Goal: Task Accomplishment & Management: Use online tool/utility

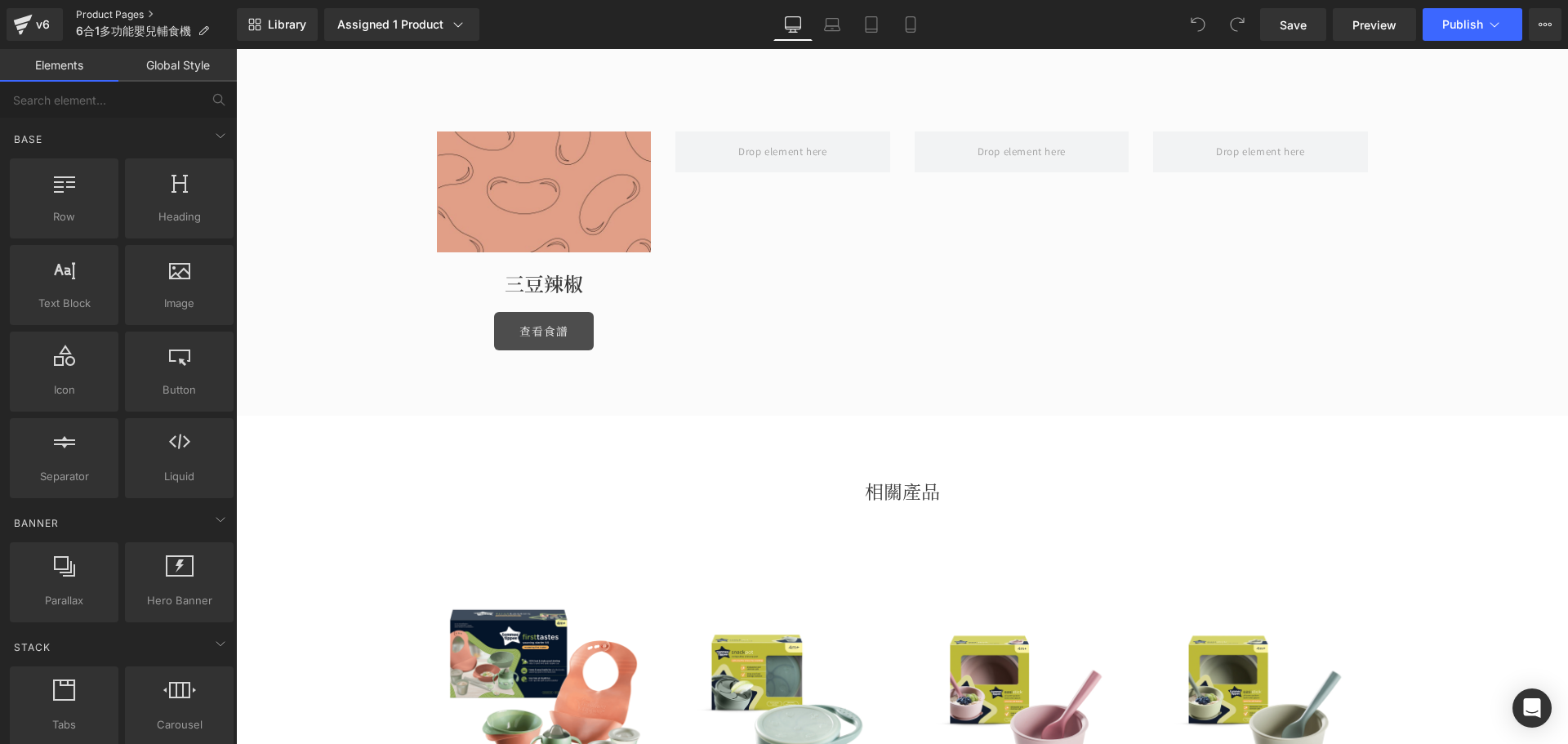
scroll to position [1715, 0]
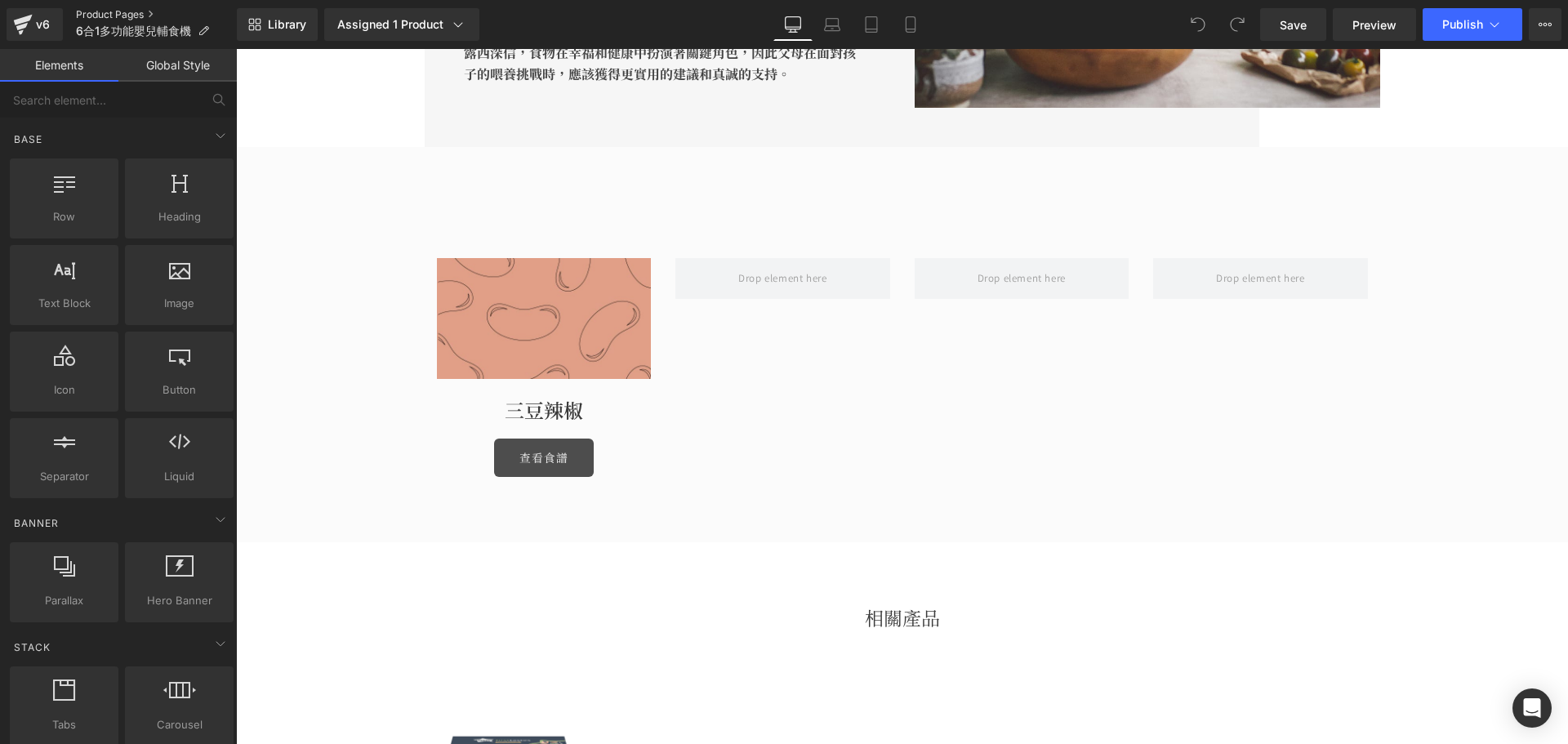
click at [145, 10] on link "Product Pages" at bounding box center [156, 14] width 161 height 13
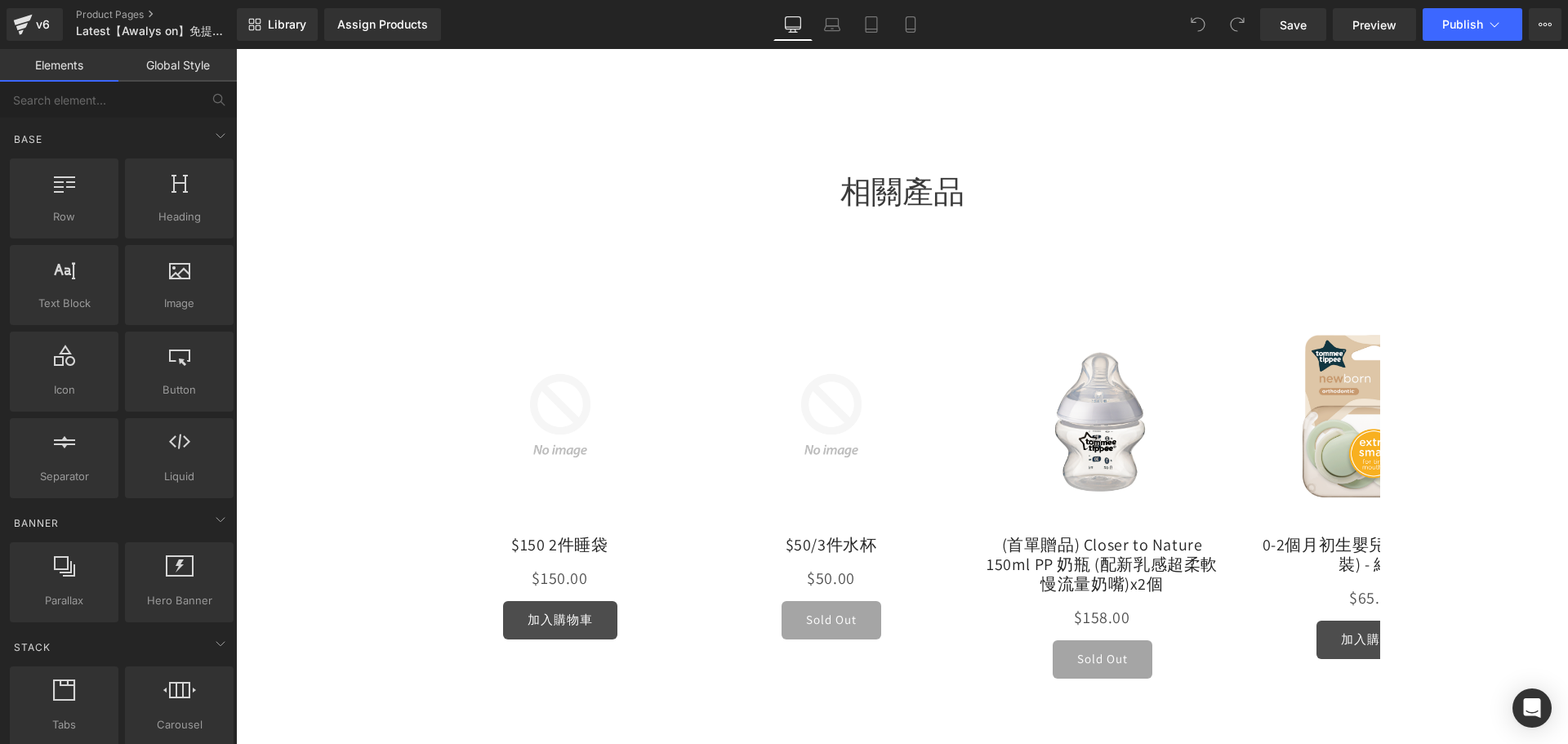
scroll to position [898, 0]
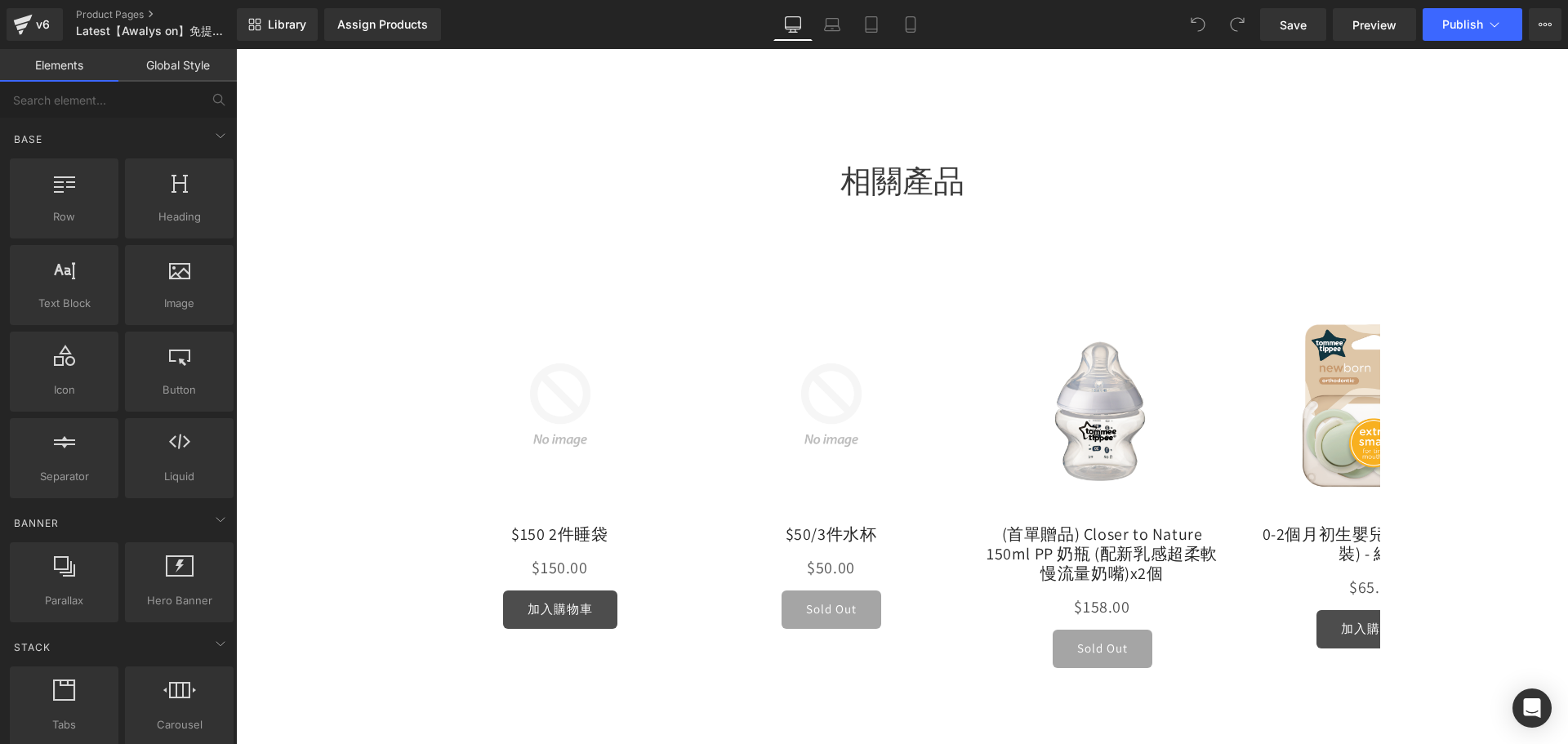
click at [115, 3] on div "v6 Product Pages Latest【Awalys on】免提穿戴式吸乳器套裝" at bounding box center [118, 25] width 237 height 49
click at [116, 8] on link "Product Pages" at bounding box center [169, 14] width 188 height 13
click at [116, 14] on link "Product Pages" at bounding box center [169, 14] width 188 height 13
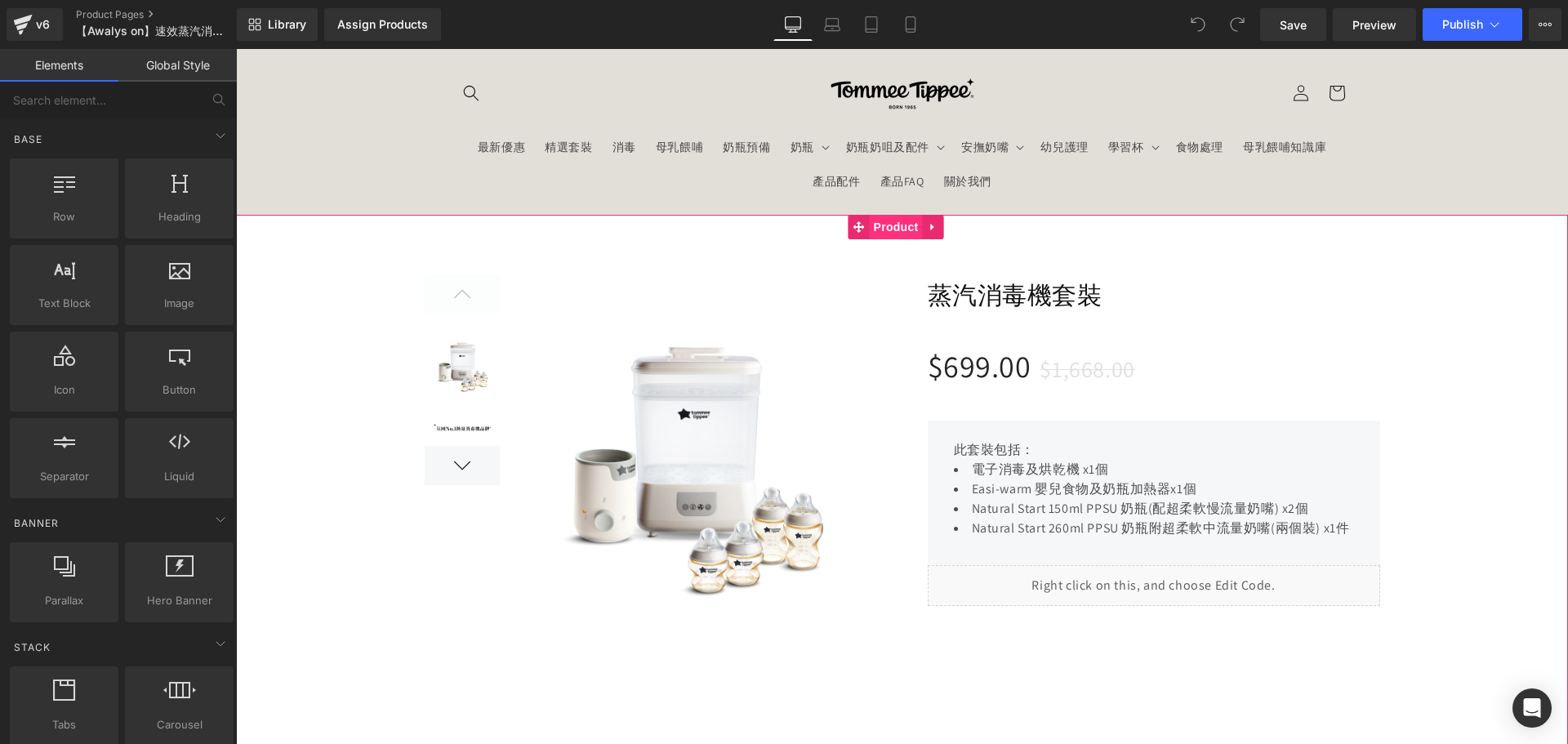
click at [891, 219] on span "Product" at bounding box center [896, 227] width 53 height 25
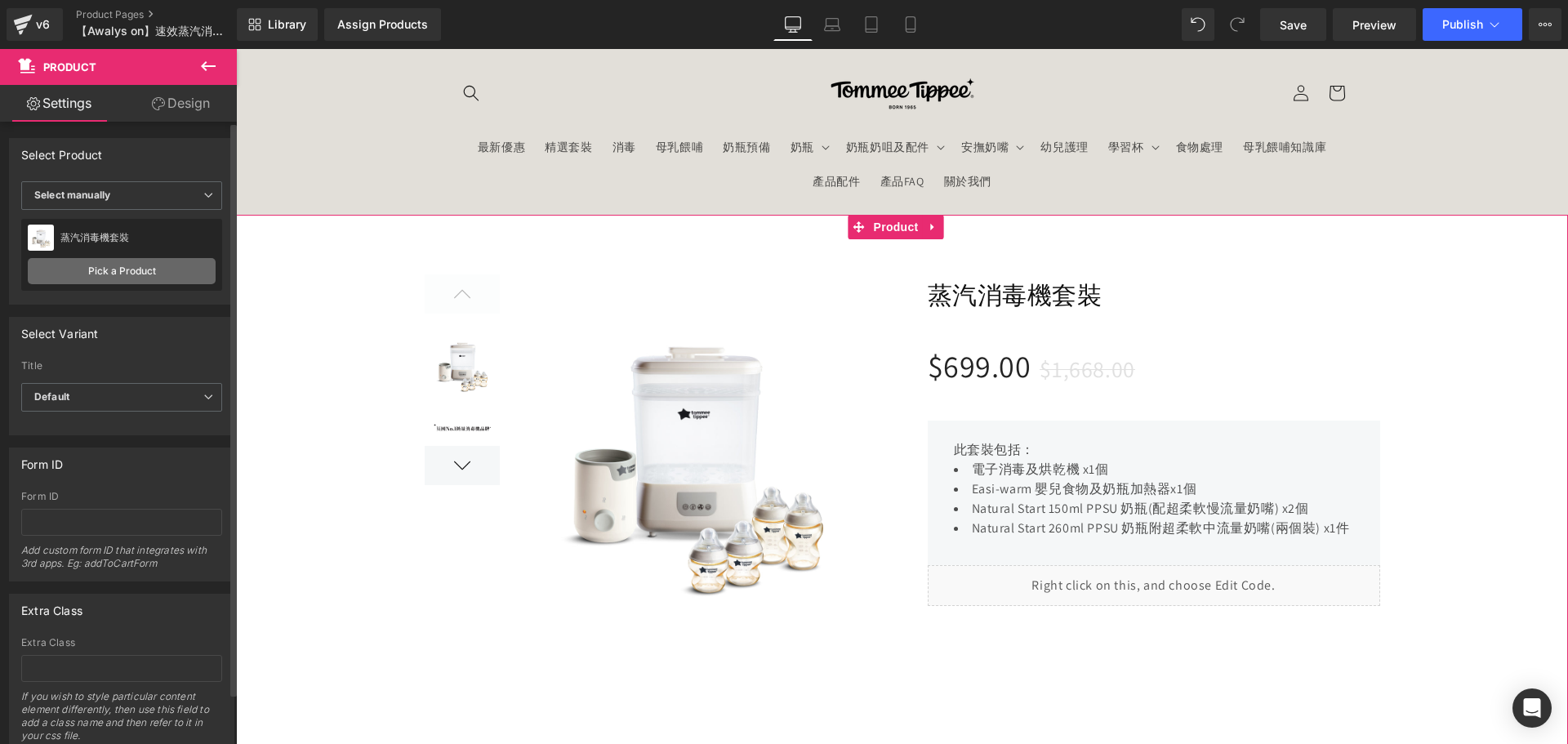
click at [112, 276] on link "Pick a Product" at bounding box center [121, 271] width 188 height 26
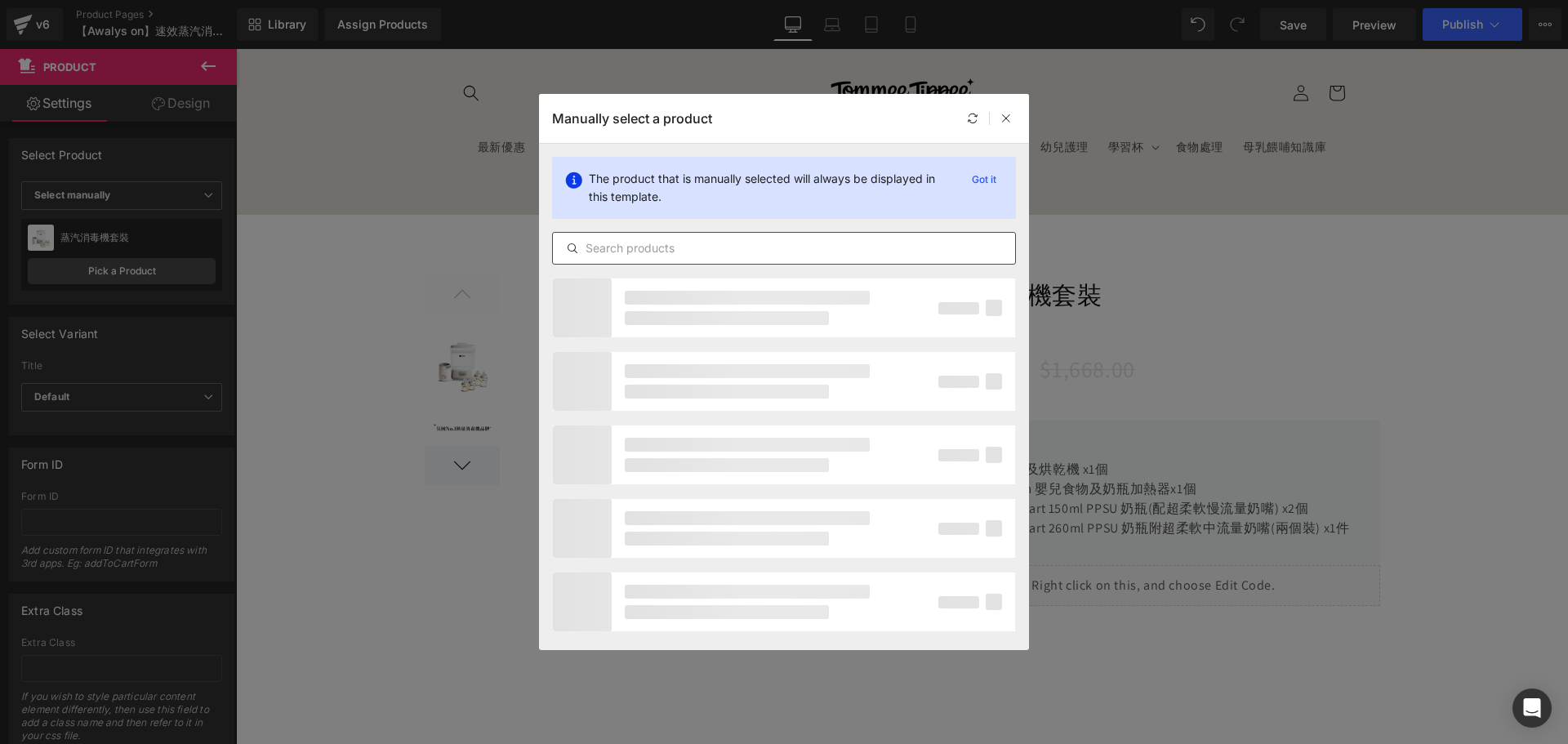
click at [803, 248] on input "text" at bounding box center [784, 248] width 462 height 19
paste input "速效蒸汽消毒PPSU奶瓶套裝"
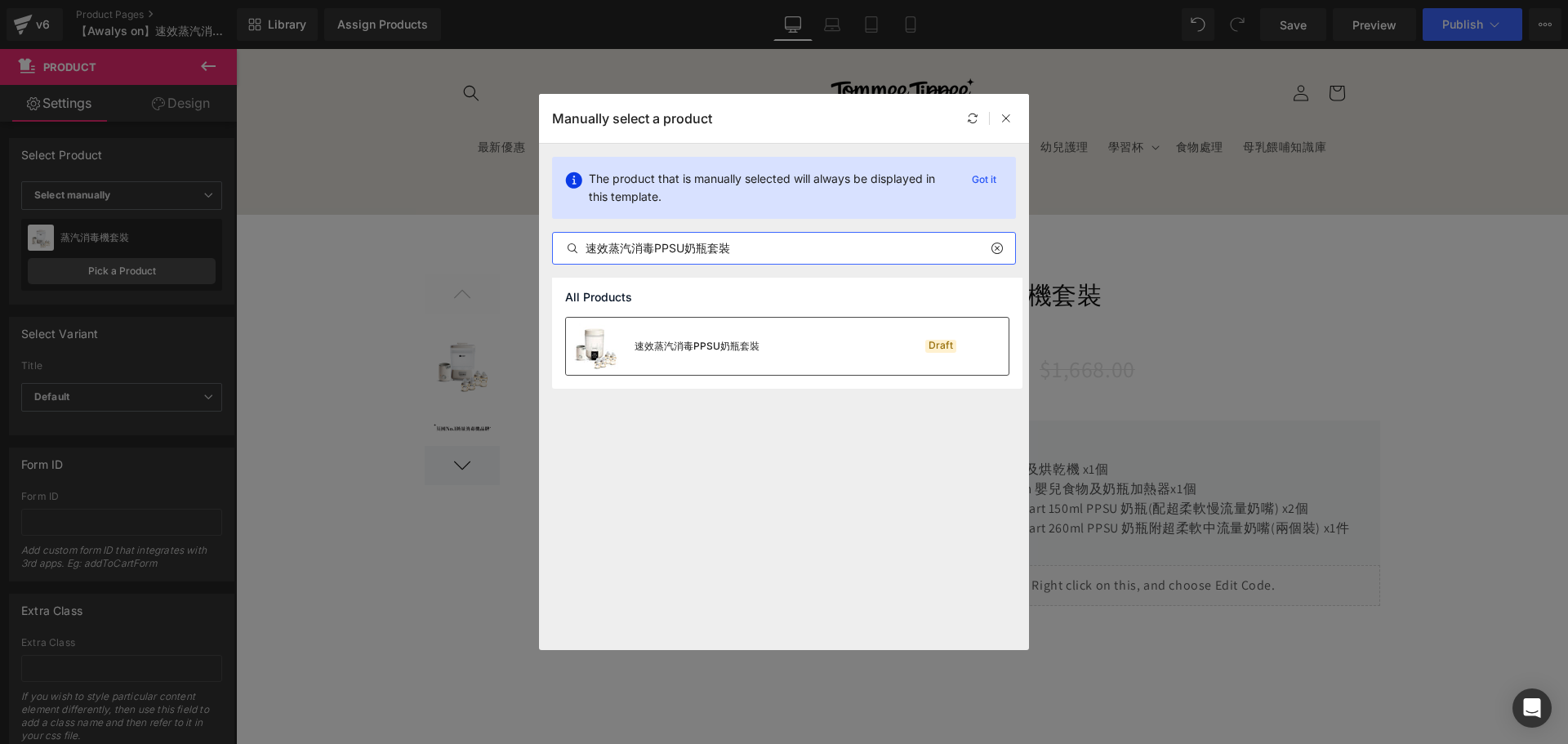
type input "速效蒸汽消毒PPSU奶瓶套裝"
click at [804, 331] on div "速效蒸汽消毒PPSU奶瓶套裝 Draft" at bounding box center [787, 346] width 443 height 57
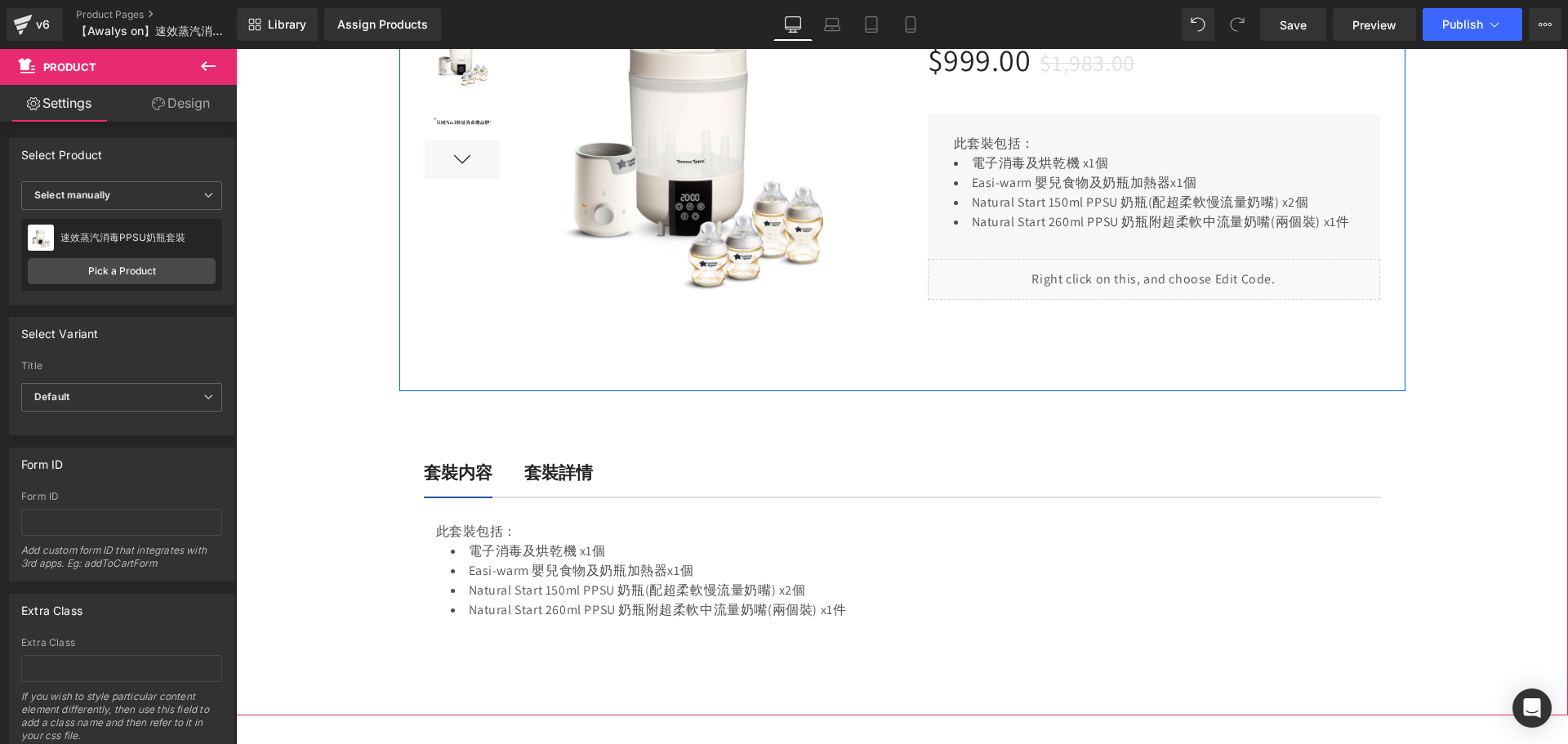
scroll to position [409, 0]
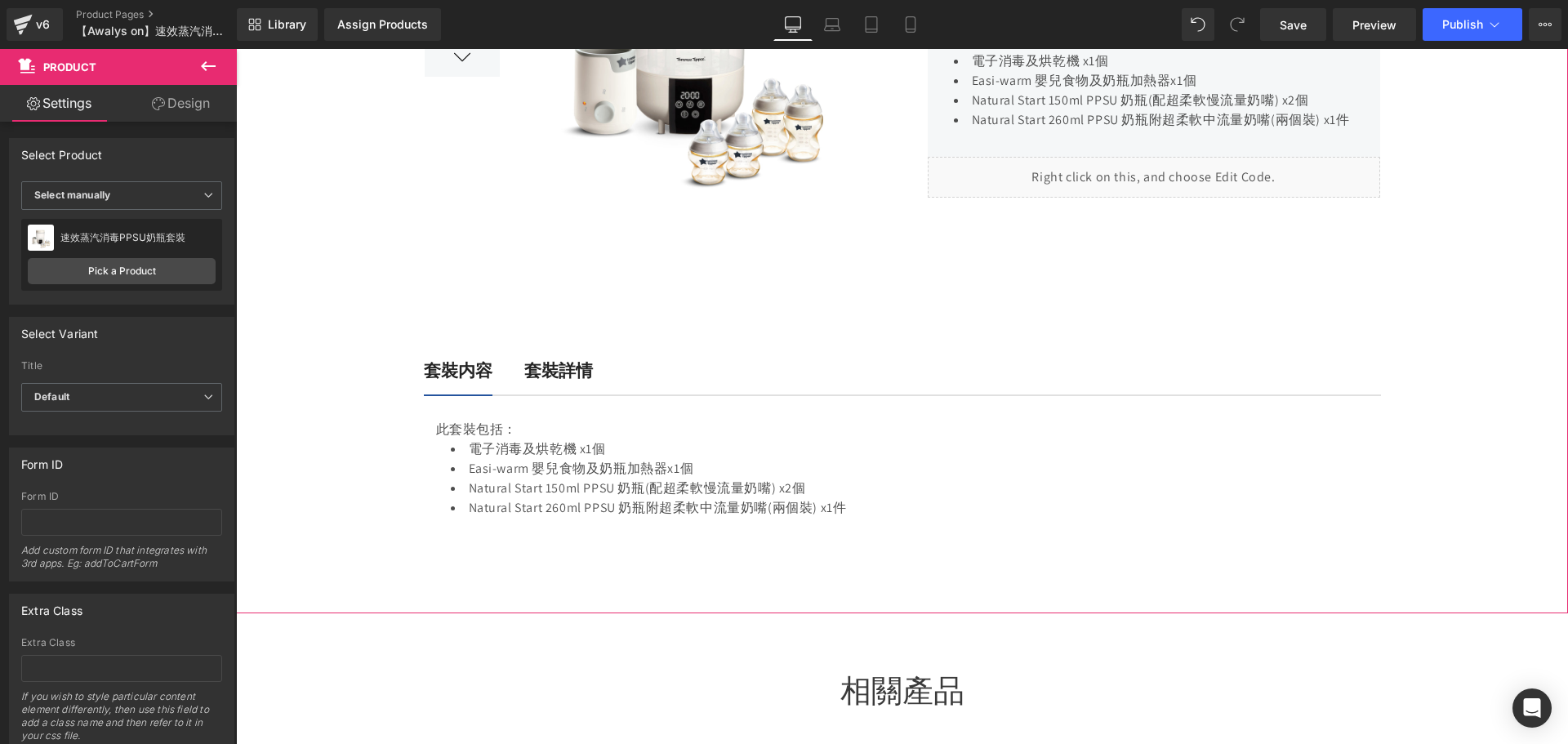
click at [556, 379] on div "套裝詳情 Text Block" at bounding box center [558, 371] width 69 height 26
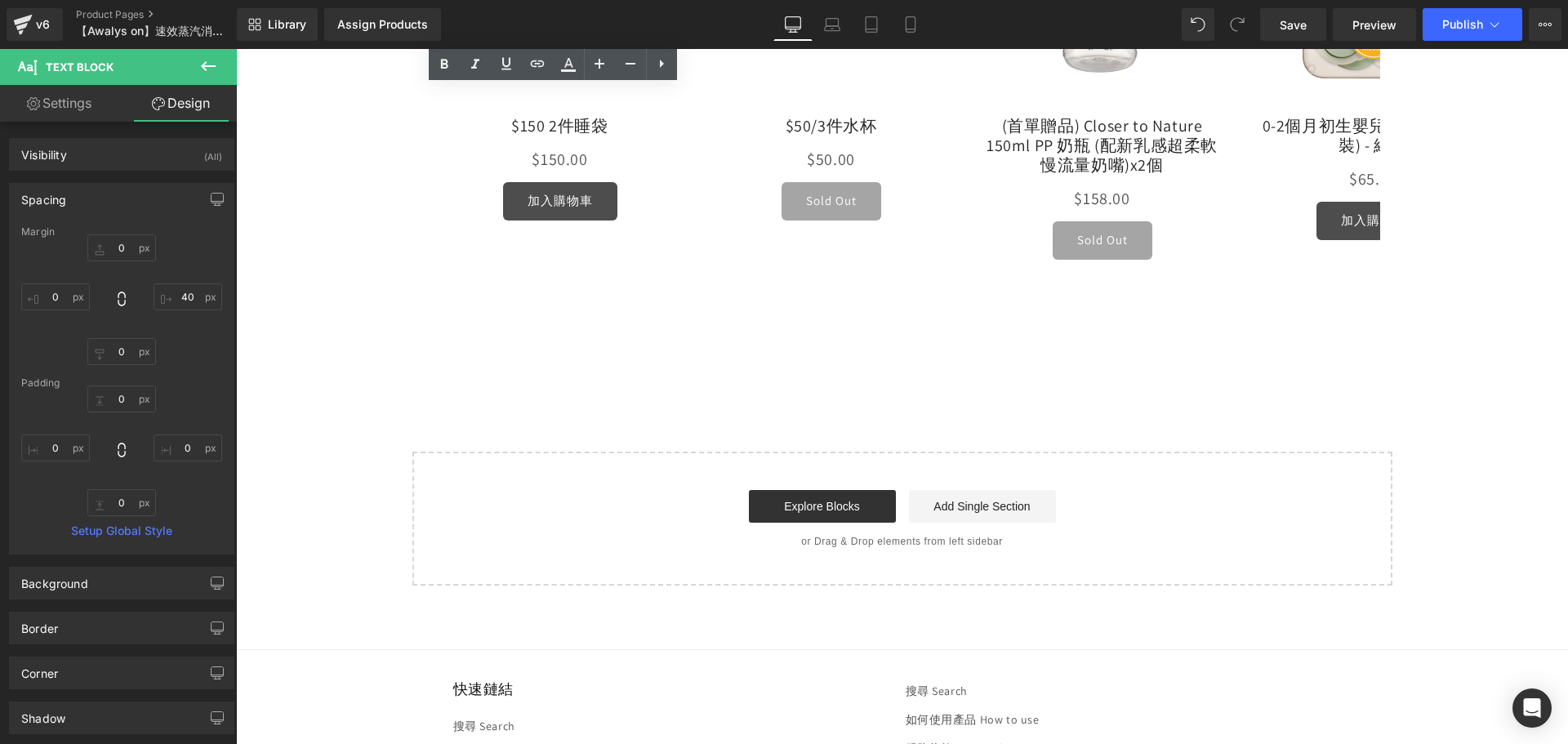
scroll to position [1389, 0]
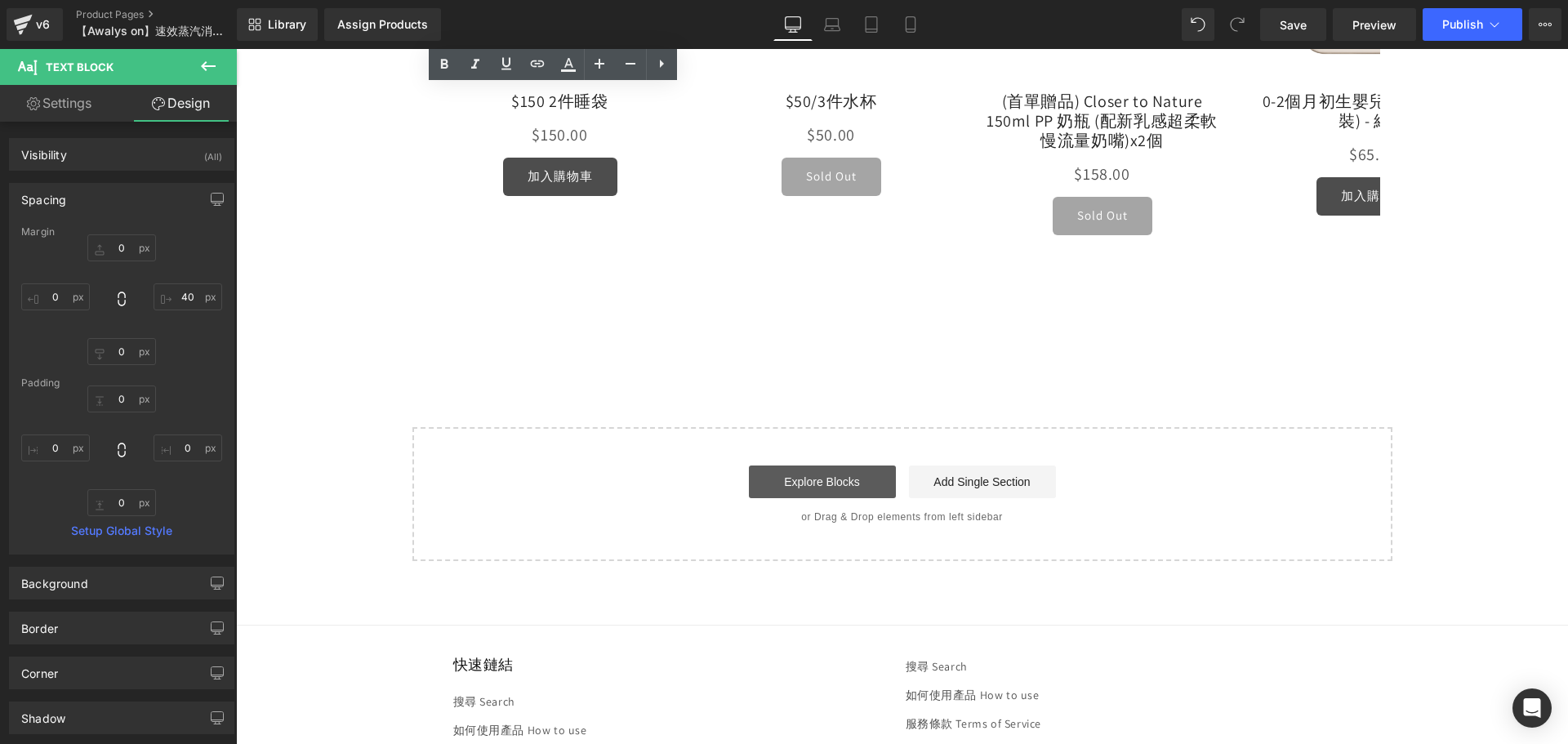
drag, startPoint x: 805, startPoint y: 495, endPoint x: 838, endPoint y: 467, distance: 43.3
click at [806, 495] on link "Explore Blocks" at bounding box center [821, 482] width 147 height 33
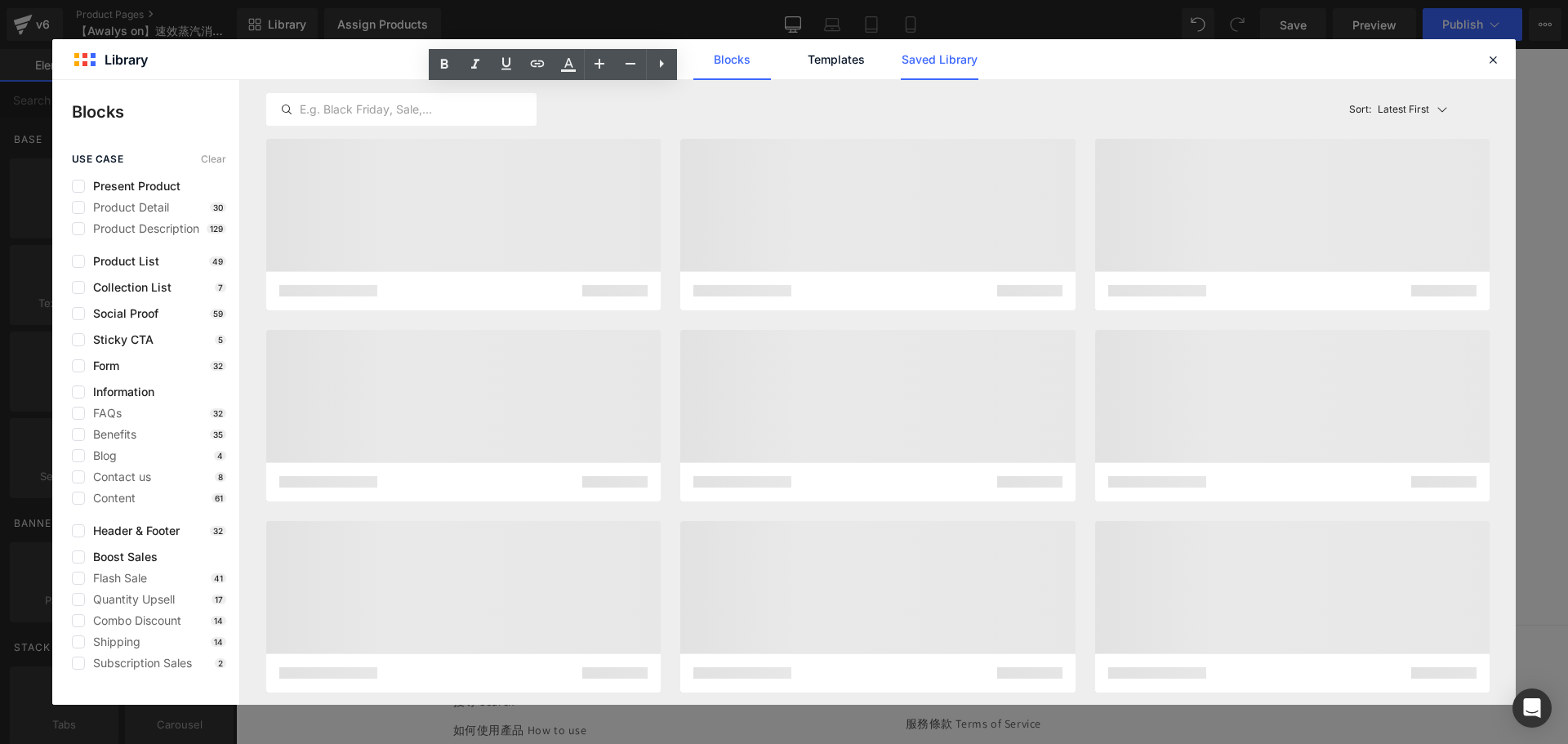
click at [949, 69] on link "Saved Library" at bounding box center [939, 60] width 77 height 41
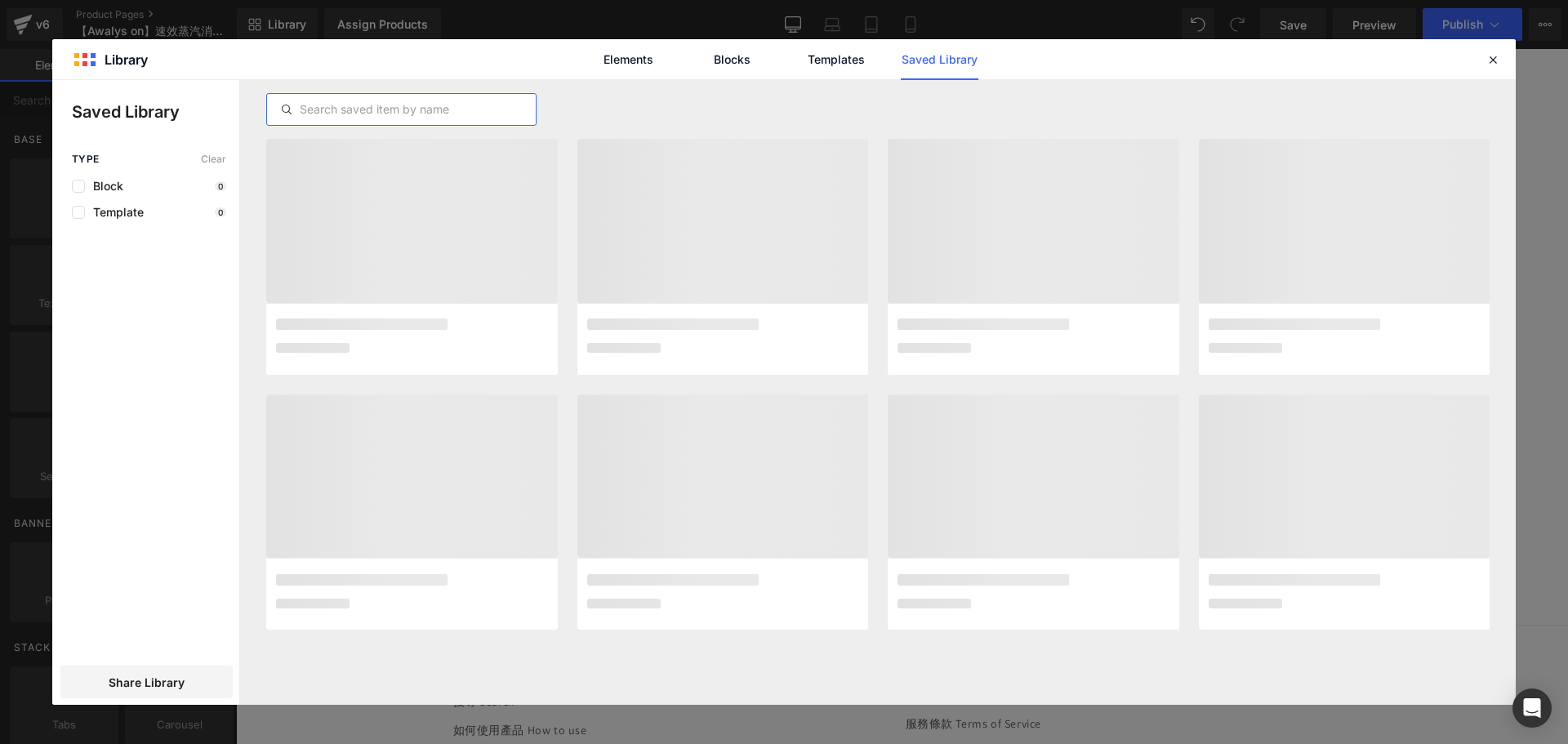
click at [485, 118] on input "text" at bounding box center [401, 109] width 269 height 19
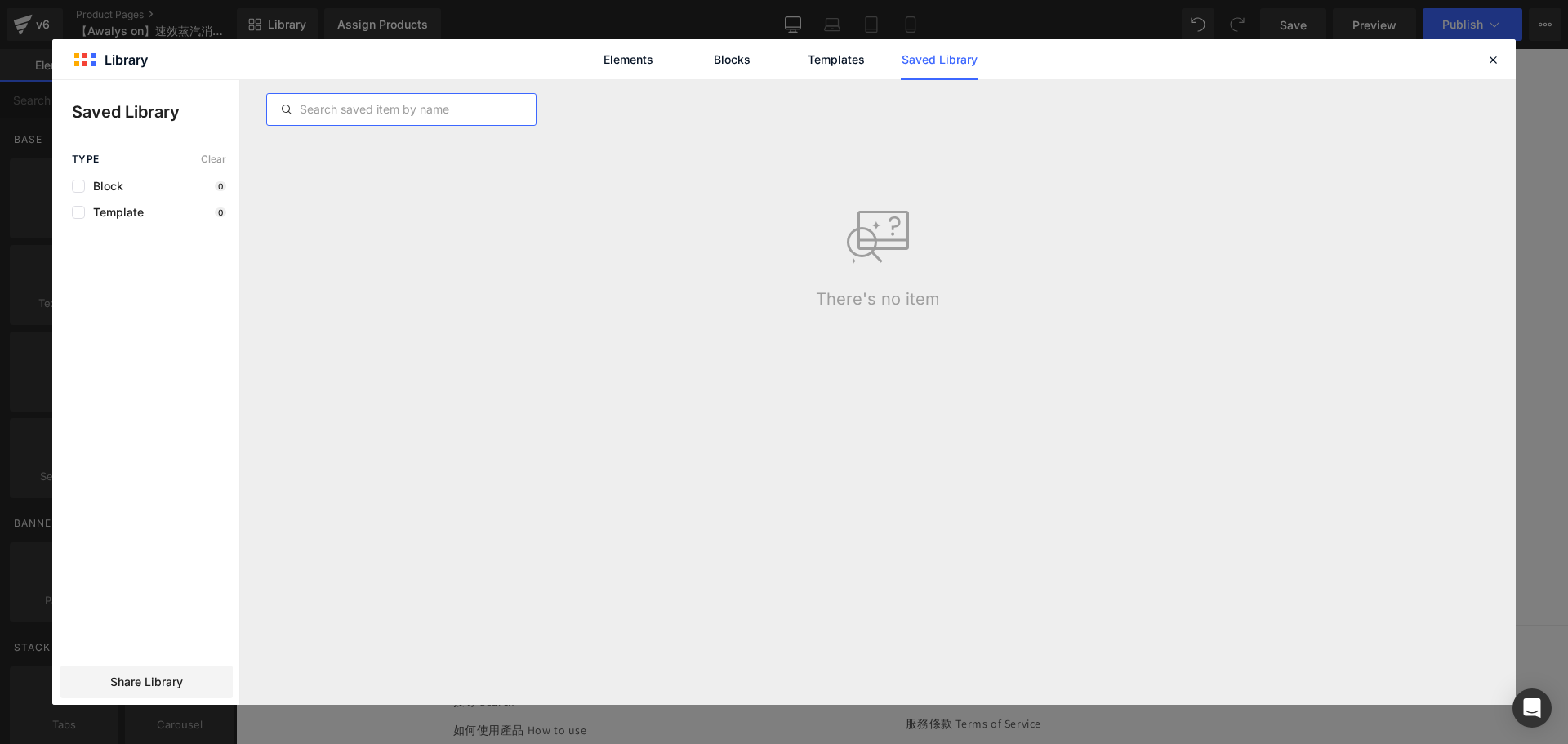
paste input "速效蒸汽消毒PPSU奶瓶套裝"
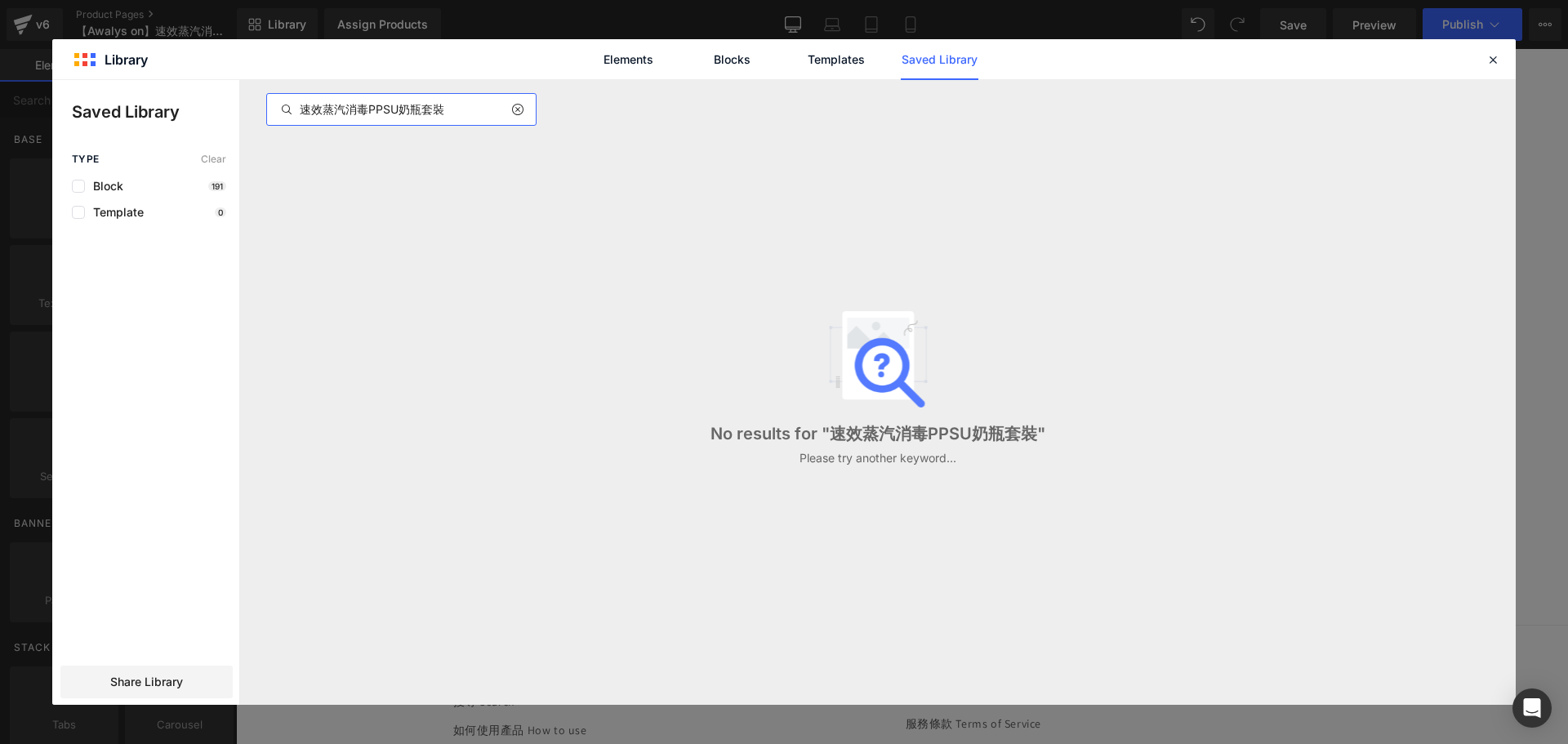
drag, startPoint x: 473, startPoint y: 108, endPoint x: 52, endPoint y: 95, distance: 421.2
click at [52, 95] on div "Saved Library Type Clear Block 191 Template 0 Share Library 速效蒸汽消毒PPSU奶瓶套裝 No r…" at bounding box center [784, 392] width 1463 height 624
paste input "烘乾機"
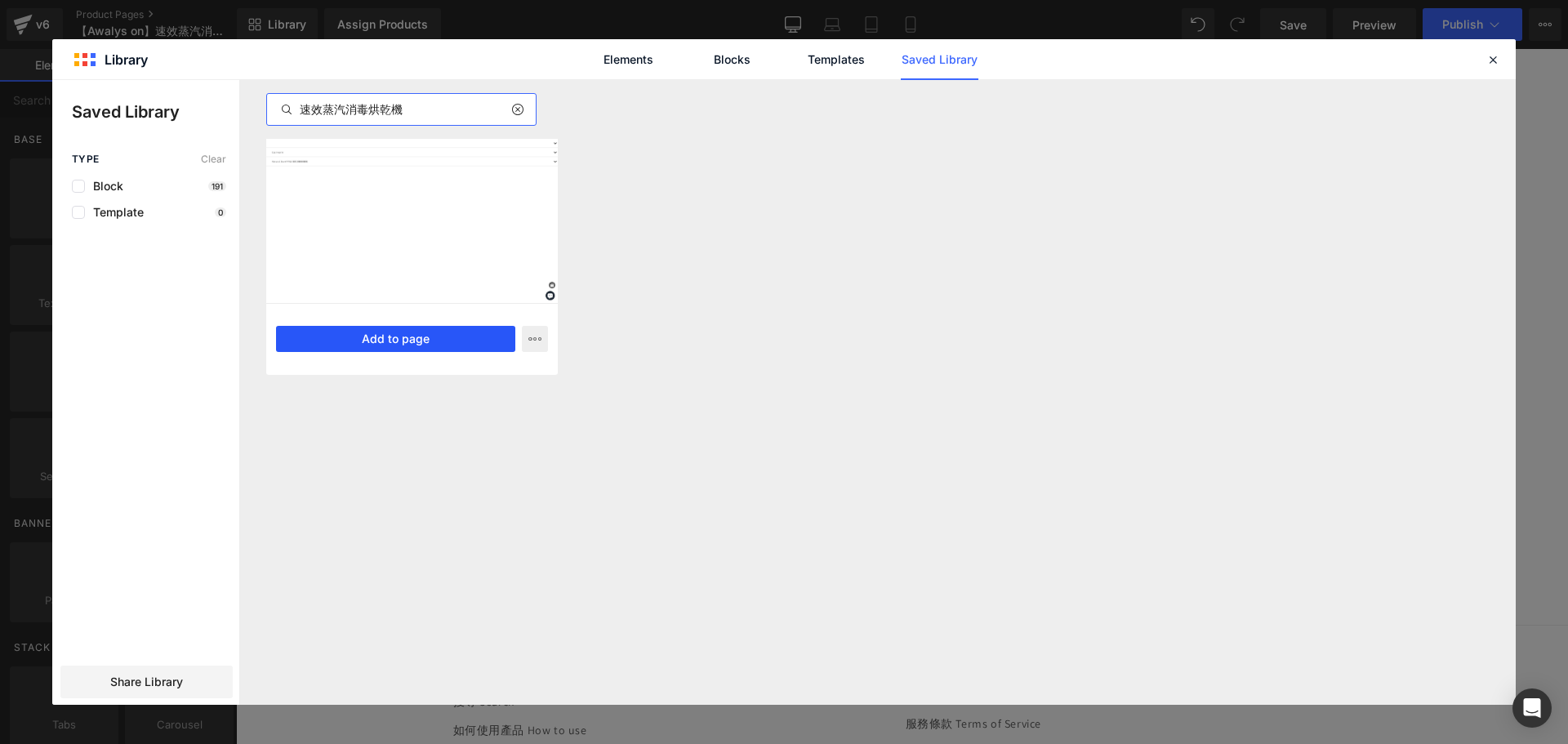
type input "速效蒸汽消毒烘乾機"
click at [393, 332] on button "Add to page" at bounding box center [395, 339] width 239 height 26
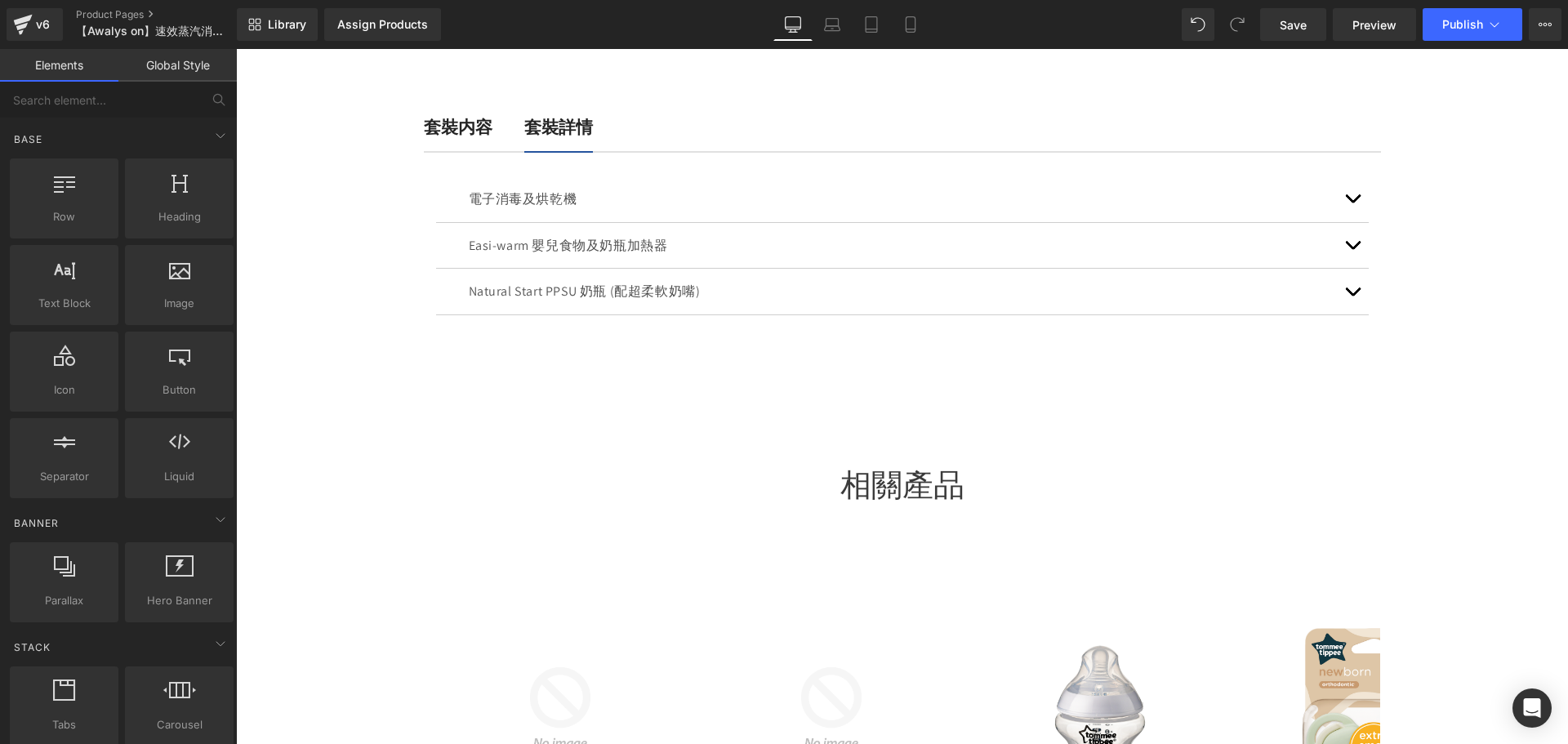
scroll to position [460, 0]
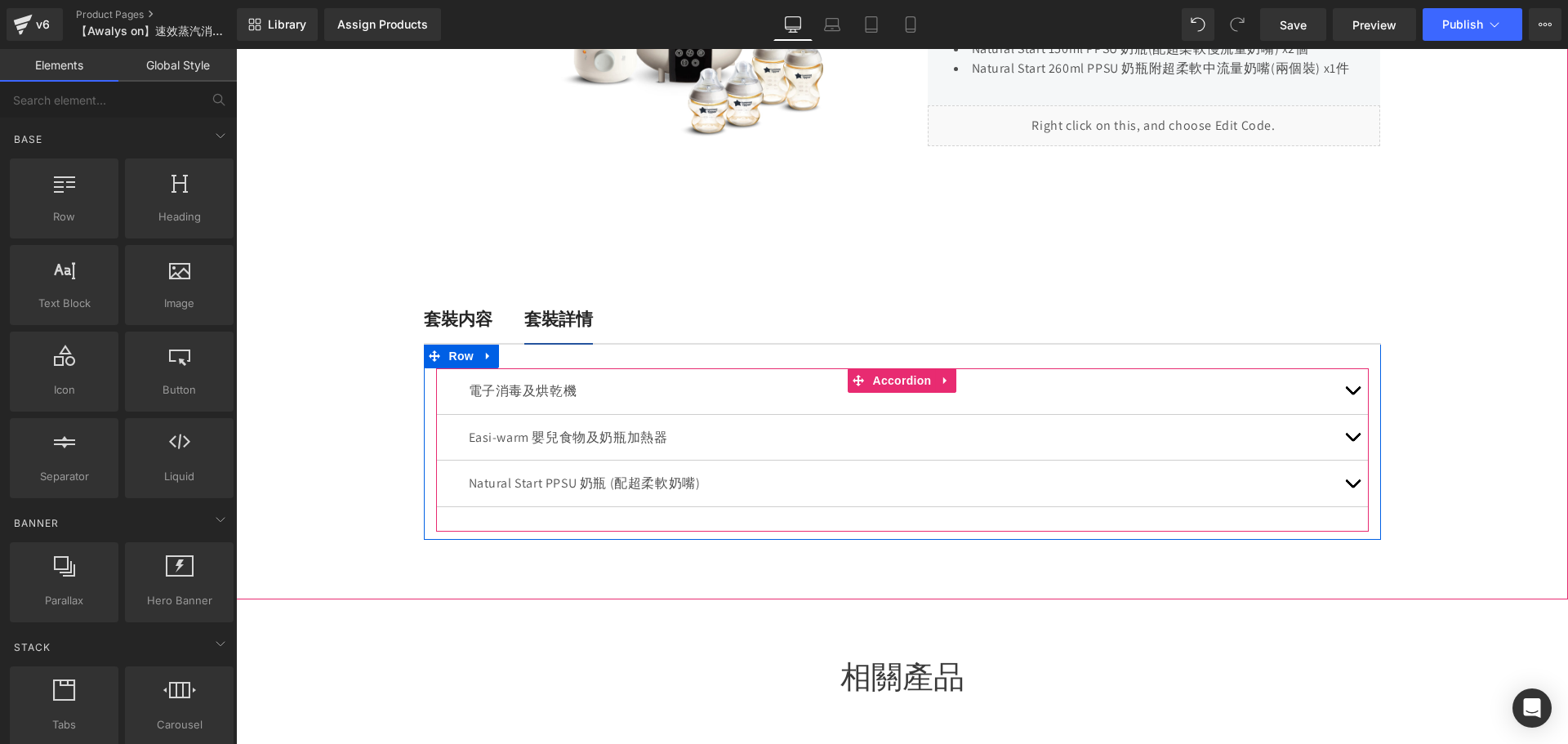
click at [1342, 385] on button "button" at bounding box center [1351, 391] width 33 height 46
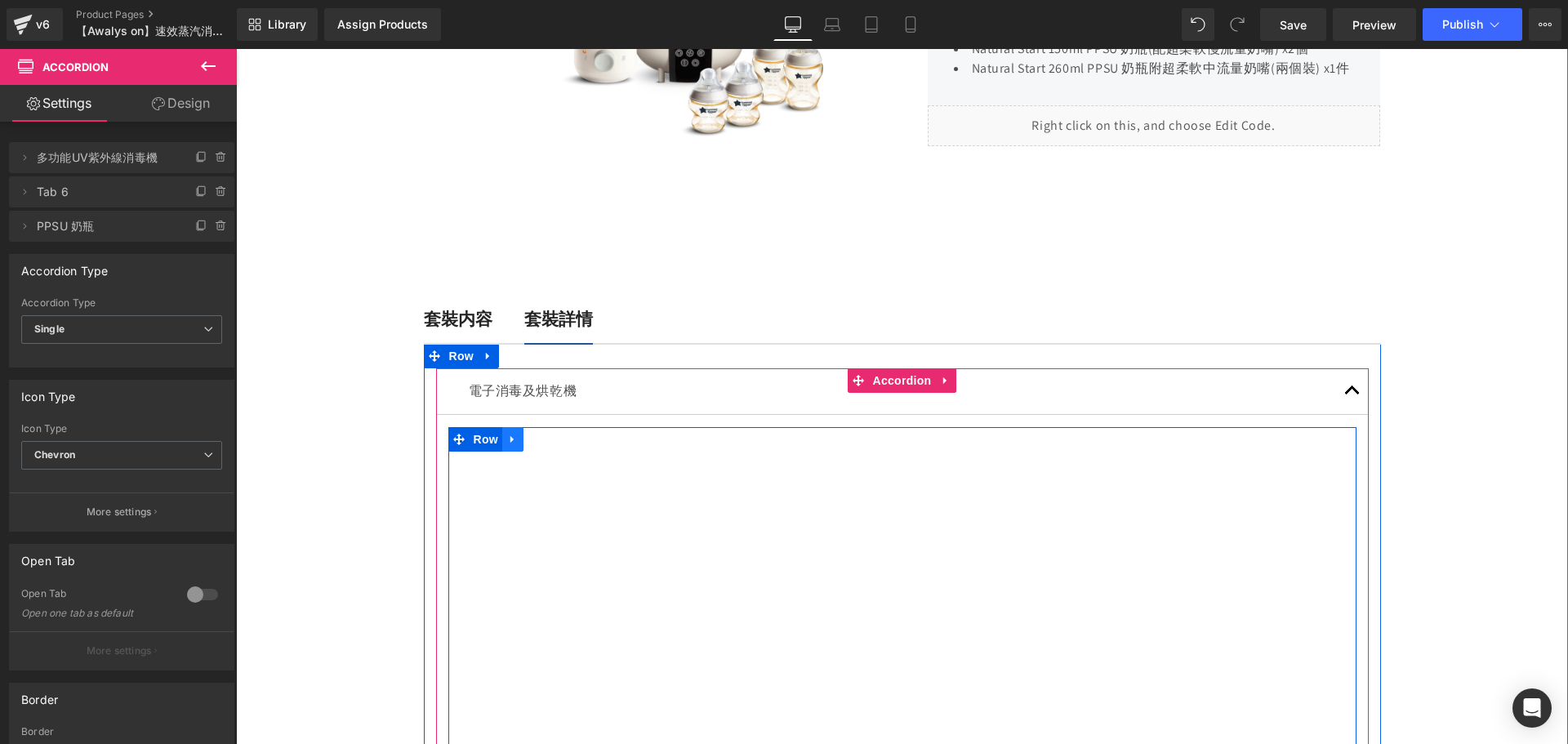
click at [509, 441] on icon at bounding box center [512, 439] width 11 height 12
click at [549, 441] on icon at bounding box center [555, 438] width 11 height 11
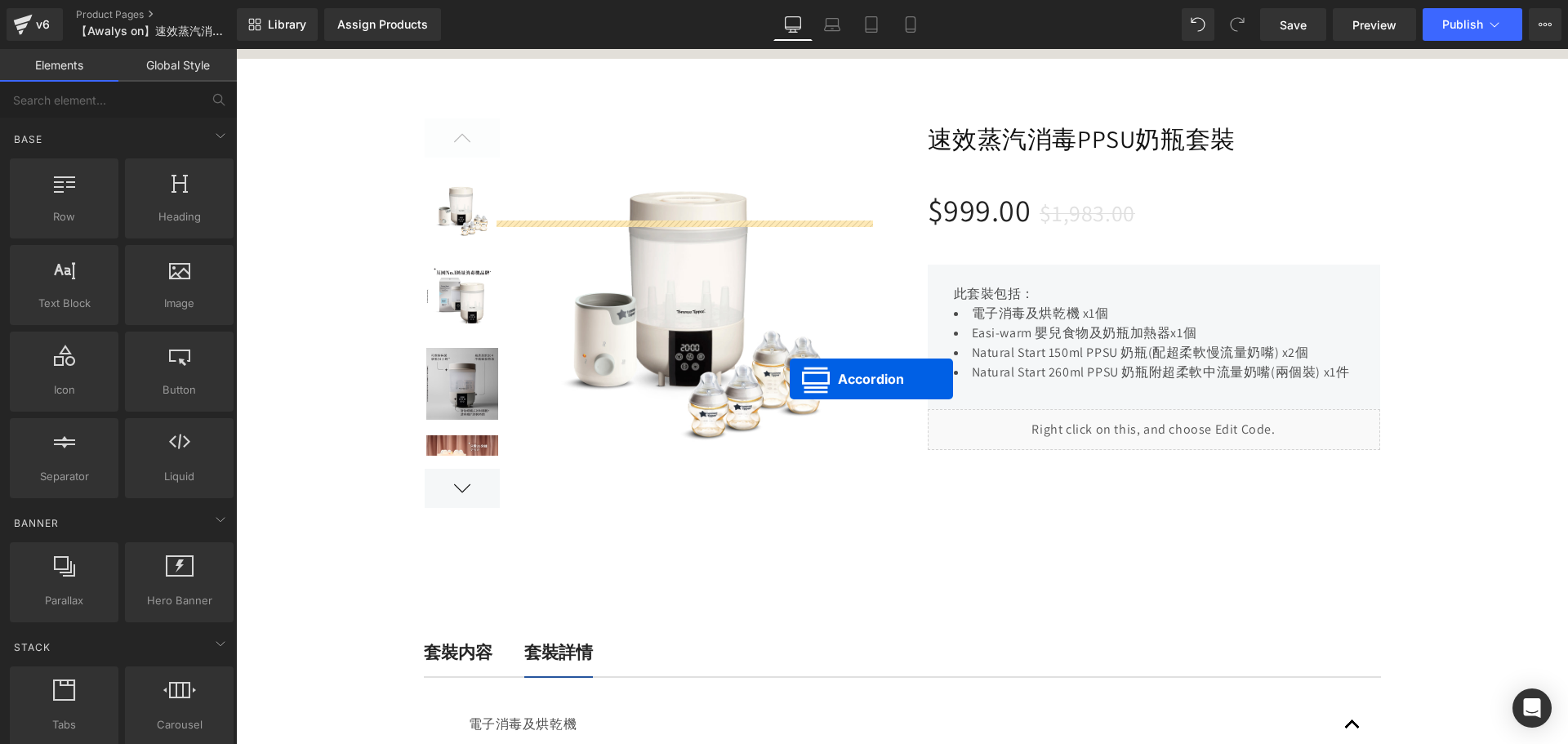
scroll to position [378, 0]
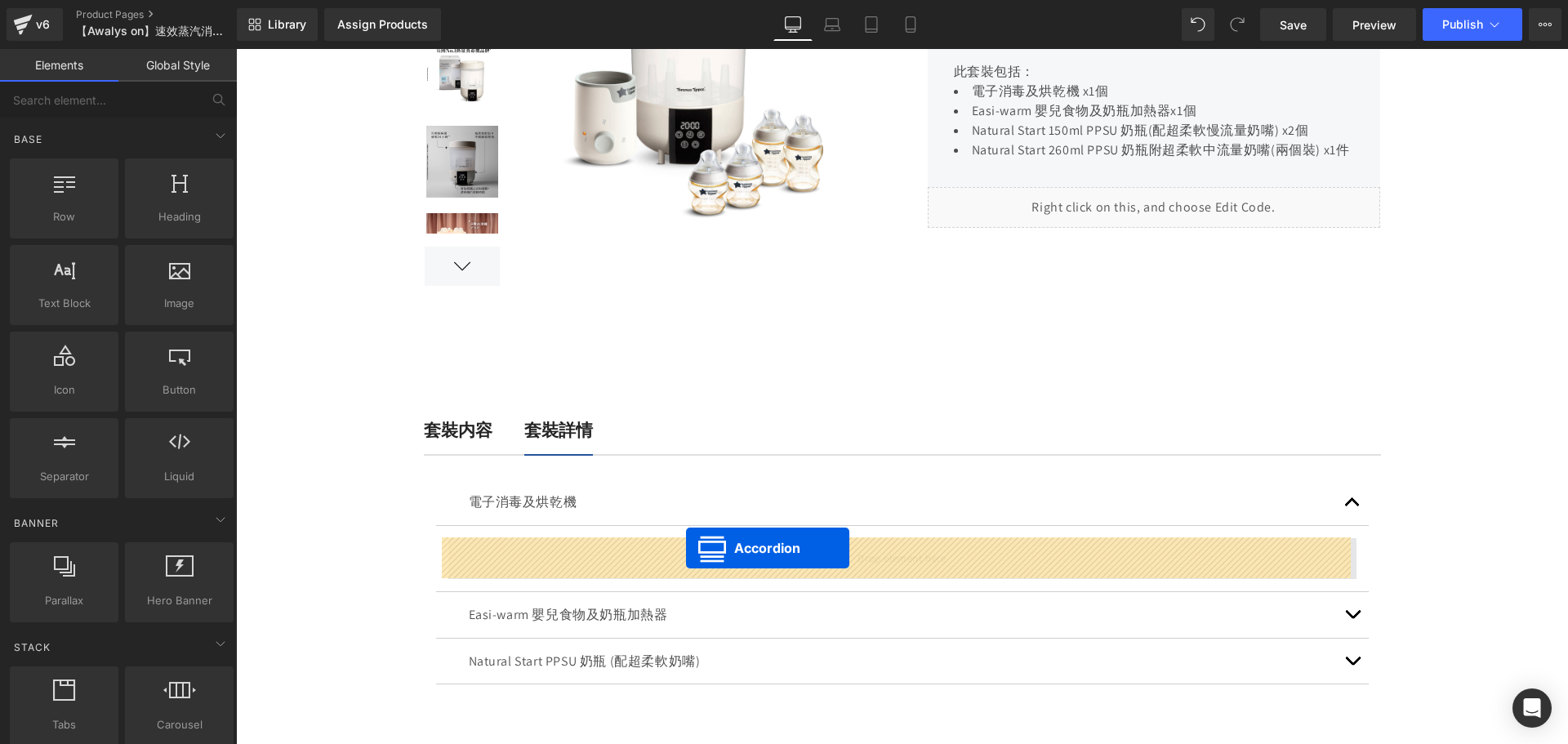
drag, startPoint x: 854, startPoint y: 203, endPoint x: 686, endPoint y: 548, distance: 383.7
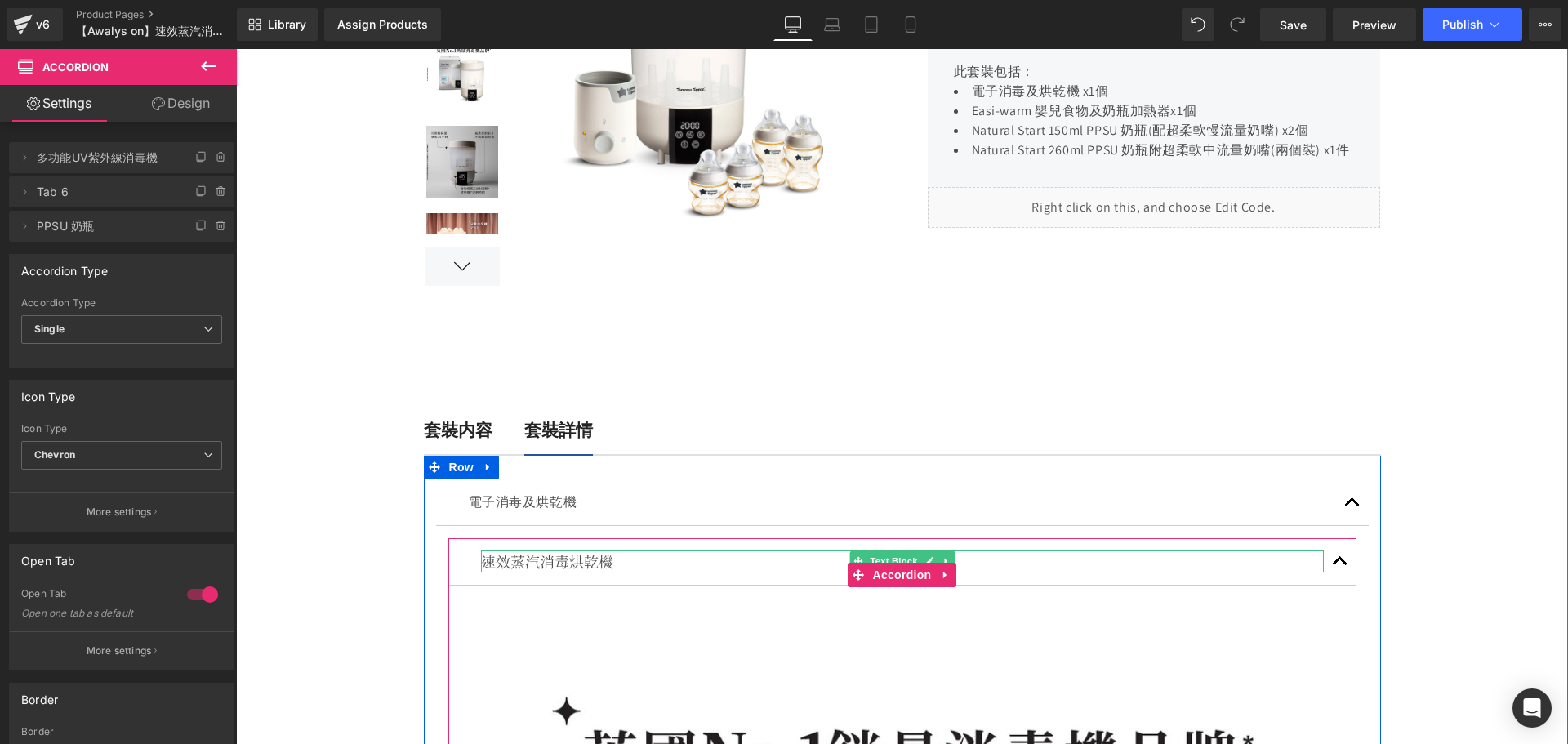
click at [593, 563] on p "速效蒸汽消毒烘乾機" at bounding box center [902, 561] width 843 height 22
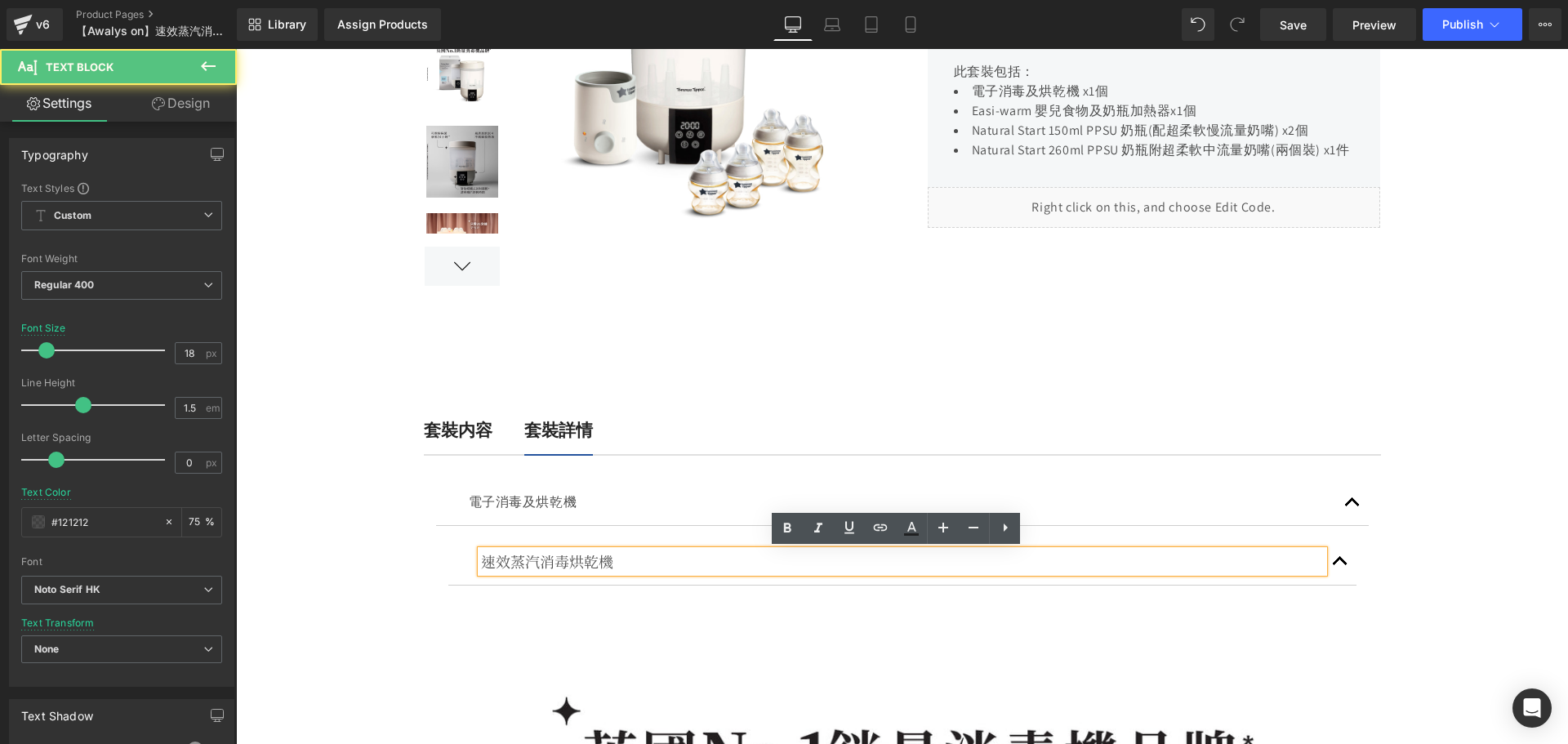
click at [613, 563] on p "速效蒸汽消毒烘乾機" at bounding box center [902, 561] width 843 height 22
drag, startPoint x: 650, startPoint y: 561, endPoint x: 386, endPoint y: 550, distance: 264.2
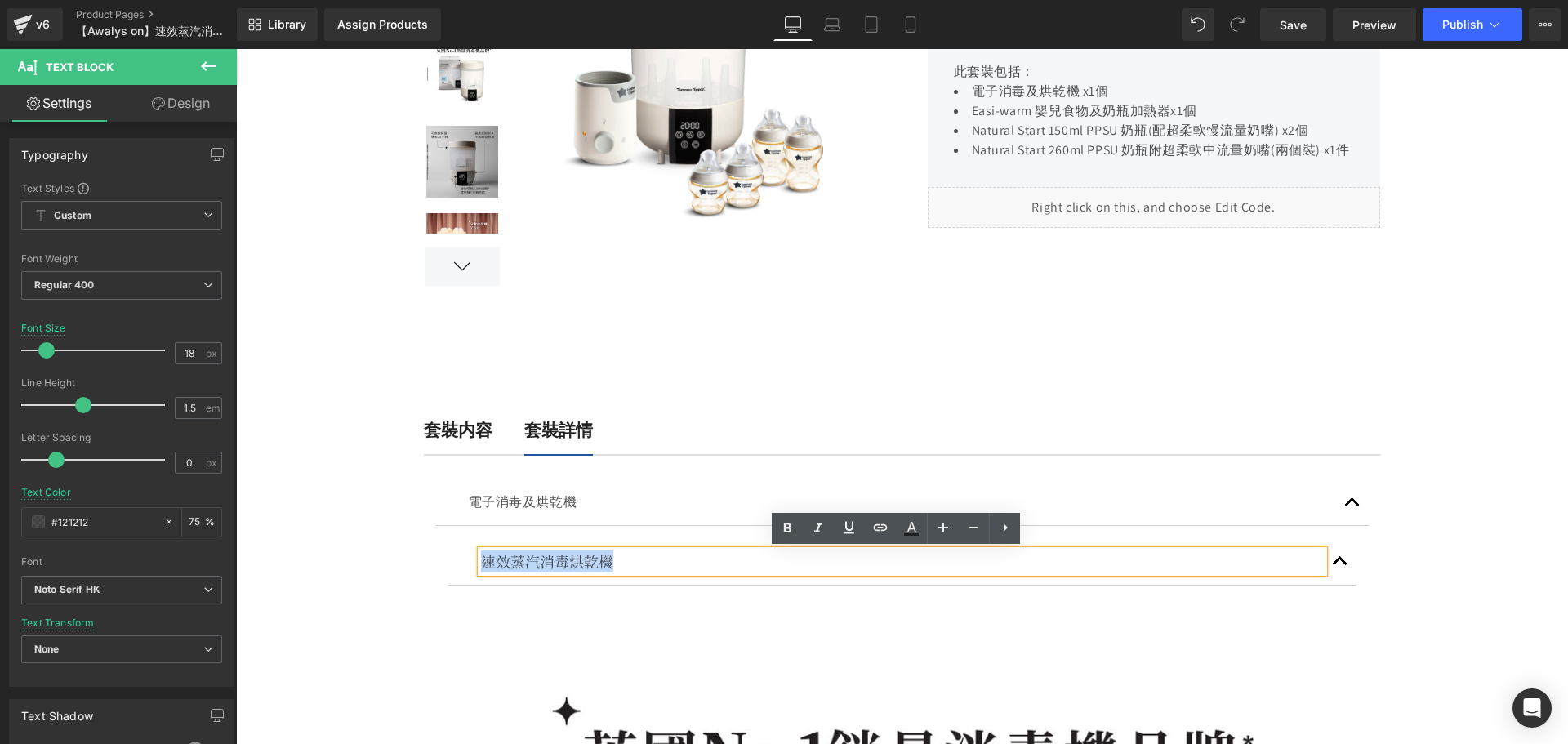
copy p "速效蒸汽消毒烘乾機"
click at [490, 500] on p "電子消毒及烘乾機" at bounding box center [902, 502] width 867 height 21
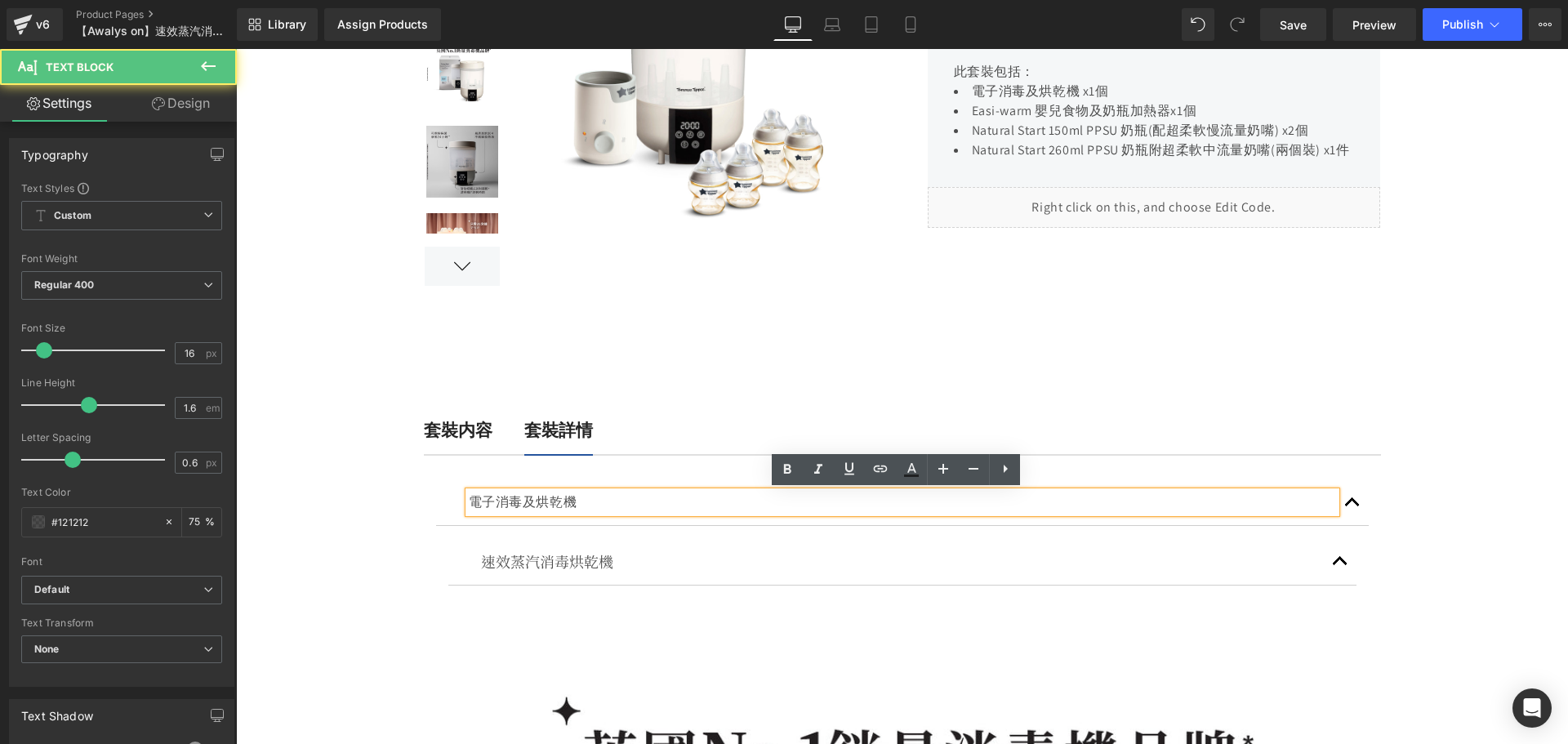
click at [480, 501] on p "電子消毒及烘乾機" at bounding box center [902, 502] width 867 height 21
drag, startPoint x: 461, startPoint y: 500, endPoint x: 714, endPoint y: 501, distance: 253.0
click at [714, 501] on div "電子消毒及烘乾機" at bounding box center [902, 502] width 867 height 21
paste div
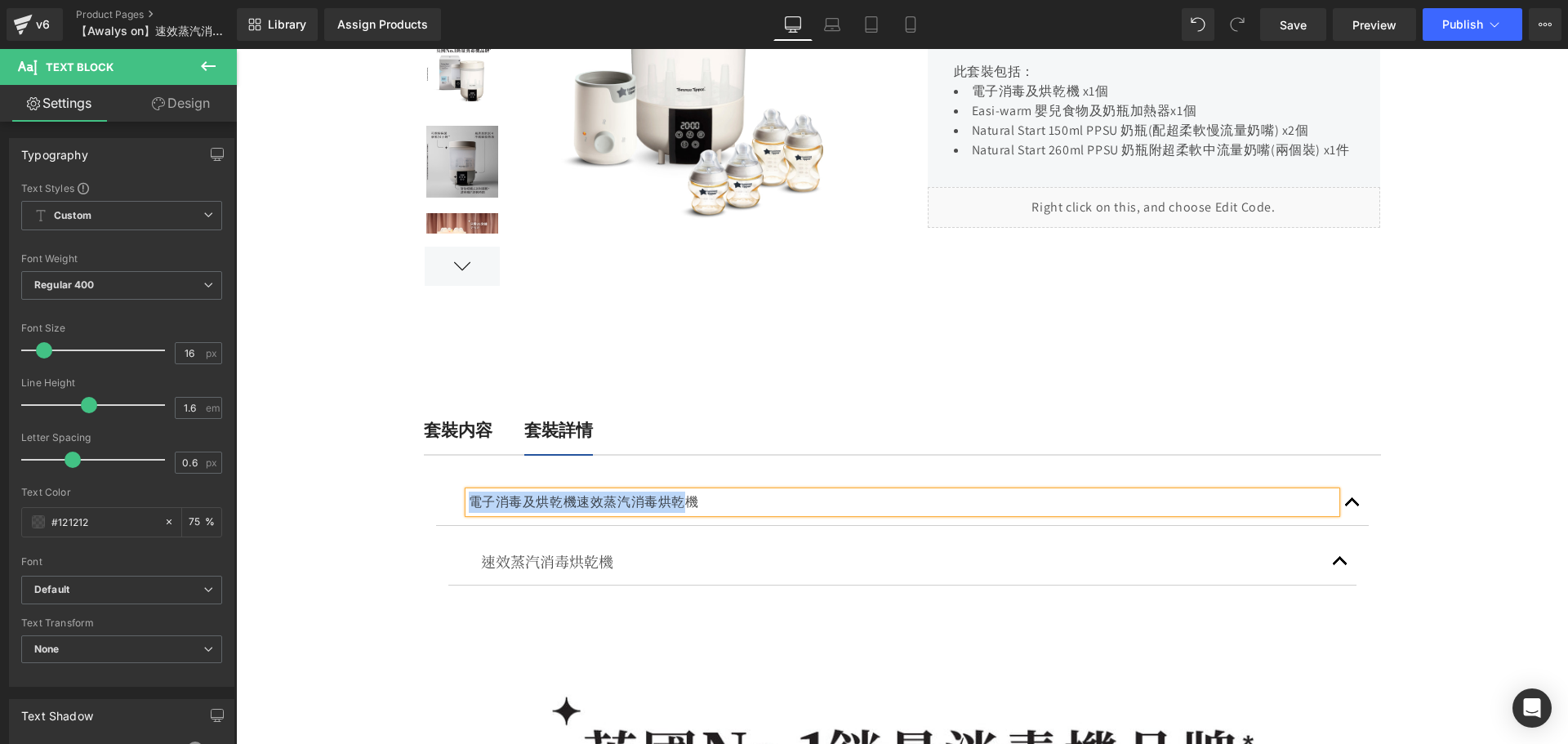
drag, startPoint x: 680, startPoint y: 511, endPoint x: 364, endPoint y: 497, distance: 316.3
drag, startPoint x: 714, startPoint y: 505, endPoint x: 436, endPoint y: 509, distance: 278.0
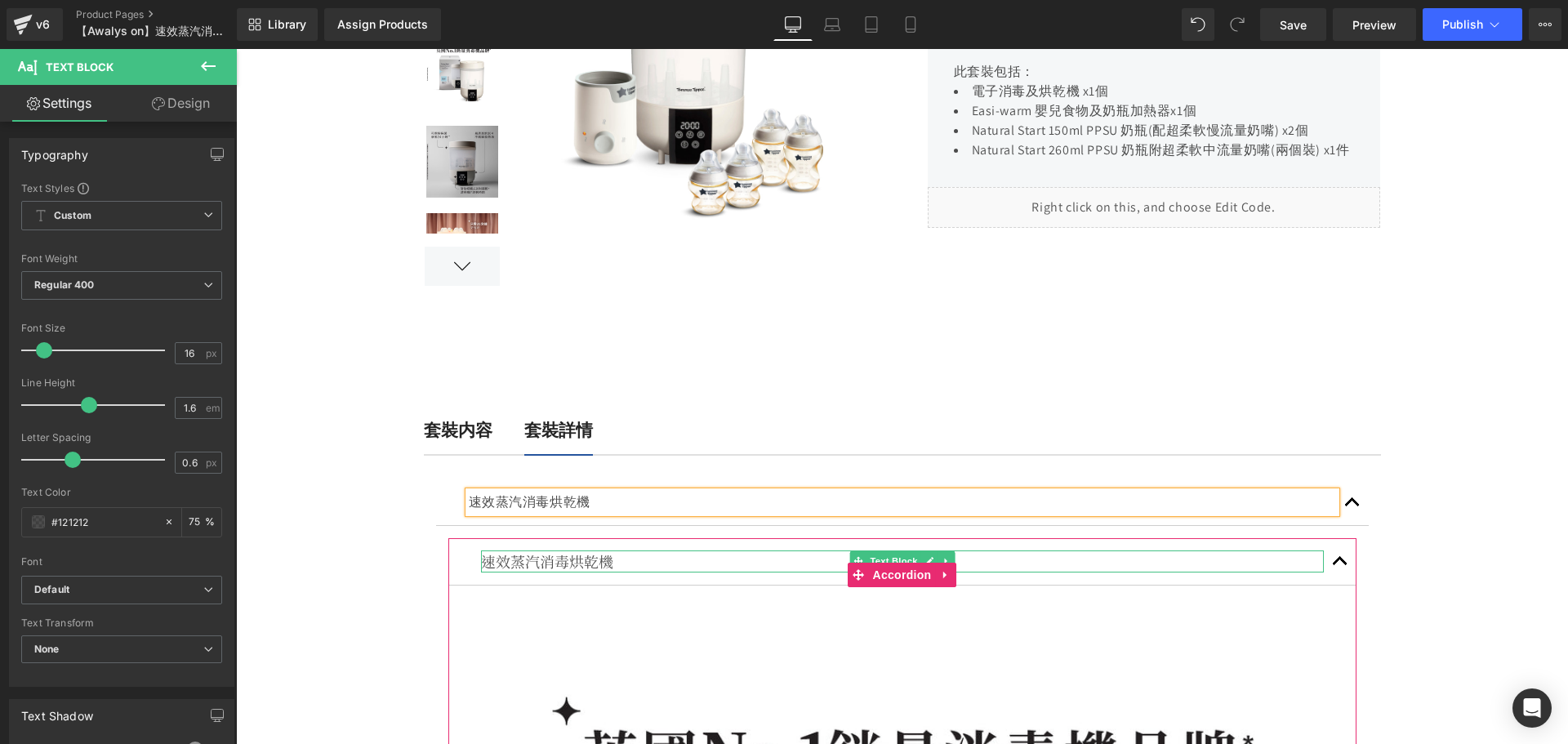
click at [607, 560] on p "速效蒸汽消毒烘乾機" at bounding box center [902, 561] width 843 height 22
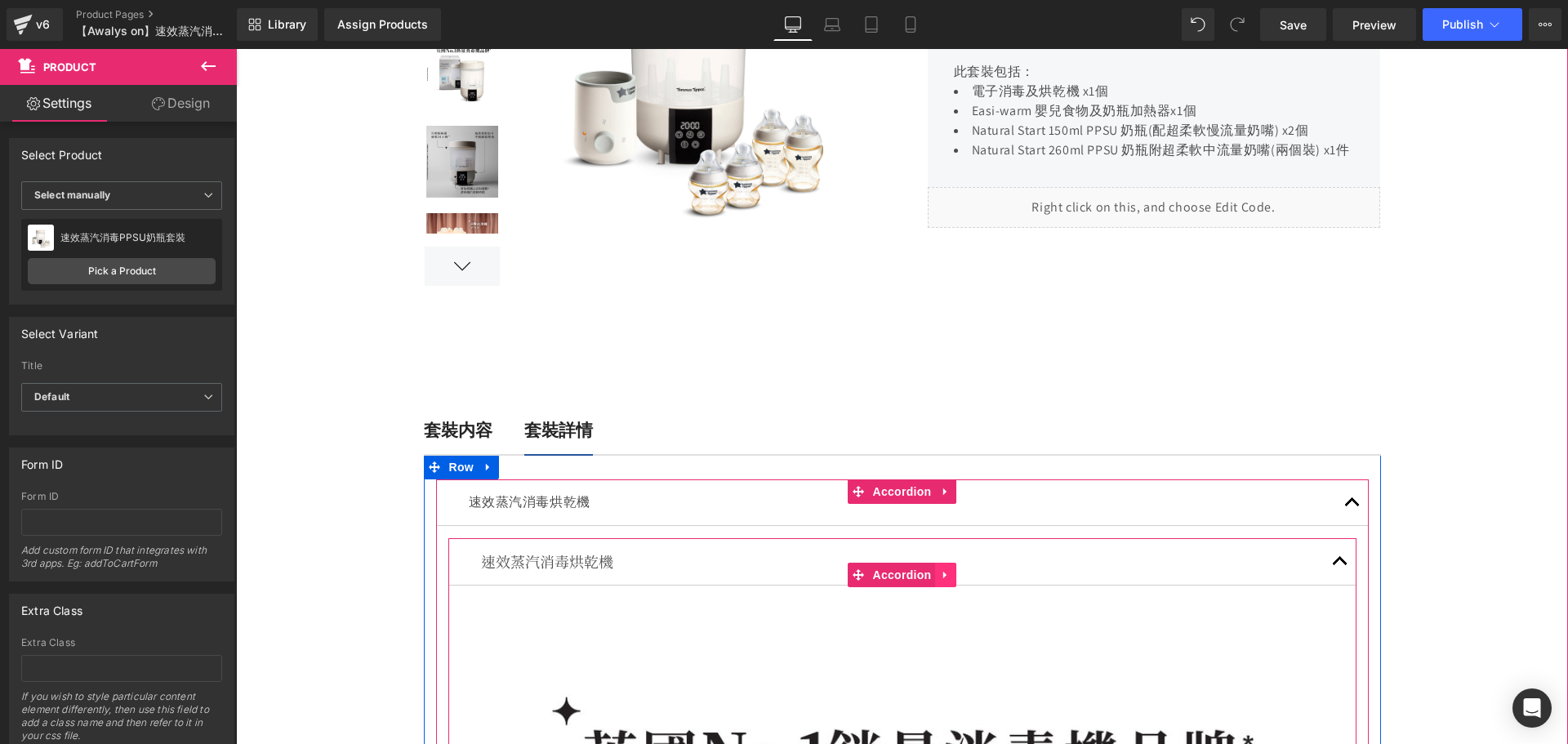
click at [939, 576] on icon at bounding box center [945, 574] width 11 height 12
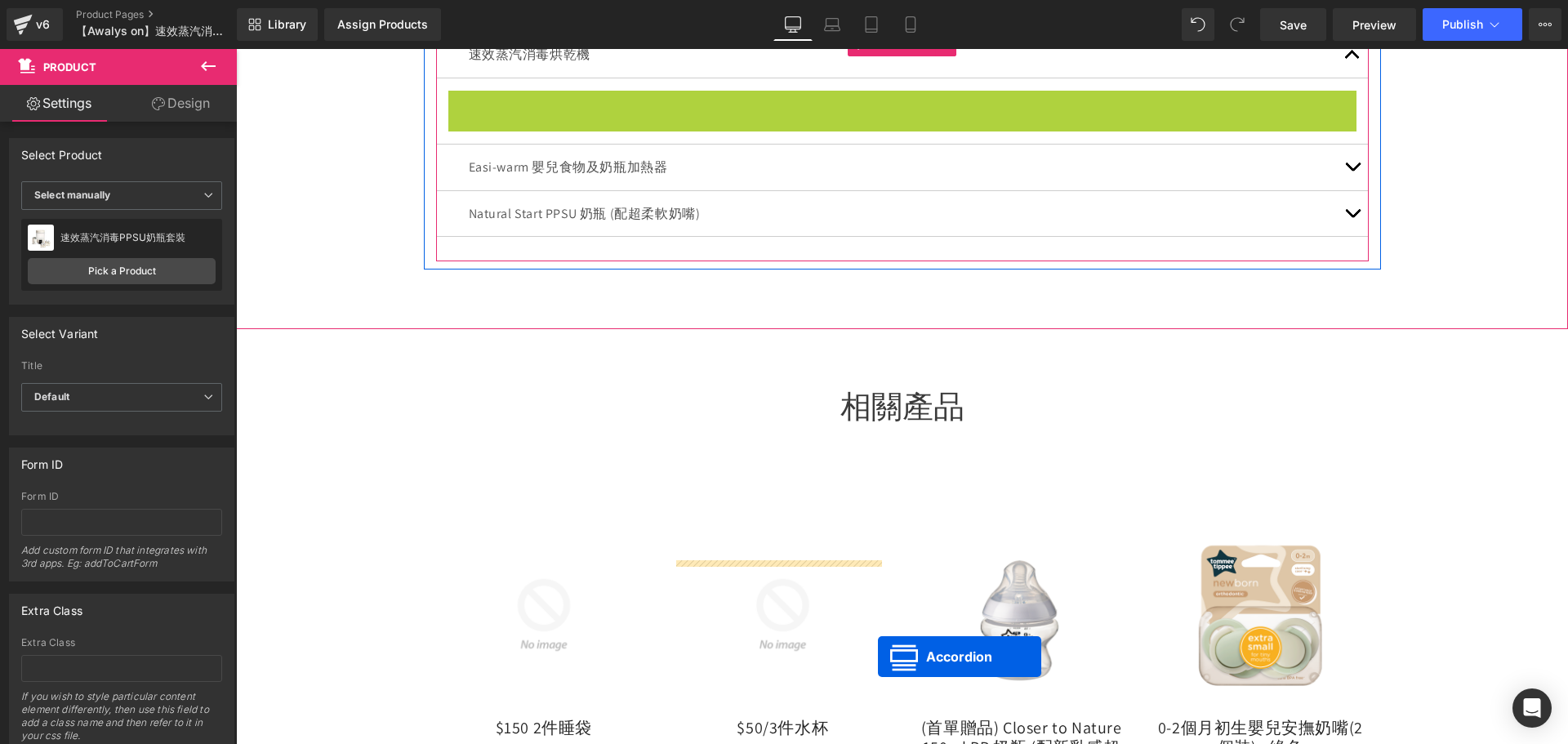
scroll to position [868, 0]
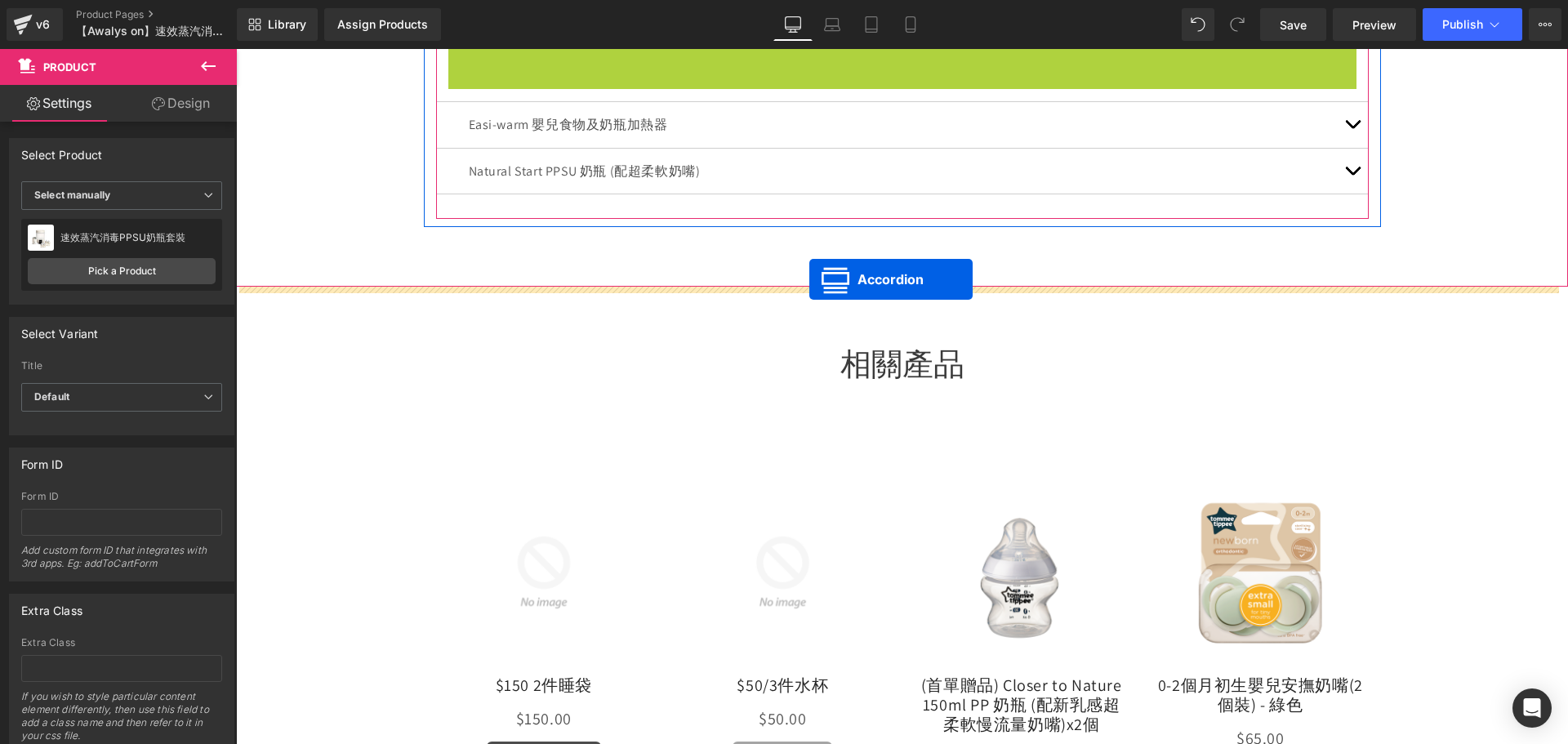
drag, startPoint x: 825, startPoint y: 490, endPoint x: 809, endPoint y: 279, distance: 211.6
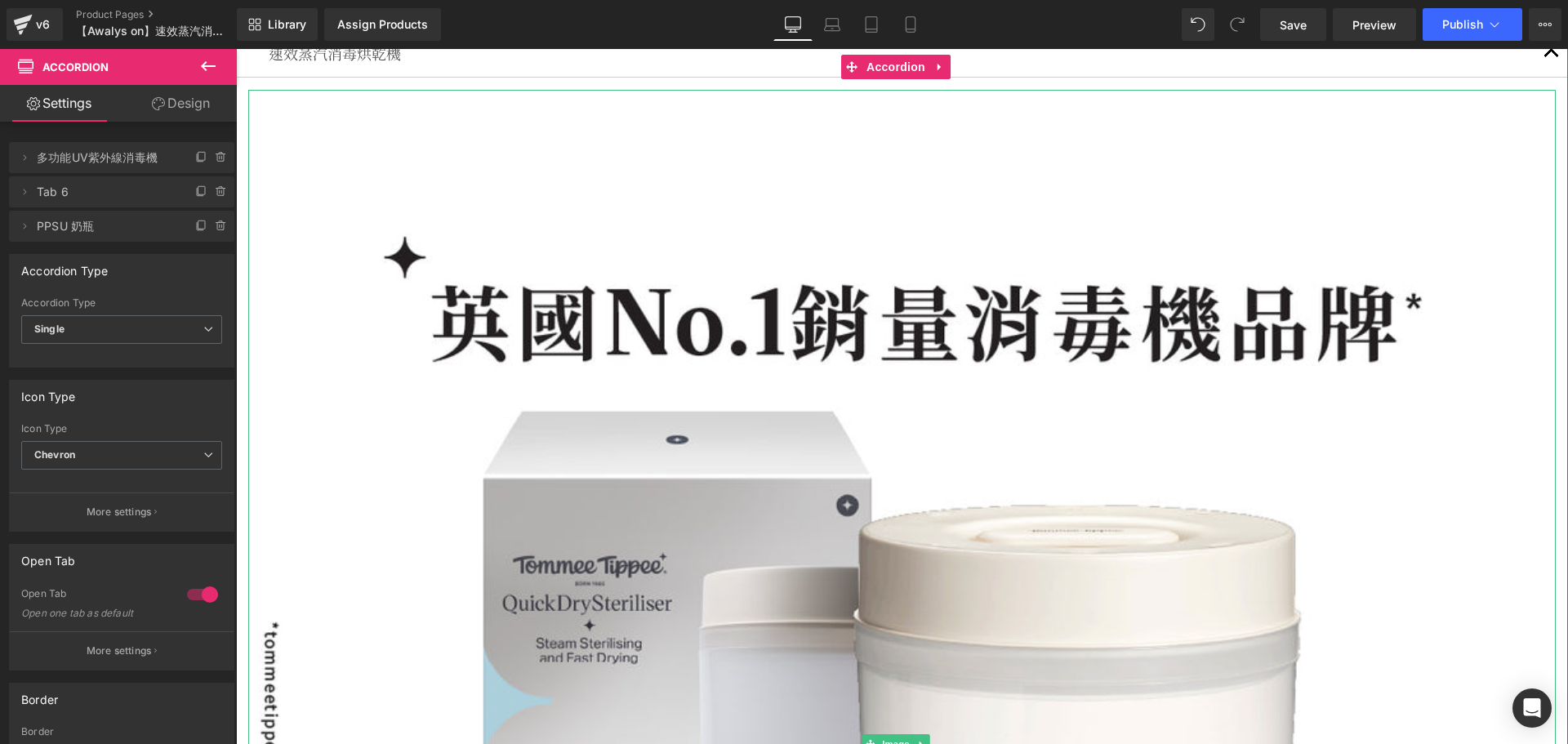
scroll to position [1031, 0]
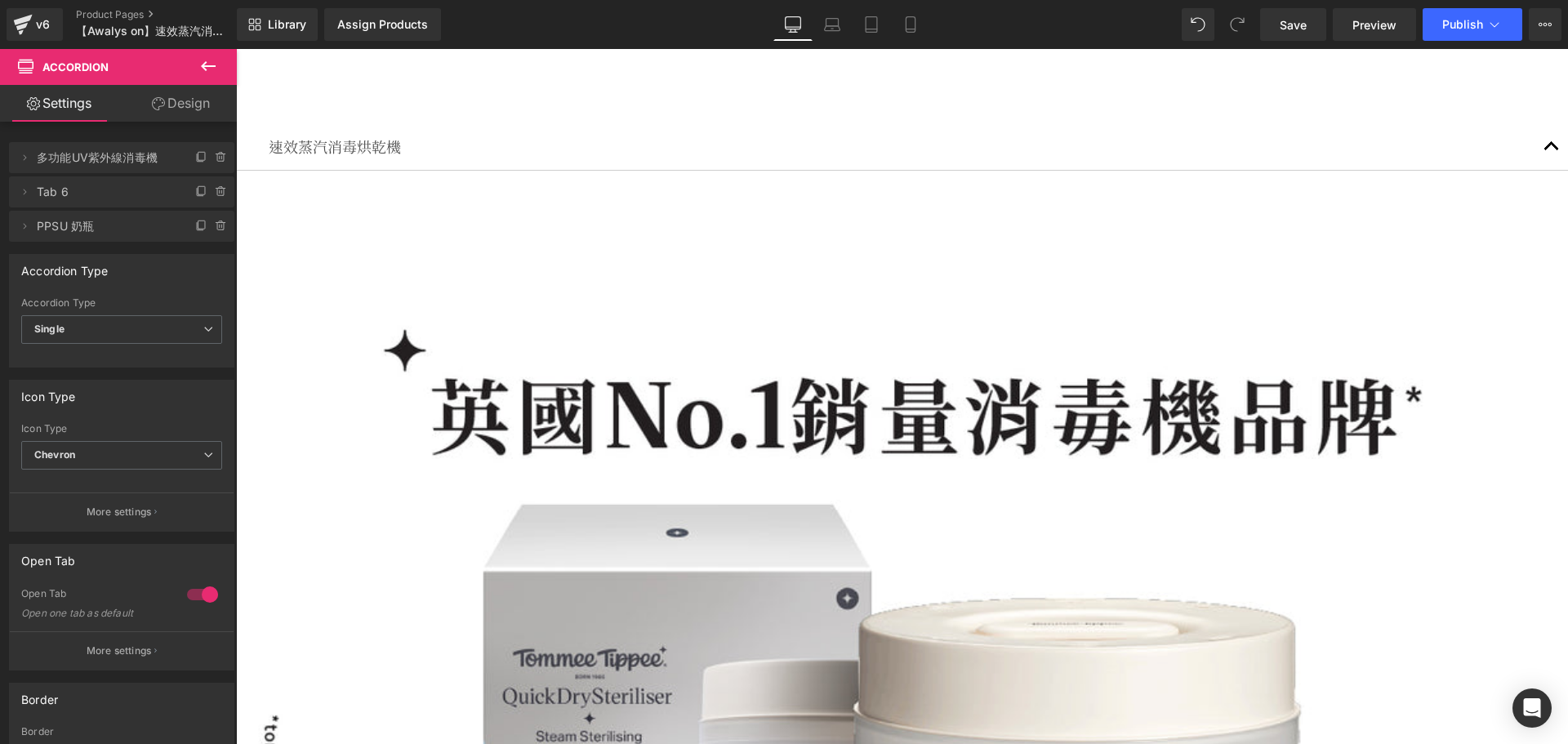
click at [214, 62] on icon at bounding box center [208, 66] width 19 height 19
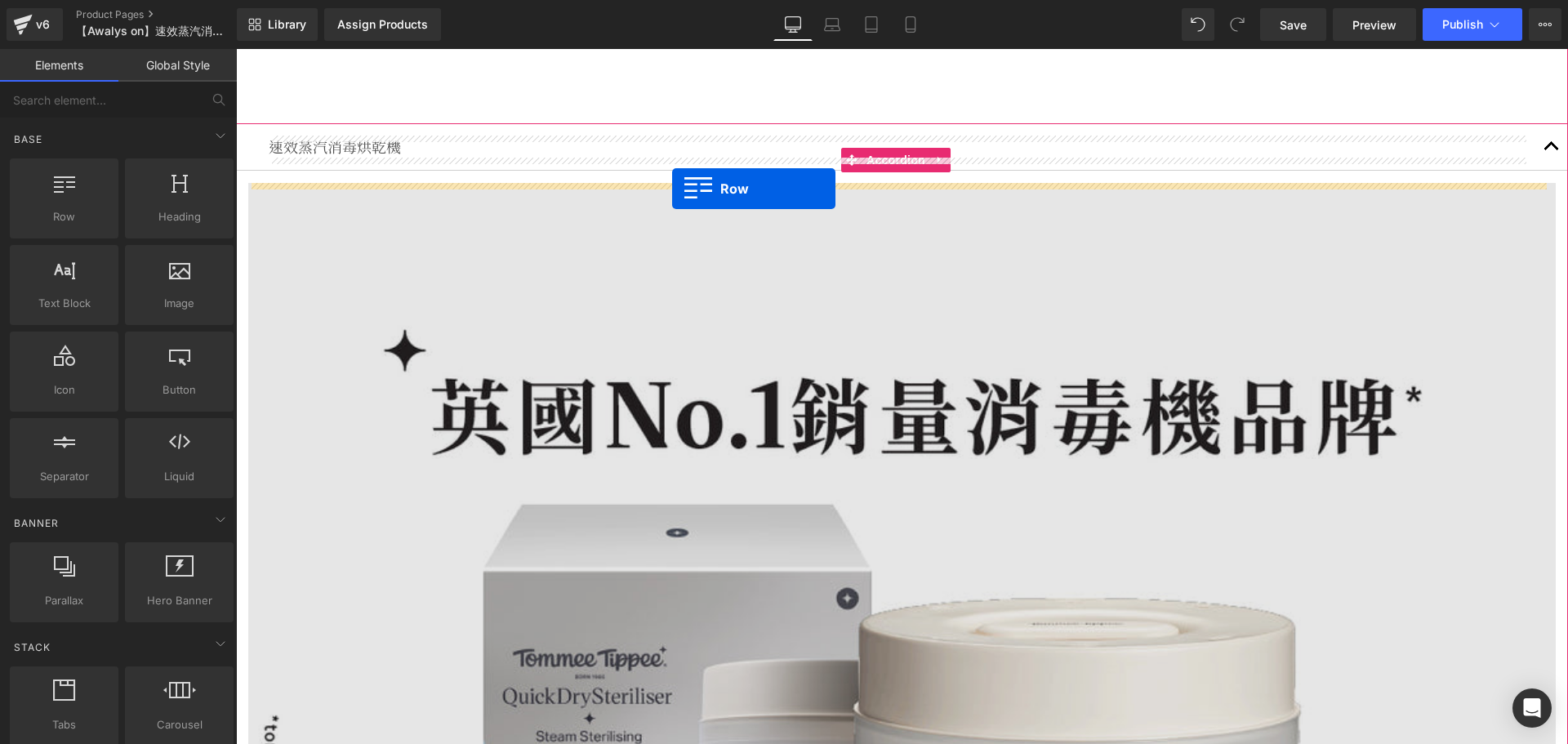
drag, startPoint x: 328, startPoint y: 254, endPoint x: 672, endPoint y: 188, distance: 350.3
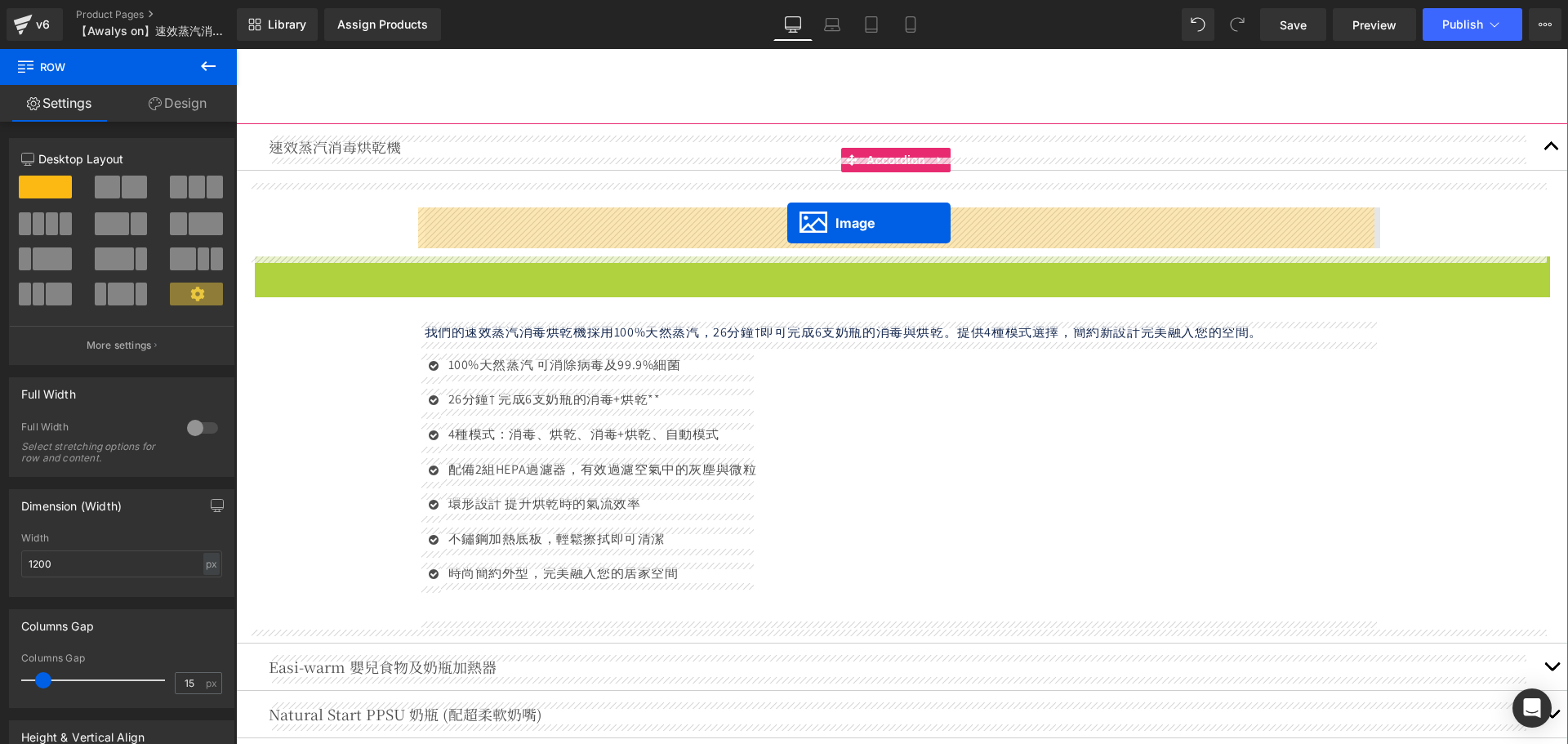
drag, startPoint x: 872, startPoint y: 652, endPoint x: 787, endPoint y: 223, distance: 437.3
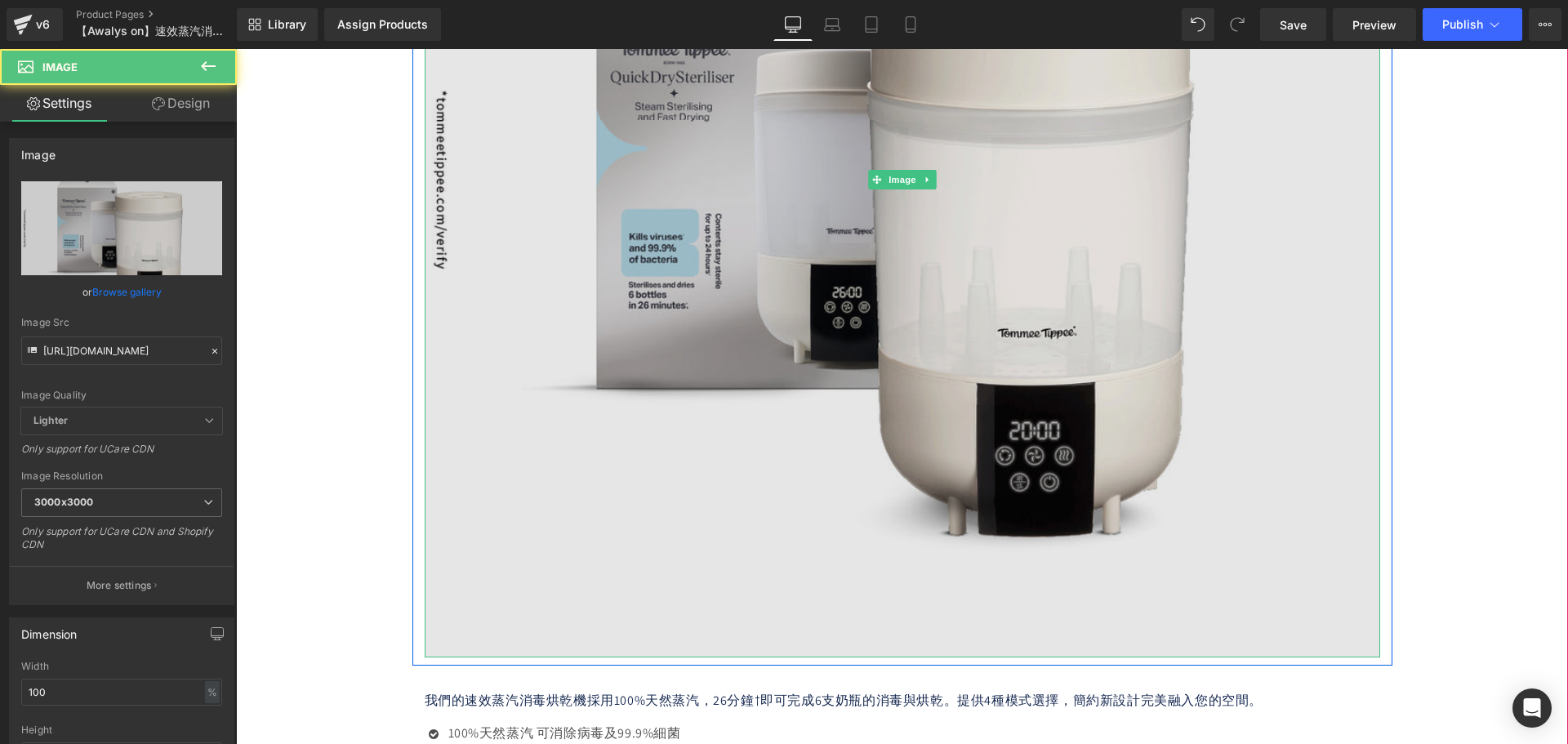
scroll to position [1848, 0]
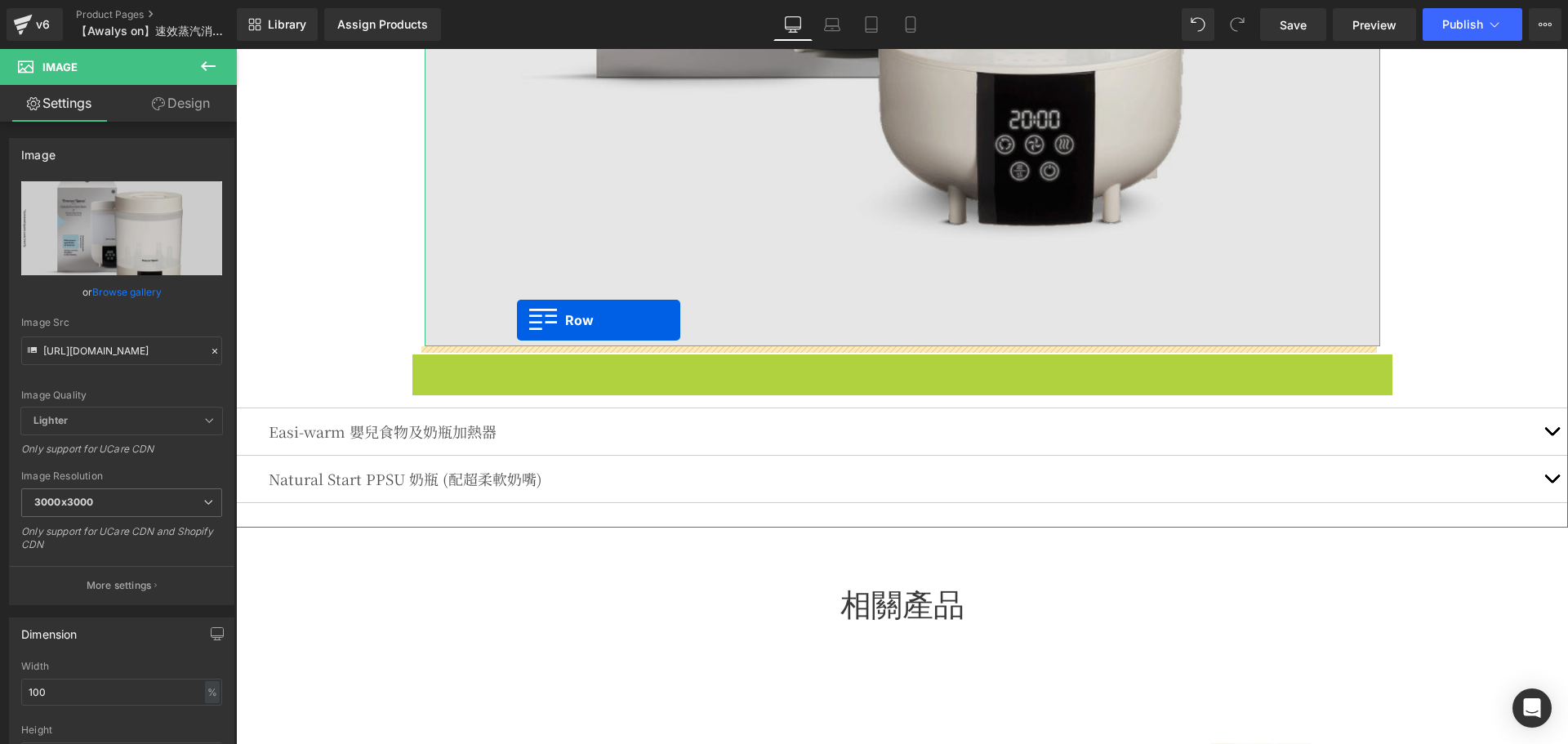
drag, startPoint x: 427, startPoint y: 350, endPoint x: 517, endPoint y: 318, distance: 95.5
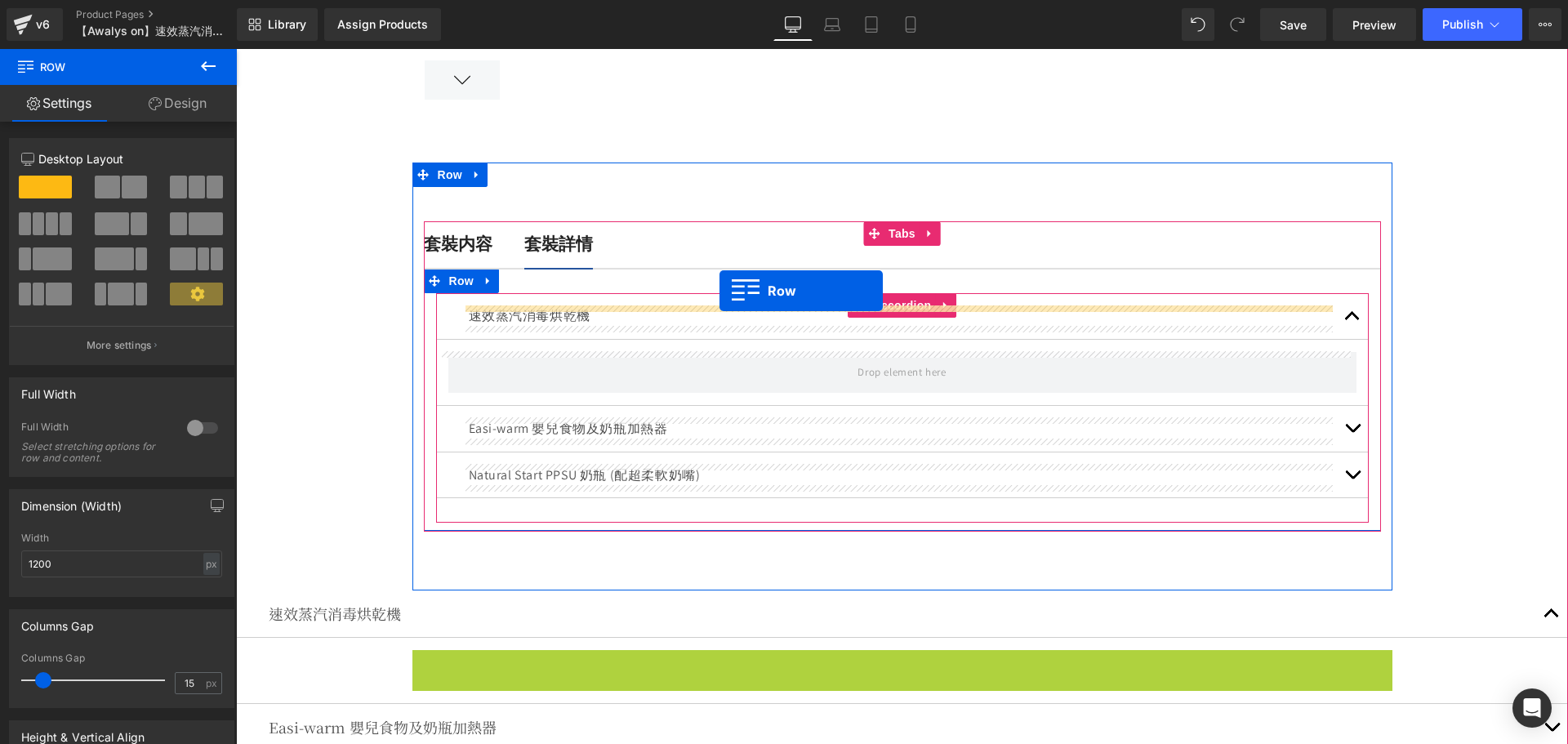
scroll to position [541, 0]
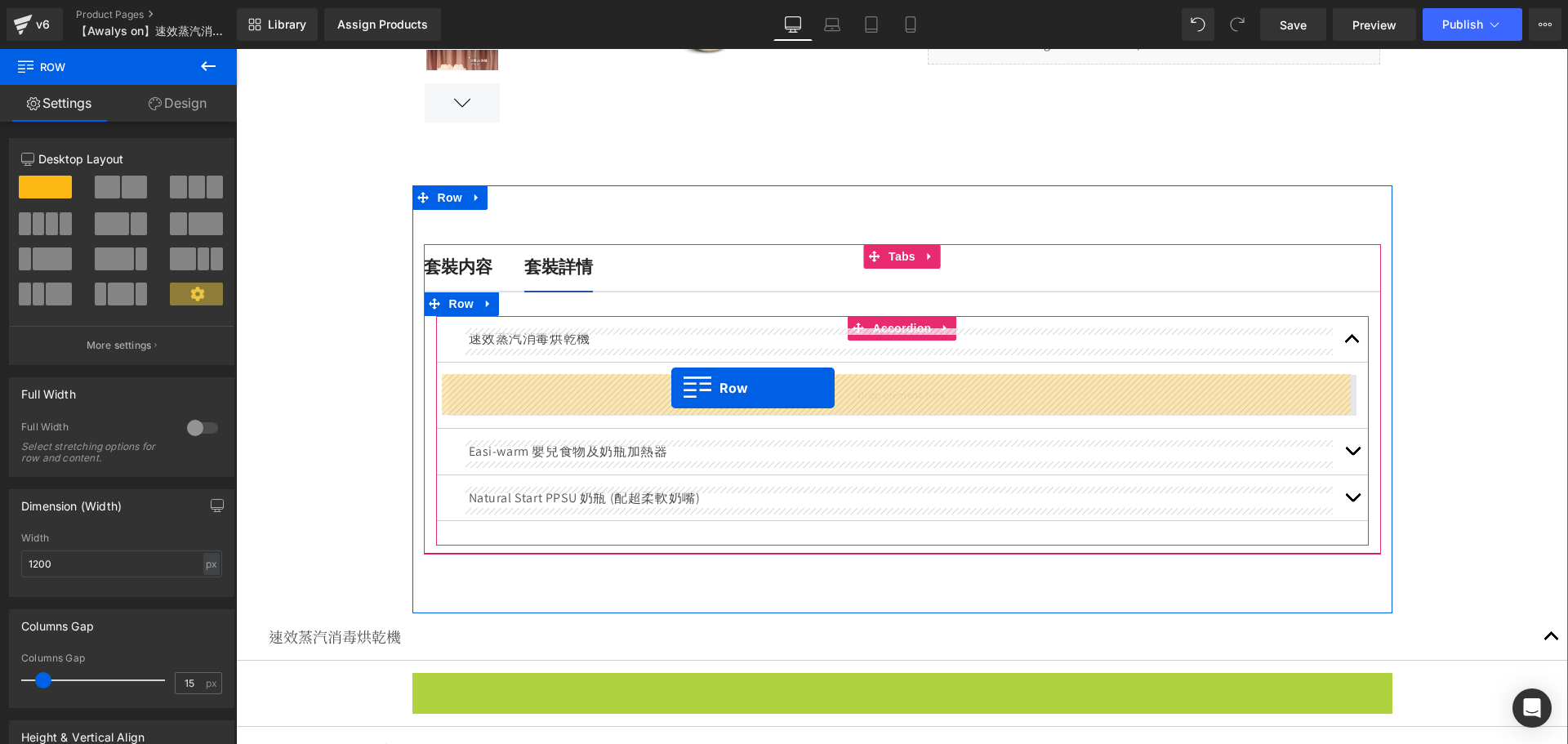
drag, startPoint x: 421, startPoint y: 194, endPoint x: 671, endPoint y: 388, distance: 316.4
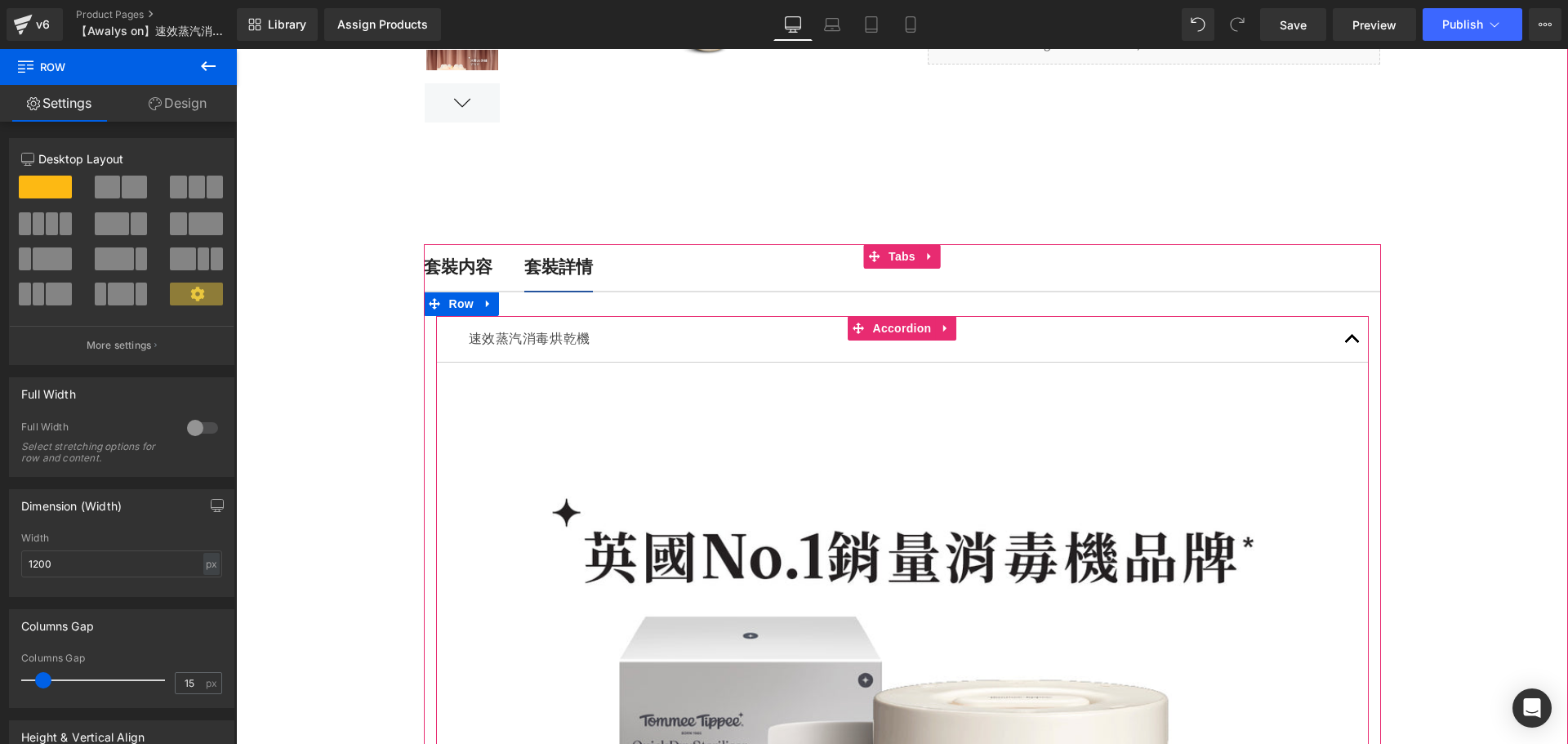
click at [1350, 343] on button "button" at bounding box center [1351, 339] width 33 height 46
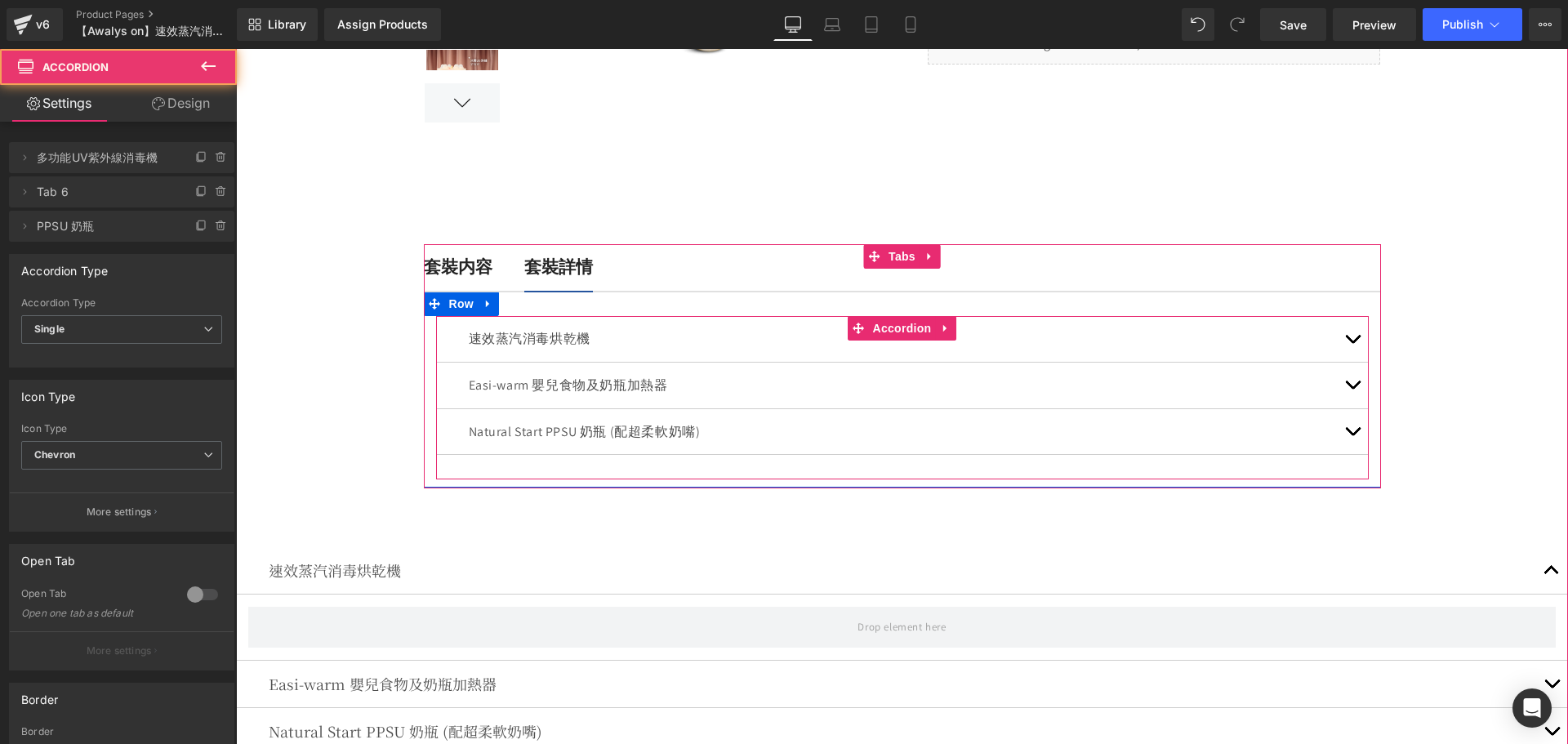
click at [1352, 388] on span "button" at bounding box center [1352, 388] width 0 height 0
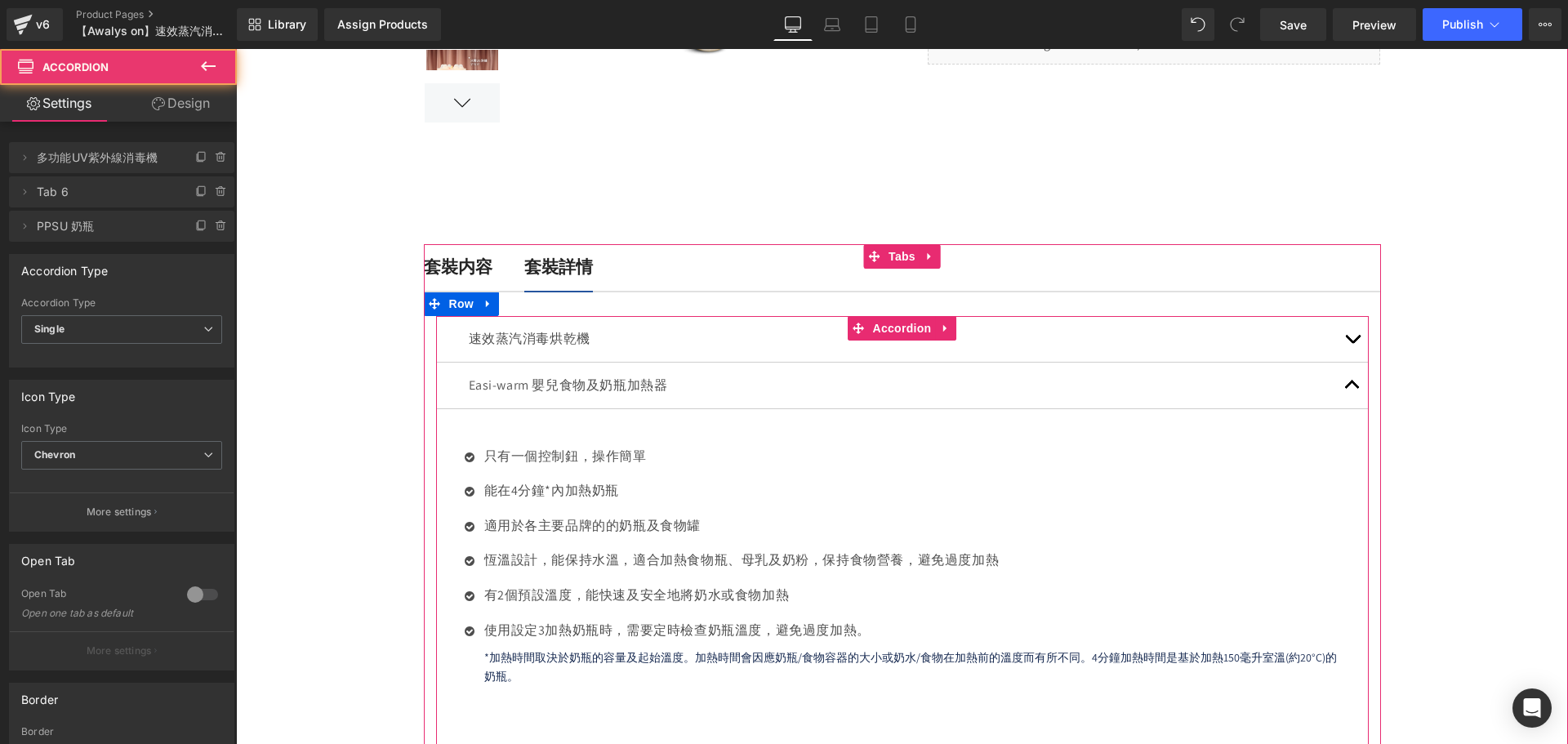
click at [1352, 388] on span "button" at bounding box center [1352, 388] width 0 height 0
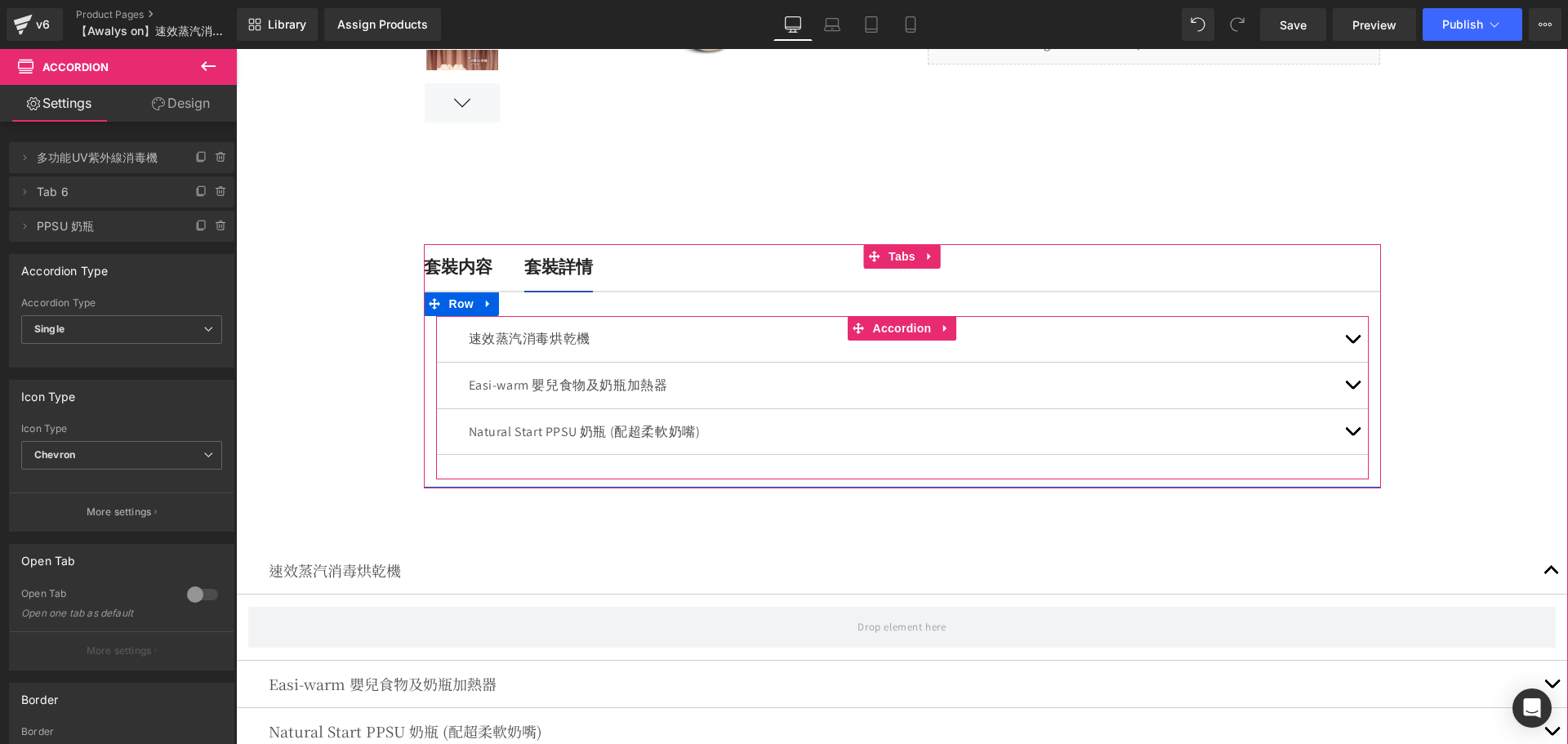
click at [1352, 343] on span "button" at bounding box center [1352, 343] width 0 height 0
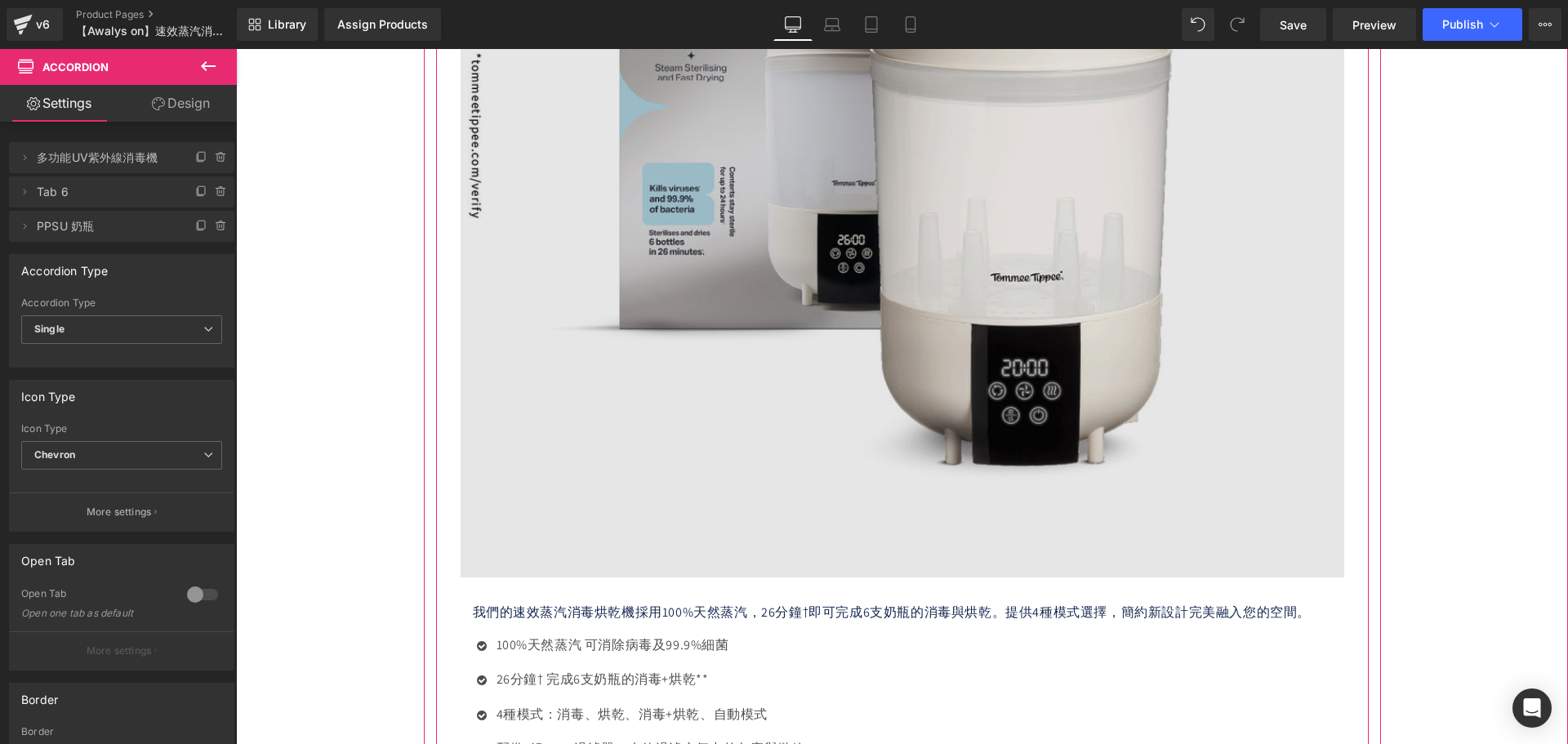
scroll to position [1276, 0]
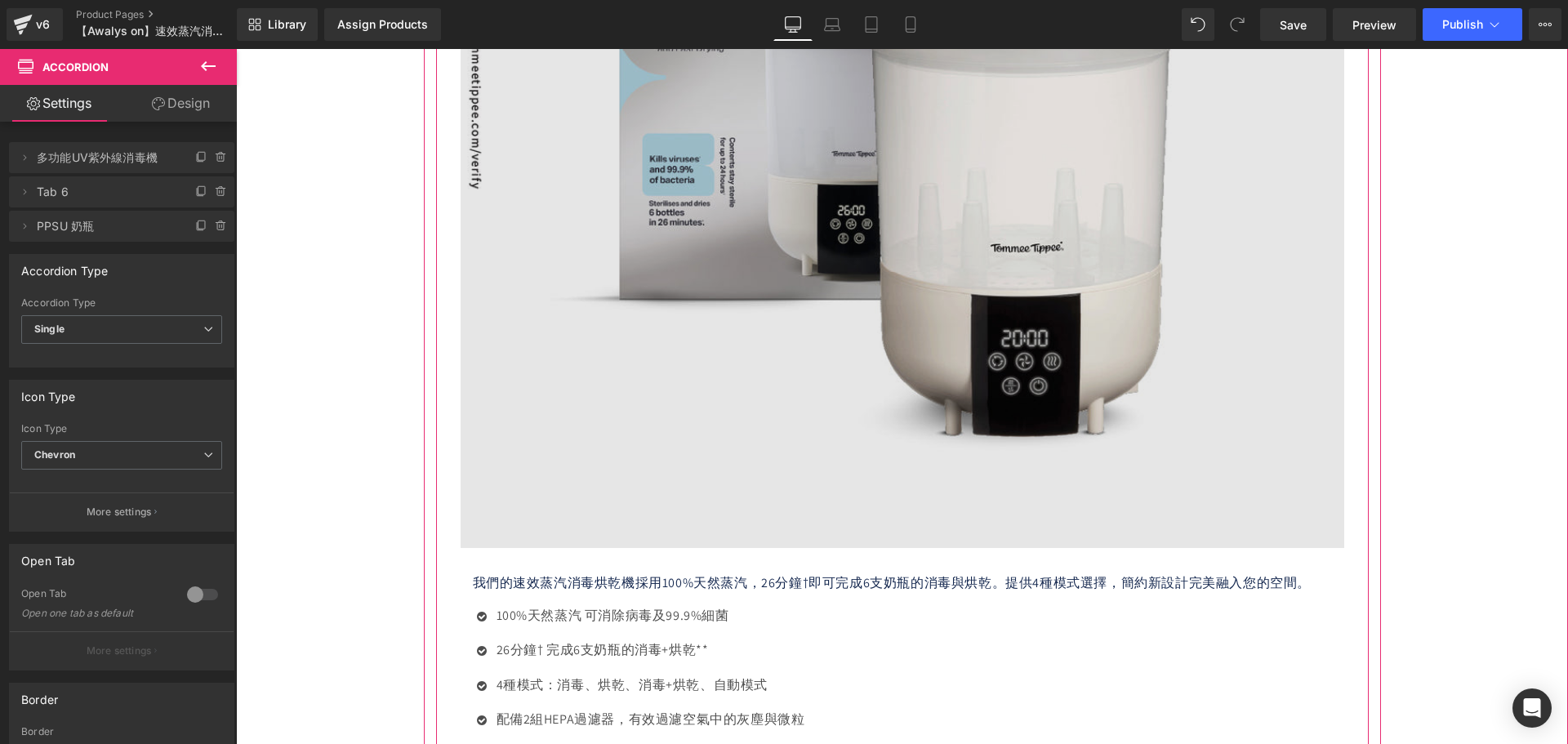
click at [1090, 265] on img at bounding box center [902, 106] width 883 height 883
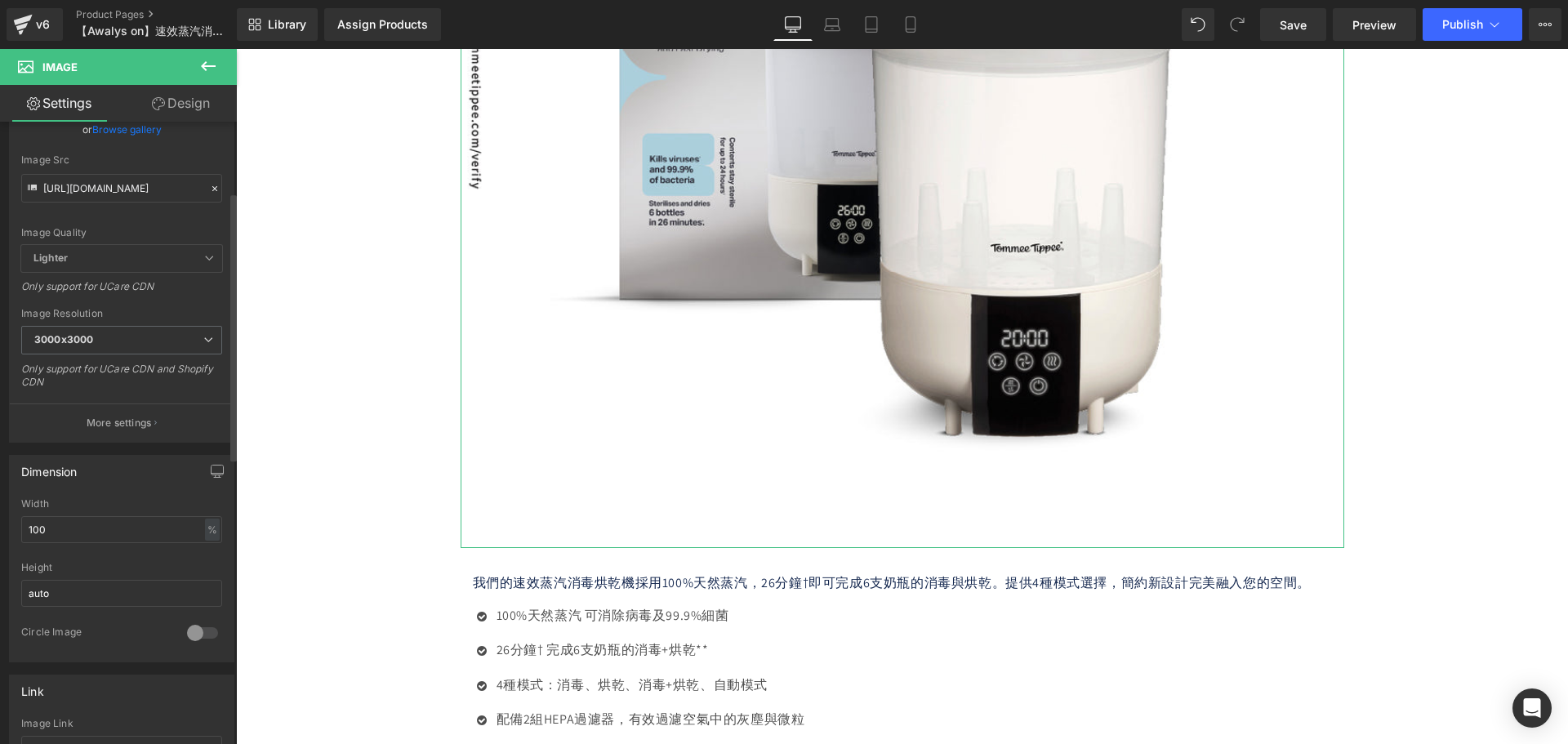
scroll to position [163, 0]
drag, startPoint x: 8, startPoint y: 526, endPoint x: -62, endPoint y: 524, distance: 70.0
click at [0, 524] on html "Row You are previewing how the will restyle your page. You can not edit Element…" at bounding box center [784, 372] width 1568 height 744
type input "40"
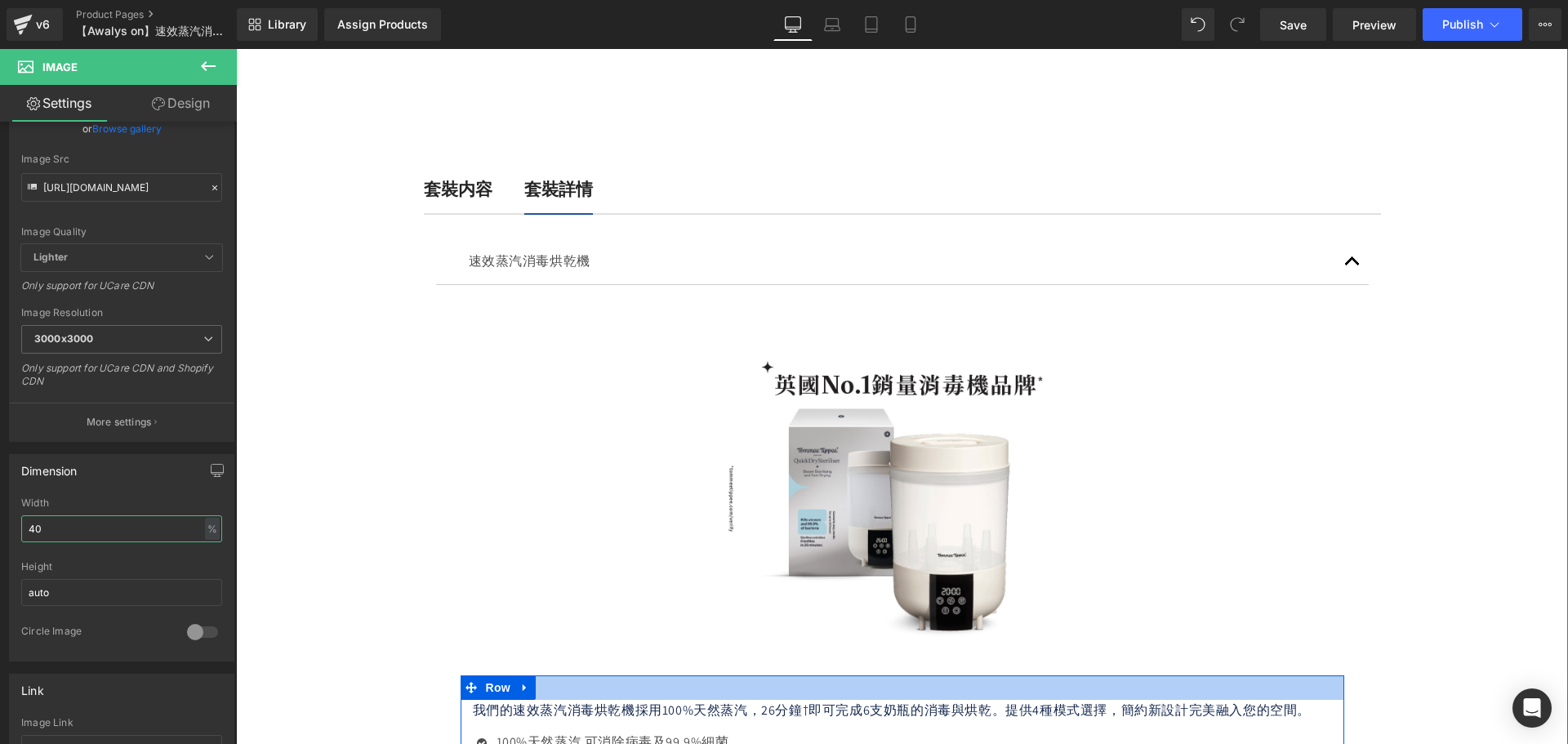
scroll to position [541, 0]
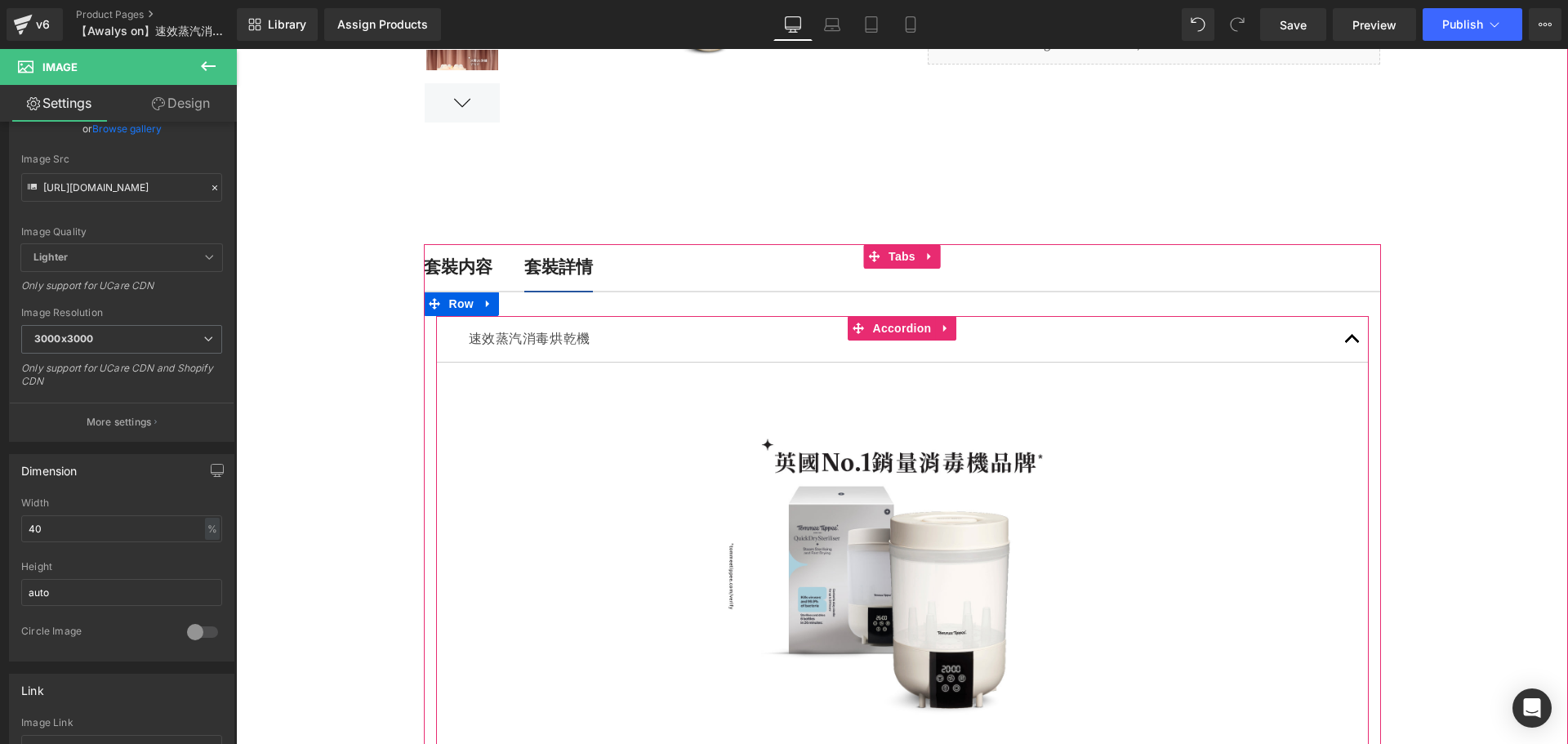
click at [1336, 338] on button "button" at bounding box center [1351, 339] width 33 height 46
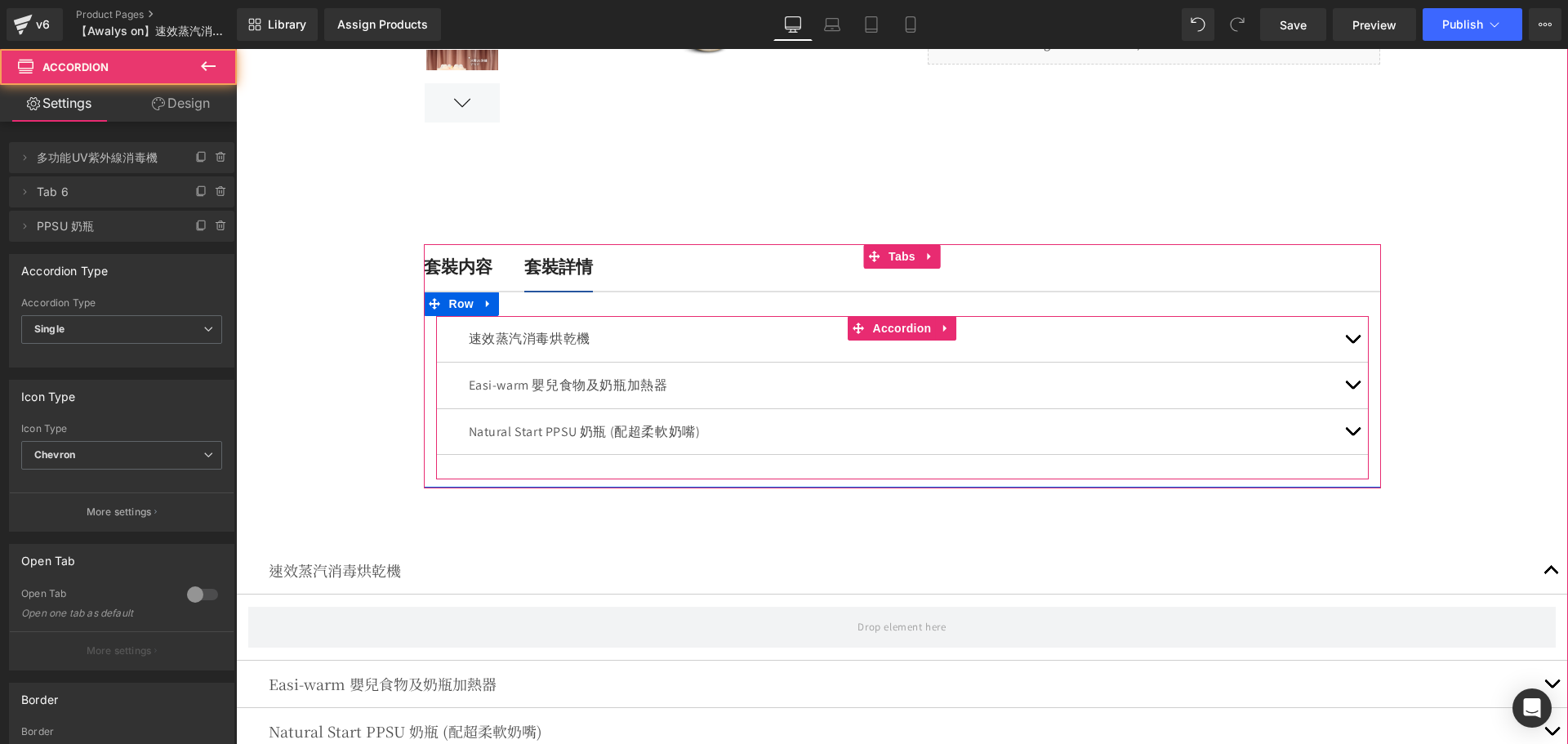
click at [1349, 393] on button "button" at bounding box center [1351, 386] width 33 height 46
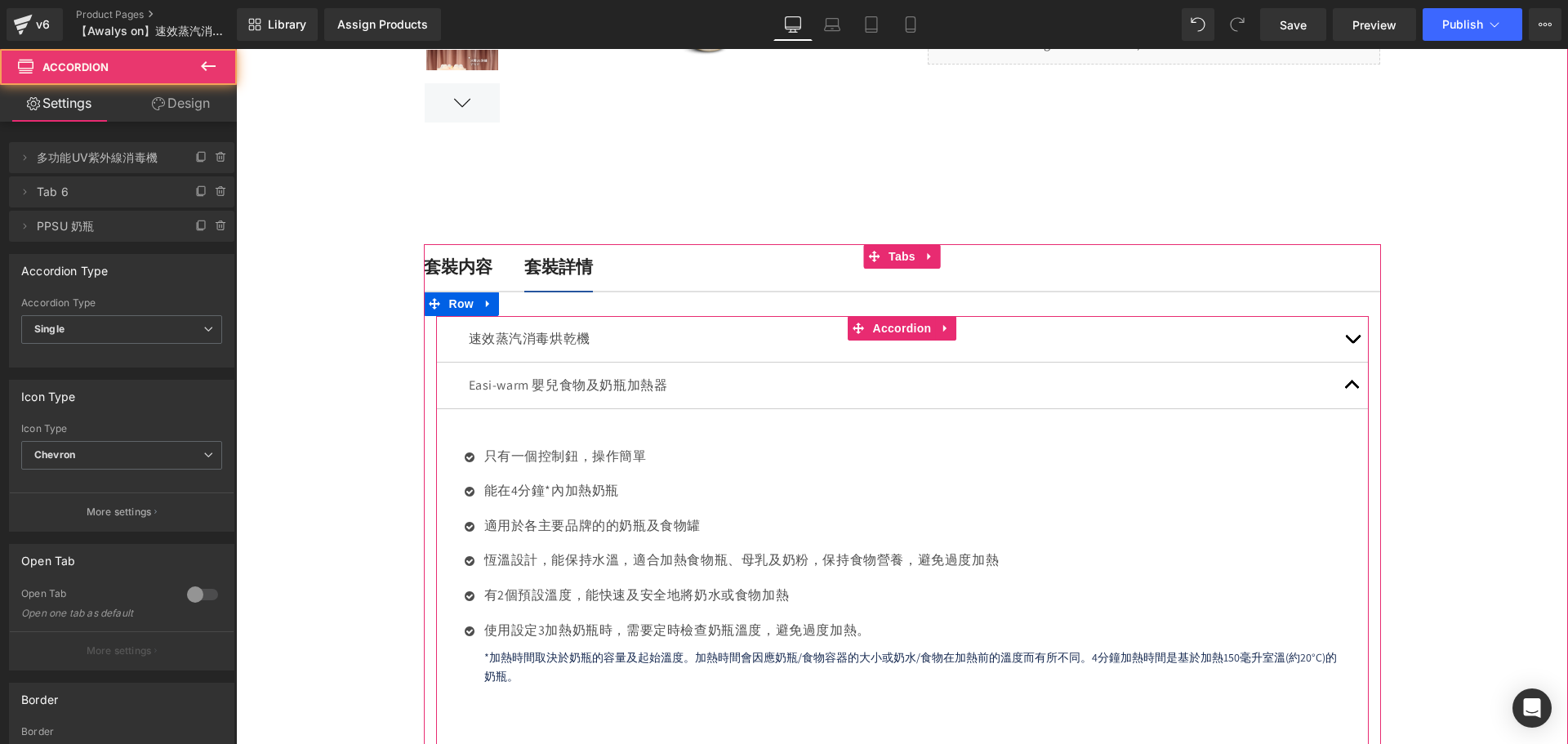
click at [1349, 393] on button "button" at bounding box center [1351, 386] width 33 height 46
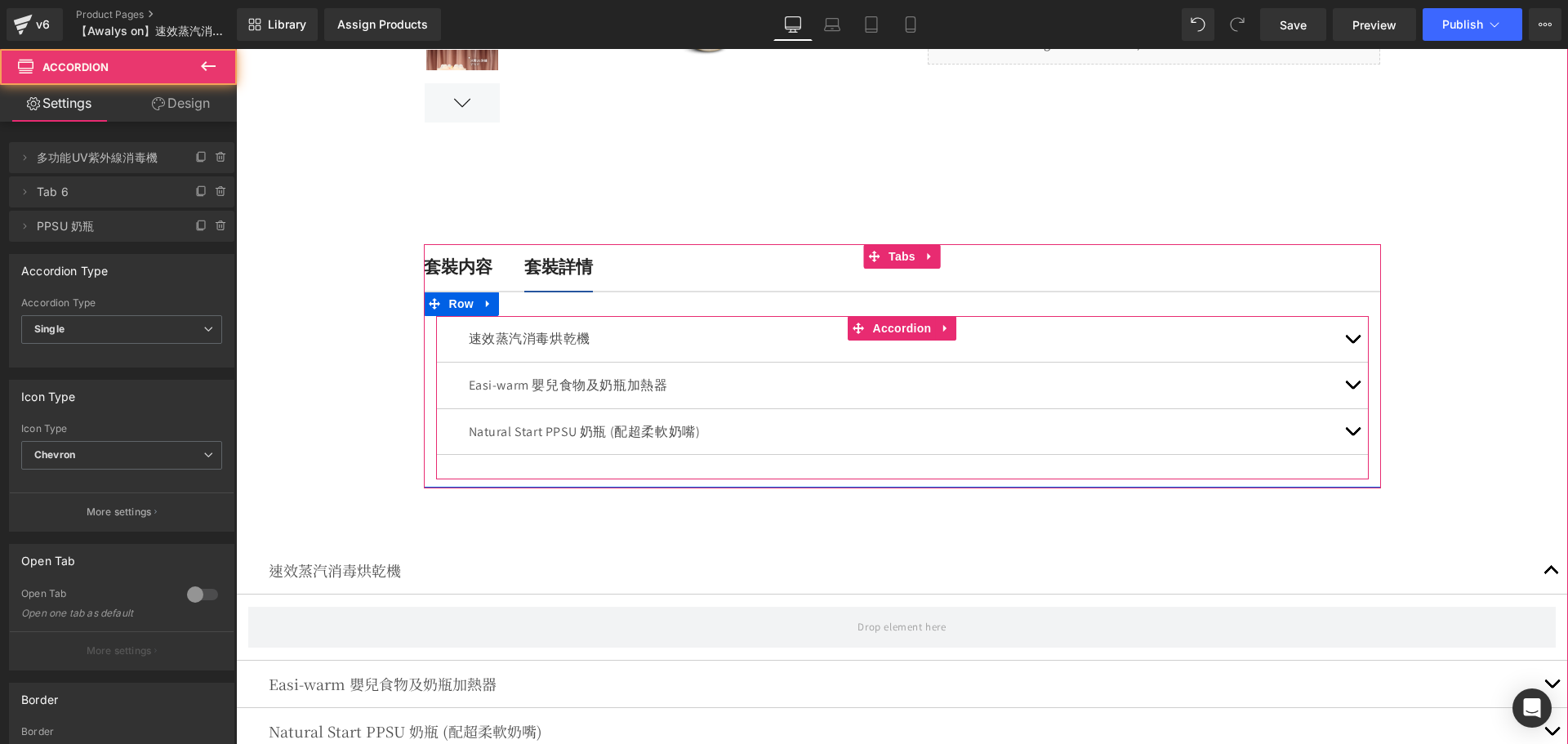
click at [1345, 347] on button "button" at bounding box center [1351, 339] width 33 height 46
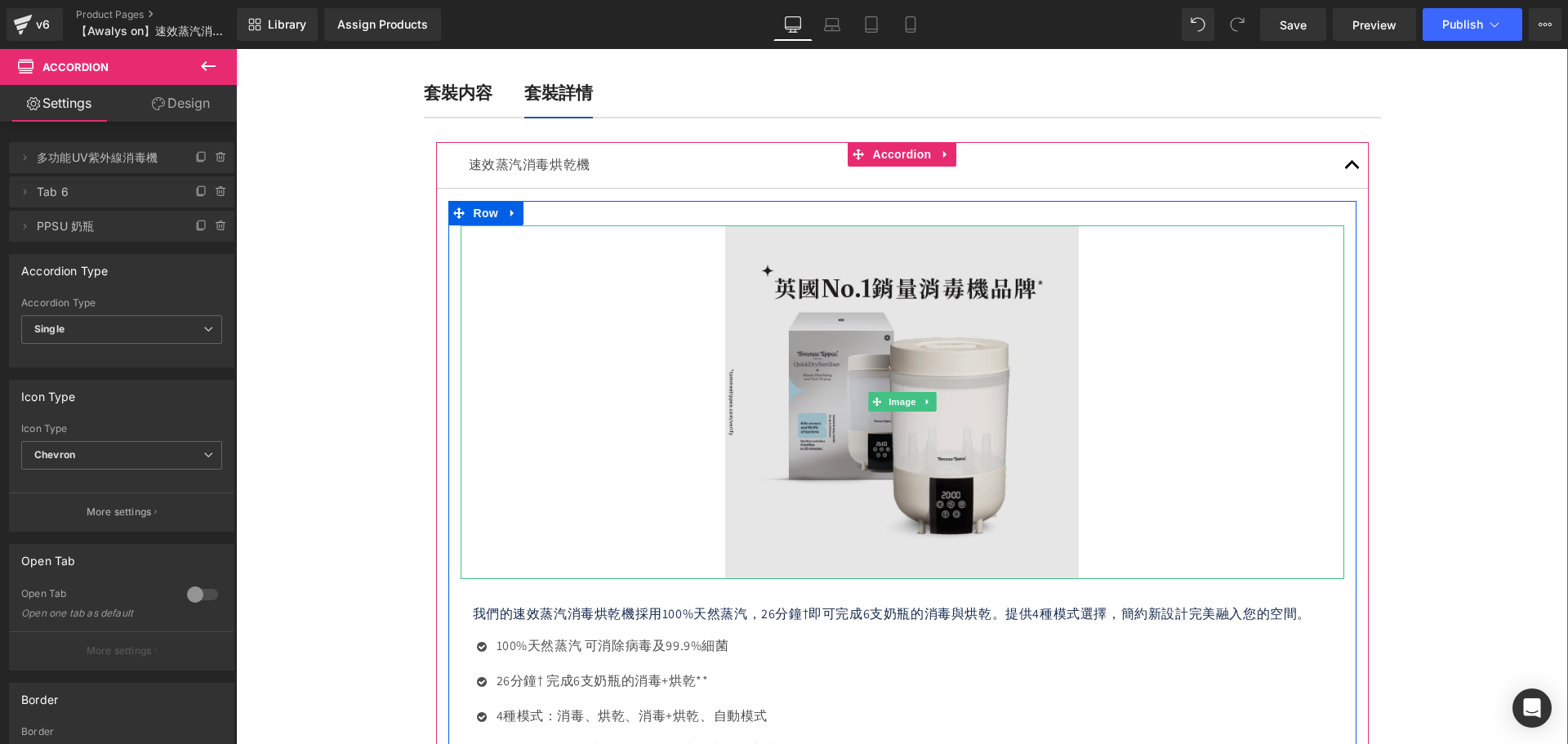
scroll to position [786, 0]
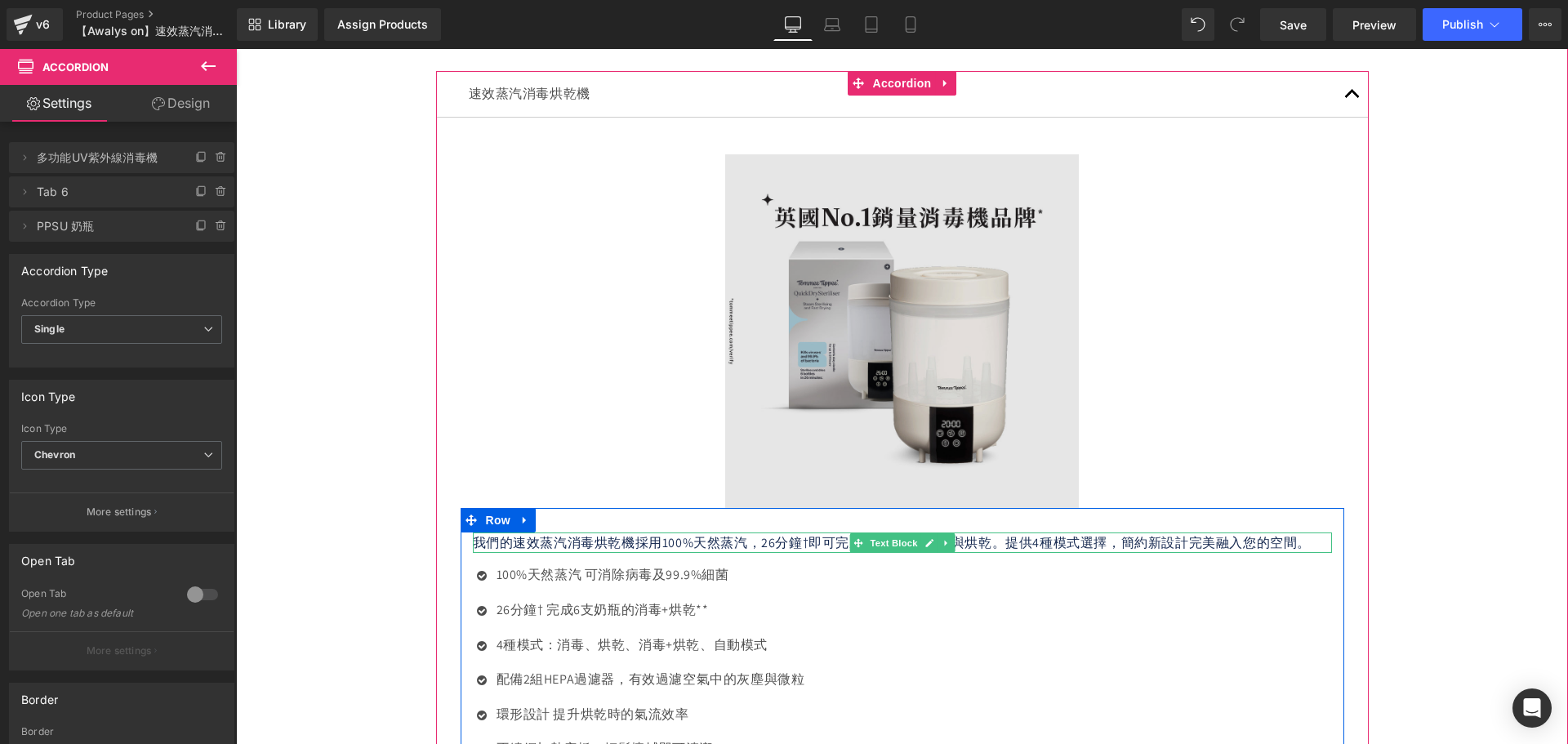
click at [999, 409] on img at bounding box center [902, 331] width 354 height 354
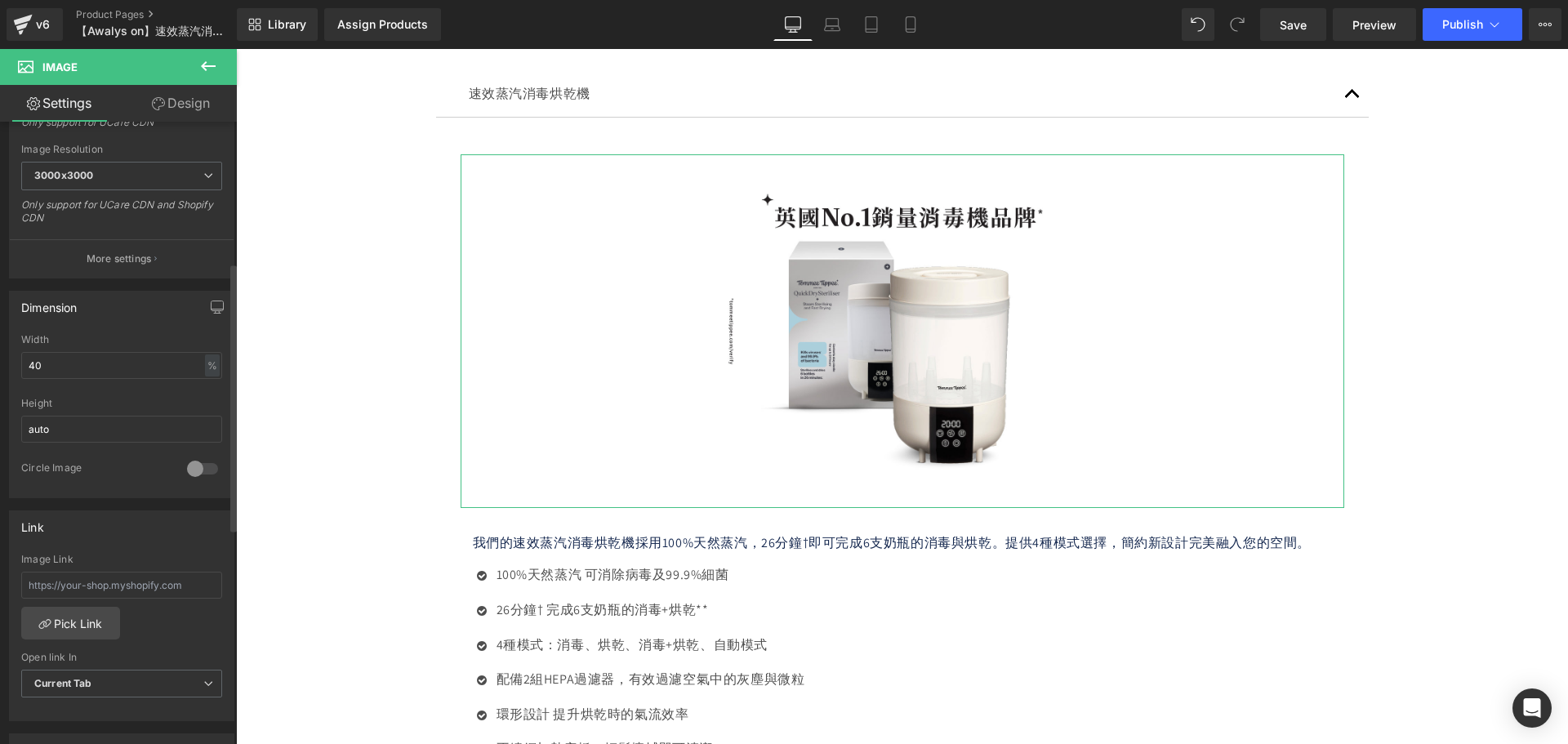
scroll to position [653, 0]
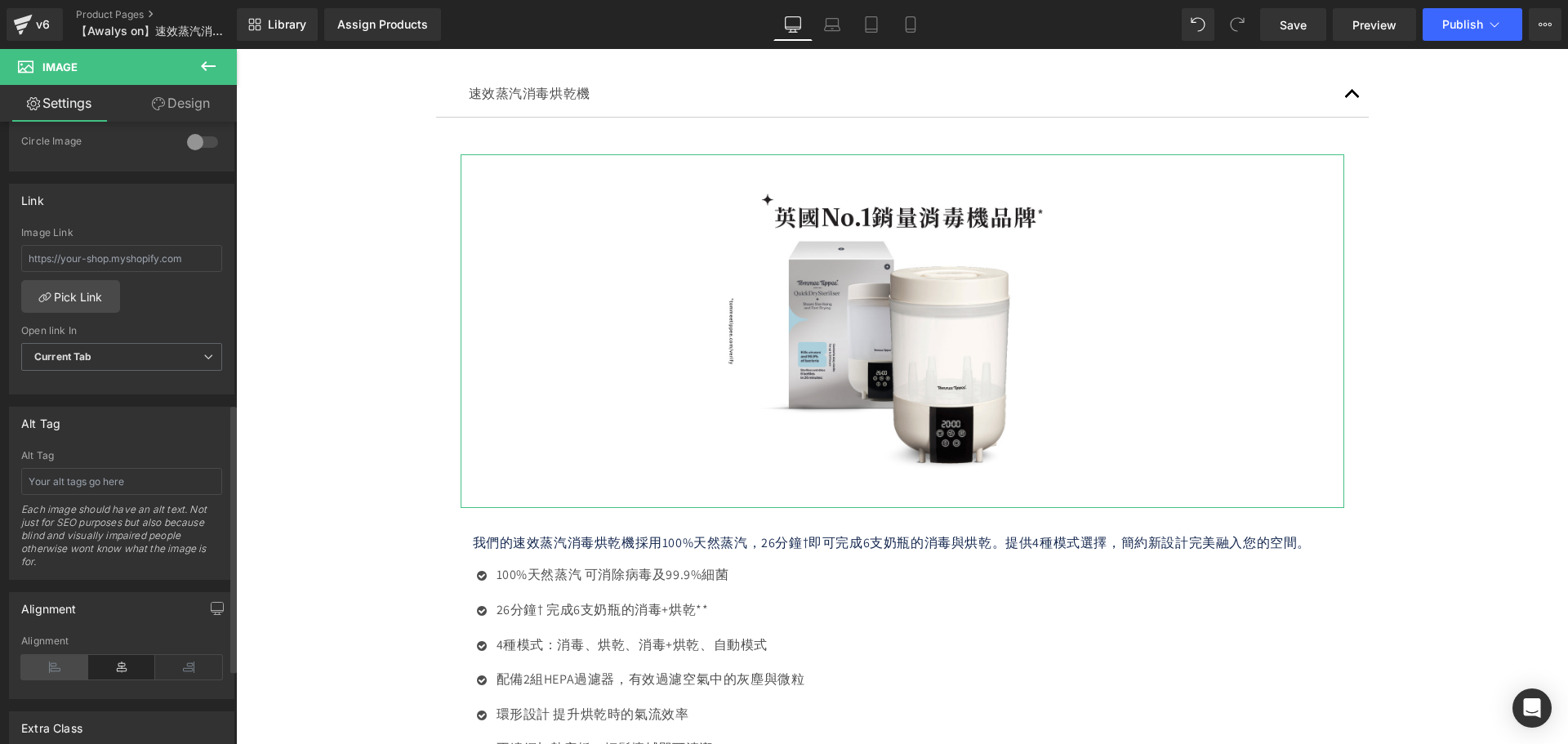
click at [64, 669] on icon at bounding box center [55, 667] width 67 height 25
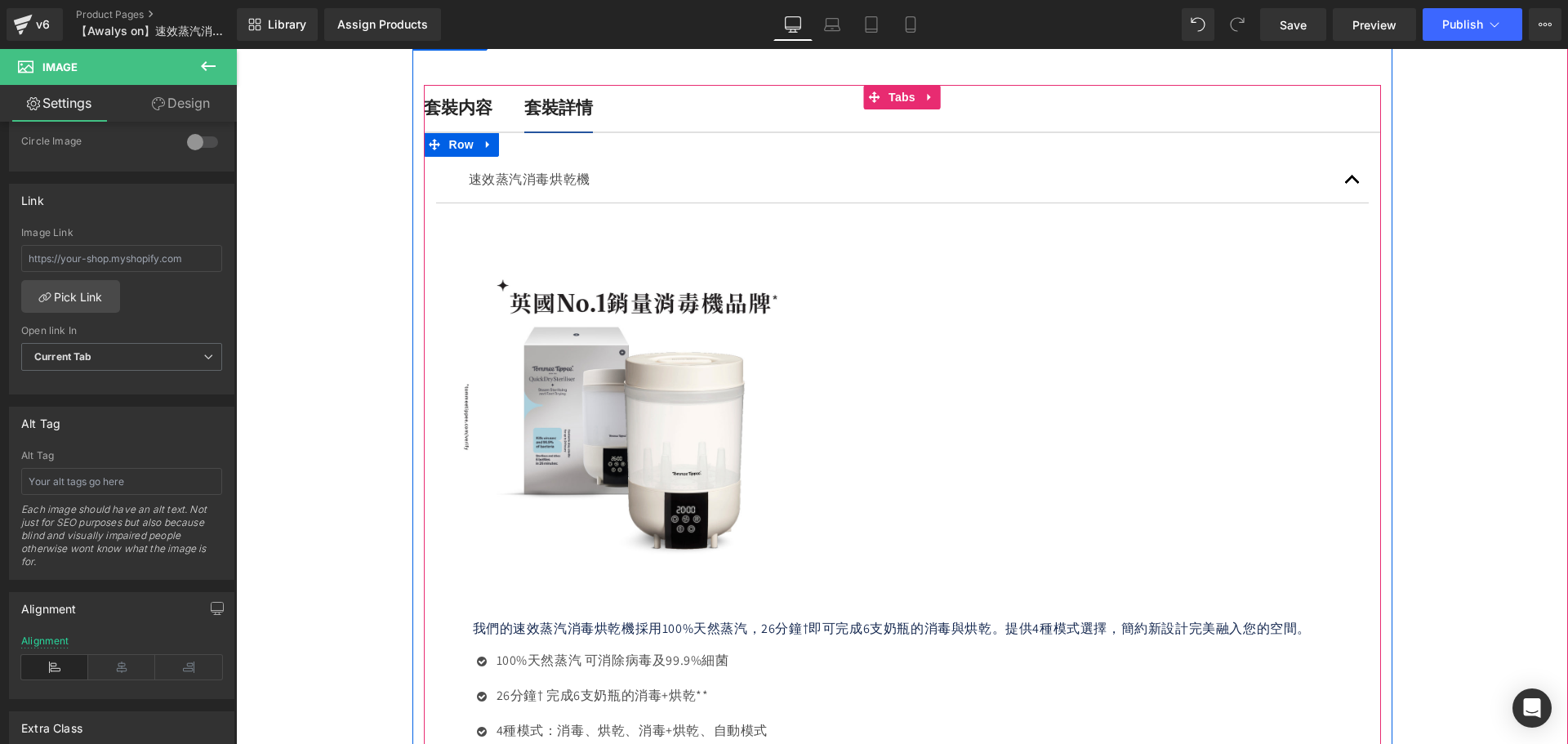
scroll to position [541, 0]
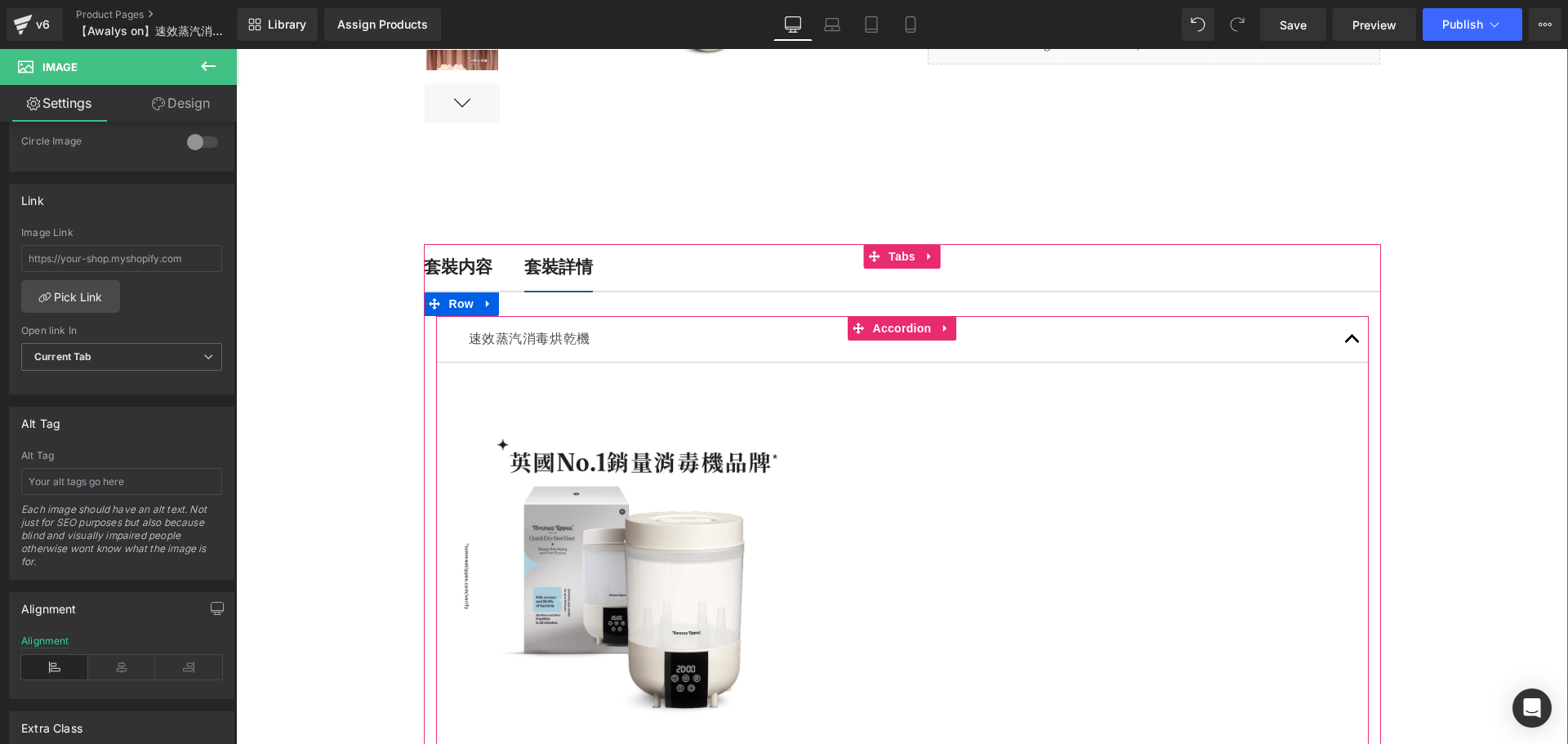
click at [1349, 342] on button "button" at bounding box center [1351, 339] width 33 height 46
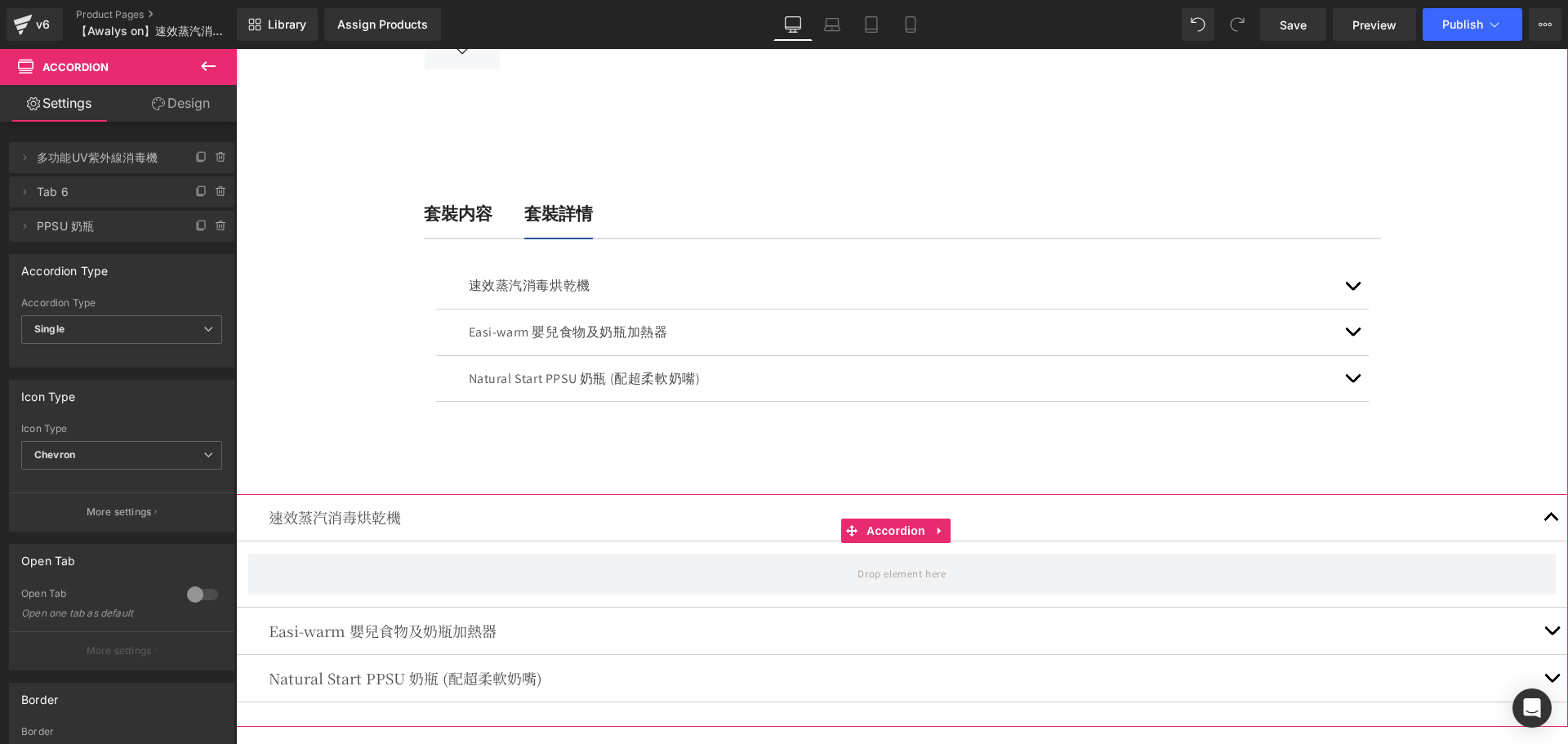
scroll to position [623, 0]
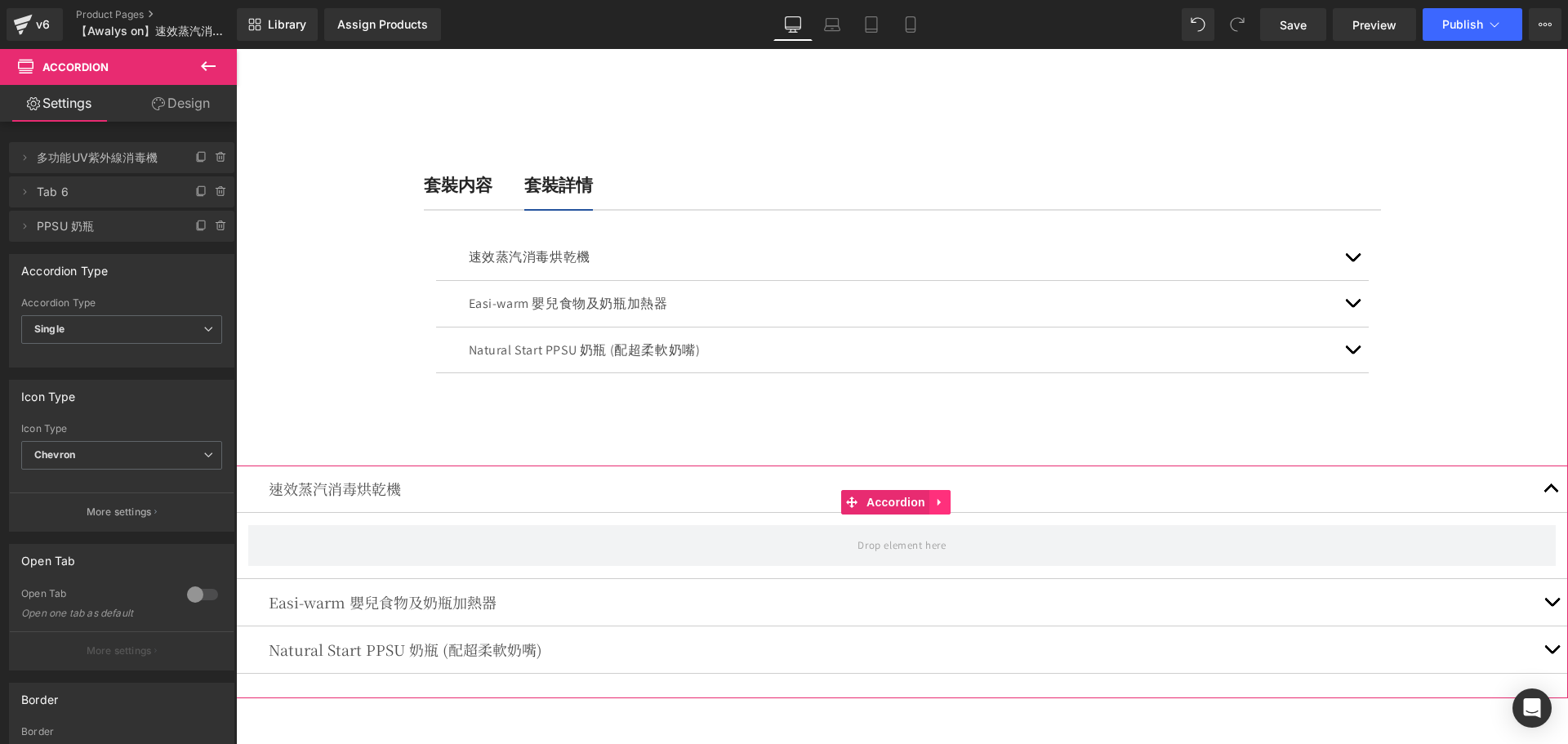
click at [945, 504] on link at bounding box center [939, 502] width 21 height 25
click at [961, 500] on link at bounding box center [972, 502] width 21 height 25
click at [950, 501] on div "速效蒸汽消毒烘乾機 Text Block" at bounding box center [902, 490] width 1332 height 48
click at [944, 503] on link at bounding box center [939, 502] width 21 height 25
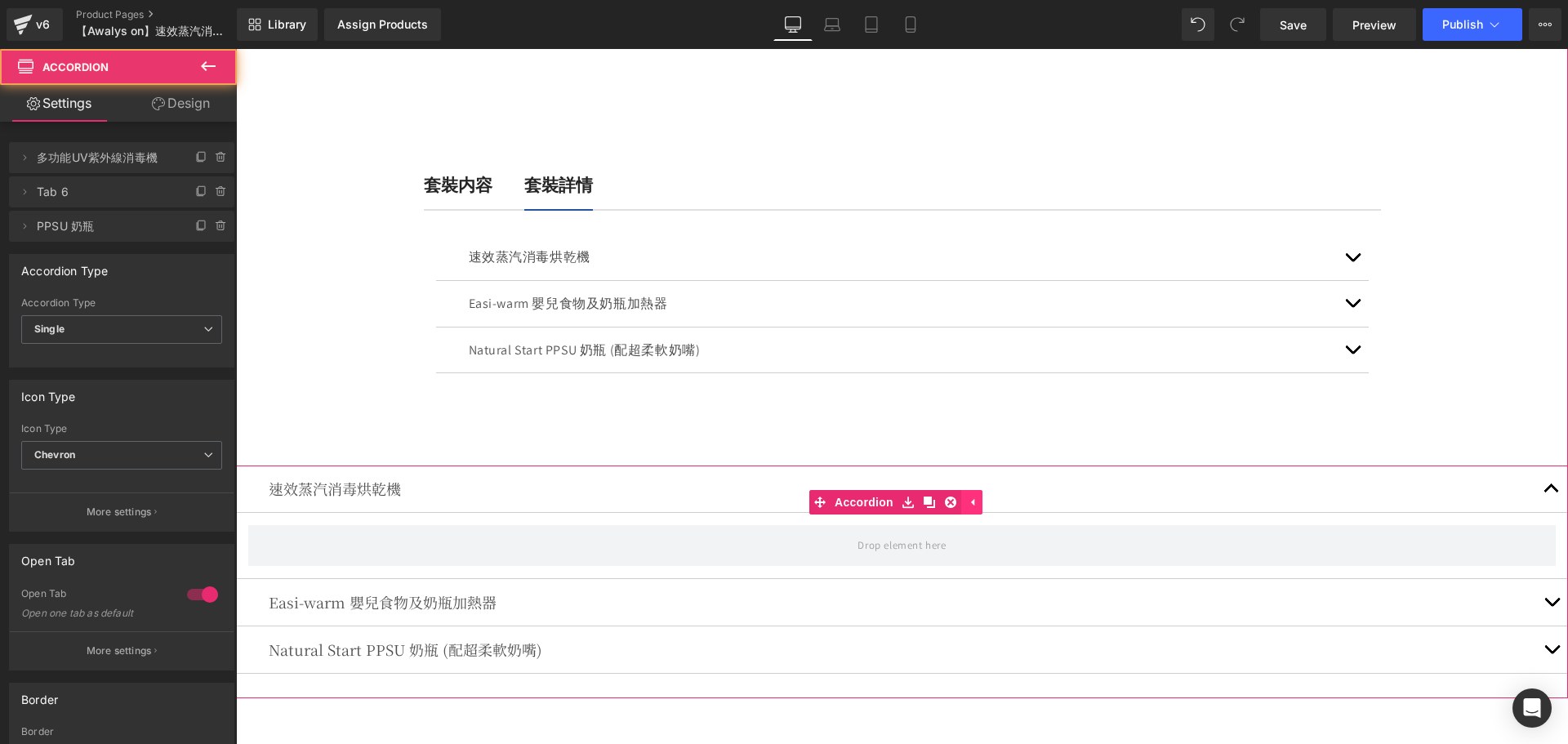
click at [961, 505] on link at bounding box center [972, 502] width 21 height 25
click at [960, 505] on div "速效蒸汽消毒烘乾機 Text Block" at bounding box center [902, 490] width 1332 height 48
click at [940, 503] on icon at bounding box center [939, 503] width 11 height 12
click at [949, 501] on icon at bounding box center [950, 503] width 11 height 12
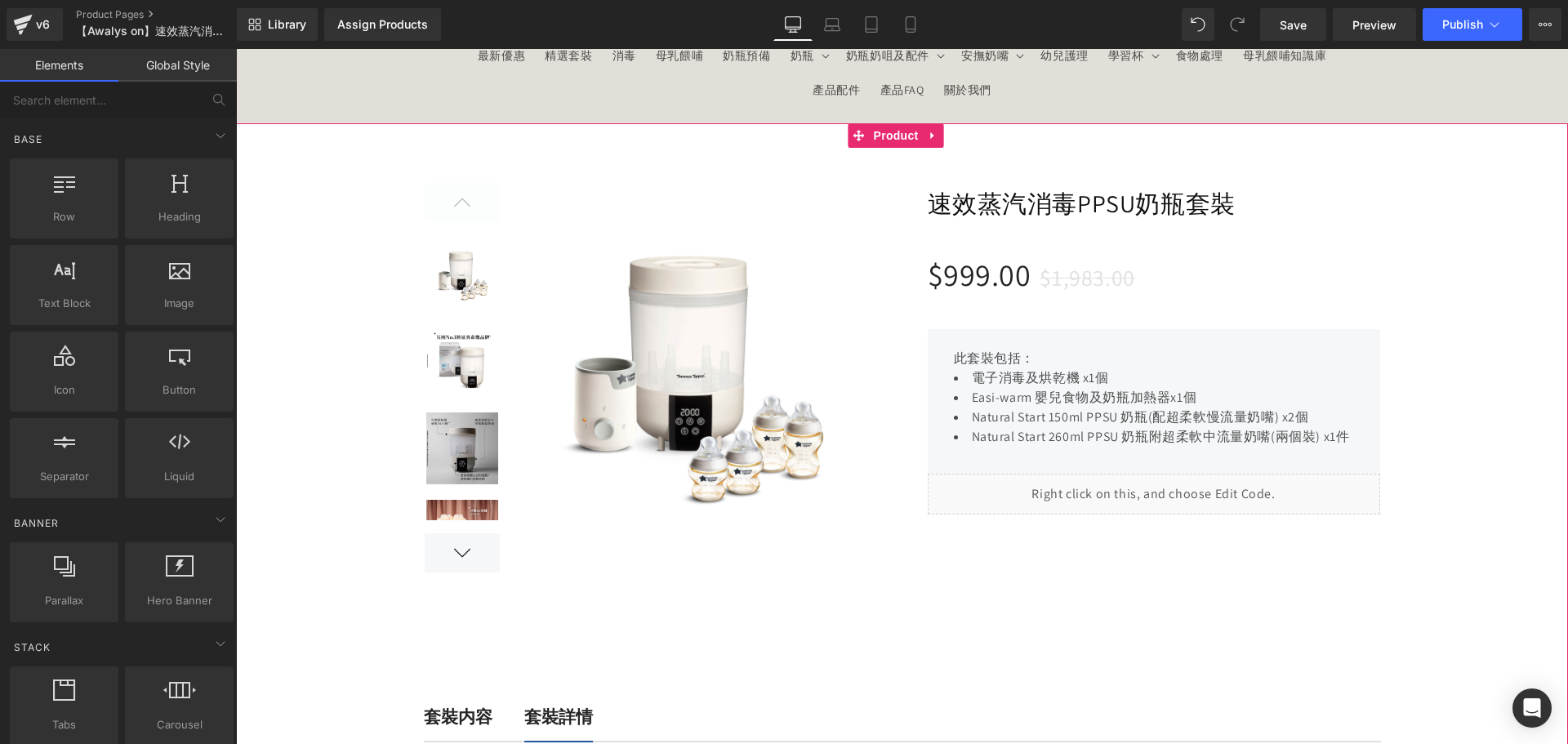
scroll to position [0, 0]
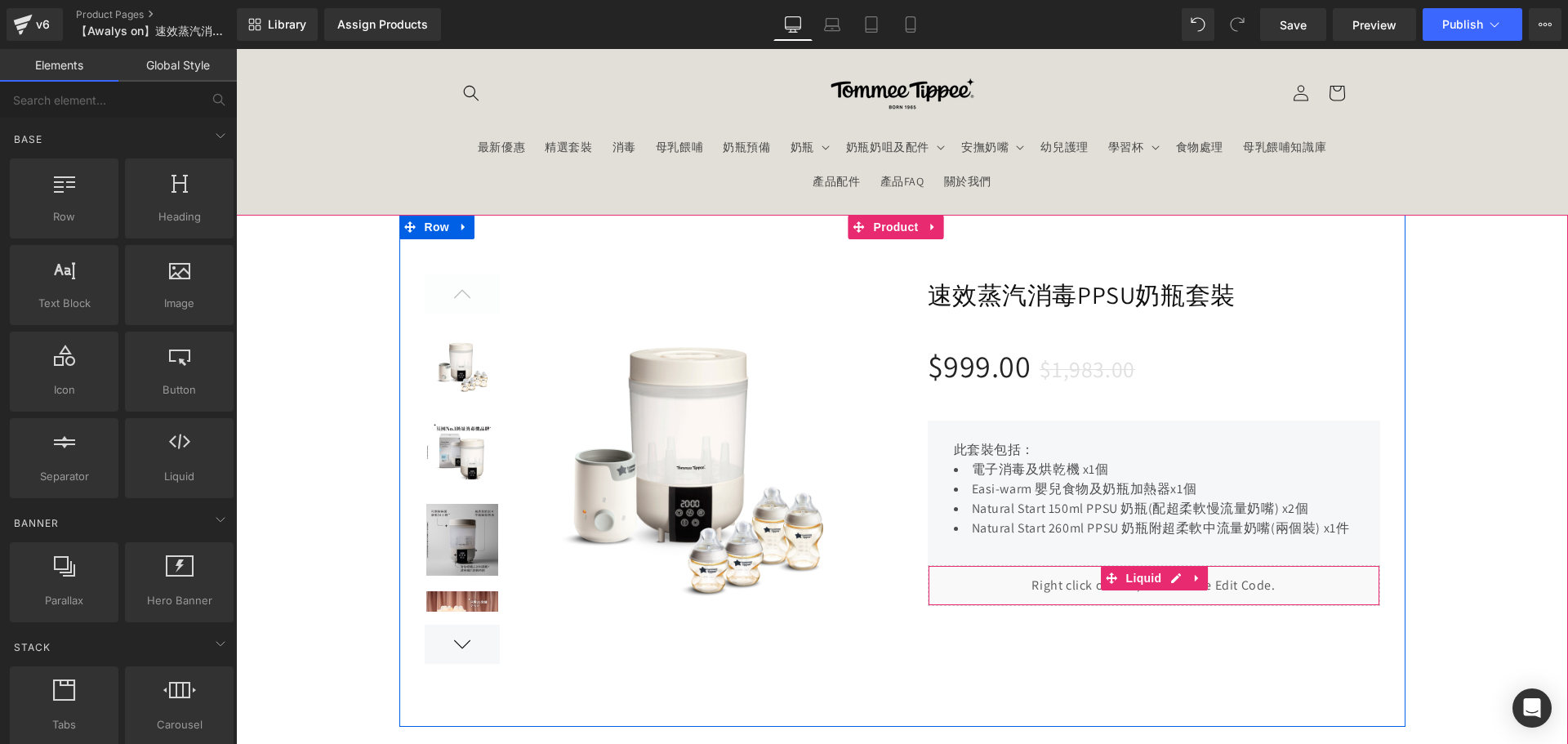
click at [1050, 578] on div "Liquid" at bounding box center [1154, 586] width 453 height 41
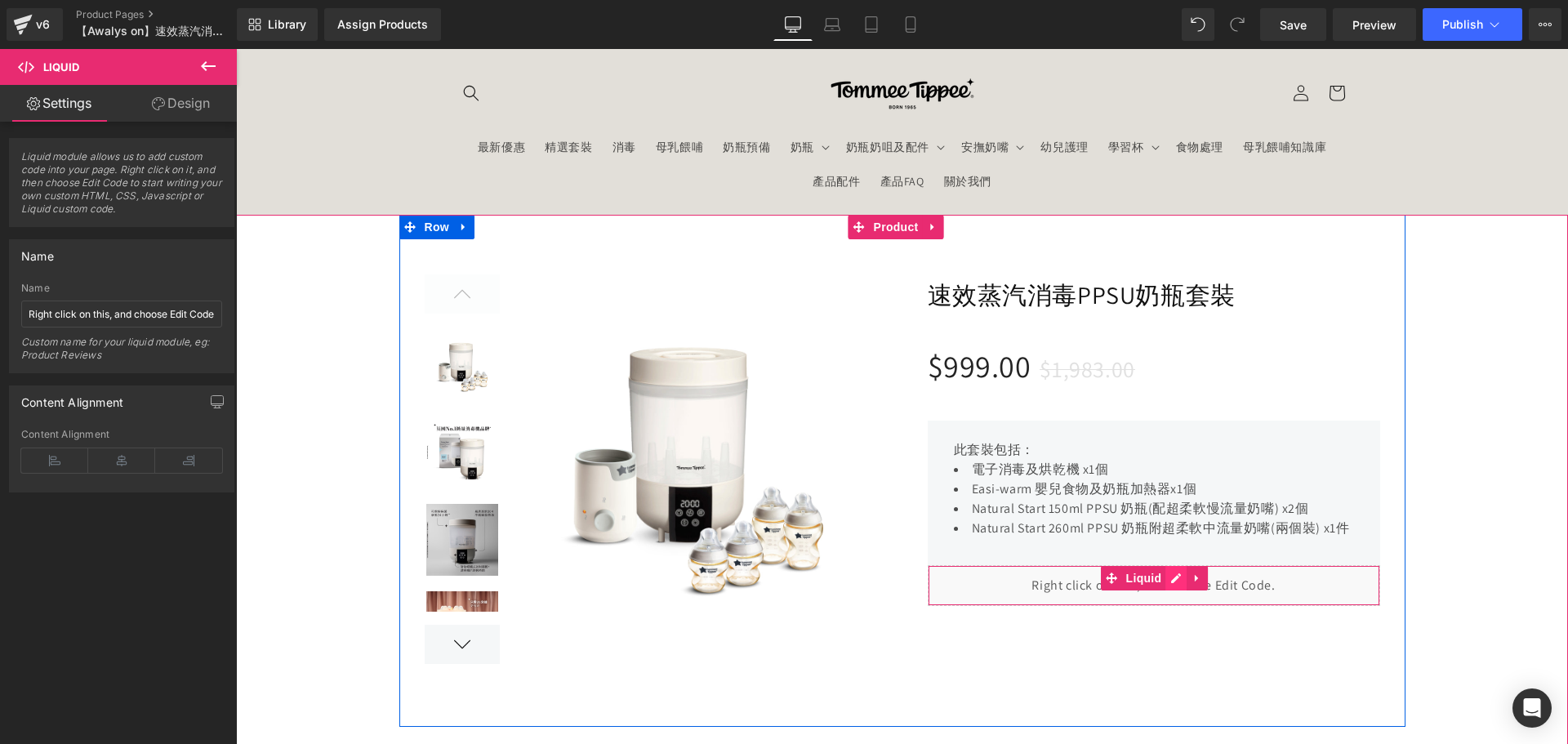
click at [1175, 578] on div "Liquid" at bounding box center [1154, 586] width 453 height 41
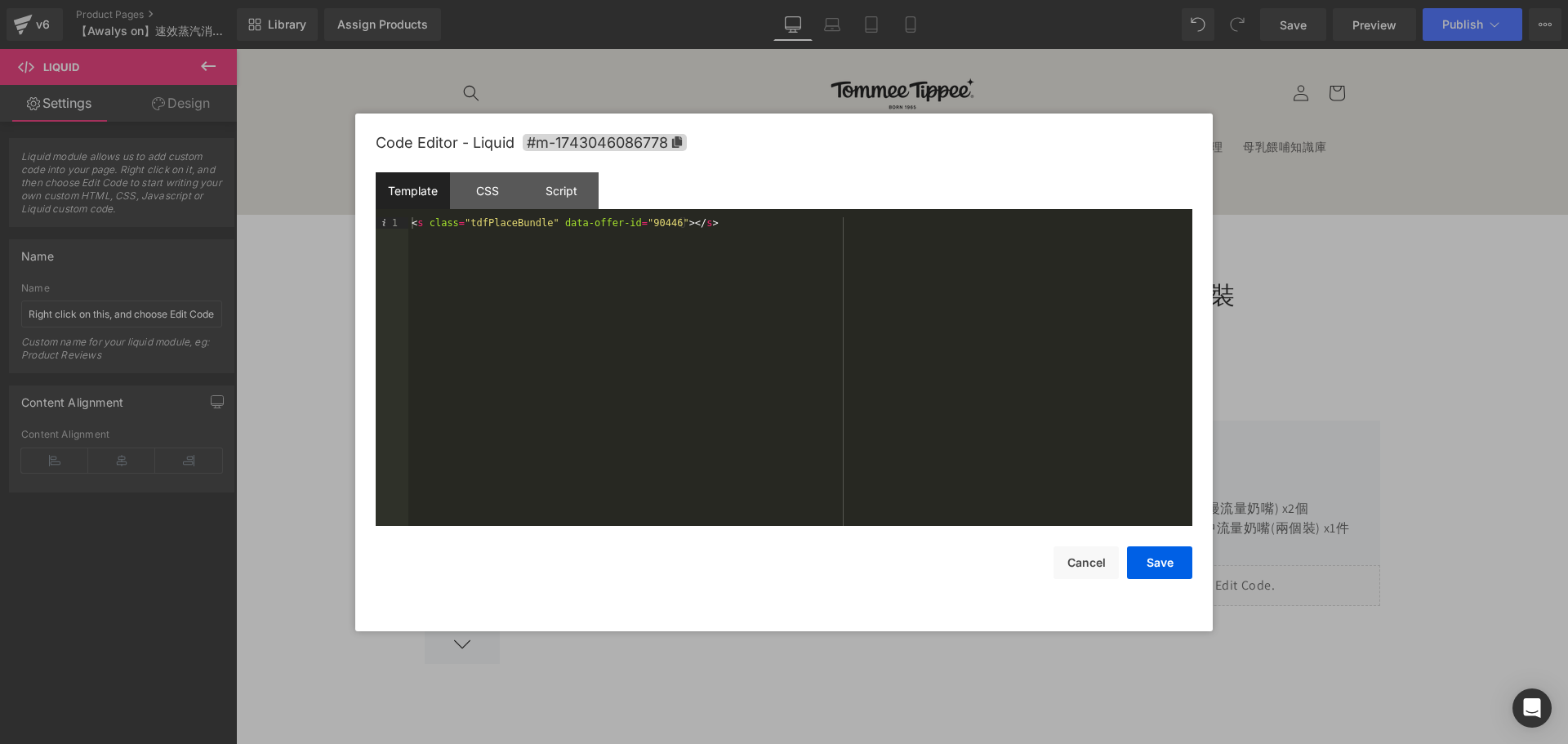
click at [629, 218] on div "< s class = "tdfPlaceBundle" data-offer-id = "90446" > </ s >" at bounding box center [800, 383] width 784 height 332
click at [632, 219] on div "< s class = "tdfPlaceBundle" data-offer-id = "90446" > </ s >" at bounding box center [800, 383] width 784 height 332
click at [1142, 551] on button "Save" at bounding box center [1159, 562] width 65 height 33
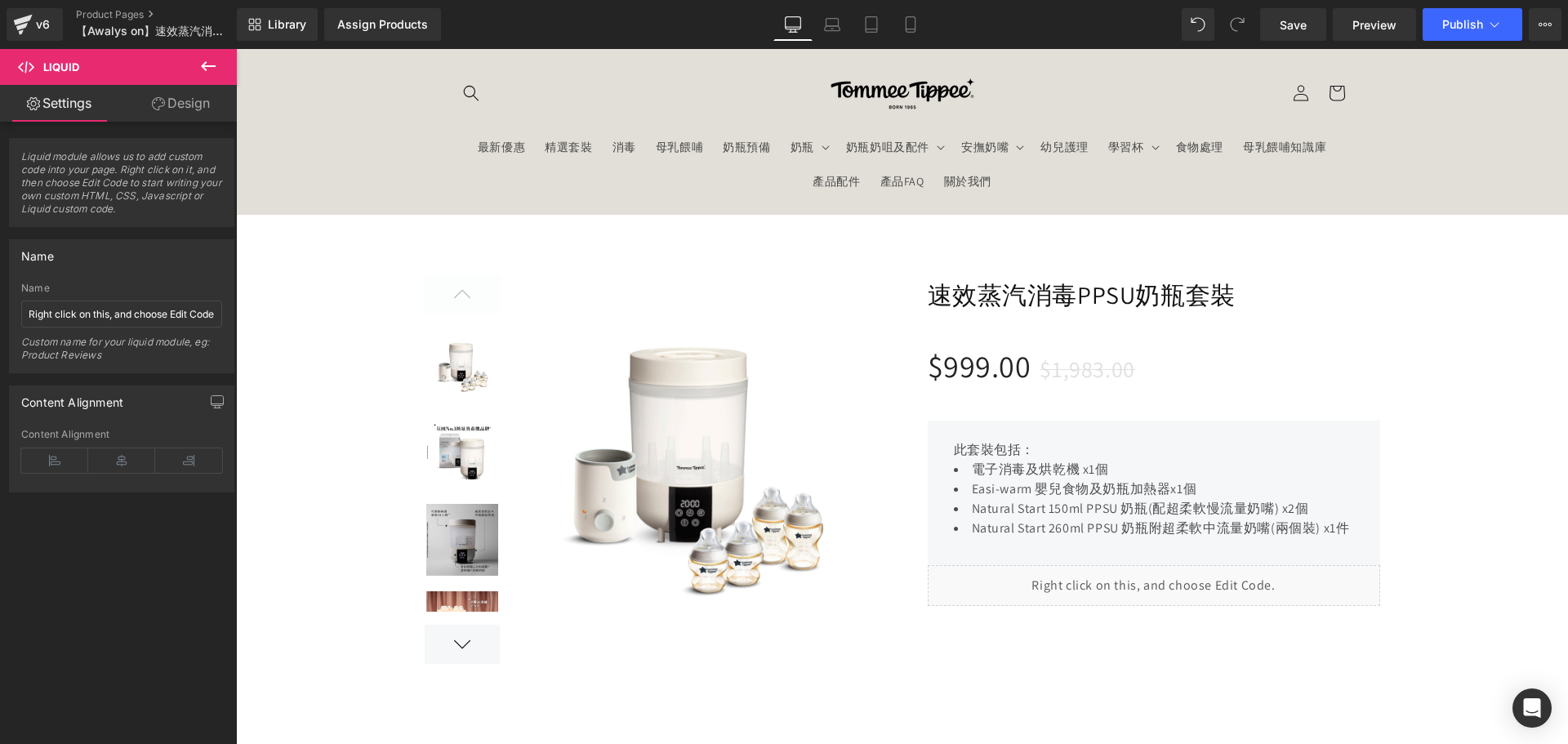
click at [1248, 20] on span at bounding box center [1236, 24] width 33 height 33
click at [1295, 40] on link "Save" at bounding box center [1292, 24] width 66 height 33
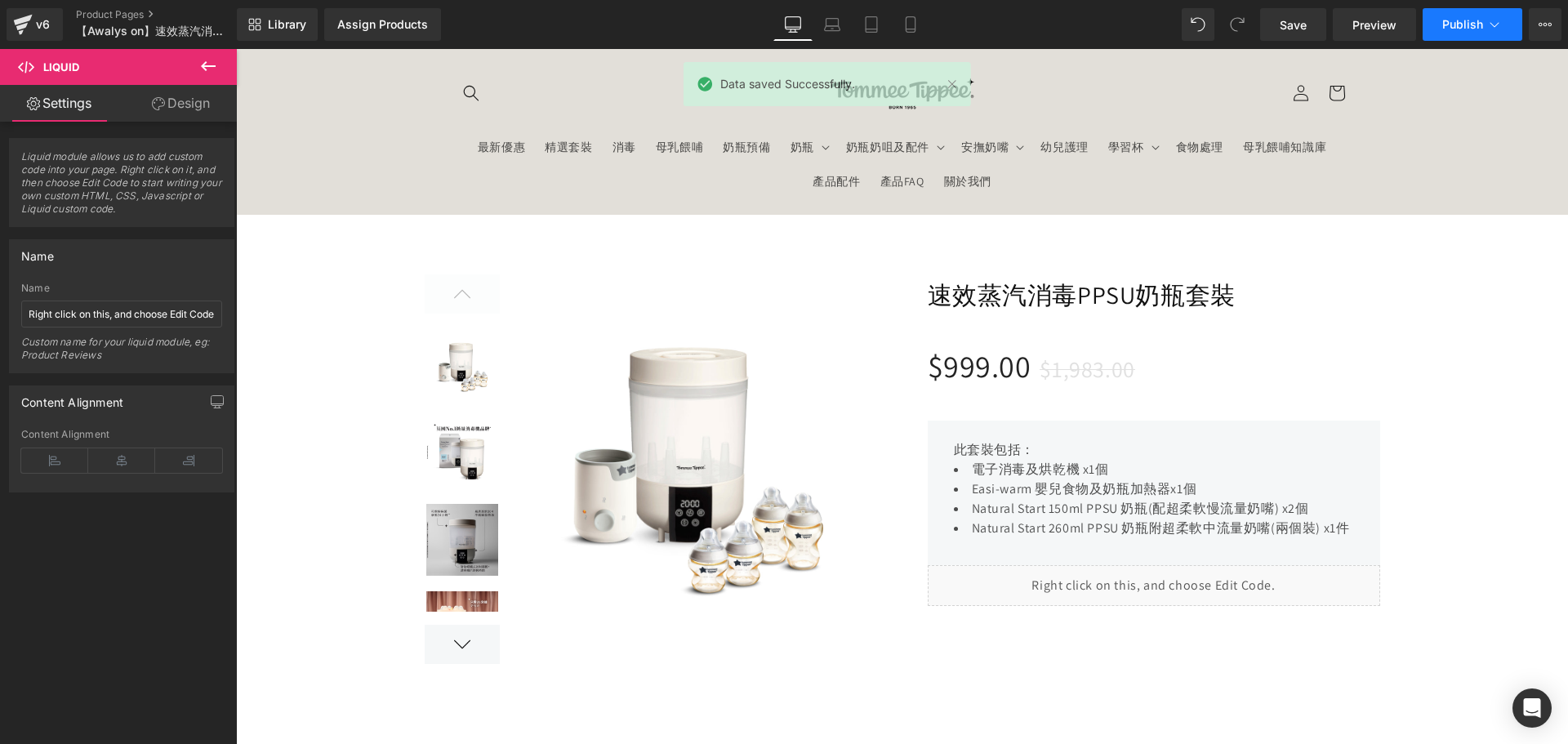
click at [1424, 23] on button "Publish" at bounding box center [1472, 24] width 99 height 33
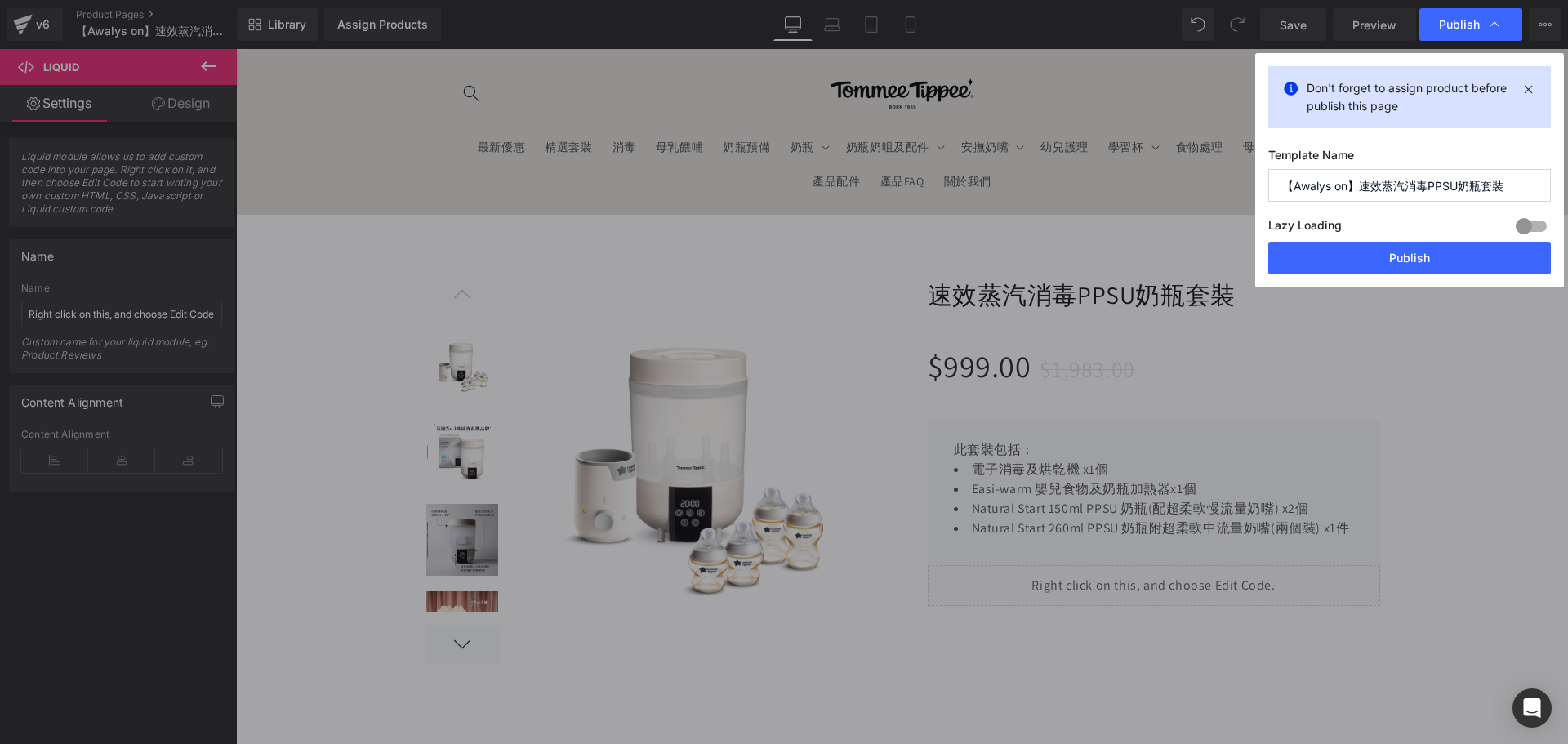
click at [1502, 220] on div "Lazy Loading Build Upgrade plan to unlock" at bounding box center [1409, 228] width 283 height 27
drag, startPoint x: 1531, startPoint y: 222, endPoint x: 1469, endPoint y: 247, distance: 66.9
click at [1530, 221] on div at bounding box center [1531, 226] width 40 height 26
drag, startPoint x: 1438, startPoint y: 259, endPoint x: 1203, endPoint y: 208, distance: 240.5
click at [1438, 259] on button "Publish" at bounding box center [1409, 258] width 283 height 33
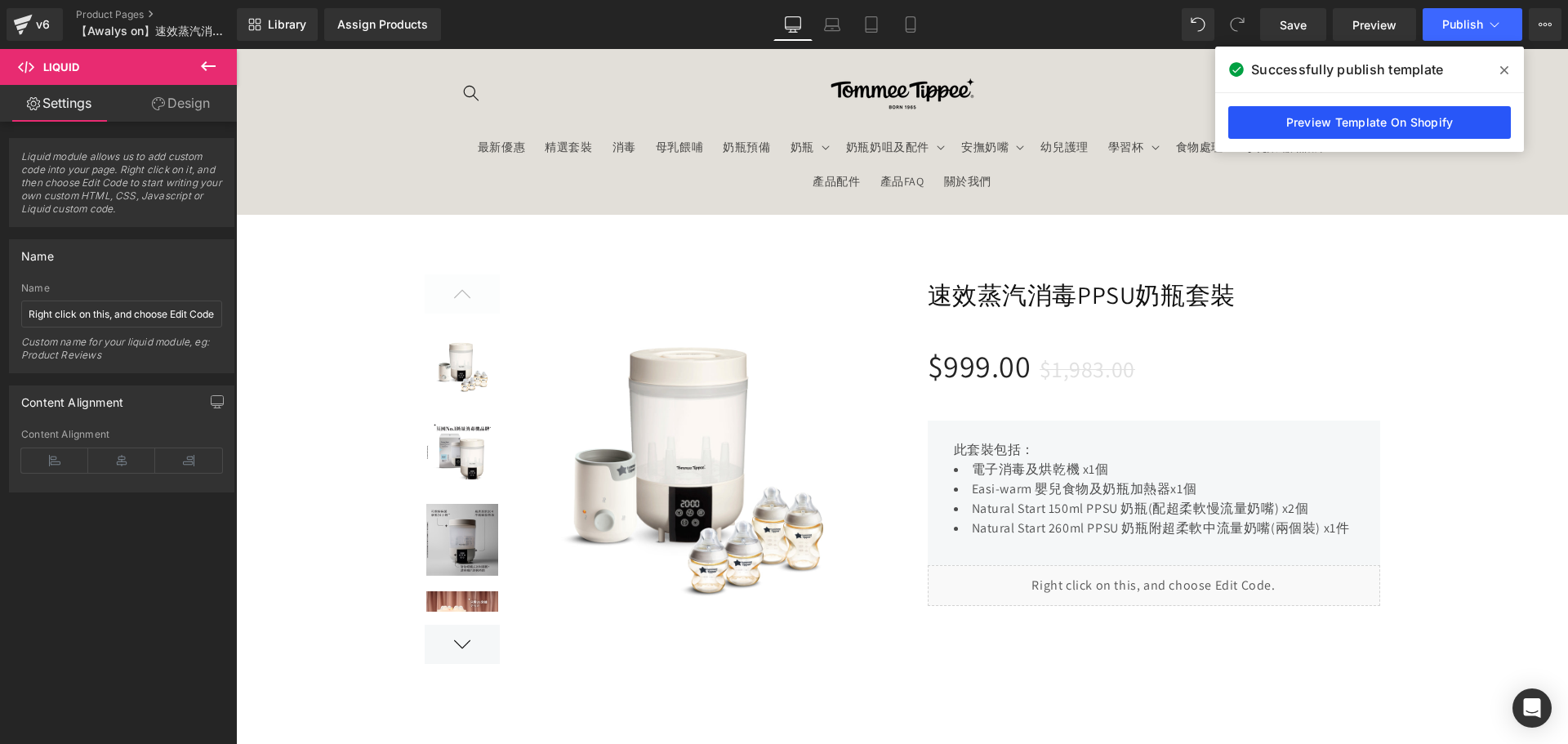
click at [1404, 134] on link "Preview Template On Shopify" at bounding box center [1369, 122] width 283 height 33
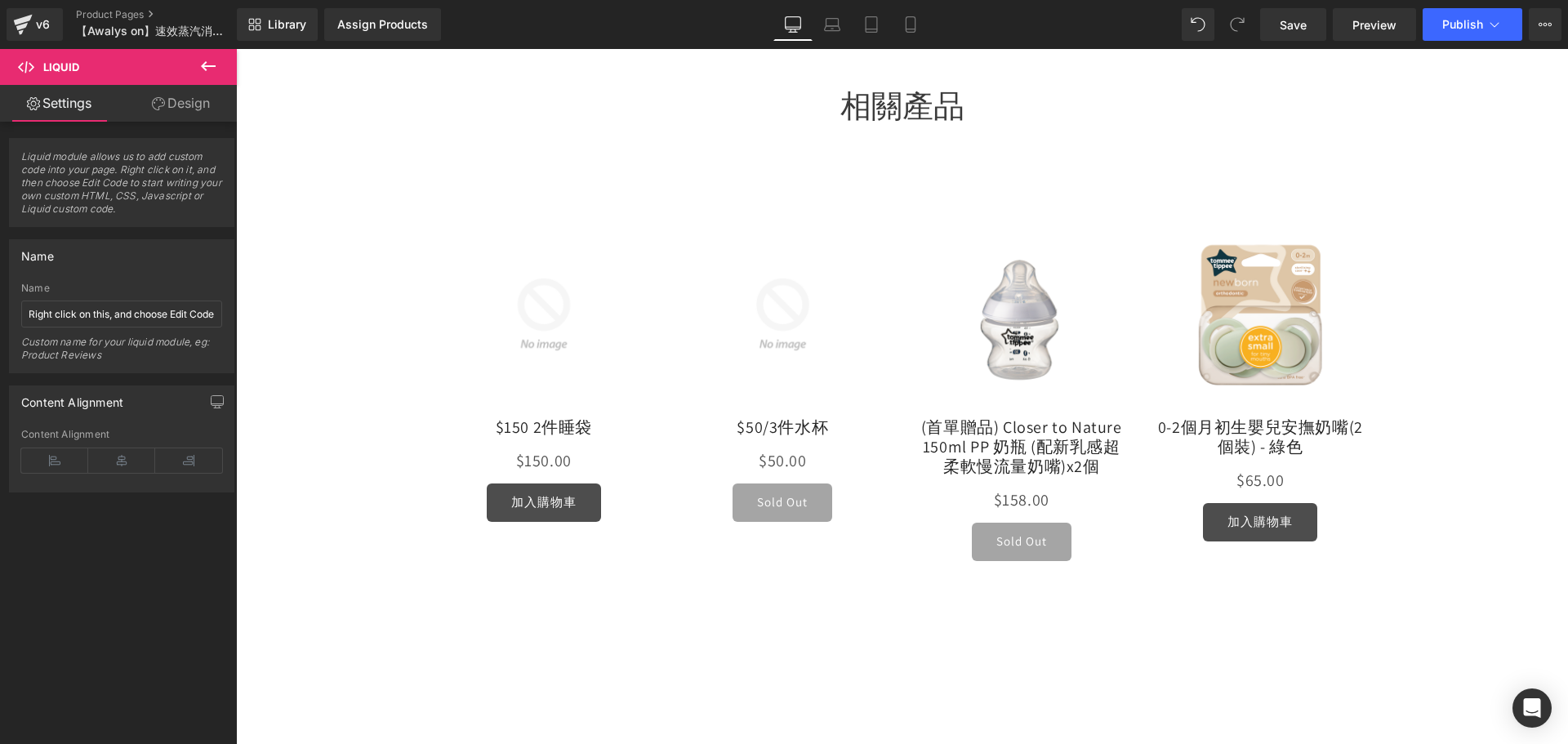
scroll to position [1062, 0]
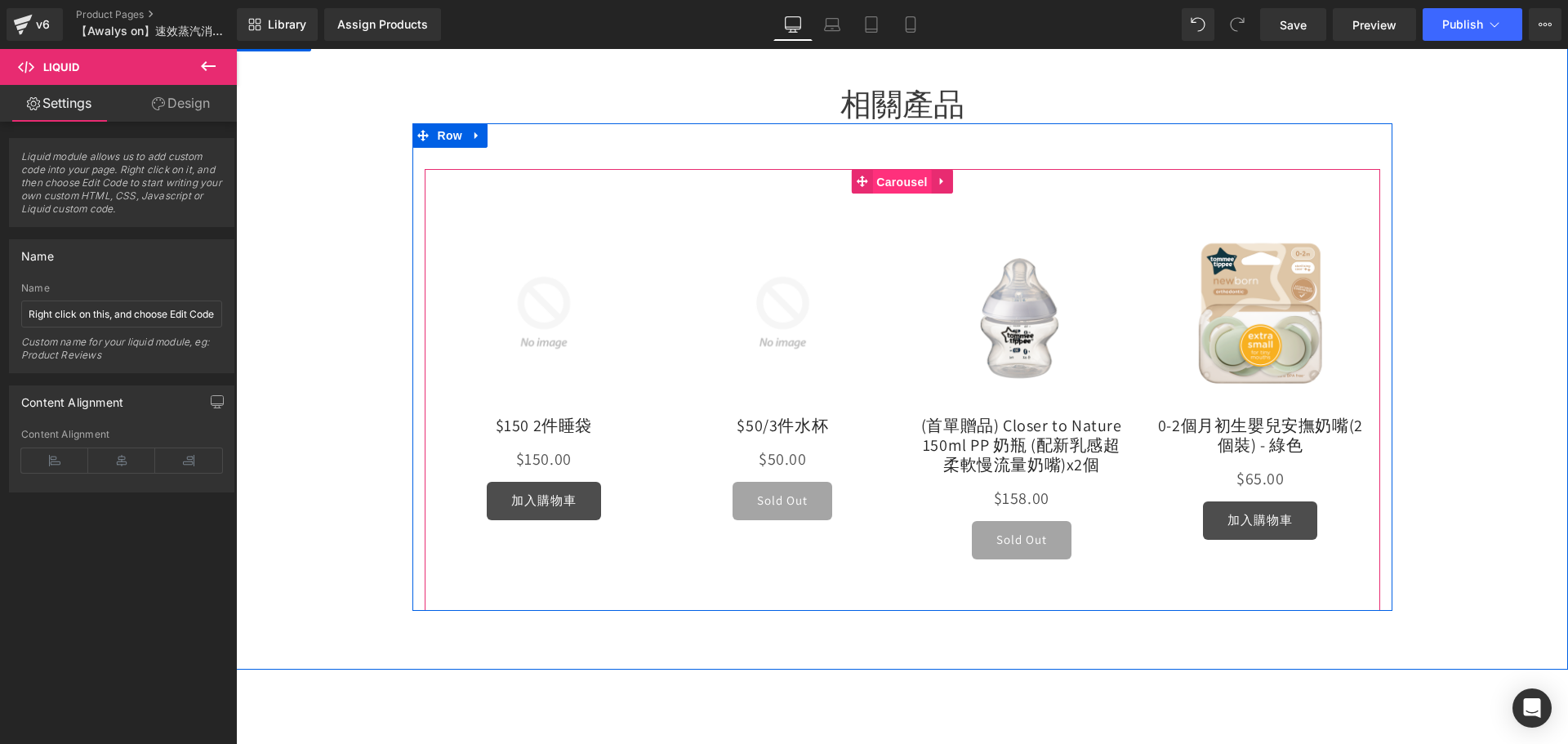
click at [881, 185] on span "Carousel" at bounding box center [901, 182] width 59 height 25
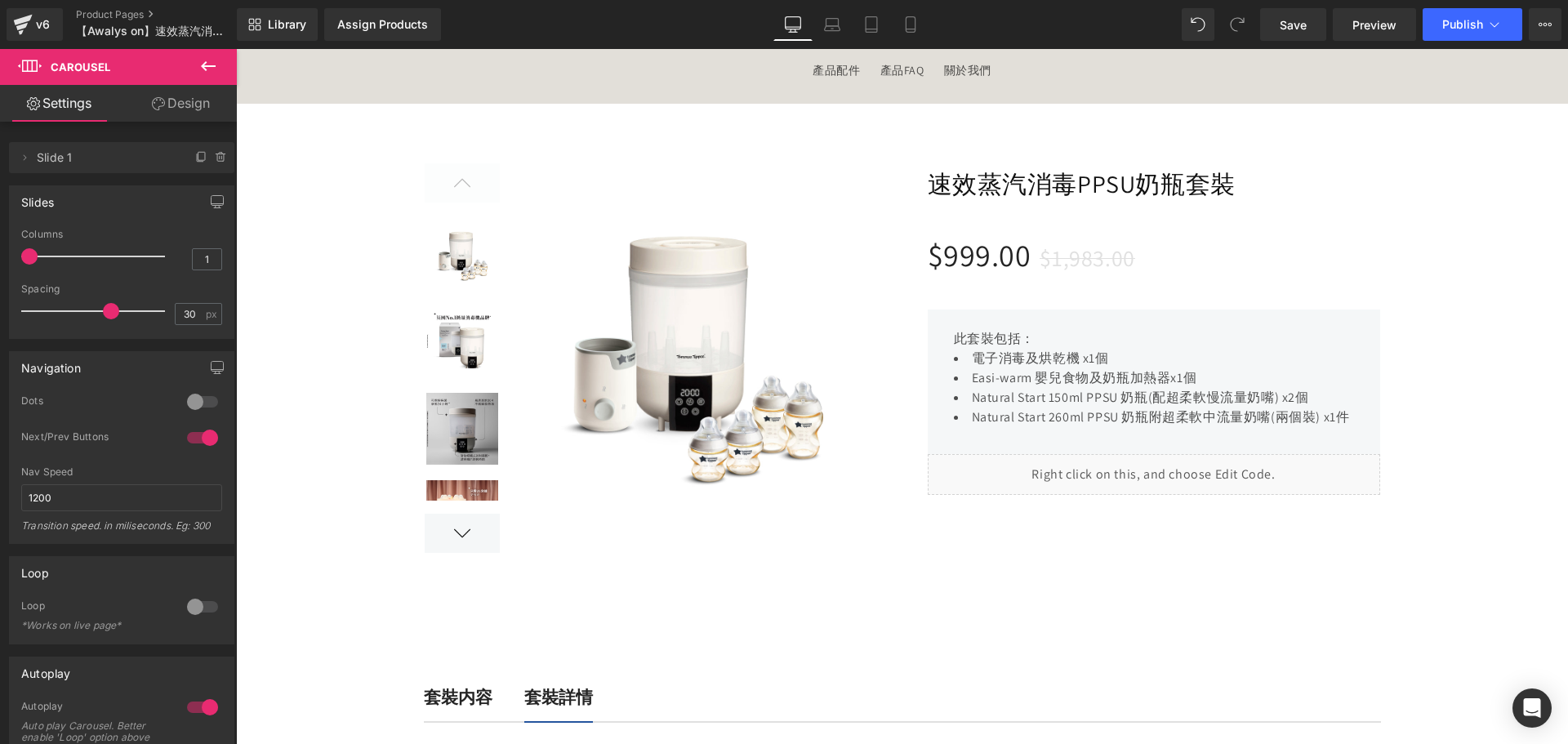
scroll to position [0, 0]
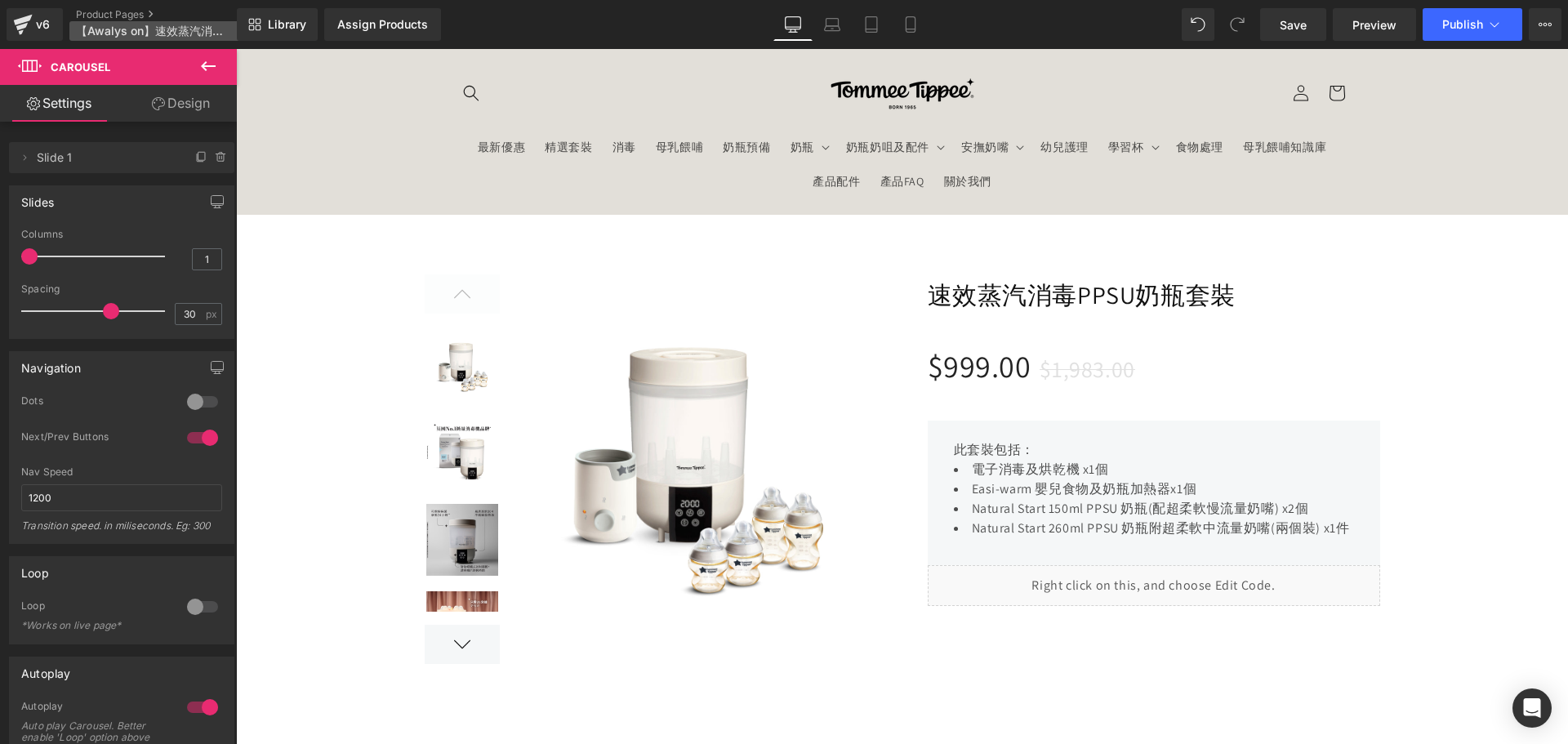
drag, startPoint x: 106, startPoint y: 9, endPoint x: 235, endPoint y: 40, distance: 132.7
click at [107, 9] on link "Product Pages" at bounding box center [169, 14] width 188 height 13
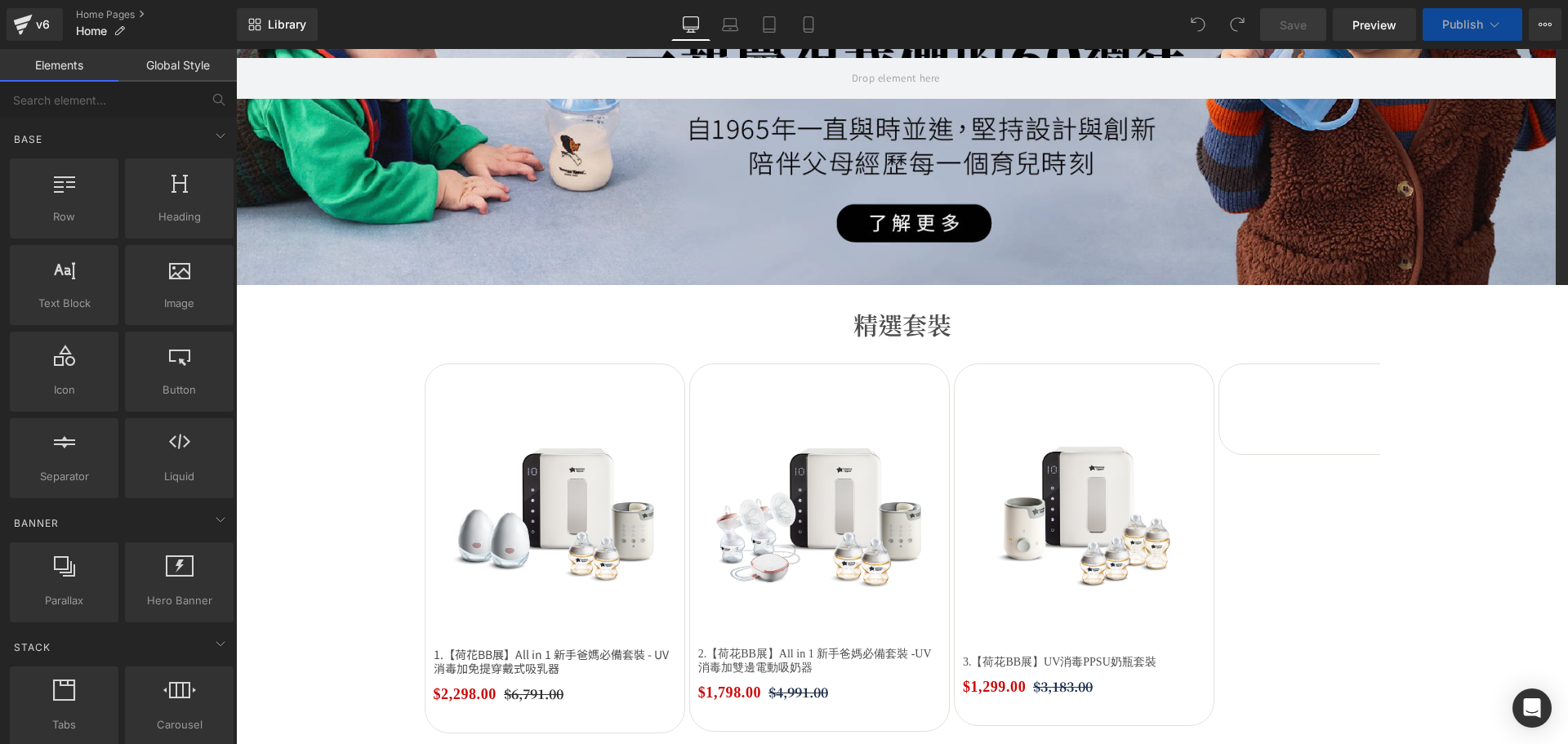
scroll to position [409, 0]
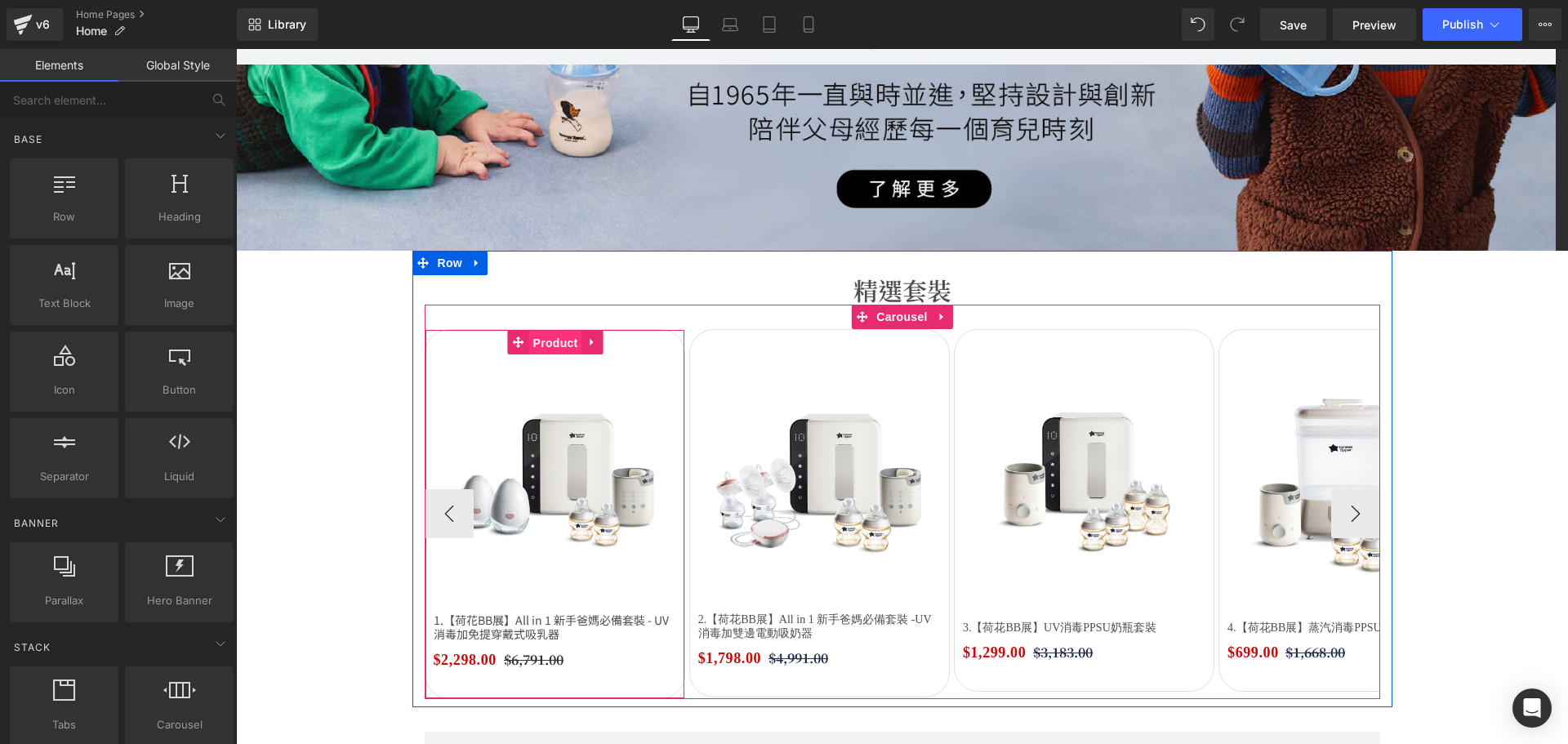
click at [547, 343] on span "Product" at bounding box center [556, 343] width 53 height 25
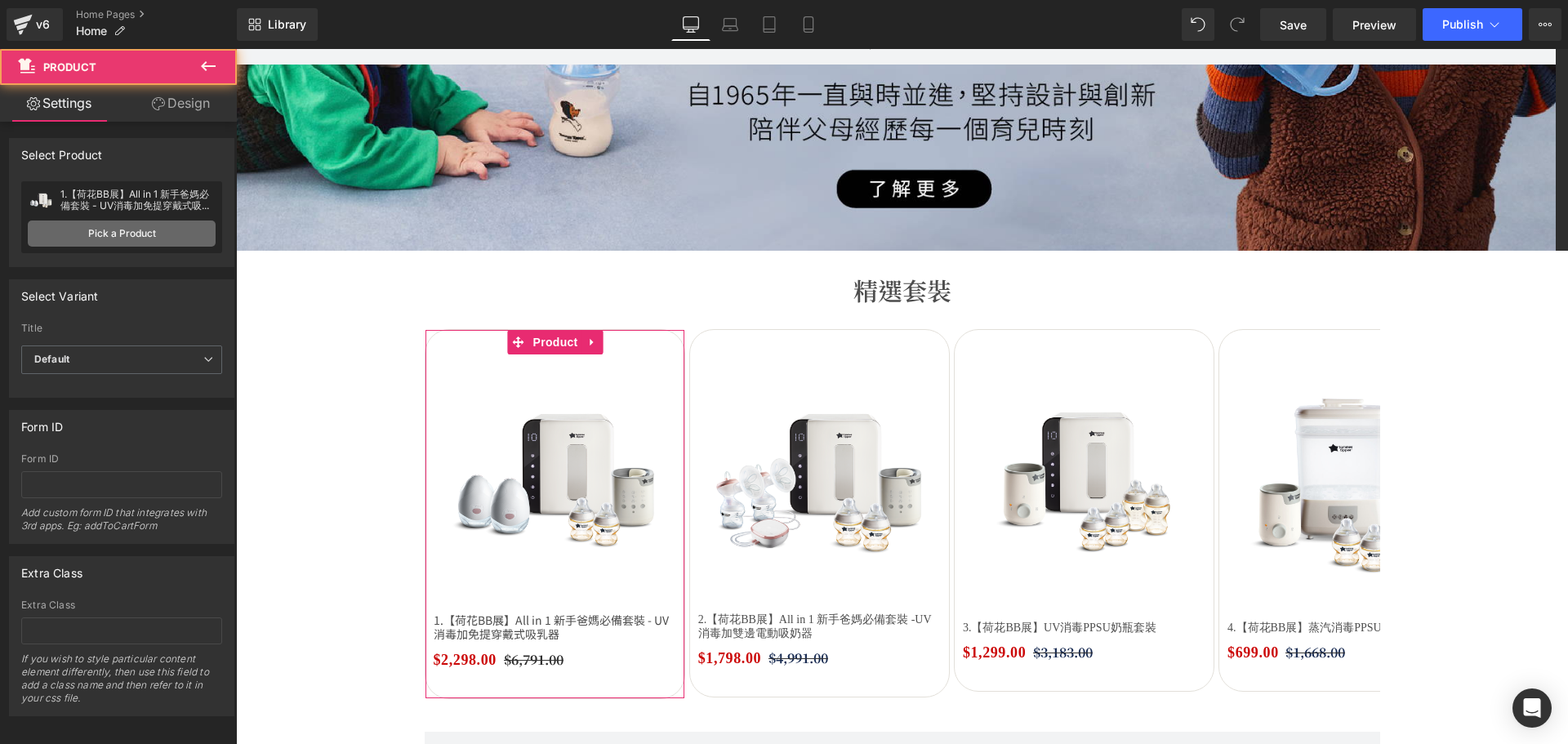
click at [130, 229] on link "Pick a Product" at bounding box center [121, 233] width 188 height 26
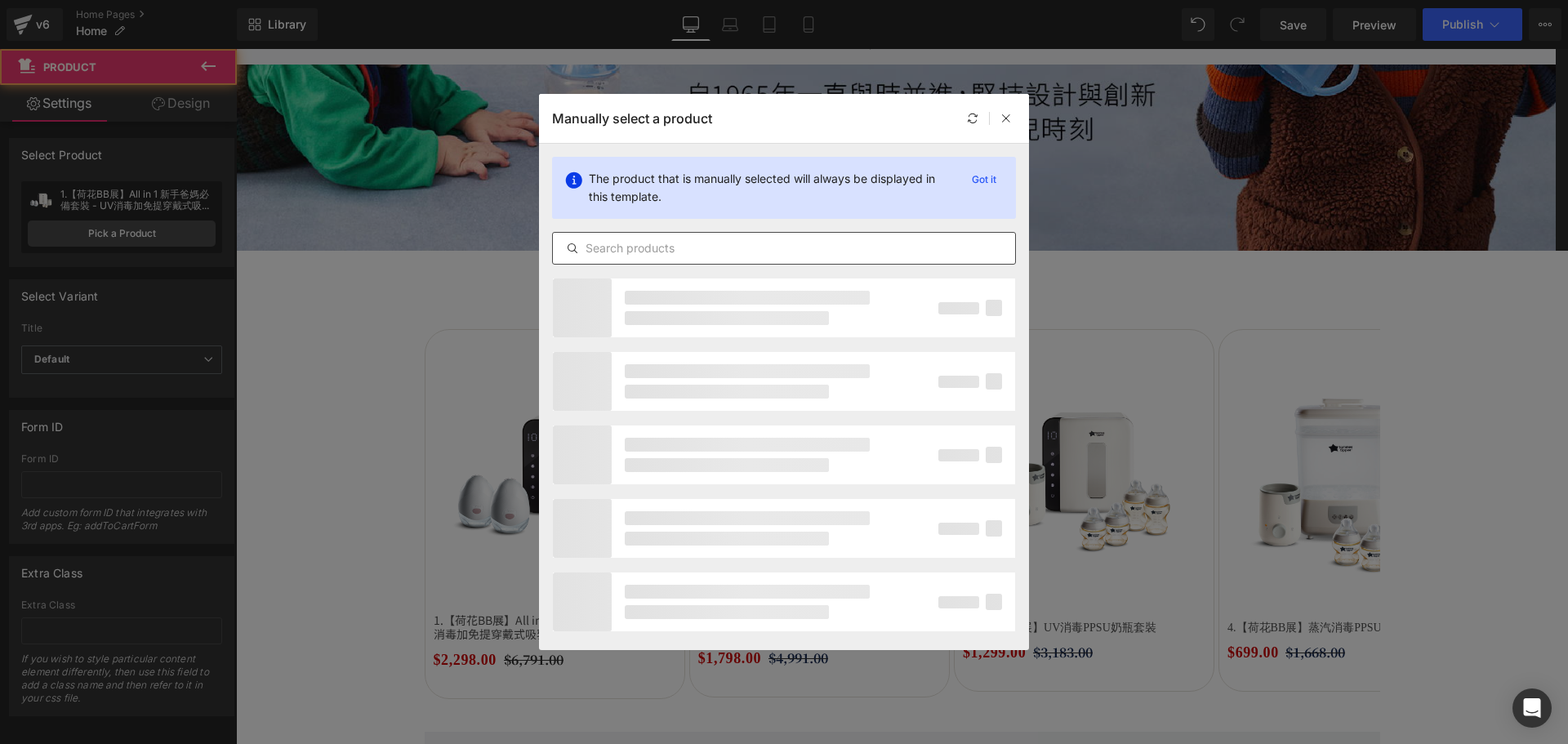
click at [650, 251] on input "text" at bounding box center [784, 248] width 462 height 19
paste input "All in 1 新手爸媽必備套裝 - UV消毒加免提穿戴式吸乳器"
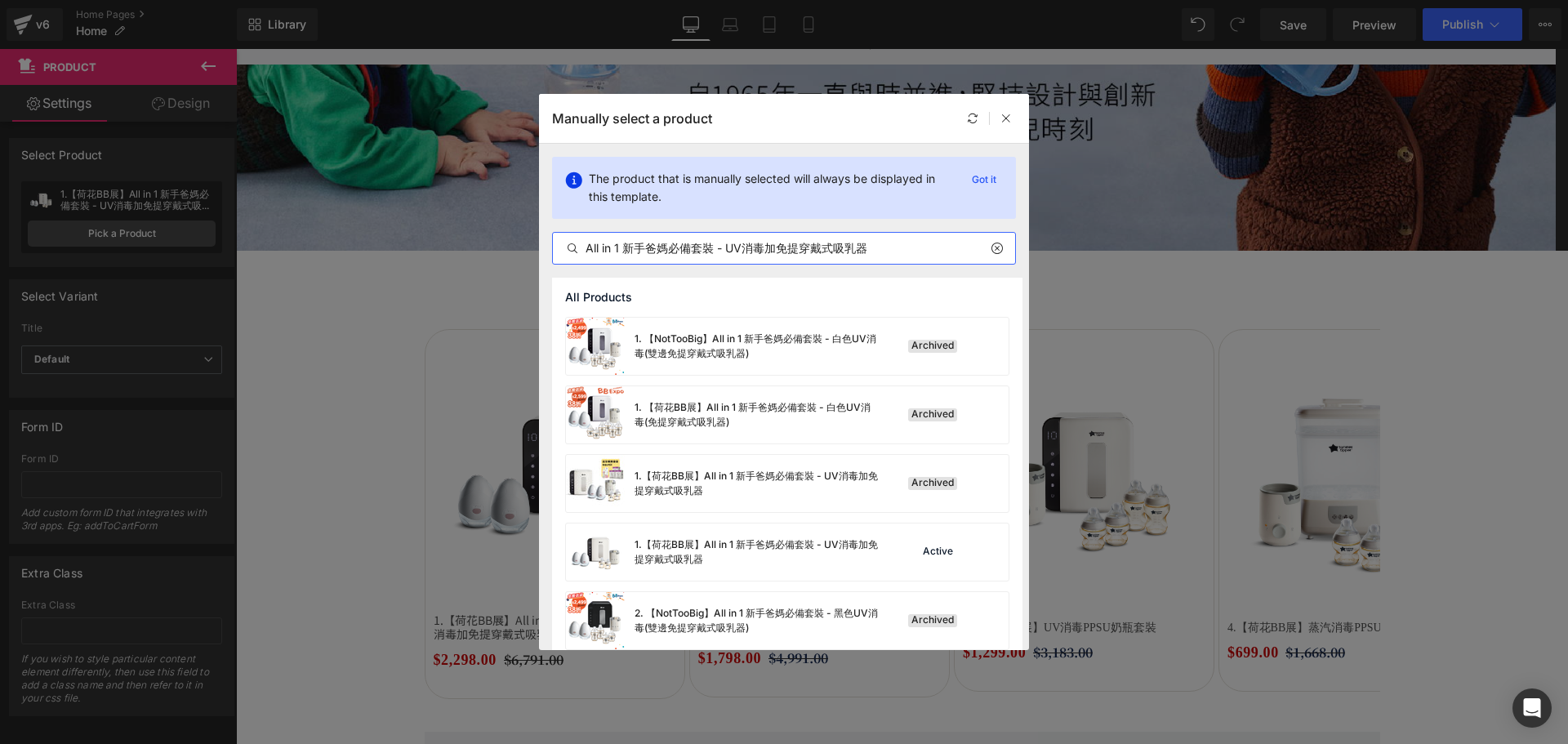
drag, startPoint x: 725, startPoint y: 248, endPoint x: 336, endPoint y: 214, distance: 390.5
click at [336, 214] on div "Manually select a product The product that is manually selected will always be …" at bounding box center [784, 372] width 1568 height 744
type input "UV消毒加免提穿戴式吸乳器"
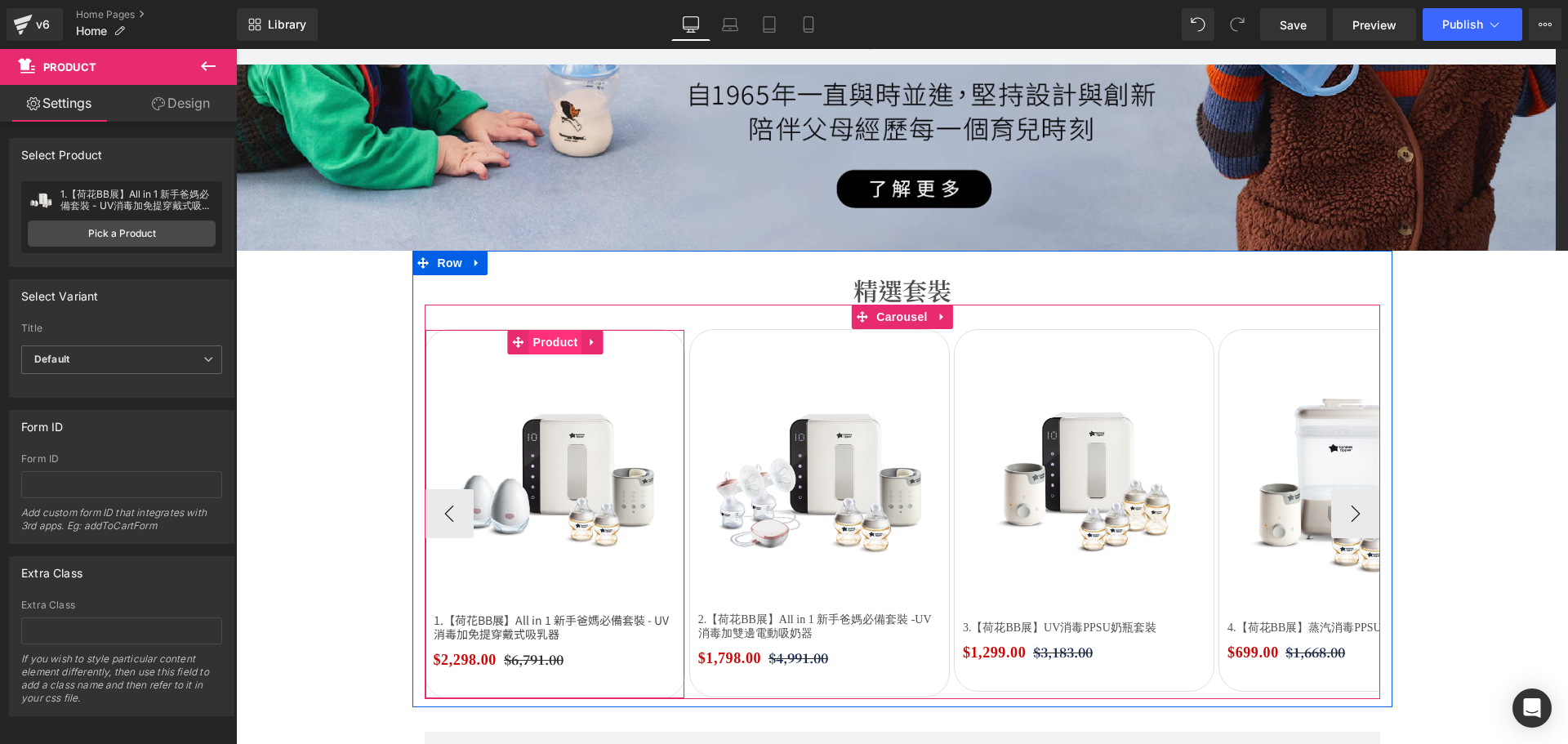
click at [553, 346] on span "Product" at bounding box center [556, 343] width 53 height 25
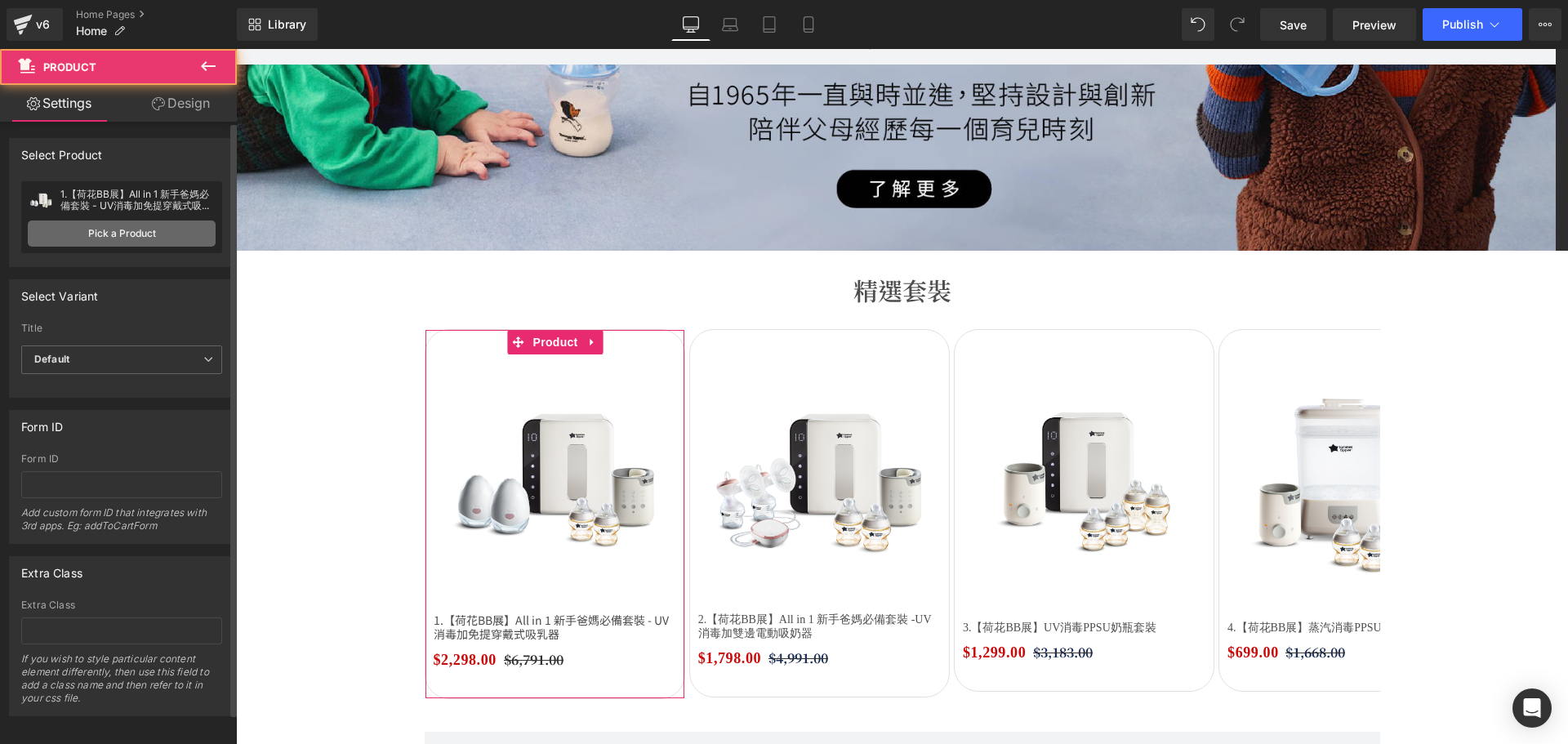
click at [141, 229] on link "Pick a Product" at bounding box center [121, 233] width 188 height 26
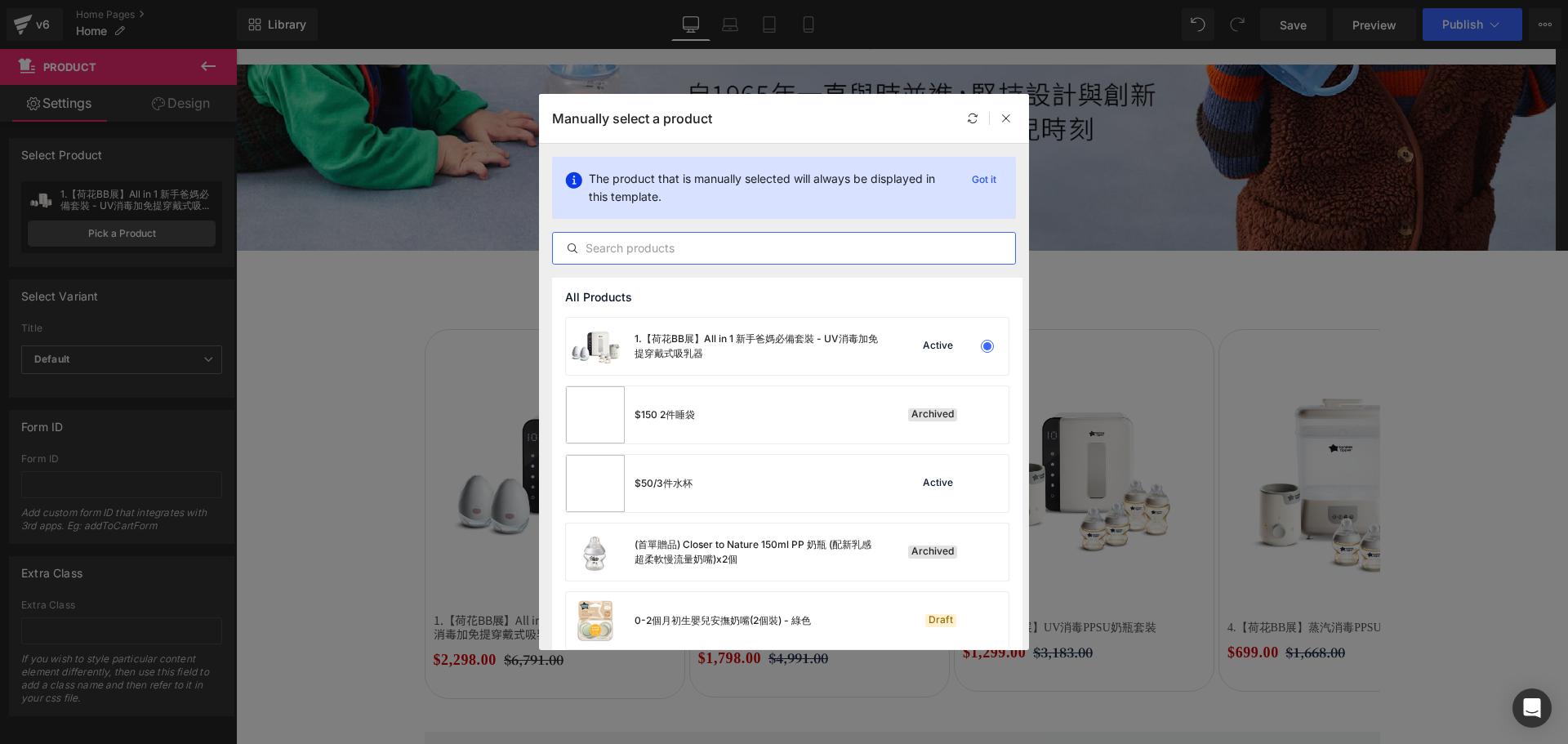
click at [655, 245] on input "text" at bounding box center [784, 248] width 462 height 19
paste input "All-in-1新生爸媽必備套裝(UV消毒+雙邊免提電動吸奶器)"
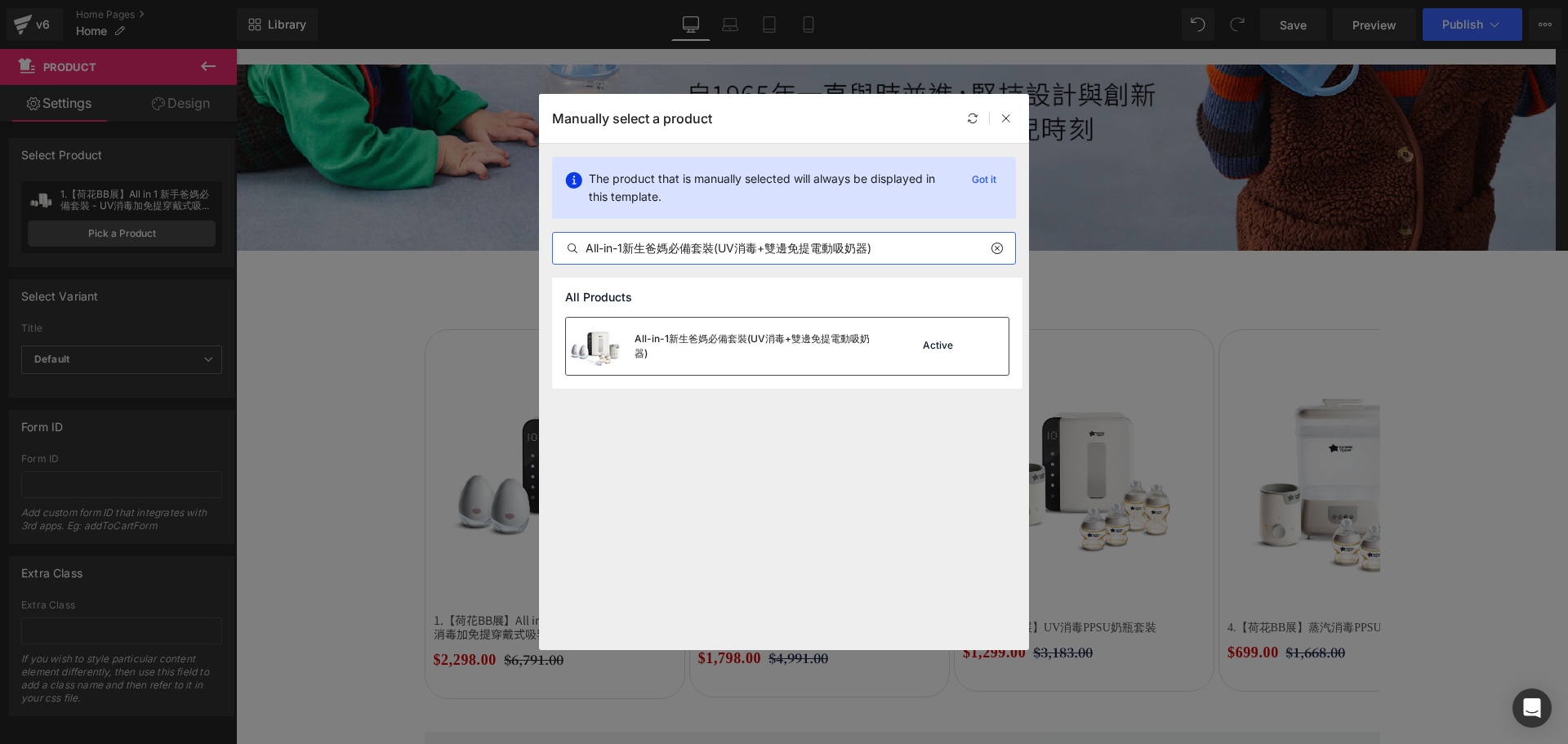
type input "All-in-1新生爸媽必備套裝(UV消毒+雙邊免提電動吸奶器)"
click at [815, 337] on div "All-in-1新生爸媽必備套裝(UV消毒+雙邊免提電動吸奶器)" at bounding box center [757, 346] width 245 height 29
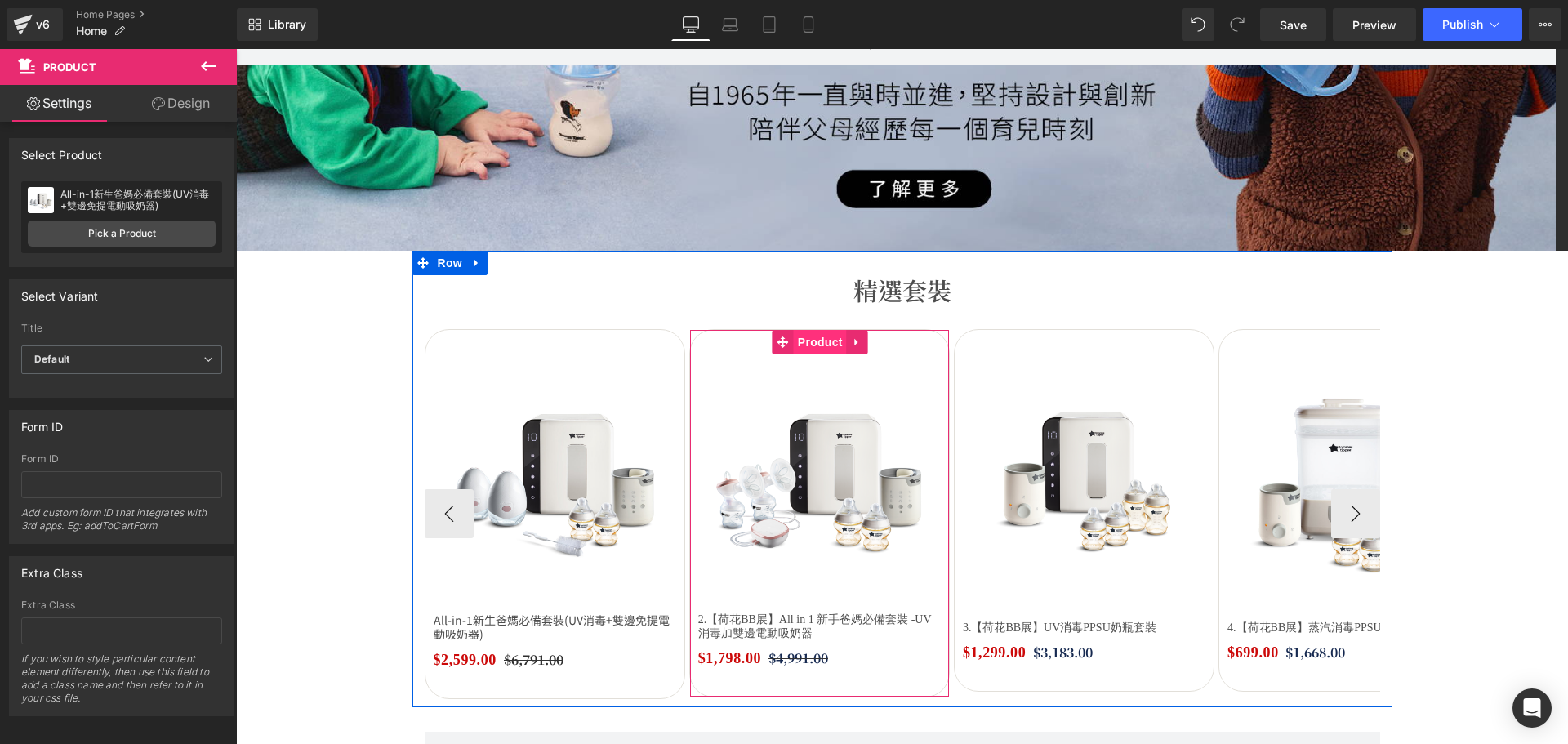
click at [821, 342] on span "Product" at bounding box center [820, 343] width 53 height 25
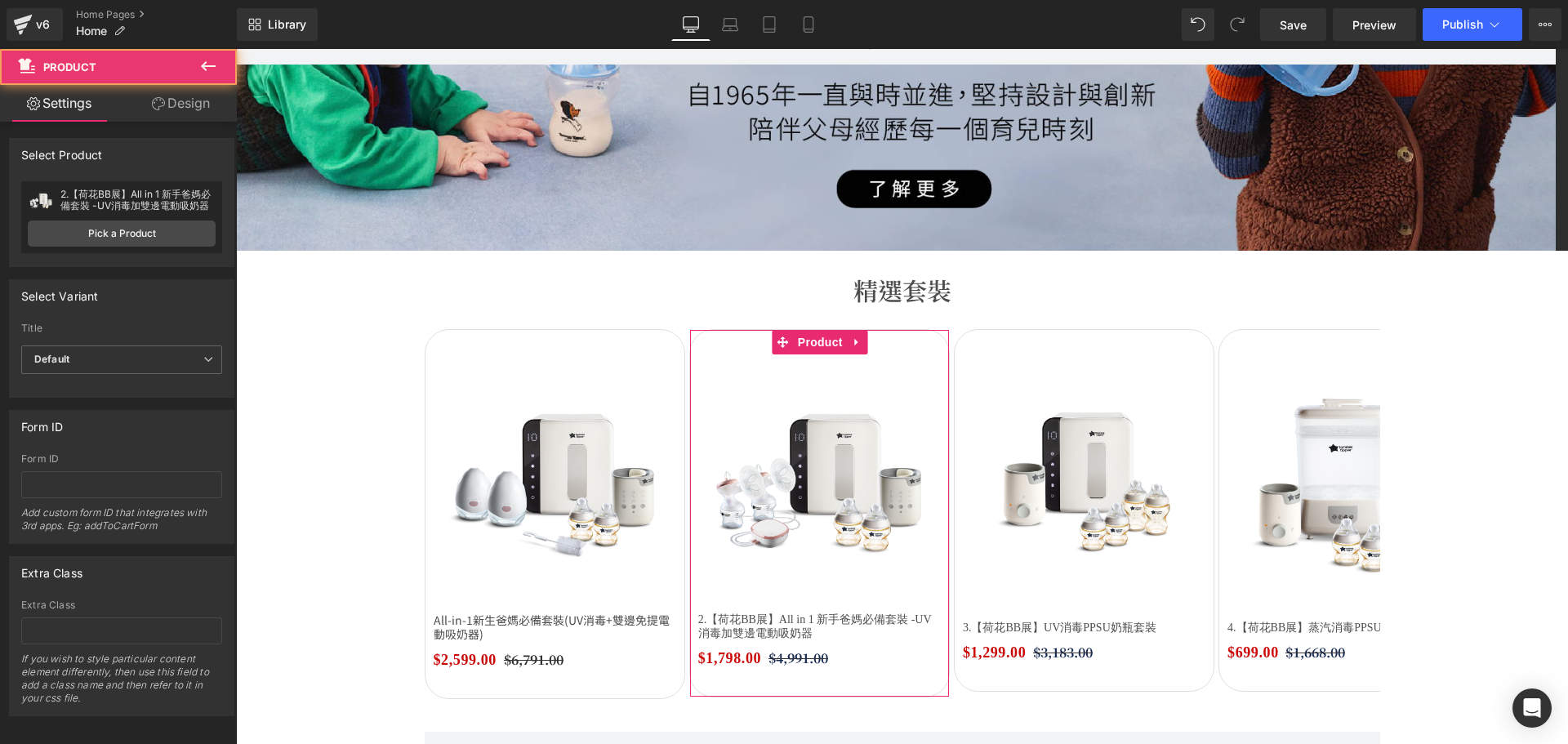
click at [175, 249] on div "2.【荷花BB展】All in 1 新手爸媽必備套裝 -UV消毒加雙邊電動吸奶器 2.【荷花BB展】All in 1 新手爸媽必備套裝 -UV消毒加雙邊電動吸…" at bounding box center [121, 217] width 201 height 72
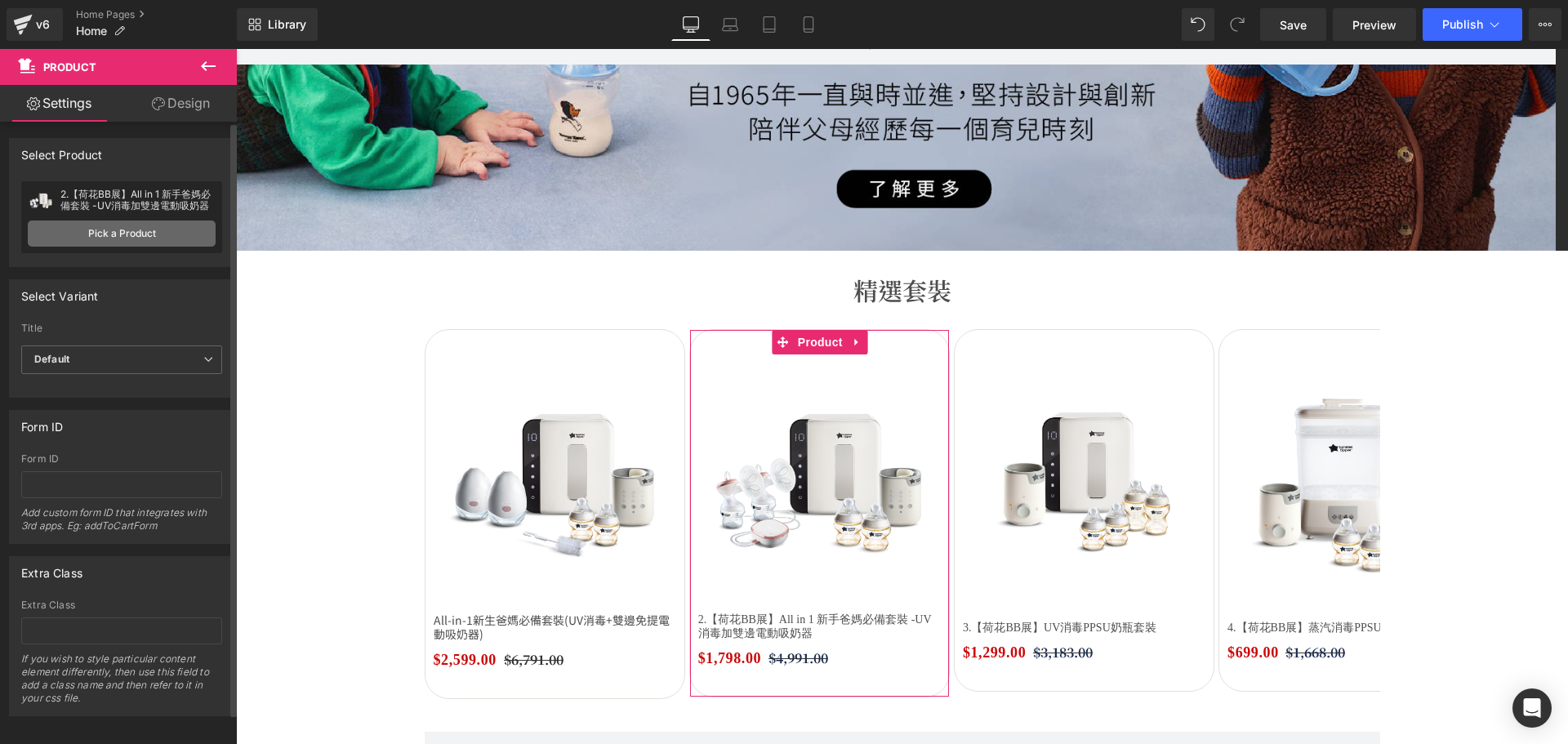
click at [176, 242] on link "Pick a Product" at bounding box center [121, 233] width 188 height 26
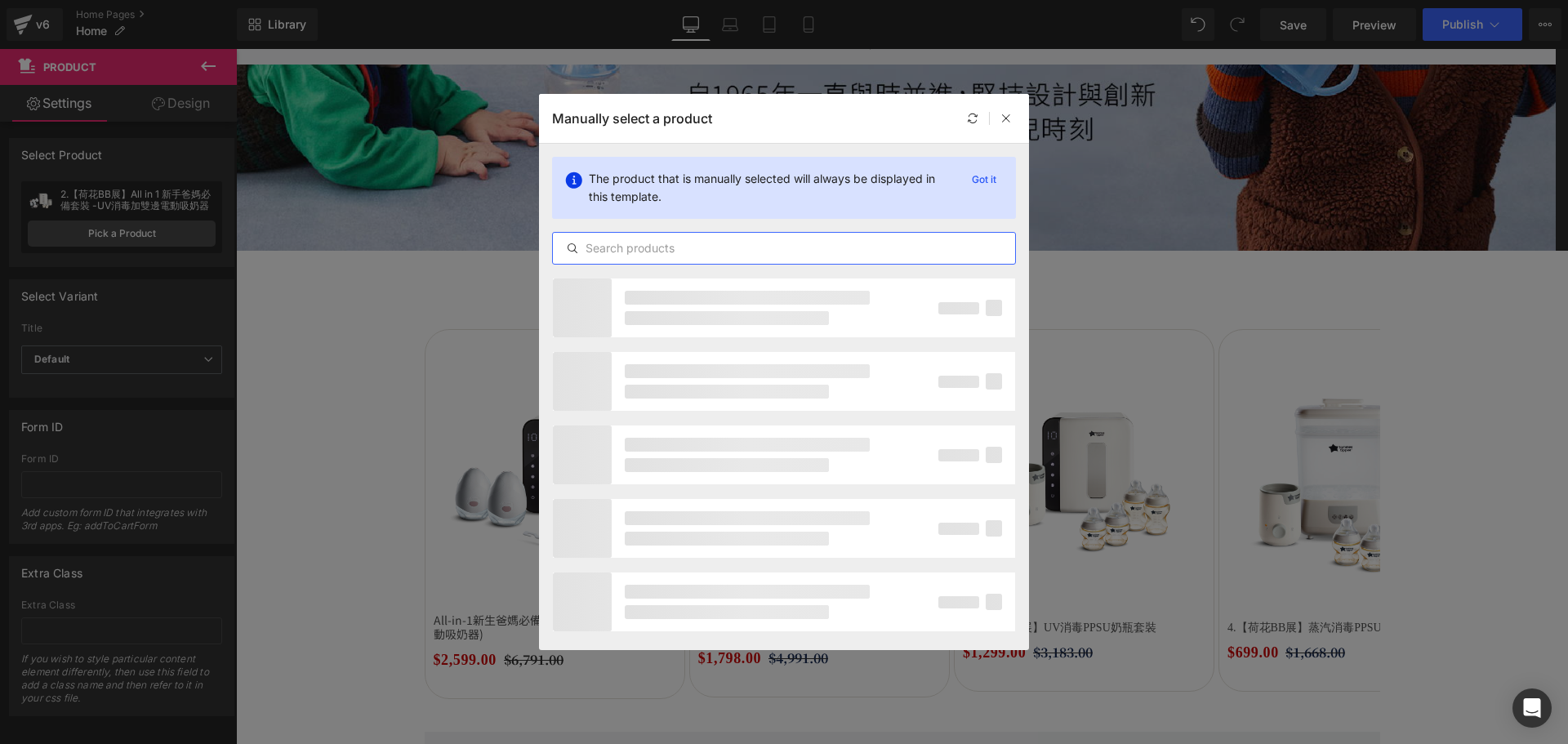
click at [738, 254] on input "text" at bounding box center [784, 248] width 462 height 19
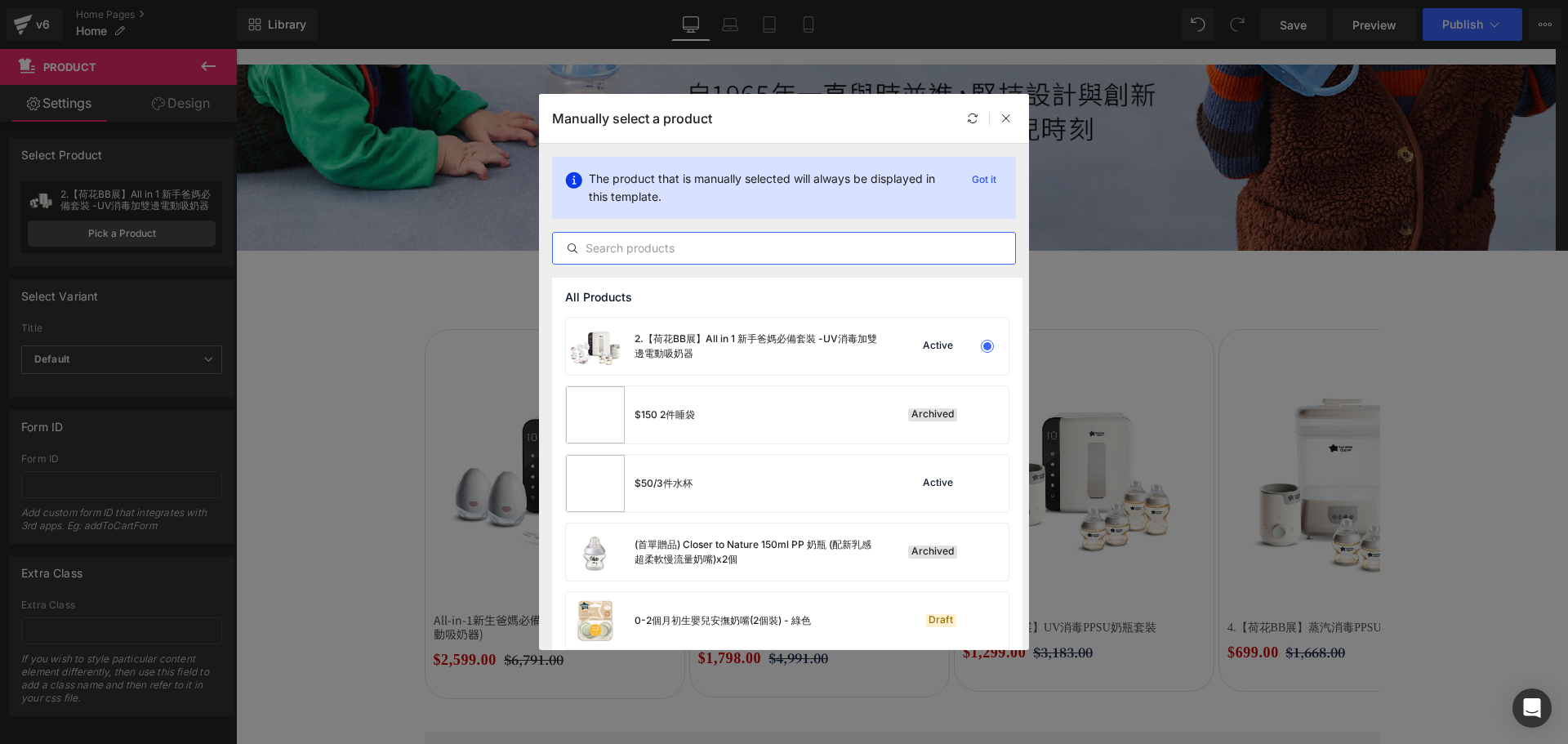
paste input "All-in-1新生爸媽必備套裝(UV消毒+雙邊電動吸奶器)"
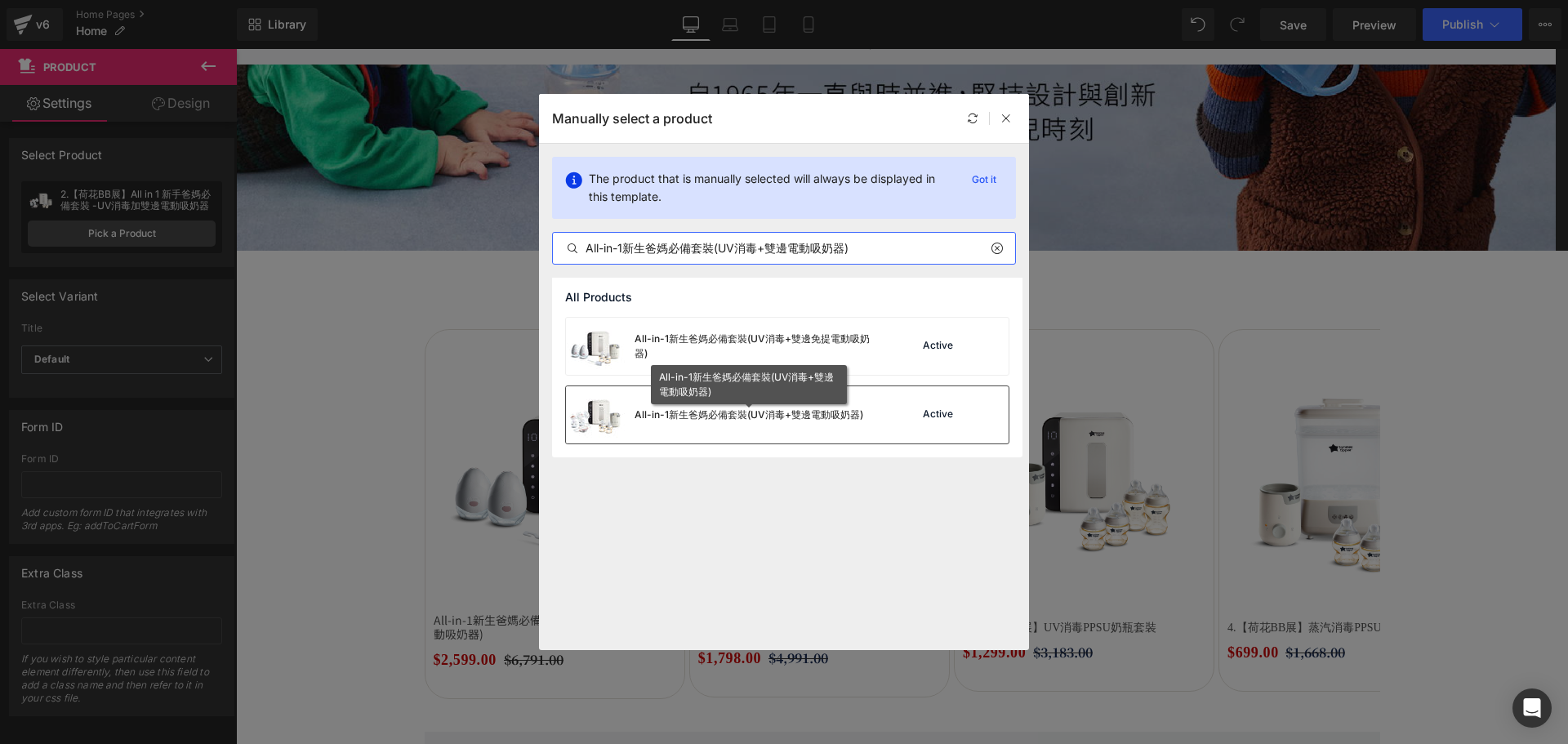
type input "All-in-1新生爸媽必備套裝(UV消毒+雙邊電動吸奶器)"
click at [795, 413] on div "All-in-1新生爸媽必備套裝(UV消毒+雙邊電動吸奶器)" at bounding box center [749, 415] width 229 height 15
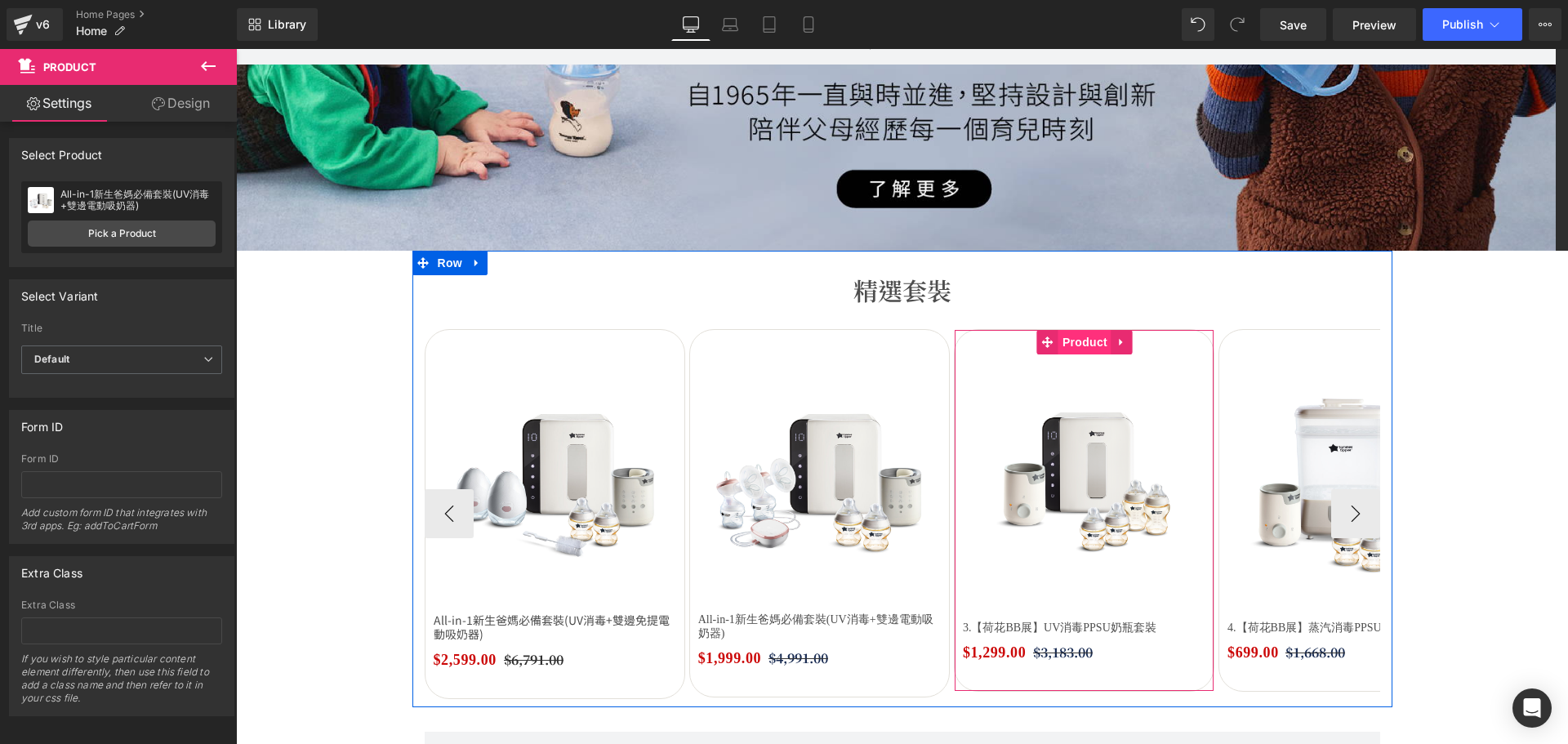
click at [1069, 344] on span "Product" at bounding box center [1085, 343] width 53 height 25
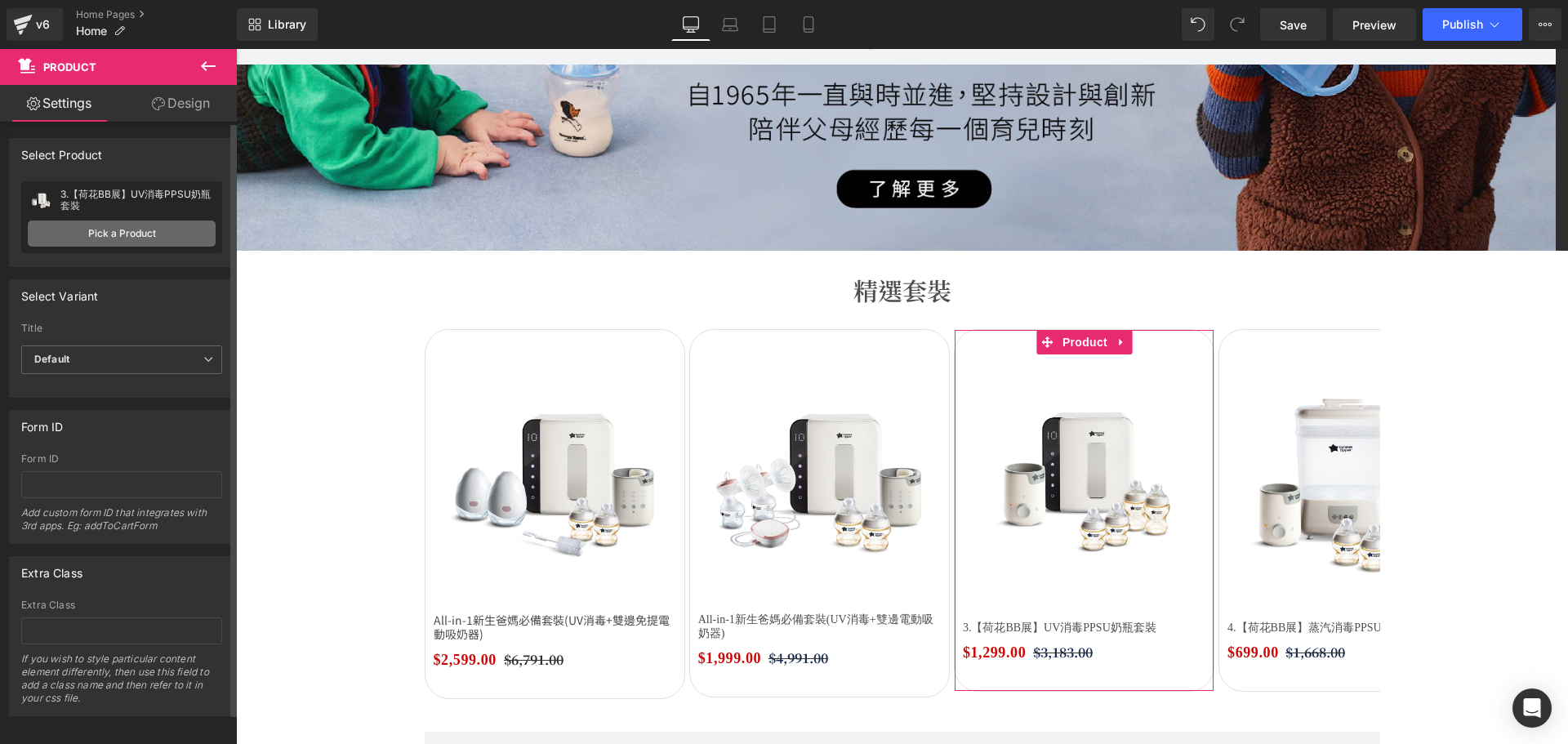
click at [141, 235] on link "Pick a Product" at bounding box center [121, 233] width 188 height 26
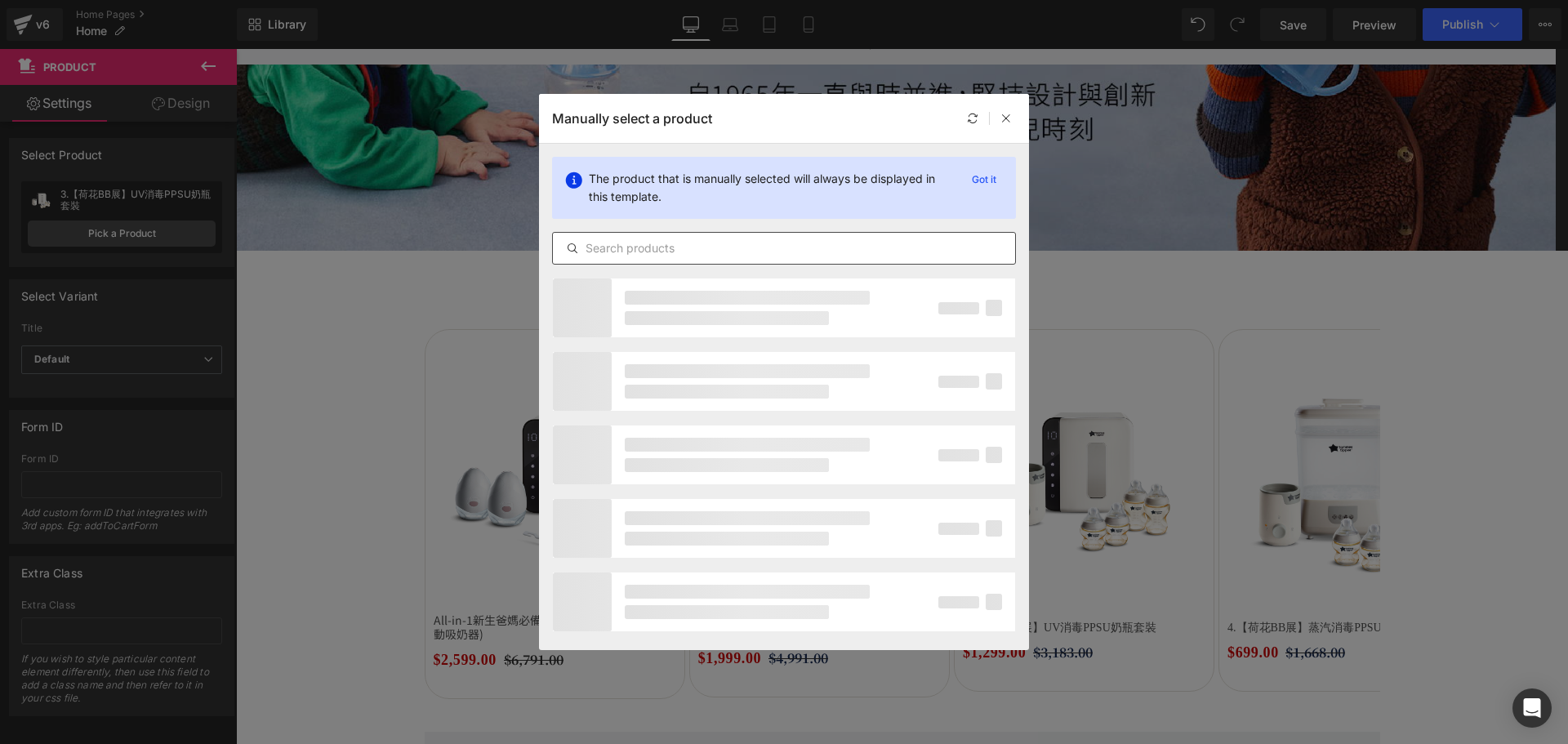
click at [648, 245] on input "text" at bounding box center [784, 248] width 462 height 19
paste input "All-in-1新生爸媽必備套裝(蒸汽消毒+雙邊免提電動吸奶器)"
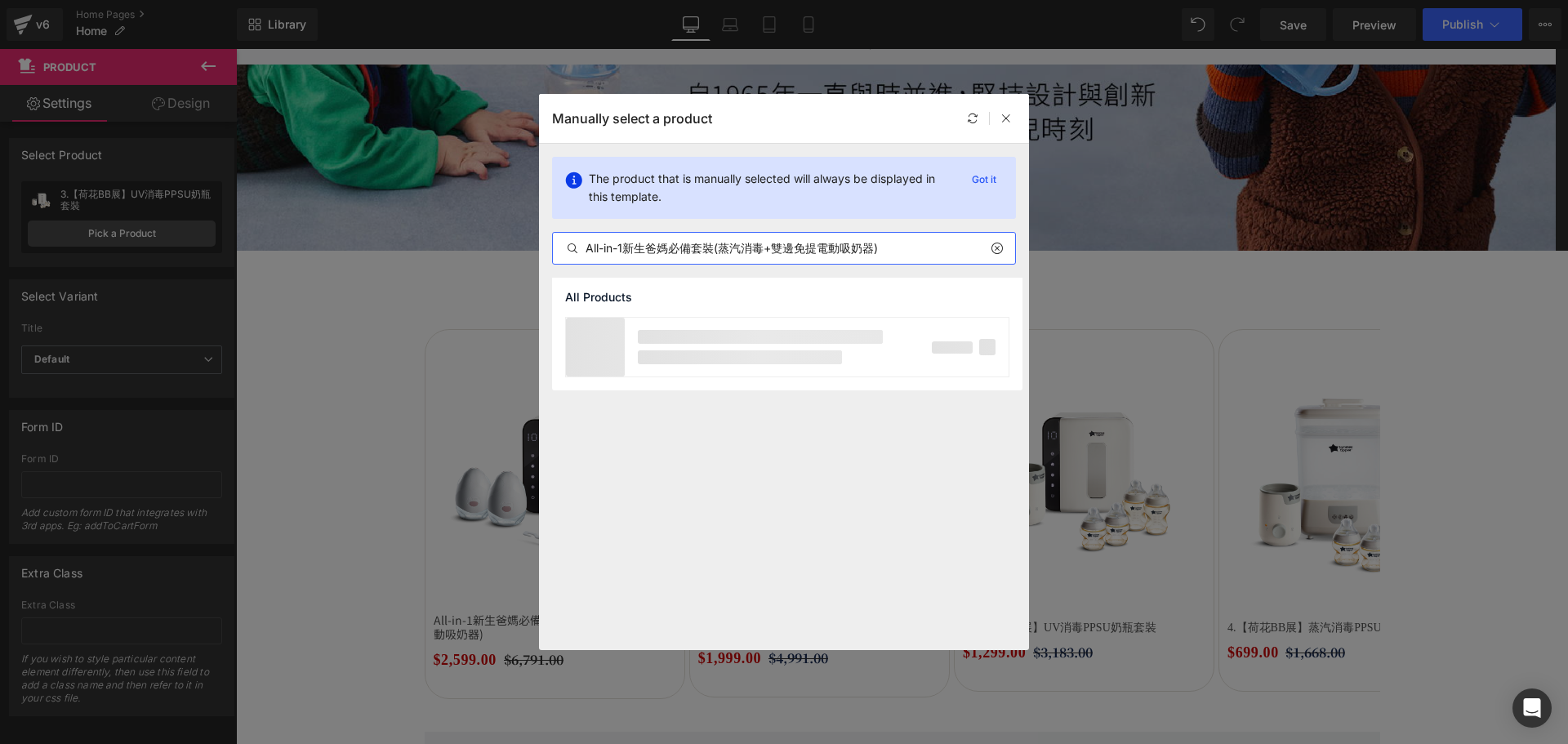
type input "All-in-1新生爸媽必備套裝(蒸汽消毒+雙邊免提電動吸奶器)"
drag, startPoint x: 797, startPoint y: 335, endPoint x: 581, endPoint y: 308, distance: 217.7
click at [797, 335] on div "All-in-1新生爸媽必備套裝(蒸汽消毒+雙邊免提電動吸奶器)" at bounding box center [757, 346] width 245 height 29
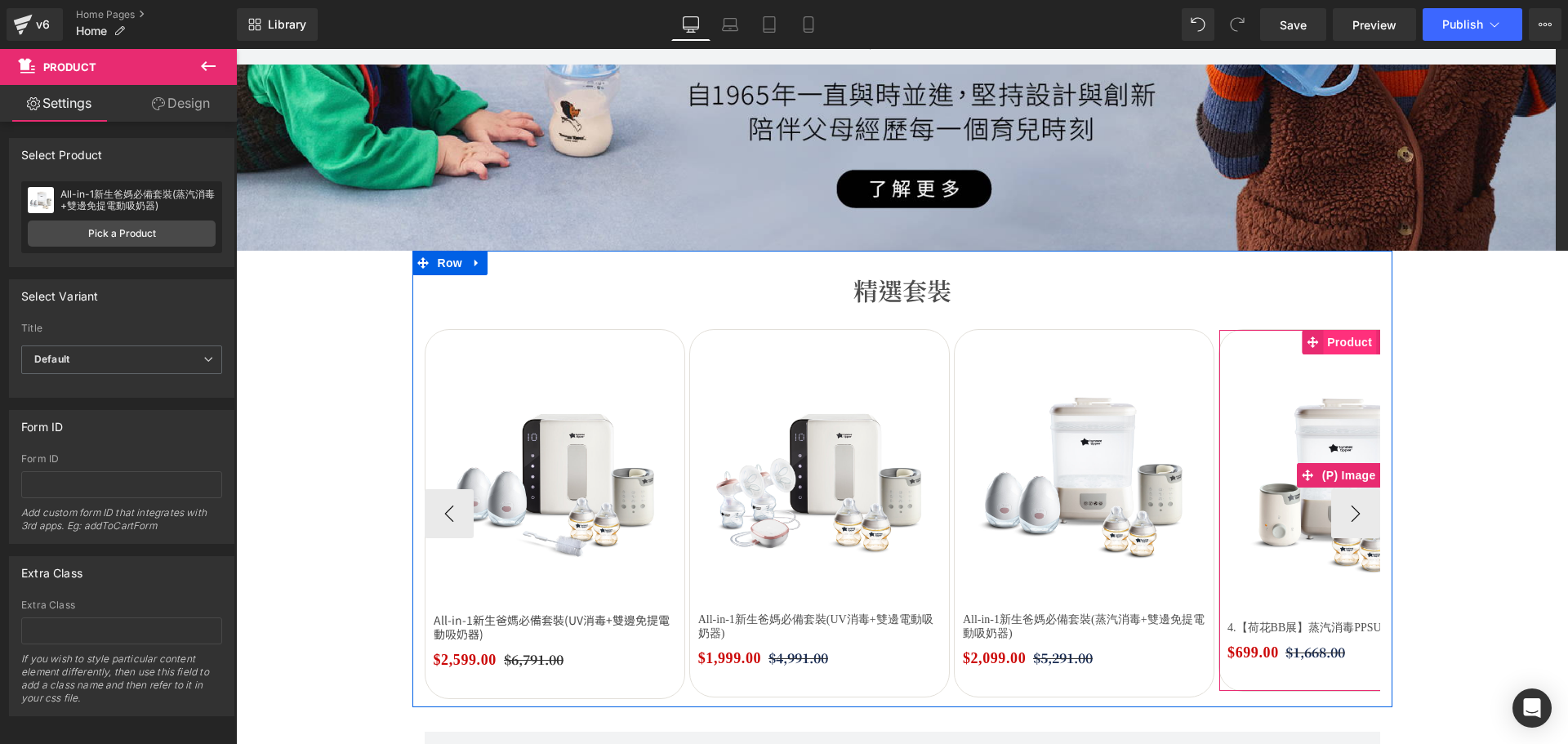
click at [1329, 345] on span "Product" at bounding box center [1349, 343] width 53 height 25
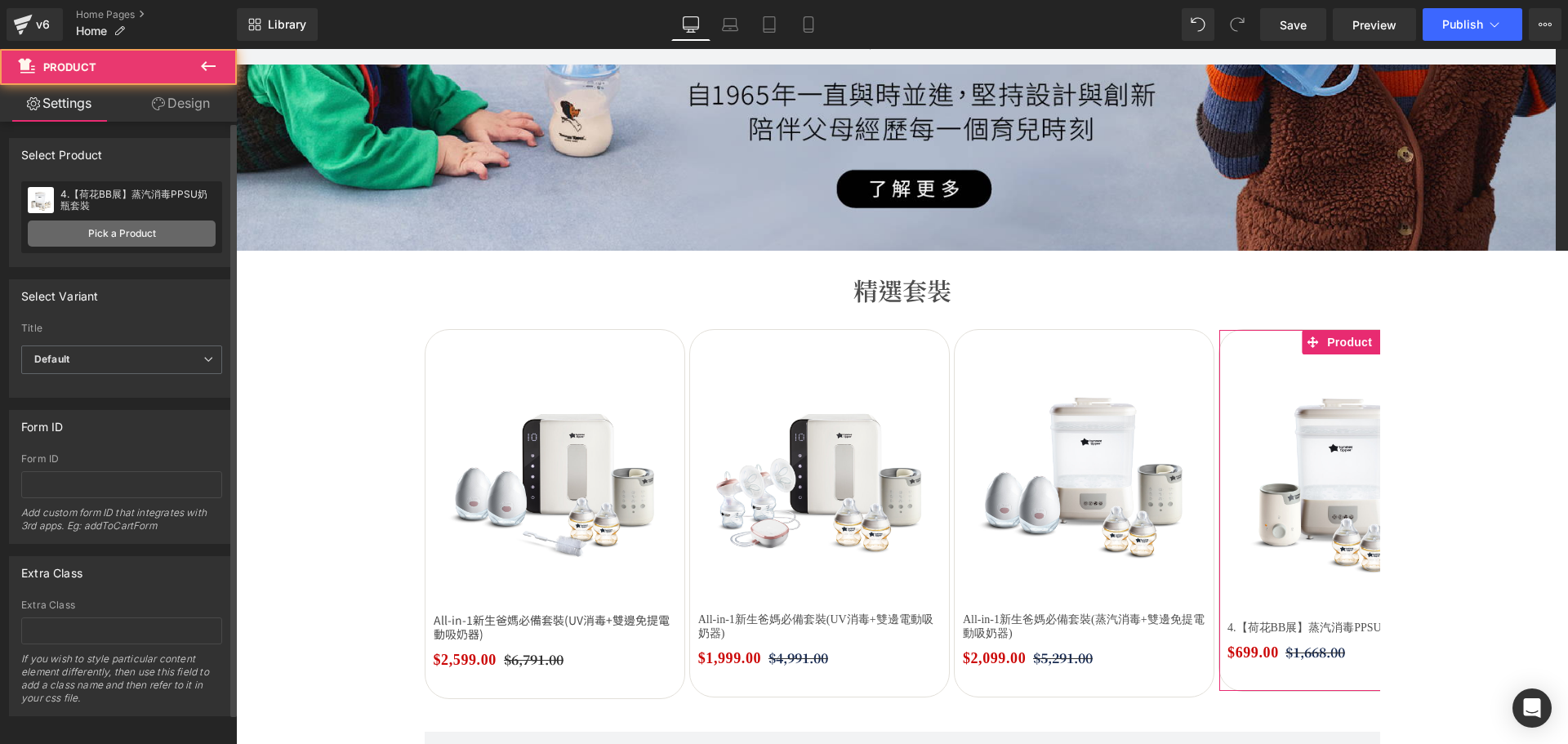
click at [159, 226] on link "Pick a Product" at bounding box center [121, 233] width 188 height 26
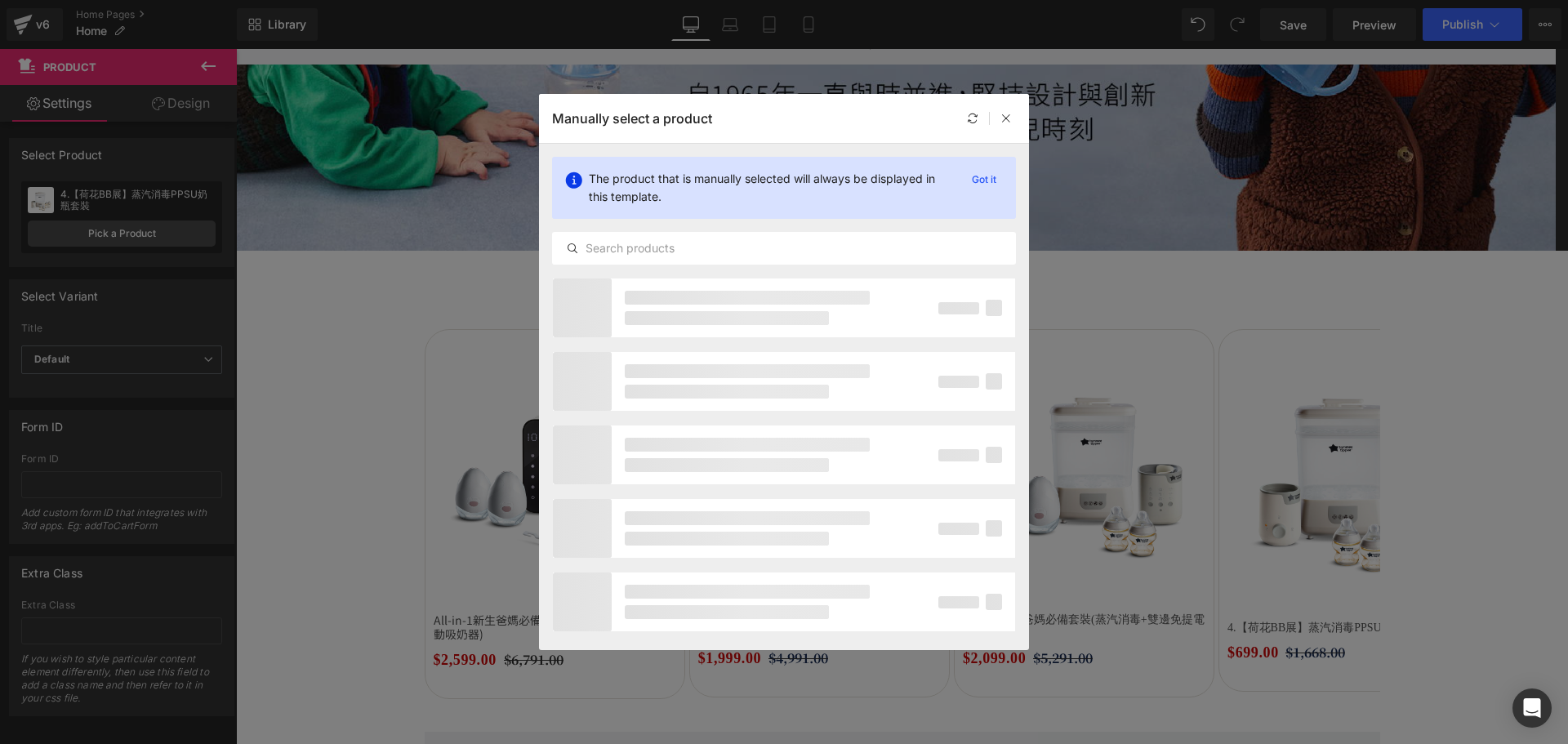
click at [0, 0] on div "The product that is manually selected will always be displayed in this template…" at bounding box center [0, 0] width 0 height 0
click at [837, 254] on input "text" at bounding box center [784, 248] width 462 height 19
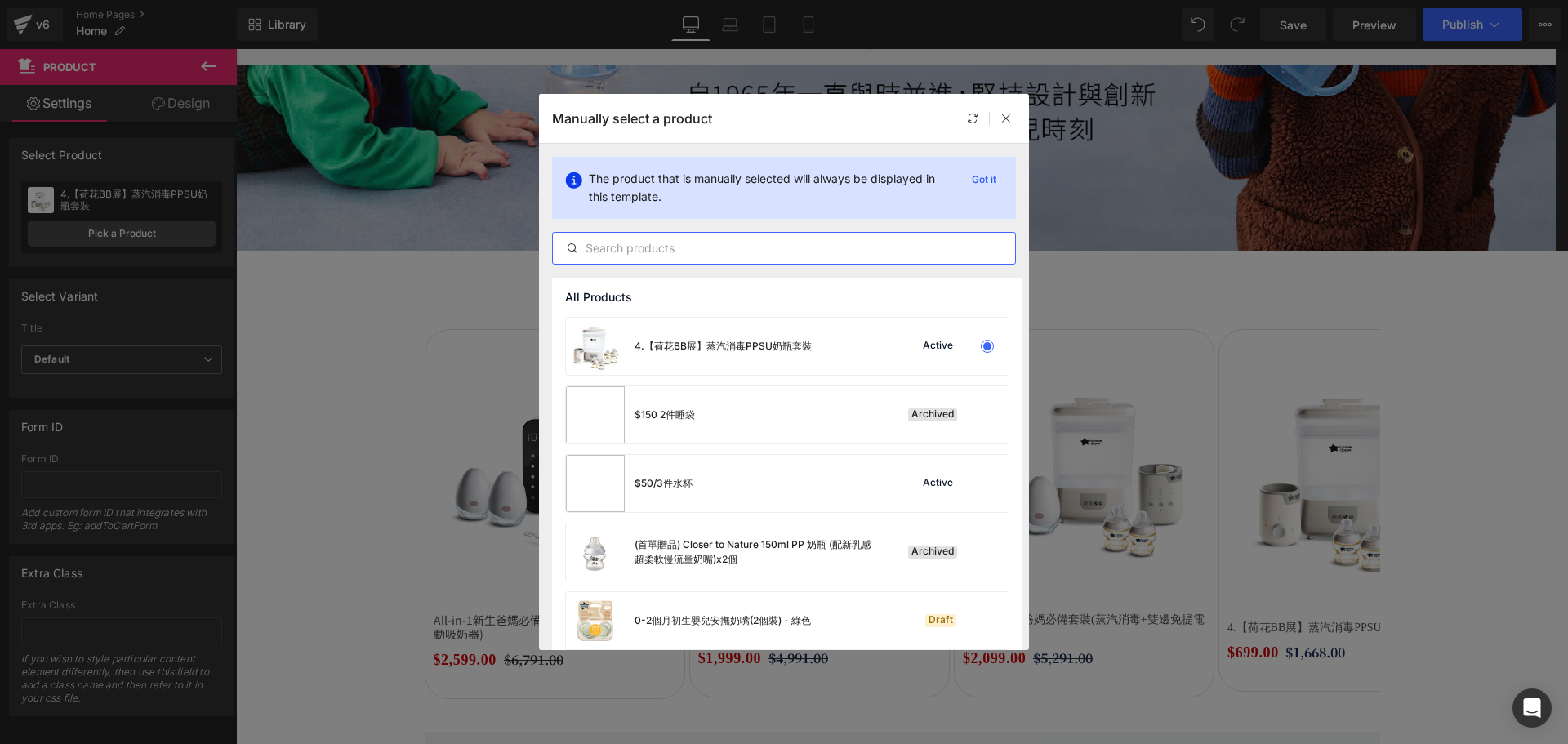
paste input "All in 1 新手爸媽 必備套裝 - 蒸汽消毒加雙邊電動吸奶器"
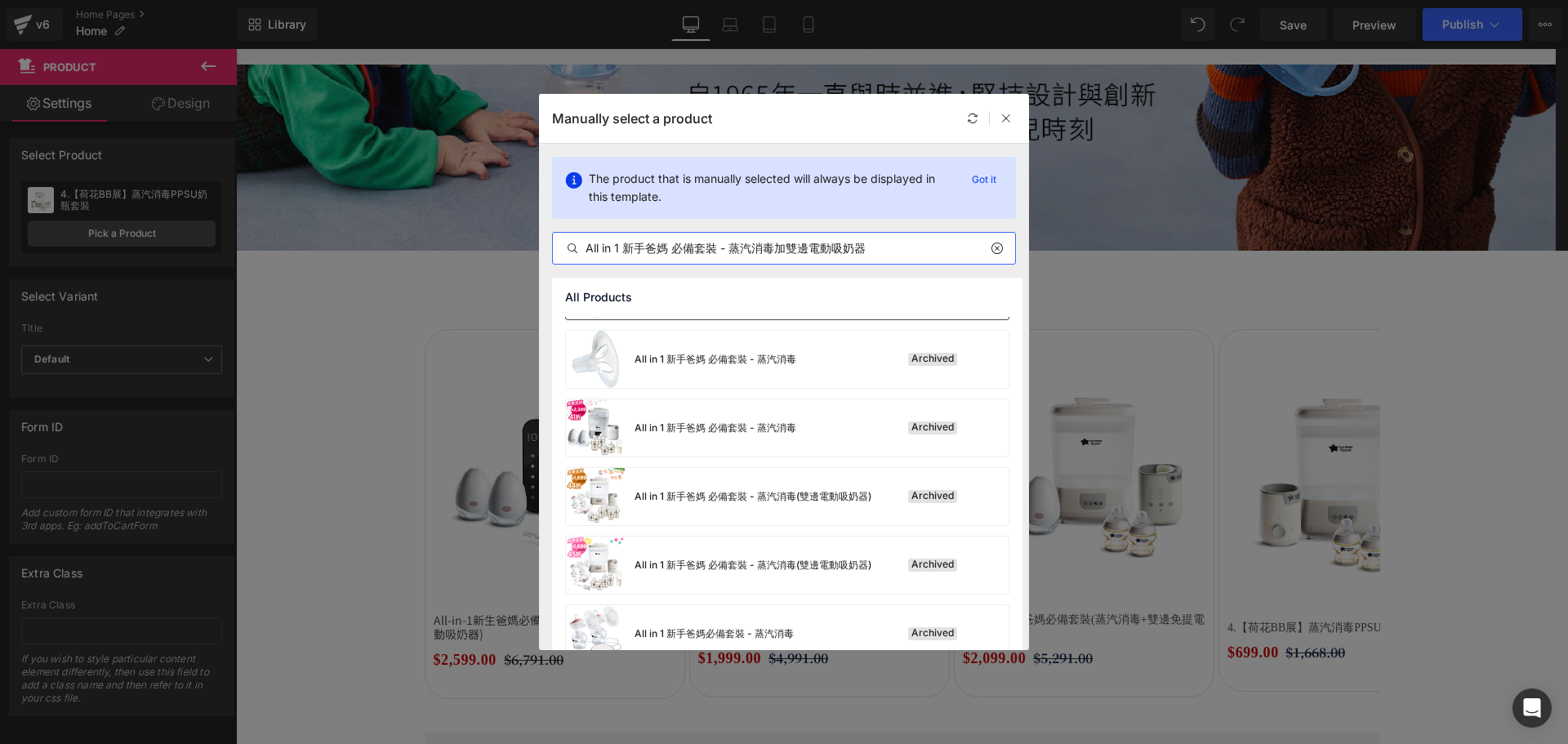
scroll to position [219, 0]
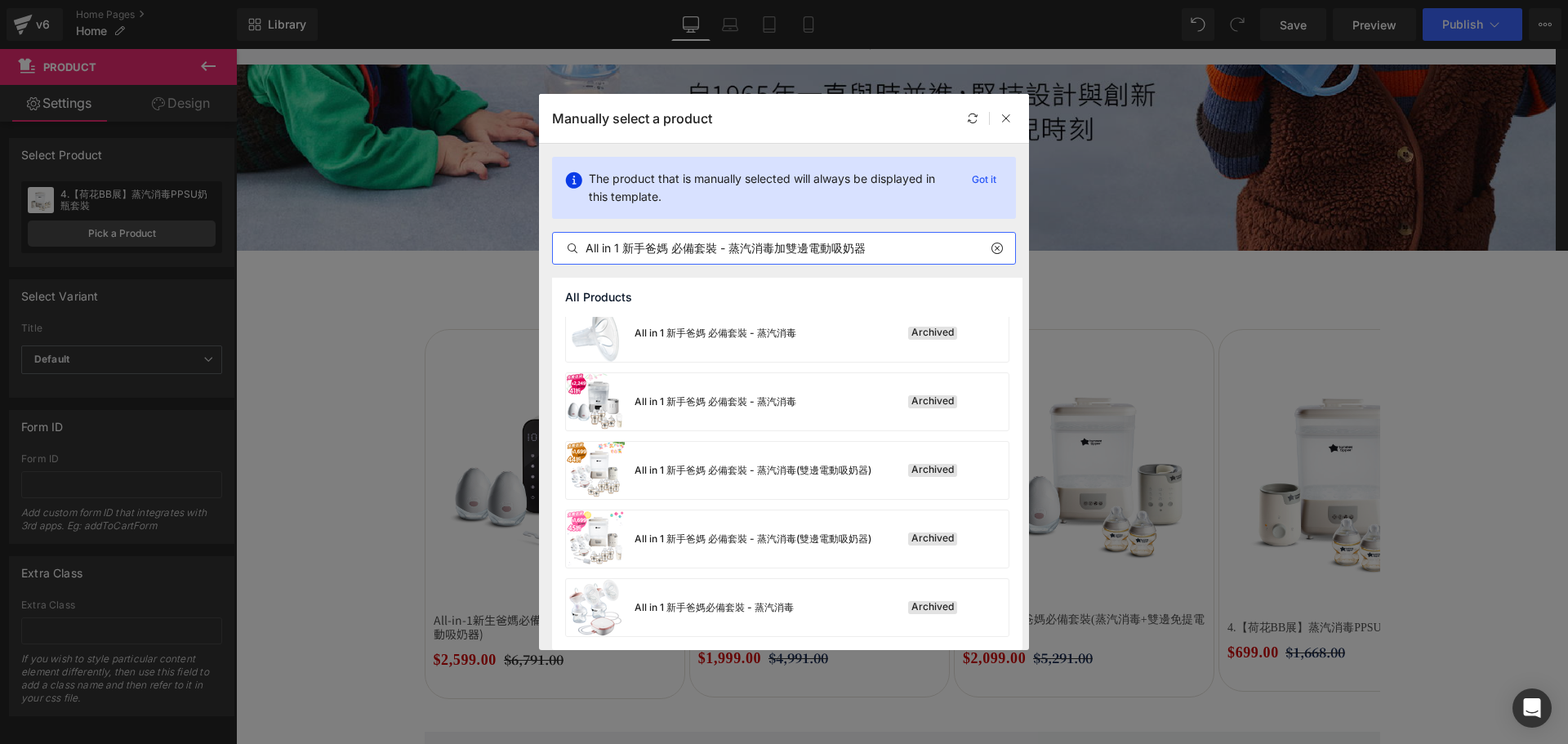
click at [374, 200] on div "Manually select a product The product that is manually selected will always be …" at bounding box center [784, 372] width 1568 height 744
paste input "-in-1新生爸媽必備套裝(蒸汽消毒+雙邊電動吸奶器)"
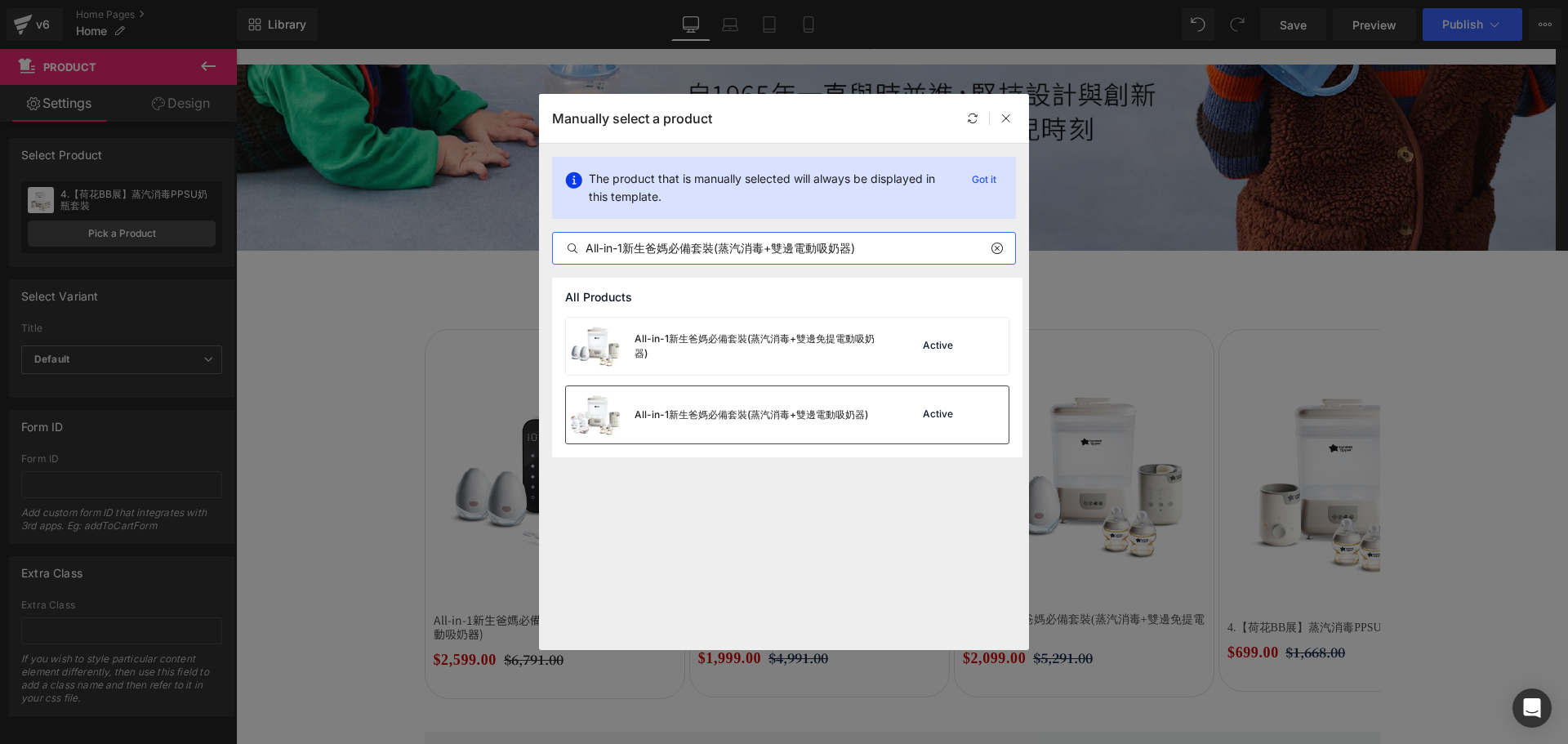
type input "All-in-1新生爸媽必備套裝(蒸汽消毒+雙邊電動吸奶器)"
click at [827, 408] on div "All-in-1新生爸媽必備套裝(蒸汽消毒+雙邊電動吸奶器)" at bounding box center [751, 415] width 233 height 15
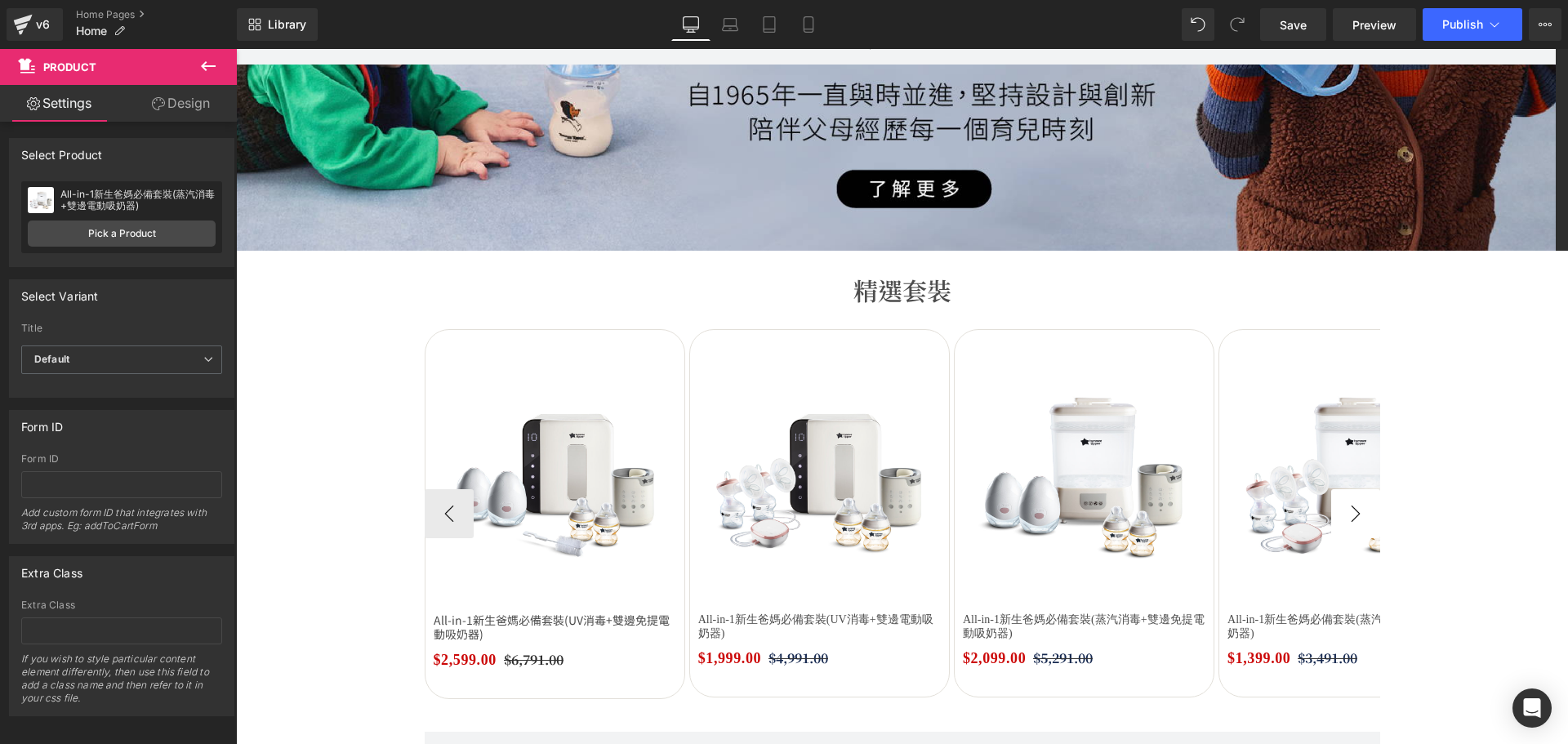
click at [1355, 527] on button "›" at bounding box center [1356, 514] width 49 height 49
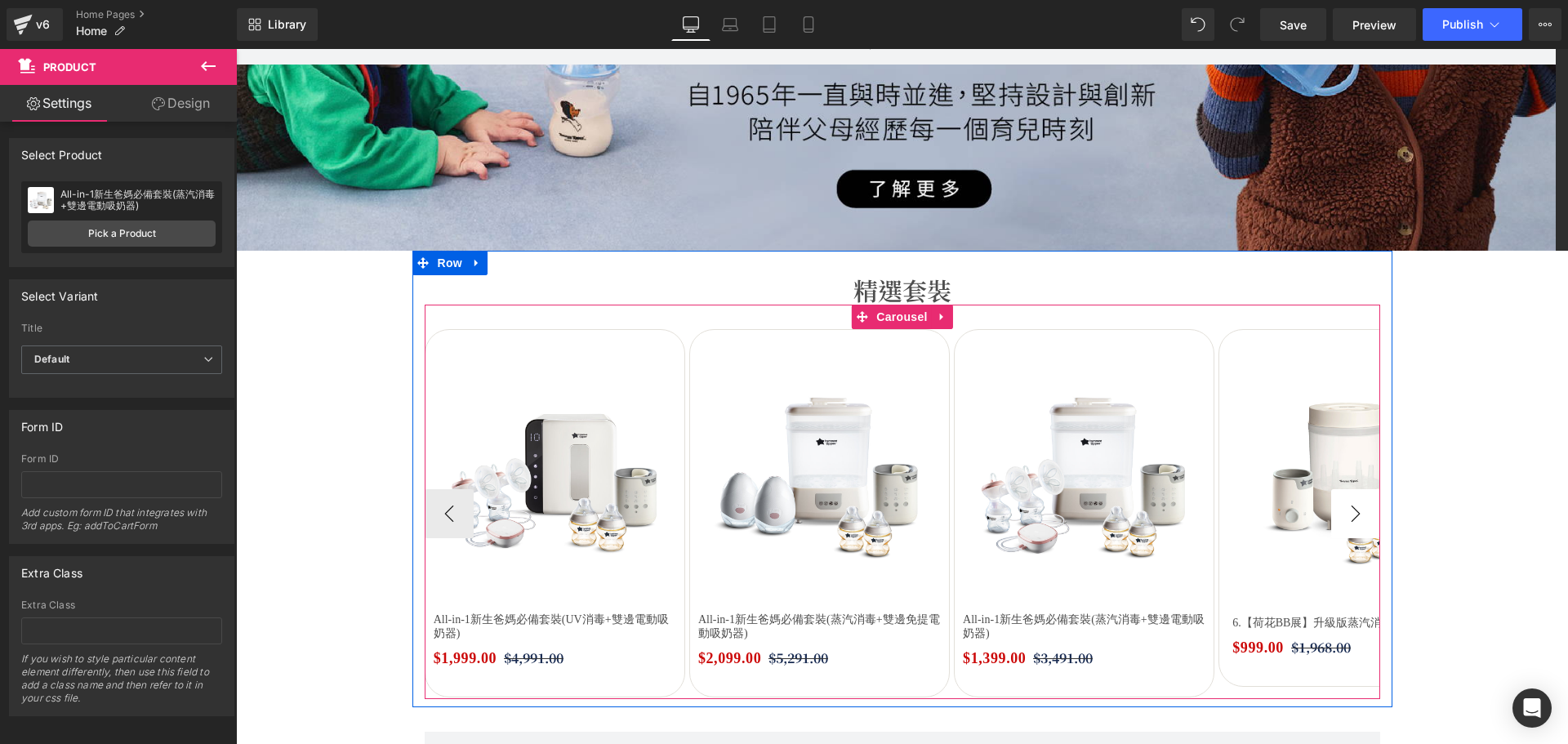
click at [1355, 527] on button "›" at bounding box center [1356, 514] width 49 height 49
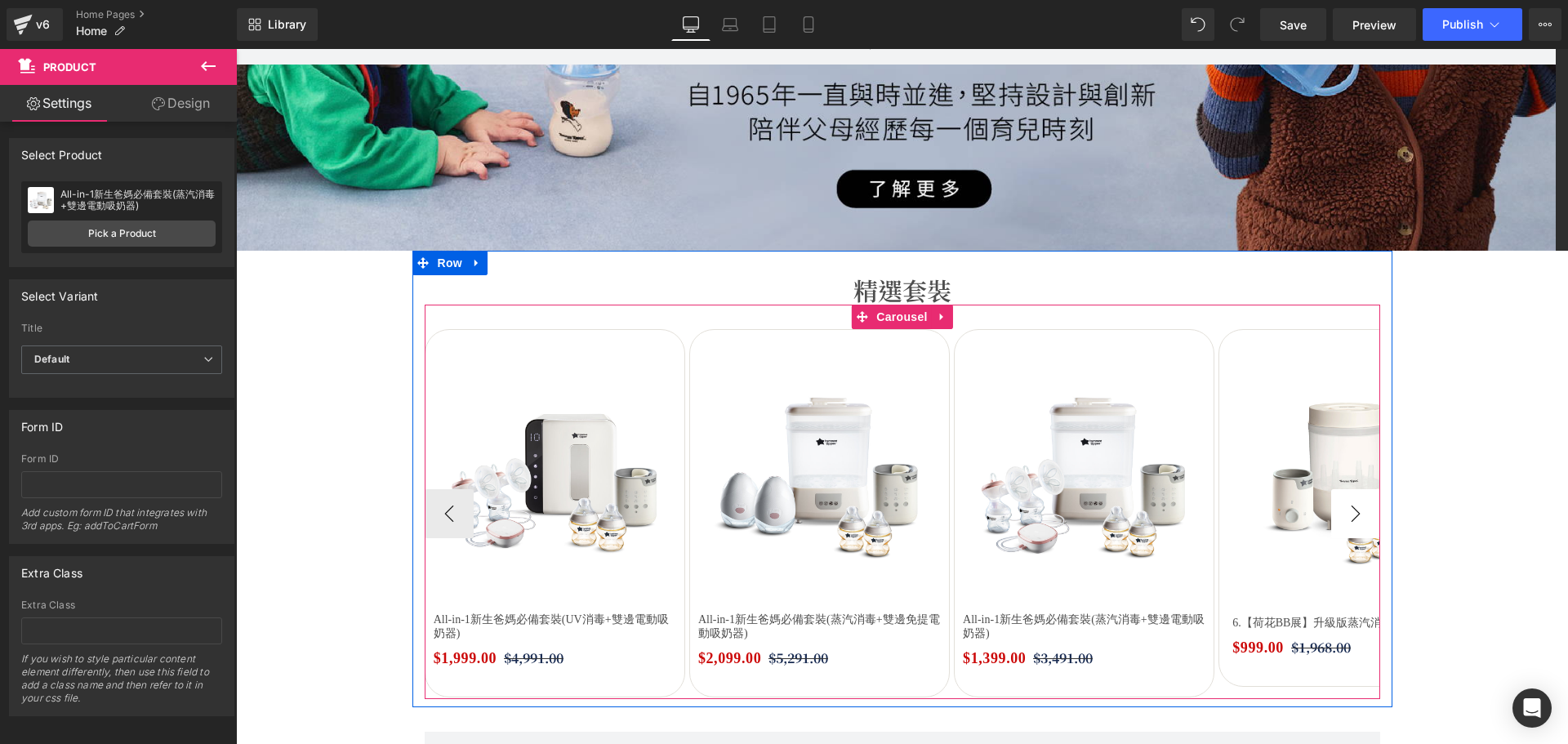
click at [1355, 527] on button "›" at bounding box center [1356, 514] width 49 height 49
click at [1359, 501] on button "›" at bounding box center [1356, 514] width 49 height 49
click at [1357, 512] on button "›" at bounding box center [1356, 514] width 49 height 49
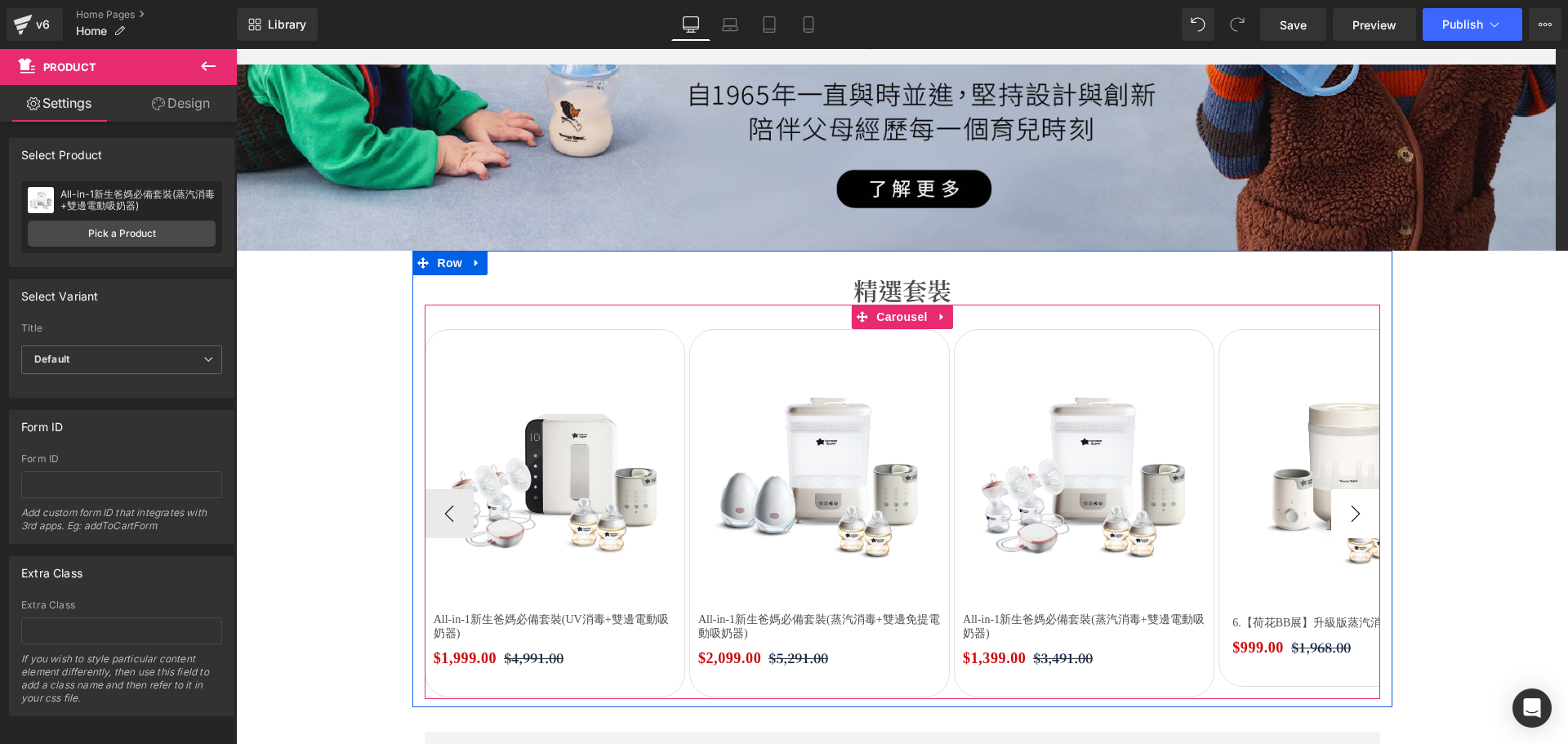
click at [1357, 512] on button "›" at bounding box center [1356, 514] width 49 height 49
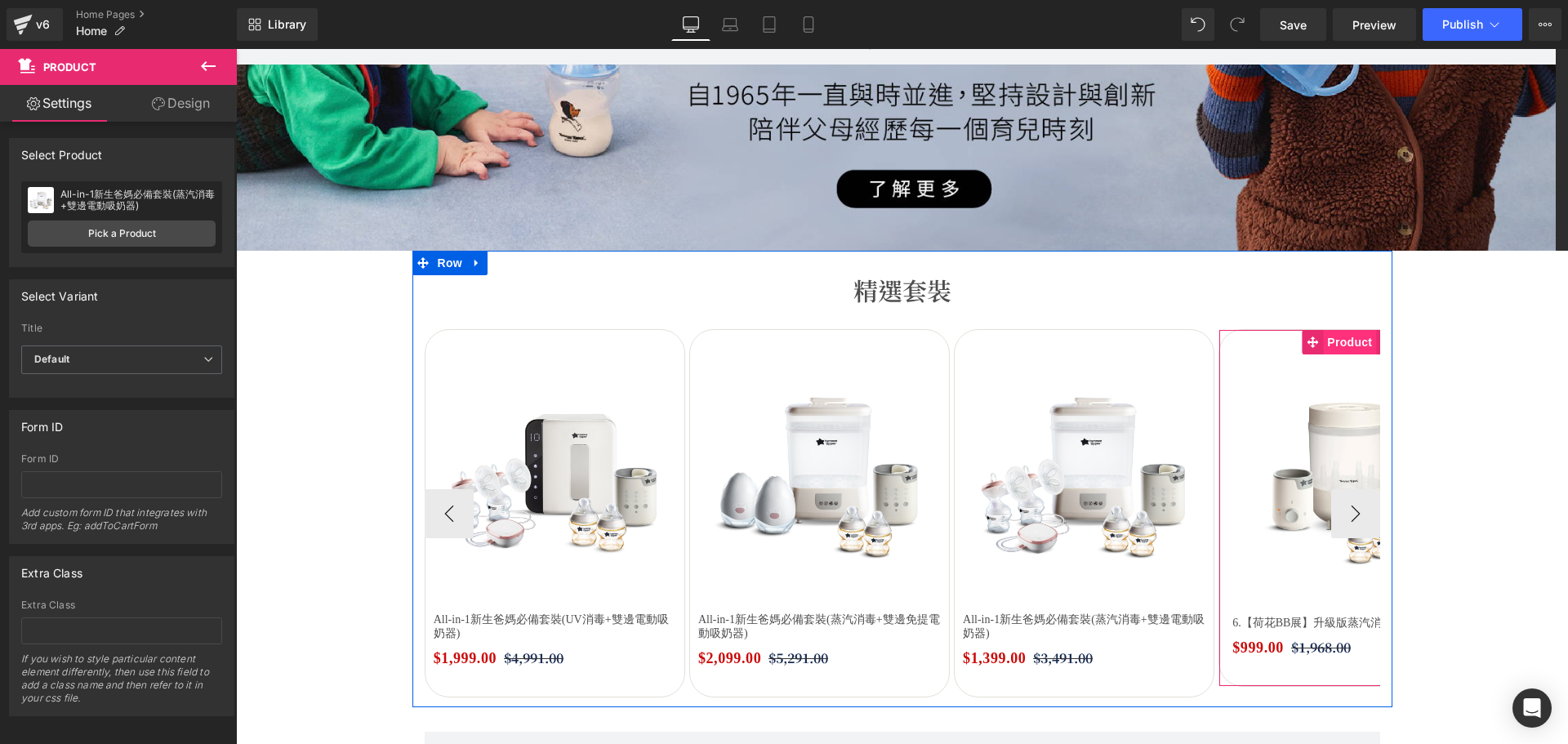
click at [1340, 353] on span "Product" at bounding box center [1349, 343] width 53 height 25
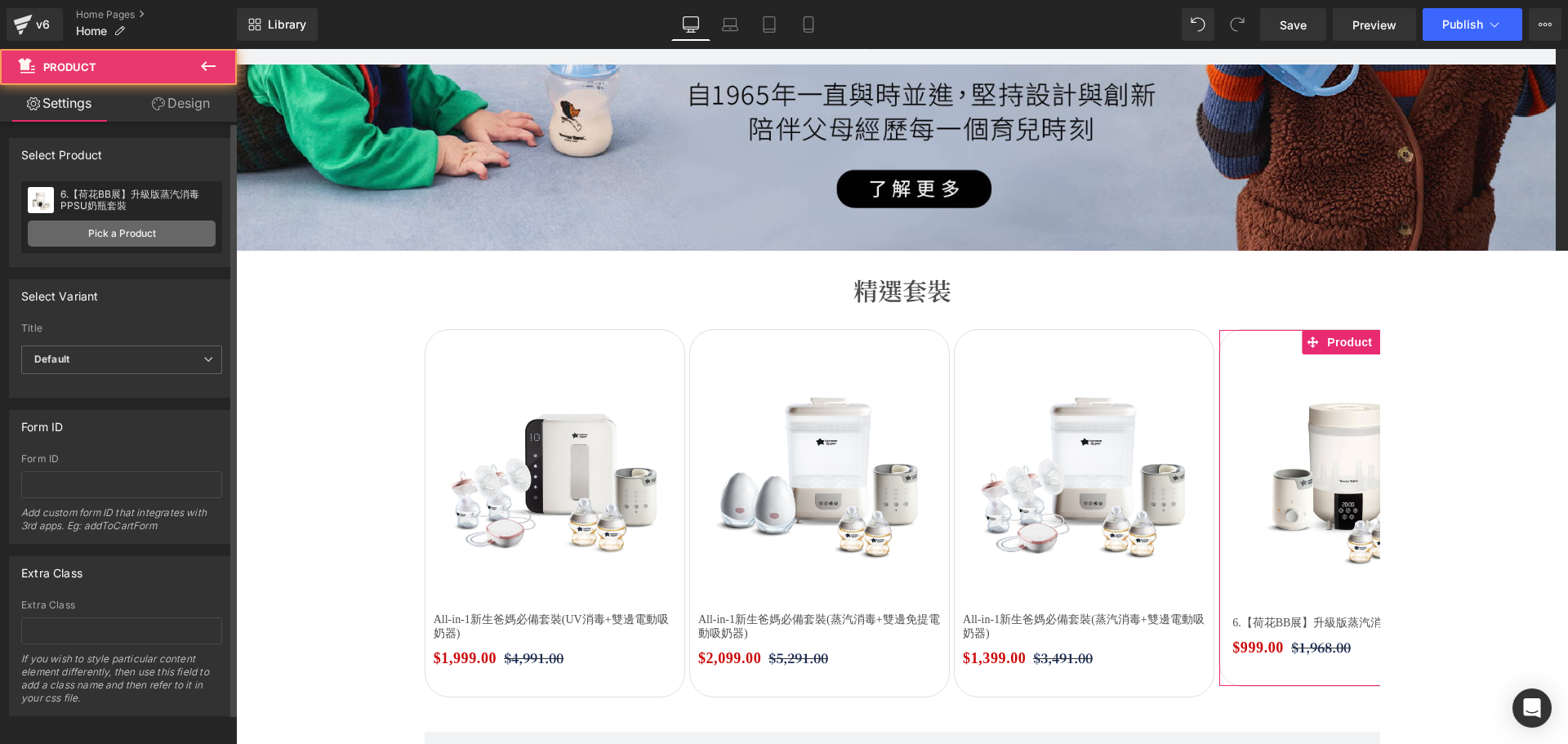
click at [85, 221] on link "Pick a Product" at bounding box center [121, 233] width 188 height 26
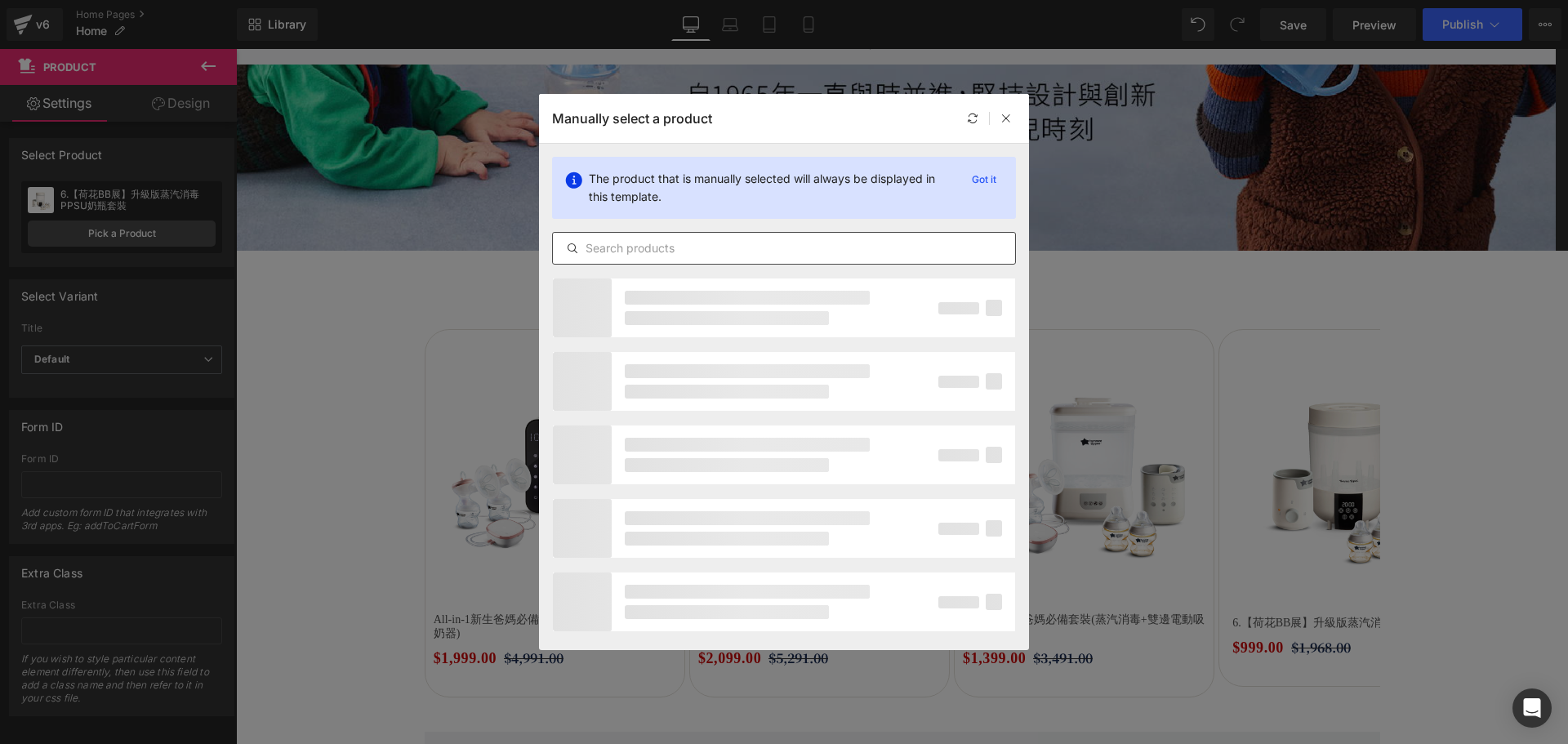
click at [747, 249] on input "text" at bounding box center [784, 248] width 462 height 19
paste input "母乳必備套裝 (雙邊免提穿戴式吸乳器)"
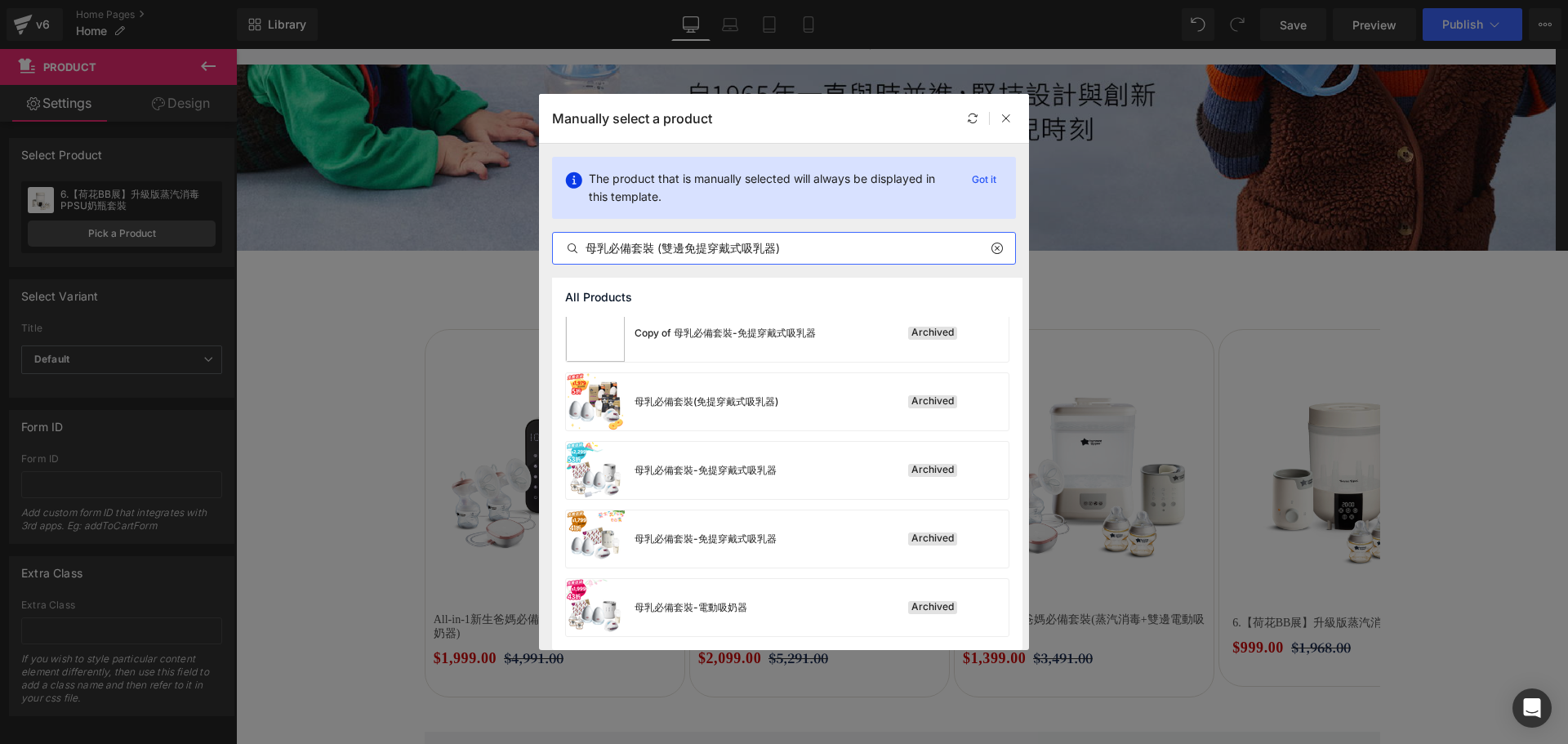
drag, startPoint x: 786, startPoint y: 240, endPoint x: 467, endPoint y: 242, distance: 319.0
click at [315, 255] on div "Manually select a product The product that is manually selected will always be …" at bounding box center [784, 372] width 1568 height 744
paste input "免提穿戴式吸乳器套裝"
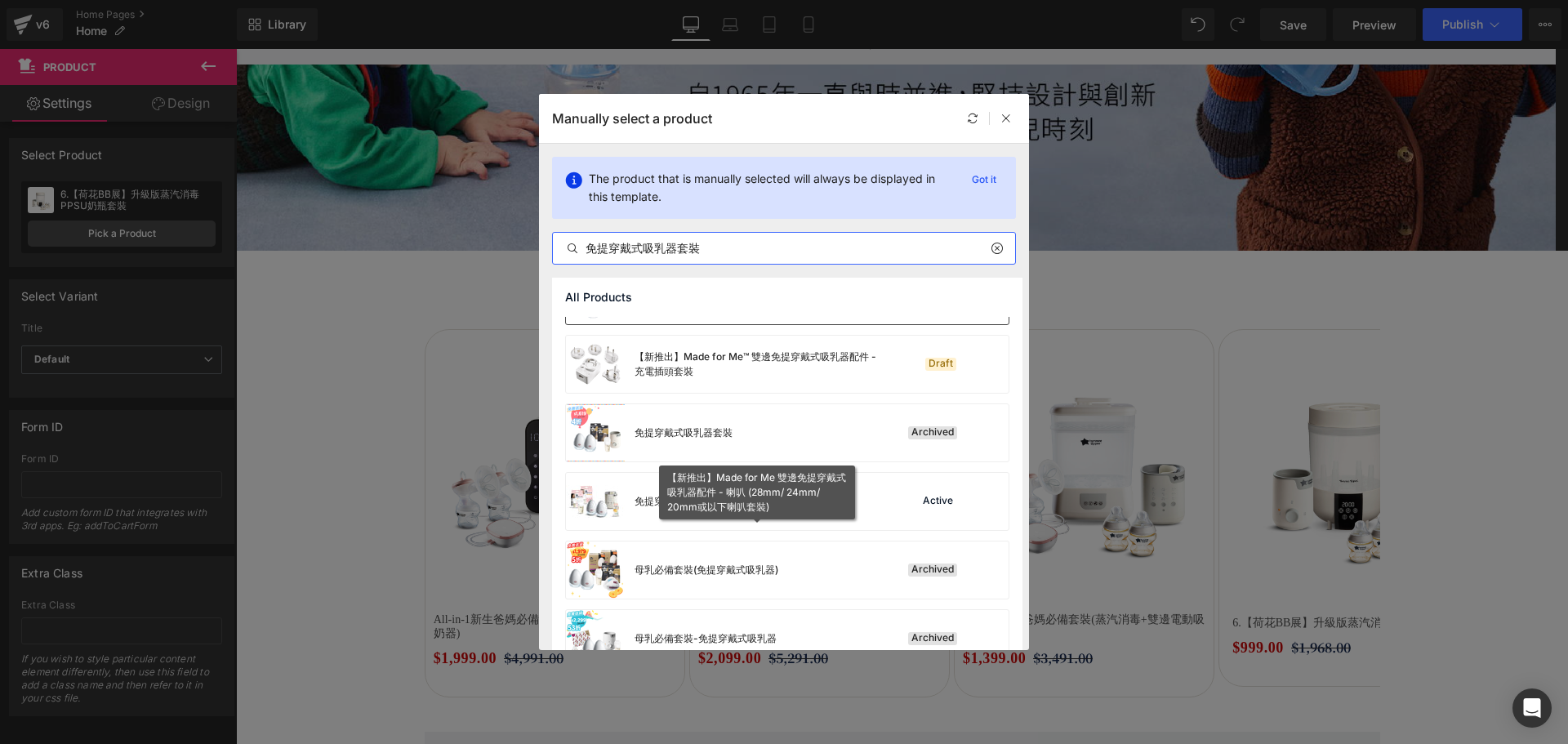
scroll to position [1357, 0]
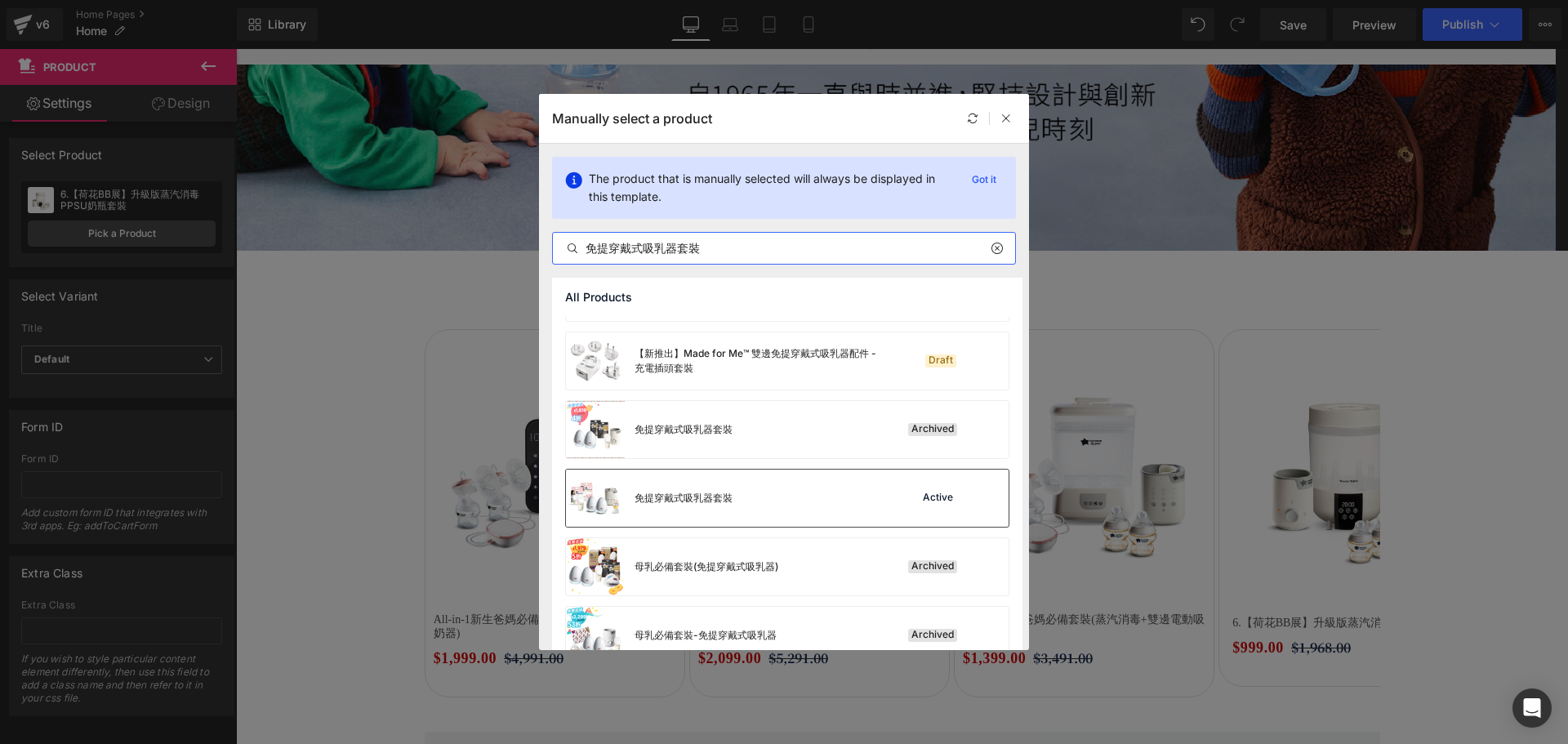
type input "免提穿戴式吸乳器套裝"
click at [807, 500] on div "免提穿戴式吸乳器套裝 Active" at bounding box center [787, 497] width 443 height 57
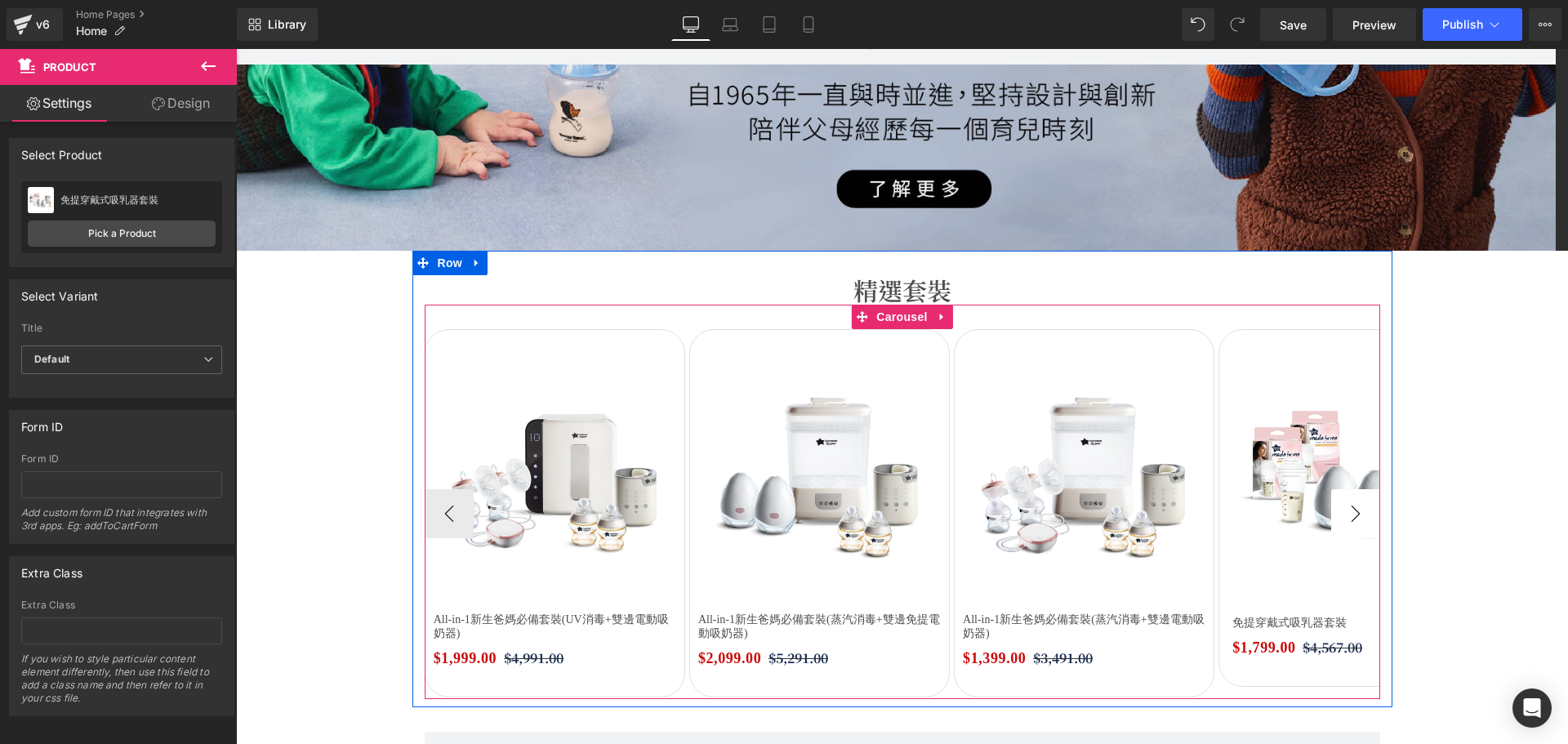
click at [1340, 510] on button "›" at bounding box center [1356, 514] width 49 height 49
click at [1352, 525] on button "›" at bounding box center [1356, 514] width 49 height 49
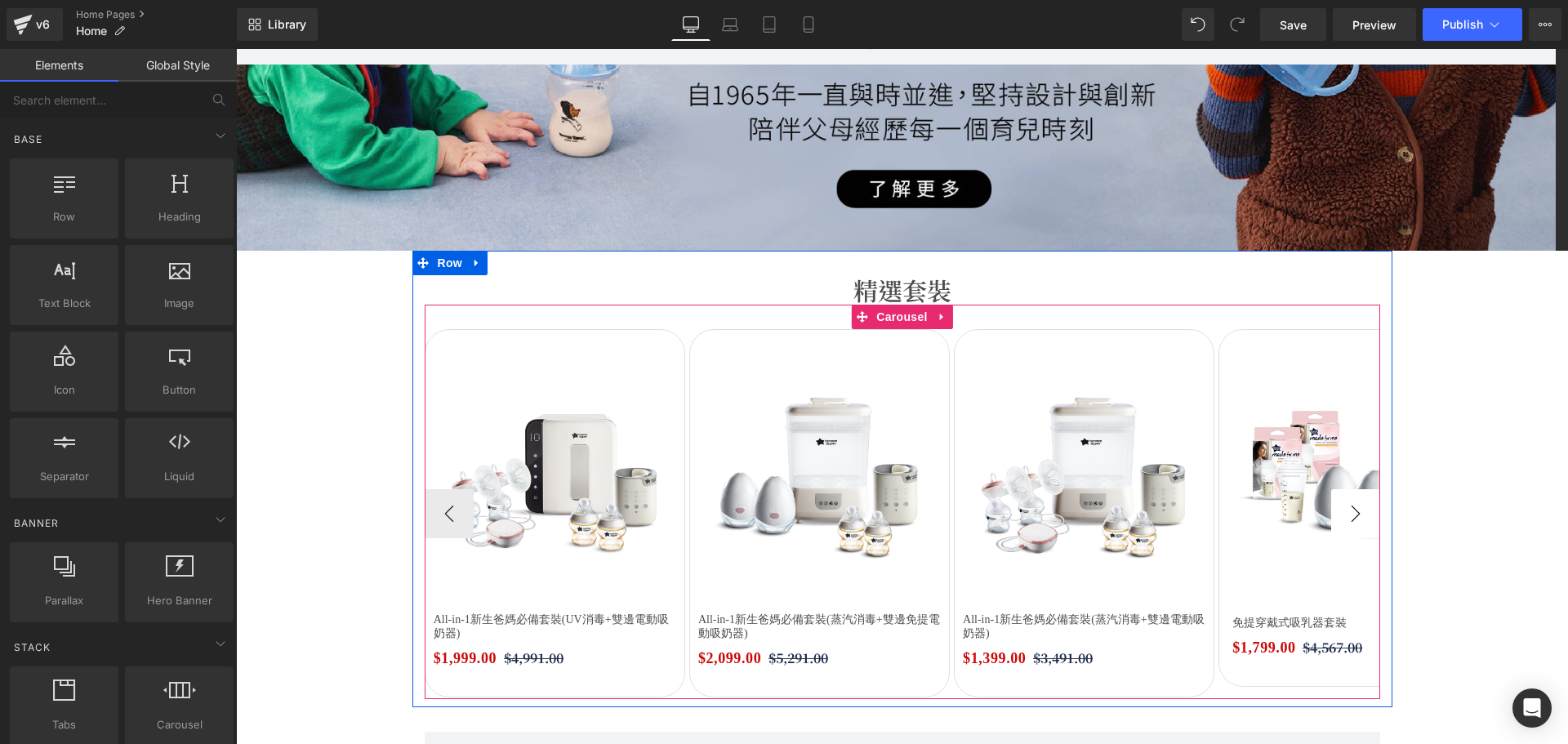
click at [1343, 523] on button "›" at bounding box center [1356, 514] width 49 height 49
click at [1343, 522] on button "›" at bounding box center [1356, 514] width 49 height 49
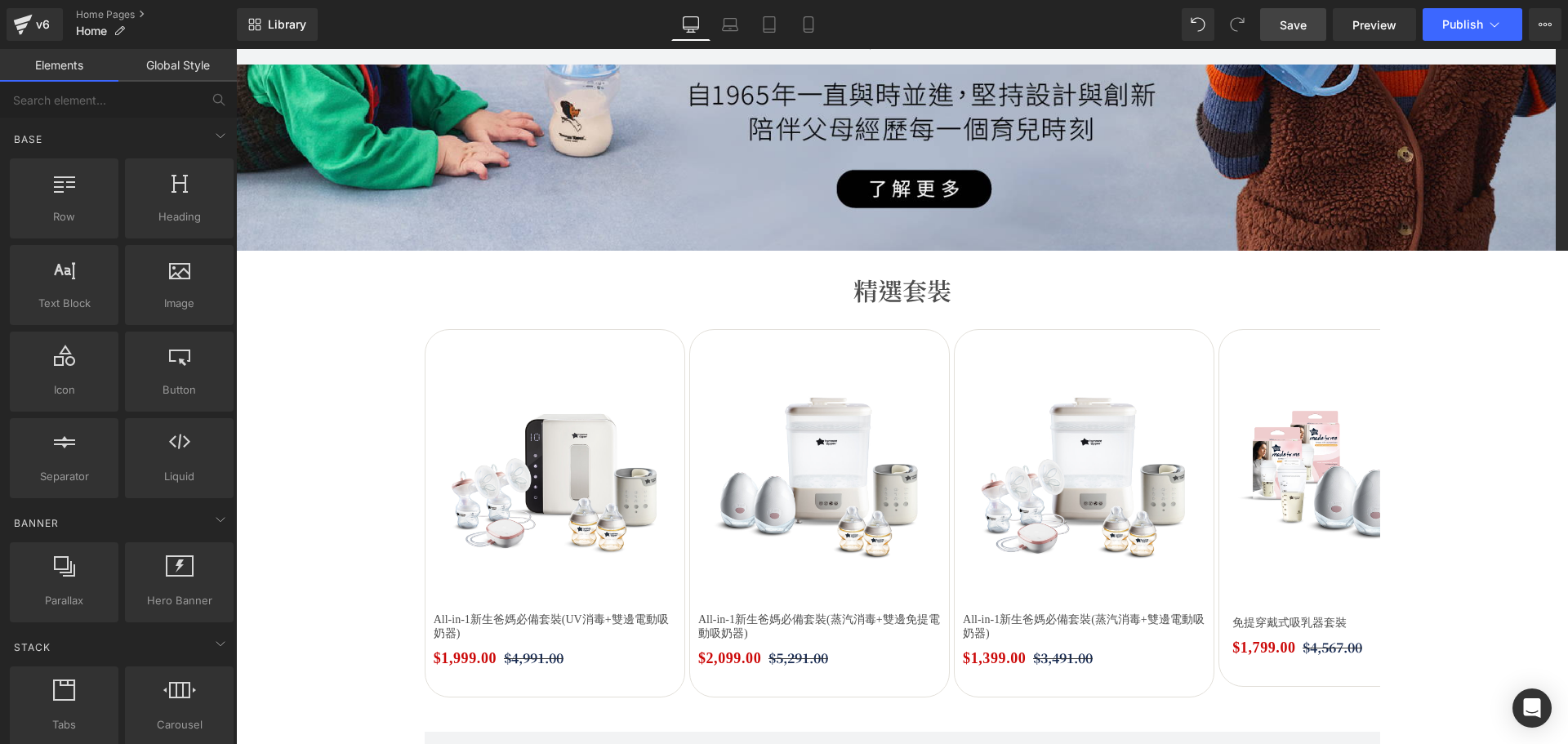
click at [1285, 20] on span "Save" at bounding box center [1292, 25] width 27 height 17
drag, startPoint x: 1285, startPoint y: 20, endPoint x: 1260, endPoint y: 28, distance: 26.2
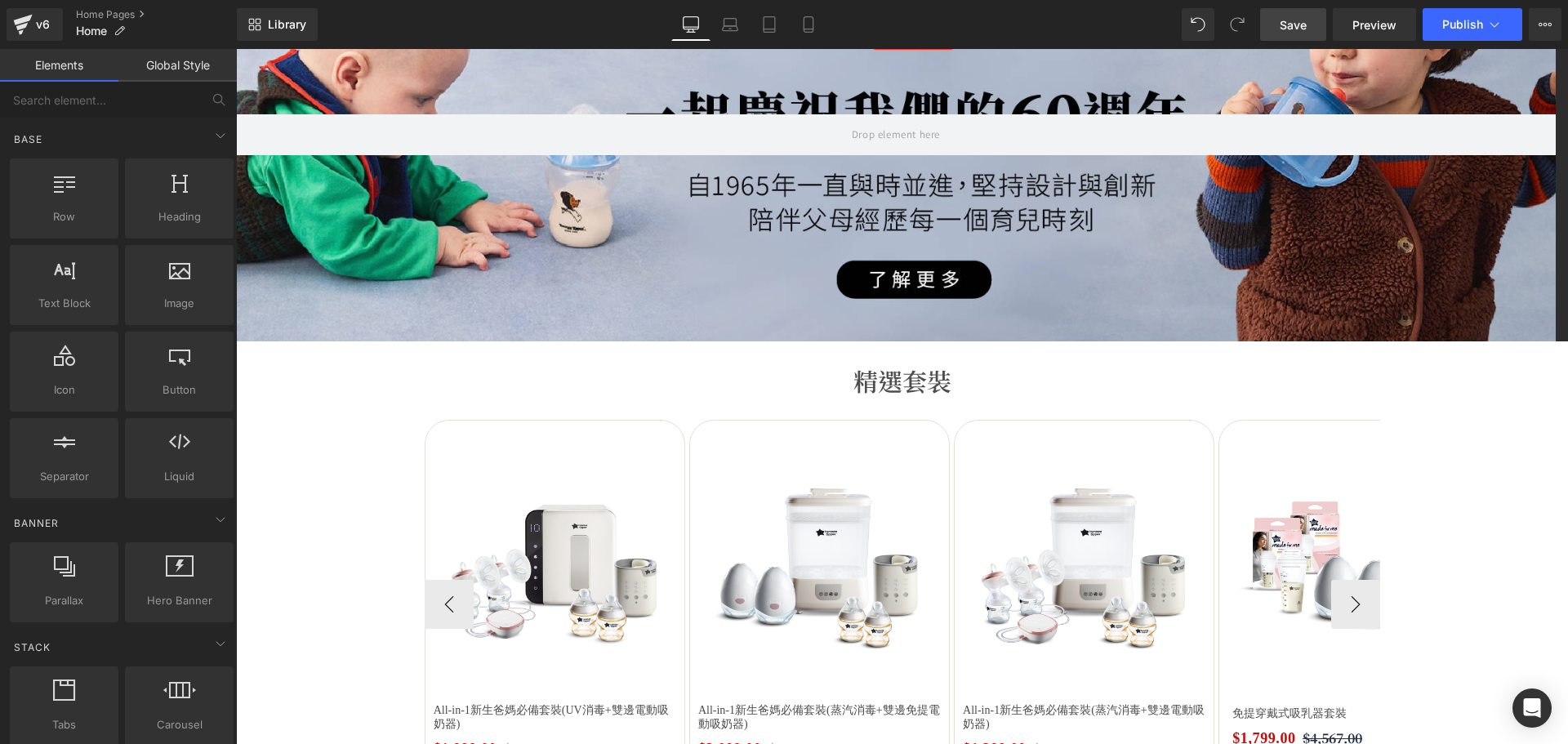
scroll to position [444, 0]
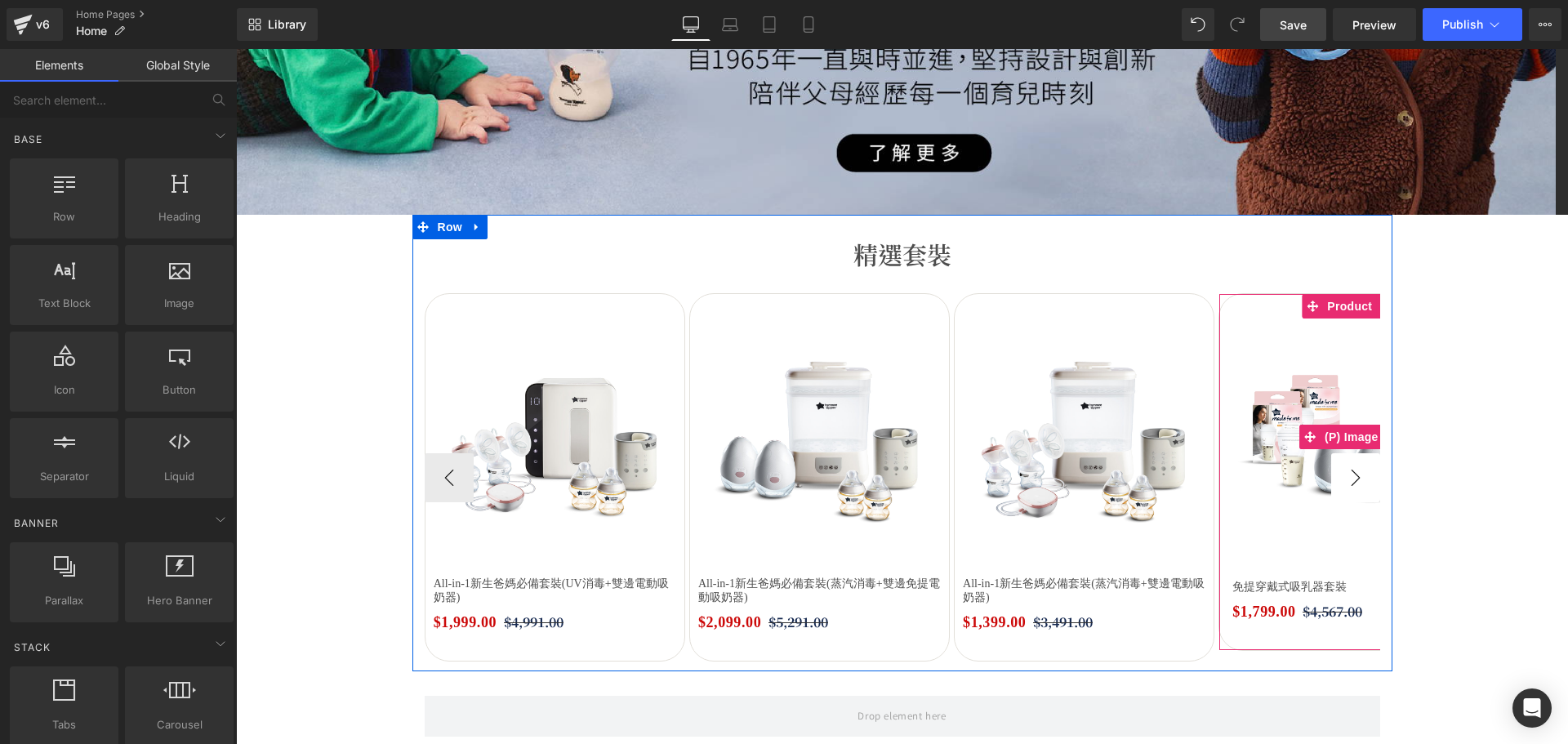
click at [1346, 478] on button "›" at bounding box center [1356, 478] width 49 height 49
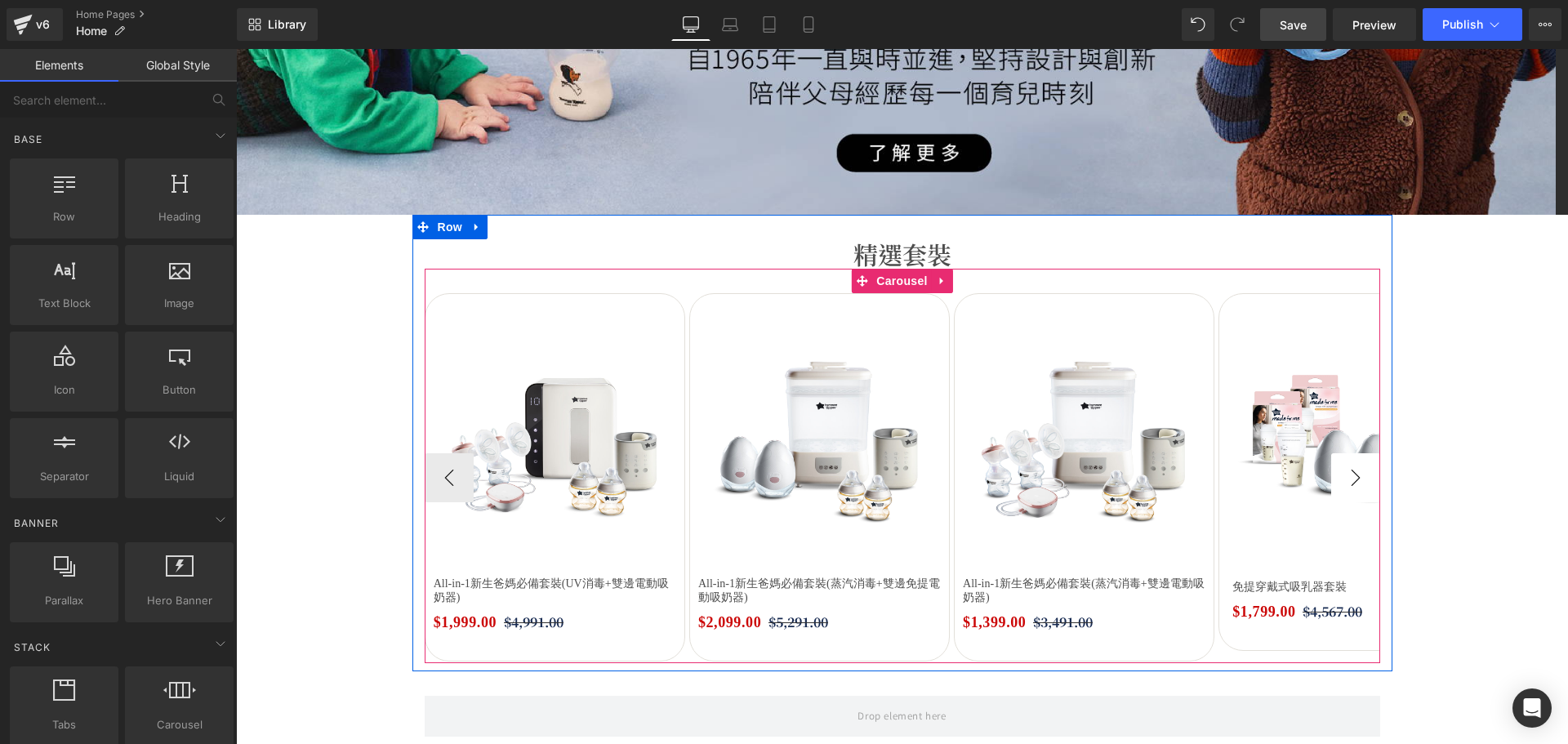
click at [1346, 478] on button "›" at bounding box center [1356, 478] width 49 height 49
click at [909, 284] on span "Carousel" at bounding box center [901, 281] width 59 height 25
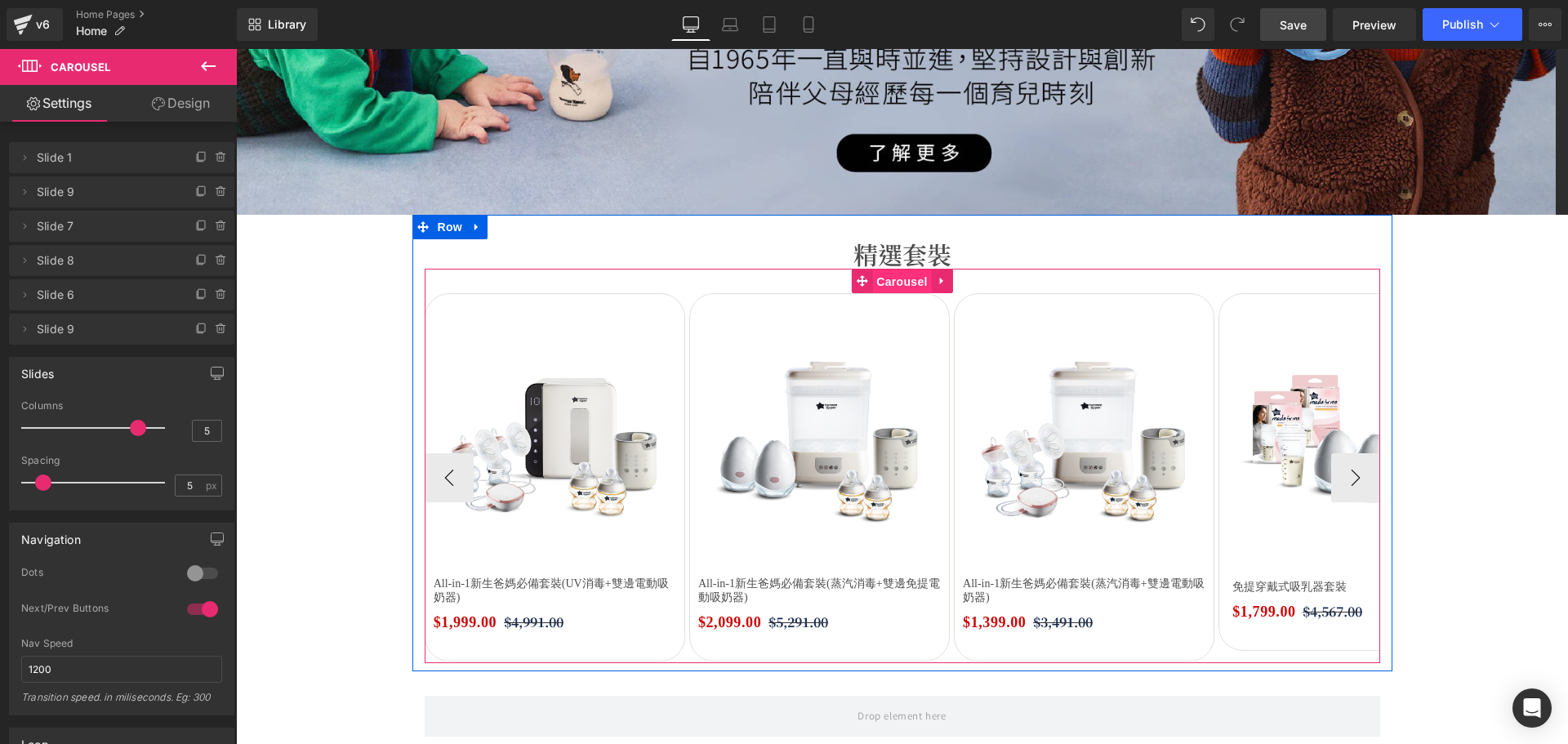
click at [886, 290] on span "Carousel" at bounding box center [901, 282] width 59 height 25
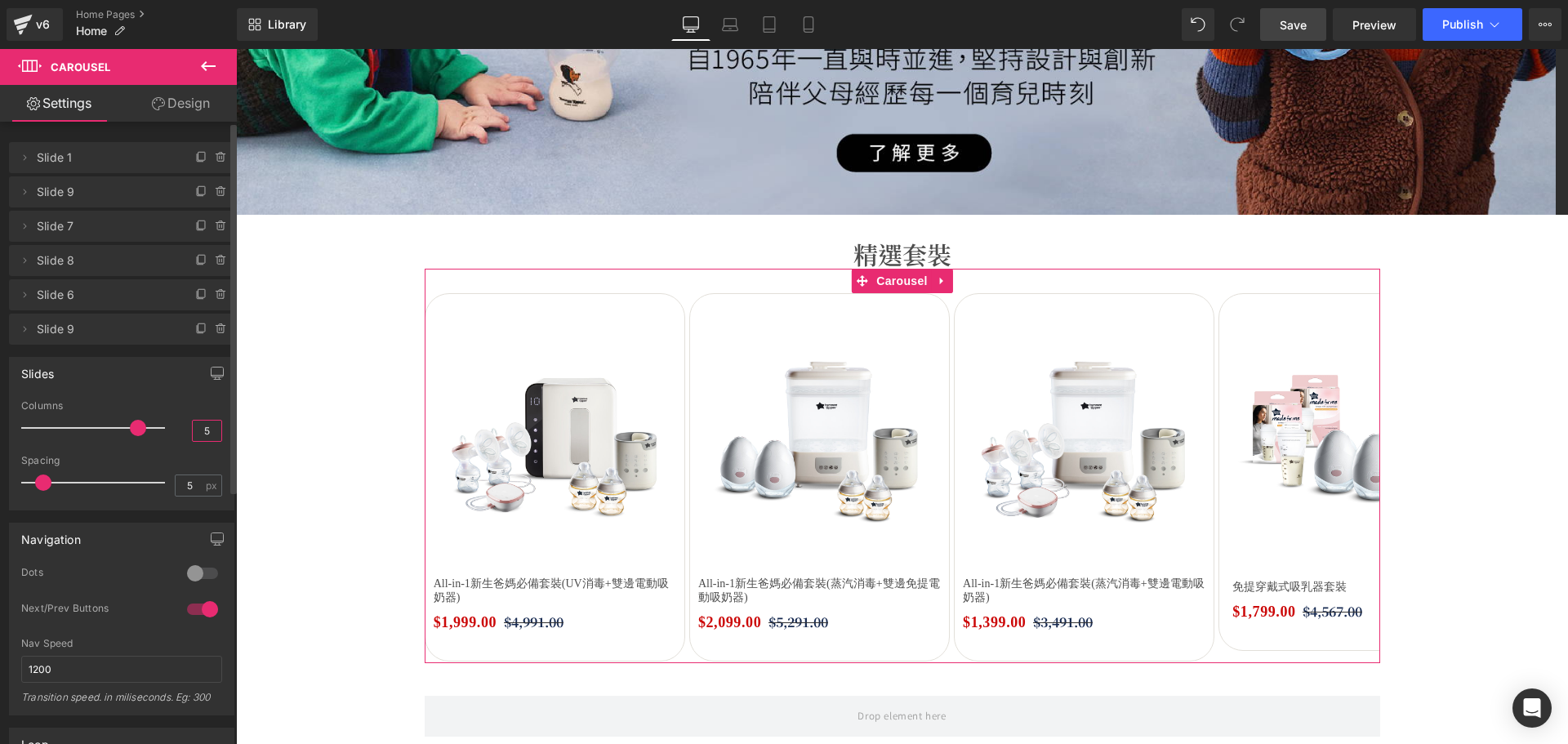
drag, startPoint x: 193, startPoint y: 434, endPoint x: 224, endPoint y: 433, distance: 31.0
click at [224, 433] on div "5 Columns 5 3 Columns 3 3 Columns 3 2 Columns 2 5px Spacing 5 px 5px Spacing 5 …" at bounding box center [121, 454] width 224 height 109
type input "8"
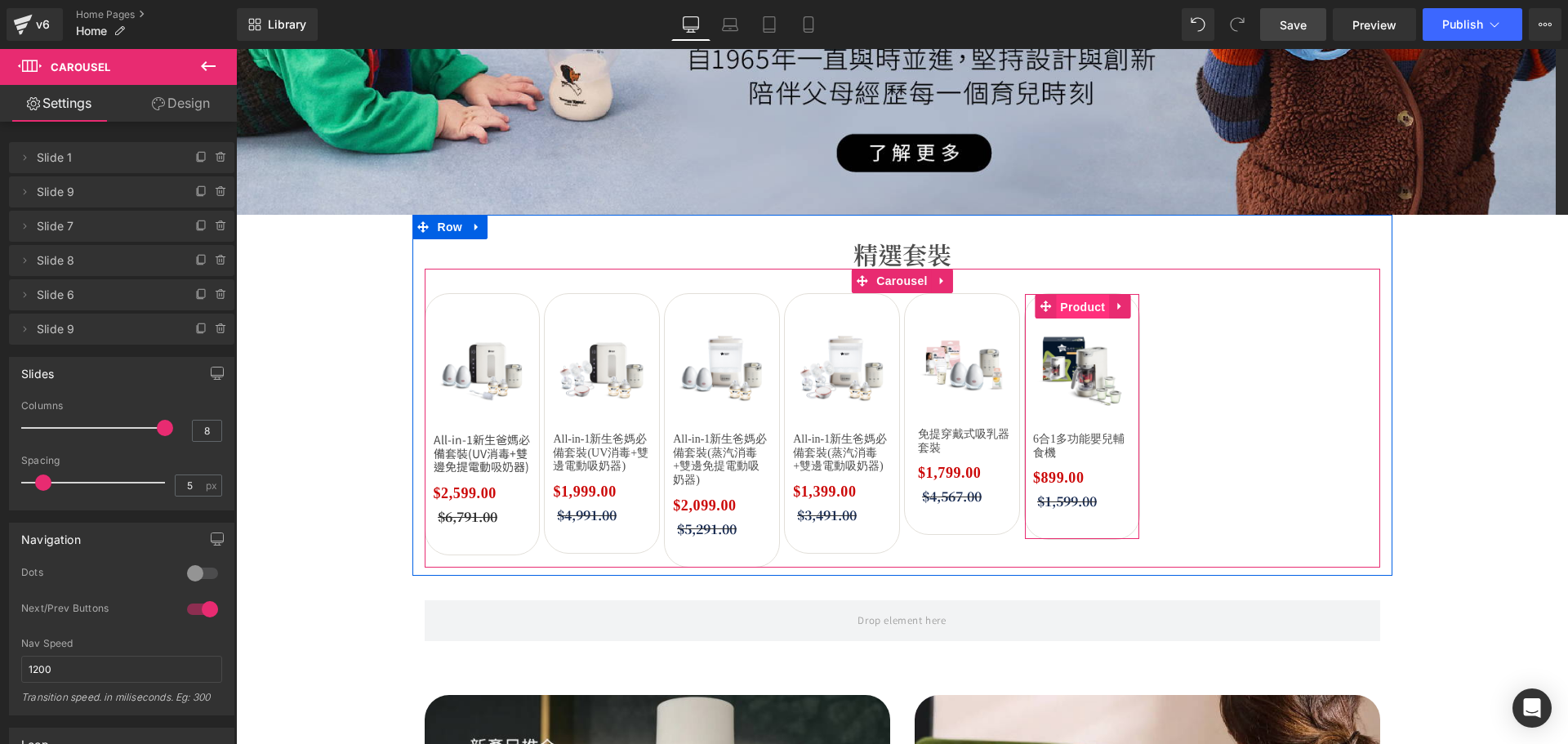
click at [1074, 303] on span "Product" at bounding box center [1082, 307] width 53 height 25
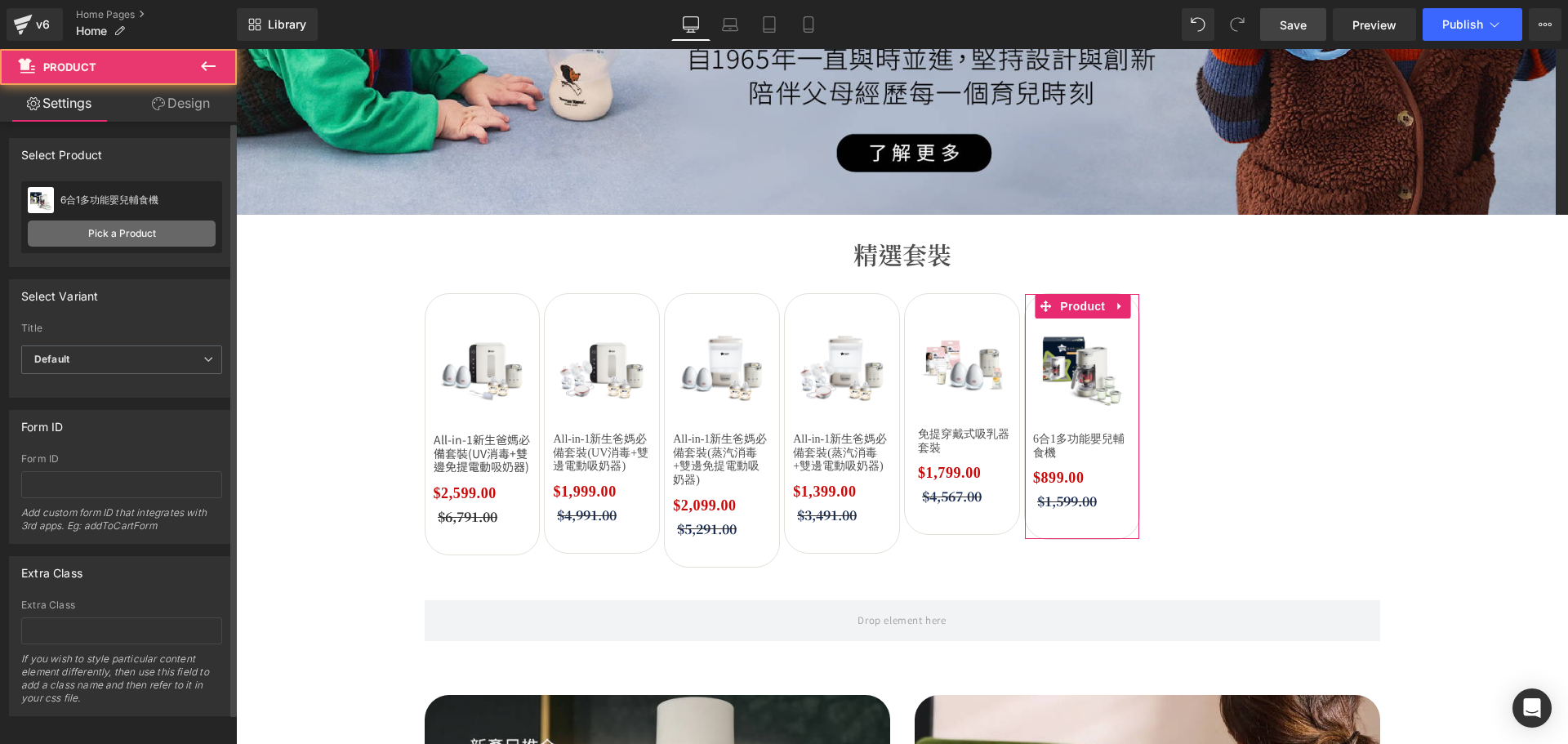
click at [129, 222] on link "Pick a Product" at bounding box center [121, 233] width 188 height 26
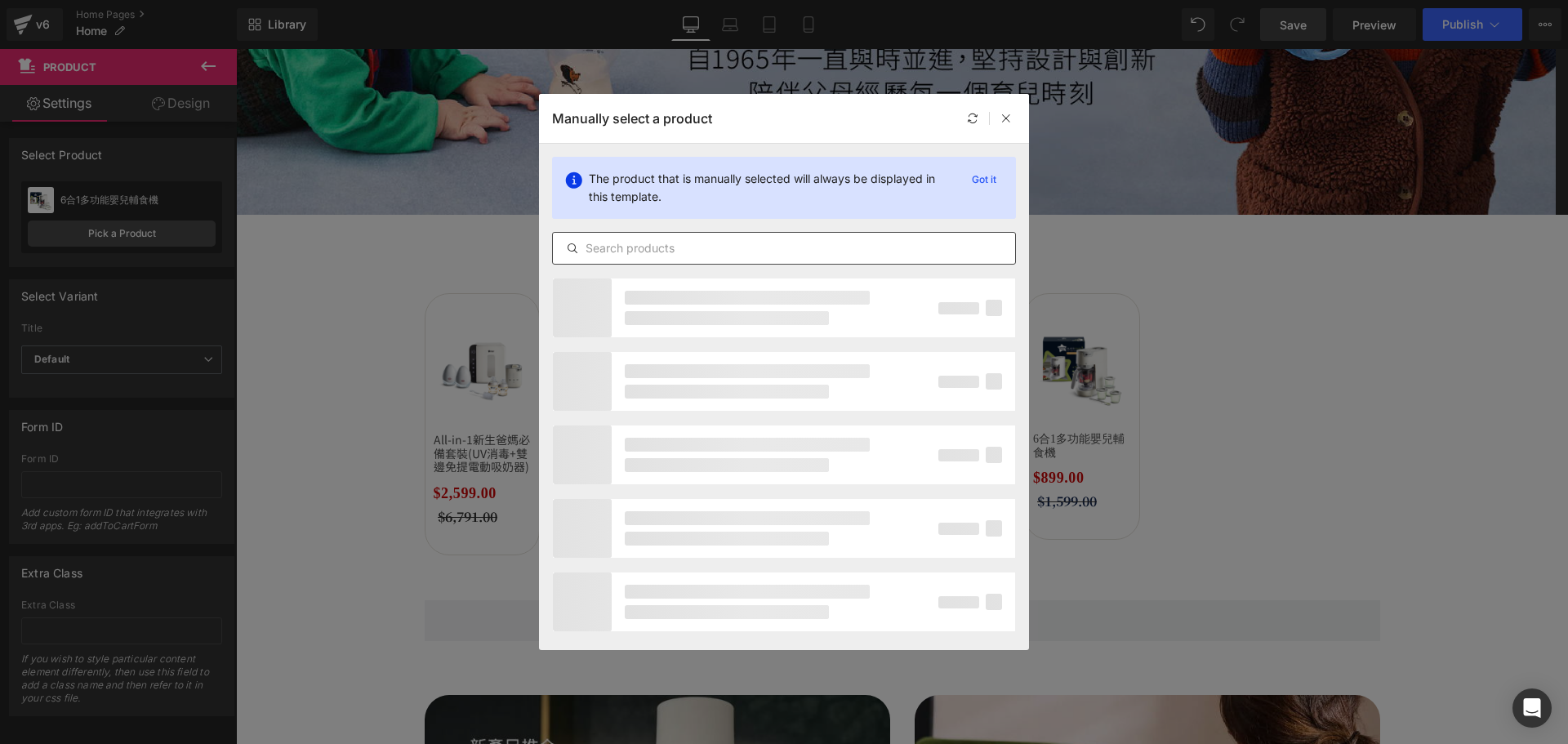
click at [716, 252] on input "text" at bounding box center [784, 248] width 462 height 19
paste input "雙邊電動吸奶器套裝"
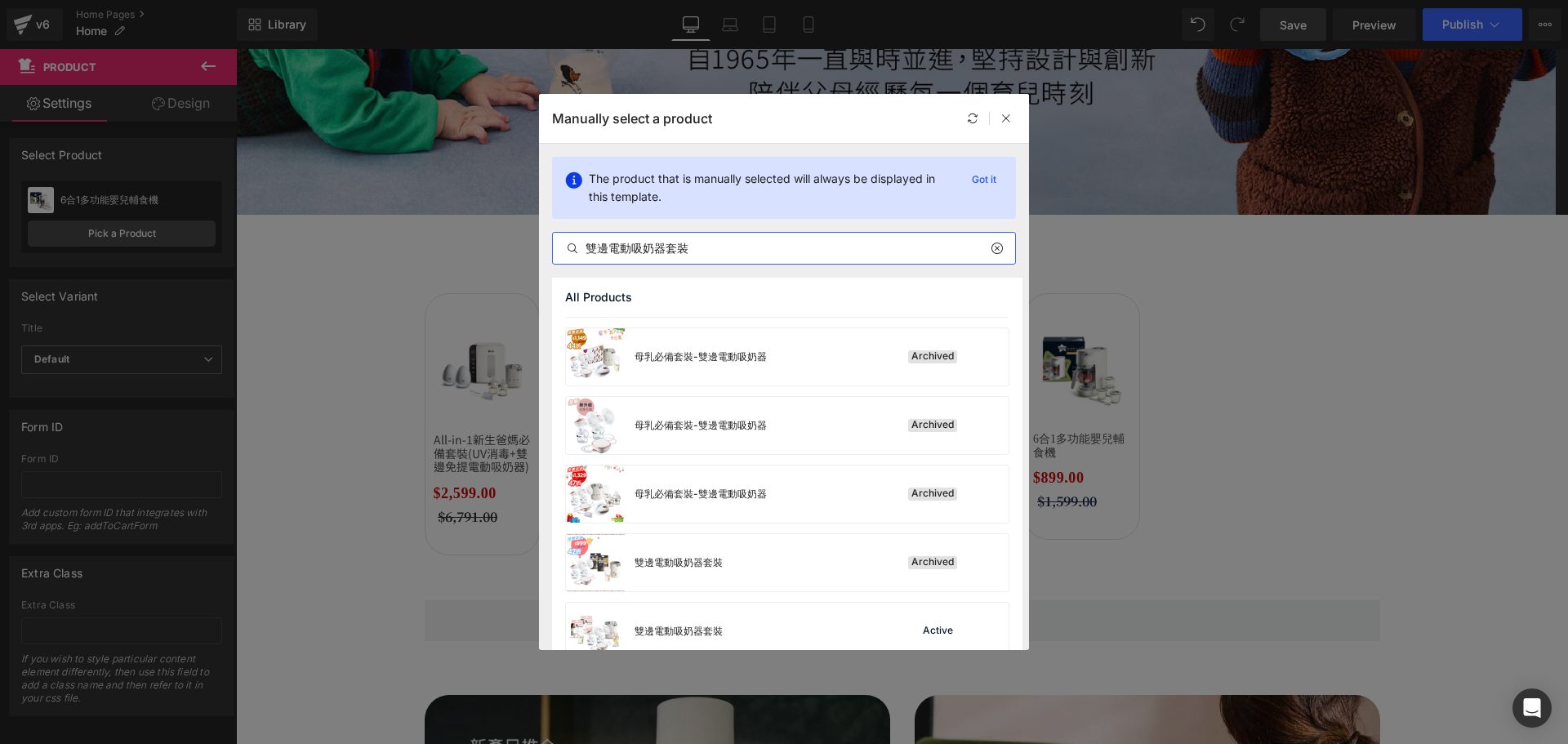
scroll to position [3168, 0]
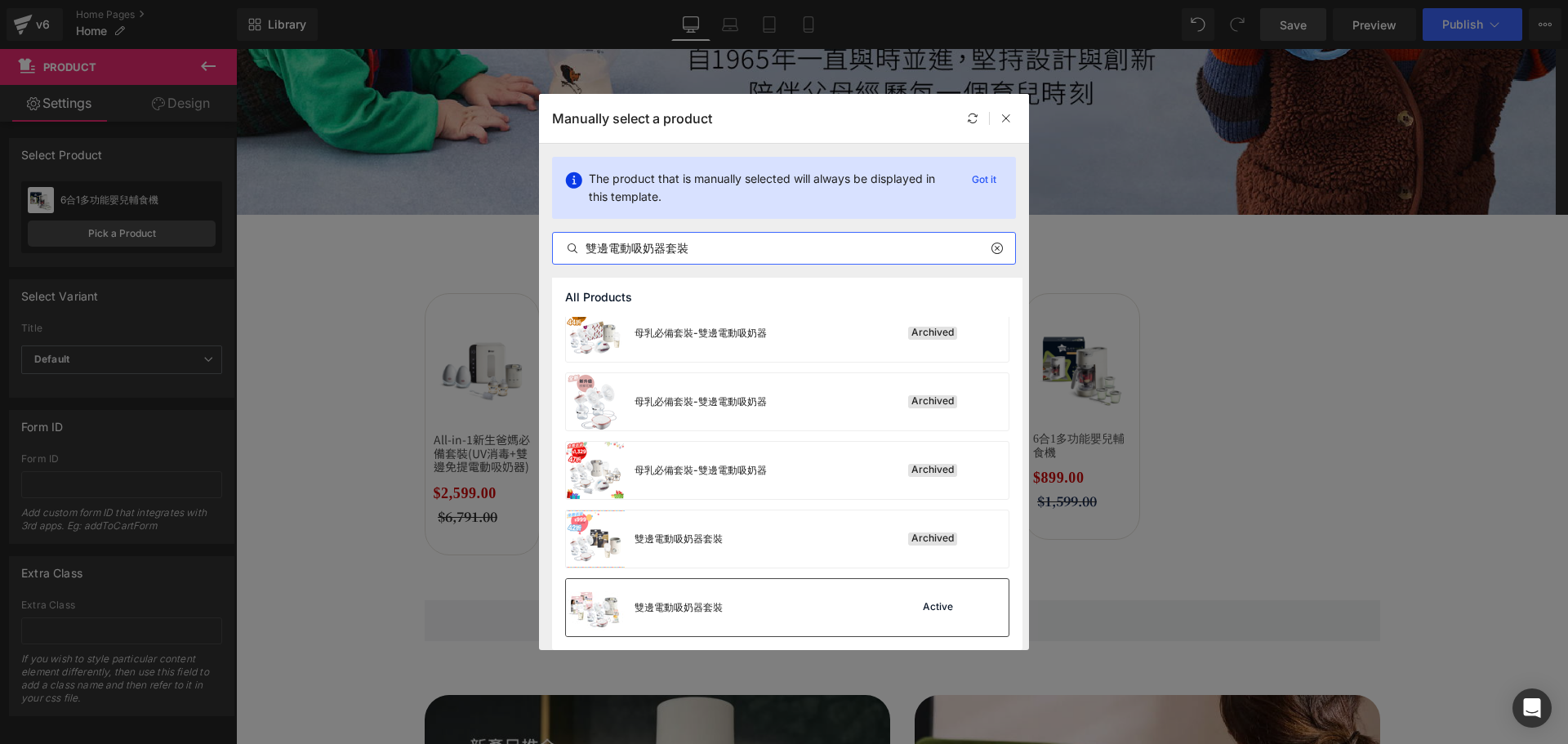
type input "雙邊電動吸奶器套裝"
drag, startPoint x: 877, startPoint y: 596, endPoint x: 641, endPoint y: 546, distance: 241.2
click at [877, 596] on div "雙邊電動吸奶器套裝 Active" at bounding box center [787, 608] width 443 height 57
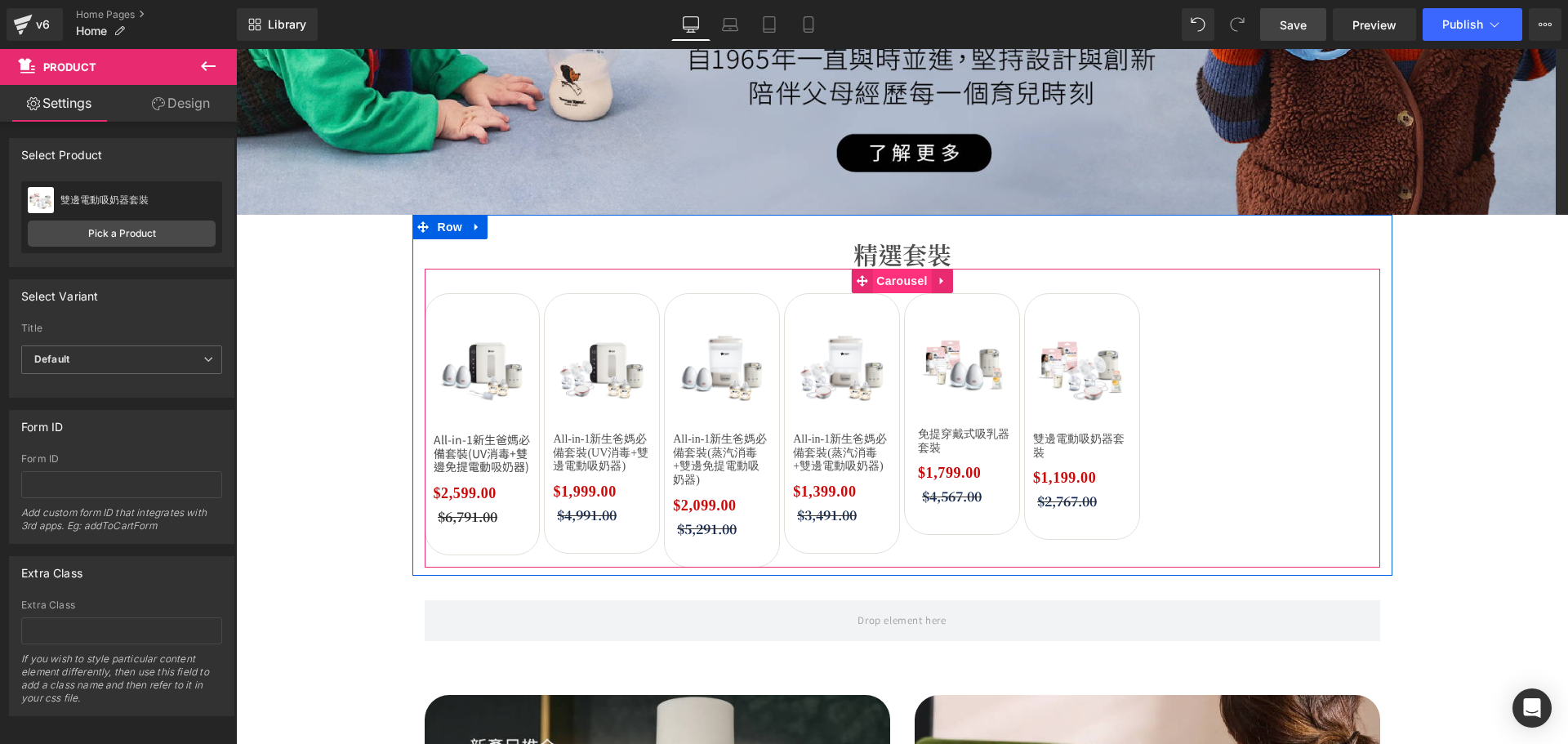
click at [872, 279] on span "Carousel" at bounding box center [901, 281] width 59 height 25
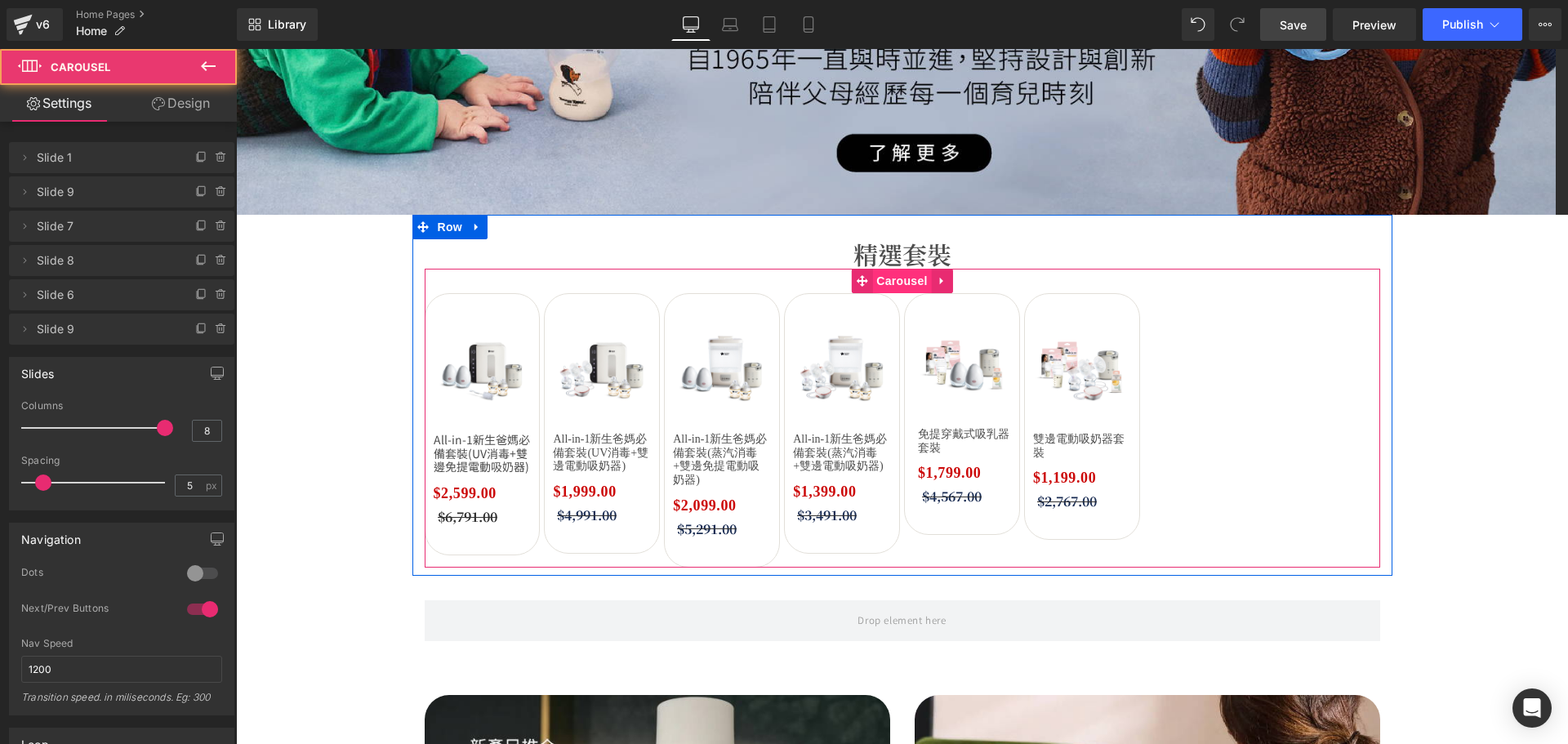
click at [878, 281] on span "Carousel" at bounding box center [901, 281] width 59 height 25
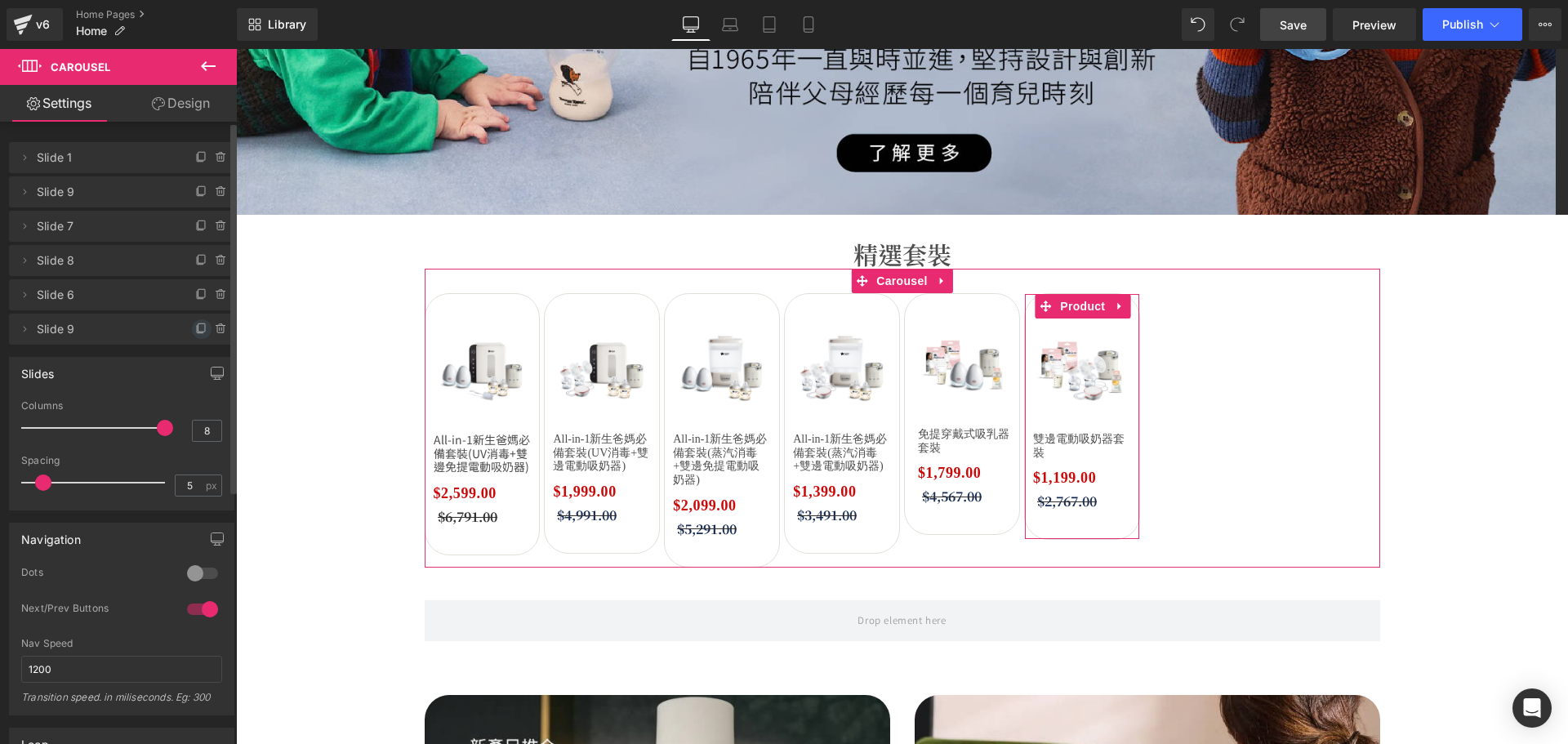
click at [195, 332] on icon at bounding box center [202, 328] width 13 height 13
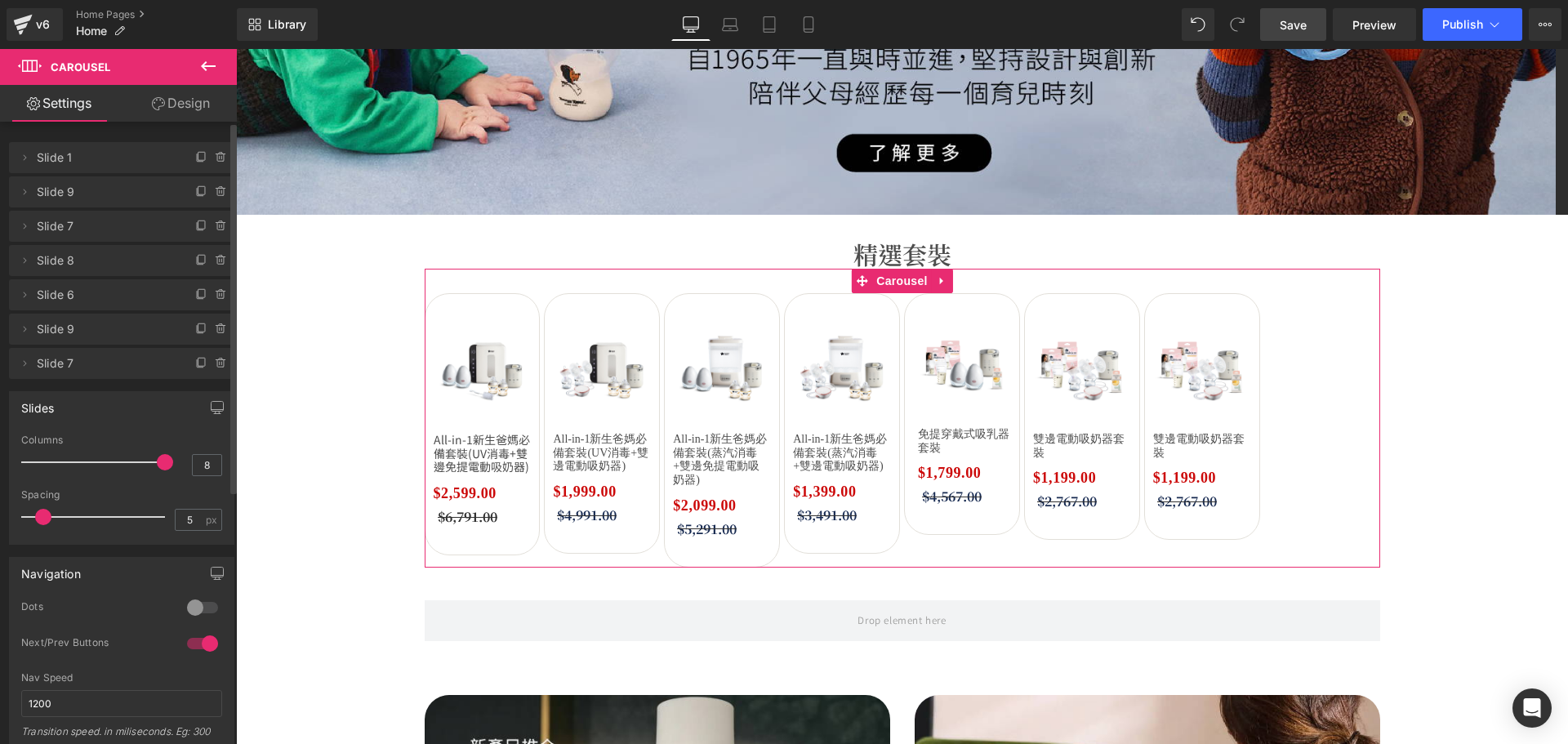
click at [196, 359] on icon at bounding box center [202, 363] width 13 height 13
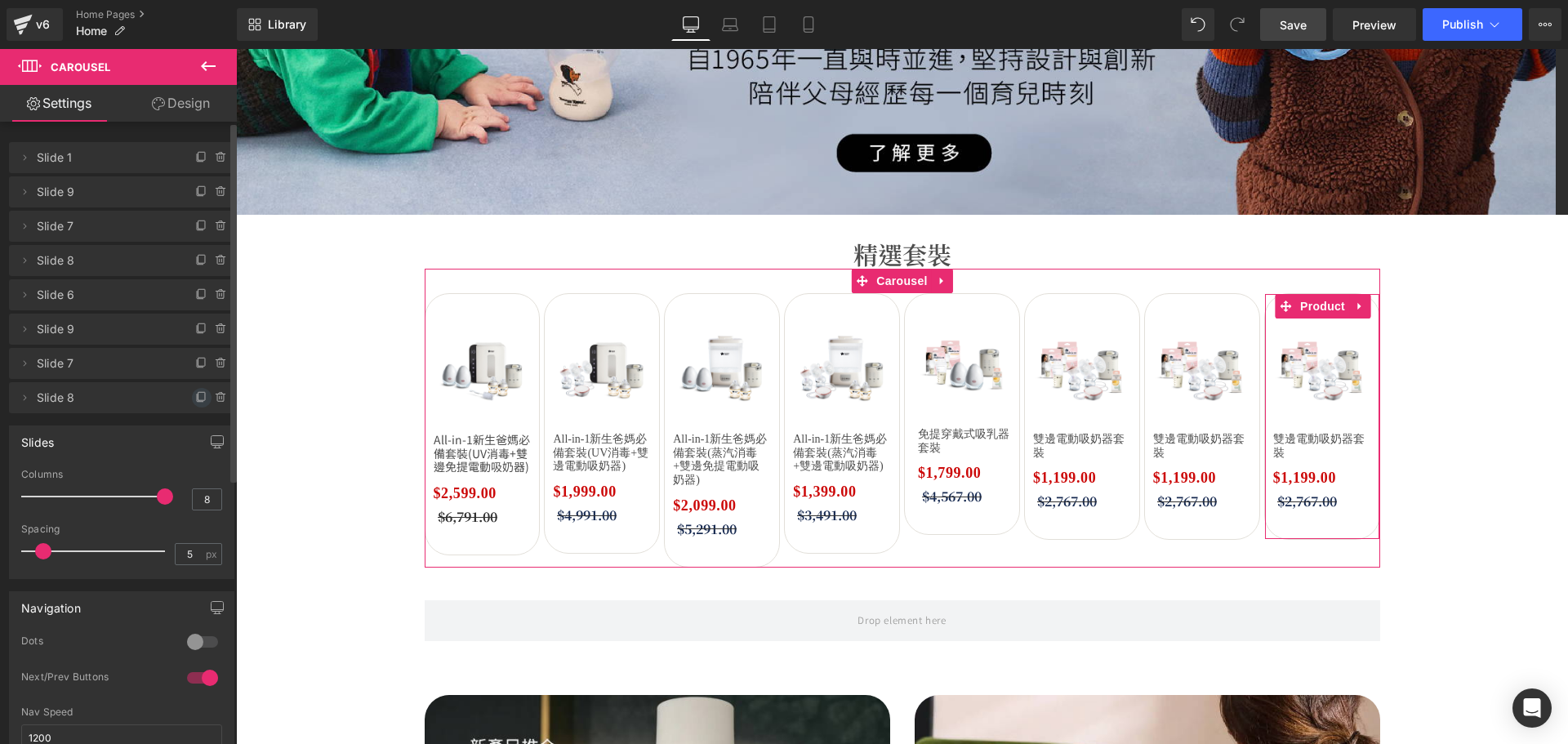
click at [192, 405] on span at bounding box center [202, 398] width 19 height 19
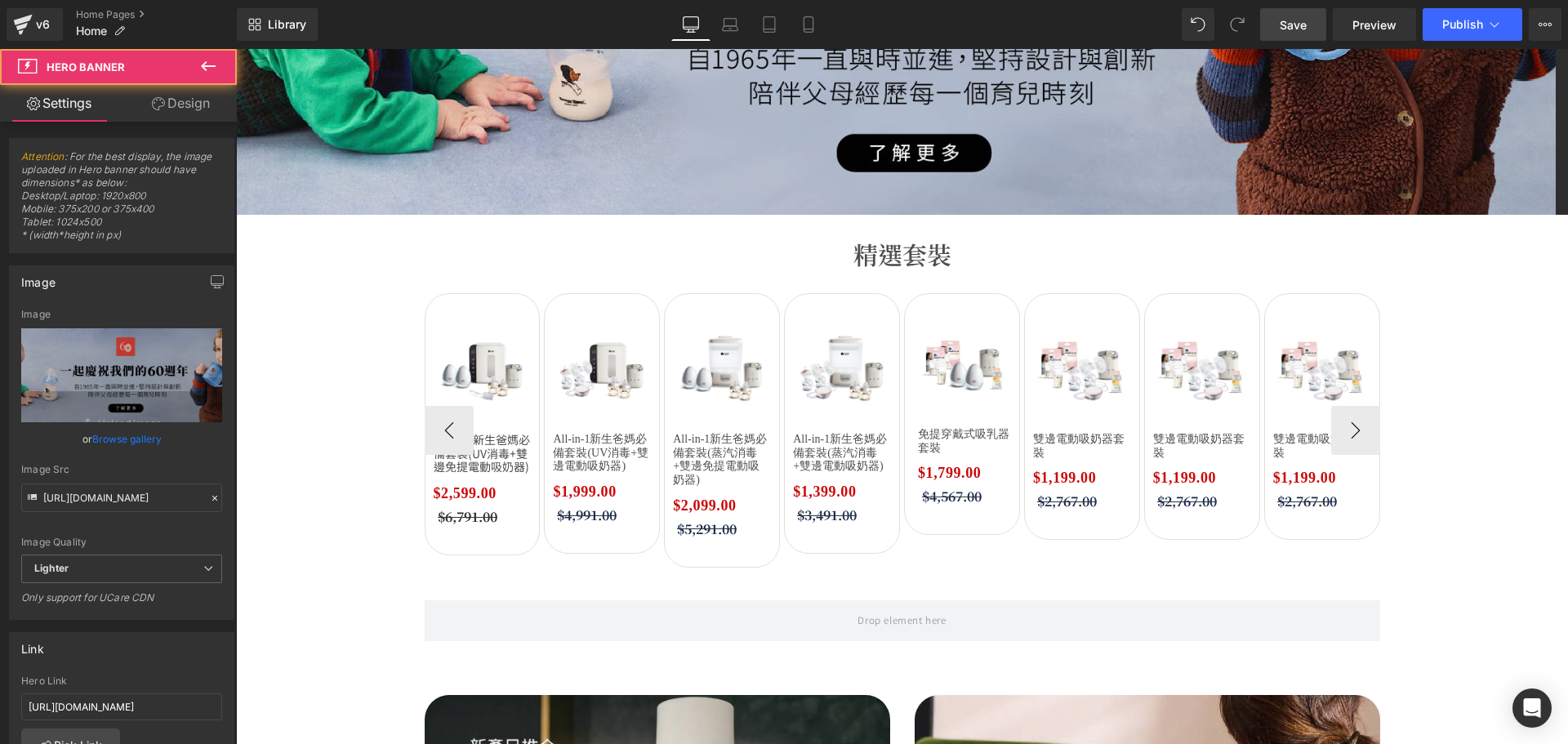
drag, startPoint x: 980, startPoint y: 329, endPoint x: 1078, endPoint y: 328, distance: 98.0
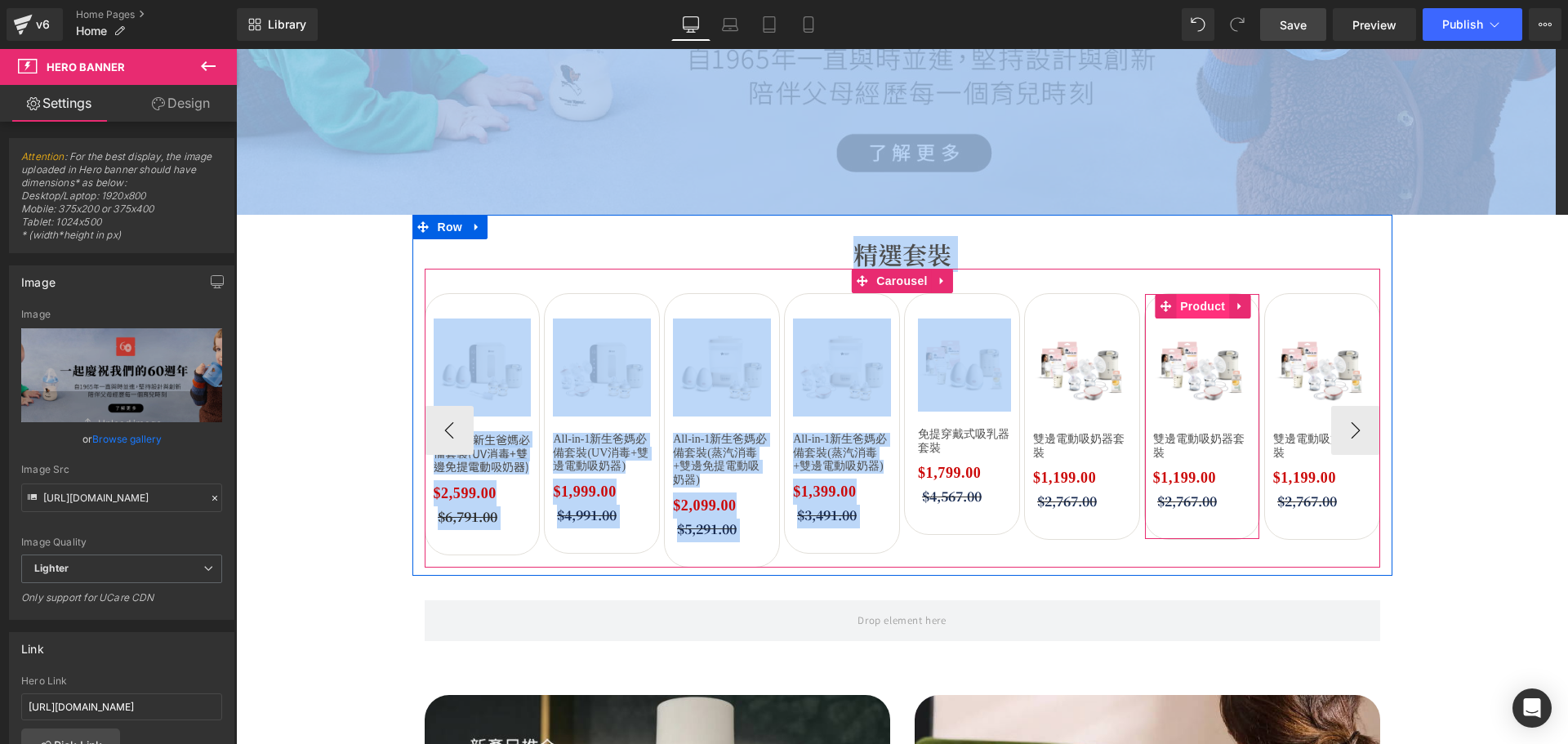
click at [1196, 304] on span "Product" at bounding box center [1202, 306] width 53 height 25
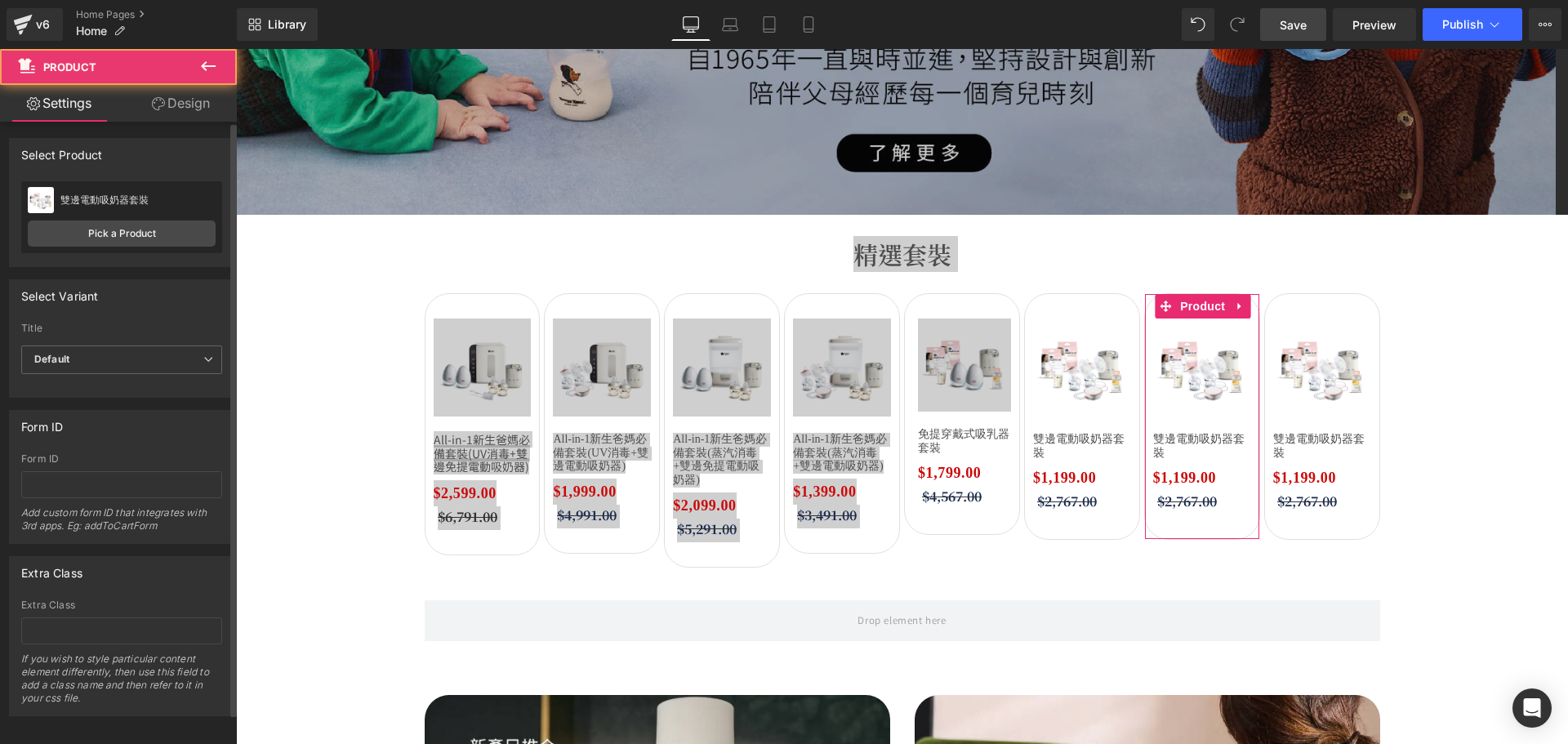
click at [136, 219] on div "雙邊電動吸奶器套裝 雙邊電動吸奶器套裝 Pick a Product" at bounding box center [121, 217] width 201 height 72
click at [141, 237] on link "Pick a Product" at bounding box center [121, 233] width 188 height 26
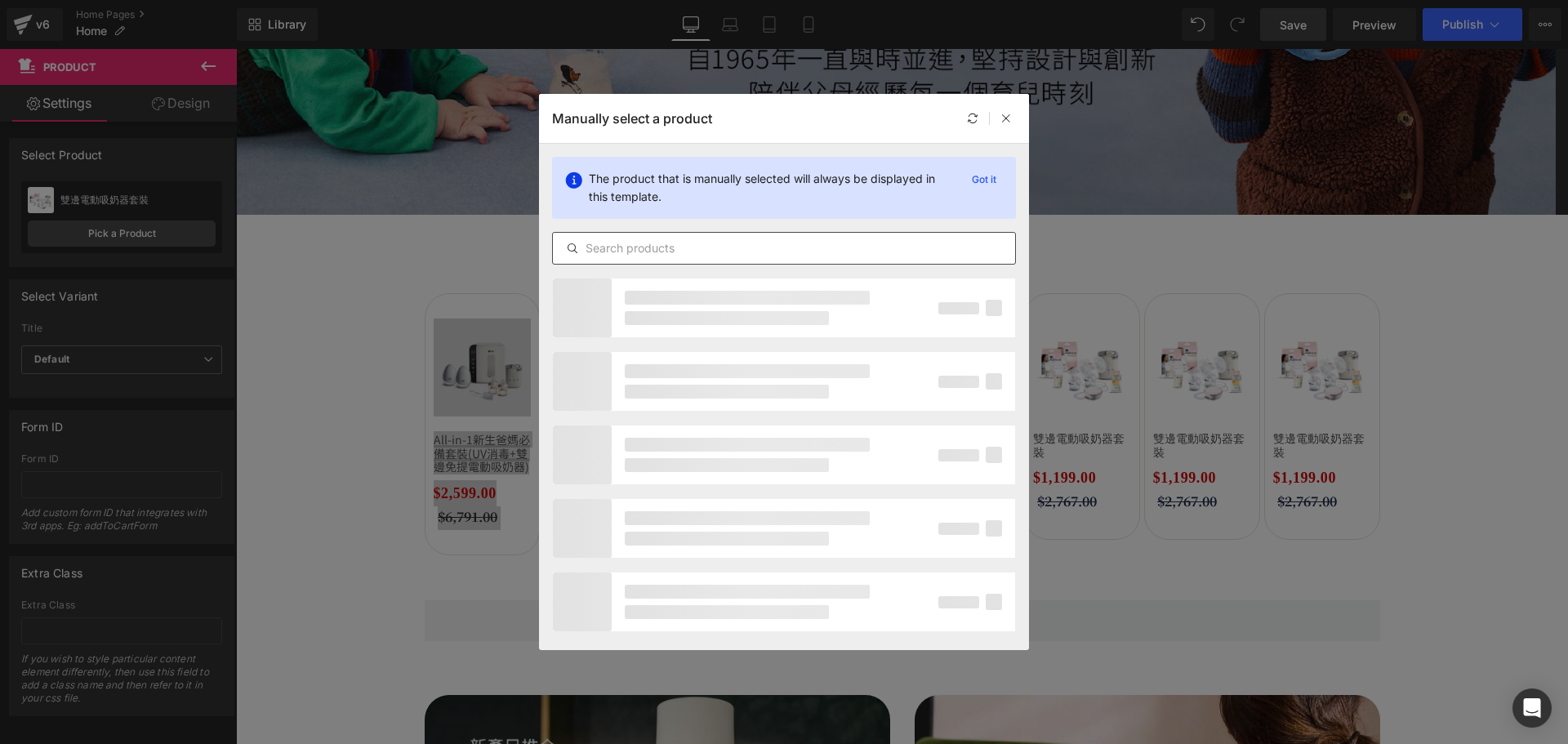
click at [710, 257] on input "text" at bounding box center [784, 248] width 462 height 19
paste input "UV消毒PPSU奶瓶套裝"
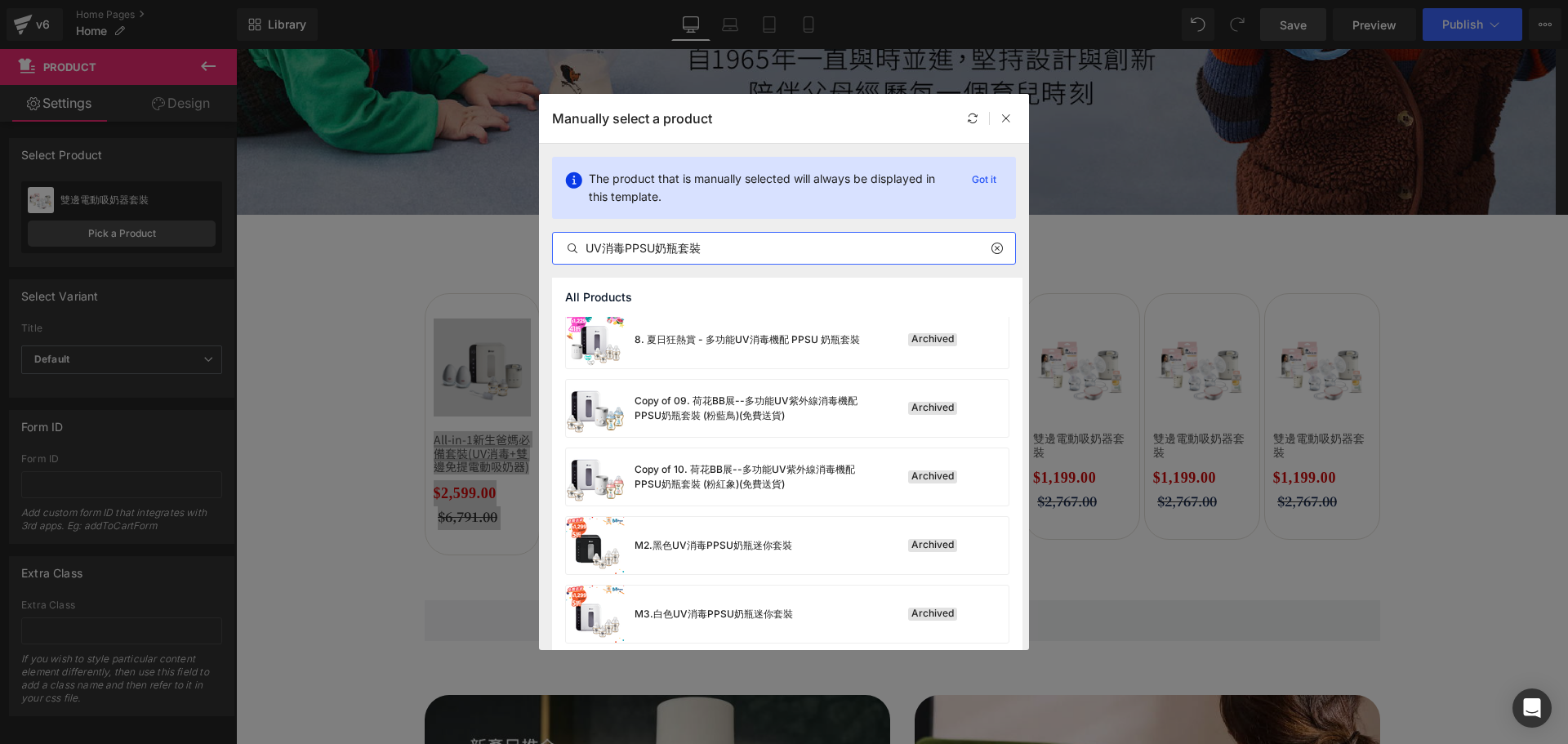
scroll to position [973, 0]
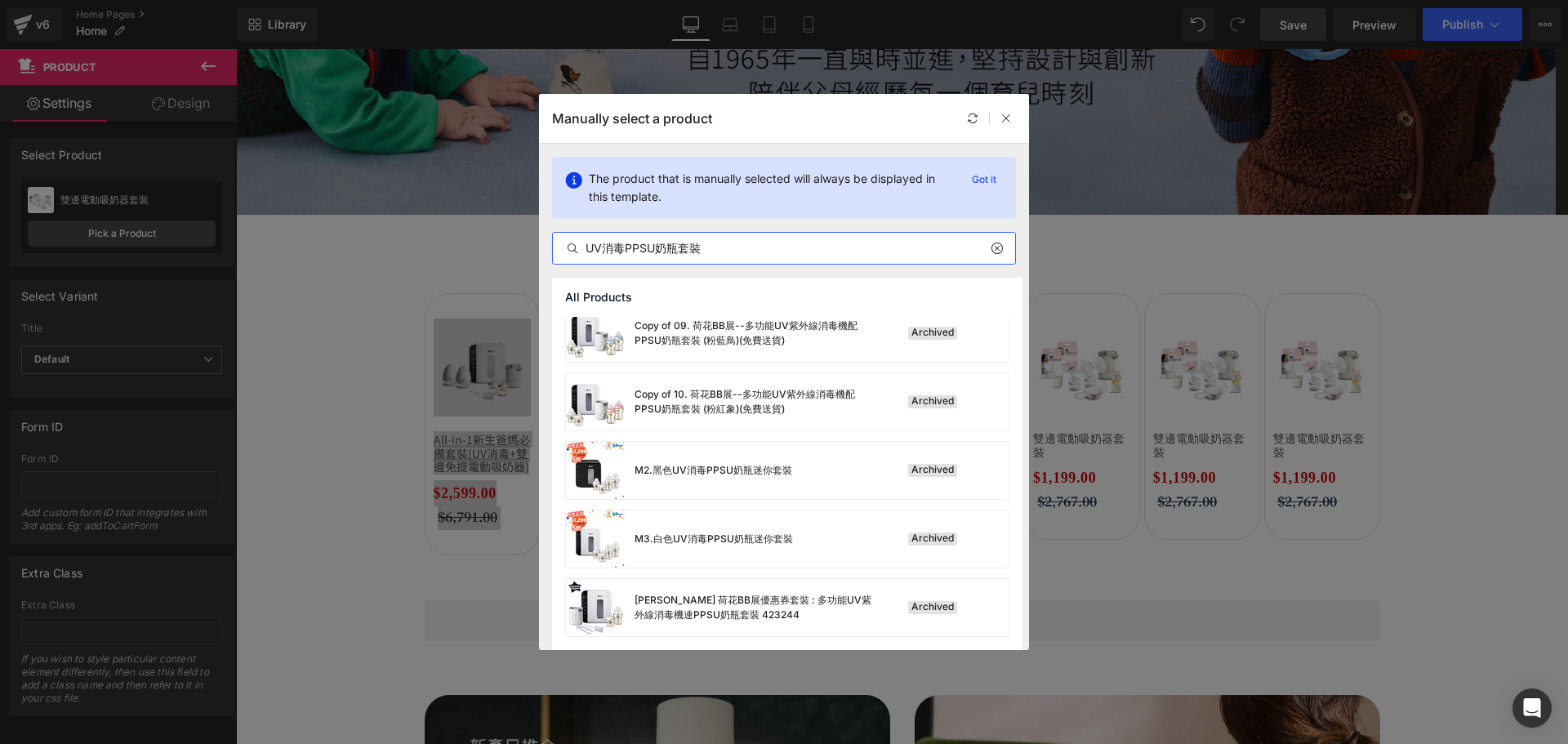
drag, startPoint x: 677, startPoint y: 242, endPoint x: 410, endPoint y: 216, distance: 268.3
click at [438, 218] on div "Manually select a product The product that is manually selected will always be …" at bounding box center [784, 372] width 1568 height 744
paste input "消毒機"
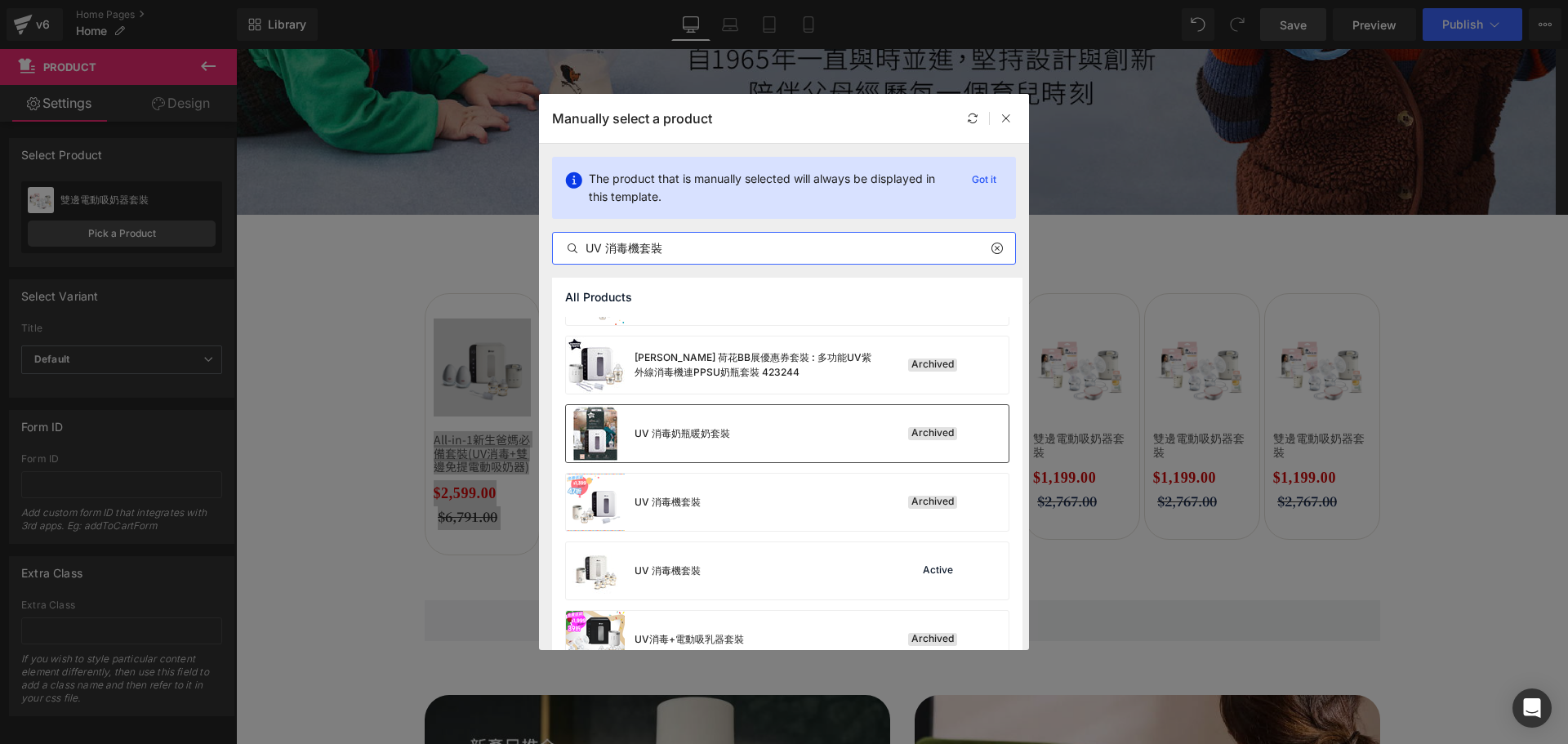
scroll to position [4182, 0]
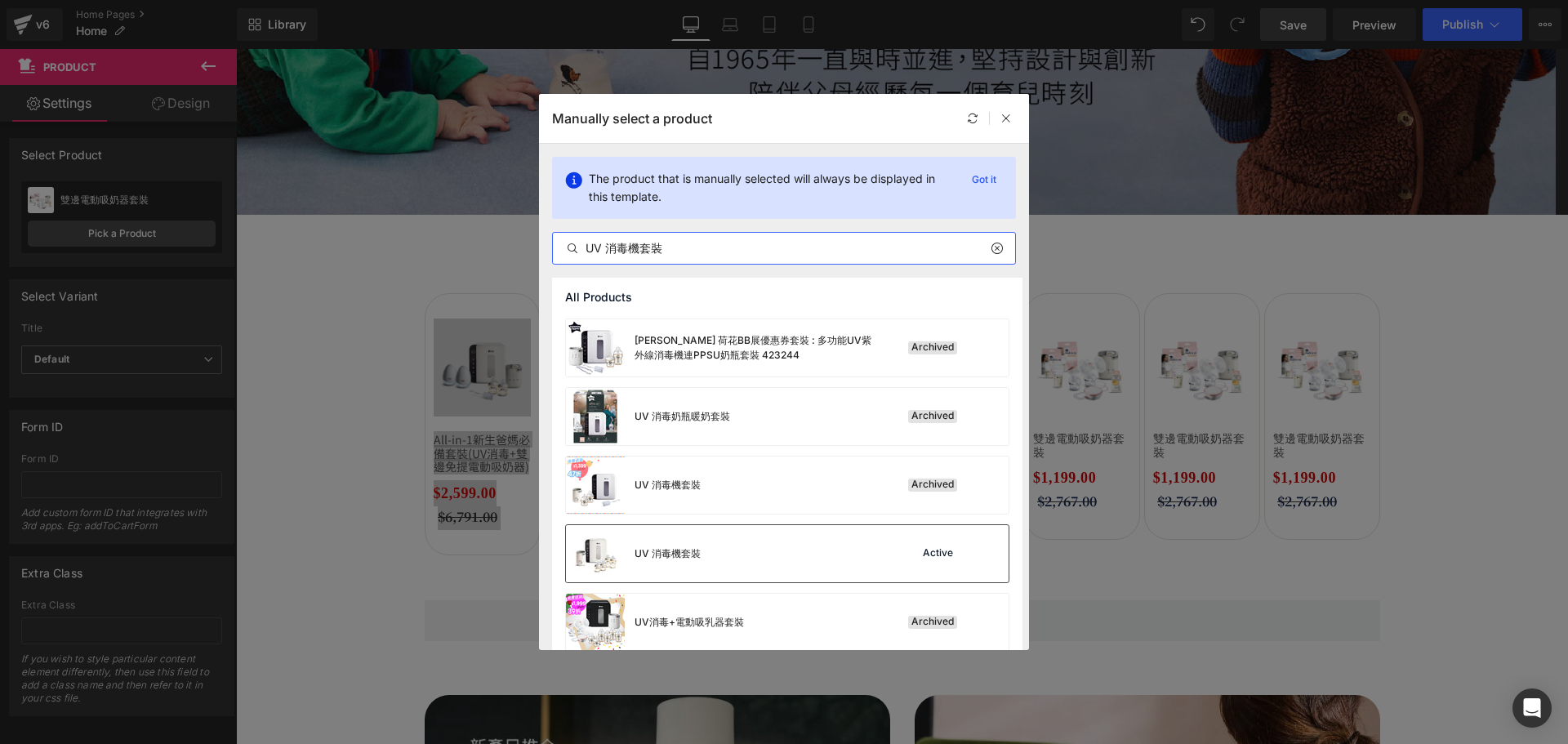
type input "UV 消毒機套裝"
click at [796, 545] on div "UV 消毒機套裝 Active" at bounding box center [787, 553] width 443 height 57
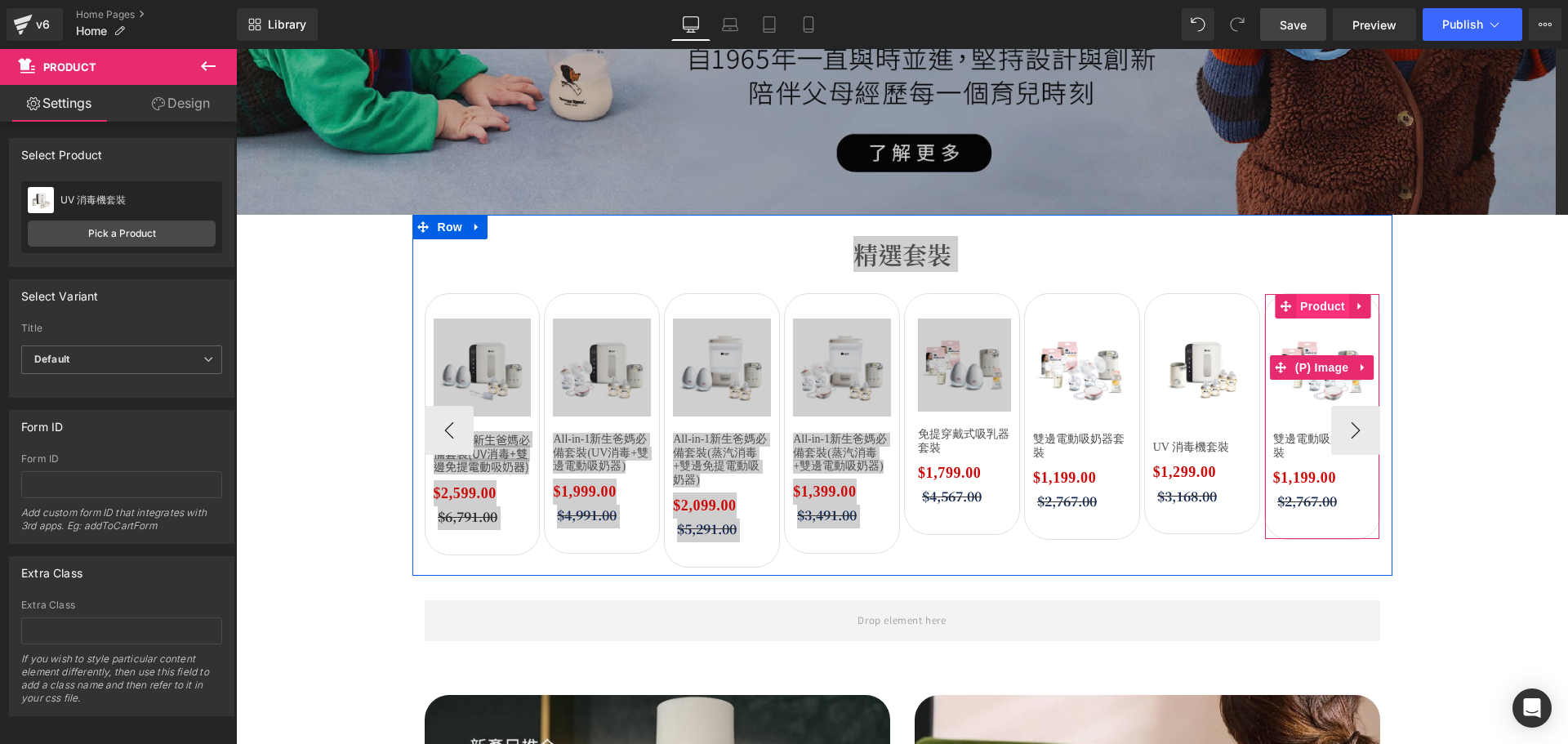
click at [1321, 306] on span "Product" at bounding box center [1322, 306] width 53 height 25
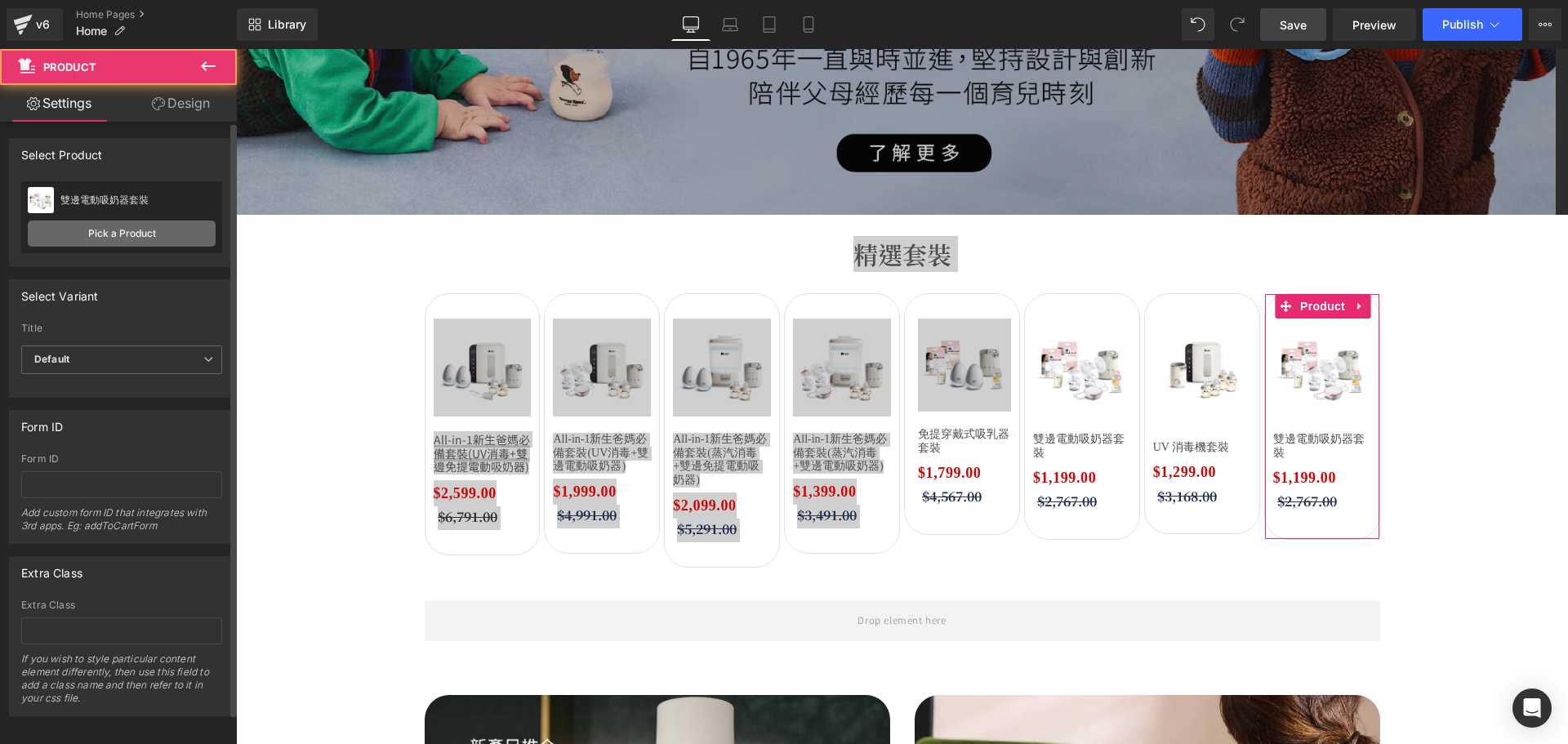
click at [157, 225] on link "Pick a Product" at bounding box center [121, 233] width 188 height 26
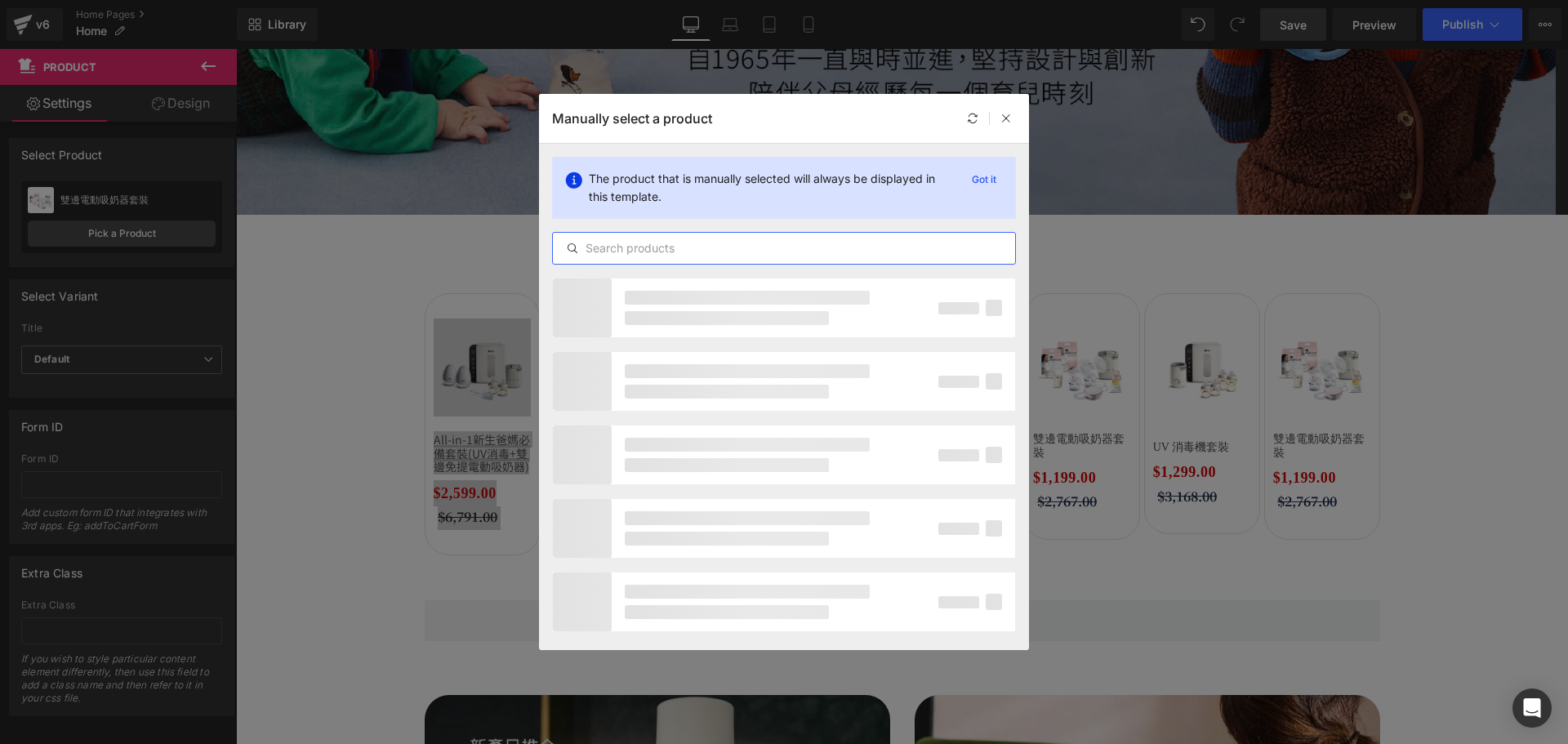
click at [865, 251] on input "text" at bounding box center [784, 248] width 462 height 19
paste input "蒸汽消毒機套裝"
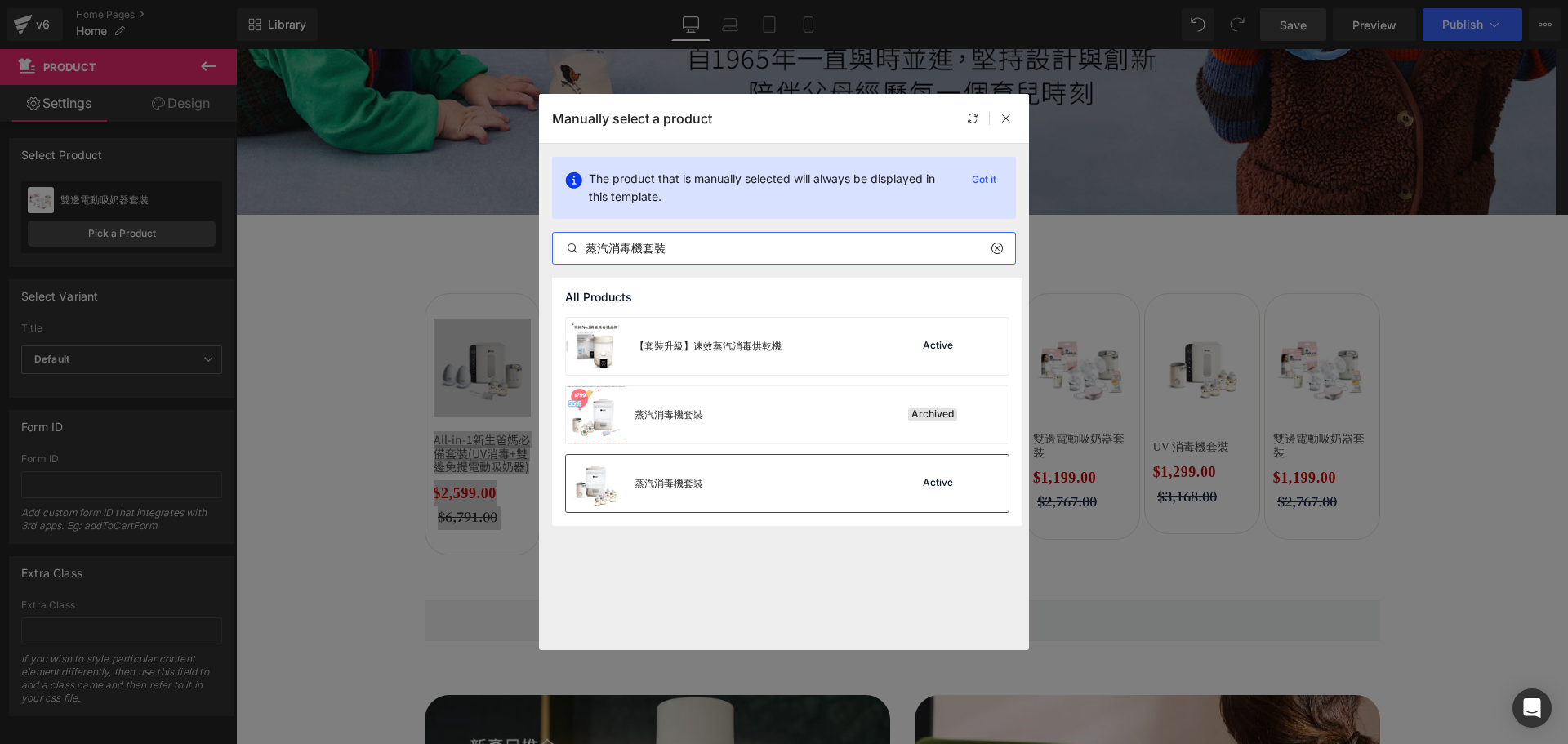
type input "蒸汽消毒機套裝"
click at [811, 474] on div "蒸汽消毒機套裝 Active" at bounding box center [787, 483] width 443 height 57
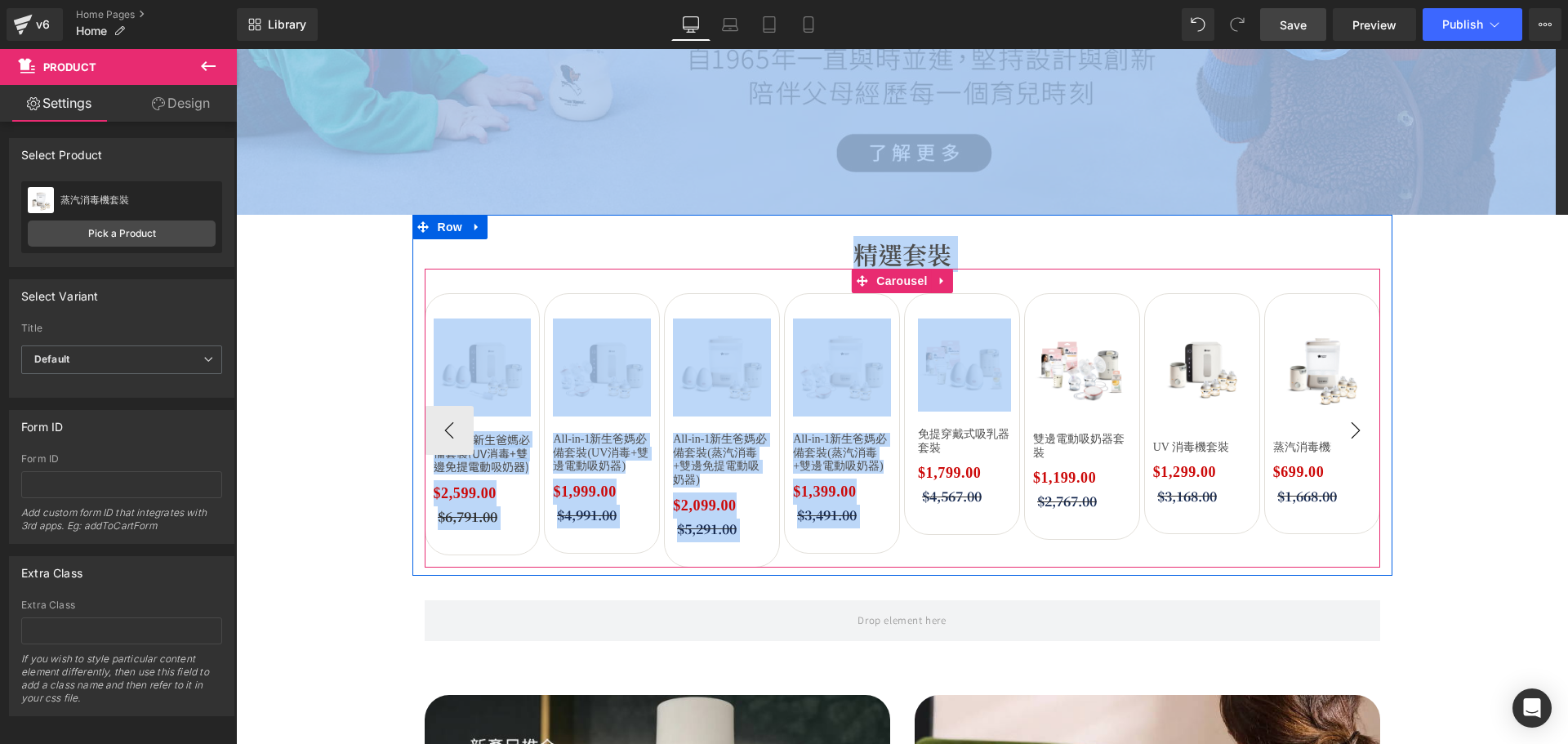
click at [1366, 425] on button "›" at bounding box center [1356, 431] width 49 height 49
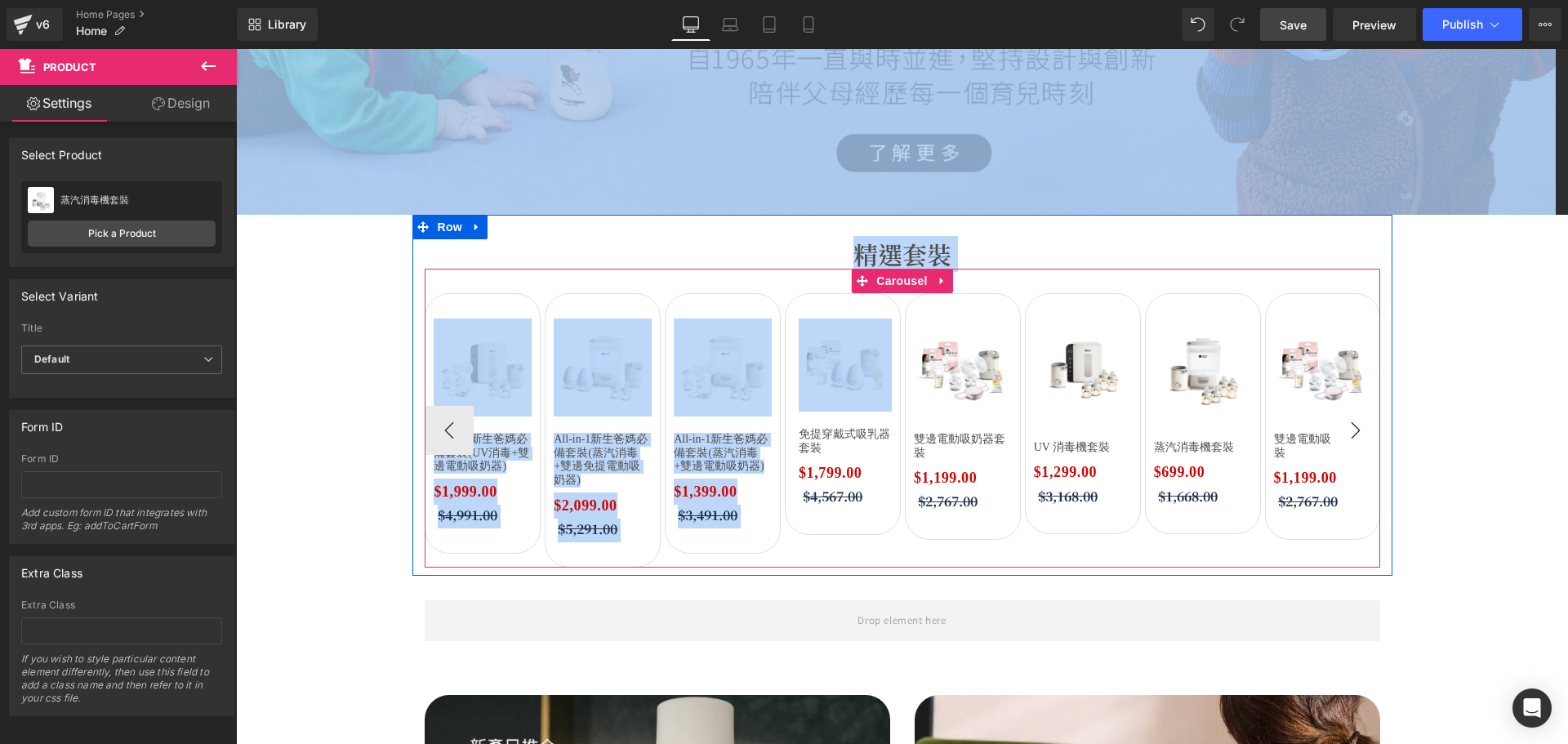
click at [1366, 425] on button "›" at bounding box center [1356, 431] width 49 height 49
click at [1331, 302] on span "Product" at bounding box center [1323, 307] width 53 height 25
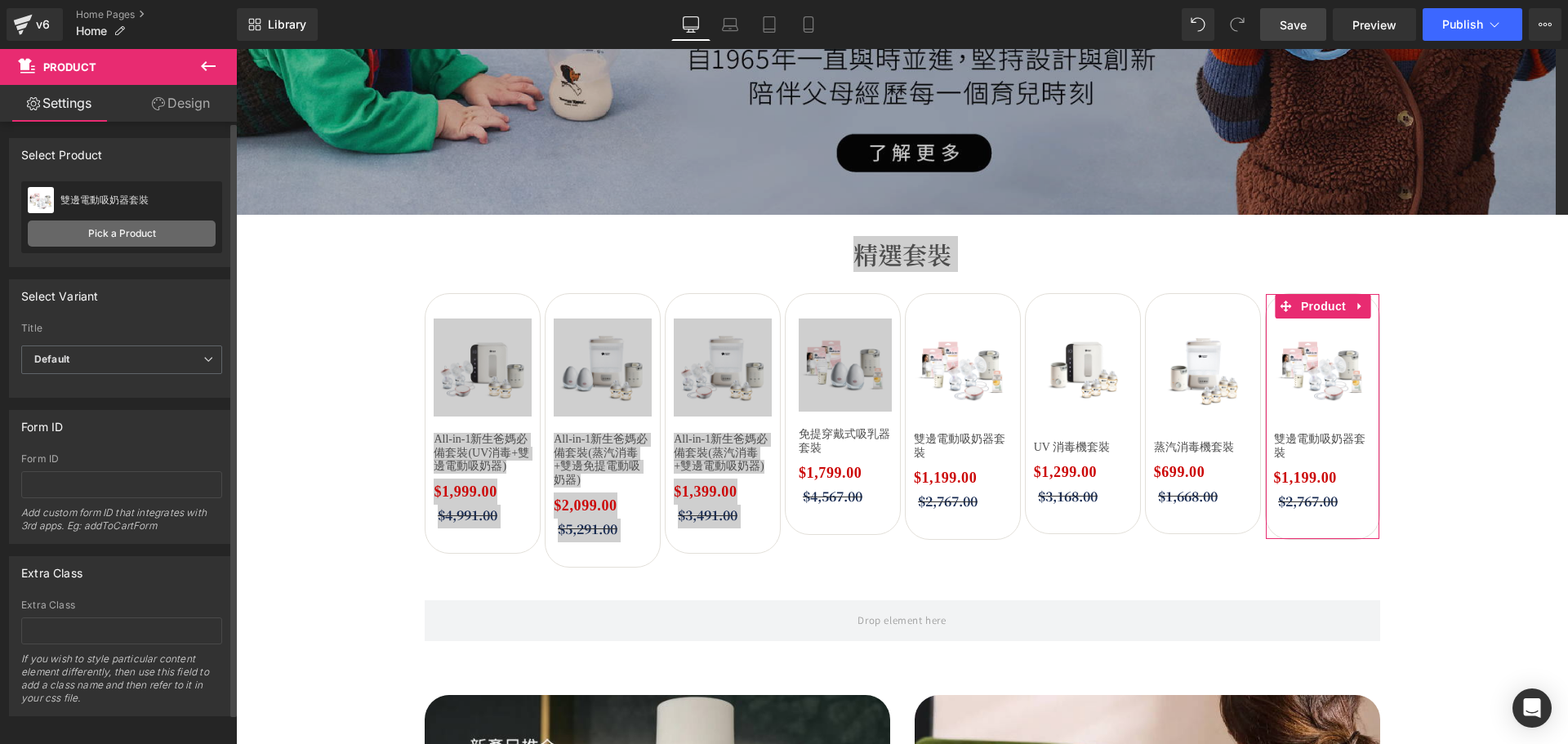
click at [123, 237] on link "Pick a Product" at bounding box center [121, 233] width 188 height 26
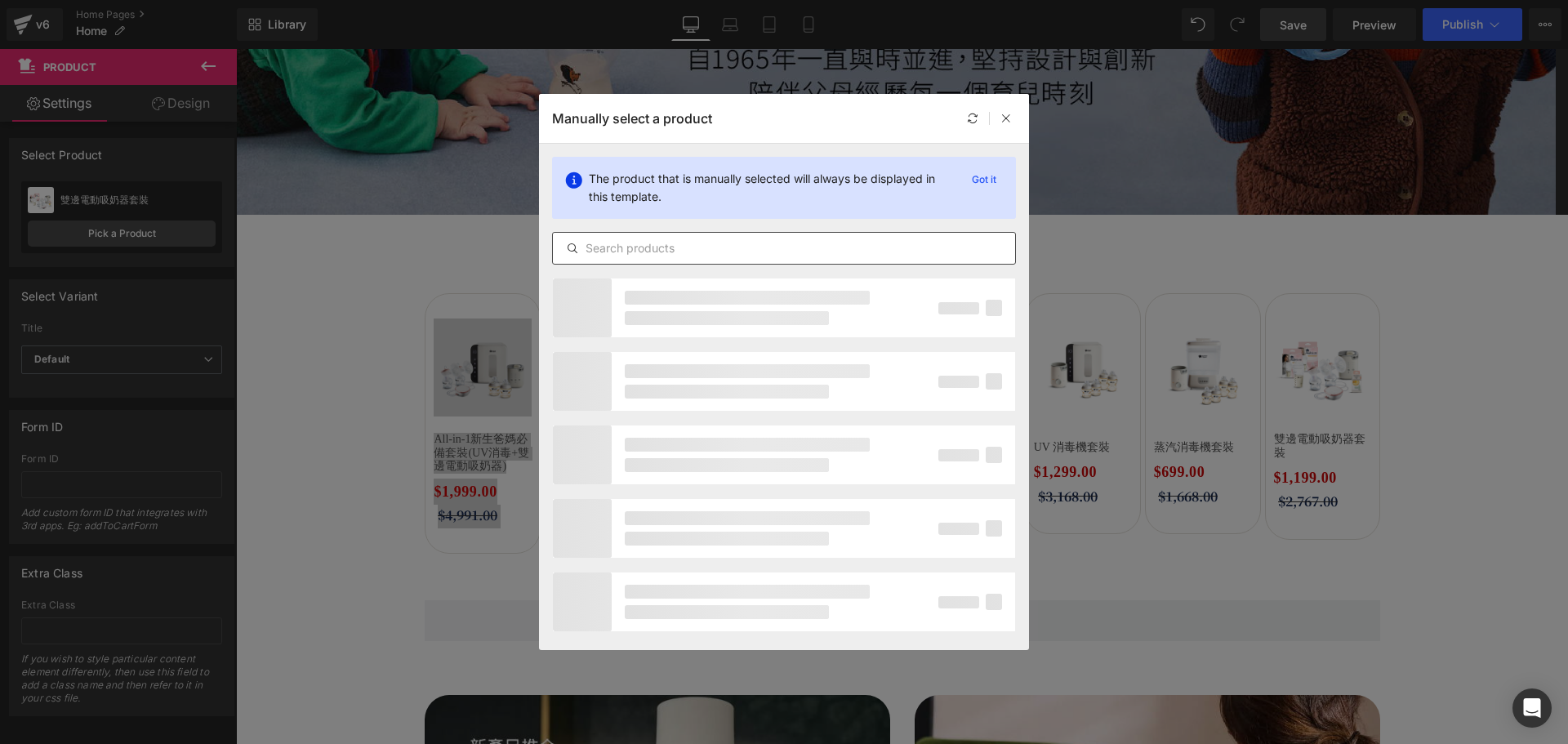
click at [683, 255] on input "text" at bounding box center [784, 248] width 462 height 19
paste input "蒸汽消毒機套裝"
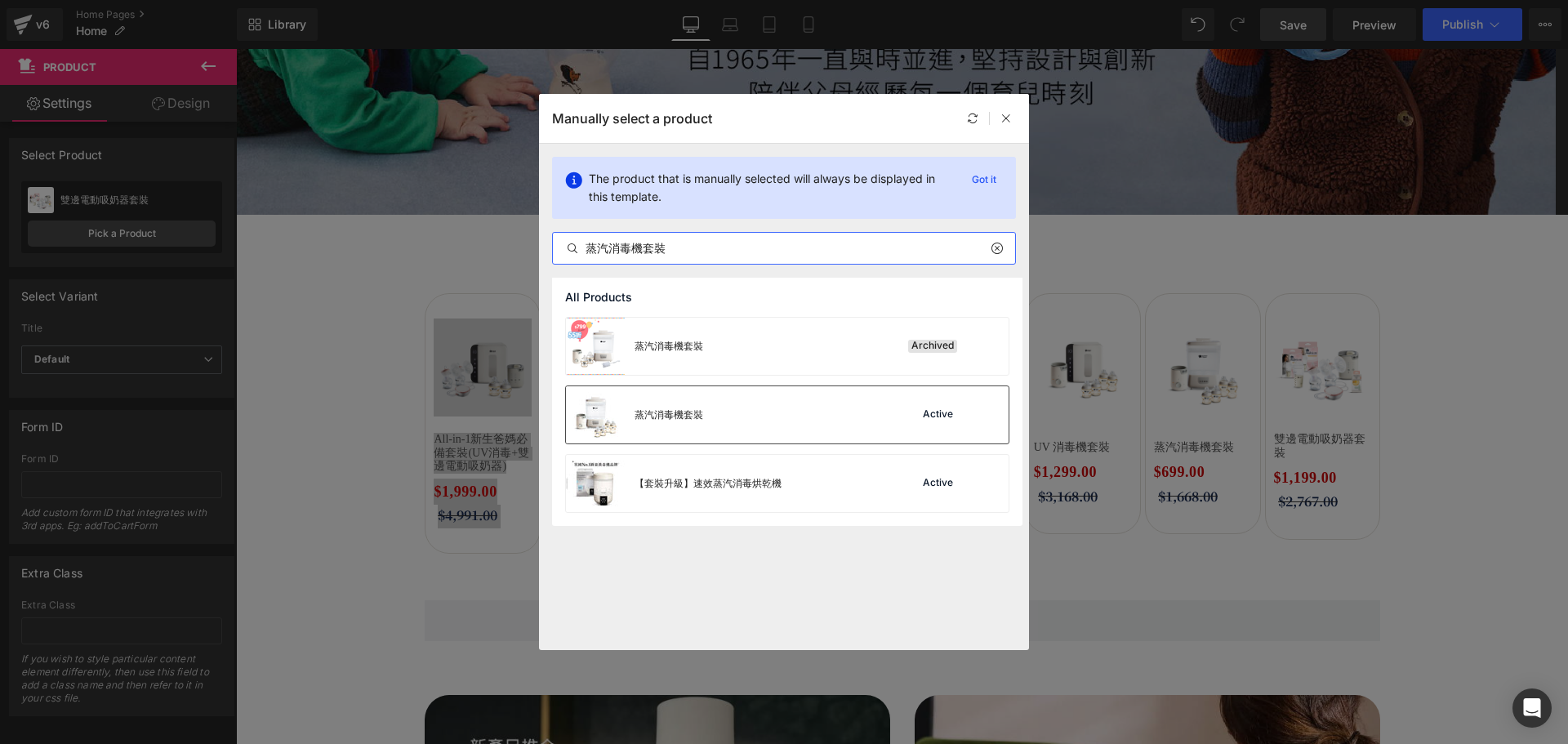
type input "蒸汽消毒機套裝"
click at [792, 422] on div "蒸汽消毒機套裝 Active" at bounding box center [787, 415] width 443 height 57
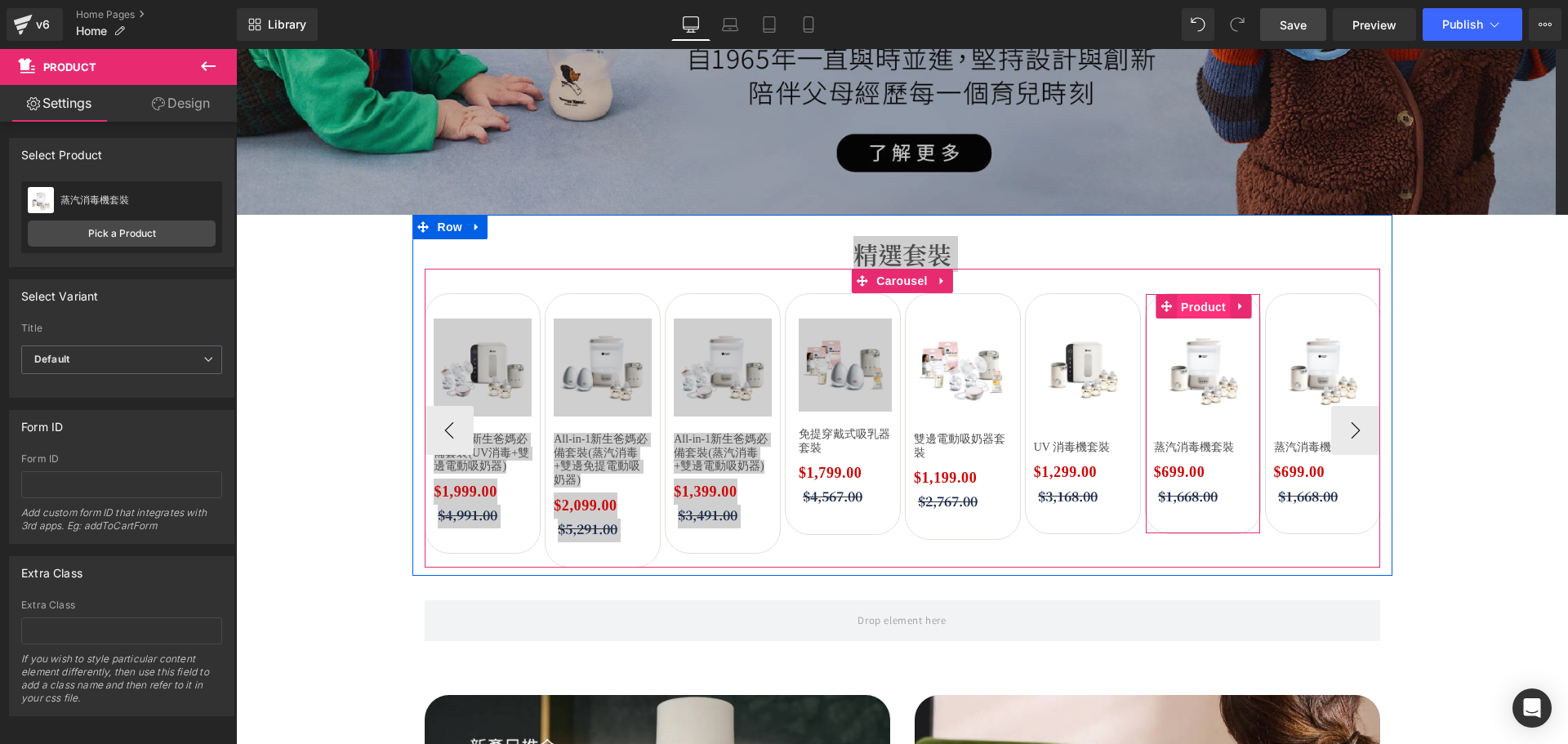
click at [1204, 313] on span "Product" at bounding box center [1203, 307] width 53 height 25
click at [1196, 304] on span "Product" at bounding box center [1203, 307] width 53 height 25
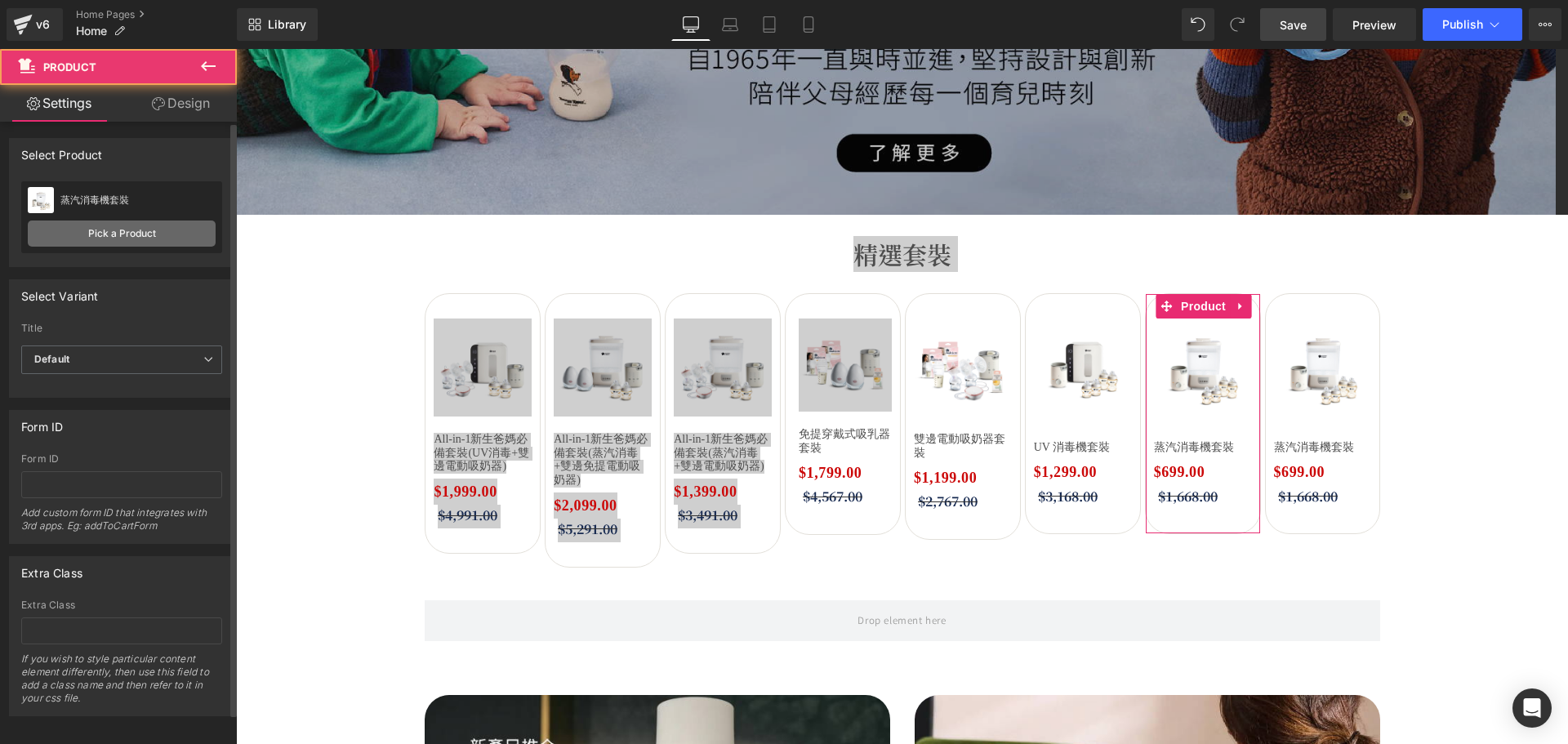
click at [148, 235] on link "Pick a Product" at bounding box center [121, 233] width 188 height 26
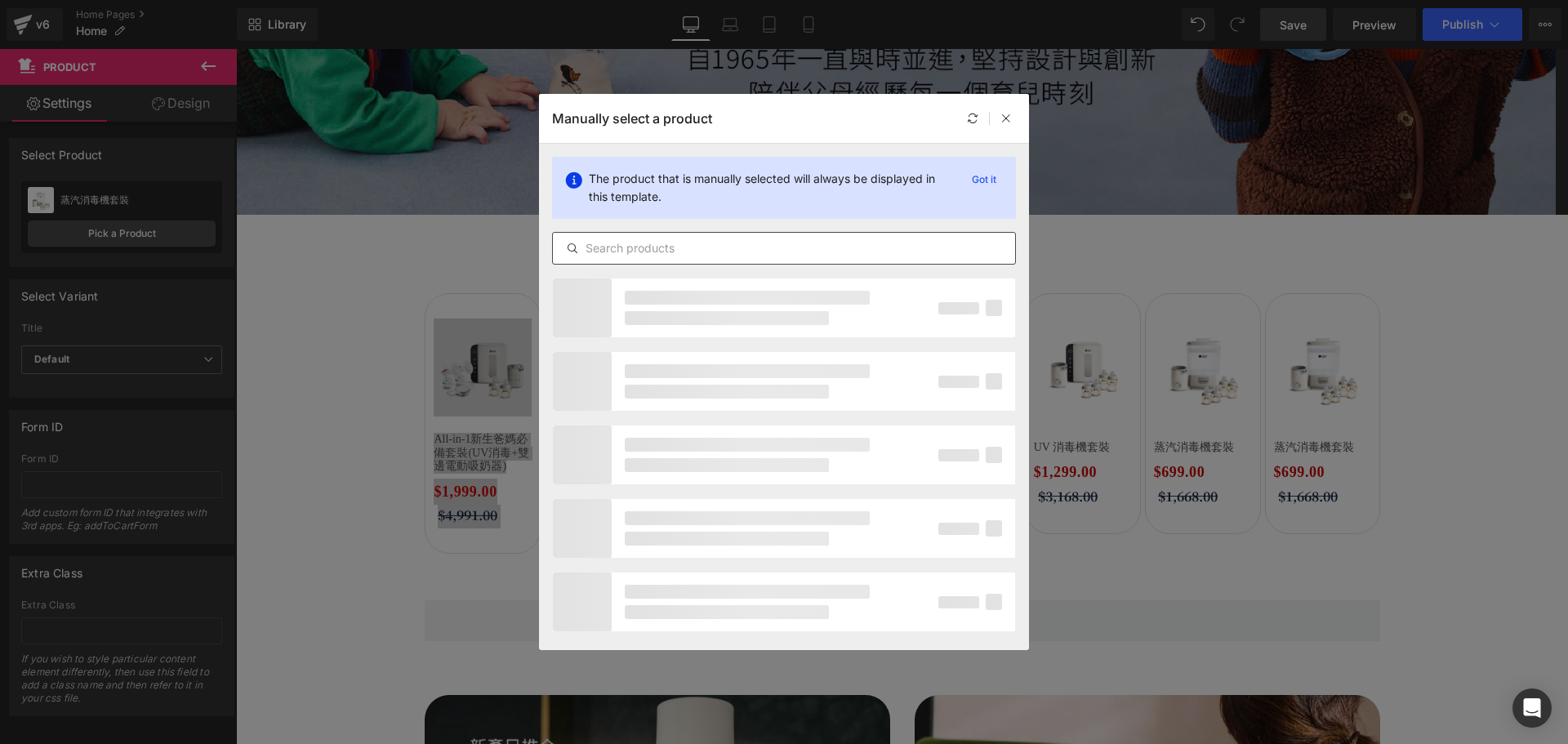
click at [725, 244] on input "text" at bounding box center [784, 248] width 462 height 19
paste input "速效蒸汽消毒機套裝"
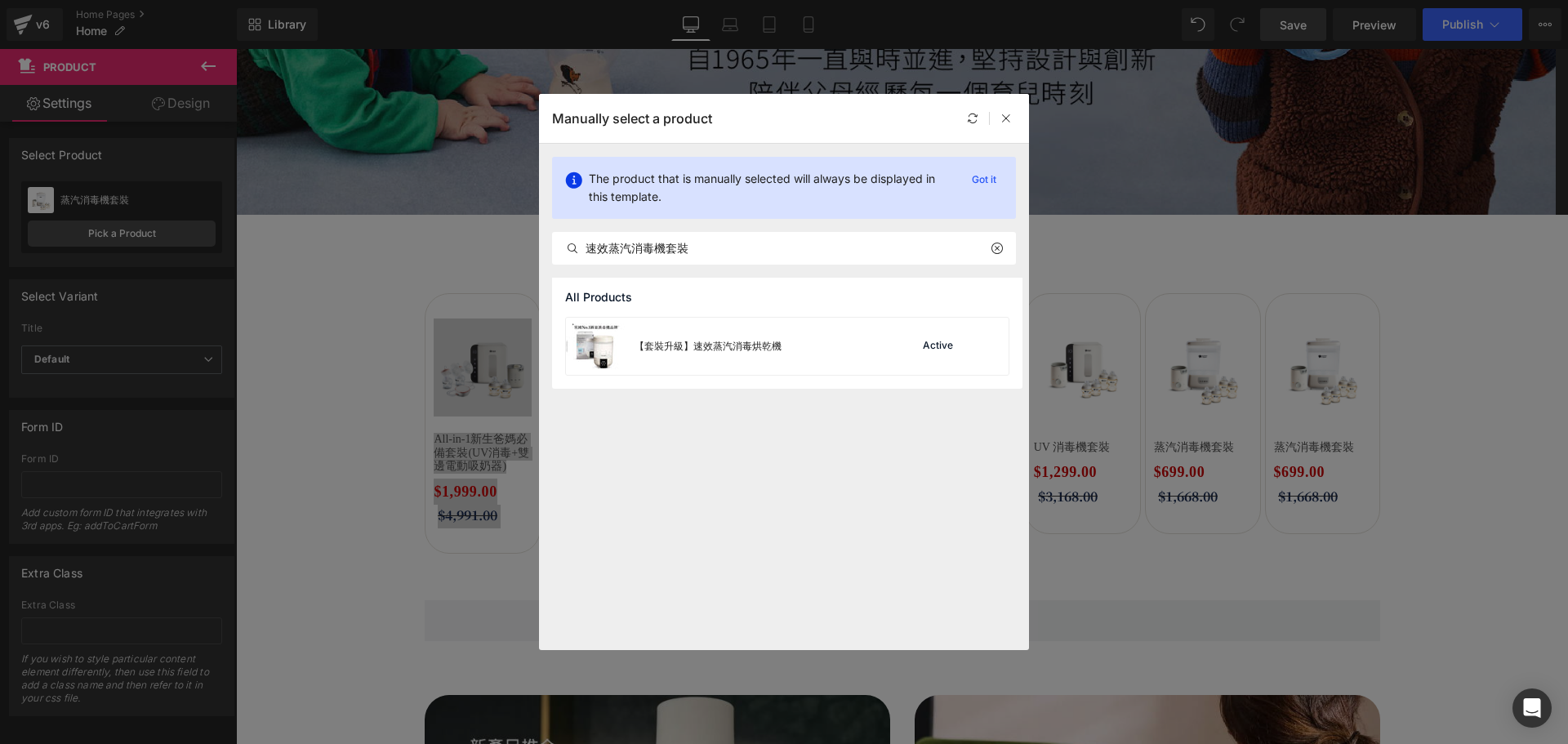
drag, startPoint x: 797, startPoint y: 354, endPoint x: 799, endPoint y: 506, distance: 152.0
click at [799, 506] on div "All Products 【套裝升級】速效蒸汽消毒烘乾機 Active" at bounding box center [784, 463] width 490 height 372
drag, startPoint x: 460, startPoint y: 233, endPoint x: 324, endPoint y: 198, distance: 140.4
click at [332, 221] on div "Manually select a product The product that is manually selected will always be …" at bounding box center [784, 372] width 1568 height 744
paste input "PPSU奶瓶"
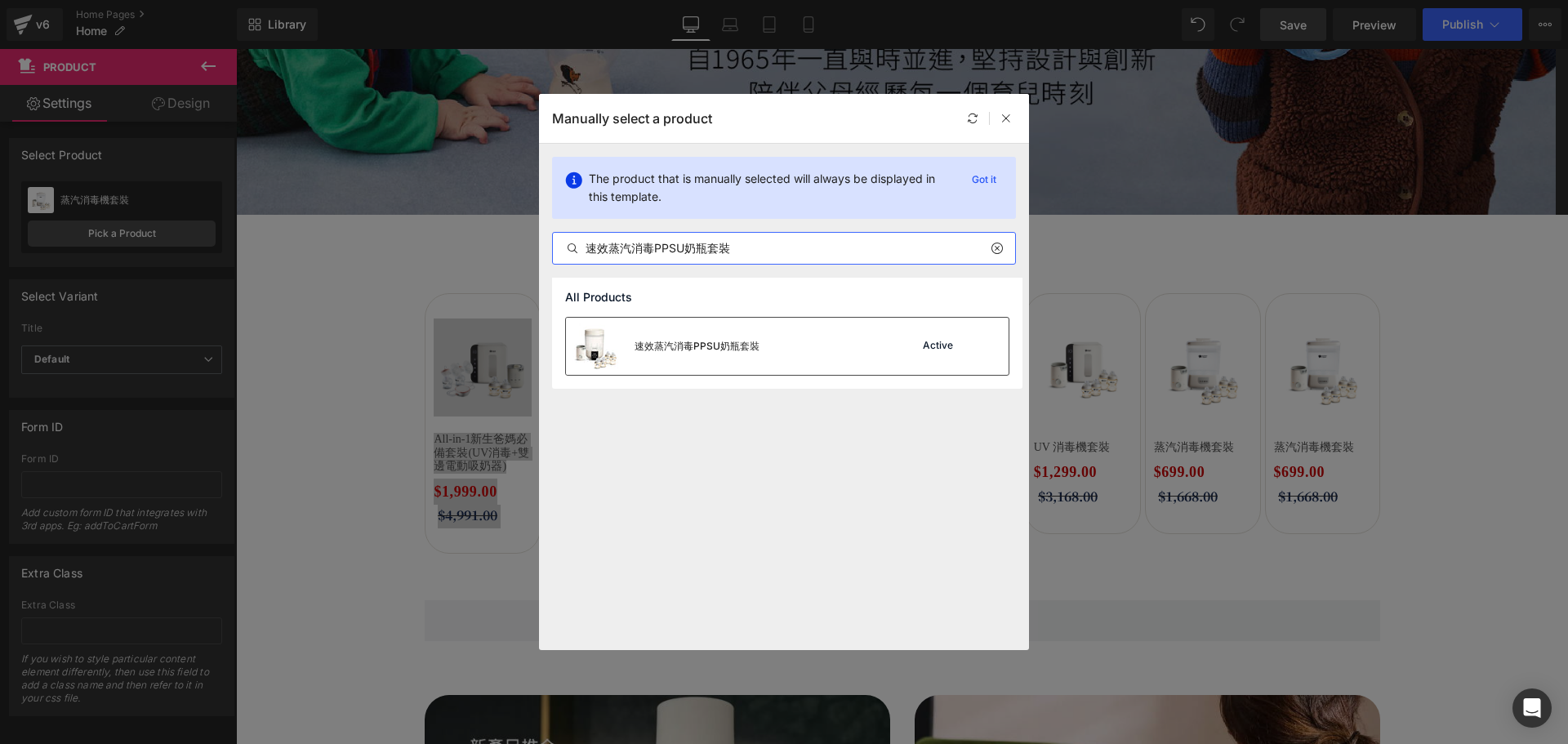
type input "速效蒸汽消毒PPSU奶瓶套裝"
click at [792, 349] on div "速效蒸汽消毒PPSU奶瓶套裝 Active" at bounding box center [787, 346] width 443 height 57
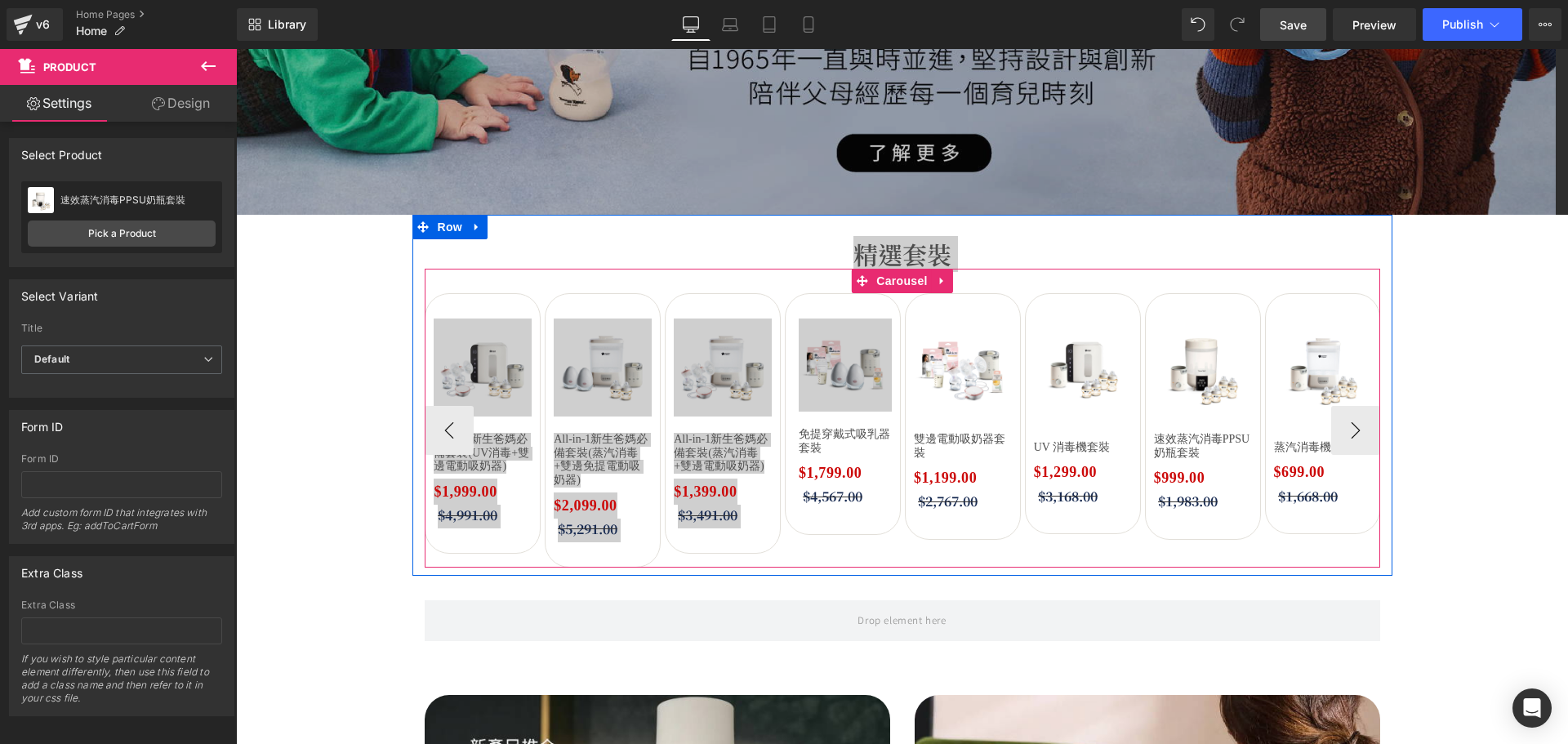
drag, startPoint x: 898, startPoint y: 286, endPoint x: 478, endPoint y: 431, distance: 444.3
click at [898, 286] on span "Carousel" at bounding box center [901, 281] width 59 height 25
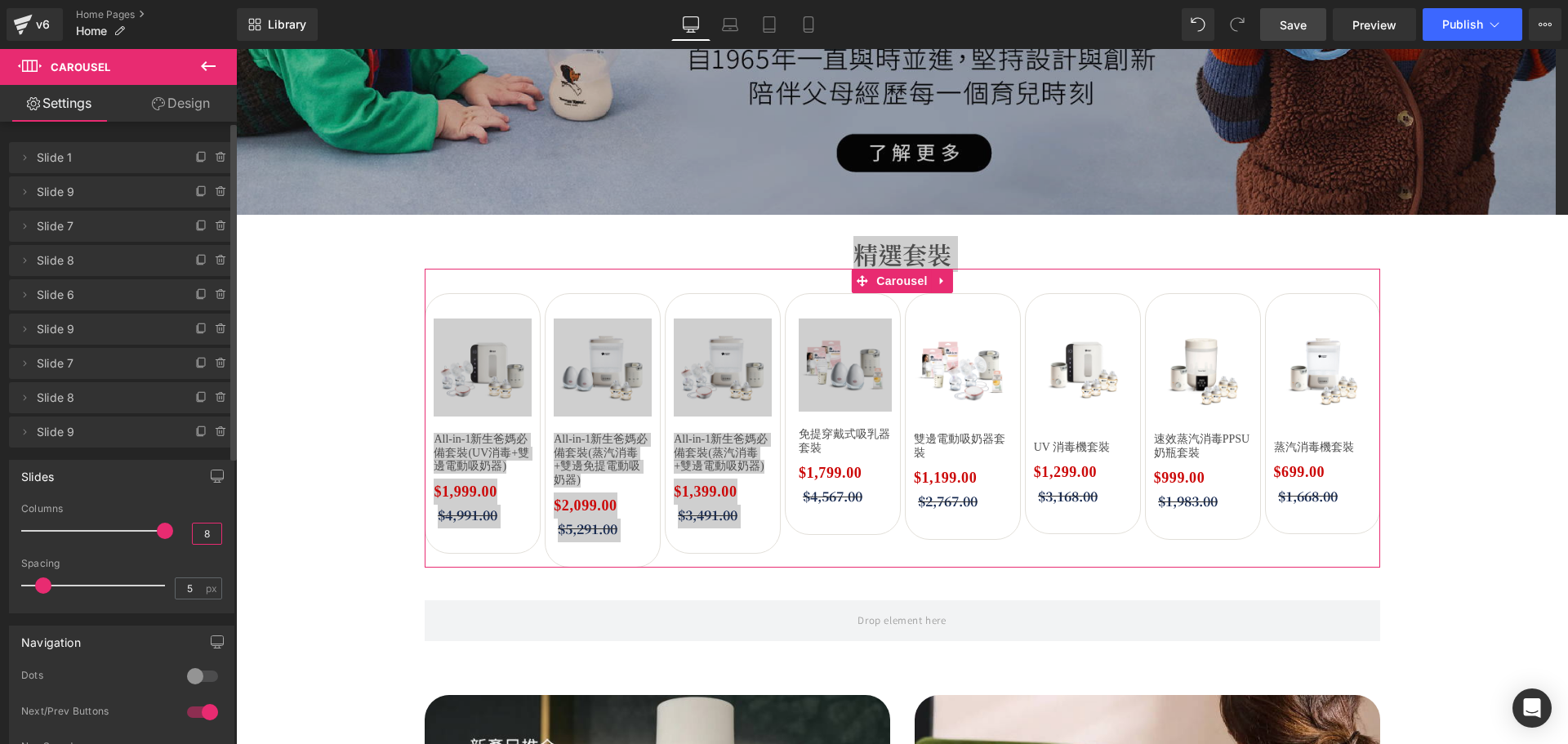
drag, startPoint x: 197, startPoint y: 534, endPoint x: 221, endPoint y: 539, distance: 24.5
click at [221, 539] on div "8 Columns 8 3 Columns 3 3 Columns 3 2 Columns 2 5px Spacing 5 px 5px Spacing 5 …" at bounding box center [121, 557] width 224 height 109
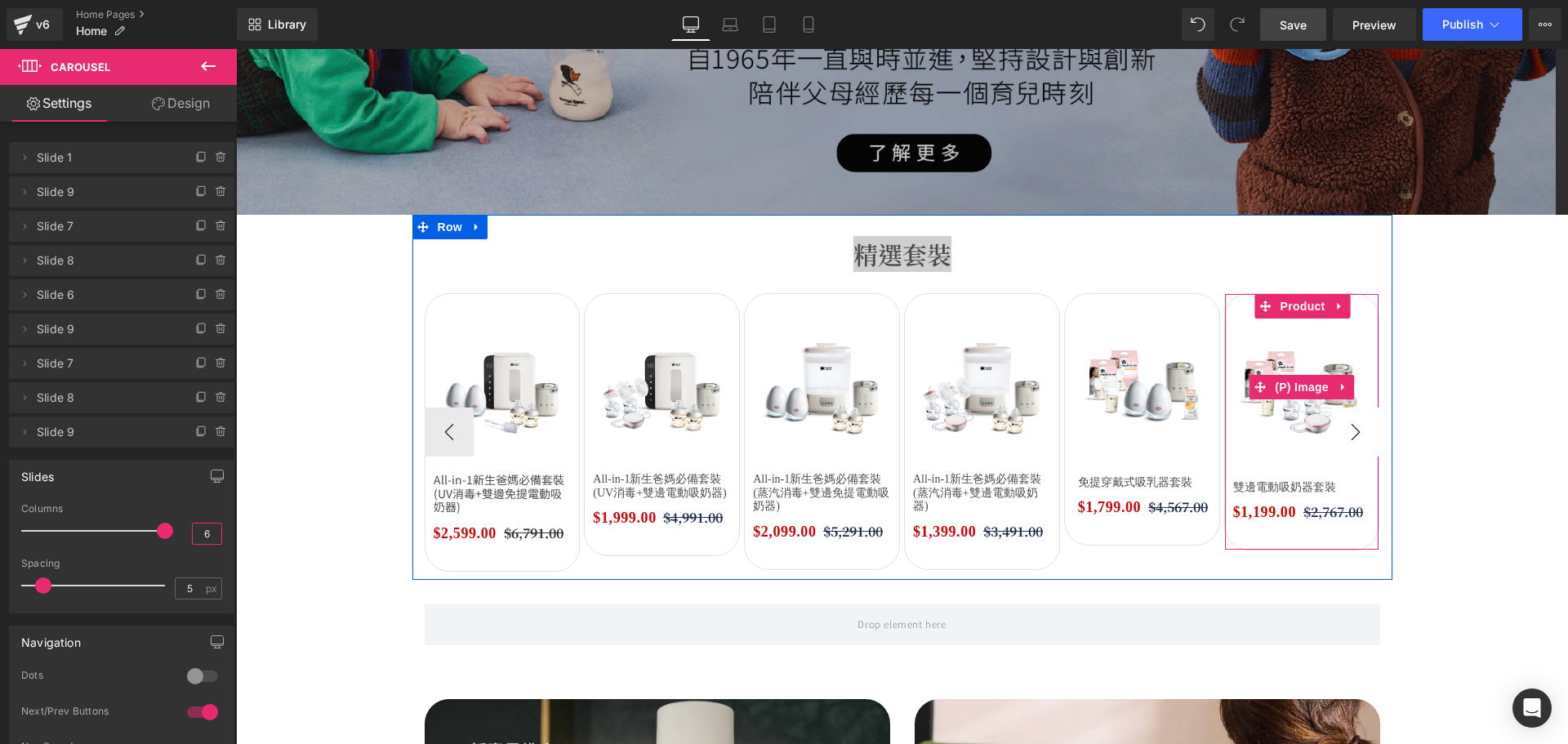
type input "6"
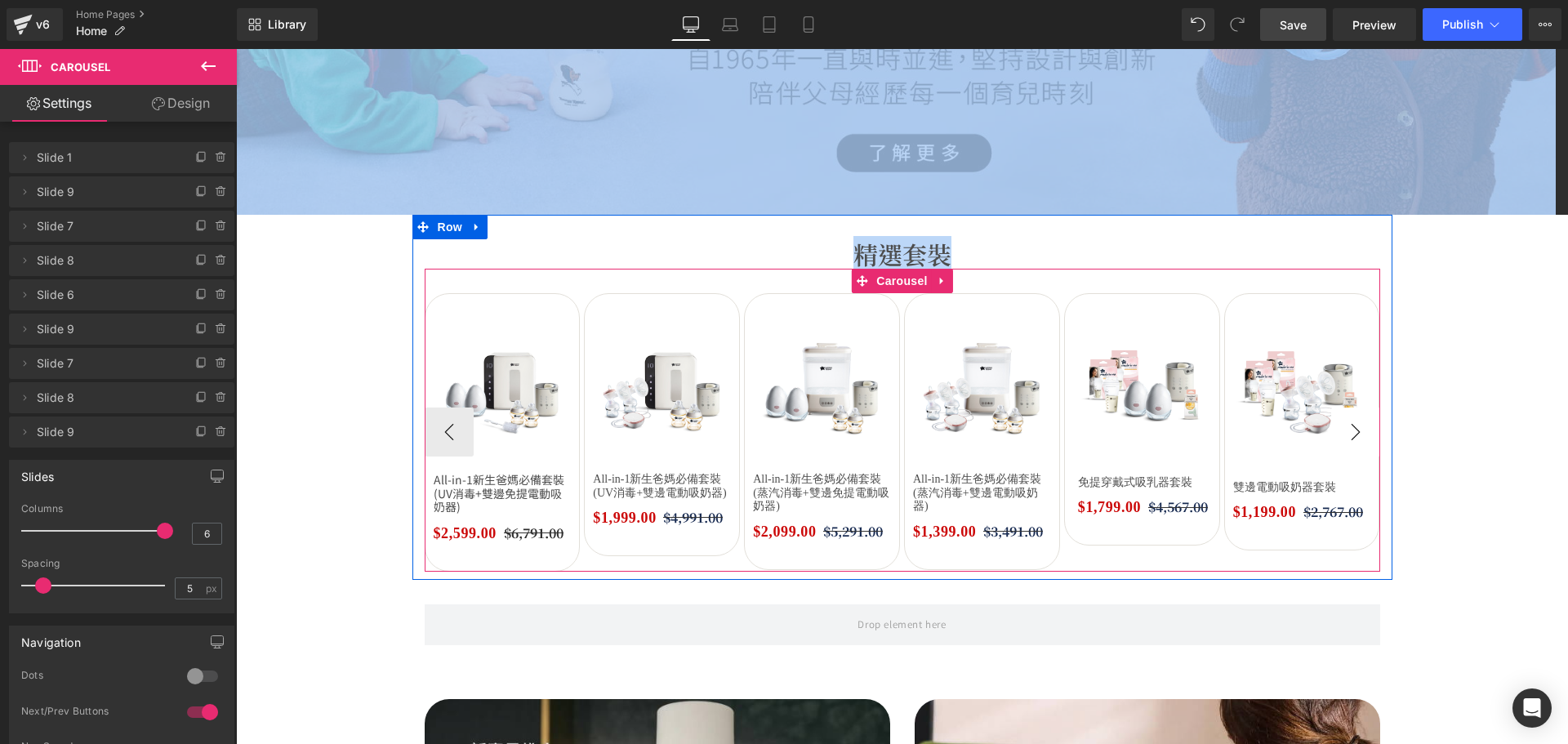
click at [1343, 454] on button "›" at bounding box center [1356, 432] width 49 height 49
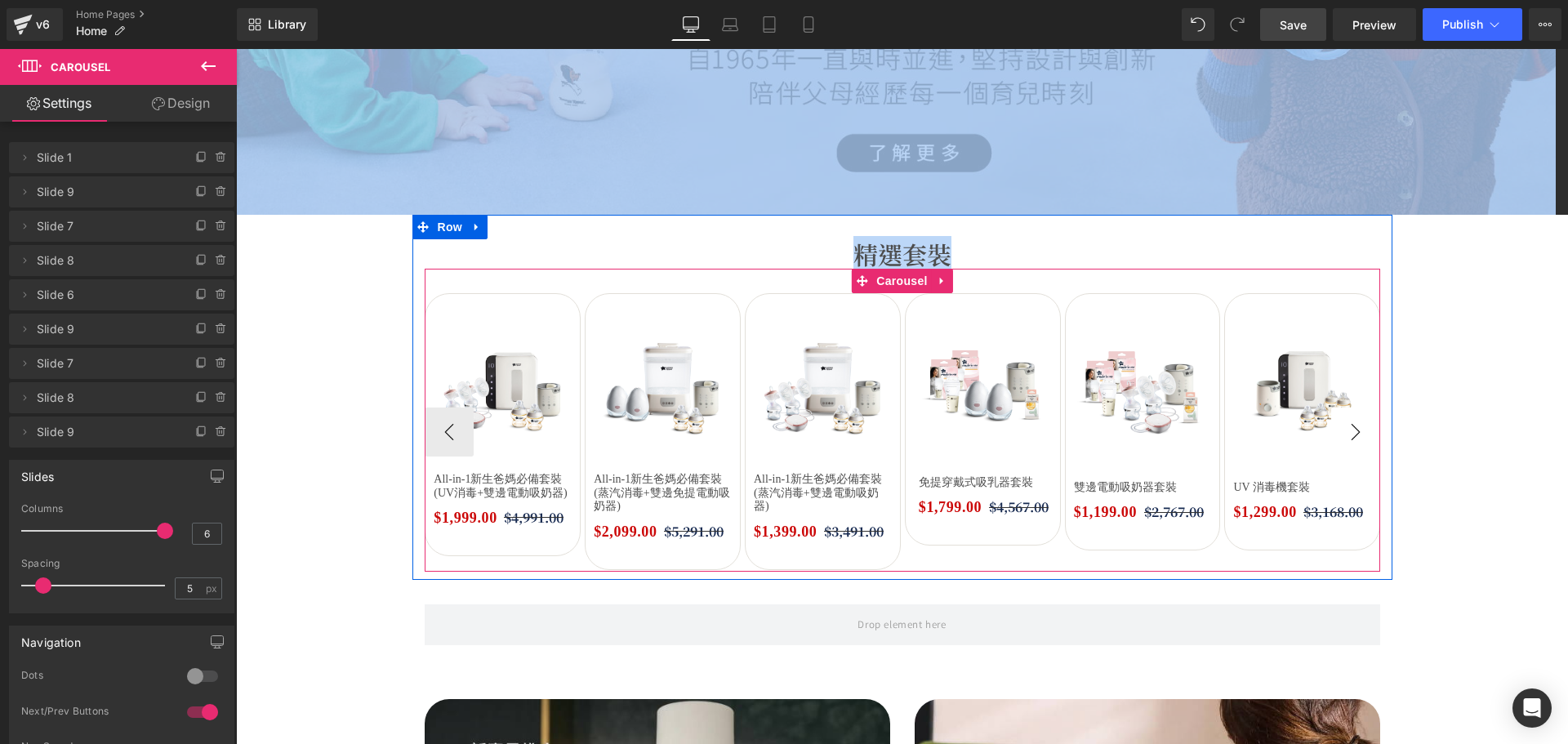
click at [1343, 454] on button "›" at bounding box center [1356, 432] width 49 height 49
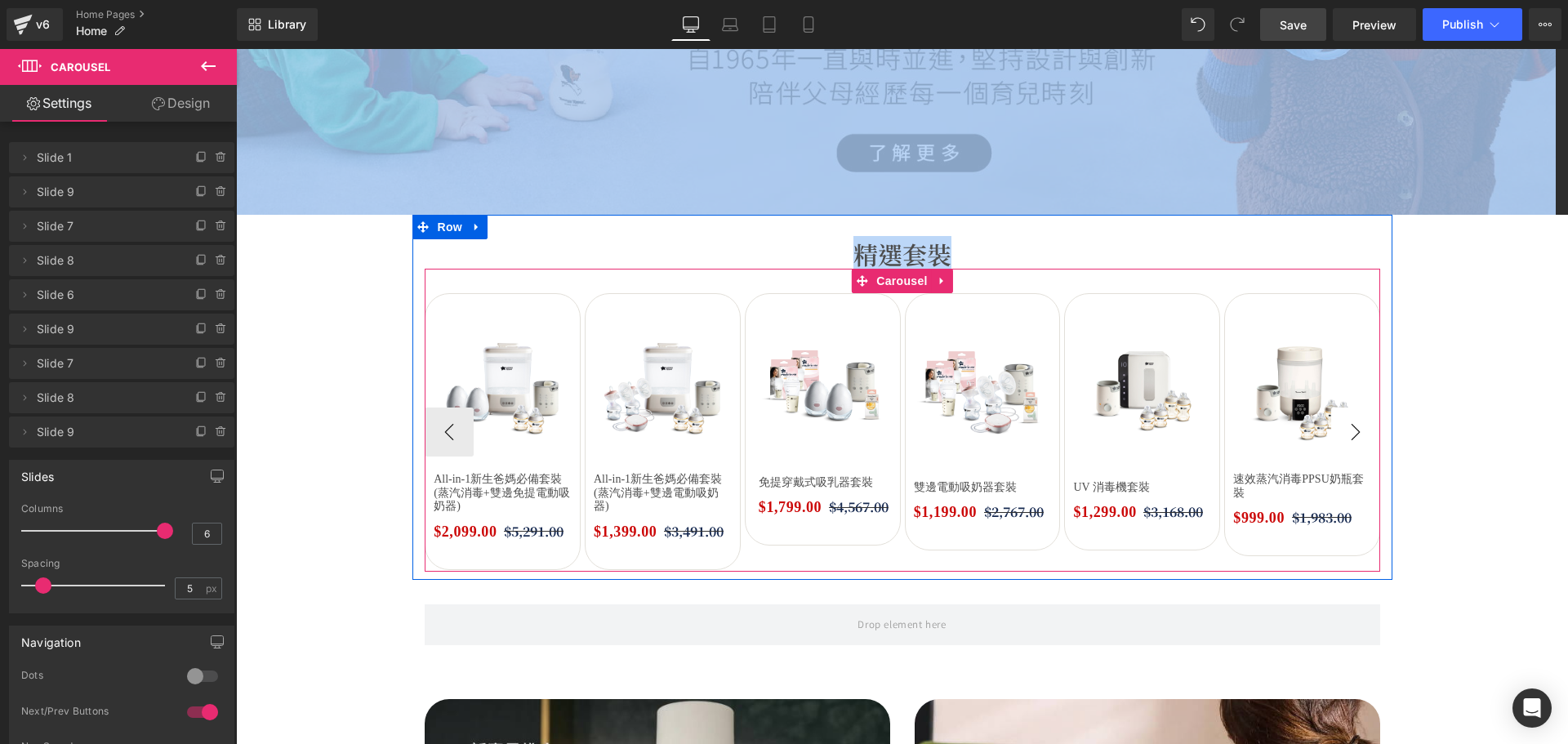
click at [1344, 454] on button "›" at bounding box center [1356, 432] width 49 height 49
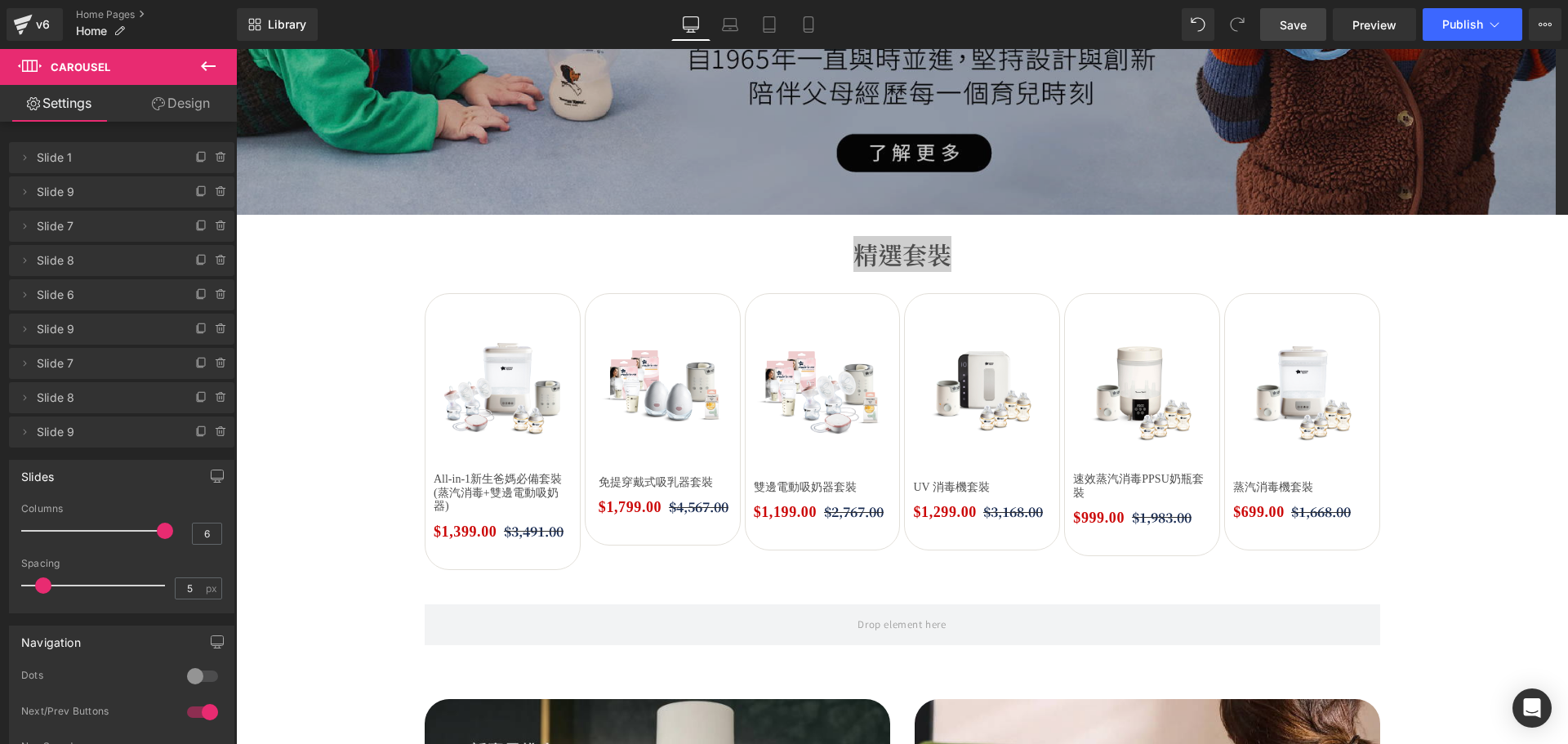
click at [1296, 21] on span "Save" at bounding box center [1292, 25] width 27 height 17
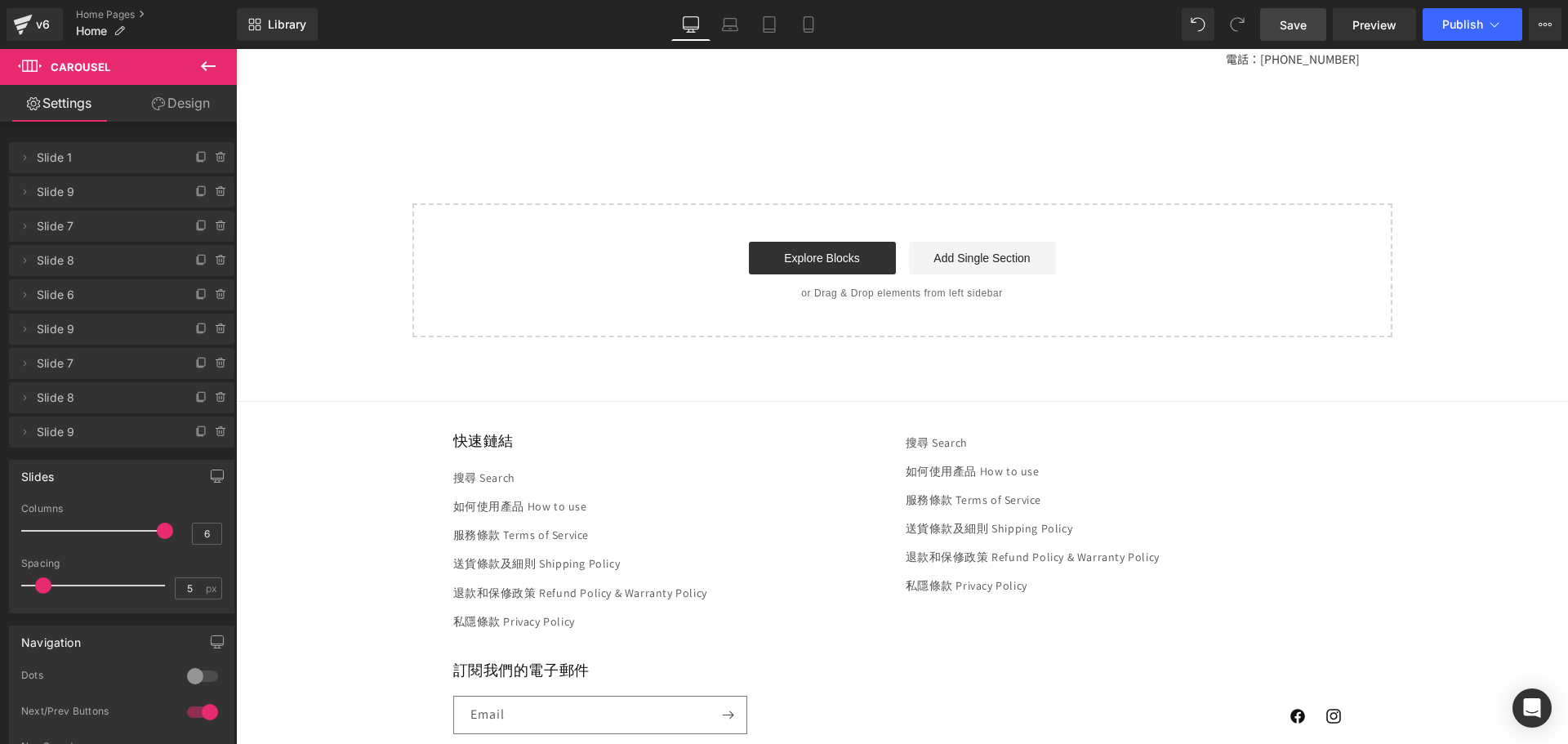
scroll to position [2812, 0]
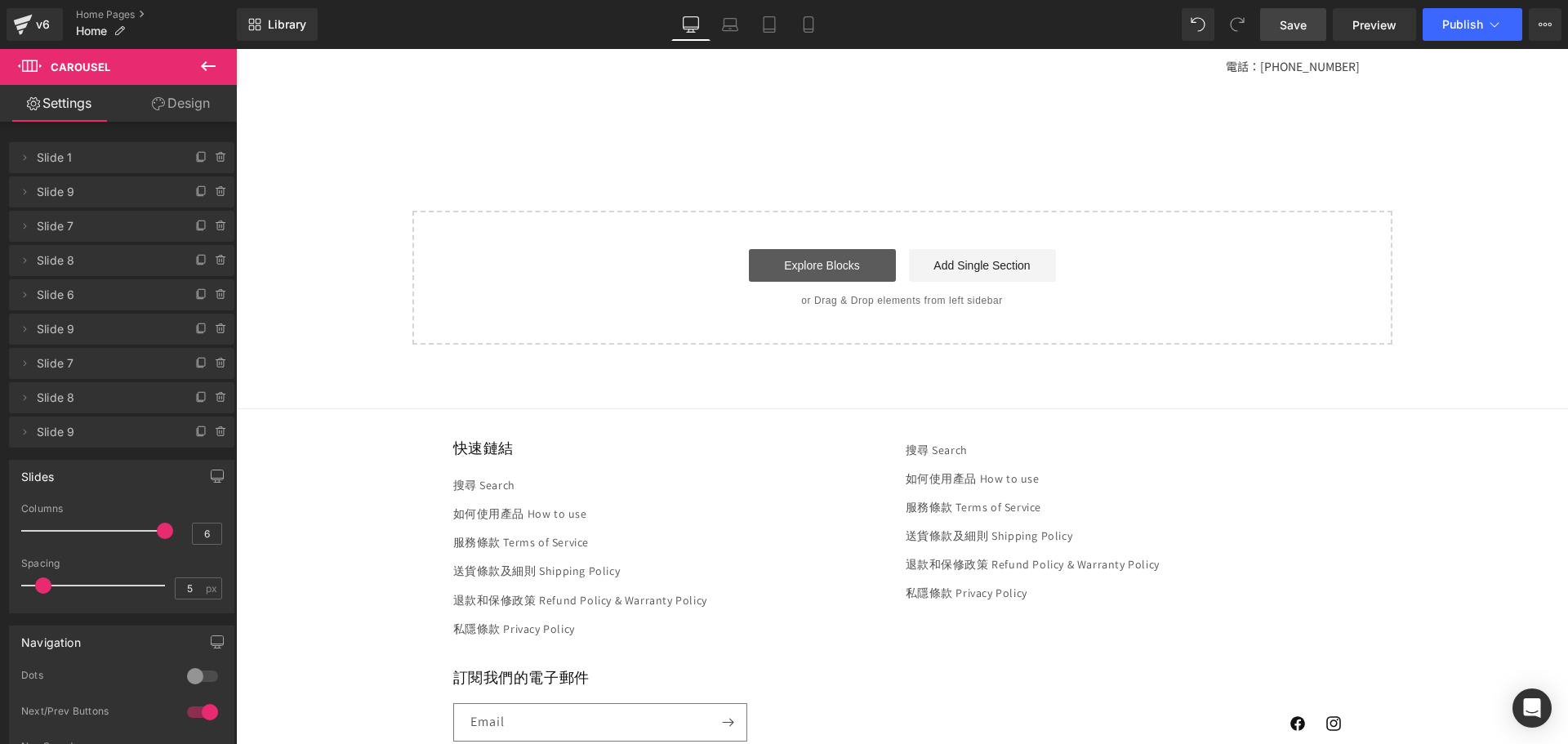
click at [835, 268] on link "Explore Blocks" at bounding box center [821, 265] width 147 height 33
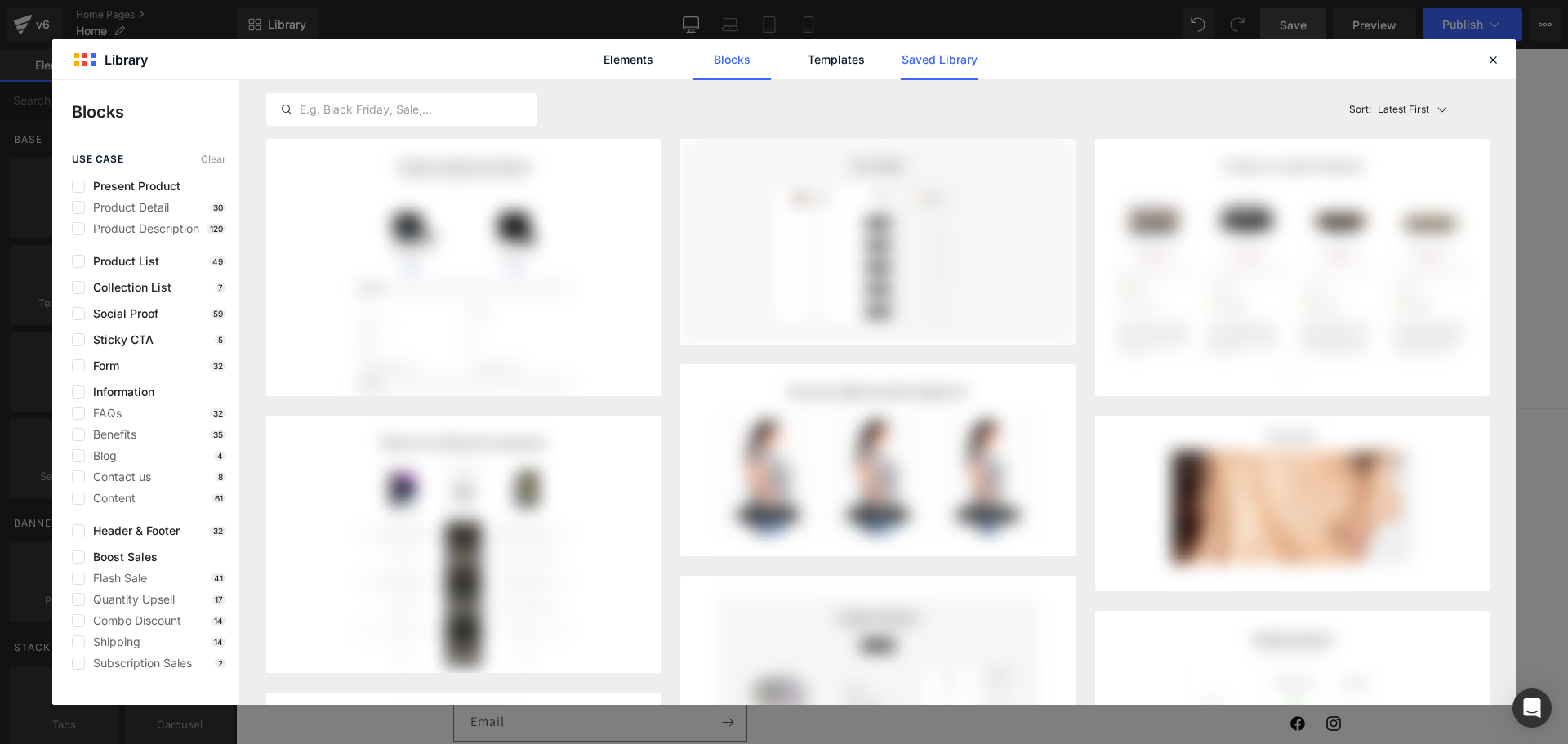
click at [938, 58] on link "Saved Library" at bounding box center [939, 60] width 77 height 41
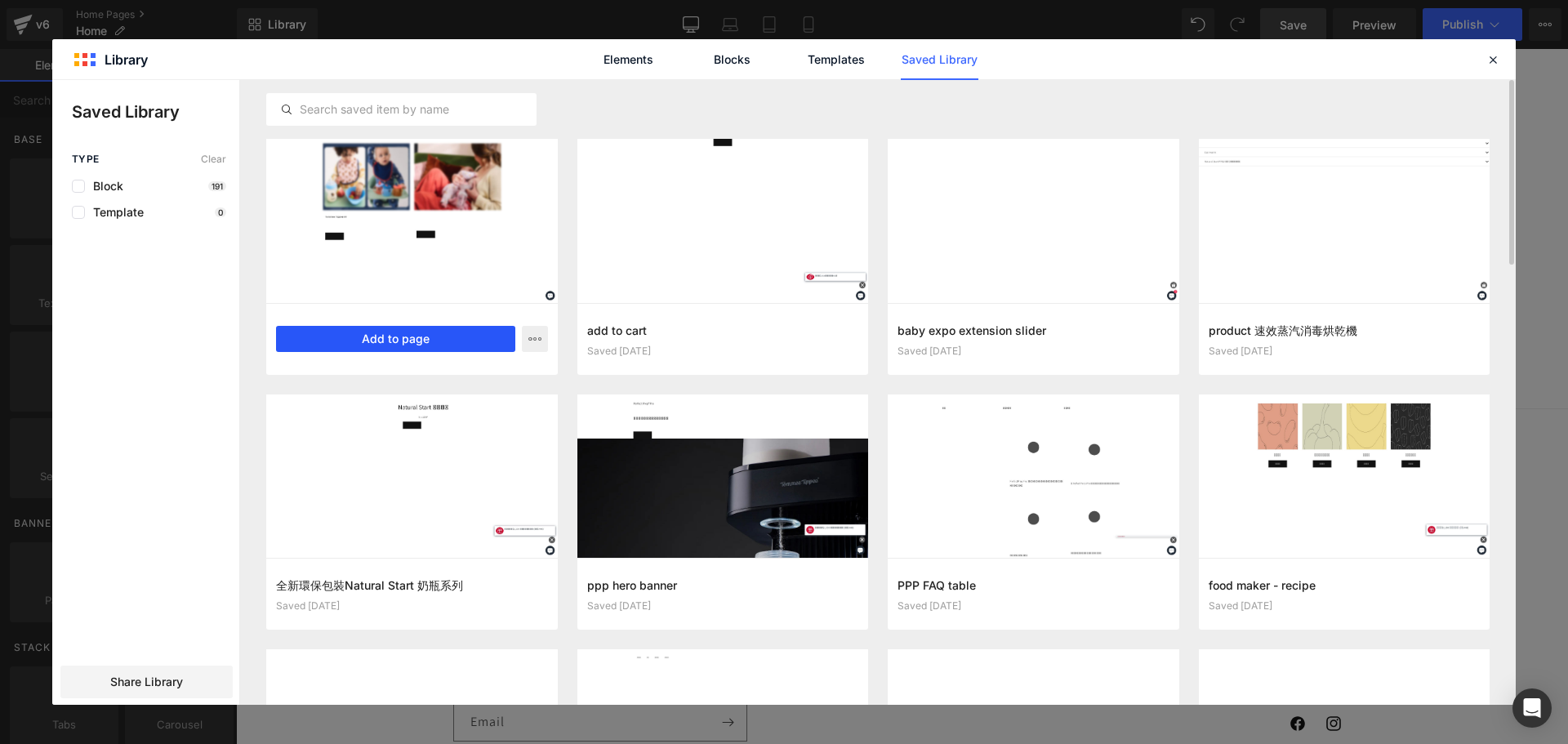
click at [398, 338] on button "Add to page" at bounding box center [395, 339] width 239 height 26
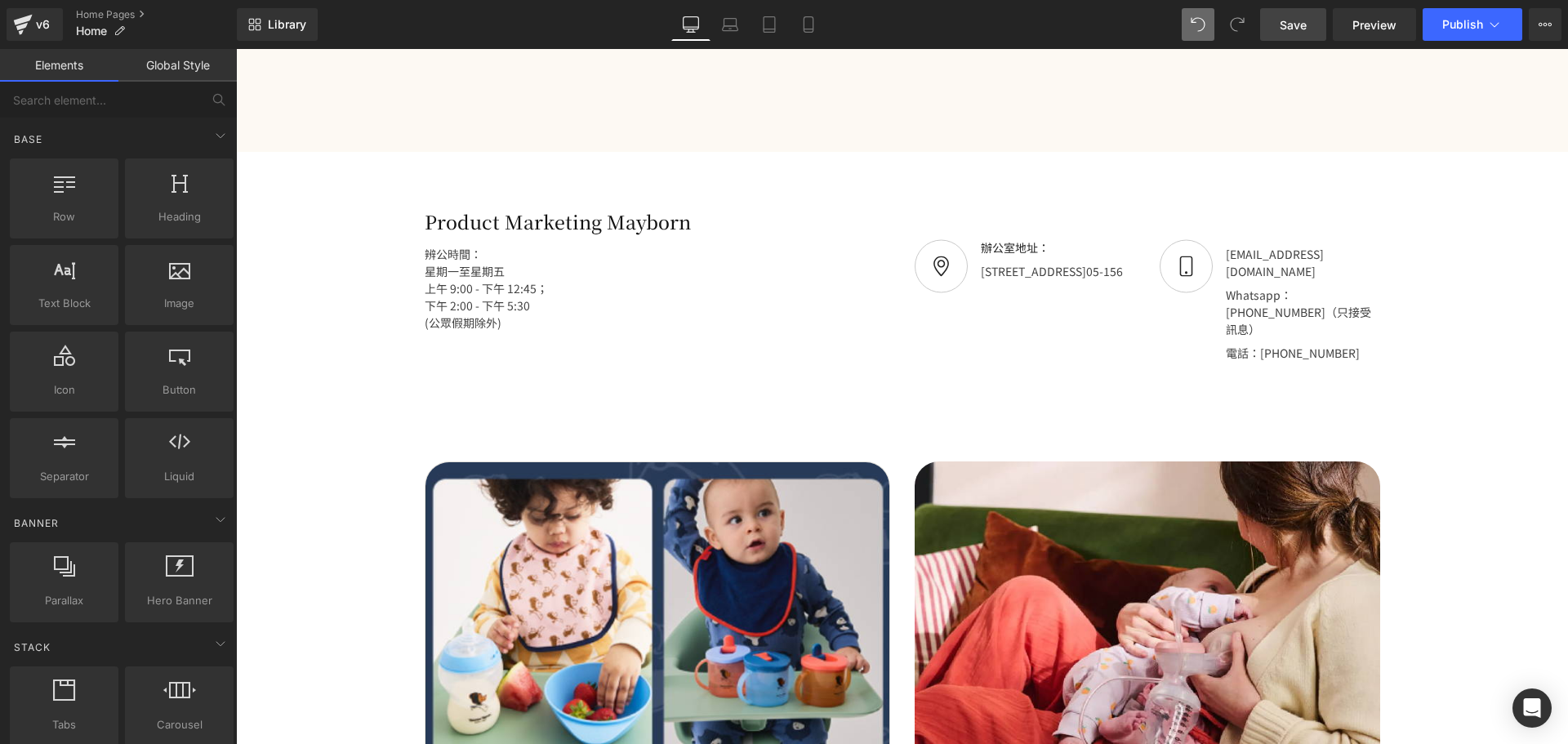
scroll to position [2555, 0]
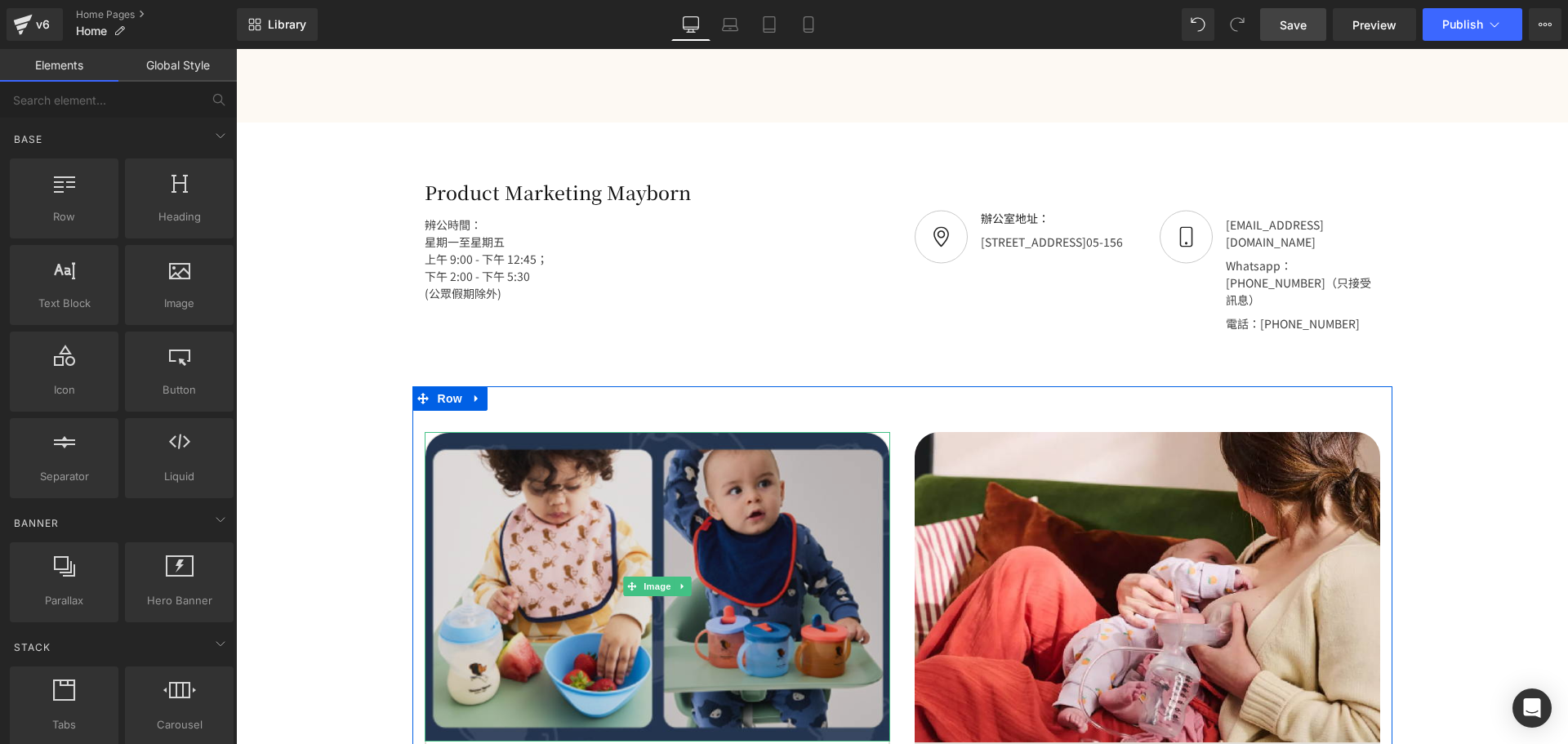
click at [686, 534] on img at bounding box center [657, 587] width 466 height 310
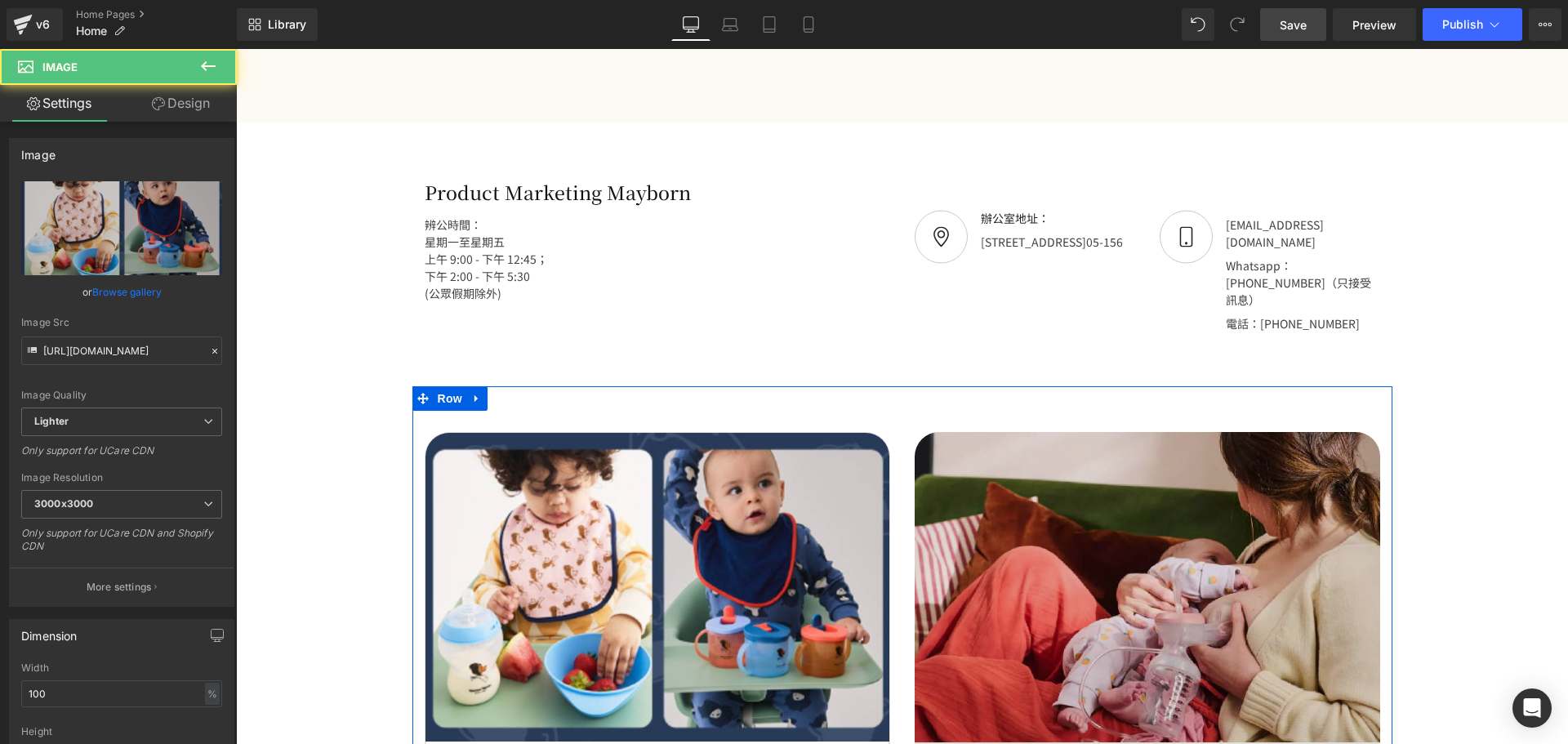
click at [1115, 516] on img at bounding box center [1147, 587] width 466 height 310
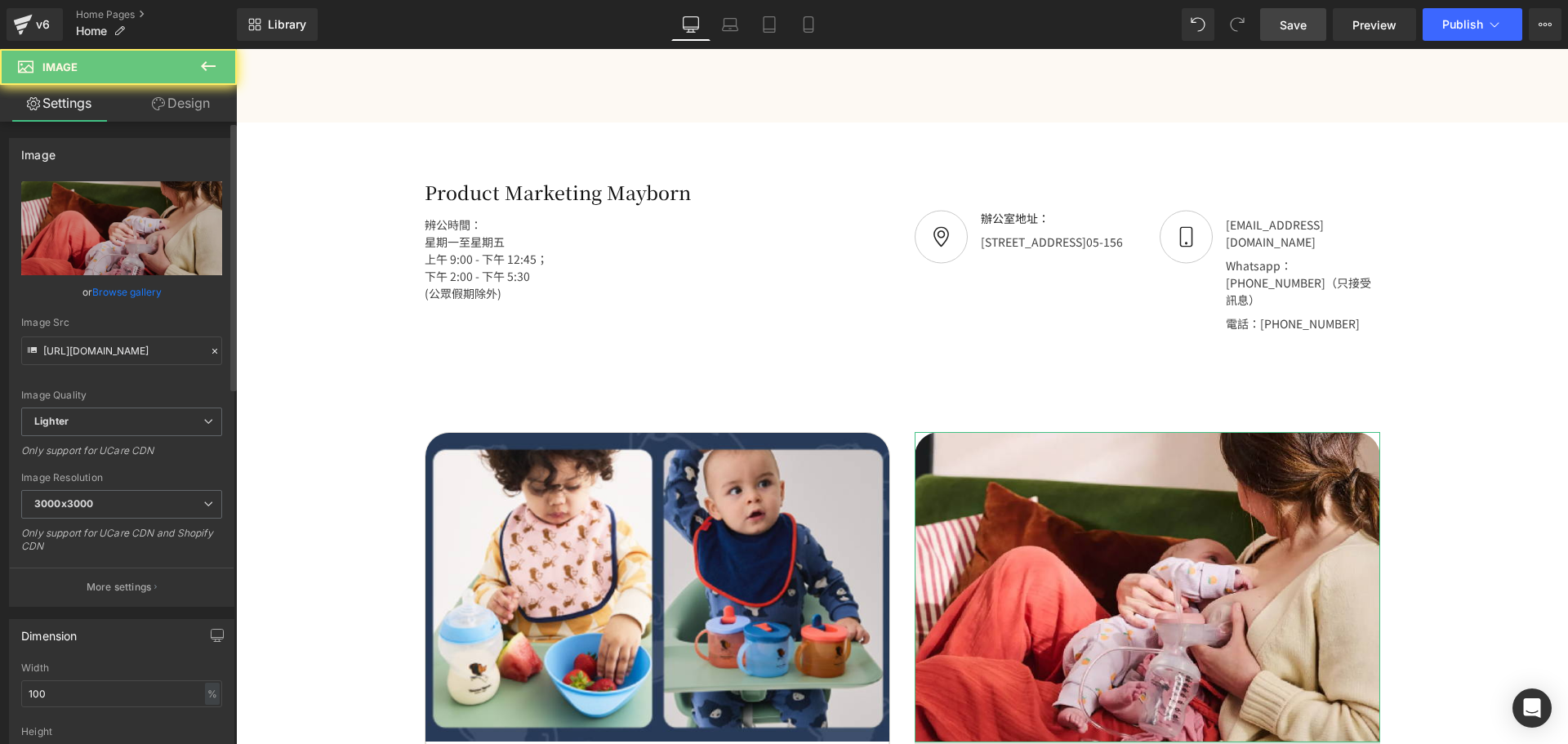
click at [122, 302] on link "Browse gallery" at bounding box center [127, 291] width 70 height 28
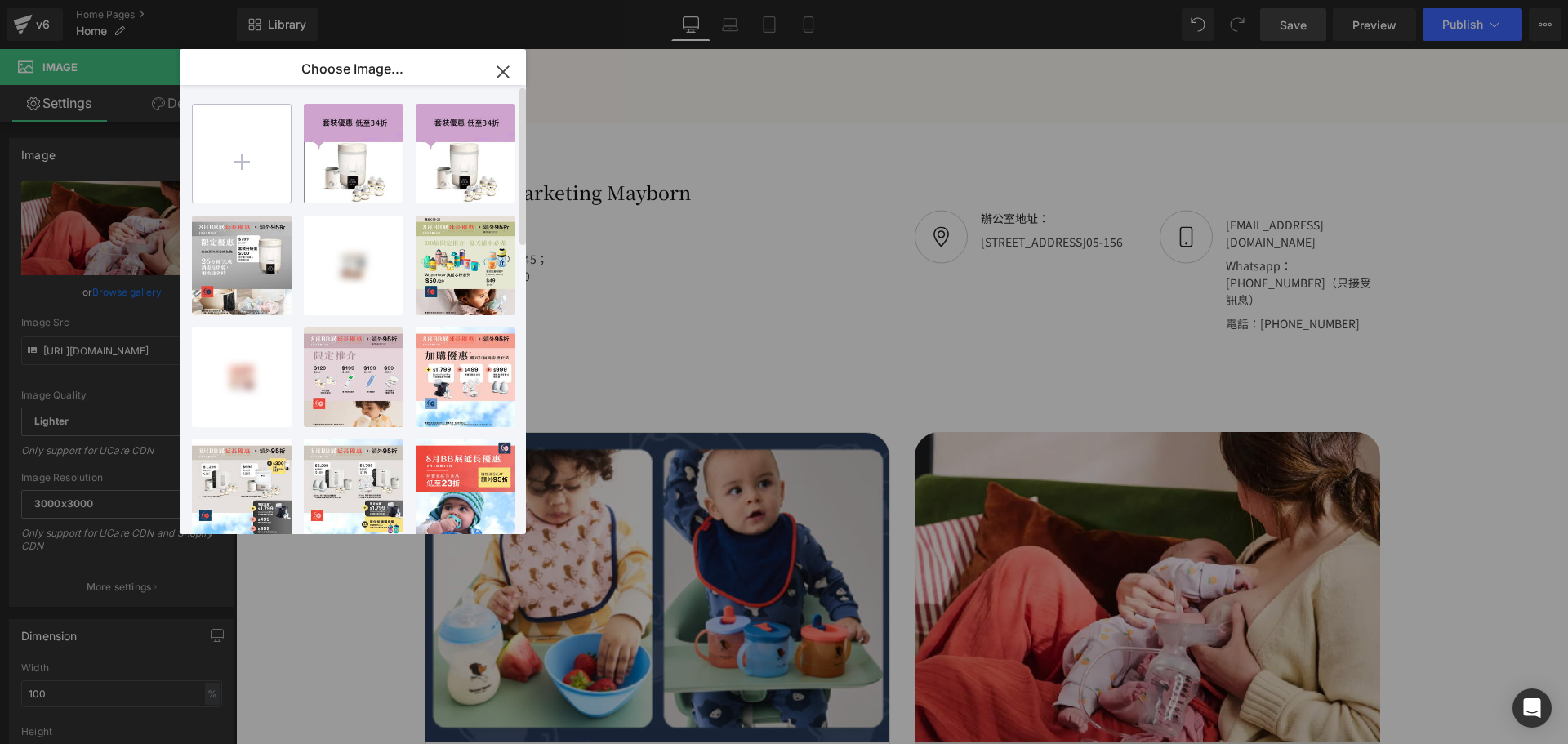
click at [267, 169] on input "file" at bounding box center [241, 153] width 98 height 98
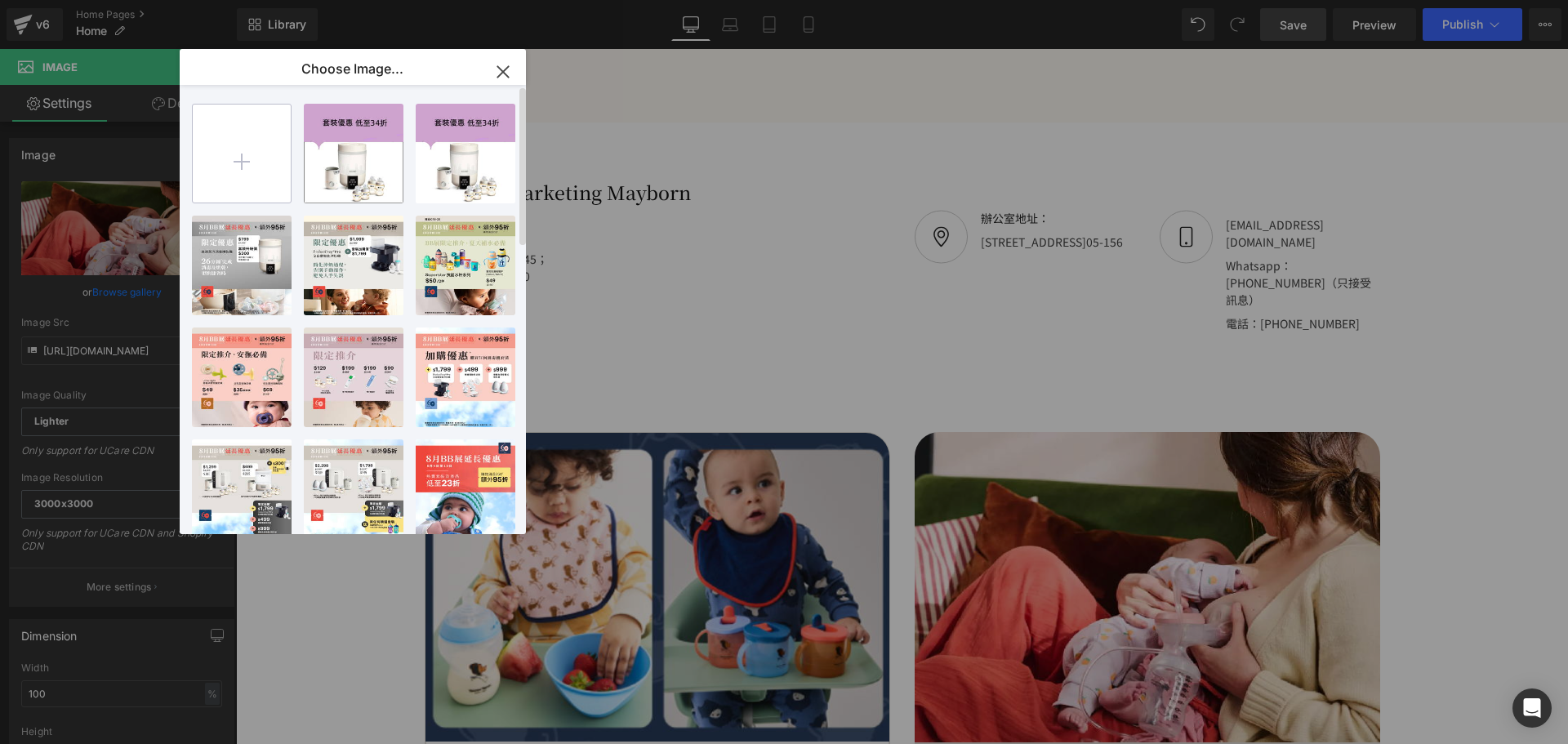
type input "C:\fakepath\food maker banner.png"
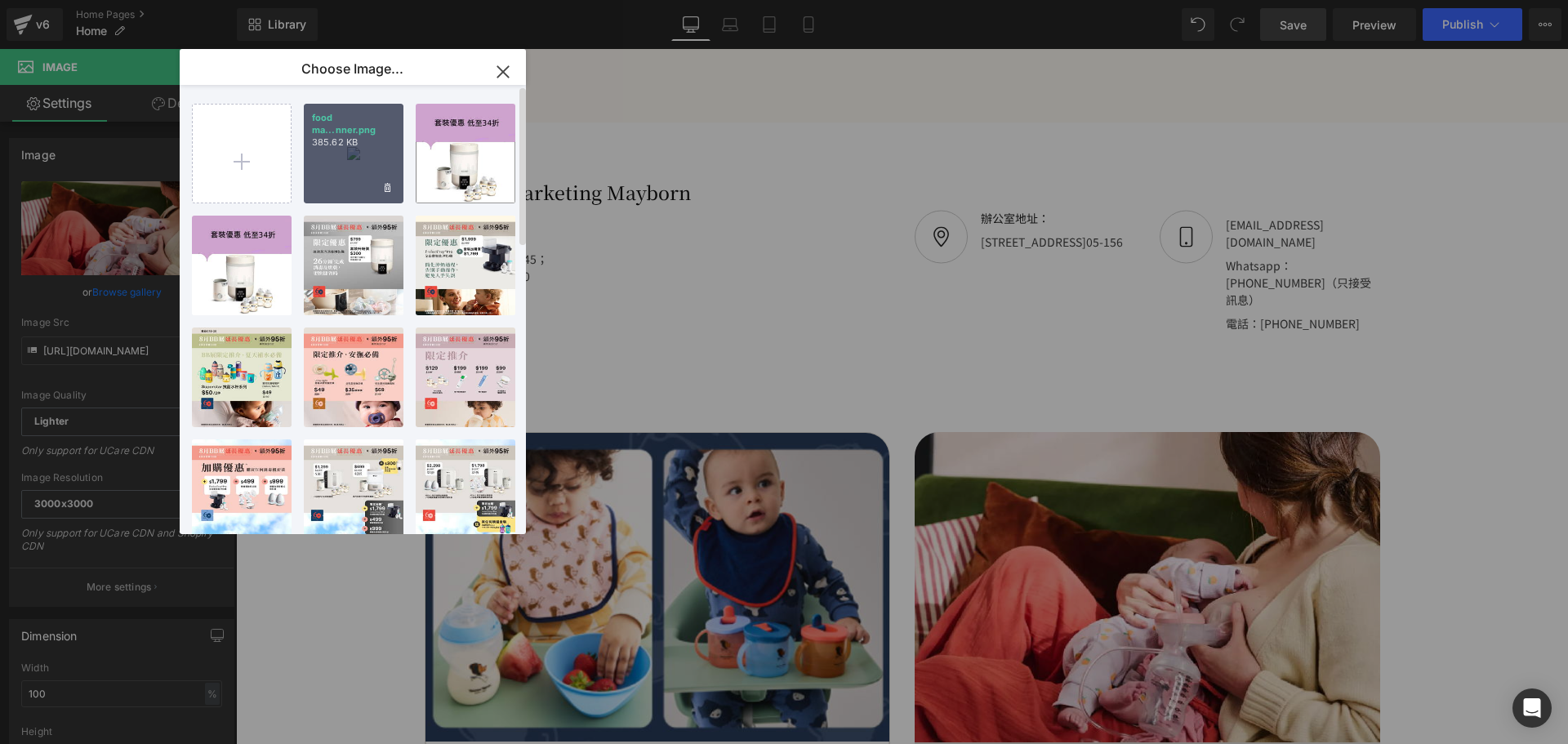
click at [373, 171] on div "food ma...nner.png 385.62 KB" at bounding box center [353, 153] width 99 height 99
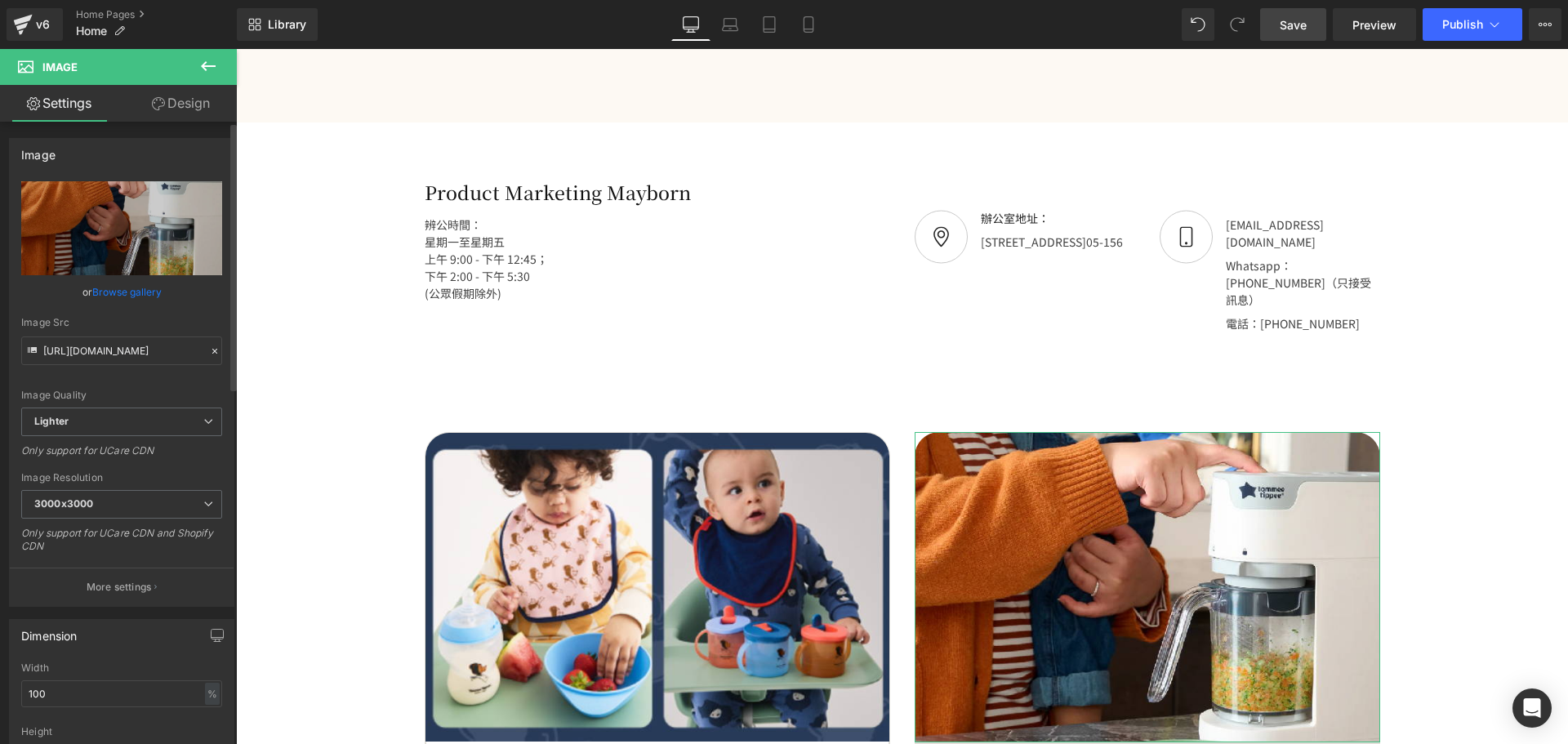
click at [131, 295] on link "Browse gallery" at bounding box center [127, 291] width 70 height 28
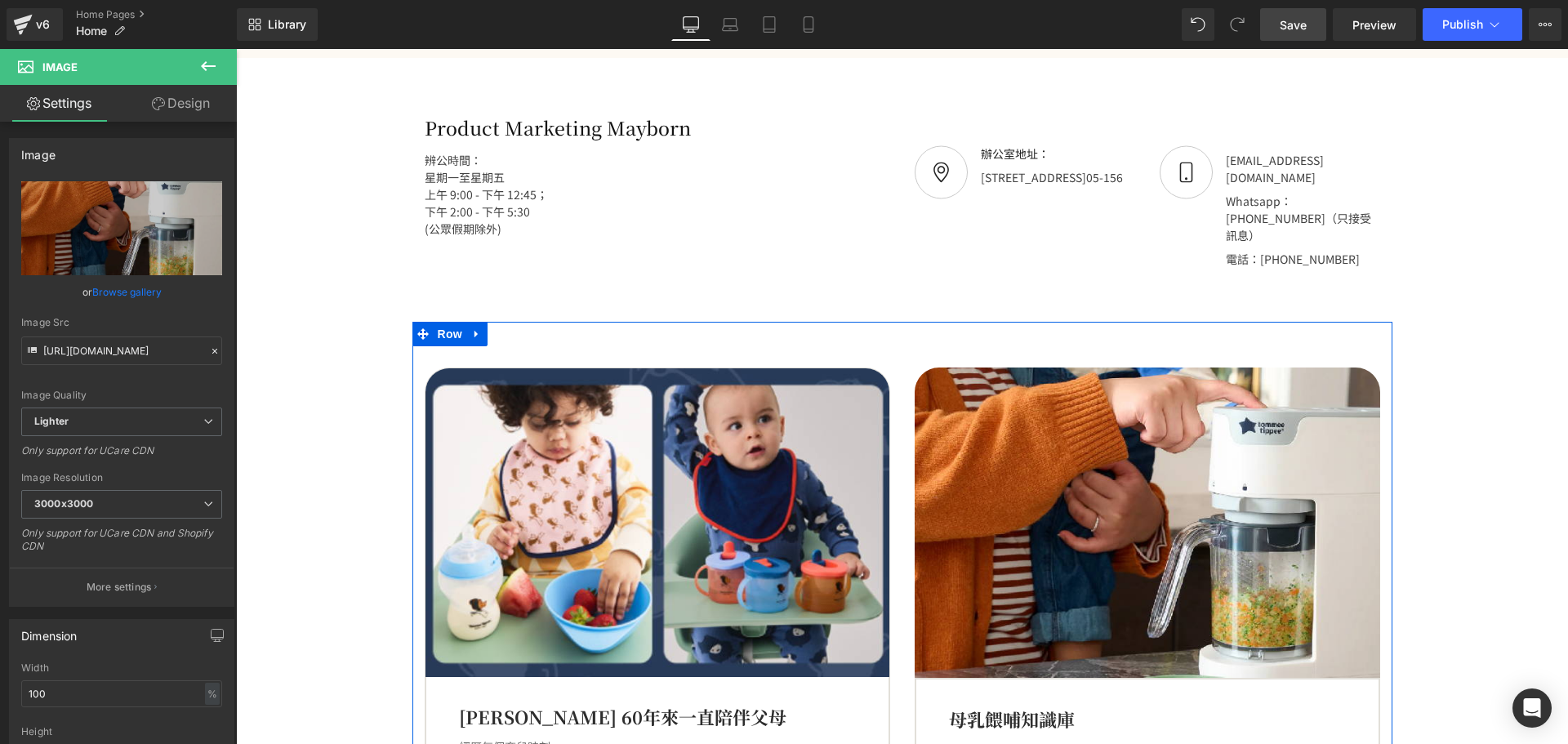
scroll to position [2718, 0]
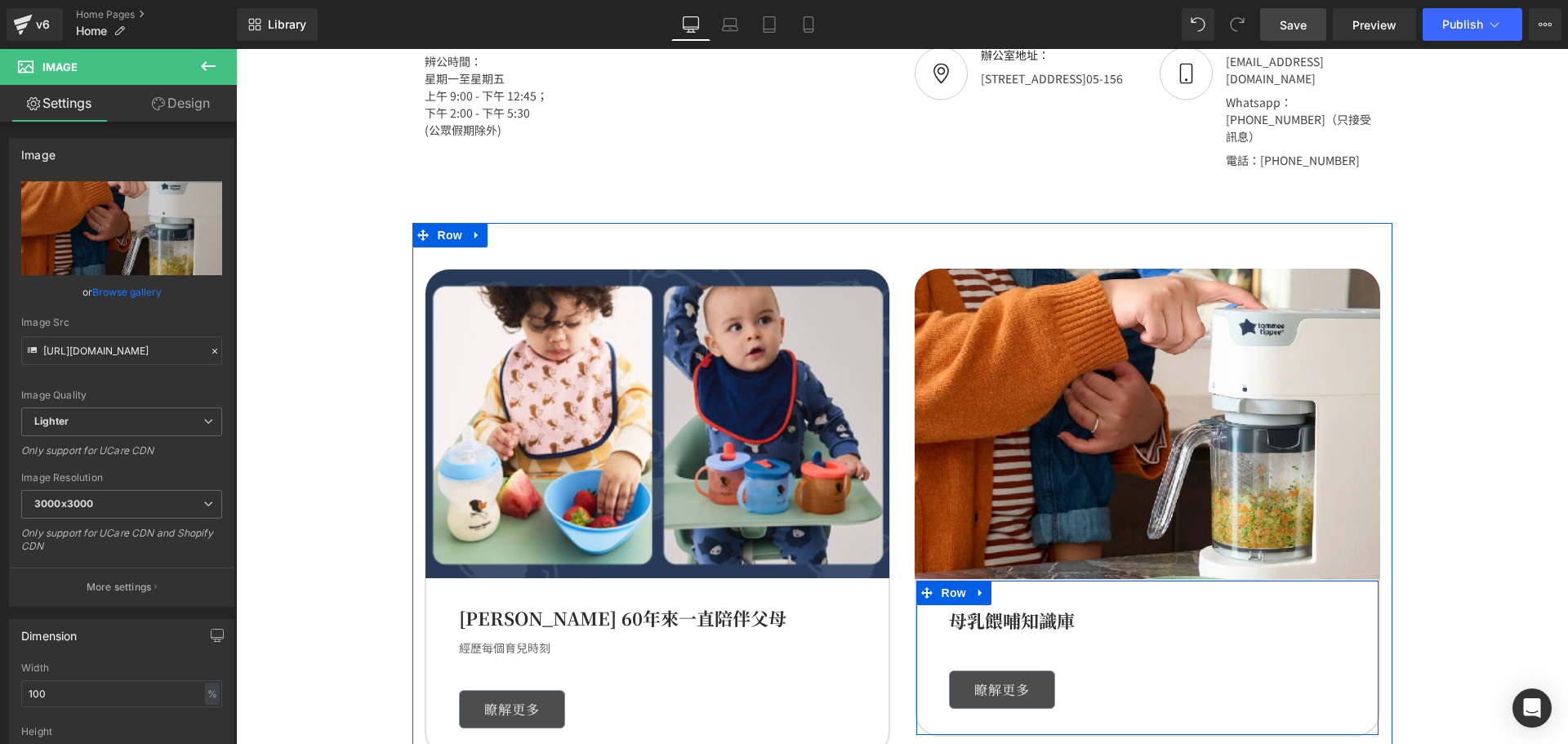
click at [953, 608] on b "母乳餵哺知識庫" at bounding box center [1012, 620] width 126 height 26
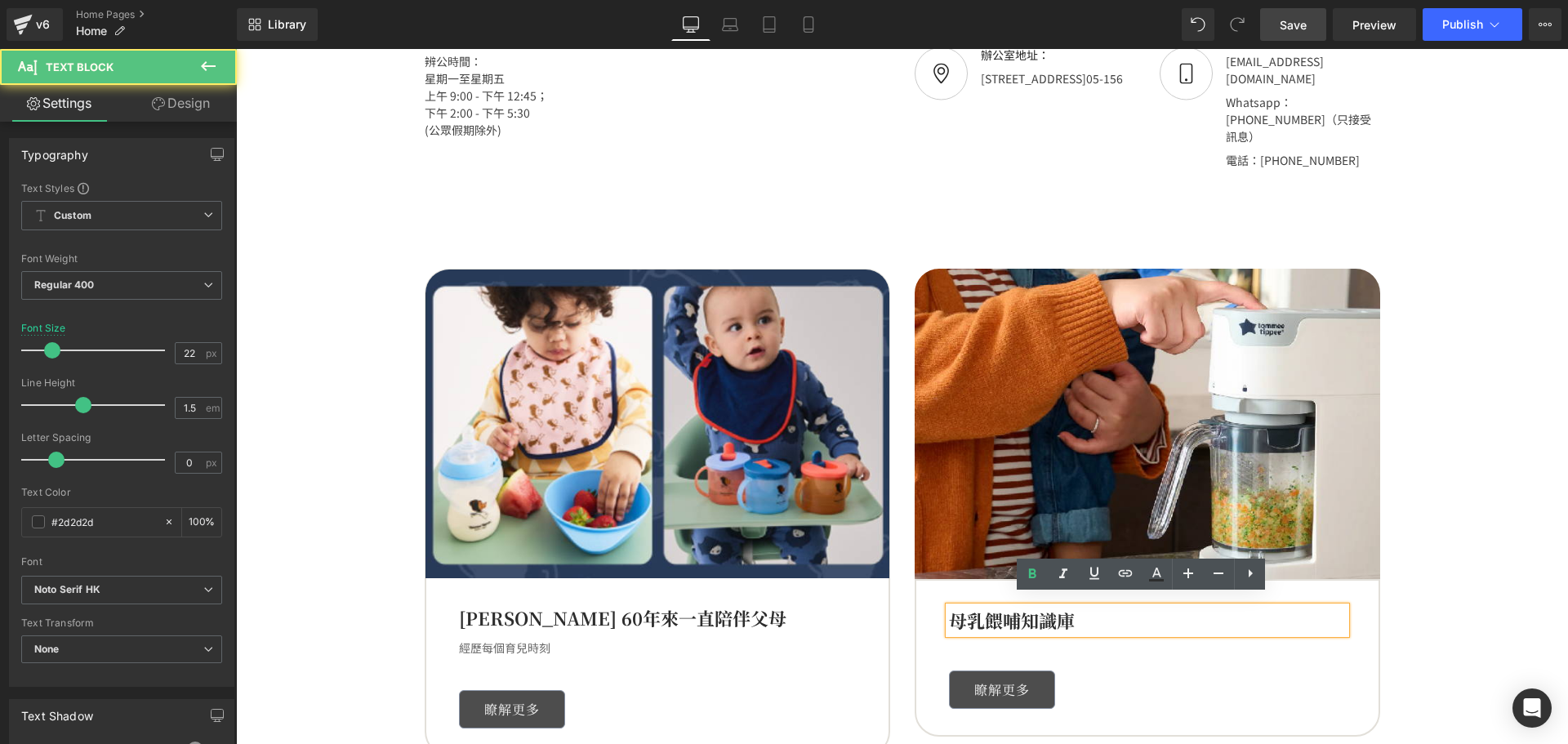
click at [949, 608] on b "母乳餵哺知識庫" at bounding box center [1012, 620] width 126 height 26
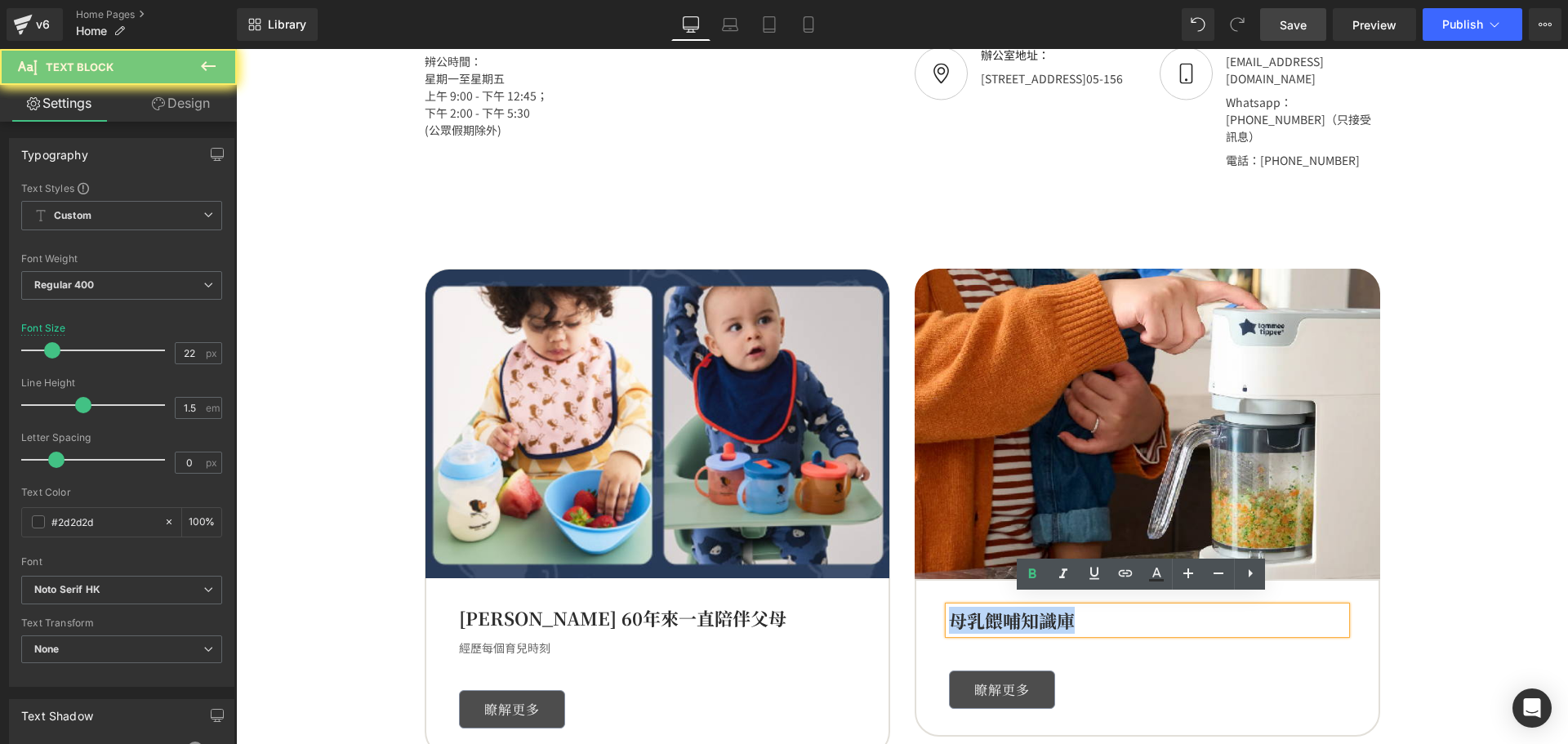
drag, startPoint x: 946, startPoint y: 608, endPoint x: 1257, endPoint y: 602, distance: 311.1
click at [1259, 607] on p "母乳餵哺知識庫" at bounding box center [1147, 620] width 397 height 27
paste div
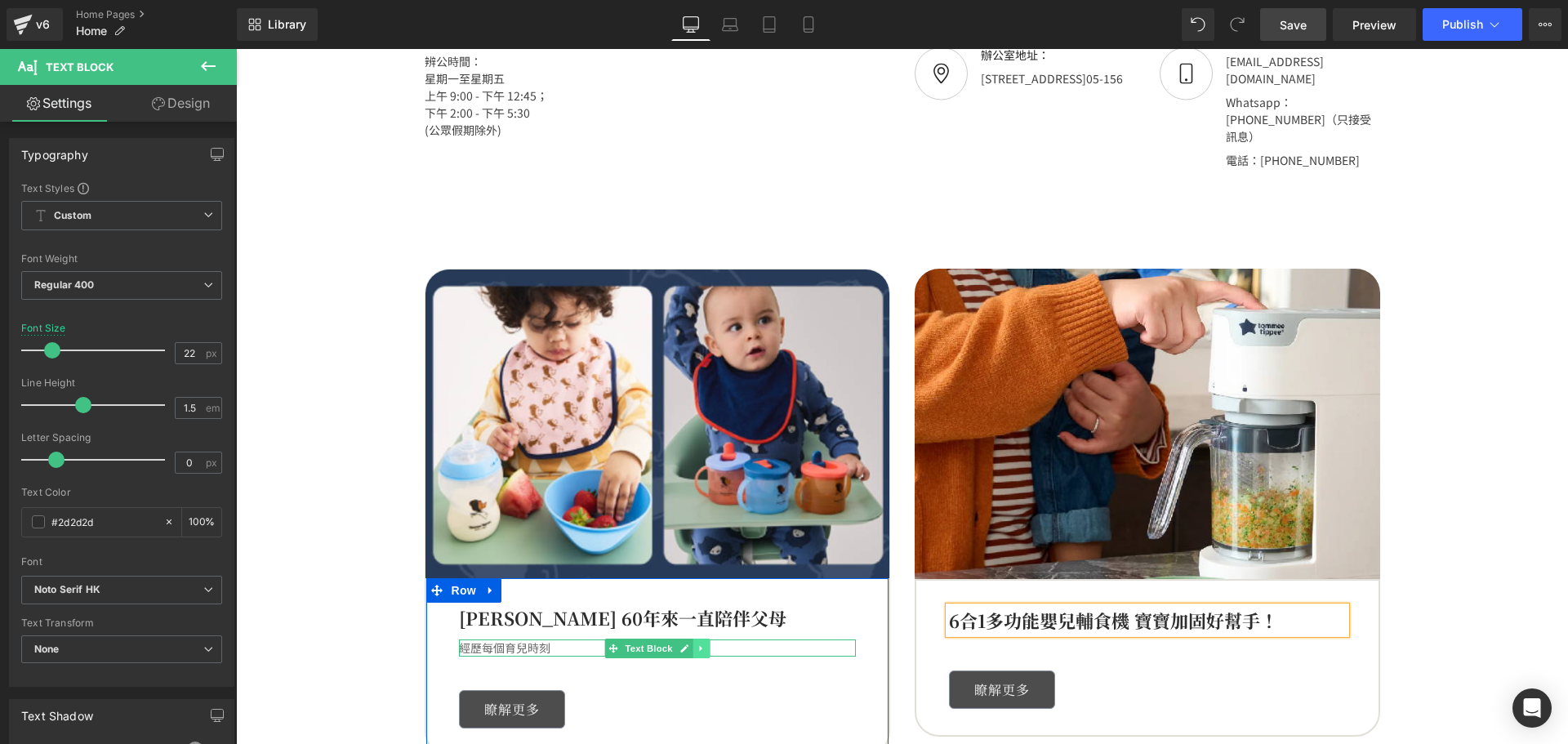
click at [702, 638] on link at bounding box center [700, 648] width 17 height 19
click at [689, 644] on icon at bounding box center [692, 648] width 9 height 9
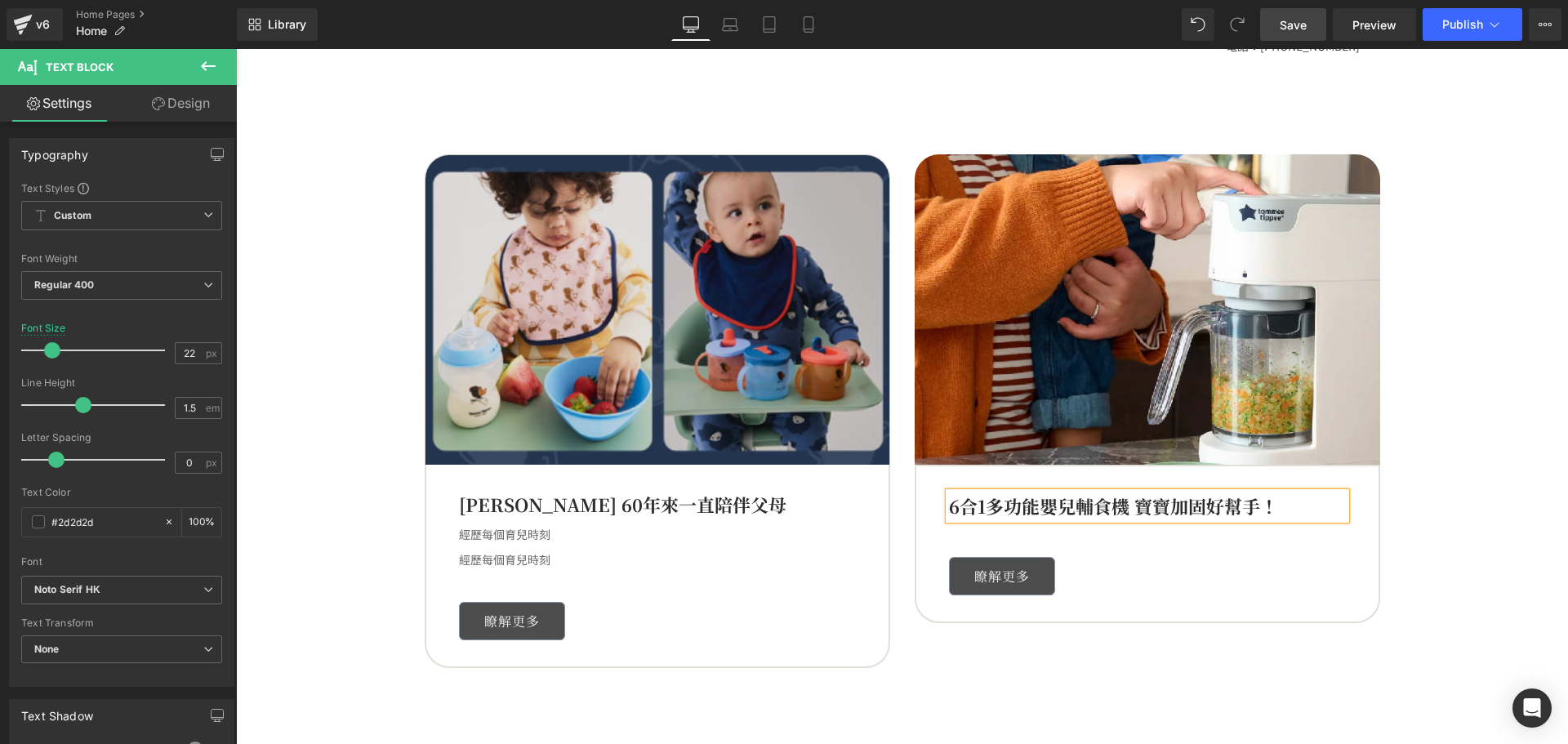
scroll to position [2835, 0]
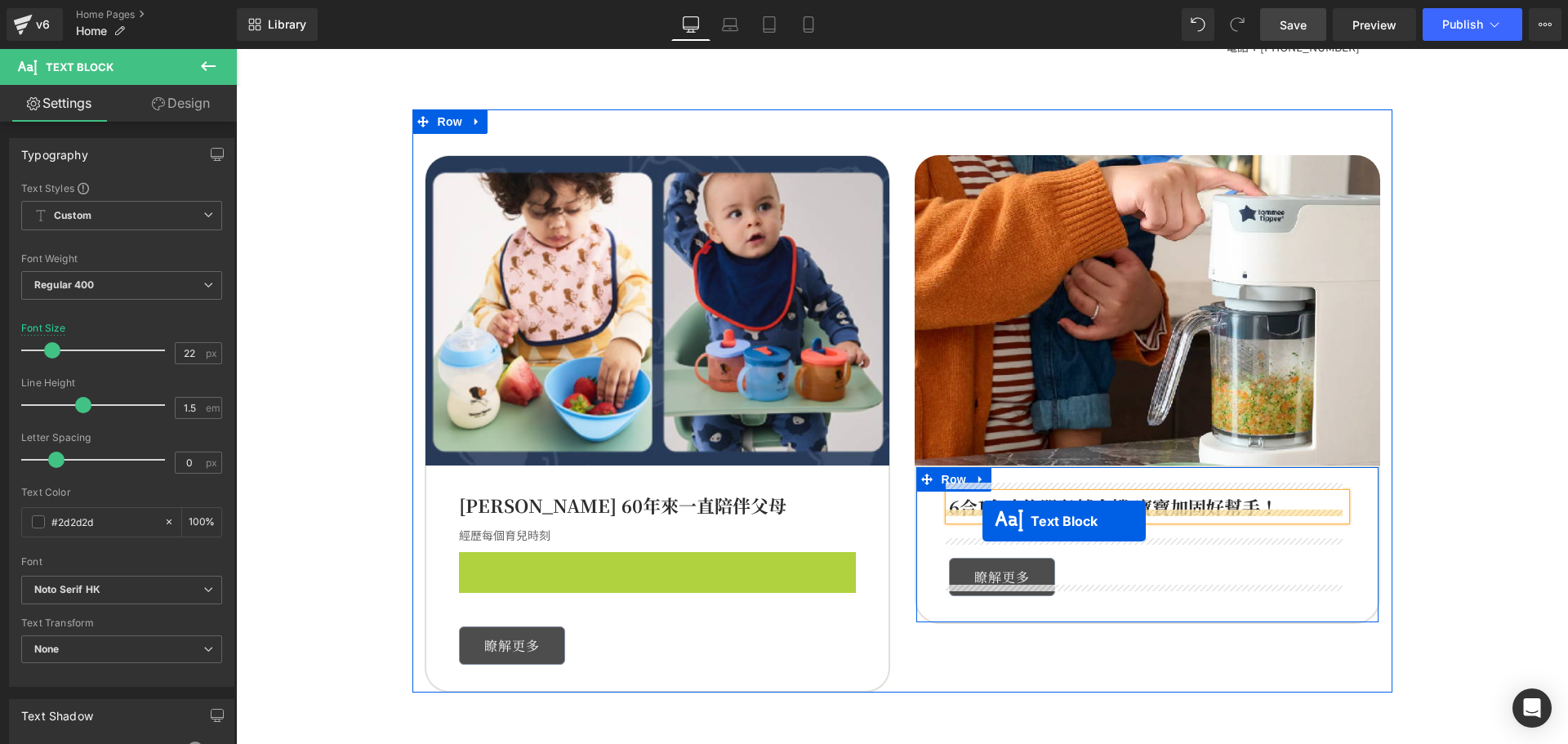
drag, startPoint x: 613, startPoint y: 556, endPoint x: 983, endPoint y: 521, distance: 371.7
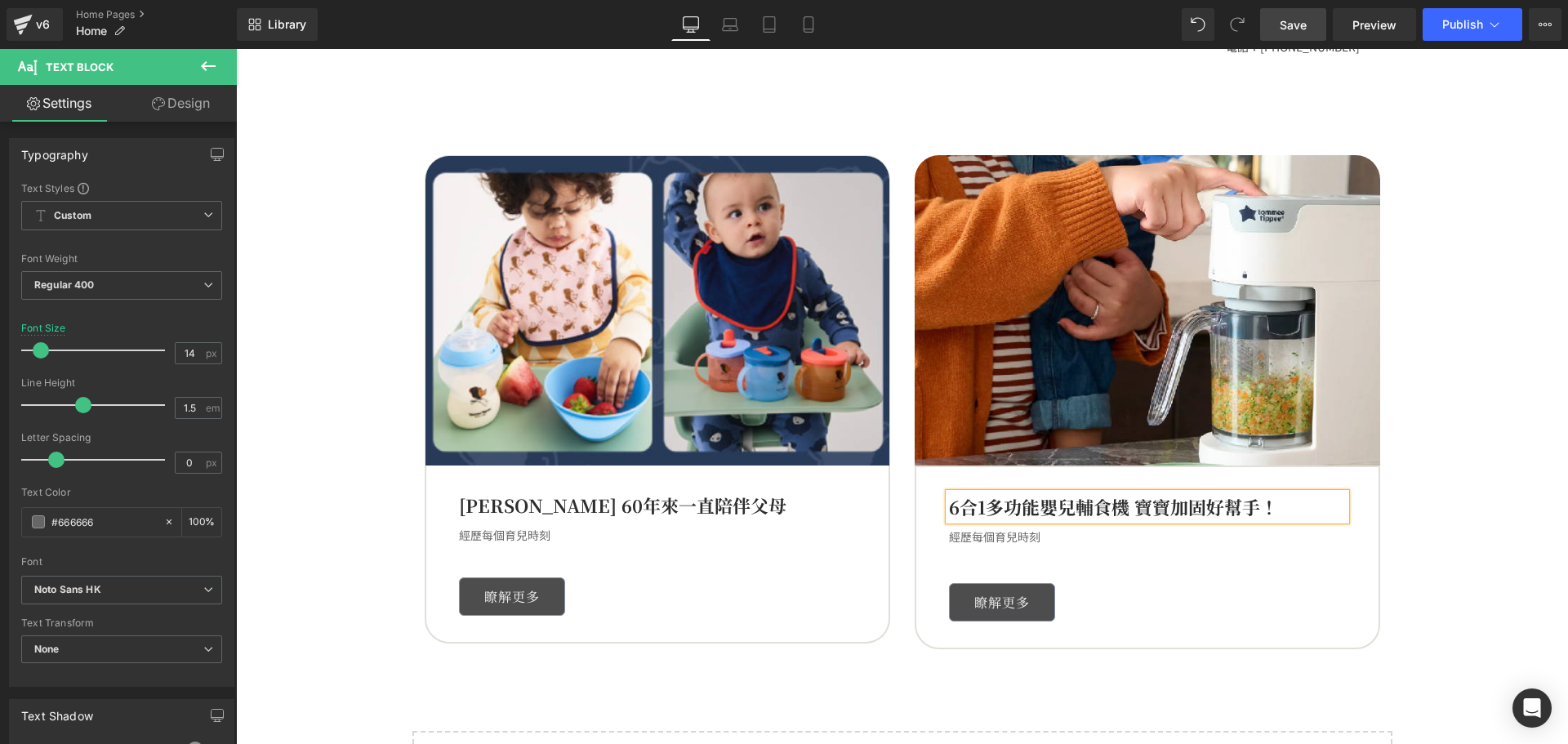
click at [949, 528] on div "經歷每個育兒時刻 Text Block" at bounding box center [1147, 536] width 397 height 17
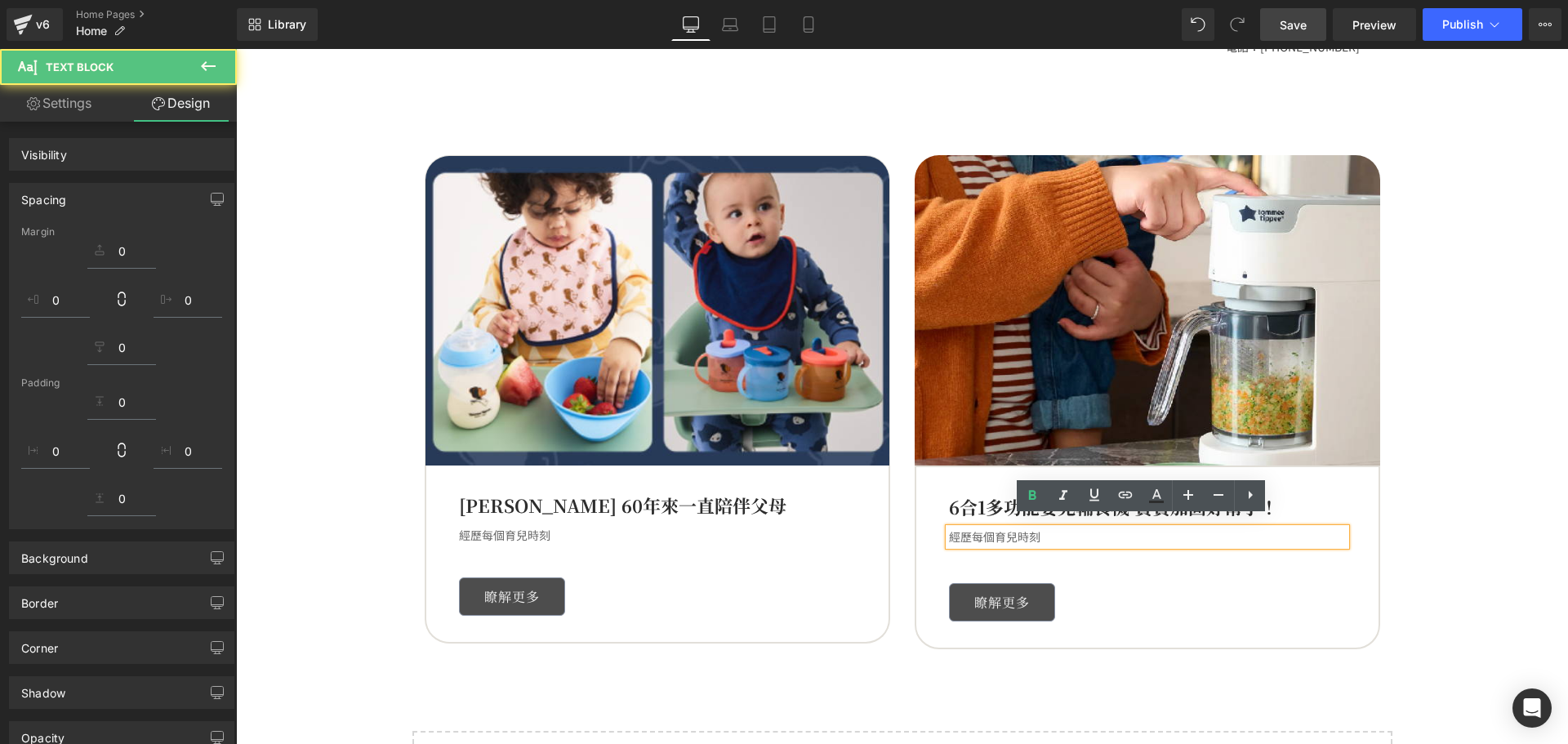
click at [950, 528] on p "經歷每個育兒時刻" at bounding box center [1147, 536] width 397 height 17
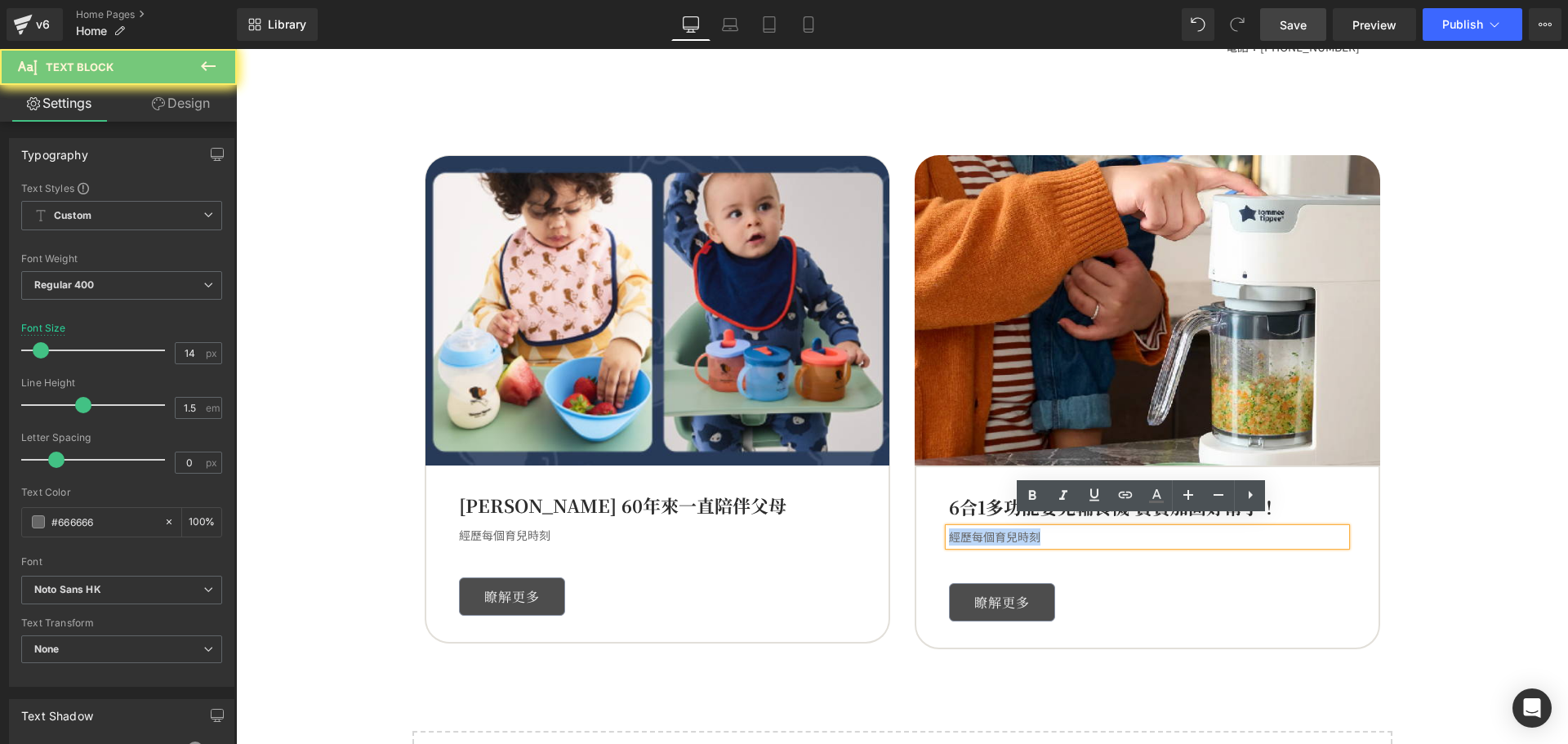
drag, startPoint x: 946, startPoint y: 524, endPoint x: 1142, endPoint y: 530, distance: 196.1
click at [1142, 530] on p "經歷每個育兒時刻" at bounding box center [1147, 536] width 397 height 17
paste div
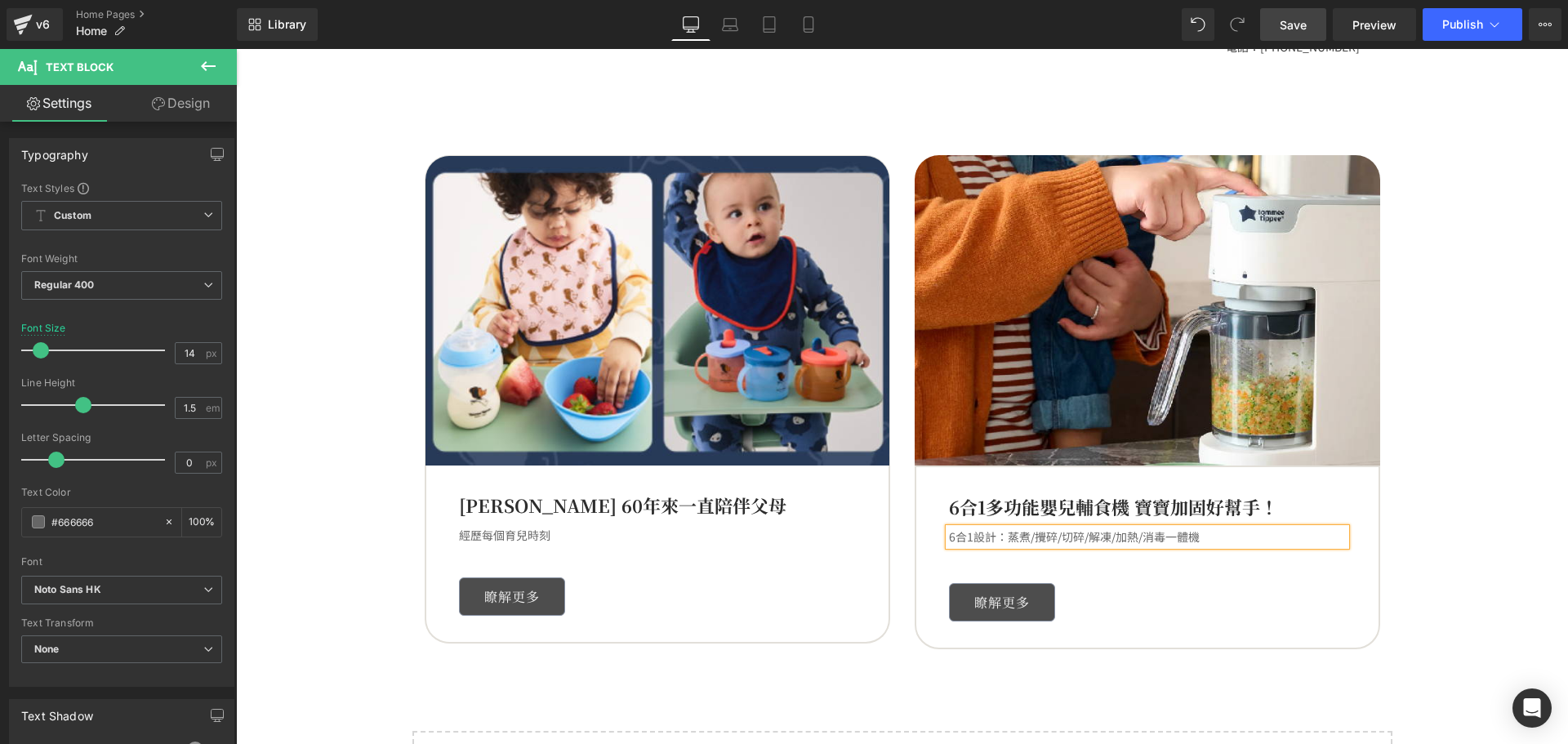
click at [983, 597] on span "Button" at bounding box center [1002, 601] width 38 height 19
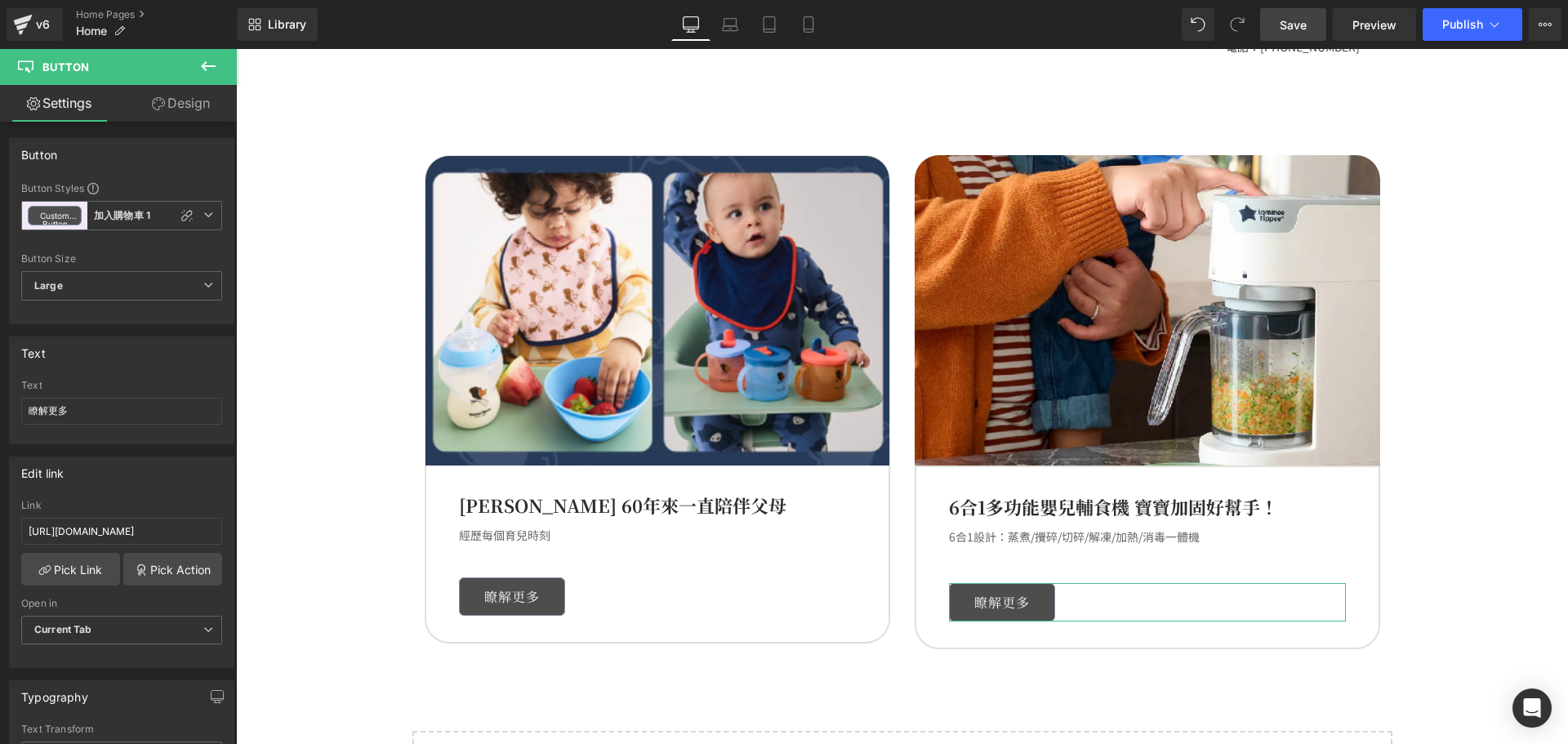
scroll to position [0, 128]
drag, startPoint x: 276, startPoint y: 585, endPoint x: 505, endPoint y: 549, distance: 231.8
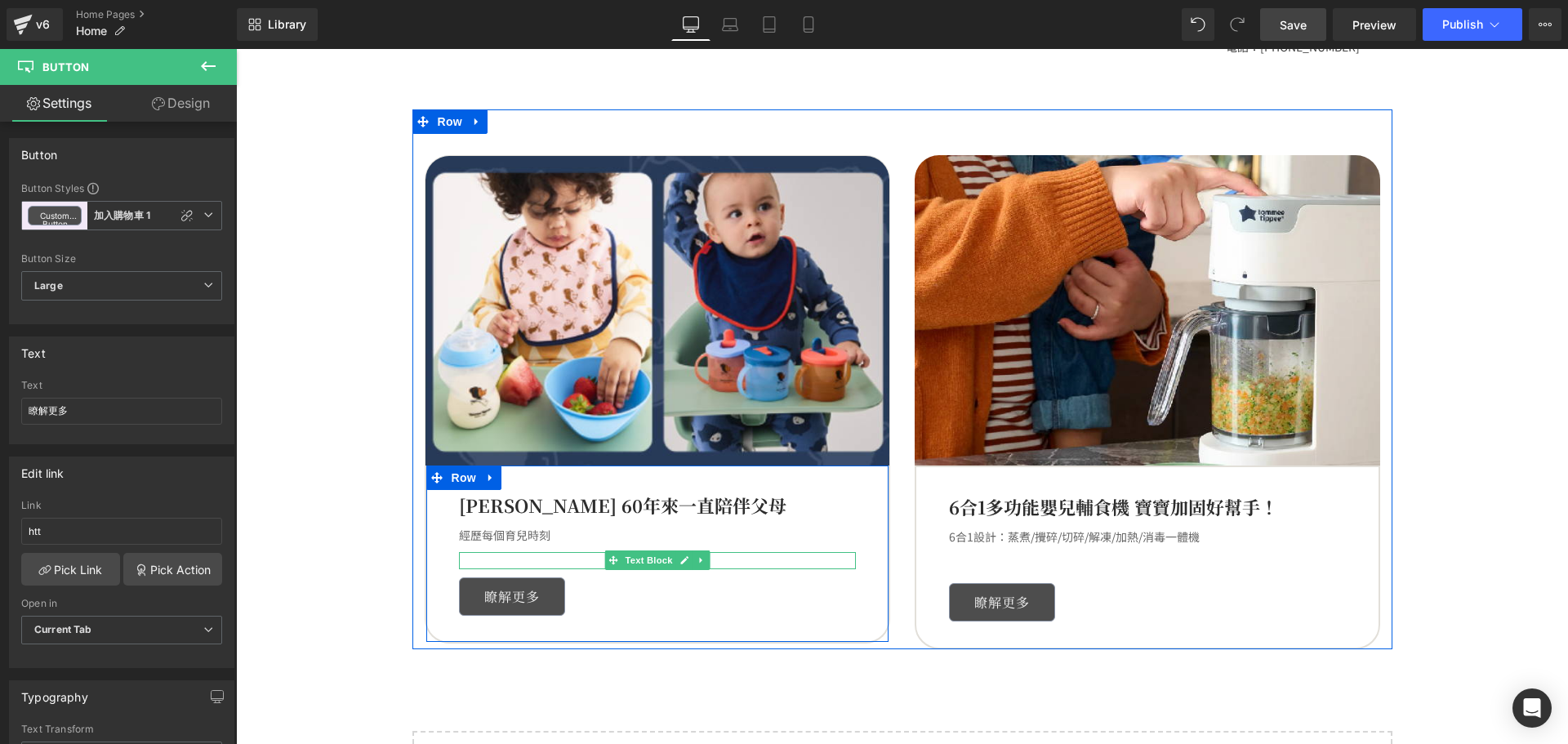
scroll to position [0, 0]
type input "h"
type input "https://tommeetippeehkeshop.com/products/quick-cook-6-in-1-baby-food-maker_2"
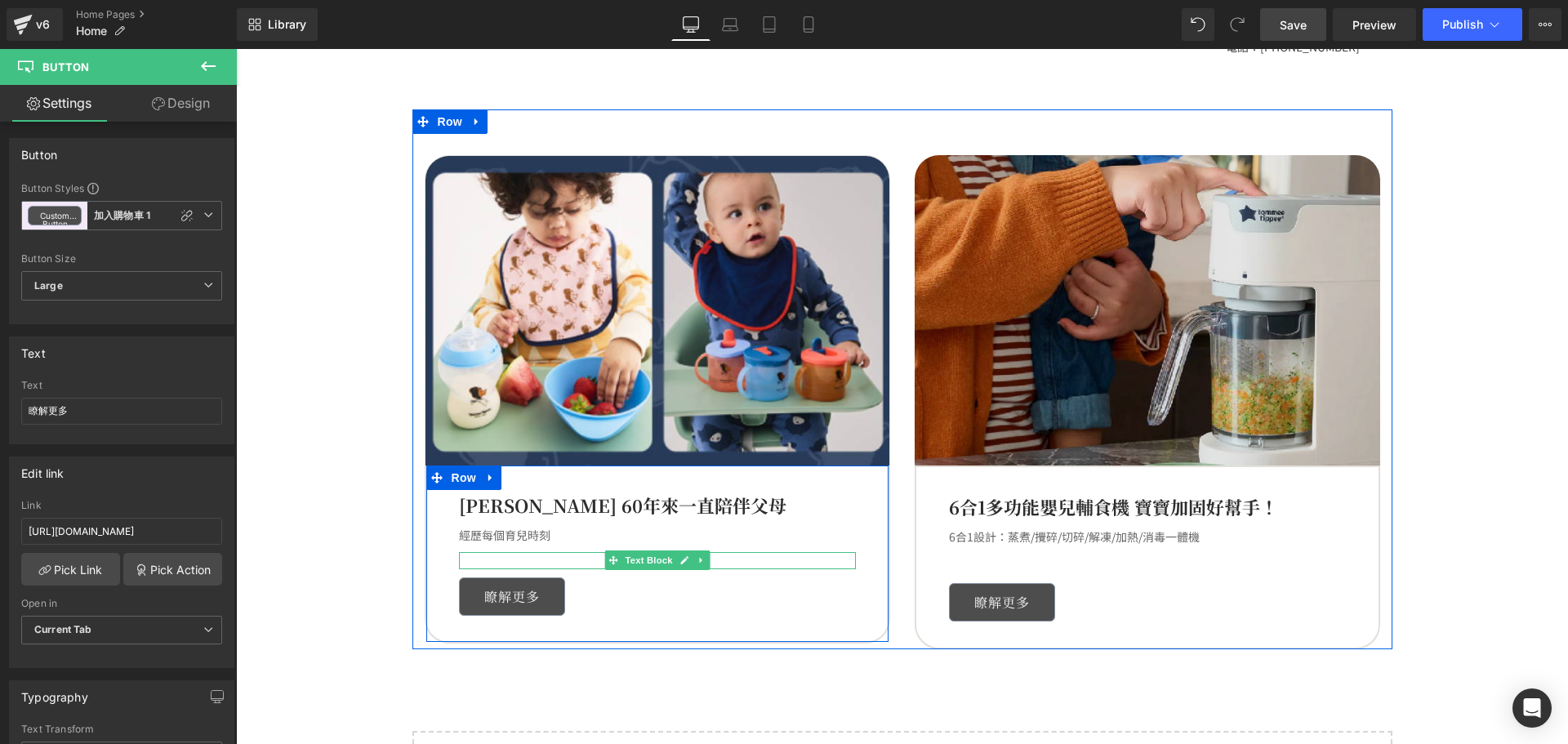
scroll to position [0, 210]
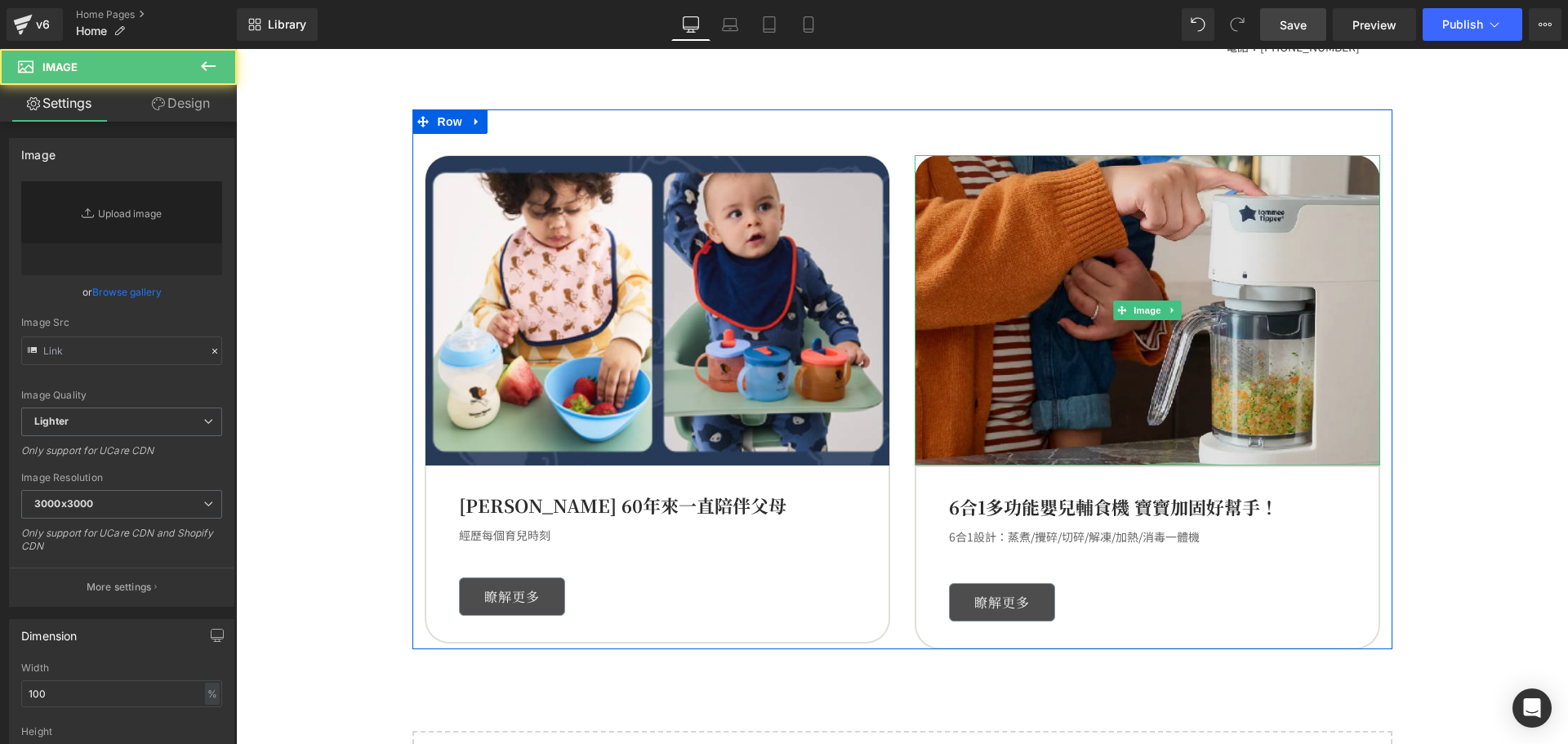
click at [1022, 284] on img at bounding box center [1147, 310] width 466 height 310
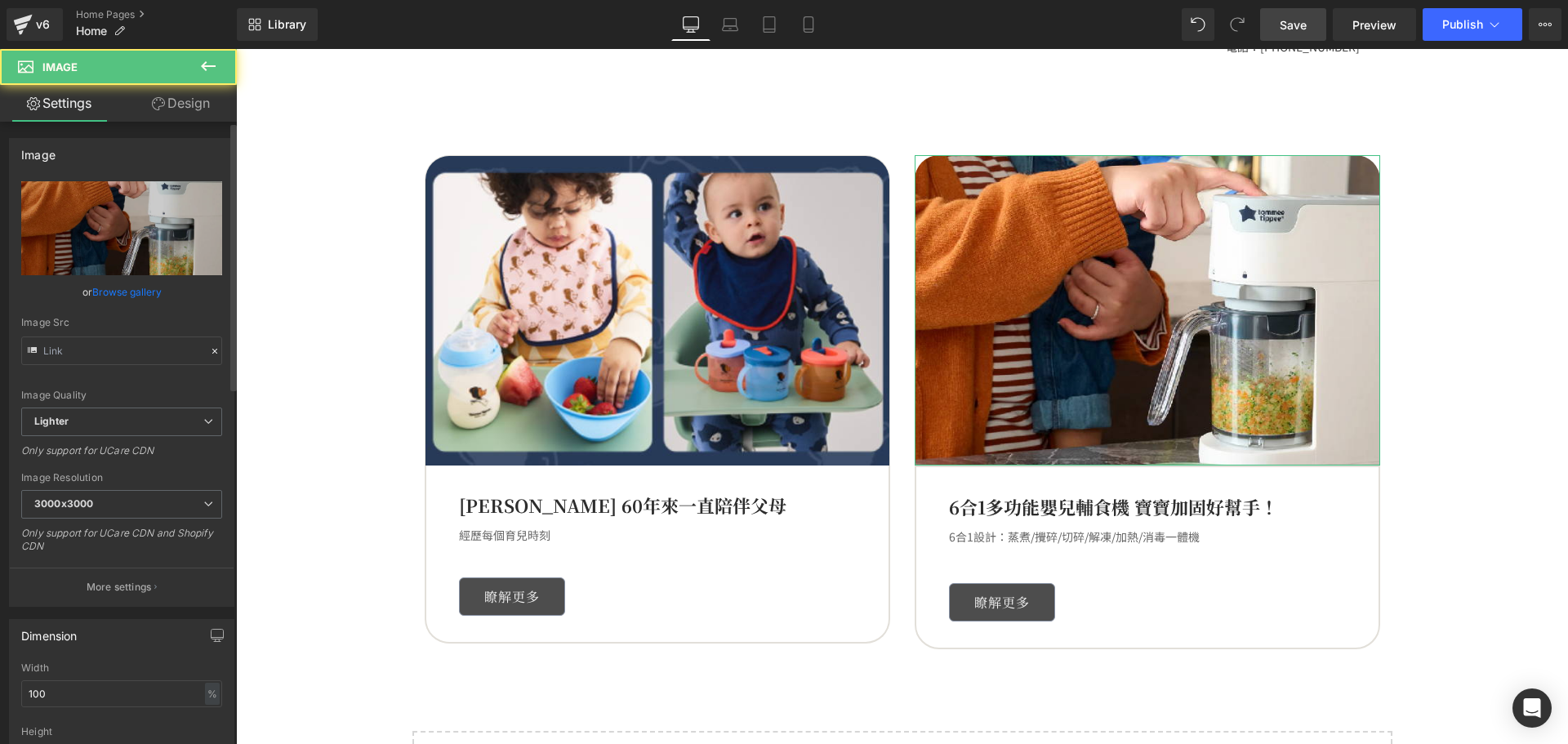
click at [209, 348] on icon at bounding box center [214, 350] width 11 height 11
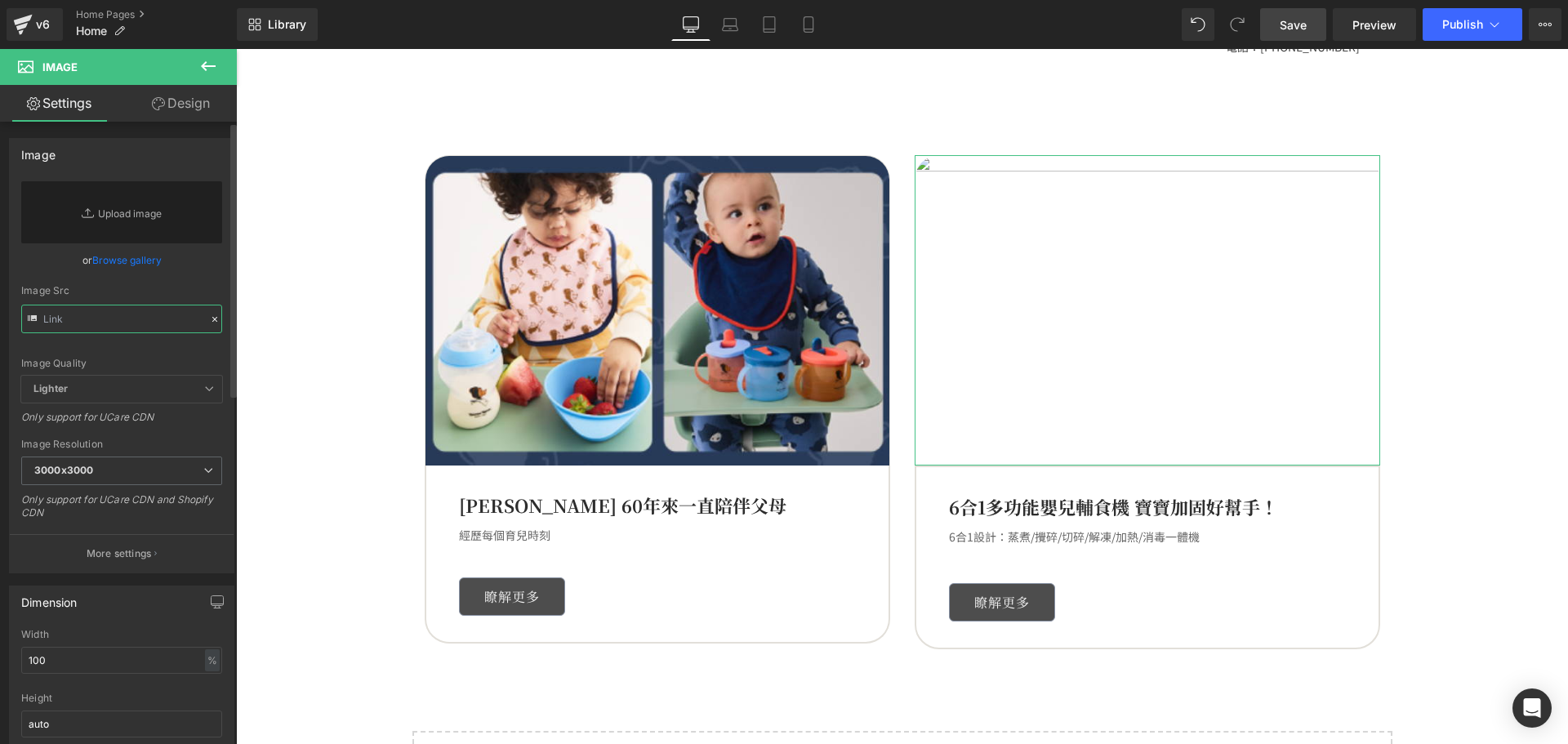
click at [138, 326] on input "text" at bounding box center [121, 319] width 201 height 28
paste input "https://tommeetippeehkeshop.com/products/quick-cook-6-in-1-baby-food-maker_2"
type input "https://tommeetippeehkeshop.com/products/quick-cook-6-in-1-baby-food-maker_2"
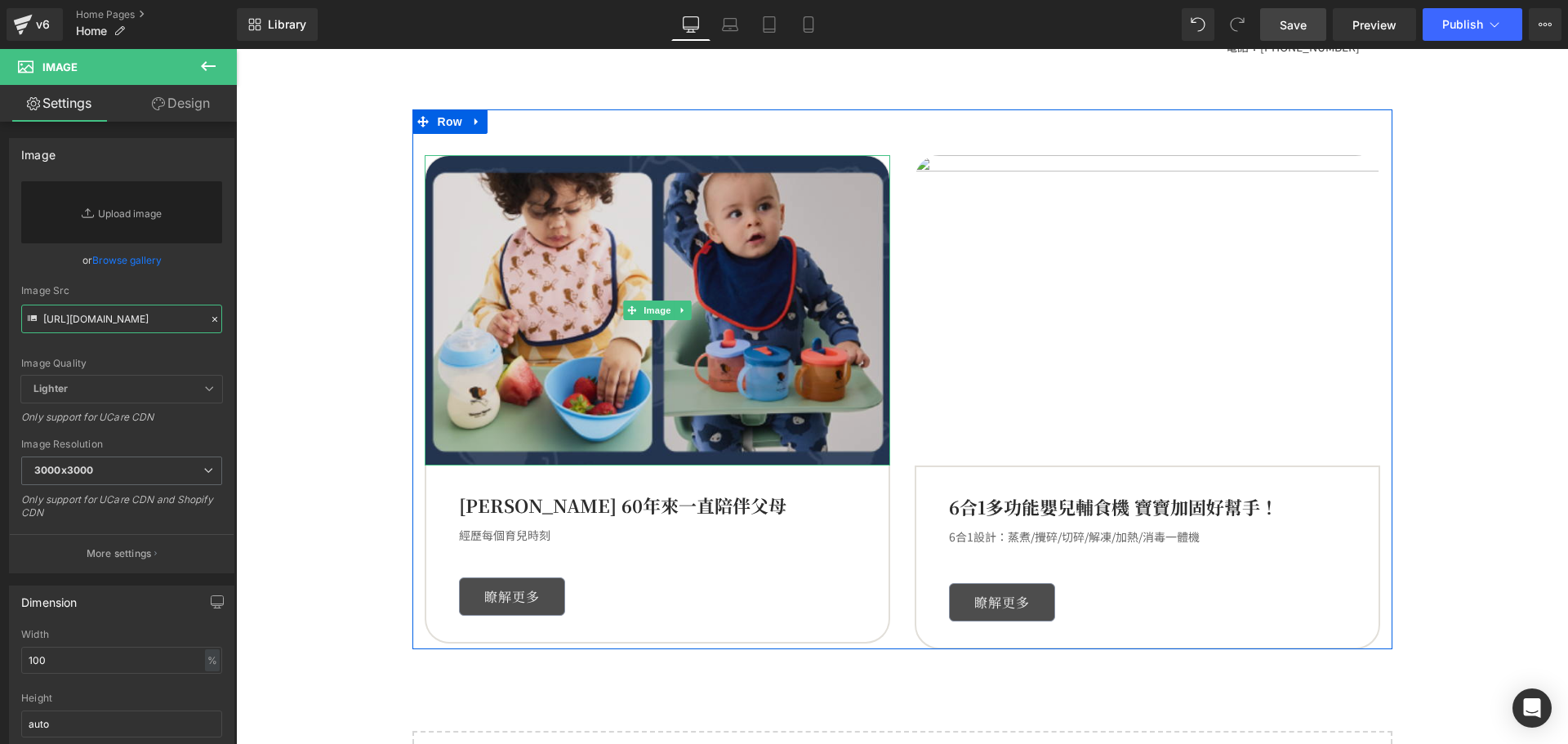
scroll to position [0, 0]
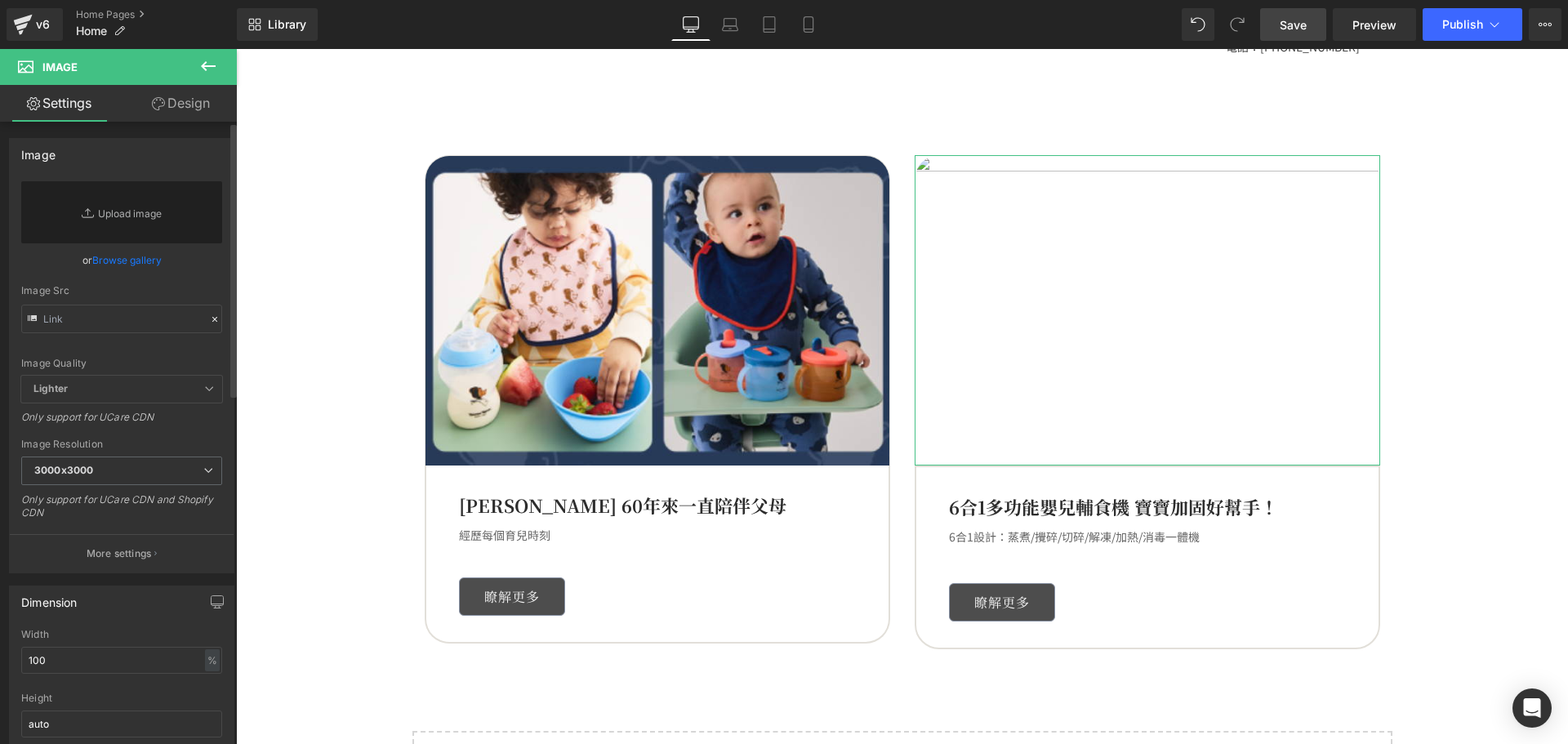
click at [130, 258] on link "Browse gallery" at bounding box center [127, 260] width 70 height 28
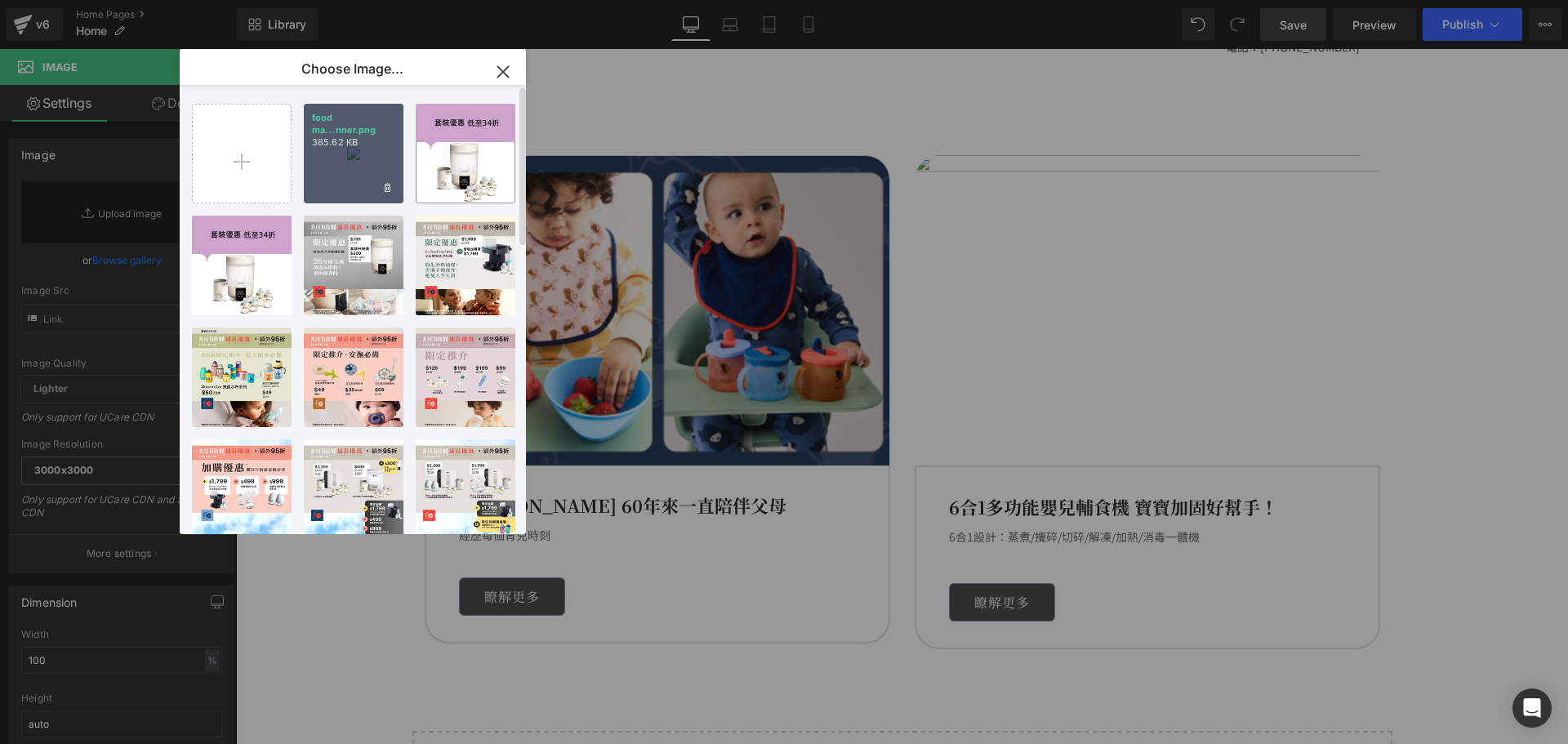
click at [304, 161] on div "food ma...nner.png 385.62 KB" at bounding box center [353, 153] width 99 height 99
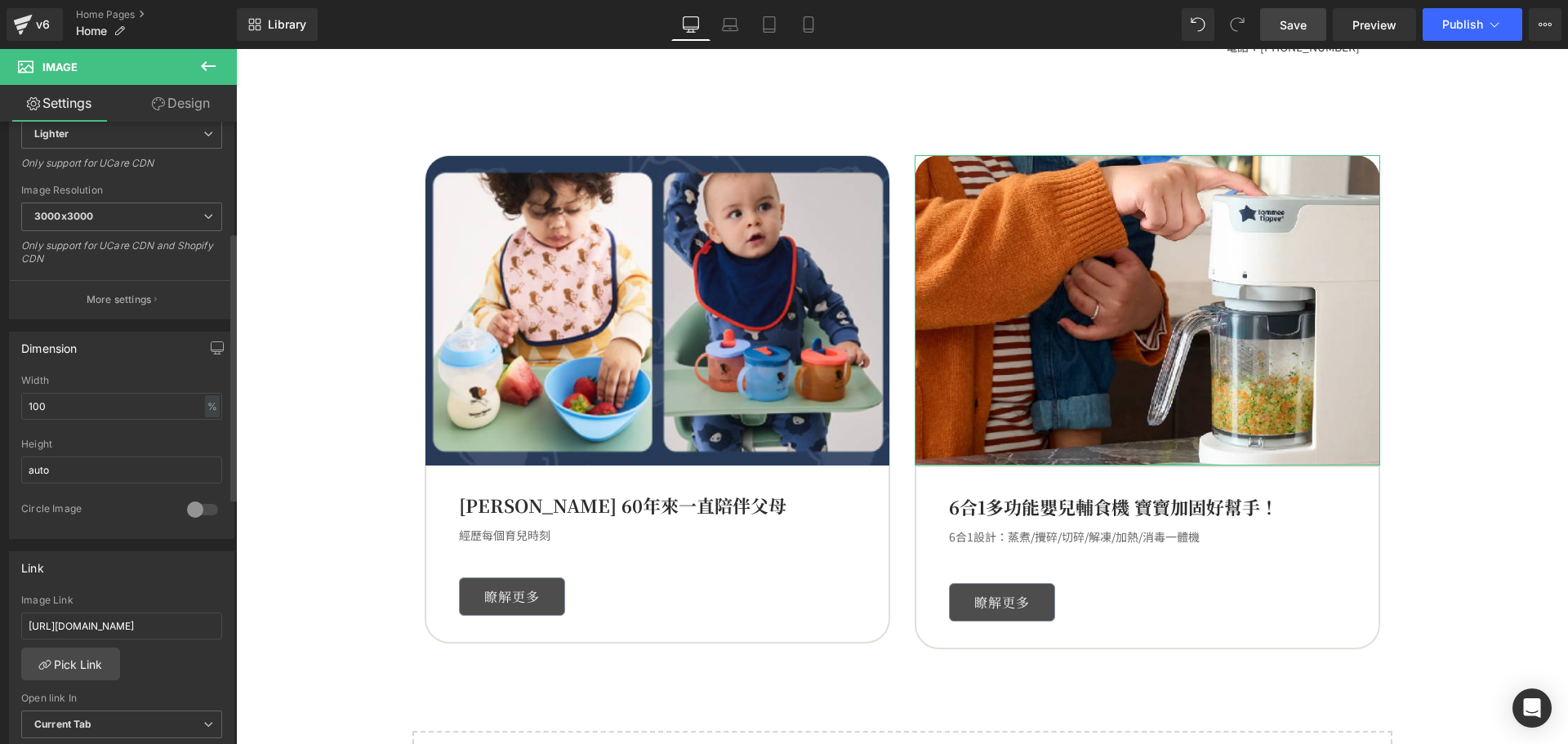
scroll to position [327, 0]
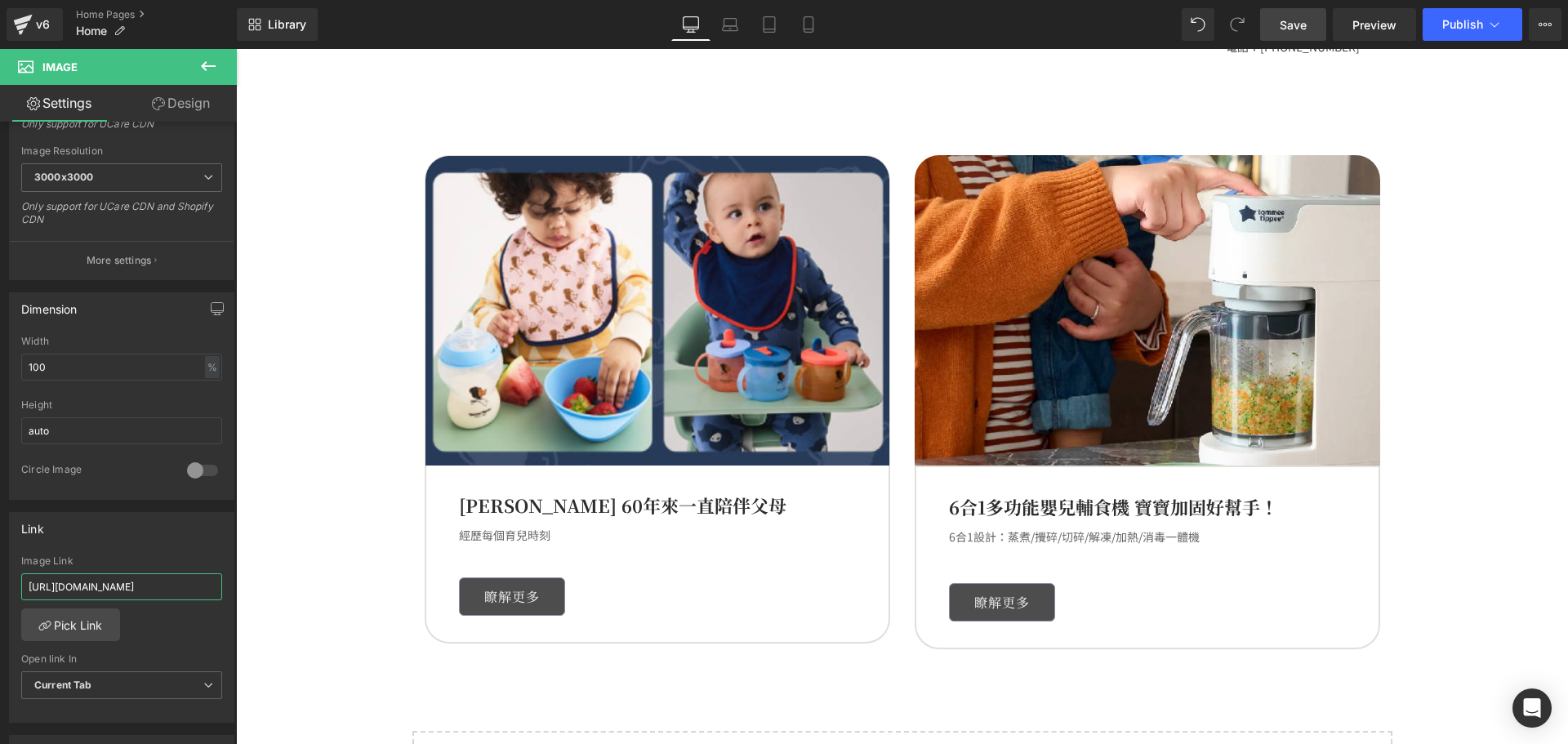
drag, startPoint x: 394, startPoint y: 650, endPoint x: 604, endPoint y: 637, distance: 210.4
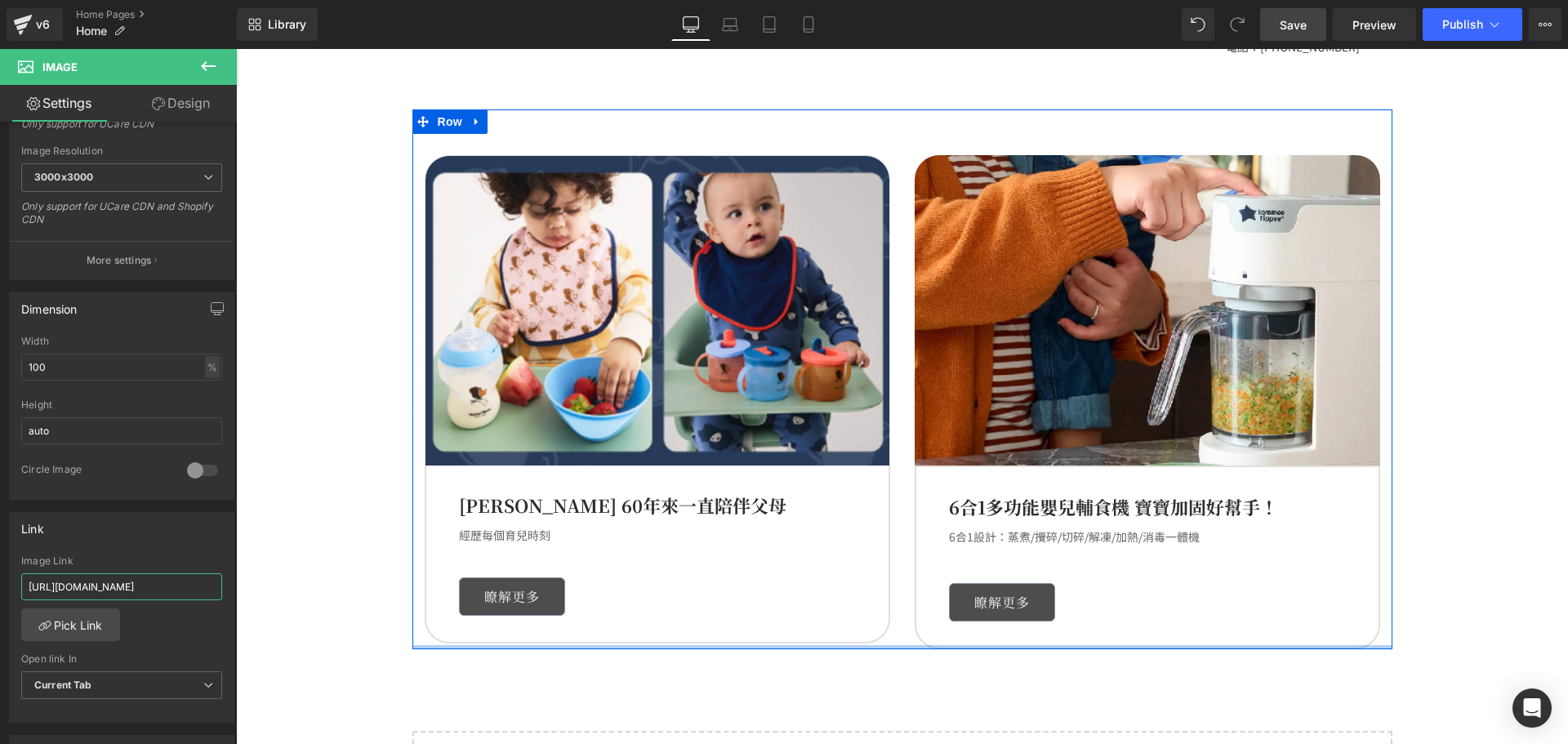
type input "h"
paste input "https://tommeetippeehkeshop.com/products/quick-cook-6-in-1-baby-food-maker_2"
type input "https://tommeetippeehkeshop.com/products/quick-cook-6-in-1-baby-food-maker_2"
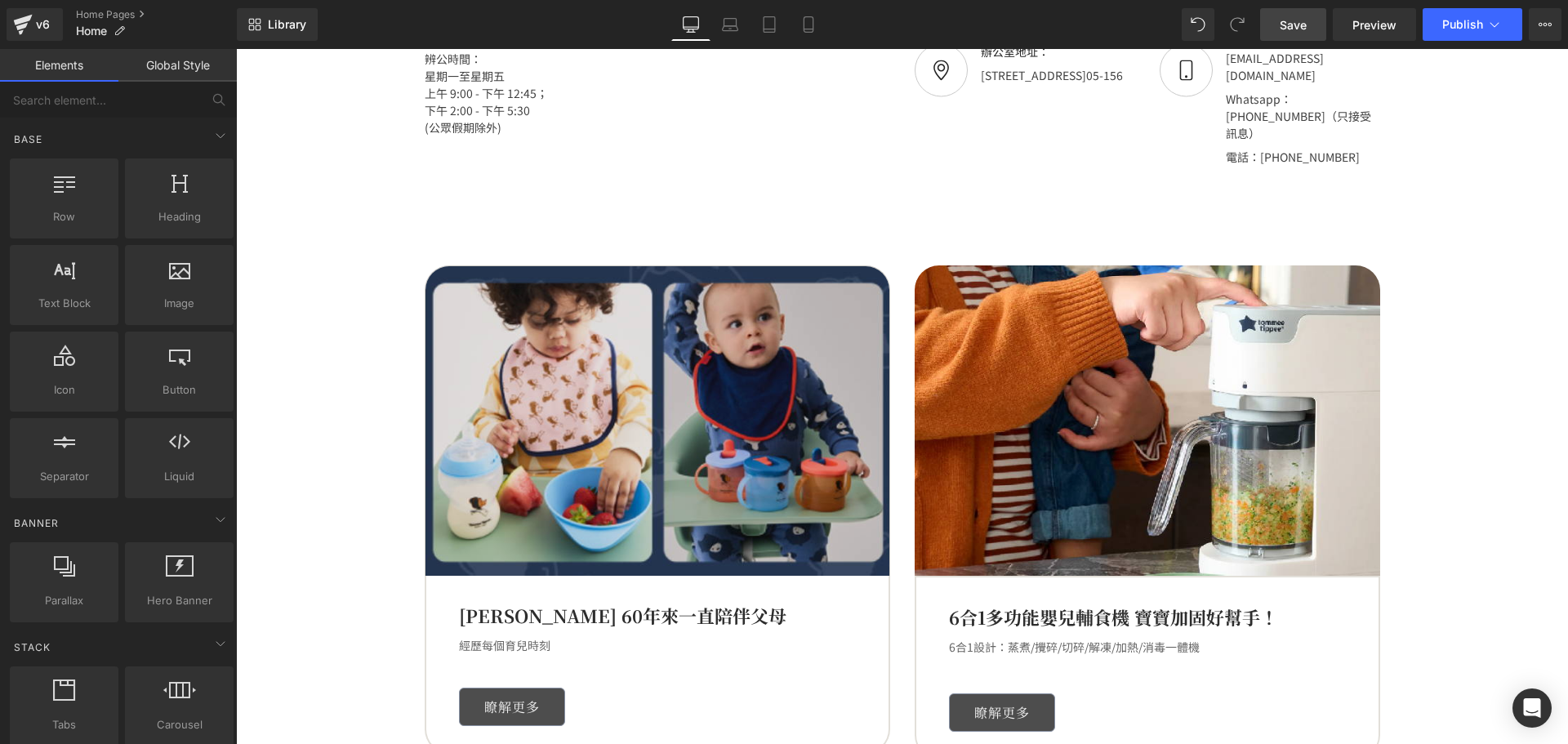
scroll to position [2753, 0]
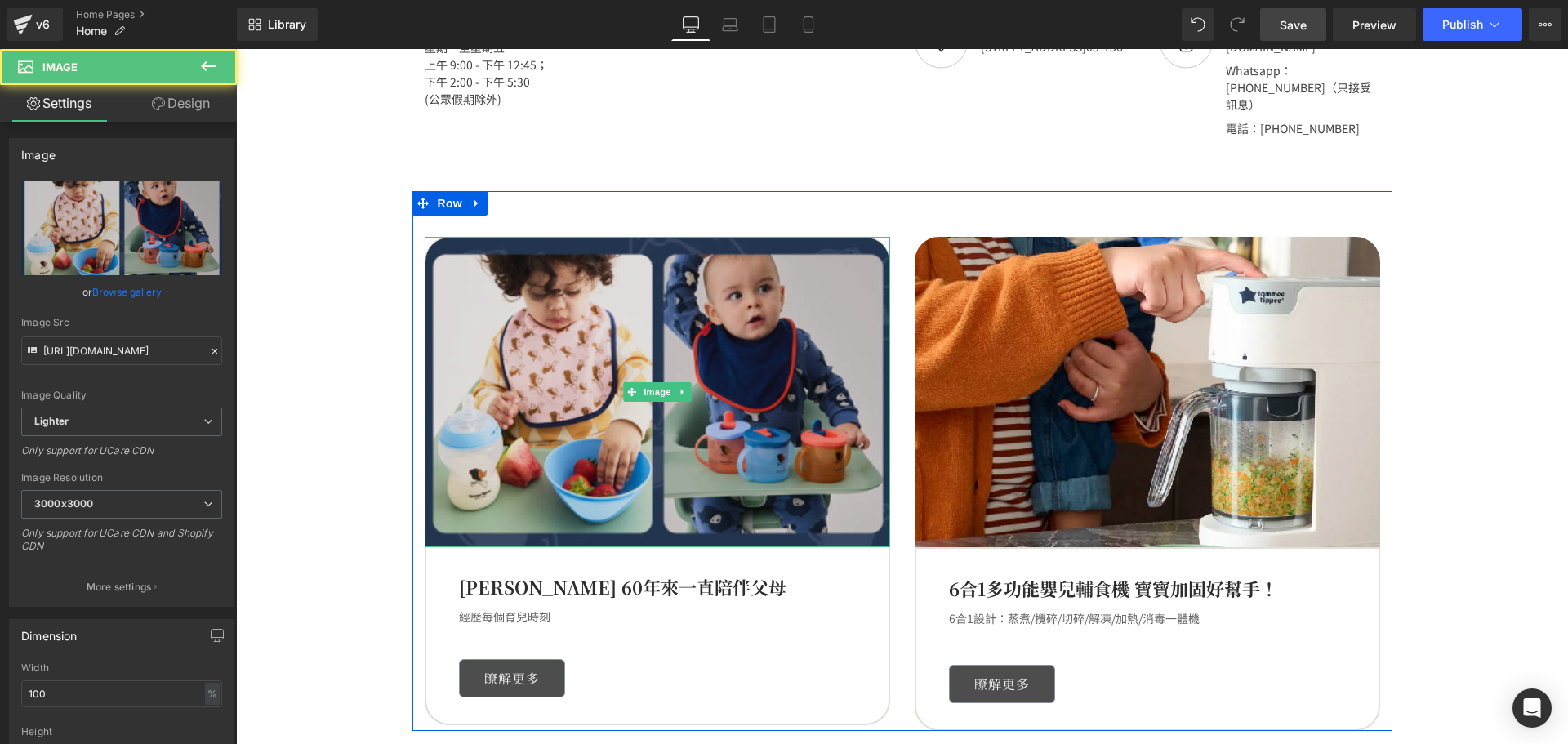
click at [677, 342] on img at bounding box center [657, 392] width 466 height 310
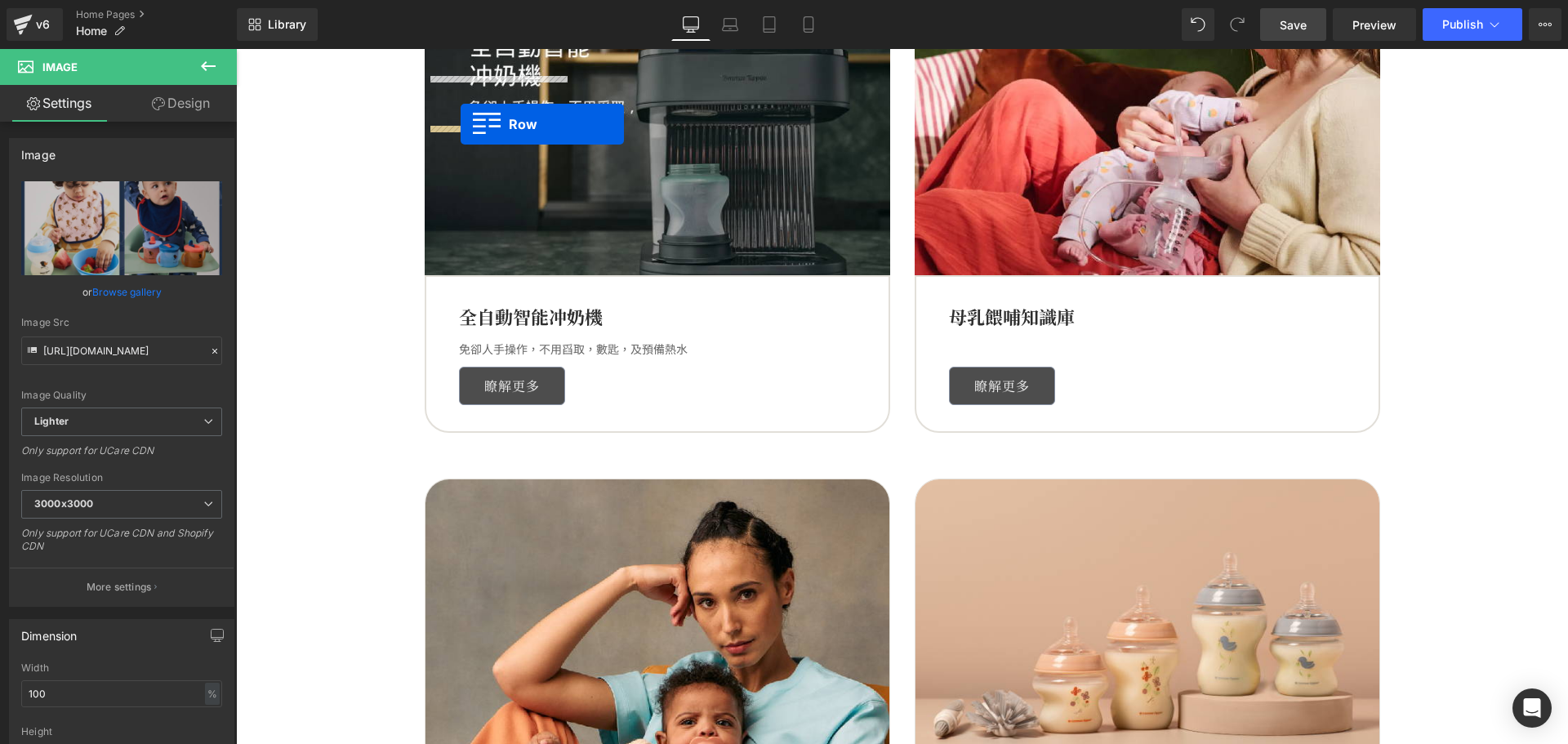
scroll to position [1202, 0]
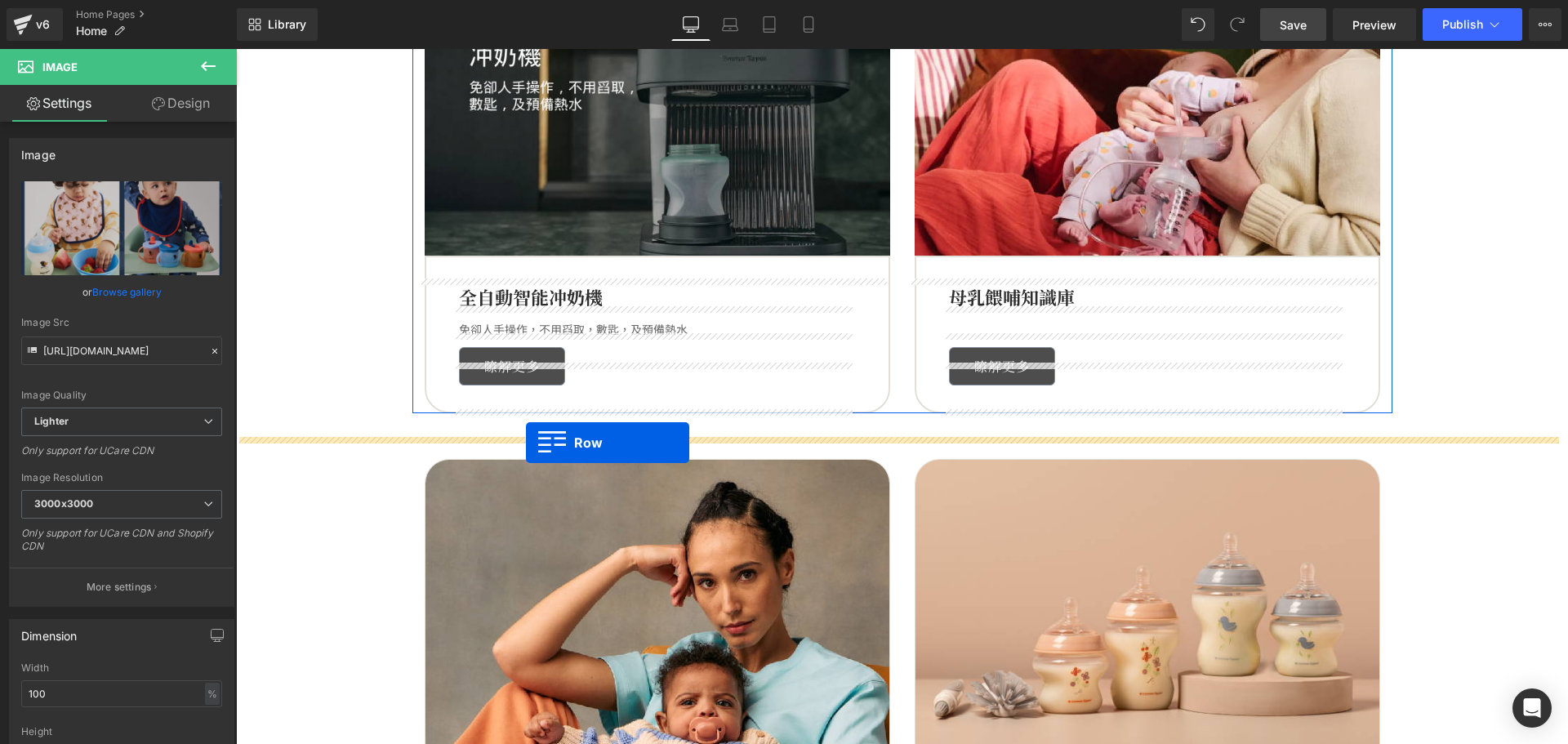
drag, startPoint x: 413, startPoint y: 191, endPoint x: 526, endPoint y: 443, distance: 276.2
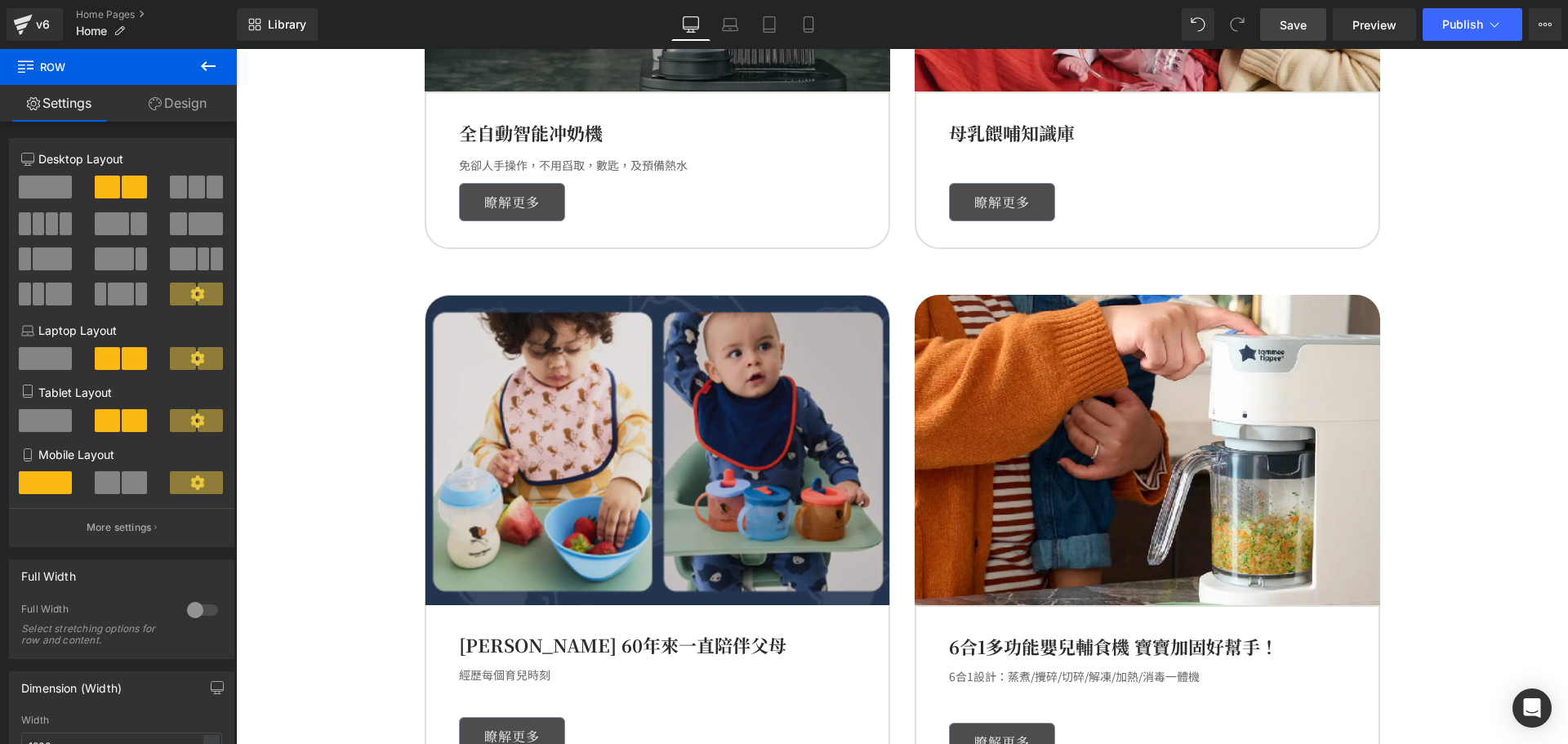
scroll to position [1366, 0]
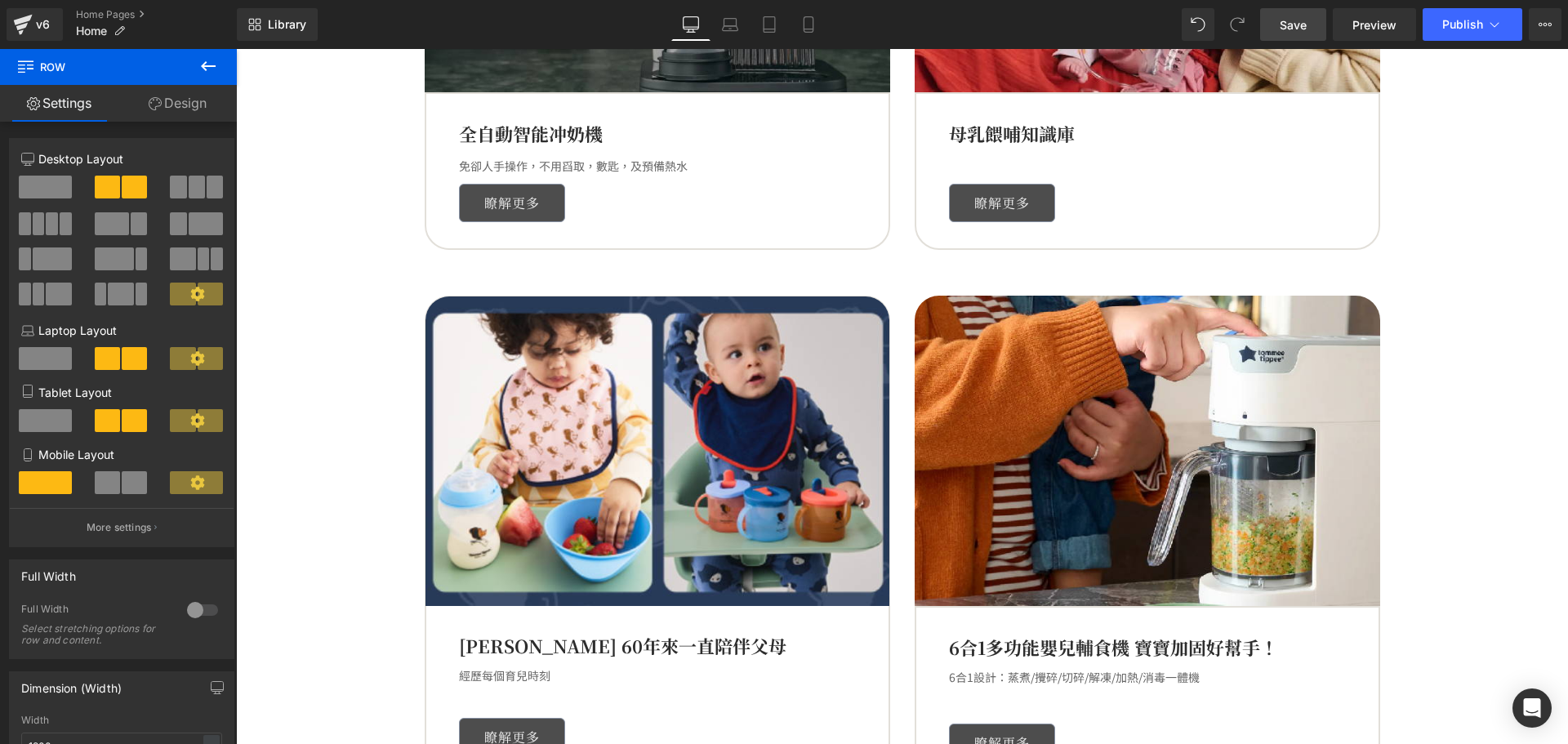
click at [1314, 23] on link "Save" at bounding box center [1292, 24] width 66 height 33
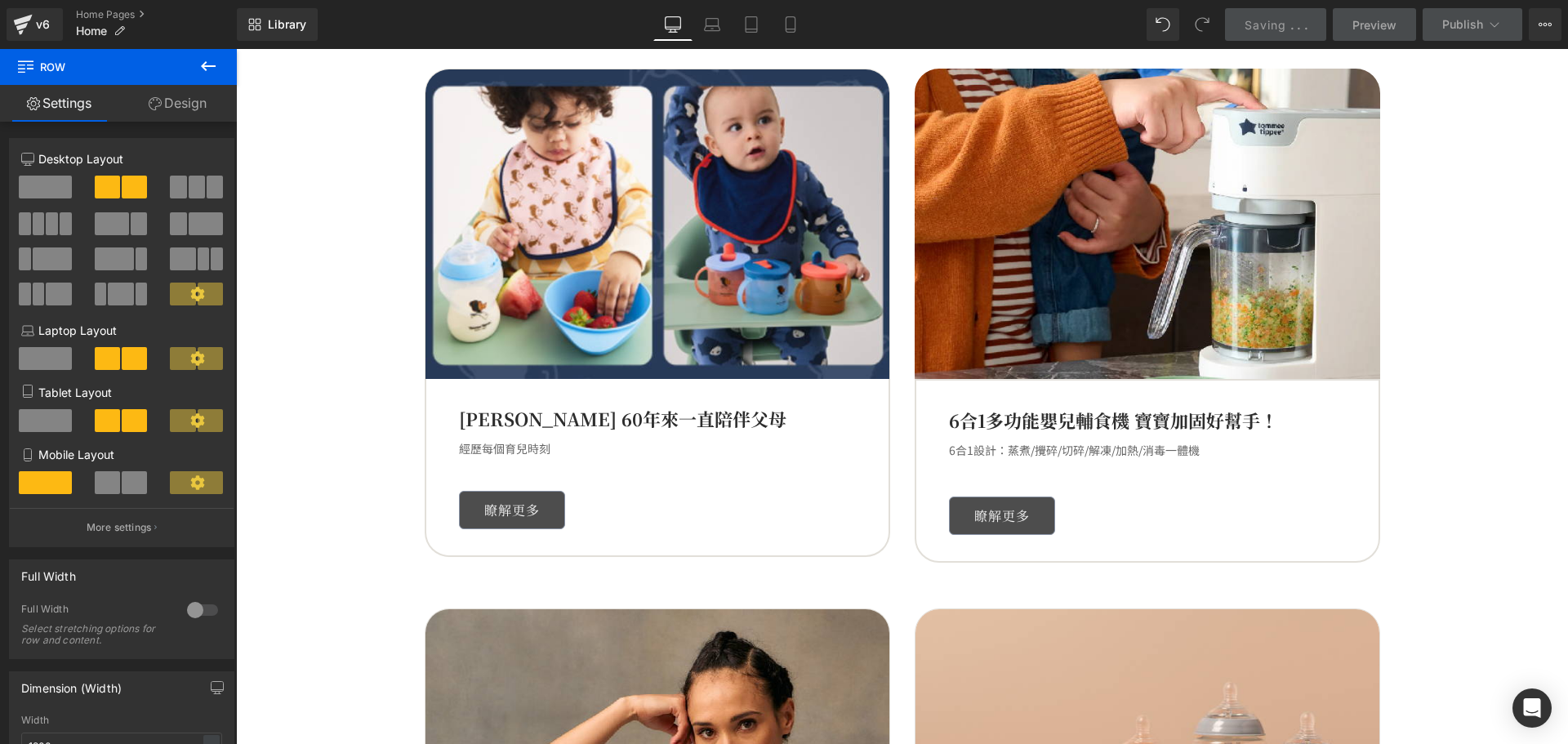
scroll to position [1610, 0]
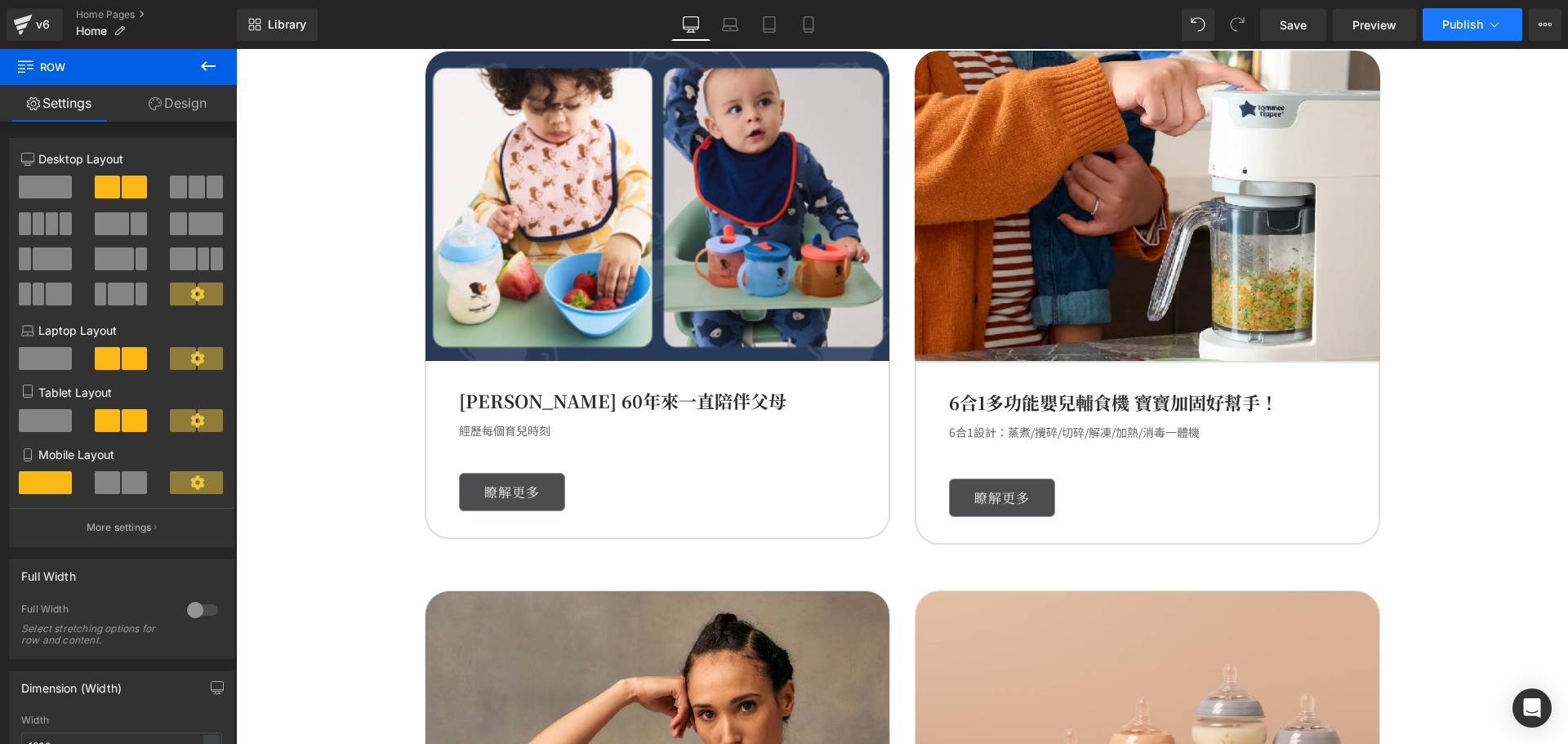
click at [1467, 13] on button "Publish" at bounding box center [1472, 24] width 99 height 33
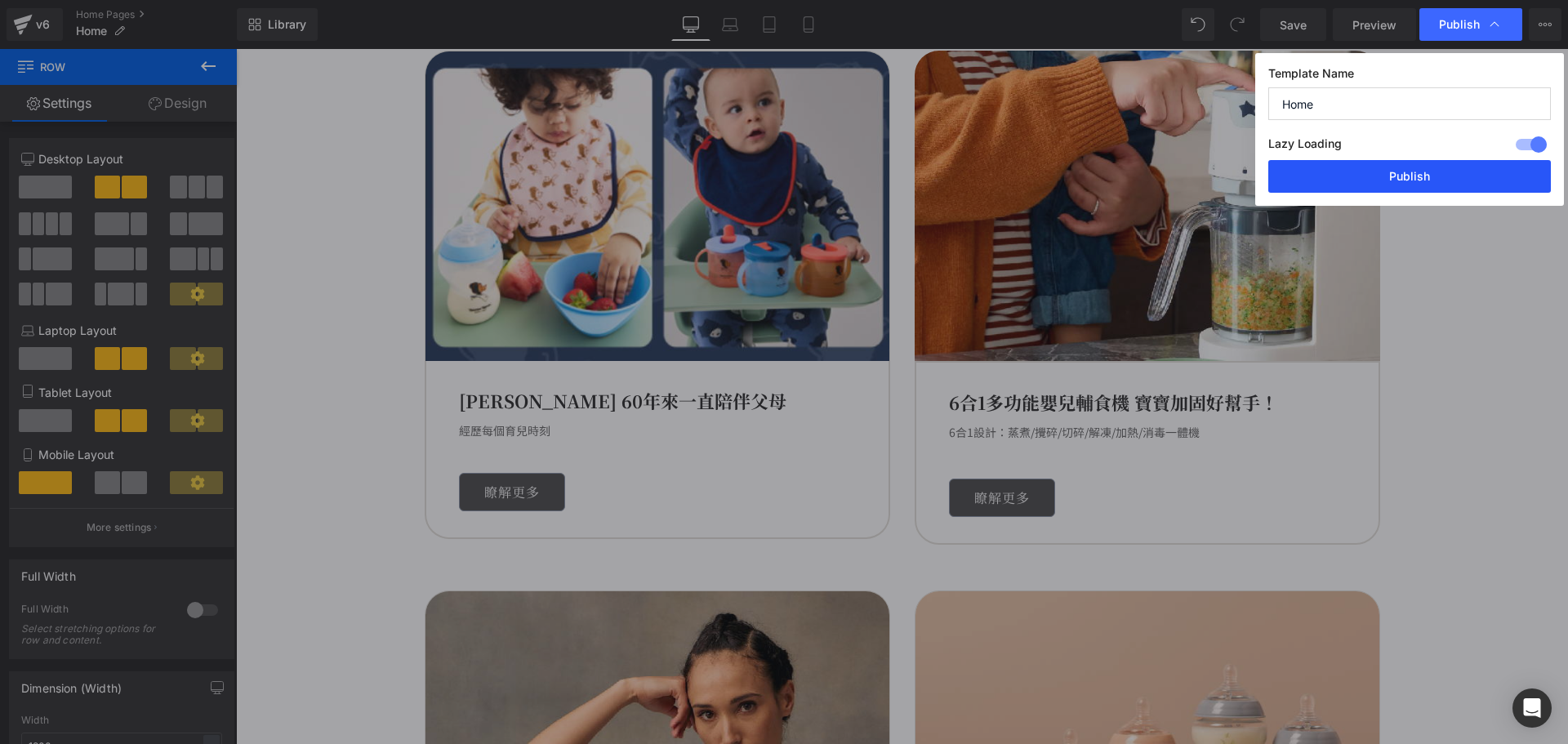
click at [1416, 174] on button "Publish" at bounding box center [1409, 176] width 283 height 33
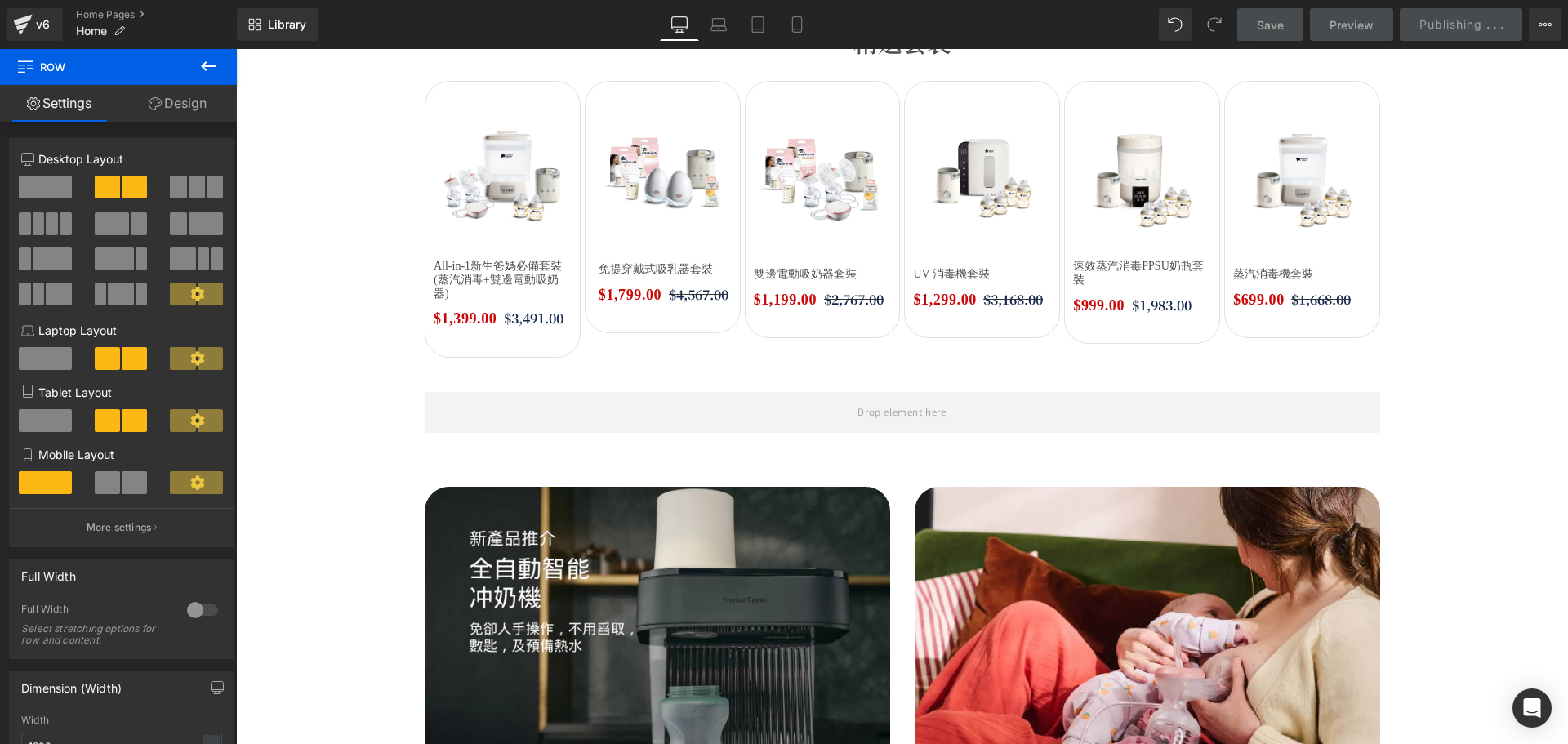
scroll to position [467, 0]
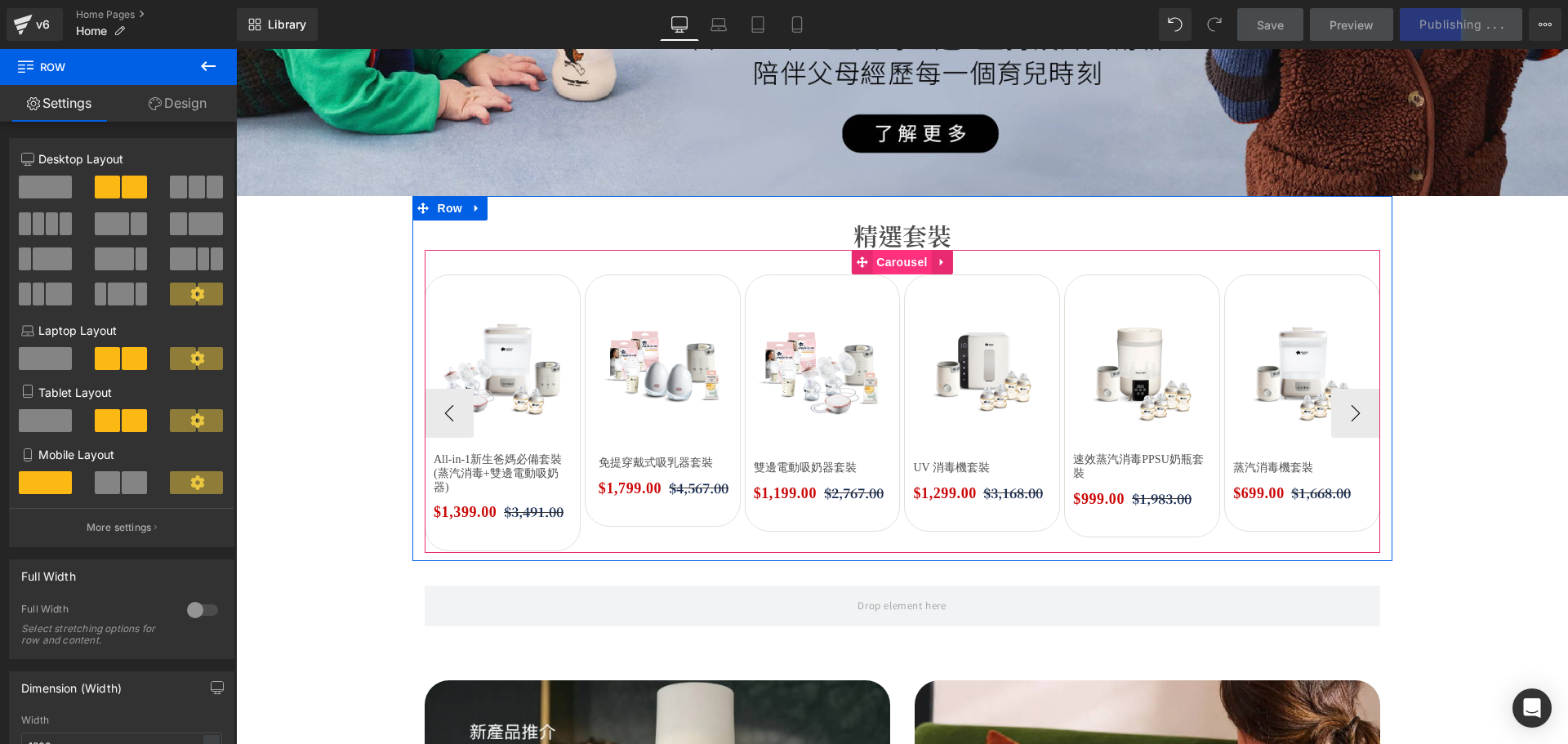
click at [877, 265] on span "Carousel" at bounding box center [901, 262] width 59 height 25
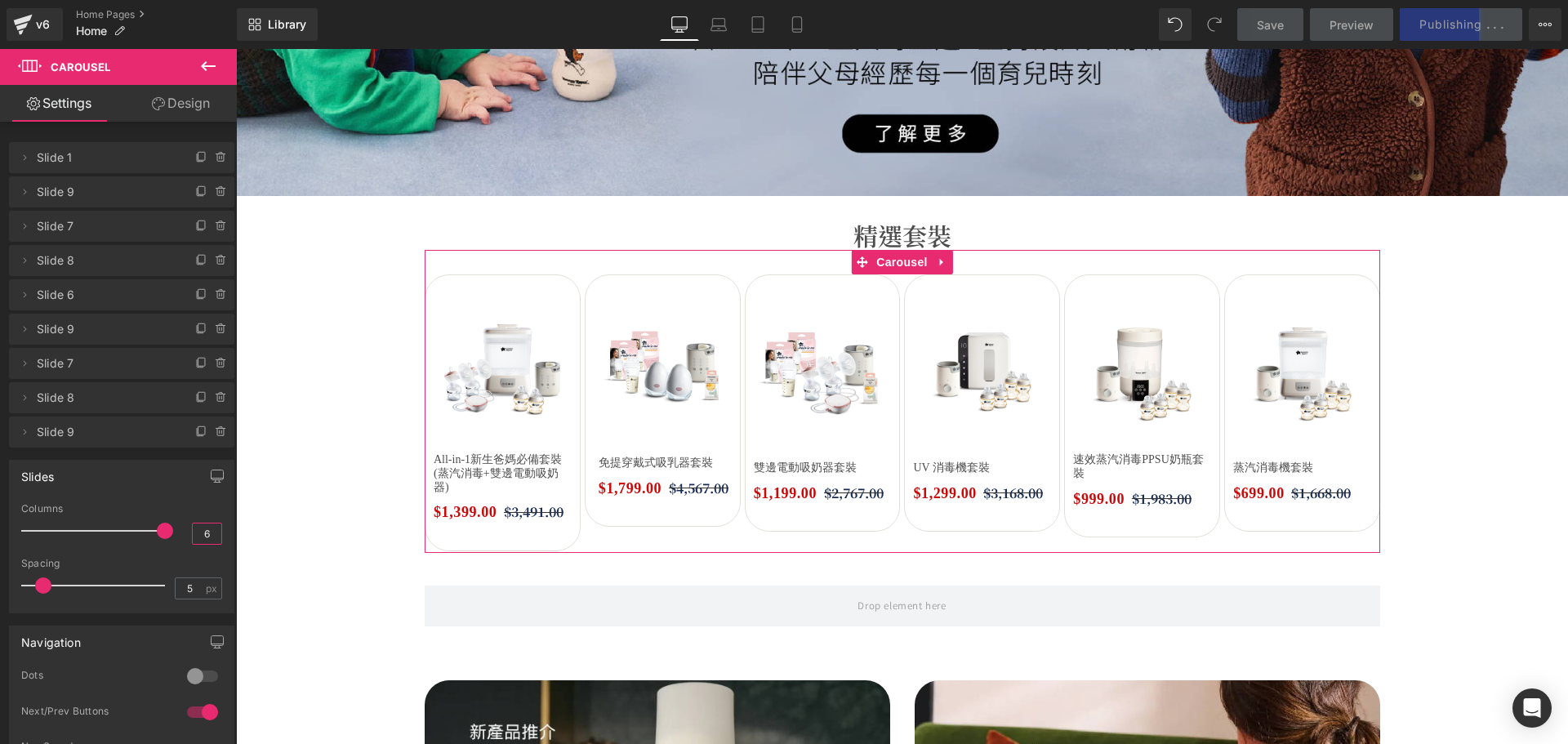
drag, startPoint x: 429, startPoint y: 579, endPoint x: 249, endPoint y: 523, distance: 188.5
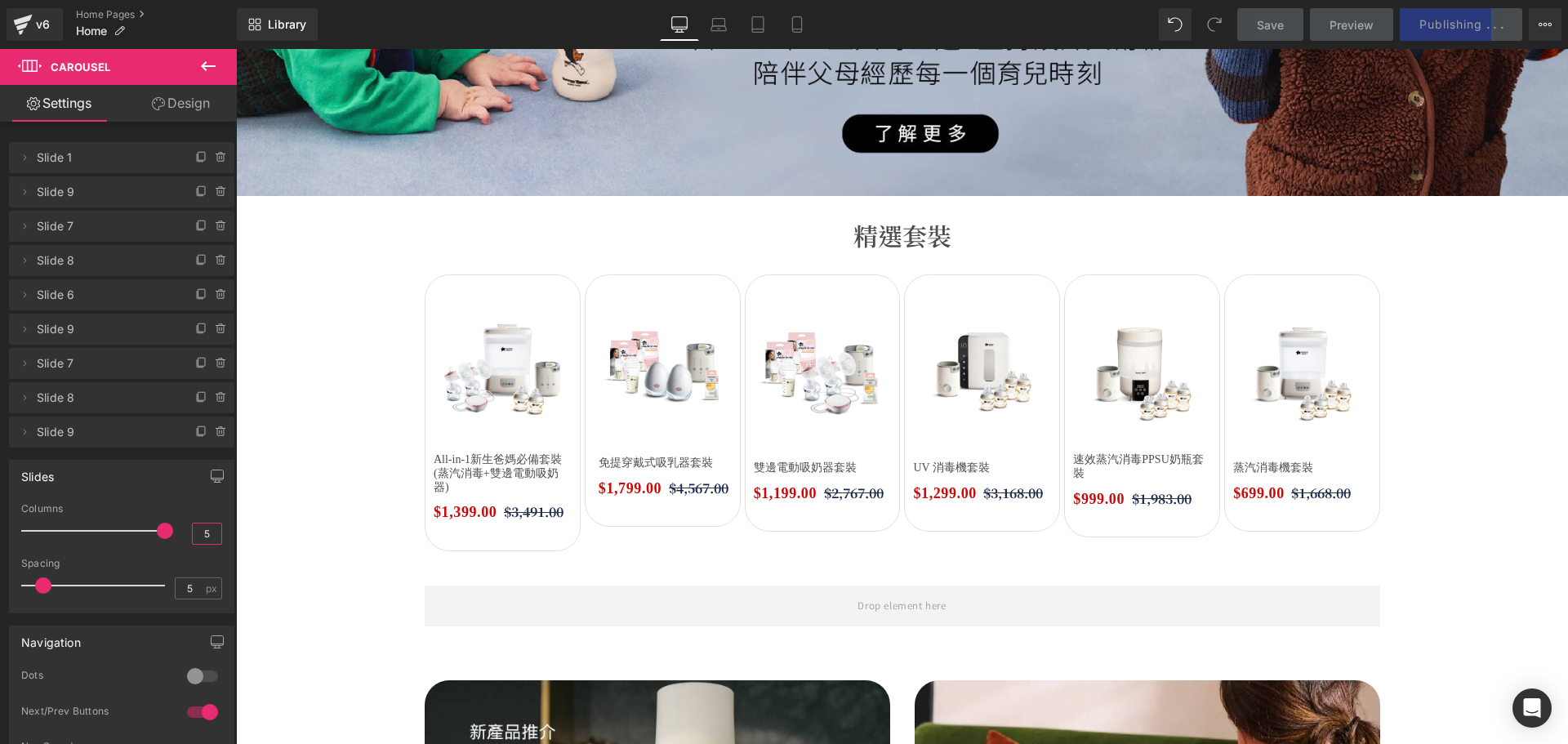
type input "5"
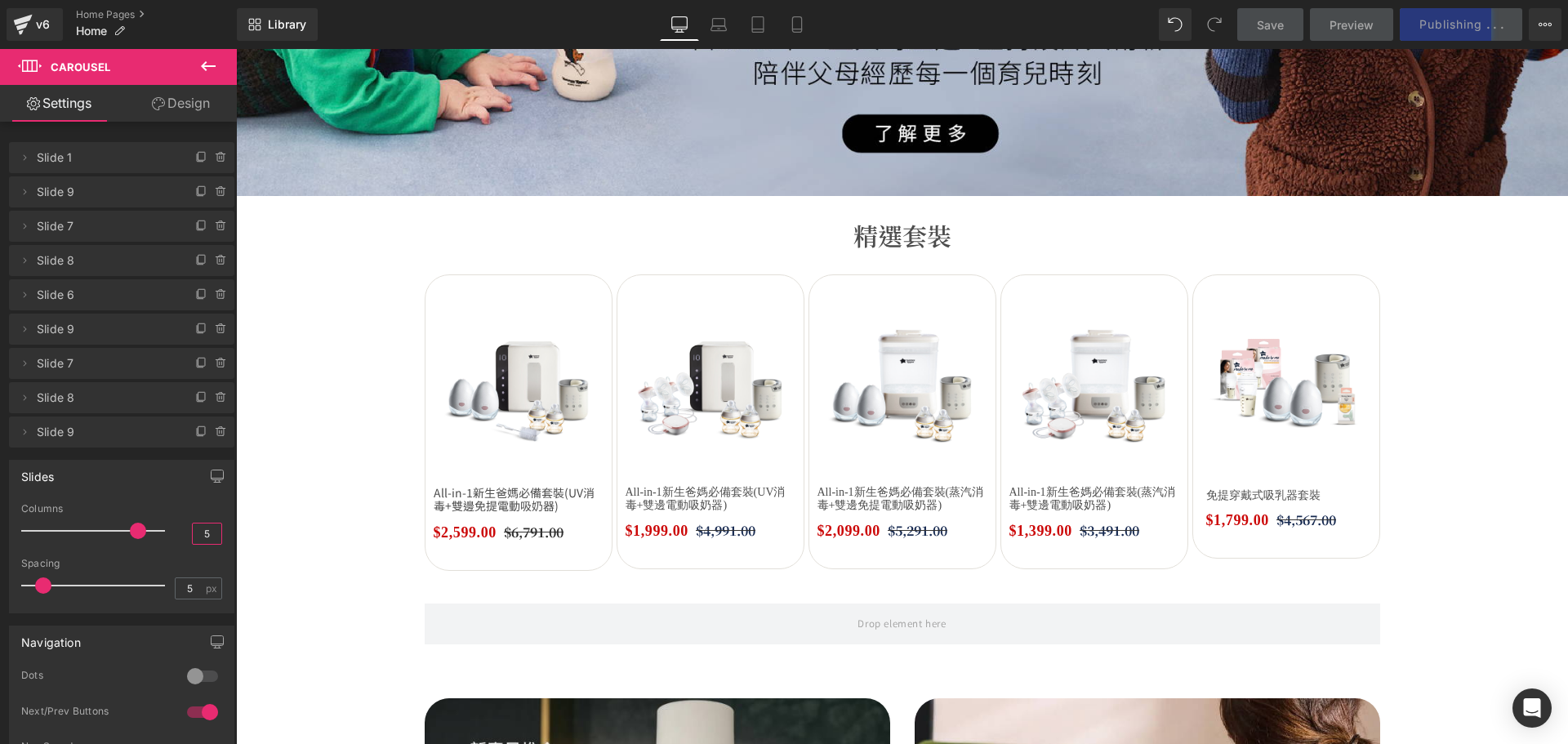
scroll to position [386, 0]
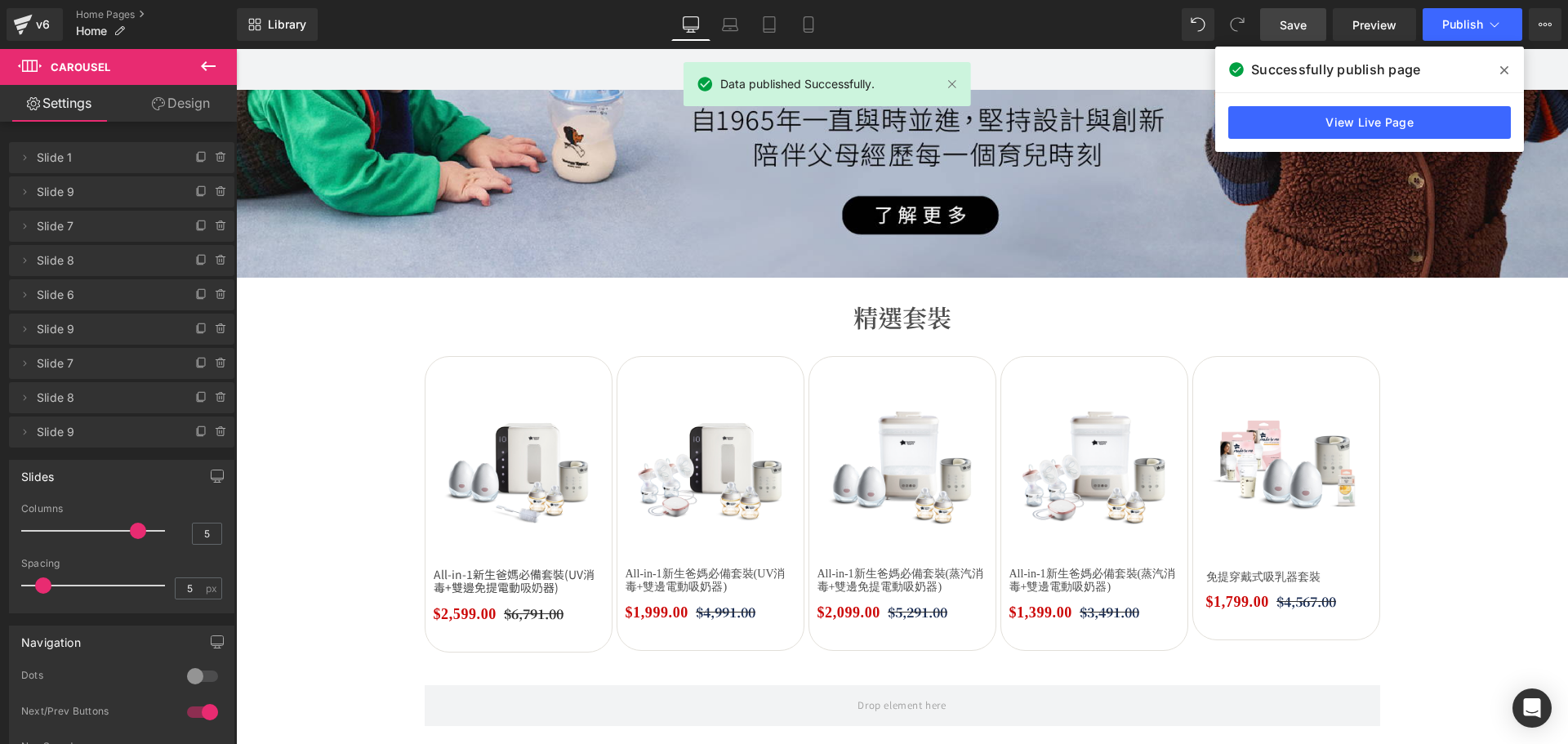
drag, startPoint x: 1307, startPoint y: 26, endPoint x: 1012, endPoint y: 278, distance: 388.0
click at [1307, 26] on span "Save" at bounding box center [1292, 25] width 27 height 17
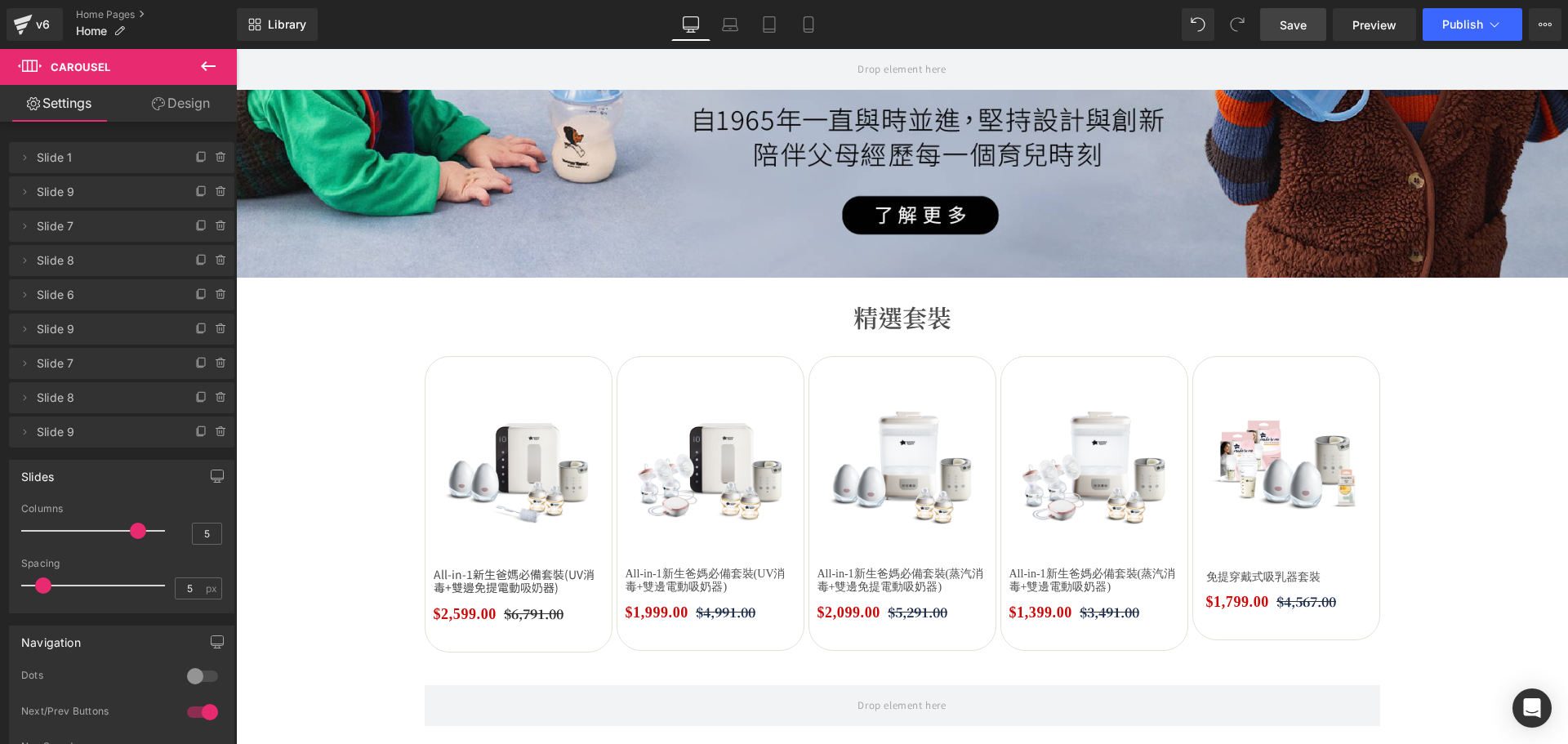
click at [1471, 4] on div "Library Desktop Desktop Laptop Tablet Mobile Save Preview Publish Scheduled Vie…" at bounding box center [902, 25] width 1331 height 49
click at [1473, 20] on span "Publish" at bounding box center [1462, 24] width 40 height 13
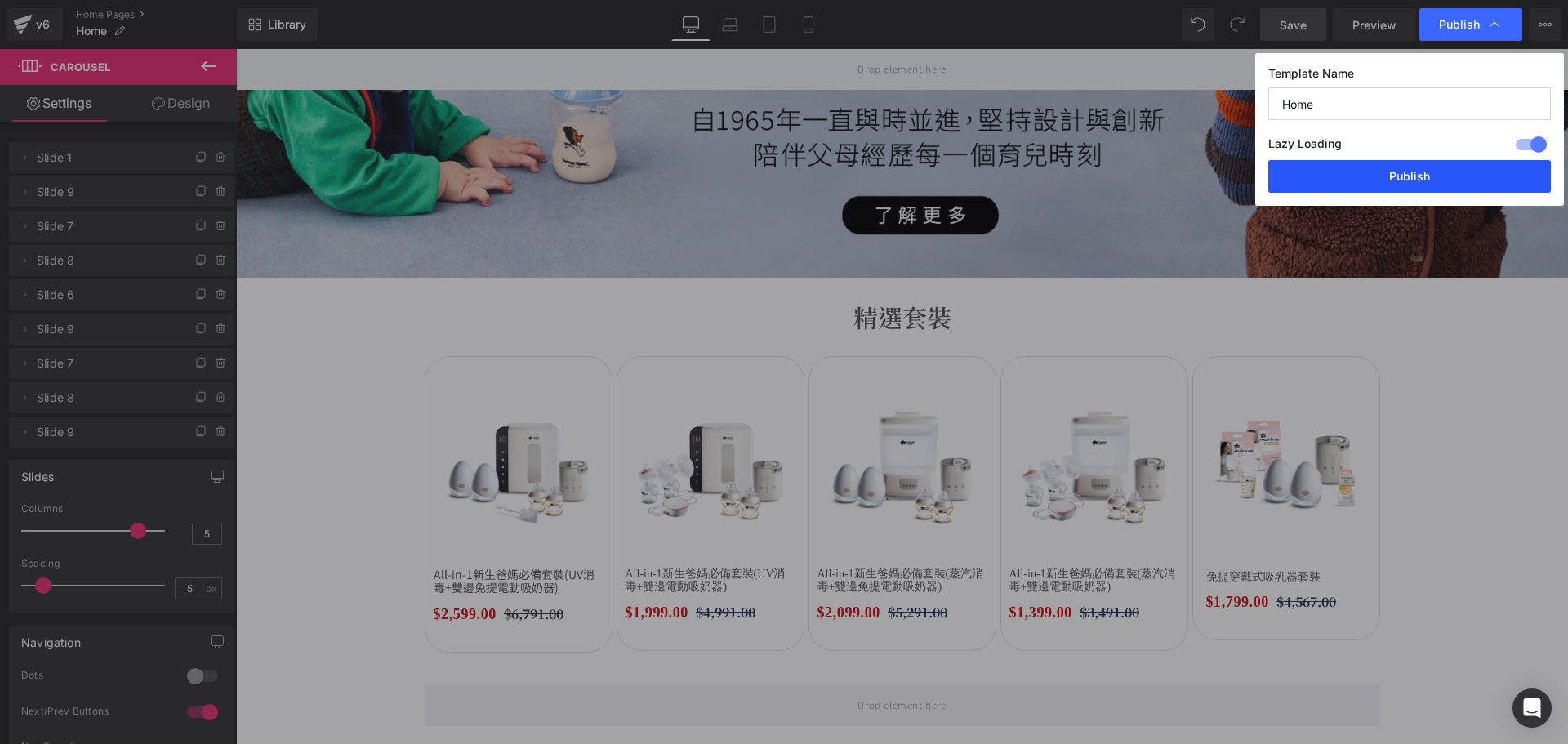
drag, startPoint x: 1411, startPoint y: 166, endPoint x: 658, endPoint y: 384, distance: 783.9
click at [1411, 166] on button "Publish" at bounding box center [1409, 176] width 283 height 33
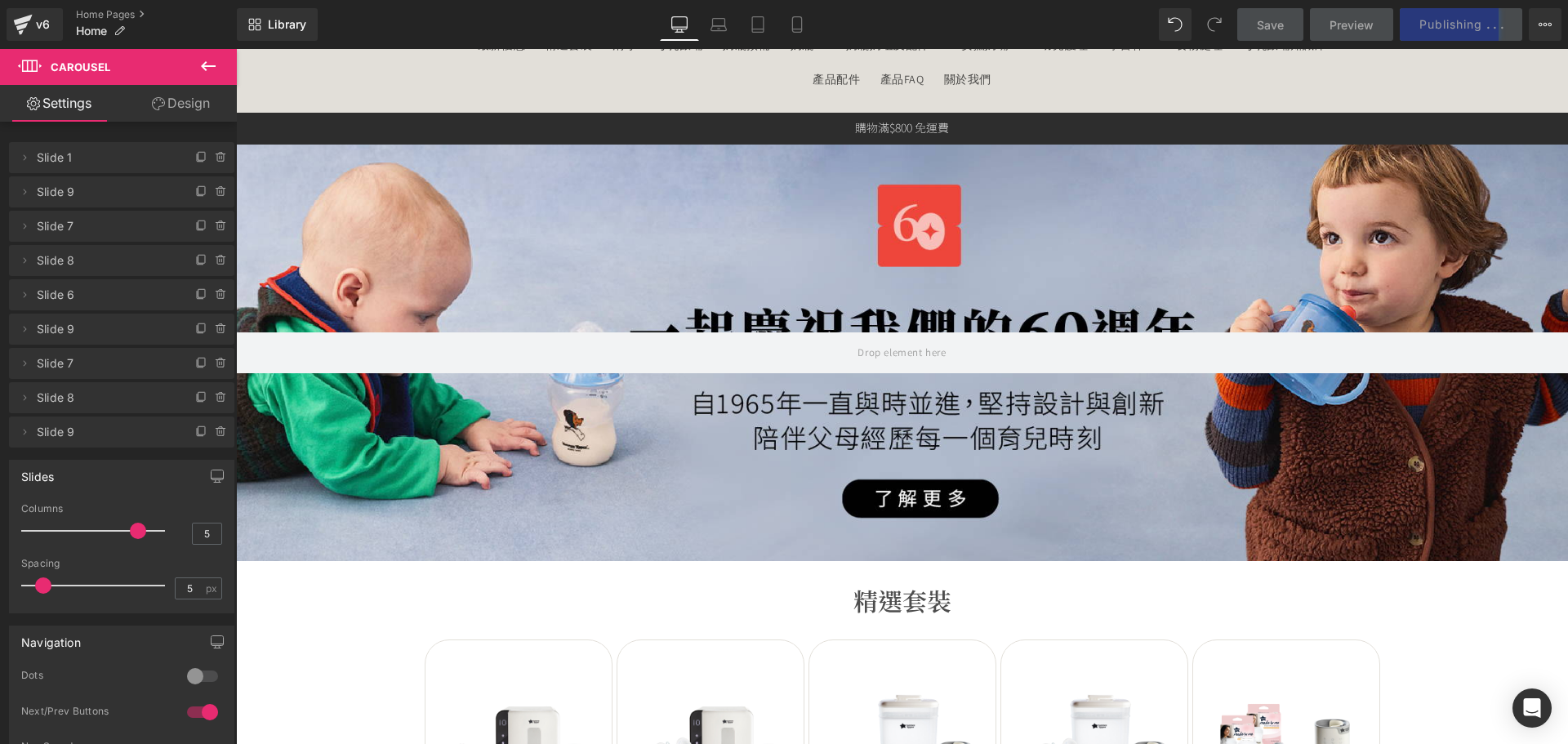
scroll to position [0, 0]
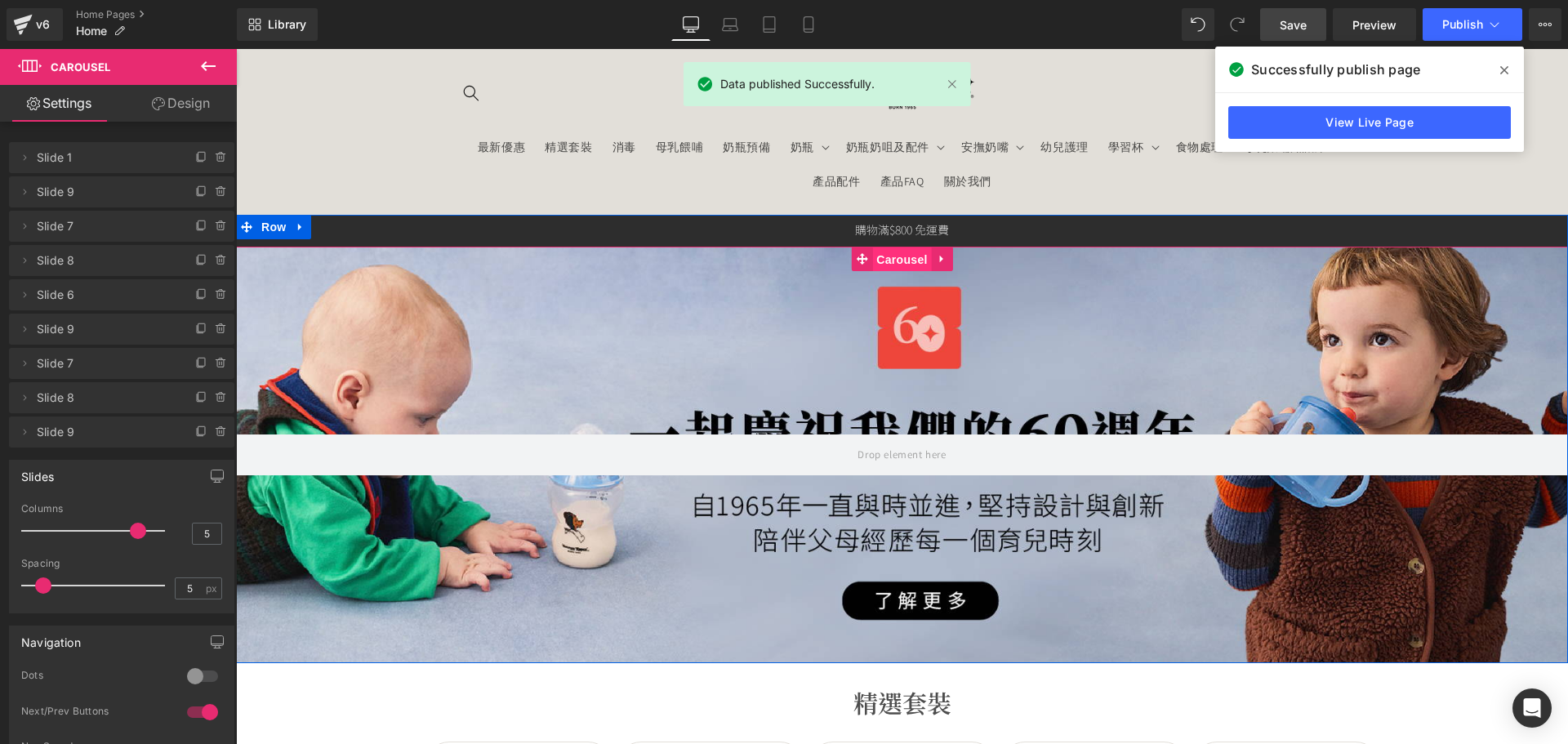
click at [883, 263] on span "Carousel" at bounding box center [901, 260] width 59 height 25
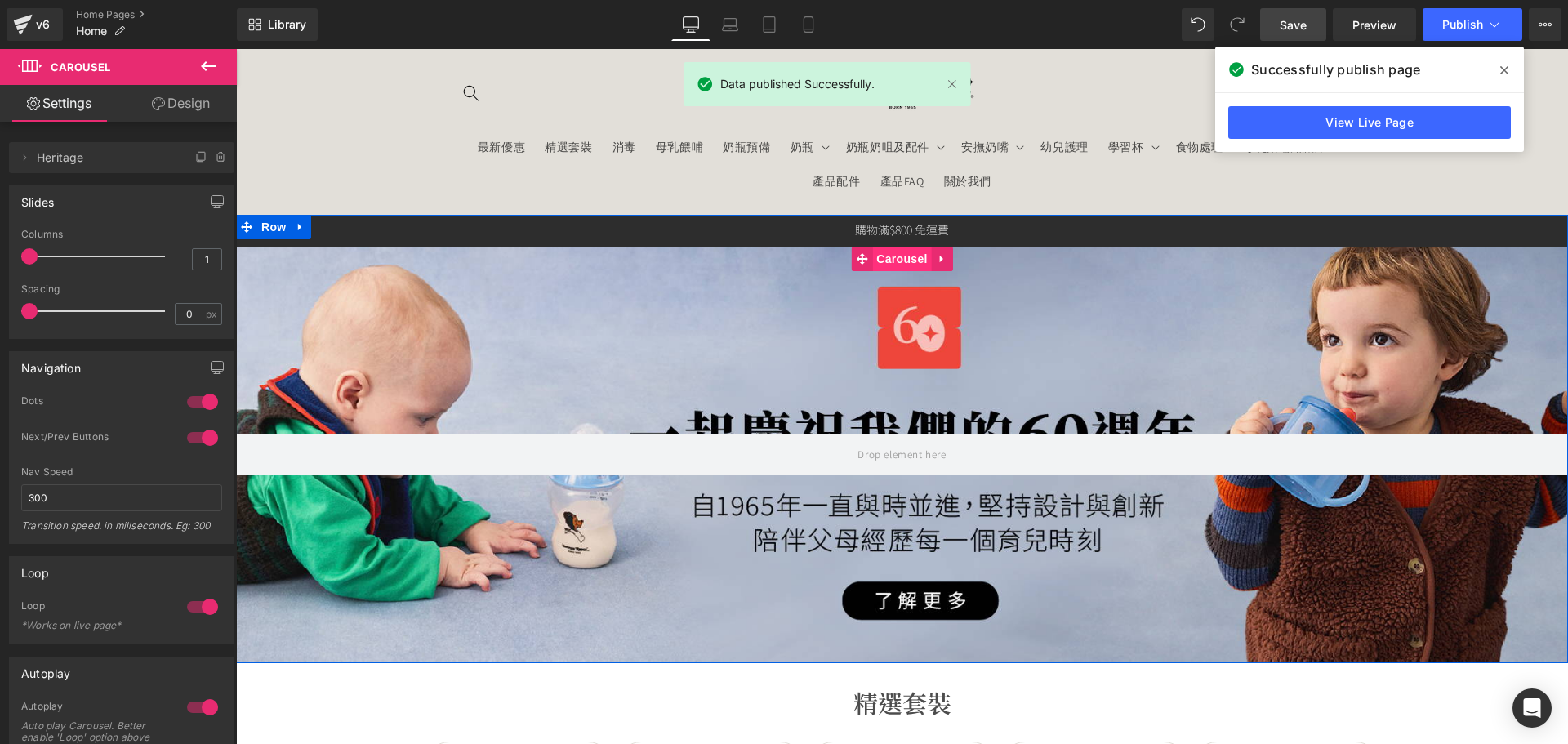
click at [882, 252] on span "Carousel" at bounding box center [901, 259] width 59 height 25
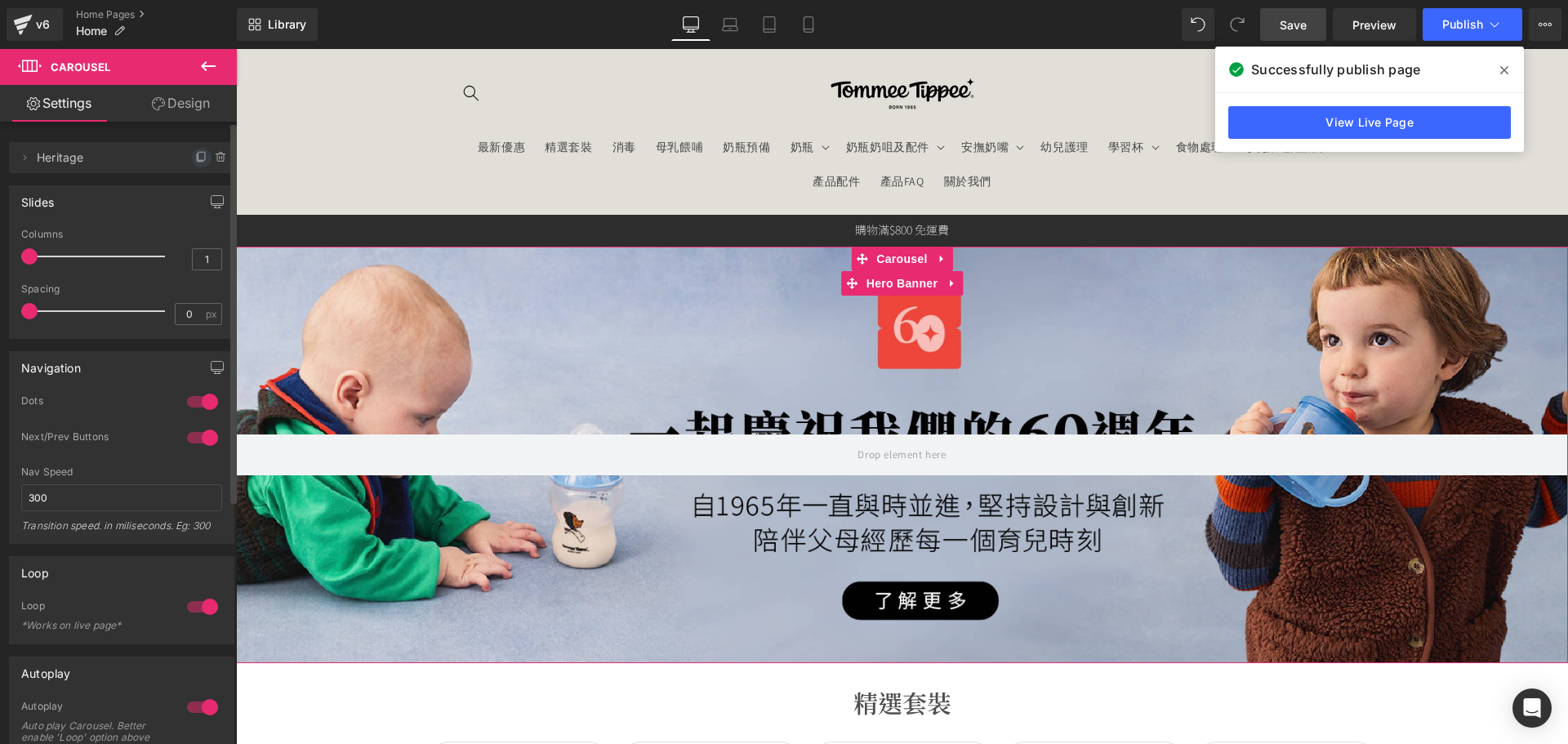
click at [194, 151] on span at bounding box center [202, 158] width 19 height 19
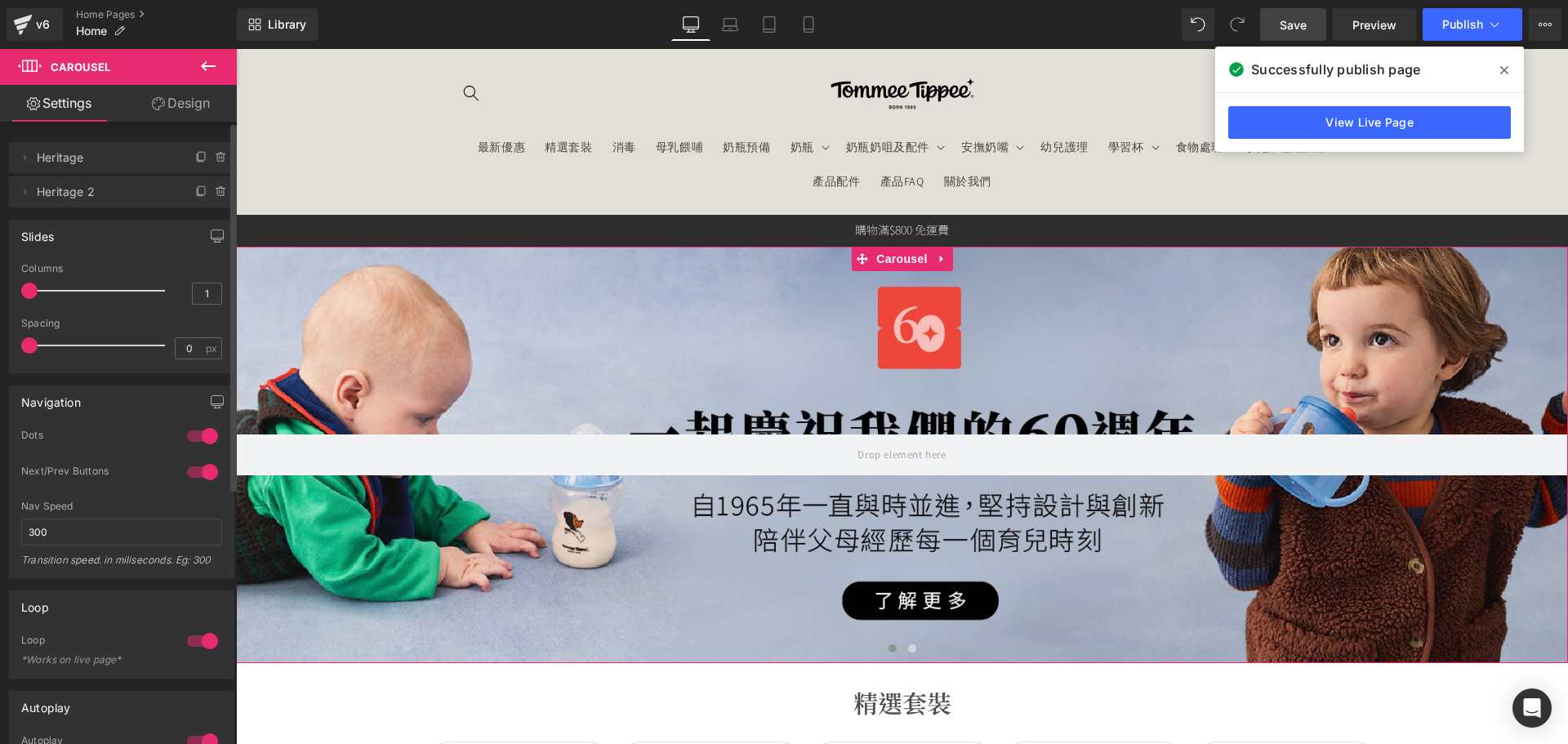
click at [89, 196] on span "Heritage 2" at bounding box center [106, 191] width 137 height 31
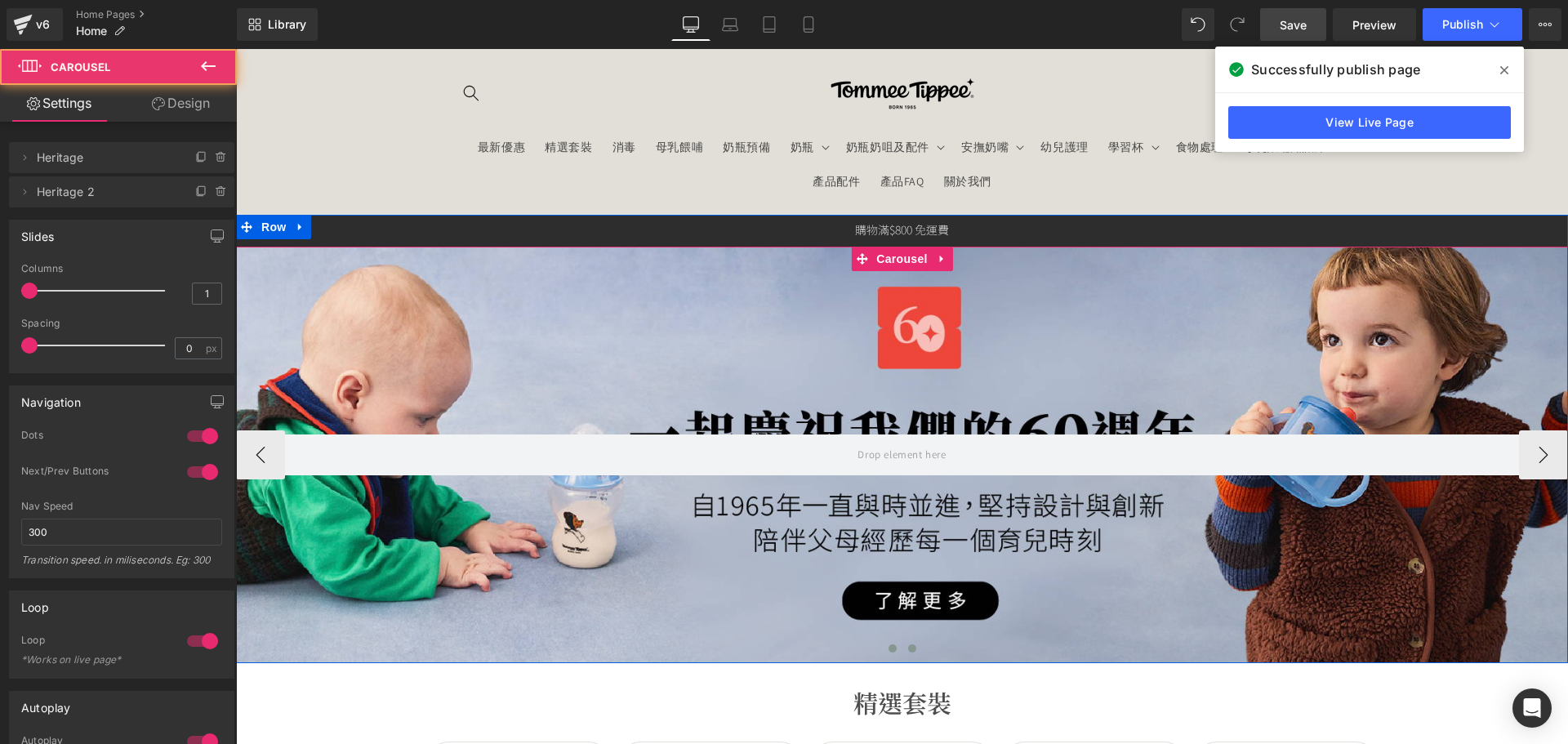
click at [908, 646] on span at bounding box center [911, 648] width 8 height 8
click at [756, 571] on div at bounding box center [902, 454] width 1332 height 416
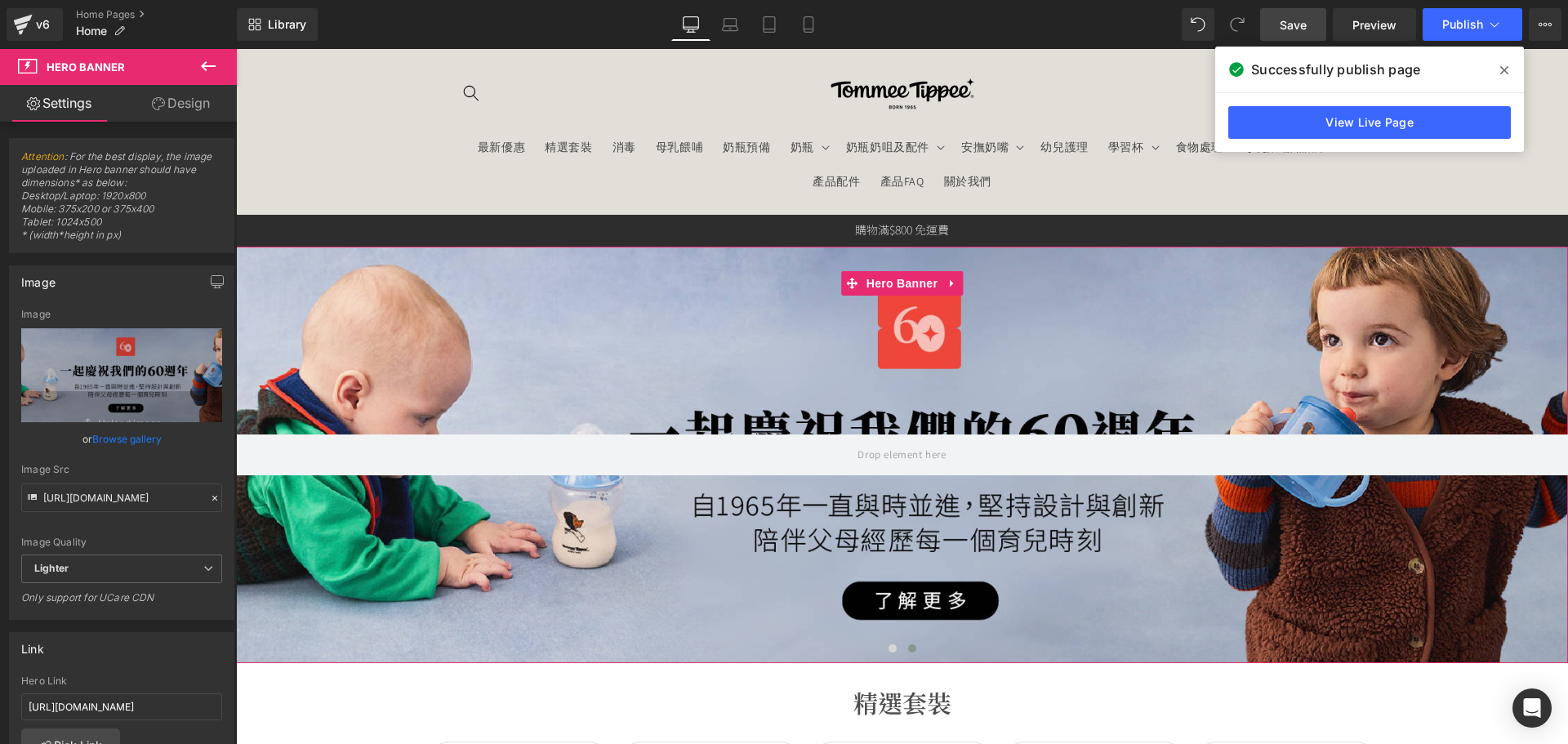
click at [103, 447] on link "Browse gallery" at bounding box center [127, 438] width 70 height 28
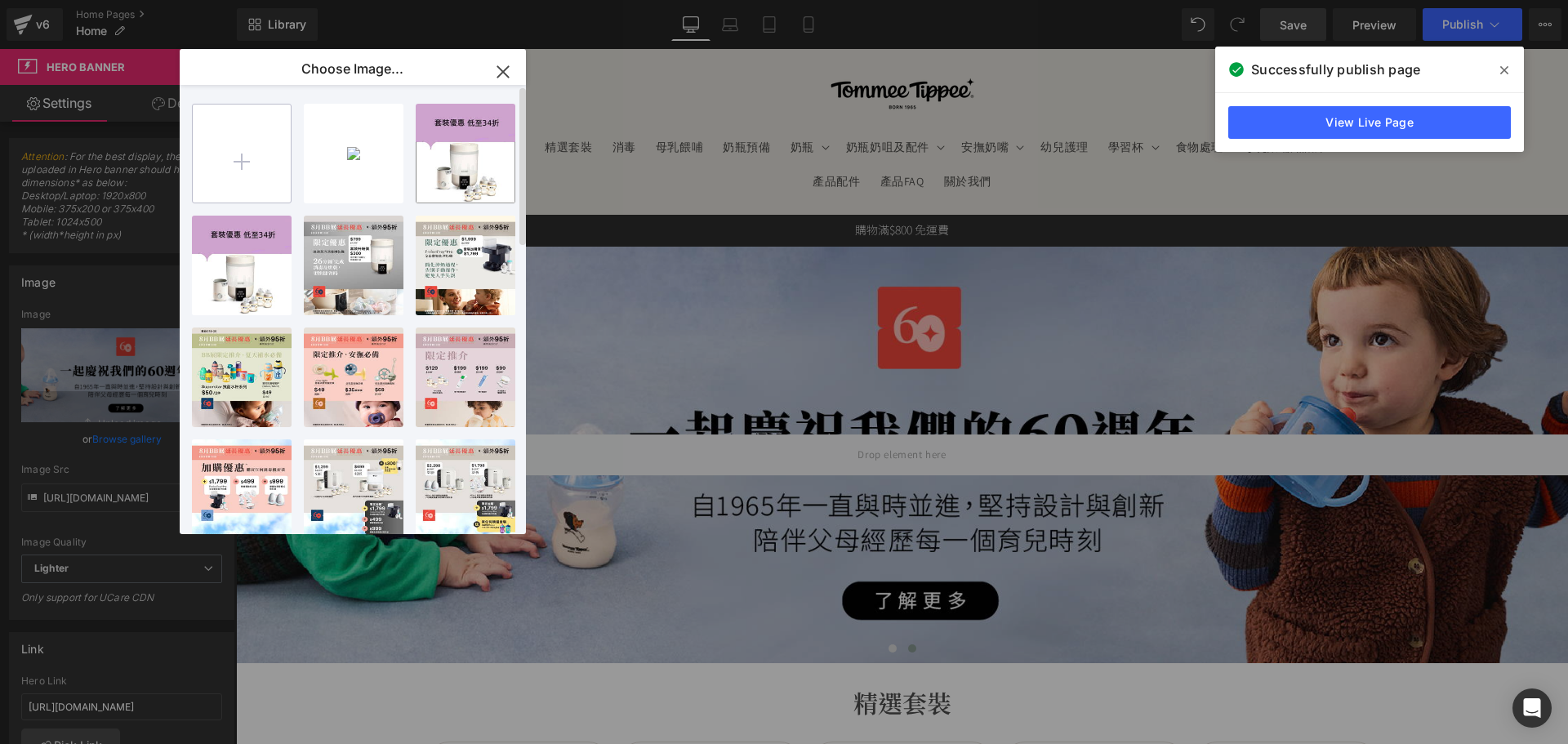
click at [261, 180] on input "file" at bounding box center [241, 153] width 98 height 98
click at [292, 170] on div "food ma...nner.png 385.62 KB Delete image? Yes No bundle ... _1_.png 34.05 KB D…" at bounding box center [362, 312] width 341 height 455
click at [287, 168] on input "file" at bounding box center [241, 153] width 98 height 98
type input "C:\fakepath\banner_instore_08AUG_01_1920x600.jpg"
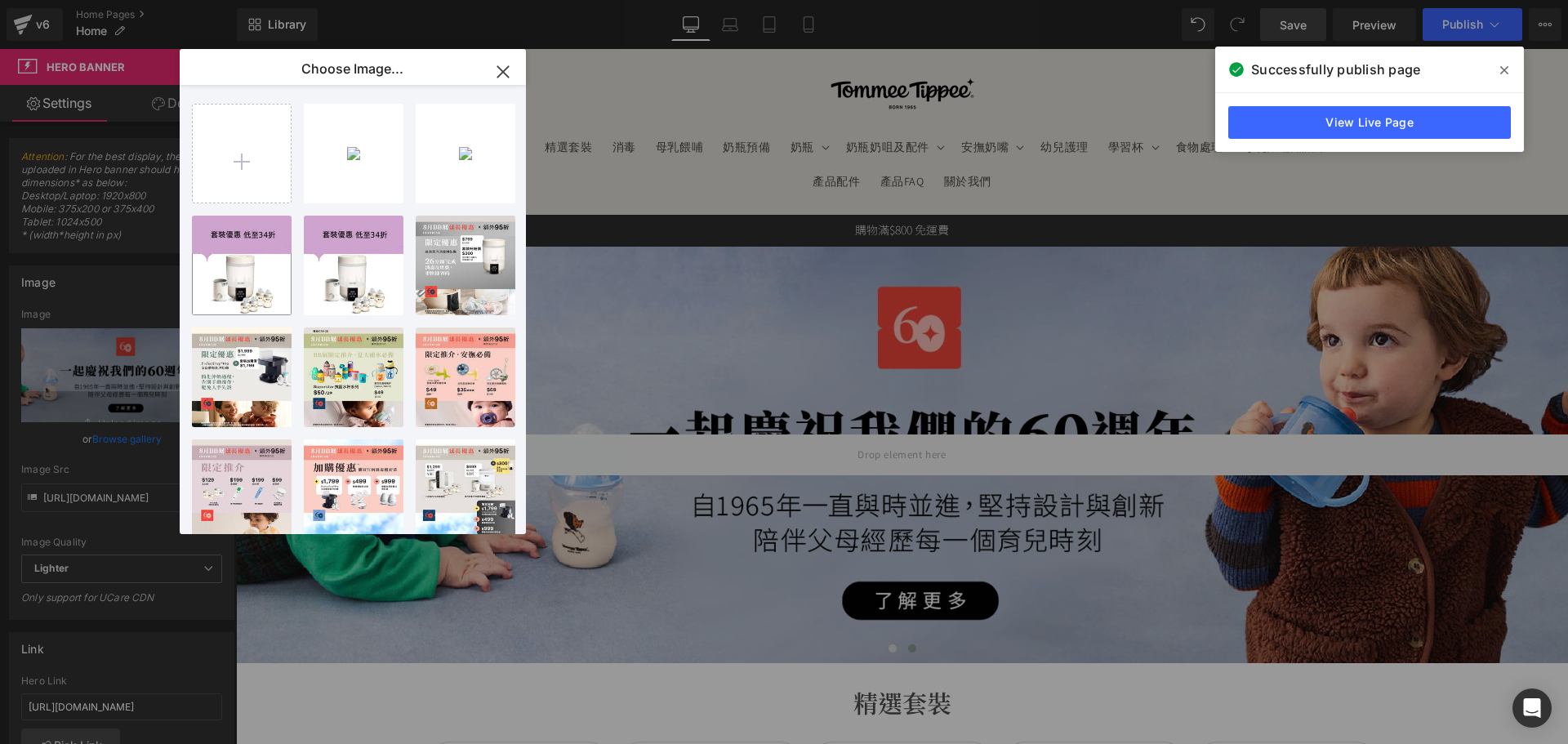
click at [0, 0] on div "banner_...x600.jpg 365.66 KB" at bounding box center [0, 0] width 0 height 0
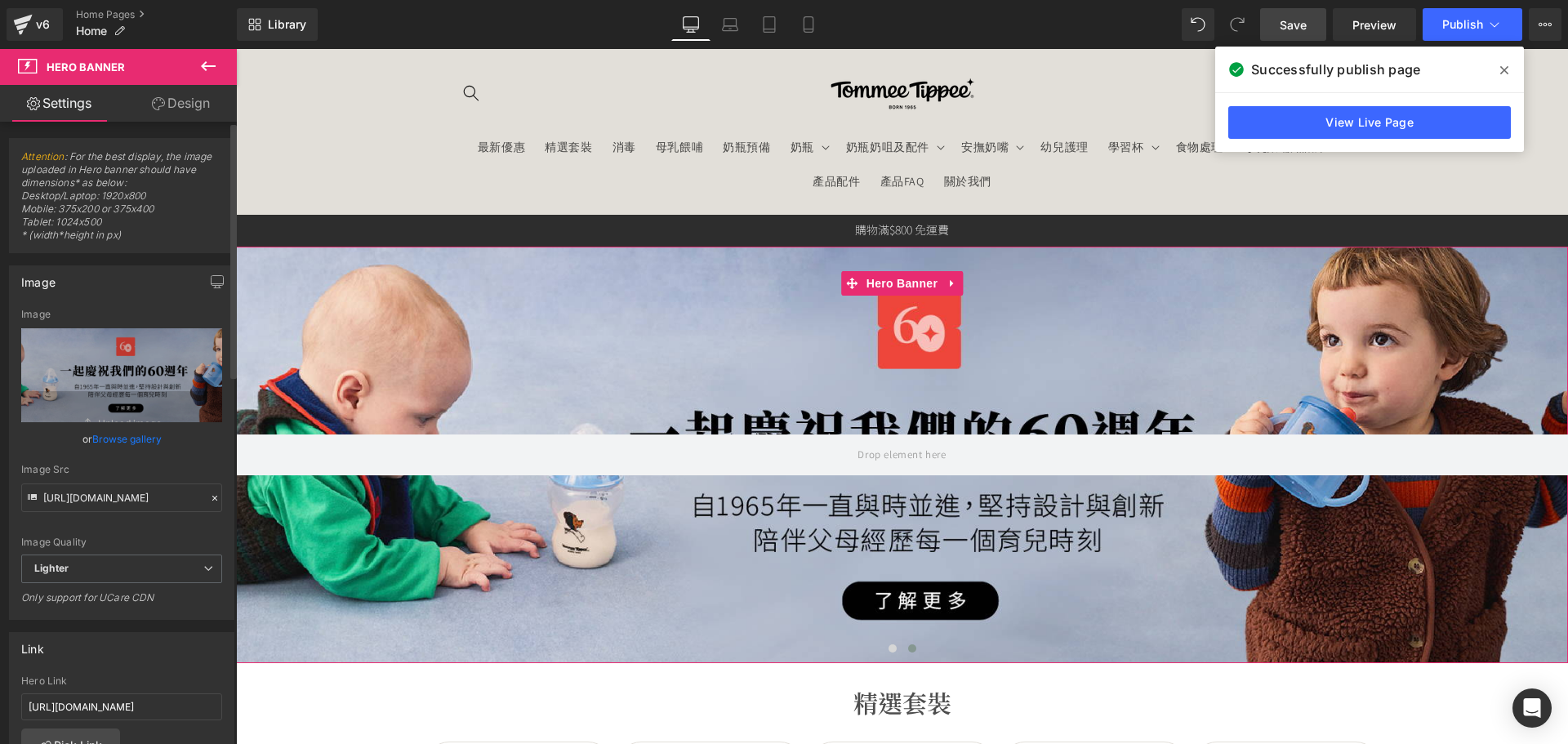
click at [144, 431] on link "Browse gallery" at bounding box center [127, 438] width 70 height 28
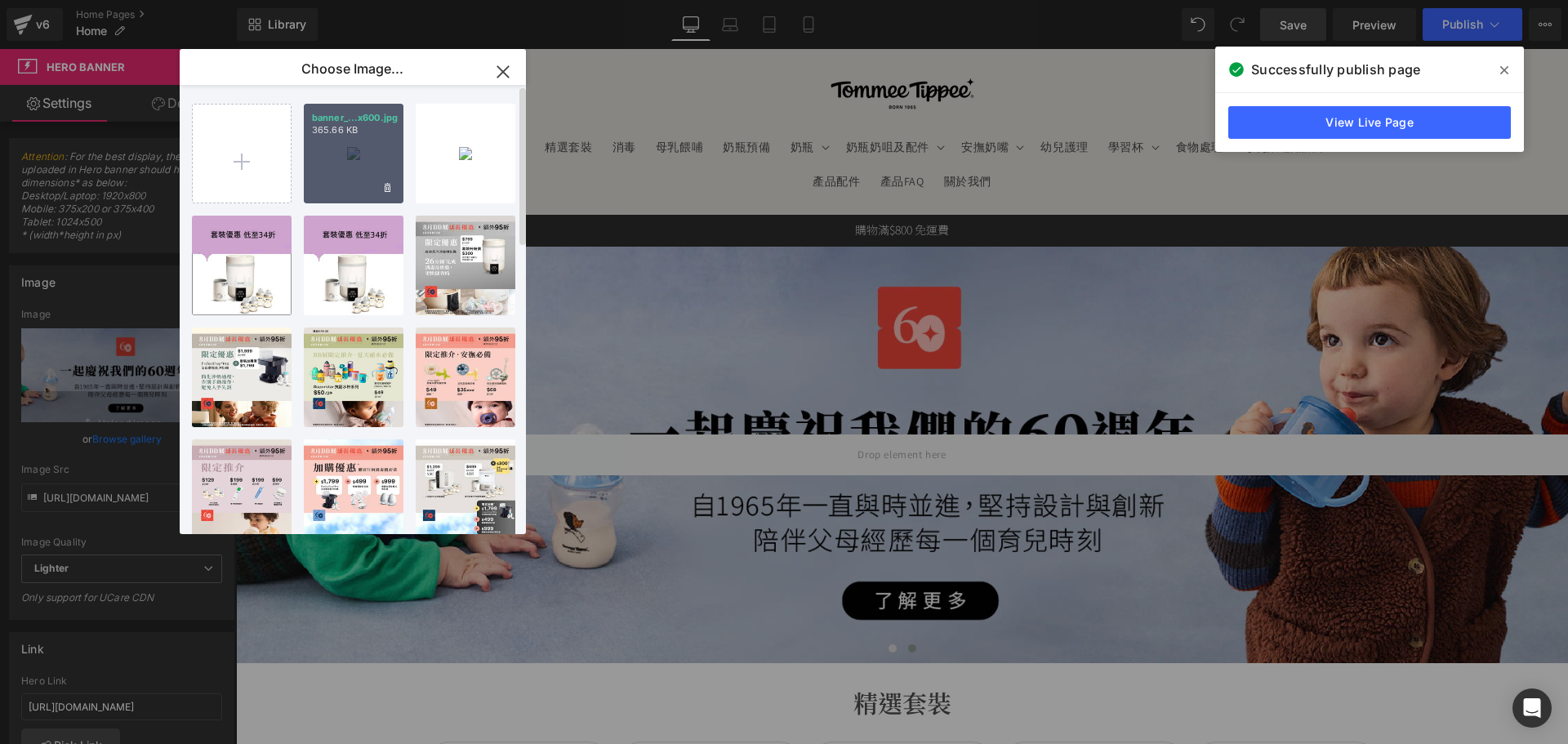
click at [337, 163] on div "banner_...x600.jpg 365.66 KB" at bounding box center [353, 153] width 99 height 99
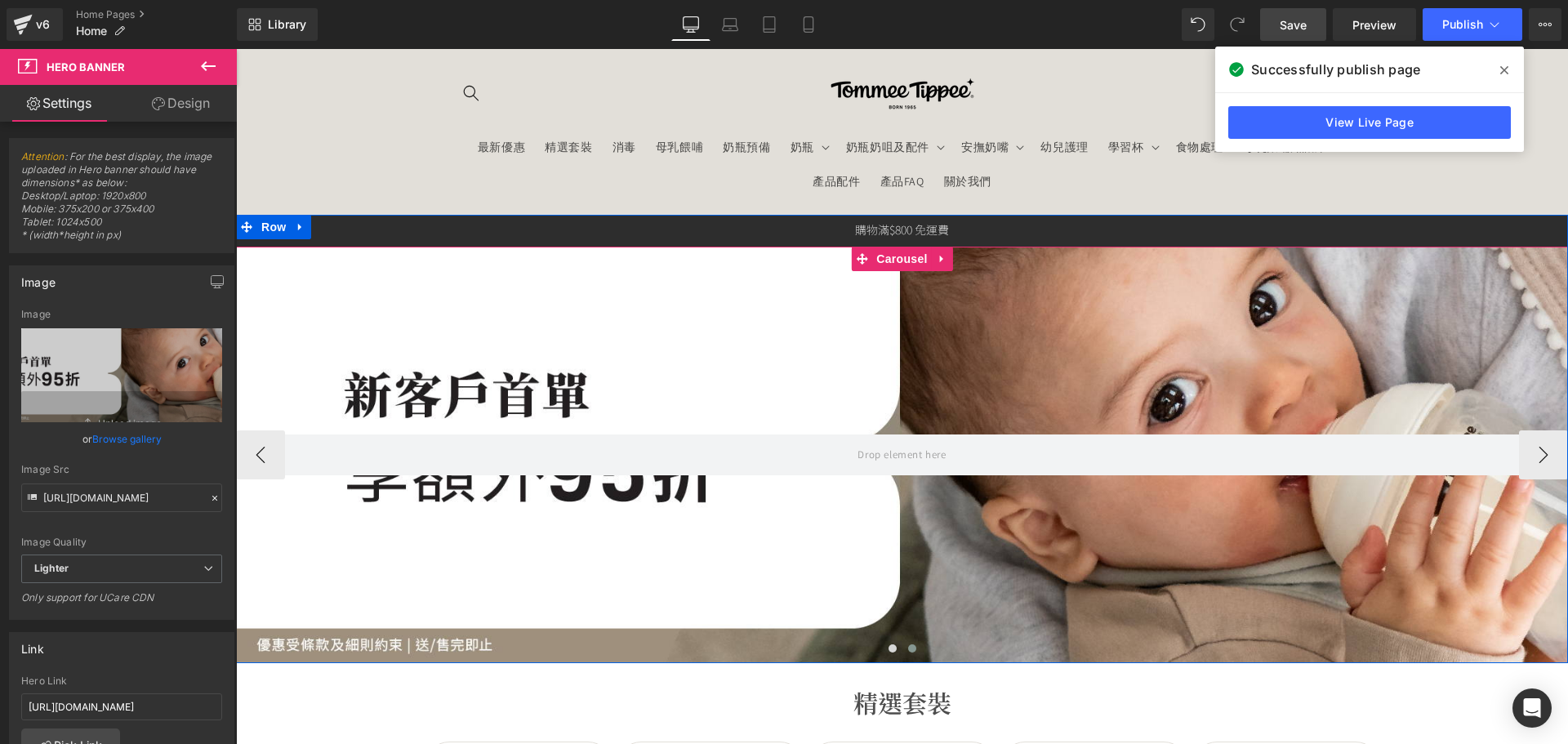
click at [908, 651] on span at bounding box center [911, 648] width 8 height 8
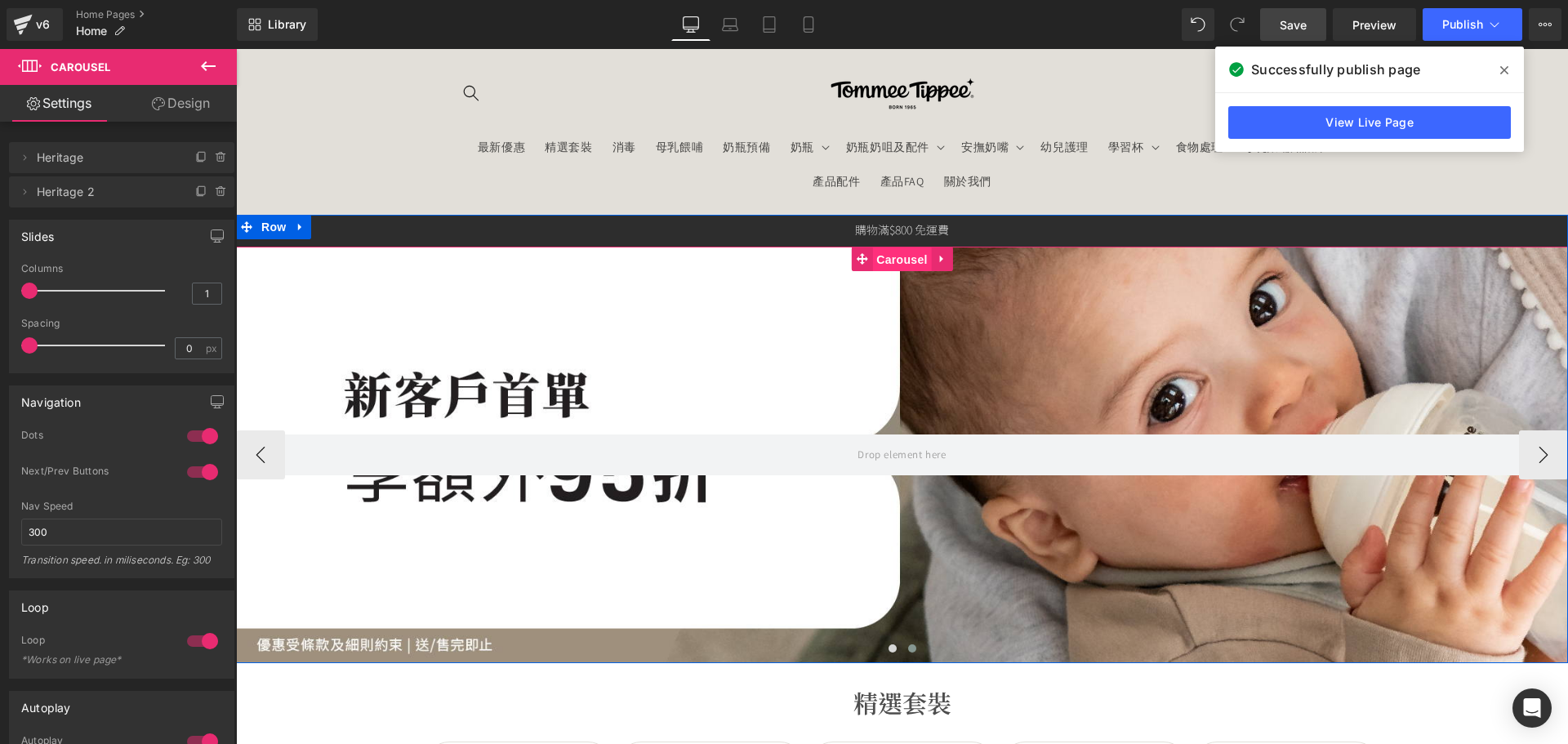
click at [888, 253] on span "Carousel" at bounding box center [901, 260] width 59 height 25
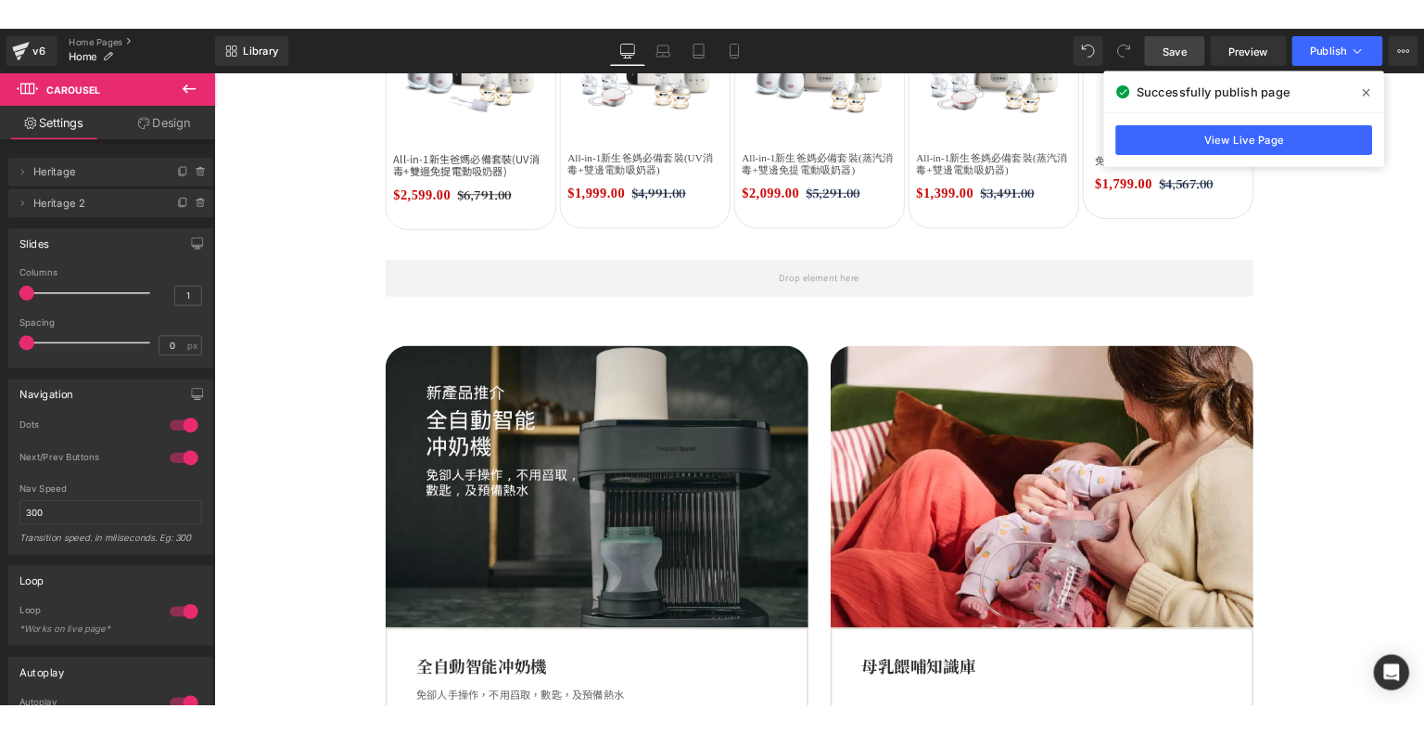
scroll to position [1298, 0]
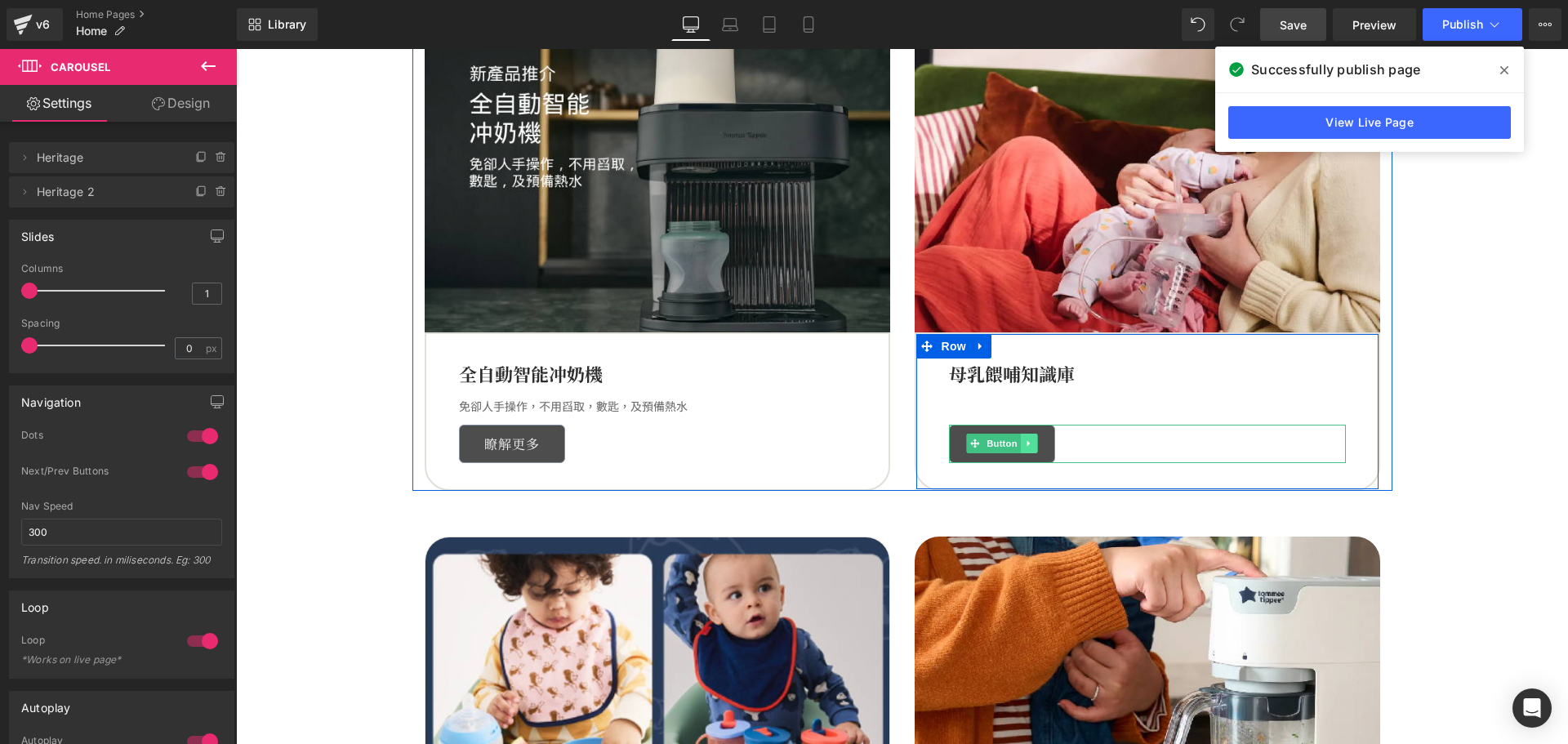
click at [1024, 446] on icon at bounding box center [1028, 443] width 9 height 10
click at [1000, 446] on icon at bounding box center [1003, 444] width 9 height 9
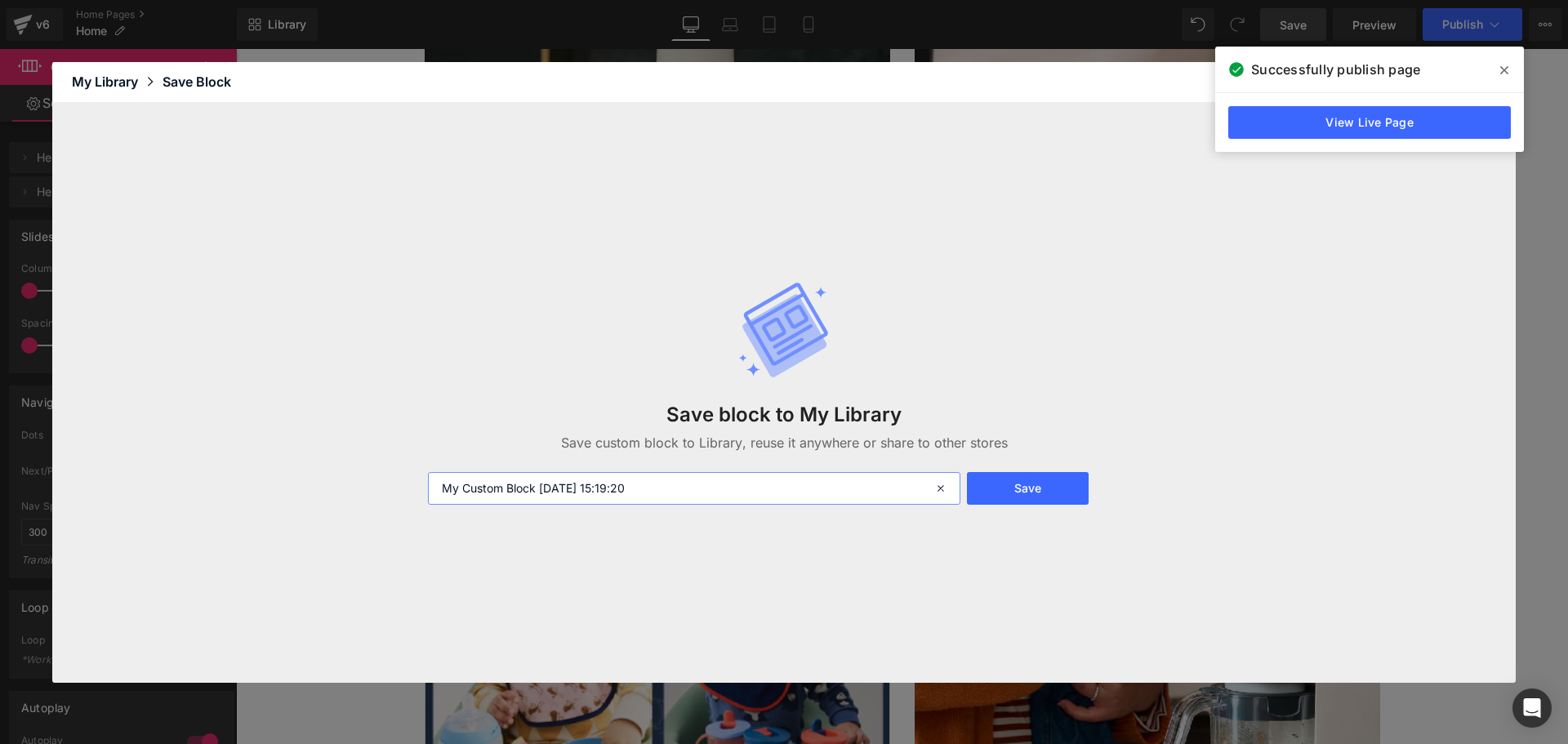
drag, startPoint x: 584, startPoint y: 478, endPoint x: 279, endPoint y: 484, distance: 305.1
click at [279, 484] on div "Save block to My Library Save custom block to Library, reuse it anywhere or sha…" at bounding box center [784, 393] width 1463 height 579
type input "b"
type input "Button 瞭解更多"
click at [1065, 484] on button "Save" at bounding box center [1027, 488] width 121 height 33
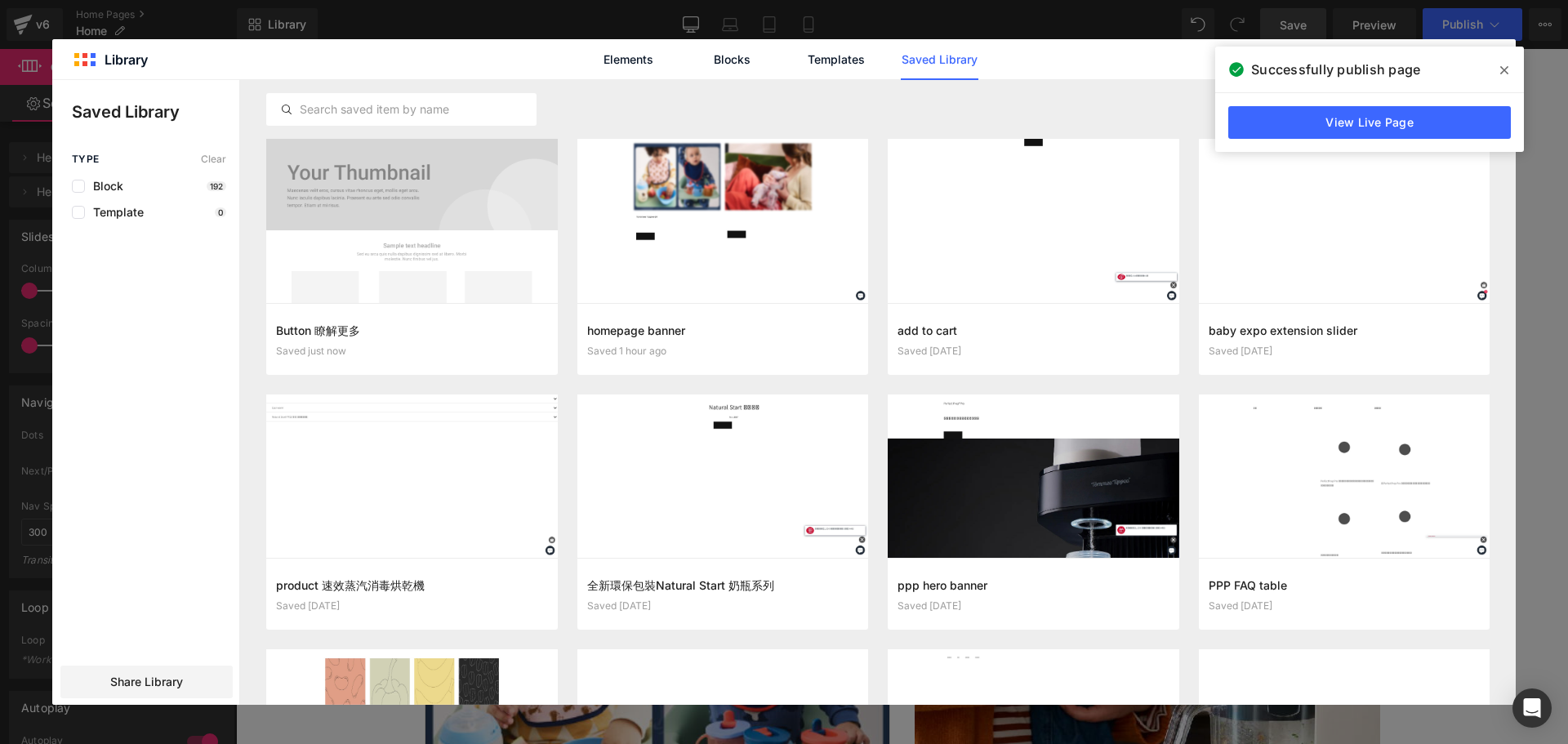
click at [1500, 66] on icon at bounding box center [1504, 70] width 8 height 13
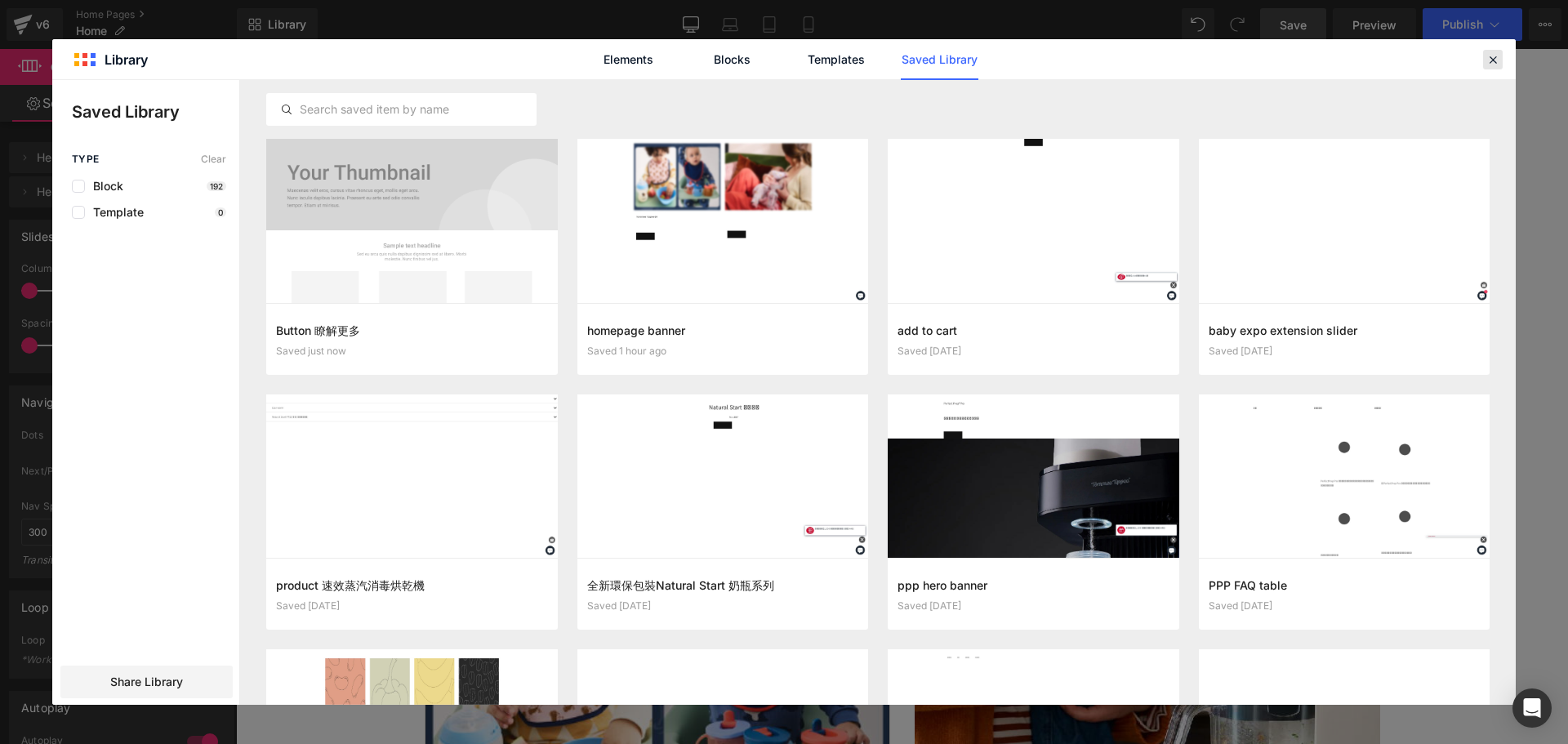
click at [1498, 52] on icon at bounding box center [1492, 59] width 15 height 15
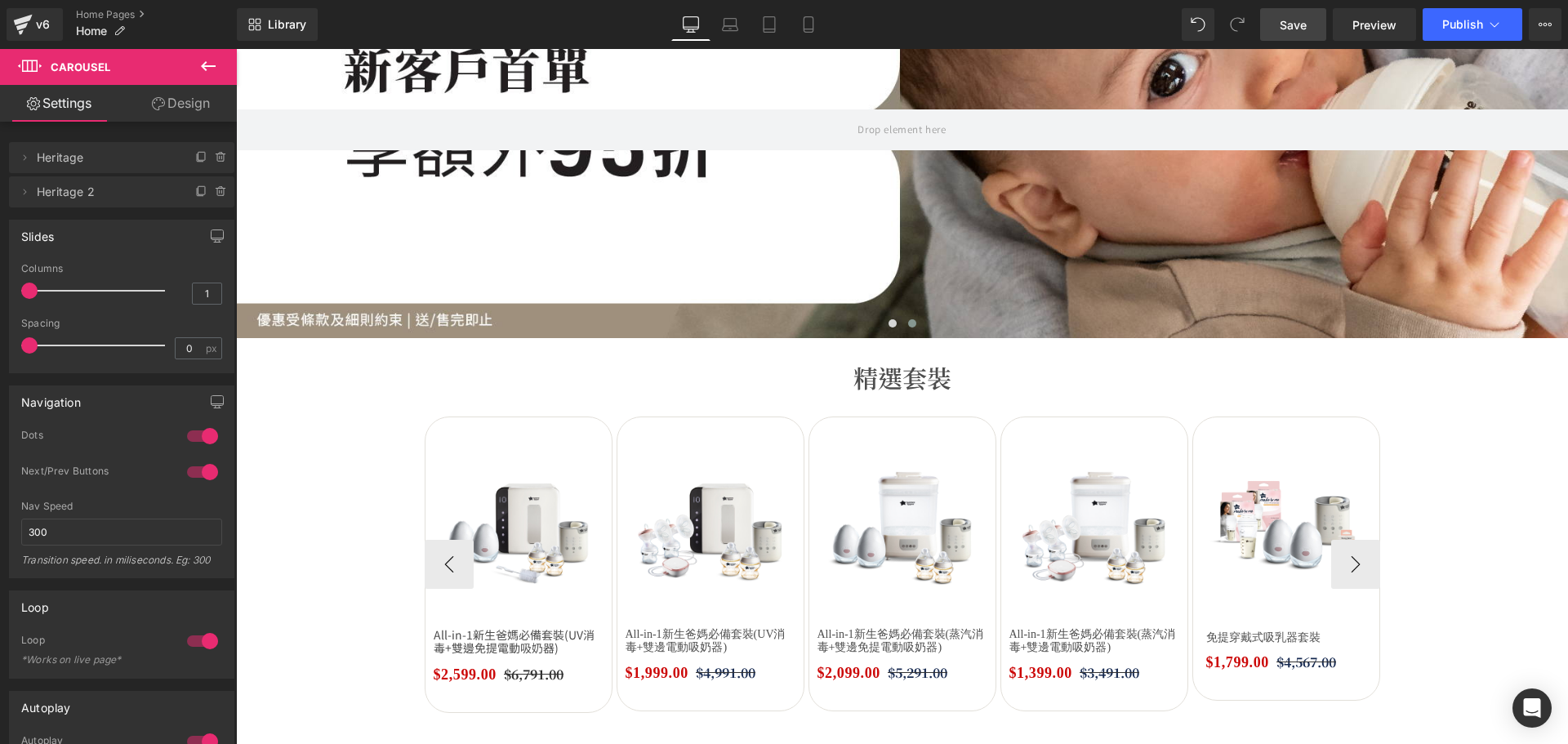
scroll to position [327, 0]
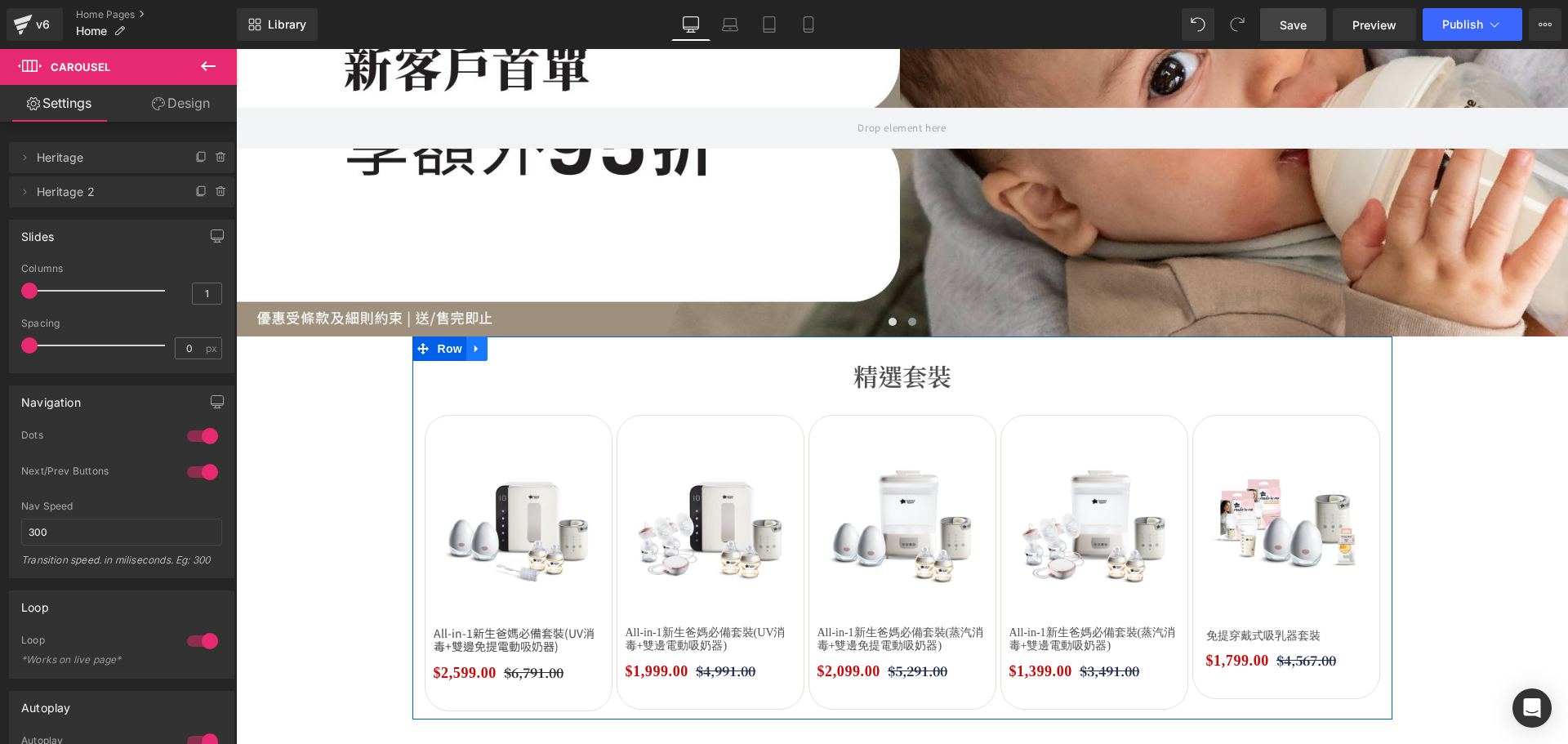
click at [467, 351] on link at bounding box center [477, 349] width 21 height 25
click at [476, 349] on link at bounding box center [477, 349] width 21 height 25
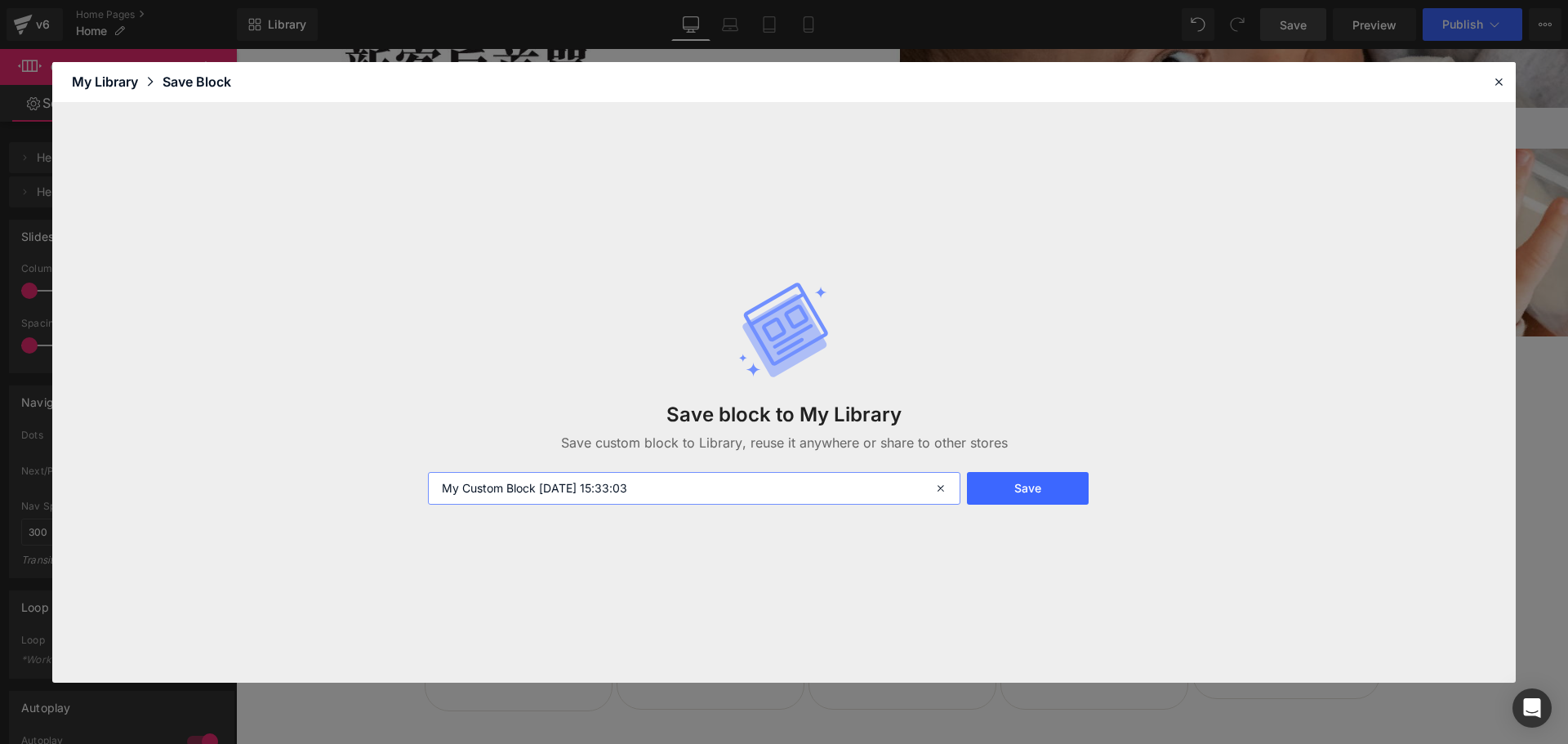
drag, startPoint x: 659, startPoint y: 482, endPoint x: 245, endPoint y: 422, distance: 418.3
click at [248, 427] on div "Save block to My Library Save custom block to Library, reuse it anywhere or sha…" at bounding box center [784, 393] width 1463 height 579
type input "carousal"
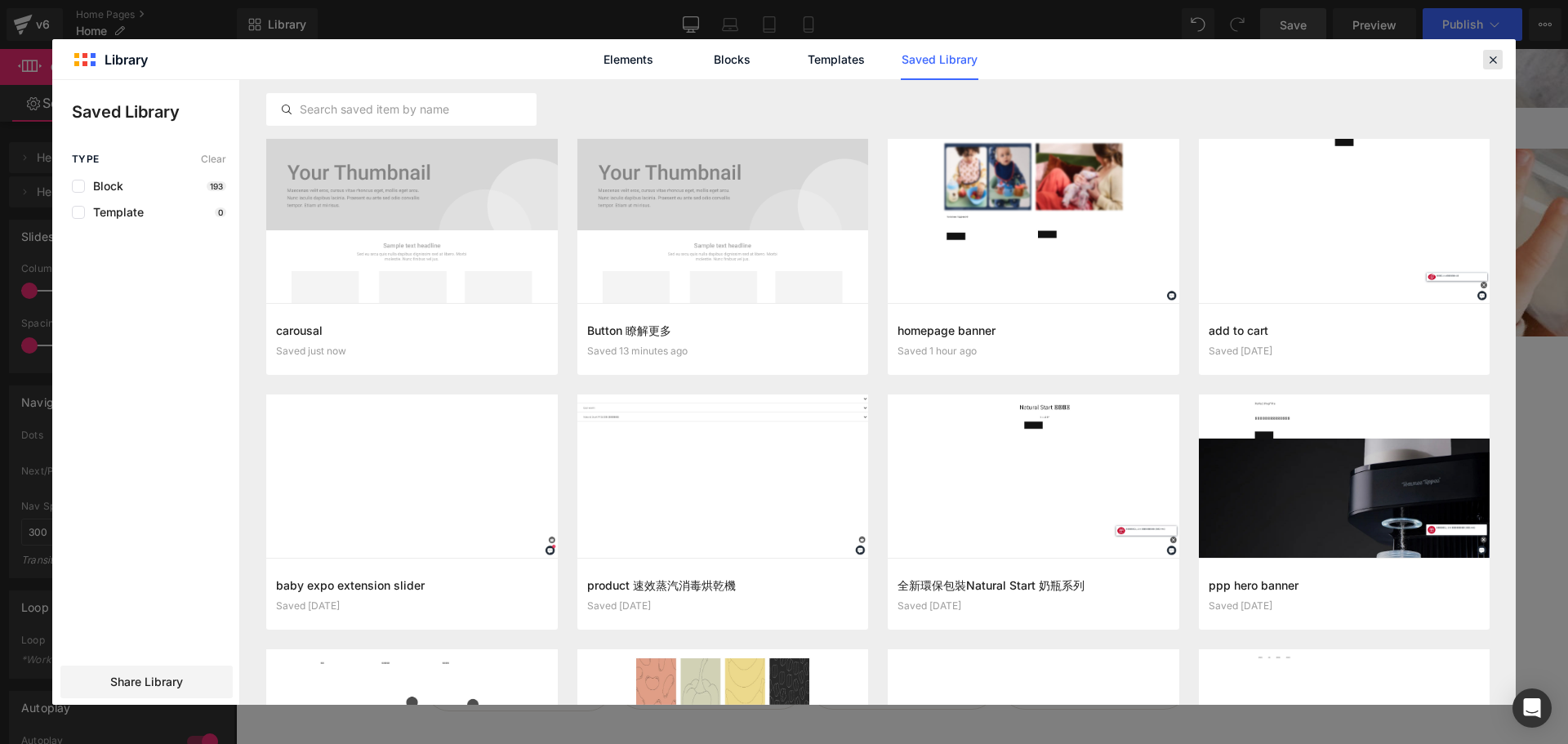
drag, startPoint x: 1495, startPoint y: 60, endPoint x: 1258, endPoint y: 11, distance: 242.0
click at [1495, 60] on icon at bounding box center [1492, 59] width 15 height 15
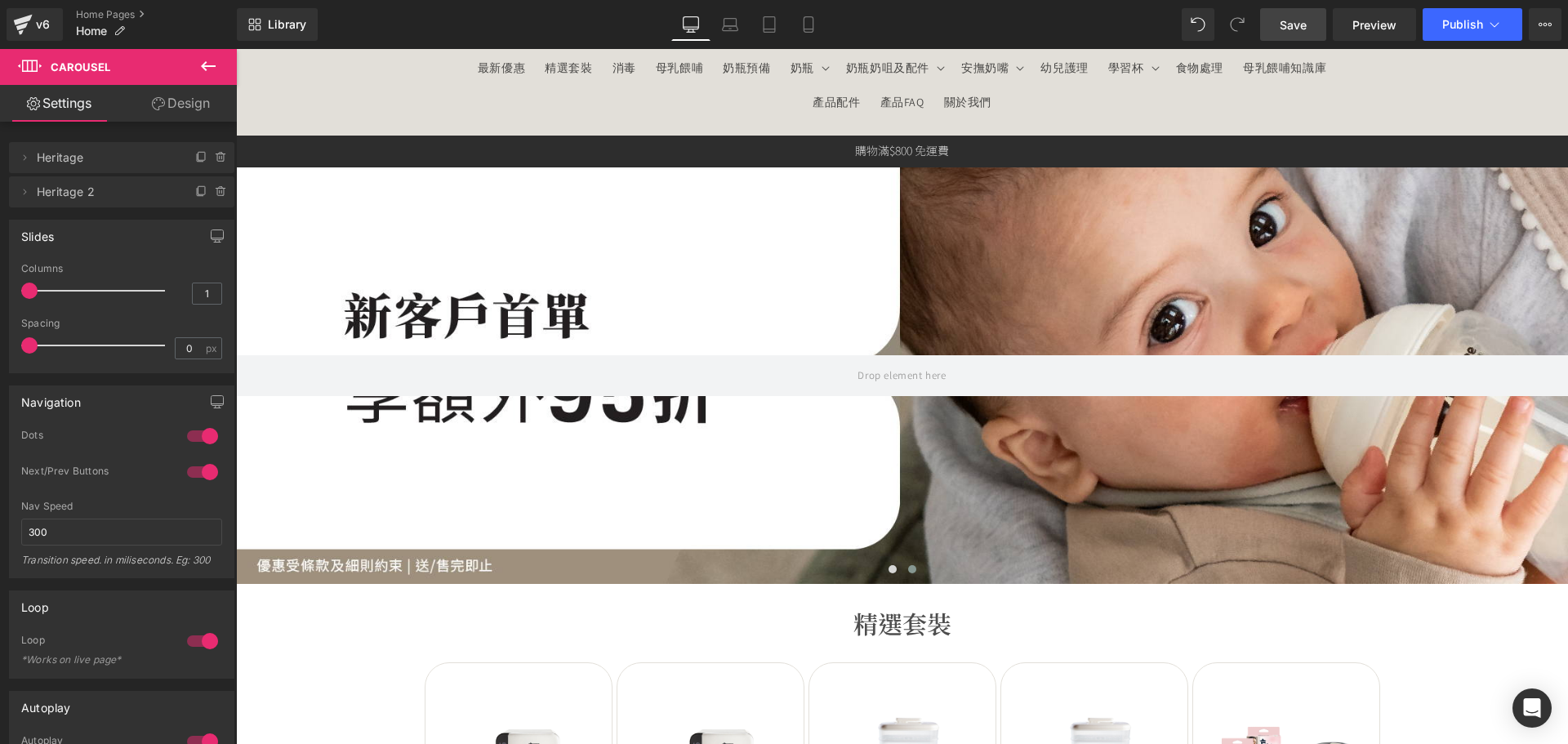
scroll to position [0, 0]
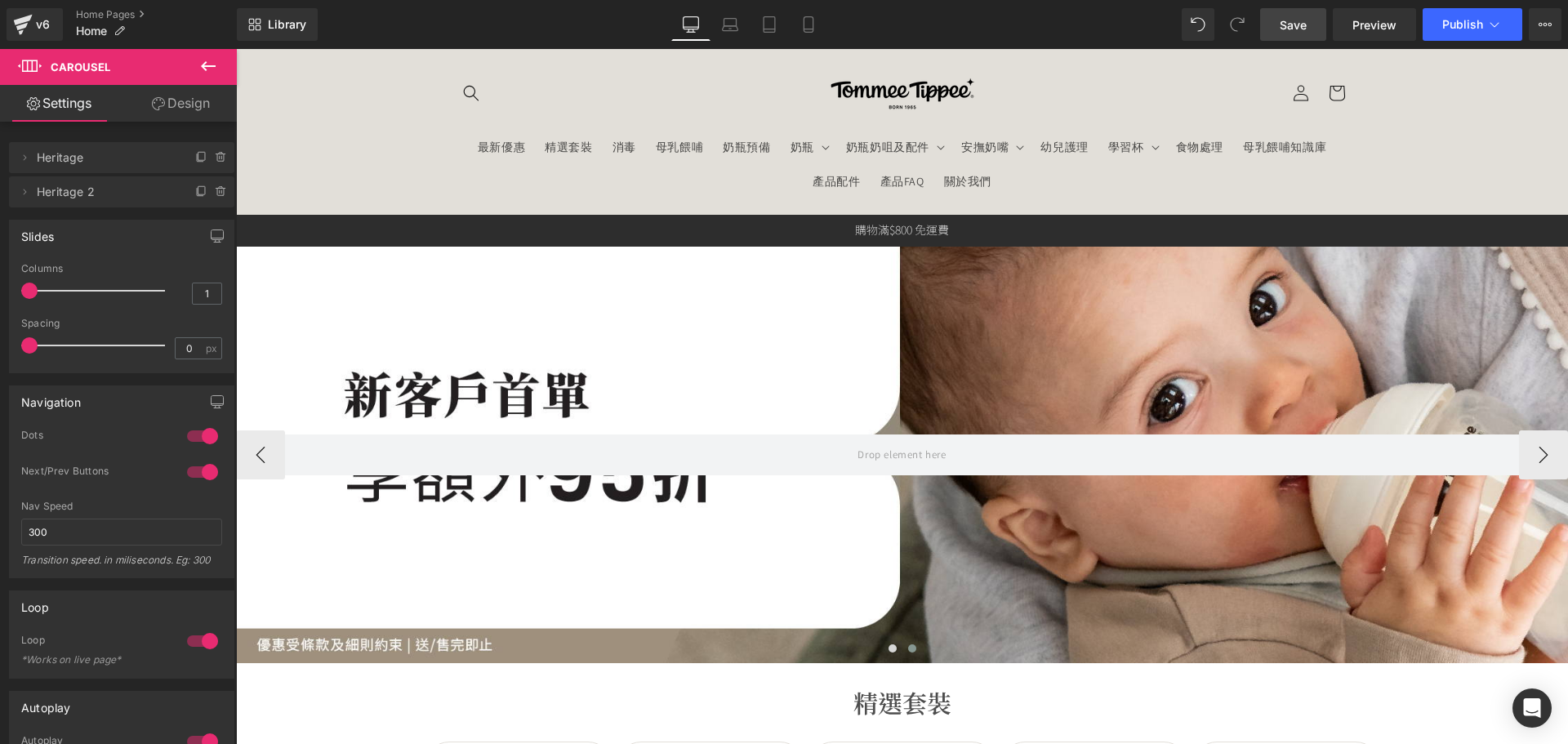
drag, startPoint x: 783, startPoint y: 354, endPoint x: 650, endPoint y: 331, distance: 135.0
click at [783, 354] on div at bounding box center [902, 454] width 1332 height 416
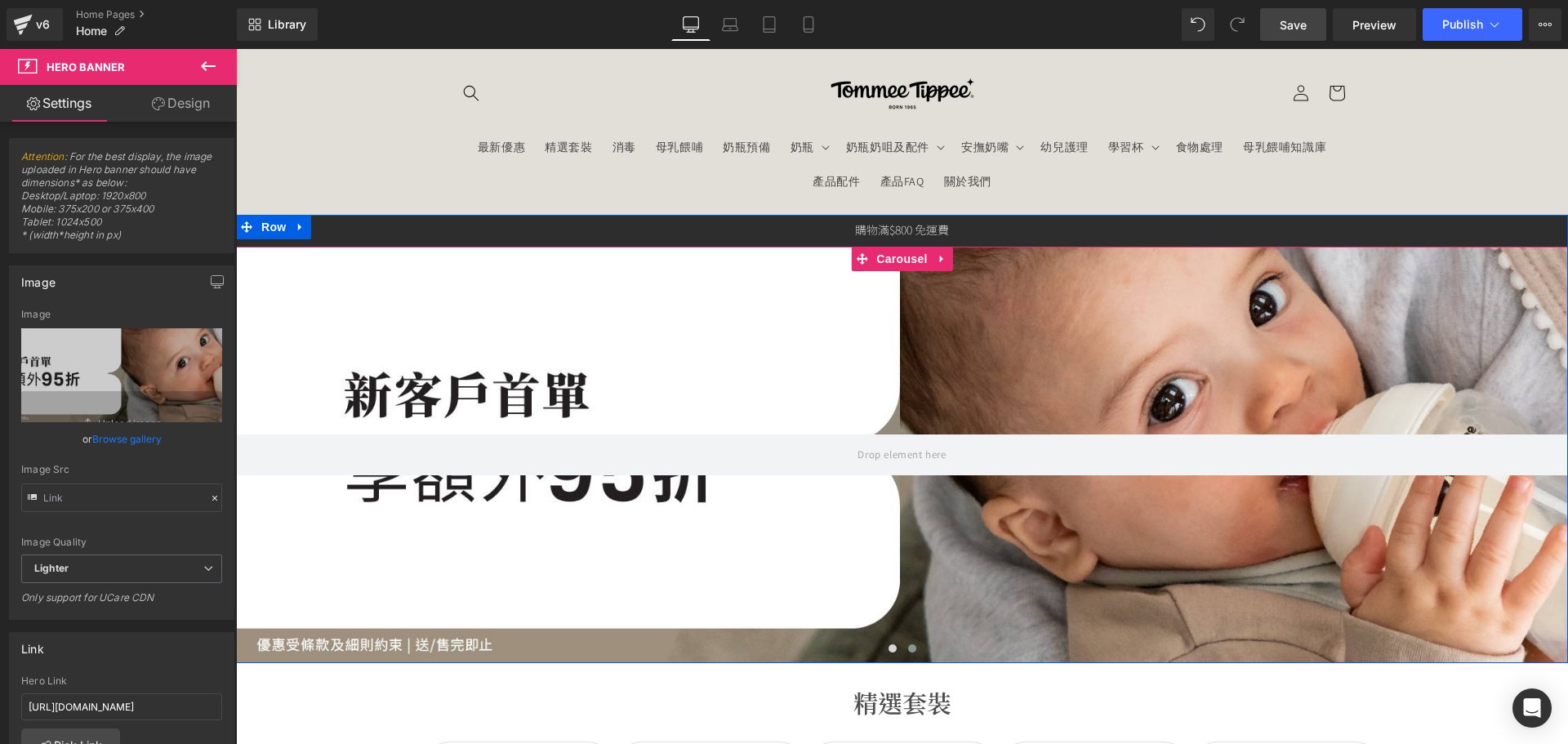
click at [892, 262] on span "Carousel" at bounding box center [901, 259] width 59 height 25
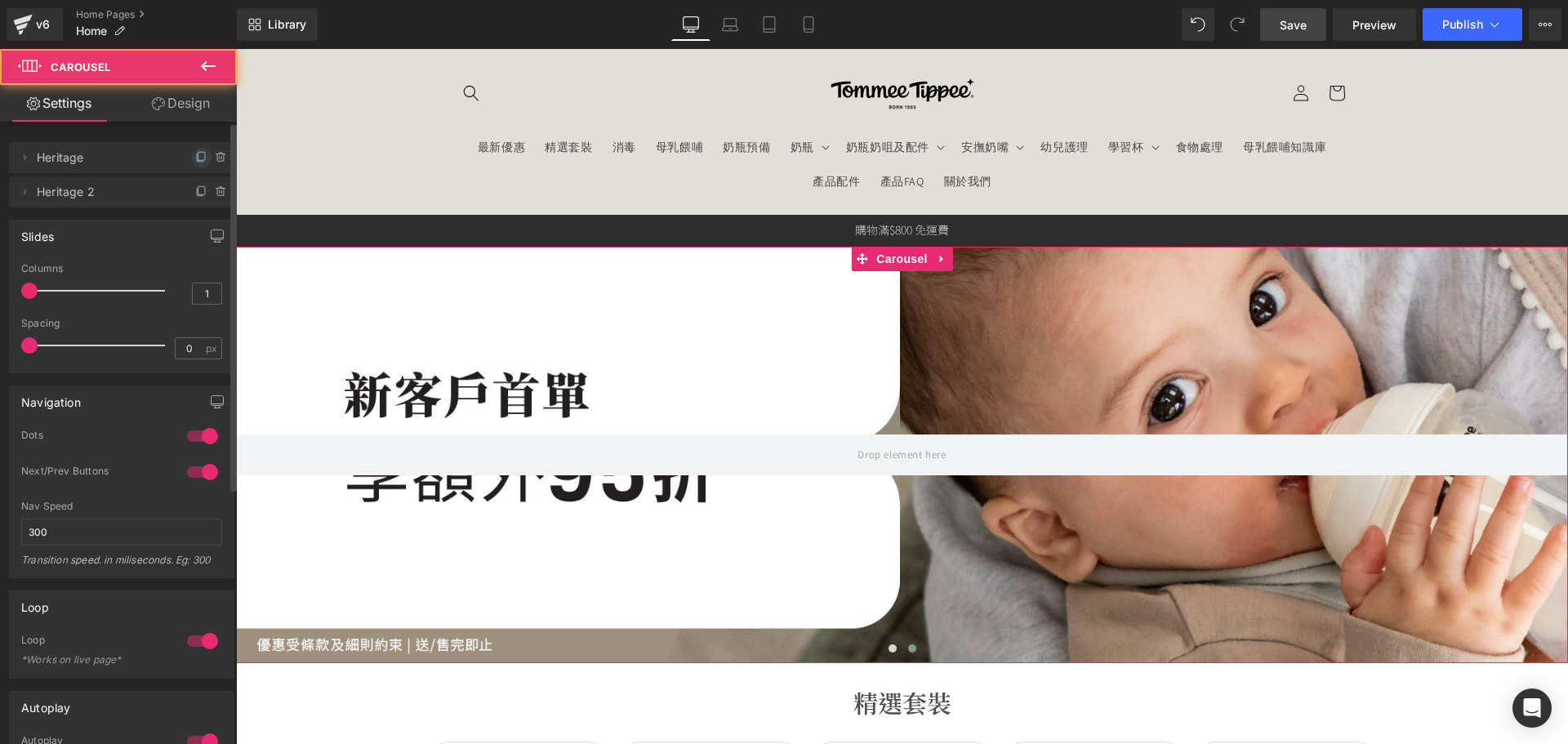
click at [195, 156] on icon at bounding box center [202, 158] width 13 height 13
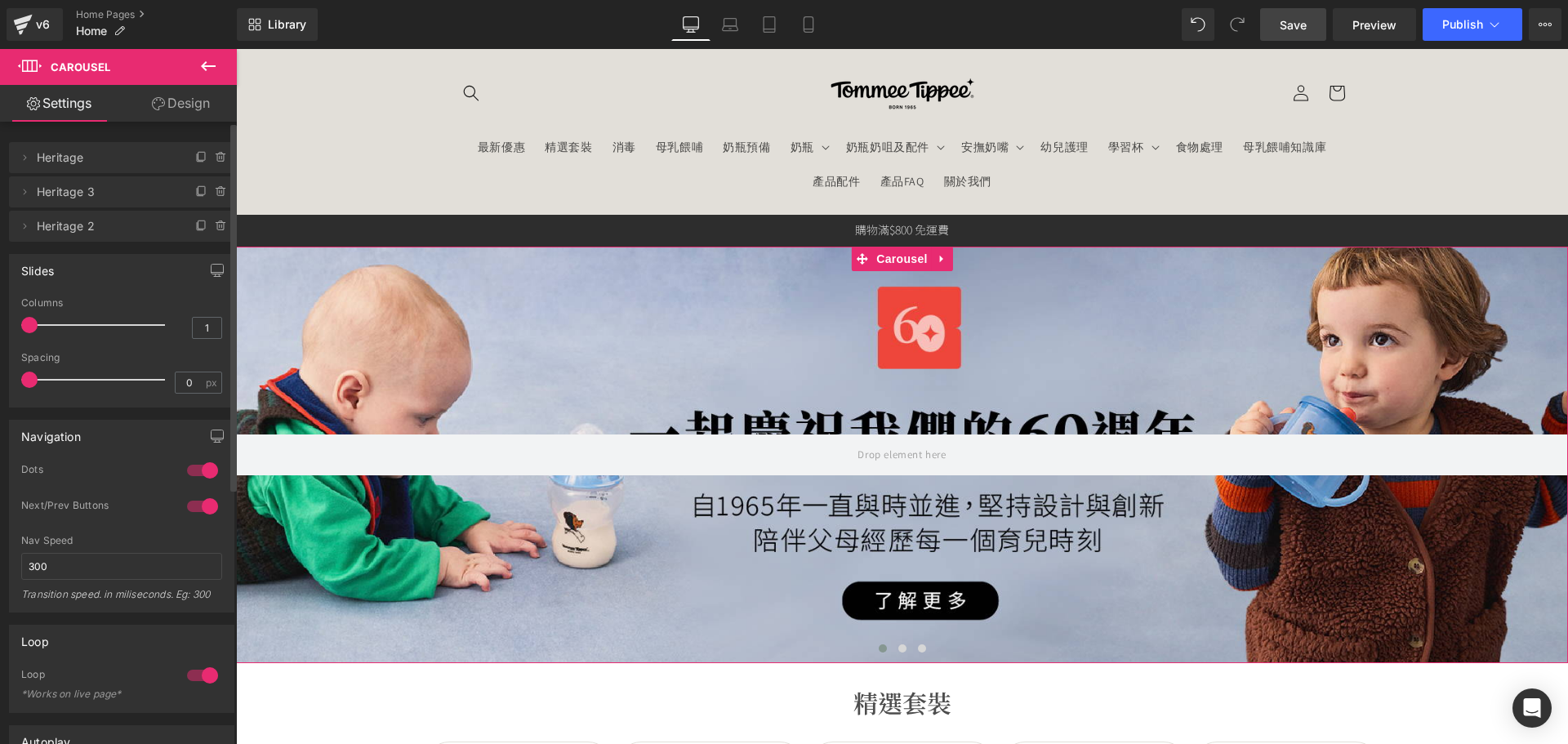
click at [196, 156] on icon at bounding box center [199, 158] width 6 height 7
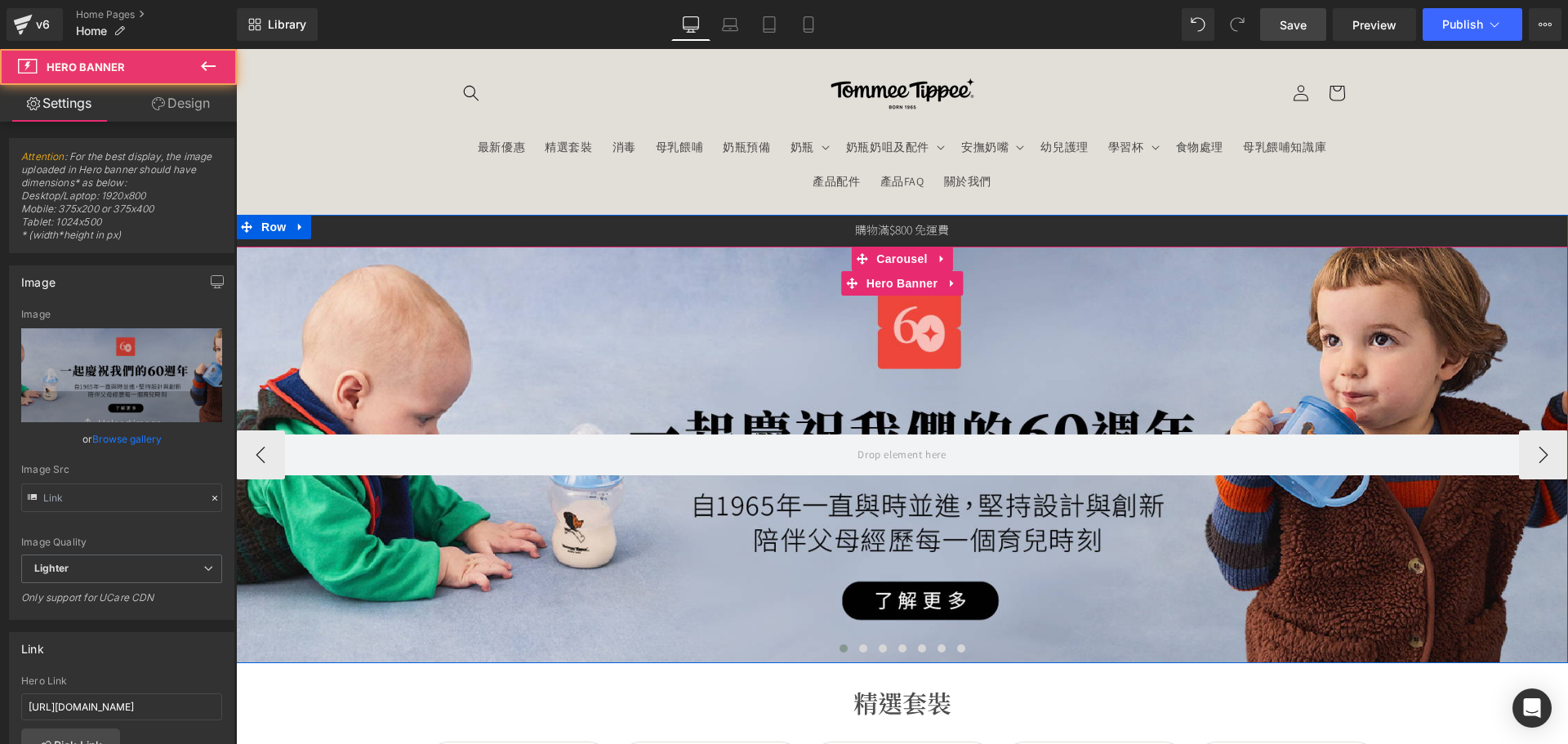
click at [839, 646] on span at bounding box center [843, 648] width 8 height 8
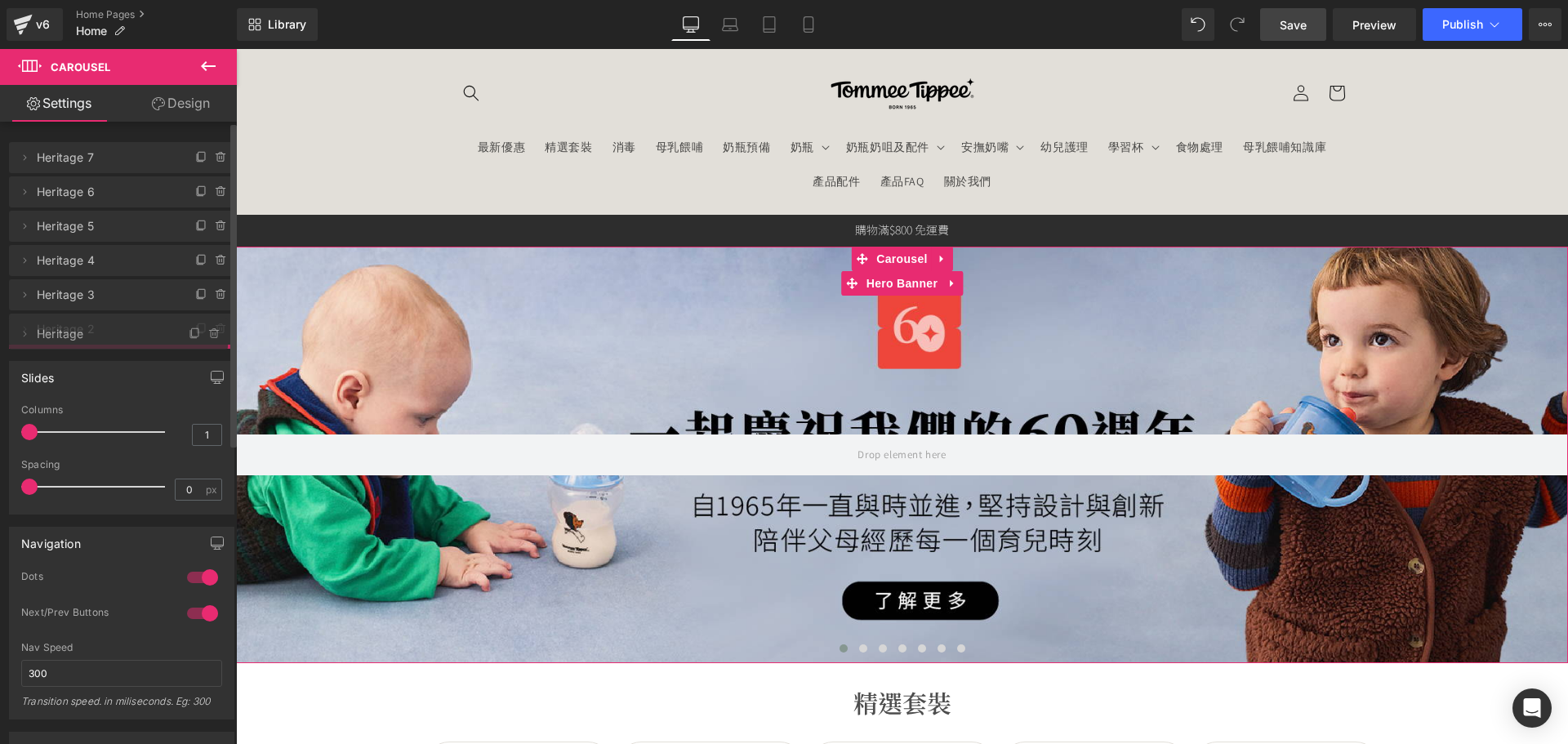
drag, startPoint x: 102, startPoint y: 158, endPoint x: 792, endPoint y: 623, distance: 832.1
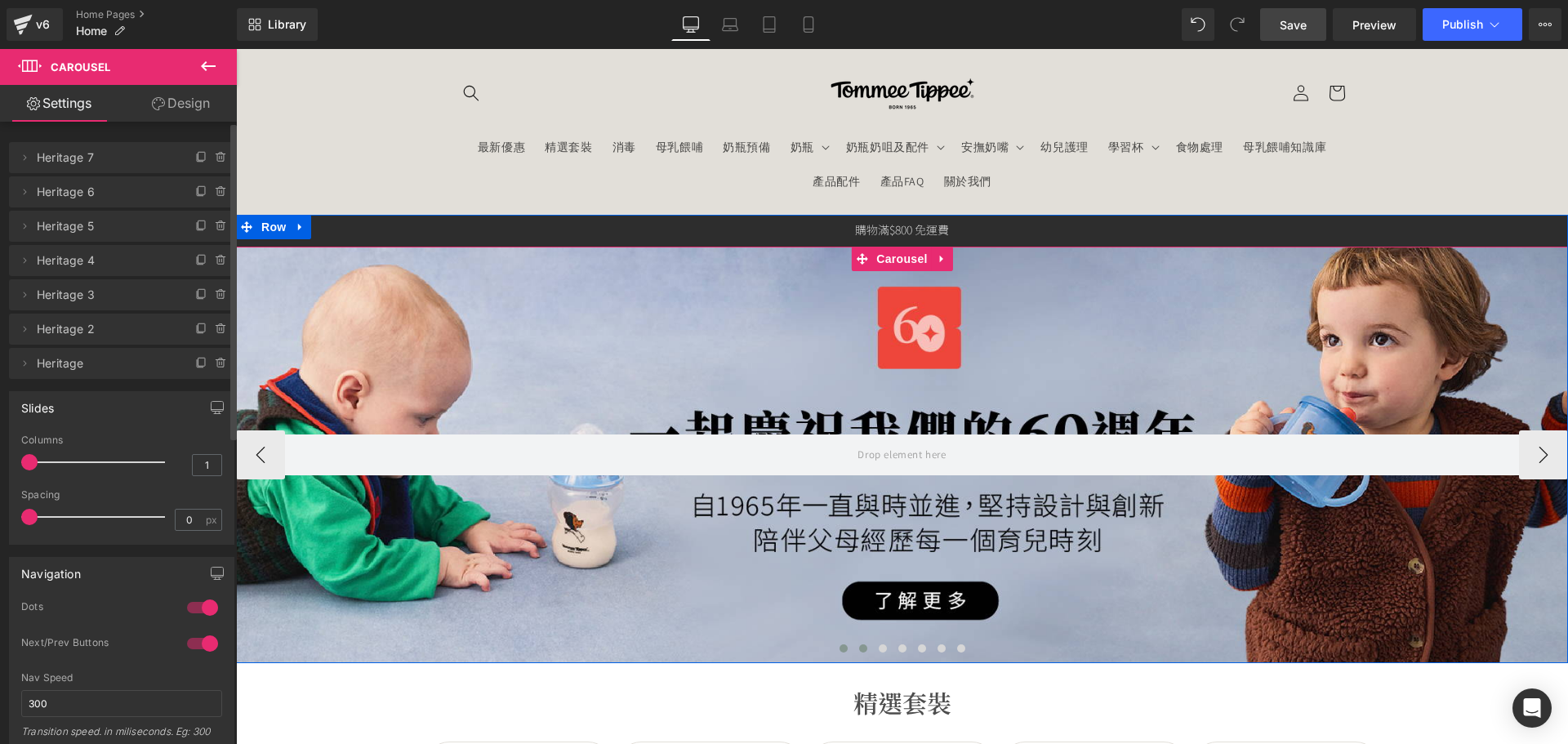
click at [853, 646] on button at bounding box center [863, 648] width 19 height 17
click at [605, 423] on div at bounding box center [902, 454] width 1332 height 416
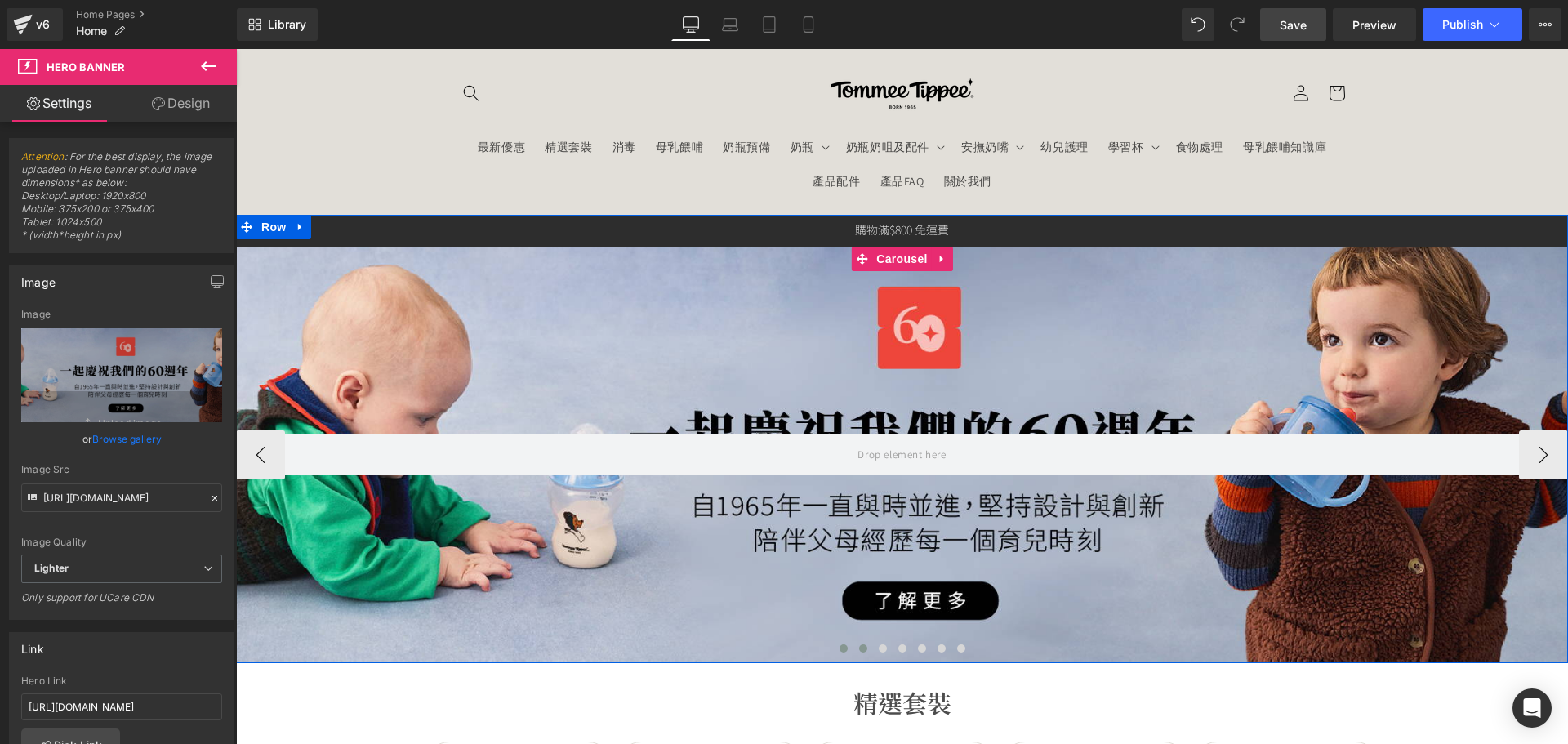
click at [845, 648] on button at bounding box center [843, 648] width 19 height 17
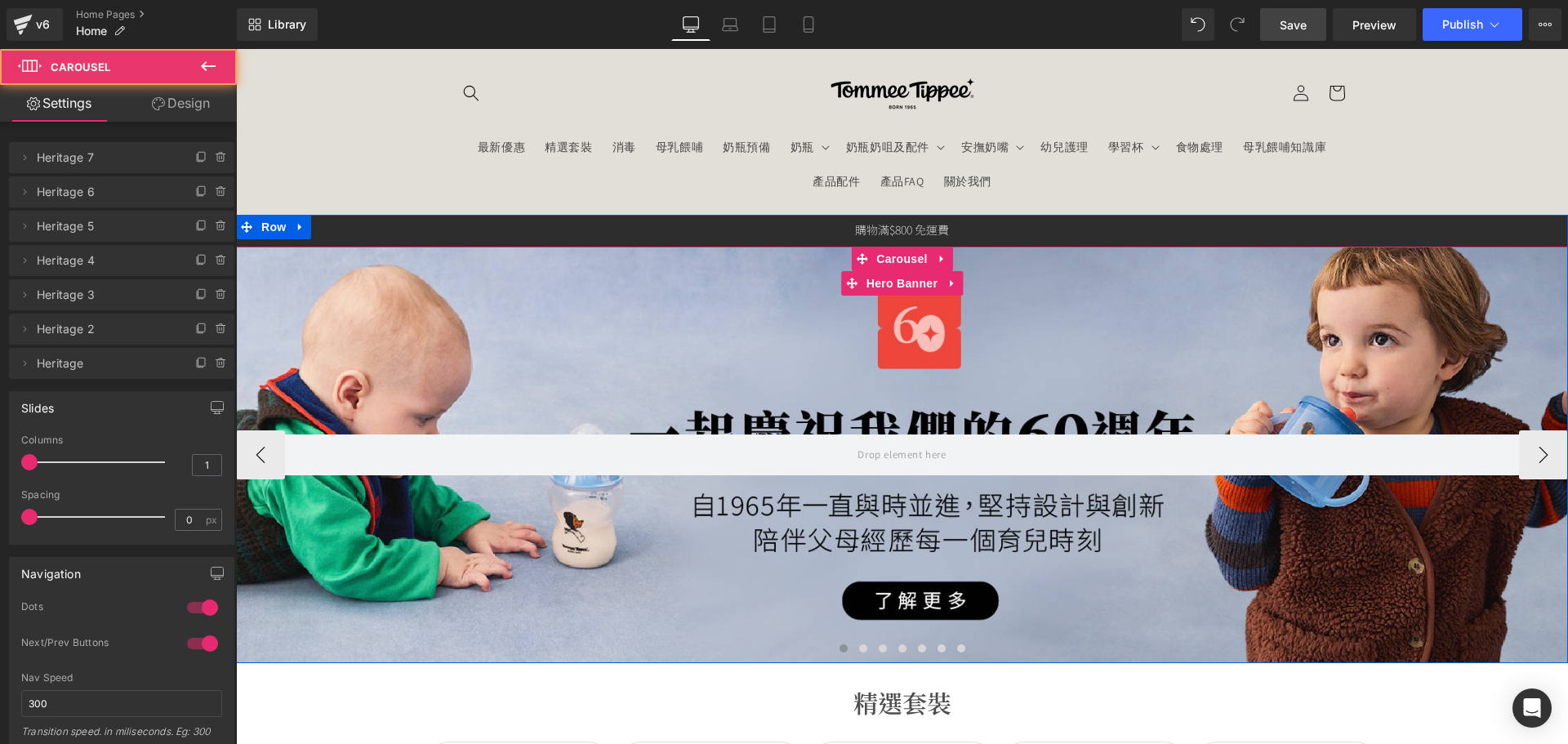
click at [803, 586] on div at bounding box center [902, 454] width 1332 height 416
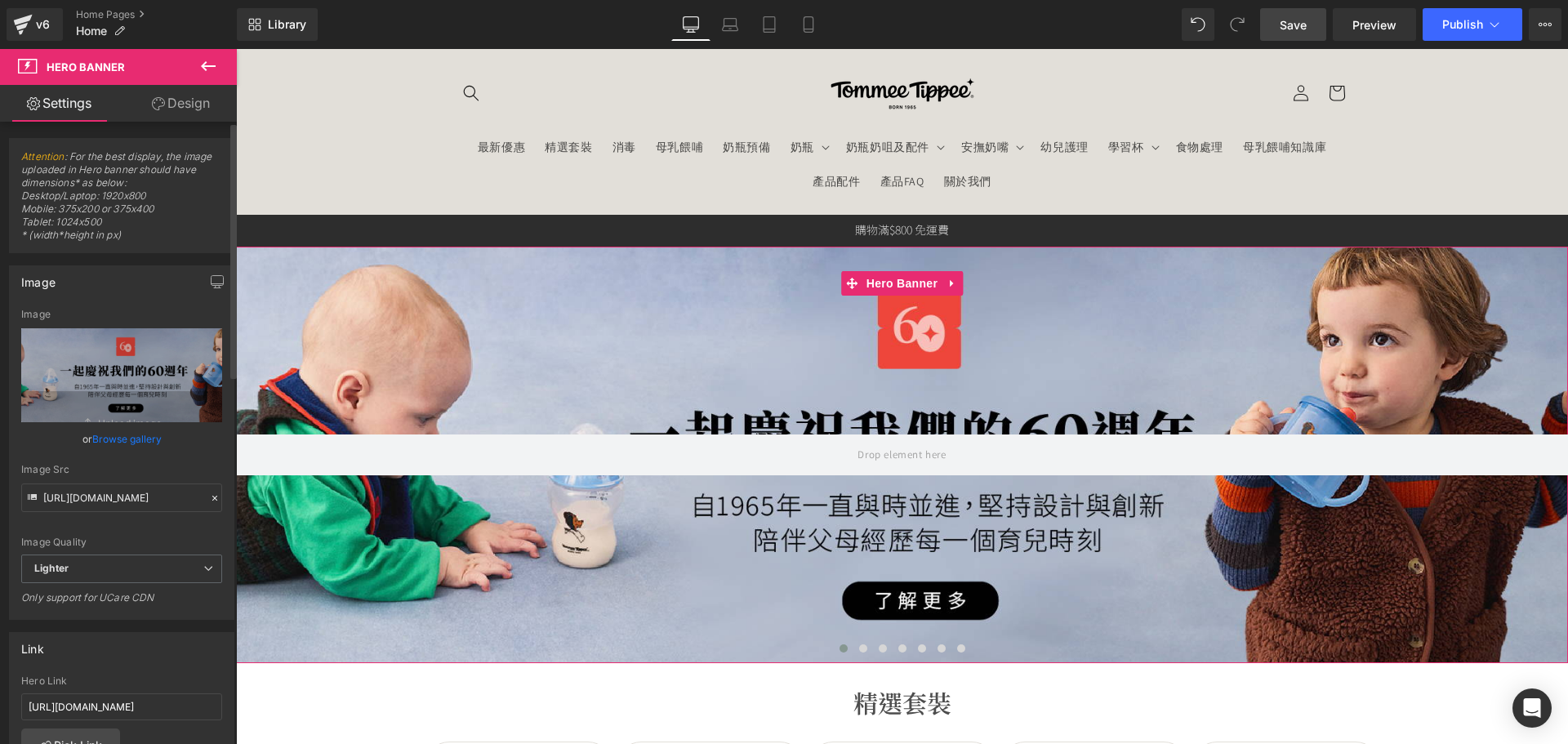
click at [124, 451] on link "Browse gallery" at bounding box center [127, 438] width 70 height 28
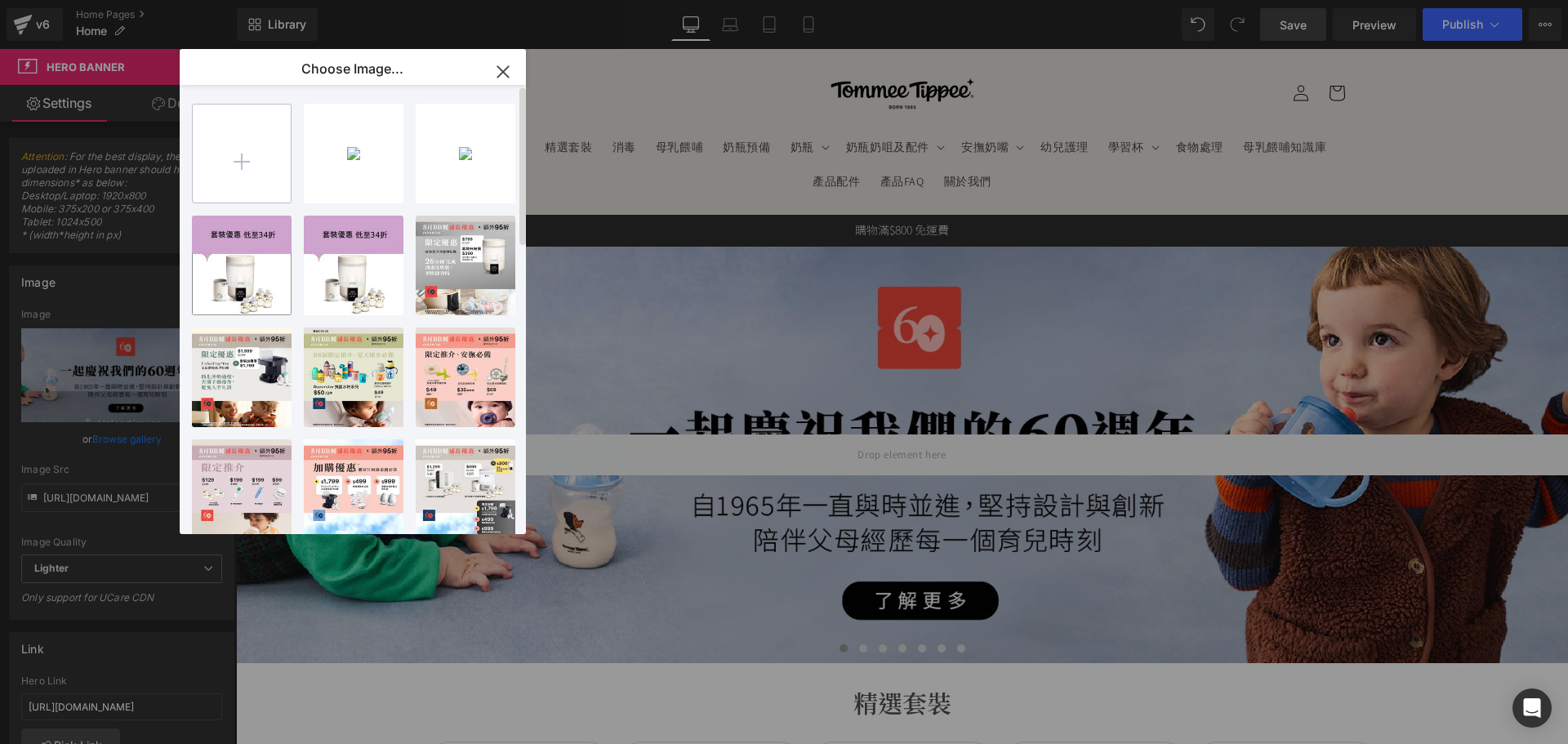
click at [226, 169] on input "file" at bounding box center [241, 153] width 98 height 98
type input "C:\fakepath\banner_instore_08AUG_02_1920x600.jpg"
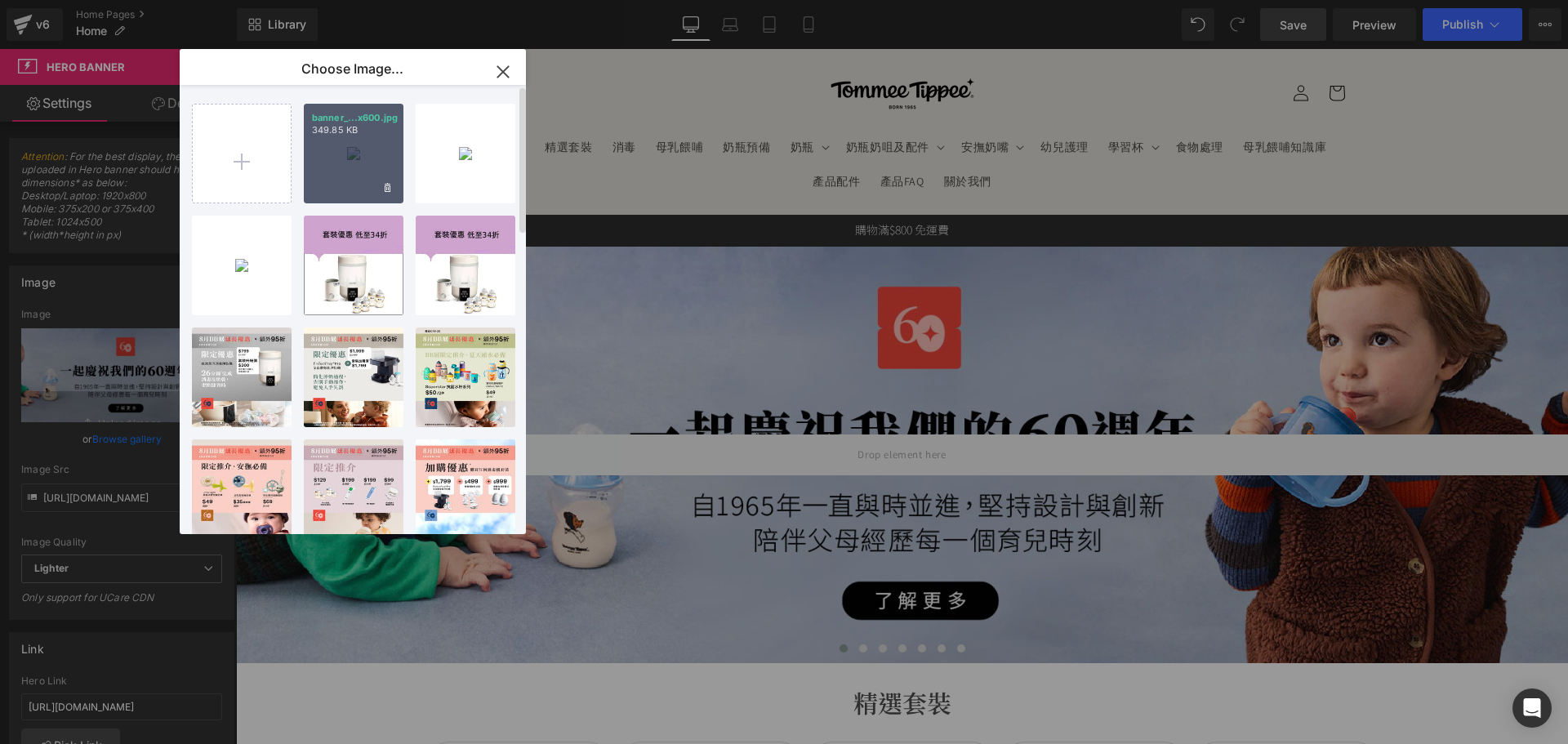
click at [384, 151] on div "banner_...x600.jpg 349.85 KB" at bounding box center [353, 153] width 99 height 99
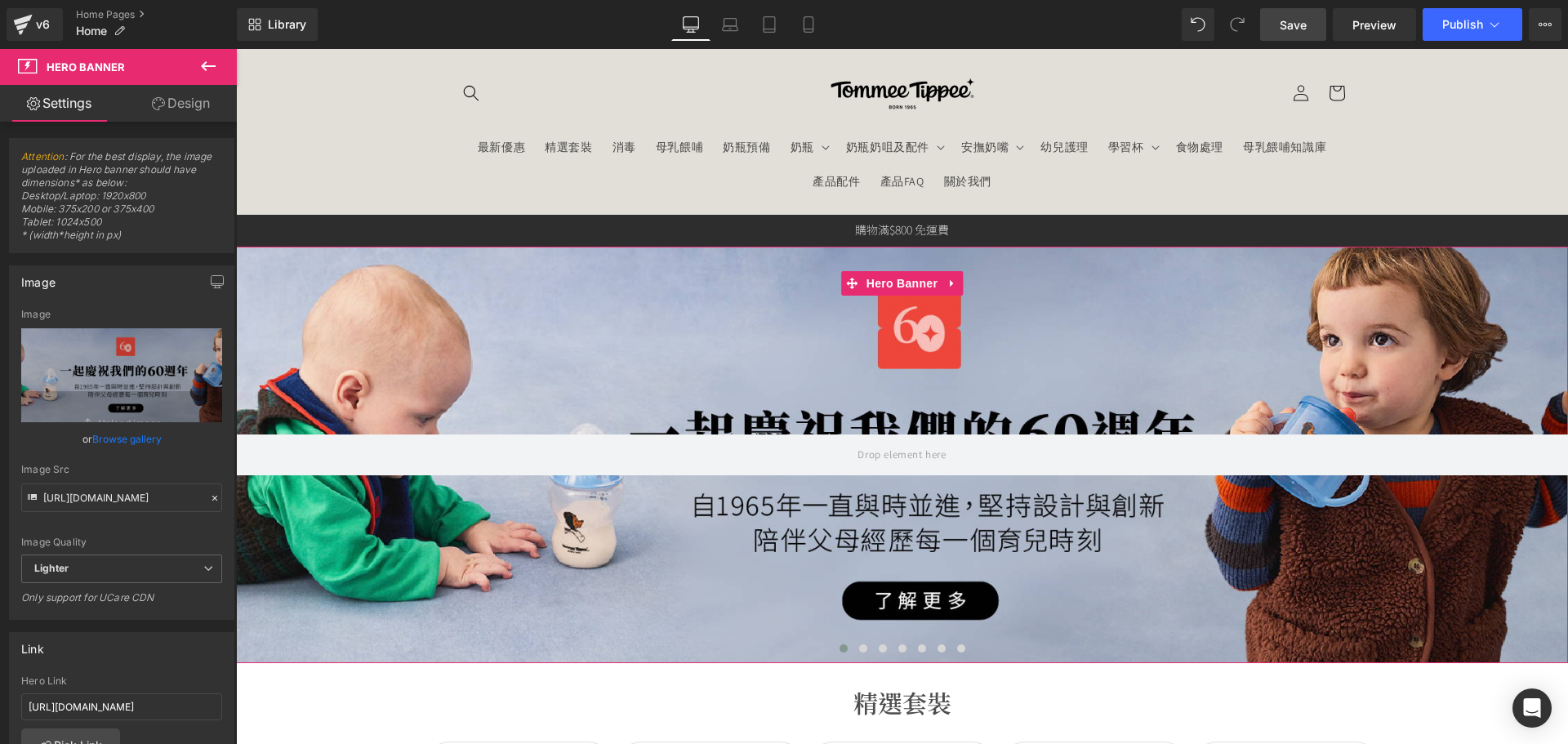
click at [143, 445] on link "Browse gallery" at bounding box center [127, 438] width 70 height 28
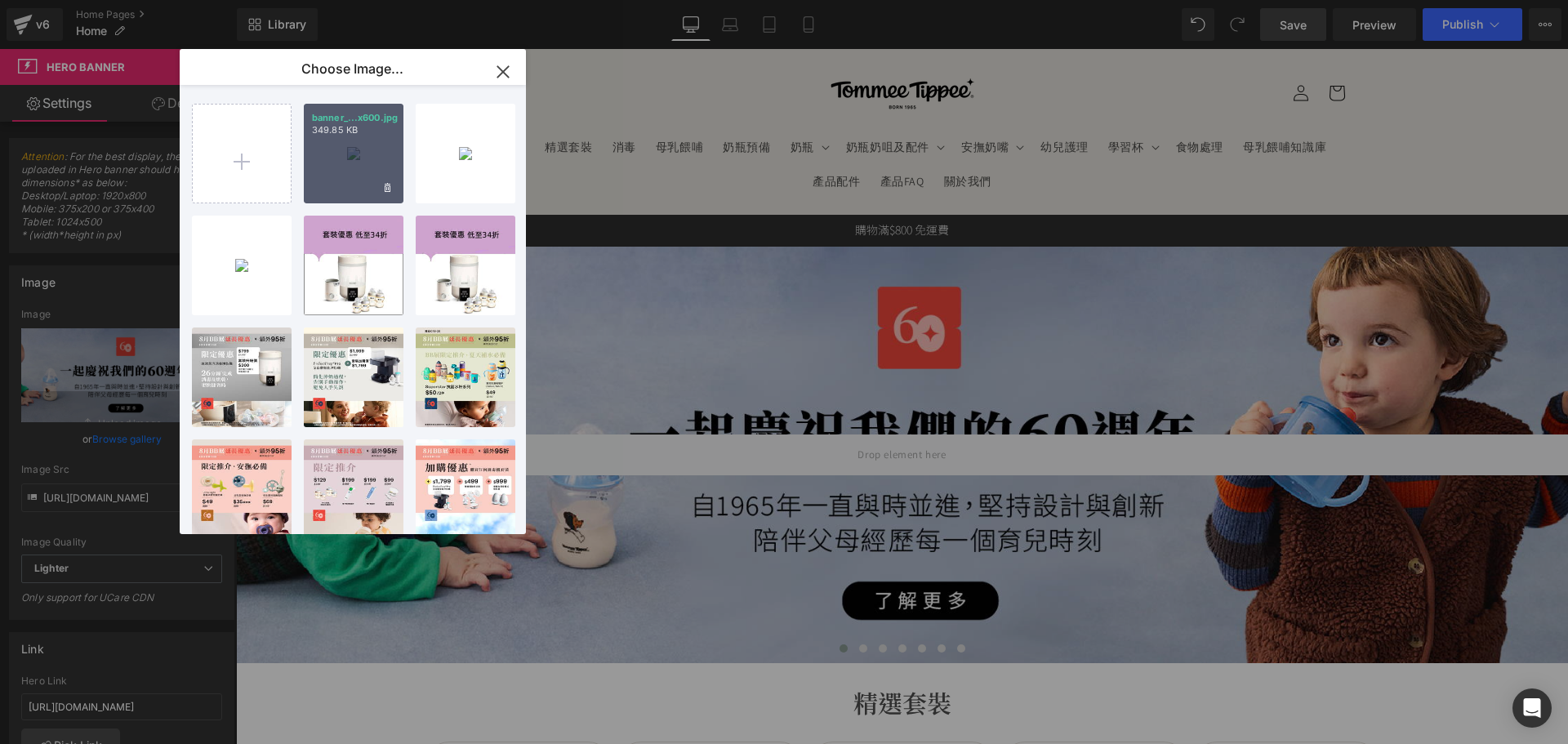
click at [344, 143] on div "banner_...x600.jpg 349.85 KB" at bounding box center [353, 153] width 99 height 99
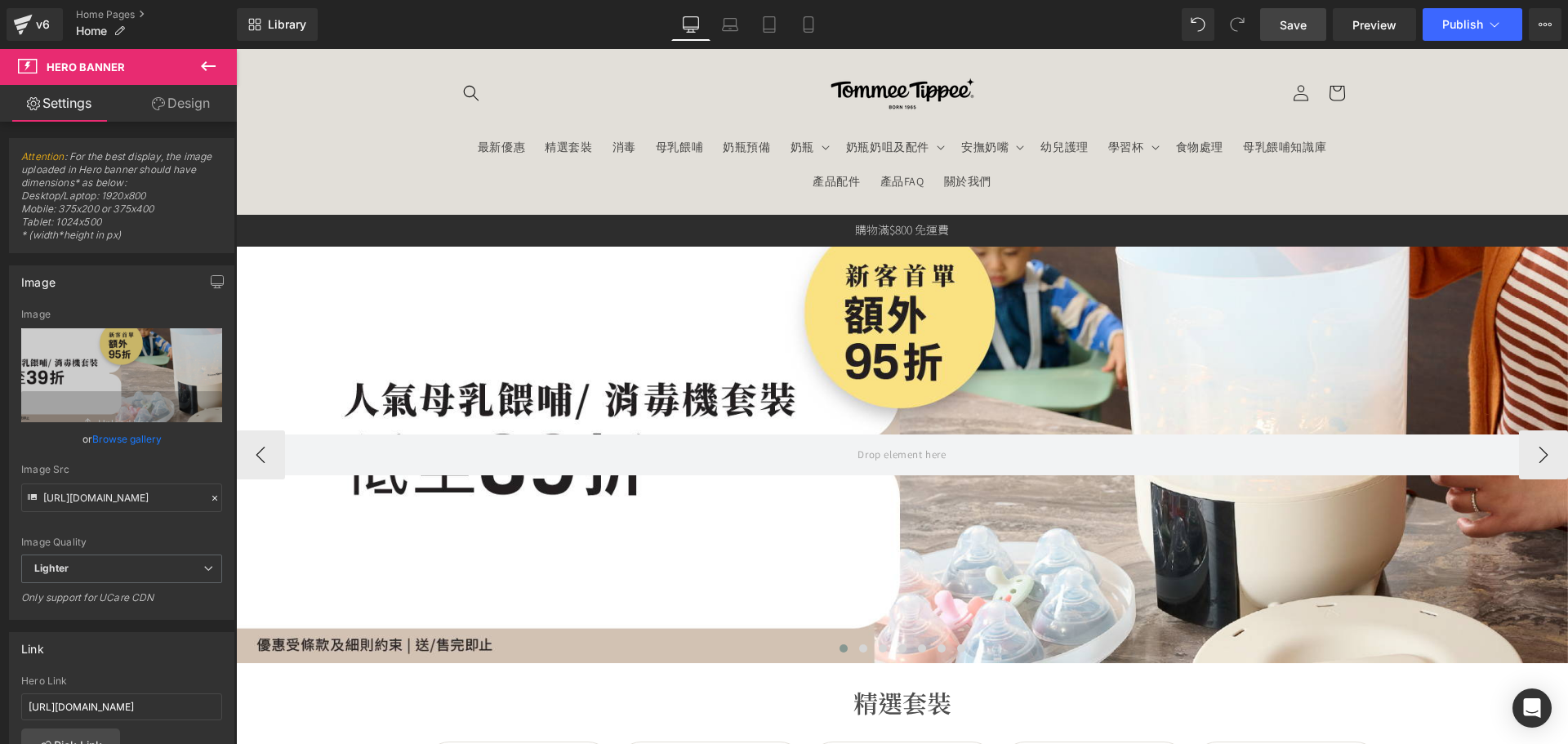
click at [486, 366] on div at bounding box center [902, 454] width 1332 height 416
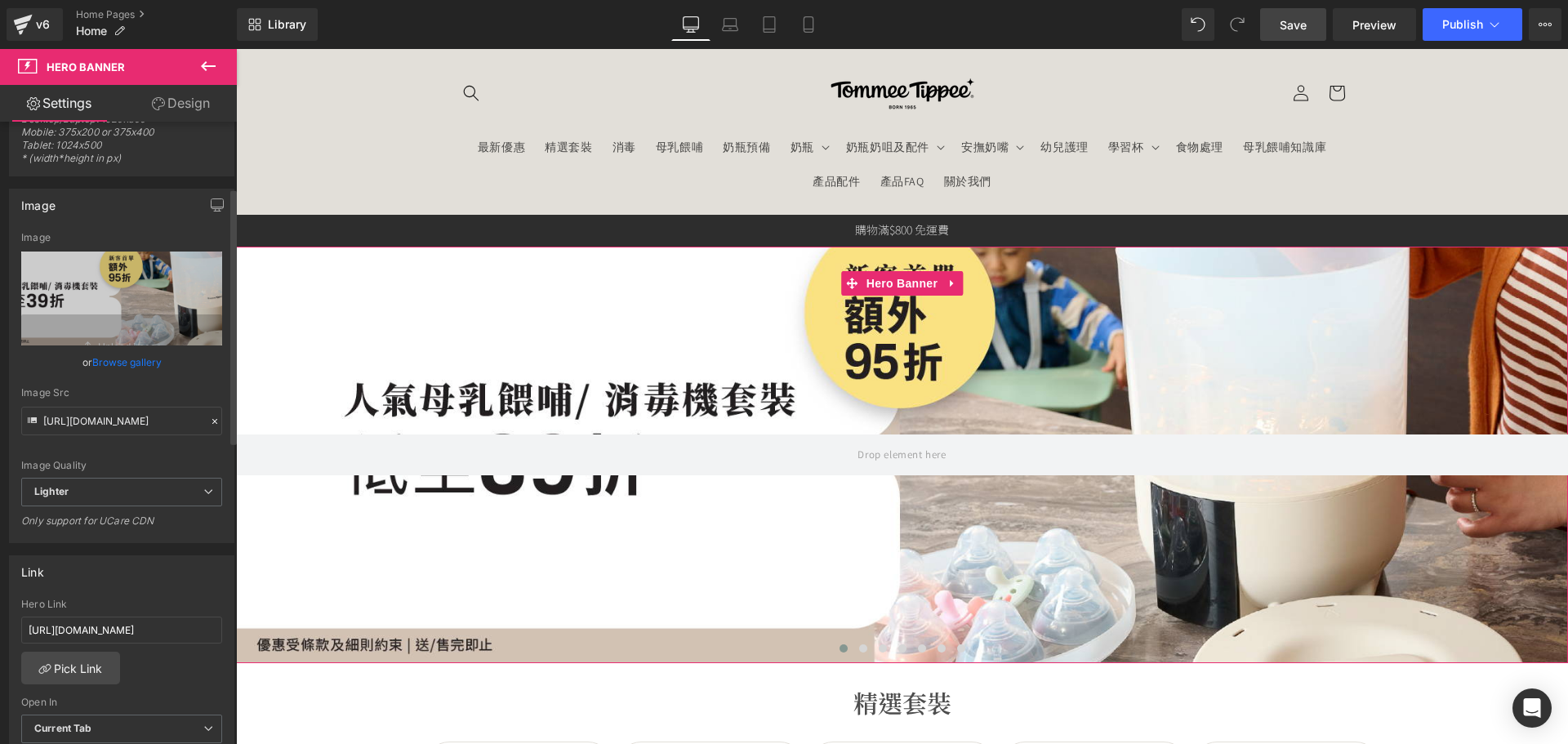
scroll to position [163, 0]
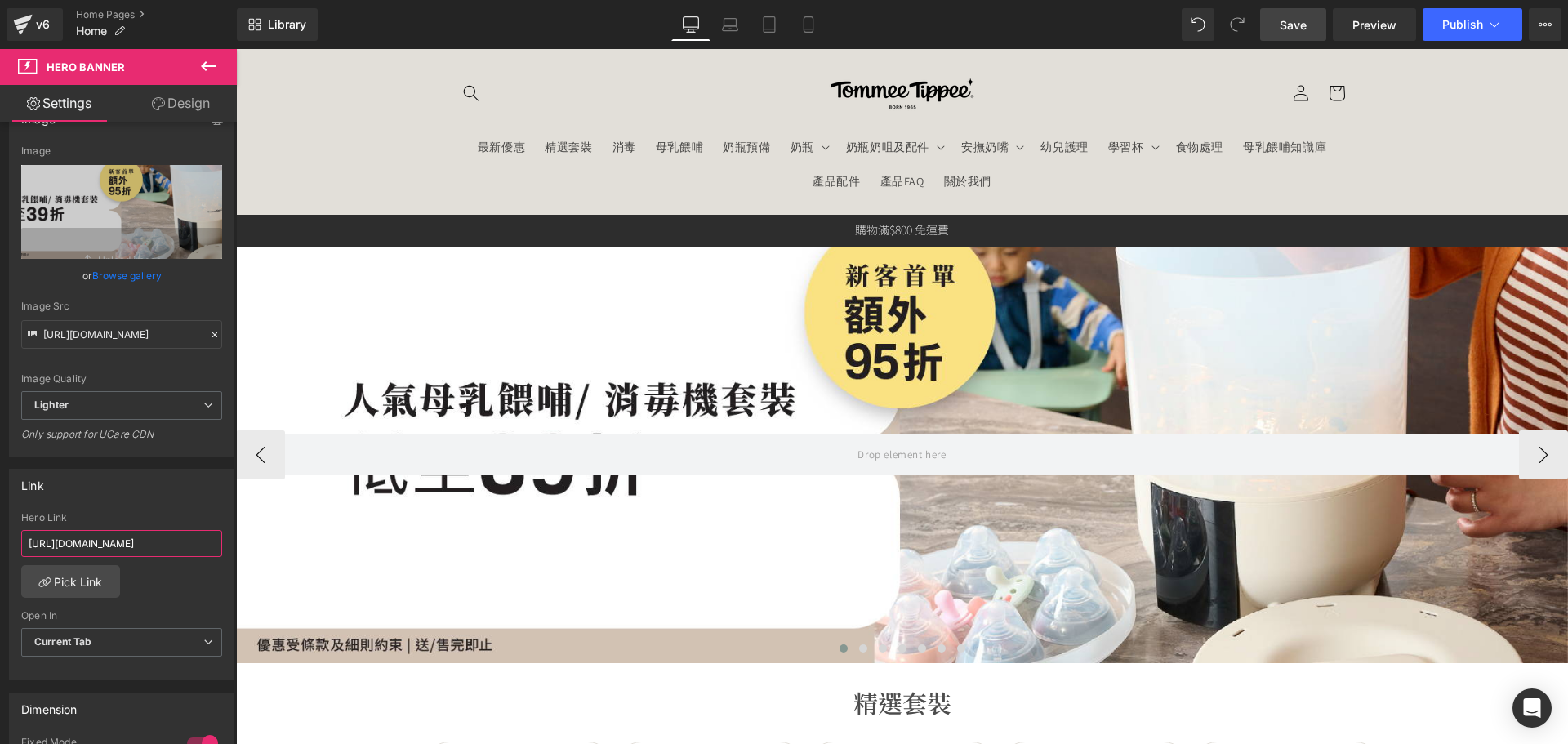
drag, startPoint x: 278, startPoint y: 580, endPoint x: 430, endPoint y: 519, distance: 163.8
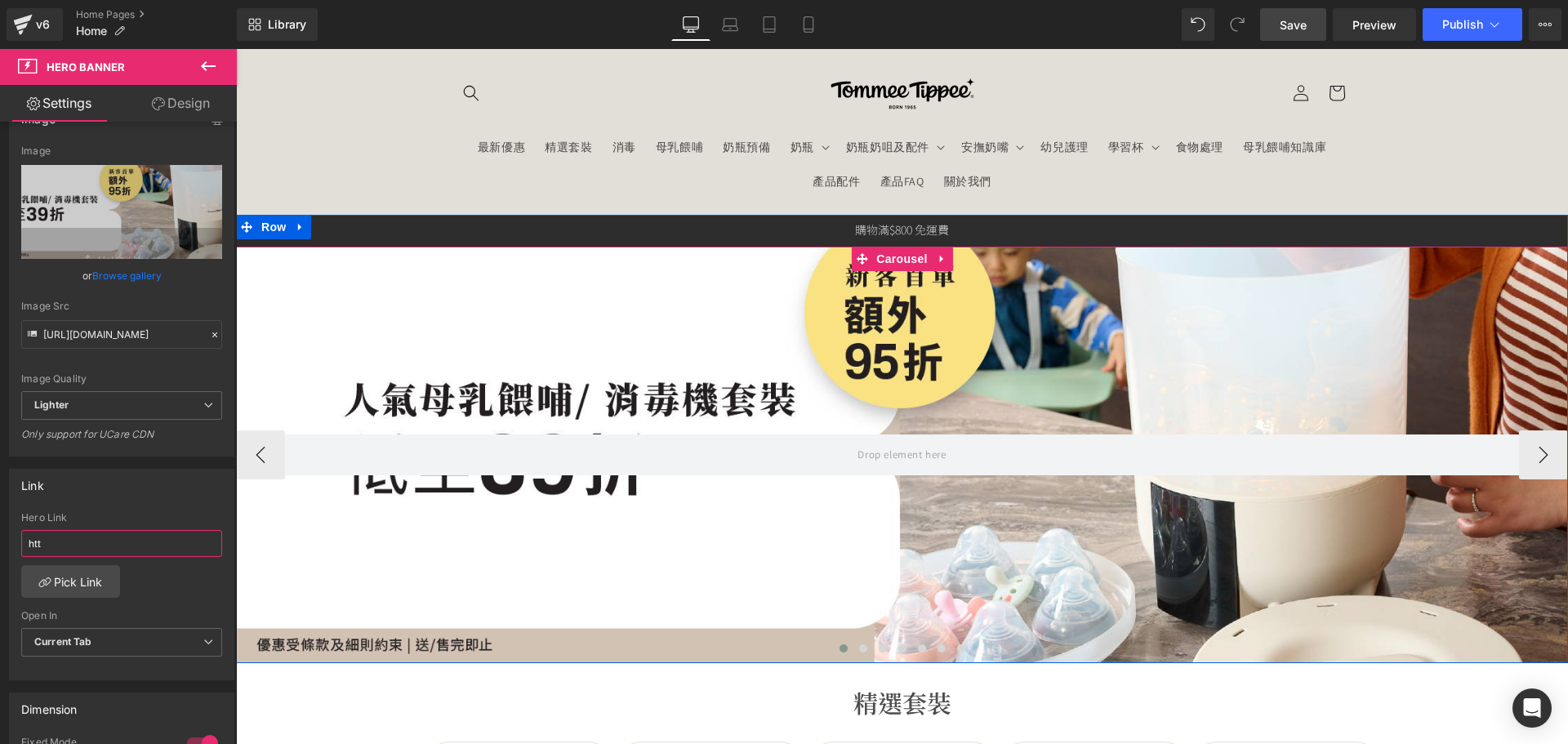
scroll to position [0, 0]
type input "h"
type input "https://tommeetippeehkeshop.com/collections/promotion-sets"
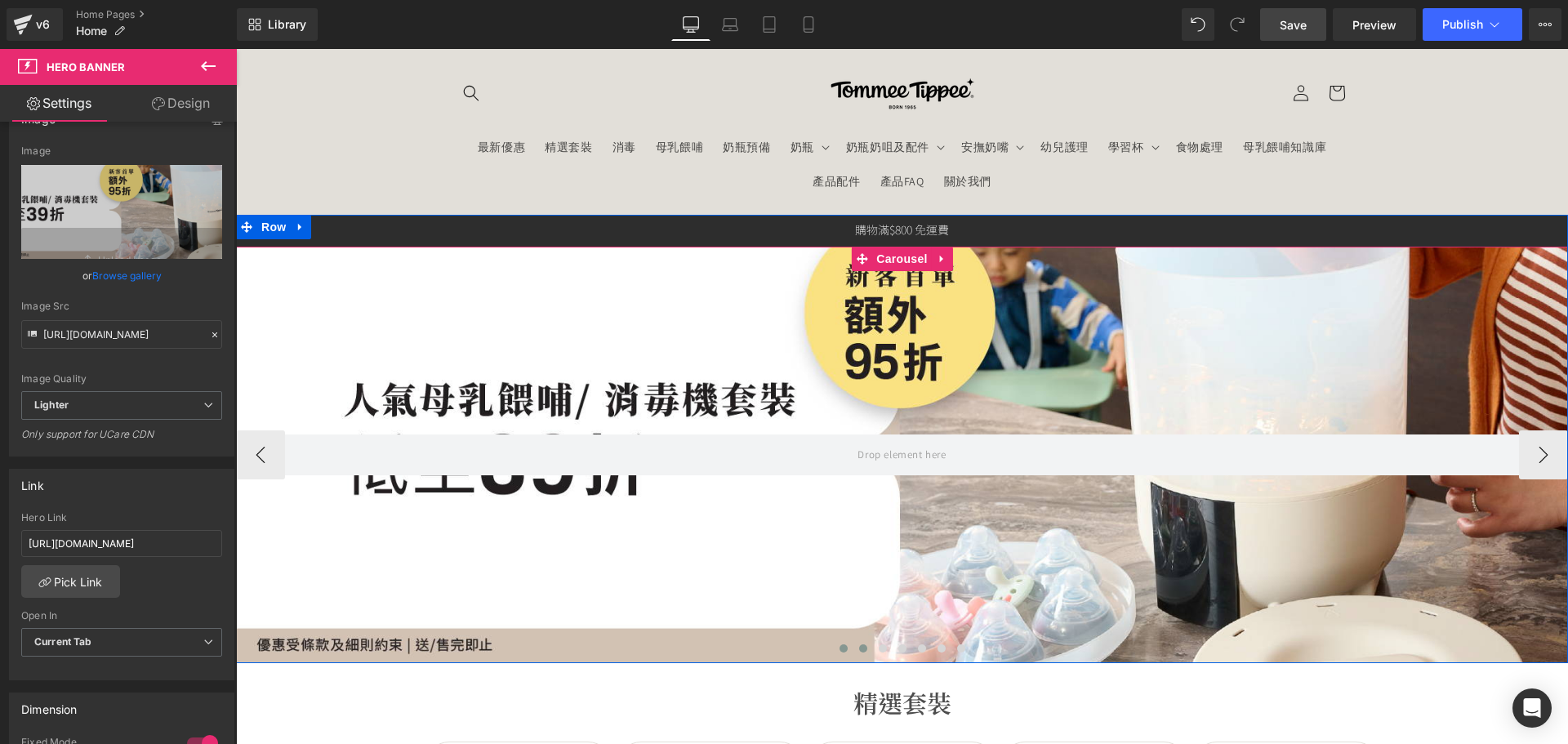
click at [859, 646] on span at bounding box center [863, 648] width 8 height 8
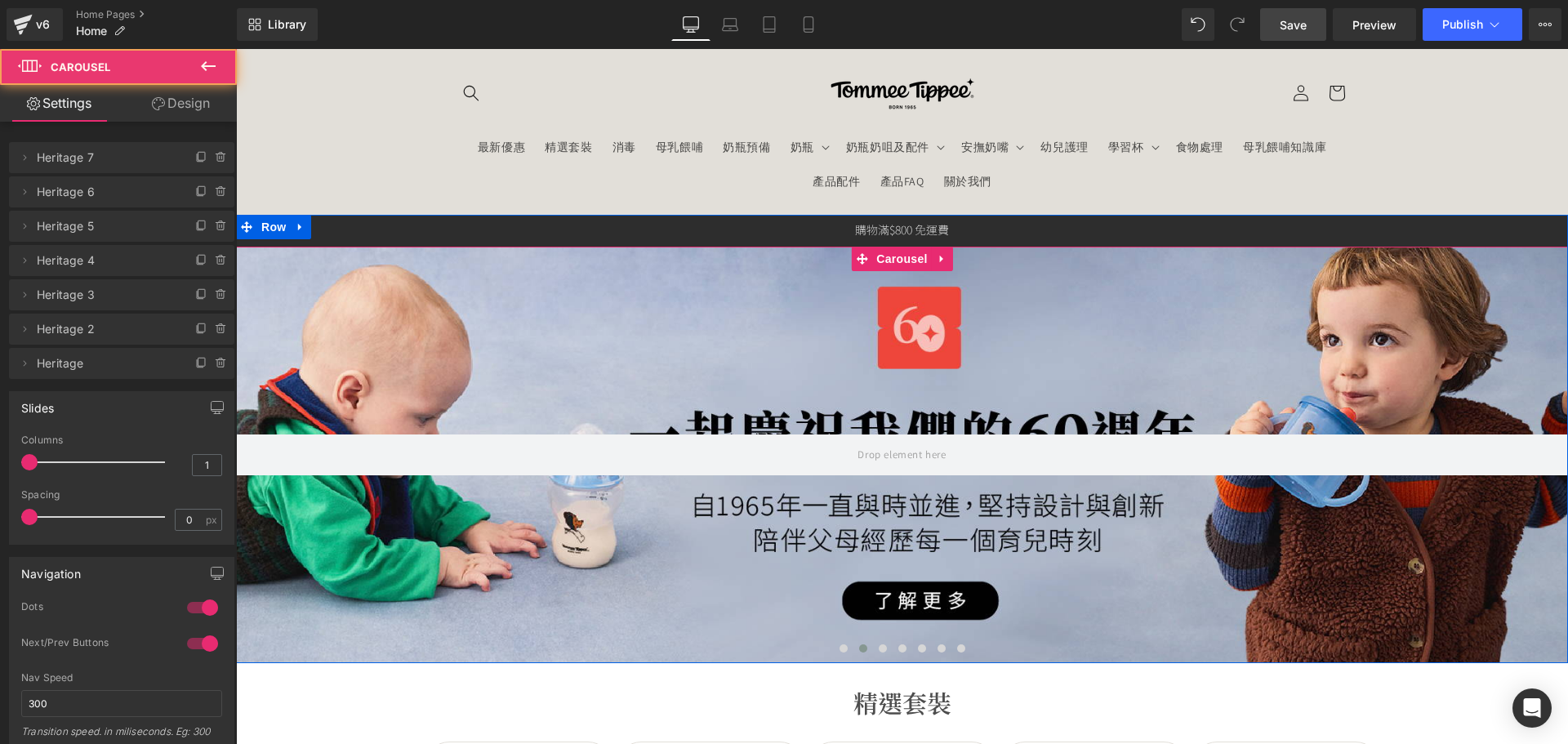
click at [664, 561] on div at bounding box center [902, 454] width 1332 height 416
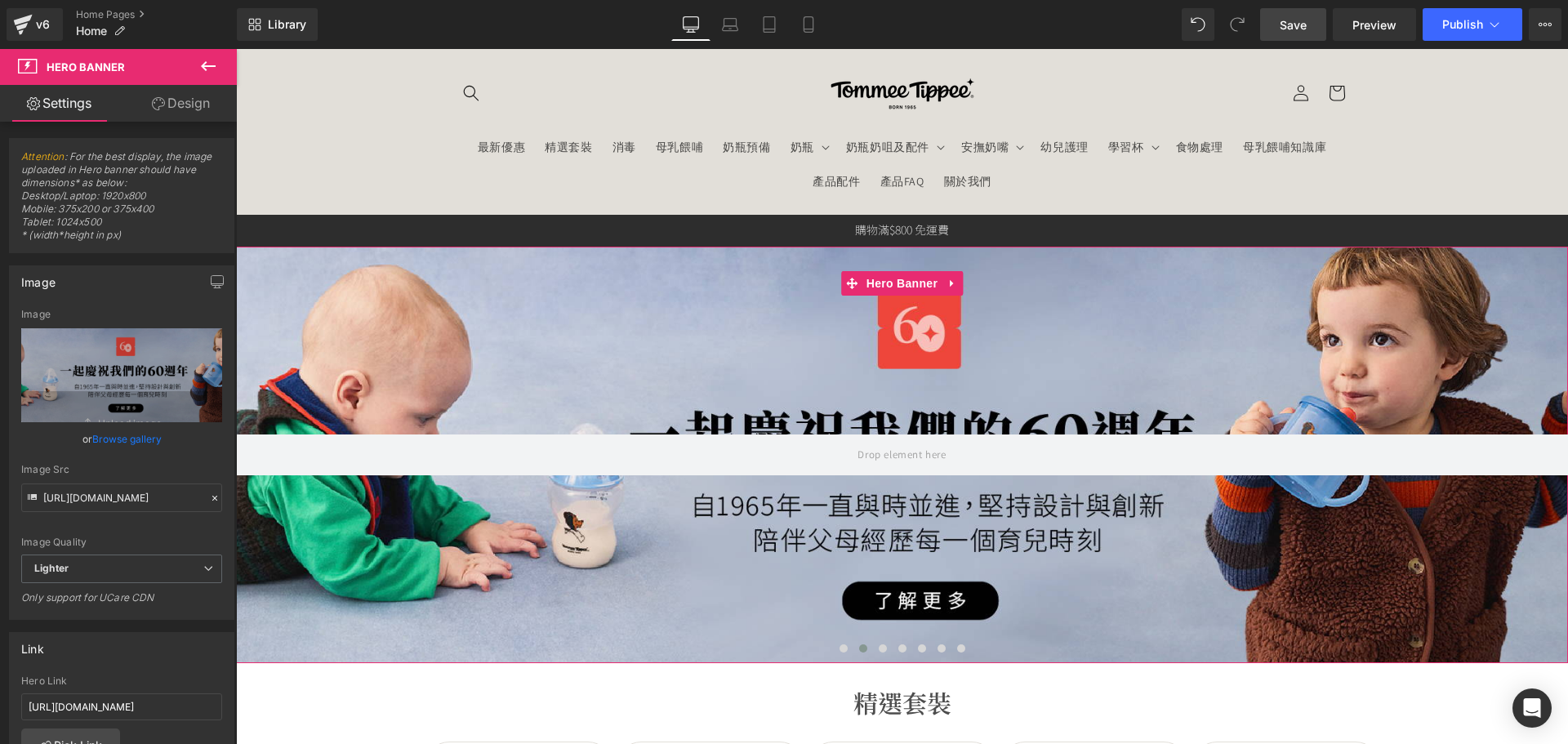
click at [132, 427] on link "Browse gallery" at bounding box center [127, 438] width 70 height 28
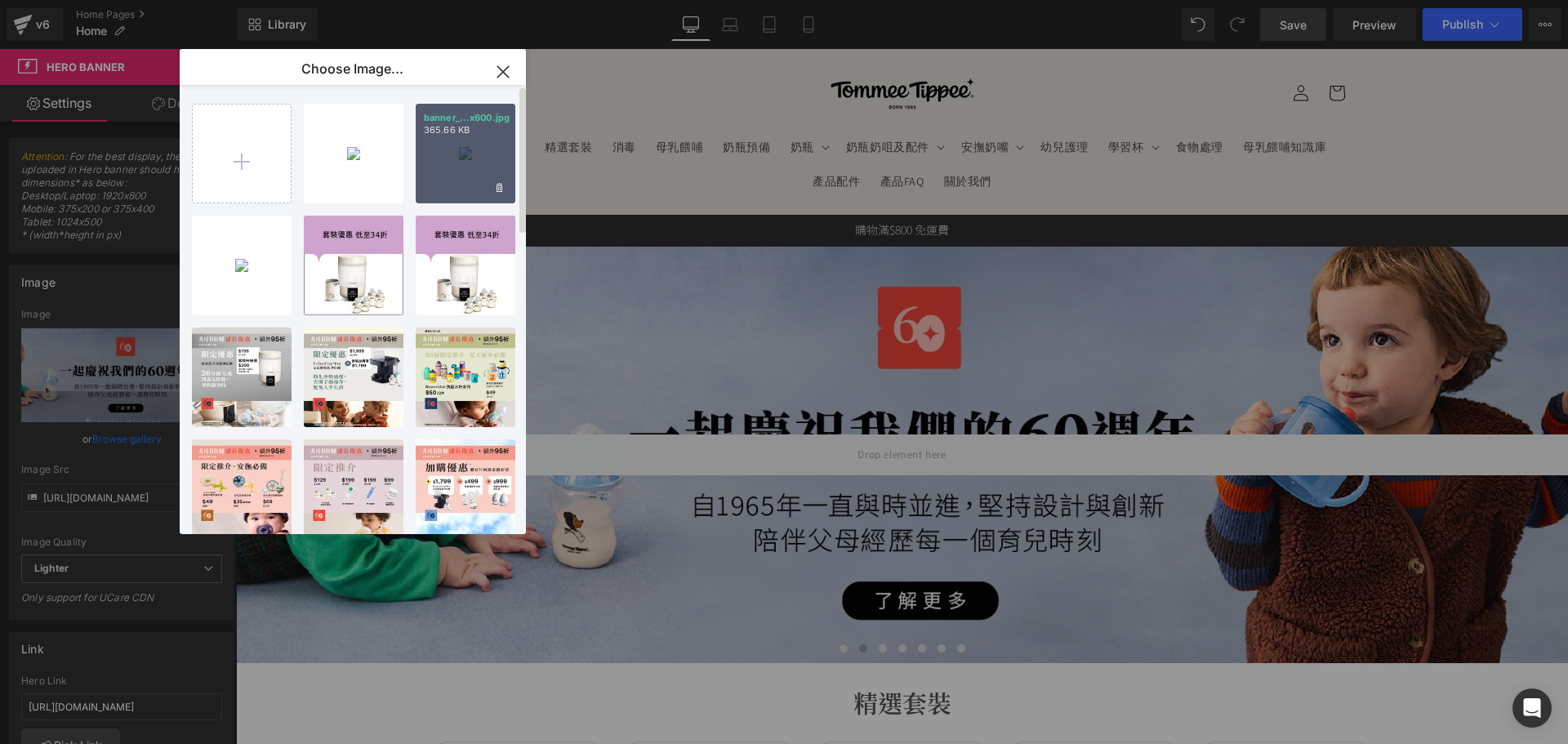
click at [511, 151] on div "banner_...x600.jpg 365.66 KB" at bounding box center [465, 153] width 99 height 99
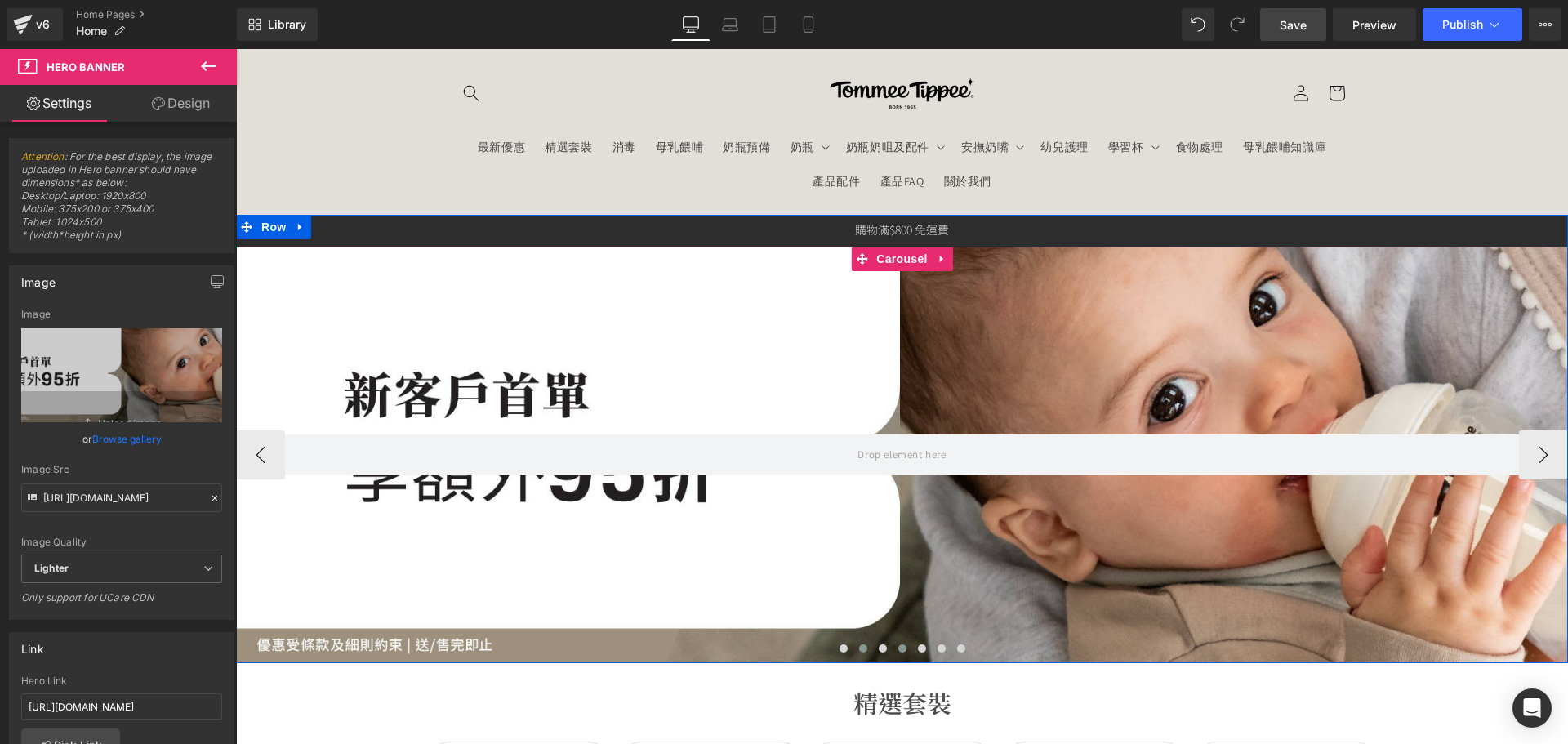
click at [898, 650] on span at bounding box center [902, 648] width 8 height 8
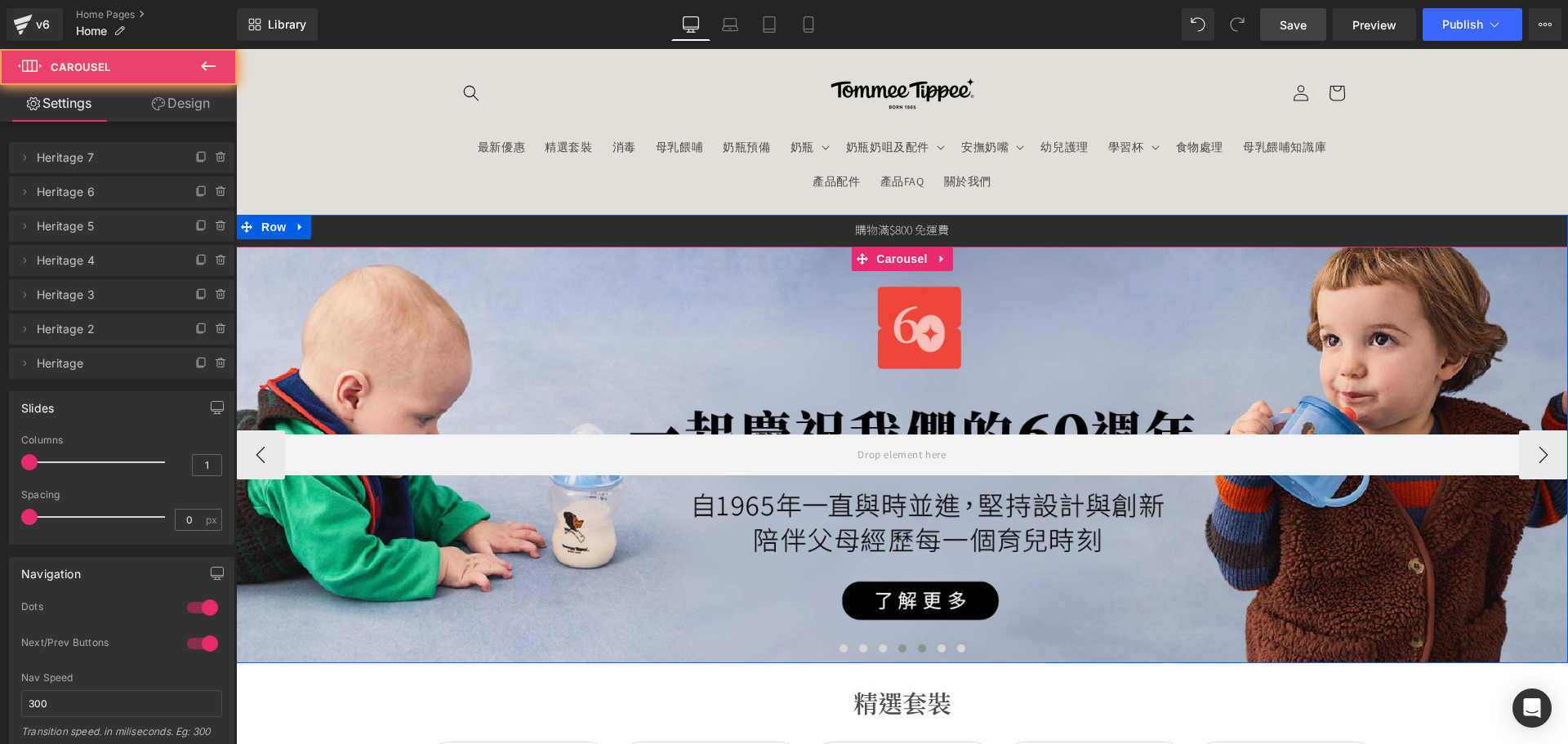
click at [917, 645] on span at bounding box center [921, 648] width 8 height 8
click at [931, 646] on button at bounding box center [941, 648] width 19 height 17
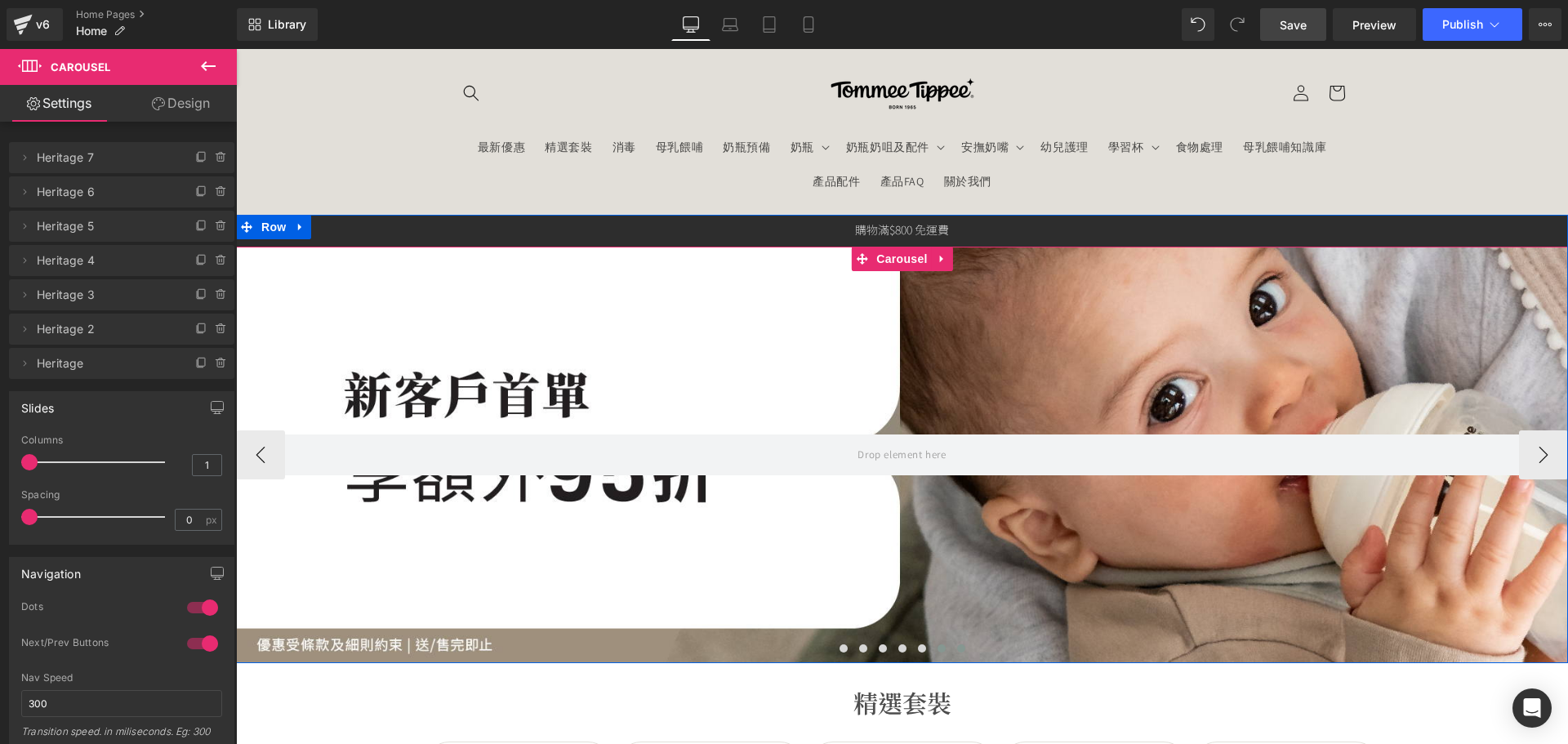
click at [951, 648] on button at bounding box center [961, 648] width 19 height 17
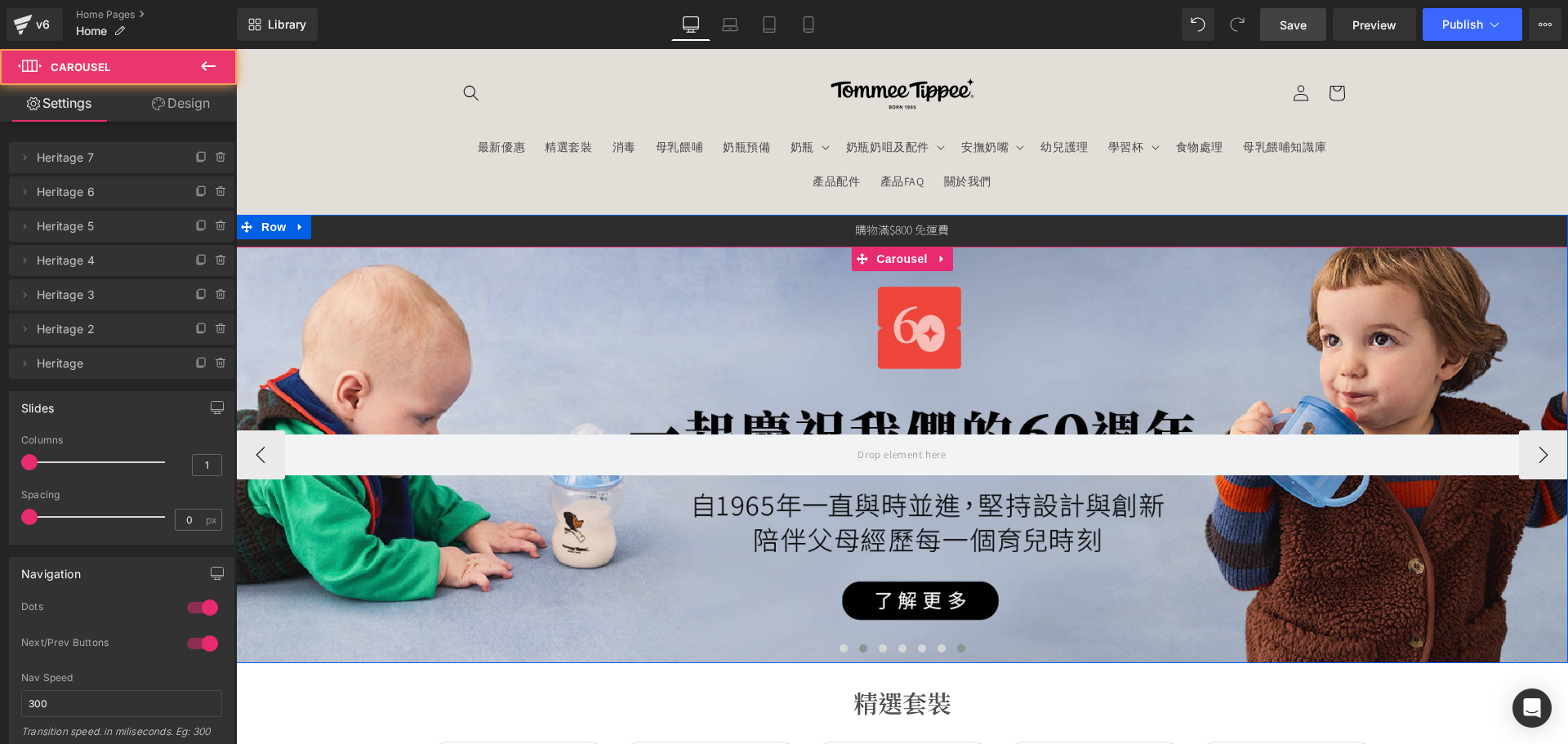
click at [853, 650] on button at bounding box center [863, 648] width 19 height 17
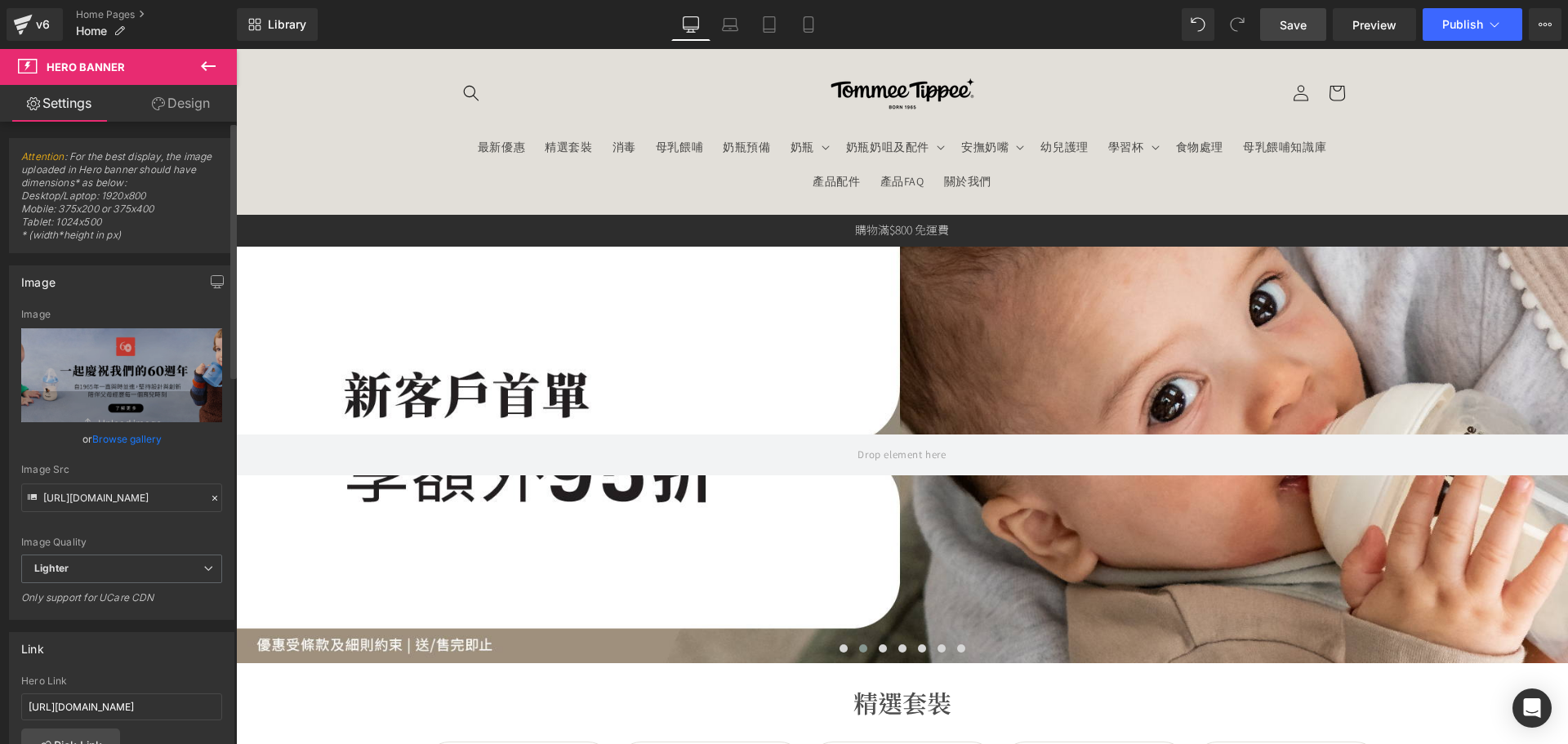
click at [118, 448] on link "Browse gallery" at bounding box center [127, 438] width 70 height 28
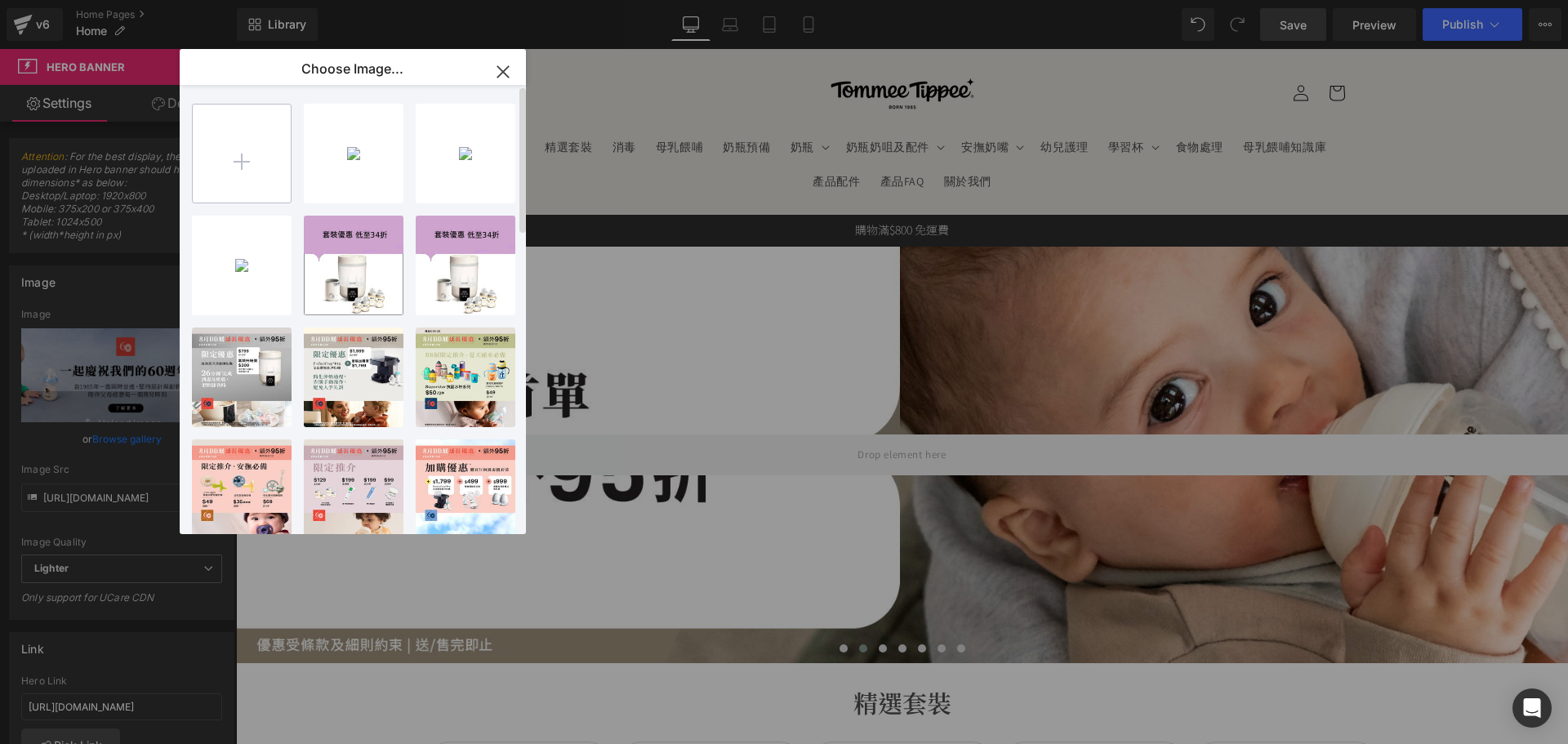
click at [235, 157] on input "file" at bounding box center [241, 153] width 98 height 98
type input "C:\fakepath\banner_instore_08AUG_03_1920x600.jpg"
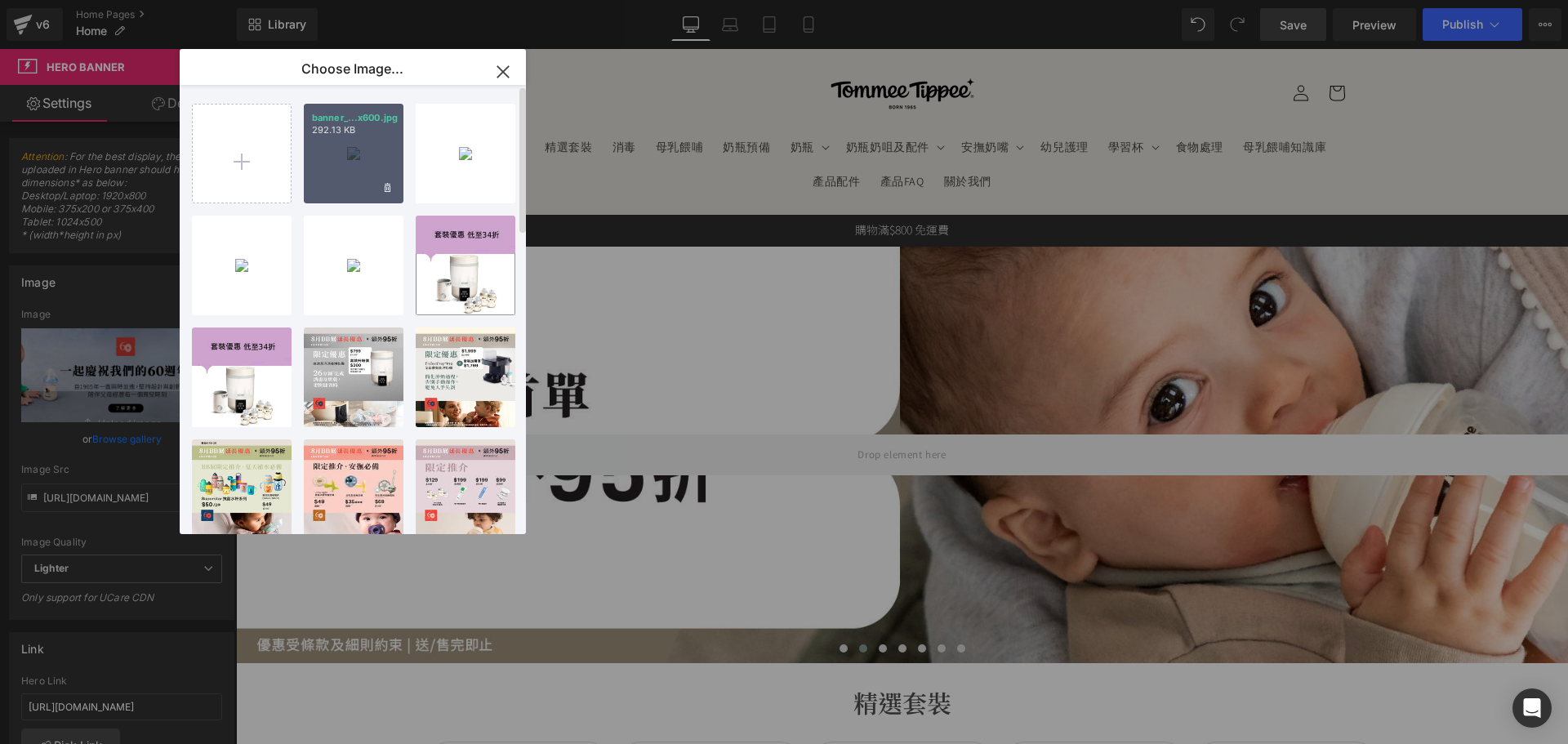
click at [390, 147] on div "banner_...x600.jpg 292.13 KB" at bounding box center [353, 153] width 99 height 99
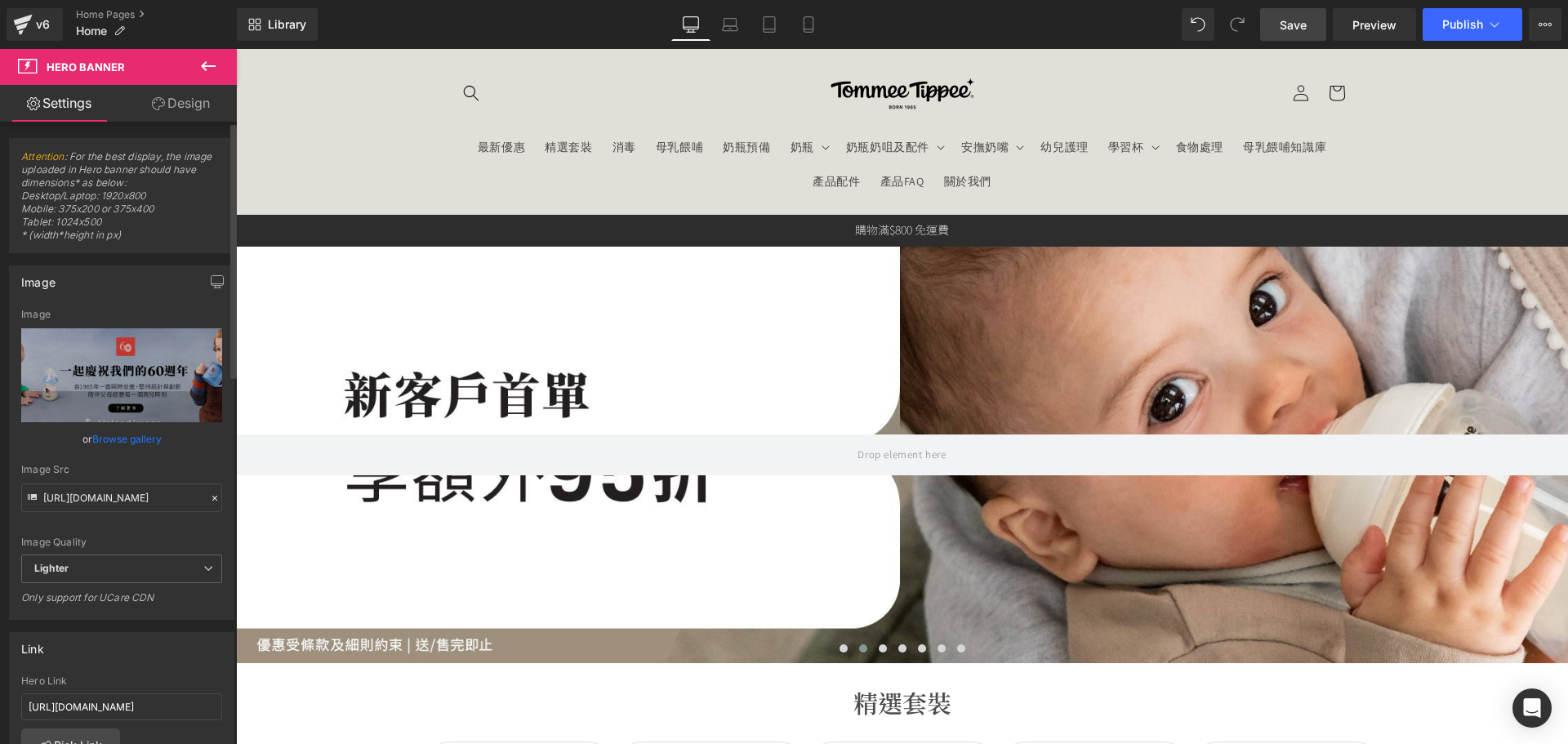
click at [144, 433] on link "Browse gallery" at bounding box center [127, 438] width 70 height 28
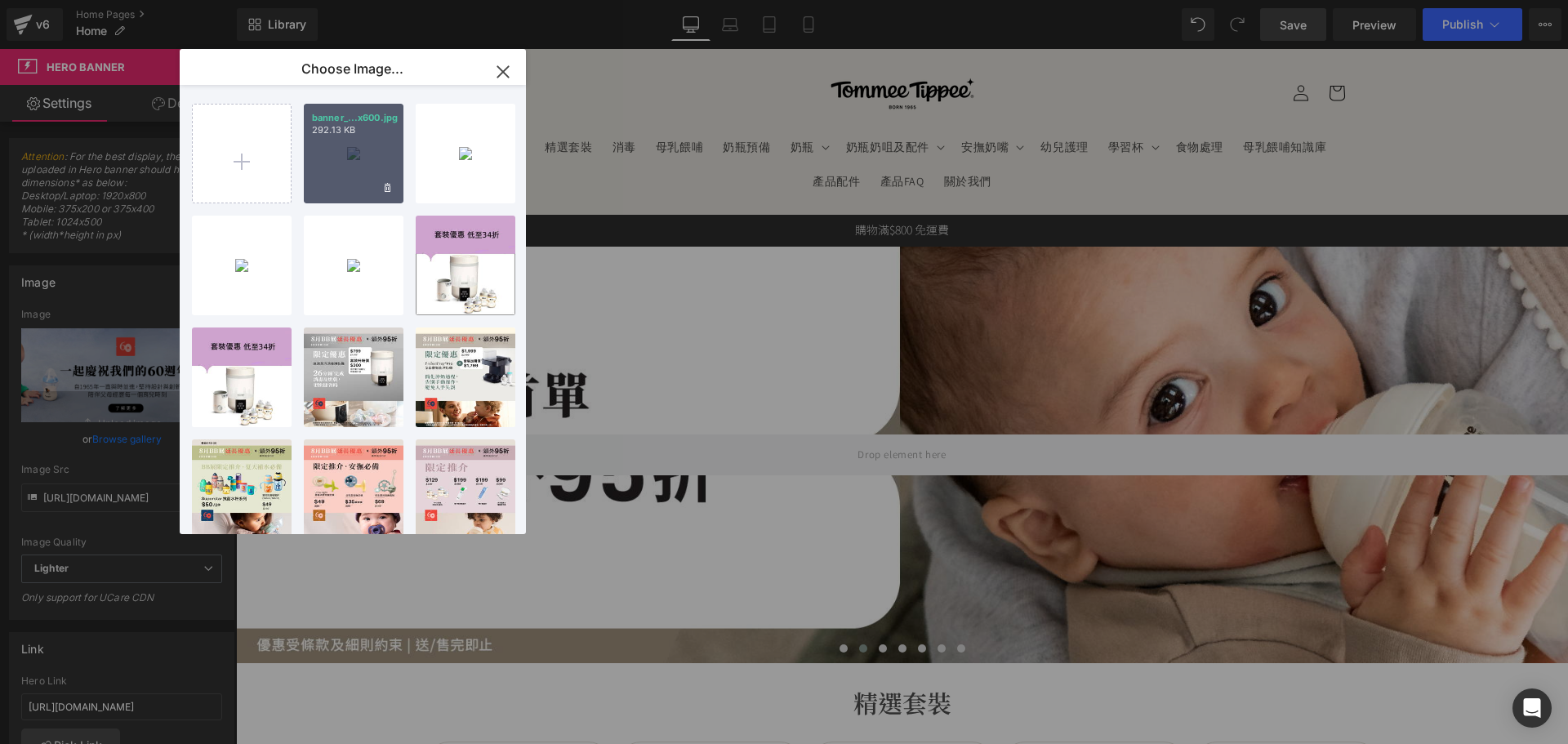
click at [357, 151] on div "banner_...x600.jpg 292.13 KB" at bounding box center [353, 153] width 99 height 99
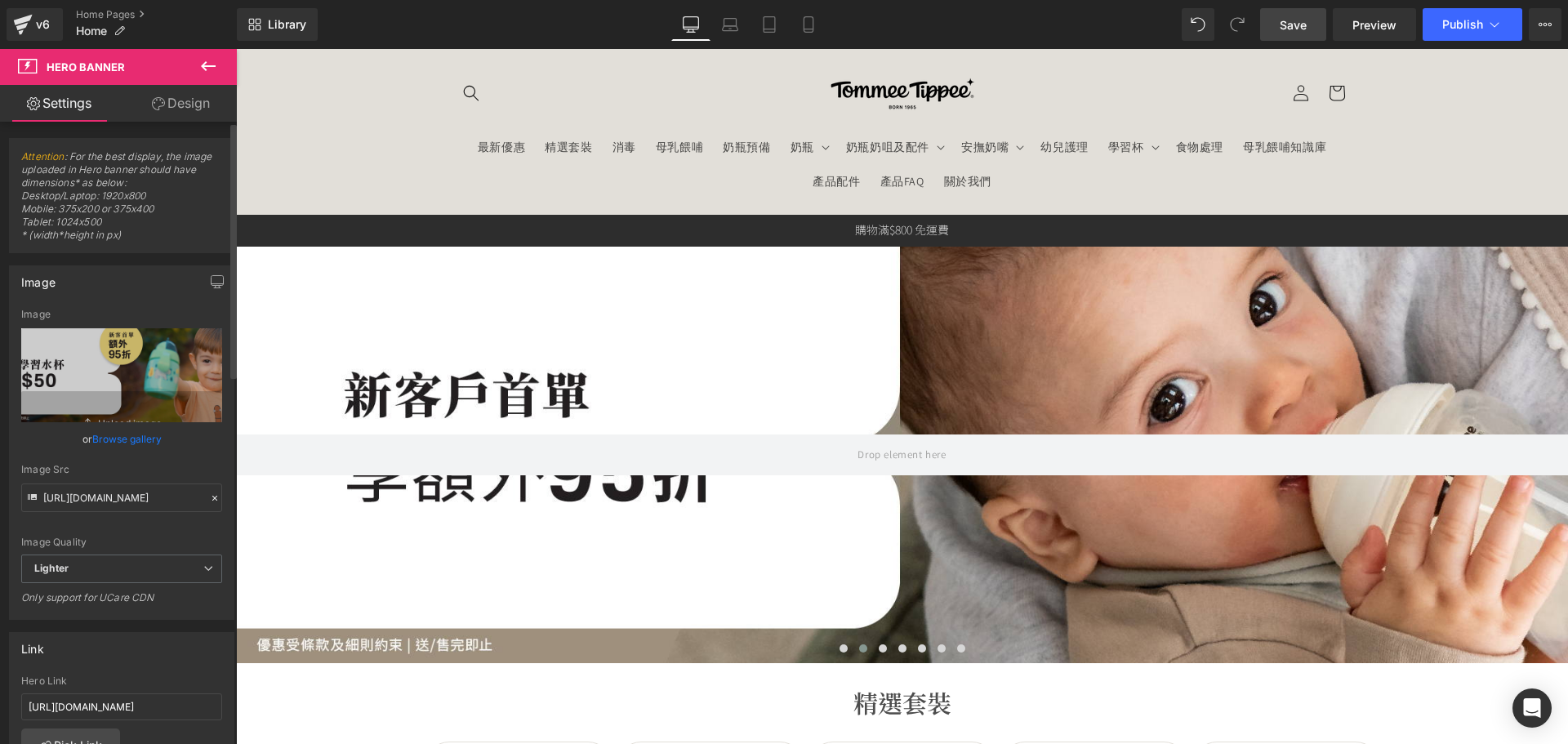
click at [120, 431] on link "Browse gallery" at bounding box center [127, 438] width 70 height 28
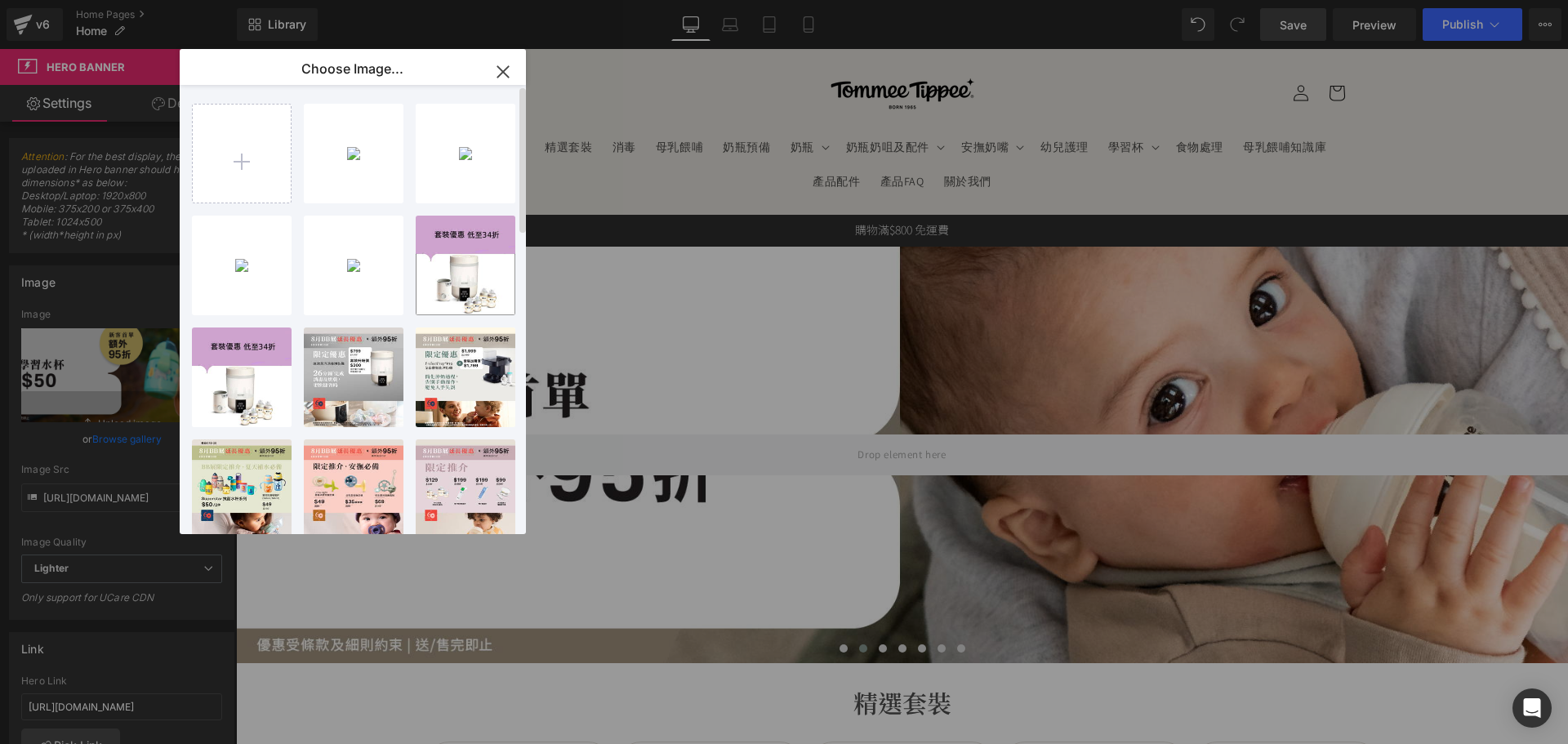
click at [354, 94] on div "banner_...x600.jpg 292.13 KB Delete image? Yes No banner_...x600.jpg 349.85 KB …" at bounding box center [362, 312] width 341 height 455
click at [354, 134] on p "292.13 KB" at bounding box center [353, 130] width 84 height 12
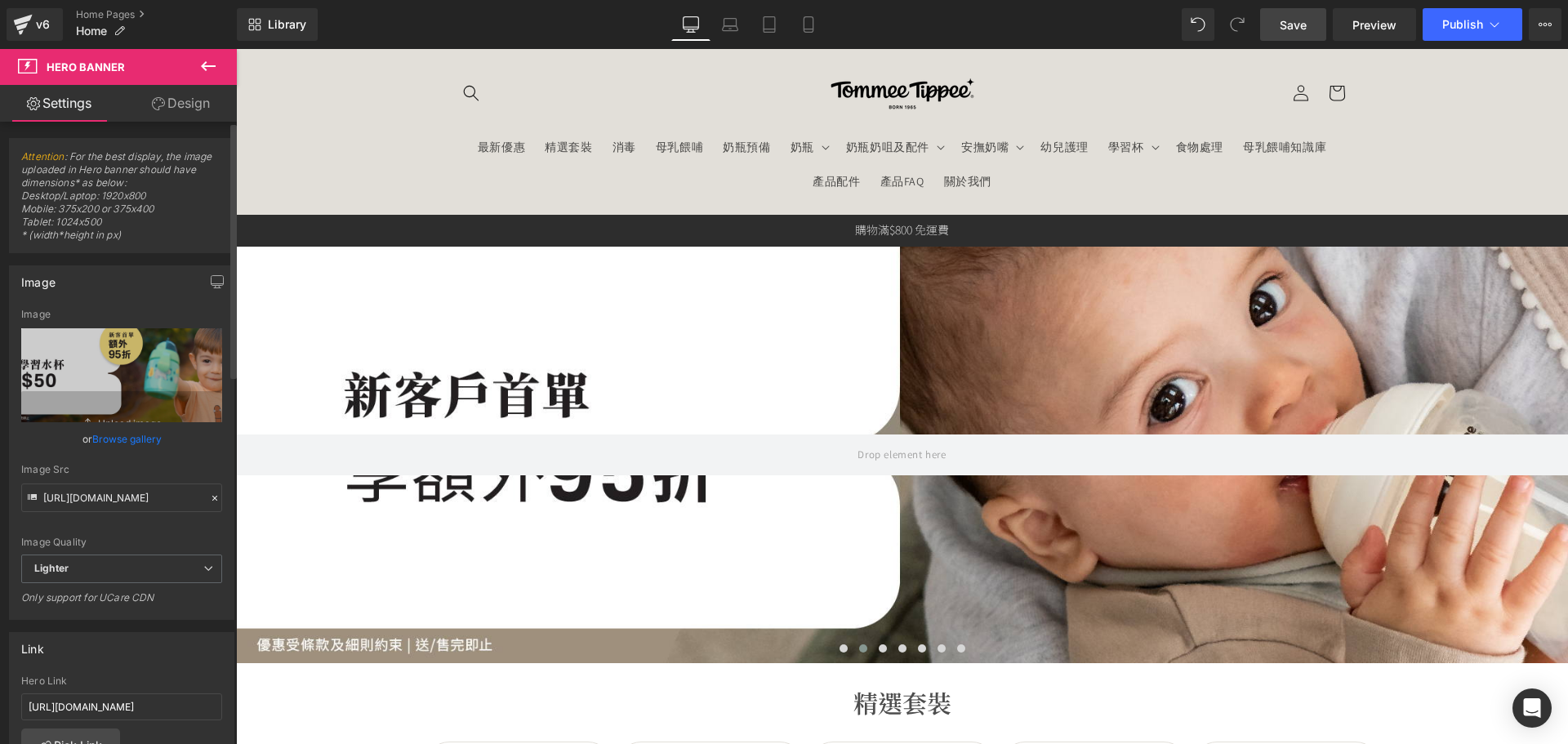
click at [139, 444] on link "Browse gallery" at bounding box center [127, 438] width 70 height 28
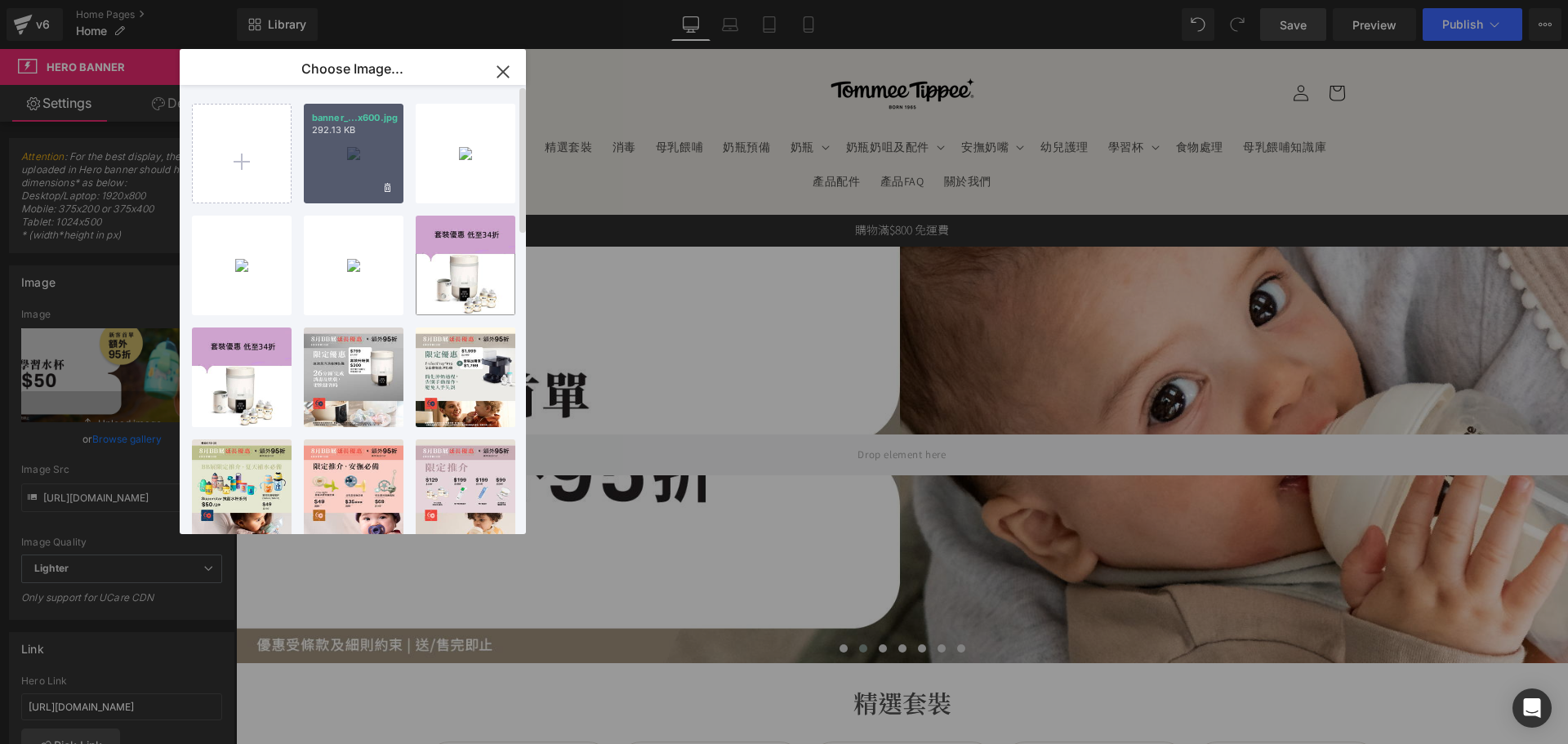
click at [354, 144] on div "banner_...x600.jpg 292.13 KB" at bounding box center [353, 153] width 99 height 99
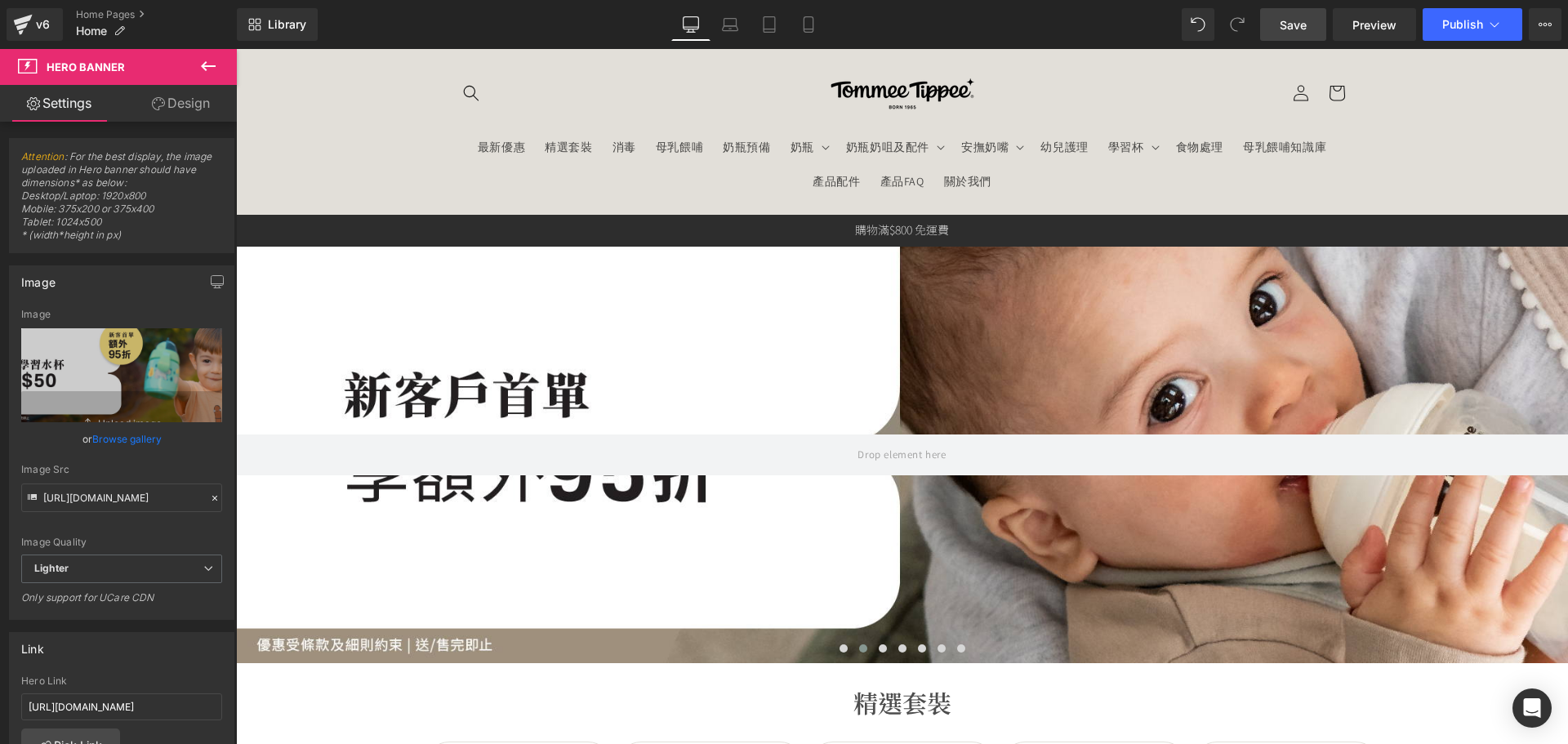
drag, startPoint x: 121, startPoint y: 442, endPoint x: 164, endPoint y: 414, distance: 51.3
click at [120, 442] on link "Browse gallery" at bounding box center [127, 438] width 70 height 28
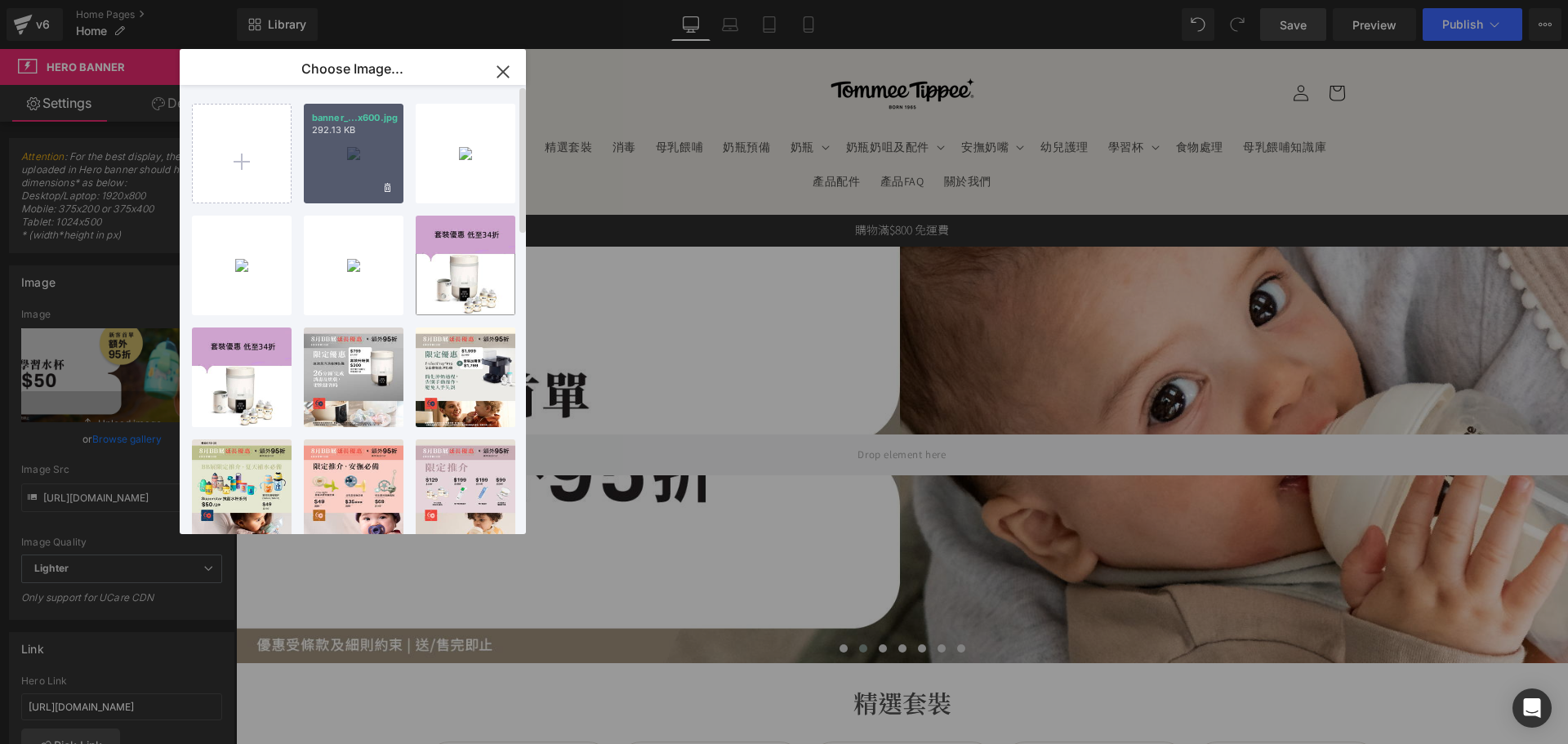
click at [328, 174] on div "banner_...x600.jpg 292.13 KB" at bounding box center [353, 153] width 99 height 99
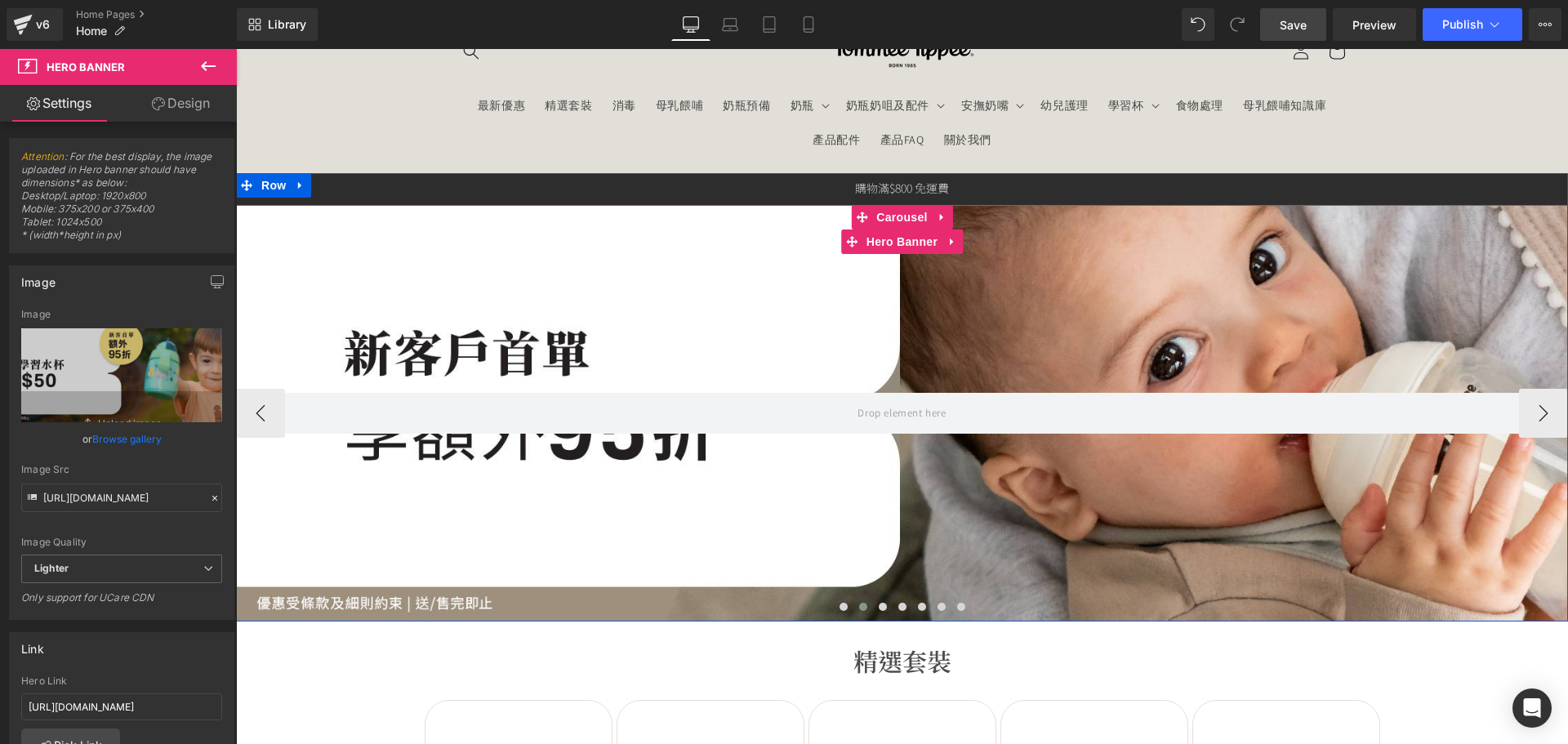
scroll to position [82, 0]
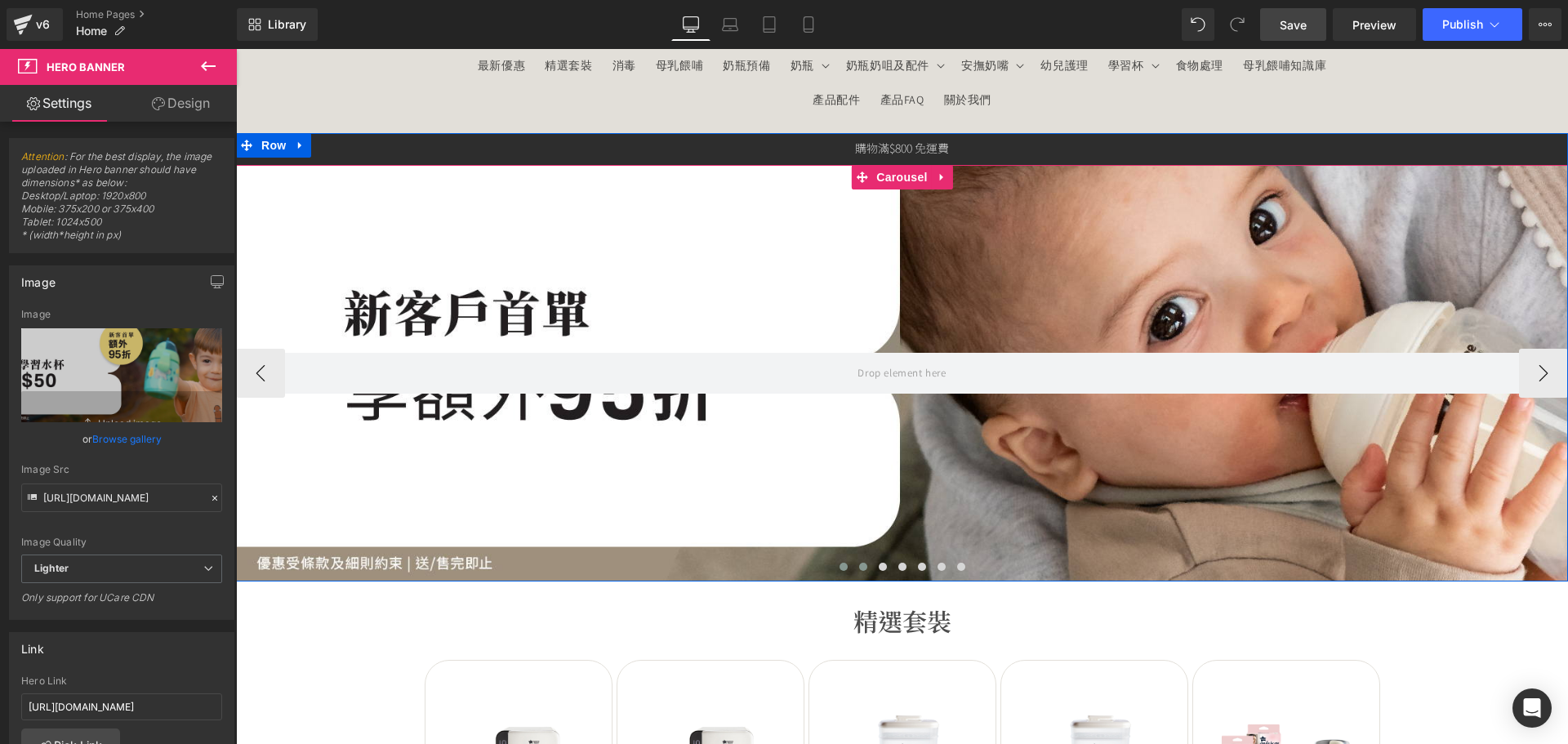
click at [839, 569] on span at bounding box center [843, 566] width 8 height 8
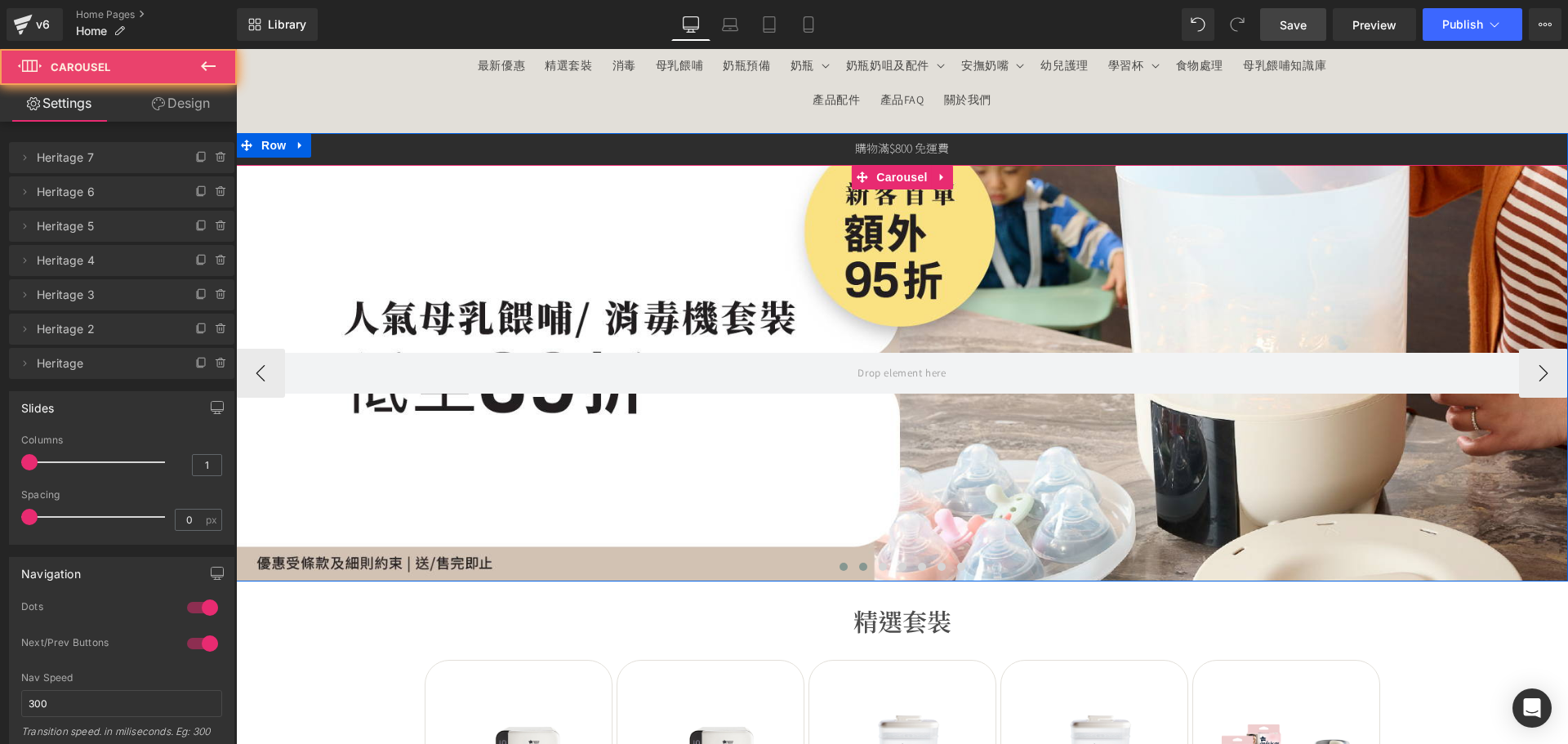
click at [859, 569] on span at bounding box center [863, 566] width 8 height 8
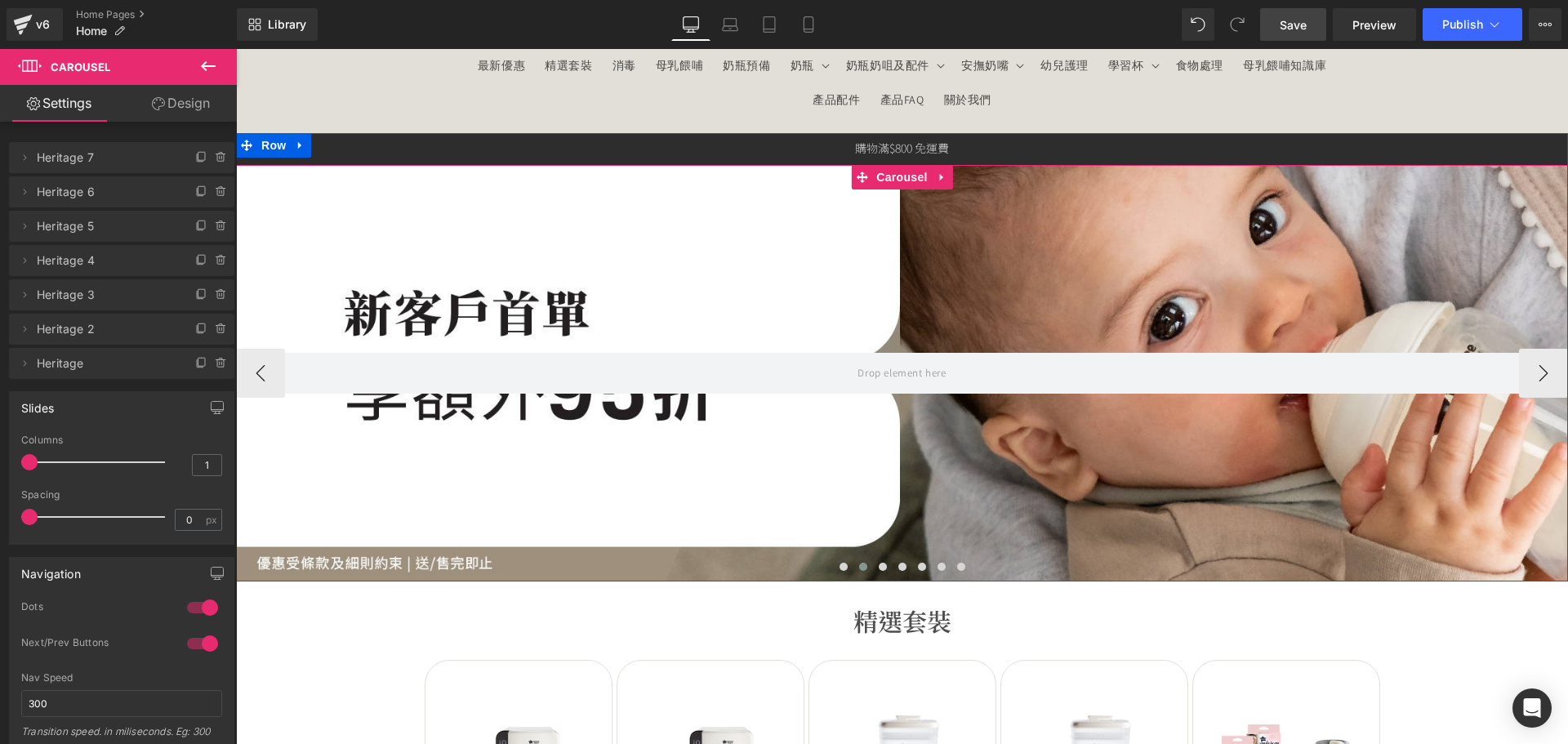
click at [821, 520] on div at bounding box center [902, 372] width 1332 height 416
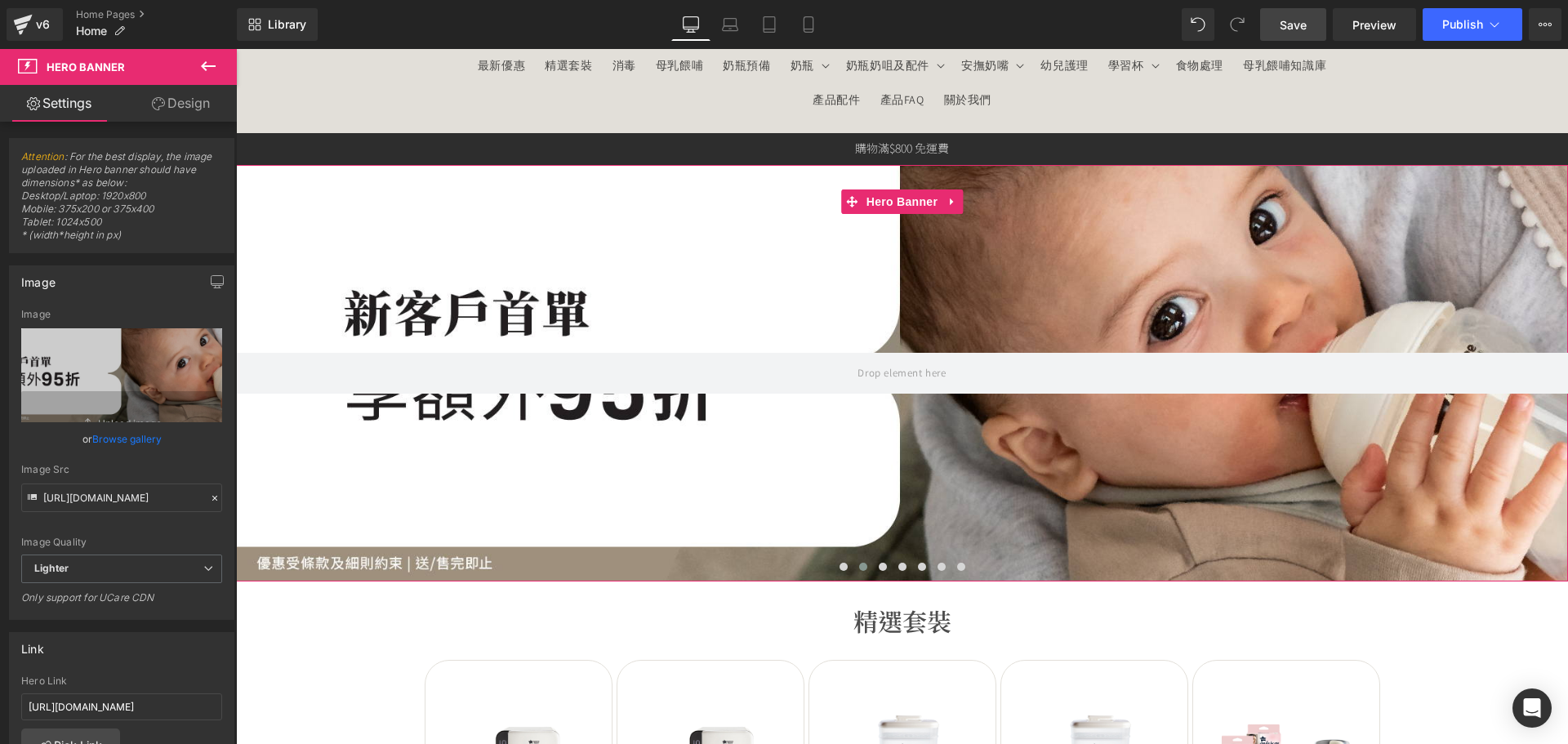
click at [131, 433] on link "Browse gallery" at bounding box center [127, 438] width 70 height 28
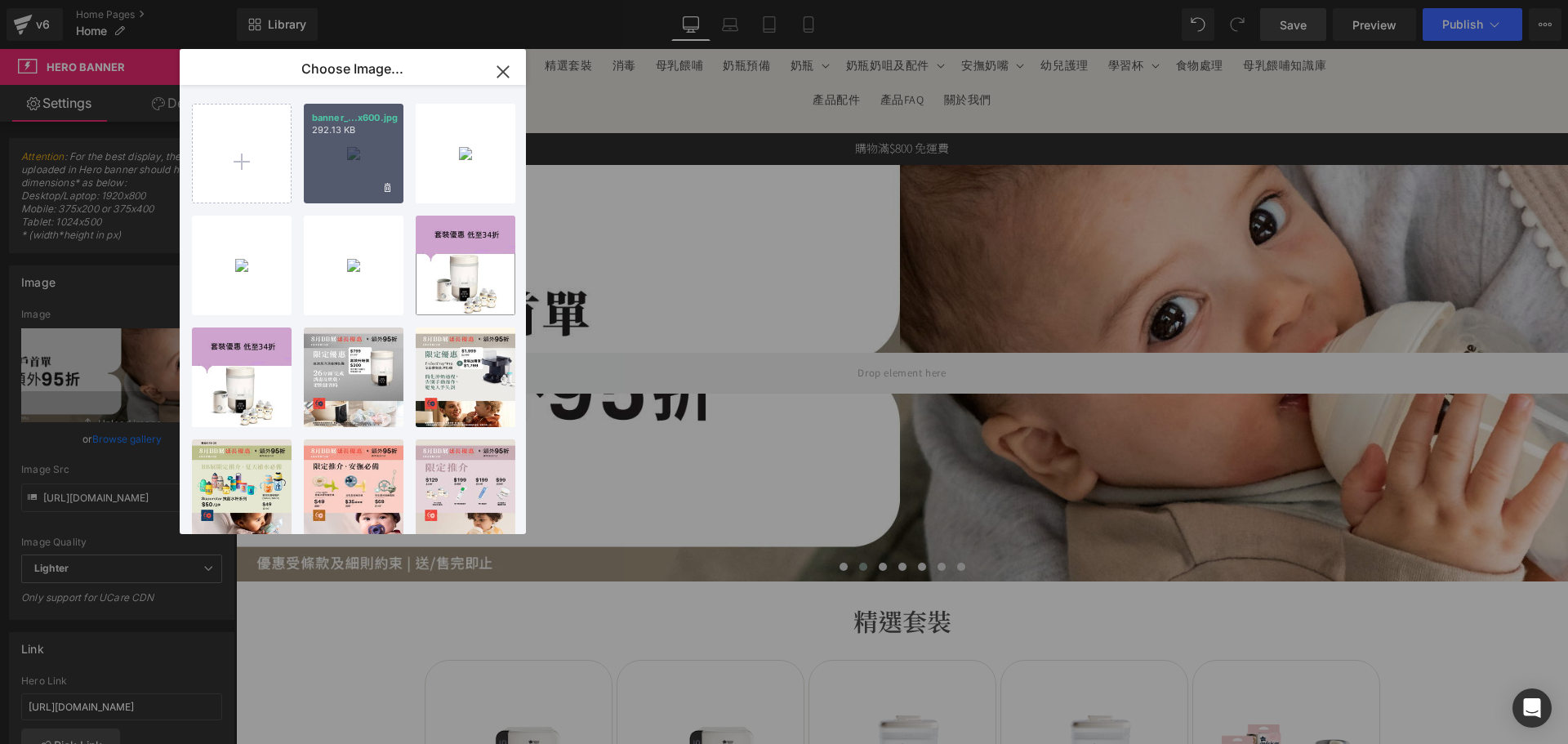
click at [328, 150] on div "banner_...x600.jpg 292.13 KB" at bounding box center [353, 153] width 99 height 99
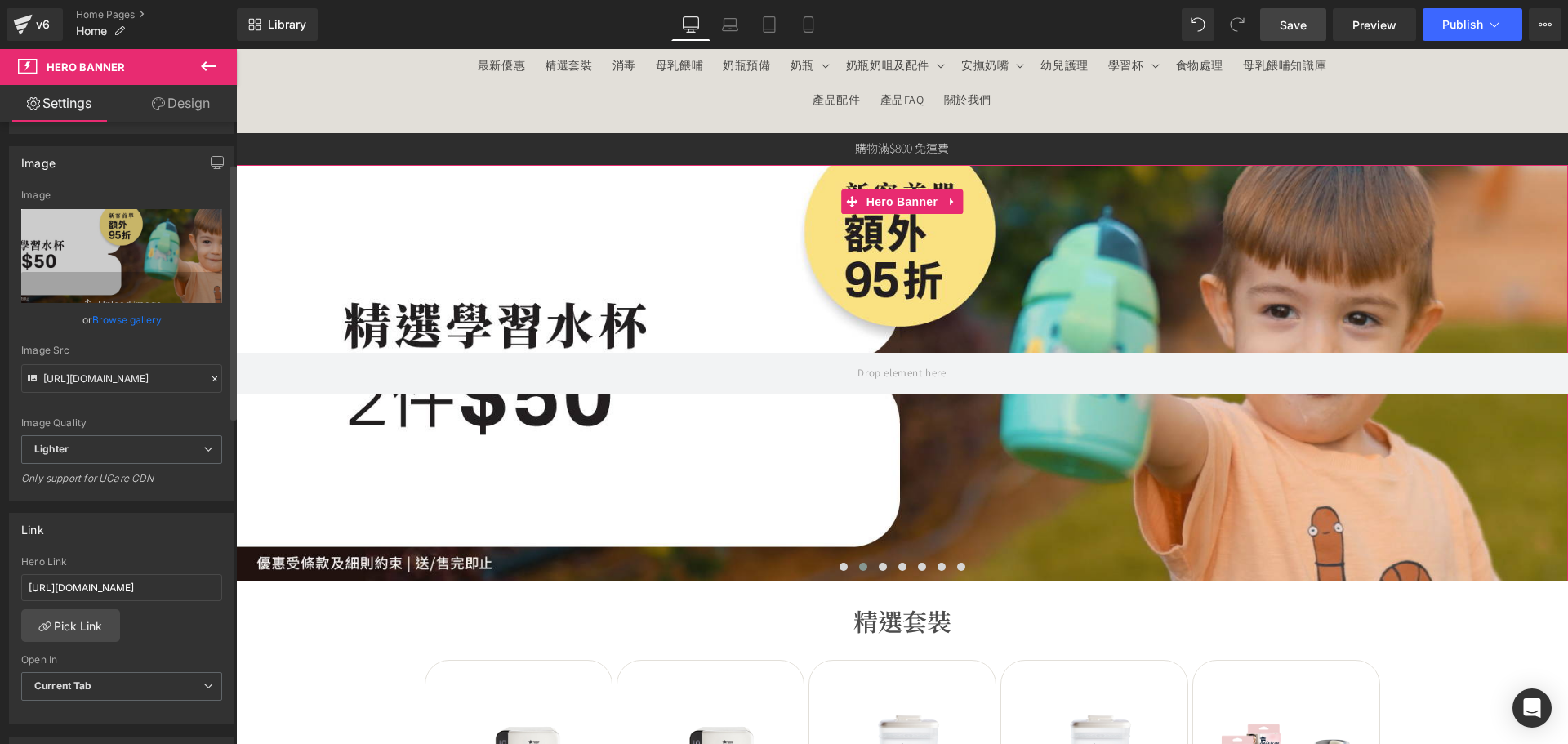
scroll to position [163, 0]
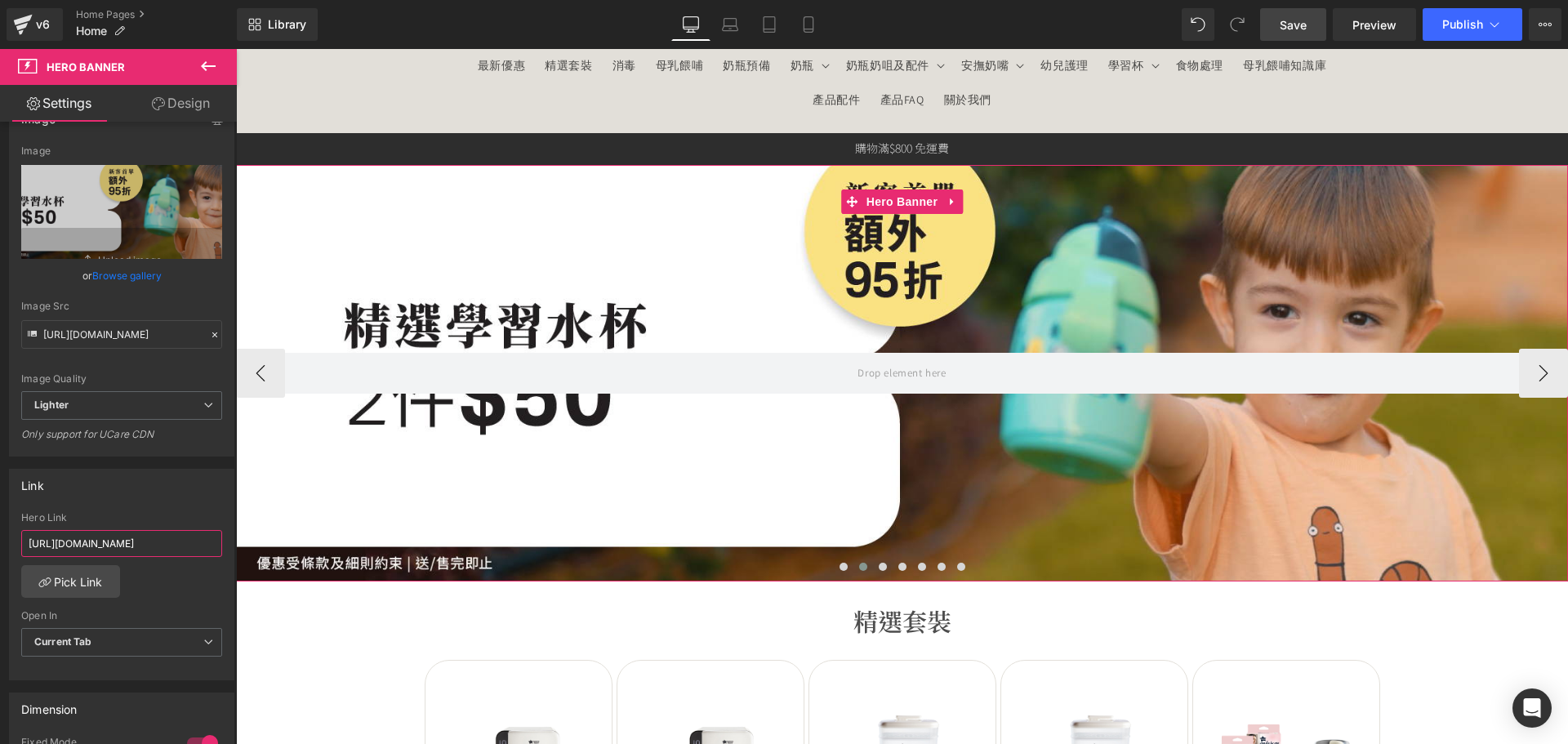
drag, startPoint x: 298, startPoint y: 586, endPoint x: 531, endPoint y: 512, distance: 244.5
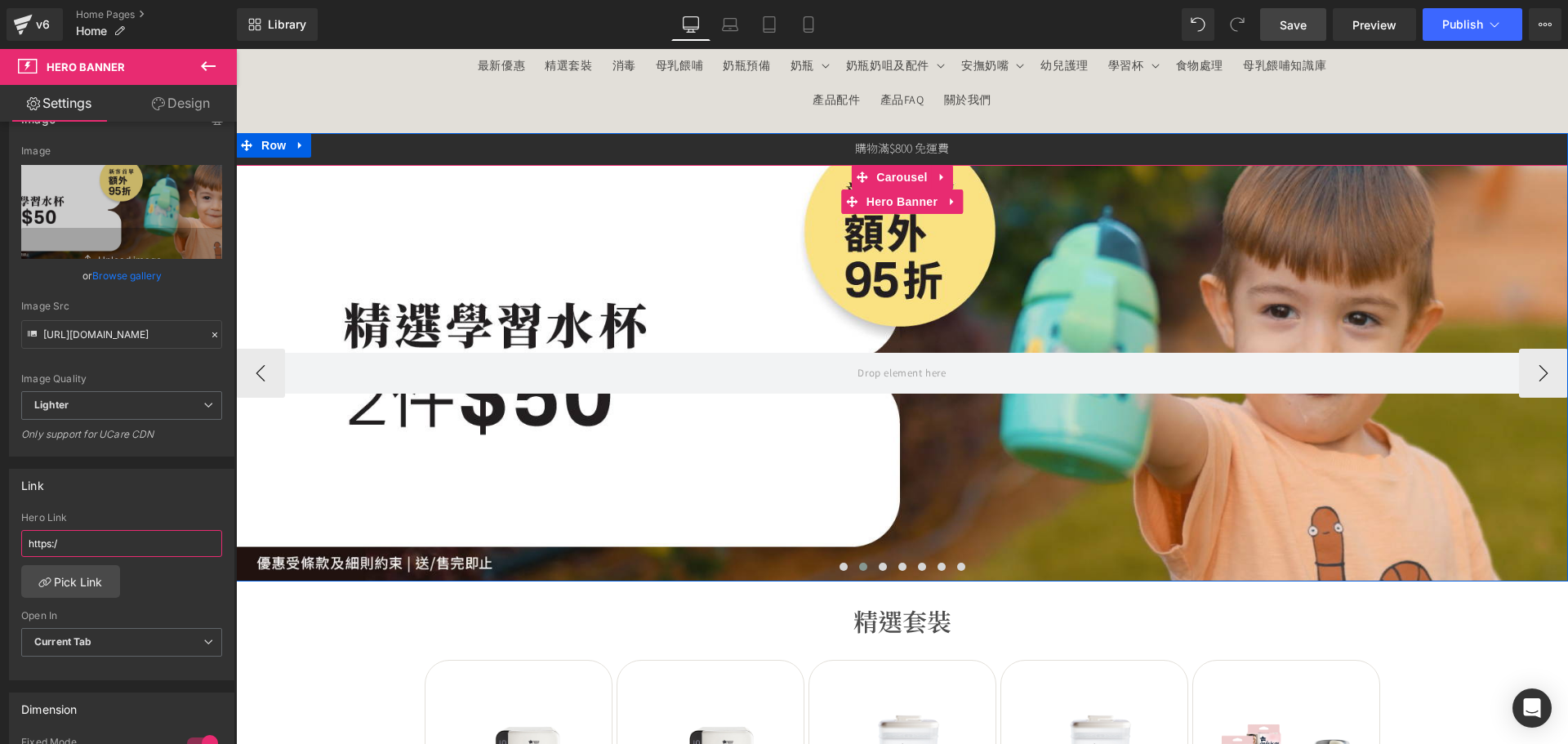
scroll to position [0, 0]
type input "h"
type input "="
paste input "https://tommeetippeehkeshop.com/collections/cups-offer"
type input "https://tommeetippeehkeshop.com/collections/cups-offer"
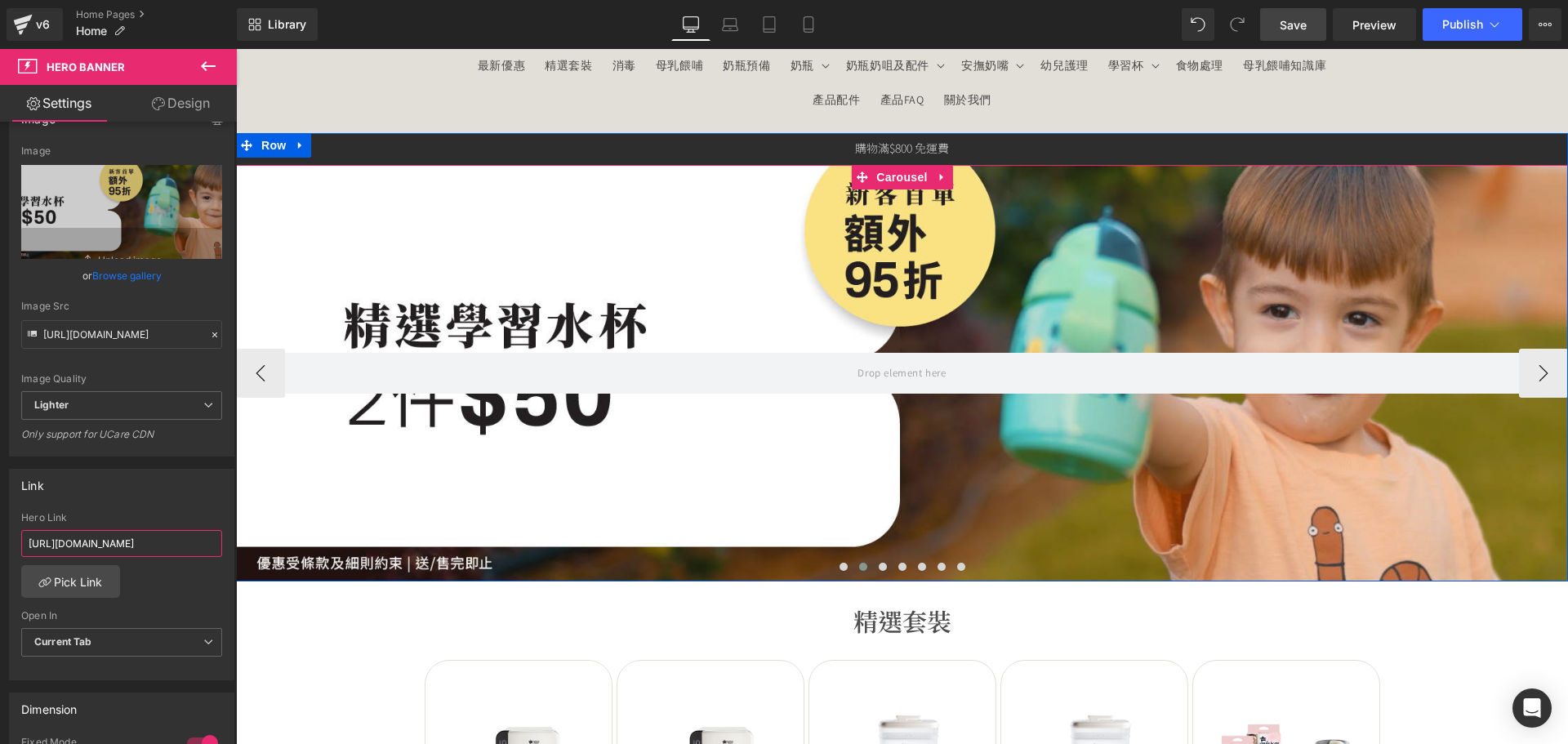
scroll to position [0, 88]
click at [879, 568] on span at bounding box center [882, 566] width 8 height 8
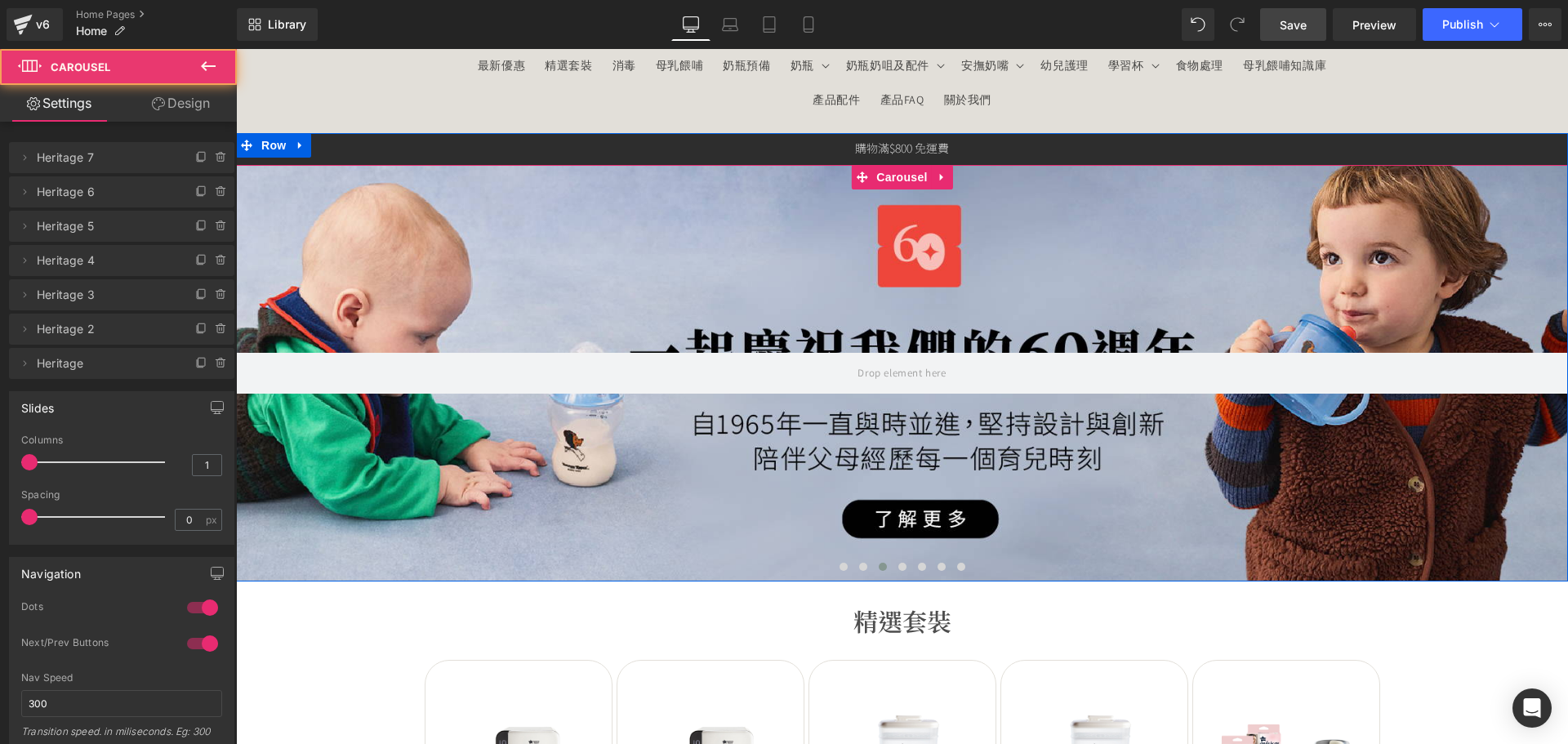
click at [739, 468] on div at bounding box center [902, 372] width 1332 height 416
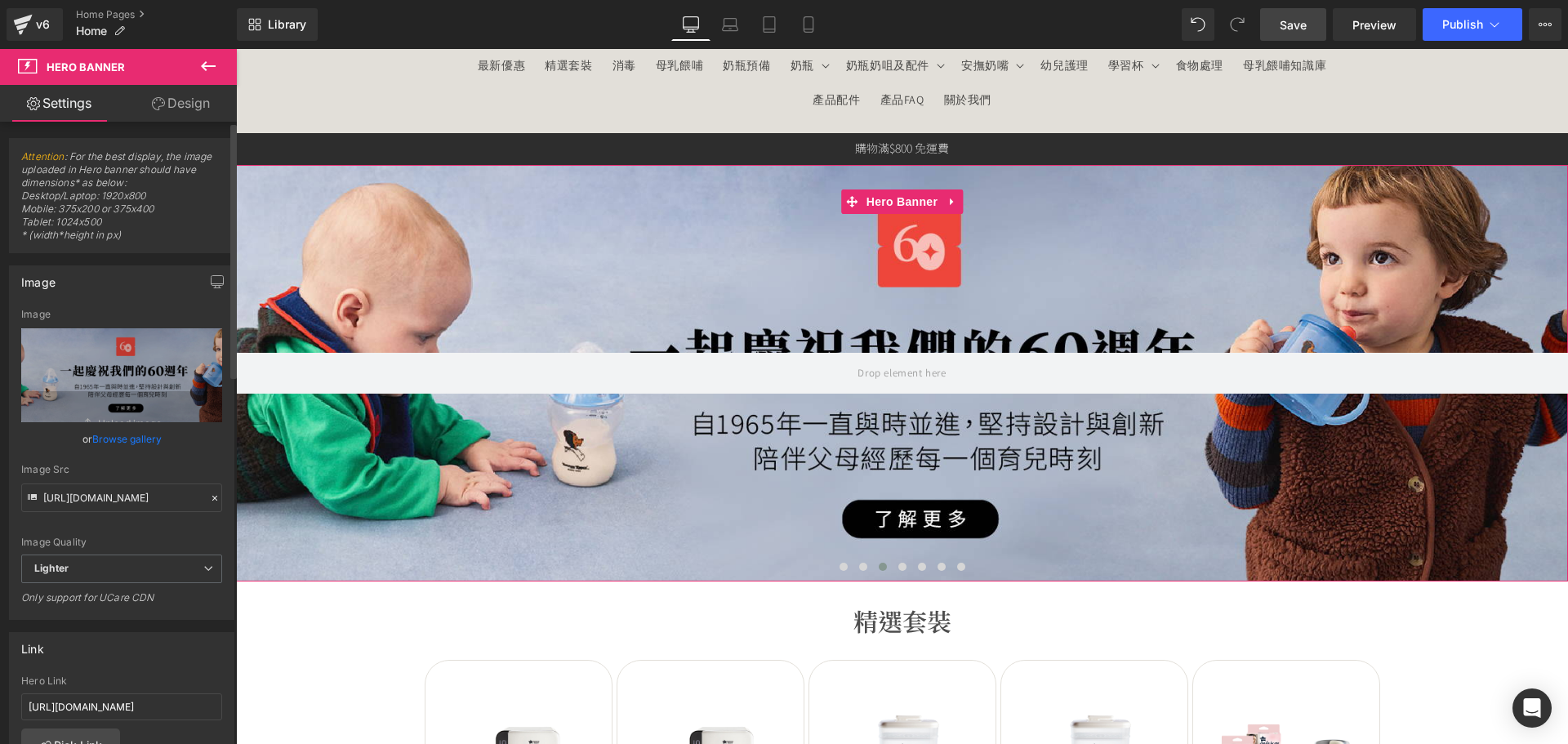
click at [146, 431] on link "Browse gallery" at bounding box center [127, 438] width 70 height 28
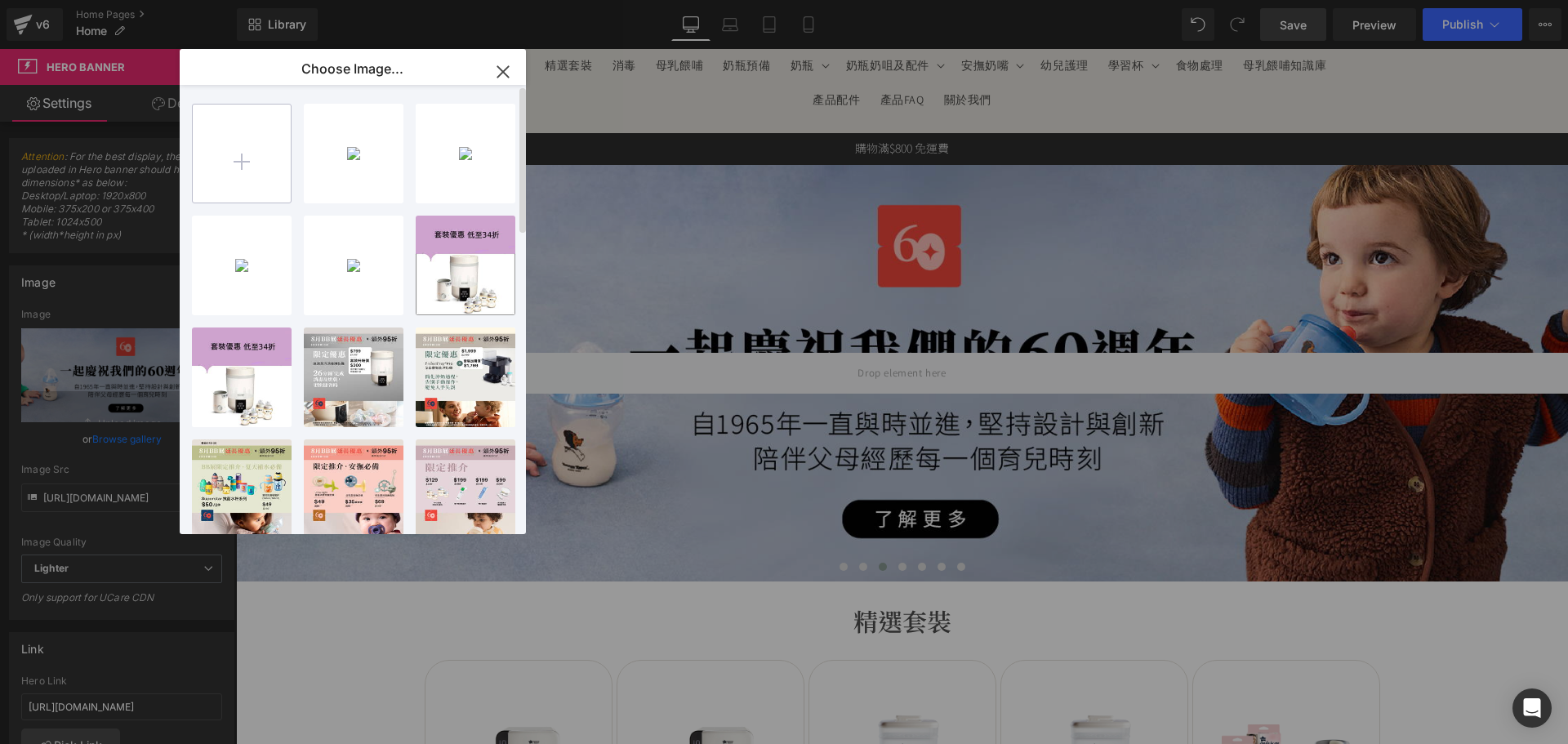
click at [227, 119] on input "file" at bounding box center [241, 153] width 98 height 98
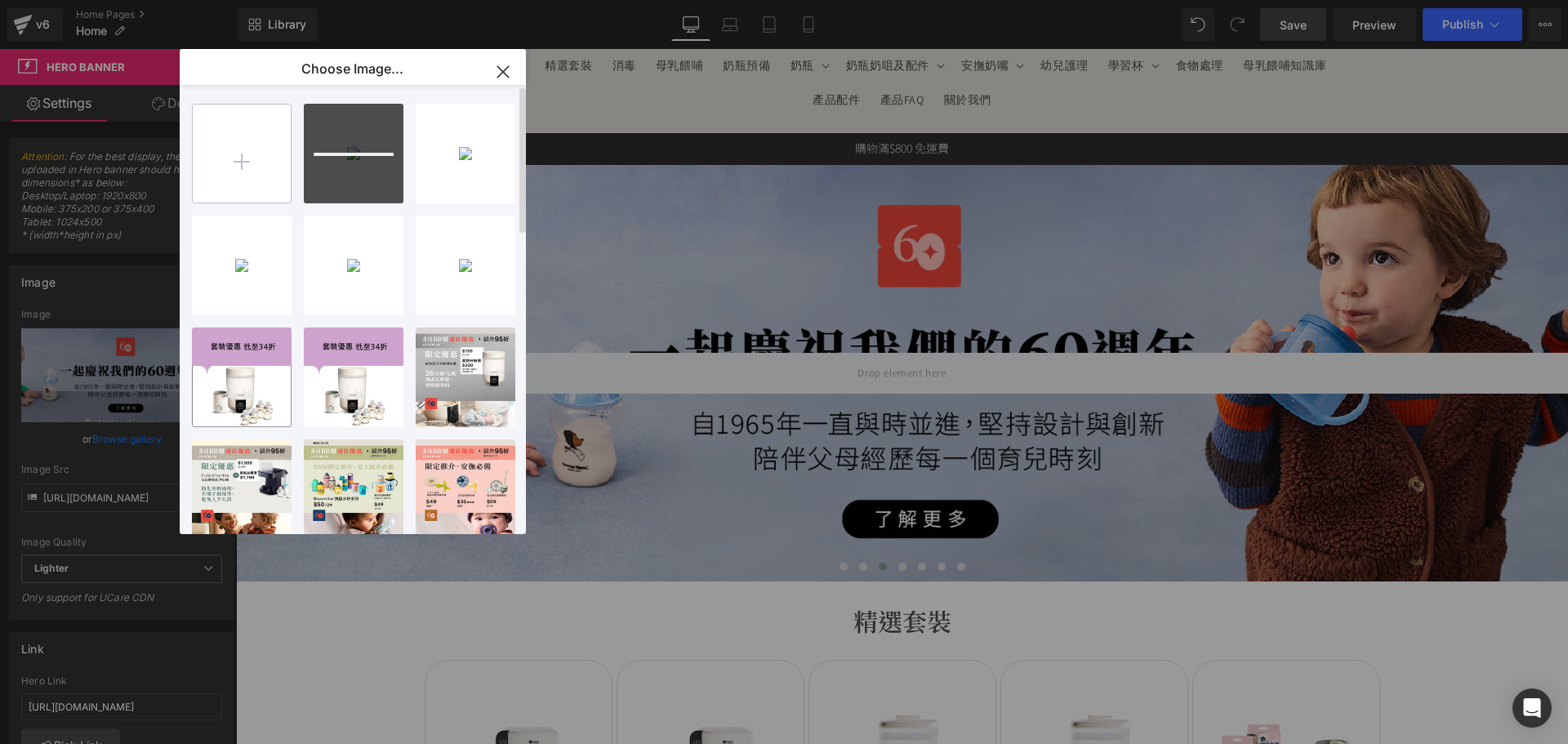
click at [274, 174] on input "file" at bounding box center [241, 153] width 98 height 98
type input "C:\fakepath\banner_instore_08AUG_04_1920x600.jpg"
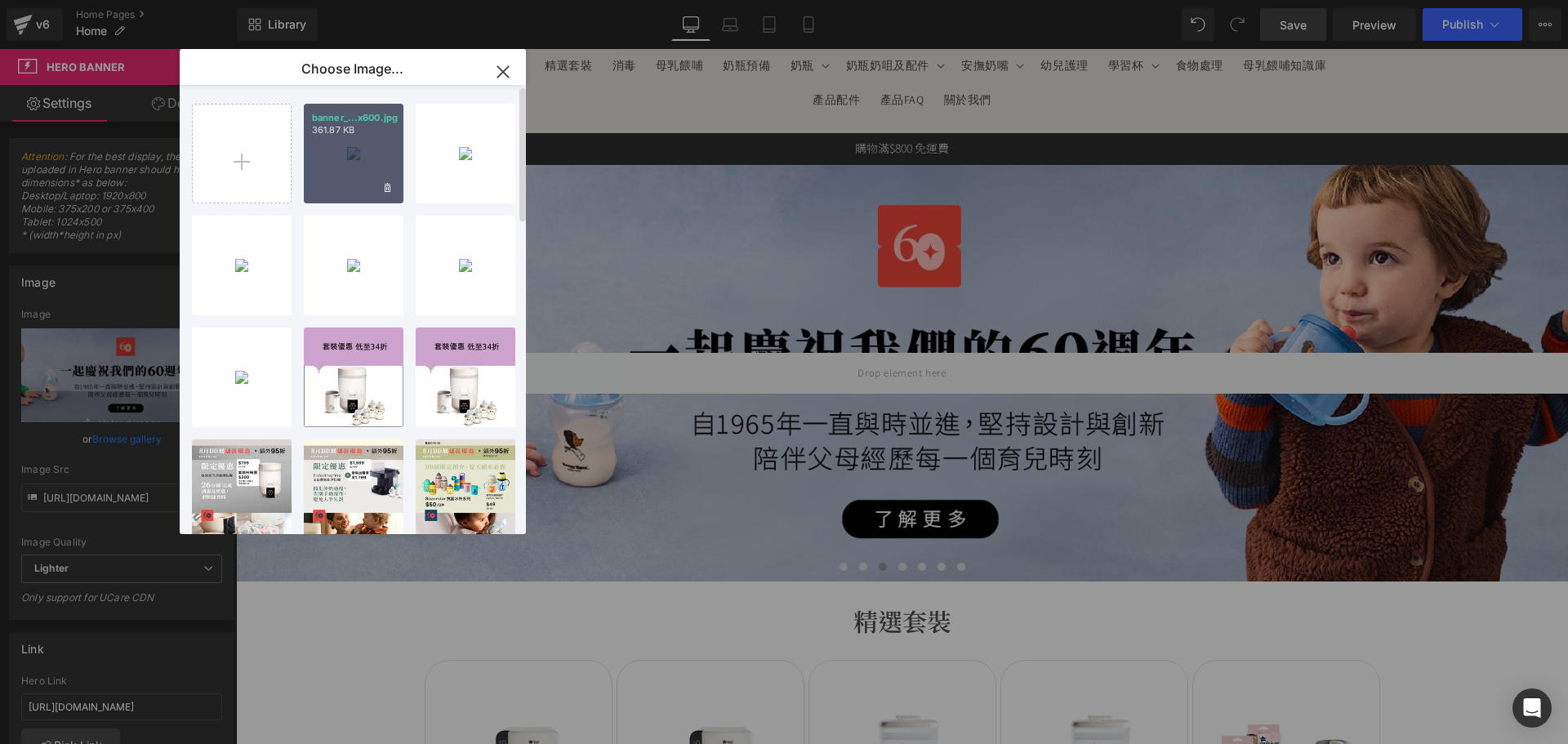
click at [387, 179] on div "banner_...x600.jpg 361.87 KB" at bounding box center [353, 153] width 99 height 99
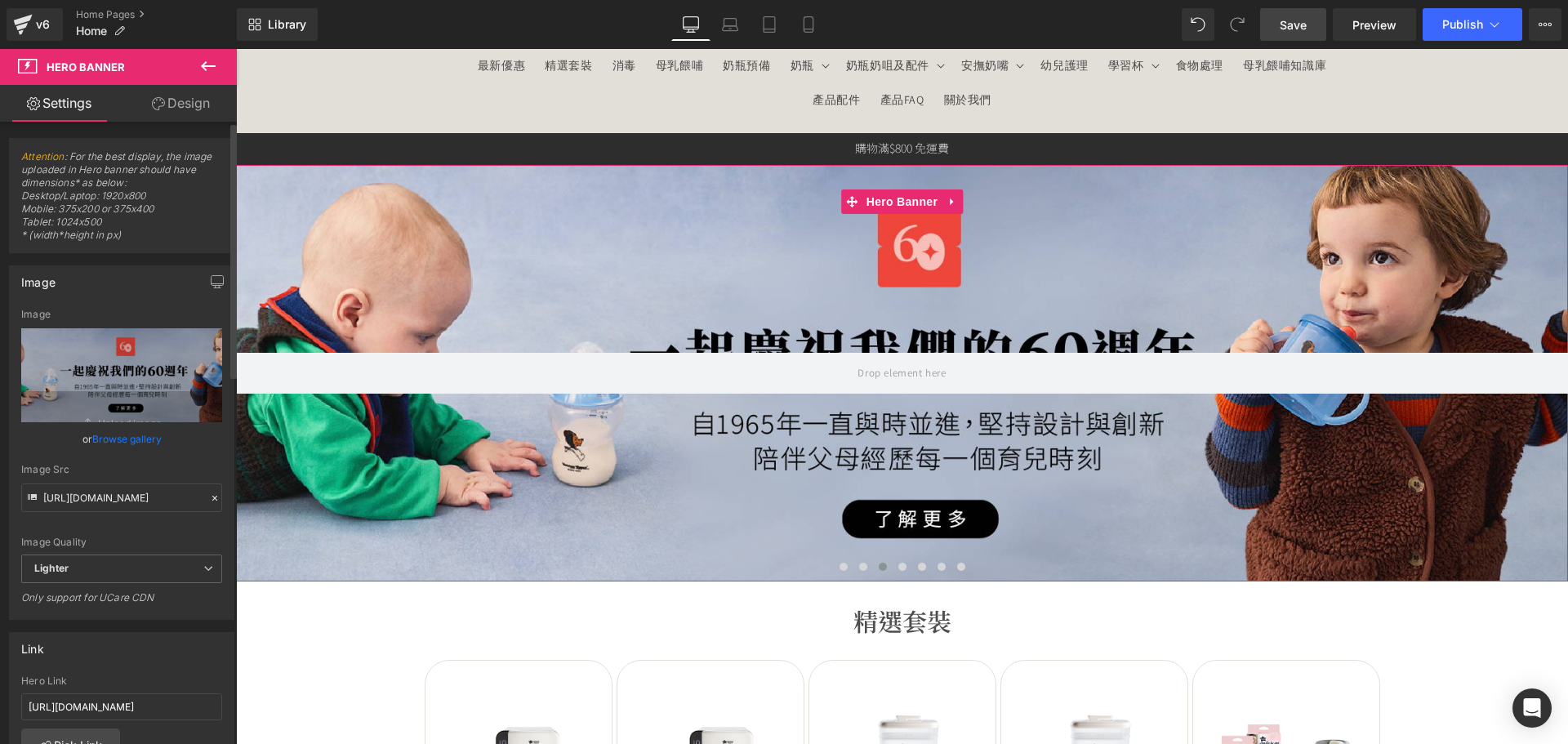
click at [148, 444] on link "Browse gallery" at bounding box center [127, 438] width 70 height 28
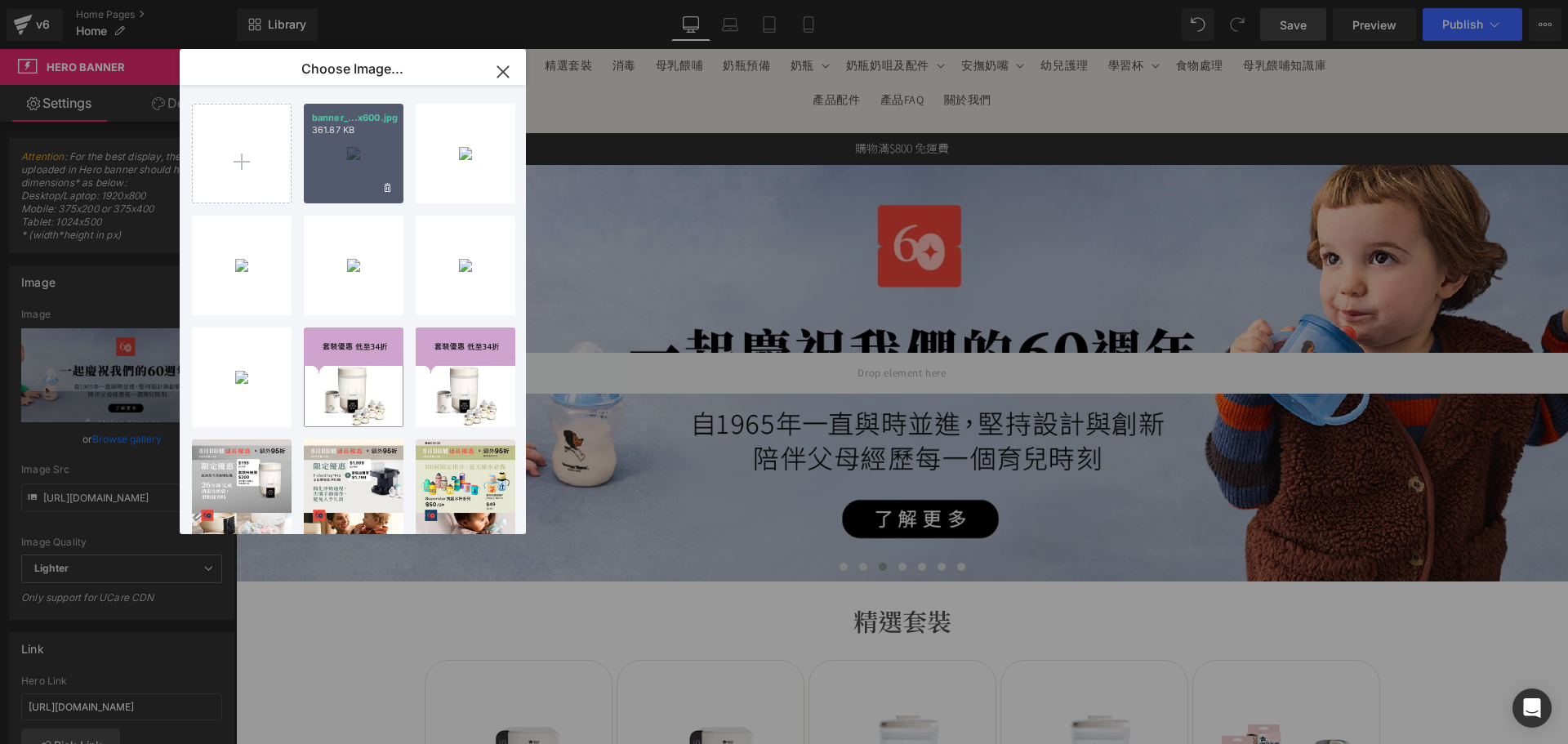
click at [329, 128] on p "361.87 KB" at bounding box center [353, 130] width 84 height 12
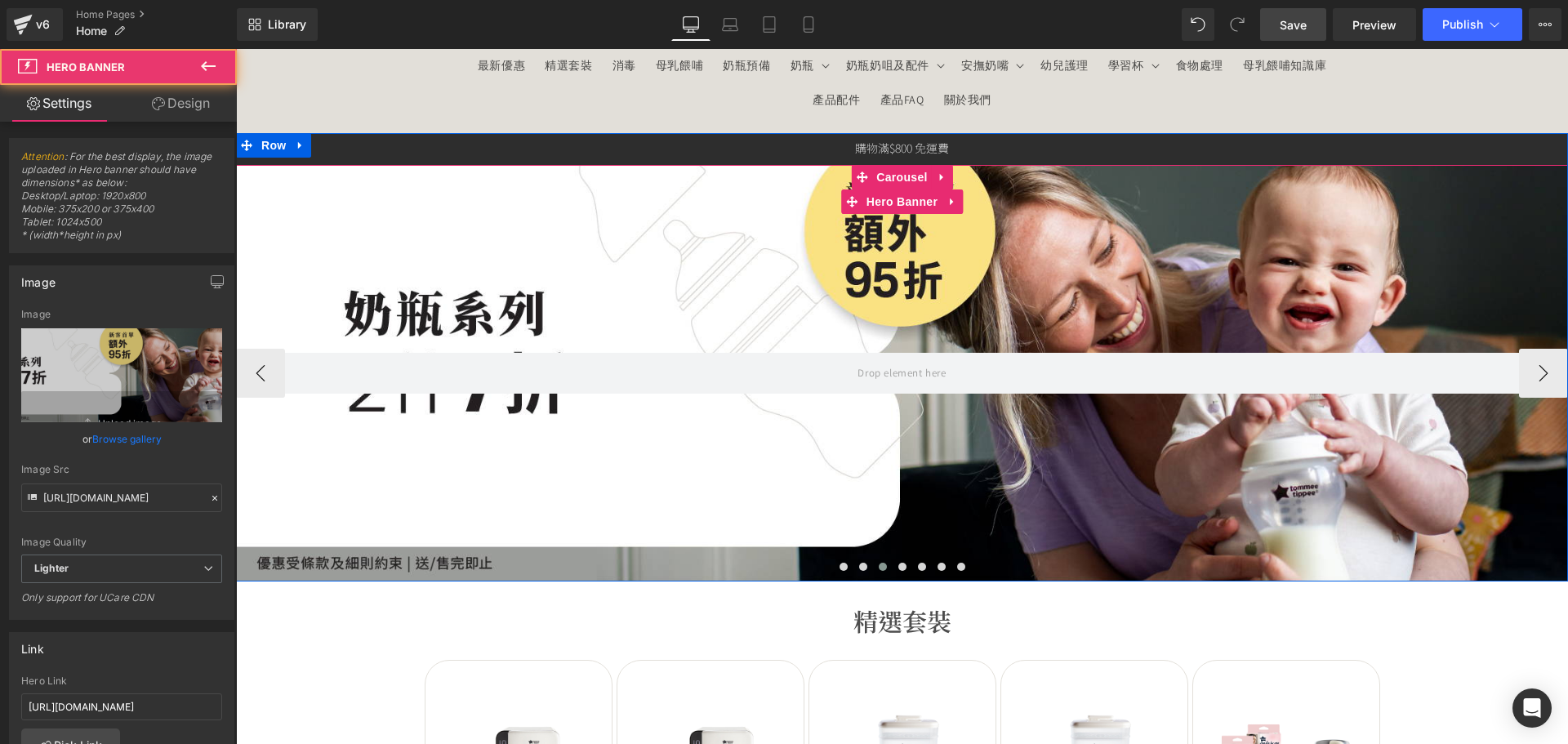
click at [419, 456] on div at bounding box center [902, 372] width 1332 height 416
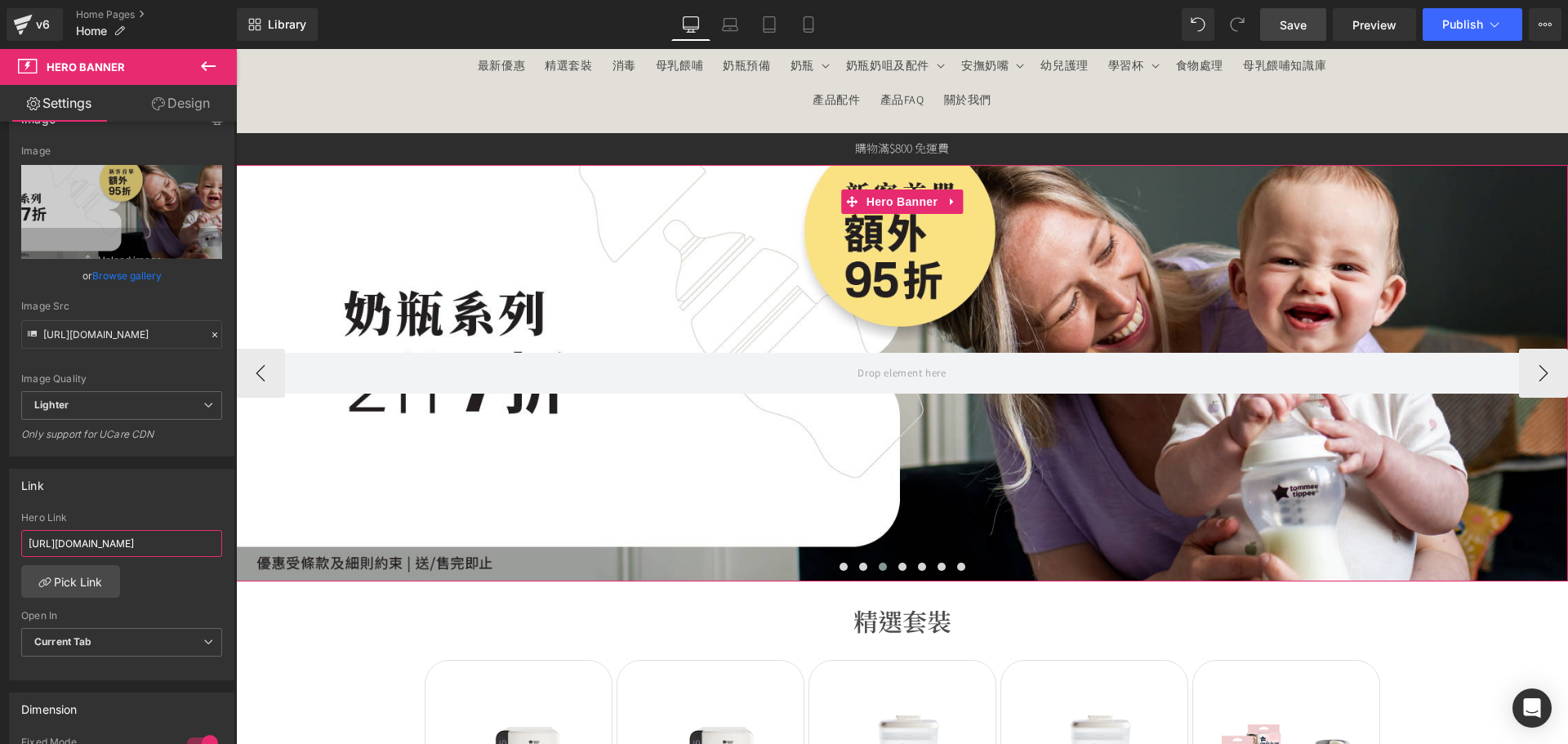
scroll to position [0, 151]
drag, startPoint x: 372, startPoint y: 584, endPoint x: 408, endPoint y: 523, distance: 70.8
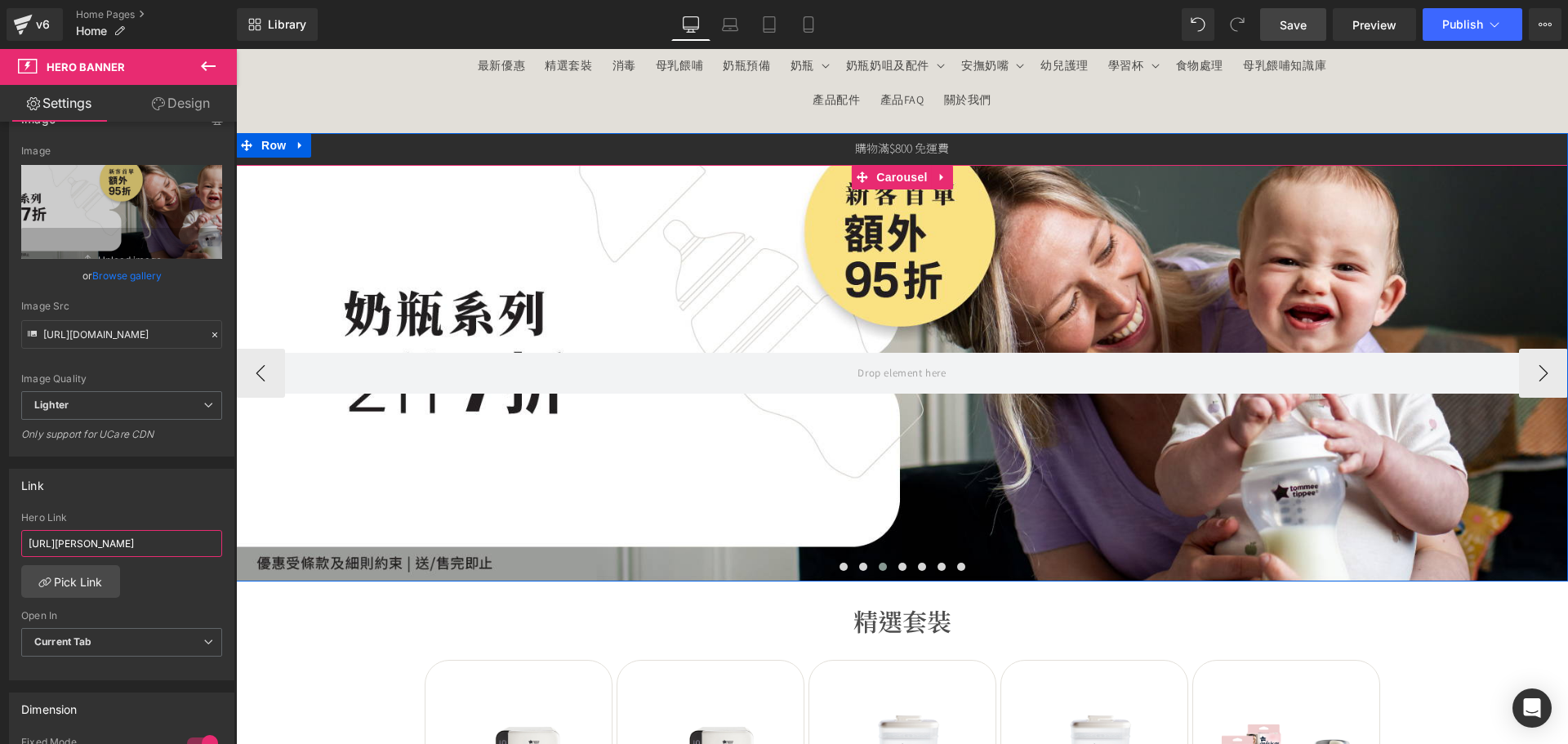
scroll to position [0, 0]
type input "h"
type input "https://tommeetippeehkeshop.com/collections/tommee-tippee-bottles"
click at [898, 564] on span at bounding box center [902, 566] width 8 height 8
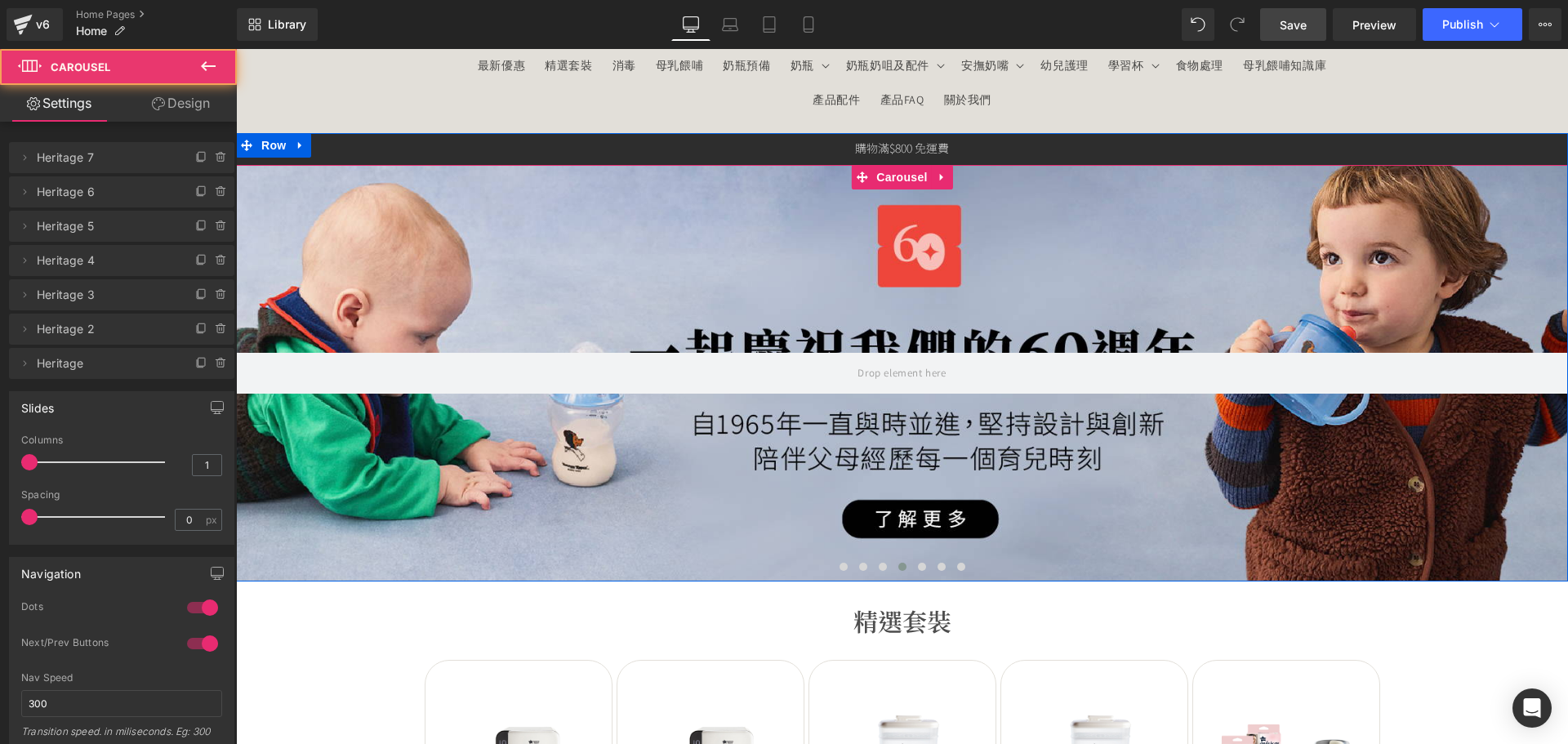
click at [781, 496] on div at bounding box center [902, 372] width 1332 height 416
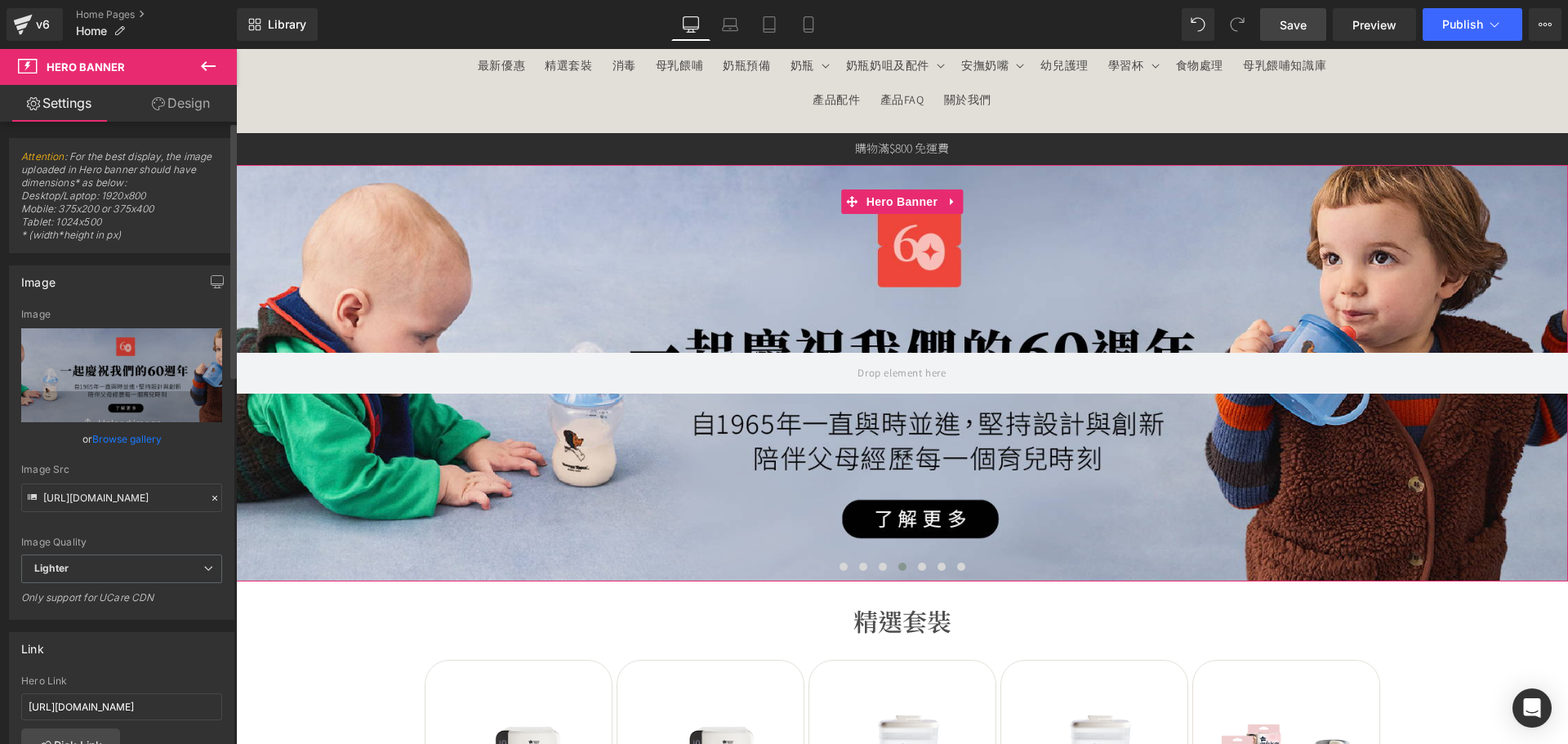
click at [125, 433] on link "Browse gallery" at bounding box center [127, 438] width 70 height 28
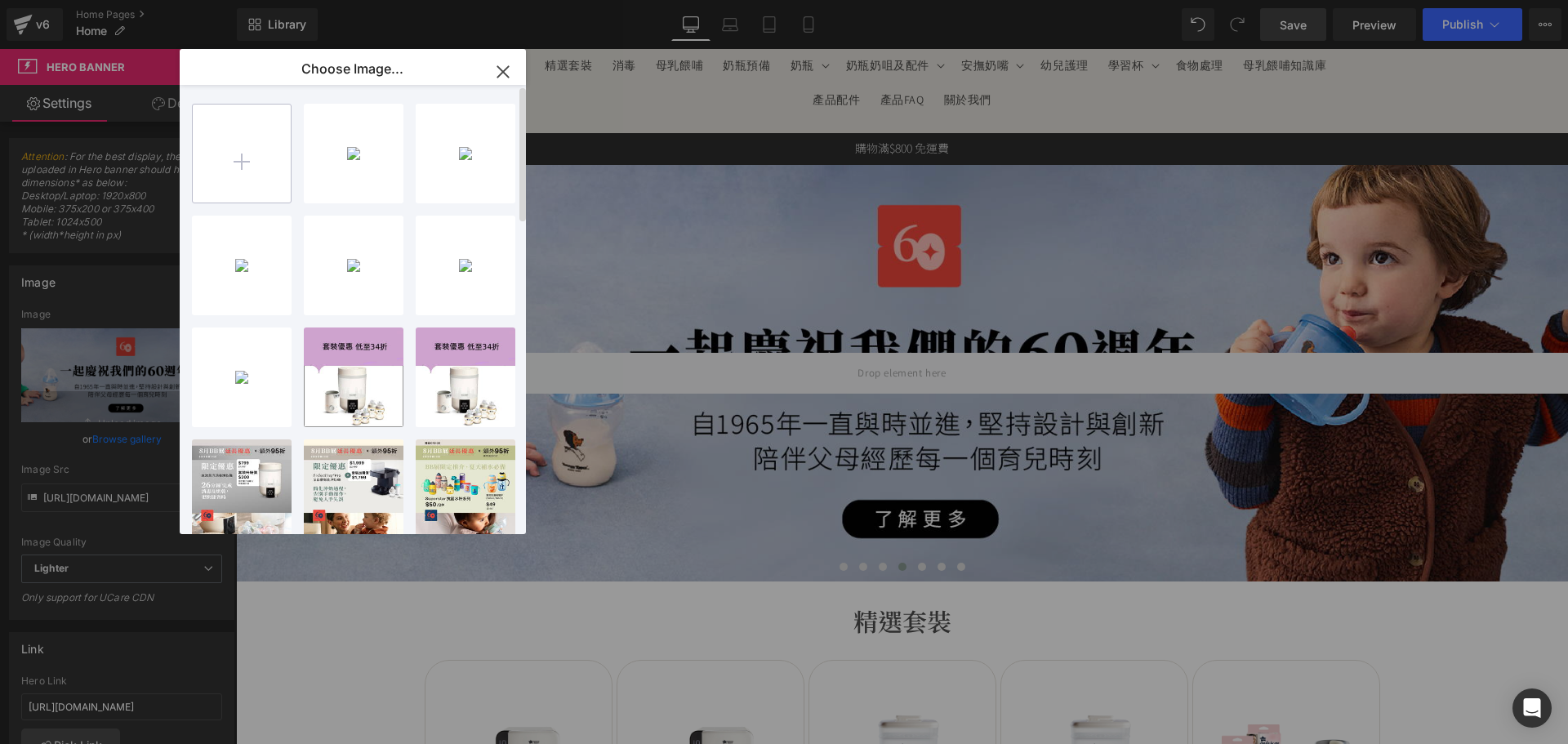
click at [236, 174] on input "file" at bounding box center [241, 153] width 98 height 98
type input "C:\fakepath\banner_instore_08AUG_06_1920x600.jpg"
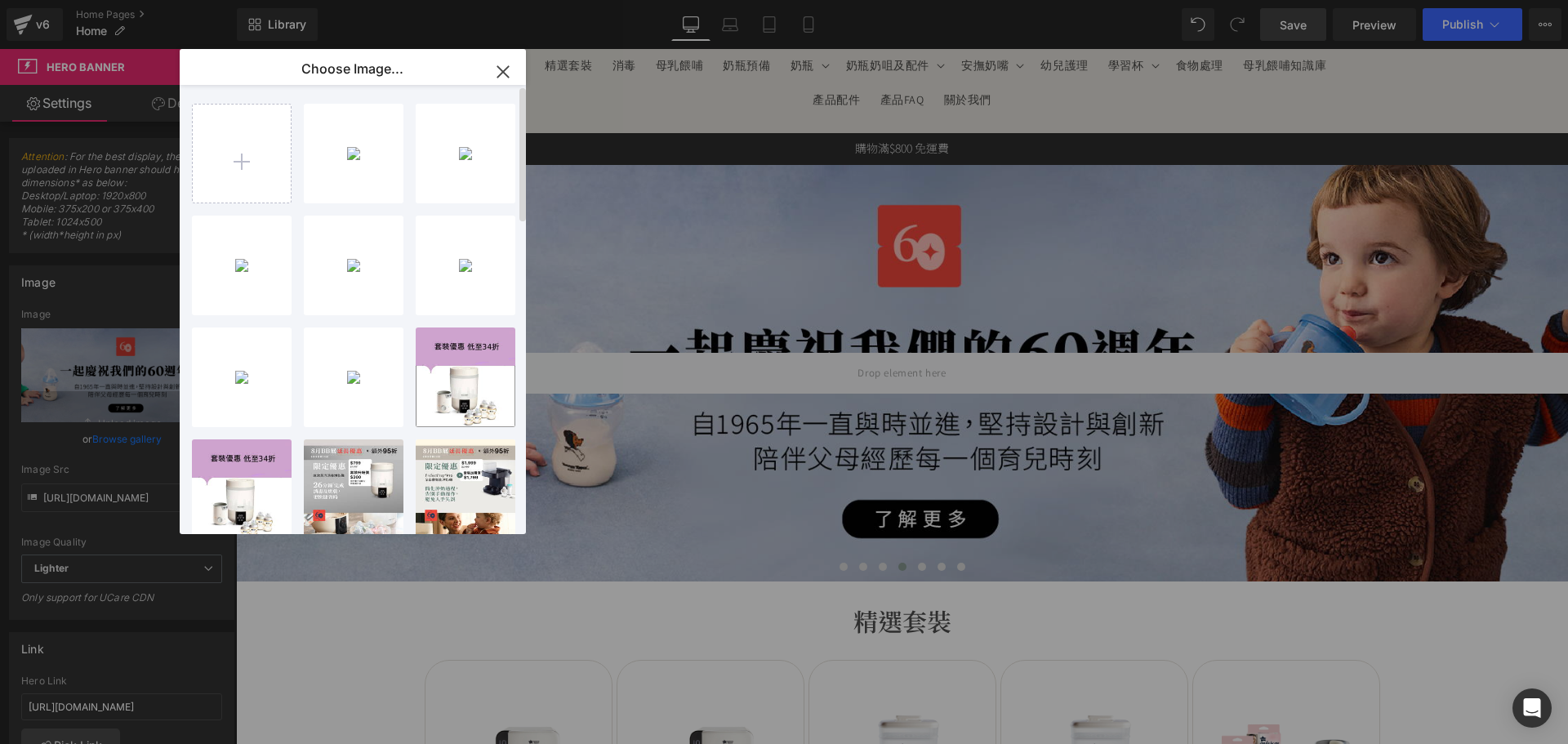
click at [404, 162] on div "banner_...x600.jpg 377.26 KB Delete image? Yes No banner_...x600.jpg 361.87 KB …" at bounding box center [362, 312] width 341 height 455
click at [372, 154] on div "banner_...x600.jpg 377.26 KB" at bounding box center [353, 153] width 99 height 99
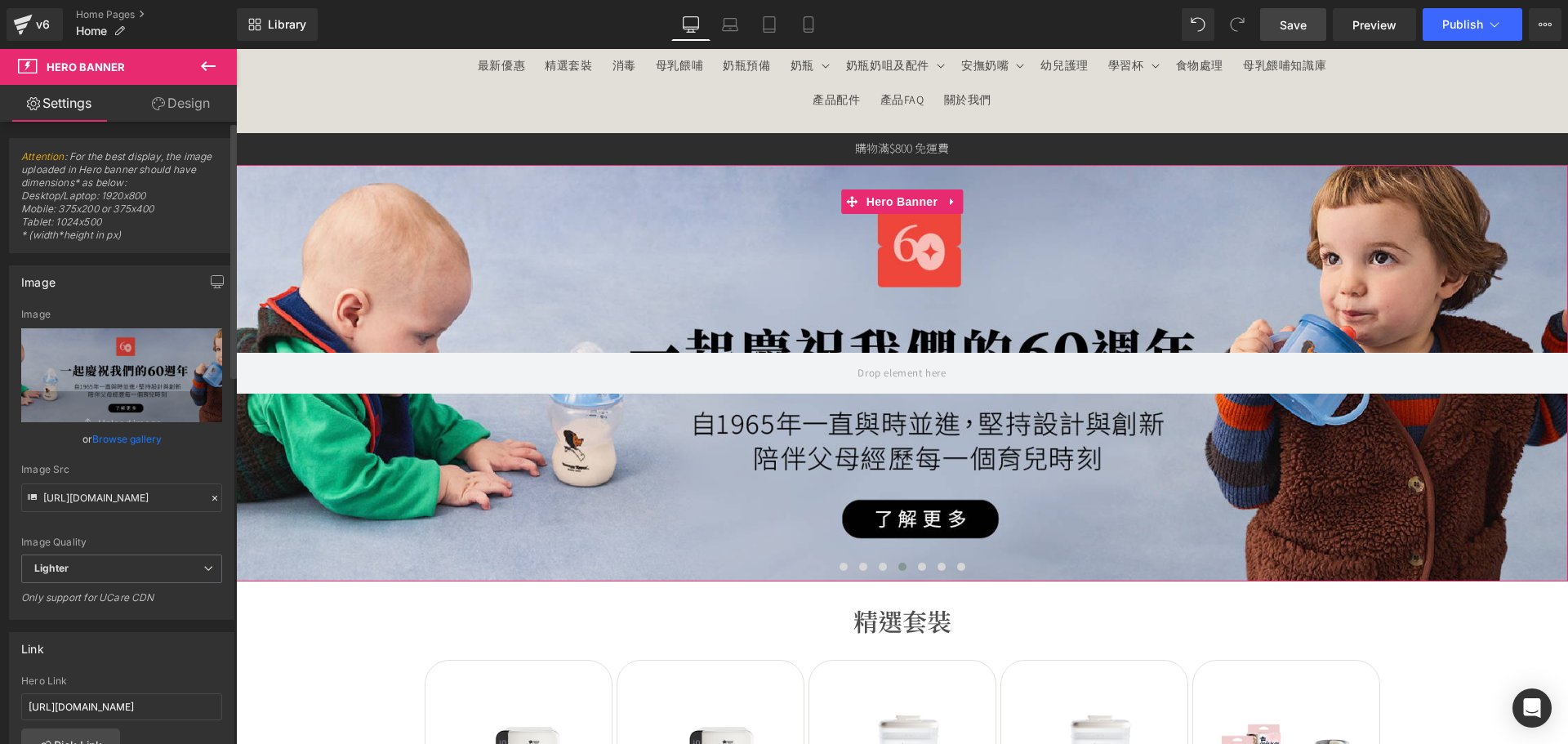
click at [141, 438] on link "Browse gallery" at bounding box center [127, 438] width 70 height 28
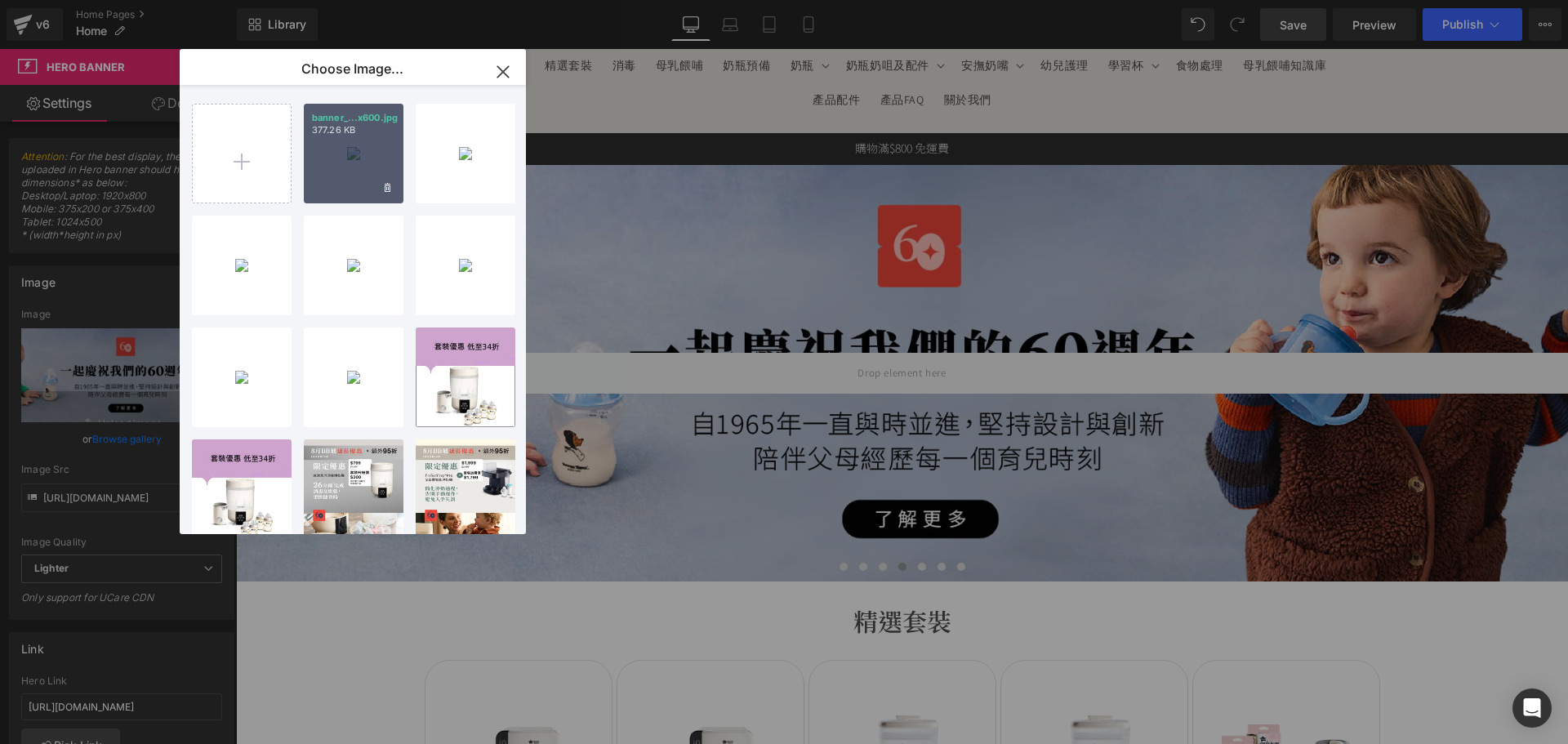
click at [367, 162] on div "banner_...x600.jpg 377.26 KB" at bounding box center [353, 153] width 99 height 99
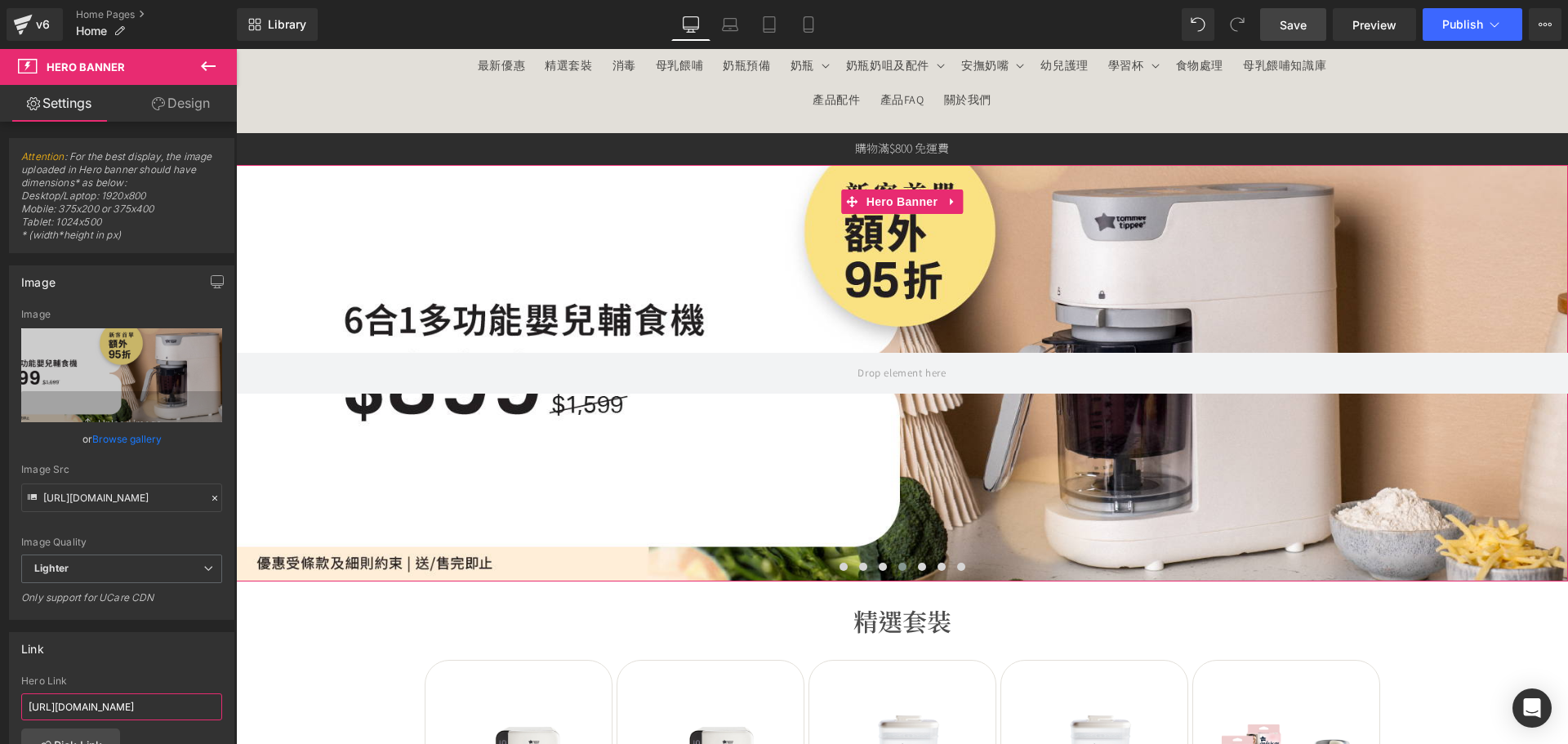
drag, startPoint x: 271, startPoint y: 748, endPoint x: 665, endPoint y: 702, distance: 396.7
type input "h"
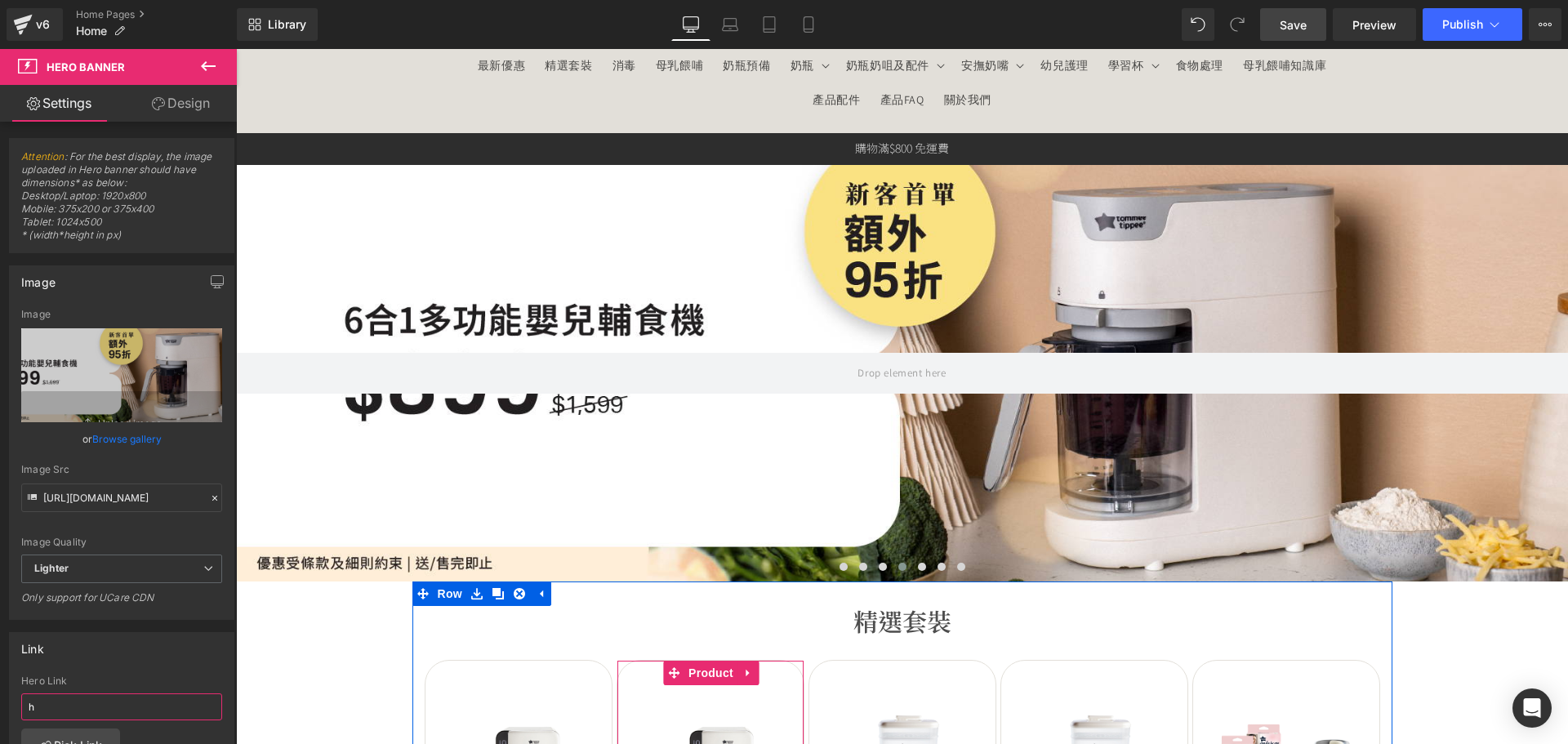
scroll to position [0, 0]
paste input "https://tommeetippeehkeshop.com/products/quick-cook-6-in-1-baby-food-maker_2"
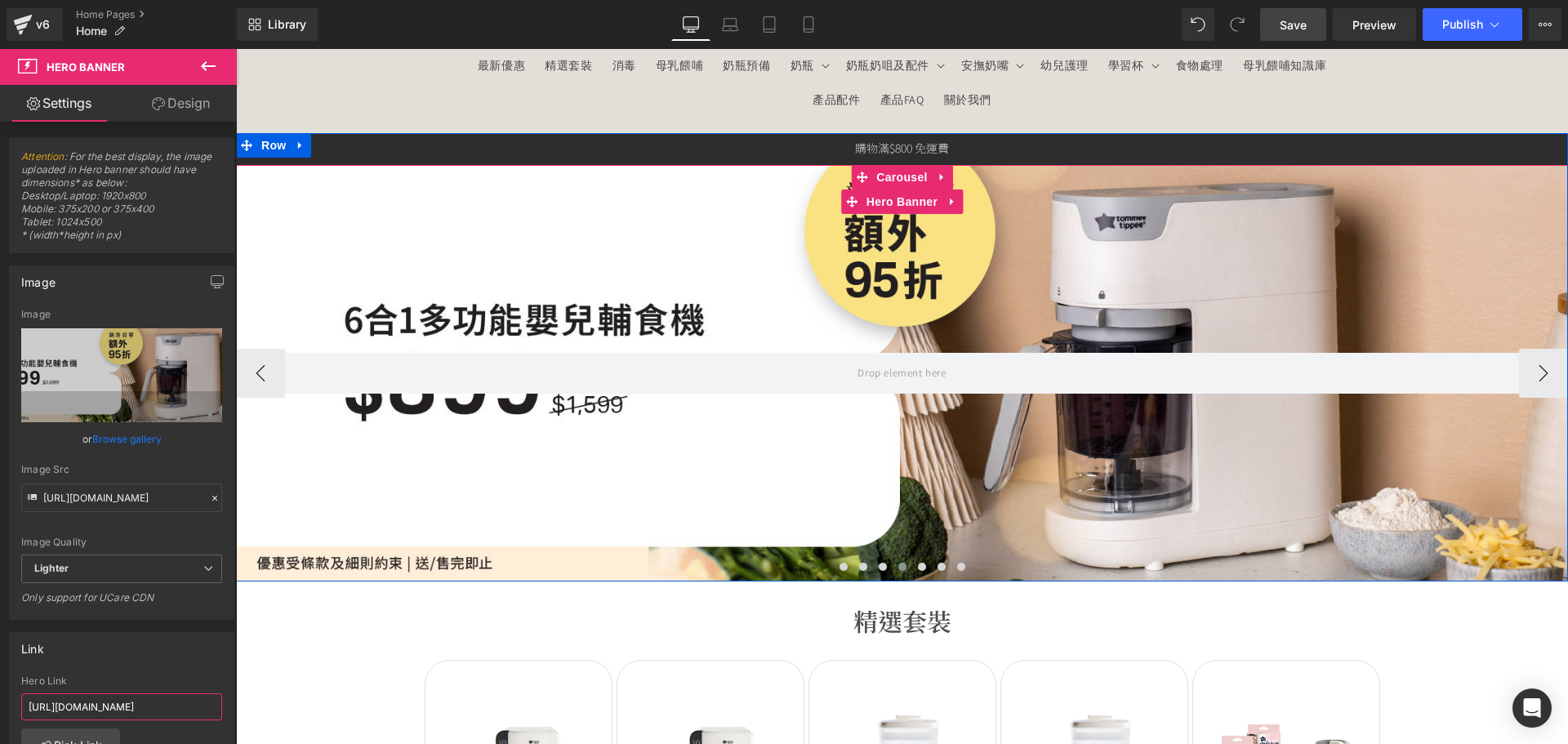
type input "https://tommeetippeehkeshop.com/products/quick-cook-6-in-1-baby-food-maker_2"
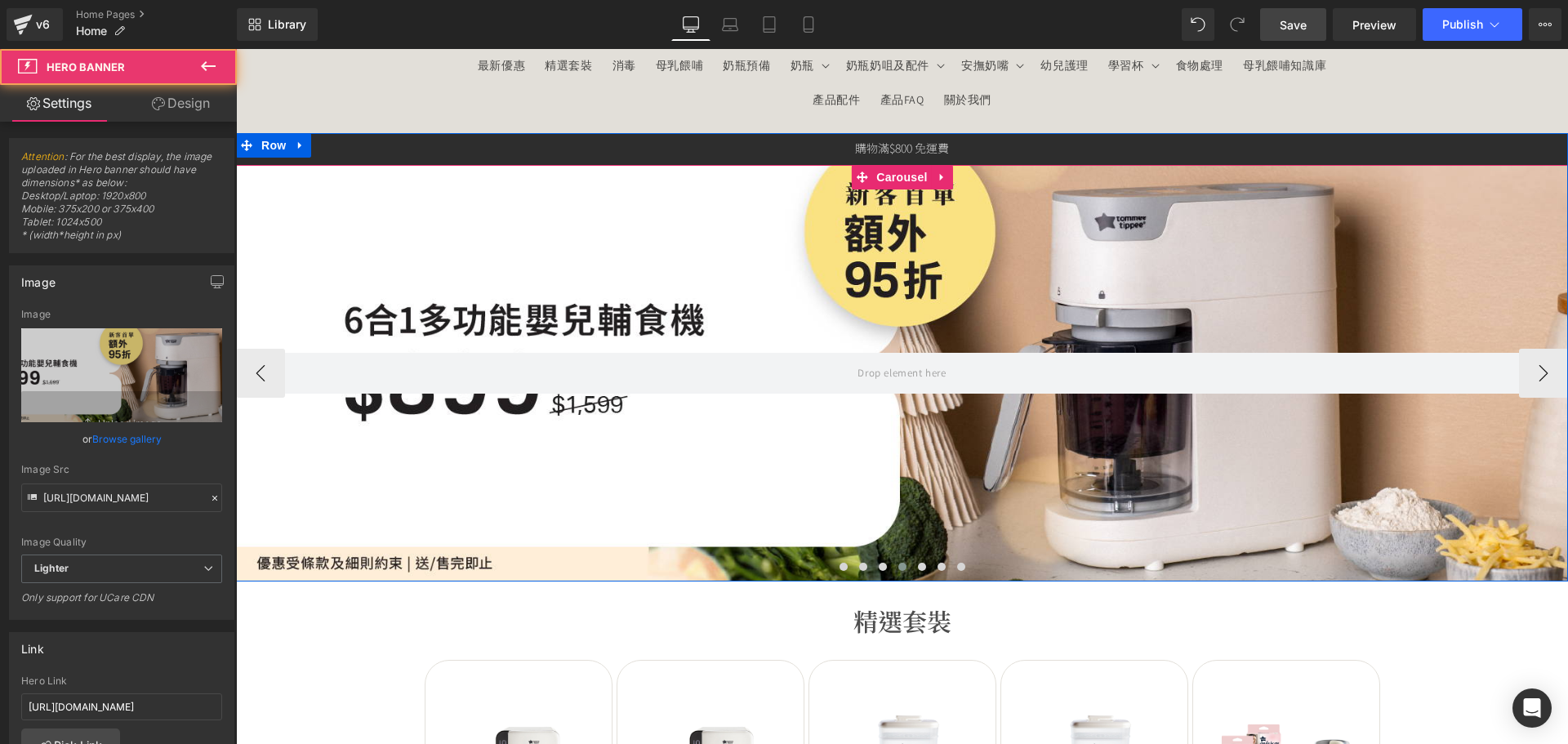
scroll to position [0, 0]
click at [890, 168] on span "Carousel" at bounding box center [901, 178] width 59 height 25
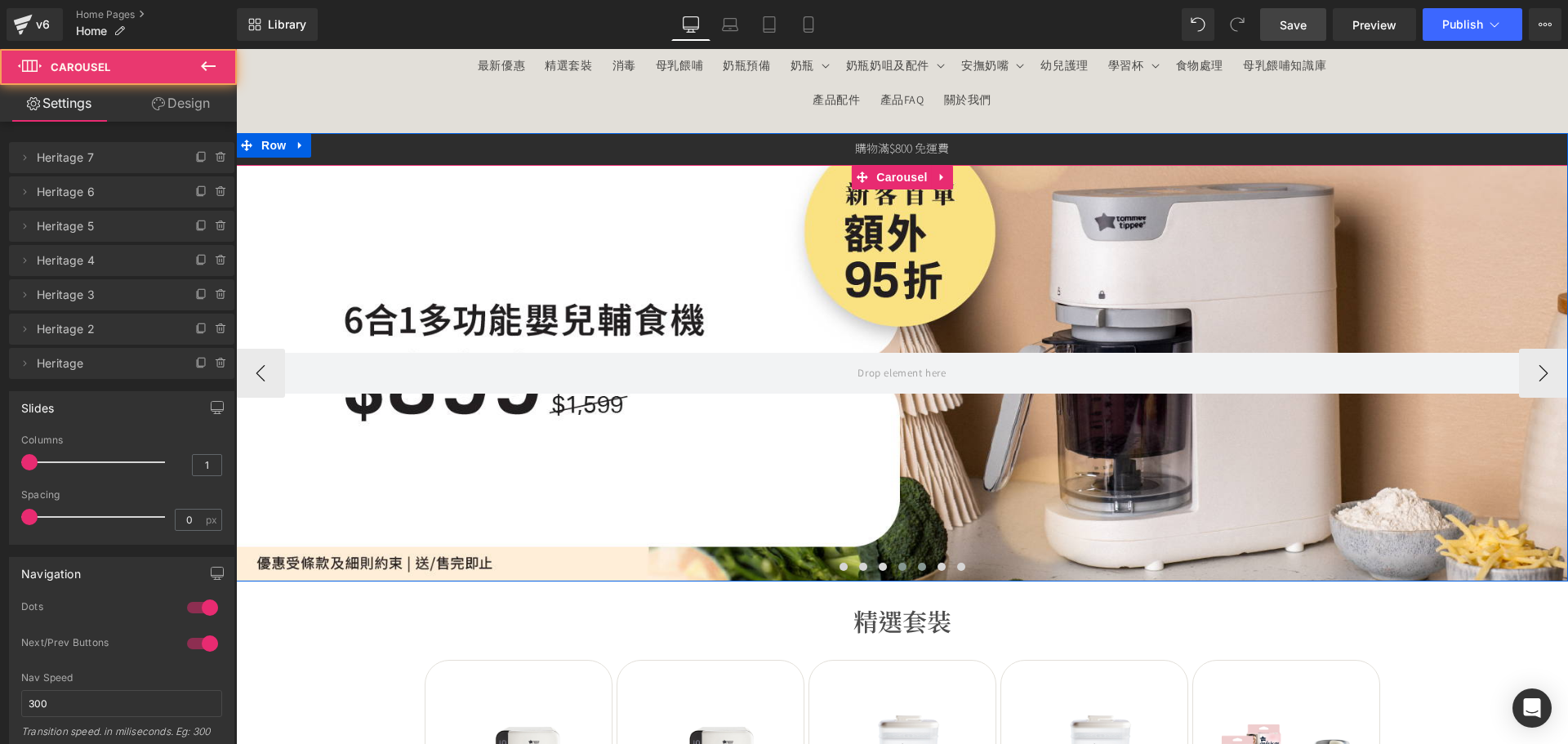
click at [917, 568] on span at bounding box center [921, 566] width 8 height 8
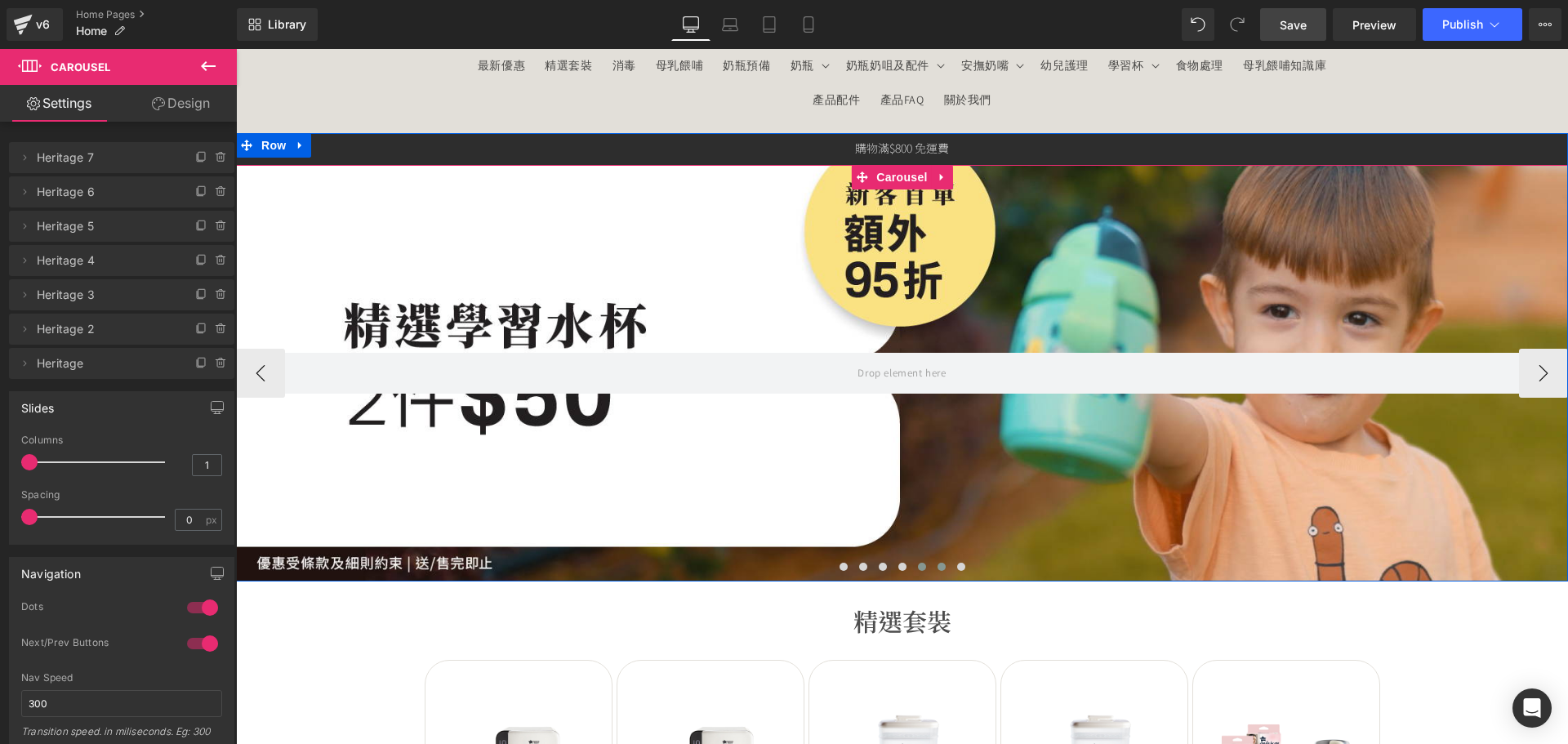
click at [938, 568] on span at bounding box center [941, 566] width 8 height 8
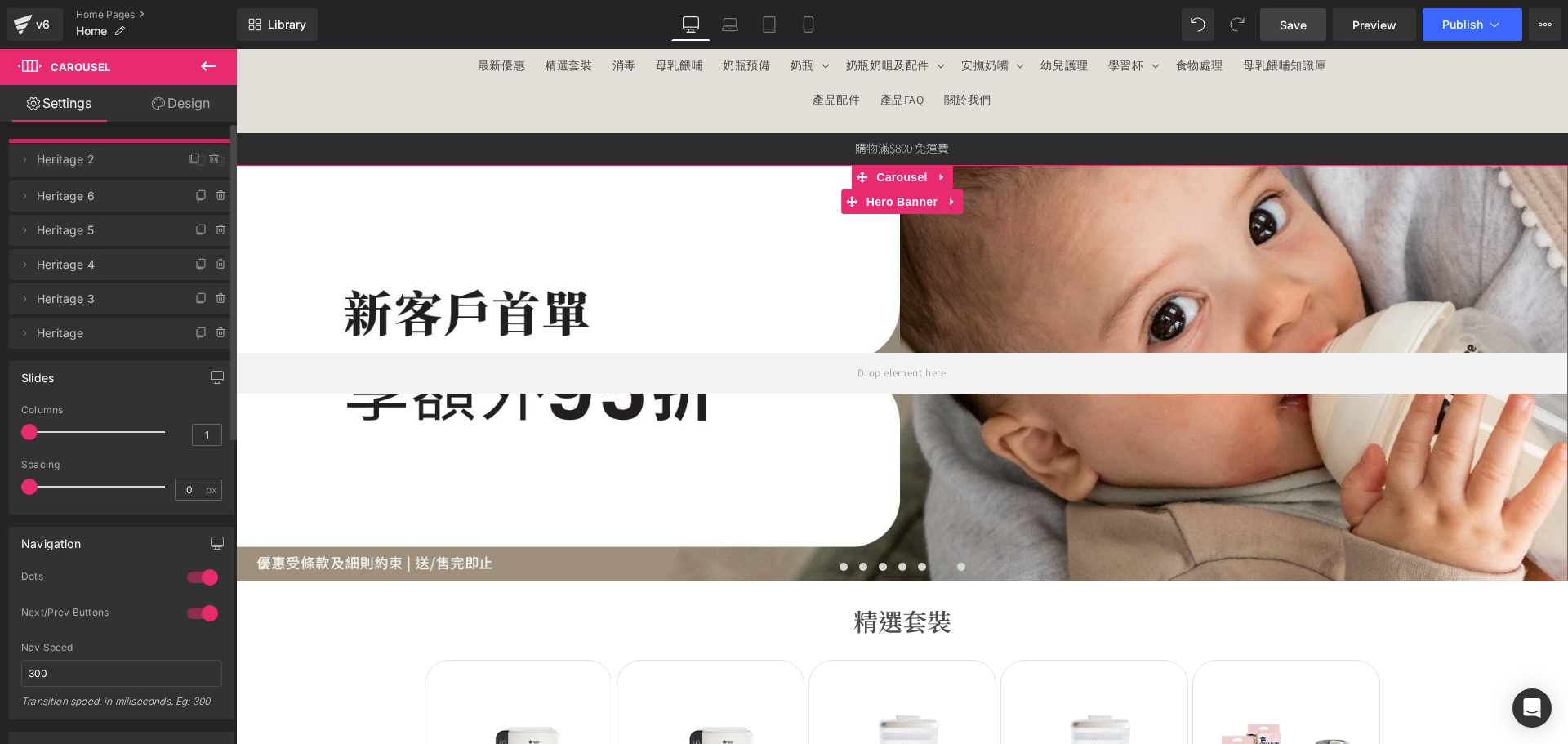
drag, startPoint x: 62, startPoint y: 333, endPoint x: 85, endPoint y: 163, distance: 171.5
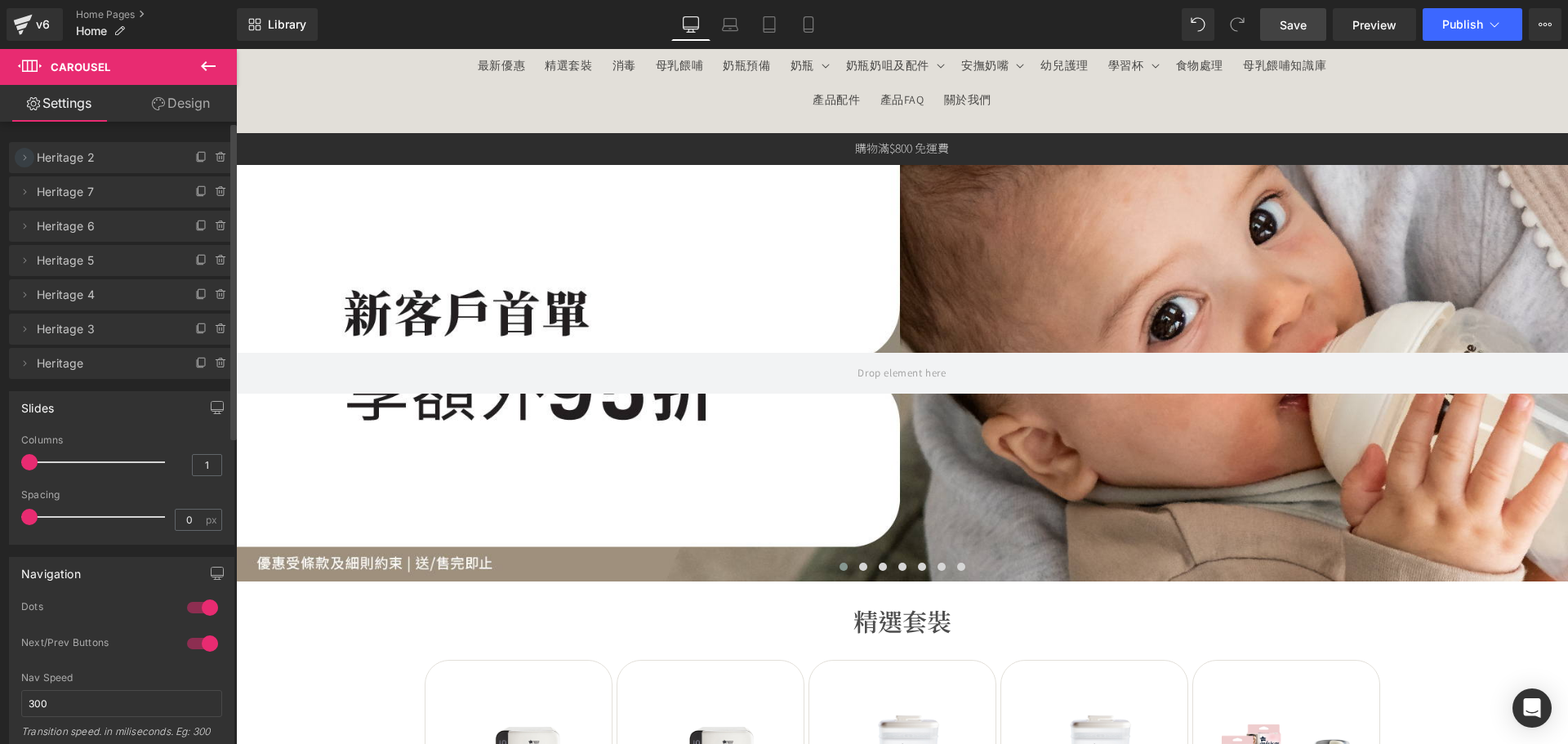
click at [26, 157] on icon at bounding box center [24, 158] width 13 height 13
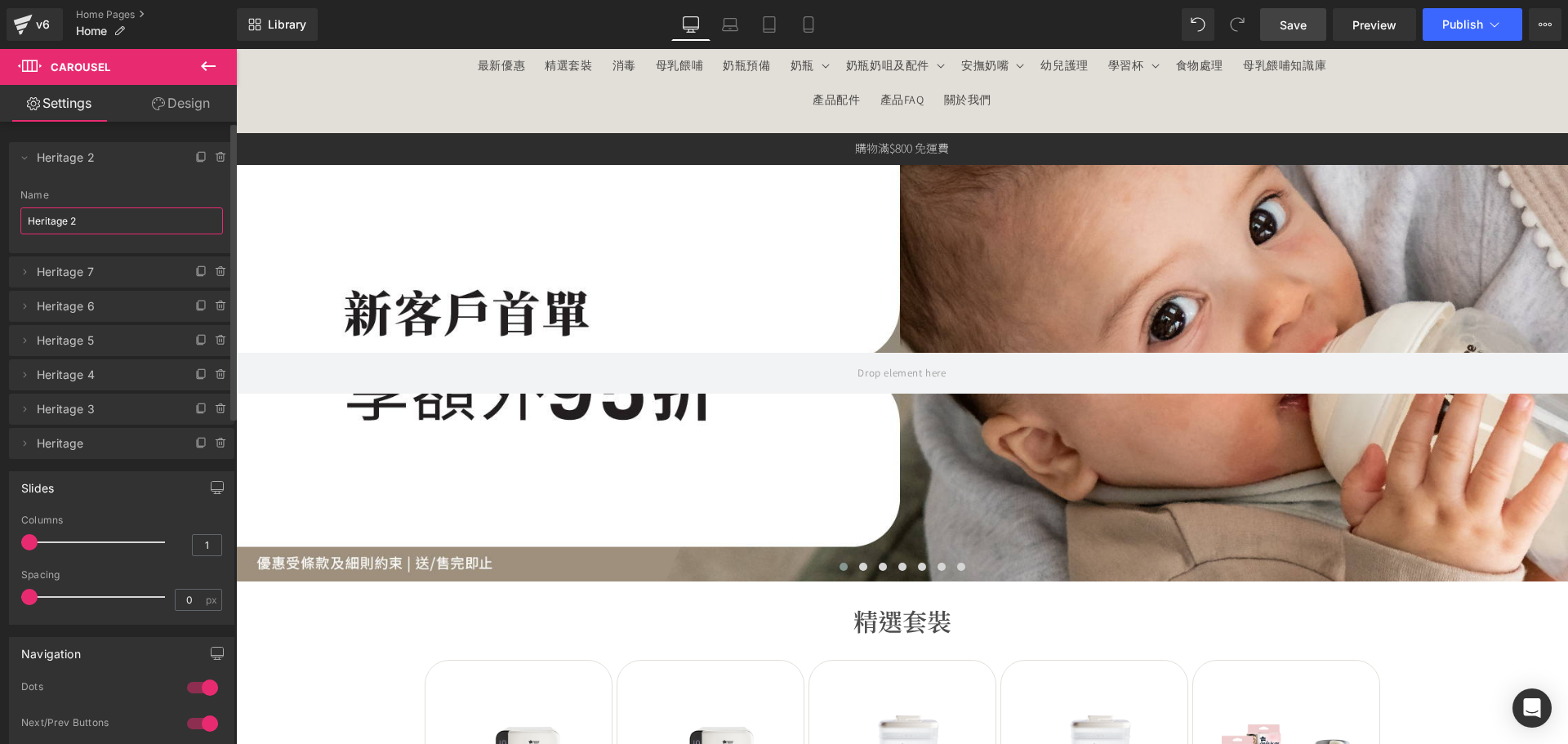
drag, startPoint x: 85, startPoint y: 217, endPoint x: 105, endPoint y: 218, distance: 20.0
click at [85, 217] on input "Heritage 2" at bounding box center [121, 221] width 202 height 27
drag, startPoint x: 105, startPoint y: 218, endPoint x: -32, endPoint y: 216, distance: 137.0
click at [0, 216] on html "Carousel You are previewing how the will restyle your page. You can not edit El…" at bounding box center [784, 372] width 1568 height 744
drag, startPoint x: 120, startPoint y: 220, endPoint x: 15, endPoint y: 215, distance: 105.1
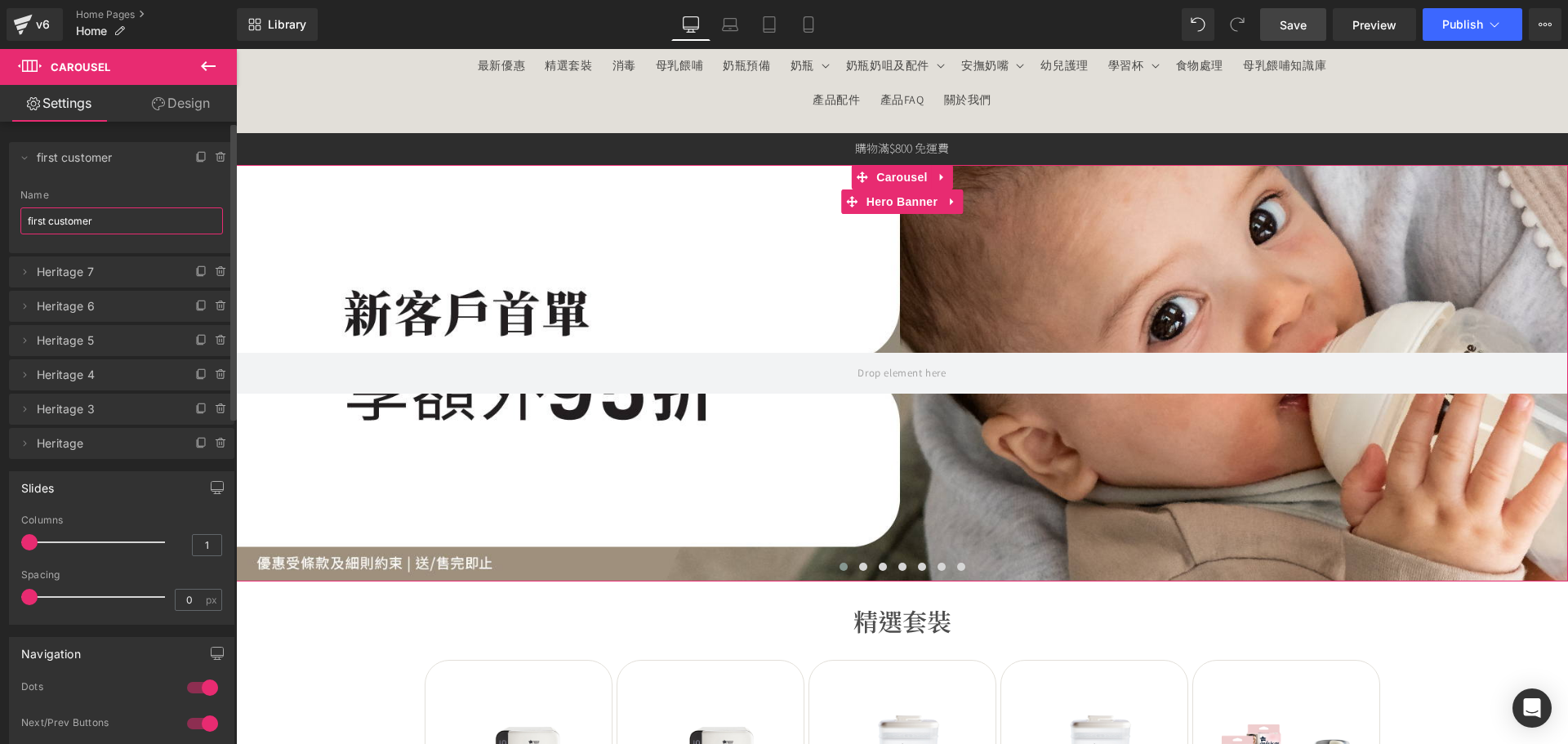
click at [15, 215] on div "Heritage 2 Name first customer" at bounding box center [121, 221] width 225 height 63
type input "n"
type input "first order"
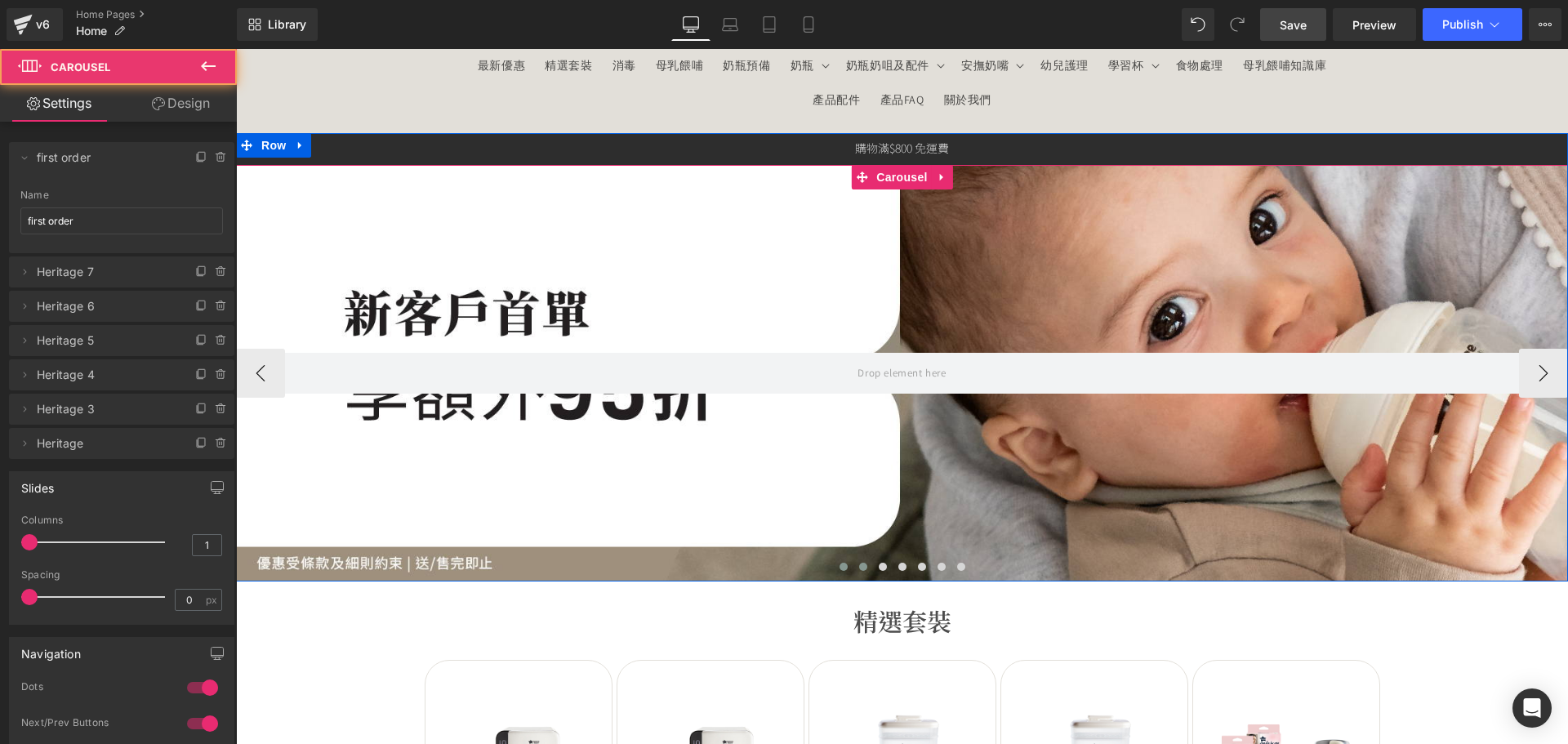
click at [853, 561] on button at bounding box center [863, 566] width 19 height 17
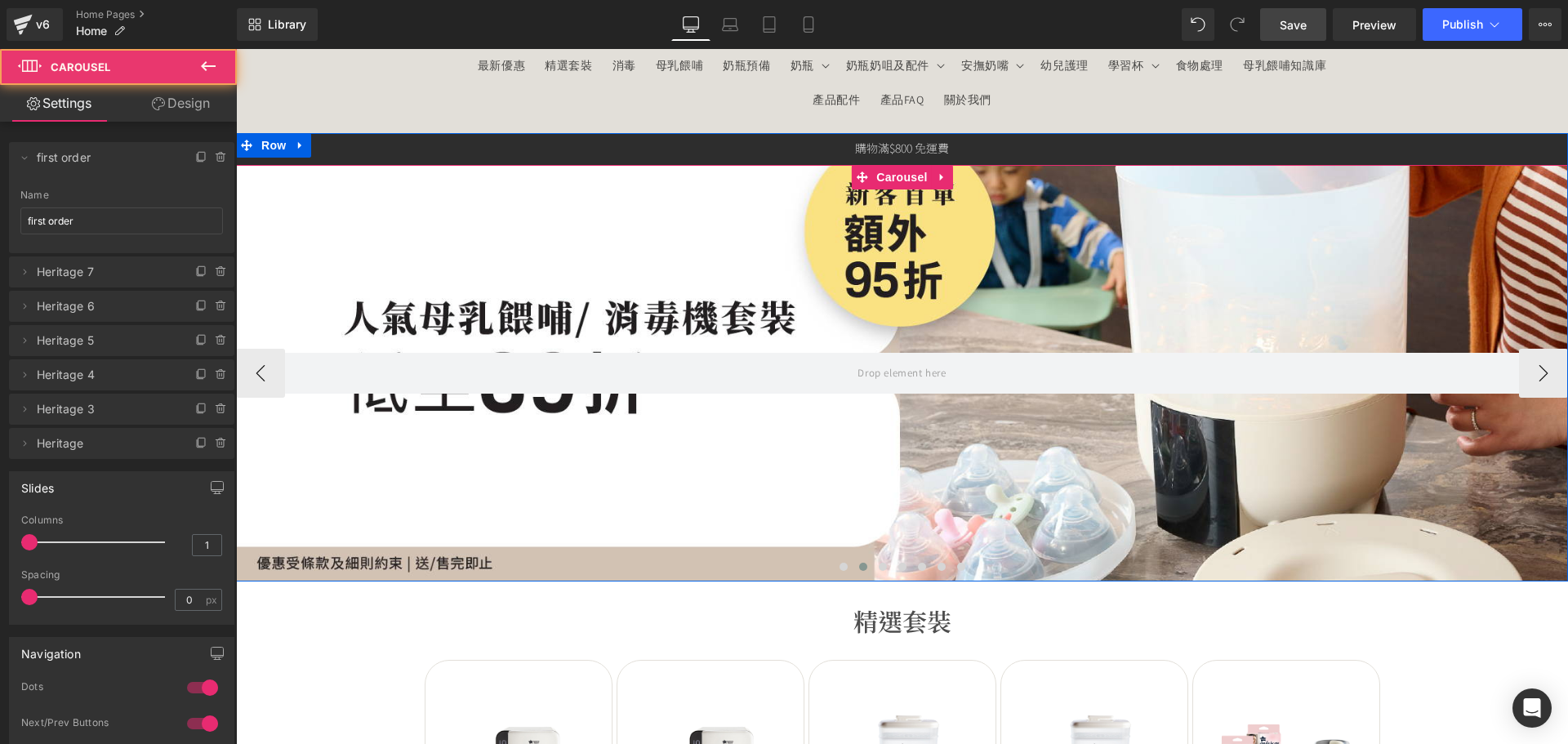
click at [651, 501] on div at bounding box center [902, 372] width 1332 height 416
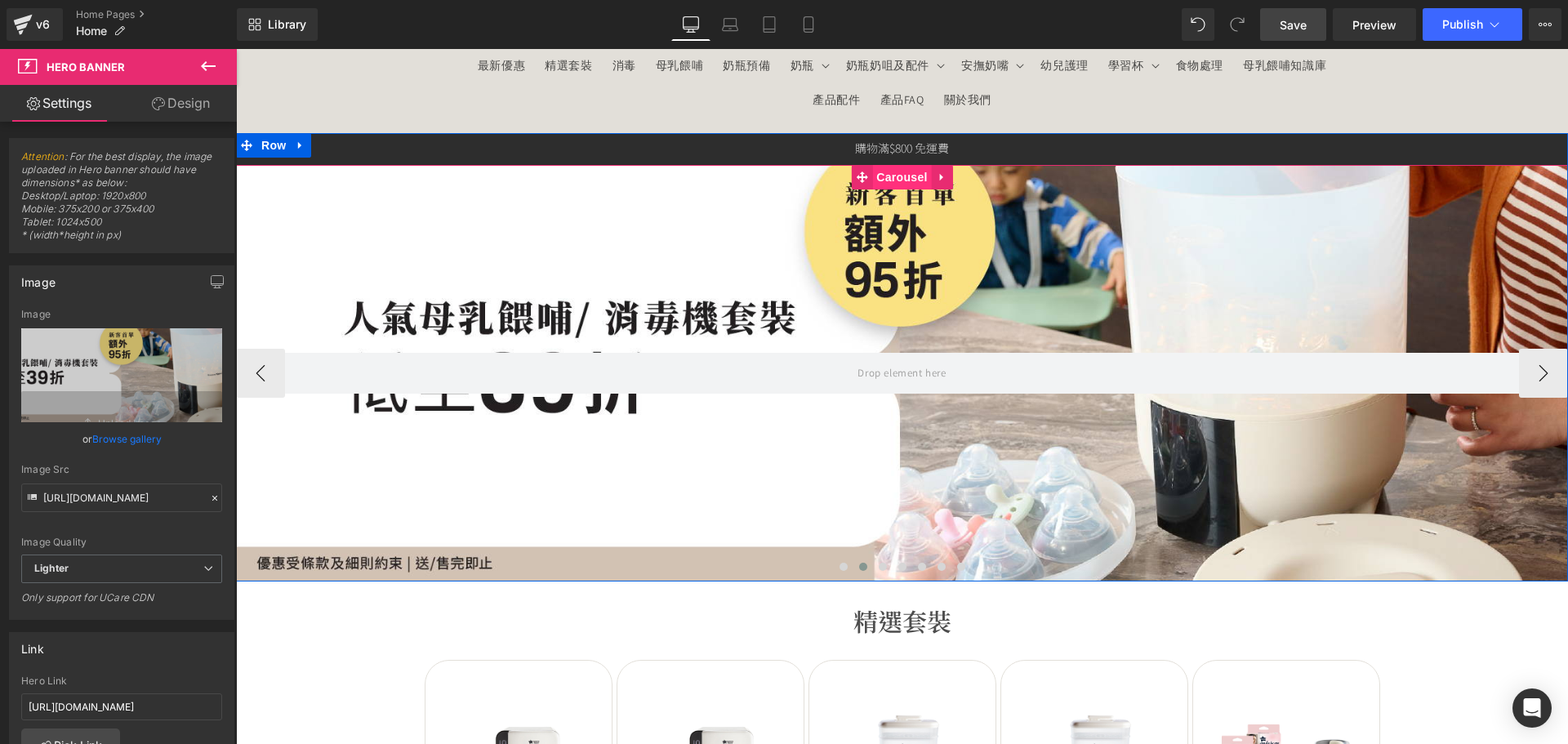
click at [912, 174] on span "Carousel" at bounding box center [901, 177] width 59 height 25
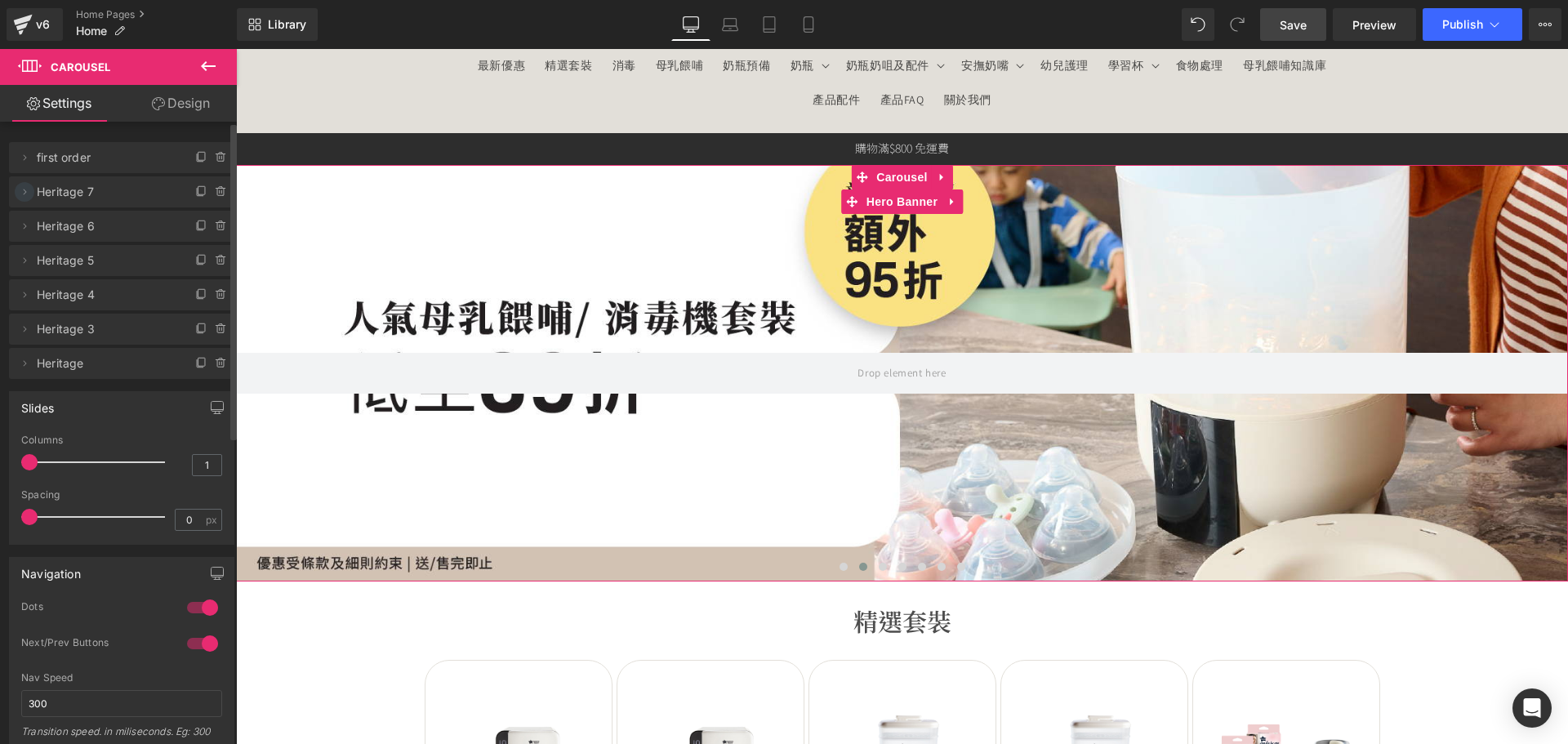
click at [26, 189] on icon at bounding box center [24, 192] width 13 height 13
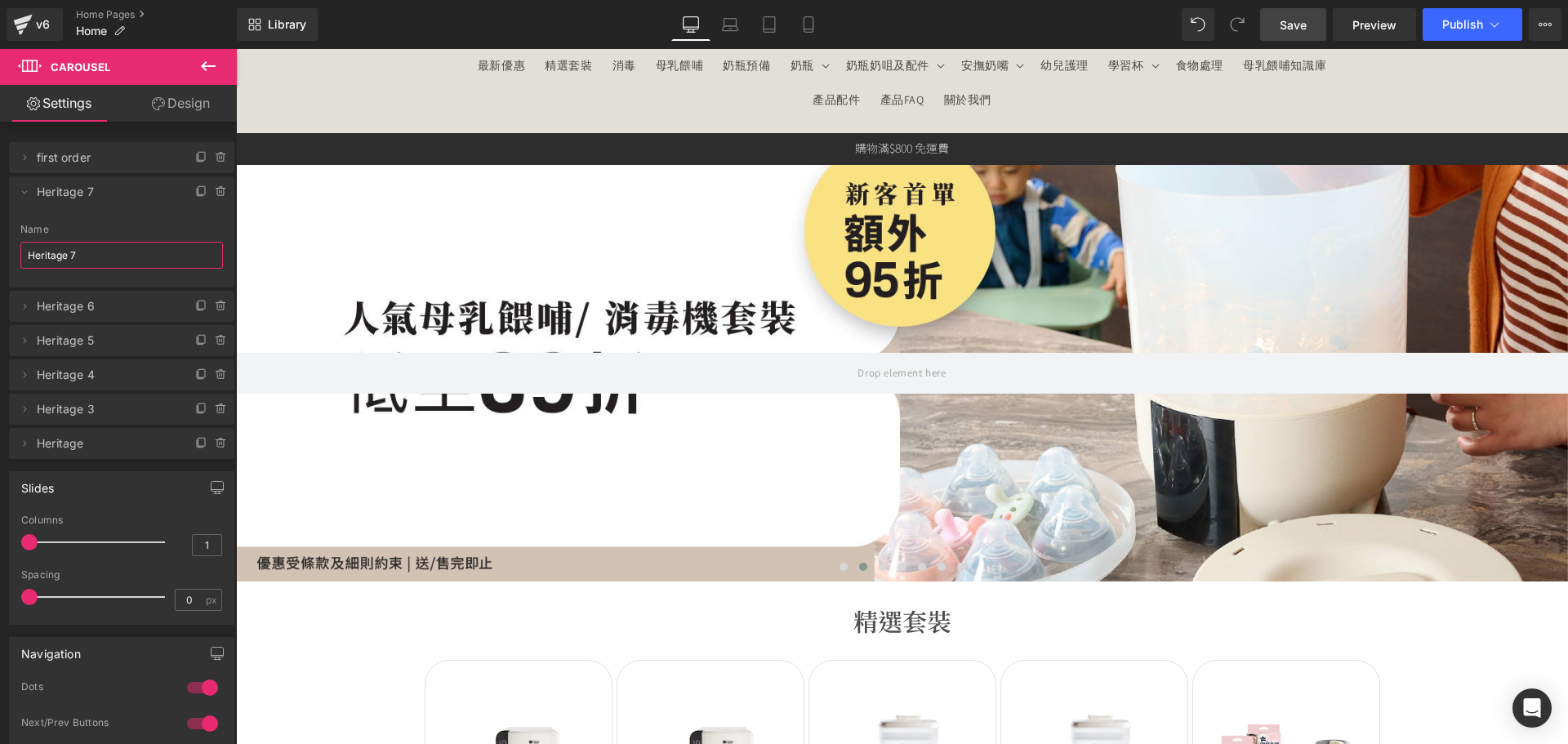
drag, startPoint x: 107, startPoint y: 253, endPoint x: -21, endPoint y: 246, distance: 128.2
click at [0, 246] on html "Carousel You are previewing how the will restyle your page. You can not edit El…" at bounding box center [784, 372] width 1568 height 744
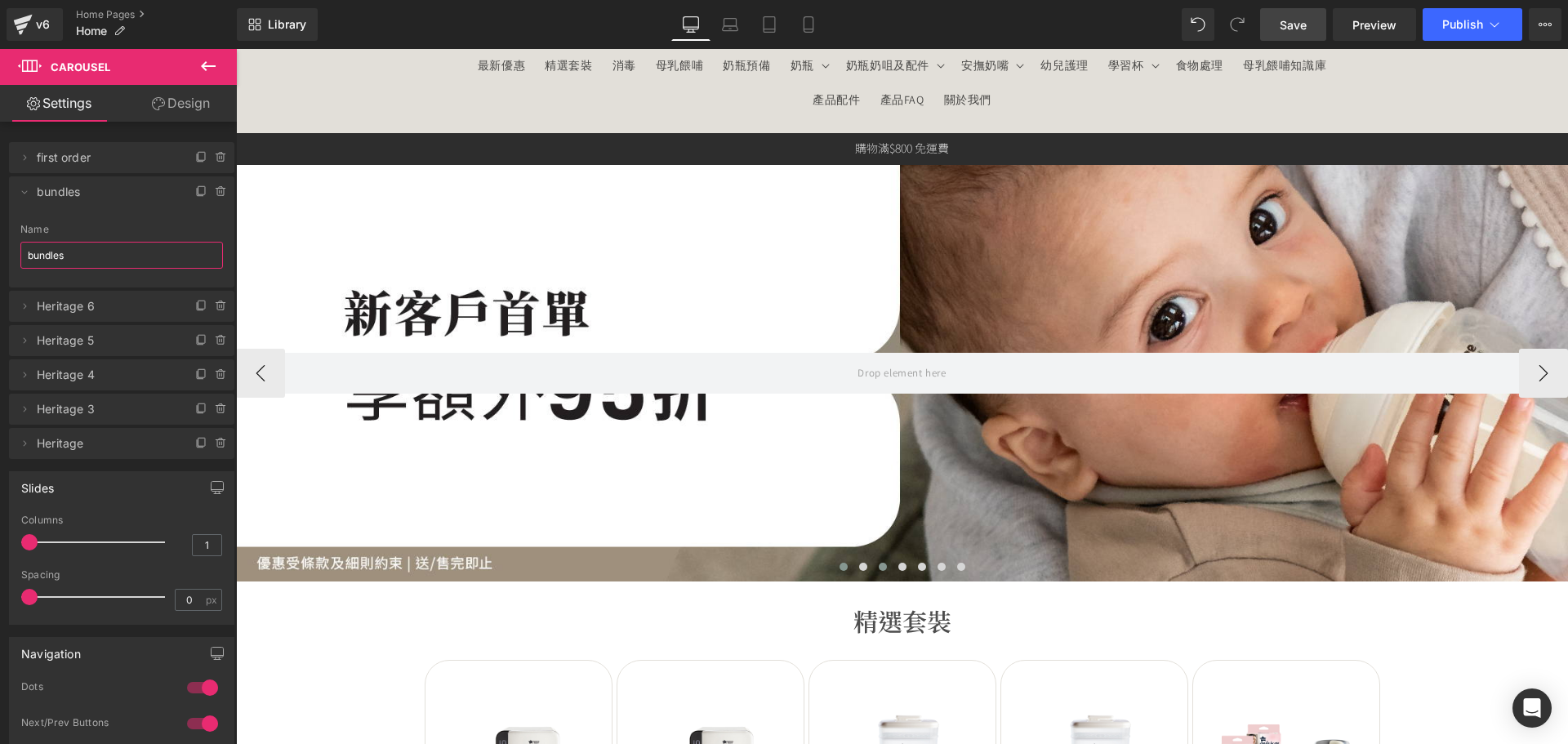
type input "bundles"
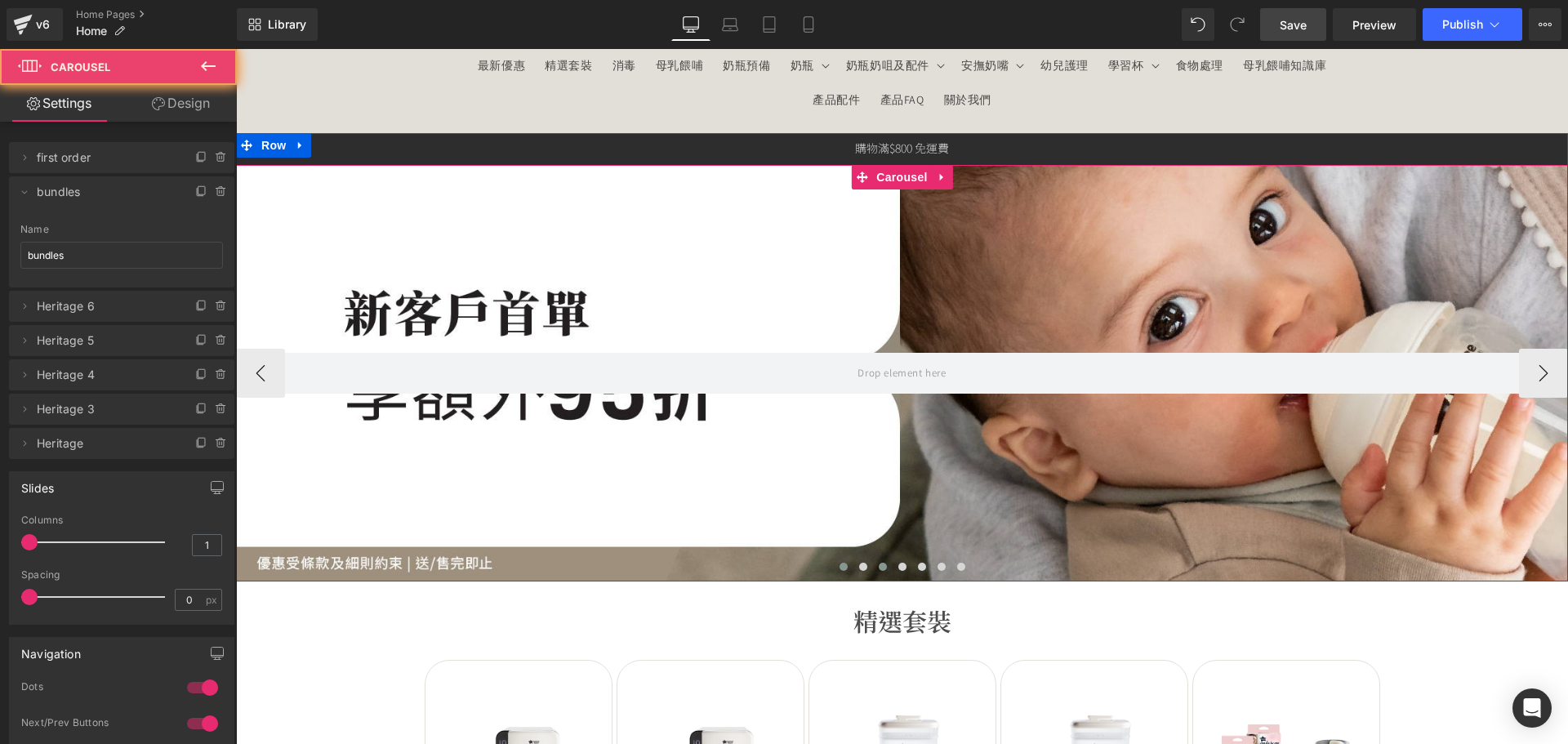
click at [880, 568] on span at bounding box center [882, 566] width 8 height 8
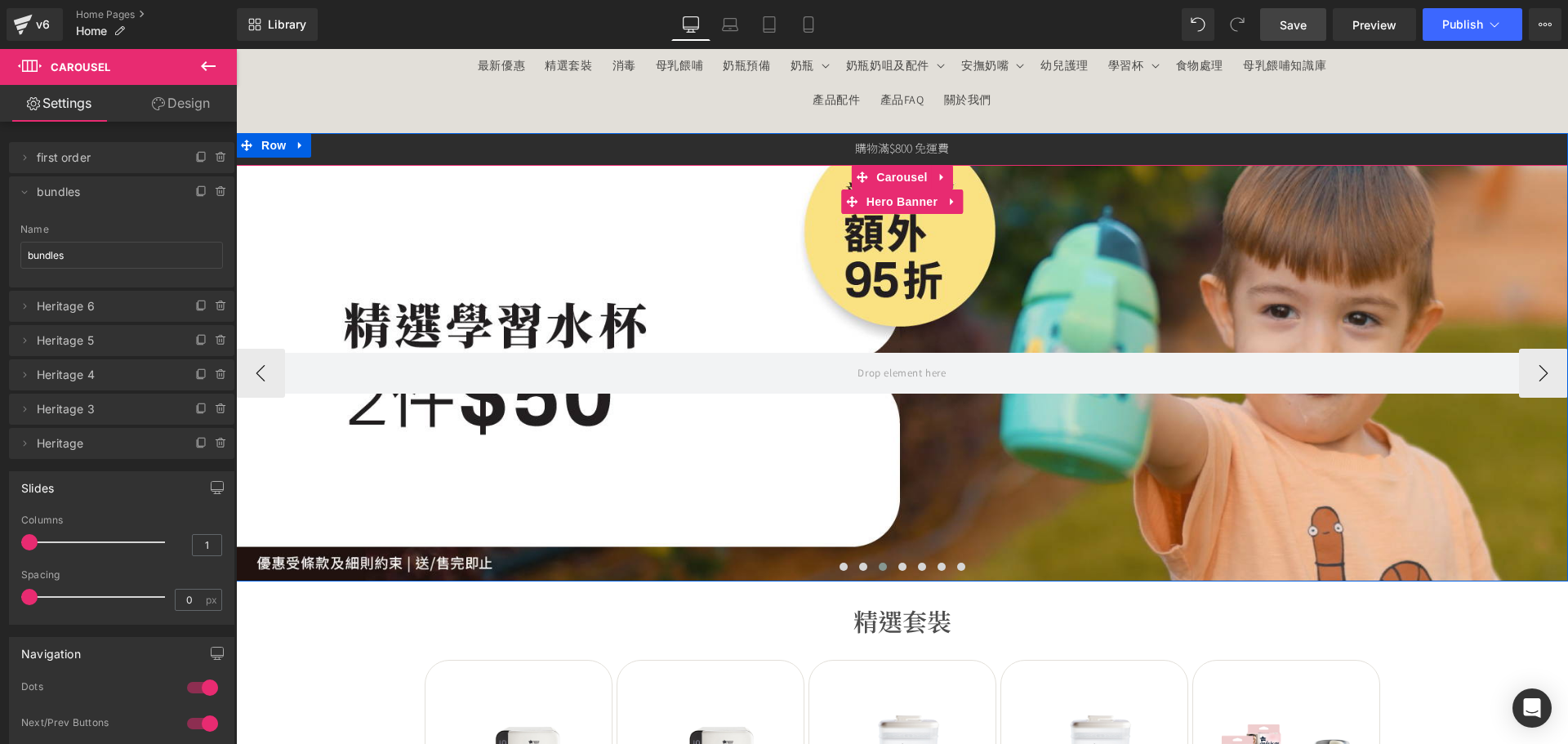
click at [730, 497] on div at bounding box center [902, 372] width 1332 height 416
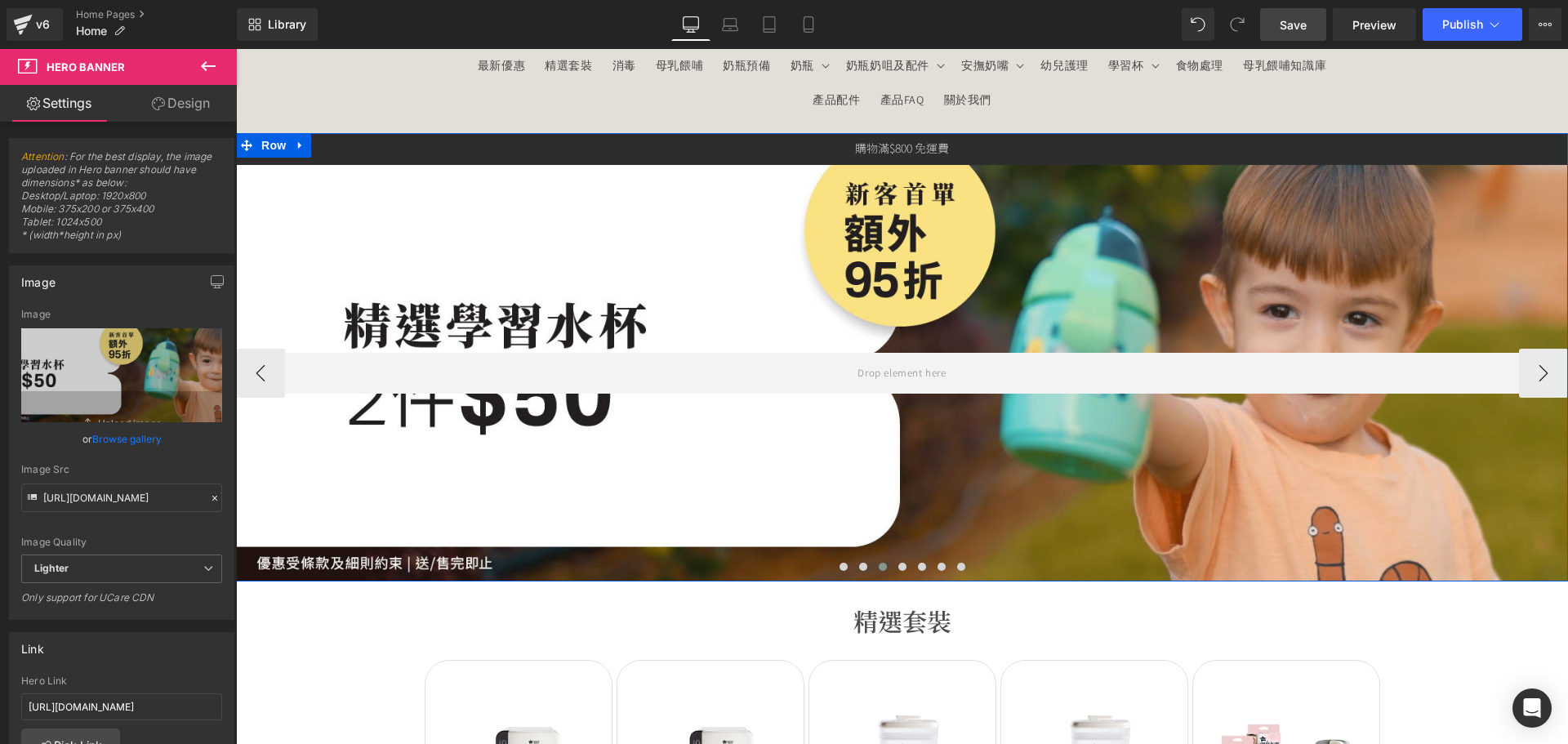
click at [888, 168] on div "Hero Banner Hero Banner Hero Banner Hero Banner Hero Banner Hero Banner" at bounding box center [902, 372] width 1332 height 416
click at [888, 176] on span "Carousel" at bounding box center [901, 177] width 59 height 25
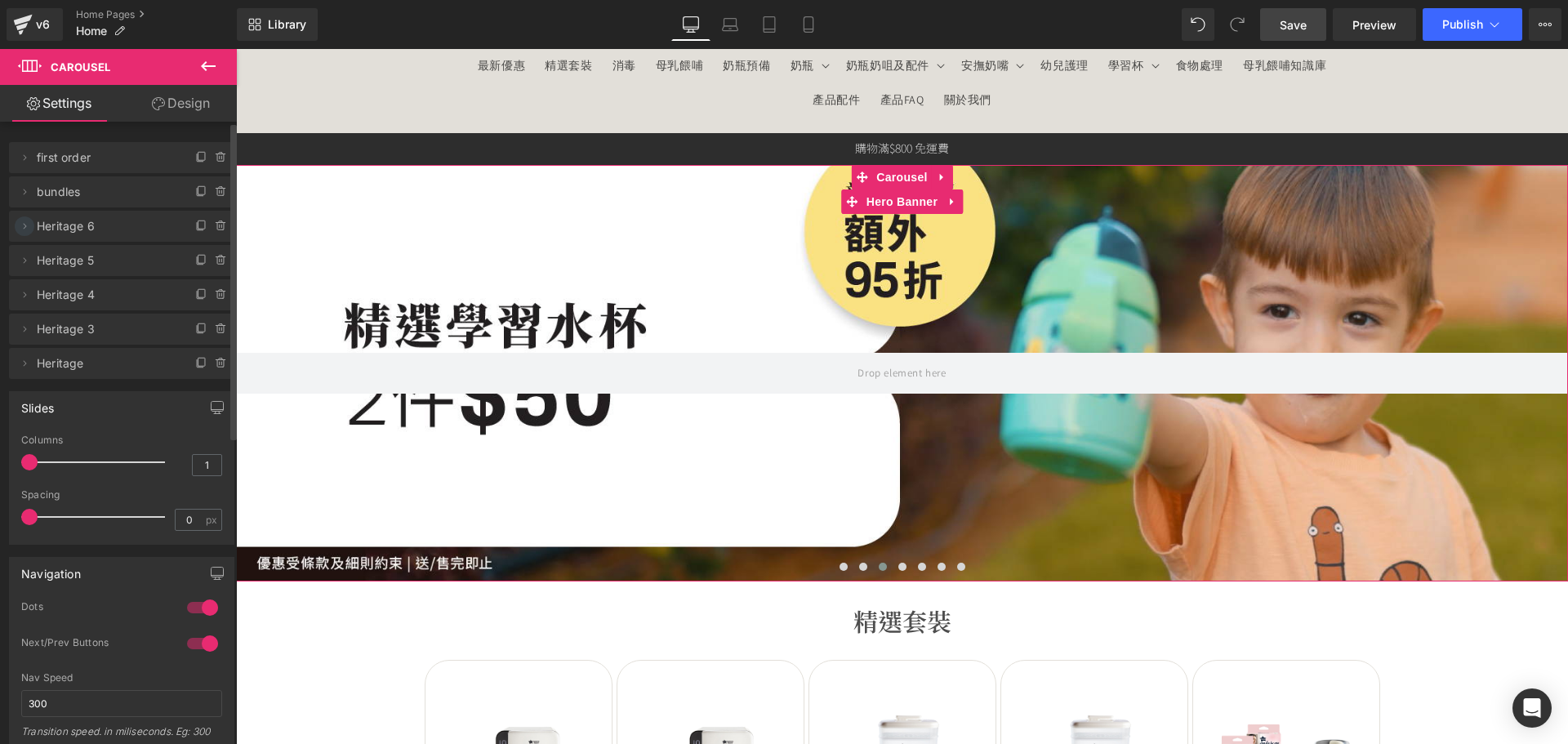
click at [28, 226] on icon at bounding box center [24, 225] width 13 height 13
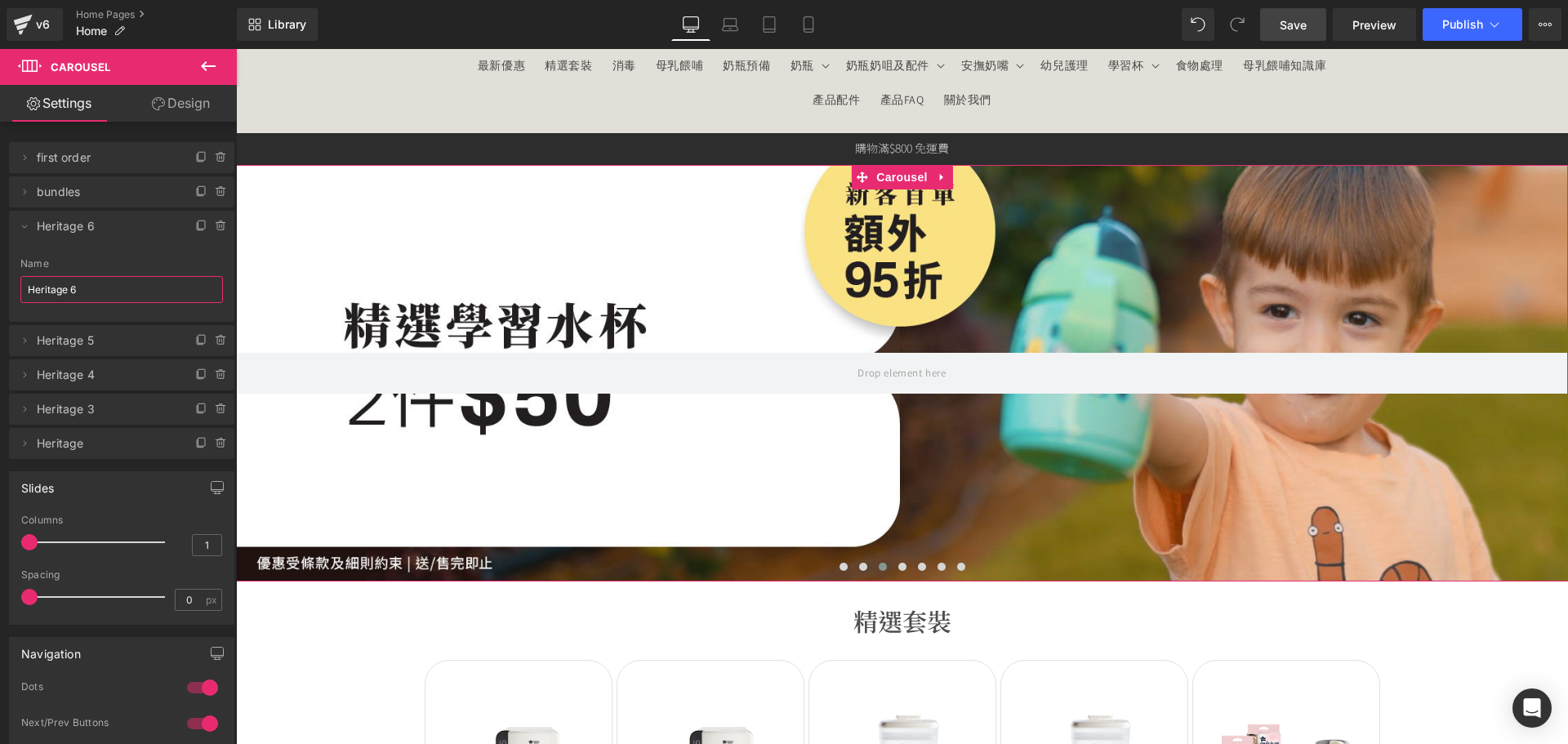
drag, startPoint x: 94, startPoint y: 290, endPoint x: -24, endPoint y: 276, distance: 118.8
click at [0, 276] on html "Carousel You are previewing how the will restyle your page. You can not edit El…" at bounding box center [784, 372] width 1568 height 744
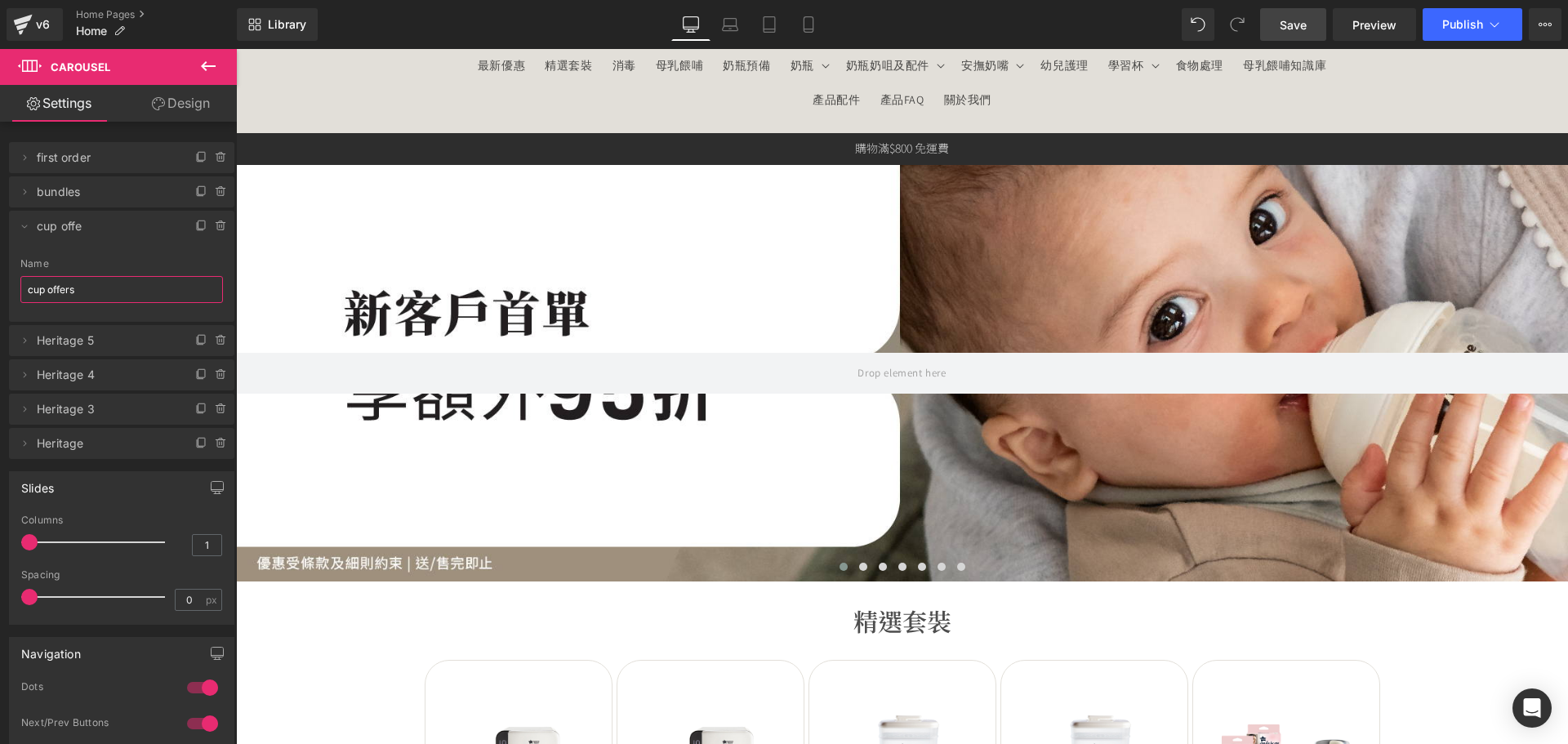
type input "cup offers"
click at [898, 565] on span at bounding box center [902, 566] width 8 height 8
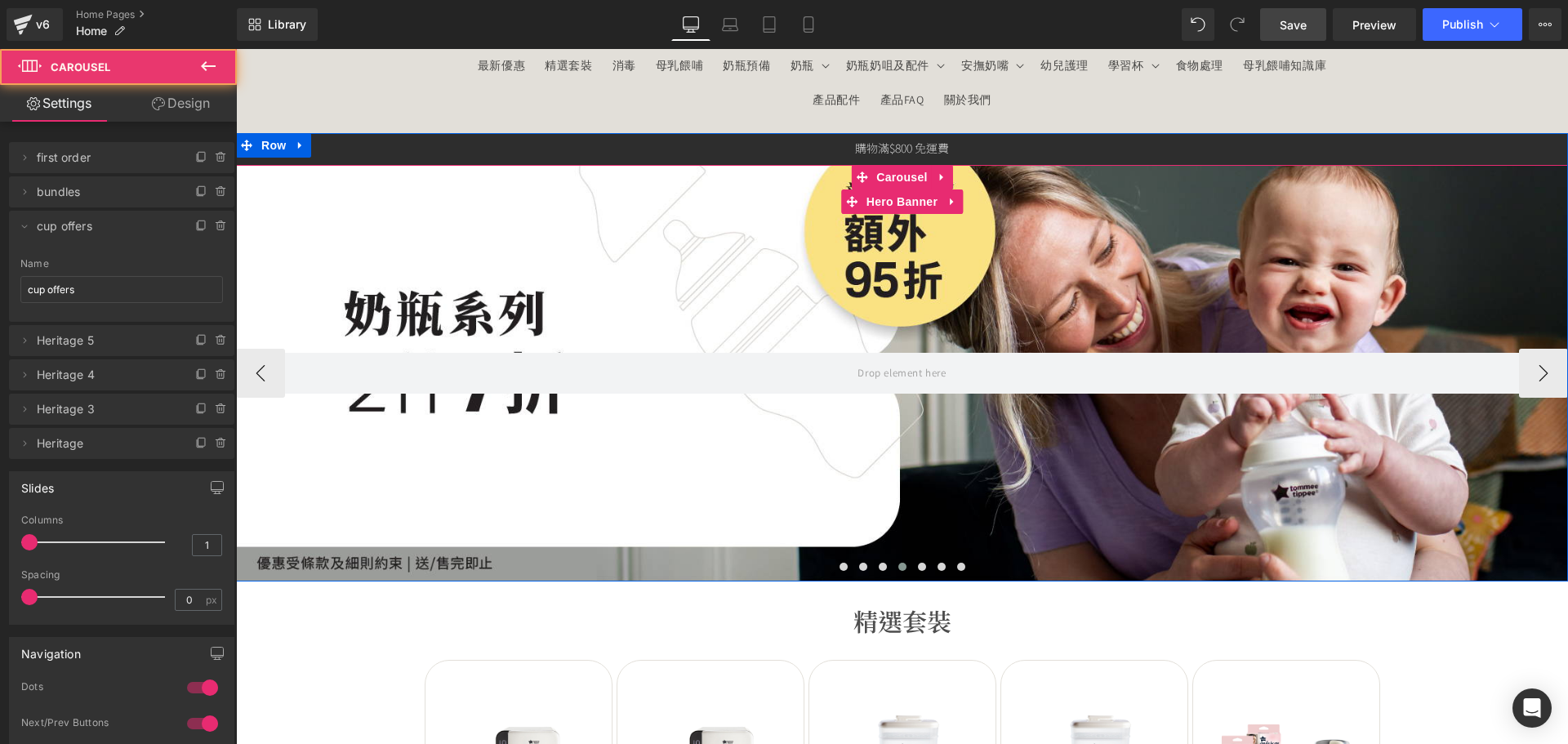
click at [675, 440] on div at bounding box center [902, 372] width 1332 height 416
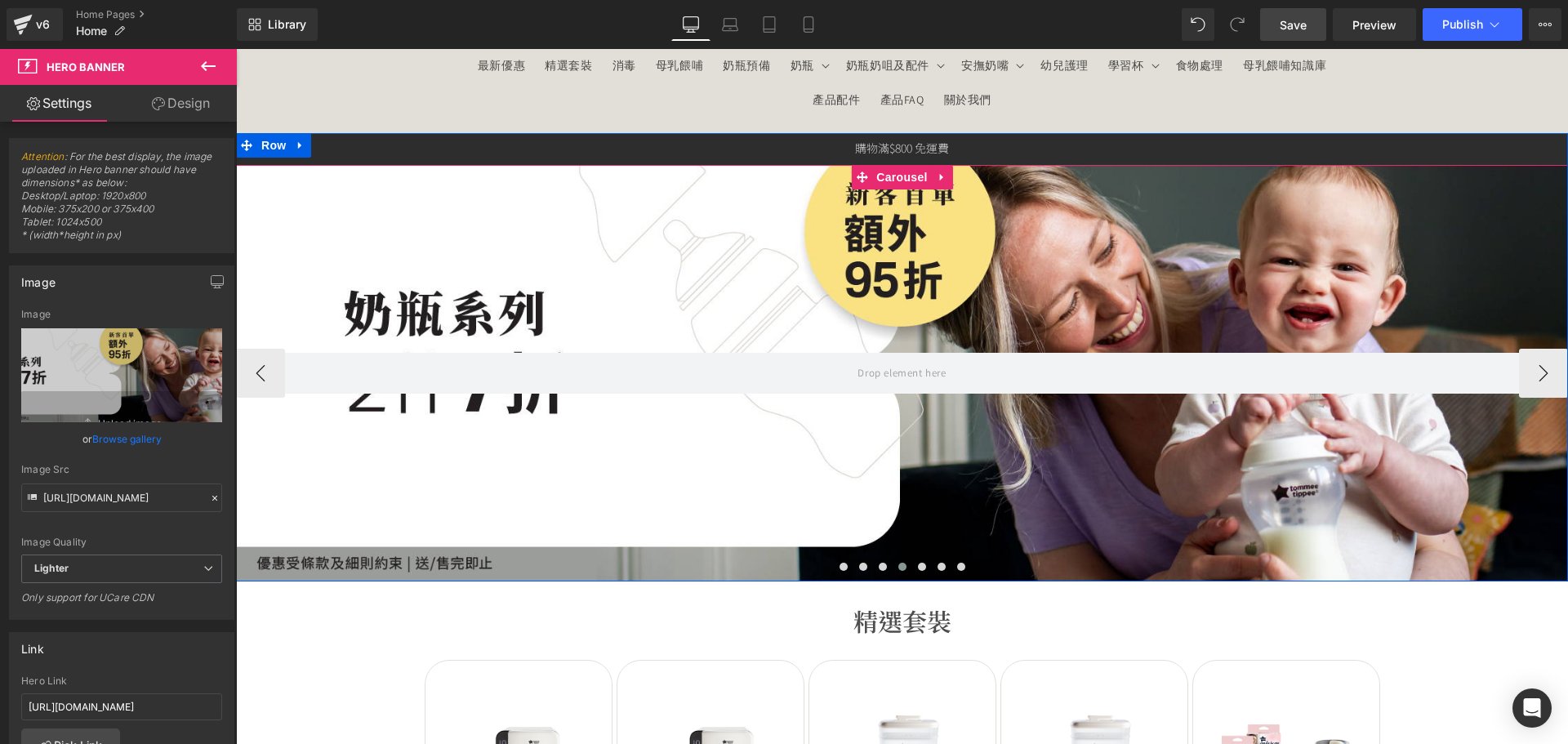
click at [887, 180] on span "Carousel" at bounding box center [901, 177] width 59 height 25
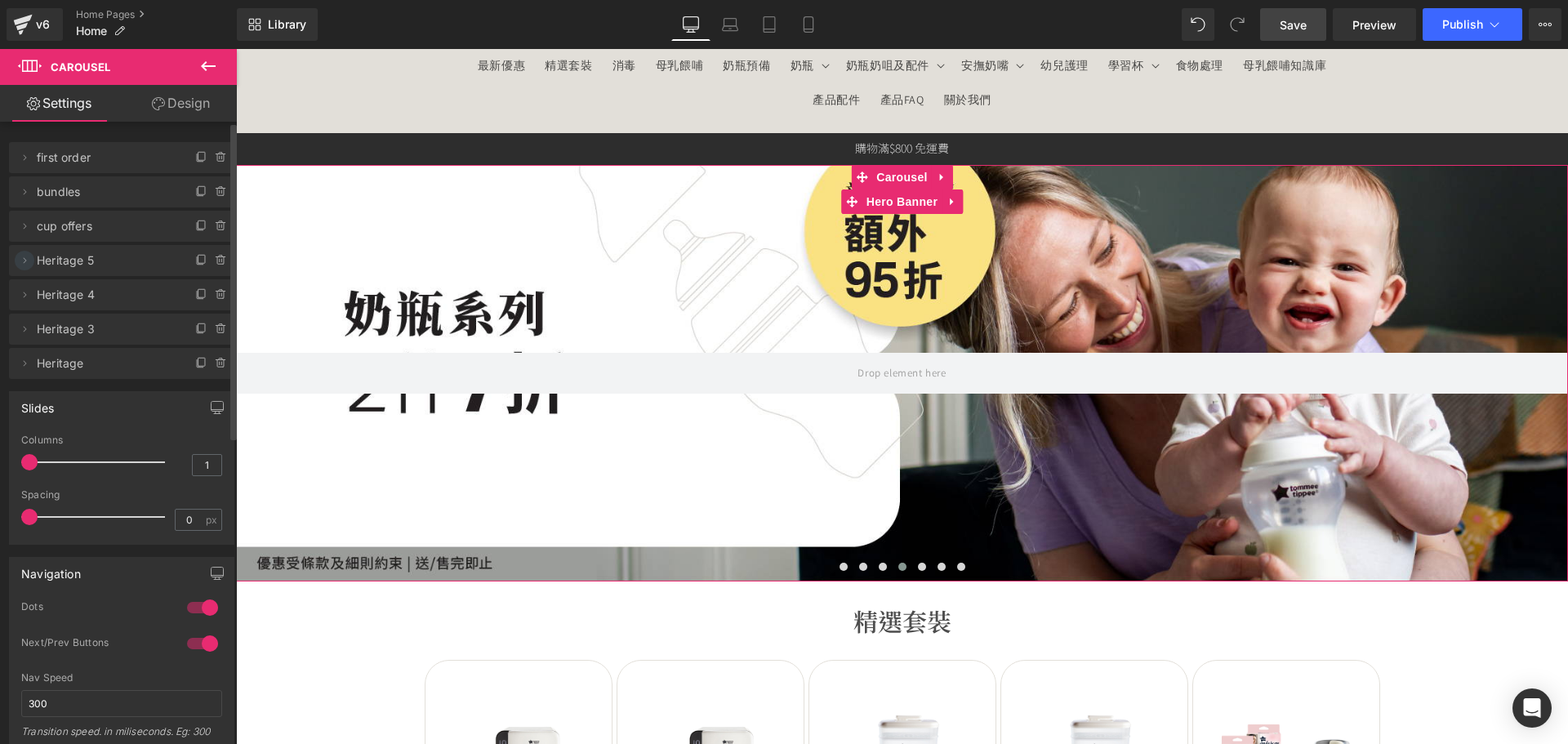
click at [26, 262] on icon at bounding box center [24, 260] width 13 height 13
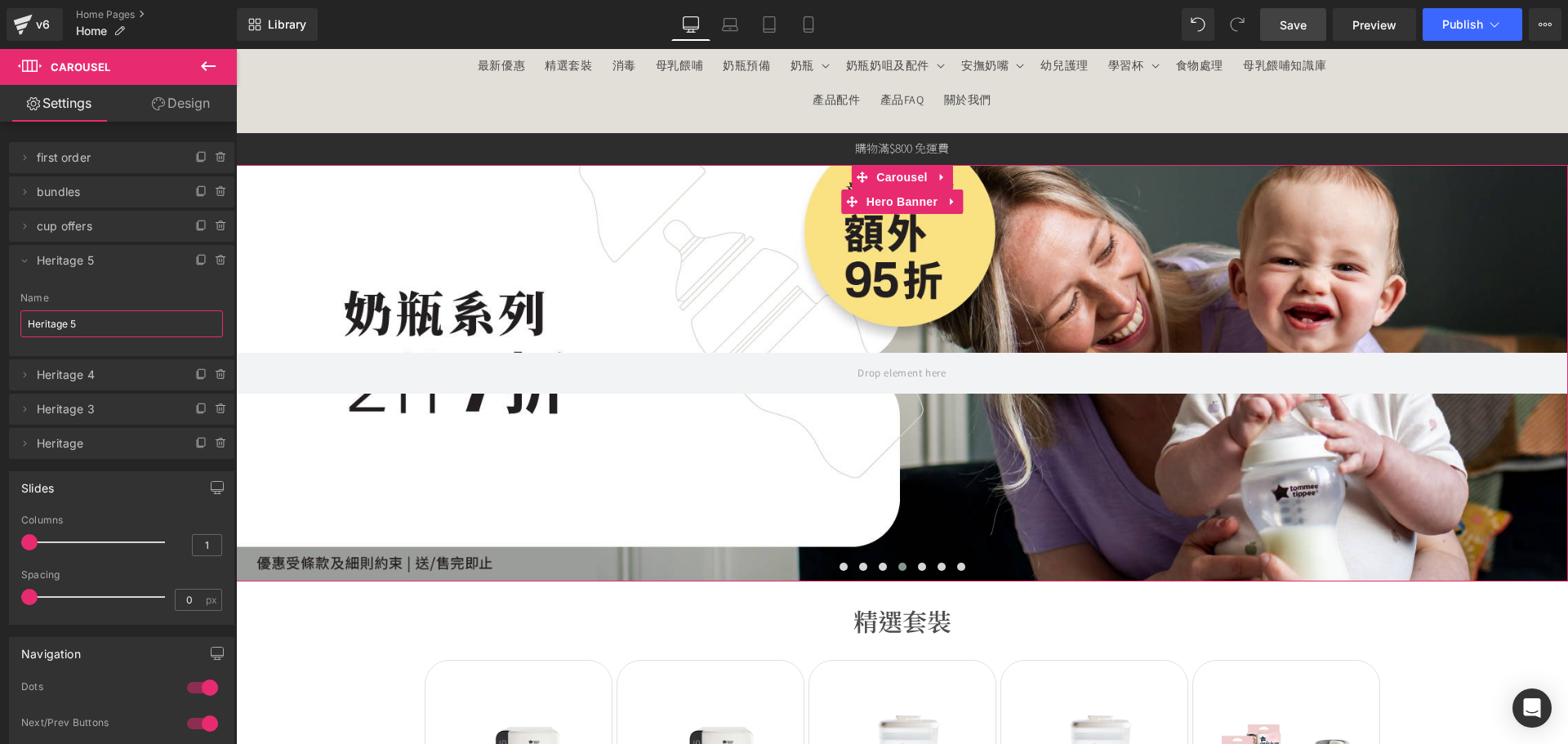
drag, startPoint x: 36, startPoint y: 321, endPoint x: -40, endPoint y: 306, distance: 77.5
click at [0, 306] on html "Carousel You are previewing how the will restyle your page. You can not edit El…" at bounding box center [784, 372] width 1568 height 744
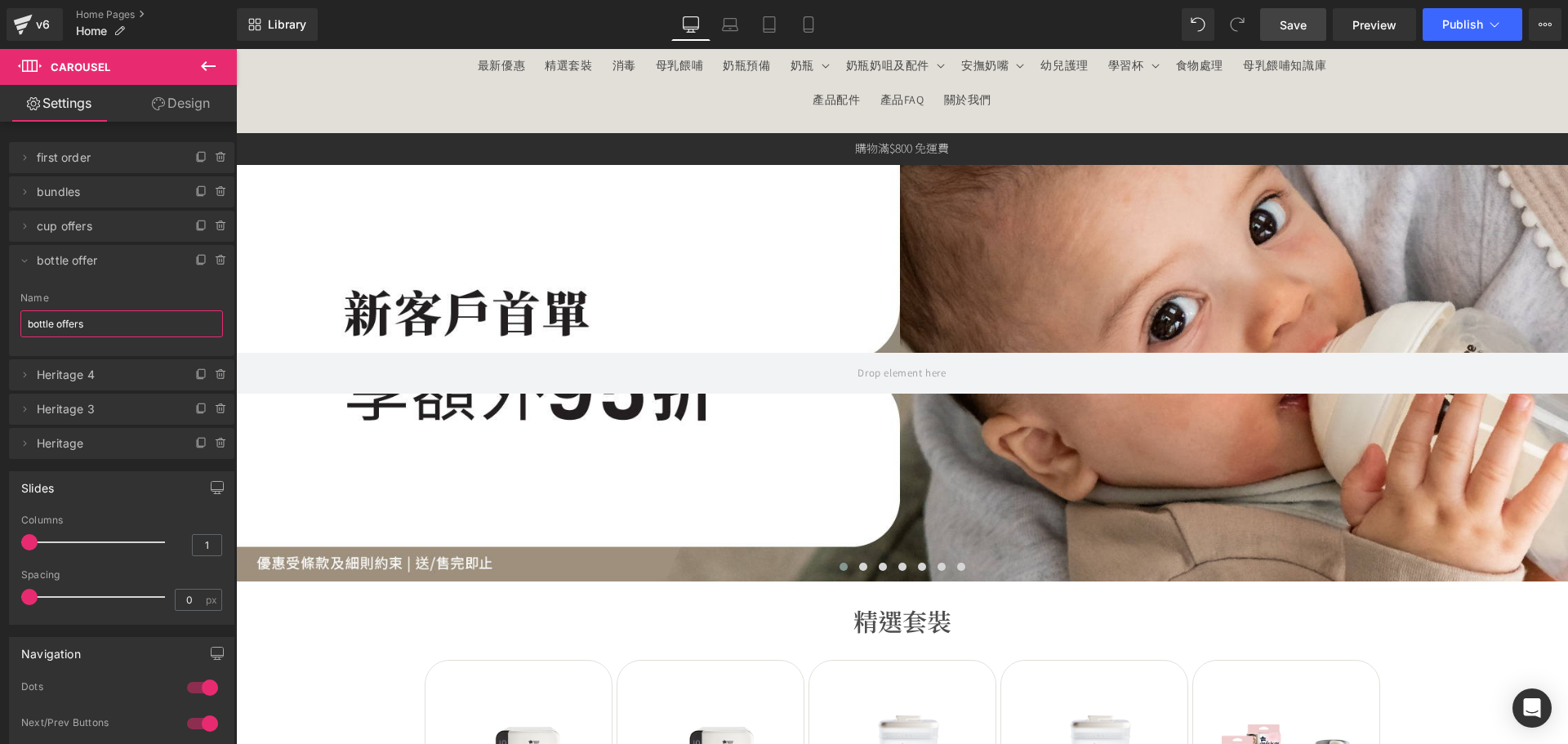
type input "bottle offers"
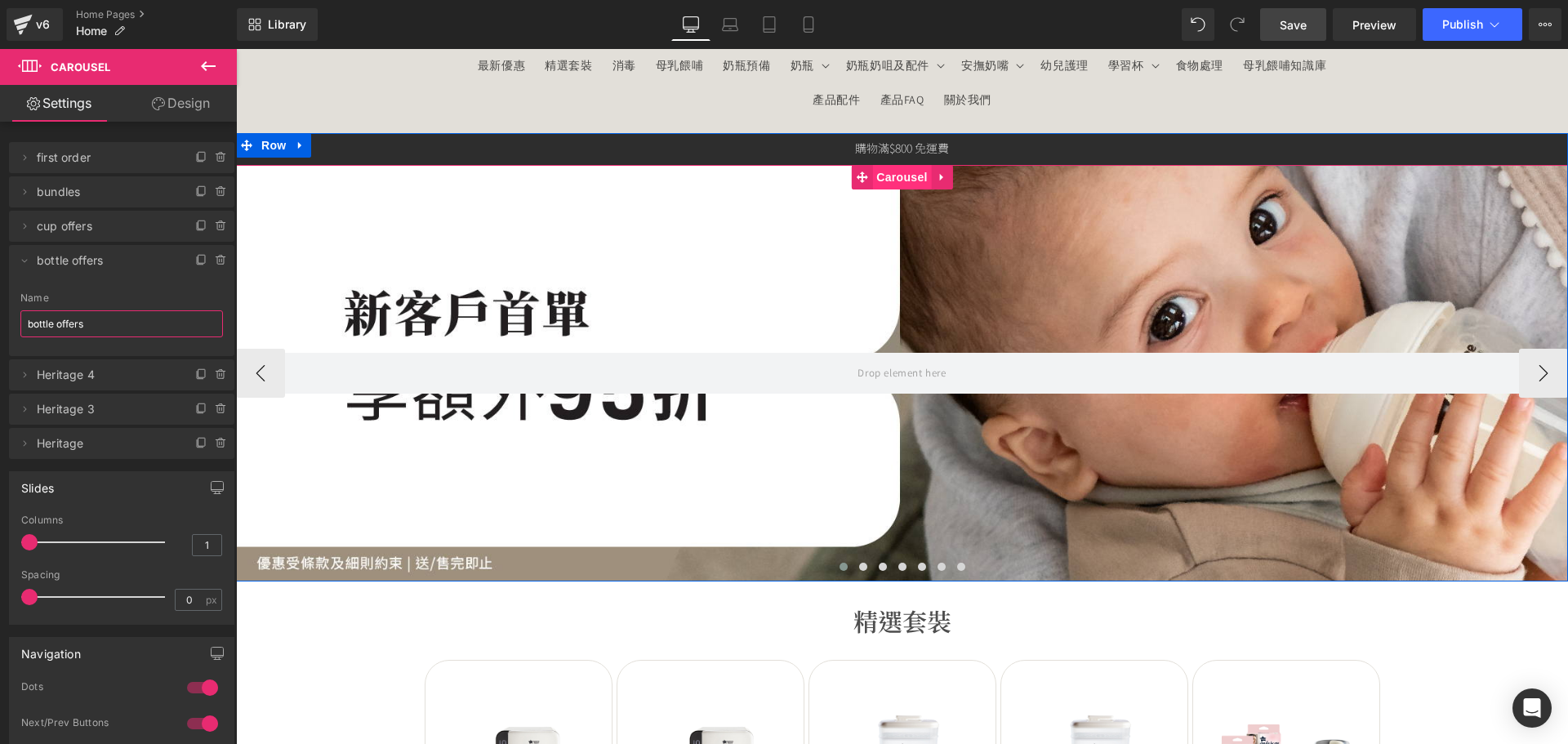
click at [902, 184] on span "Carousel" at bounding box center [901, 177] width 59 height 25
click at [917, 564] on span at bounding box center [921, 566] width 8 height 8
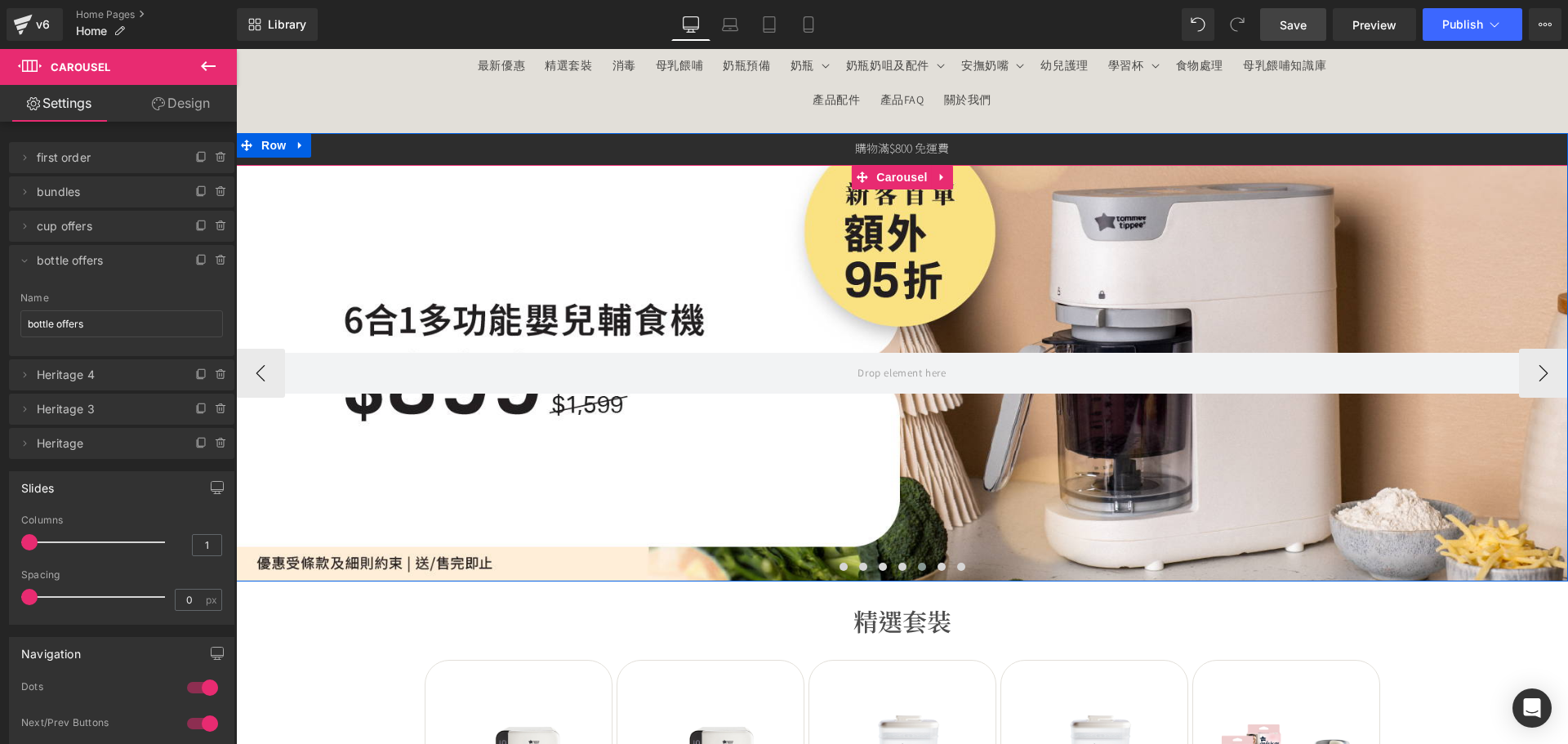
click at [796, 474] on div at bounding box center [902, 372] width 1332 height 416
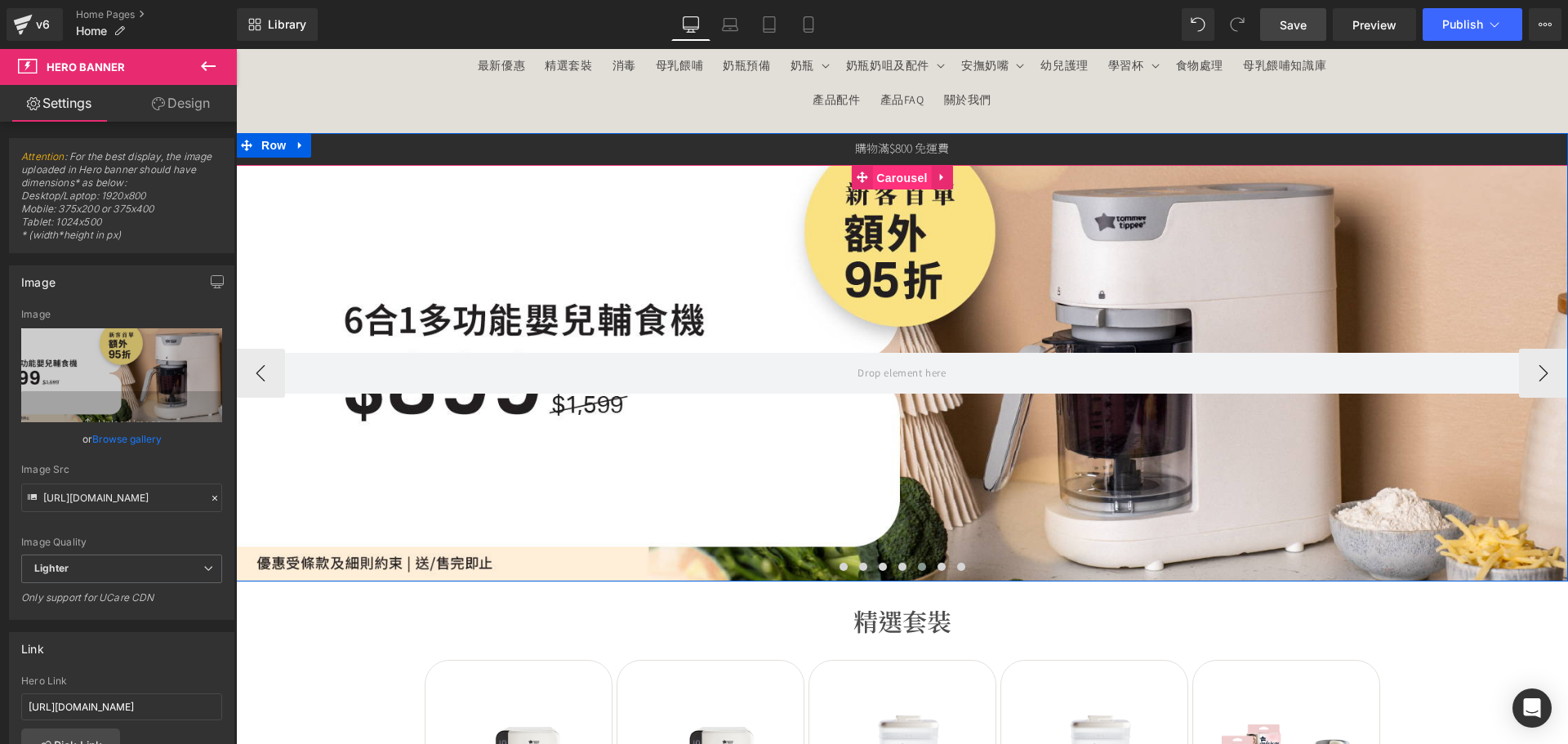
click at [893, 173] on span "Carousel" at bounding box center [901, 178] width 59 height 25
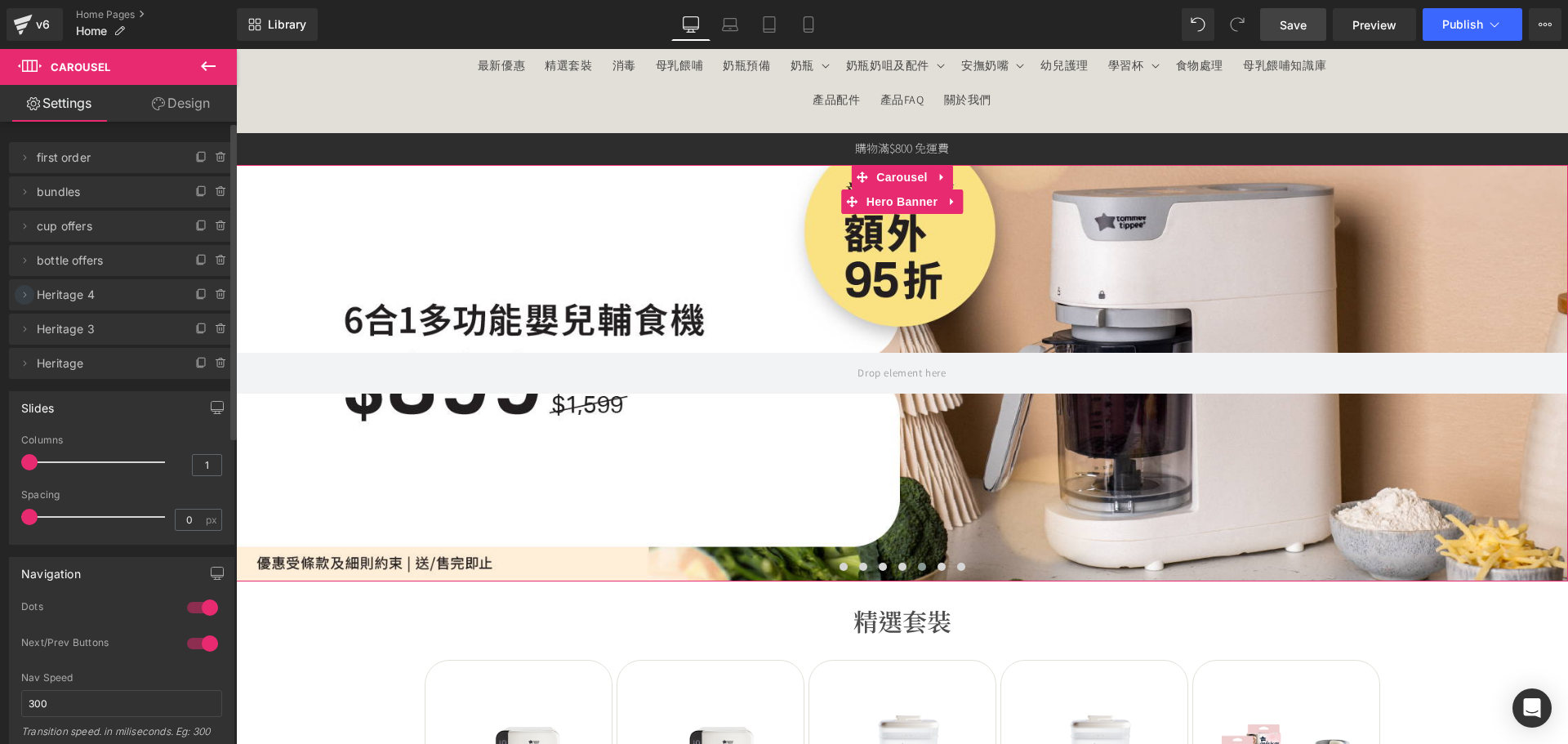
click at [27, 294] on icon at bounding box center [24, 294] width 13 height 13
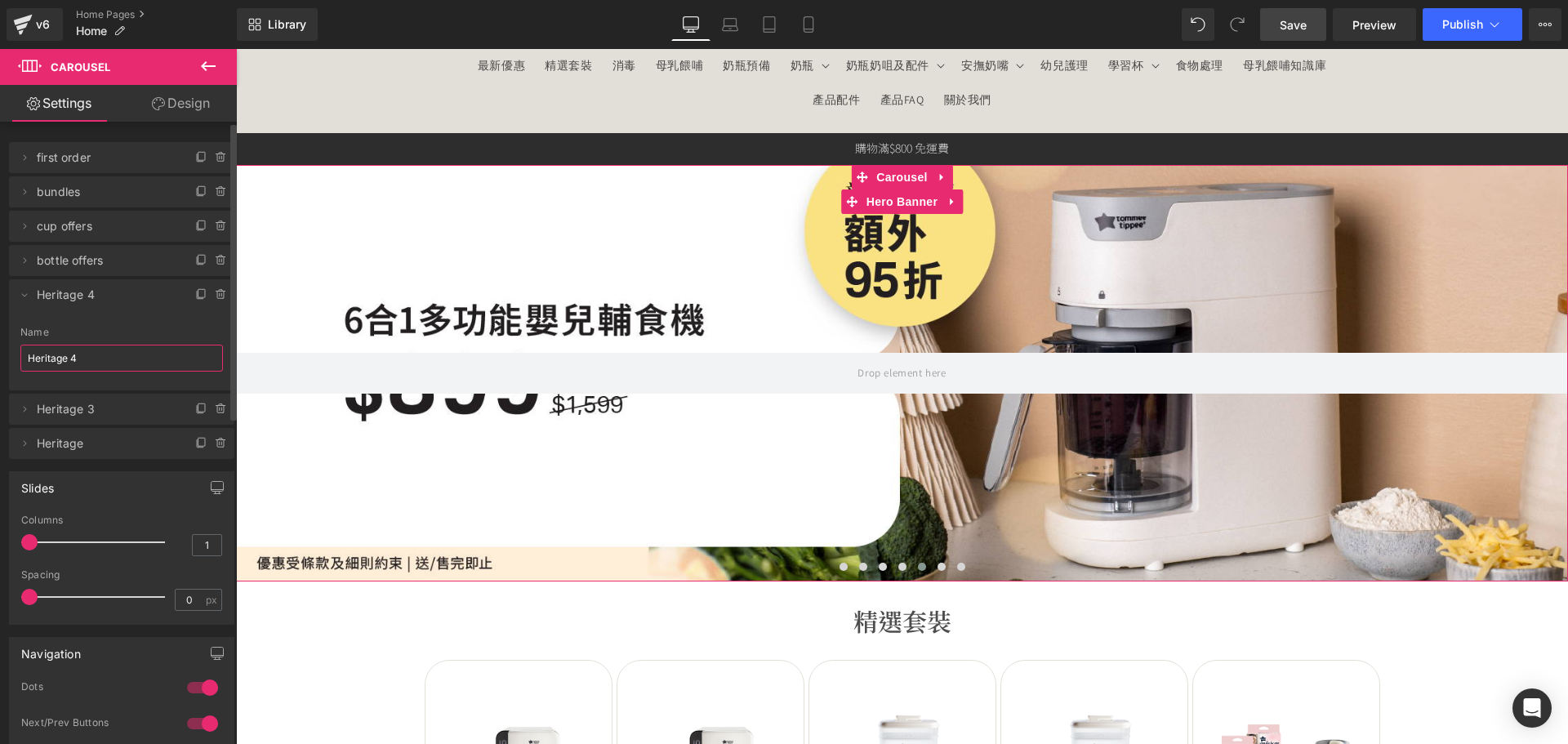
drag, startPoint x: 56, startPoint y: 352, endPoint x: 9, endPoint y: 342, distance: 48.1
click at [9, 343] on div "Heritage 4 Name Heritage 4" at bounding box center [121, 358] width 225 height 63
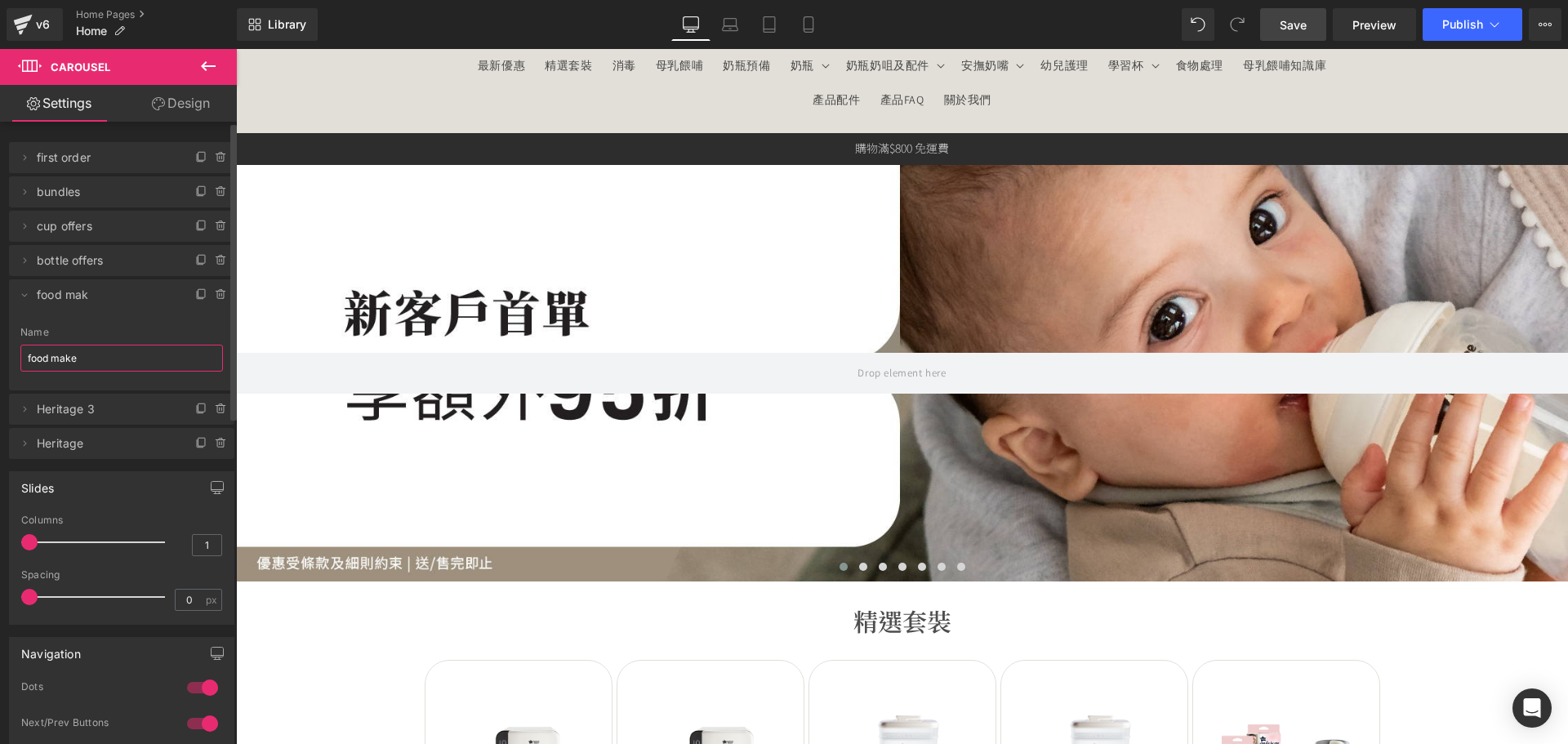
type input "food maker"
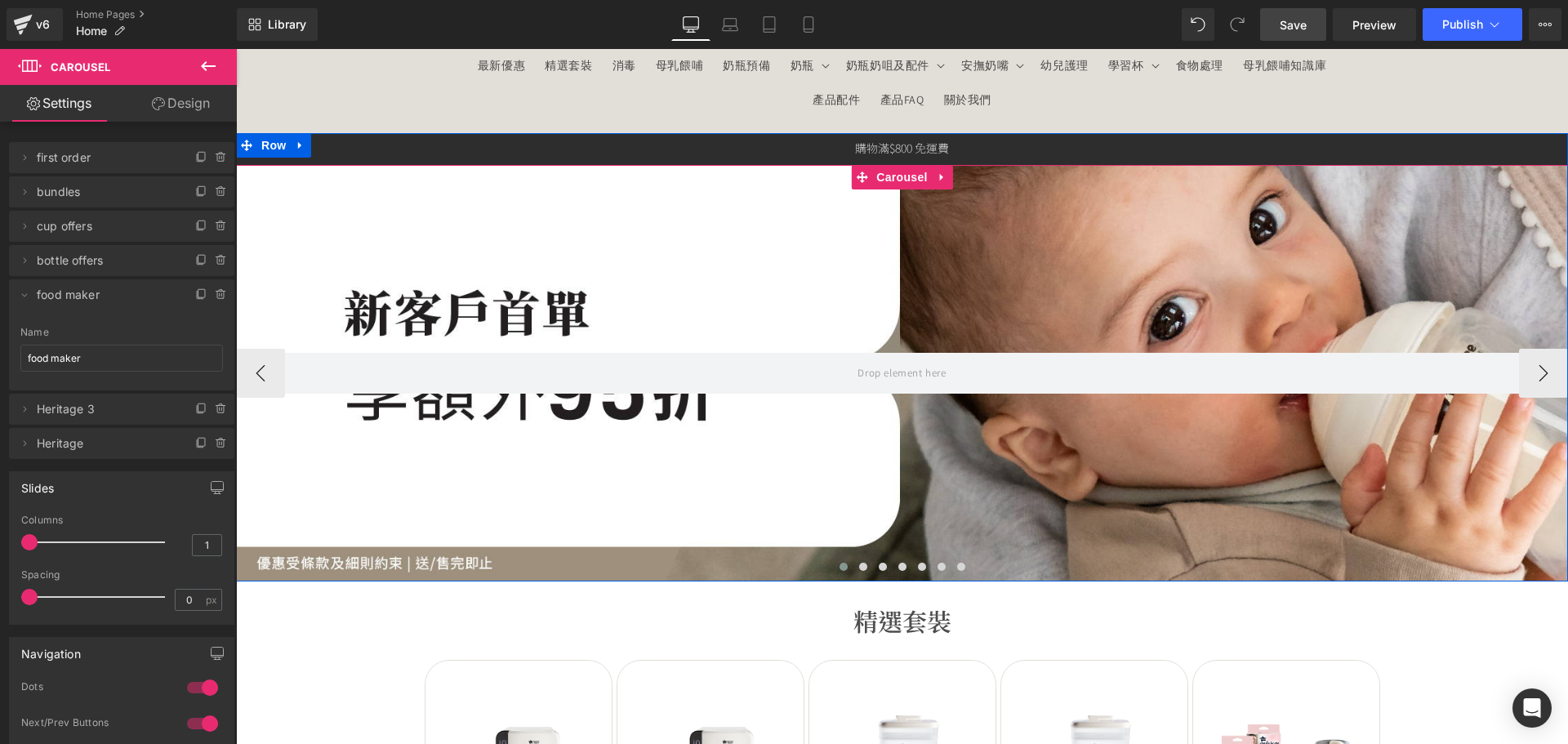
click at [971, 513] on div at bounding box center [902, 372] width 1332 height 416
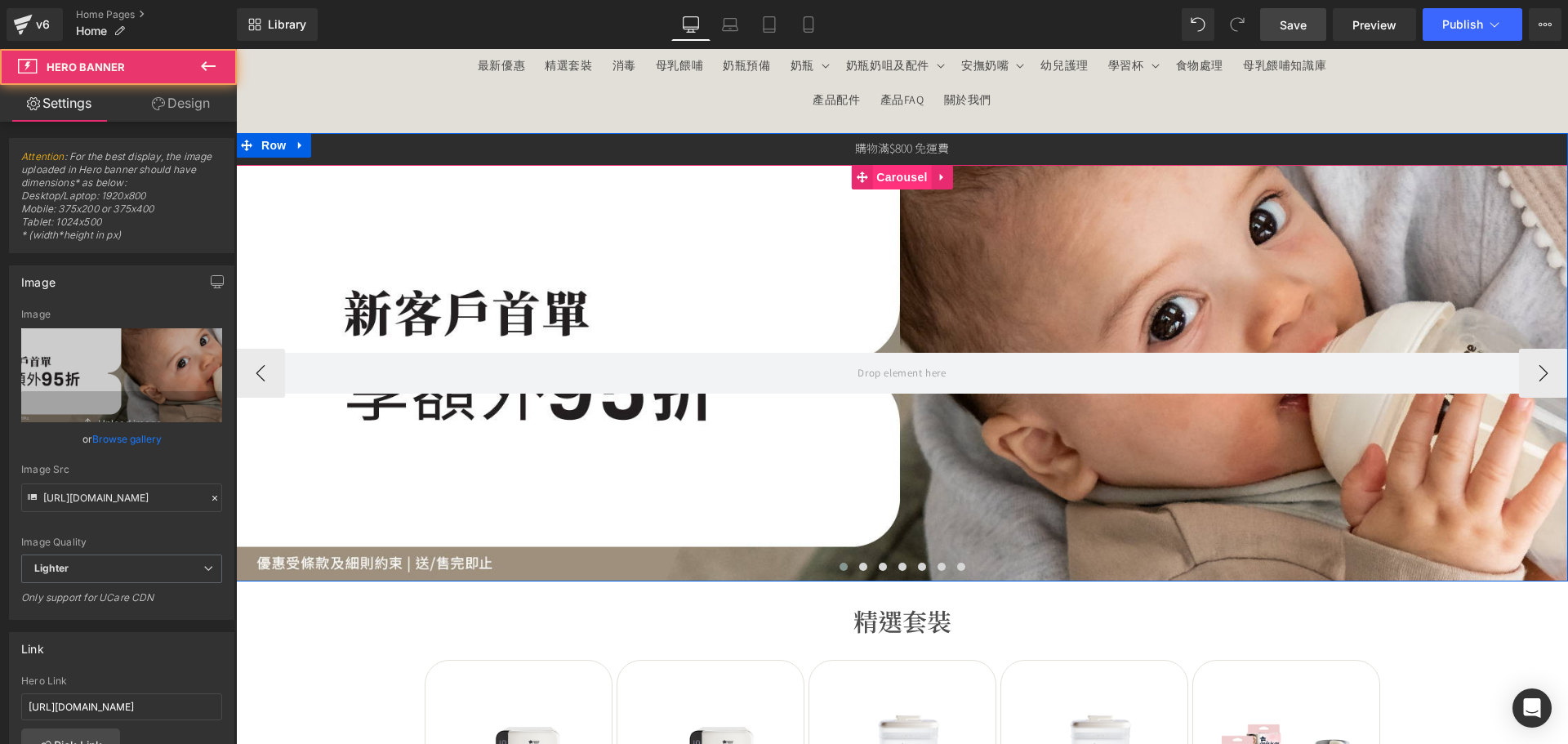
click at [899, 174] on span "Carousel" at bounding box center [901, 177] width 59 height 25
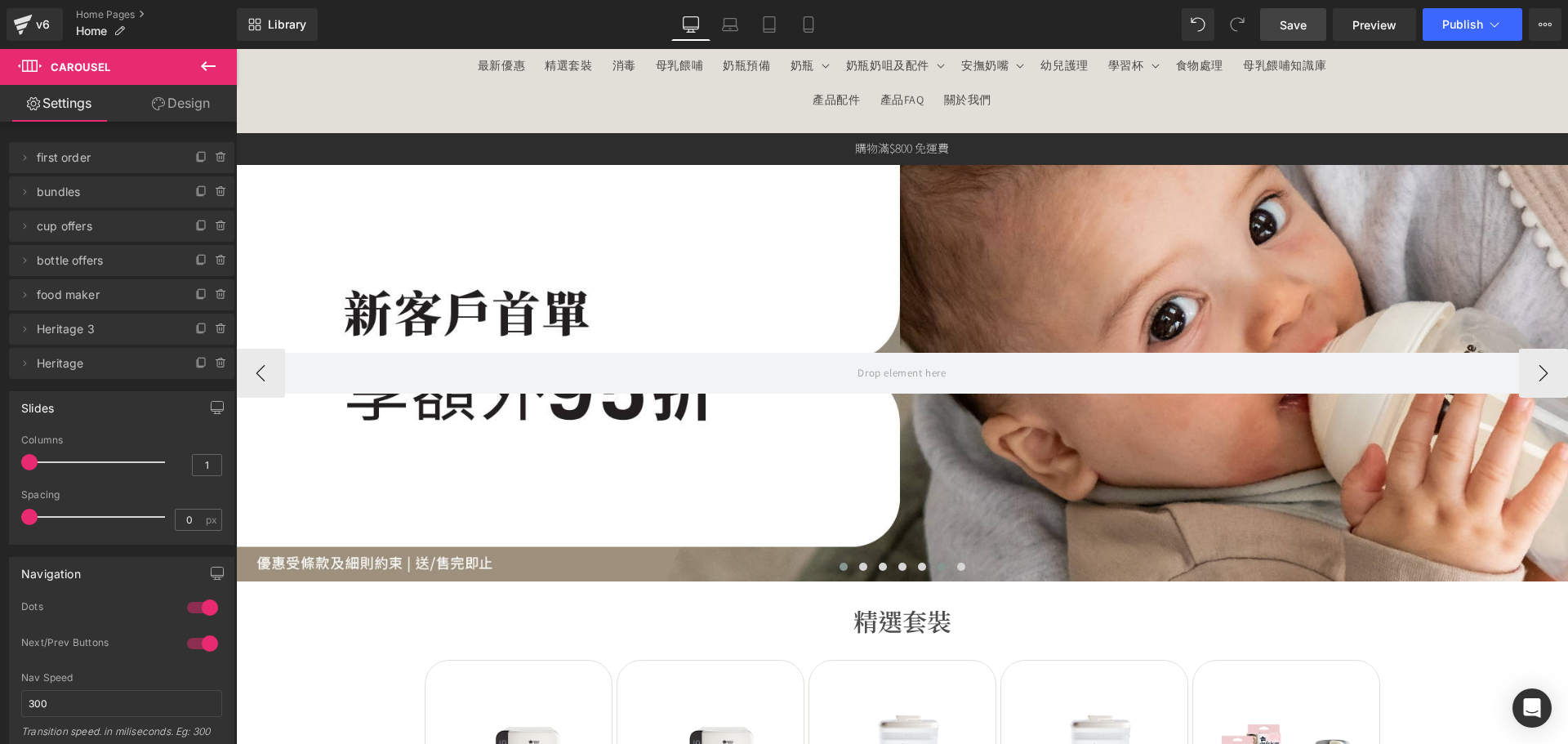
click at [938, 566] on span at bounding box center [941, 566] width 8 height 8
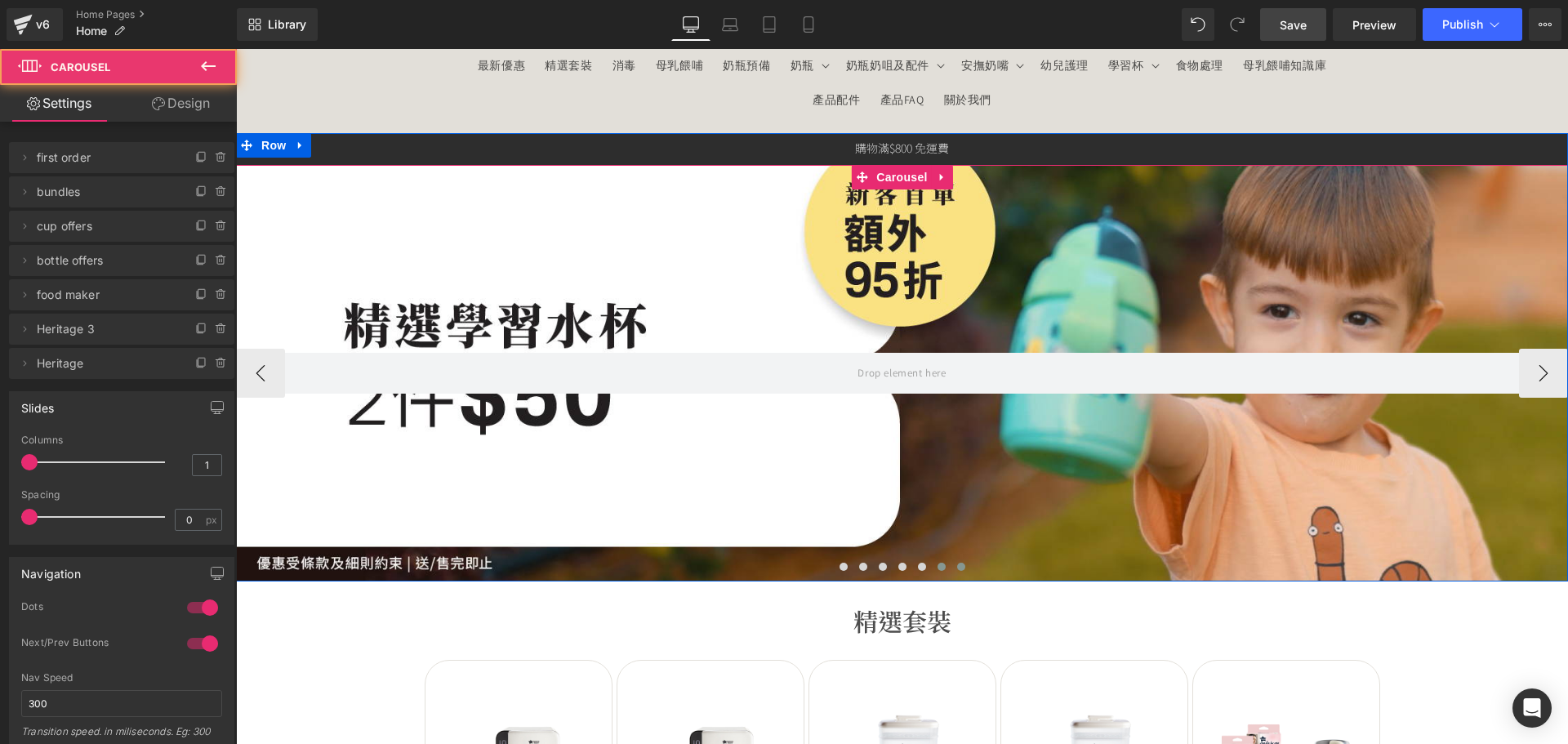
click at [959, 564] on button at bounding box center [961, 566] width 19 height 17
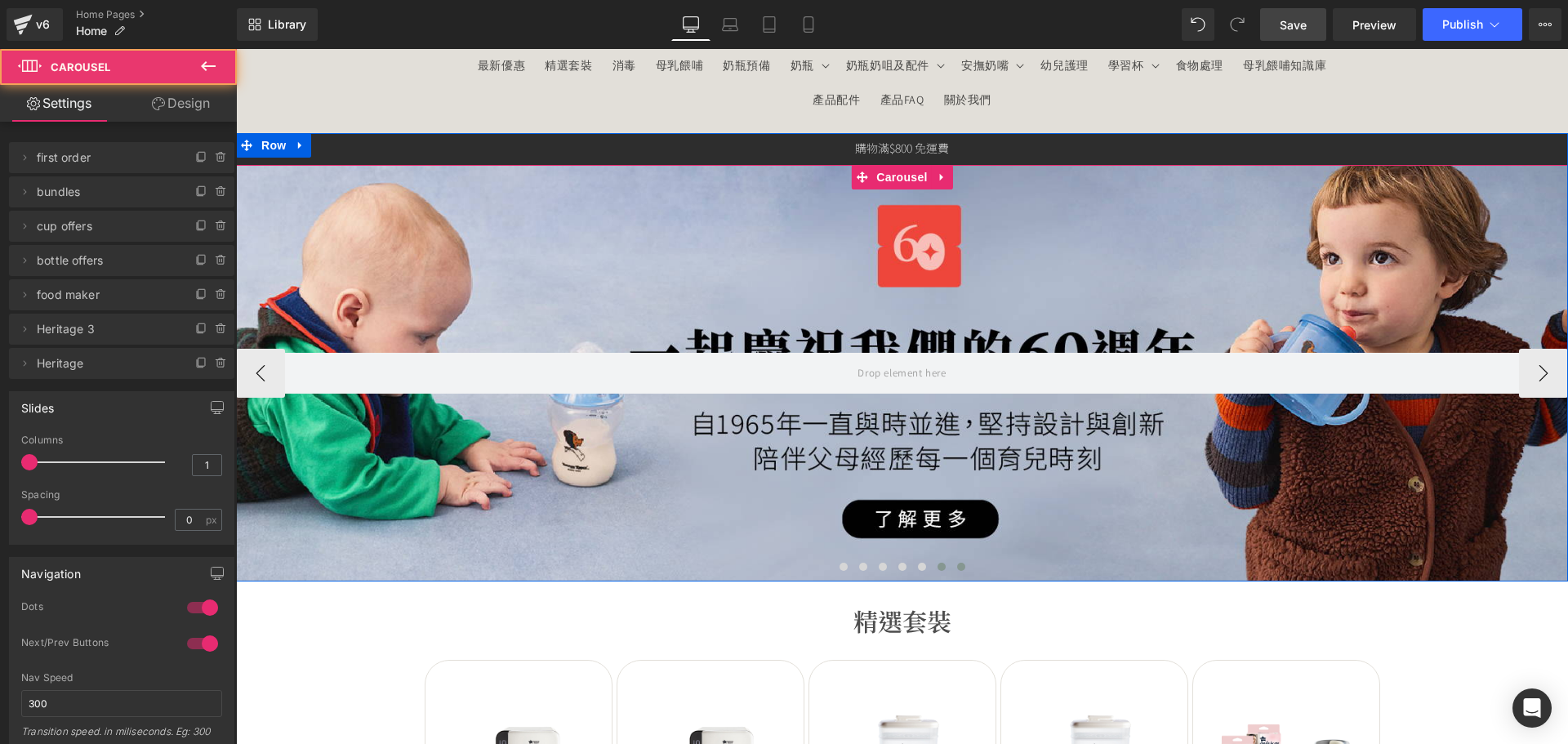
click at [938, 568] on span at bounding box center [941, 566] width 8 height 8
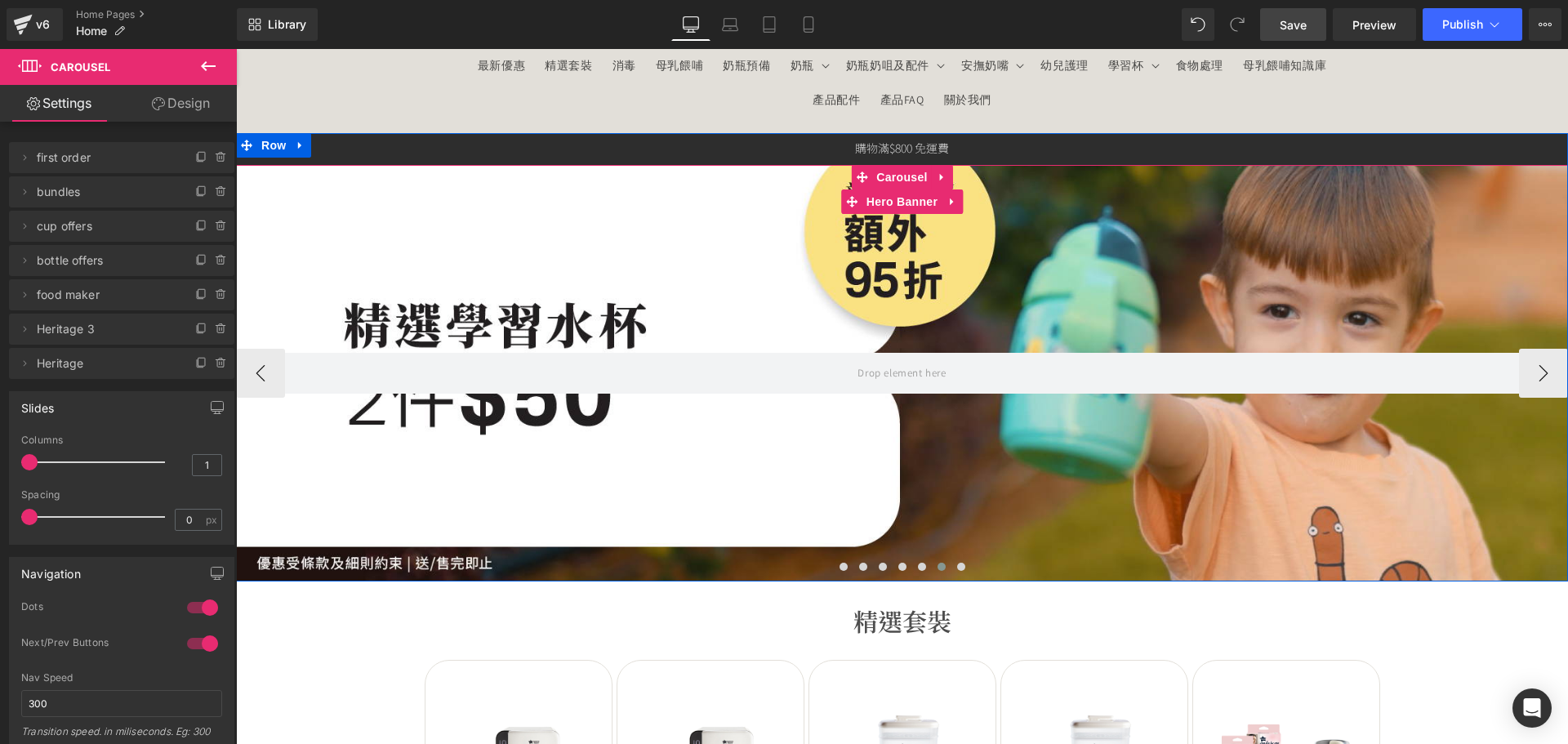
click at [664, 489] on div at bounding box center [902, 372] width 1332 height 416
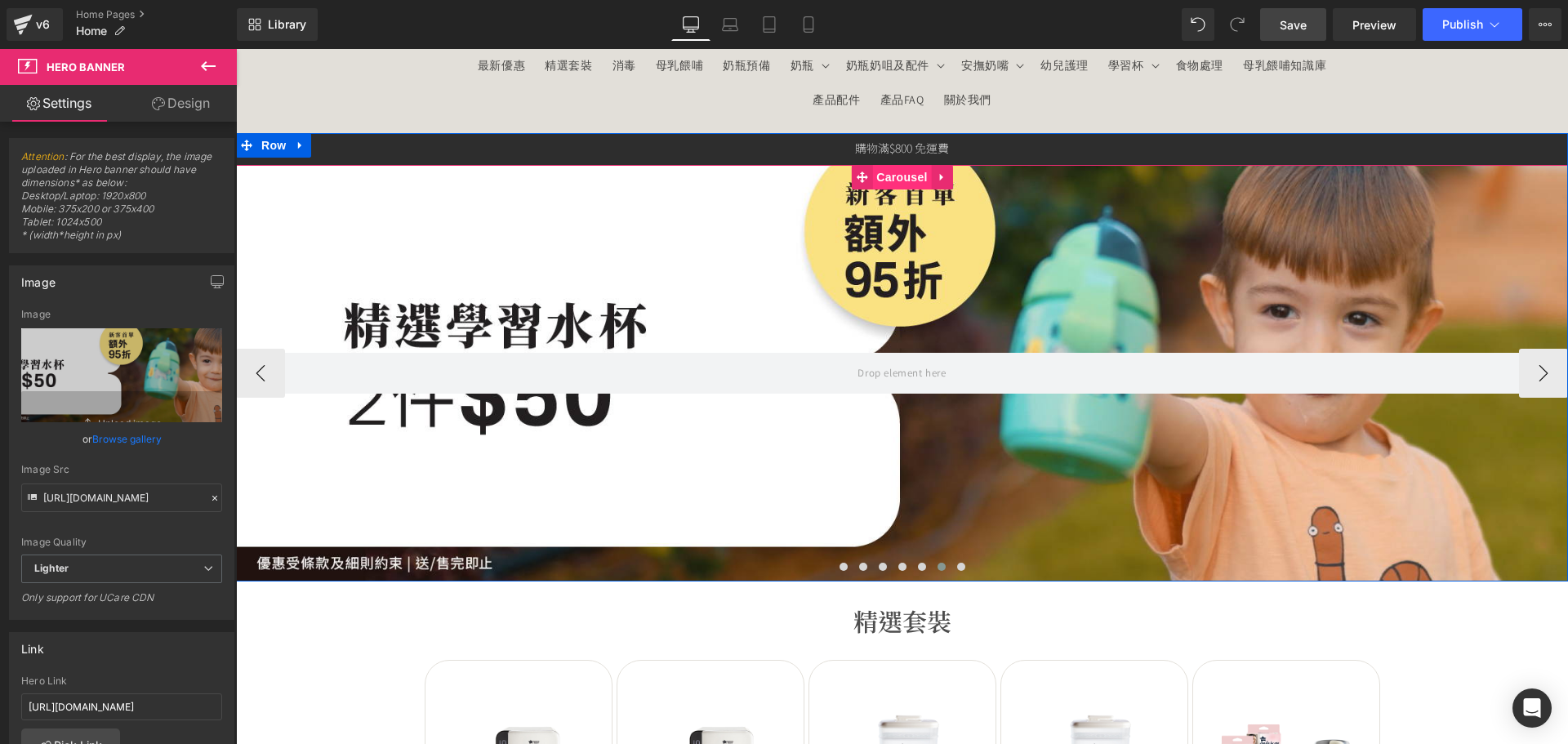
click at [885, 167] on span "Carousel" at bounding box center [901, 177] width 59 height 25
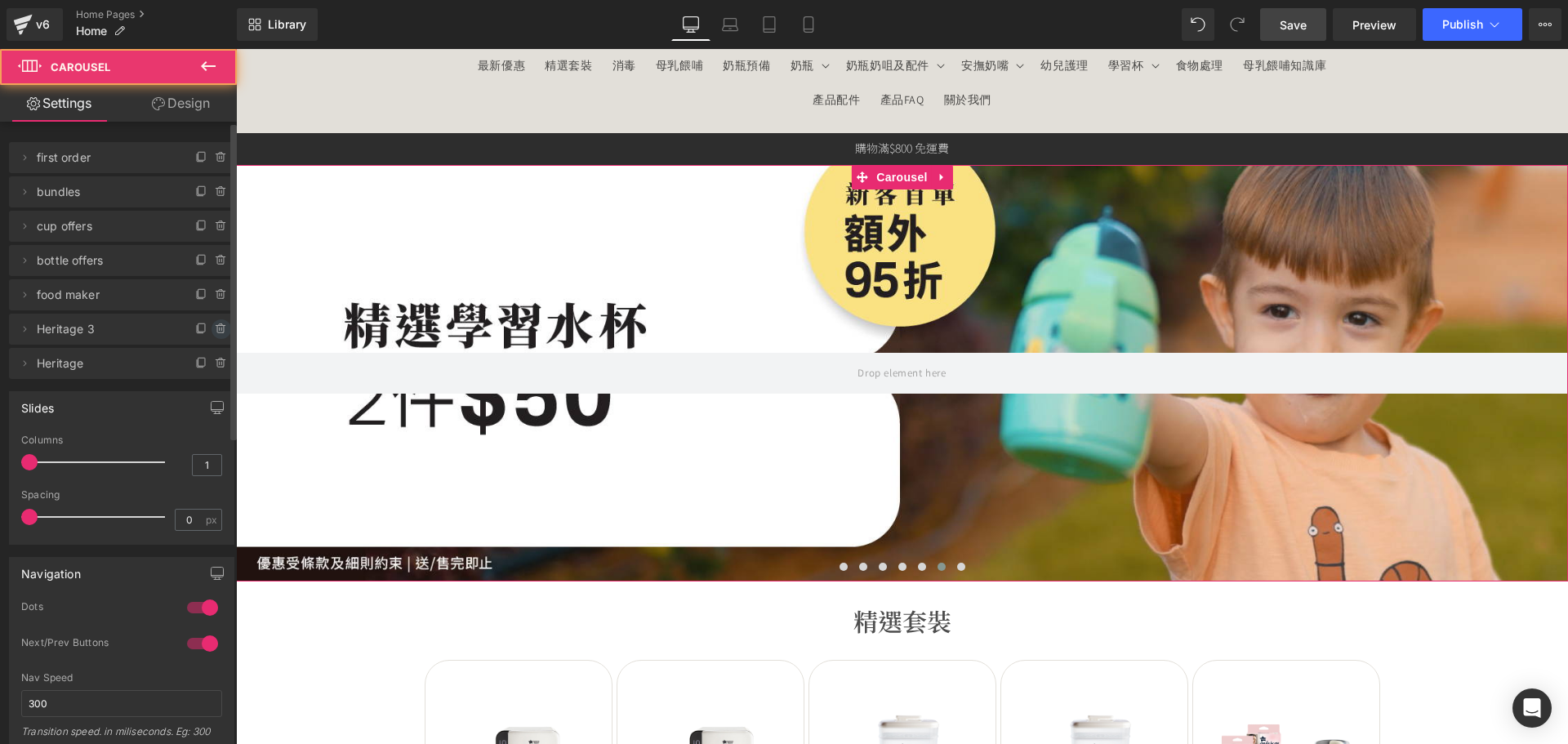
click at [215, 328] on icon at bounding box center [221, 328] width 13 height 13
click at [202, 328] on button "Delete" at bounding box center [203, 330] width 51 height 21
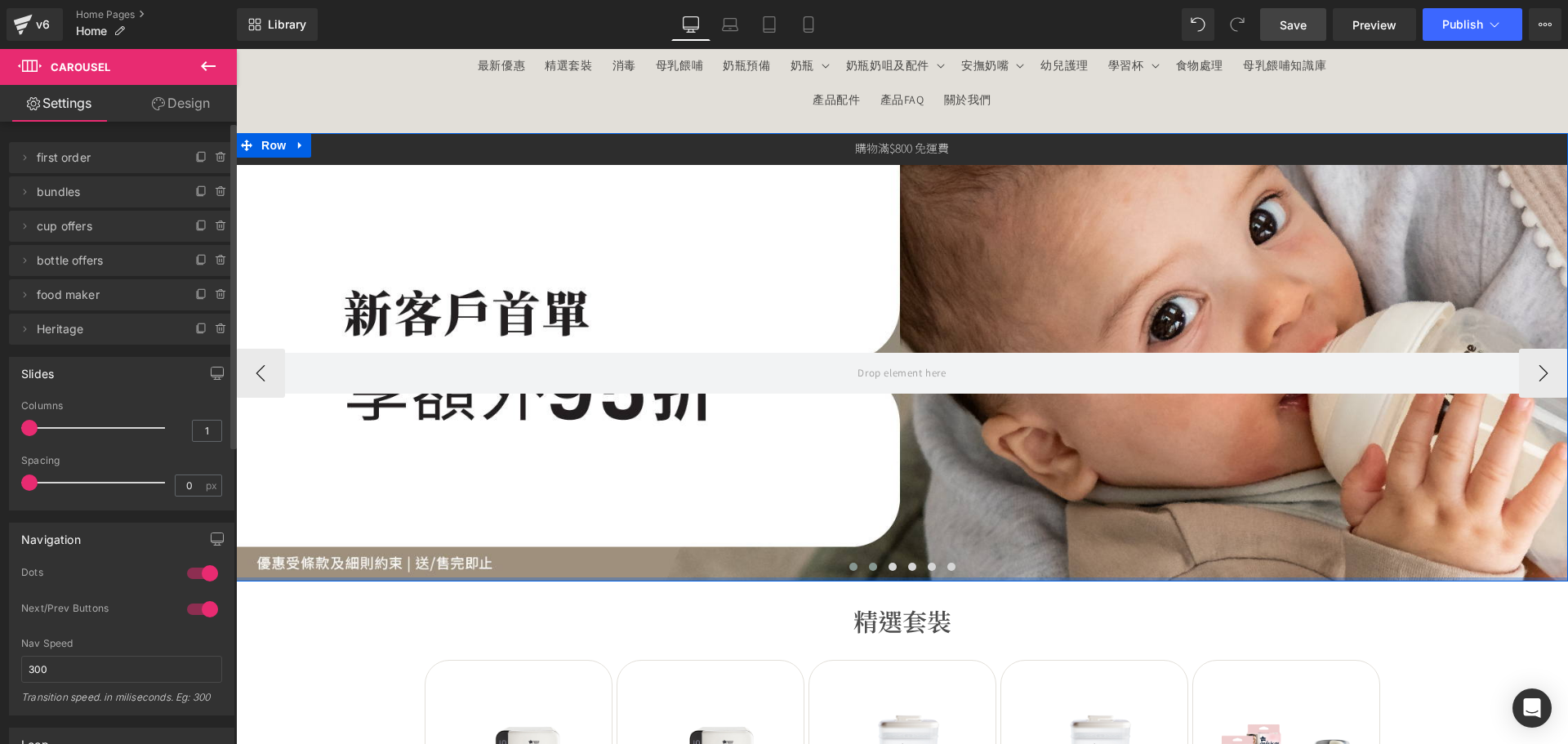
click at [872, 578] on div at bounding box center [902, 579] width 1332 height 4
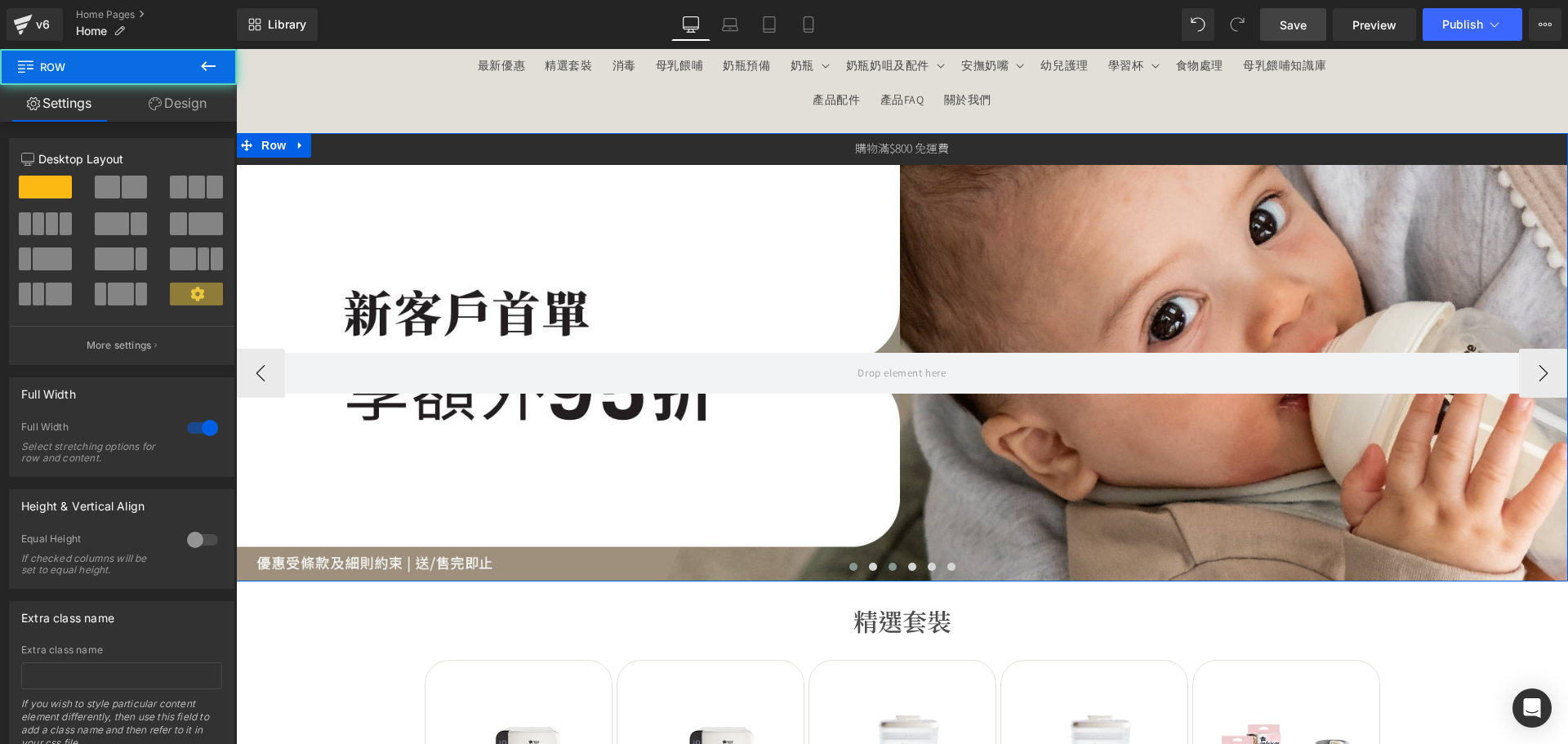
click at [868, 571] on button at bounding box center [872, 566] width 19 height 17
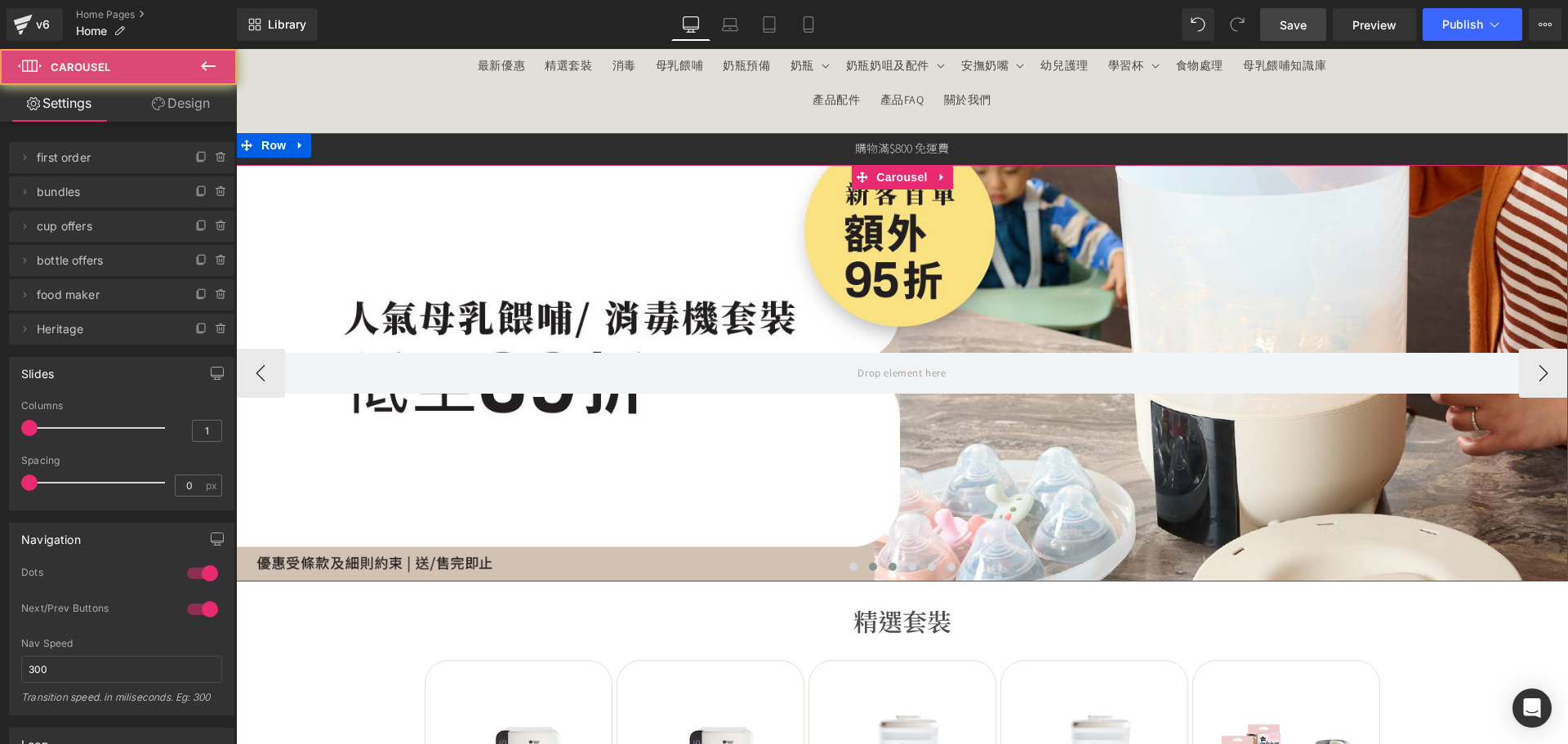
click at [888, 568] on span at bounding box center [892, 566] width 8 height 8
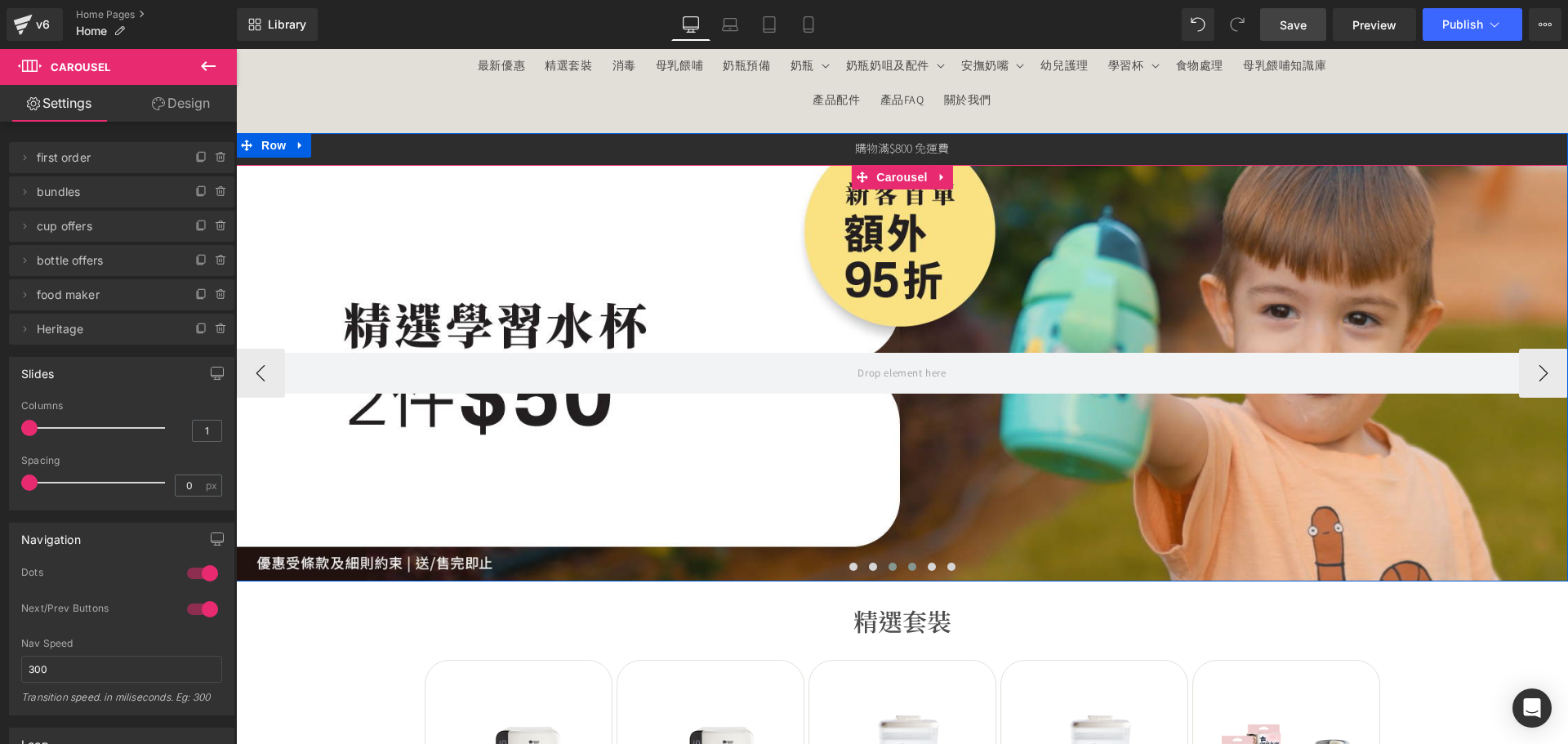
click at [902, 564] on button at bounding box center [912, 566] width 19 height 17
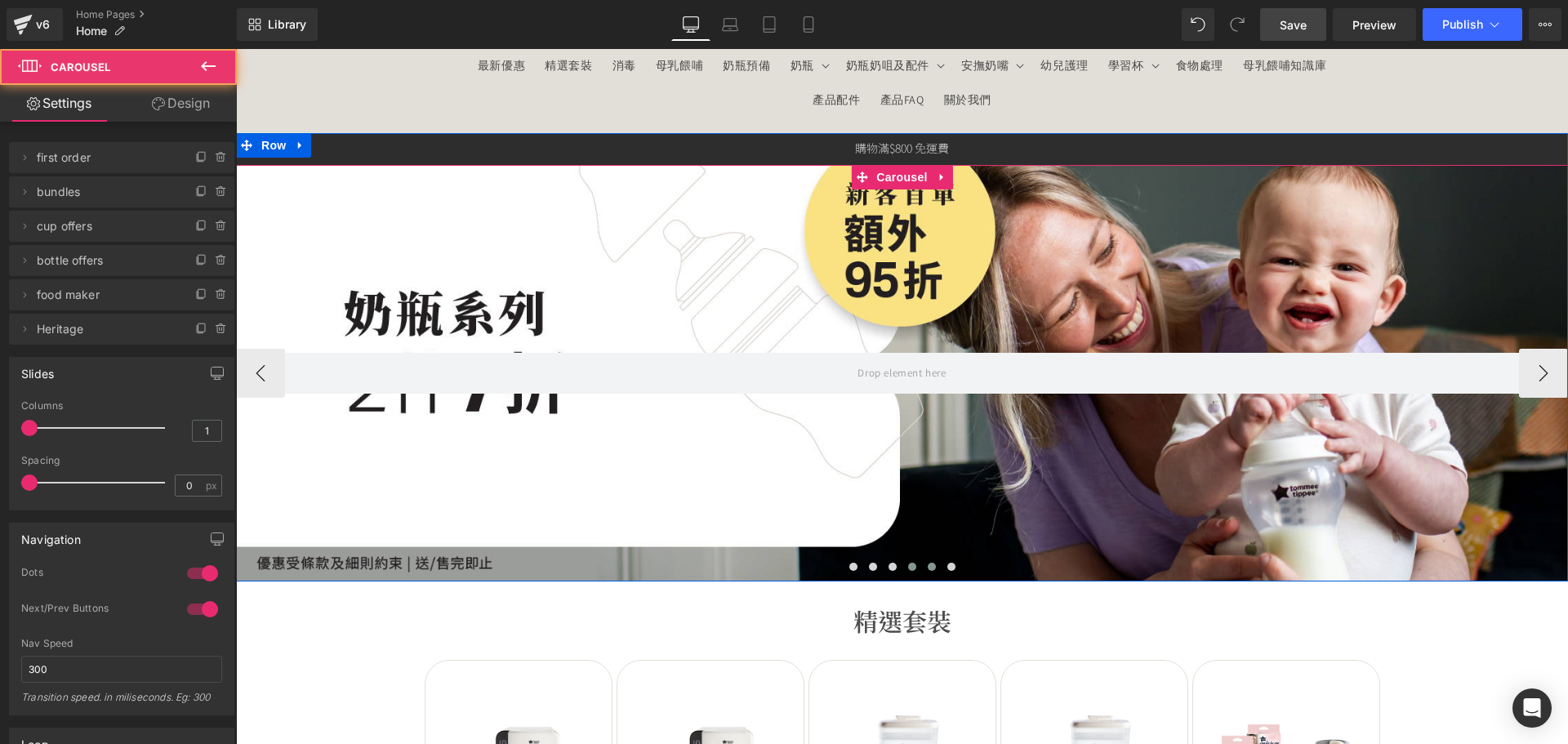
click at [928, 566] on span at bounding box center [931, 566] width 8 height 8
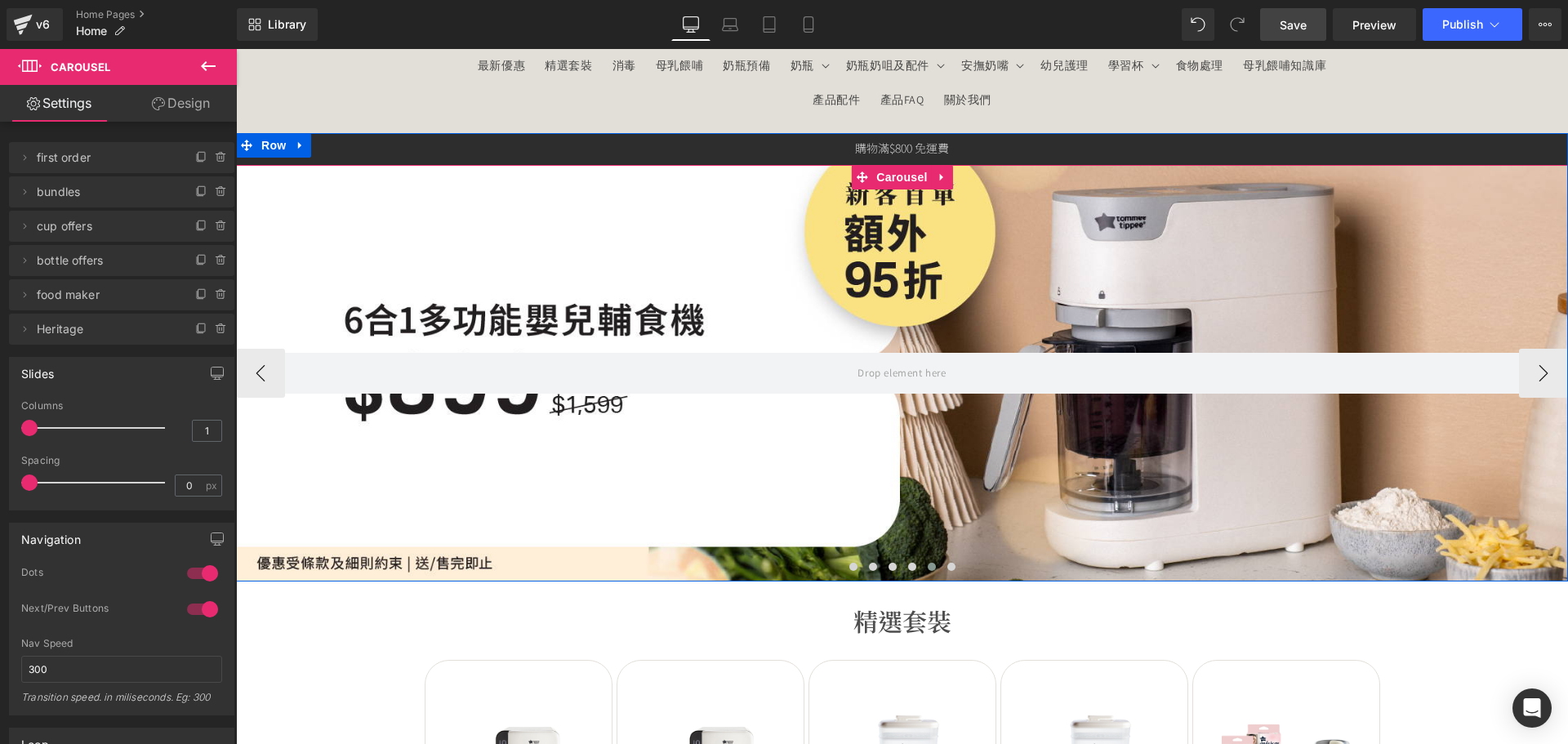
click at [958, 567] on div at bounding box center [902, 571] width 1332 height 25
click at [947, 568] on span at bounding box center [951, 566] width 8 height 8
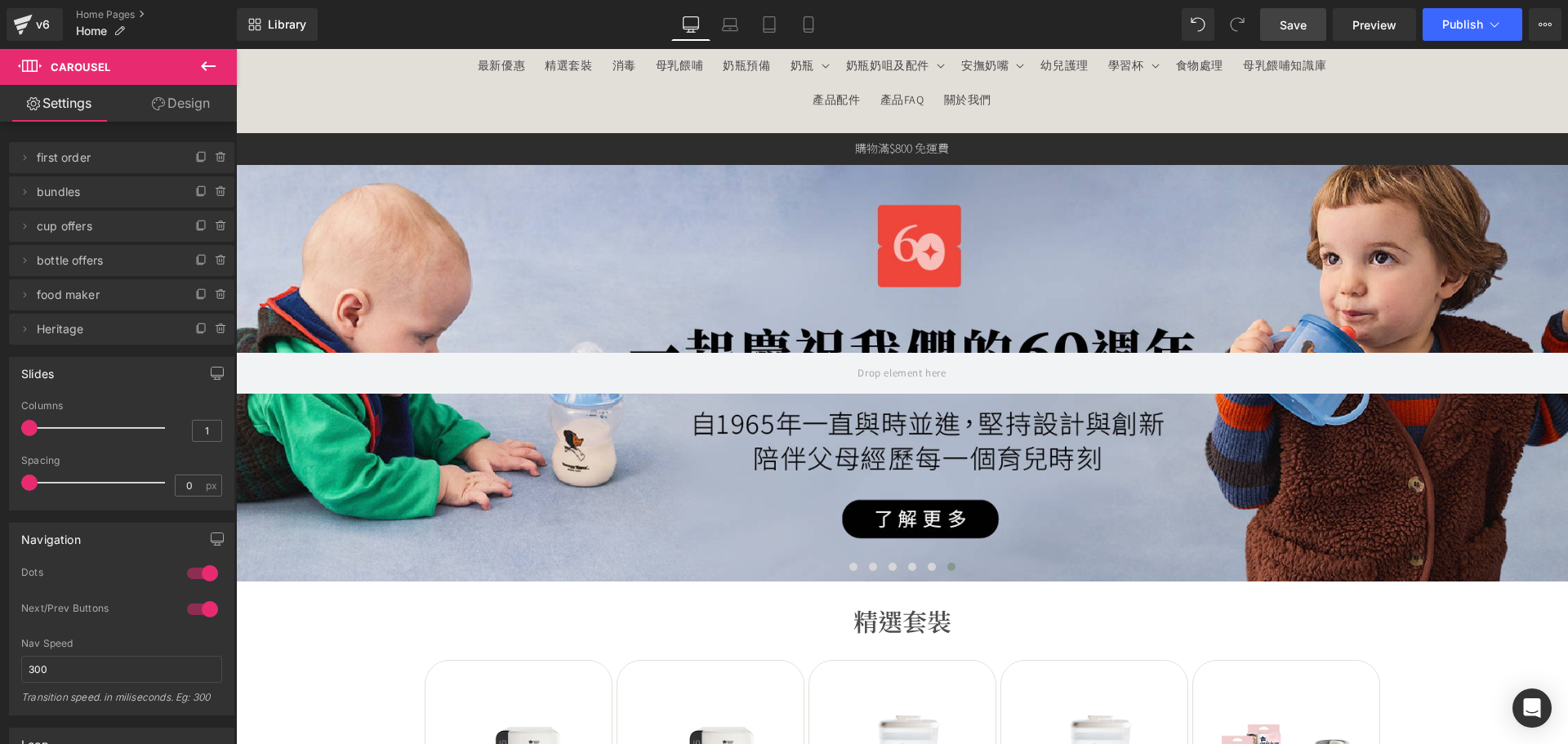
click at [1273, 26] on link "Save" at bounding box center [1292, 24] width 66 height 33
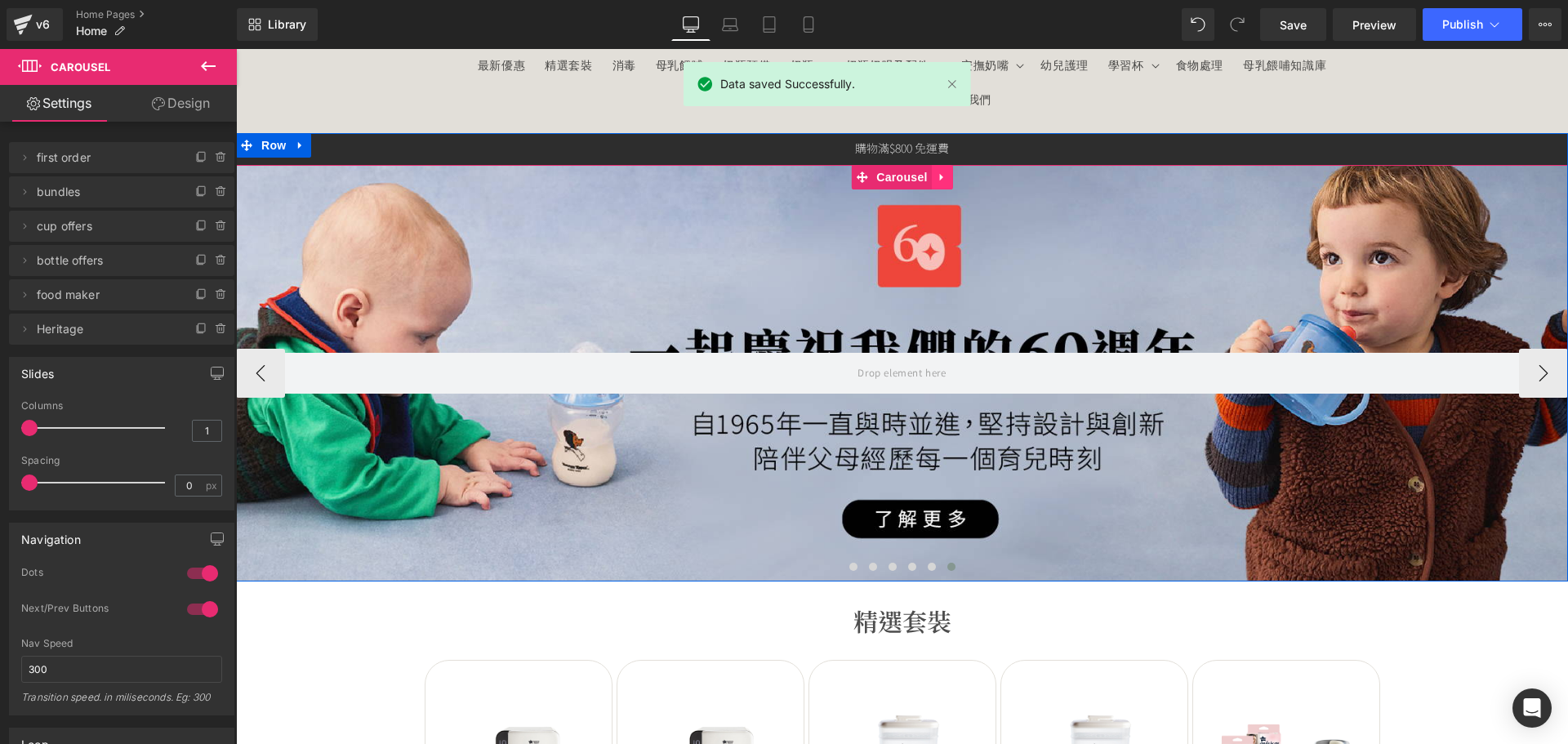
click at [939, 179] on link at bounding box center [942, 177] width 21 height 25
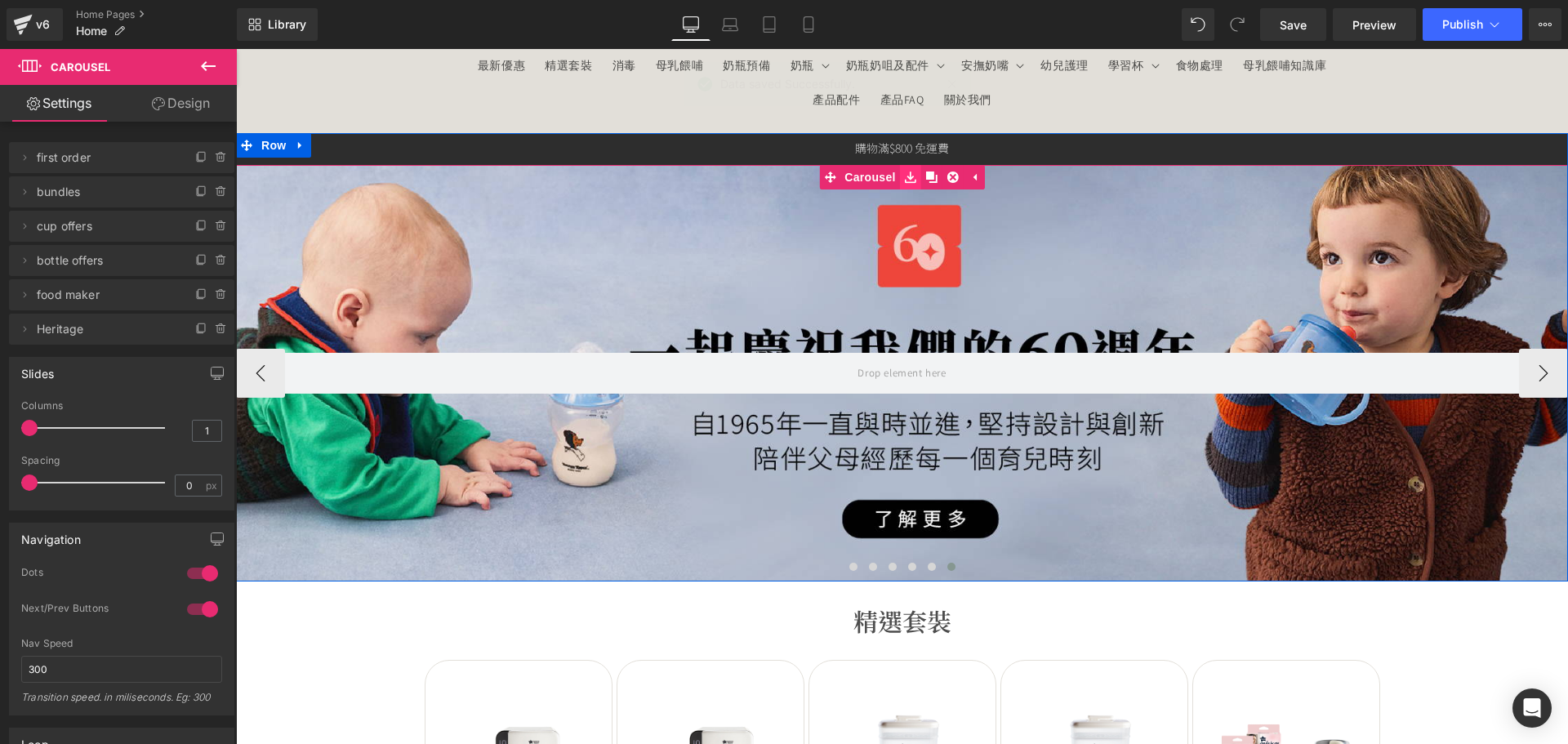
click at [905, 179] on icon at bounding box center [910, 177] width 11 height 12
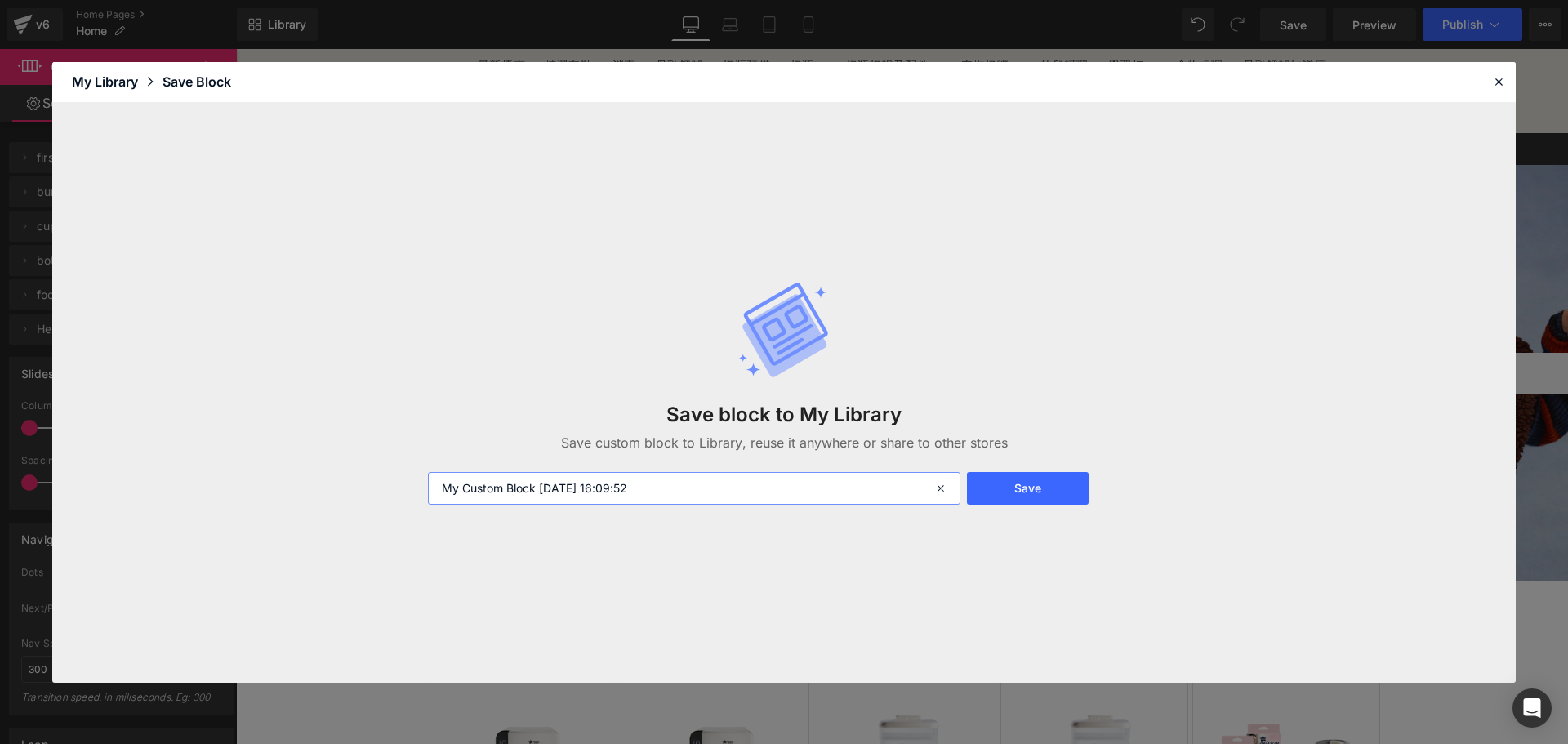
drag, startPoint x: 667, startPoint y: 485, endPoint x: 277, endPoint y: 475, distance: 390.1
click at [277, 482] on div "Save block to My Library Save custom block to Library, reuse it anywhere or sha…" at bounding box center [784, 393] width 1463 height 579
type input "homepage slider 2025 aug + sep offer"
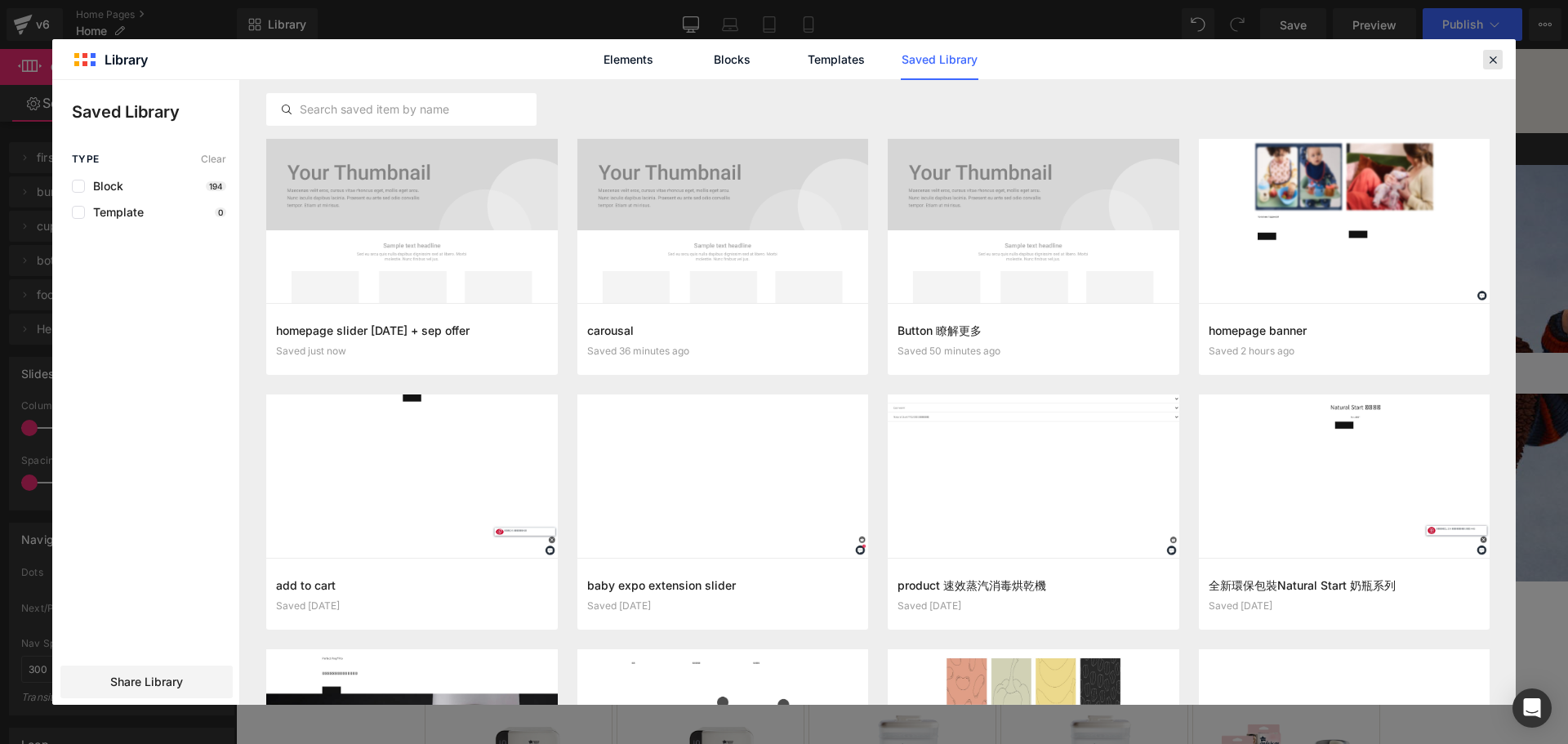
click at [1497, 54] on icon at bounding box center [1492, 59] width 15 height 15
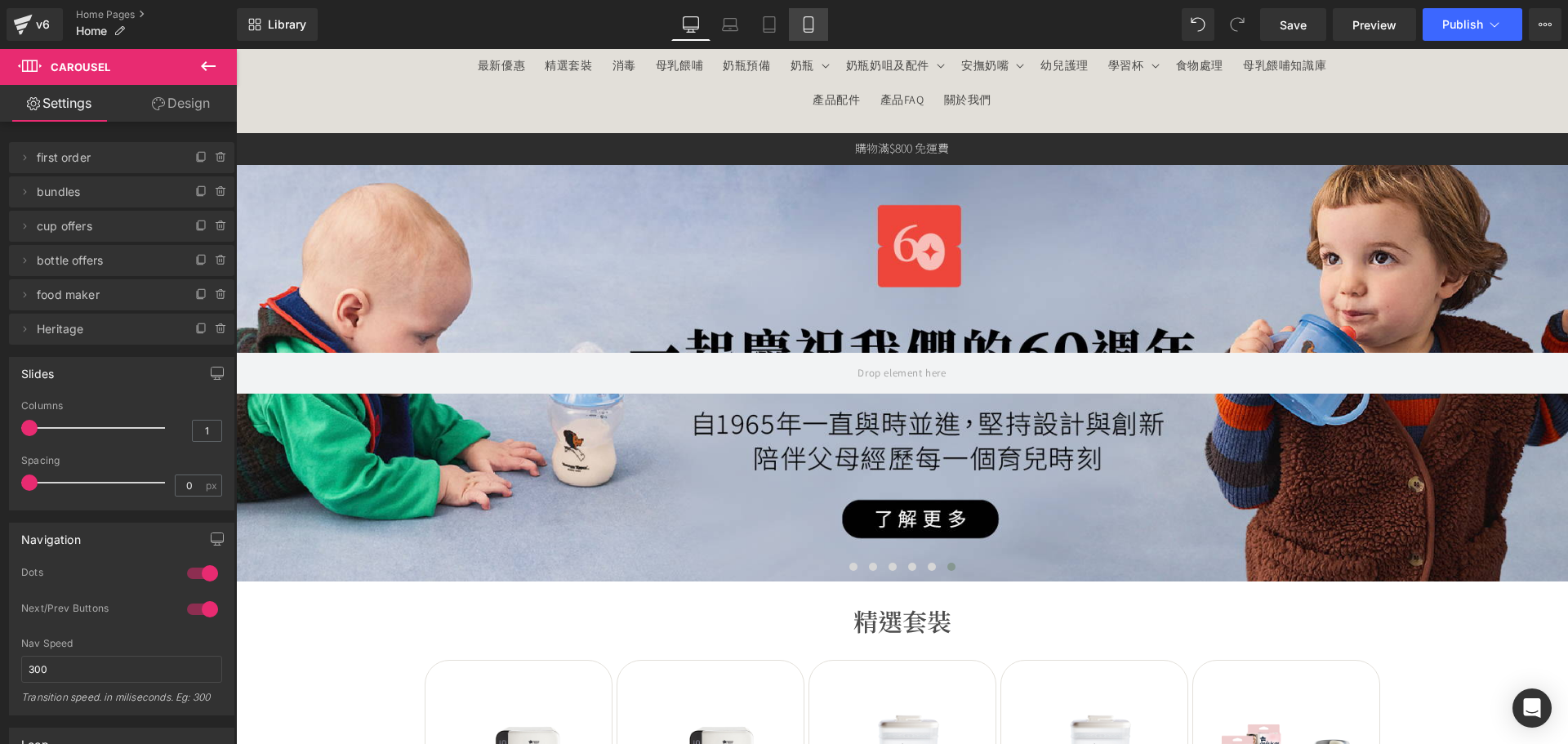
click at [812, 30] on icon at bounding box center [808, 25] width 17 height 17
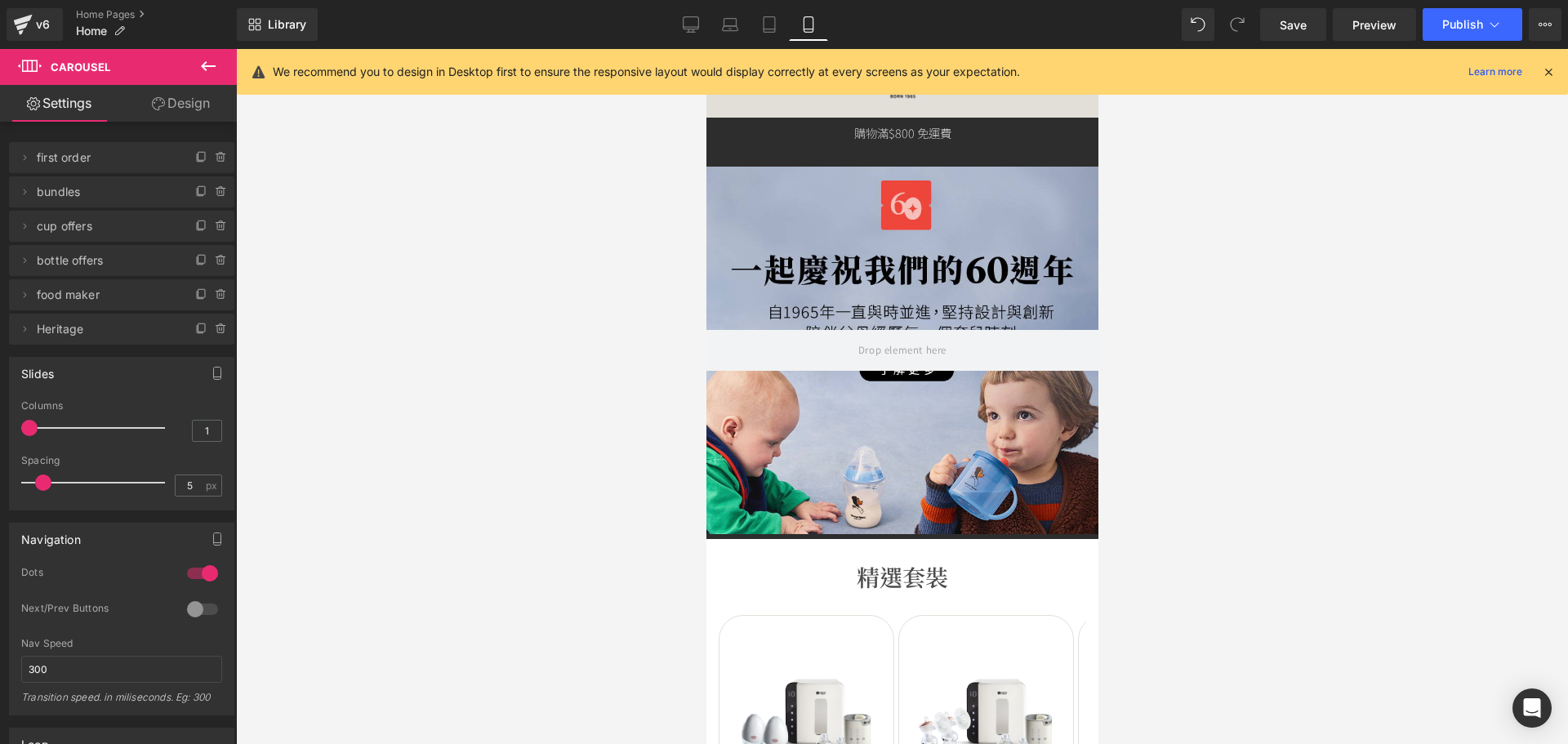
click at [869, 201] on div at bounding box center [901, 350] width 392 height 367
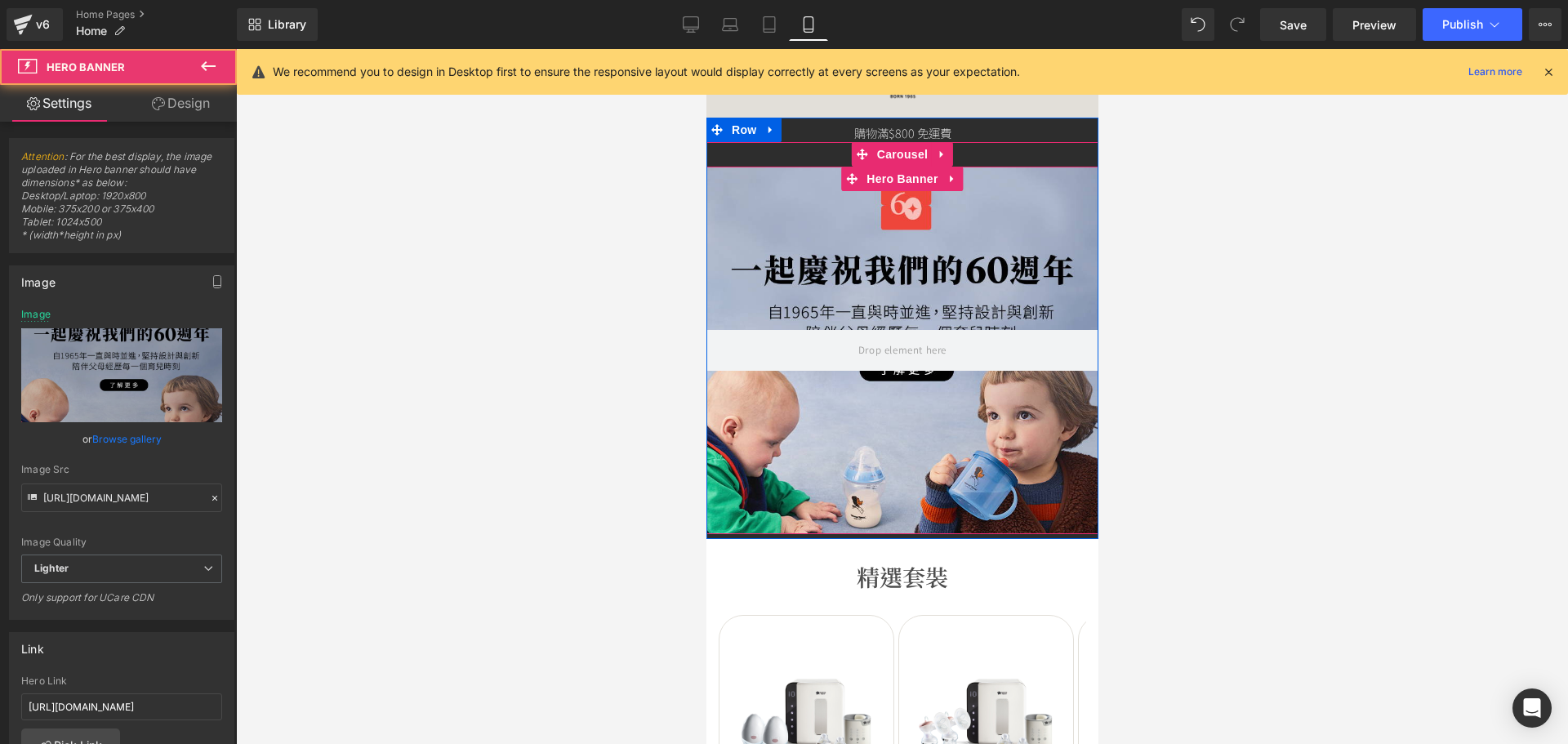
click at [819, 232] on div at bounding box center [901, 350] width 392 height 367
click at [936, 148] on icon at bounding box center [941, 154] width 11 height 12
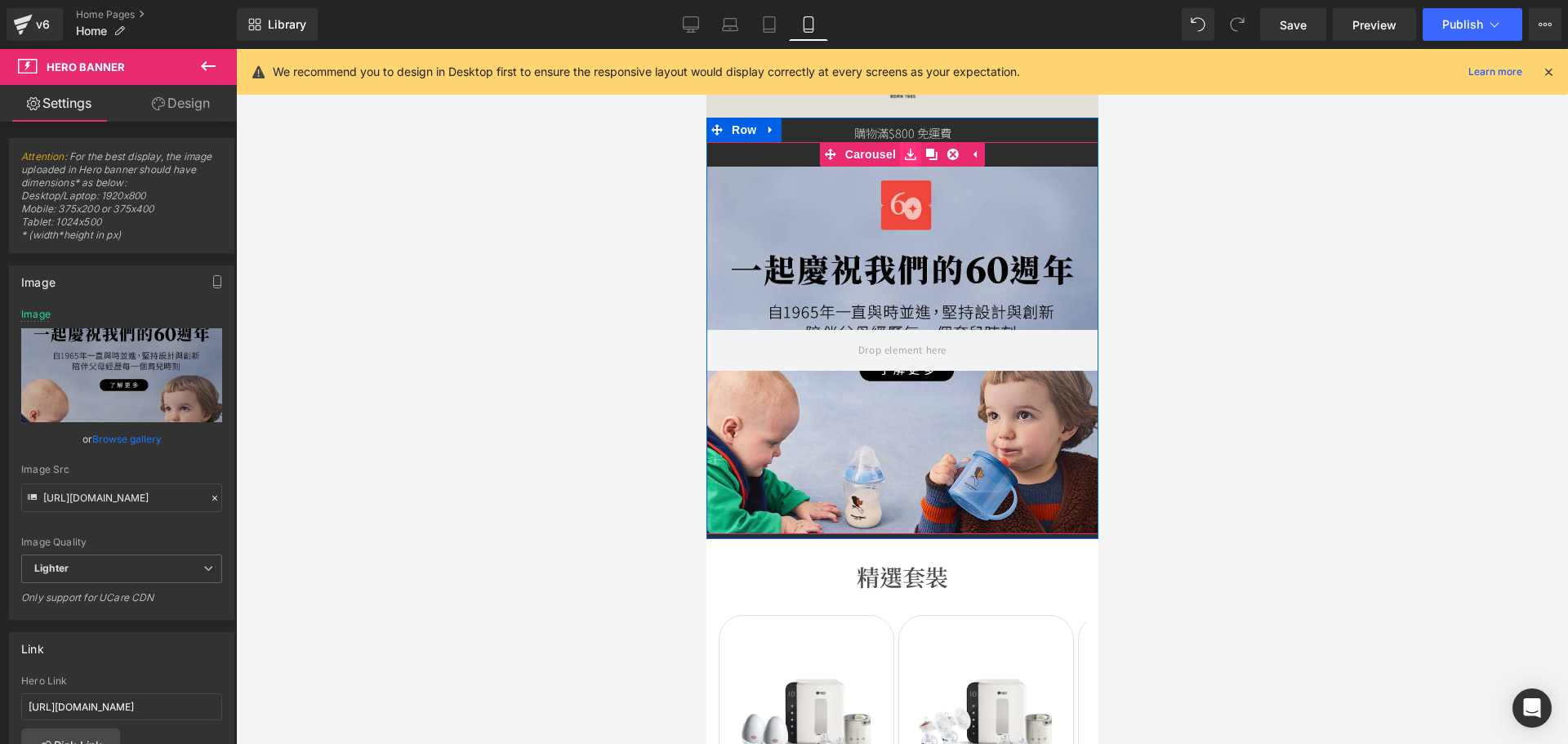
click at [899, 155] on link at bounding box center [909, 154] width 21 height 25
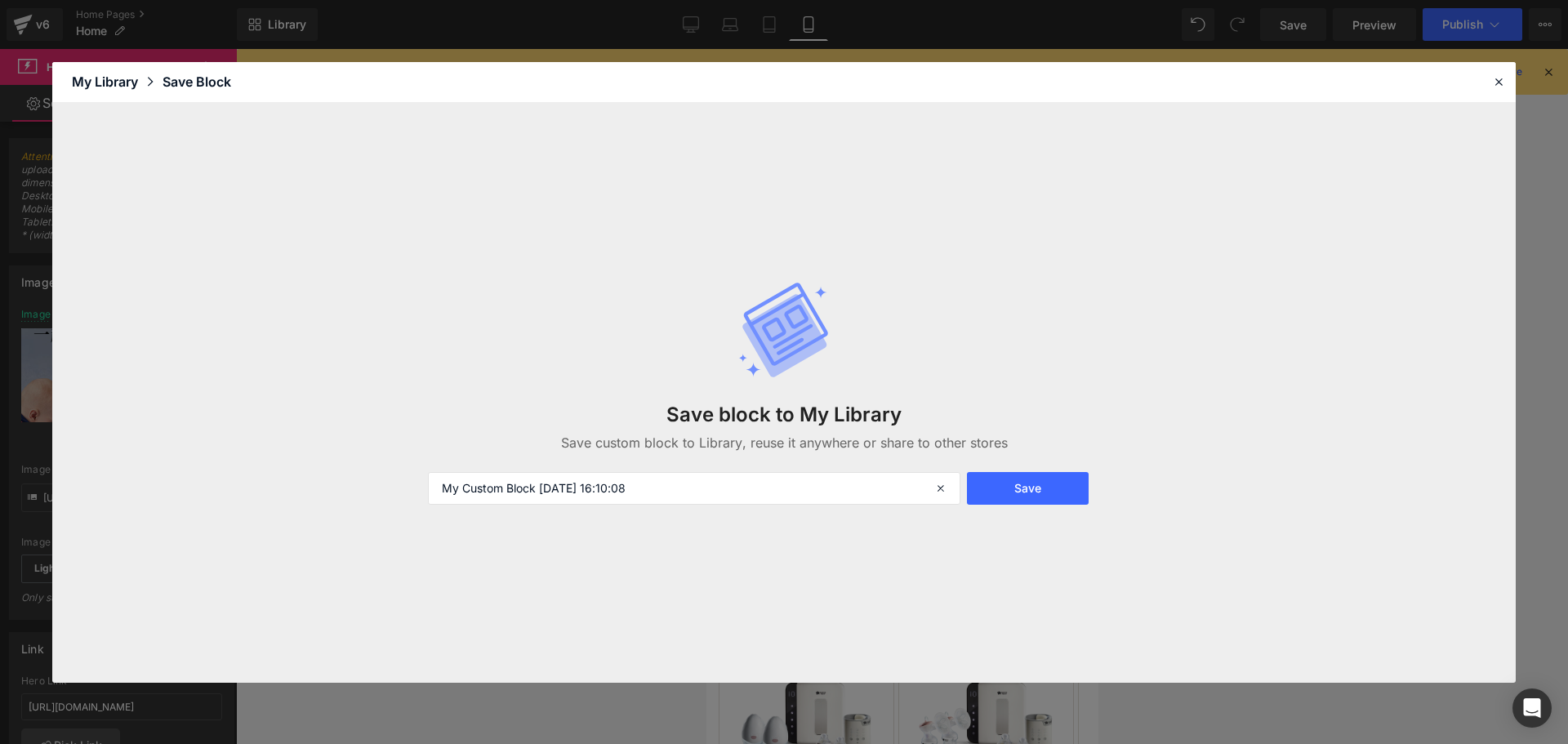
click at [871, 155] on div "Save block to My Library Save custom block to Library, reuse it anywhere or sha…" at bounding box center [784, 393] width 1463 height 579
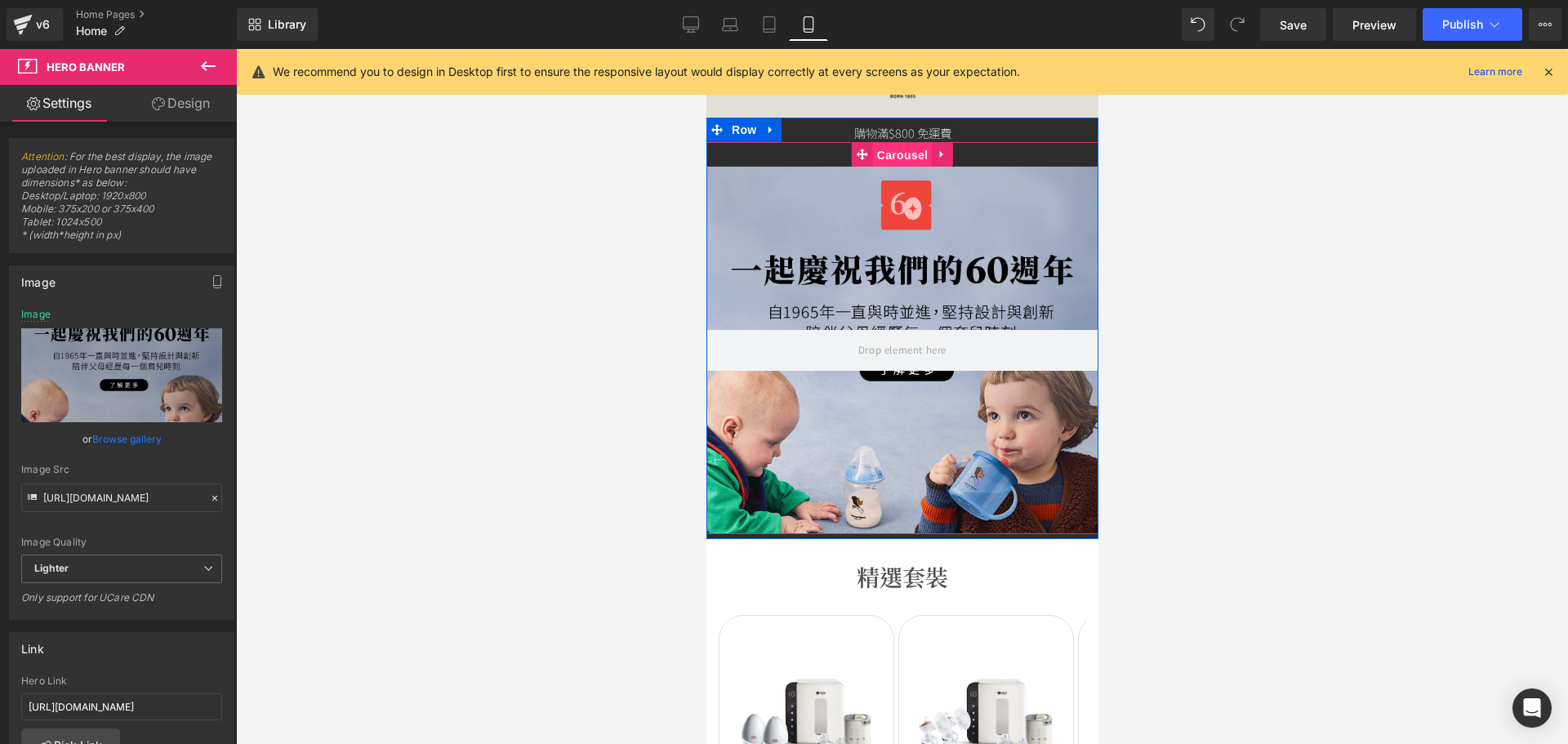
click at [860, 153] on link "Carousel" at bounding box center [890, 154] width 80 height 25
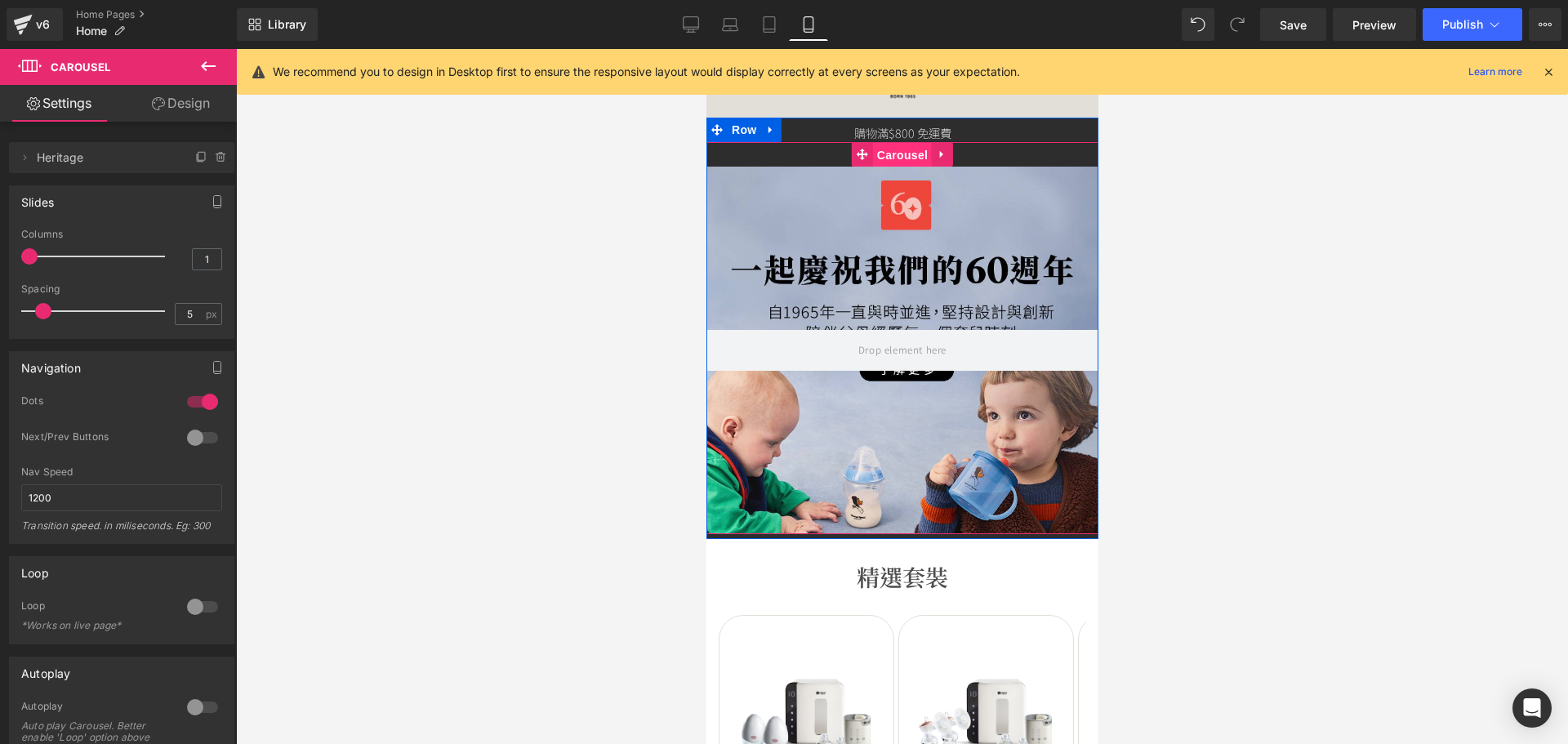
click at [892, 158] on span "Carousel" at bounding box center [901, 155] width 59 height 25
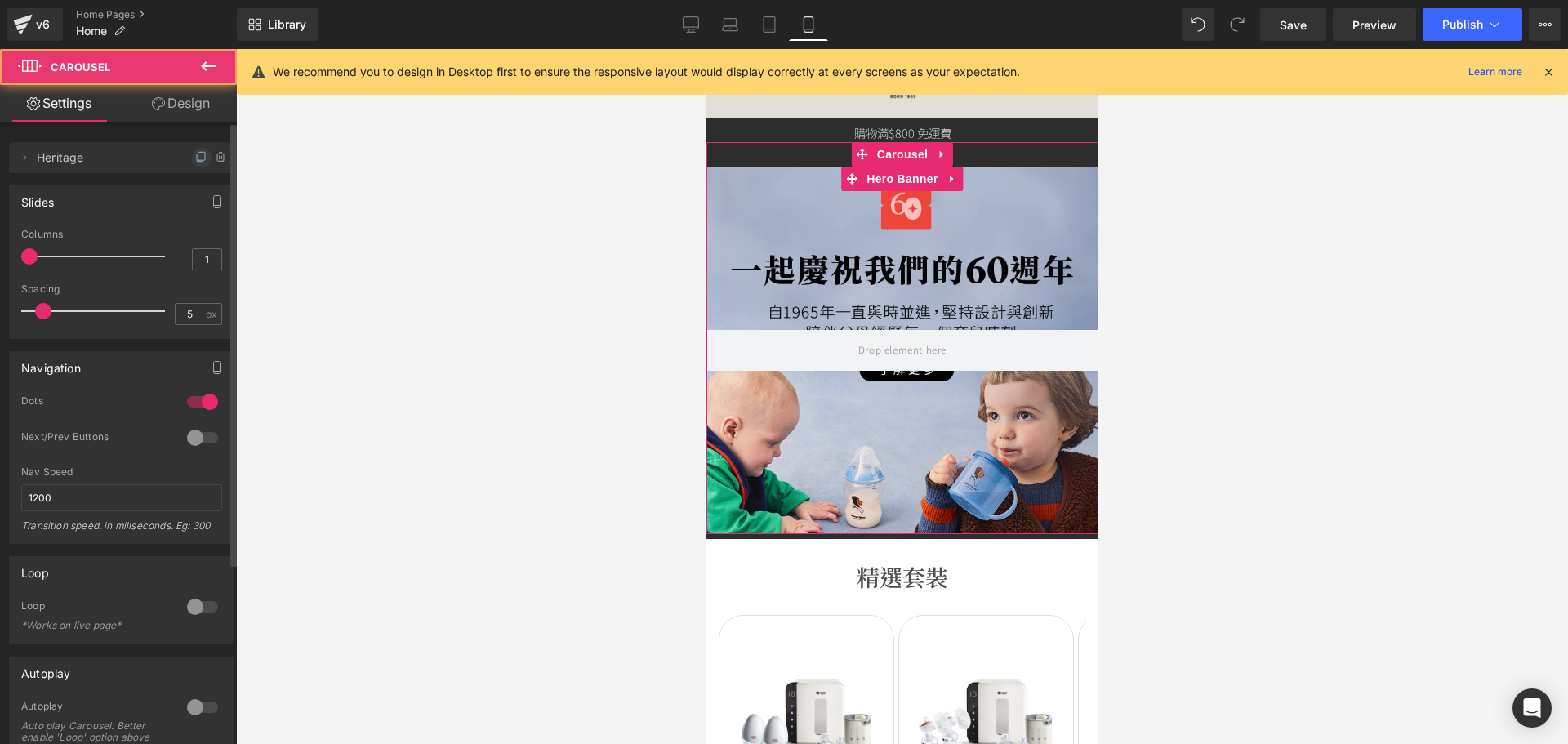
click at [195, 152] on icon at bounding box center [202, 158] width 13 height 13
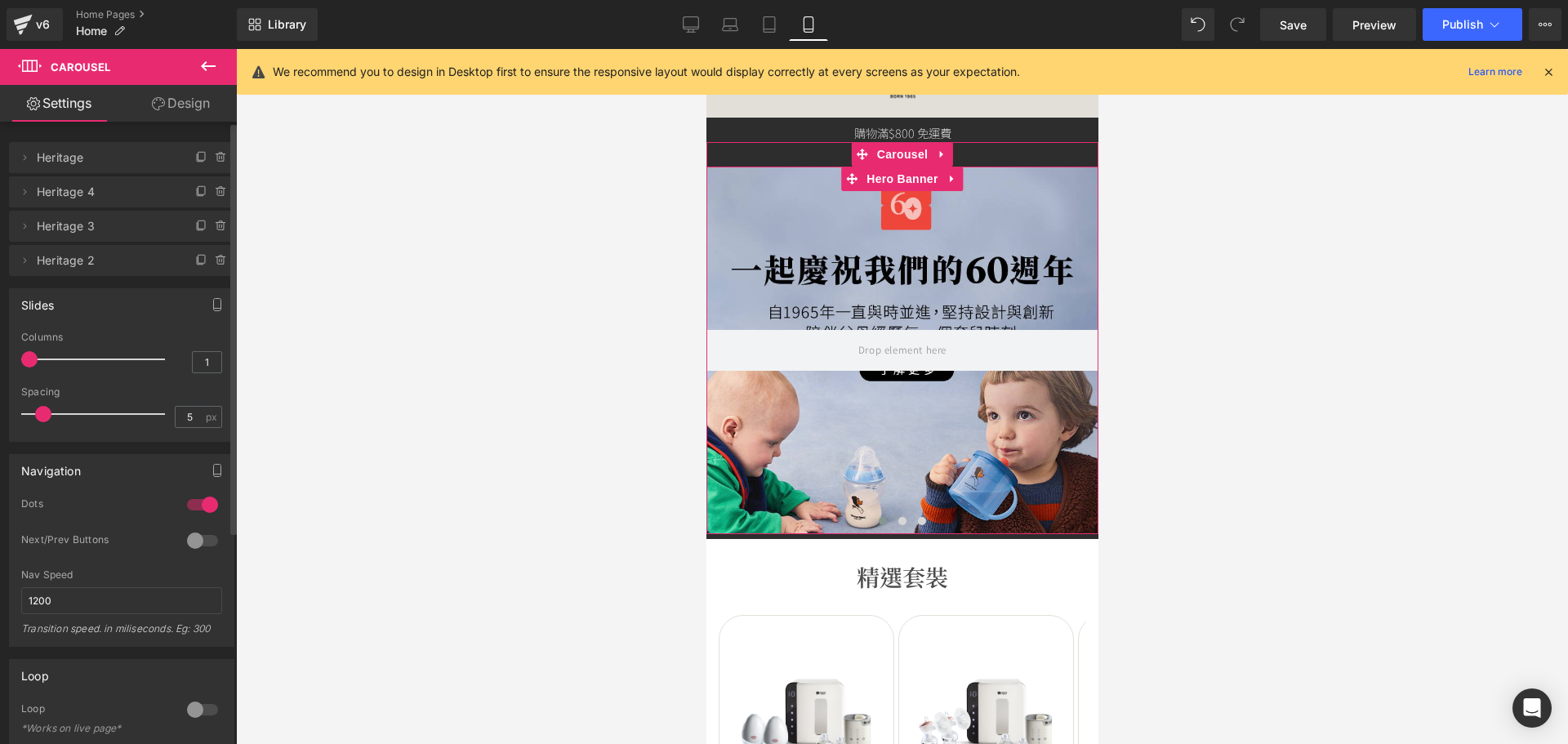
click at [195, 152] on icon at bounding box center [202, 158] width 13 height 13
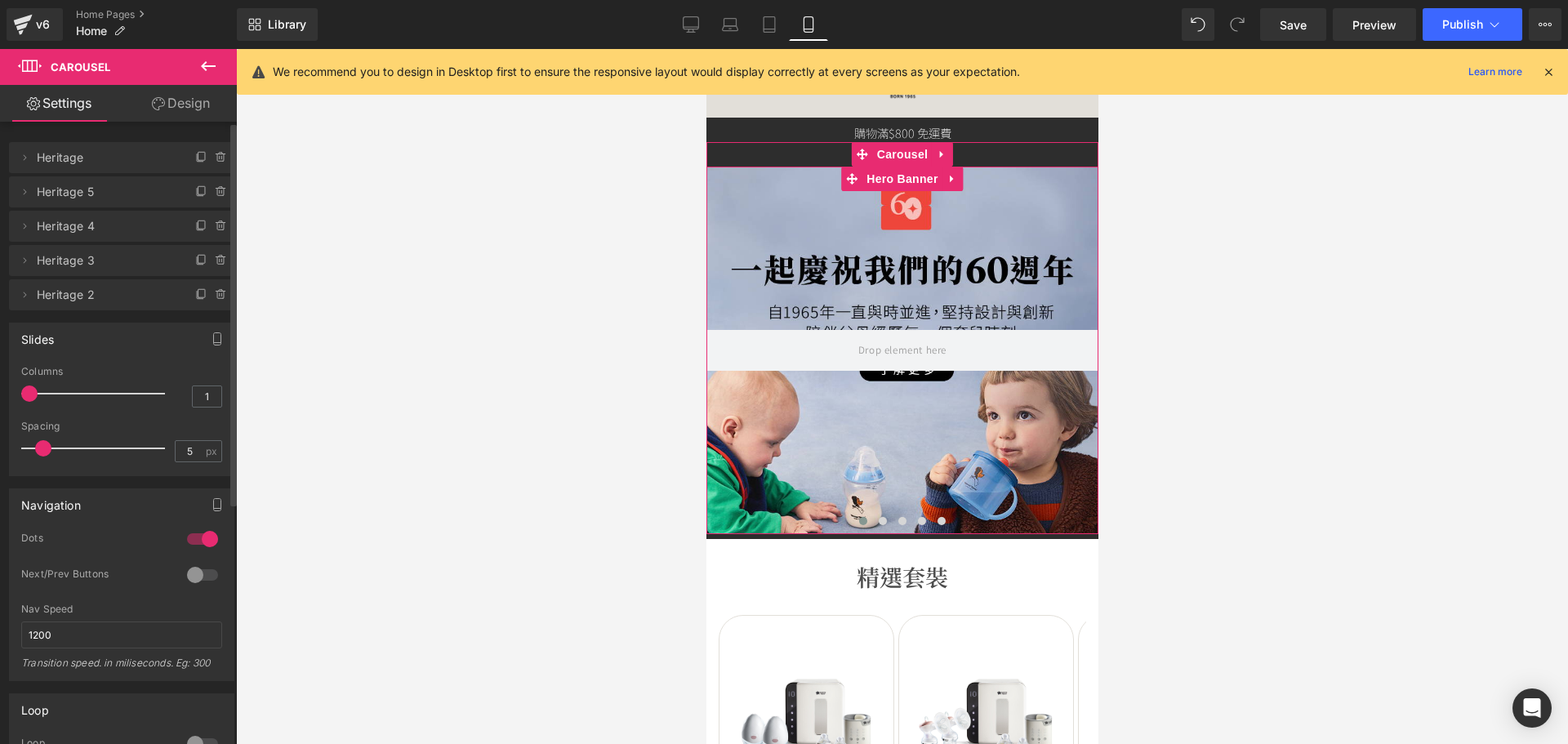
click at [195, 152] on icon at bounding box center [202, 158] width 13 height 13
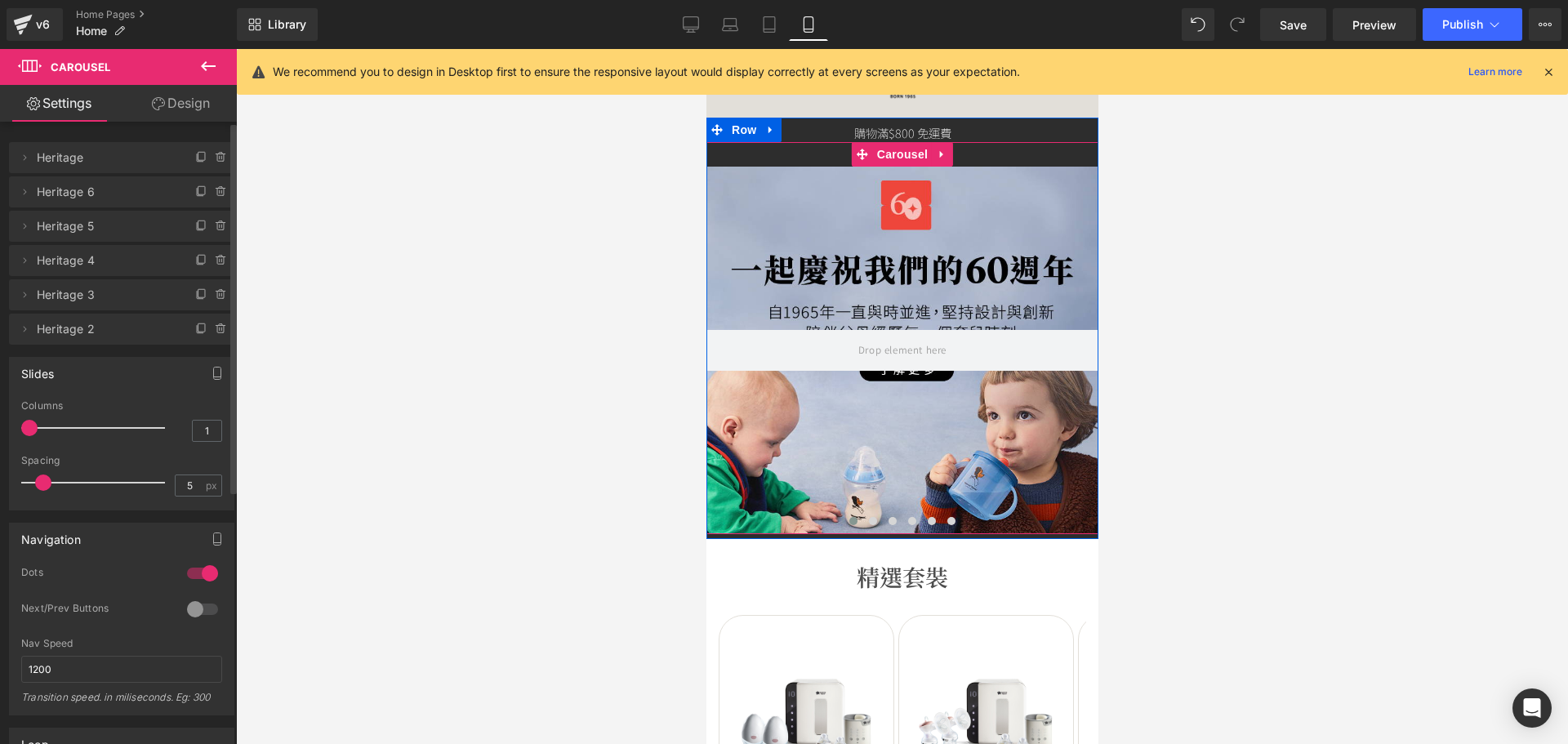
click at [849, 518] on span at bounding box center [852, 520] width 8 height 8
click at [829, 466] on div at bounding box center [901, 350] width 392 height 367
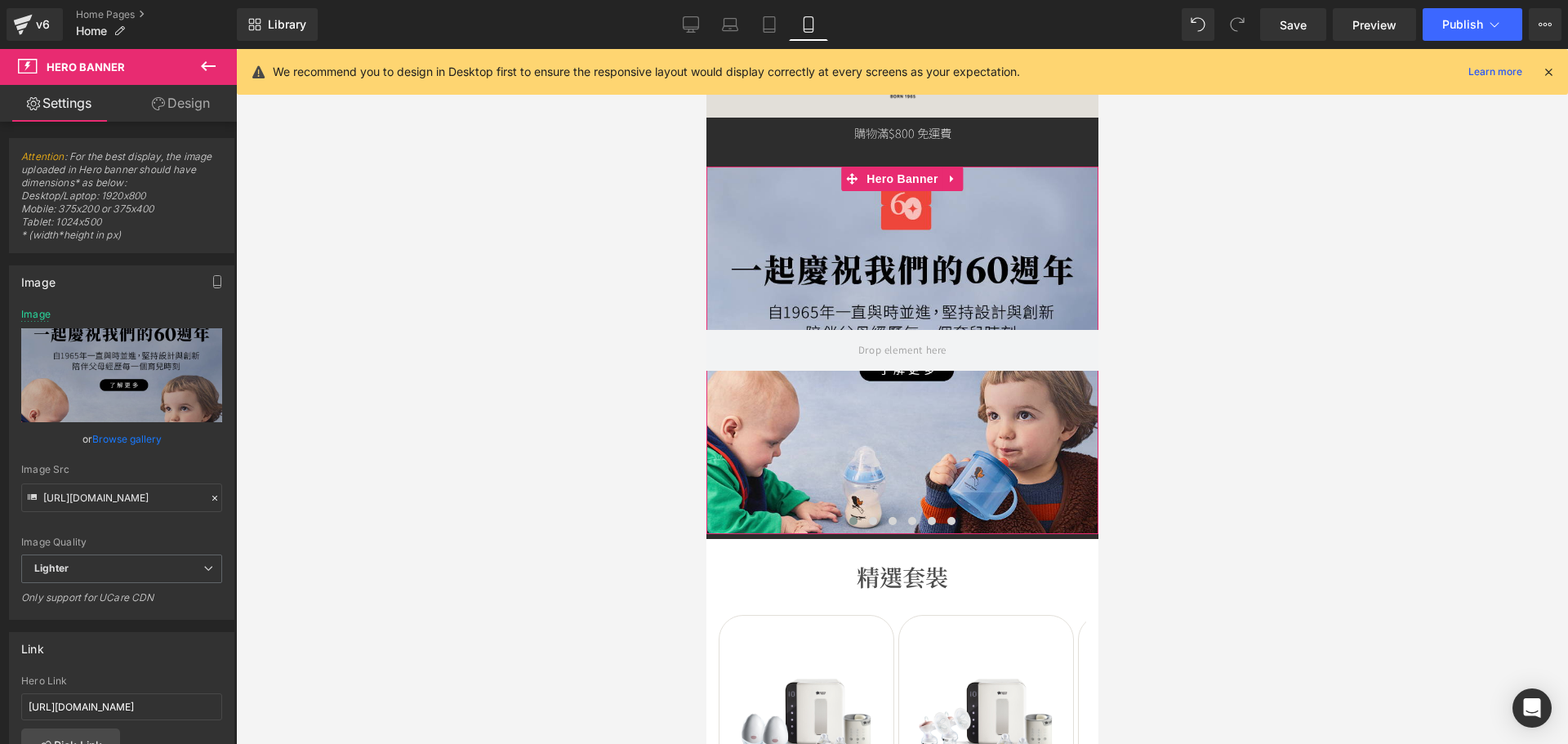
drag, startPoint x: 107, startPoint y: 439, endPoint x: 139, endPoint y: 365, distance: 80.6
click at [107, 439] on link "Browse gallery" at bounding box center [127, 438] width 70 height 28
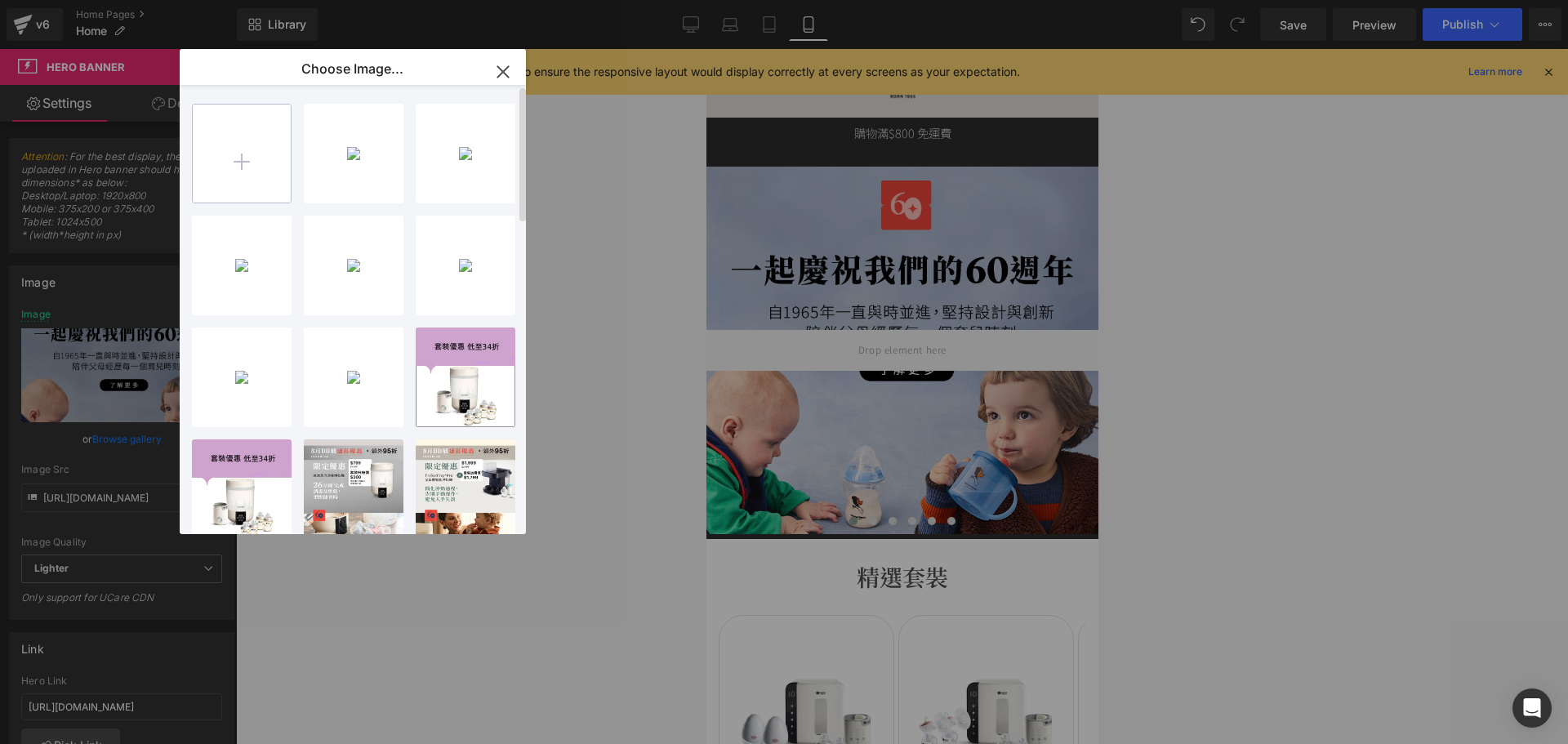
click at [241, 146] on input "file" at bounding box center [241, 153] width 98 height 98
type input "C:\fakepath\banner_instore_08AUG_01_375x400.jpg"
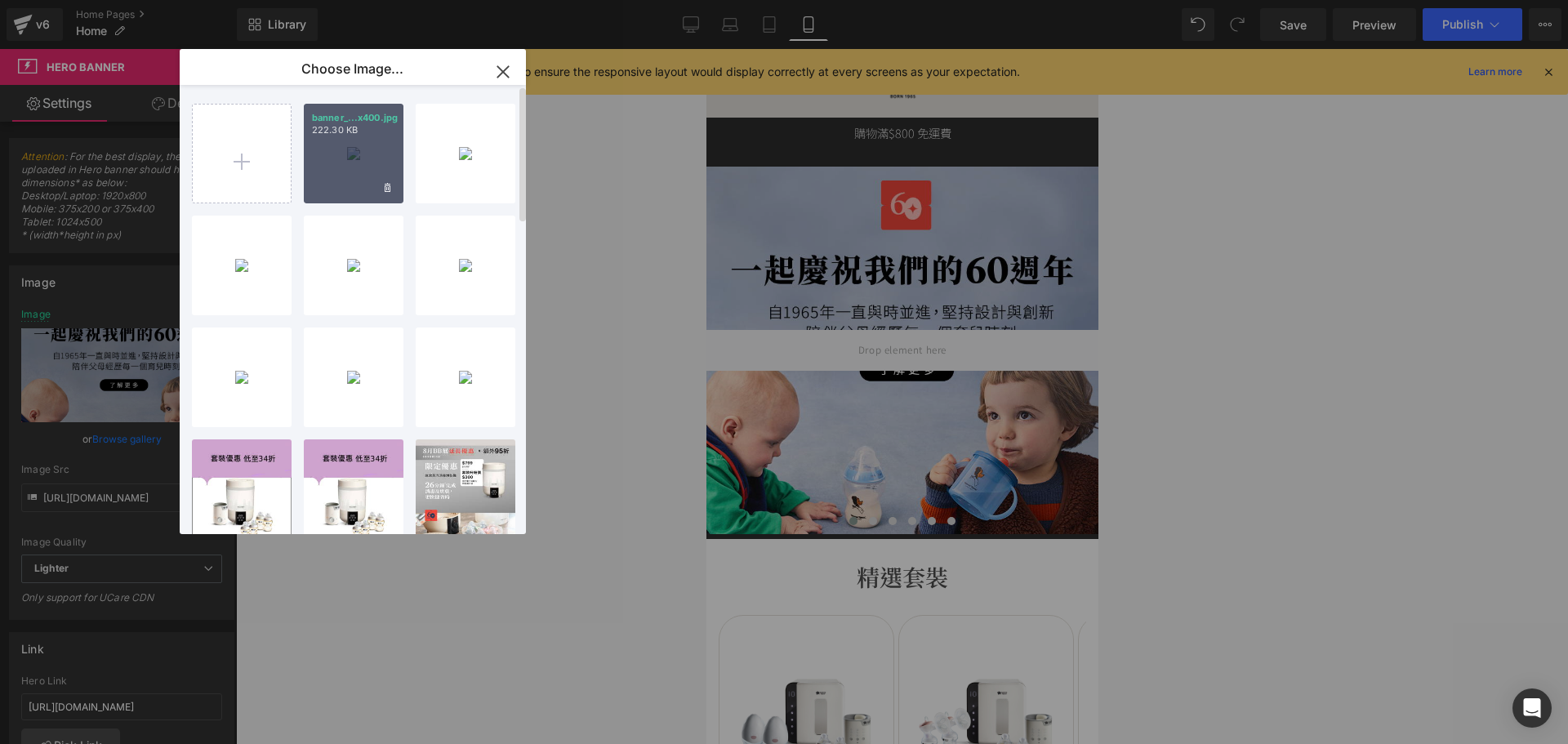
click at [337, 194] on div "banner_...x400.jpg 222.30 KB" at bounding box center [353, 153] width 99 height 99
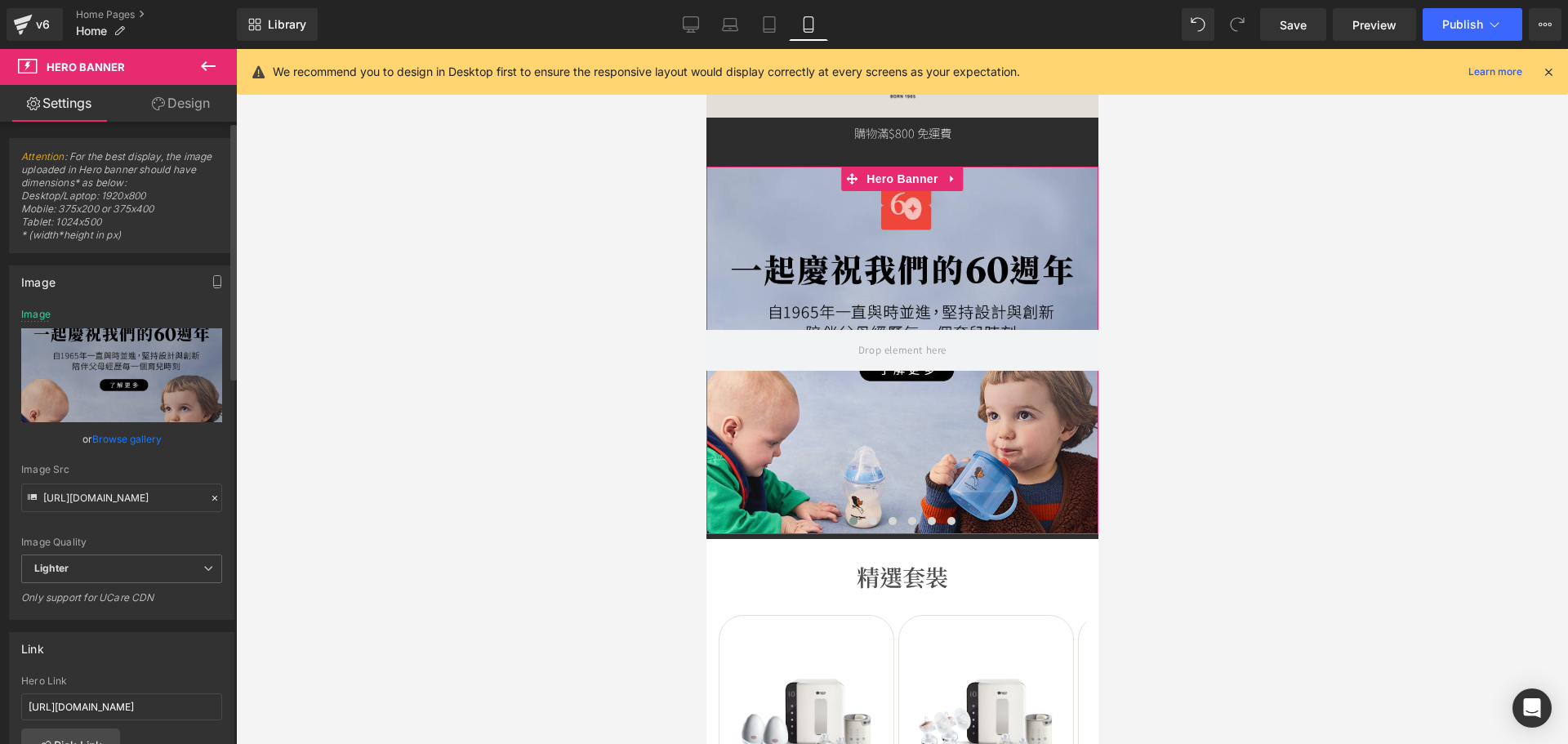
click at [131, 438] on link "Browse gallery" at bounding box center [127, 438] width 70 height 28
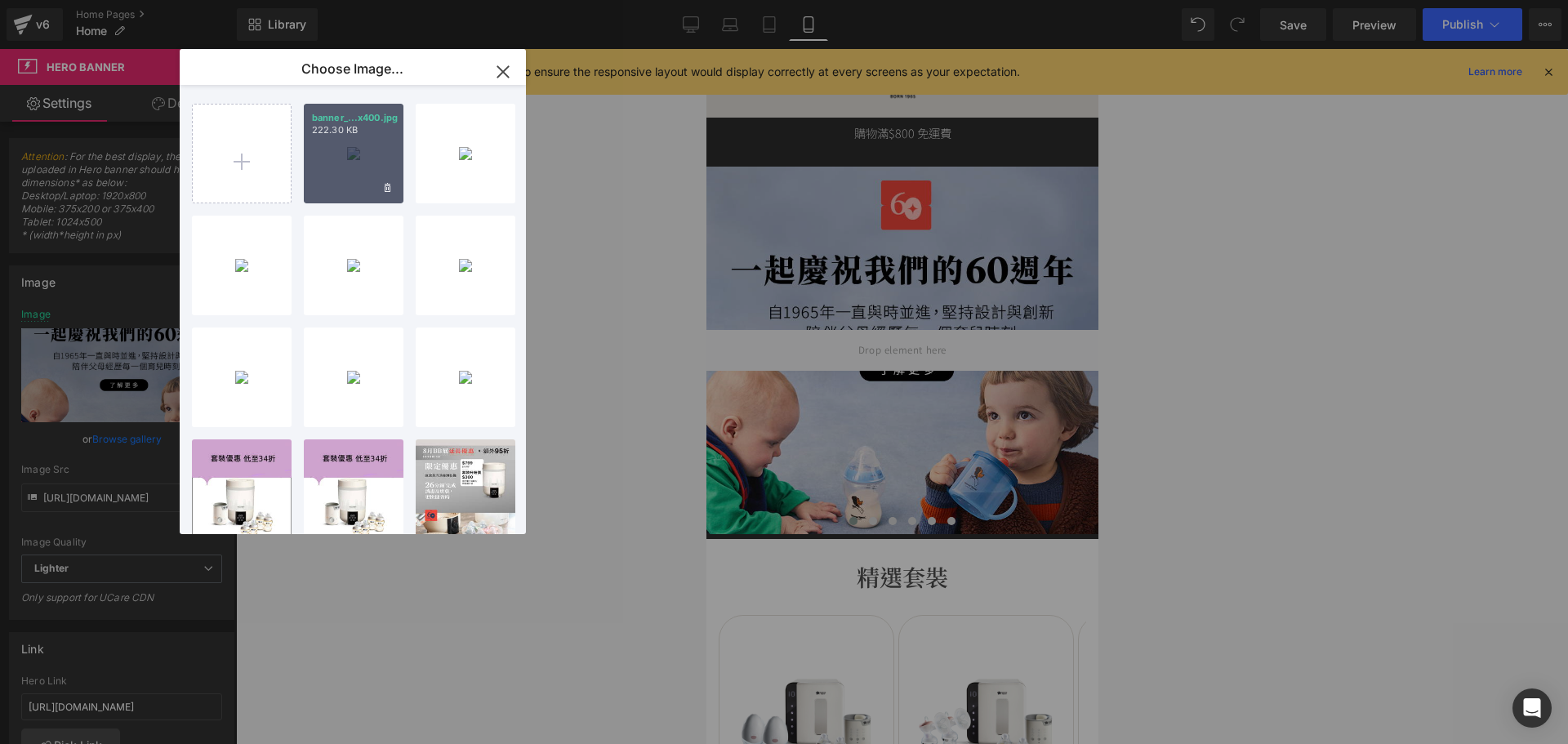
click at [388, 110] on div "banner_...x400.jpg 222.30 KB" at bounding box center [353, 153] width 99 height 99
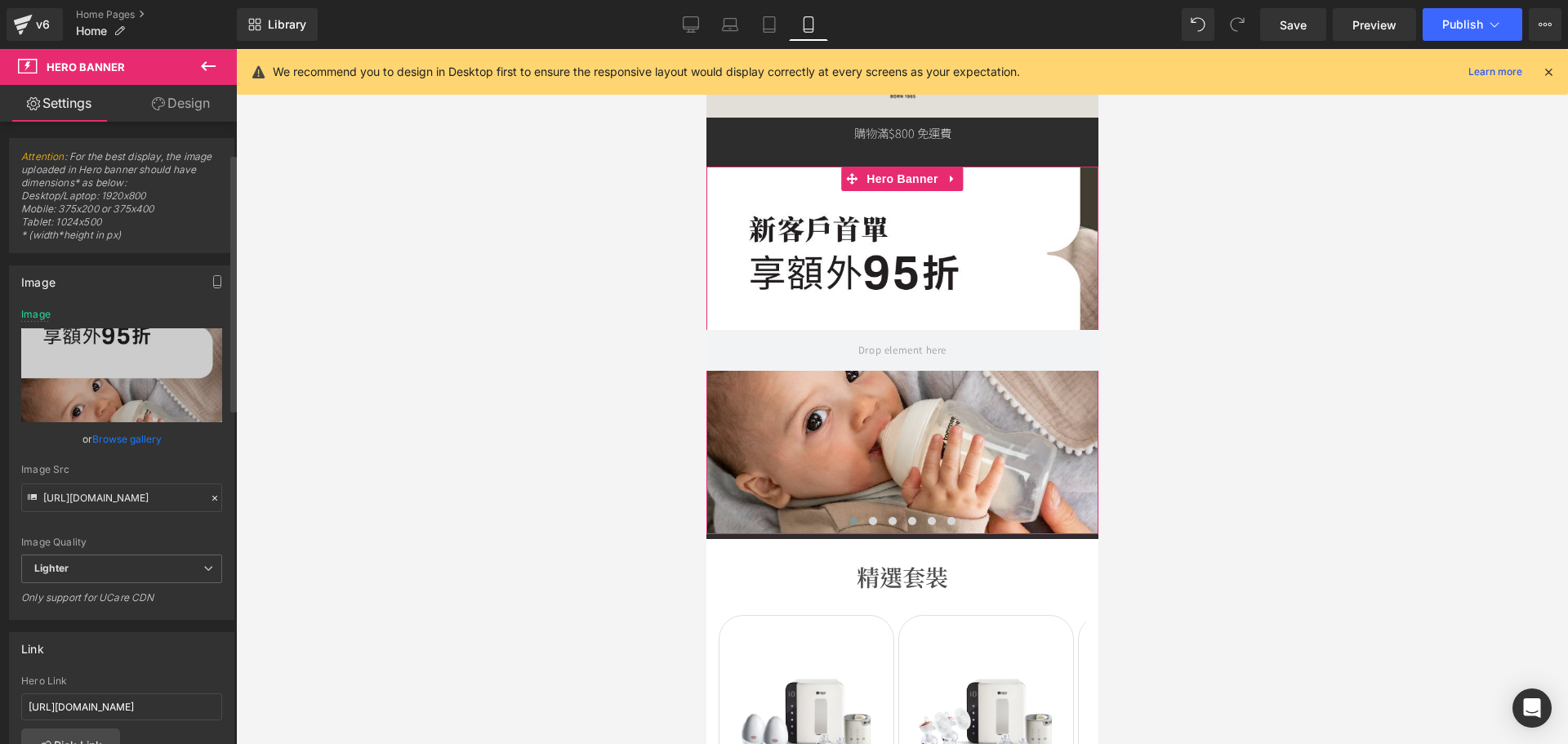
scroll to position [163, 0]
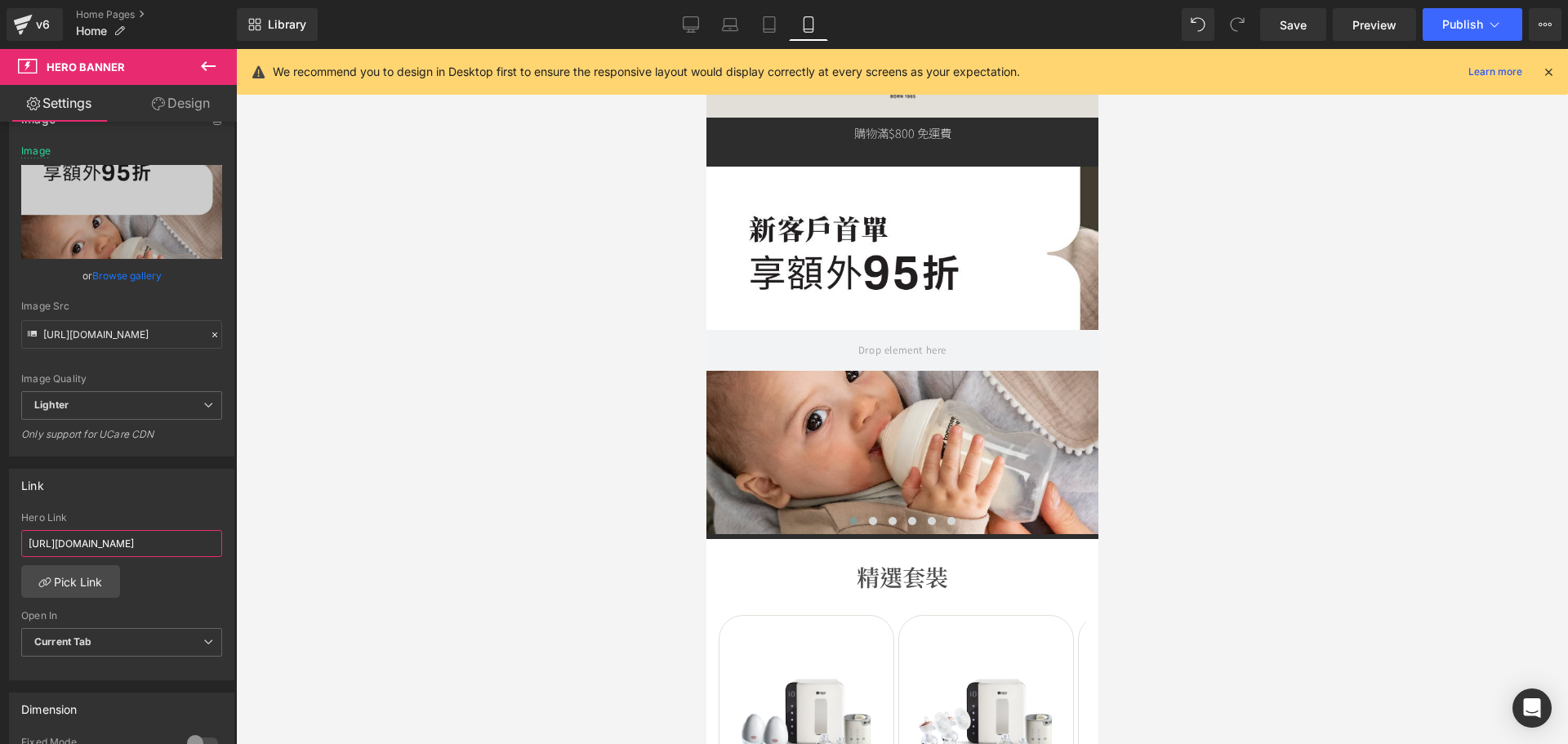
drag, startPoint x: 211, startPoint y: 536, endPoint x: 372, endPoint y: 533, distance: 161.0
click at [372, 534] on div "Carousel You are previewing how the will restyle your page. You can not edit El…" at bounding box center [784, 386] width 1568 height 771
type input "h"
paste input "https://tommeetippeehkeshop.com/pages/promotions"
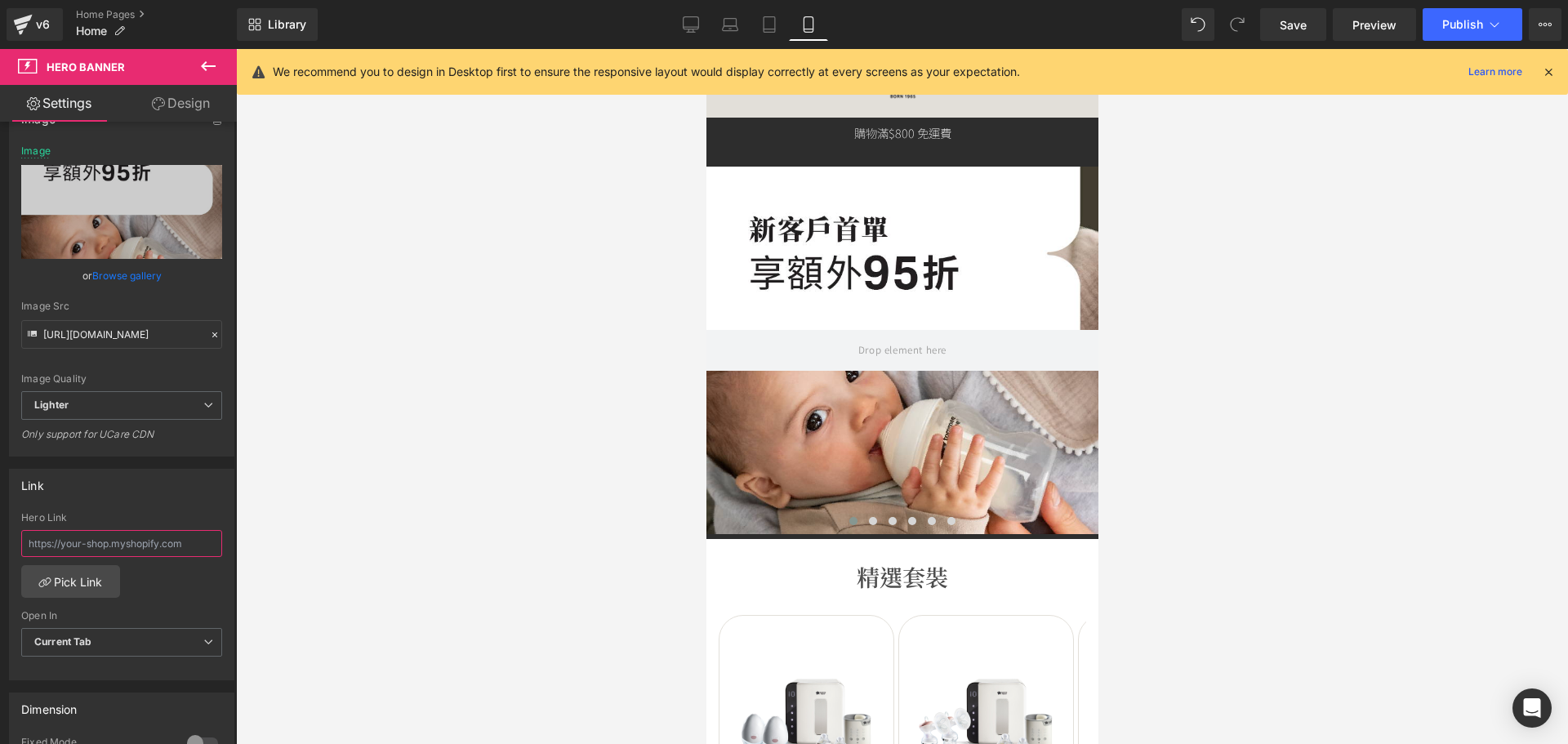
type input "https://tommeetippeehkeshop.com/pages/promotions"
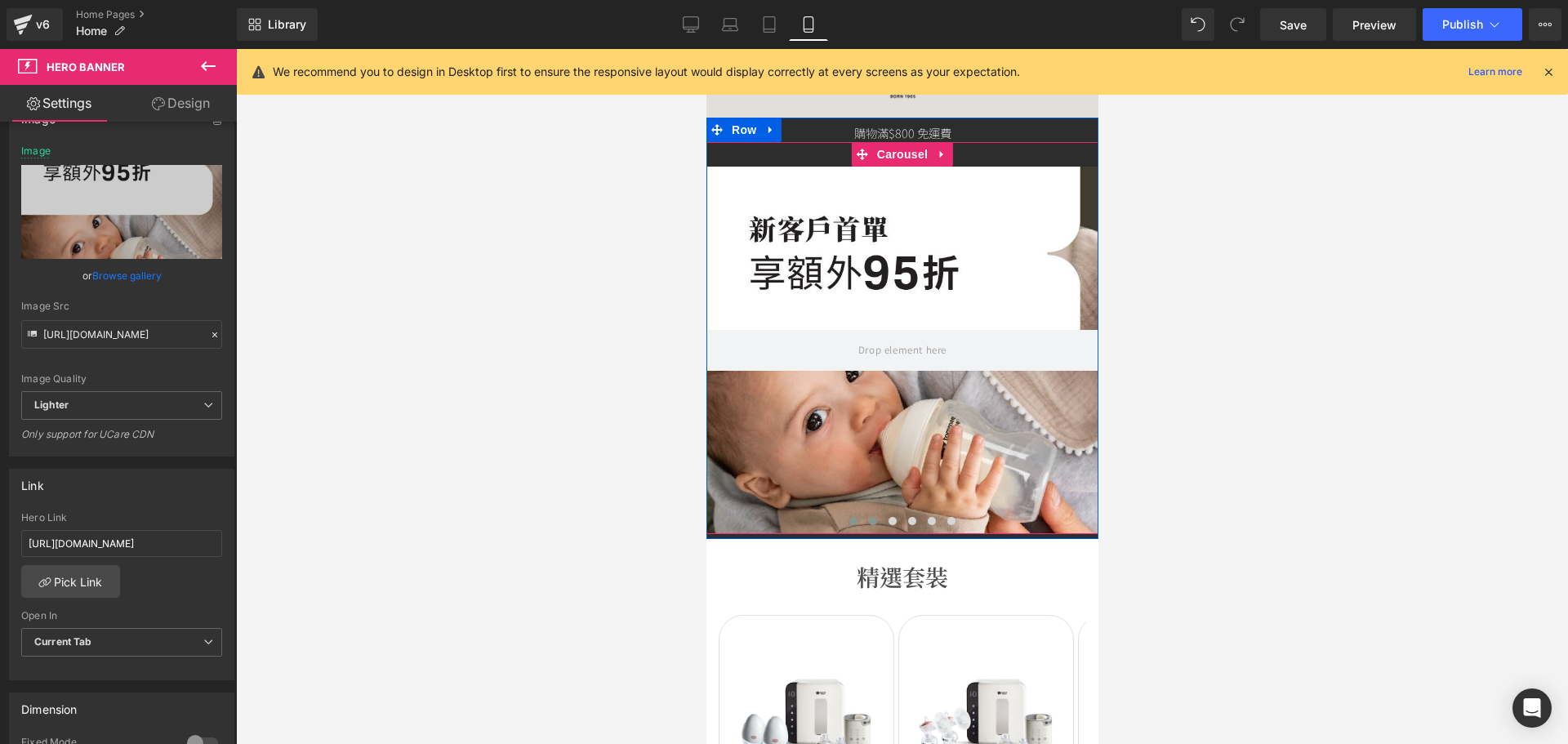
click at [868, 522] on span at bounding box center [872, 520] width 8 height 8
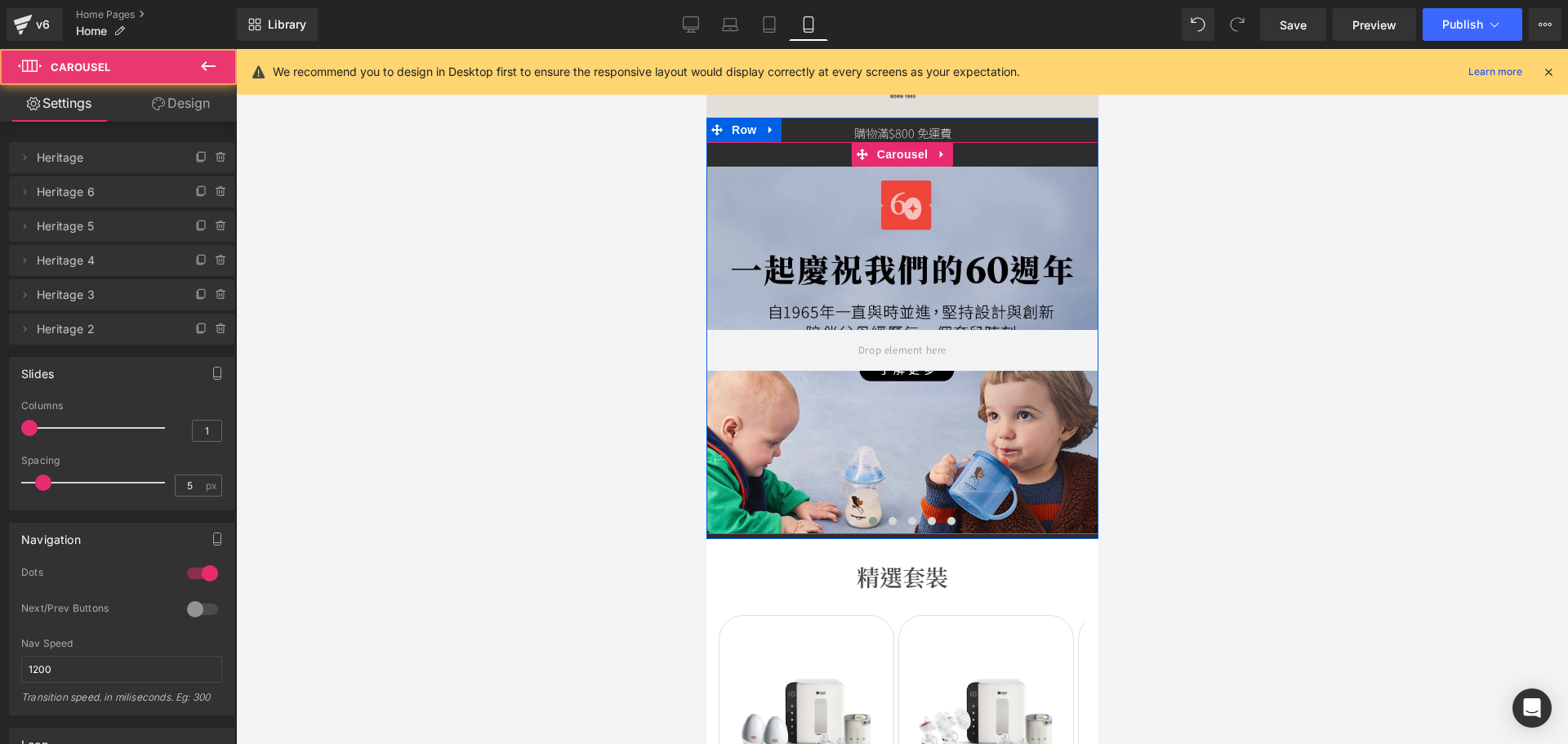
click at [785, 470] on div at bounding box center [901, 350] width 392 height 367
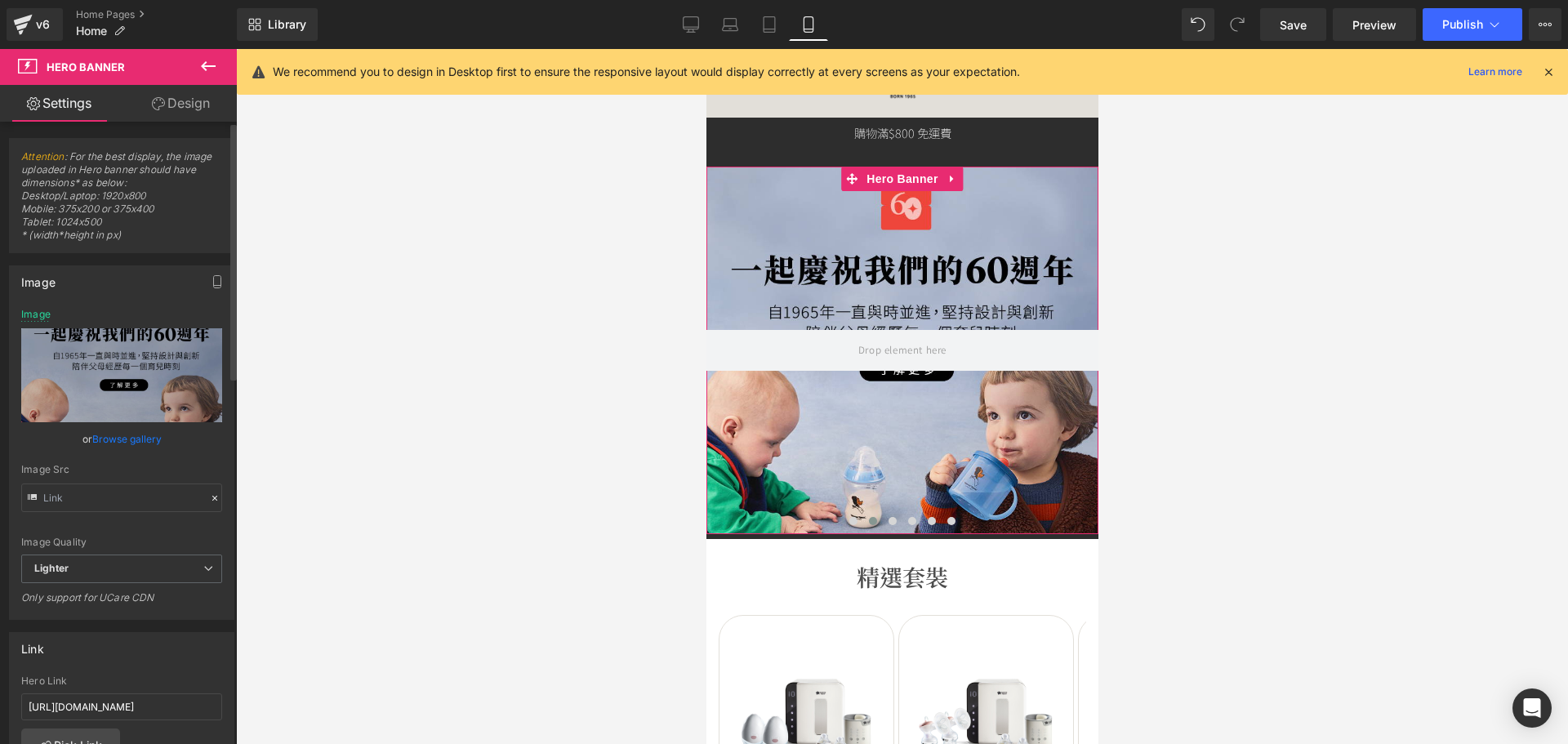
click at [112, 443] on link "Browse gallery" at bounding box center [127, 438] width 70 height 28
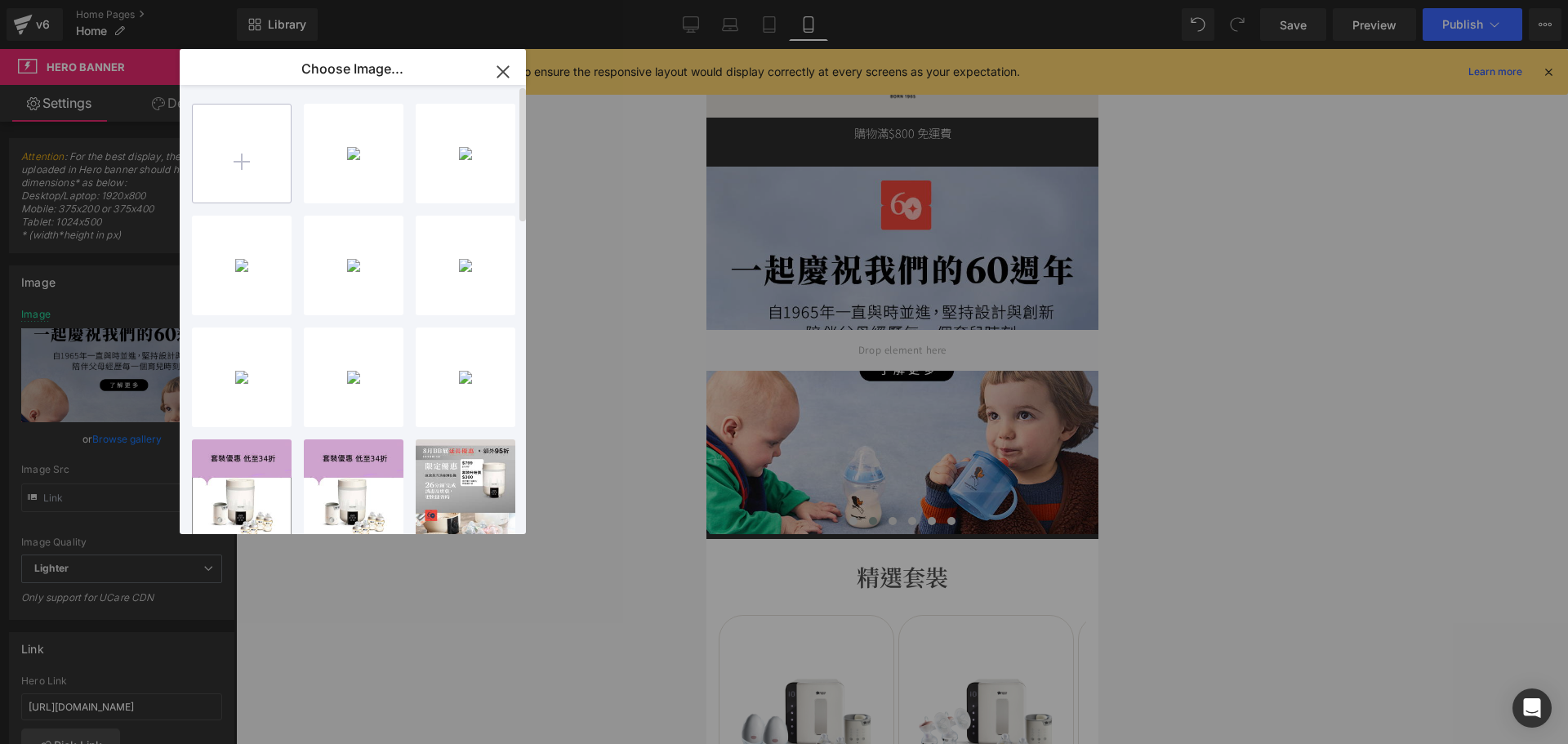
click at [207, 188] on input "file" at bounding box center [241, 153] width 98 height 98
type input "C:\fakepath\banner_instore_08AUG_02_375x400.jpg"
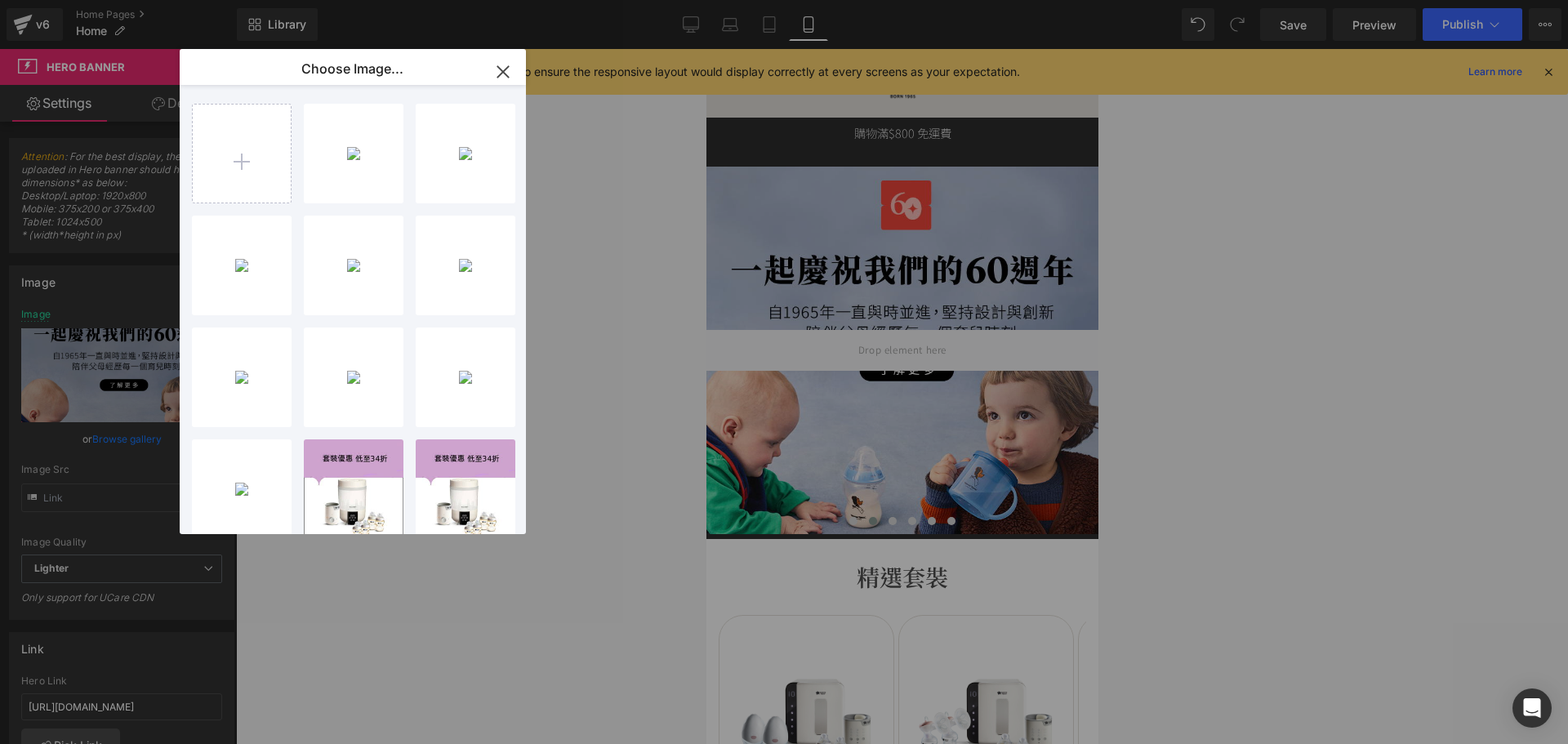
click at [0, 0] on div "banner_...x400.jpg 235.29 KB" at bounding box center [0, 0] width 0 height 0
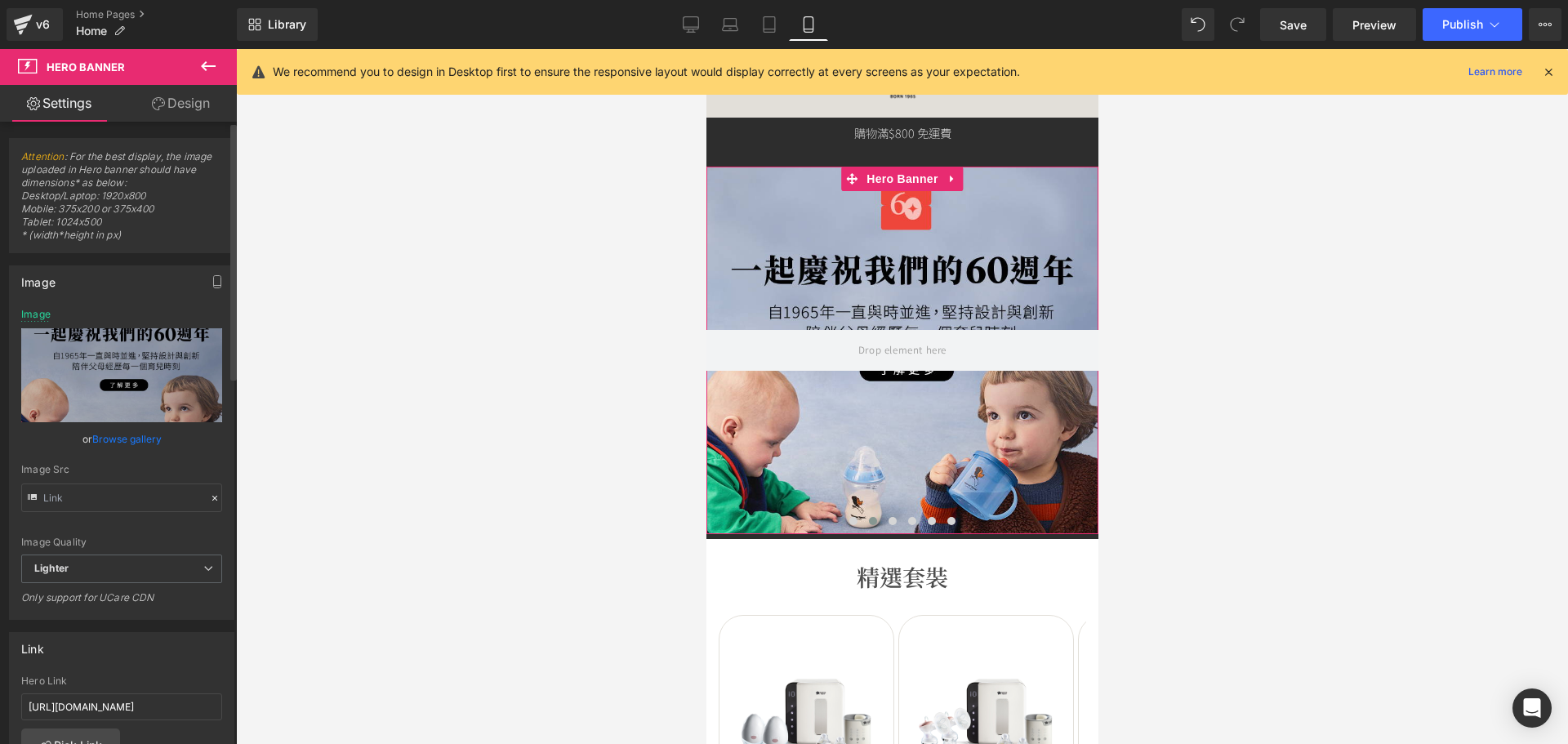
click at [128, 435] on link "Browse gallery" at bounding box center [127, 438] width 70 height 28
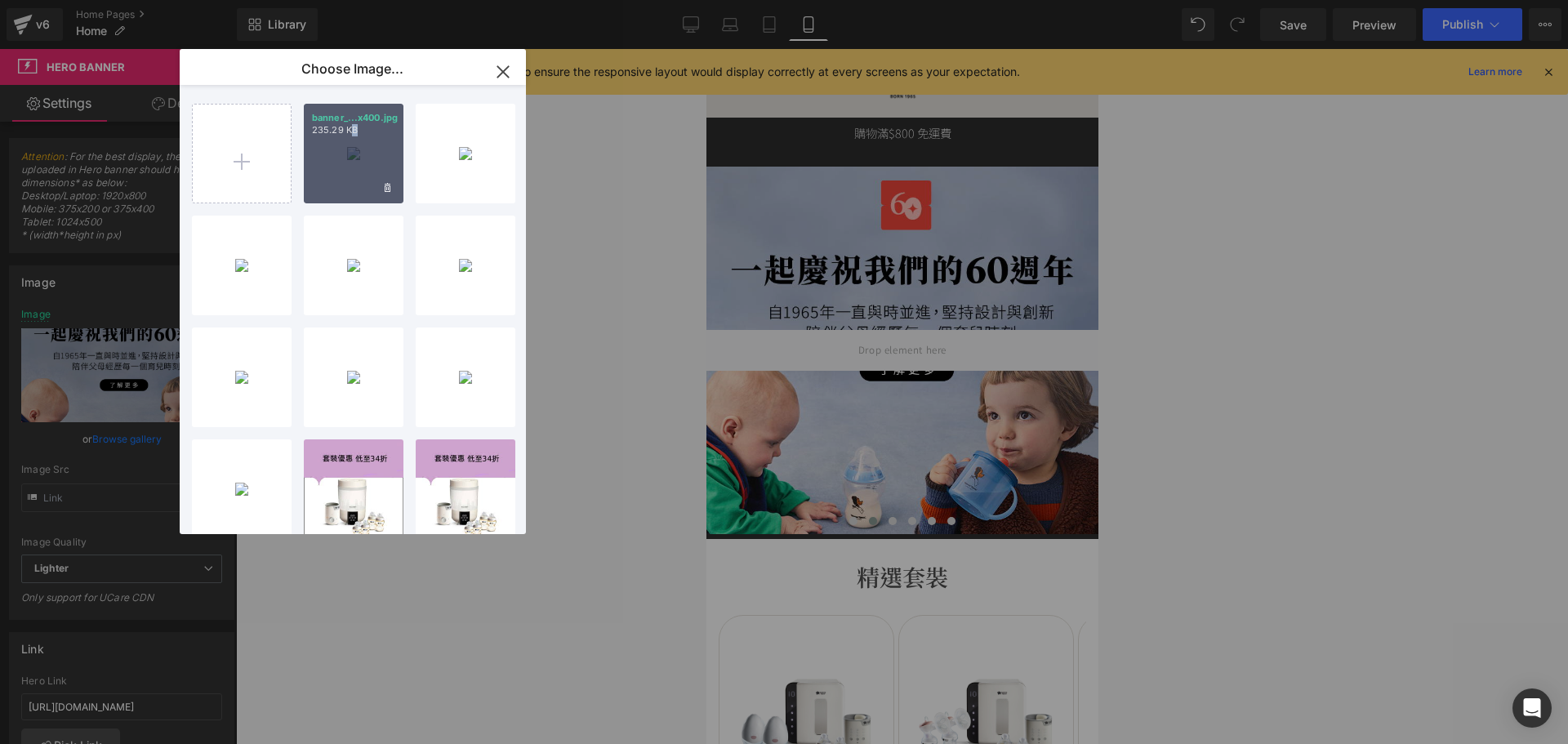
click at [354, 159] on div "banner_...x400.jpg 235.29 KB" at bounding box center [353, 153] width 99 height 99
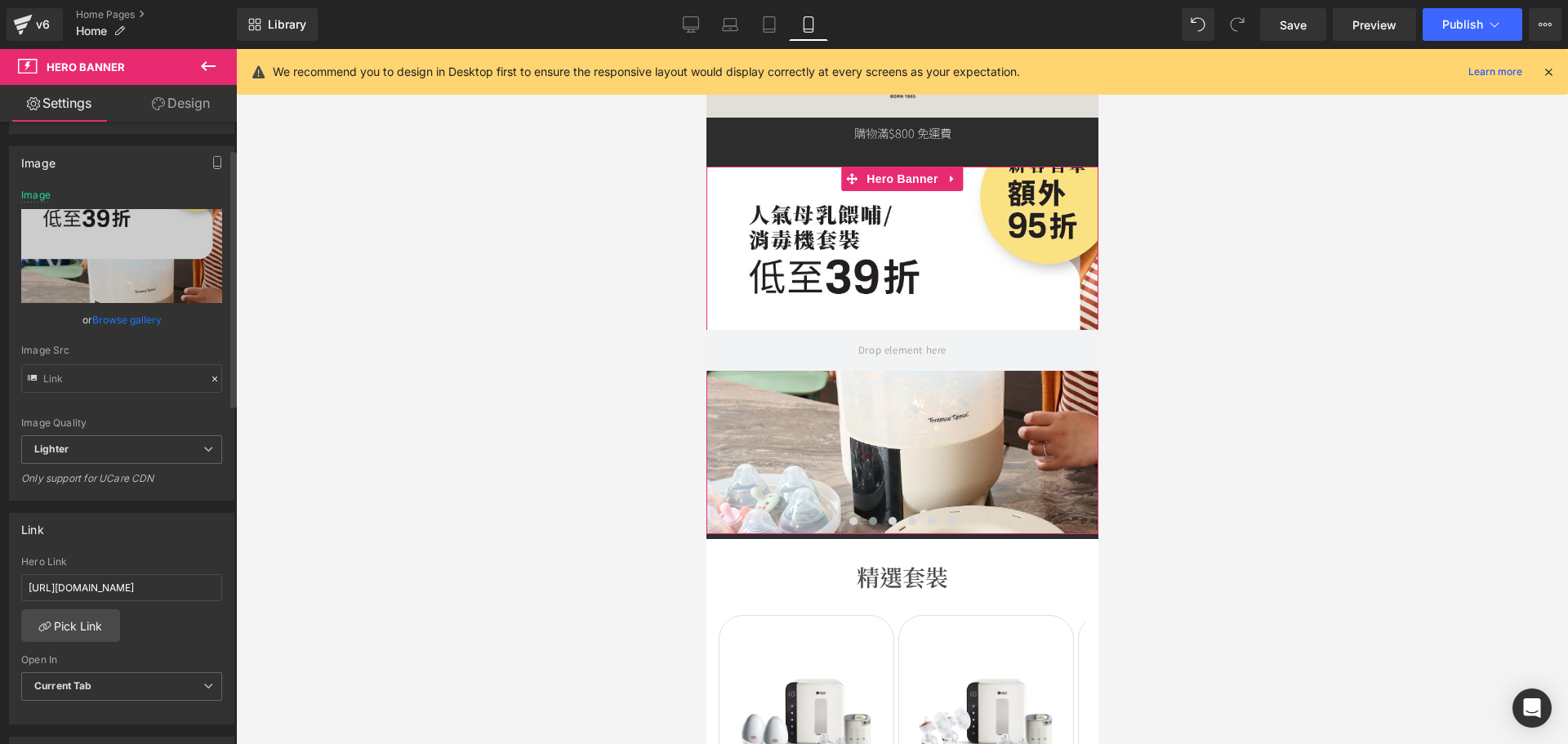
scroll to position [163, 0]
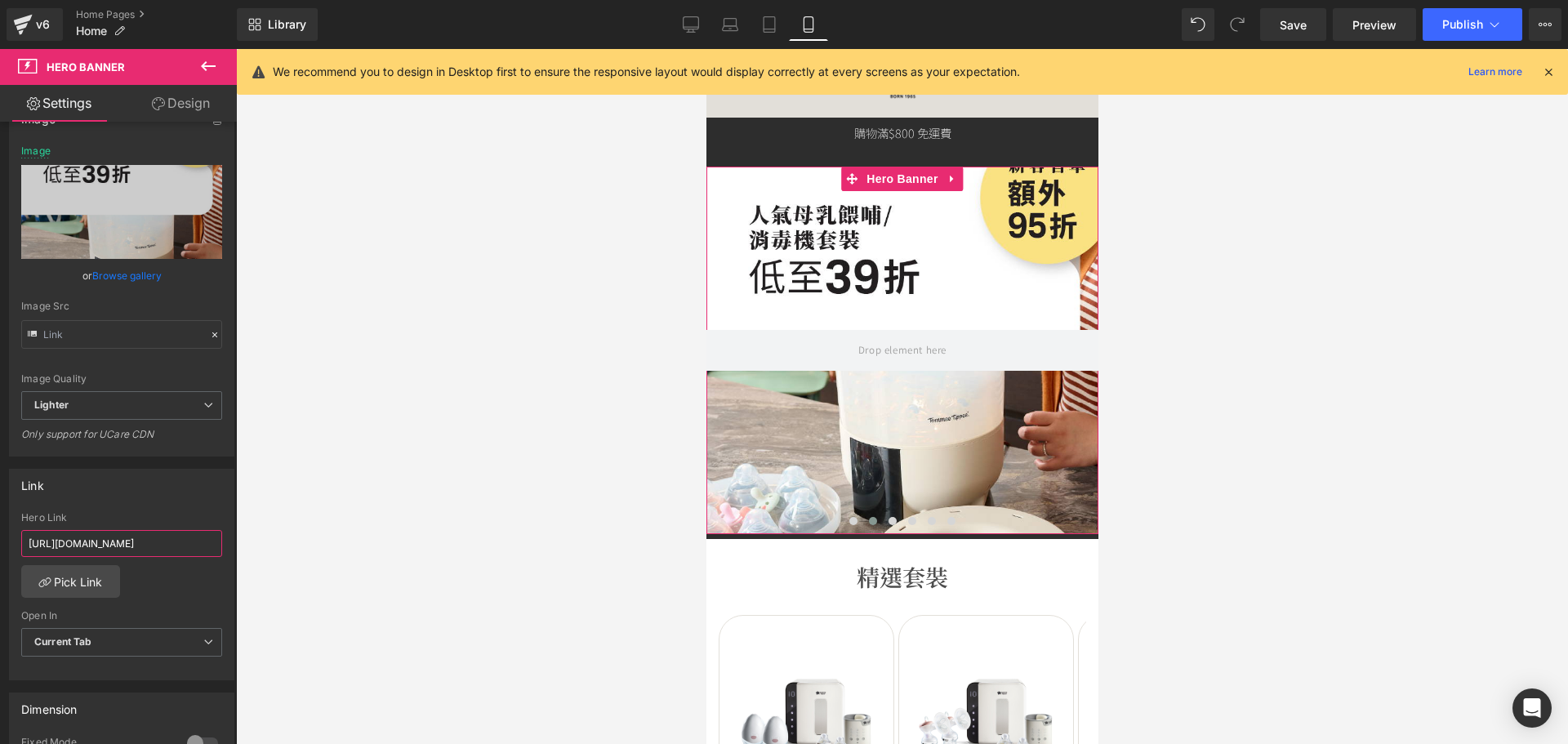
drag, startPoint x: 93, startPoint y: 544, endPoint x: 432, endPoint y: 532, distance: 339.2
click at [431, 534] on div "Carousel You are previewing how the will restyle your page. You can not edit El…" at bounding box center [784, 386] width 1568 height 771
type input "h"
paste input "https://tommeetippeehkeshop.com/collections/promotion-sets"
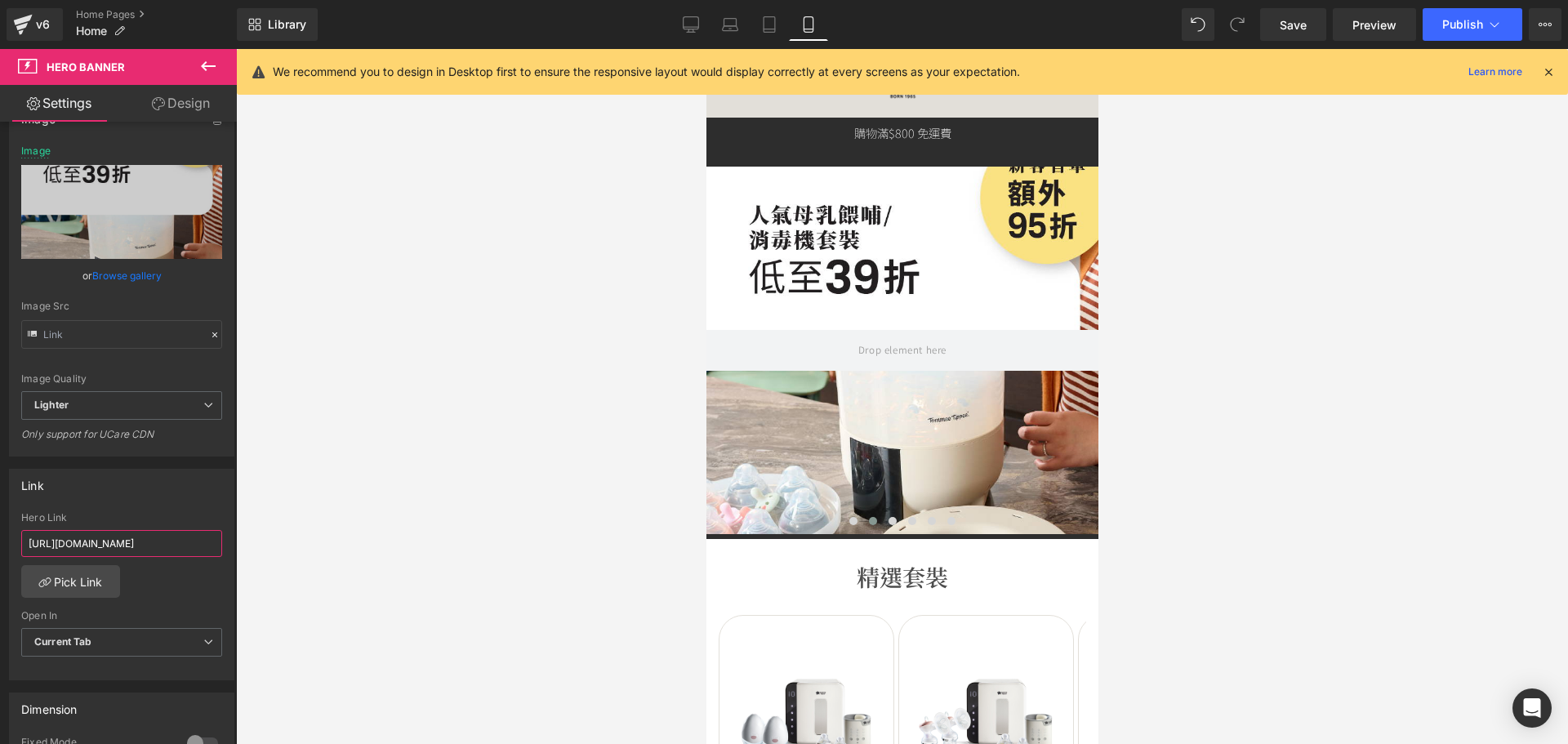
scroll to position [0, 110]
type input "https://tommeetippeehkeshop.com/collections/promotion-sets"
click at [197, 496] on div "Link" at bounding box center [121, 484] width 224 height 31
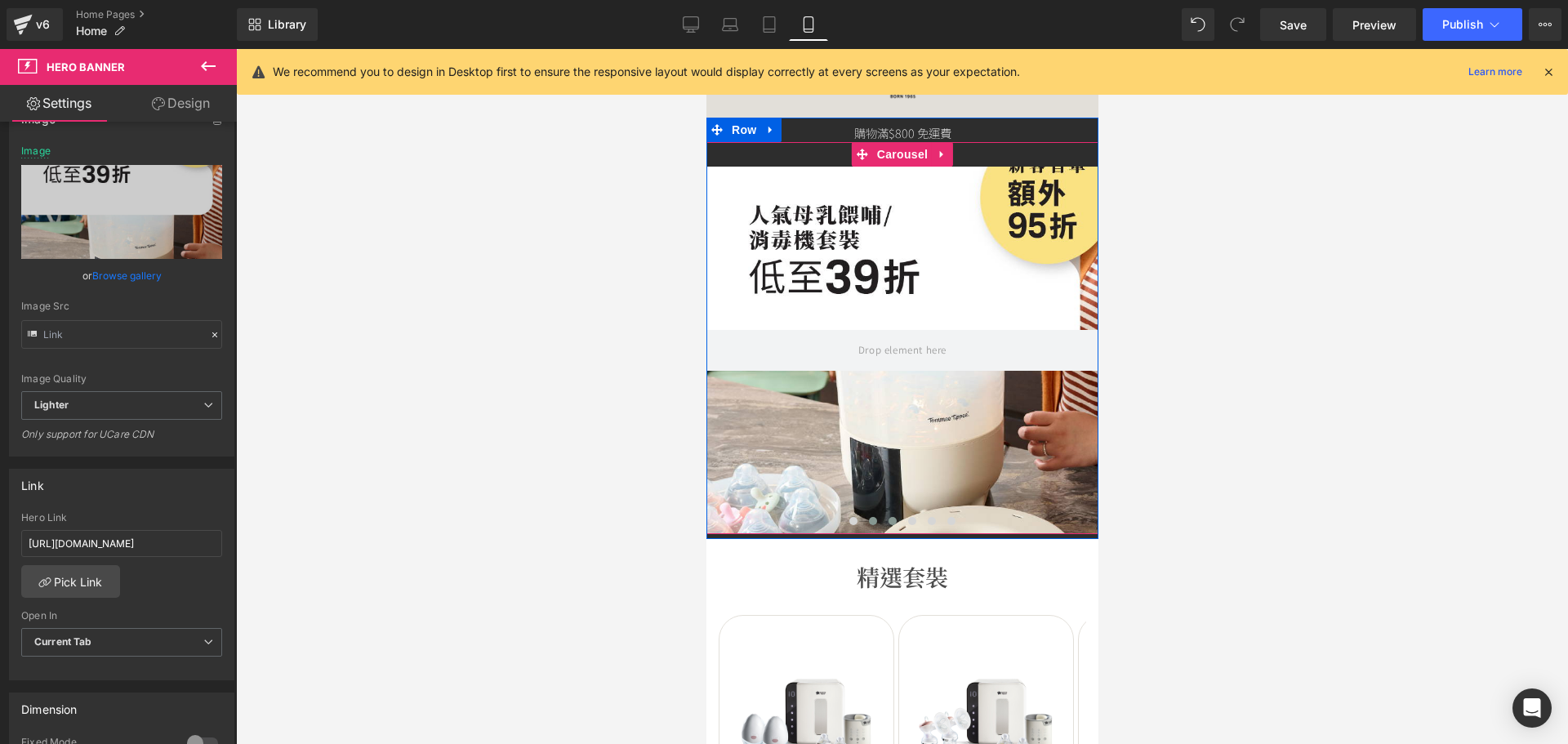
click at [889, 520] on button at bounding box center [892, 520] width 19 height 17
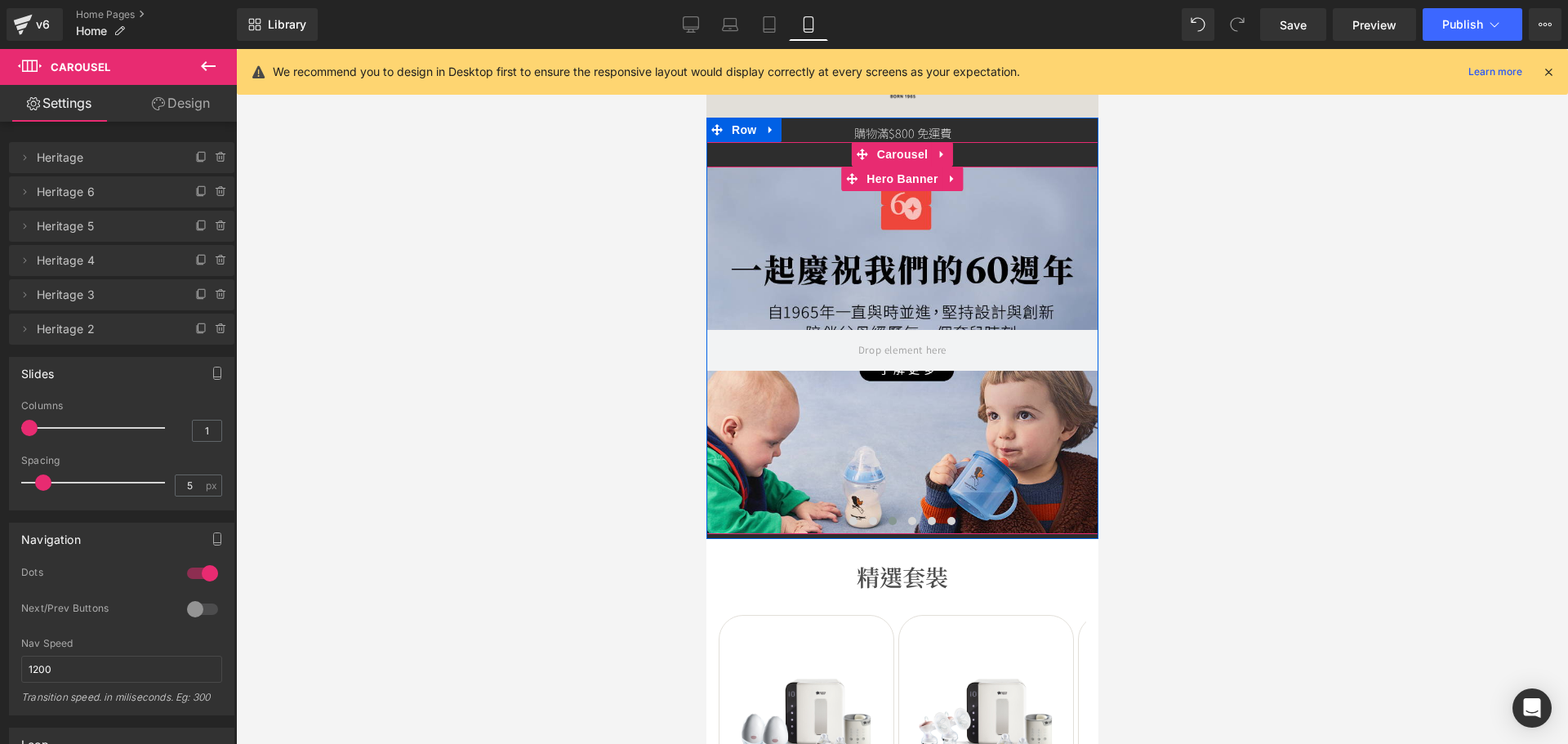
click at [880, 253] on div at bounding box center [901, 350] width 392 height 367
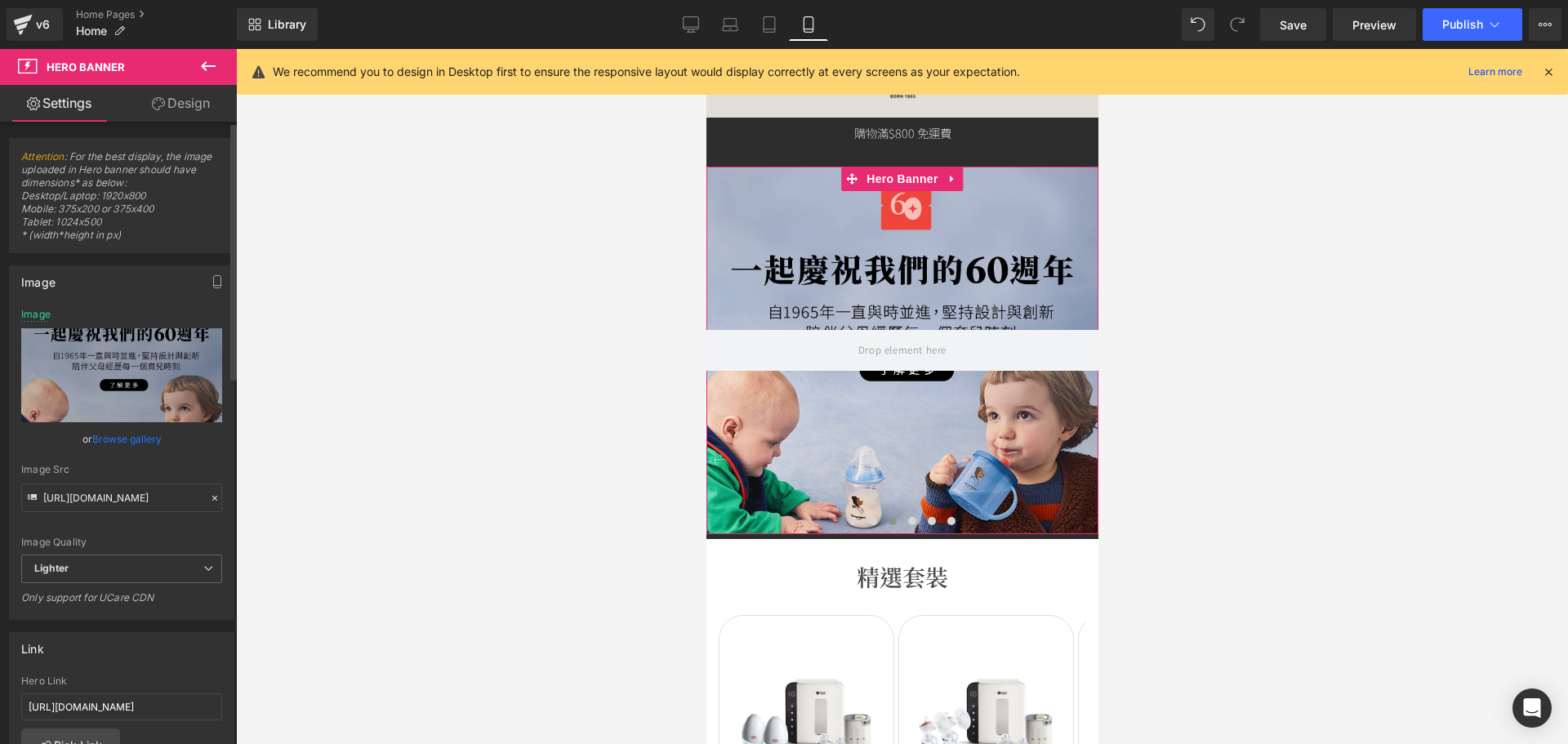
click at [120, 438] on link "Browse gallery" at bounding box center [127, 438] width 70 height 28
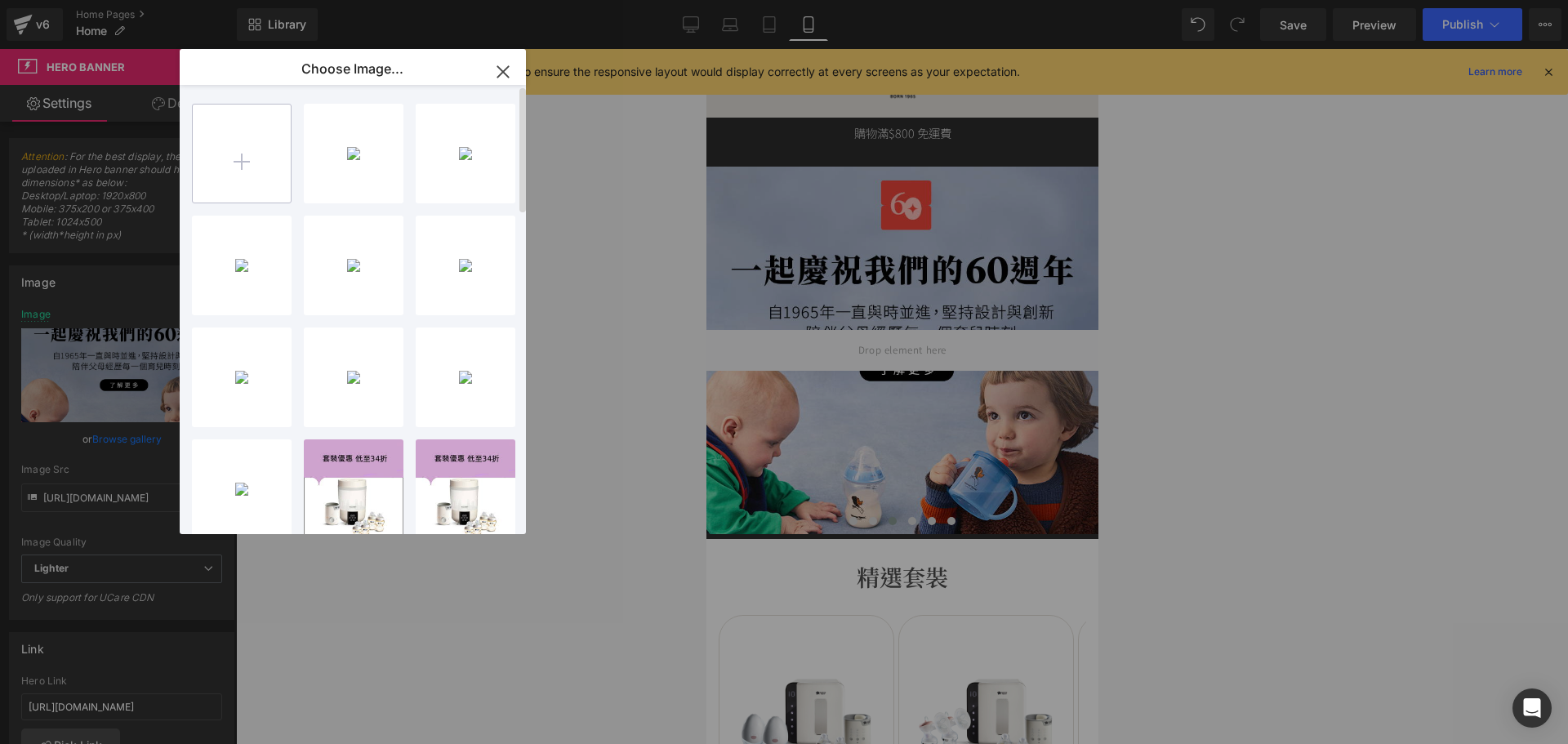
click at [245, 161] on input "file" at bounding box center [241, 153] width 98 height 98
type input "C:\fakepath\banner_instore_08AUG_03_375x400.jpg"
click at [309, 209] on div "banner_...x400.jpg 192.58 KB Delete image? Yes No banner_...x400.jpg 235.29 KB …" at bounding box center [362, 312] width 341 height 455
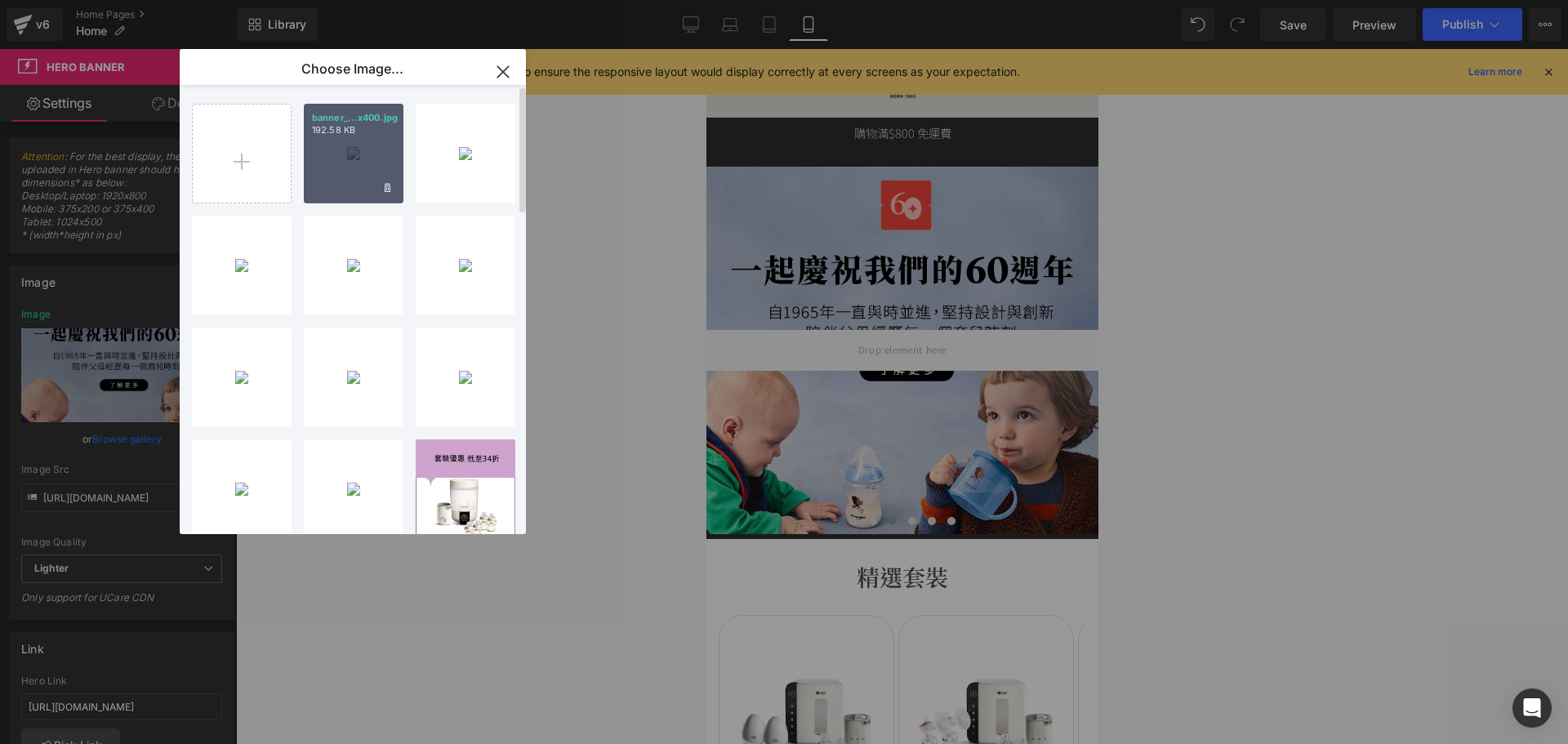
click at [360, 154] on div "banner_...x400.jpg 192.58 KB" at bounding box center [353, 153] width 99 height 99
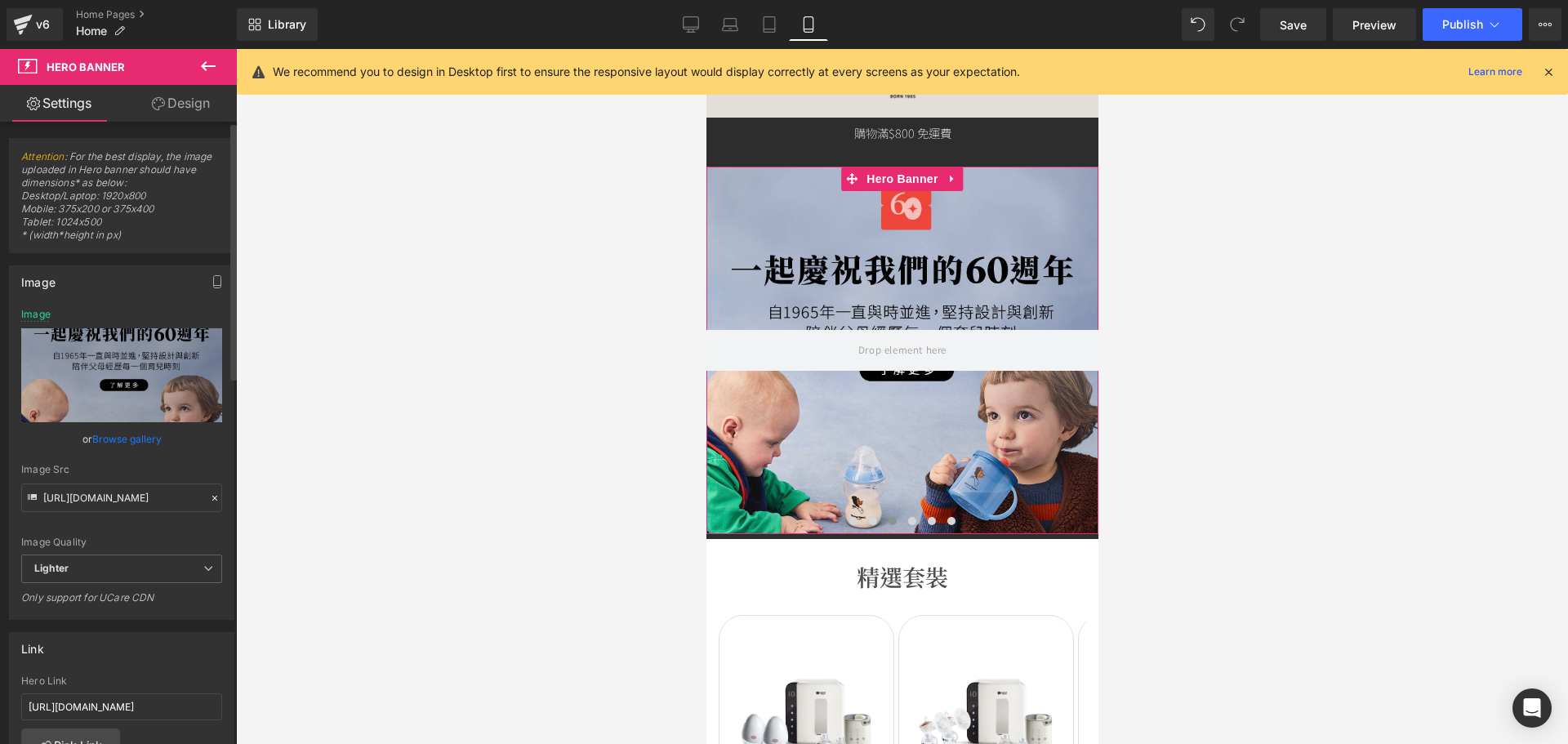
click at [131, 444] on link "Browse gallery" at bounding box center [127, 438] width 70 height 28
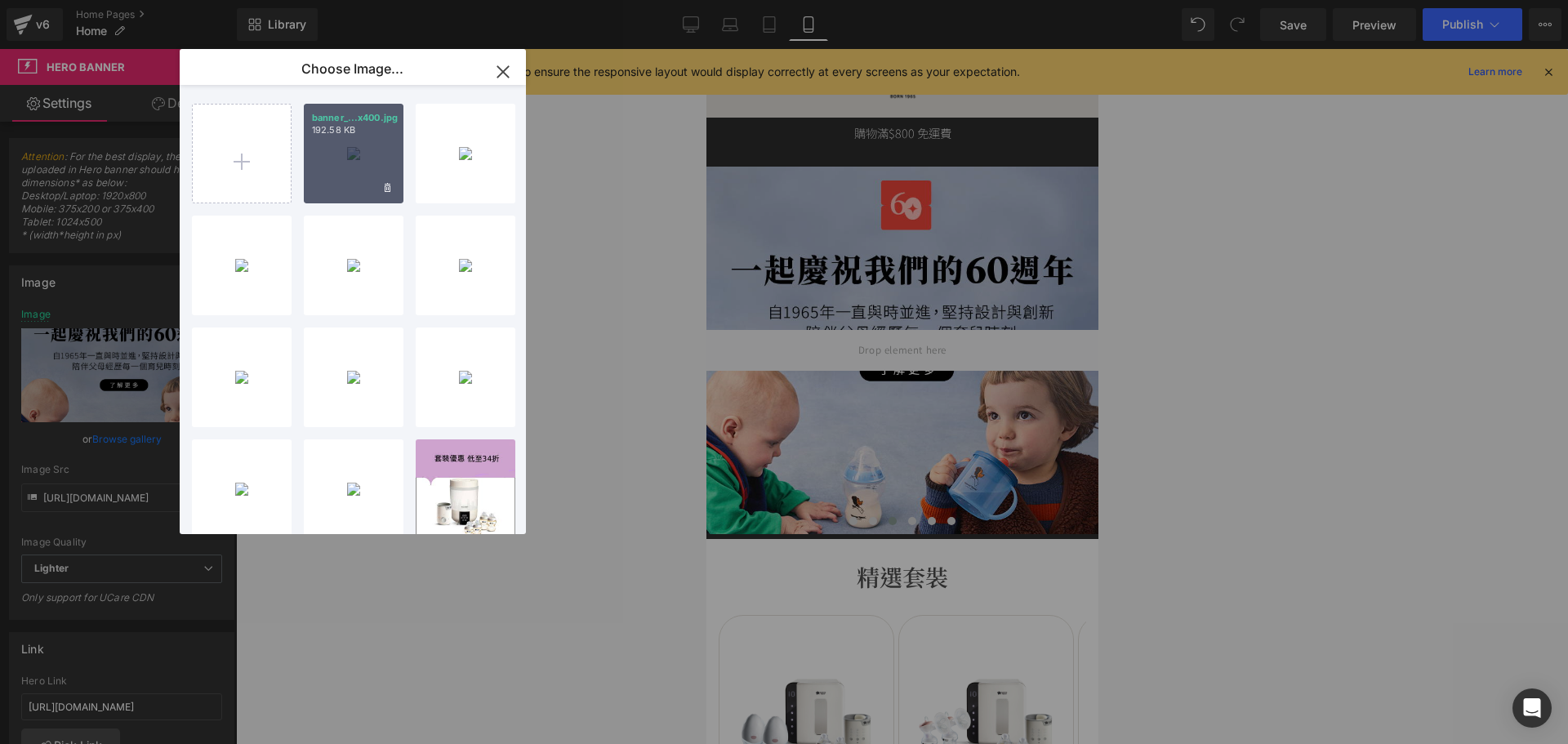
click at [327, 177] on div "banner_...x400.jpg 192.58 KB" at bounding box center [353, 153] width 99 height 99
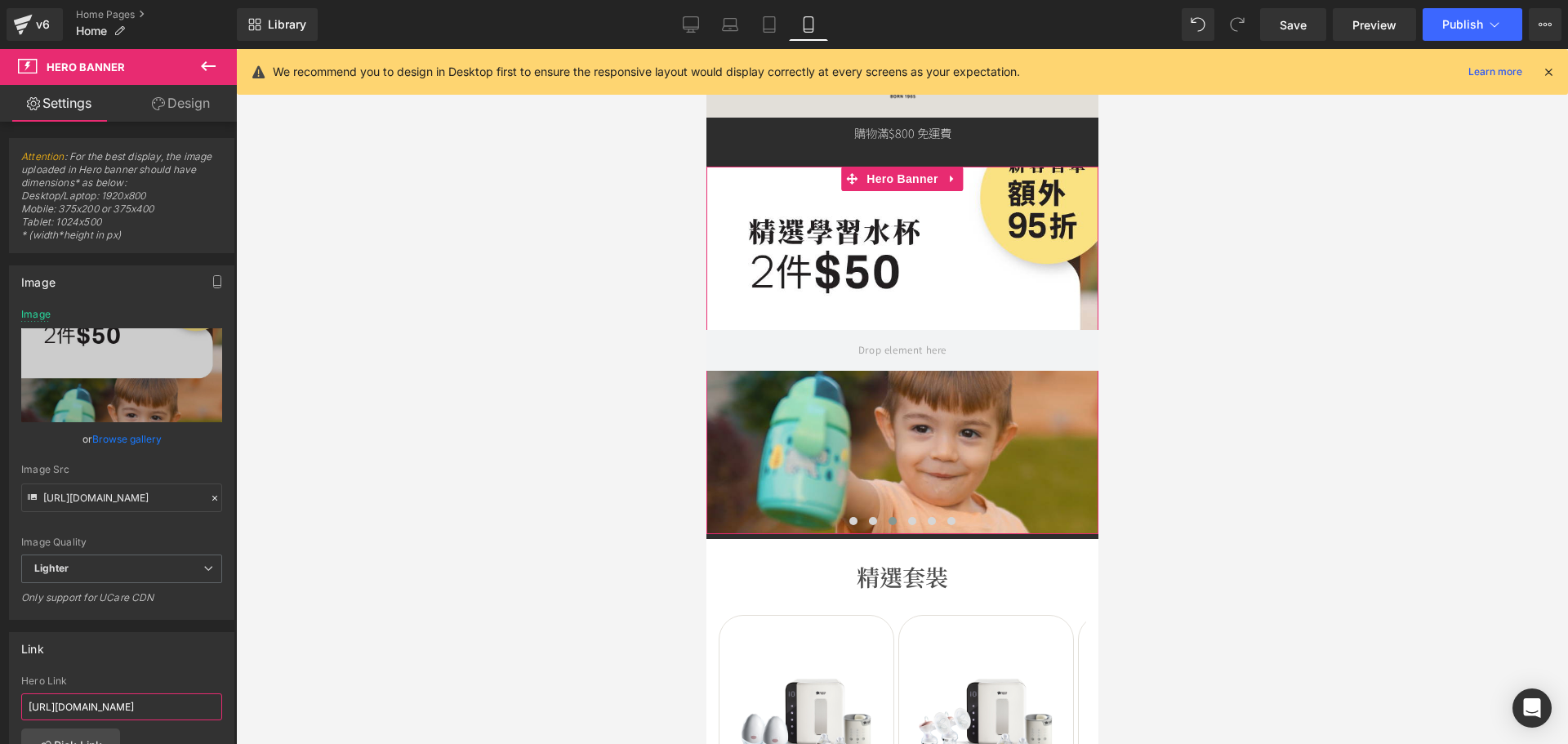
drag, startPoint x: 27, startPoint y: 706, endPoint x: 494, endPoint y: 714, distance: 467.1
click at [494, 714] on div "Carousel You are previewing how the will restyle your page. You can not edit El…" at bounding box center [784, 386] width 1568 height 771
paste input "https://tommeetippeehkeshop.com/collections/cups-offer"
type input "https://tommeetippeehkeshop.com/collections/cups-offer"
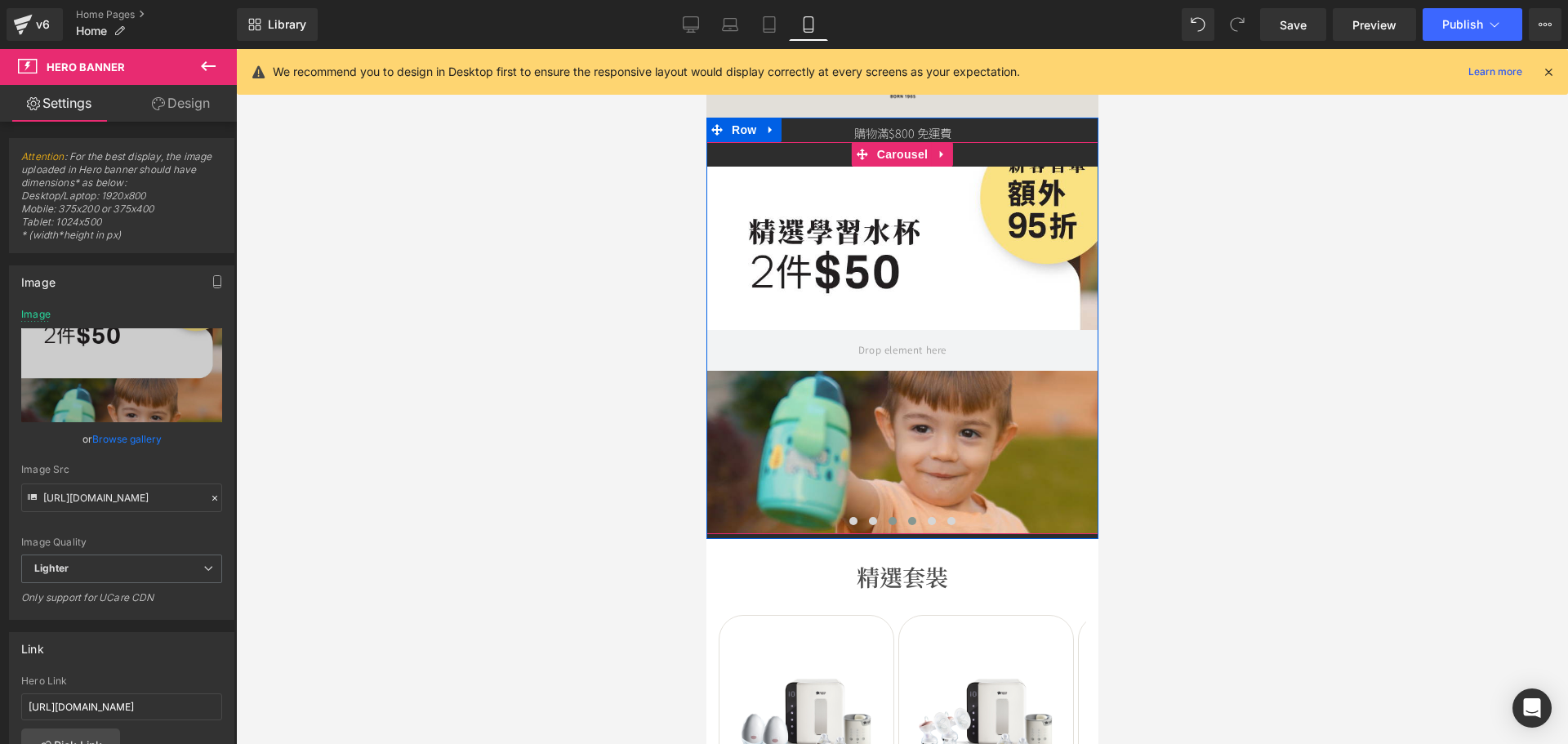
click at [907, 519] on span at bounding box center [910, 520] width 8 height 8
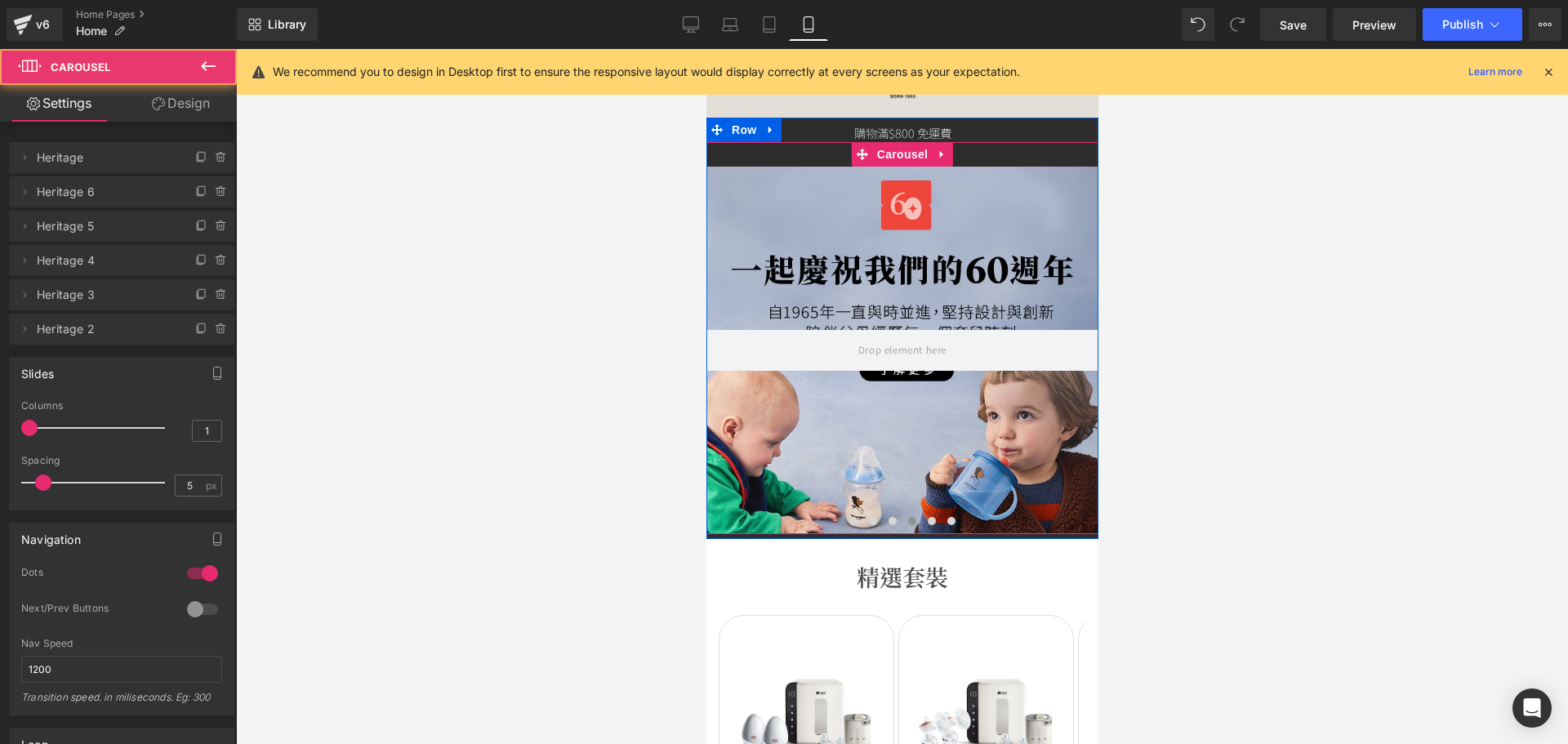
click at [874, 453] on div at bounding box center [901, 350] width 392 height 367
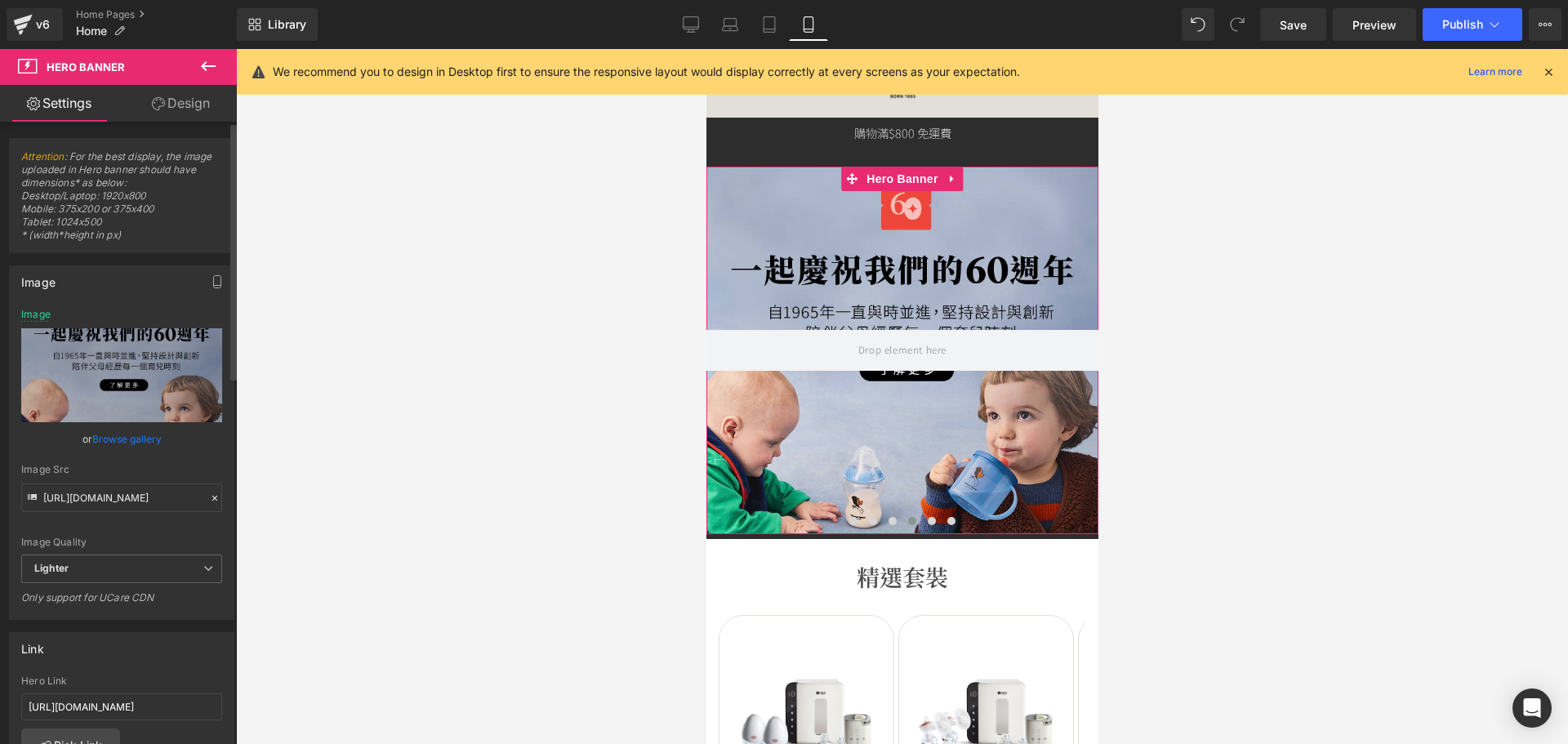
click at [131, 431] on link "Browse gallery" at bounding box center [127, 438] width 70 height 28
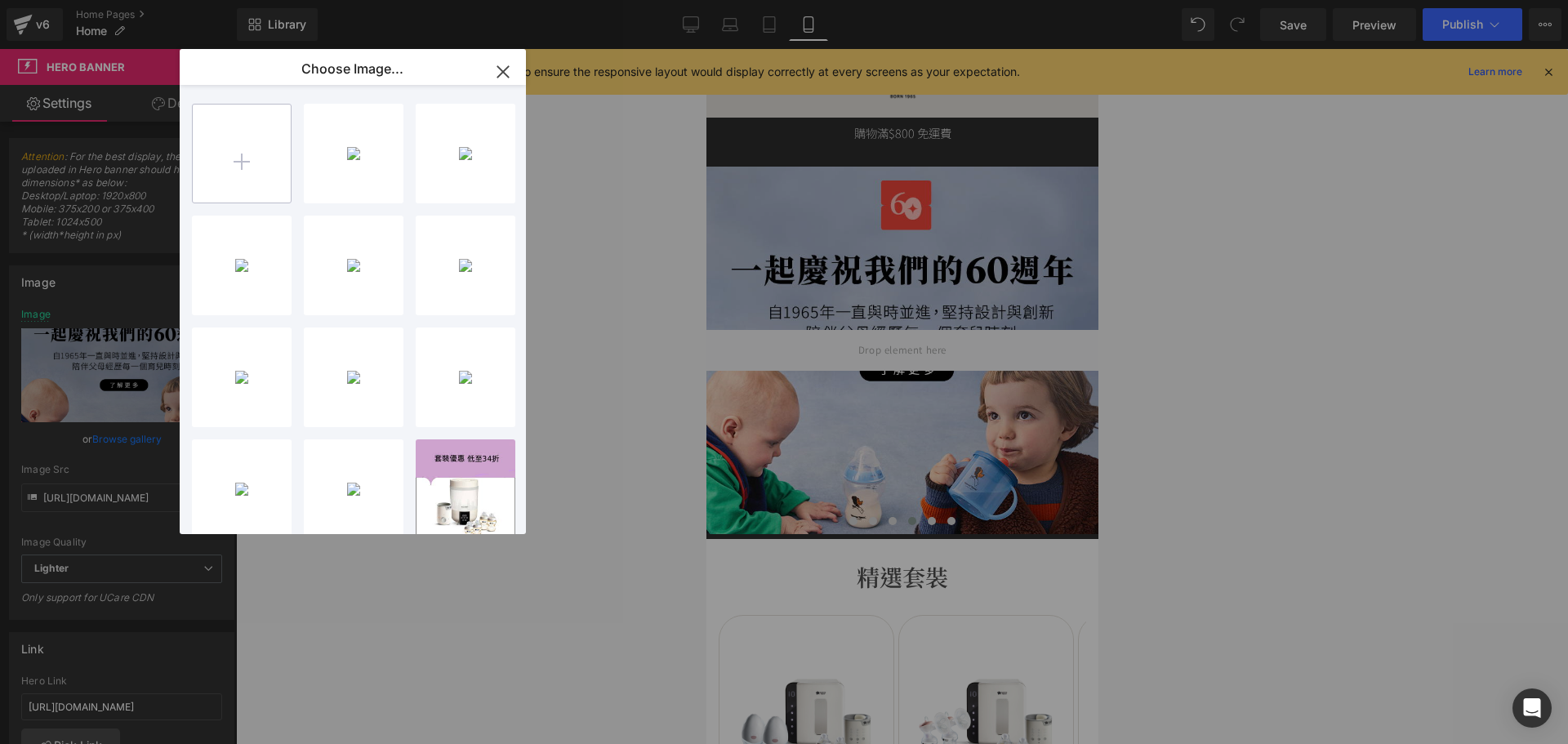
click at [240, 163] on input "file" at bounding box center [241, 153] width 98 height 98
type input "C:\fakepath\banner_instore_08AUG_04_375x400.jpg"
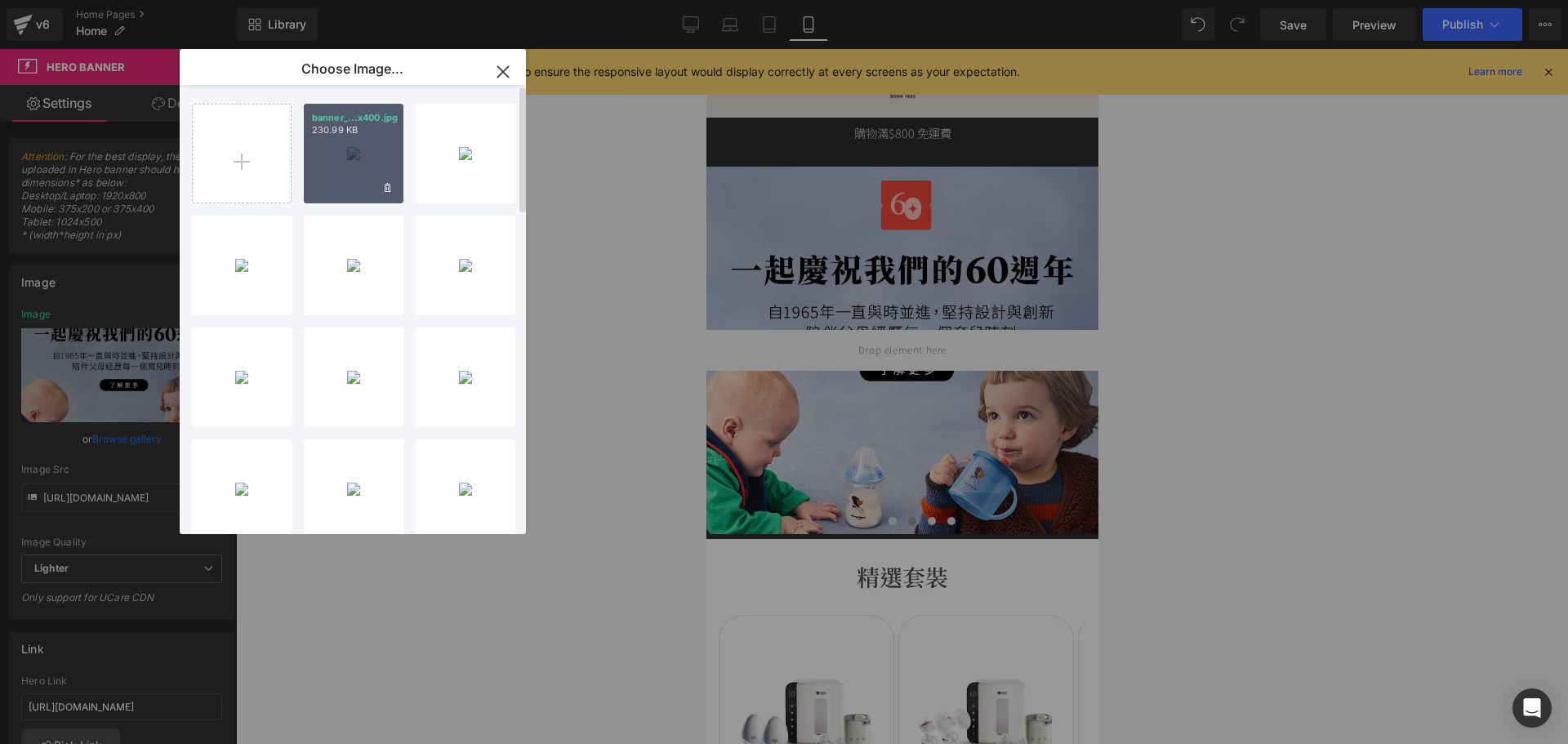
click at [389, 132] on p "230.99 KB" at bounding box center [353, 130] width 84 height 12
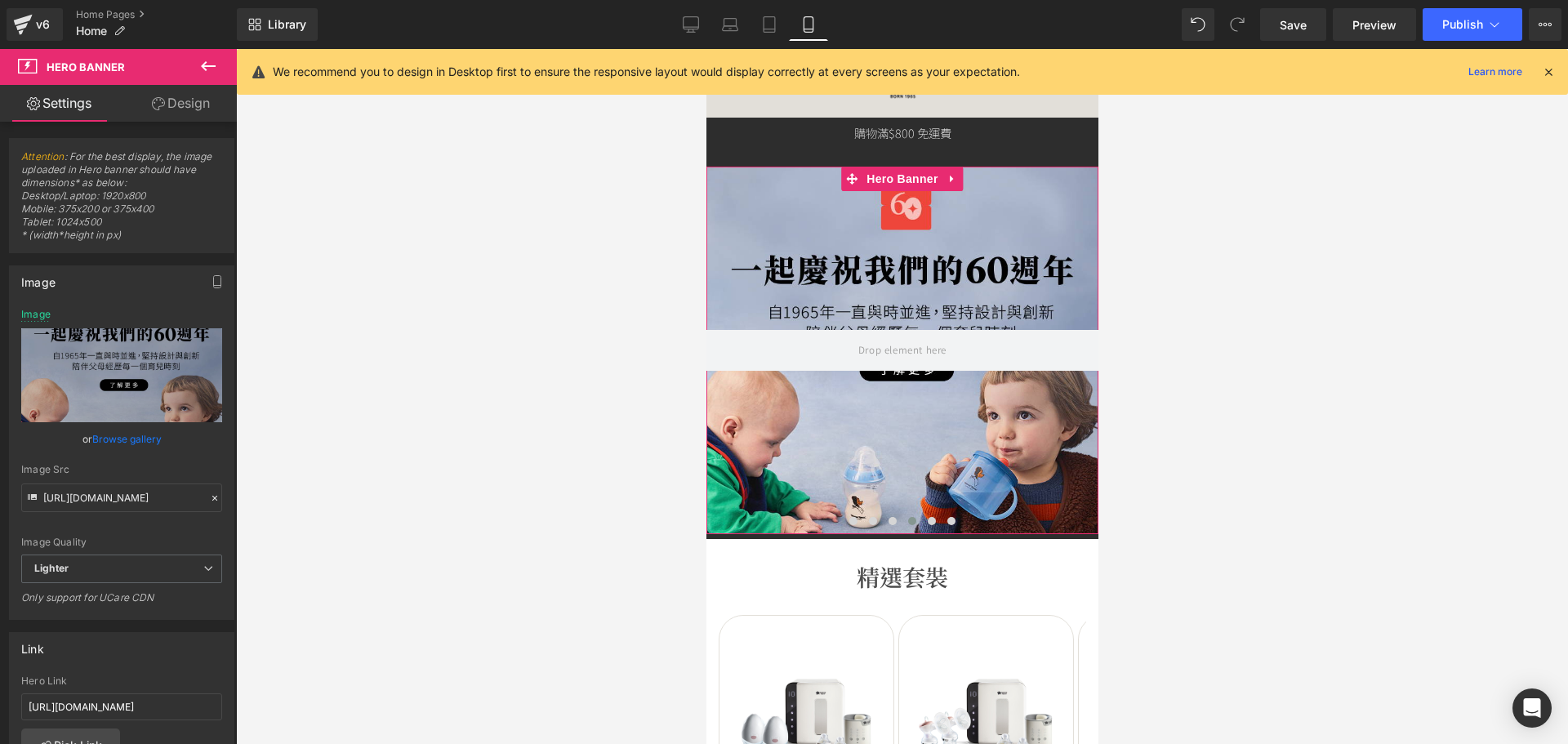
drag, startPoint x: 124, startPoint y: 438, endPoint x: 260, endPoint y: 332, distance: 172.4
click at [124, 437] on link "Browse gallery" at bounding box center [127, 438] width 70 height 28
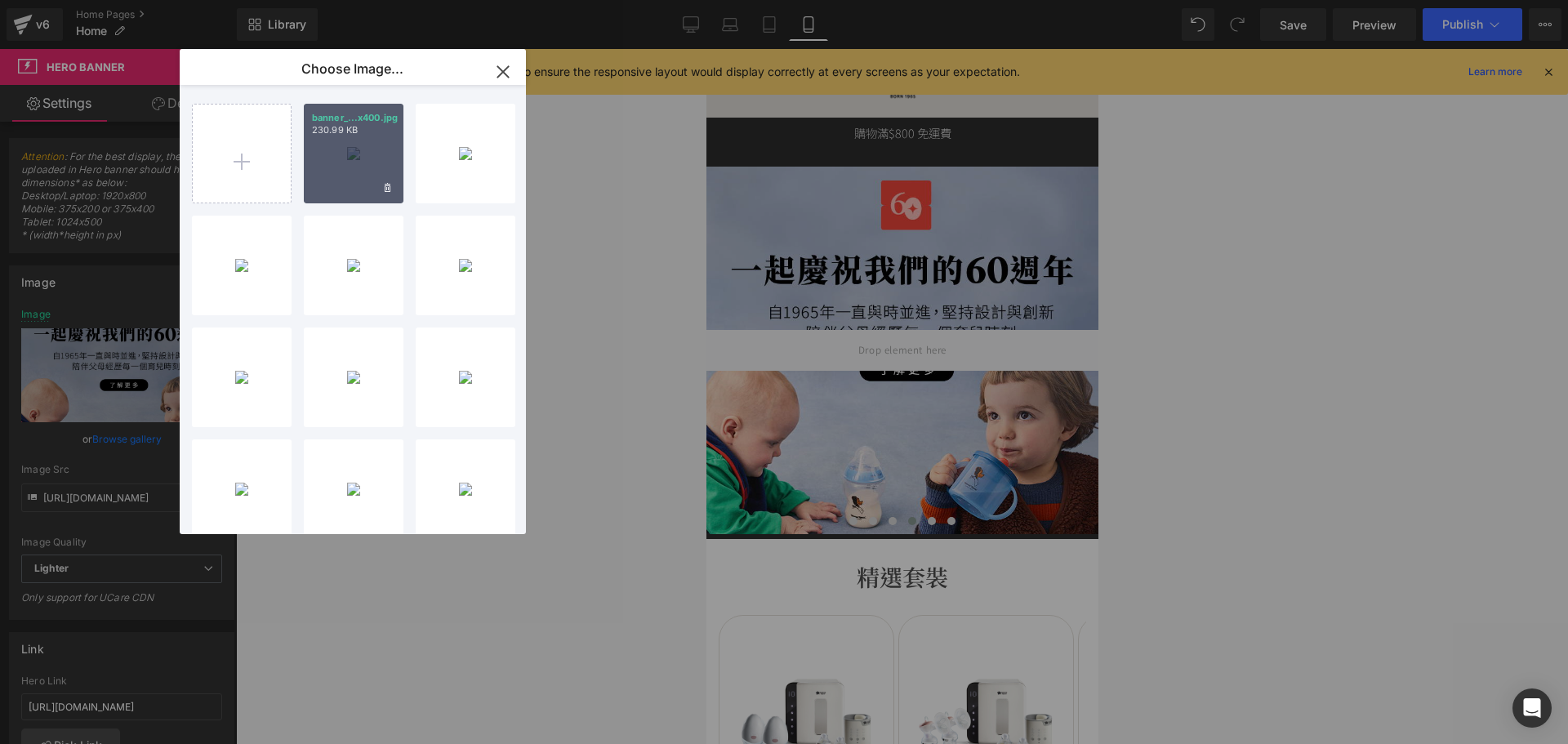
click at [328, 166] on div "banner_...x400.jpg 230.99 KB" at bounding box center [353, 153] width 99 height 99
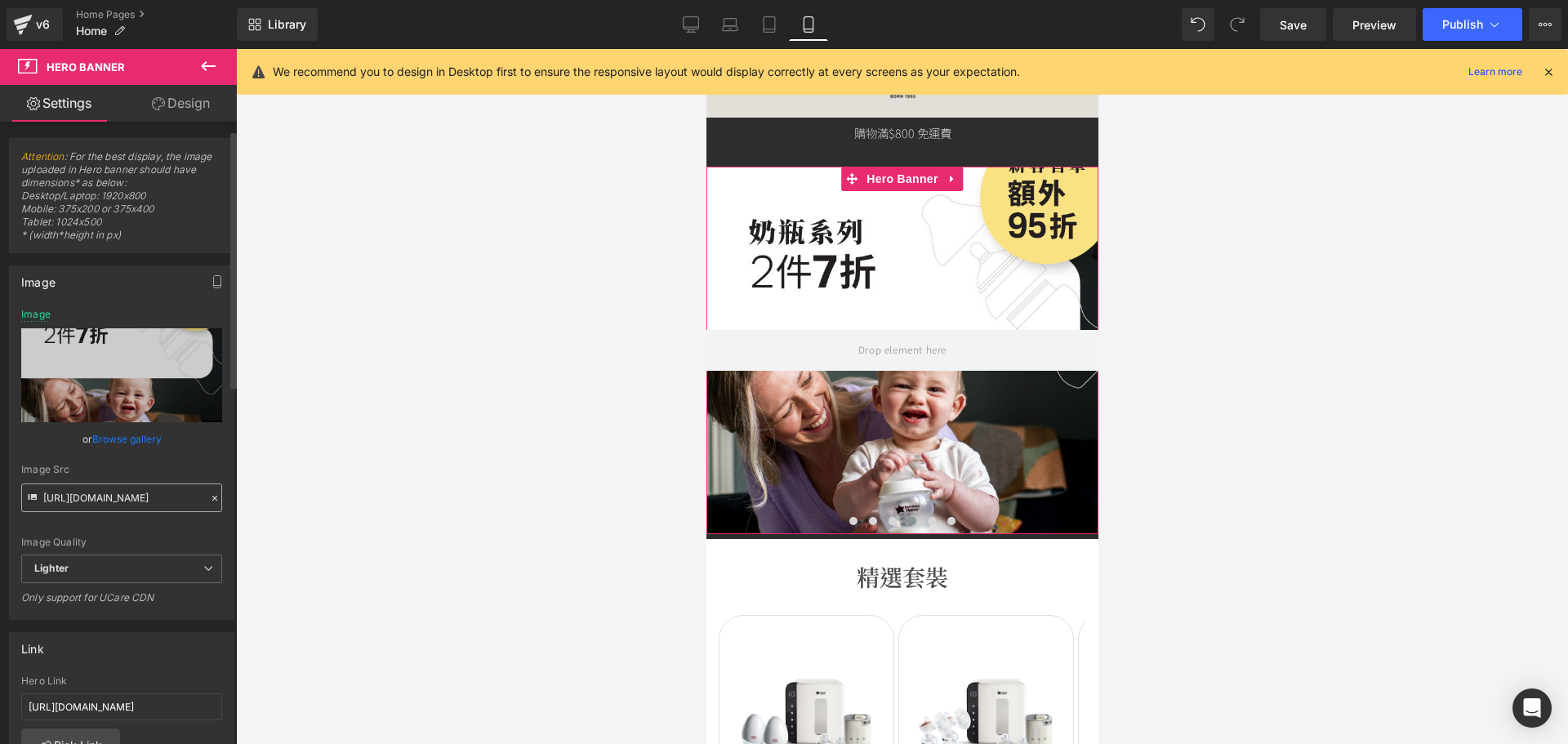
scroll to position [82, 0]
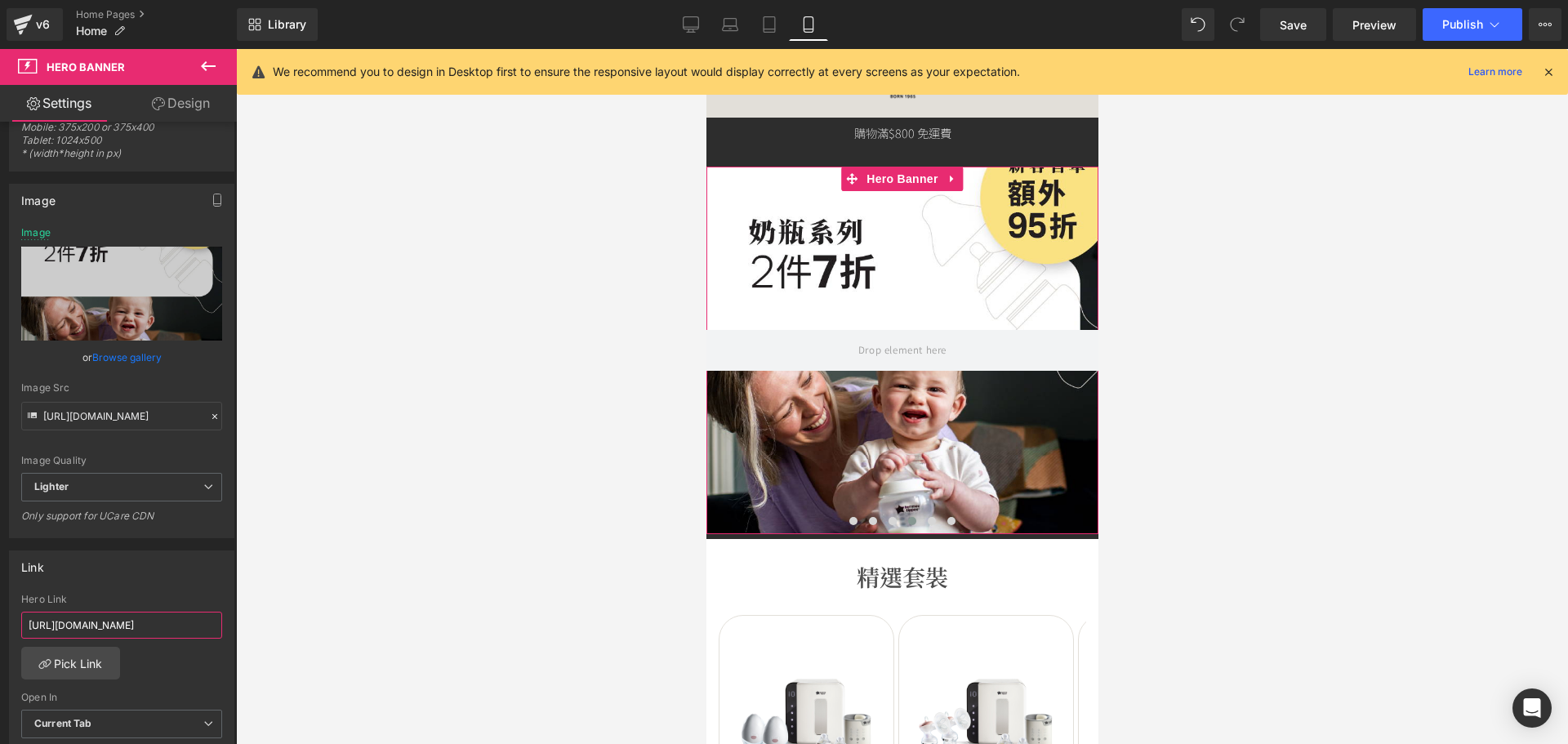
drag, startPoint x: 50, startPoint y: 621, endPoint x: 394, endPoint y: 636, distance: 344.3
click at [392, 637] on div "Carousel You are previewing how the will restyle your page. You can not edit El…" at bounding box center [784, 386] width 1568 height 771
type input "h"
paste input "https://tommeetippeehkeshop.com/collections/tommee-tippee-bottles"
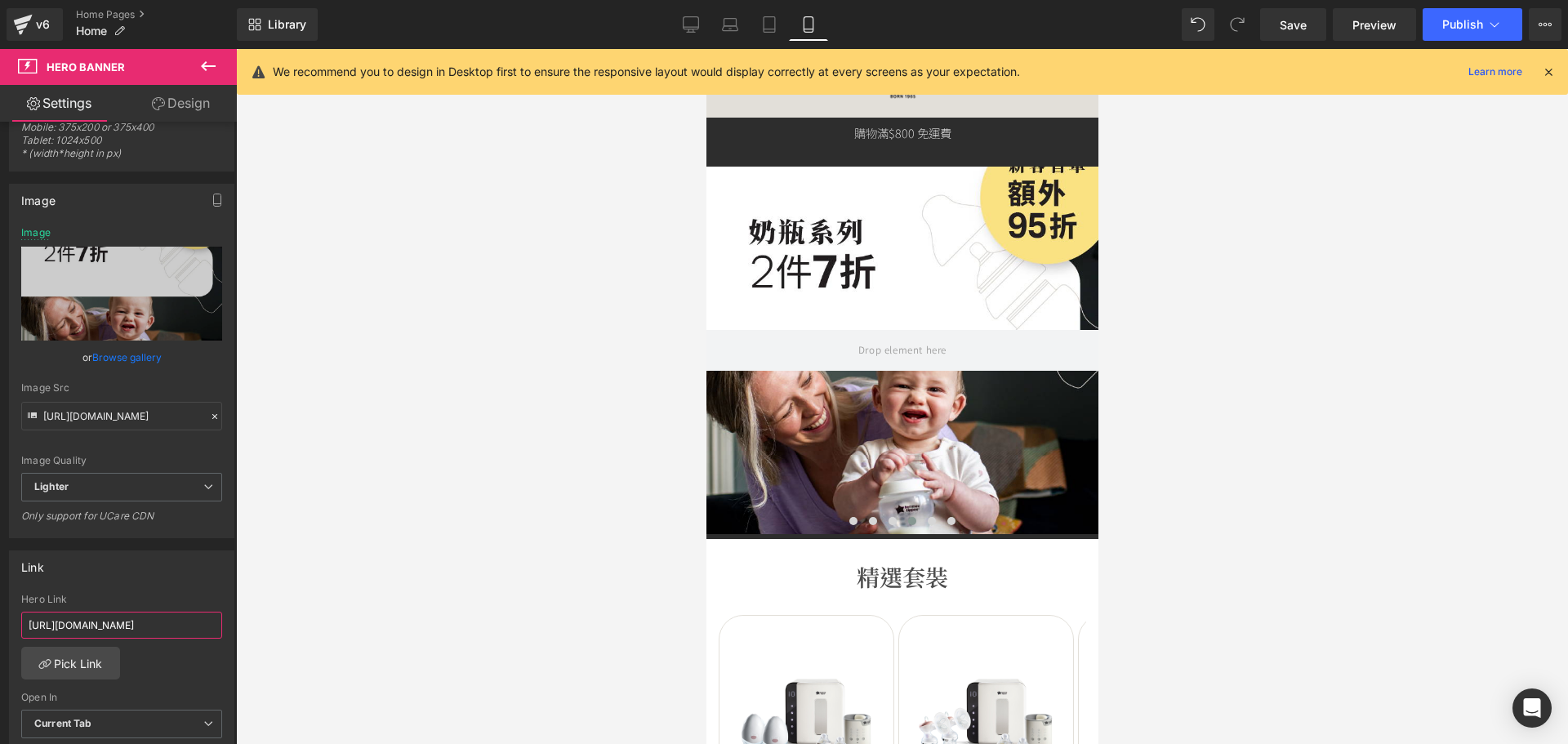
scroll to position [0, 146]
type input "https://tommeetippeehkeshop.com/collections/tommee-tippee-bottles"
click at [167, 556] on div "Link" at bounding box center [121, 566] width 224 height 31
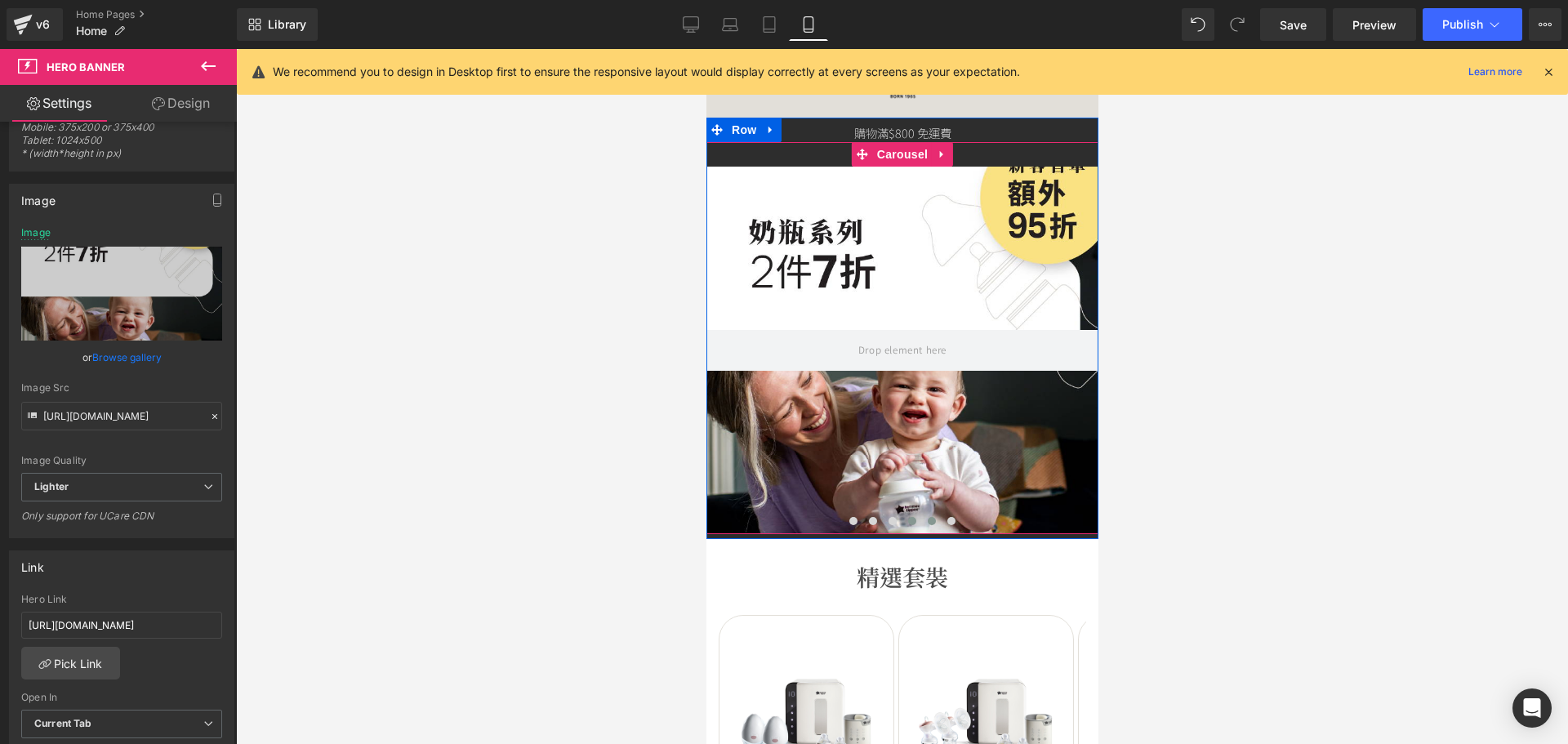
click at [930, 523] on button at bounding box center [931, 520] width 19 height 17
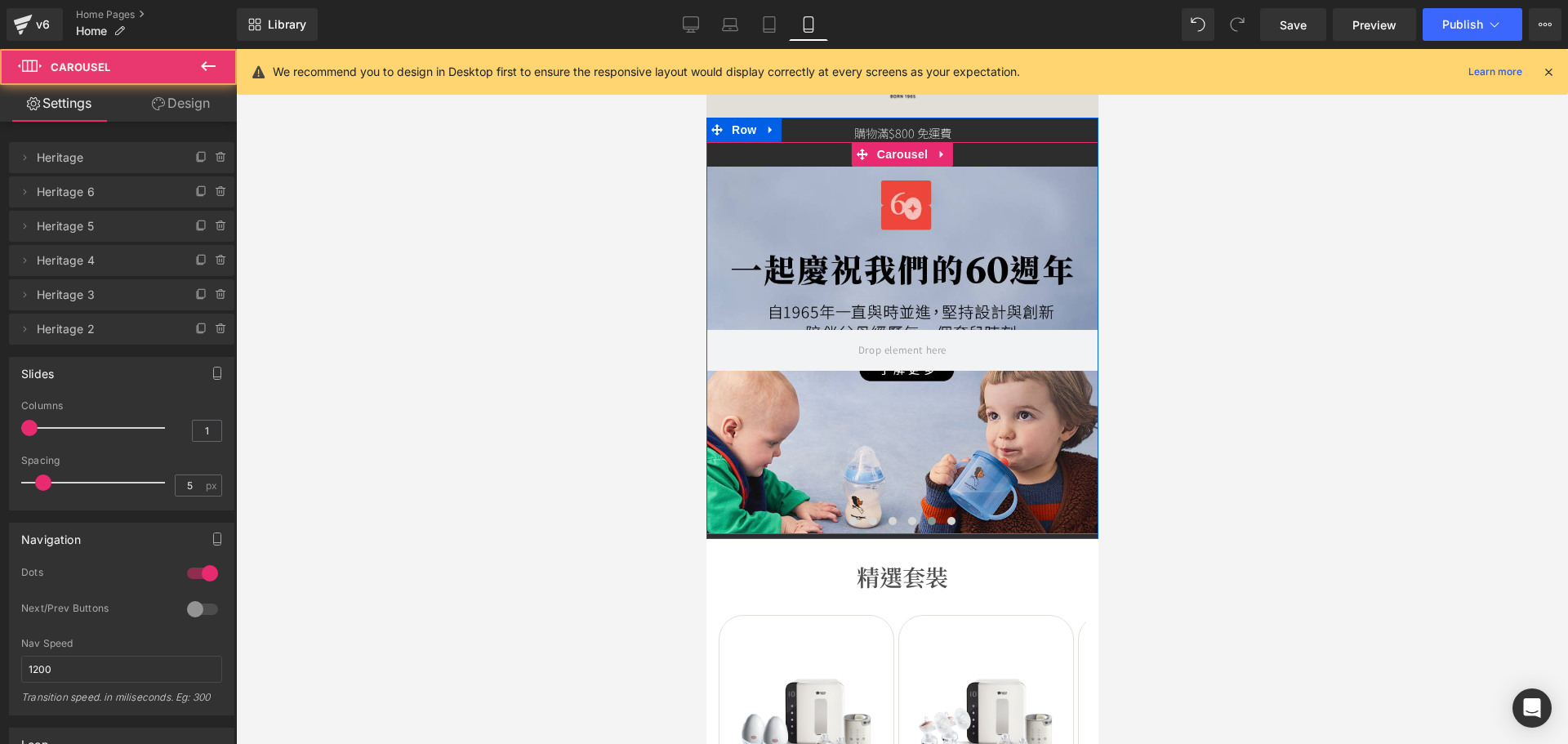
click at [872, 425] on div at bounding box center [901, 350] width 392 height 367
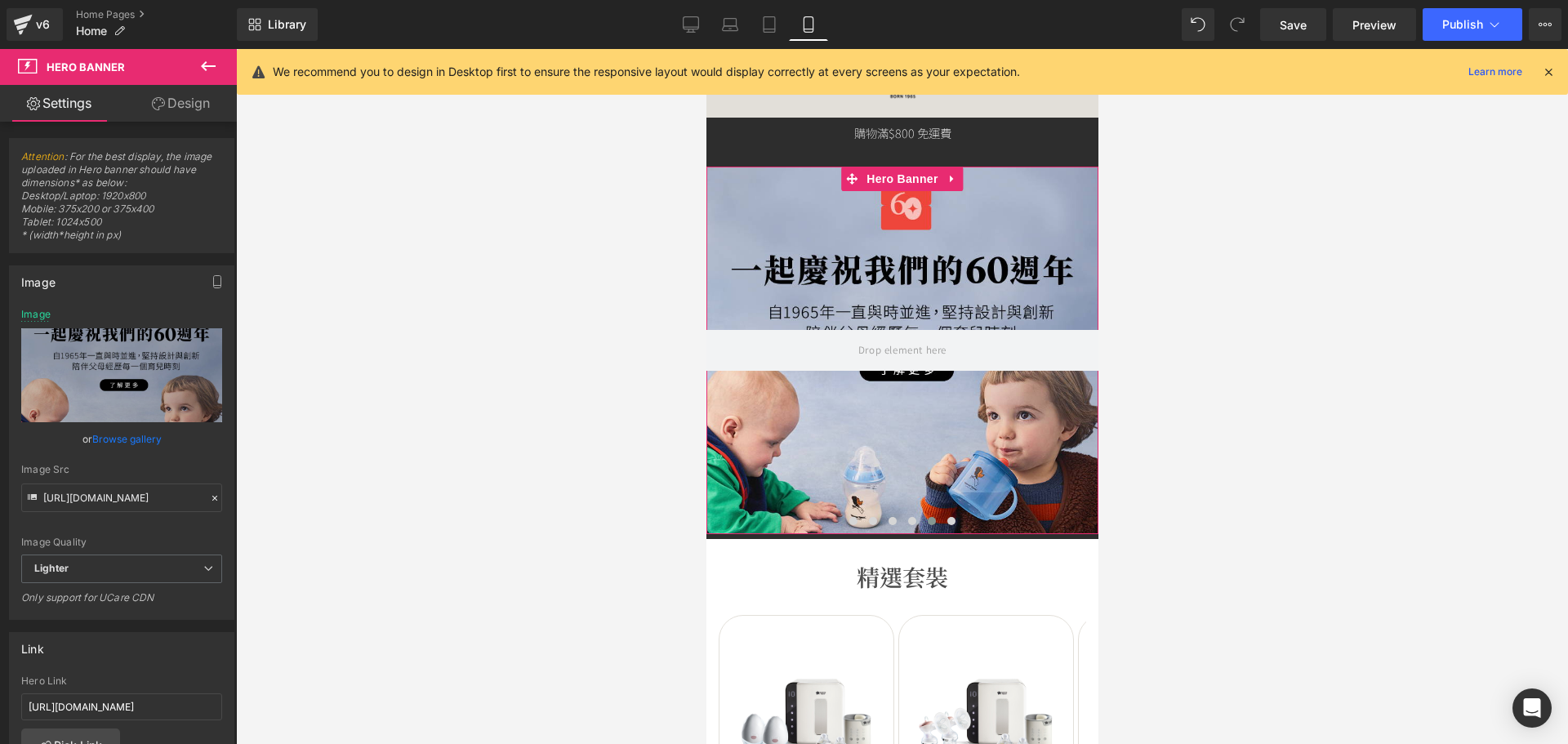
click at [128, 430] on link "Browse gallery" at bounding box center [127, 438] width 70 height 28
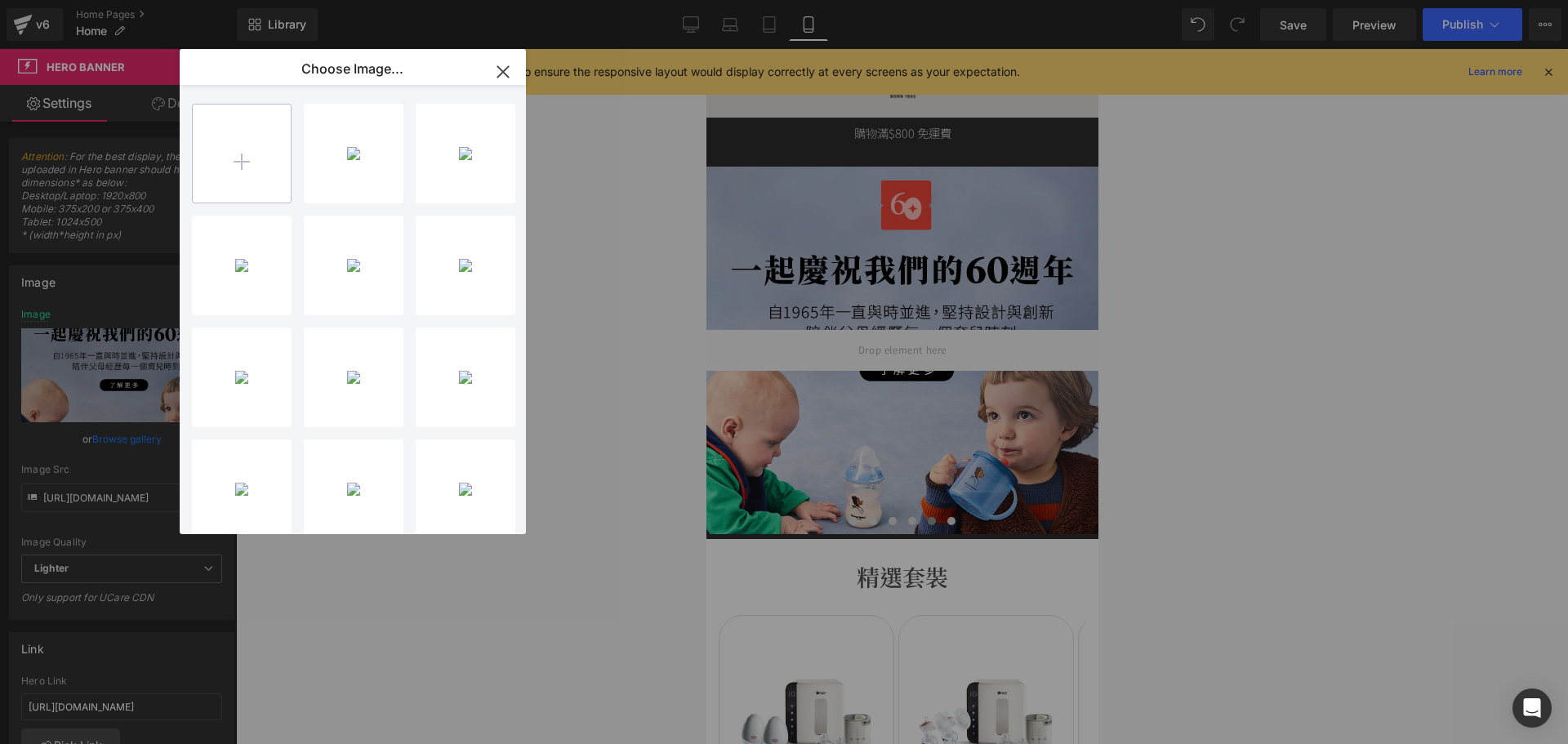
click at [215, 181] on input "file" at bounding box center [241, 153] width 98 height 98
type input "C:\fakepath\banner_instore_08AUG_06_375x400.jpg"
click at [394, 153] on div "banner_...x400.jpg 233.79 KB" at bounding box center [353, 153] width 99 height 99
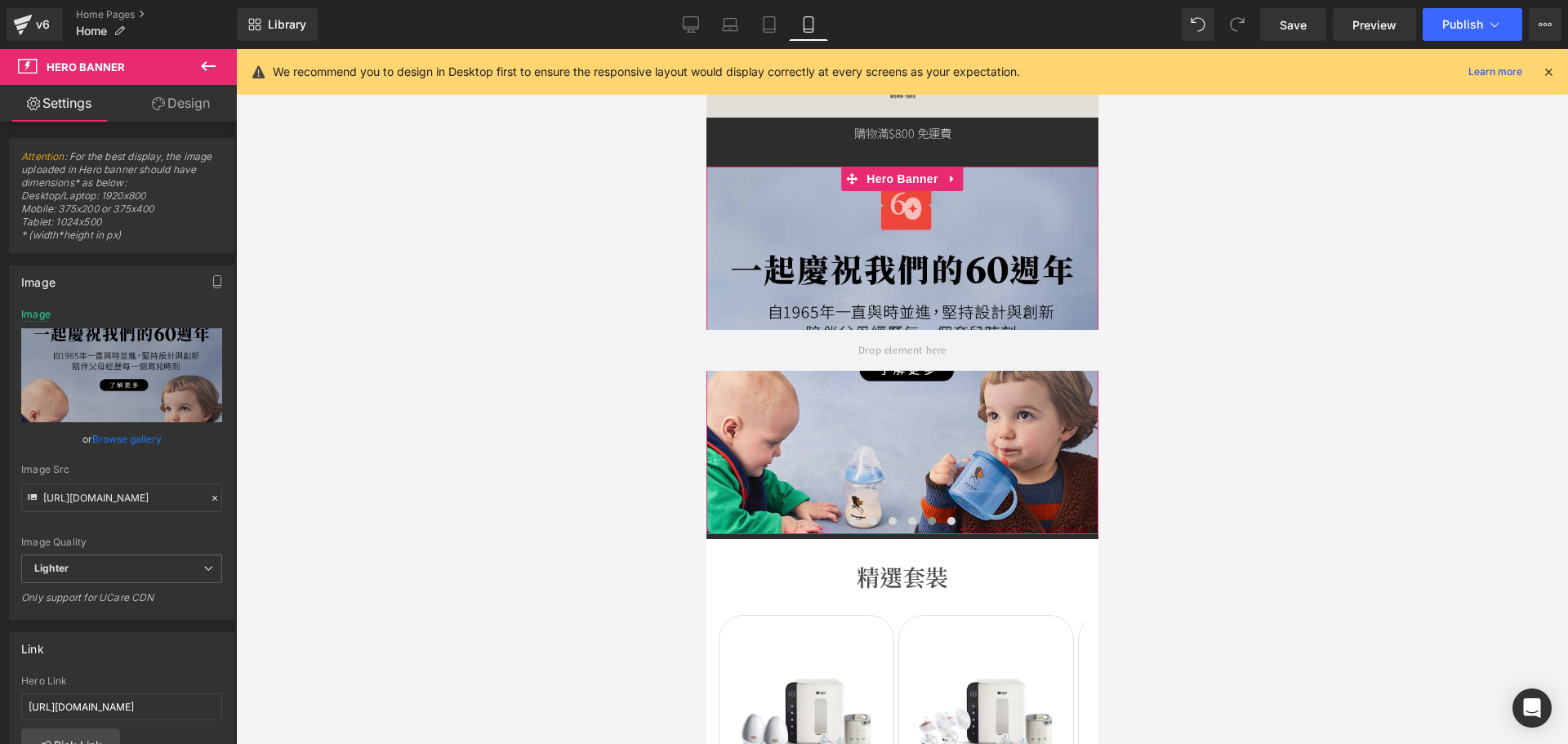
drag, startPoint x: 141, startPoint y: 438, endPoint x: 155, endPoint y: 431, distance: 15.7
click at [141, 438] on link "Browse gallery" at bounding box center [127, 438] width 70 height 28
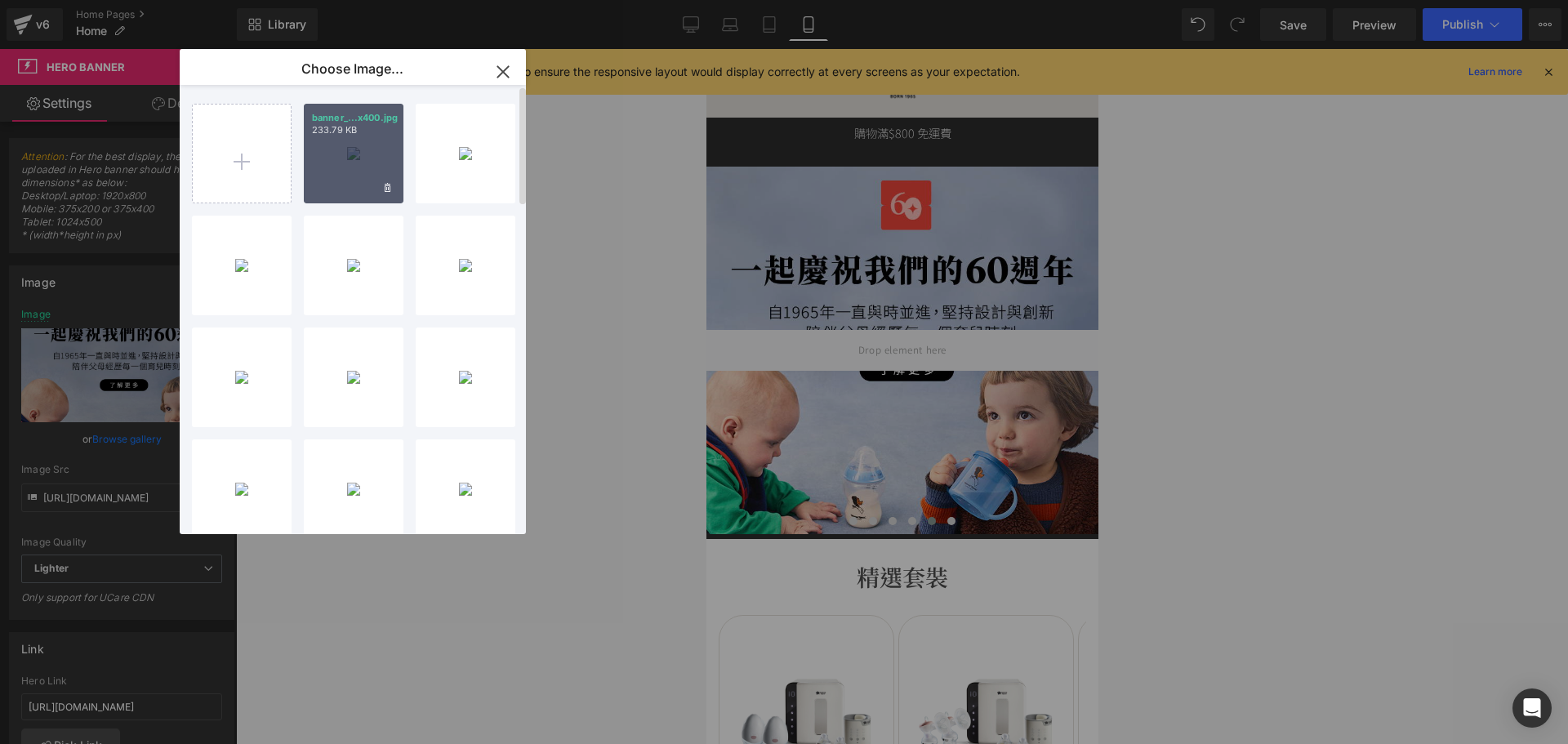
click at [320, 150] on div "banner_...x400.jpg 233.79 KB" at bounding box center [353, 153] width 99 height 99
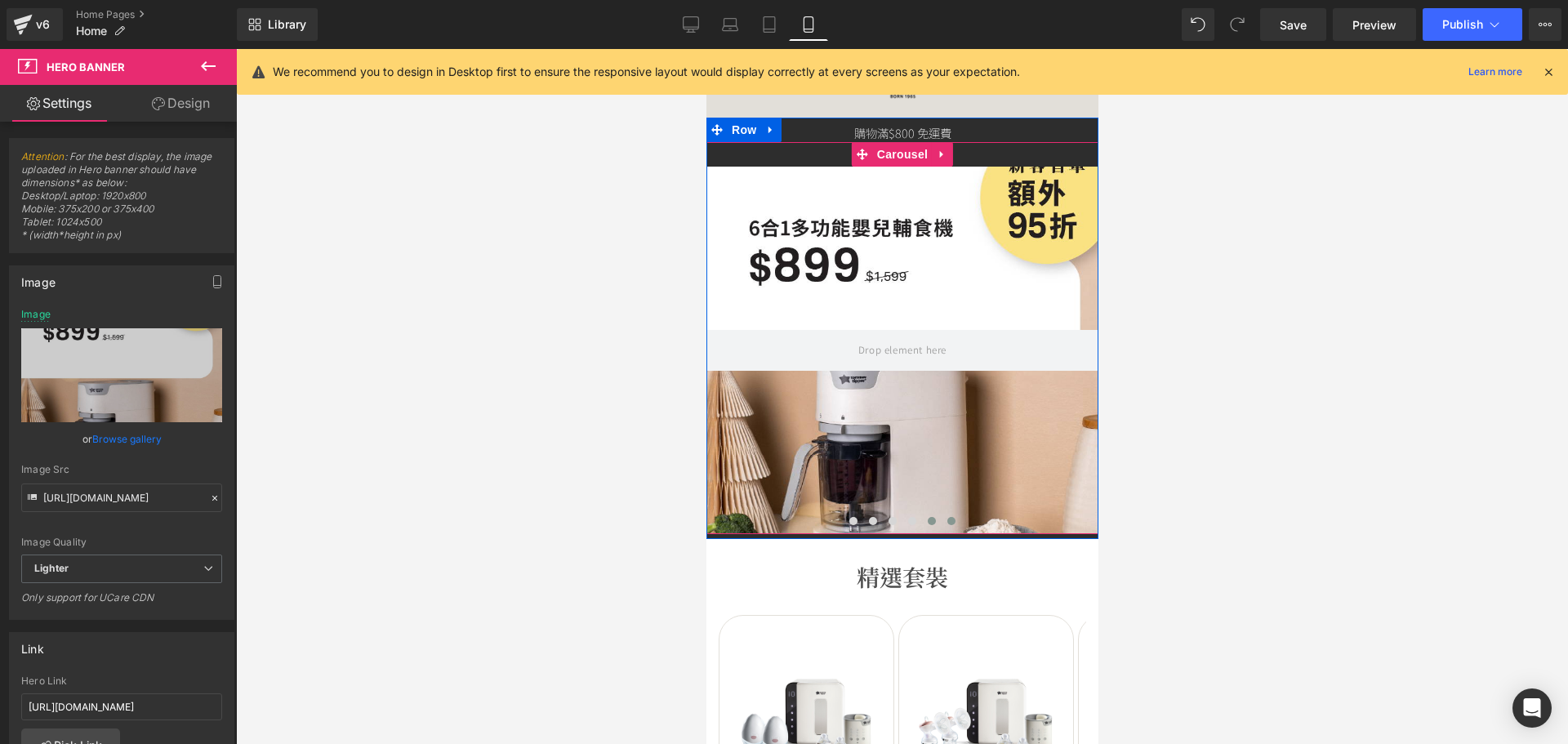
click at [951, 520] on button at bounding box center [950, 520] width 19 height 17
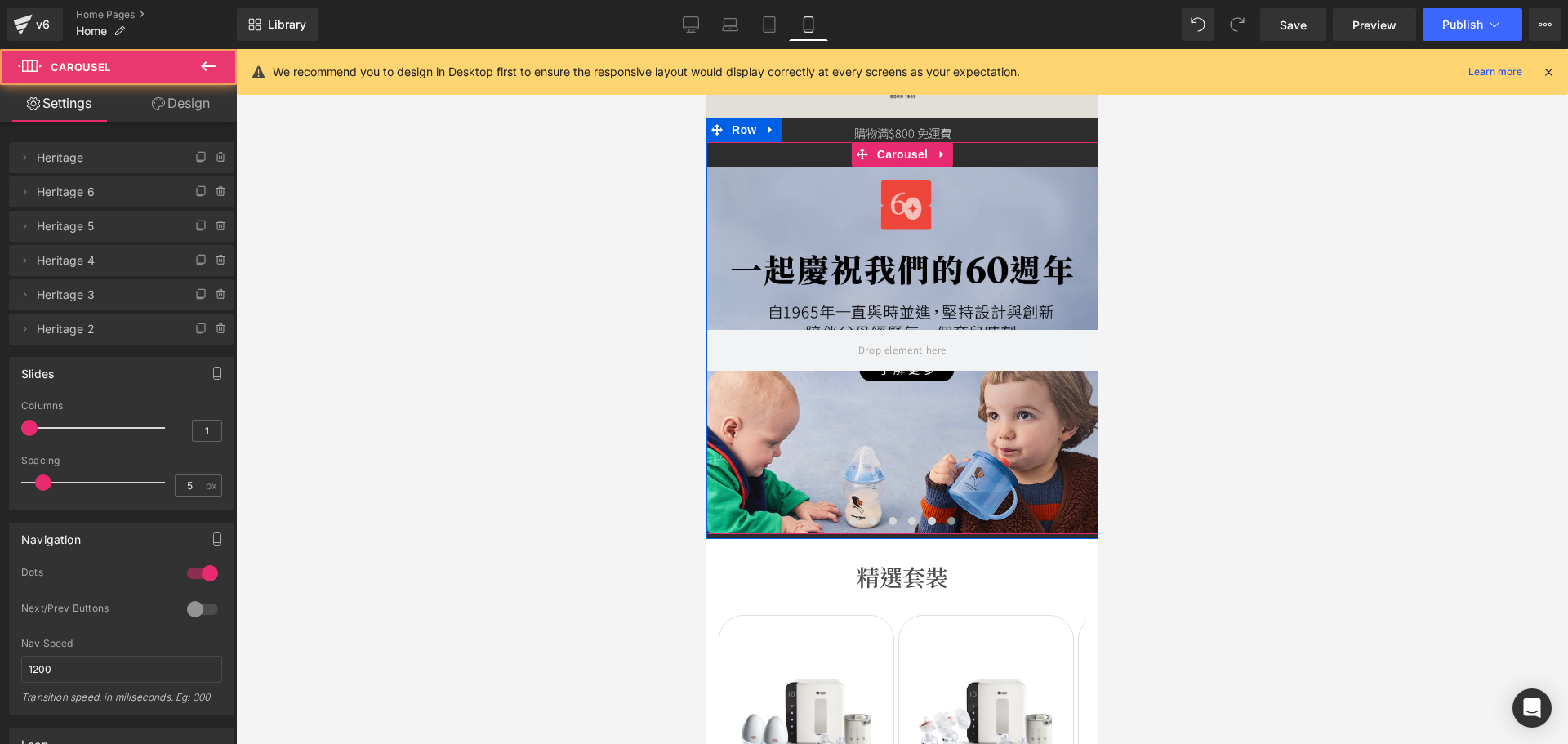
click at [917, 409] on div at bounding box center [901, 350] width 392 height 367
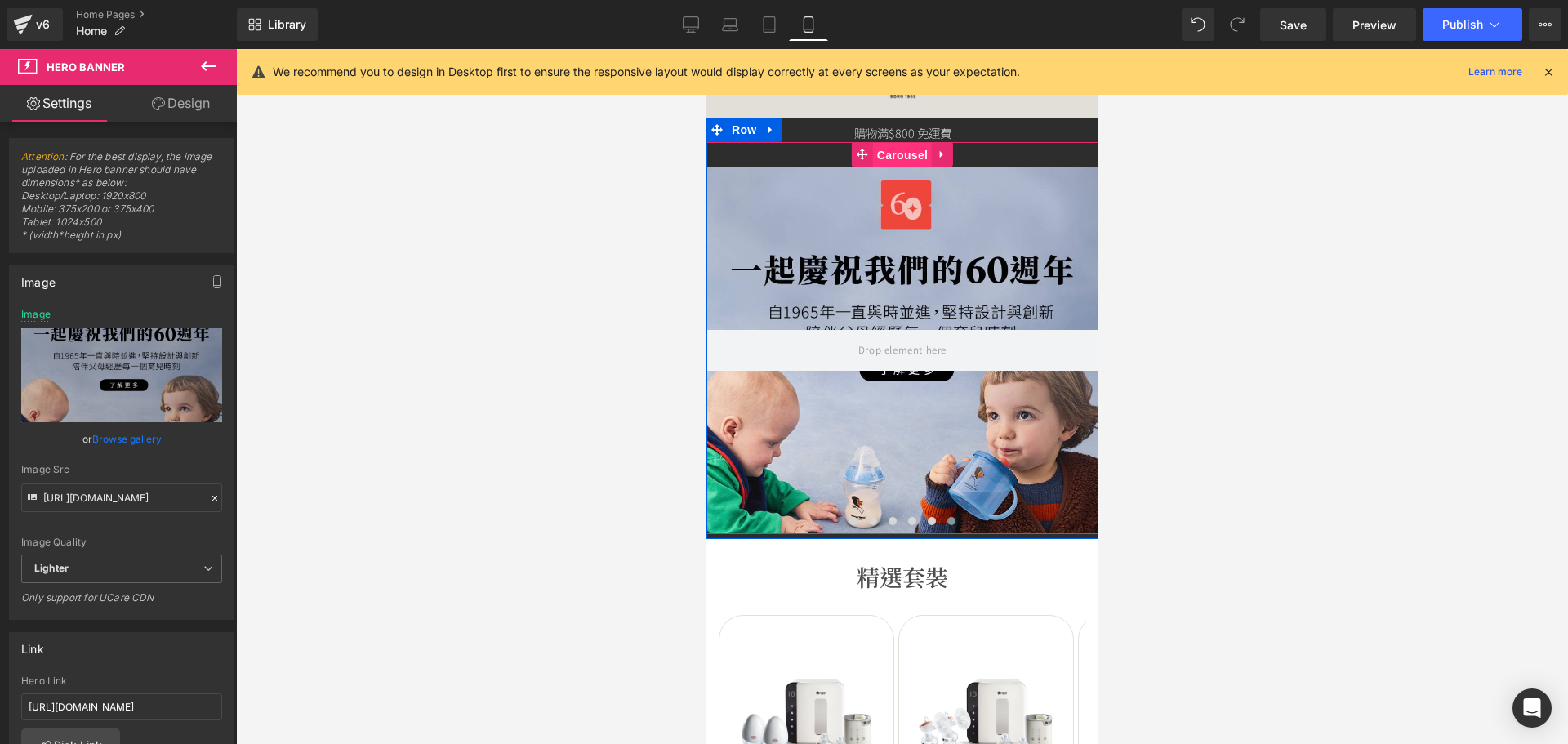
click at [898, 152] on span "Carousel" at bounding box center [901, 155] width 59 height 25
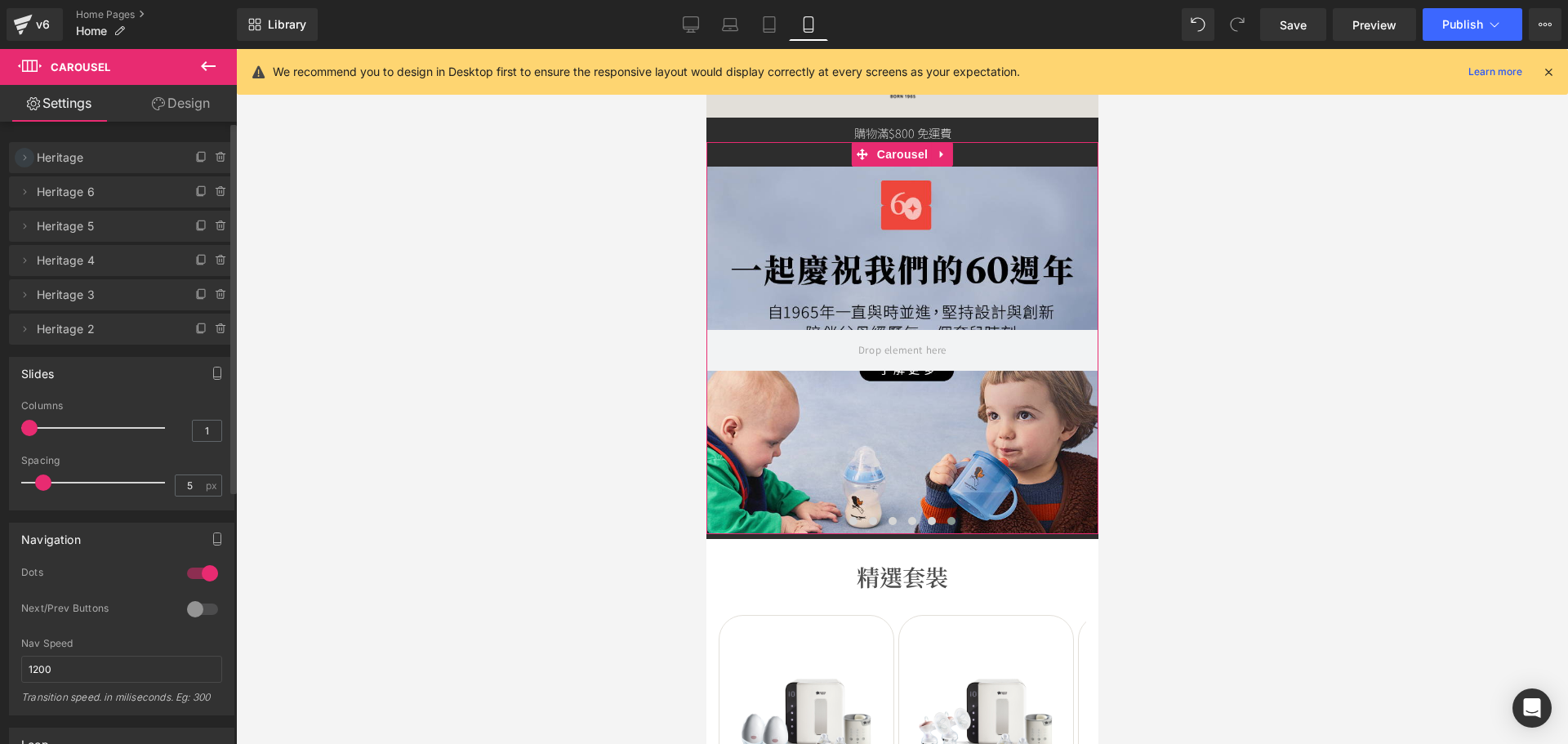
click at [22, 159] on icon at bounding box center [24, 158] width 13 height 13
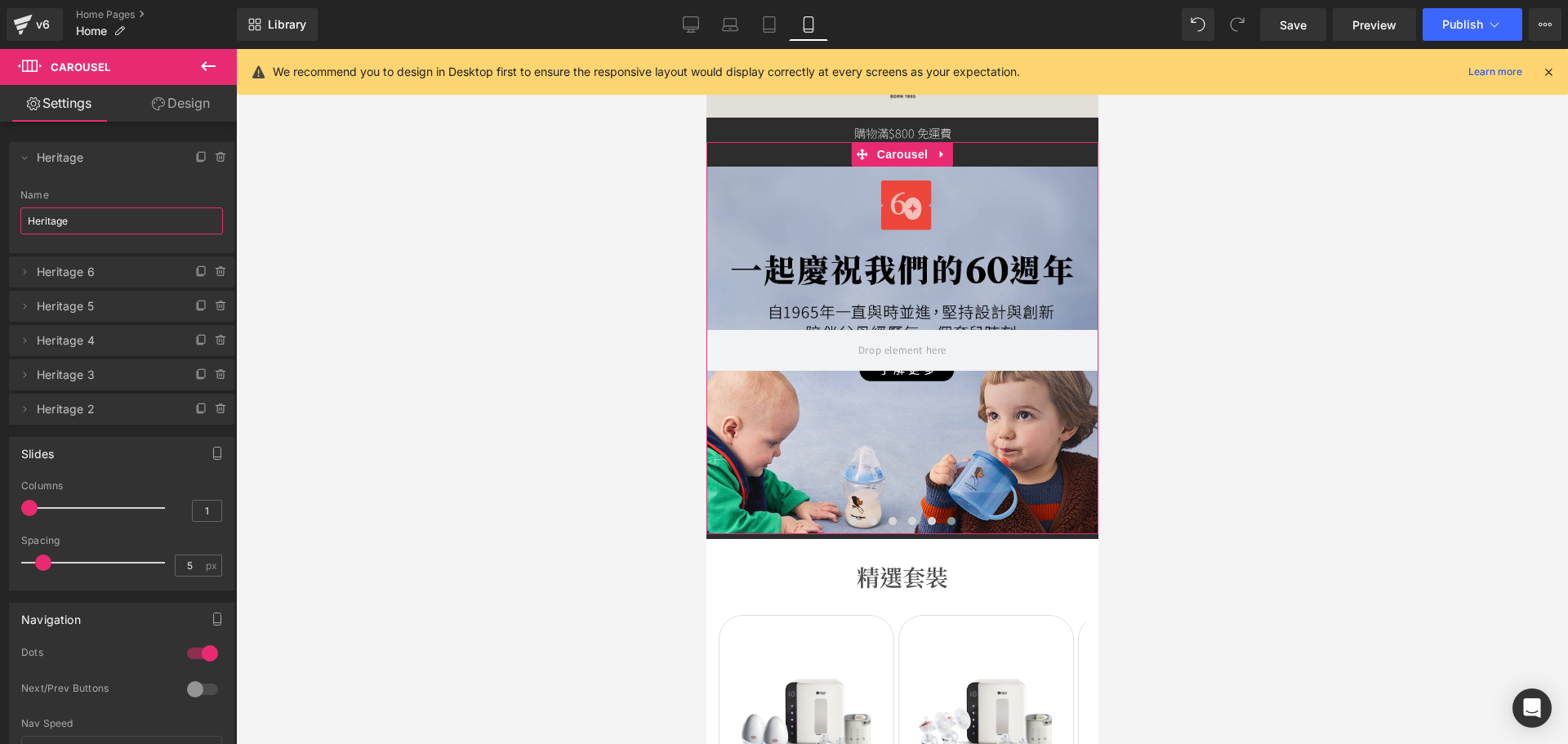
drag, startPoint x: 75, startPoint y: 215, endPoint x: -30, endPoint y: 205, distance: 105.5
click at [0, 205] on html "Carousel You are previewing how the will restyle your page. You can not edit El…" at bounding box center [784, 372] width 1568 height 744
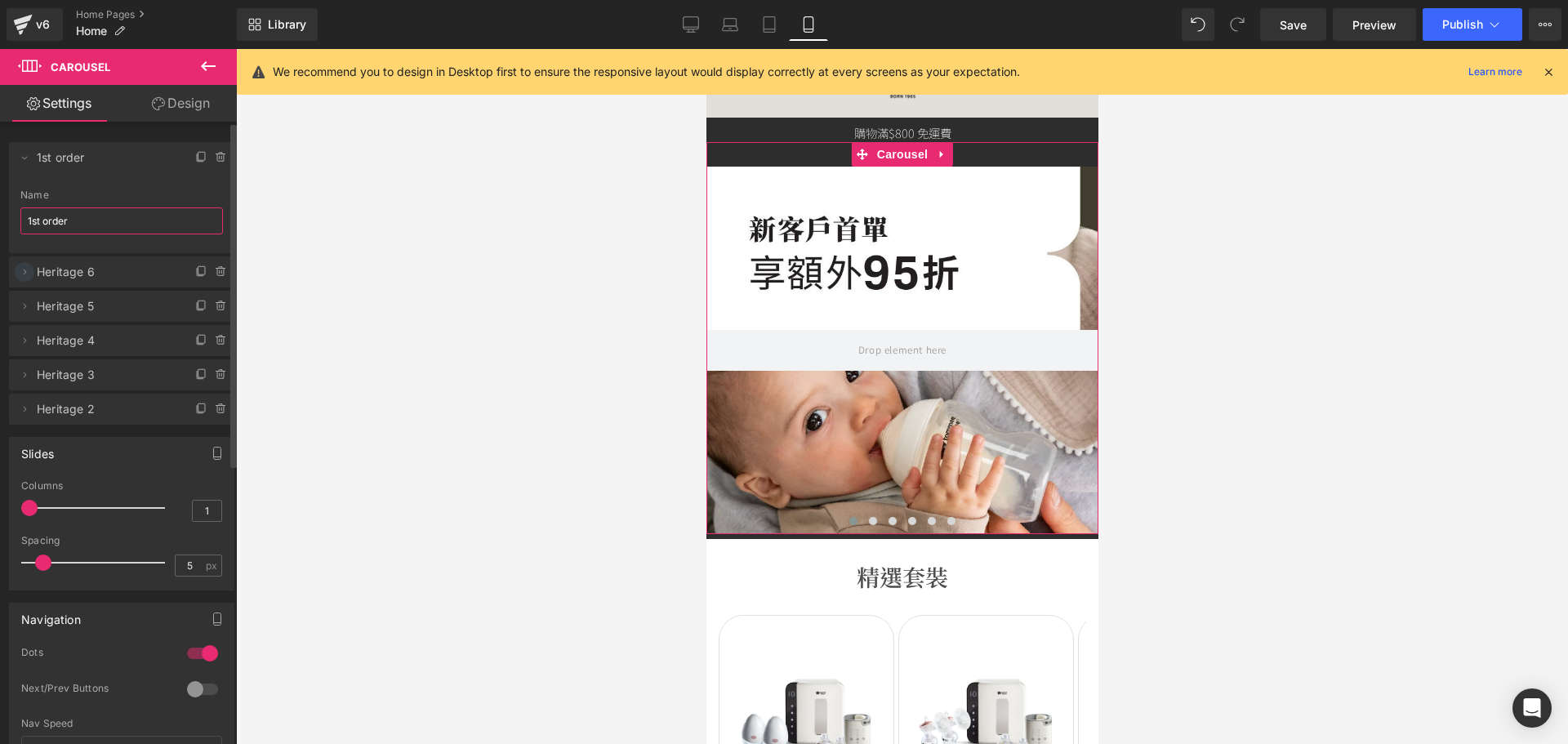
type input "1st order"
click at [24, 271] on icon at bounding box center [24, 271] width 13 height 13
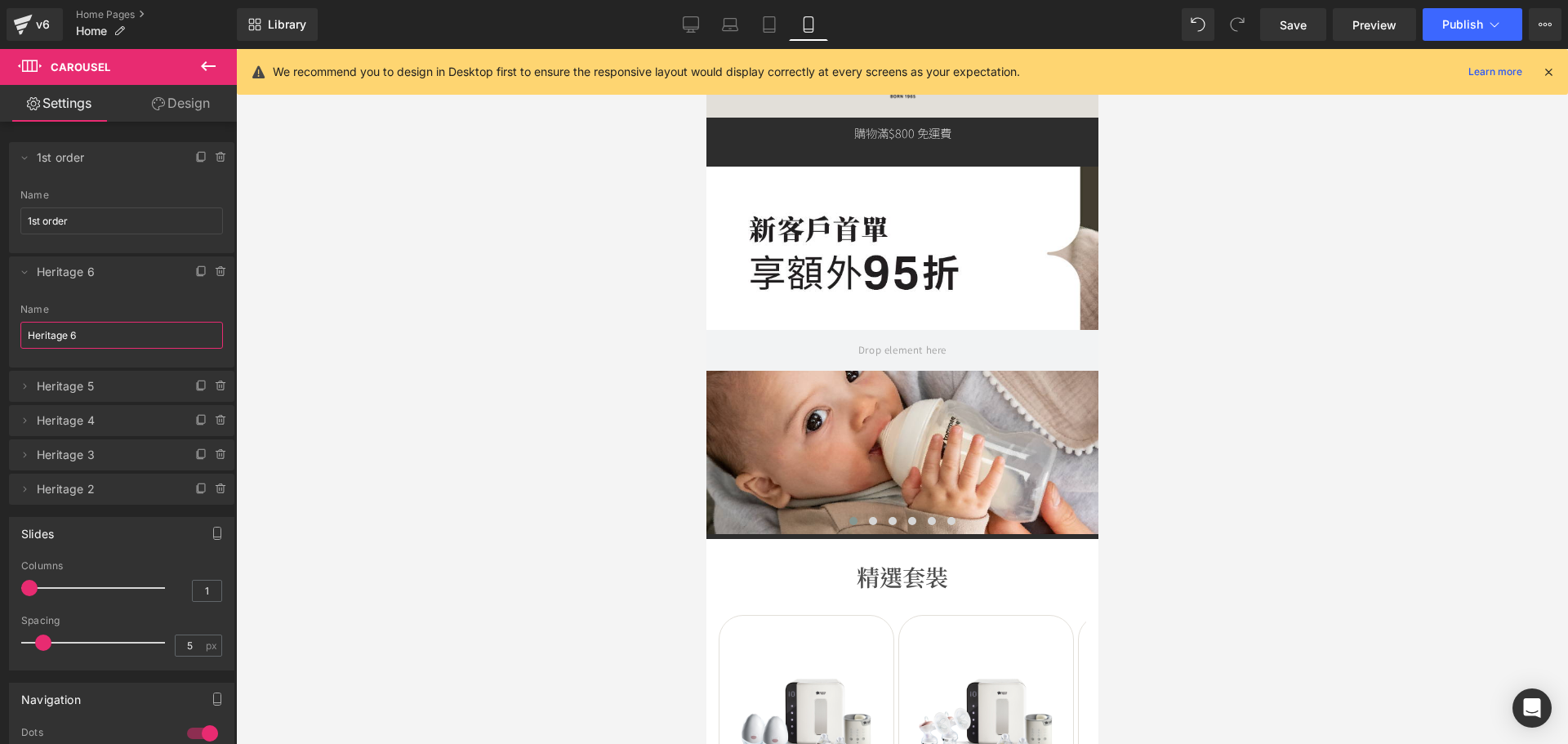
drag, startPoint x: 109, startPoint y: 335, endPoint x: -59, endPoint y: 332, distance: 168.0
click at [0, 332] on html "Carousel You are previewing how the will restyle your page. You can not edit El…" at bounding box center [784, 372] width 1568 height 744
type input "u"
type input "bundles"
click at [25, 385] on icon at bounding box center [26, 386] width 4 height 5
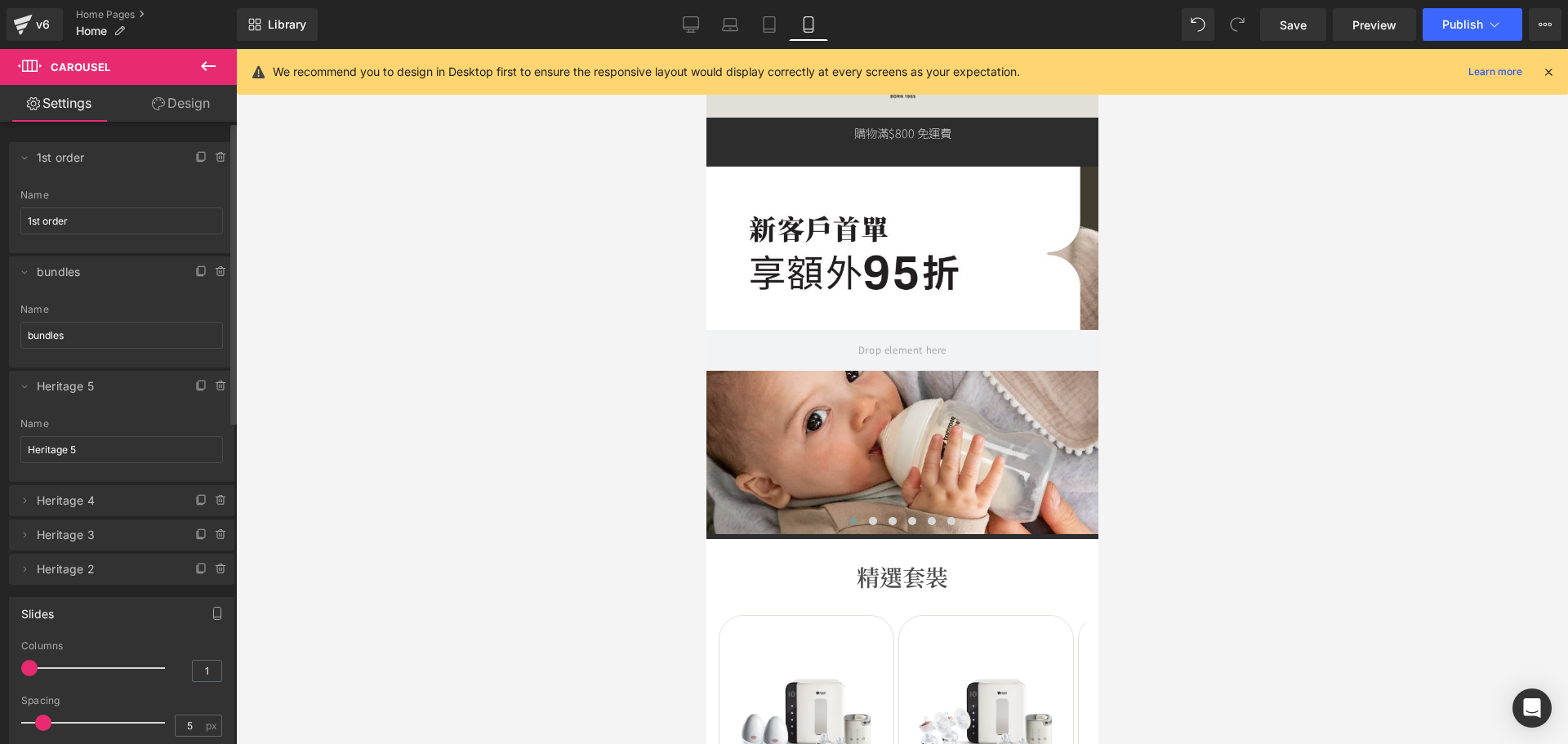
click at [92, 468] on div "Name Heritage 5" at bounding box center [121, 450] width 202 height 63
drag, startPoint x: 61, startPoint y: 441, endPoint x: -50, endPoint y: 433, distance: 111.3
click at [0, 433] on html "Carousel You are previewing how the will restyle your page. You can not edit El…" at bounding box center [784, 372] width 1568 height 744
type input "cup offer"
click at [27, 498] on icon at bounding box center [24, 500] width 13 height 13
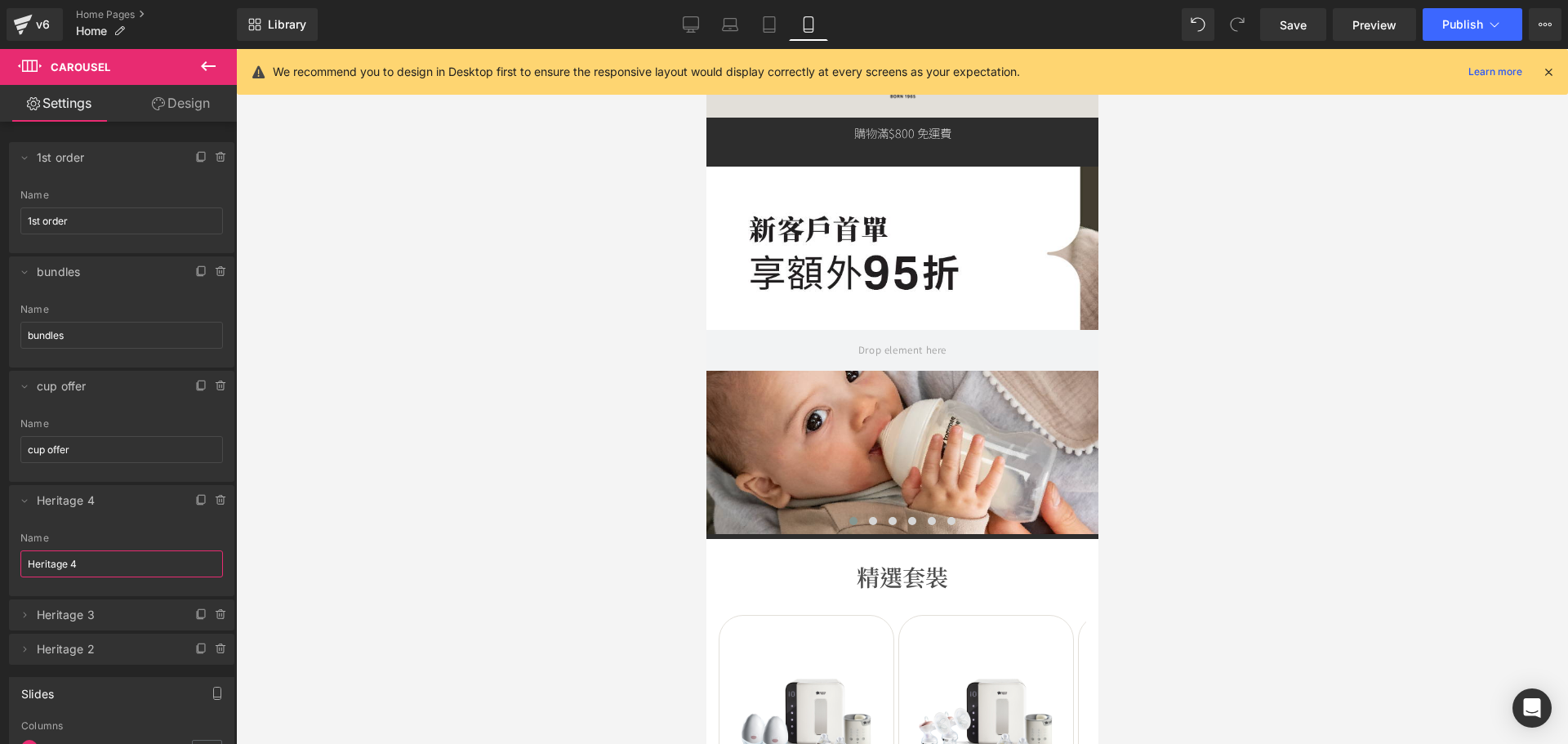
drag, startPoint x: 89, startPoint y: 564, endPoint x: -43, endPoint y: 550, distance: 132.7
click at [0, 550] on html "Carousel You are previewing how the will restyle your page. You can not edit El…" at bounding box center [784, 372] width 1568 height 744
type input "bottle offer"
click at [29, 616] on icon at bounding box center [24, 615] width 13 height 13
drag, startPoint x: 76, startPoint y: 669, endPoint x: -49, endPoint y: 661, distance: 125.3
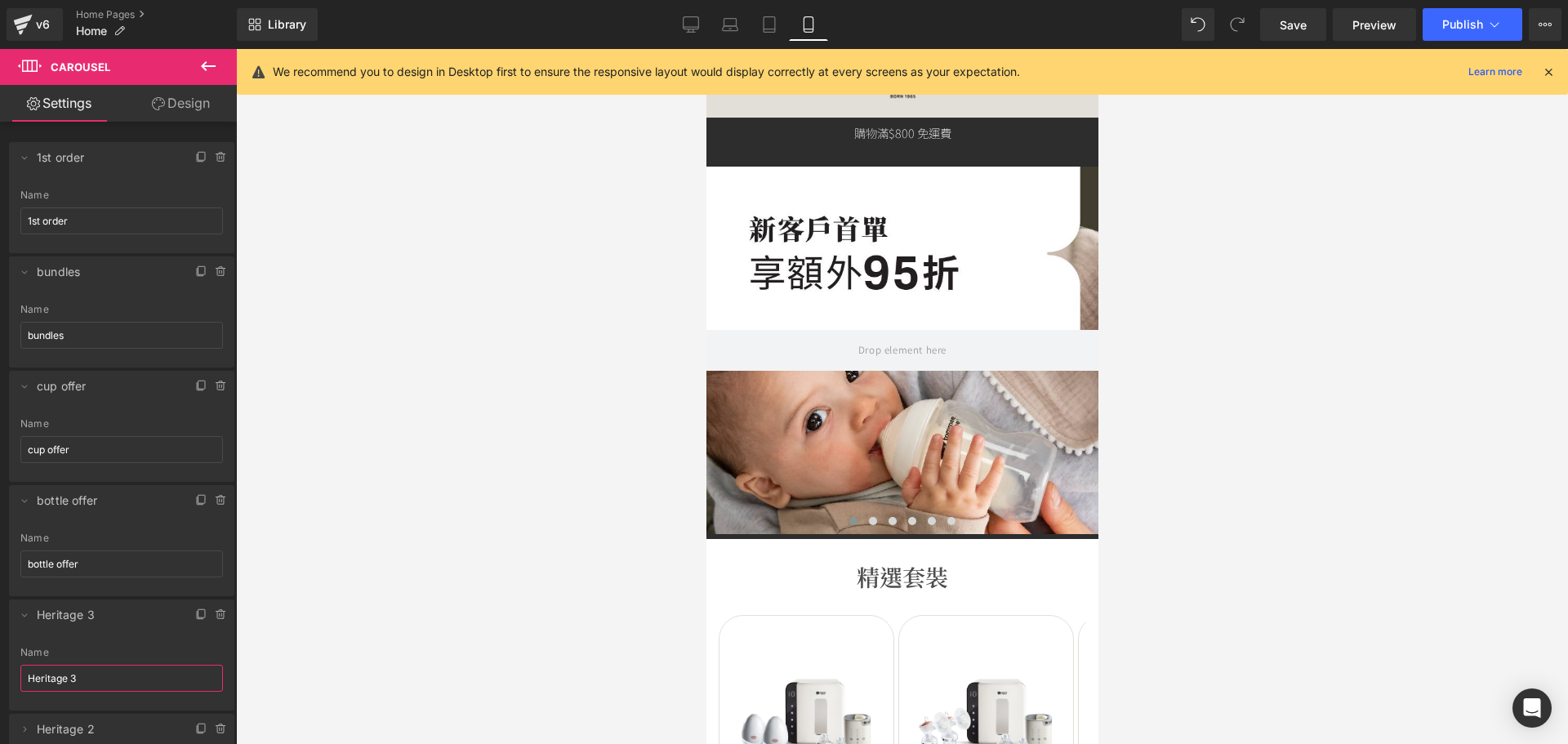
click at [0, 661] on html "Carousel You are previewing how the will restyle your page. You can not edit El…" at bounding box center [784, 372] width 1568 height 744
type input "food maker"
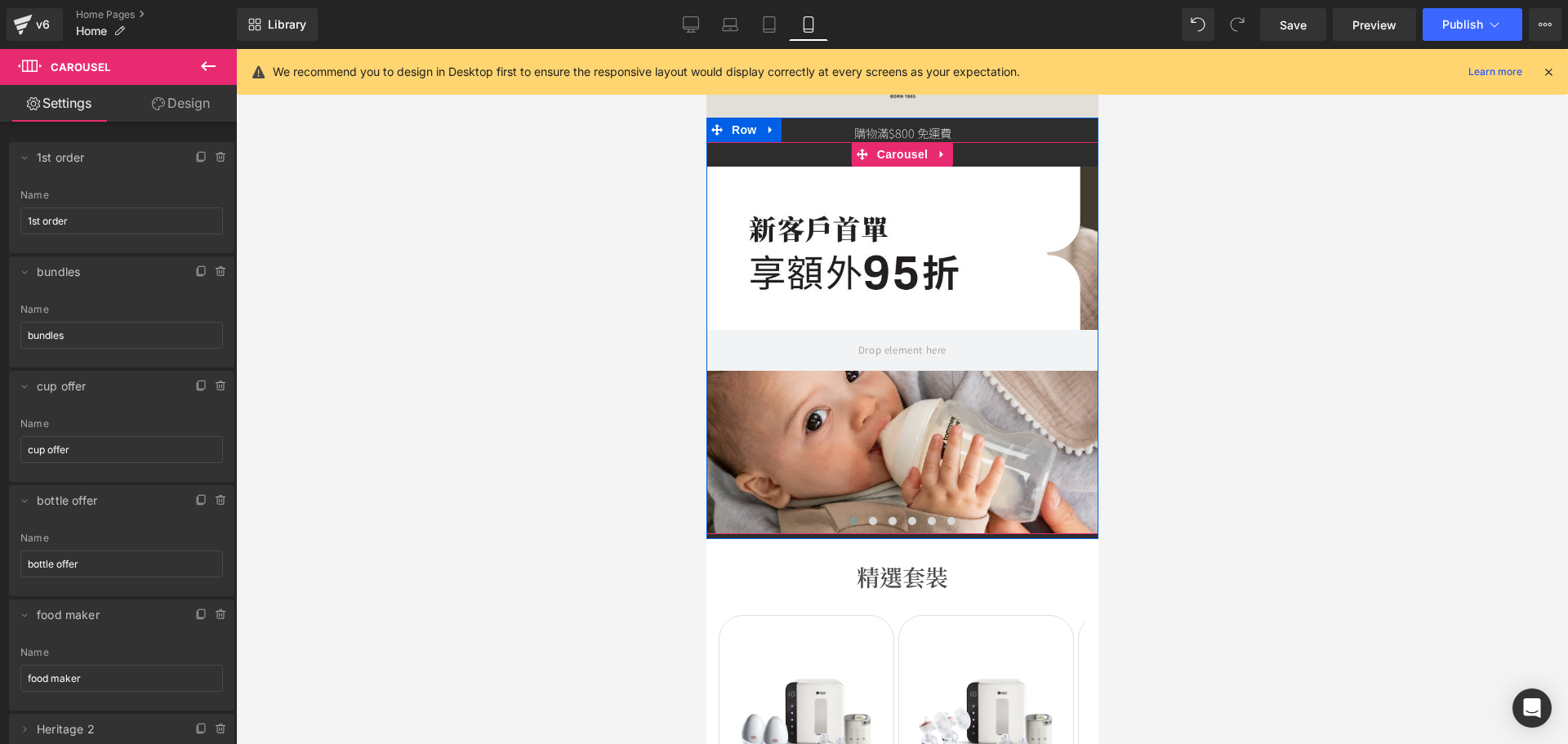
click at [1192, 164] on div at bounding box center [902, 396] width 1332 height 695
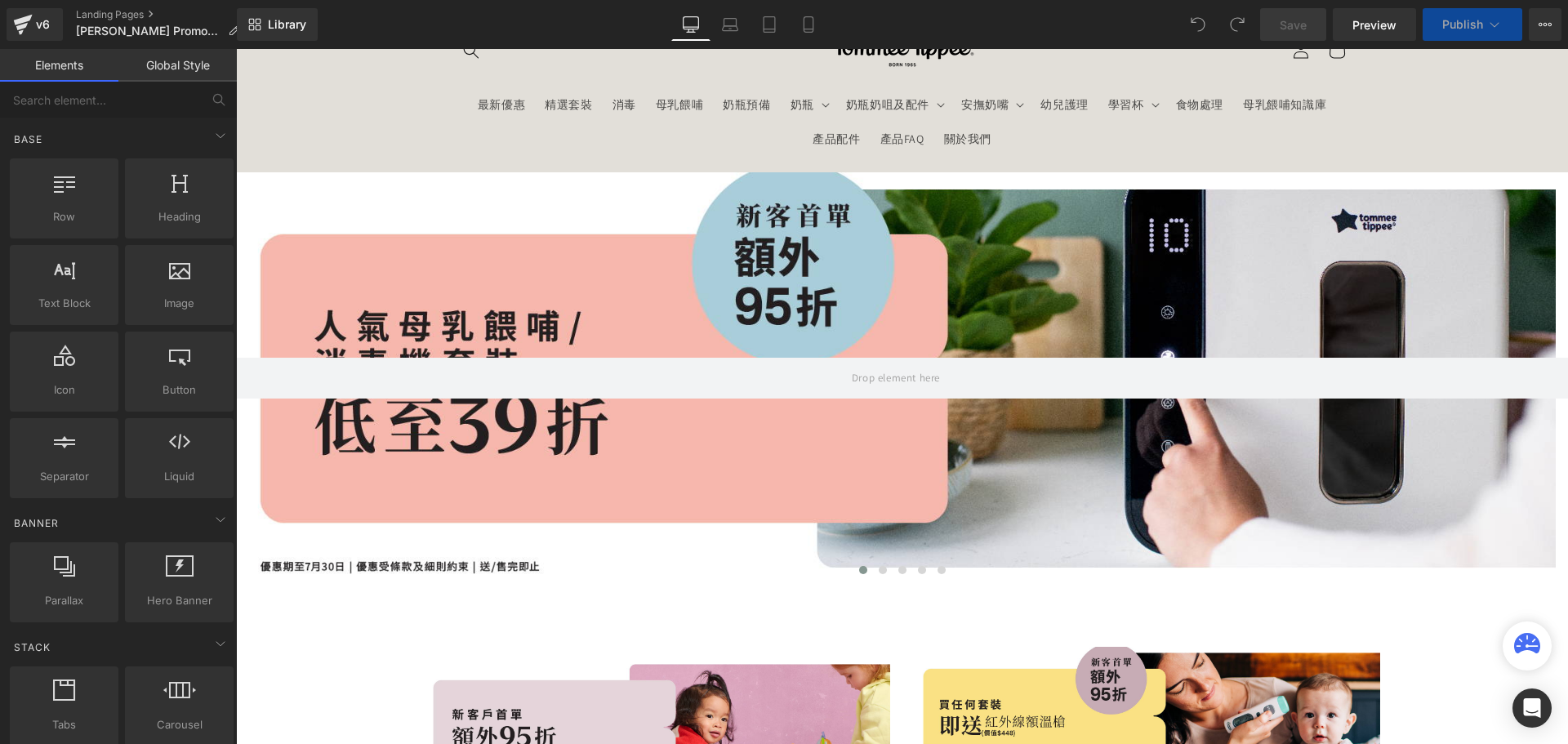
scroll to position [245, 0]
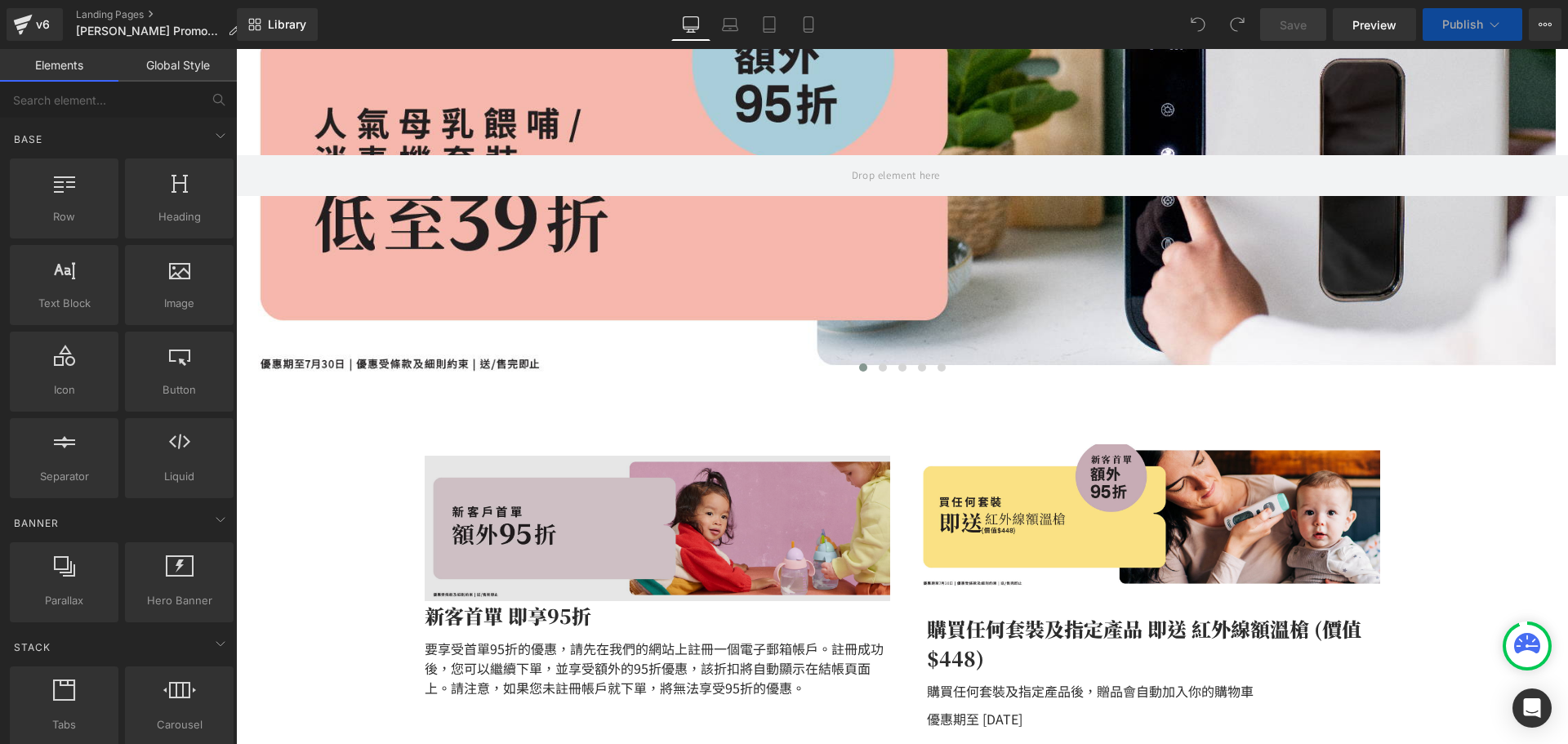
click at [762, 551] on img at bounding box center [657, 527] width 466 height 145
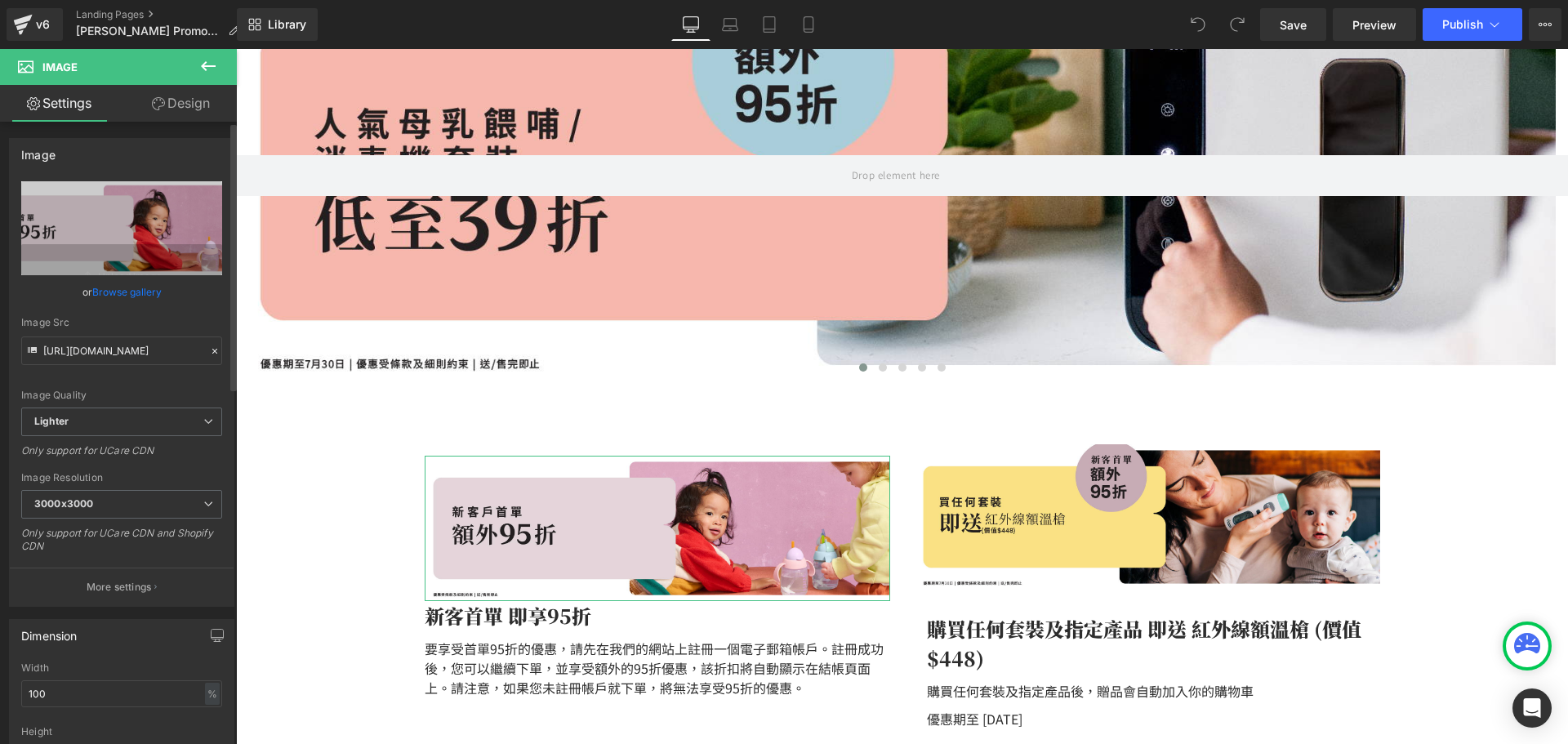
click at [131, 309] on div "Image Quality Lighter Lightest Lighter Lighter Lightest Only support for UCare …" at bounding box center [121, 294] width 201 height 226
click at [129, 295] on link "Browse gallery" at bounding box center [127, 291] width 70 height 28
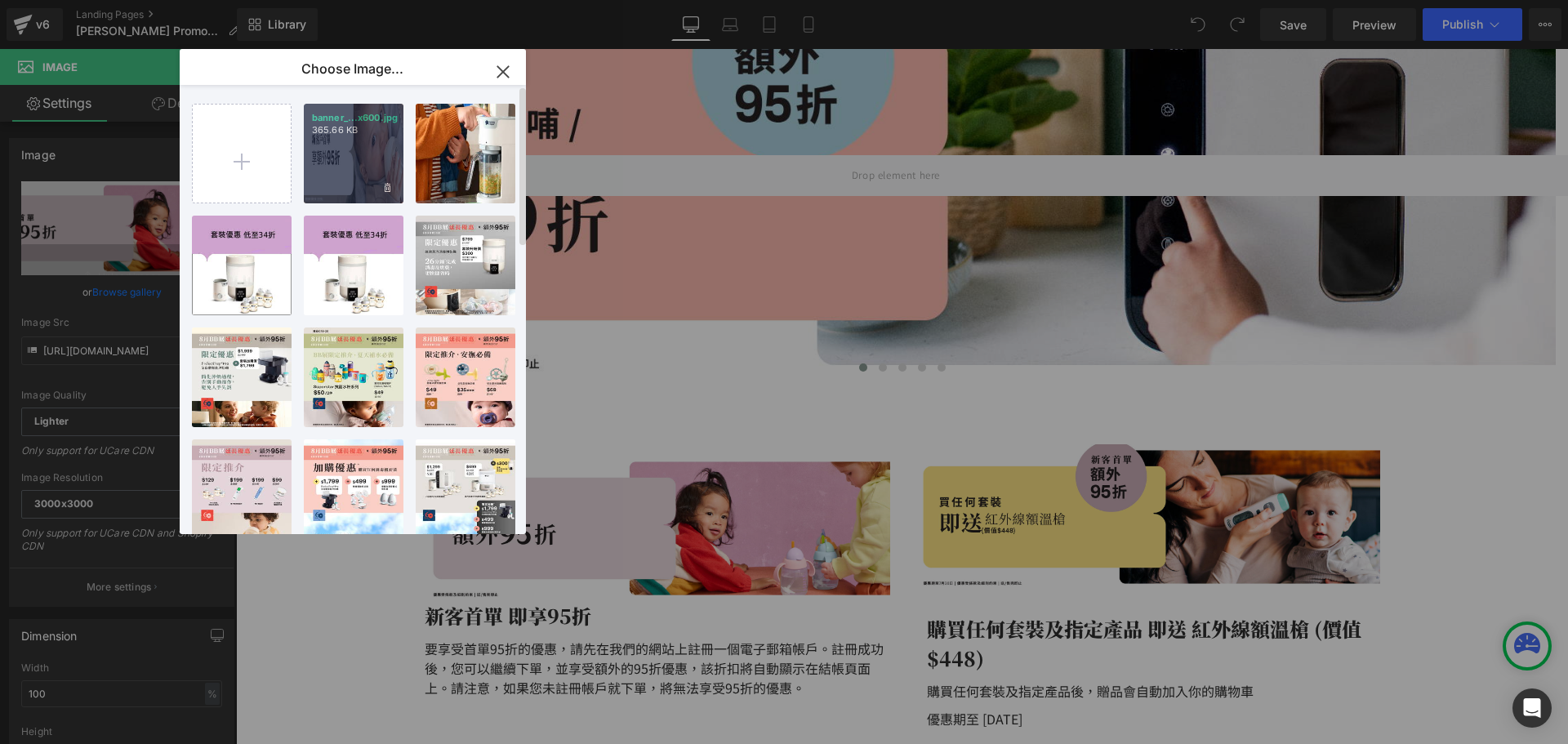
click at [355, 177] on div "banner_...x600.jpg 365.66 KB" at bounding box center [353, 153] width 99 height 99
type input "https://ucarecdn.com/ce1ecb6b-81ac-4e8b-90e3-51d7f4a3f91e/-/format/auto/-/previ…"
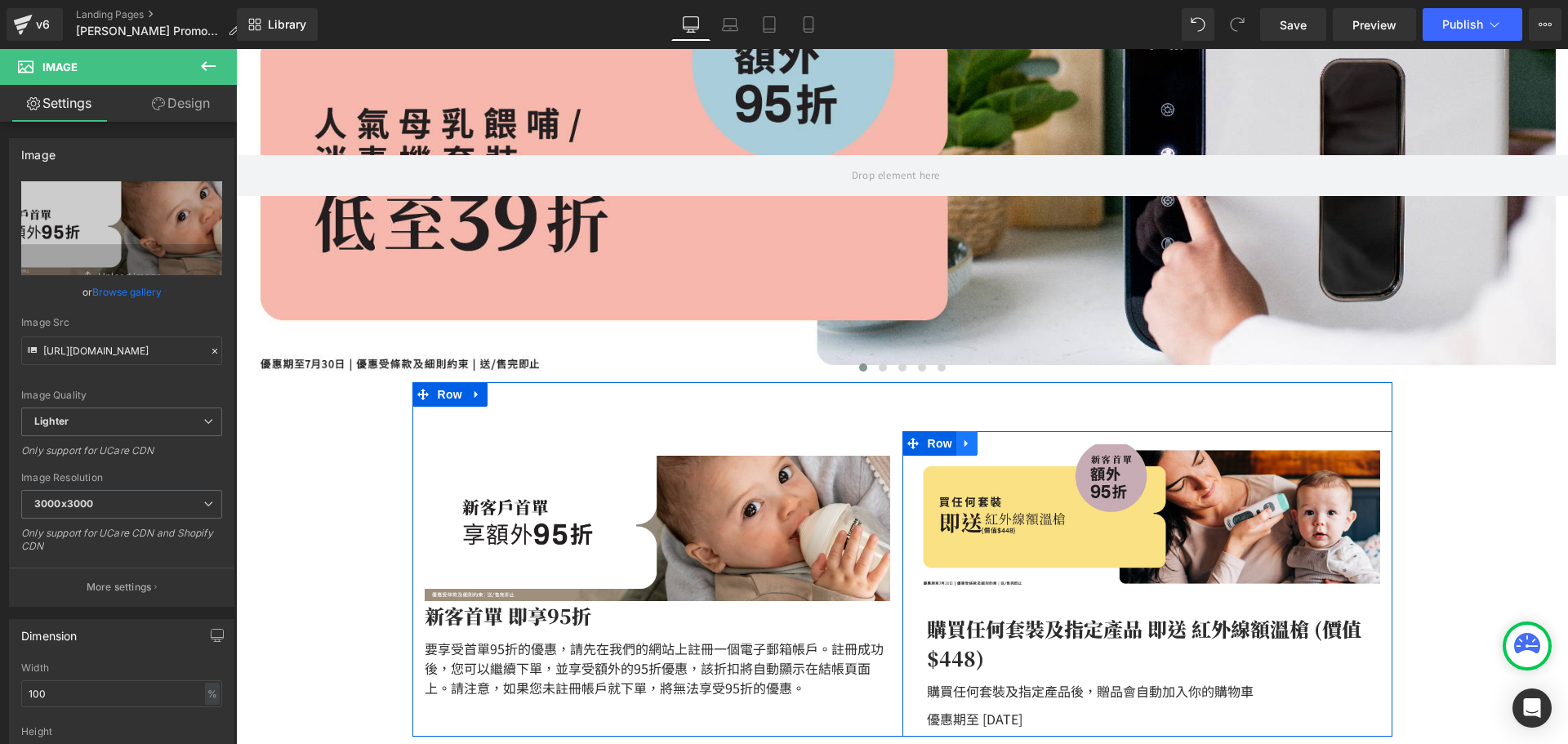
click at [962, 448] on icon at bounding box center [967, 443] width 11 height 12
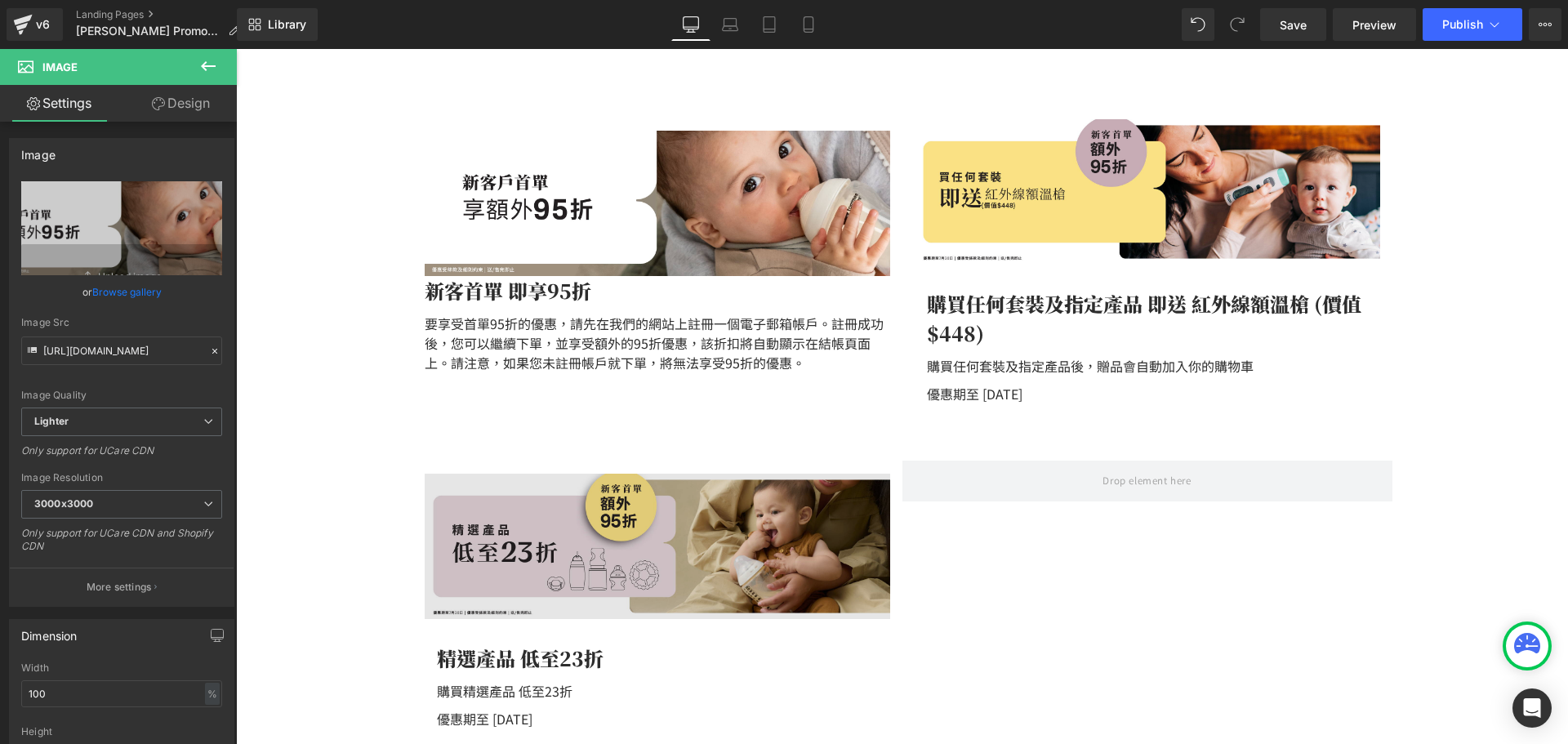
scroll to position [571, 0]
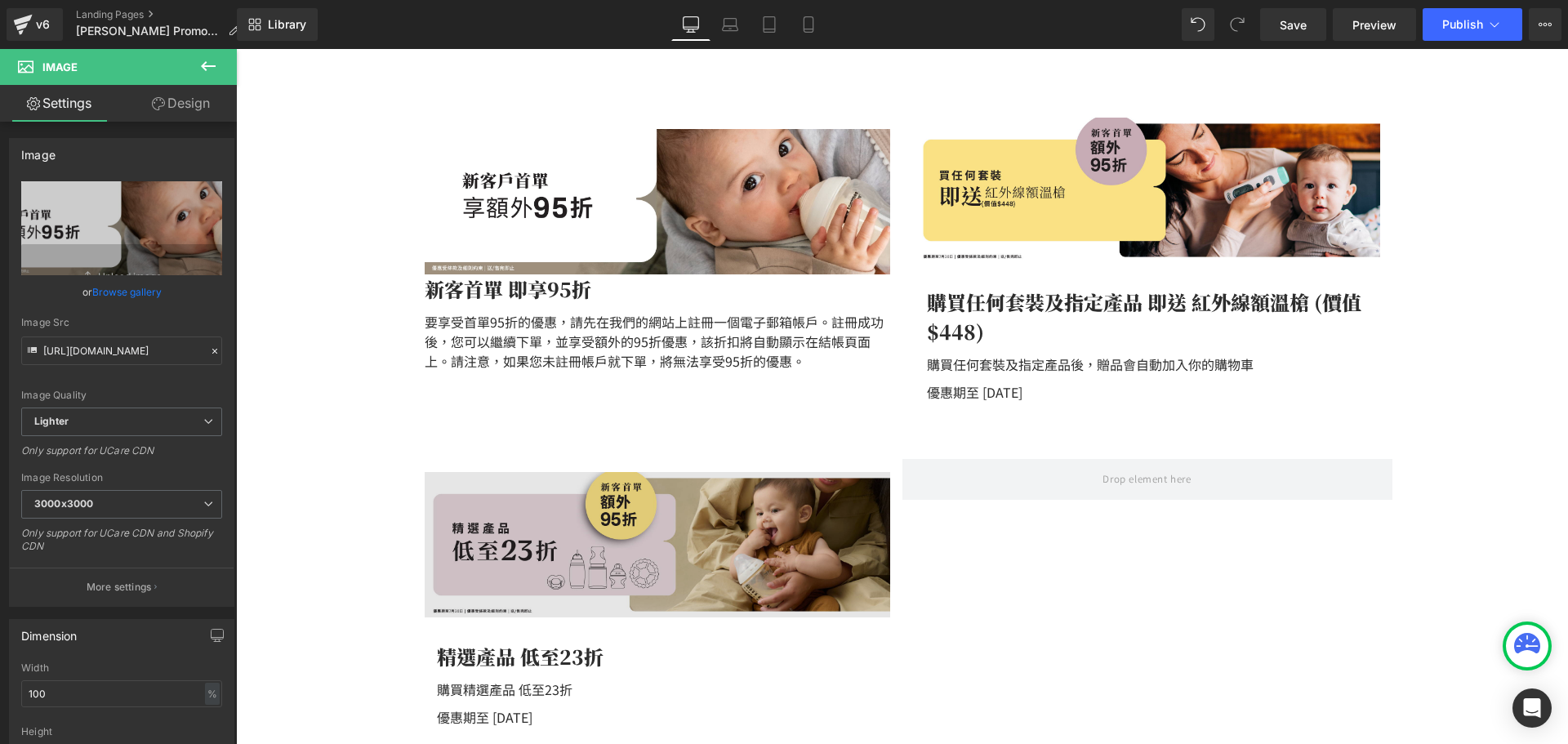
click at [734, 500] on img at bounding box center [657, 544] width 466 height 145
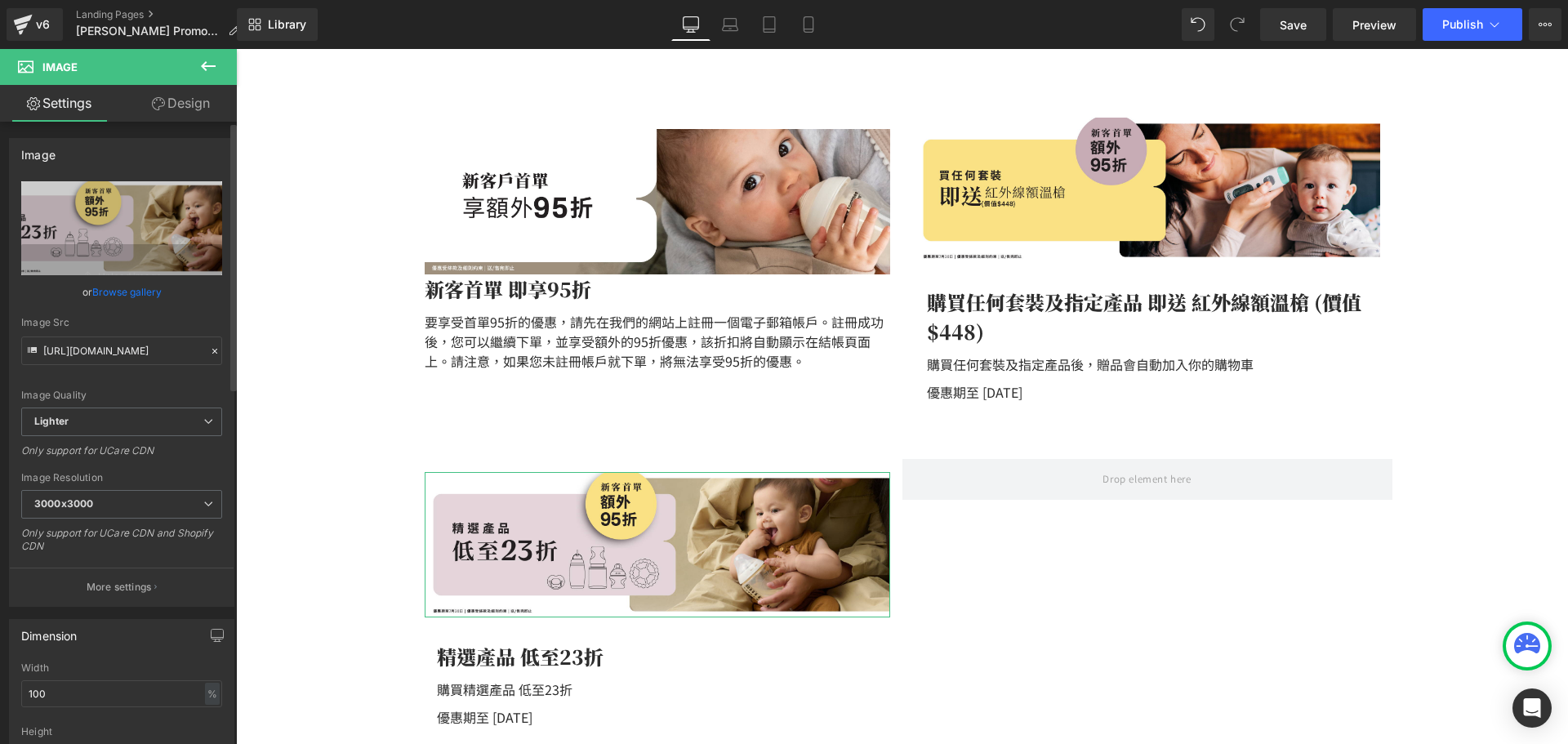
click at [114, 284] on link "Browse gallery" at bounding box center [127, 291] width 70 height 28
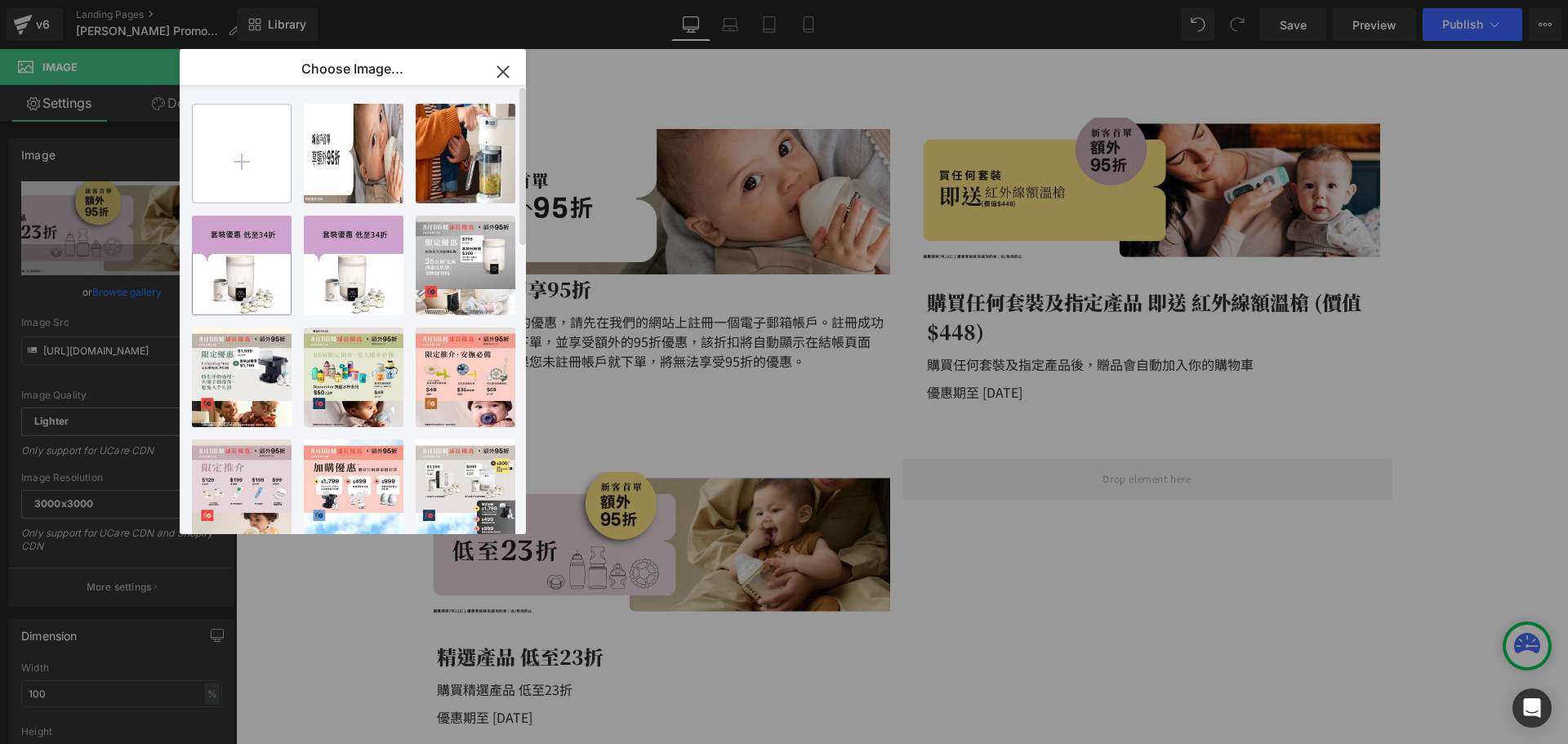
click at [282, 189] on input "file" at bounding box center [241, 153] width 98 height 98
type input "C:\fakepath\banner_instore_08AUG_04_1920x600.jpg"
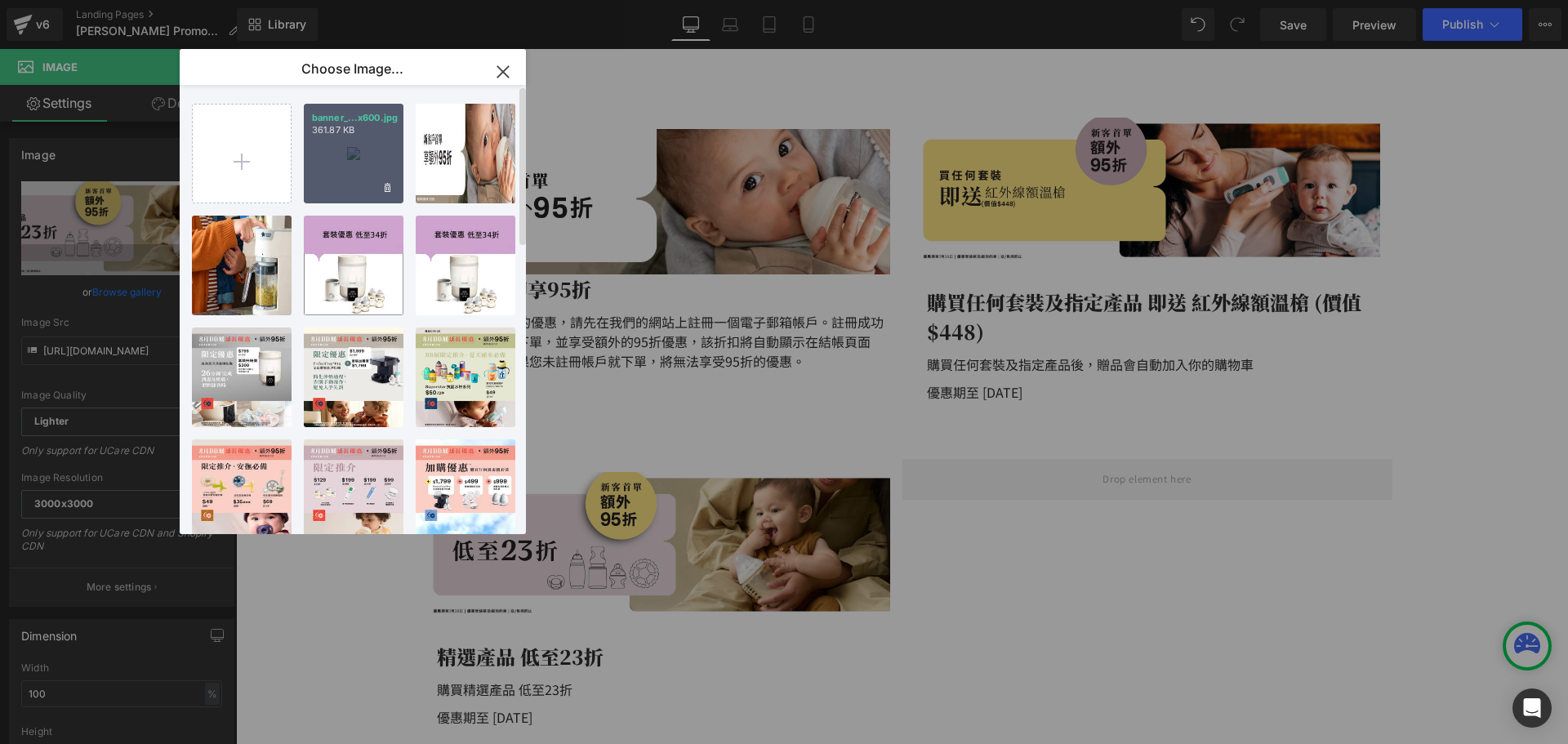
click at [340, 177] on div "banner_...x600.jpg 361.87 KB" at bounding box center [353, 153] width 99 height 99
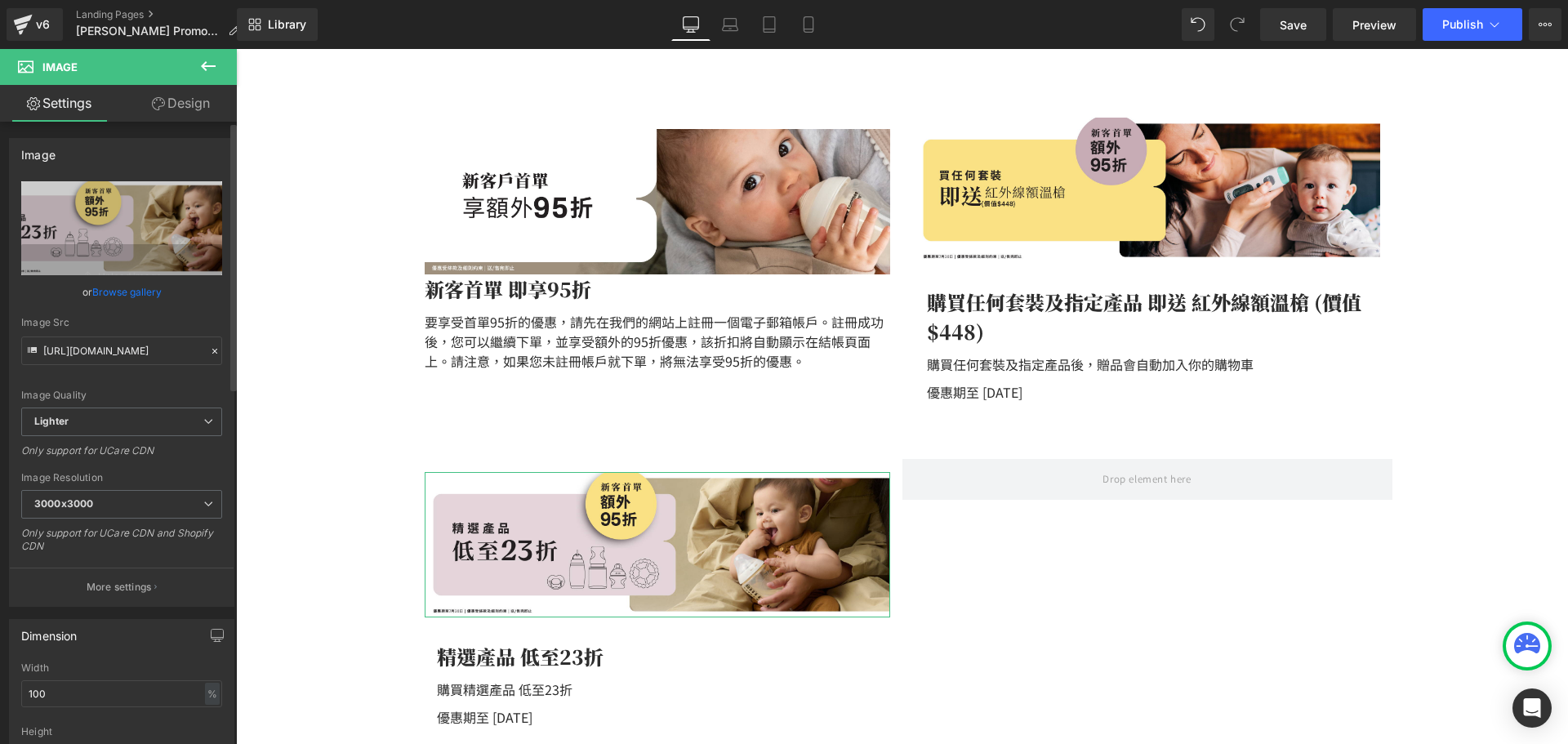
click at [124, 298] on link "Browse gallery" at bounding box center [127, 291] width 70 height 28
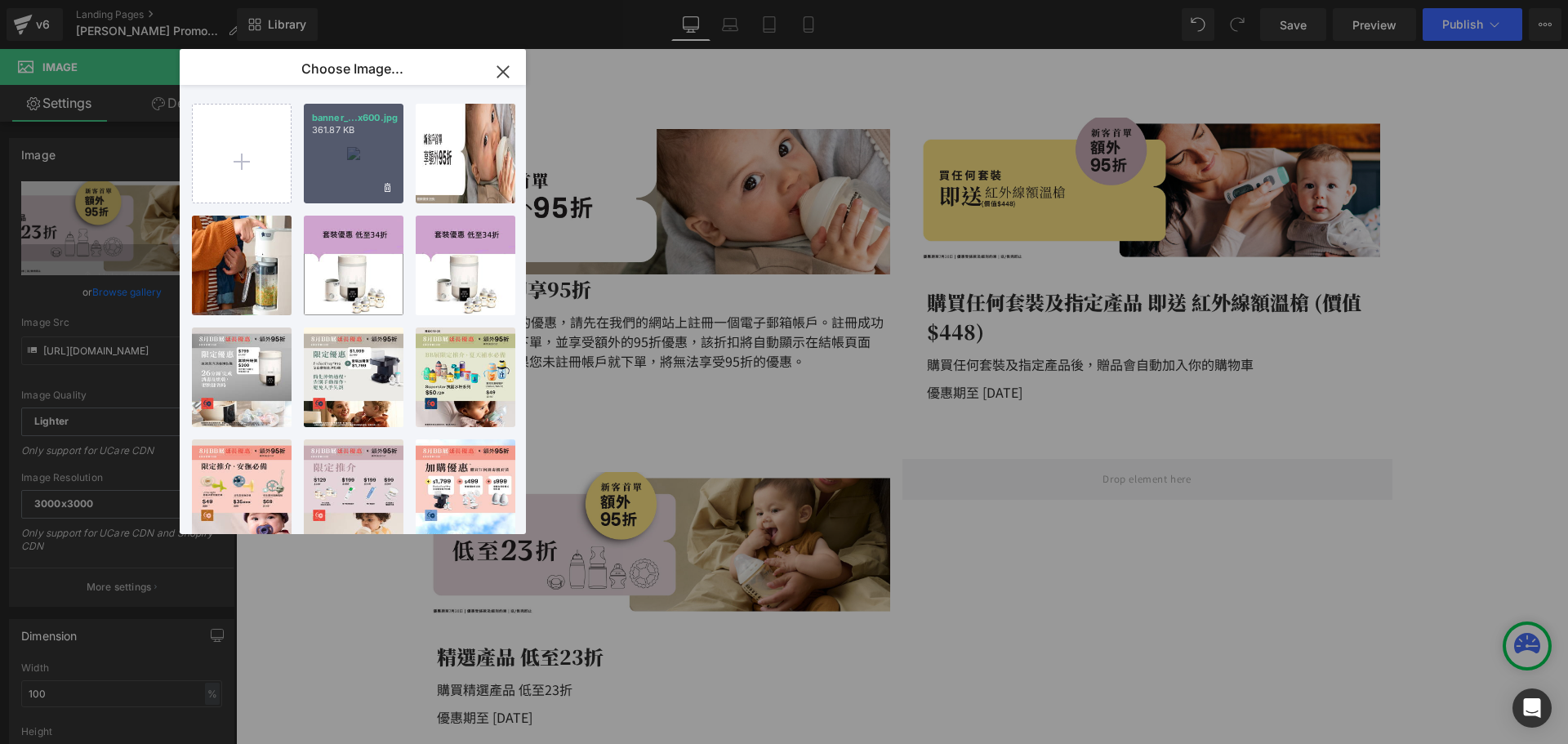
click at [358, 134] on p "361.87 KB" at bounding box center [353, 130] width 84 height 12
type input "[URL][DOMAIN_NAME]"
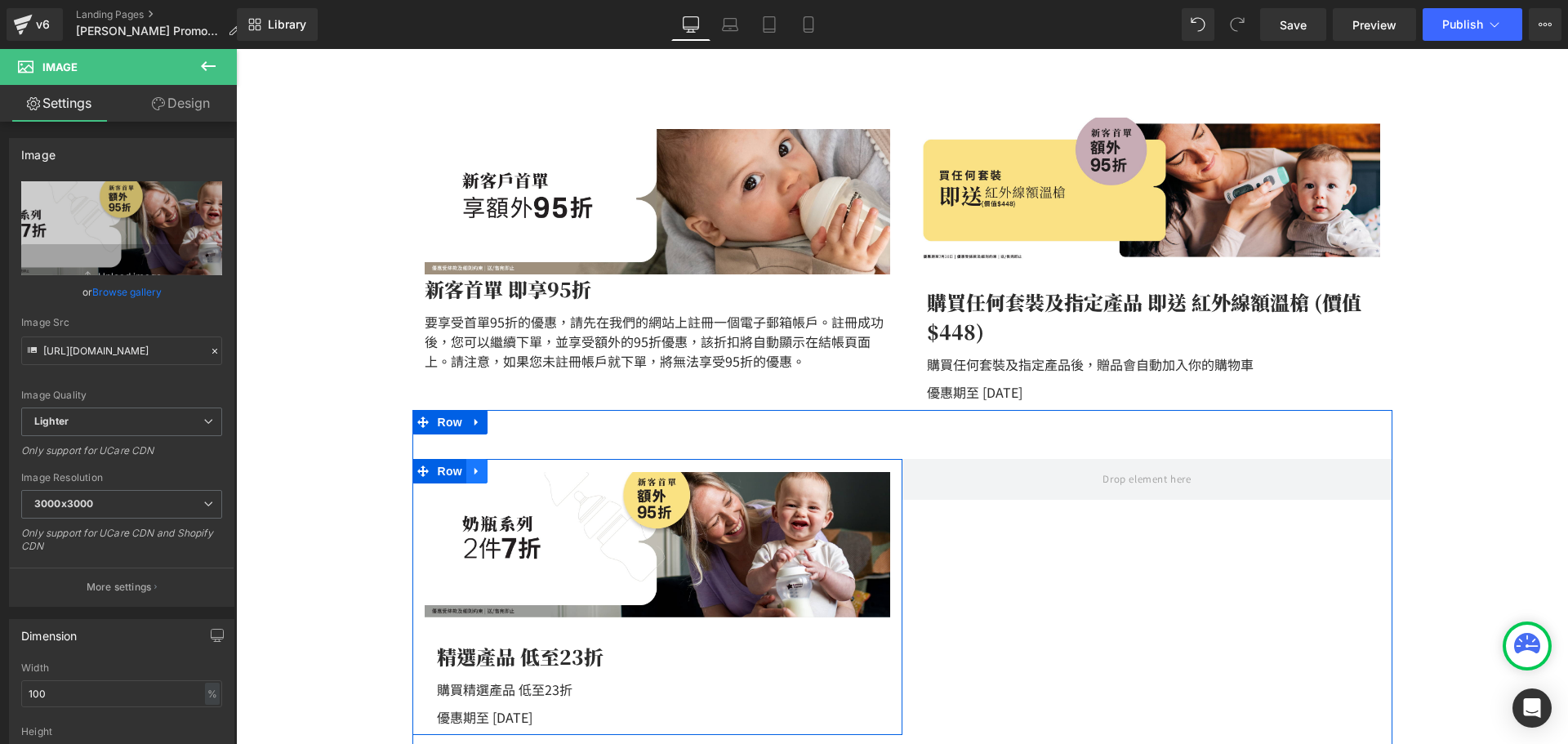
click at [471, 469] on icon at bounding box center [476, 472] width 11 height 12
click at [492, 468] on icon at bounding box center [497, 471] width 11 height 11
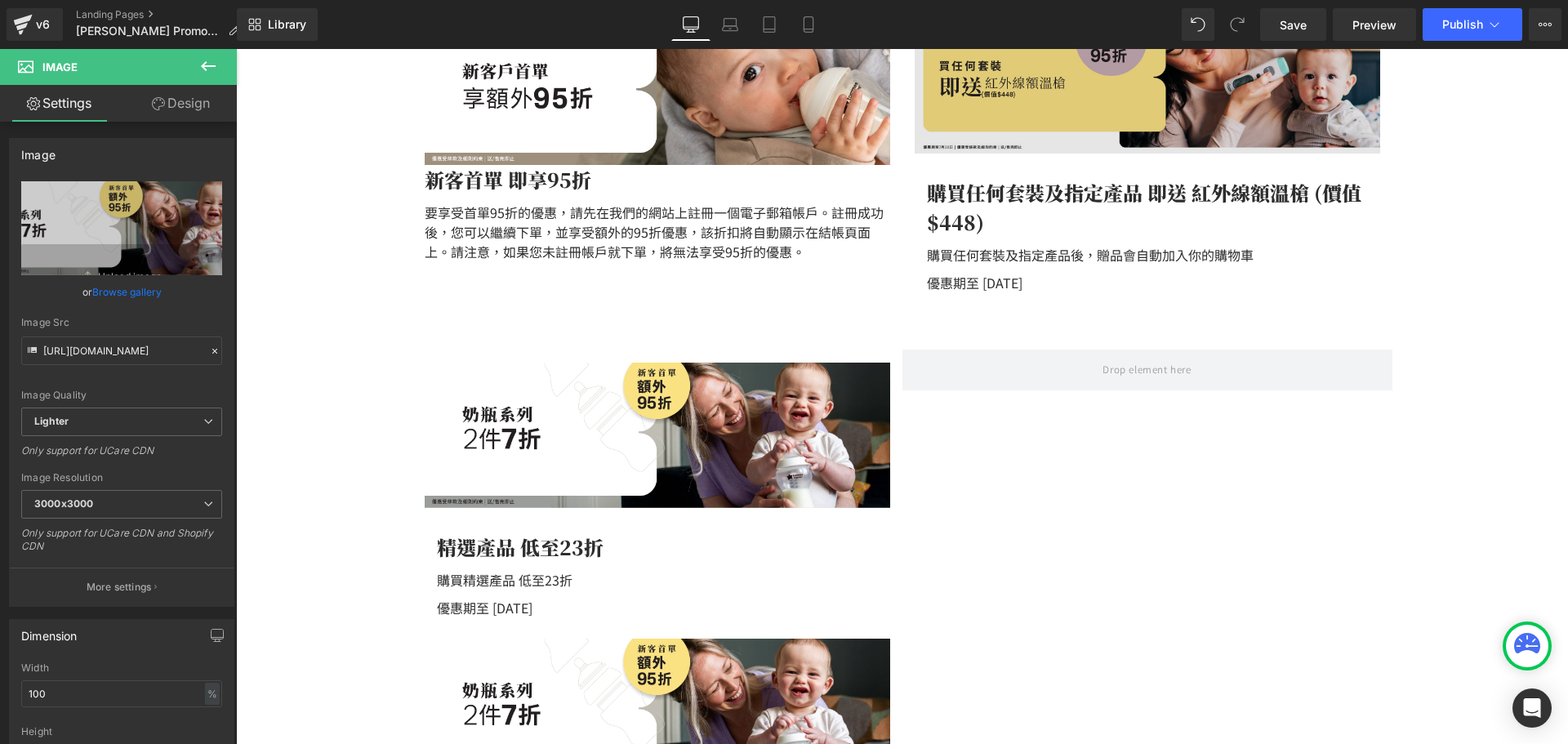
scroll to position [520, 0]
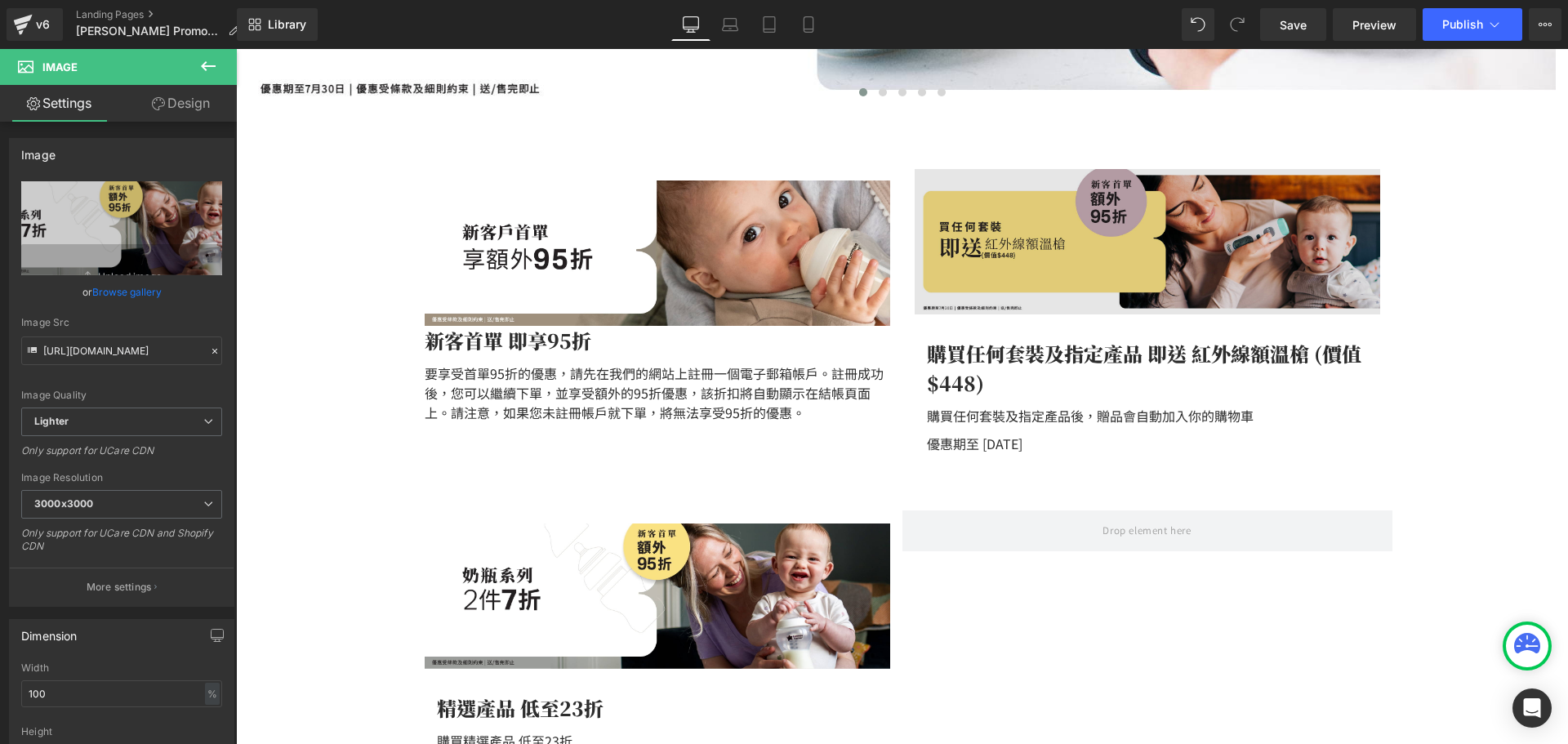
click at [1108, 284] on img at bounding box center [1147, 241] width 466 height 145
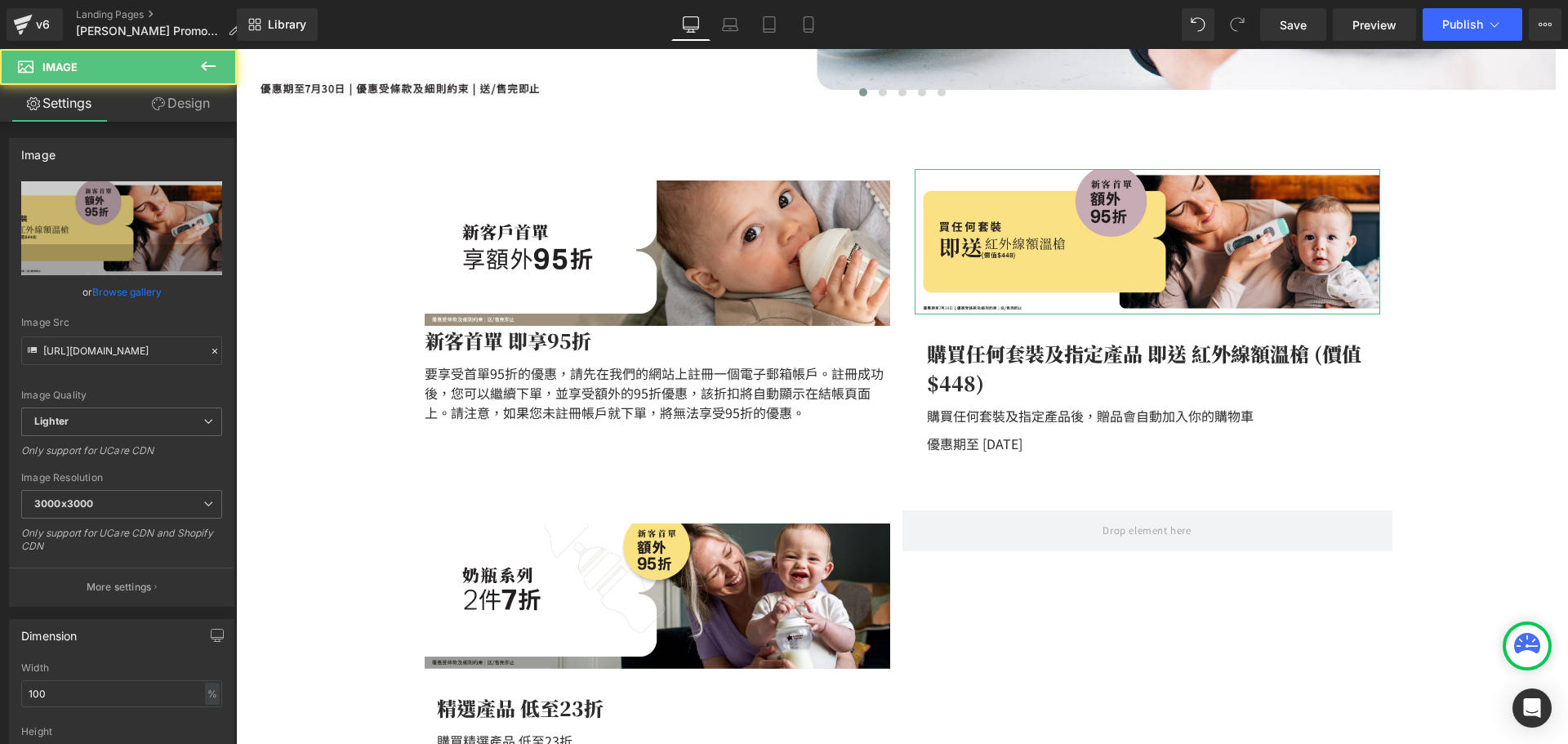
drag, startPoint x: 148, startPoint y: 290, endPoint x: 156, endPoint y: 289, distance: 8.1
click at [147, 290] on link "Browse gallery" at bounding box center [127, 291] width 70 height 28
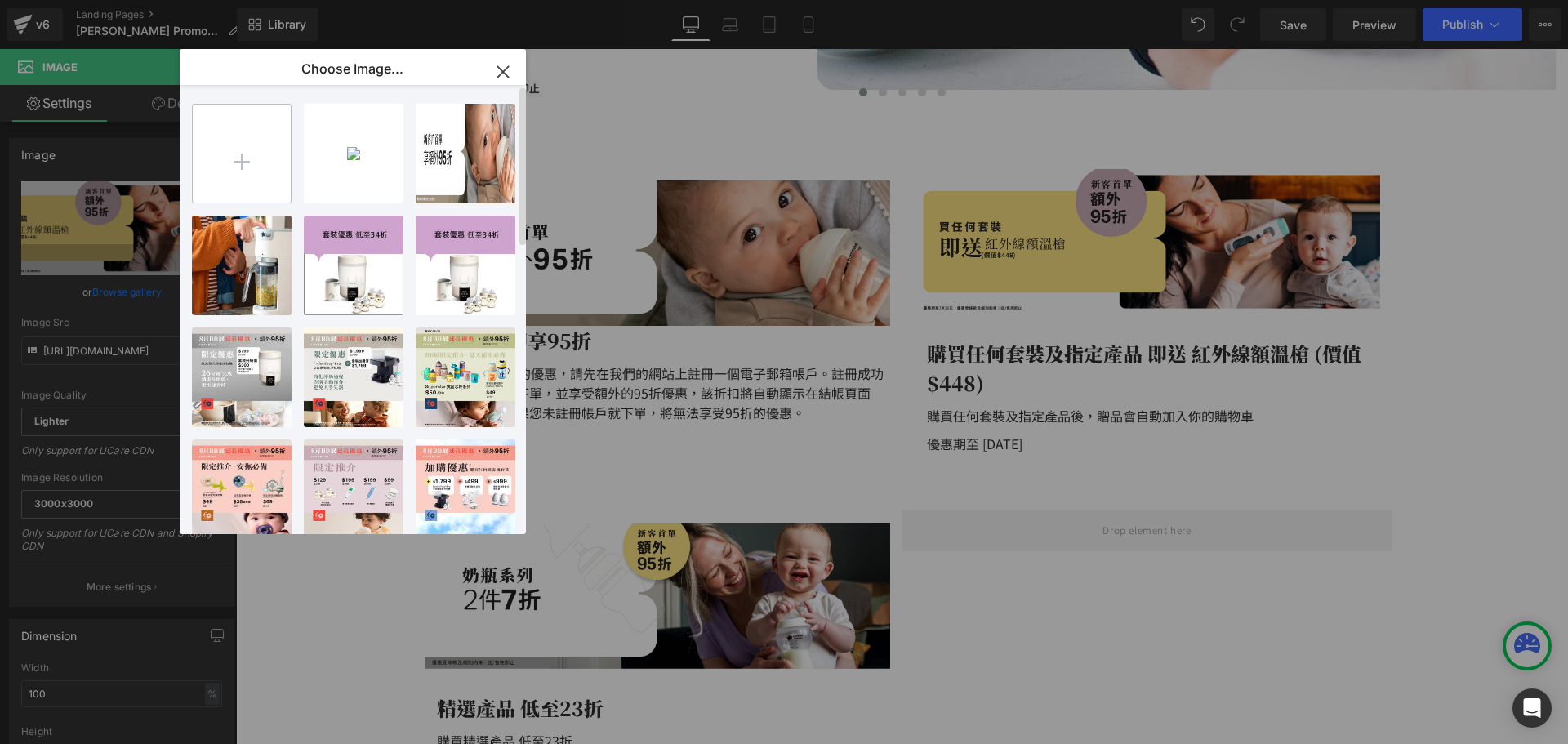
click at [274, 155] on input "file" at bounding box center [241, 153] width 98 height 98
type input "C:\fakepath\banner_instore_08AUG_02_1920x600.jpg"
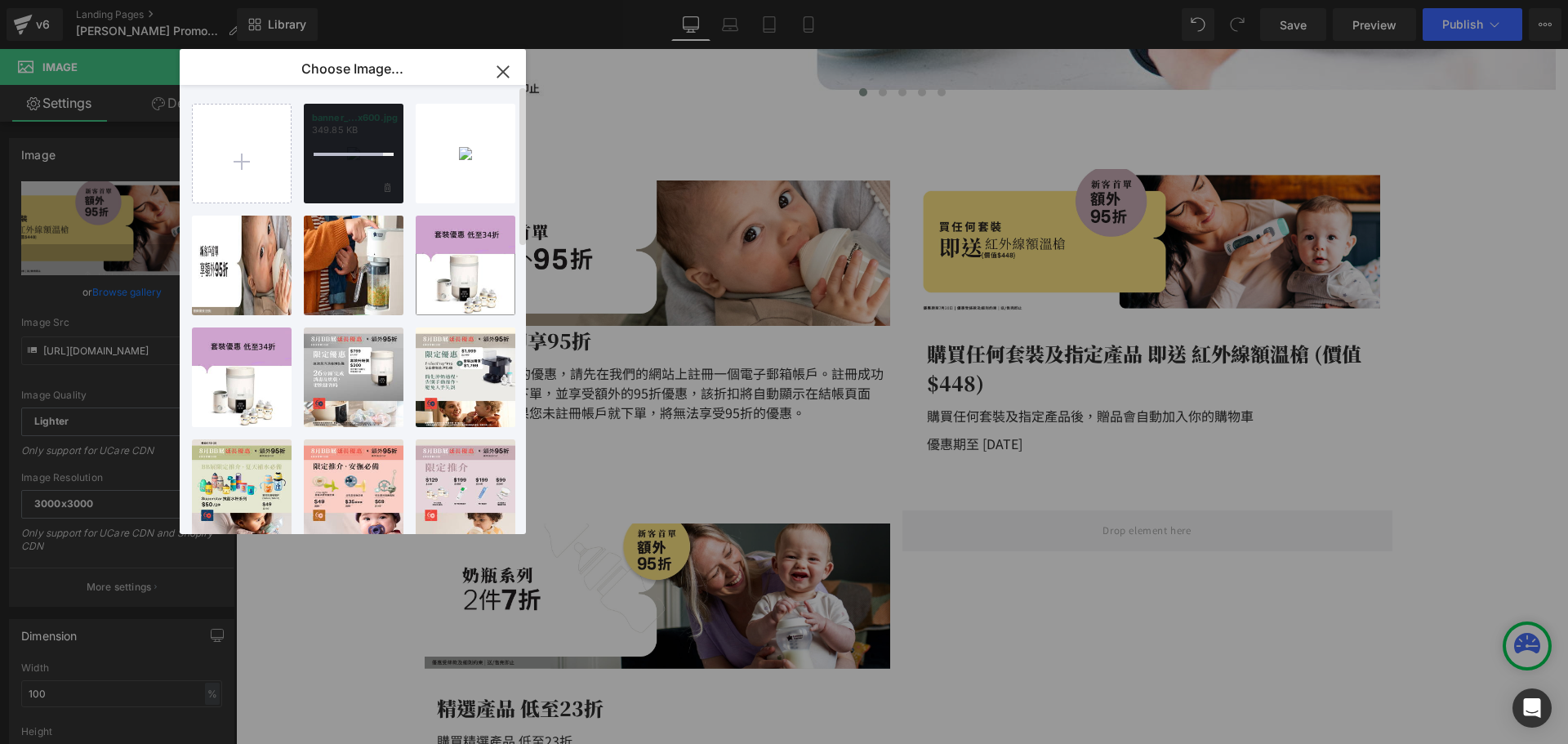
click at [372, 157] on div at bounding box center [353, 153] width 99 height 99
drag, startPoint x: 355, startPoint y: 170, endPoint x: 2, endPoint y: 198, distance: 354.1
click at [355, 170] on div "banner_...x600.jpg 349.85 KB" at bounding box center [353, 153] width 99 height 99
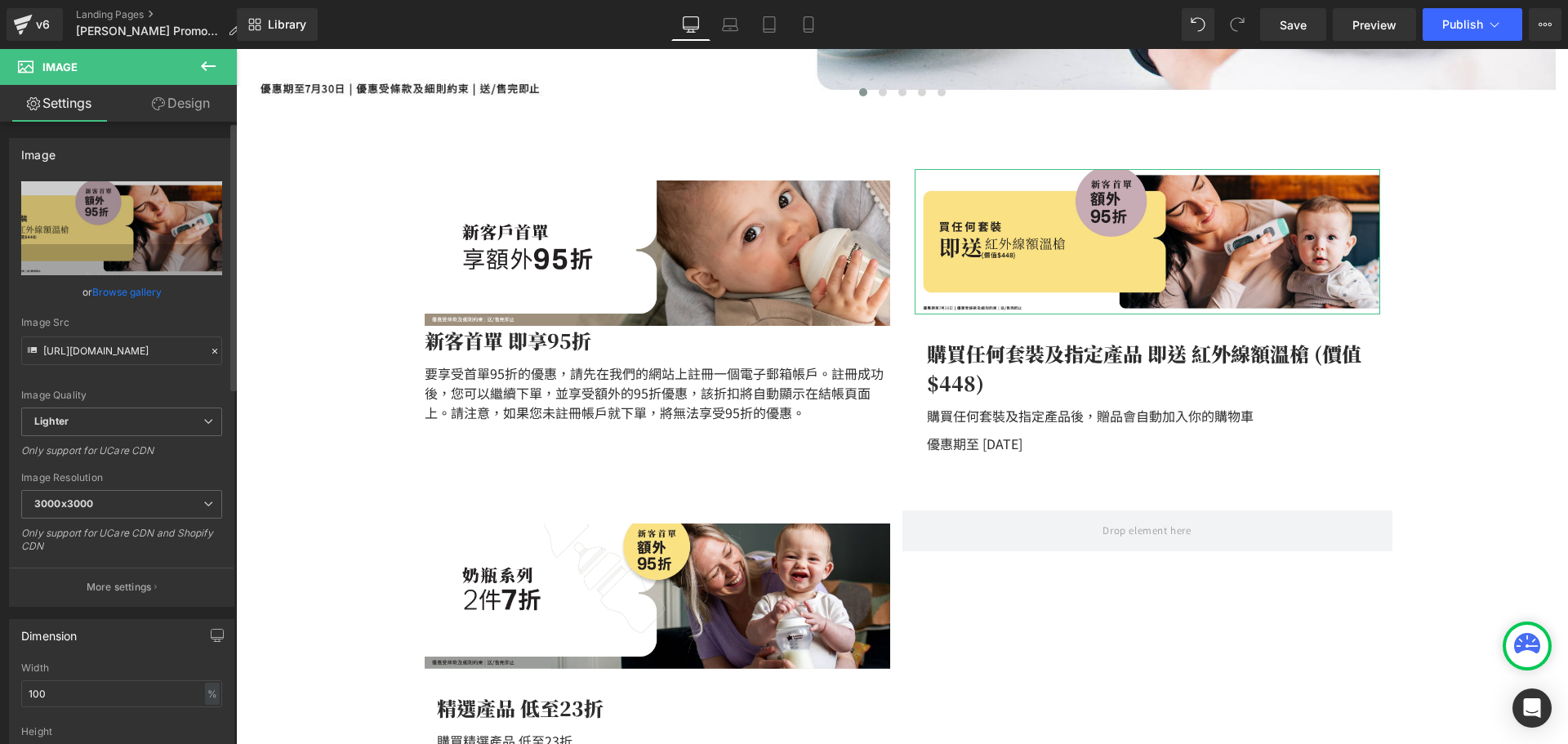
click at [129, 293] on link "Browse gallery" at bounding box center [127, 291] width 70 height 28
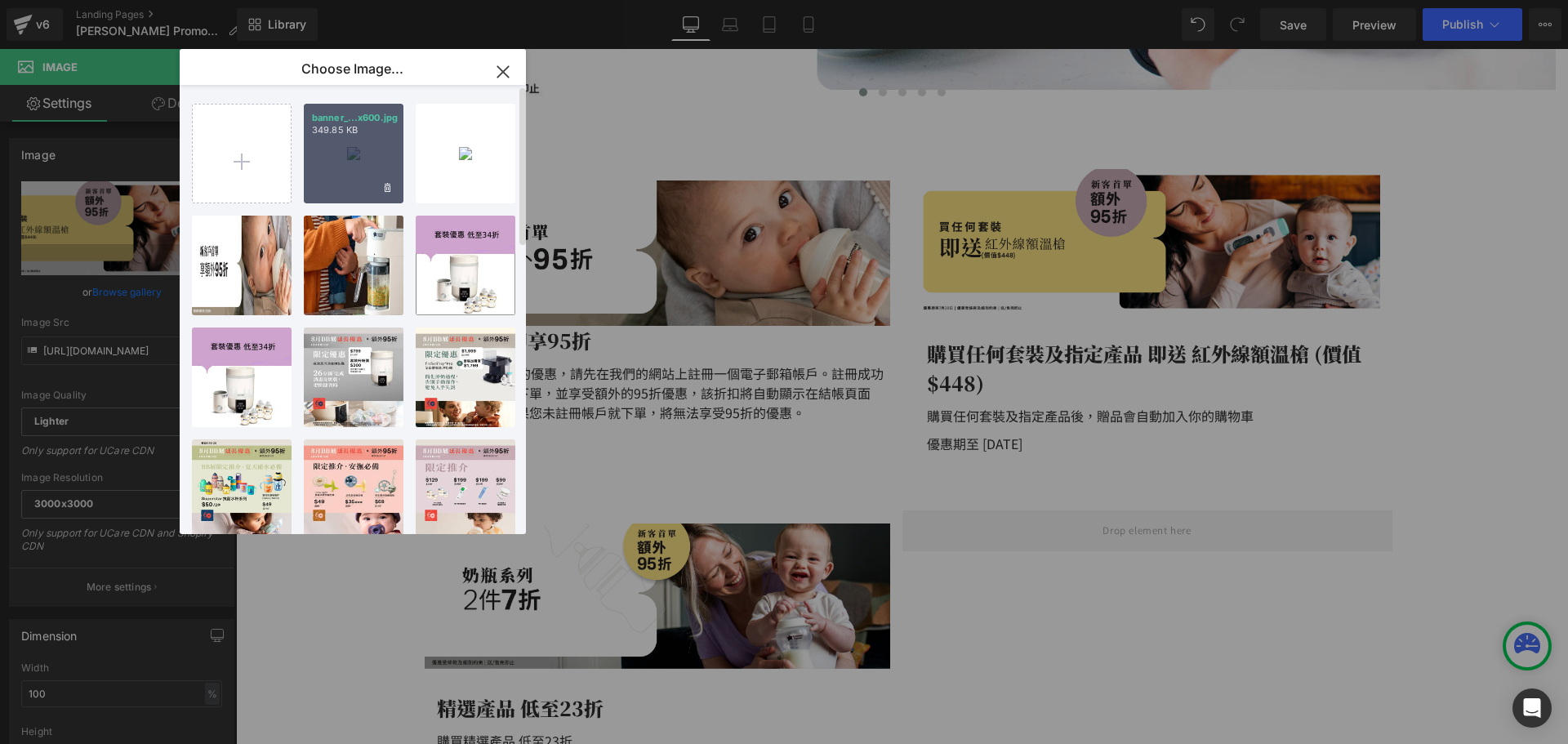
click at [342, 171] on div "banner_...x600.jpg 349.85 KB" at bounding box center [353, 153] width 99 height 99
type input "[URL][DOMAIN_NAME]"
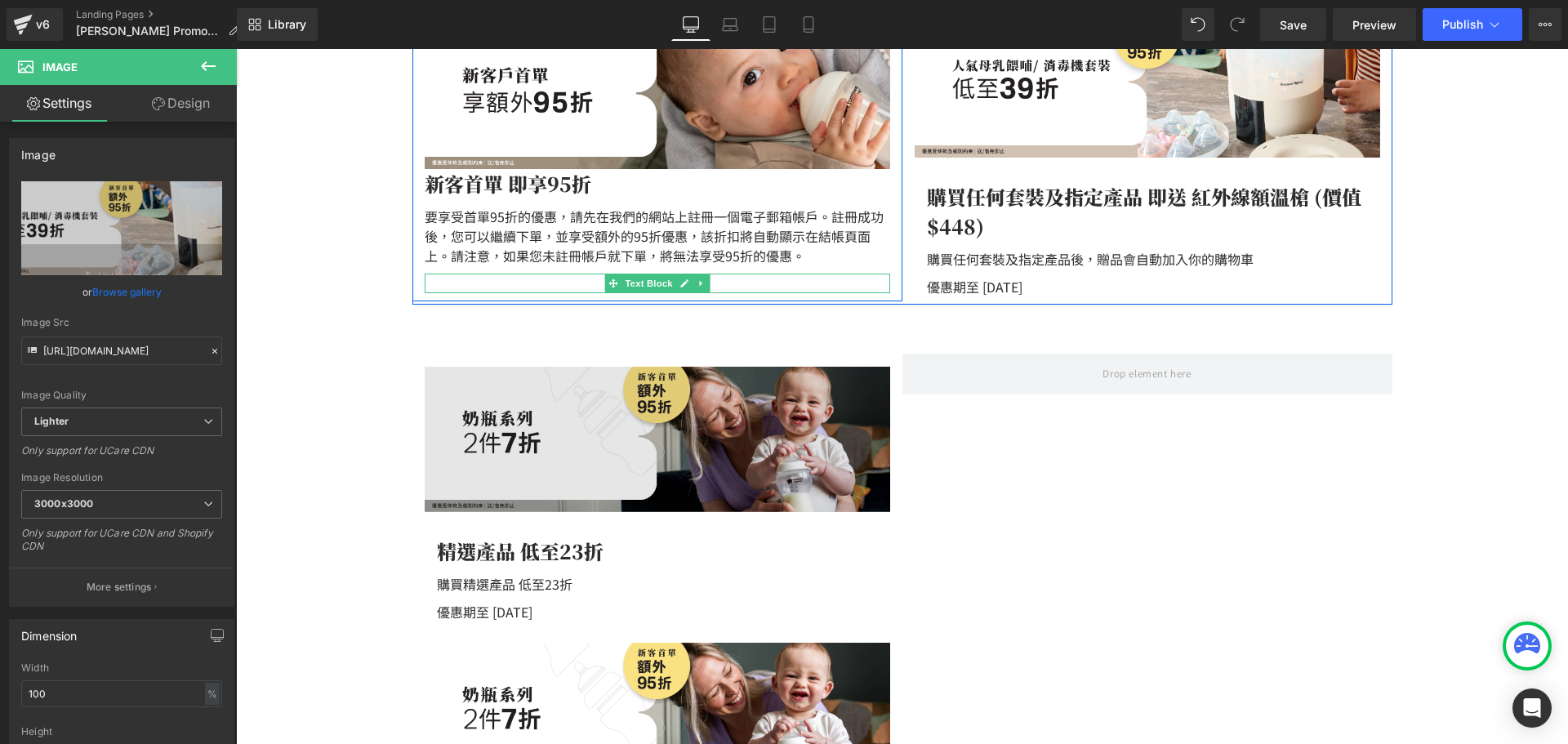
scroll to position [683, 0]
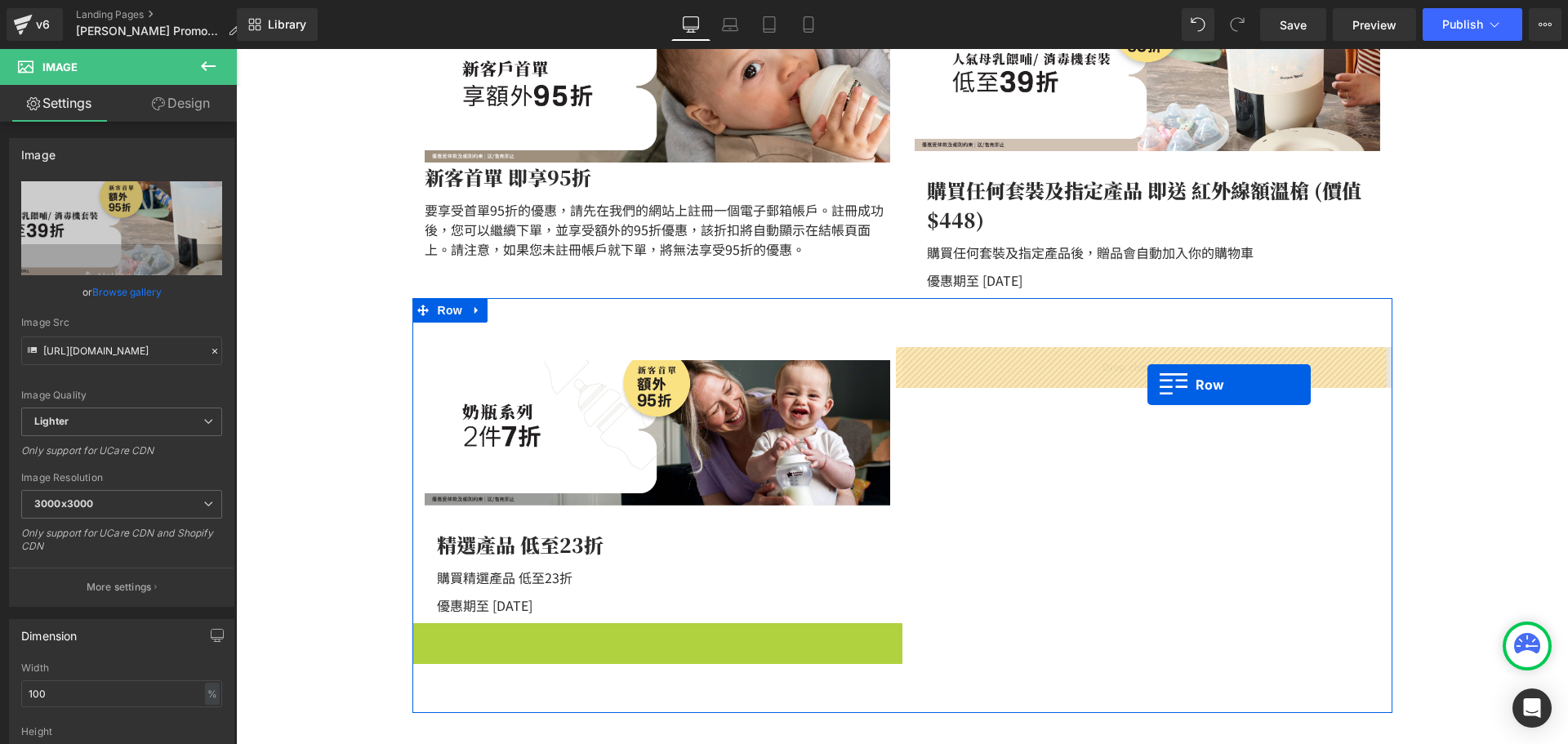
drag, startPoint x: 417, startPoint y: 636, endPoint x: 1147, endPoint y: 385, distance: 771.9
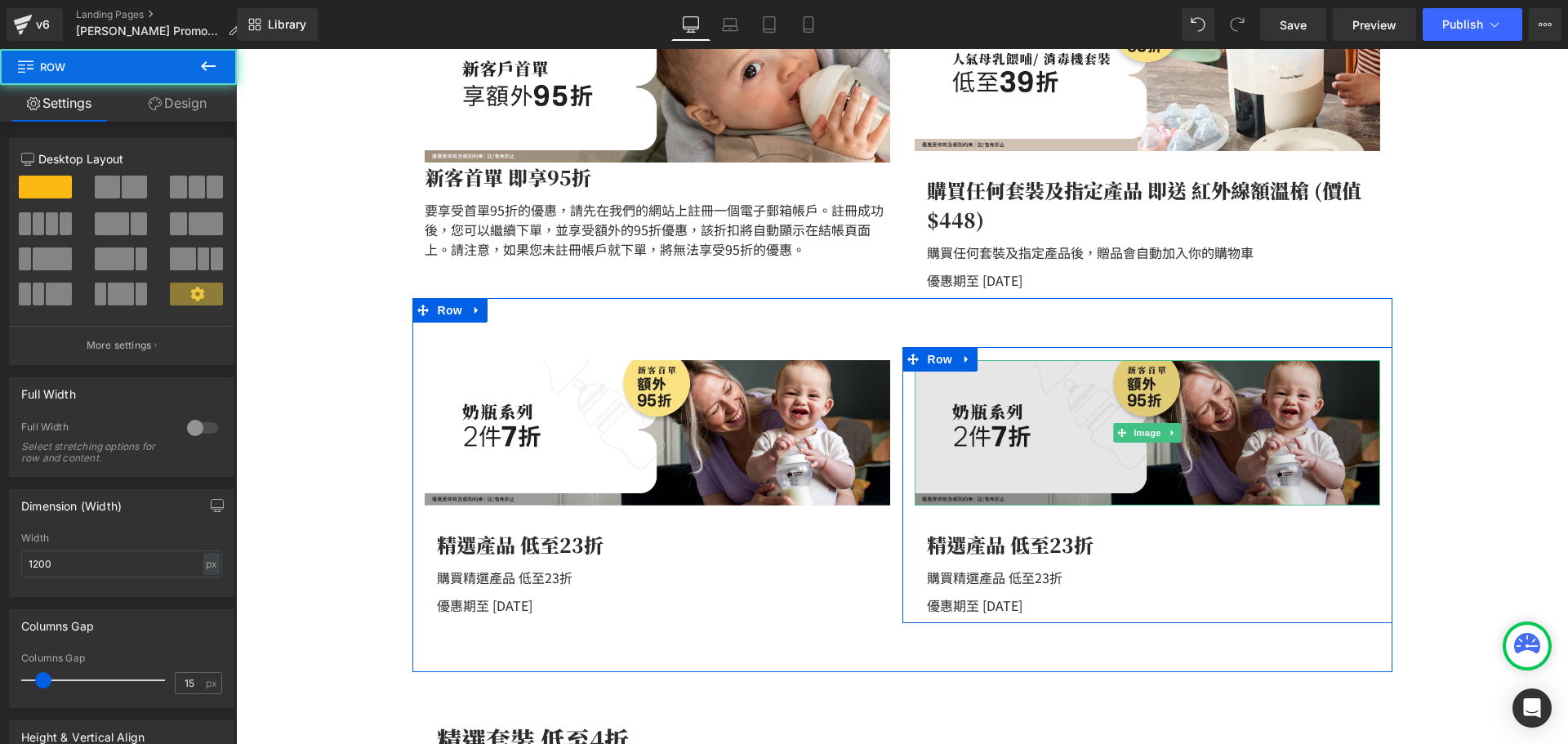
click at [1066, 403] on img at bounding box center [1147, 432] width 466 height 145
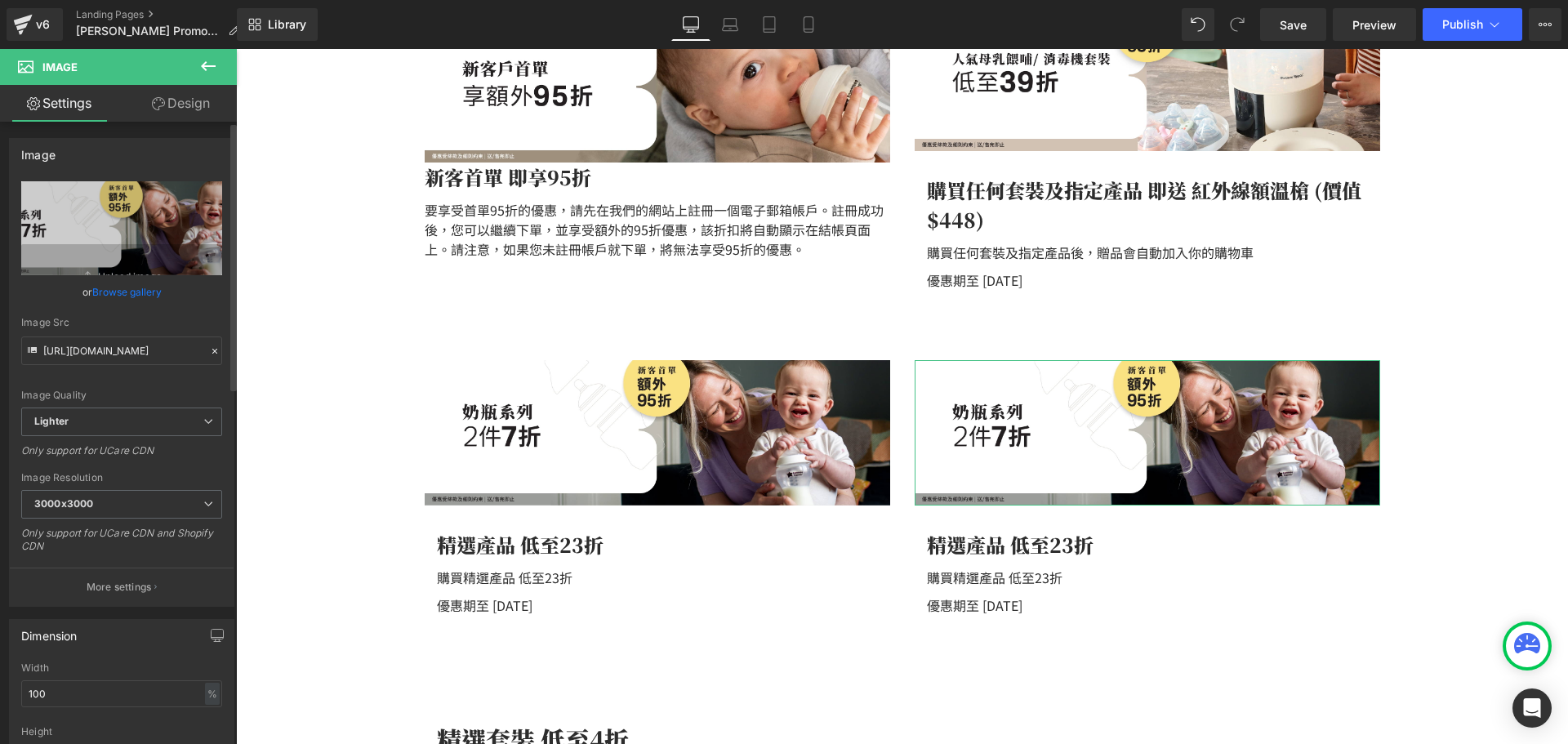
click at [138, 298] on link "Browse gallery" at bounding box center [127, 291] width 70 height 28
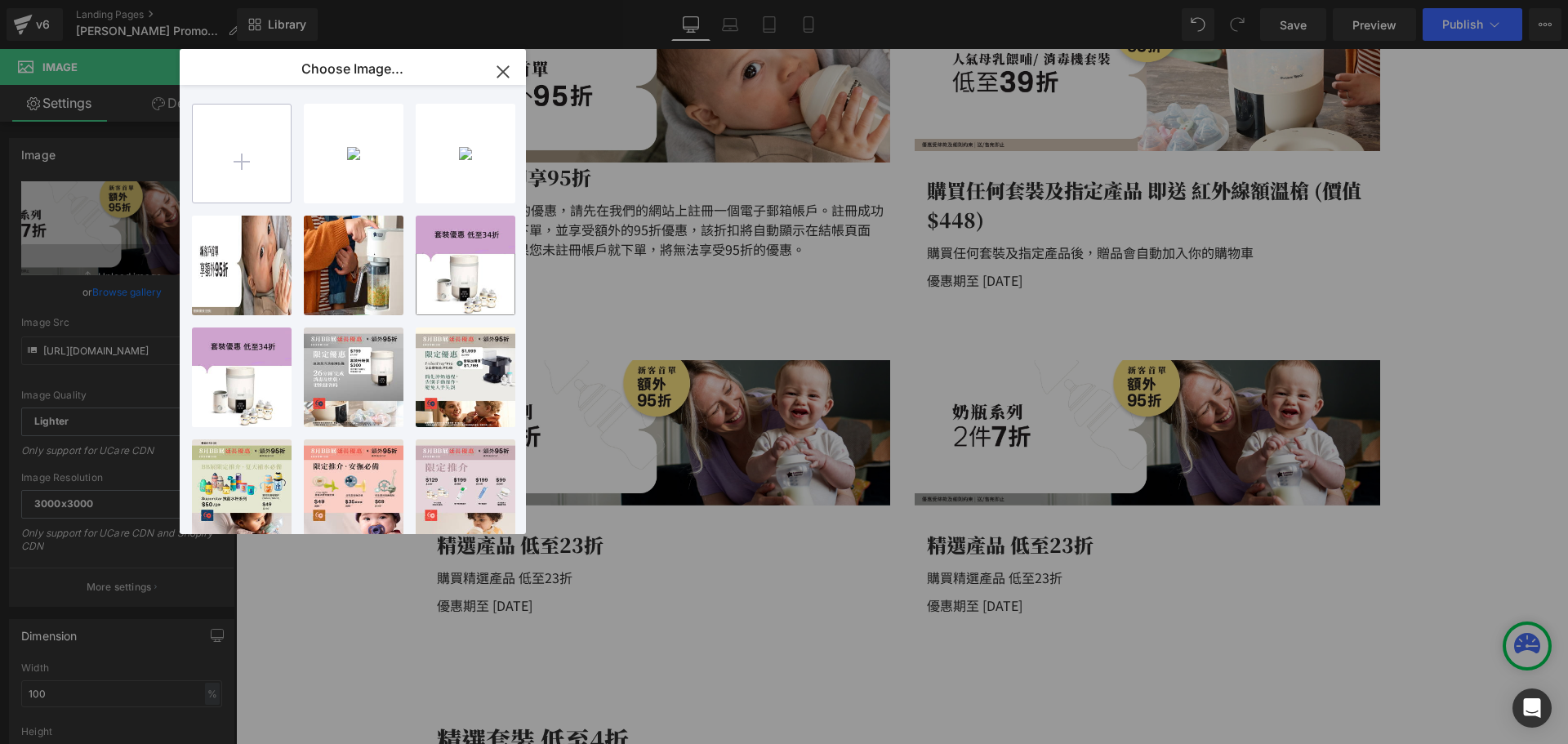
click at [239, 144] on input "file" at bounding box center [241, 153] width 98 height 98
type input "C:\fakepath\banner_instore_08AUG_03_1920x600.jpg"
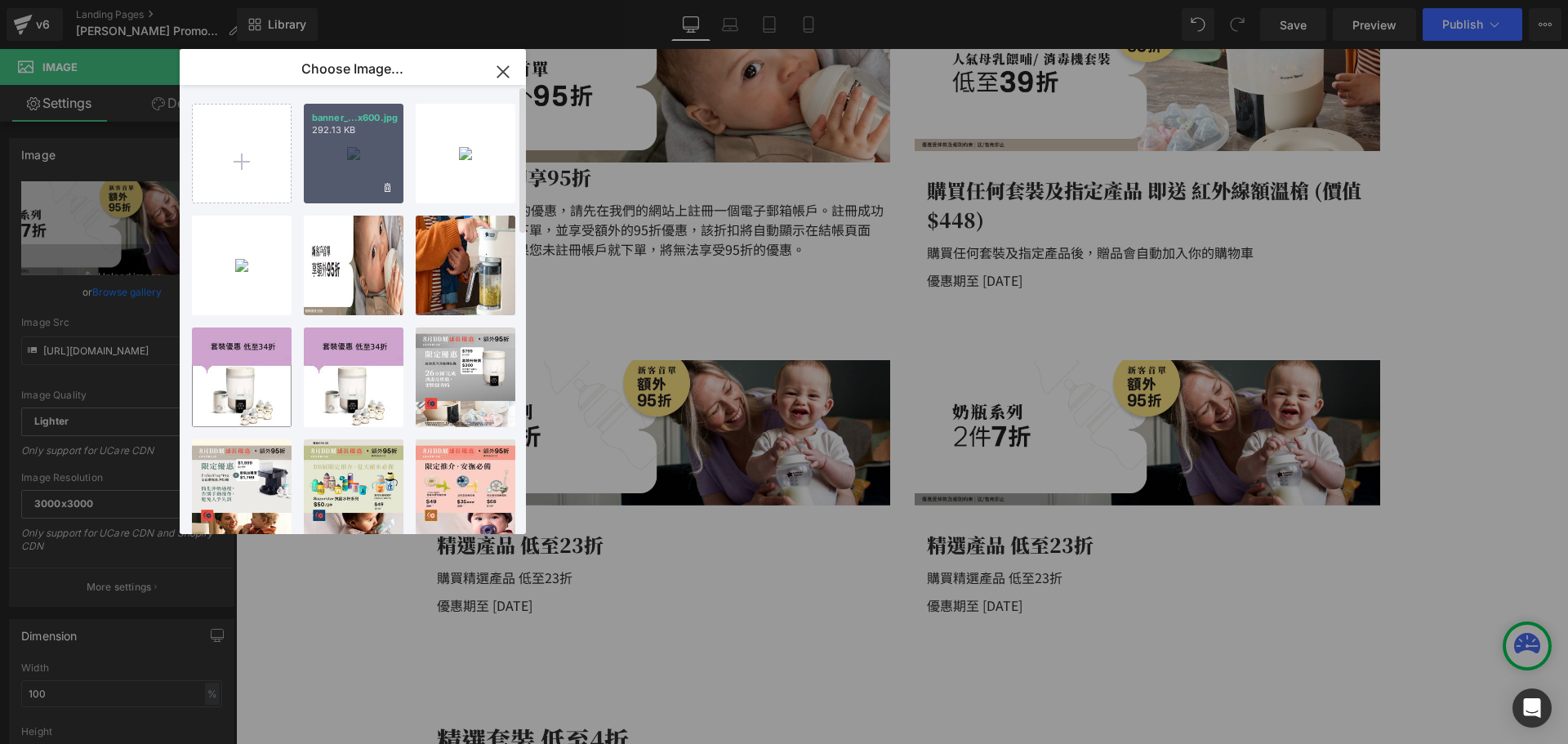
click at [327, 166] on div "banner_...x600.jpg 292.13 KB" at bounding box center [353, 153] width 99 height 99
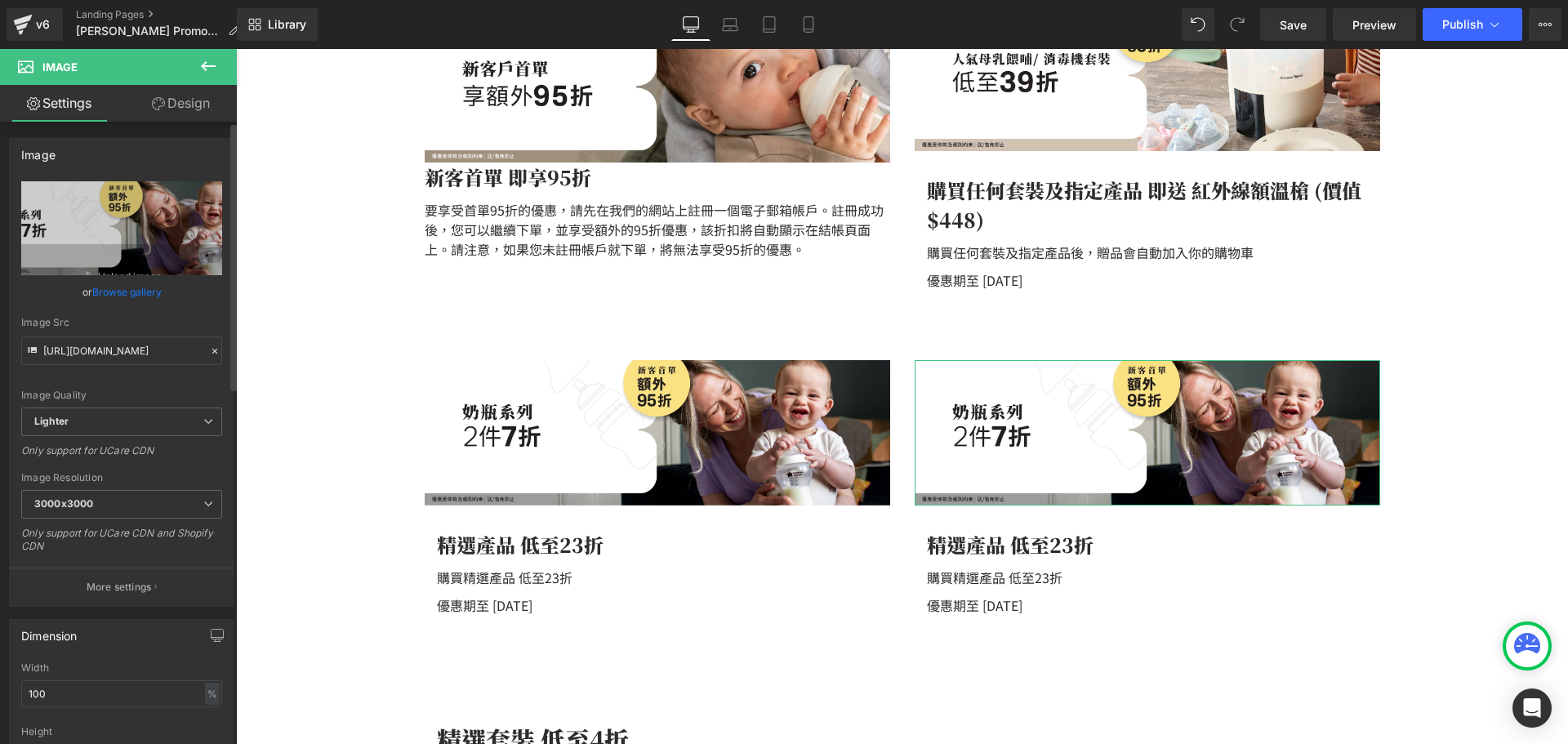
click at [106, 291] on link "Browse gallery" at bounding box center [127, 291] width 70 height 28
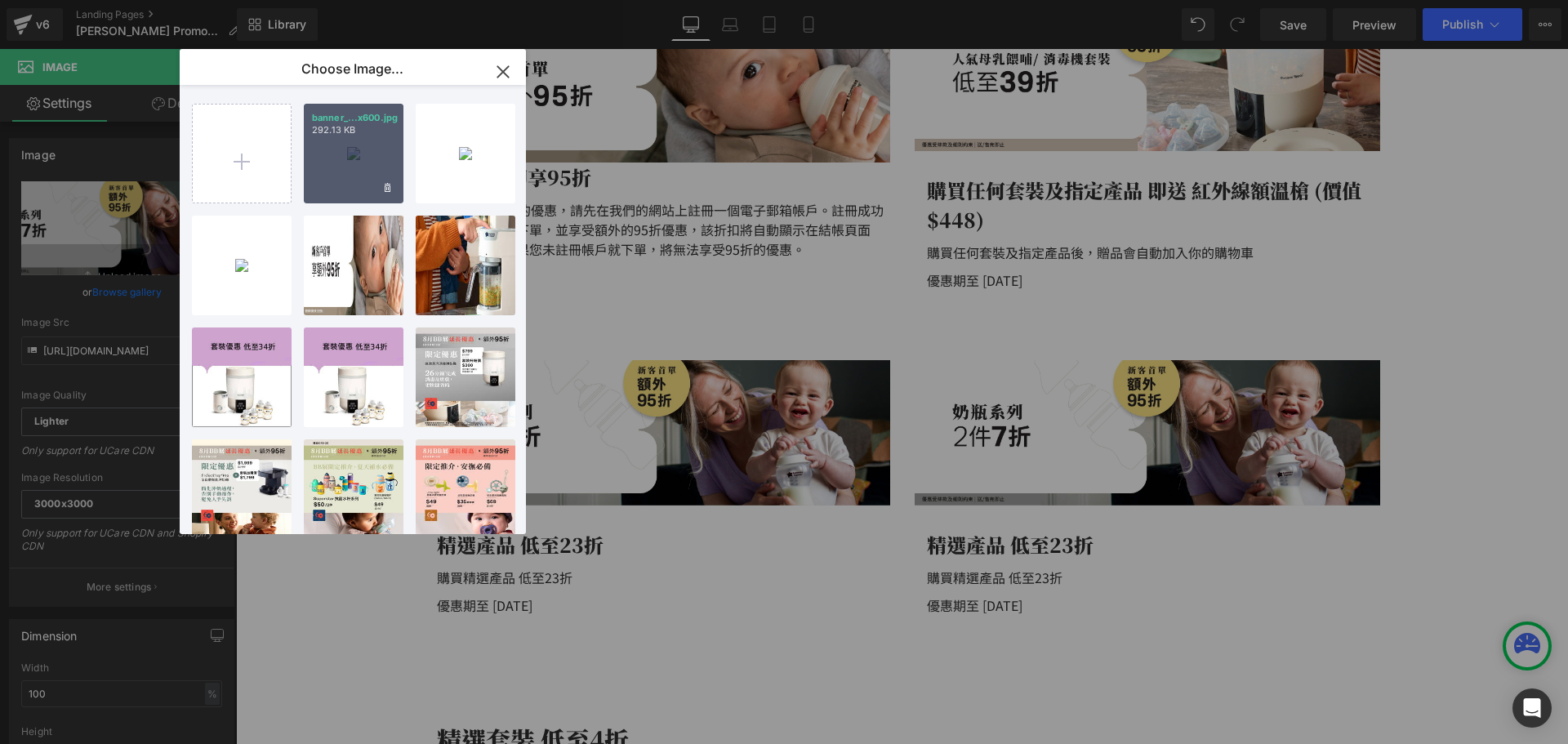
click at [325, 166] on div "banner_...x600.jpg 292.13 KB" at bounding box center [353, 153] width 99 height 99
type input "[URL][DOMAIN_NAME]"
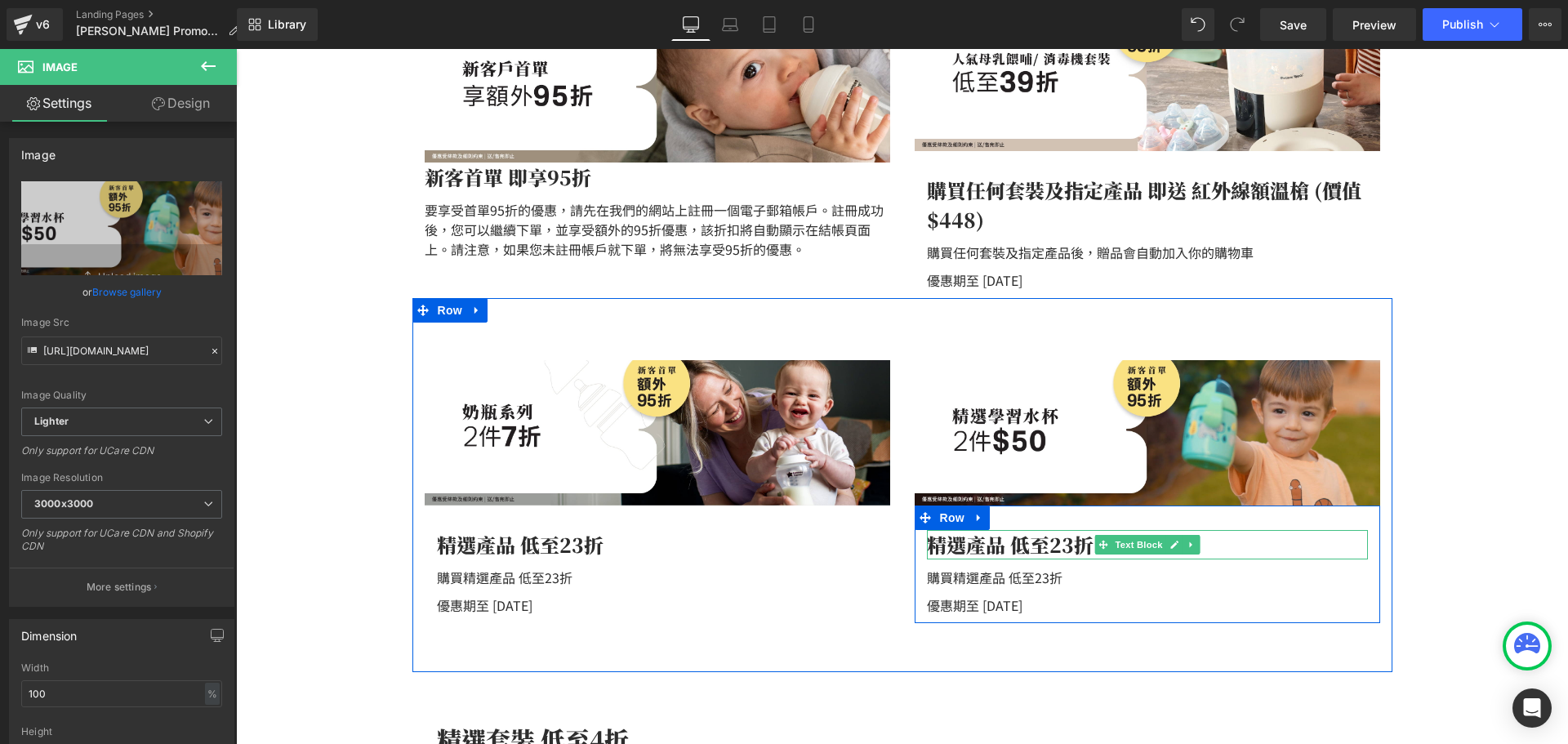
click at [993, 547] on div "精選產品 低至23折" at bounding box center [1147, 544] width 441 height 29
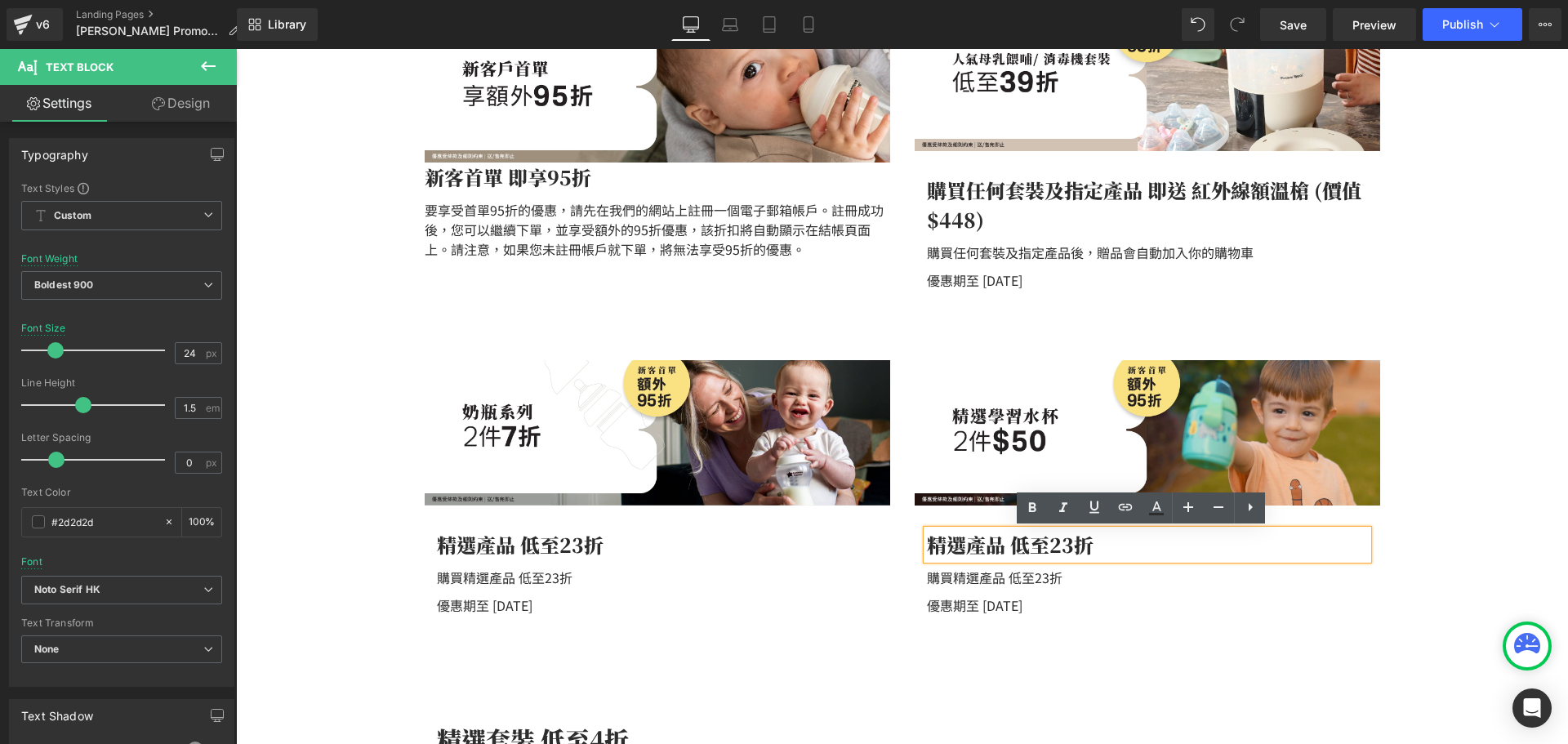
drag, startPoint x: 965, startPoint y: 542, endPoint x: 1221, endPoint y: 548, distance: 256.1
click at [1221, 548] on div "精選產品 低至23折" at bounding box center [1147, 544] width 441 height 29
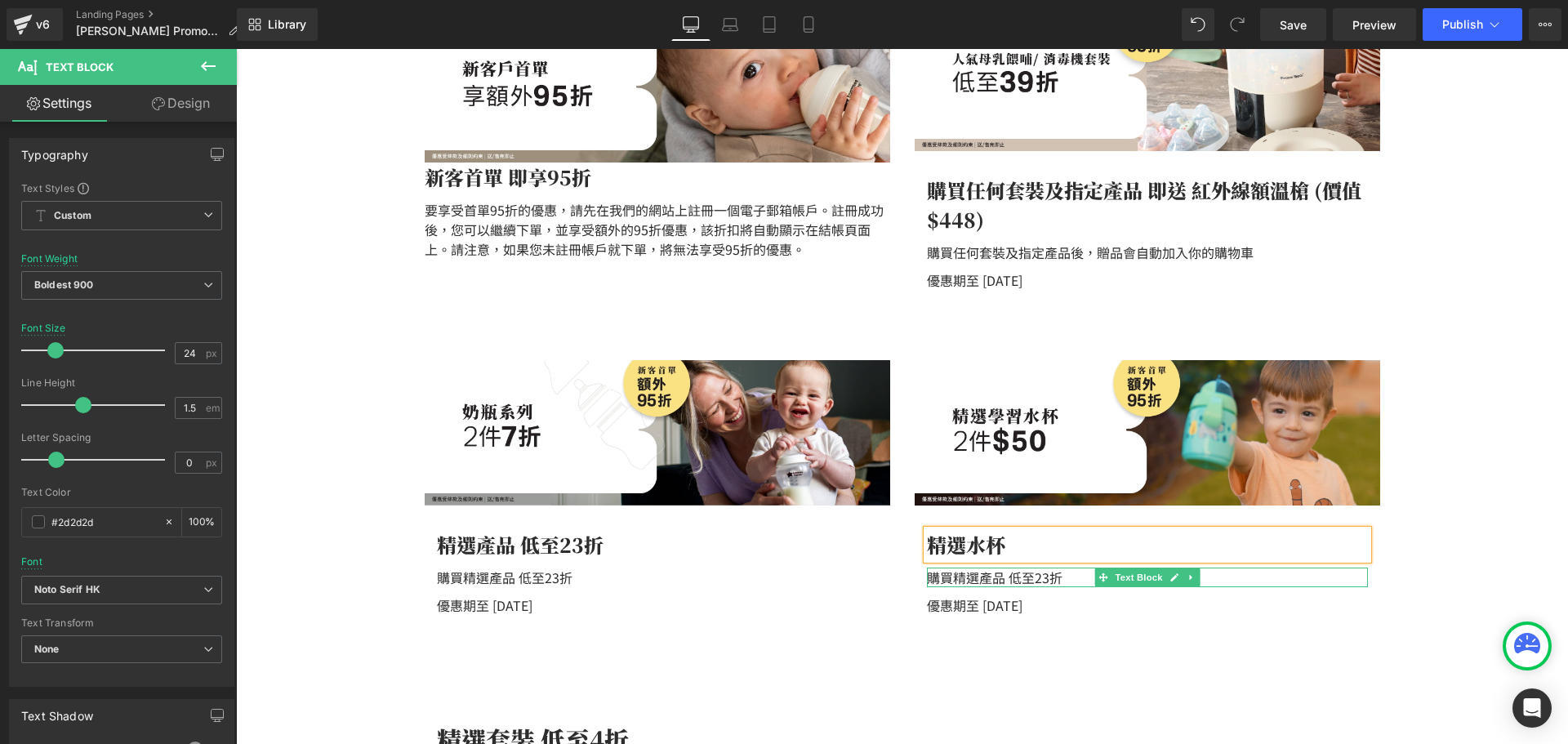
click at [1009, 581] on div "購買精選產品 低至23折" at bounding box center [1147, 578] width 441 height 19
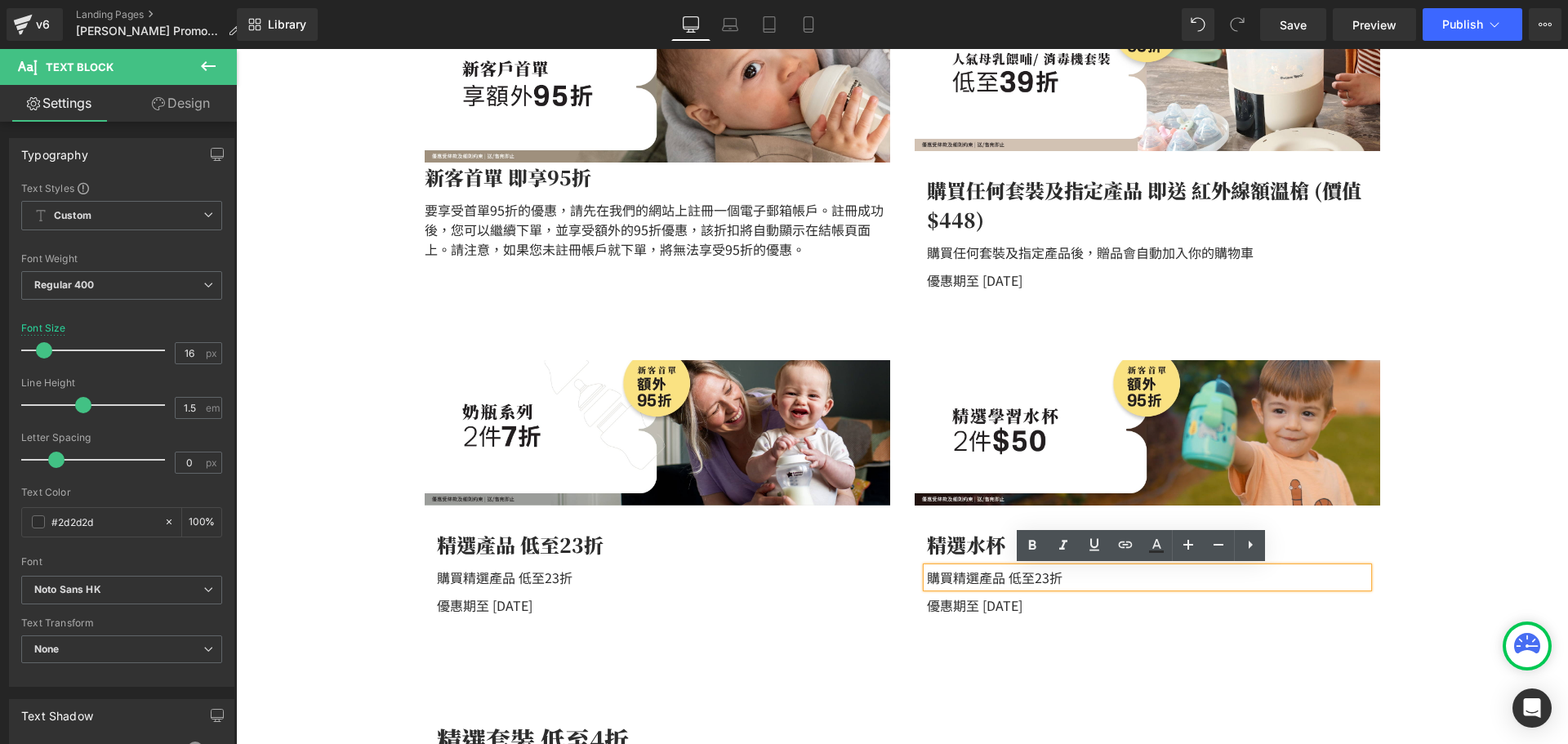
drag, startPoint x: 927, startPoint y: 575, endPoint x: 942, endPoint y: 576, distance: 15.0
click at [931, 575] on div "購買精選產品 低至23折" at bounding box center [1147, 578] width 441 height 19
click at [929, 576] on div "購買精選產品 低至23折" at bounding box center [1147, 578] width 441 height 19
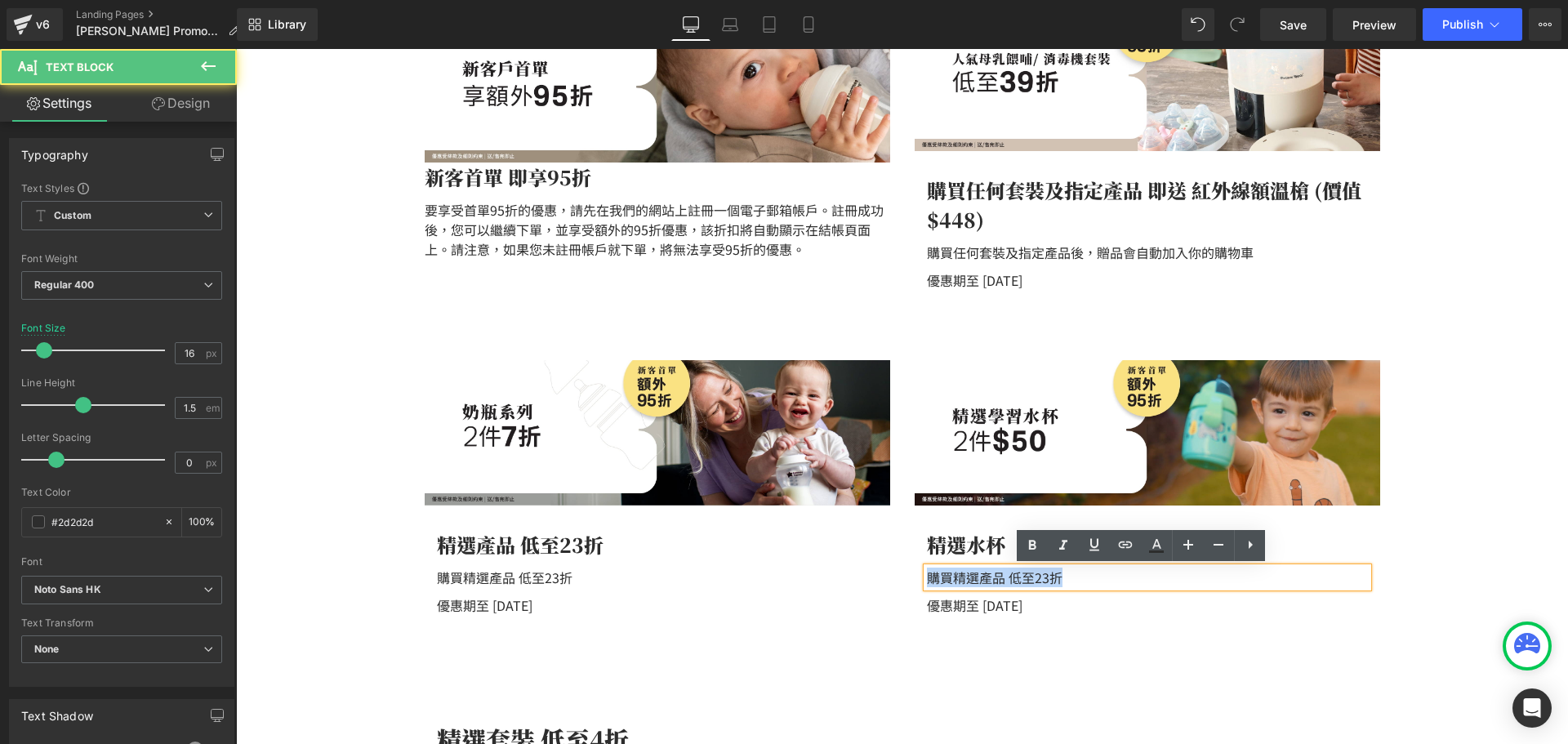
drag, startPoint x: 1060, startPoint y: 583, endPoint x: 1197, endPoint y: 591, distance: 137.2
click at [1197, 587] on div "購買精選產品 低至23折" at bounding box center [1147, 578] width 441 height 19
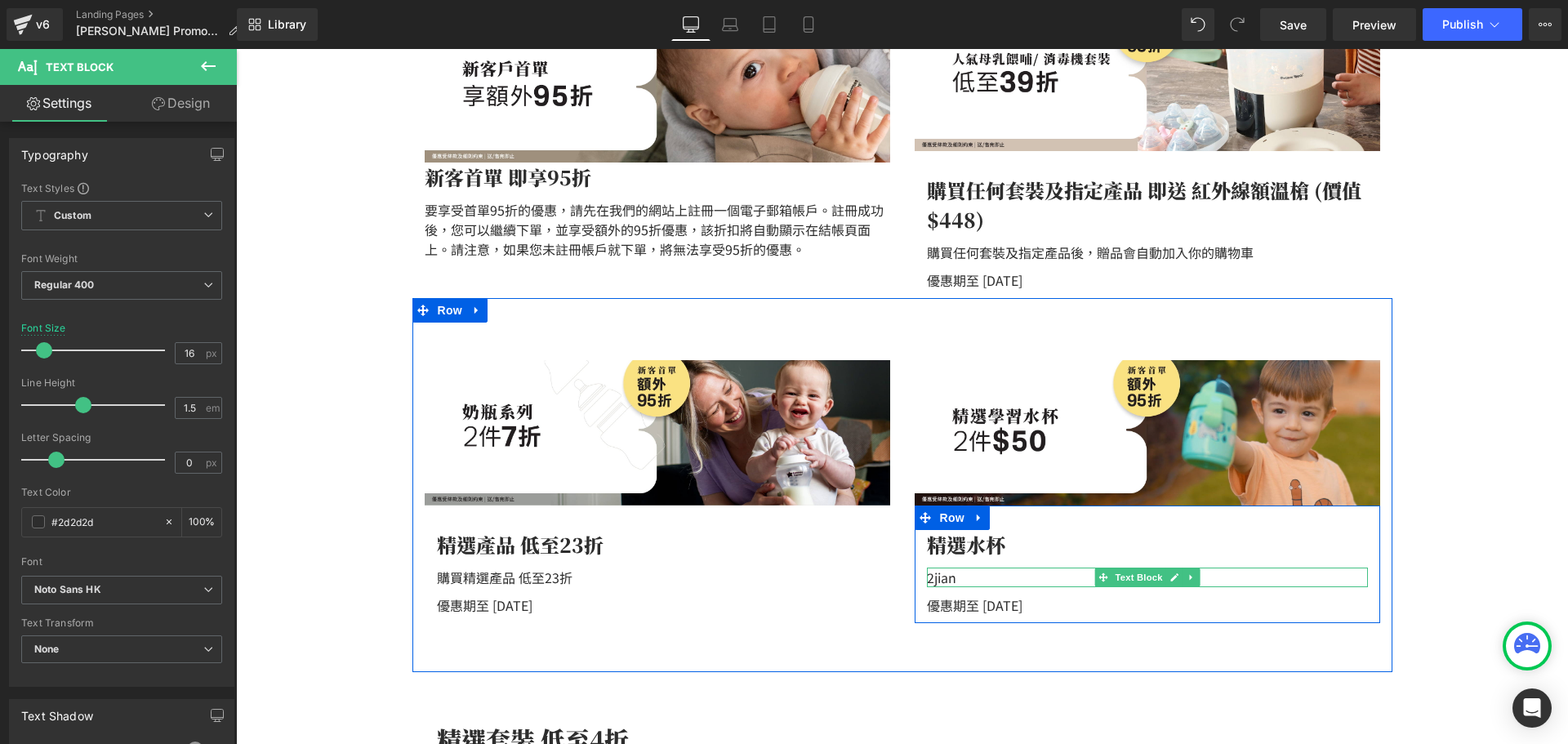
drag, startPoint x: 949, startPoint y: 575, endPoint x: 961, endPoint y: 574, distance: 12.0
click at [949, 574] on div "2jian" at bounding box center [1147, 578] width 441 height 19
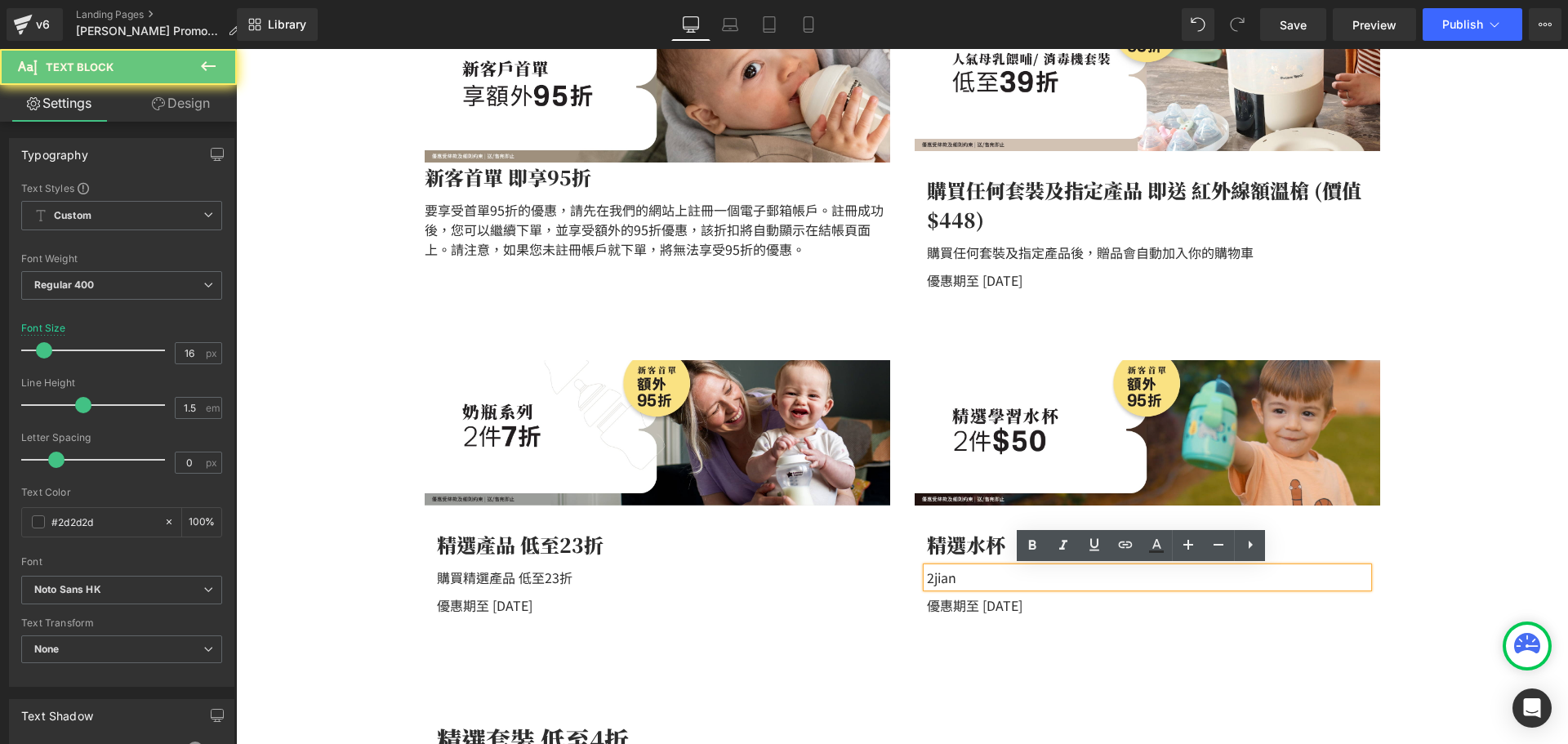
drag, startPoint x: 953, startPoint y: 574, endPoint x: 917, endPoint y: 572, distance: 36.1
click at [927, 573] on div "2jian" at bounding box center [1147, 578] width 441 height 19
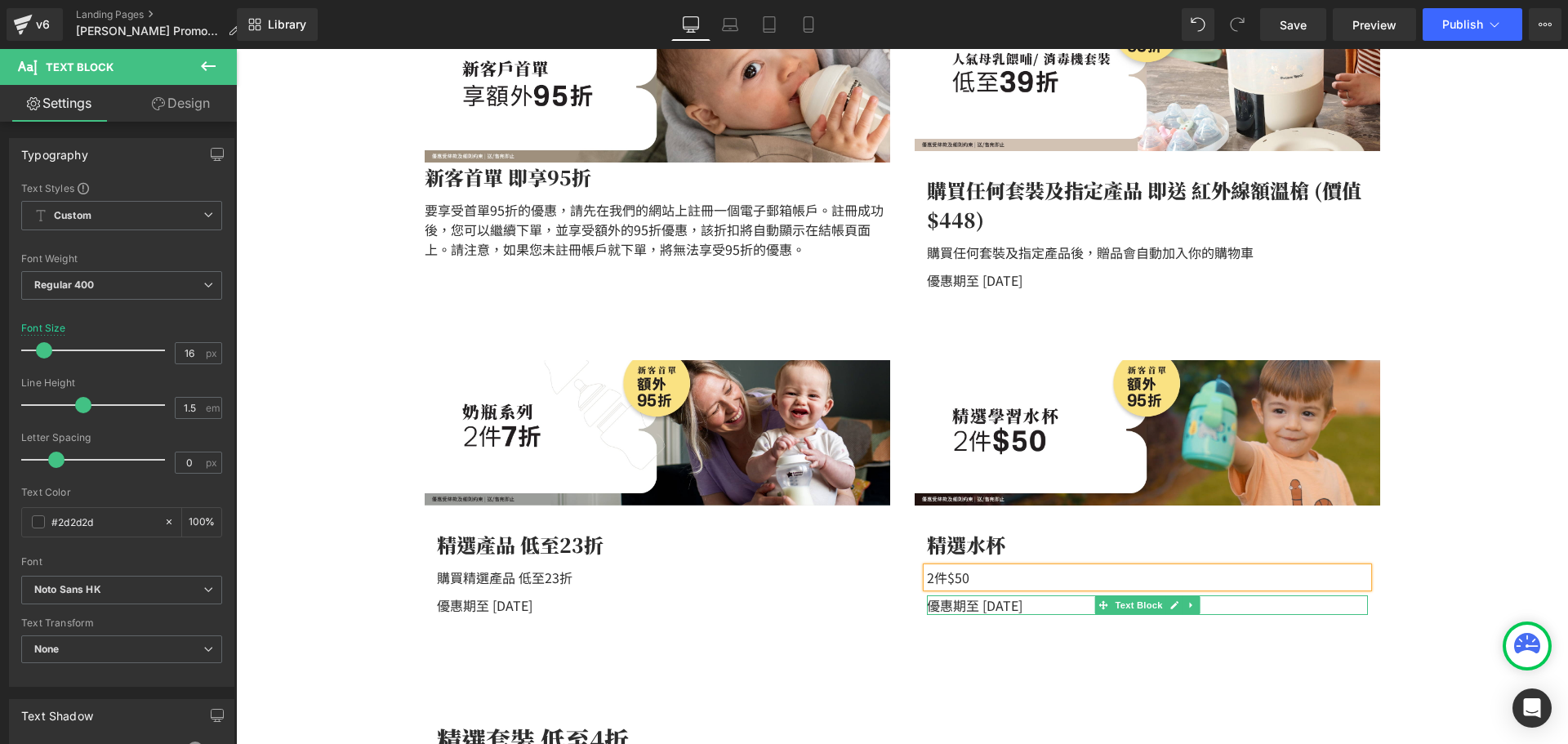
click at [1023, 607] on p "優惠期至 2025年7月30日" at bounding box center [1147, 605] width 441 height 19
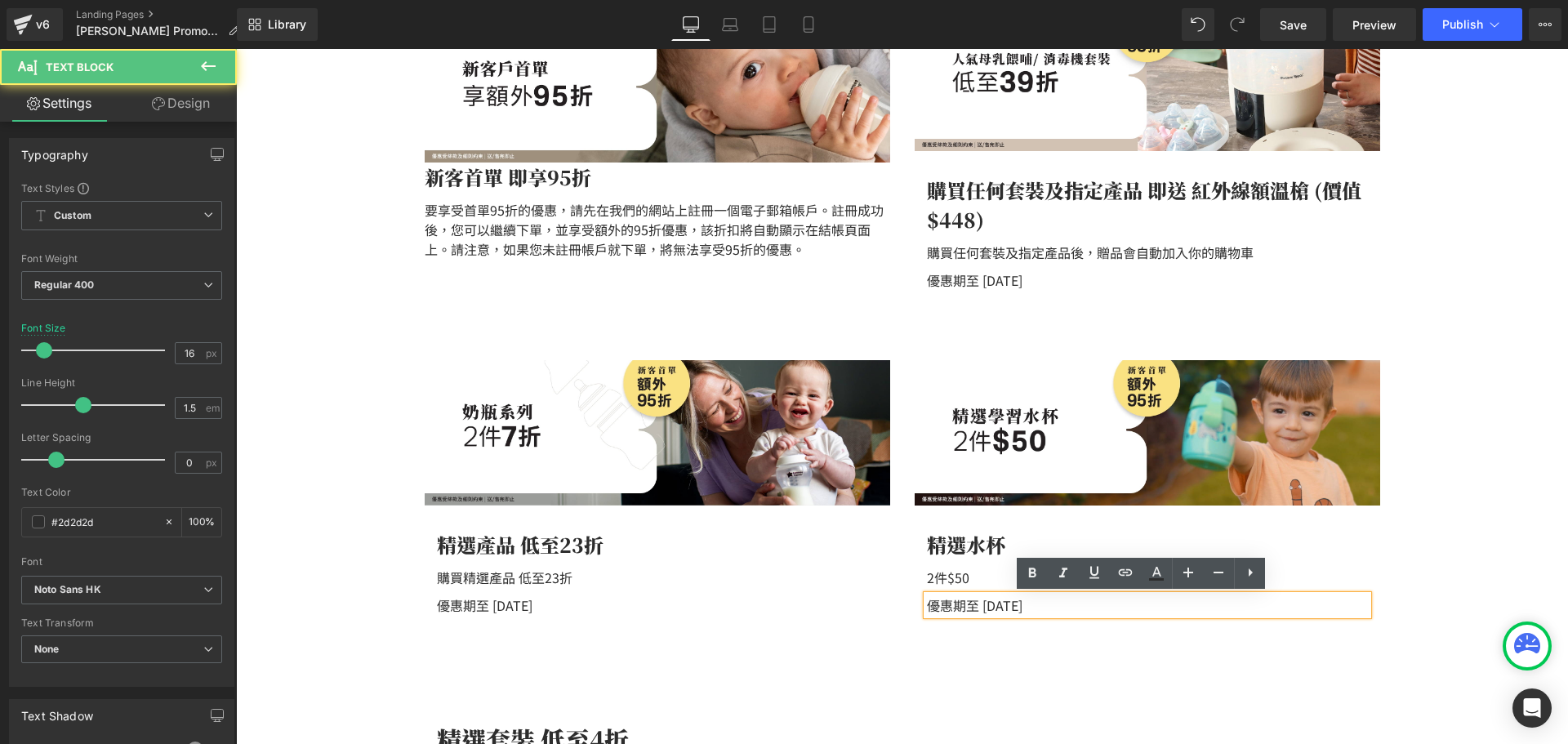
click at [1050, 604] on p "優惠期至 2025年7月30日" at bounding box center [1147, 605] width 441 height 19
click at [1025, 600] on p "優惠期至 2025年7月30日" at bounding box center [1147, 605] width 441 height 19
drag, startPoint x: 1093, startPoint y: 608, endPoint x: 850, endPoint y: 596, distance: 243.3
click at [850, 596] on div "Image 精選產品 低至23折 Text Block 購買精選產品 低至23折 Text Block 優惠期至 2025年7月30日 Text Block …" at bounding box center [902, 484] width 980 height 374
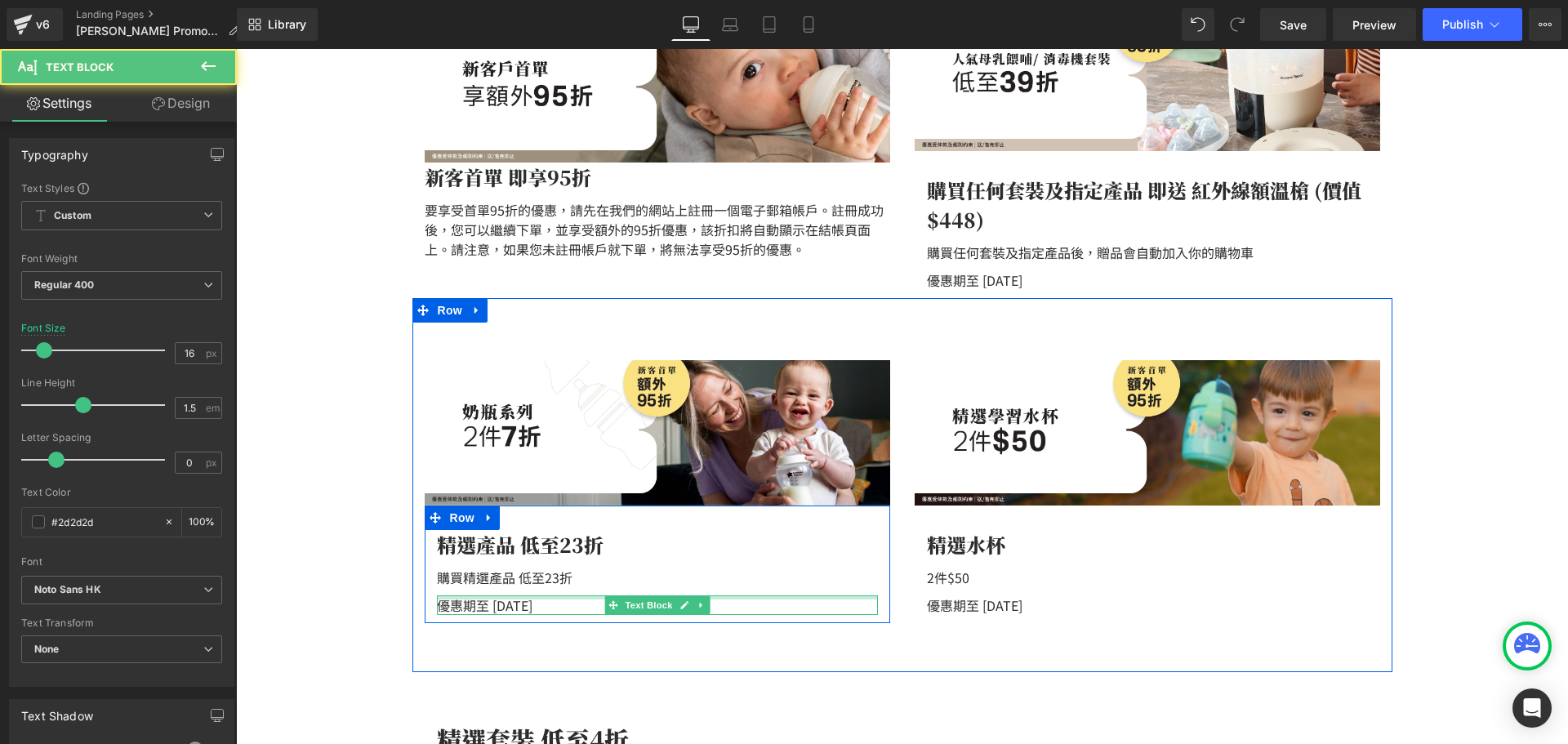
copy p "優惠期至 [DATE]"
click at [507, 608] on p "優惠期至 2025年7月30日" at bounding box center [657, 605] width 441 height 19
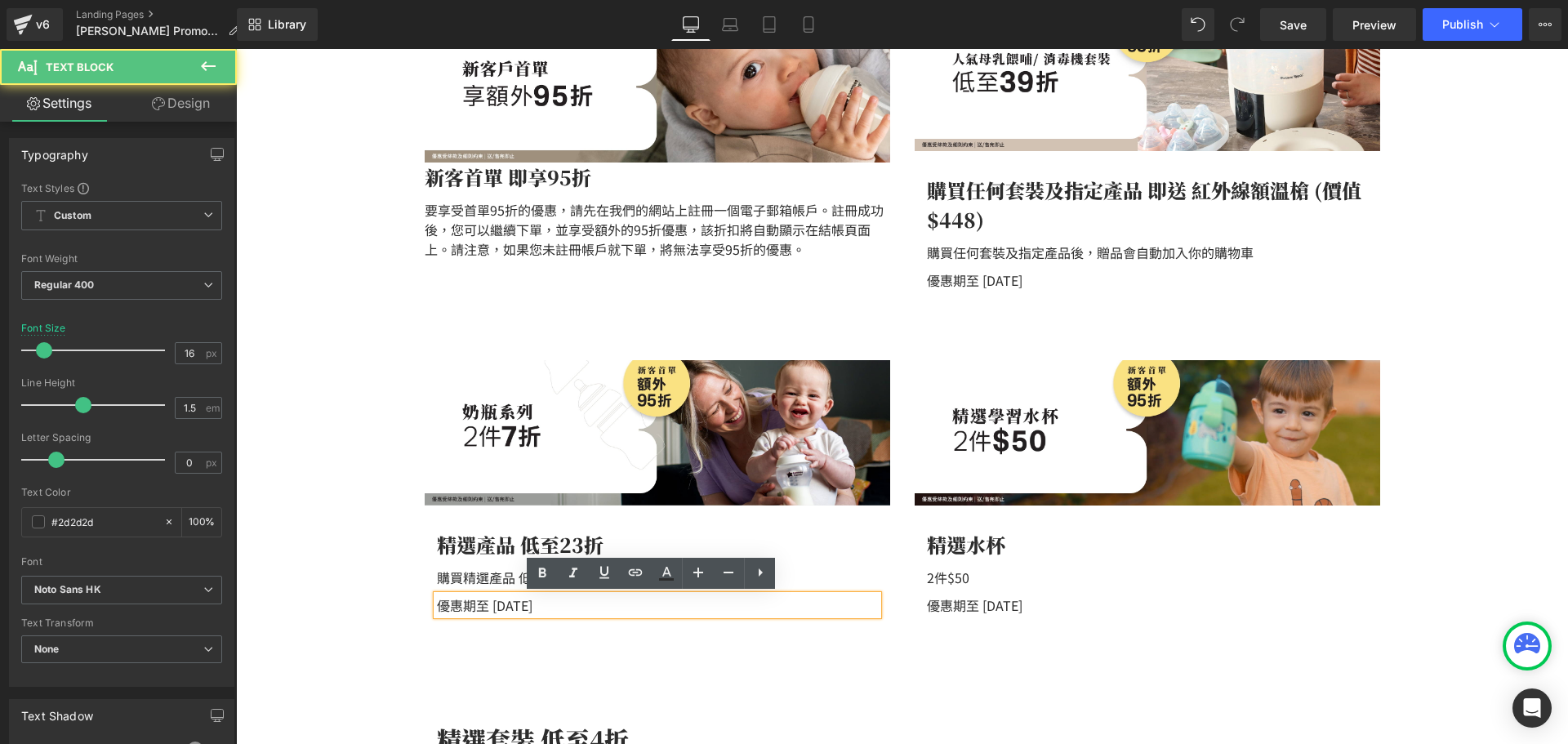
click at [580, 608] on p "優惠期至 2025年7月30日" at bounding box center [657, 605] width 441 height 19
drag, startPoint x: 584, startPoint y: 606, endPoint x: 276, endPoint y: 581, distance: 309.0
click at [276, 581] on div "Hero Banner Hero Banner Hero Banner Hero Banner Hero Banner ‹ › Carousel" at bounding box center [902, 726] width 1332 height 2390
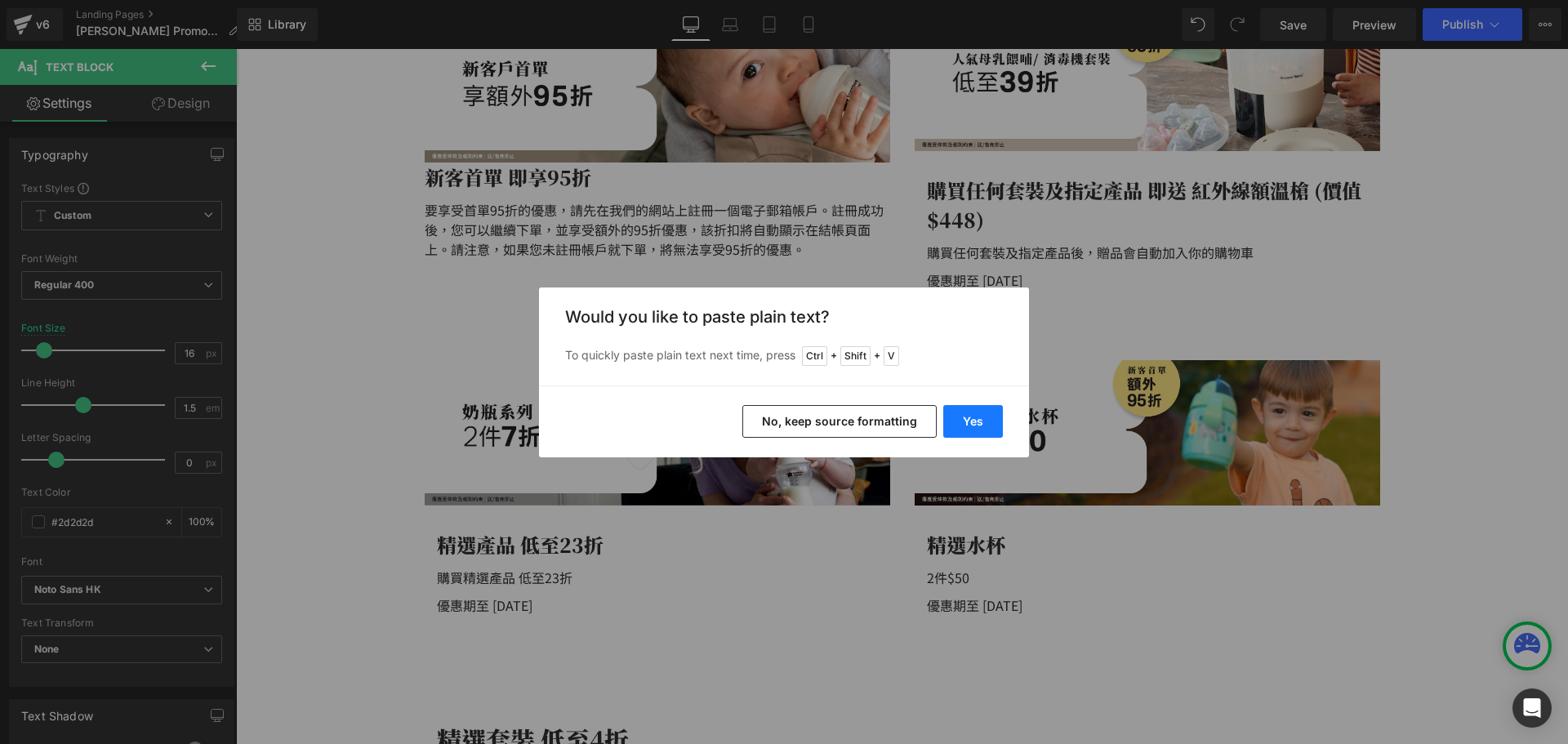
click at [991, 415] on button "Yes" at bounding box center [973, 421] width 60 height 33
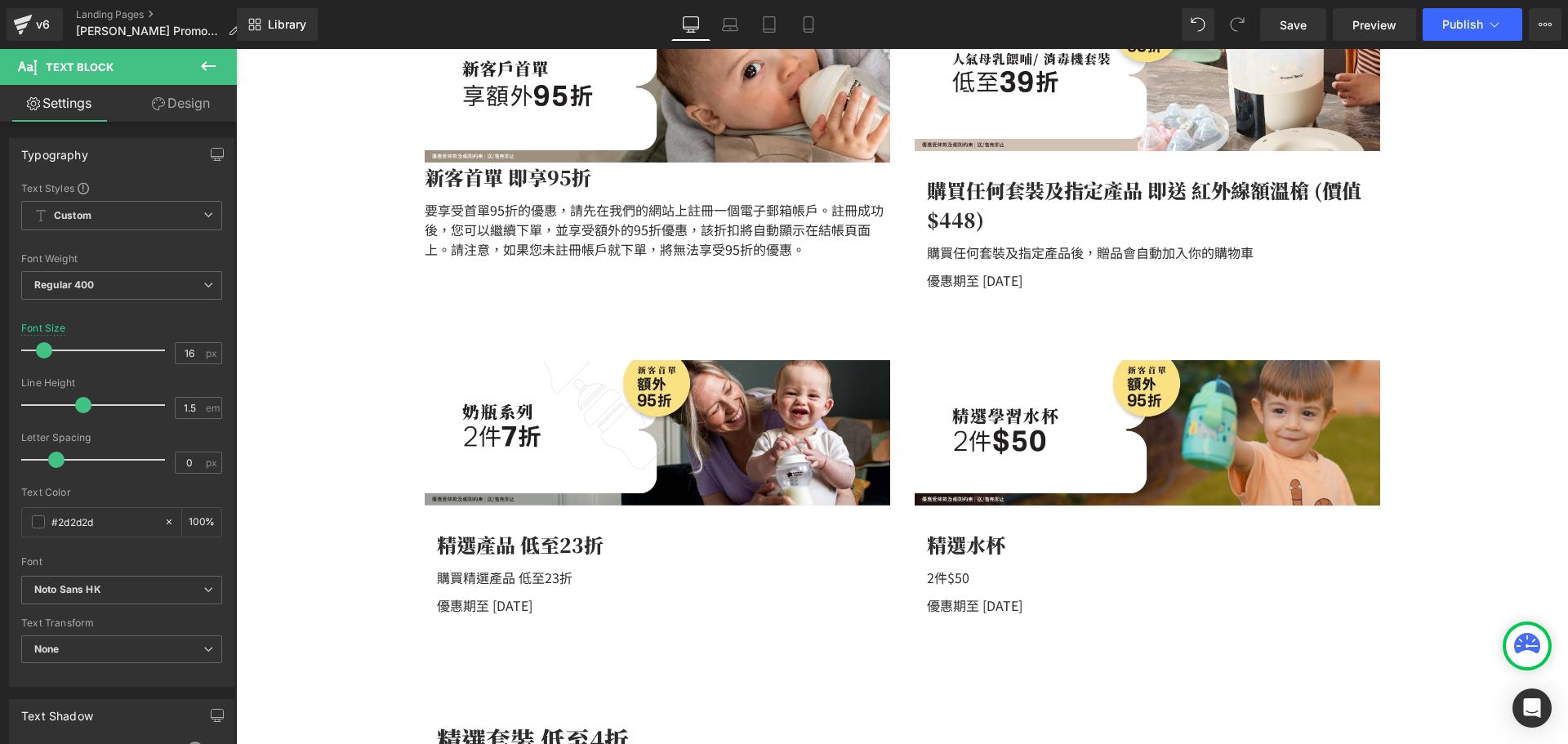
click at [236, 49] on div at bounding box center [236, 49] width 0 height 0
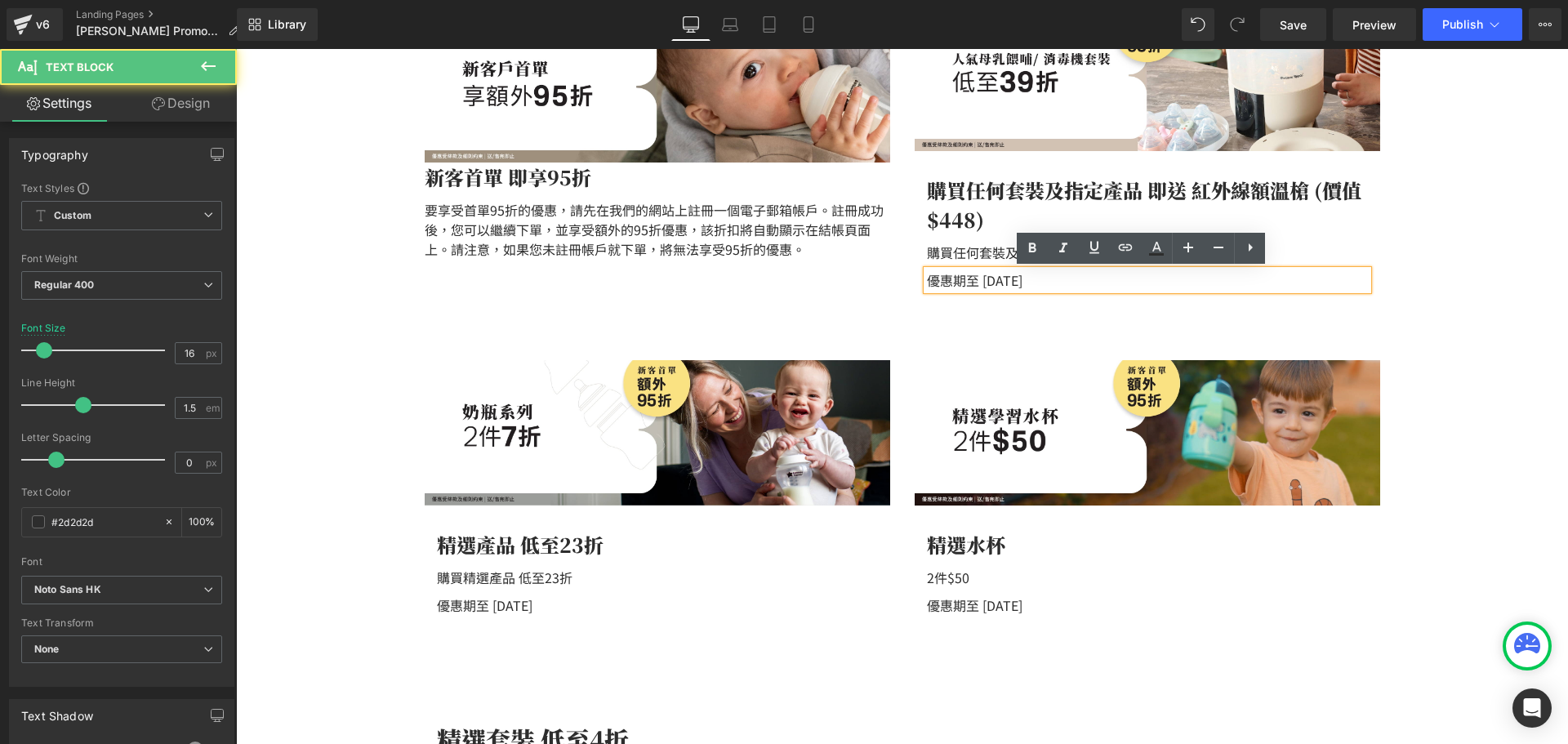
click at [1059, 279] on p "優惠期至 2025年7月30日" at bounding box center [1147, 280] width 441 height 19
drag, startPoint x: 1106, startPoint y: 284, endPoint x: 772, endPoint y: 271, distance: 334.3
click at [770, 270] on div "Image 新客首單 即享95折 Text Block 要享受首單95折的優惠，請先在我們的網站上註冊一個電子郵箱帳戶。註冊成功後，您可以繼續下單，並享受額外…" at bounding box center [902, 121] width 980 height 354
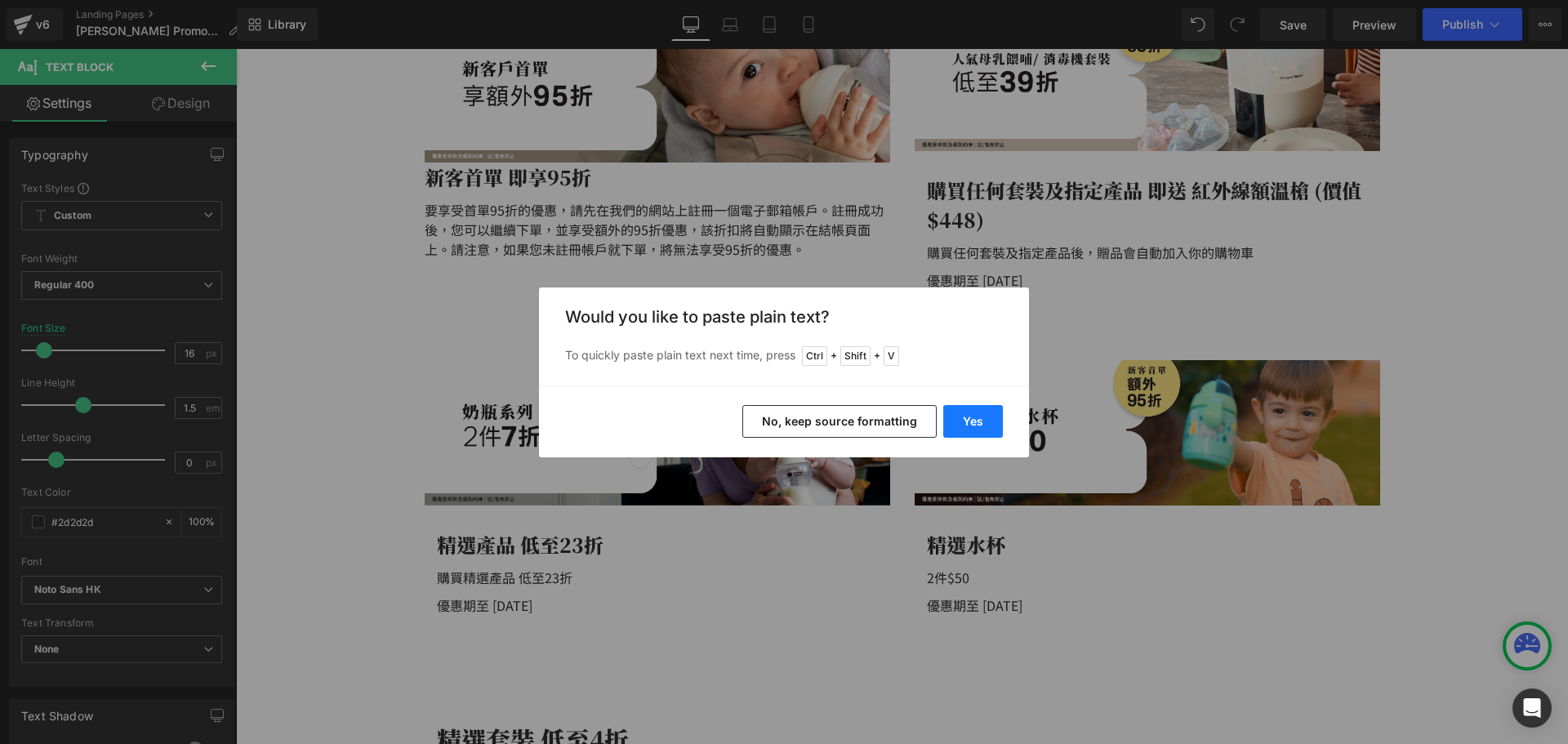
click at [964, 422] on button "Yes" at bounding box center [973, 421] width 60 height 33
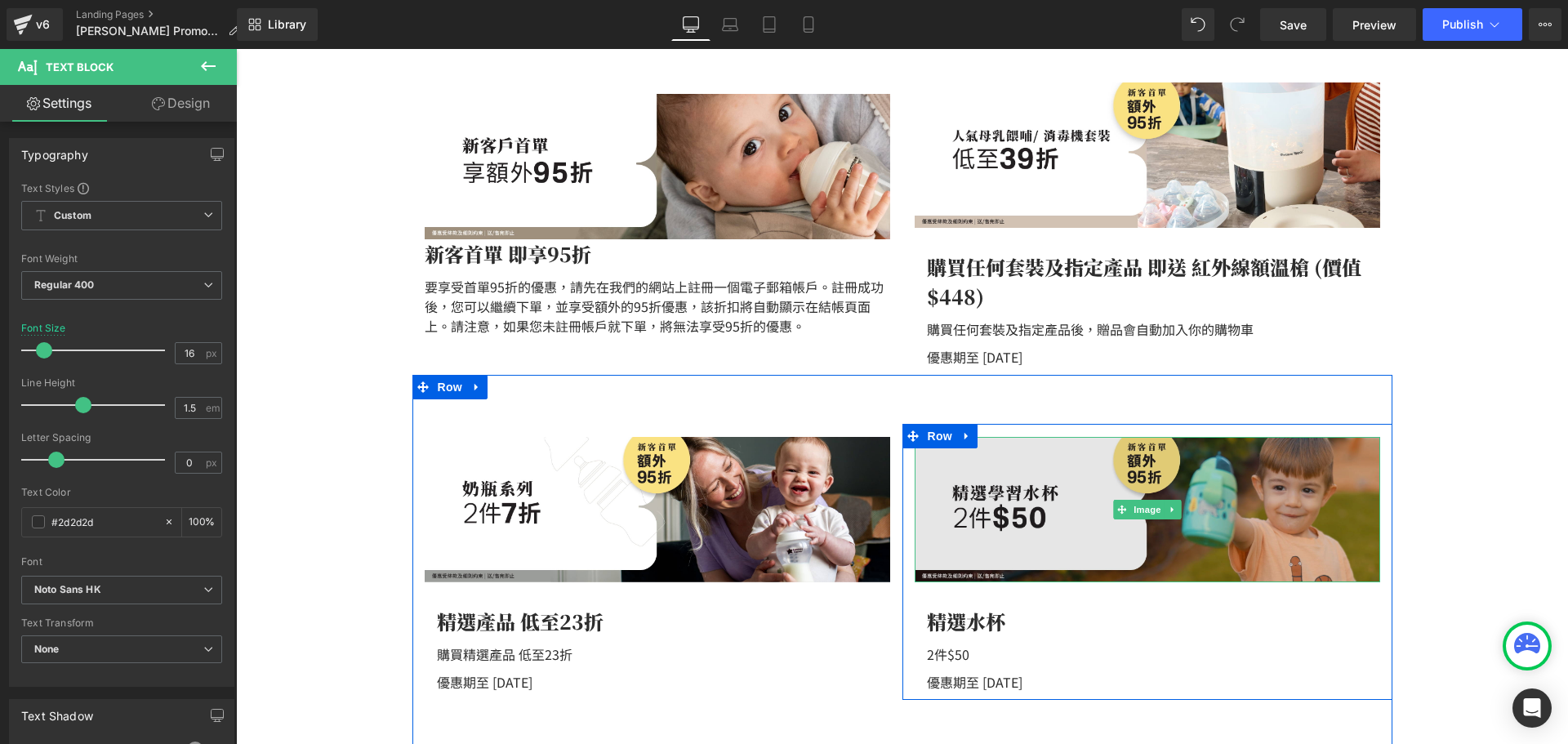
scroll to position [520, 0]
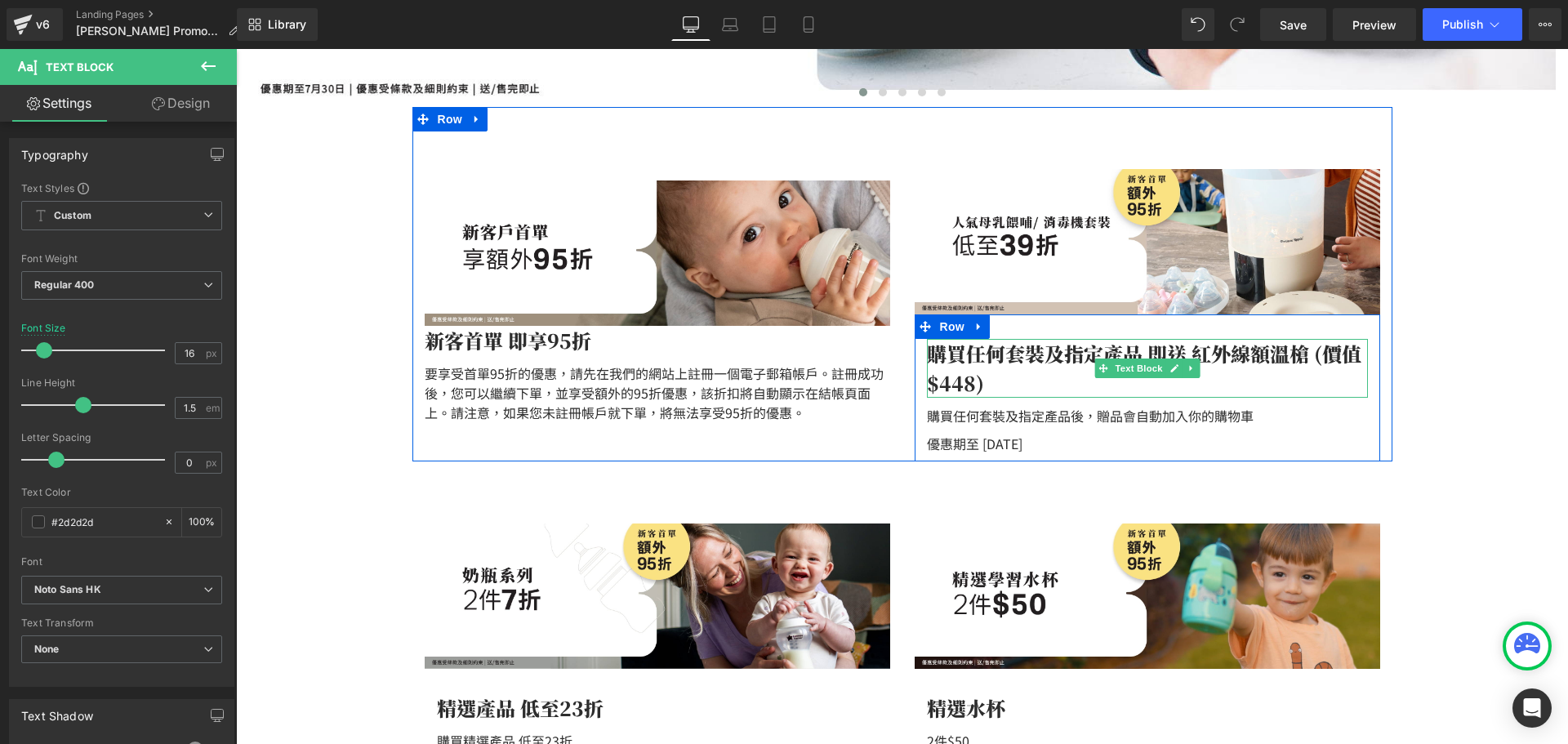
click at [975, 358] on p "購買任何套裝及指定產品 即送 紅外線額溫槍 (價值$448)" at bounding box center [1147, 368] width 441 height 59
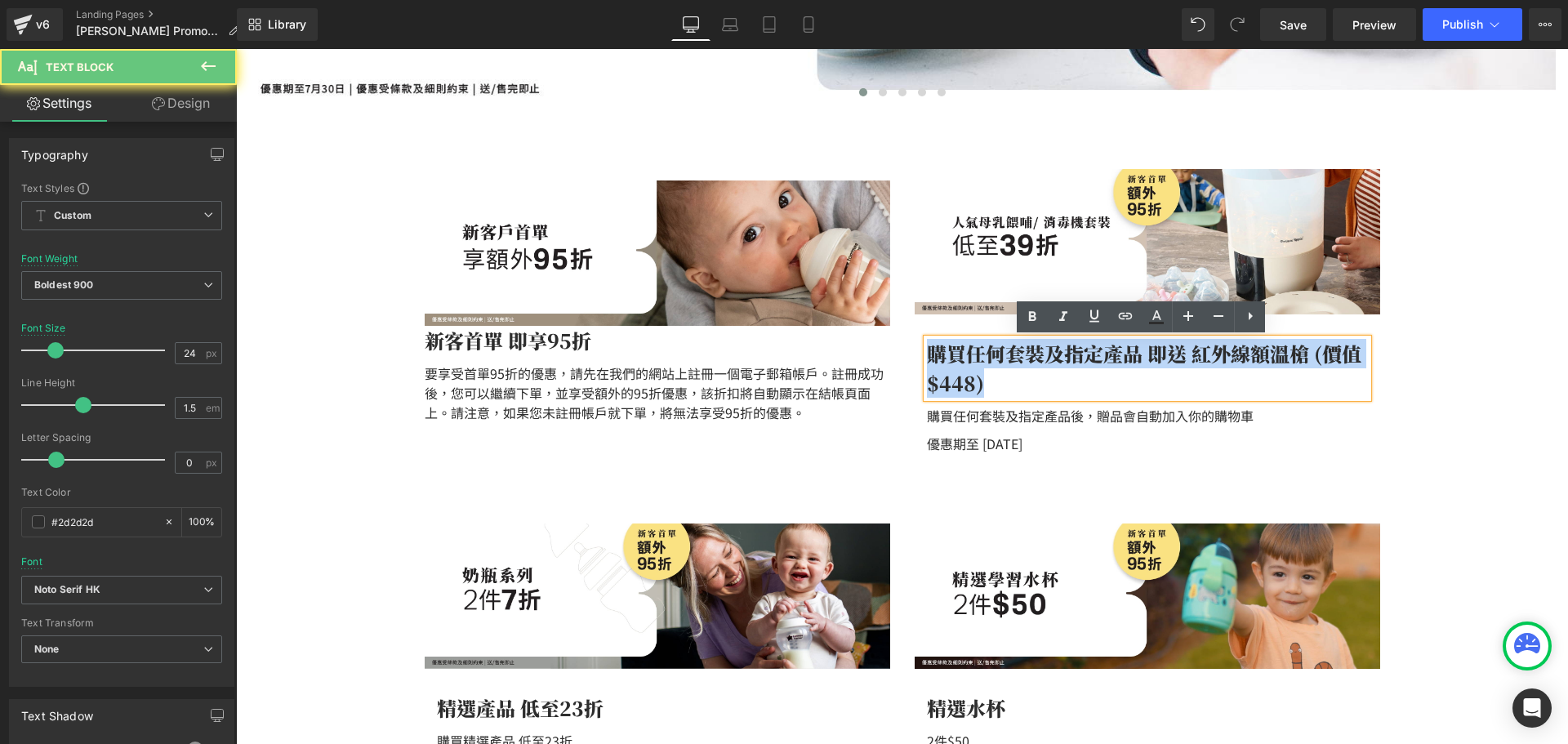
drag, startPoint x: 980, startPoint y: 380, endPoint x: 875, endPoint y: 341, distance: 112.0
click at [875, 341] on div "Image 新客首單 即享95折 Text Block 要享受首單95折的優惠，請先在我們的網站上註冊一個電子郵箱帳戶。註冊成功後，您可以繼續下單，並享受額外…" at bounding box center [902, 284] width 980 height 354
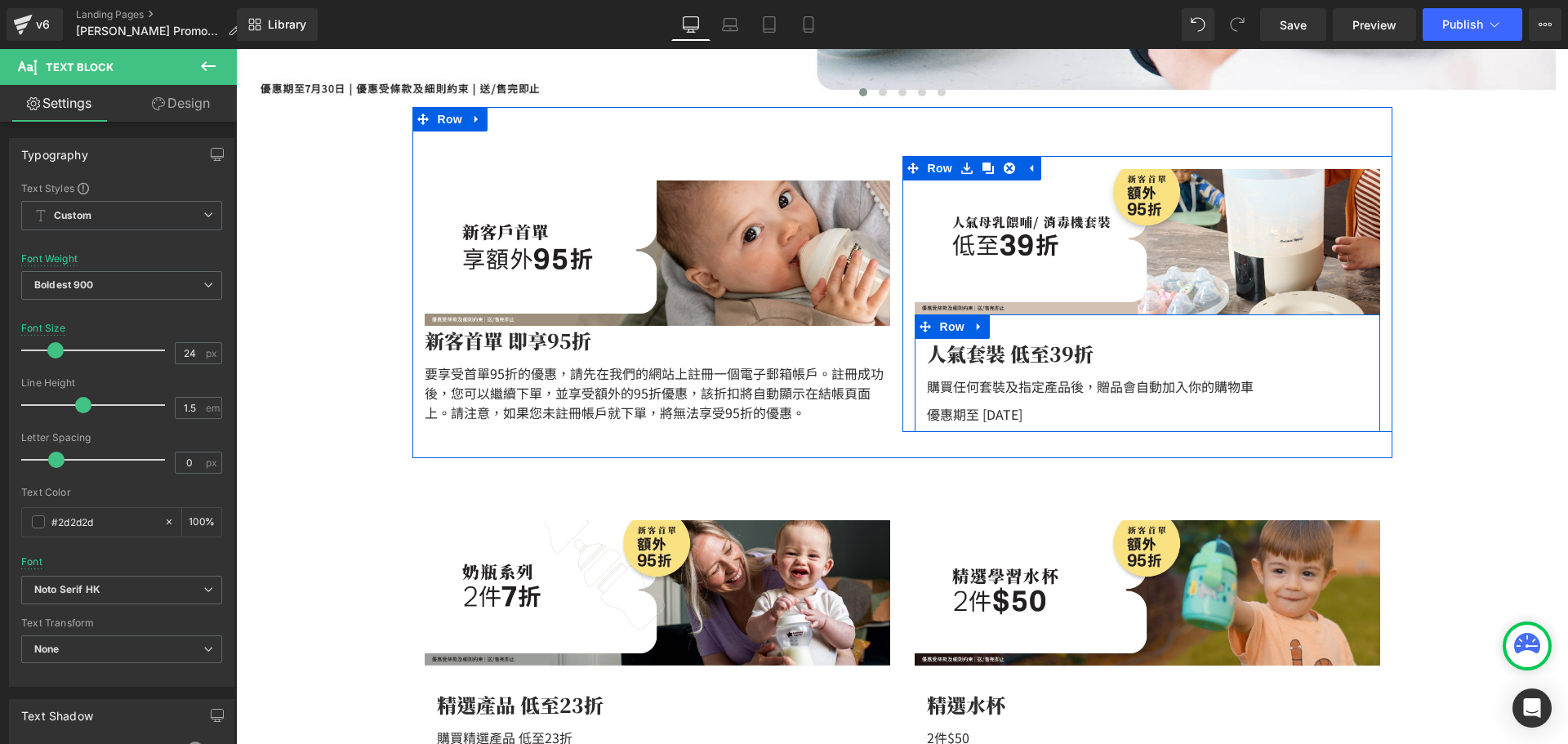
drag, startPoint x: 1070, startPoint y: 392, endPoint x: 1118, endPoint y: 394, distance: 48.0
click at [1070, 391] on div "購買任何套裝及指定產品後，贈品會自動加入你的購物車 Text Block" at bounding box center [1147, 387] width 441 height 19
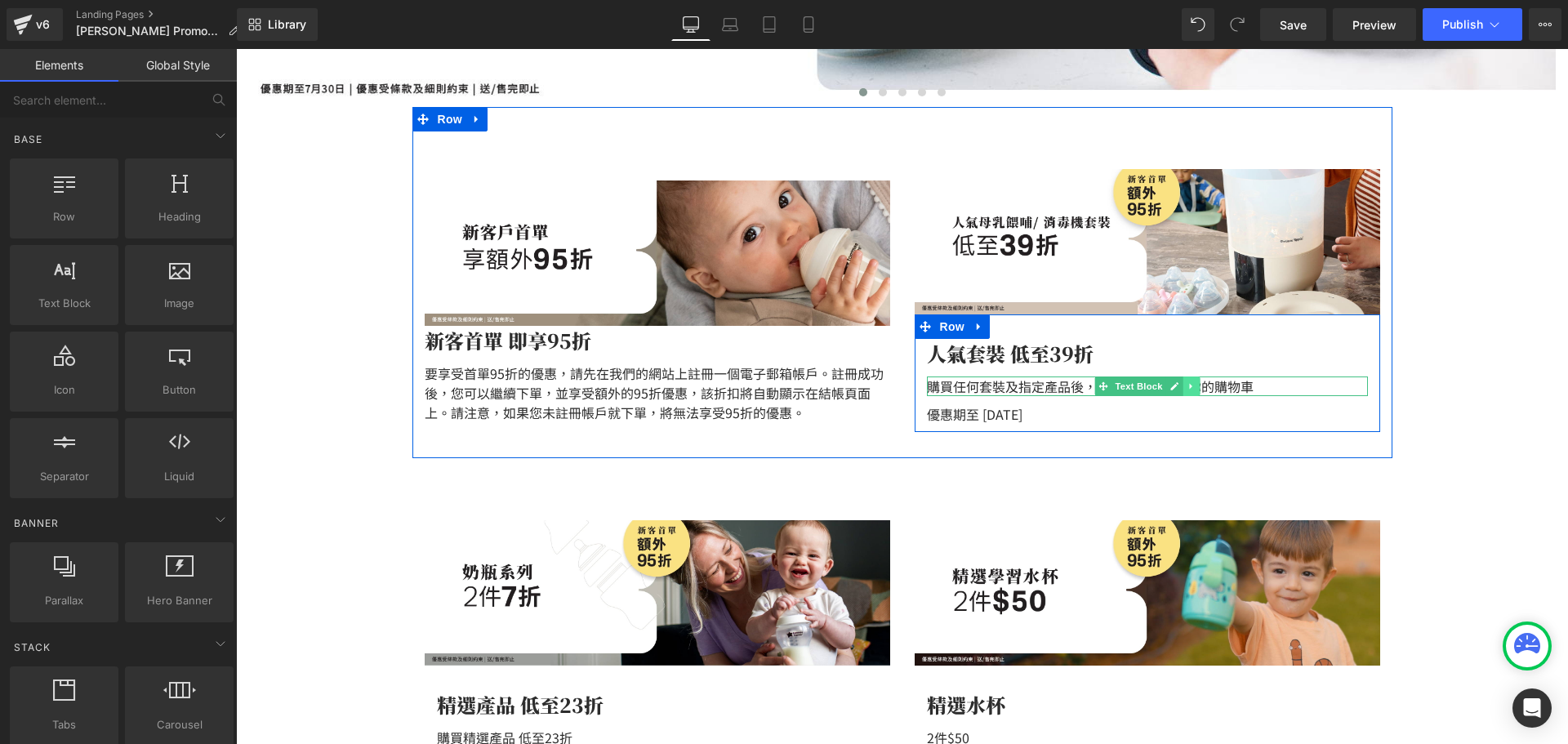
click at [1188, 385] on link at bounding box center [1190, 387] width 17 height 19
click at [1196, 387] on icon at bounding box center [1199, 386] width 9 height 9
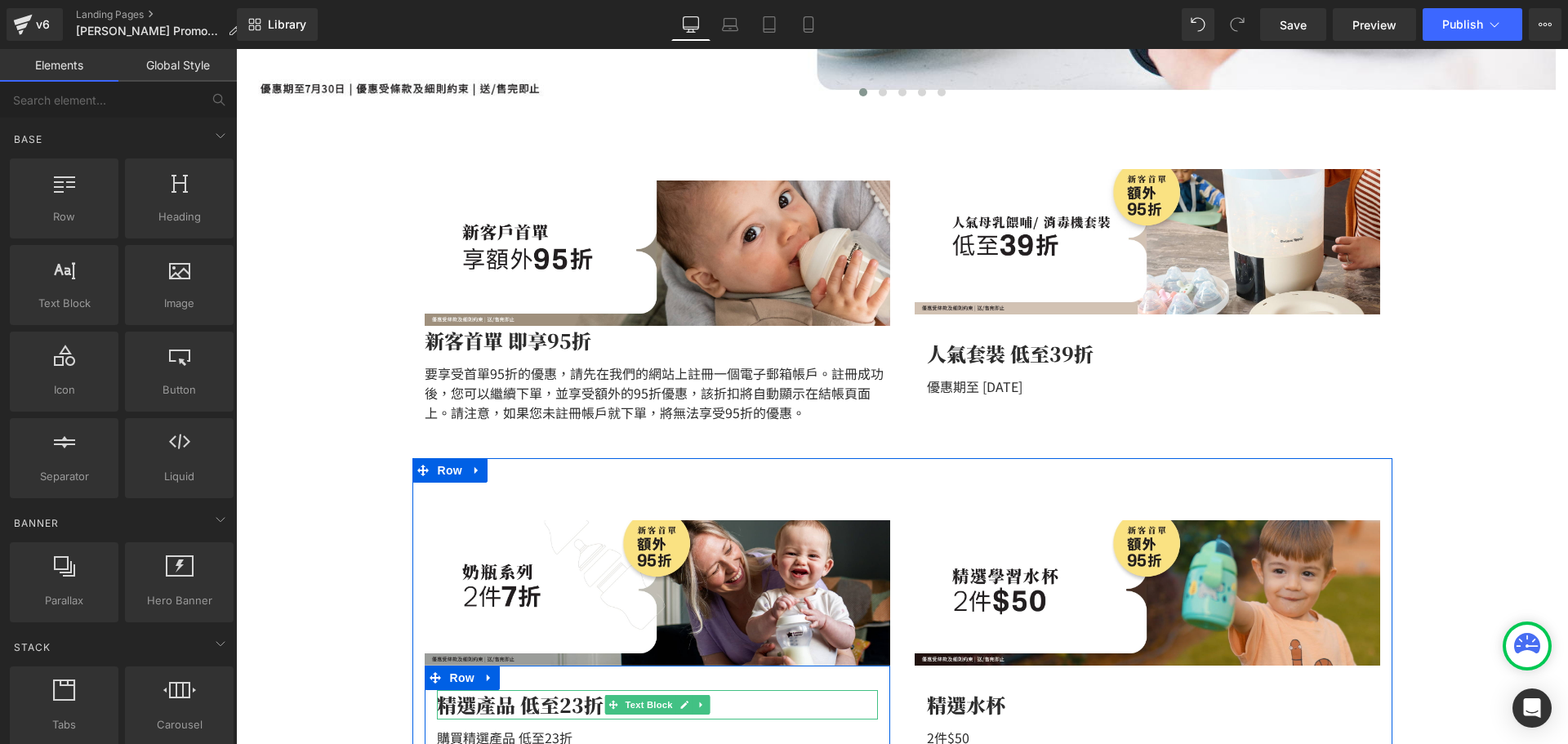
drag, startPoint x: 513, startPoint y: 697, endPoint x: 570, endPoint y: 696, distance: 57.0
click at [513, 697] on div "精選產品 低至23折" at bounding box center [657, 704] width 441 height 29
click at [566, 696] on div "精選產品 低至23折" at bounding box center [657, 704] width 441 height 29
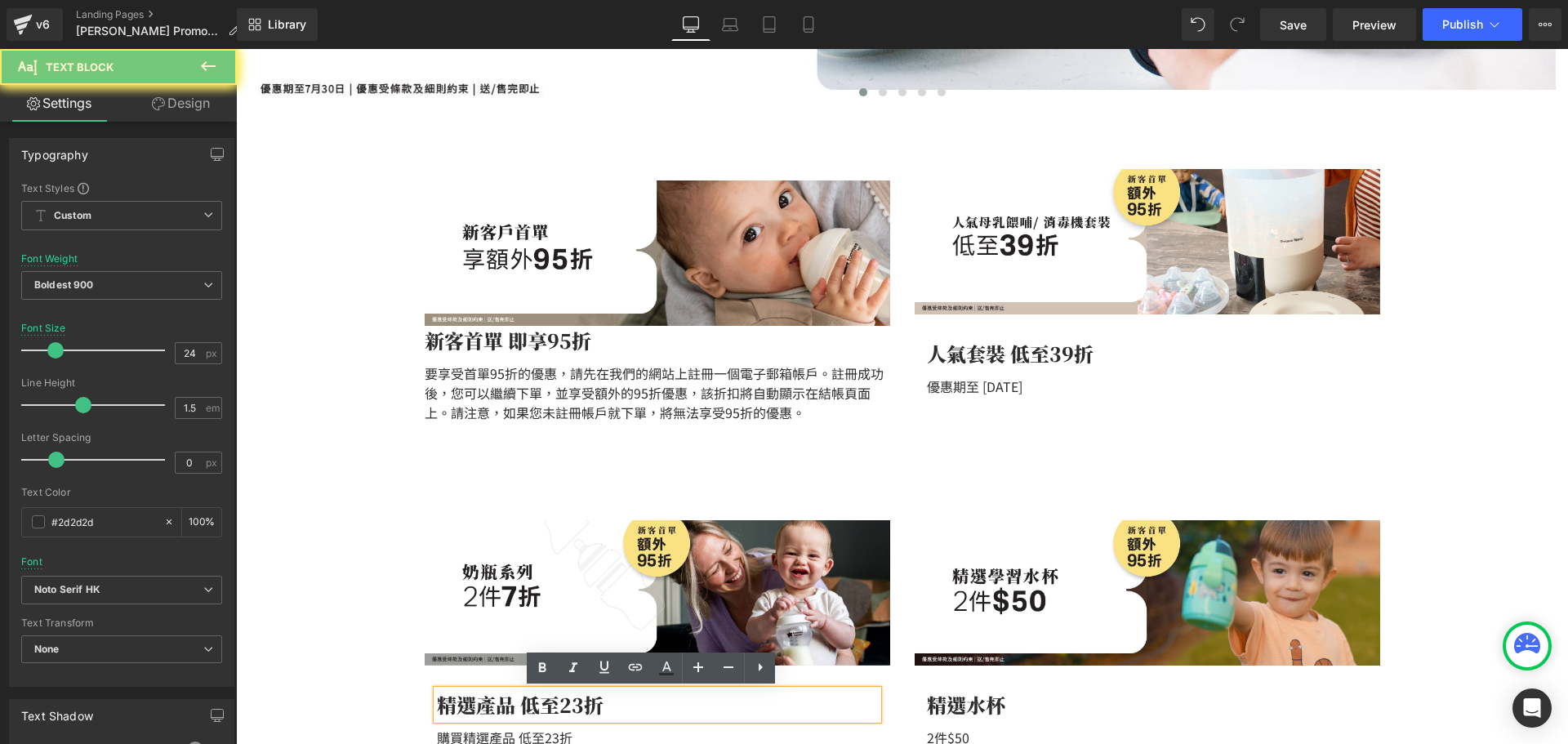
drag, startPoint x: 473, startPoint y: 692, endPoint x: 286, endPoint y: 691, distance: 187.0
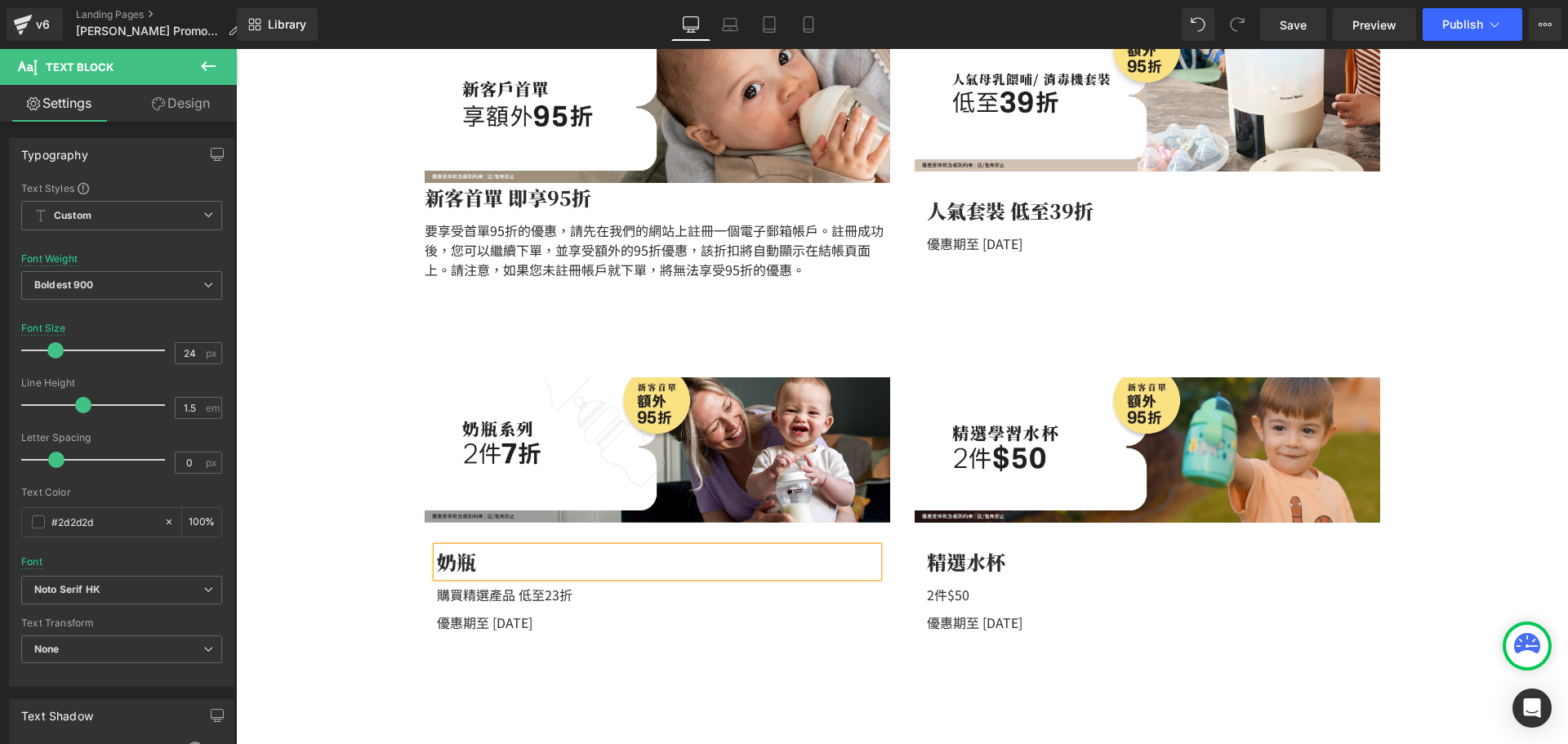
scroll to position [683, 0]
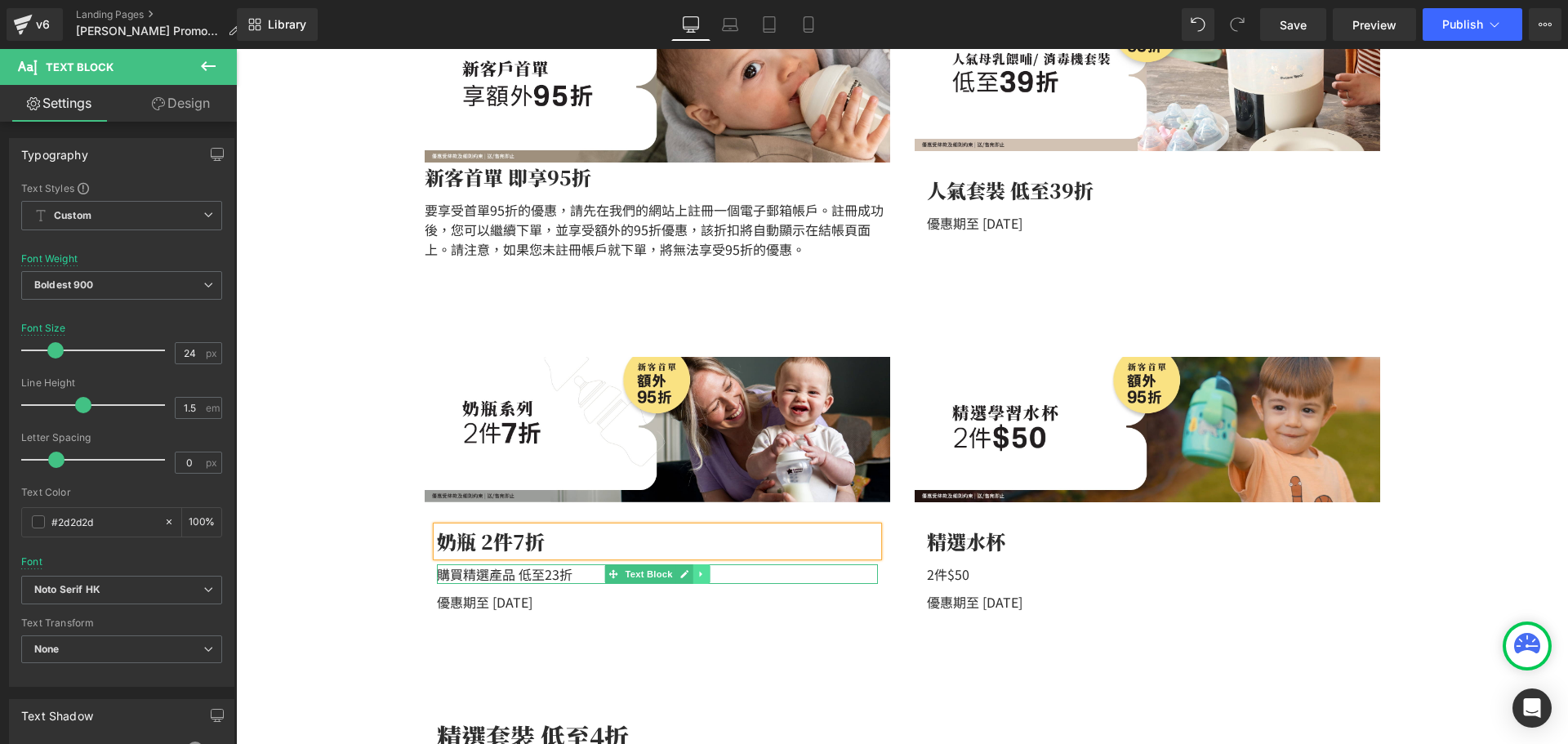
click at [699, 576] on icon at bounding box center [700, 574] width 3 height 5
click at [707, 574] on link at bounding box center [709, 574] width 17 height 19
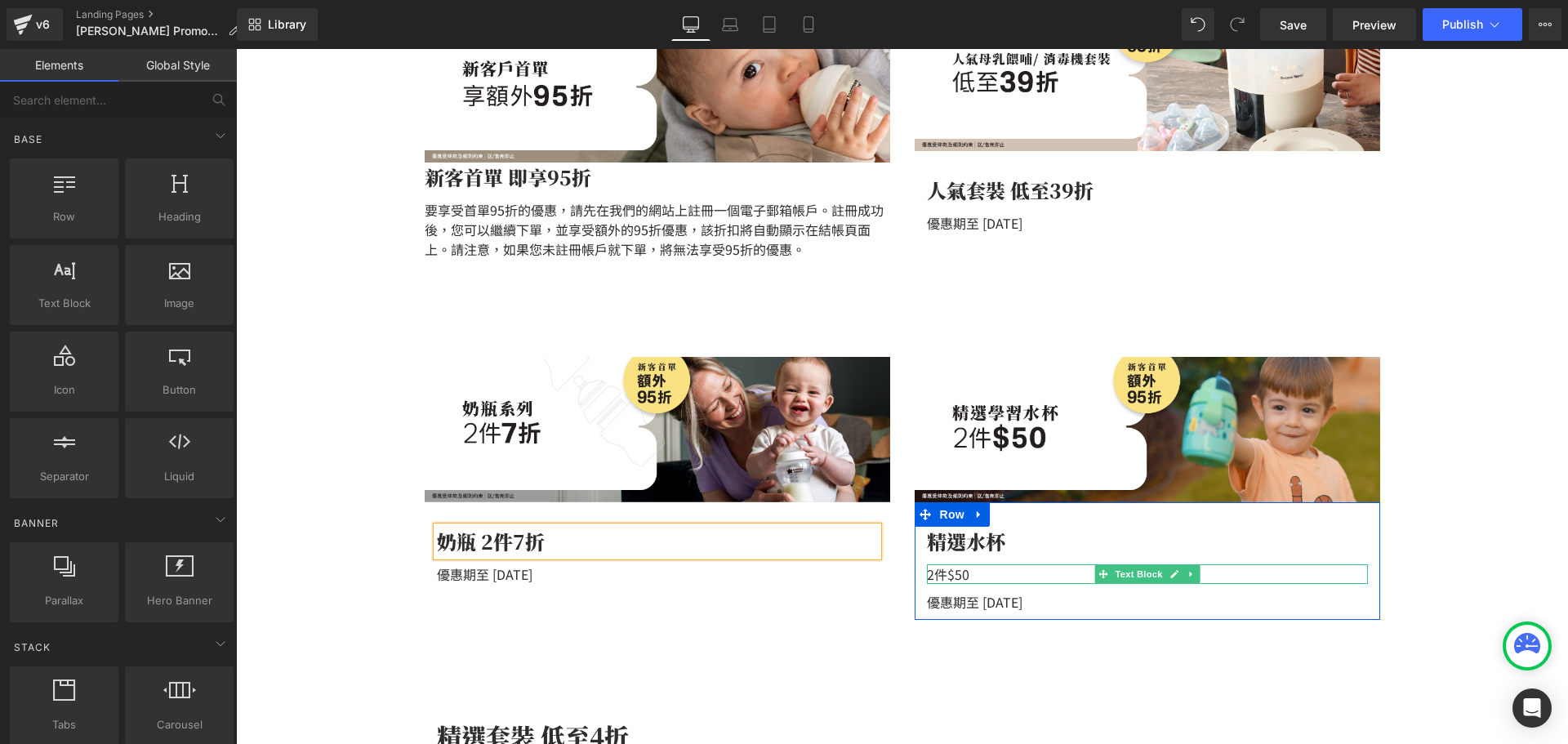
click at [961, 575] on div "2件$50" at bounding box center [1147, 574] width 441 height 19
click at [885, 570] on div "Image 奶瓶 2件7折 Text Block 優惠期至 2025年9月30日 Text Block Row Row Image 精選水杯 Text Blo…" at bounding box center [902, 482] width 980 height 374
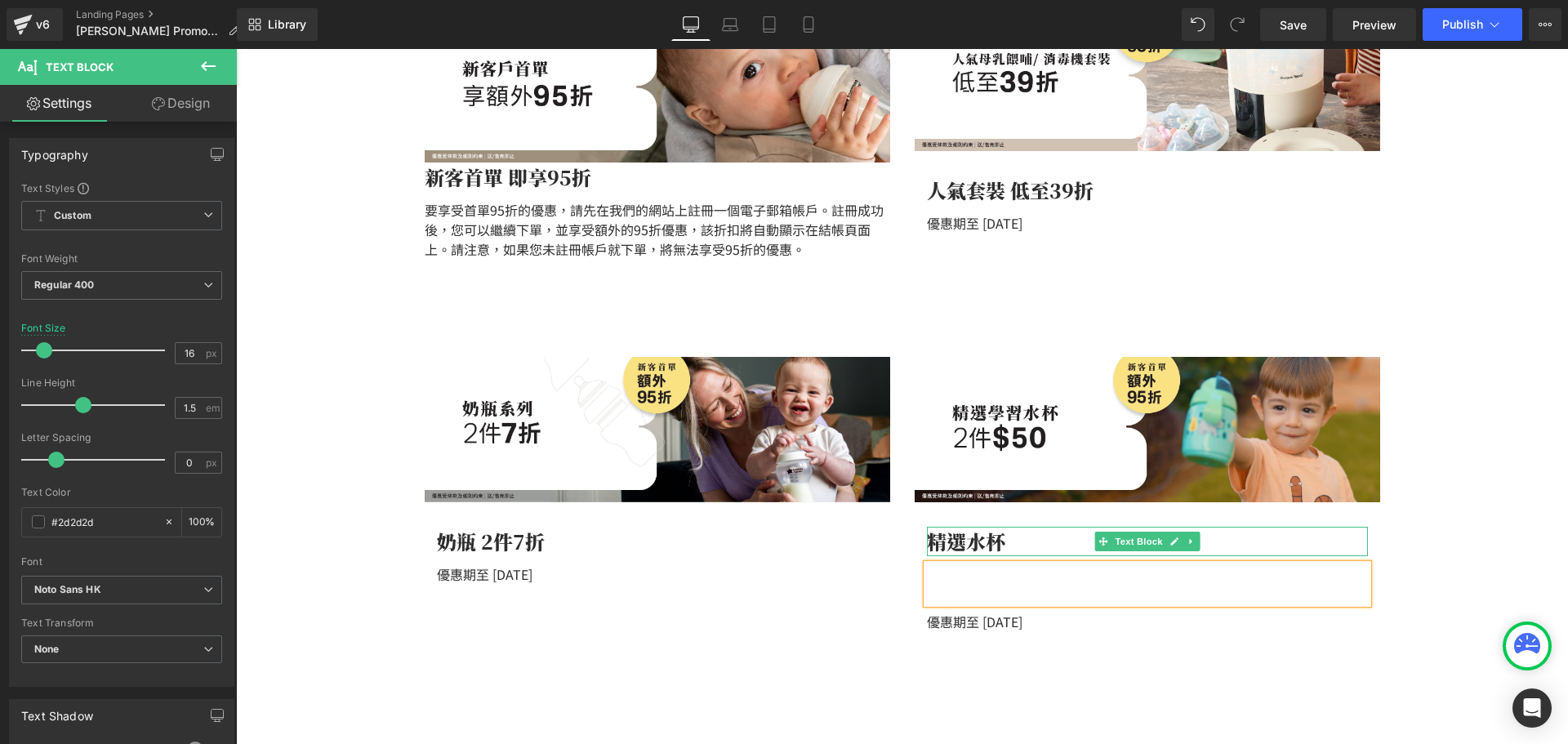
click at [1007, 541] on div "精選水杯" at bounding box center [1147, 541] width 441 height 29
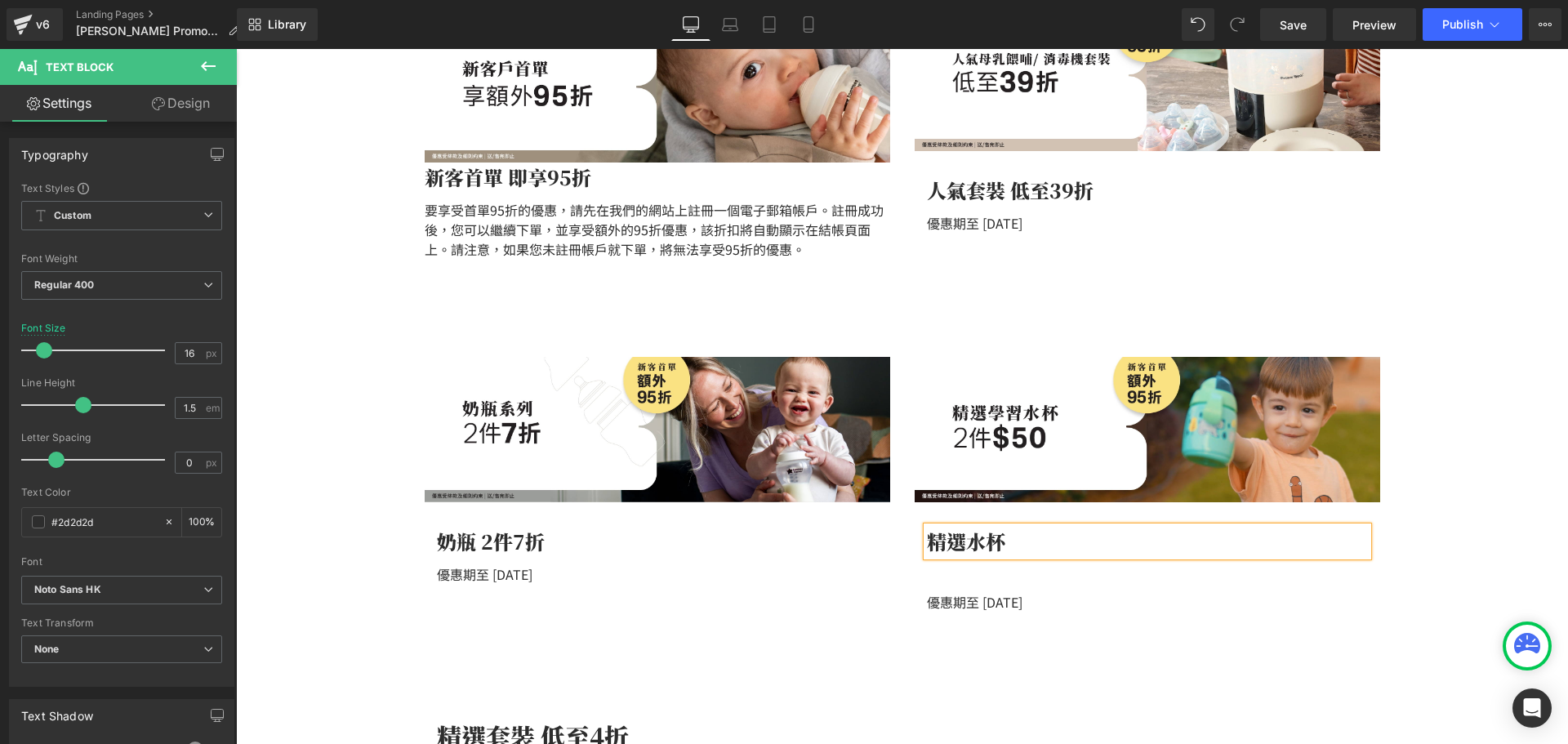
click at [1049, 541] on div "精選水杯" at bounding box center [1147, 541] width 441 height 29
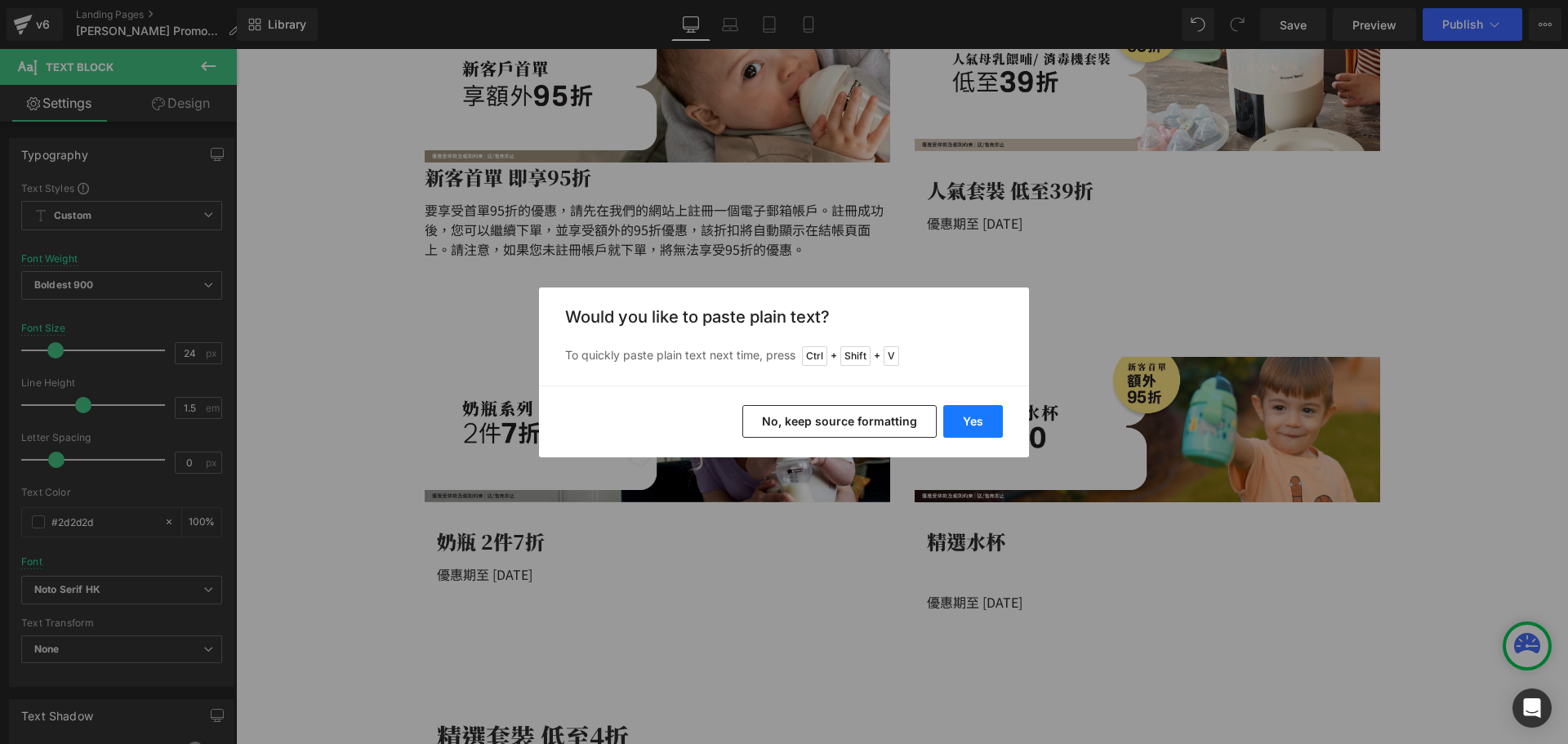
click at [959, 429] on button "Yes" at bounding box center [973, 421] width 60 height 33
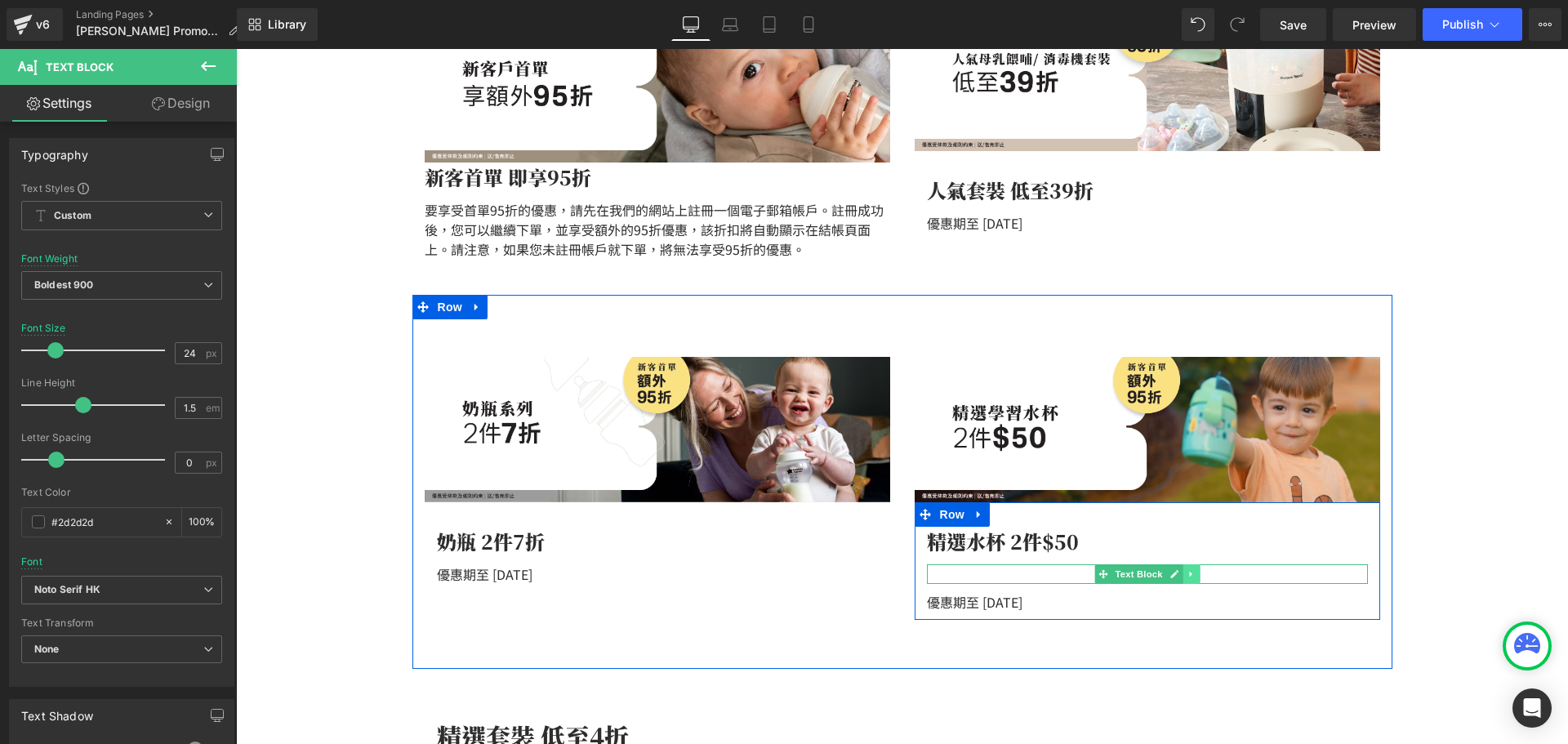
click at [1186, 571] on icon at bounding box center [1190, 573] width 9 height 10
click at [1195, 570] on icon at bounding box center [1199, 574] width 9 height 9
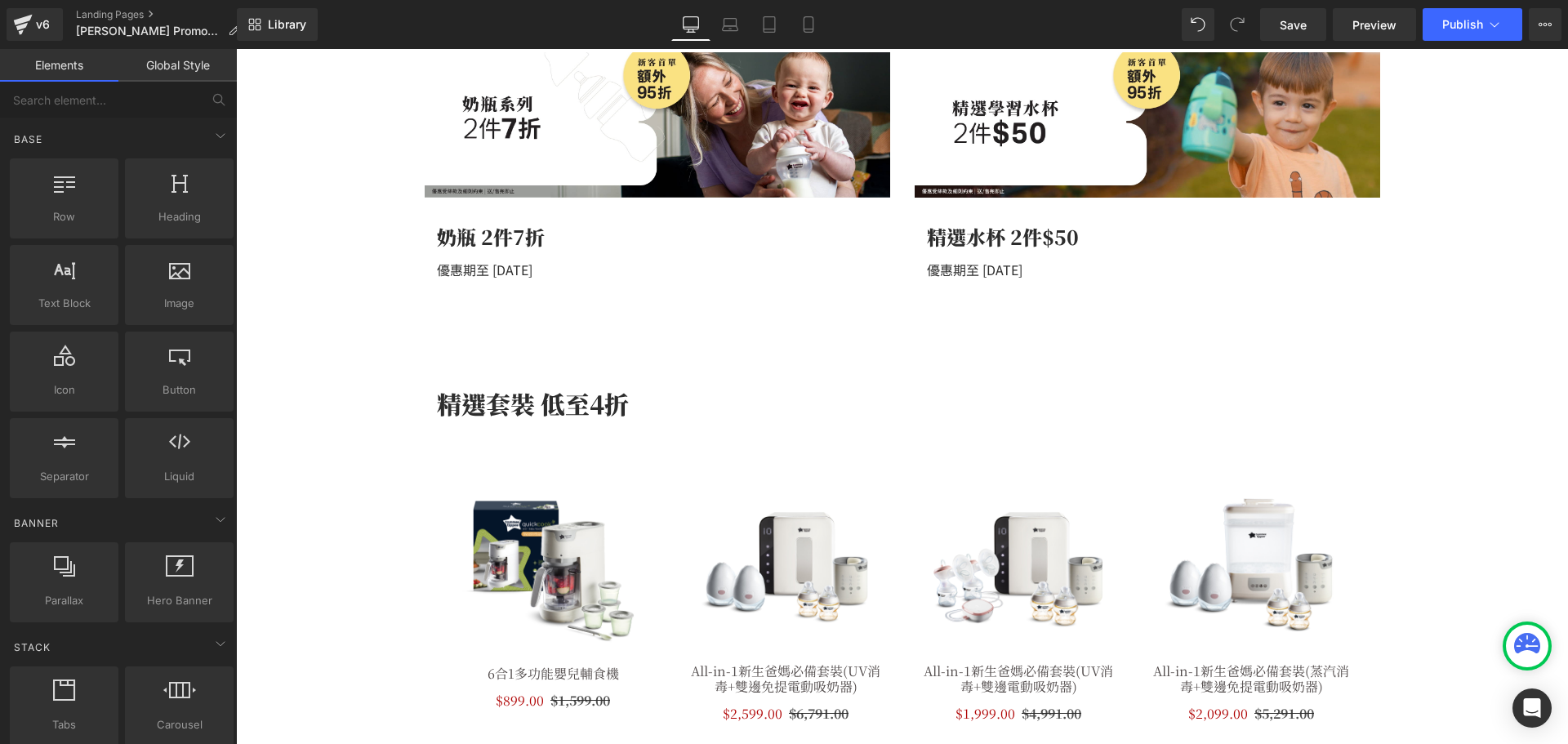
scroll to position [1092, 0]
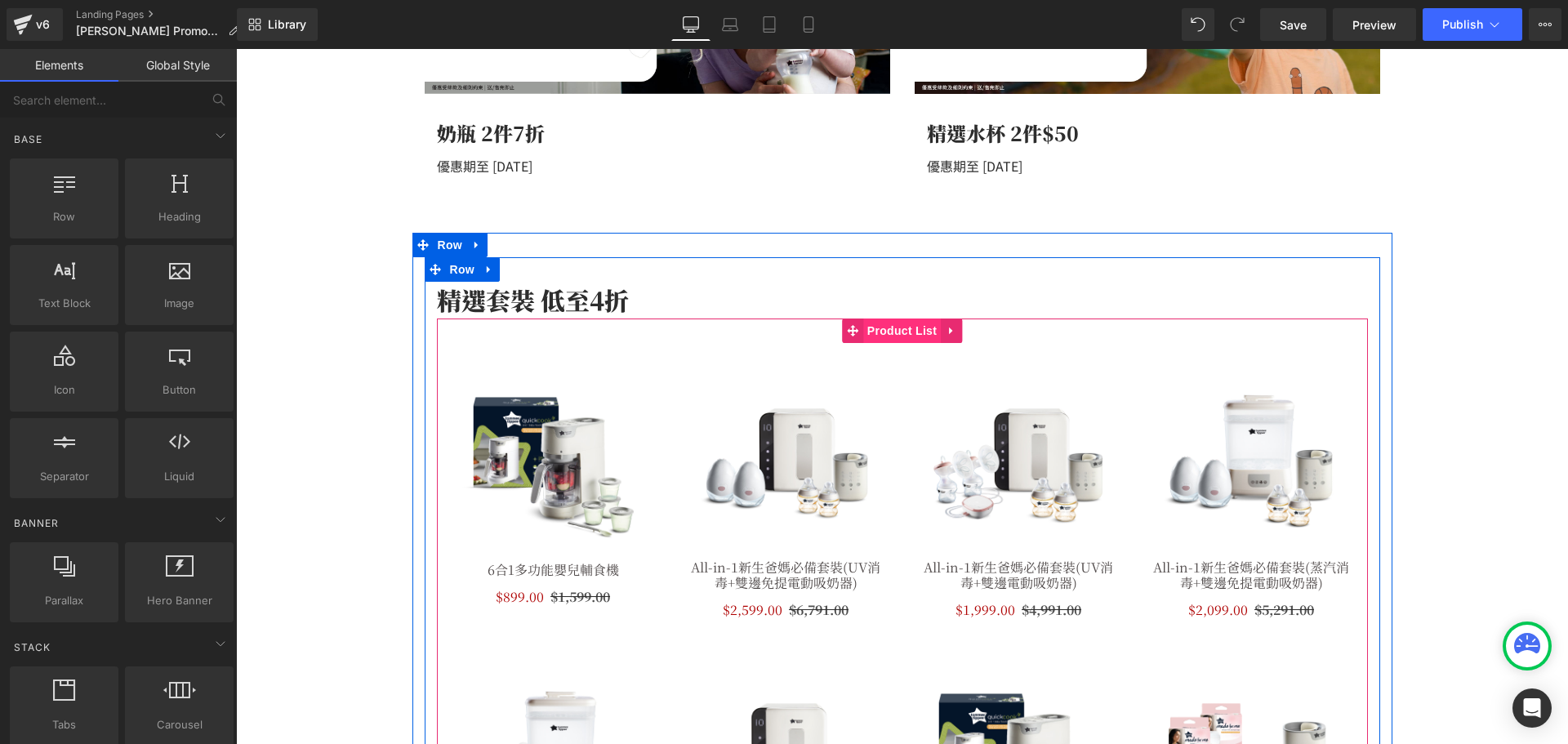
click at [894, 337] on span "Product List" at bounding box center [902, 331] width 77 height 25
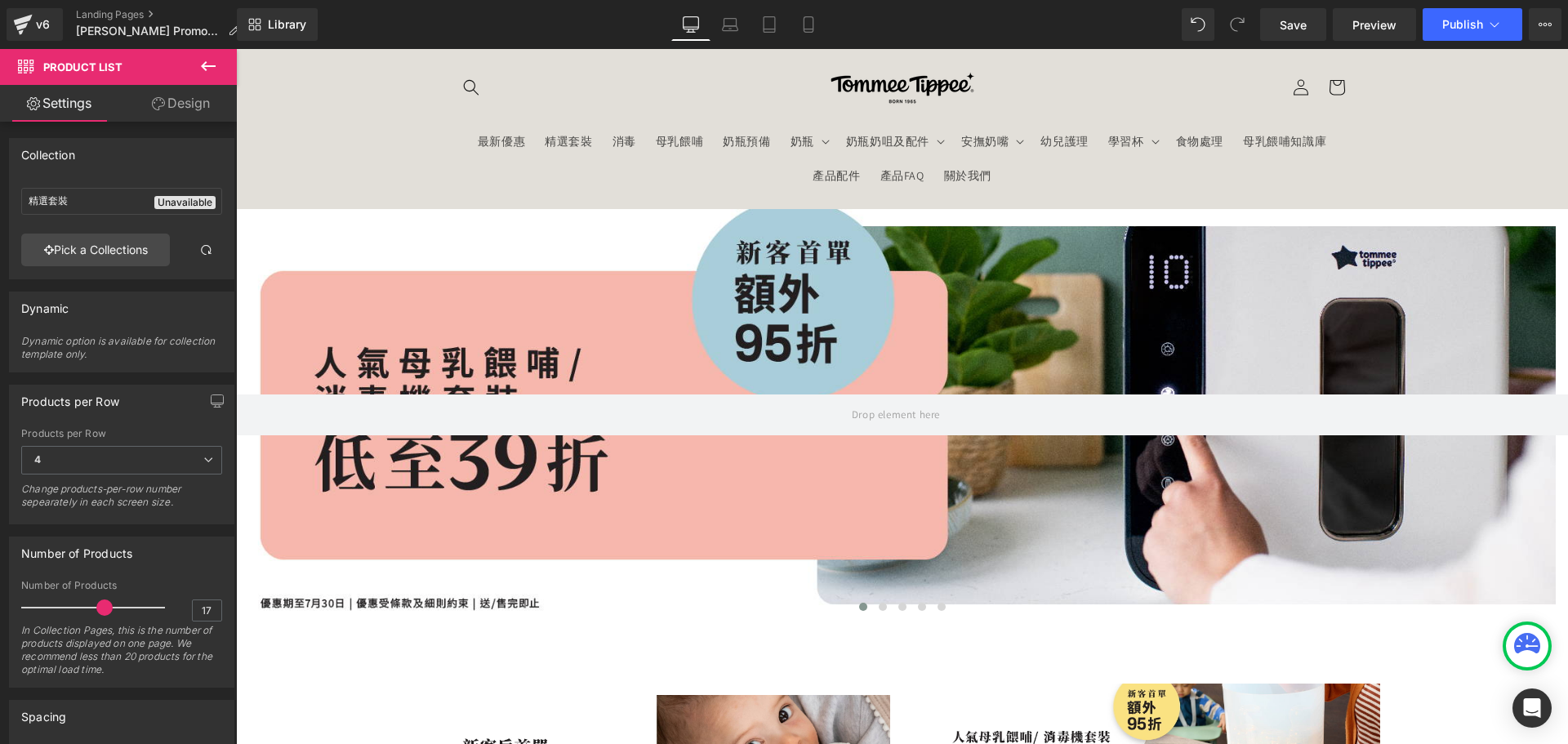
scroll to position [0, 0]
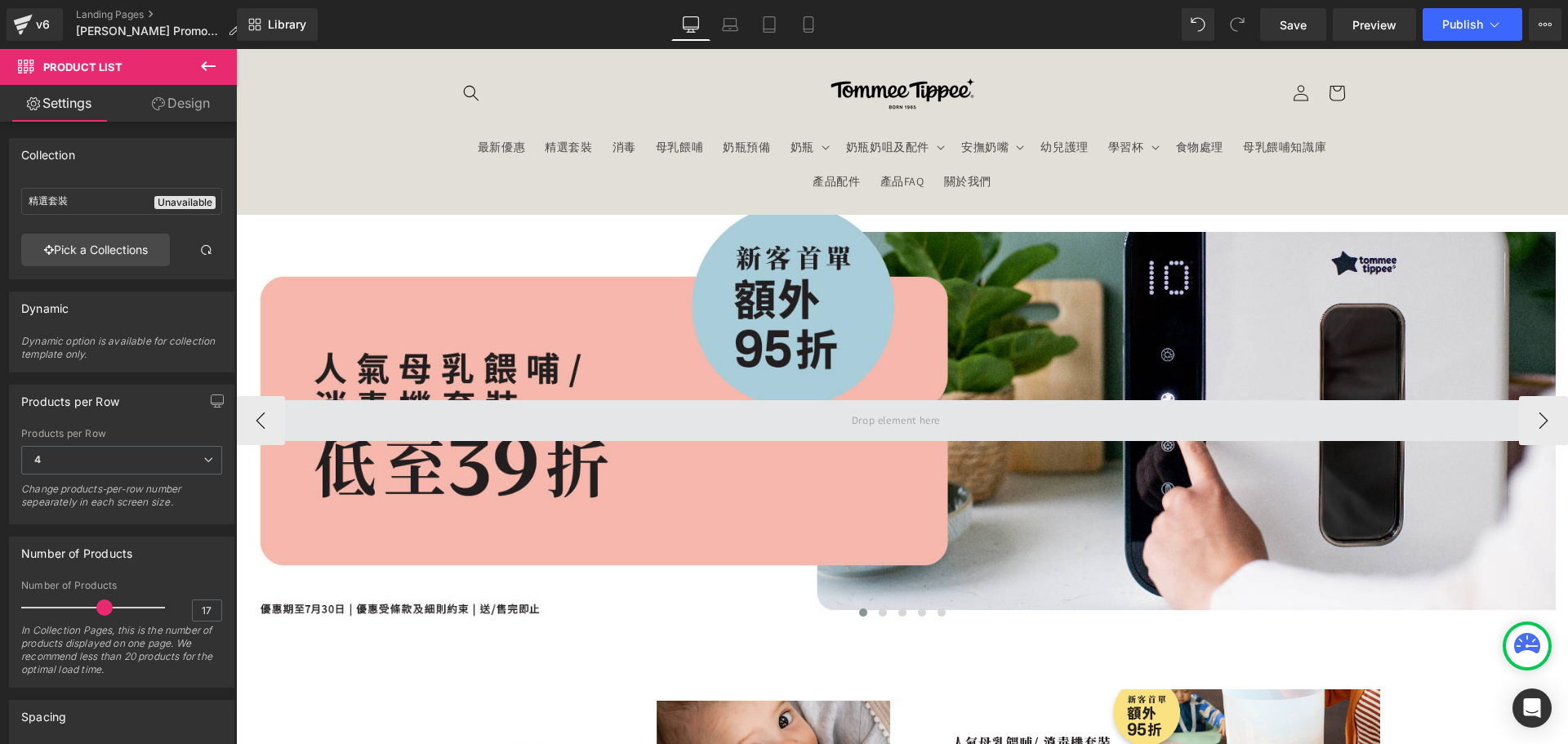
click at [732, 326] on div at bounding box center [895, 421] width 1320 height 412
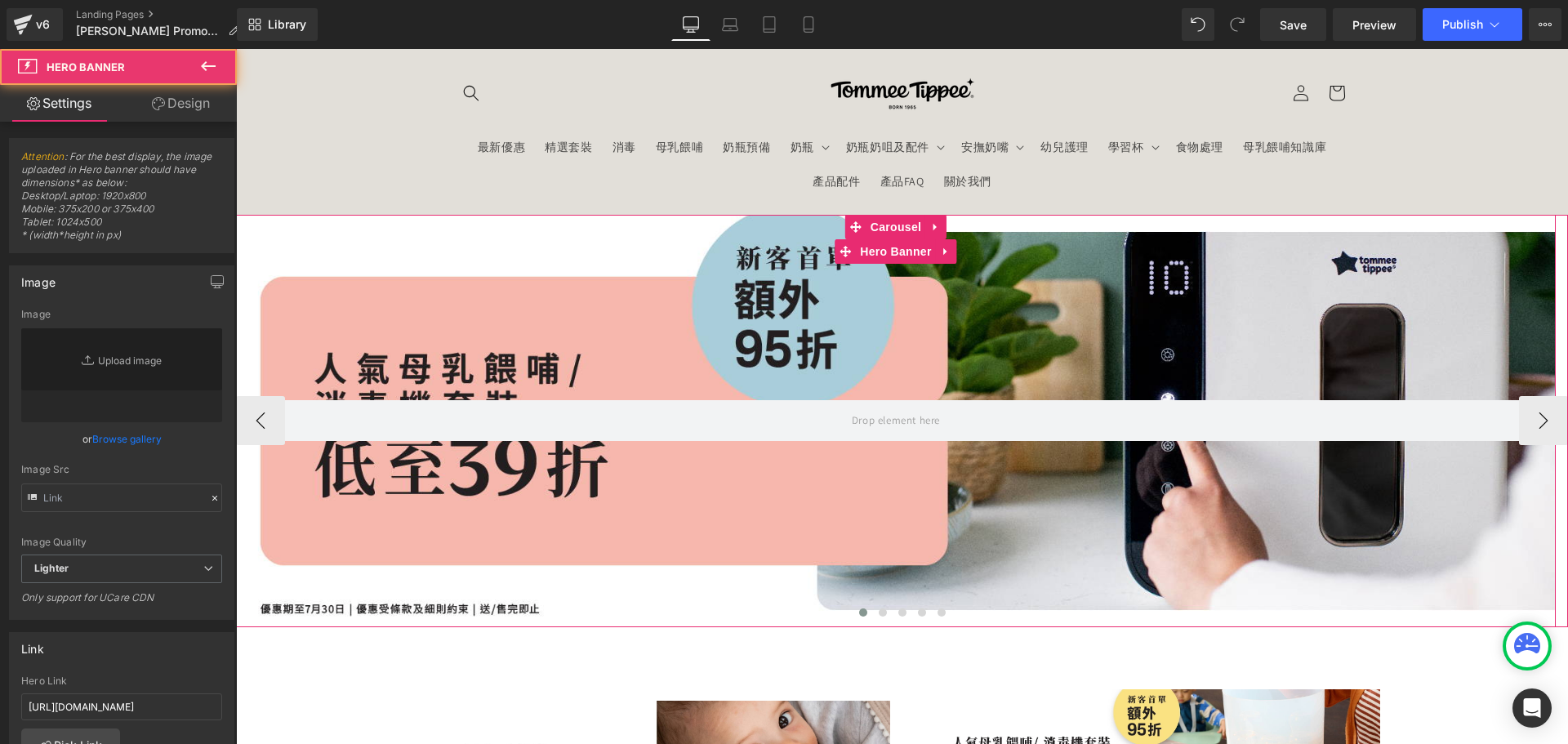
type input "https://ucarecdn.com/a816e61f-8b45-4f8e-a16d-949748e39571/-/format/auto/-/previ…"
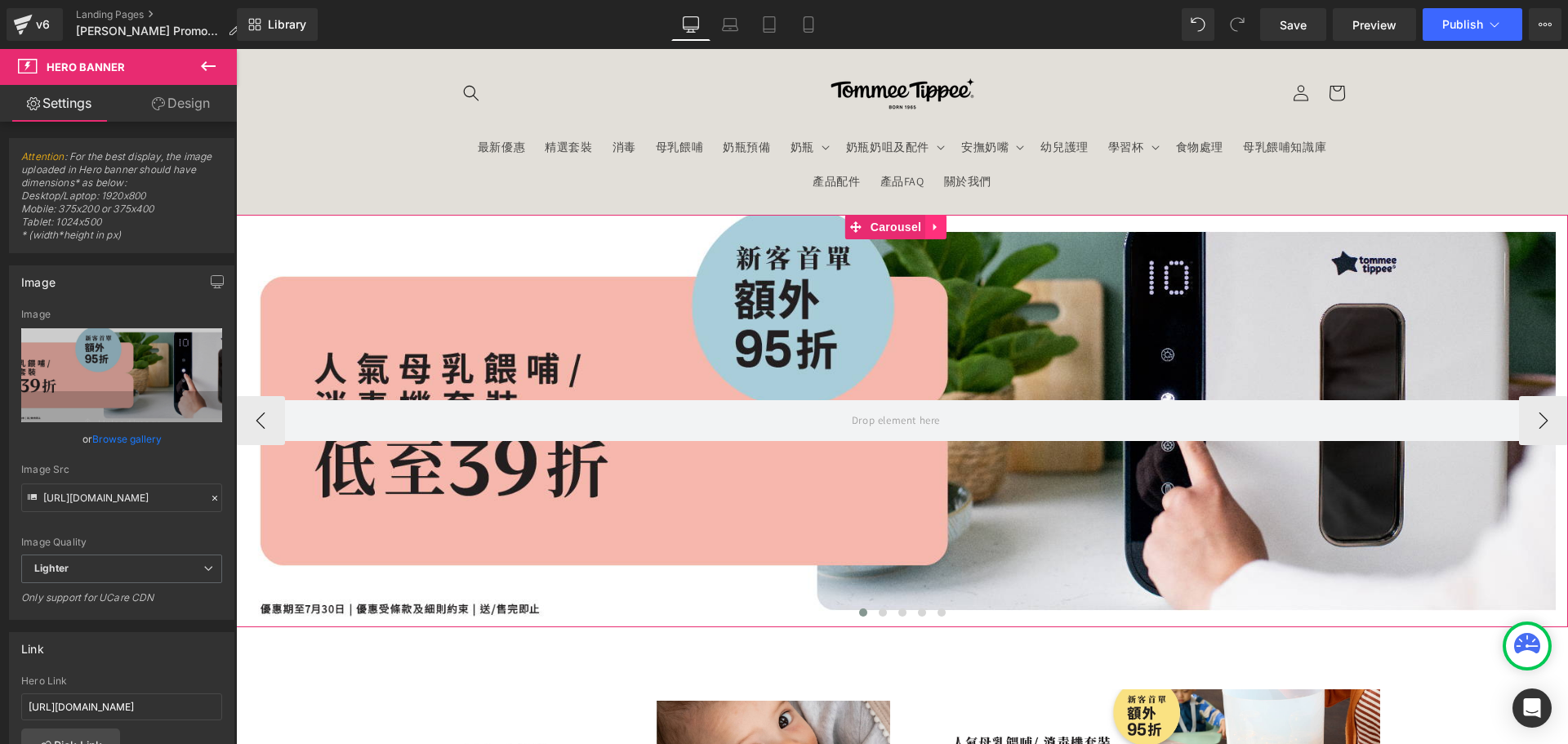
click at [939, 231] on icon at bounding box center [935, 226] width 11 height 12
click at [945, 231] on icon at bounding box center [946, 226] width 11 height 11
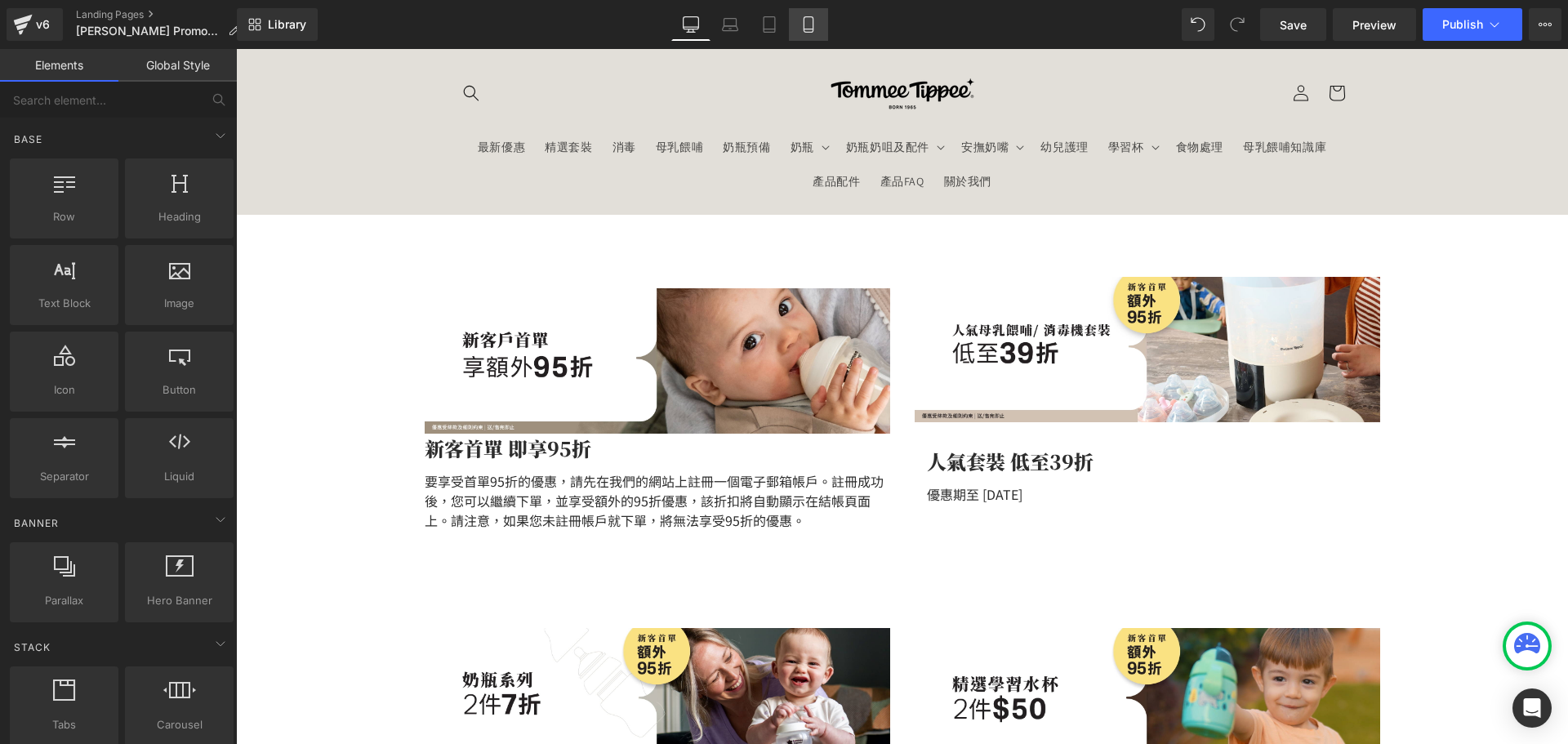
click at [805, 28] on icon at bounding box center [808, 25] width 17 height 17
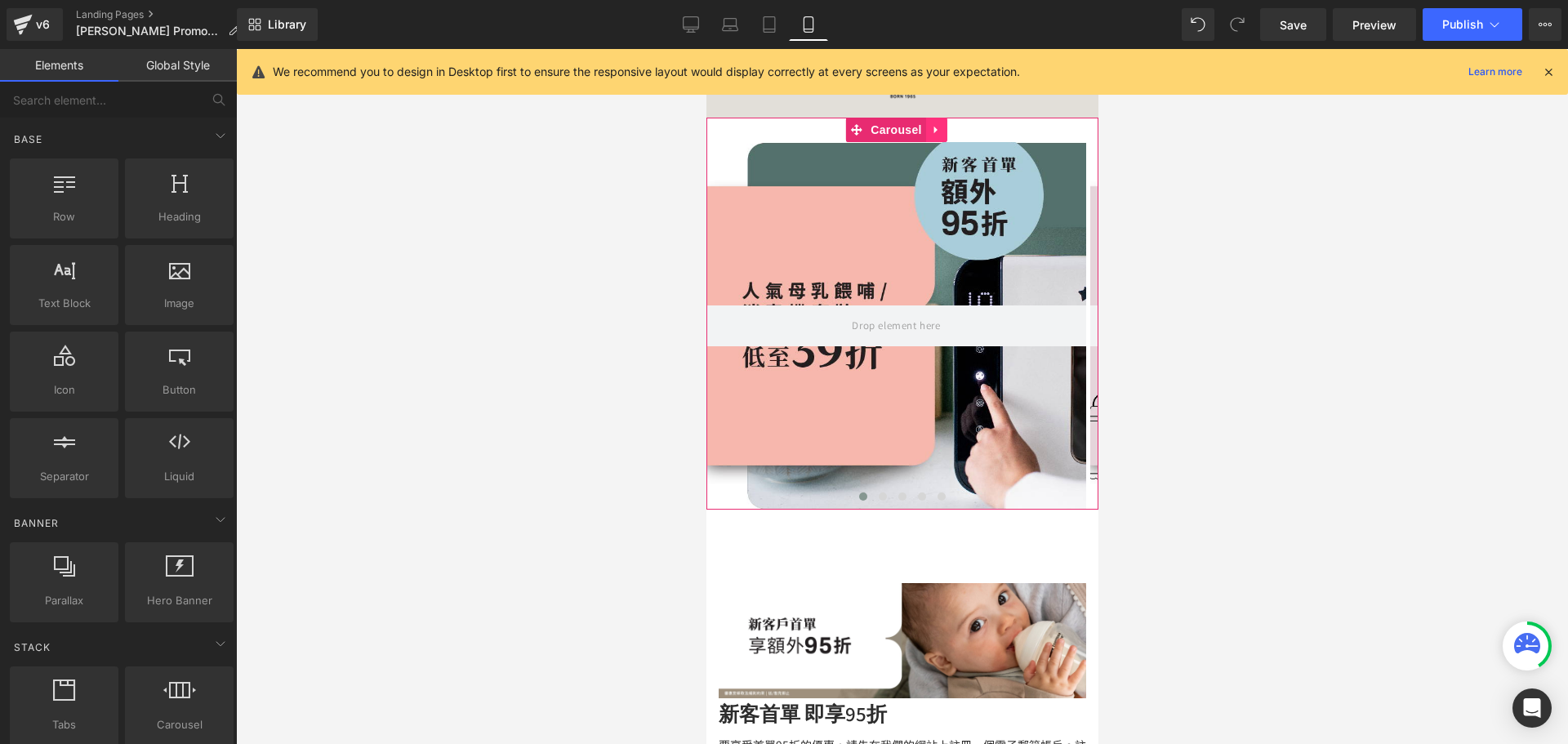
click at [932, 129] on icon at bounding box center [934, 130] width 4 height 7
click at [946, 127] on icon at bounding box center [946, 130] width 11 height 12
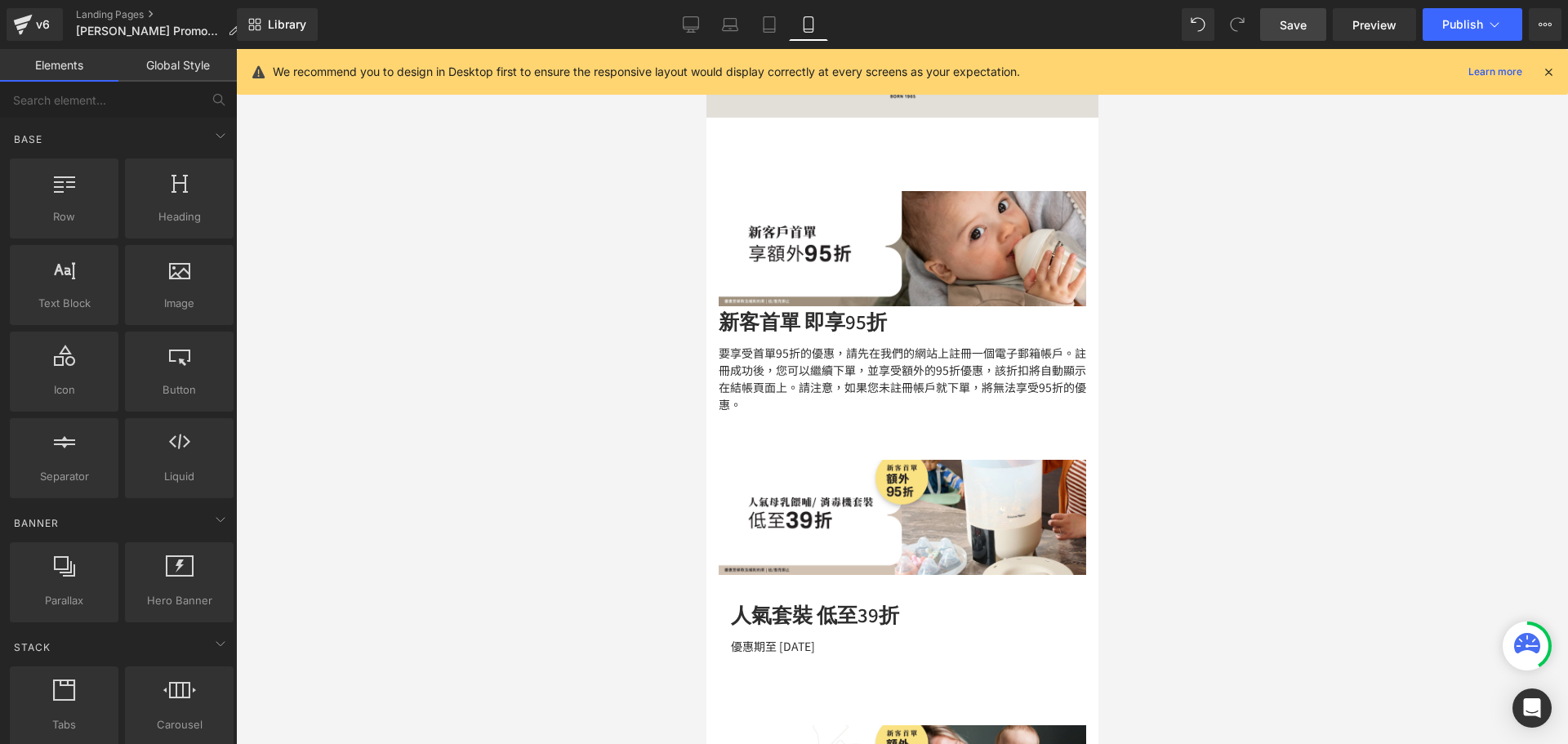
click at [1287, 23] on span "Save" at bounding box center [1292, 25] width 27 height 17
click at [1495, 27] on icon at bounding box center [1494, 25] width 17 height 17
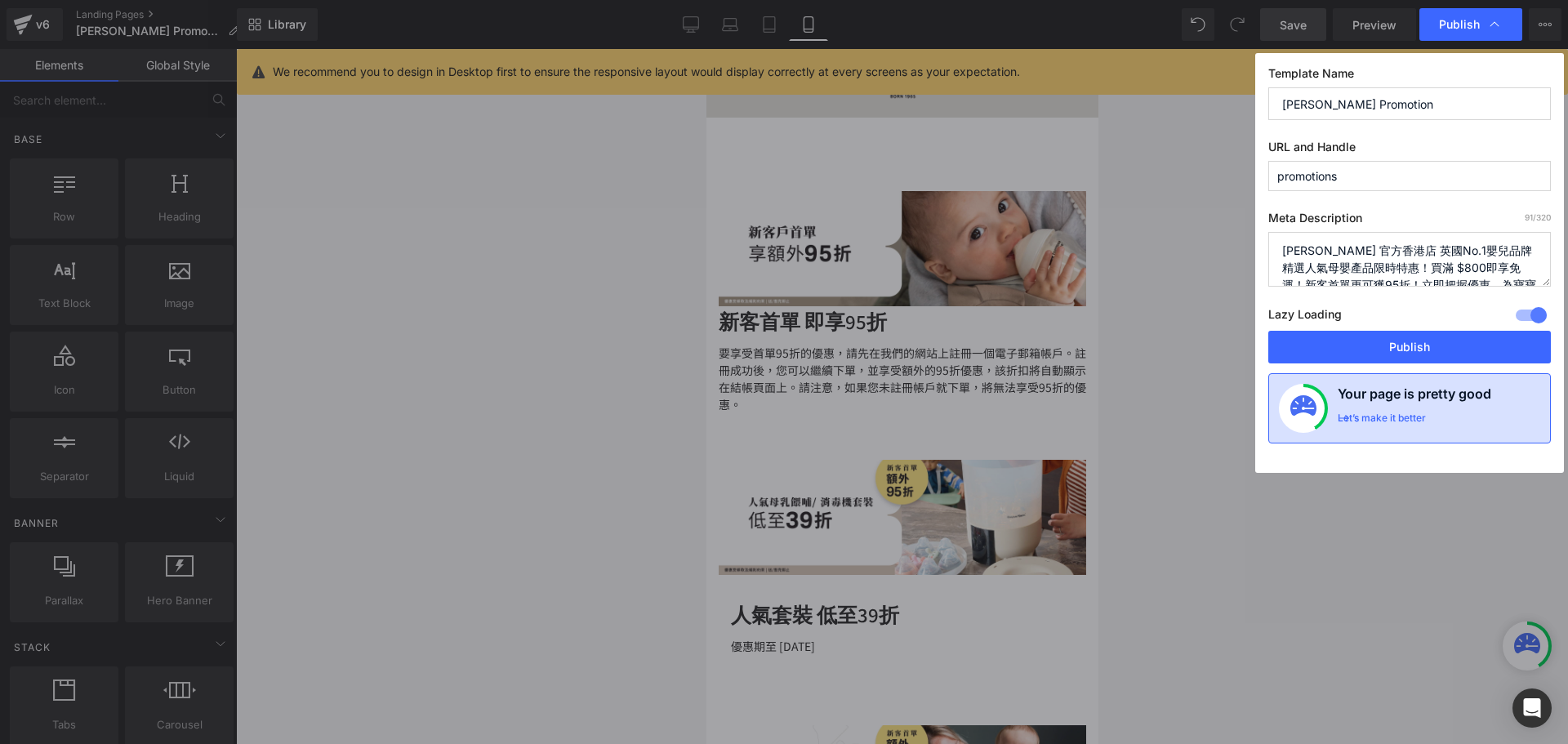
click at [1425, 418] on div "Let’s make it better" at bounding box center [1381, 422] width 88 height 21
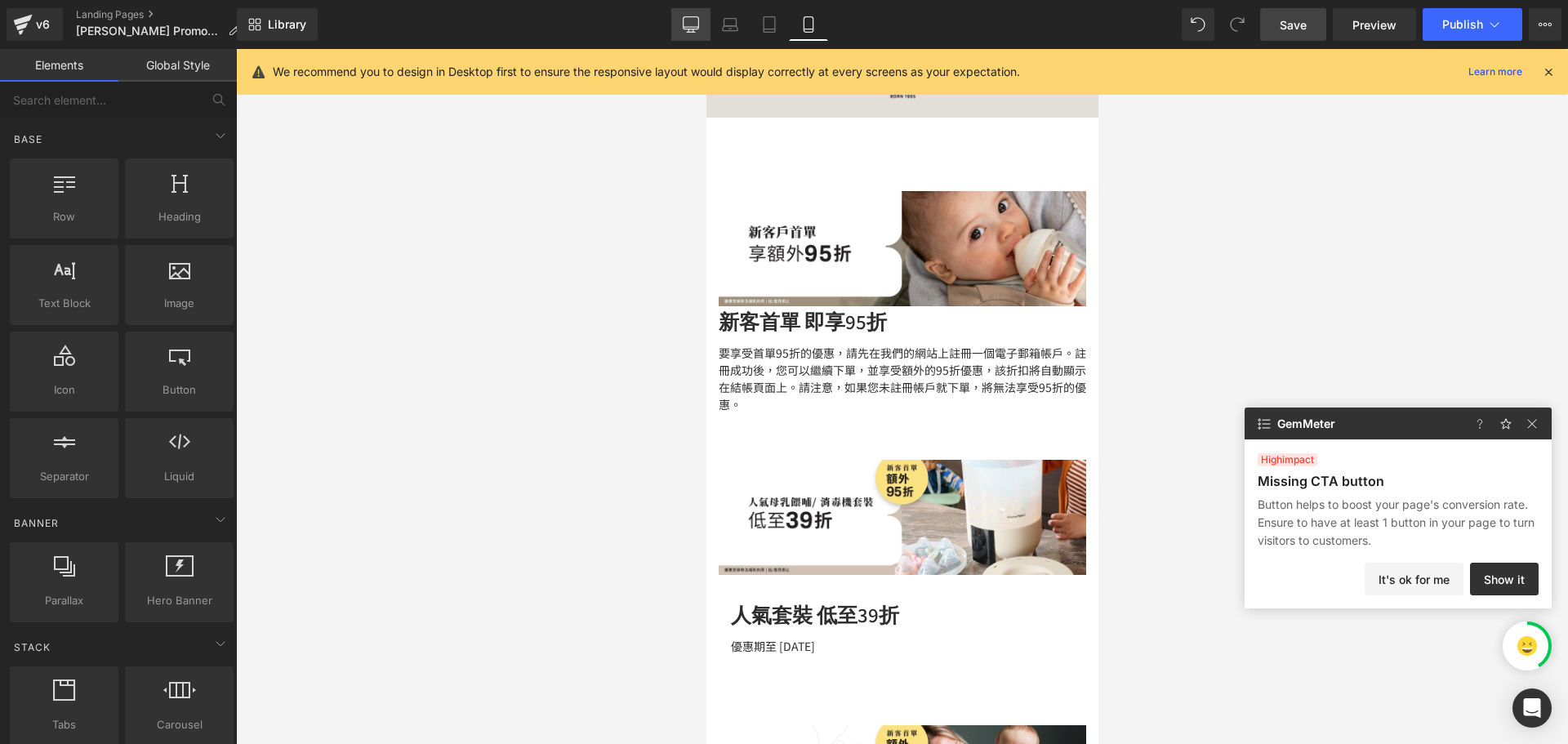
click at [696, 20] on icon at bounding box center [690, 25] width 17 height 17
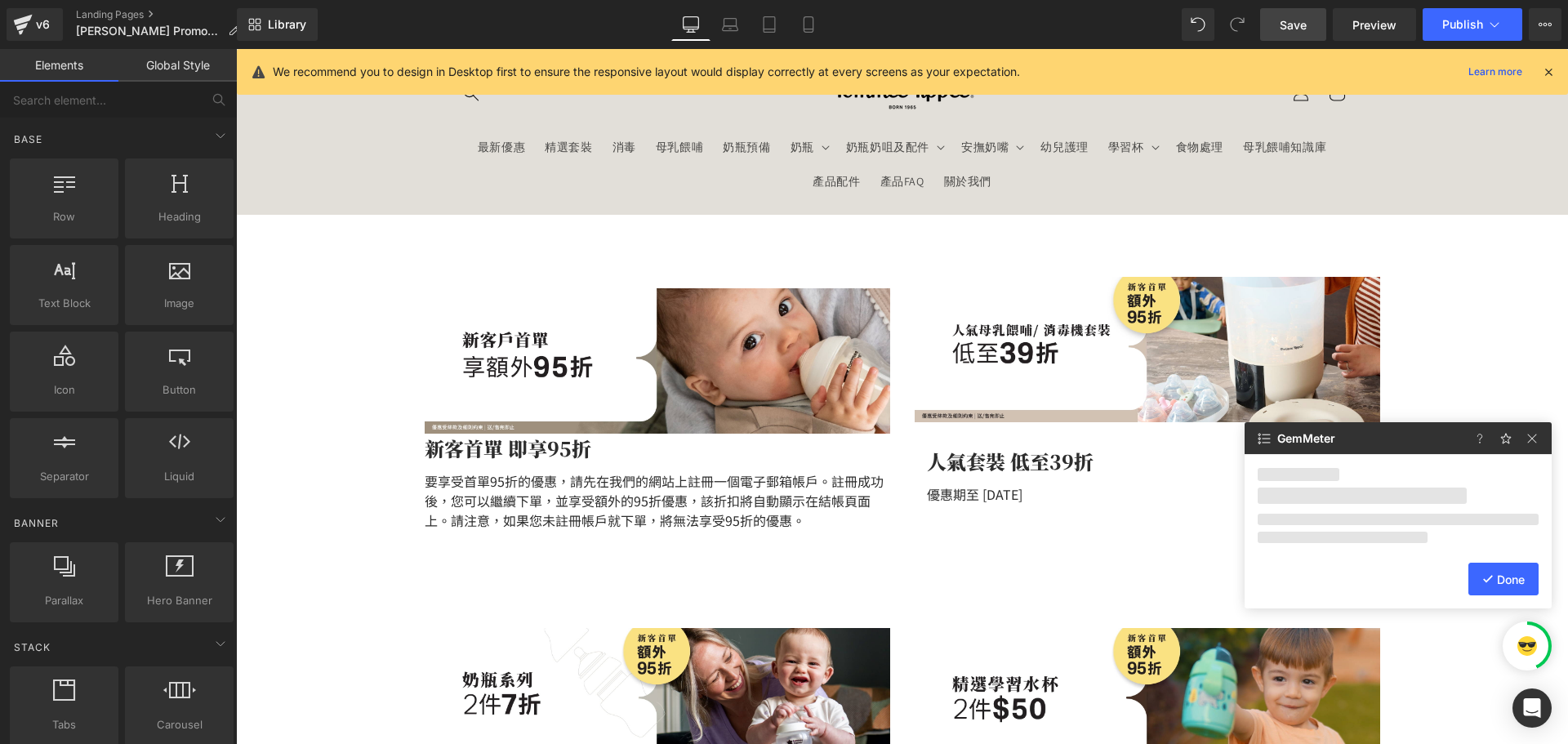
scroll to position [166, 0]
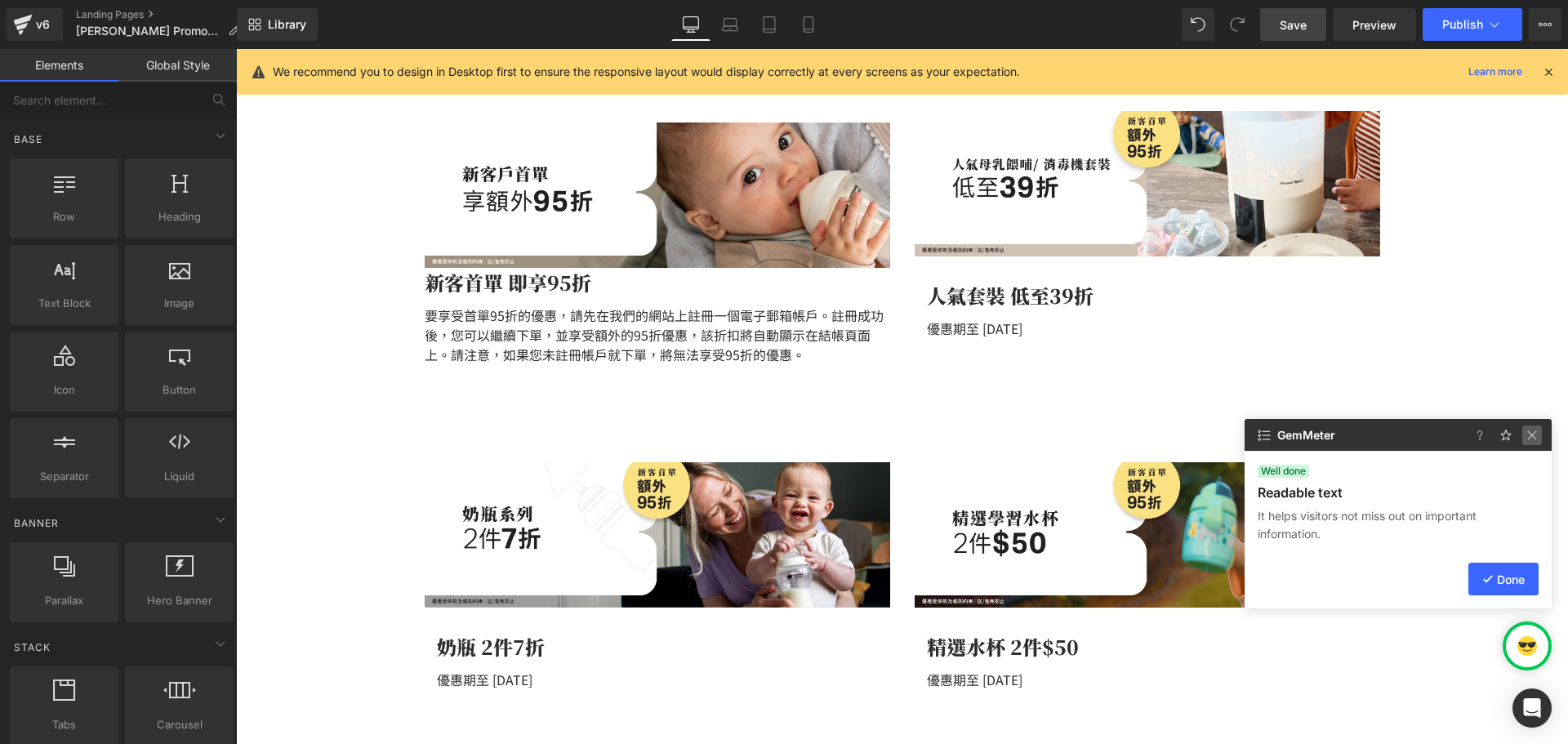
click at [1531, 434] on img at bounding box center [1532, 435] width 19 height 19
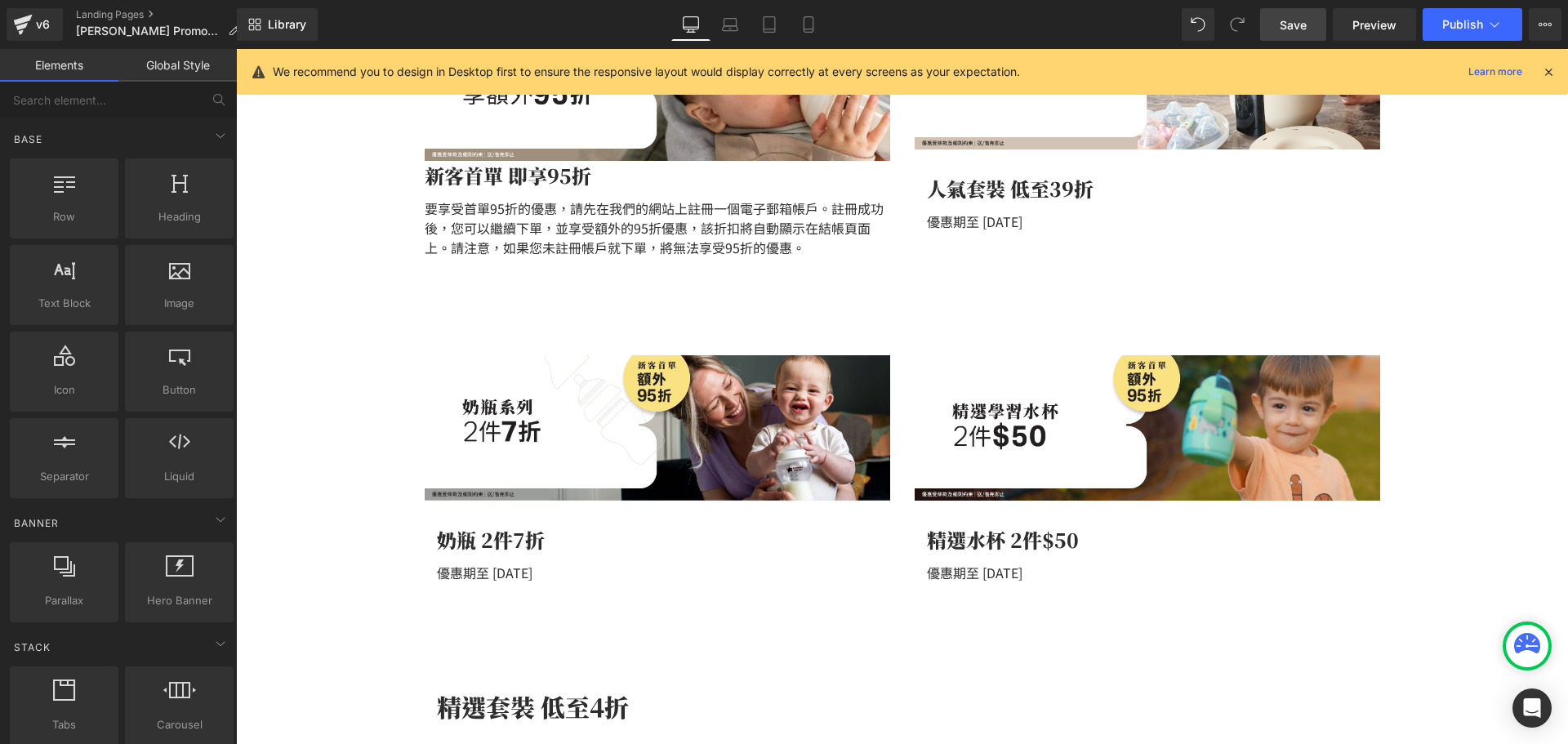
scroll to position [247, 0]
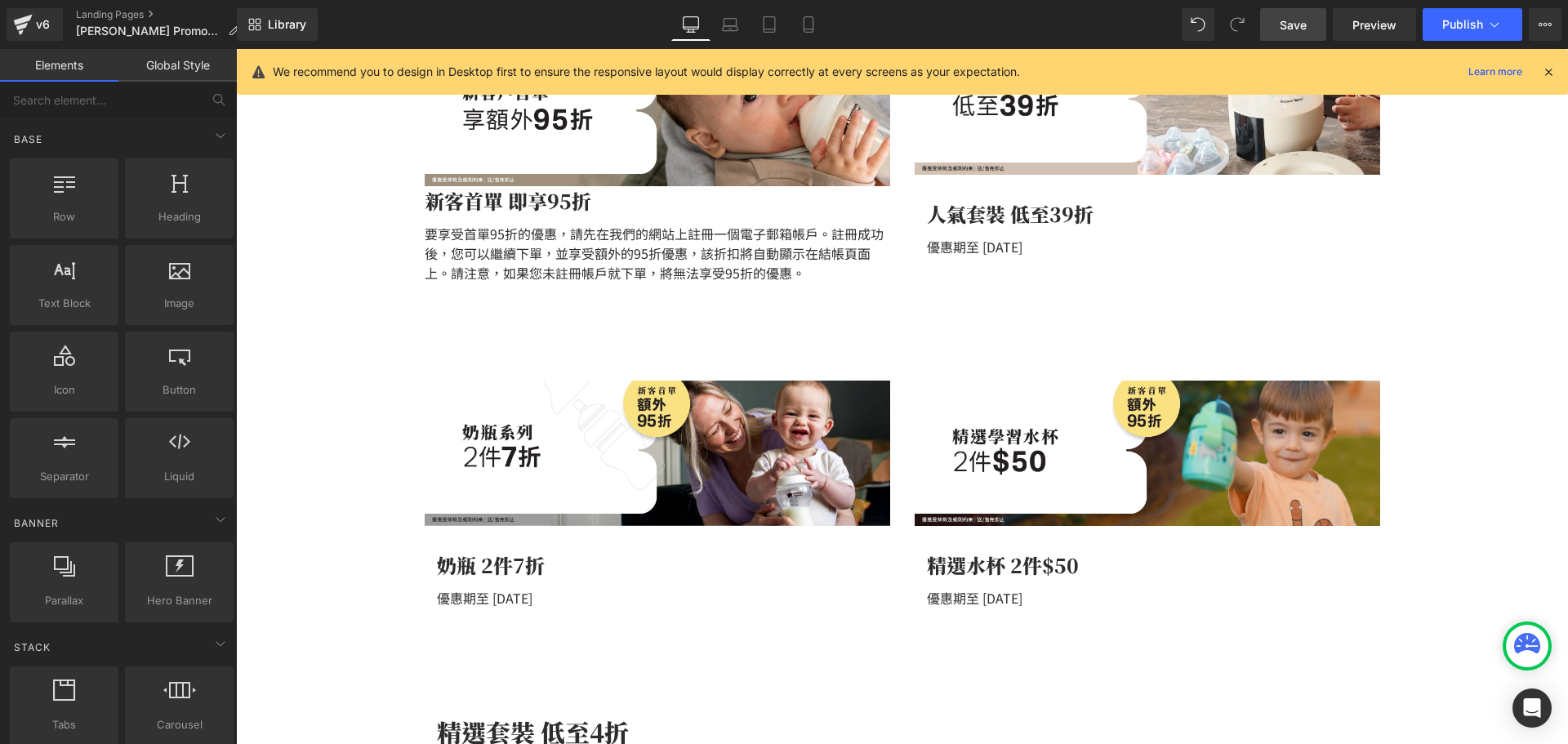
click at [1297, 18] on span "Save" at bounding box center [1292, 25] width 27 height 17
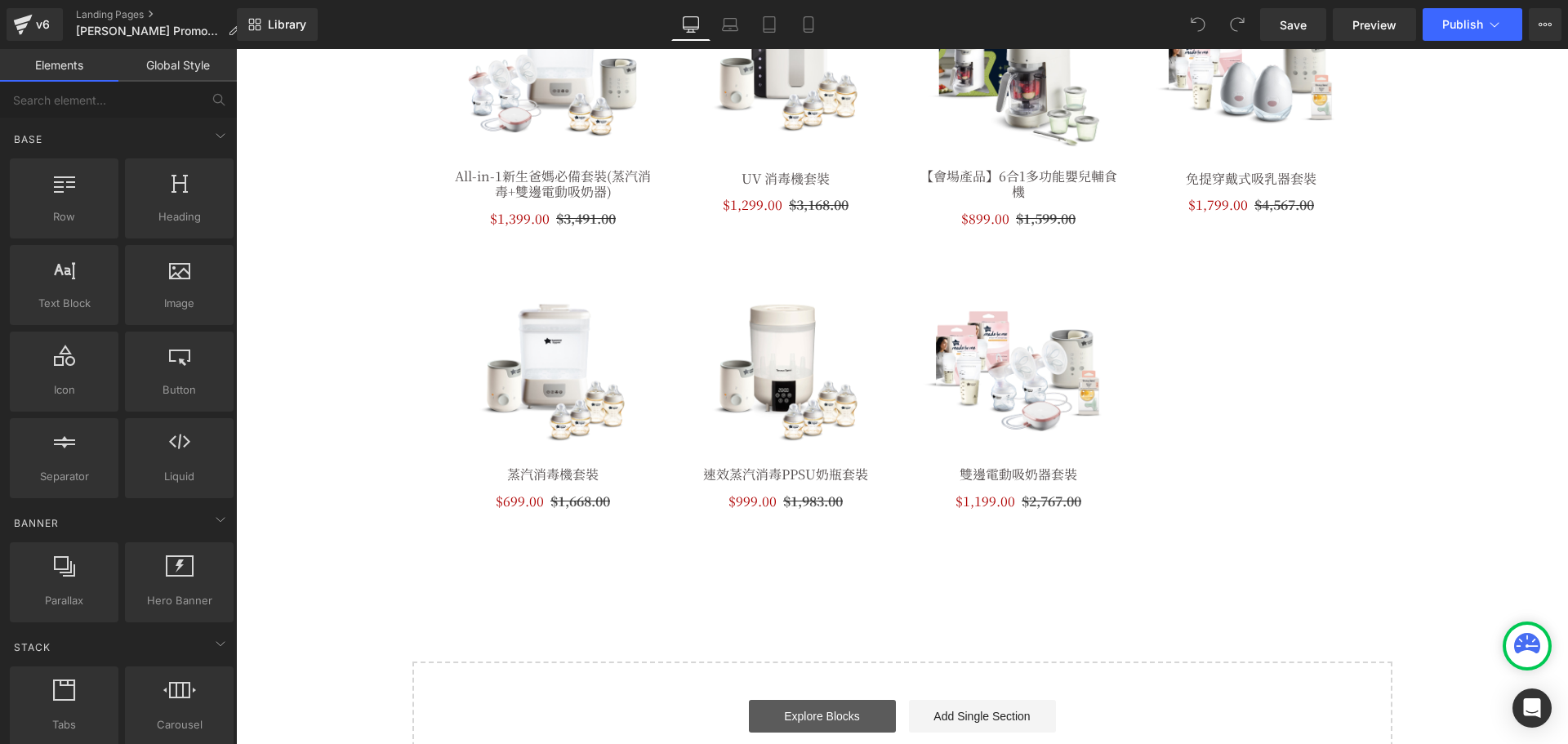
scroll to position [1470, 0]
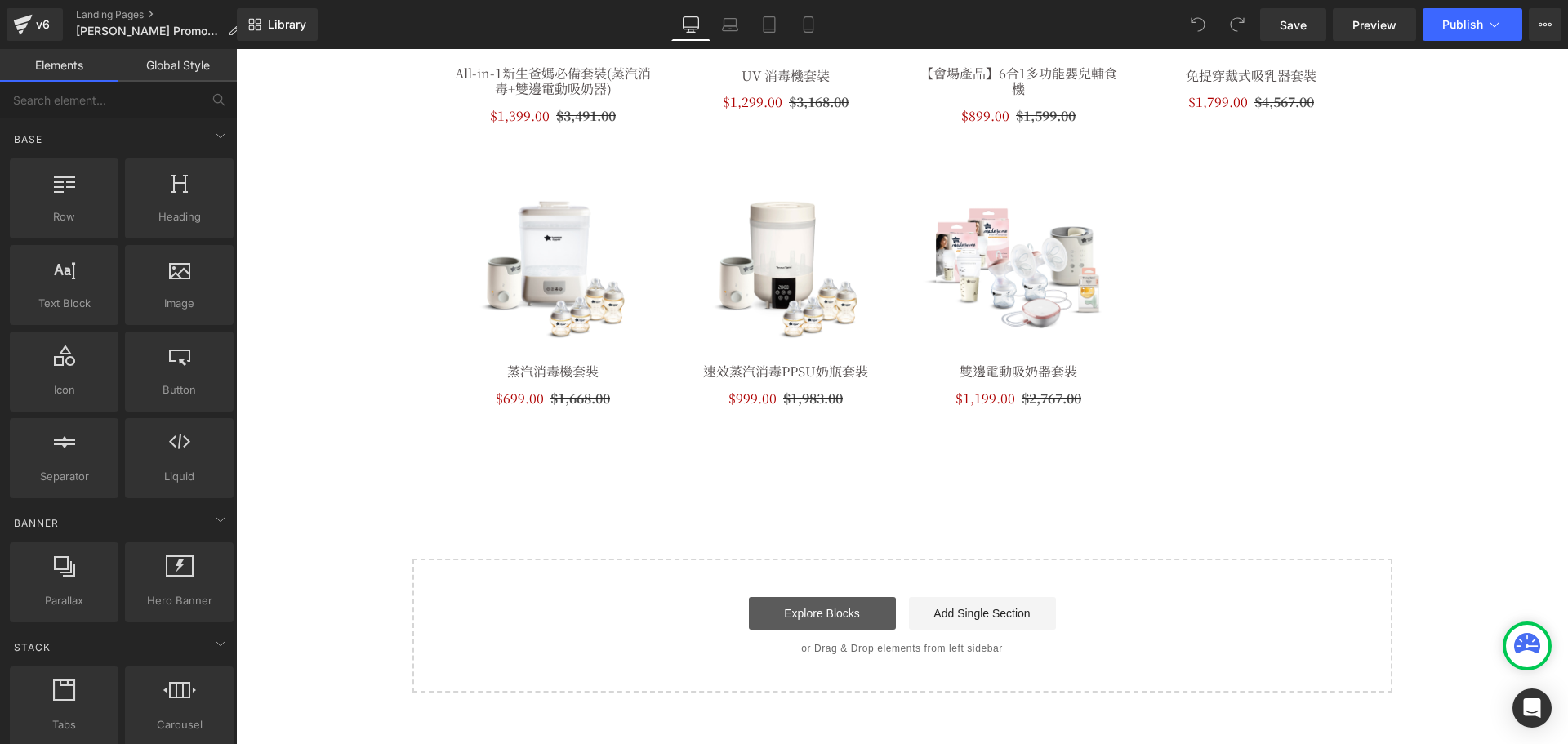
click at [805, 616] on link "Explore Blocks" at bounding box center [821, 613] width 147 height 33
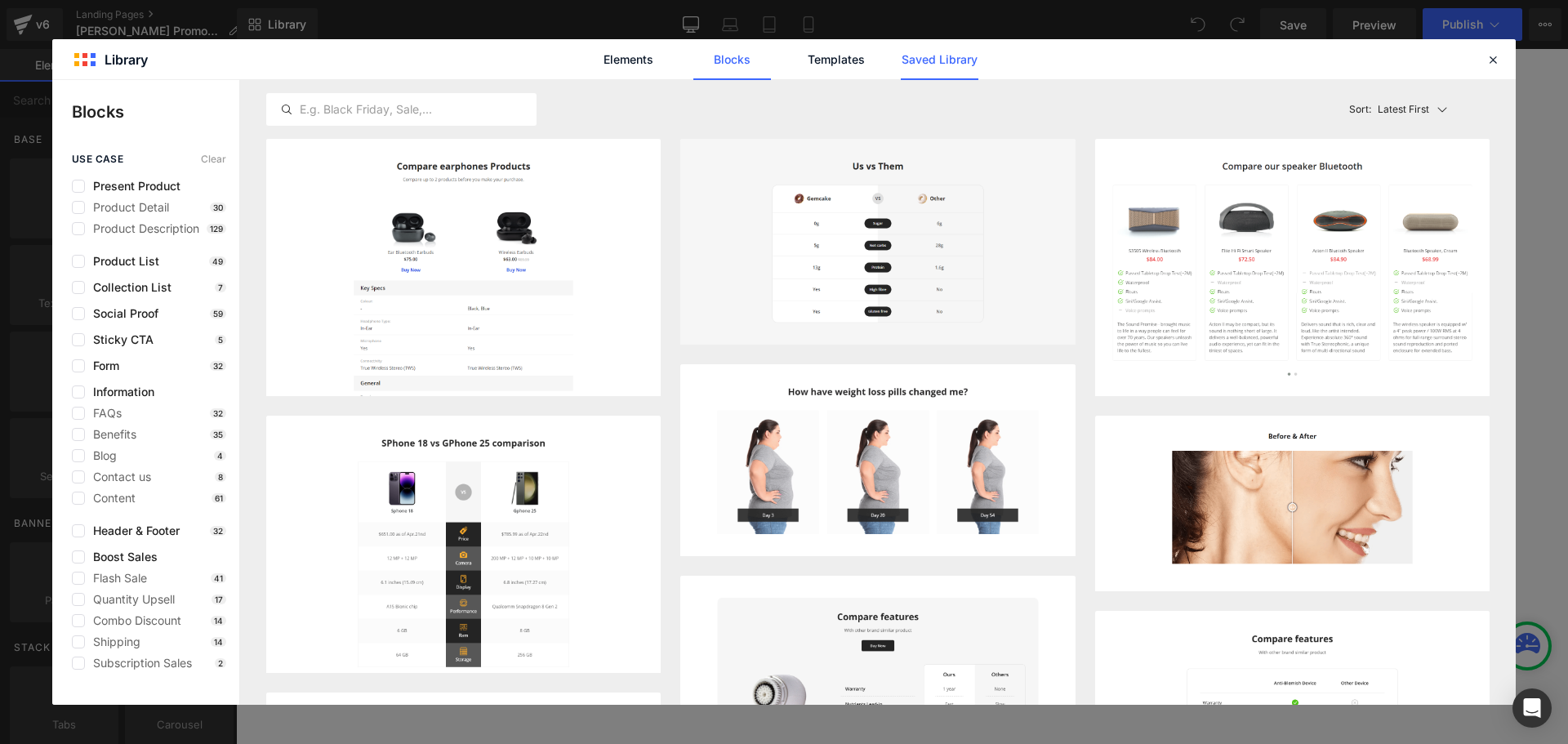
click at [949, 63] on link "Saved Library" at bounding box center [939, 60] width 77 height 41
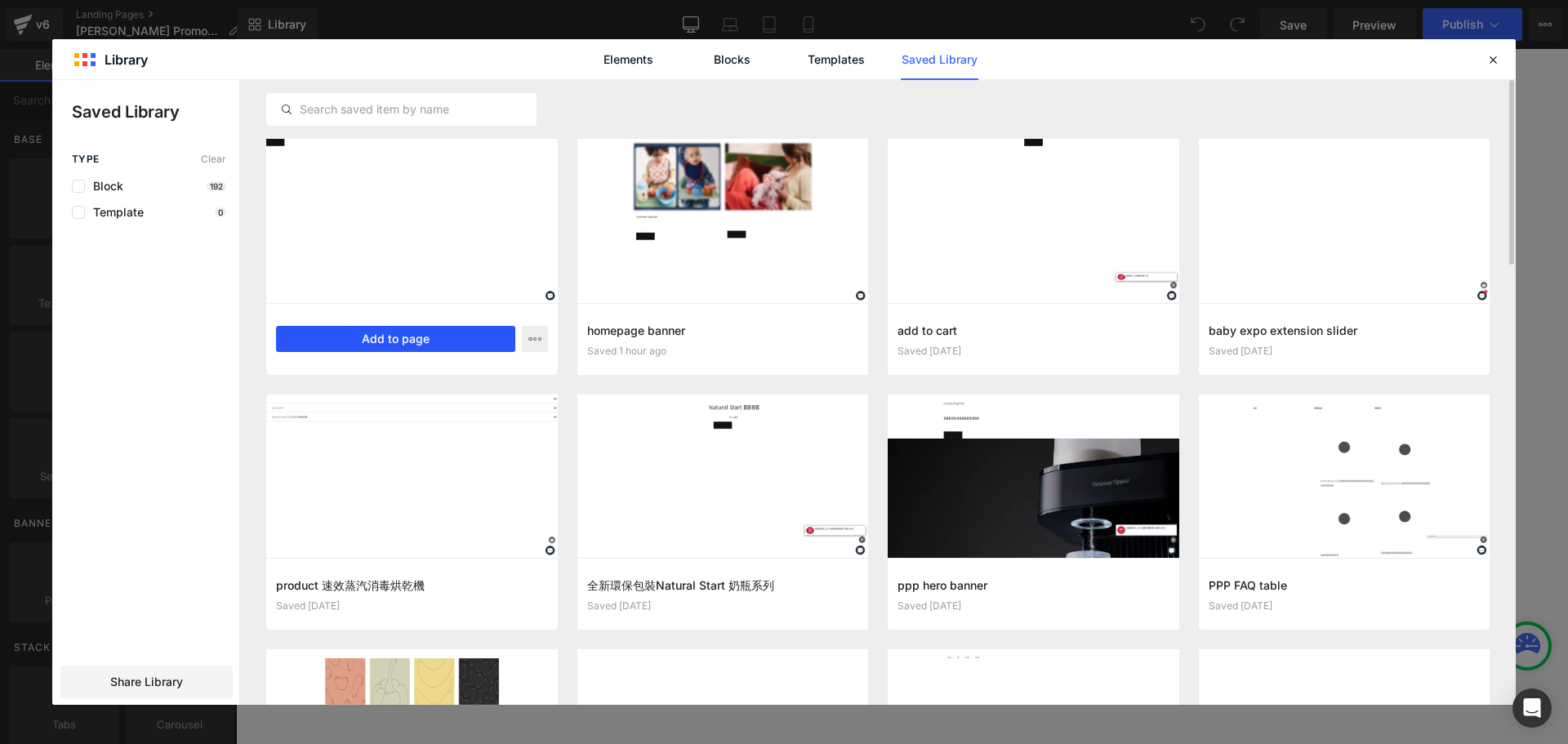
click at [421, 335] on button "Add to page" at bounding box center [395, 339] width 239 height 26
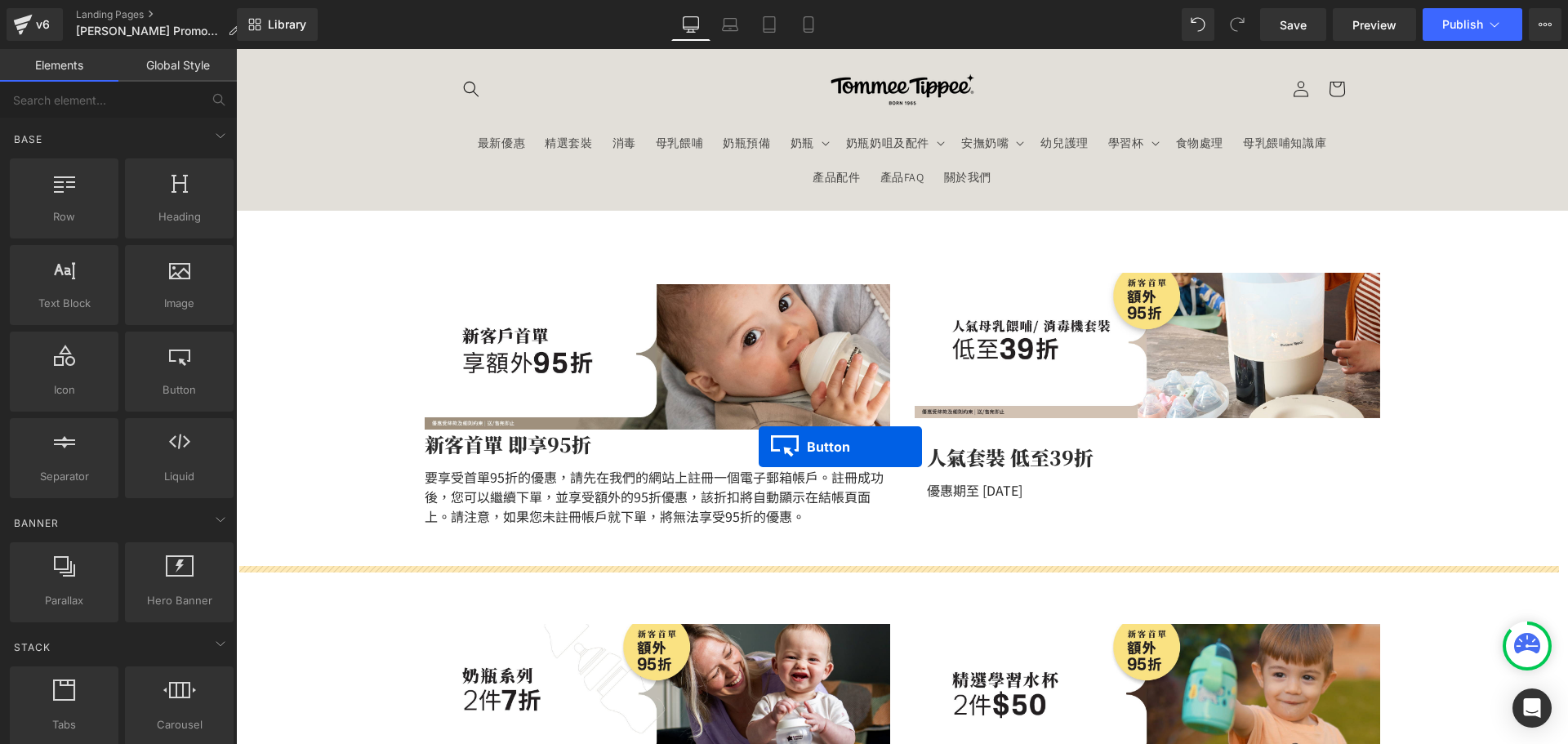
scroll to position [0, 0]
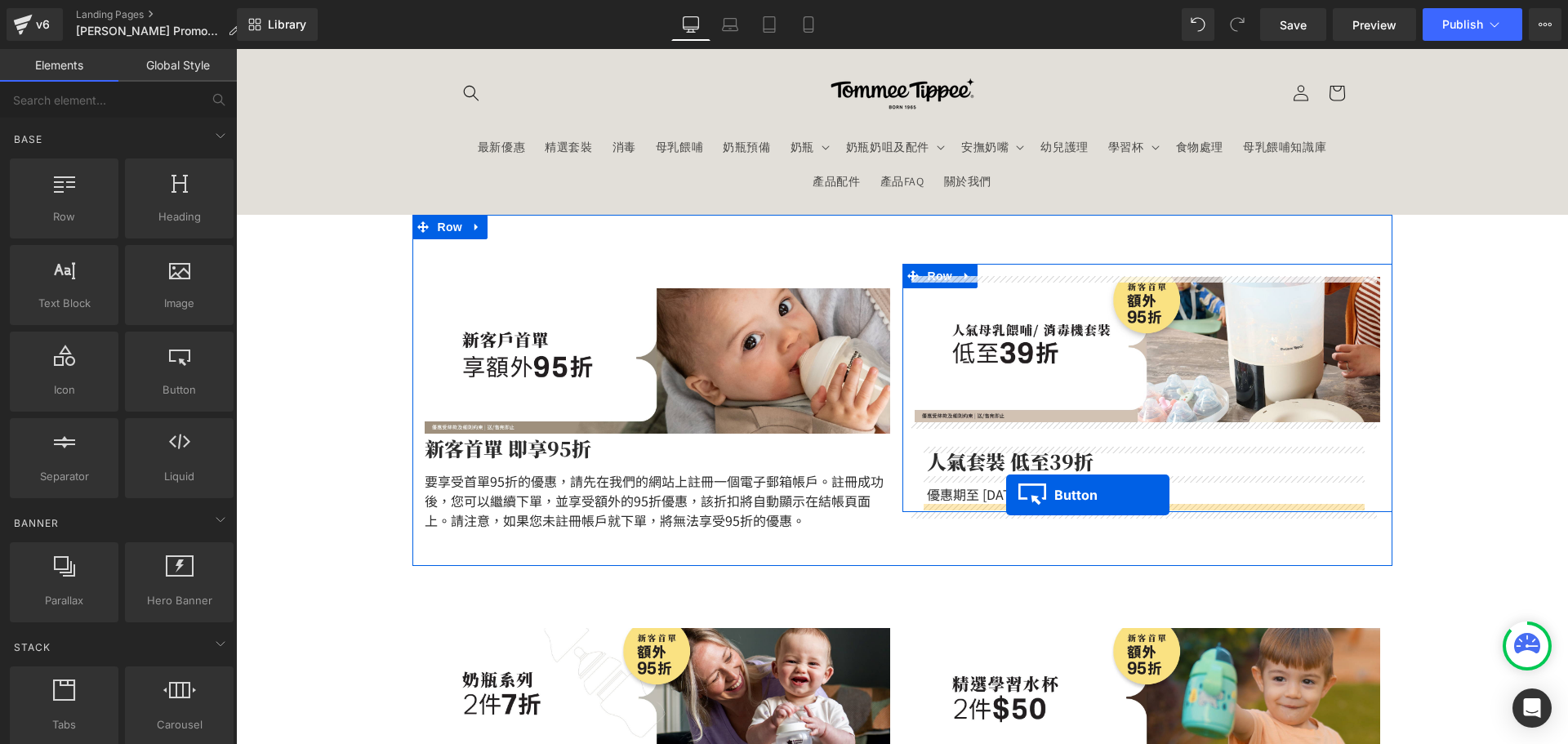
drag, startPoint x: 265, startPoint y: 156, endPoint x: 1006, endPoint y: 495, distance: 814.9
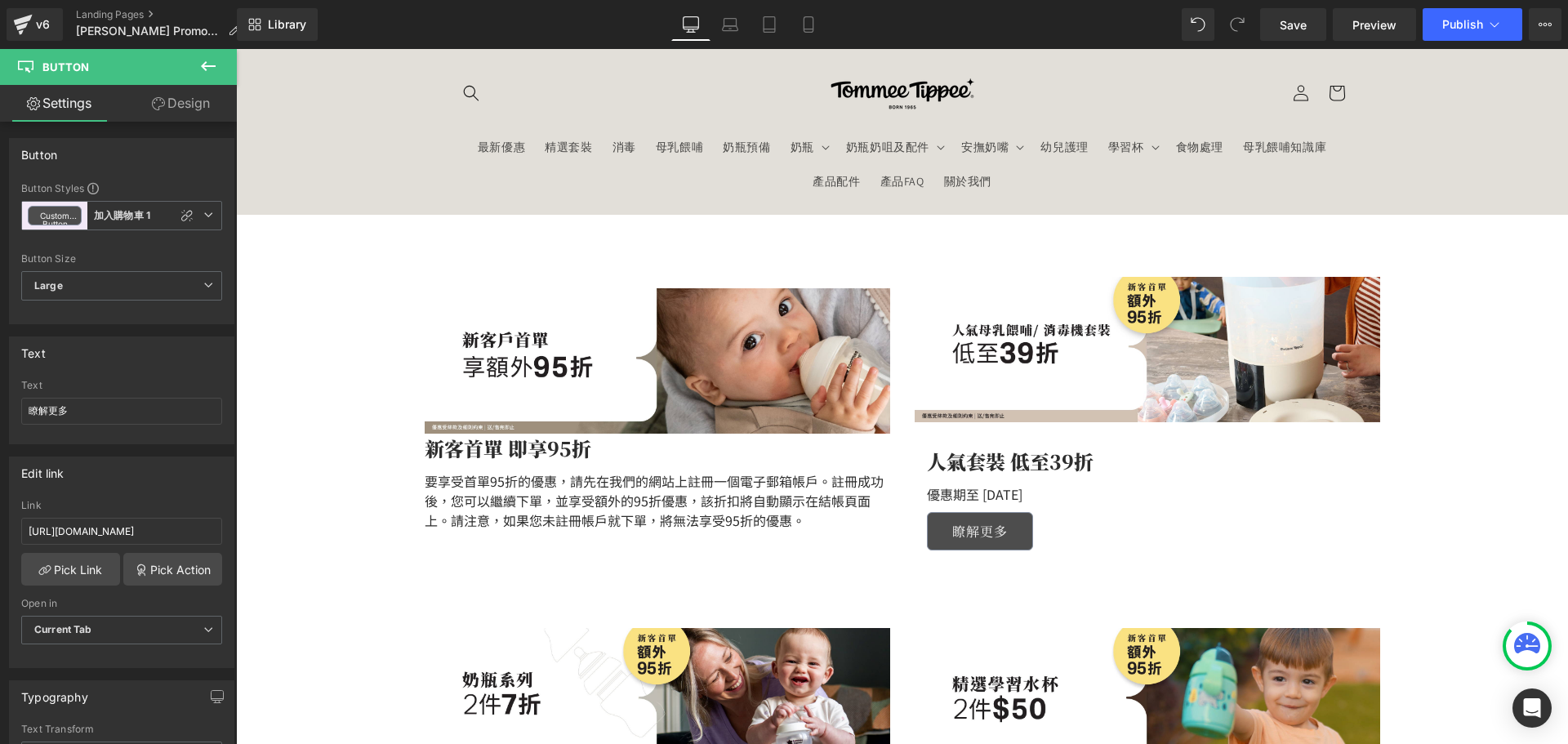
scroll to position [82, 0]
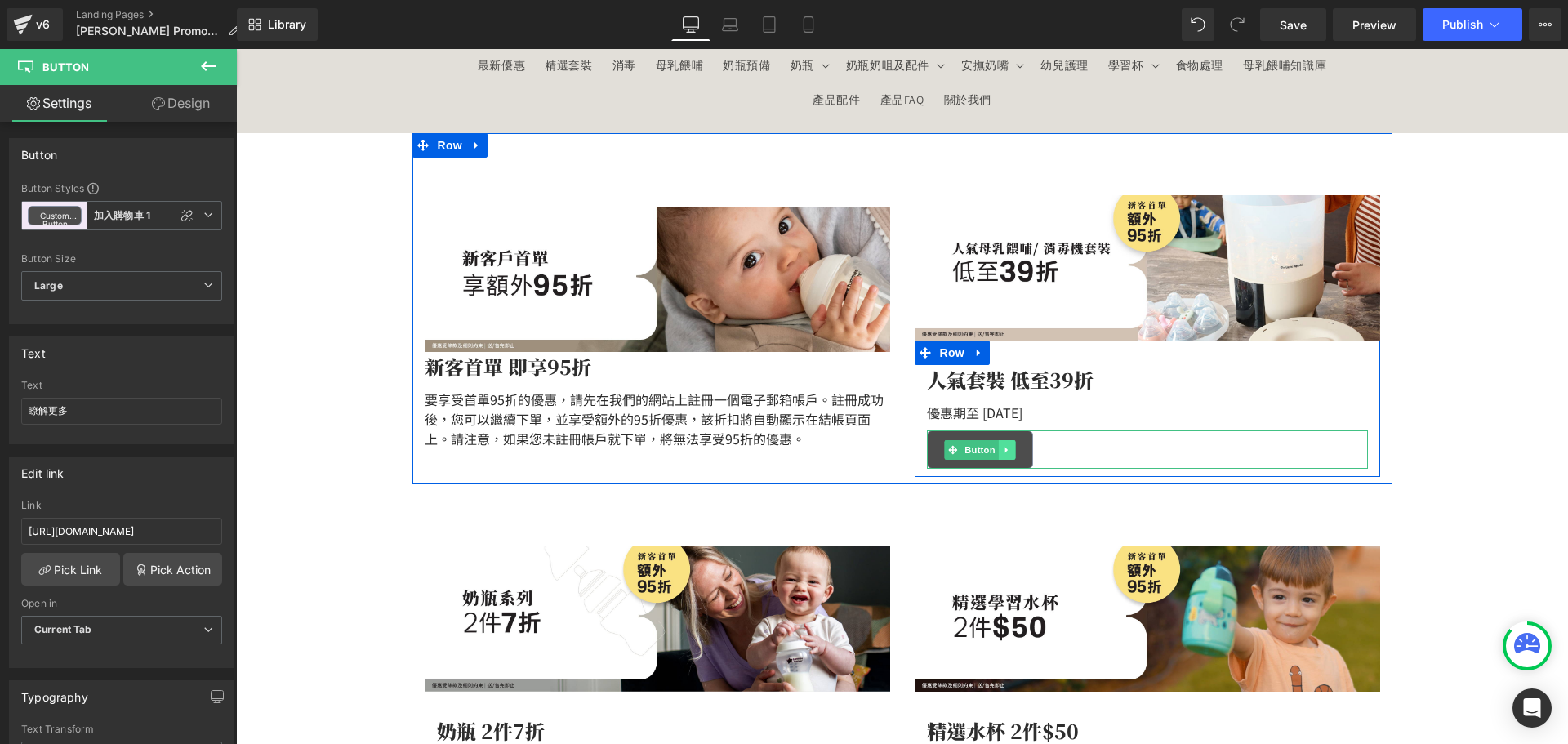
click at [1005, 450] on icon at bounding box center [1005, 449] width 3 height 5
click at [994, 452] on icon at bounding box center [998, 449] width 9 height 9
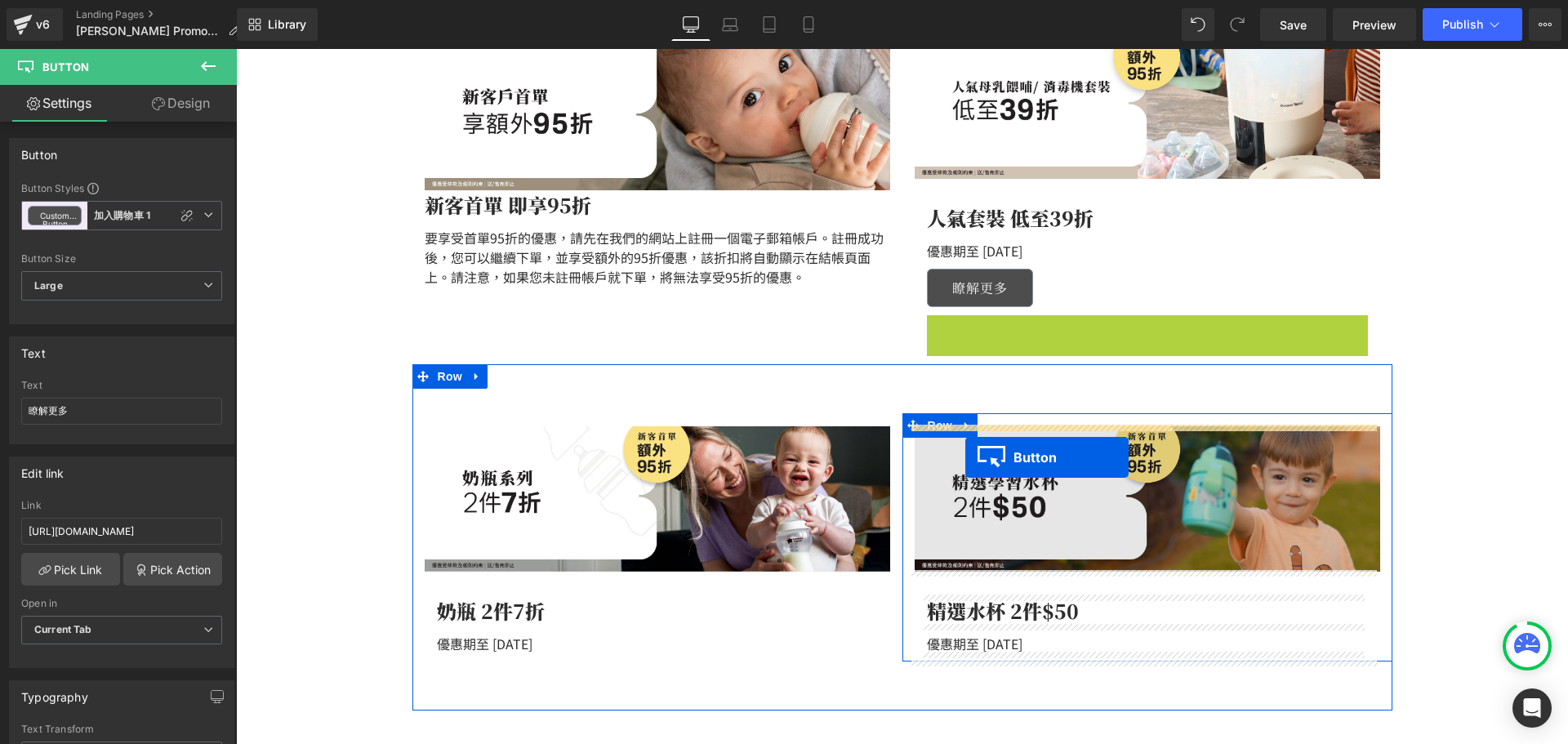
scroll to position [245, 0]
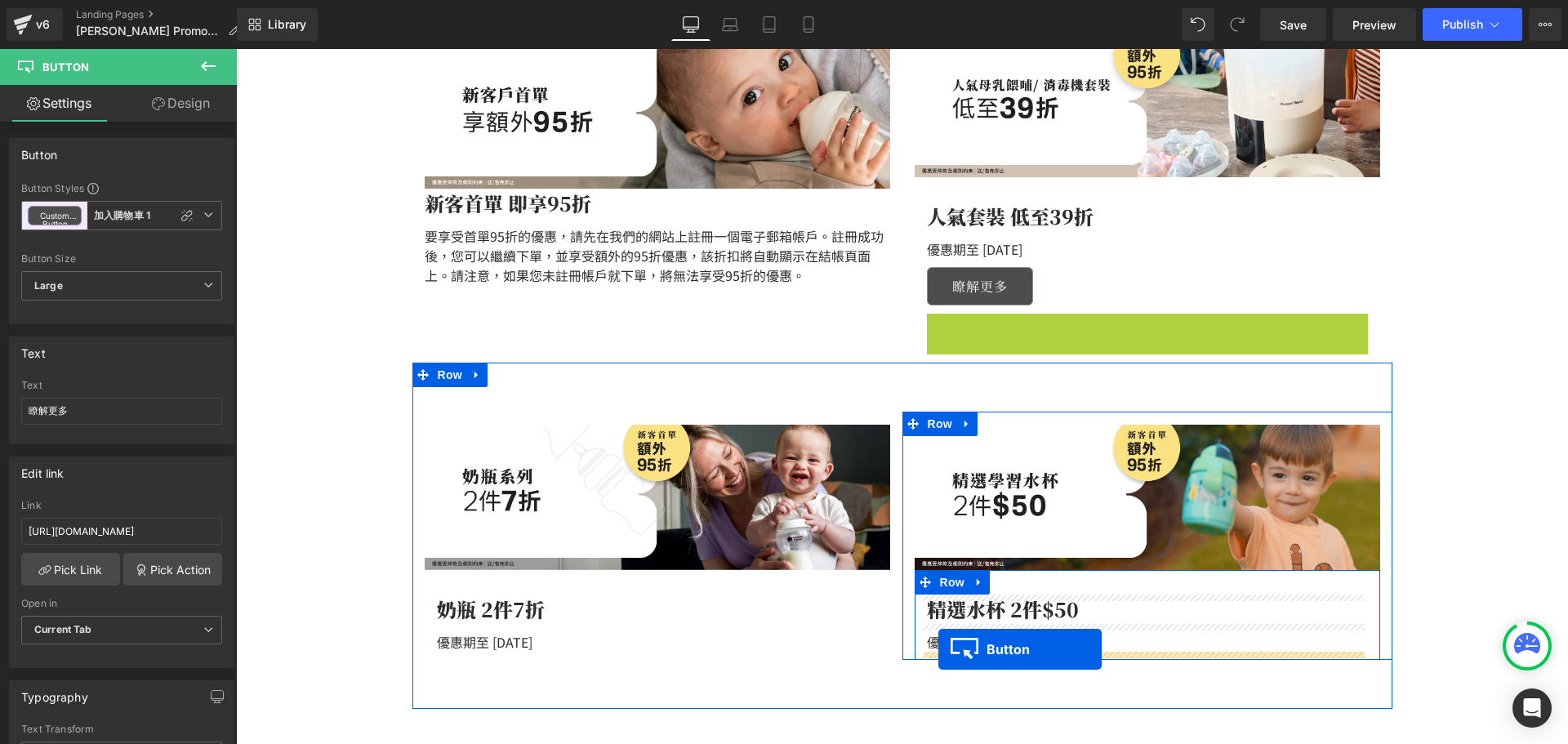
drag, startPoint x: 942, startPoint y: 493, endPoint x: 939, endPoint y: 649, distance: 156.0
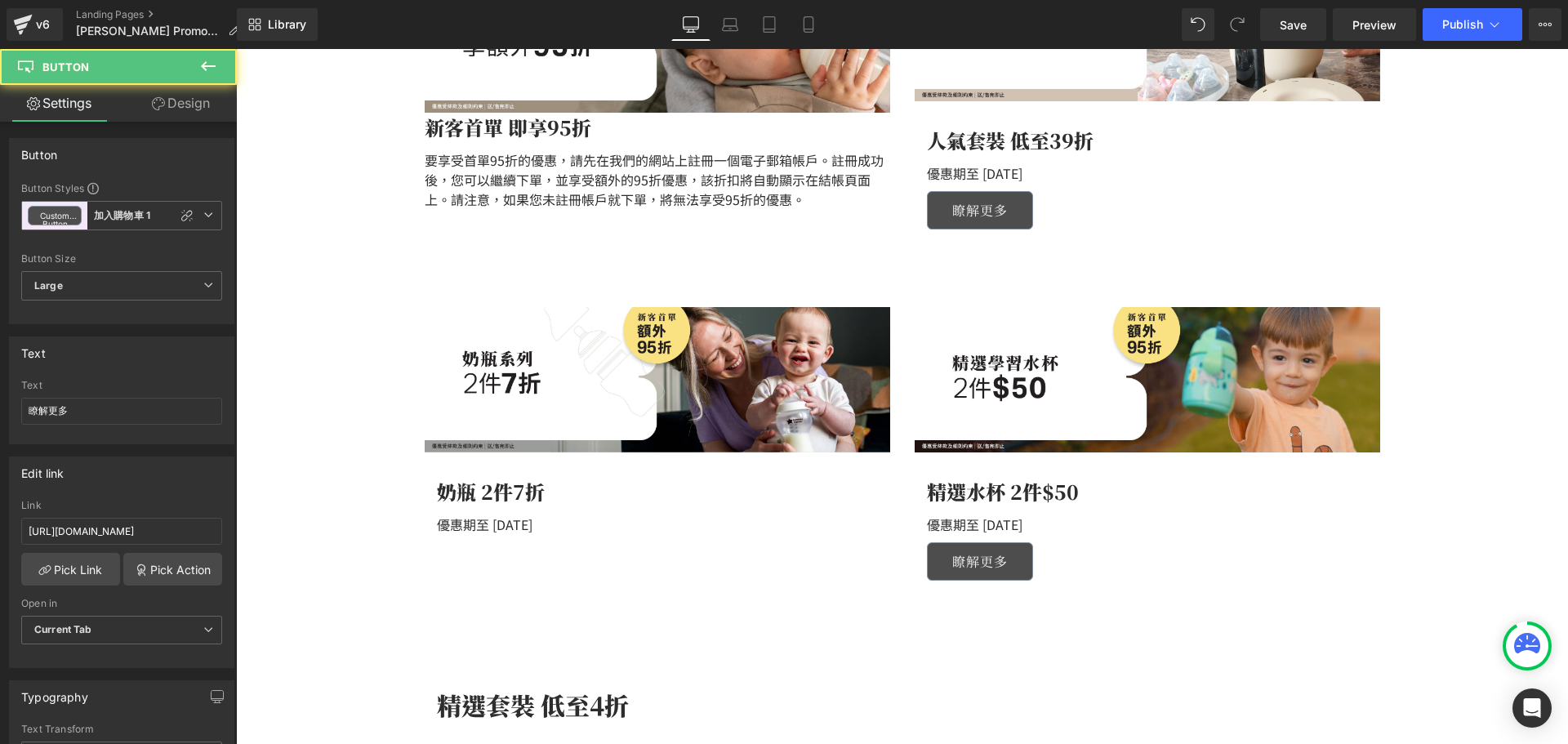
scroll to position [409, 0]
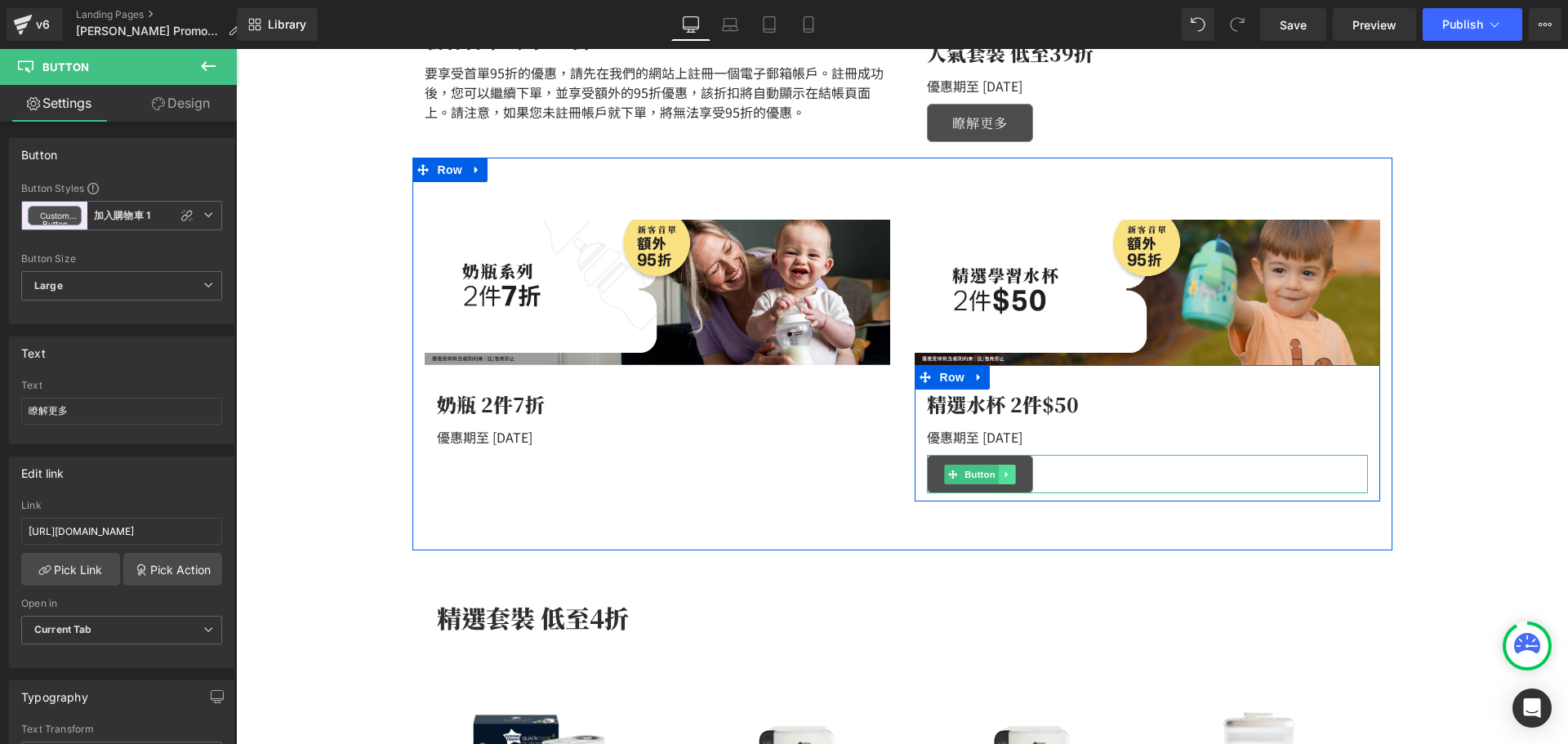
click at [1004, 478] on icon at bounding box center [1006, 474] width 9 height 10
click at [994, 476] on icon at bounding box center [998, 474] width 9 height 9
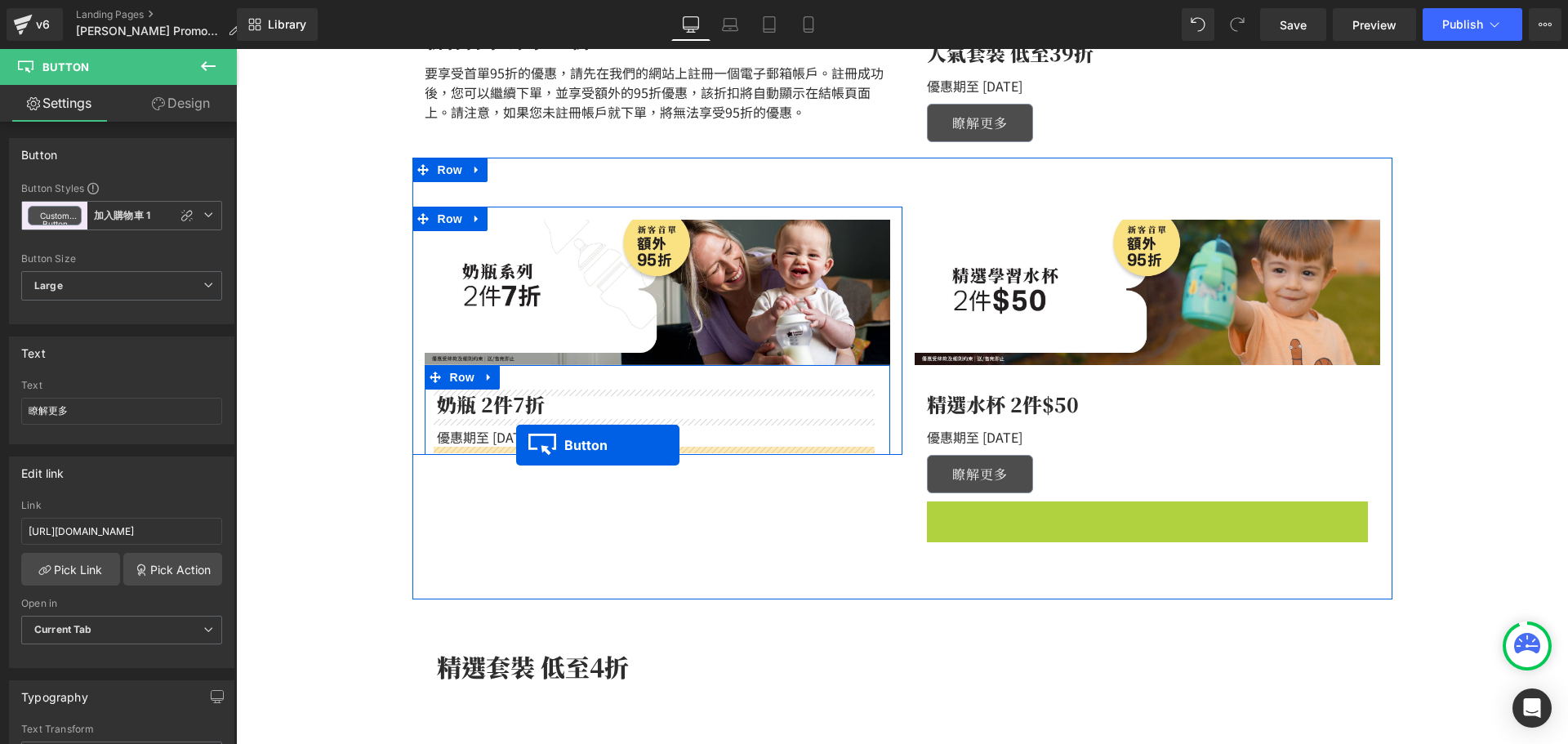
drag, startPoint x: 949, startPoint y: 518, endPoint x: 516, endPoint y: 445, distance: 439.1
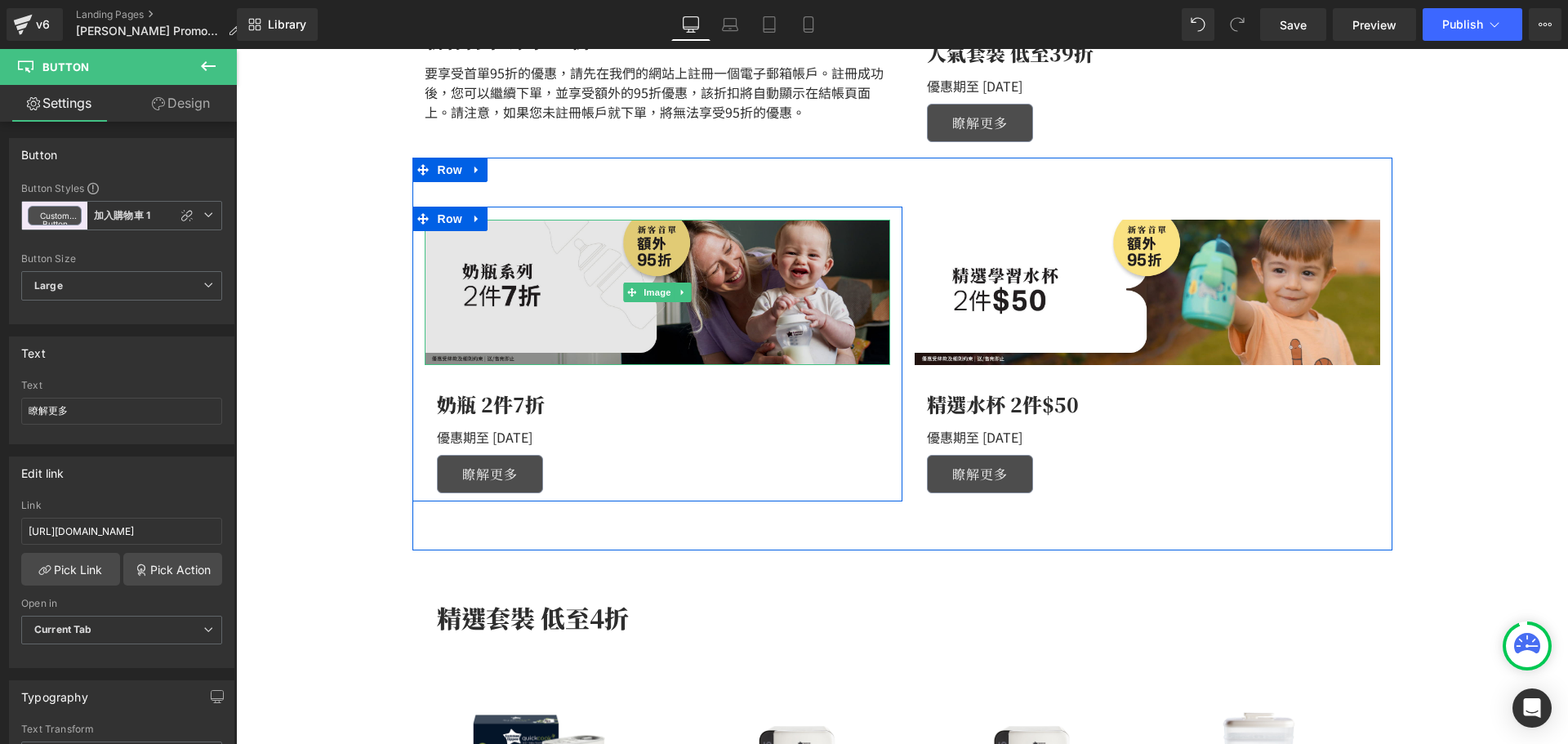
click at [600, 327] on img at bounding box center [657, 291] width 466 height 145
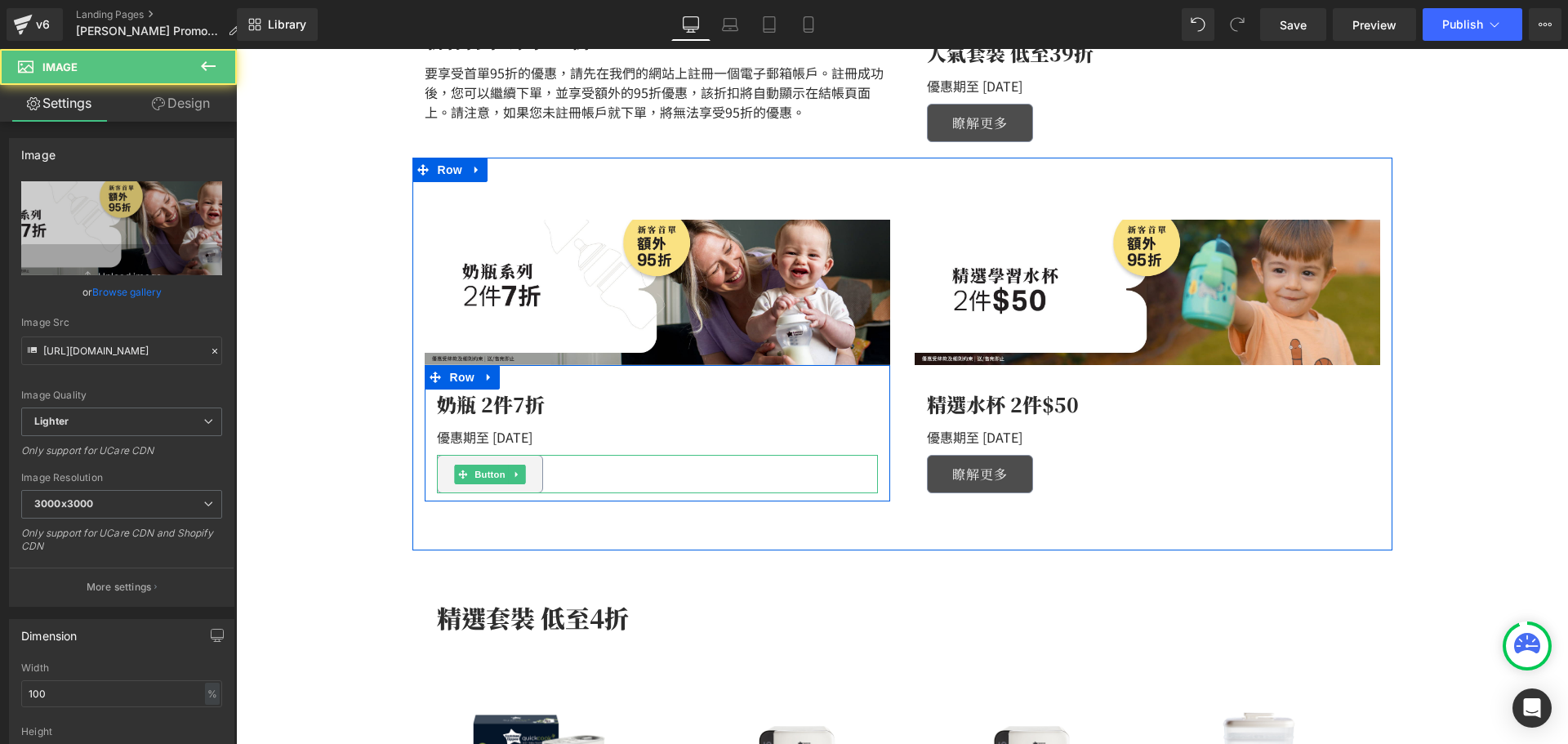
click at [495, 469] on span "Button" at bounding box center [490, 475] width 38 height 19
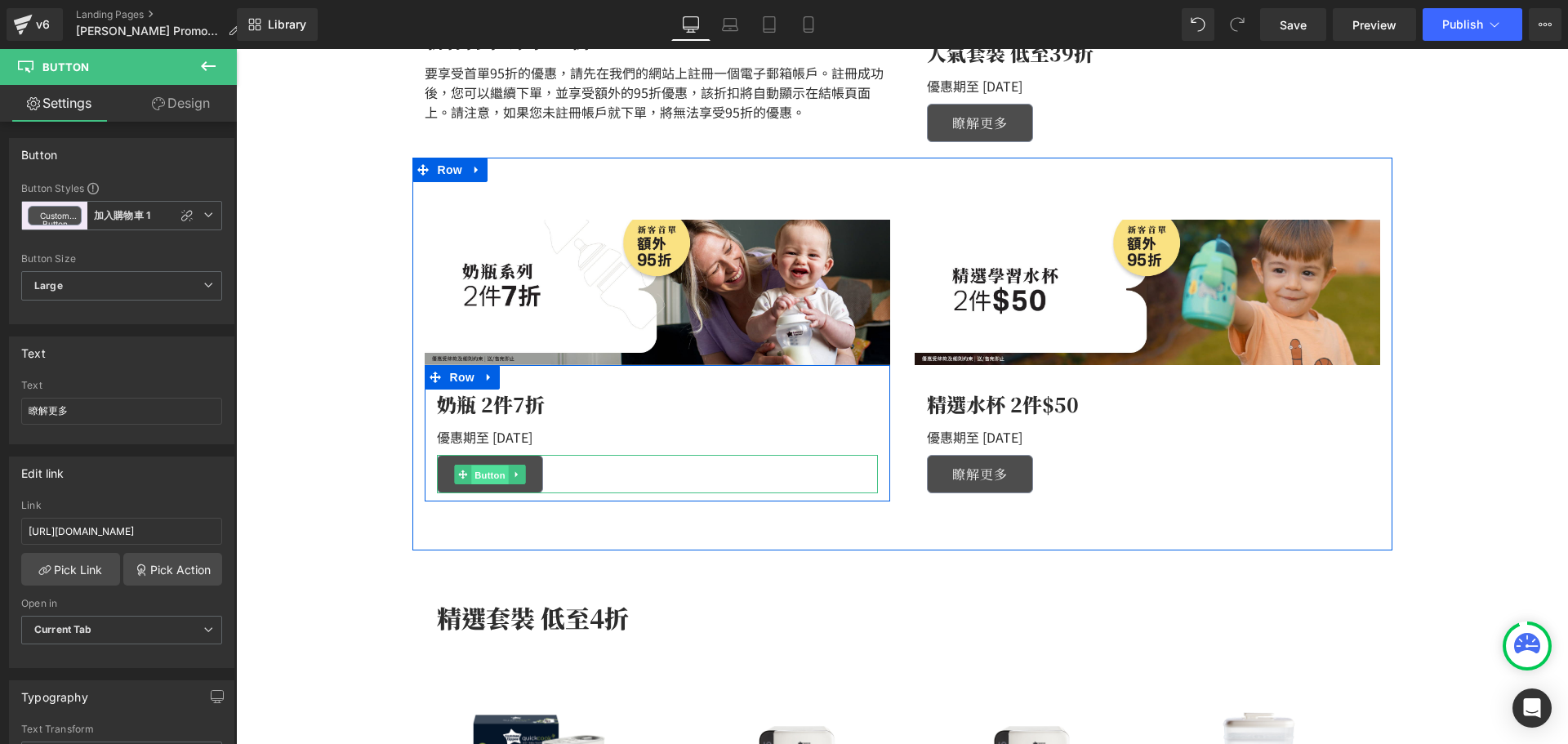
click at [490, 473] on span "Button" at bounding box center [490, 475] width 38 height 19
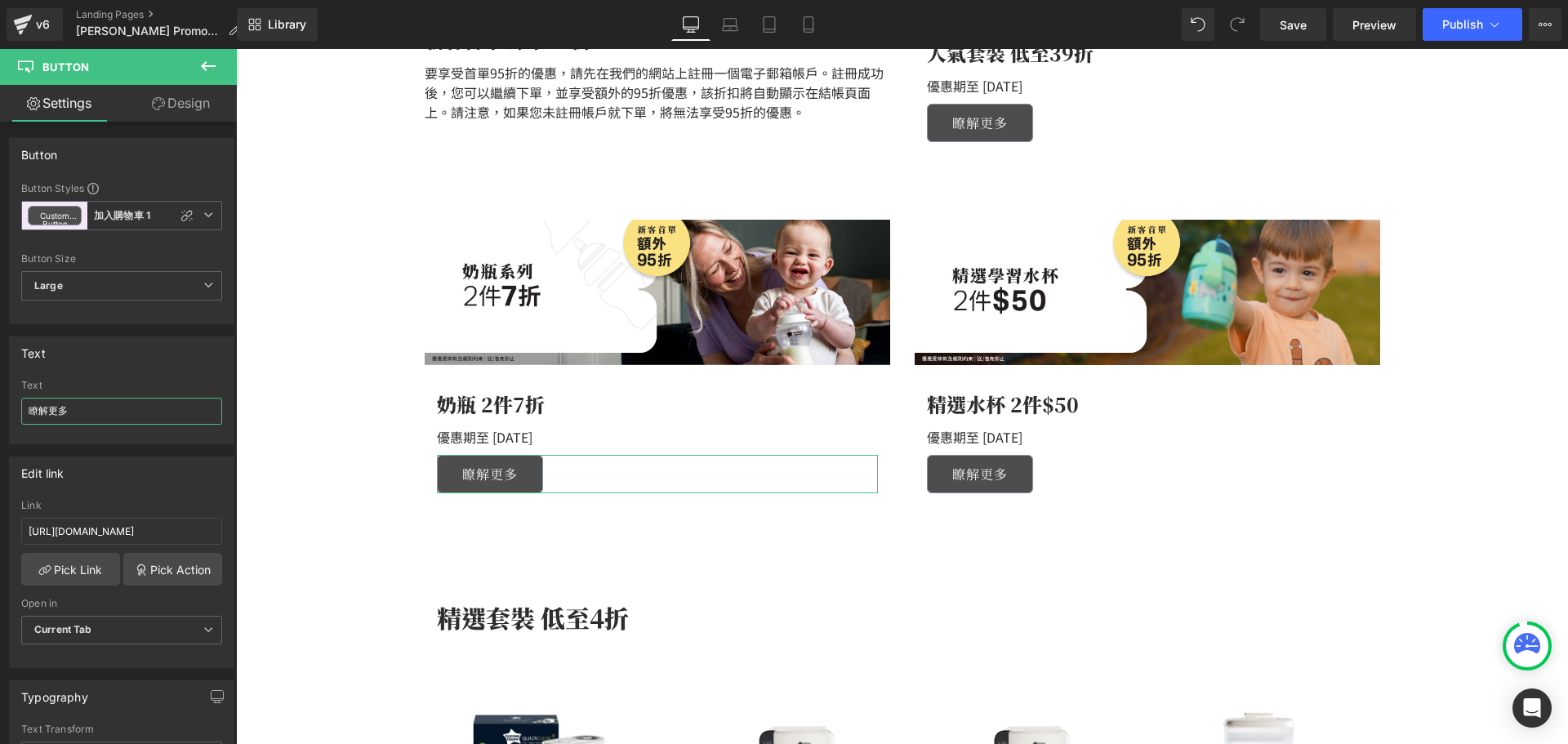
drag, startPoint x: 127, startPoint y: 419, endPoint x: -9, endPoint y: 409, distance: 136.4
click at [0, 409] on html "Button You are previewing how the will restyle your page. You can not edit Elem…" at bounding box center [784, 372] width 1568 height 744
type input "g"
type input "更多產品"
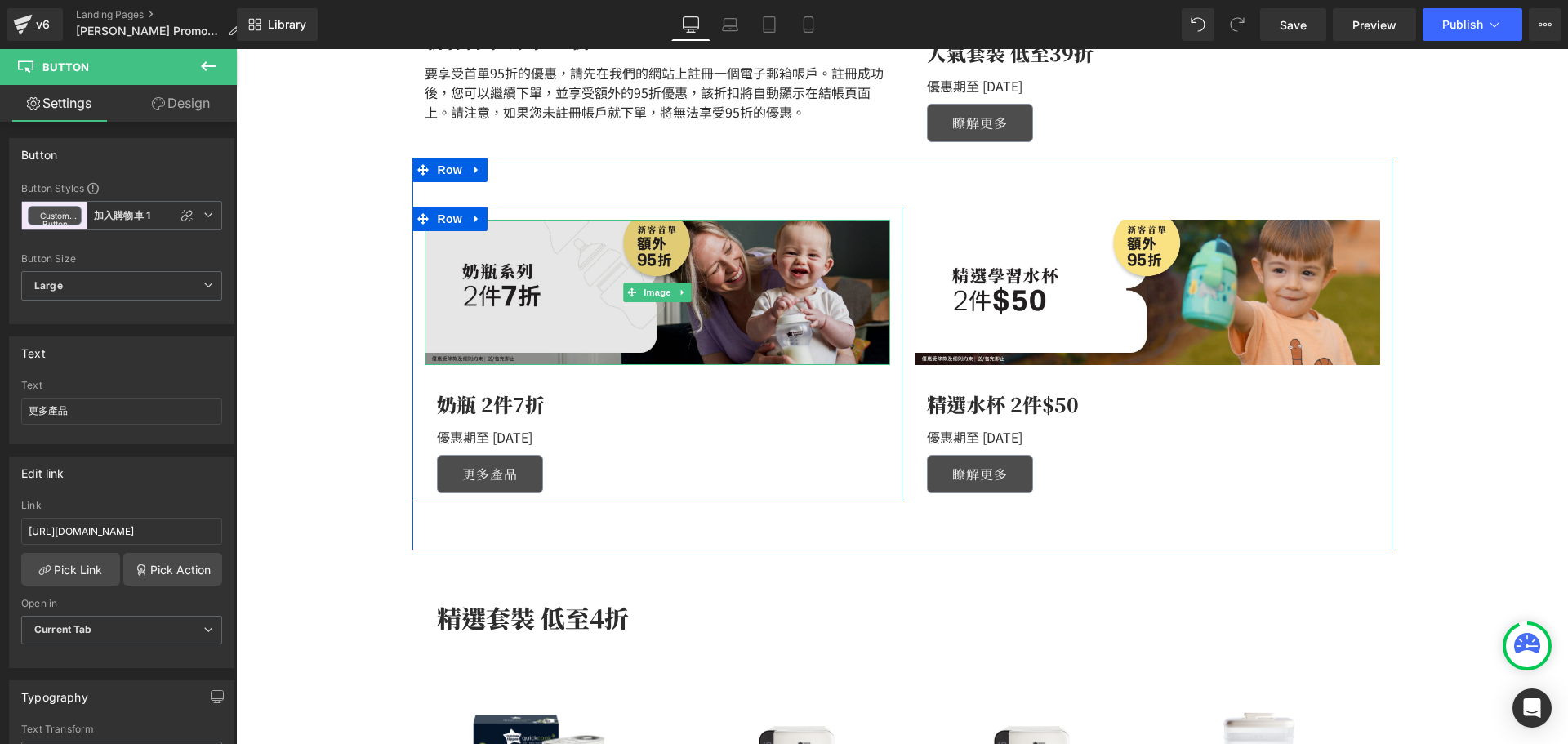
click at [587, 298] on img at bounding box center [657, 291] width 466 height 145
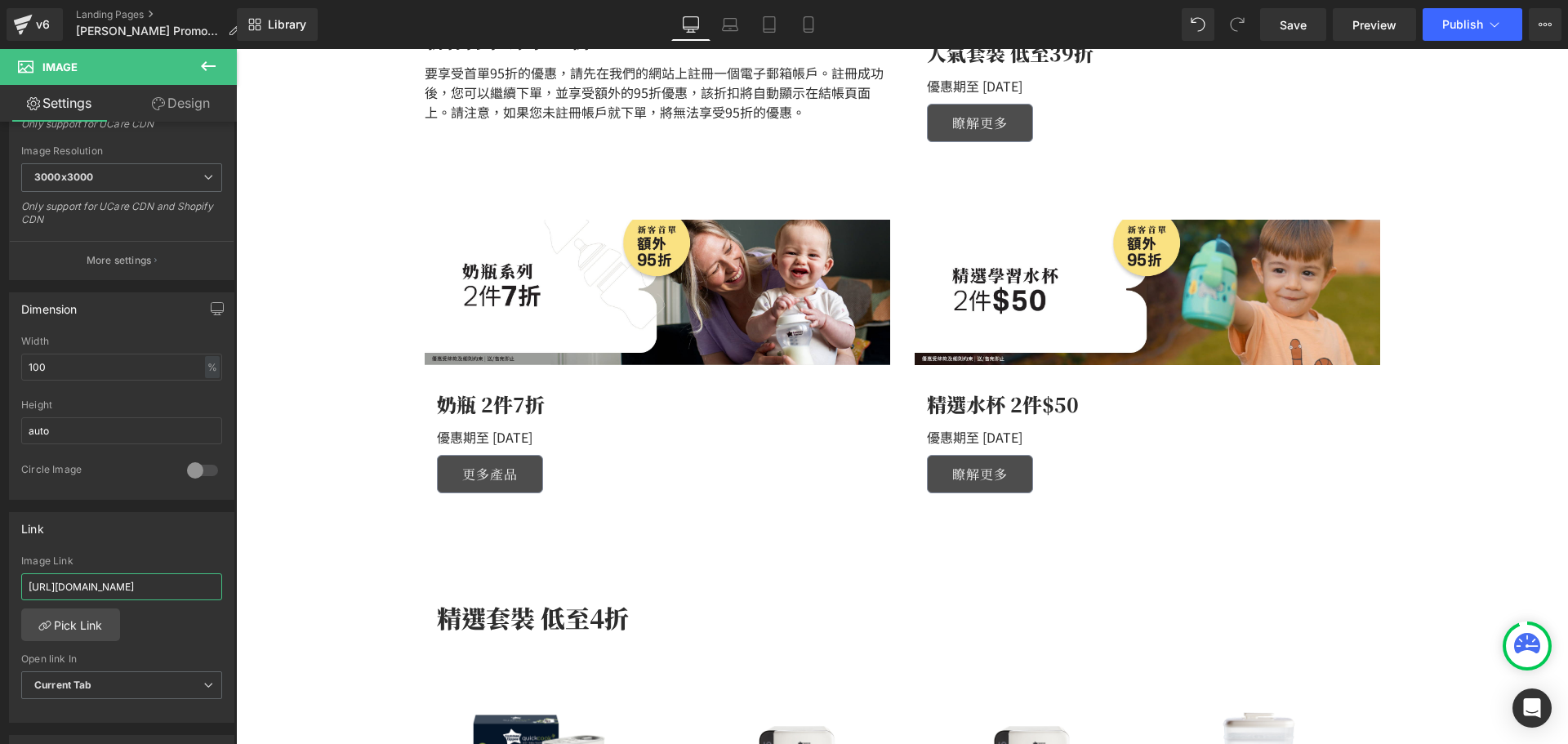
scroll to position [0, 107]
drag, startPoint x: 339, startPoint y: 629, endPoint x: 282, endPoint y: 582, distance: 73.9
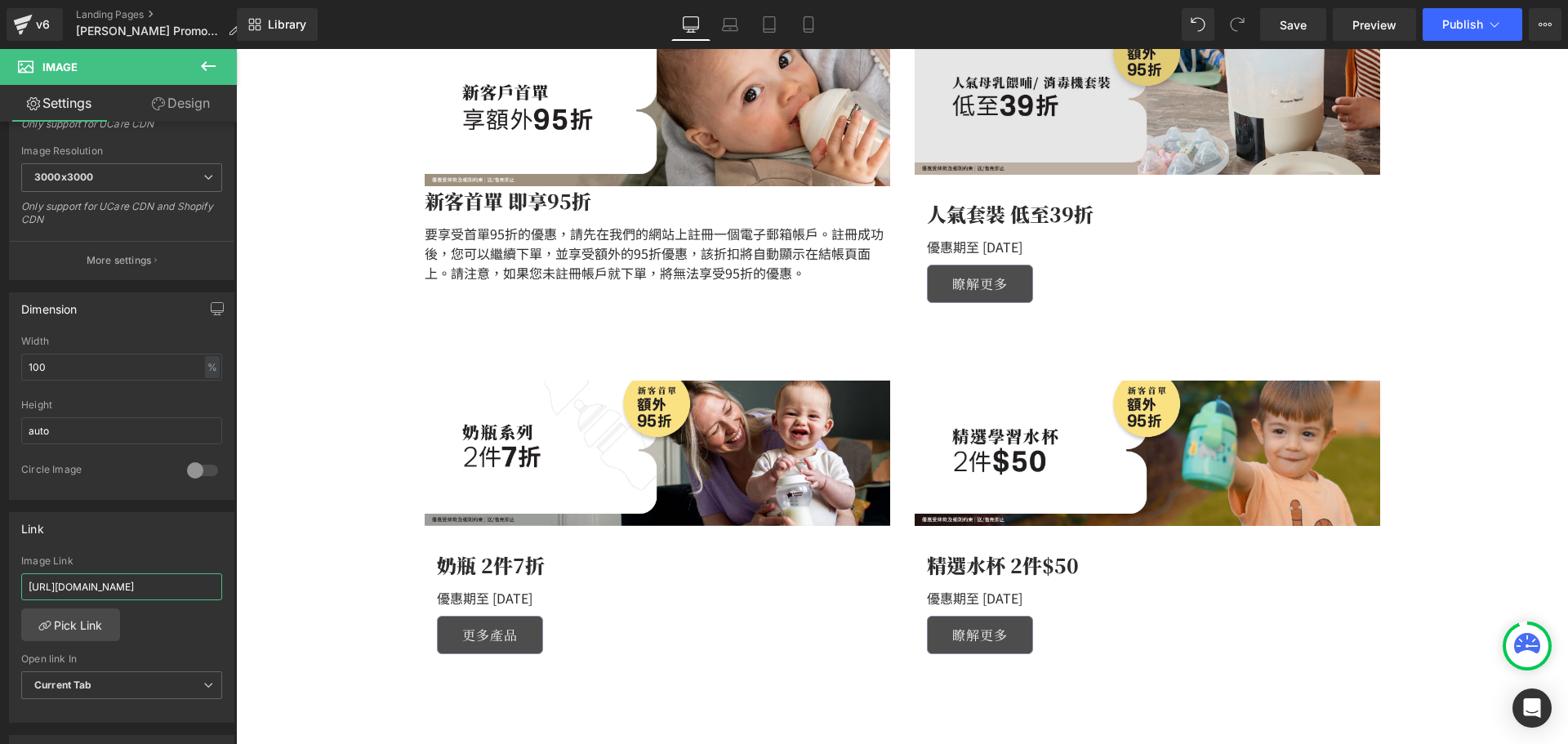
scroll to position [245, 0]
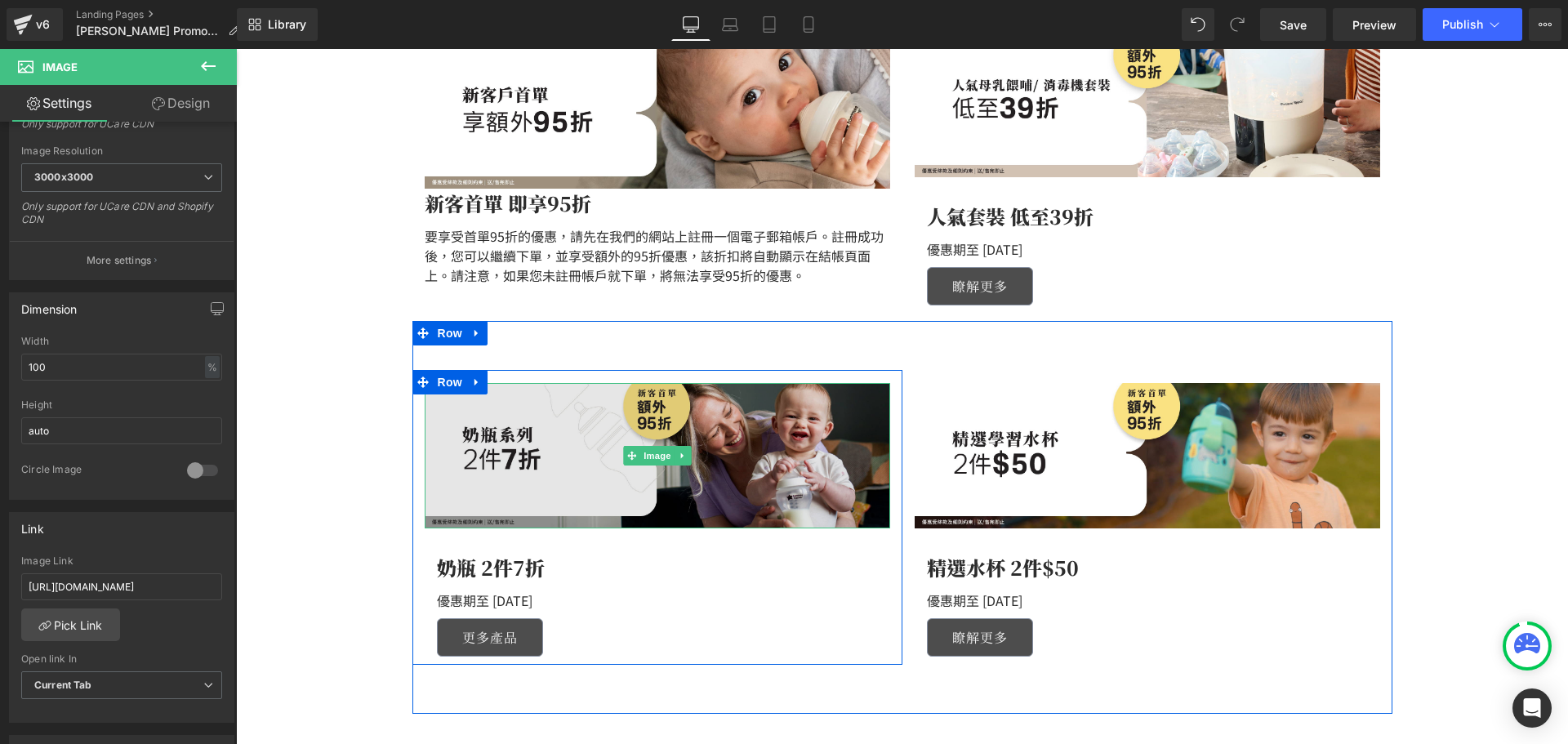
click at [513, 472] on img at bounding box center [657, 455] width 466 height 145
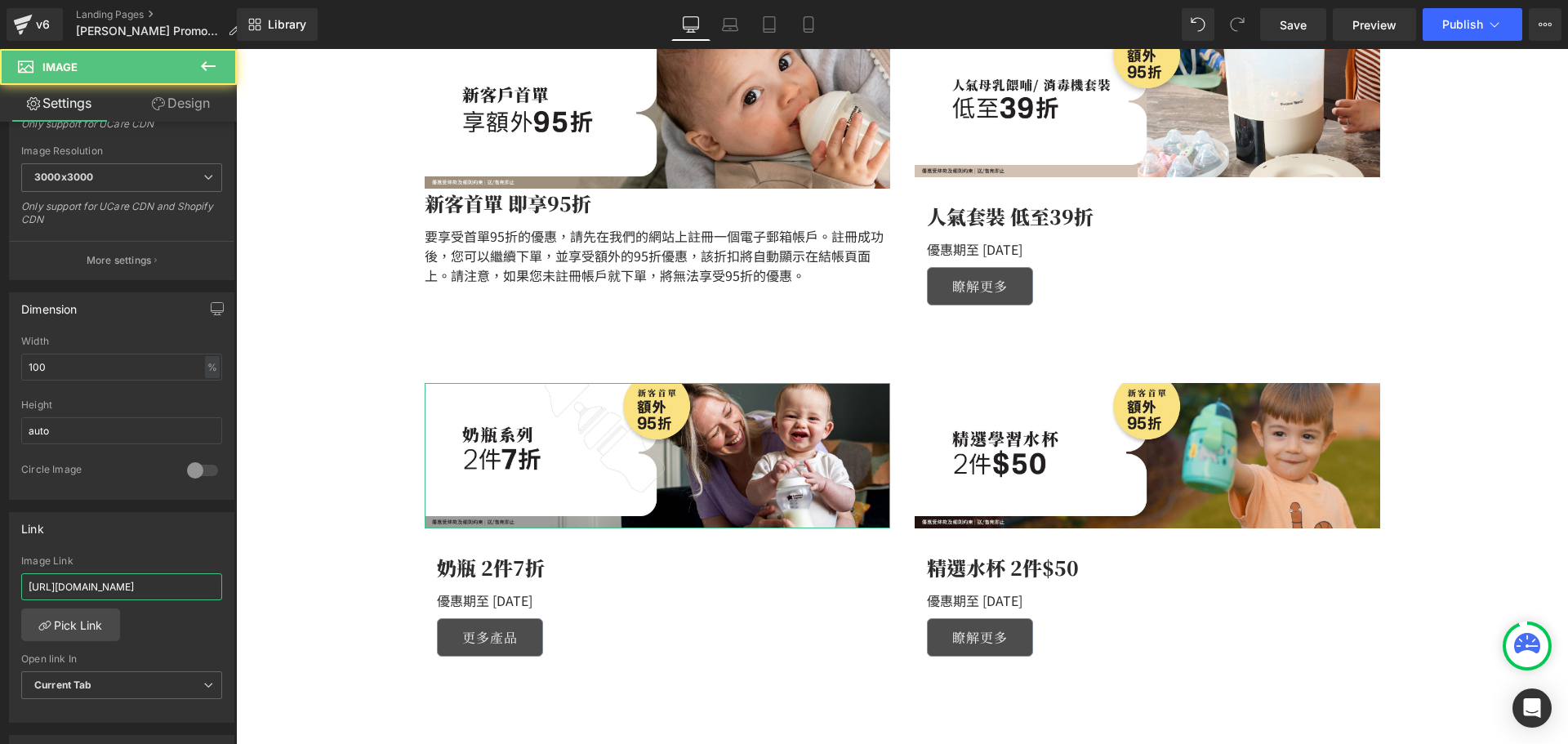
scroll to position [0, 107]
drag, startPoint x: 298, startPoint y: 636, endPoint x: 292, endPoint y: 567, distance: 69.3
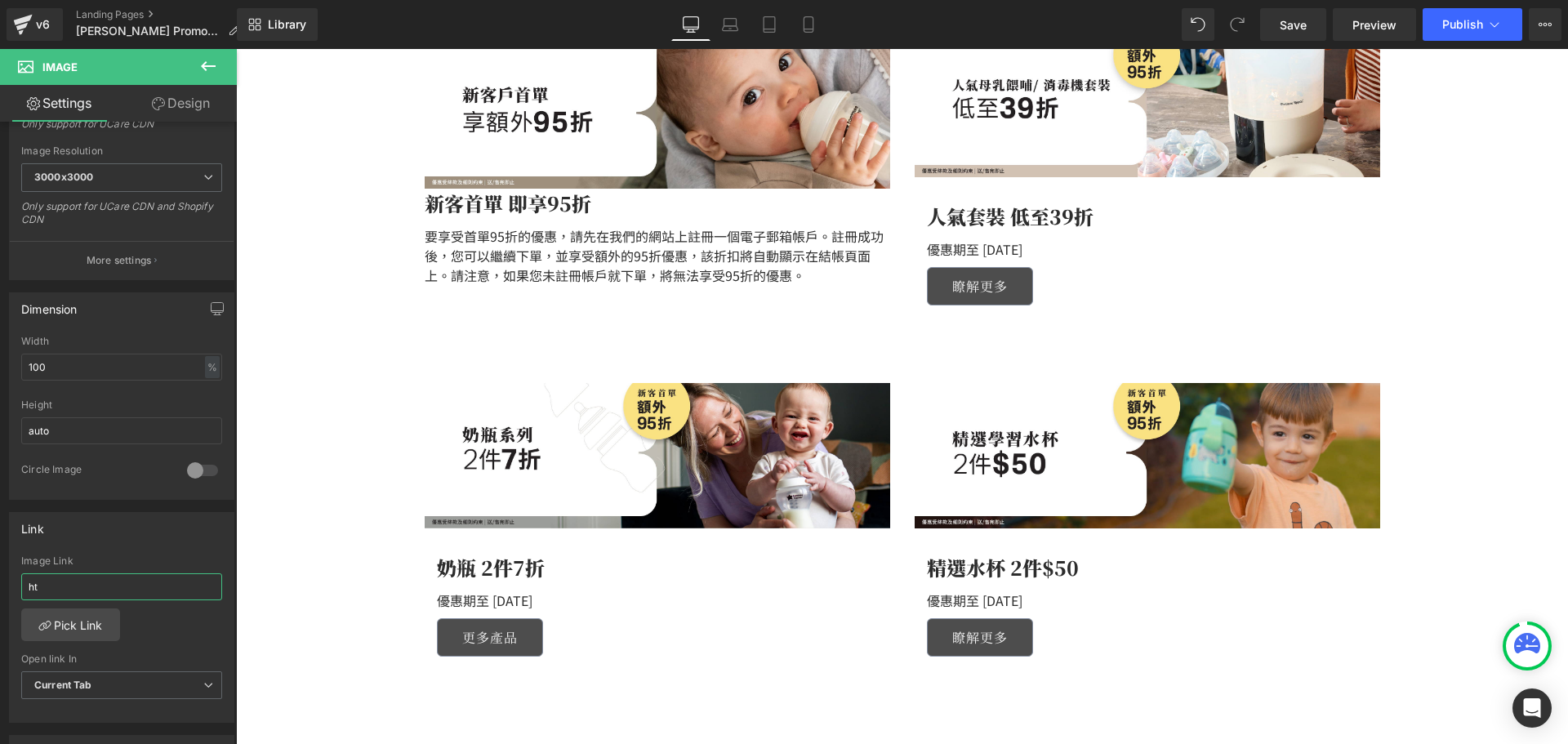
type input "h"
type input "[URL][DOMAIN_NAME]"
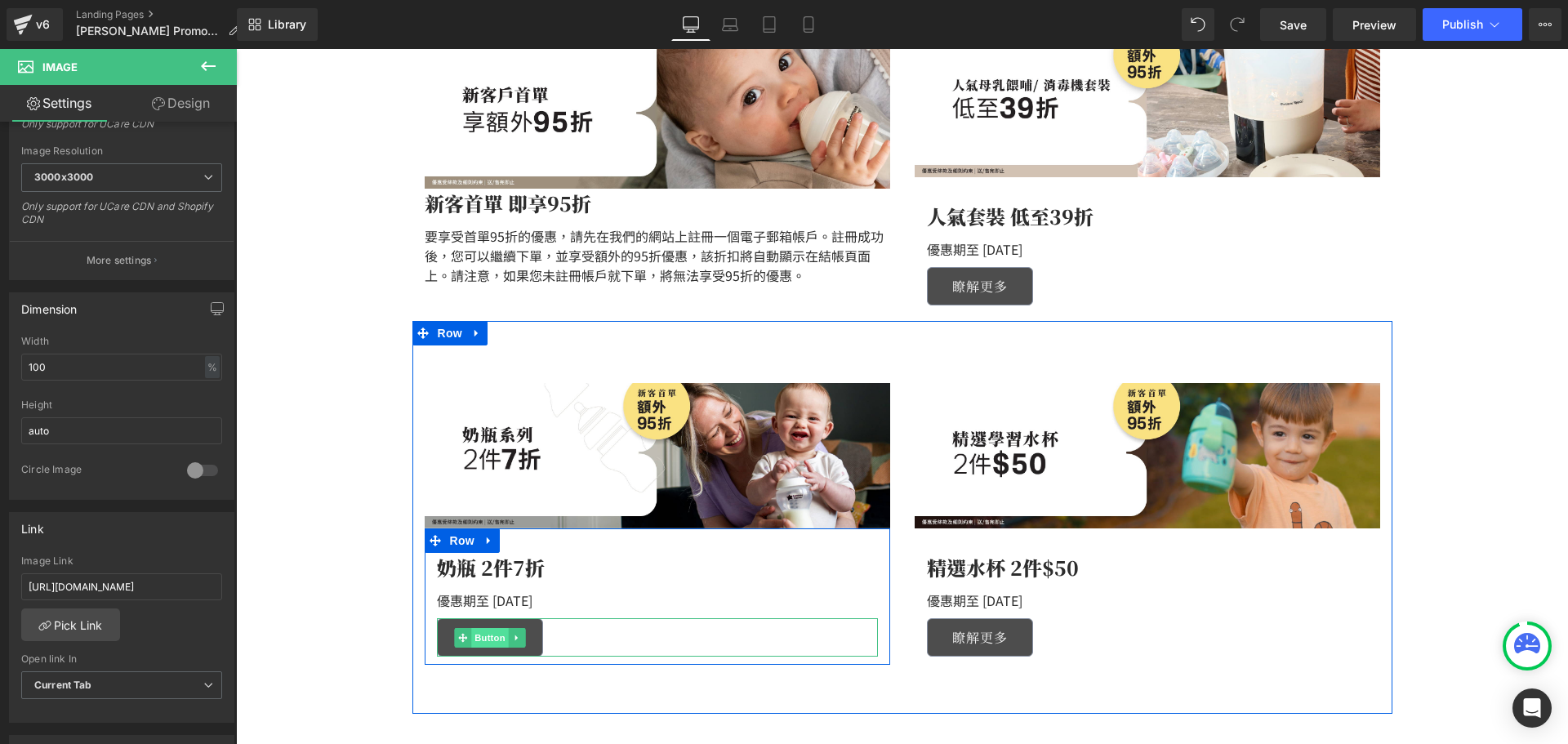
click at [499, 622] on div "更多產品 Button" at bounding box center [657, 637] width 441 height 39
click at [494, 640] on span "Button" at bounding box center [490, 637] width 38 height 19
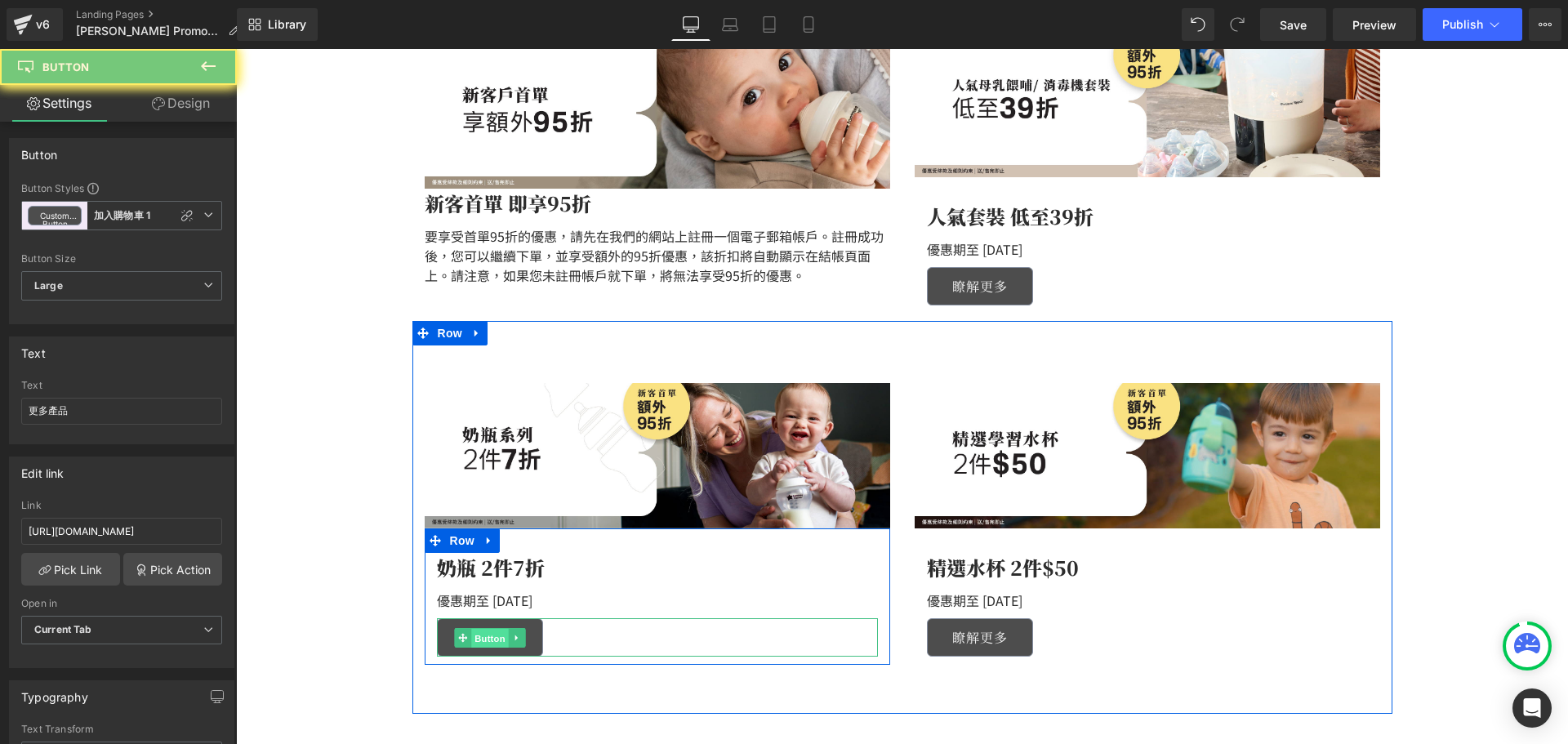
click at [485, 645] on span "Button" at bounding box center [490, 637] width 38 height 19
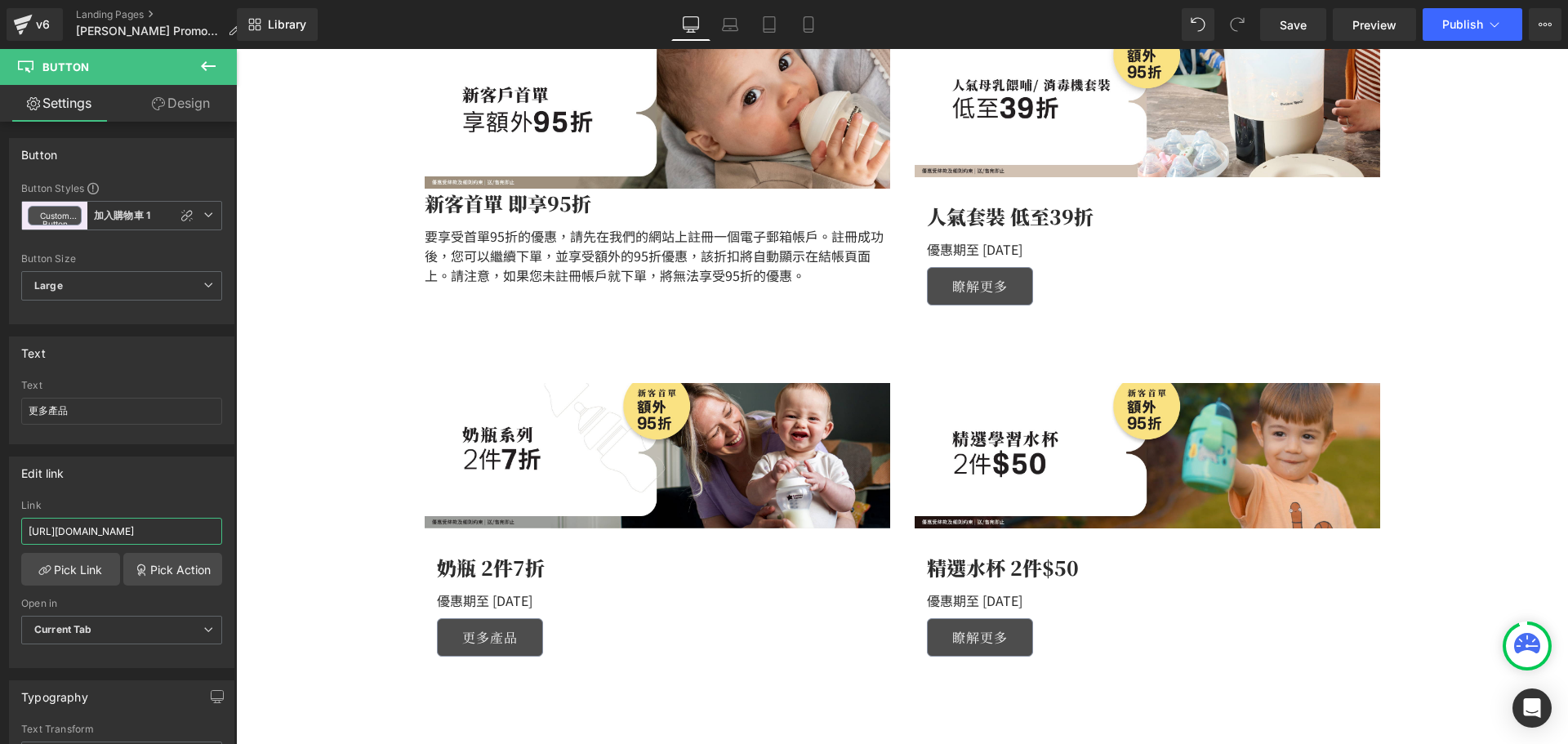
drag, startPoint x: 343, startPoint y: 575, endPoint x: 467, endPoint y: 528, distance: 132.6
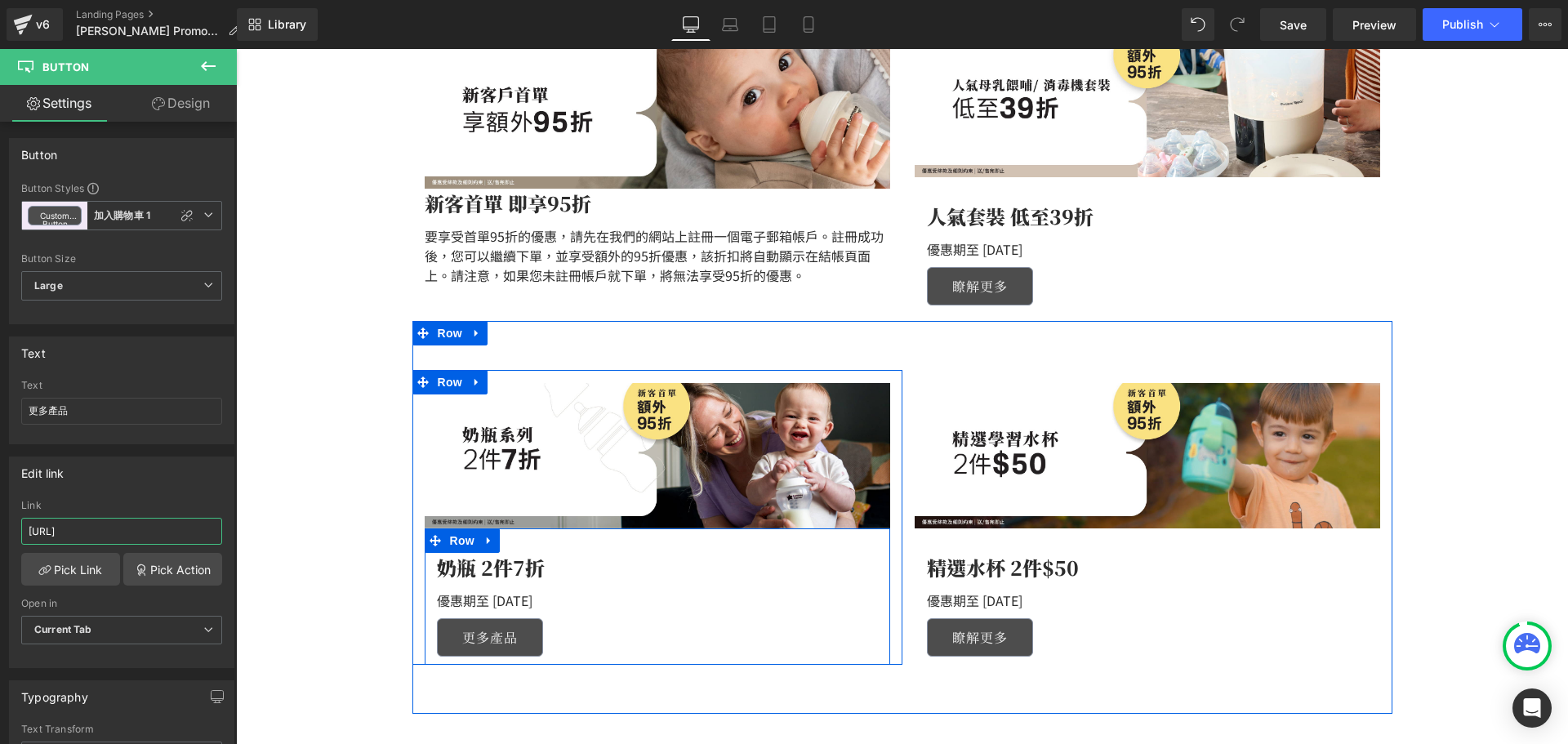
scroll to position [0, 0]
type input "h"
paste input "[URL][DOMAIN_NAME]"
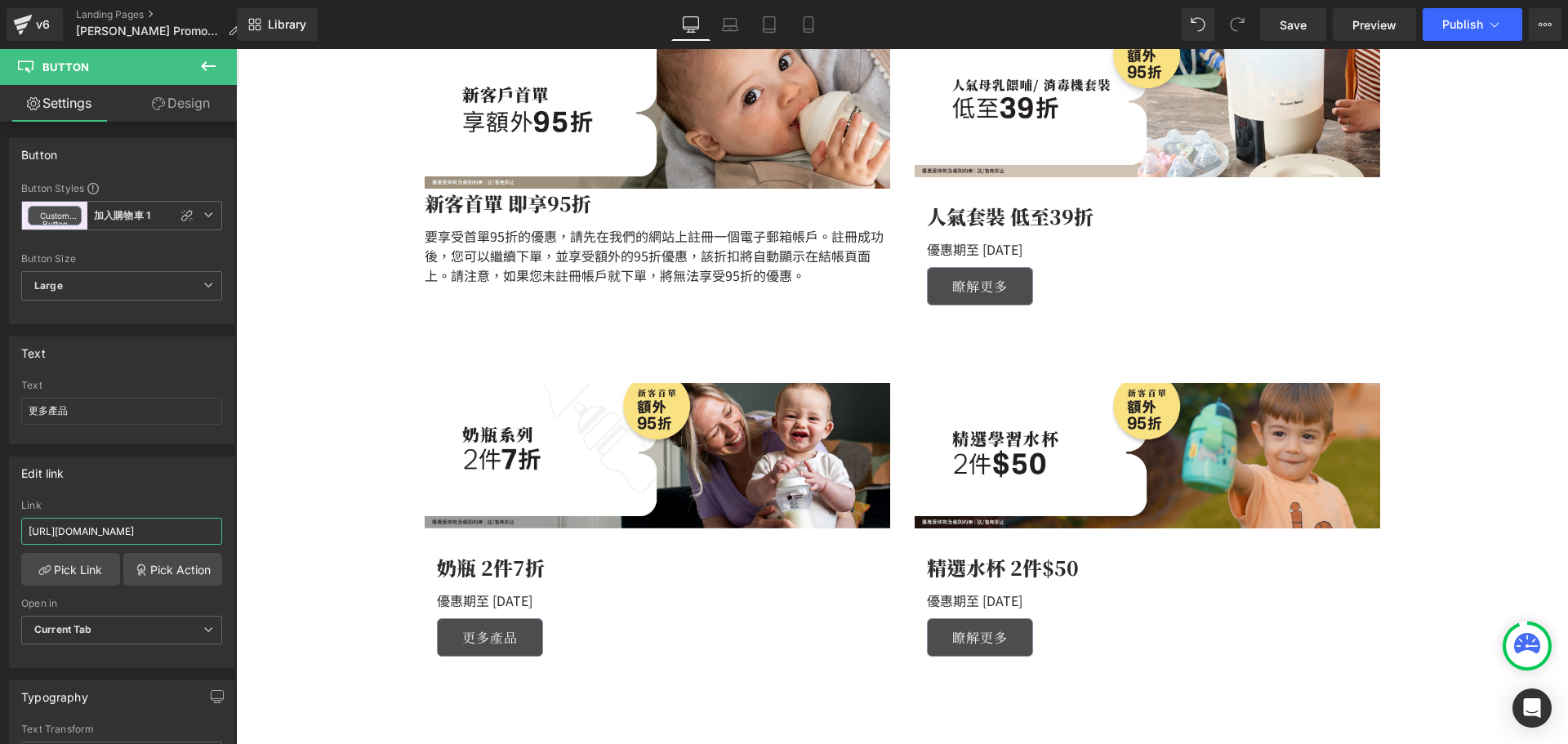
click at [493, 635] on span "Button" at bounding box center [490, 637] width 38 height 19
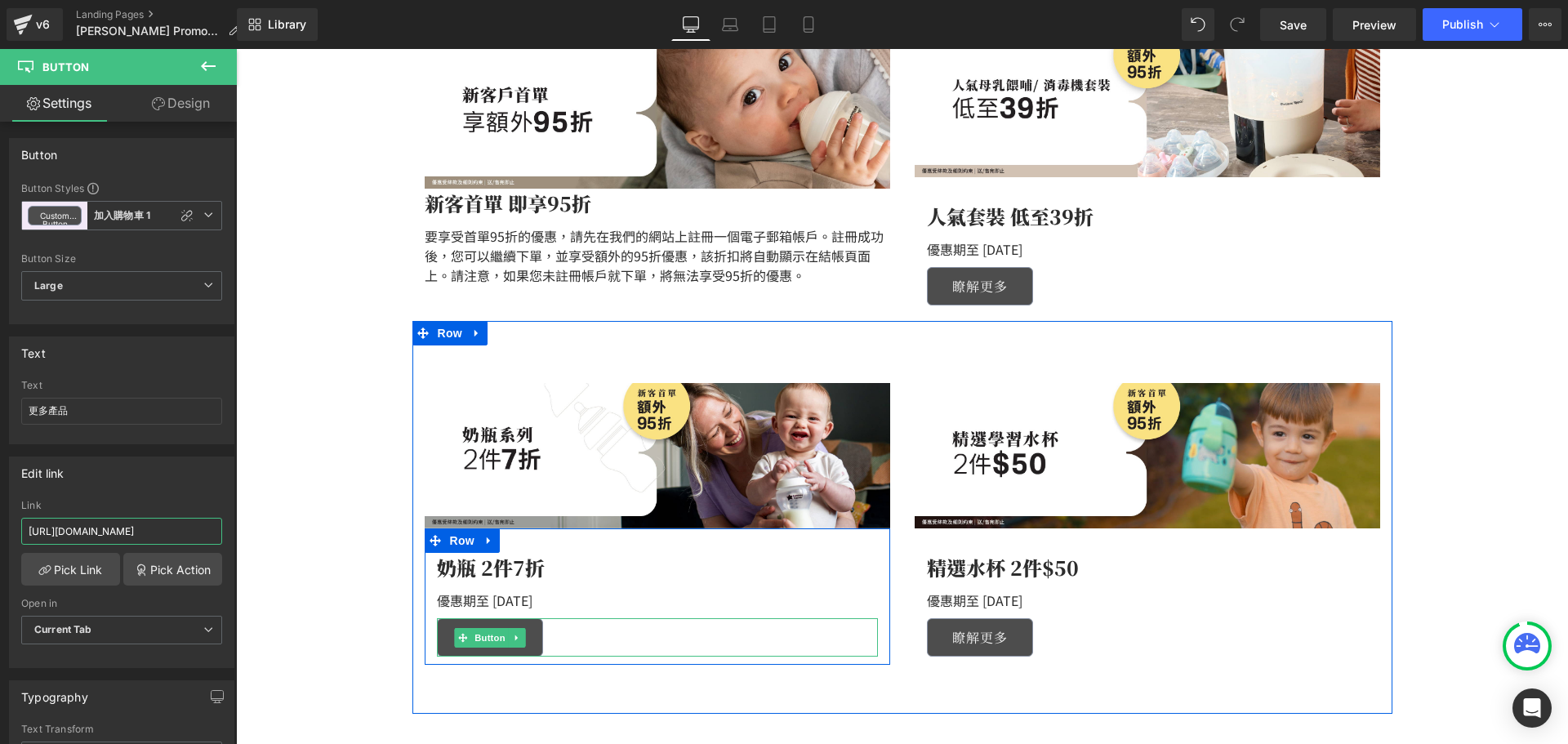
type input "[URL][DOMAIN_NAME]"
click at [508, 635] on link at bounding box center [516, 637] width 17 height 19
click at [487, 637] on icon at bounding box center [491, 637] width 9 height 9
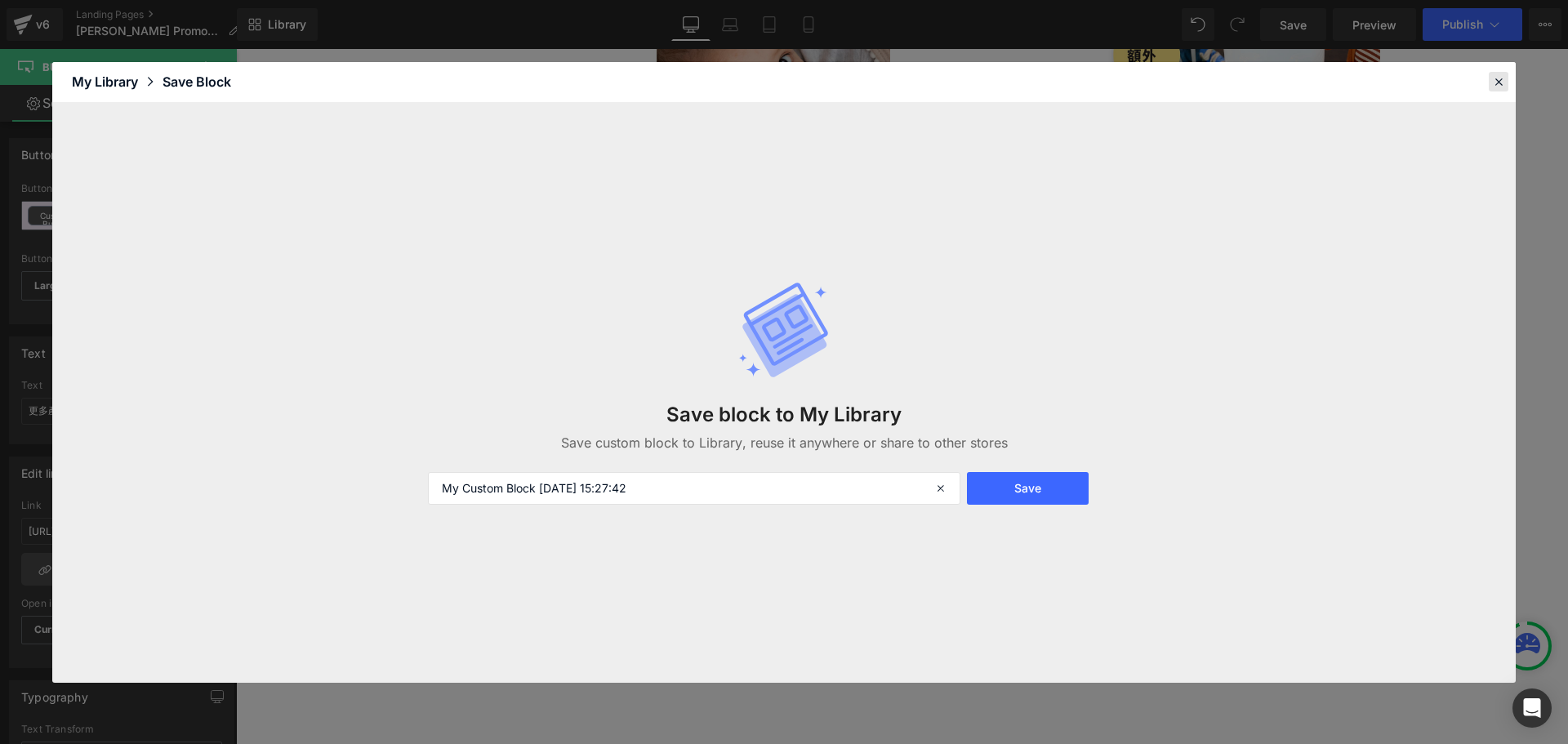
click at [1490, 86] on div at bounding box center [1498, 82] width 19 height 19
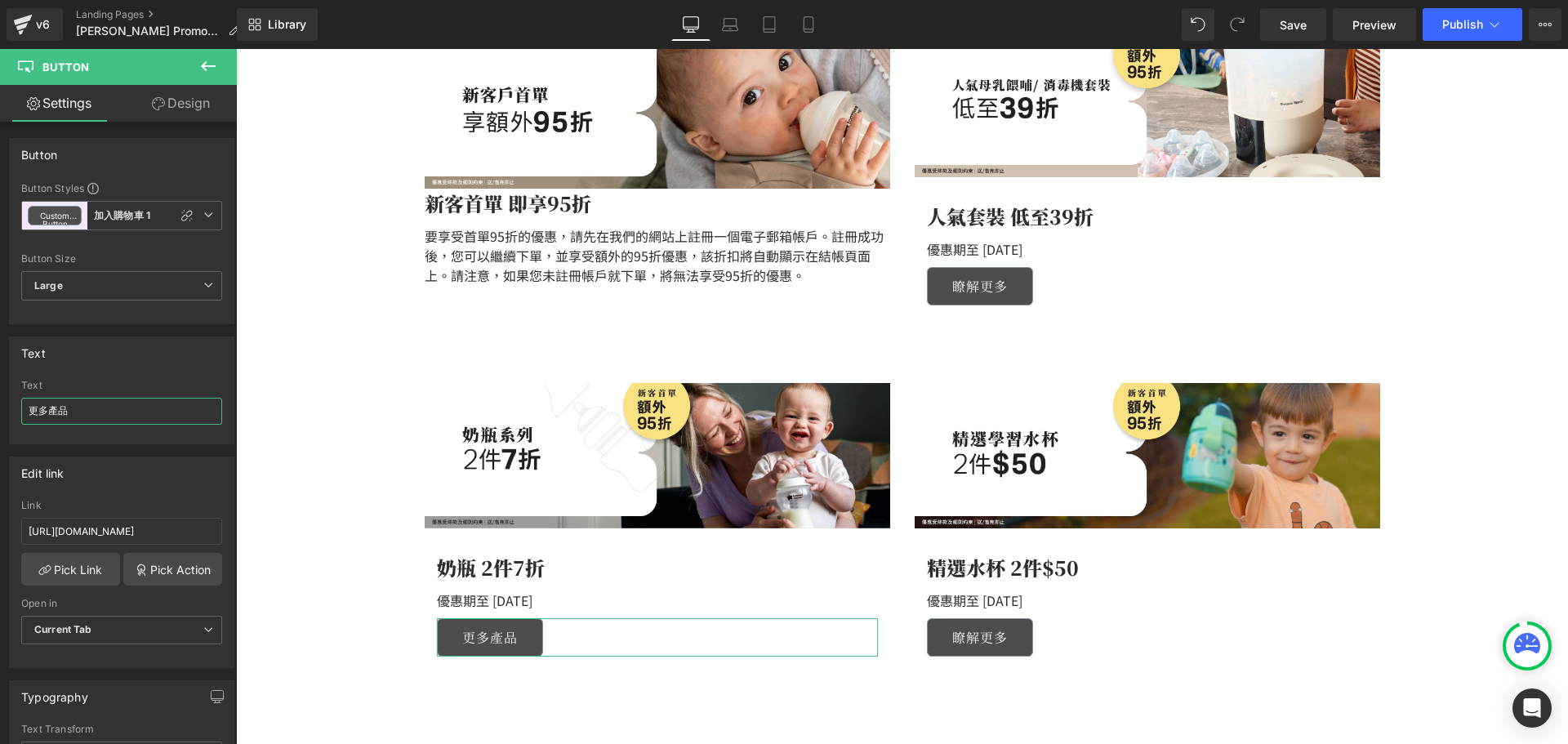
drag, startPoint x: 107, startPoint y: 406, endPoint x: -35, endPoint y: 401, distance: 142.1
click at [0, 401] on html "Button You are previewing how the will restyle your page. You can not edit Elem…" at bounding box center [784, 372] width 1568 height 744
type input "立即查看"
drag, startPoint x: 88, startPoint y: 409, endPoint x: -20, endPoint y: 400, distance: 108.4
click at [0, 400] on html "Button You are previewing how the will restyle your page. You can not edit Elem…" at bounding box center [784, 372] width 1568 height 744
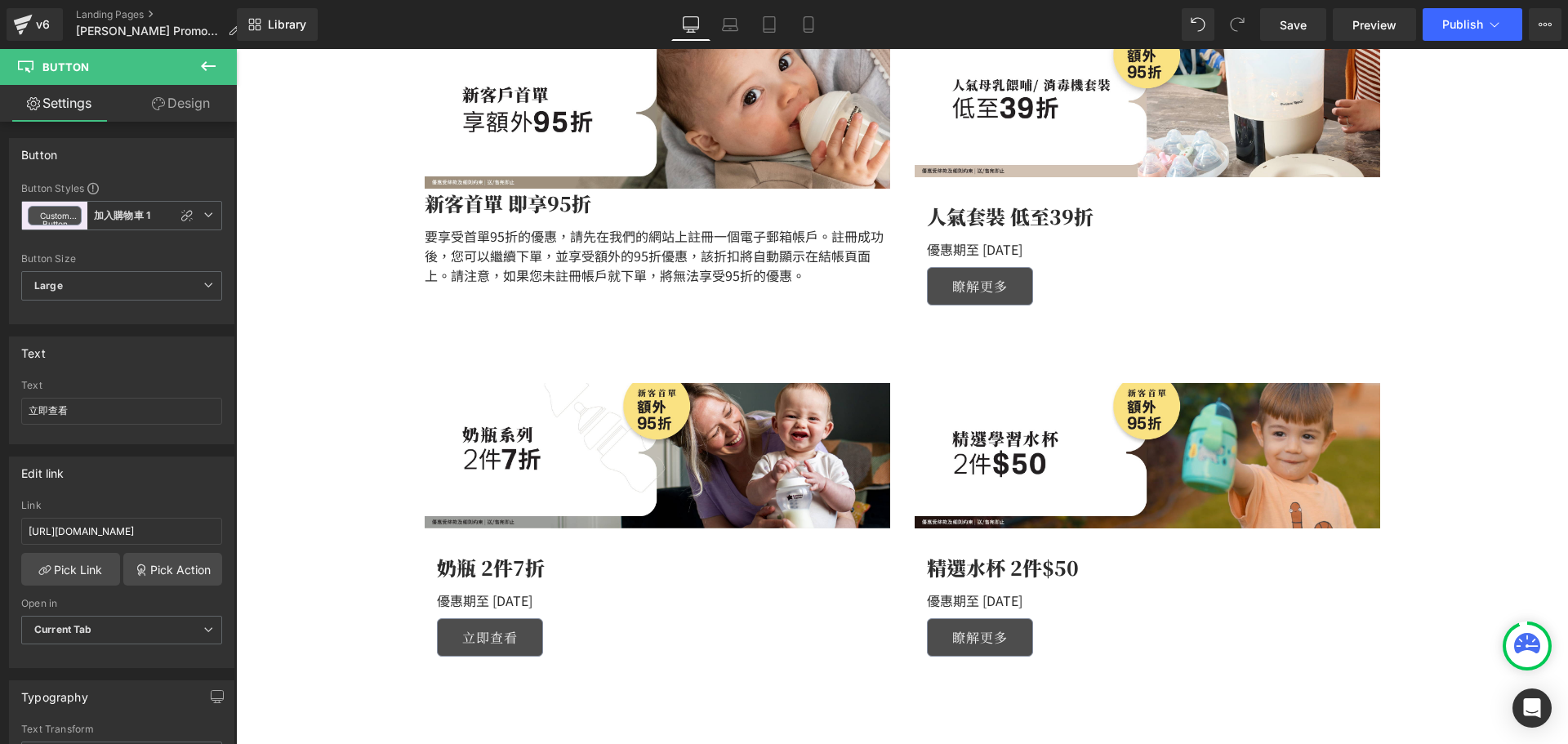
click at [971, 636] on div "瞭解更多 Button" at bounding box center [1147, 637] width 441 height 39
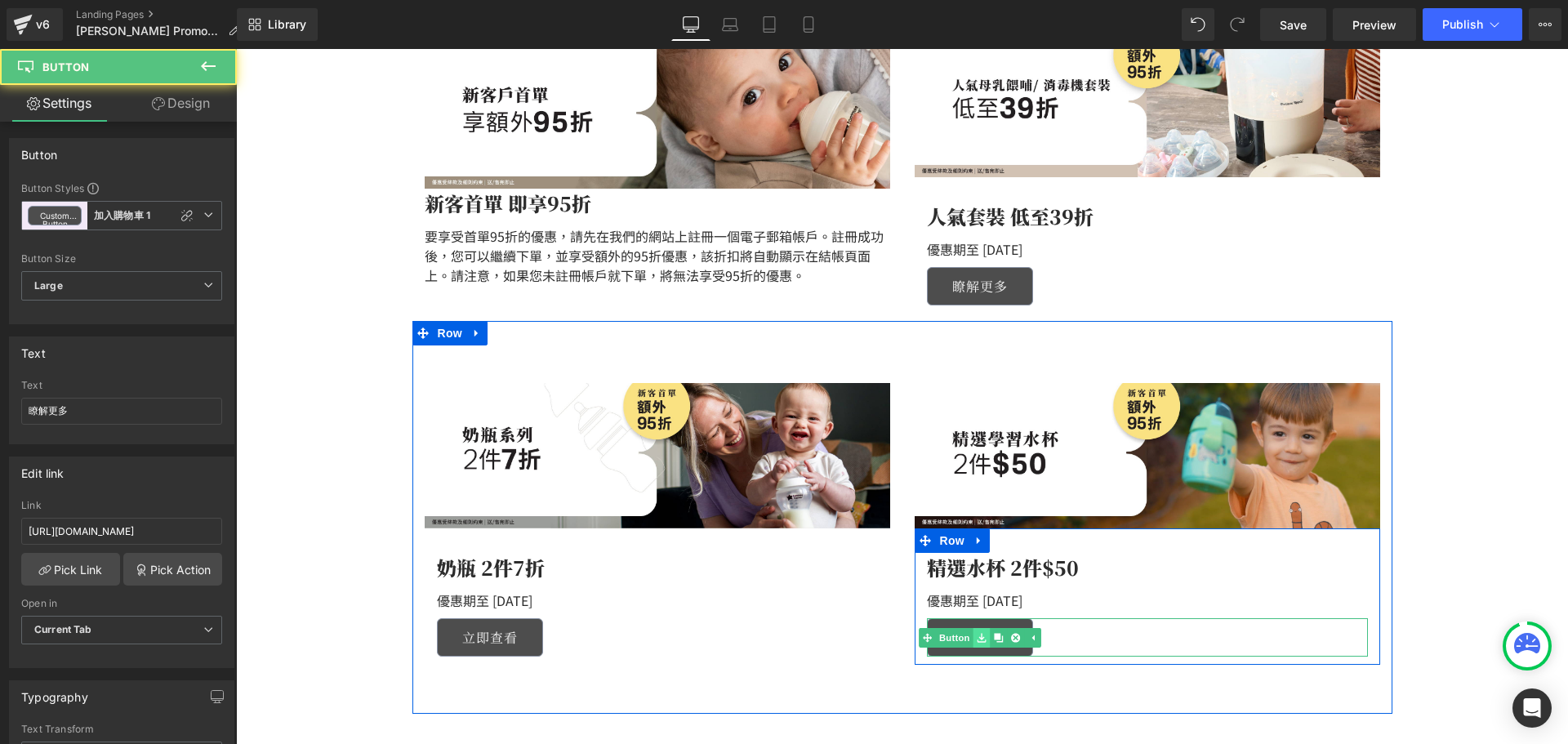
click at [976, 636] on icon at bounding box center [981, 637] width 9 height 9
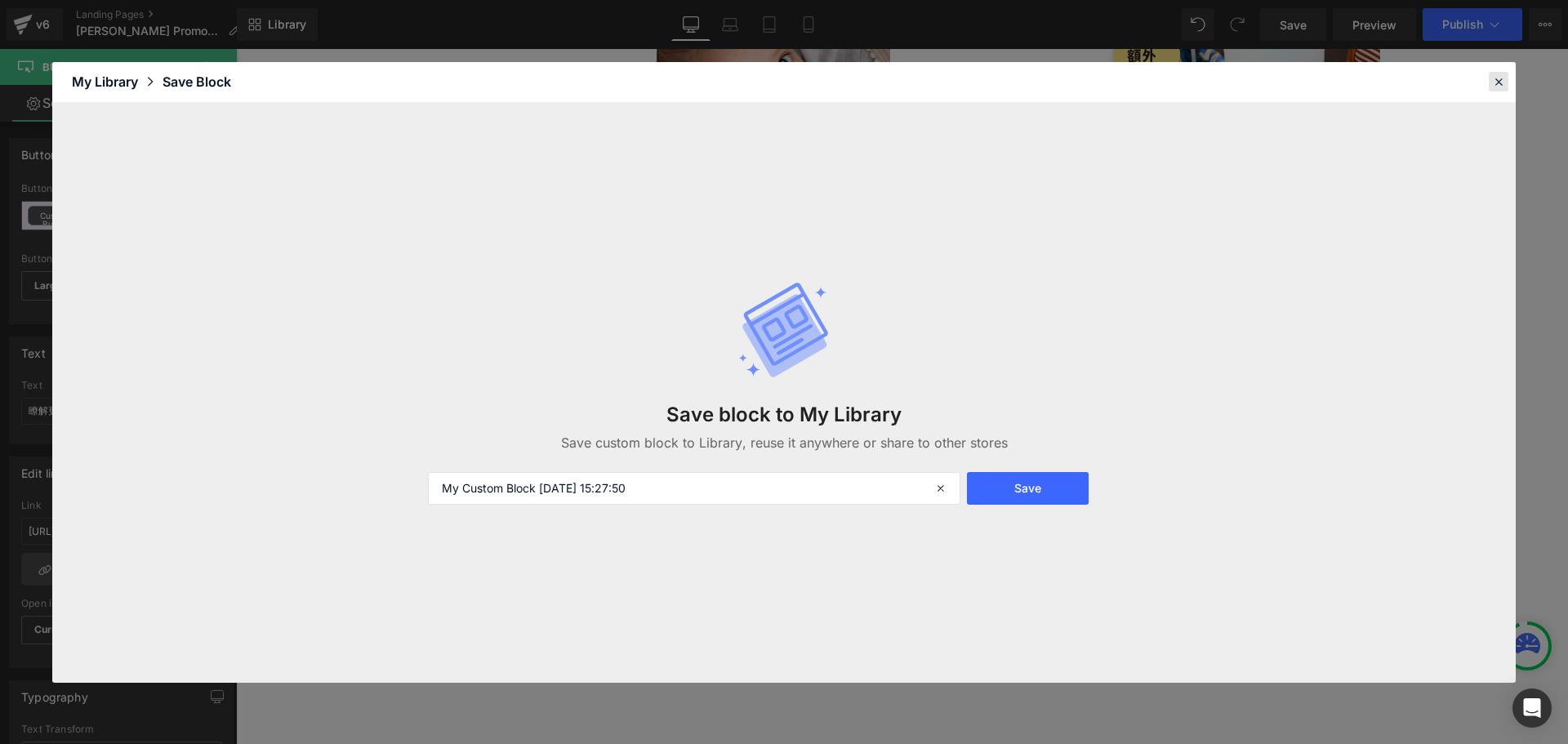
click at [1492, 81] on icon at bounding box center [1498, 81] width 15 height 15
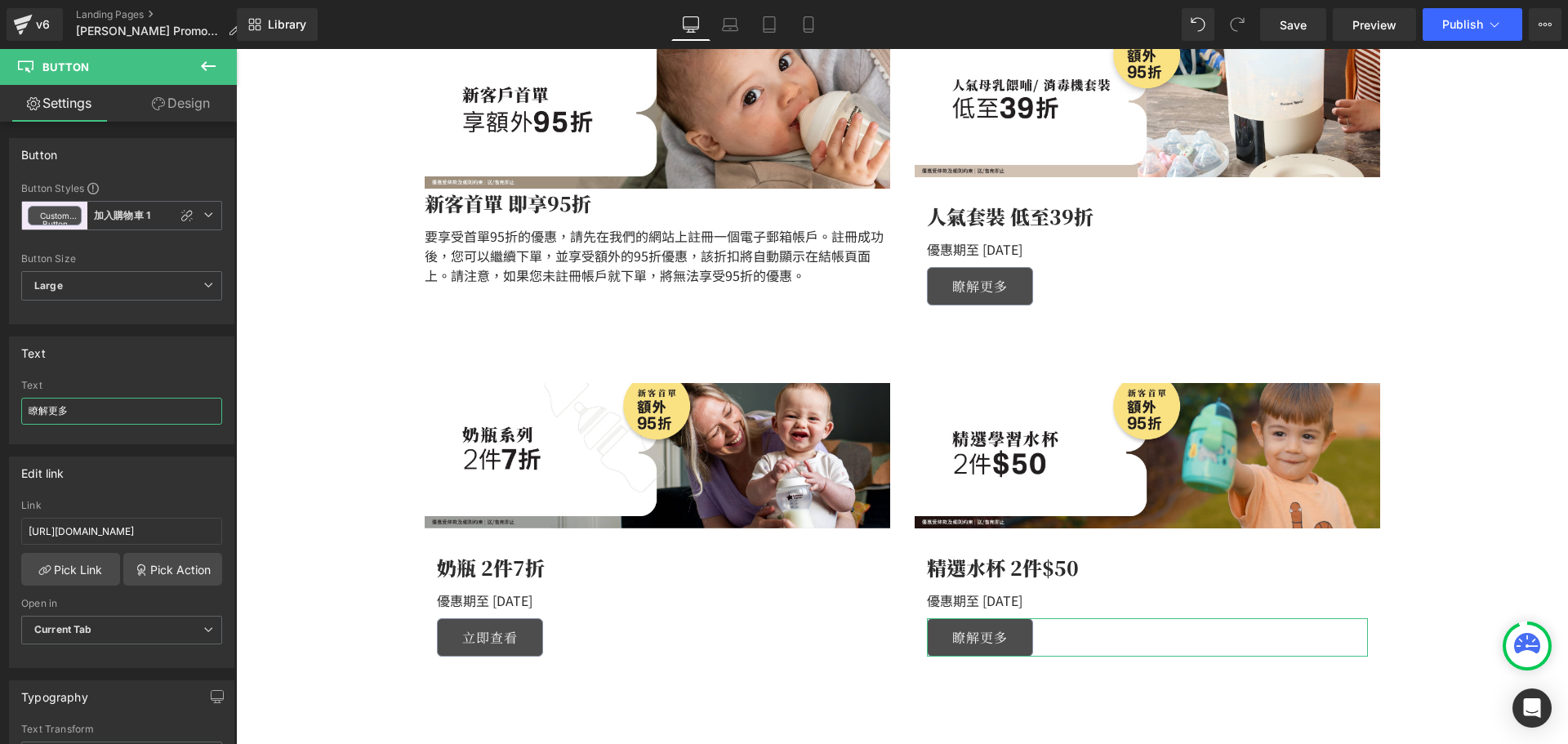
drag, startPoint x: 107, startPoint y: 418, endPoint x: -13, endPoint y: 408, distance: 120.4
click at [0, 408] on html "Button You are previewing how the will restyle your page. You can not edit Elem…" at bounding box center [784, 372] width 1568 height 744
paste input "即查看"
type input "立即查看"
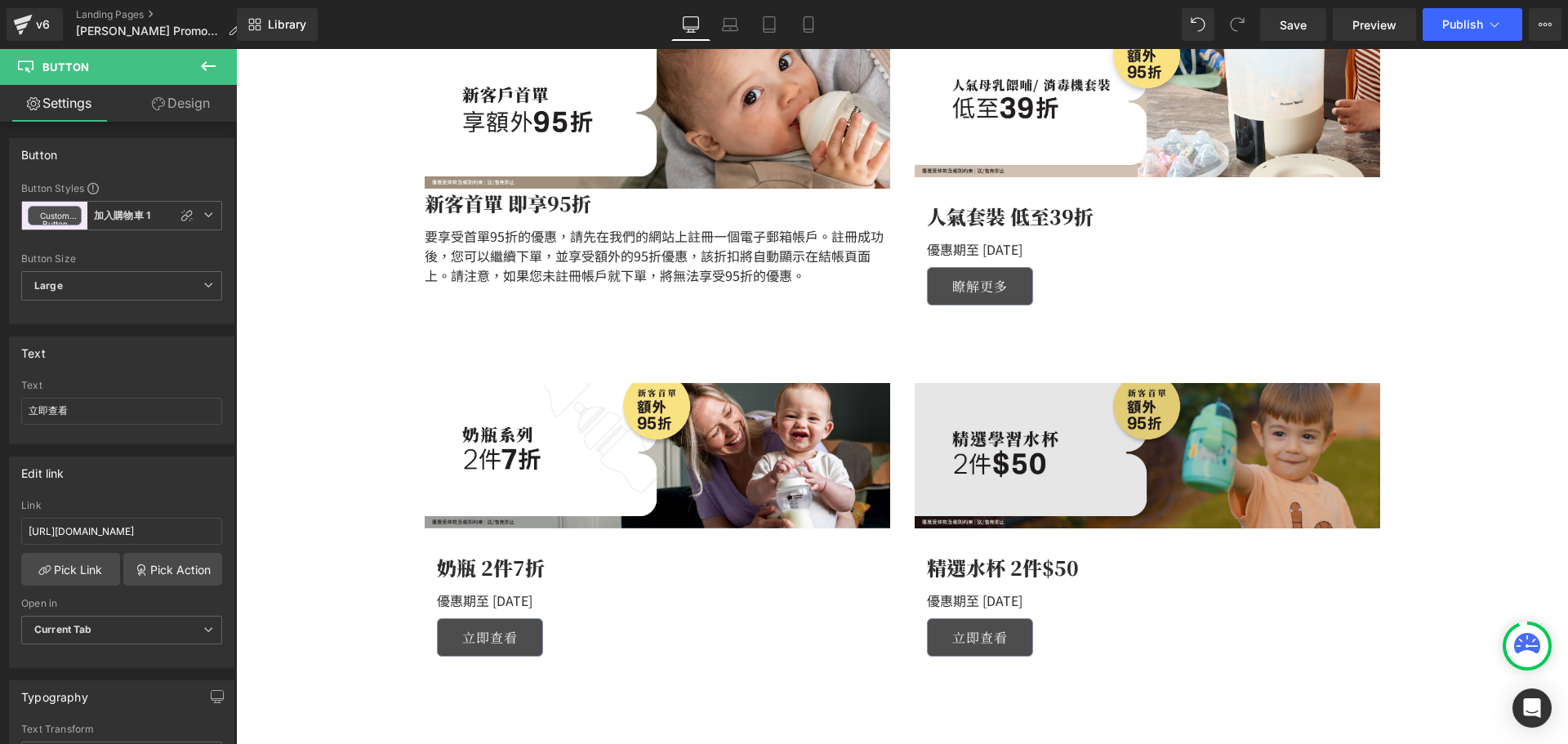
click at [1046, 444] on img at bounding box center [1147, 455] width 466 height 145
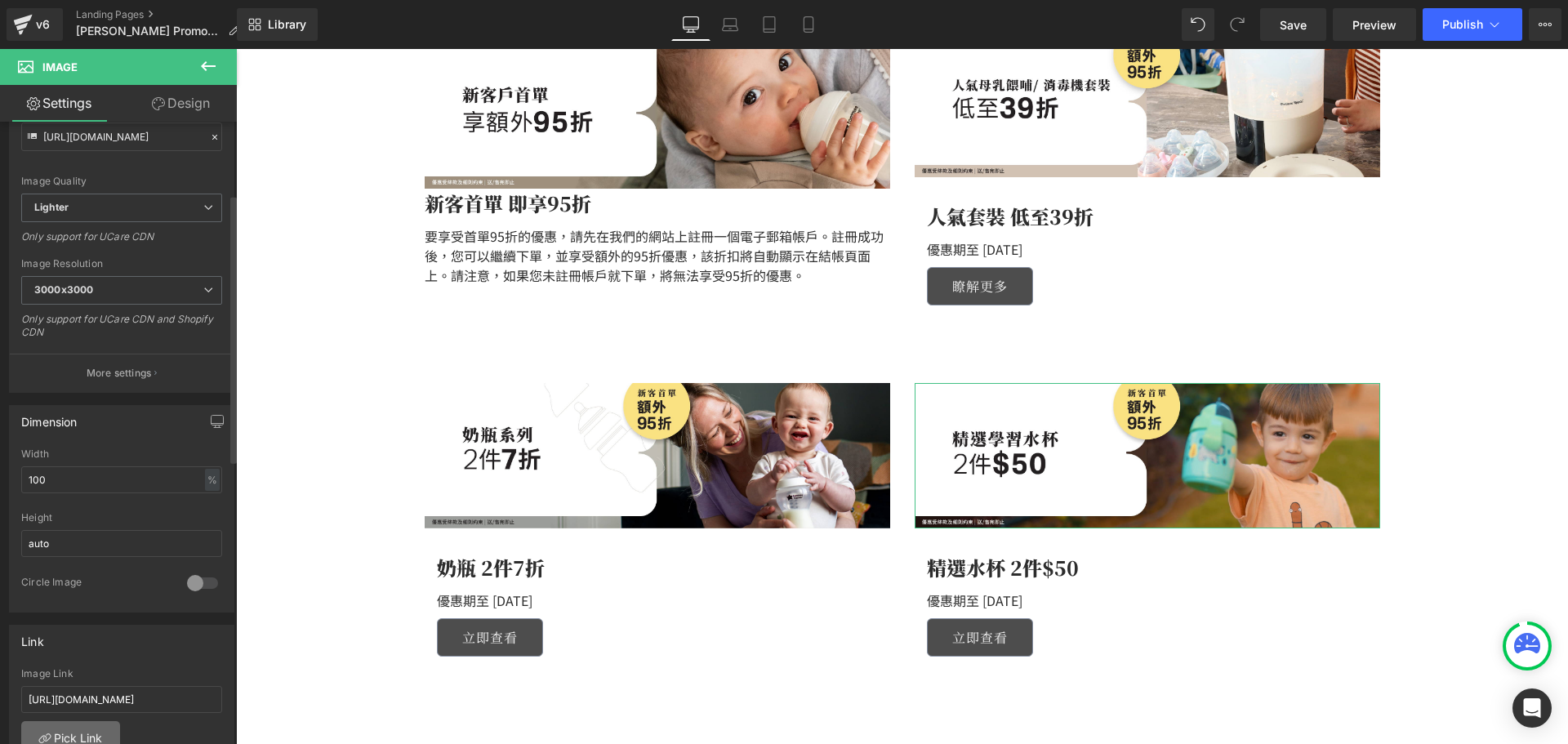
scroll to position [327, 0]
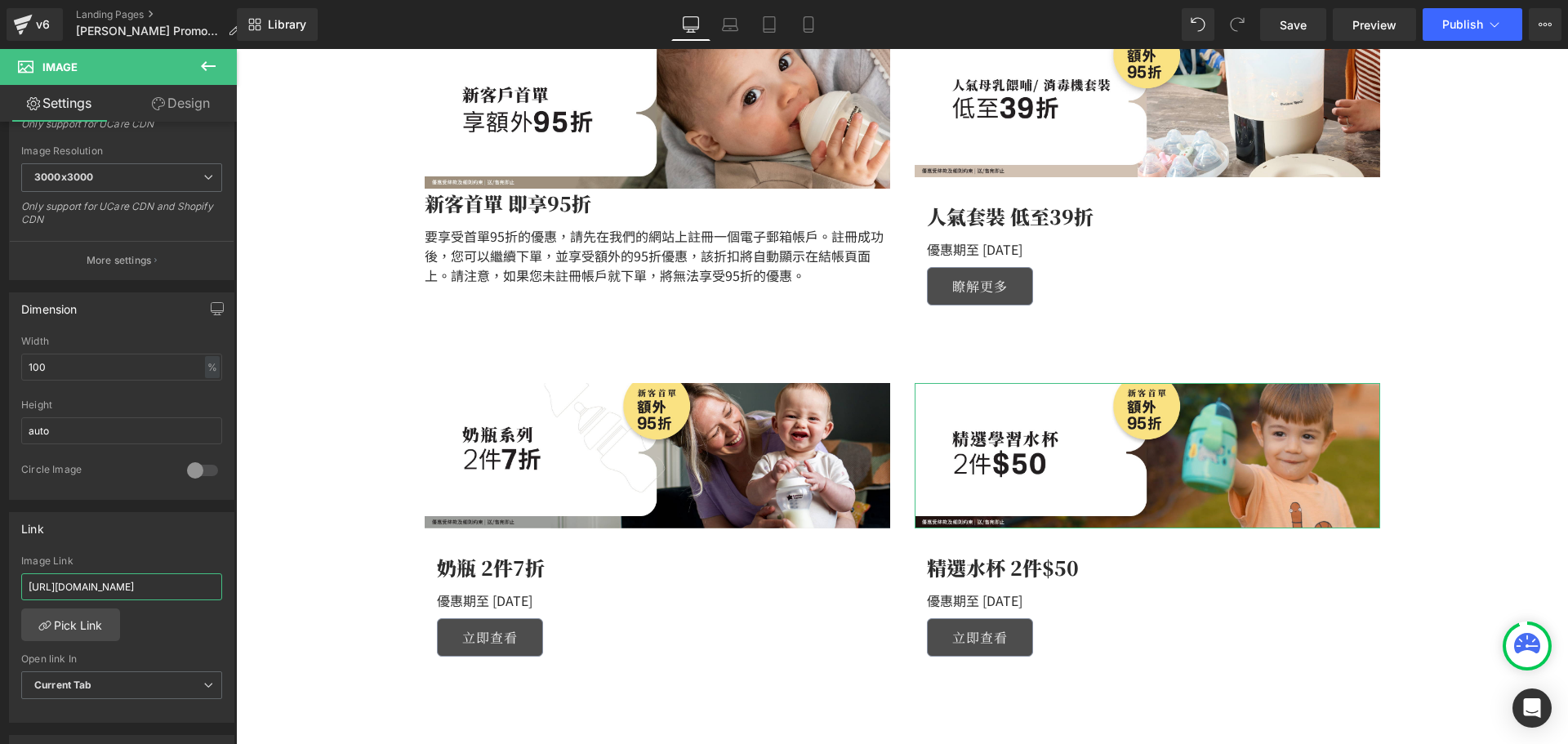
drag, startPoint x: 284, startPoint y: 637, endPoint x: 381, endPoint y: 585, distance: 110.1
type input "h"
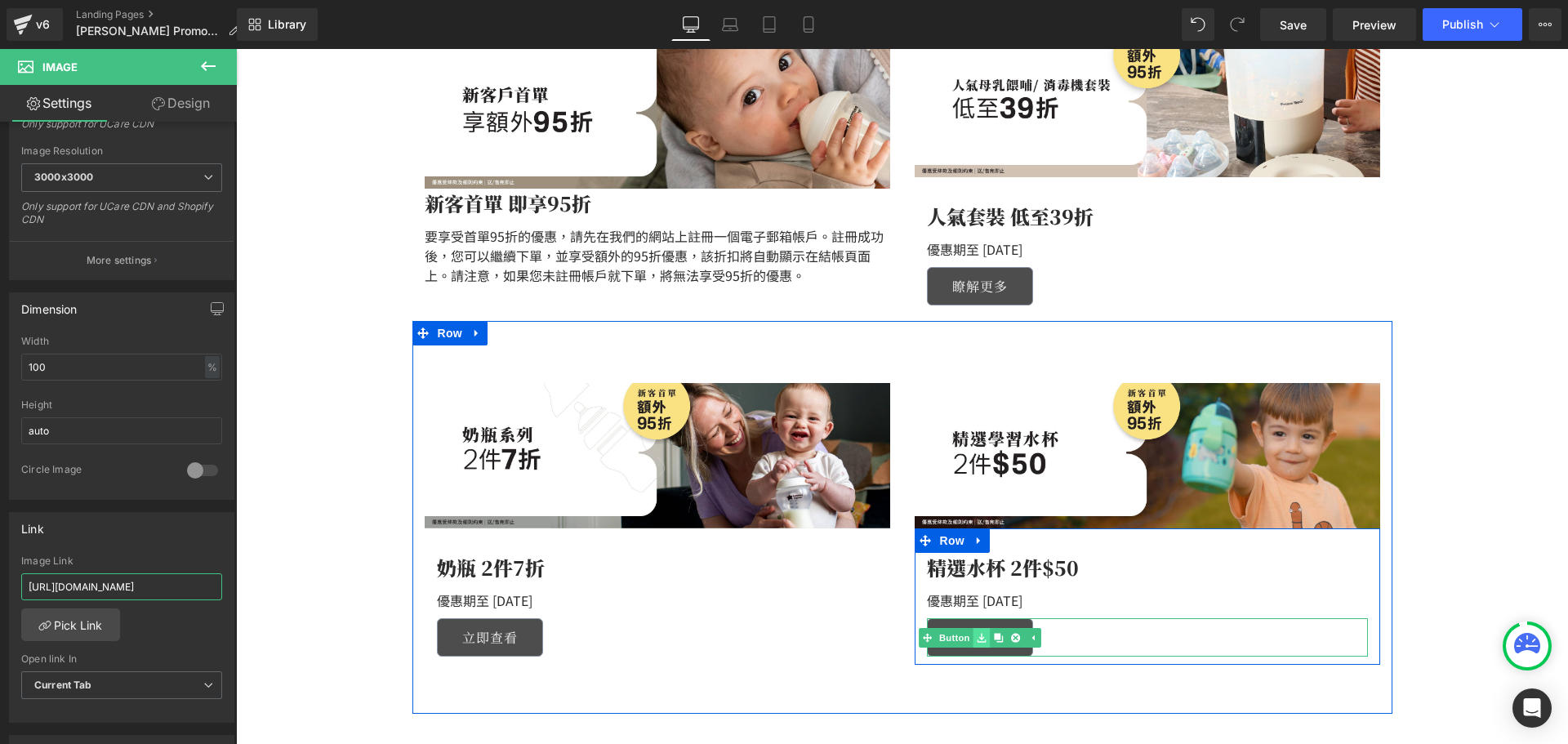
type input "[URL][DOMAIN_NAME]"
click at [976, 639] on icon at bounding box center [981, 637] width 9 height 9
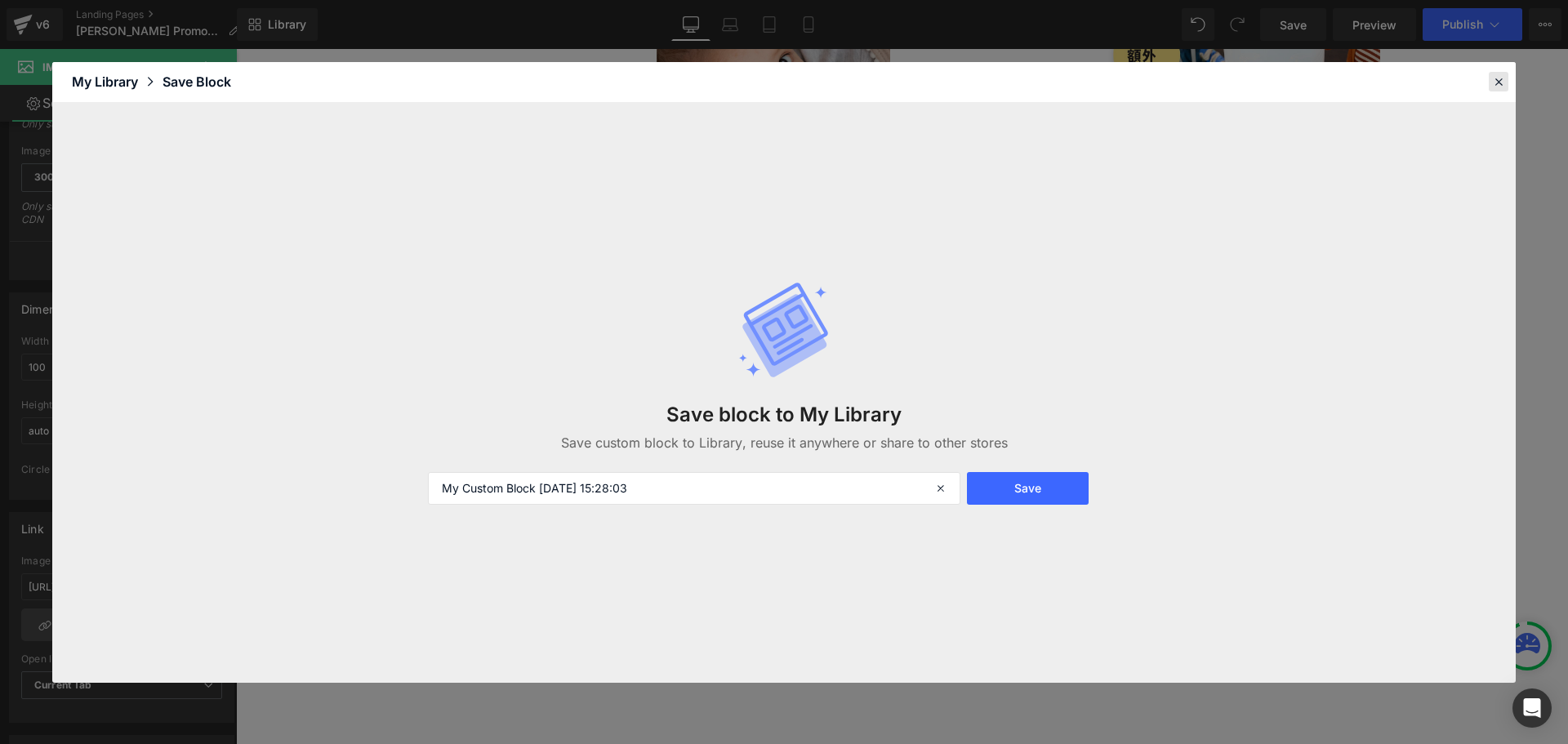
click at [1489, 85] on header "Library Elements Blocks Templates Saved Library My Library Save Block" at bounding box center [784, 82] width 1463 height 41
drag, startPoint x: 1496, startPoint y: 82, endPoint x: 1260, endPoint y: 34, distance: 240.8
click at [1496, 82] on icon at bounding box center [1498, 81] width 15 height 15
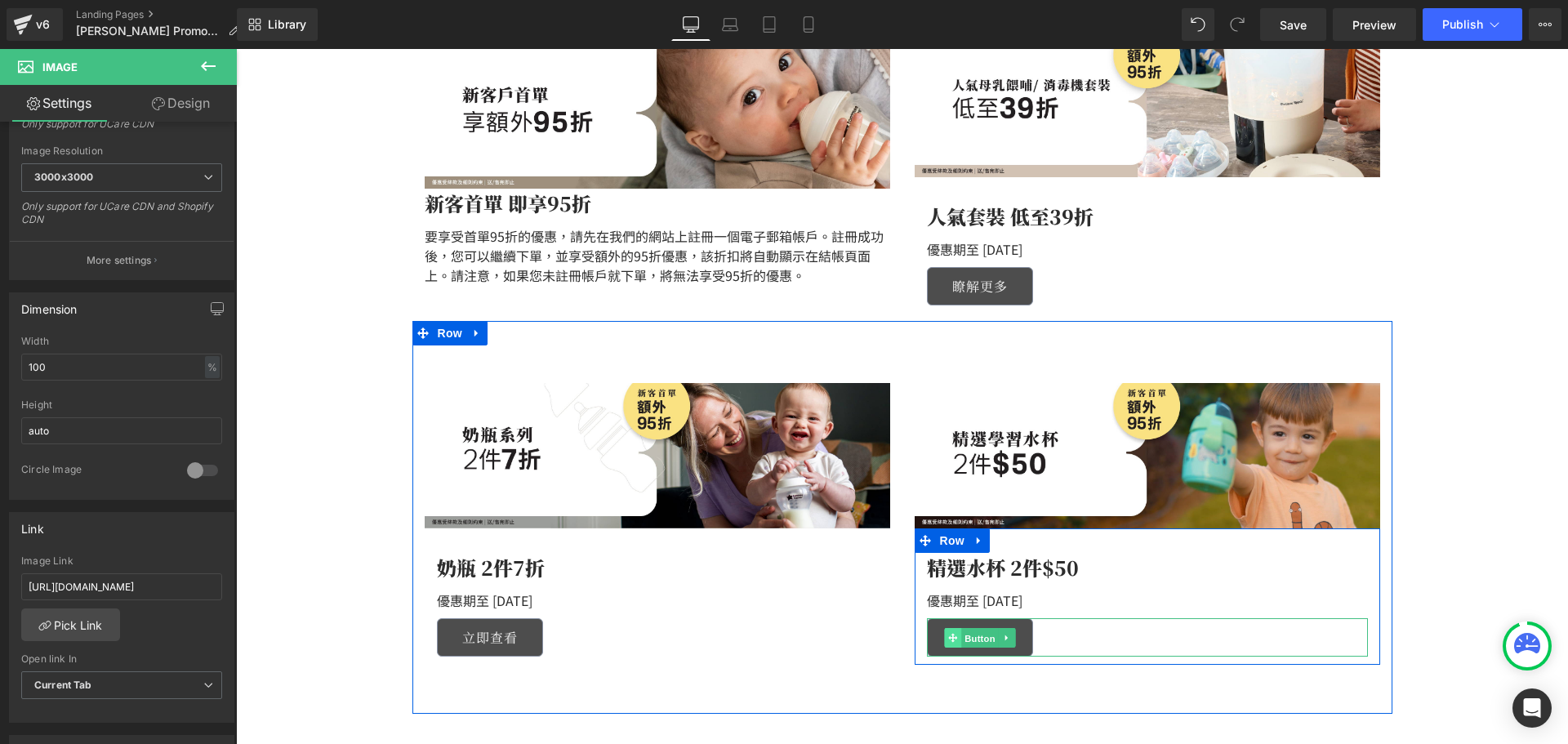
click at [944, 637] on link "Button" at bounding box center [970, 637] width 54 height 19
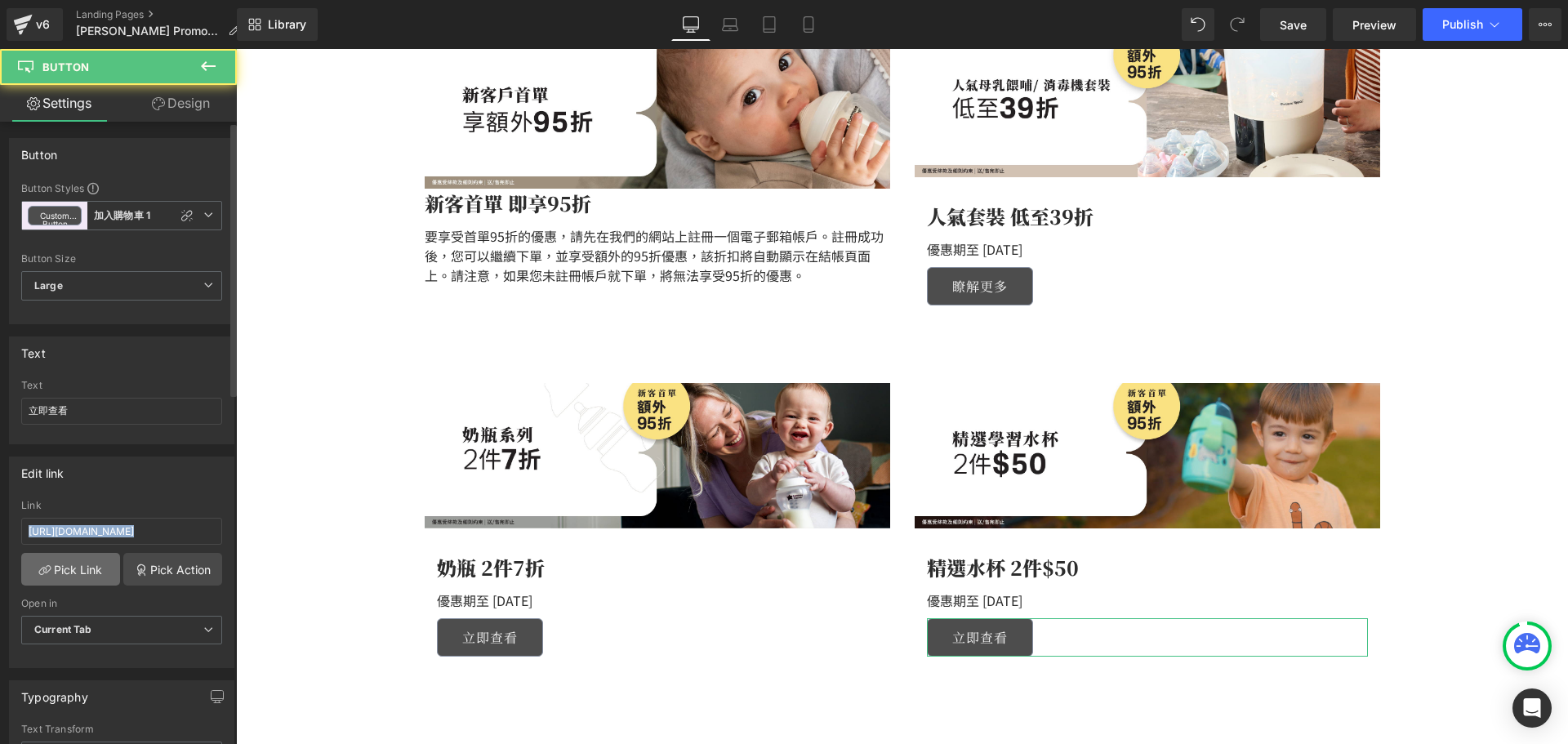
drag, startPoint x: 43, startPoint y: 586, endPoint x: 53, endPoint y: 578, distance: 12.8
click at [51, 580] on div "[URL][DOMAIN_NAME] Link [URL][DOMAIN_NAME] Pick Link Pick Action Current Tab Ne…" at bounding box center [121, 584] width 224 height 167
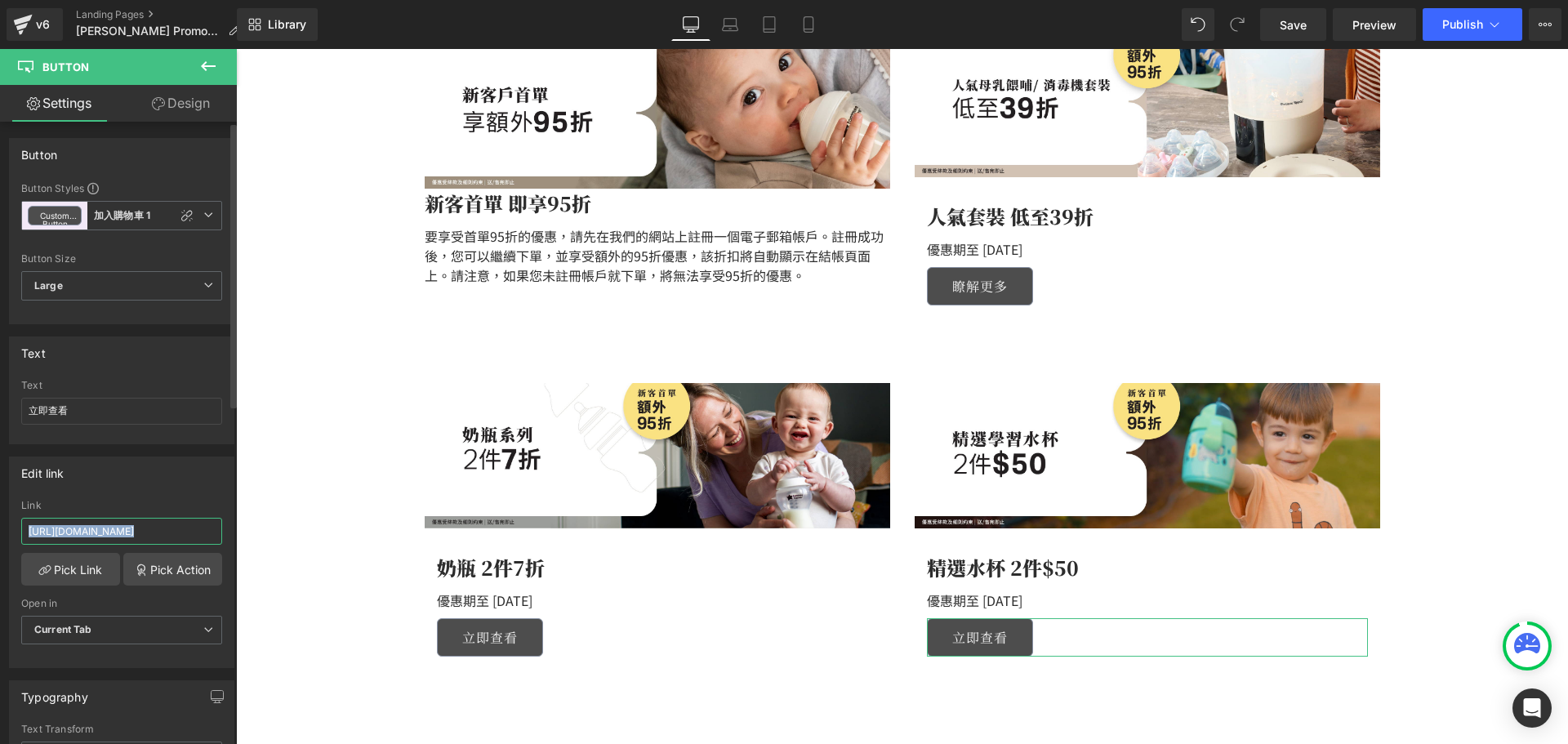
click at [65, 532] on input "[URL][DOMAIN_NAME]" at bounding box center [121, 531] width 201 height 27
drag, startPoint x: 291, startPoint y: 578, endPoint x: 375, endPoint y: 539, distance: 92.6
type input "h"
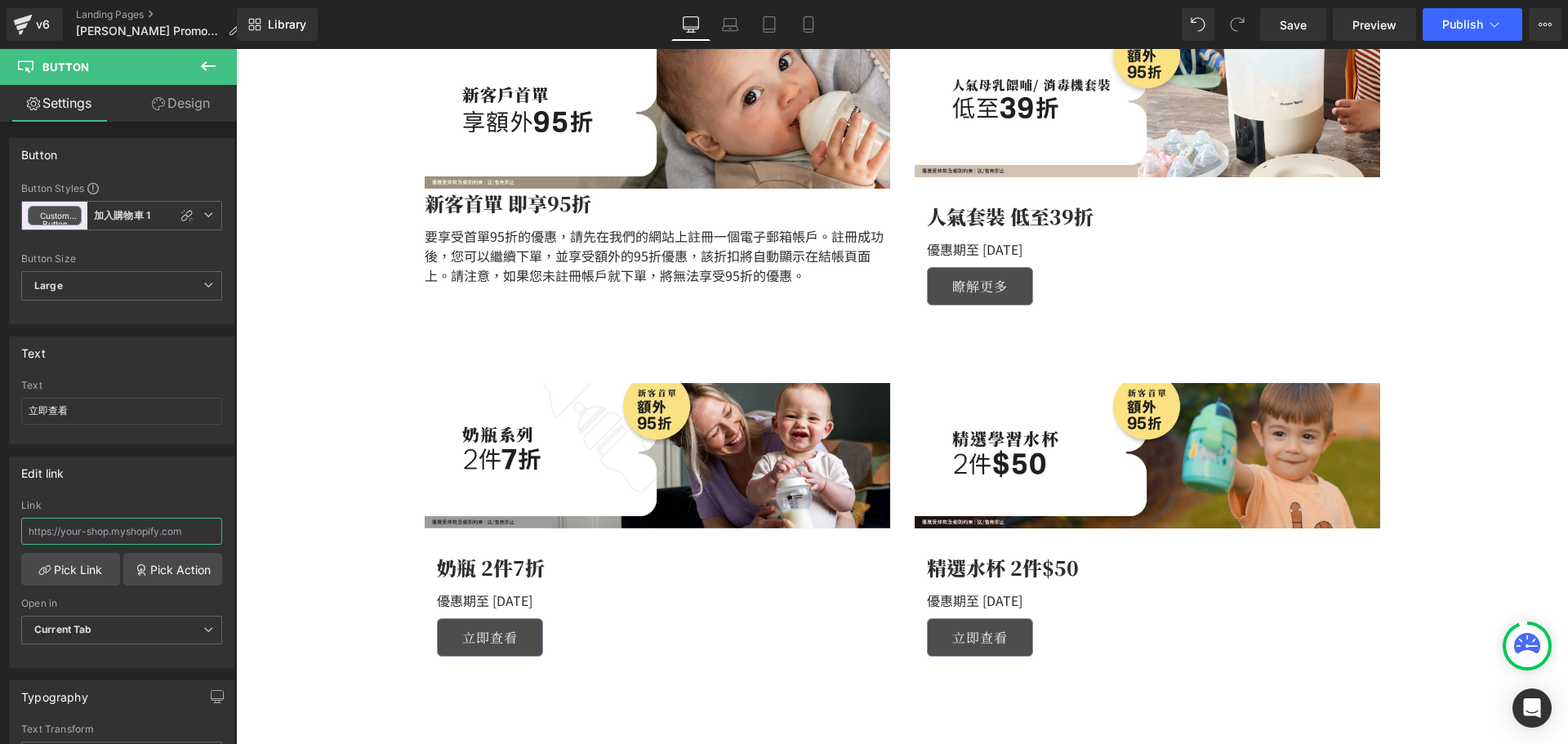
paste input "[URL][DOMAIN_NAME]"
type input "[URL][DOMAIN_NAME]"
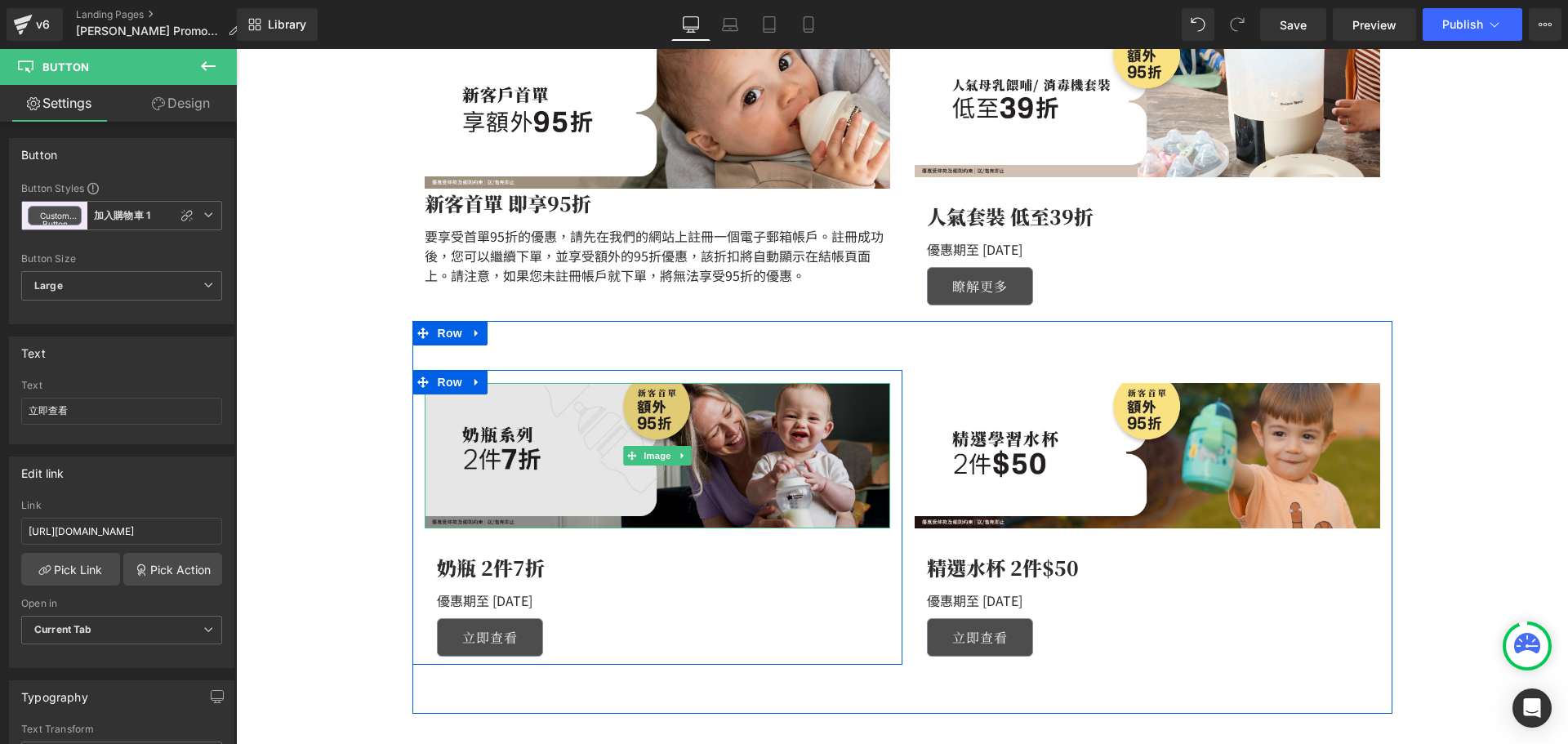
click at [572, 430] on img at bounding box center [657, 455] width 466 height 145
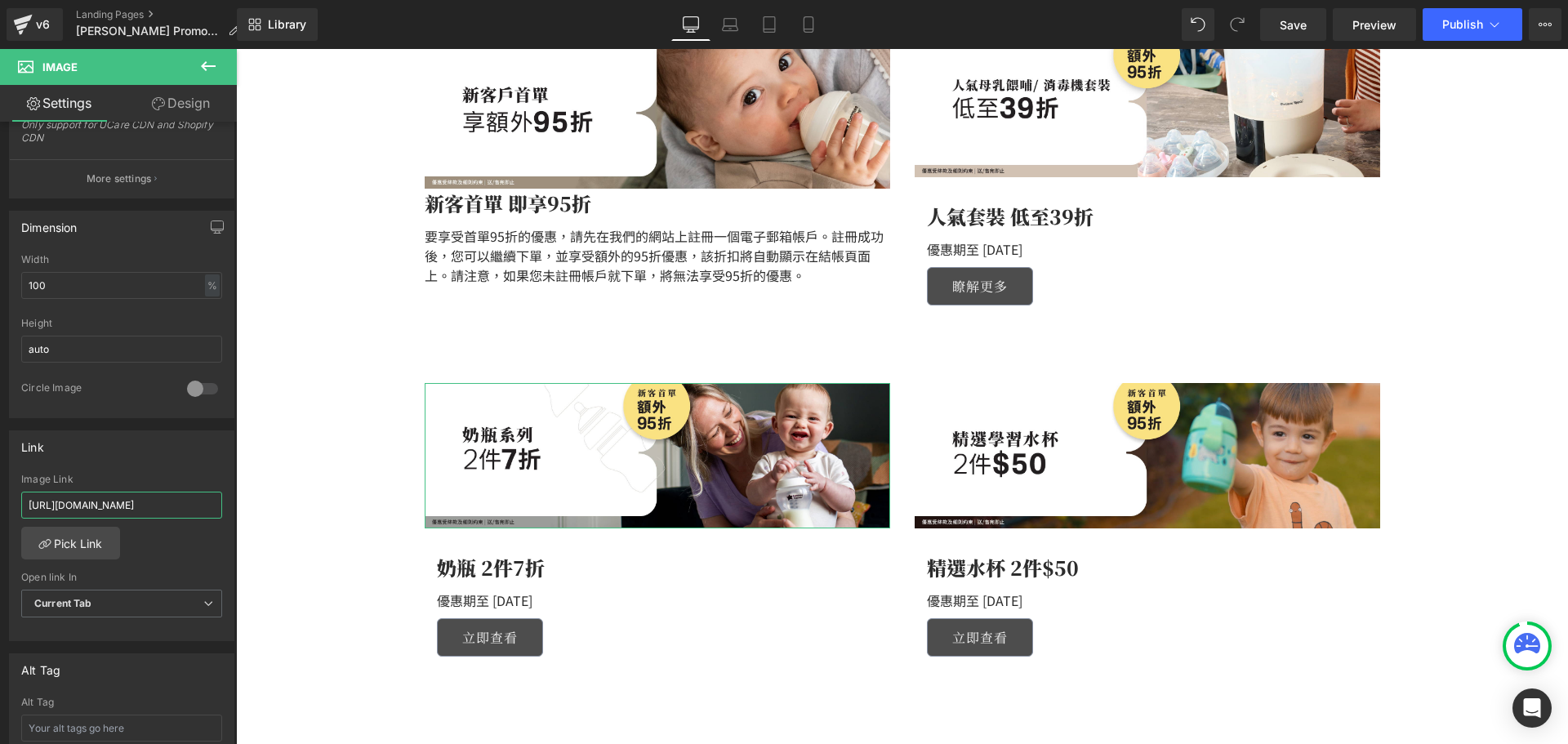
scroll to position [0, 147]
drag, startPoint x: 337, startPoint y: 552, endPoint x: 302, endPoint y: 501, distance: 61.9
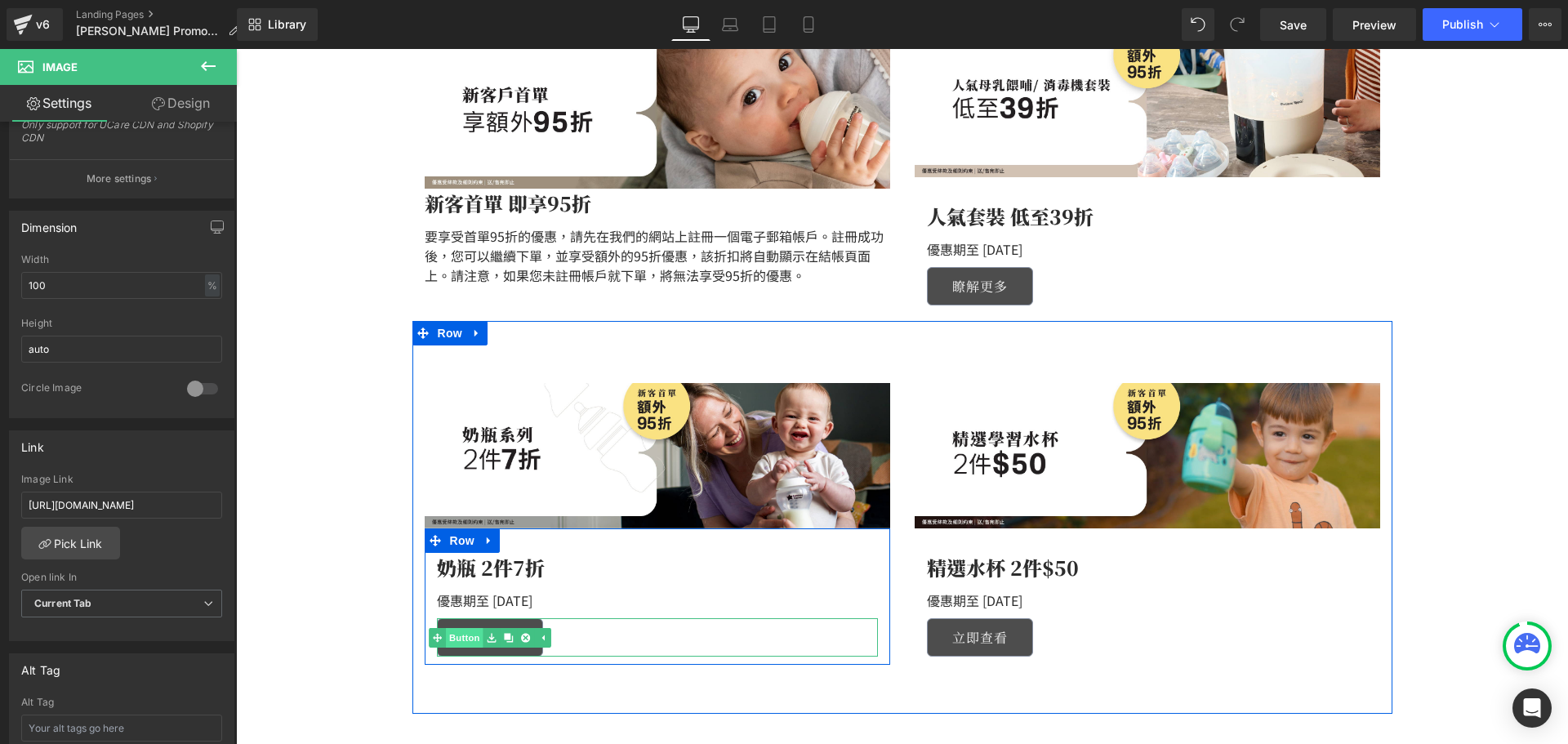
click at [451, 641] on link "Button" at bounding box center [455, 637] width 54 height 19
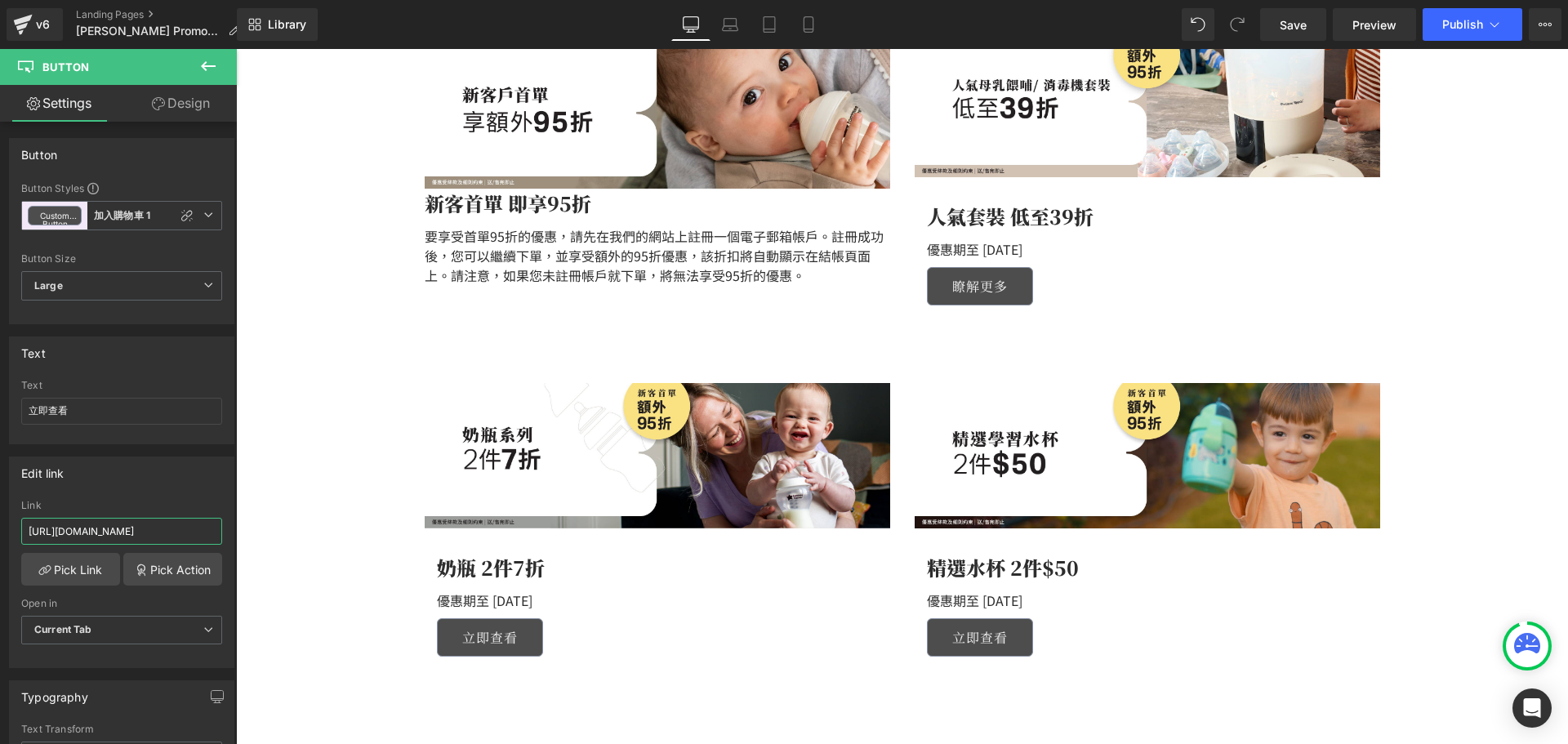
drag, startPoint x: 341, startPoint y: 583, endPoint x: 314, endPoint y: 534, distance: 55.9
click at [0, 521] on html "Button You are previewing how the will restyle your page. You can not edit Elem…" at bounding box center [784, 372] width 1568 height 744
paste input "[DOMAIN_NAME][URL]"
type input "[URL][DOMAIN_NAME]"
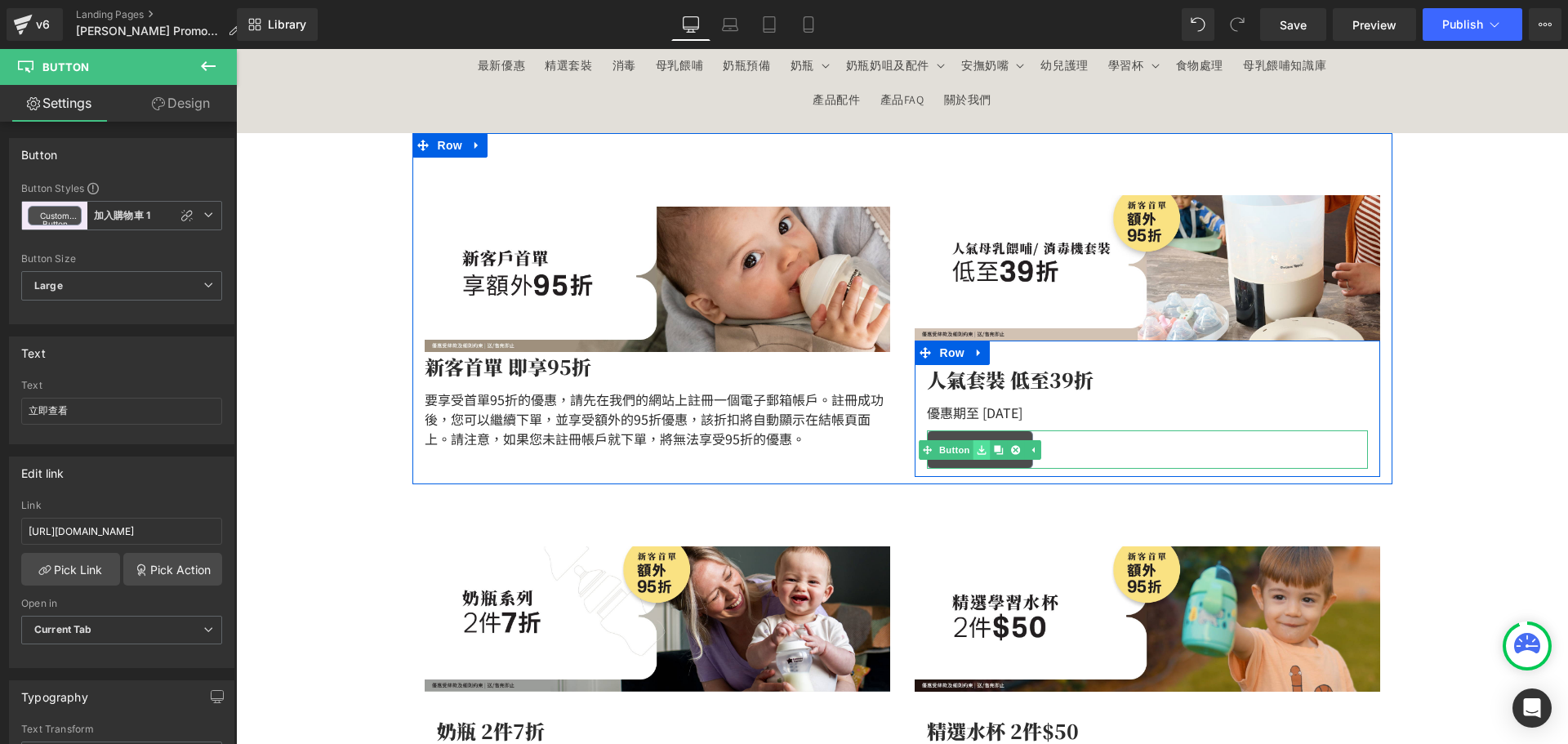
click at [976, 453] on icon at bounding box center [981, 449] width 9 height 10
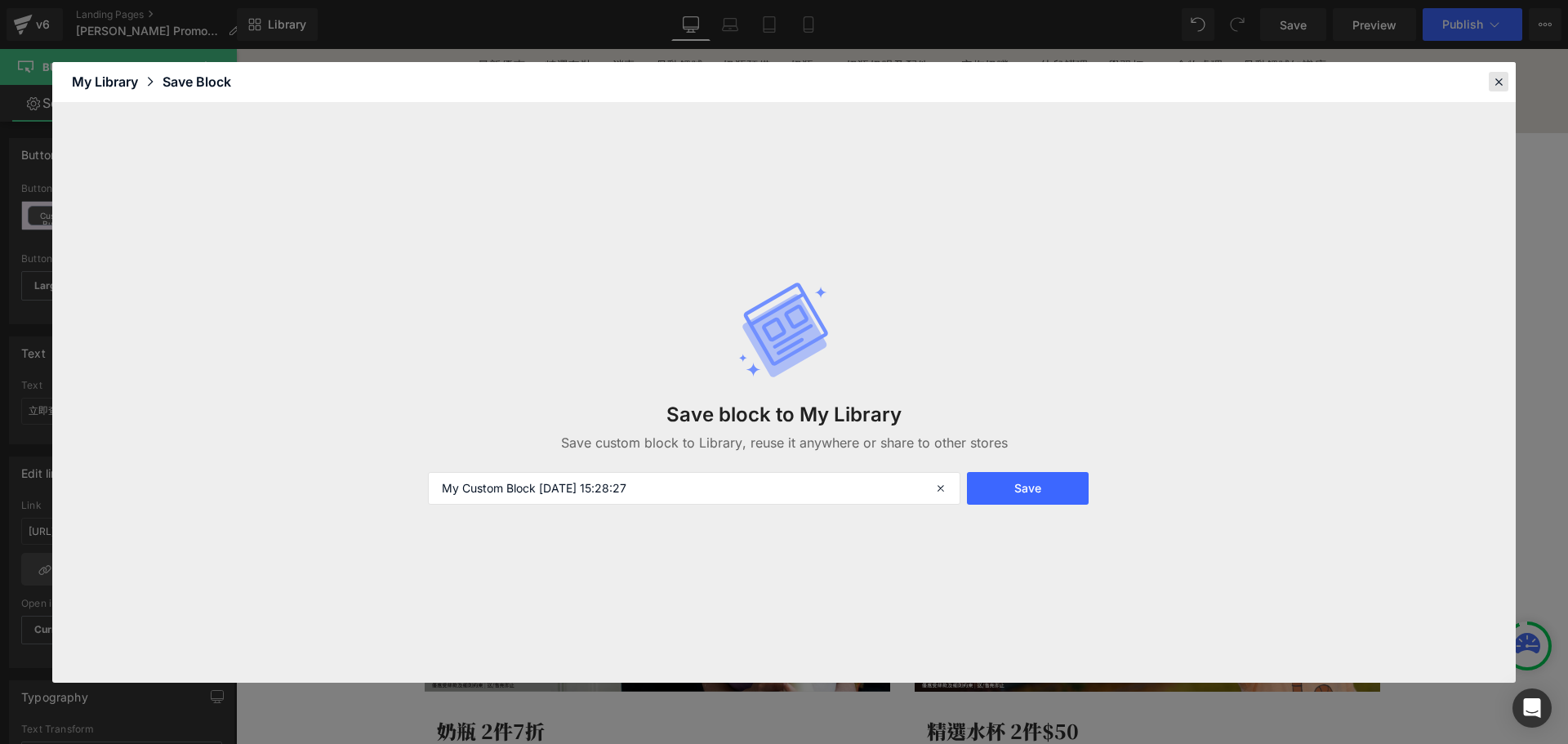
click at [1501, 79] on icon at bounding box center [1498, 81] width 15 height 15
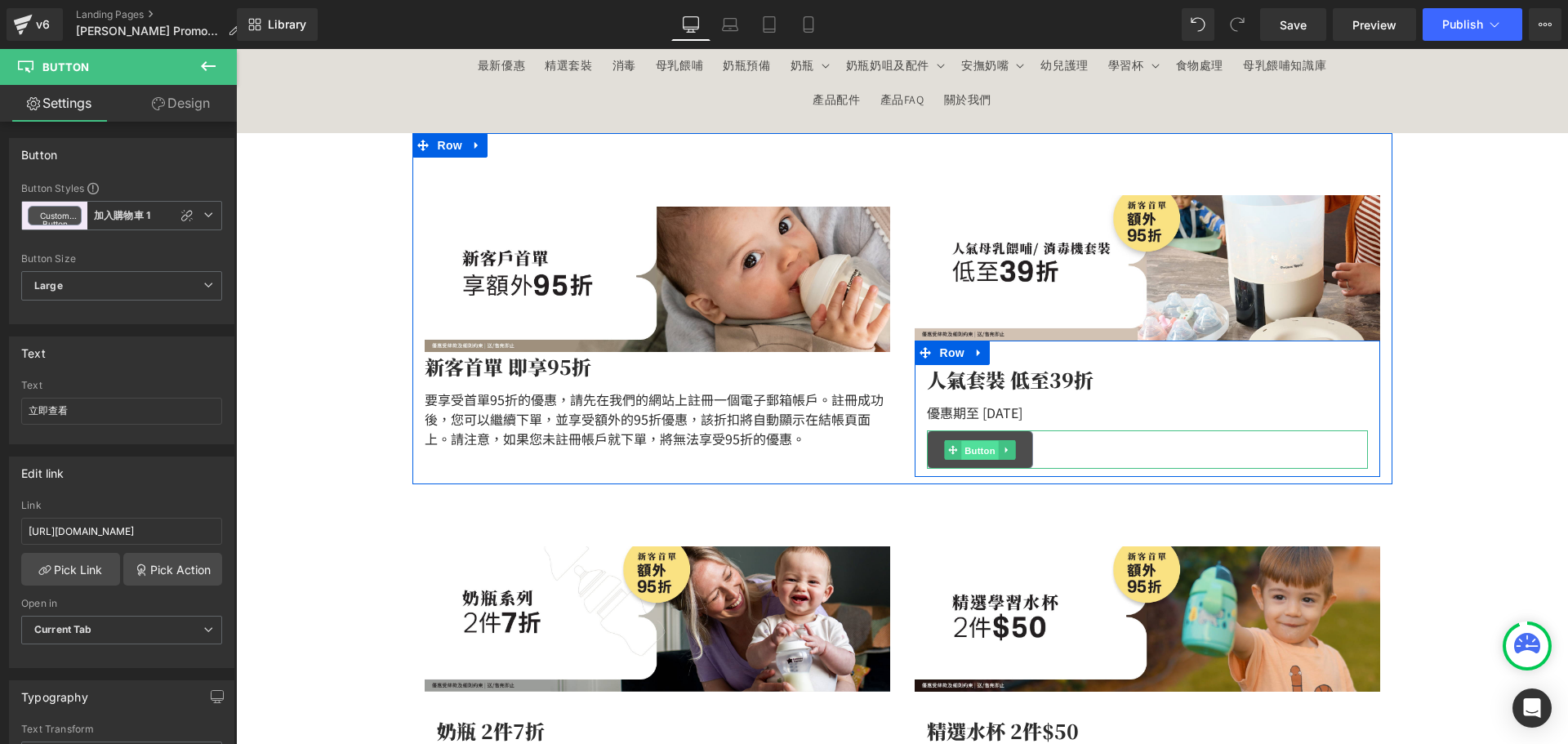
click at [950, 453] on link "Button" at bounding box center [970, 450] width 54 height 19
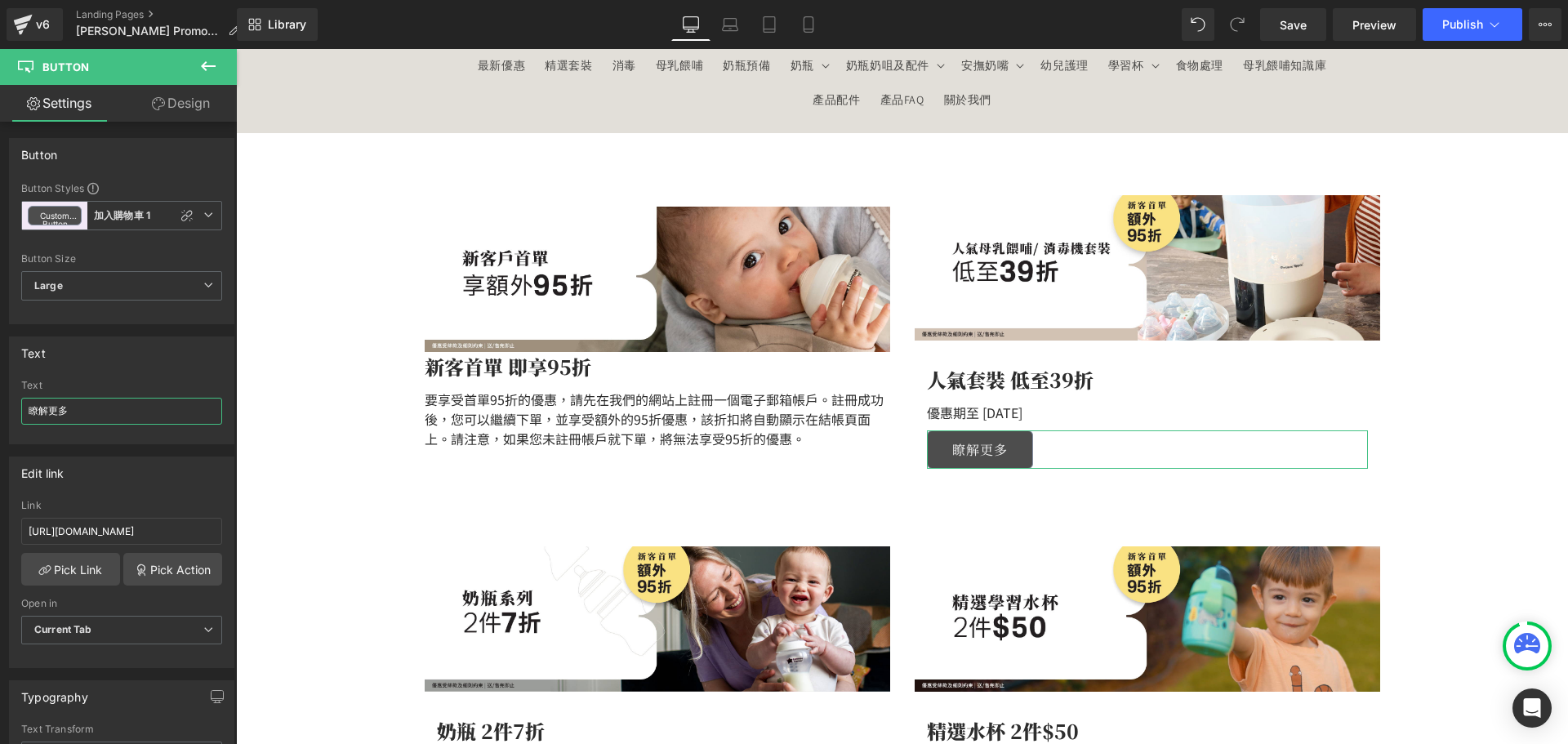
drag, startPoint x: 41, startPoint y: 414, endPoint x: -36, endPoint y: 410, distance: 77.1
click at [0, 410] on html "Button You are previewing how the will restyle your page. You can not edit Elem…" at bounding box center [784, 372] width 1568 height 744
type input "立即查看"
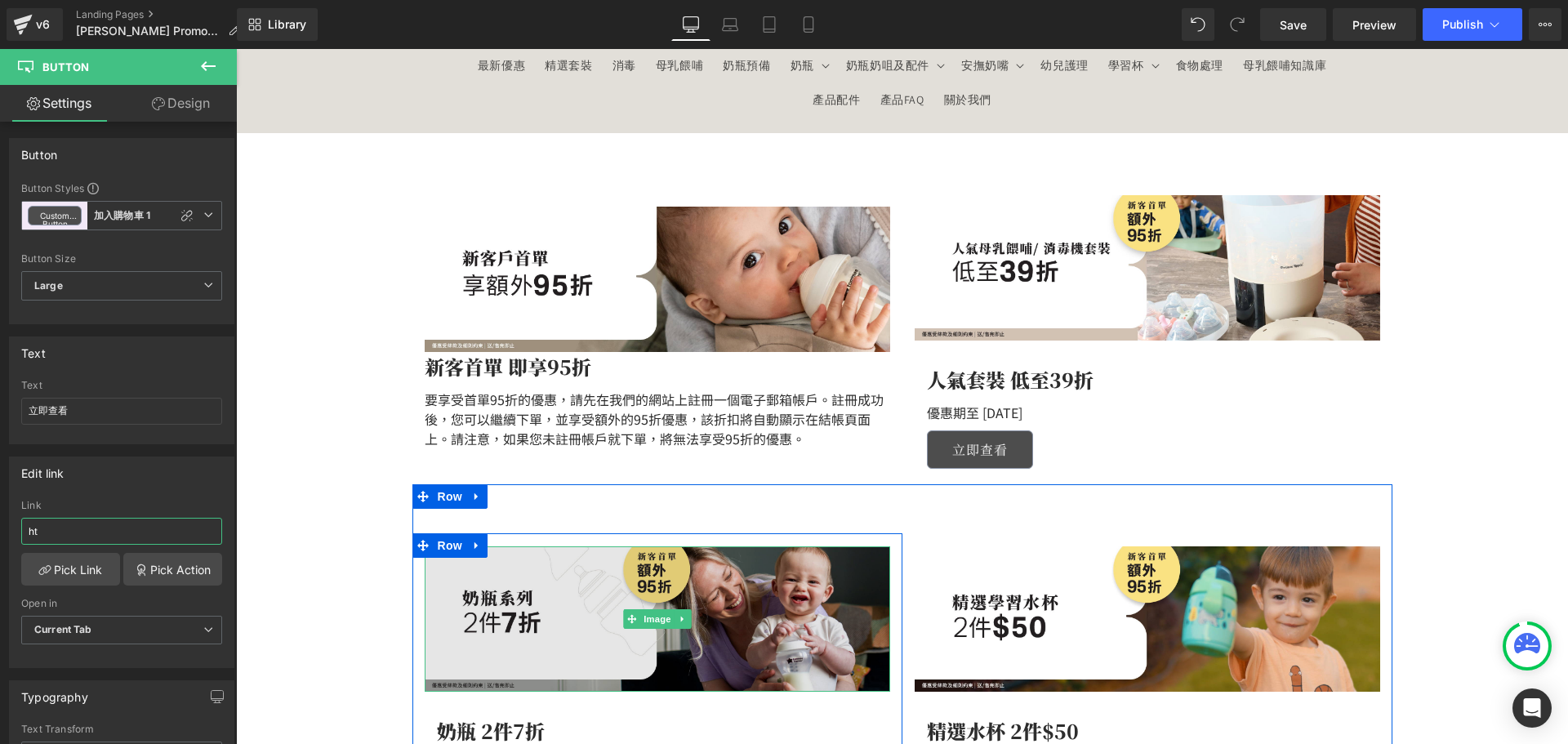
type input "h"
paste input "[URL][DOMAIN_NAME]"
type input "[URL][DOMAIN_NAME]"
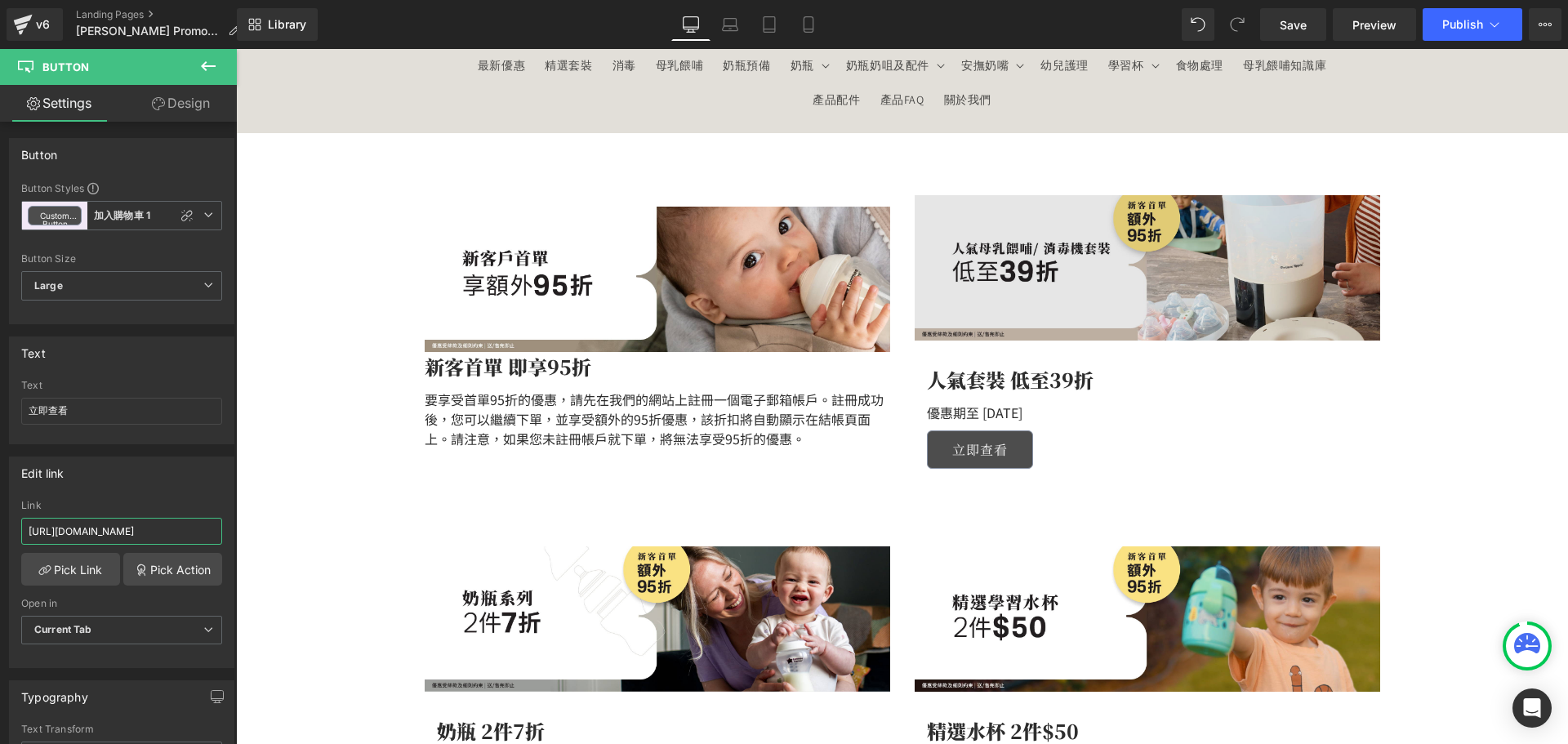
scroll to position [0, 110]
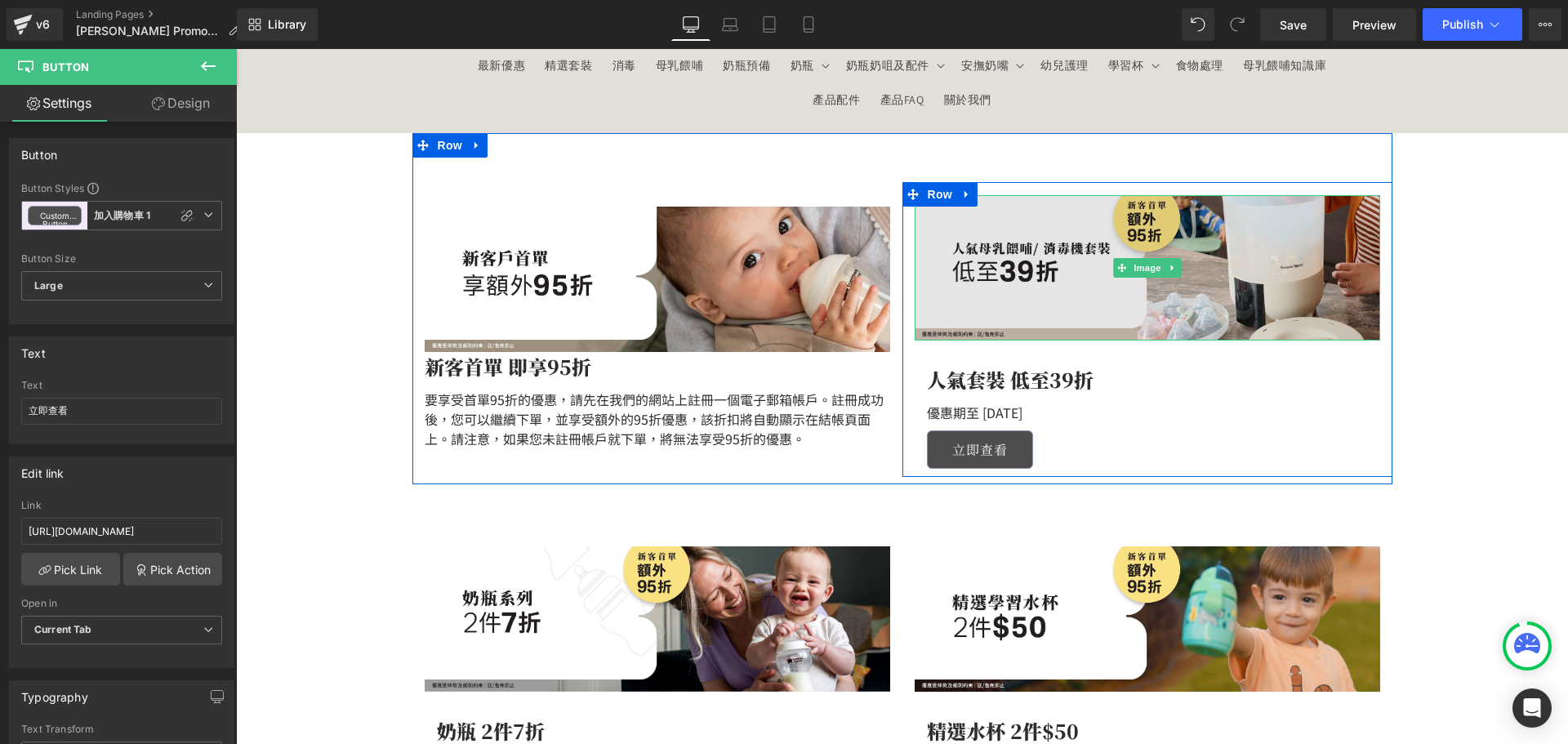
click at [1029, 265] on img at bounding box center [1147, 268] width 466 height 145
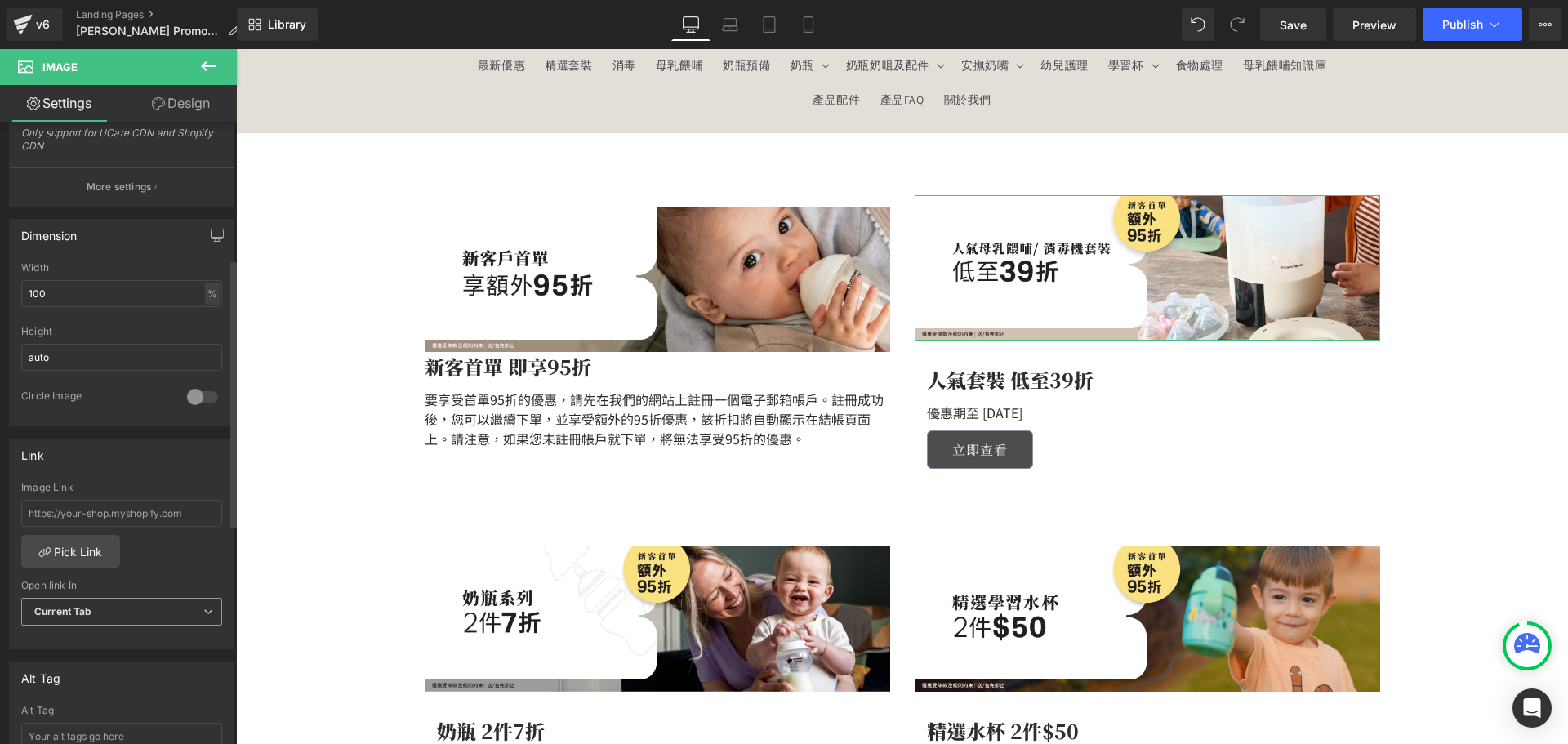
scroll to position [409, 0]
click at [59, 510] on input "text" at bounding box center [121, 505] width 201 height 27
paste input "[URL][DOMAIN_NAME]"
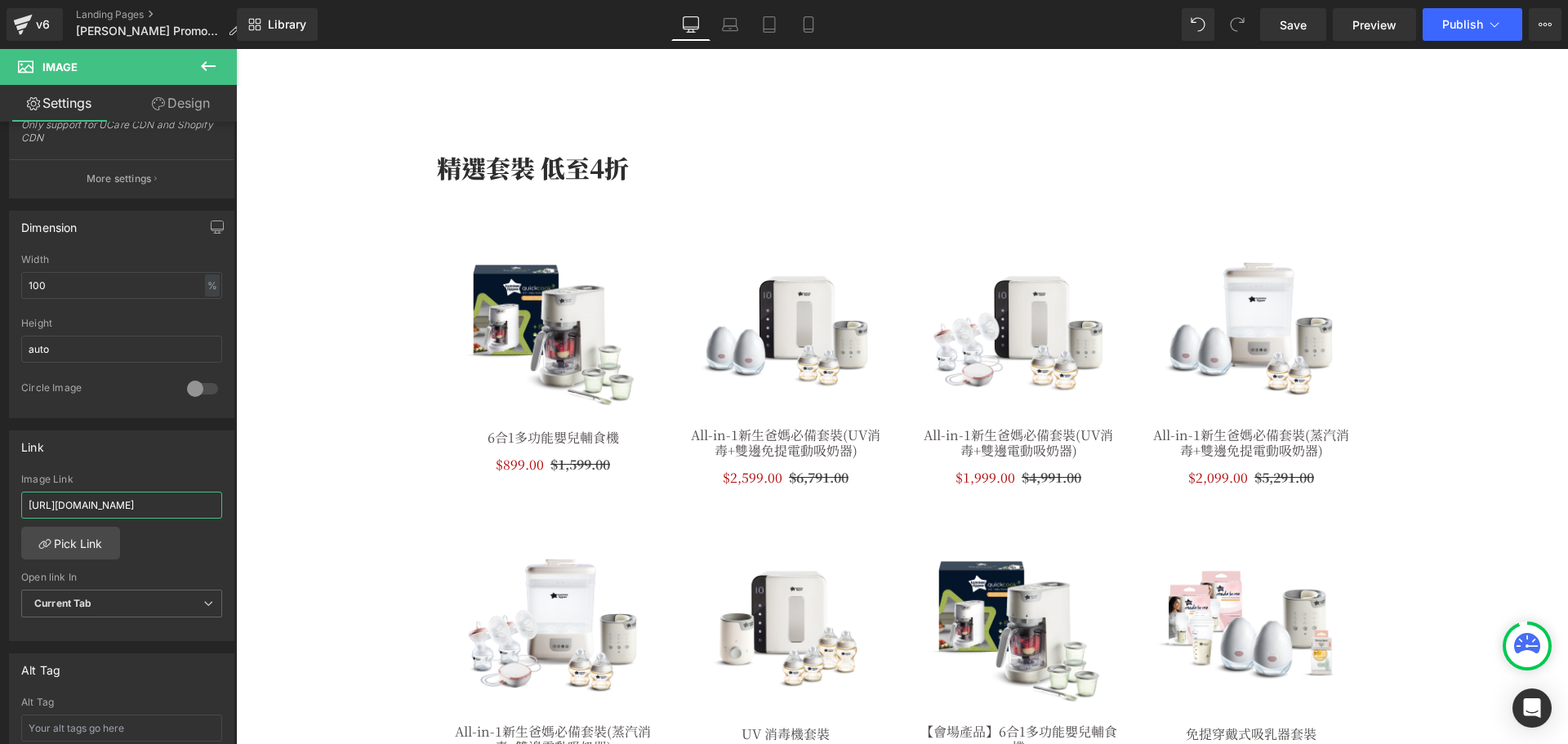
scroll to position [898, 0]
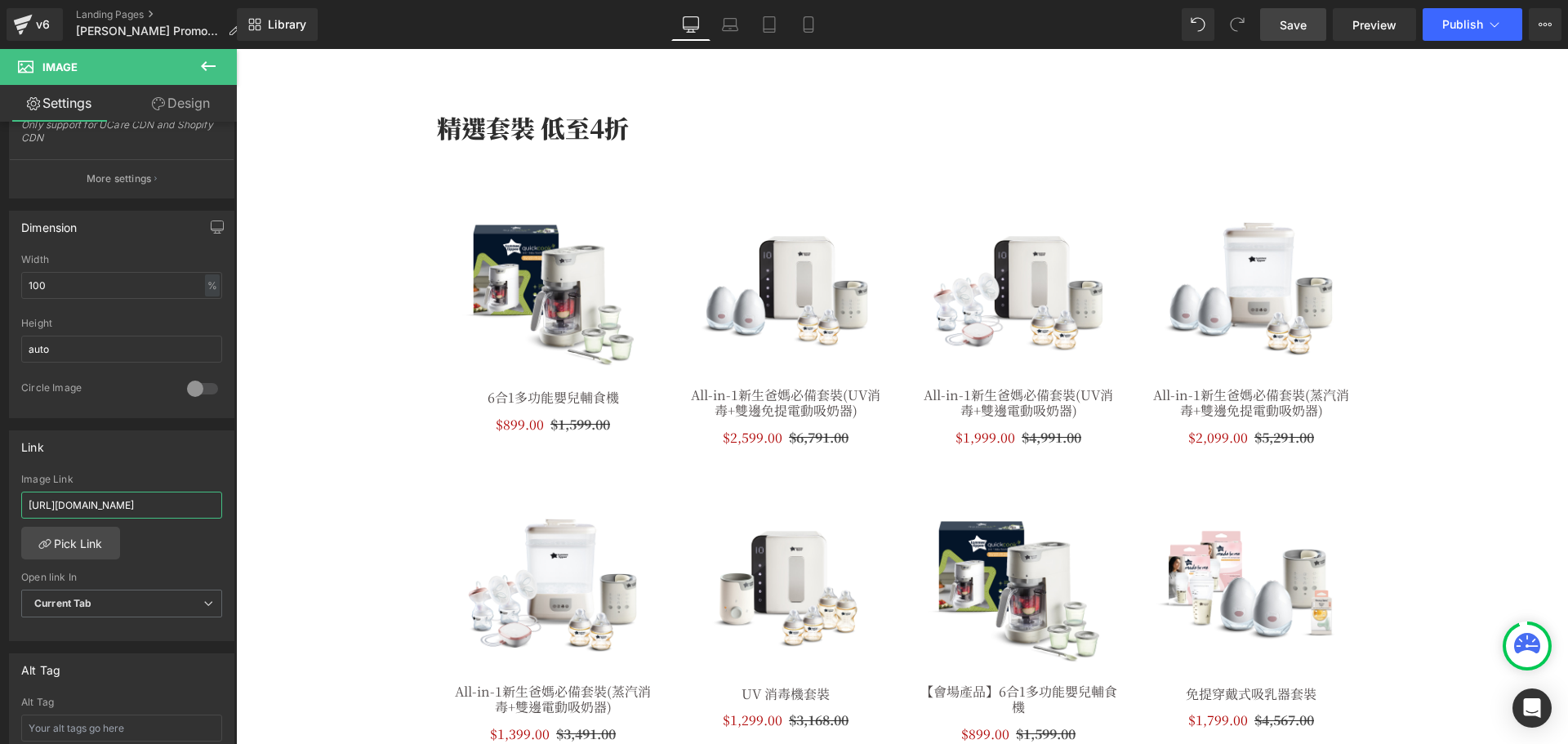
type input "[URL][DOMAIN_NAME]"
click at [1305, 24] on span "Save" at bounding box center [1292, 25] width 27 height 17
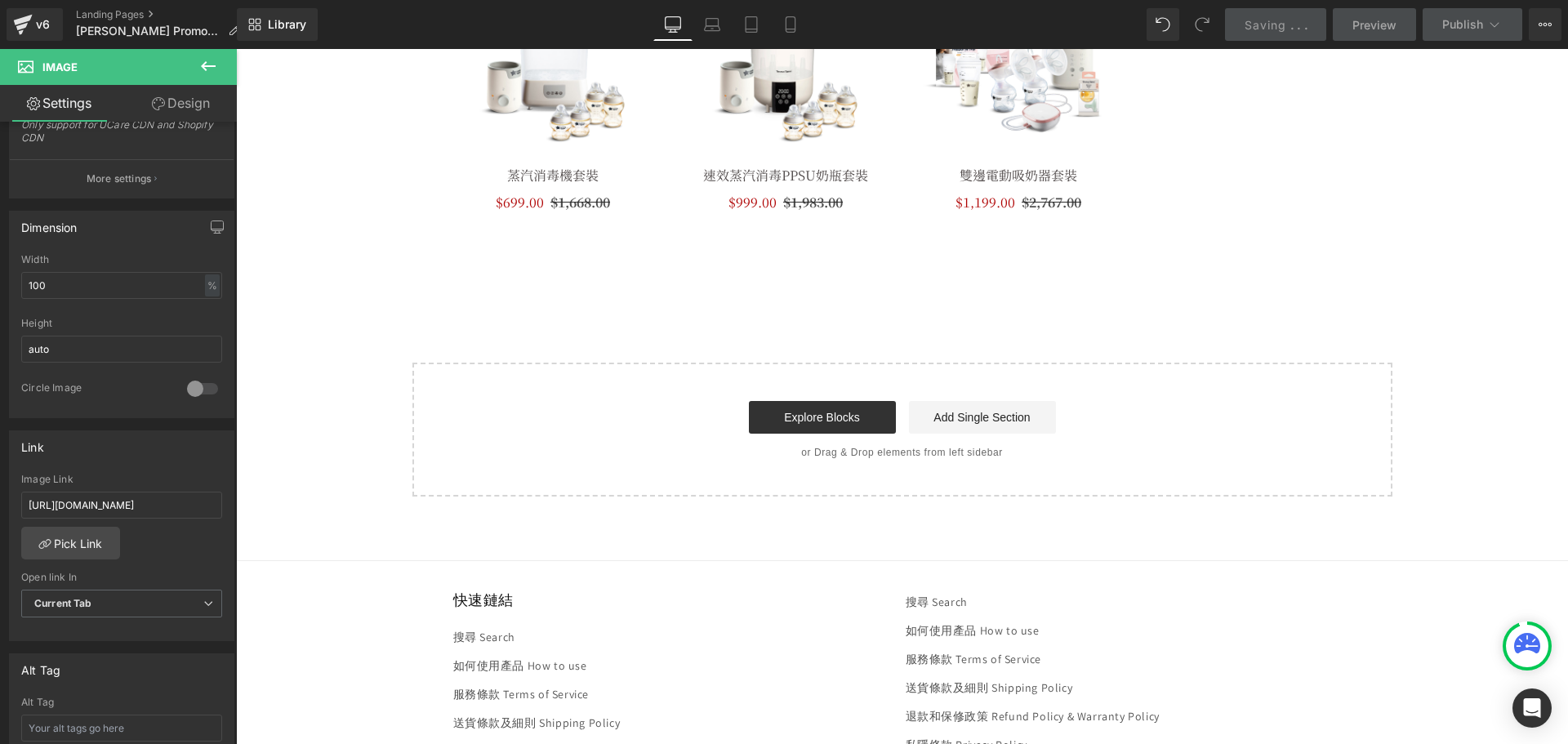
scroll to position [1715, 0]
click at [800, 416] on link "Explore Blocks" at bounding box center [821, 415] width 147 height 33
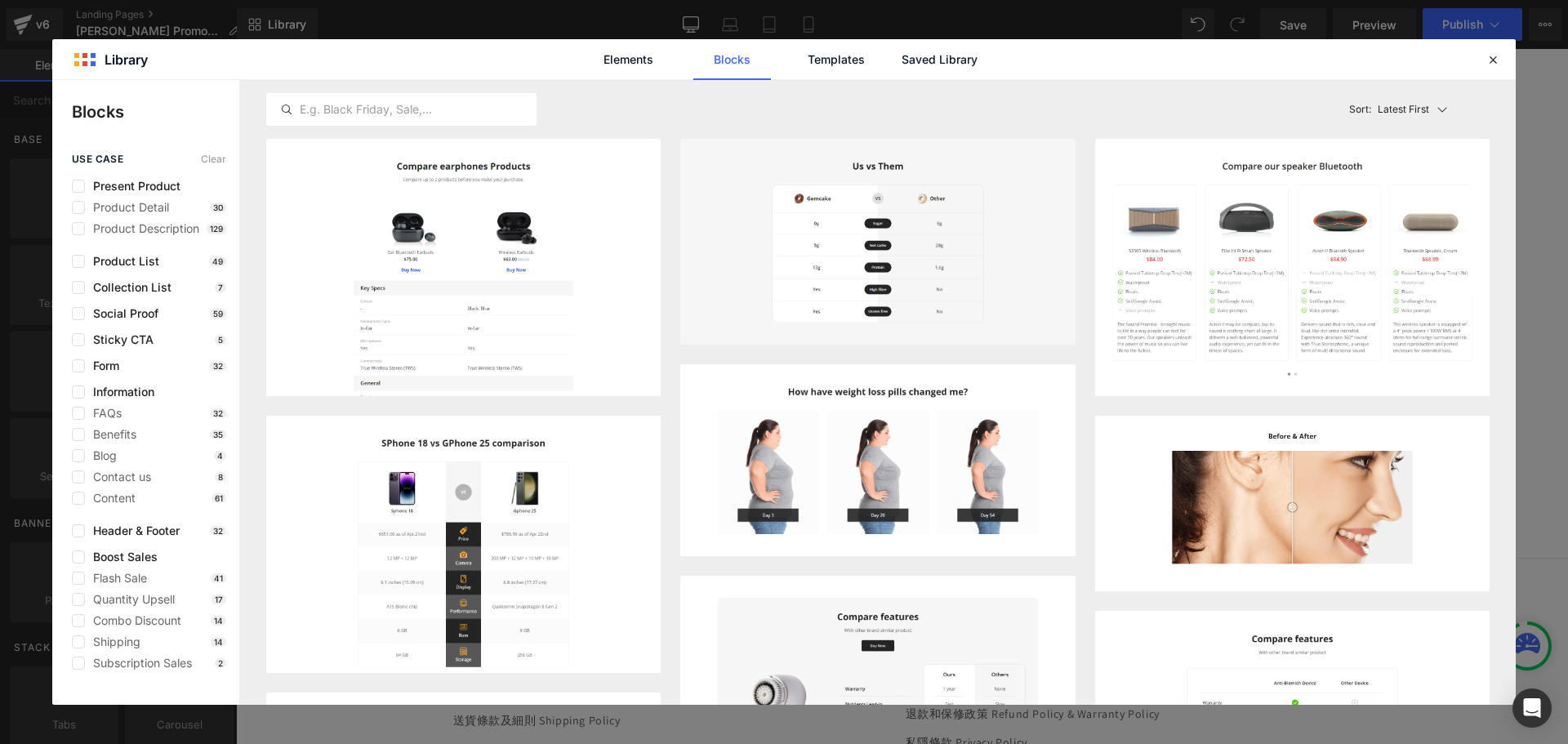
click at [149, 268] on div "use case Clear Present Product Product Detail 30 Product Description 129 Produc…" at bounding box center [145, 411] width 187 height 516
click at [163, 185] on span "Present Product" at bounding box center [132, 186] width 96 height 13
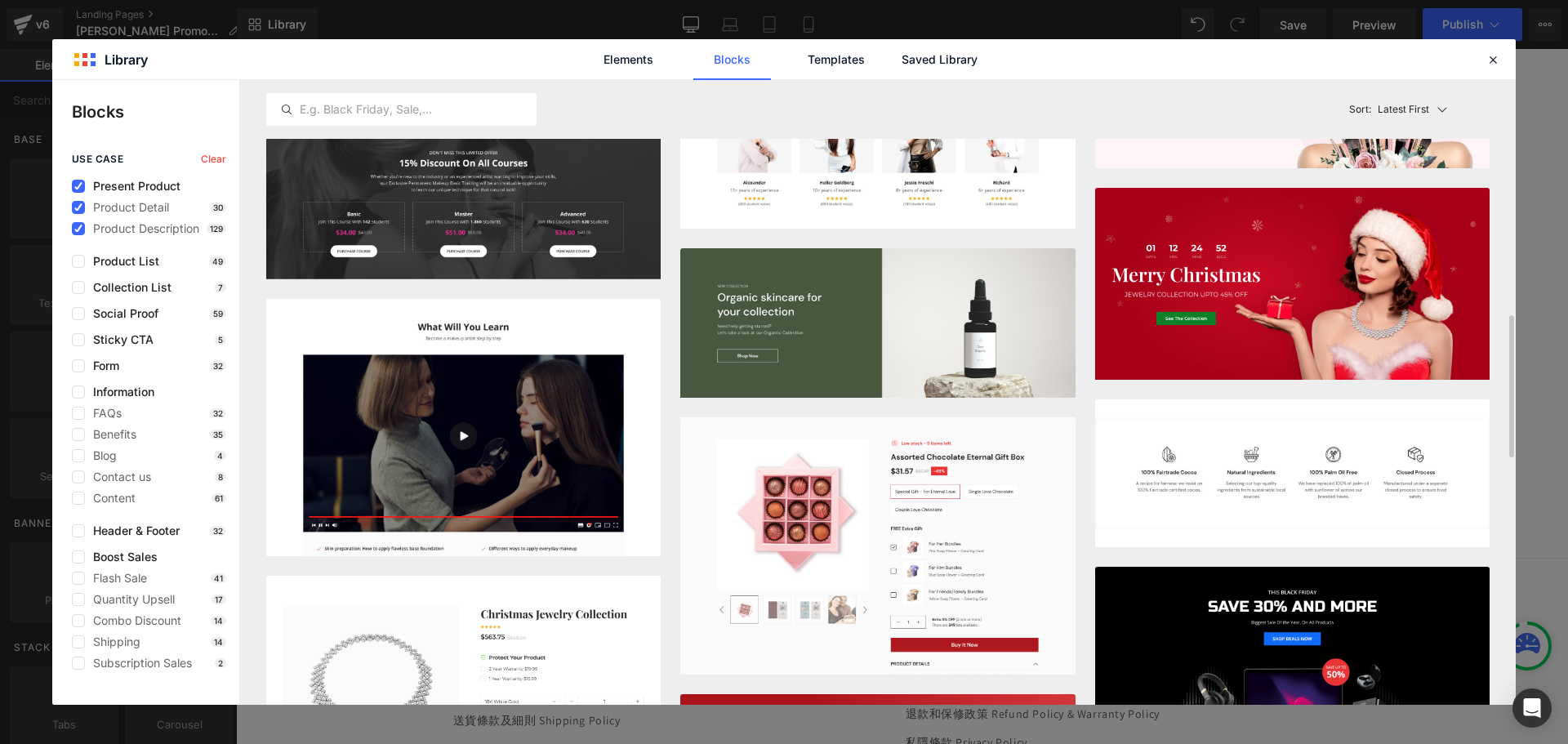
scroll to position [1389, 0]
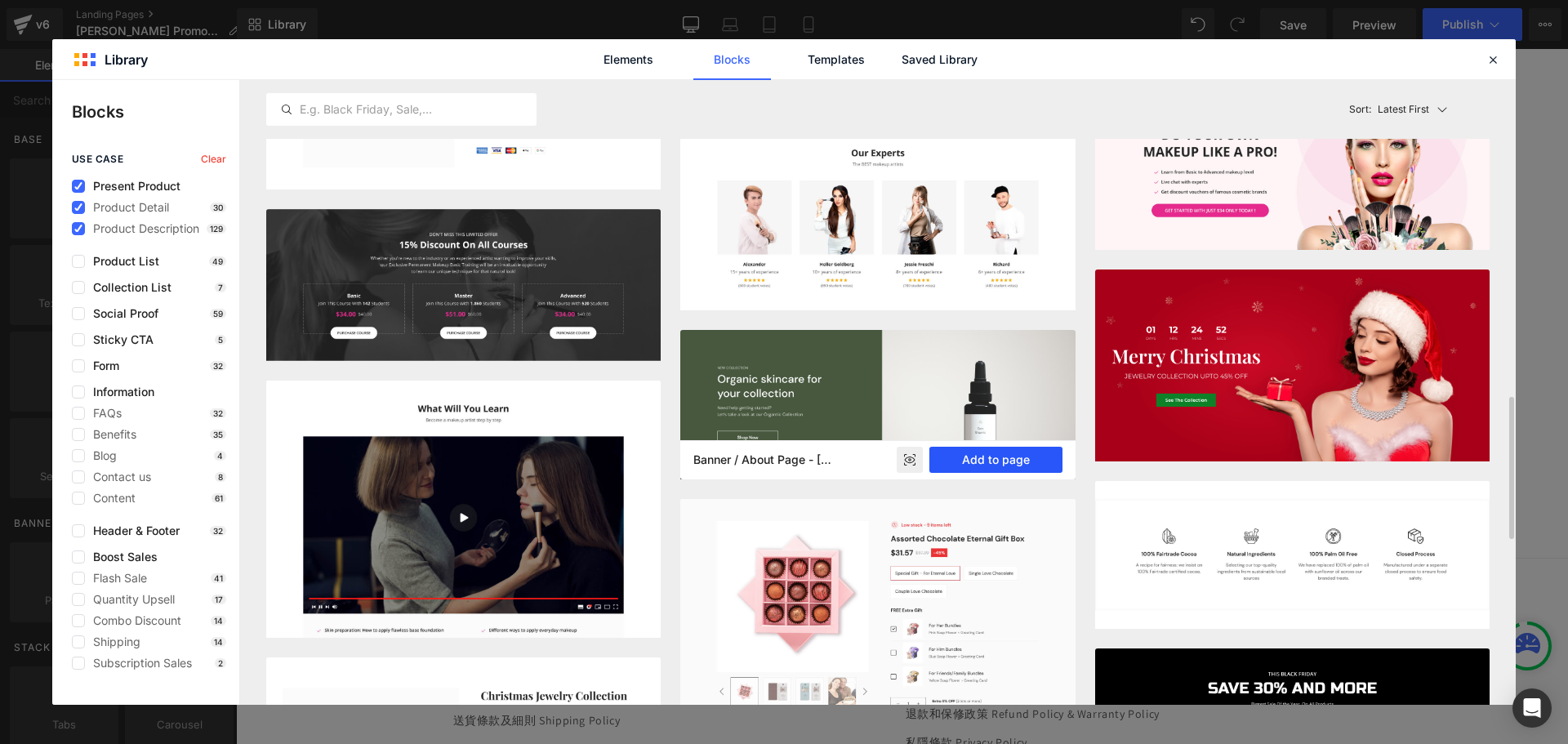
click at [999, 461] on button "Add to page" at bounding box center [995, 460] width 133 height 26
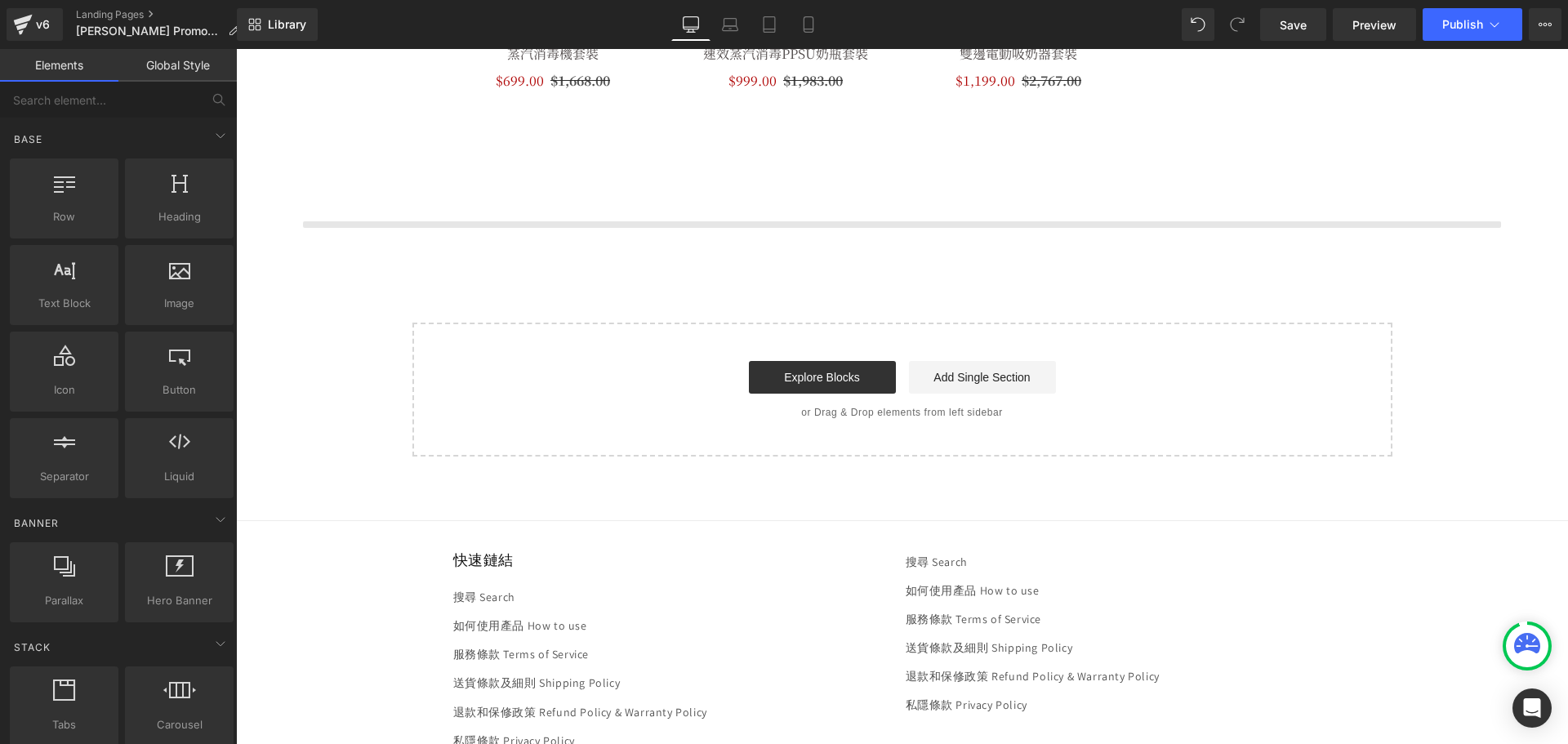
scroll to position [1862, 0]
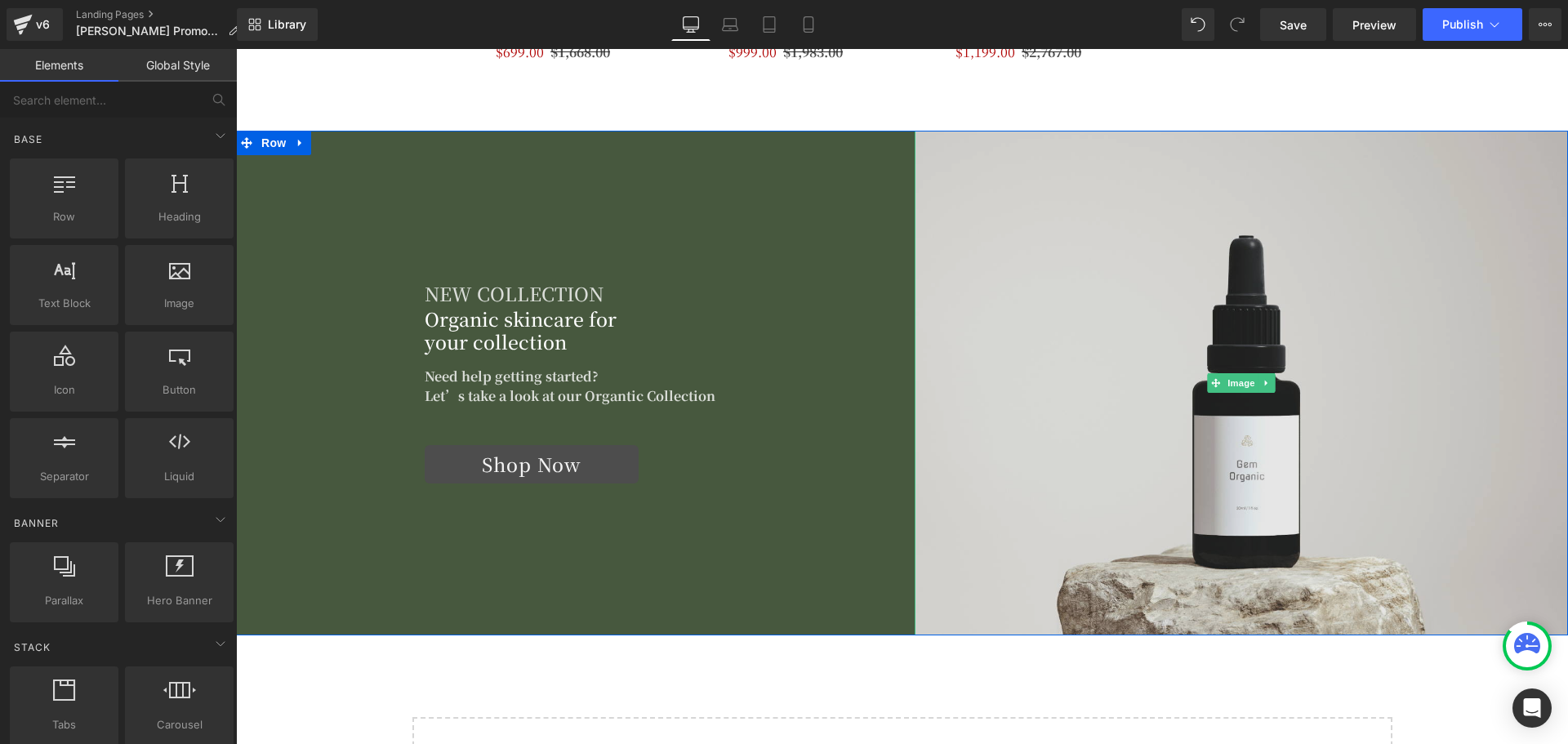
click at [1242, 341] on img at bounding box center [1241, 383] width 654 height 505
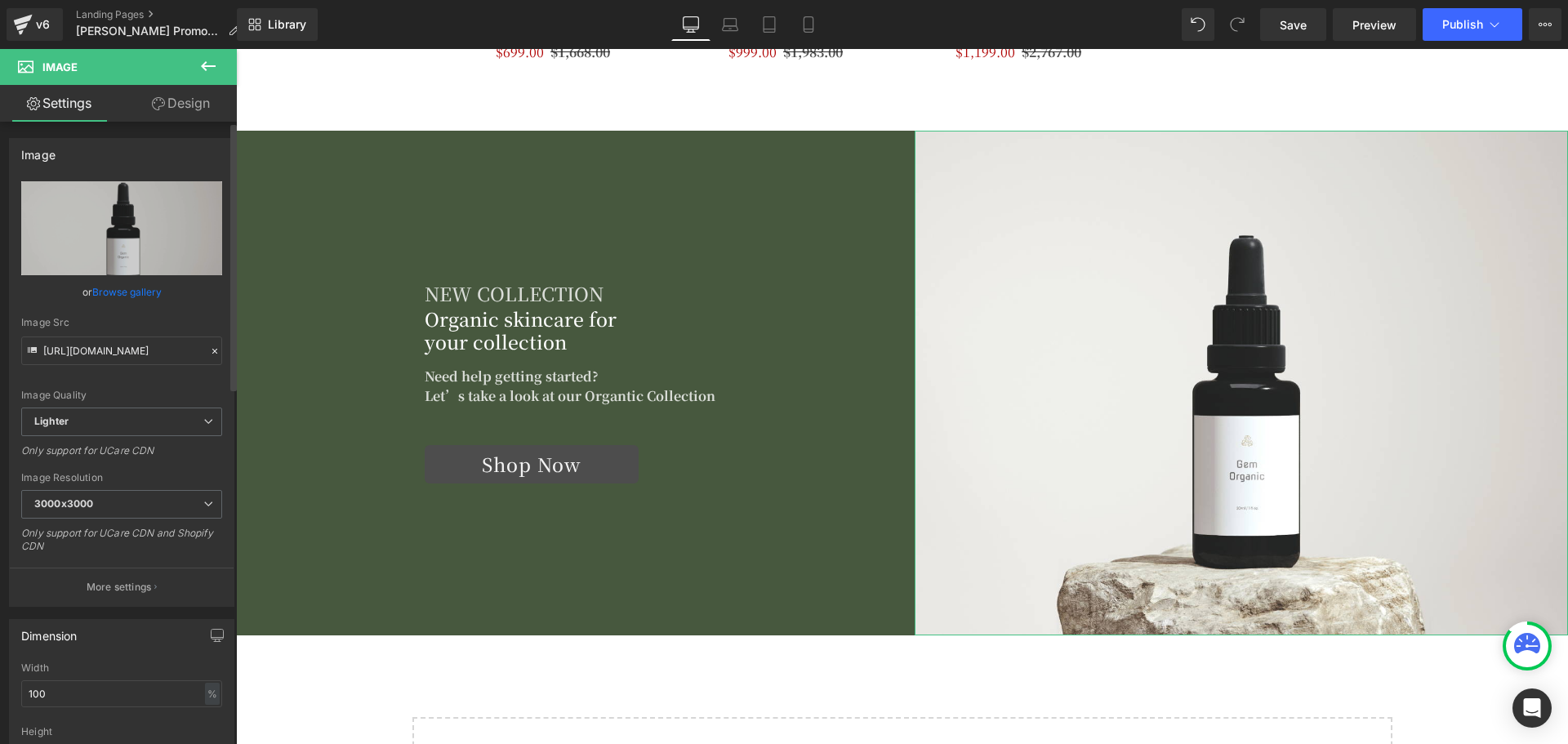
click at [118, 291] on link "Browse gallery" at bounding box center [127, 291] width 70 height 28
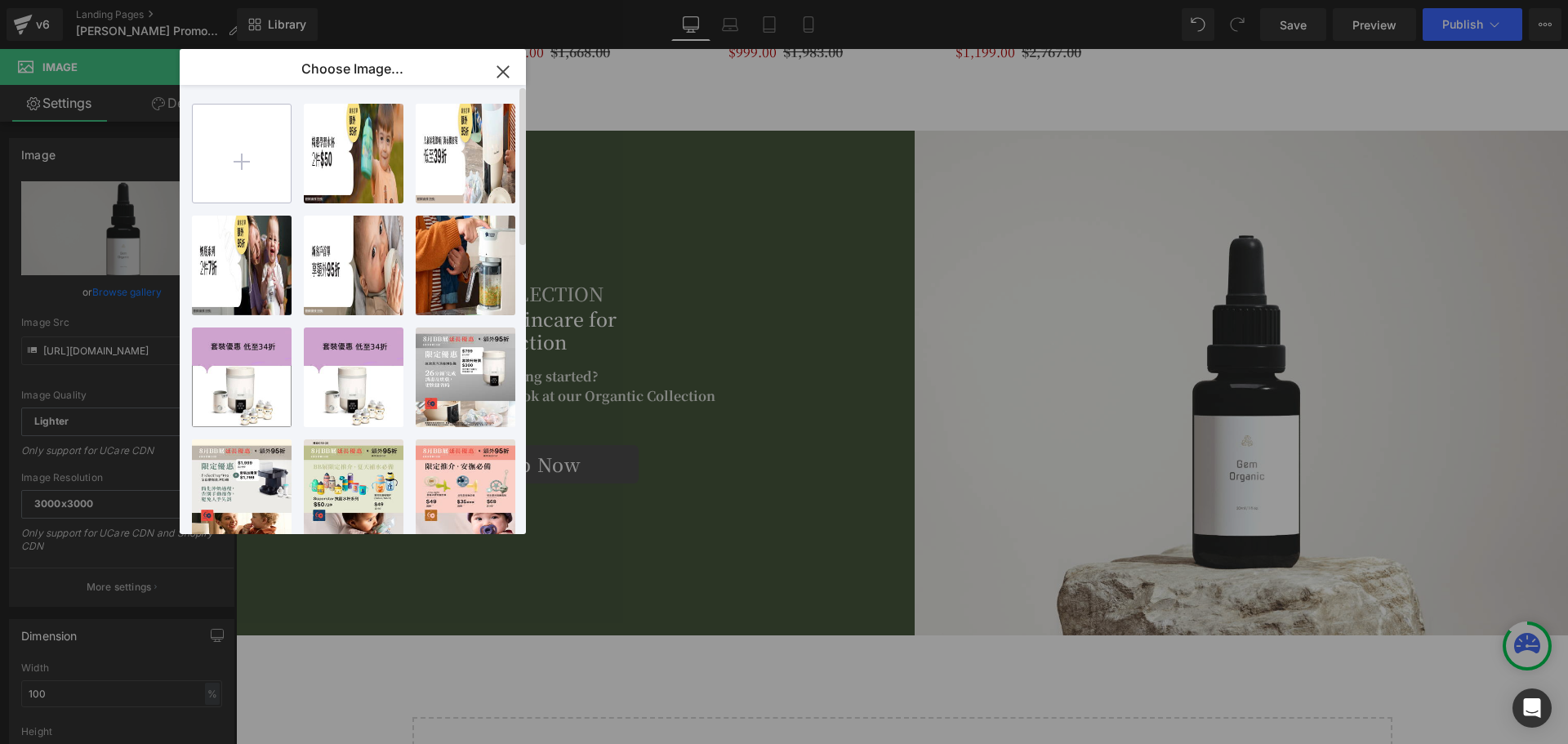
click at [277, 144] on input "file" at bounding box center [241, 153] width 98 height 98
type input "C:\fakepath\KV_491656_Quickcook_2025_CN_lifestyle_02.jpg"
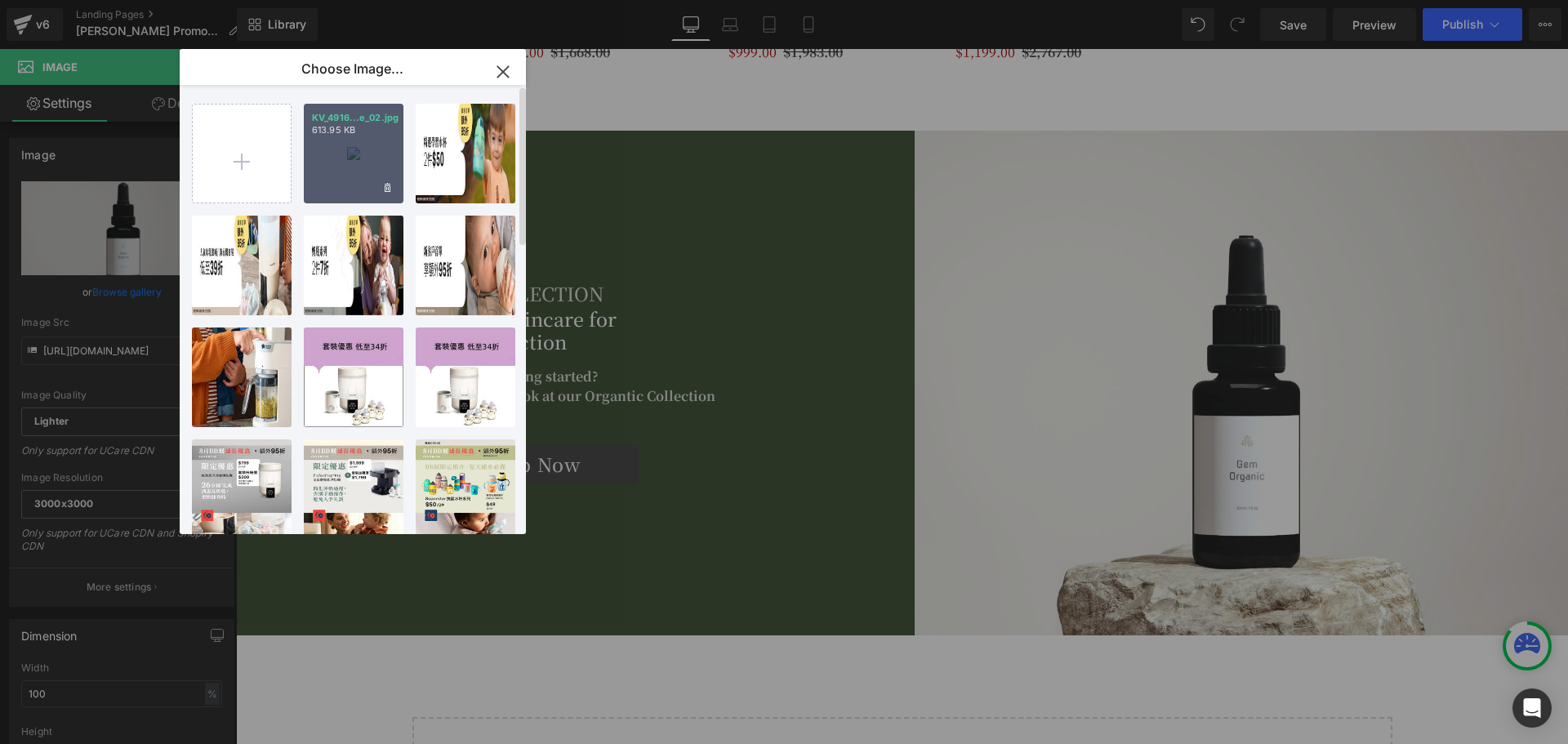
click at [375, 129] on p "613.95 KB" at bounding box center [353, 130] width 84 height 12
type input "[URL][DOMAIN_NAME]"
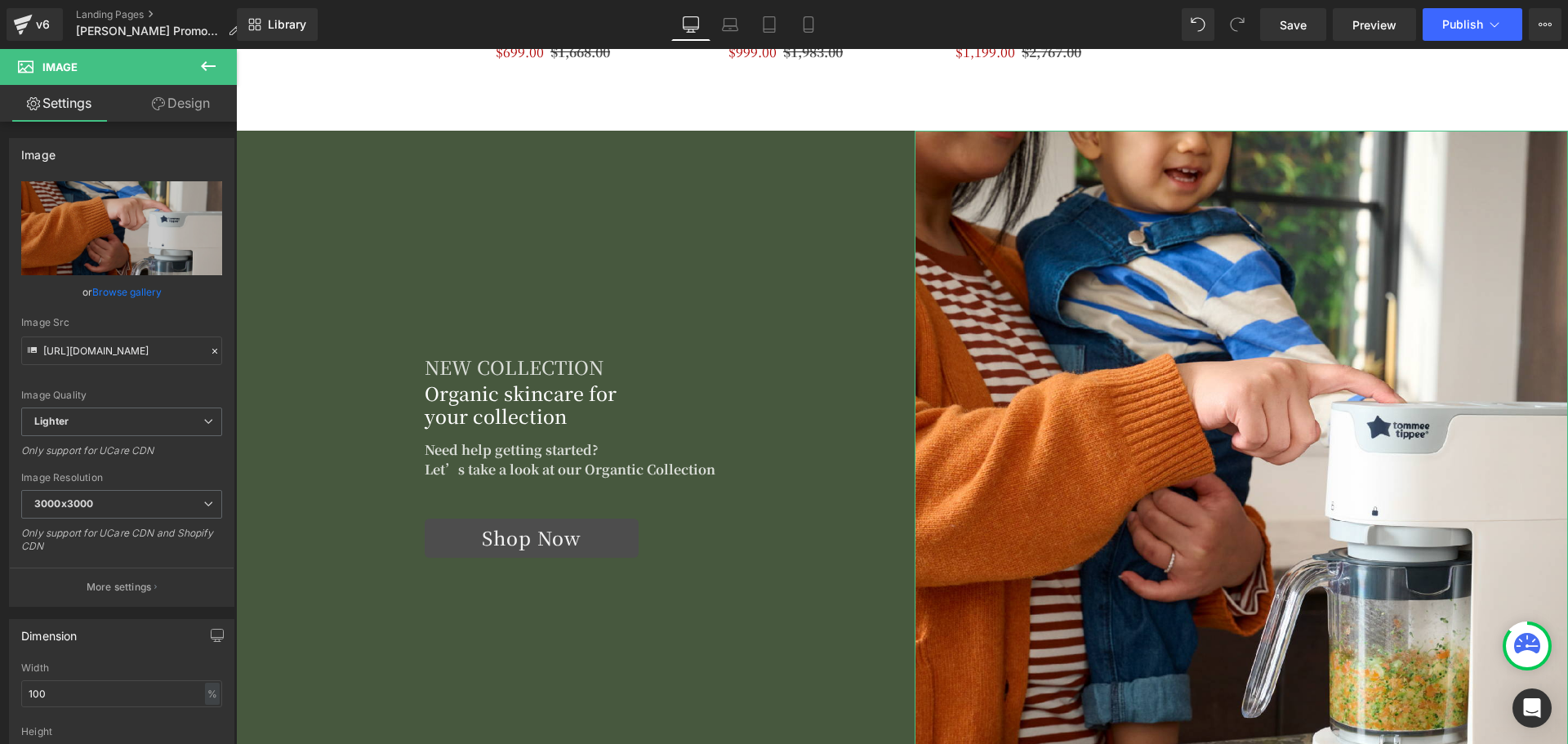
click at [120, 297] on link "Browse gallery" at bounding box center [127, 291] width 70 height 28
click at [267, 144] on span "Row" at bounding box center [273, 143] width 33 height 25
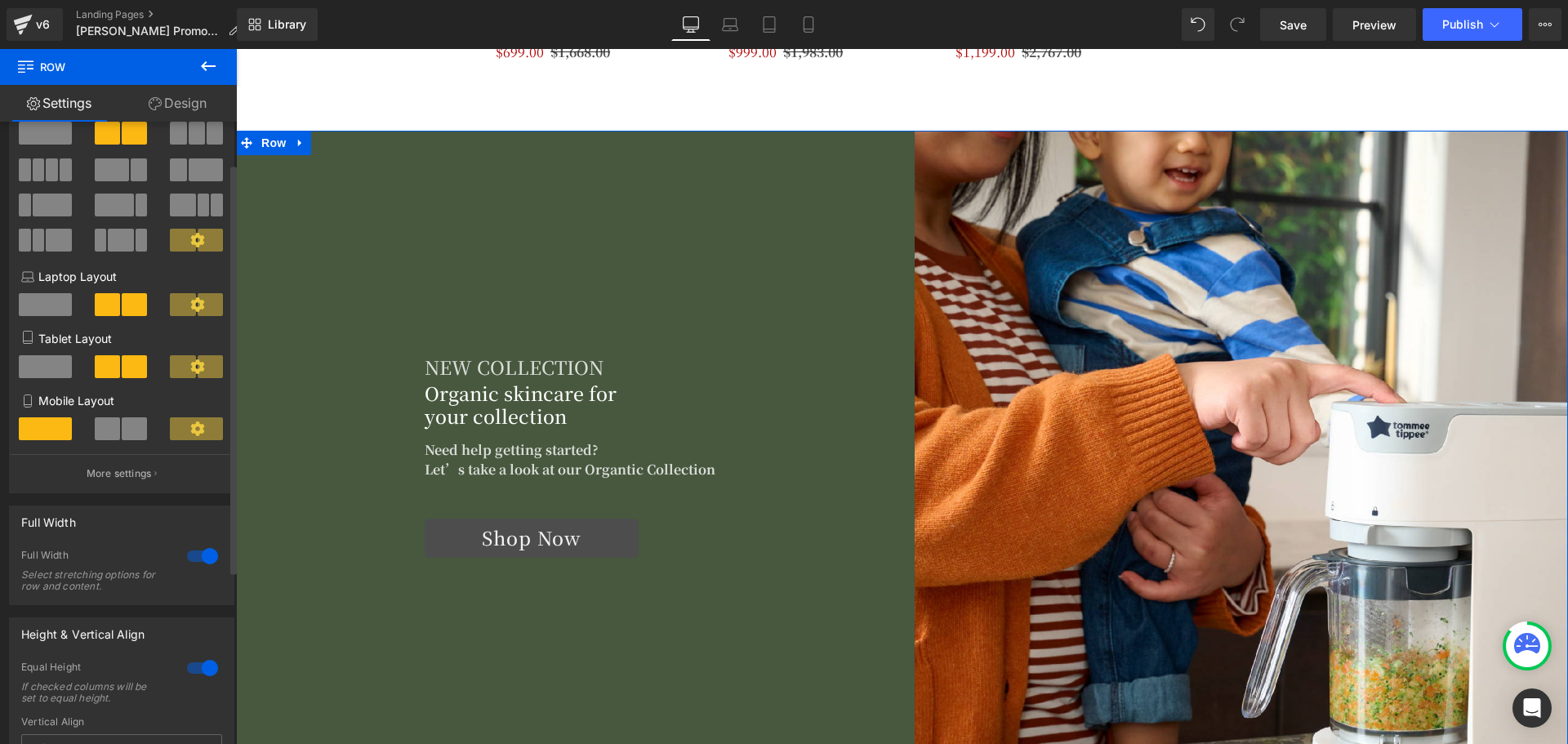
scroll to position [82, 0]
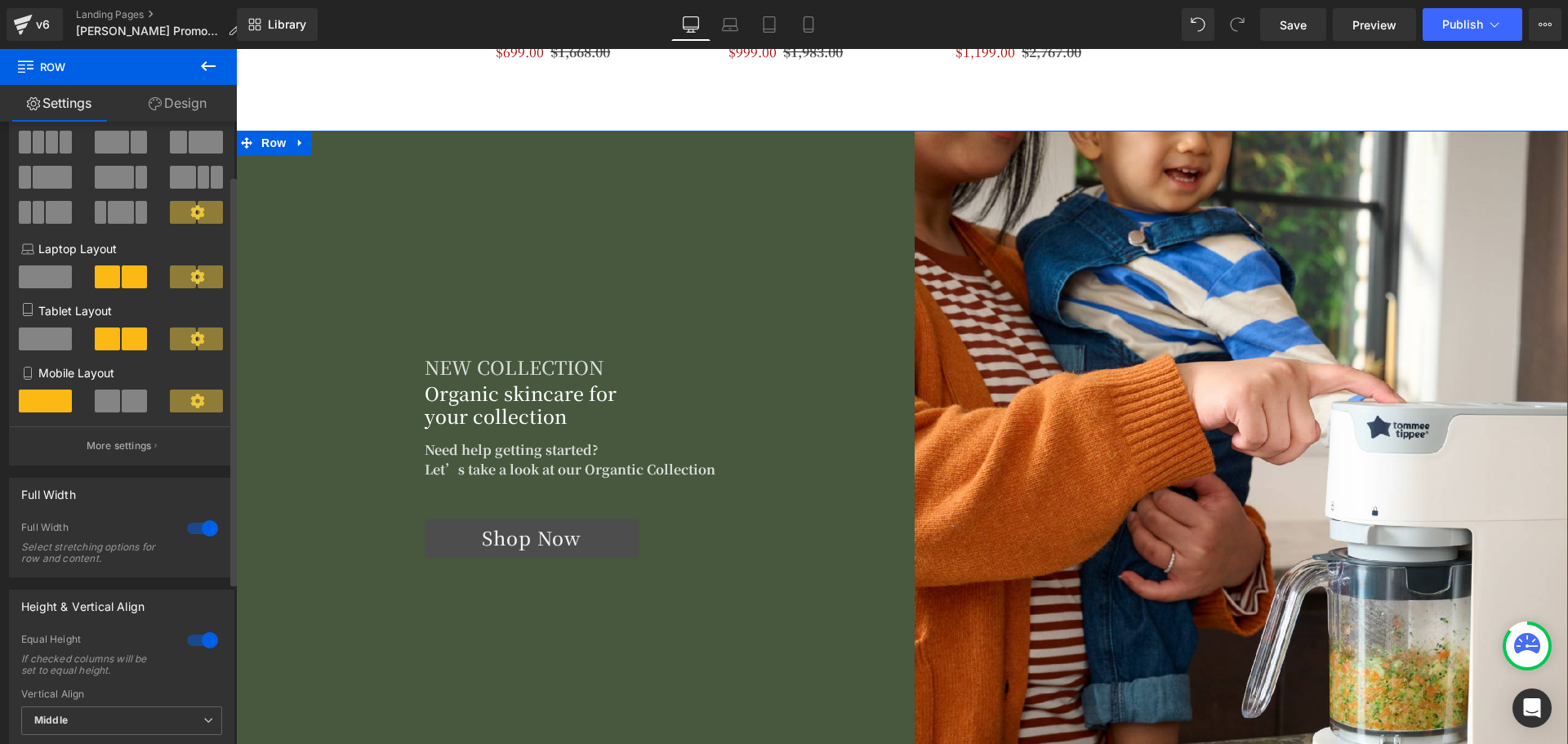
click at [195, 523] on div at bounding box center [202, 528] width 40 height 26
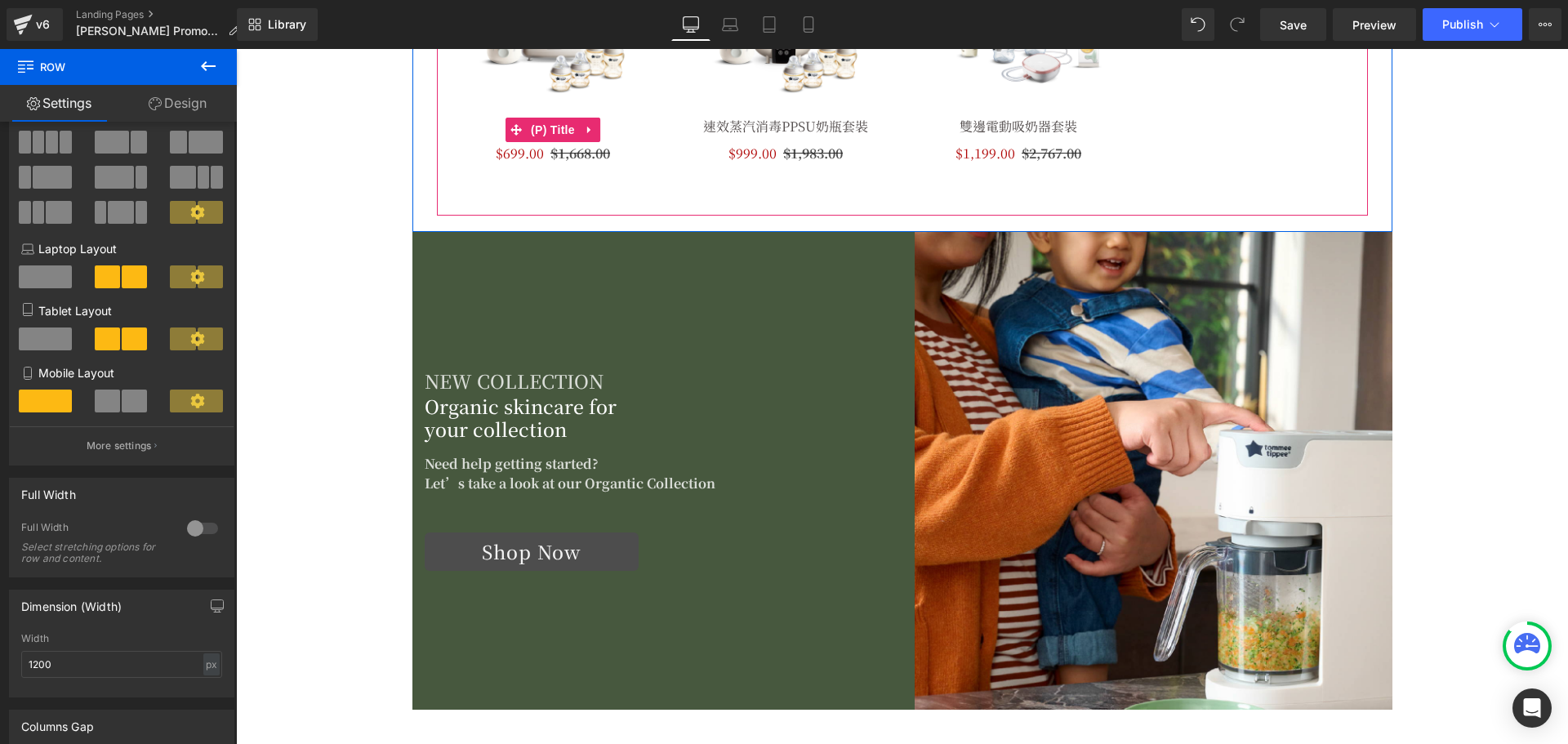
scroll to position [1781, 0]
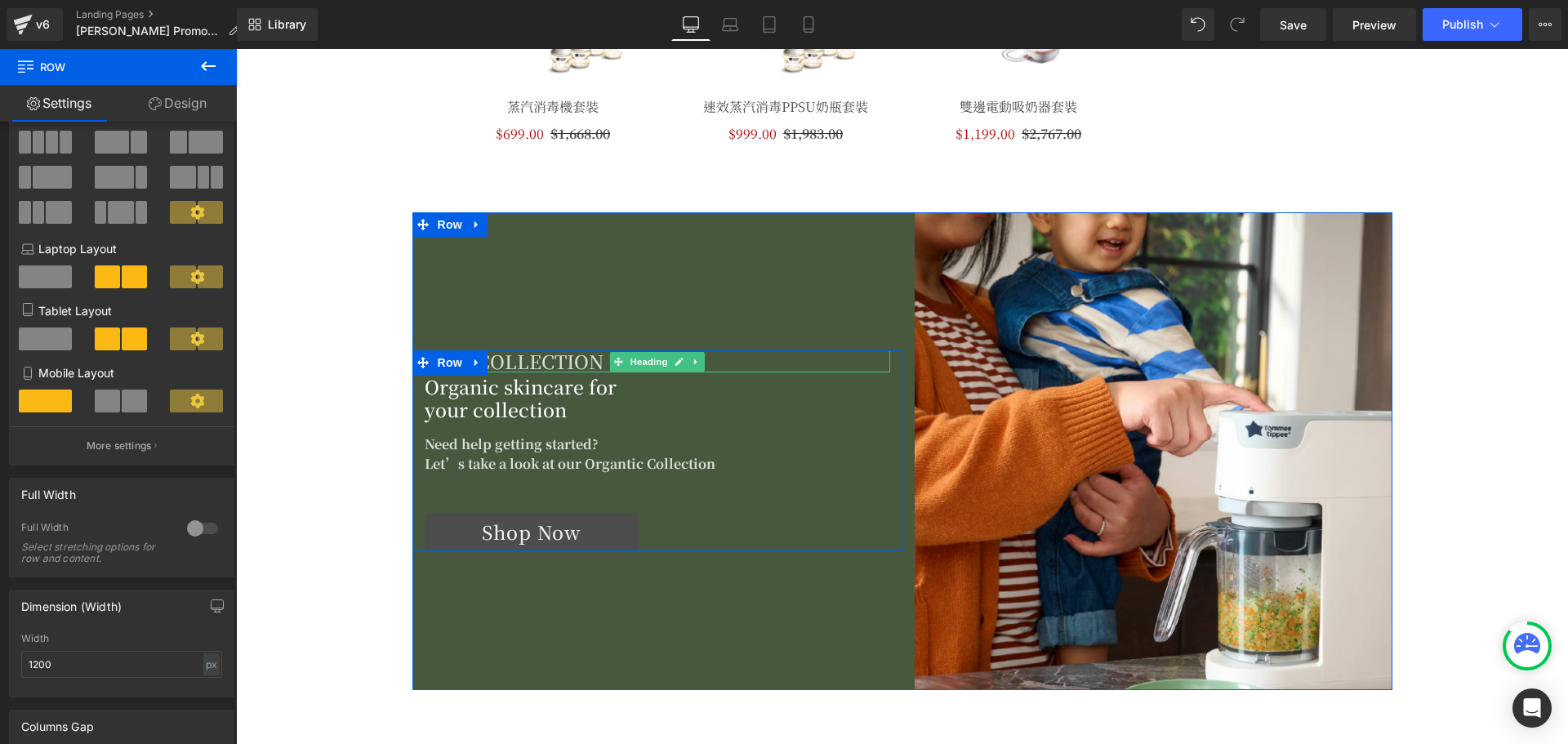
drag, startPoint x: 519, startPoint y: 365, endPoint x: 600, endPoint y: 364, distance: 81.0
click at [519, 365] on h5 "New Collection" at bounding box center [657, 362] width 466 height 23
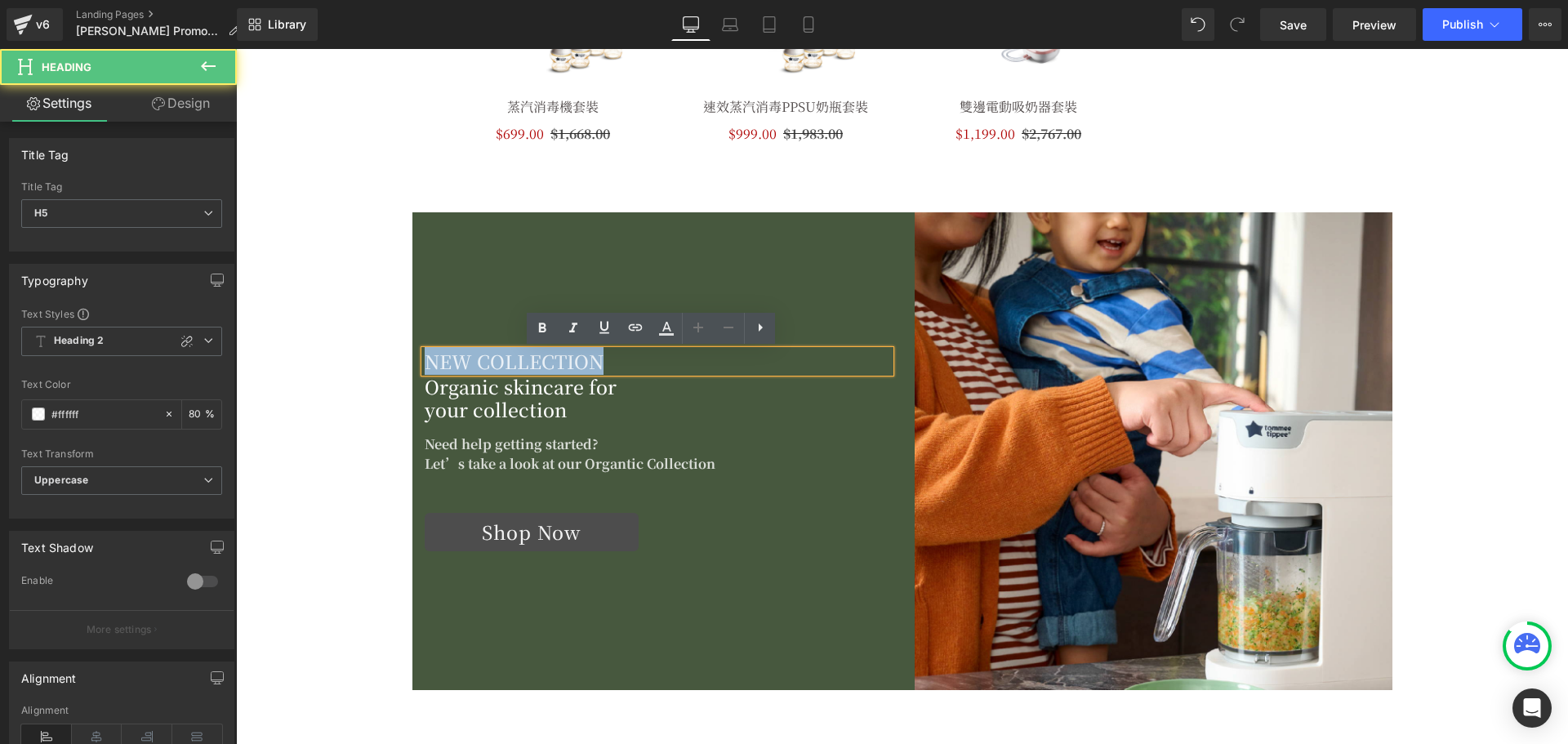
drag, startPoint x: 615, startPoint y: 363, endPoint x: 350, endPoint y: 343, distance: 265.8
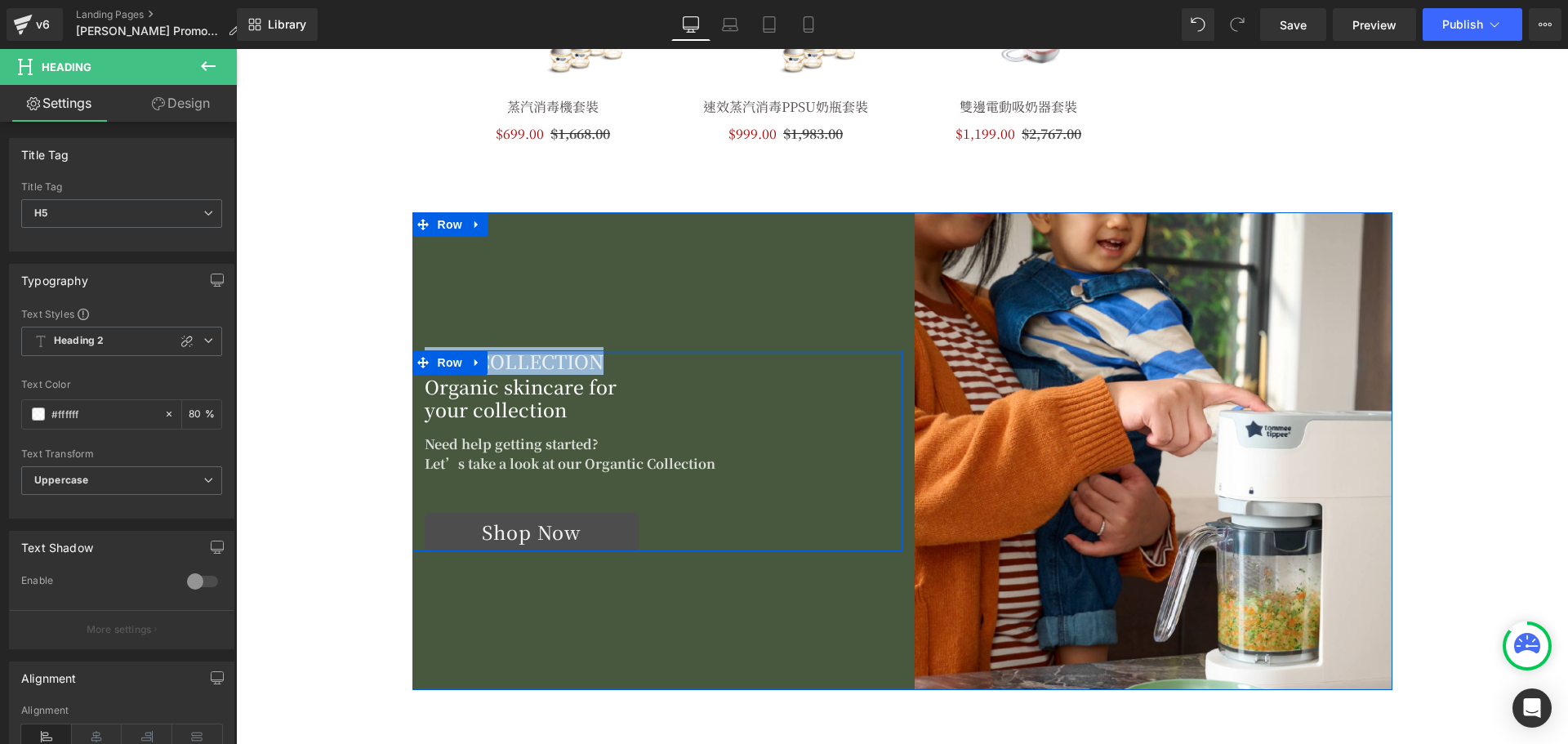
drag, startPoint x: 528, startPoint y: 354, endPoint x: 542, endPoint y: 364, distance: 17.2
click at [528, 354] on h5 "New Collection" at bounding box center [657, 362] width 466 height 23
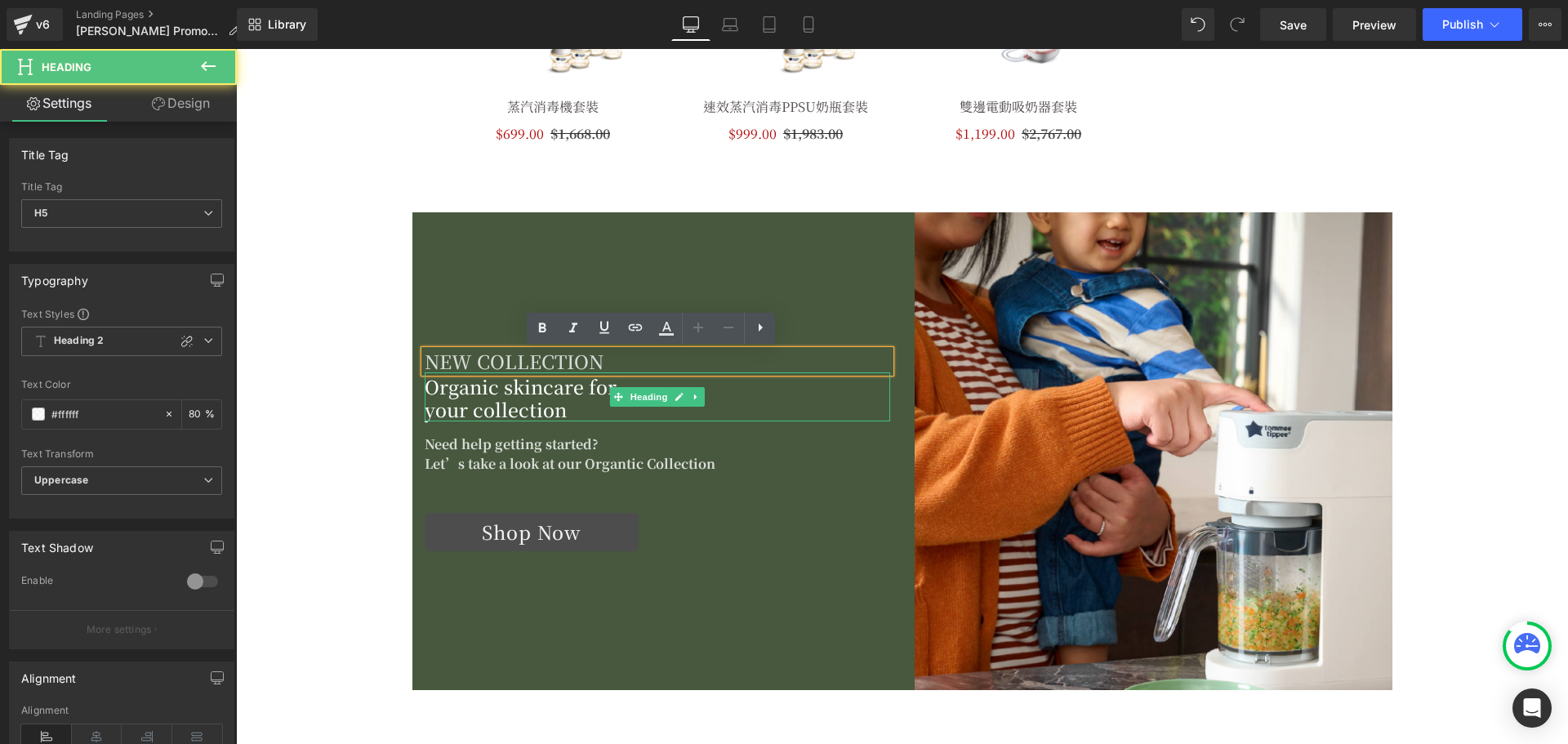
click at [536, 388] on h2 "Organic skincare for" at bounding box center [657, 387] width 466 height 23
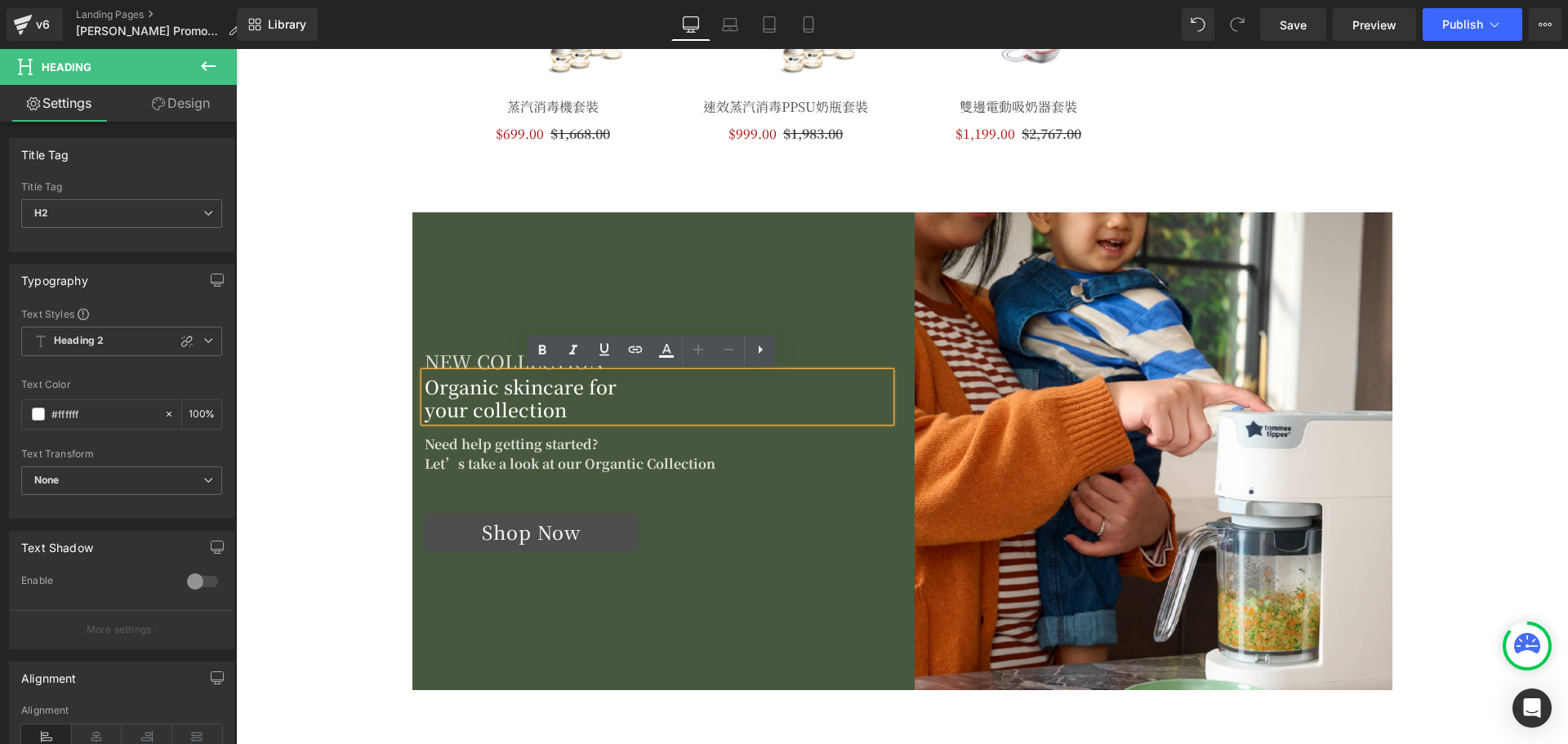
click at [568, 409] on h2 "your collection" at bounding box center [657, 410] width 466 height 23
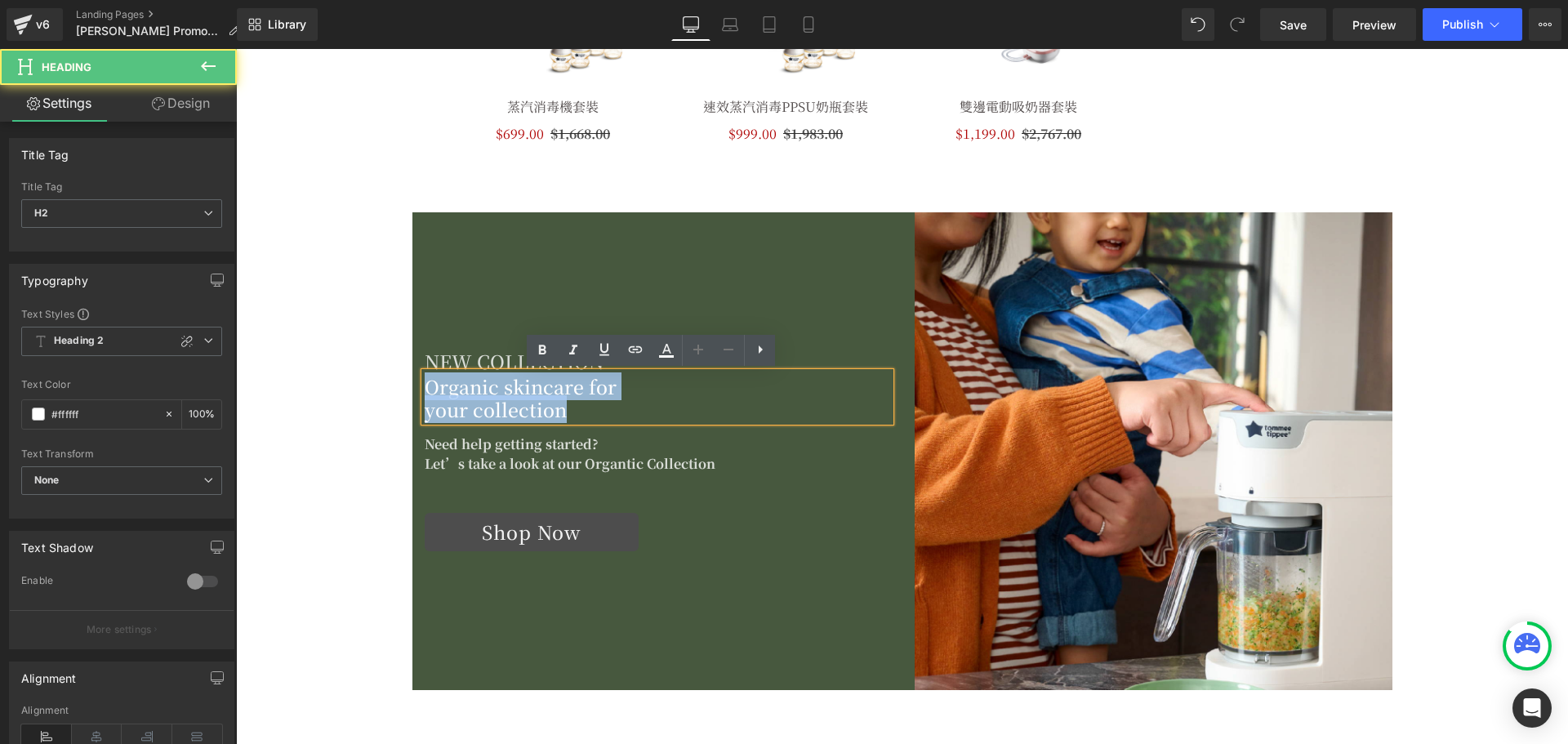
drag, startPoint x: 601, startPoint y: 410, endPoint x: 143, endPoint y: 338, distance: 463.6
paste div
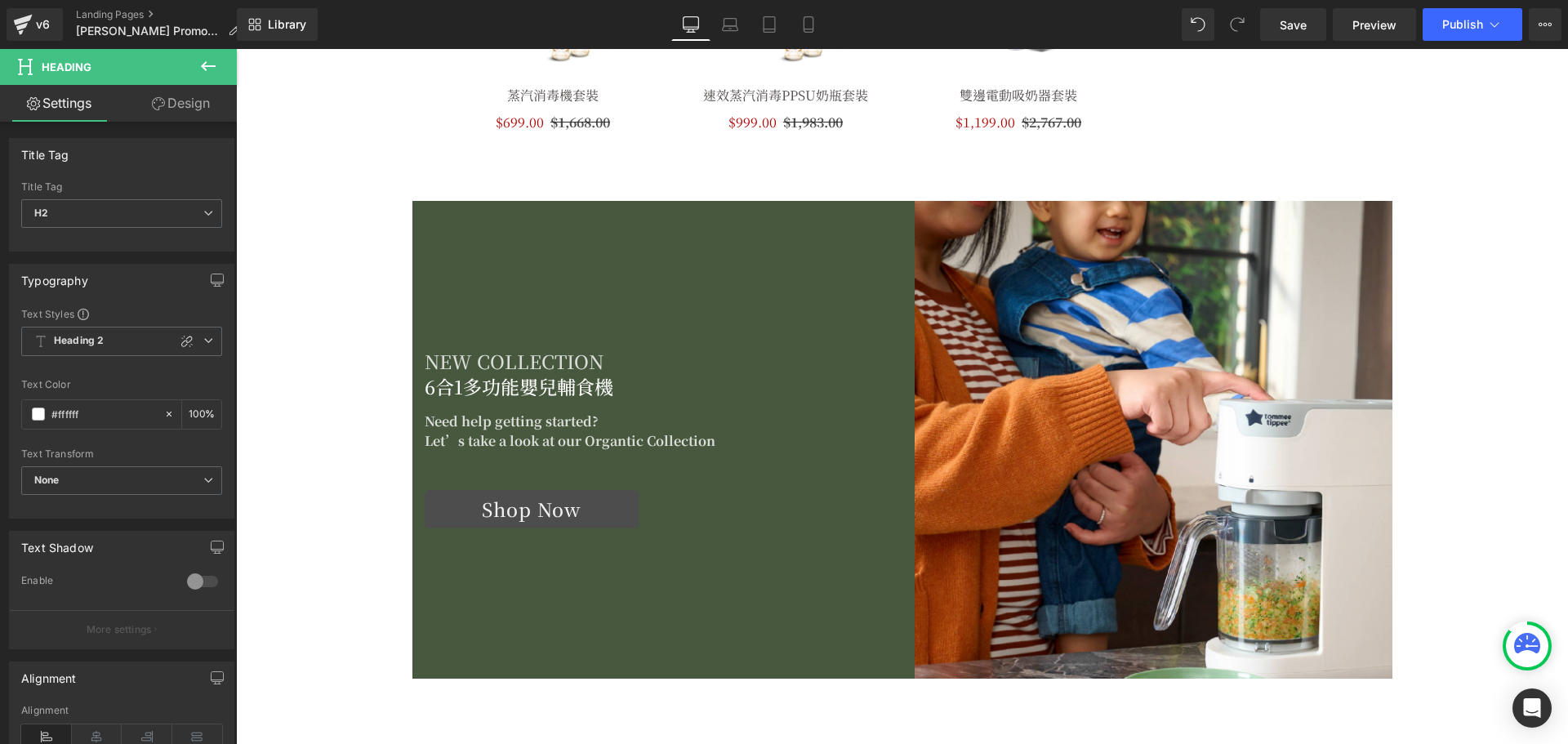
drag, startPoint x: 474, startPoint y: 435, endPoint x: 433, endPoint y: 428, distance: 41.6
click at [474, 435] on p "Let’s take a look at our Organtic Collection" at bounding box center [657, 441] width 466 height 19
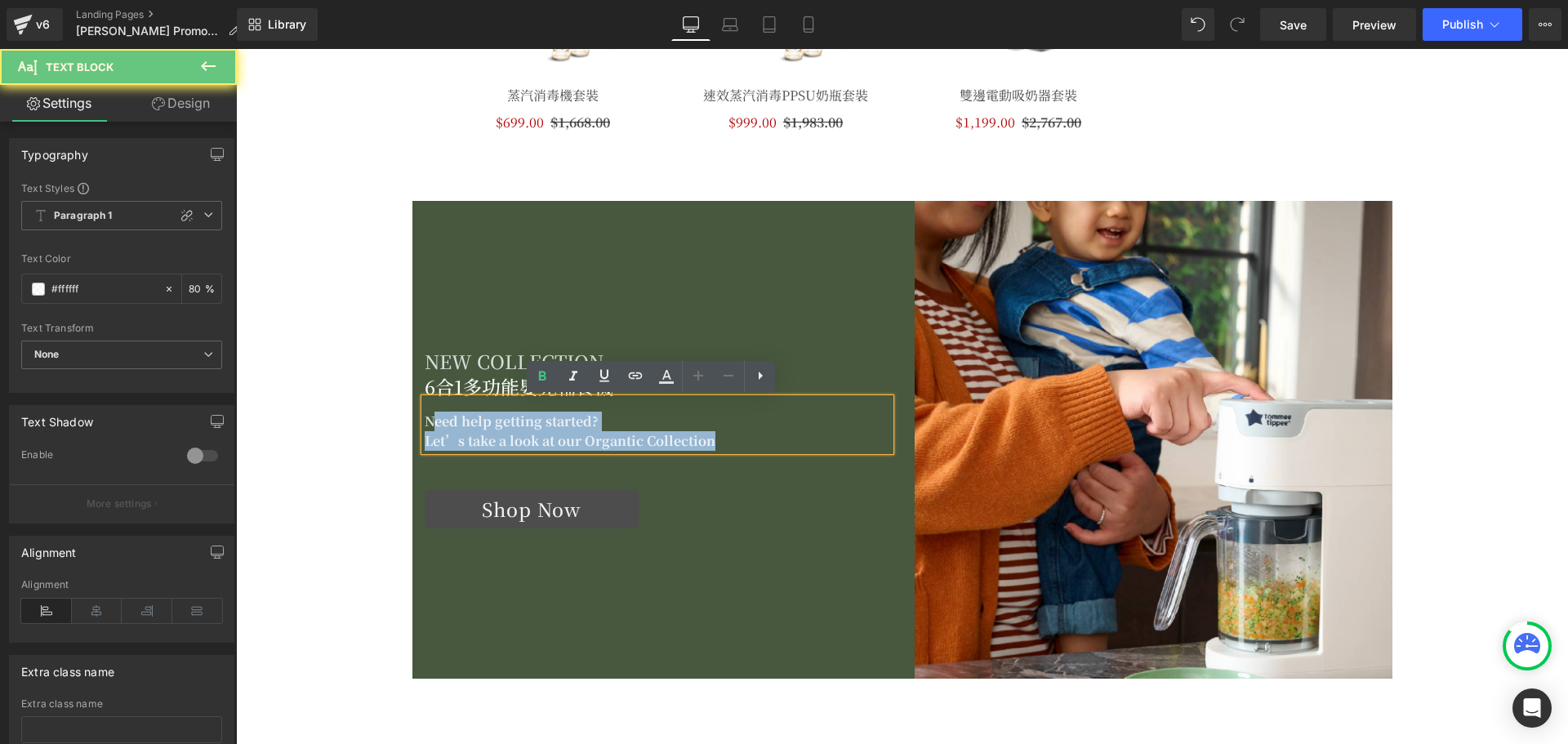
drag, startPoint x: 432, startPoint y: 426, endPoint x: 791, endPoint y: 441, distance: 359.3
click at [791, 441] on div "Need help getting started? Let’s take a look at our Organtic Collection" at bounding box center [657, 424] width 466 height 52
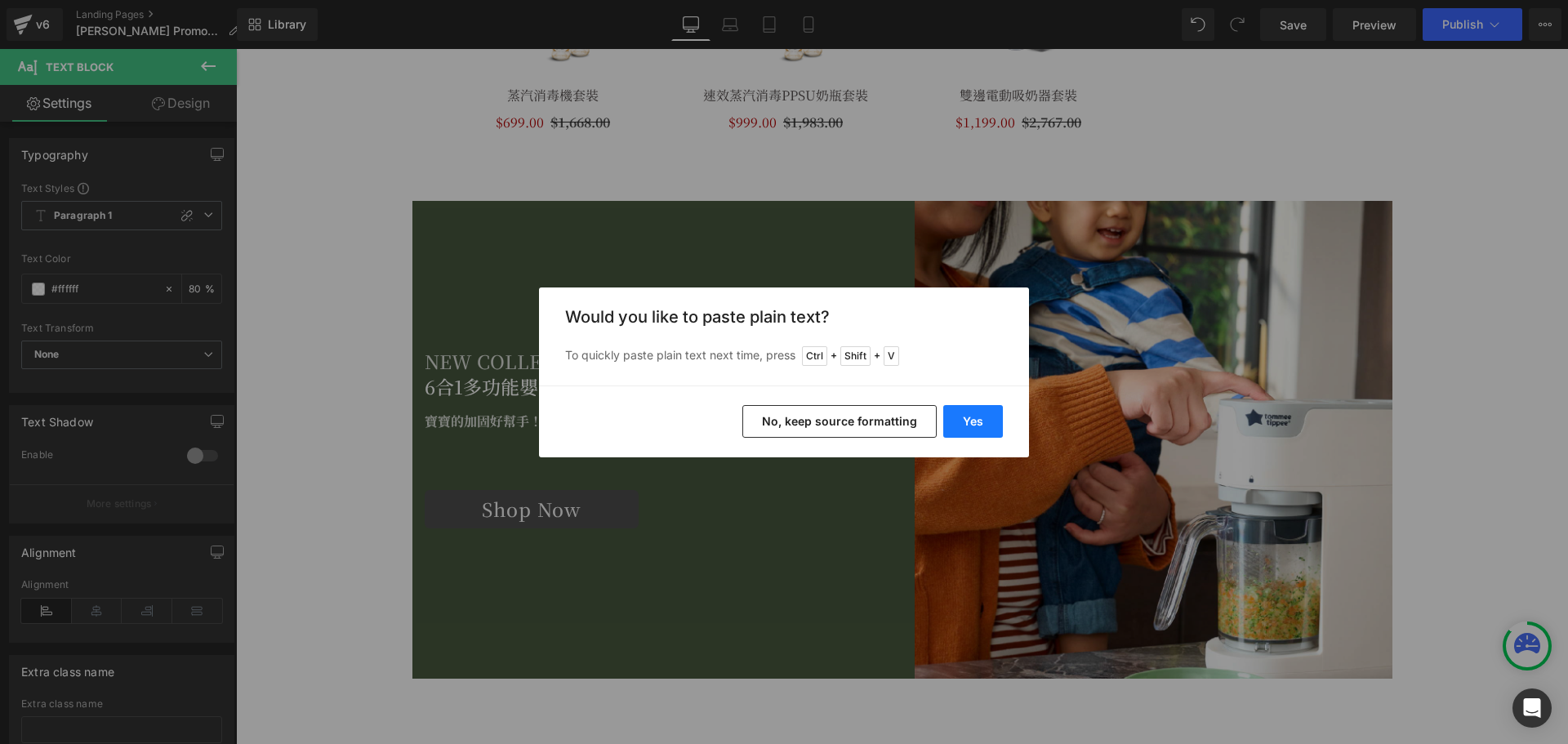
drag, startPoint x: 974, startPoint y: 421, endPoint x: 513, endPoint y: 376, distance: 463.2
click at [974, 421] on button "Yes" at bounding box center [973, 421] width 60 height 33
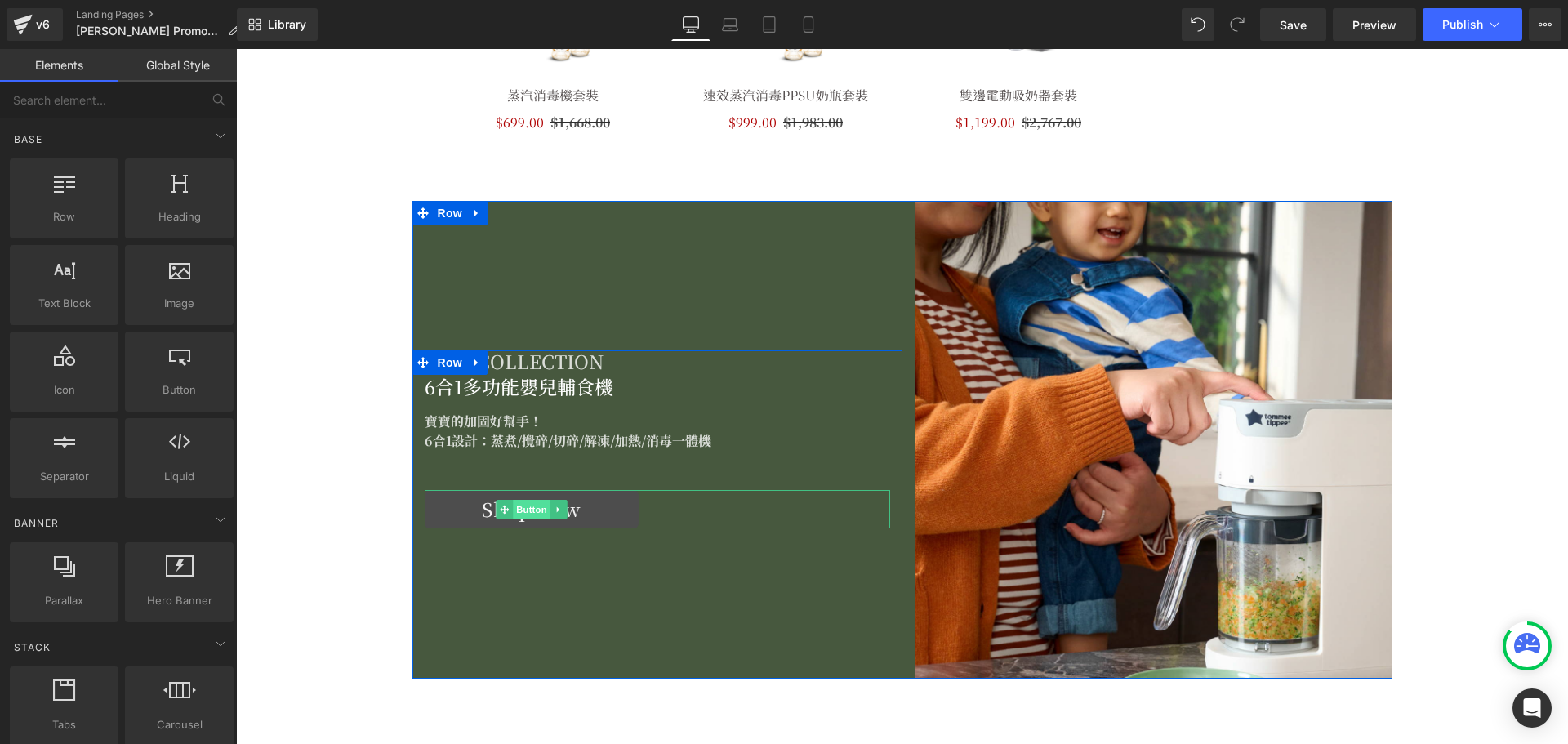
drag, startPoint x: 512, startPoint y: 511, endPoint x: 523, endPoint y: 500, distance: 15.6
click at [512, 511] on span "Button" at bounding box center [531, 510] width 38 height 19
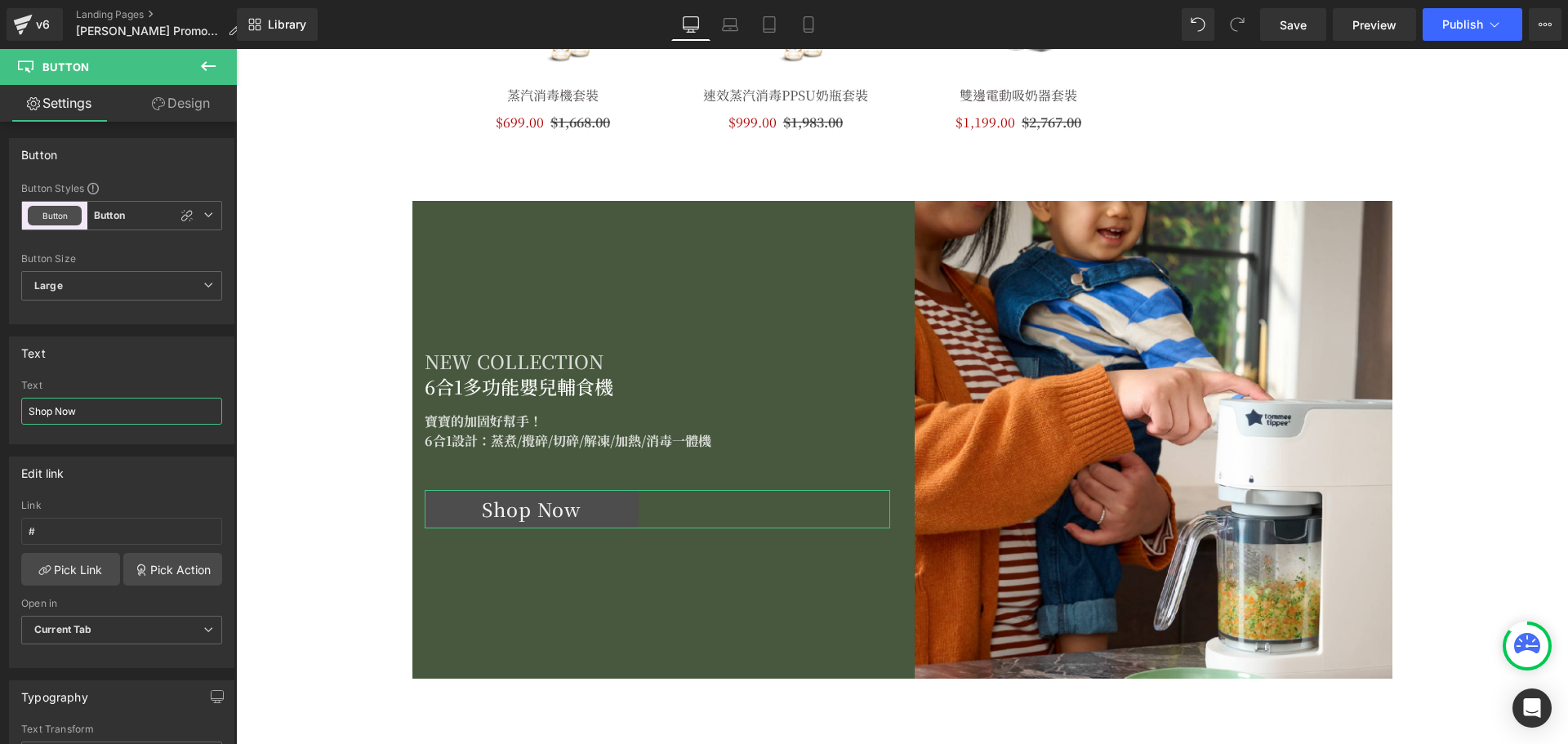
drag, startPoint x: 105, startPoint y: 411, endPoint x: -62, endPoint y: 397, distance: 167.6
click at [0, 397] on html "Button You are previewing how the will restyle your page. You can not edit Elem…" at bounding box center [784, 372] width 1568 height 744
type input "立即購買"
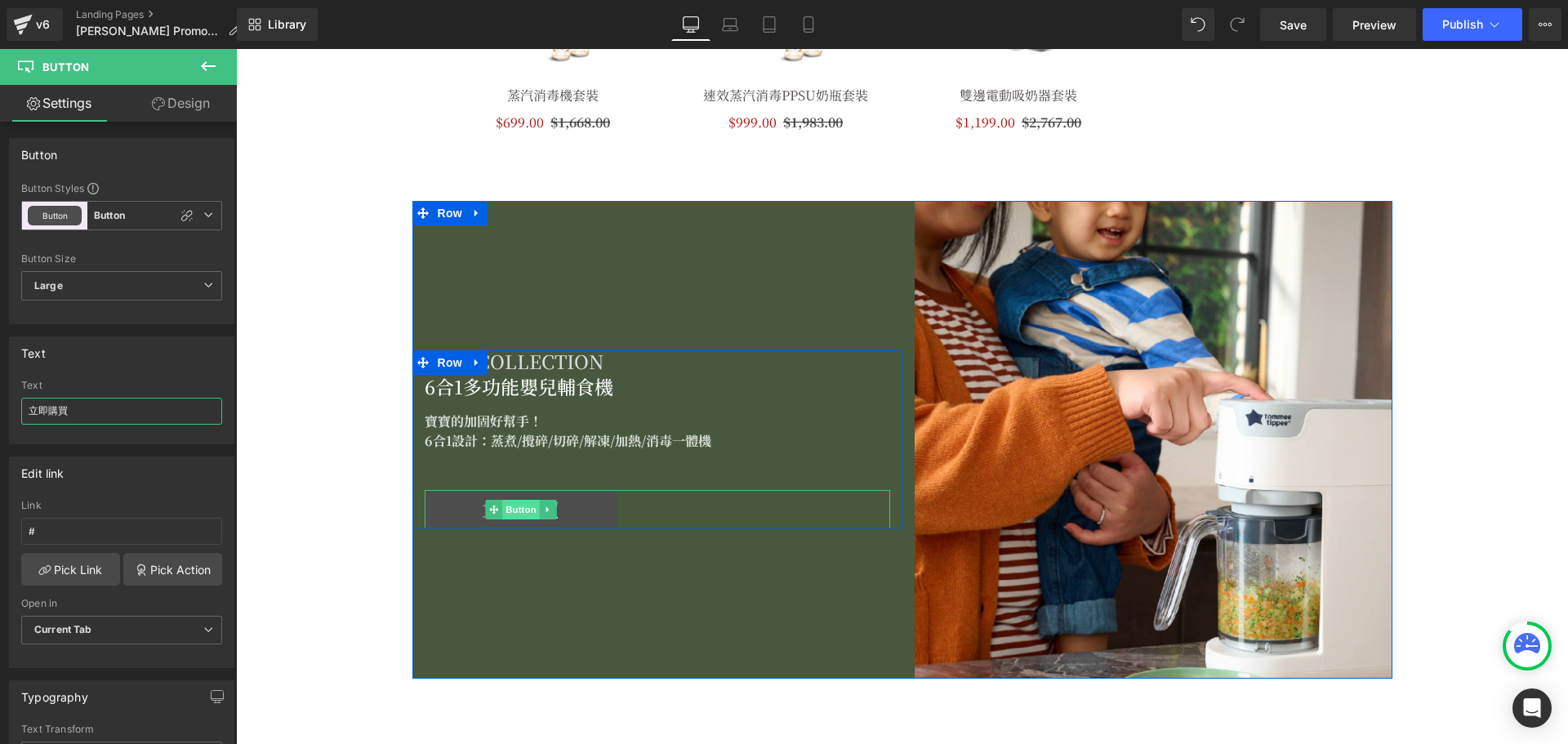
click at [519, 510] on span "Button" at bounding box center [520, 510] width 38 height 19
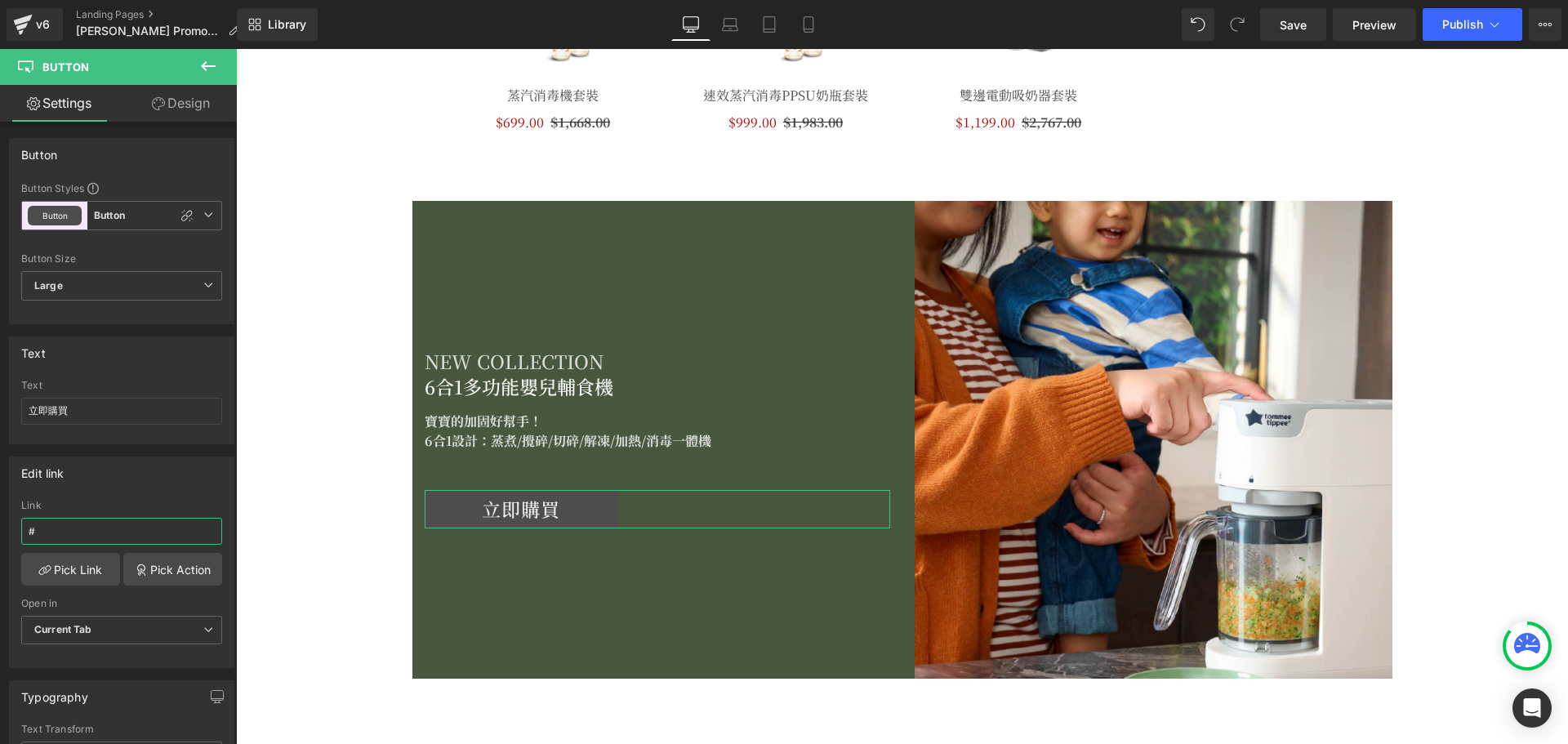
drag, startPoint x: 92, startPoint y: 531, endPoint x: -114, endPoint y: 514, distance: 206.7
click at [0, 514] on html "Button You are previewing how the will restyle your page. You can not edit Elem…" at bounding box center [784, 372] width 1568 height 744
paste input "[URL][DOMAIN_NAME]"
type input "[URL][DOMAIN_NAME]"
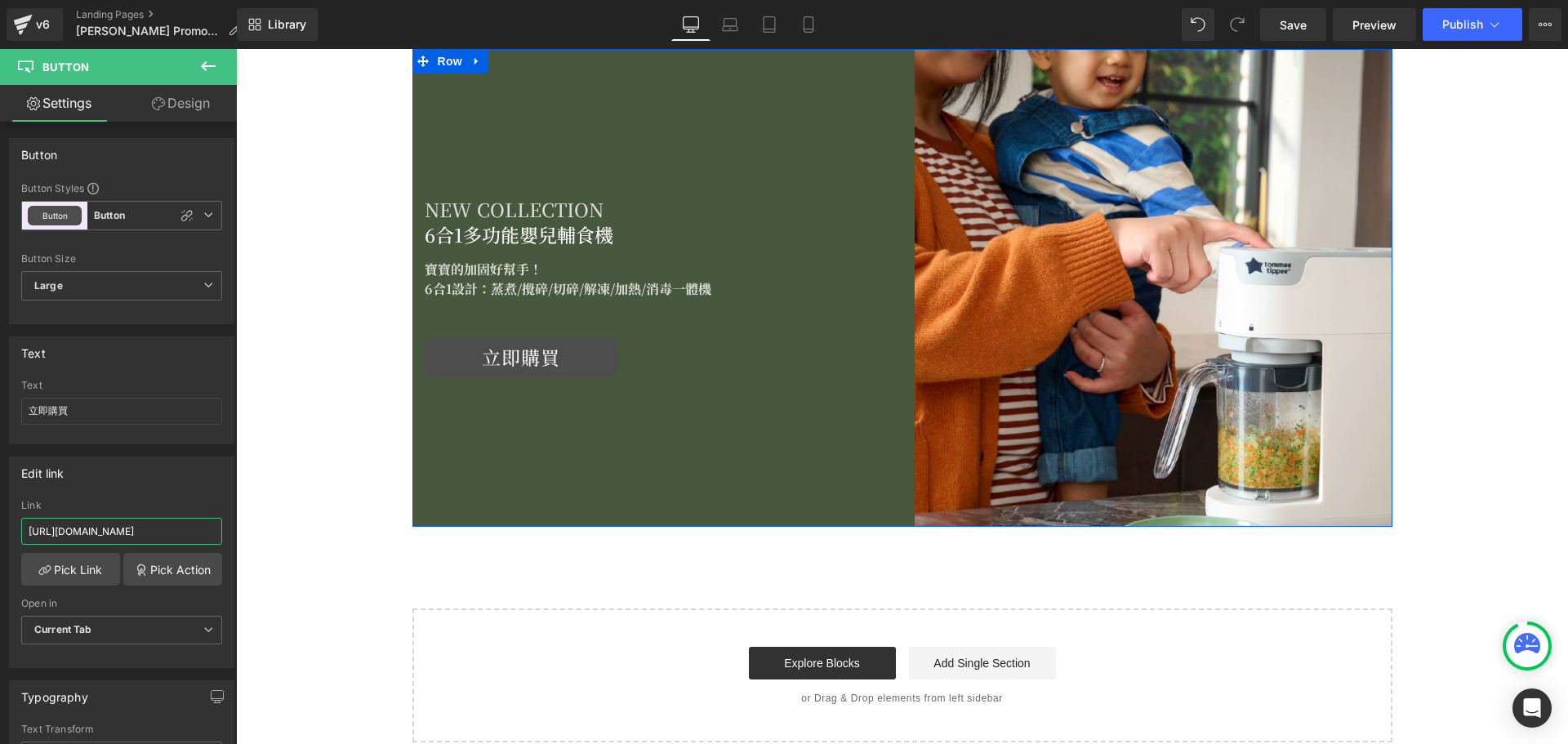
scroll to position [1956, 0]
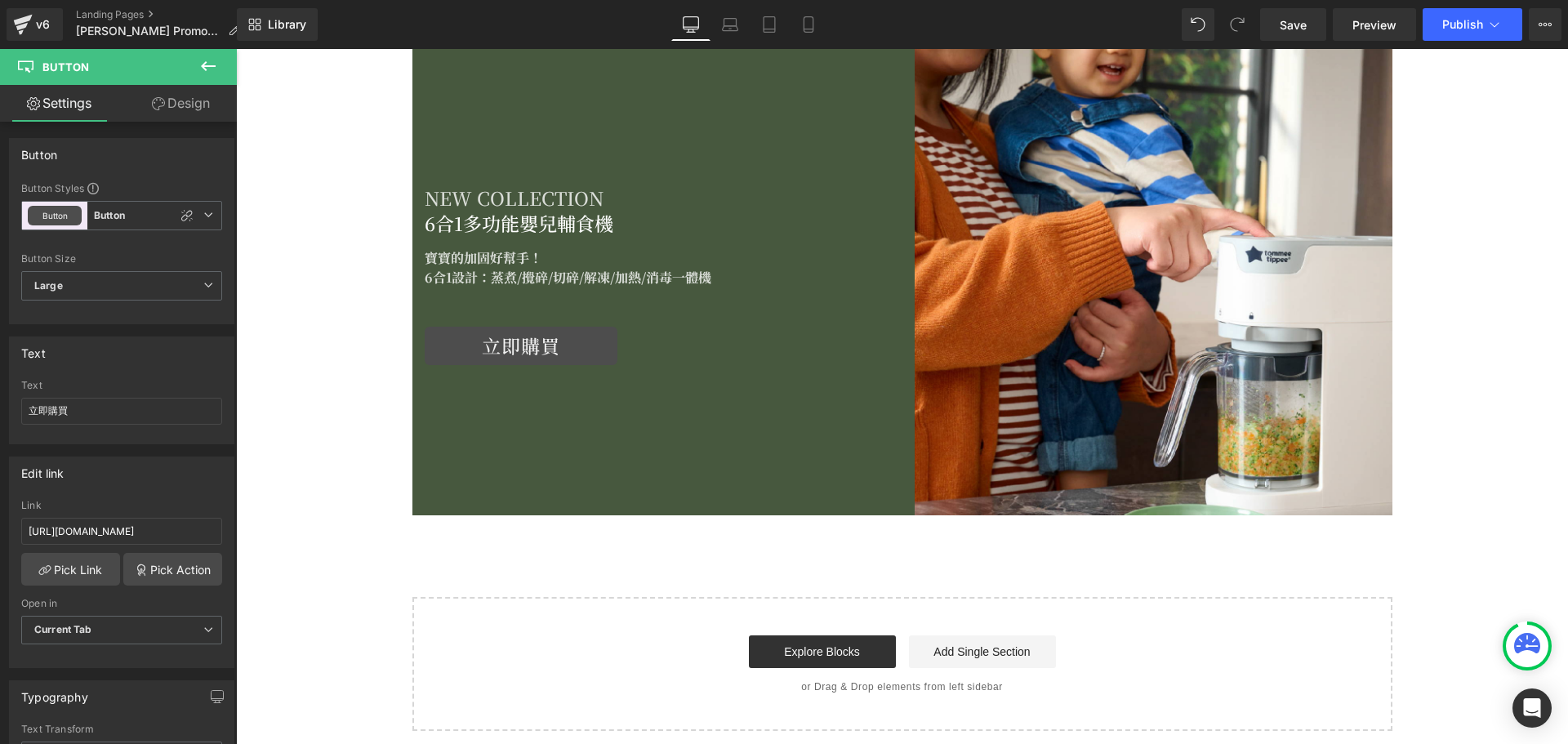
click at [215, 66] on icon at bounding box center [208, 66] width 15 height 10
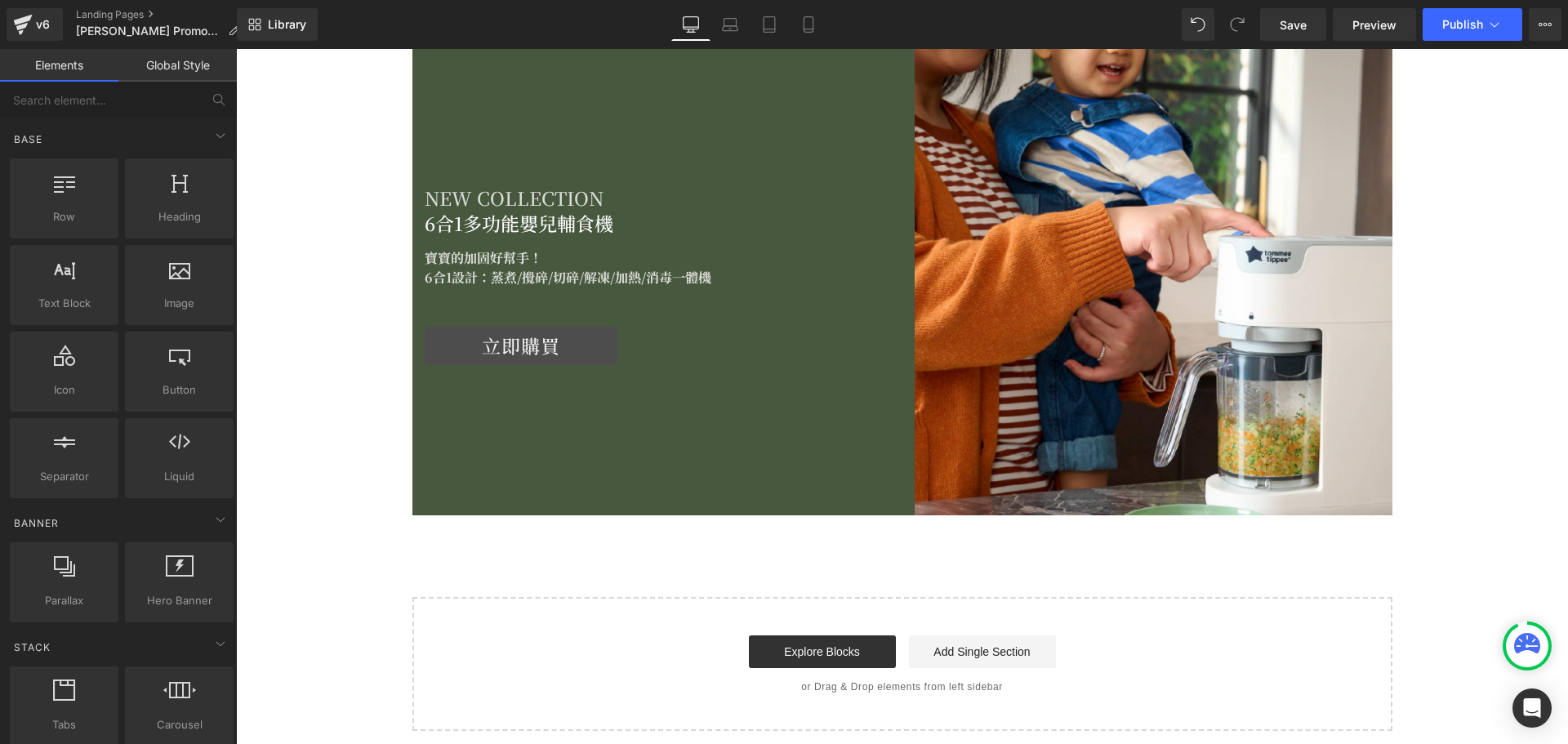
scroll to position [0, 0]
click at [804, 652] on link "Explore Blocks" at bounding box center [821, 652] width 147 height 33
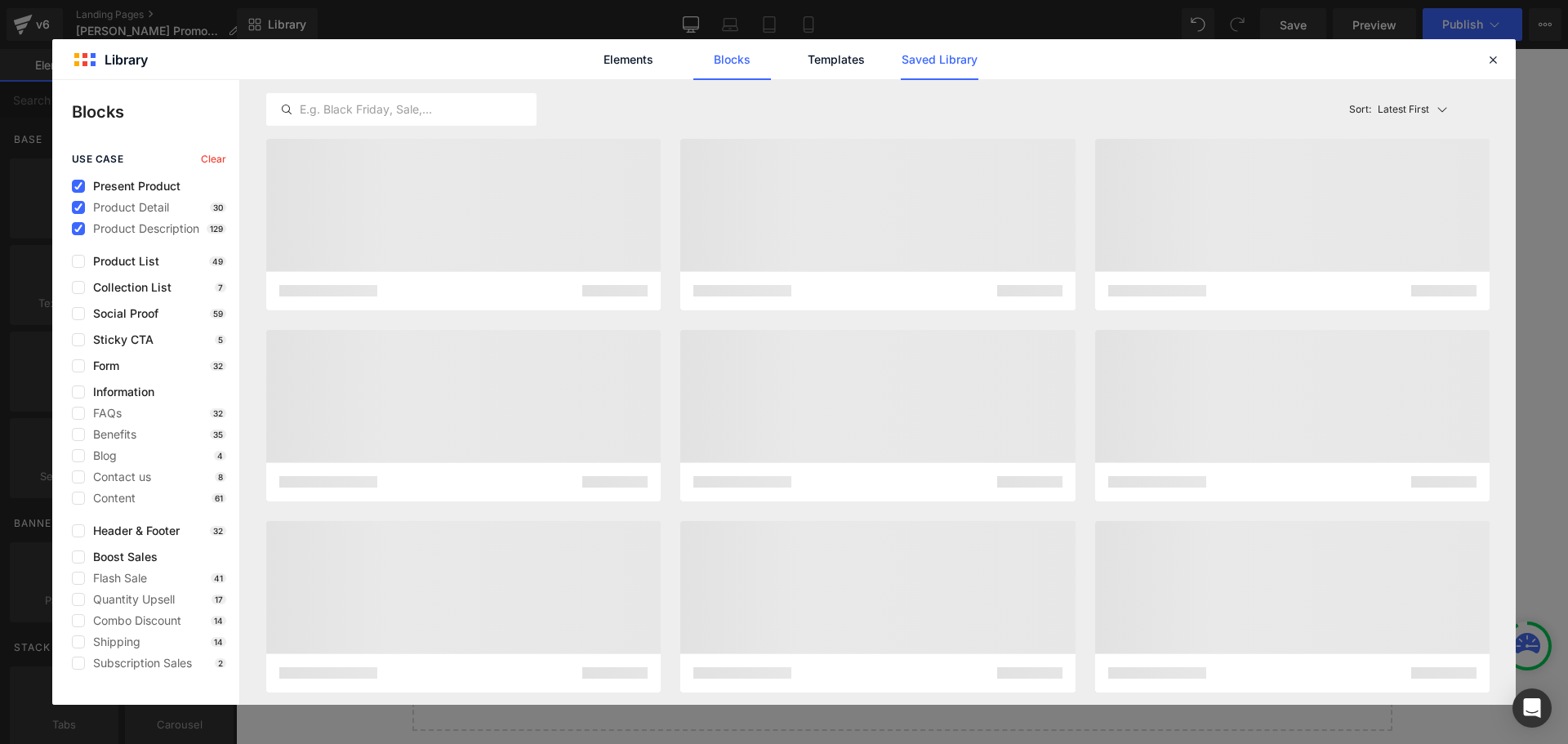
click at [964, 58] on link "Saved Library" at bounding box center [939, 60] width 77 height 41
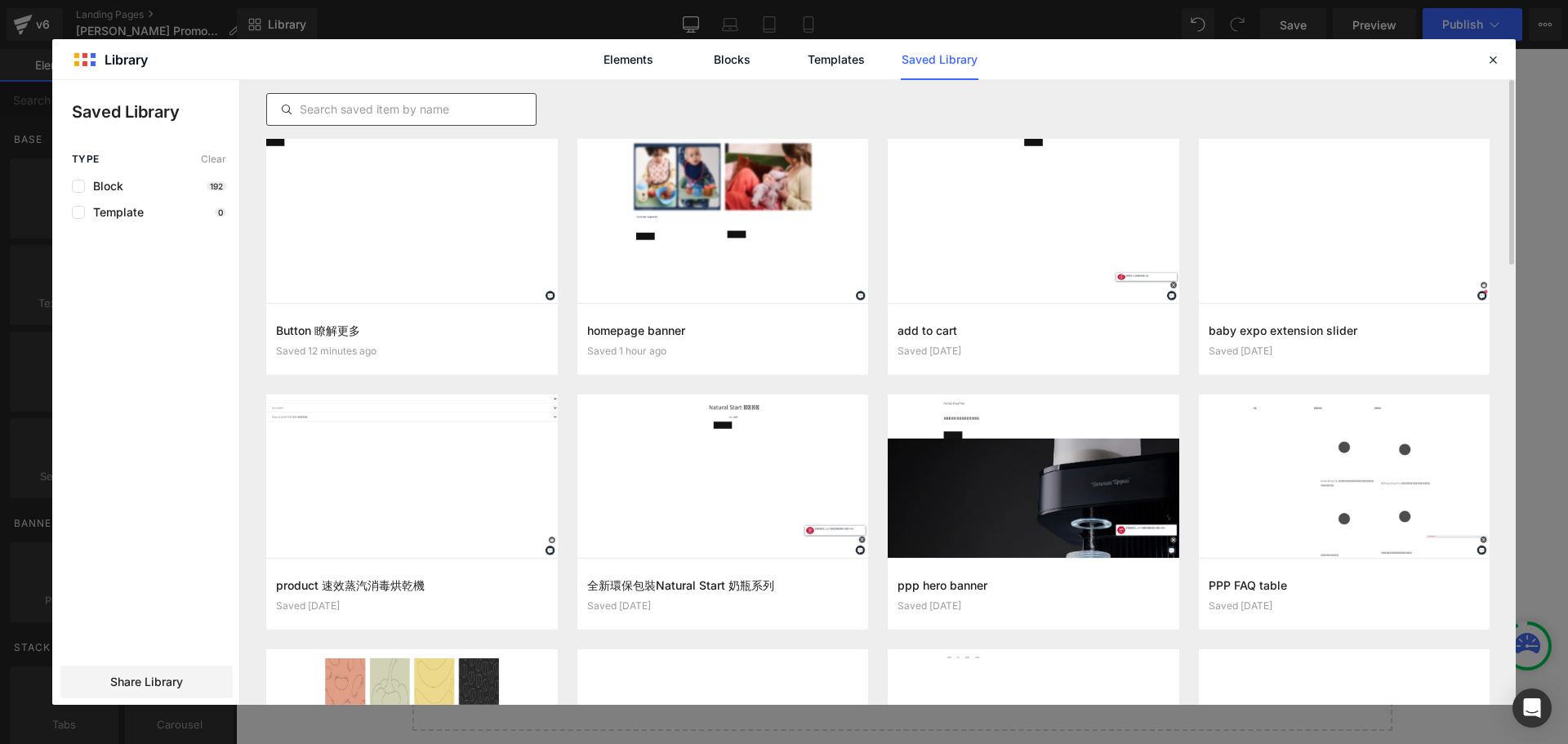
click at [424, 107] on input "text" at bounding box center [401, 109] width 269 height 19
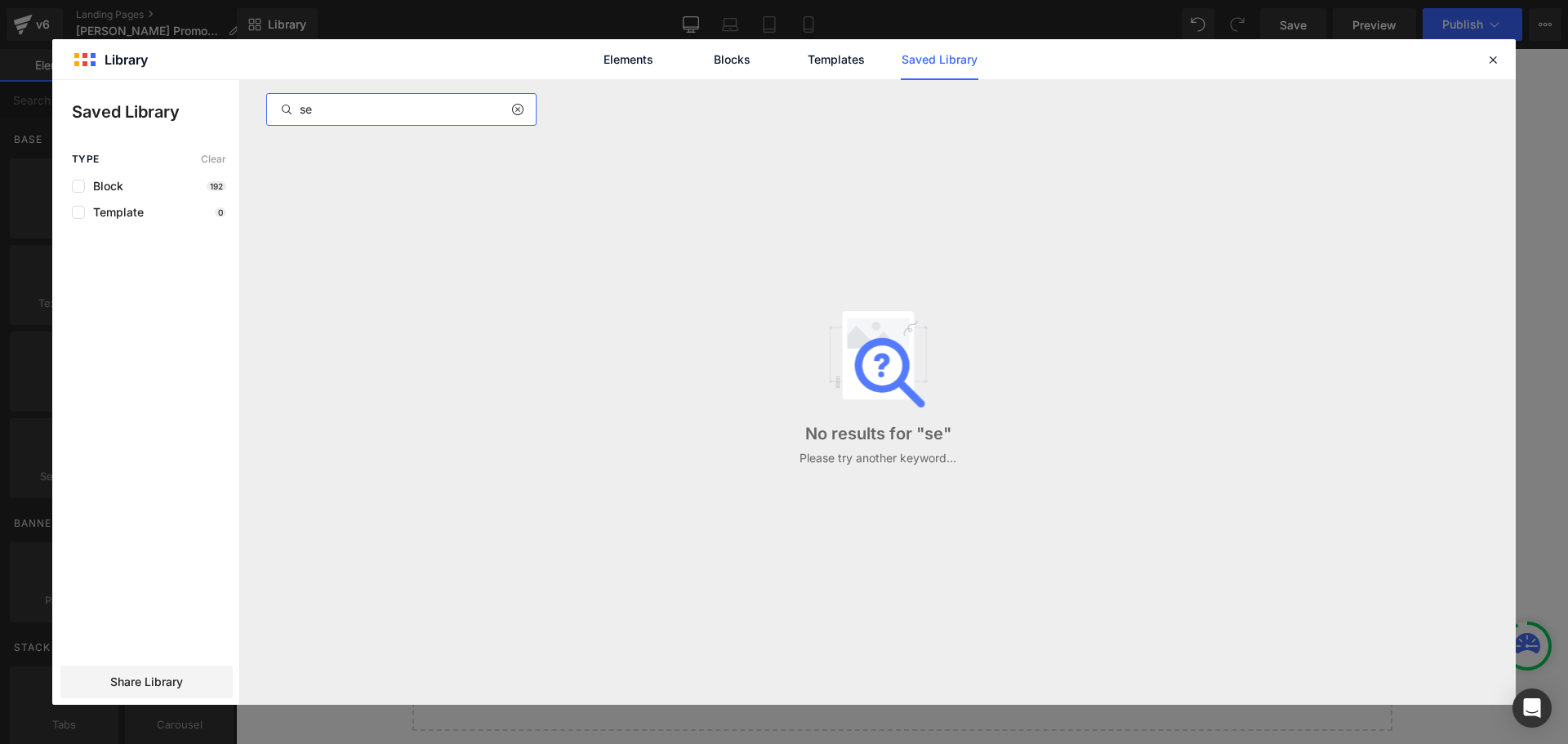
type input "s"
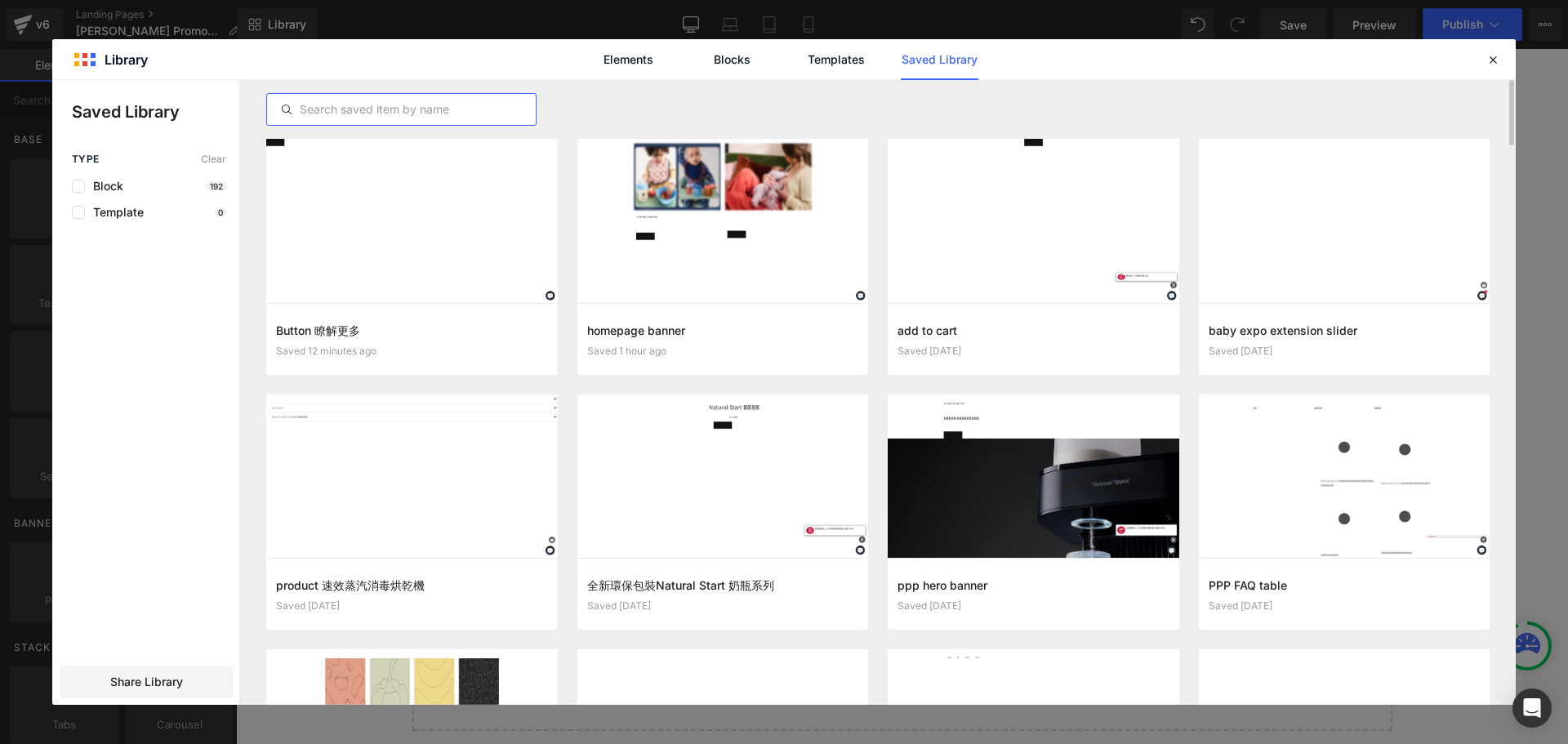
click at [460, 107] on input "text" at bounding box center [401, 109] width 269 height 19
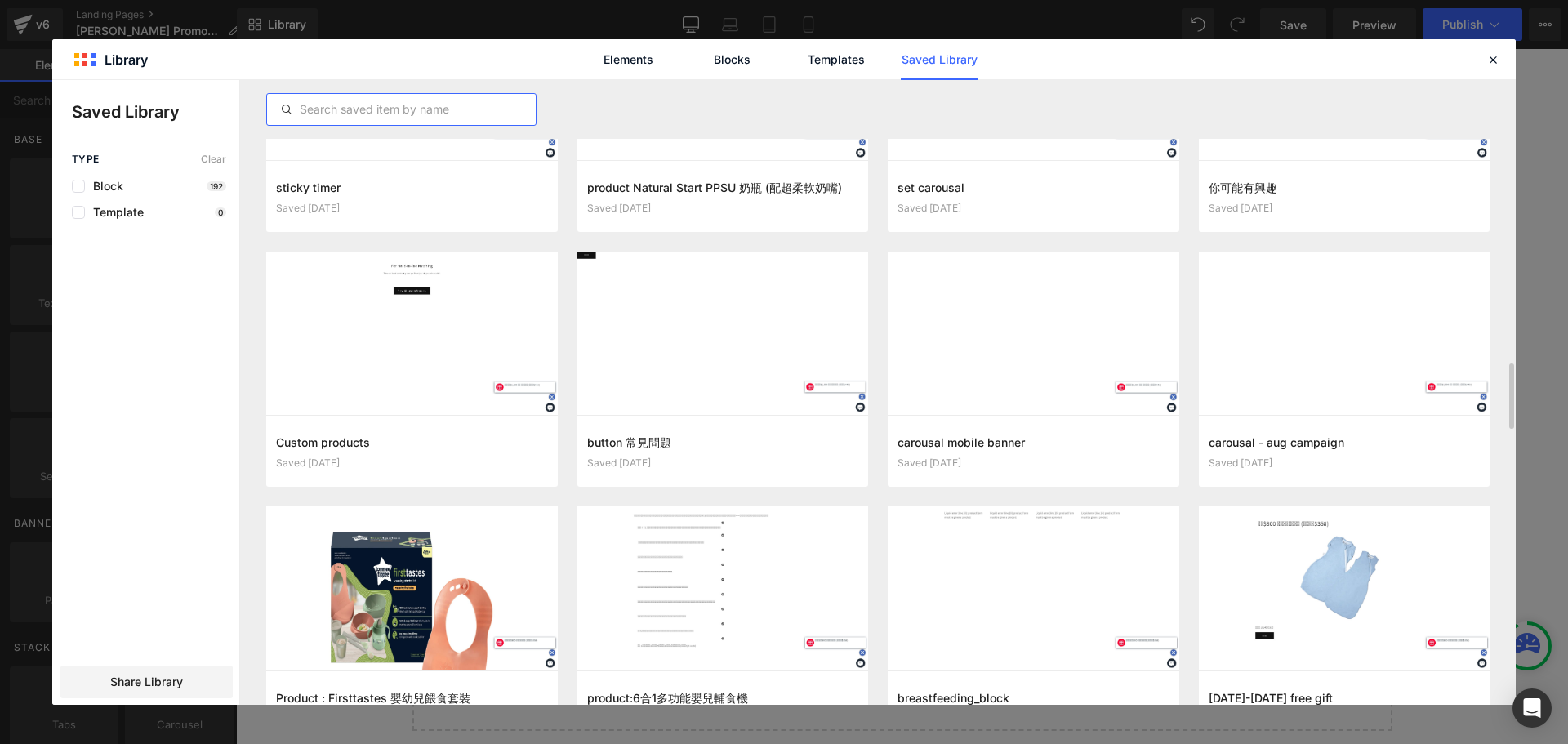
scroll to position [2736, 0]
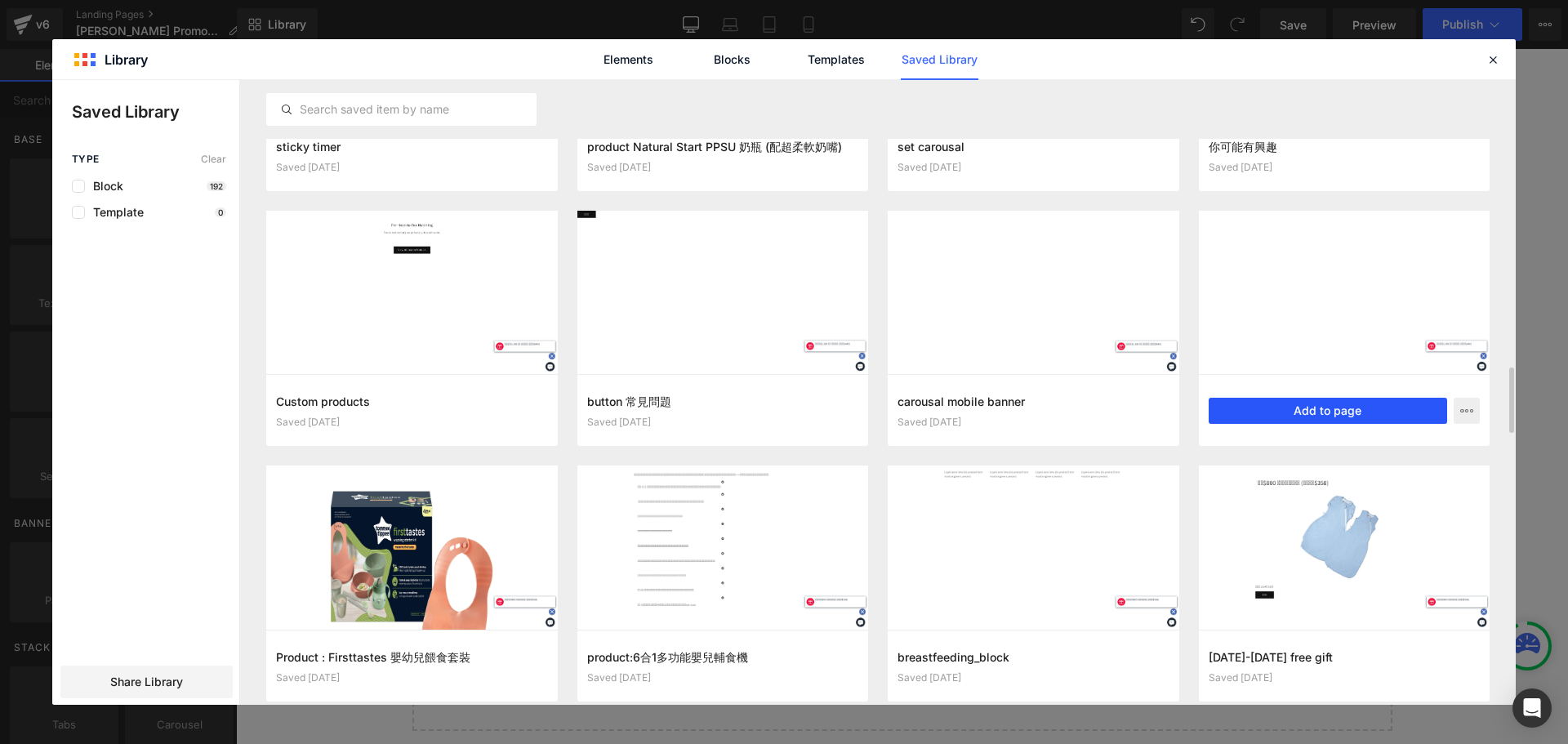
drag, startPoint x: 1306, startPoint y: 411, endPoint x: 1069, endPoint y: 362, distance: 242.0
click at [1306, 411] on button "Add to page" at bounding box center [1329, 411] width 239 height 26
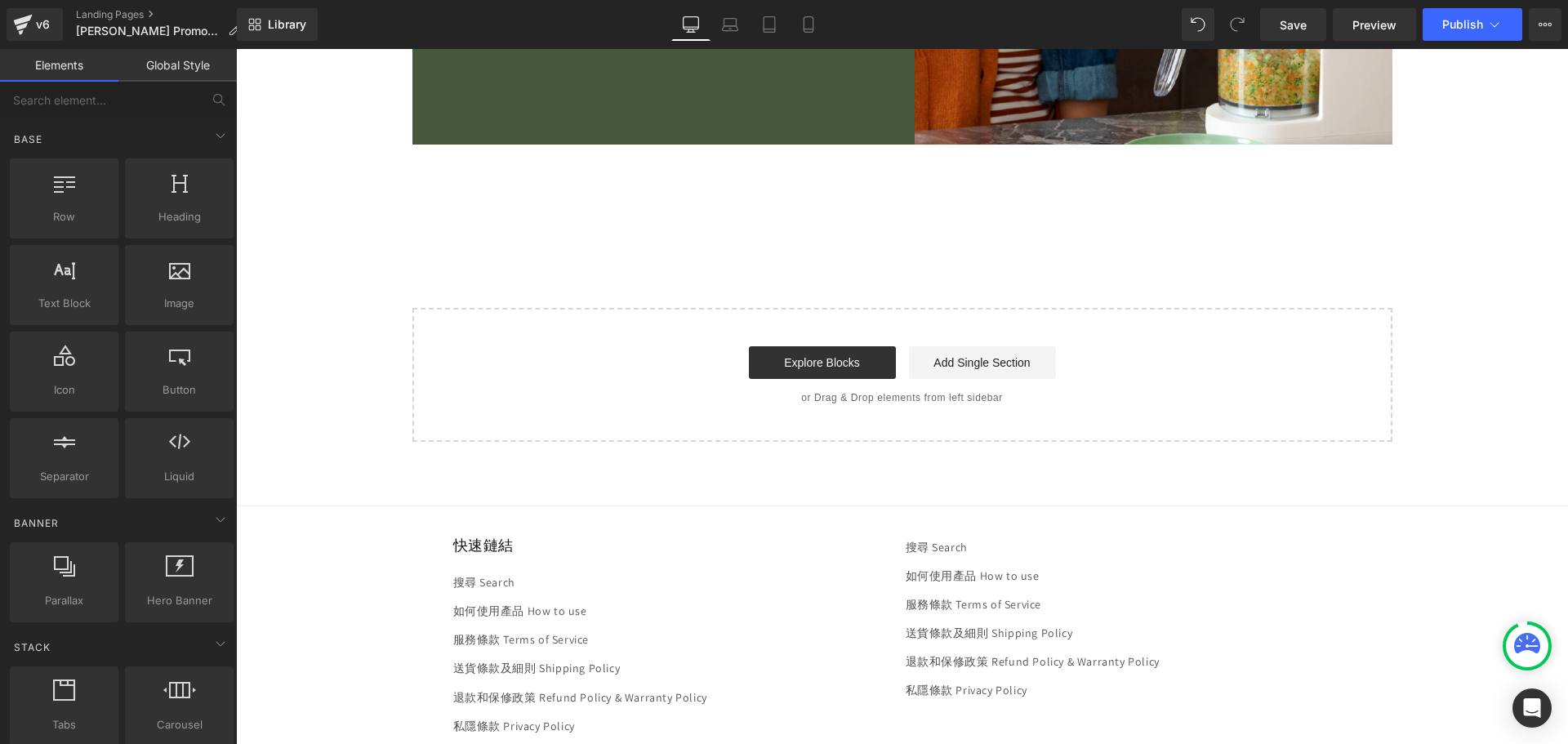
scroll to position [2340, 0]
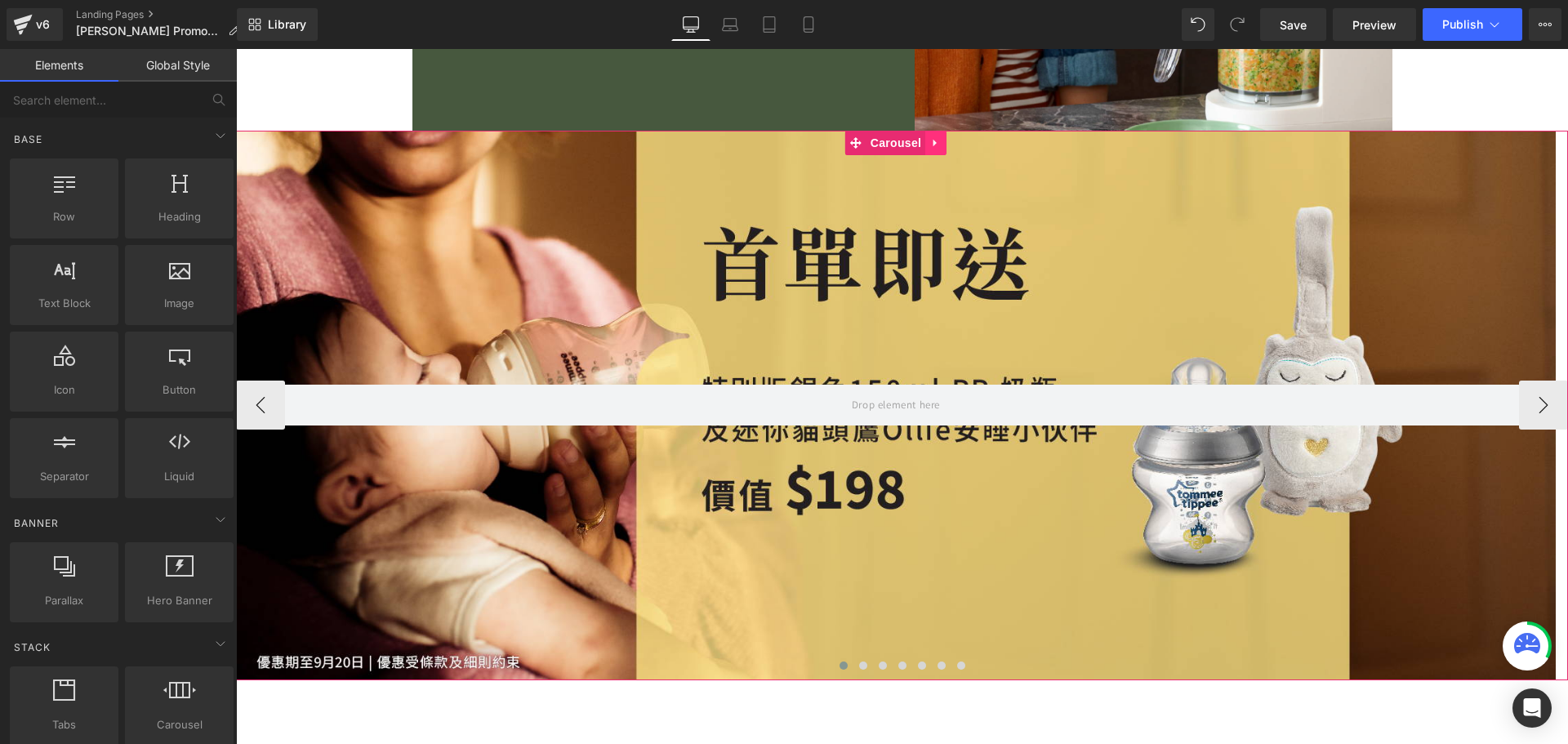
click at [932, 148] on icon at bounding box center [935, 143] width 11 height 12
click at [942, 143] on icon at bounding box center [946, 143] width 11 height 11
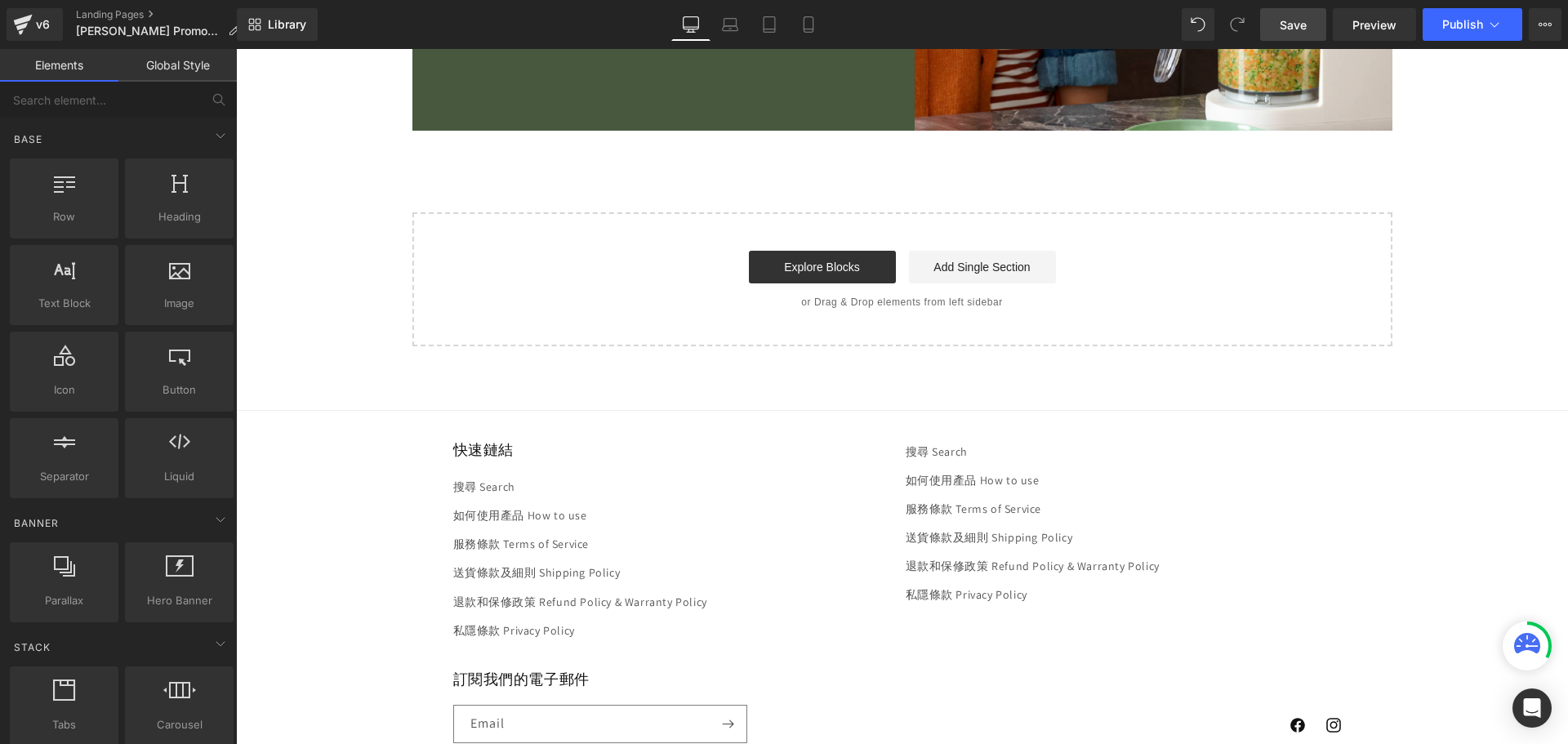
click at [1307, 23] on span "Save" at bounding box center [1292, 25] width 27 height 17
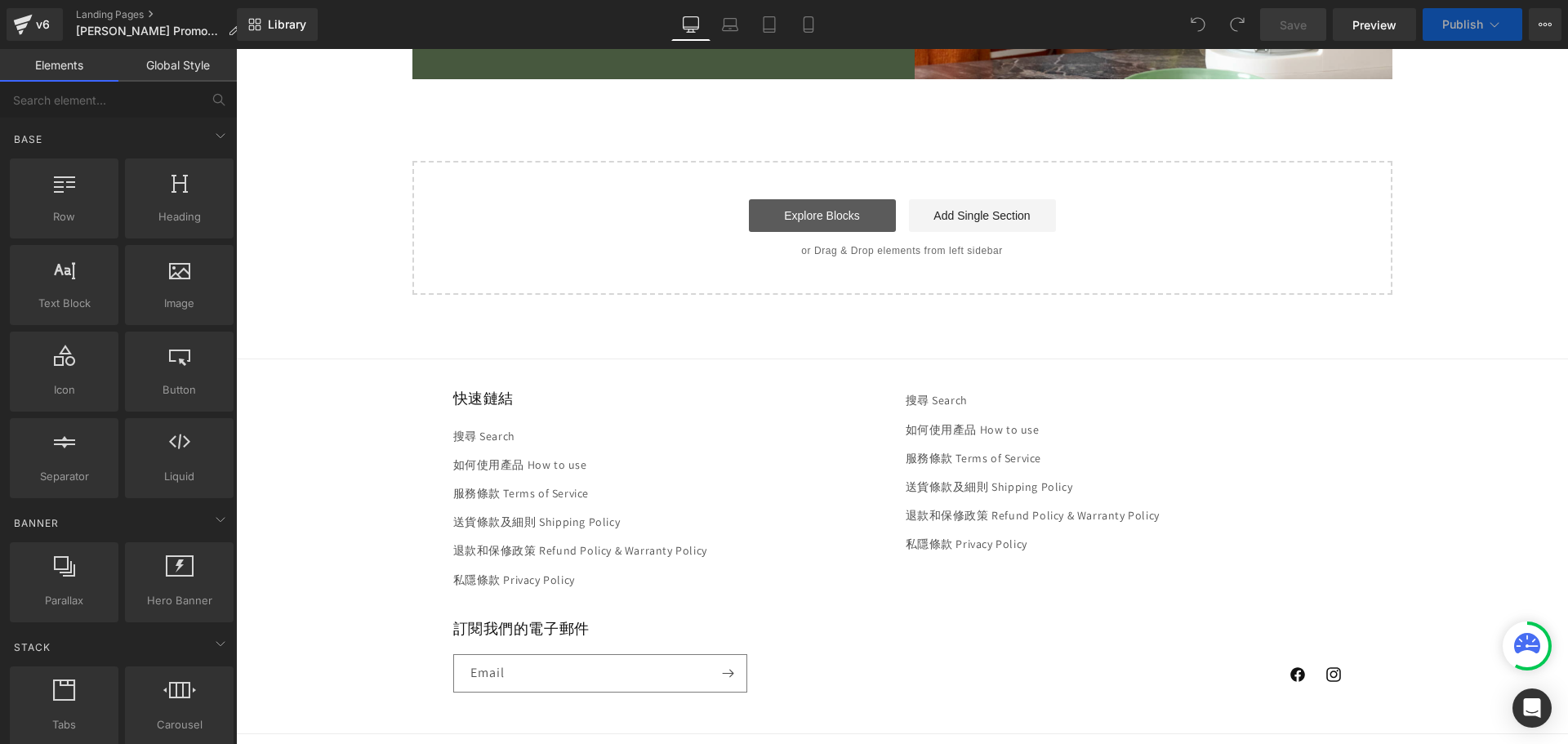
click at [846, 219] on link "Explore Blocks" at bounding box center [821, 215] width 147 height 33
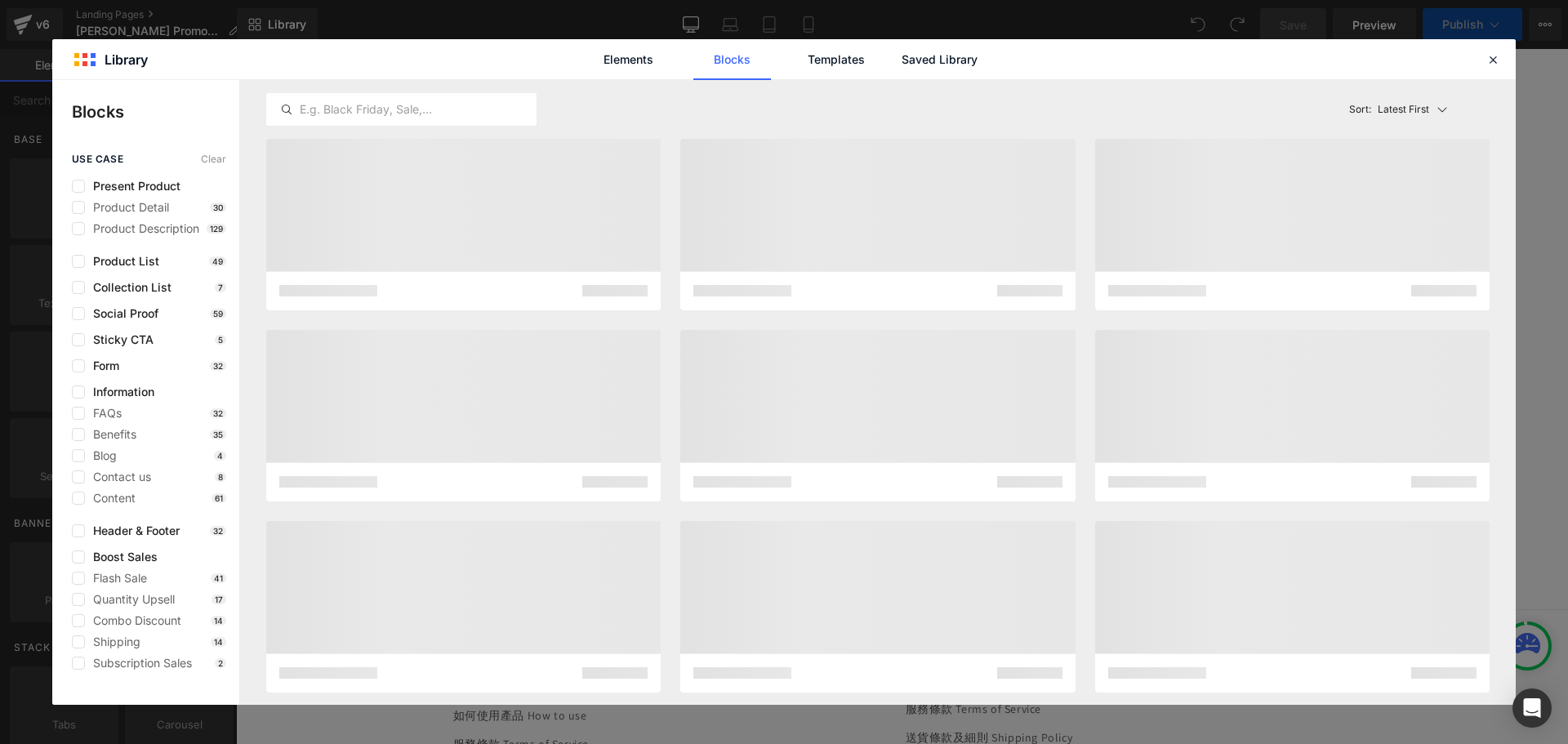
scroll to position [2391, 0]
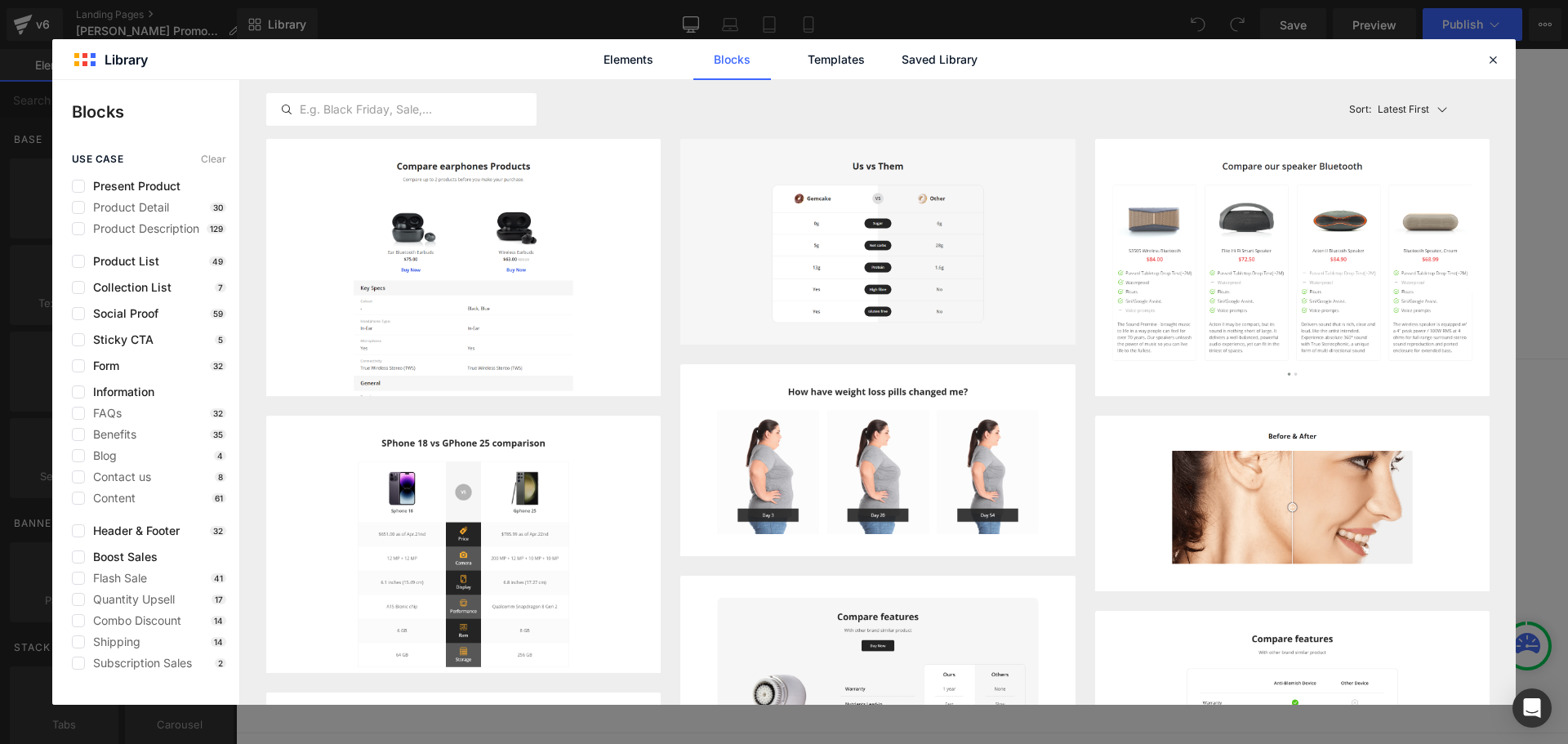
click at [883, 63] on div "Elements Blocks Templates Saved Library" at bounding box center [784, 60] width 415 height 41
click at [905, 62] on link "Saved Library" at bounding box center [939, 60] width 77 height 41
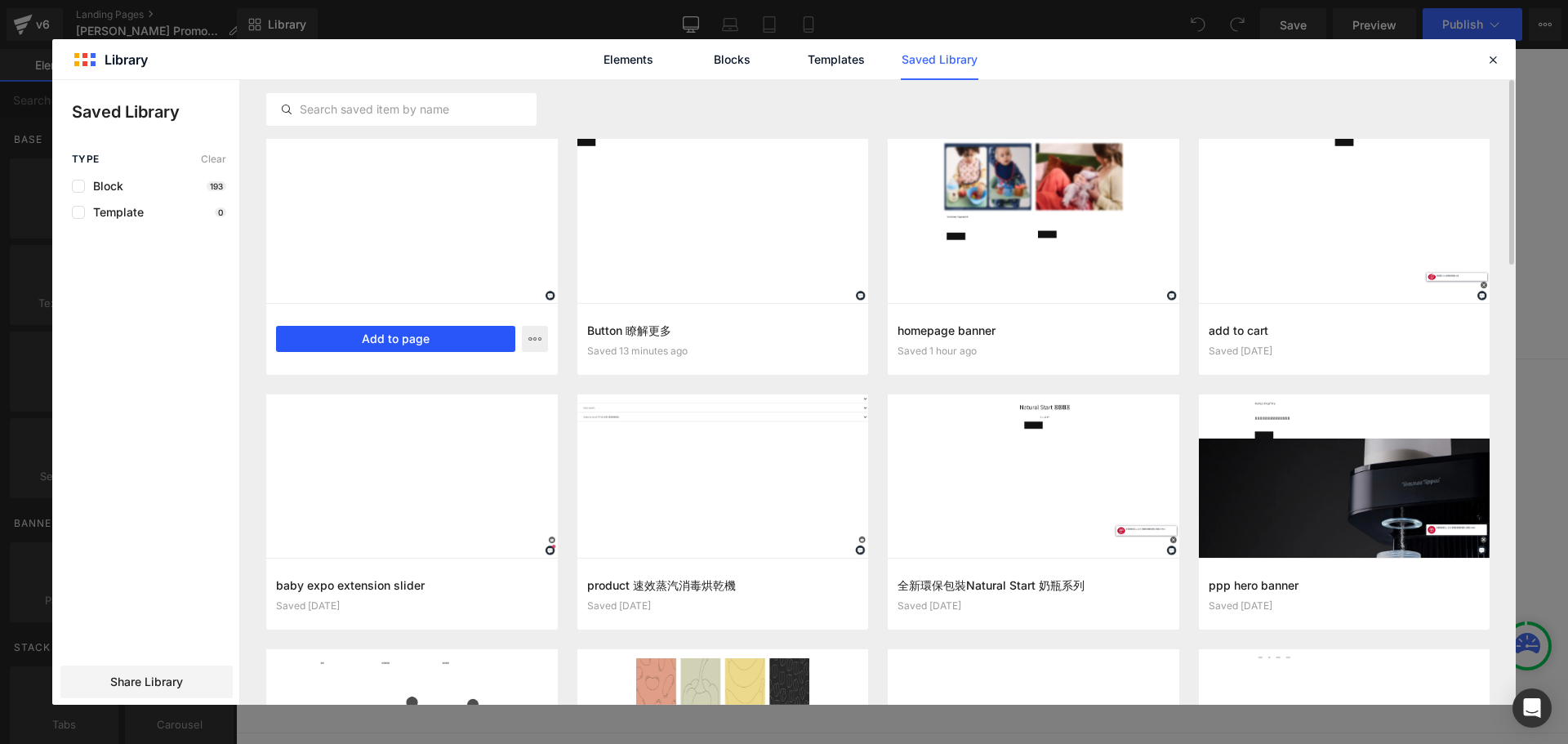
click at [393, 340] on button "Add to page" at bounding box center [395, 339] width 239 height 26
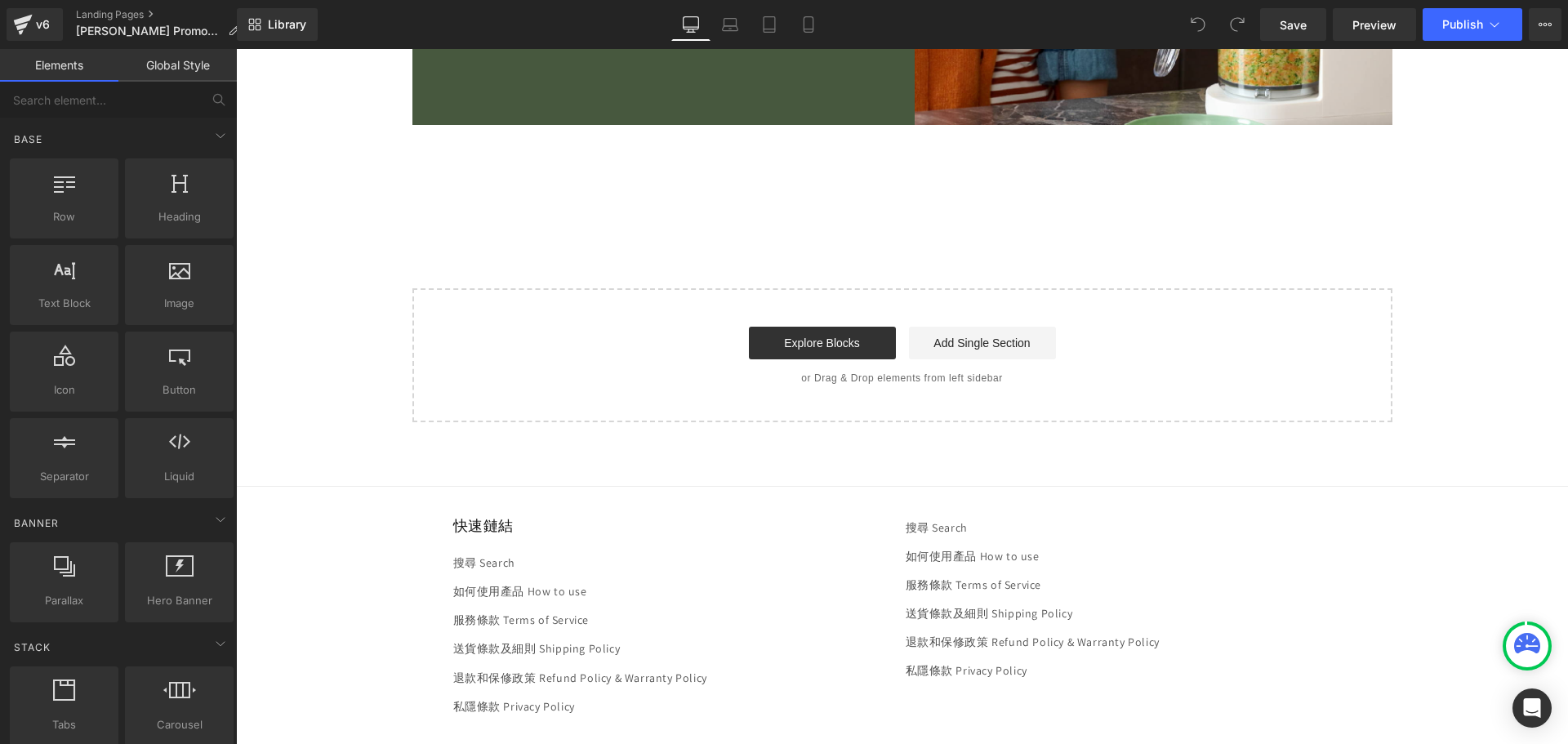
scroll to position [2340, 0]
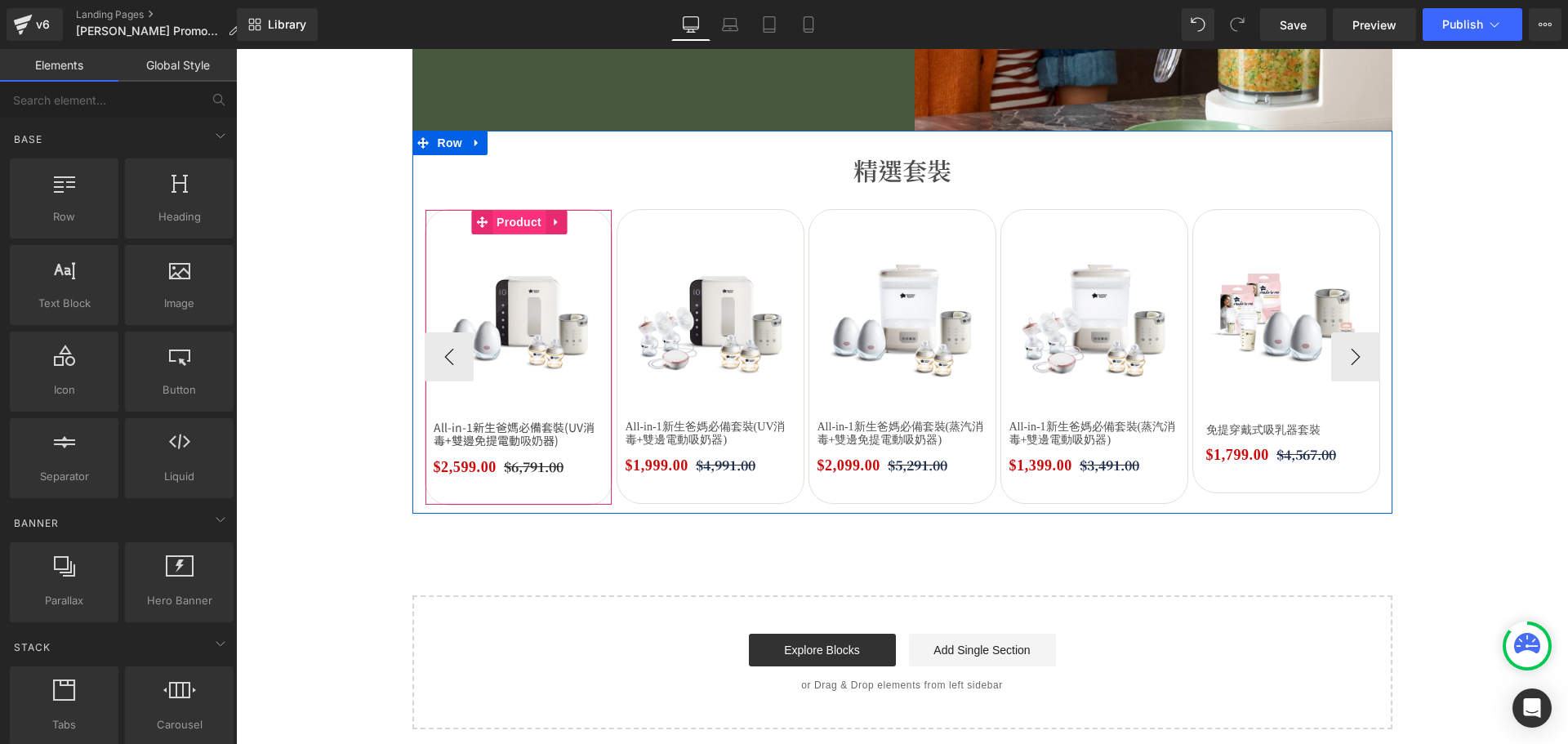
click at [512, 223] on span "Product" at bounding box center [519, 222] width 53 height 25
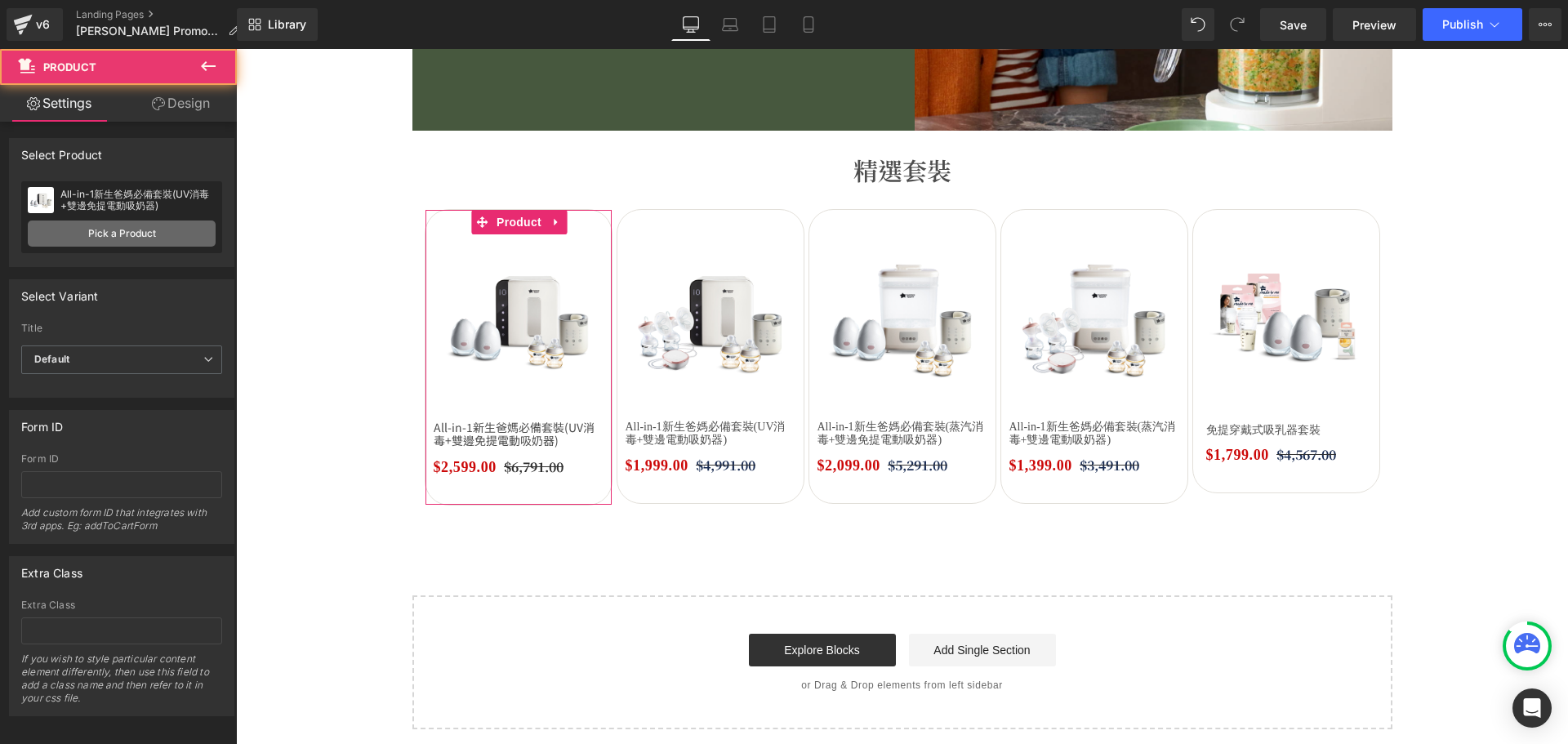
click at [141, 224] on link "Pick a Product" at bounding box center [121, 233] width 188 height 26
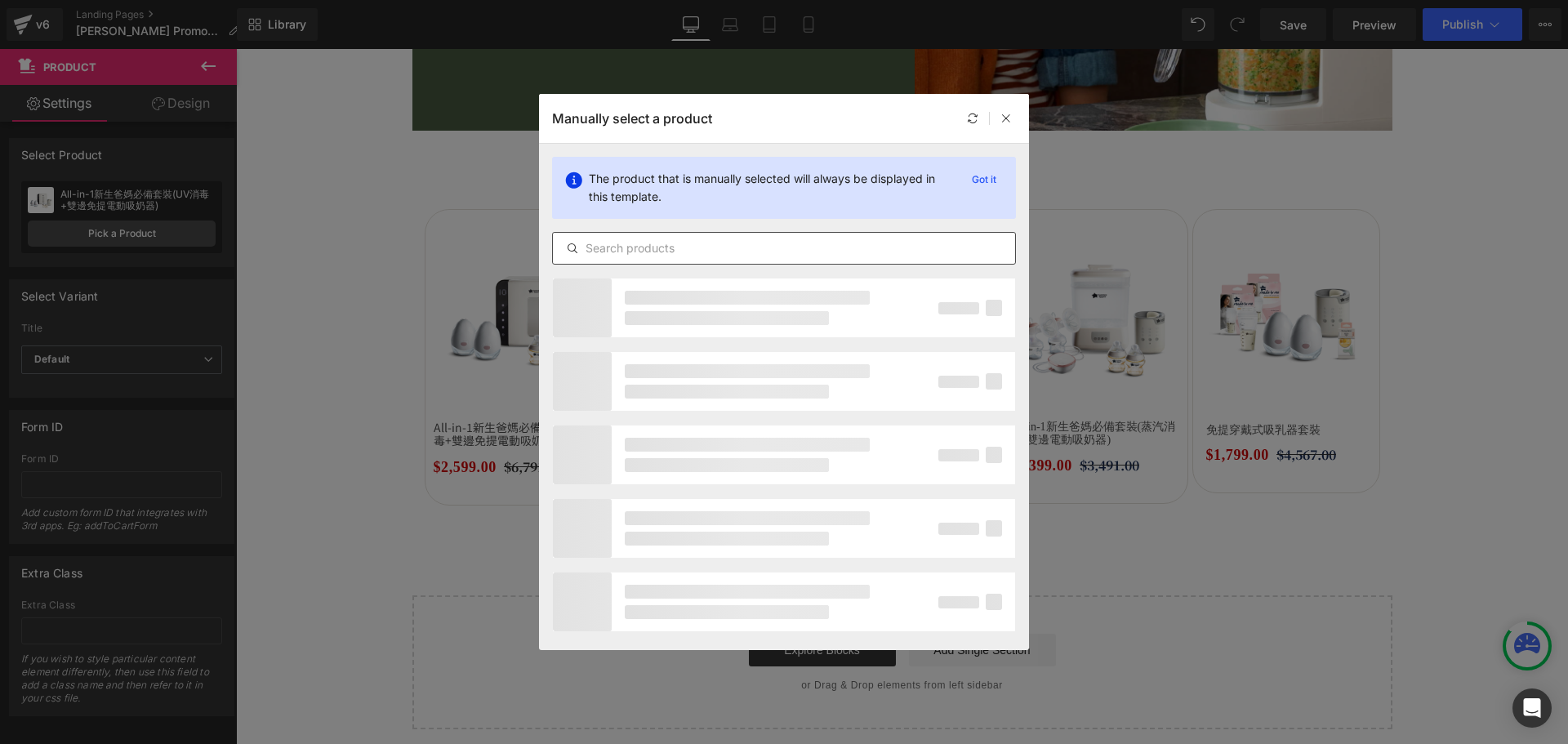
click at [782, 258] on div at bounding box center [784, 247] width 464 height 33
click at [779, 248] on input "text" at bounding box center [784, 248] width 462 height 19
paste input "Firsttastes 嬰幼兒餵食套裝"
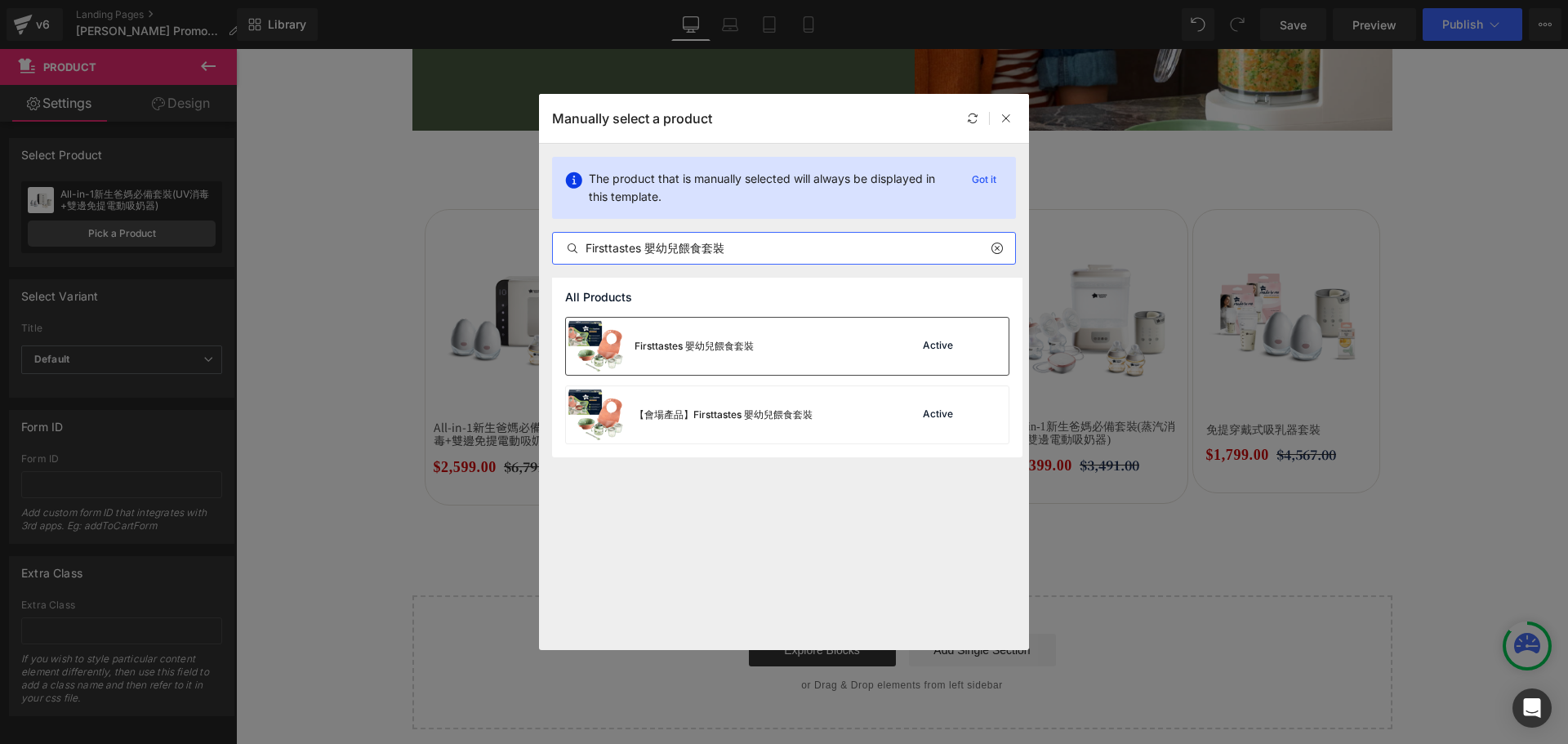
type input "Firsttastes 嬰幼兒餵食套裝"
click at [787, 360] on div "Firsttastes 嬰幼兒餵食套裝 Active" at bounding box center [787, 346] width 443 height 57
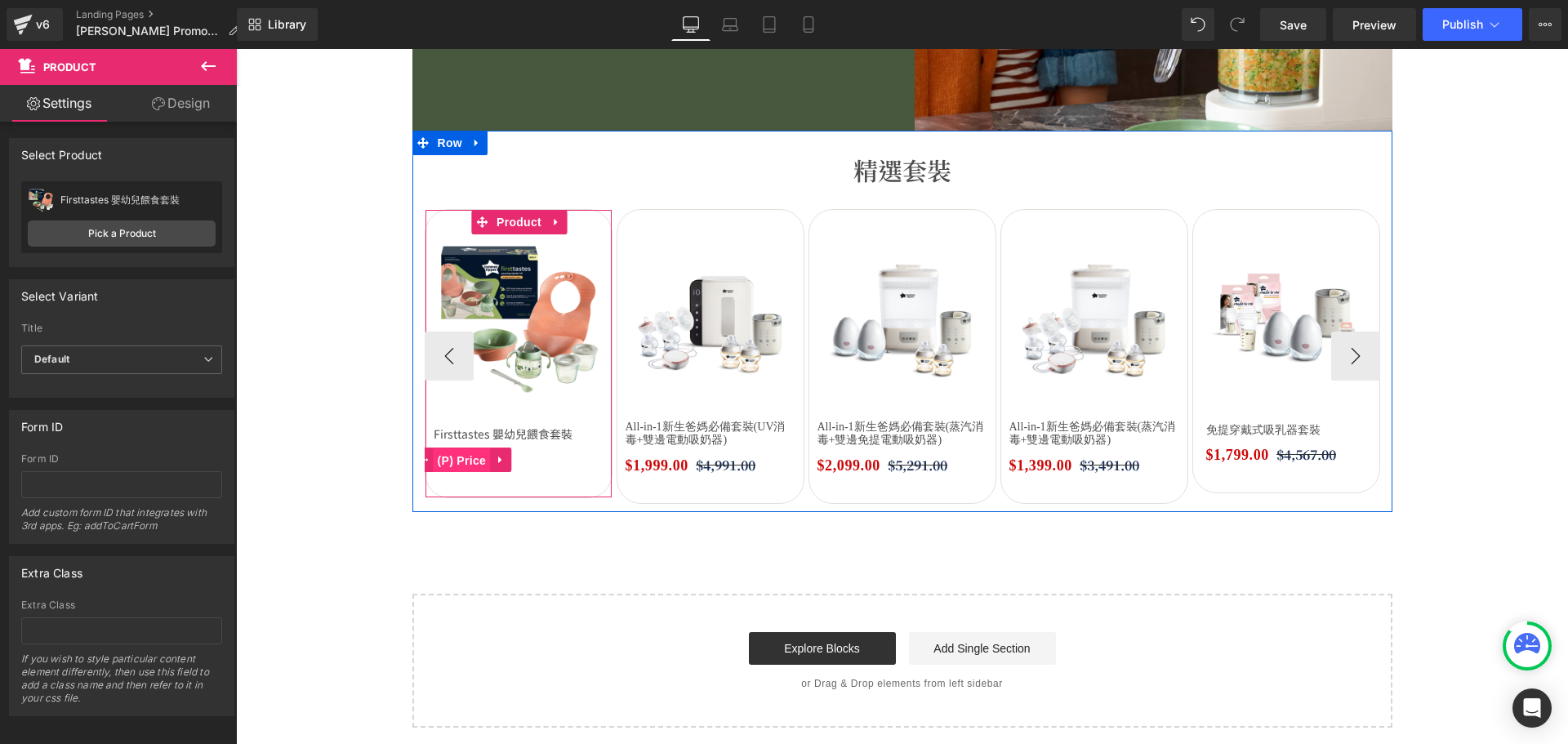
click at [467, 461] on span "(P) Price" at bounding box center [461, 460] width 57 height 25
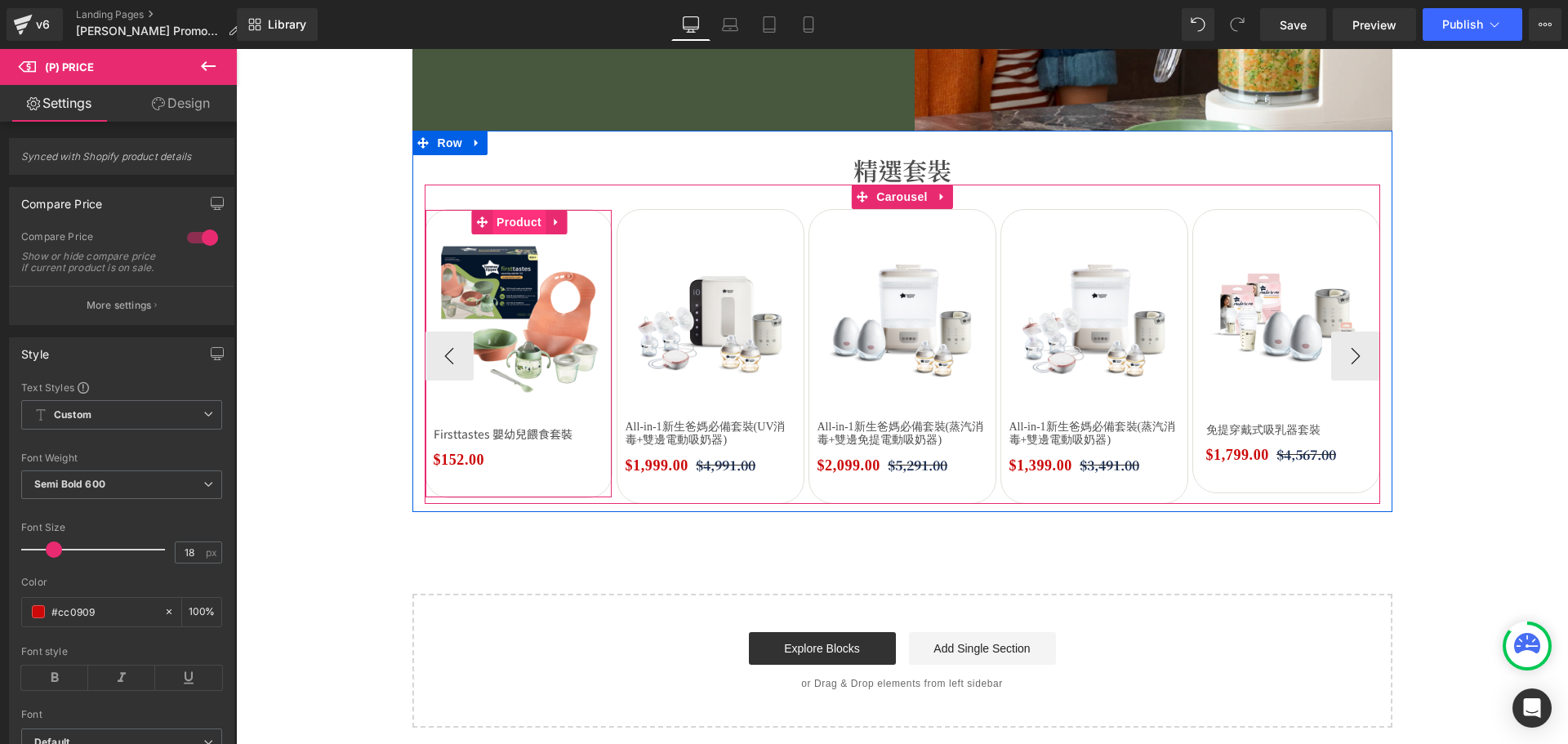
click at [513, 228] on span "Product" at bounding box center [519, 222] width 53 height 25
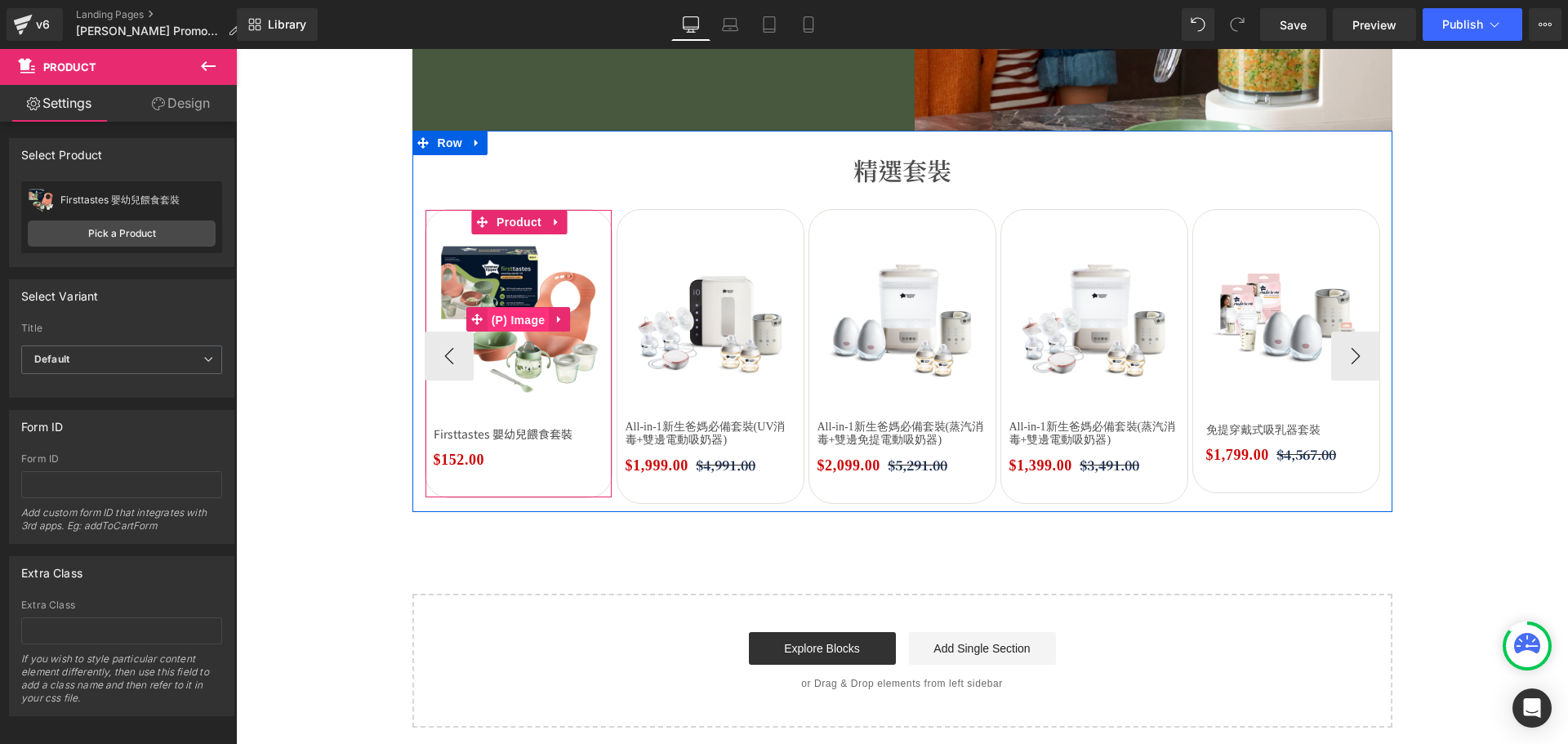
click at [514, 318] on span "(P) Image" at bounding box center [519, 320] width 62 height 25
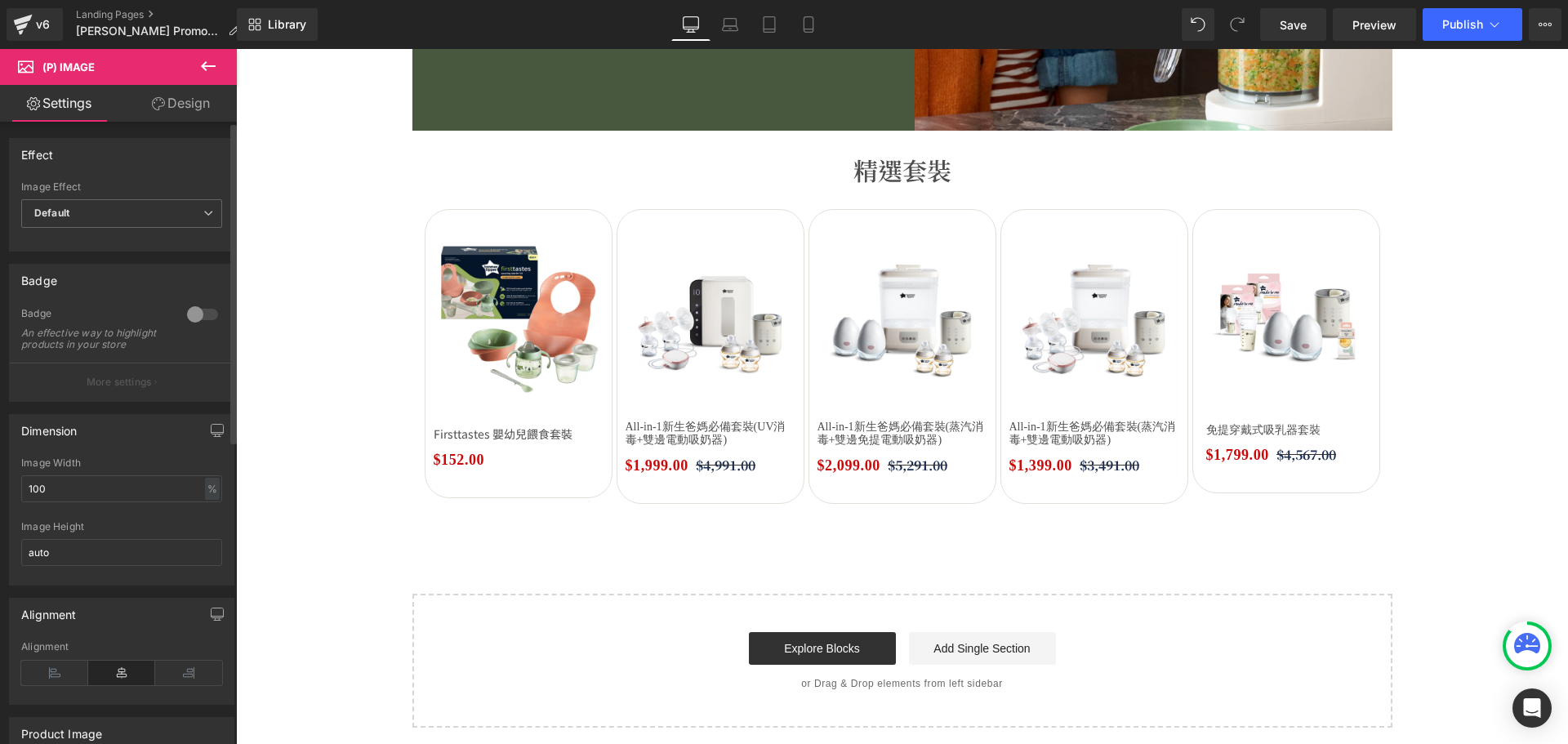
click at [190, 310] on div at bounding box center [202, 314] width 40 height 26
click at [158, 391] on button "More settings" at bounding box center [121, 382] width 224 height 39
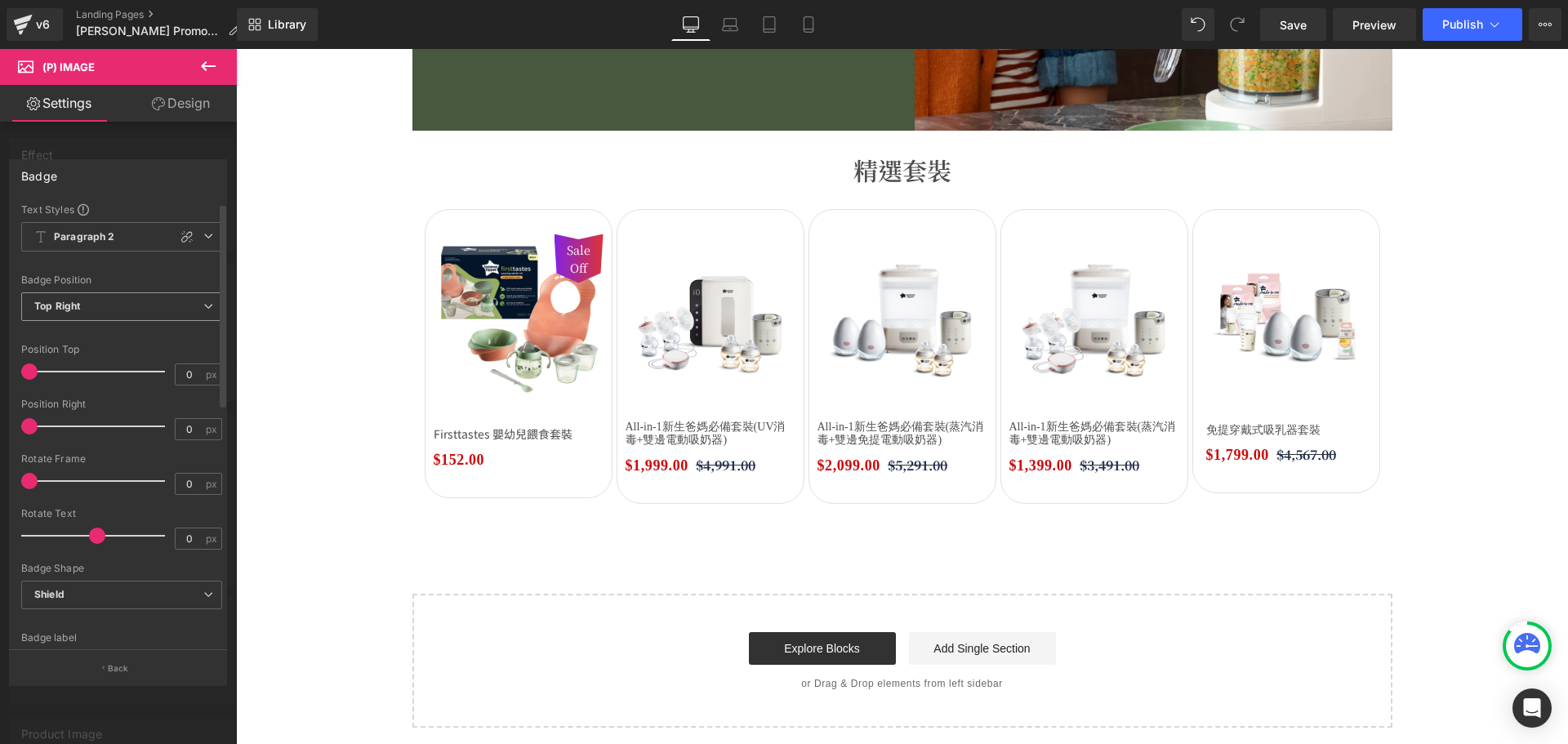
click at [115, 302] on span "Top Right" at bounding box center [121, 306] width 201 height 28
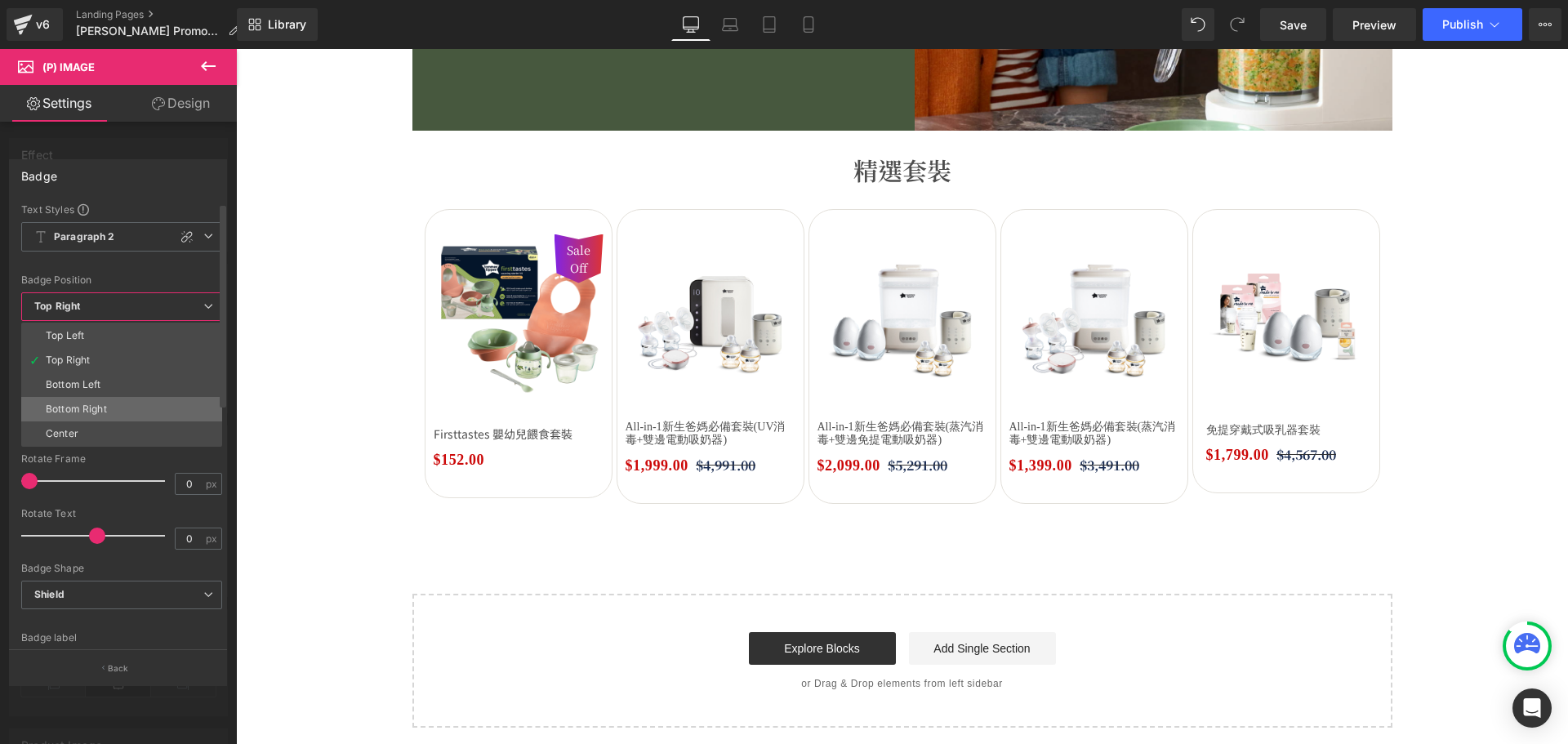
click at [107, 404] on li "Bottom Right" at bounding box center [121, 409] width 201 height 25
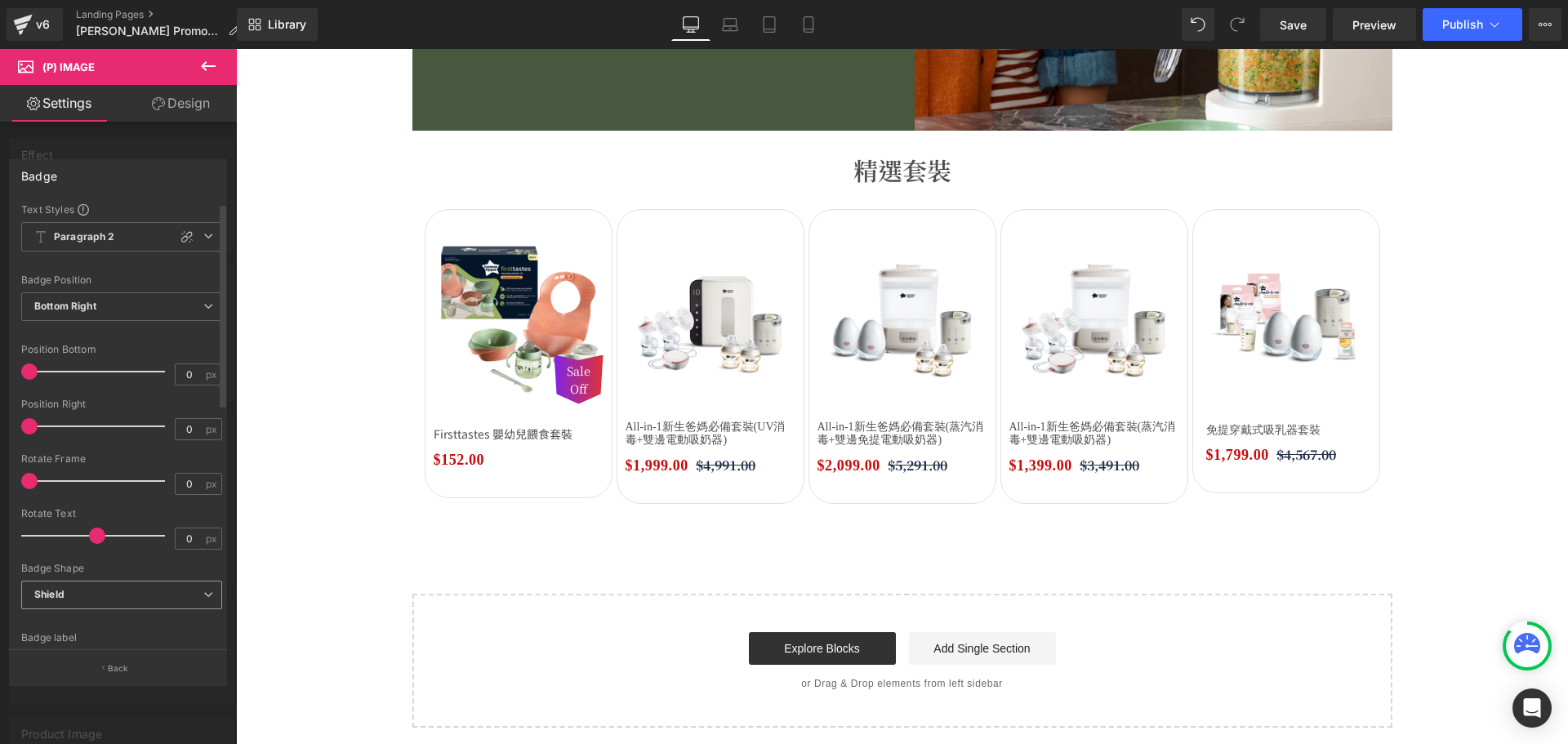
click at [129, 591] on span "Shield" at bounding box center [121, 594] width 201 height 28
click at [128, 614] on li "None" at bounding box center [121, 624] width 201 height 25
click at [127, 292] on span "Bottom Right" at bounding box center [121, 306] width 201 height 28
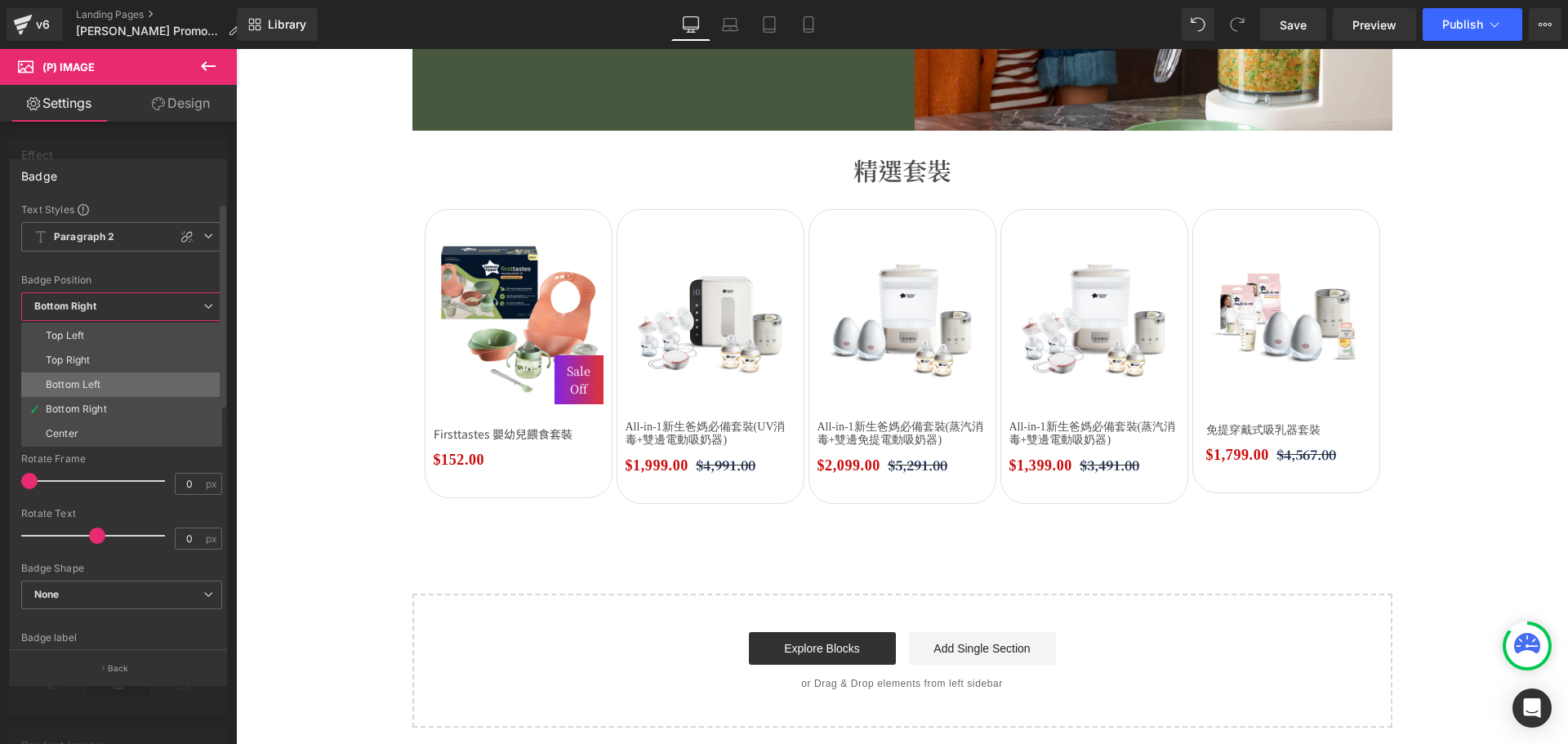
click at [94, 393] on li "Bottom Left" at bounding box center [121, 385] width 201 height 25
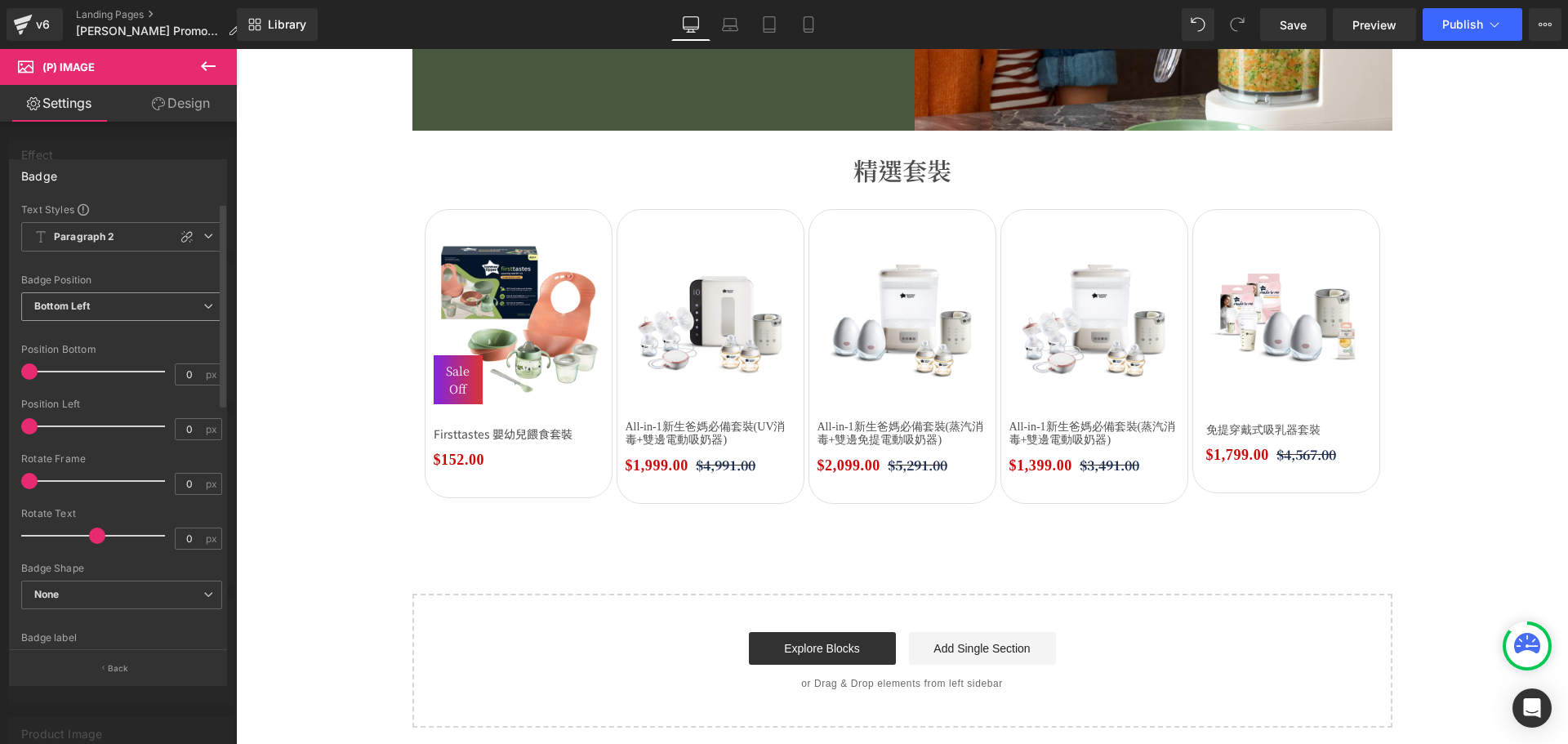
click at [92, 311] on span "Bottom Left" at bounding box center [121, 306] width 201 height 28
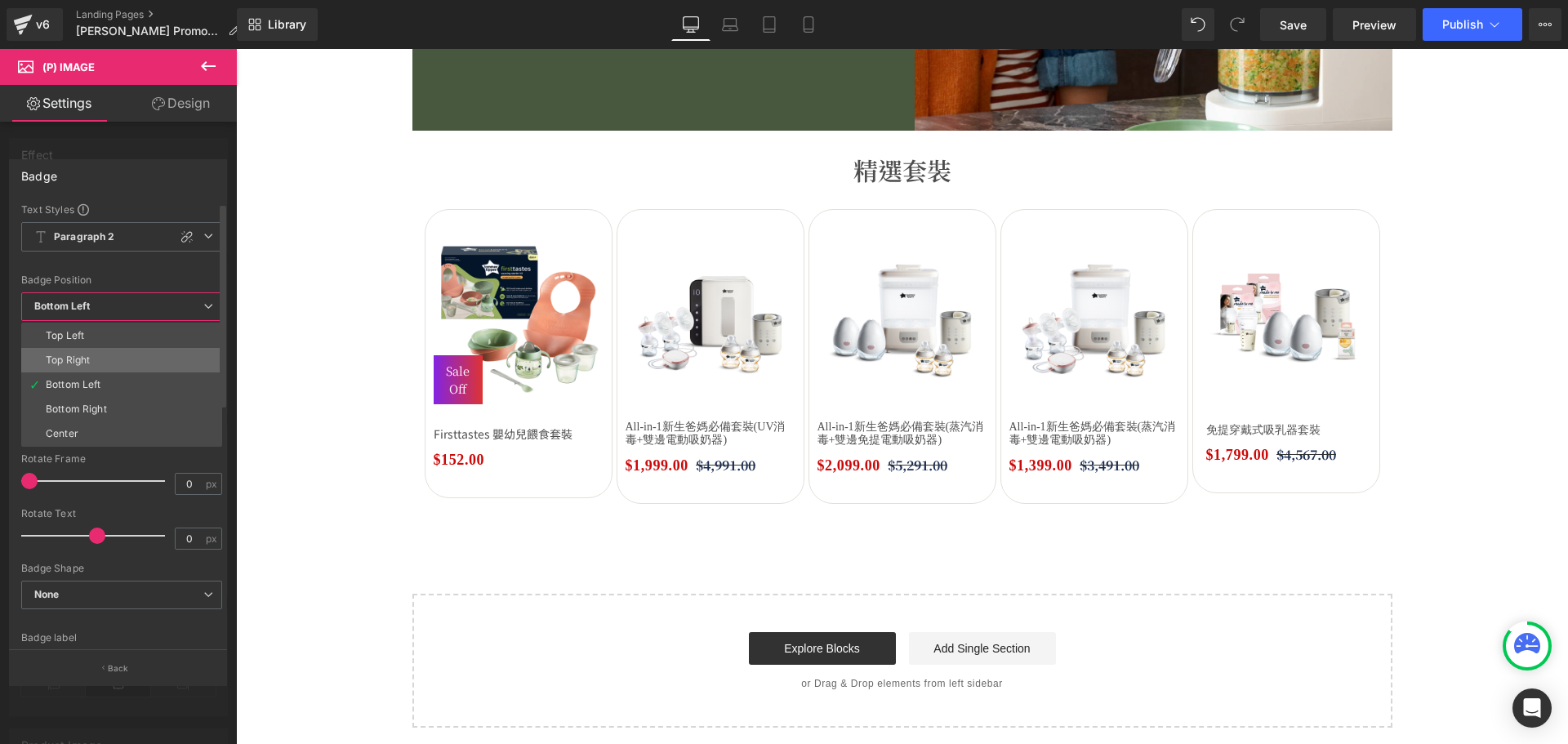
click at [96, 354] on li "Top Right" at bounding box center [121, 360] width 201 height 25
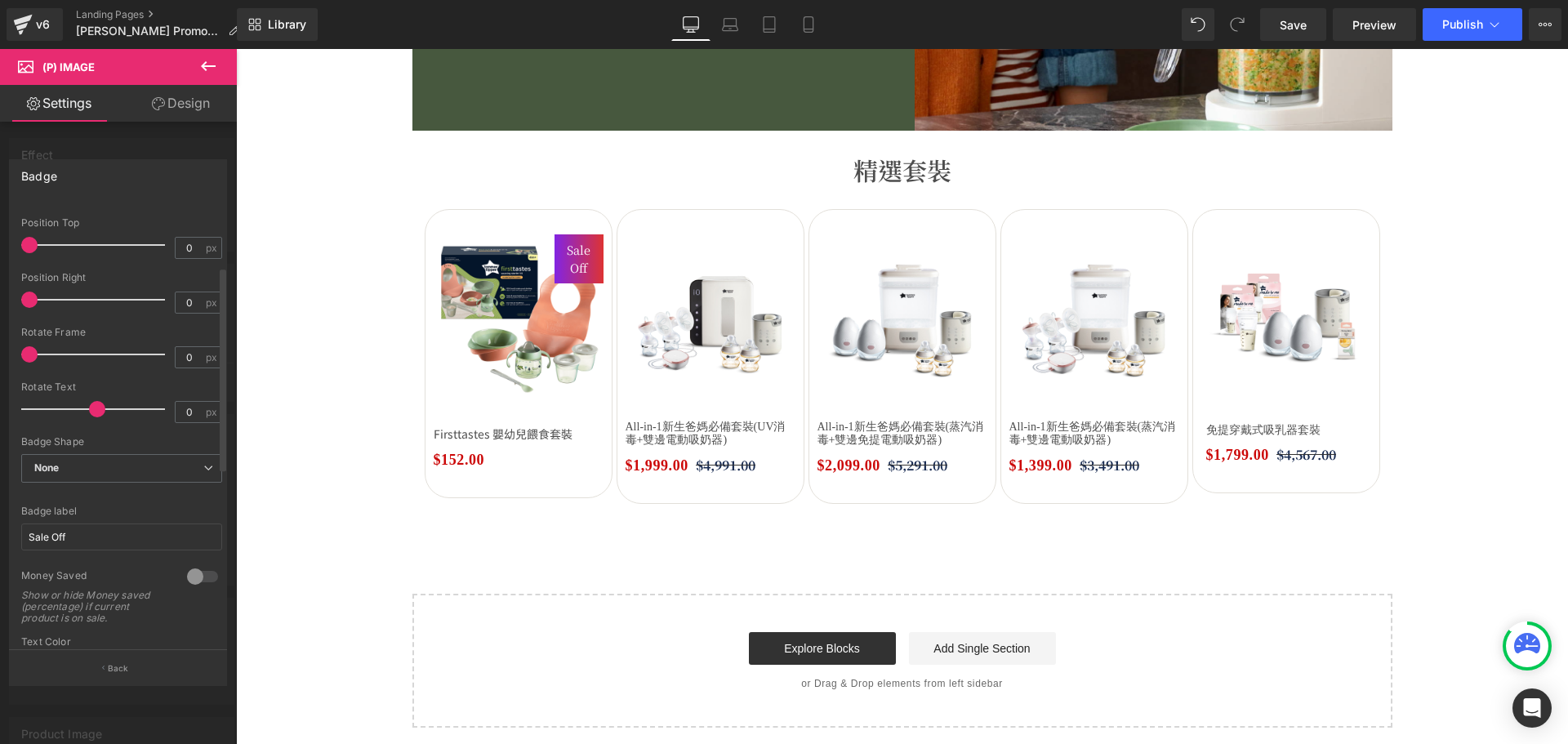
scroll to position [163, 0]
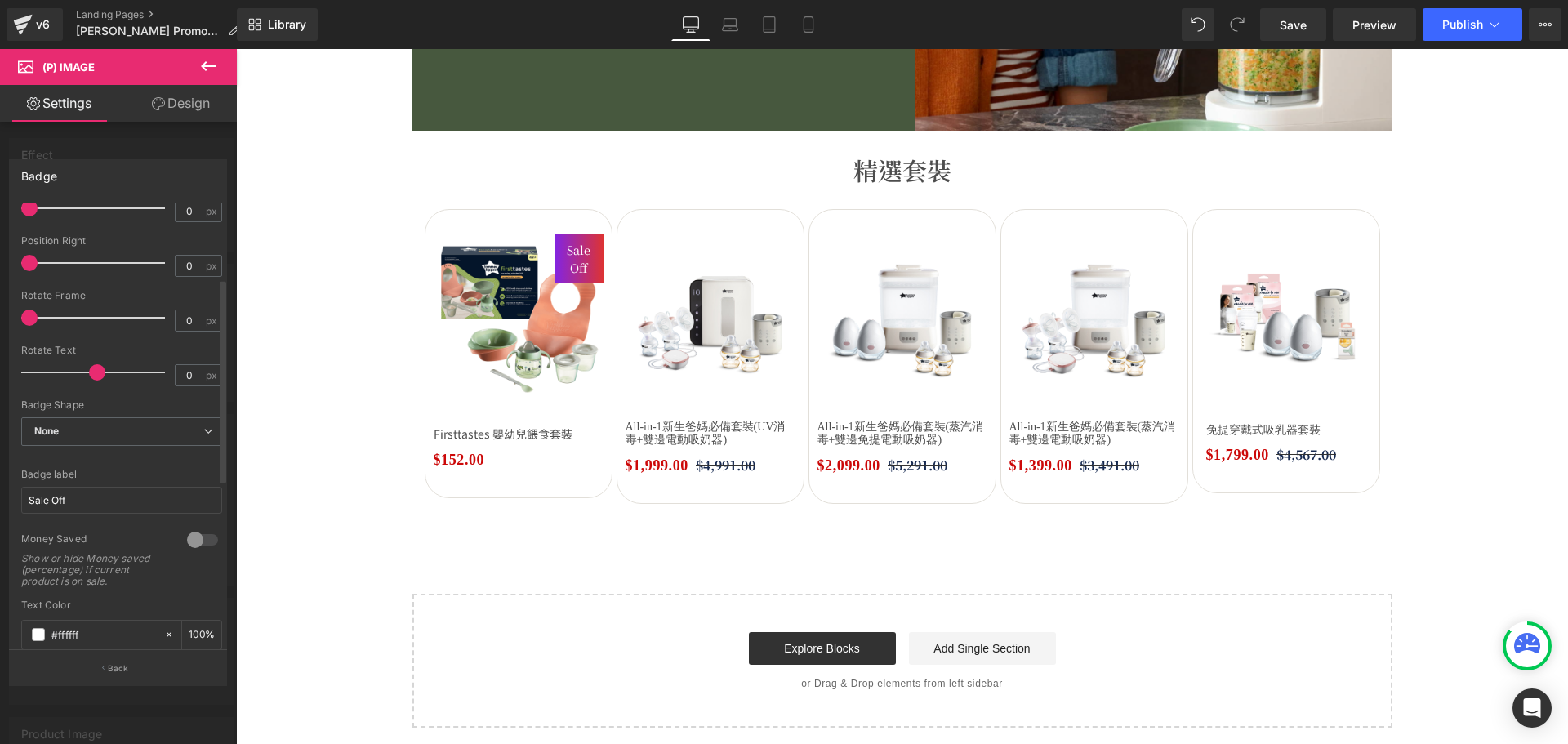
drag, startPoint x: 104, startPoint y: 480, endPoint x: 11, endPoint y: 495, distance: 94.2
click at [0, 489] on html "(P) Image You are previewing how the will restyle your page. You can not edit E…" at bounding box center [784, 372] width 1568 height 744
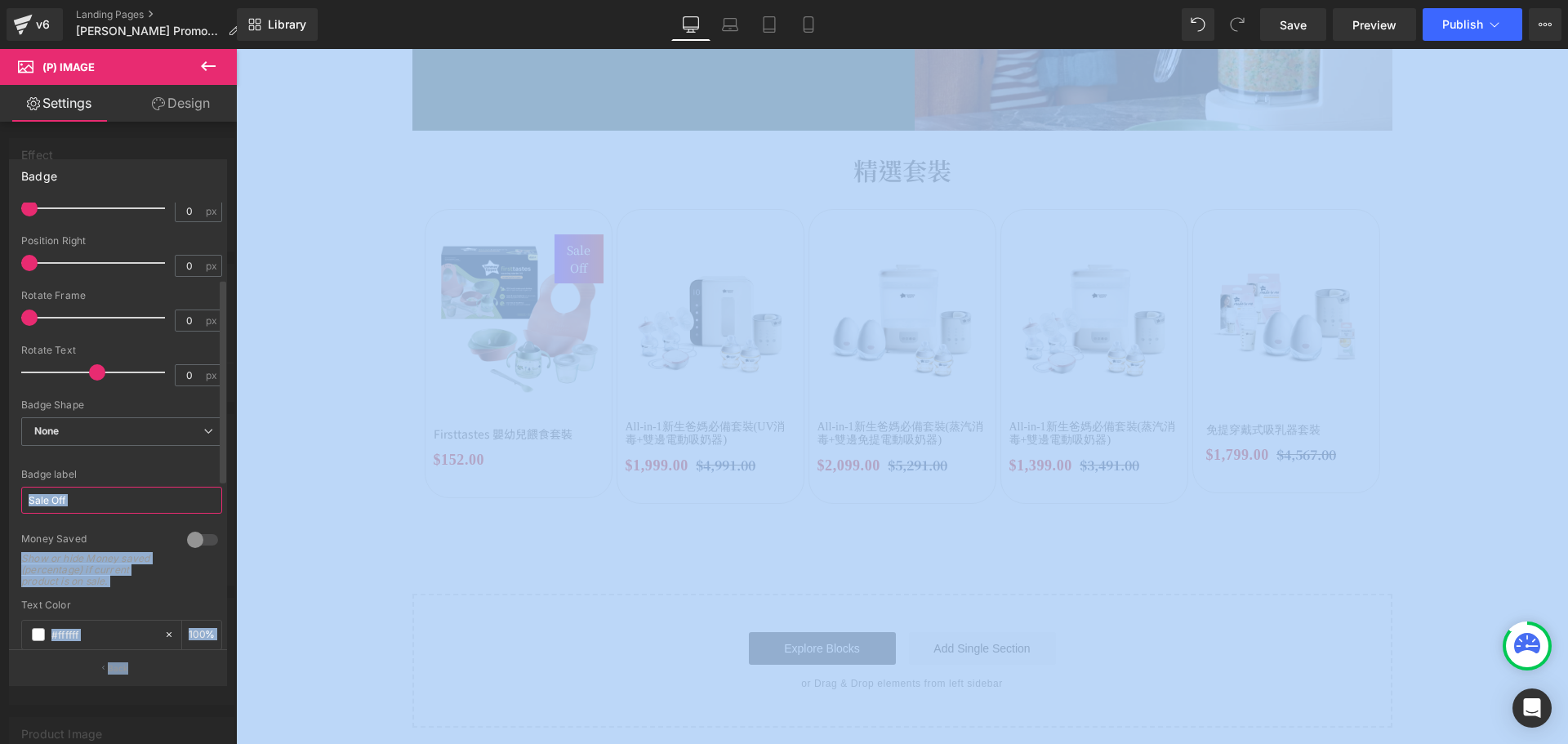
click at [79, 507] on input "Sale Off" at bounding box center [121, 500] width 201 height 27
click at [95, 499] on input "Sale Off" at bounding box center [121, 500] width 201 height 27
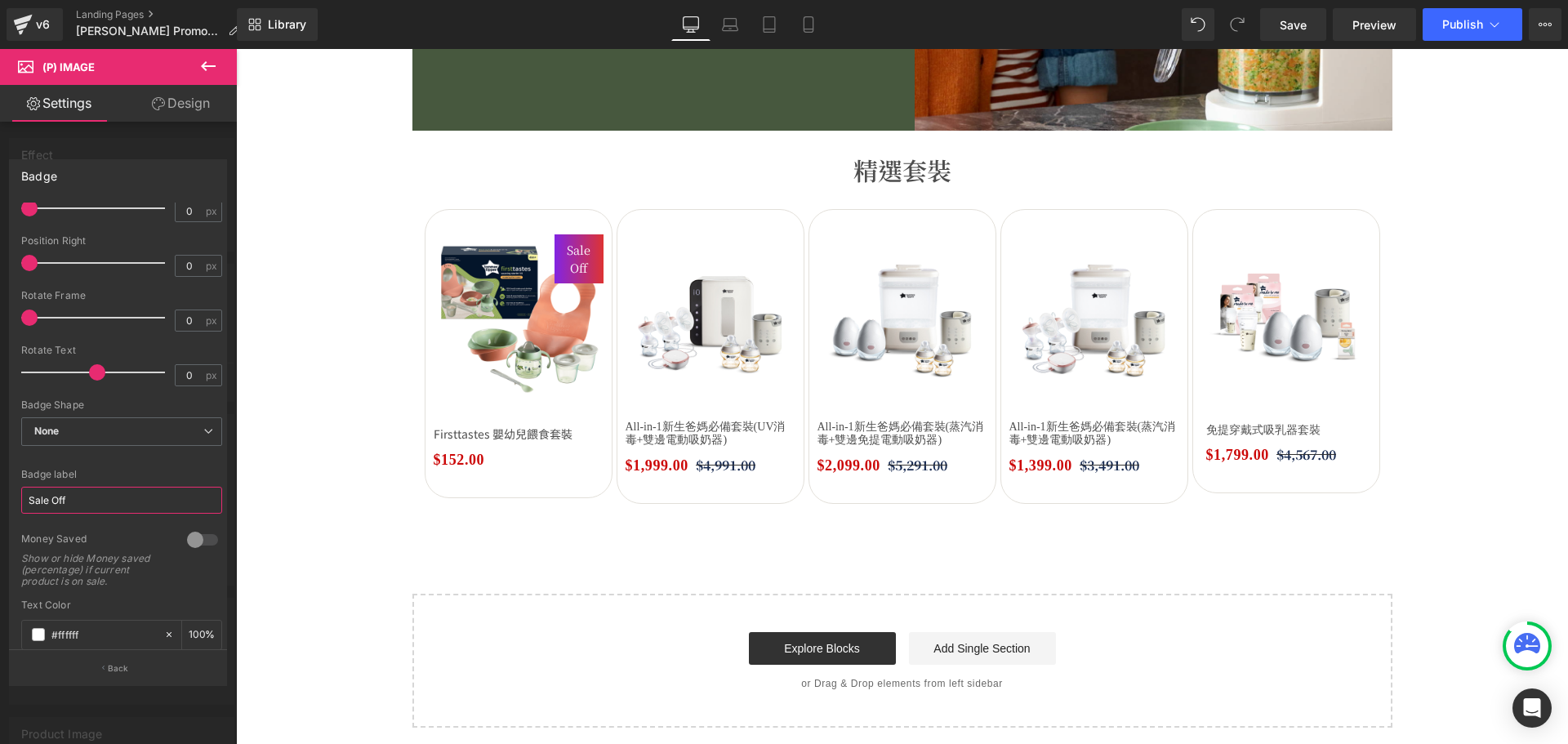
drag, startPoint x: 123, startPoint y: 498, endPoint x: -69, endPoint y: 481, distance: 192.8
click at [0, 481] on html "(P) Image You are previewing how the will restyle your page. You can not edit E…" at bounding box center [784, 372] width 1568 height 744
type input "j"
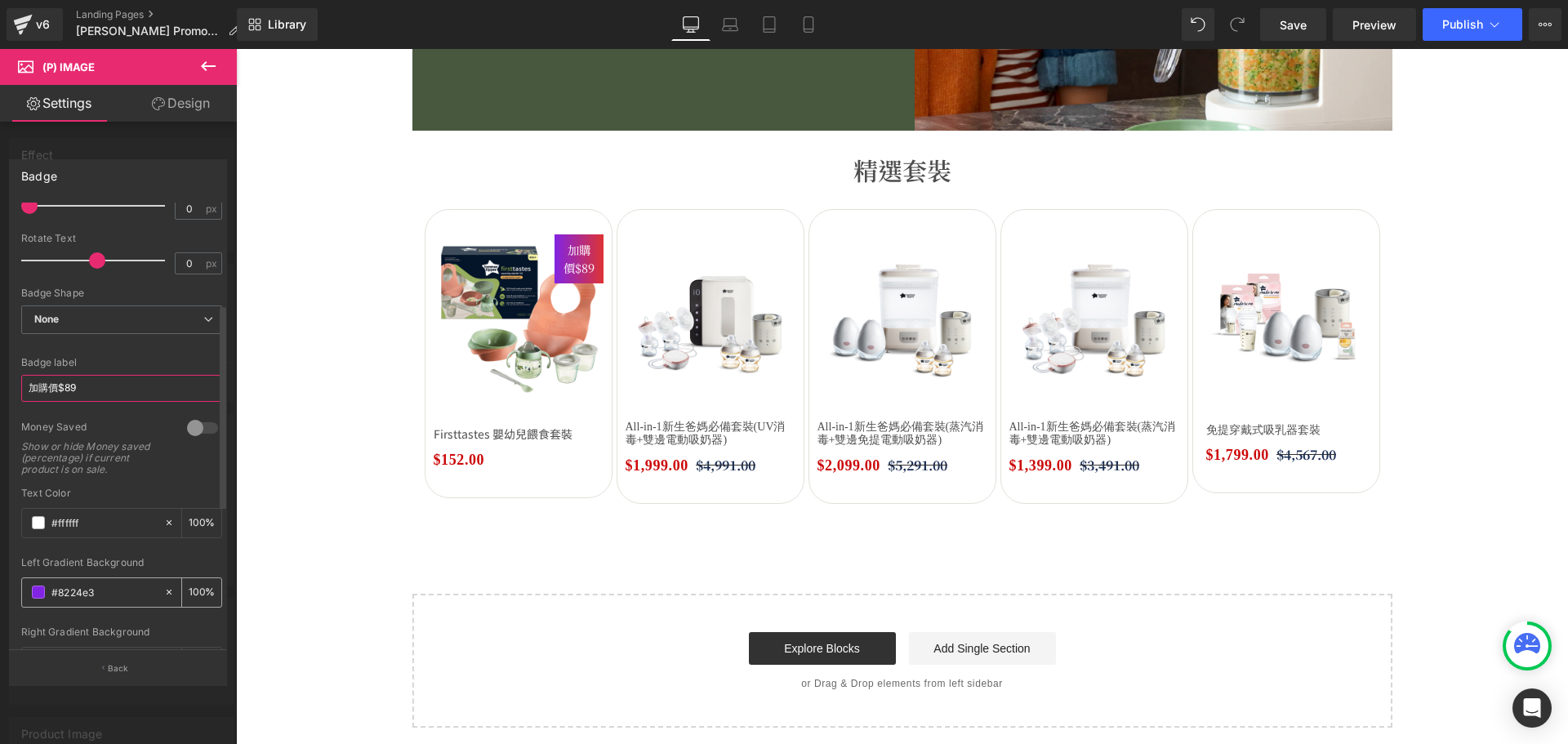
scroll to position [327, 0]
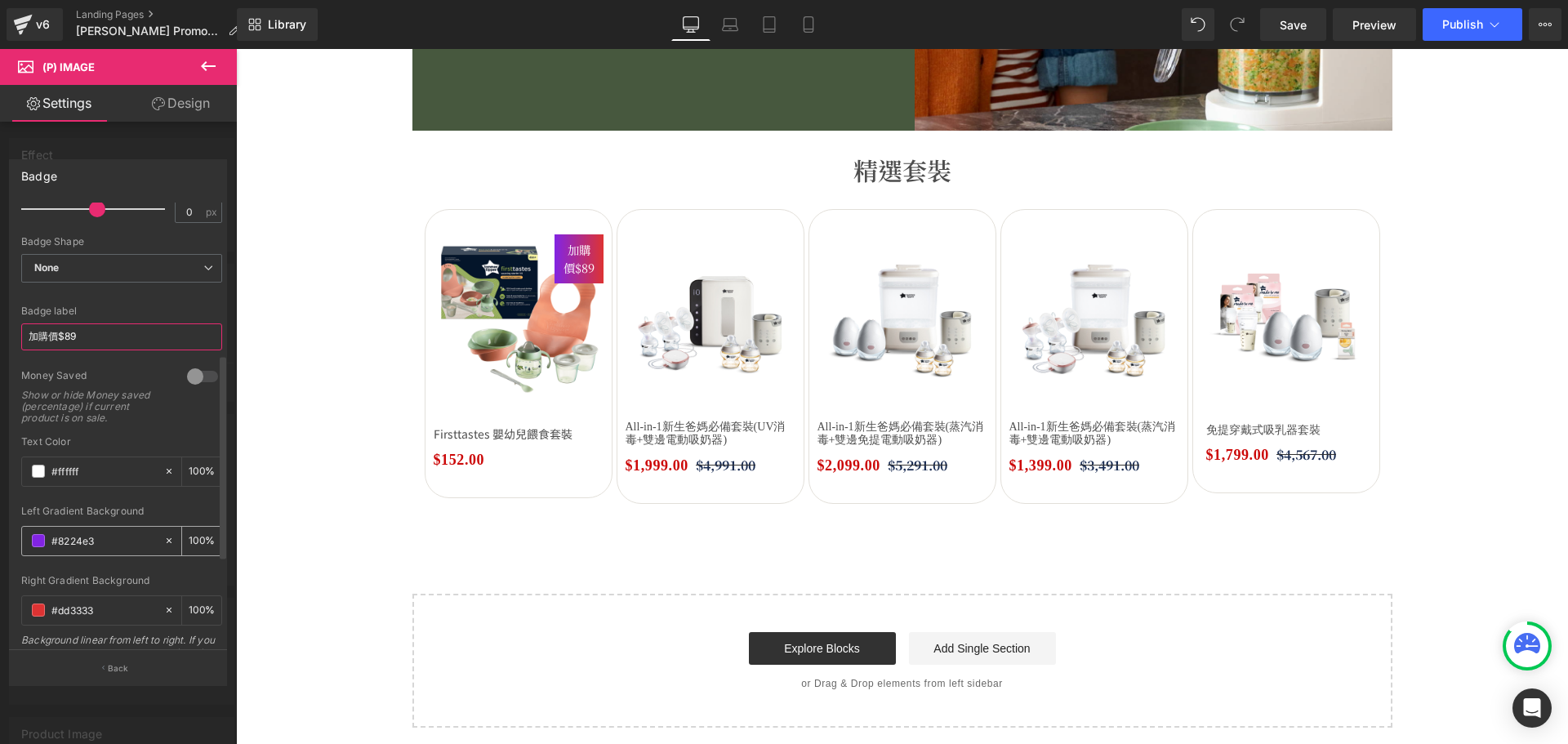
type input "加購價$89"
click at [40, 534] on div "#8224e3" at bounding box center [92, 541] width 141 height 28
click at [37, 539] on span at bounding box center [38, 541] width 13 height 13
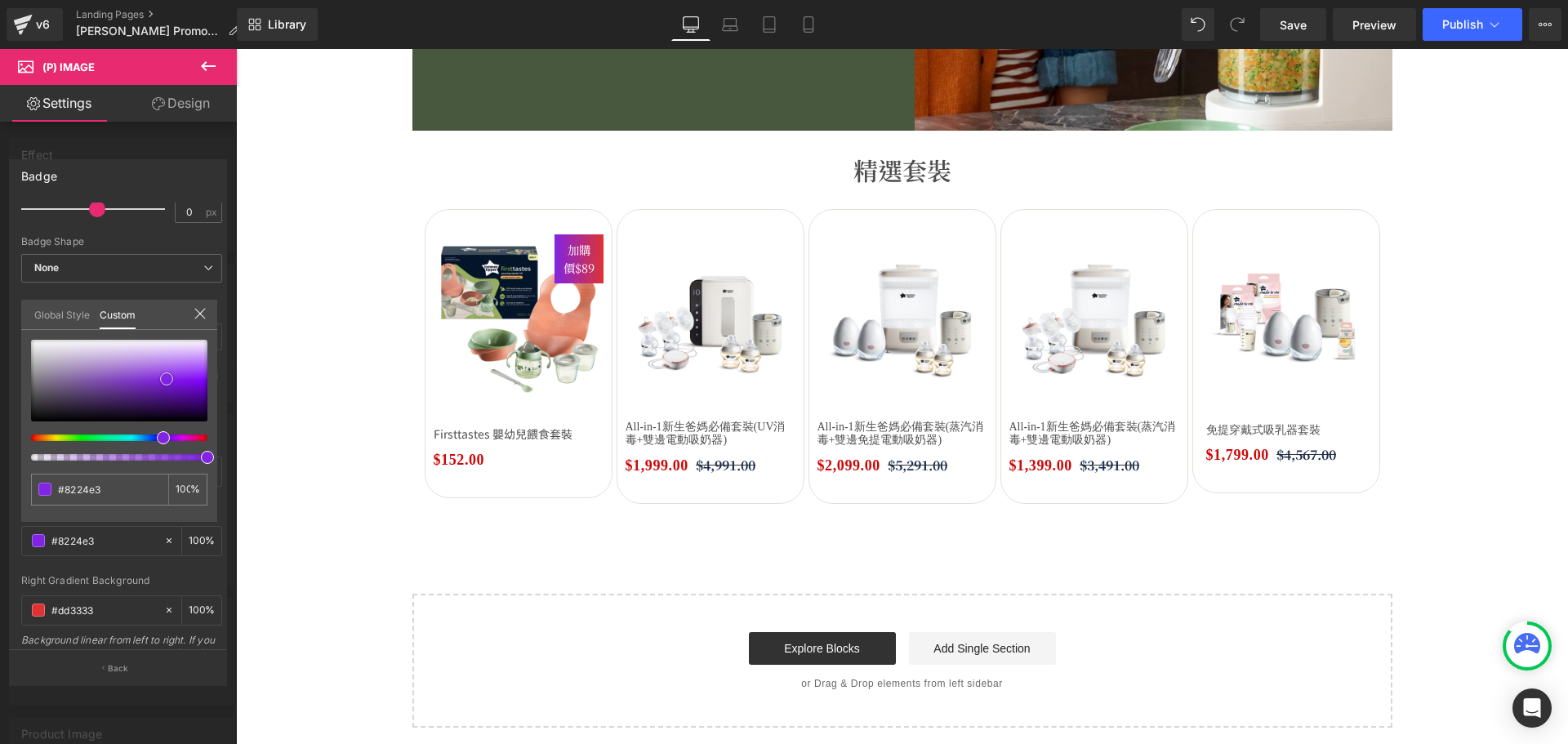
click at [100, 388] on div at bounding box center [119, 380] width 176 height 82
type input "#683e92"
type input "#683f91"
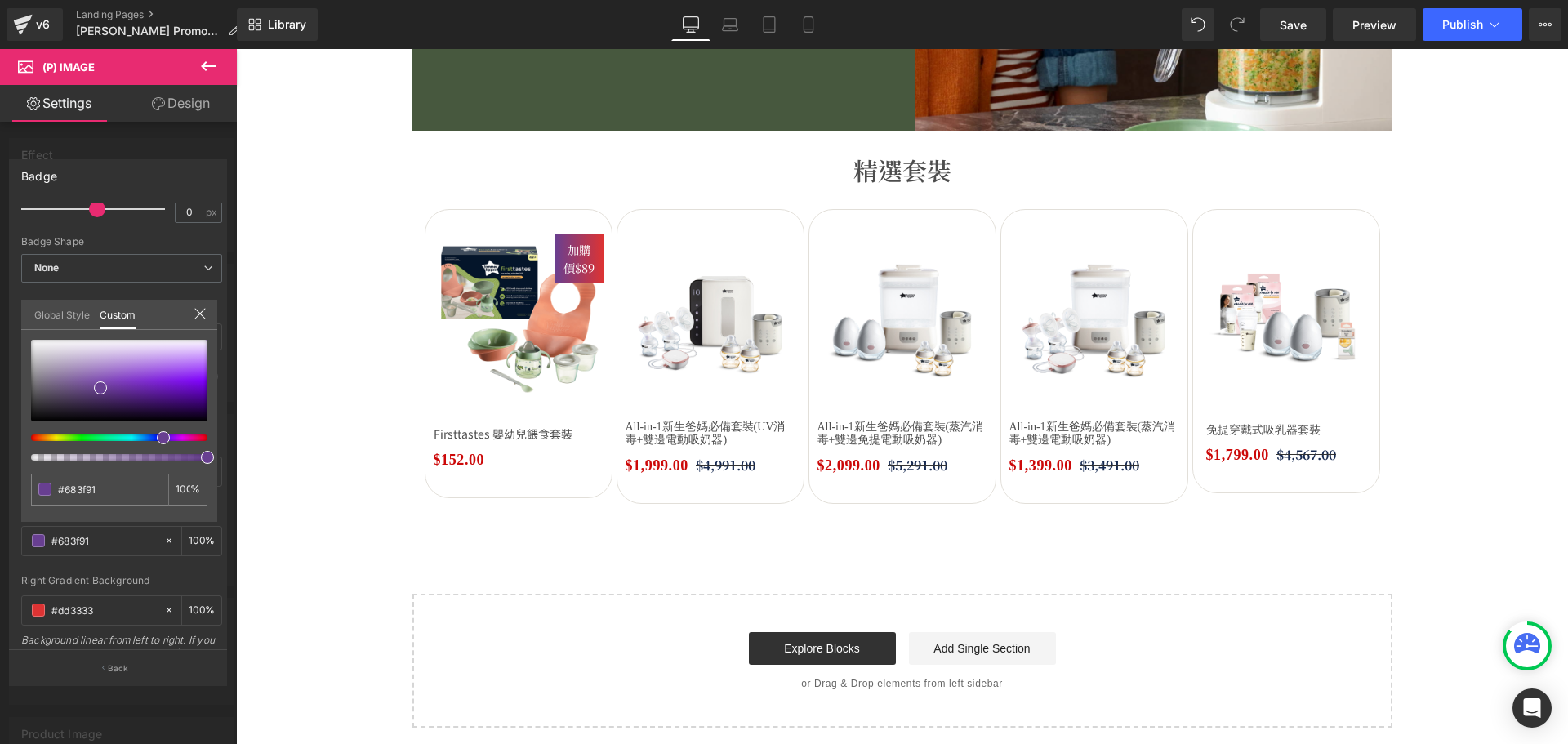
drag, startPoint x: 57, startPoint y: 431, endPoint x: 38, endPoint y: 431, distance: 19.0
click at [33, 431] on div at bounding box center [119, 400] width 176 height 121
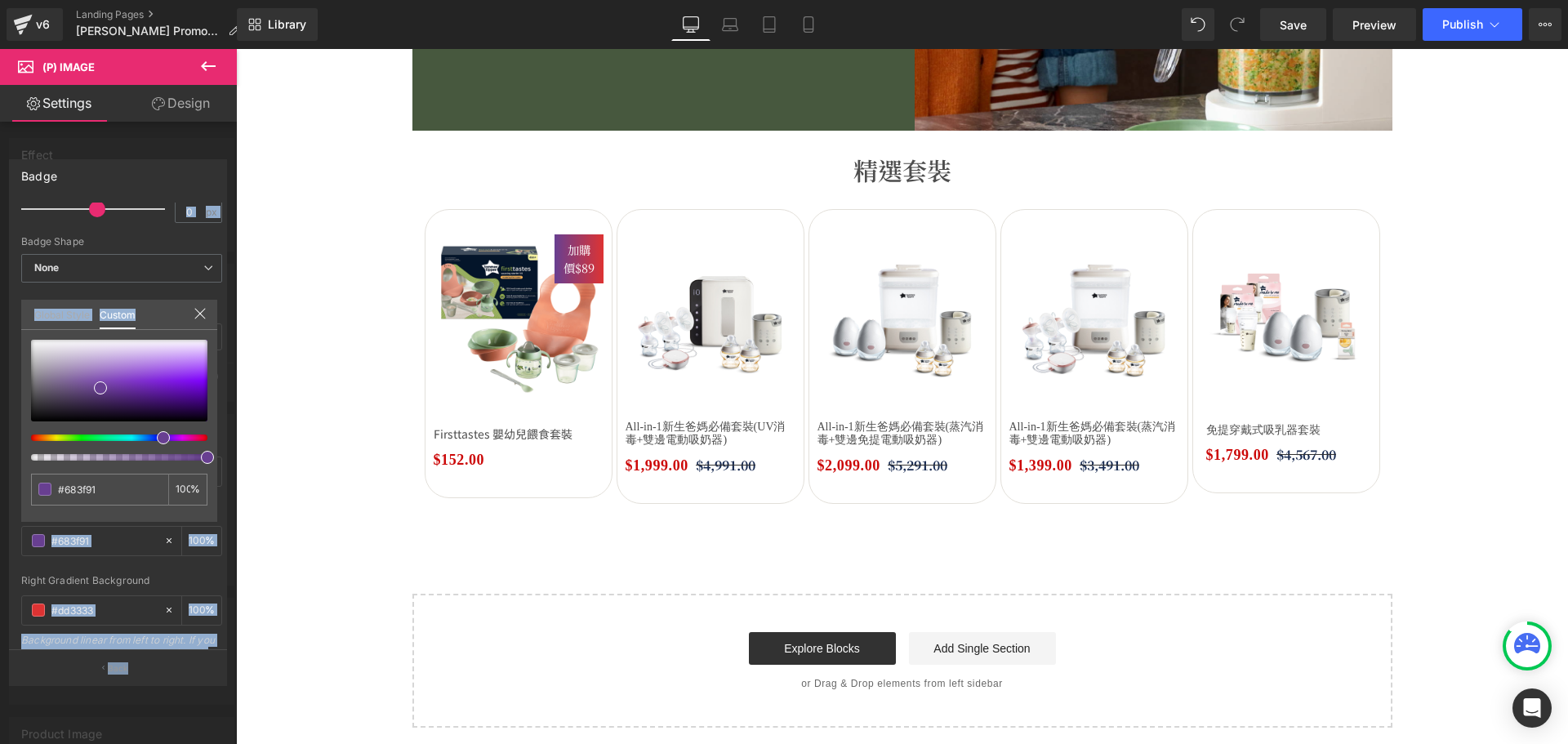
drag, startPoint x: 63, startPoint y: 433, endPoint x: 17, endPoint y: 438, distance: 46.3
click at [16, 438] on div "Badge Text Styles Custom HEADING Heading 1 Heading 2 Heading 3 Heading 4 Headin…" at bounding box center [118, 416] width 237 height 537
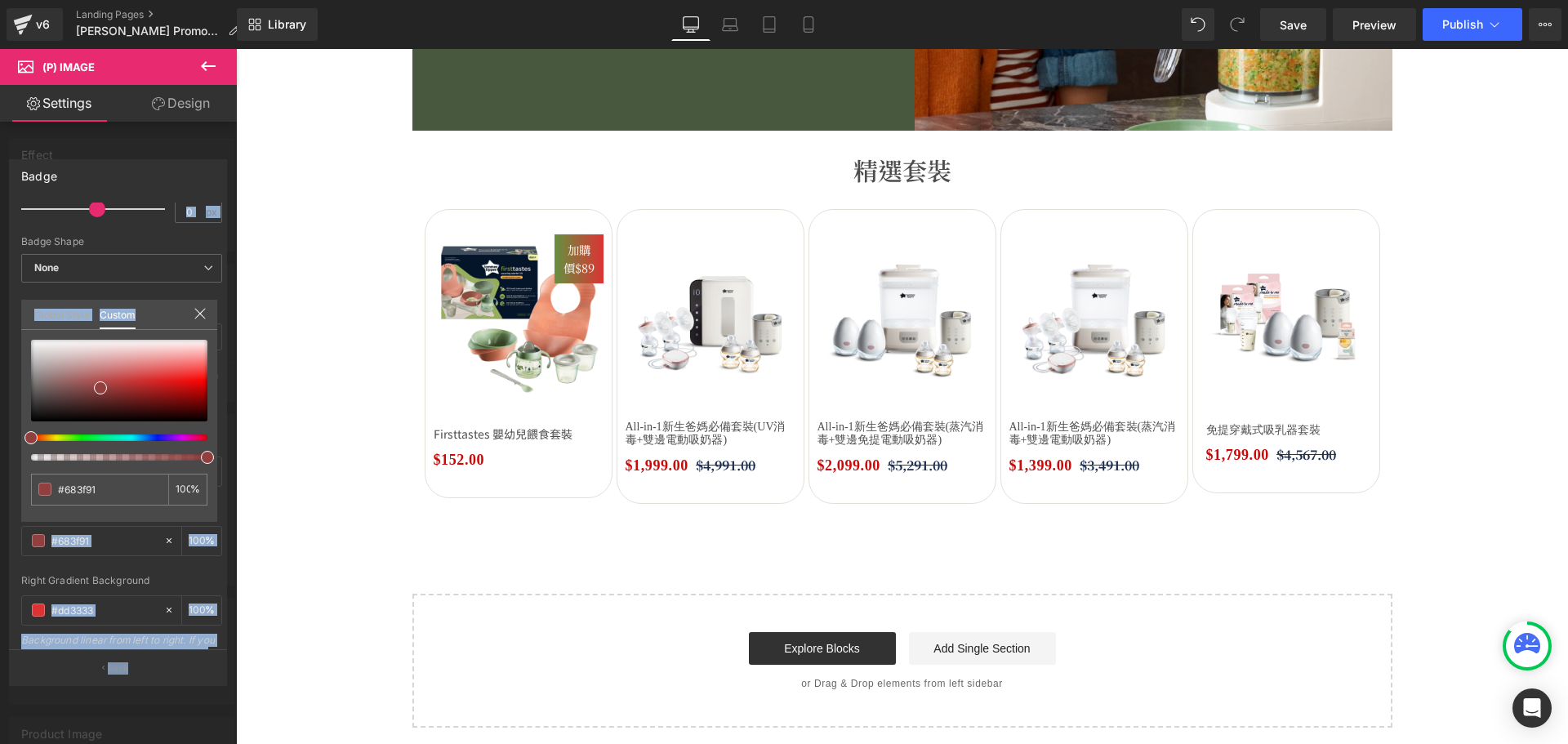
type input "#65913f"
click at [11, 435] on div "Badge Text Styles Custom HEADING Heading 1 Heading 2 Heading 3 Heading 4 Headin…" at bounding box center [118, 416] width 237 height 537
type input "#913f3f"
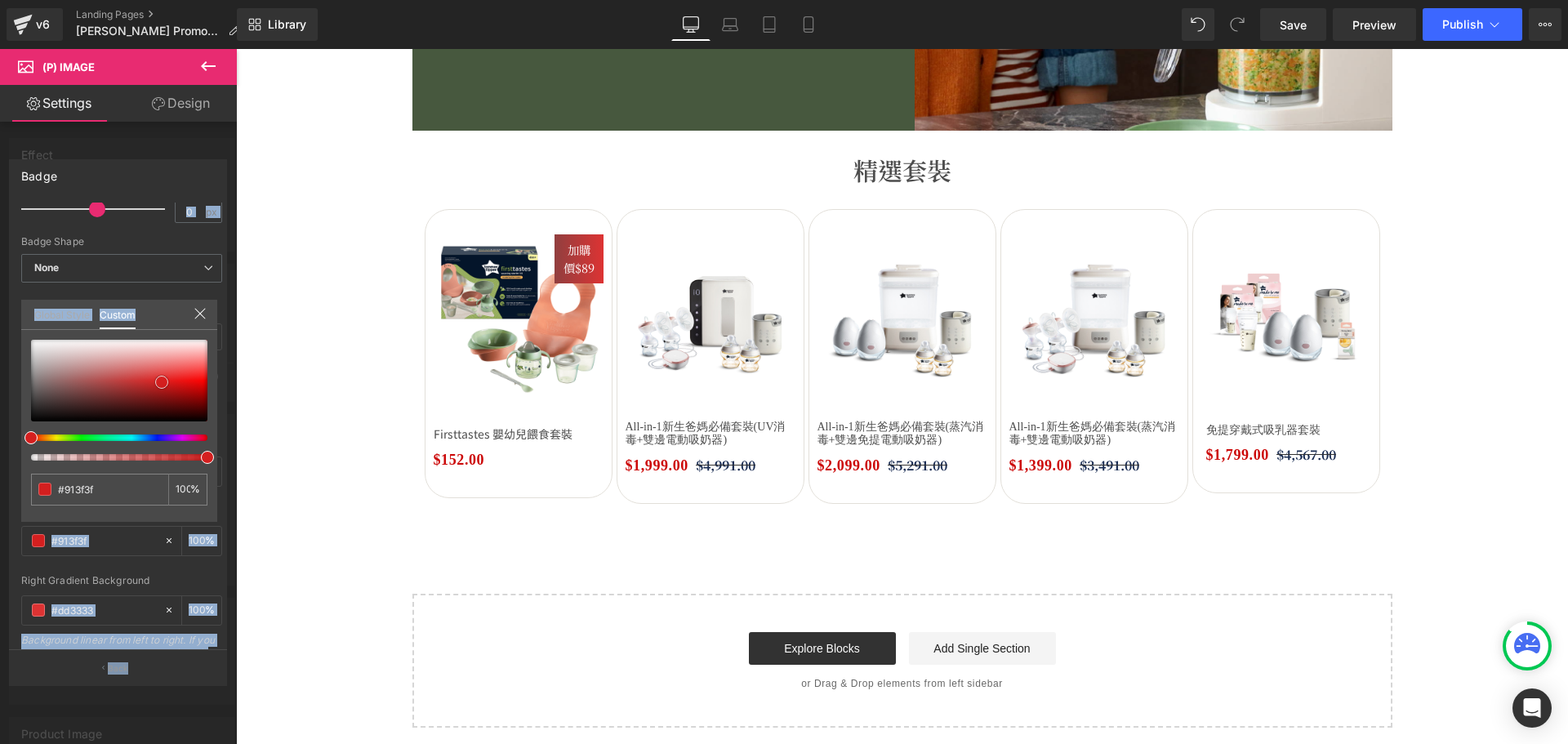
type input "#983e3e"
type input "#dd1717"
type input "#d51515"
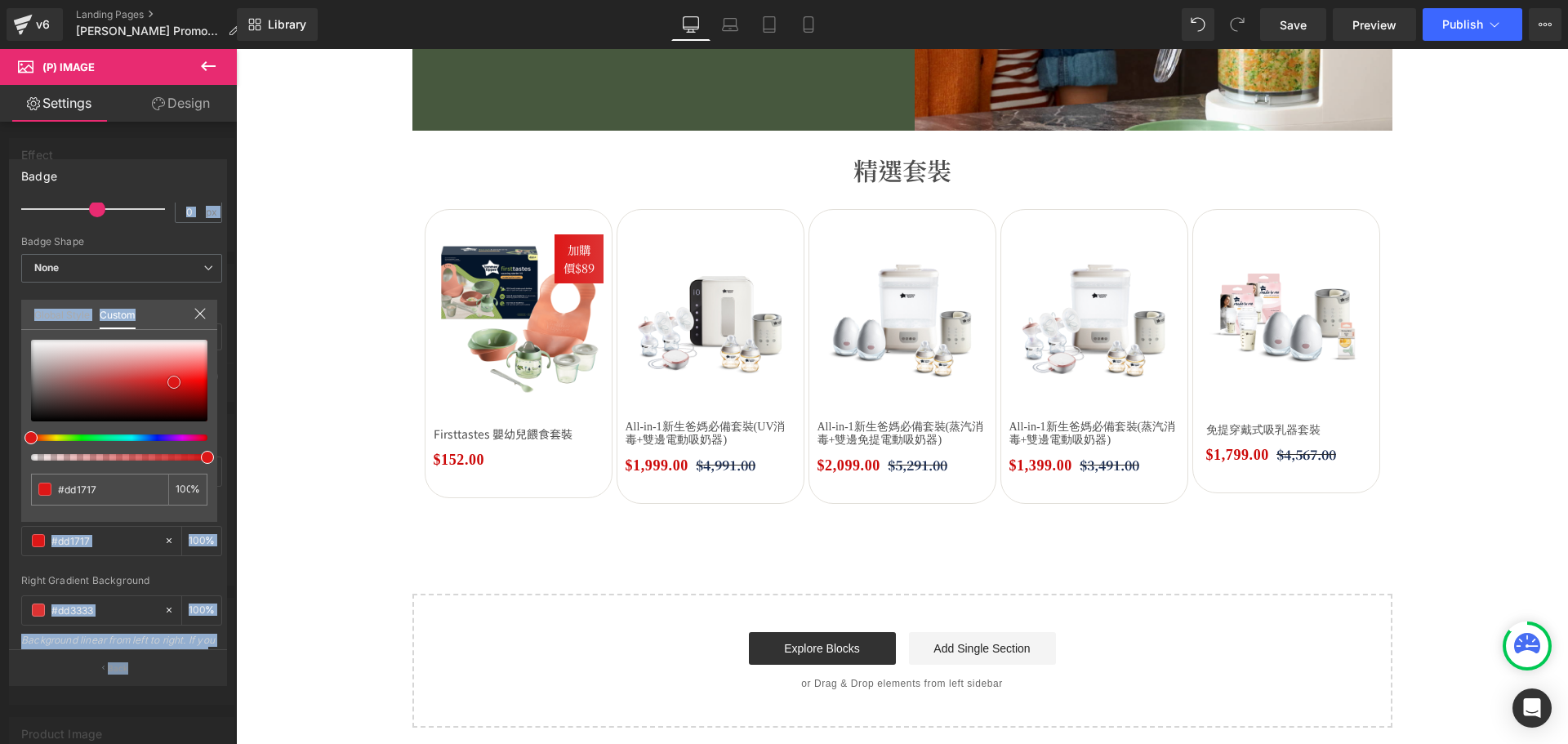
type input "#d51515"
type input "#bb1010"
type input "#b90c0c"
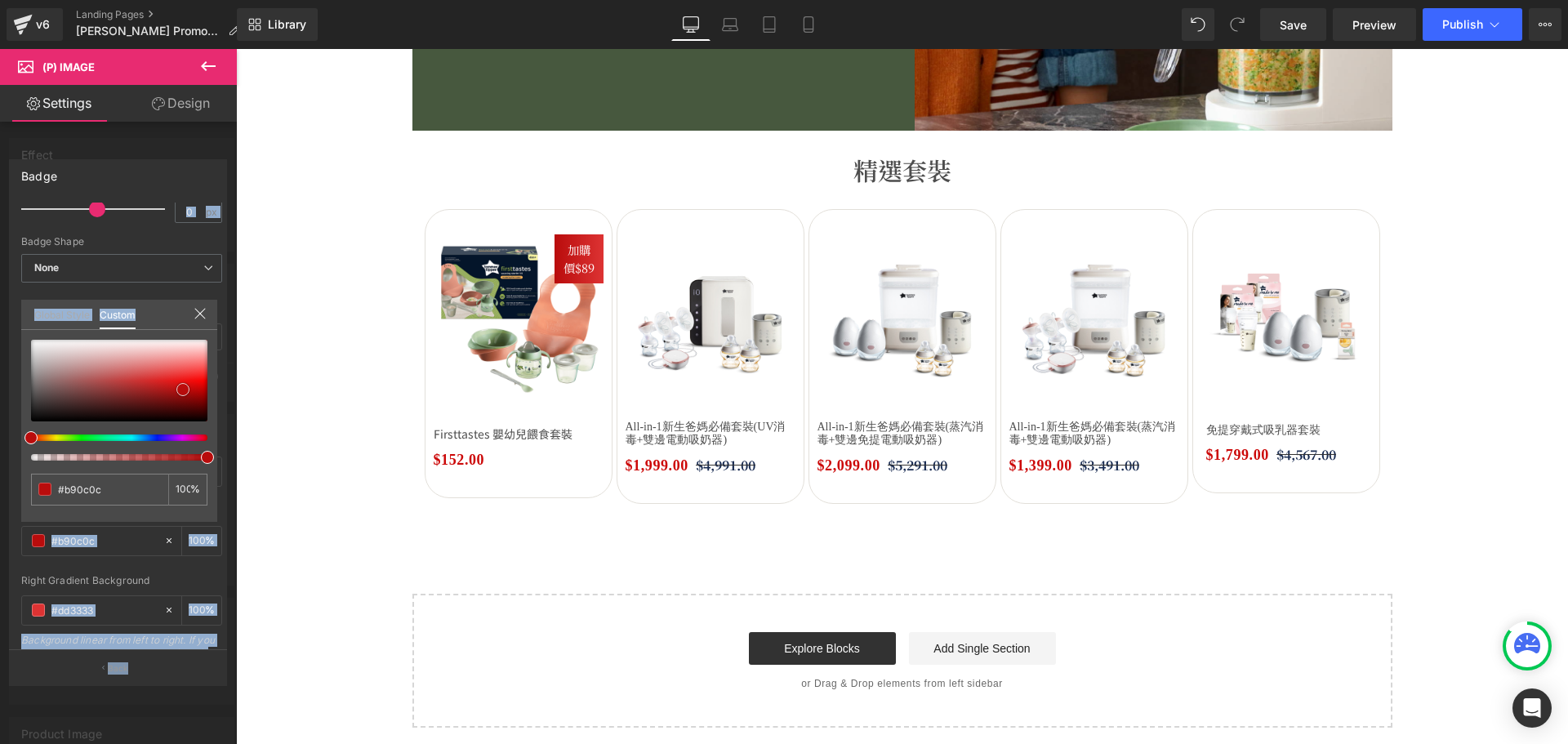
type input "#b50c0c"
type input "#b60b0b"
type input "#b10b0b"
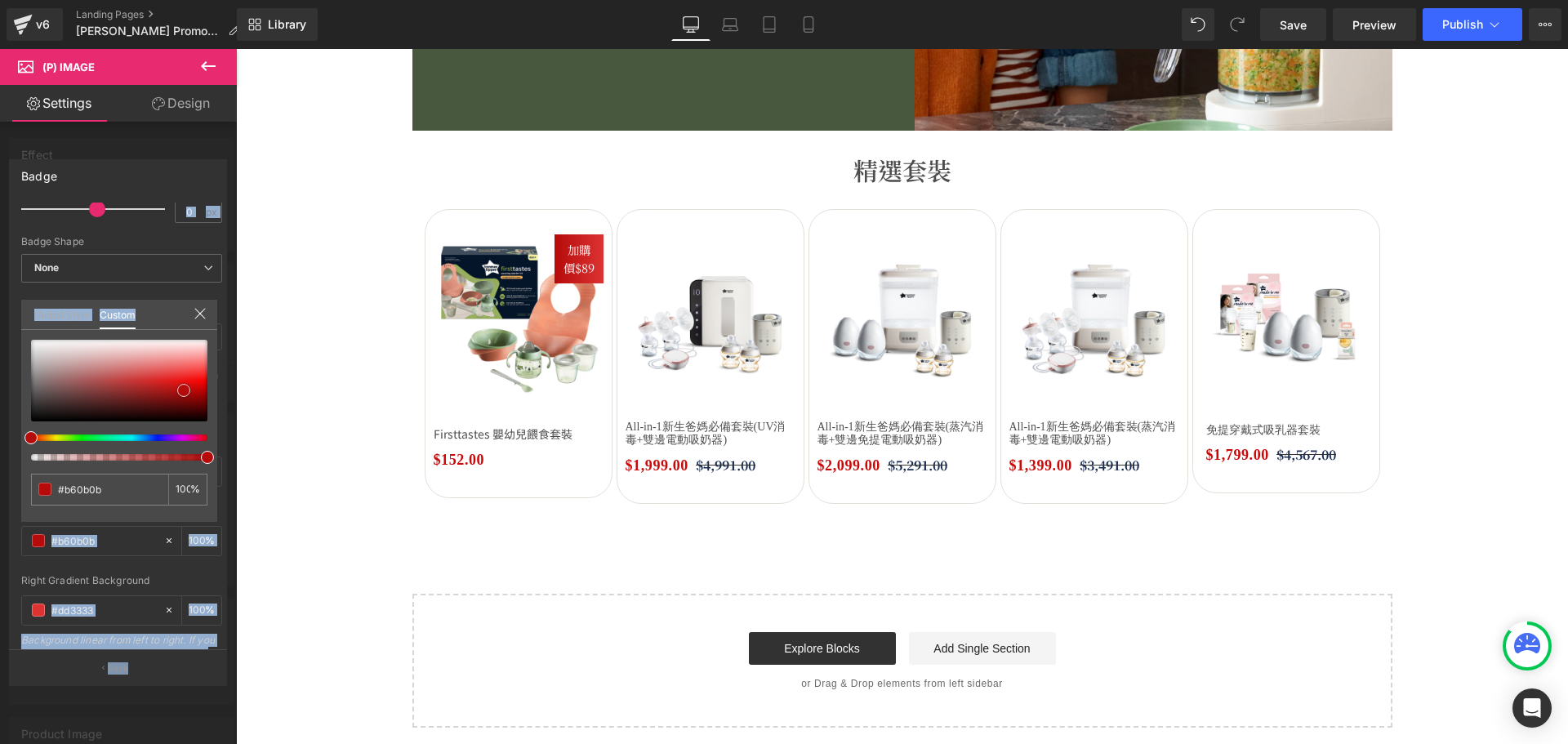
type input "#b10b0b"
type input "#8b0808"
type input "#820606"
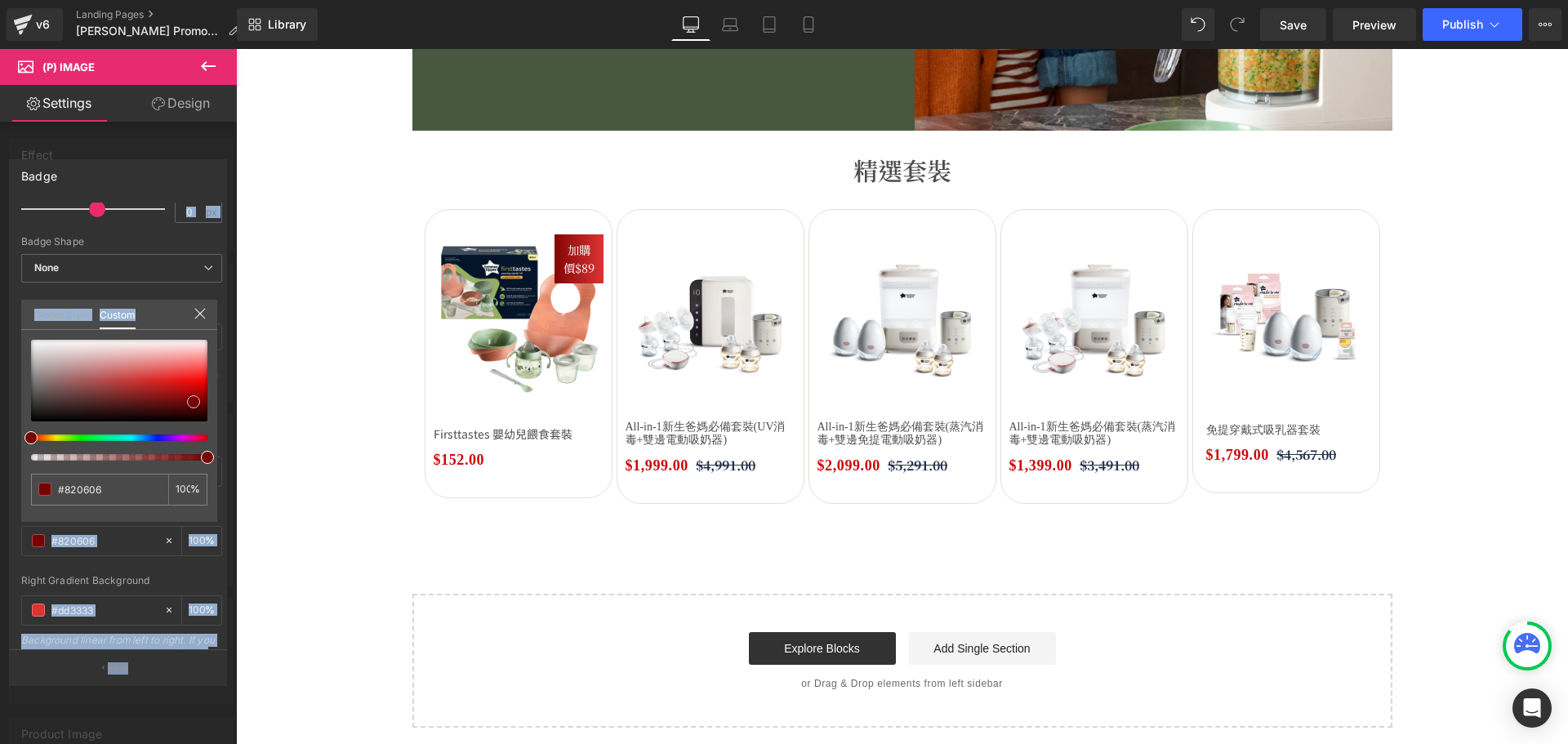
type input "#760404"
type input "#710404"
type input "#750000"
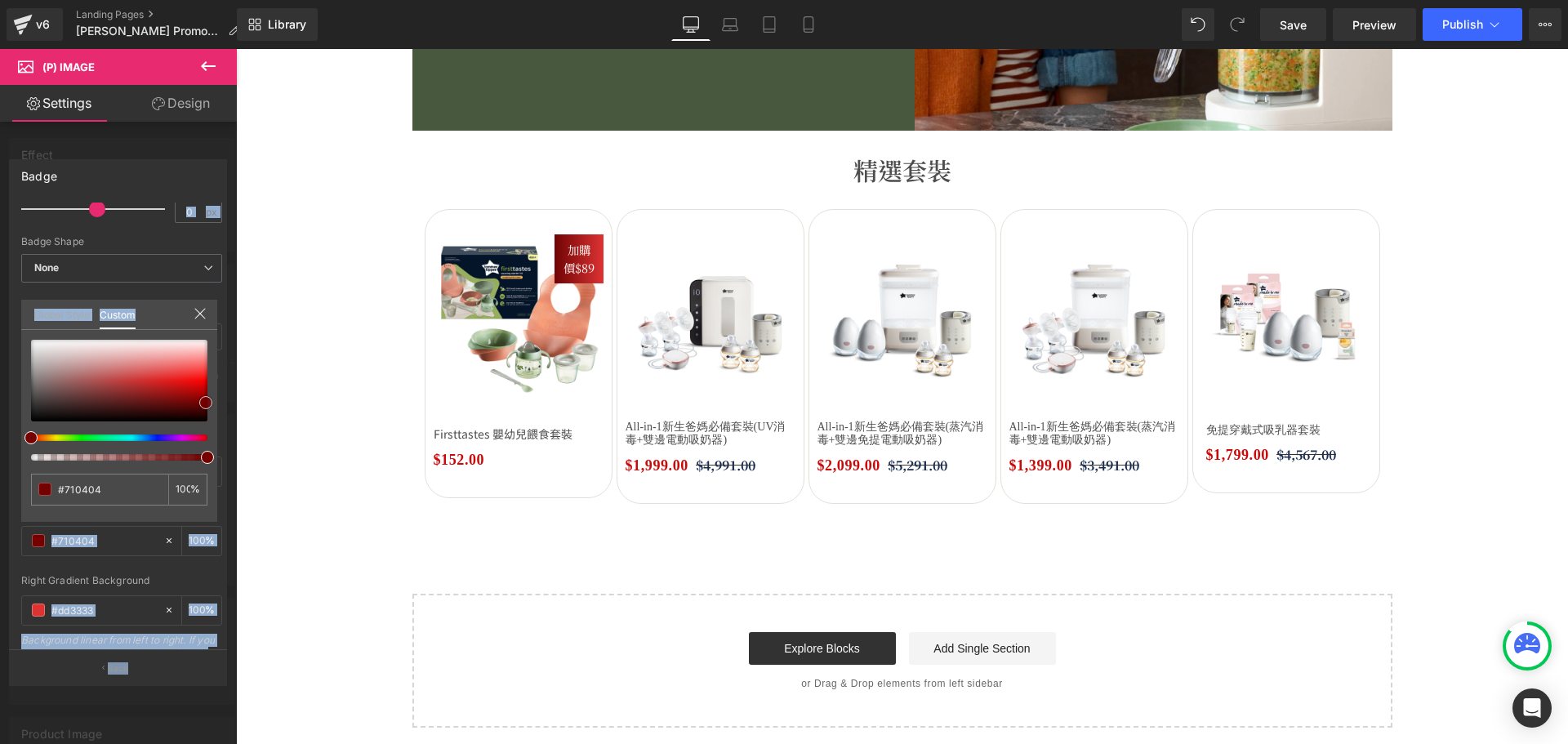
type input "#750000"
type input "#7a0000"
drag, startPoint x: 103, startPoint y: 389, endPoint x: 195, endPoint y: 423, distance: 98.1
click at [210, 404] on span at bounding box center [206, 401] width 13 height 13
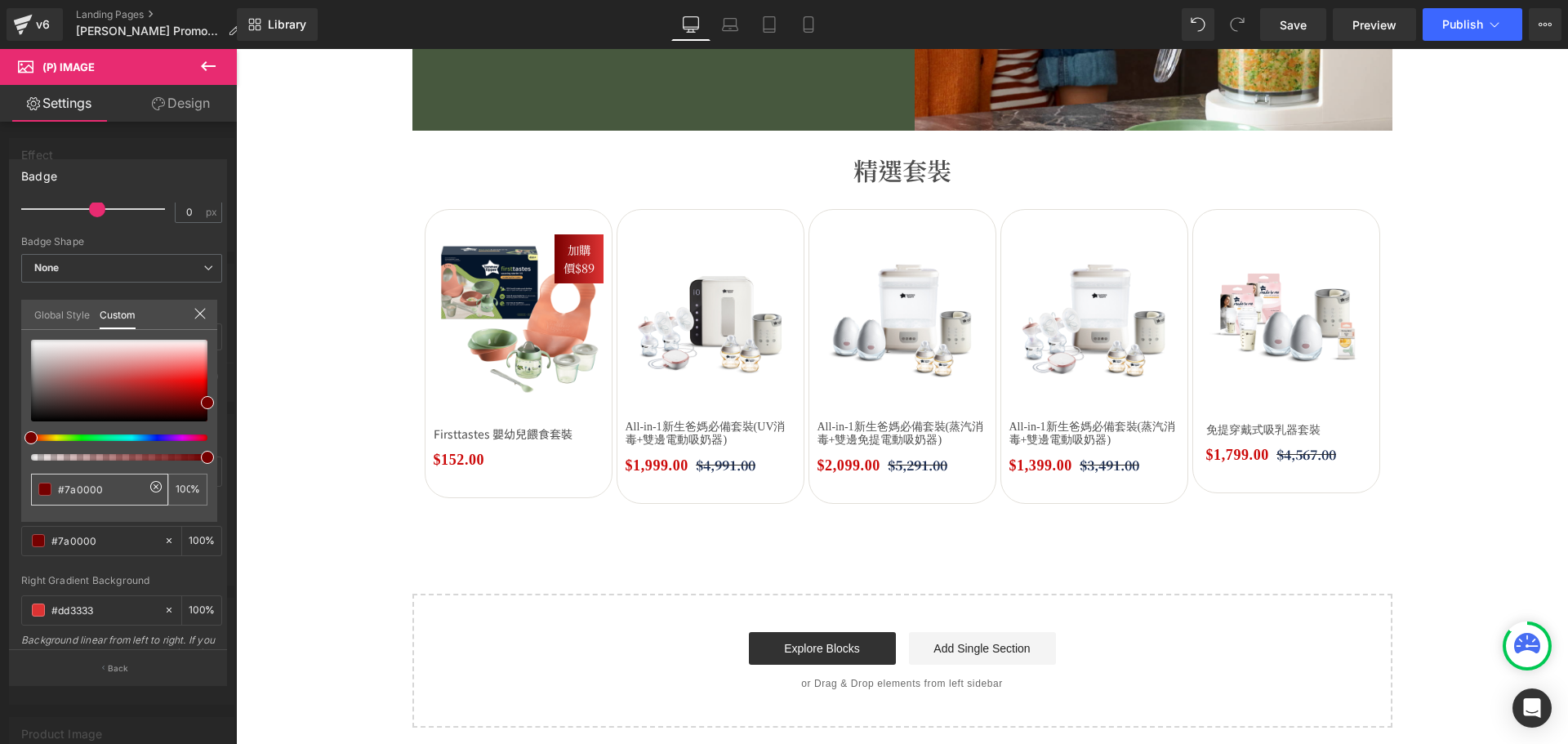
drag, startPoint x: 118, startPoint y: 484, endPoint x: 15, endPoint y: 488, distance: 103.1
click at [16, 487] on div "Badge Text Styles Custom HEADING Heading 1 Heading 2 Heading 3 Heading 4 Headin…" at bounding box center [118, 416] width 237 height 537
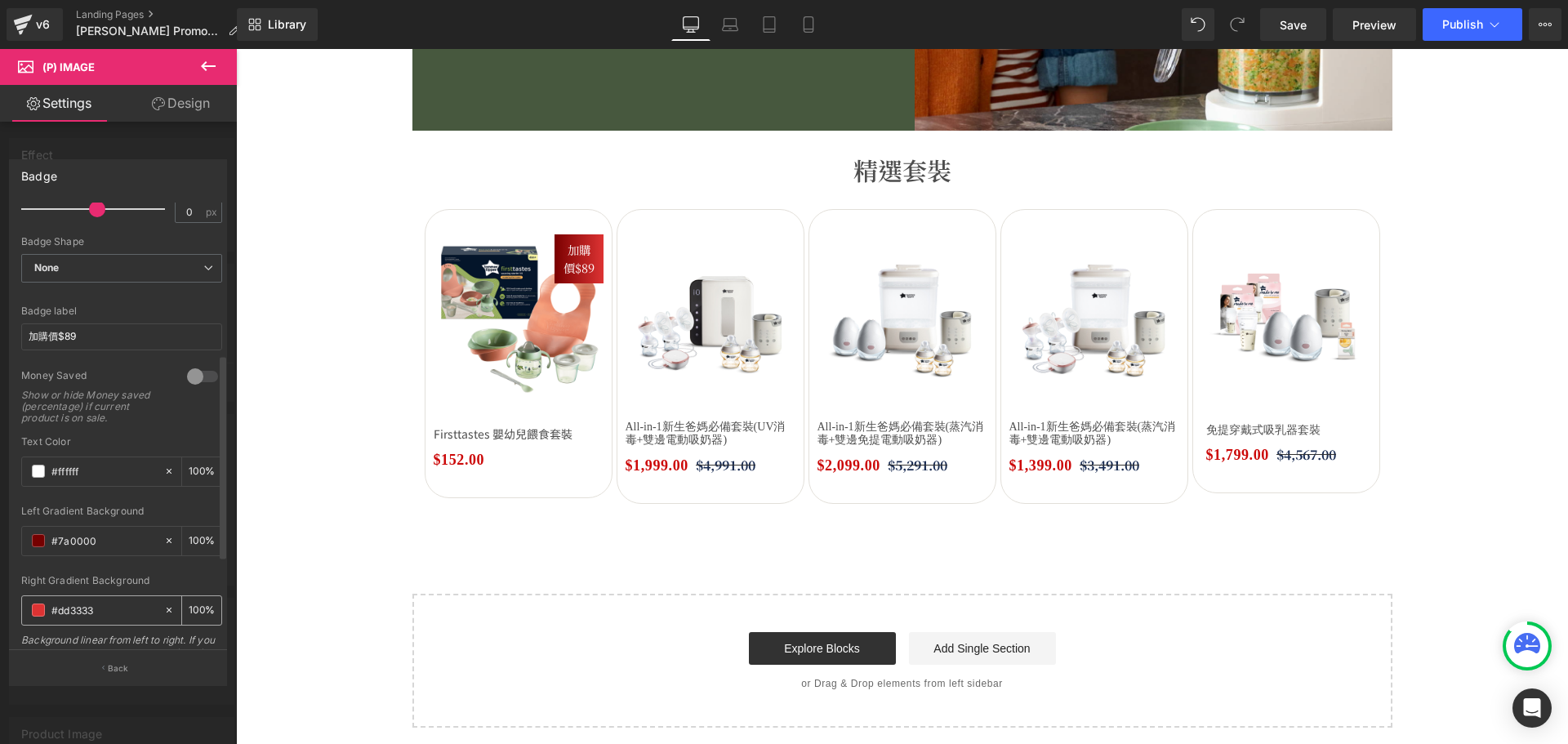
drag, startPoint x: 18, startPoint y: 602, endPoint x: 34, endPoint y: 599, distance: 16.3
click at [9, 601] on div "Badge Text Styles Custom HEADING Heading 1 Heading 2 Heading 3 Heading 4 Headin…" at bounding box center [118, 404] width 218 height 490
paste input "7a0000"
type input "#7a0000"
click at [134, 577] on div "Right Gradient Background" at bounding box center [121, 580] width 201 height 11
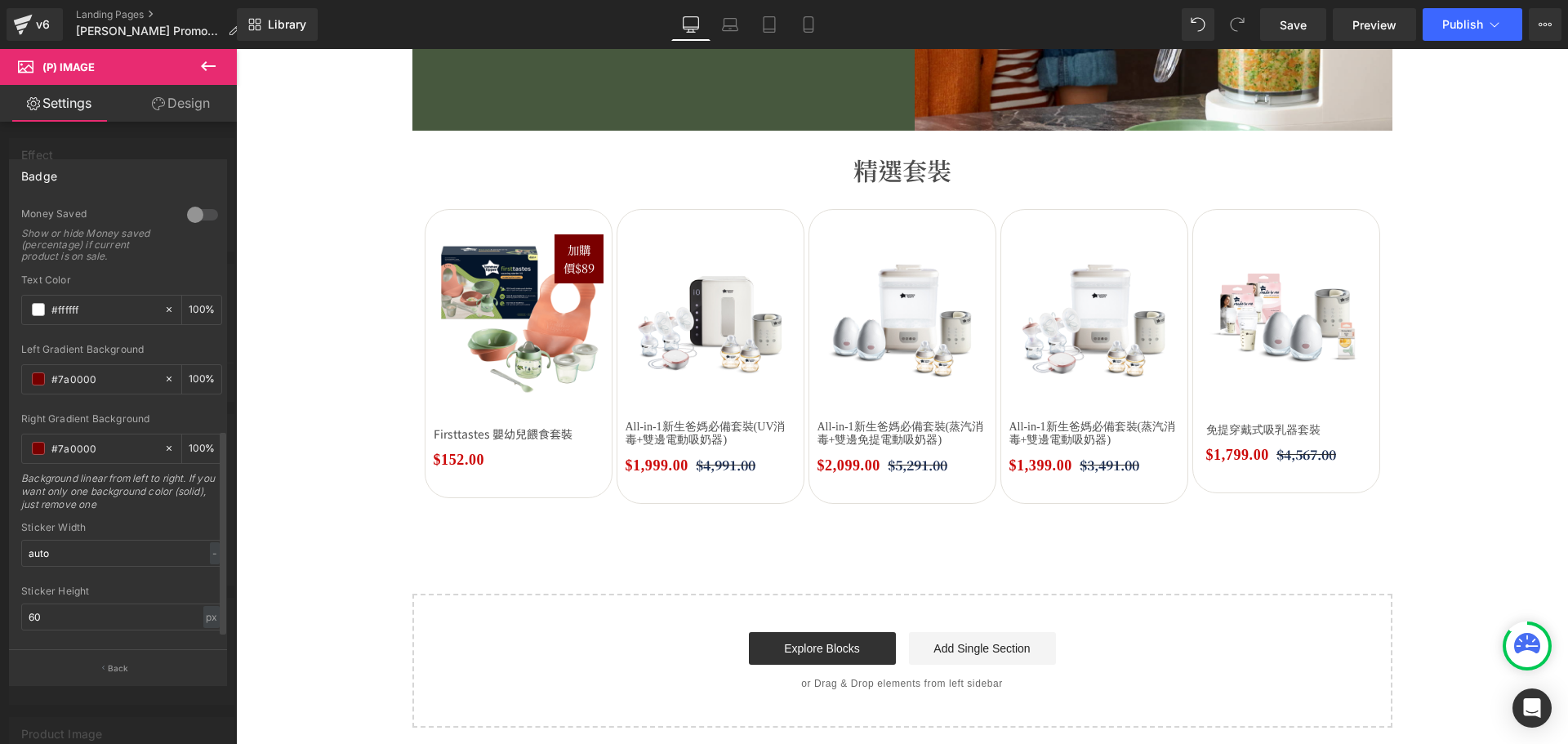
scroll to position [490, 0]
click at [151, 549] on input "auto" at bounding box center [121, 551] width 201 height 27
drag, startPoint x: 108, startPoint y: 611, endPoint x: -17, endPoint y: 606, distance: 125.1
click at [0, 606] on html "(P) Image You are previewing how the will restyle your page. You can not edit E…" at bounding box center [784, 372] width 1568 height 744
type input "1"
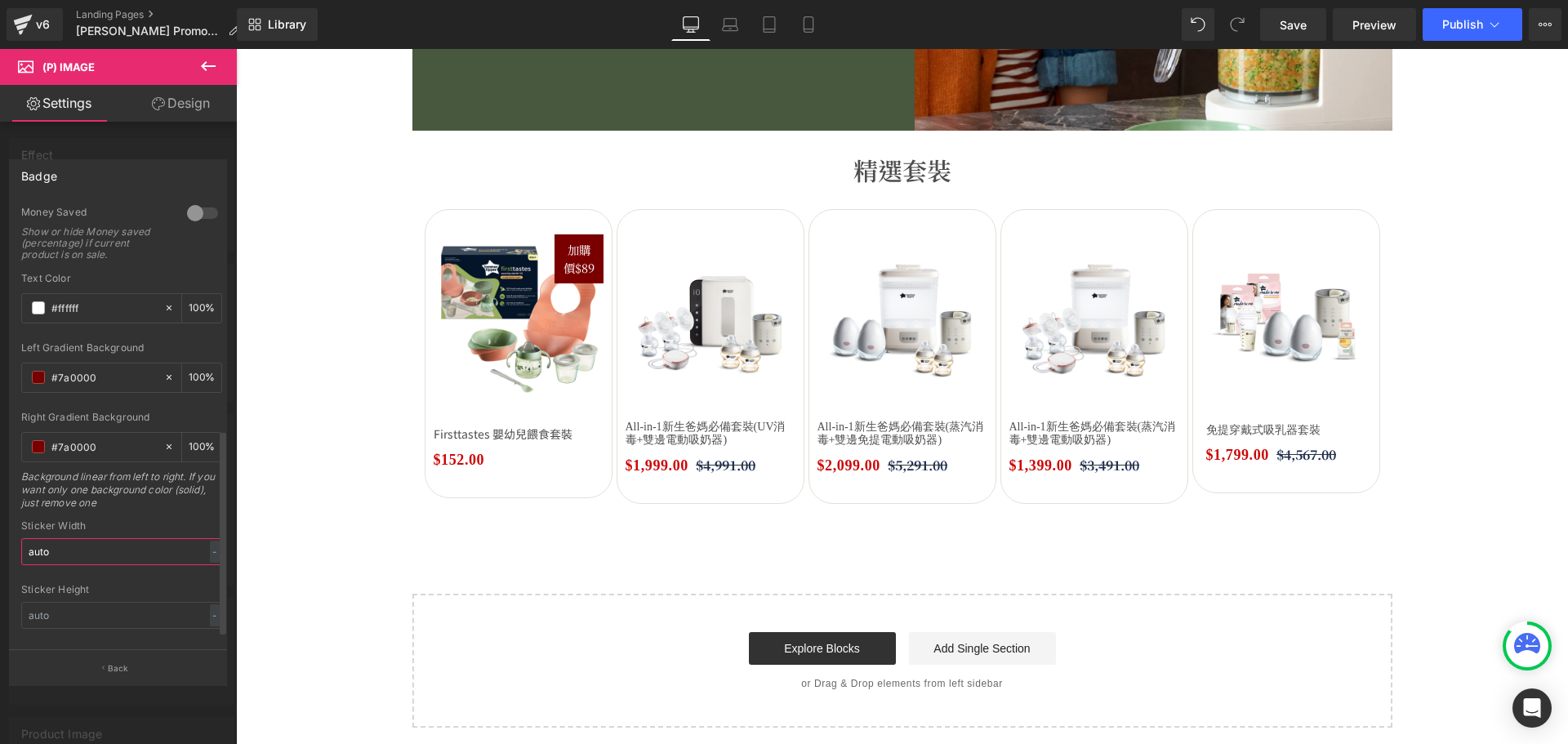
click at [70, 548] on input "auto" at bounding box center [121, 551] width 201 height 27
type input "a"
type input "6"
type input "7"
type input "100"
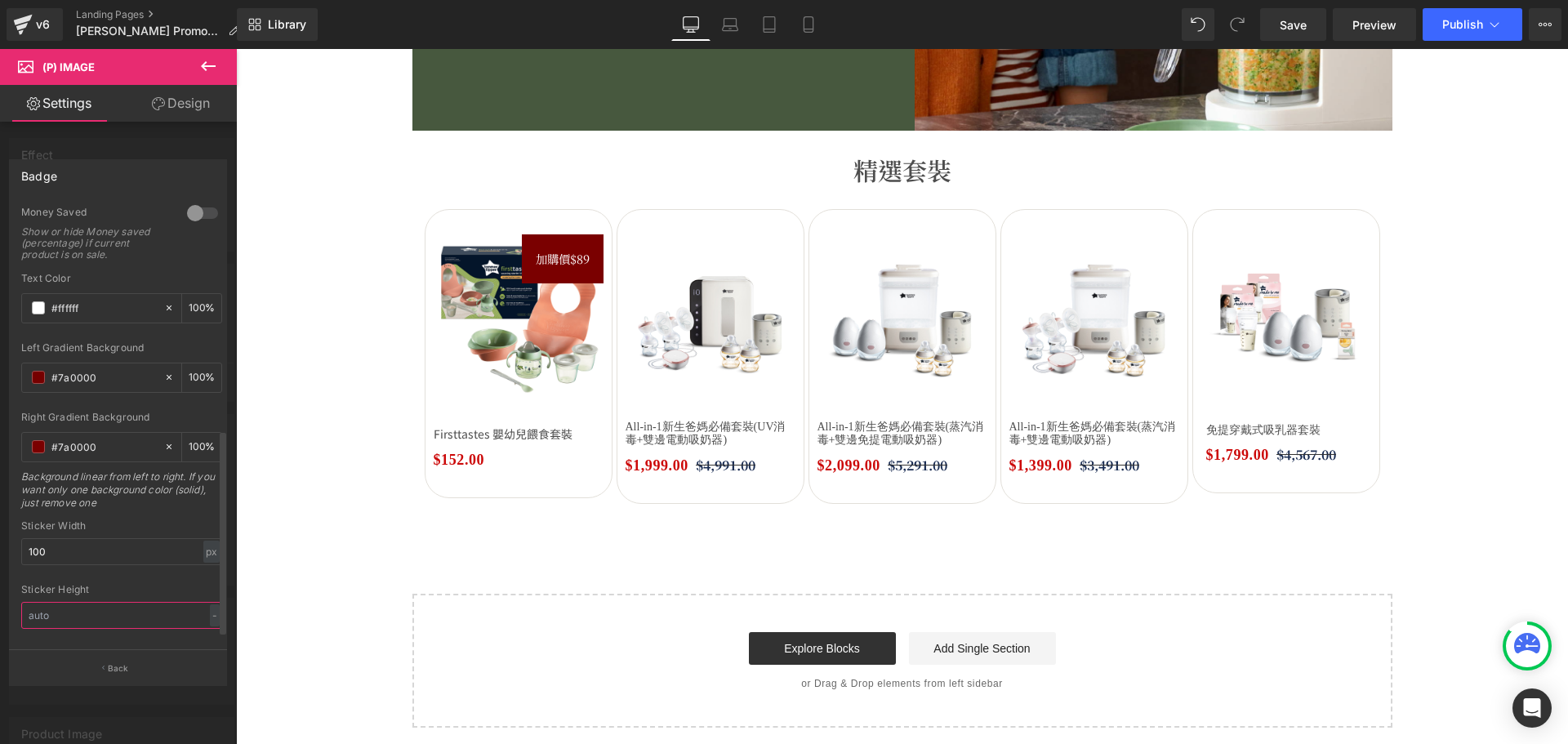
click at [93, 622] on input "text" at bounding box center [121, 615] width 201 height 27
type input "2"
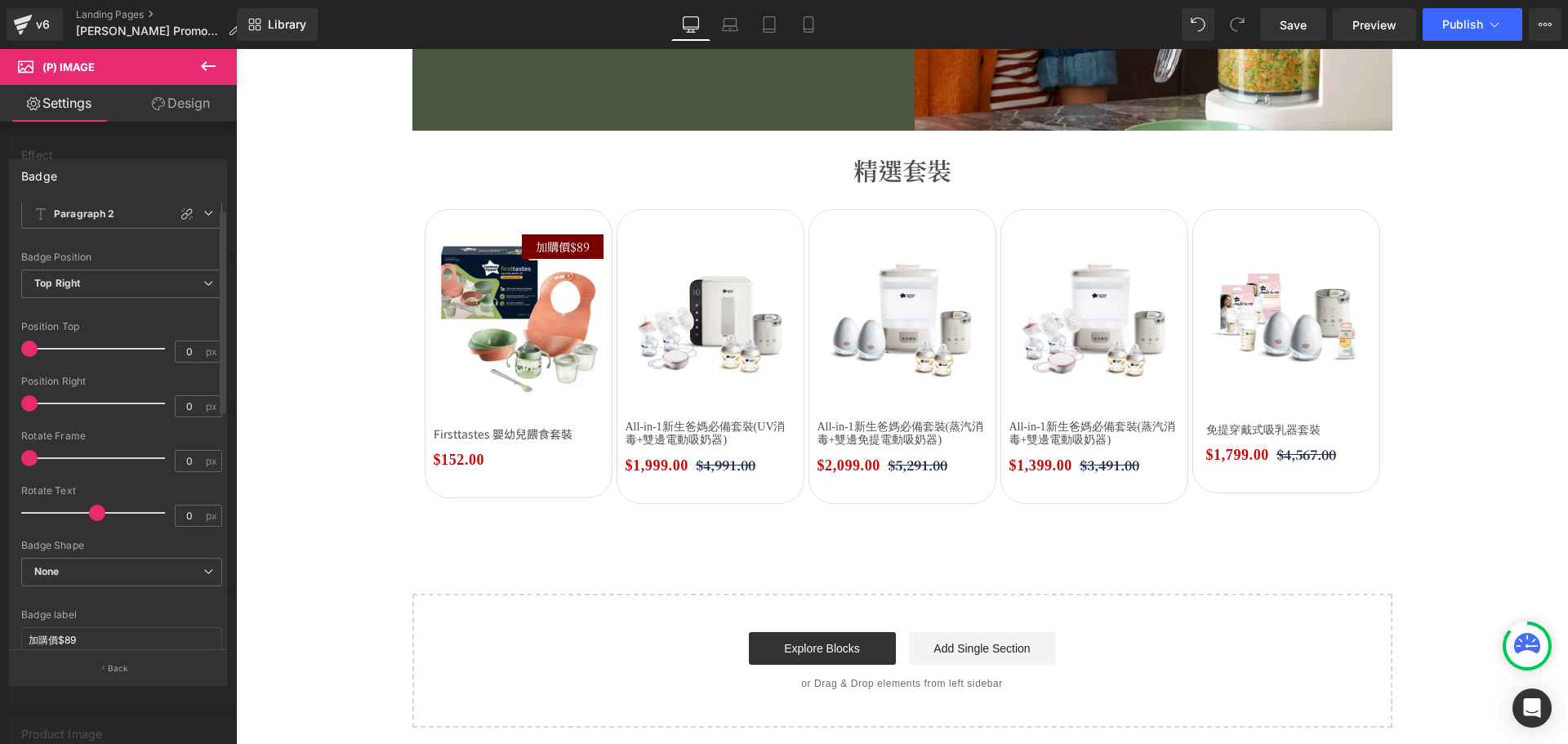
scroll to position [0, 0]
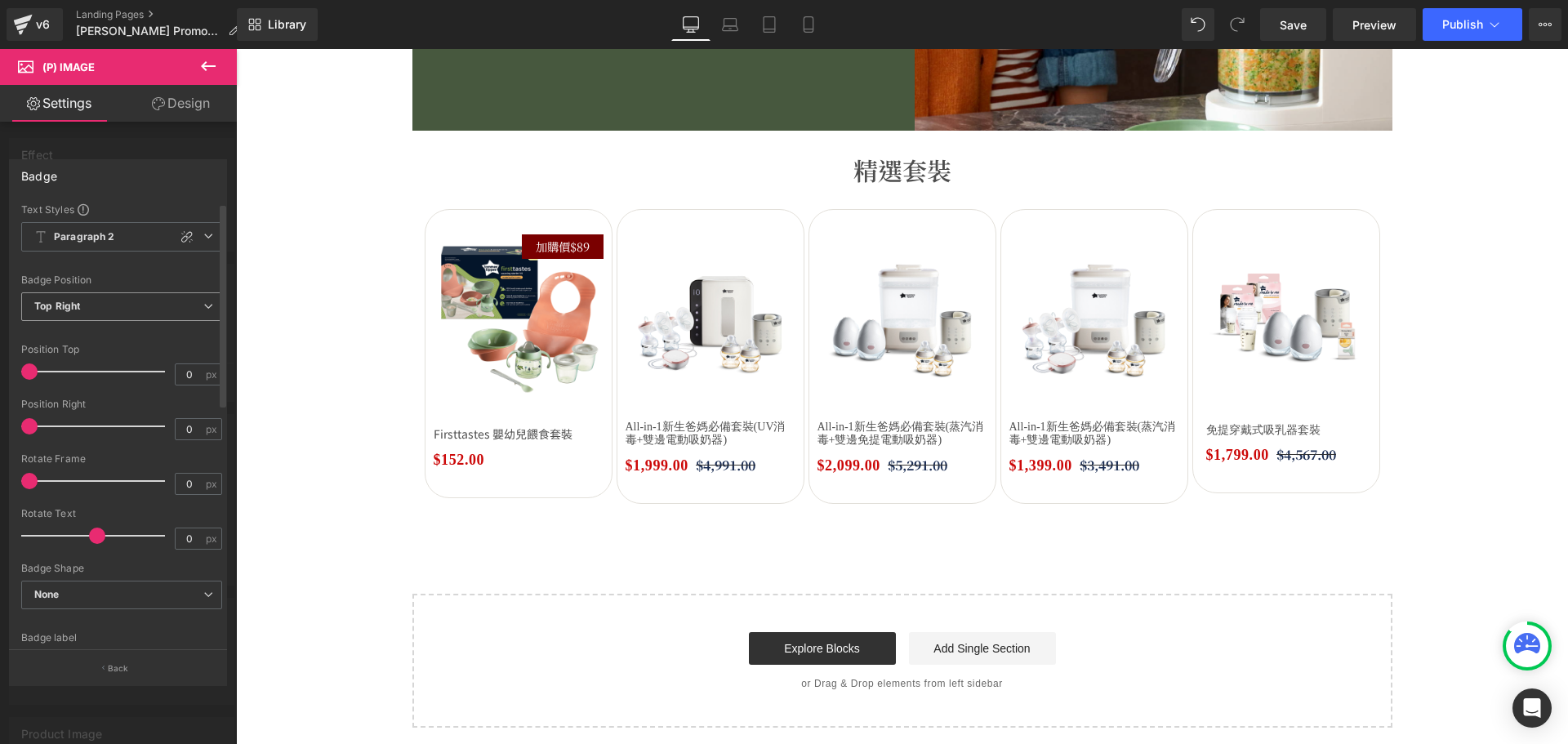
click at [151, 298] on span "Top Right" at bounding box center [121, 306] width 201 height 28
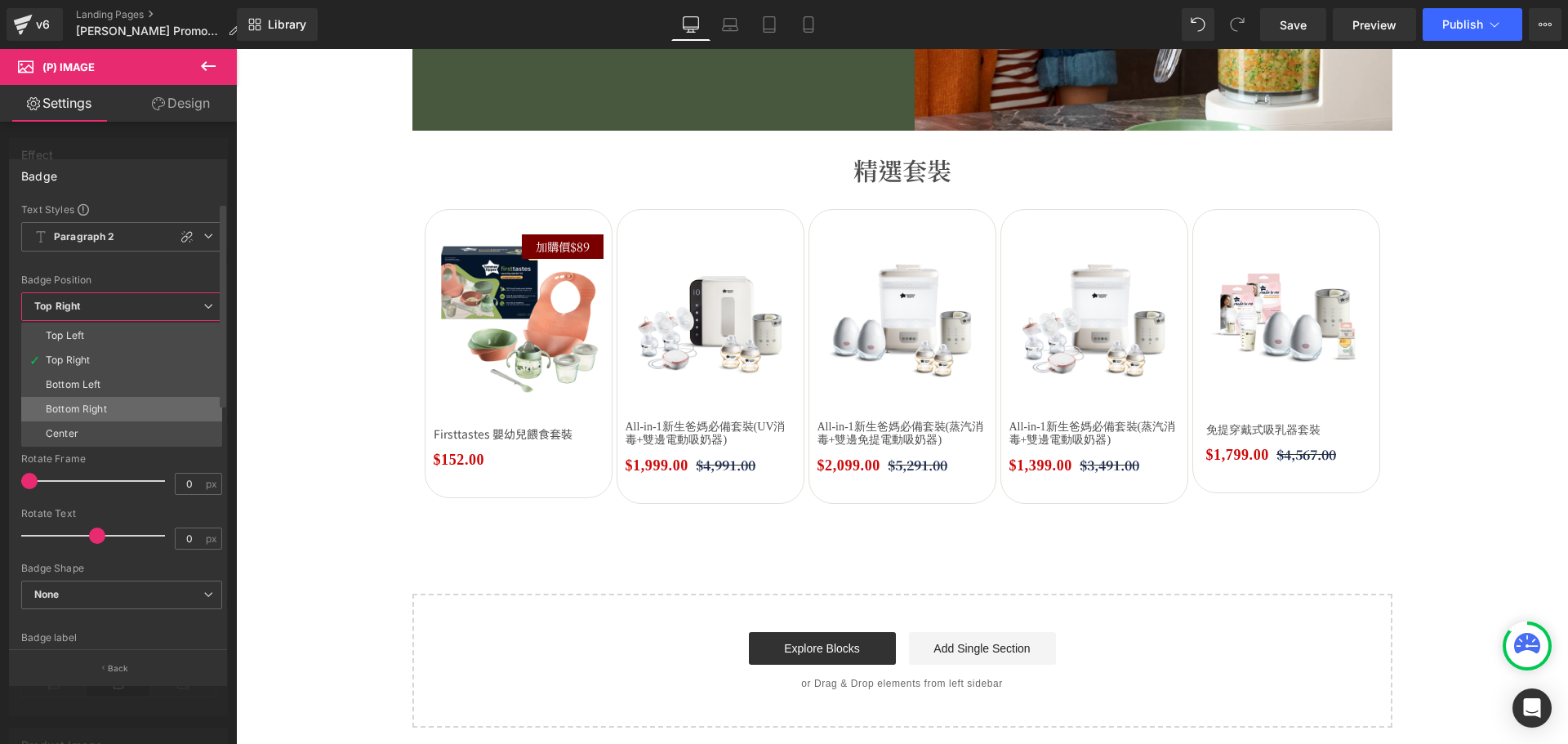
click at [137, 414] on li "Bottom Right" at bounding box center [121, 409] width 201 height 25
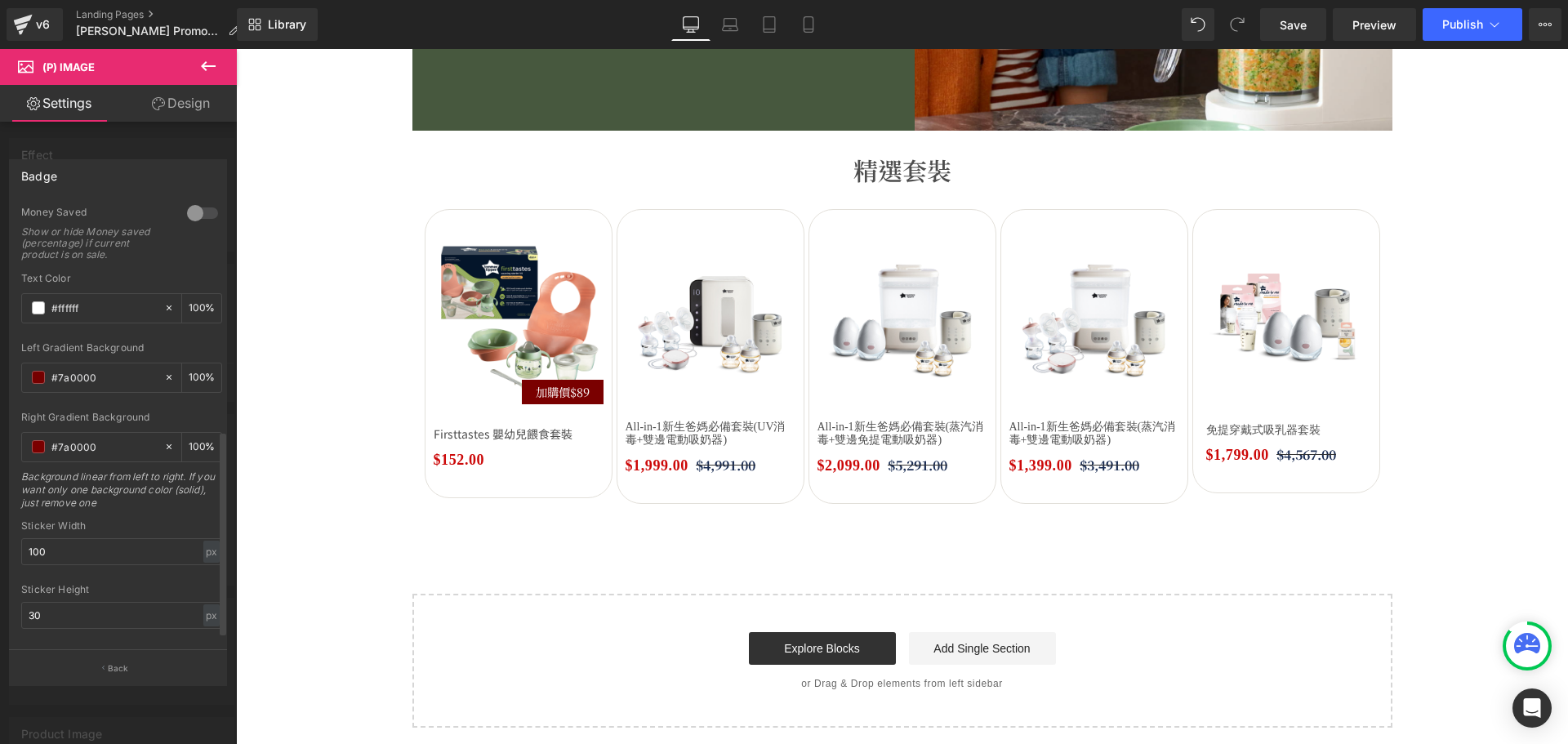
scroll to position [516, 0]
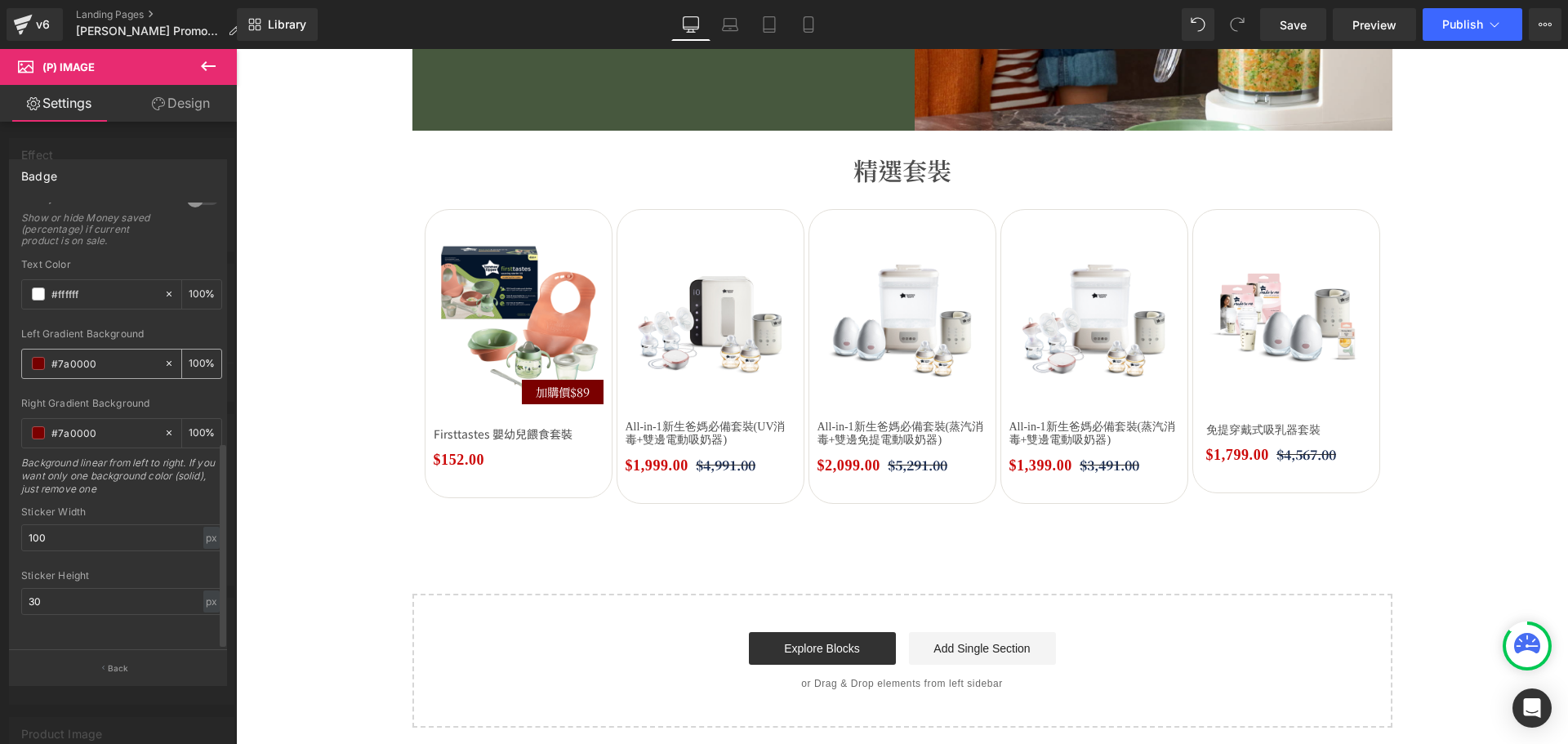
drag, startPoint x: 118, startPoint y: 350, endPoint x: 39, endPoint y: 340, distance: 79.6
click at [39, 350] on div "#7a0000" at bounding box center [92, 364] width 141 height 28
drag, startPoint x: 38, startPoint y: 586, endPoint x: 3, endPoint y: 585, distance: 35.0
click at [3, 585] on div "Badge Text Styles Custom HEADING Heading 1 Heading 2 Heading 3 Heading 4 Headin…" at bounding box center [118, 416] width 237 height 537
type input "4"
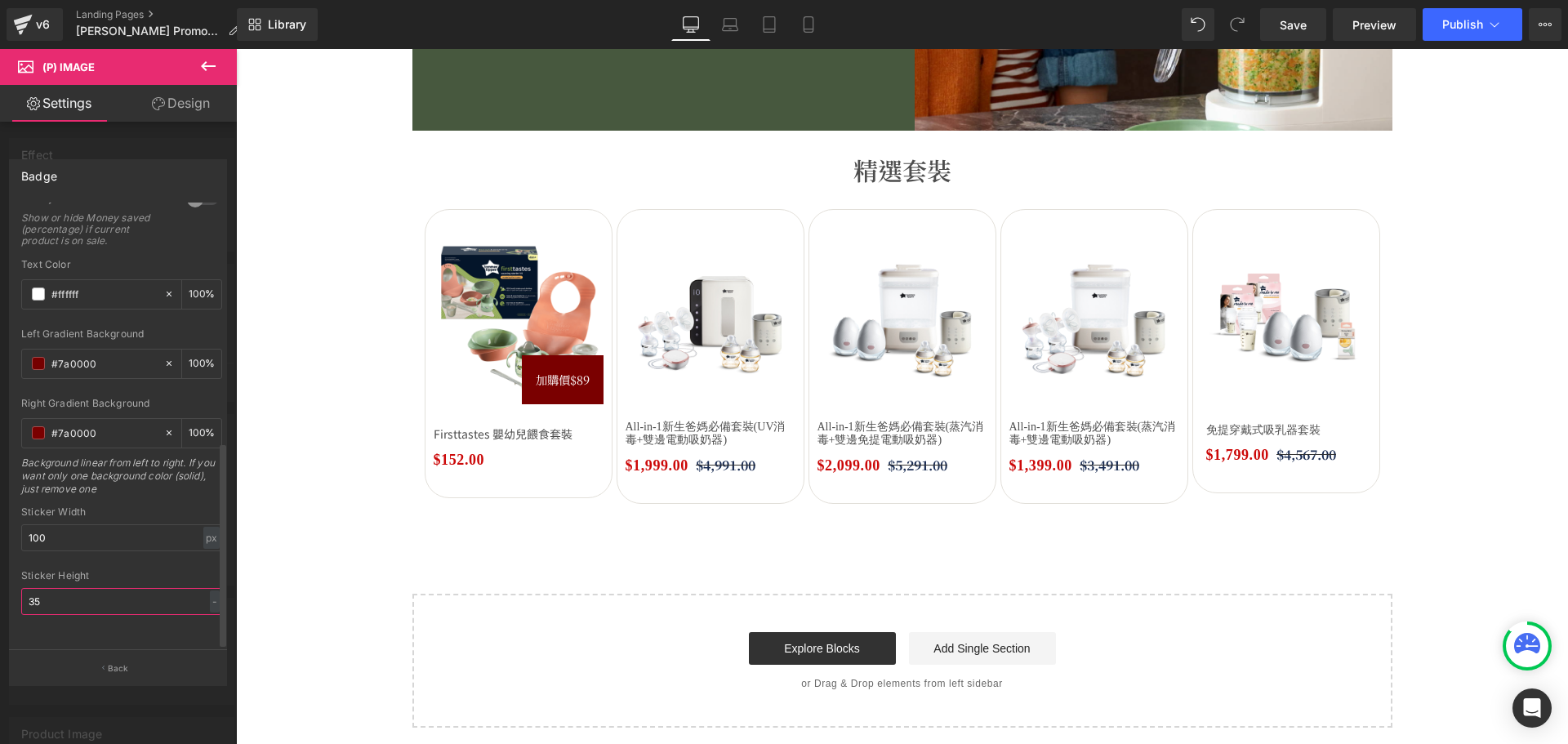
type input "35"
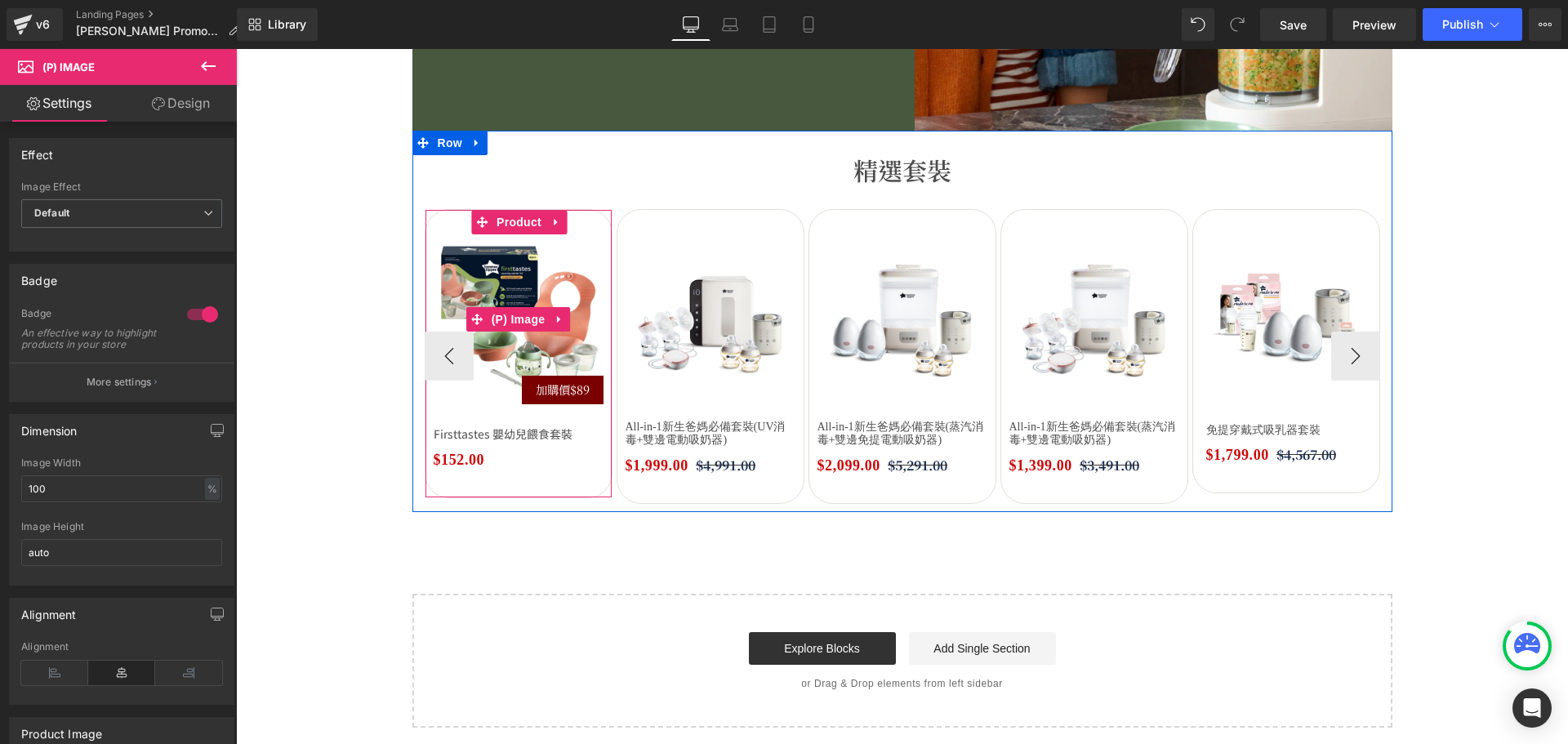
click at [571, 391] on span "加購價$89" at bounding box center [562, 389] width 54 height 18
click at [551, 391] on span "加購價$89" at bounding box center [562, 389] width 54 height 18
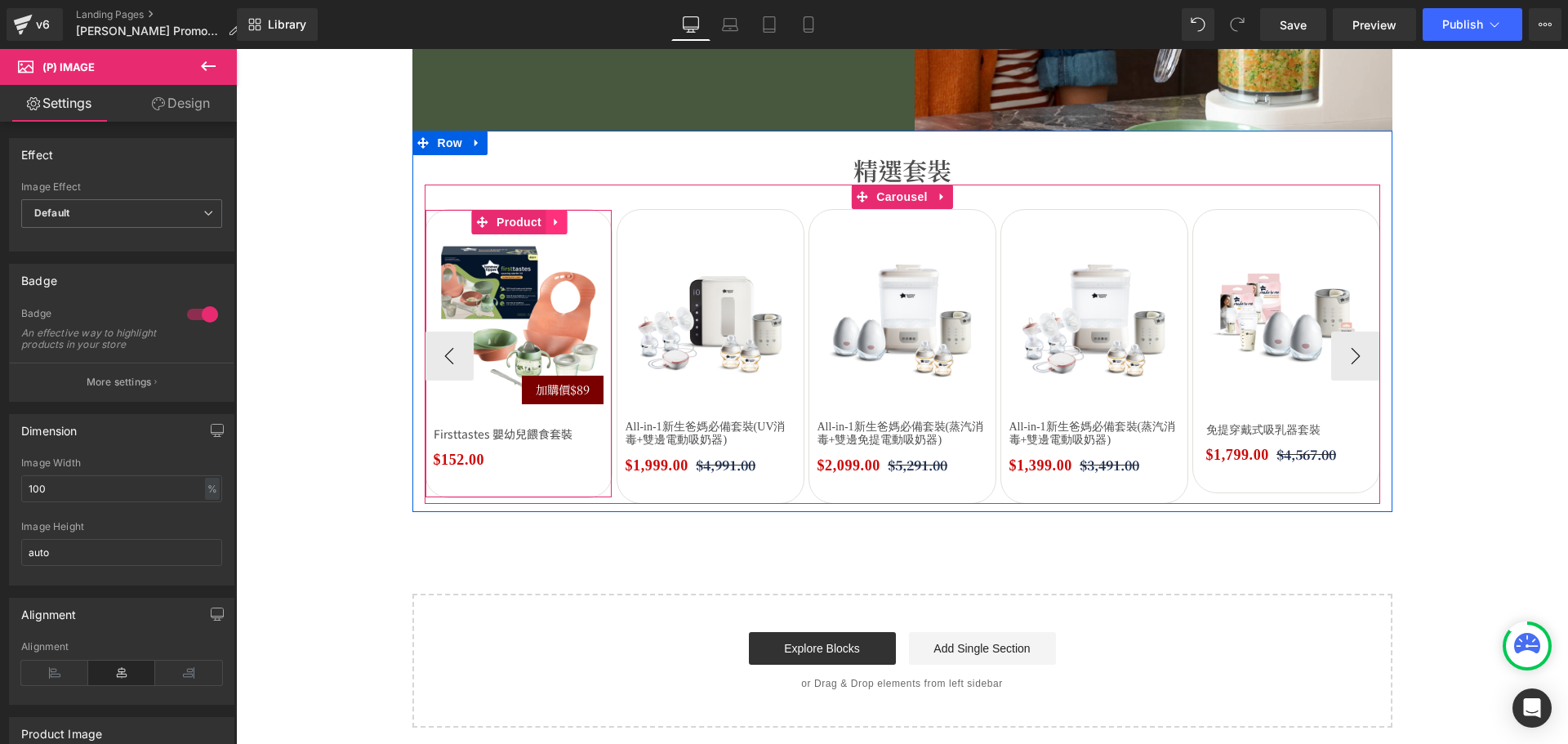
click at [554, 222] on icon at bounding box center [556, 222] width 4 height 7
click at [540, 224] on icon at bounding box center [545, 222] width 11 height 11
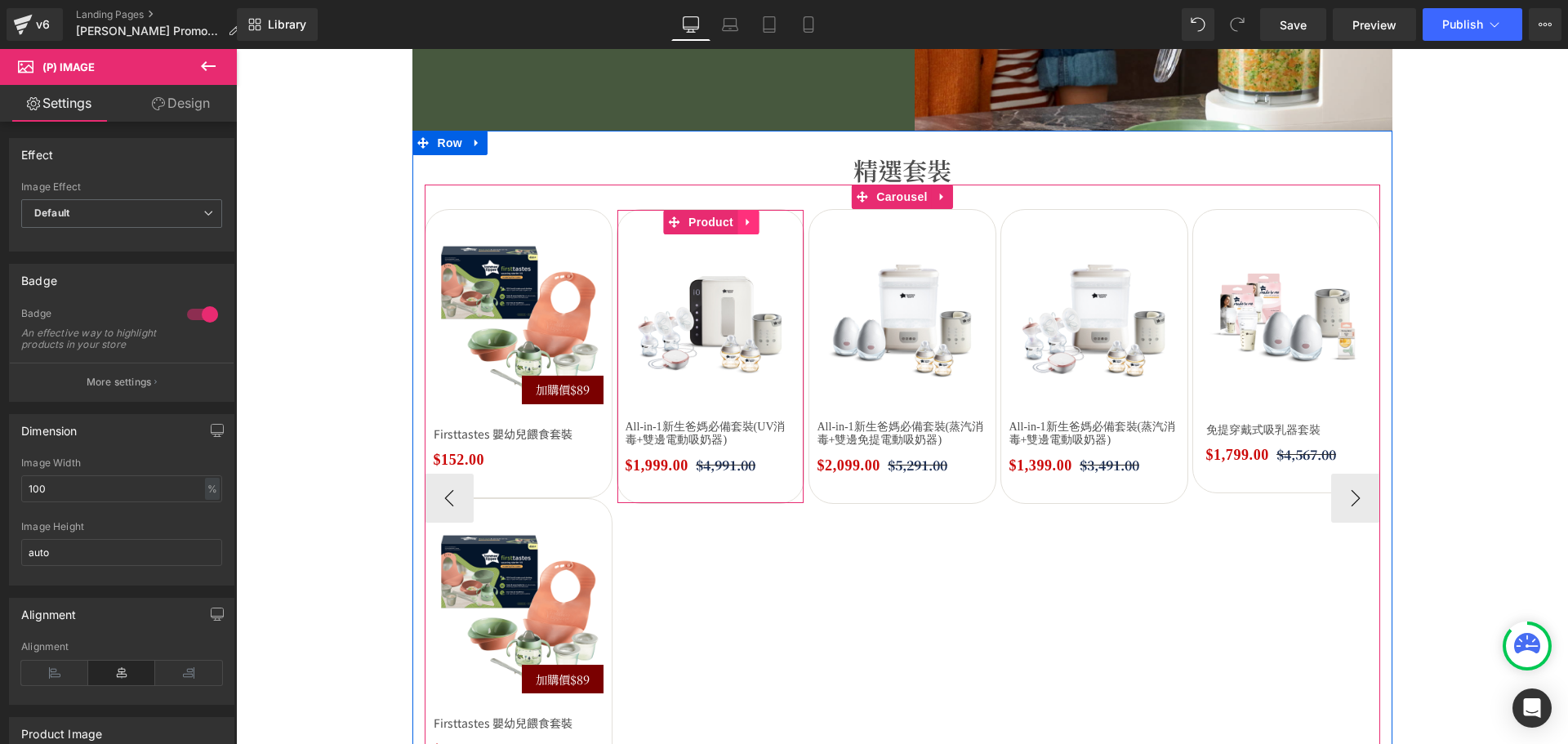
click at [746, 221] on icon at bounding box center [747, 222] width 4 height 7
click at [753, 222] on icon at bounding box center [758, 222] width 11 height 12
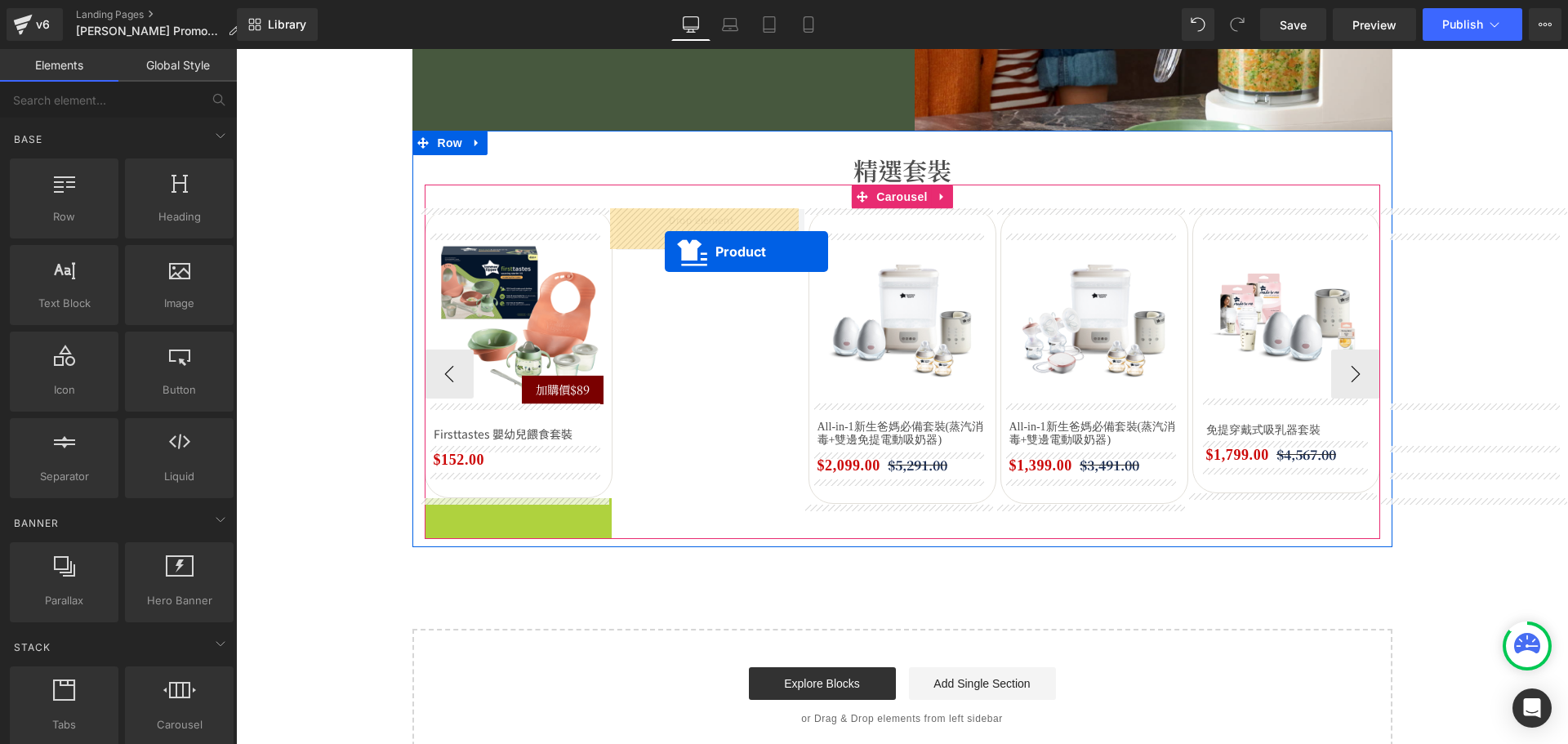
drag, startPoint x: 475, startPoint y: 512, endPoint x: 665, endPoint y: 252, distance: 322.0
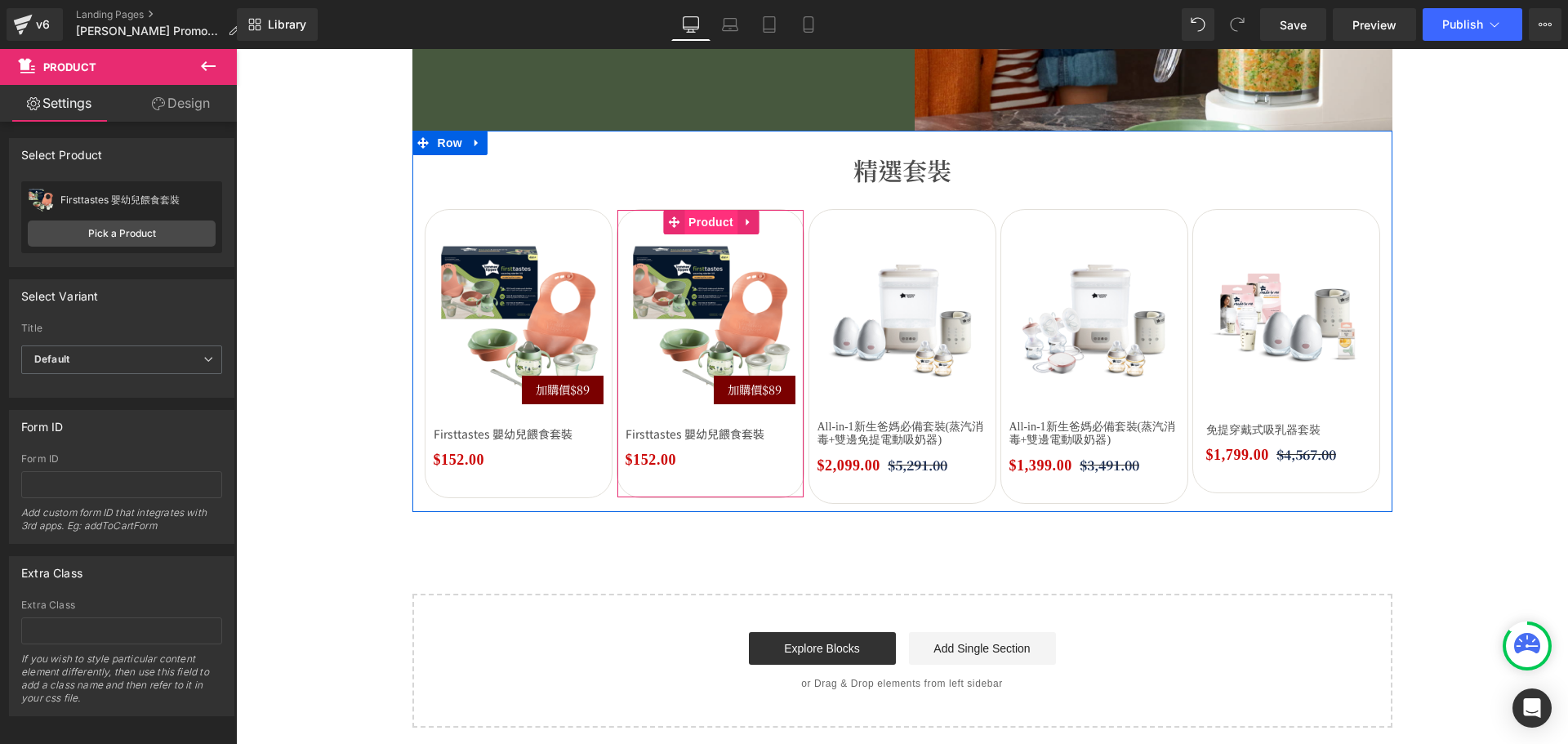
click at [701, 215] on span "Product" at bounding box center [710, 222] width 53 height 25
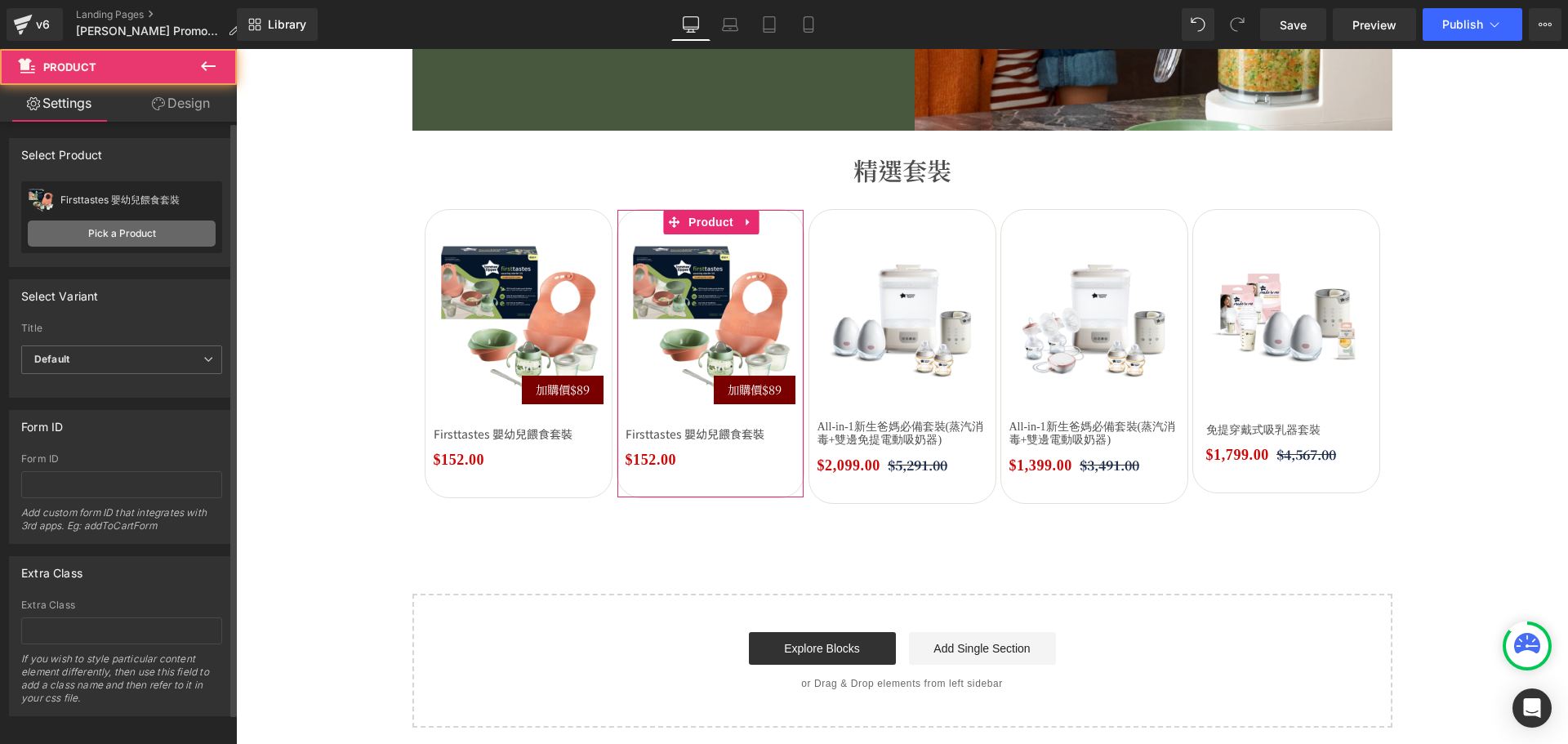
click at [104, 233] on link "Pick a Product" at bounding box center [121, 233] width 188 height 26
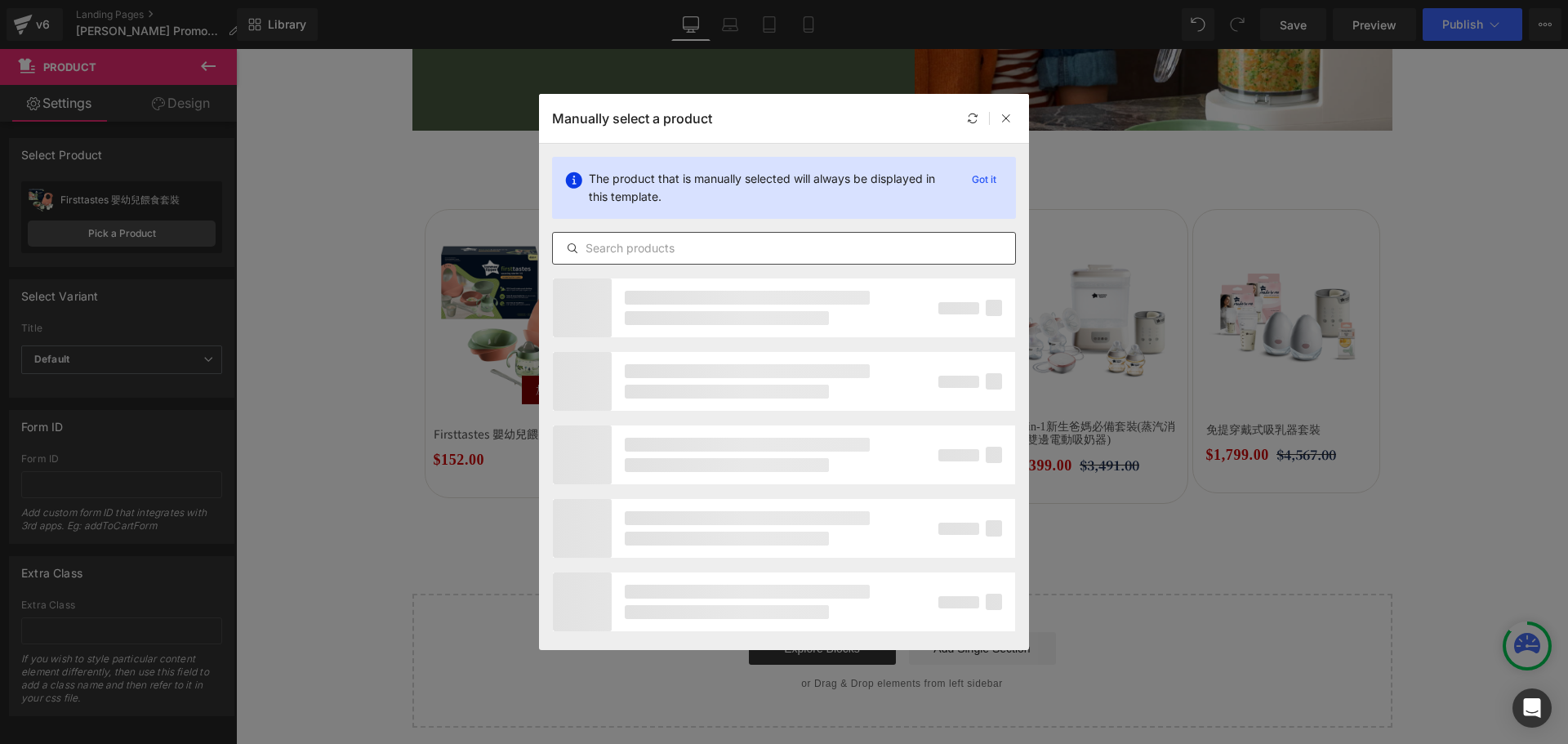
click at [613, 253] on input "text" at bounding box center [784, 248] width 462 height 19
paste input "Easistick 防滑吸盤矽膠碗連匙 - 豆沙粉"
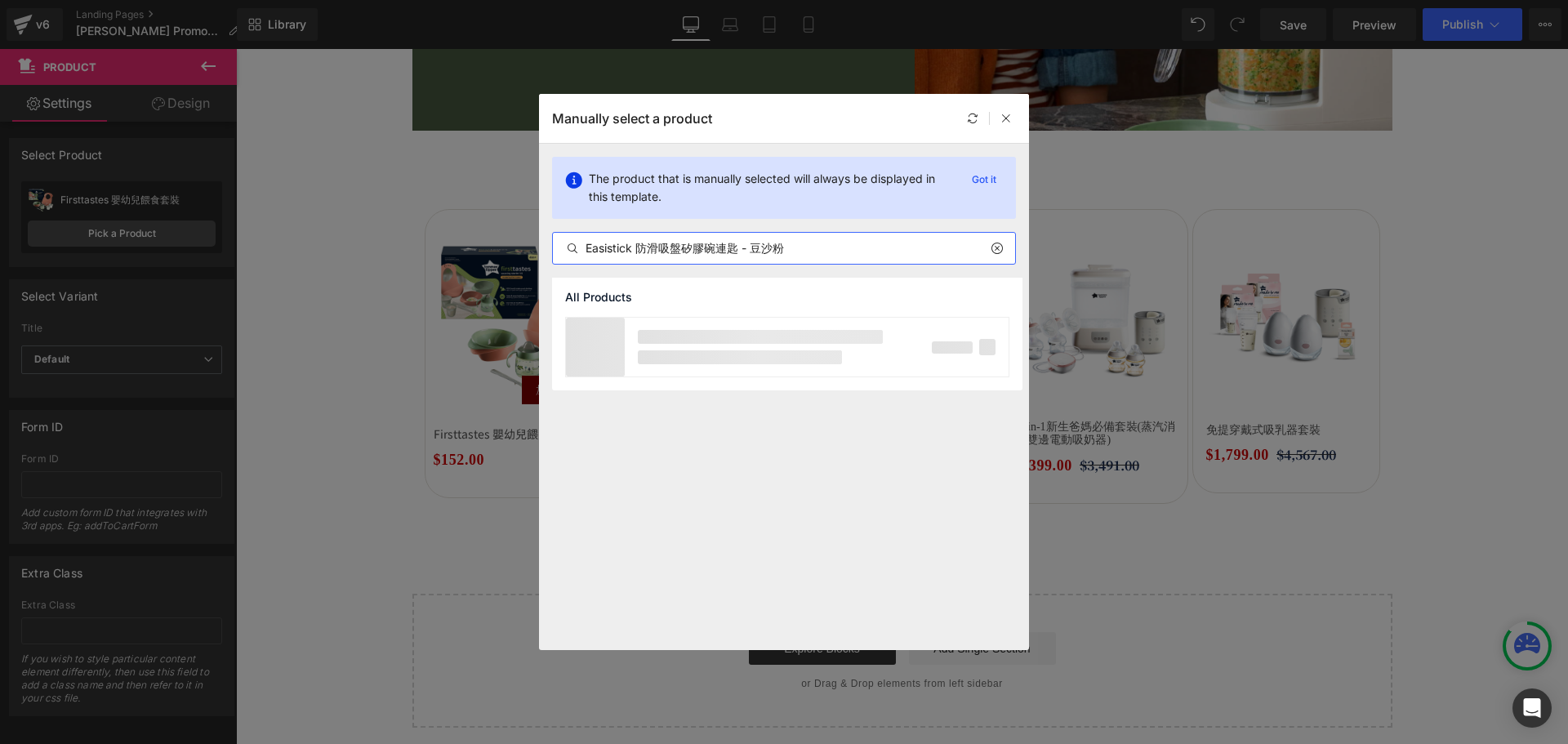
drag, startPoint x: 640, startPoint y: 244, endPoint x: 538, endPoint y: 237, distance: 102.2
click at [538, 237] on div "Manually select a product The product that is manually selected will always be …" at bounding box center [784, 372] width 1568 height 744
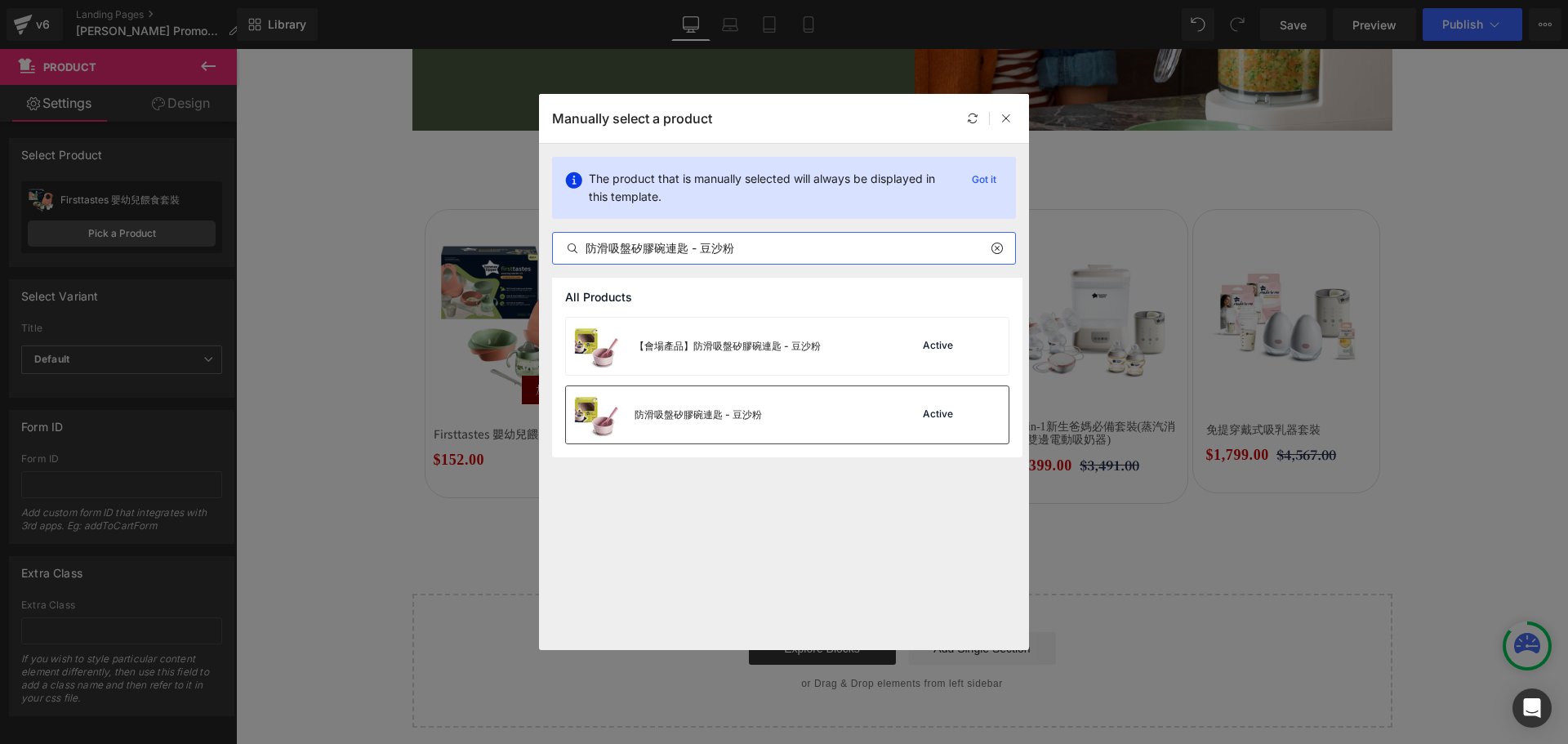
type input "防滑吸盤矽膠碗連匙 - 豆沙粉"
click at [848, 406] on div "防滑吸盤矽膠碗連匙 - 豆沙粉 Active" at bounding box center [787, 415] width 443 height 57
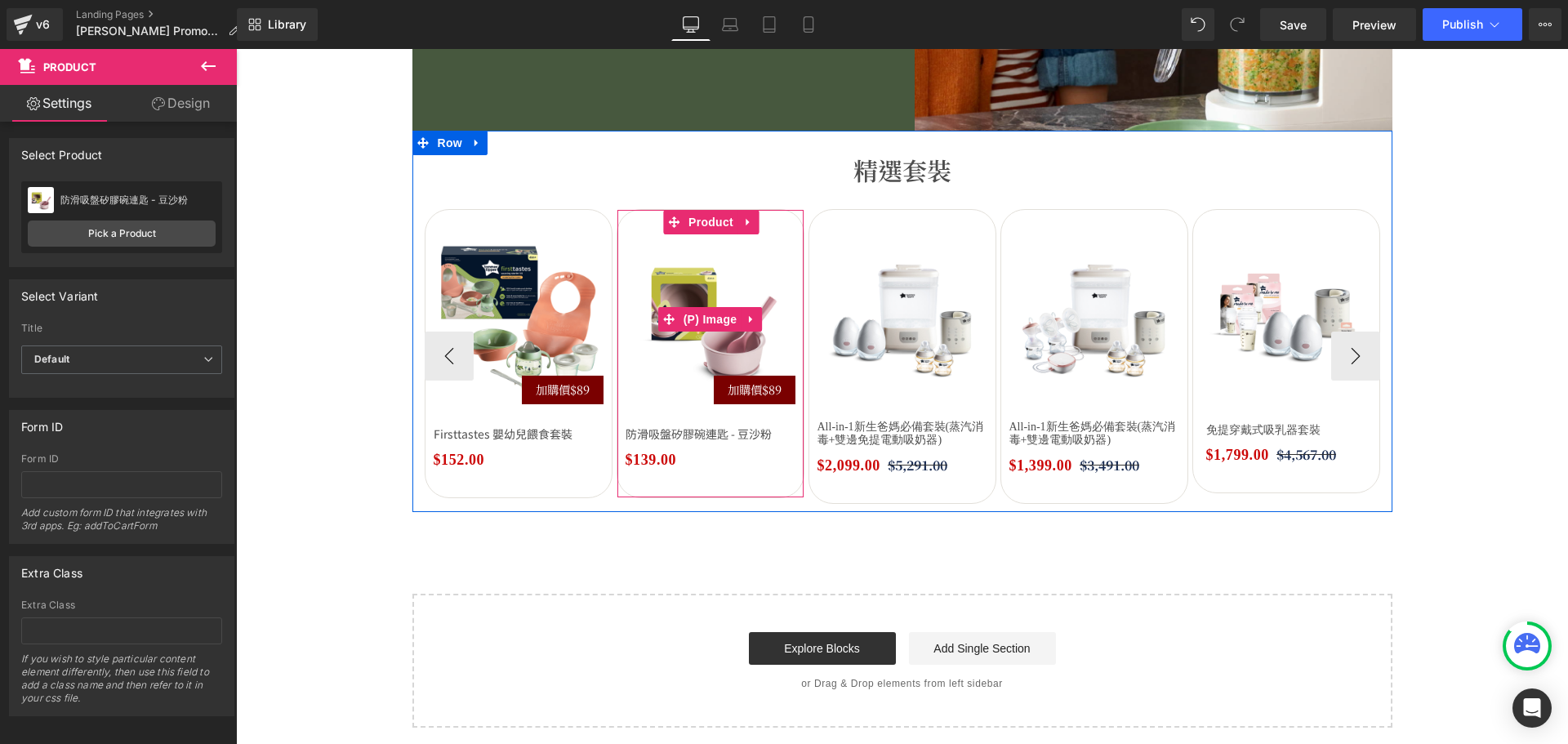
click at [756, 394] on span "加購價$89" at bounding box center [754, 389] width 54 height 18
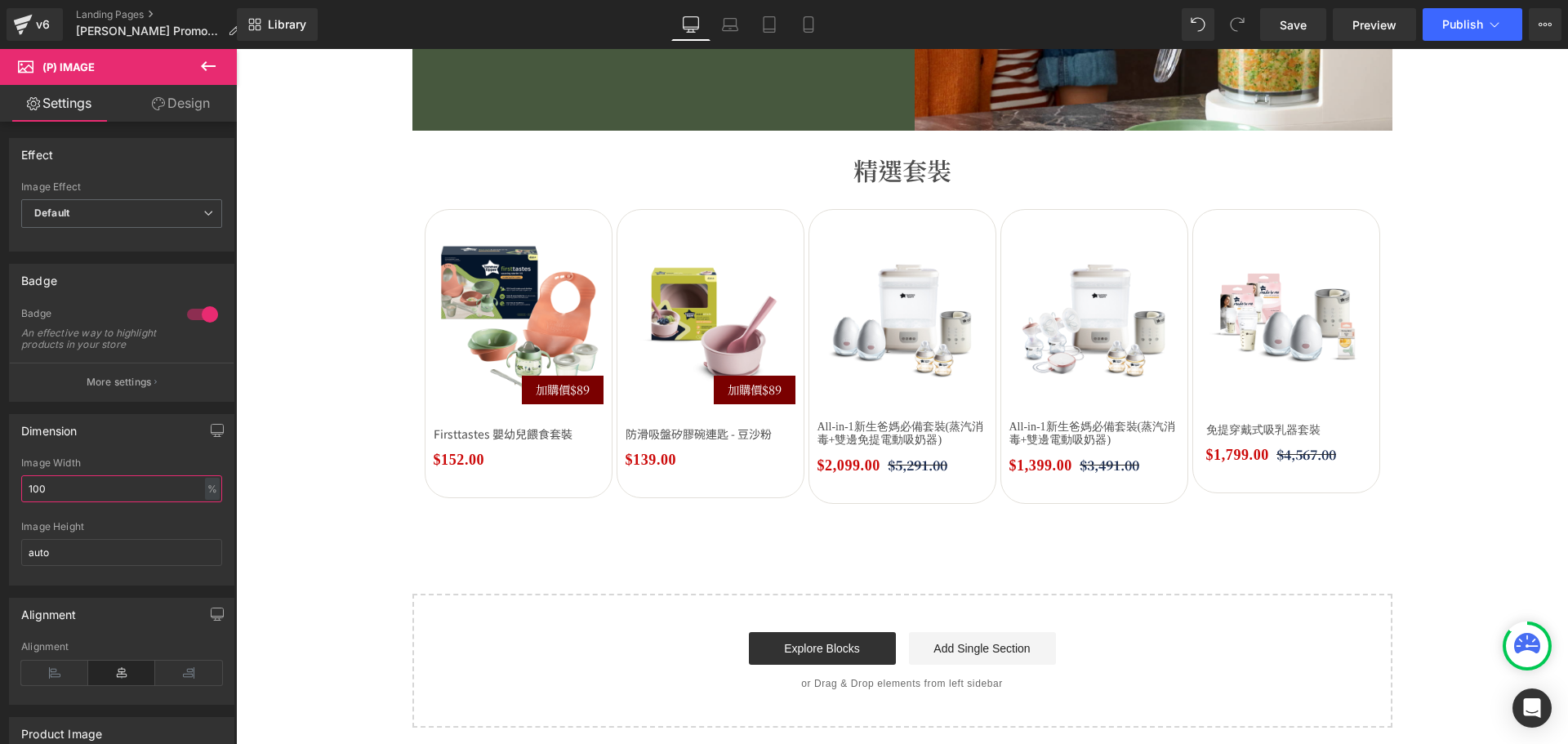
click at [0, 497] on html "Product You are previewing how the will restyle your page. You can not edit Ele…" at bounding box center [784, 372] width 1568 height 744
click at [151, 551] on input "auto" at bounding box center [121, 552] width 201 height 27
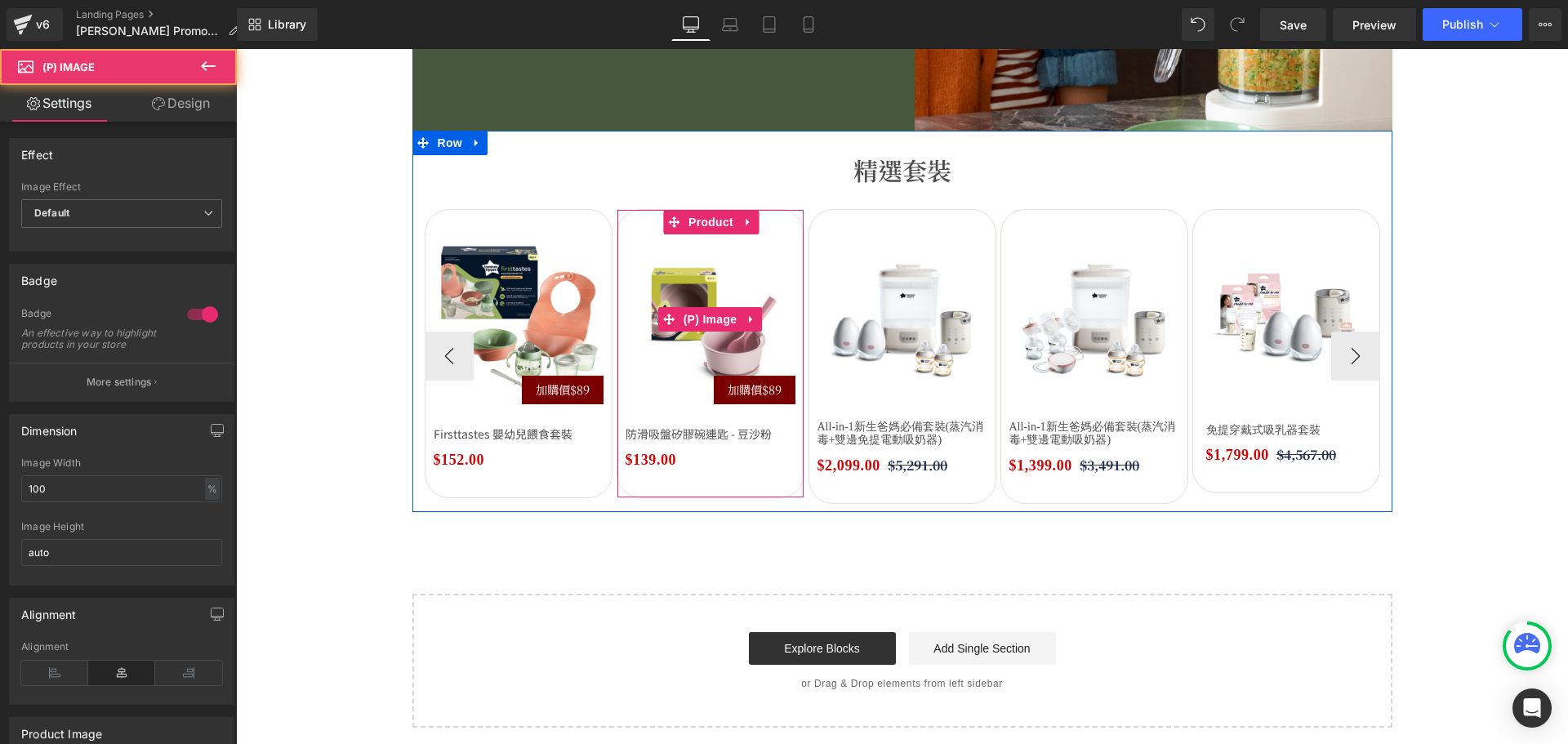
click at [738, 382] on span "加購價$89" at bounding box center [754, 389] width 54 height 18
click at [712, 328] on span "(P) Image" at bounding box center [710, 320] width 62 height 25
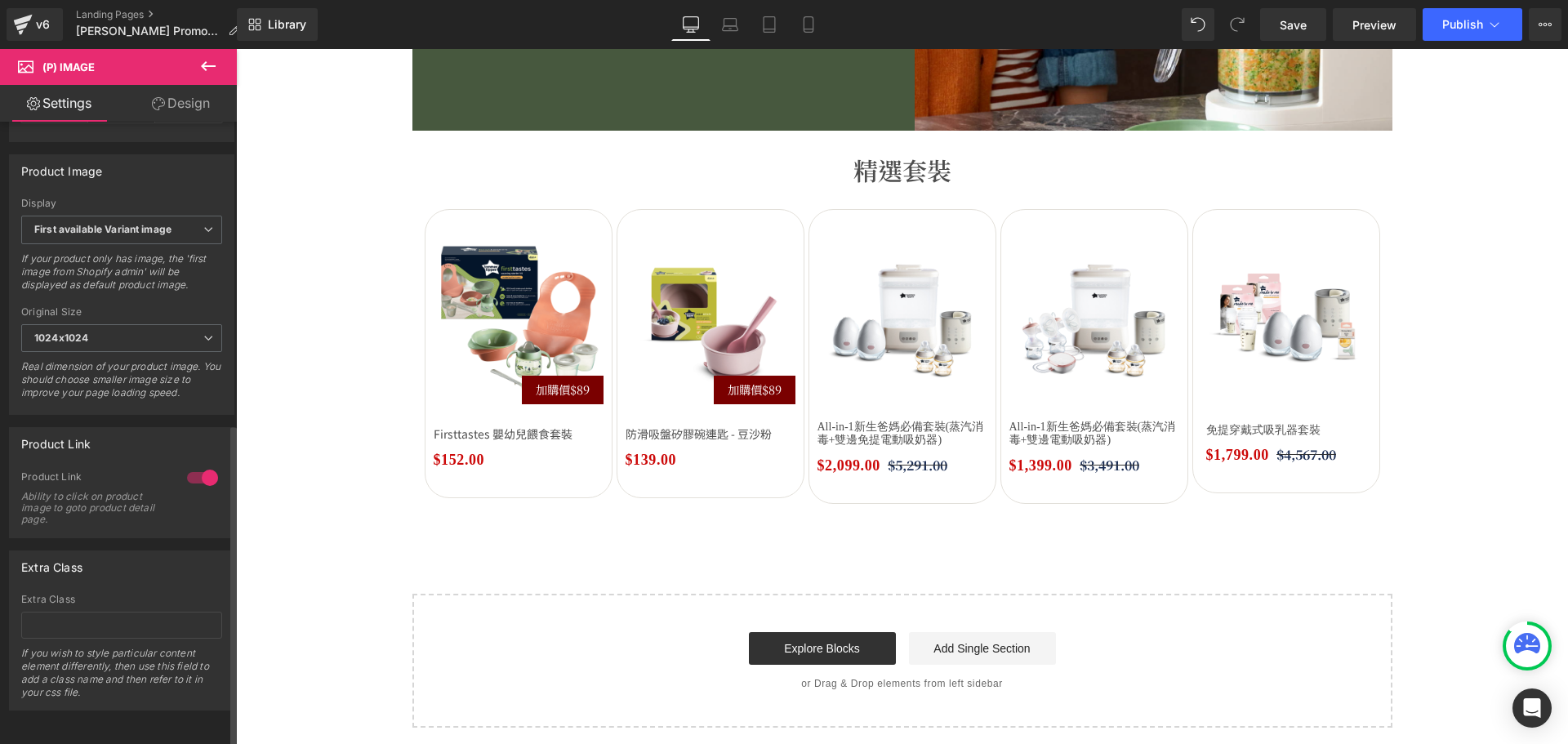
scroll to position [586, 0]
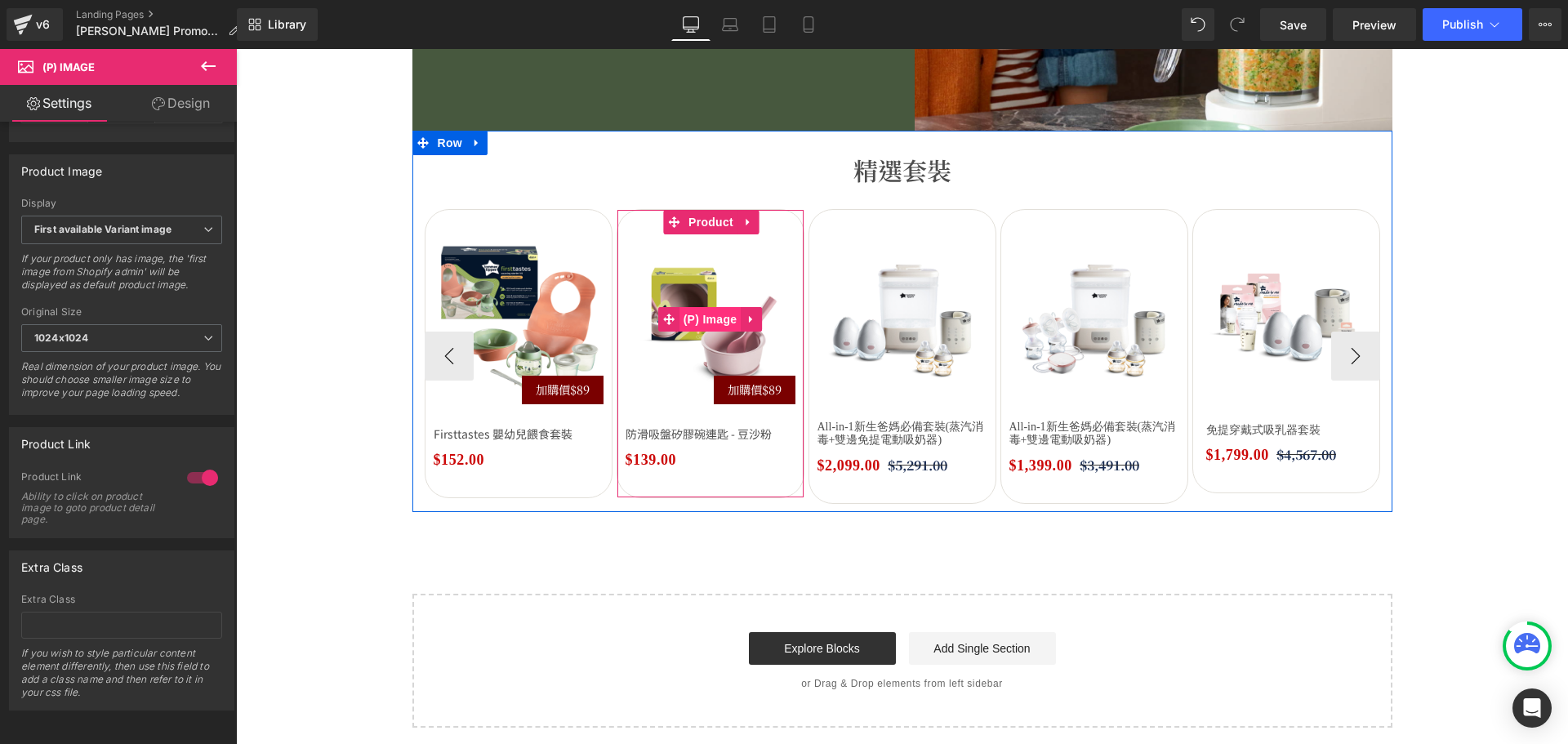
click at [721, 325] on span "(P) Image" at bounding box center [710, 320] width 62 height 25
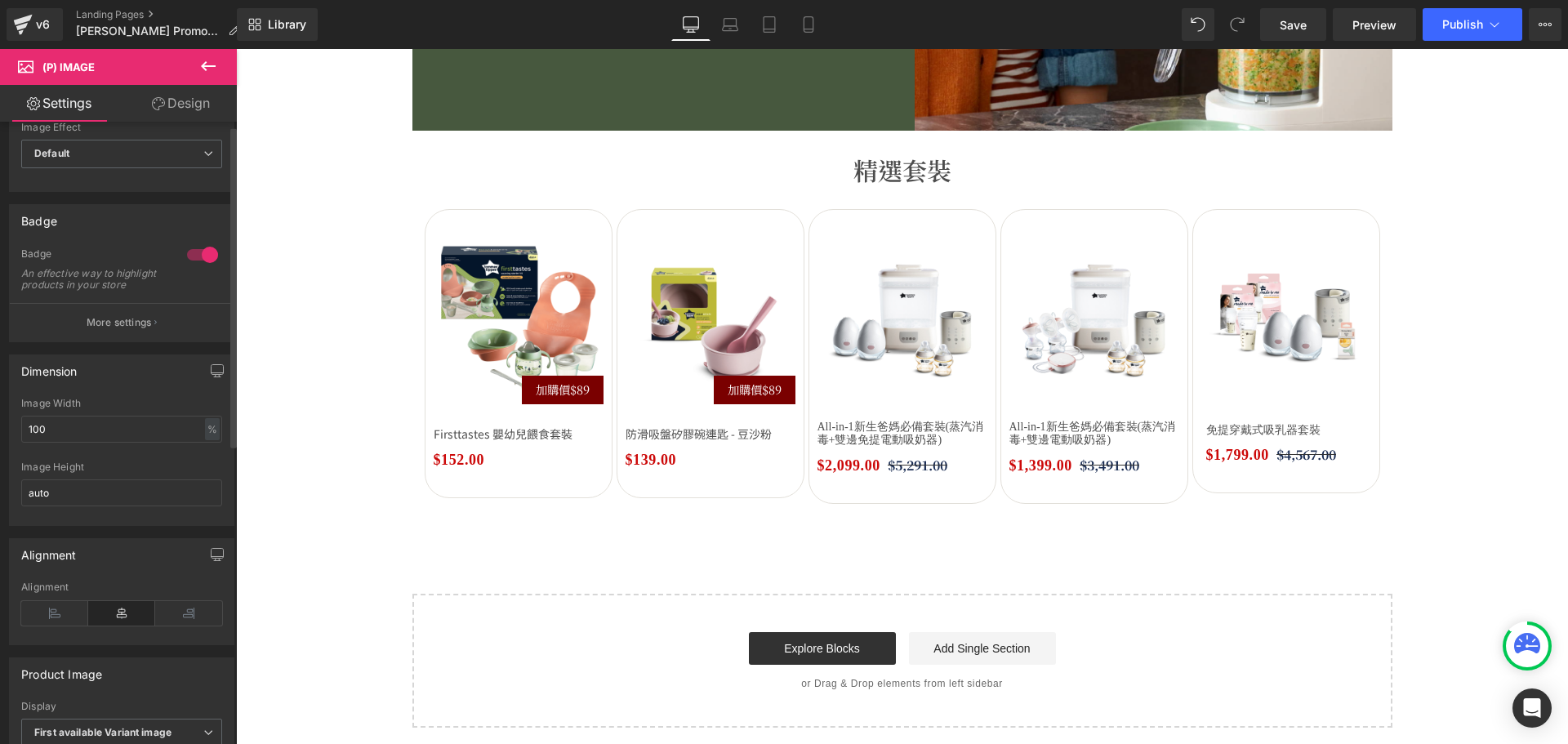
scroll to position [0, 0]
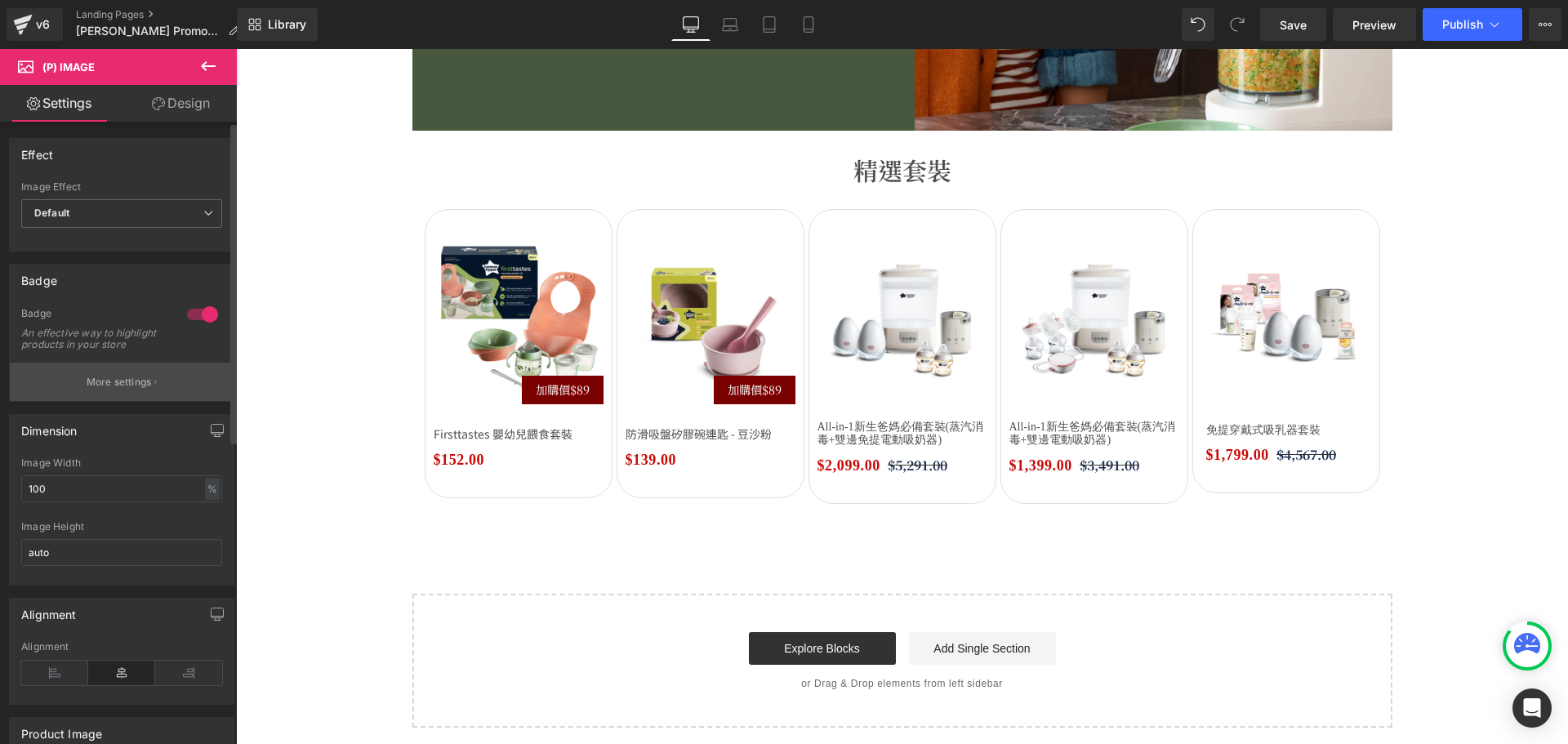
click at [139, 389] on p "More settings" at bounding box center [119, 382] width 65 height 15
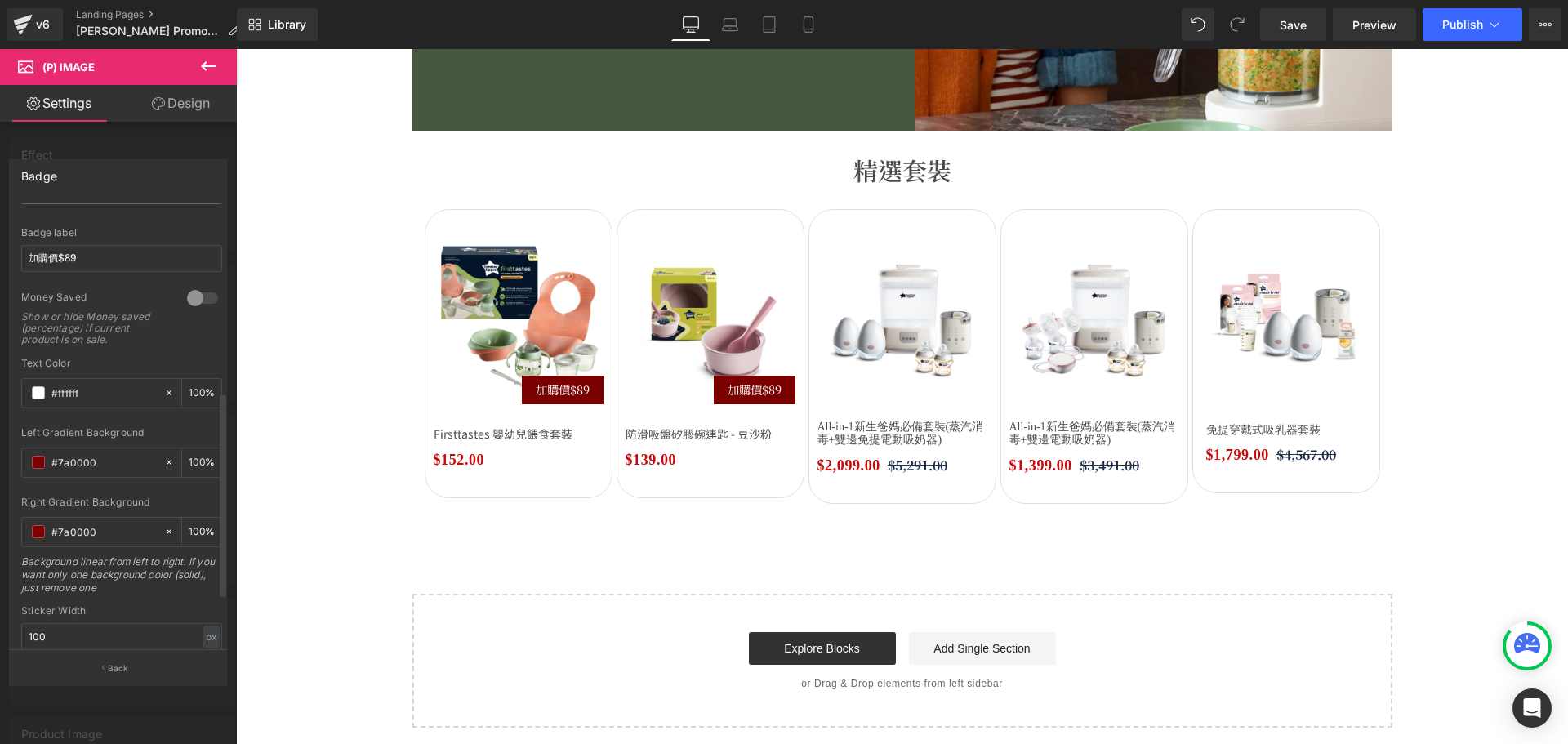
scroll to position [409, 0]
click at [118, 261] on input "加購價$89" at bounding box center [121, 255] width 201 height 27
type input "加購價$79"
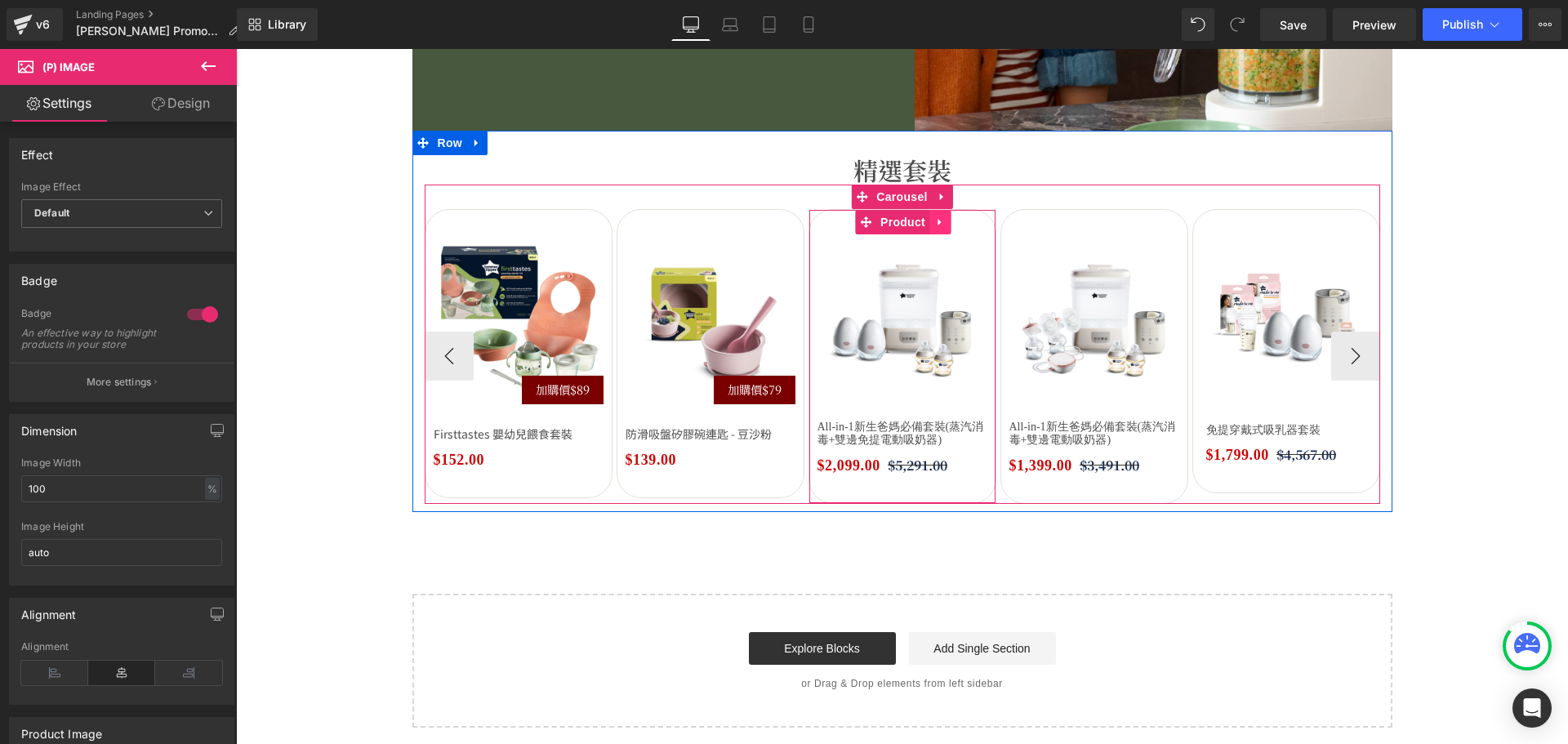
click at [934, 228] on link at bounding box center [939, 222] width 21 height 25
click at [945, 222] on icon at bounding box center [950, 222] width 11 height 11
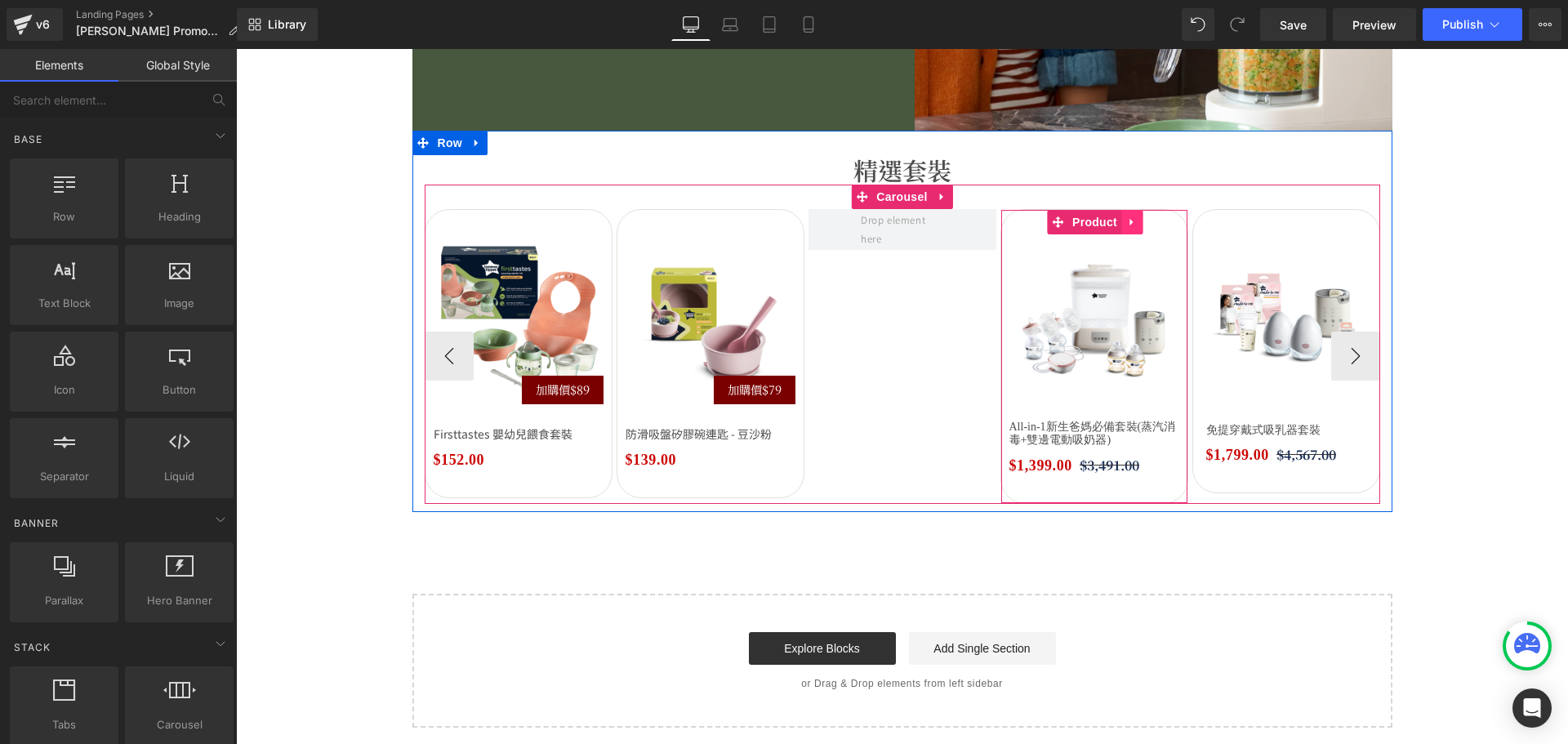
click at [1126, 225] on icon at bounding box center [1131, 222] width 11 height 12
click at [1137, 221] on icon at bounding box center [1142, 222] width 11 height 11
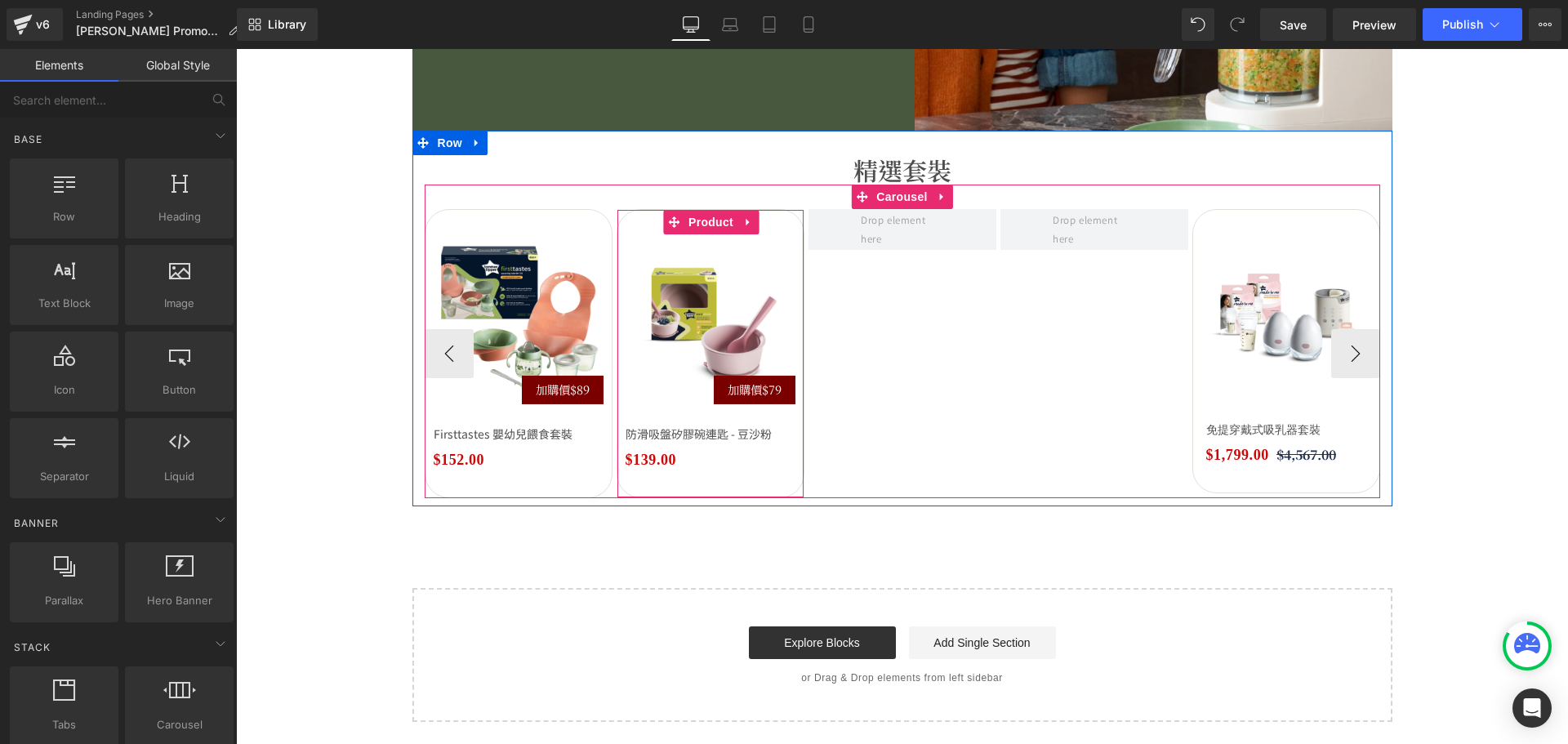
click at [737, 225] on link at bounding box center [747, 222] width 21 height 25
click at [732, 224] on icon at bounding box center [737, 222] width 11 height 11
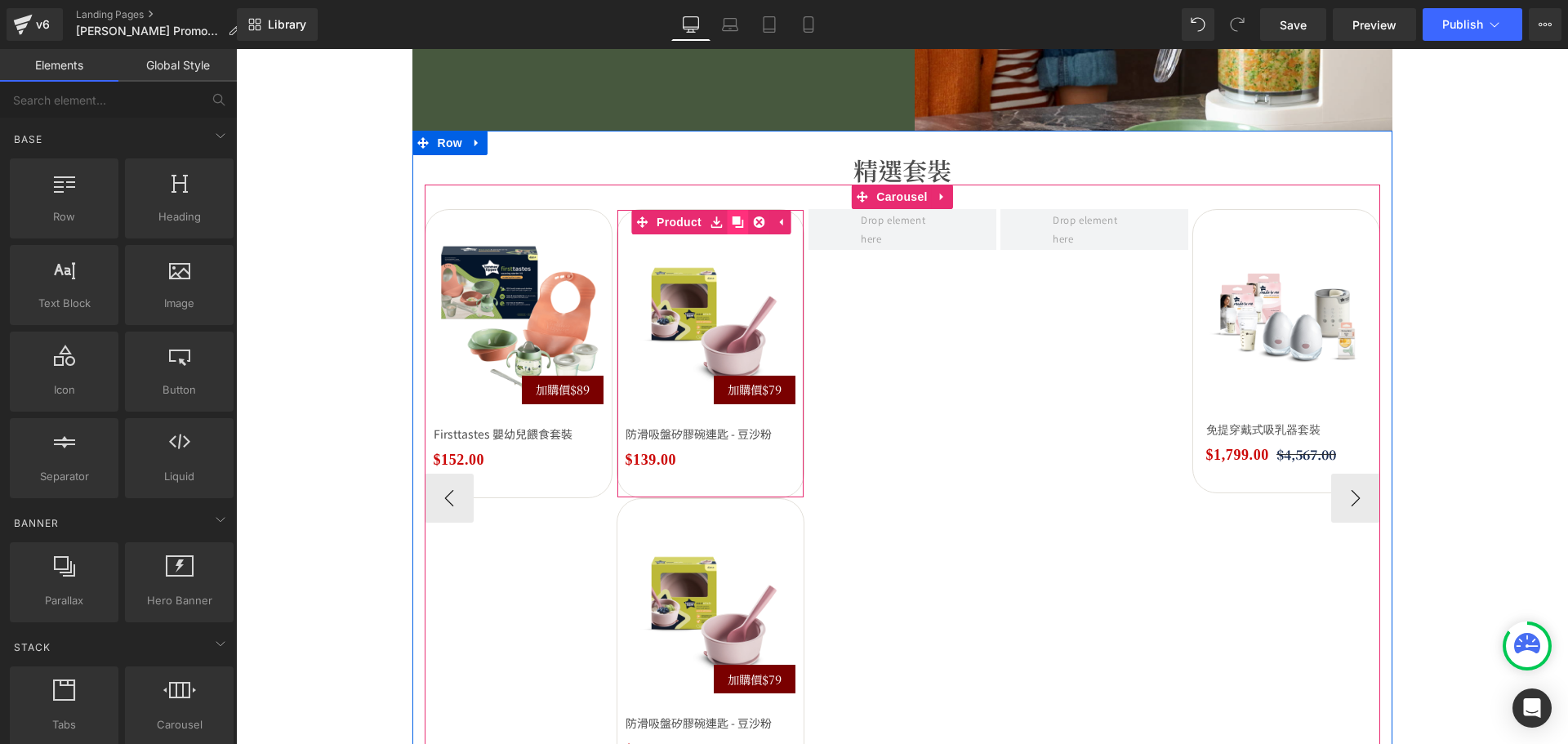
click at [732, 224] on icon at bounding box center [737, 222] width 11 height 11
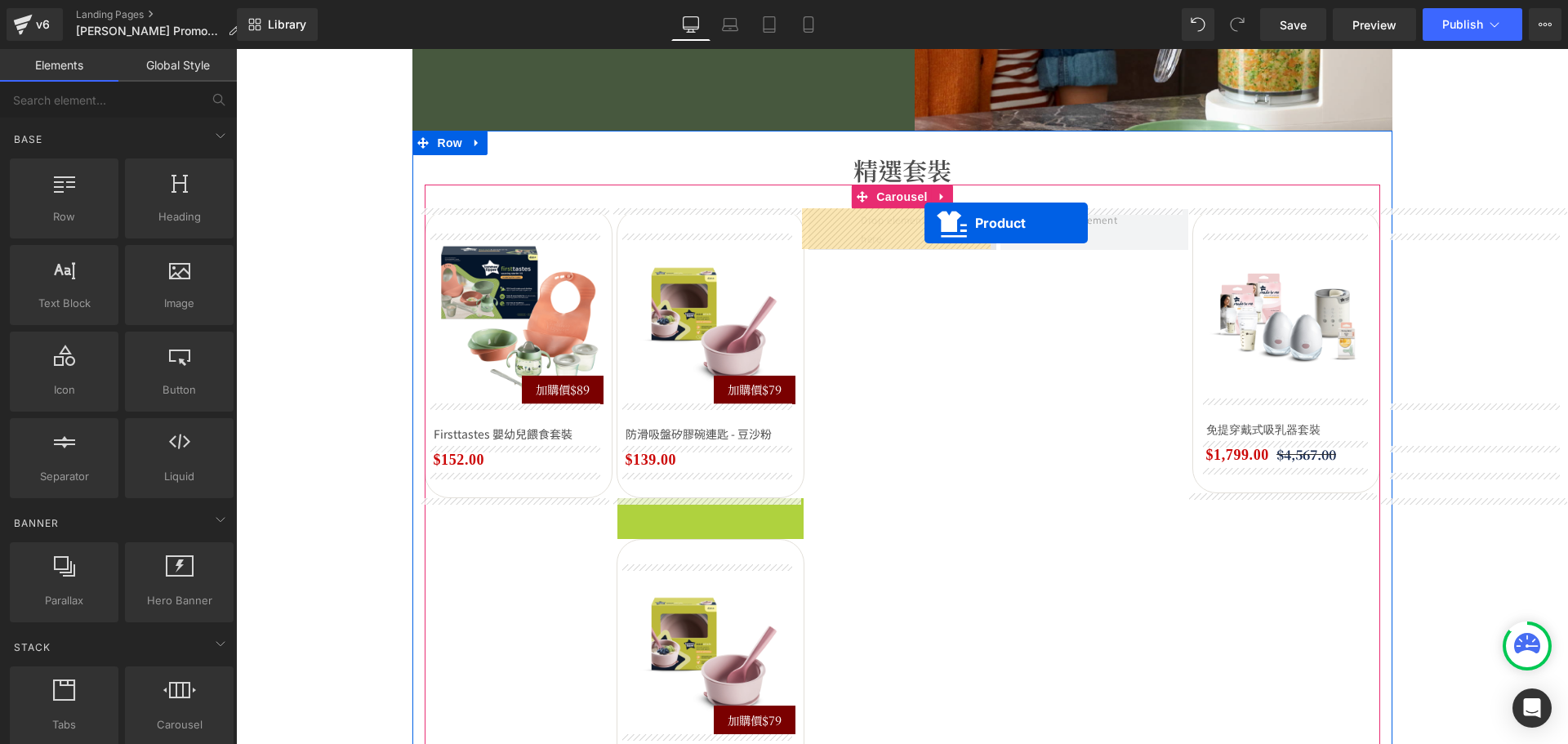
drag, startPoint x: 674, startPoint y: 512, endPoint x: 924, endPoint y: 223, distance: 382.1
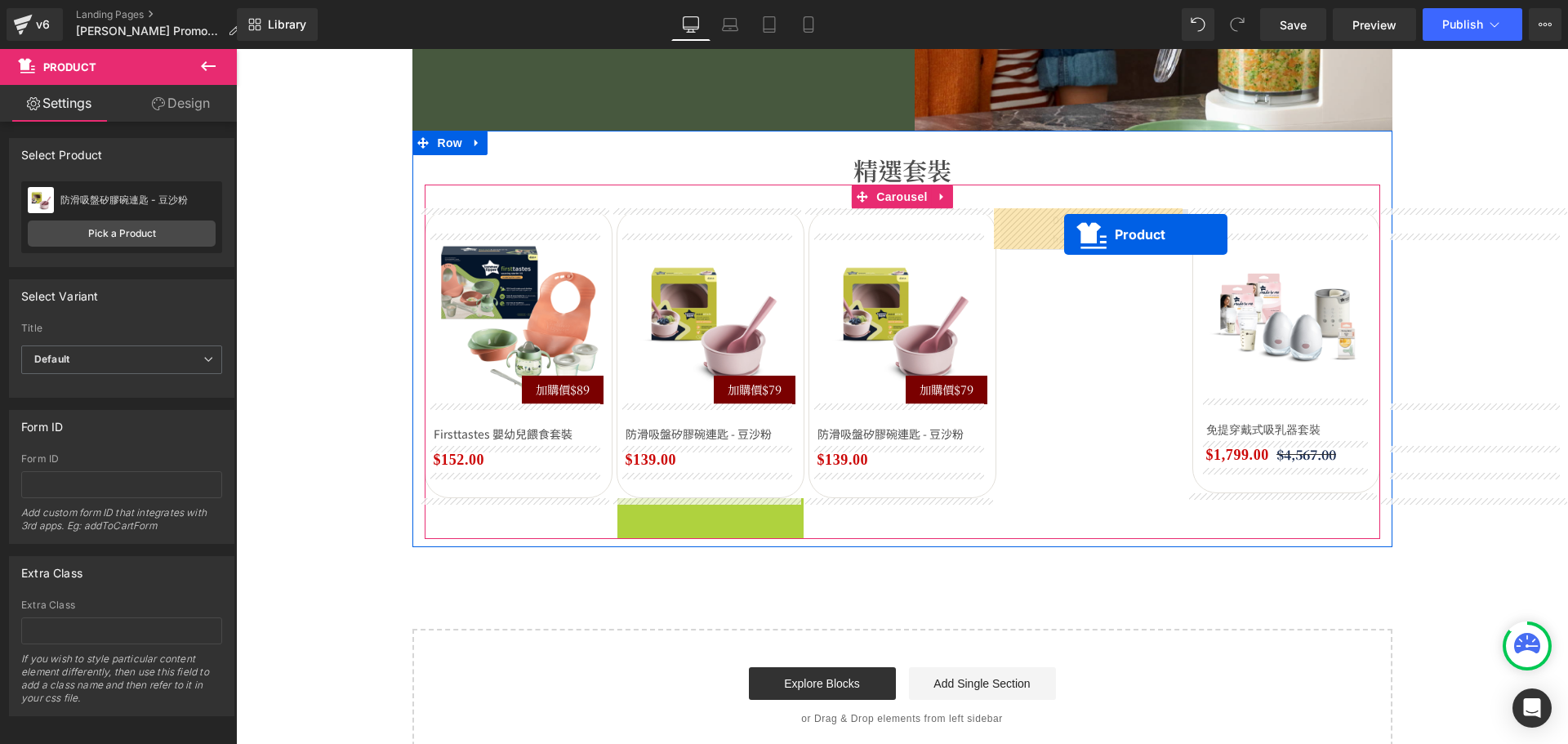
drag, startPoint x: 673, startPoint y: 509, endPoint x: 1064, endPoint y: 234, distance: 478.0
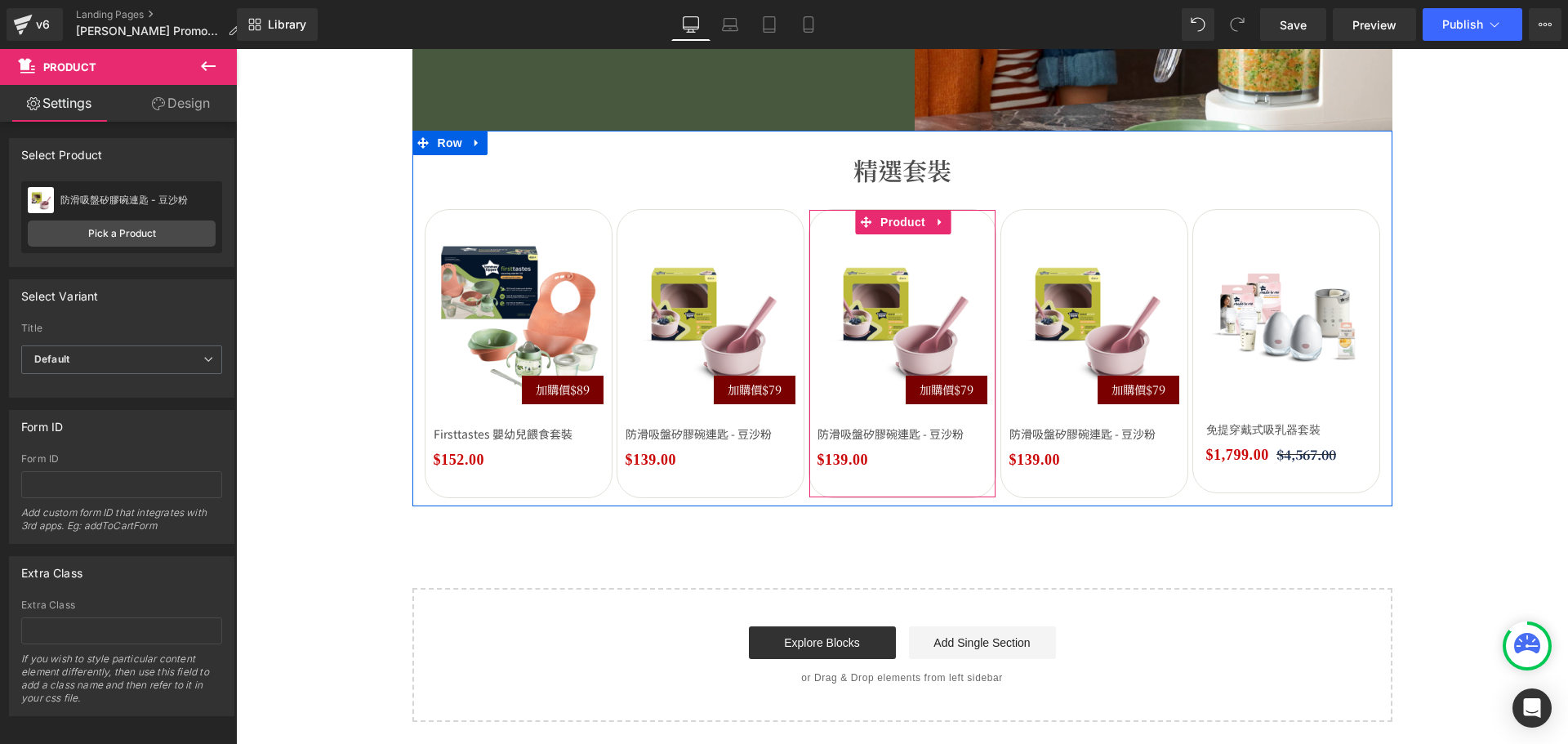
drag, startPoint x: 902, startPoint y: 219, endPoint x: 725, endPoint y: 247, distance: 179.2
click at [902, 219] on span "Product" at bounding box center [902, 222] width 53 height 25
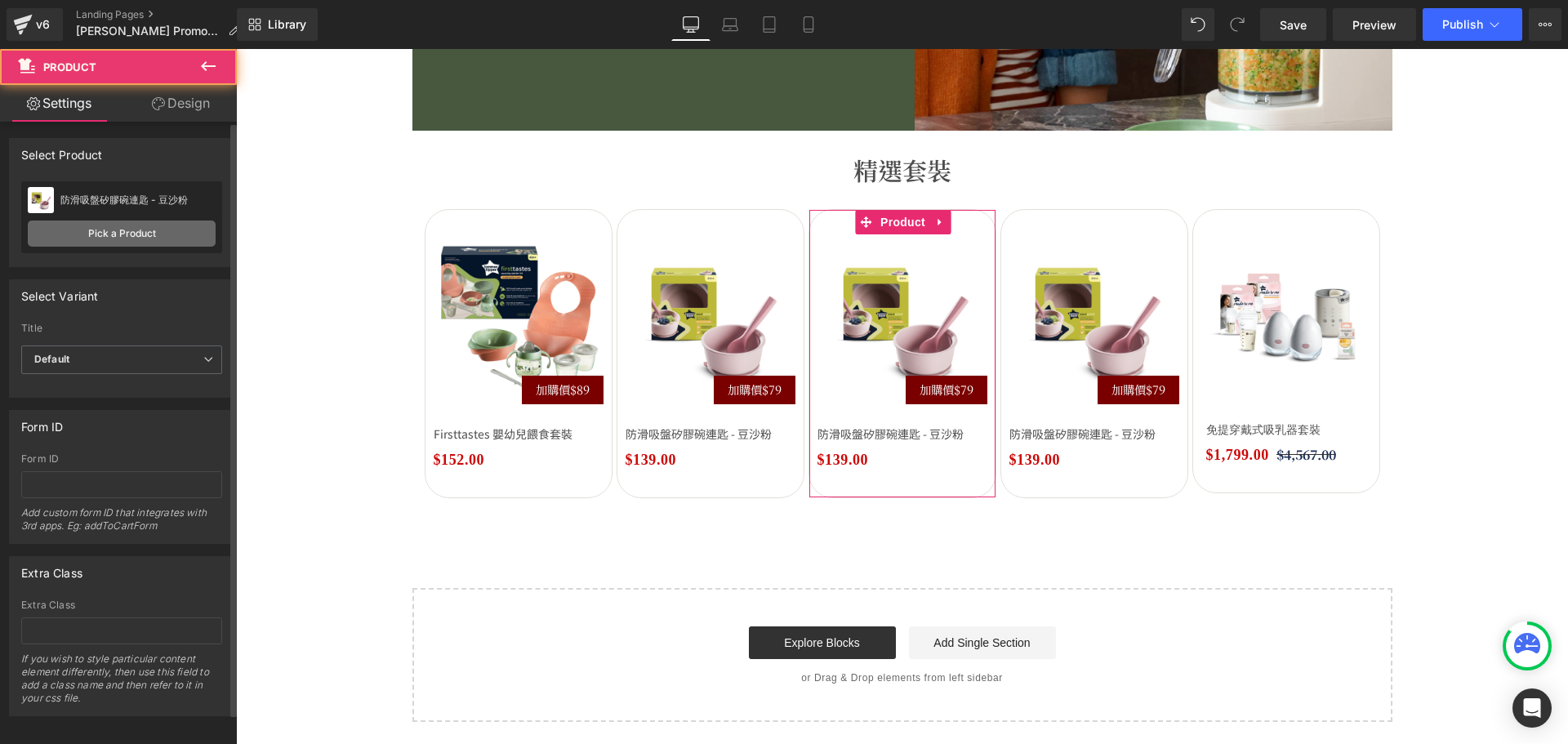
click at [129, 236] on link "Pick a Product" at bounding box center [121, 233] width 188 height 26
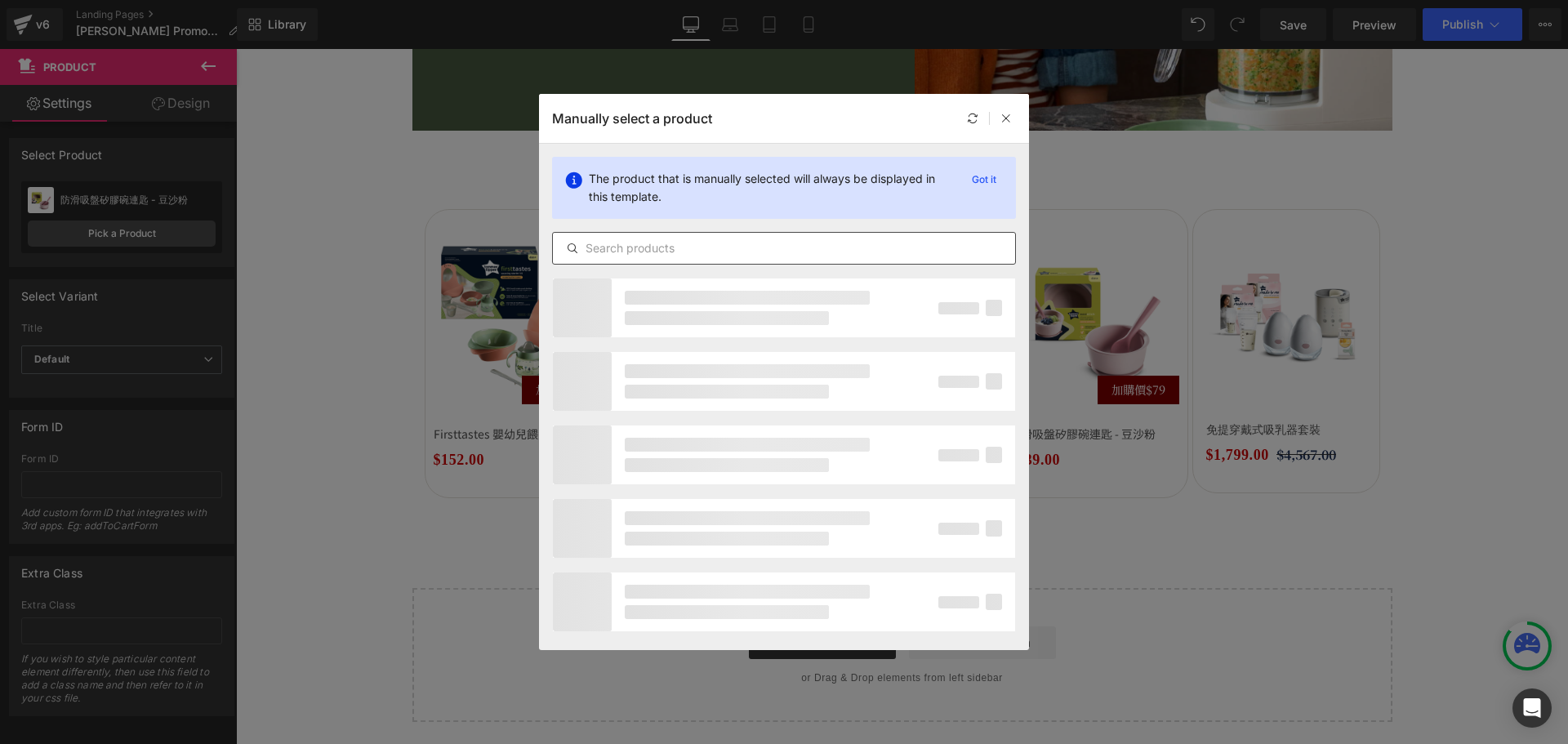
click at [648, 244] on input "text" at bounding box center [784, 248] width 462 height 19
paste input "Easistick 防滑吸盤矽膠碗連匙 - 鼠尾草綠"
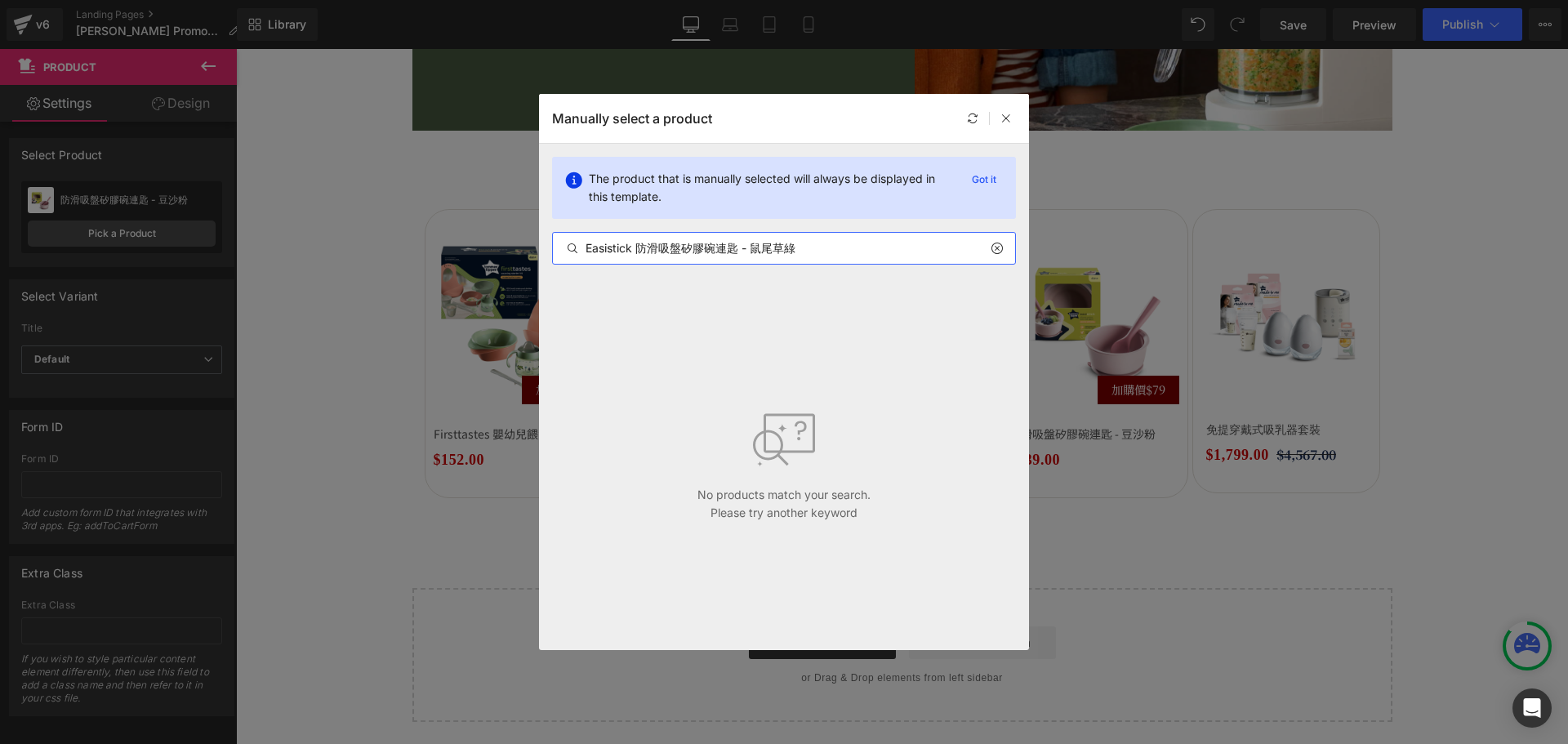
drag, startPoint x: 641, startPoint y: 244, endPoint x: 536, endPoint y: 229, distance: 106.1
click at [536, 229] on div "Manually select a product The product that is manually selected will always be …" at bounding box center [784, 372] width 1568 height 744
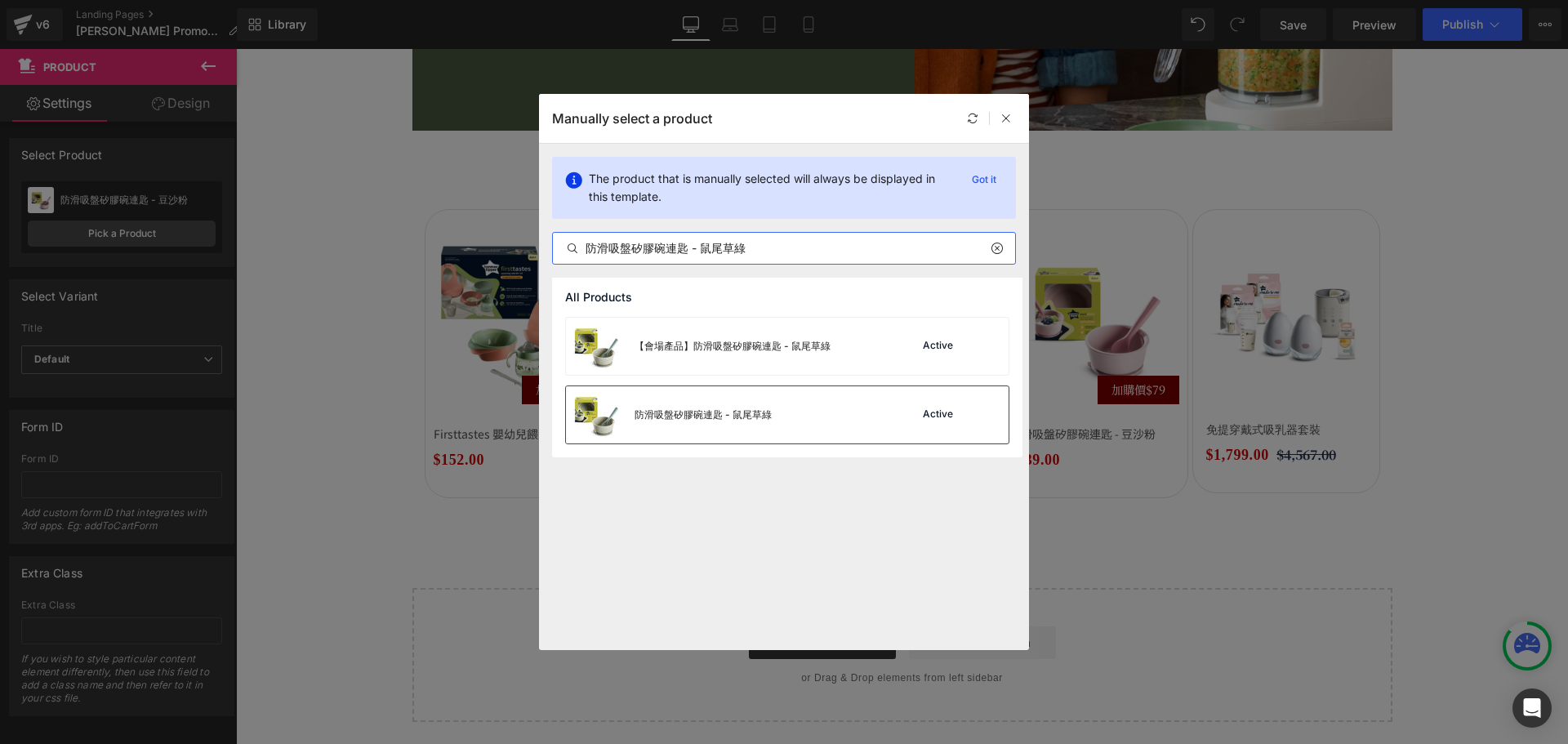
type input "防滑吸盤矽膠碗連匙 - 鼠尾草綠"
drag, startPoint x: 777, startPoint y: 407, endPoint x: 600, endPoint y: 364, distance: 182.1
click at [777, 407] on div "防滑吸盤矽膠碗連匙 - 鼠尾草綠 Active" at bounding box center [787, 415] width 443 height 57
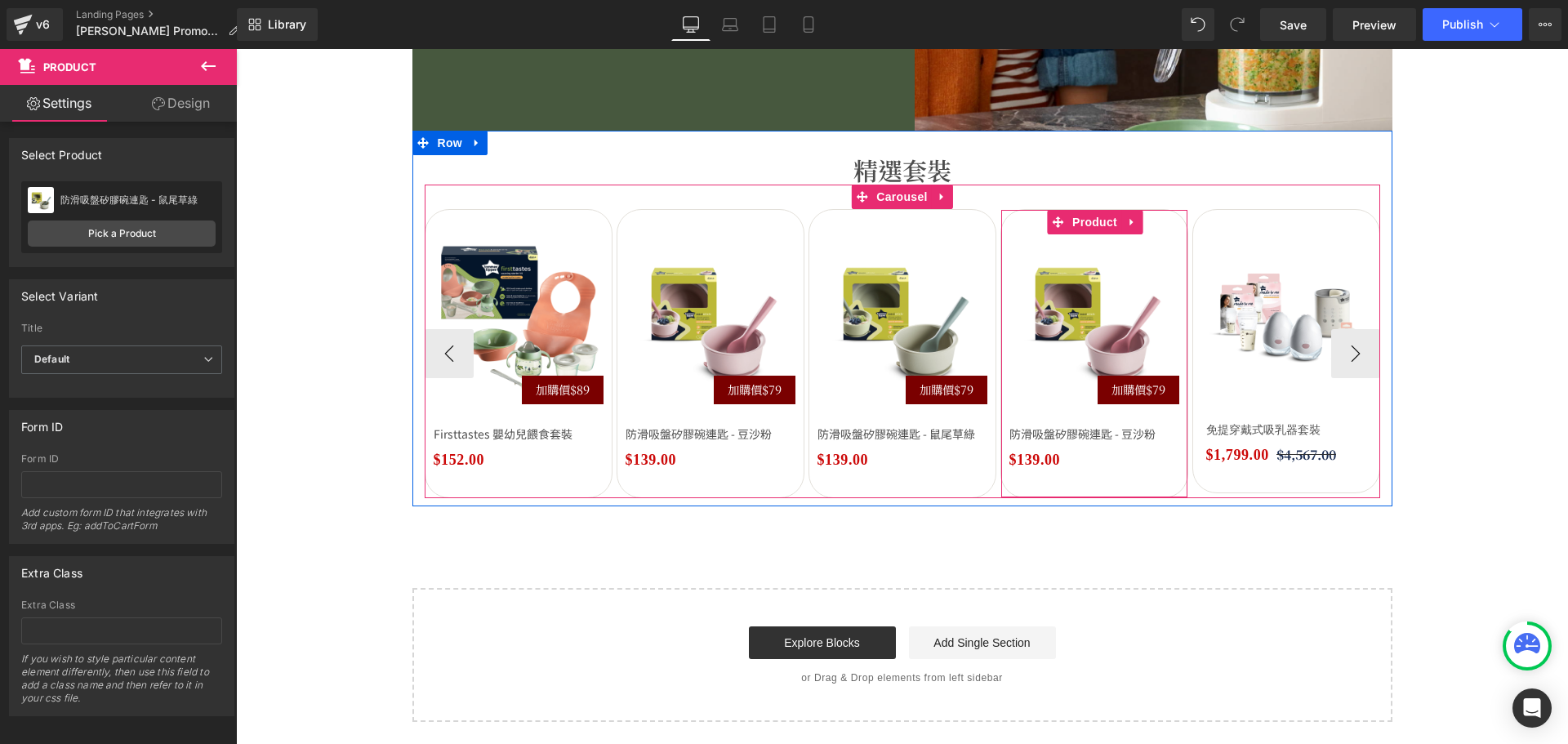
drag, startPoint x: 1085, startPoint y: 219, endPoint x: 832, endPoint y: 223, distance: 253.0
click at [1085, 219] on span "Product" at bounding box center [1094, 222] width 53 height 25
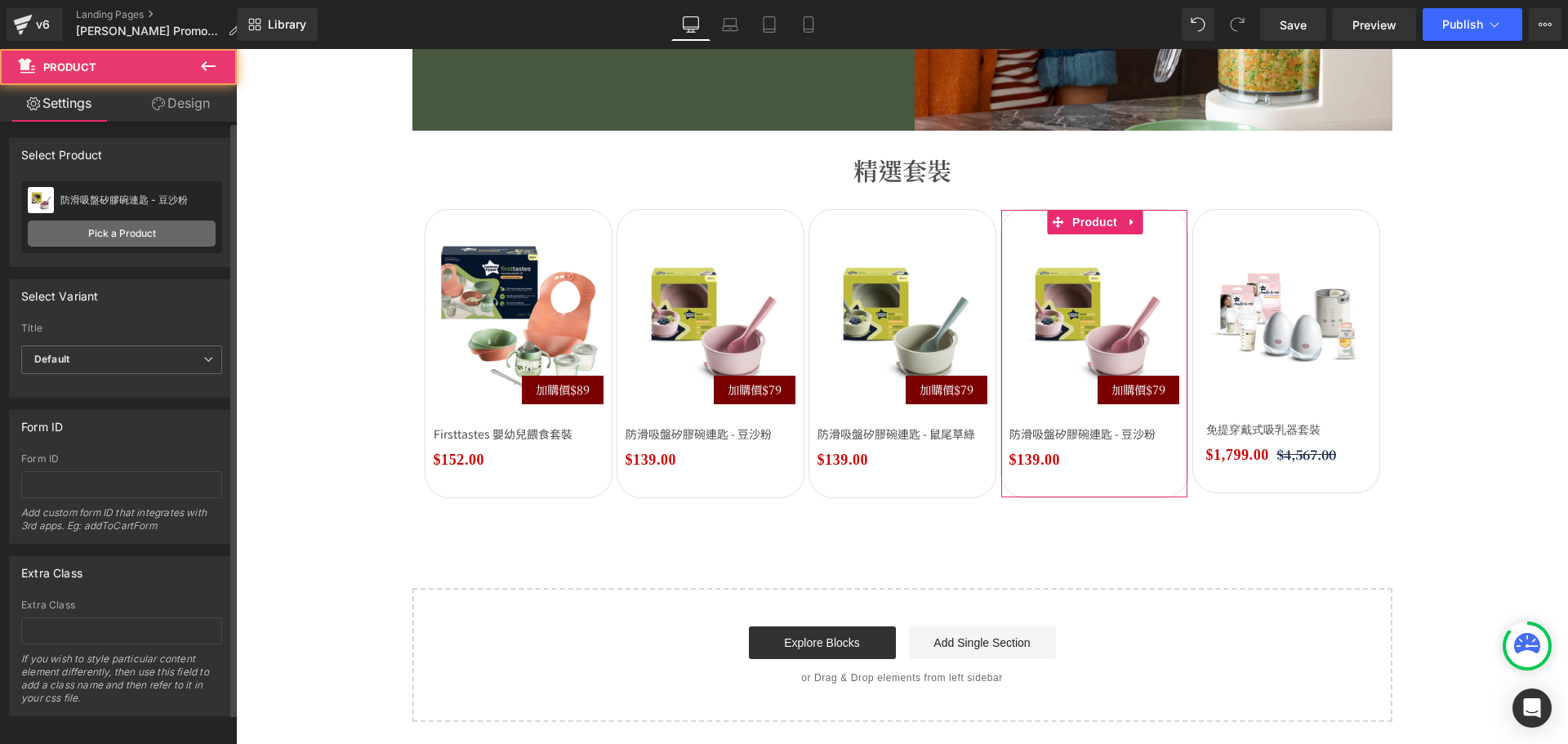
click at [144, 223] on link "Pick a Product" at bounding box center [121, 233] width 188 height 26
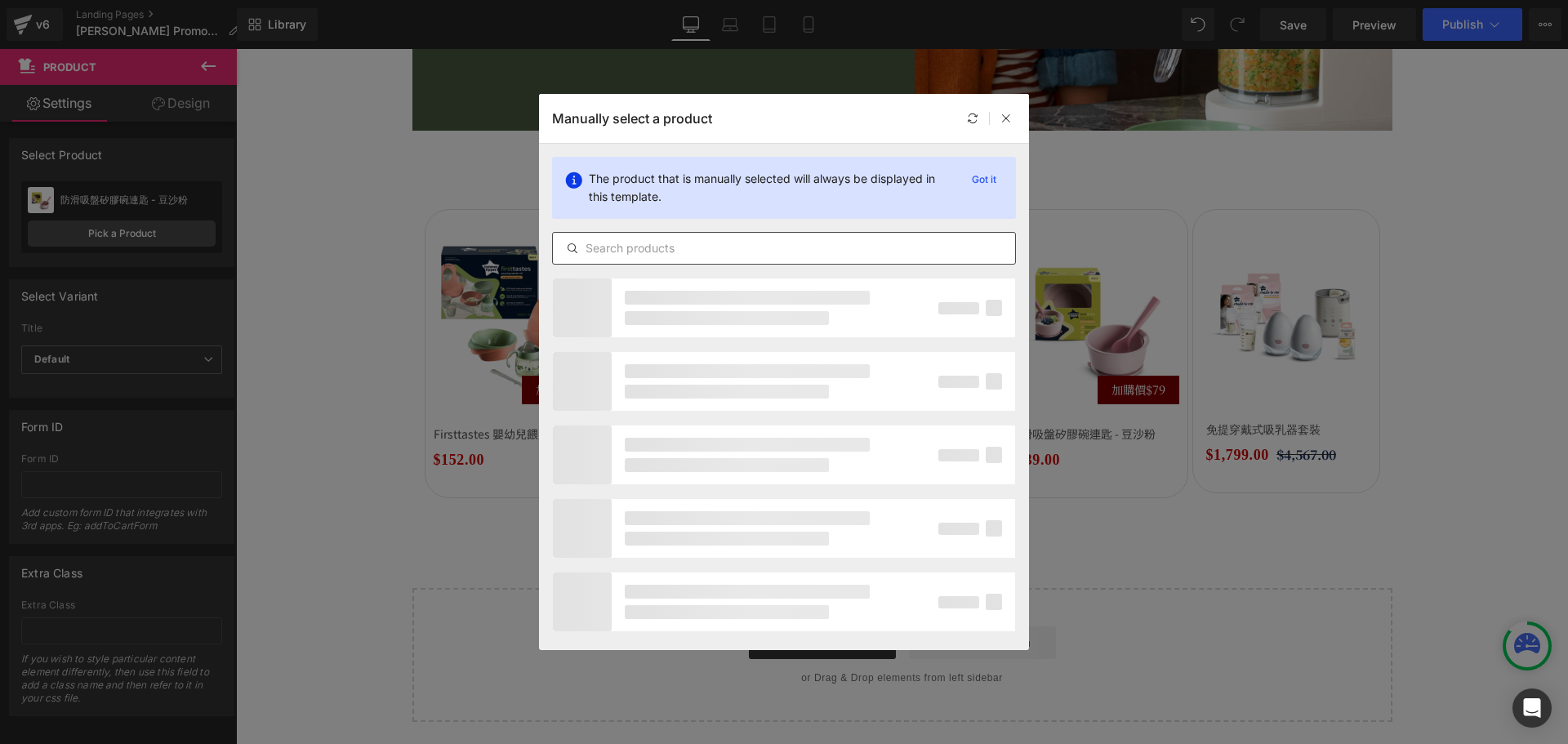
click at [806, 252] on input "text" at bounding box center [784, 248] width 462 height 19
paste input "Easistick 防滑吸盤矽膠餐碟"
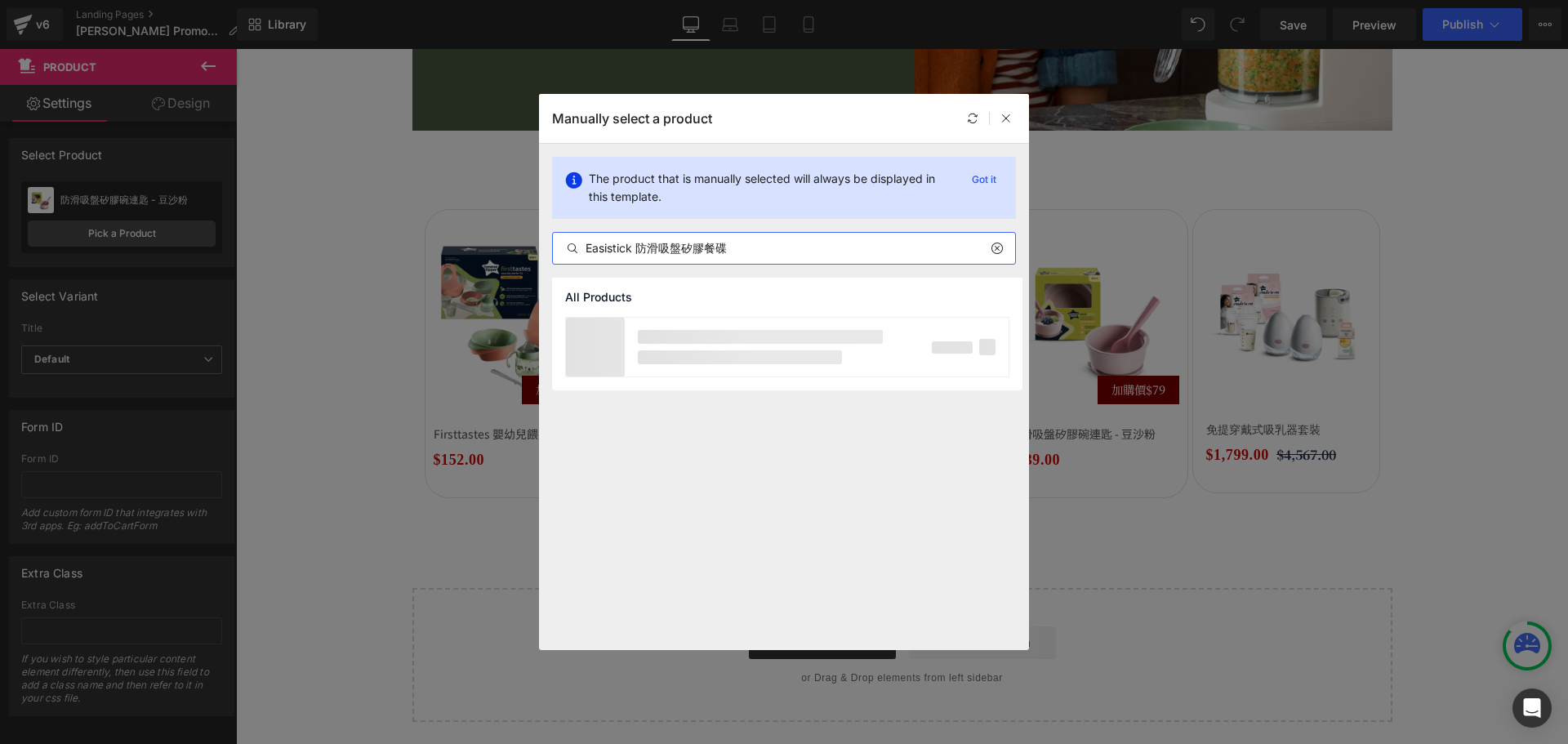
drag, startPoint x: 633, startPoint y: 244, endPoint x: 343, endPoint y: 233, distance: 290.2
click at [351, 234] on div "Manually select a product The product that is manually selected will always be …" at bounding box center [784, 372] width 1568 height 744
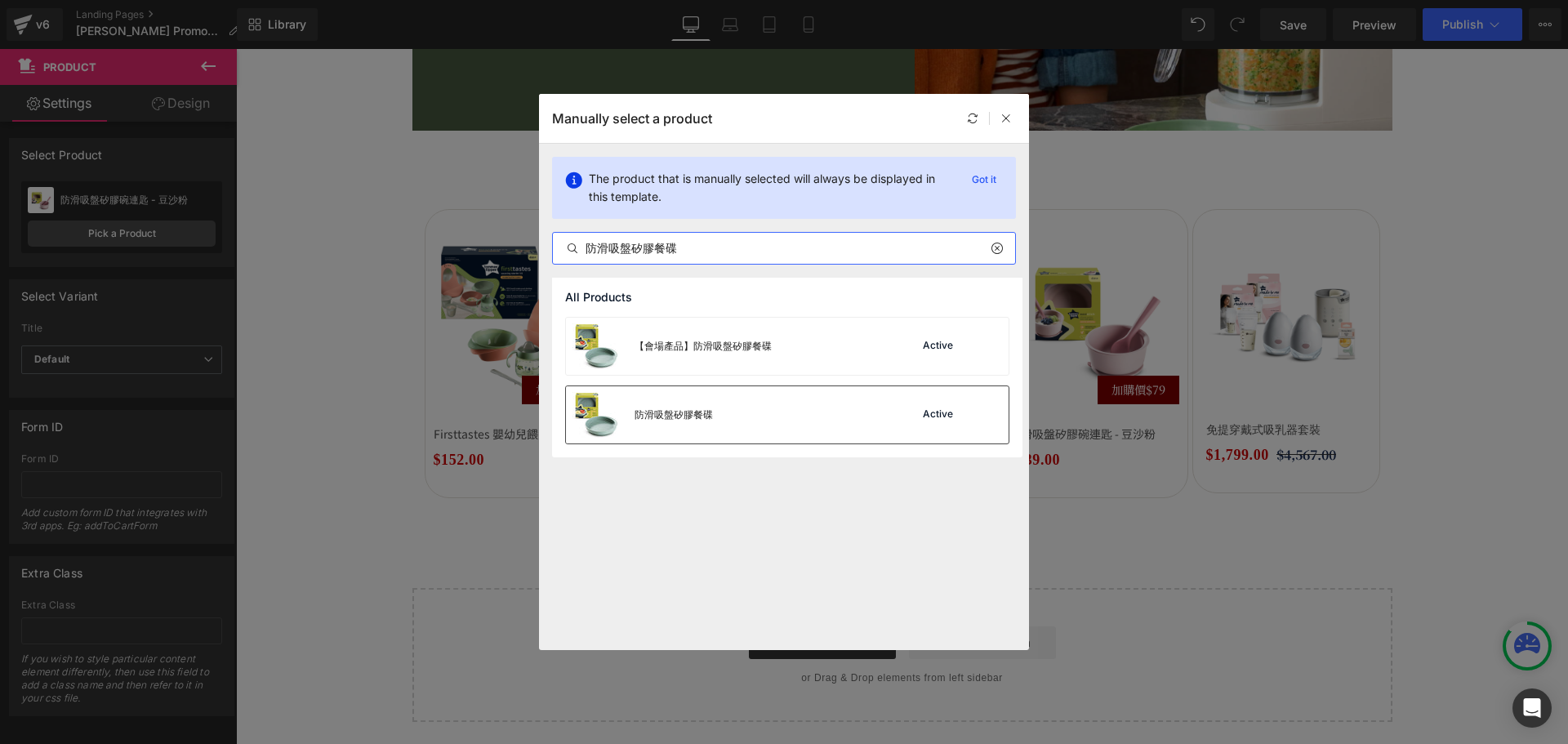
type input "防滑吸盤矽膠餐碟"
drag, startPoint x: 879, startPoint y: 415, endPoint x: 688, endPoint y: 354, distance: 200.5
click at [879, 415] on div "防滑吸盤矽膠餐碟 Active" at bounding box center [787, 415] width 443 height 57
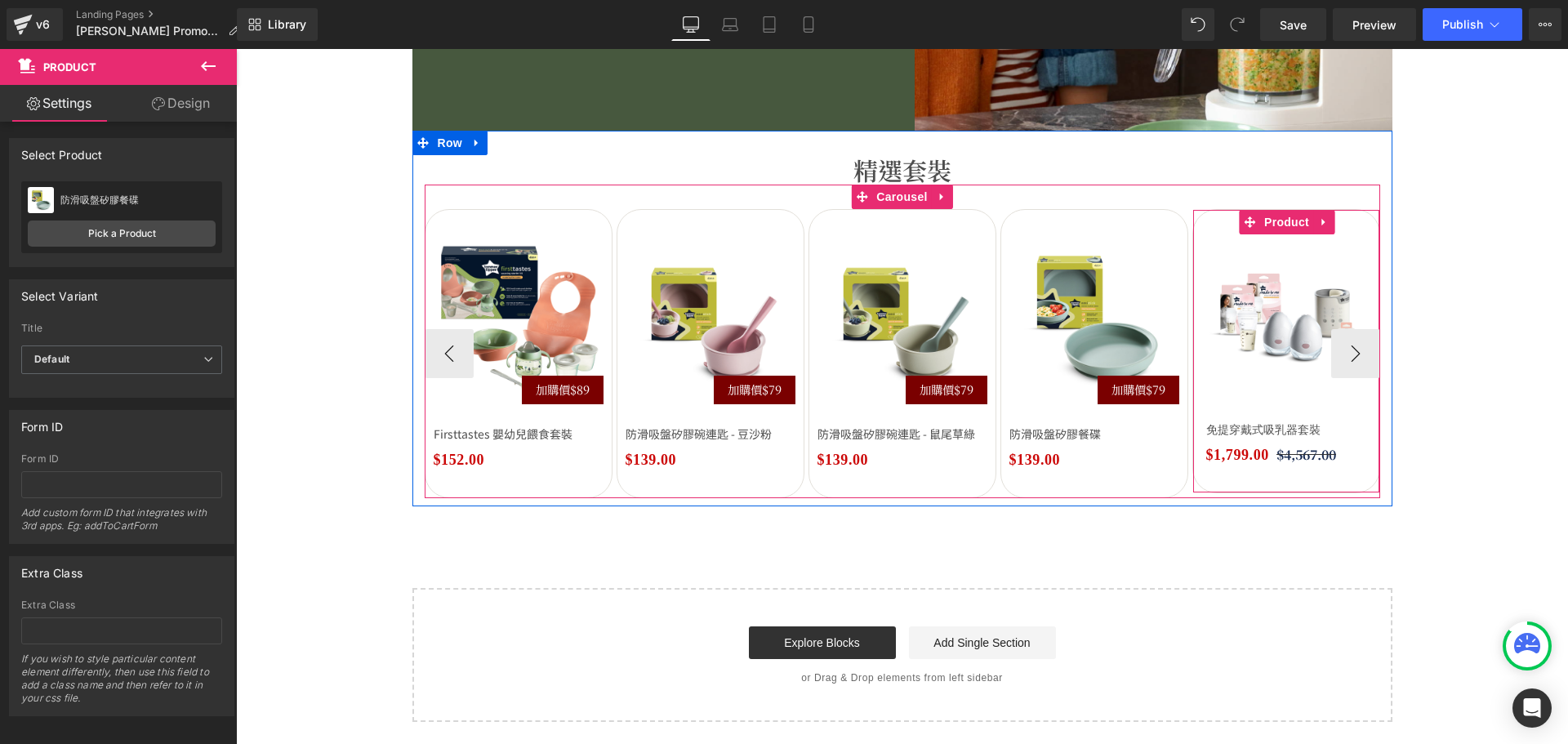
click at [1321, 224] on icon at bounding box center [1323, 222] width 11 height 12
click at [1329, 219] on icon at bounding box center [1334, 222] width 11 height 11
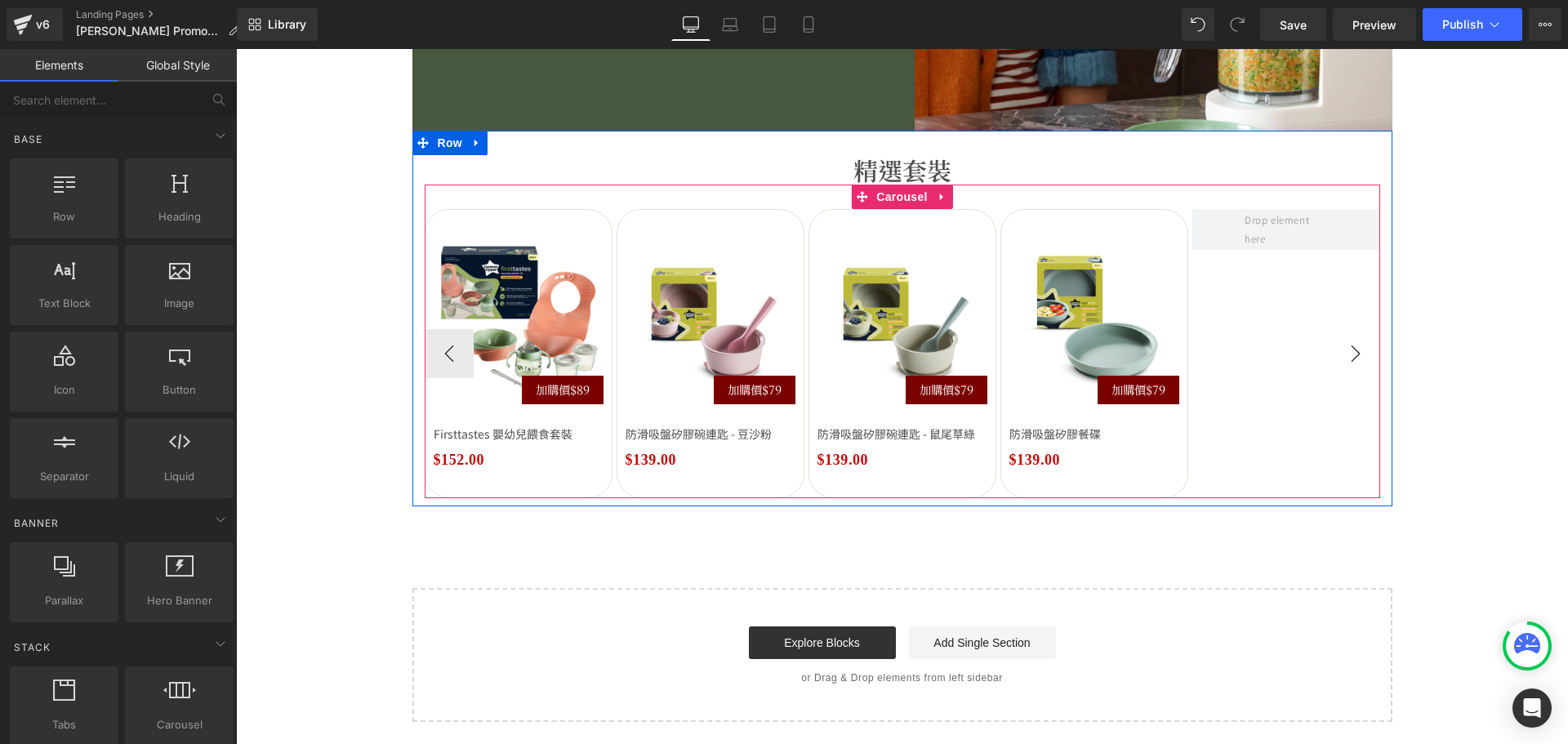
click at [1358, 351] on button "›" at bounding box center [1356, 354] width 49 height 49
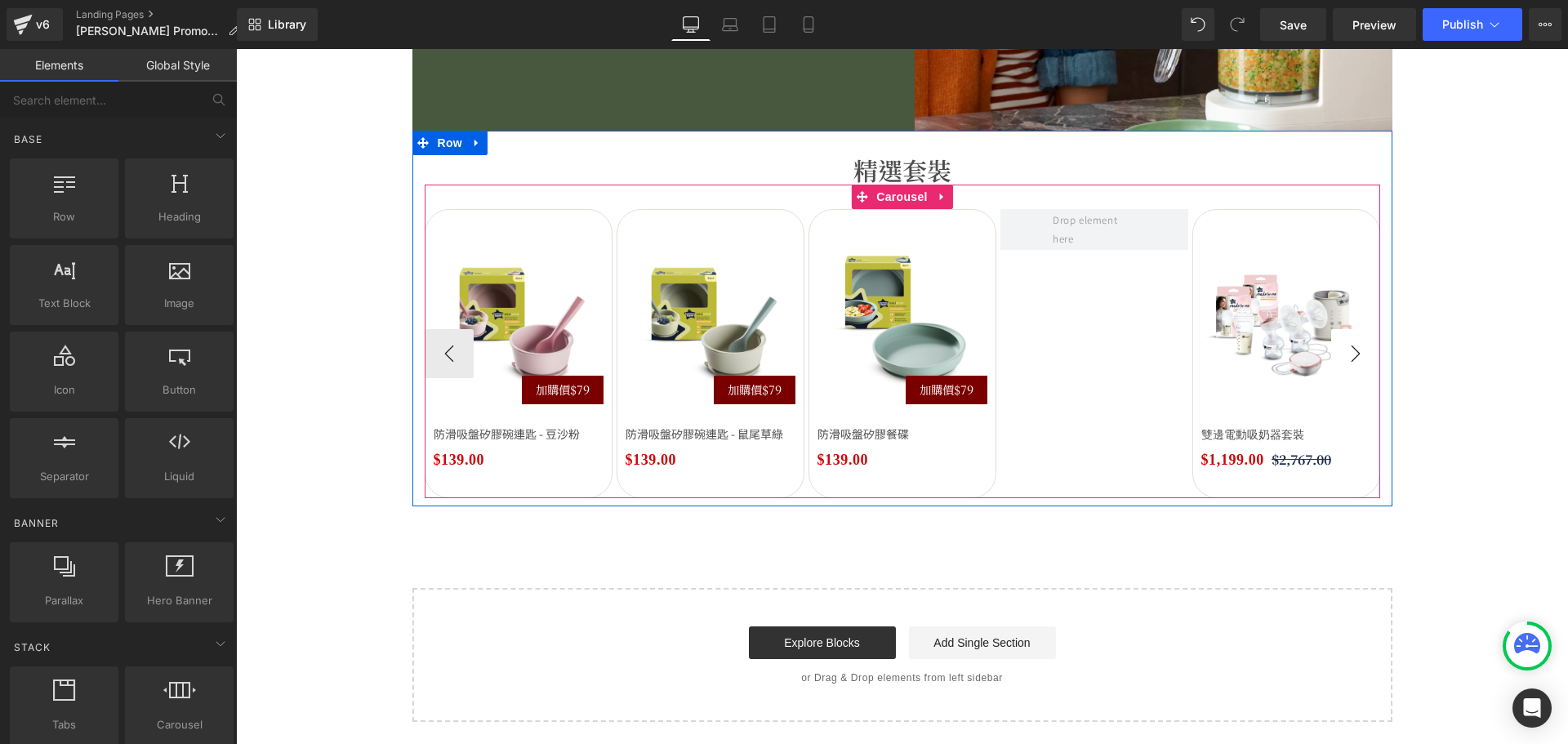
click at [1358, 350] on button "›" at bounding box center [1356, 354] width 49 height 49
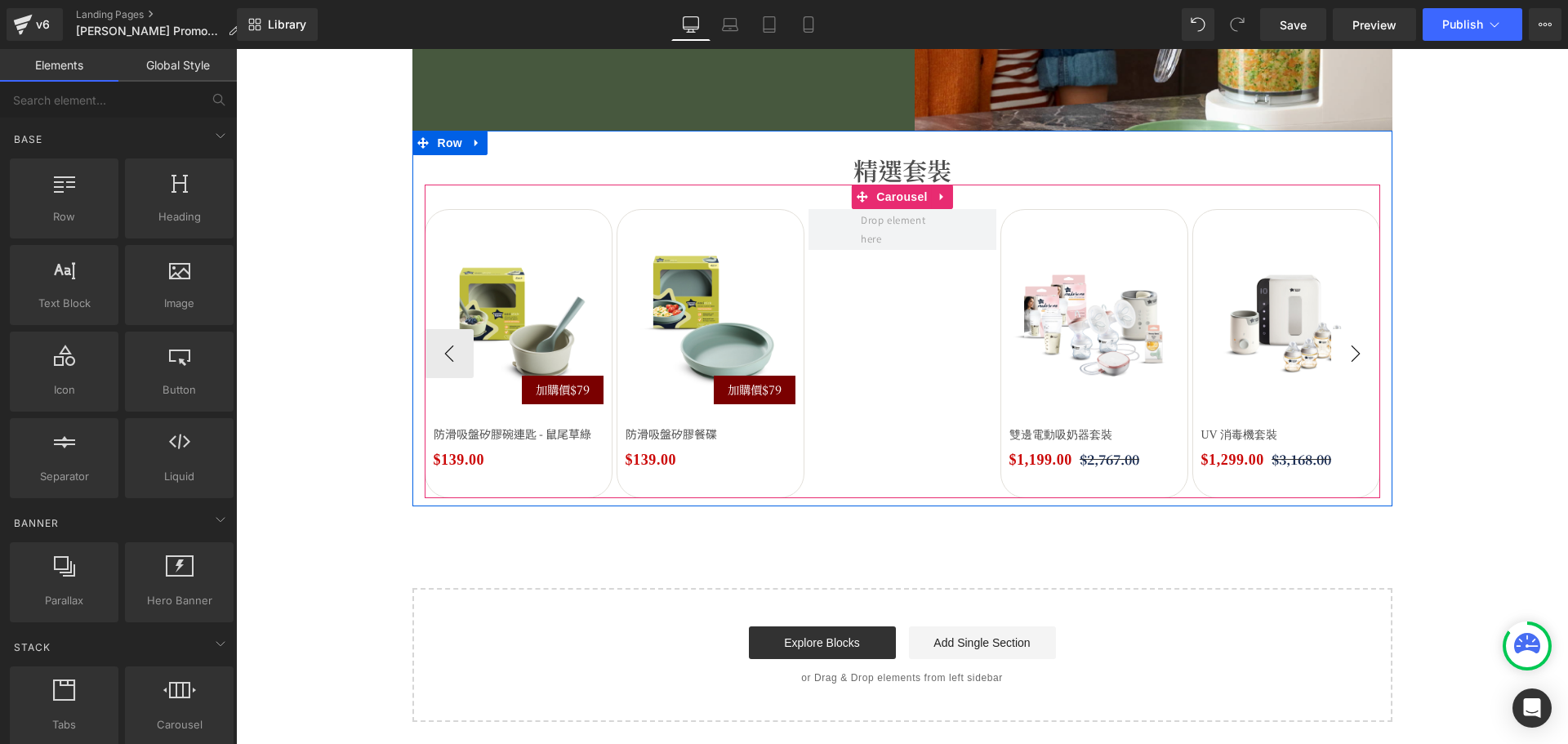
click at [1358, 350] on button "›" at bounding box center [1356, 354] width 49 height 49
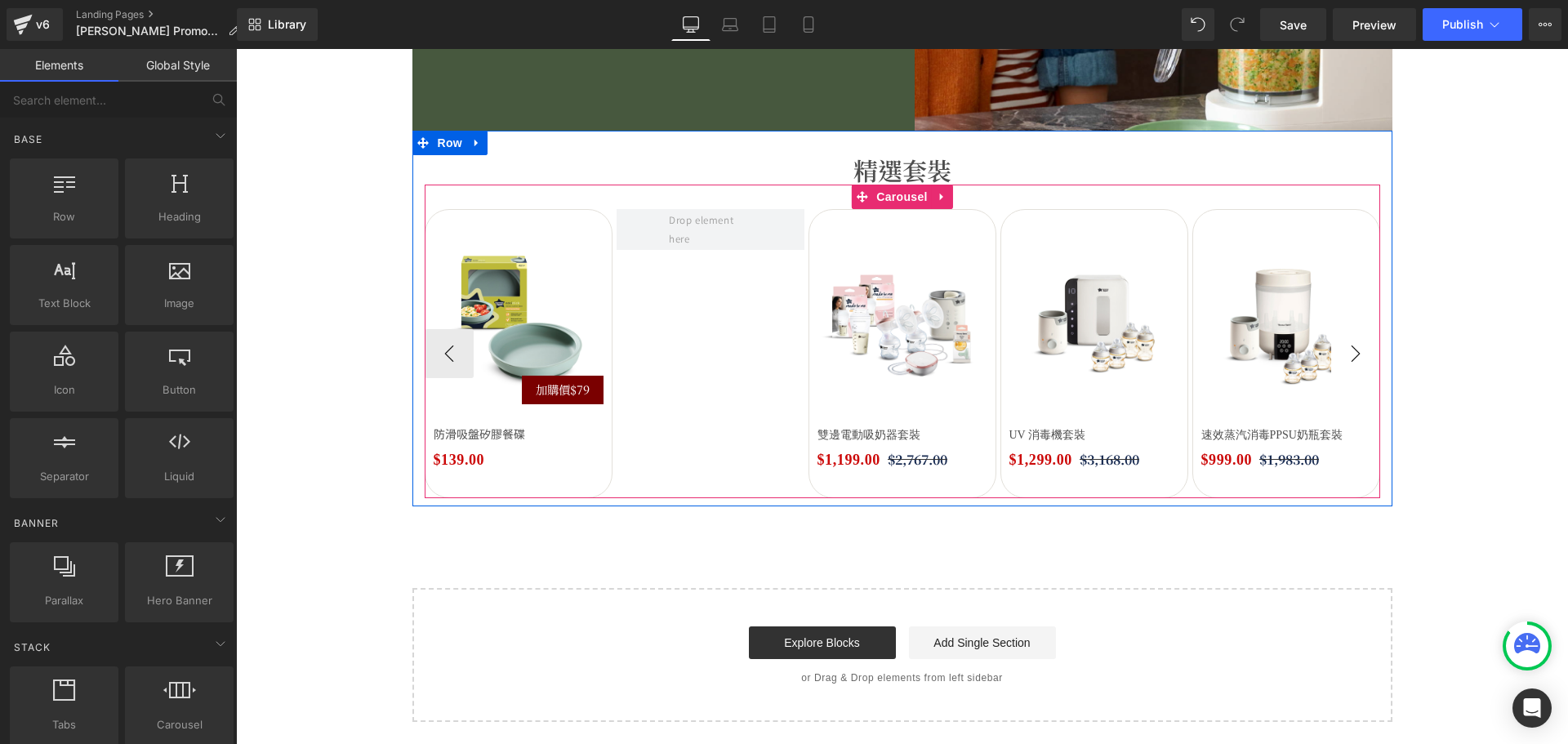
click at [1358, 350] on button "›" at bounding box center [1356, 354] width 49 height 49
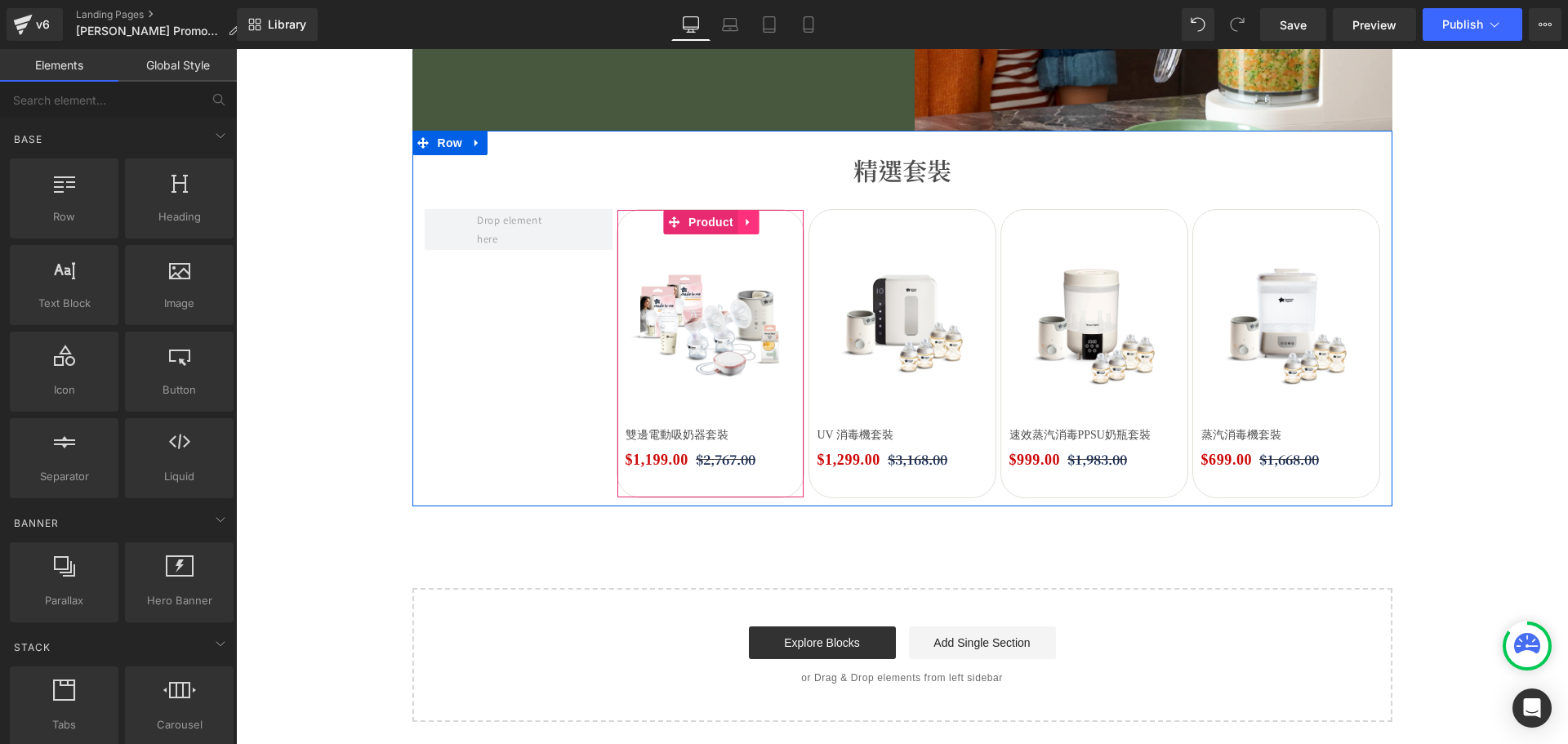
click at [737, 226] on link at bounding box center [747, 222] width 21 height 25
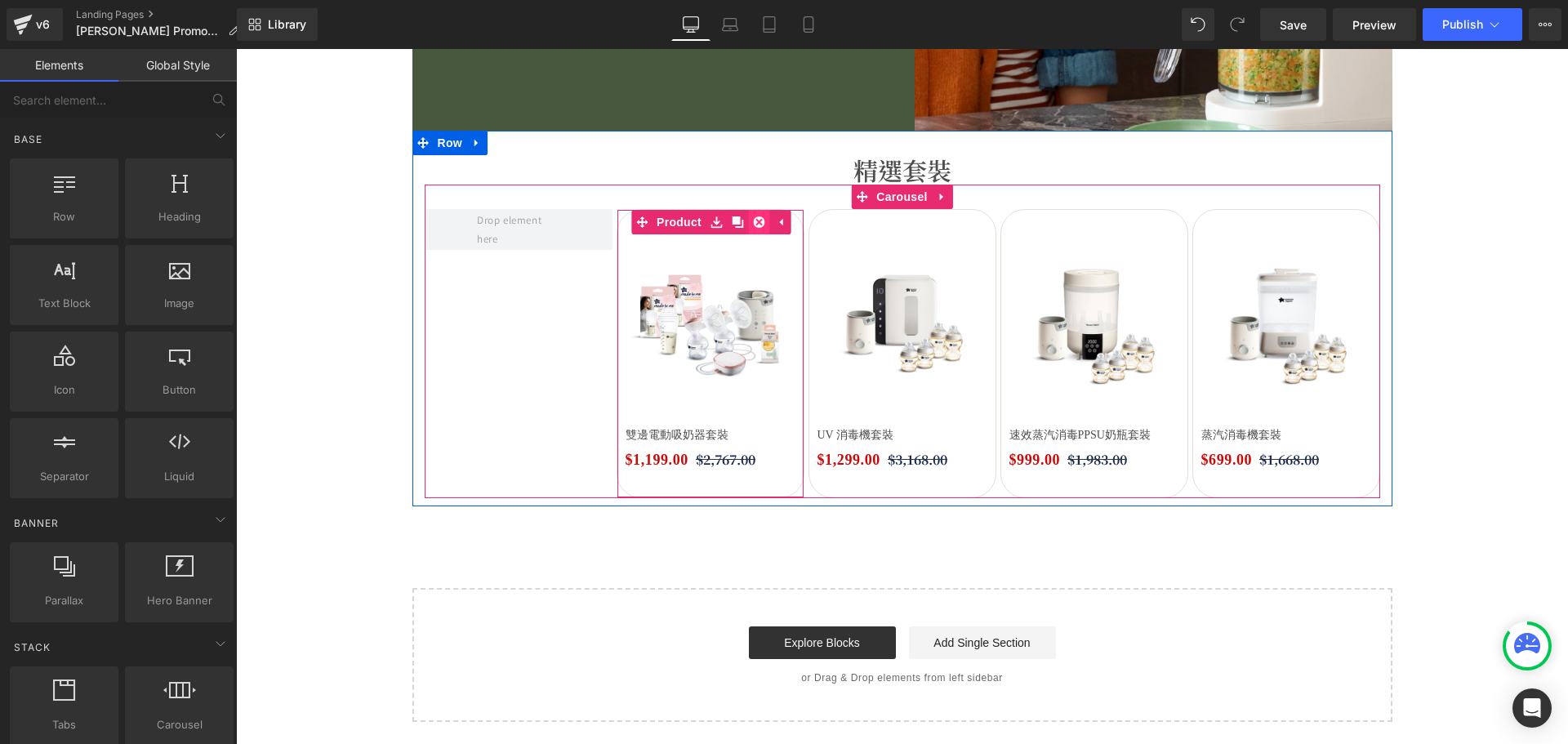
click at [753, 224] on icon at bounding box center [758, 222] width 11 height 11
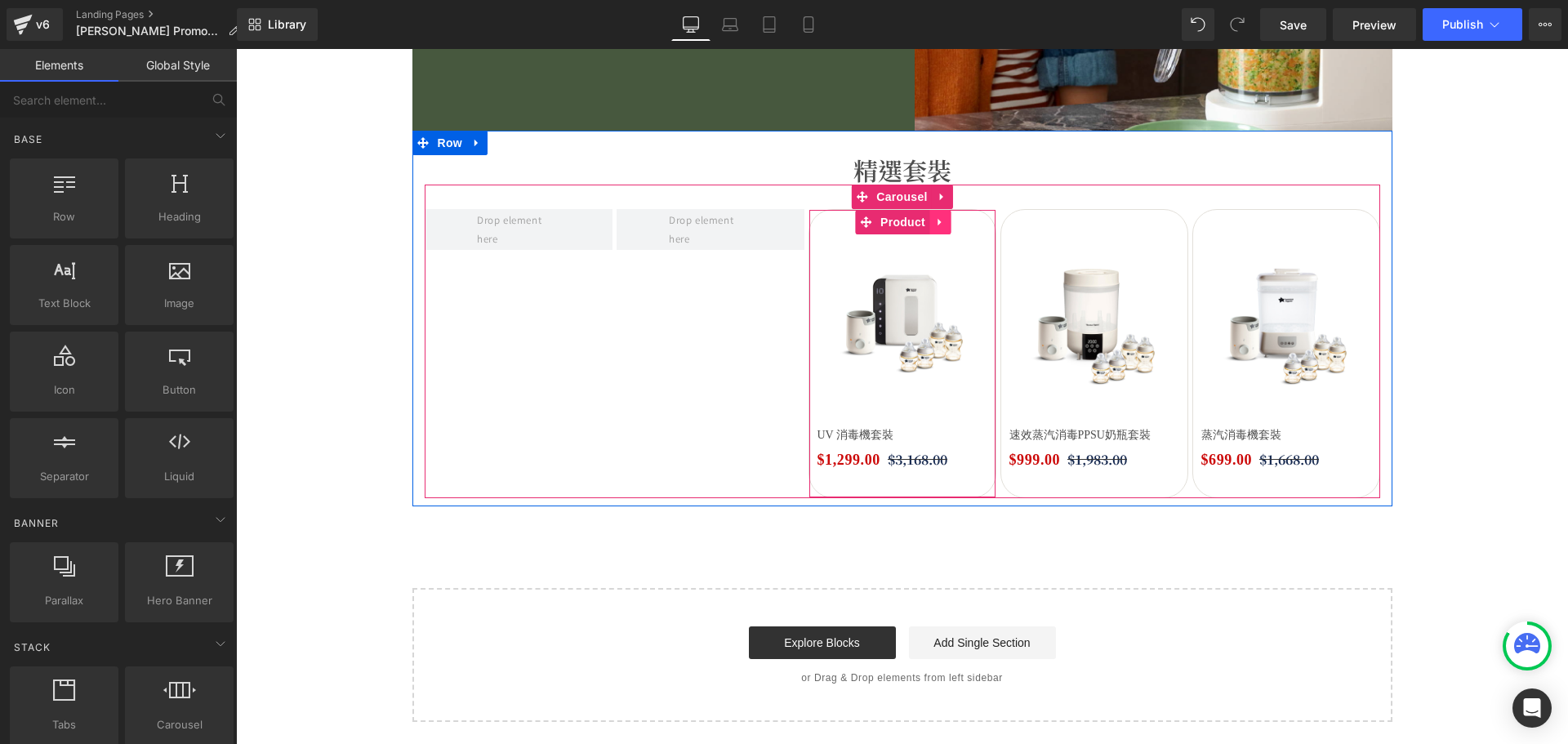
click at [935, 224] on icon at bounding box center [939, 222] width 11 height 12
click at [945, 225] on icon at bounding box center [950, 222] width 11 height 11
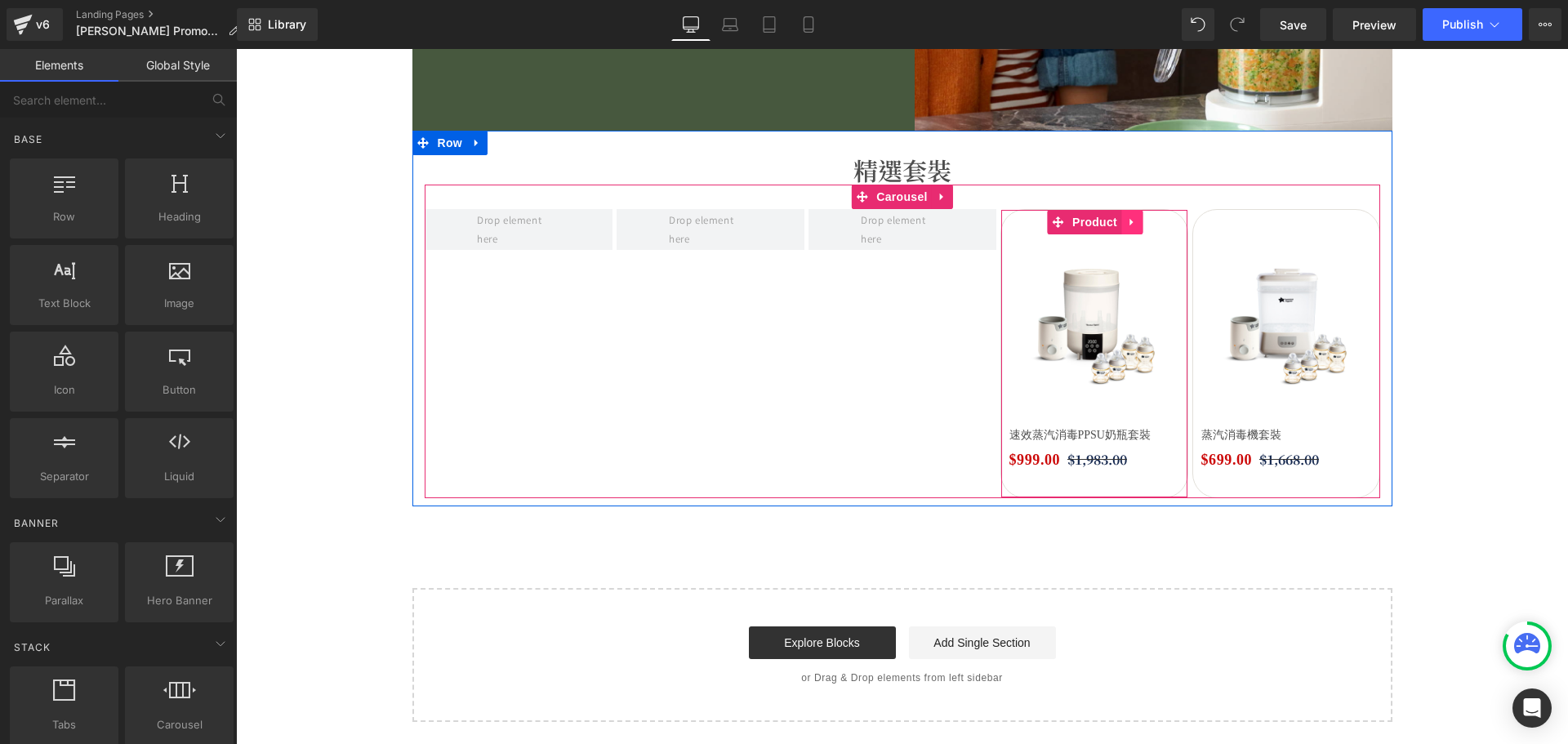
click at [1128, 225] on icon at bounding box center [1131, 222] width 11 height 12
click at [1137, 226] on icon at bounding box center [1142, 222] width 11 height 11
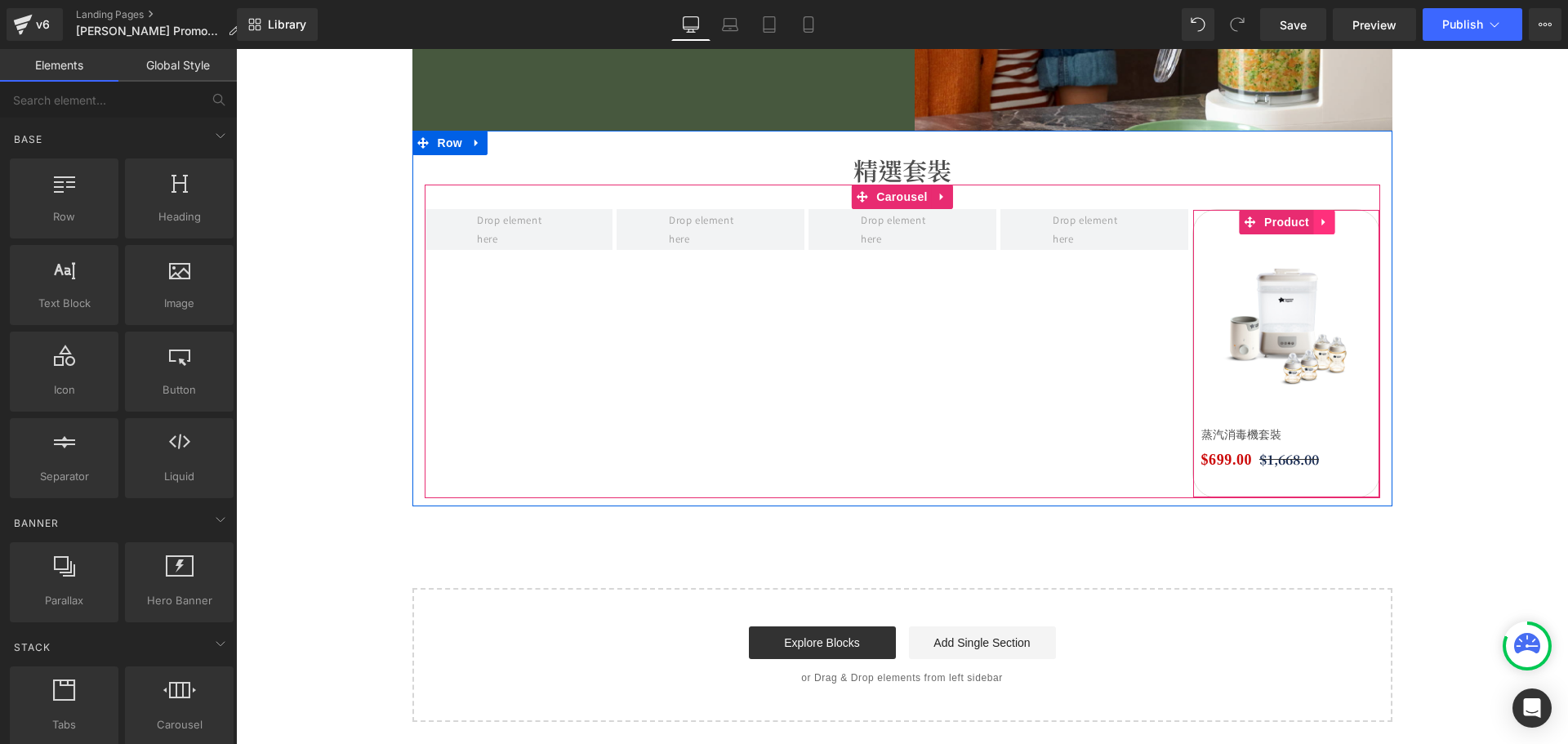
click at [1321, 225] on icon at bounding box center [1323, 222] width 11 height 12
click at [1329, 226] on icon at bounding box center [1334, 222] width 11 height 11
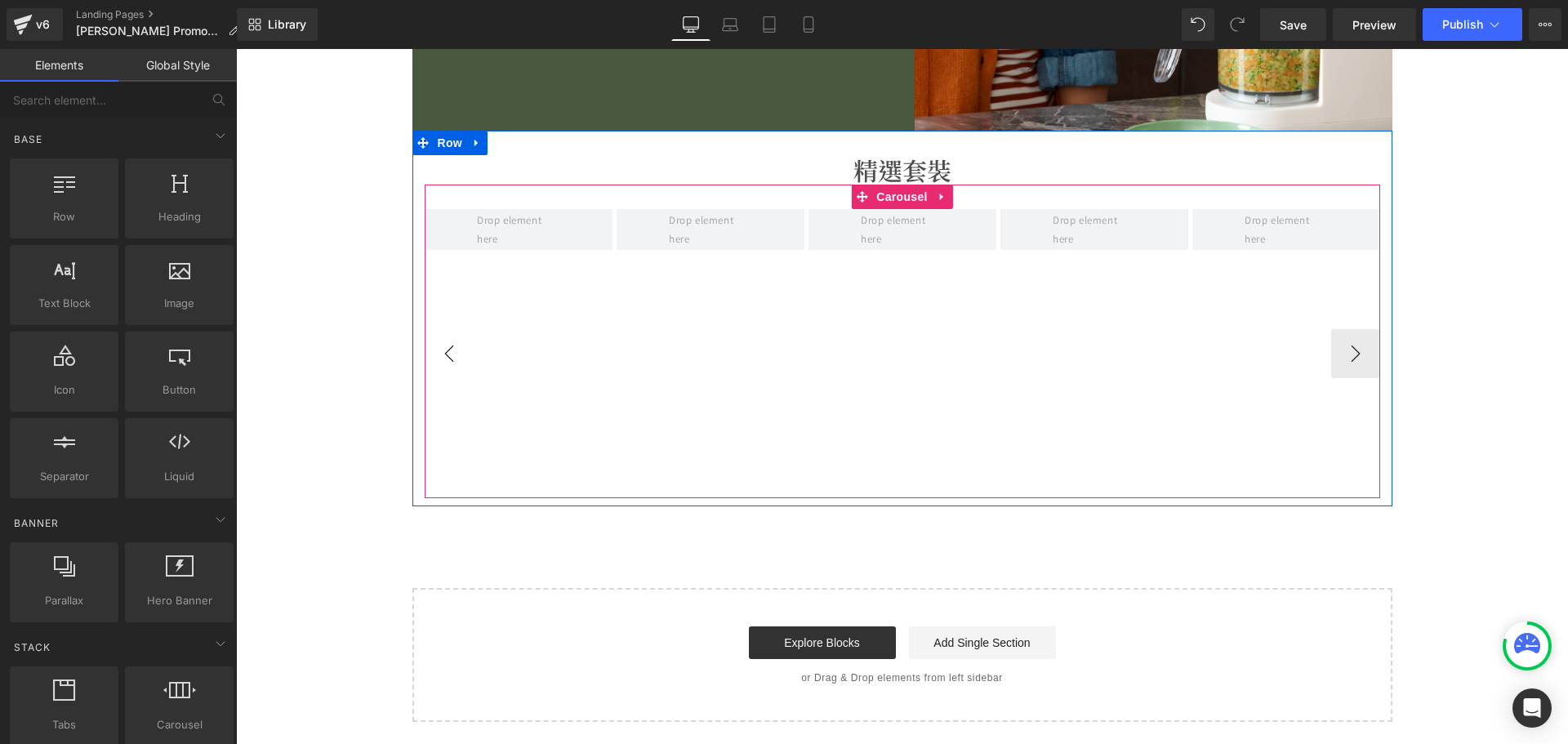
click at [451, 354] on button "‹" at bounding box center [449, 354] width 49 height 49
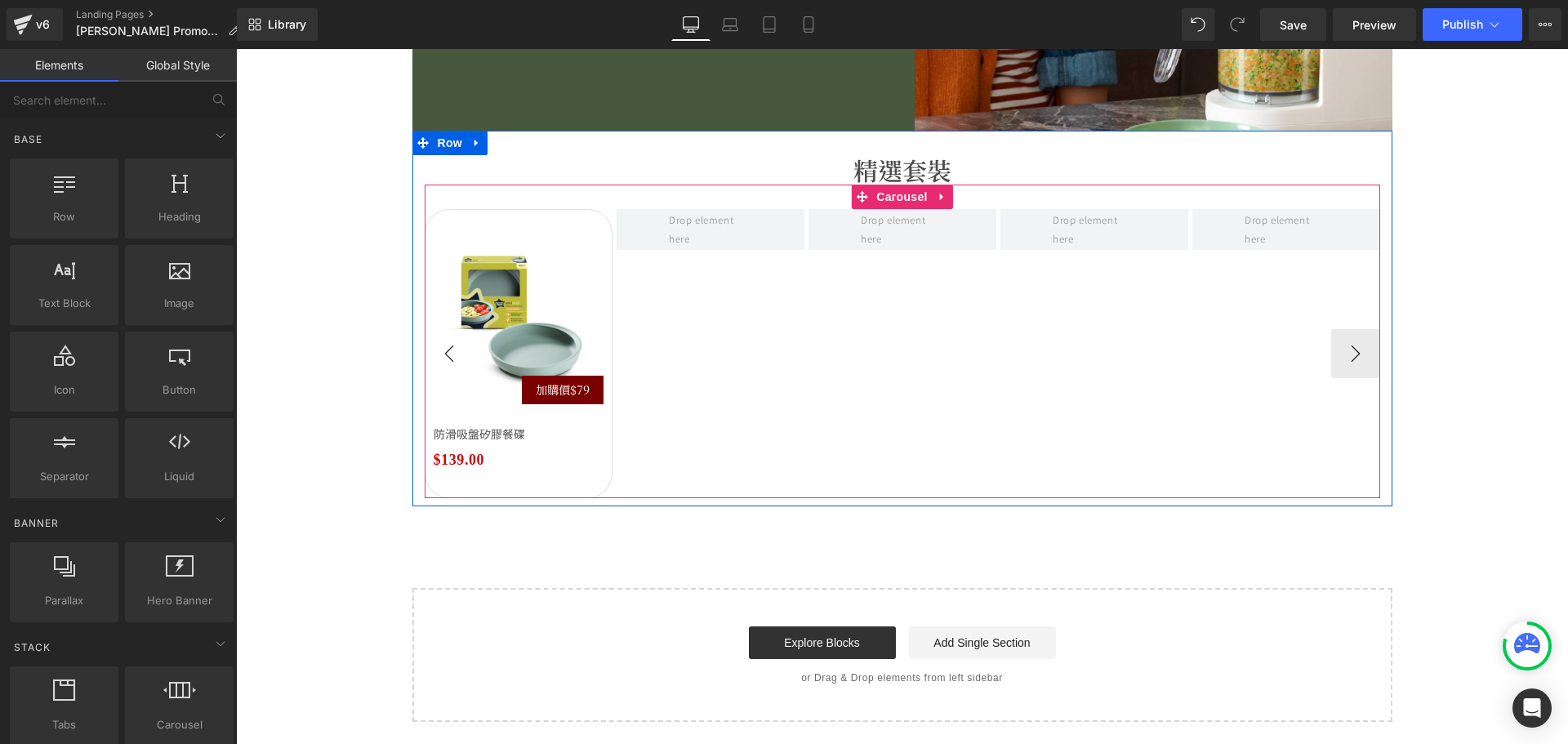
click at [451, 354] on button "‹" at bounding box center [449, 354] width 49 height 49
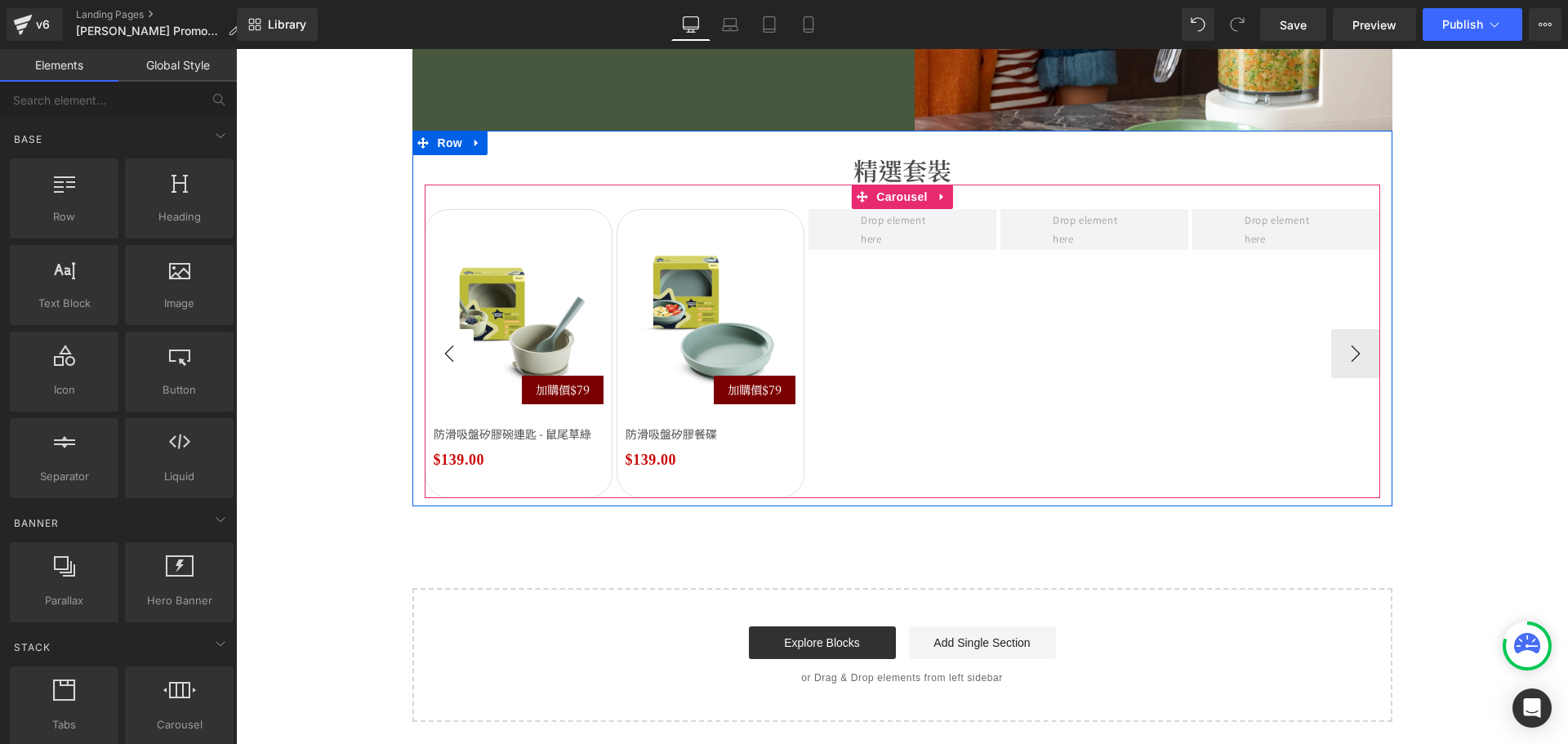
click at [451, 354] on button "‹" at bounding box center [449, 354] width 49 height 49
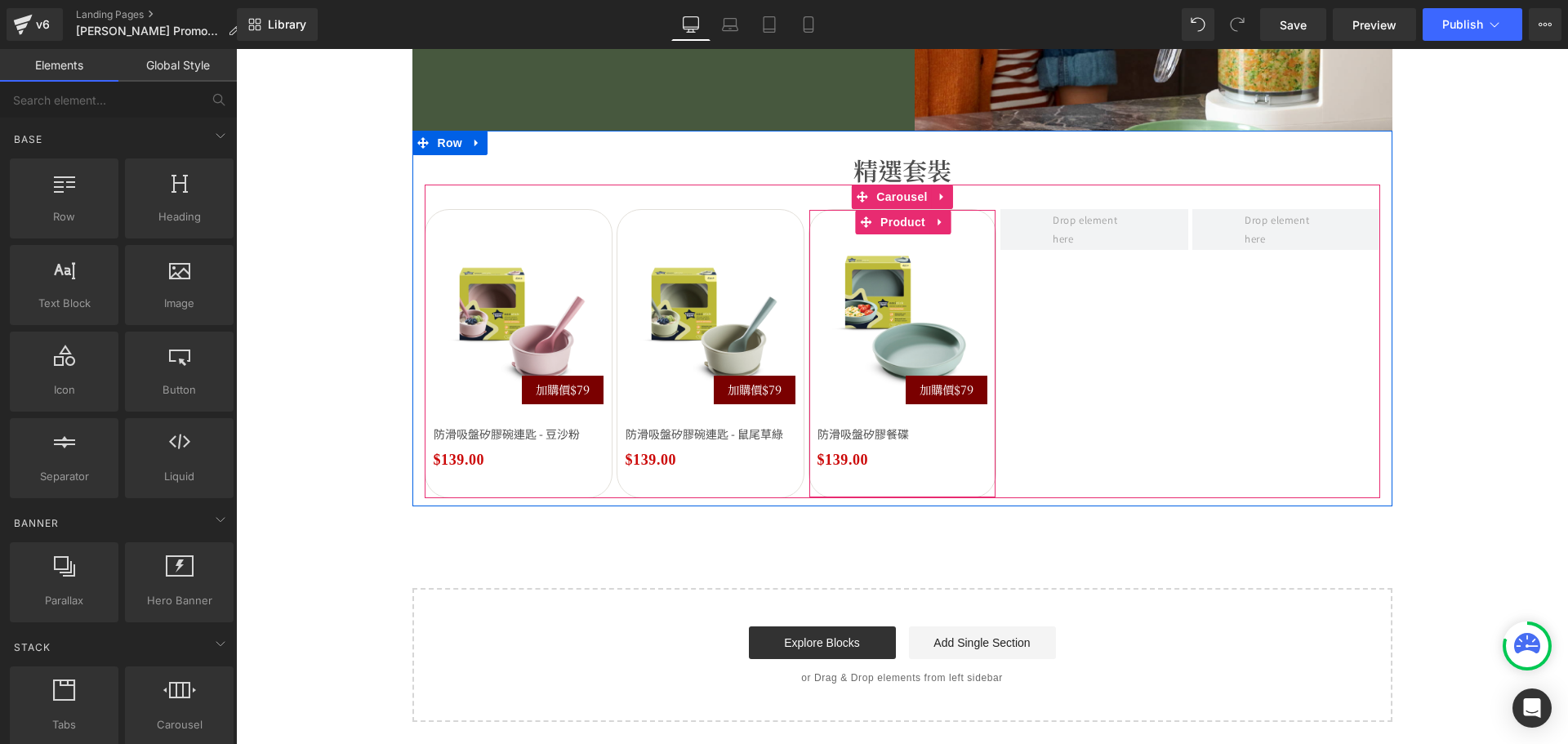
click at [934, 226] on icon at bounding box center [939, 222] width 11 height 12
click at [924, 225] on icon at bounding box center [929, 222] width 11 height 11
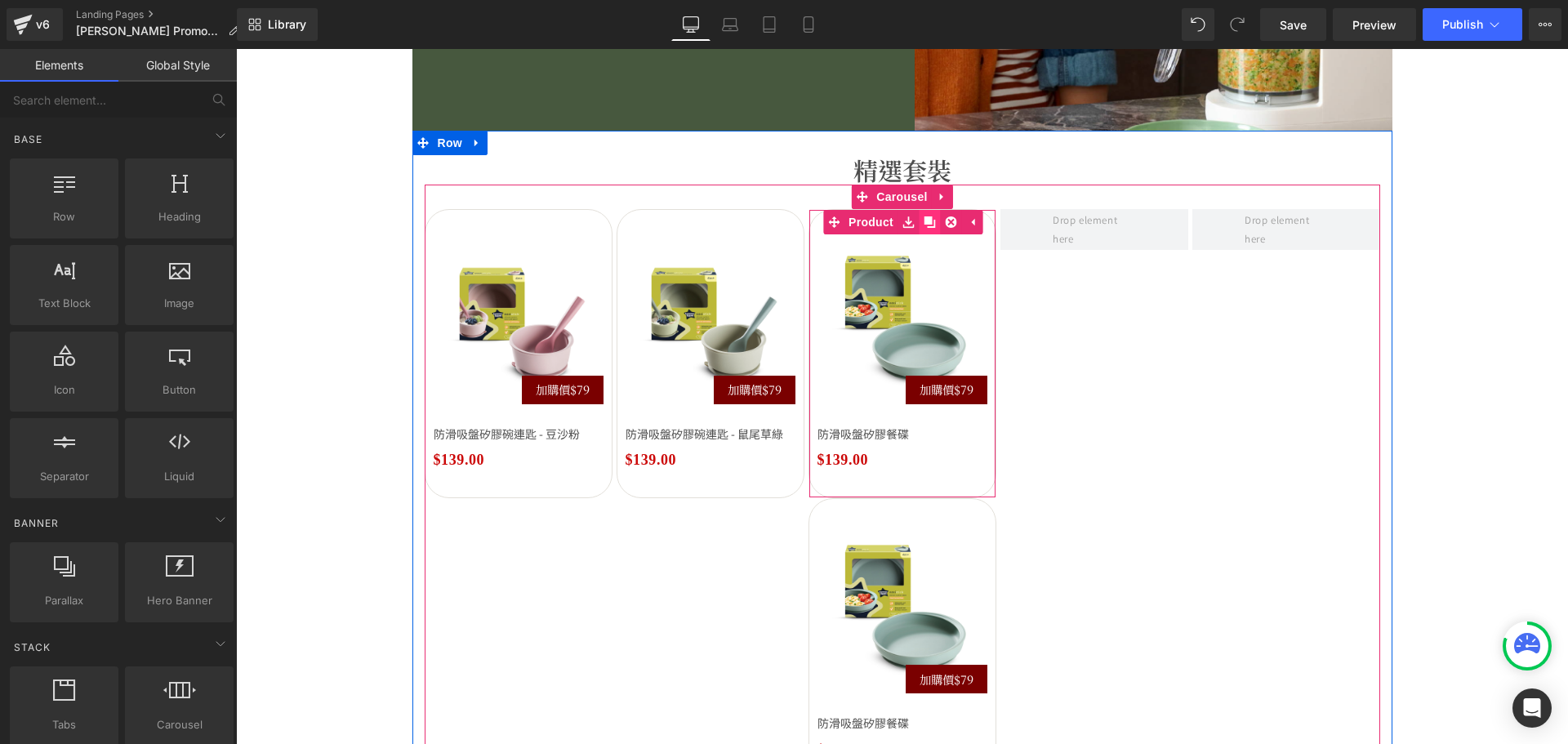
click at [924, 225] on icon at bounding box center [929, 222] width 11 height 11
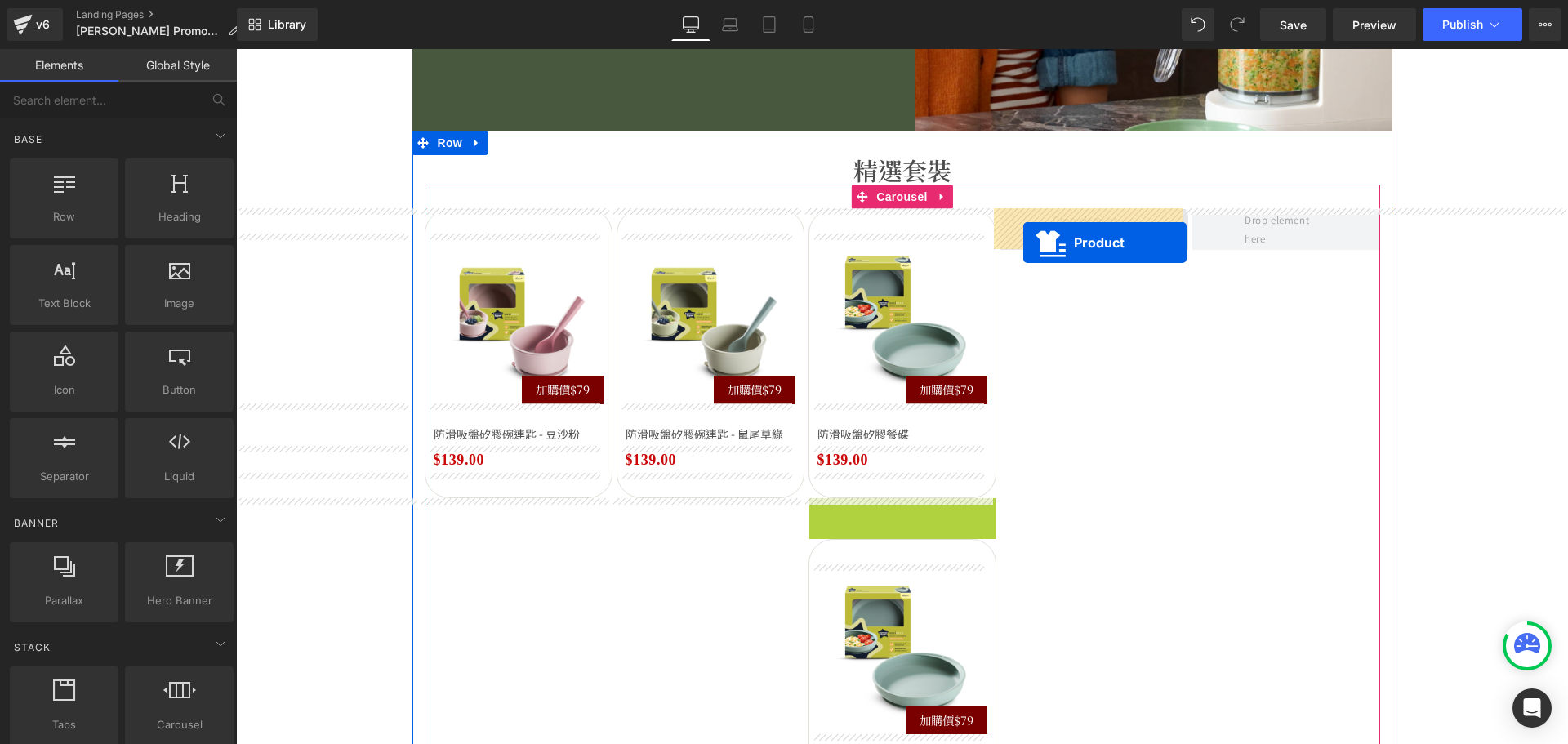
drag, startPoint x: 867, startPoint y: 500, endPoint x: 1024, endPoint y: 239, distance: 304.6
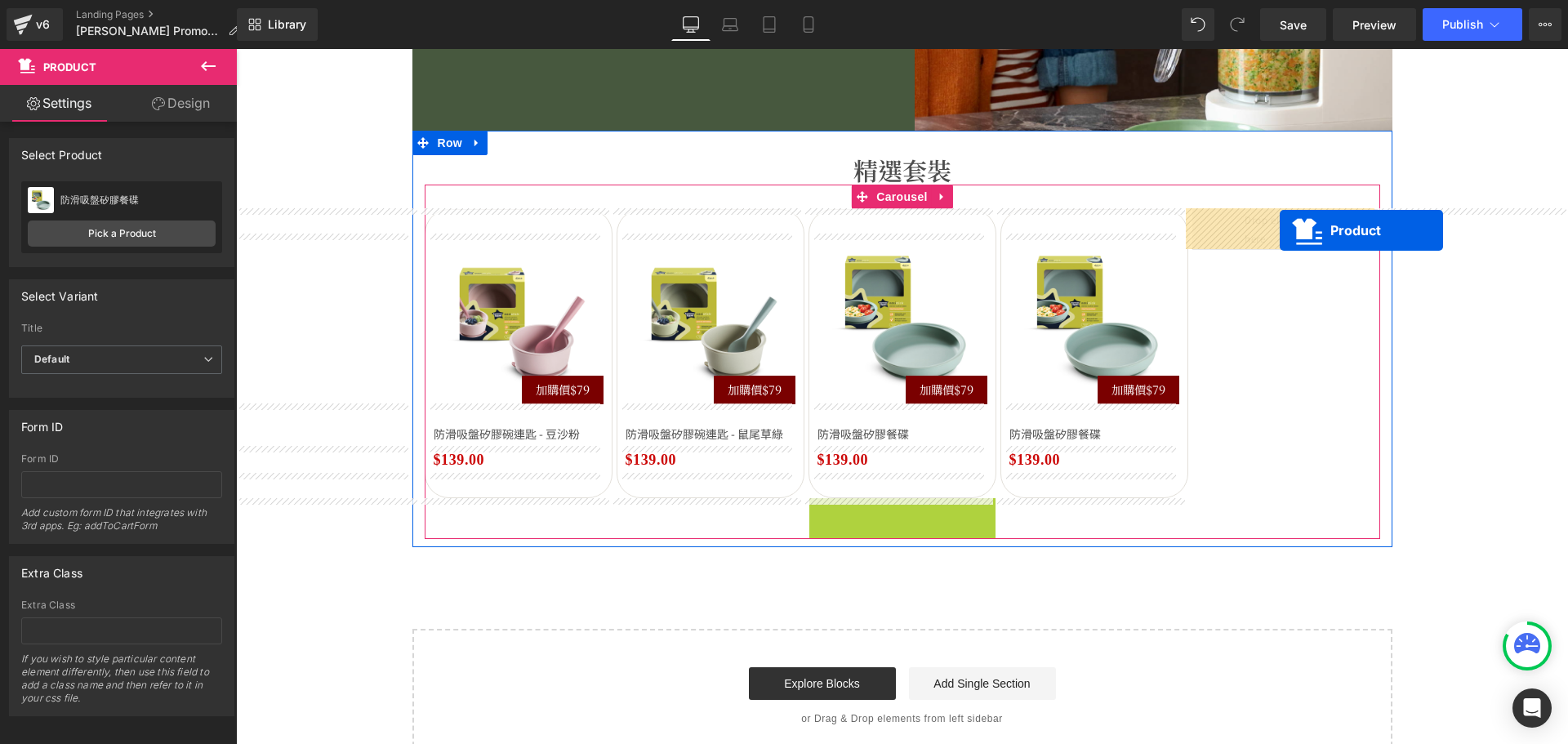
drag, startPoint x: 1085, startPoint y: 326, endPoint x: 1279, endPoint y: 231, distance: 216.0
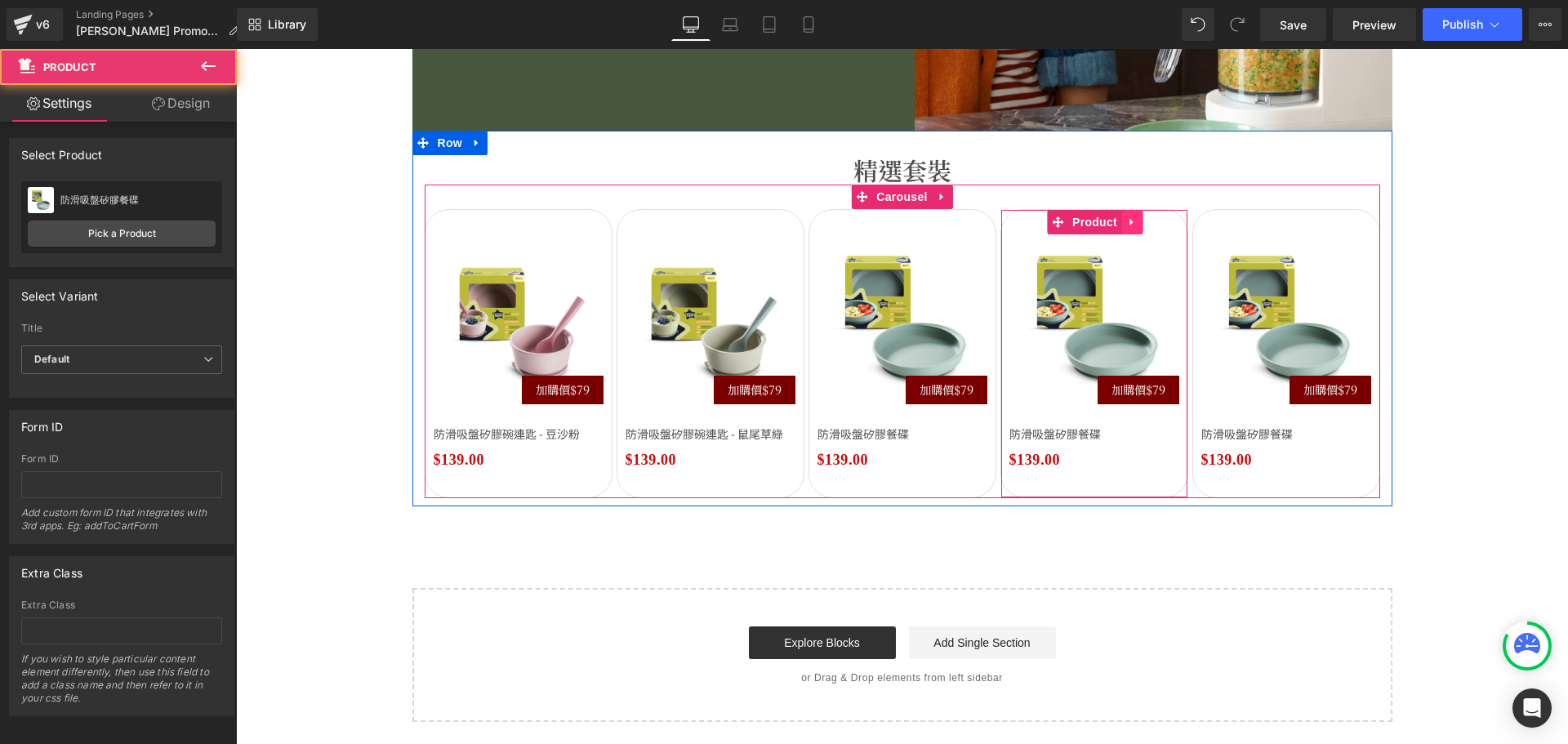
click at [1126, 226] on icon at bounding box center [1131, 222] width 11 height 12
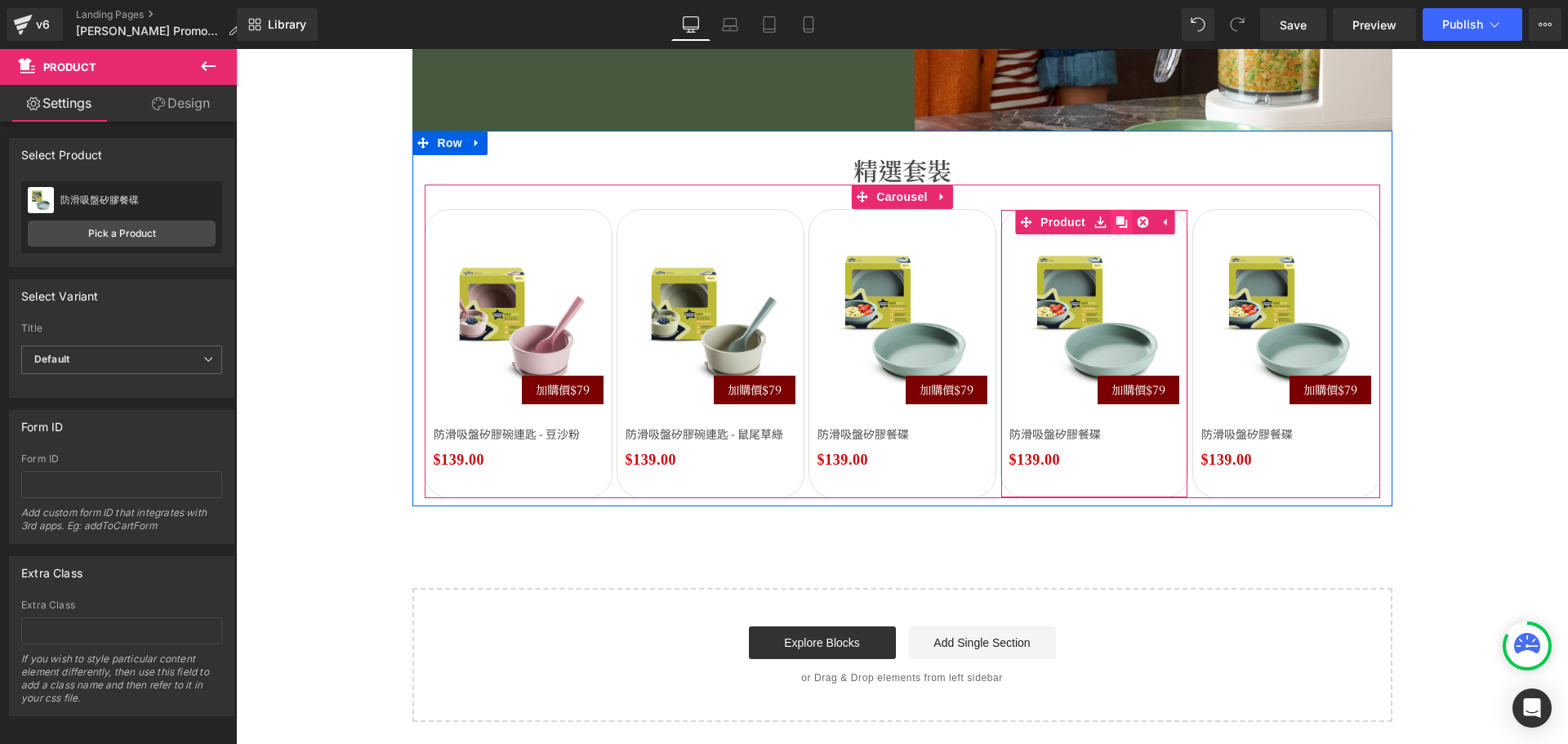
click at [1119, 224] on icon at bounding box center [1121, 222] width 11 height 11
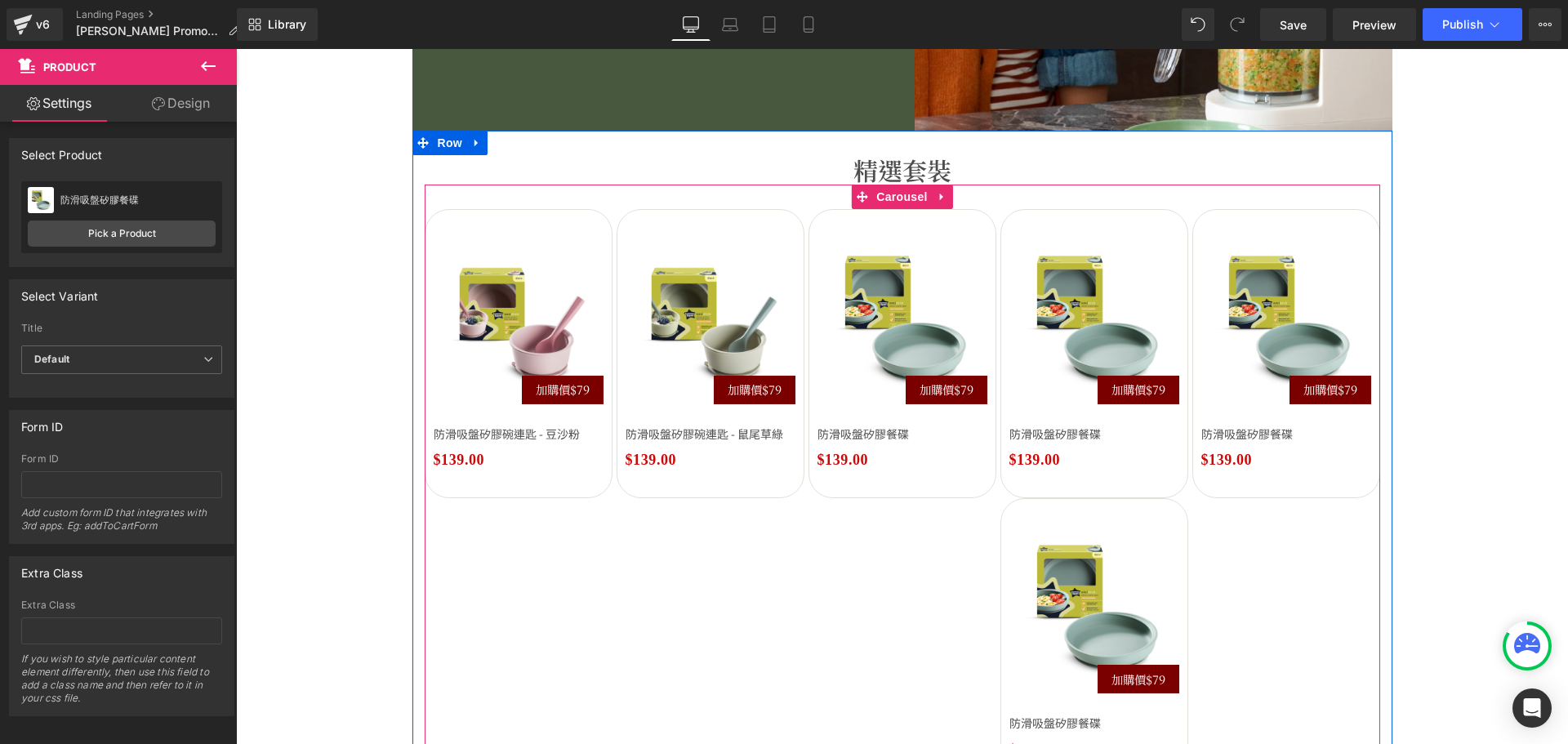
click at [1380, 505] on button "›" at bounding box center [1404, 498] width 49 height 49
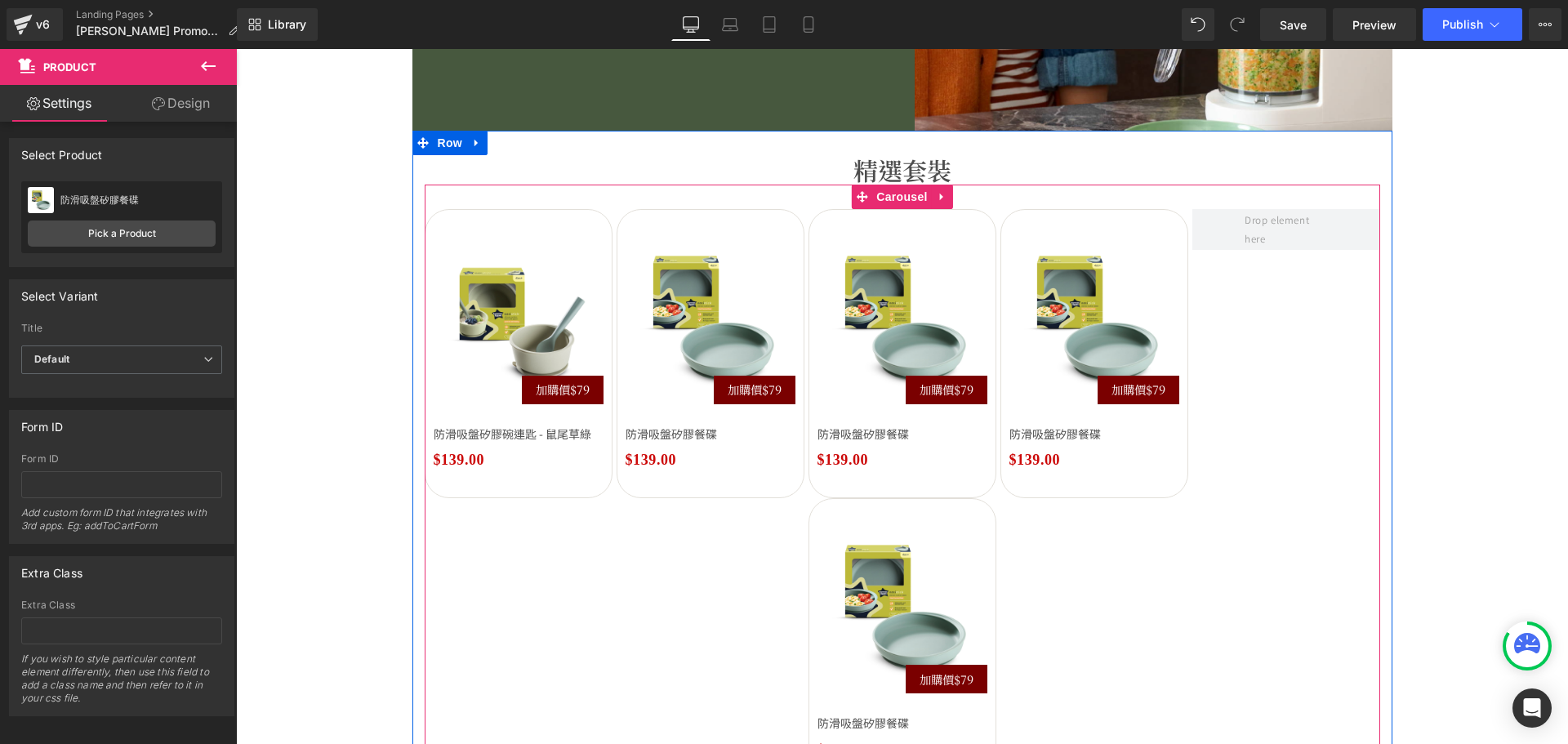
click at [1380, 505] on button "›" at bounding box center [1404, 498] width 49 height 49
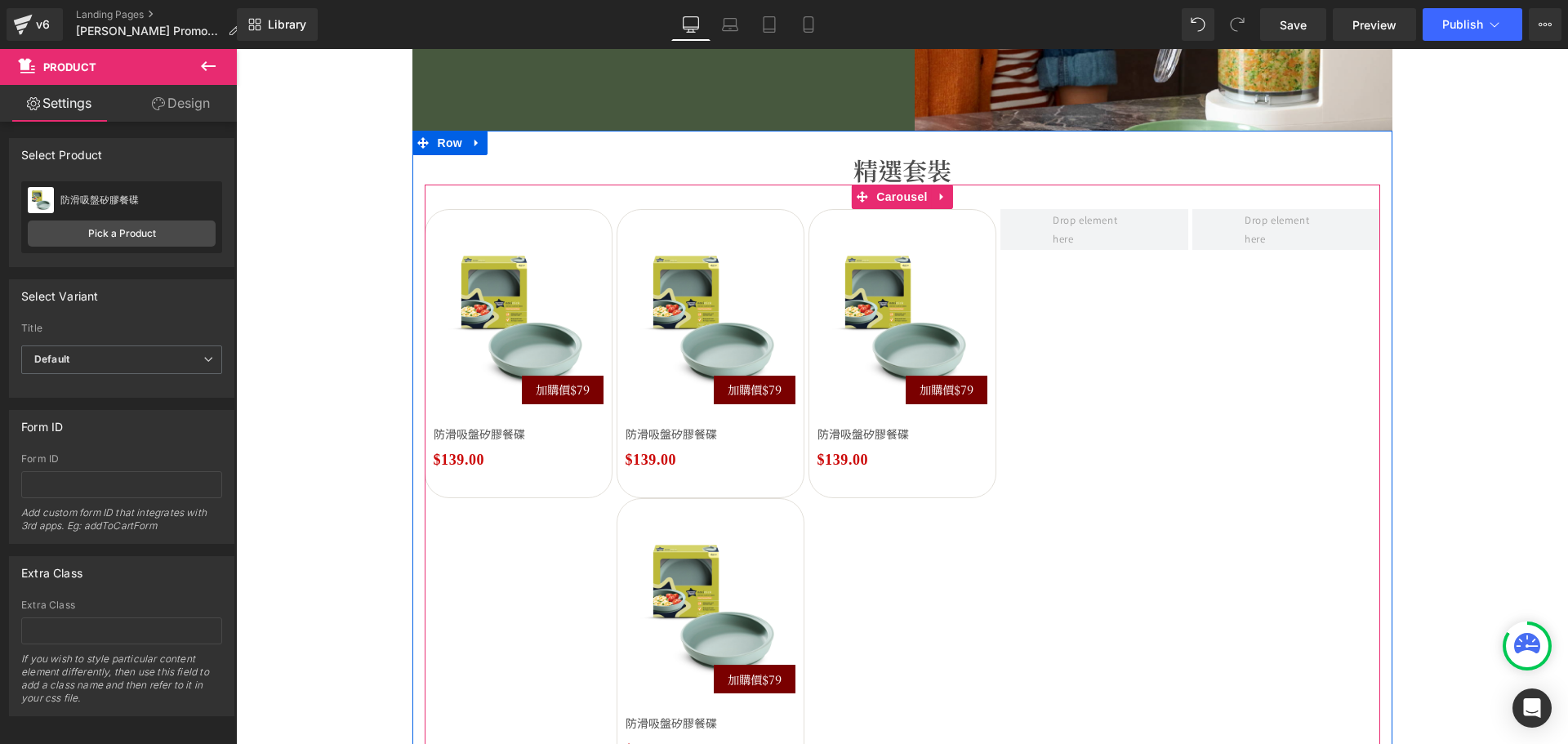
click at [1380, 505] on button "›" at bounding box center [1404, 498] width 49 height 49
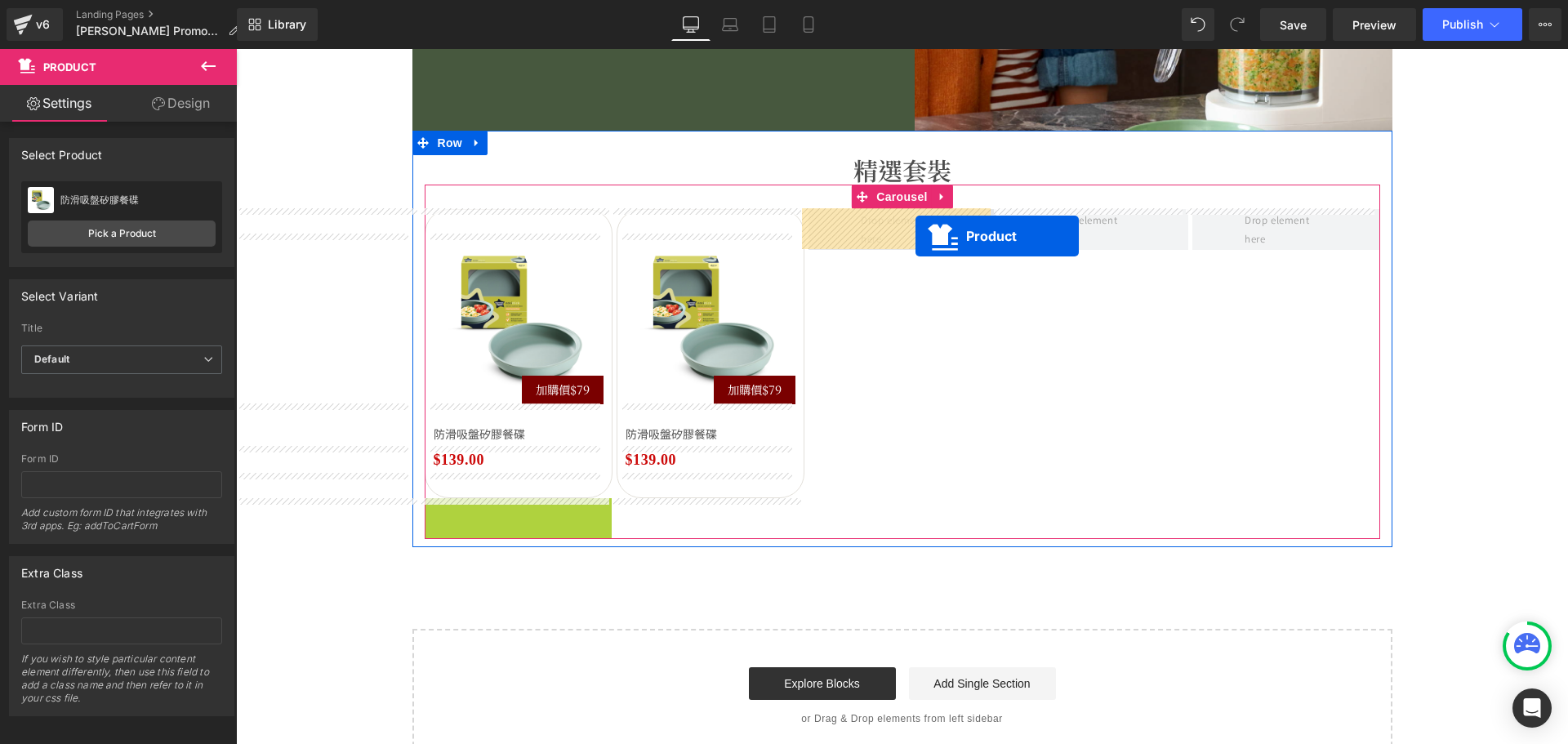
drag, startPoint x: 766, startPoint y: 335, endPoint x: 916, endPoint y: 236, distance: 179.7
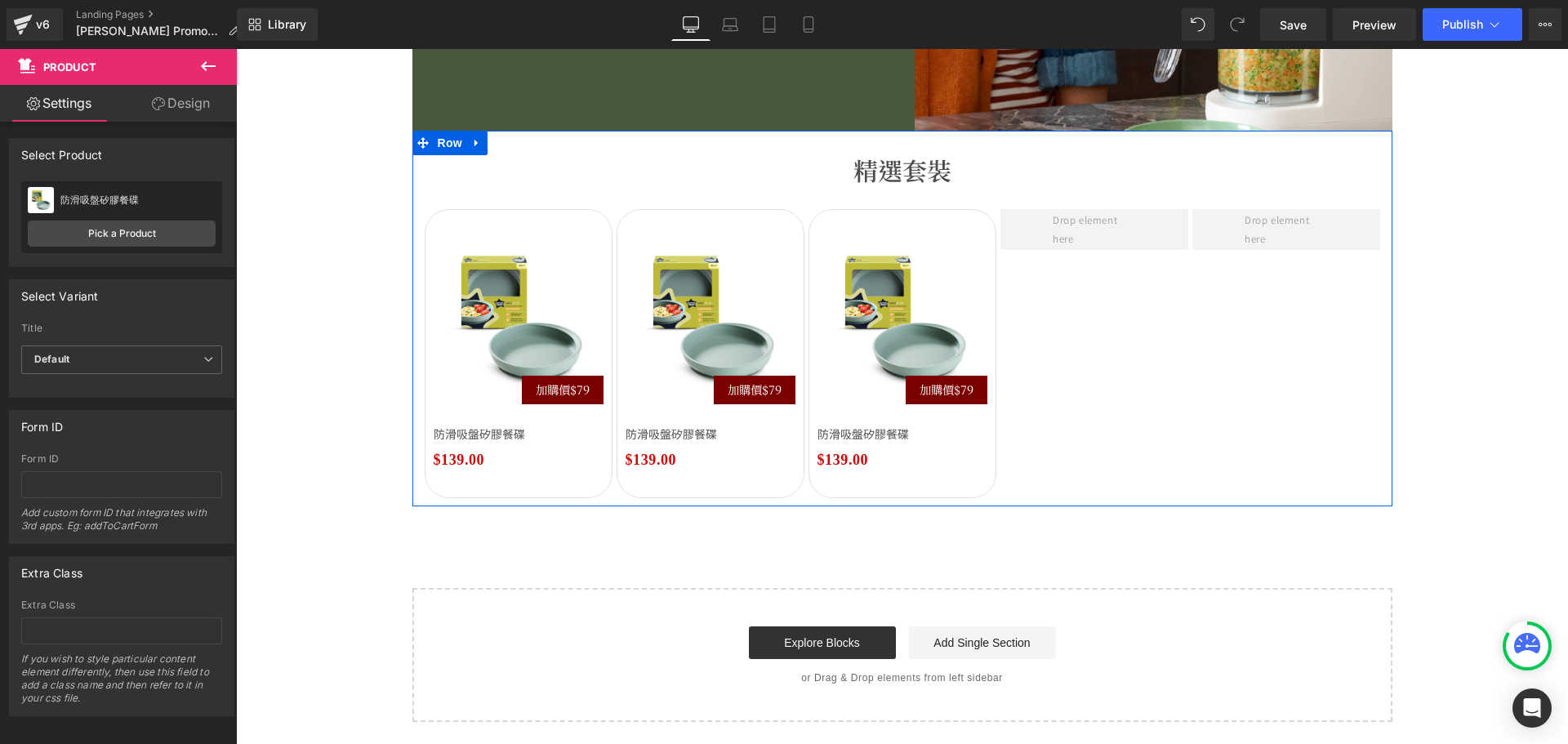
click at [424, 355] on button "‹" at bounding box center [401, 354] width 49 height 49
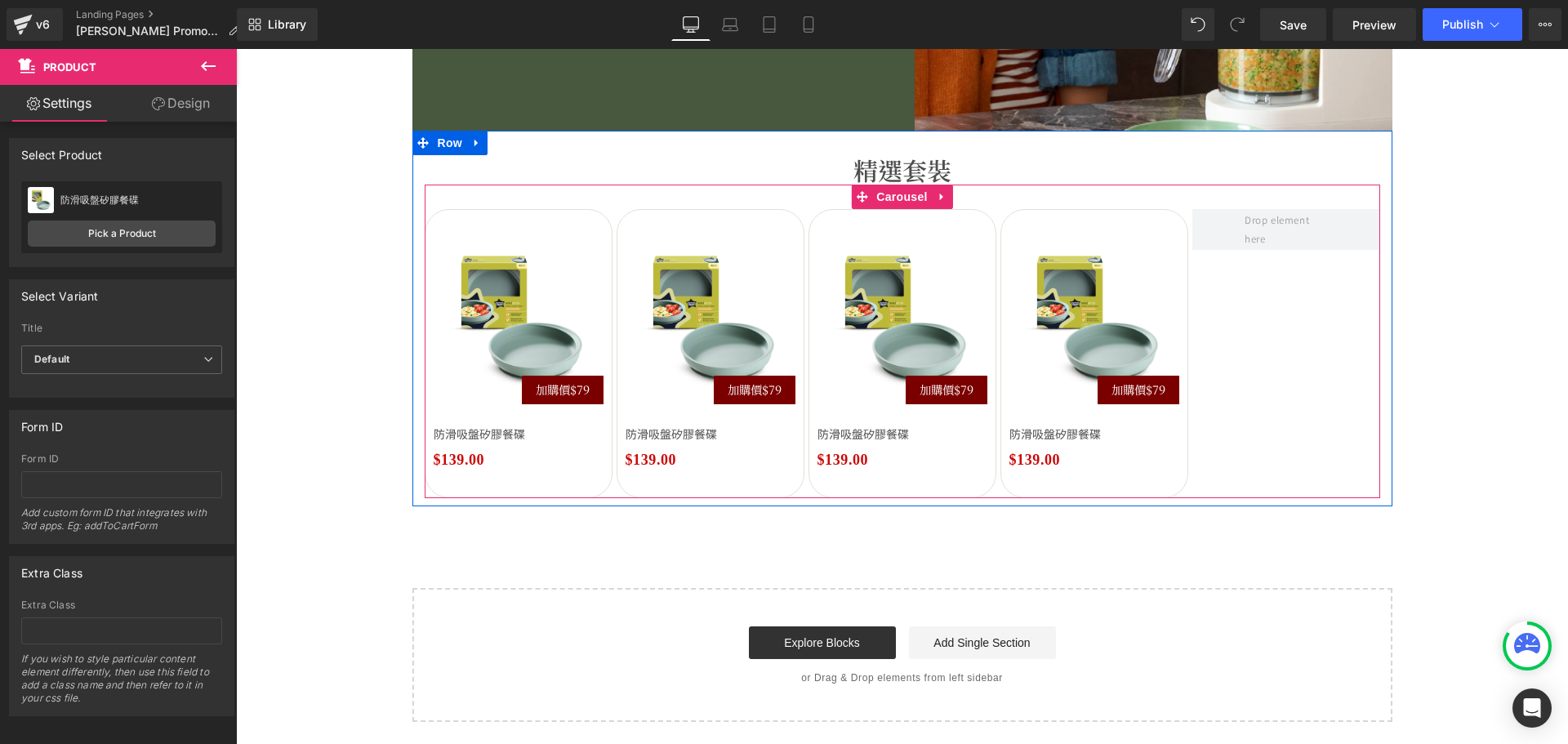
click at [424, 355] on button "‹" at bounding box center [401, 354] width 49 height 49
click at [424, 357] on button "‹" at bounding box center [401, 354] width 49 height 49
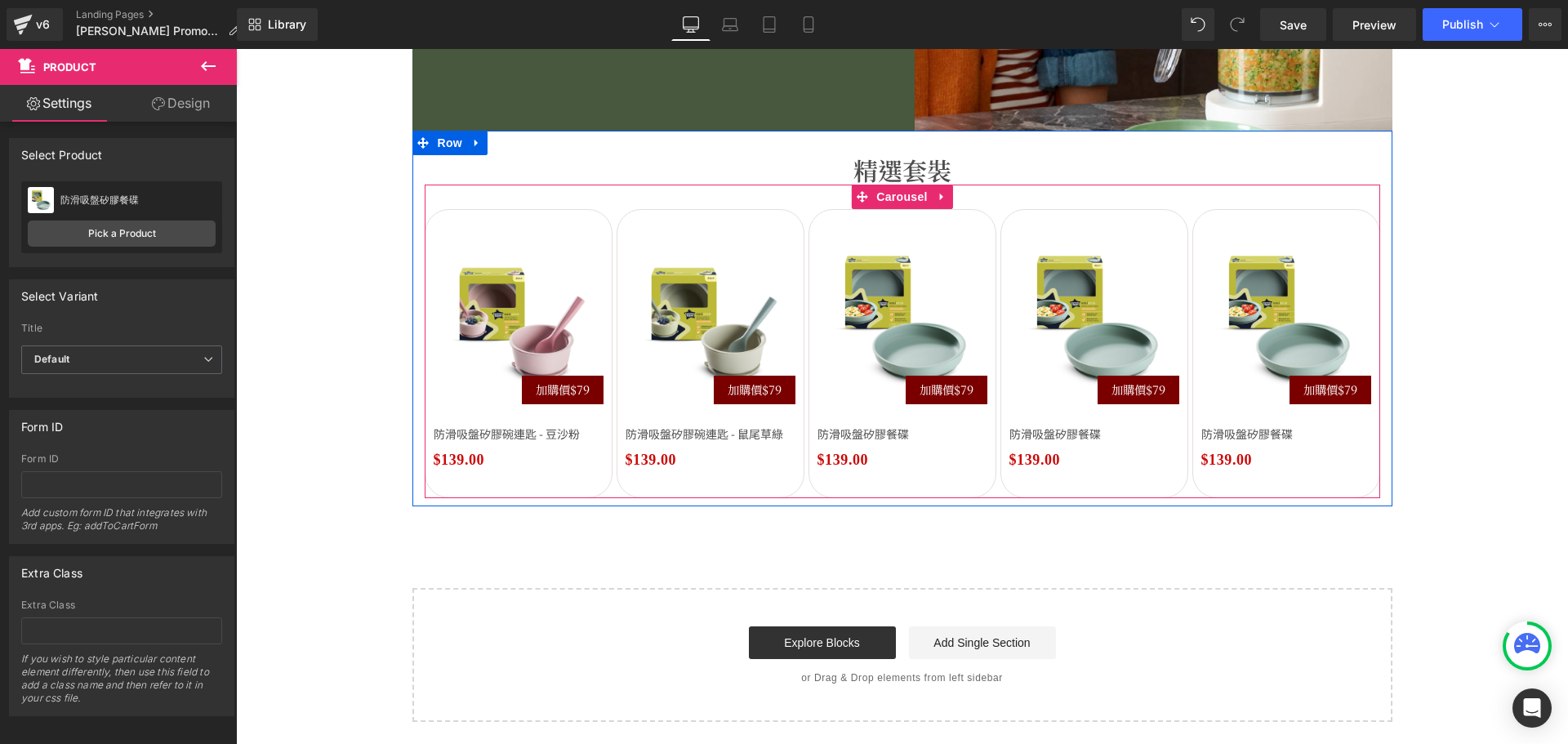
click at [424, 357] on button "‹" at bounding box center [401, 354] width 49 height 49
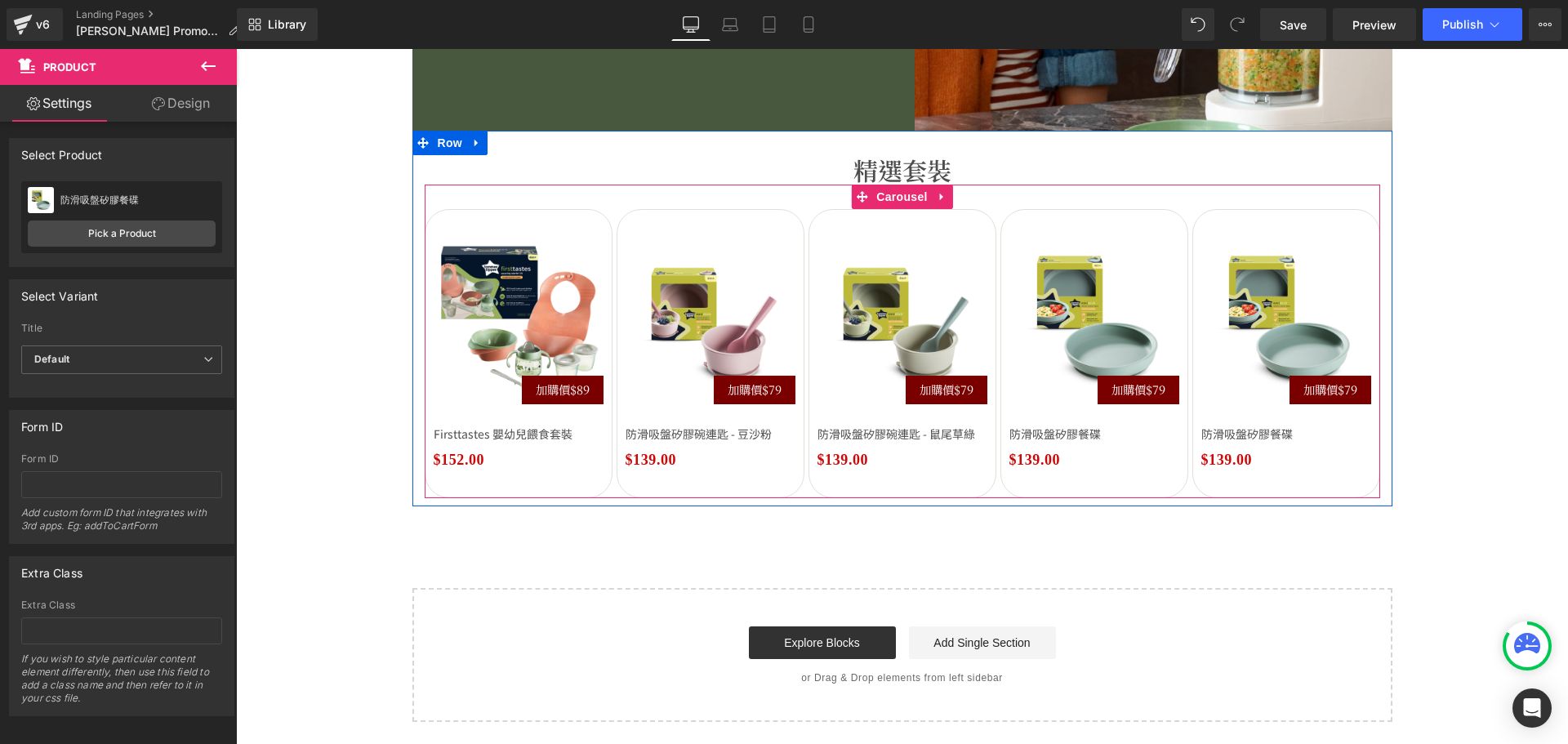
click at [424, 357] on button "‹" at bounding box center [401, 354] width 49 height 49
click at [1057, 224] on link "Product" at bounding box center [1084, 222] width 74 height 25
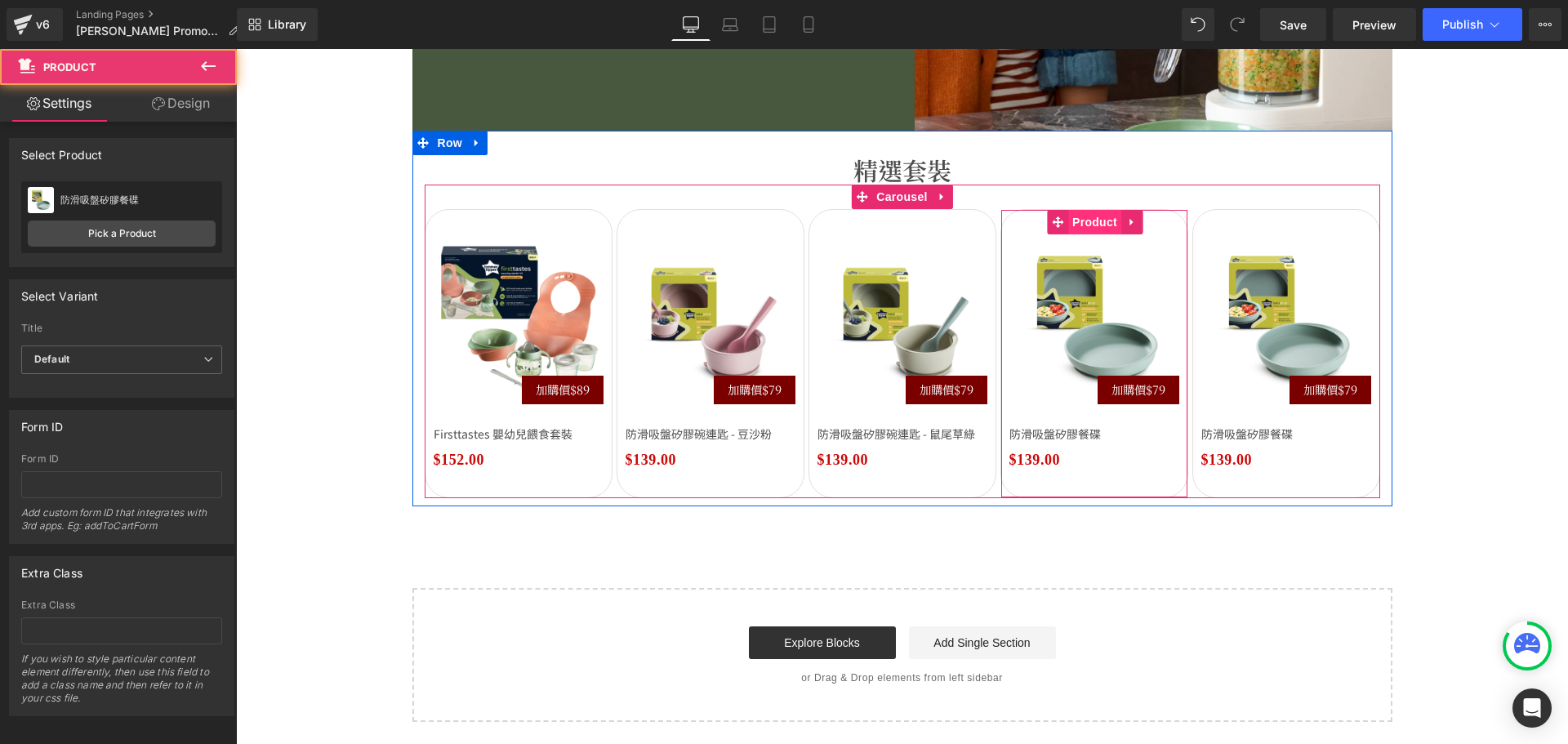
click at [1110, 217] on span "Product" at bounding box center [1094, 222] width 53 height 25
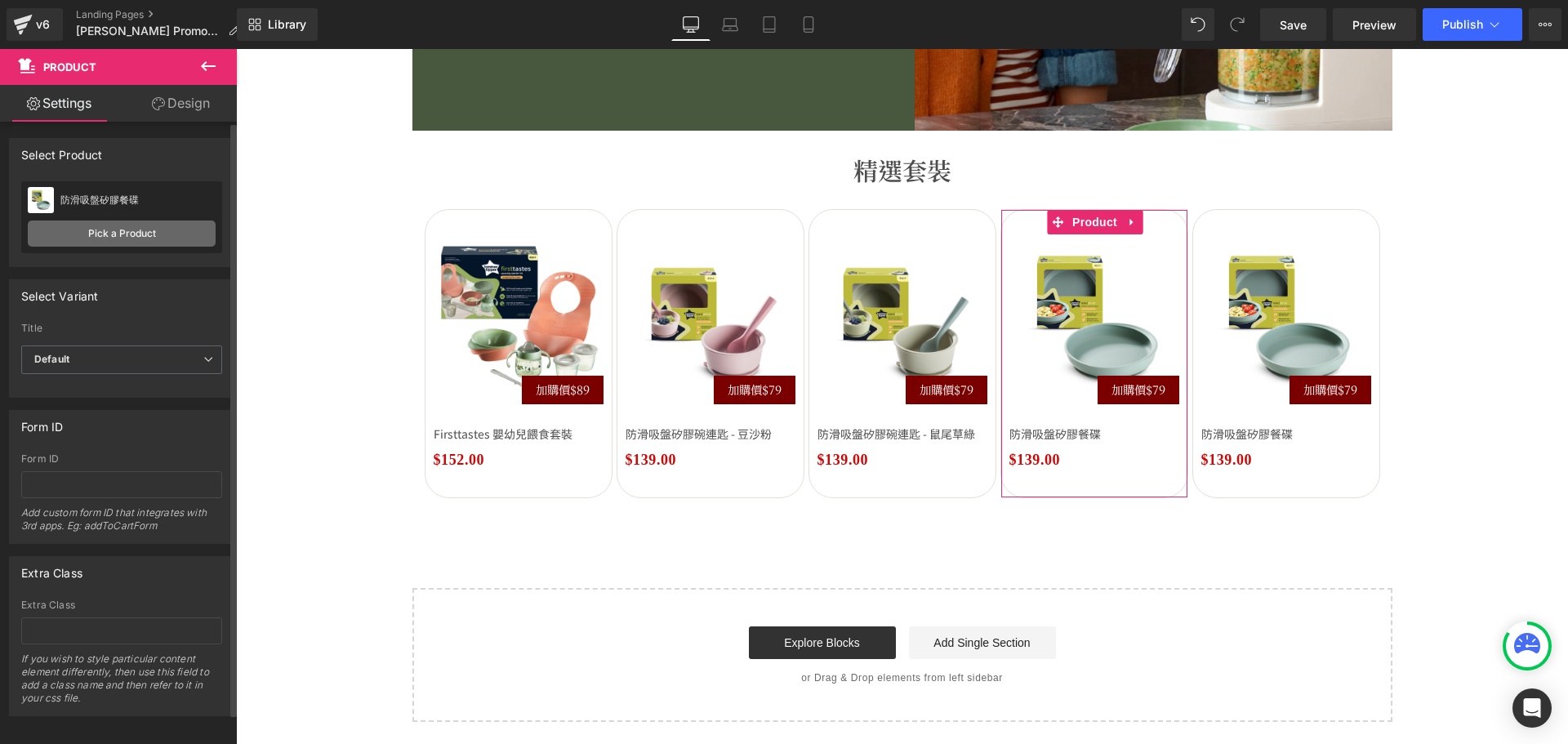
click at [166, 238] on link "Pick a Product" at bounding box center [121, 233] width 188 height 26
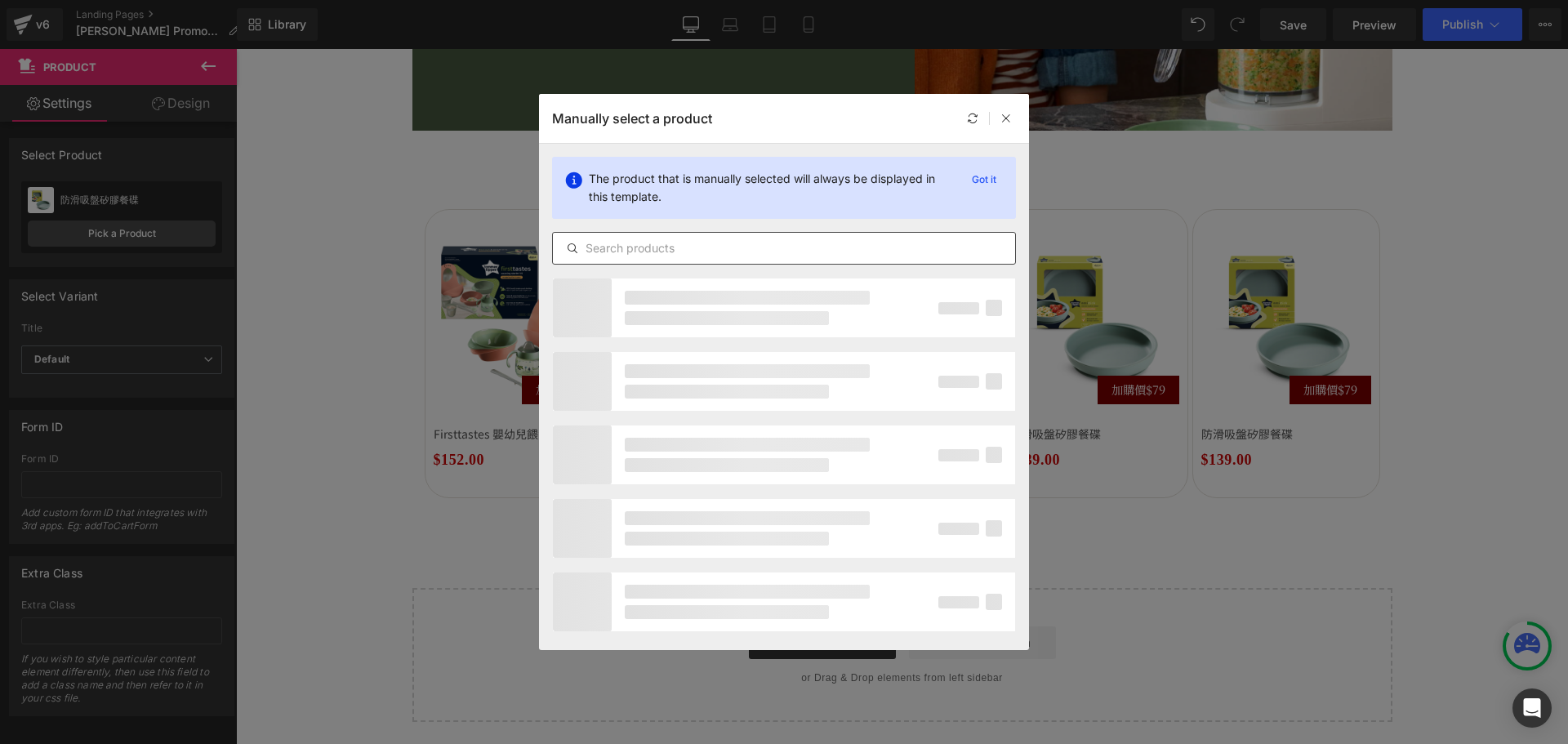
click at [681, 258] on div at bounding box center [784, 247] width 464 height 33
click at [685, 248] on input "text" at bounding box center [784, 248] width 462 height 19
paste input "可摺疊矽膠小食盒連蓋"
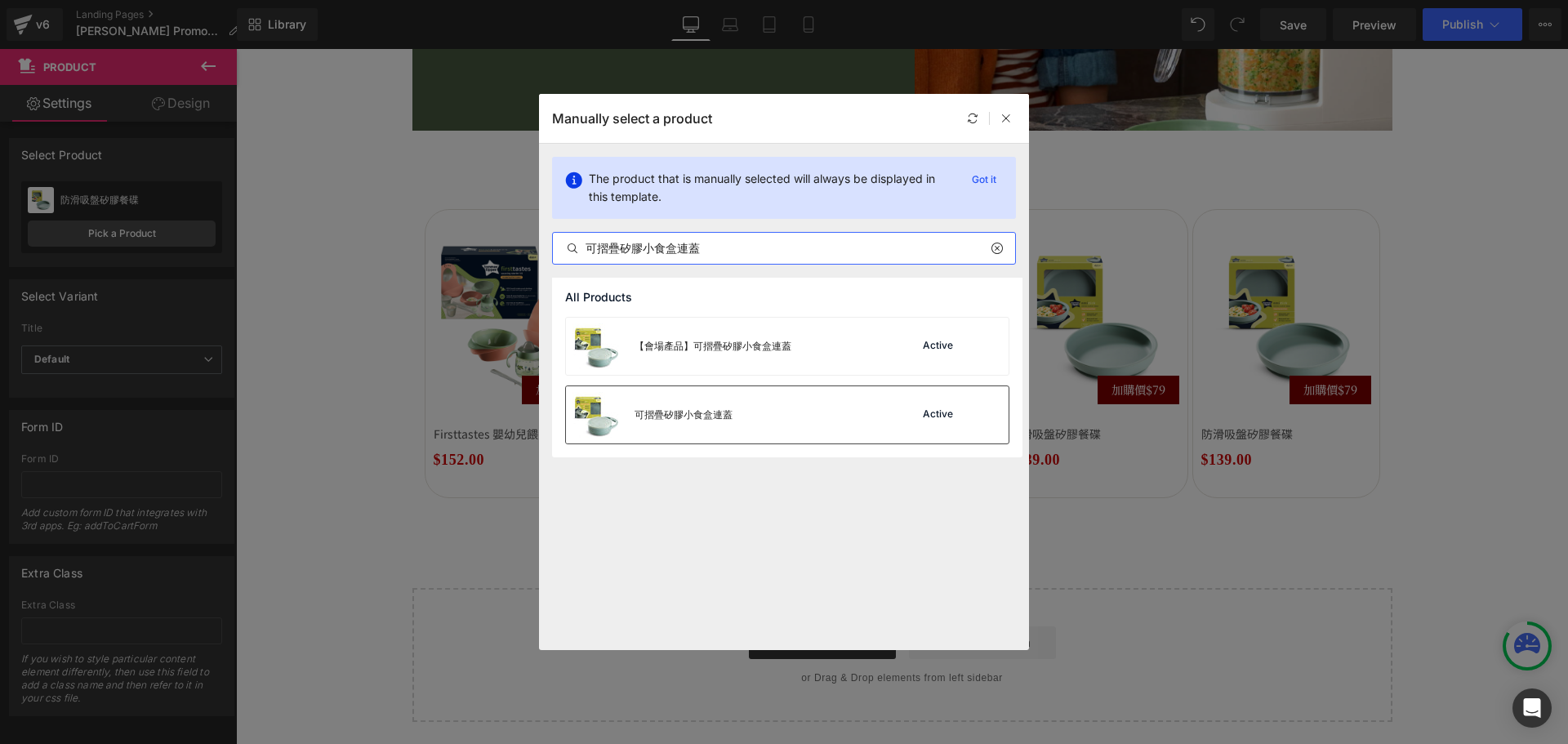
type input "可摺疊矽膠小食盒連蓋"
click at [732, 437] on div "可摺疊矽膠小食盒連蓋" at bounding box center [649, 415] width 166 height 57
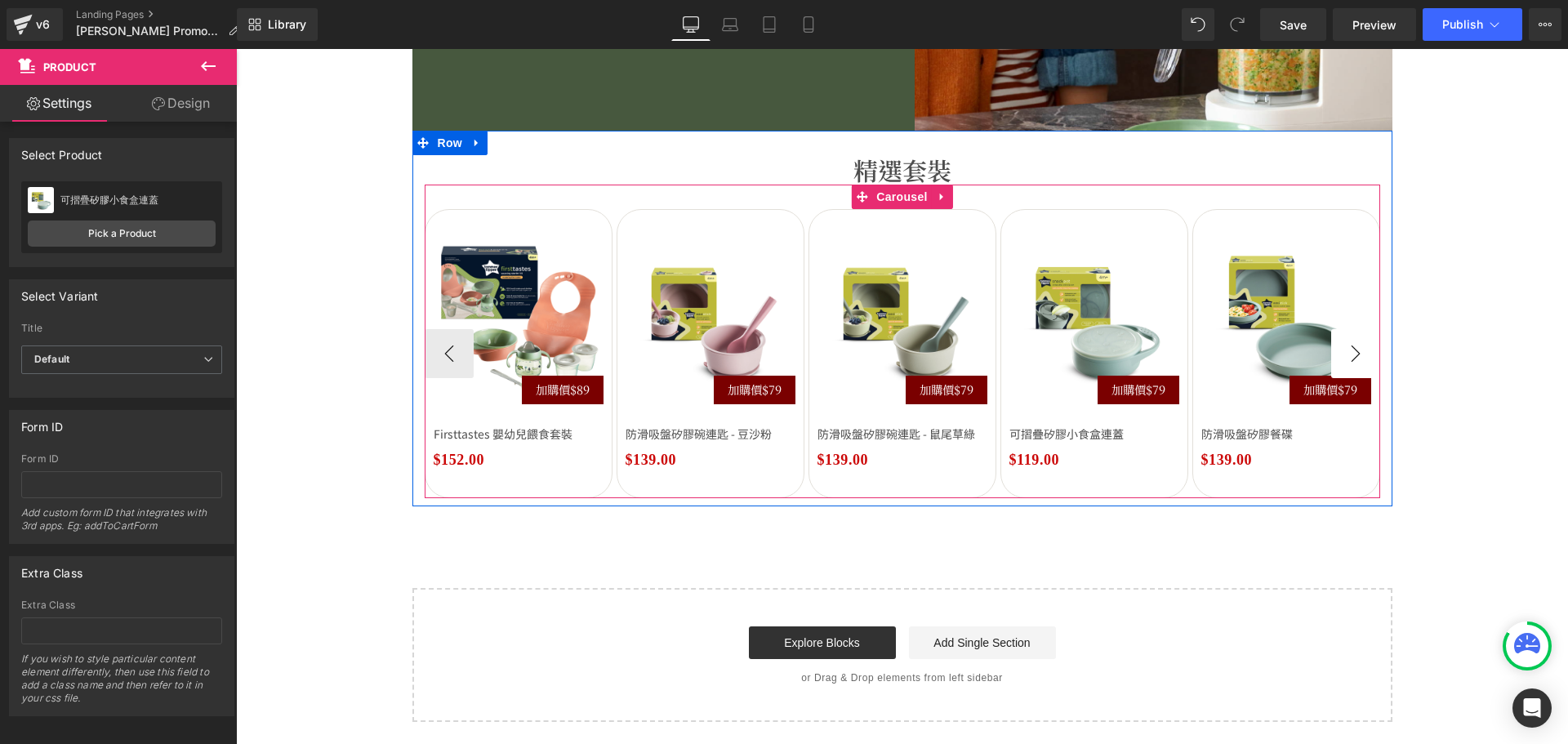
click at [1354, 361] on button "›" at bounding box center [1356, 354] width 49 height 49
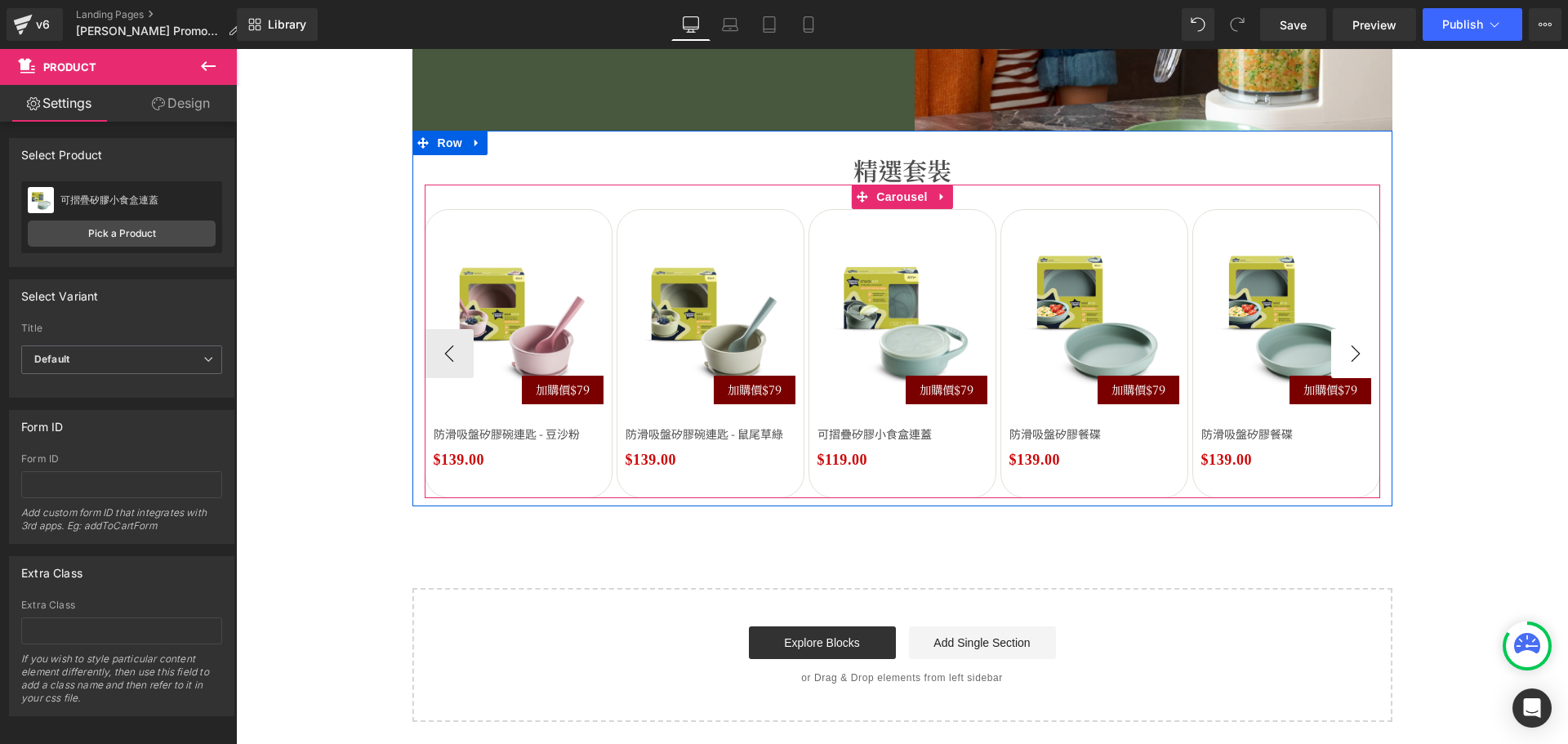
click at [1354, 361] on button "›" at bounding box center [1356, 354] width 49 height 49
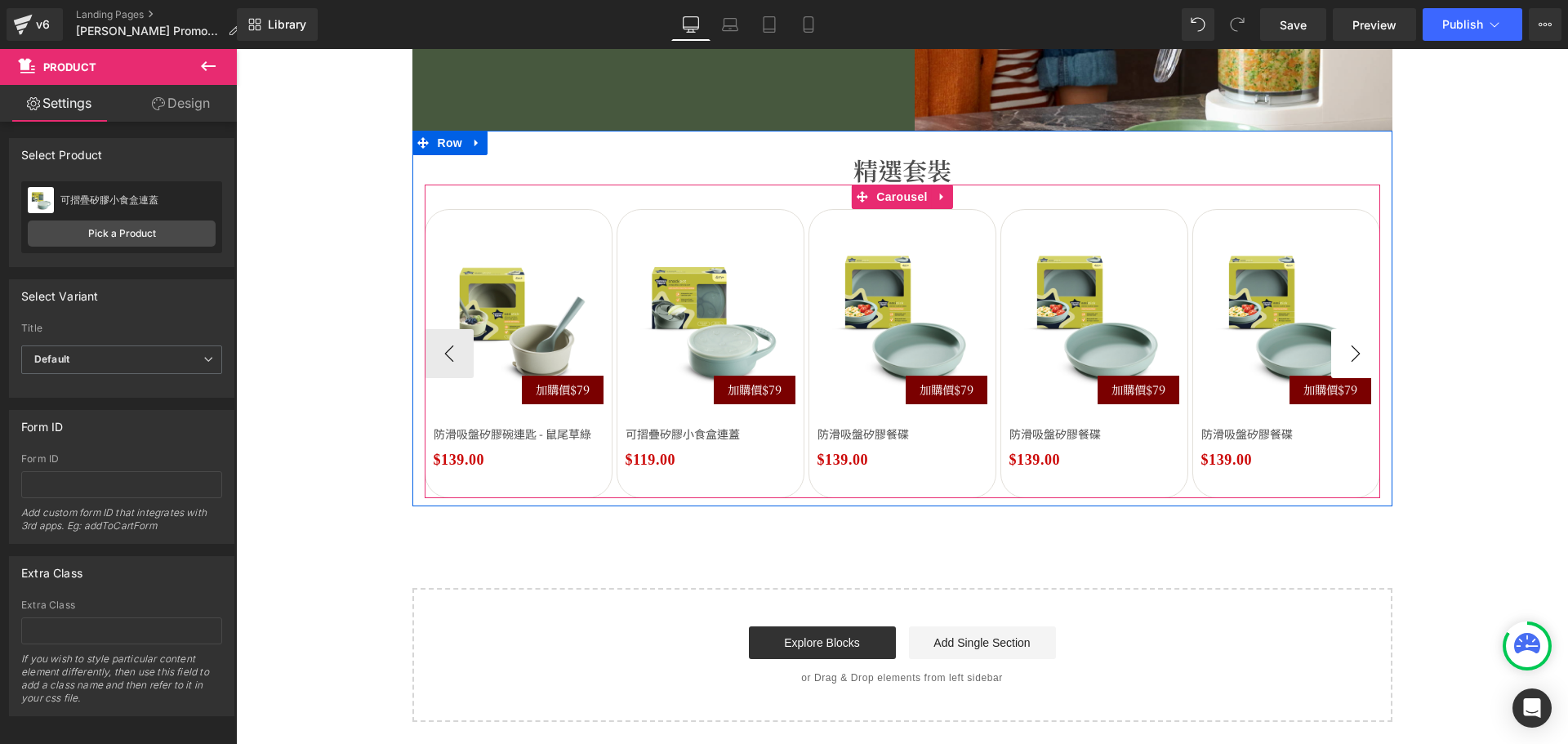
click at [1354, 361] on button "›" at bounding box center [1356, 354] width 49 height 49
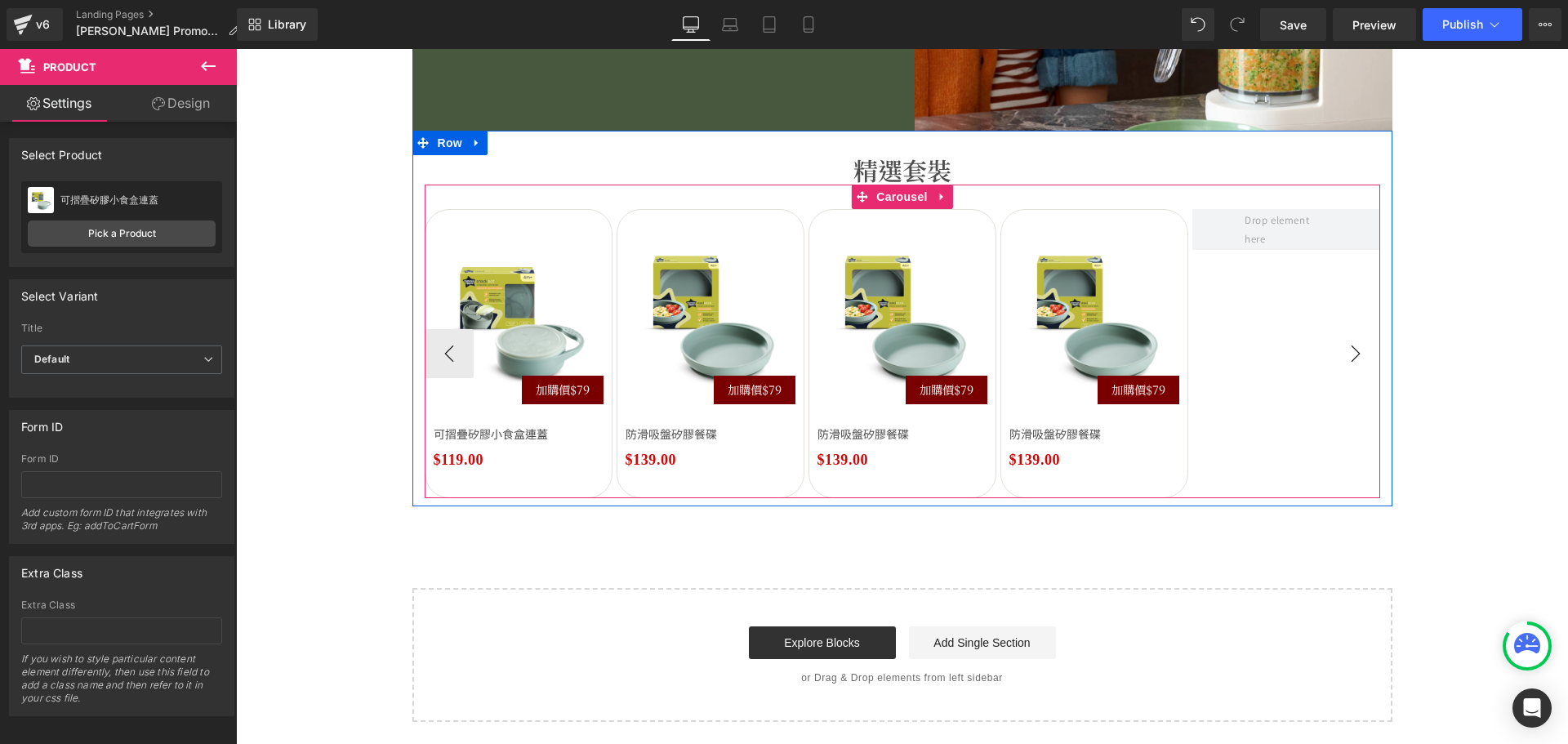
click at [1354, 361] on button "›" at bounding box center [1356, 354] width 49 height 49
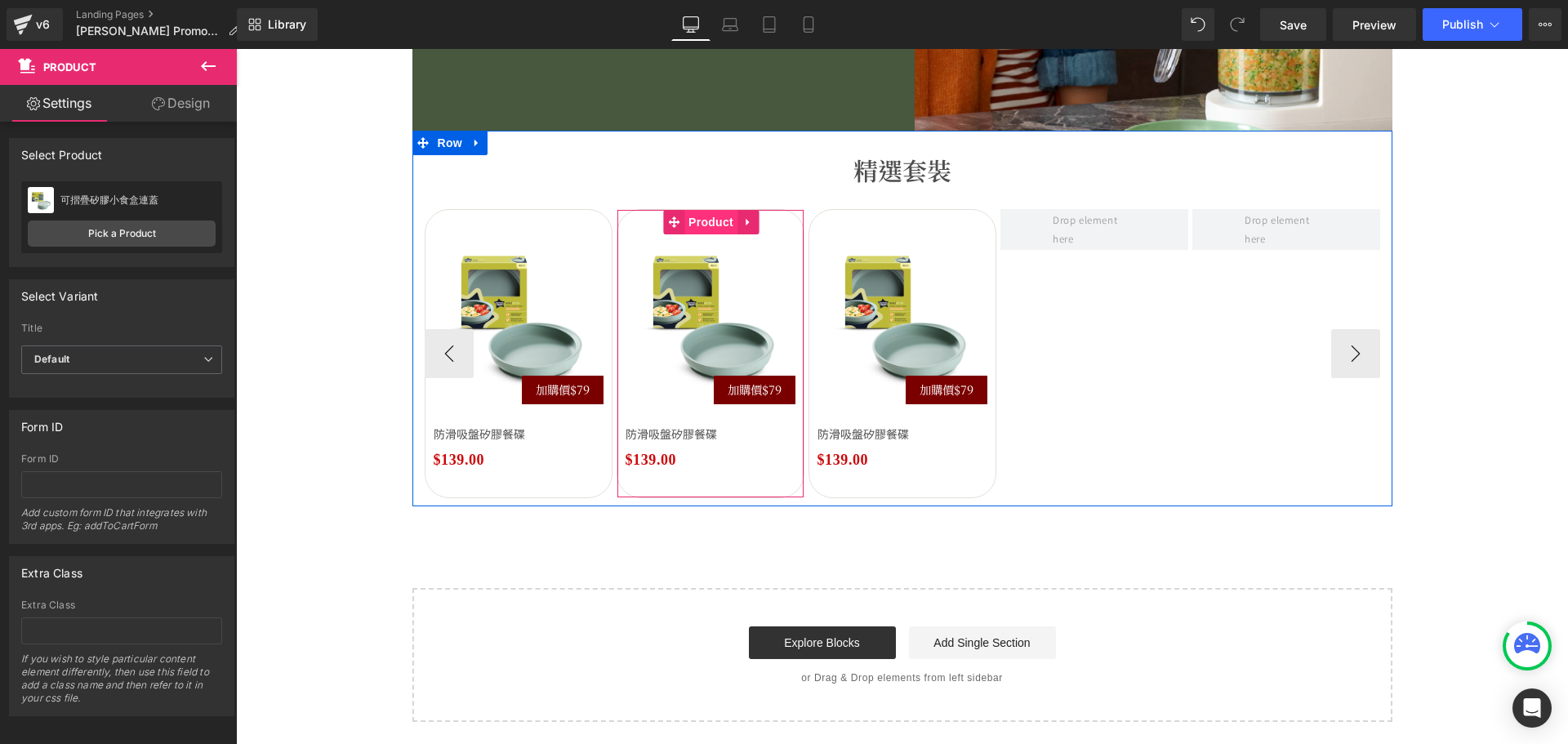
click at [718, 219] on span "Product" at bounding box center [710, 222] width 53 height 25
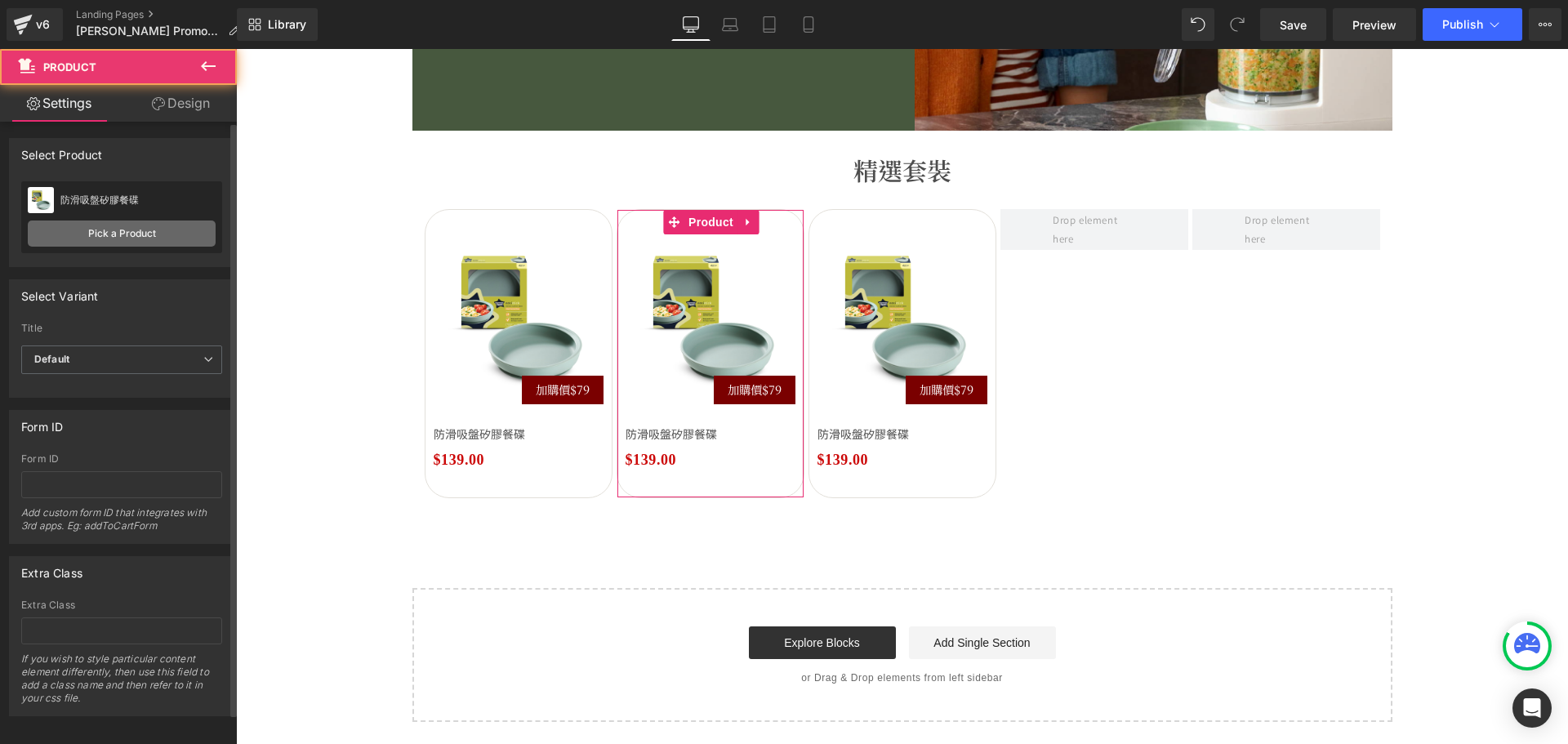
click at [99, 234] on link "Pick a Product" at bounding box center [121, 233] width 188 height 26
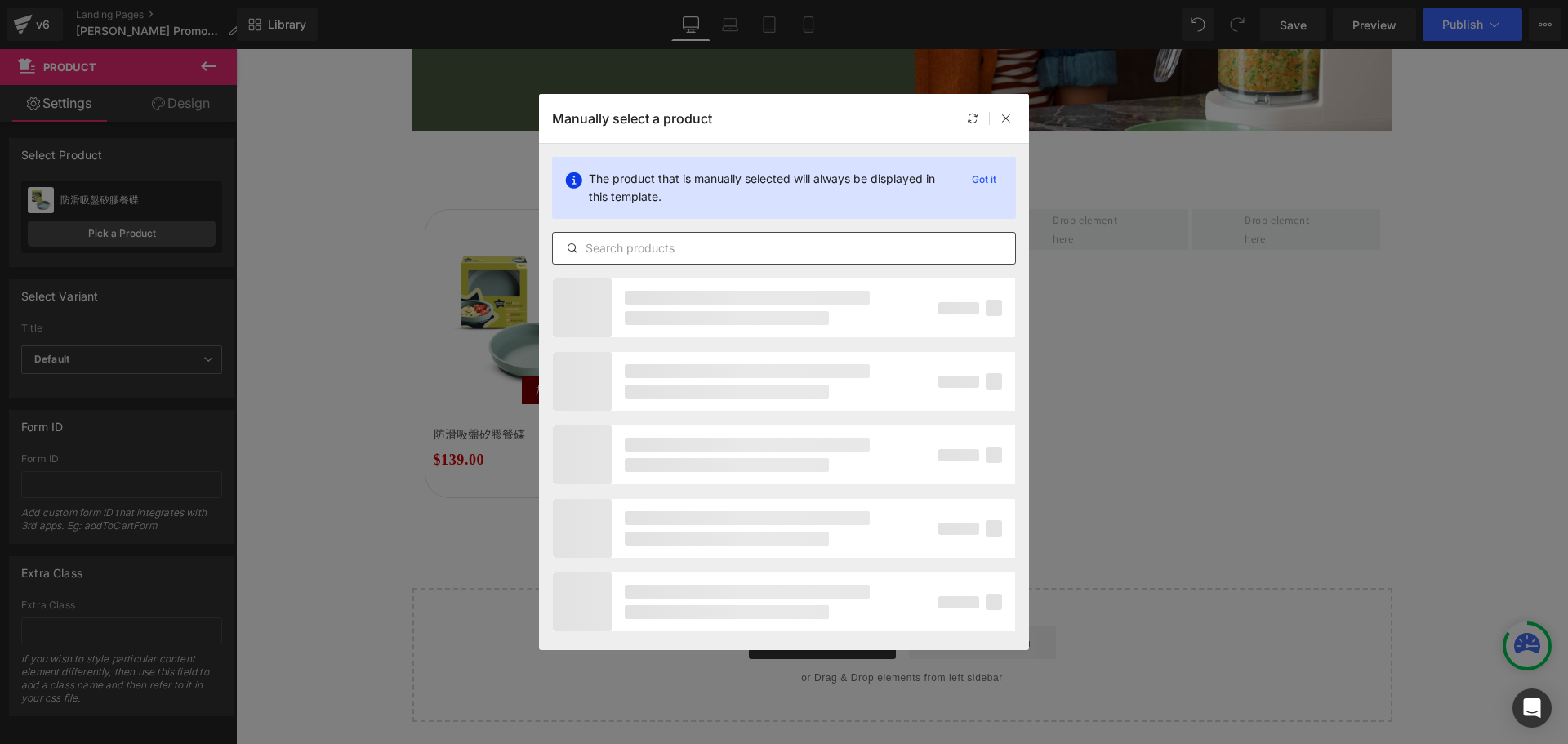
click at [646, 242] on input "text" at bounding box center [784, 248] width 462 height 19
paste input "軟頭餵食匙(5支裝)"
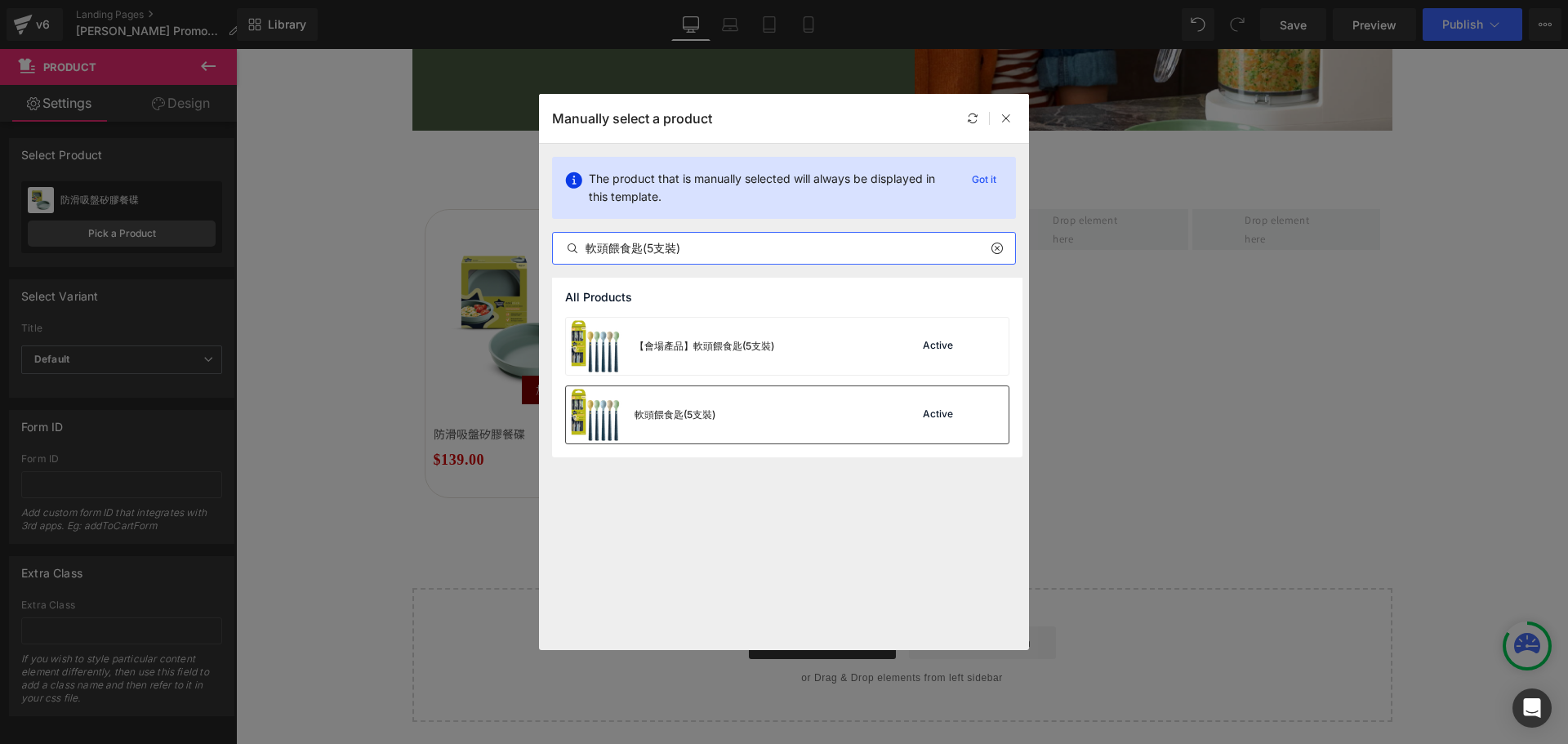
type input "軟頭餵食匙(5支裝)"
click at [744, 417] on div "軟頭餵食匙(5支裝) Active" at bounding box center [787, 415] width 443 height 57
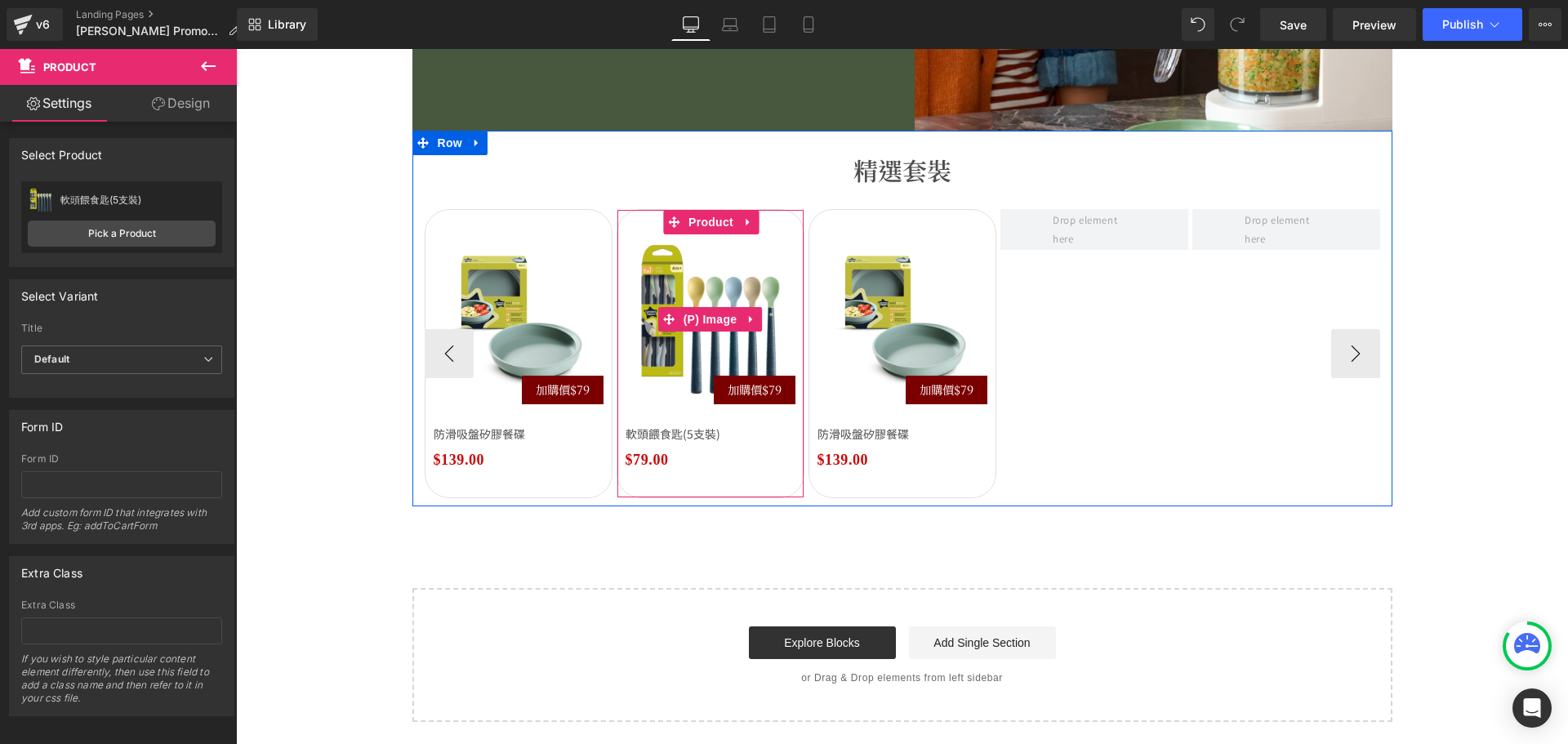
click at [747, 391] on span "加購價$79" at bounding box center [754, 389] width 54 height 18
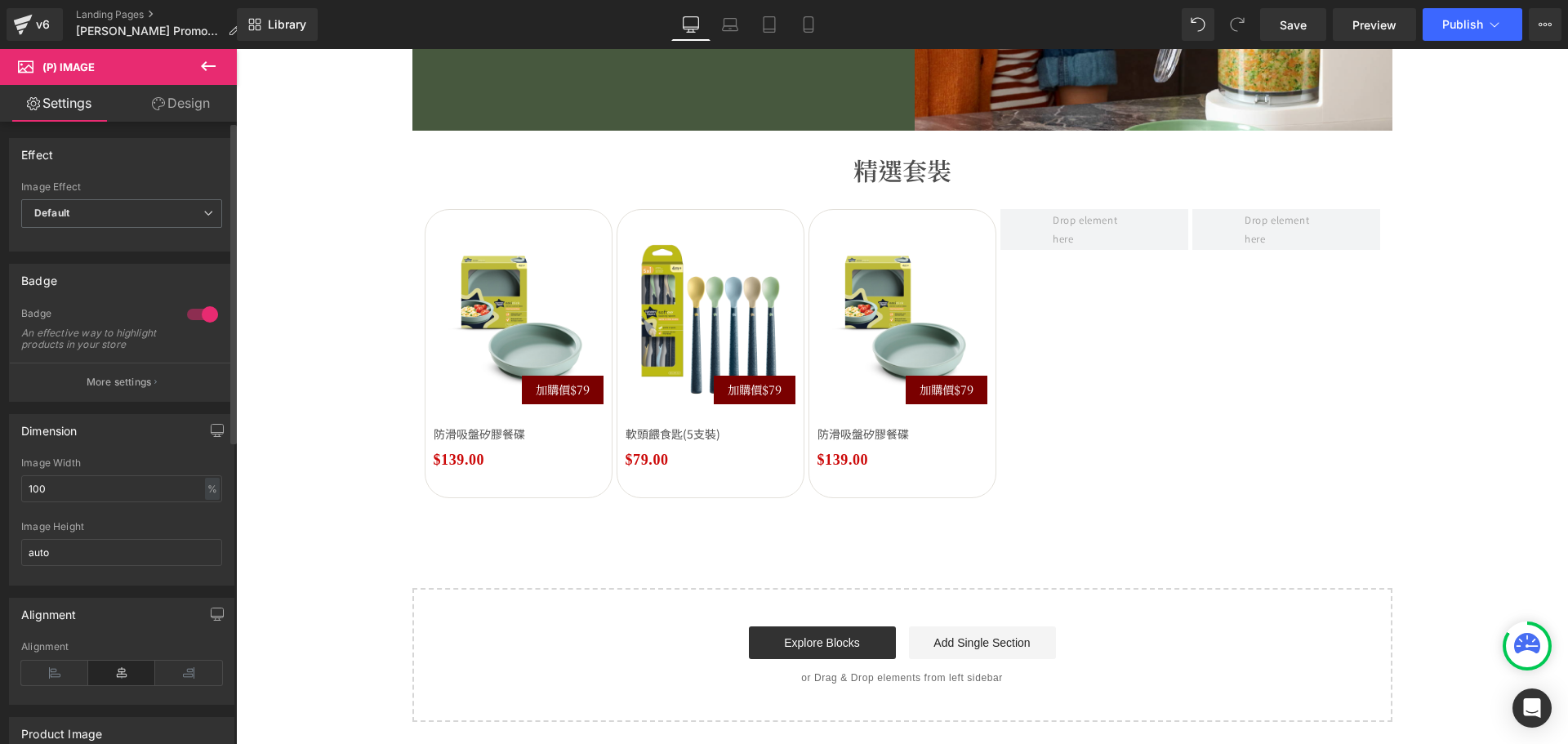
click at [158, 381] on button "More settings" at bounding box center [121, 382] width 224 height 39
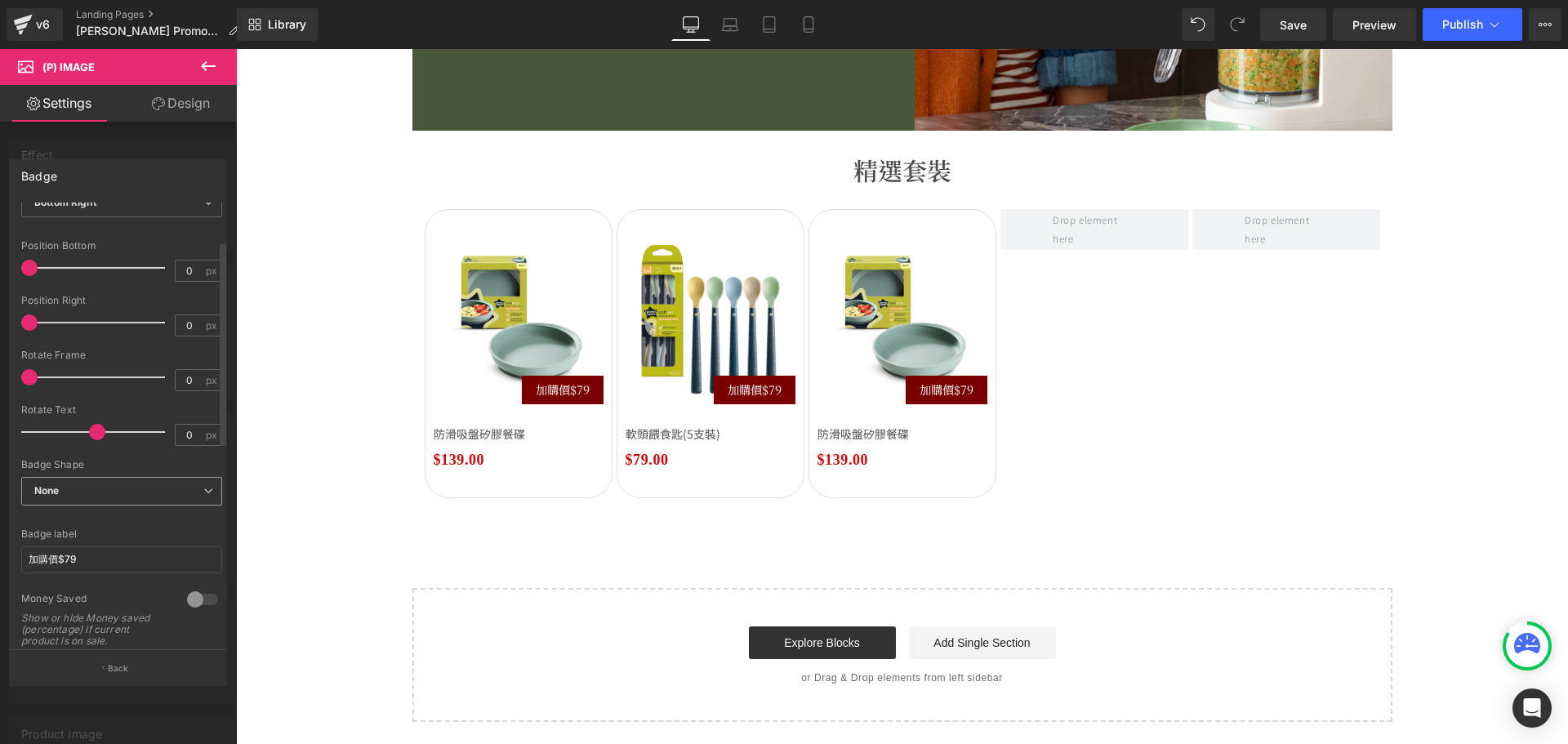
scroll to position [82, 0]
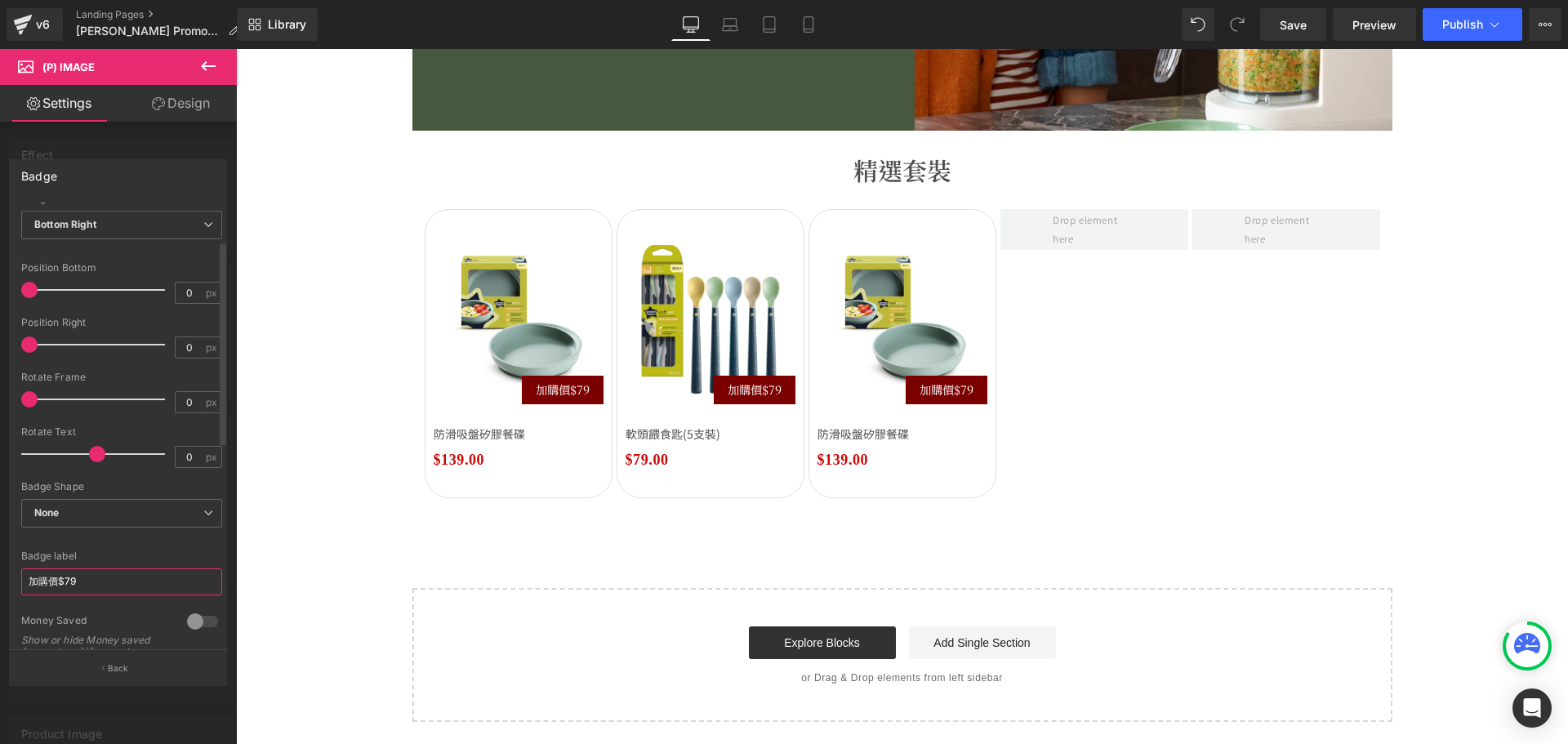
click at [94, 578] on input "加購價$79" at bounding box center [121, 581] width 201 height 27
type input "加購價$39"
click at [126, 540] on div at bounding box center [121, 541] width 201 height 11
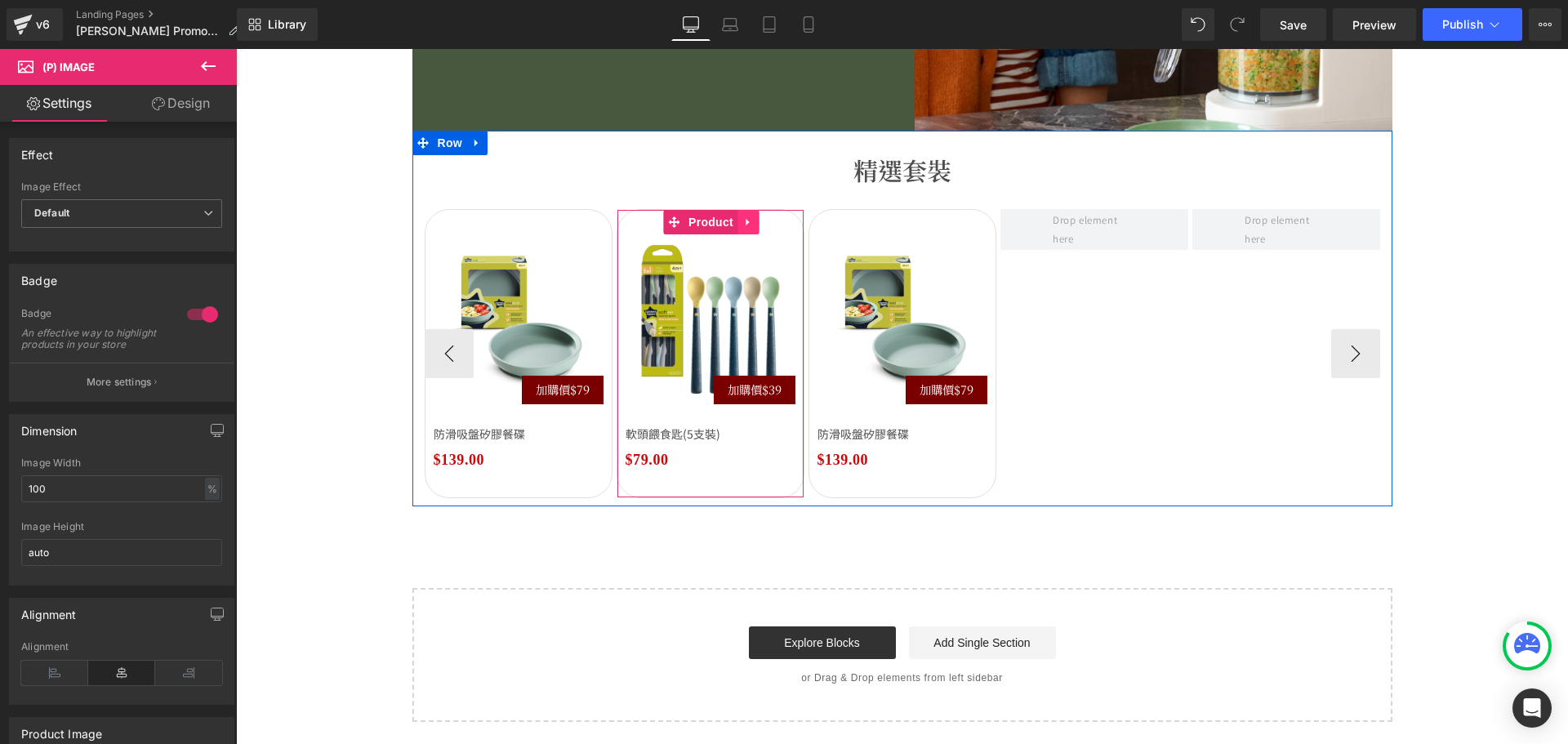
click at [740, 228] on link at bounding box center [747, 222] width 21 height 25
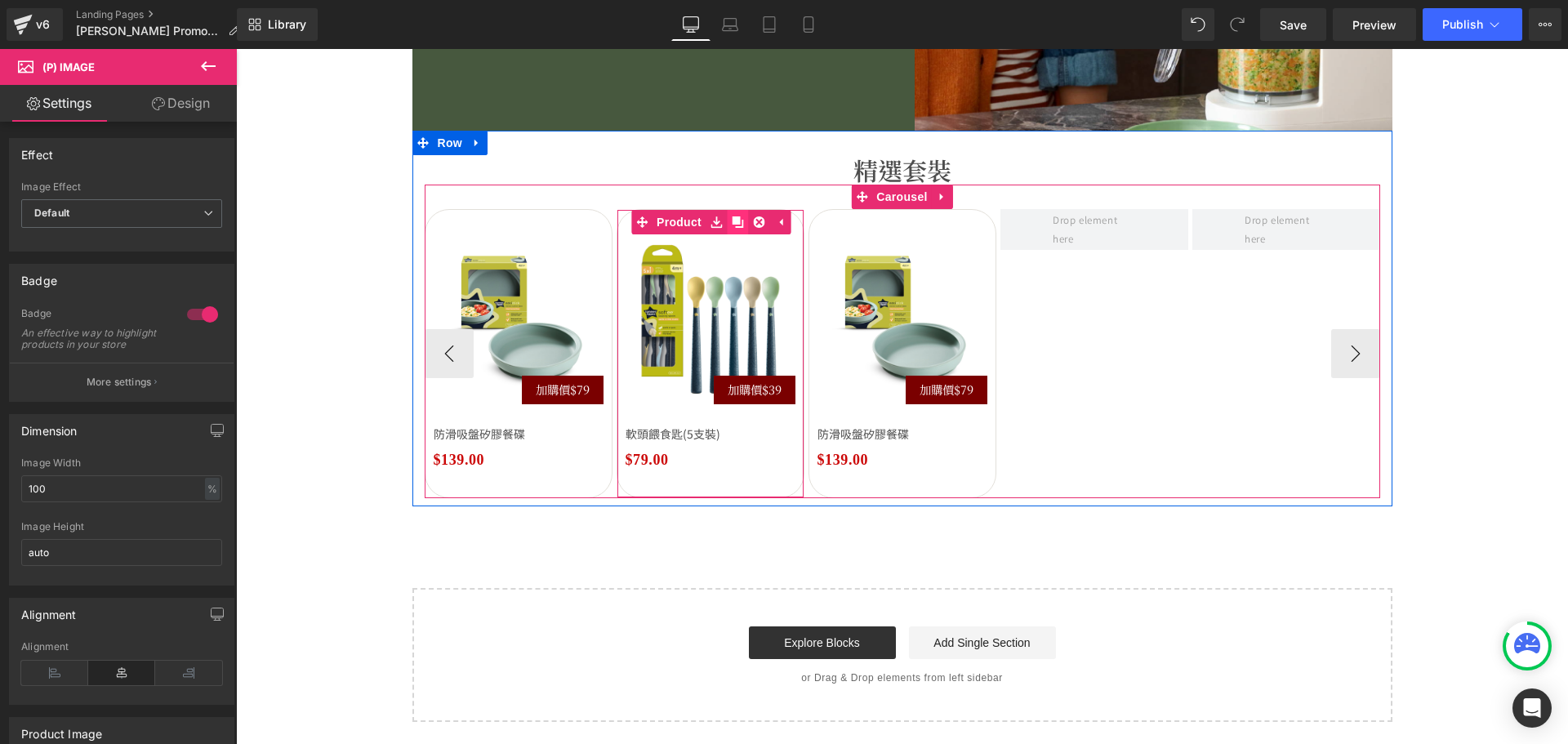
click at [732, 226] on icon at bounding box center [737, 222] width 11 height 11
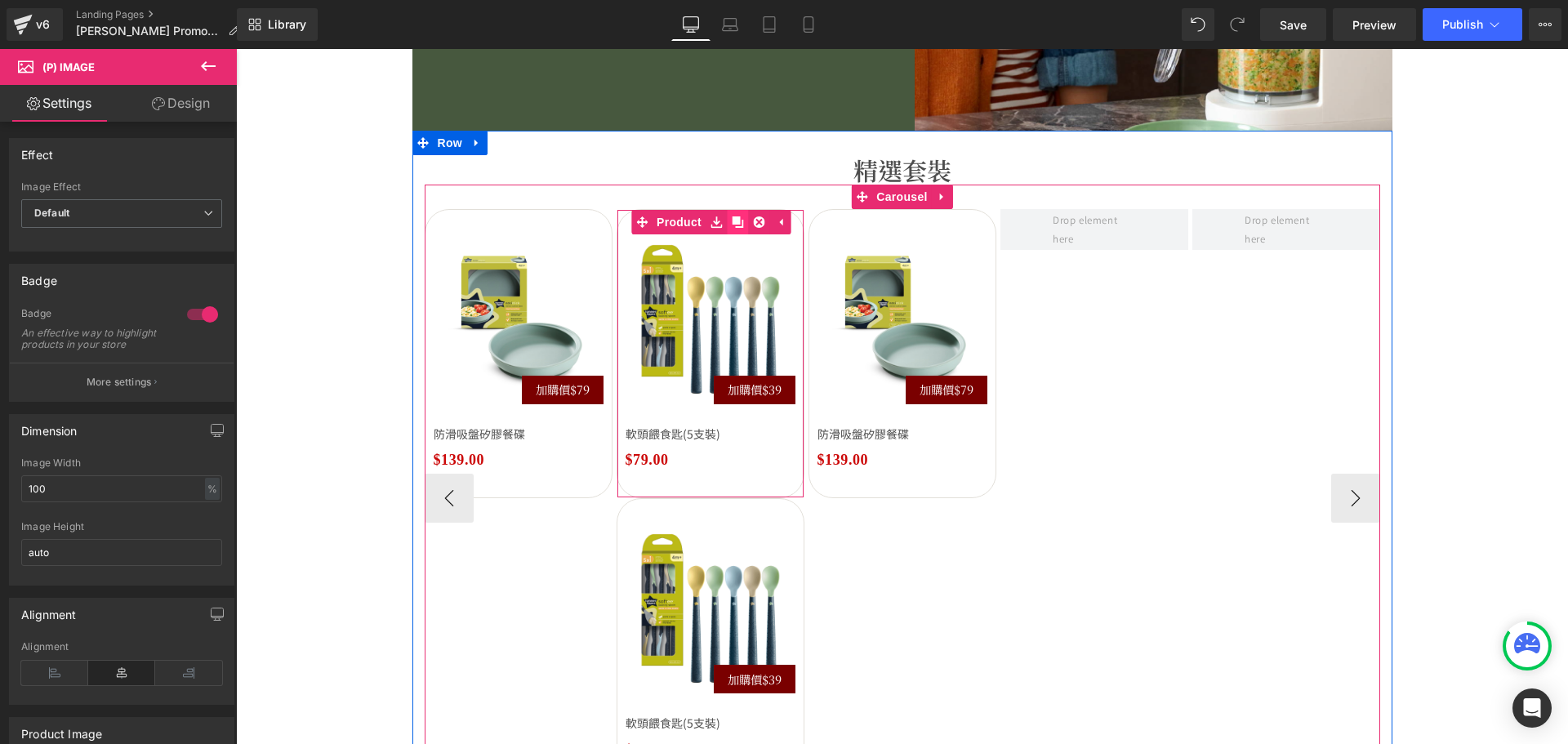
click at [732, 226] on icon at bounding box center [737, 222] width 11 height 11
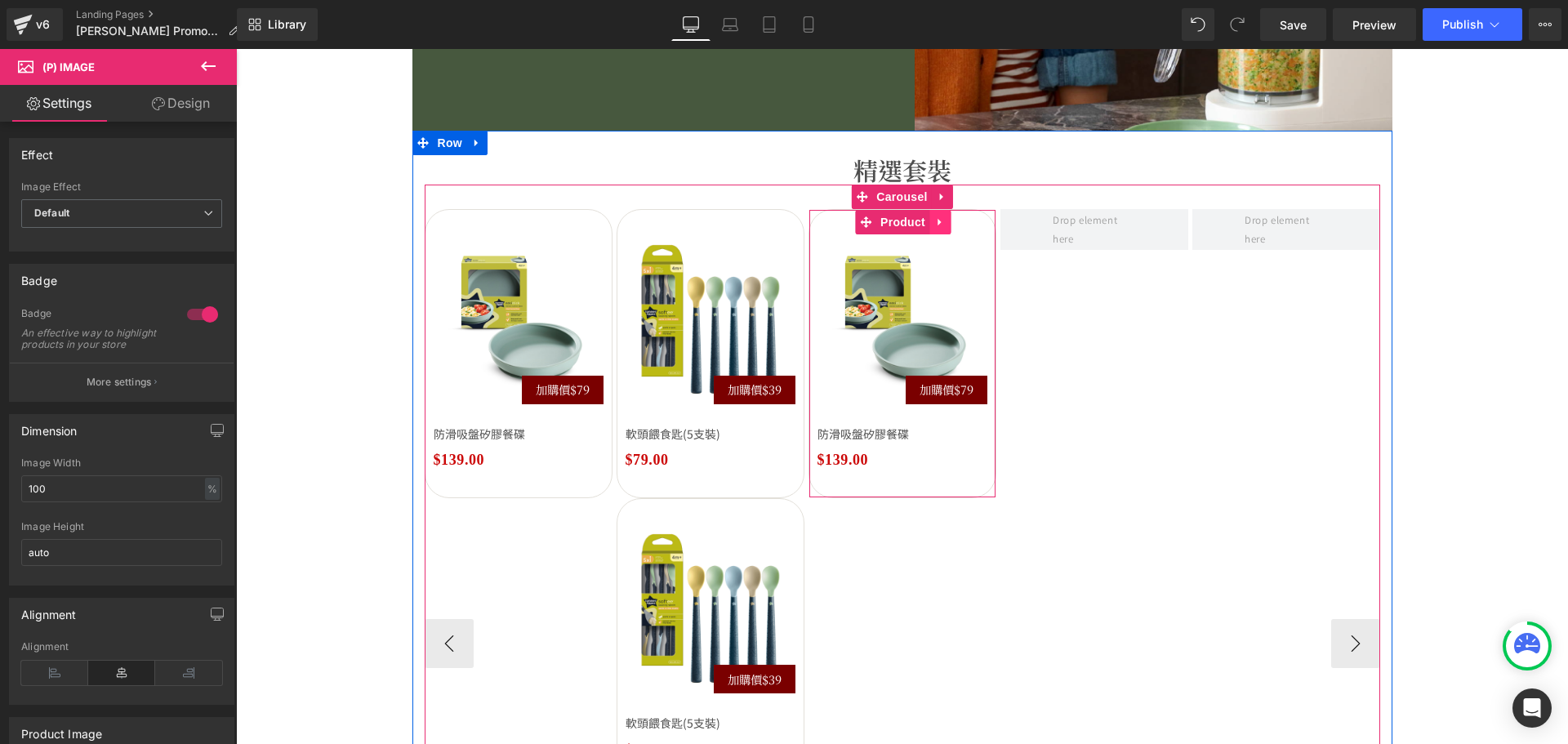
click at [937, 228] on link at bounding box center [939, 222] width 21 height 25
click at [945, 224] on icon at bounding box center [950, 222] width 11 height 12
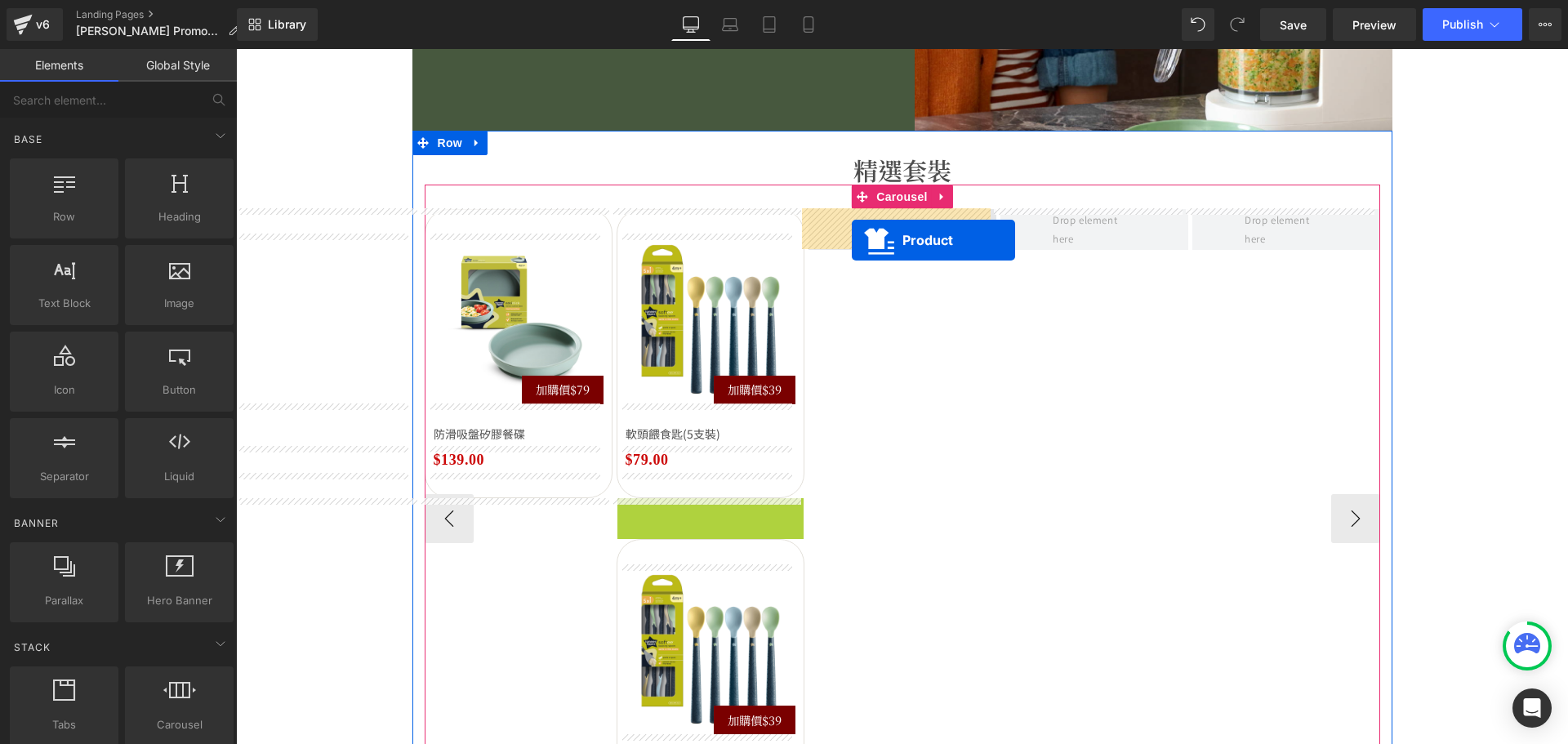
drag, startPoint x: 678, startPoint y: 500, endPoint x: 851, endPoint y: 240, distance: 312.3
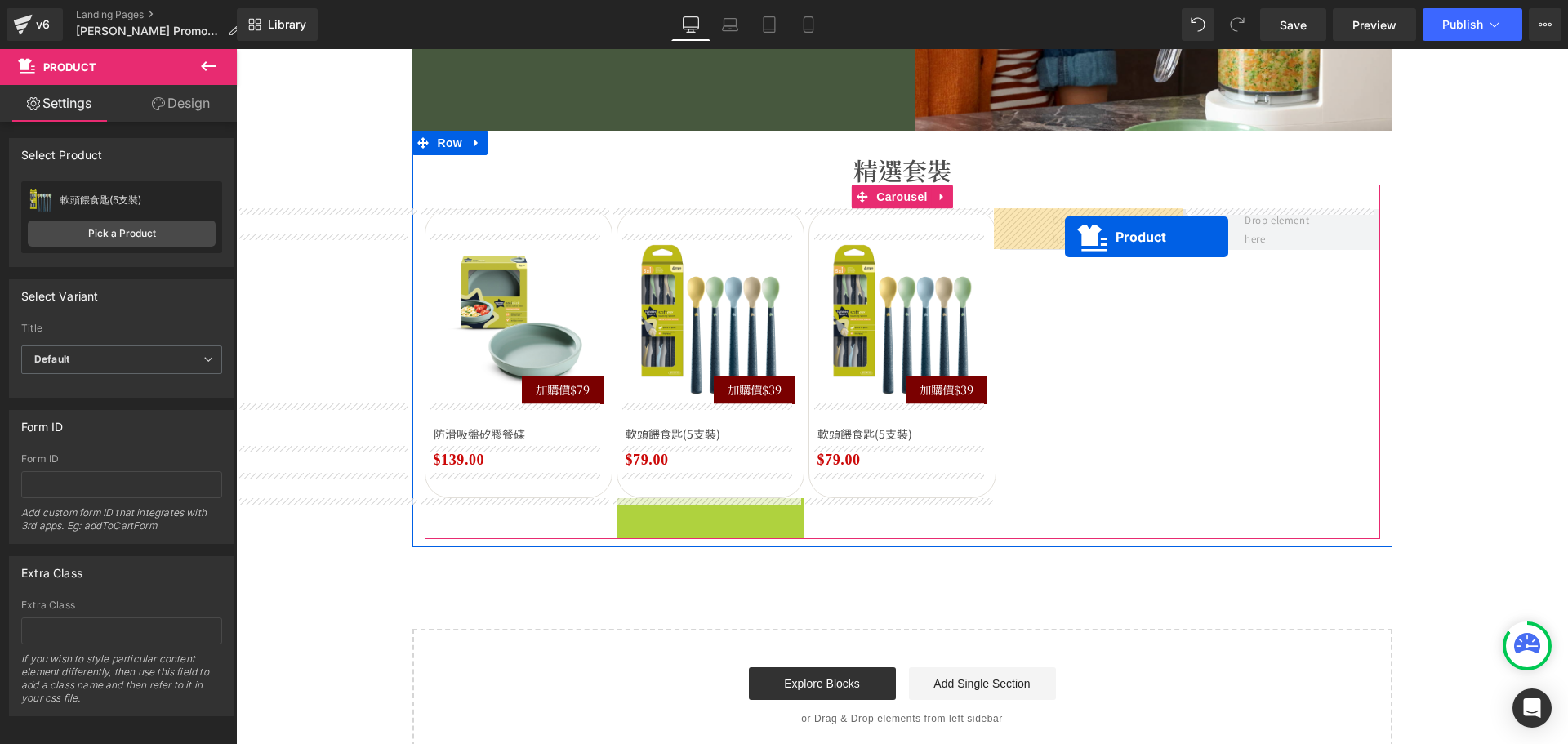
drag, startPoint x: 1042, startPoint y: 304, endPoint x: 1064, endPoint y: 237, distance: 70.5
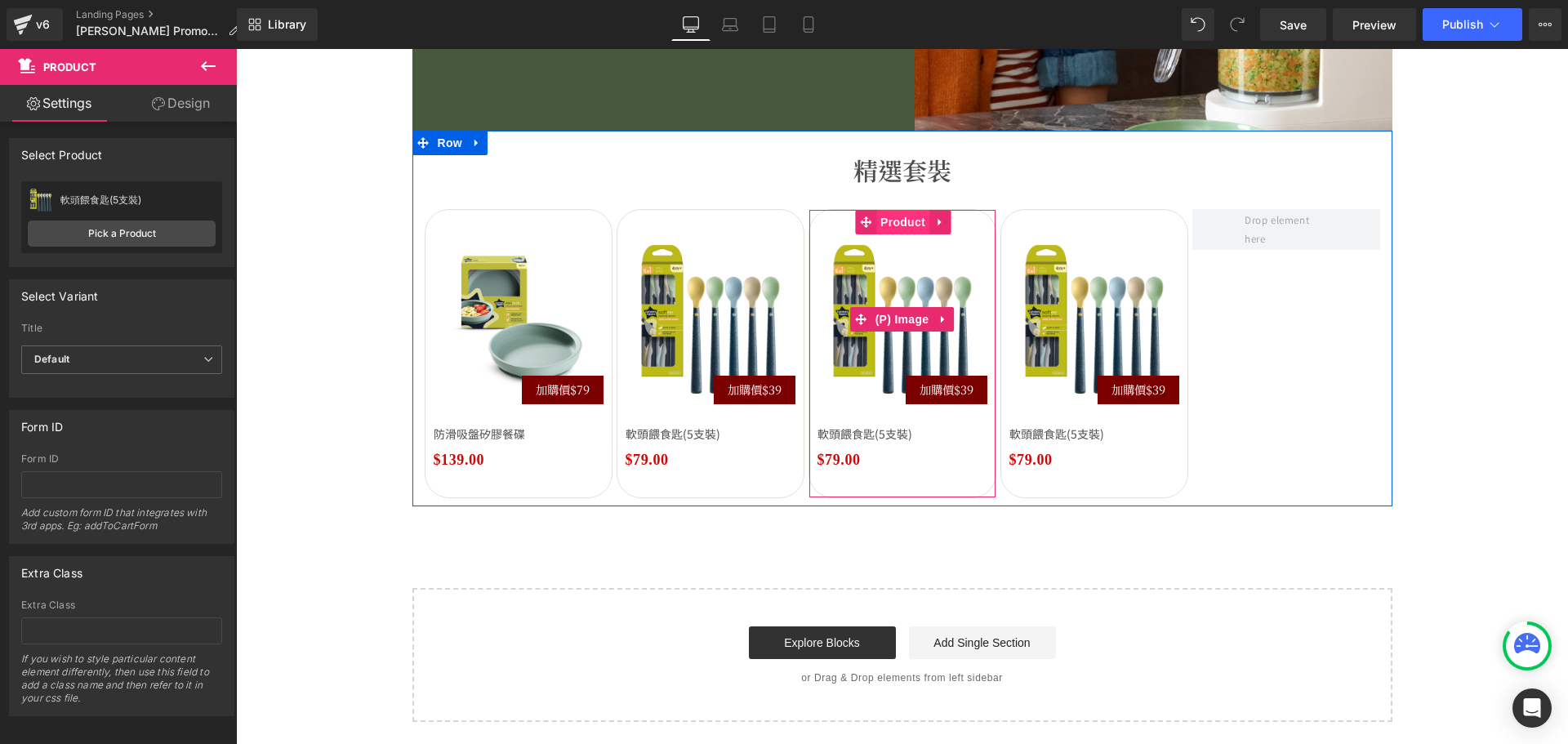
click at [903, 220] on span "Product" at bounding box center [902, 222] width 53 height 25
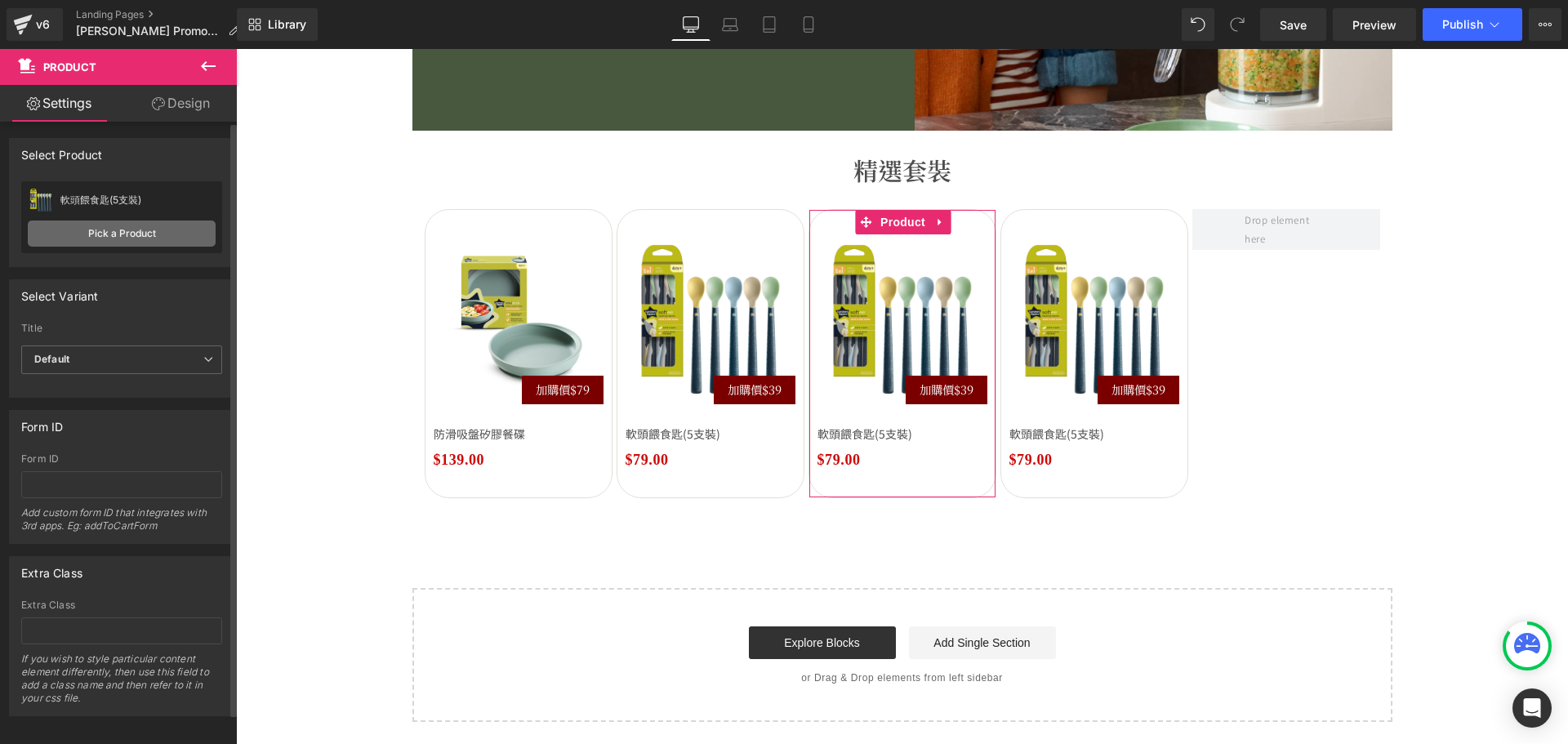
click at [124, 232] on link "Pick a Product" at bounding box center [121, 233] width 188 height 26
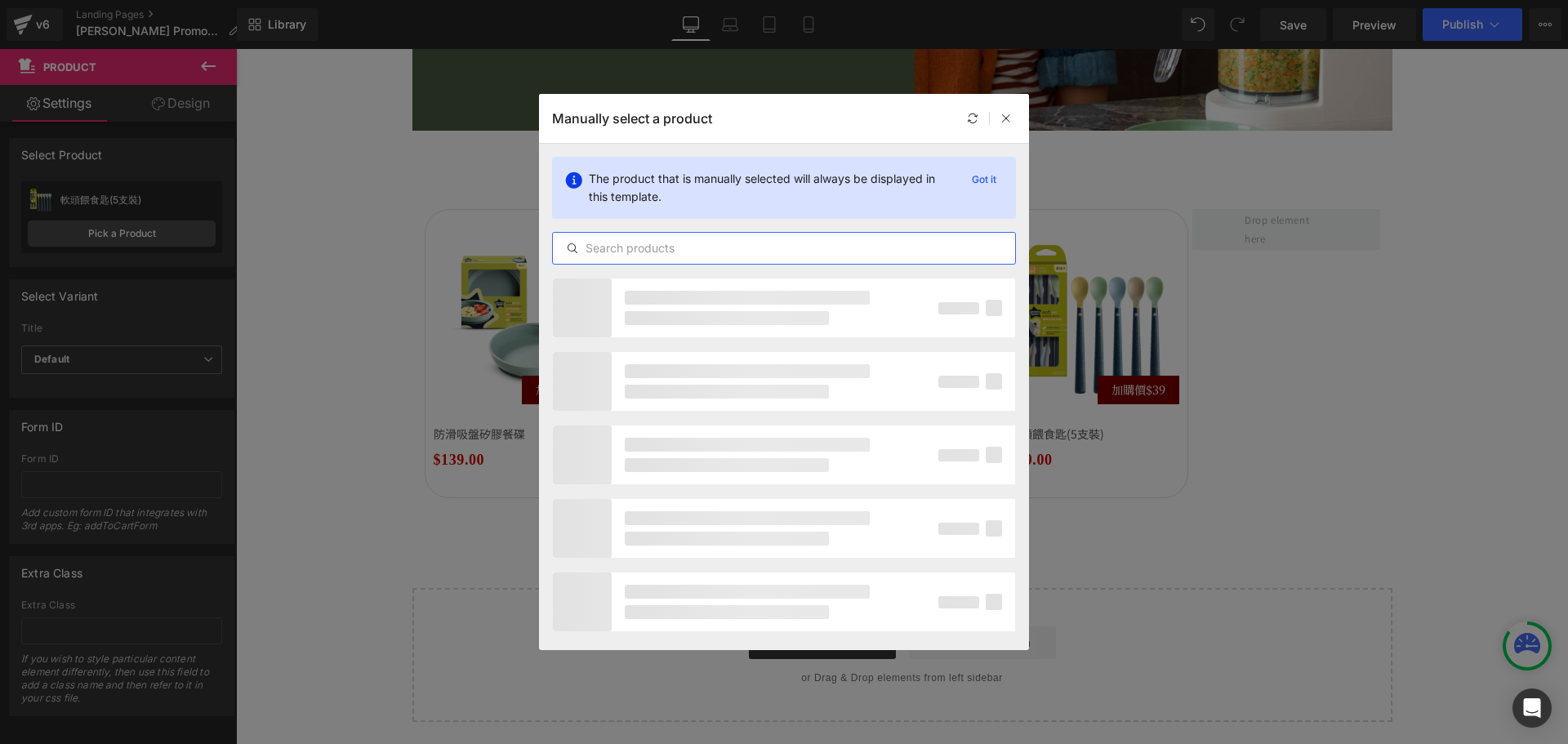
click at [604, 253] on input "text" at bounding box center [784, 248] width 462 height 19
paste input "感溫匙(4支裝)"
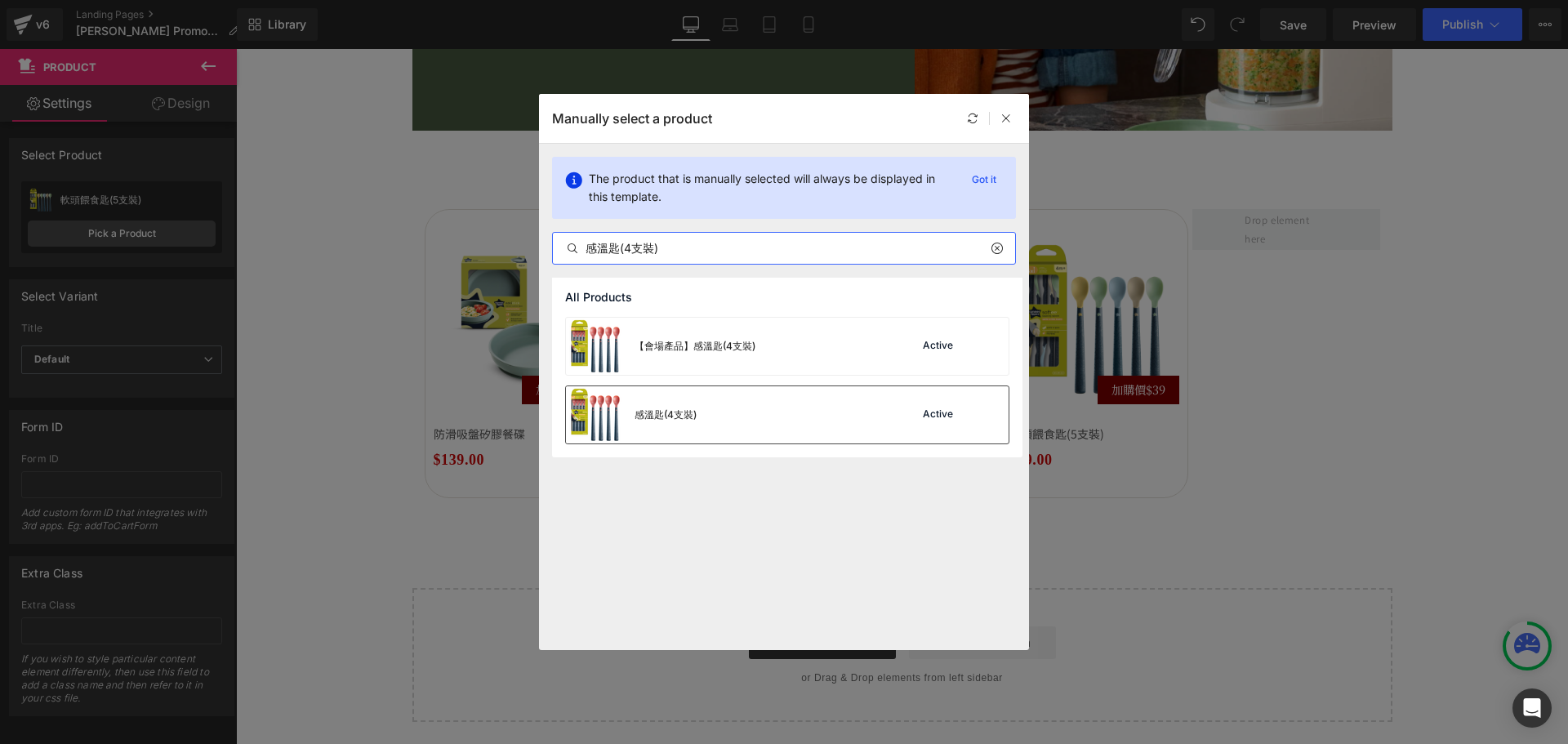
type input "感溫匙(4支裝)"
drag, startPoint x: 759, startPoint y: 419, endPoint x: 524, endPoint y: 369, distance: 240.3
click at [759, 419] on div "感溫匙(4支裝) Active" at bounding box center [787, 415] width 443 height 57
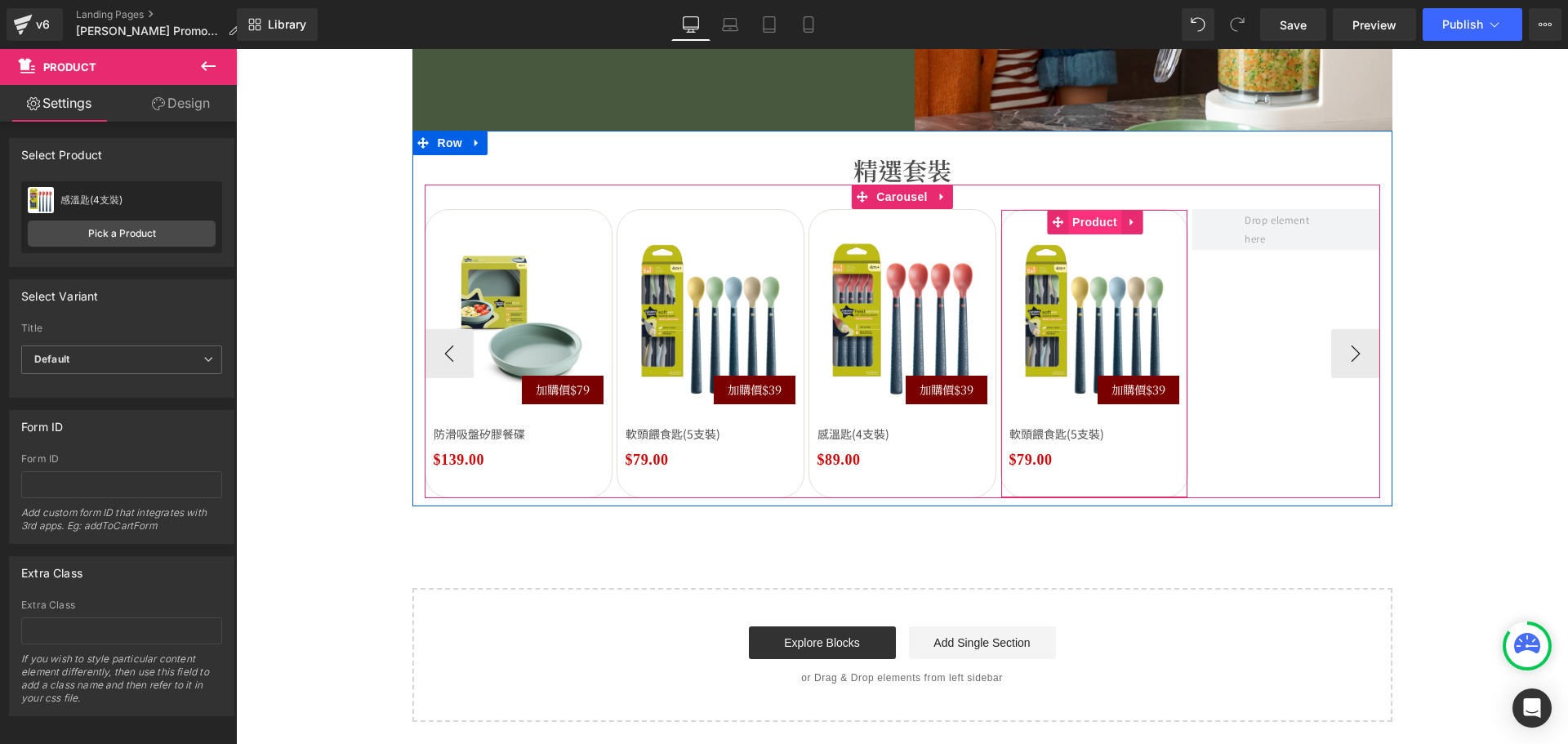
click at [1101, 226] on span "Product" at bounding box center [1094, 222] width 53 height 25
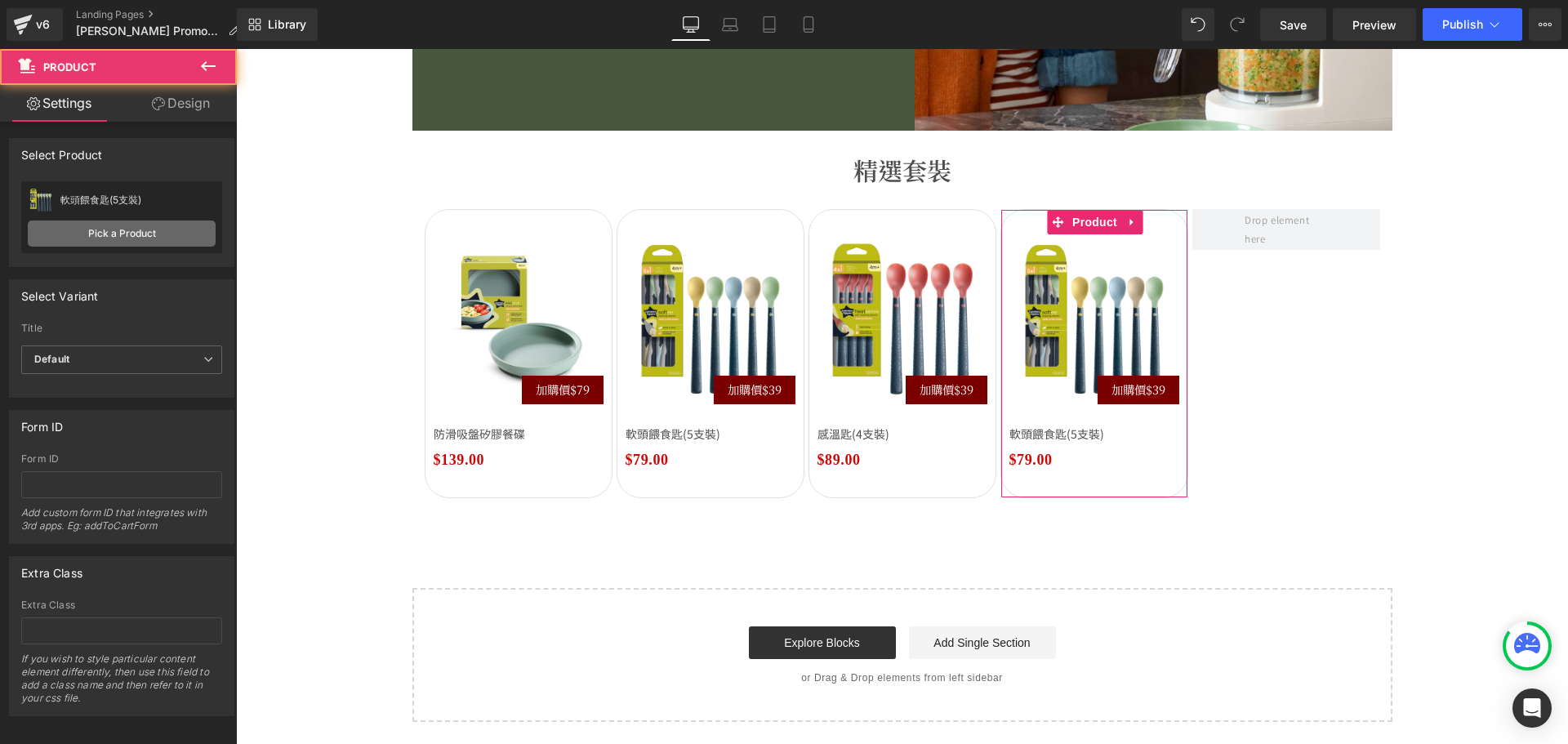
click at [101, 241] on link "Pick a Product" at bounding box center [121, 233] width 188 height 26
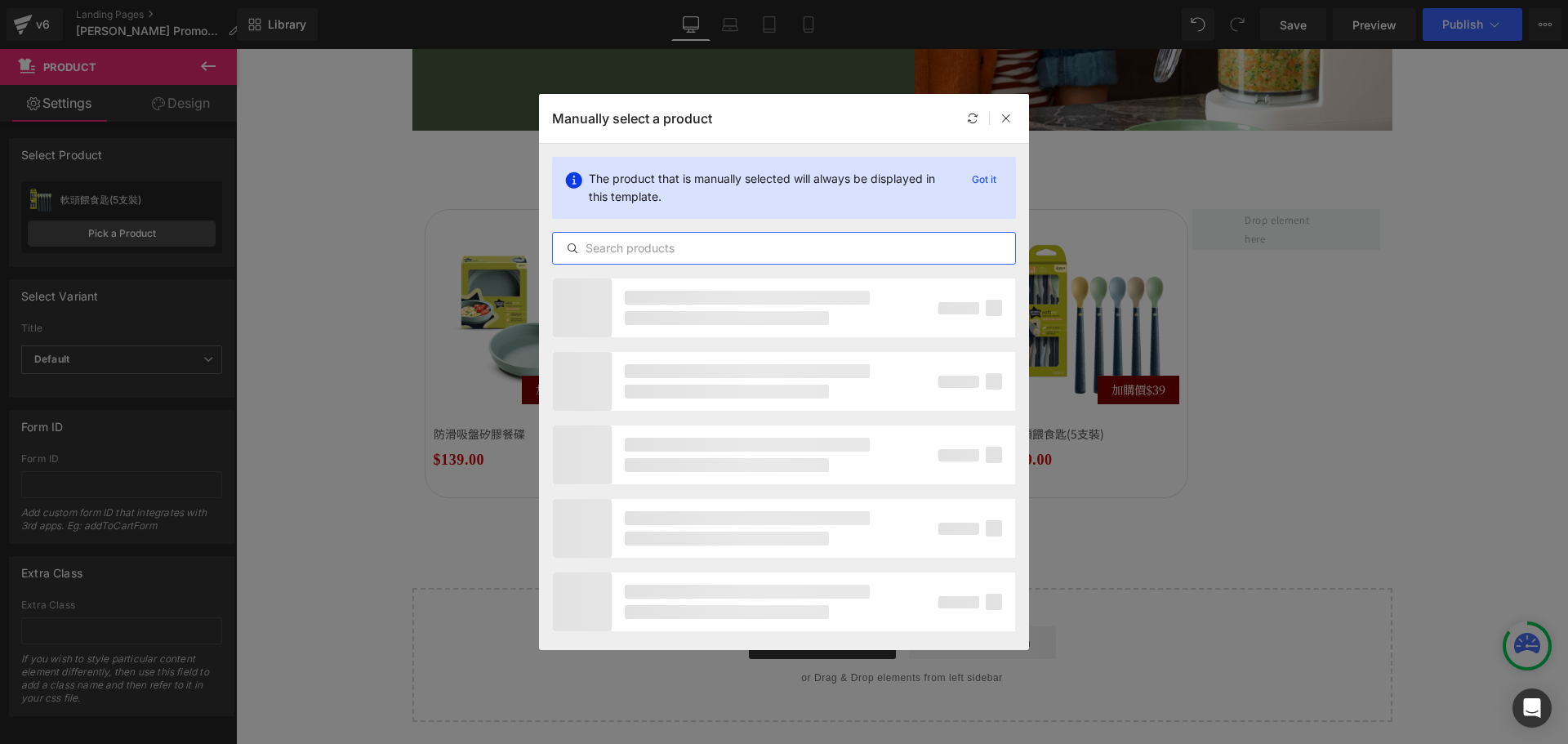
click at [624, 254] on input "text" at bounding box center [784, 248] width 462 height 19
paste input "餵食匙(5支裝)"
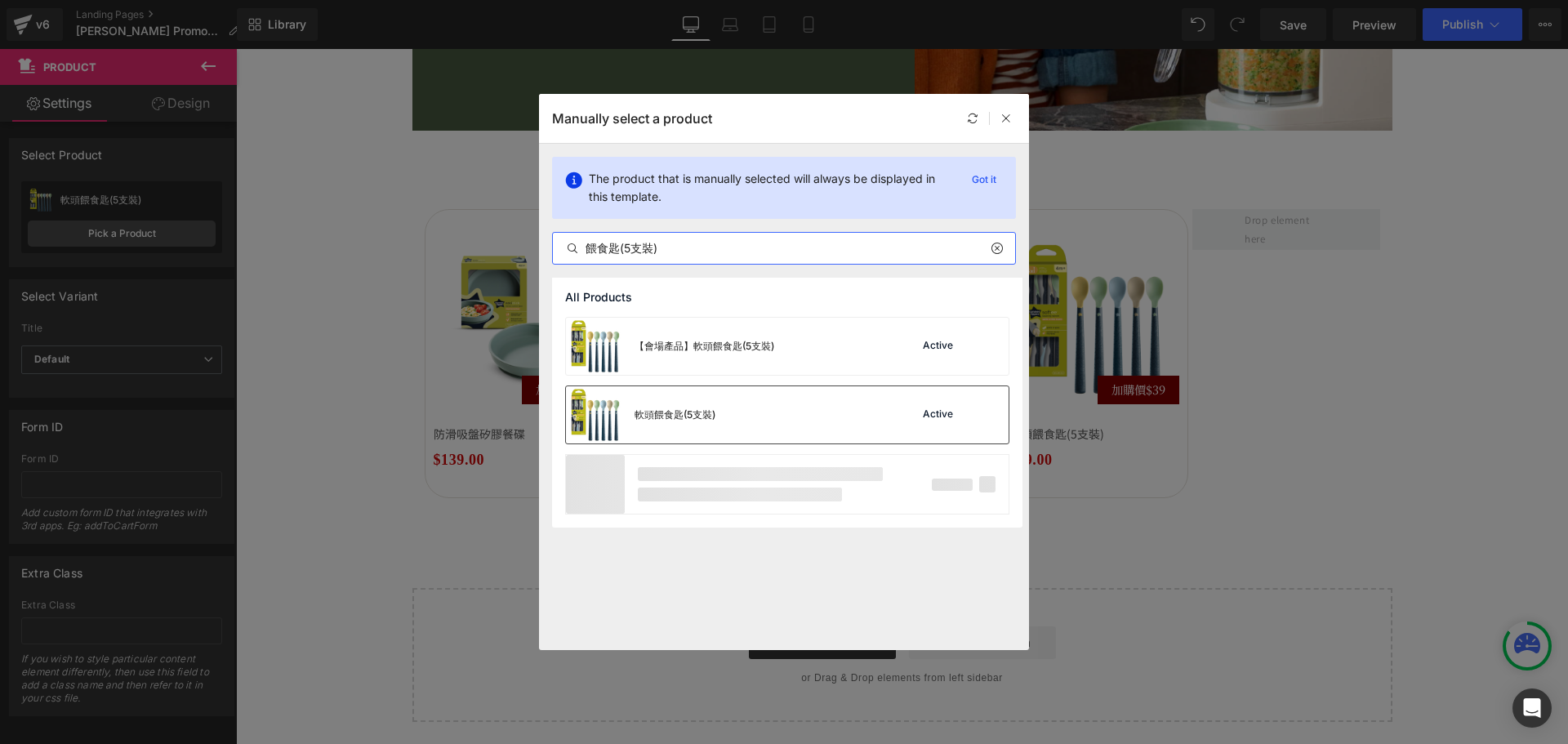
type input "餵食匙(5支裝)"
click at [757, 425] on div "軟頭餵食匙(5支裝) Active" at bounding box center [787, 415] width 443 height 57
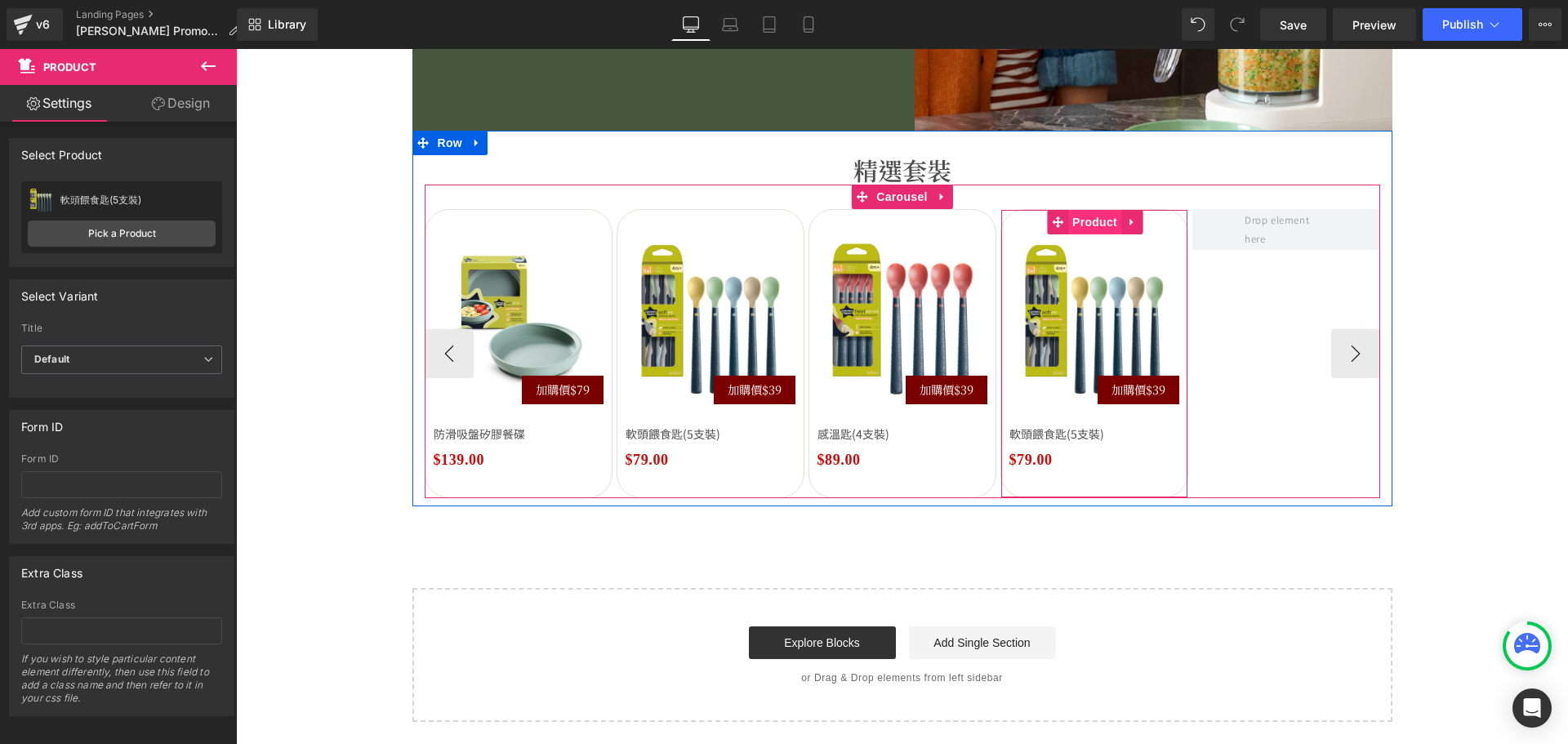
click at [1096, 220] on span "Product" at bounding box center [1094, 222] width 53 height 25
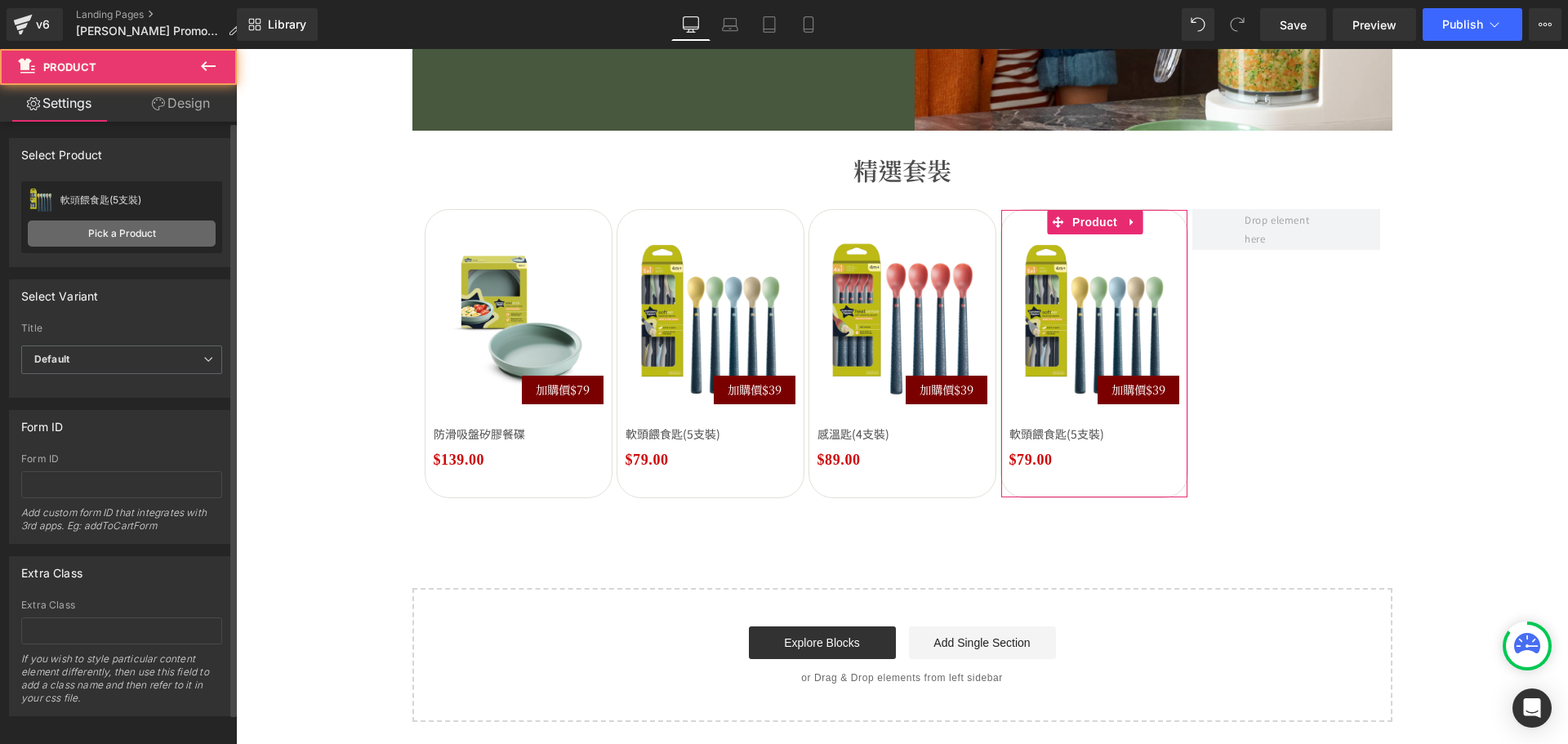
click at [121, 228] on link "Pick a Product" at bounding box center [121, 233] width 188 height 26
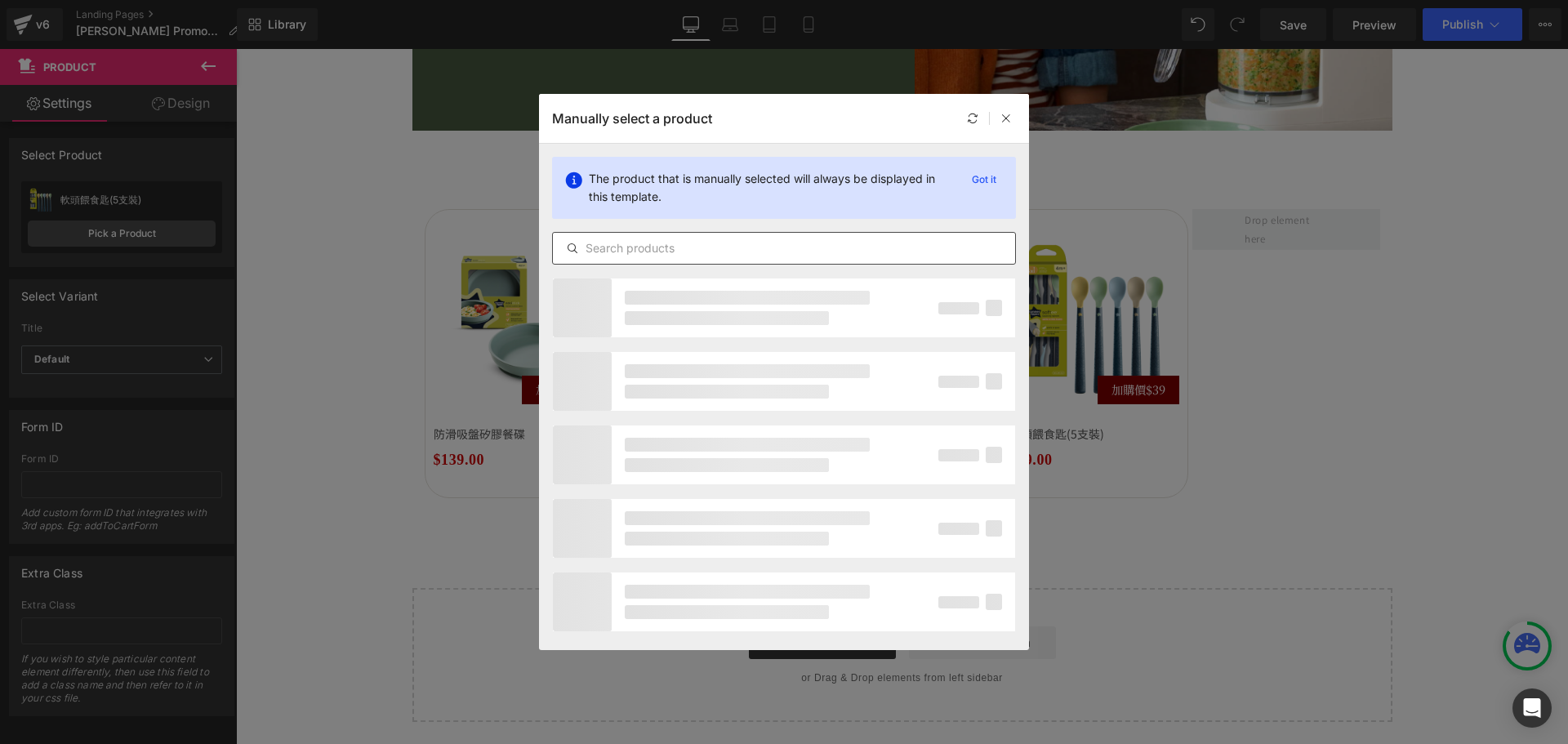
click at [670, 240] on input "text" at bounding box center [784, 248] width 462 height 19
paste input "軟頭餵食匙(5支裝)"
type input "軟頭餵食匙(5支裝)"
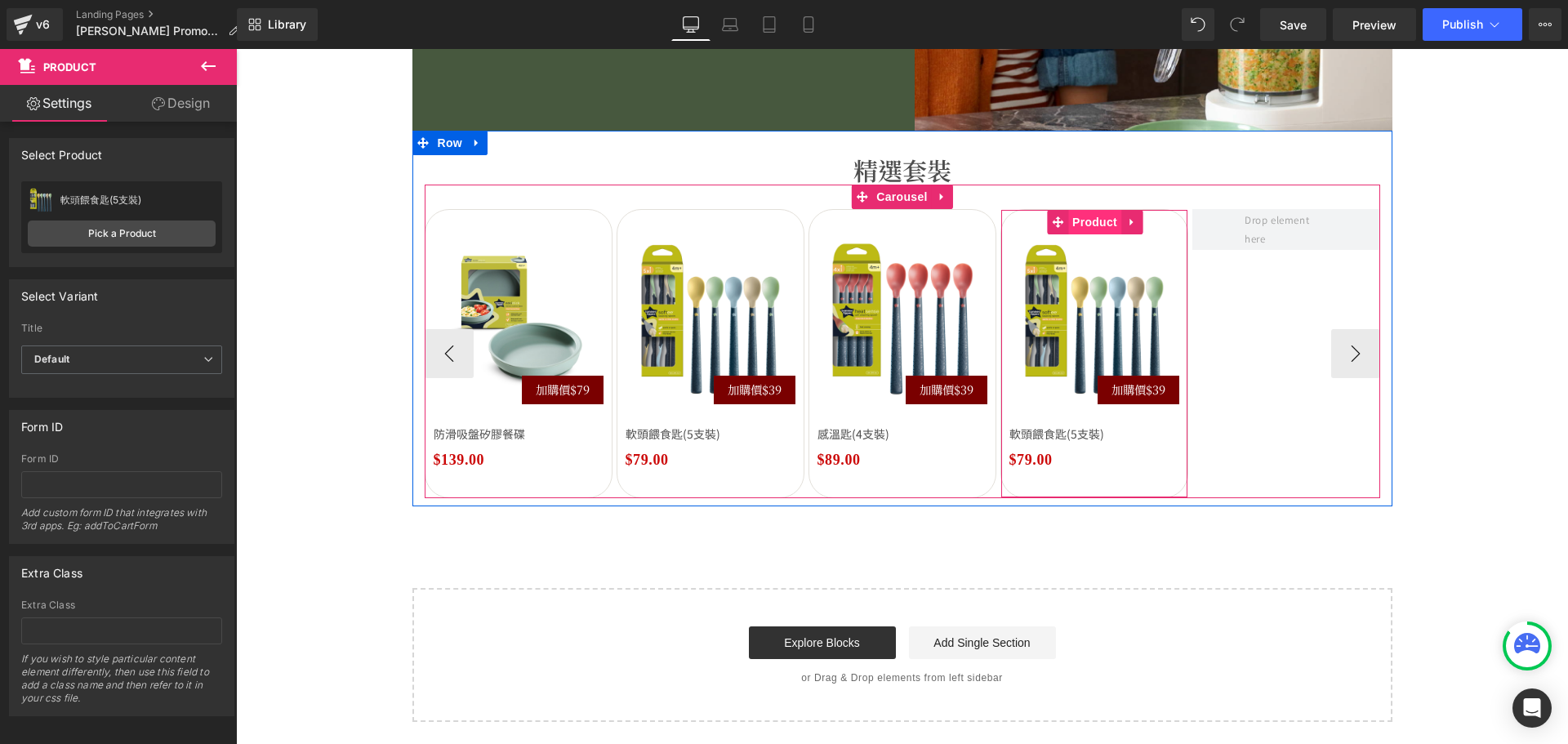
click at [1091, 223] on span "Product" at bounding box center [1094, 222] width 53 height 25
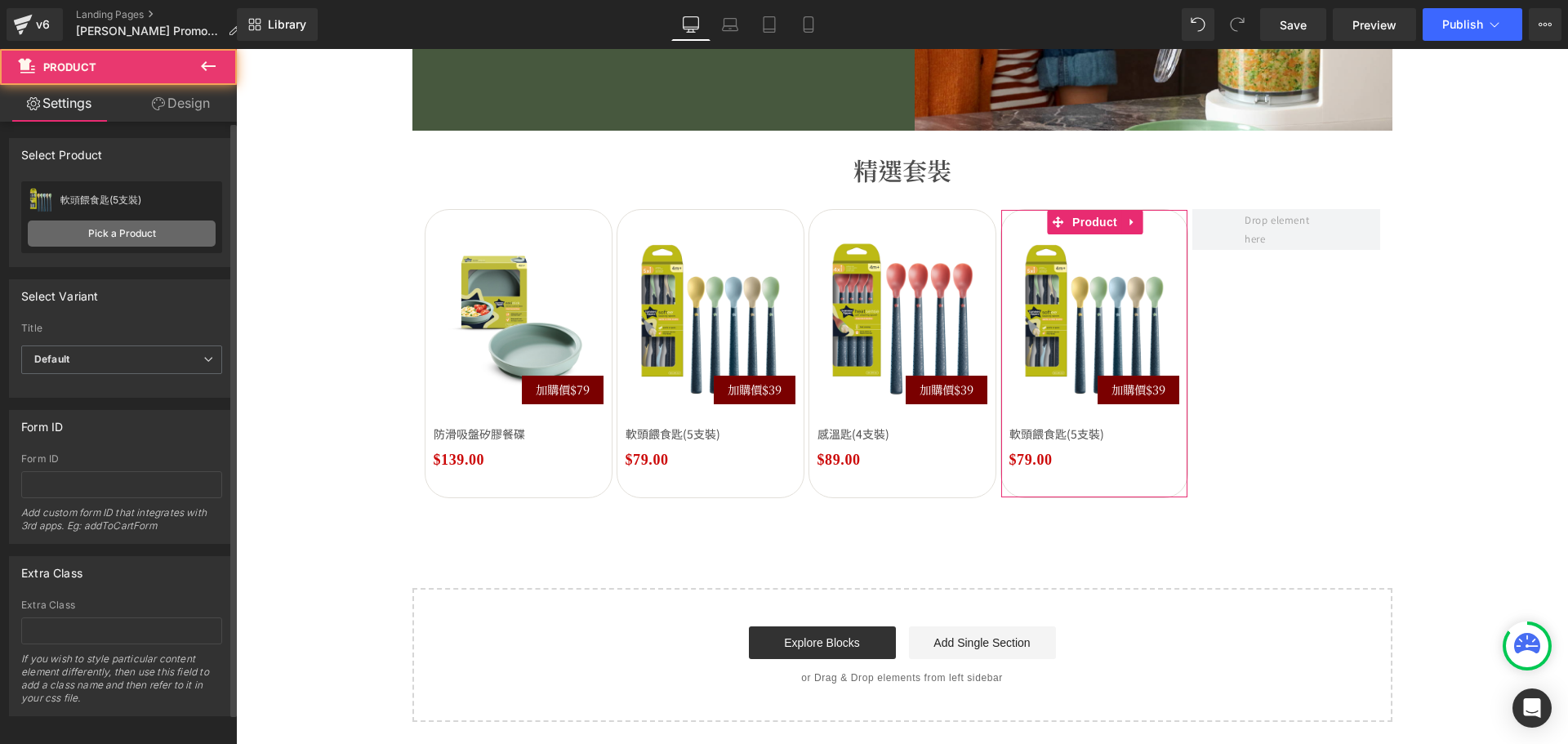
click at [88, 231] on link "Pick a Product" at bounding box center [121, 233] width 188 height 26
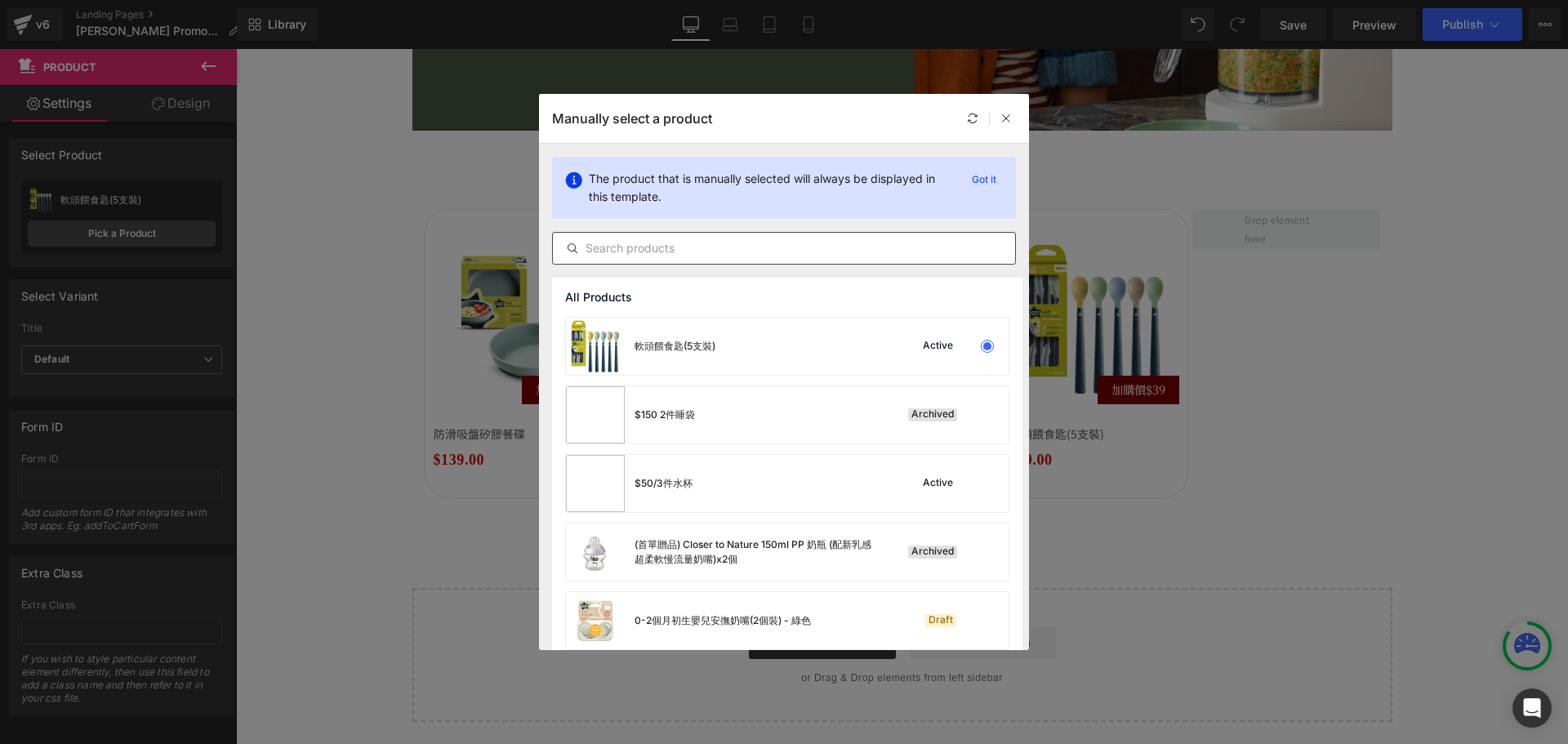
click at [836, 249] on input "text" at bounding box center [784, 248] width 462 height 19
paste input "餵食匙(5支裝)"
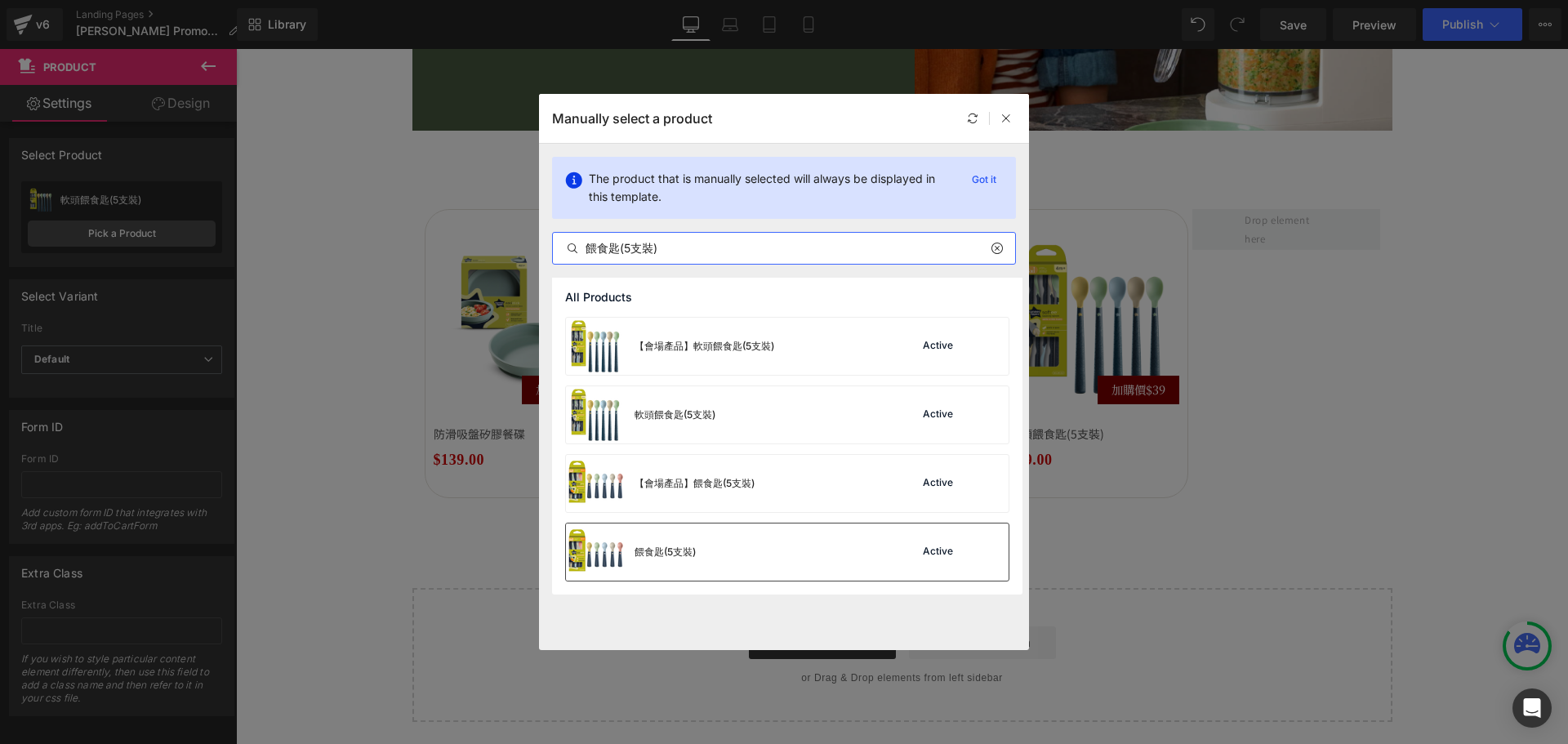
type input "餵食匙(5支裝)"
drag, startPoint x: 817, startPoint y: 544, endPoint x: 939, endPoint y: 216, distance: 350.0
click at [817, 544] on div "餵食匙(5支裝) Active" at bounding box center [787, 551] width 443 height 57
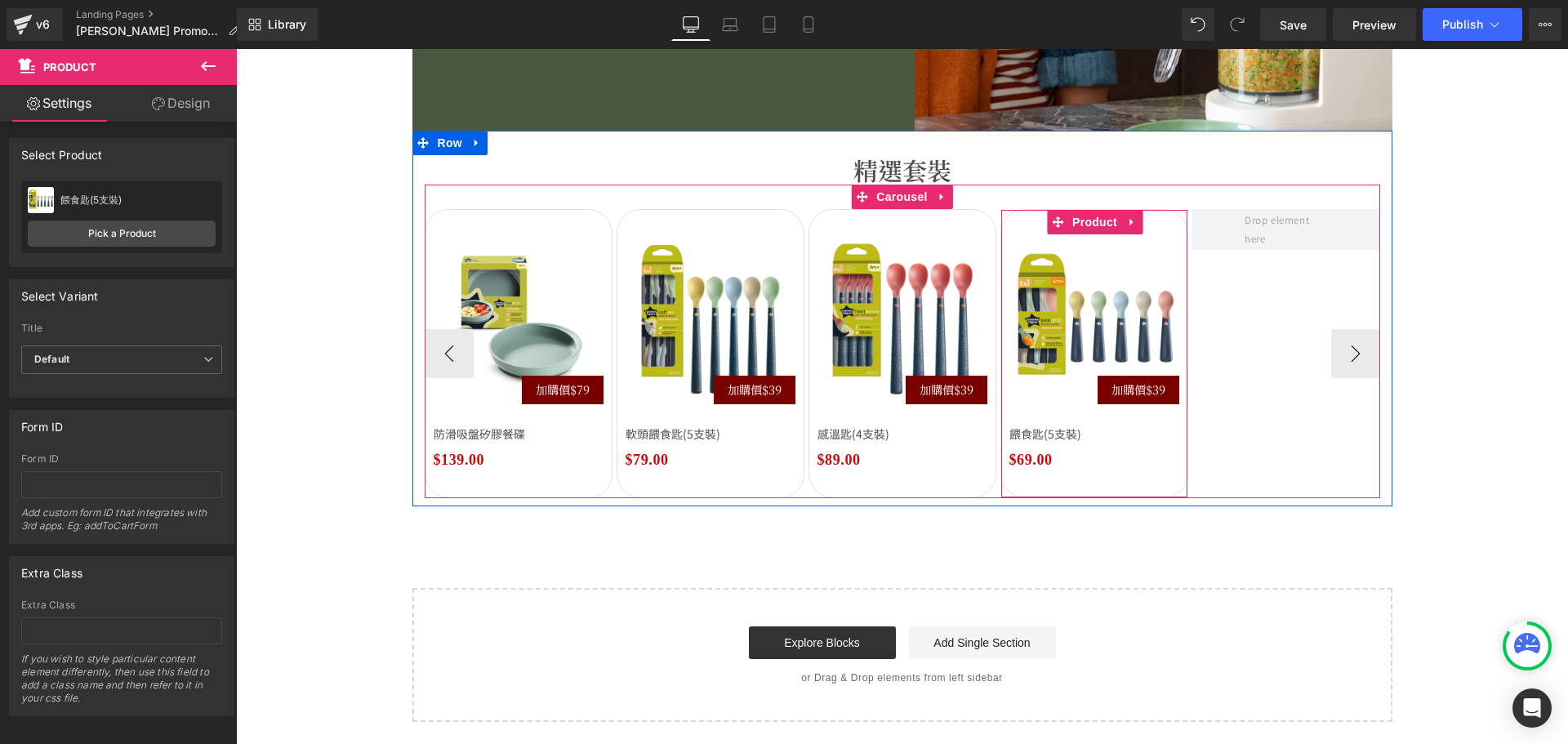
click at [1121, 221] on link at bounding box center [1131, 222] width 21 height 25
click at [1115, 226] on icon at bounding box center [1121, 222] width 11 height 11
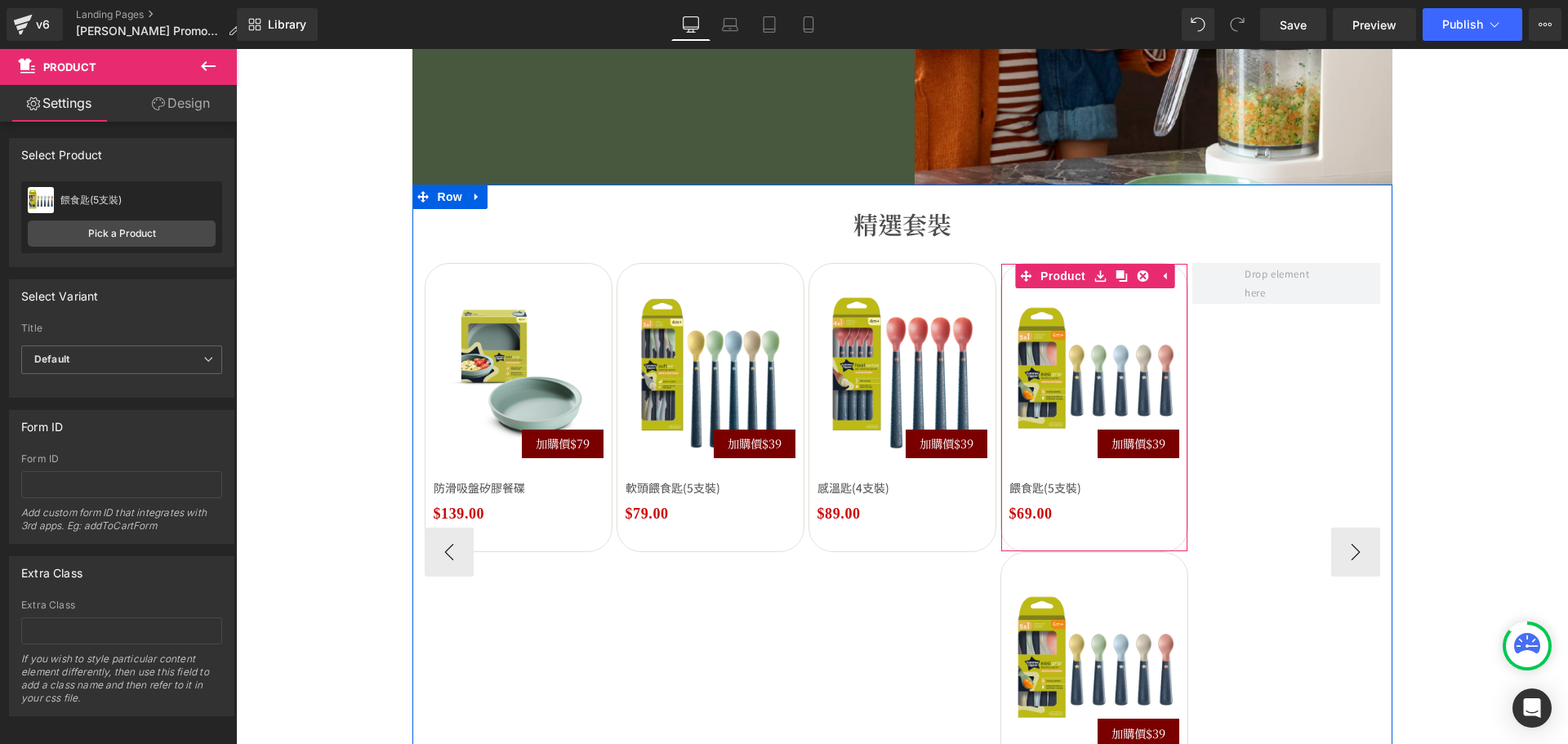
scroll to position [2258, 0]
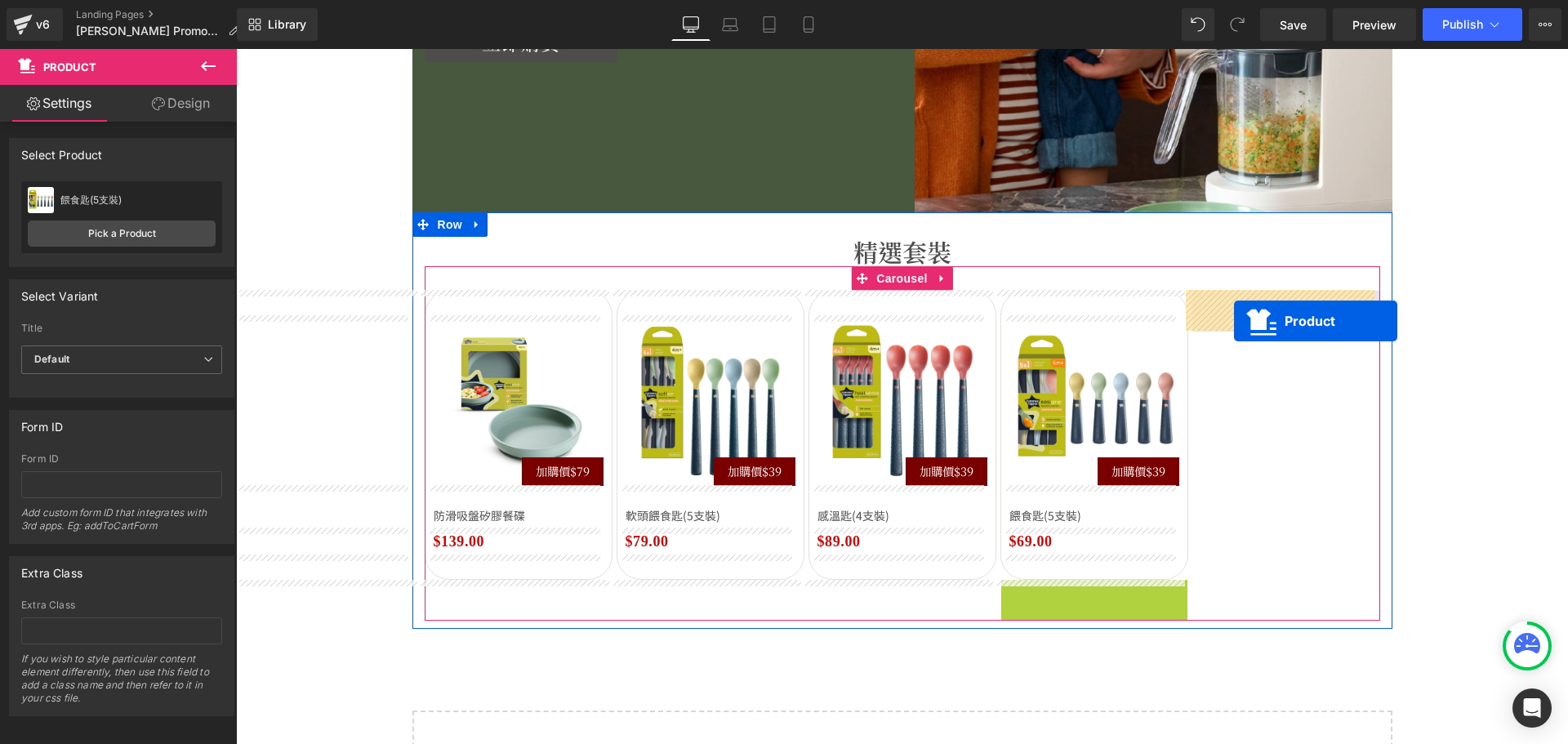
drag, startPoint x: 1053, startPoint y: 595, endPoint x: 1233, endPoint y: 320, distance: 328.7
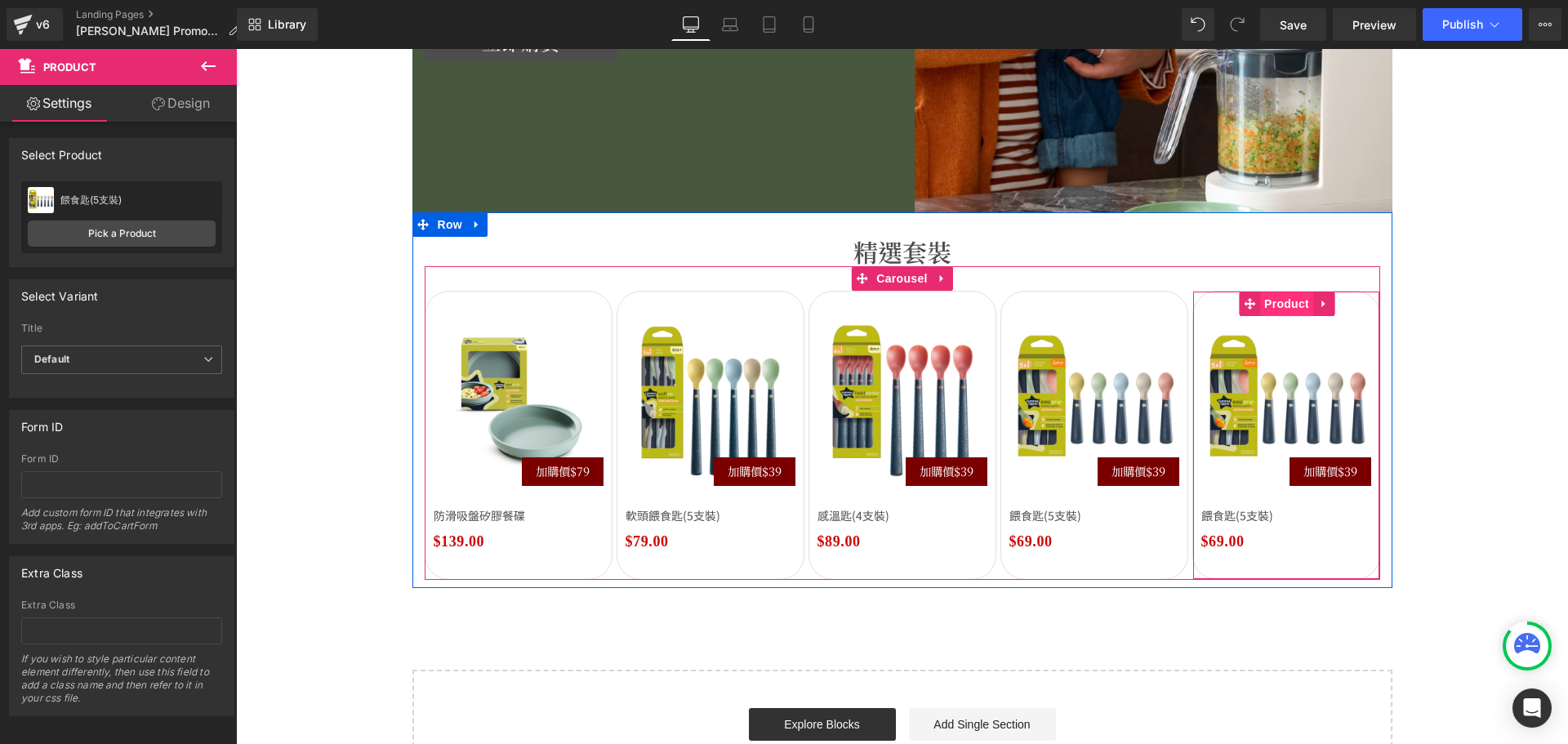
click at [1283, 306] on span "Product" at bounding box center [1286, 304] width 53 height 25
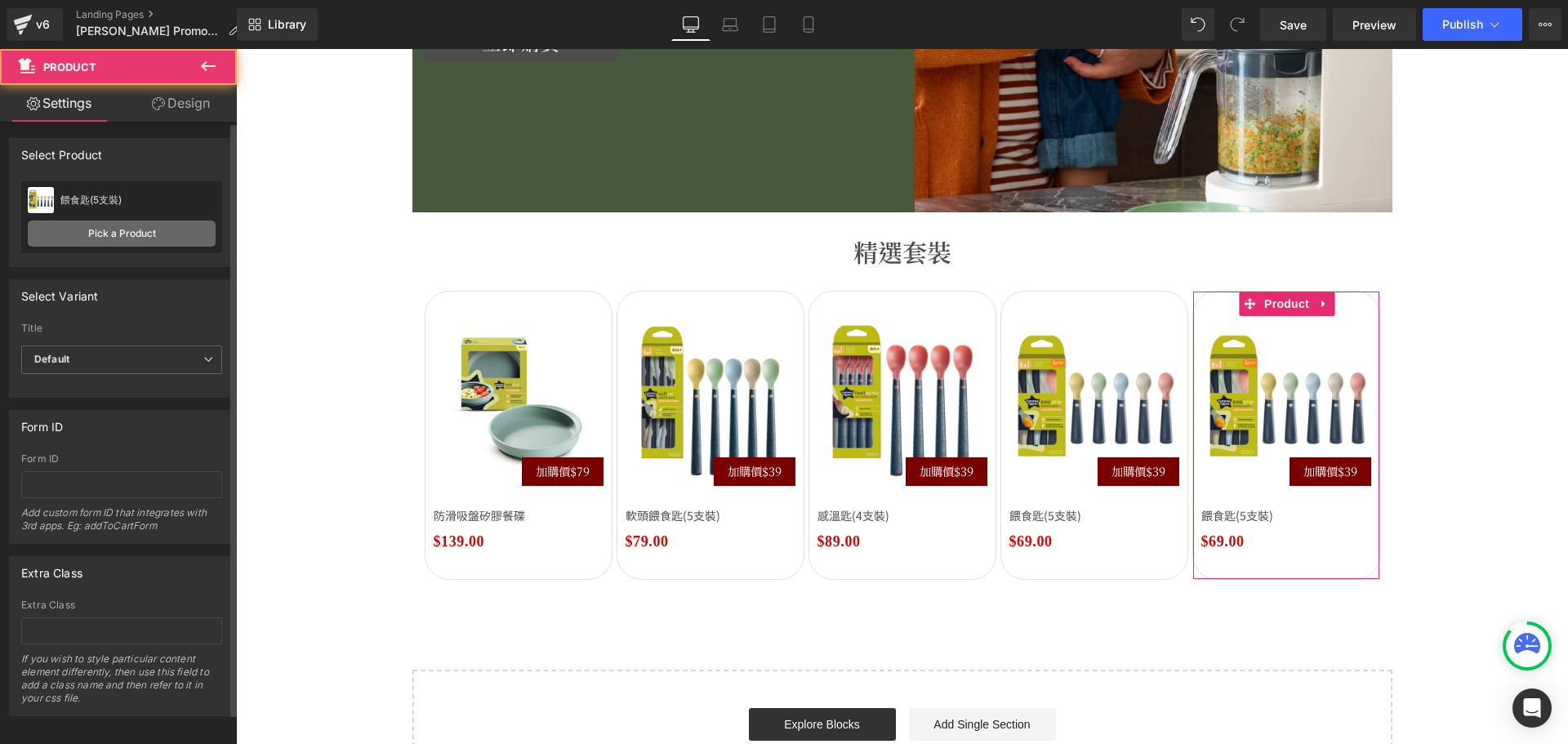
click at [156, 222] on link "Pick a Product" at bounding box center [121, 233] width 188 height 26
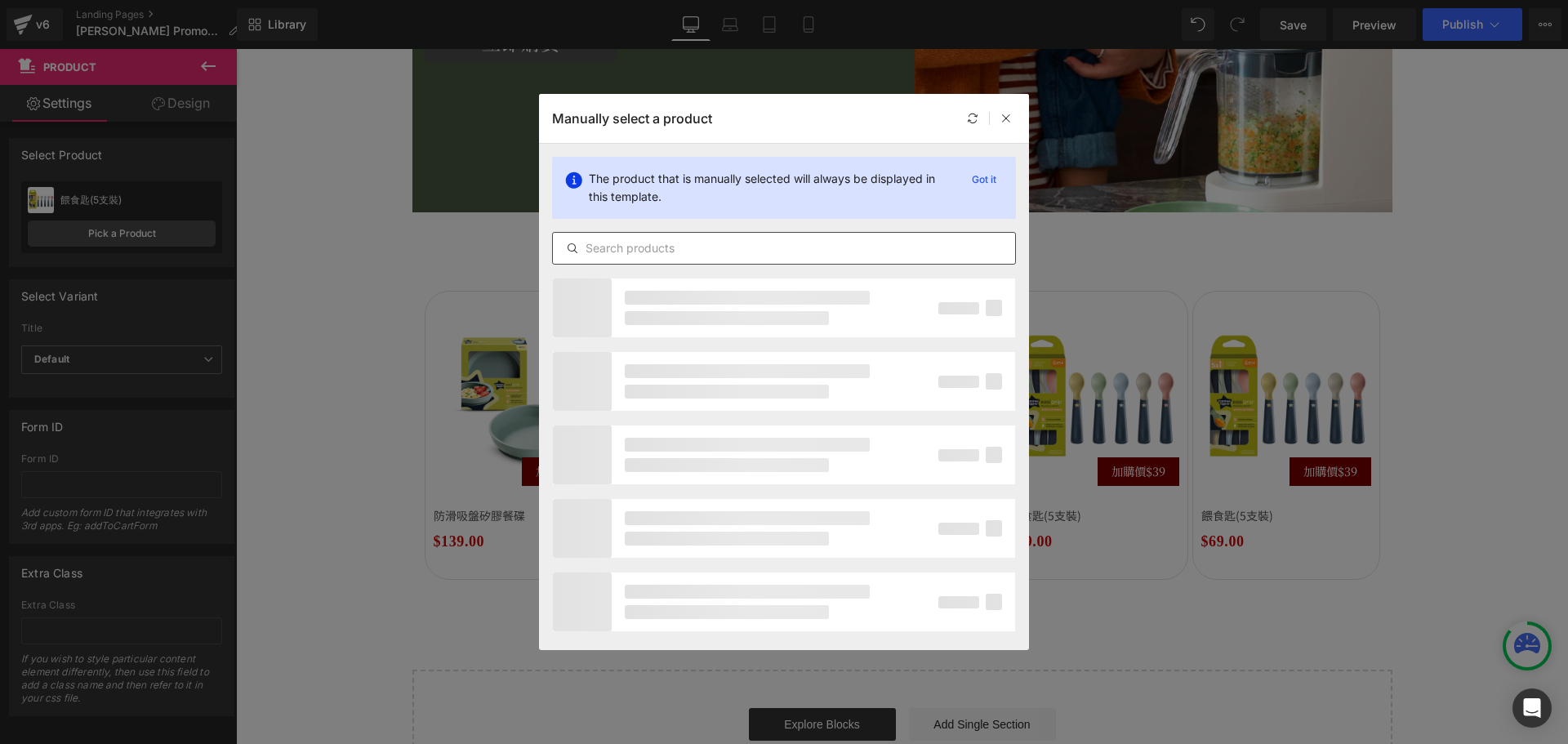
drag, startPoint x: 660, startPoint y: 233, endPoint x: 669, endPoint y: 248, distance: 17.5
click at [662, 235] on div at bounding box center [784, 247] width 464 height 33
click at [669, 252] on input "text" at bounding box center [784, 248] width 462 height 19
paste input "易舀學習碗連蓋連匙"
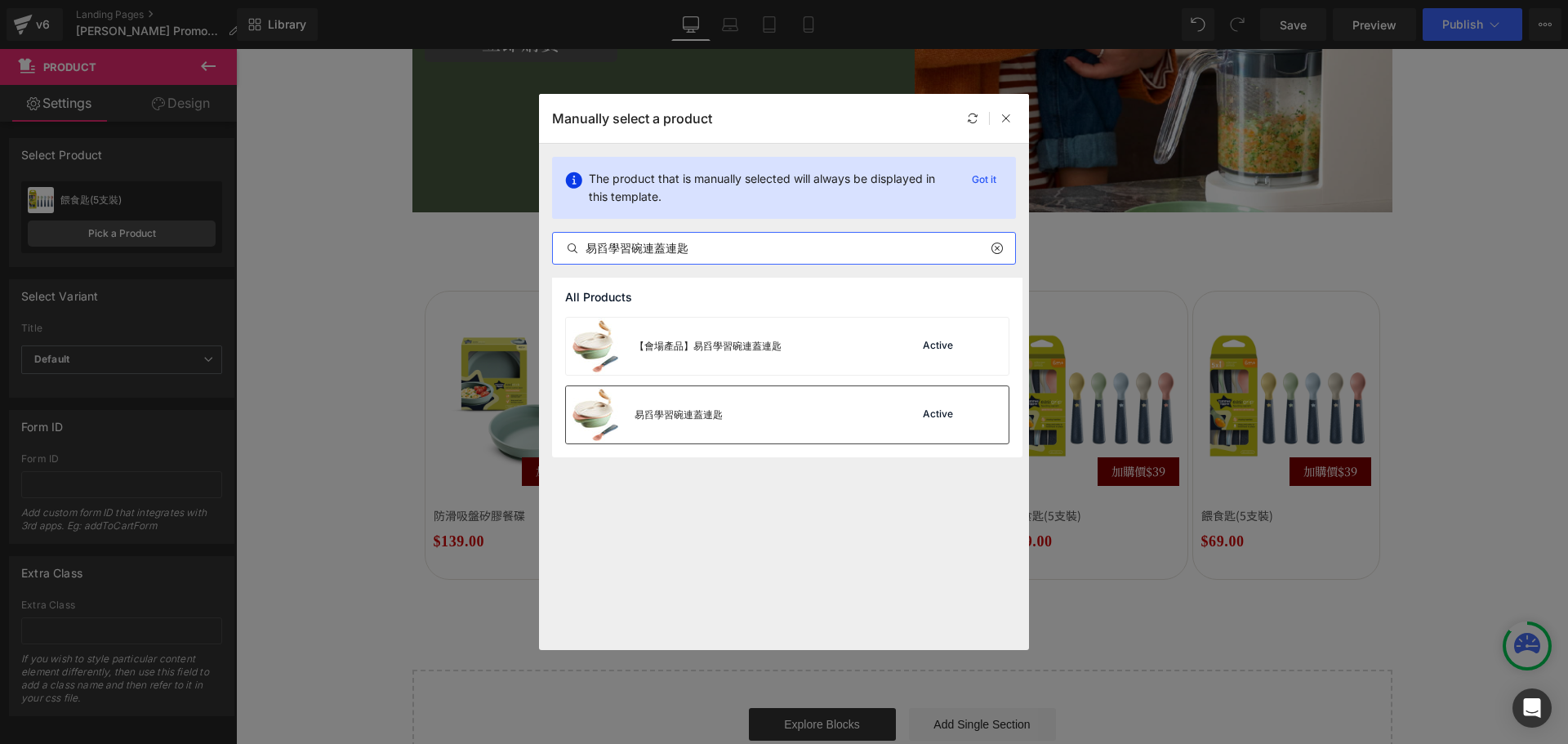
type input "易舀學習碗連蓋連匙"
drag, startPoint x: 688, startPoint y: 434, endPoint x: 944, endPoint y: 412, distance: 256.9
click at [688, 434] on div "易舀學習碗連蓋連匙" at bounding box center [644, 415] width 157 height 57
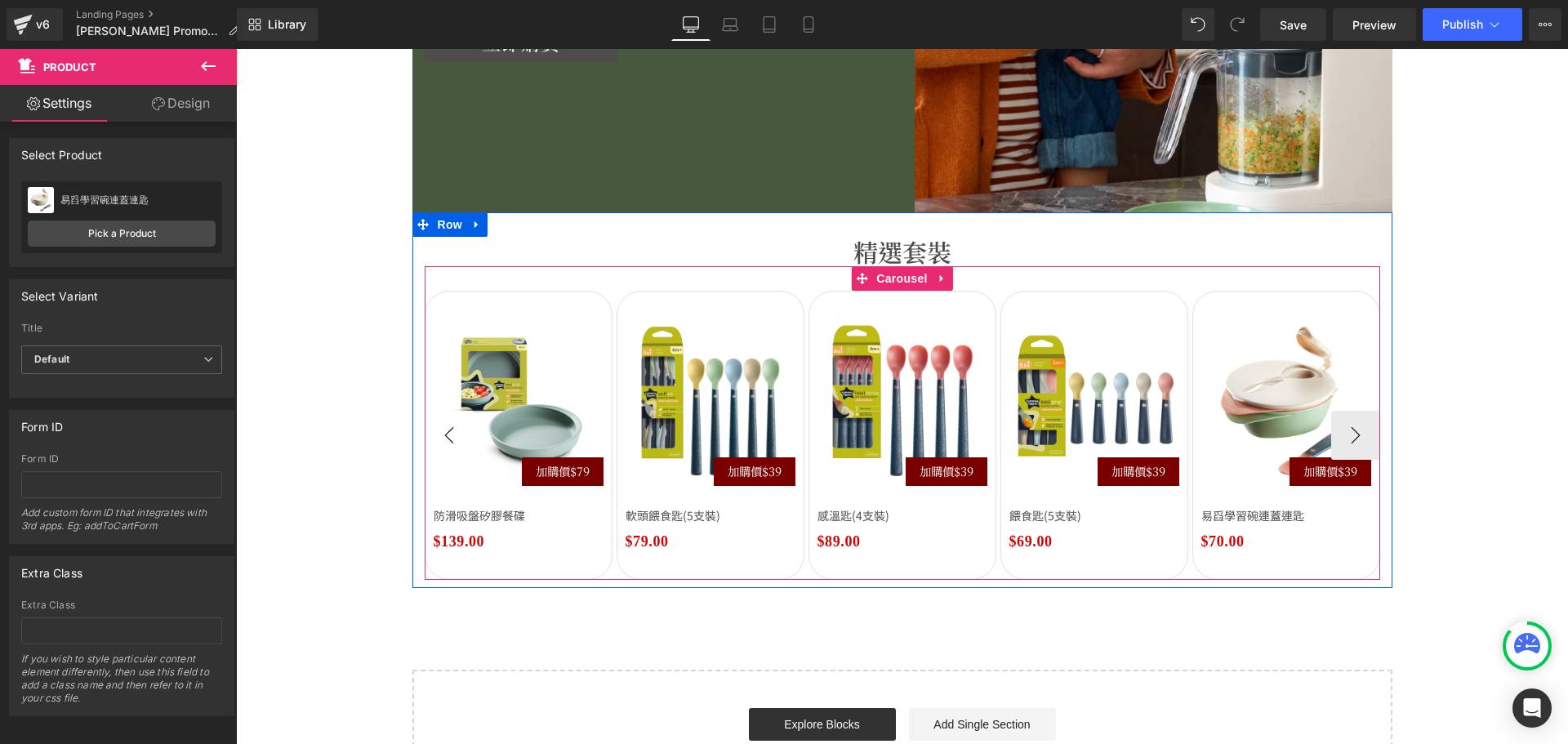
click at [445, 445] on button "‹" at bounding box center [449, 435] width 49 height 49
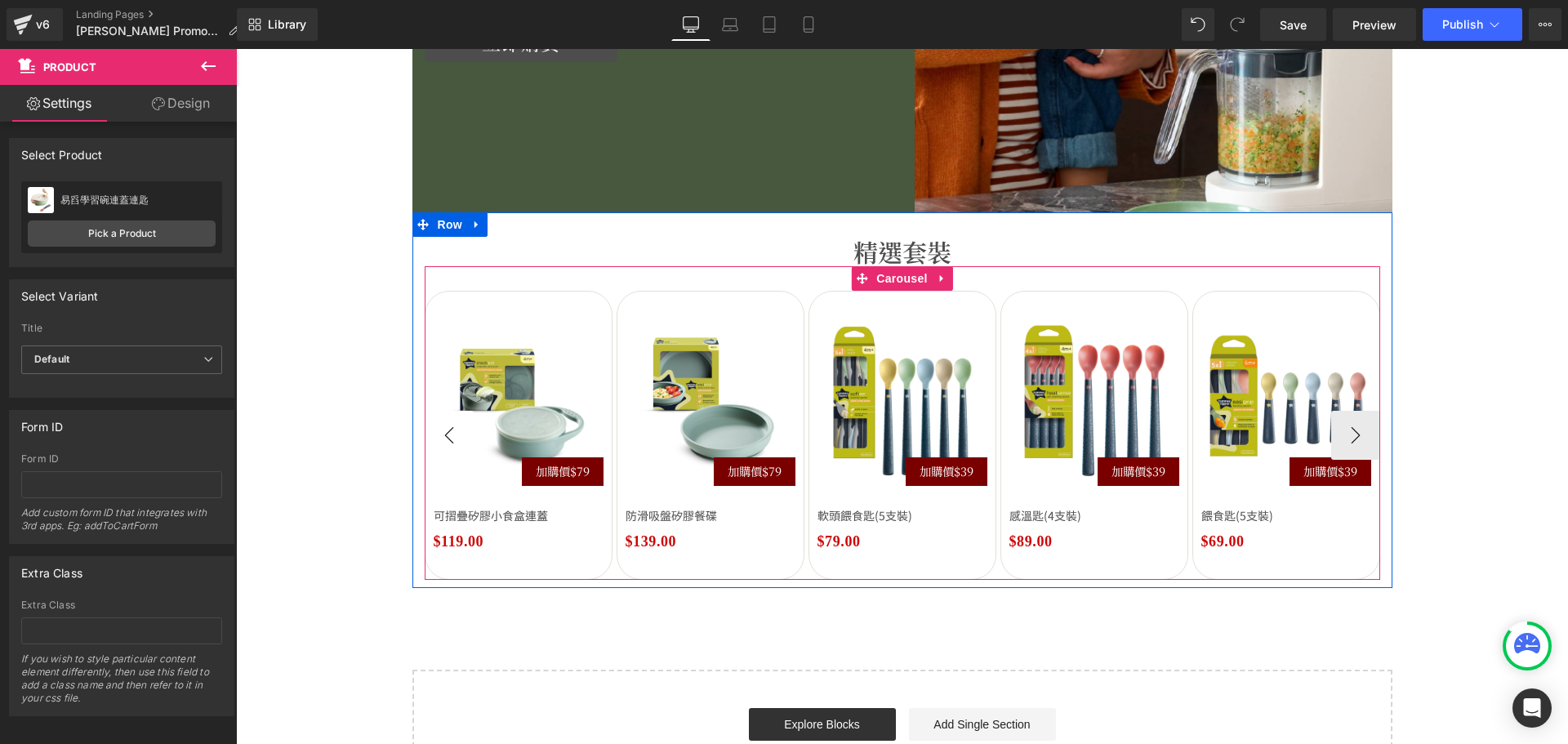
click at [445, 445] on button "‹" at bounding box center [449, 435] width 49 height 49
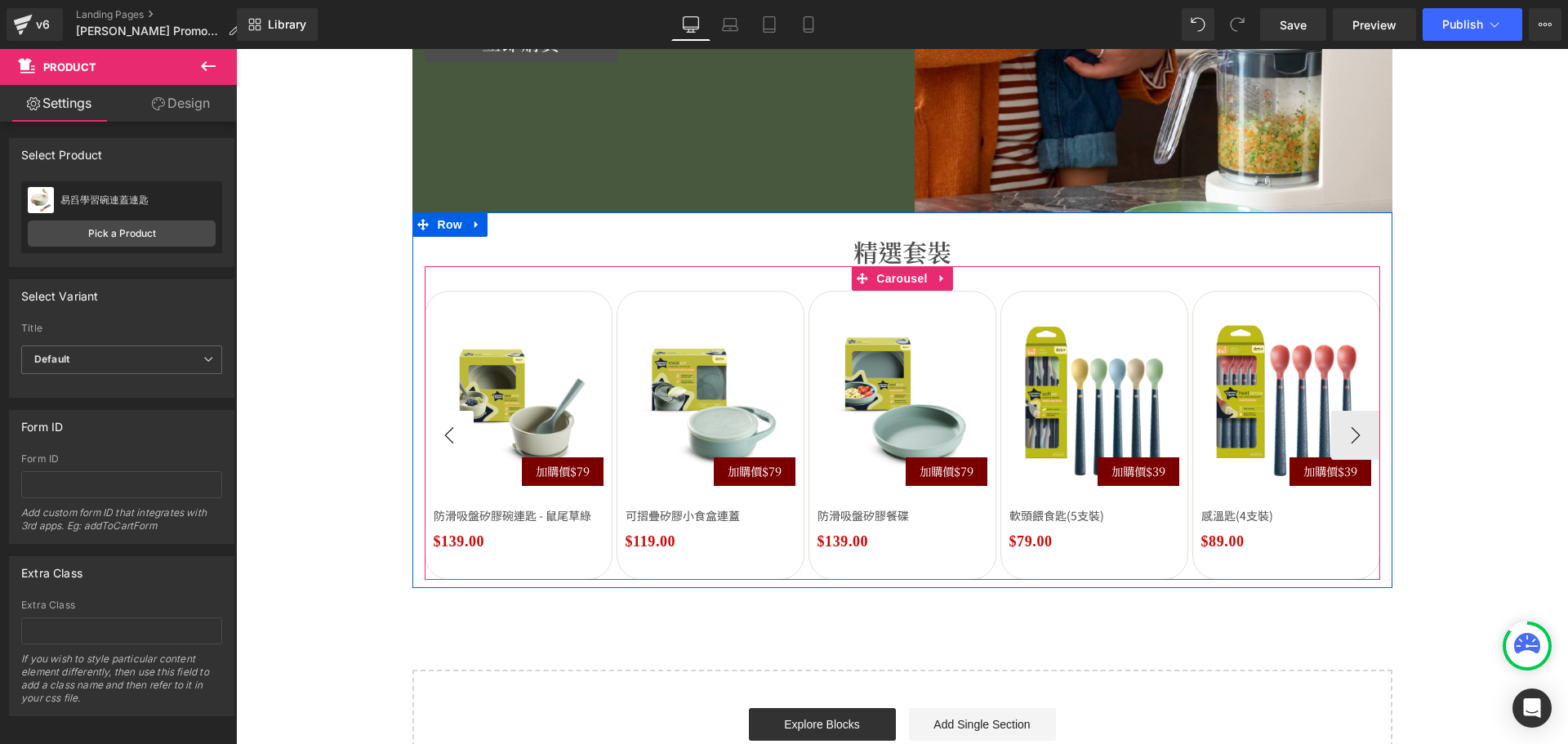
click at [445, 445] on button "‹" at bounding box center [449, 435] width 49 height 49
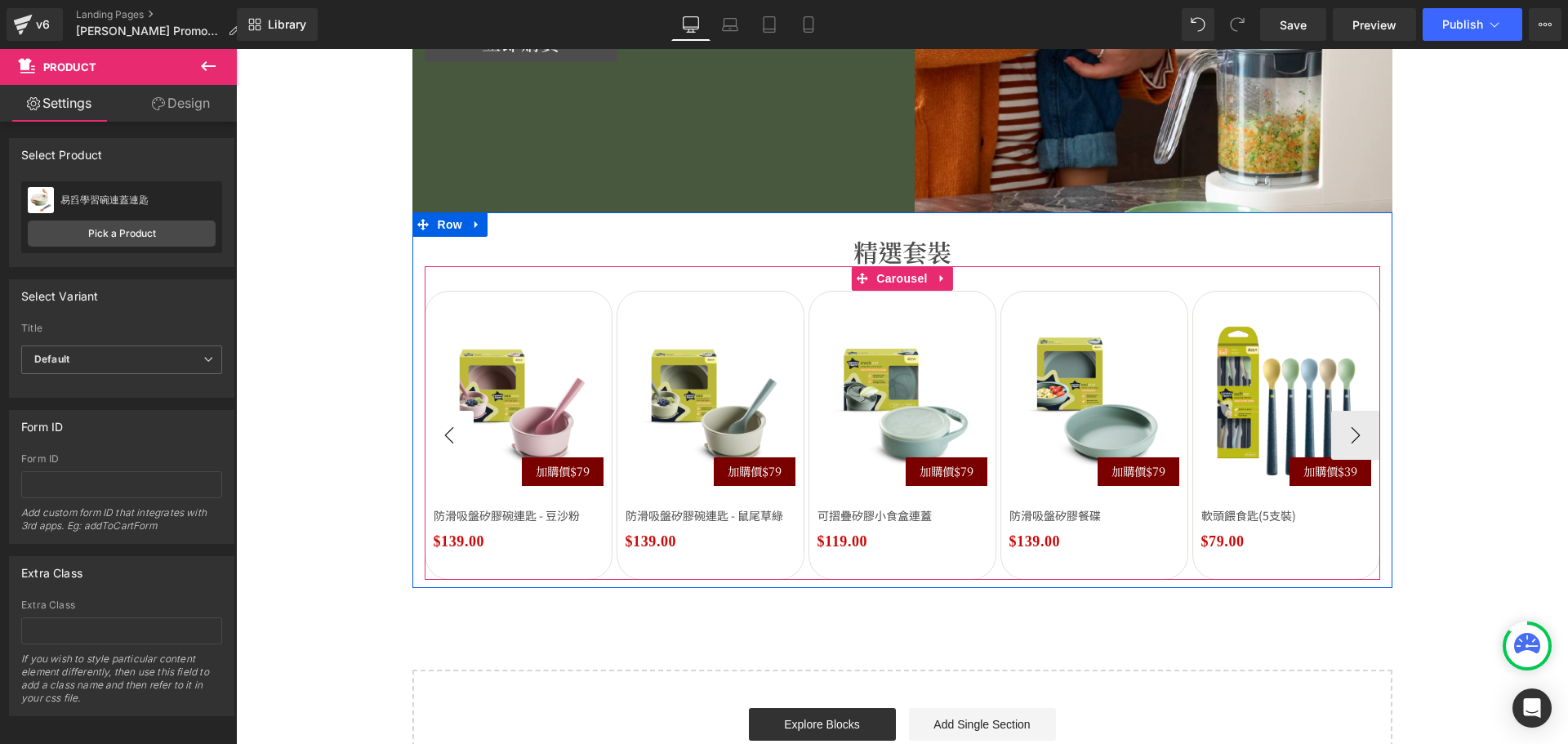
click at [445, 445] on button "‹" at bounding box center [449, 435] width 49 height 49
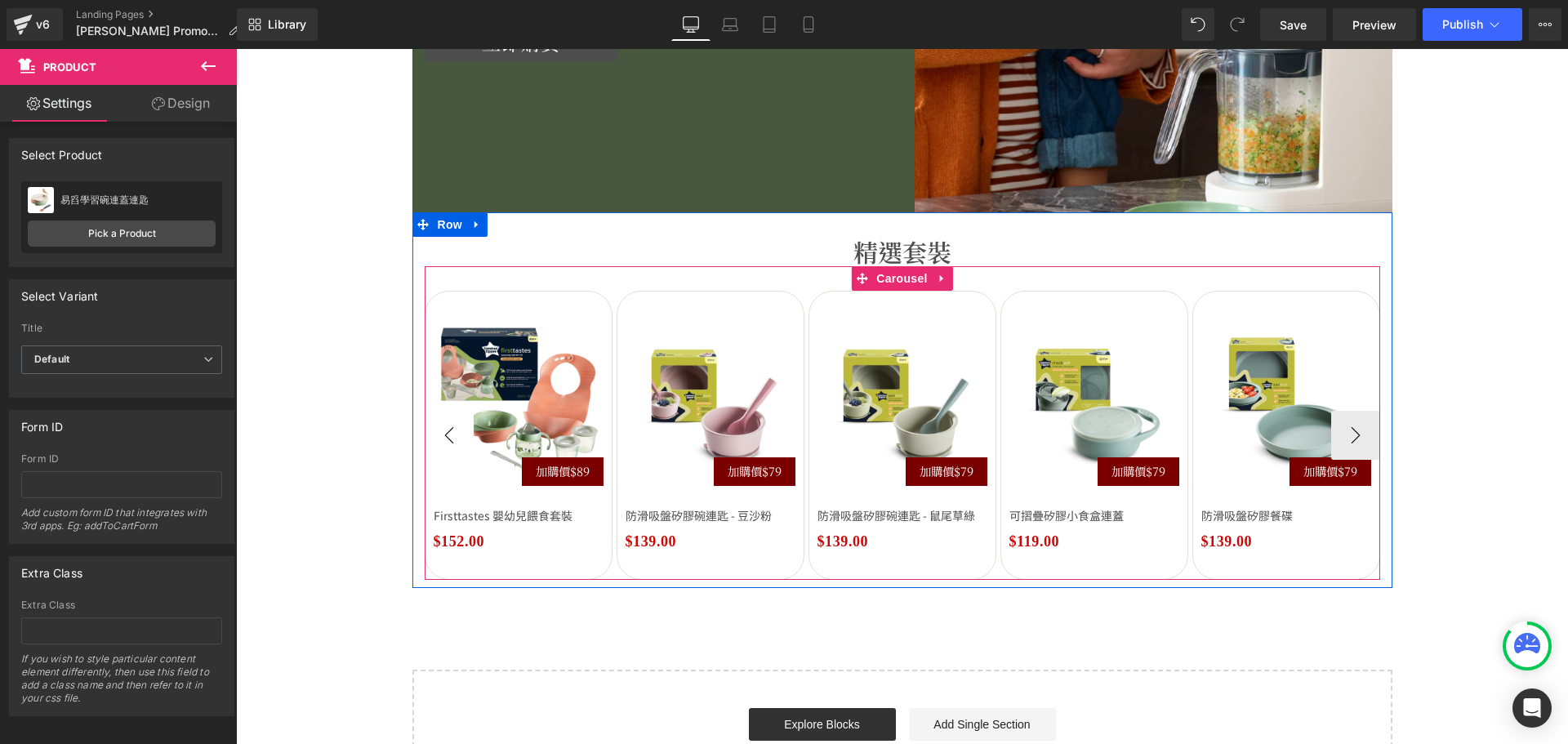
click at [445, 445] on button "‹" at bounding box center [449, 435] width 49 height 49
click at [854, 253] on span at bounding box center [862, 252] width 17 height 19
click at [837, 248] on h1 "精選套裝" at bounding box center [902, 251] width 955 height 29
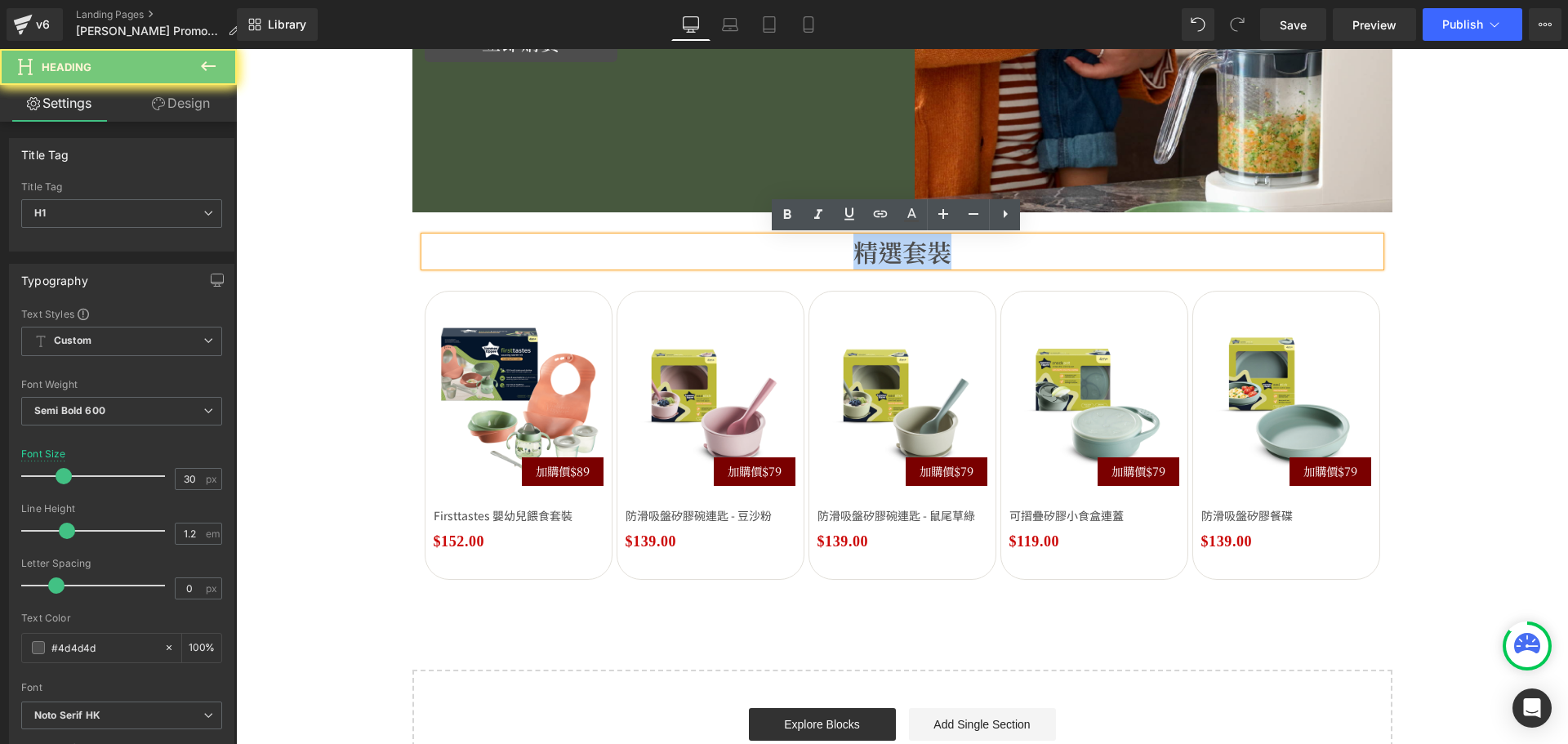
drag, startPoint x: 823, startPoint y: 252, endPoint x: 994, endPoint y: 247, distance: 171.1
click at [994, 247] on h1 "精選套裝" at bounding box center [902, 251] width 955 height 29
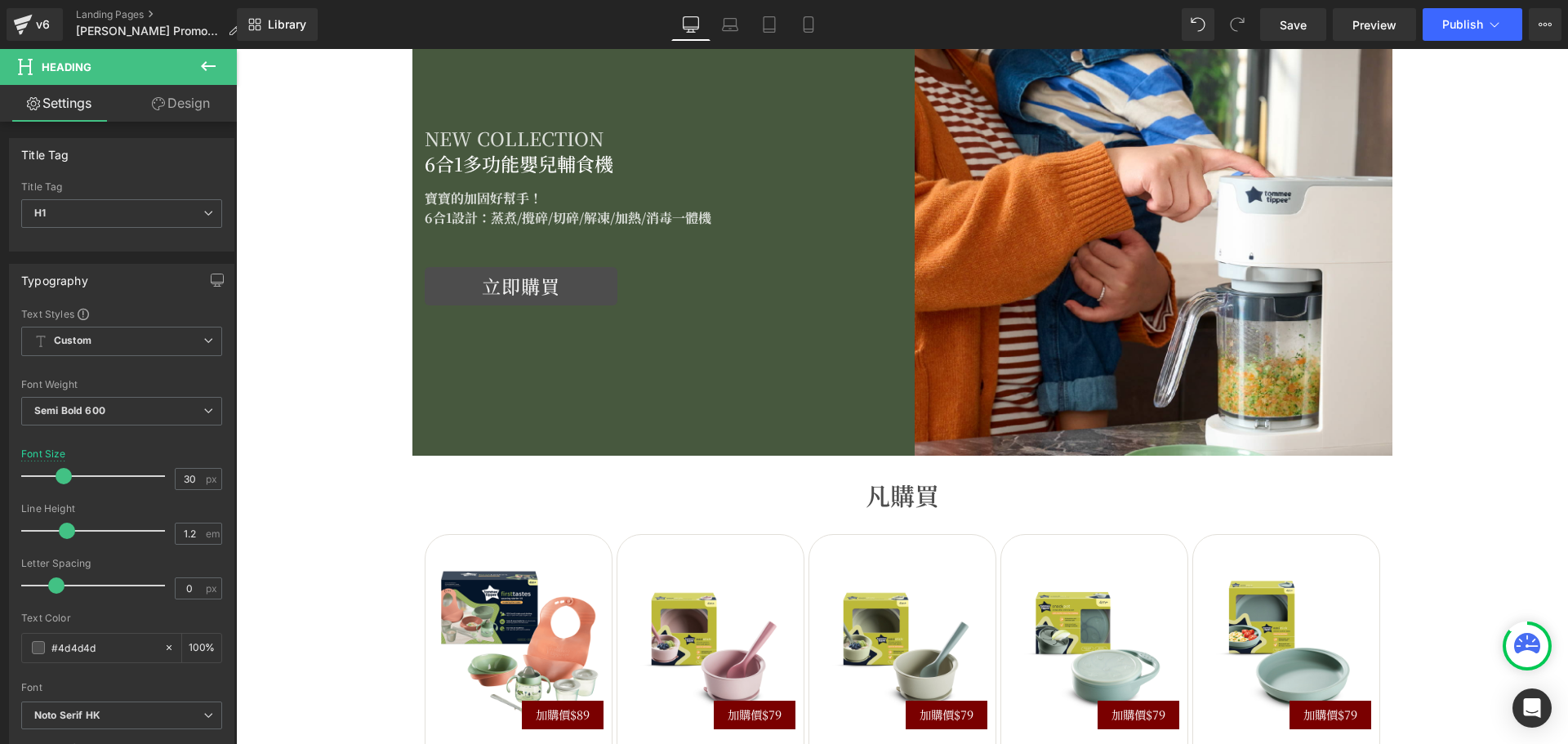
scroll to position [2014, 0]
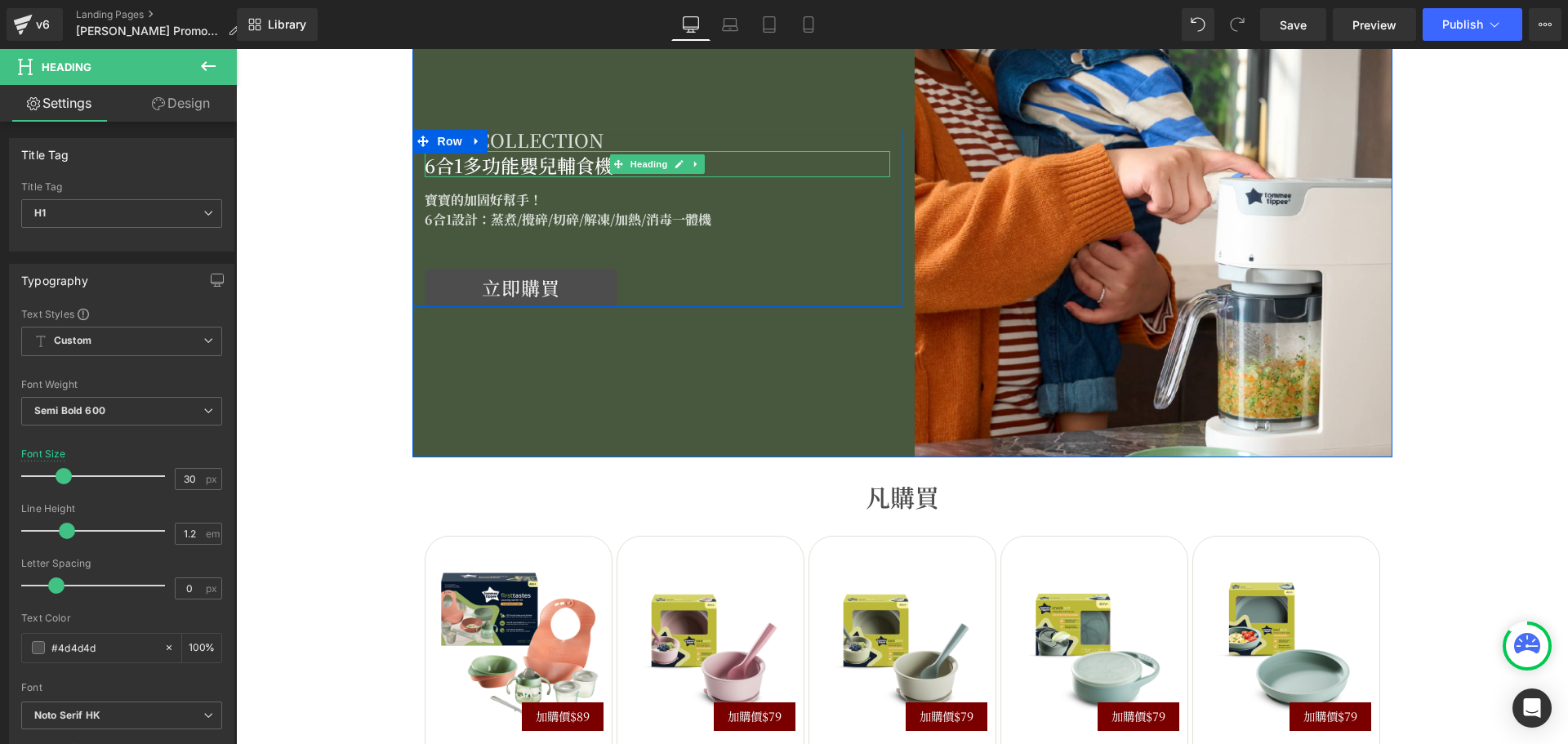
drag, startPoint x: 434, startPoint y: 156, endPoint x: 633, endPoint y: 160, distance: 199.0
click at [434, 156] on h2 "6合1多功能嬰兒輔食機" at bounding box center [657, 166] width 466 height 23
click at [554, 159] on h2 "6合1多功能嬰兒輔食機" at bounding box center [657, 166] width 466 height 23
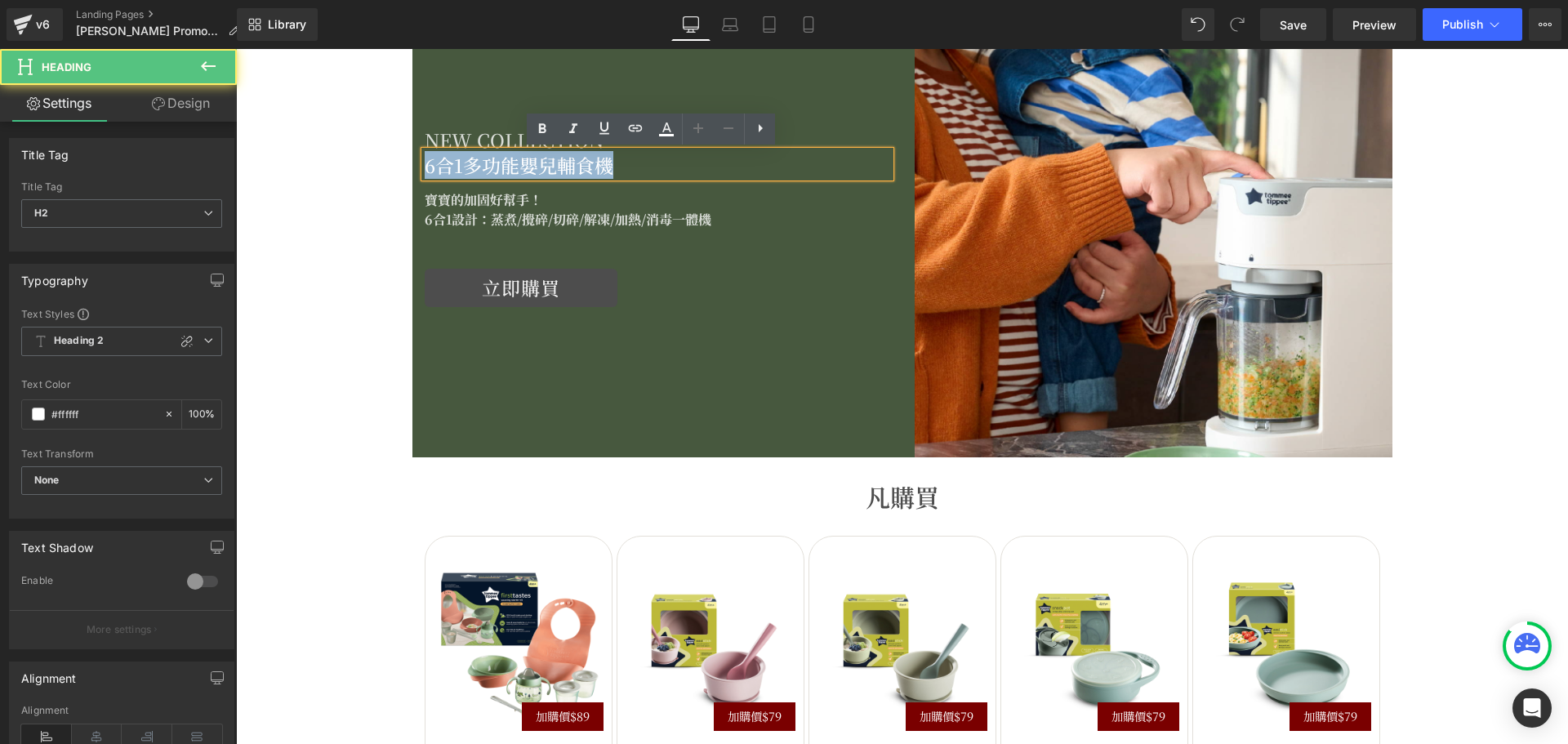
drag, startPoint x: 526, startPoint y: 158, endPoint x: 323, endPoint y: 159, distance: 203.0
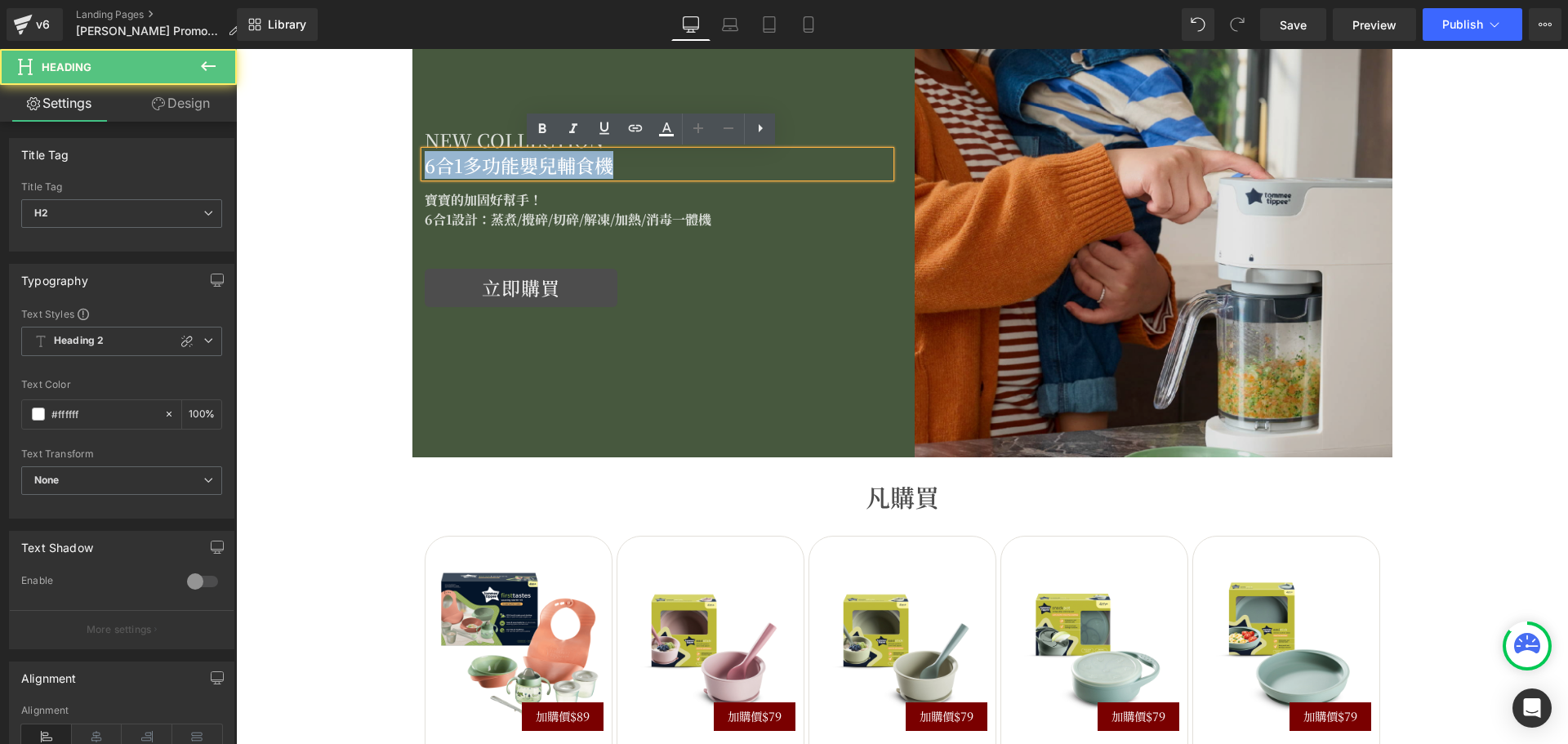
copy h2 "6合1多功能嬰兒輔食機"
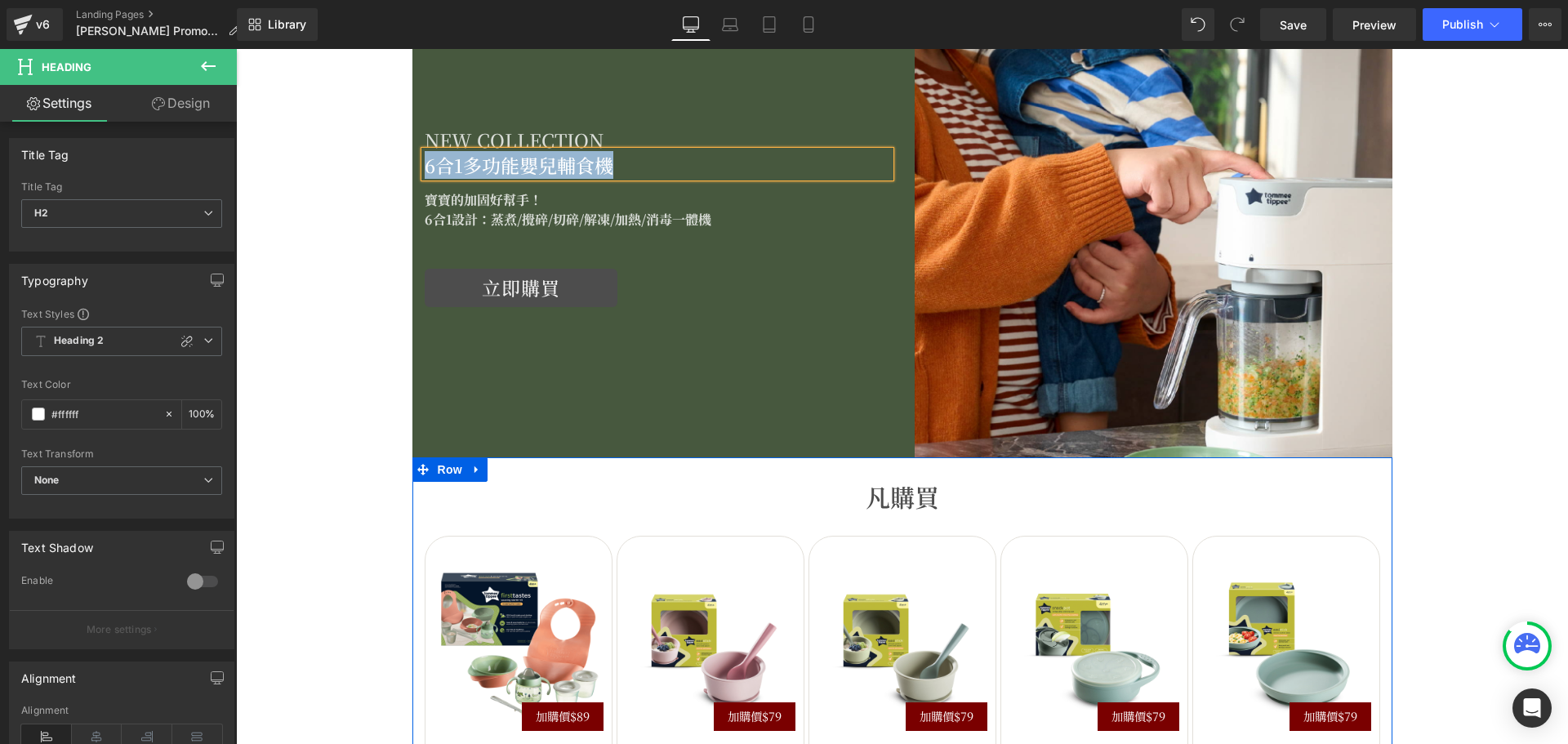
click at [981, 496] on h1 "凡購買" at bounding box center [902, 496] width 955 height 29
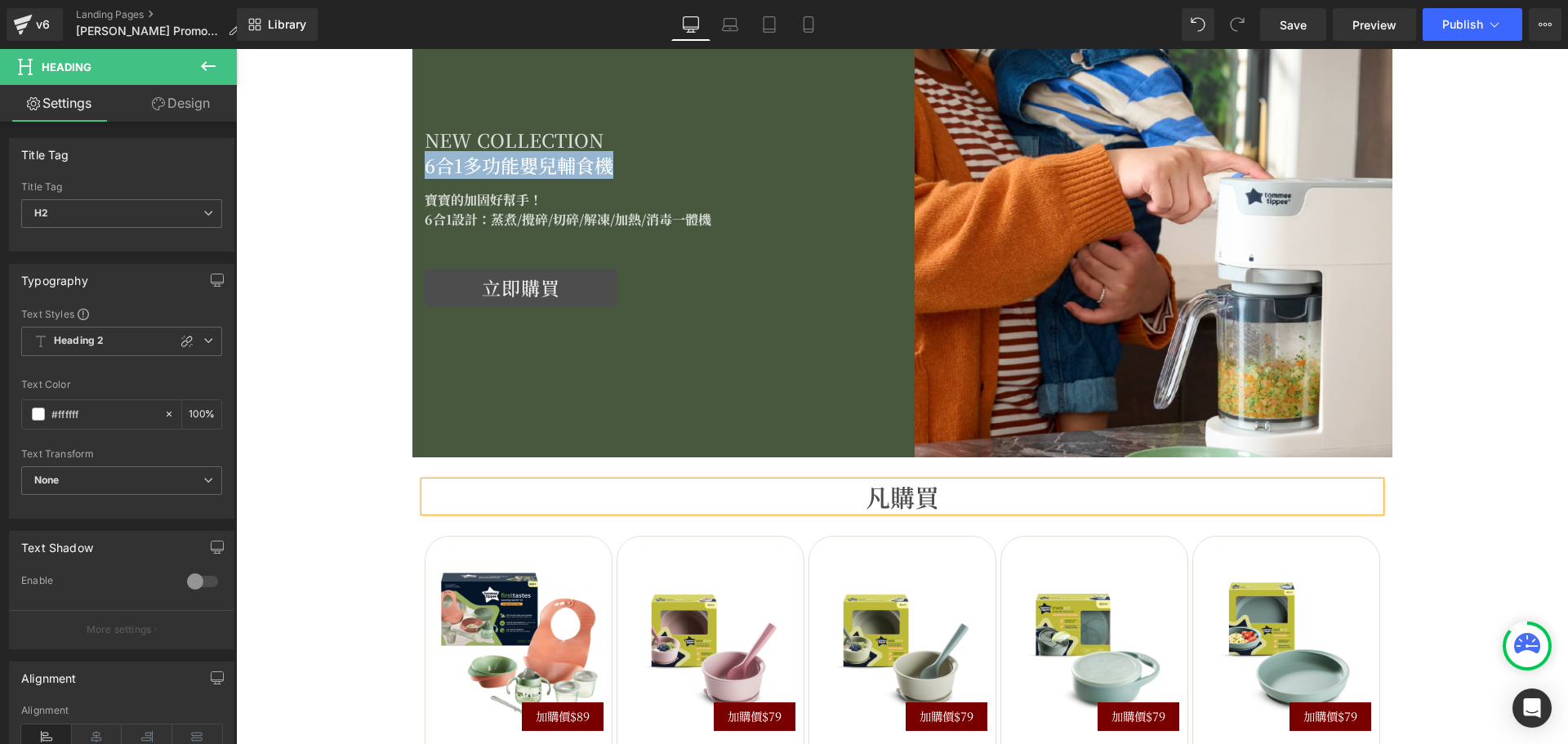
click at [974, 497] on h1 "凡購買" at bounding box center [902, 496] width 955 height 29
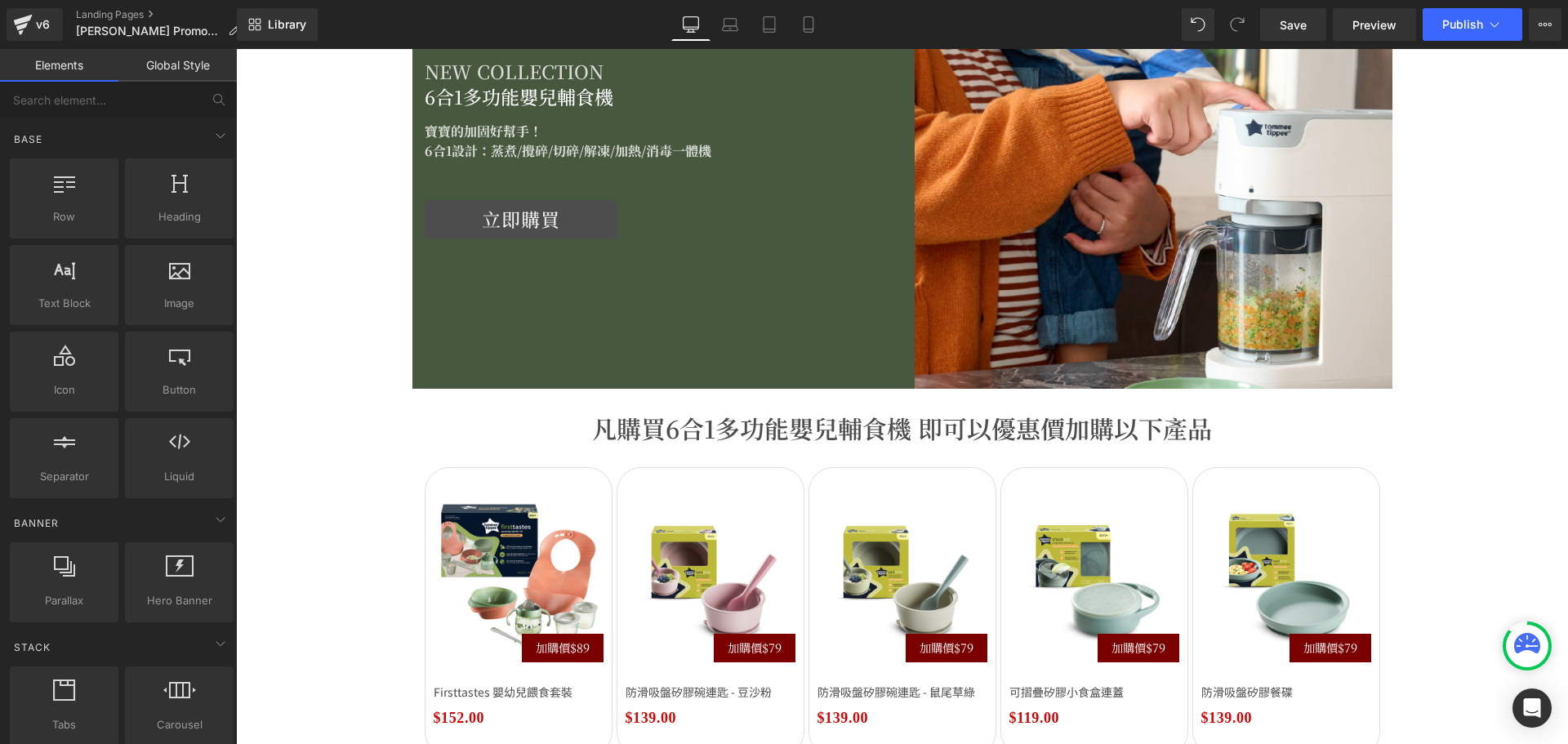
scroll to position [2177, 0]
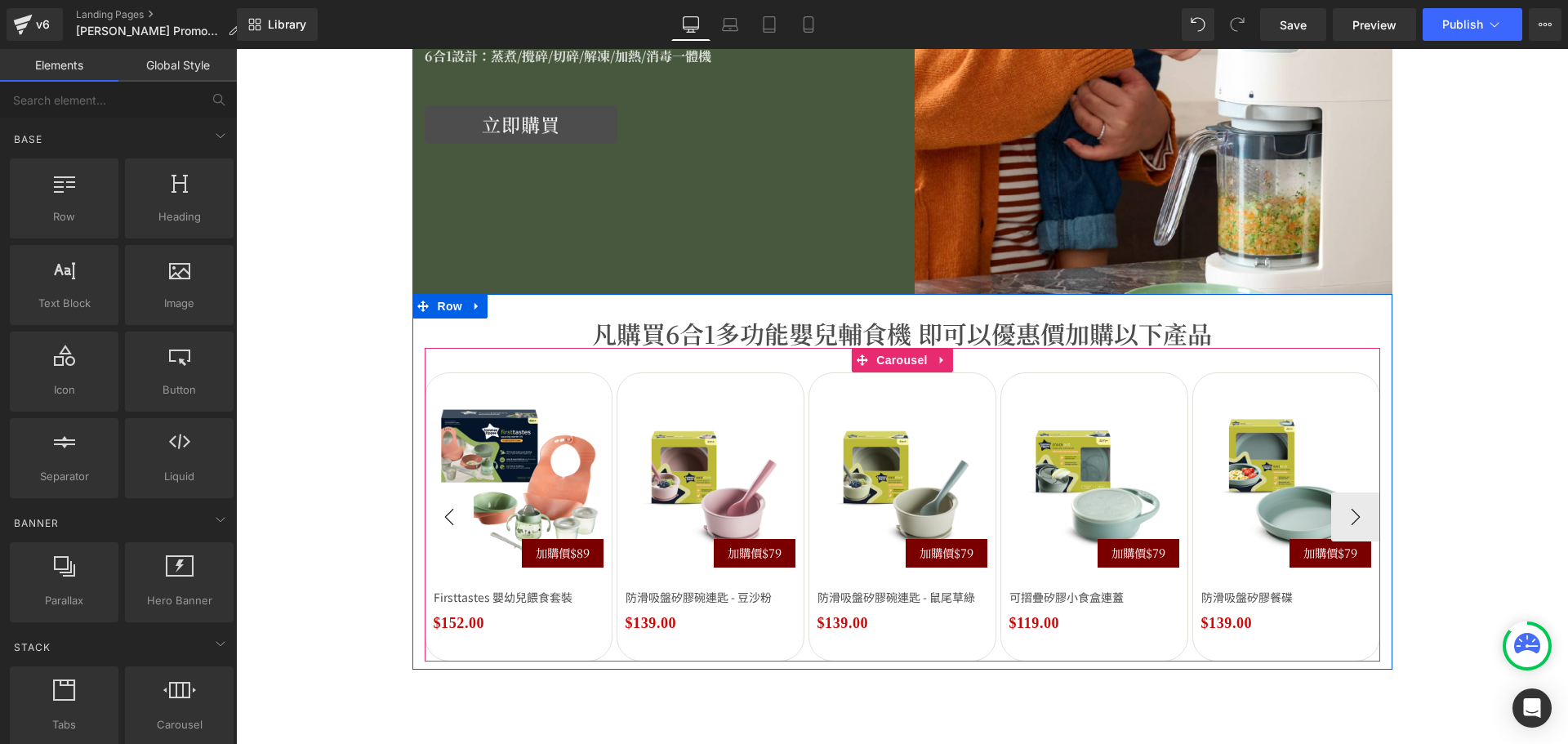
click at [442, 516] on button "‹" at bounding box center [449, 517] width 49 height 49
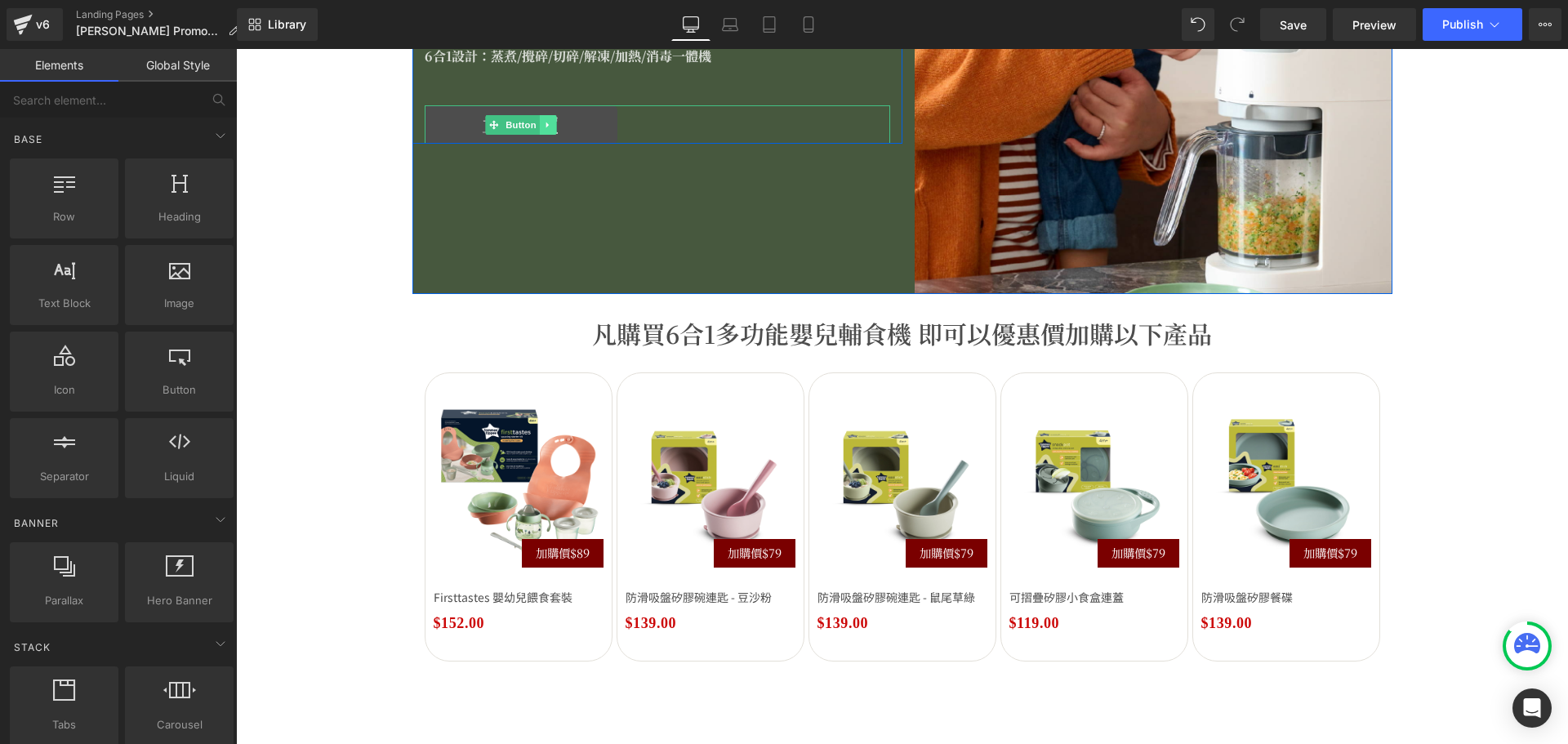
click at [539, 128] on link at bounding box center [547, 125] width 17 height 19
click at [534, 128] on icon at bounding box center [539, 124] width 9 height 10
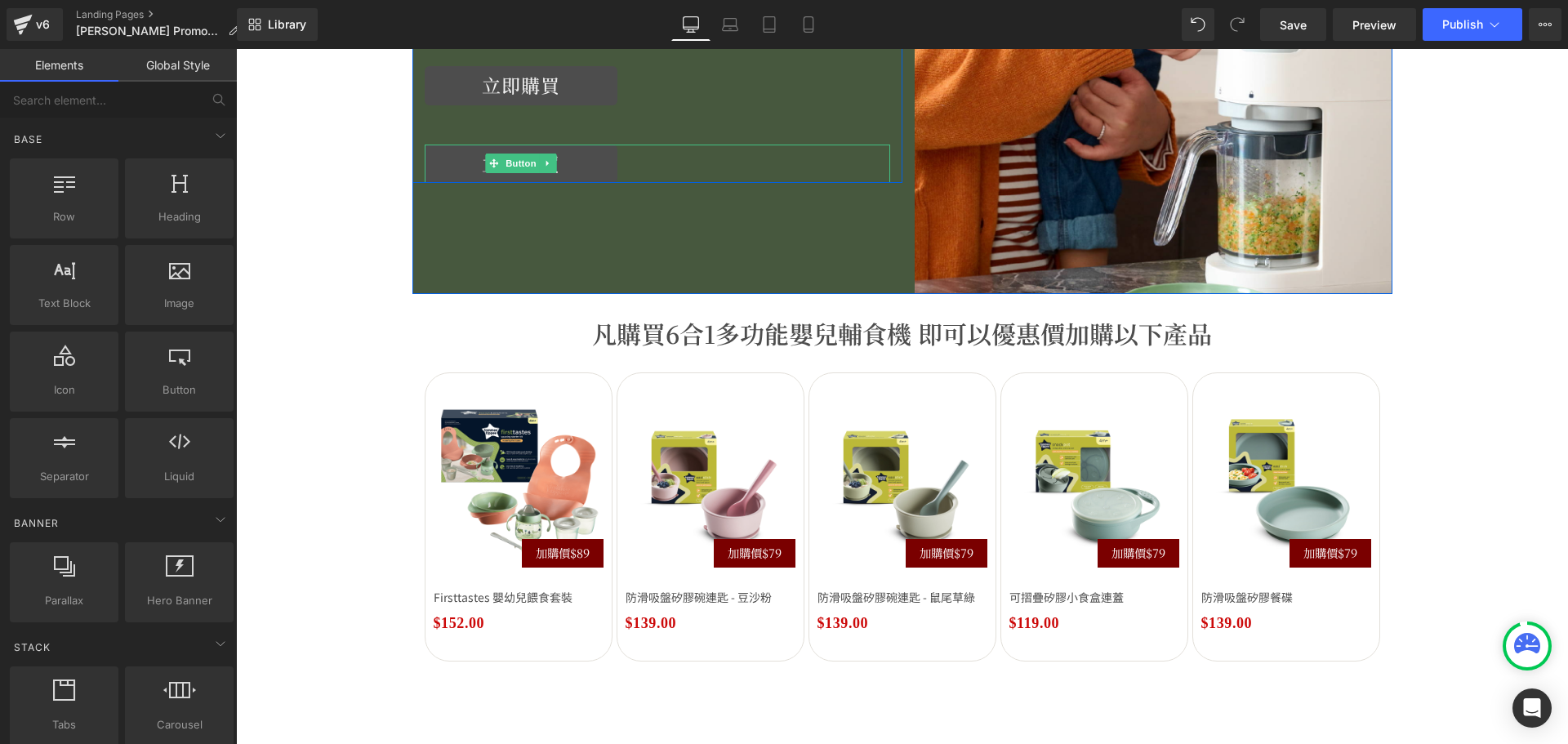
drag, startPoint x: 534, startPoint y: 163, endPoint x: 548, endPoint y: 164, distance: 14.0
click at [539, 163] on link at bounding box center [547, 163] width 17 height 19
click at [553, 165] on icon at bounding box center [556, 164] width 9 height 9
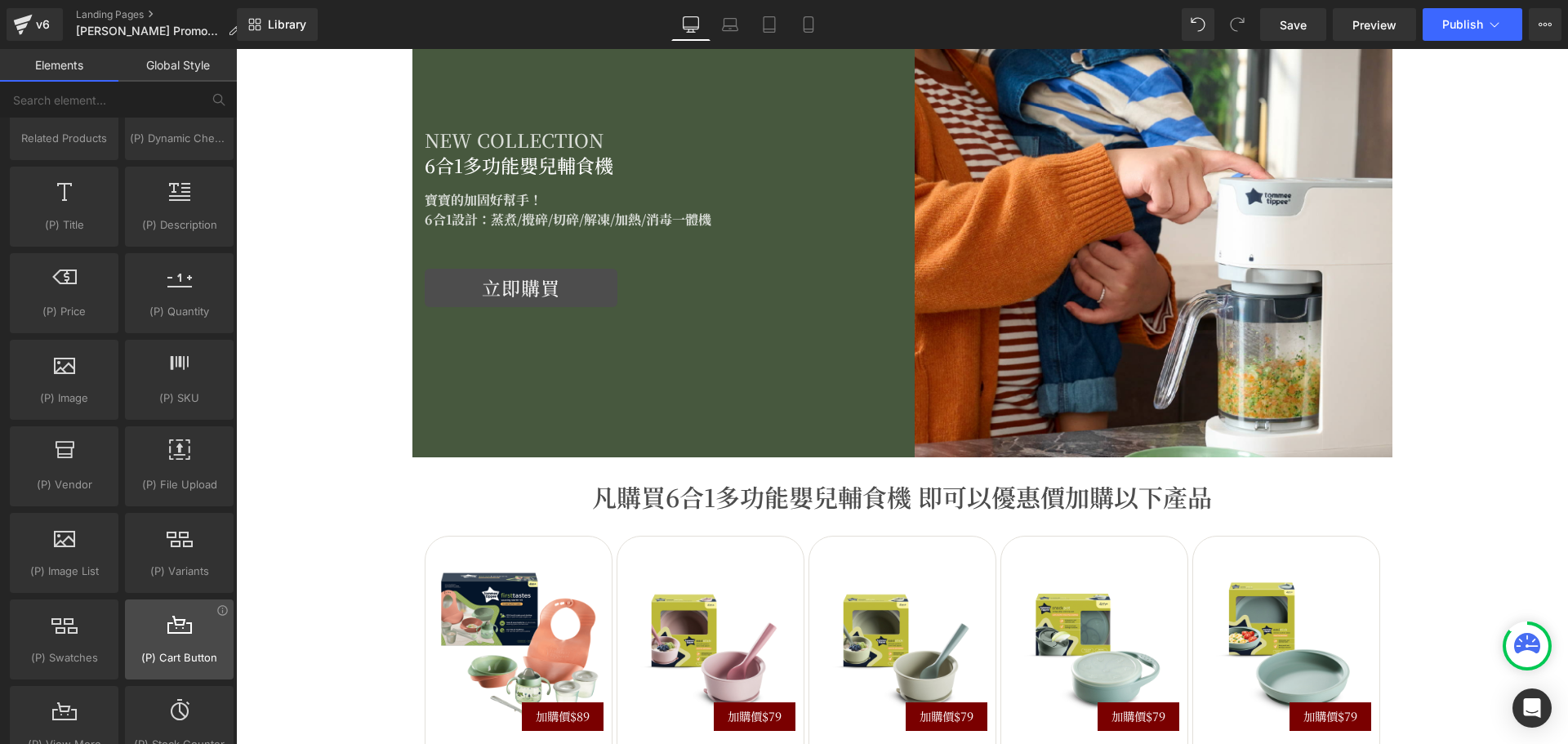
scroll to position [1551, 0]
drag, startPoint x: 169, startPoint y: 613, endPoint x: 162, endPoint y: 635, distance: 23.1
click at [162, 635] on div "(P) Cart Button products, goods, sells, carts, add to carts, add-to-carts, purc…" at bounding box center [179, 641] width 108 height 80
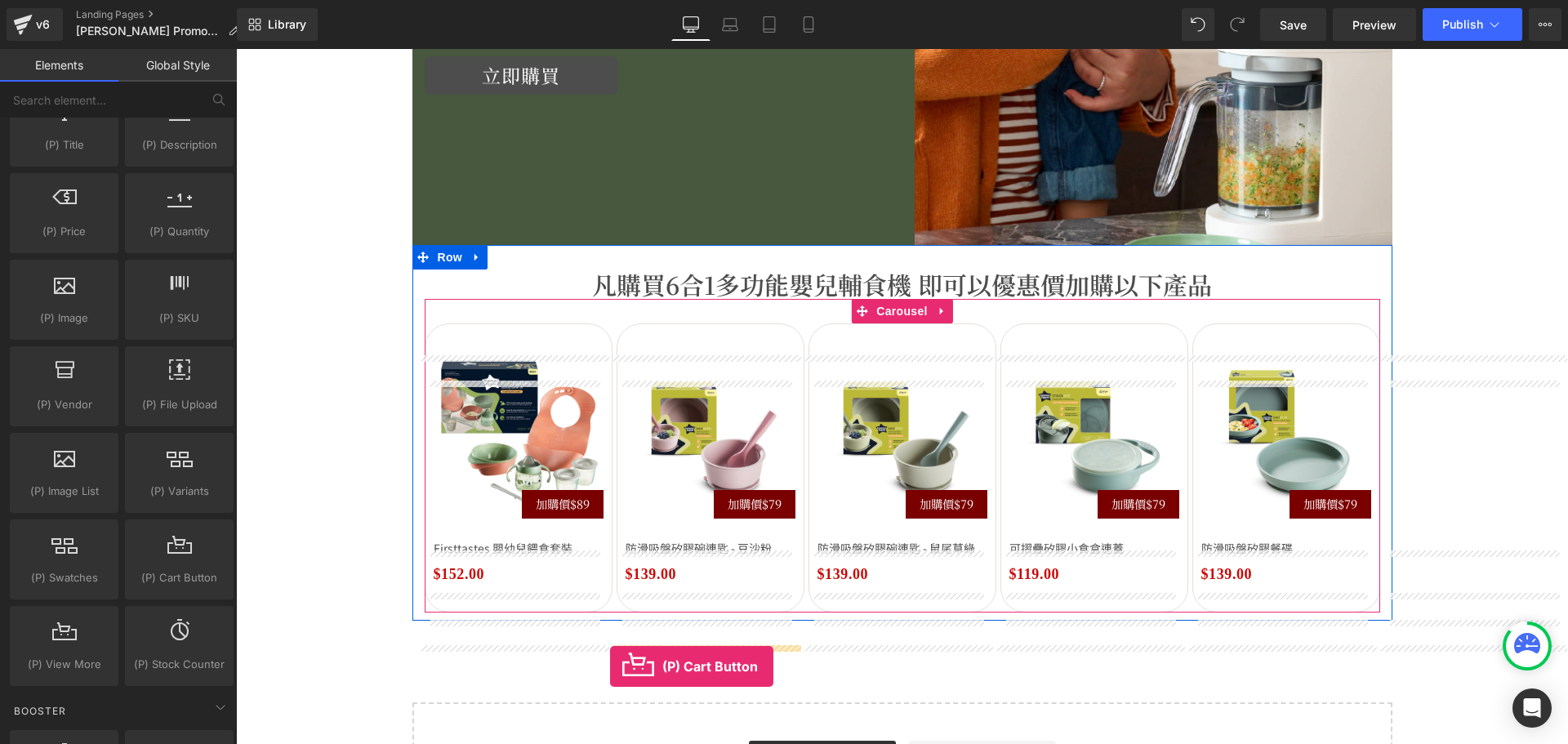
scroll to position [2275, 0]
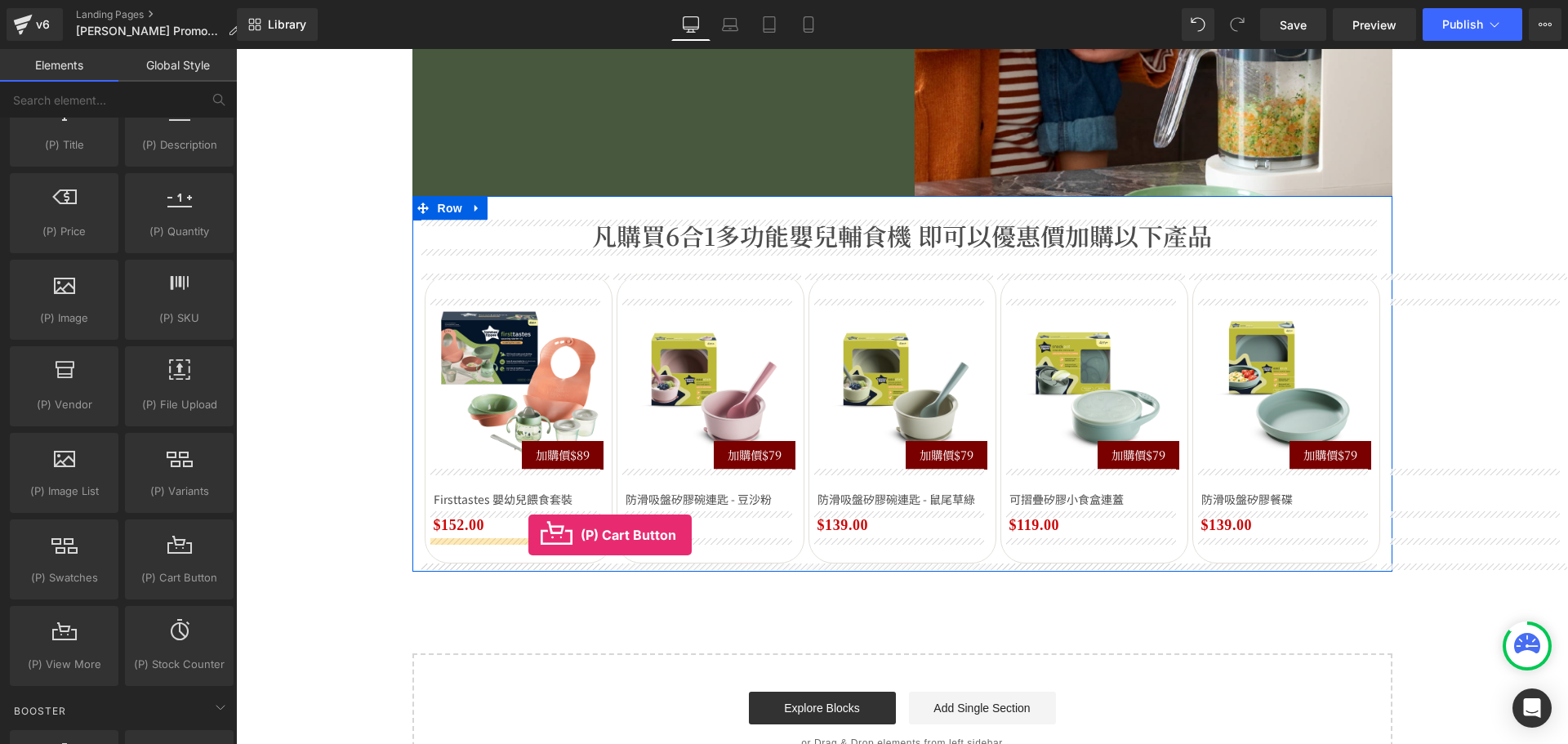
drag, startPoint x: 416, startPoint y: 622, endPoint x: 528, endPoint y: 534, distance: 142.4
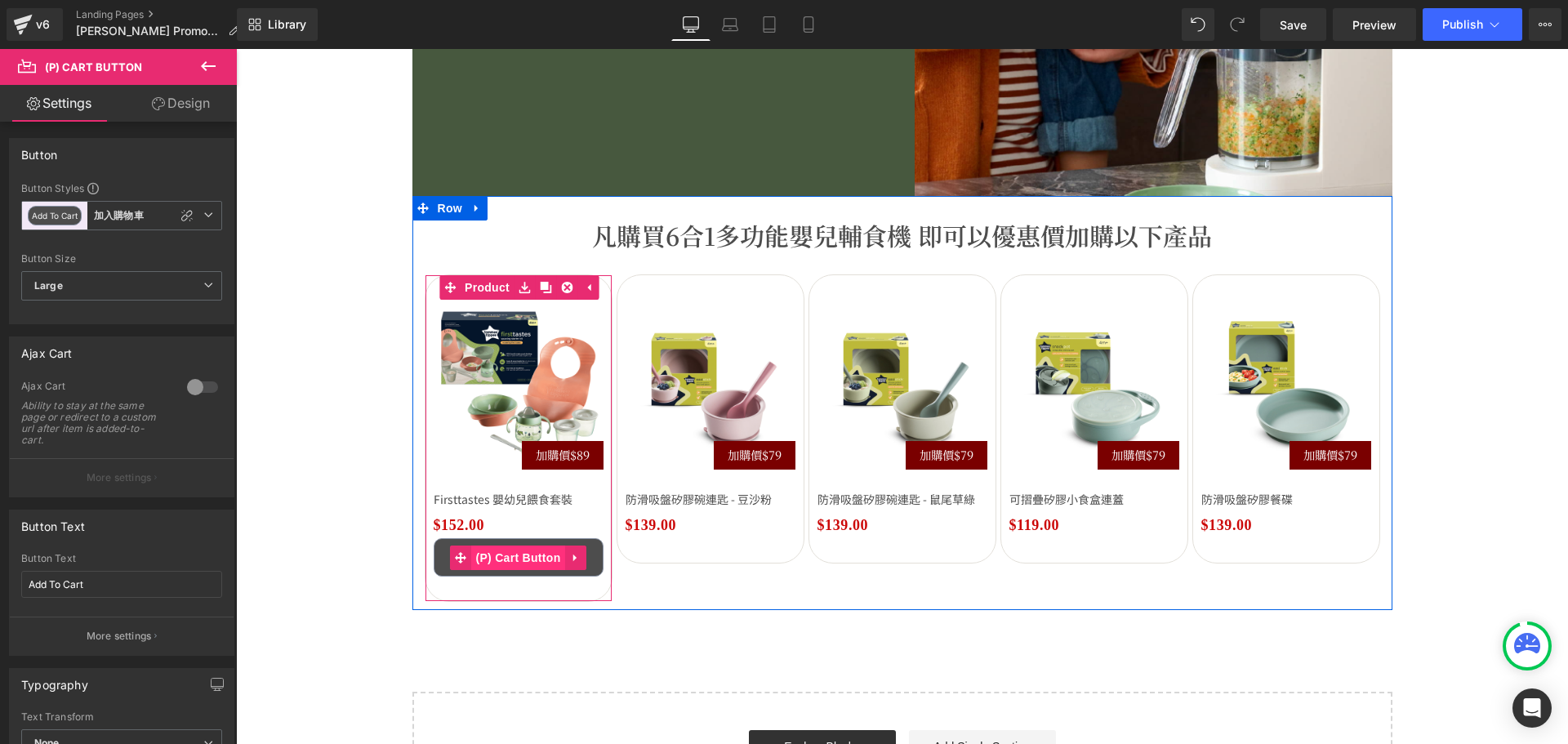
click at [513, 557] on span "(P) Cart Button" at bounding box center [518, 557] width 93 height 25
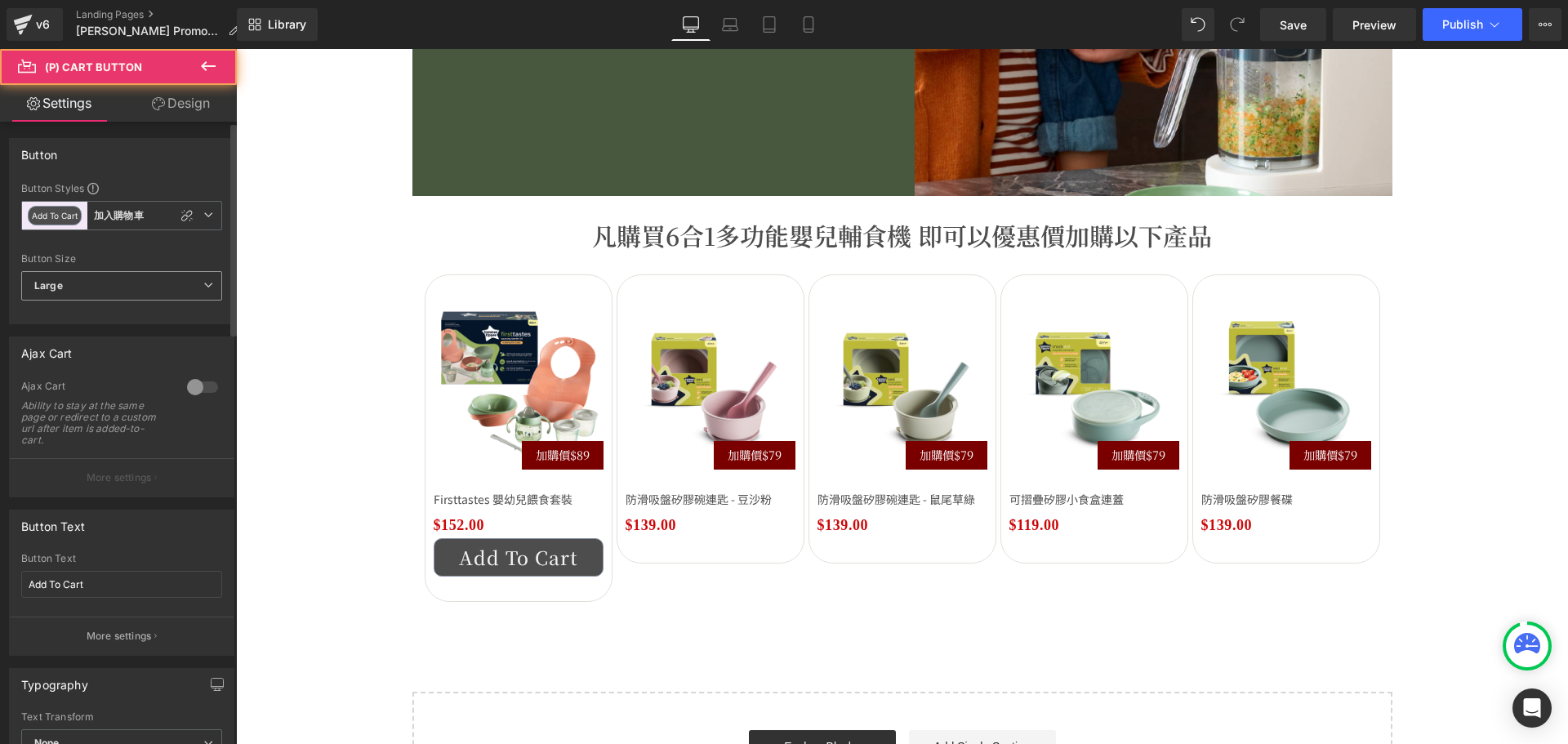
click at [177, 279] on span "Large" at bounding box center [121, 285] width 201 height 29
click at [114, 332] on li "Medium" at bounding box center [118, 340] width 195 height 25
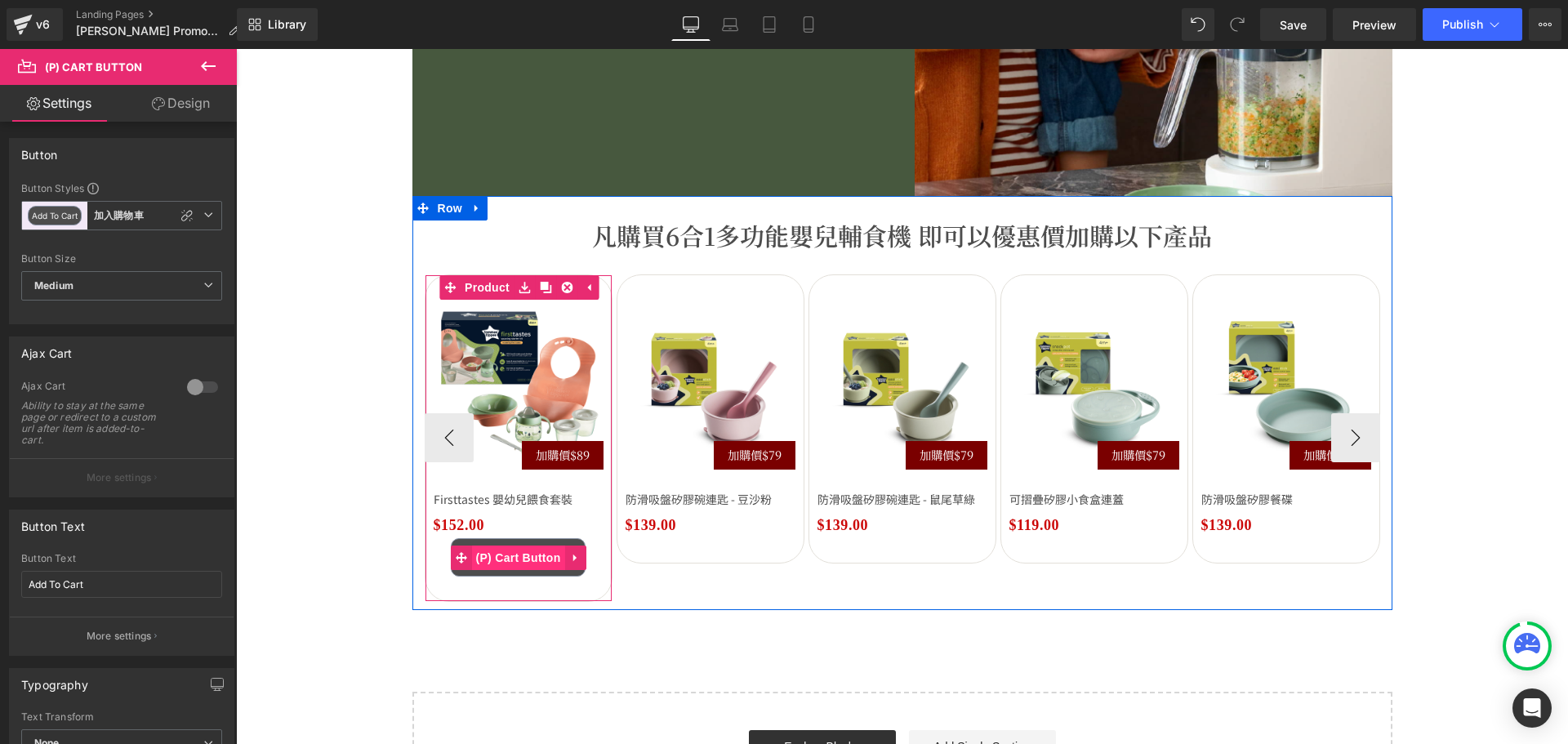
click at [527, 560] on span "(P) Cart Button" at bounding box center [518, 557] width 93 height 25
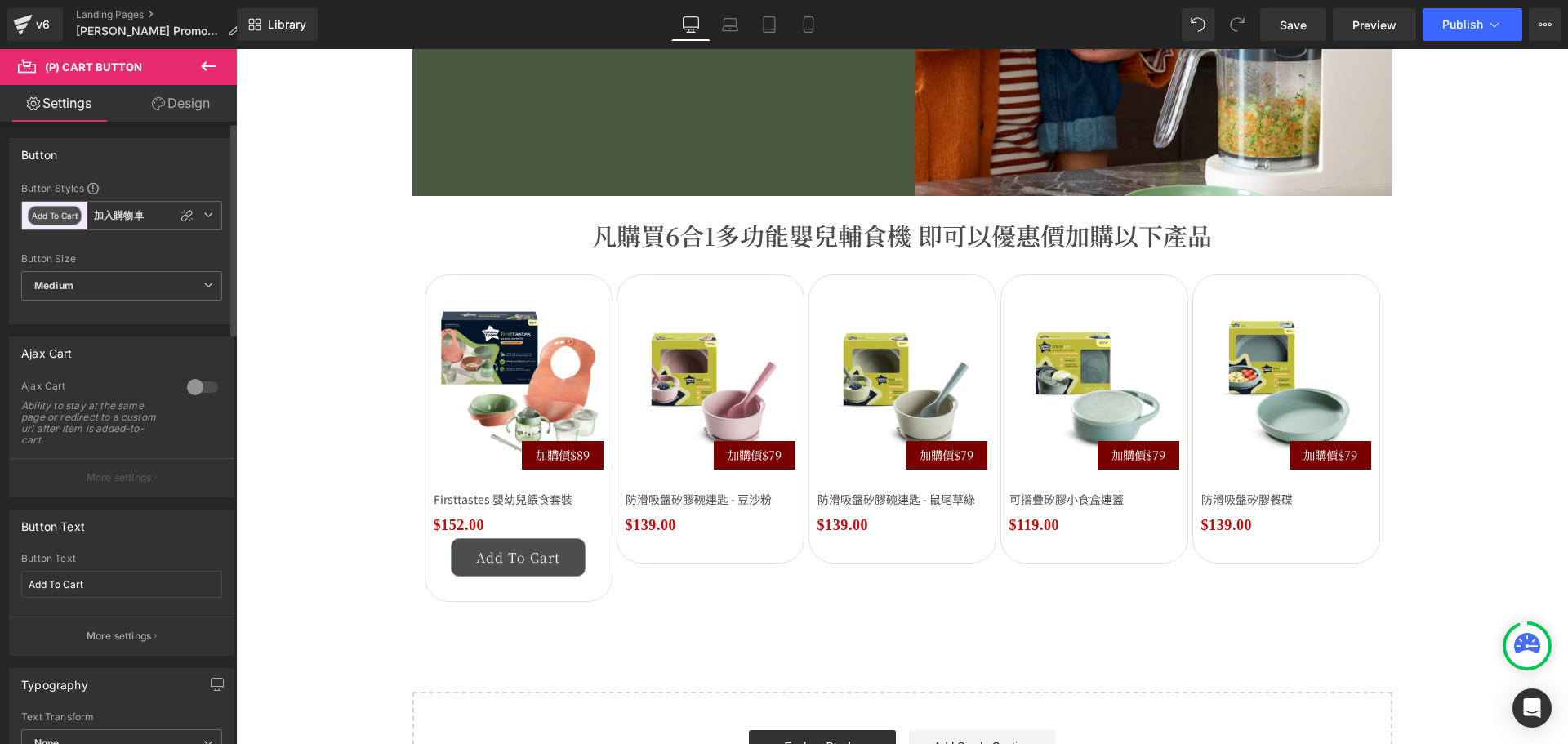
click at [202, 387] on div at bounding box center [202, 387] width 40 height 26
click at [115, 571] on div "Button Text Add To Cart" at bounding box center [121, 585] width 201 height 63
drag, startPoint x: 108, startPoint y: 582, endPoint x: -40, endPoint y: 561, distance: 149.5
click at [0, 561] on html "(P) Cart Button You are previewing how the will restyle your page. You can not …" at bounding box center [784, 372] width 1568 height 744
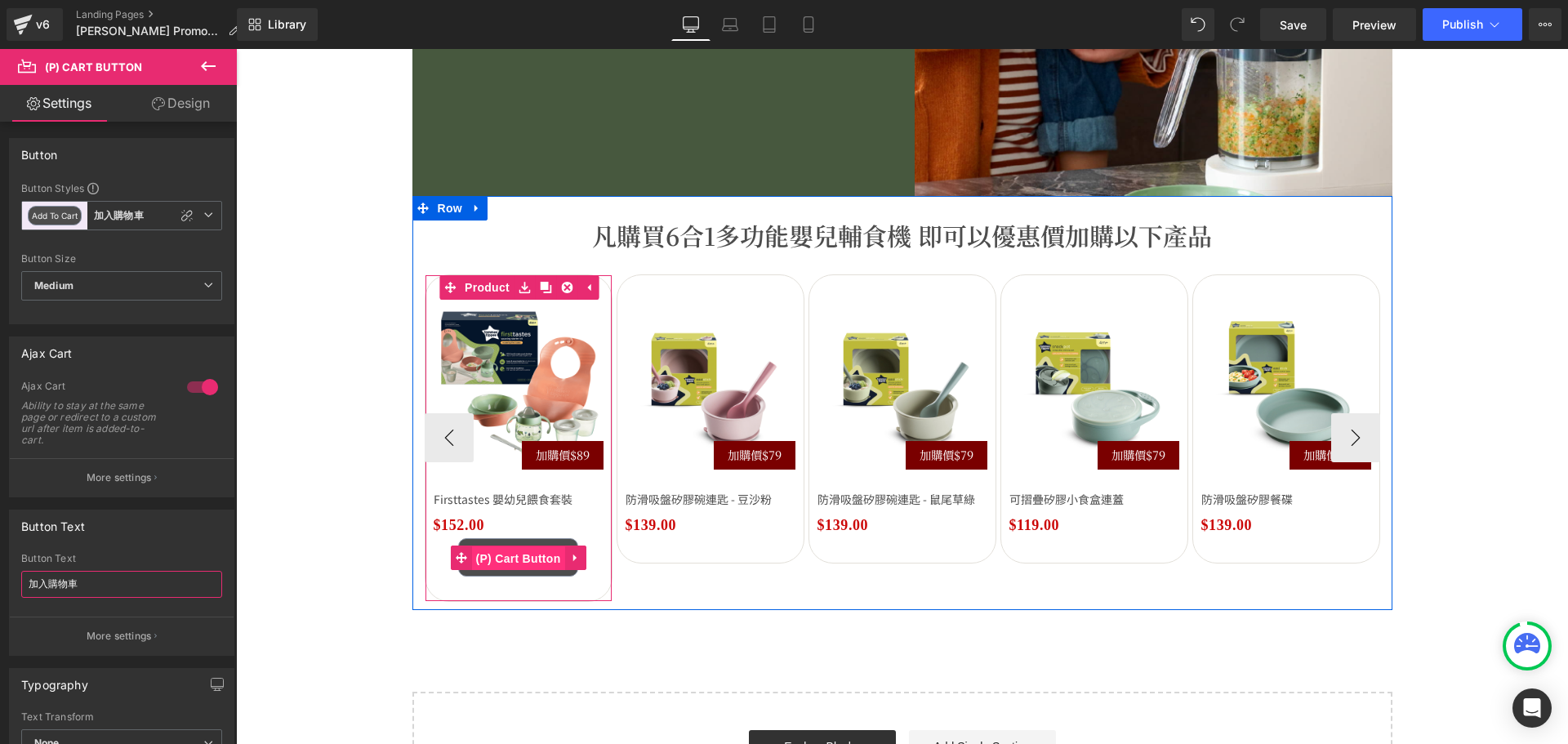
click at [510, 557] on span "(P) Cart Button" at bounding box center [518, 558] width 93 height 25
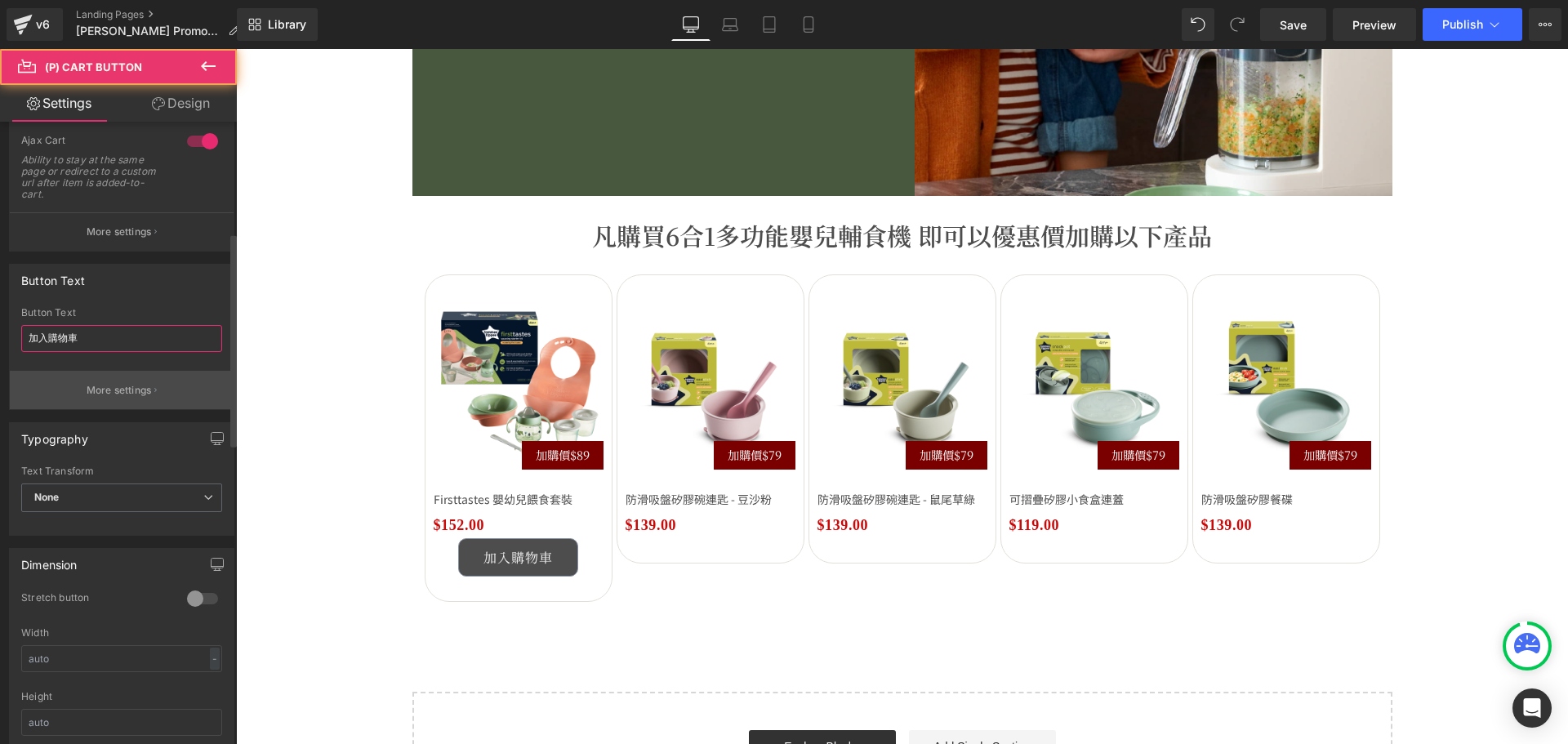
scroll to position [409, 0]
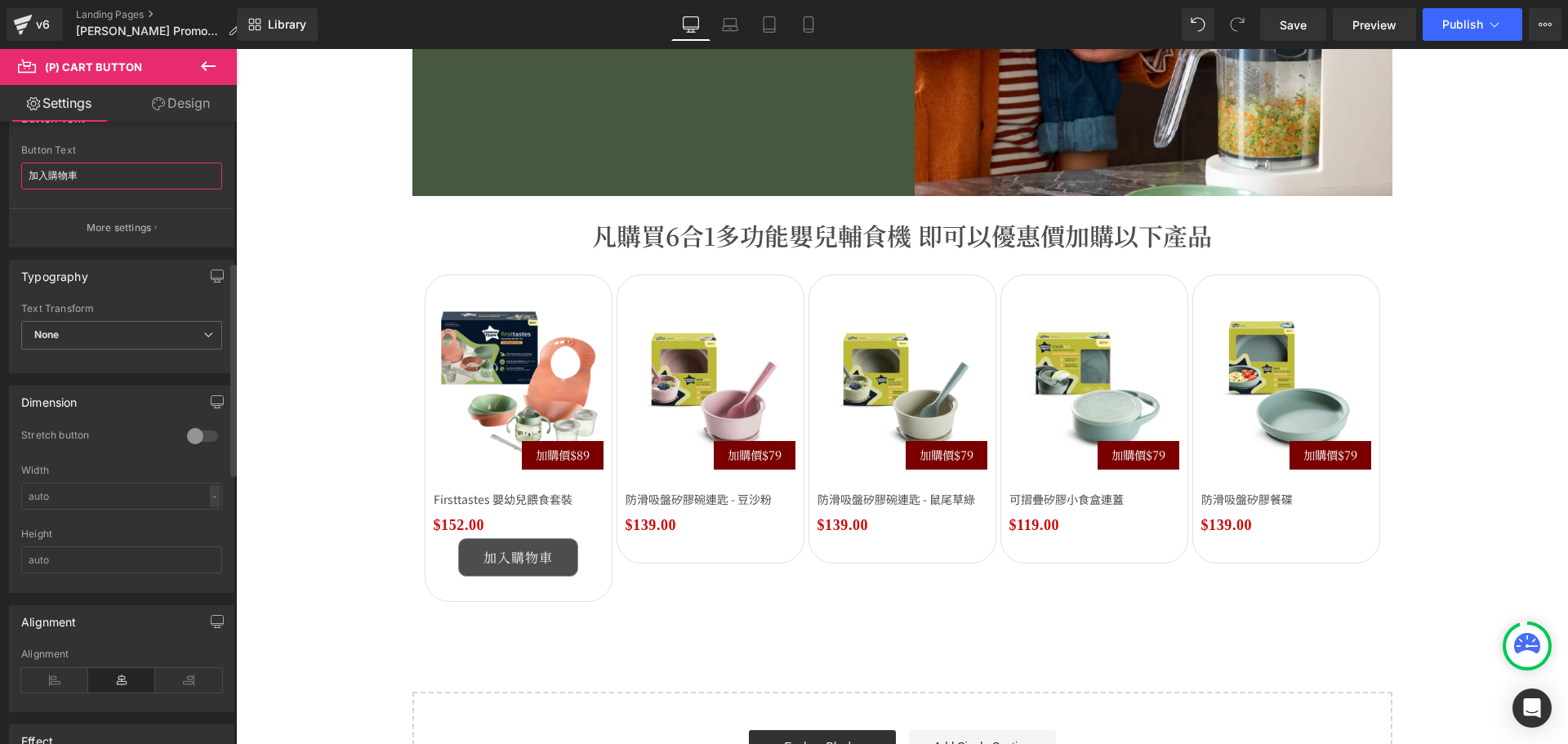
type input "加入購物車"
click at [58, 678] on icon at bounding box center [55, 681] width 67 height 25
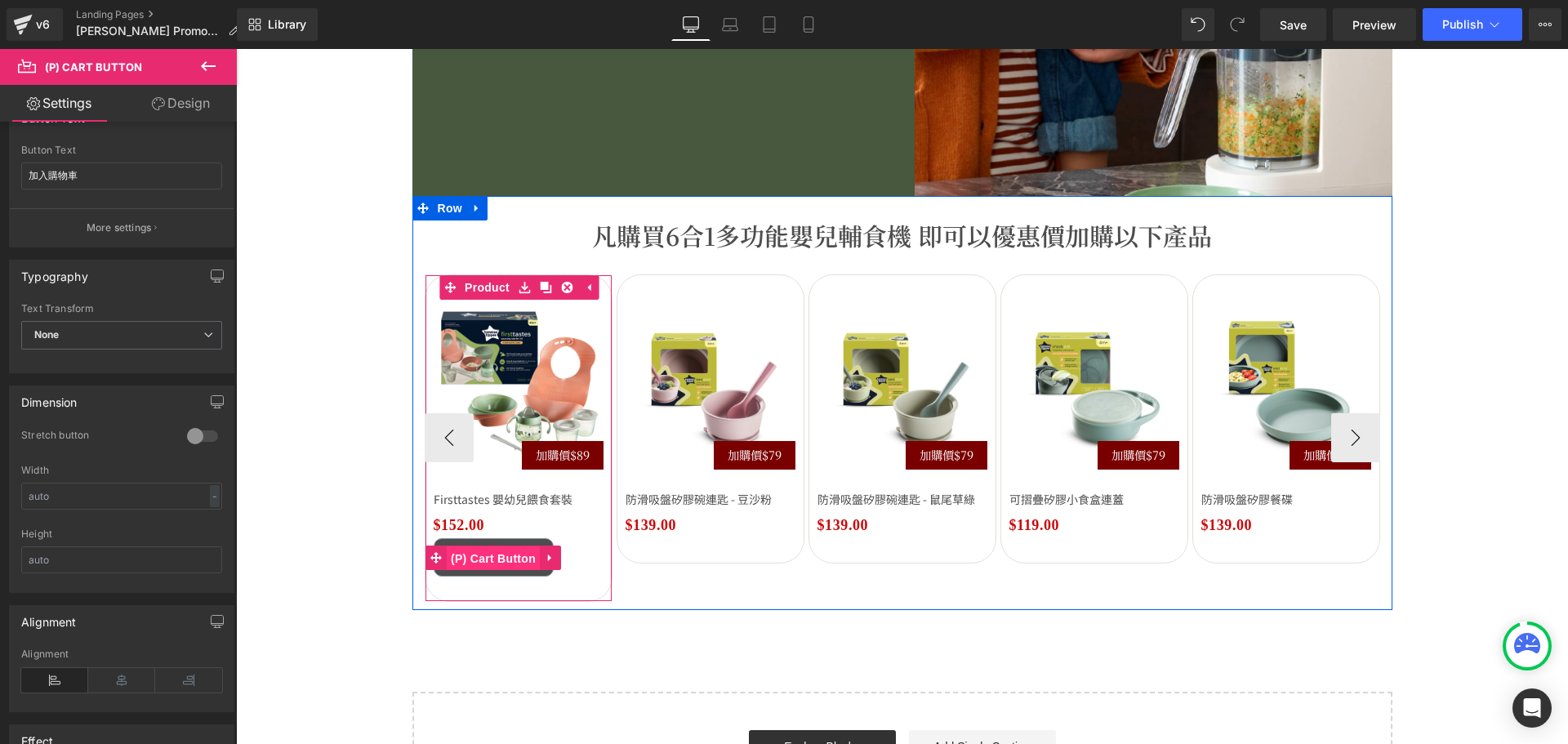
click at [482, 559] on span "(P) Cart Button" at bounding box center [493, 558] width 93 height 25
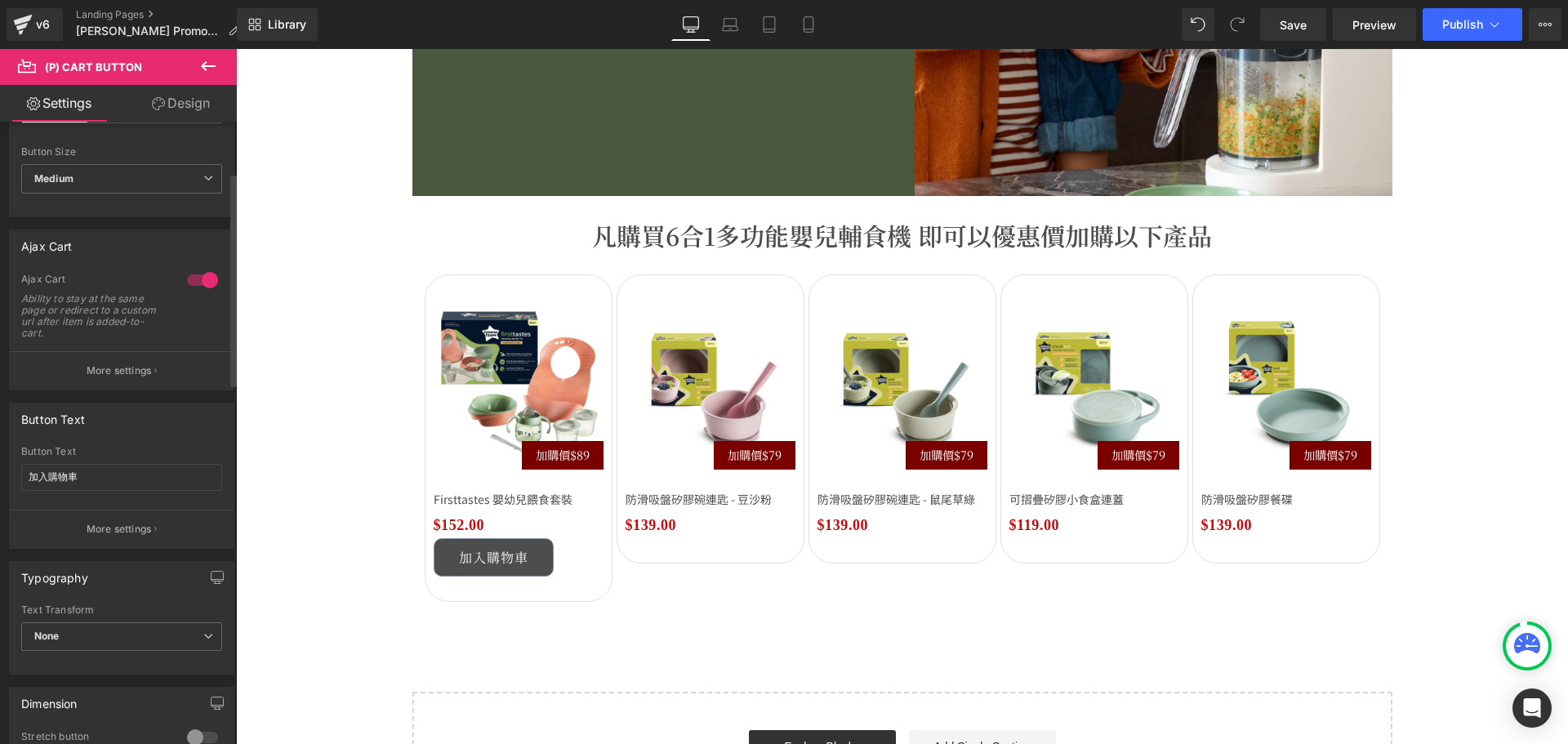
scroll to position [0, 0]
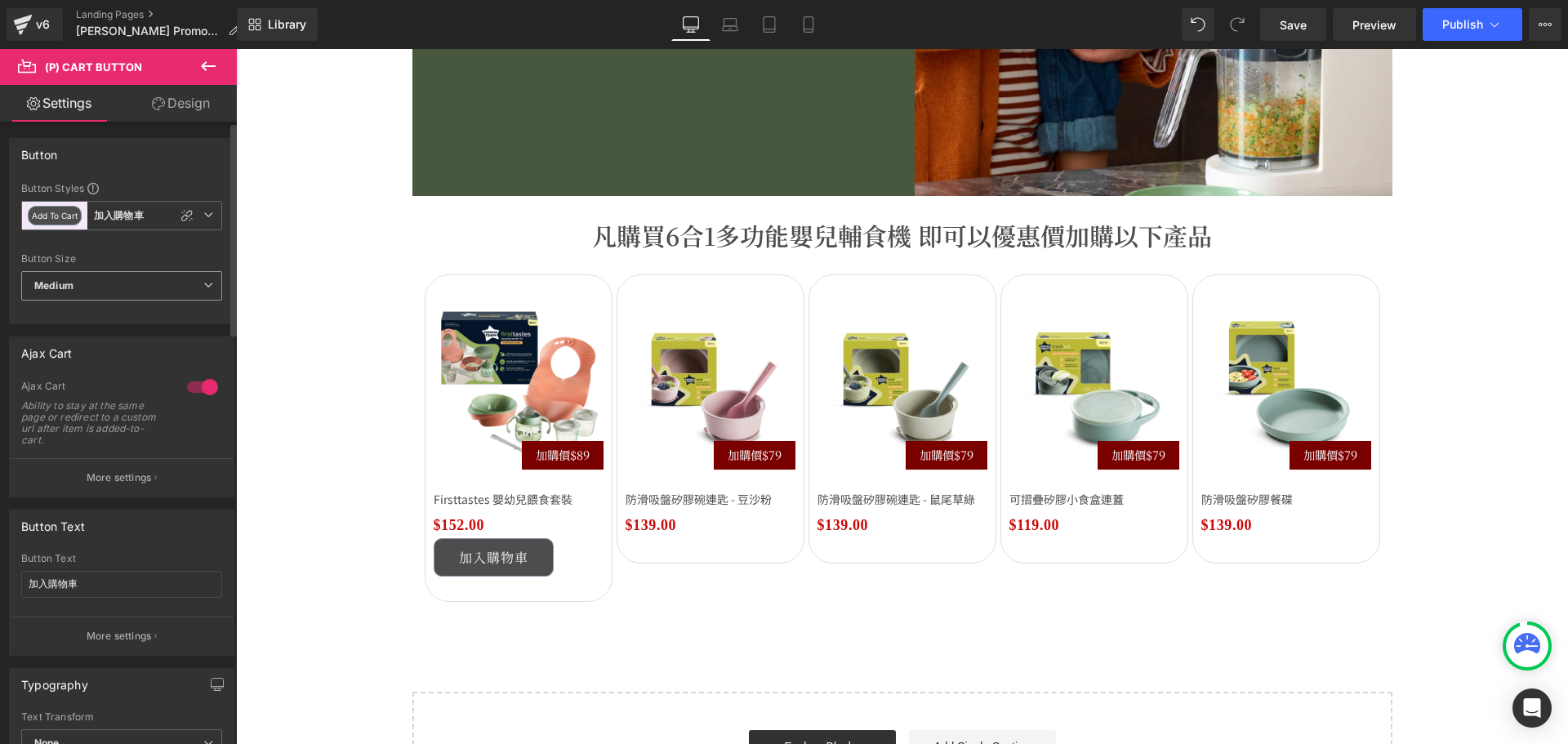
click at [107, 283] on span "Medium" at bounding box center [121, 285] width 201 height 29
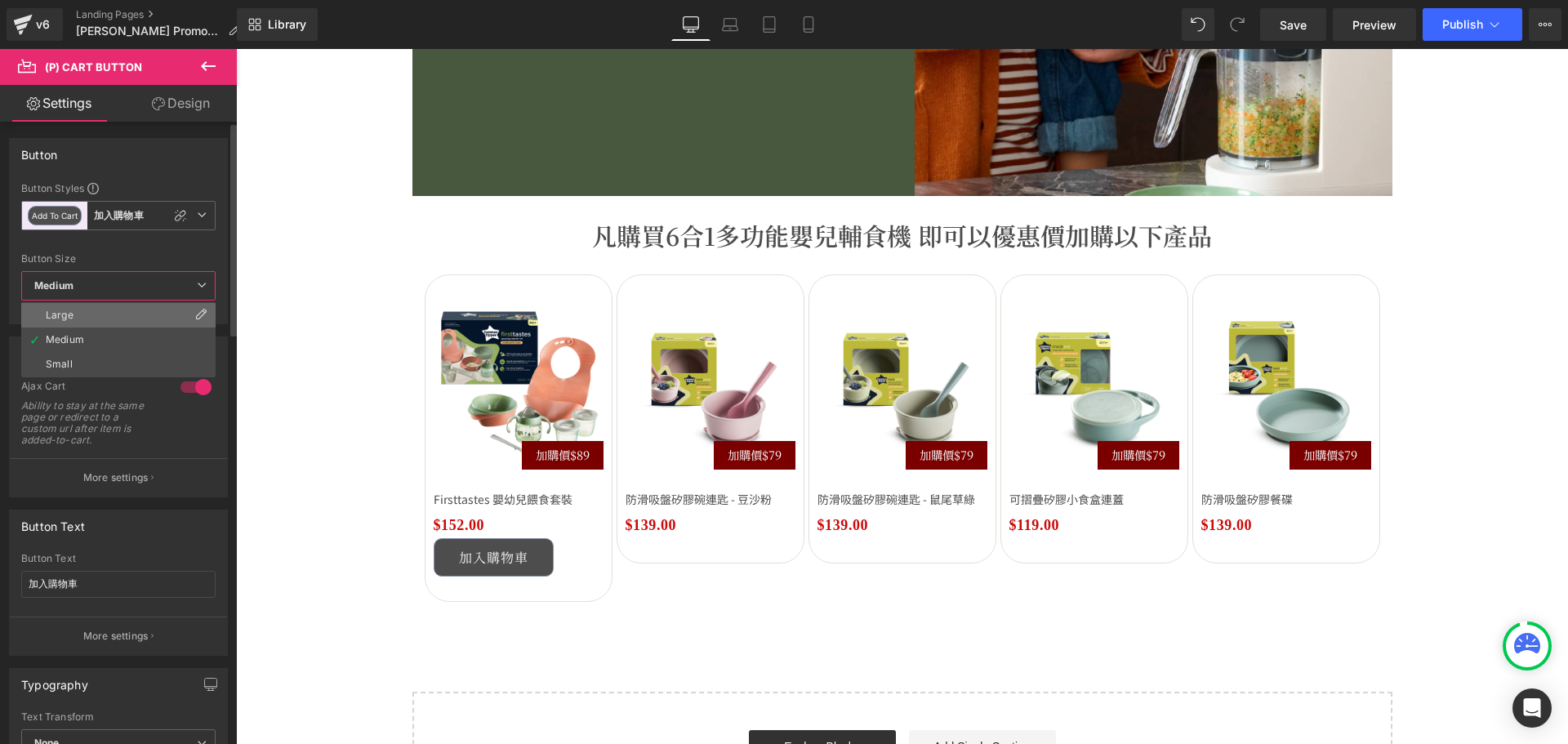
click at [79, 320] on li "Large" at bounding box center [118, 315] width 195 height 25
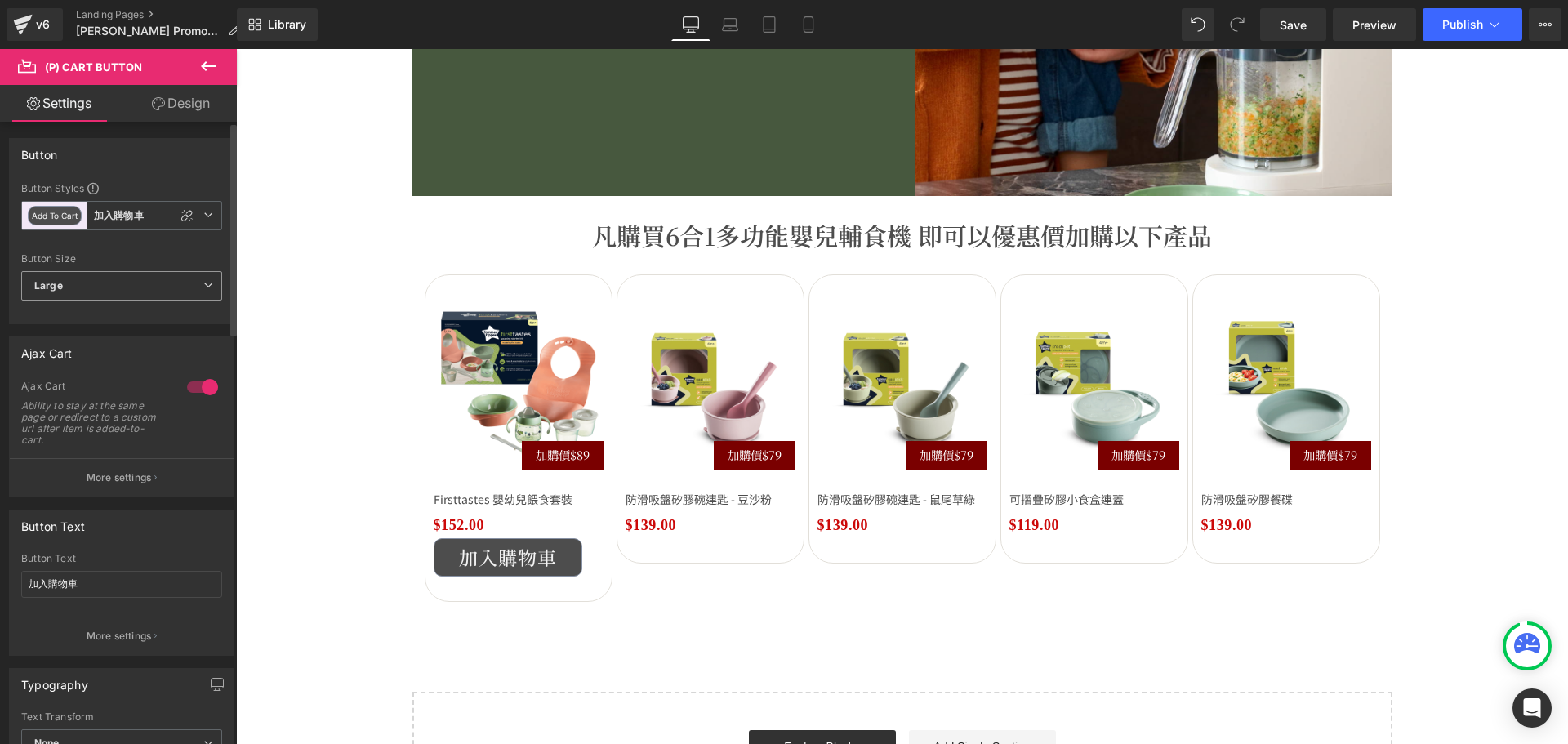
click at [104, 284] on span "Large" at bounding box center [121, 285] width 201 height 29
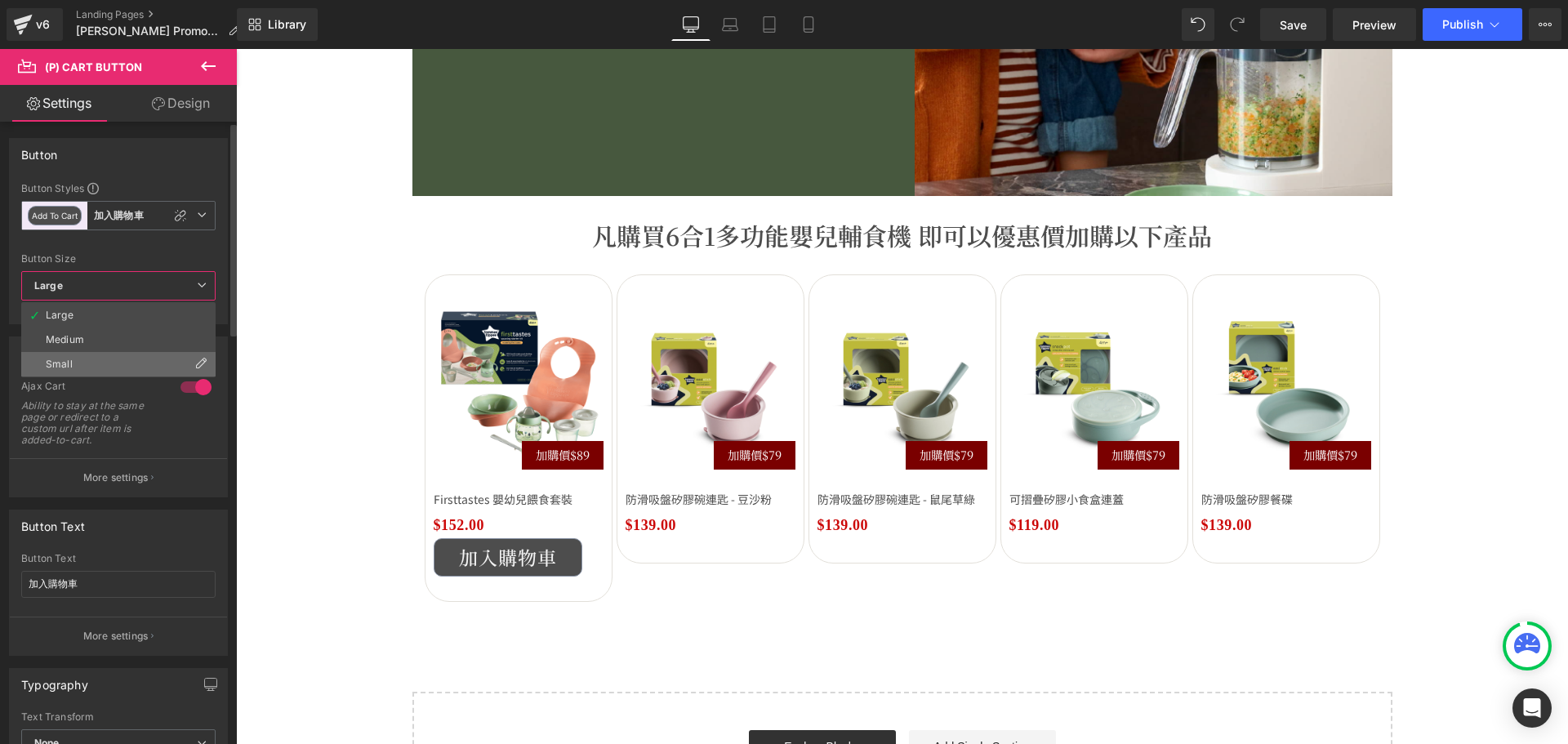
click at [111, 361] on li "Small" at bounding box center [118, 365] width 195 height 25
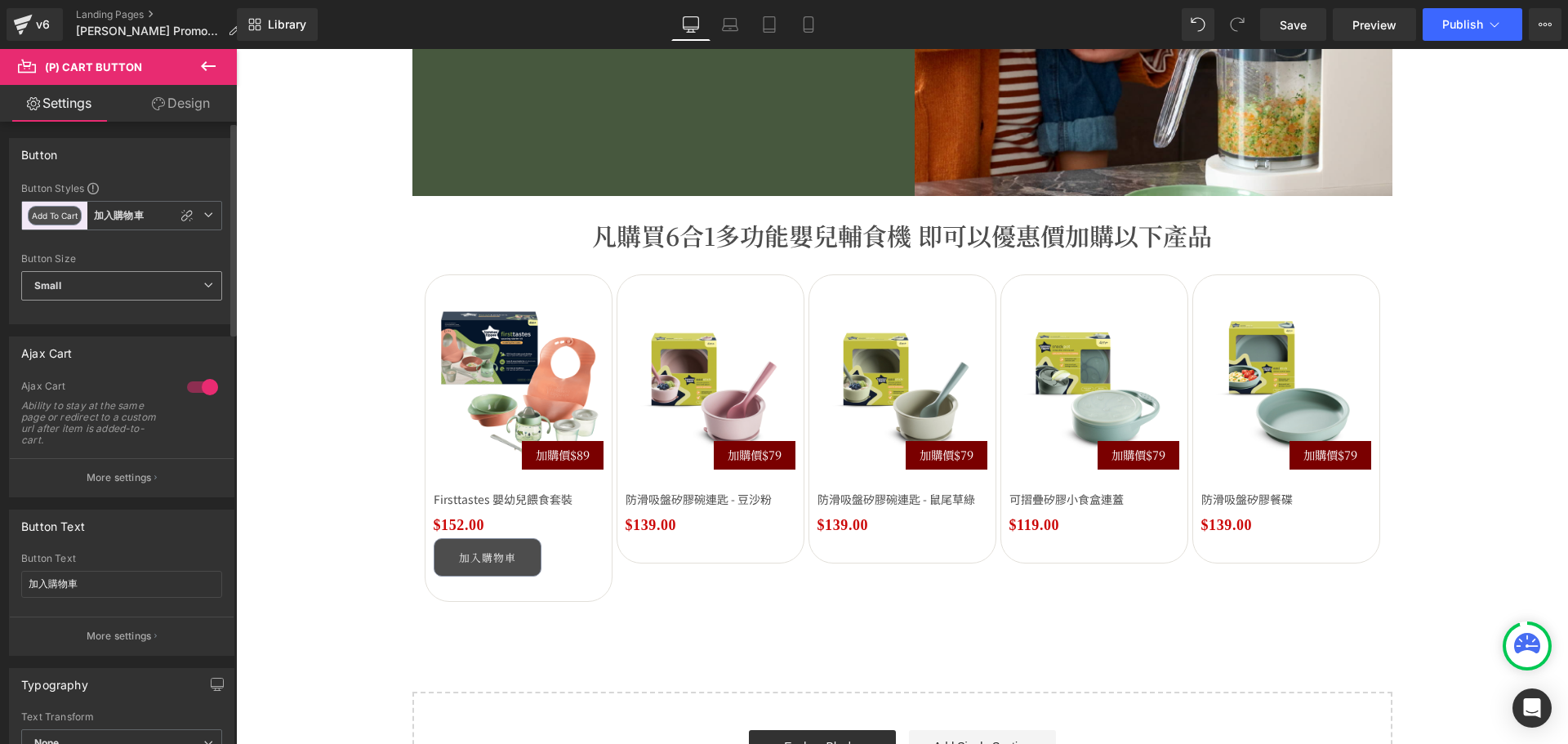
click at [114, 284] on span "Small" at bounding box center [121, 285] width 201 height 29
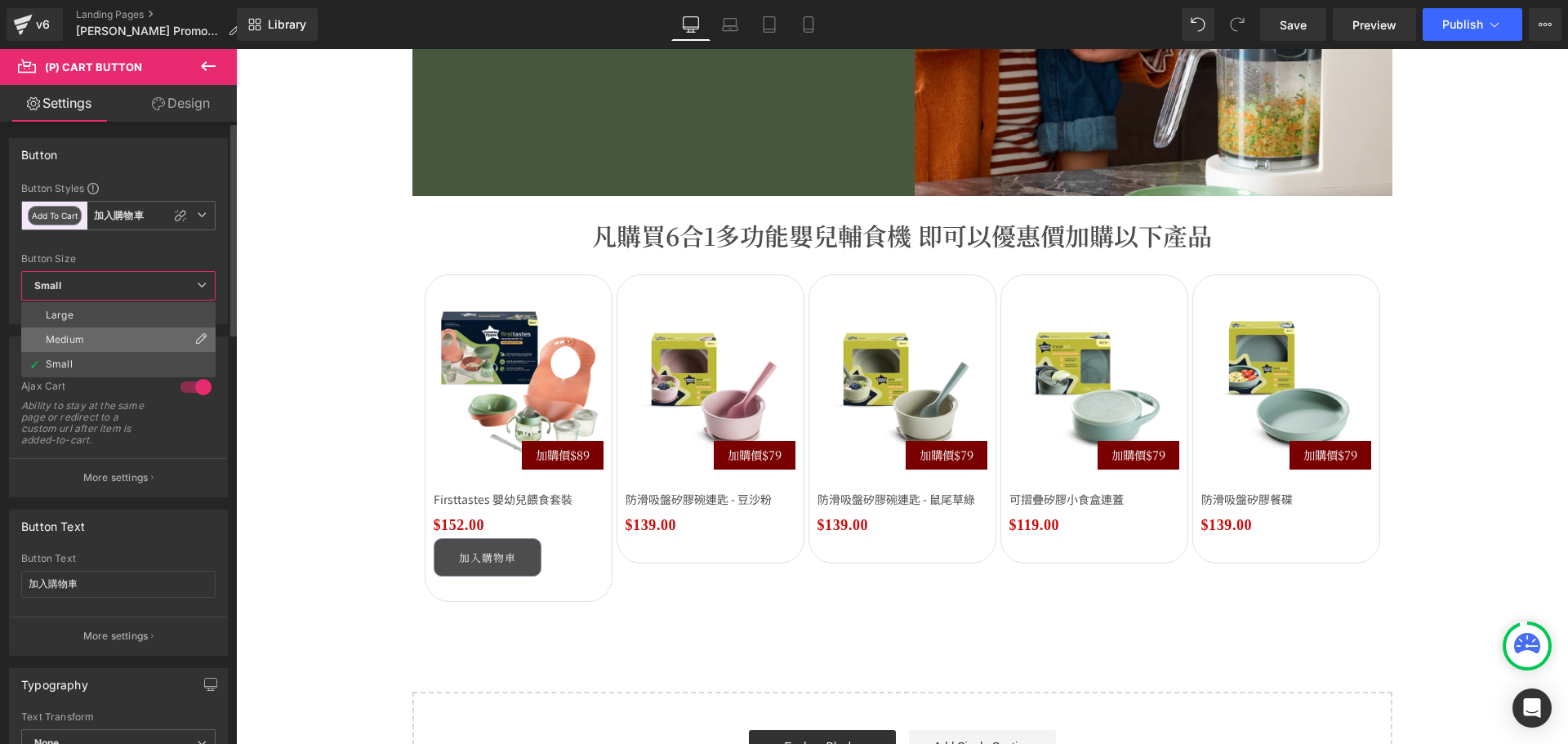
click at [106, 336] on li "Medium" at bounding box center [118, 340] width 195 height 25
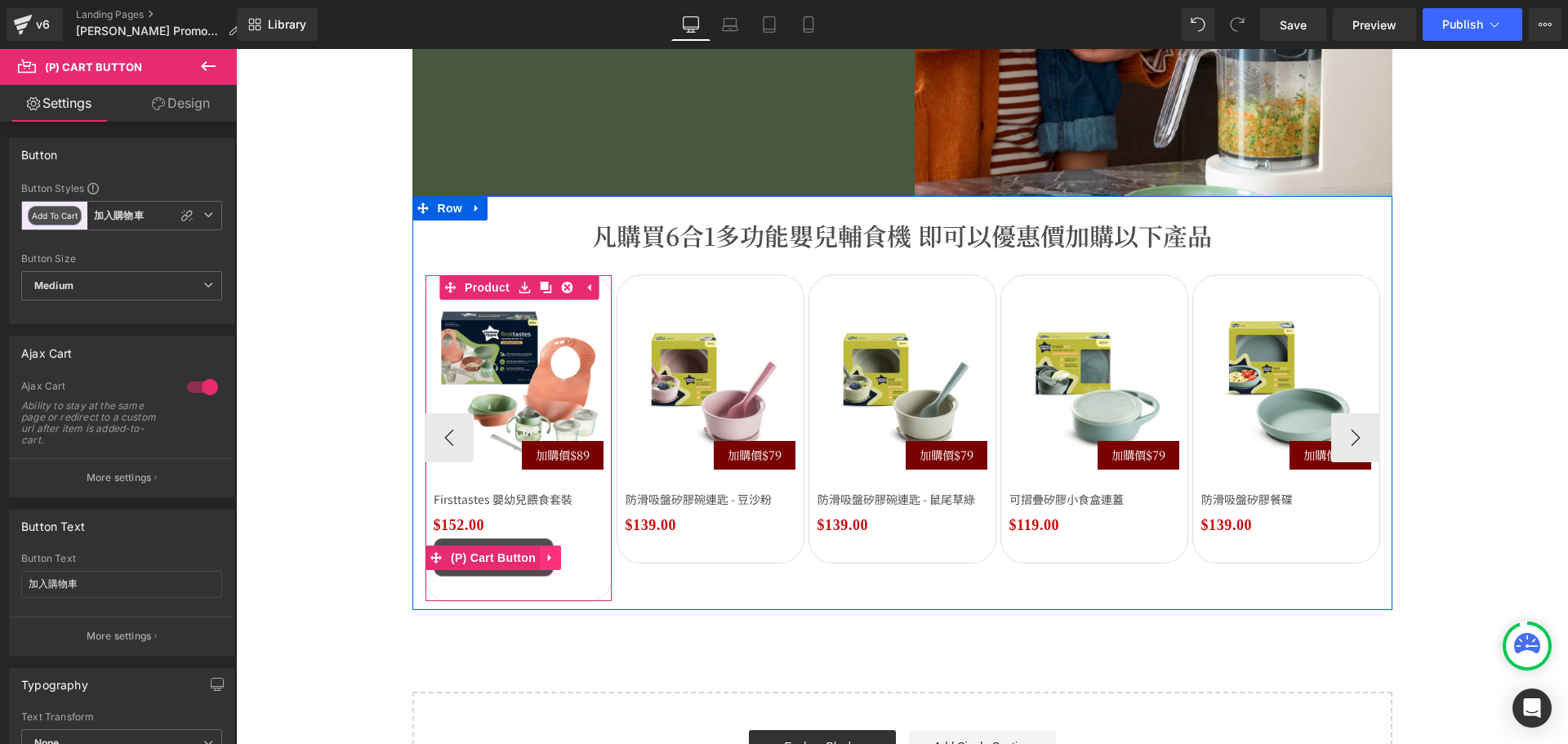
click at [540, 555] on link at bounding box center [550, 557] width 21 height 25
click at [534, 556] on icon at bounding box center [540, 557] width 11 height 11
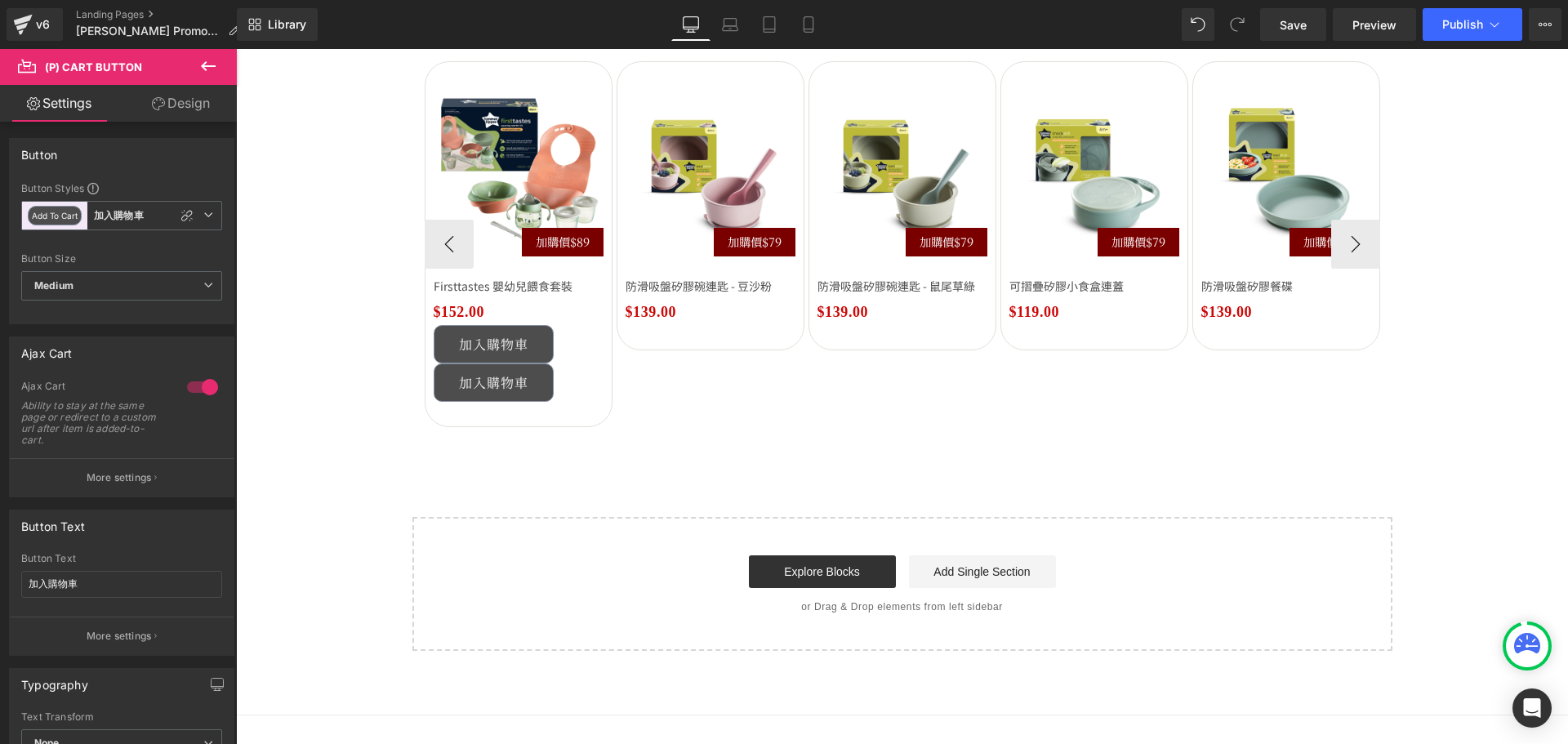
scroll to position [2280, 0]
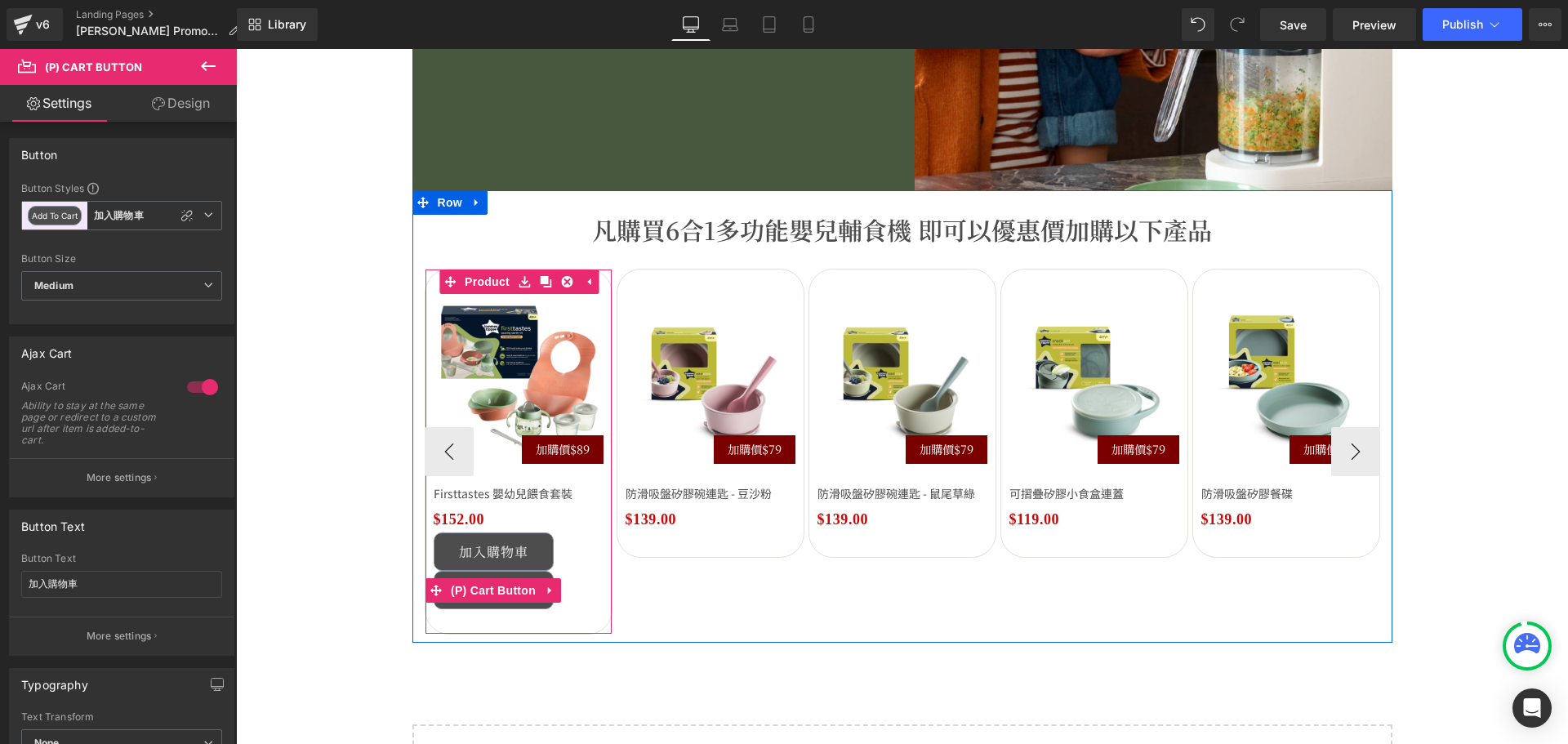
click at [545, 587] on icon at bounding box center [550, 590] width 11 height 12
click at [534, 586] on icon at bounding box center [540, 590] width 11 height 11
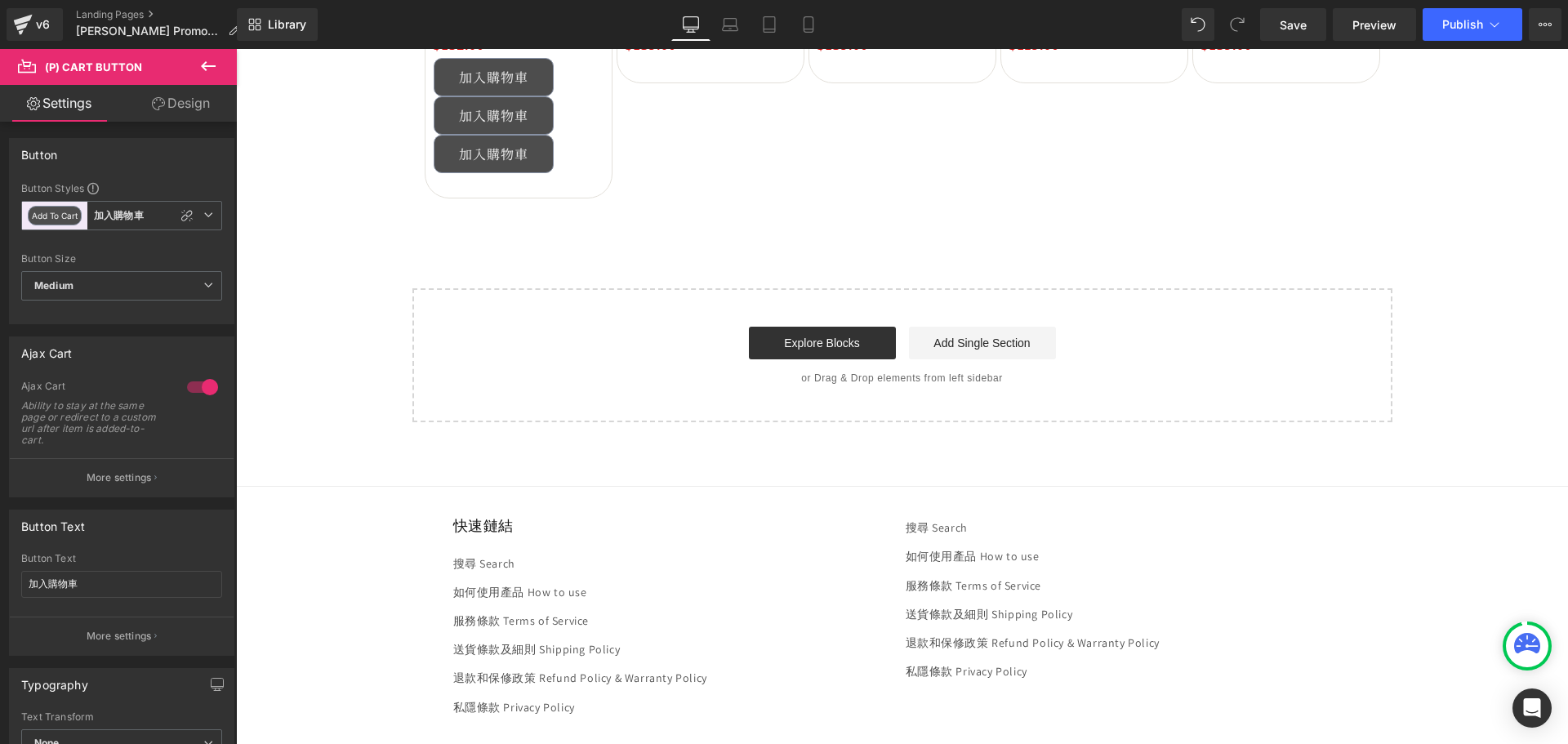
scroll to position [2776, 0]
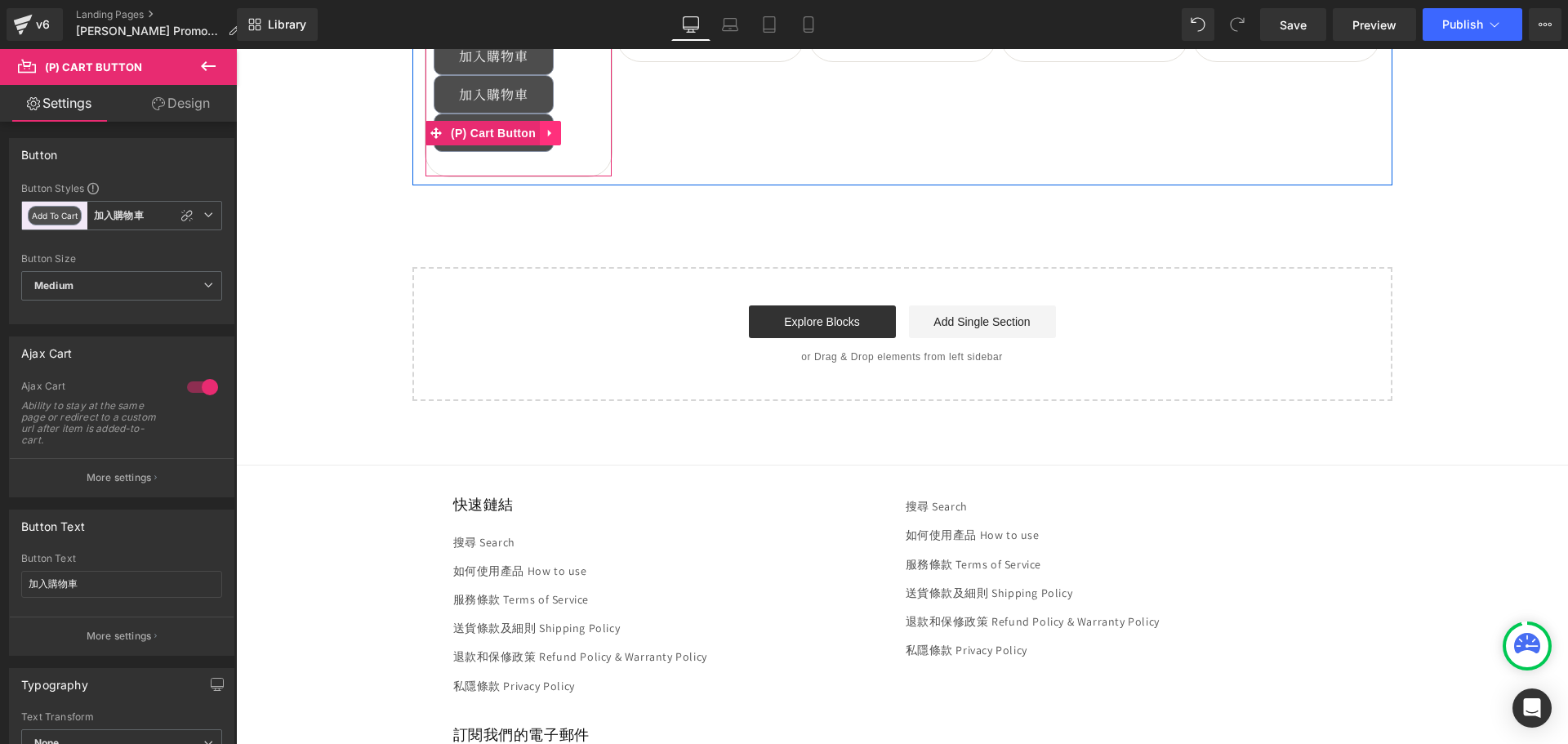
click at [548, 131] on icon at bounding box center [549, 133] width 4 height 7
click at [534, 132] on icon at bounding box center [540, 133] width 11 height 11
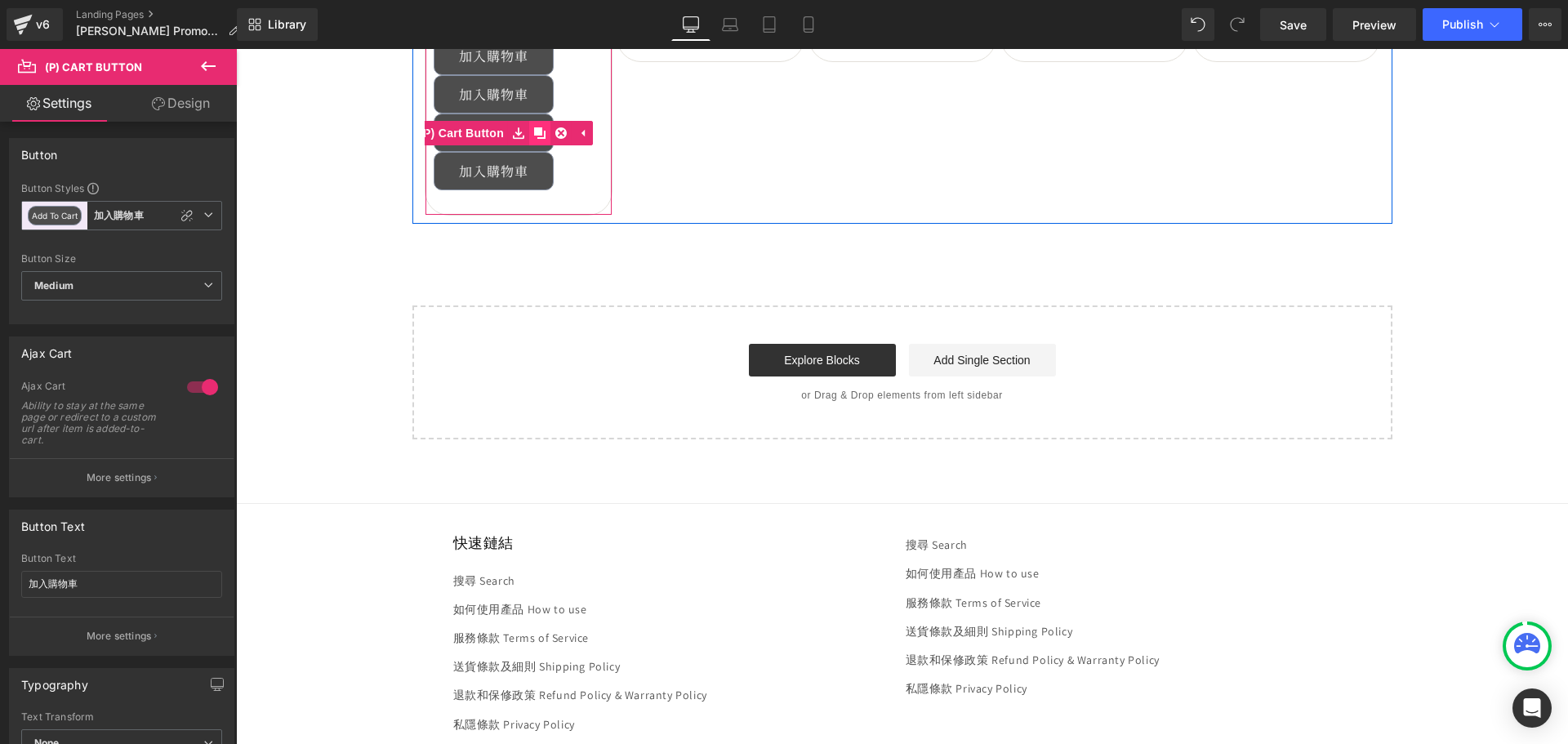
click at [534, 133] on icon at bounding box center [540, 133] width 11 height 11
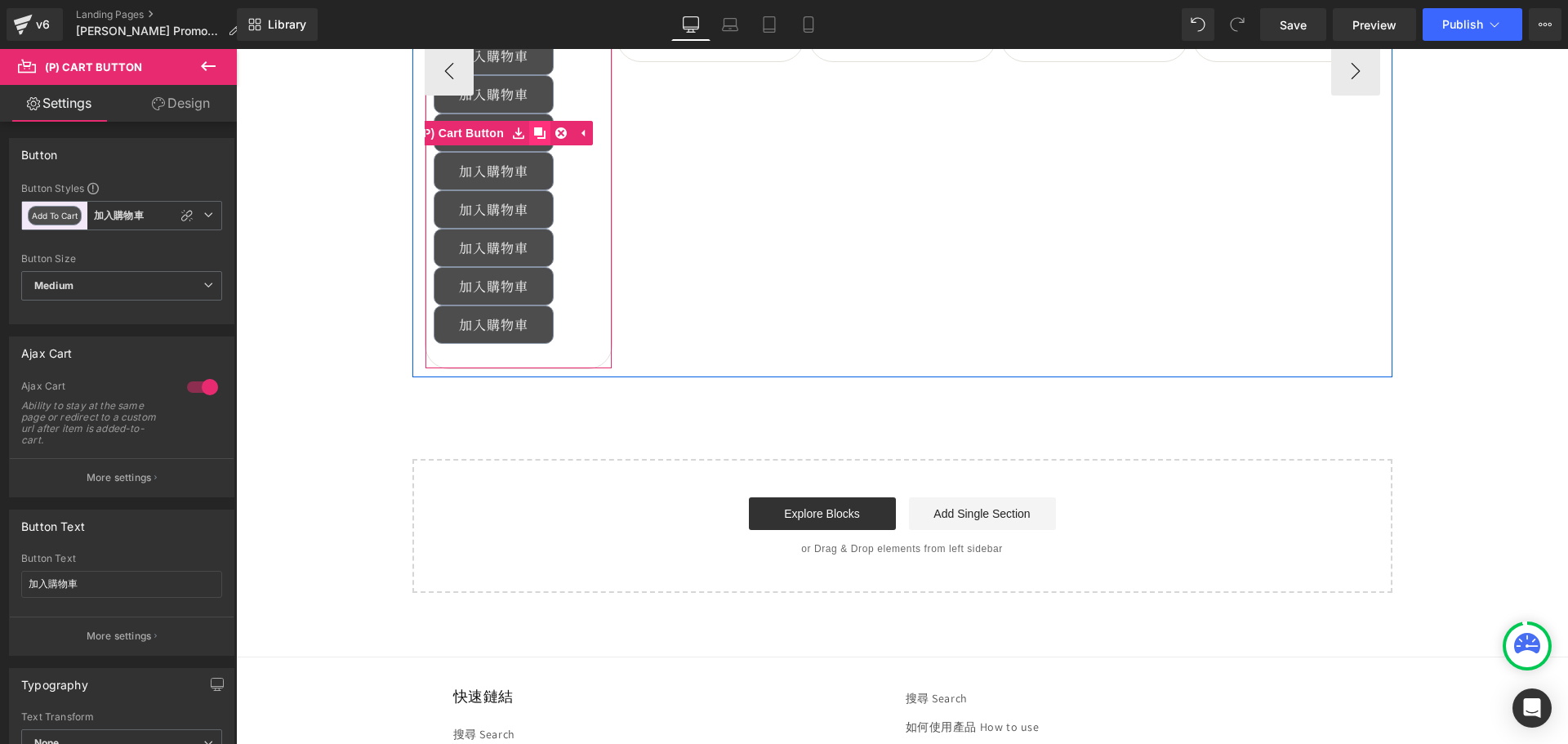
click at [534, 133] on icon at bounding box center [540, 133] width 11 height 11
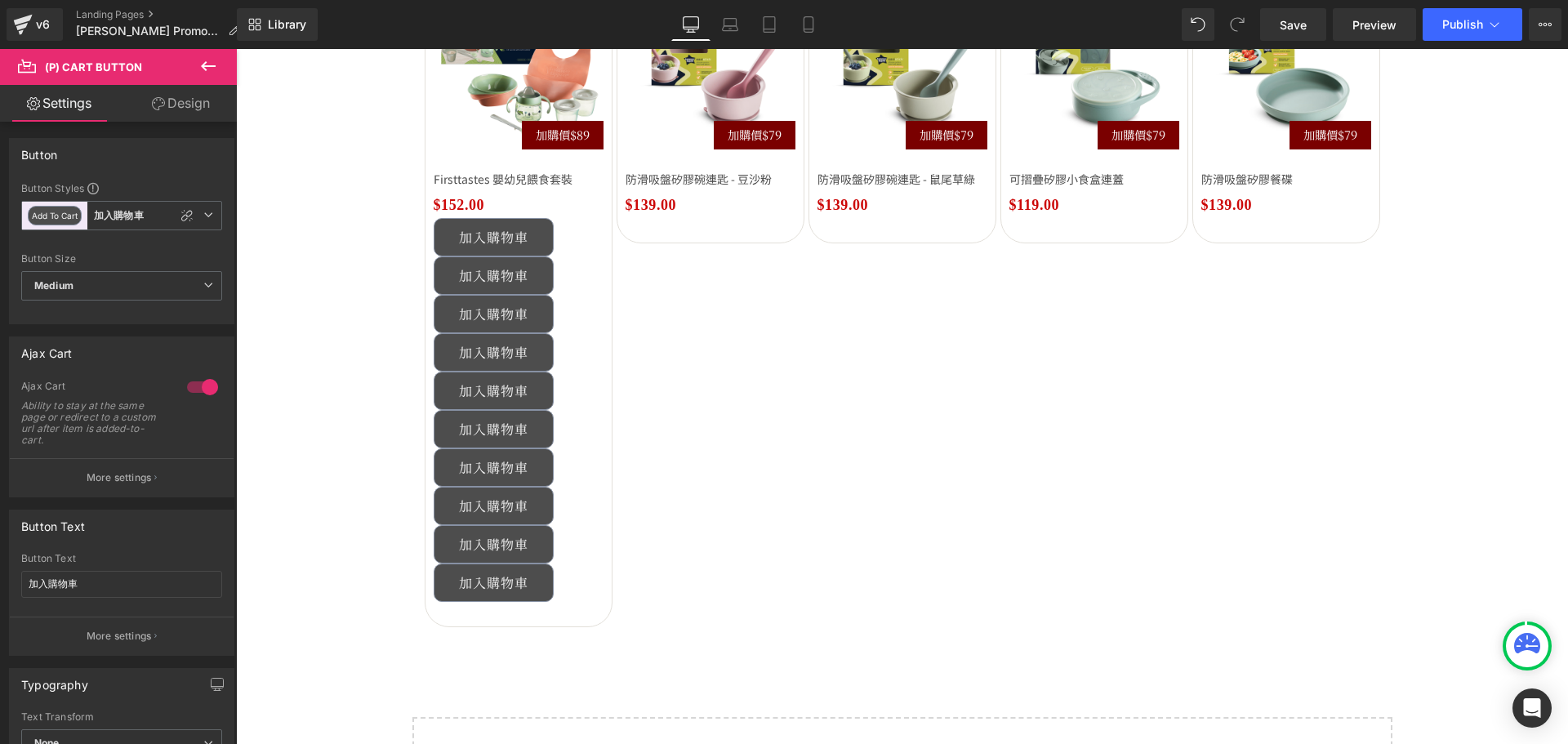
scroll to position [2449, 0]
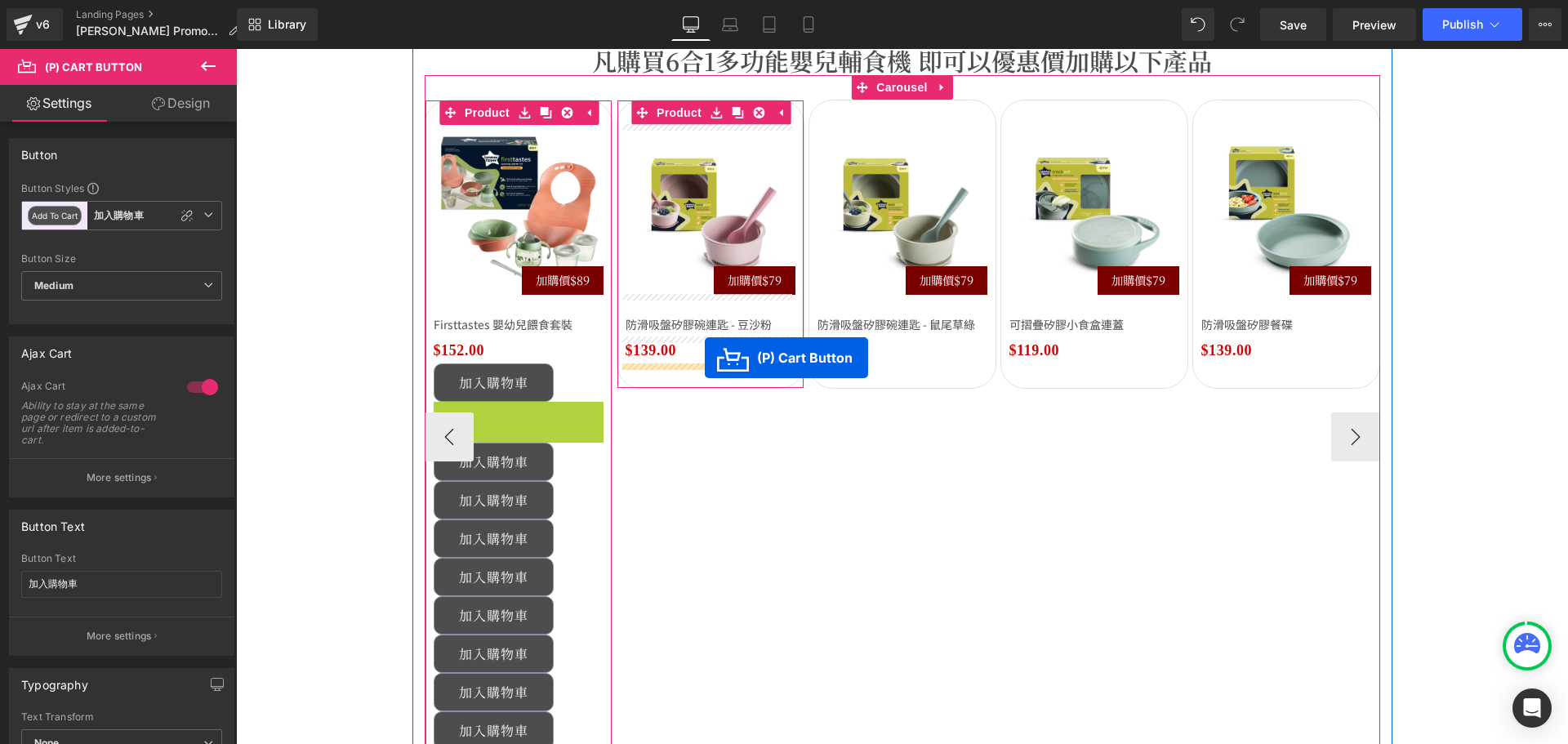
drag, startPoint x: 487, startPoint y: 416, endPoint x: 704, endPoint y: 357, distance: 224.9
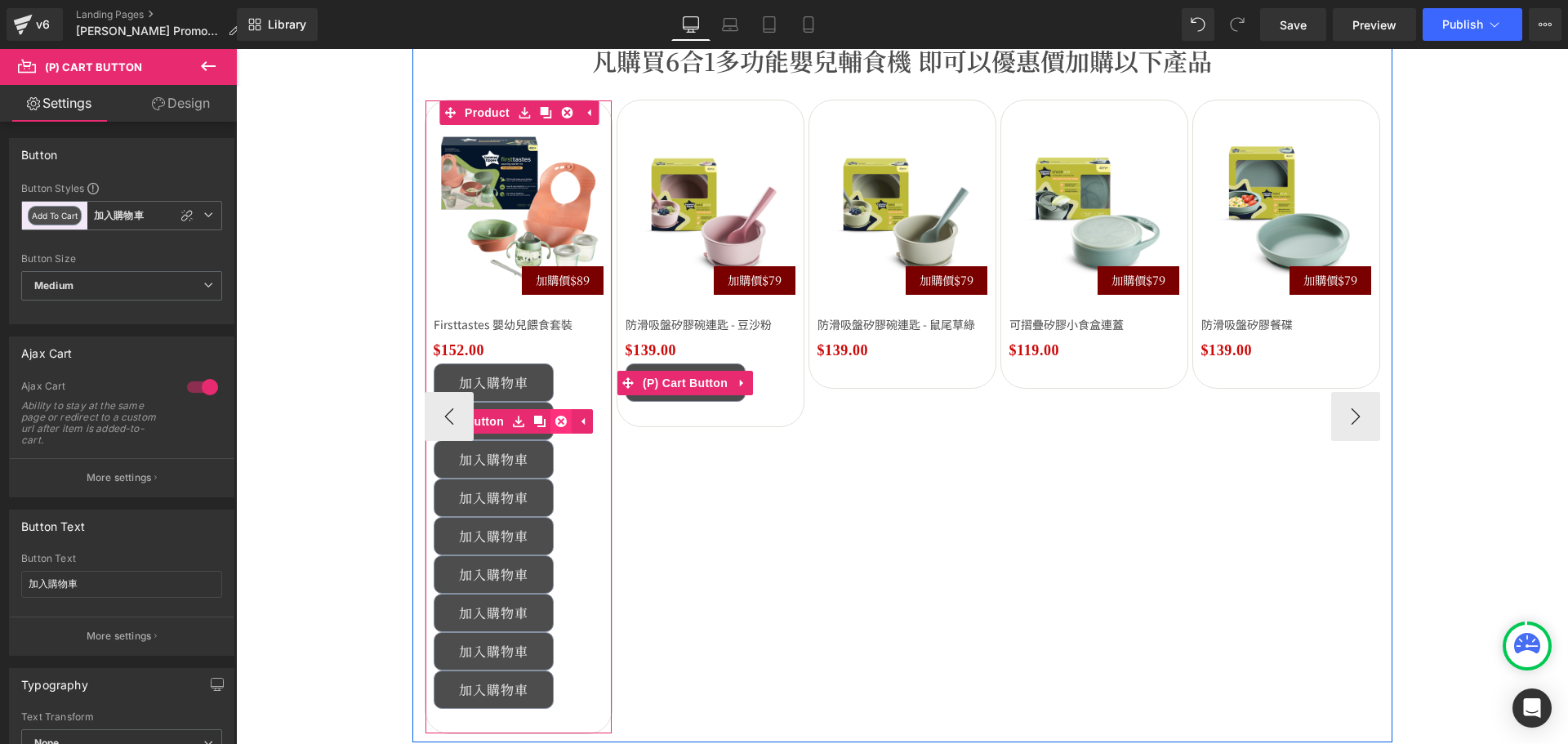
click at [556, 422] on icon at bounding box center [561, 421] width 11 height 11
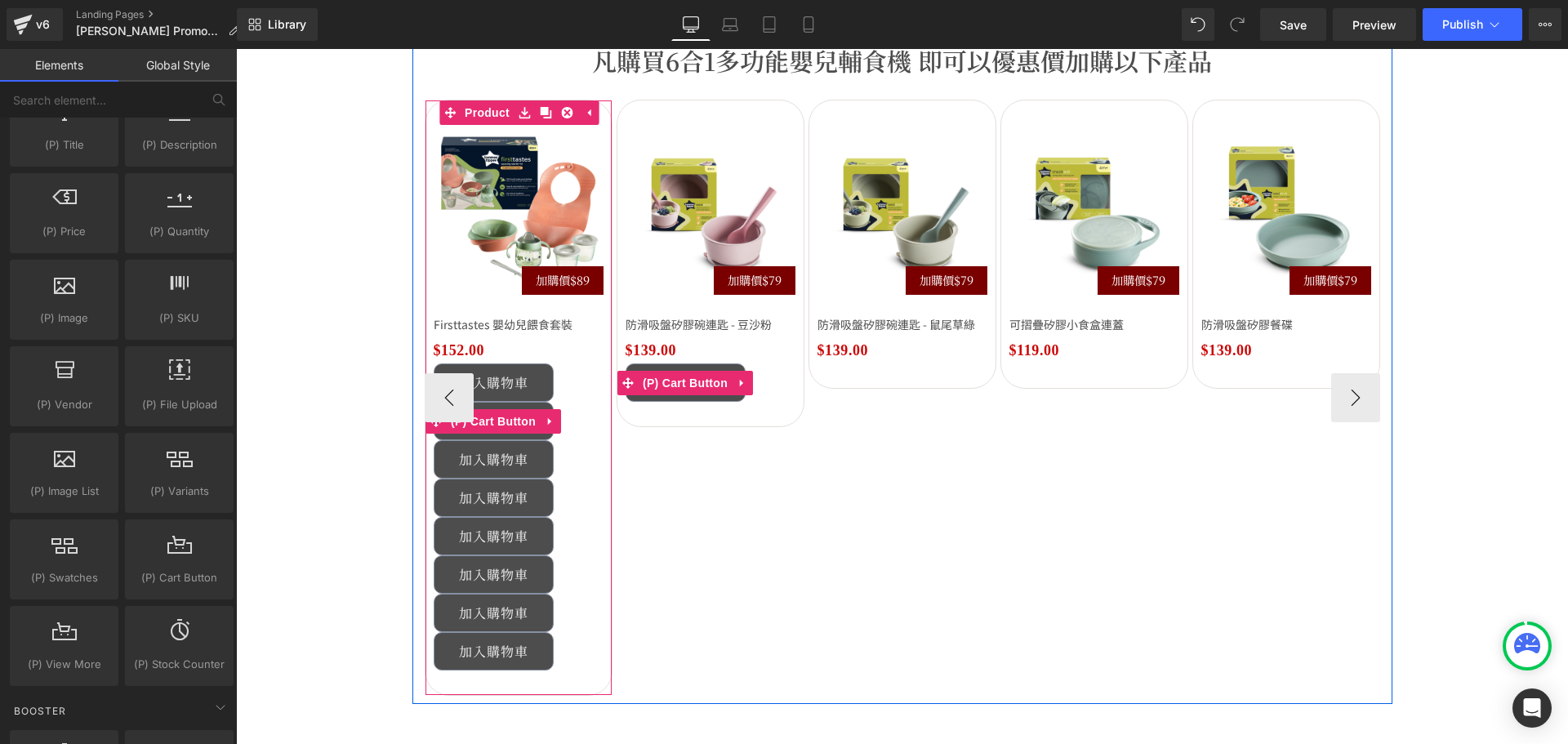
click at [550, 422] on link at bounding box center [550, 422] width 21 height 25
click at [556, 422] on icon at bounding box center [561, 421] width 11 height 11
click at [550, 440] on div "加入購物車 (P) Cart Button" at bounding box center [518, 460] width 170 height 39
click at [556, 450] on link at bounding box center [563, 460] width 17 height 19
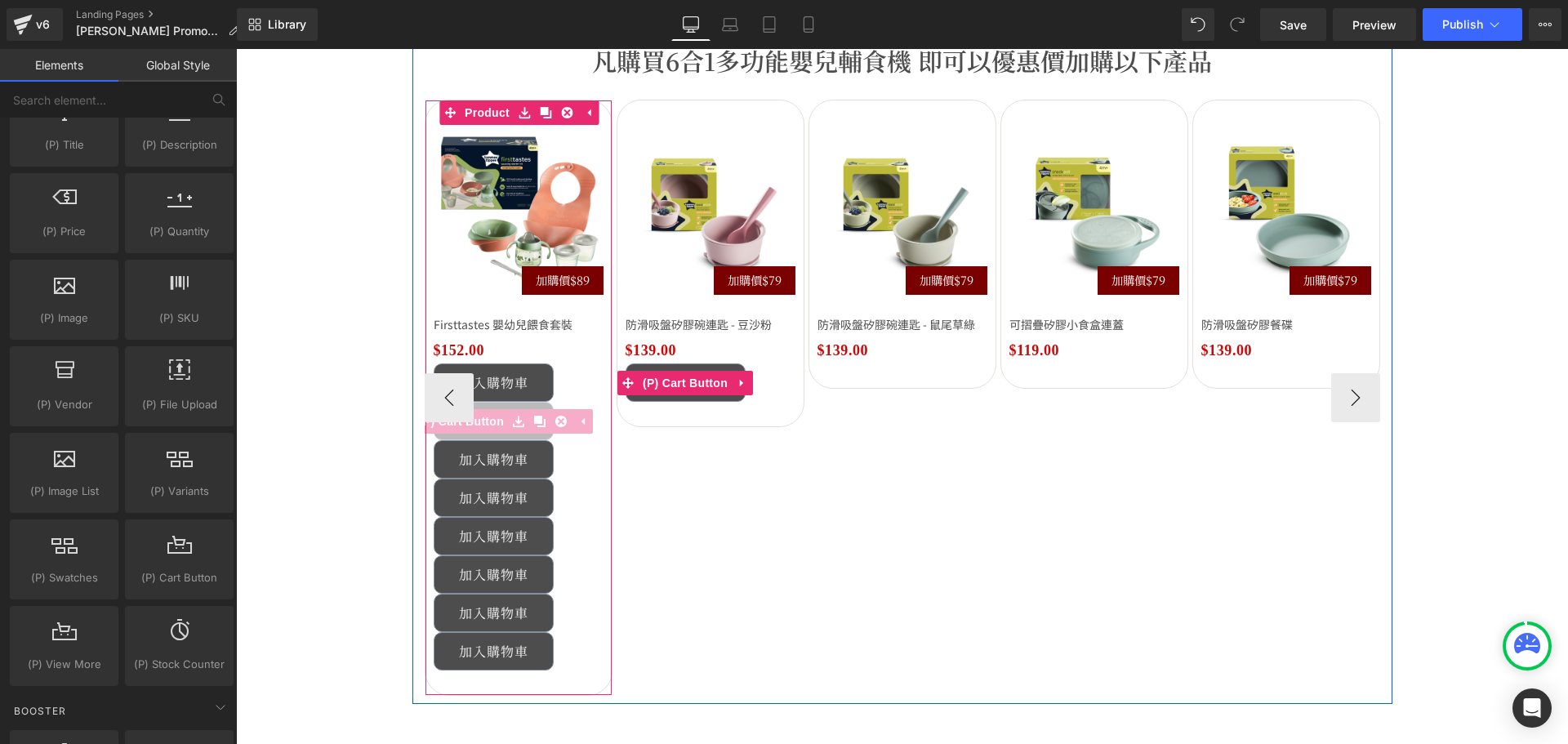
click at [236, 49] on icon at bounding box center [236, 49] width 0 height 0
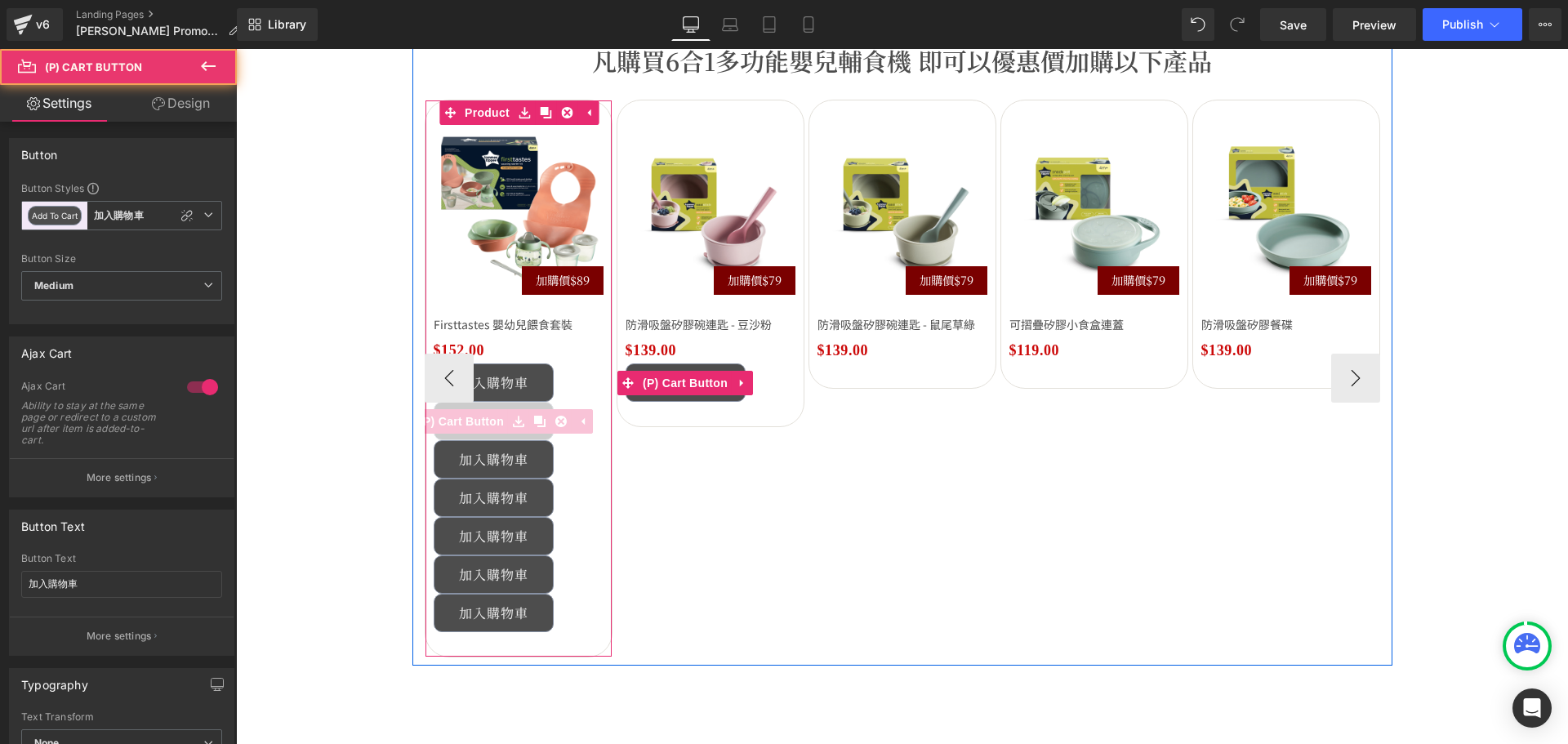
click at [550, 440] on div "加入購物車 (P) Cart Button" at bounding box center [518, 460] width 170 height 39
click at [556, 450] on link at bounding box center [563, 460] width 17 height 19
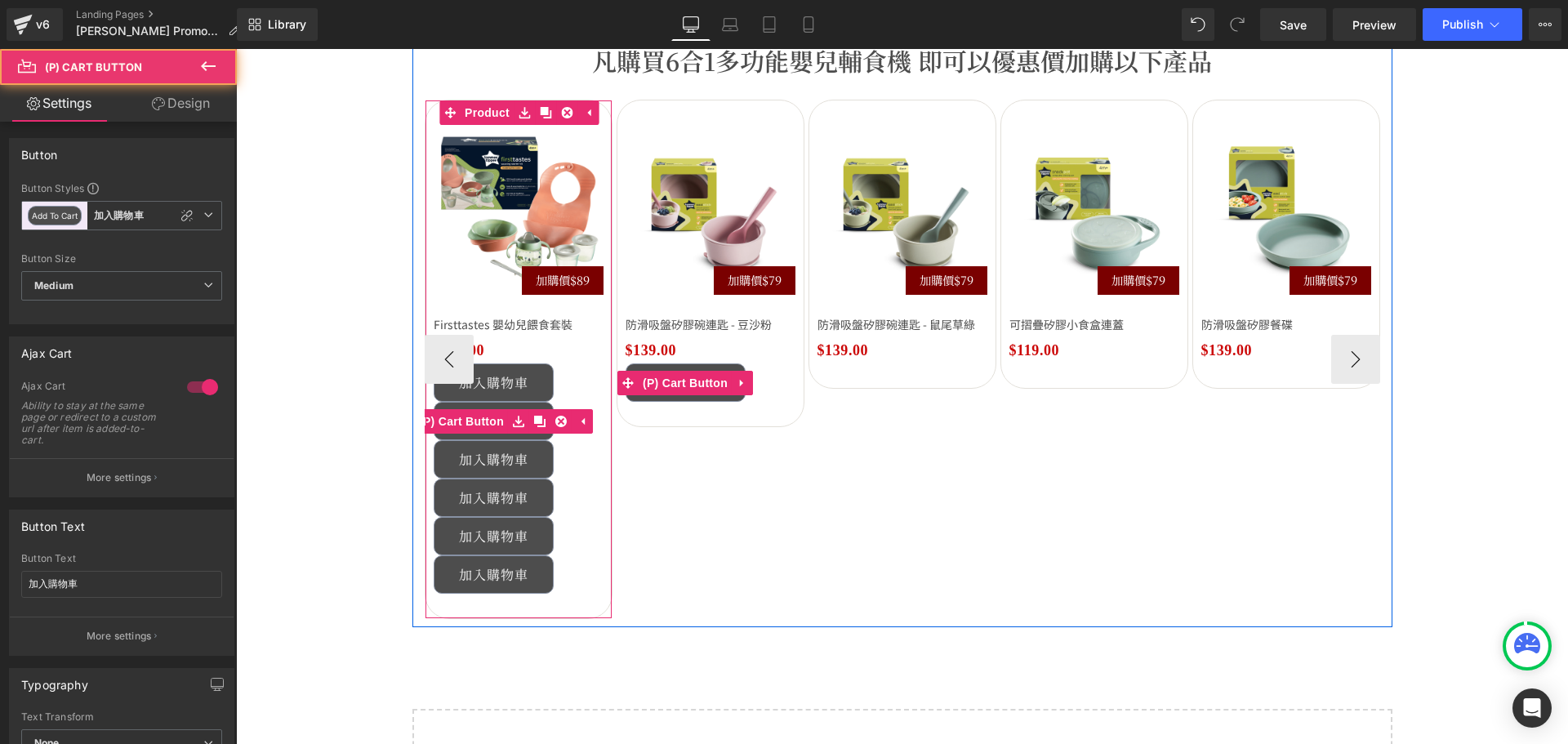
click at [556, 422] on icon at bounding box center [561, 421] width 11 height 11
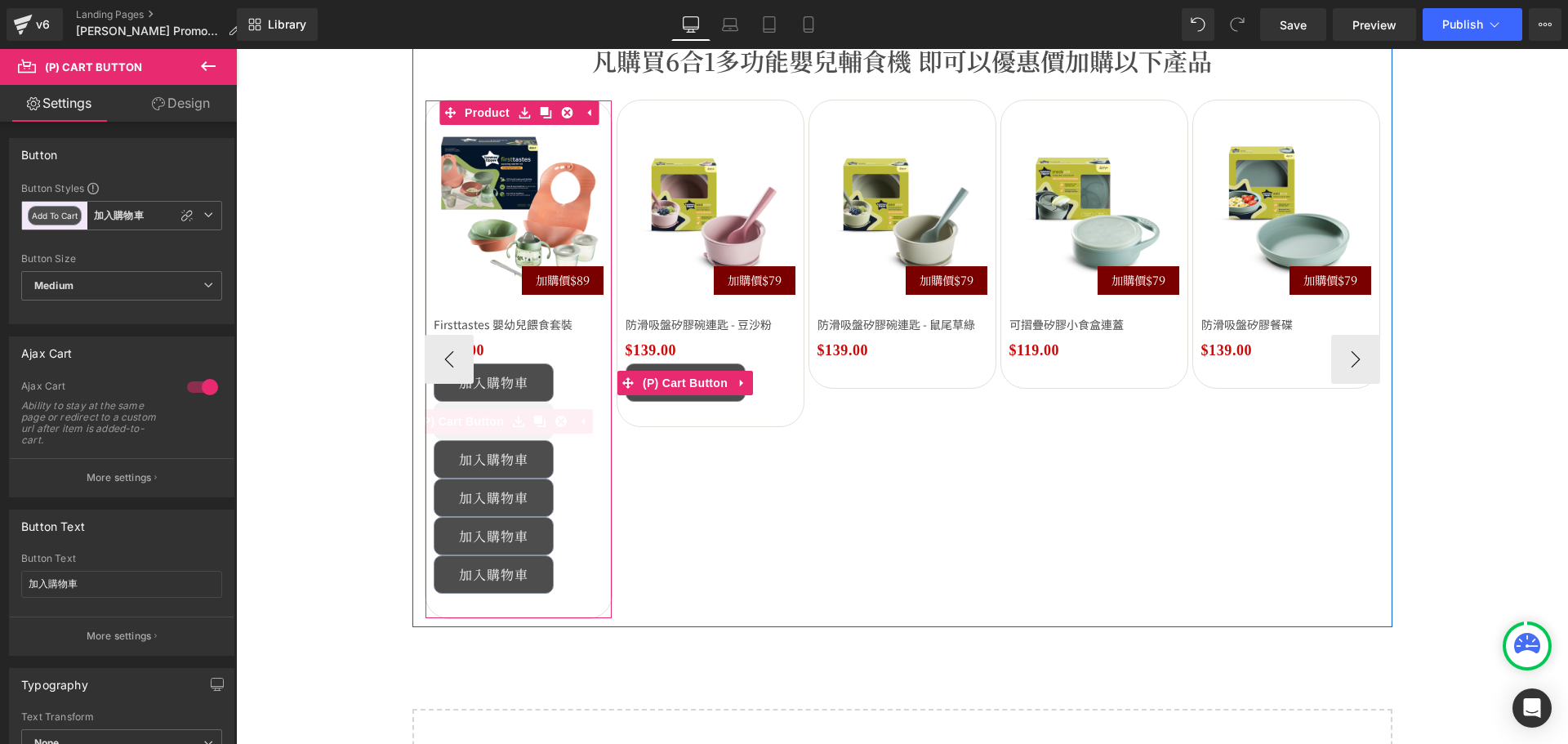
click at [556, 422] on icon at bounding box center [561, 421] width 11 height 11
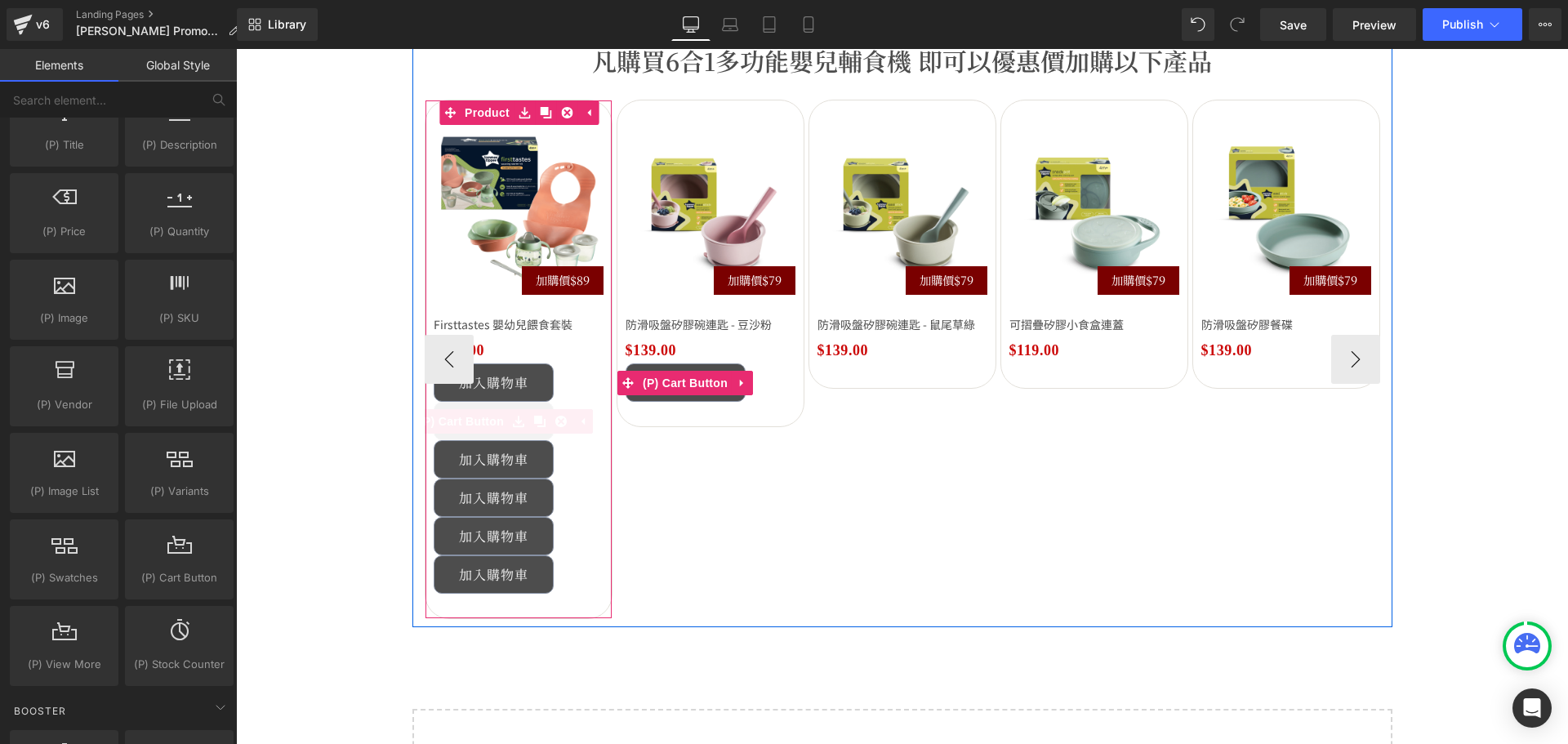
click at [550, 440] on div "加入購物車 (P) Cart Button" at bounding box center [518, 460] width 170 height 39
click at [556, 450] on link at bounding box center [563, 460] width 17 height 19
click at [236, 49] on icon at bounding box center [236, 49] width 0 height 0
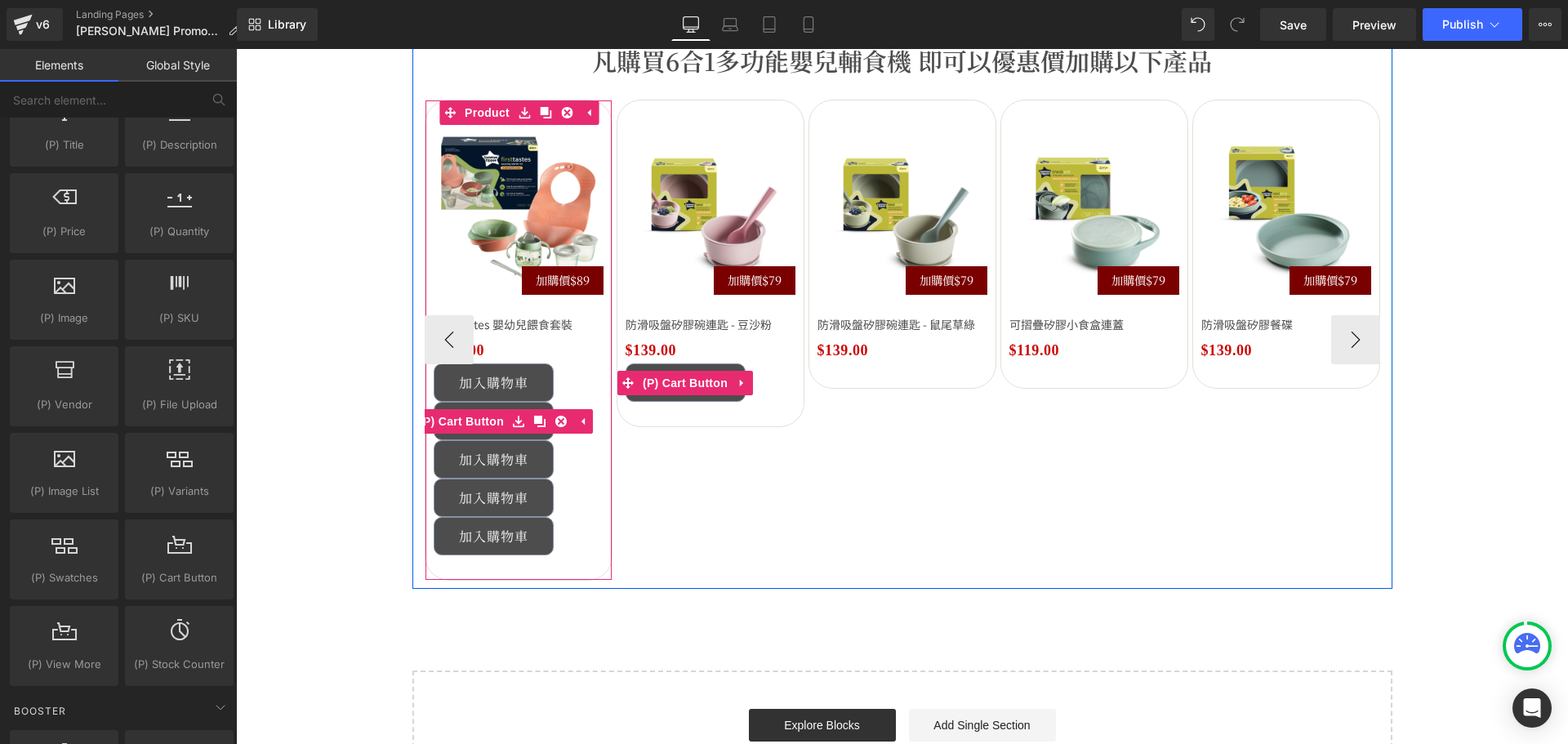
click at [556, 422] on icon at bounding box center [561, 421] width 11 height 11
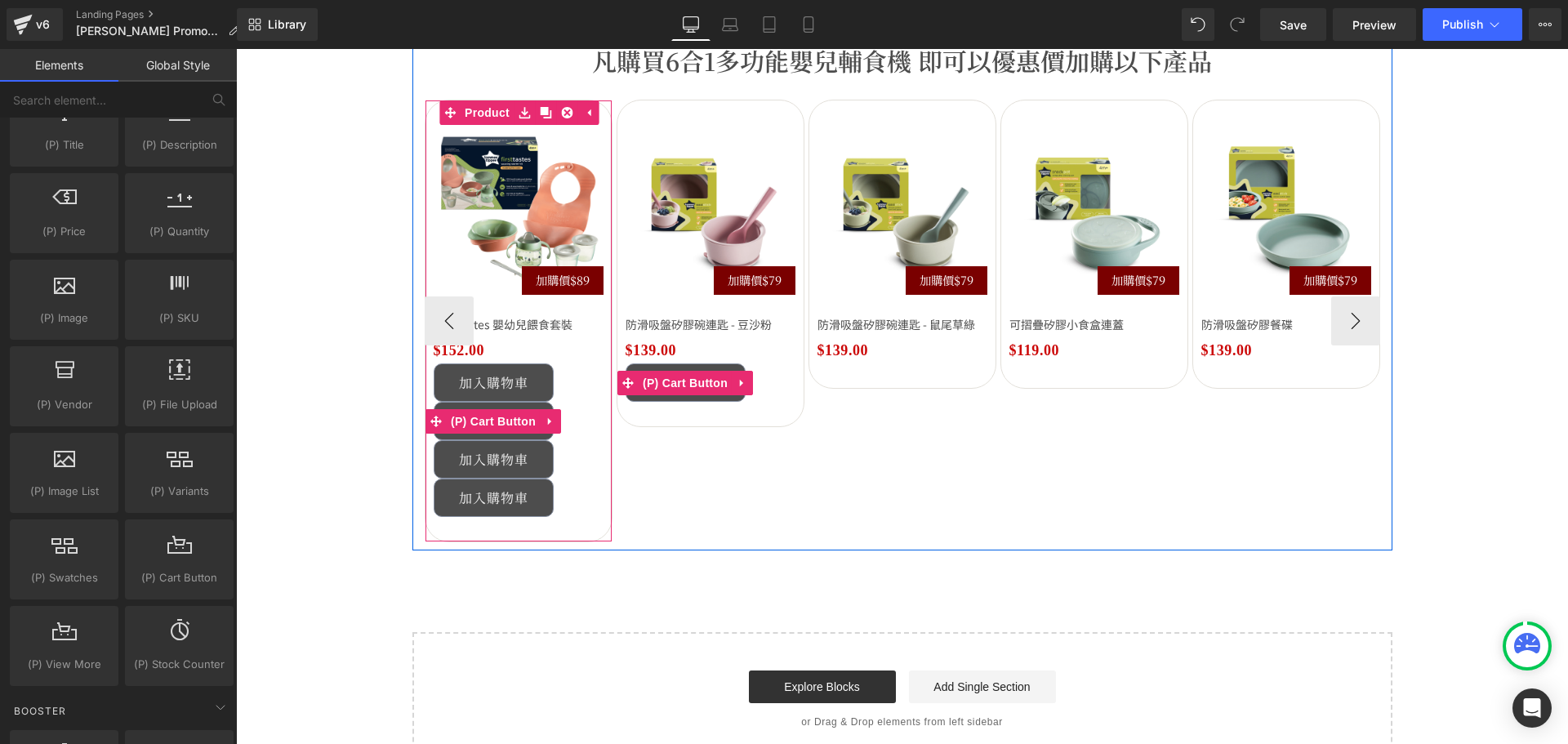
click at [550, 422] on link at bounding box center [550, 422] width 21 height 25
click at [556, 422] on icon at bounding box center [561, 421] width 11 height 11
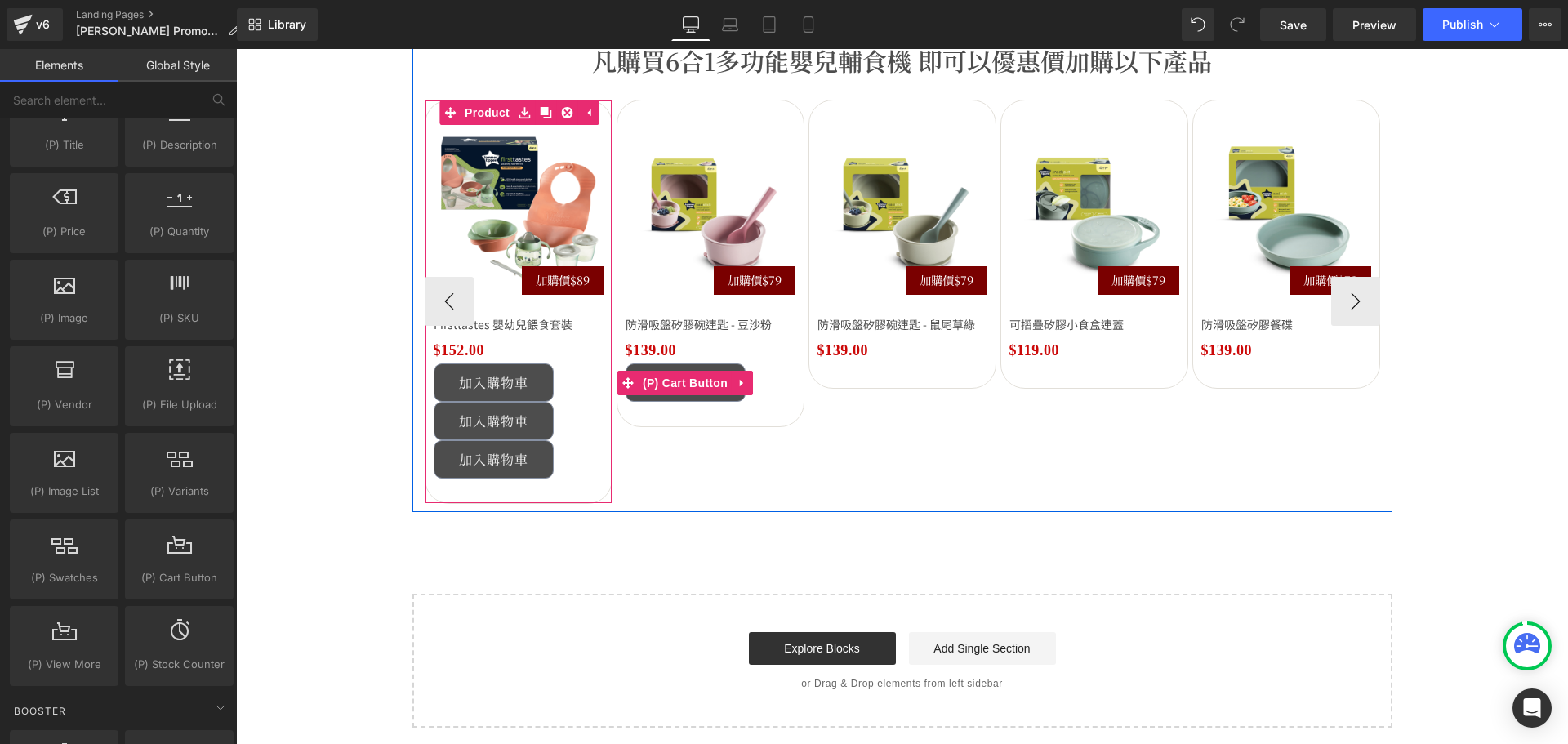
click at [556, 422] on link at bounding box center [563, 421] width 17 height 19
click at [556, 422] on icon at bounding box center [561, 421] width 11 height 11
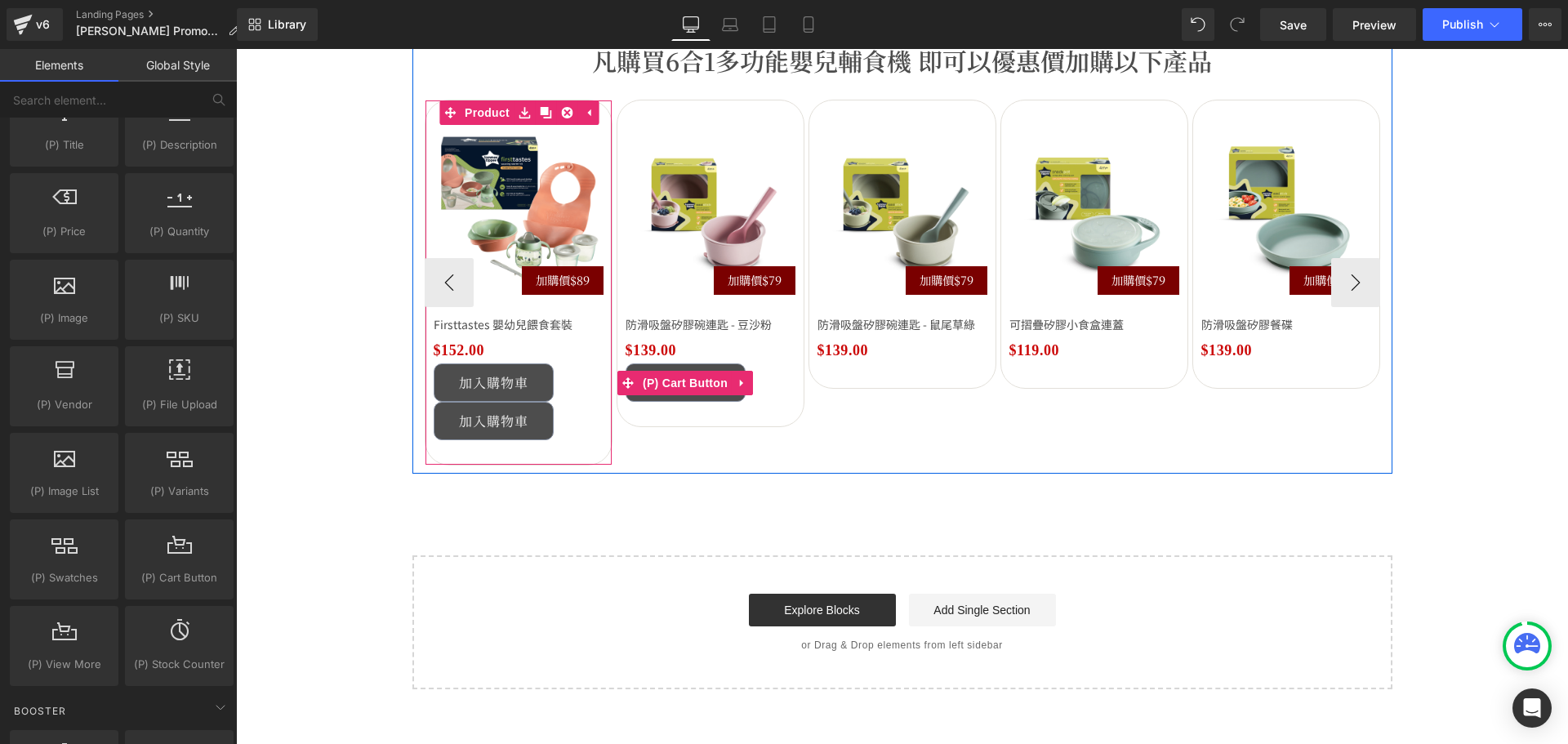
click at [550, 422] on div "加入購物車 (P) Cart Button" at bounding box center [518, 421] width 170 height 39
click at [556, 422] on link at bounding box center [563, 421] width 17 height 19
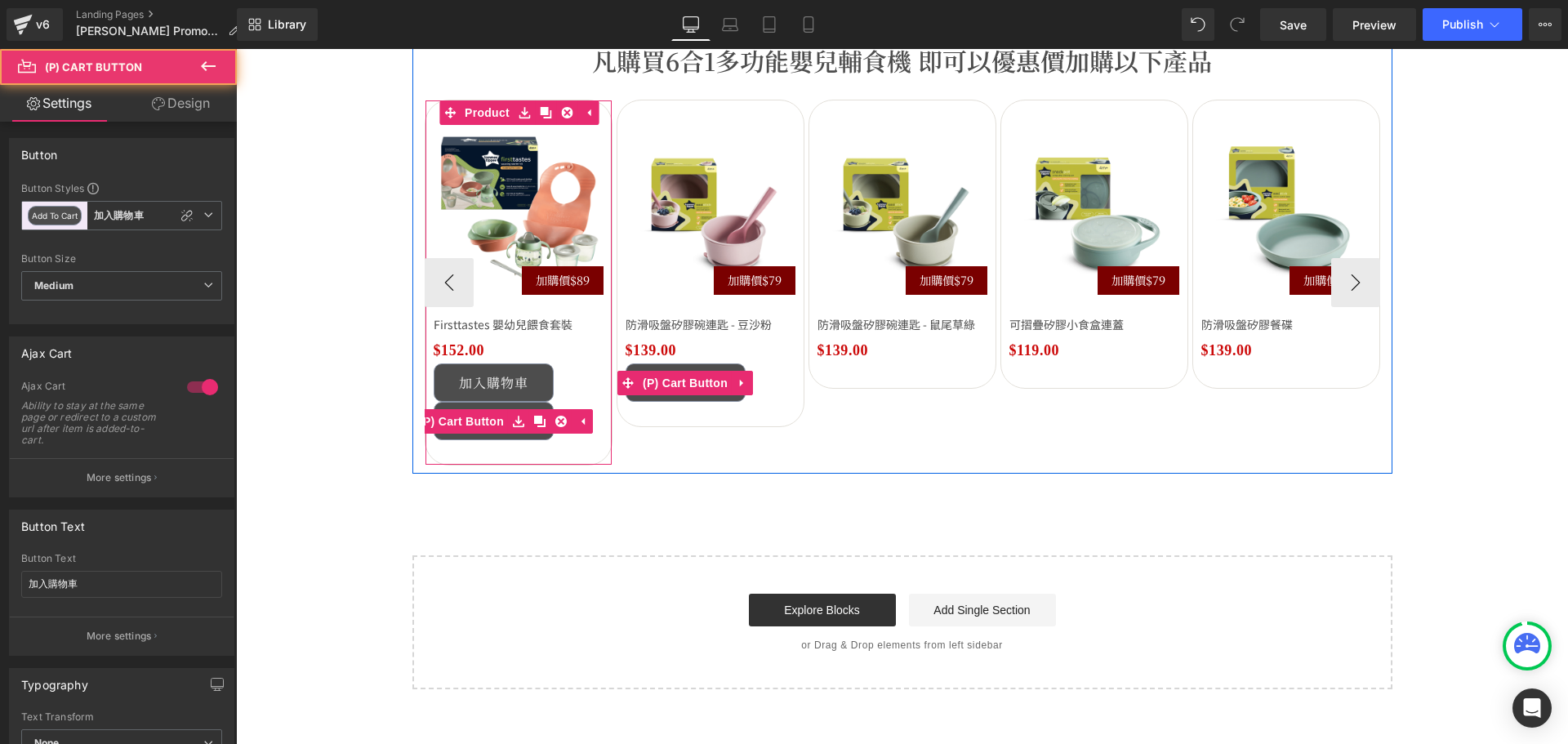
click at [556, 422] on icon at bounding box center [561, 421] width 11 height 11
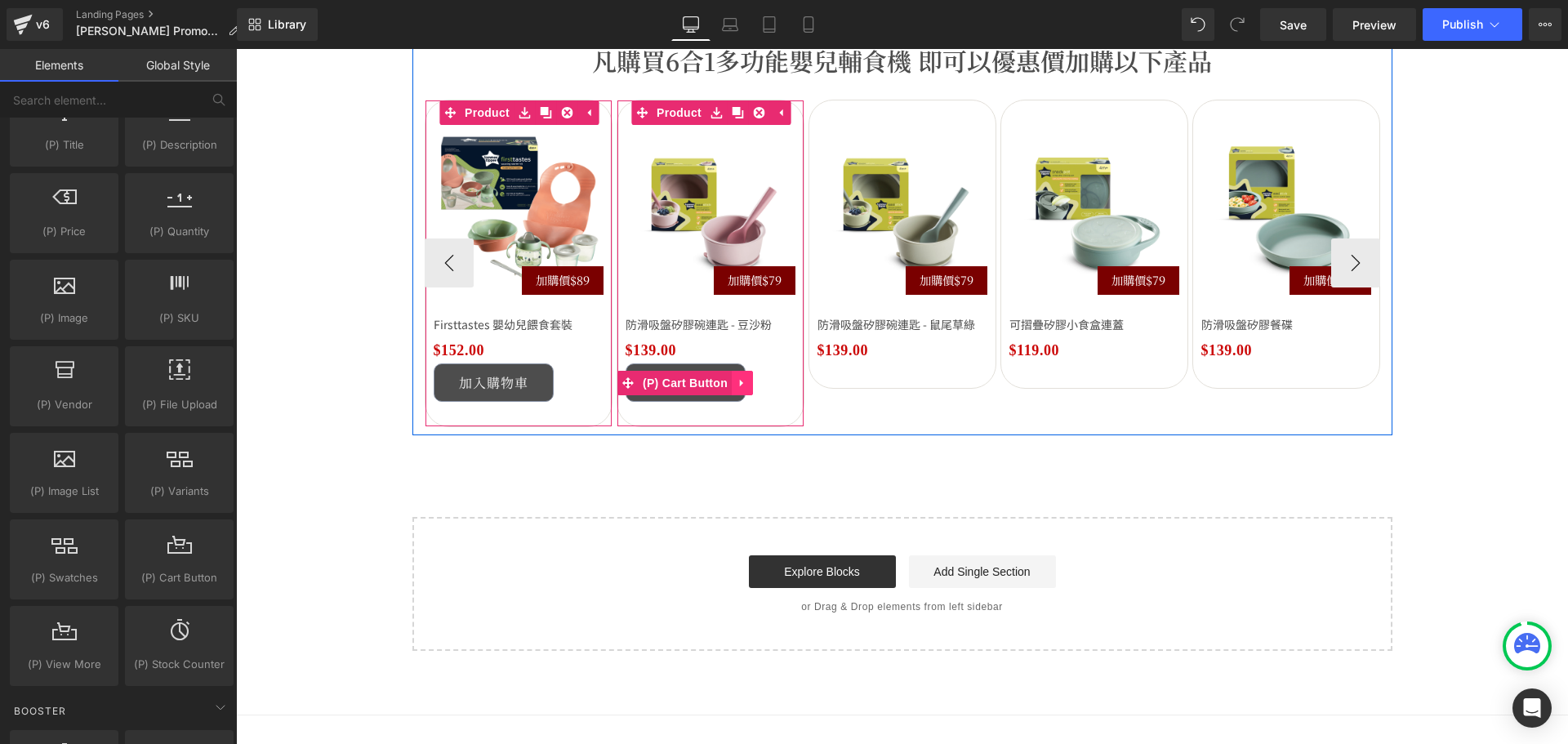
click at [736, 382] on icon at bounding box center [741, 383] width 11 height 12
click at [747, 380] on icon at bounding box center [753, 382] width 11 height 11
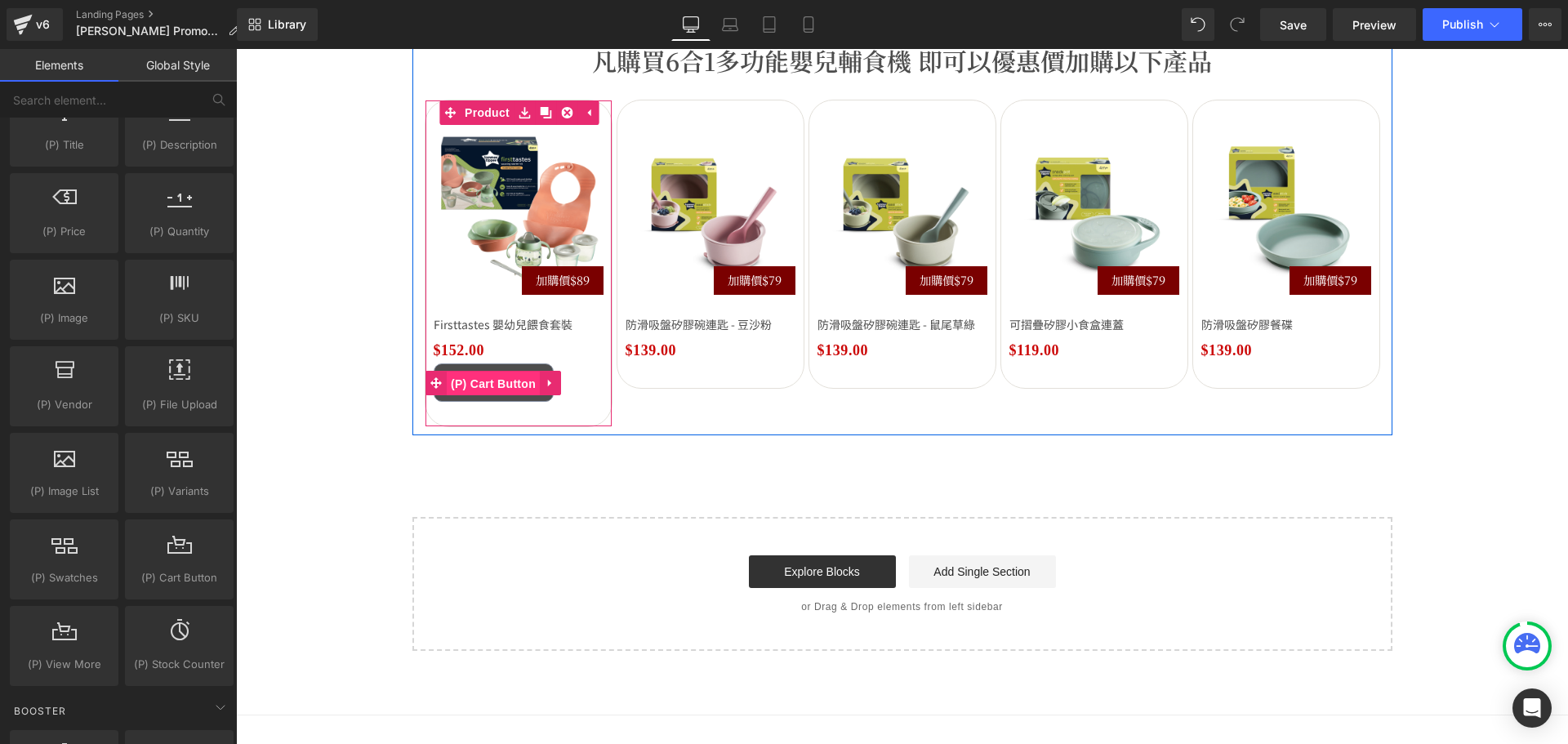
click at [467, 381] on span "(P) Cart Button" at bounding box center [493, 384] width 93 height 25
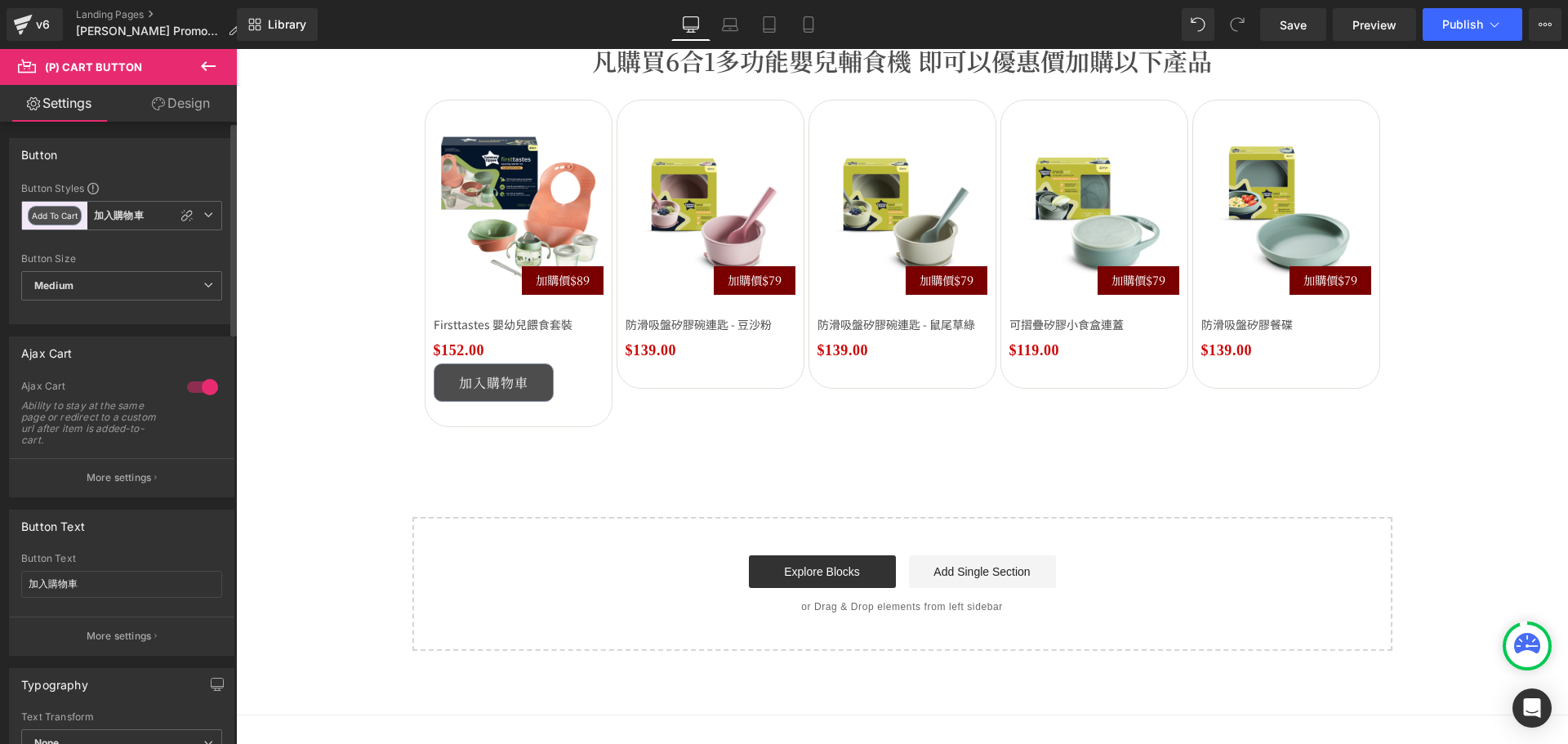
click at [128, 478] on p "More settings" at bounding box center [119, 477] width 65 height 15
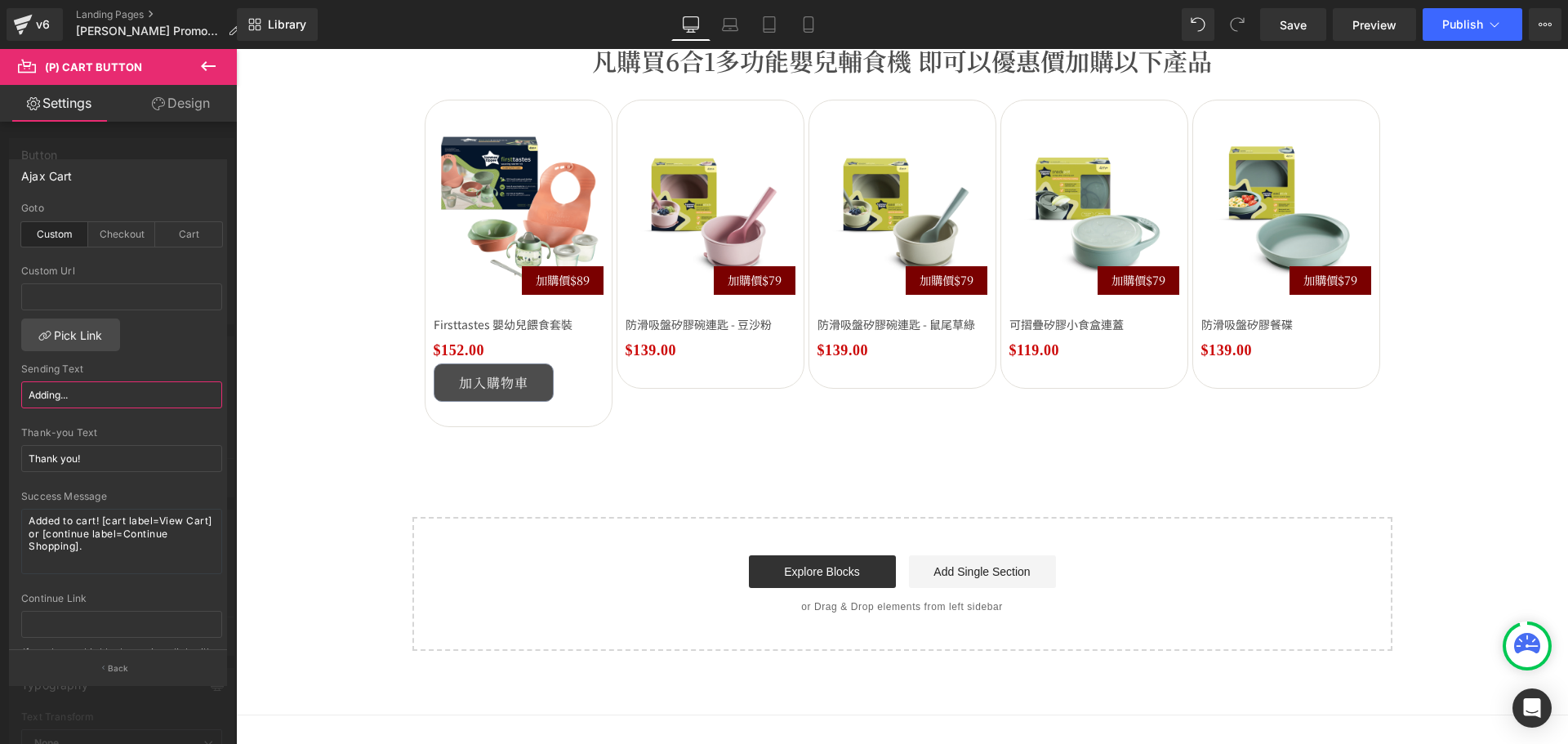
drag, startPoint x: 105, startPoint y: 400, endPoint x: -23, endPoint y: 387, distance: 128.7
click at [0, 387] on html "(P) Cart Button You are previewing how the will restyle your page. You can not …" at bounding box center [784, 372] width 1568 height 744
paste input "加入中"
type input "加入中..."
drag, startPoint x: 127, startPoint y: 455, endPoint x: -11, endPoint y: 445, distance: 138.4
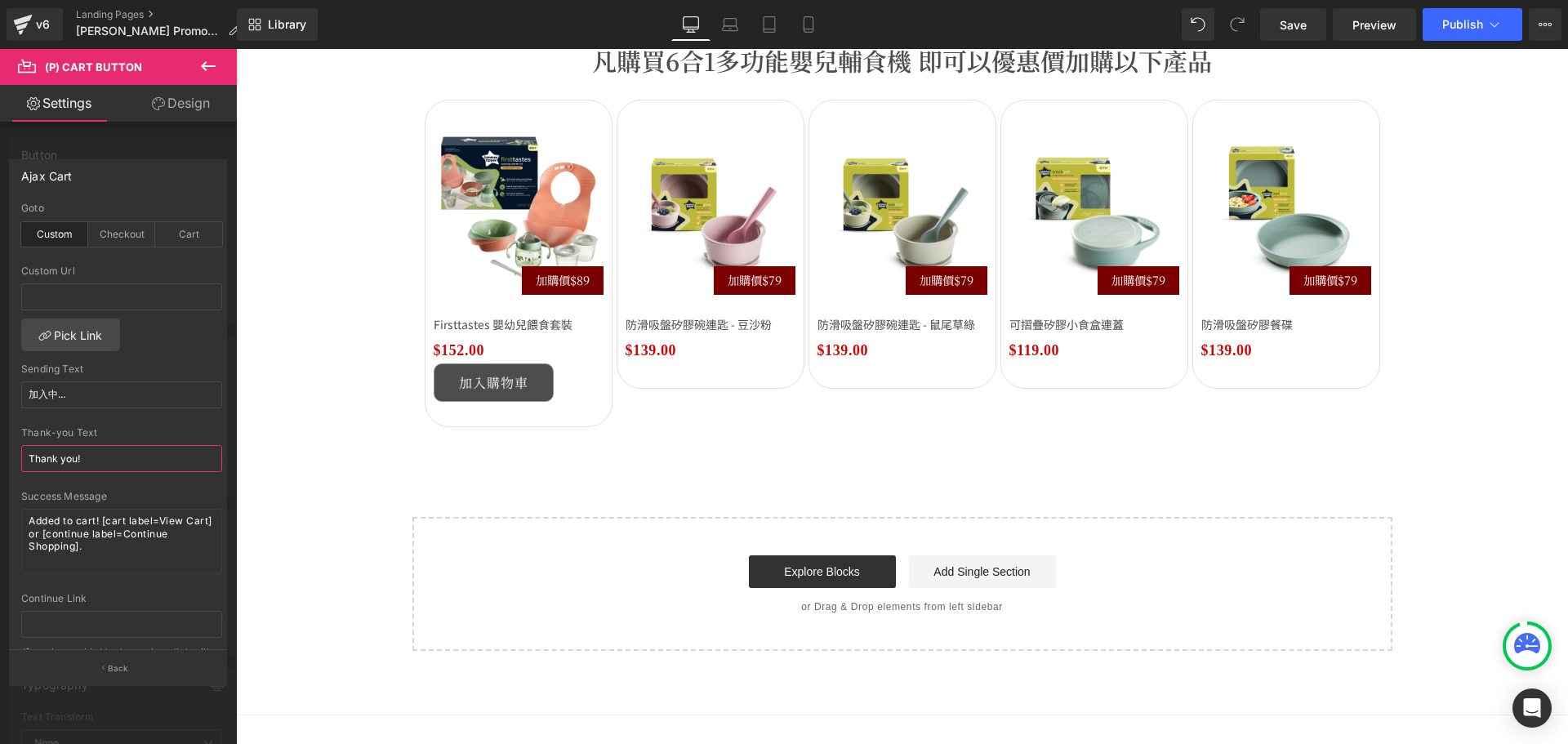
click at [0, 445] on html "(P) Cart Button You are previewing how the will restyle your page. You can not …" at bounding box center [784, 372] width 1568 height 744
paste input "謝謝！"
type input "謝謝！"
drag, startPoint x: 52, startPoint y: 528, endPoint x: -42, endPoint y: 486, distance: 103.0
click at [0, 486] on html "(P) Cart Button You are previewing how the will restyle your page. You can not …" at bounding box center [784, 372] width 1568 height 744
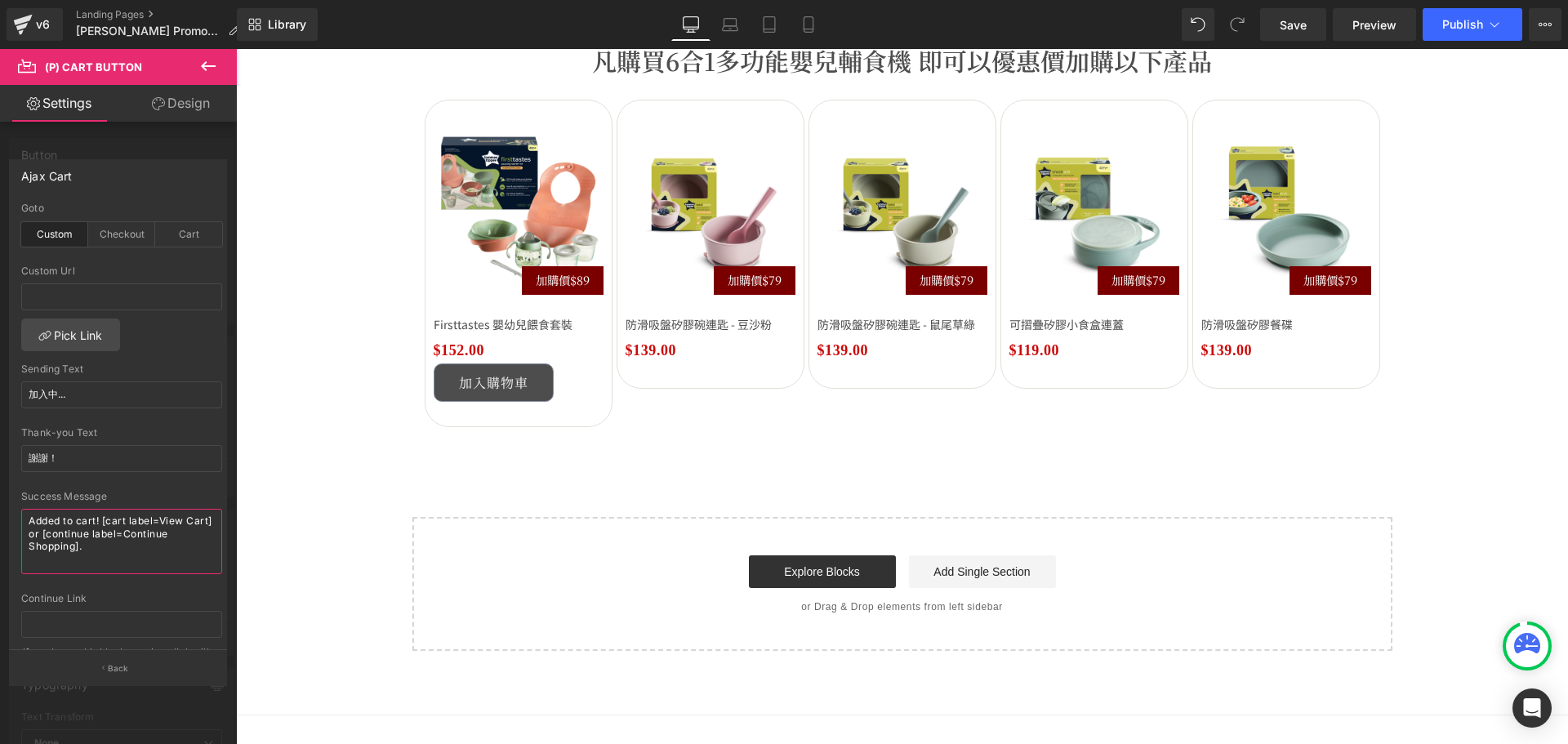
paste textarea "此產品已加入購物車"
type textarea "此產品已加入購物車"
click at [186, 667] on button "Back" at bounding box center [118, 667] width 218 height 37
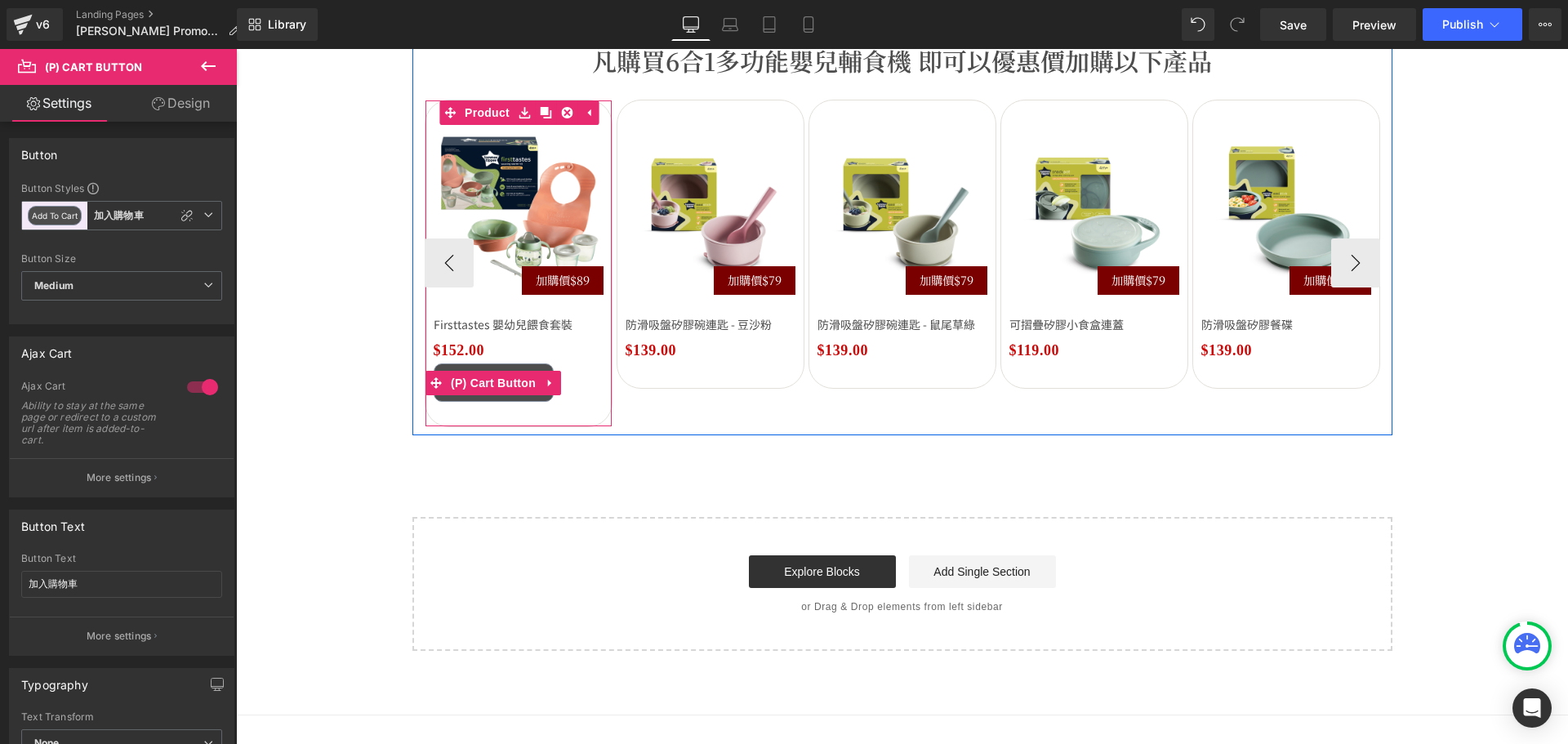
click at [548, 386] on icon at bounding box center [549, 382] width 4 height 7
click at [534, 388] on icon at bounding box center [540, 382] width 11 height 11
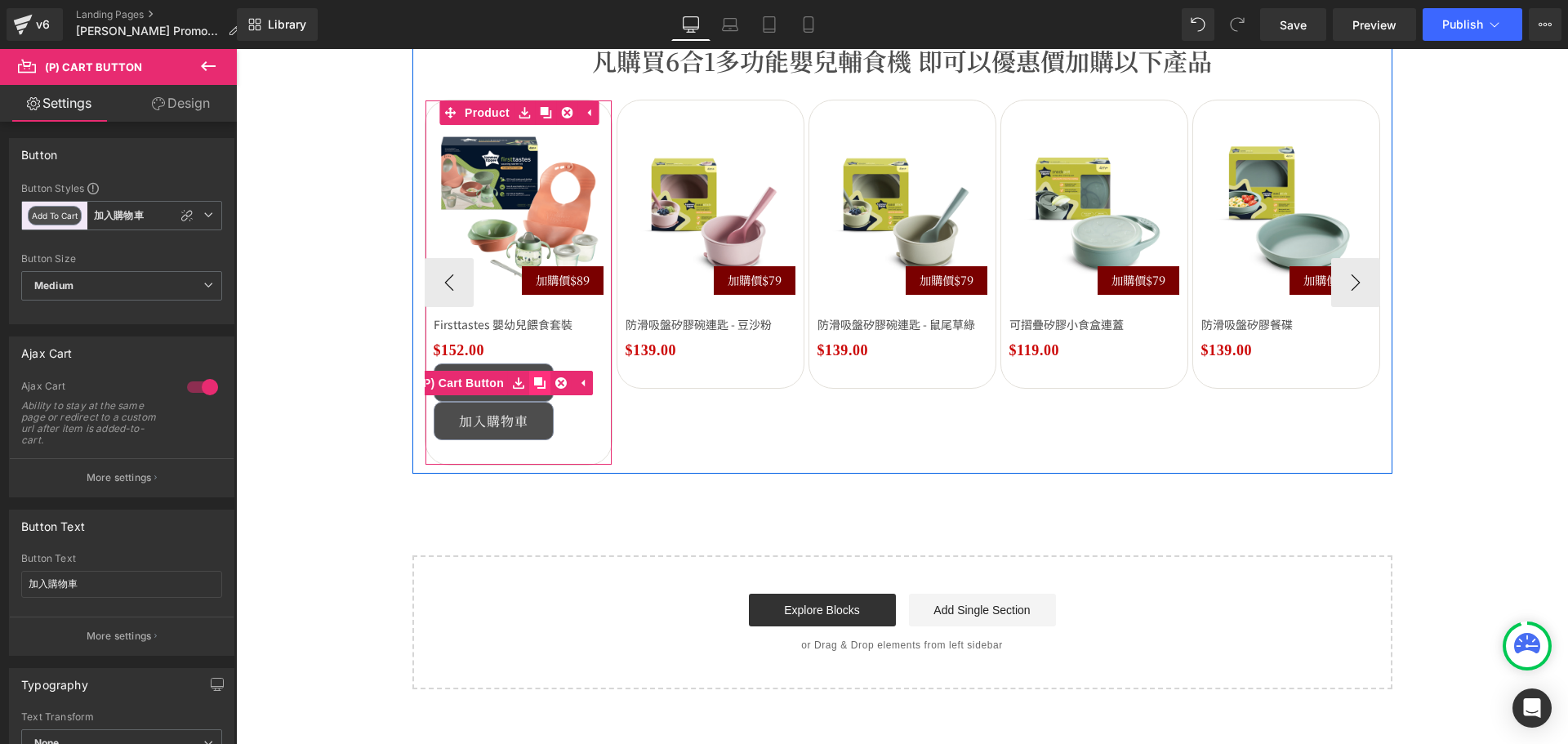
click at [534, 388] on icon at bounding box center [540, 382] width 11 height 11
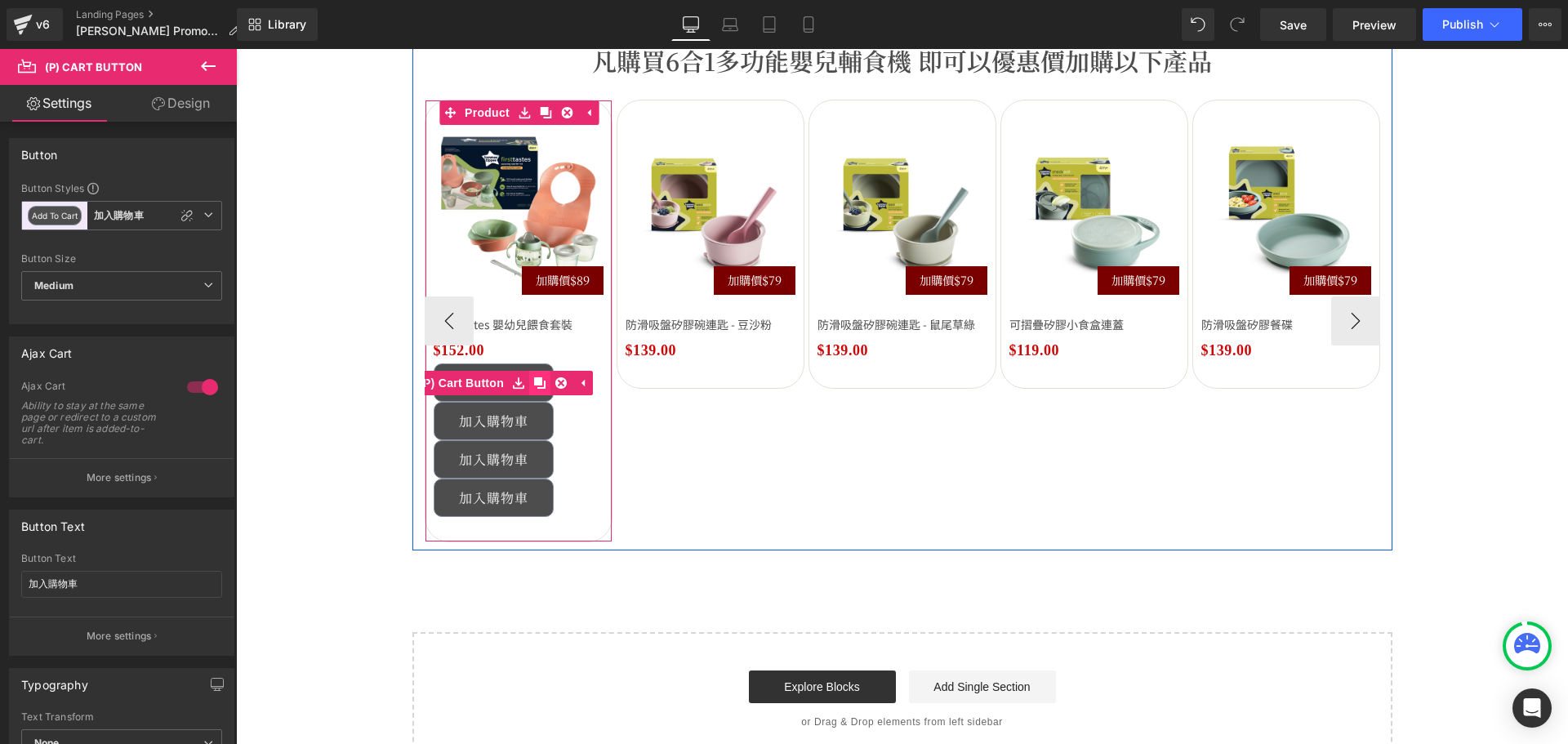
click at [534, 388] on icon at bounding box center [540, 382] width 11 height 11
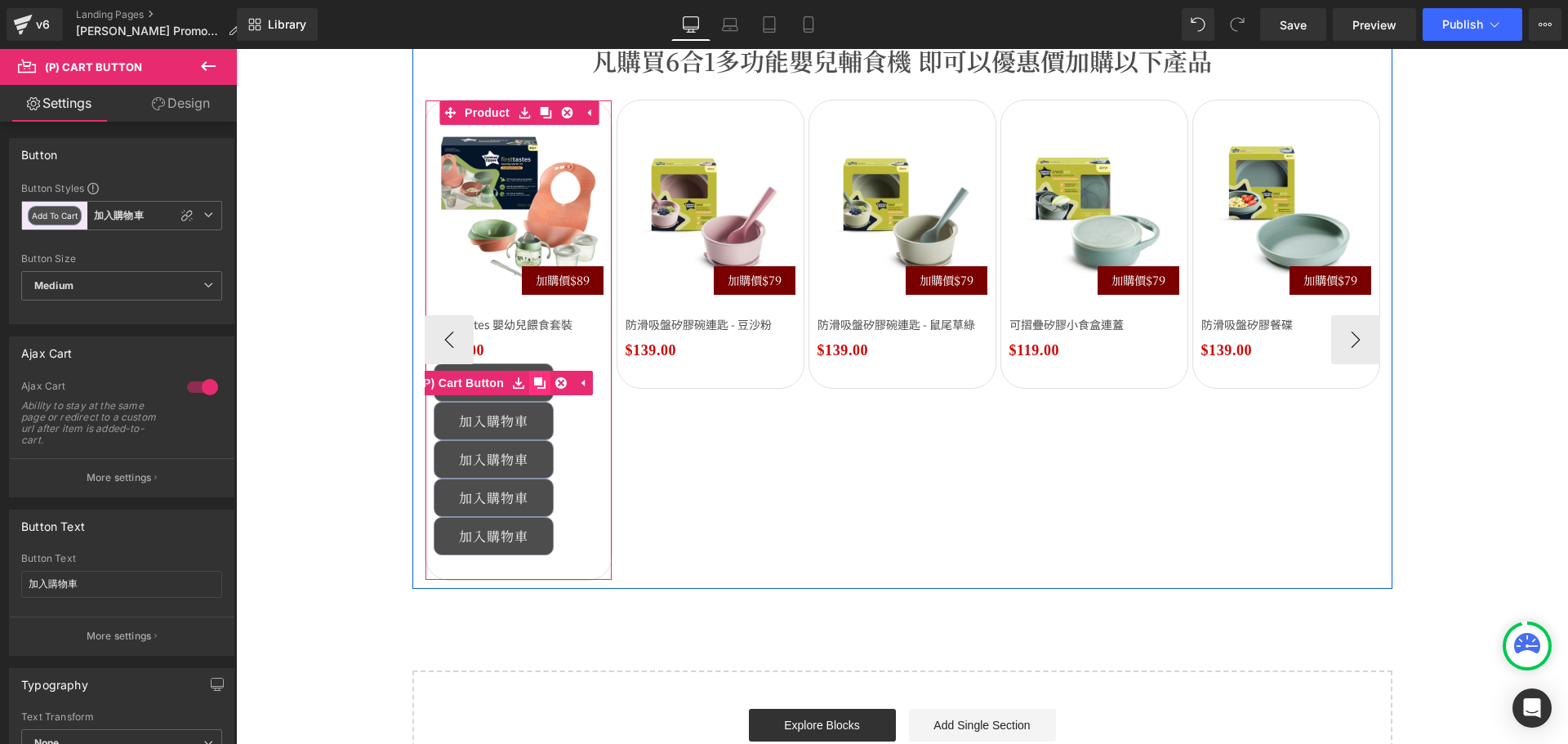
click at [534, 388] on icon at bounding box center [540, 382] width 11 height 11
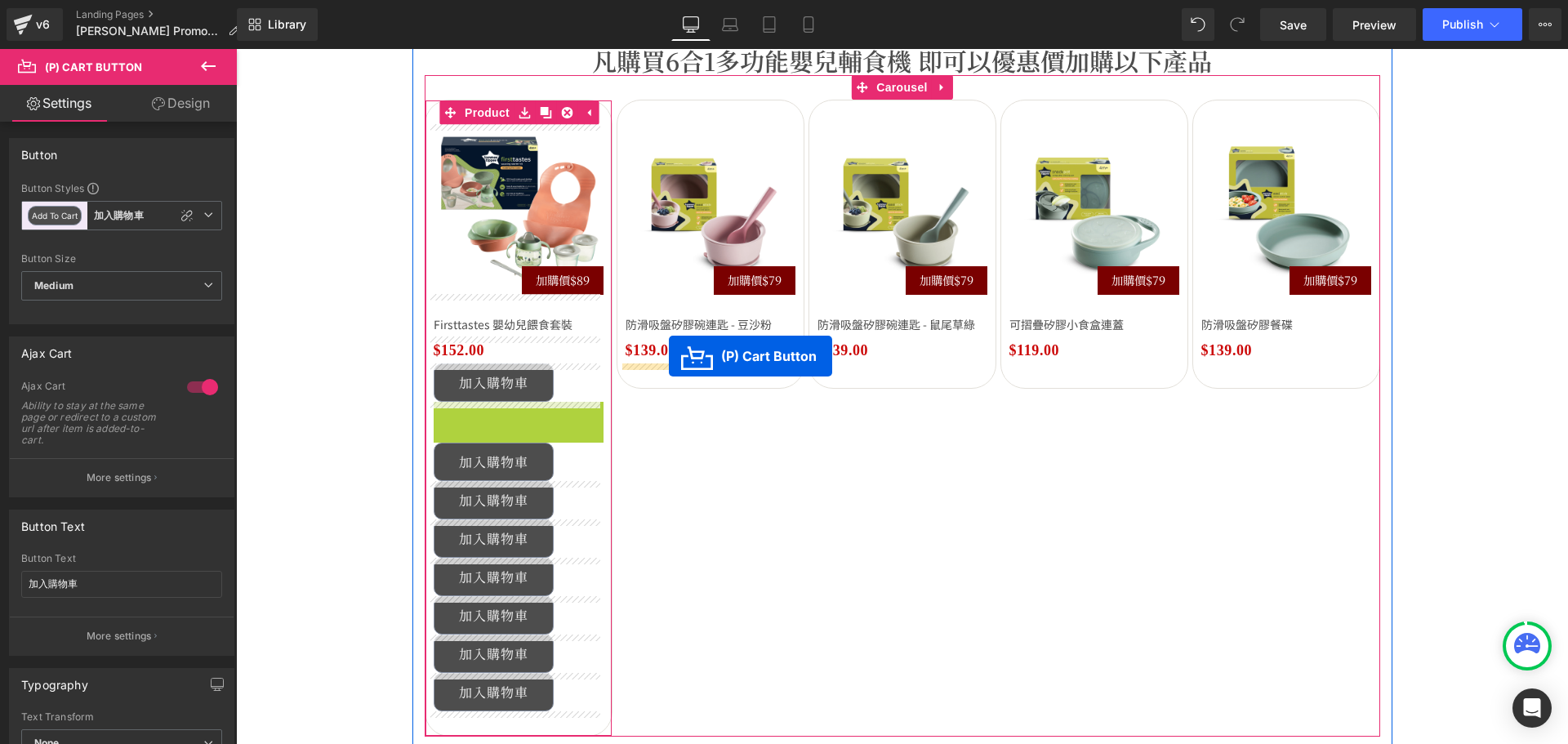
drag, startPoint x: 508, startPoint y: 418, endPoint x: 669, endPoint y: 356, distance: 172.5
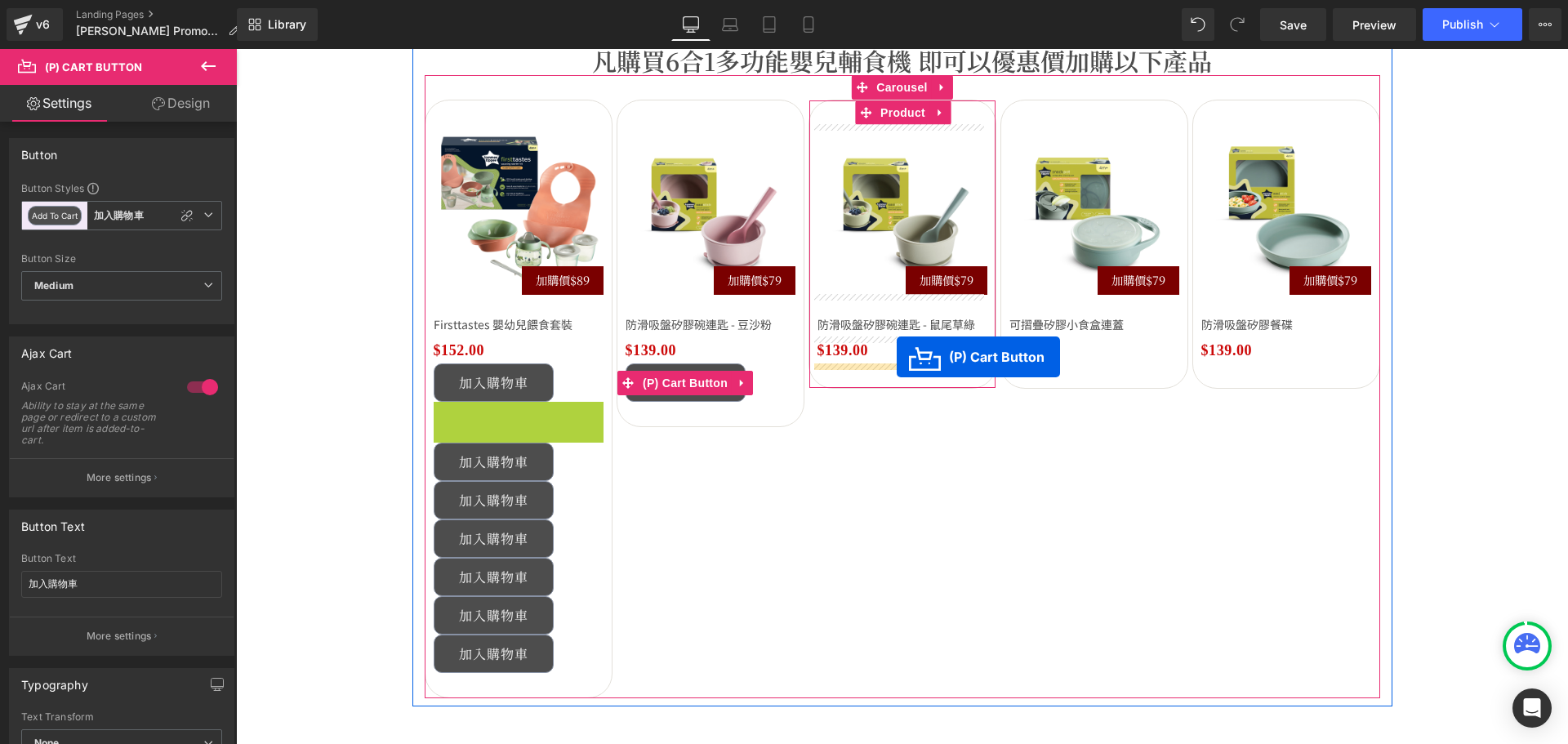
drag, startPoint x: 501, startPoint y: 422, endPoint x: 896, endPoint y: 357, distance: 400.3
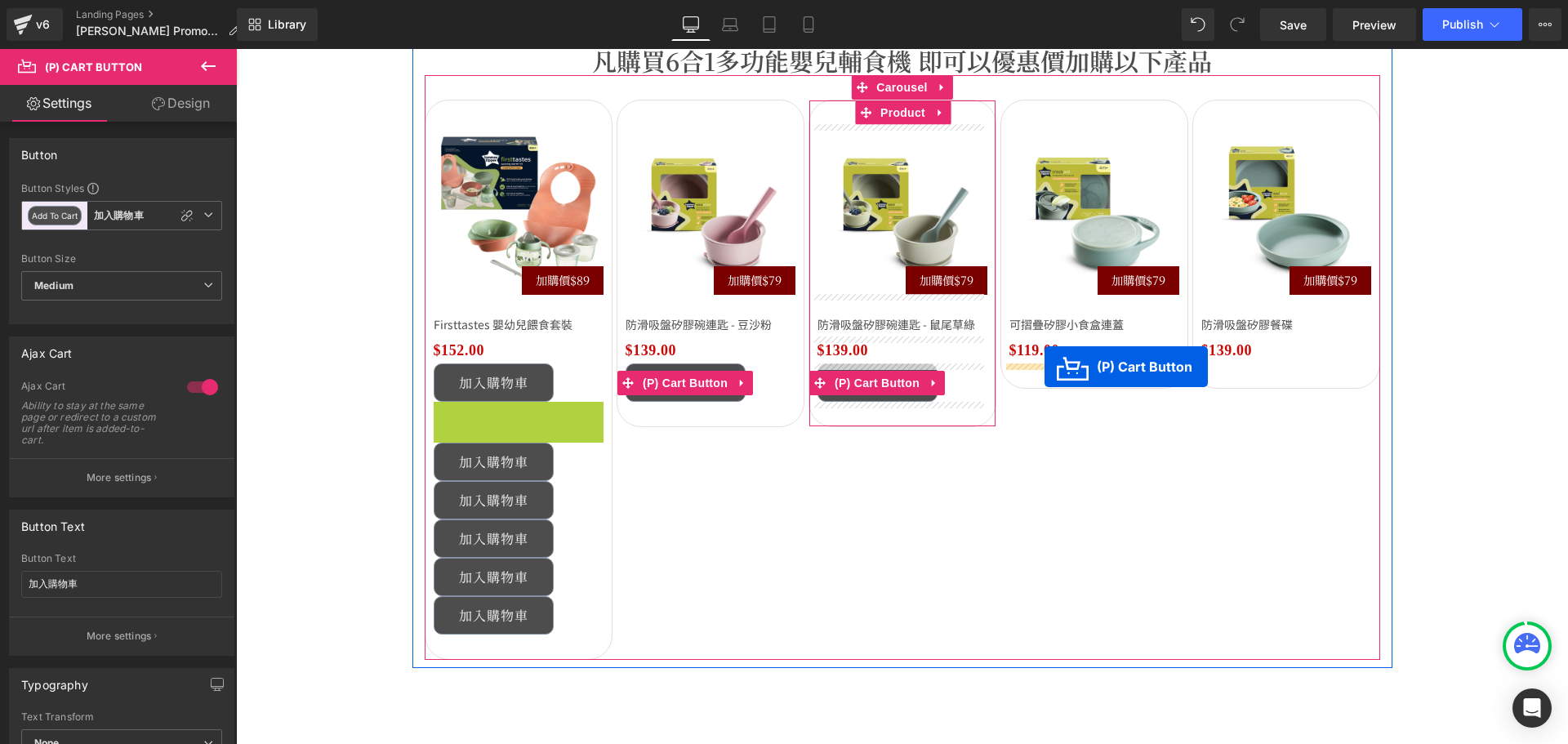
drag, startPoint x: 496, startPoint y: 423, endPoint x: 1044, endPoint y: 366, distance: 551.0
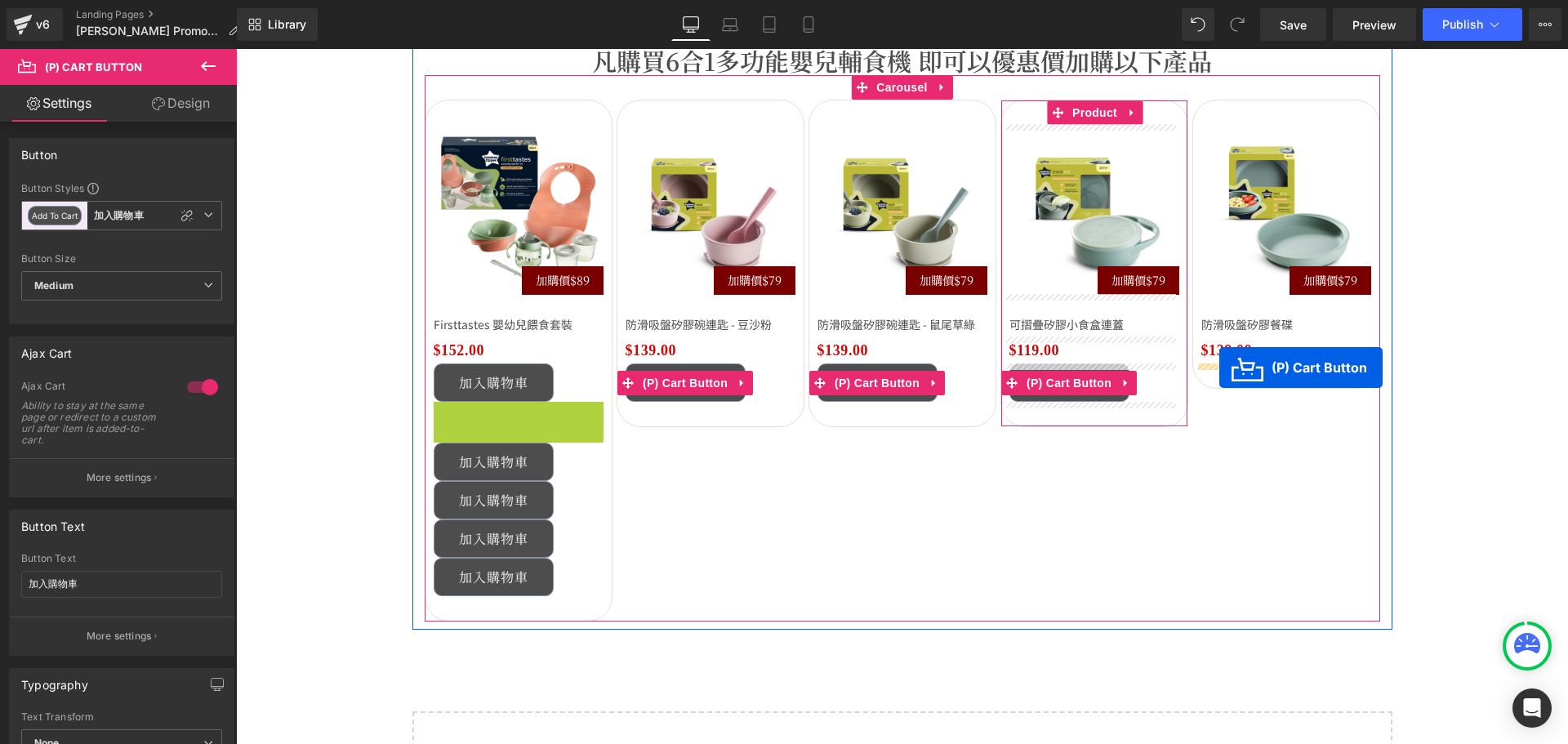
drag, startPoint x: 512, startPoint y: 416, endPoint x: 1219, endPoint y: 367, distance: 708.7
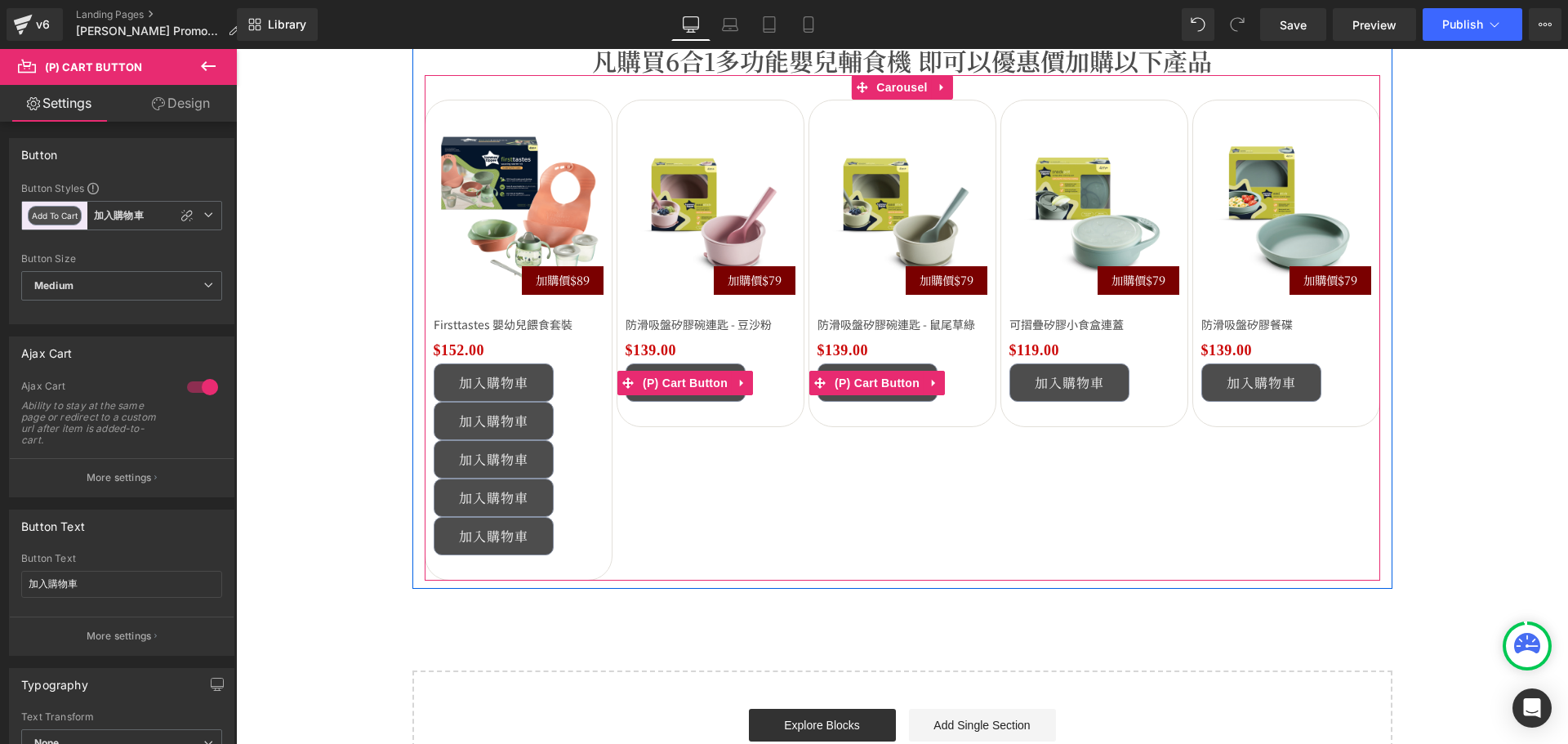
click at [1380, 350] on button "›" at bounding box center [1404, 340] width 49 height 49
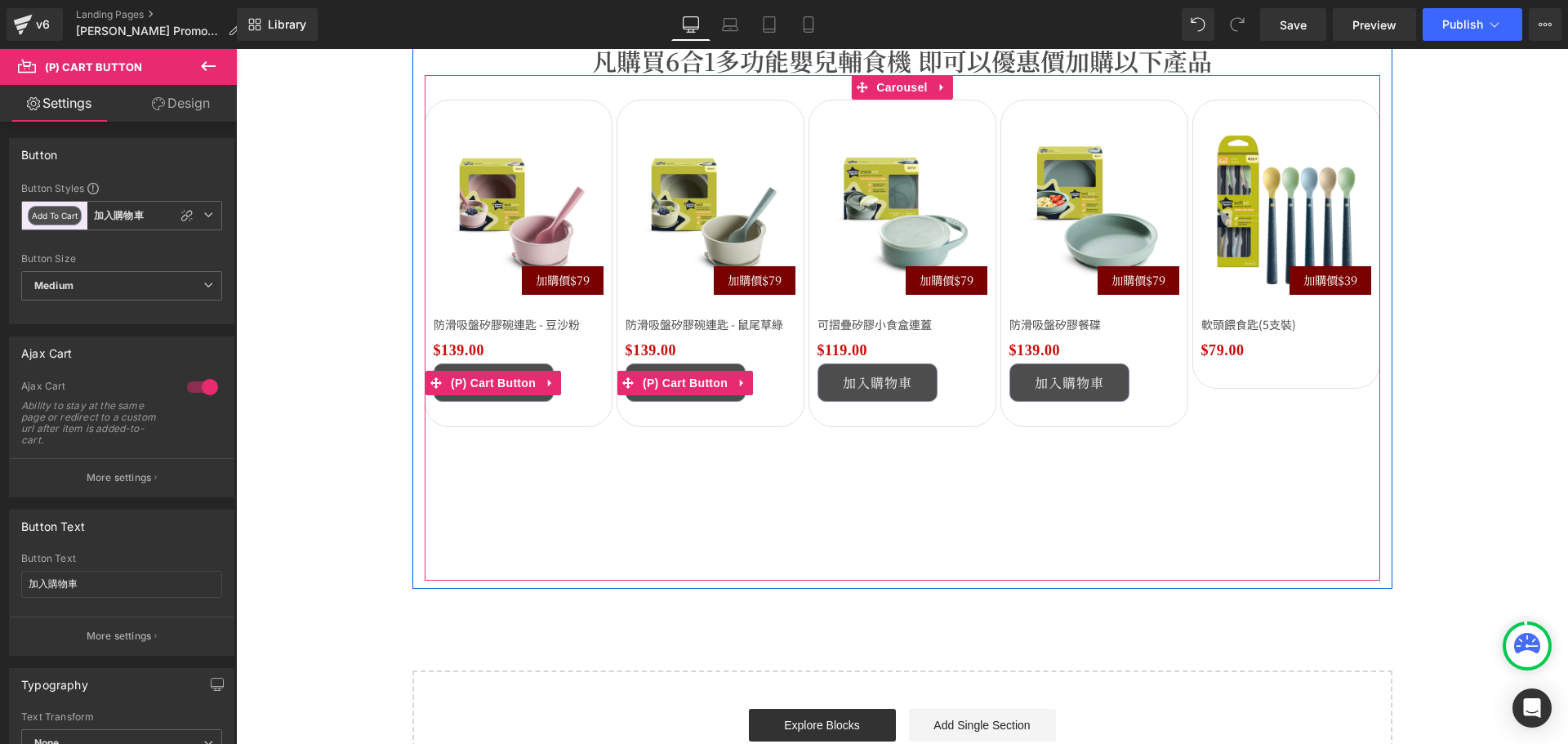
click at [424, 342] on button "‹" at bounding box center [401, 340] width 49 height 49
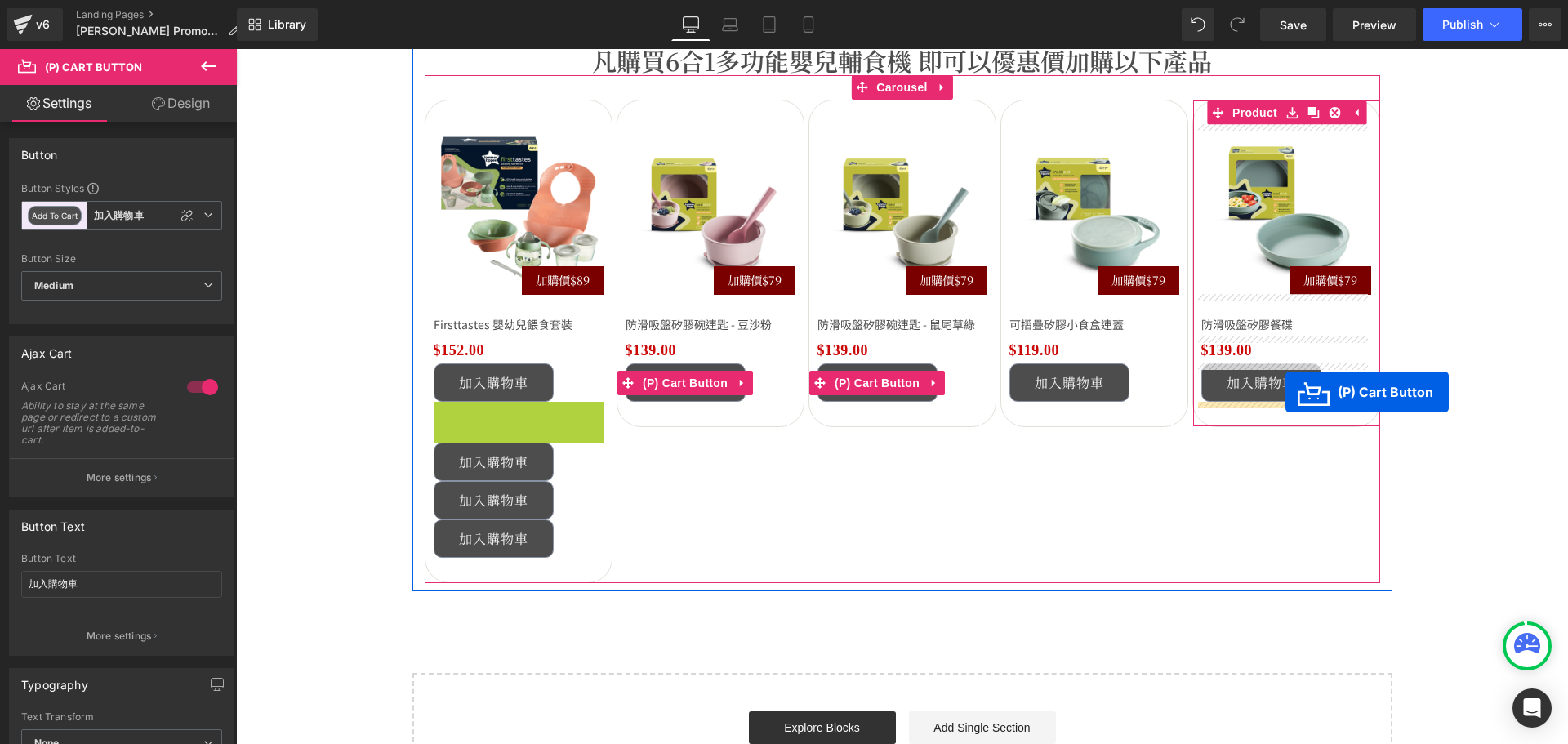
drag, startPoint x: 579, startPoint y: 411, endPoint x: 534, endPoint y: 438, distance: 52.5
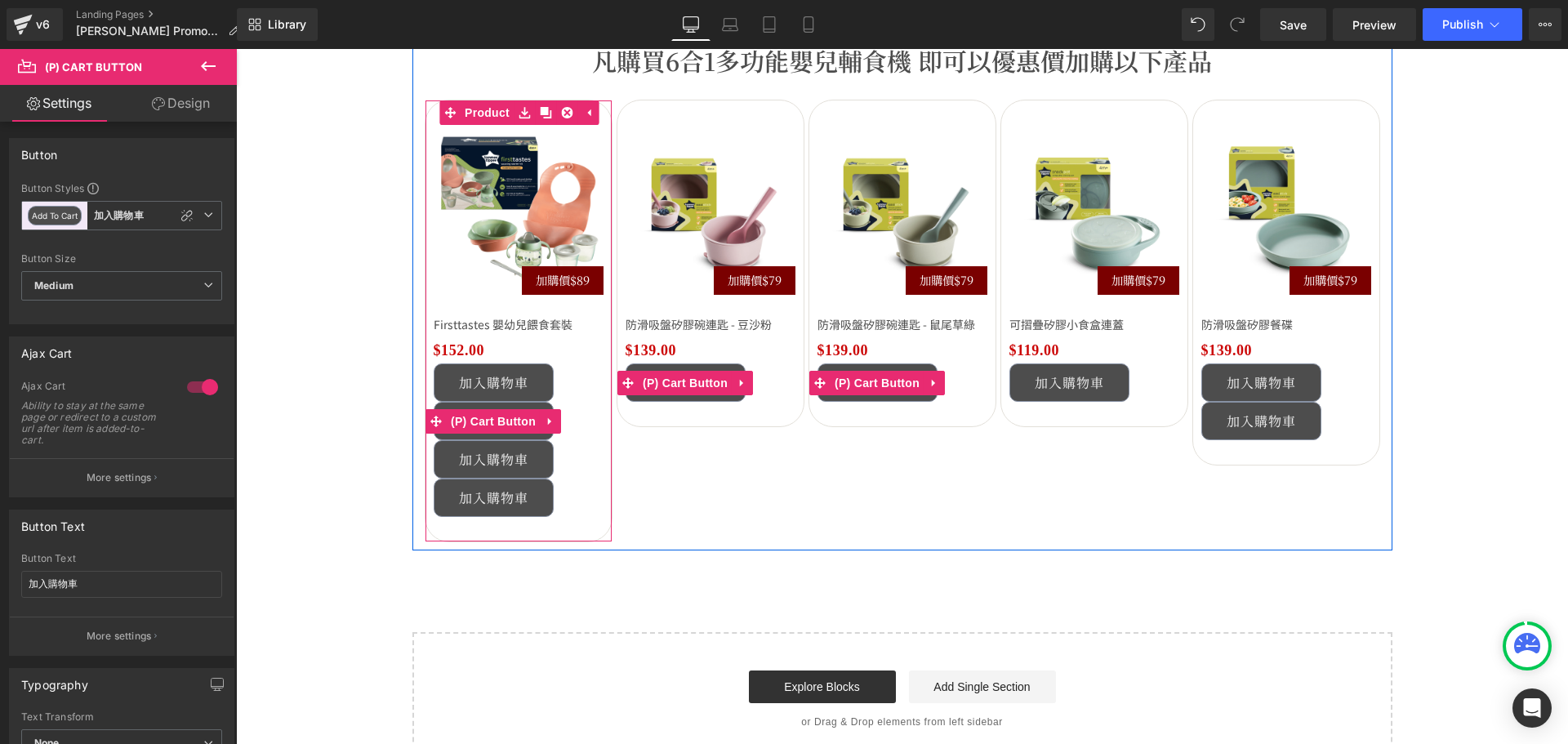
click at [540, 428] on link at bounding box center [550, 422] width 21 height 25
click at [556, 423] on icon at bounding box center [561, 421] width 11 height 12
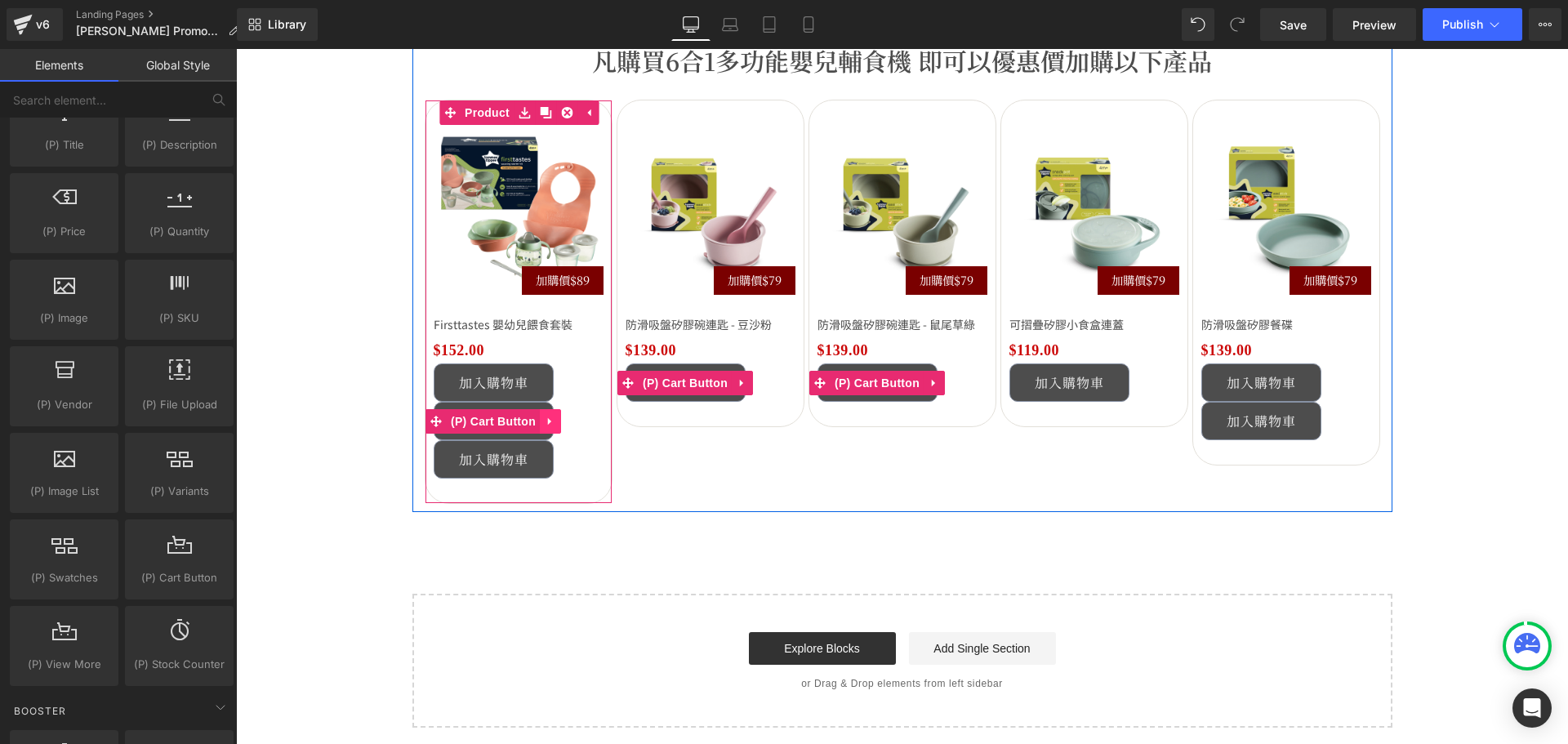
click at [548, 422] on icon at bounding box center [550, 421] width 11 height 12
click at [556, 422] on icon at bounding box center [561, 421] width 11 height 11
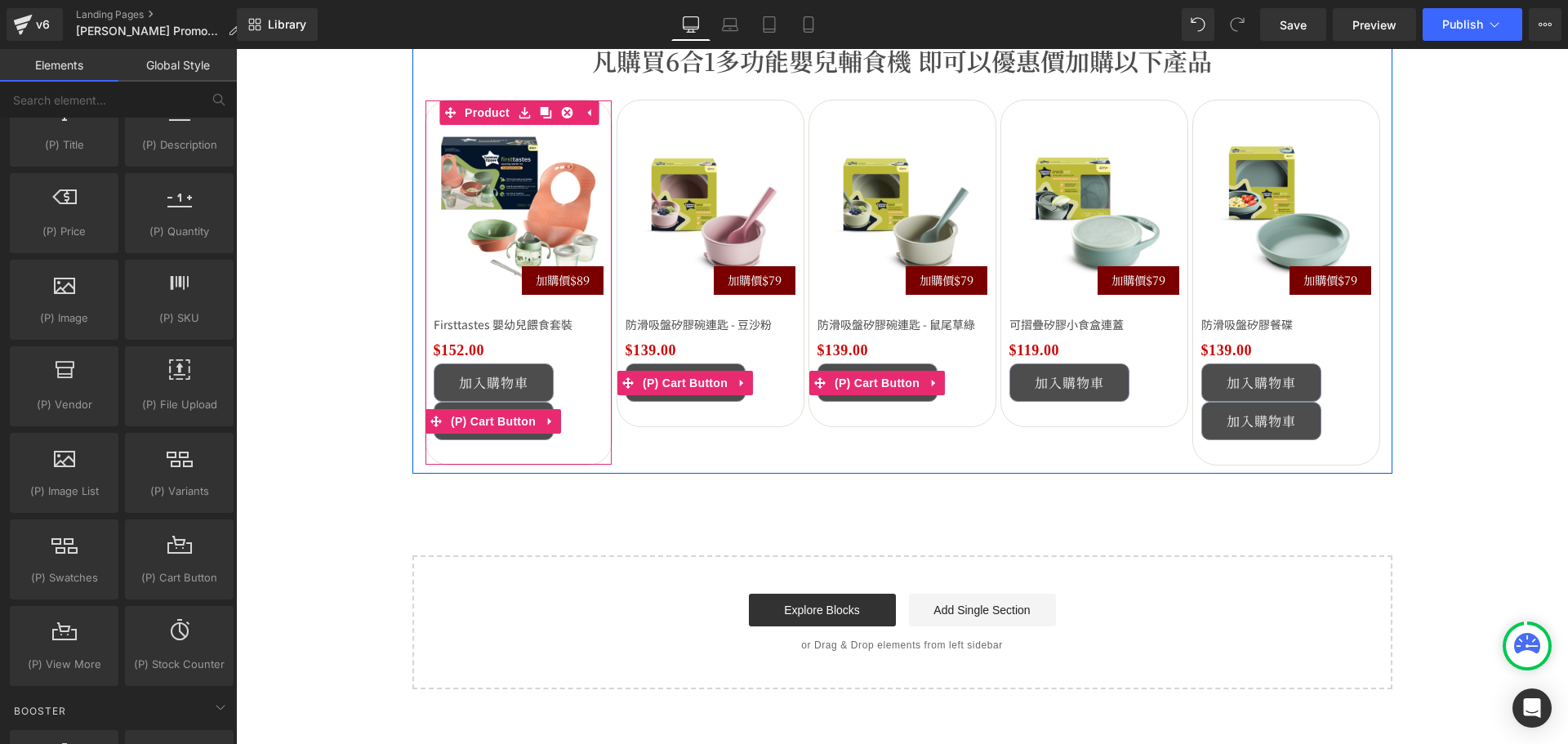
click at [548, 422] on icon at bounding box center [550, 421] width 11 height 12
click at [556, 422] on icon at bounding box center [561, 421] width 11 height 11
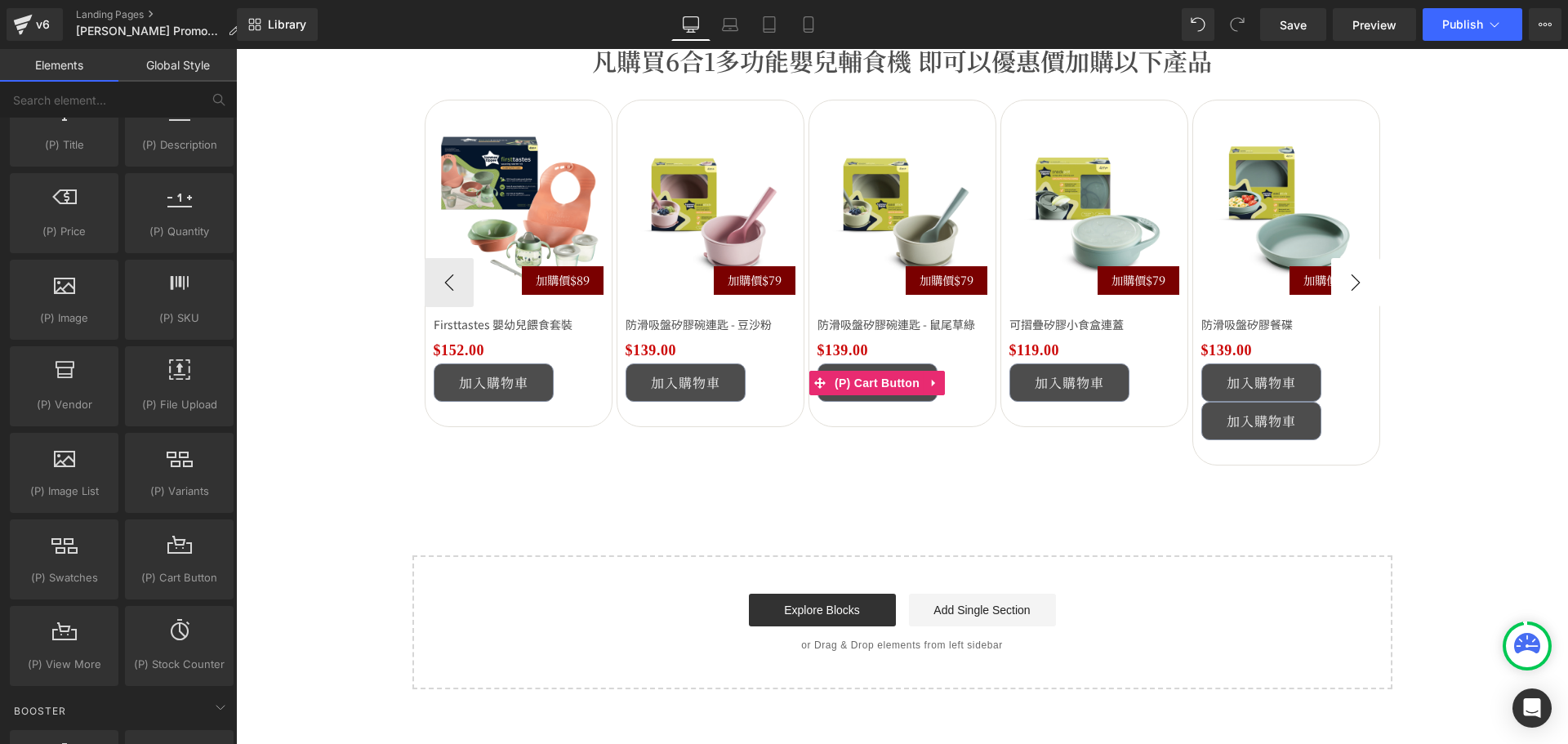
click at [1345, 290] on button "›" at bounding box center [1356, 283] width 49 height 49
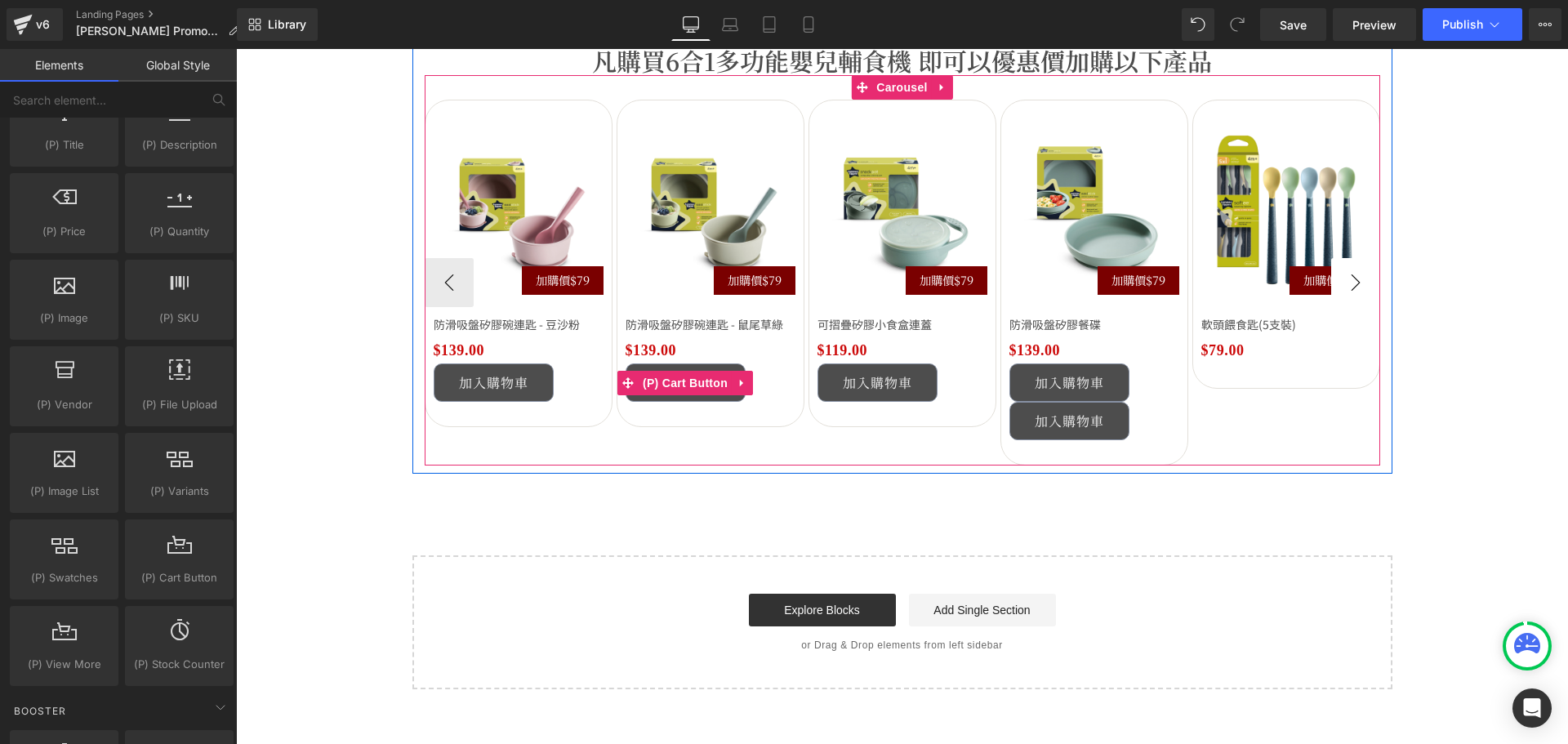
click at [1345, 290] on button "›" at bounding box center [1356, 283] width 49 height 49
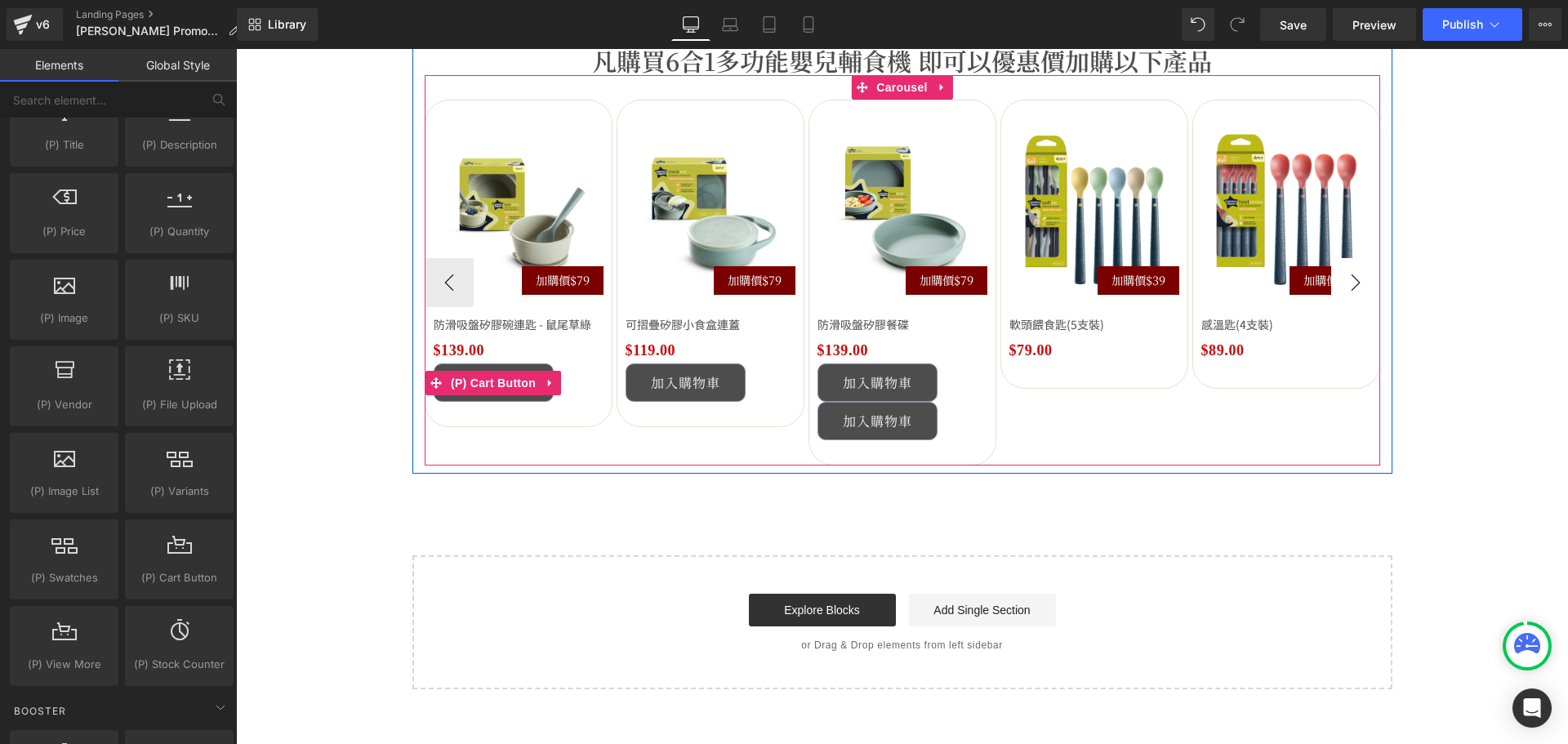
click at [1345, 290] on button "›" at bounding box center [1356, 283] width 49 height 49
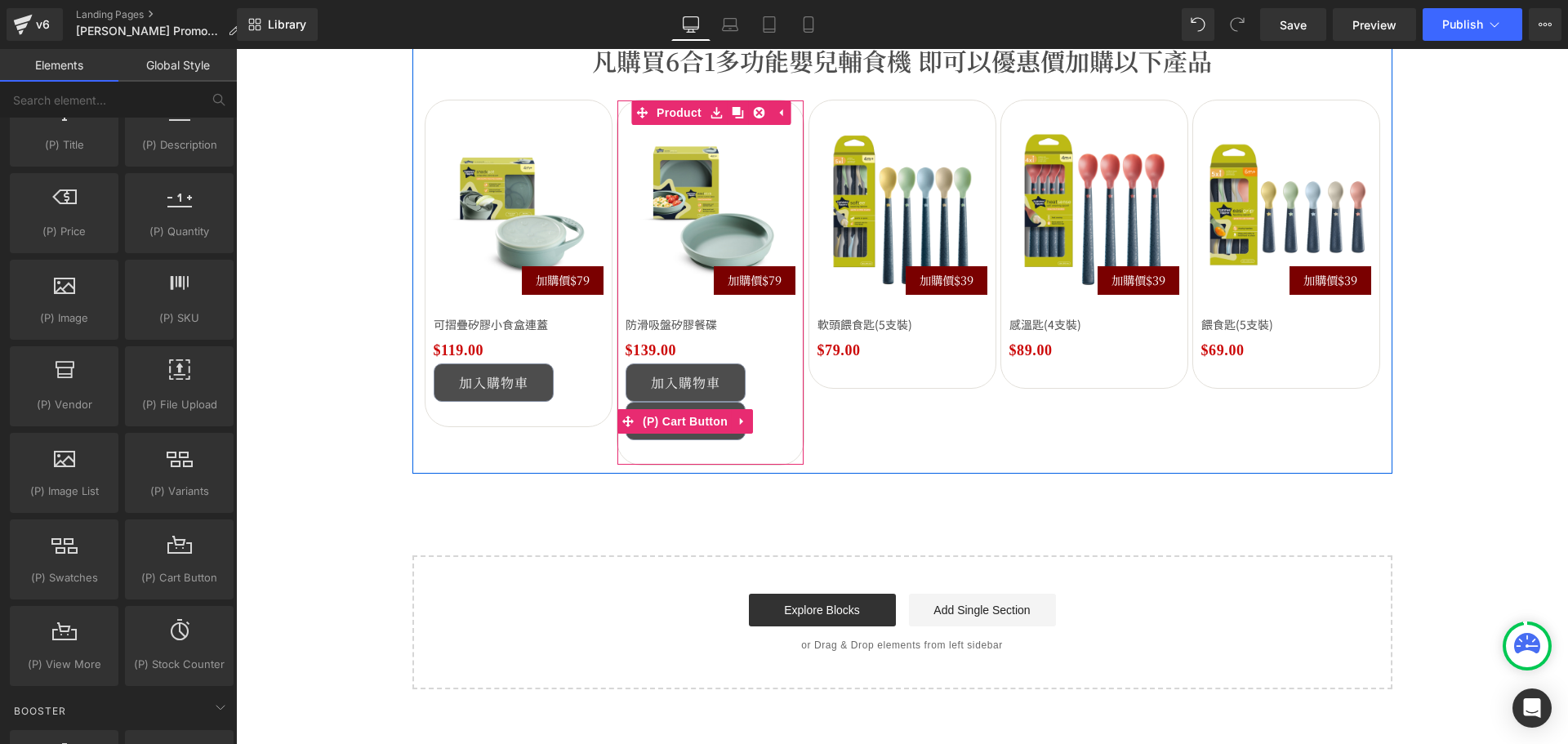
click at [732, 422] on link at bounding box center [742, 422] width 21 height 25
click at [725, 419] on icon at bounding box center [731, 421] width 11 height 11
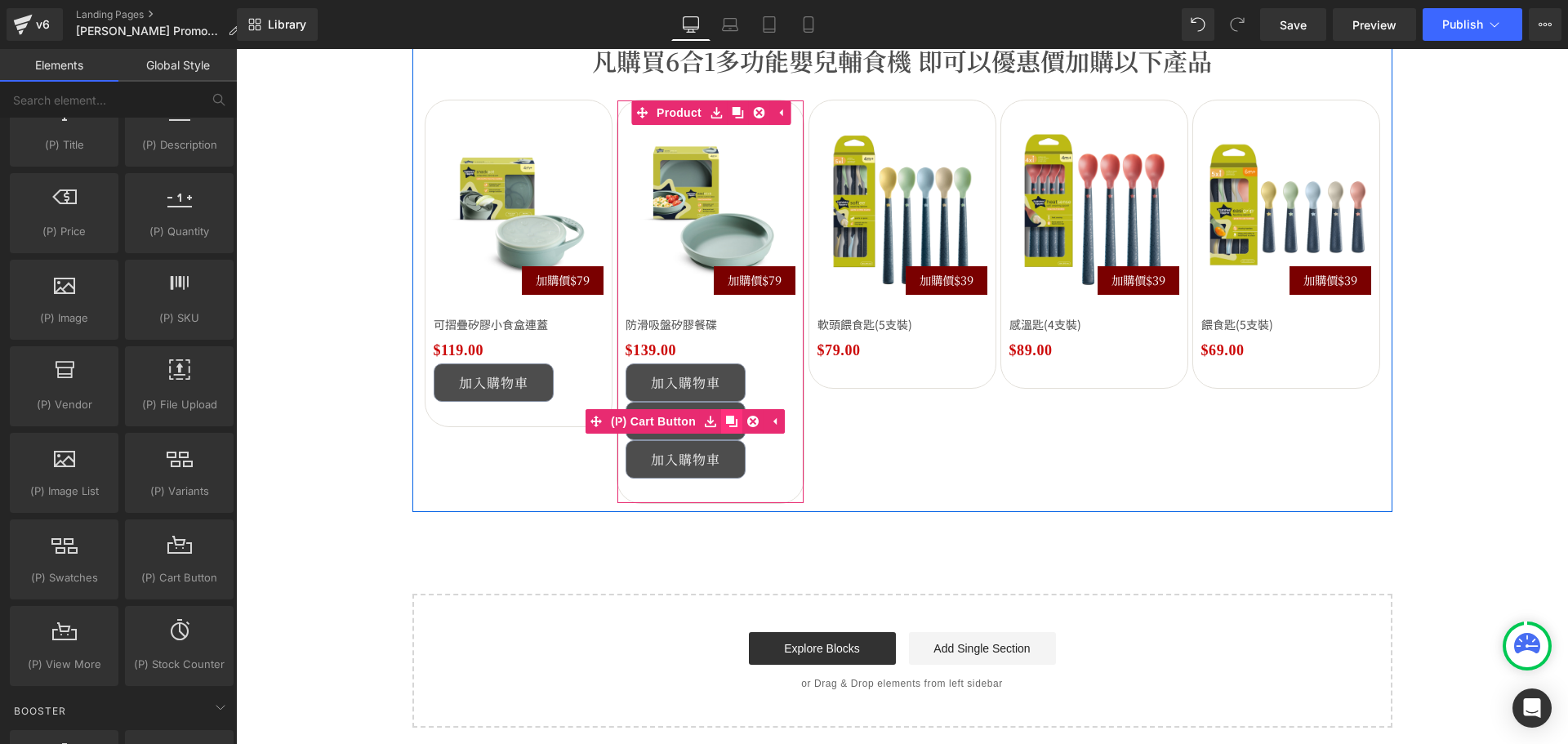
click at [725, 419] on icon at bounding box center [731, 421] width 11 height 11
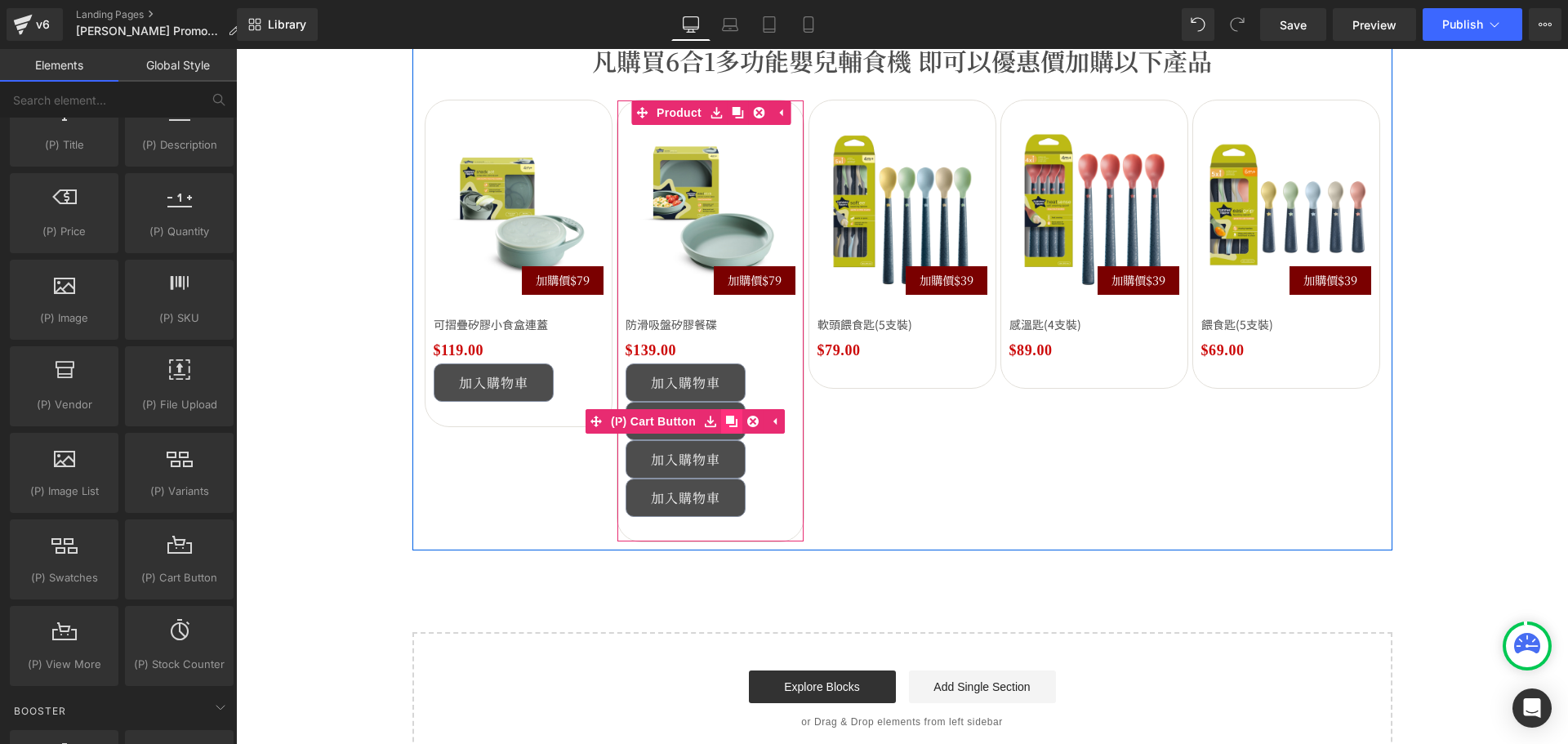
click at [725, 419] on icon at bounding box center [731, 421] width 11 height 11
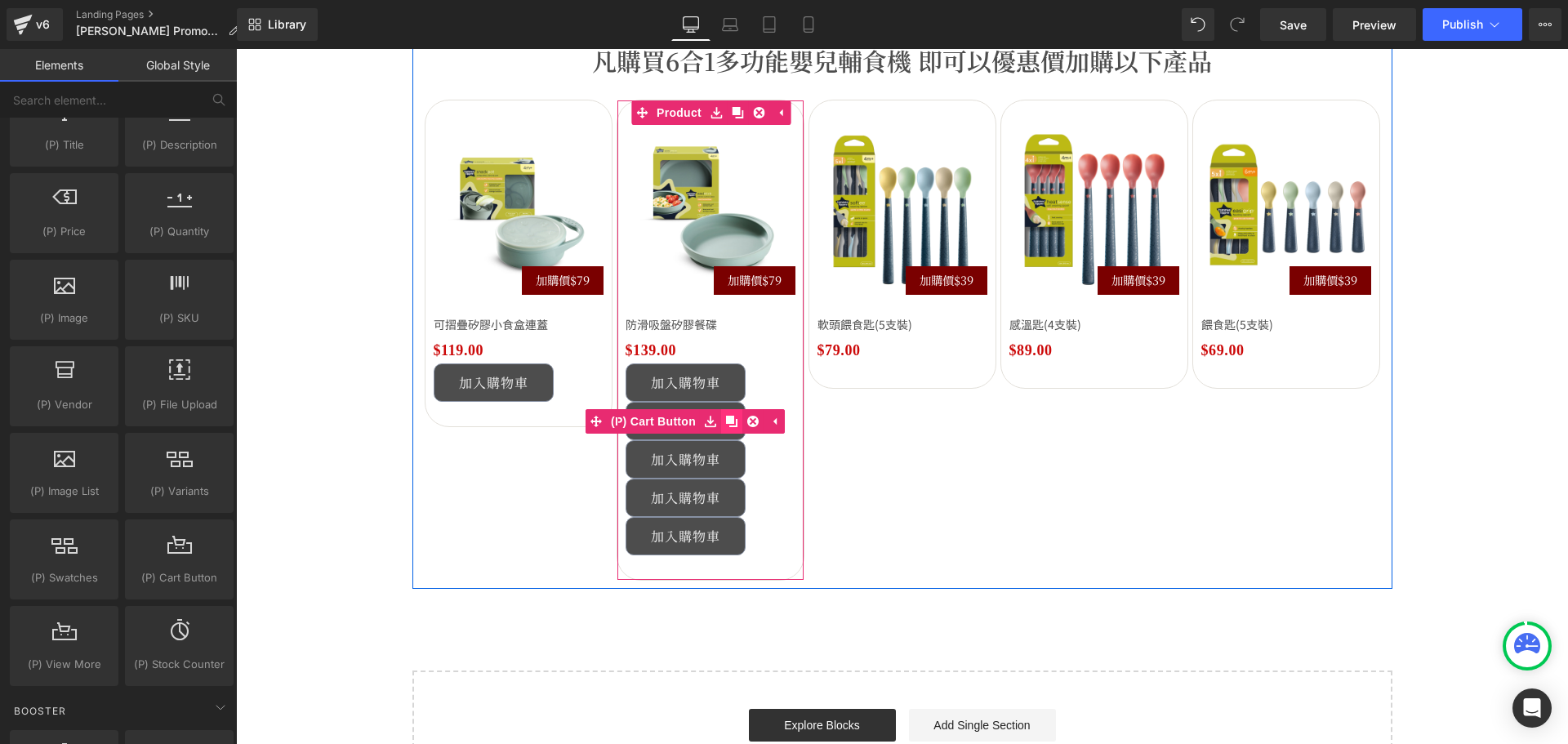
click at [725, 419] on icon at bounding box center [731, 421] width 11 height 11
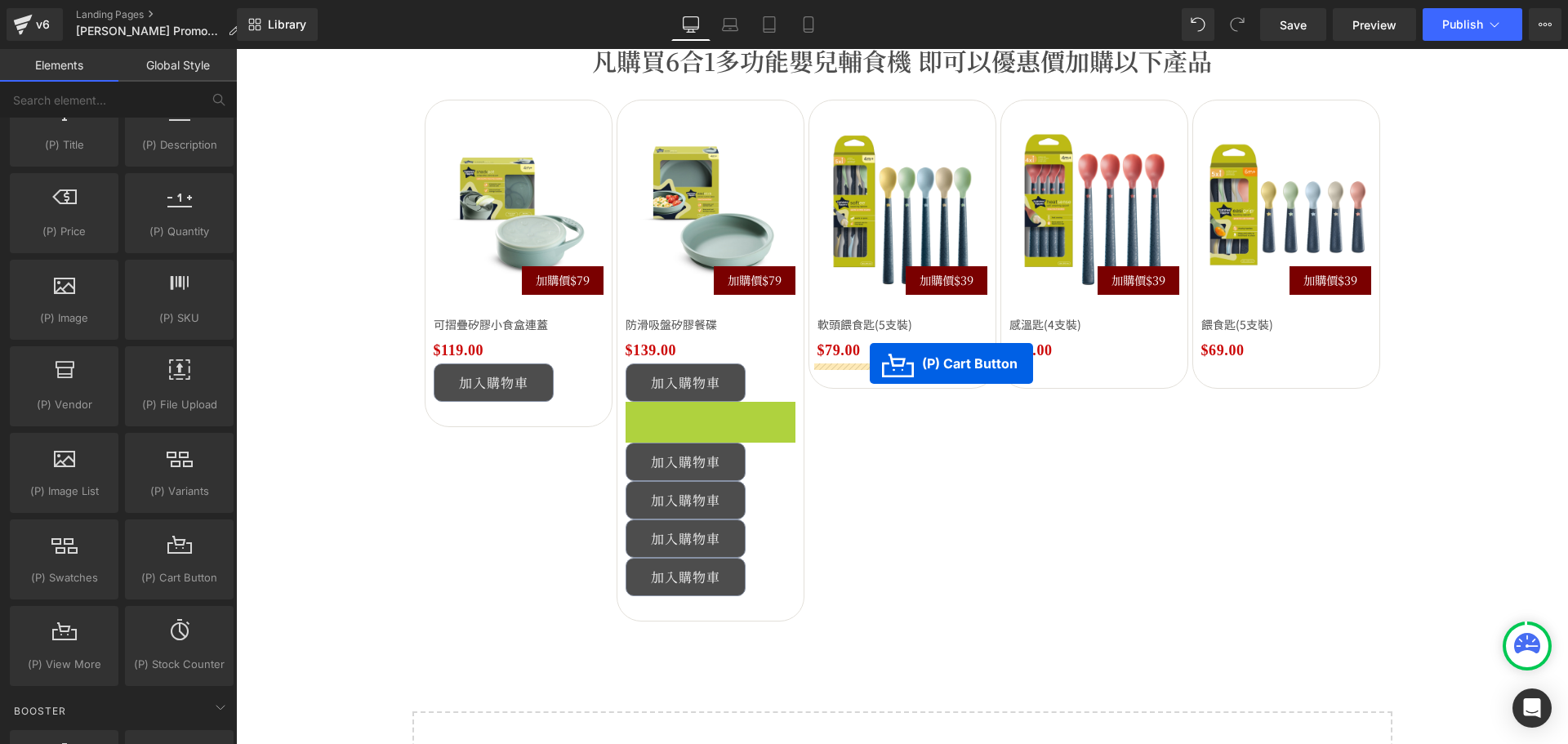
drag, startPoint x: 703, startPoint y: 417, endPoint x: 669, endPoint y: 439, distance: 40.5
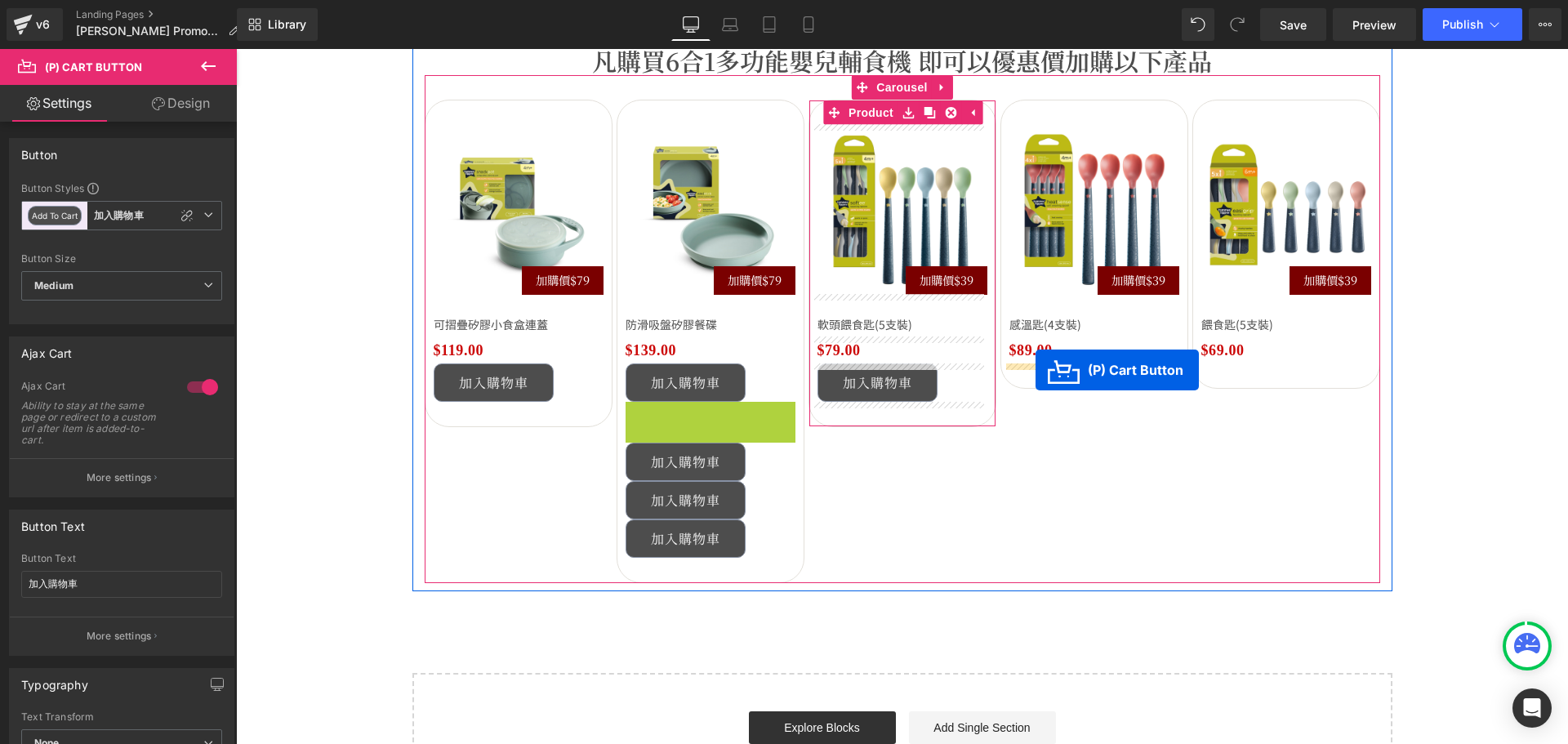
drag, startPoint x: 705, startPoint y: 411, endPoint x: 1035, endPoint y: 370, distance: 332.5
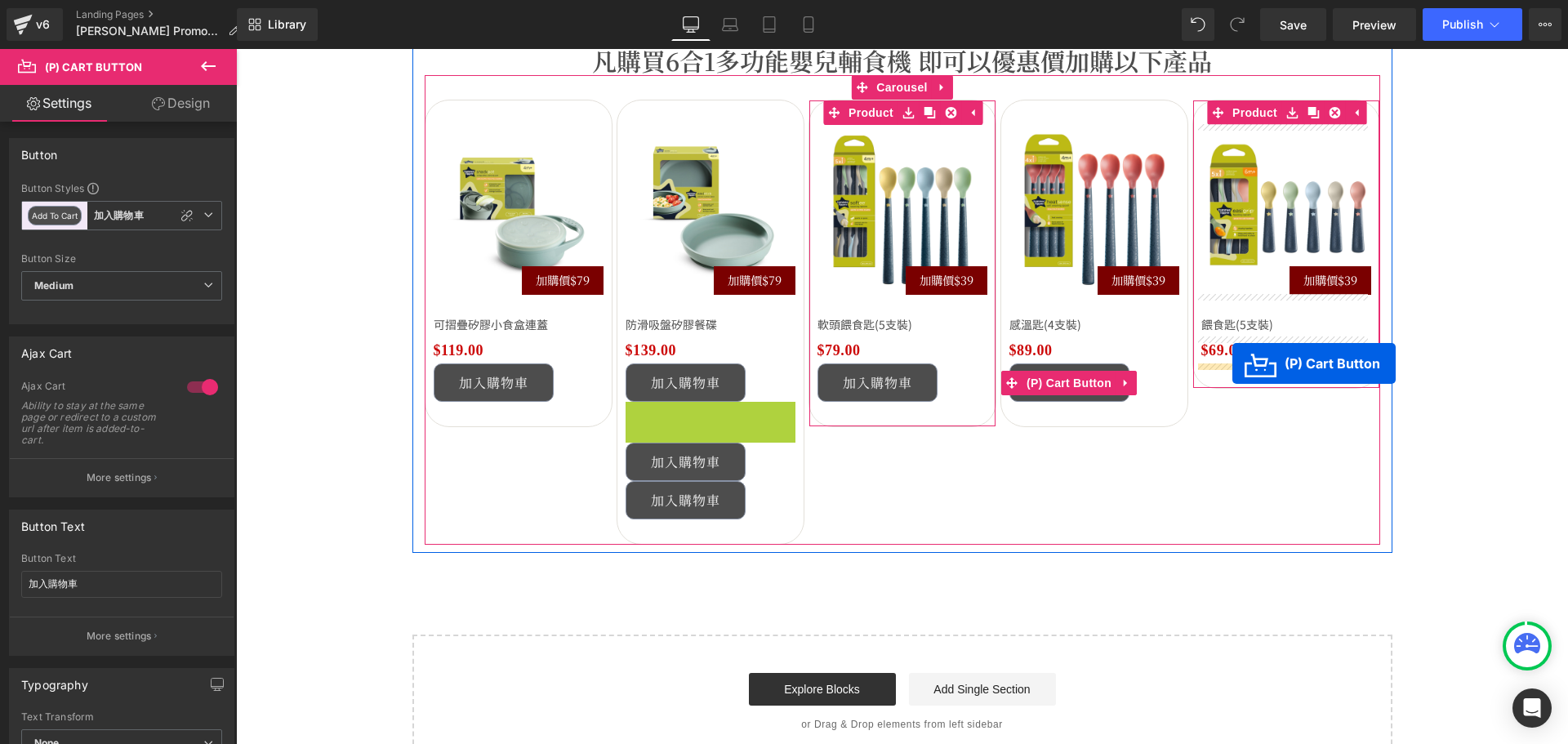
drag, startPoint x: 701, startPoint y: 418, endPoint x: 1232, endPoint y: 363, distance: 533.8
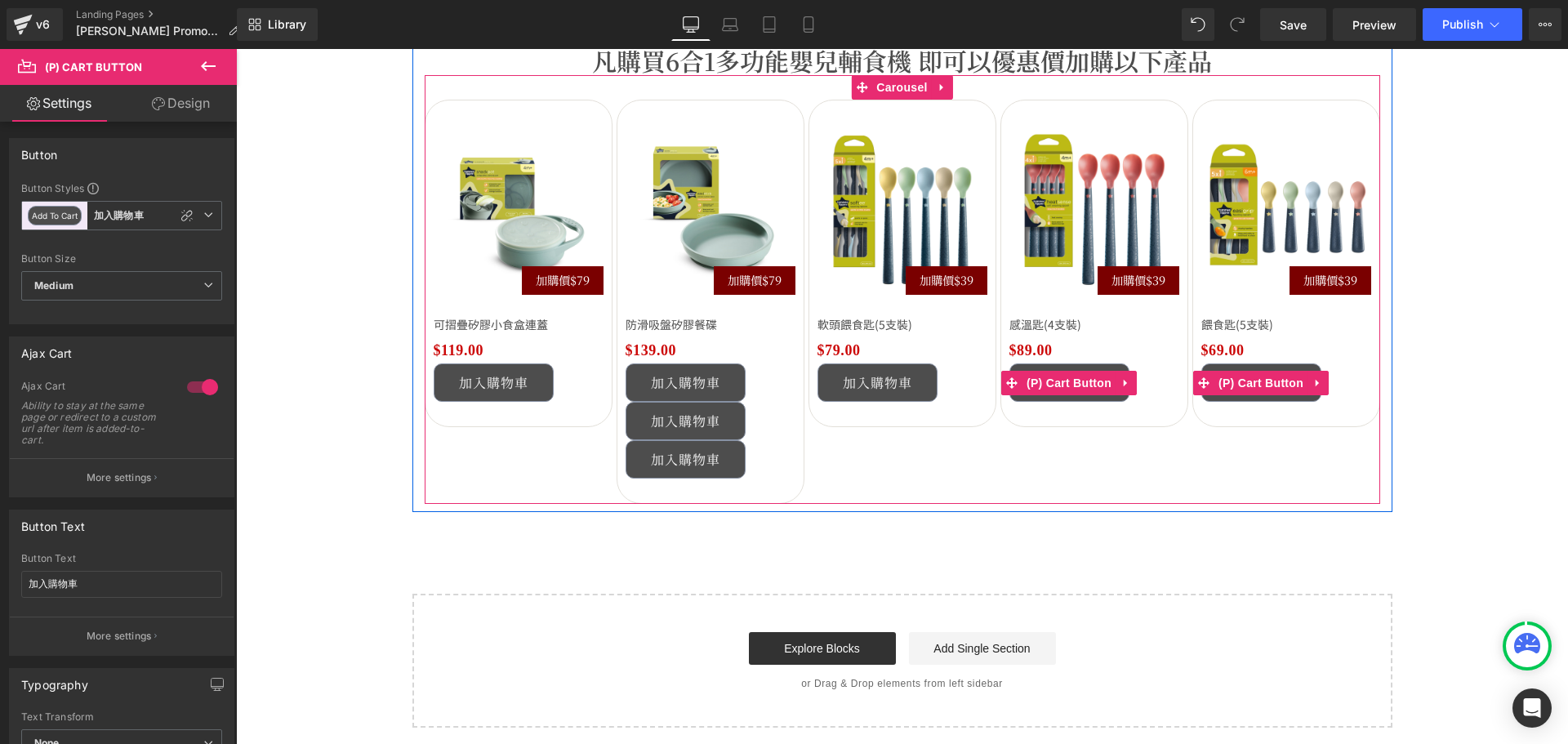
click at [1380, 309] on button "›" at bounding box center [1404, 301] width 49 height 49
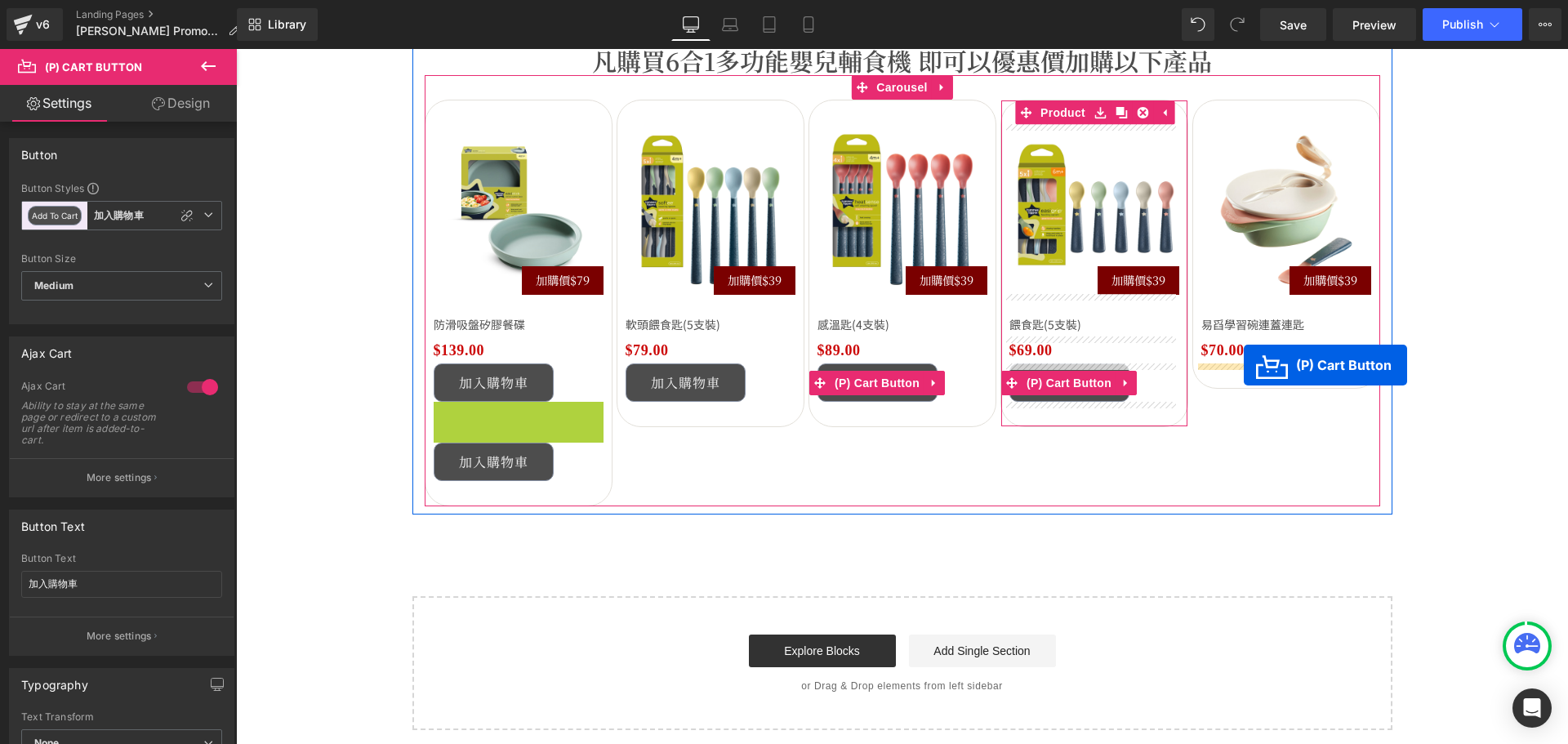
drag, startPoint x: 620, startPoint y: 407, endPoint x: 473, endPoint y: 441, distance: 150.9
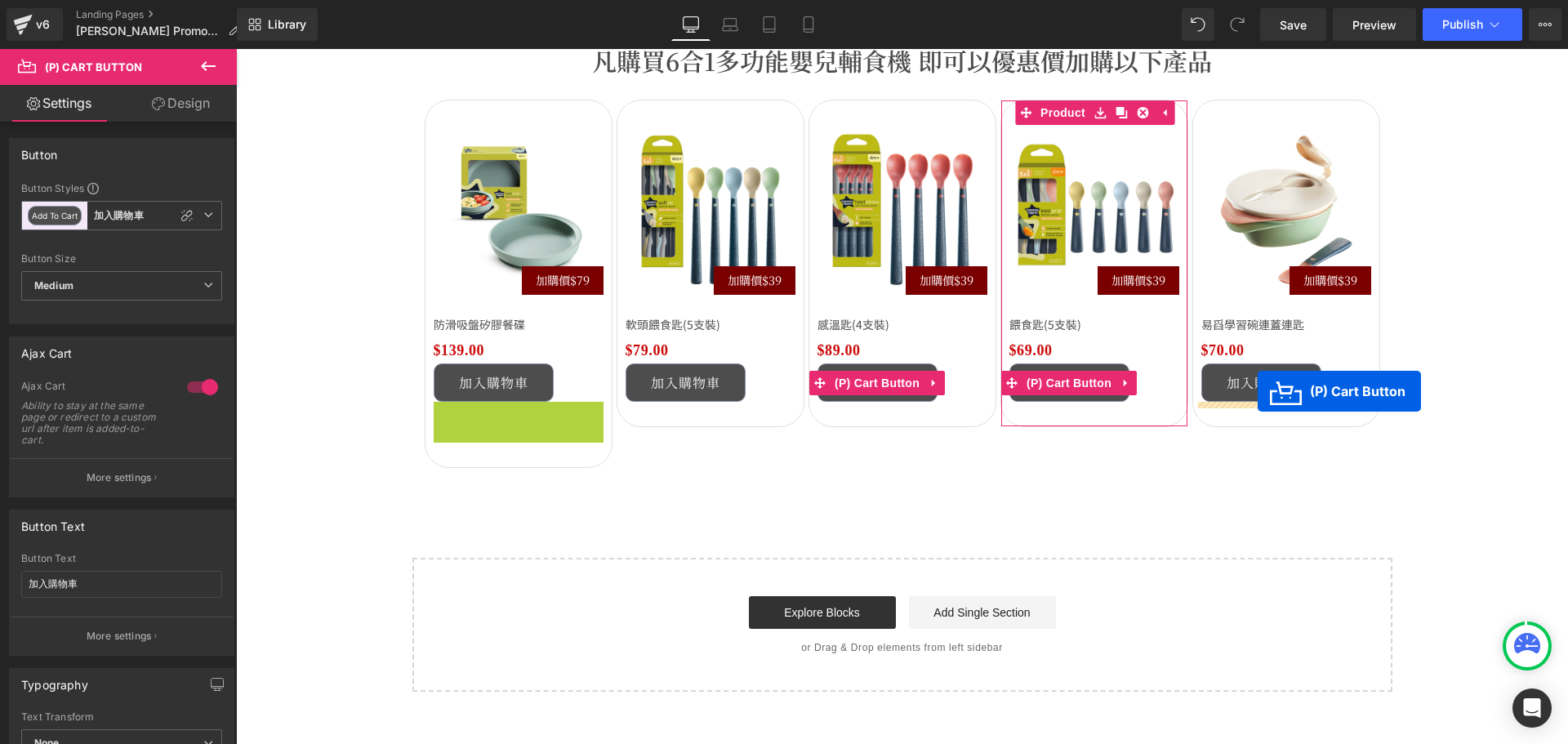
drag, startPoint x: 522, startPoint y: 417, endPoint x: 1343, endPoint y: 276, distance: 833.0
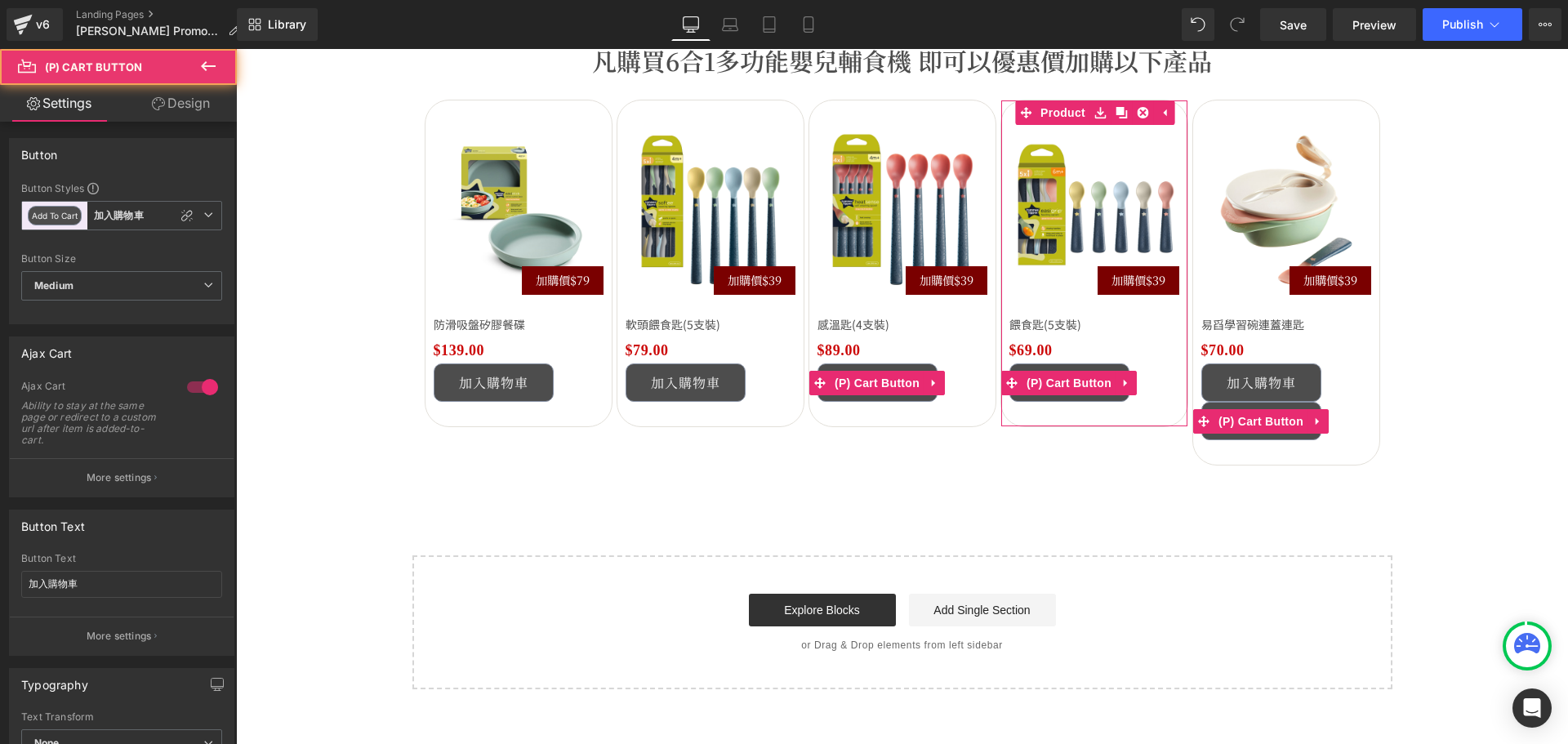
click at [1380, 276] on button "›" at bounding box center [1404, 283] width 49 height 49
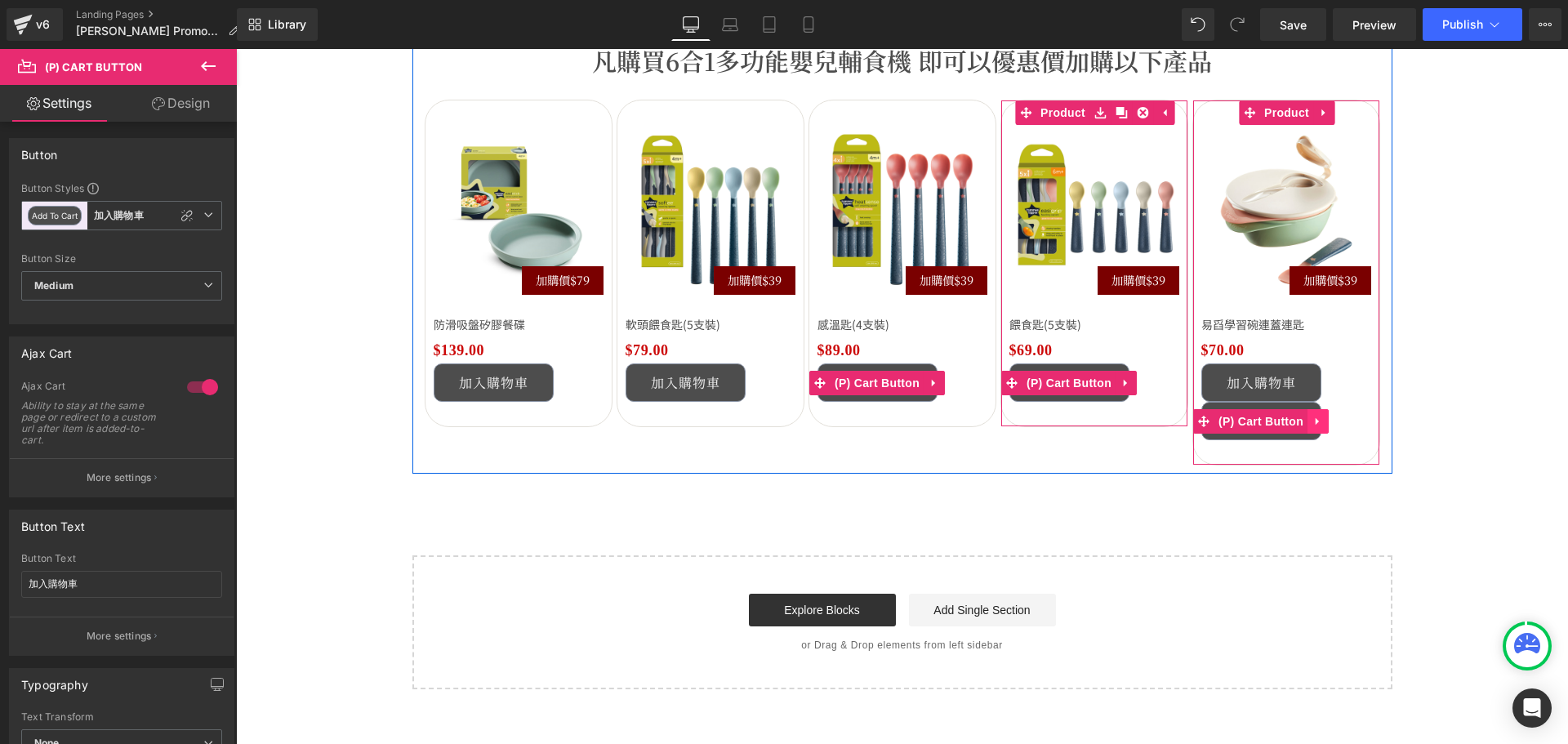
click at [1312, 415] on icon at bounding box center [1317, 421] width 11 height 12
click at [1322, 419] on icon at bounding box center [1328, 421] width 11 height 11
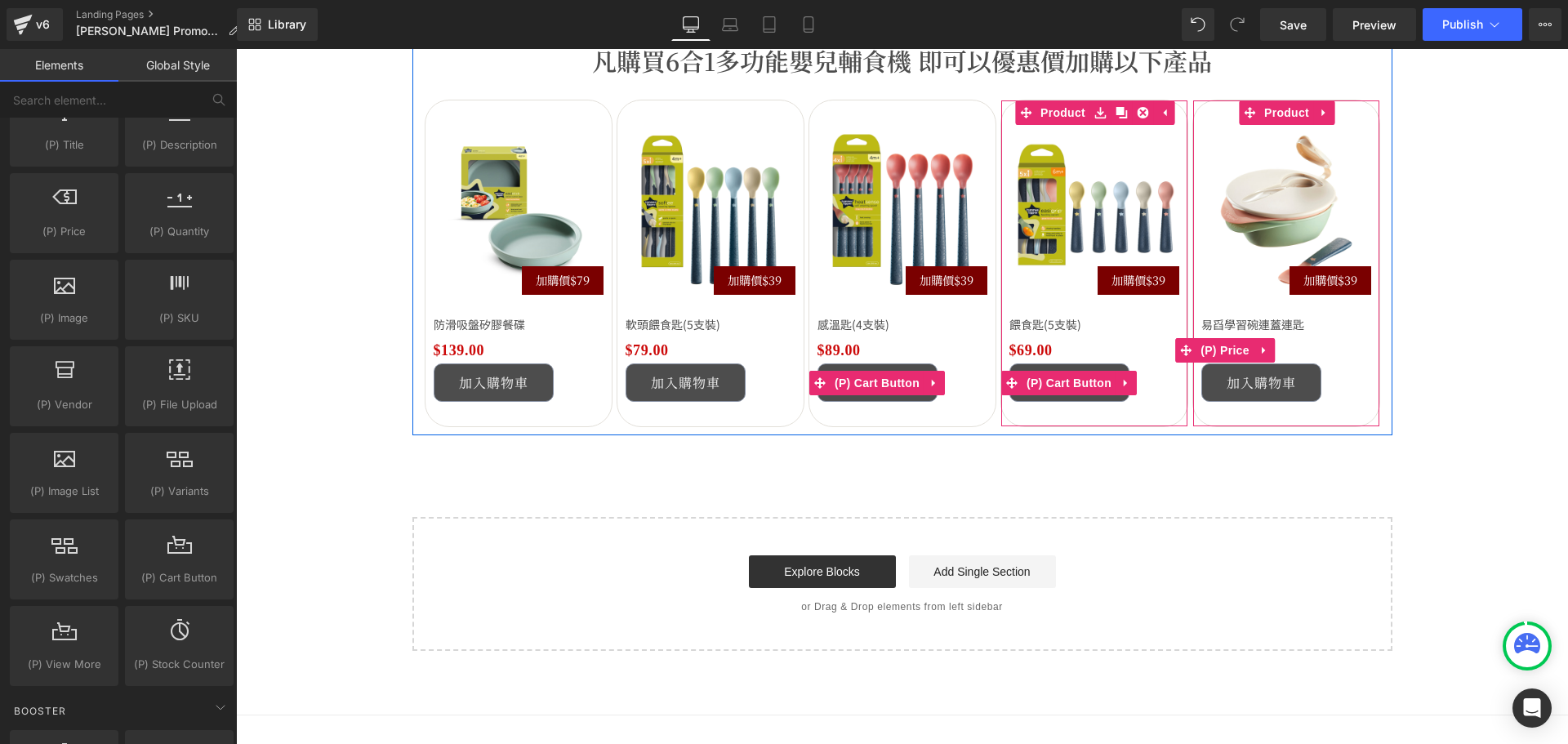
scroll to position [2287, 0]
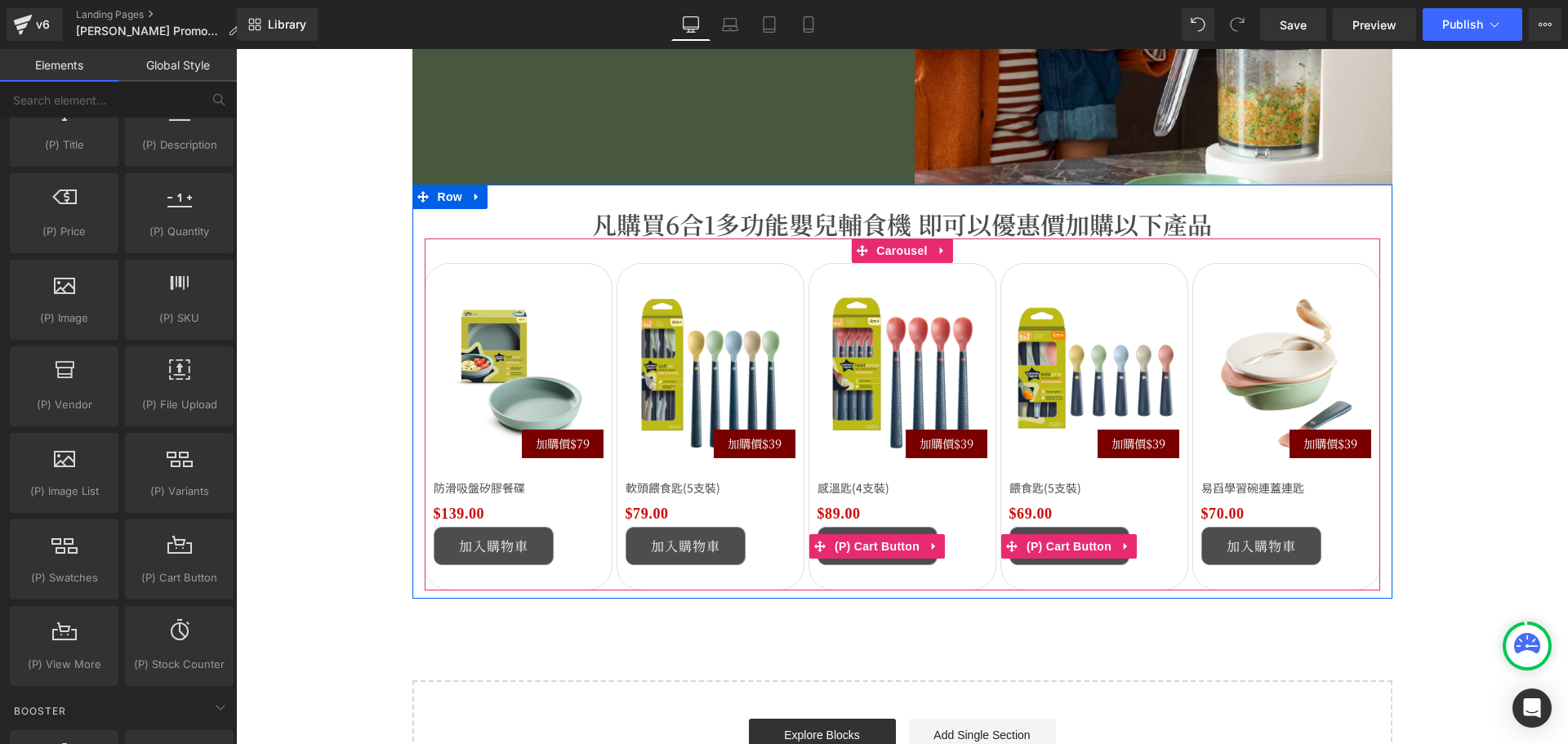
click at [424, 426] on button "‹" at bounding box center [401, 426] width 49 height 49
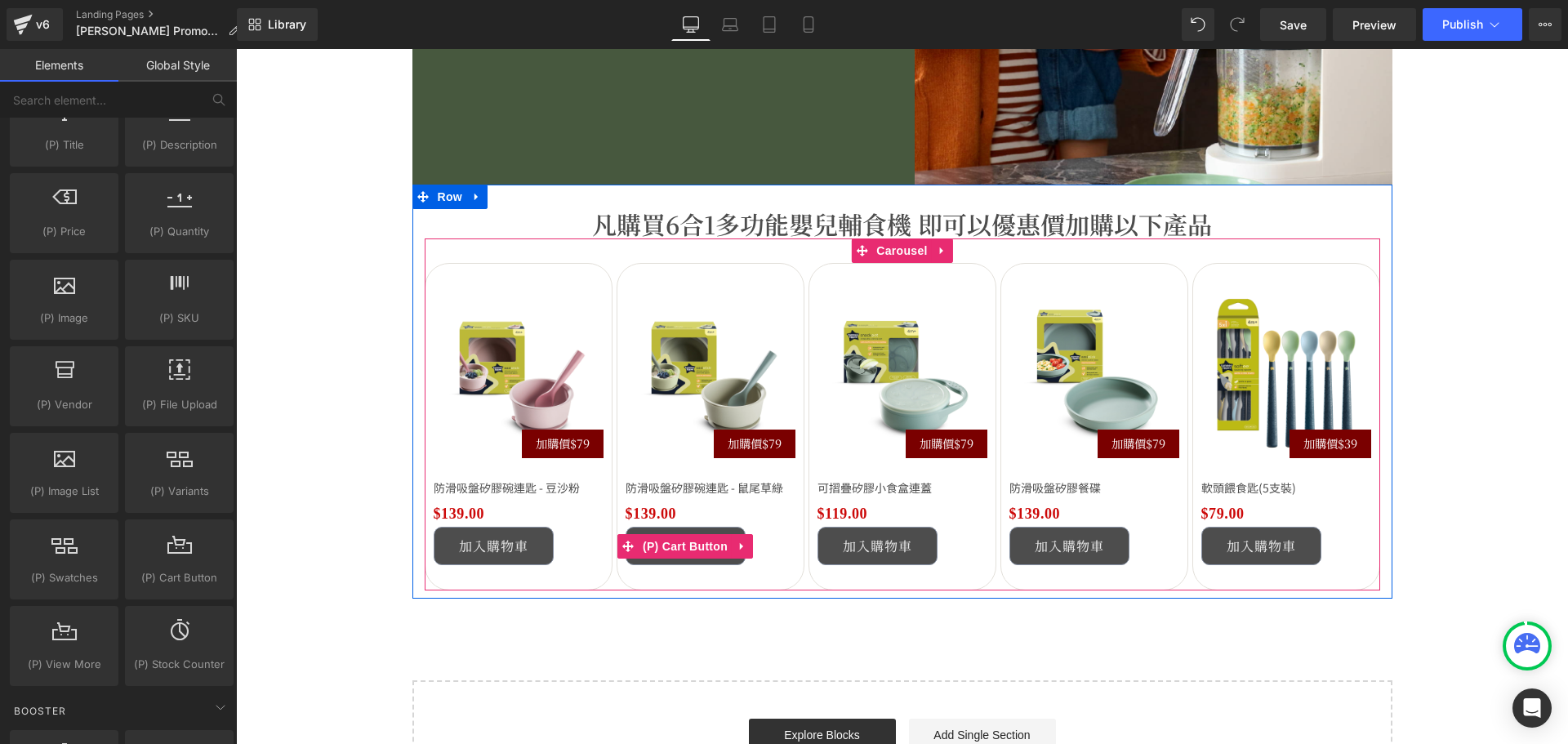
click at [424, 426] on button "‹" at bounding box center [401, 426] width 49 height 49
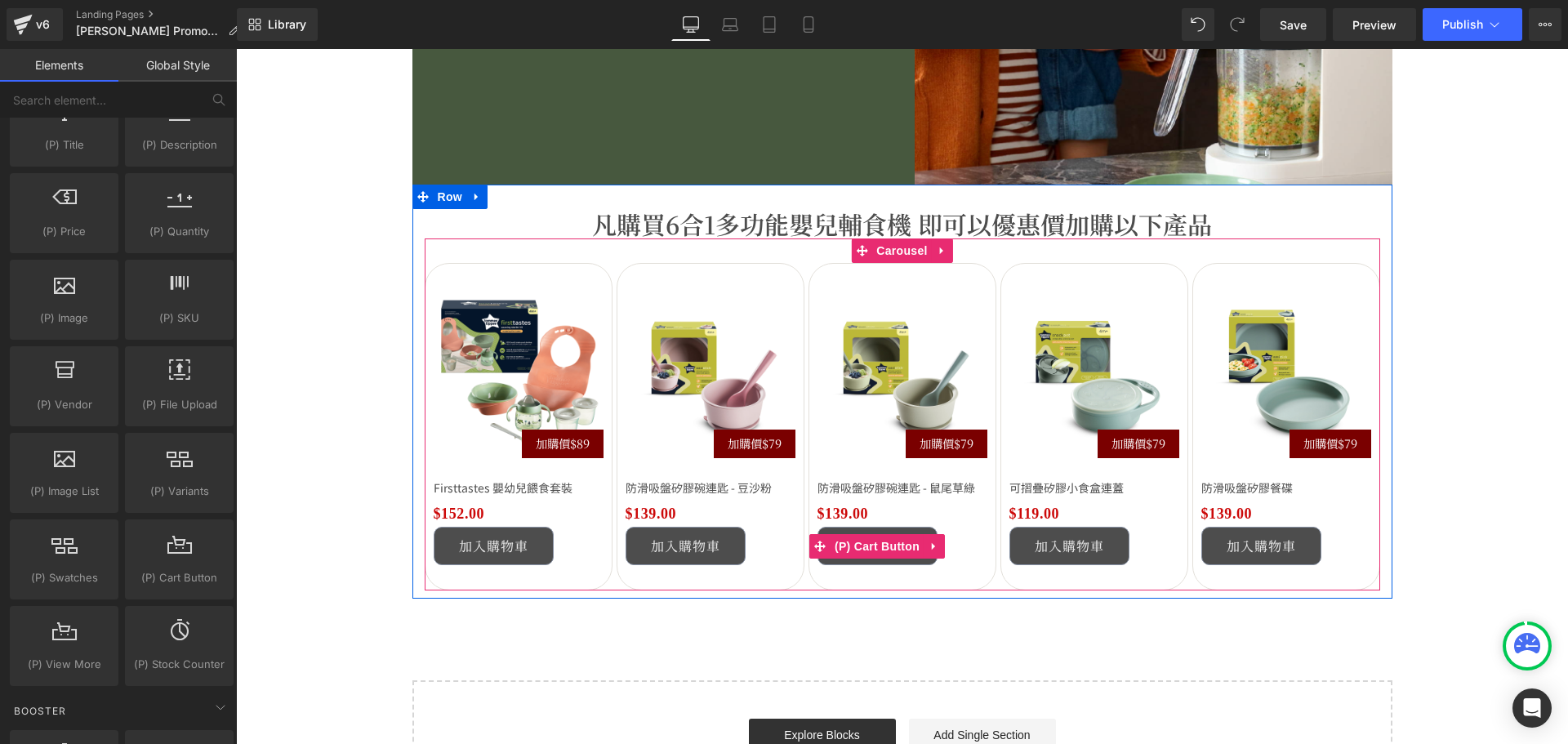
click at [424, 426] on button "‹" at bounding box center [401, 426] width 49 height 49
click at [424, 427] on button "‹" at bounding box center [401, 426] width 49 height 49
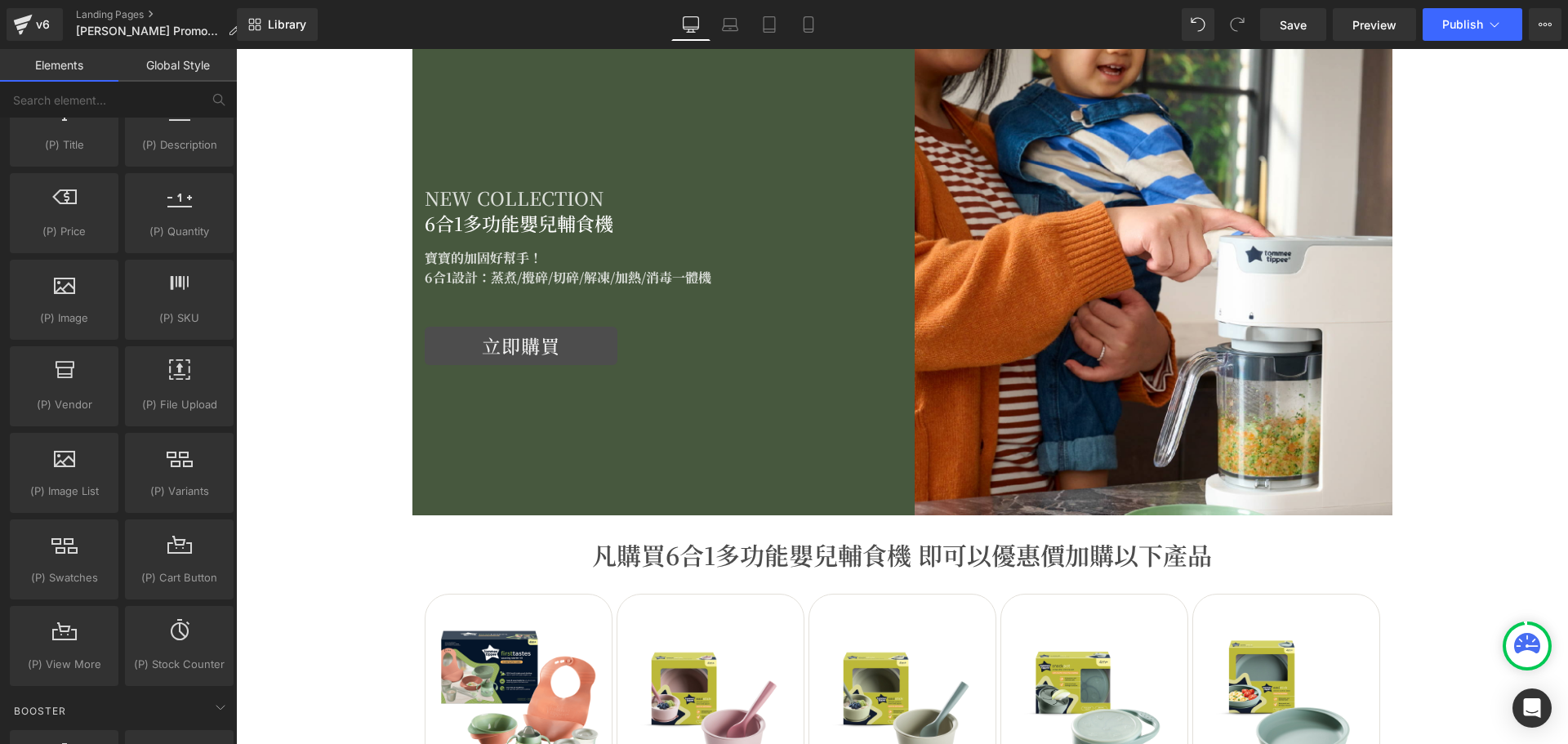
scroll to position [1878, 0]
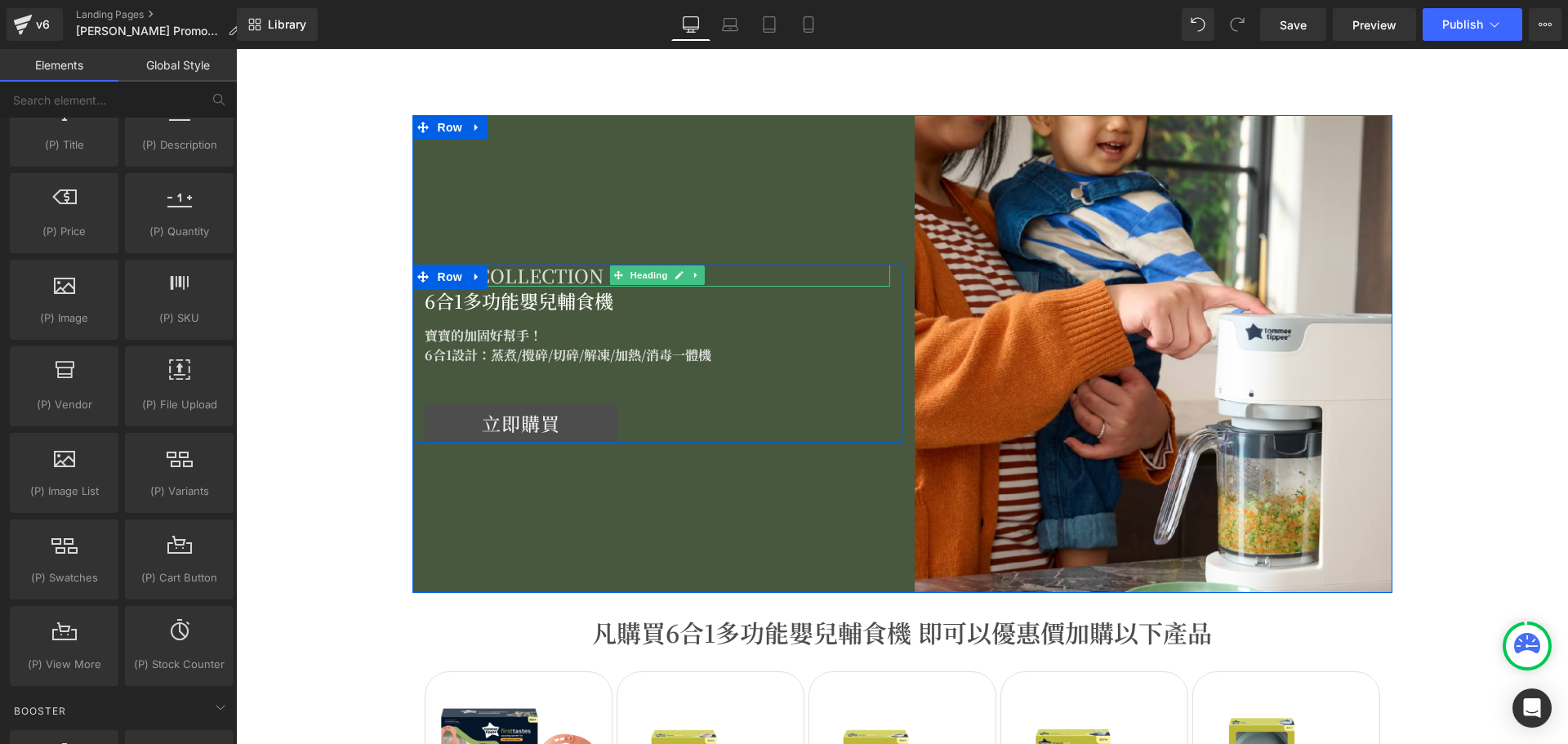
click at [691, 271] on icon at bounding box center [696, 275] width 9 height 10
click at [700, 274] on icon at bounding box center [704, 275] width 9 height 10
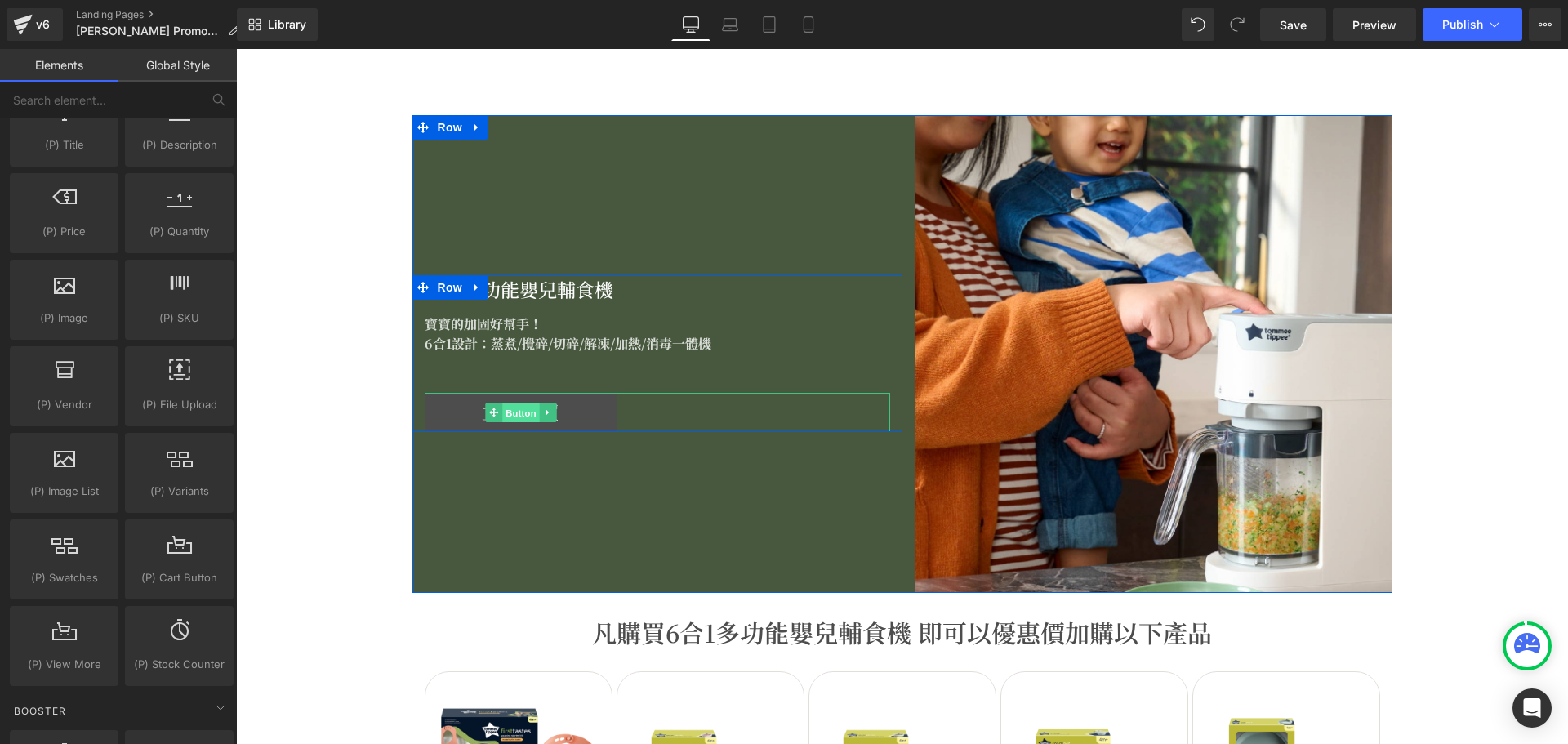
click at [496, 416] on link "Button" at bounding box center [512, 412] width 54 height 19
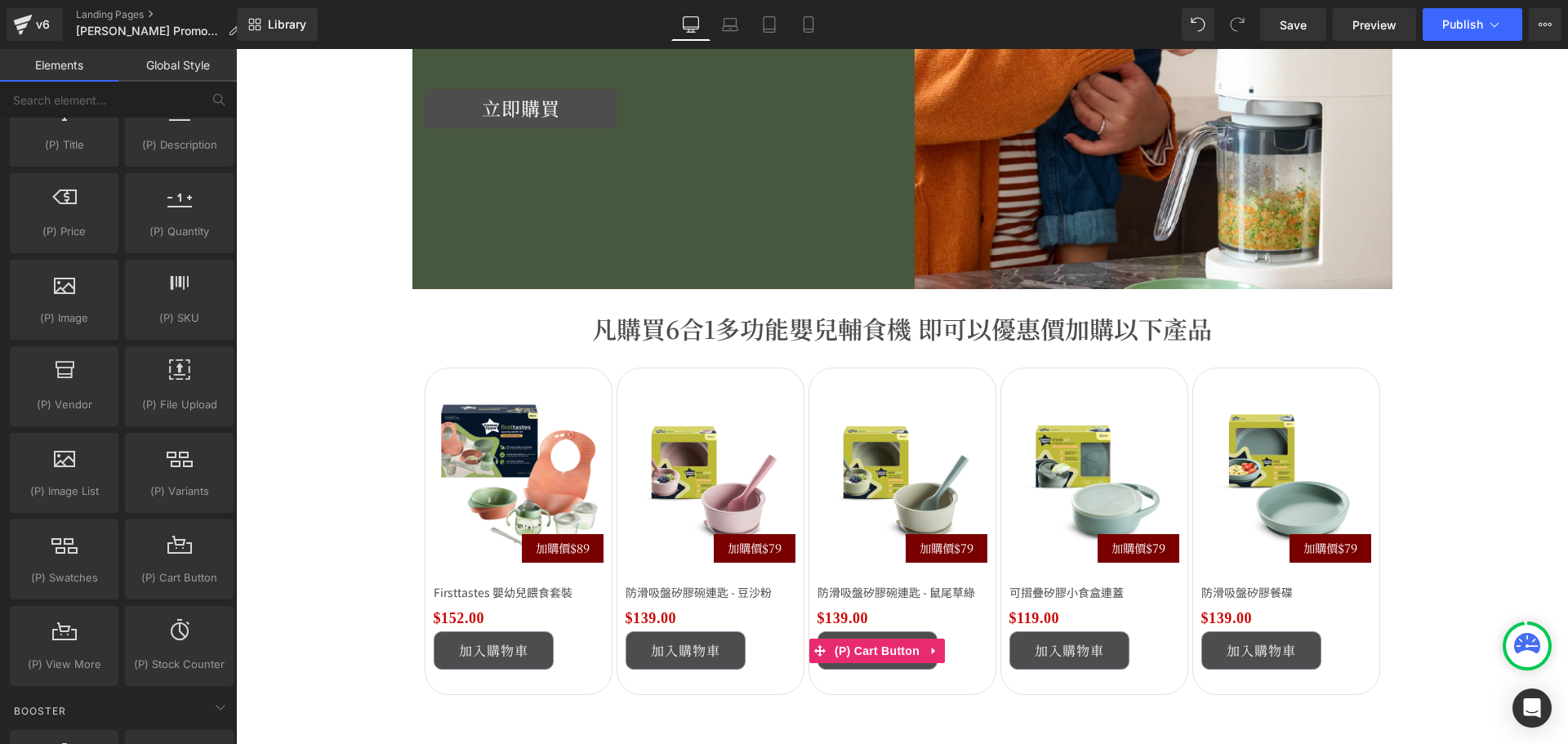
scroll to position [2205, 0]
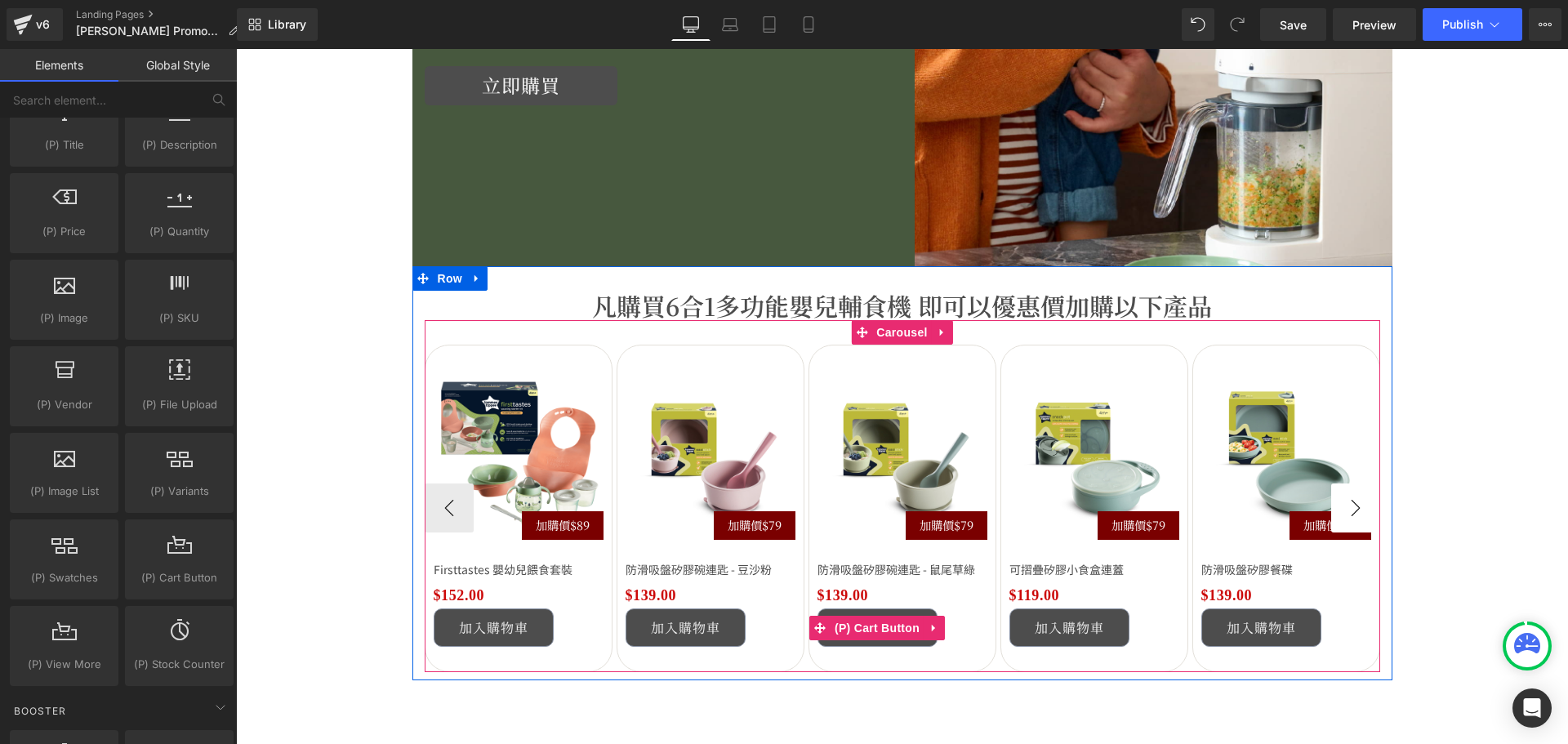
click at [1360, 515] on button "›" at bounding box center [1356, 508] width 49 height 49
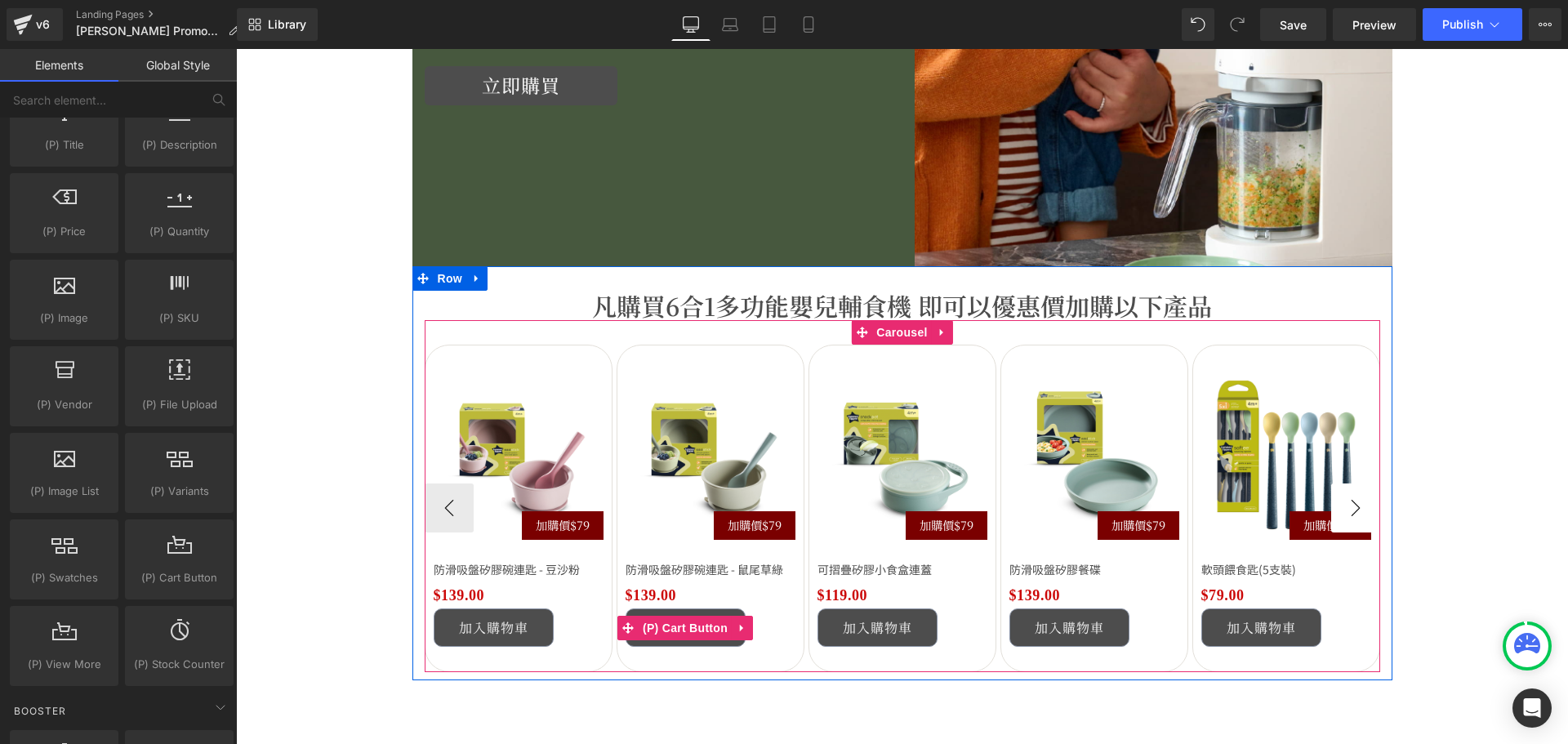
click at [1359, 514] on button "›" at bounding box center [1356, 508] width 49 height 49
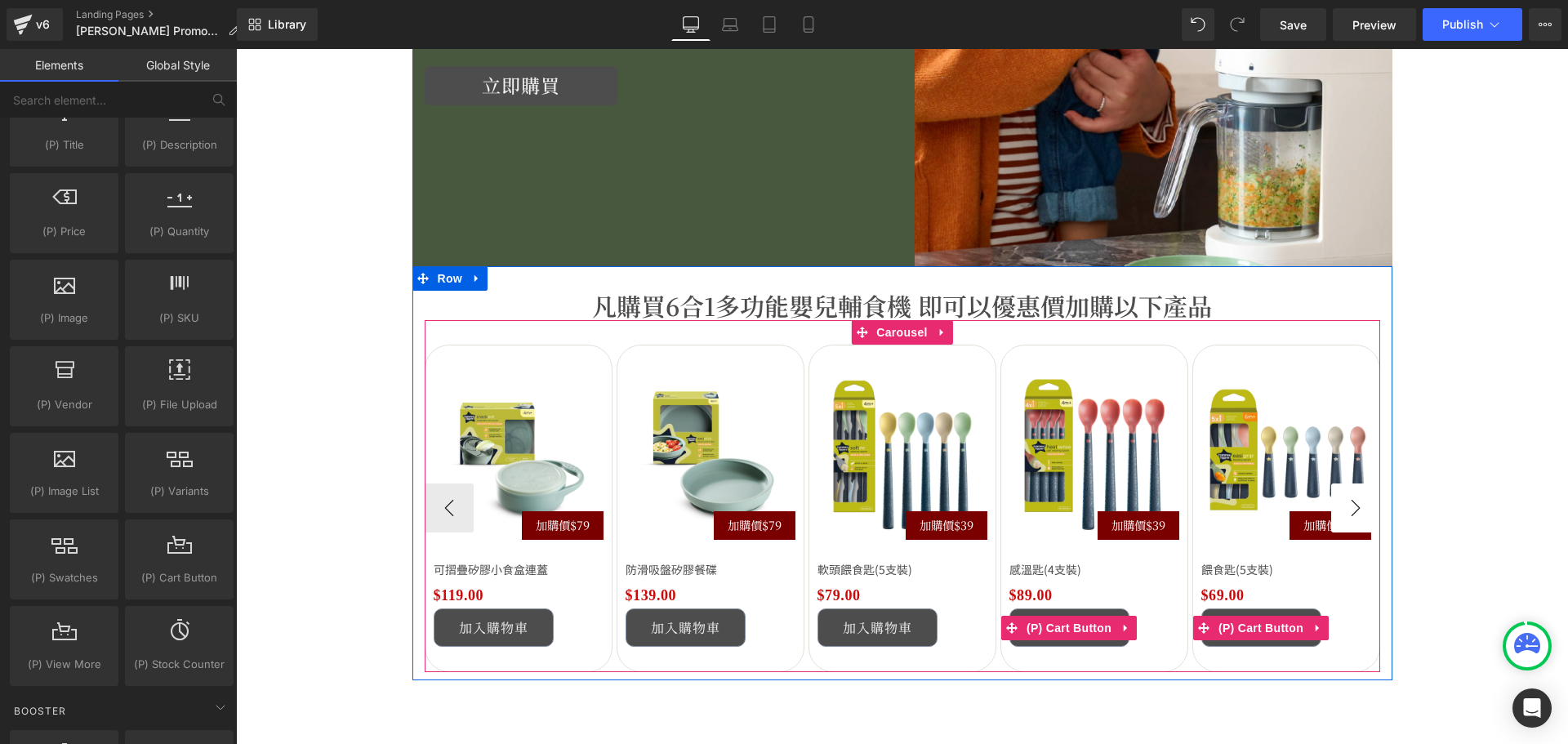
click at [1359, 514] on button "›" at bounding box center [1356, 508] width 49 height 49
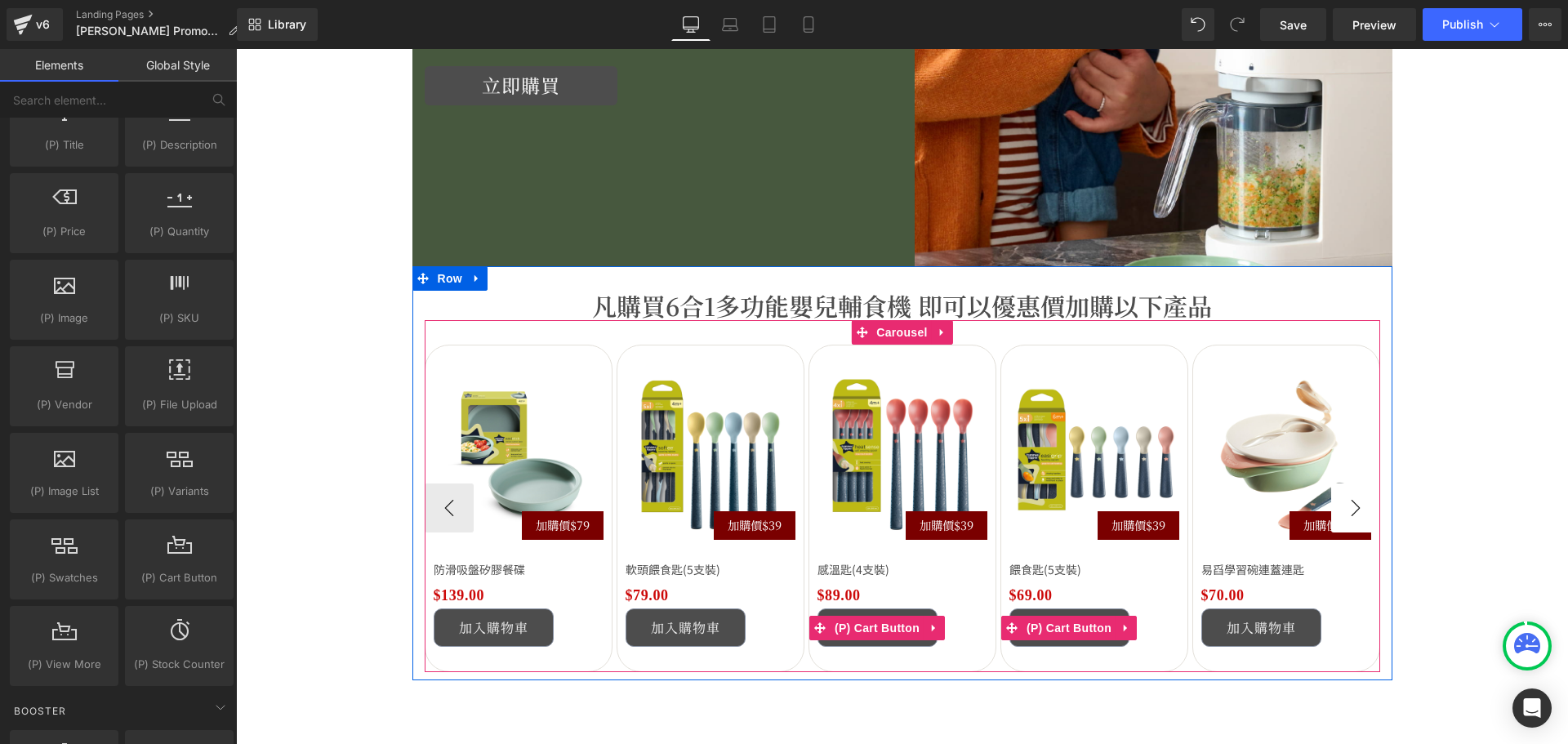
click at [1359, 514] on button "›" at bounding box center [1356, 508] width 49 height 49
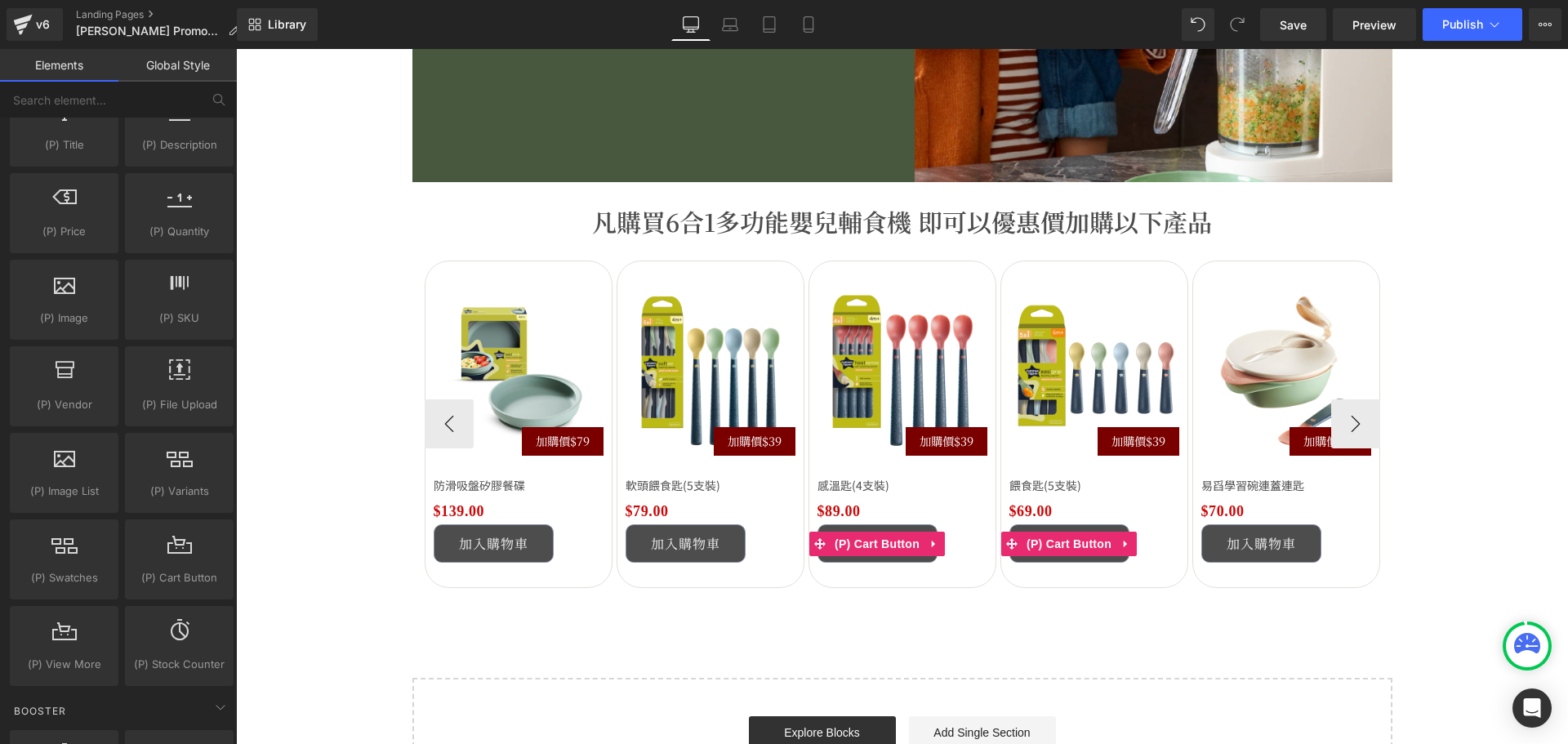
scroll to position [2368, 0]
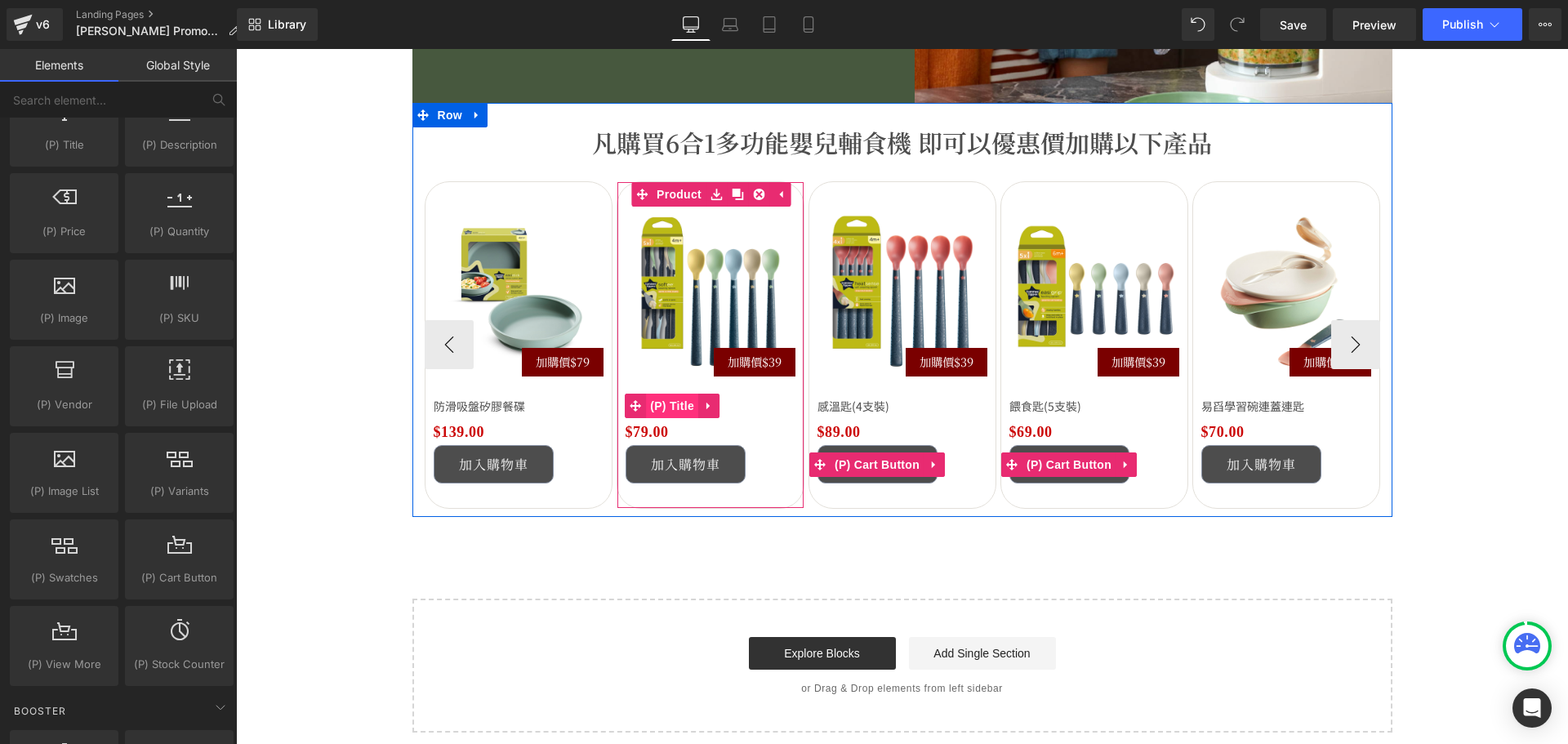
click at [678, 408] on span "(P) Title" at bounding box center [672, 406] width 52 height 25
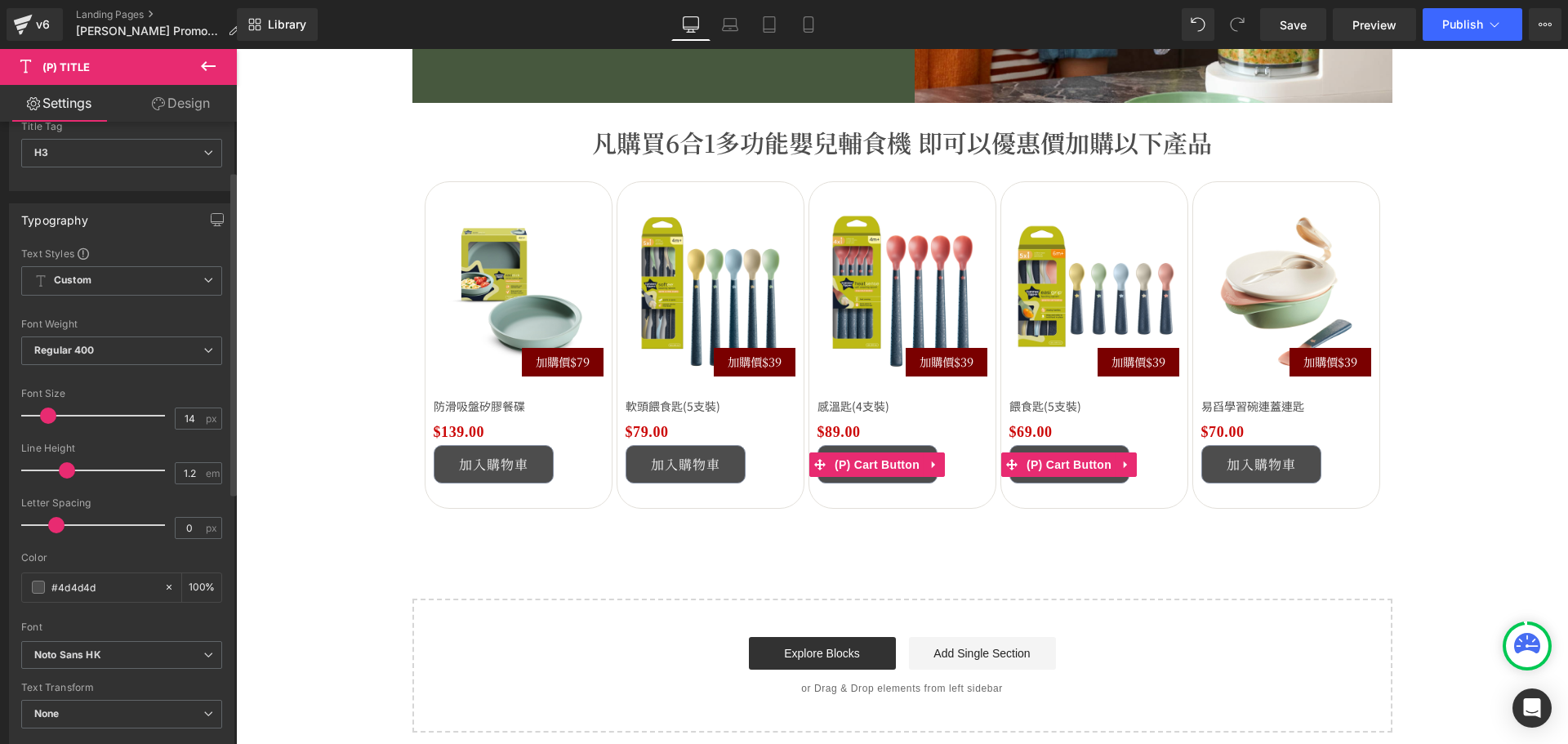
scroll to position [163, 0]
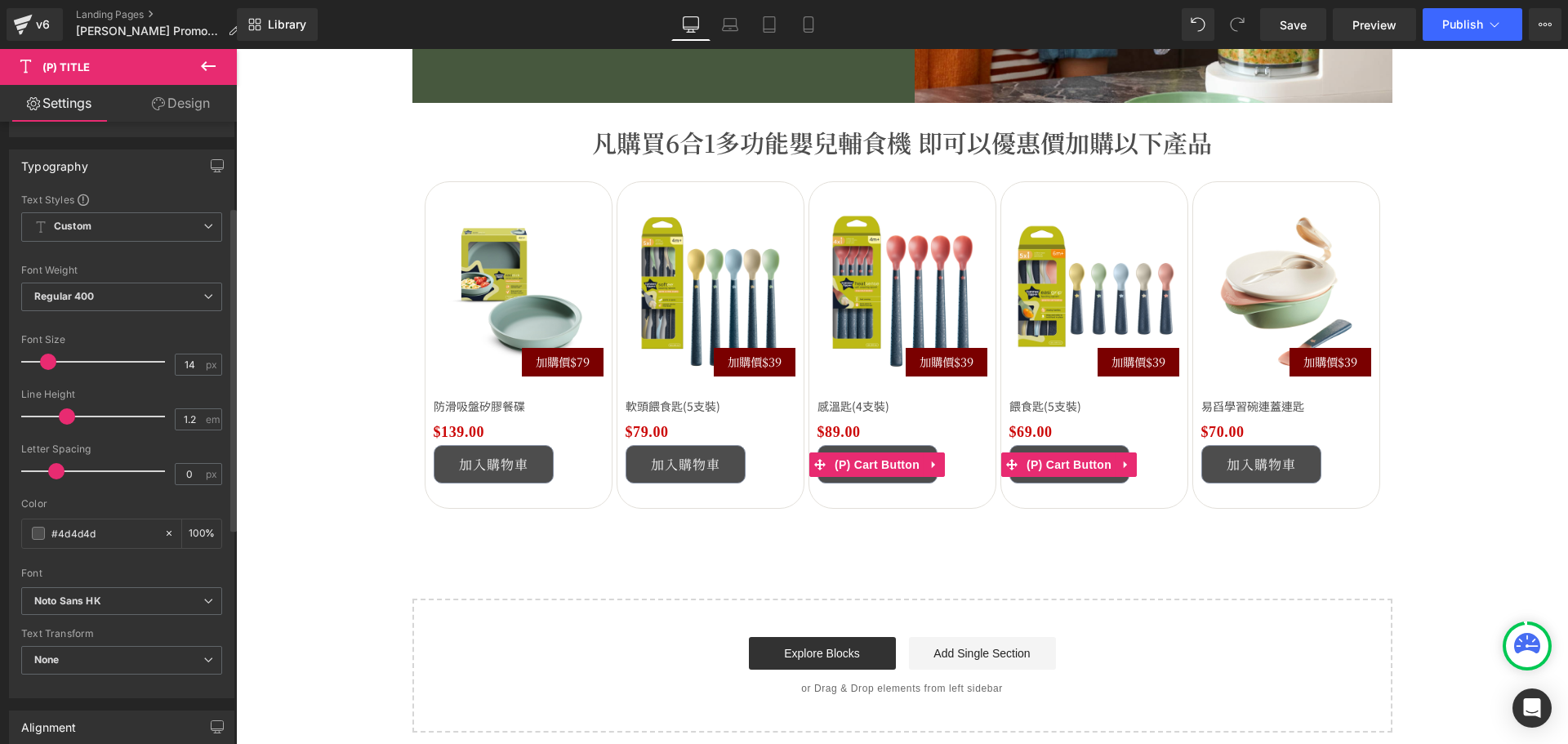
drag, startPoint x: 70, startPoint y: 523, endPoint x: 17, endPoint y: 510, distance: 54.6
click at [17, 510] on div "Text Styles Custom HEADING Heading 1 Heading 2 Heading 3 Heading 4 Heading 5 He…" at bounding box center [121, 445] width 224 height 505
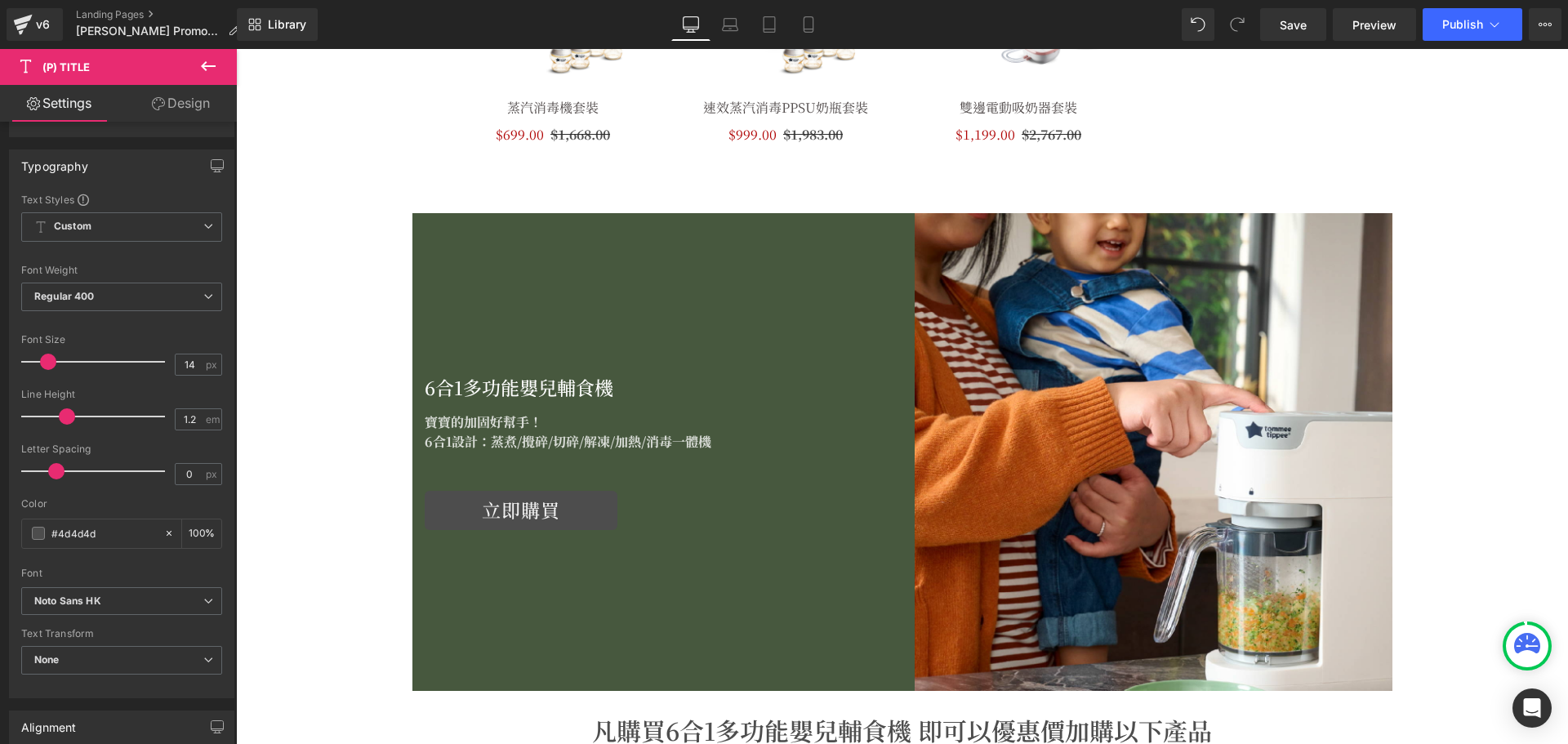
scroll to position [1551, 0]
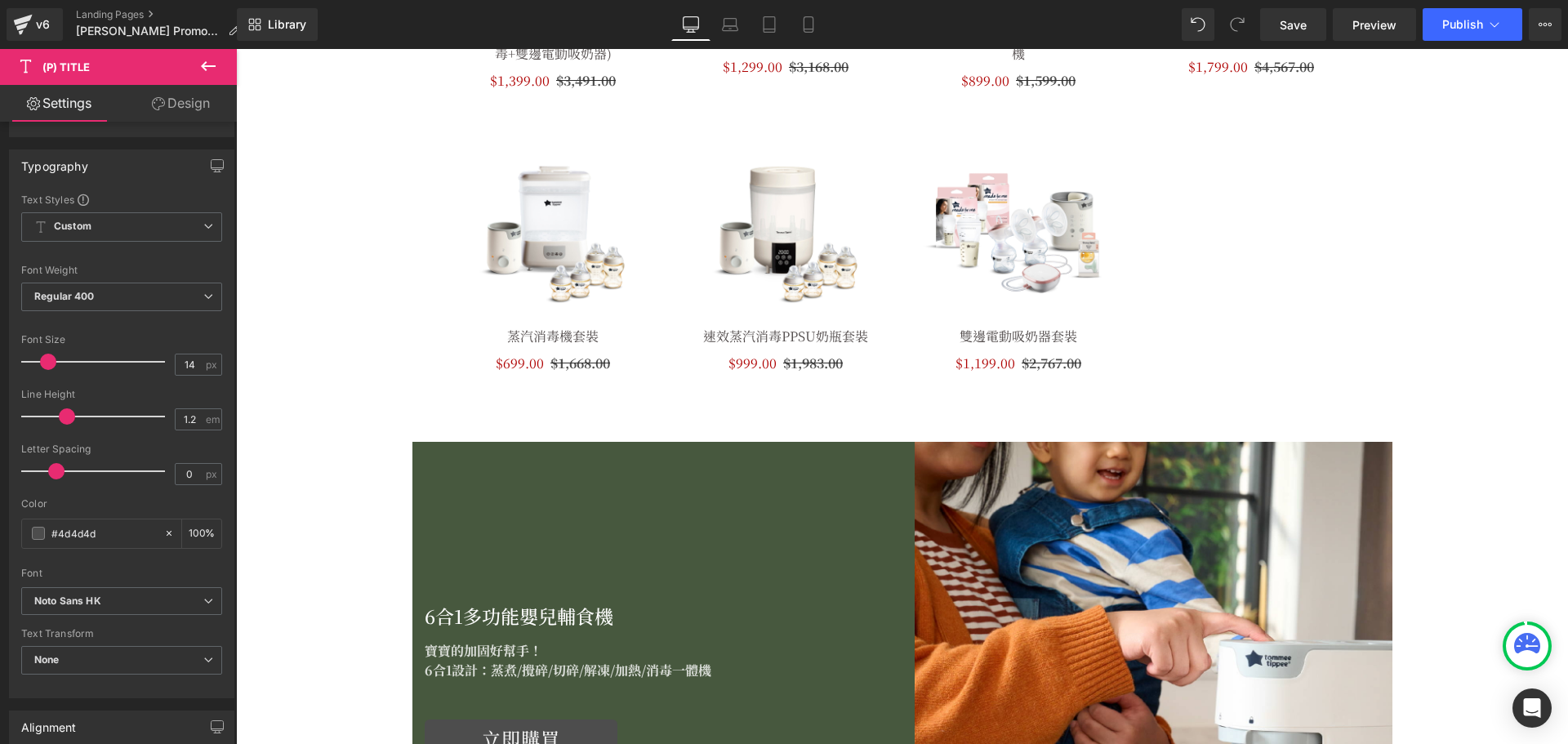
click at [534, 346] on div "蒸汽消毒機套裝 (P) Title" at bounding box center [553, 339] width 200 height 26
click at [536, 339] on span "(P) Title" at bounding box center [552, 340] width 41 height 19
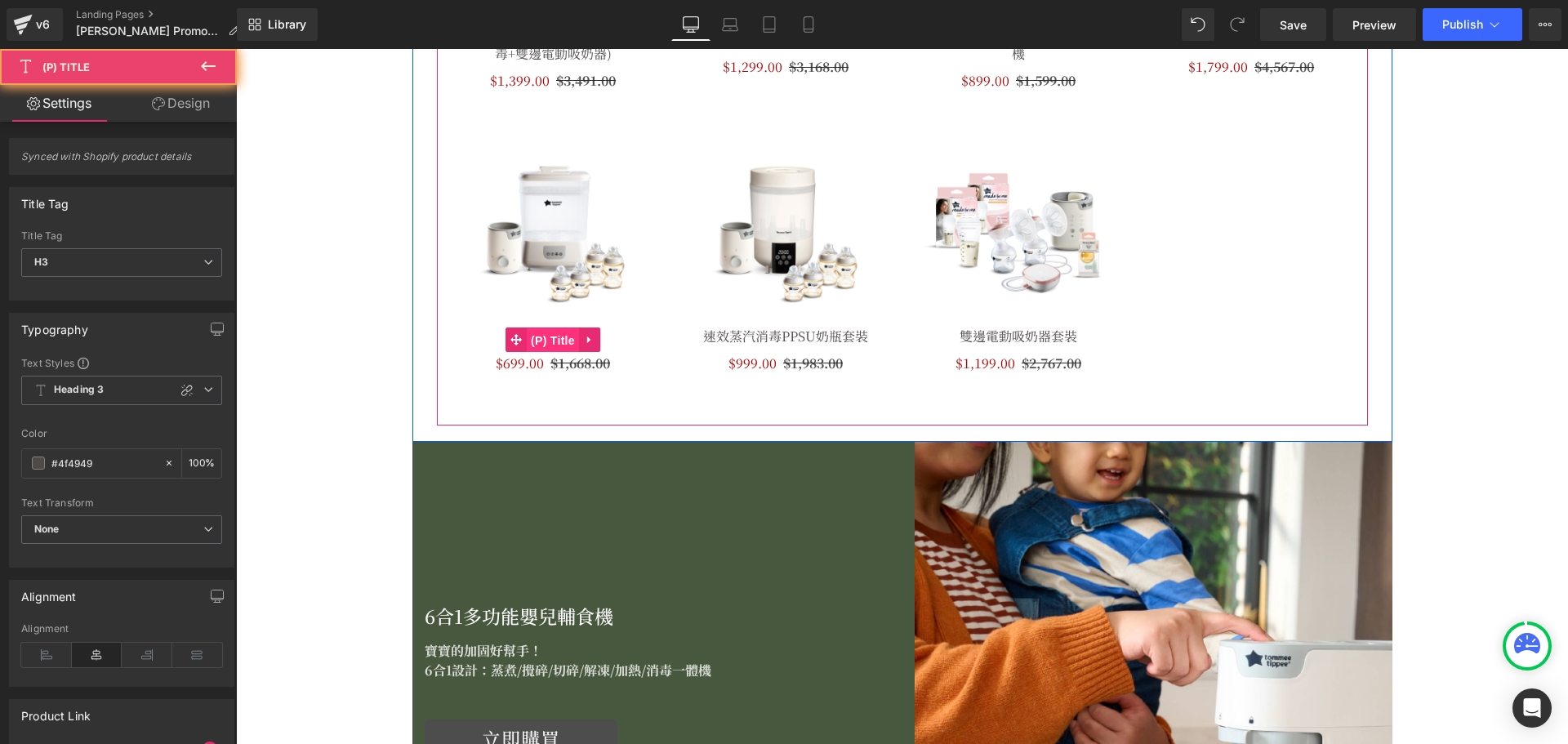
click at [556, 335] on span "(P) Title" at bounding box center [552, 341] width 52 height 25
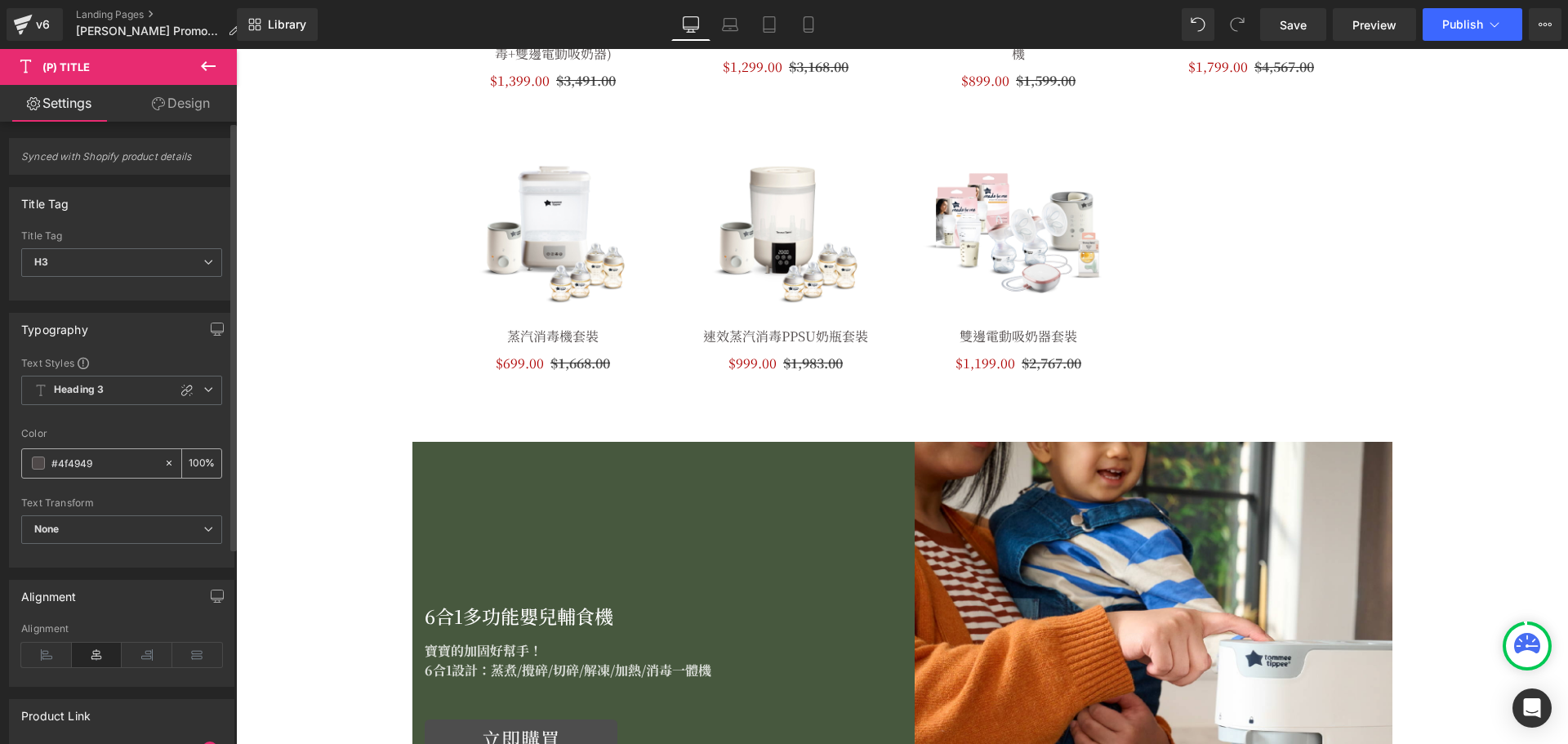
drag, startPoint x: 112, startPoint y: 464, endPoint x: 48, endPoint y: 456, distance: 64.5
click at [15, 456] on div "Text Styles Custom HEADING Heading 1 Heading 2 Heading 3 Heading 4 Heading 5 He…" at bounding box center [121, 460] width 224 height 210
paste input "d4d4d"
type input "#4d4d4d"
click at [104, 428] on div "Color" at bounding box center [121, 433] width 201 height 11
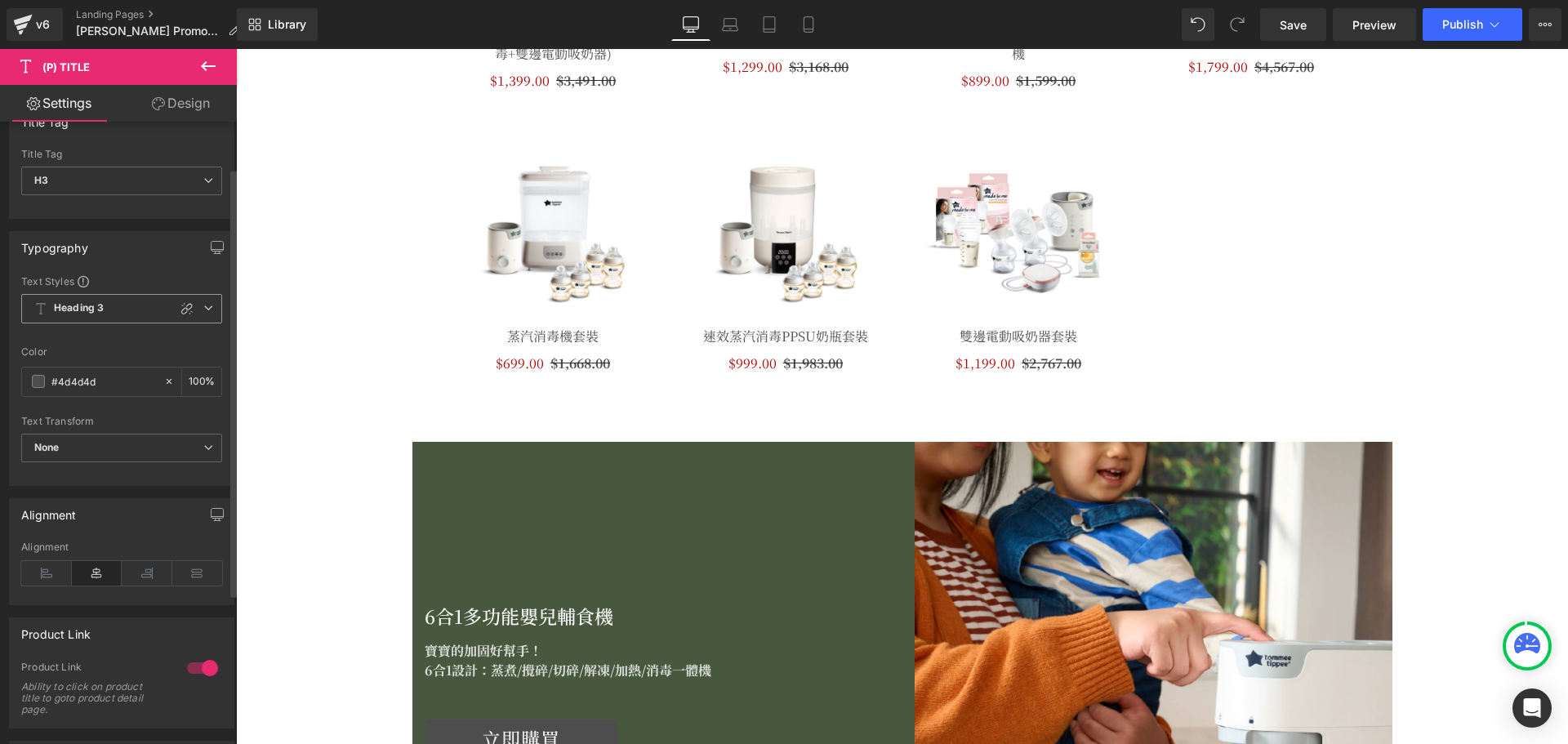
scroll to position [0, 0]
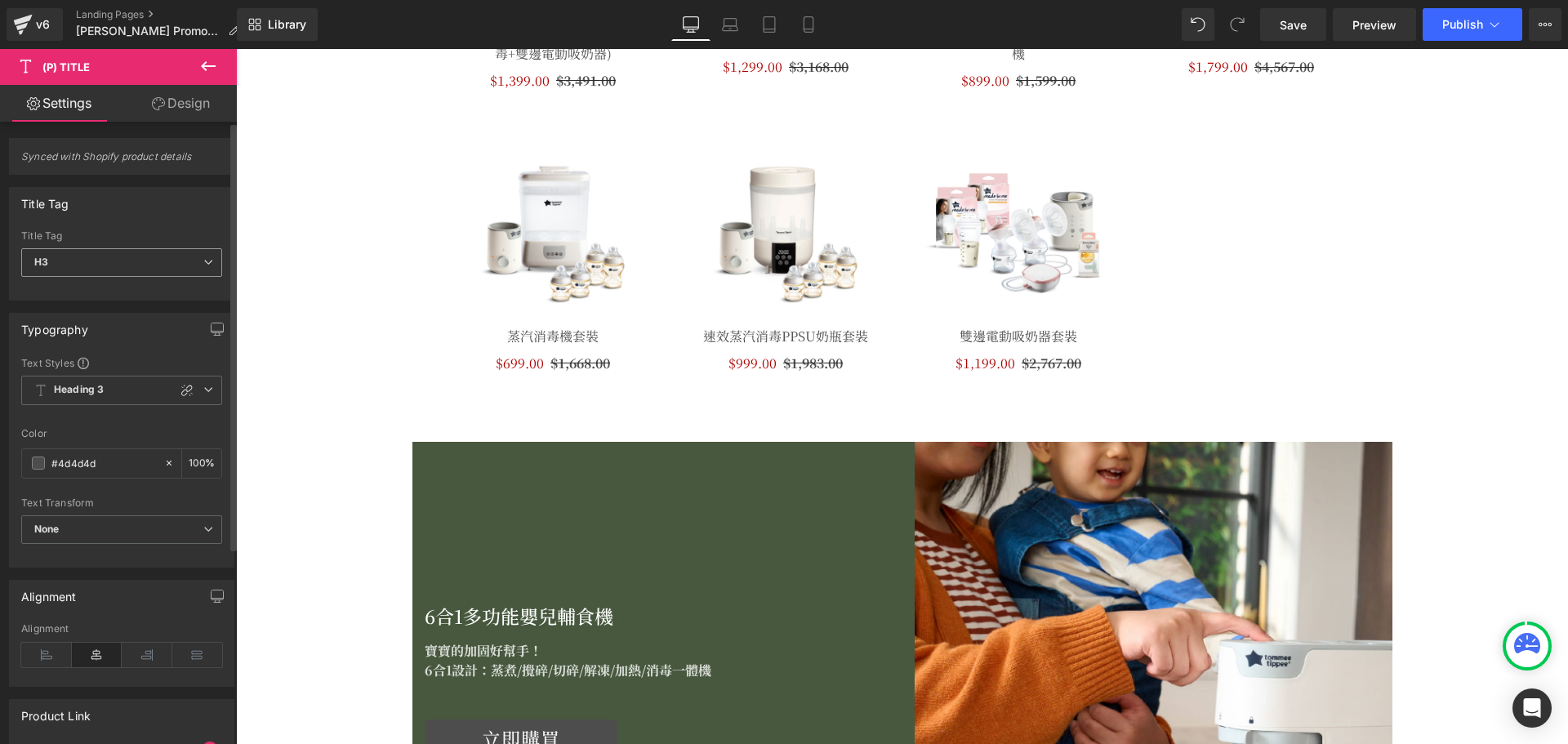
click at [156, 270] on span "H3" at bounding box center [121, 262] width 201 height 28
click at [122, 219] on div "Title Tag H1 H2 H3 H4 H5 H6 Paragraph Title Tag H3 H1 H2 H3 H4 H5 H6 Paragraph" at bounding box center [121, 243] width 225 height 114
click at [157, 387] on span "Heading 3" at bounding box center [121, 390] width 201 height 29
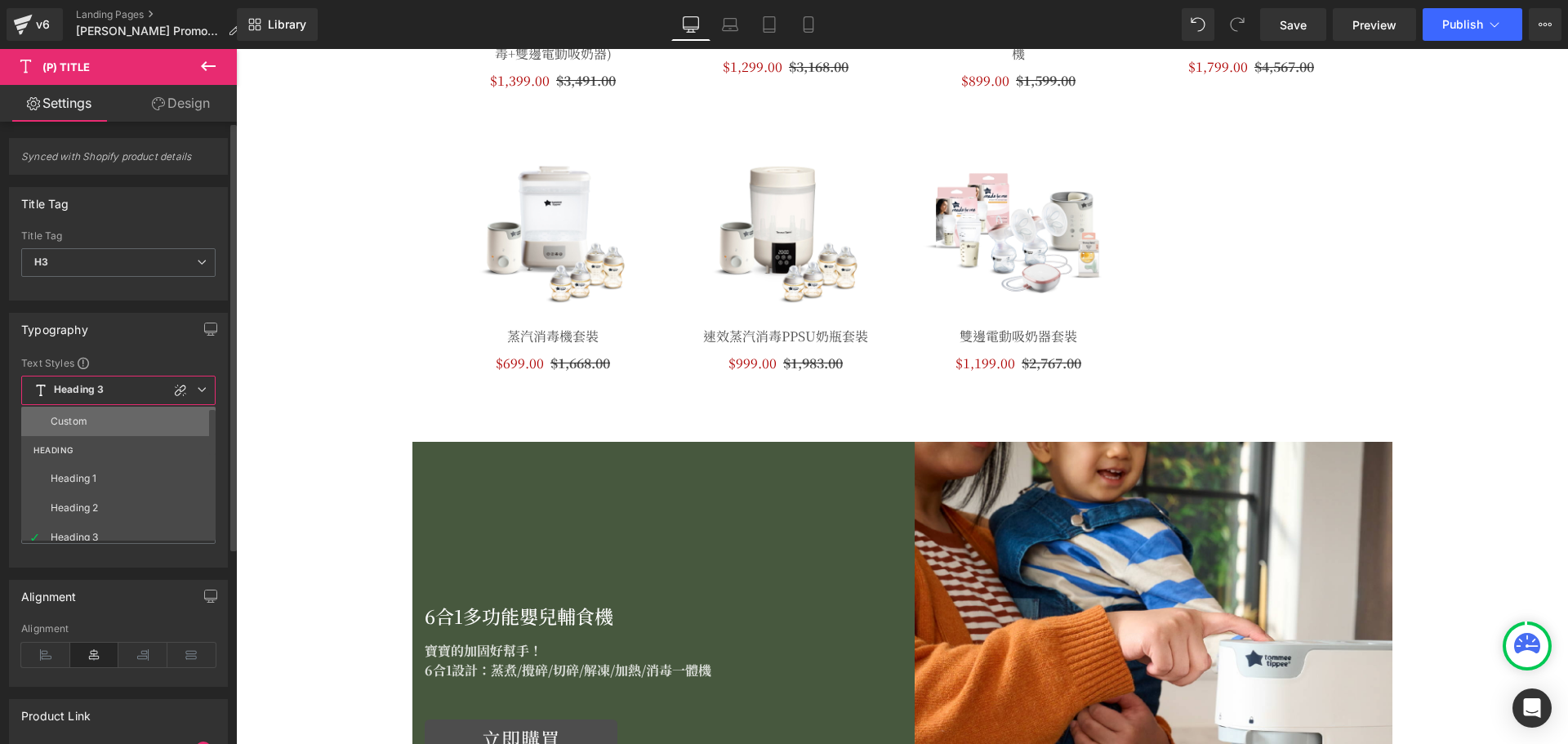
click at [118, 415] on li "Custom" at bounding box center [121, 421] width 202 height 29
type input "0"
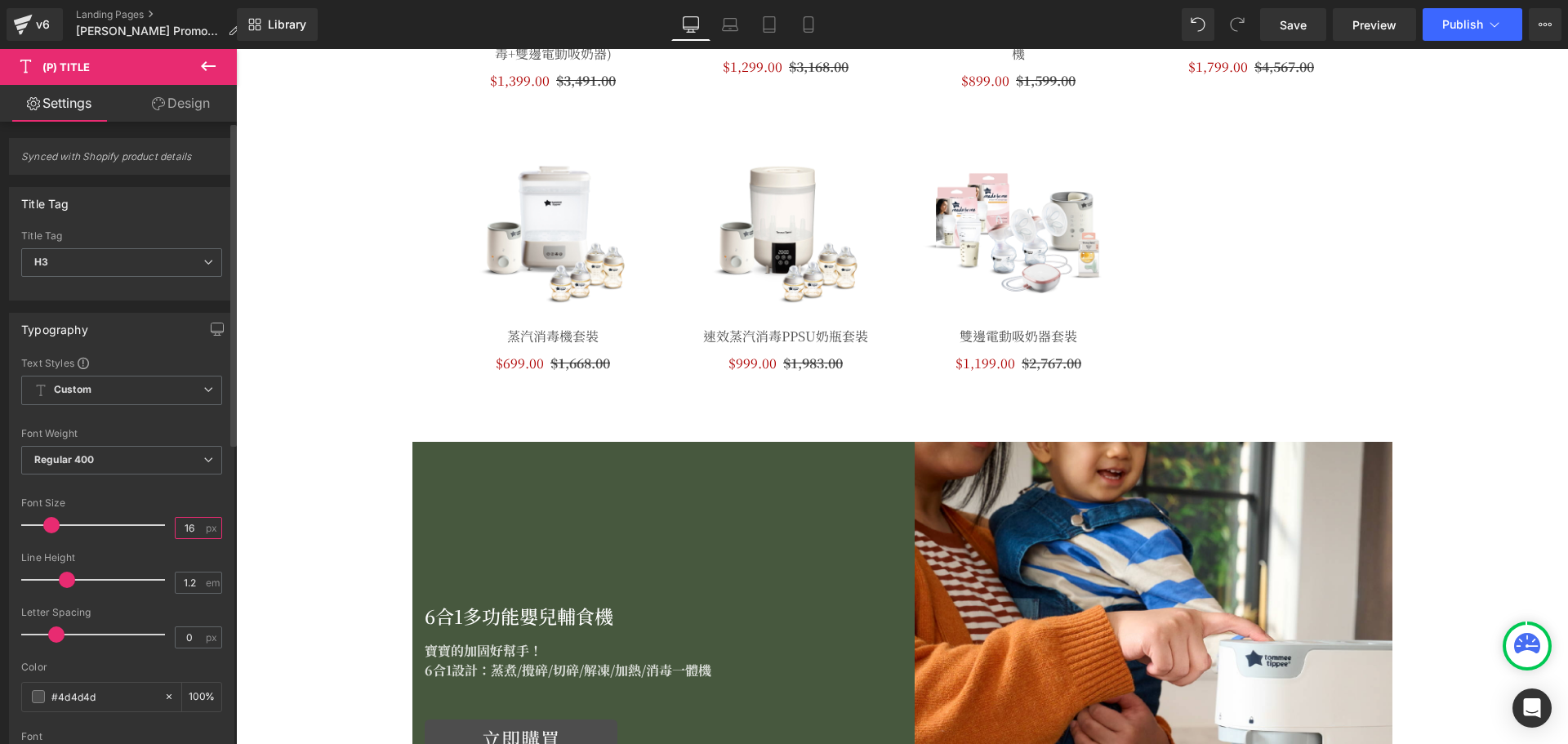
drag, startPoint x: 159, startPoint y: 528, endPoint x: 151, endPoint y: 525, distance: 8.5
click at [151, 528] on div "Font Size 16 px" at bounding box center [121, 525] width 201 height 55
click at [151, 539] on div at bounding box center [97, 525] width 136 height 33
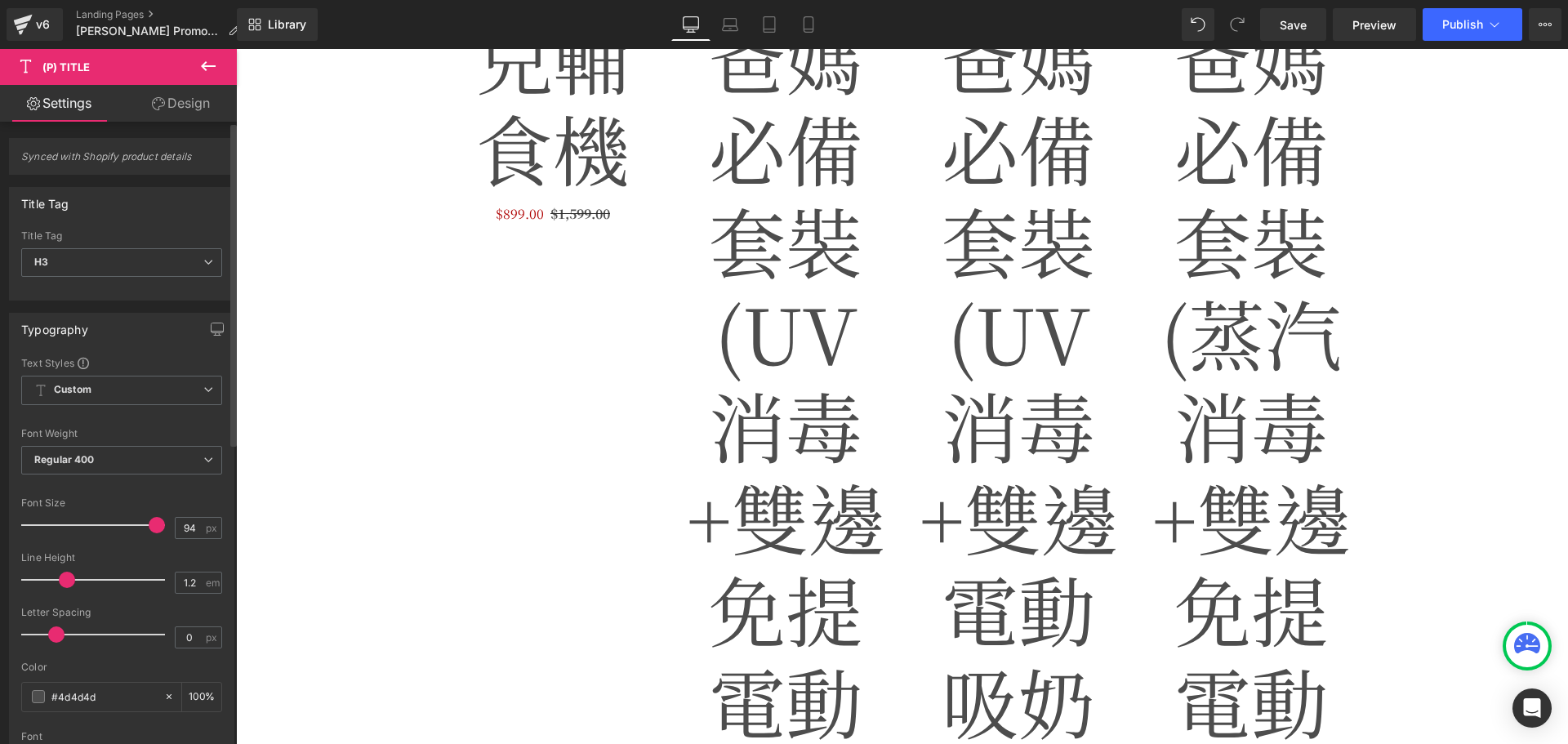
scroll to position [3791, 0]
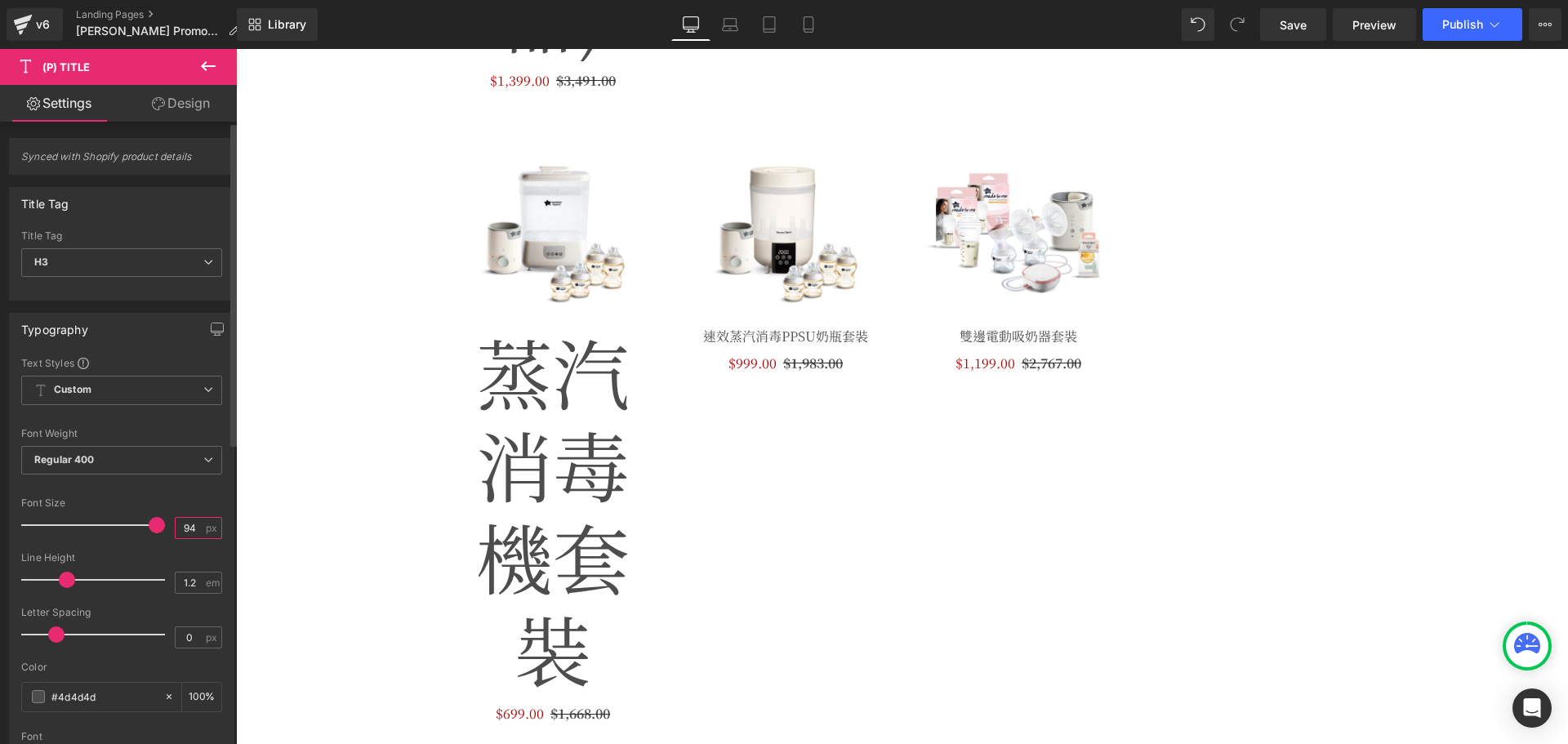
drag, startPoint x: 195, startPoint y: 532, endPoint x: 169, endPoint y: 517, distance: 30.0
click at [175, 519] on input "94" at bounding box center [189, 527] width 28 height 20
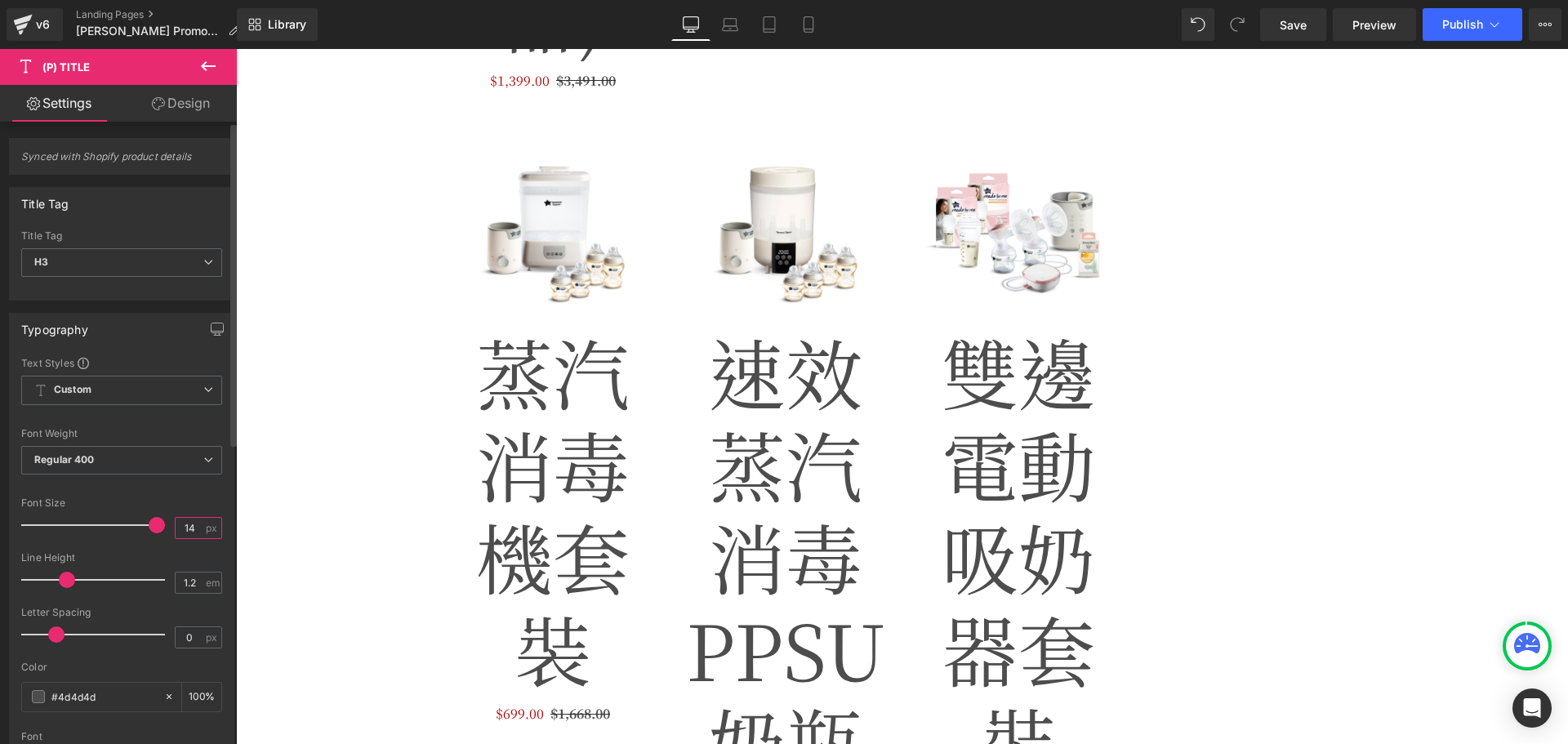
type input "14"
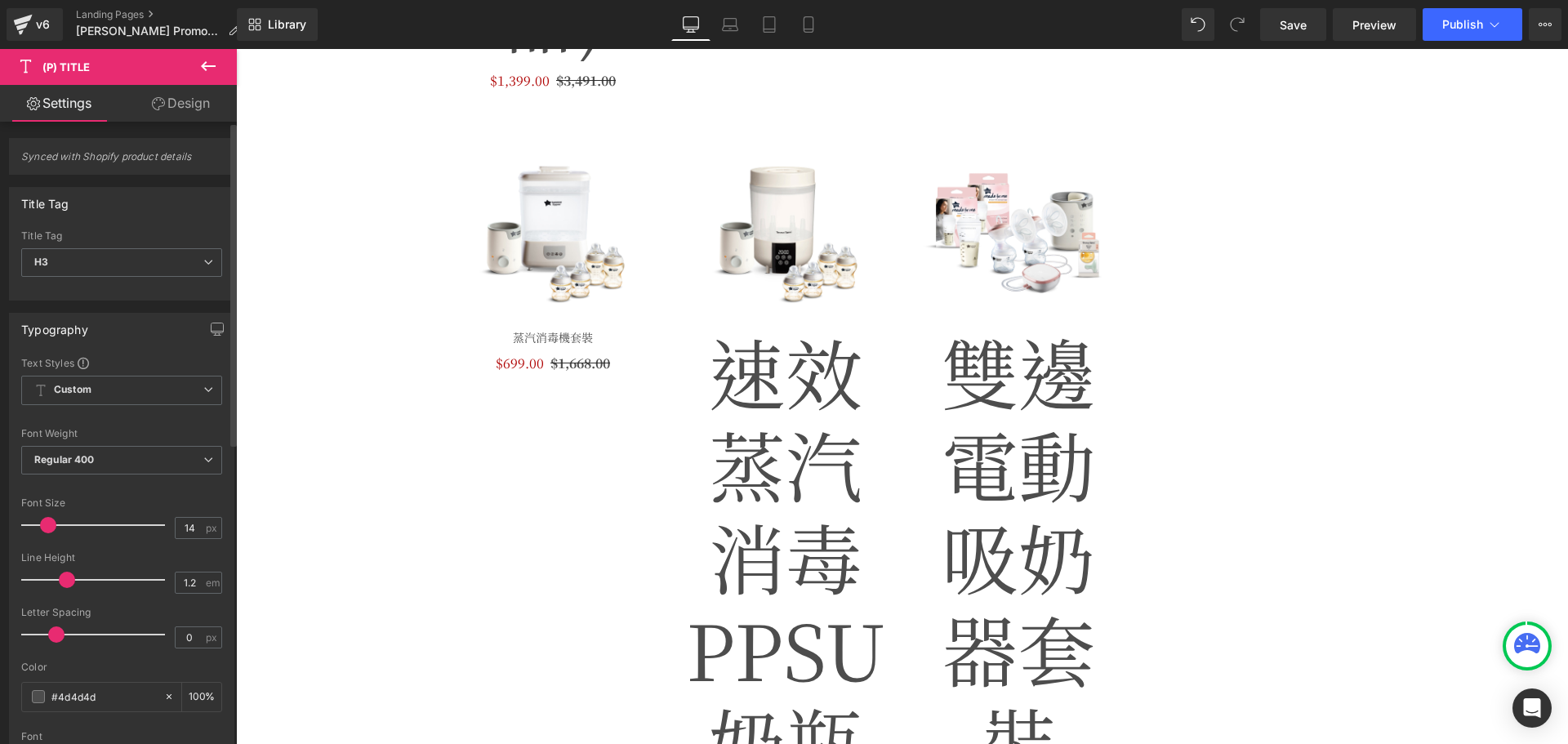
click at [122, 685] on div "#4d4d4d" at bounding box center [92, 696] width 141 height 28
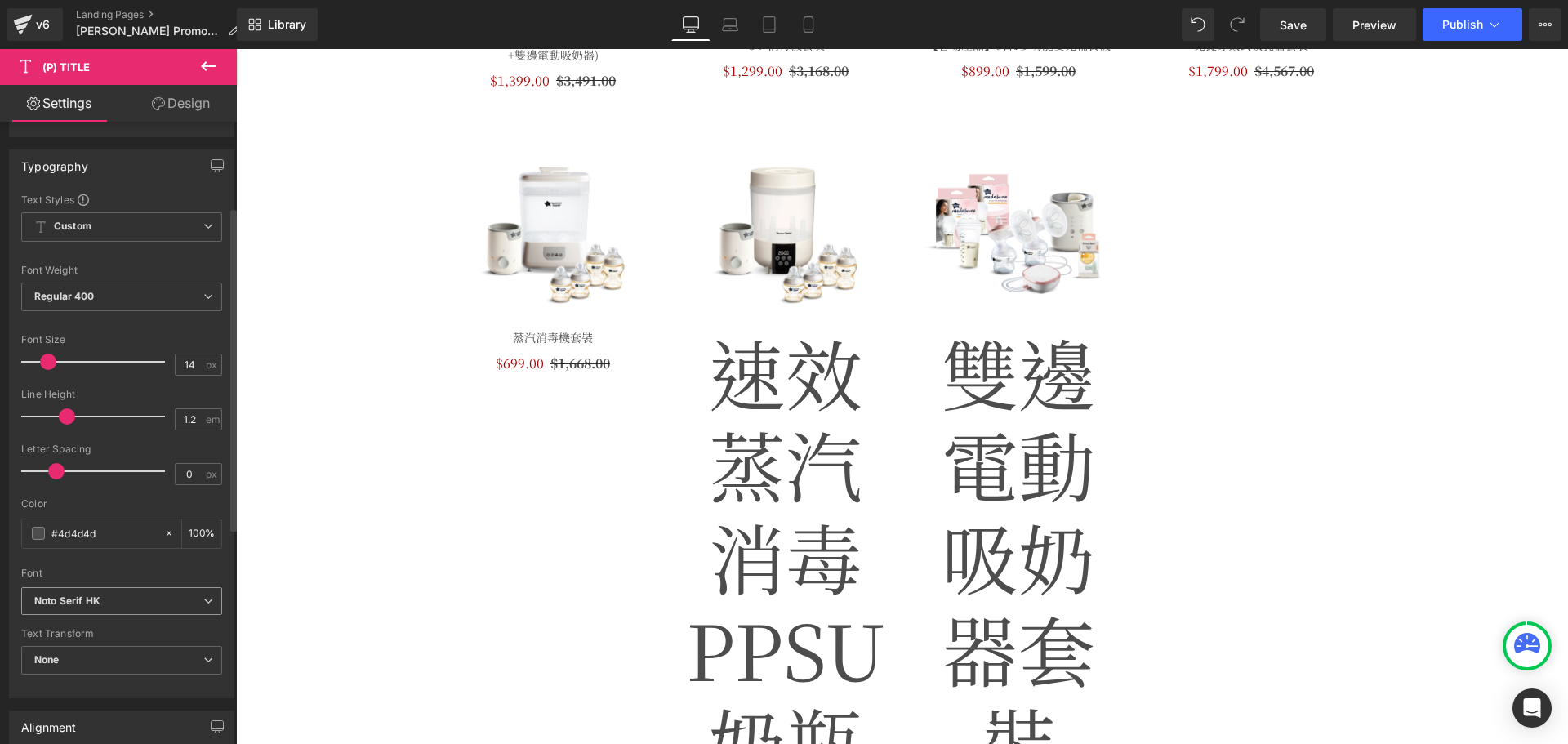
click at [123, 605] on b "Noto Serif HK" at bounding box center [119, 601] width 169 height 14
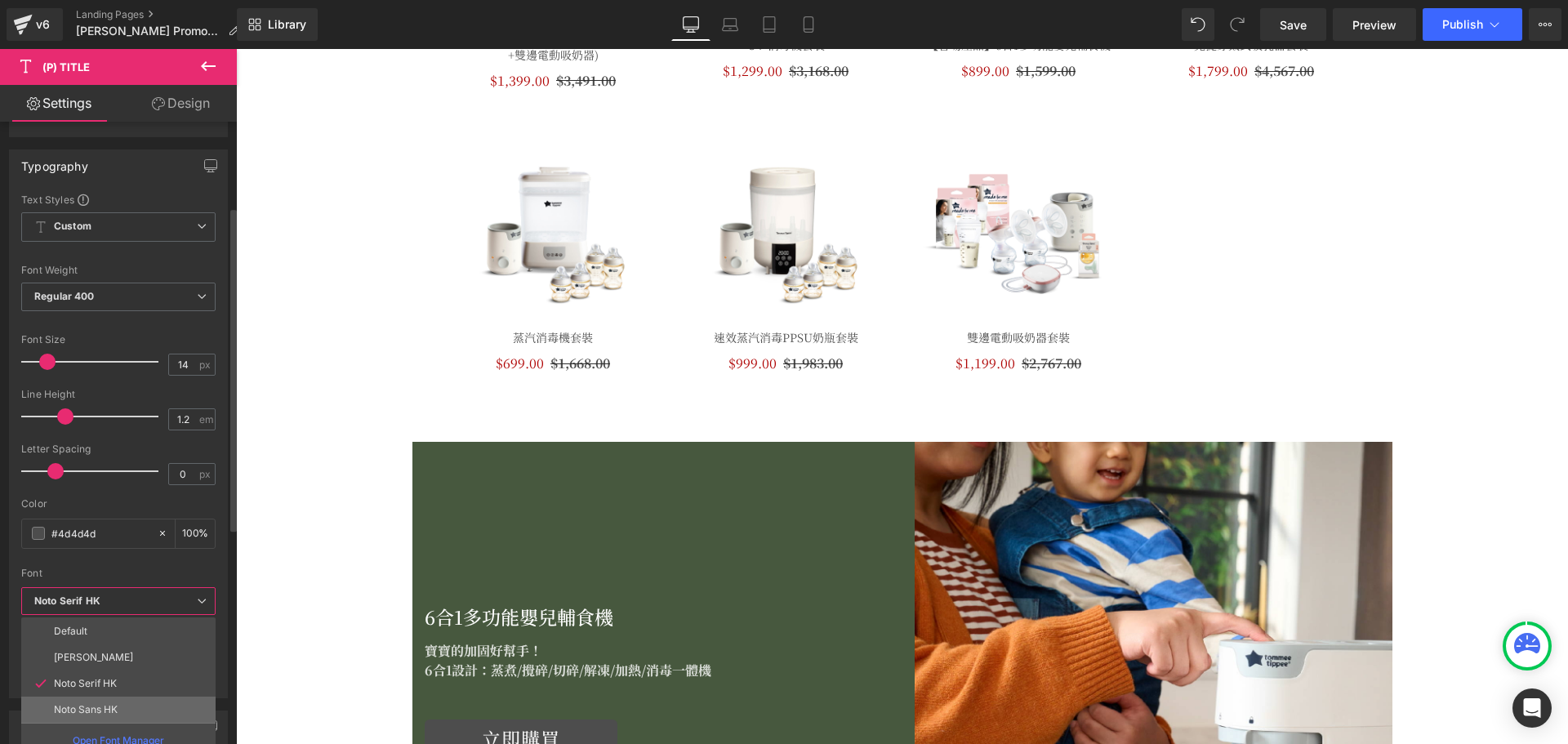
click at [161, 701] on li "Noto Sans HK" at bounding box center [118, 710] width 195 height 26
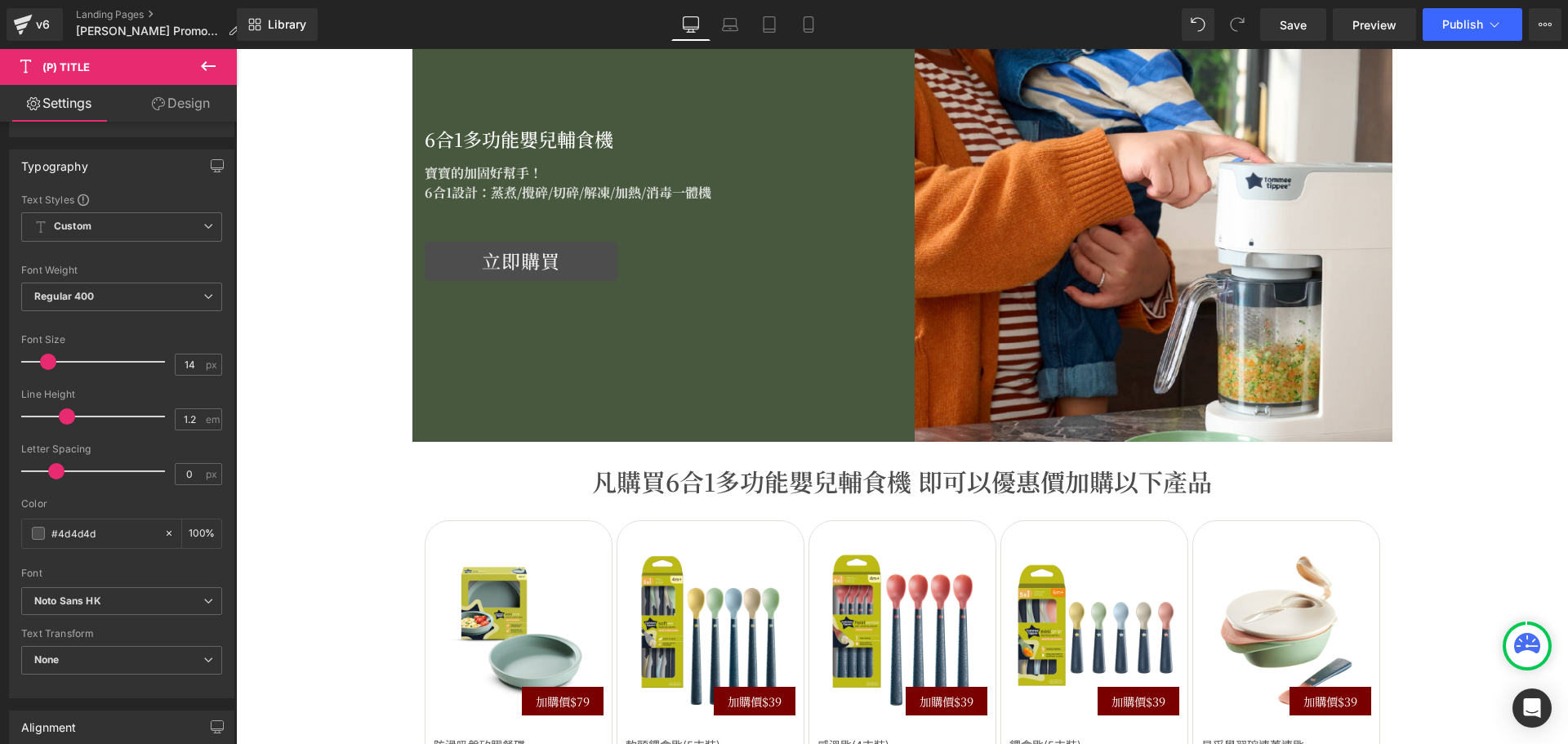
scroll to position [2197, 0]
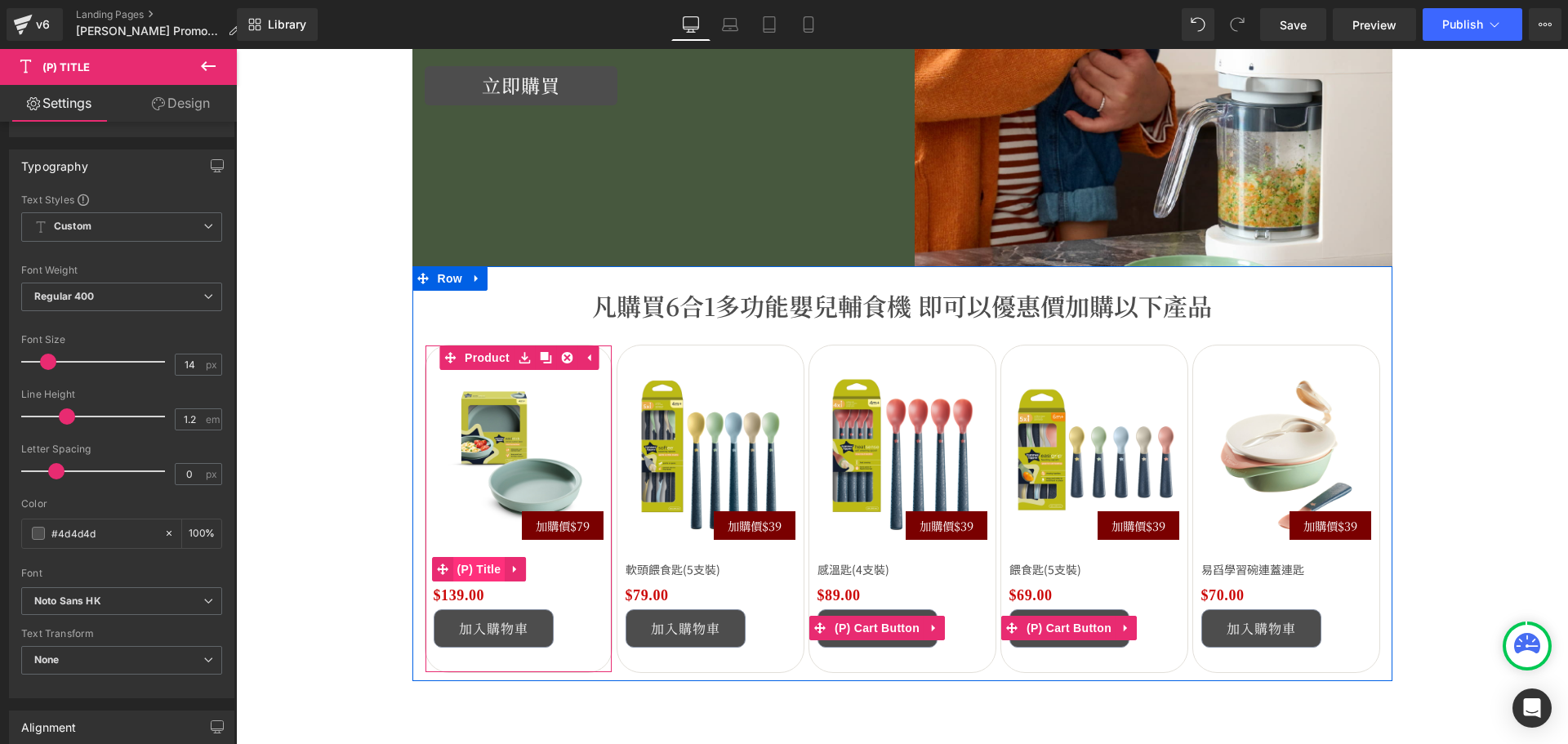
click at [459, 573] on span "(P) Title" at bounding box center [479, 569] width 52 height 25
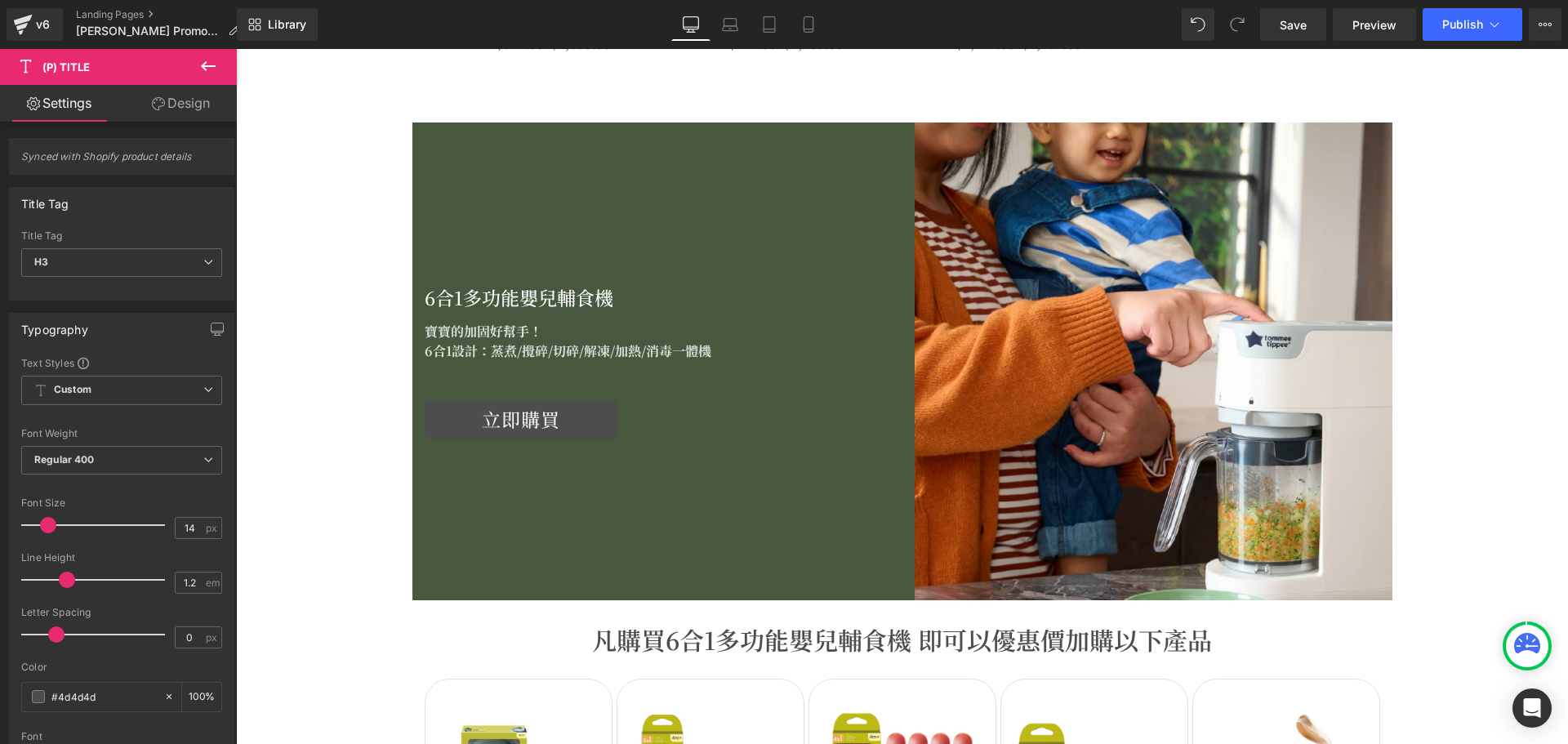
scroll to position [1543, 0]
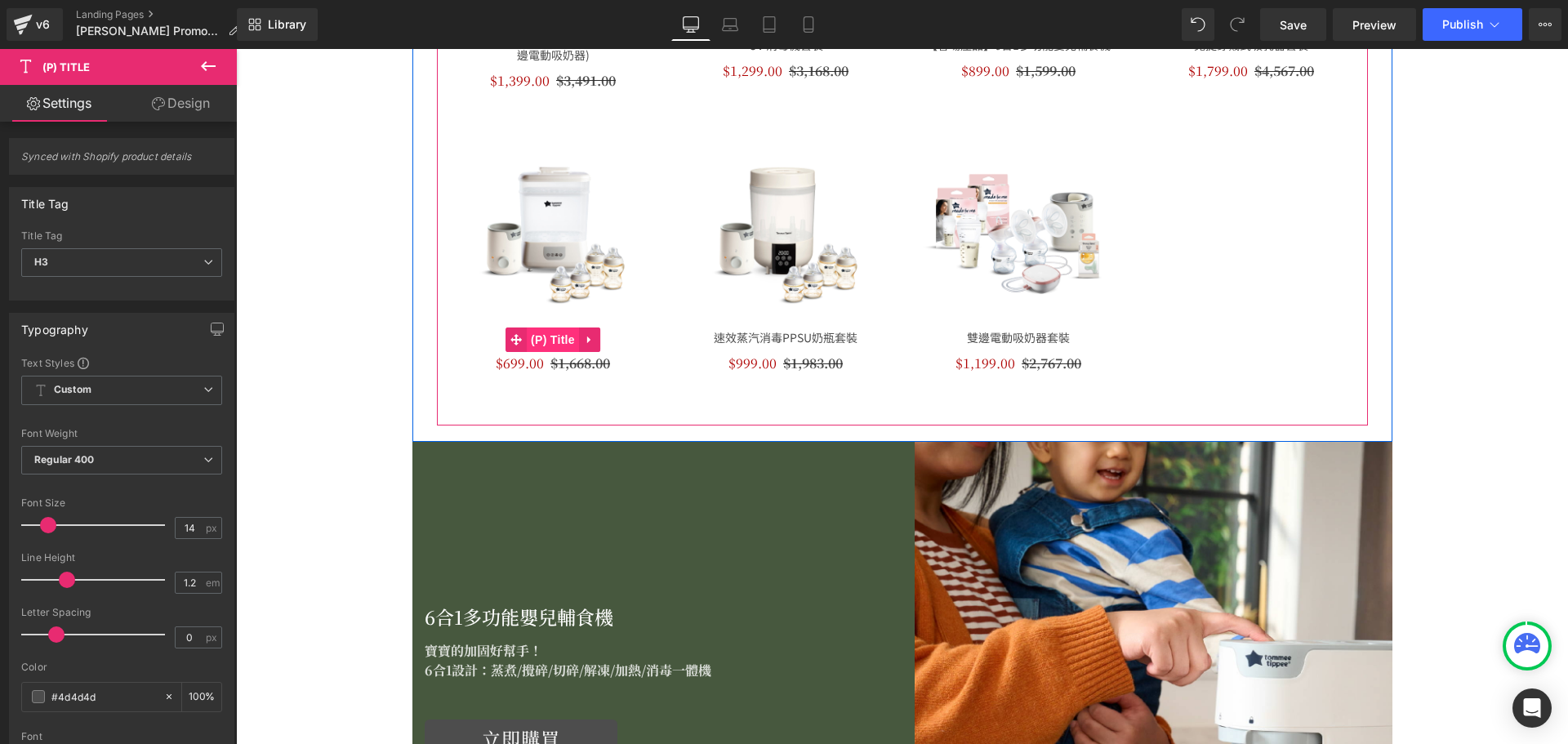
click at [546, 341] on span "(P) Title" at bounding box center [552, 340] width 52 height 25
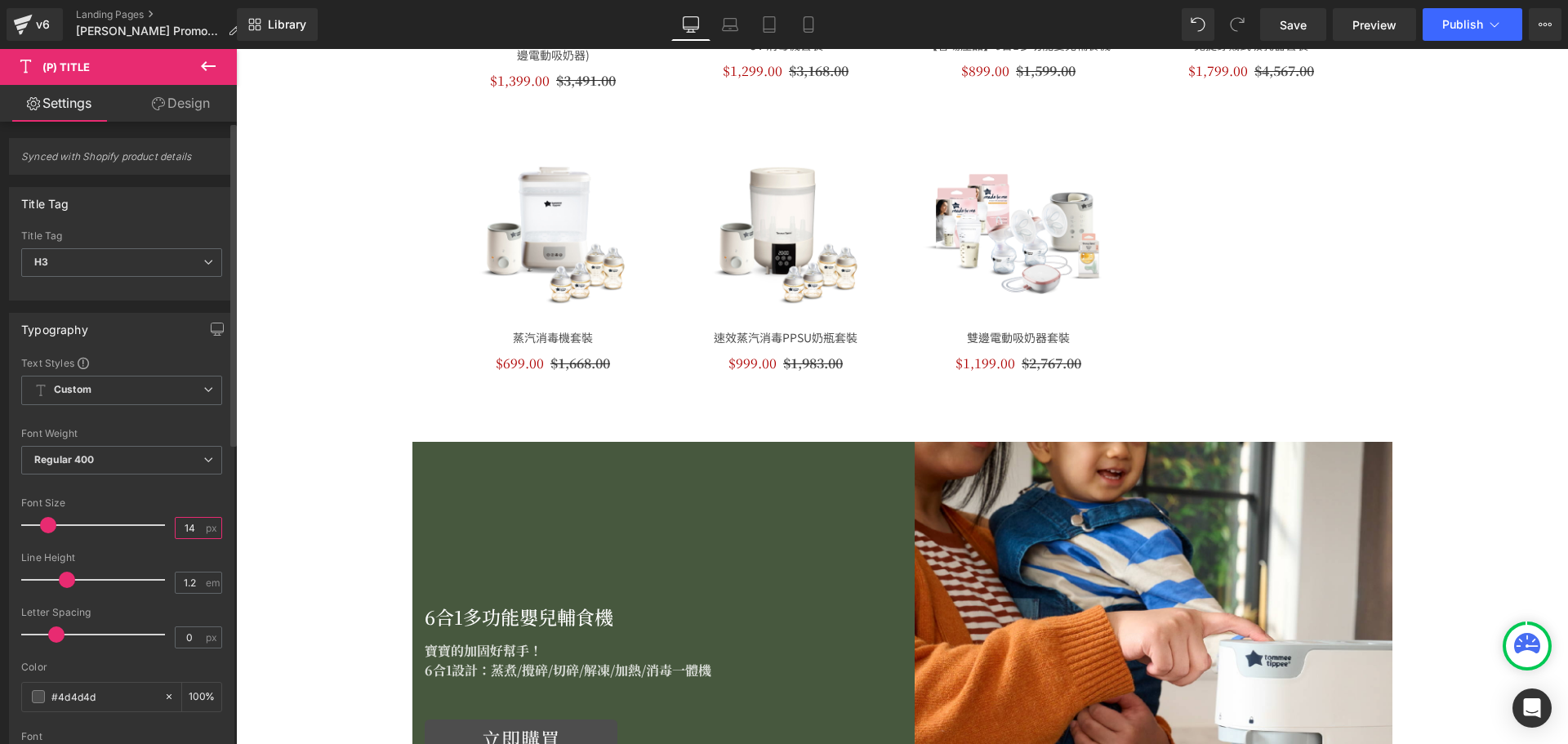
click at [195, 532] on input "14" at bounding box center [189, 527] width 28 height 20
type input "16"
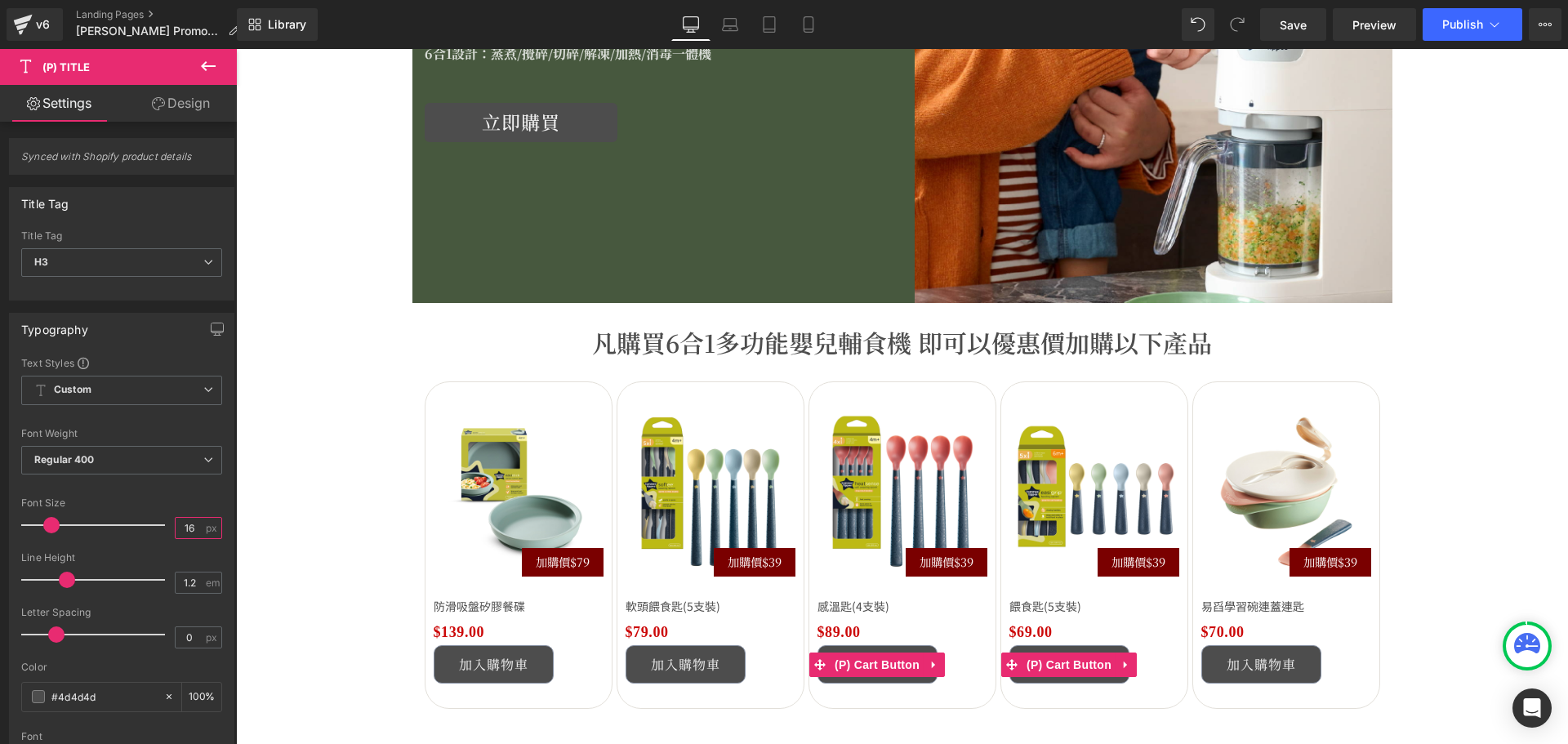
scroll to position [2205, 0]
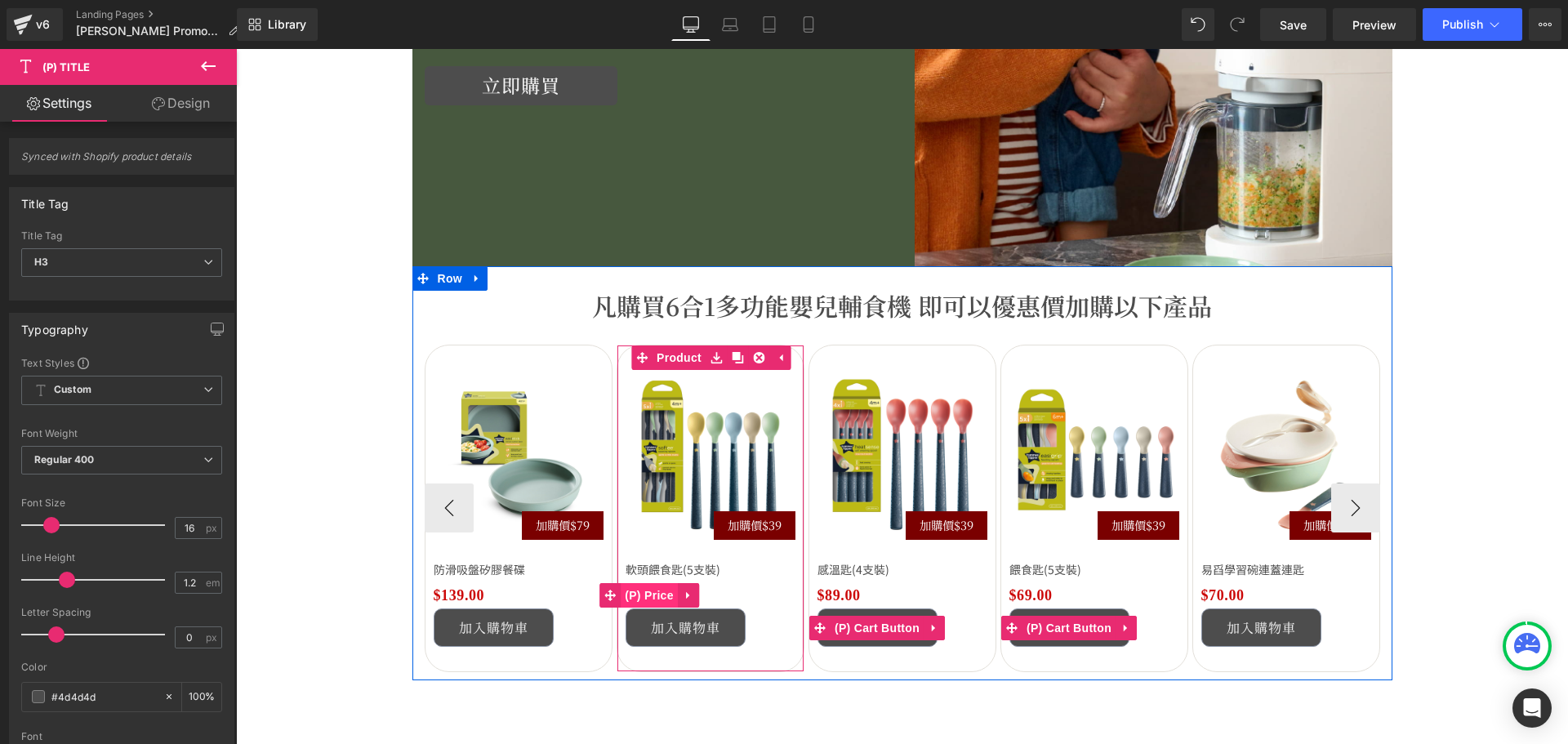
click at [658, 600] on span "(P) Price" at bounding box center [649, 595] width 57 height 25
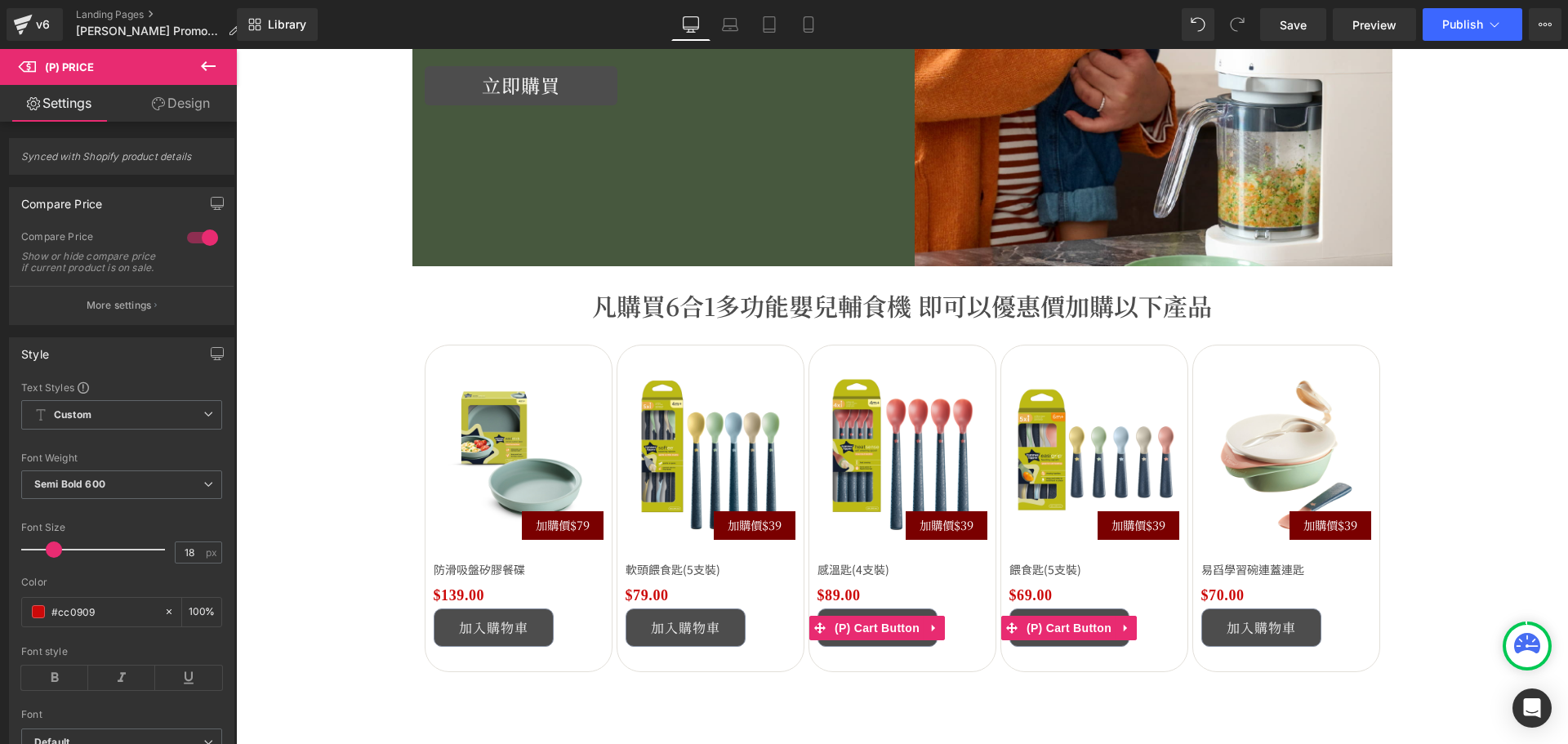
drag, startPoint x: 87, startPoint y: 615, endPoint x: -12, endPoint y: 610, distance: 99.1
click at [0, 610] on html "(P) Price You are previewing how the will restyle your page. You can not edit E…" at bounding box center [784, 372] width 1568 height 744
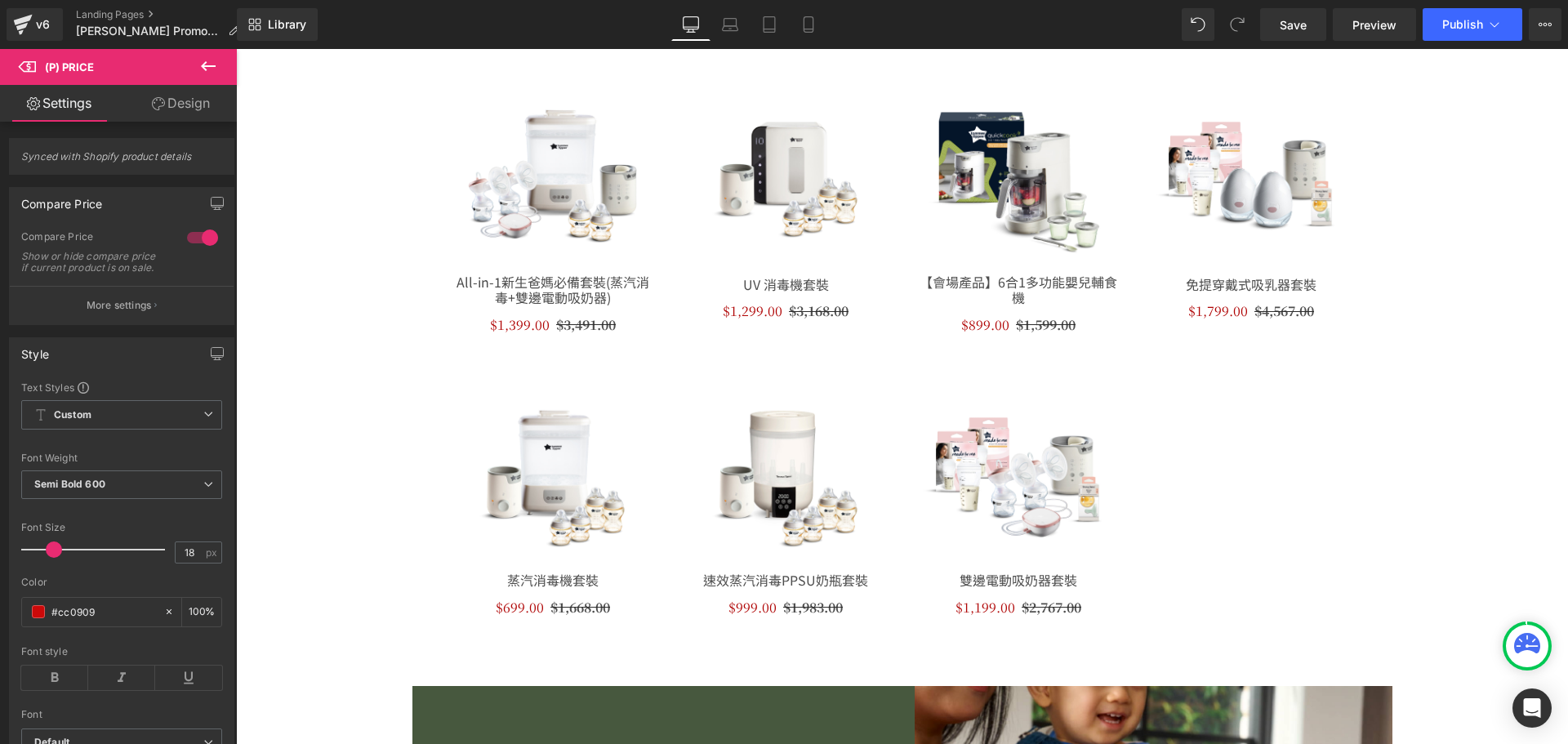
scroll to position [1307, 0]
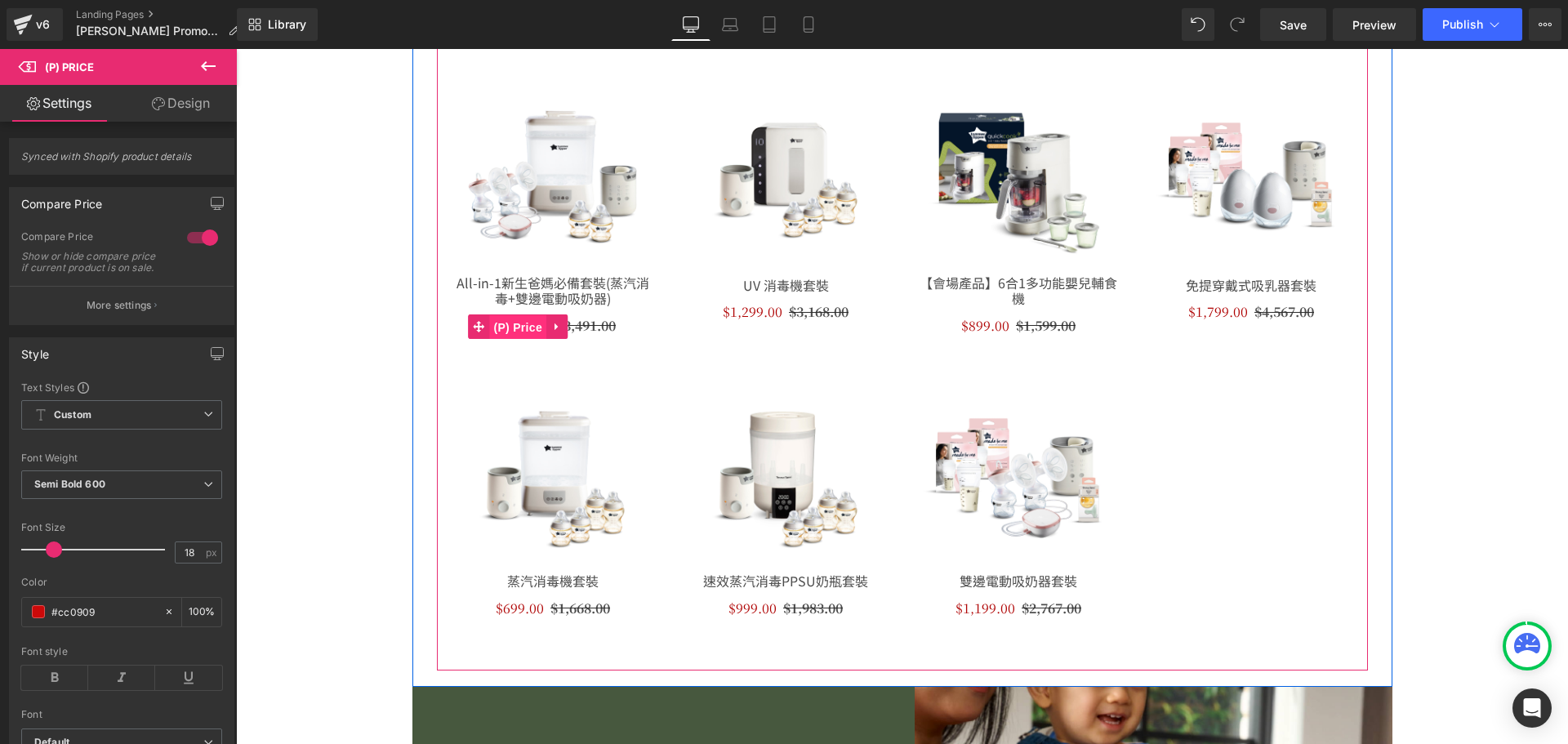
click at [519, 328] on span "(P) Price" at bounding box center [518, 328] width 57 height 25
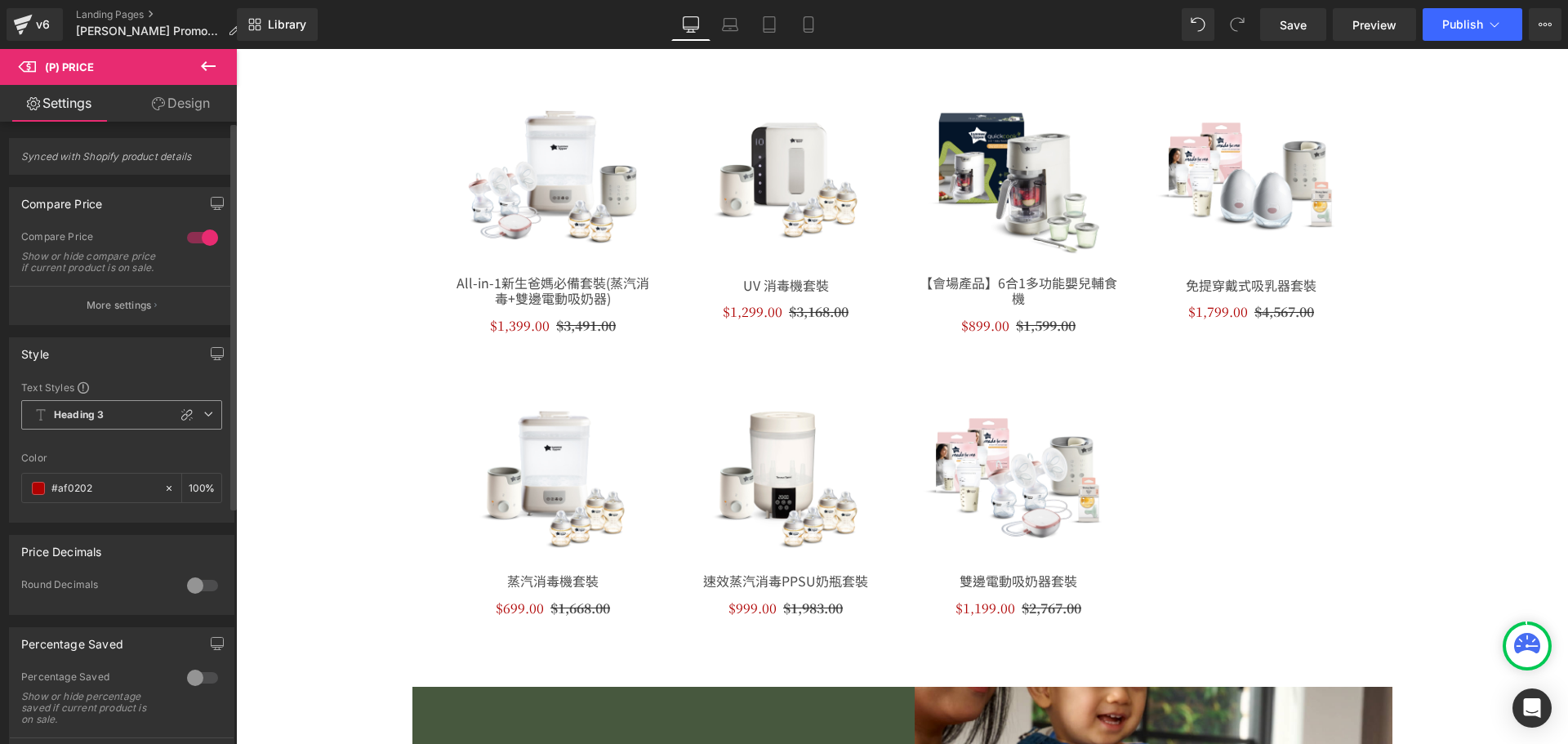
click at [144, 428] on span "Heading 3" at bounding box center [121, 414] width 201 height 29
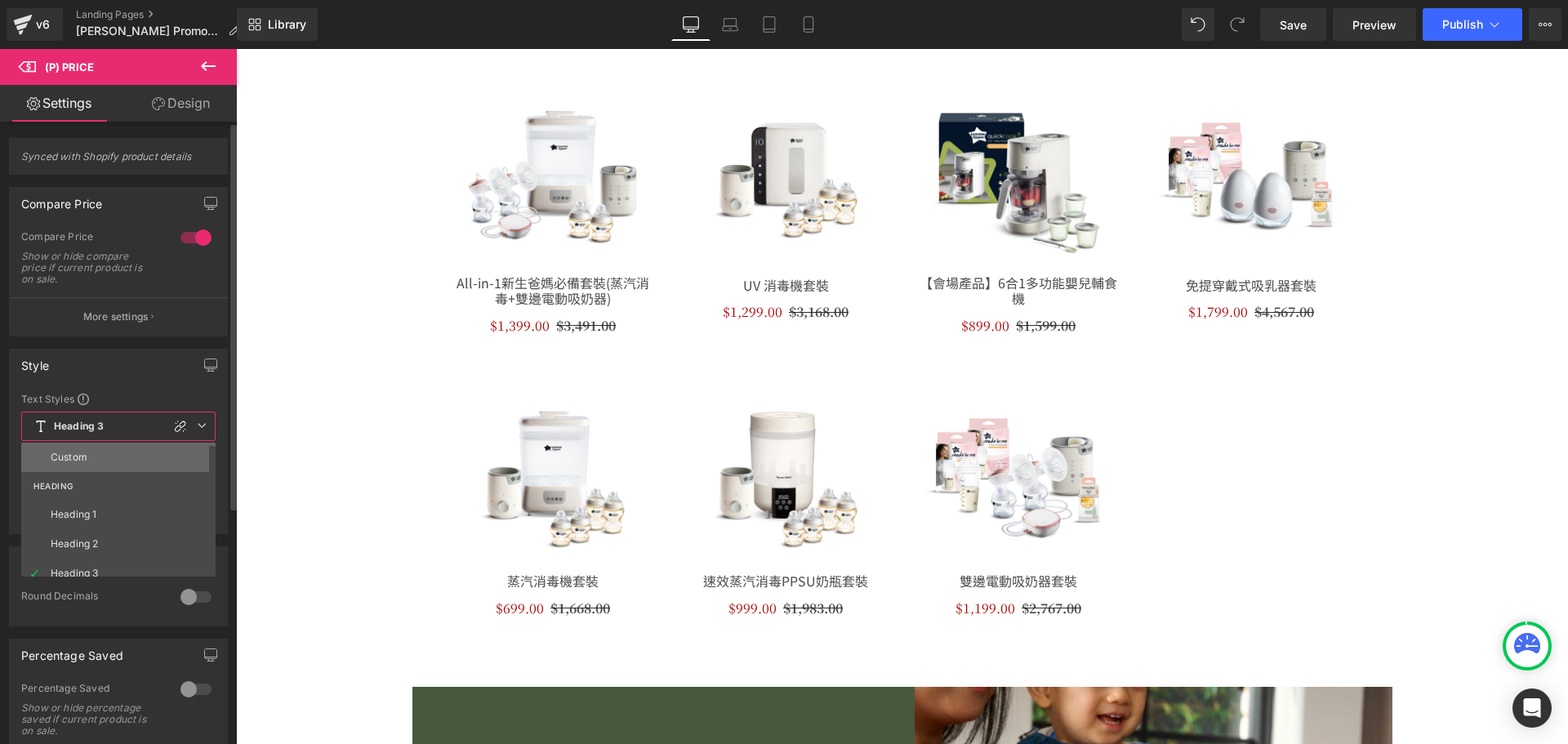
click at [141, 446] on li "Custom" at bounding box center [121, 457] width 202 height 29
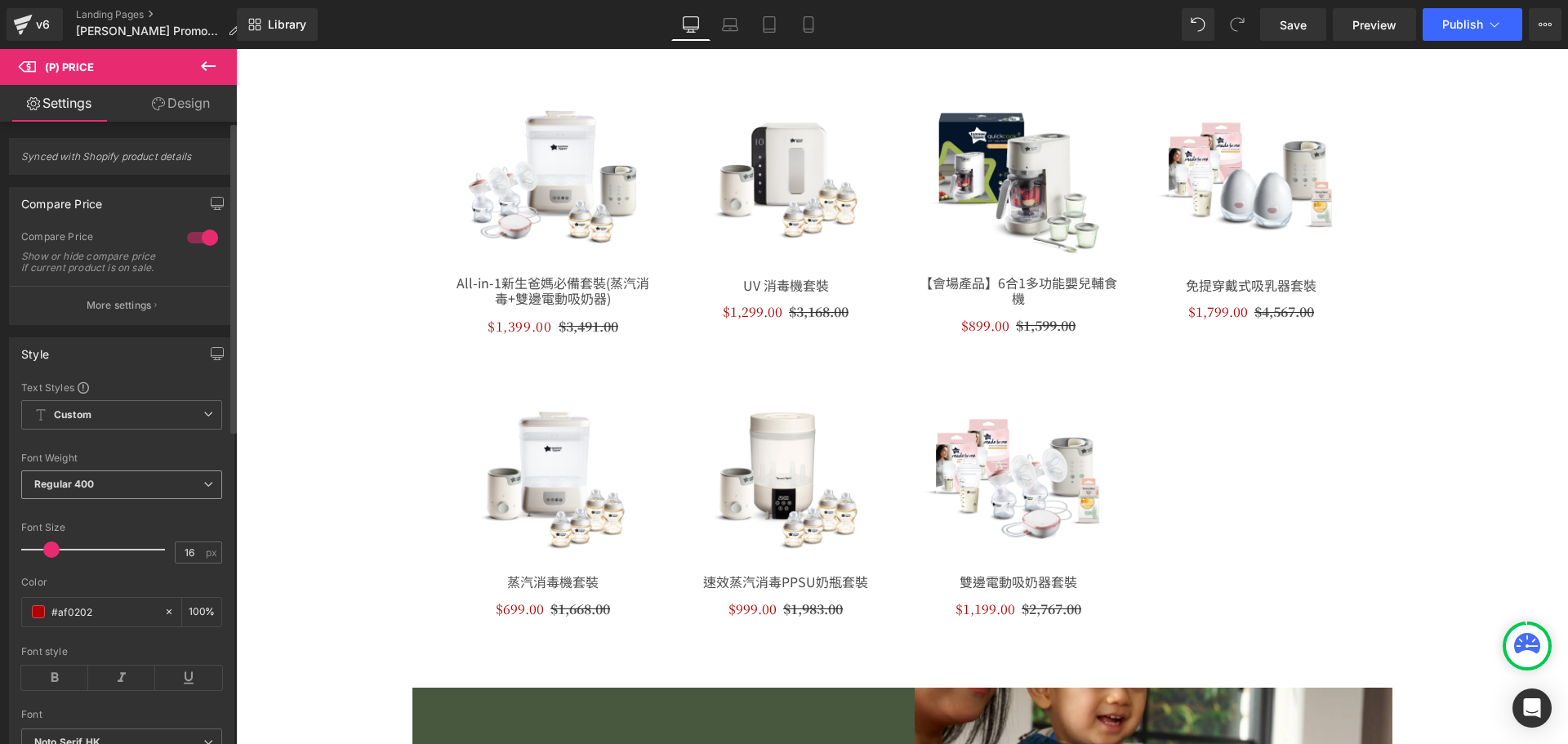
click at [157, 498] on span "Regular 400" at bounding box center [121, 484] width 201 height 28
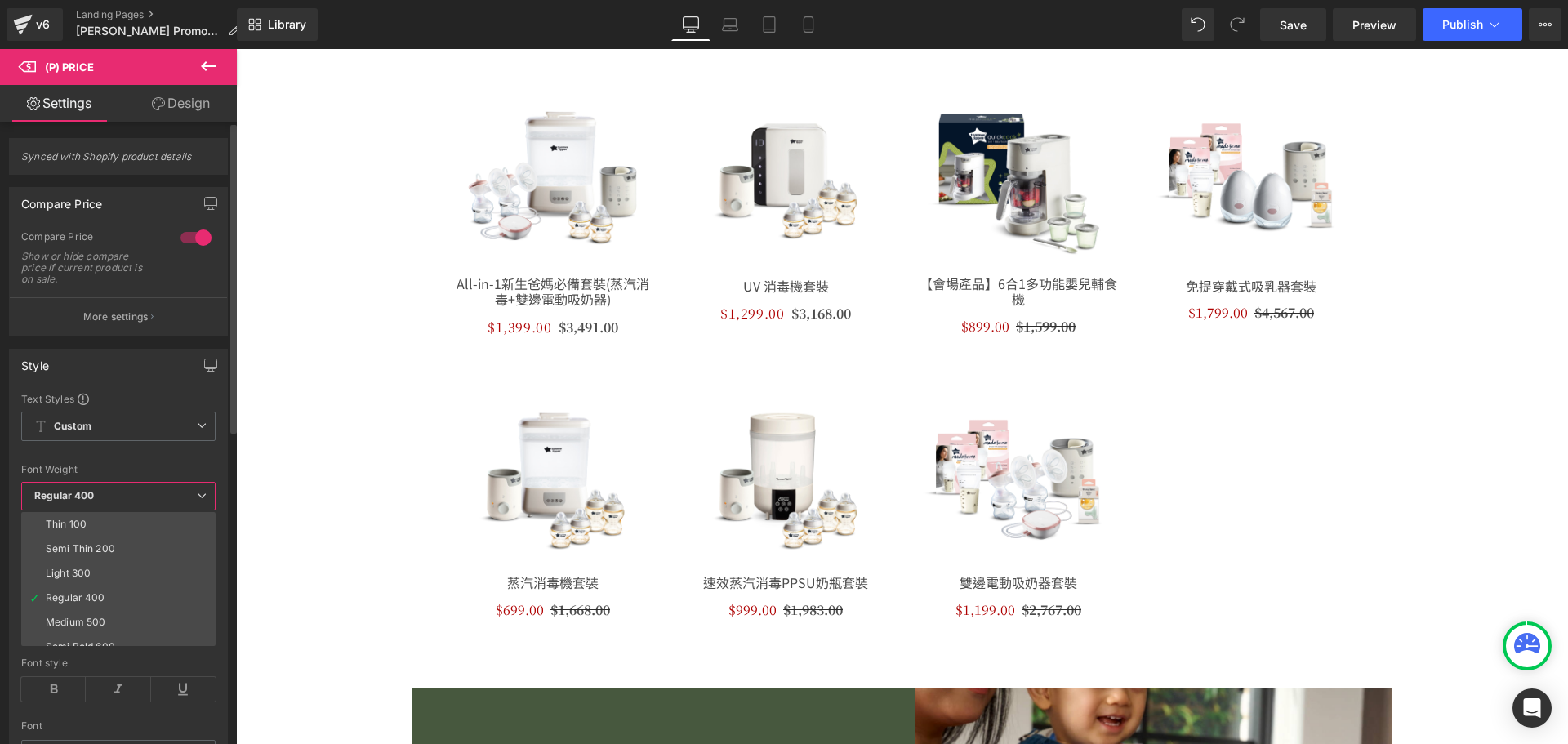
scroll to position [82, 0]
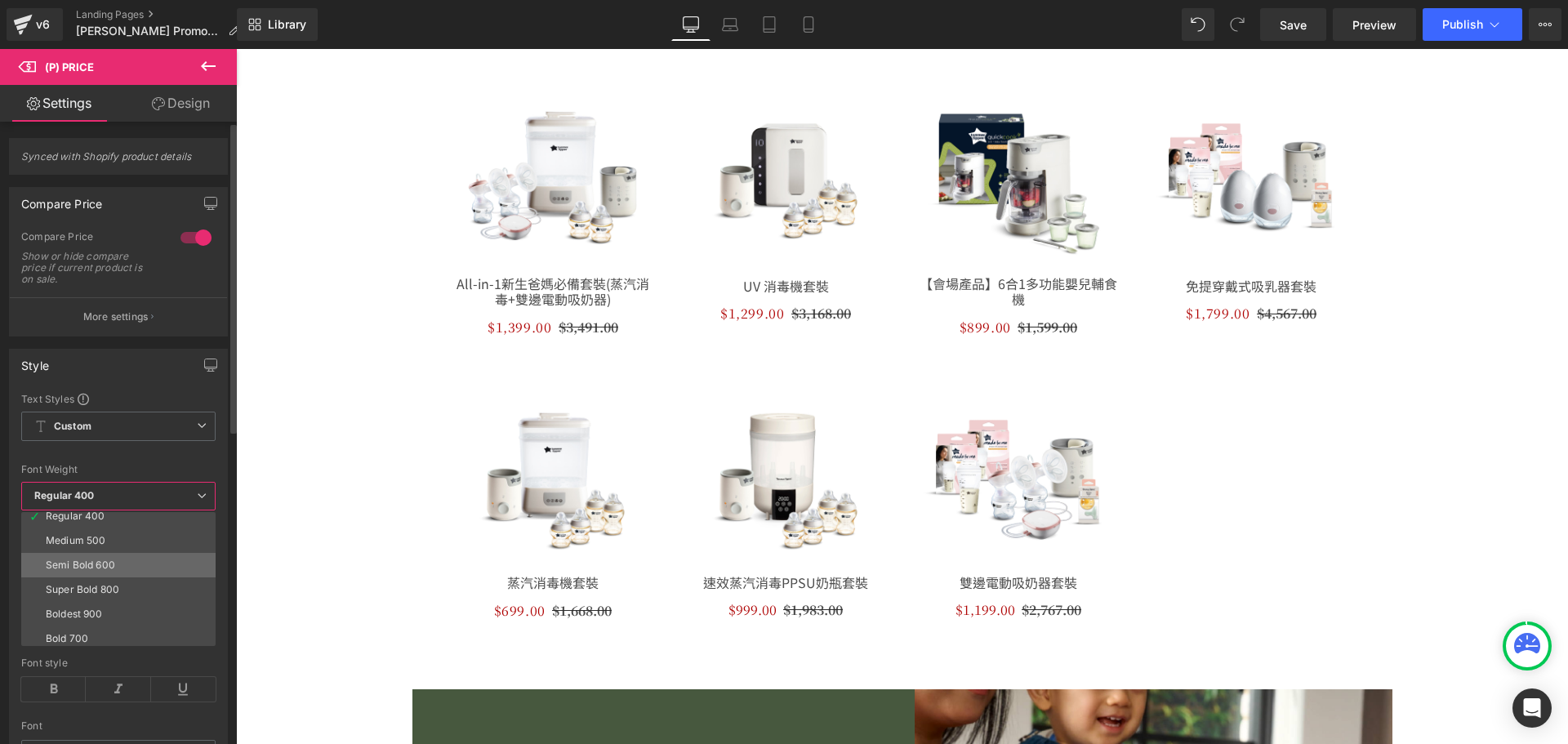
click at [134, 562] on li "Semi Bold 600" at bounding box center [121, 565] width 202 height 25
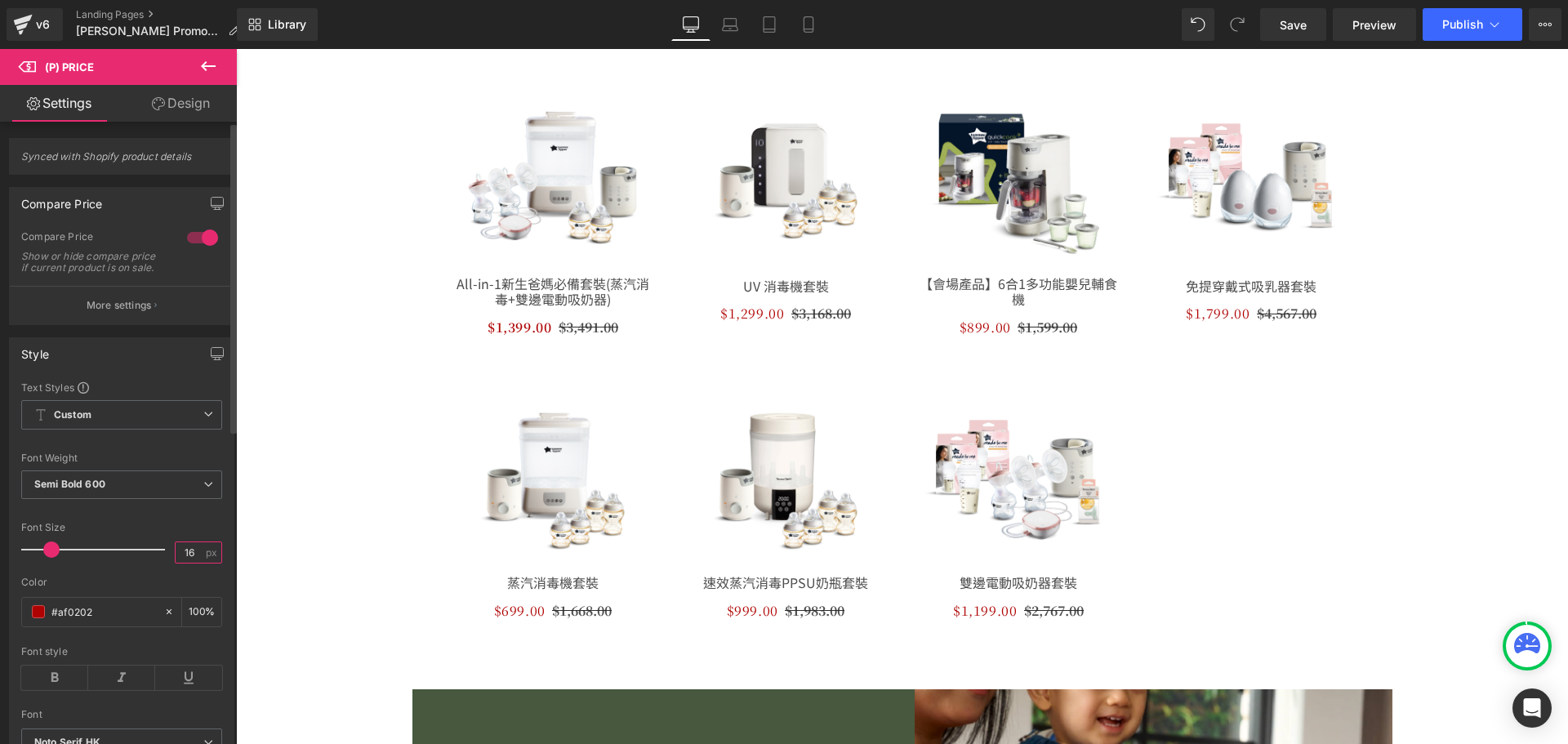
click at [188, 563] on input "16" at bounding box center [189, 552] width 28 height 20
type input "18"
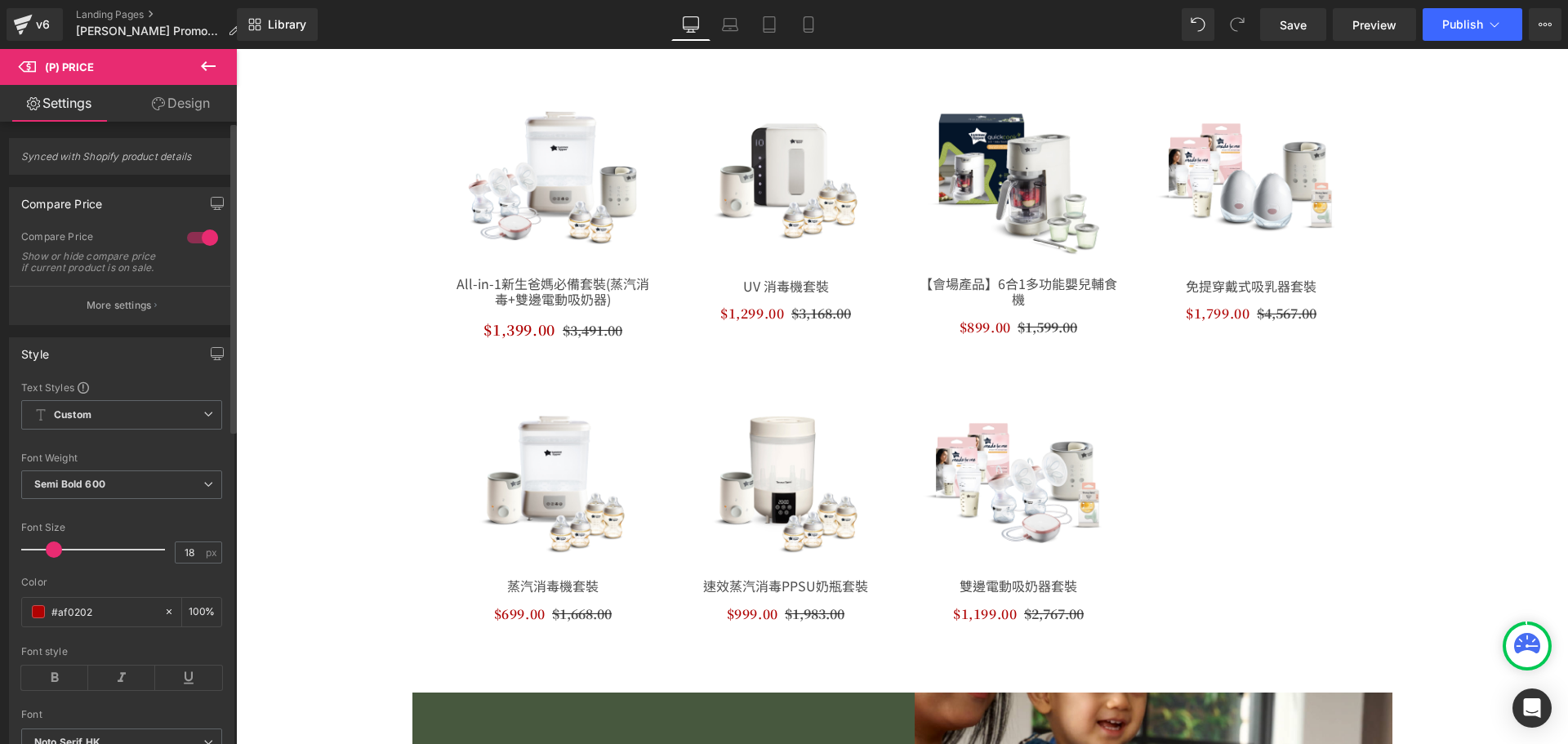
click at [9, 611] on div "Style Text Styles Custom HEADING Heading 1 Heading 2 Heading 3 Heading 4 Headin…" at bounding box center [121, 554] width 225 height 433
paste input "cc0909"
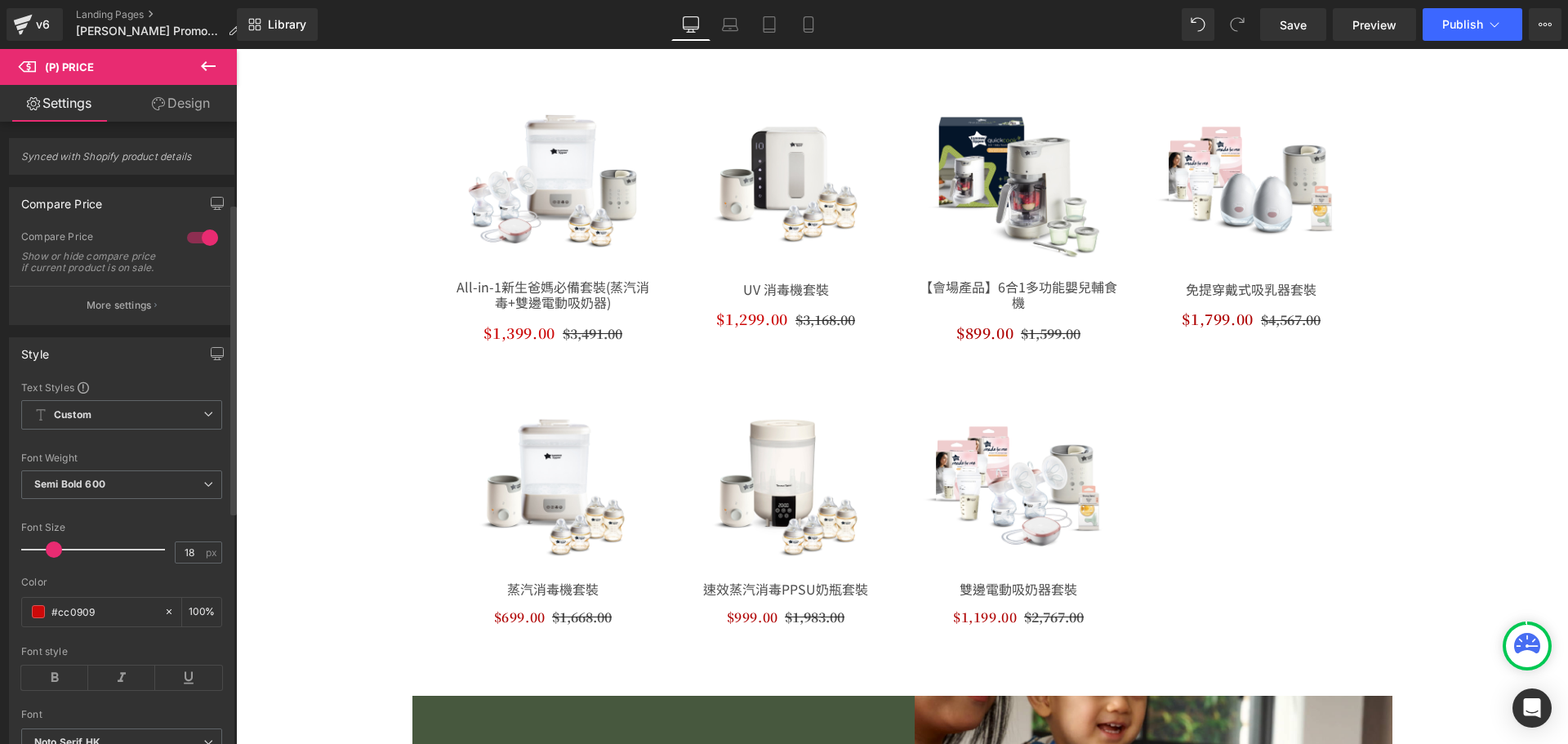
scroll to position [163, 0]
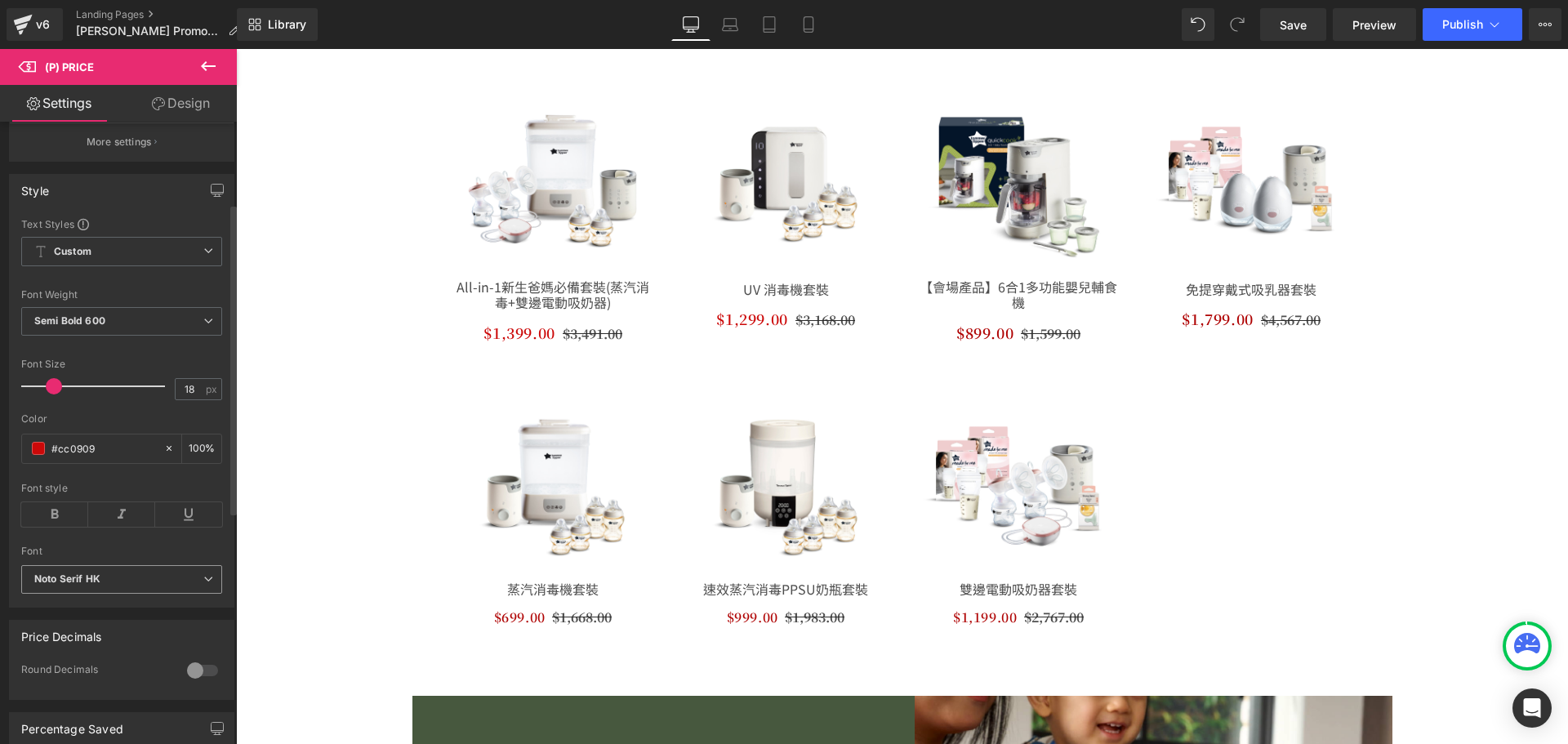
type input "#cc0909"
click at [126, 586] on b "Noto Serif HK" at bounding box center [119, 579] width 169 height 14
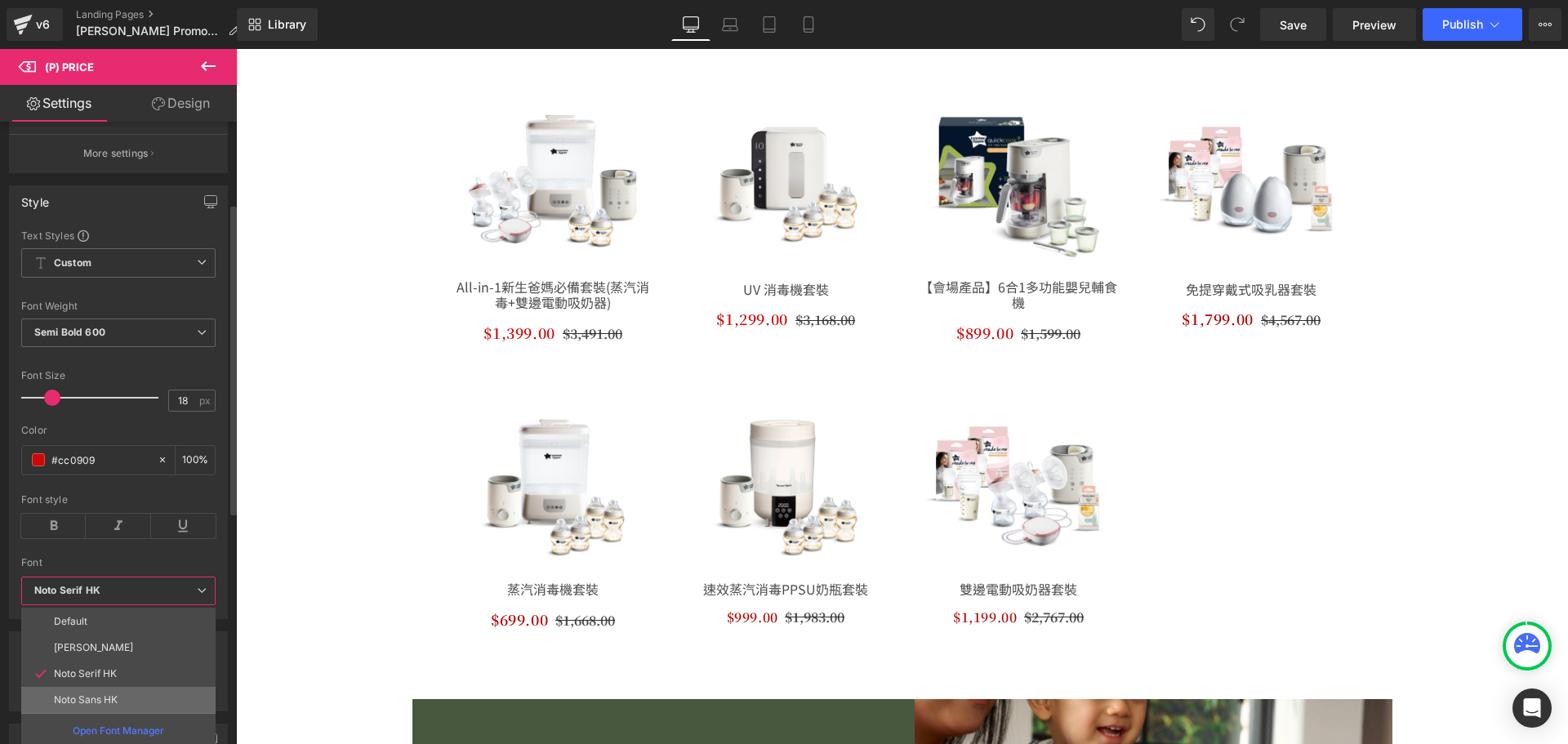
click at [121, 693] on li "Noto Sans HK" at bounding box center [118, 700] width 195 height 26
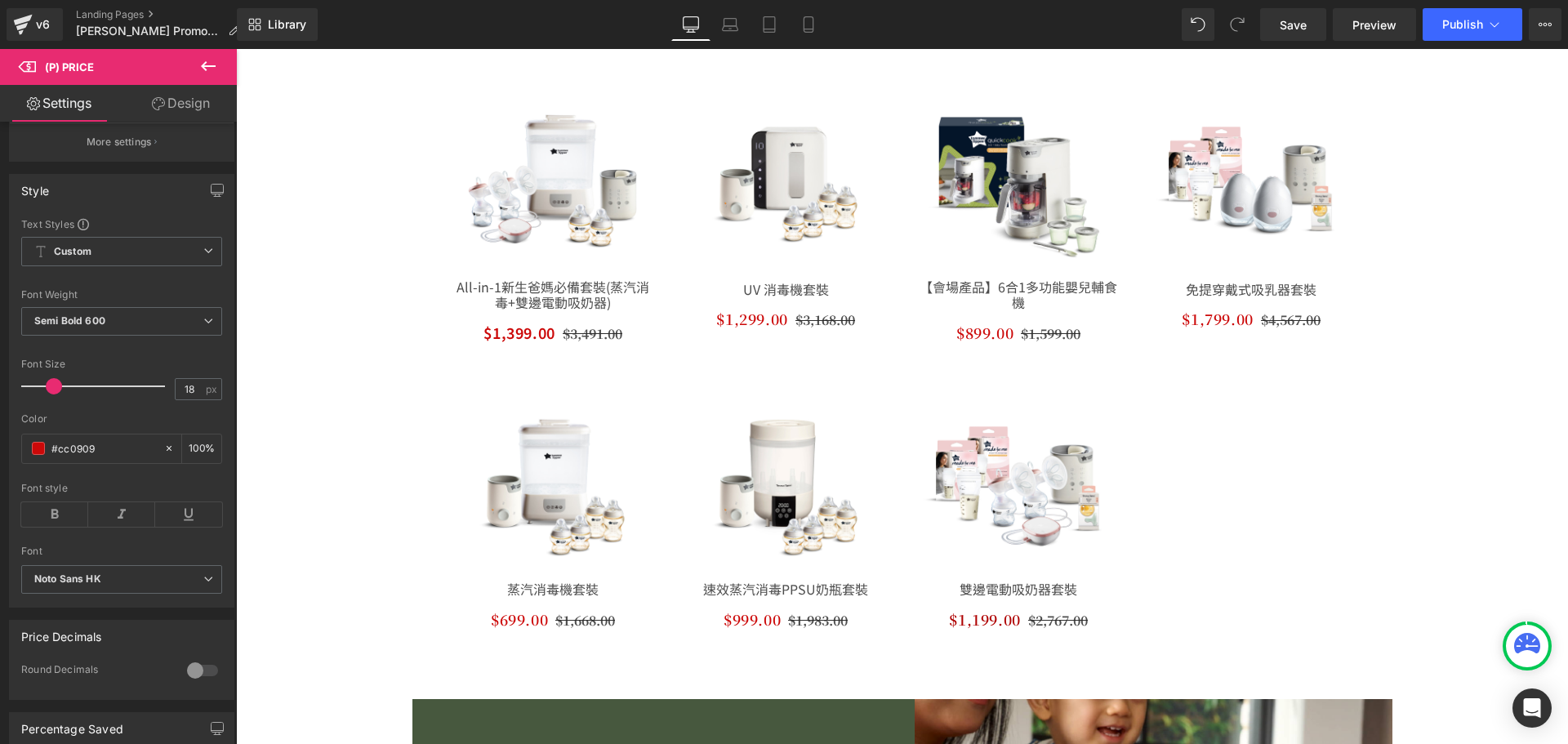
click at [298, 508] on div "Image 新客首單 即享95折 Text Block 要享受首單95折的優惠，請先在我們的網站上註冊一個電子郵箱帳戶。註冊成功後，您可以繼續下單，並享受額外…" at bounding box center [902, 357] width 1332 height 2898
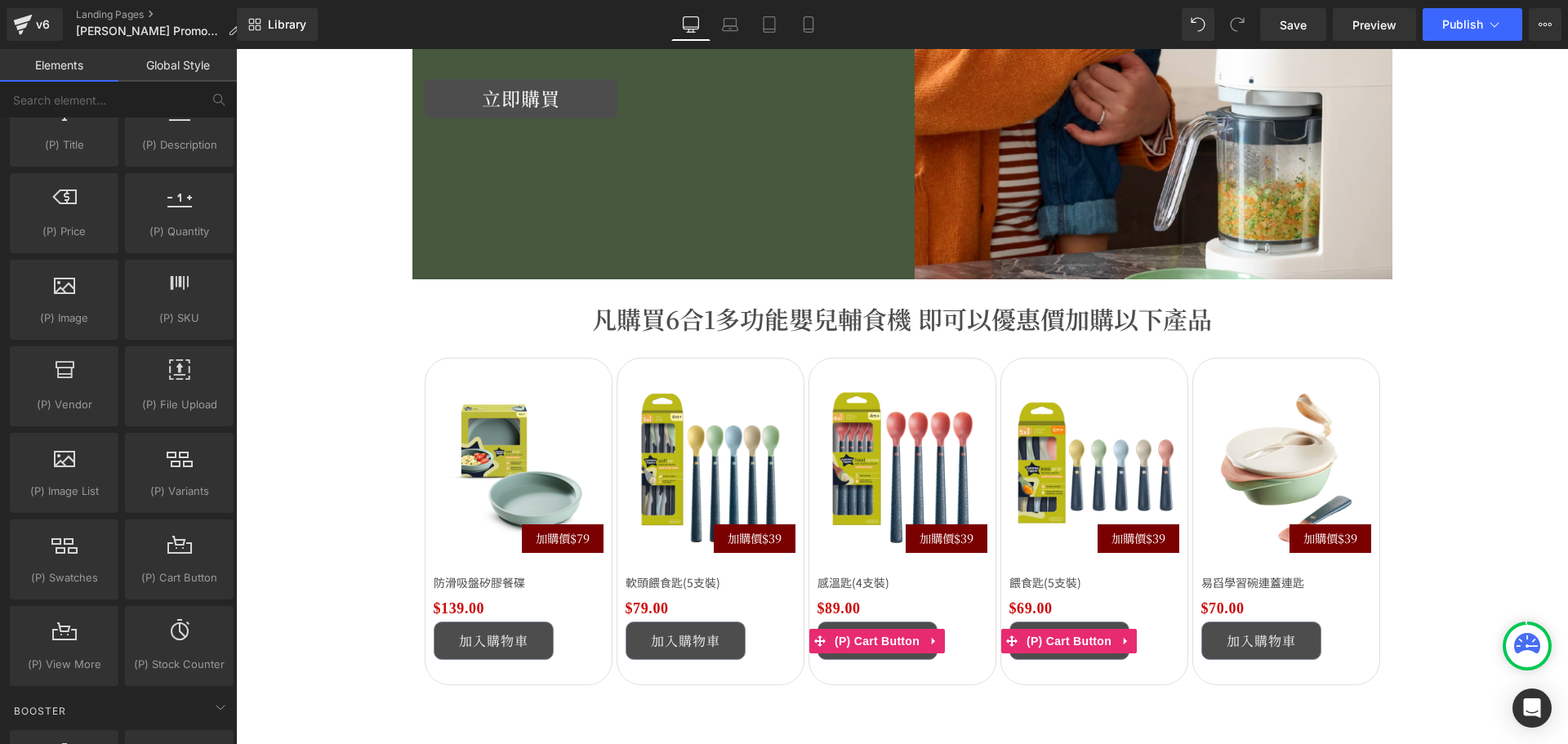
scroll to position [2205, 0]
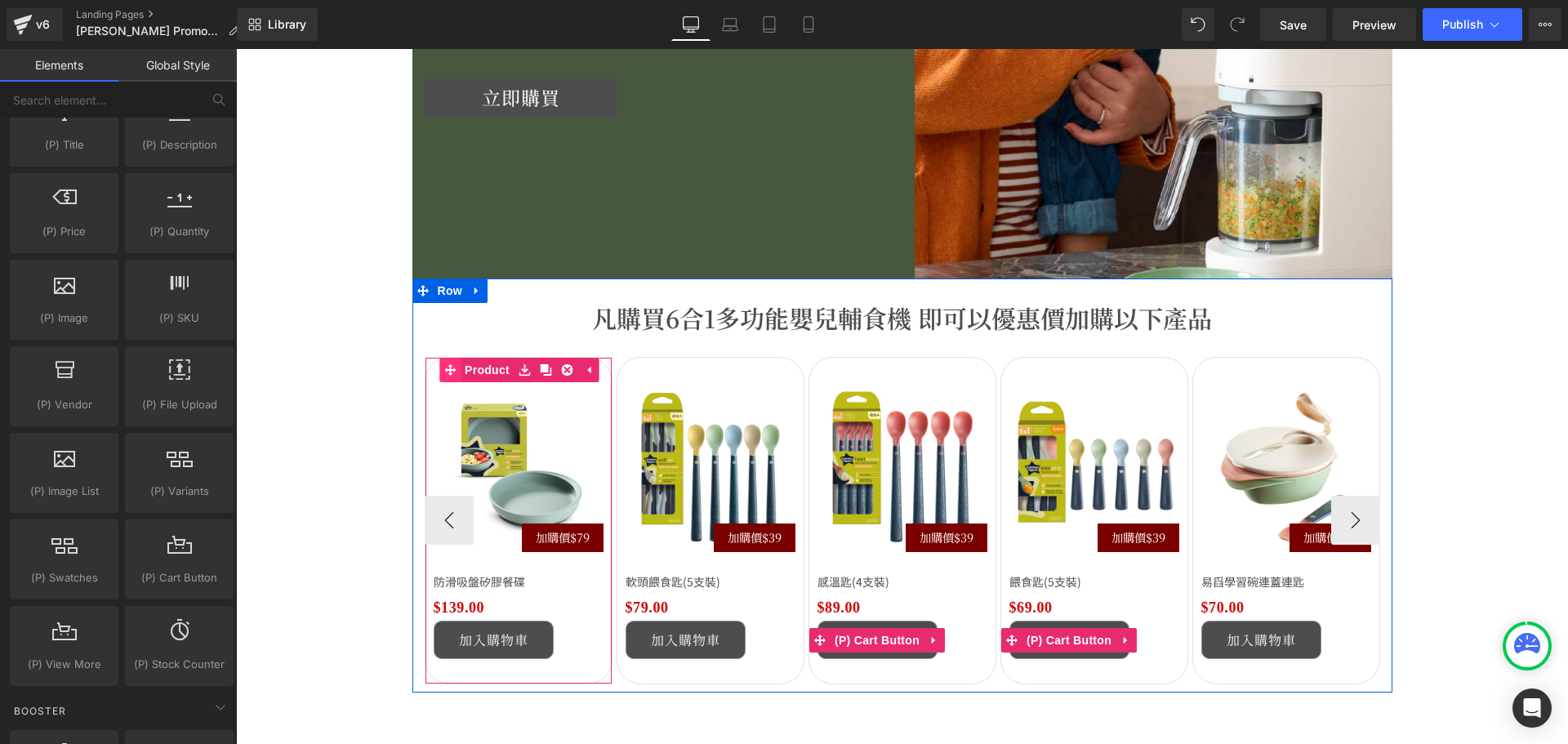
click at [483, 376] on link "Product" at bounding box center [476, 370] width 74 height 25
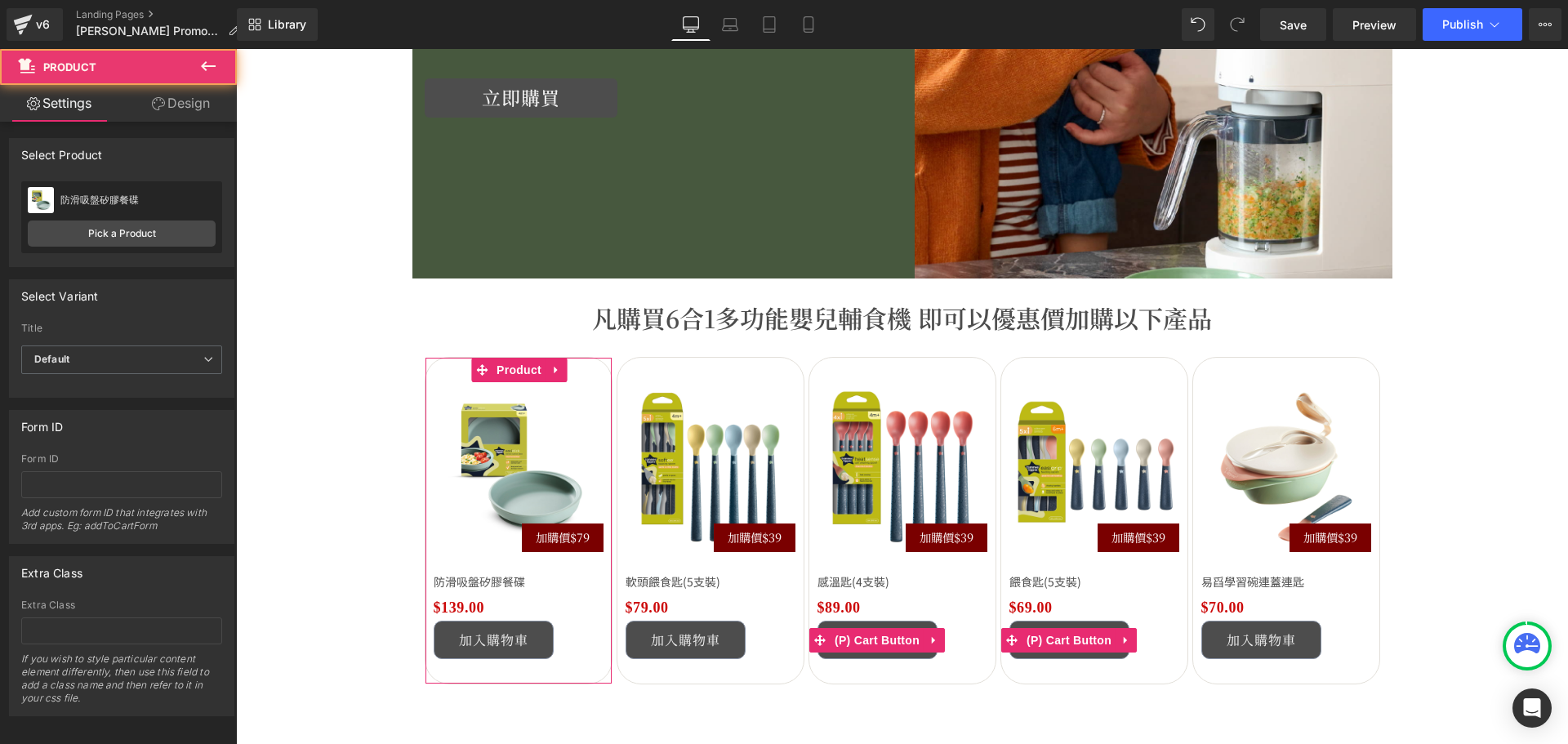
click at [188, 104] on link "Design" at bounding box center [180, 103] width 118 height 37
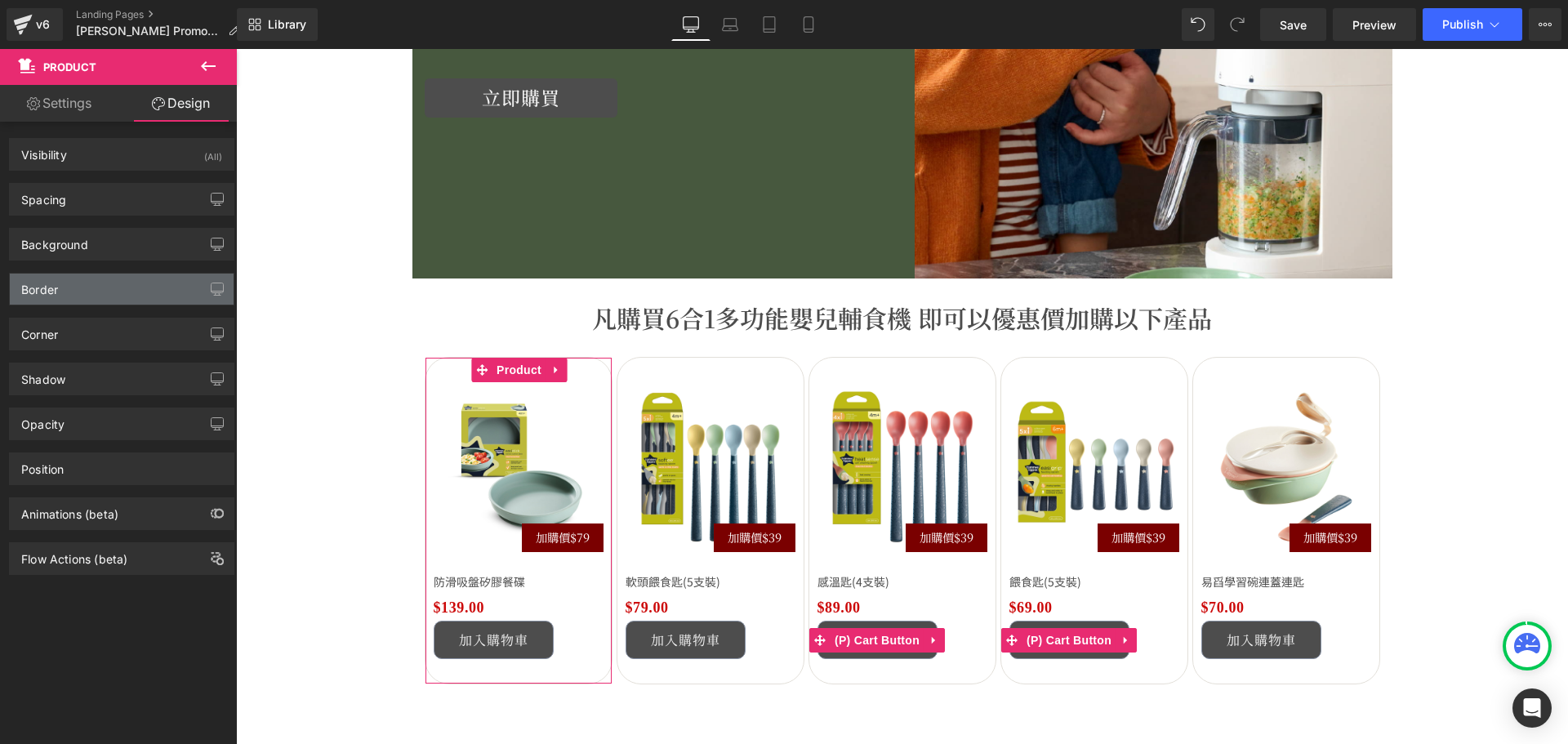
type input "#e2dfd9"
type input "100"
type input "1"
click at [76, 295] on div "Border" at bounding box center [121, 289] width 224 height 31
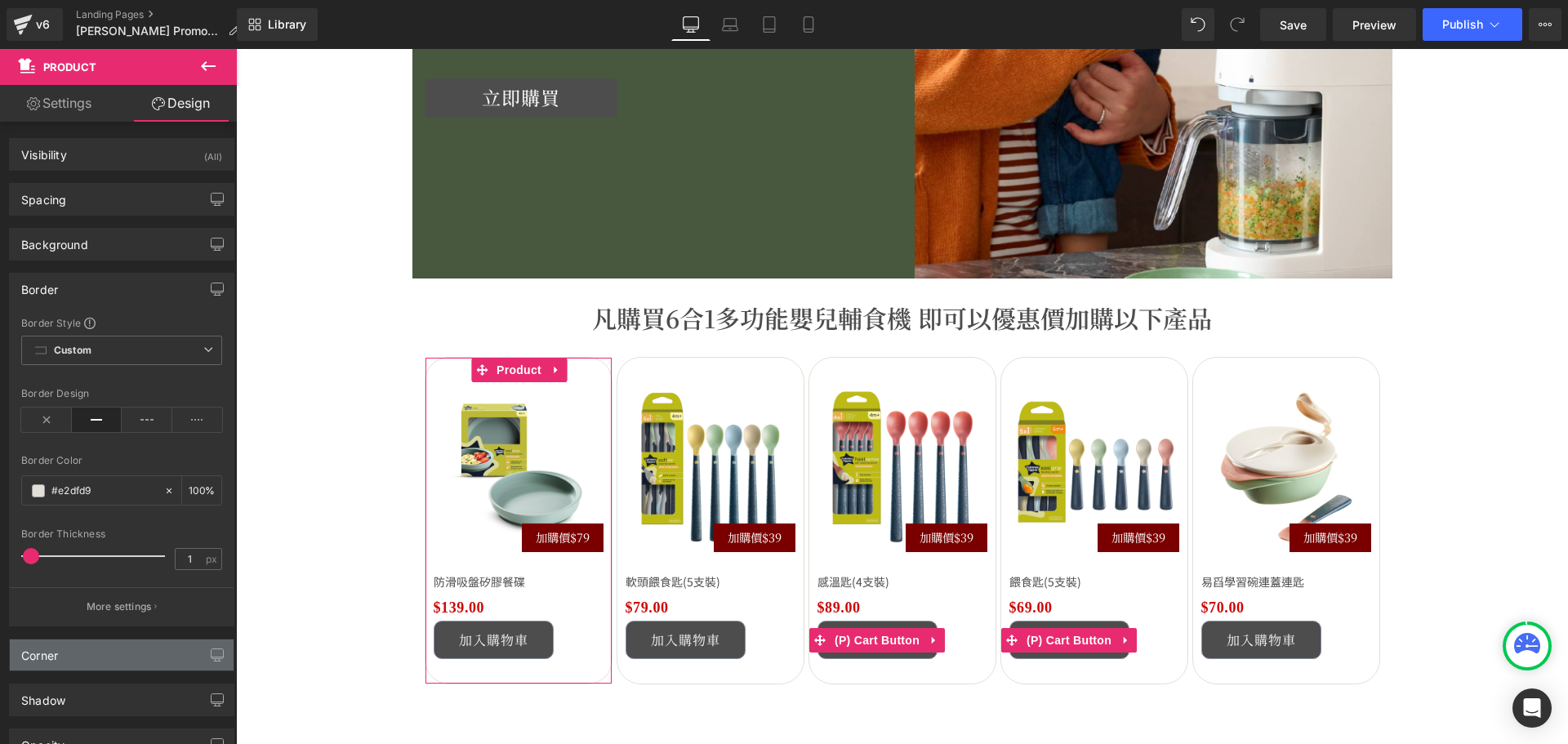
click at [126, 656] on div "Corner" at bounding box center [121, 654] width 224 height 31
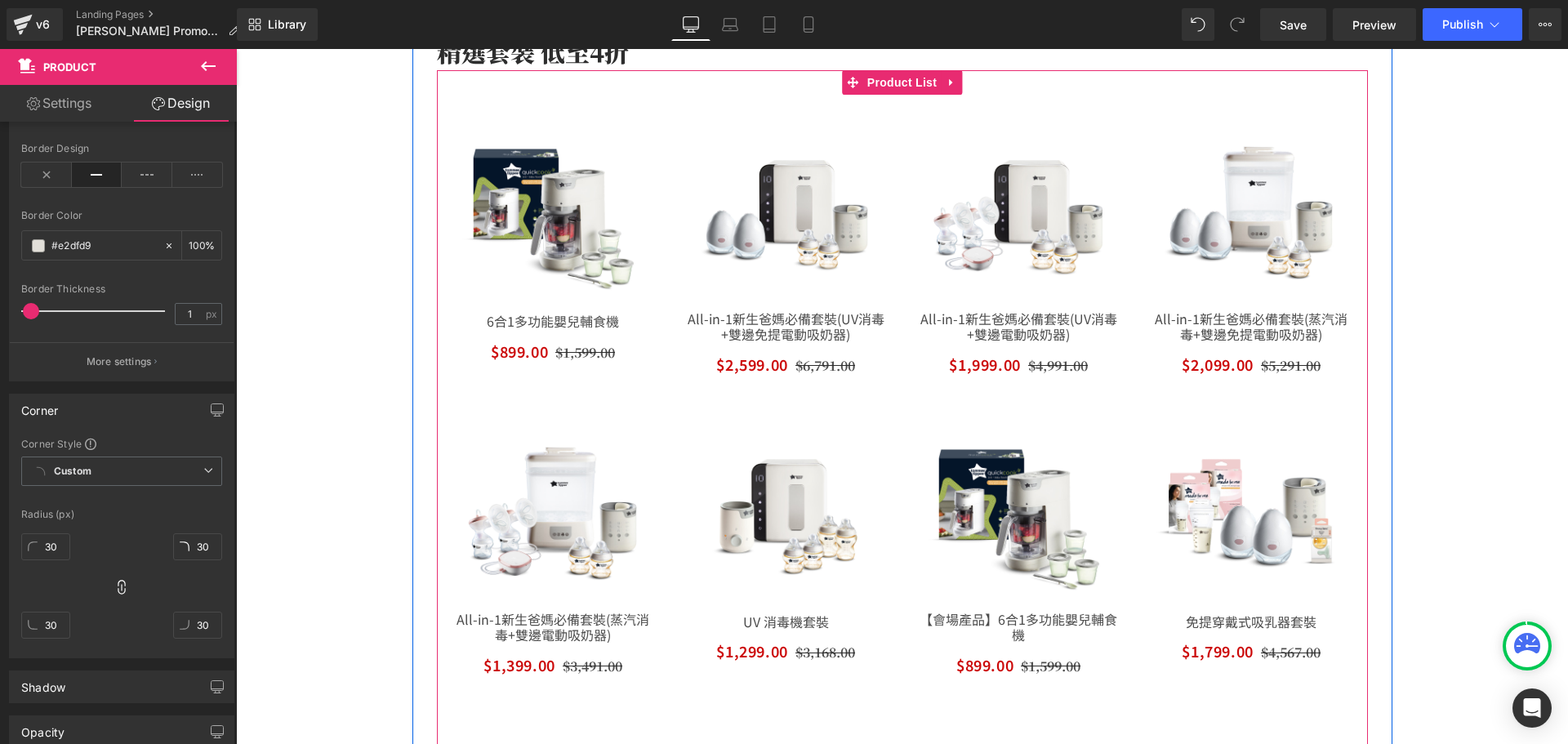
scroll to position [816, 0]
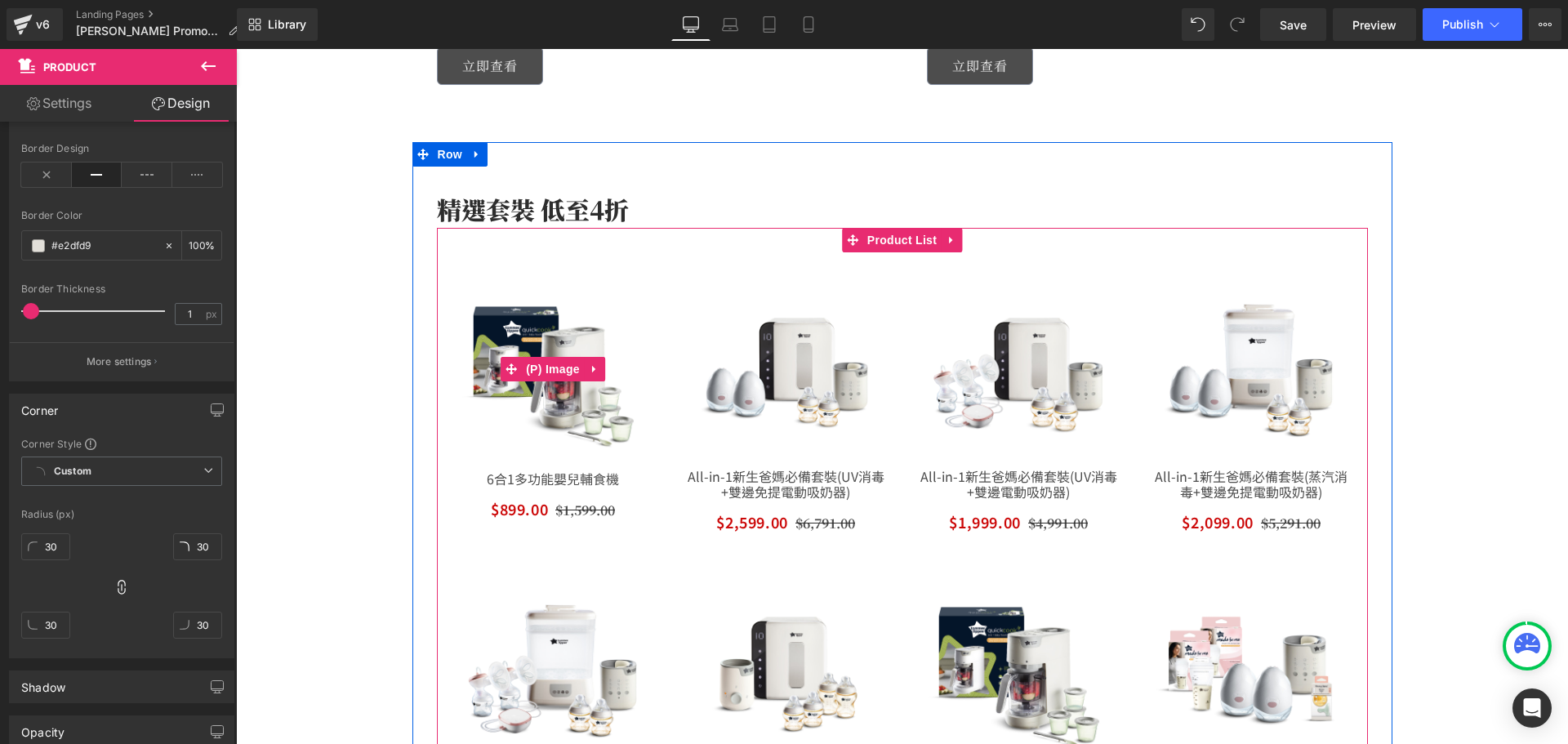
click at [547, 377] on span "(P) Image" at bounding box center [553, 369] width 62 height 25
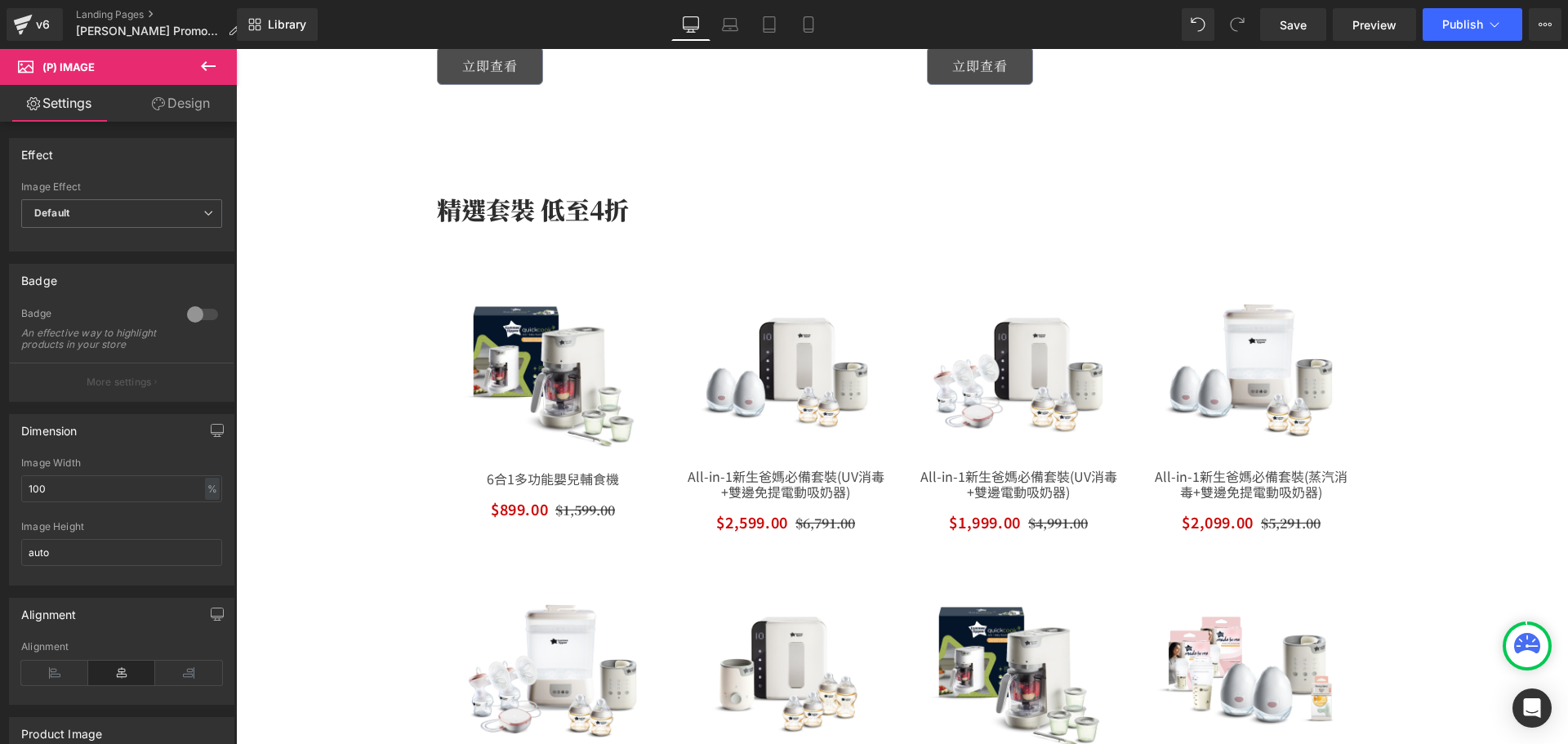
click at [210, 115] on link "Design" at bounding box center [180, 103] width 118 height 37
click at [0, 0] on div "Border" at bounding box center [0, 0] width 0 height 0
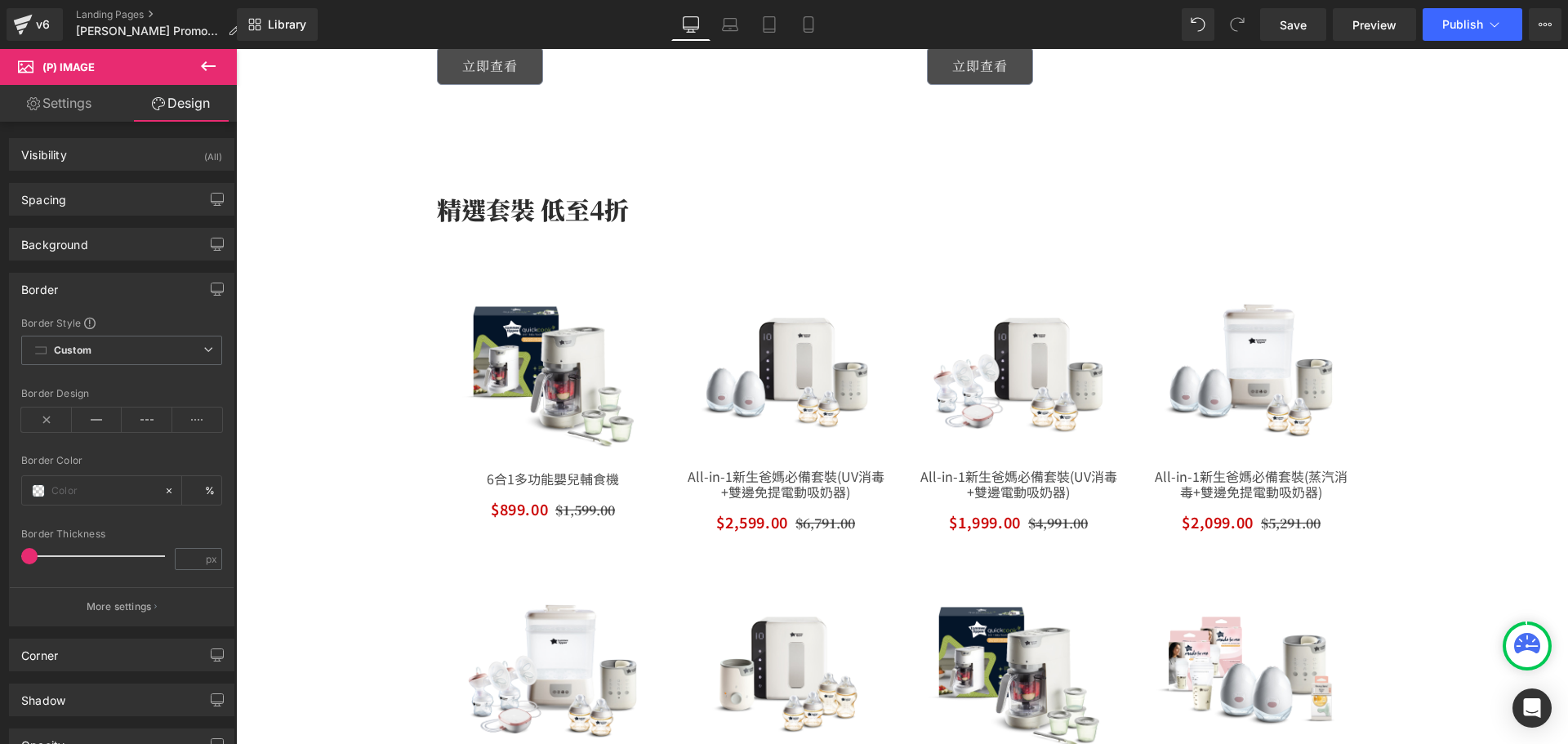
type input "#121212"
type input "75"
type input "0"
drag, startPoint x: 104, startPoint y: 416, endPoint x: 113, endPoint y: 444, distance: 29.4
click at [103, 416] on icon at bounding box center [97, 420] width 50 height 25
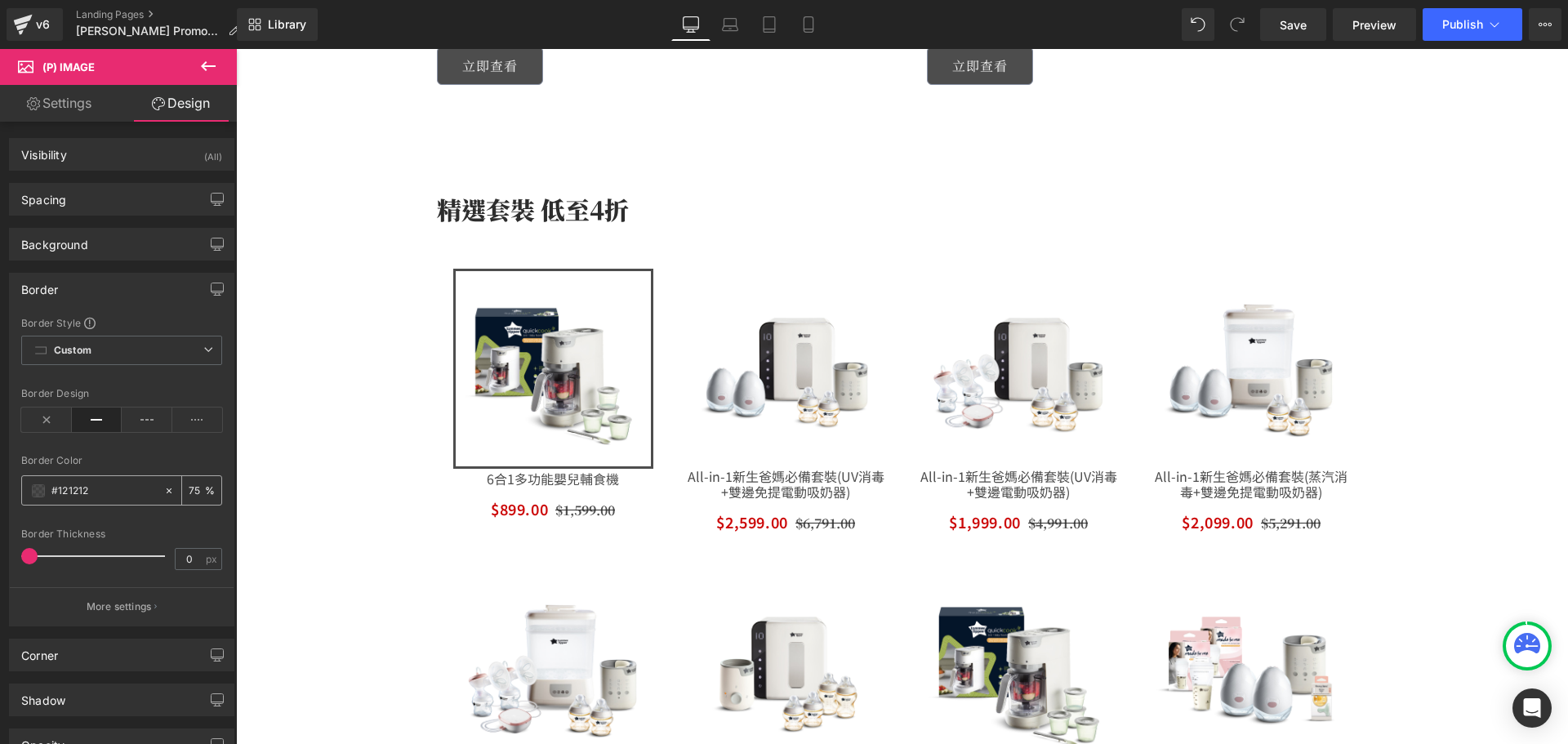
click at [113, 489] on input "#121212" at bounding box center [103, 490] width 105 height 18
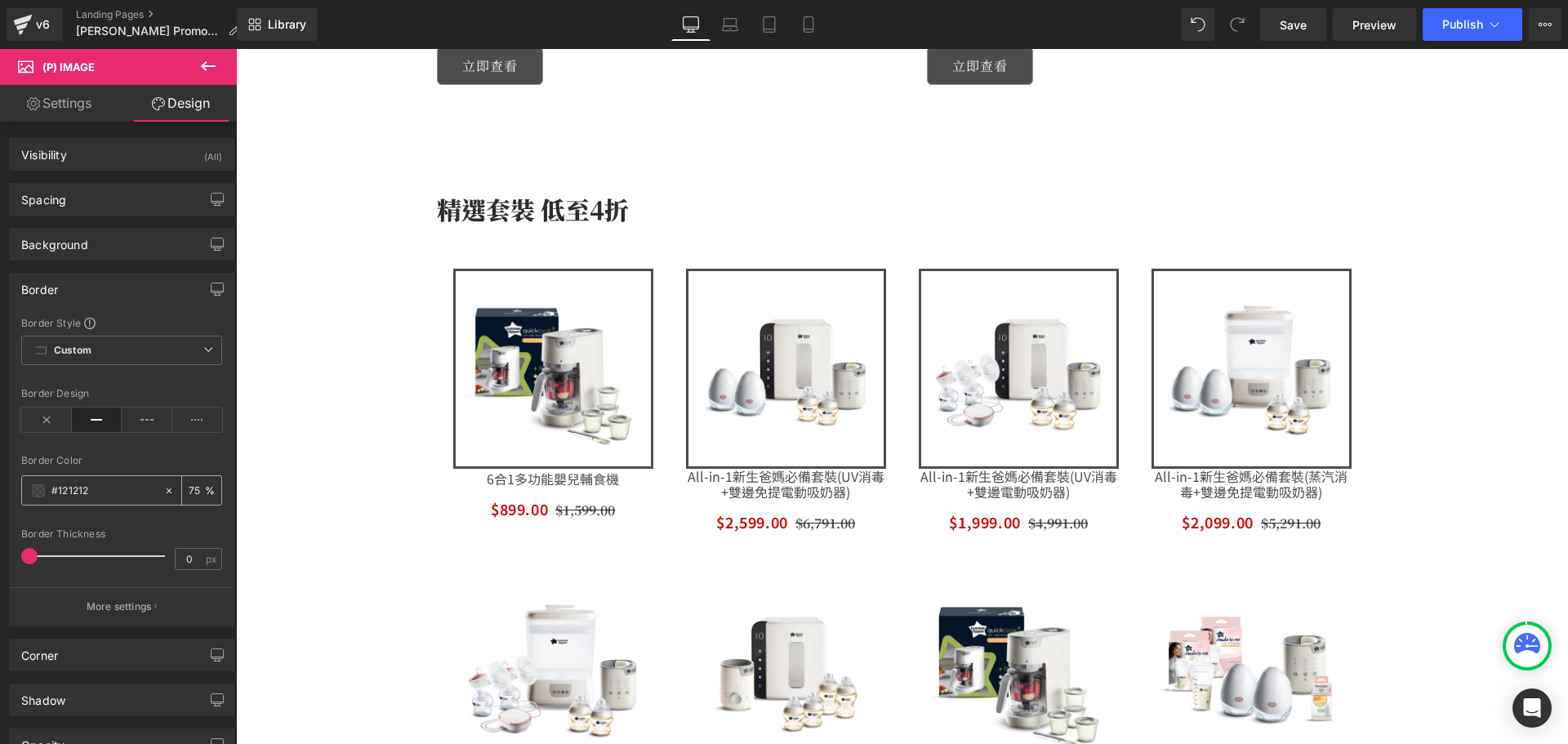
paste input "e2dfd9"
type input "#e2dfd9"
type input "100"
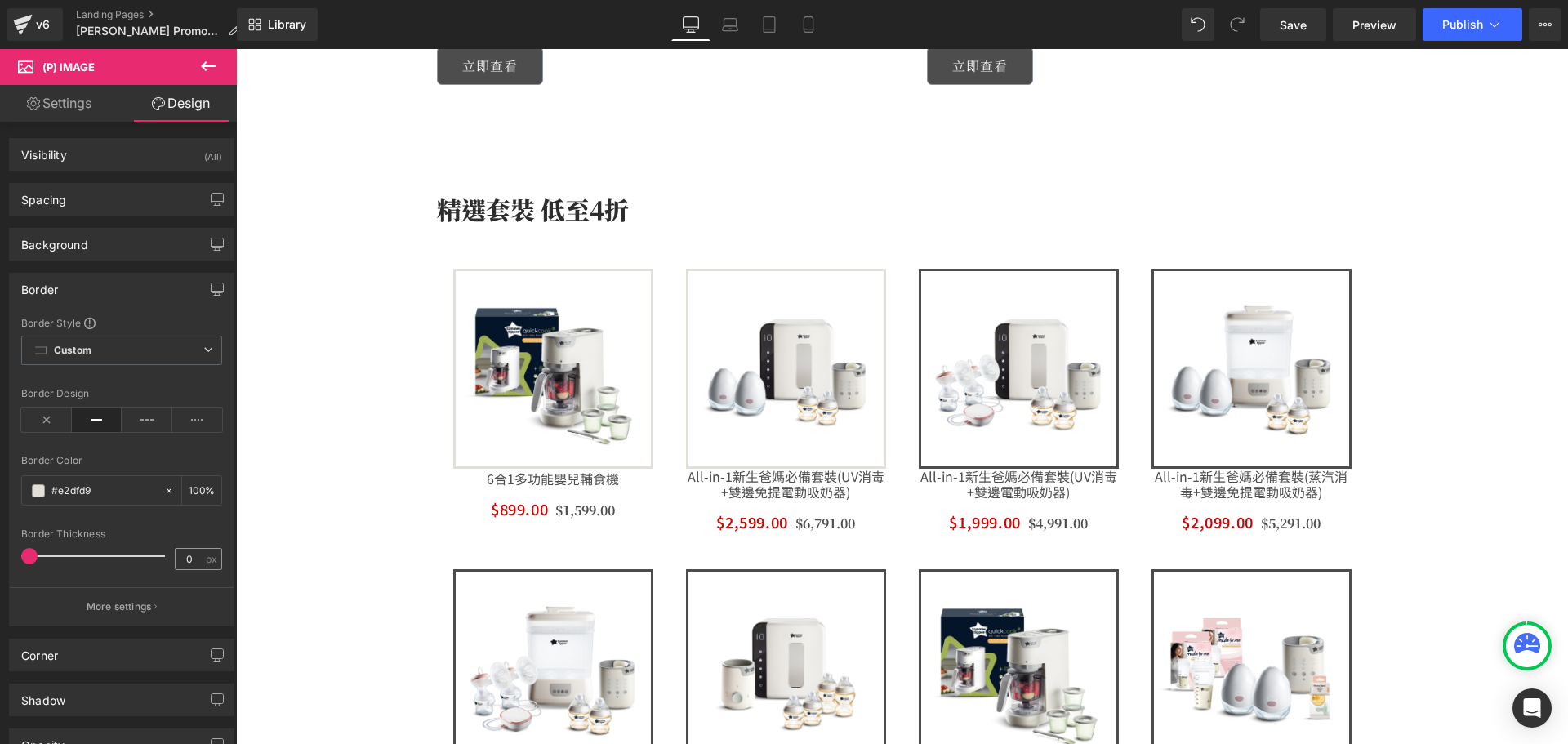
type input "#e2dfd9"
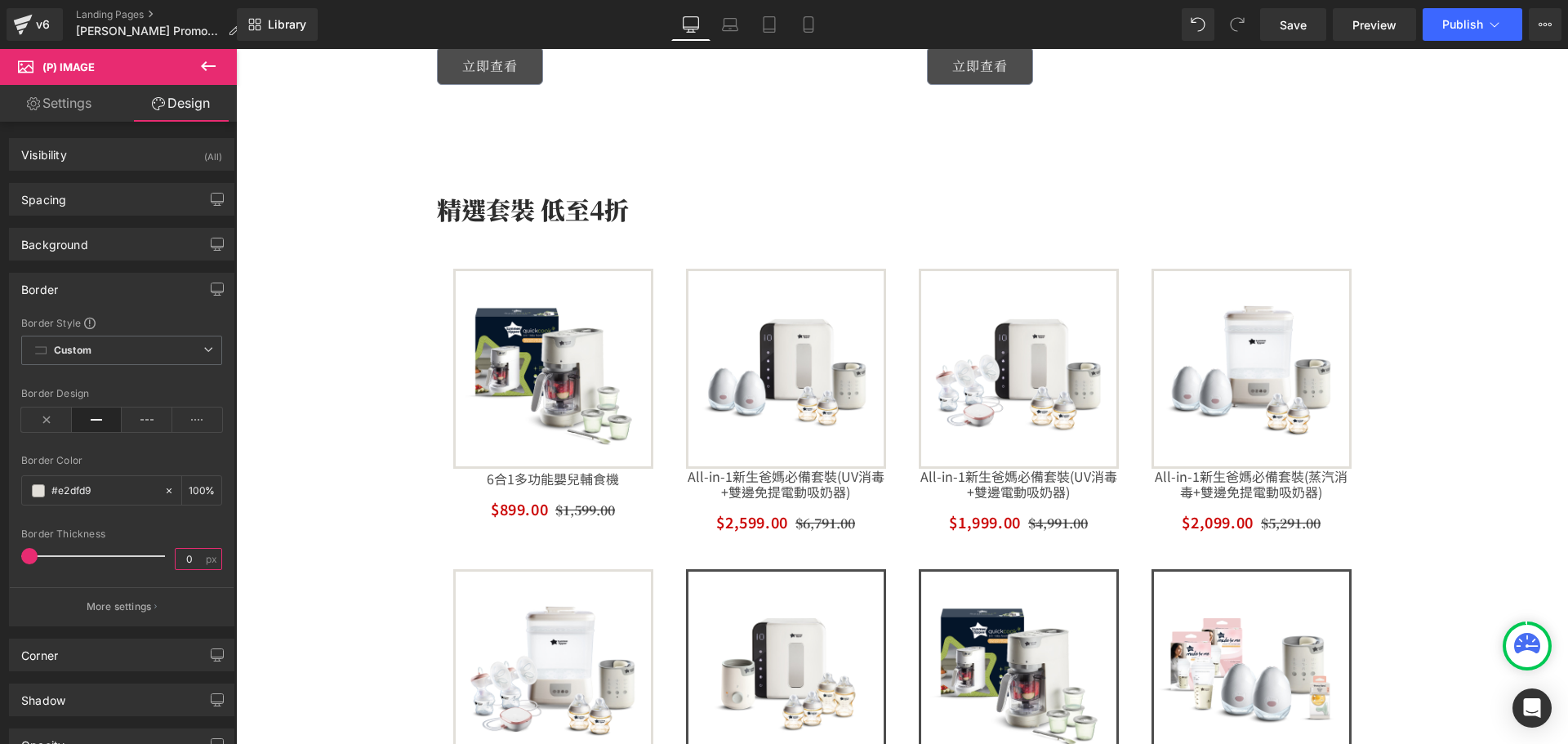
click at [186, 553] on input "0" at bounding box center [189, 558] width 28 height 20
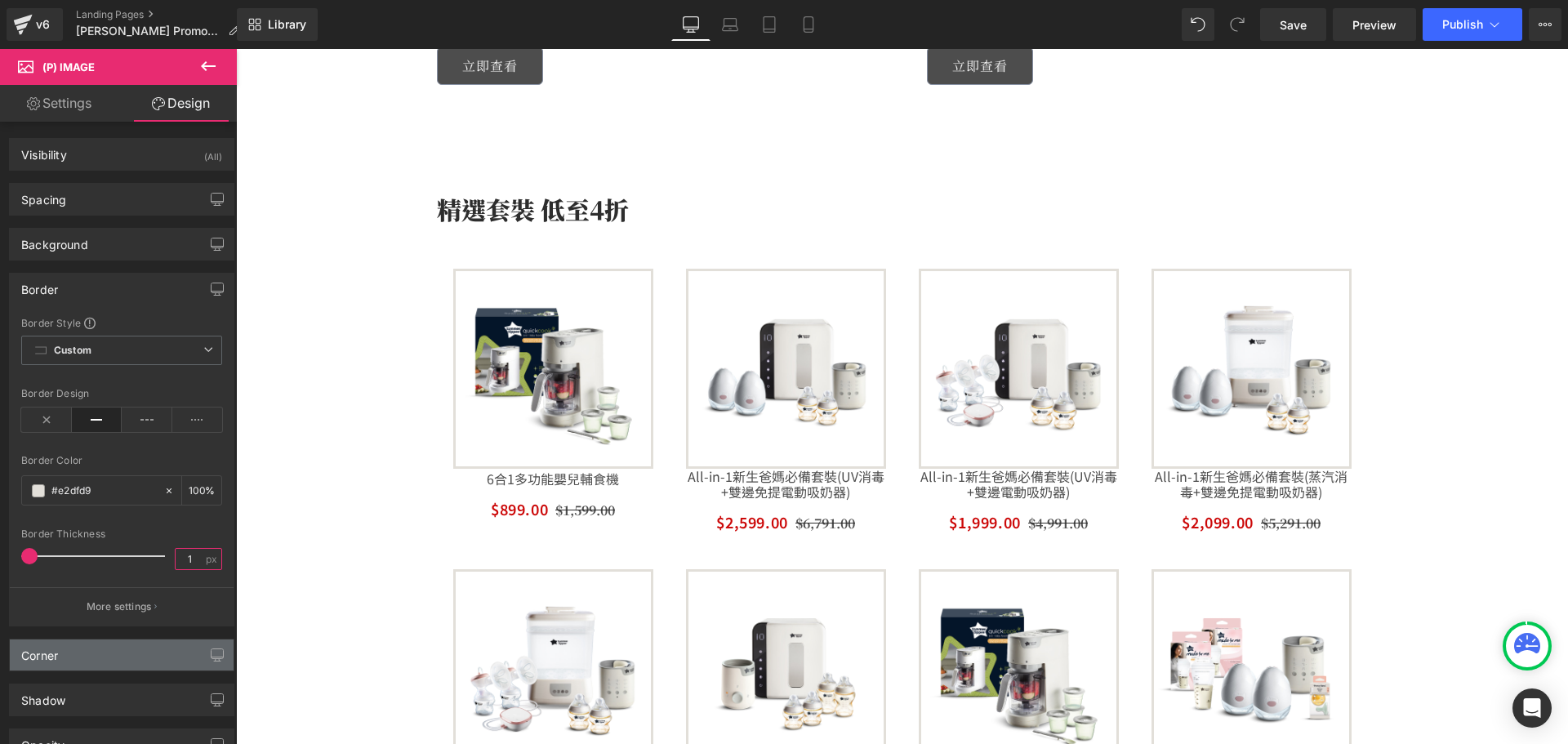
type input "1"
click at [114, 643] on div "Corner" at bounding box center [121, 654] width 224 height 31
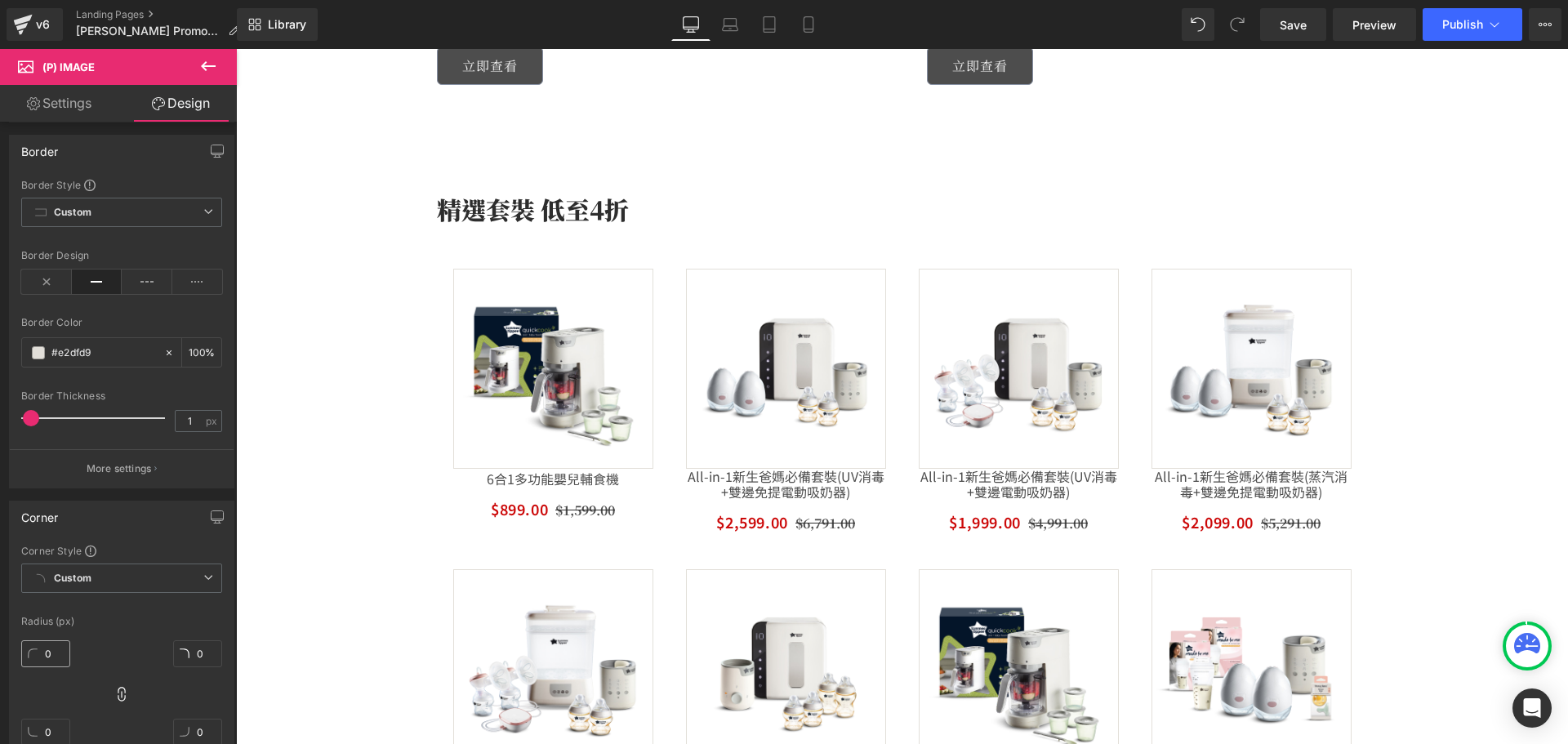
scroll to position [163, 0]
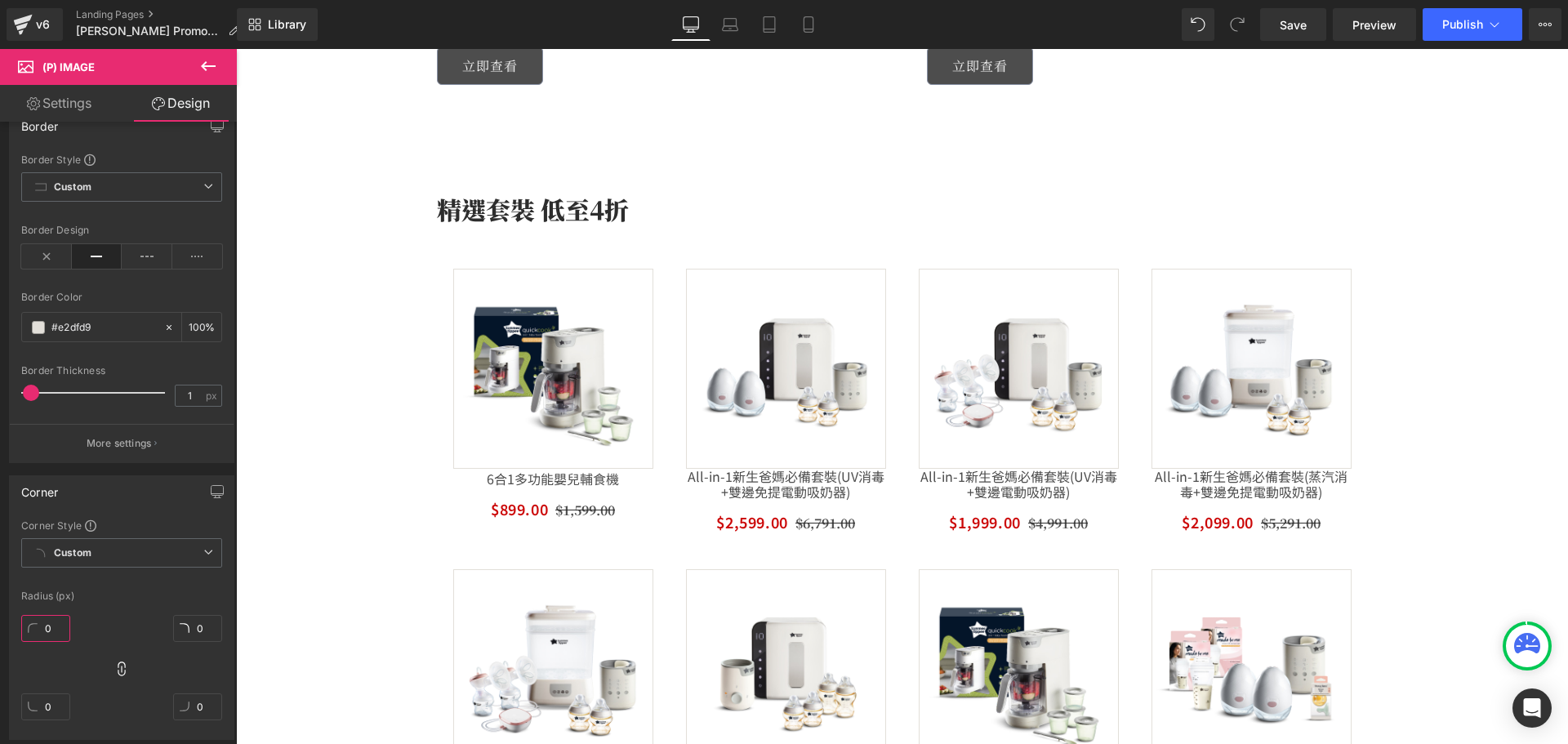
click at [51, 628] on input "0" at bounding box center [46, 628] width 49 height 27
type input "30"
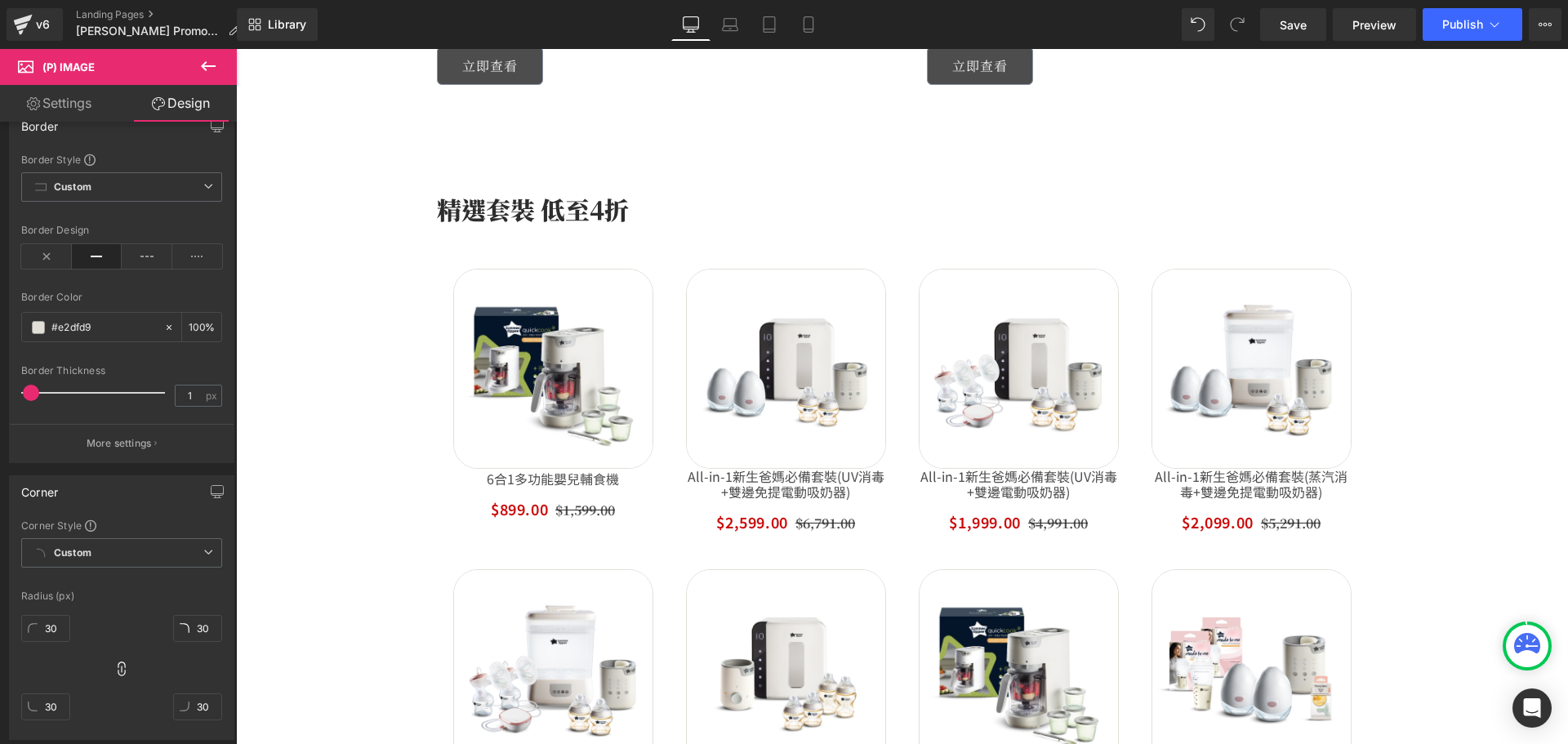
click at [213, 64] on icon at bounding box center [208, 66] width 19 height 19
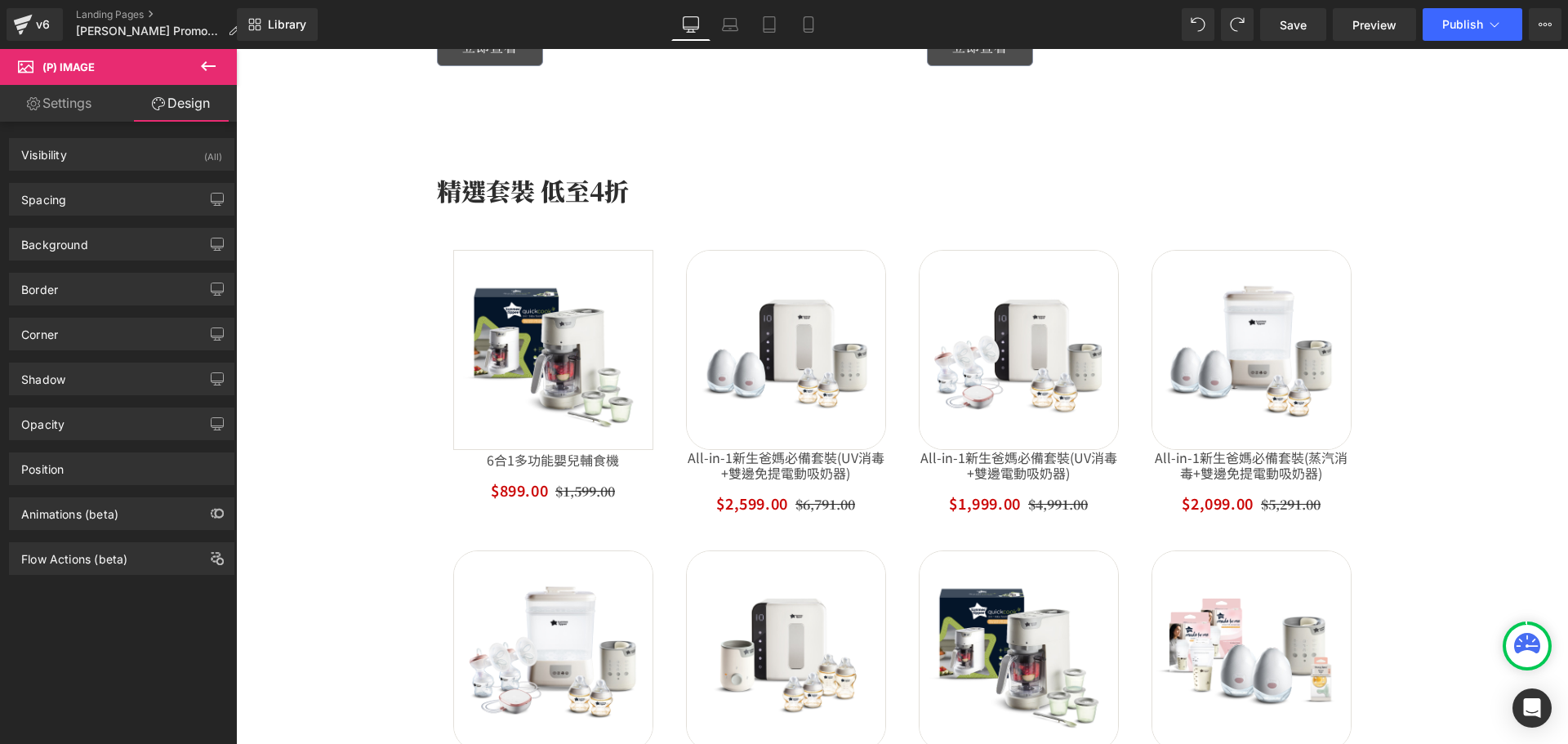
scroll to position [831, 0]
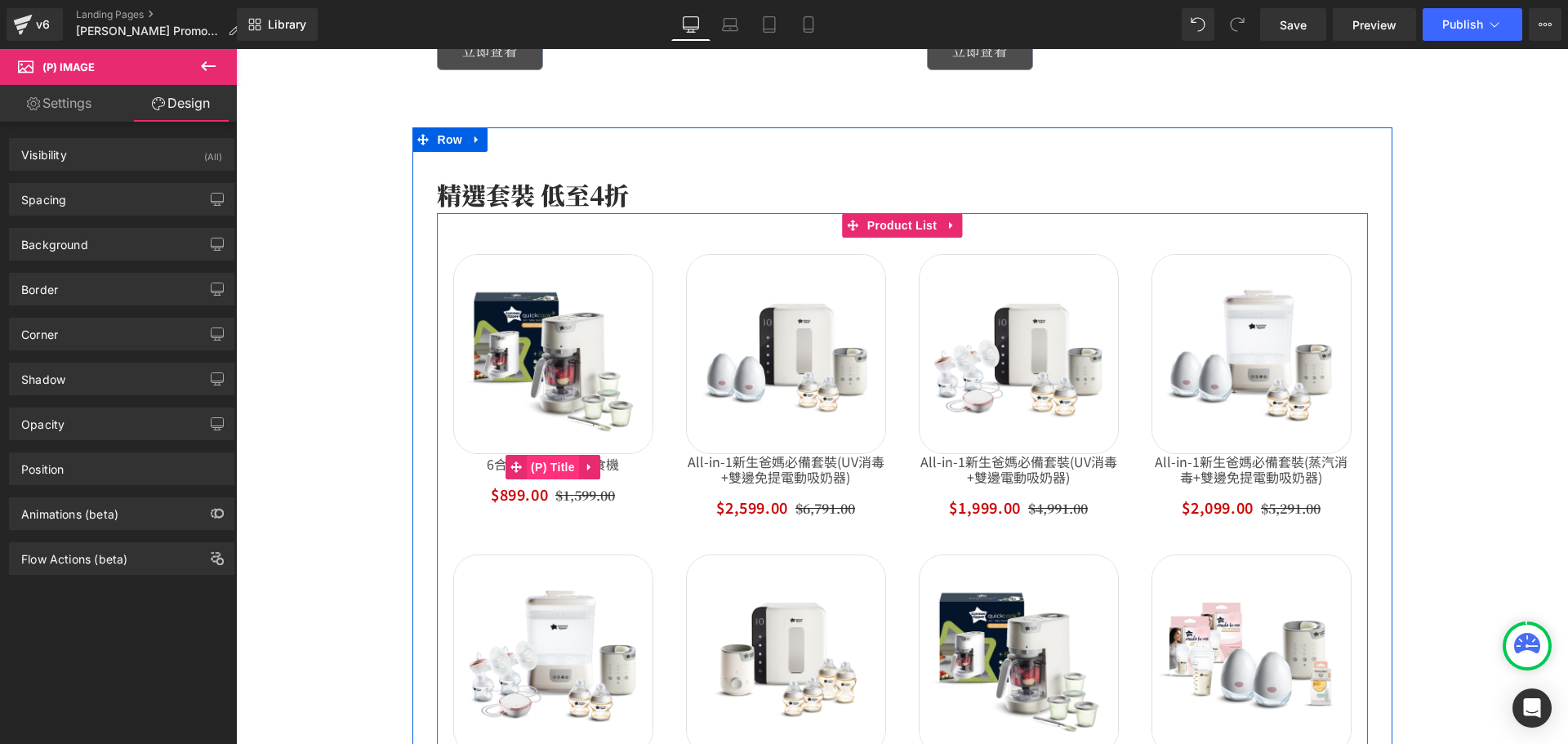
click at [546, 461] on span "(P) Title" at bounding box center [552, 468] width 52 height 25
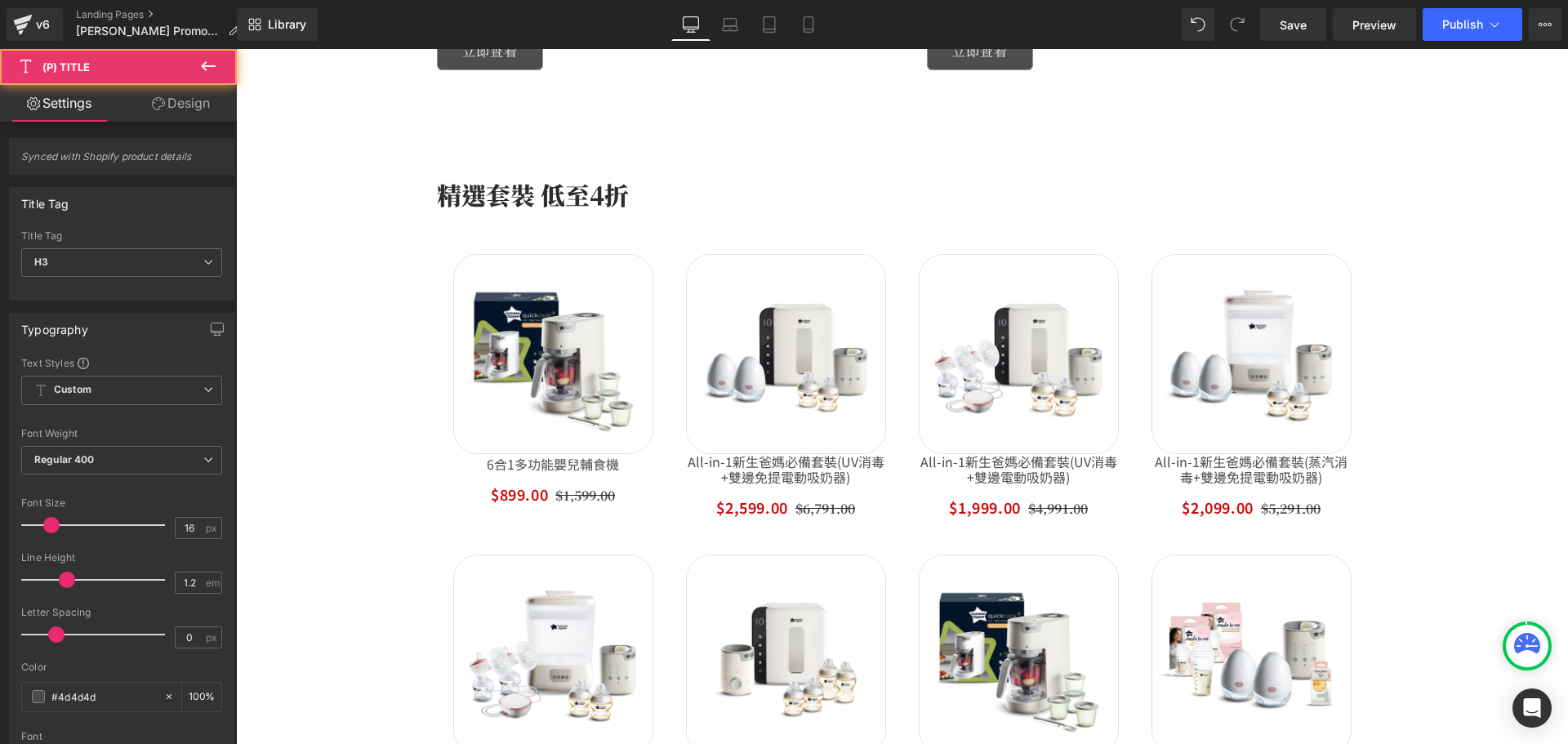
click at [176, 99] on link "Design" at bounding box center [180, 103] width 118 height 37
click at [0, 0] on div "Spacing" at bounding box center [0, 0] width 0 height 0
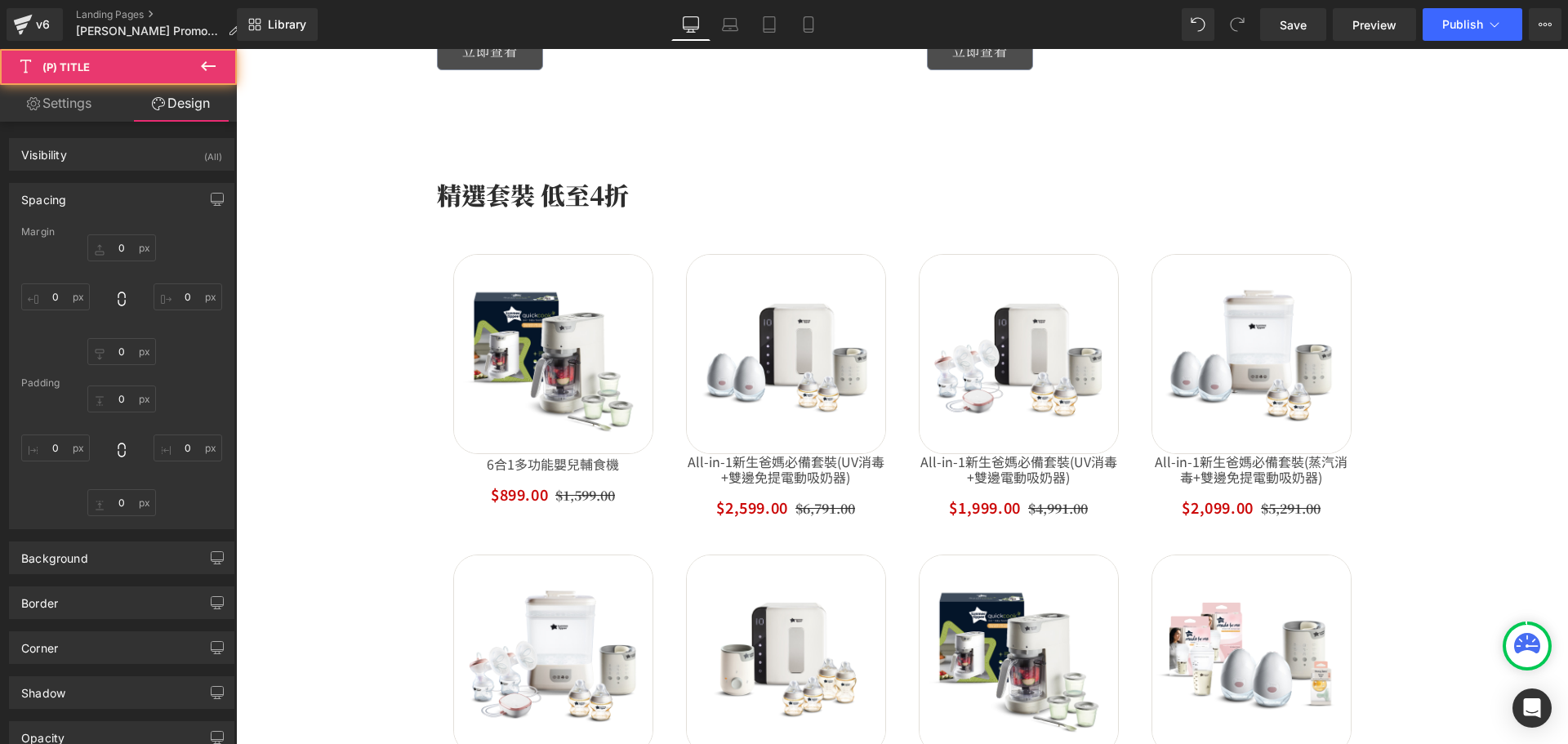
type input "0"
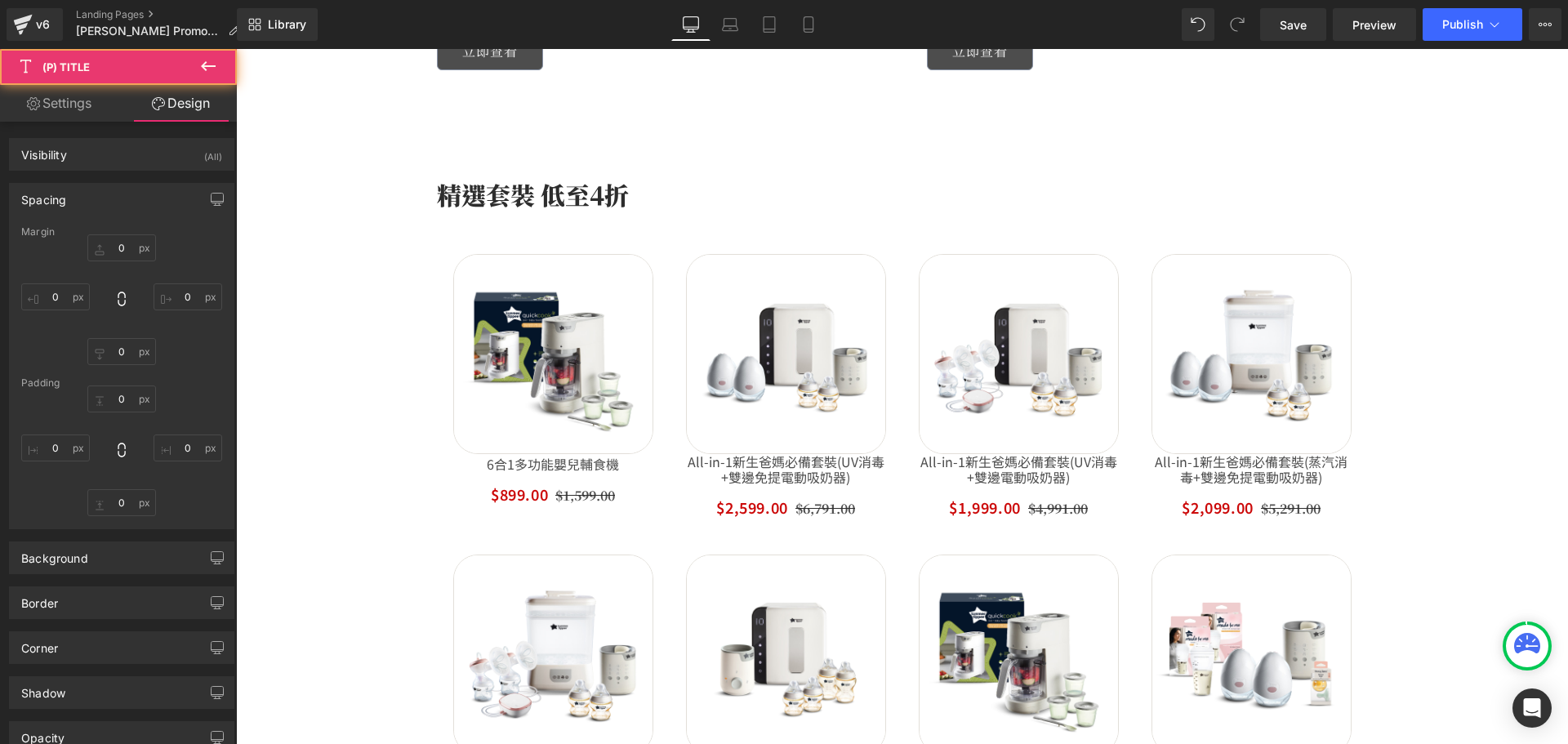
type input "0"
click at [120, 247] on input "0" at bounding box center [121, 247] width 69 height 27
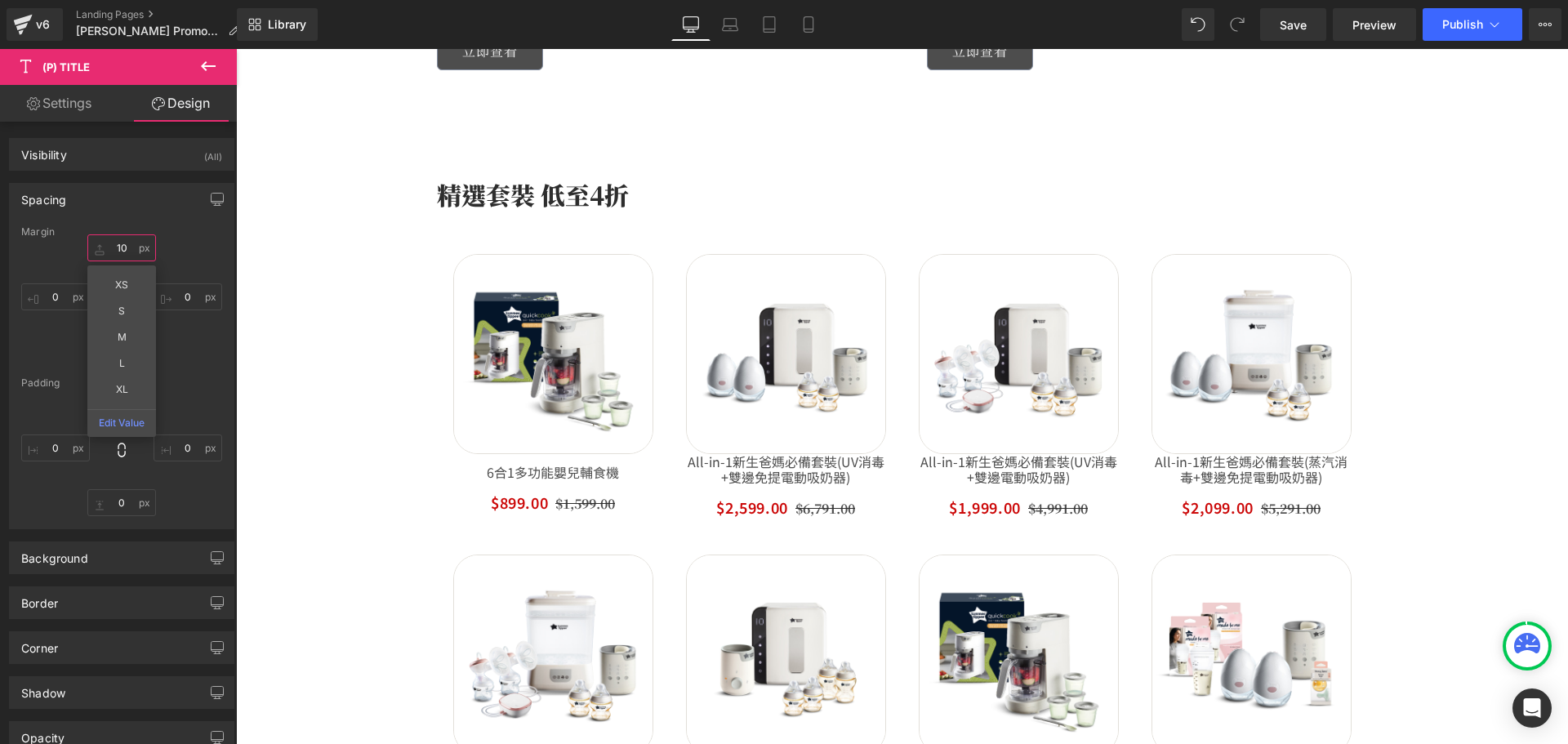
type input "10"
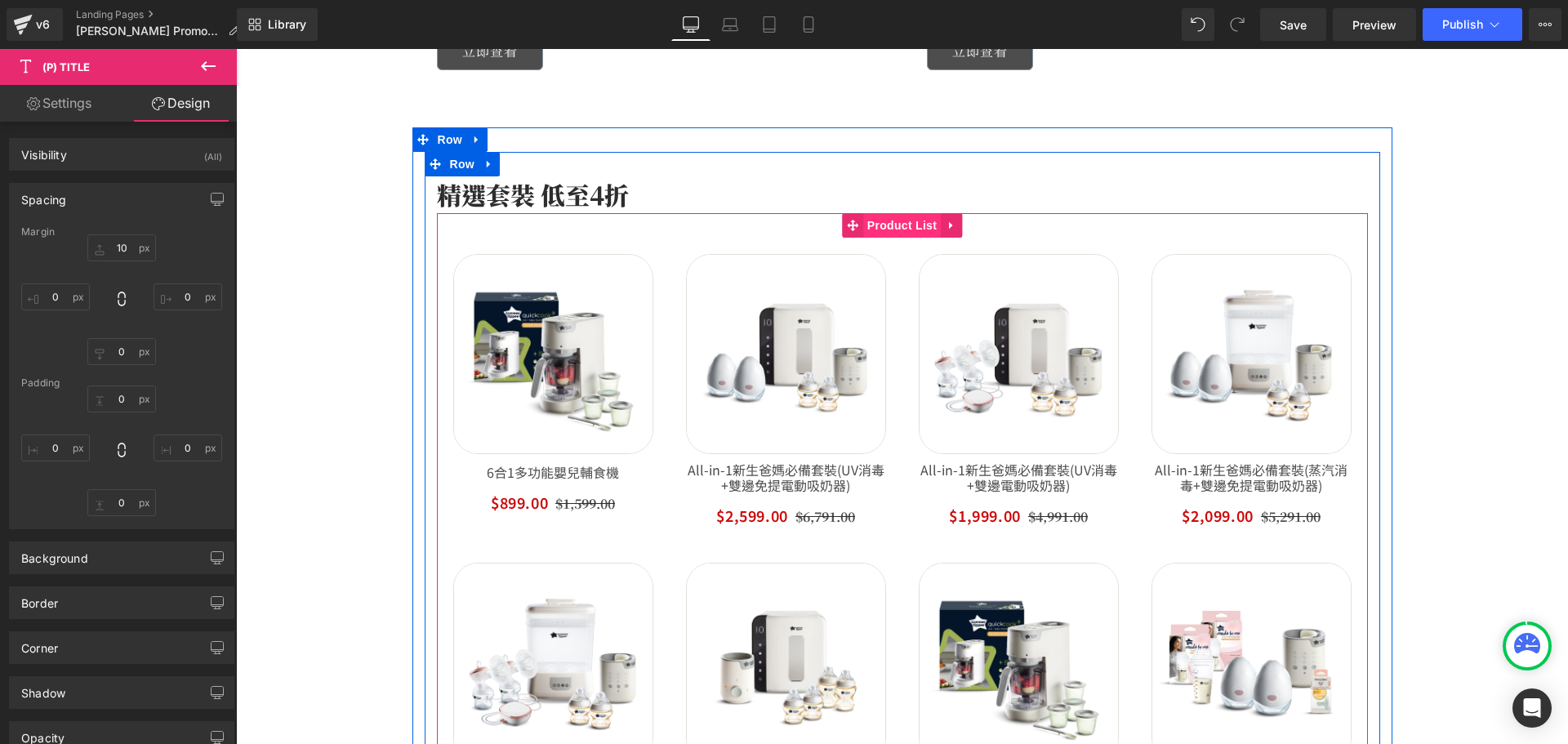
click at [895, 223] on span "Product List" at bounding box center [902, 225] width 77 height 25
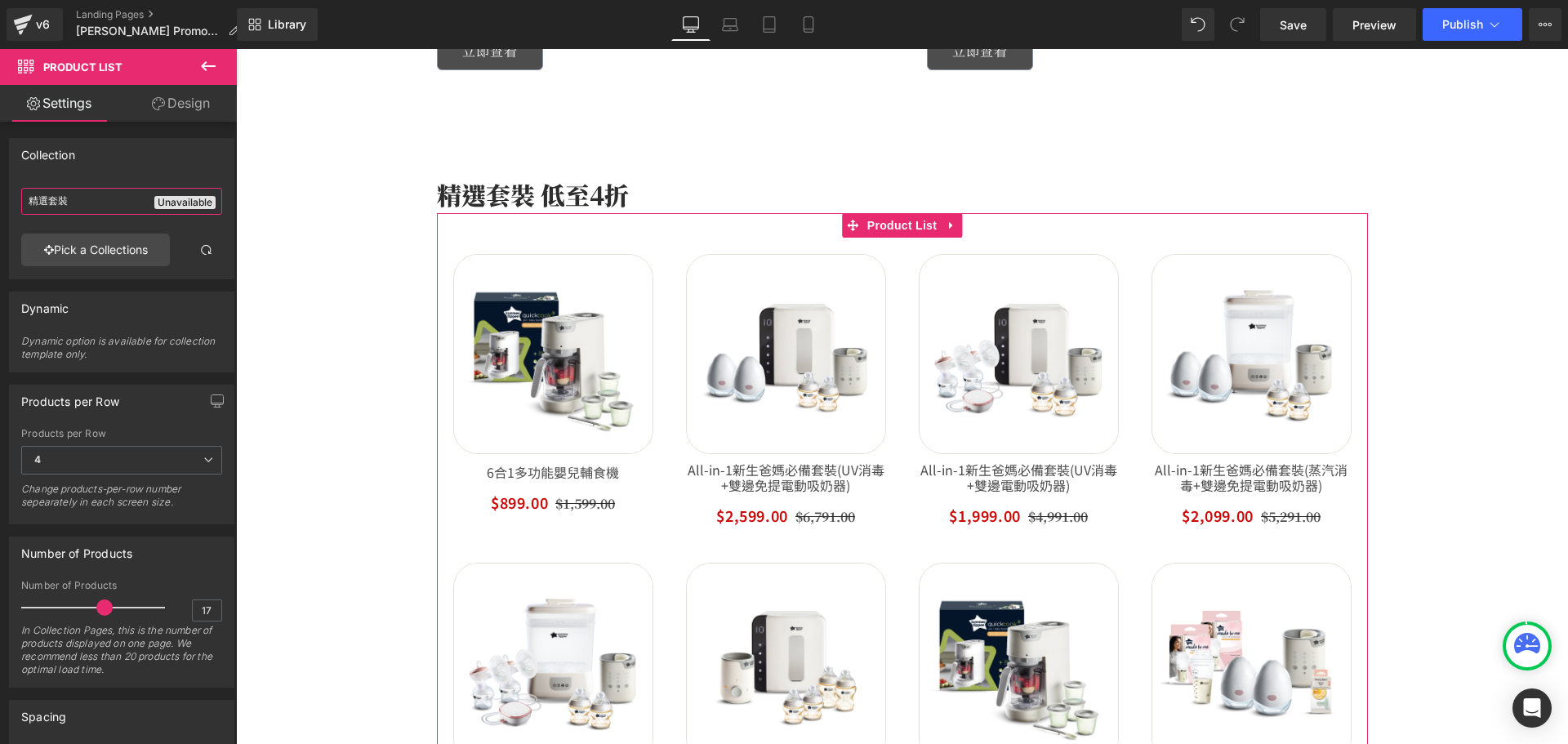
click at [0, 195] on html "Product List You are previewing how the will restyle your page. You can not edi…" at bounding box center [784, 372] width 1568 height 744
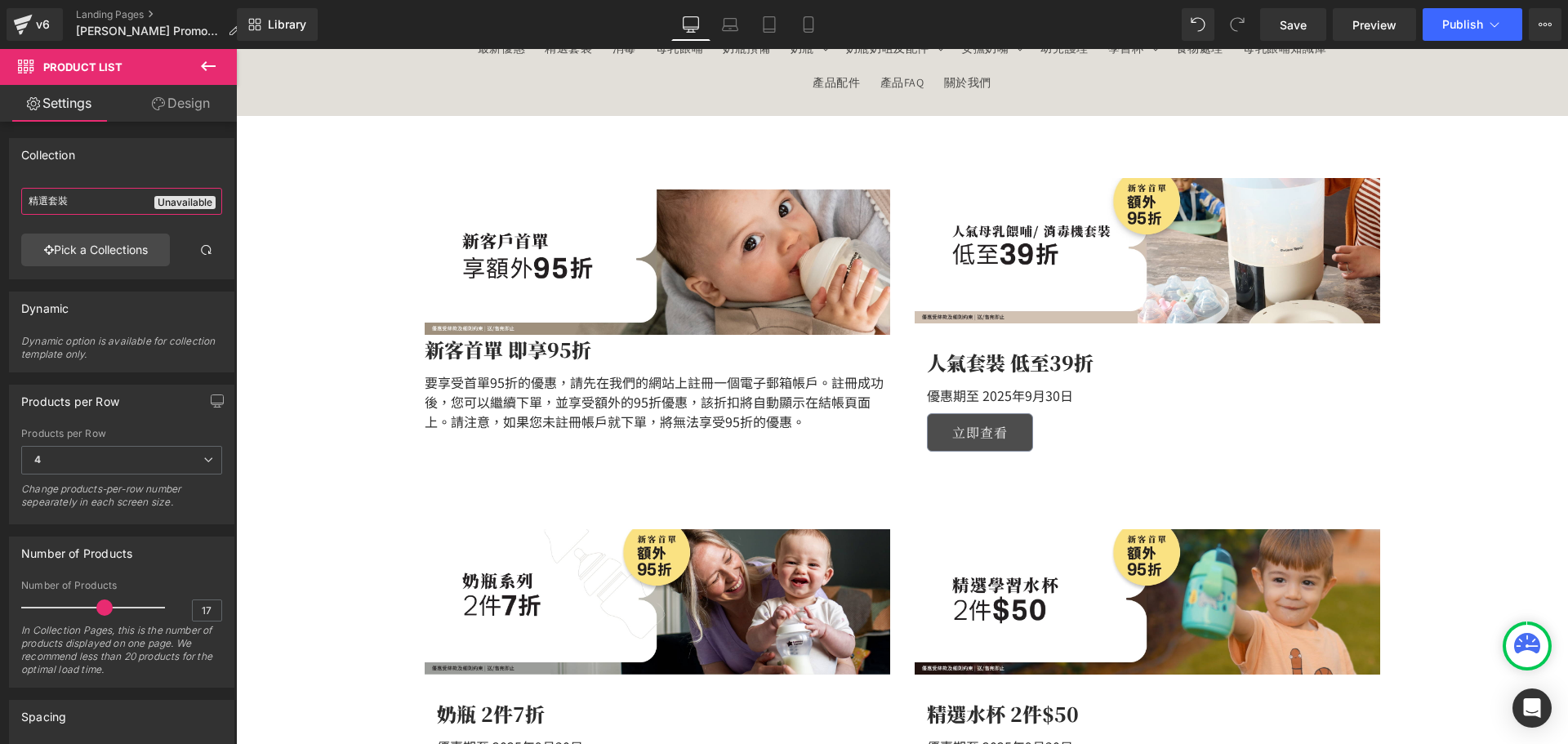
scroll to position [96, 0]
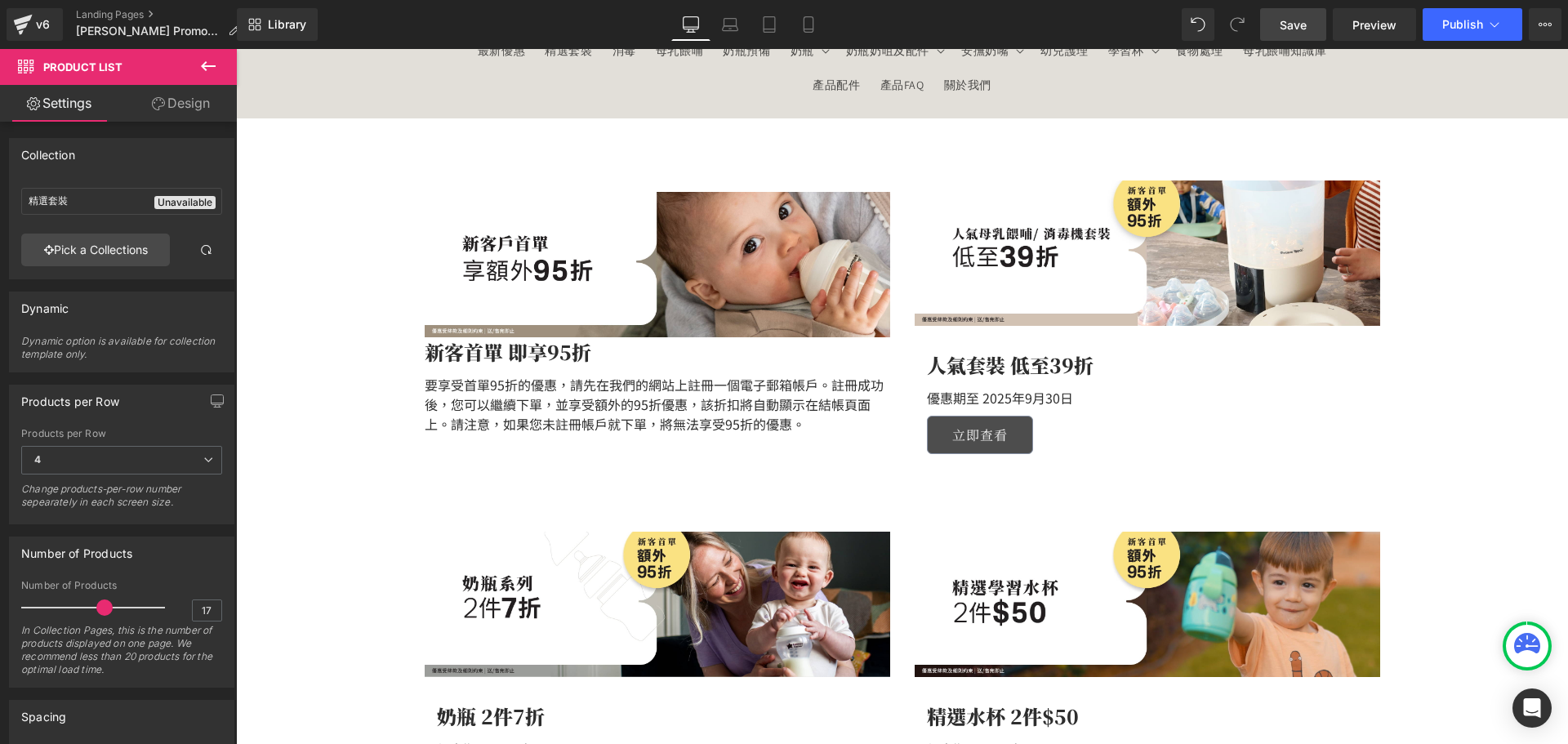
click at [1296, 25] on span "Save" at bounding box center [1292, 25] width 27 height 17
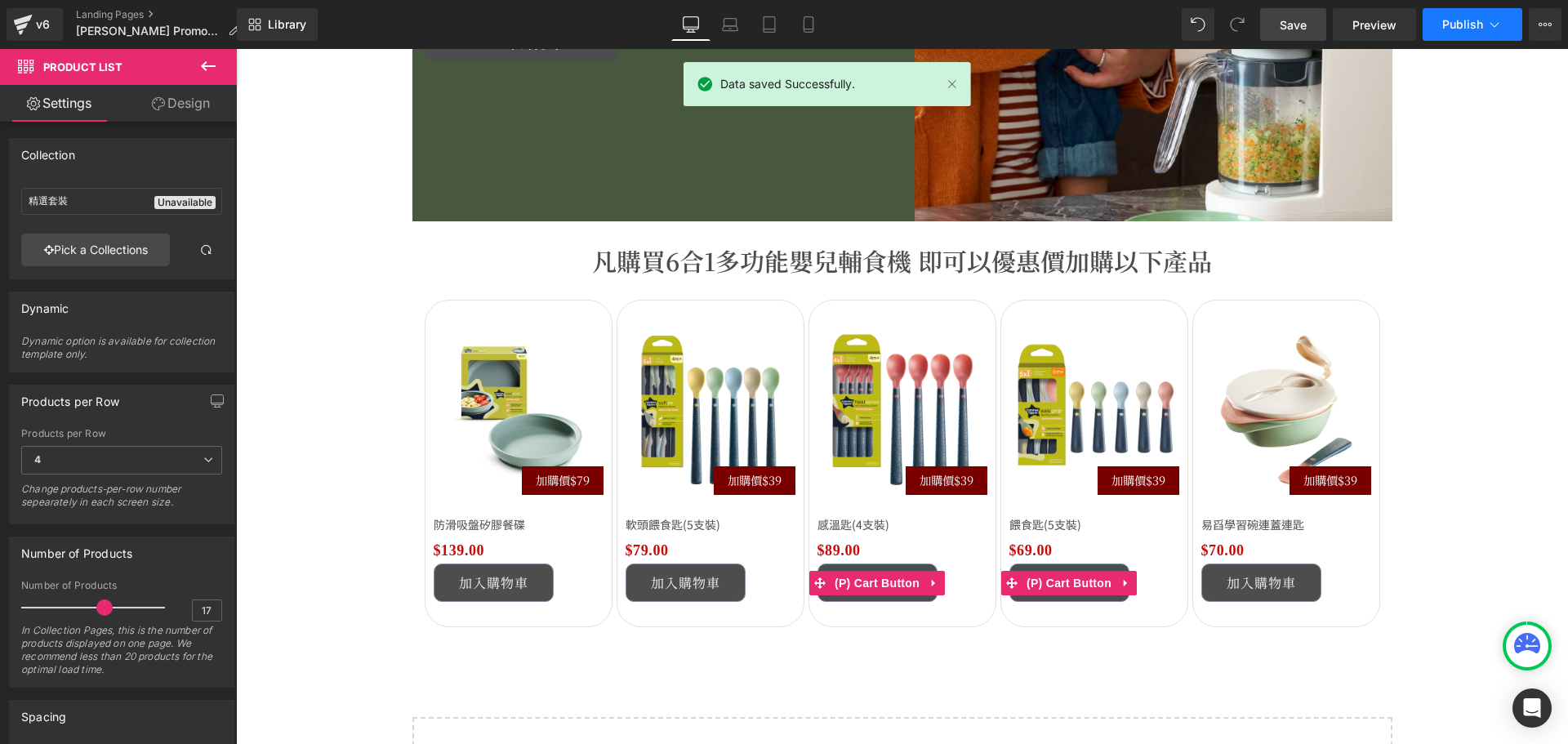
click at [1463, 23] on span "Publish" at bounding box center [1462, 24] width 40 height 13
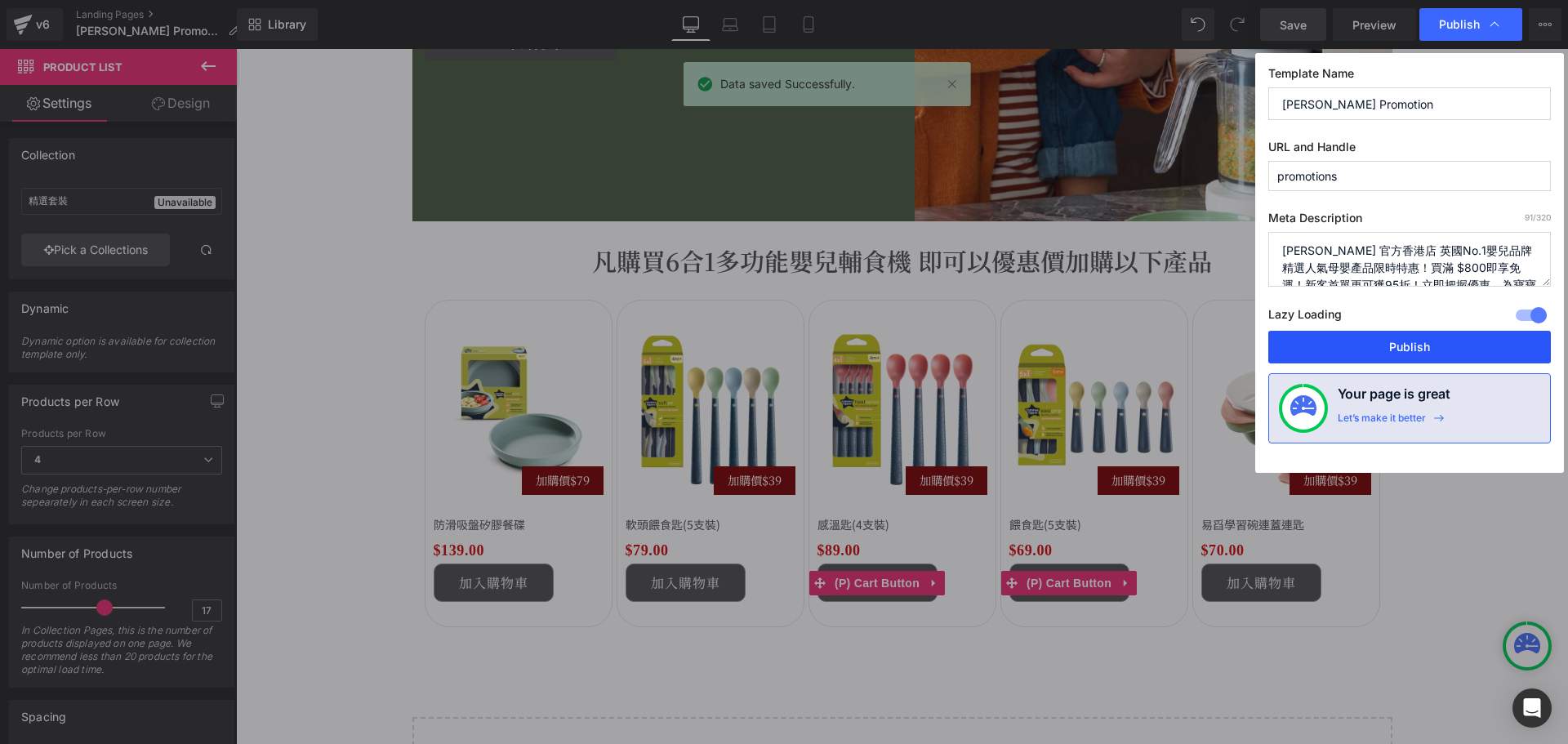
click at [1411, 346] on button "Publish" at bounding box center [1409, 347] width 283 height 33
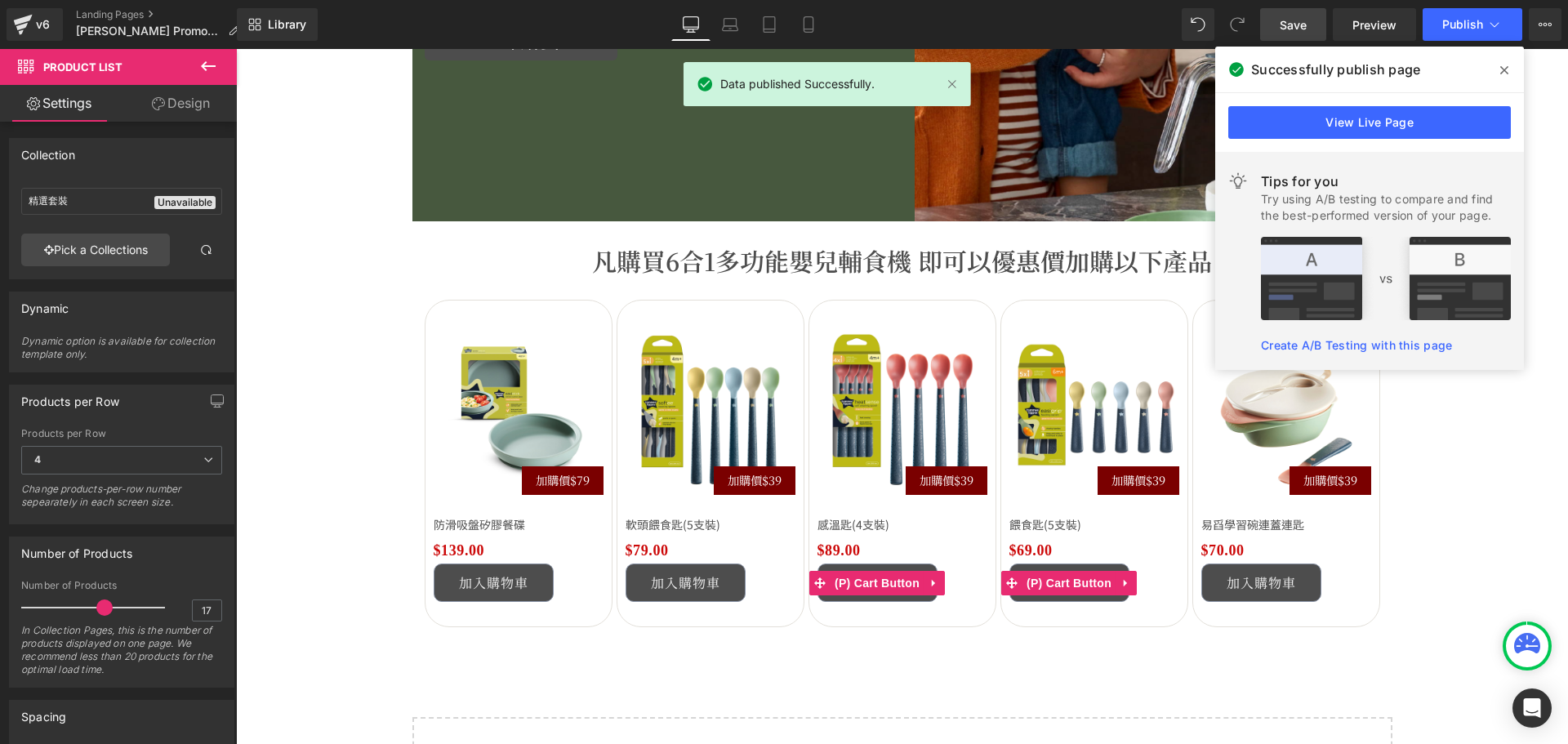
click at [1498, 76] on span at bounding box center [1504, 70] width 26 height 26
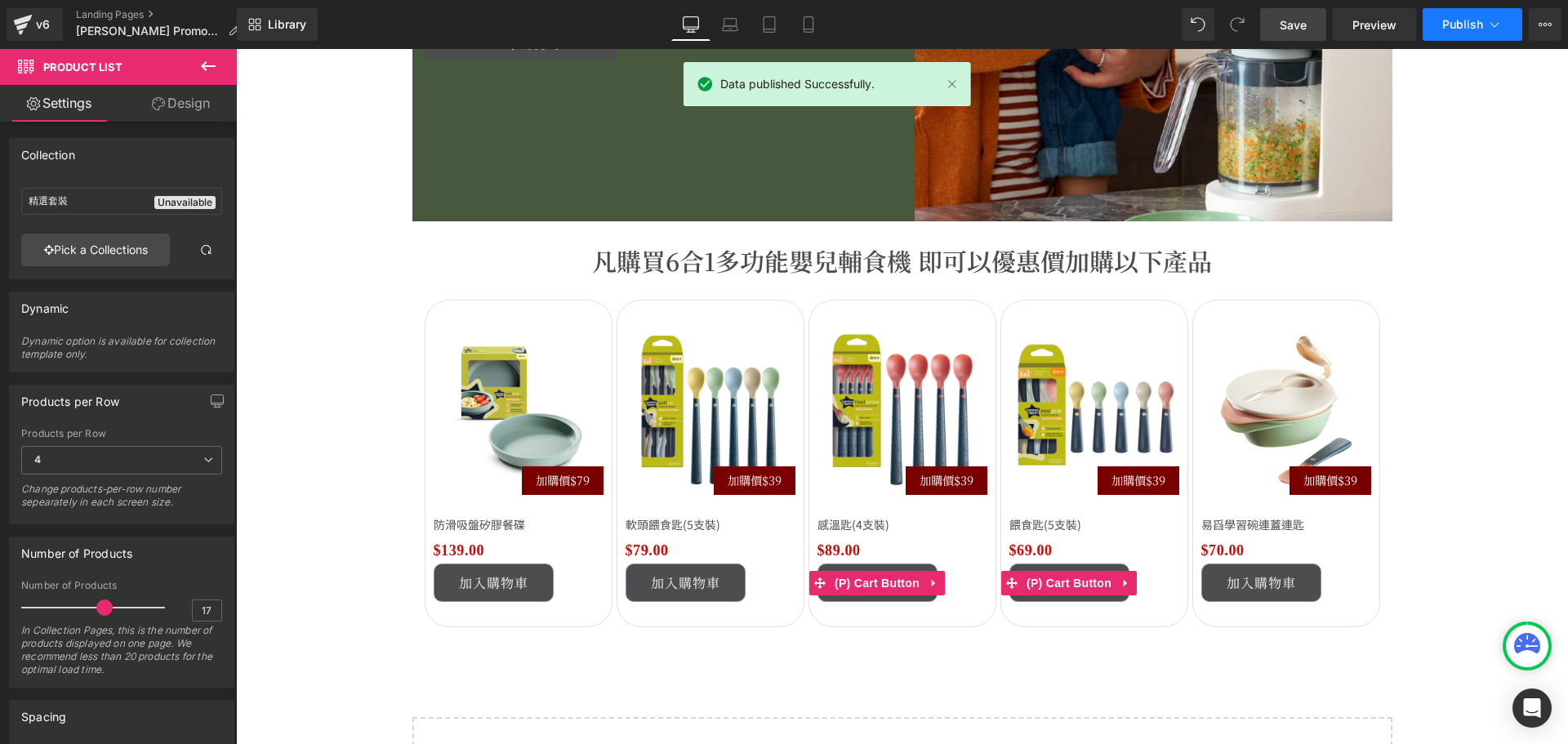
click at [1490, 28] on icon at bounding box center [1494, 25] width 17 height 17
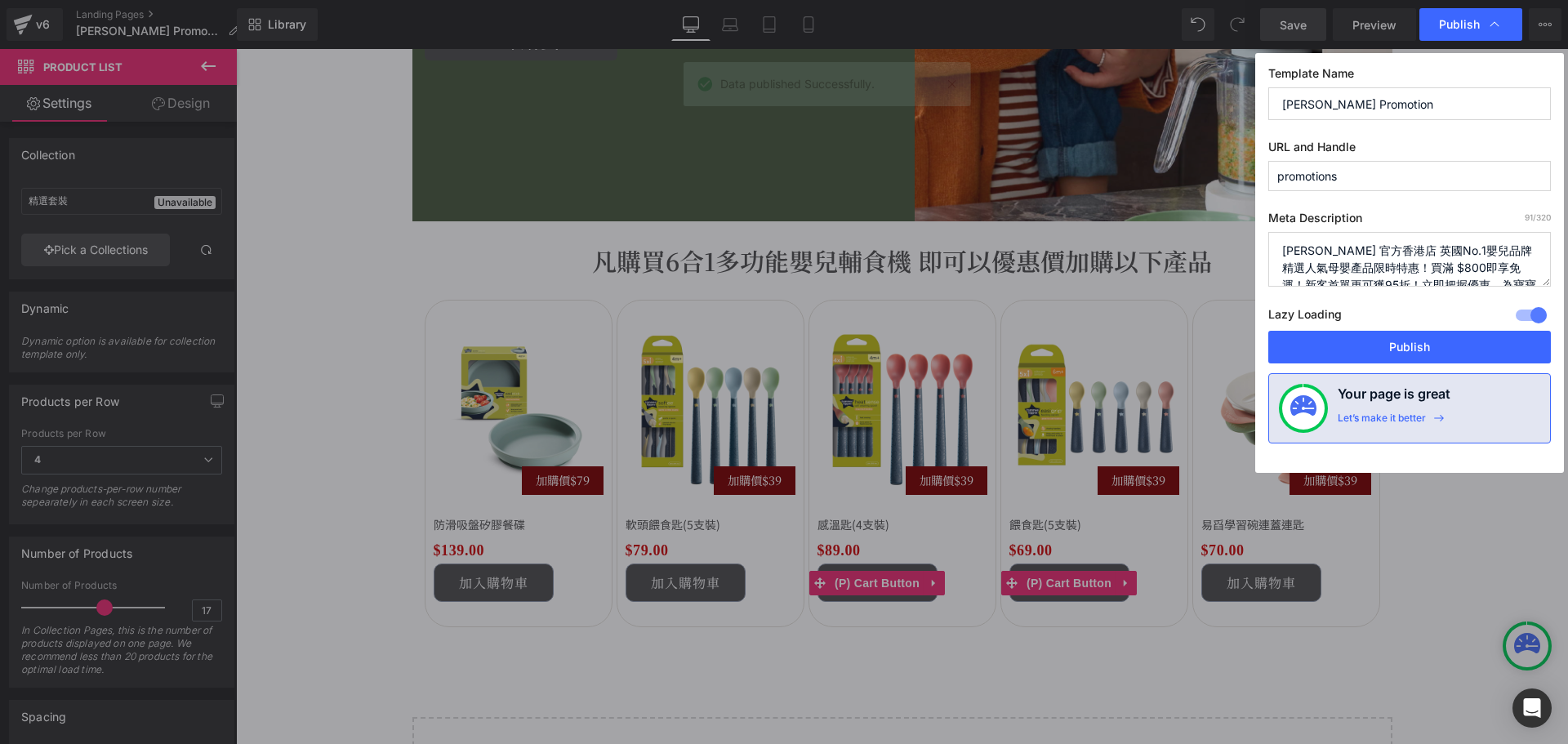
scroll to position [34, 0]
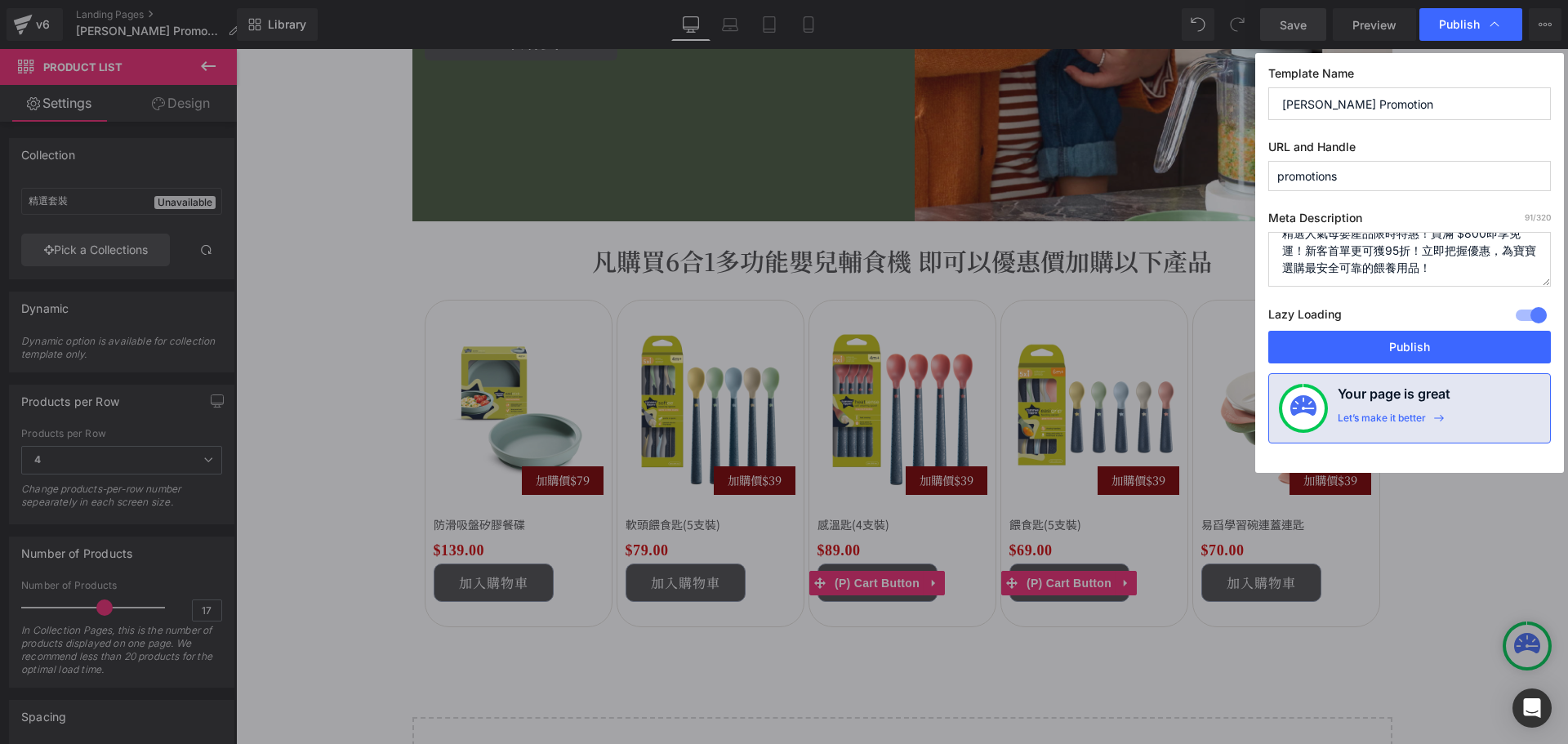
click at [1461, 267] on textarea "[PERSON_NAME] 官方香港店 英國No.1嬰兒品牌 精選人氣母嬰產品限時特惠！買滿 $800即享免運！新客首單更可獲95折！立即把握優惠，為寶寶選購…" at bounding box center [1409, 259] width 283 height 55
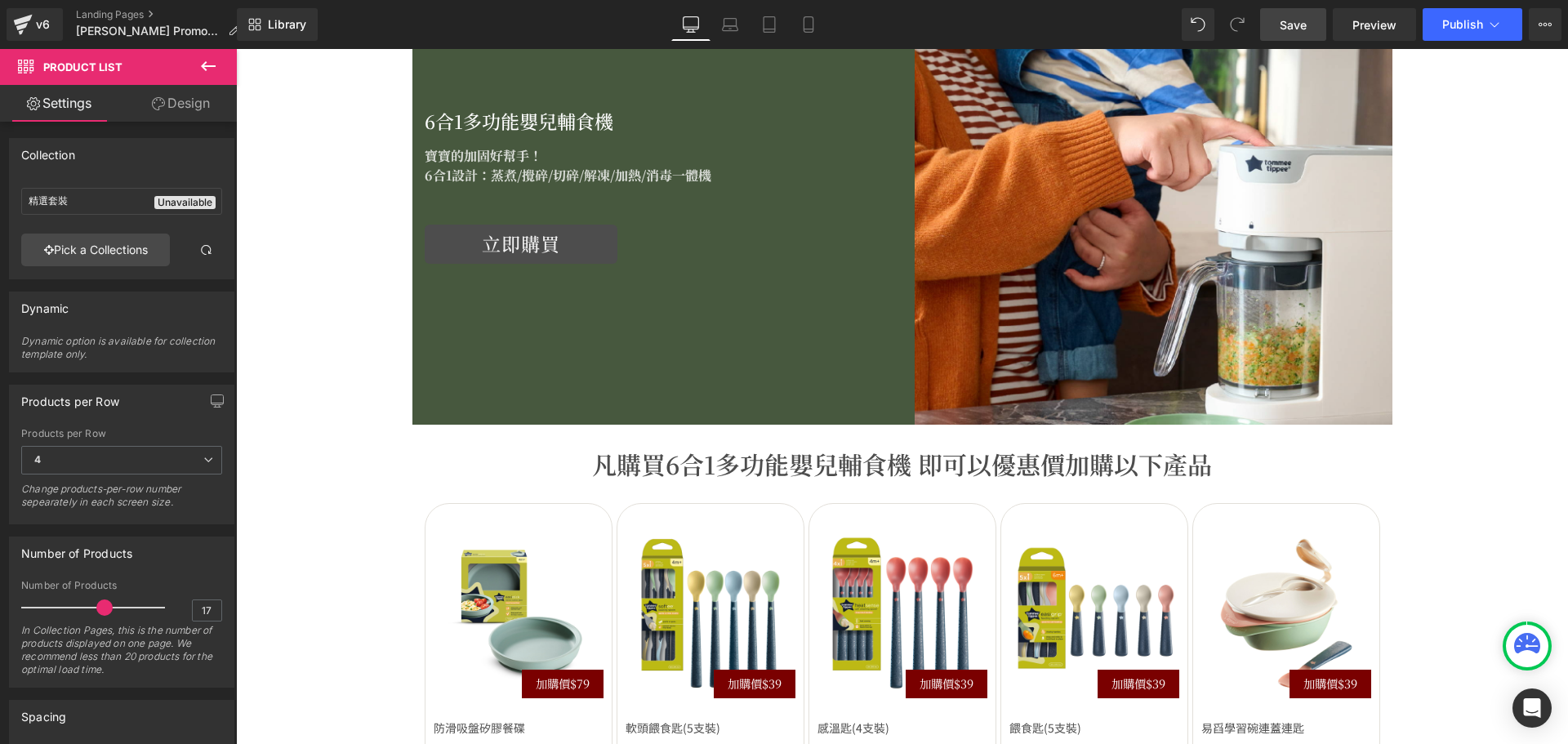
scroll to position [2205, 0]
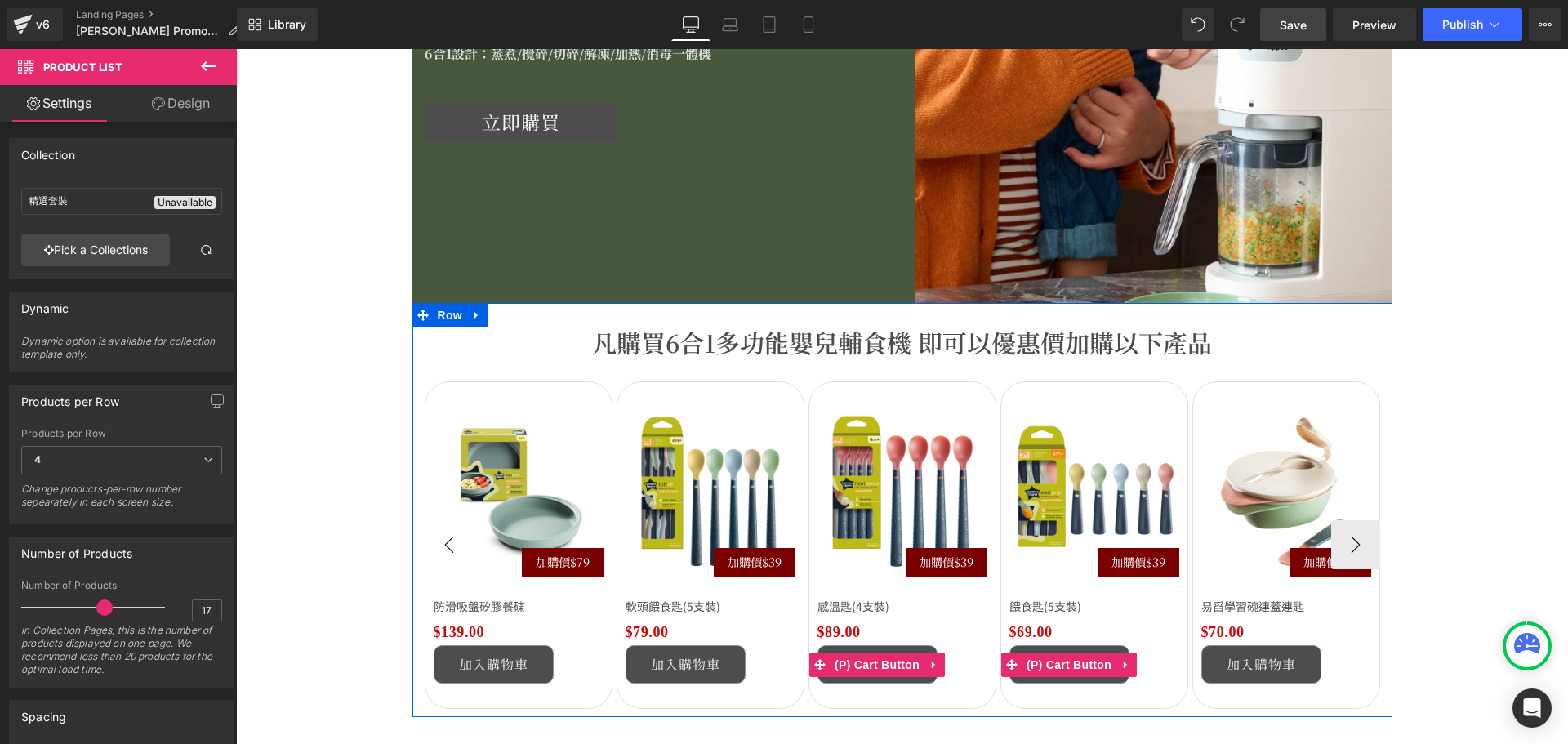
click at [449, 545] on button "‹" at bounding box center [449, 545] width 49 height 49
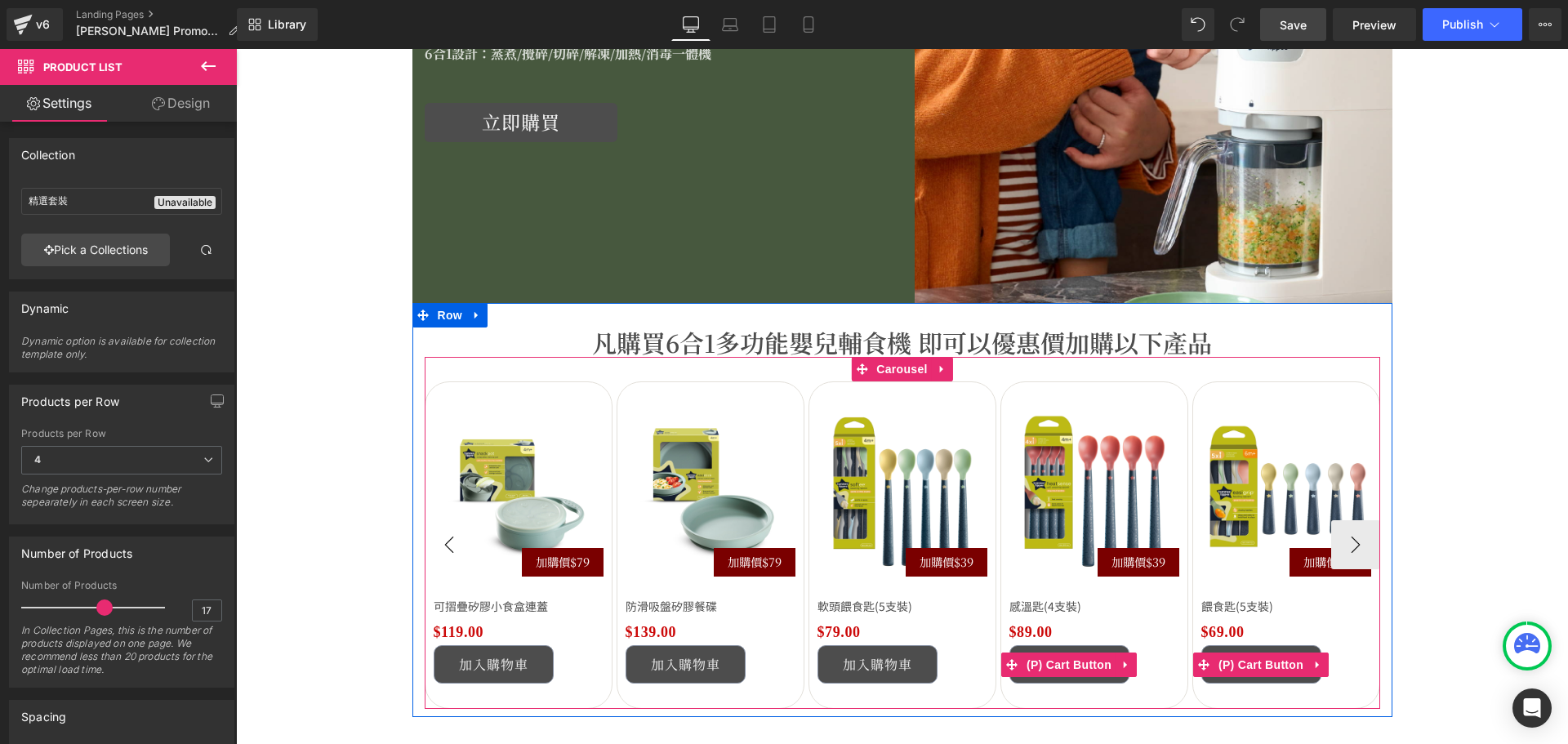
click at [449, 545] on button "‹" at bounding box center [449, 545] width 49 height 49
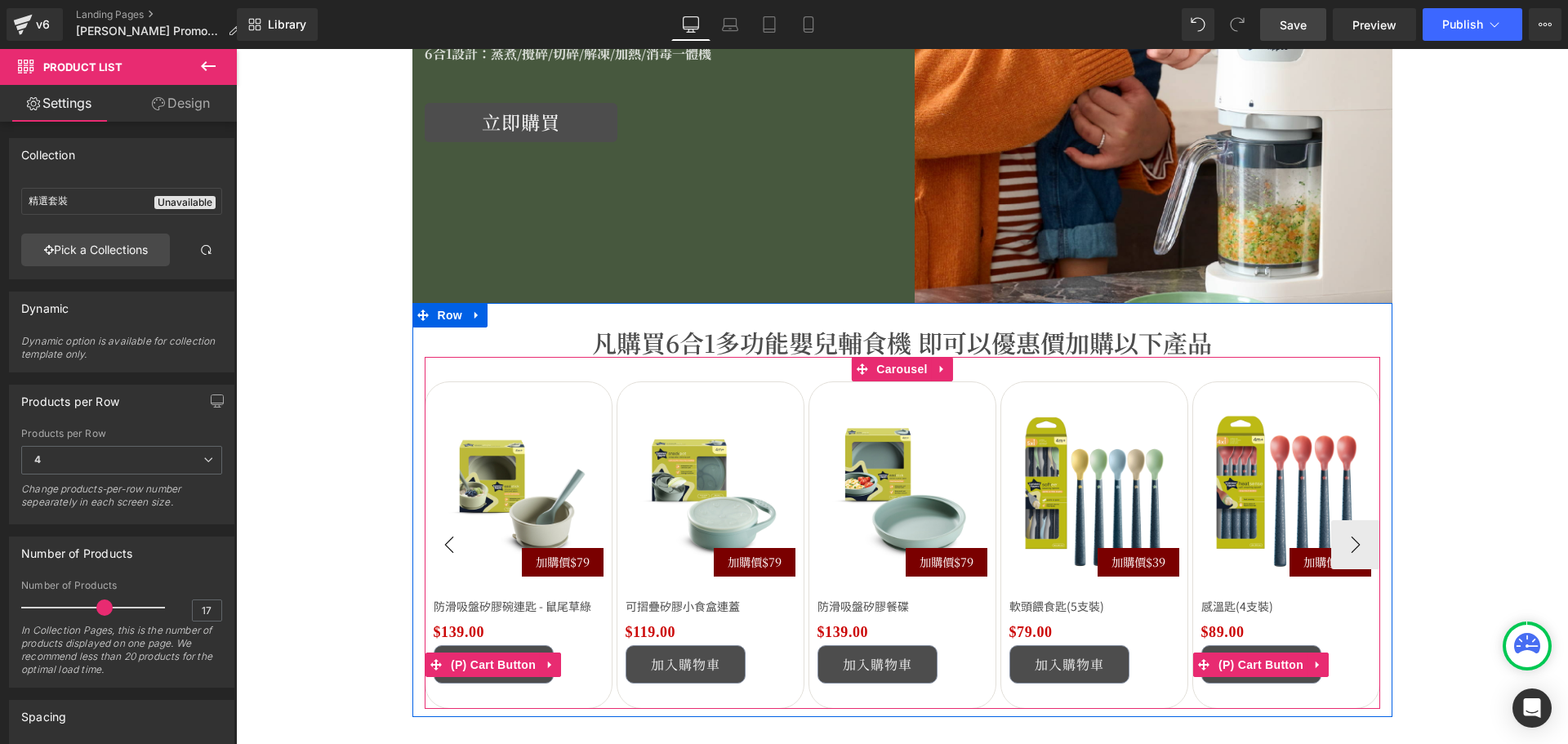
click at [449, 545] on button "‹" at bounding box center [449, 545] width 49 height 49
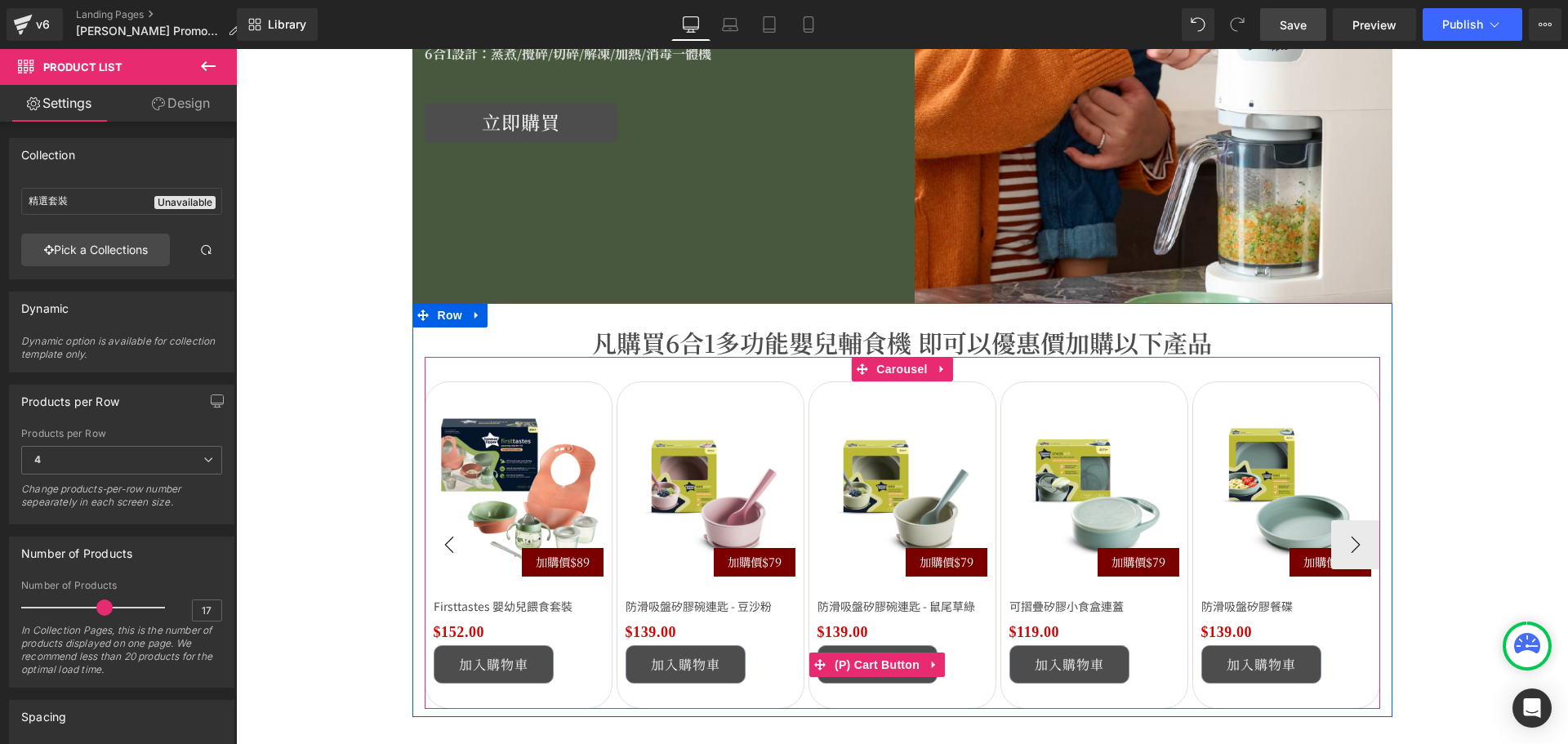
click at [449, 545] on button "‹" at bounding box center [449, 545] width 49 height 49
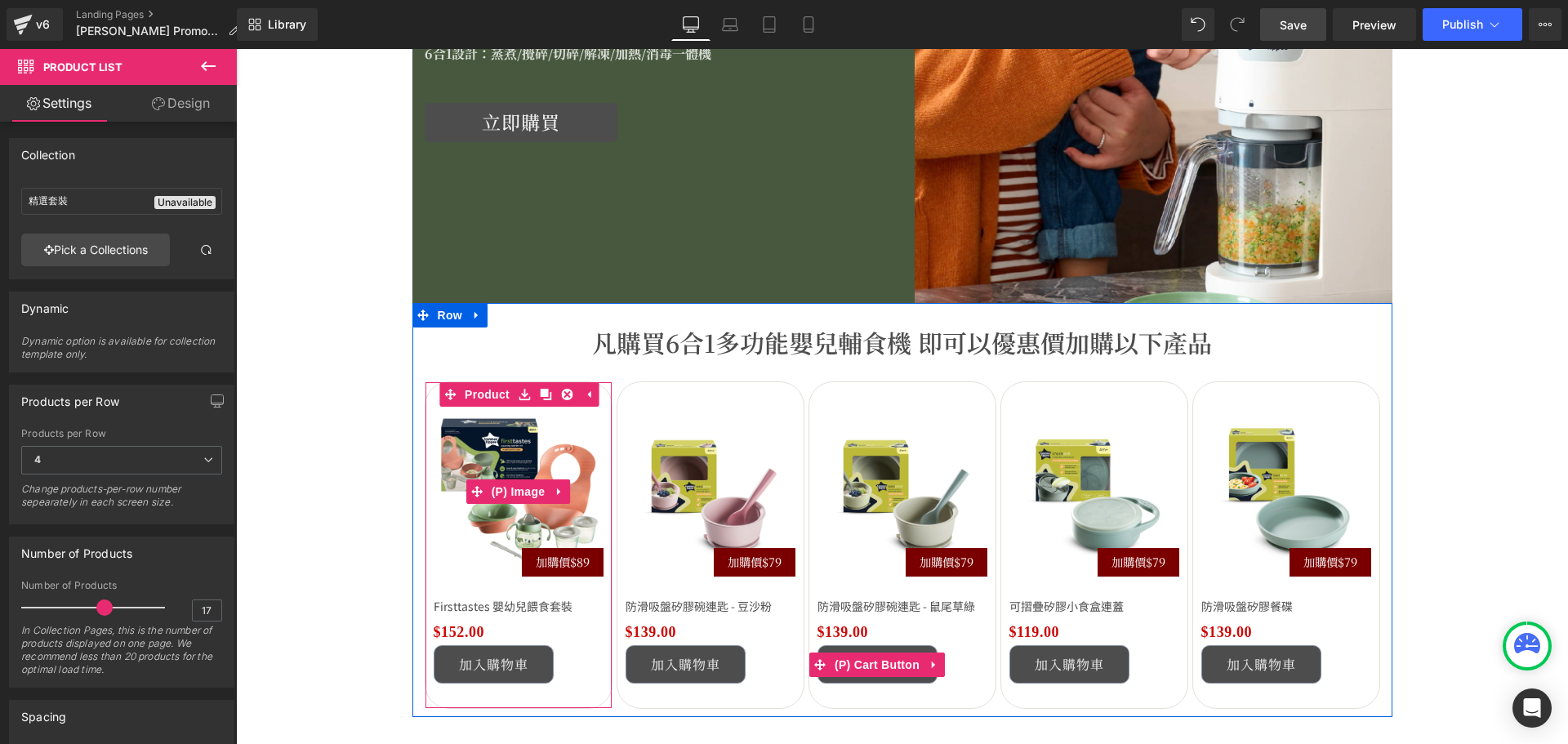
click at [511, 490] on span "(P) Image" at bounding box center [519, 491] width 62 height 25
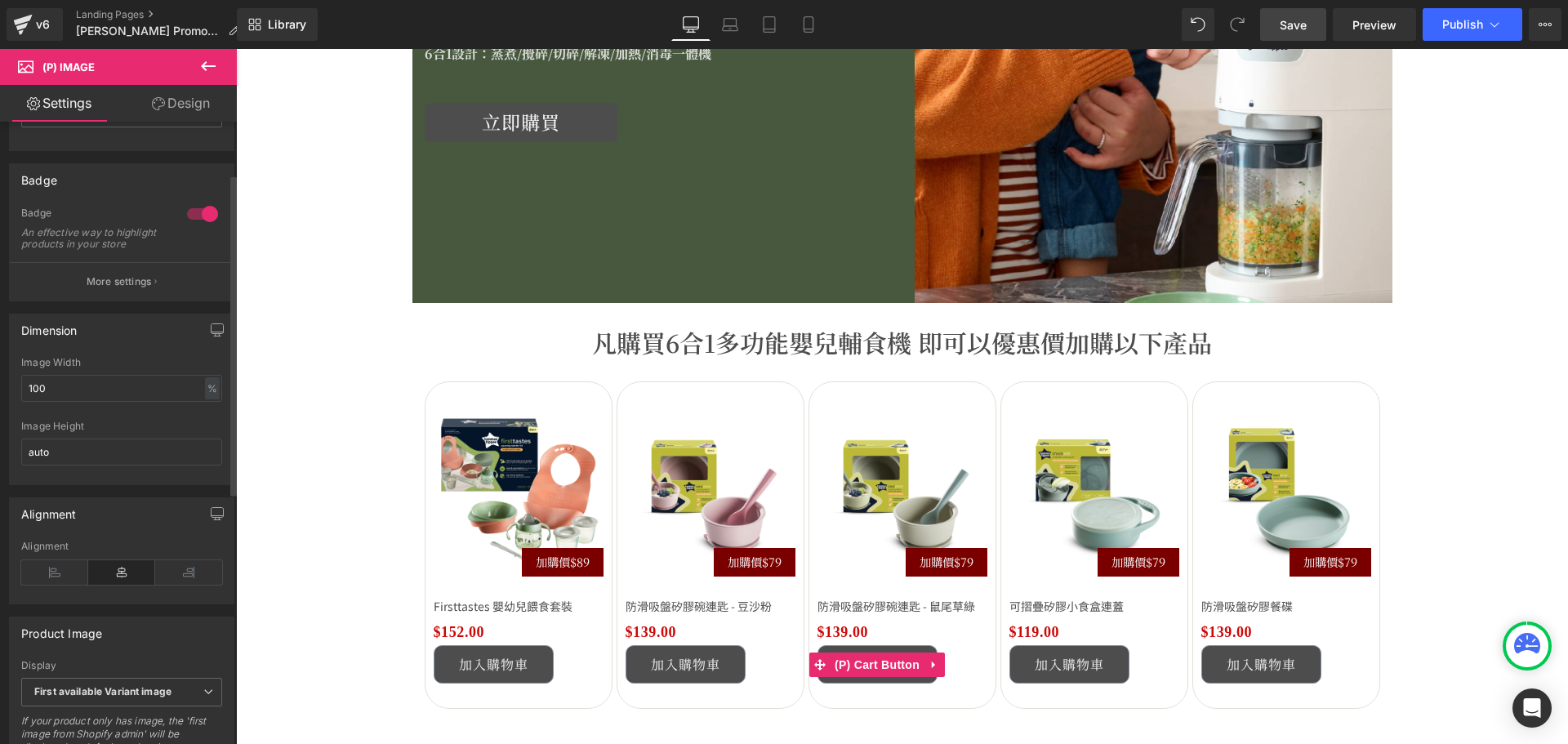
scroll to position [82, 0]
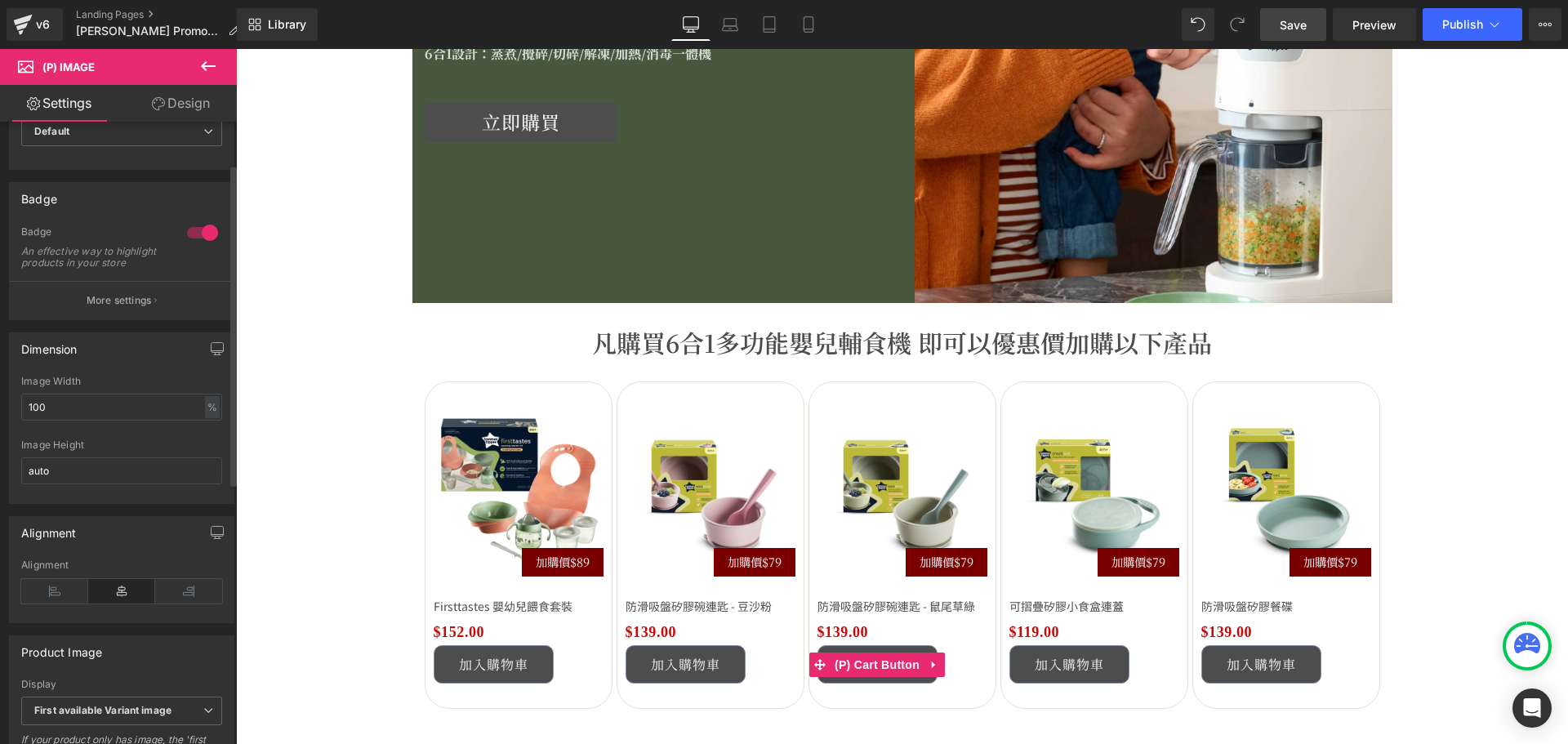
click at [144, 294] on button "More settings" at bounding box center [121, 300] width 224 height 39
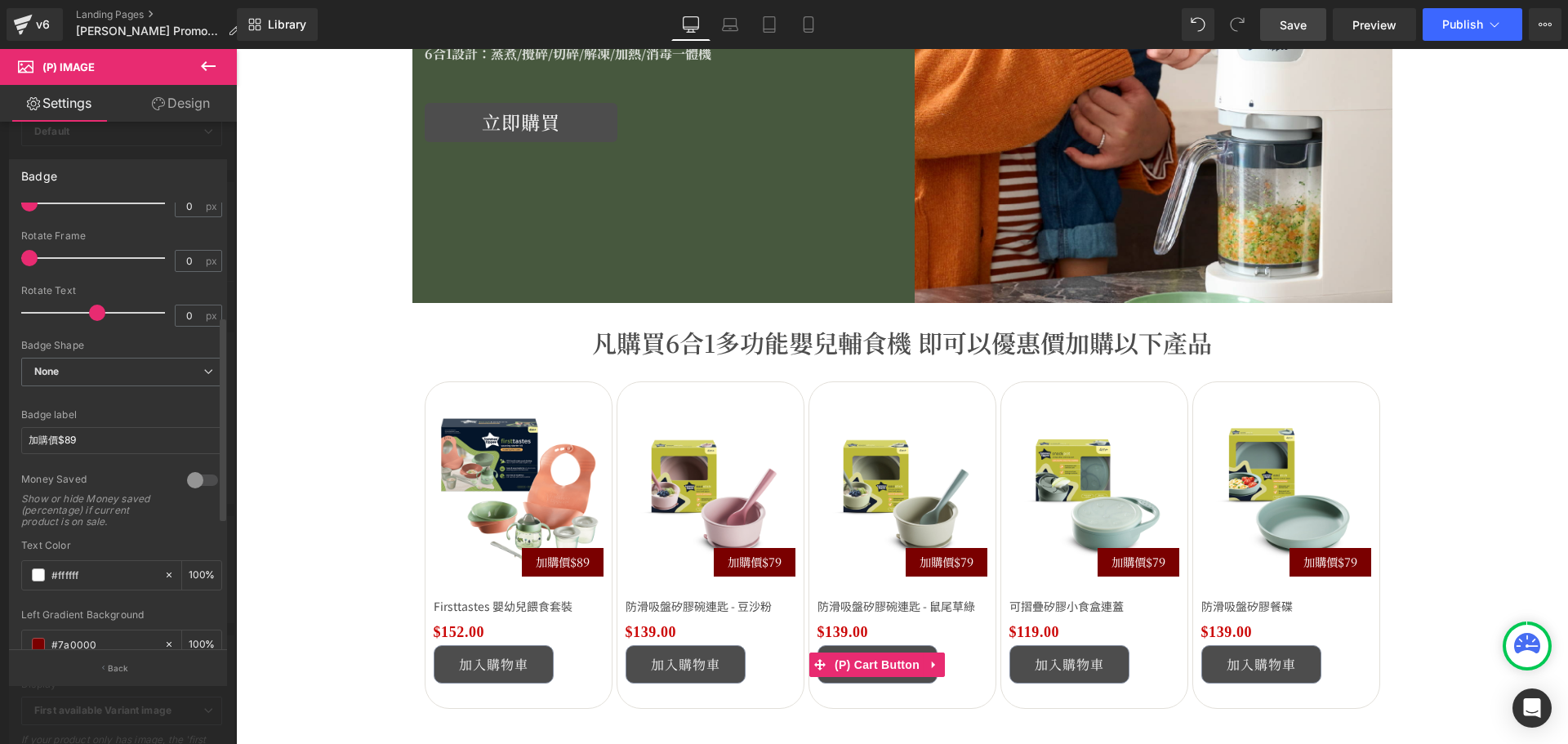
scroll to position [245, 0]
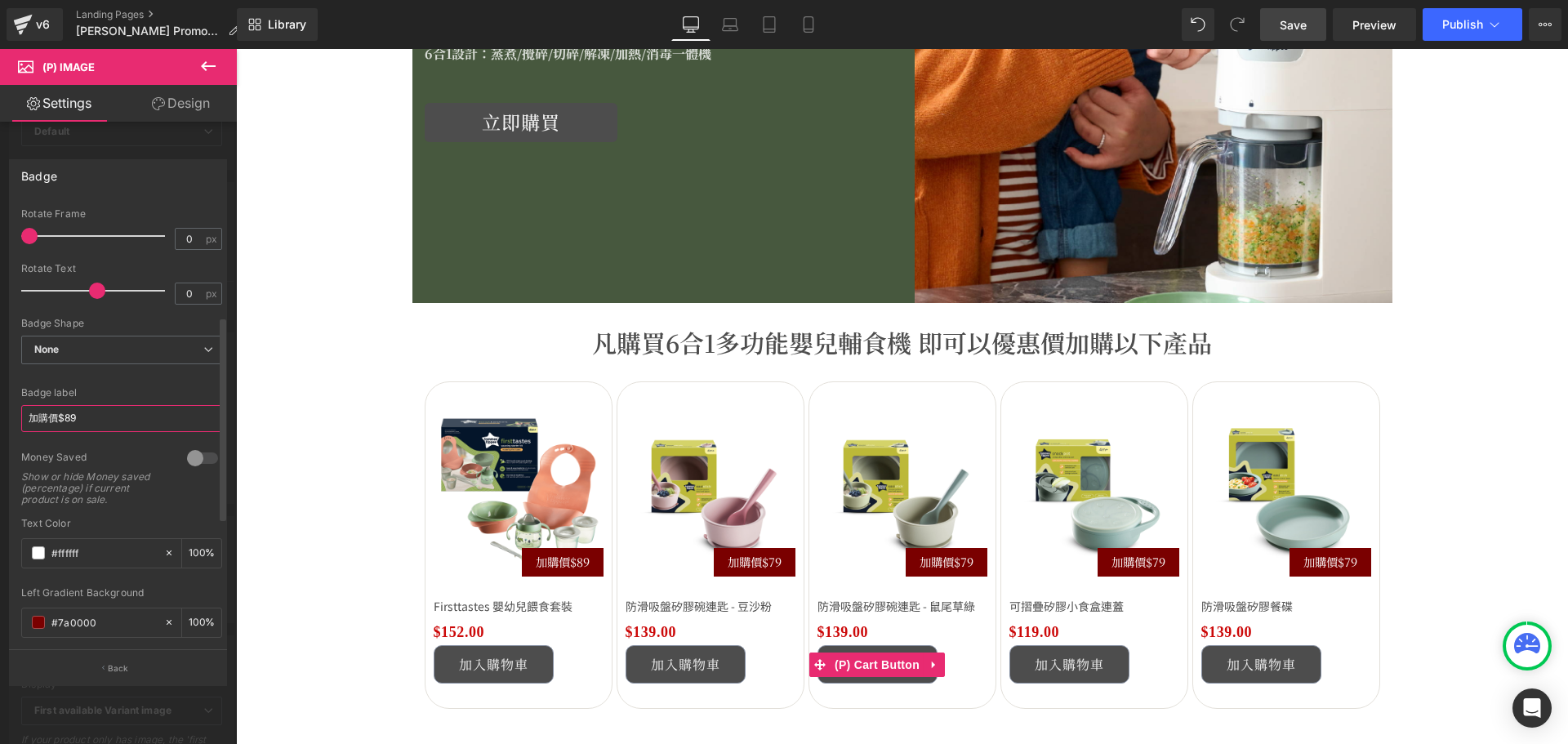
click at [131, 414] on input "加購價$89" at bounding box center [121, 418] width 201 height 27
type input "加購價$100"
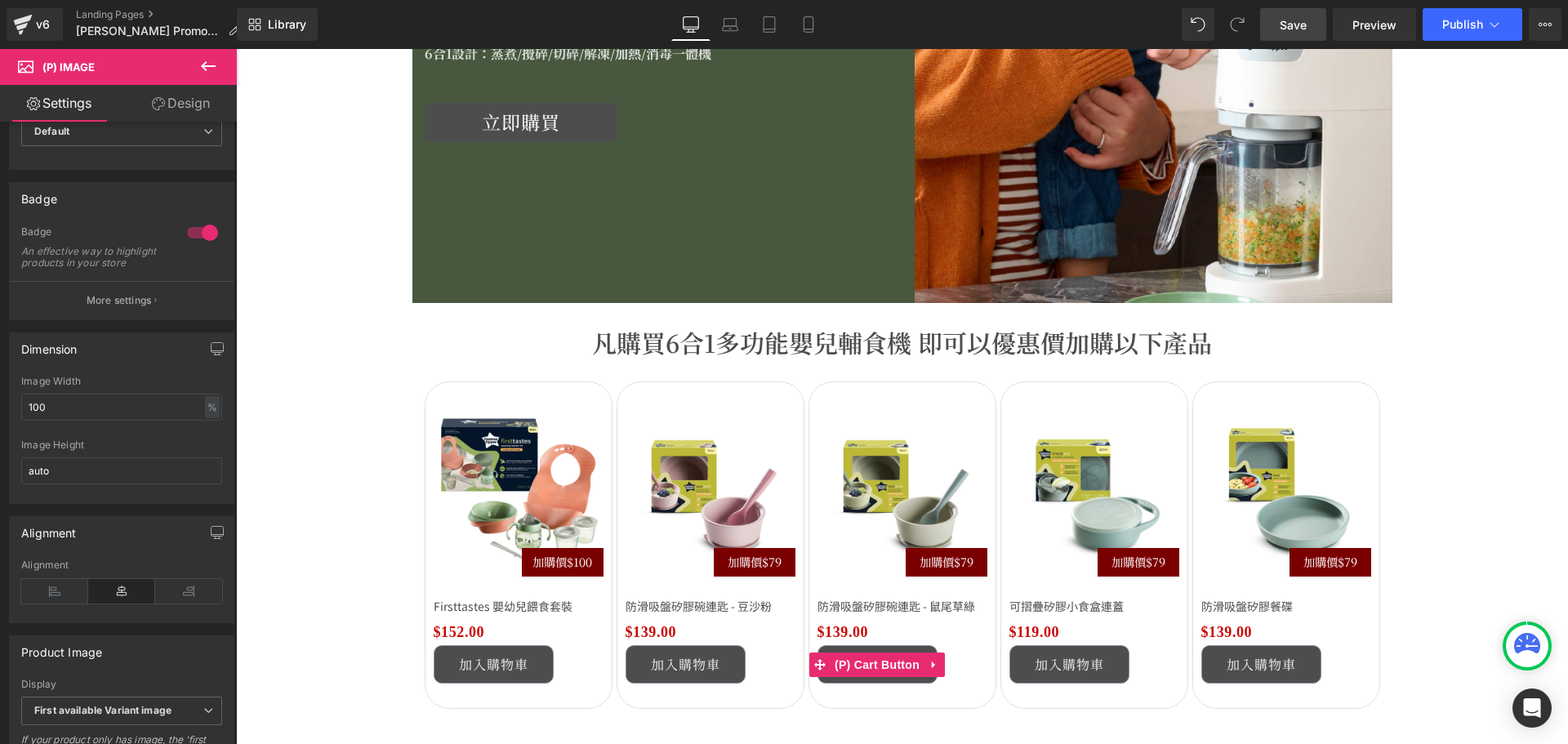
drag, startPoint x: 332, startPoint y: 426, endPoint x: 365, endPoint y: 430, distance: 33.2
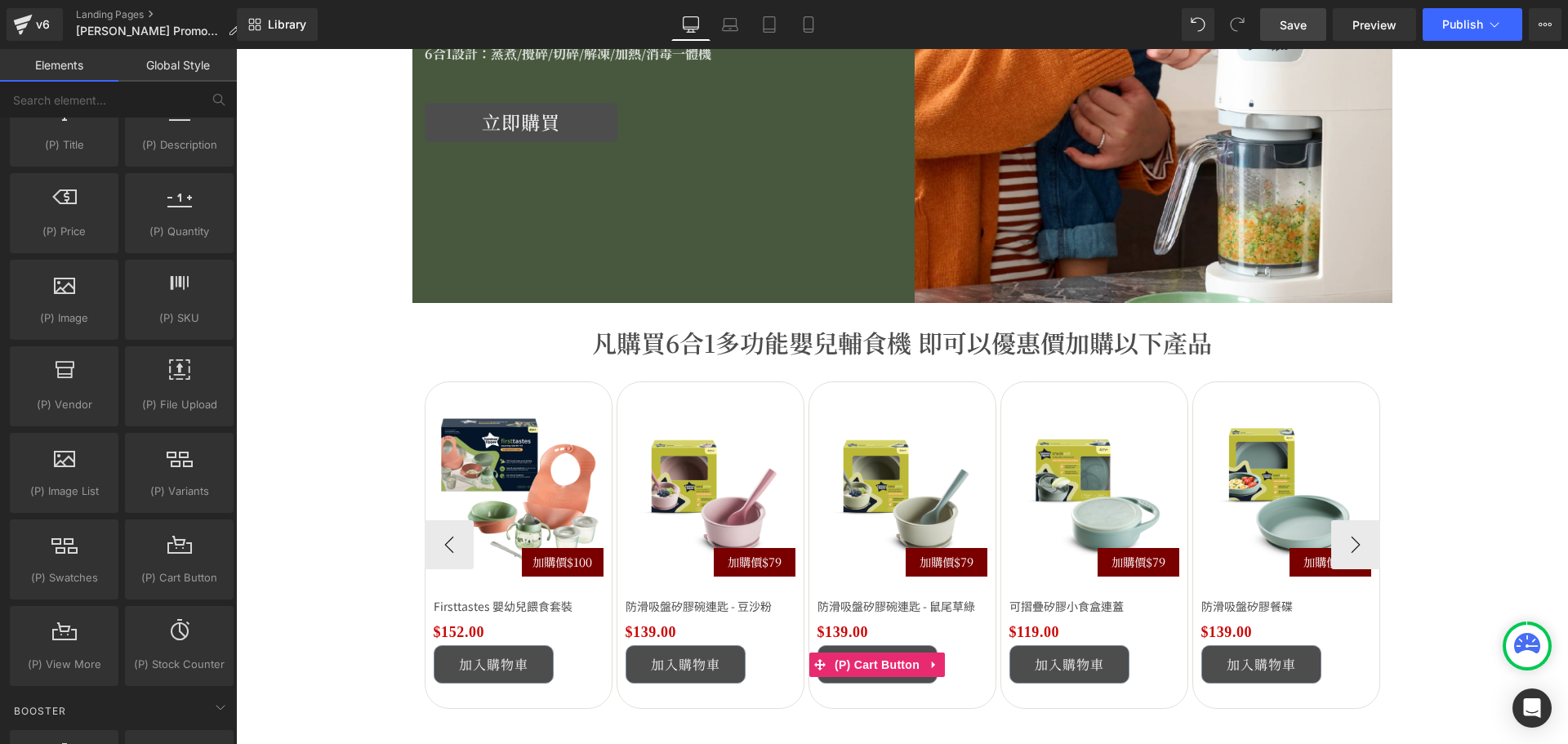
click at [467, 424] on img at bounding box center [518, 491] width 170 height 170
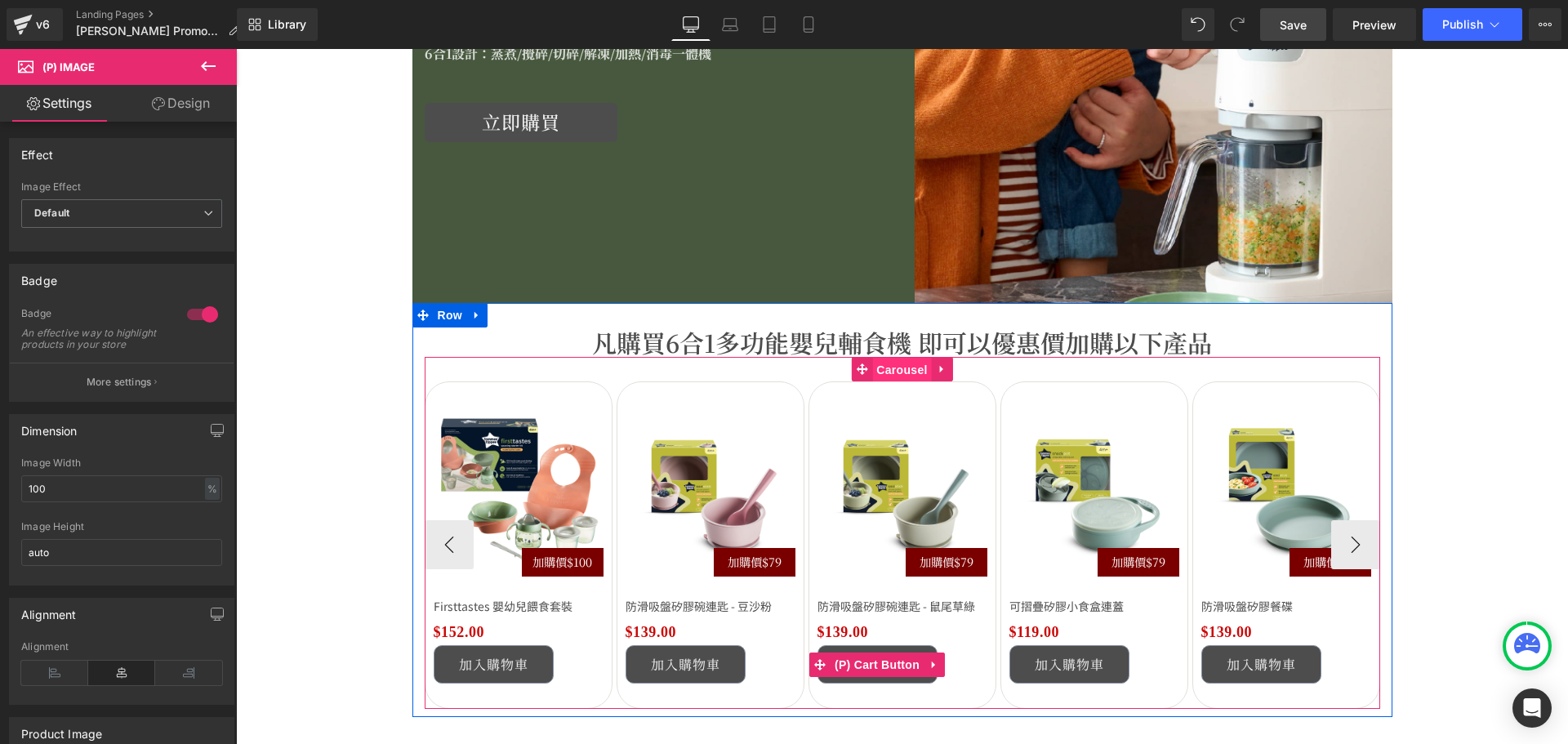
click at [896, 376] on span "Carousel" at bounding box center [901, 370] width 59 height 25
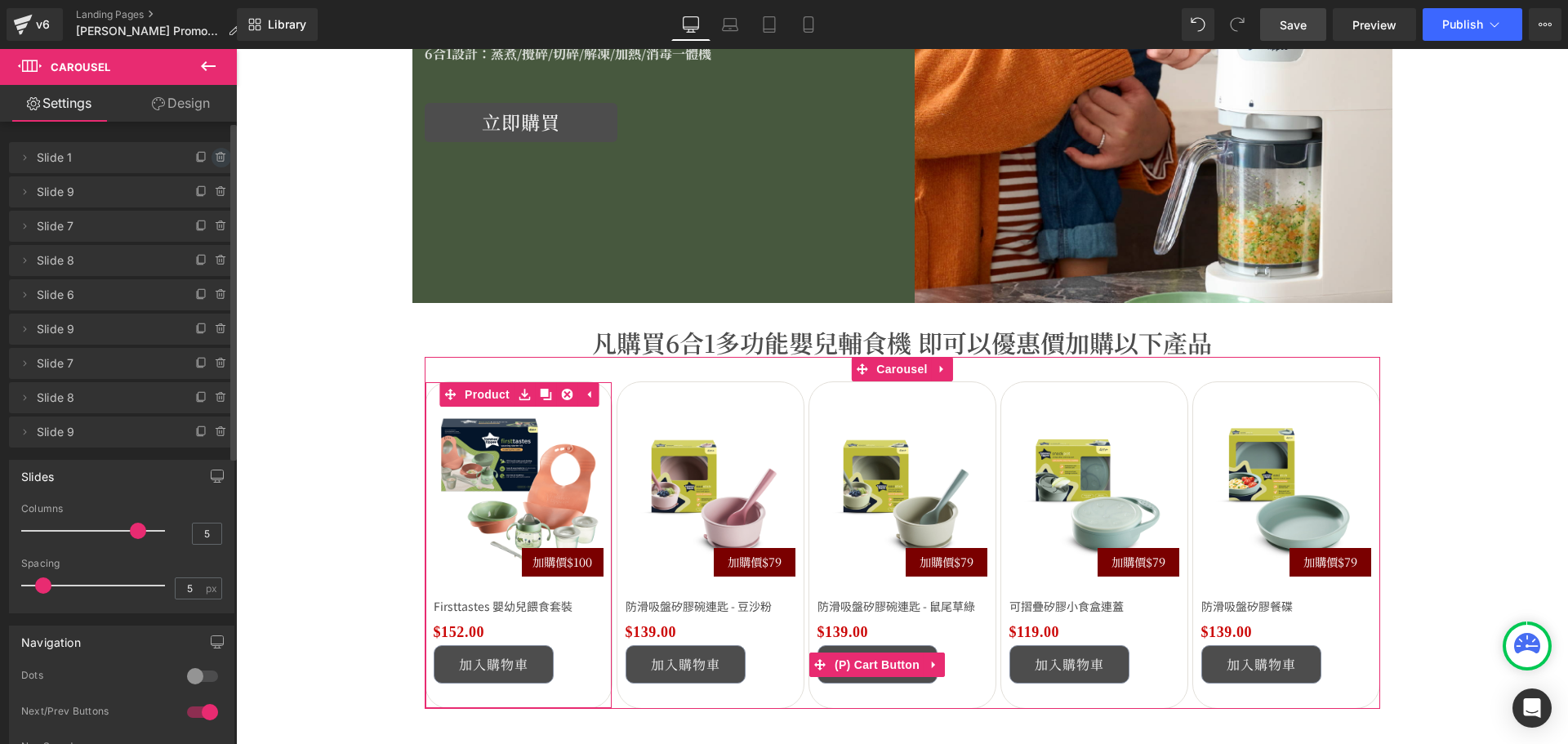
click at [217, 157] on icon at bounding box center [221, 158] width 13 height 13
drag, startPoint x: 196, startPoint y: 151, endPoint x: 107, endPoint y: 146, distance: 89.1
click at [196, 151] on button "Delete" at bounding box center [203, 158] width 51 height 21
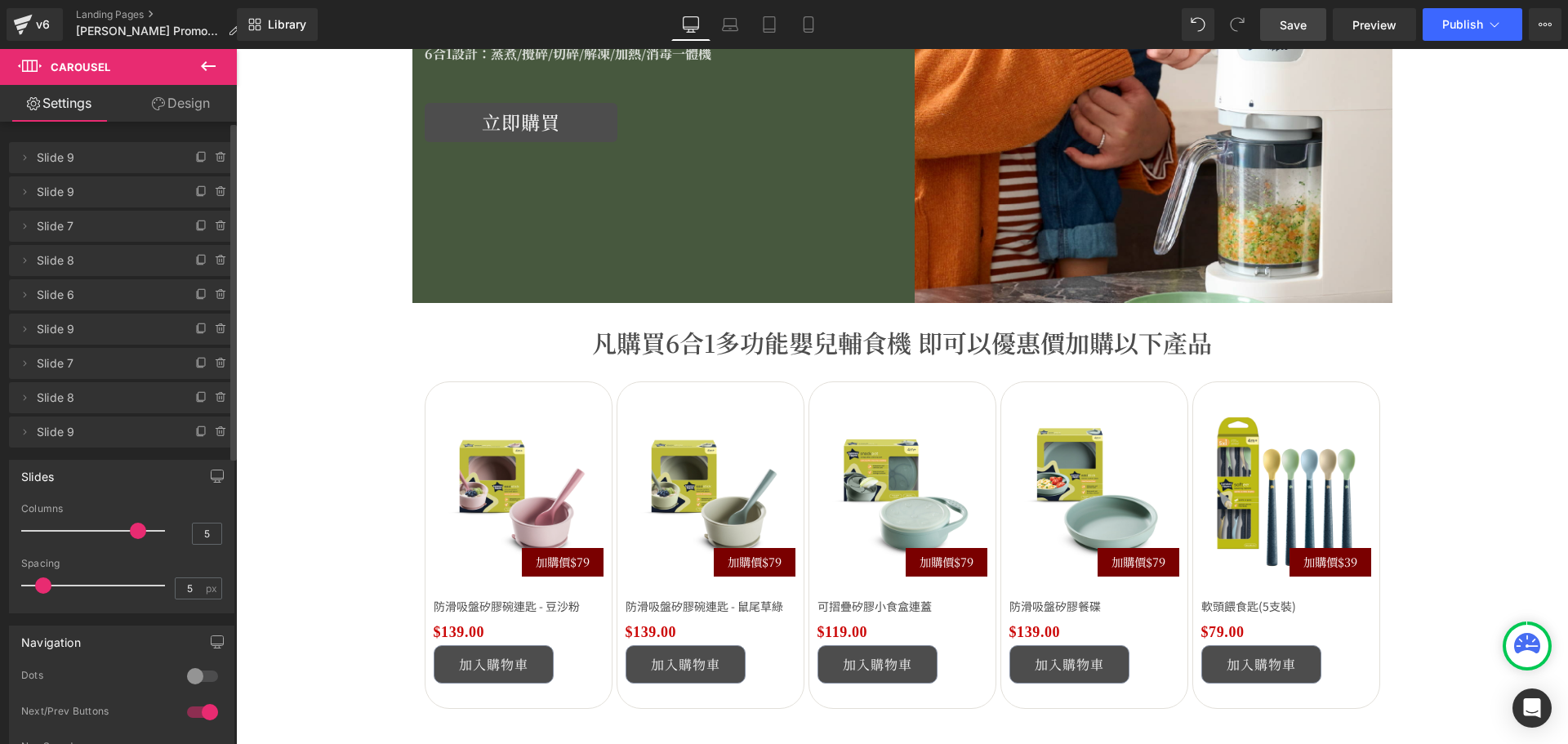
click at [1307, 36] on link "Save" at bounding box center [1292, 24] width 66 height 33
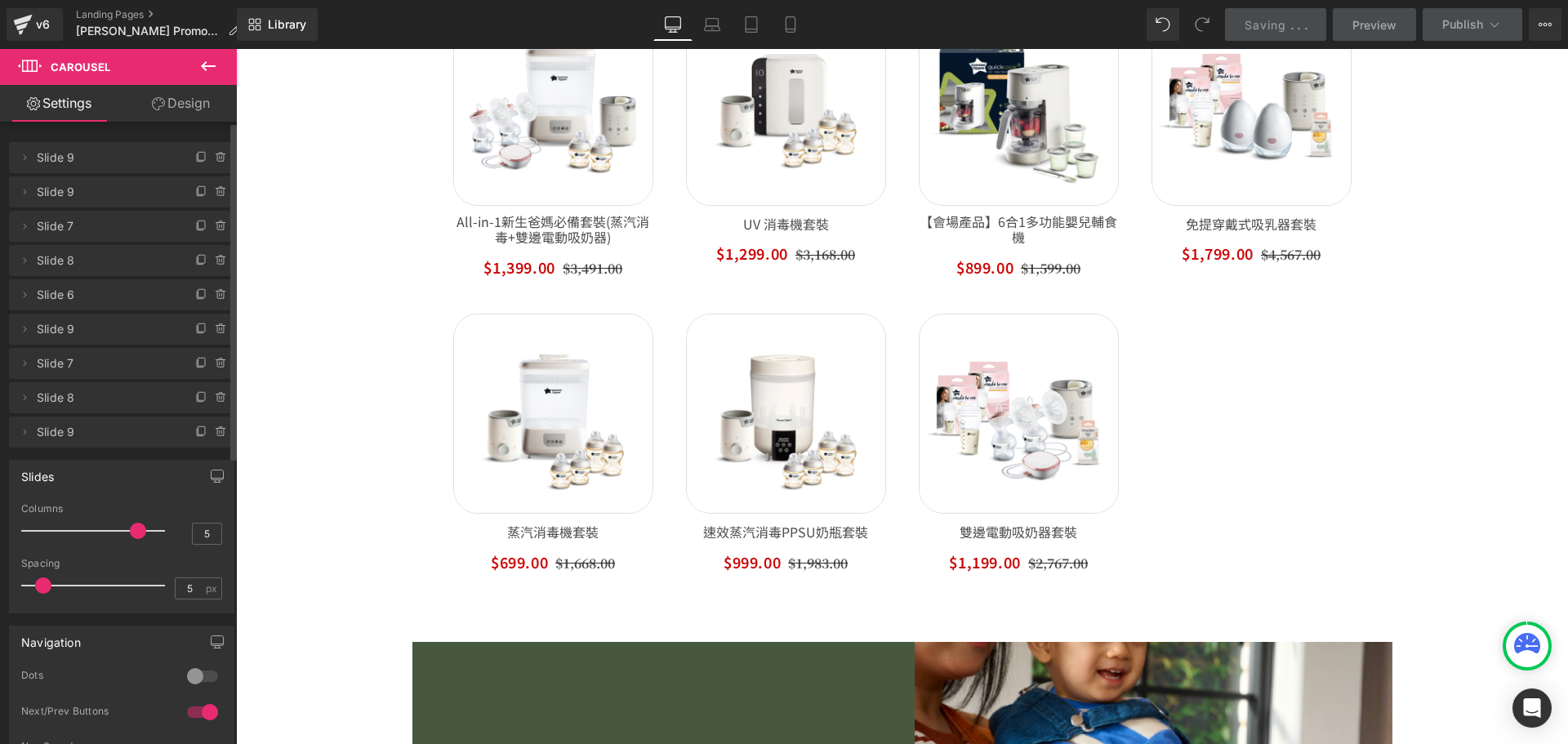
scroll to position [571, 0]
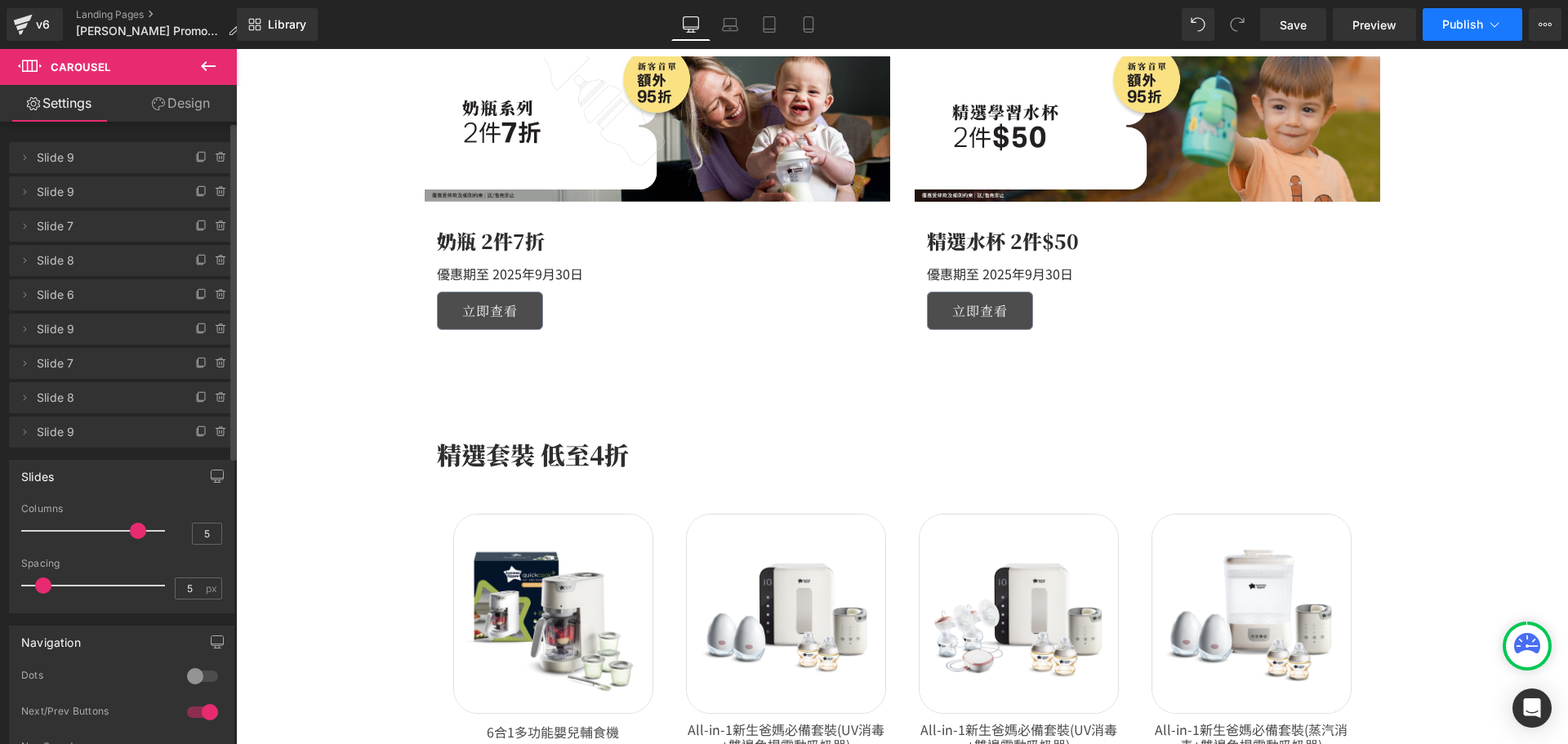
click at [1480, 22] on span "Publish" at bounding box center [1462, 24] width 40 height 13
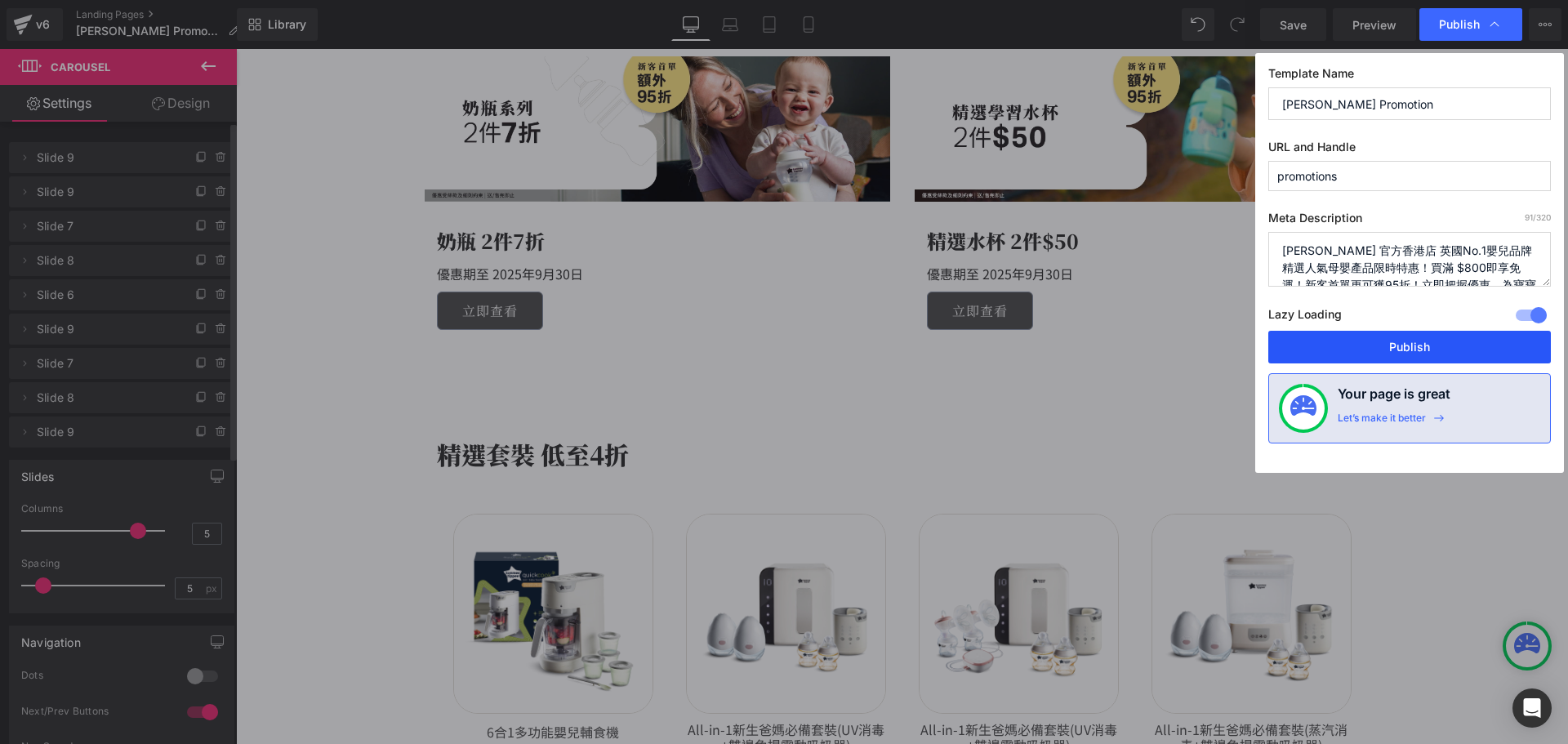
click at [1430, 339] on button "Publish" at bounding box center [1409, 347] width 283 height 33
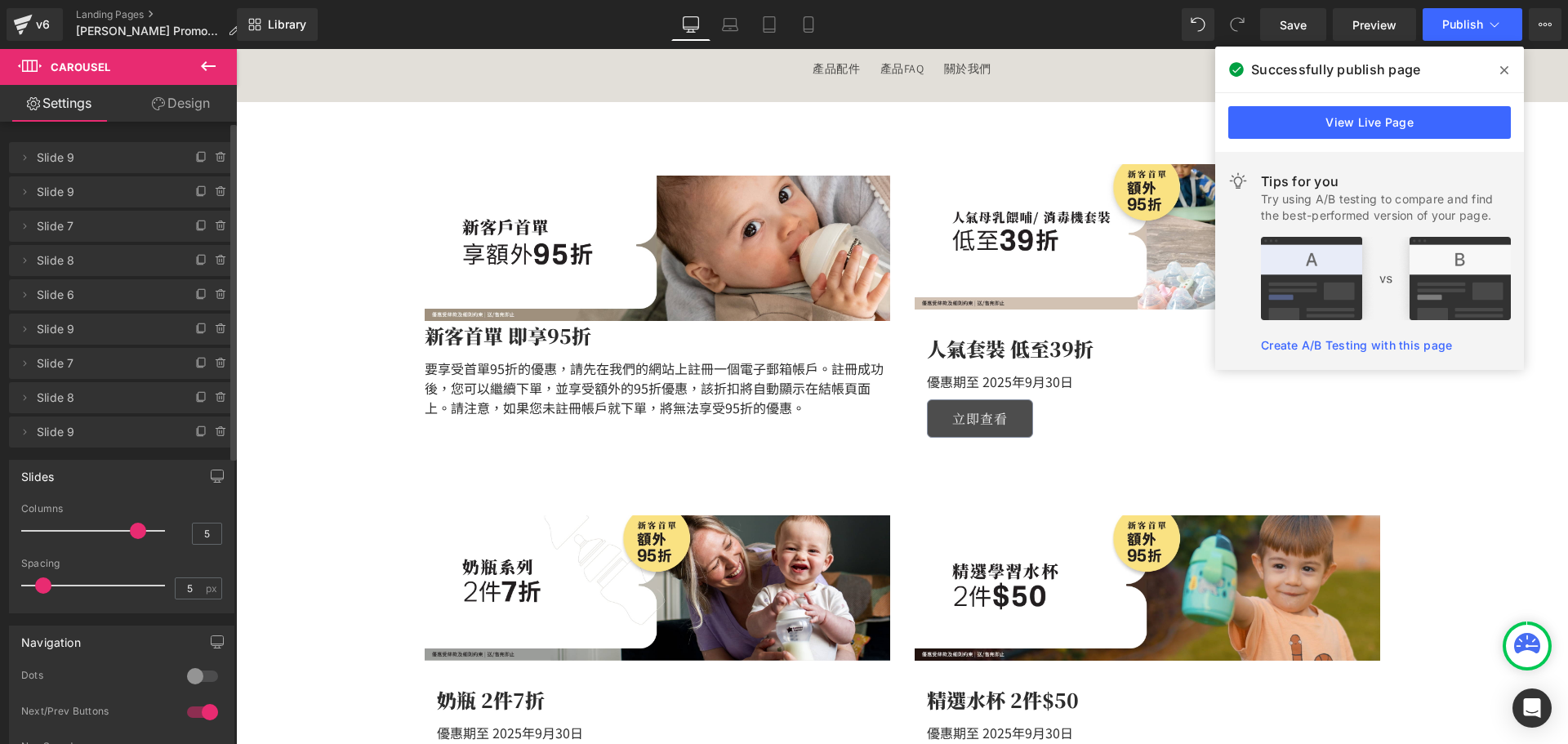
scroll to position [0, 0]
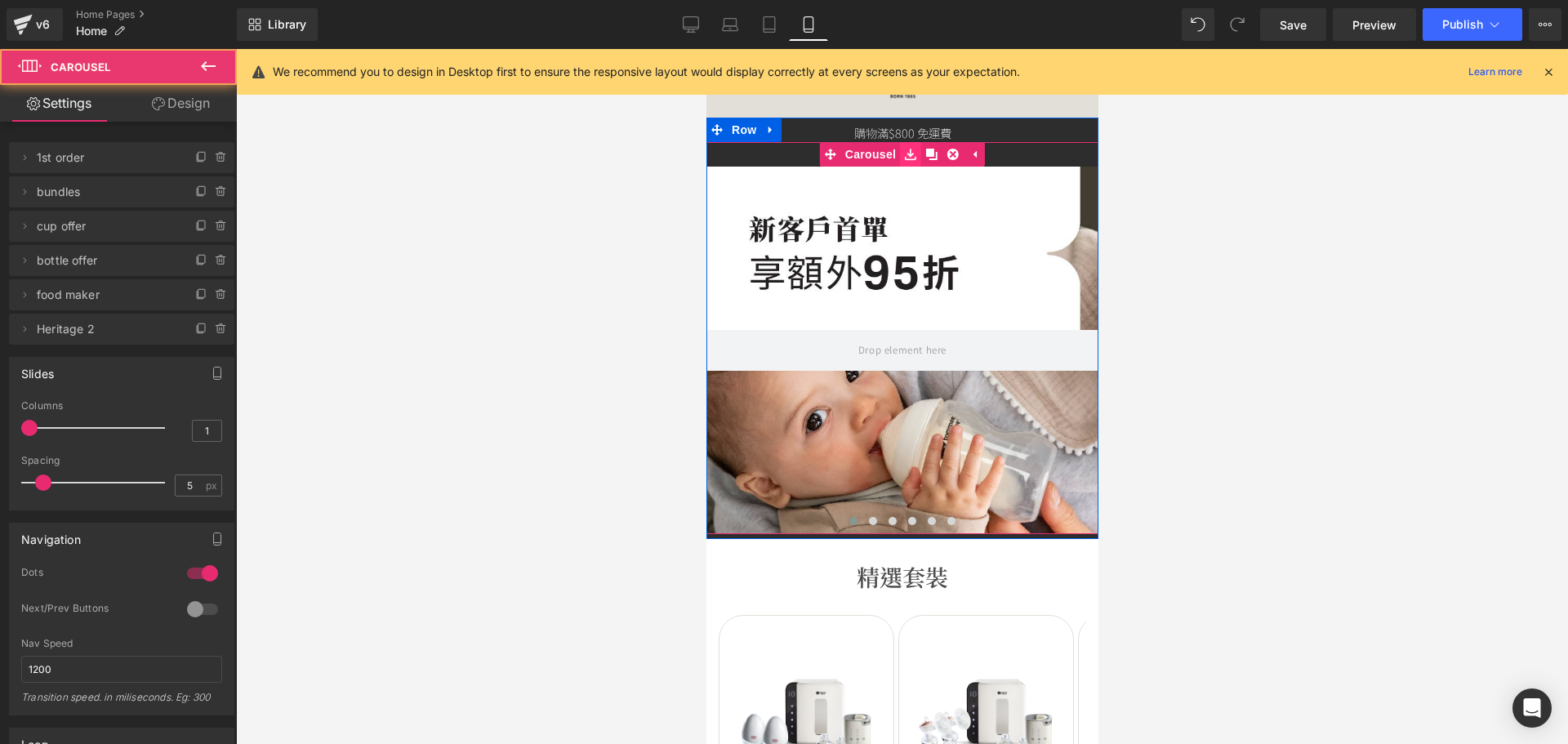
click at [905, 154] on icon at bounding box center [909, 154] width 11 height 12
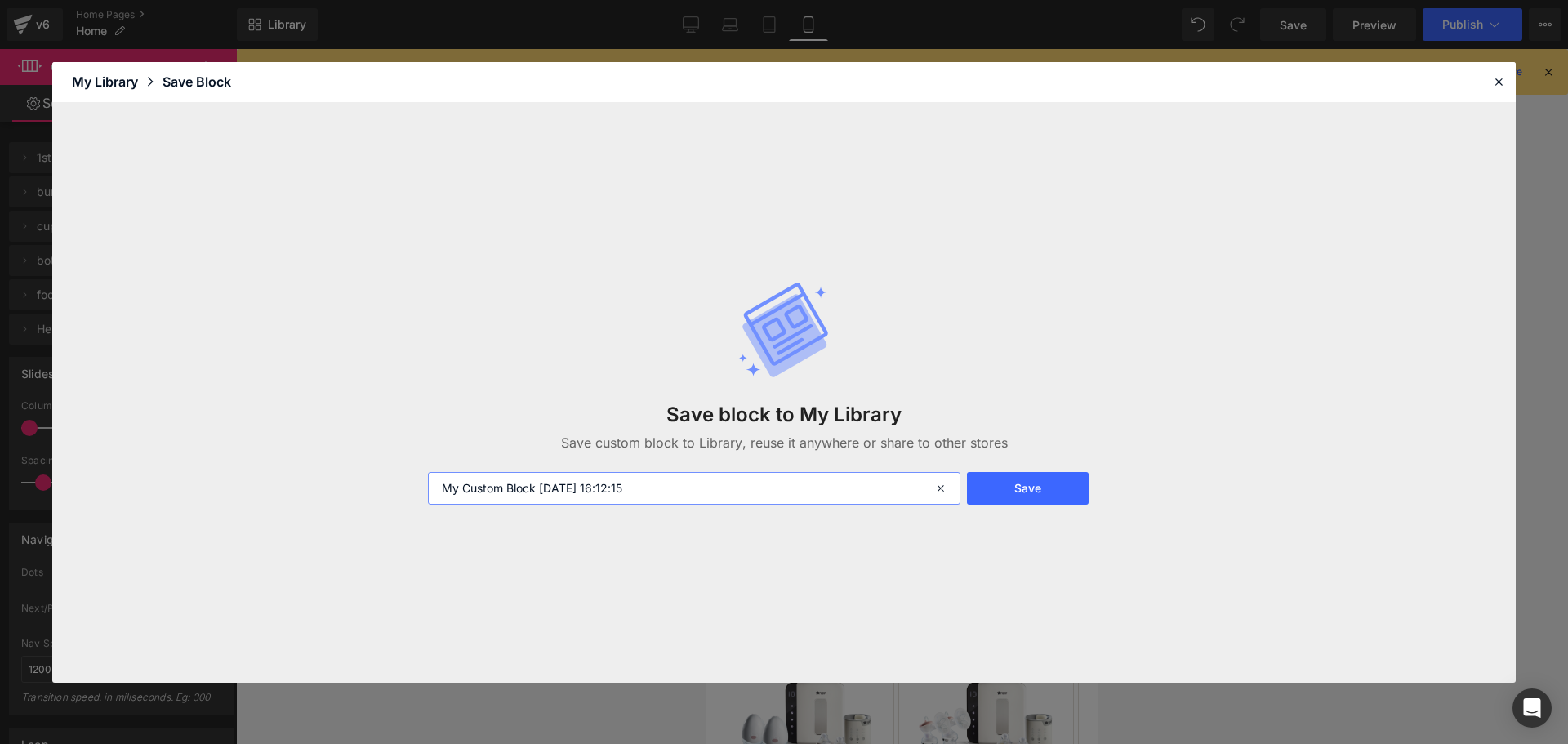
drag, startPoint x: 556, startPoint y: 490, endPoint x: 338, endPoint y: 486, distance: 218.0
click at [336, 484] on div "Save block to My Library Save custom block to Library, reuse it anywhere or sha…" at bounding box center [784, 393] width 1463 height 579
click at [710, 490] on input "My Custom Block [DATE] 16:12:15" at bounding box center [694, 488] width 533 height 33
click at [805, 490] on input "My Custom Block [DATE] 16:12:15" at bounding box center [694, 488] width 533 height 33
drag, startPoint x: 708, startPoint y: 487, endPoint x: 184, endPoint y: 444, distance: 525.8
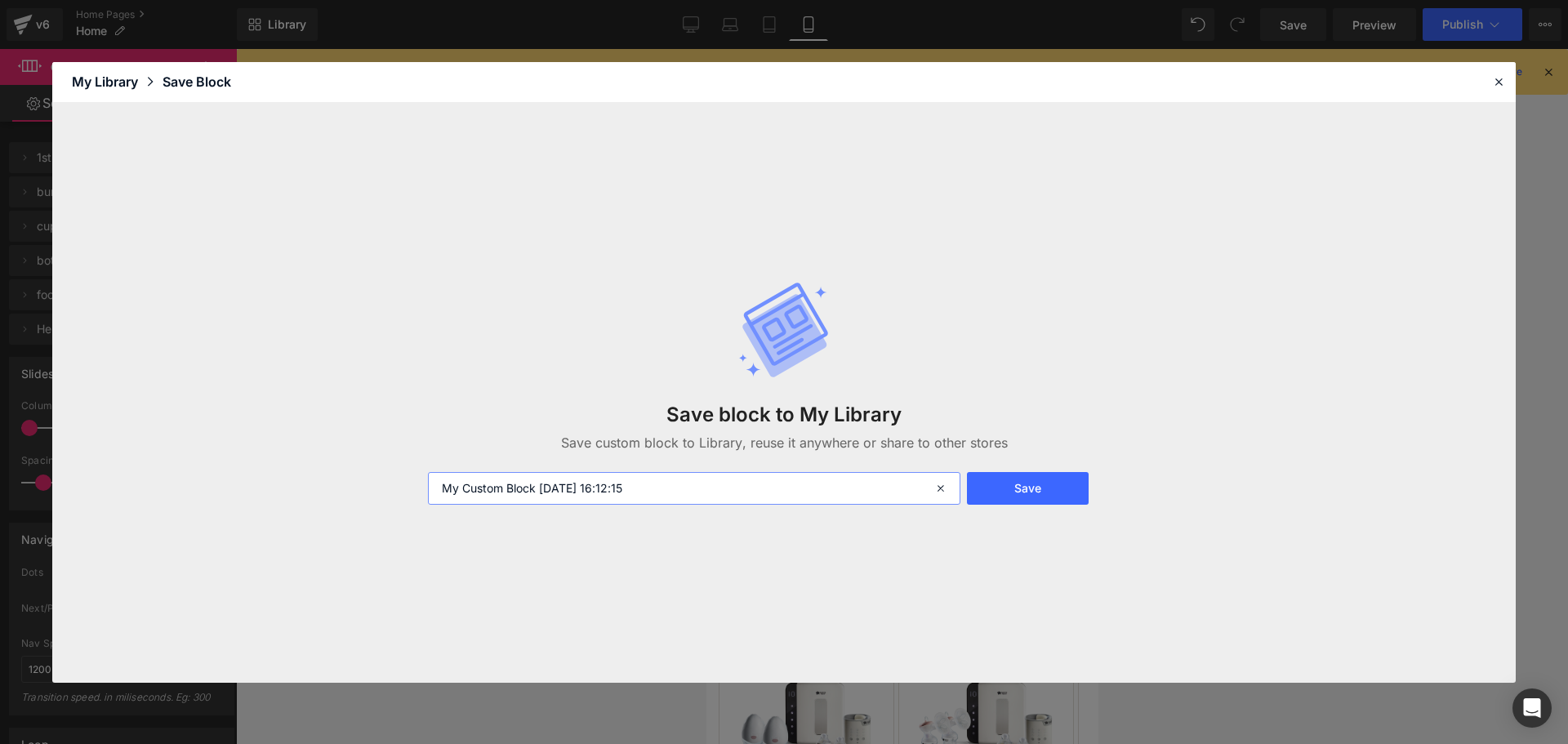
click at [208, 447] on div "Save block to My Library Save custom block to Library, reuse it anywhere or sha…" at bounding box center [784, 393] width 1463 height 579
type input "mobile slider - [DATE] + sep offer"
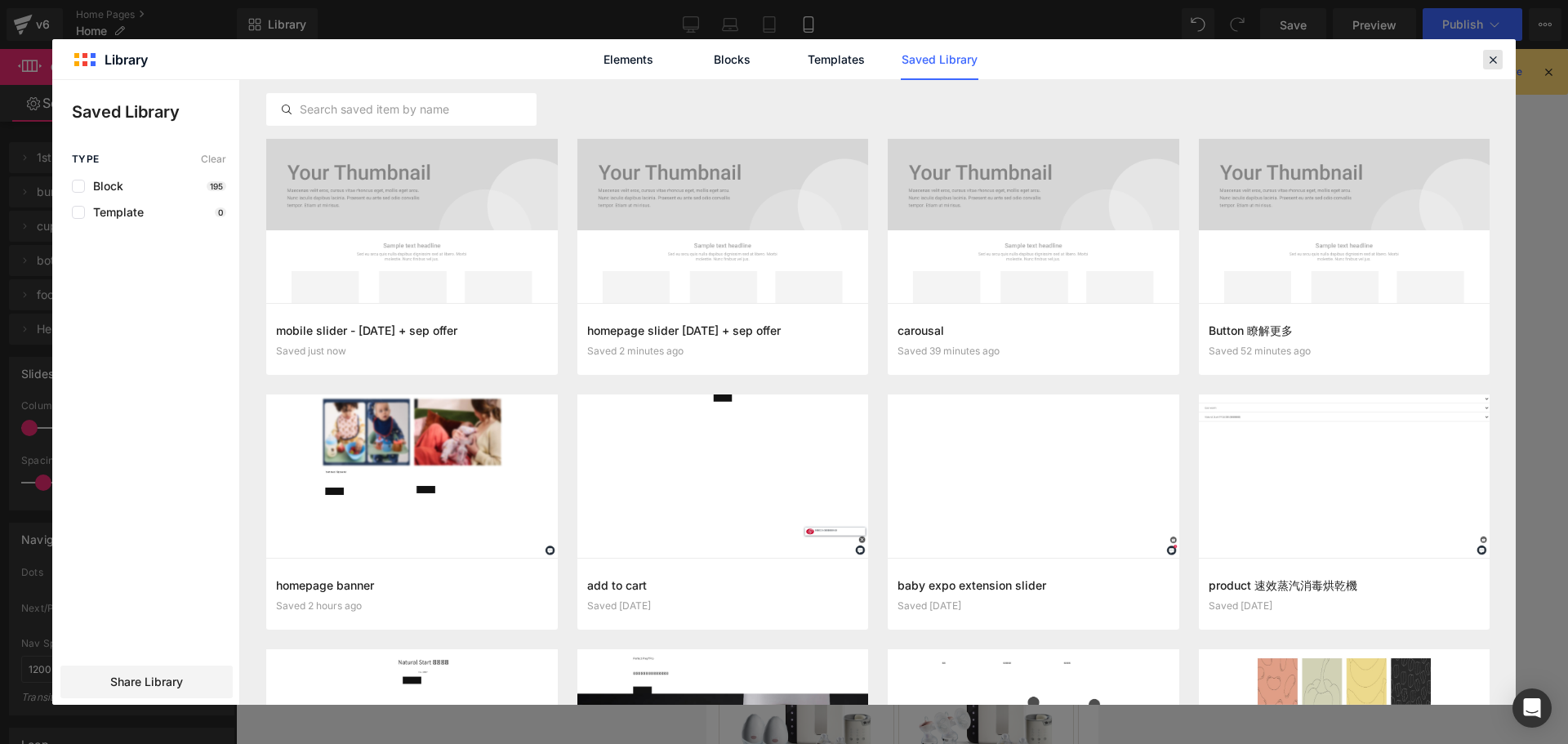
click at [1489, 54] on icon at bounding box center [1492, 59] width 15 height 15
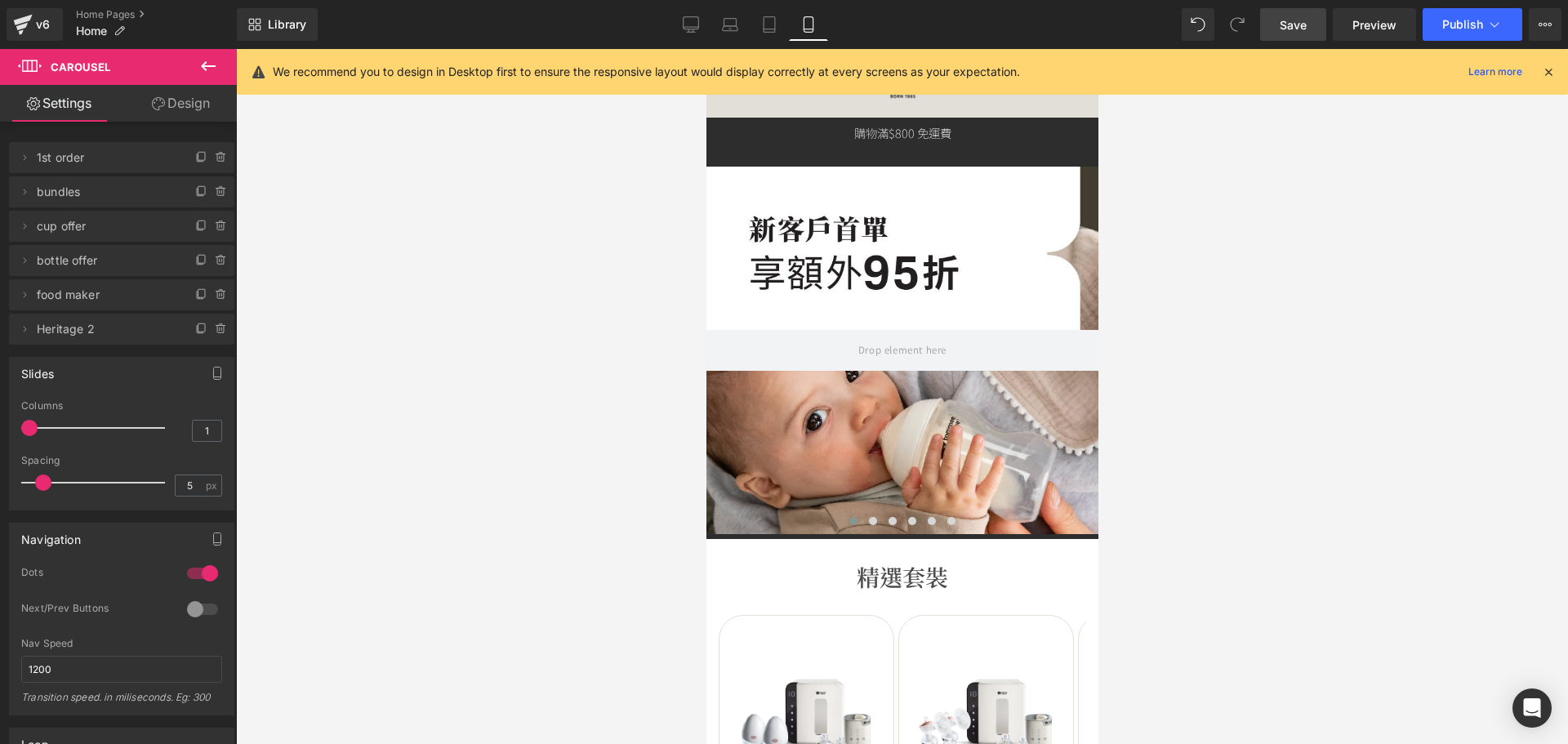
click at [1310, 17] on link "Save" at bounding box center [1292, 24] width 66 height 33
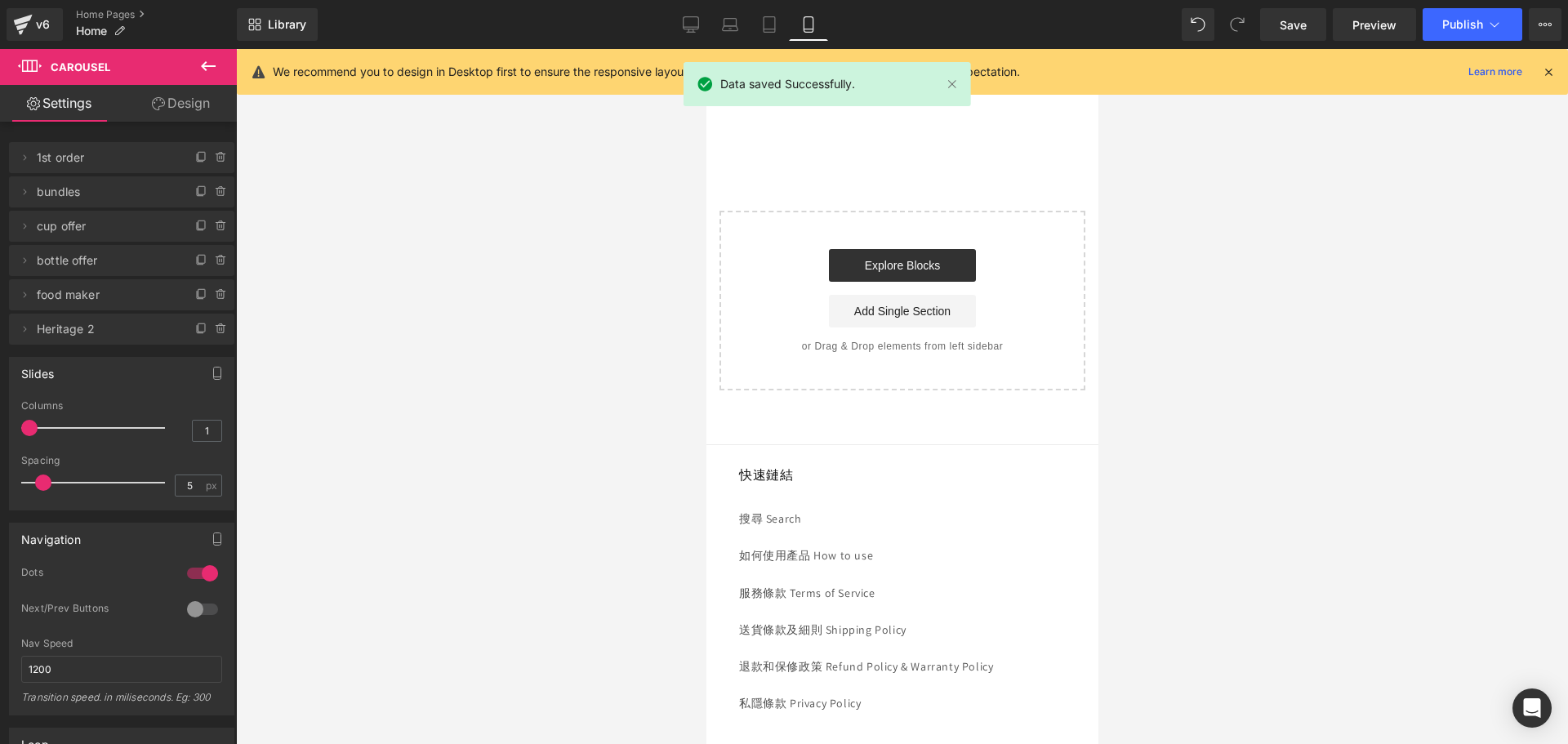
scroll to position [4491, 0]
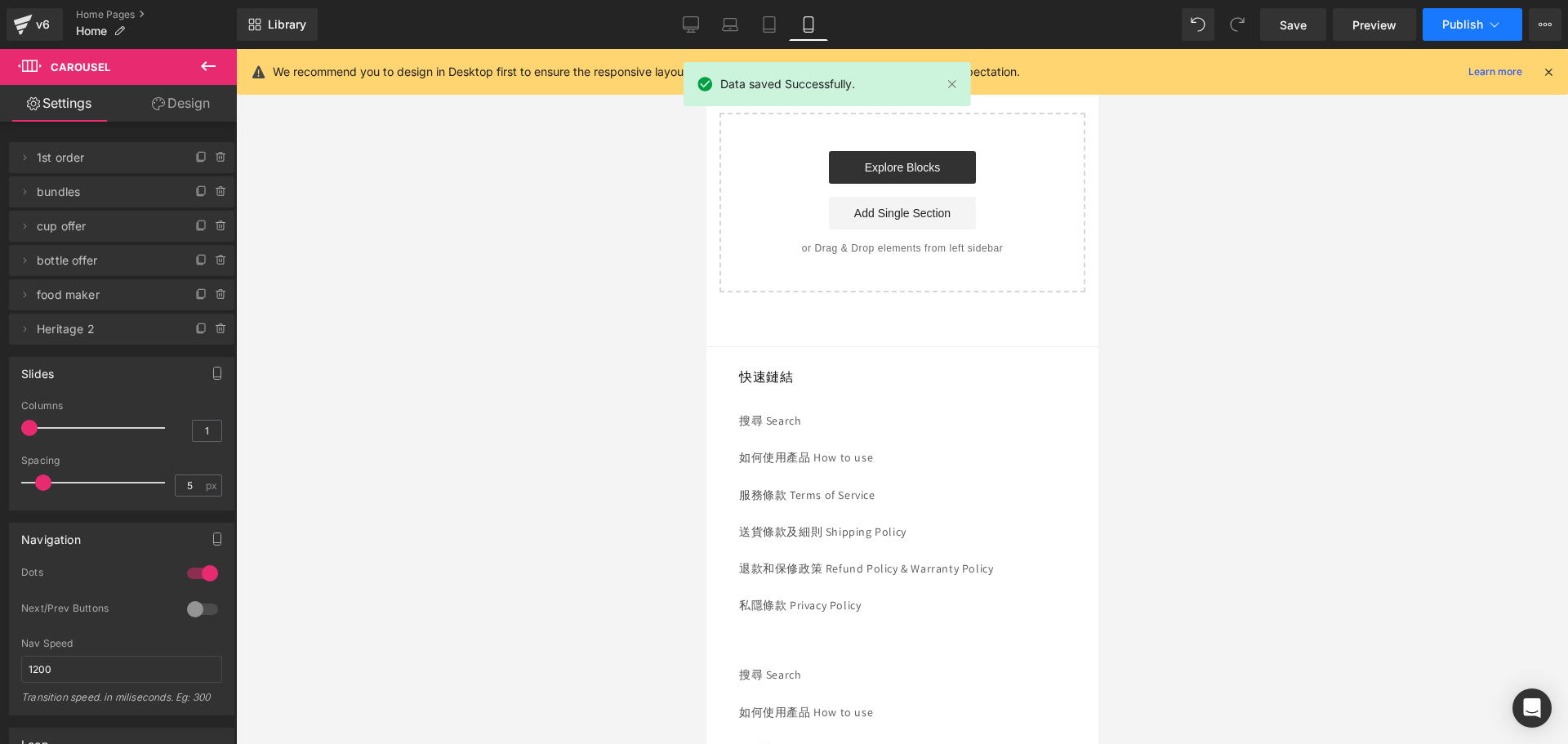
click at [1476, 22] on span "Publish" at bounding box center [1462, 24] width 40 height 13
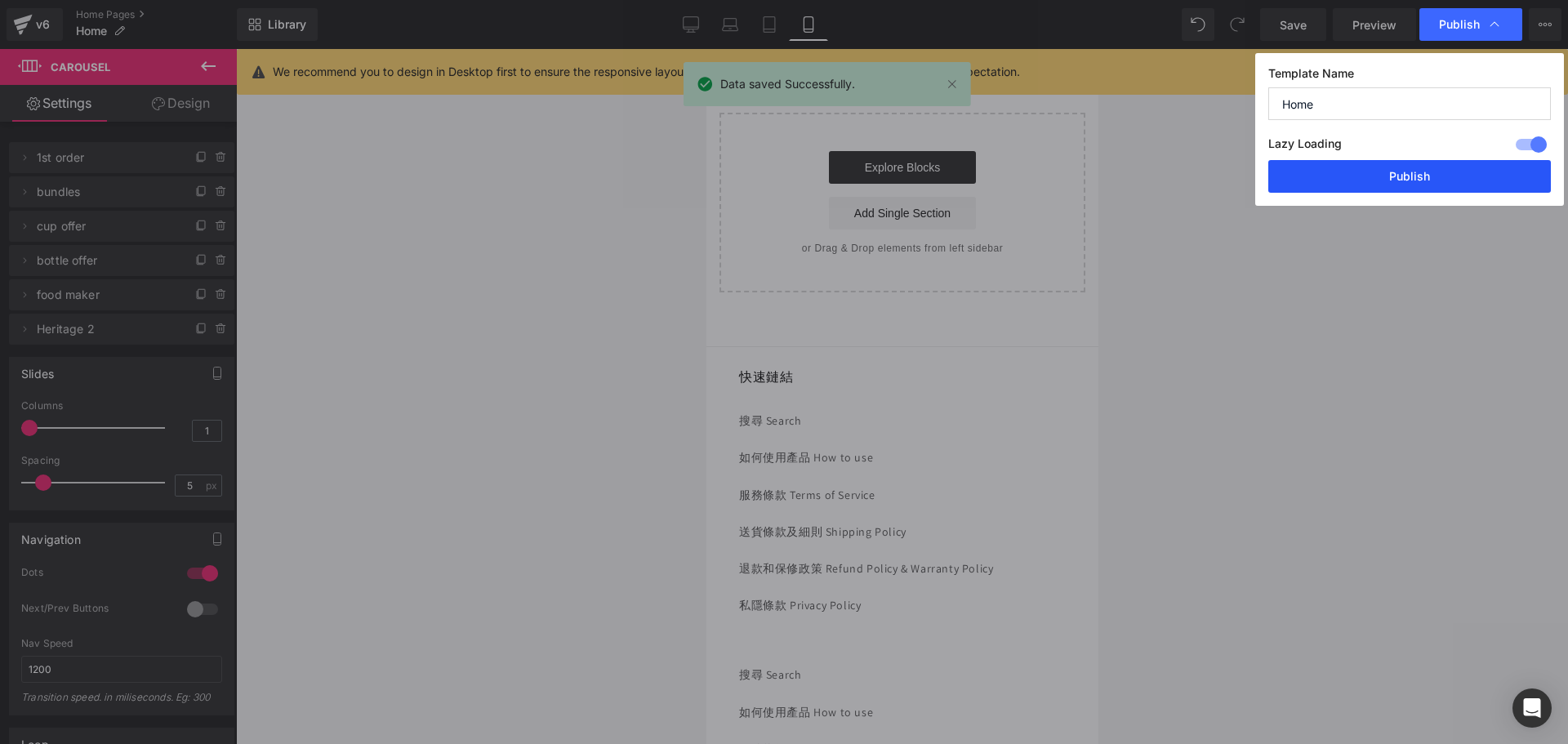
click at [1360, 186] on button "Publish" at bounding box center [1409, 176] width 283 height 33
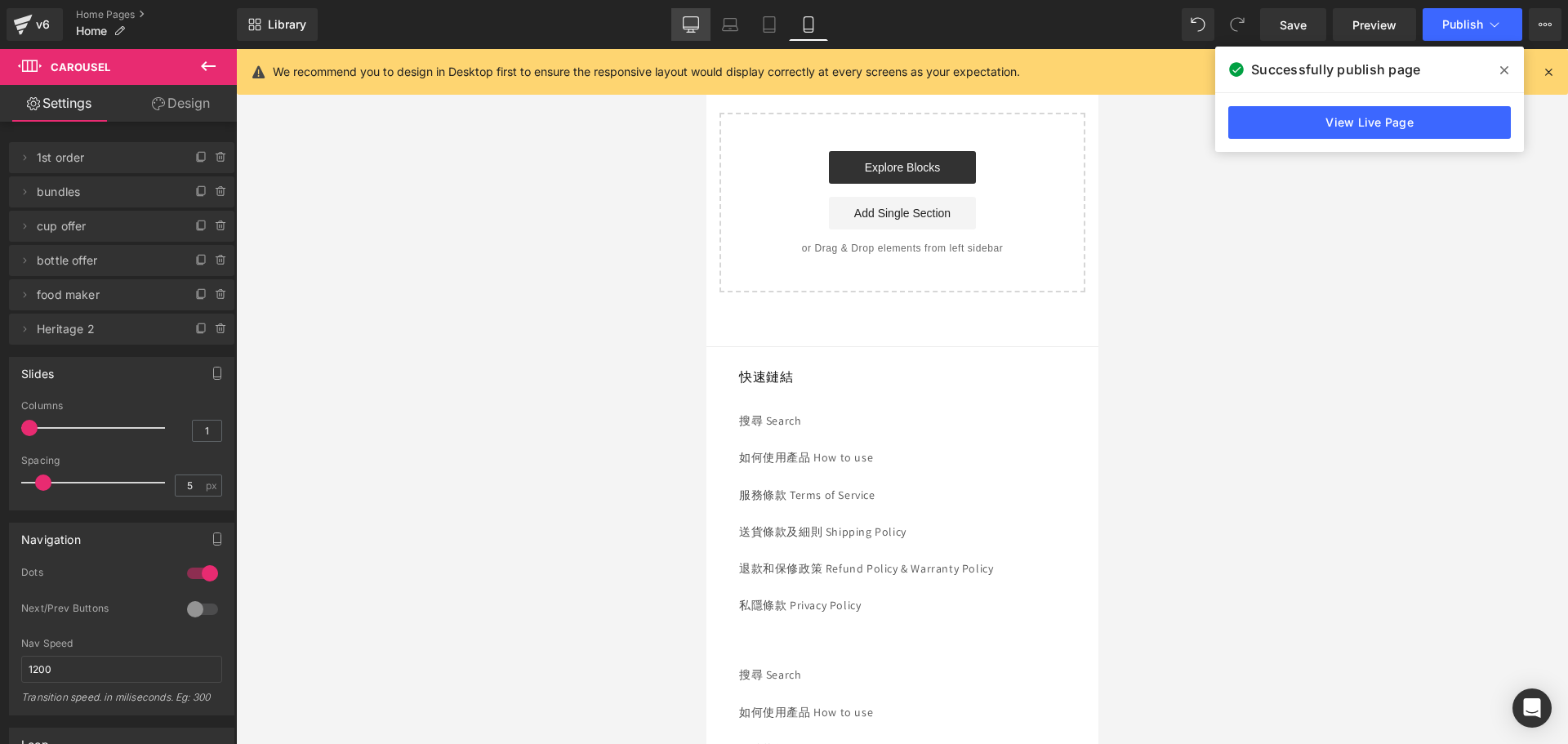
click at [684, 19] on icon at bounding box center [691, 23] width 16 height 12
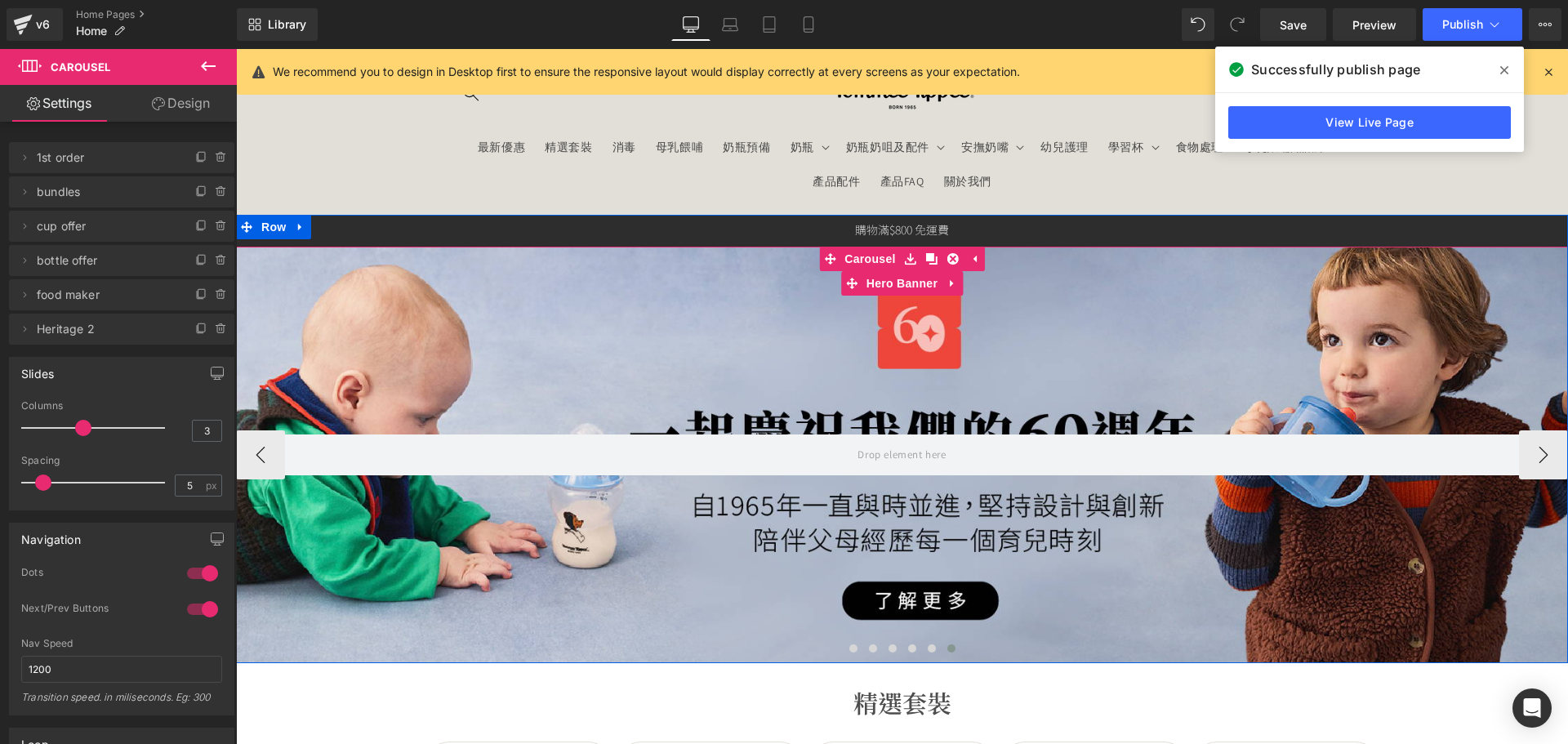
scroll to position [245, 0]
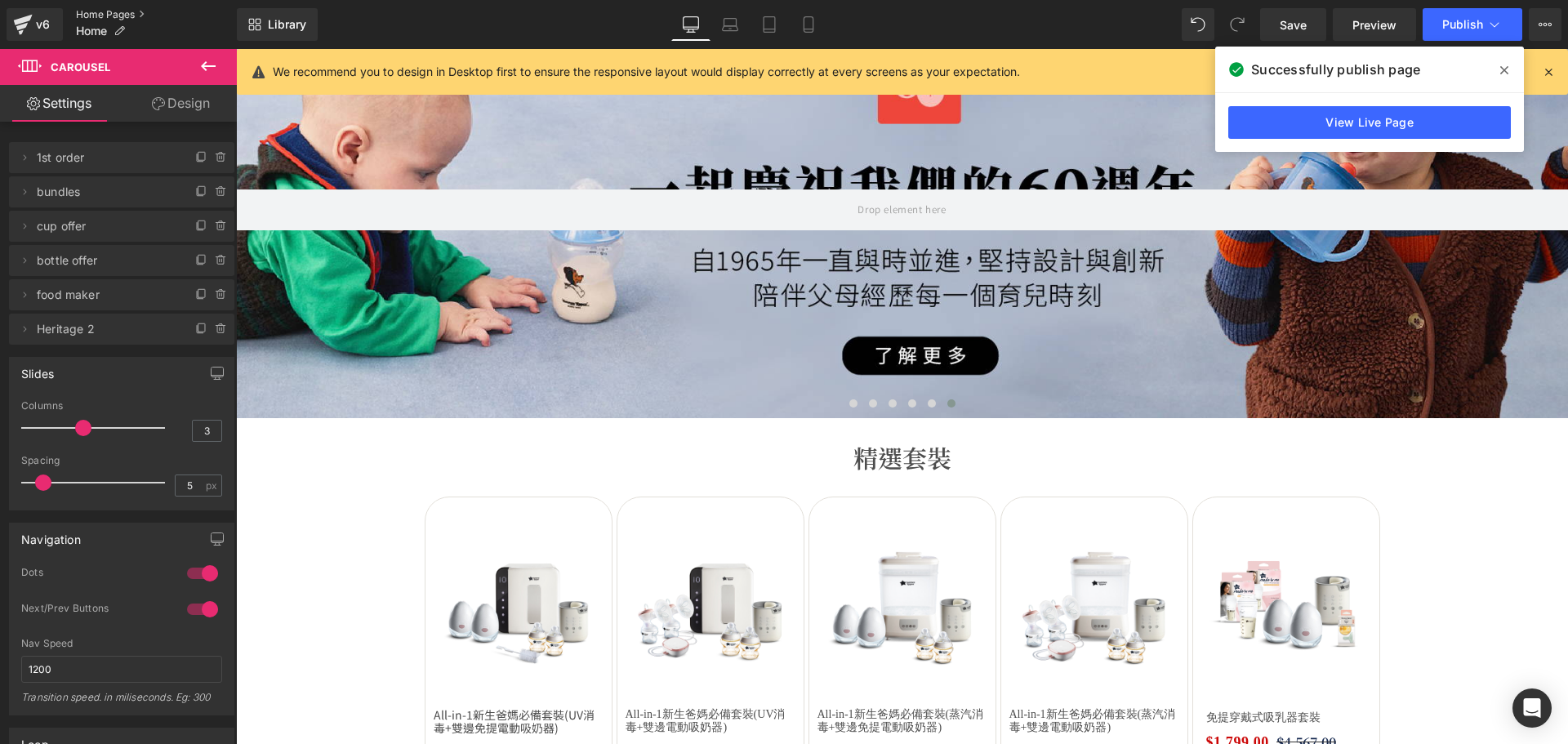
click at [116, 15] on link "Home Pages" at bounding box center [156, 14] width 161 height 13
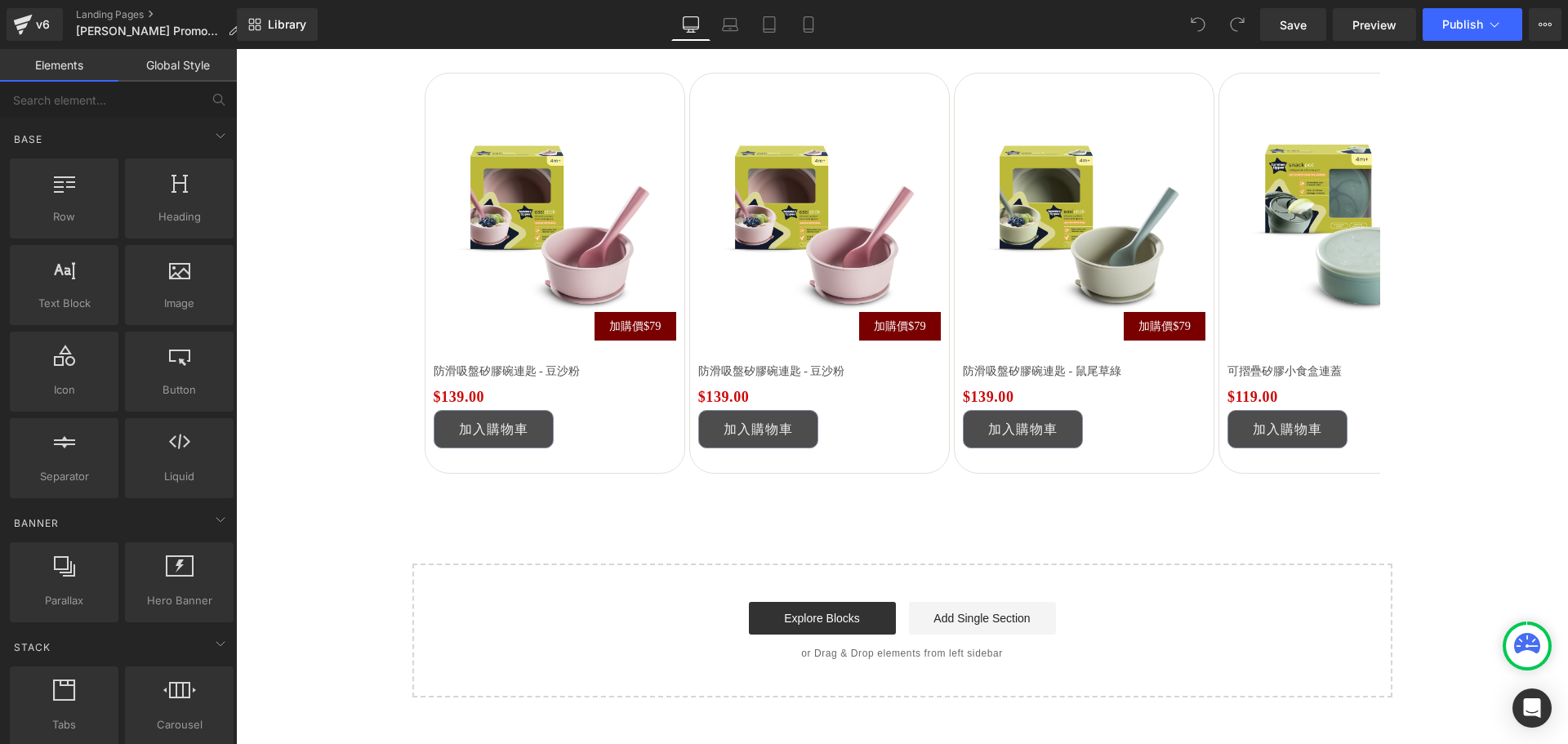
scroll to position [2449, 0]
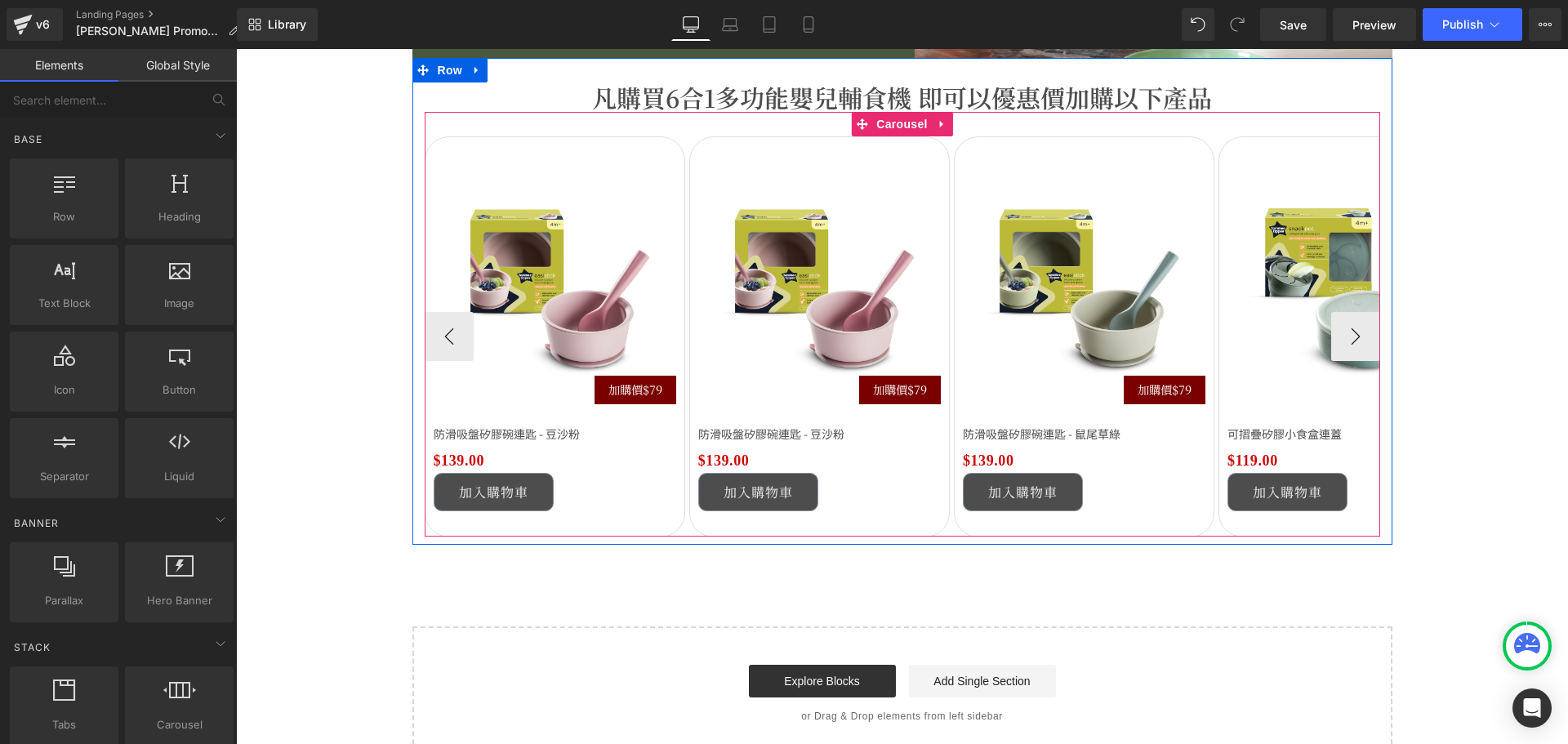
drag, startPoint x: 904, startPoint y: 129, endPoint x: 820, endPoint y: 158, distance: 88.9
click at [904, 129] on span "Carousel" at bounding box center [901, 124] width 59 height 25
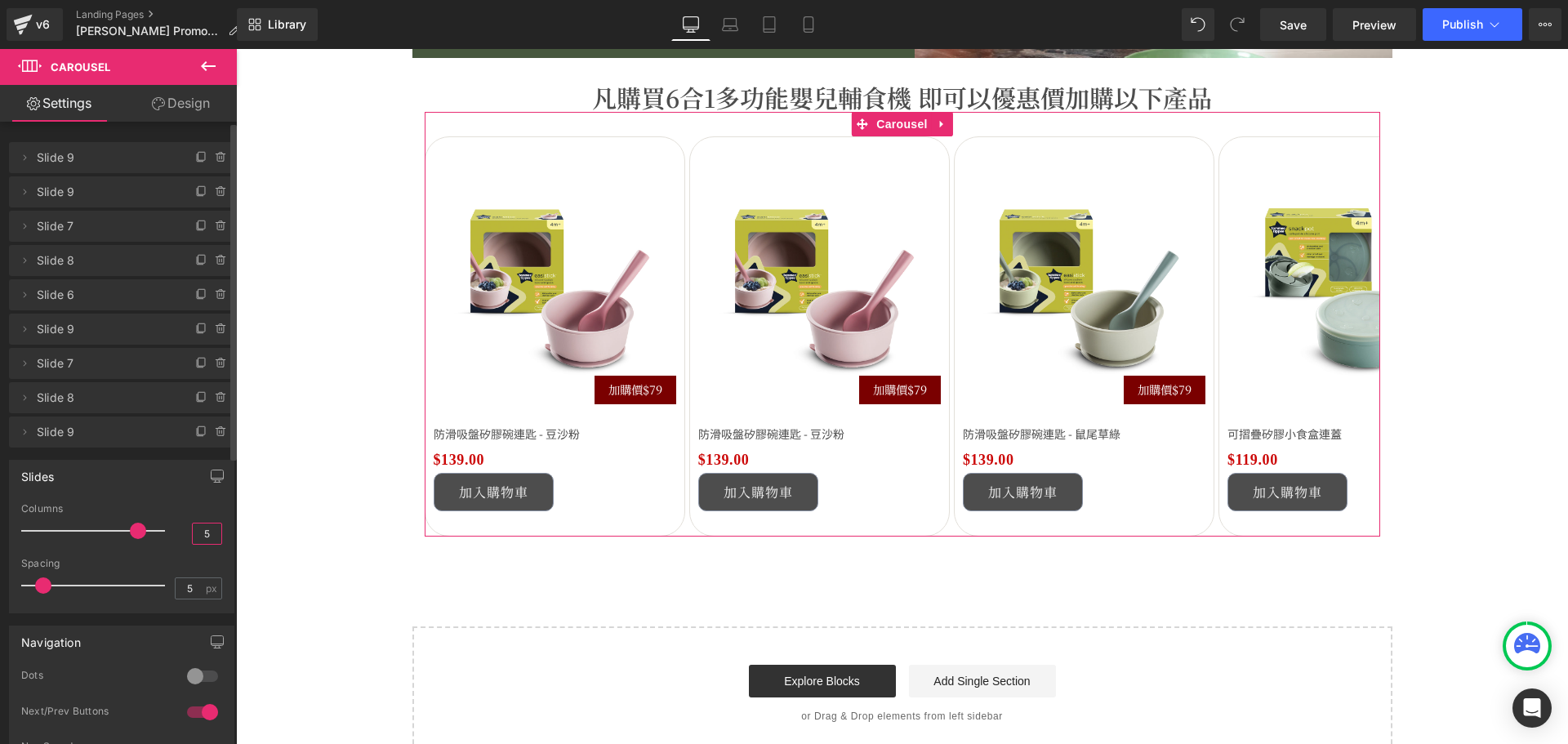
drag, startPoint x: 196, startPoint y: 527, endPoint x: 217, endPoint y: 529, distance: 21.1
click at [217, 529] on div "5 Columns 5 3 Columns 3 3 Columns 3 2 Columns 2 5px Spacing 5 px 5px Spacing 5 …" at bounding box center [121, 557] width 224 height 109
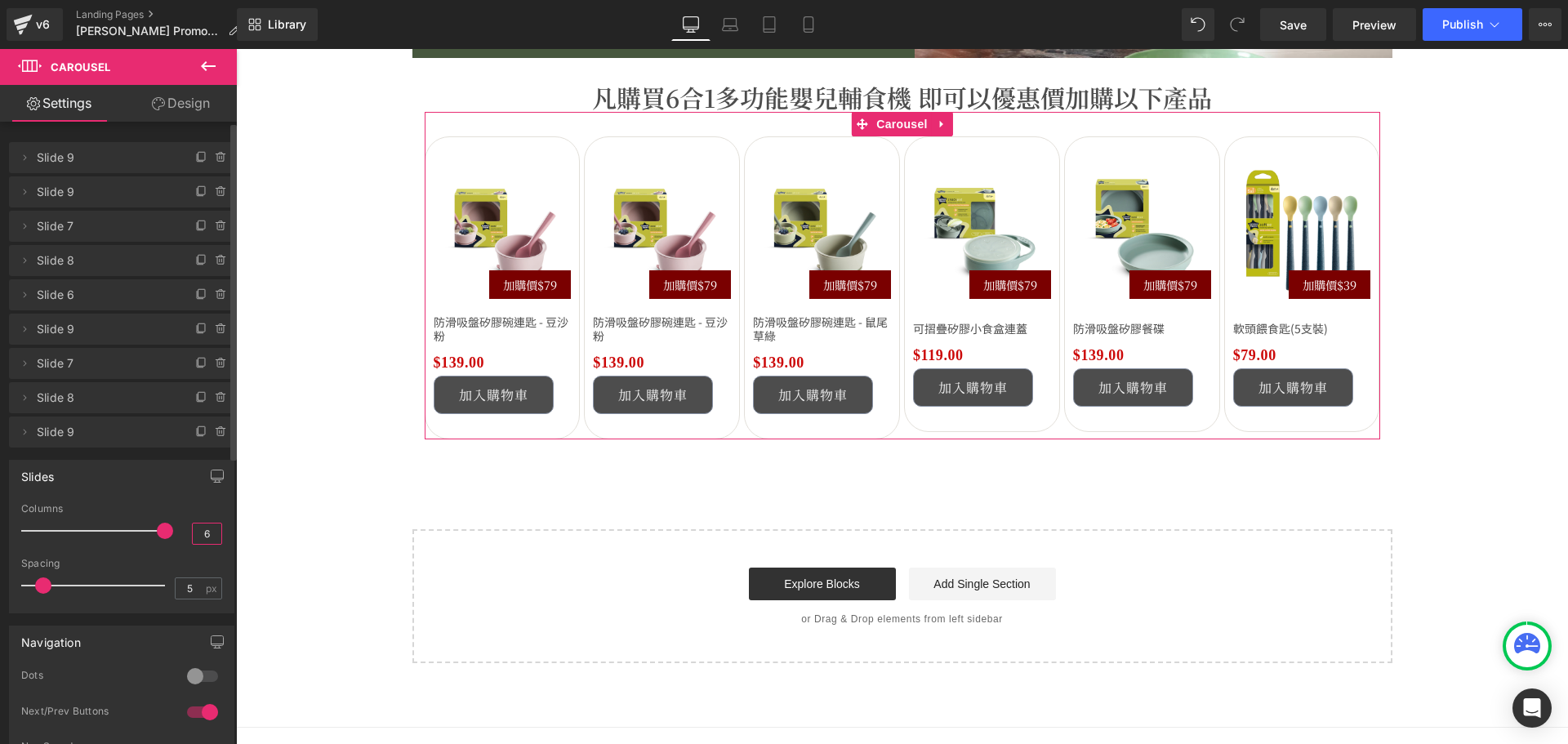
drag, startPoint x: 196, startPoint y: 533, endPoint x: 217, endPoint y: 531, distance: 21.1
click at [217, 531] on div "5 Columns 6 3 Columns 3 3 Columns 3 2 Columns 2 5px Spacing 5 px 5px Spacing 5 …" at bounding box center [121, 557] width 224 height 109
type input "5"
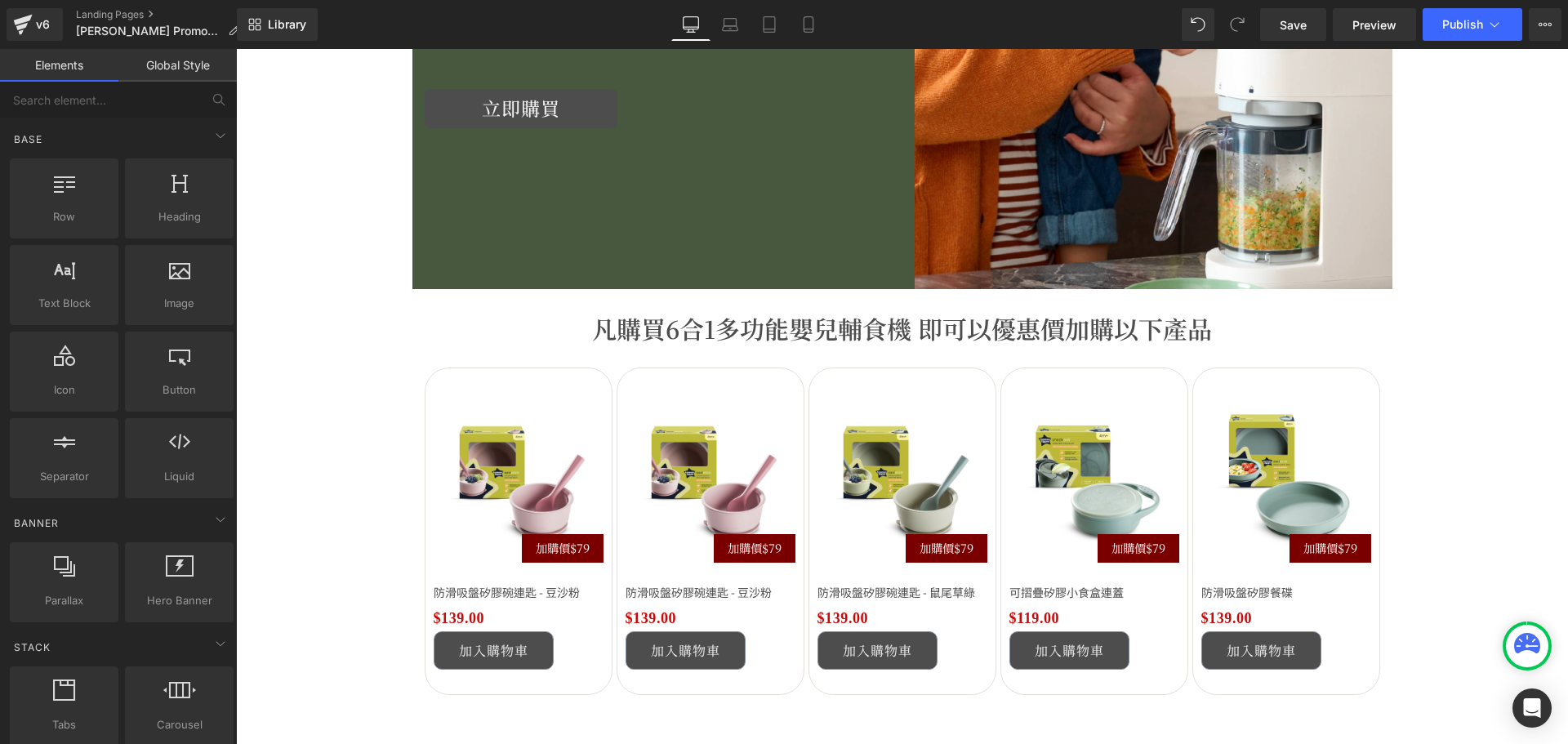
scroll to position [2205, 0]
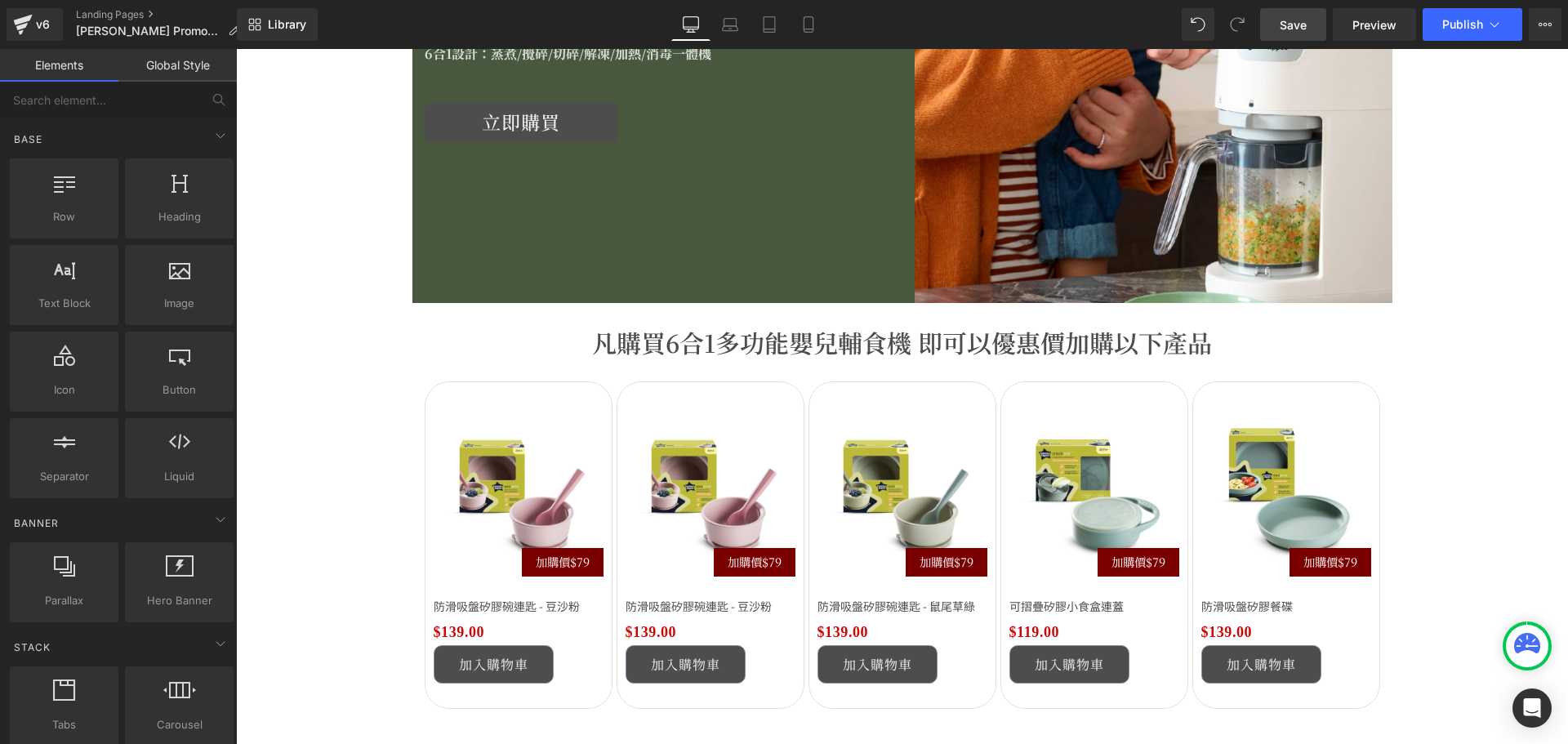
click at [1307, 24] on span "Save" at bounding box center [1292, 25] width 27 height 17
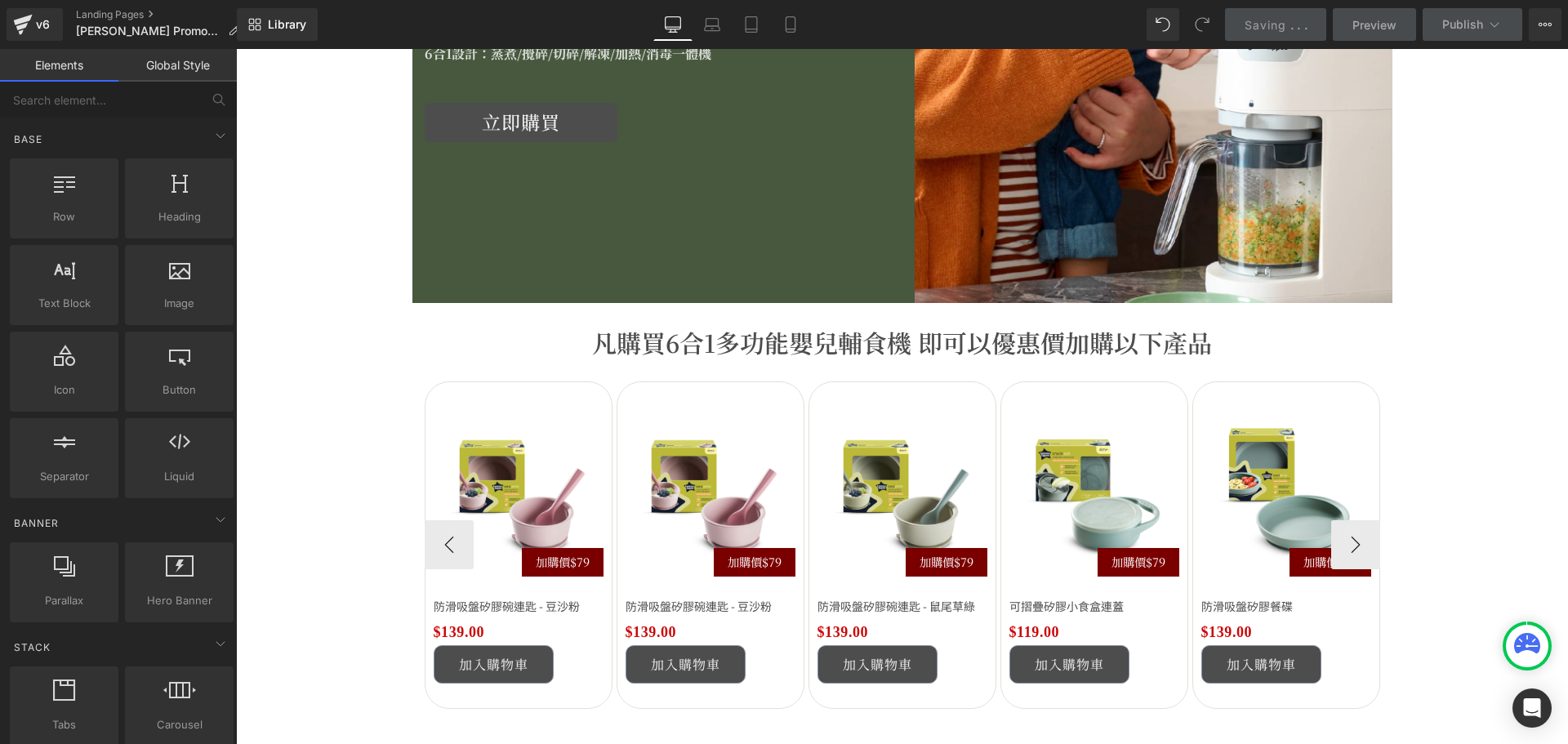
click at [799, 600] on div "加購價$79 (P) Image 防滑吸盤矽膠碗連匙 - 豆沙粉 (P) Title $139.00 $0 (P) Price 加入購物車 (P) Cart …" at bounding box center [1287, 545] width 1726 height 328
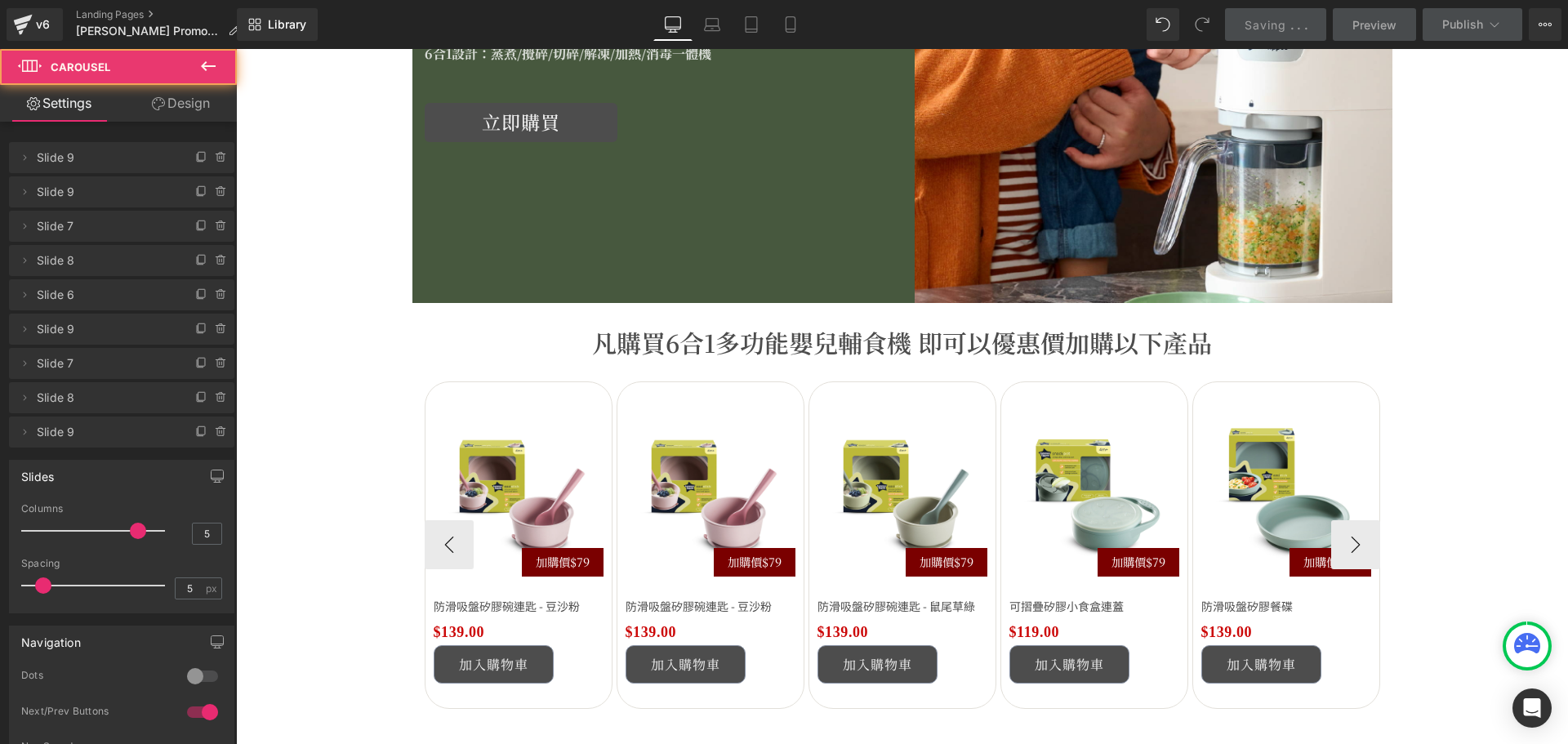
scroll to position [2449, 0]
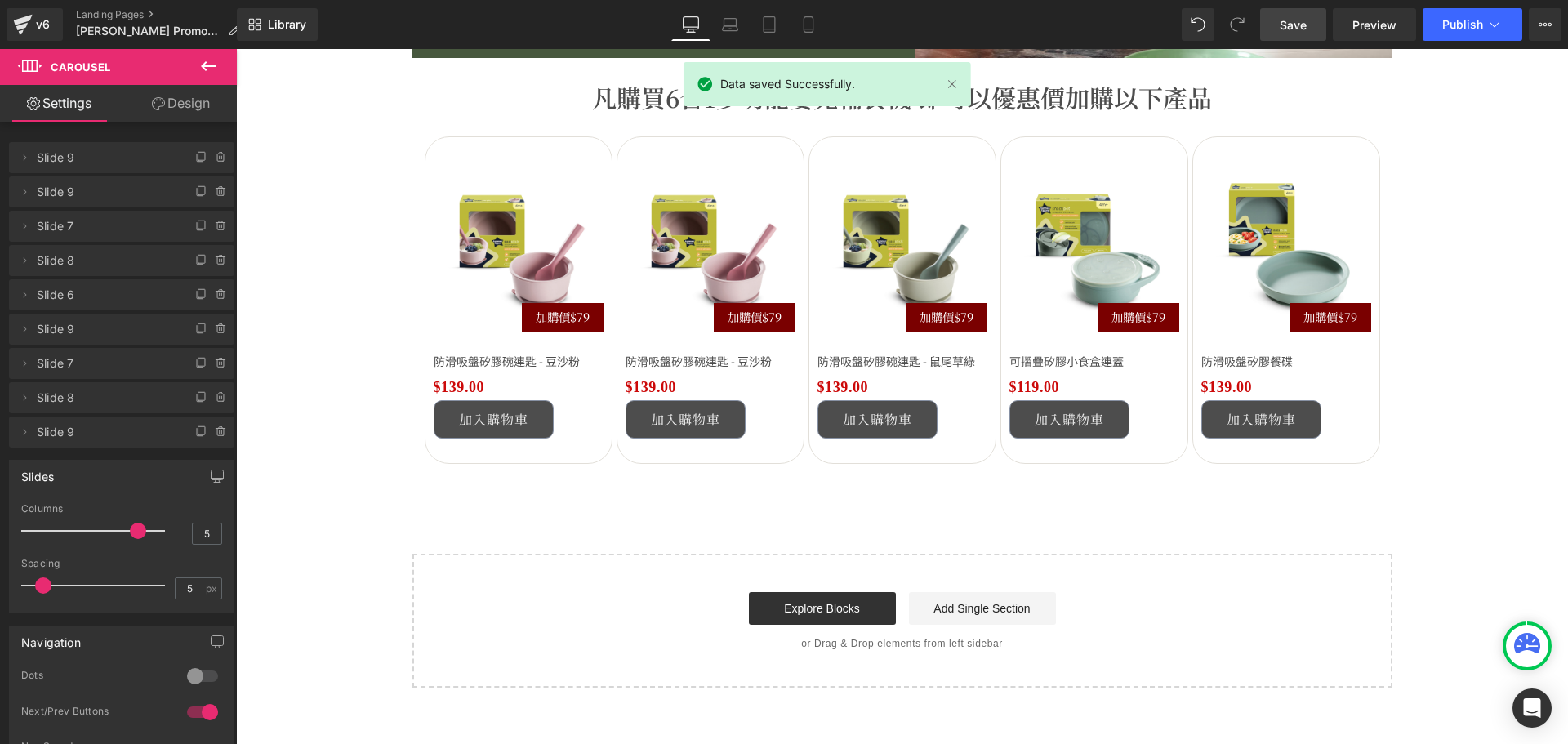
click at [790, 629] on div "Start building your page Explore Blocks Add Single Section or Drag & Drop eleme…" at bounding box center [902, 621] width 976 height 130
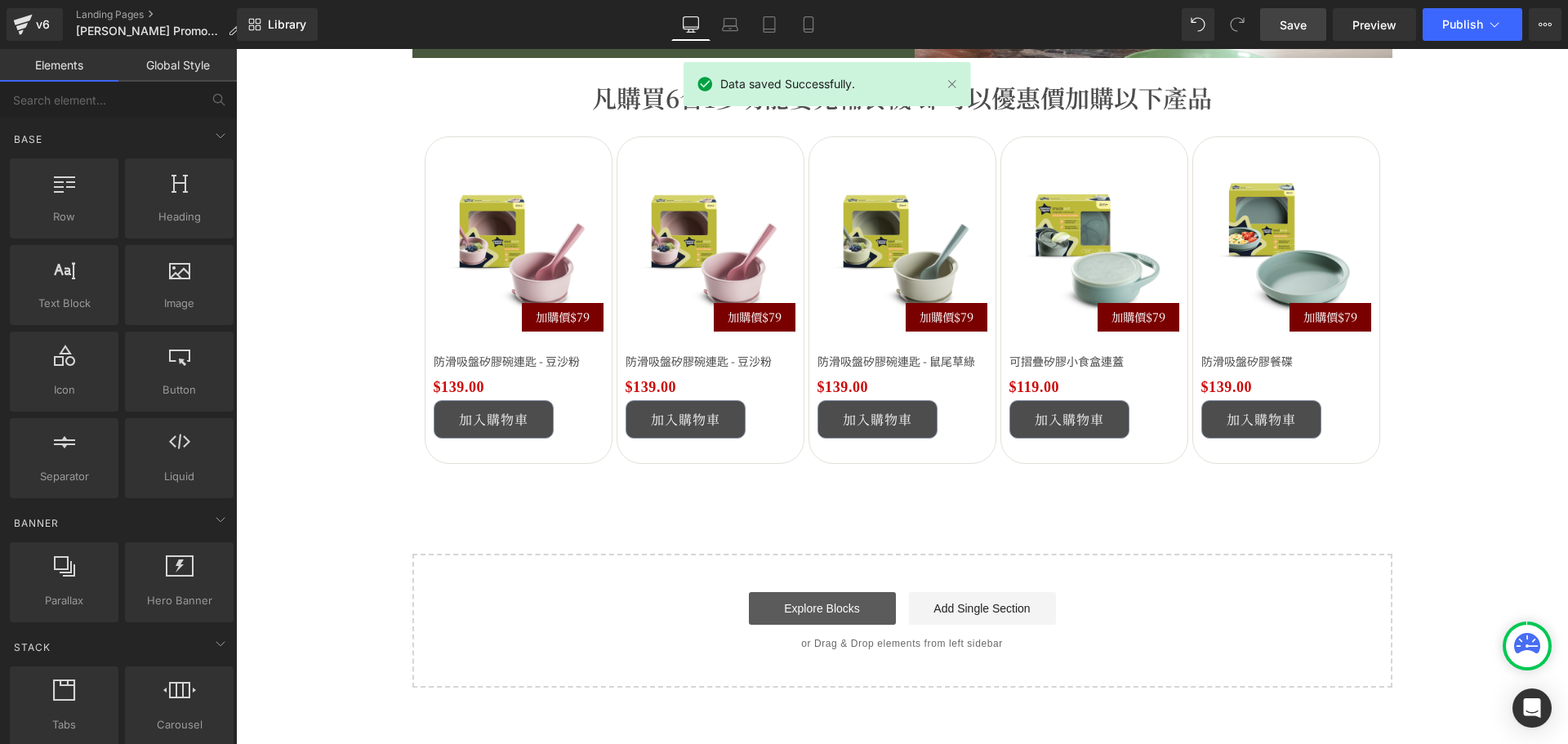
click at [789, 620] on link "Explore Blocks" at bounding box center [821, 608] width 147 height 33
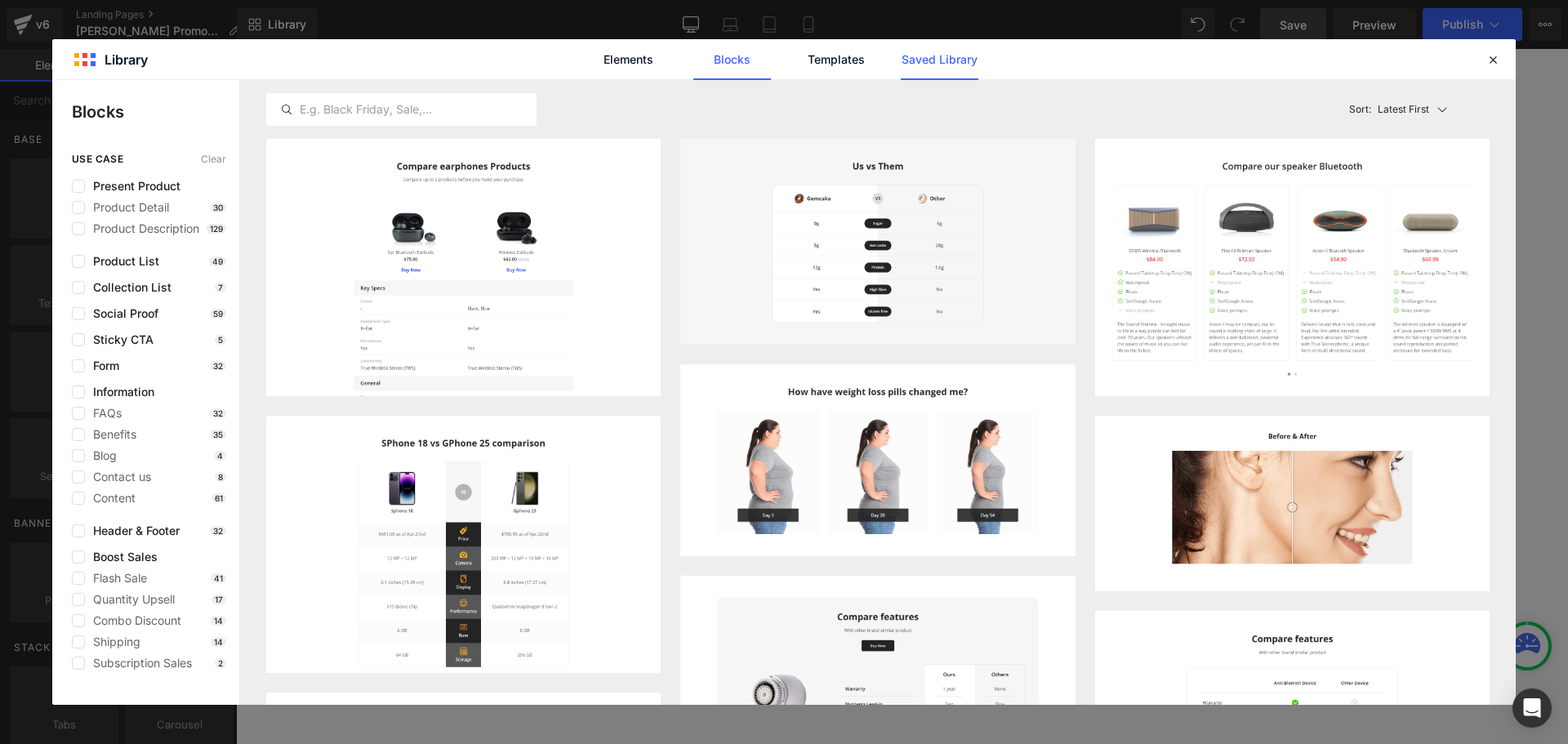
click at [972, 67] on link "Saved Library" at bounding box center [939, 60] width 77 height 41
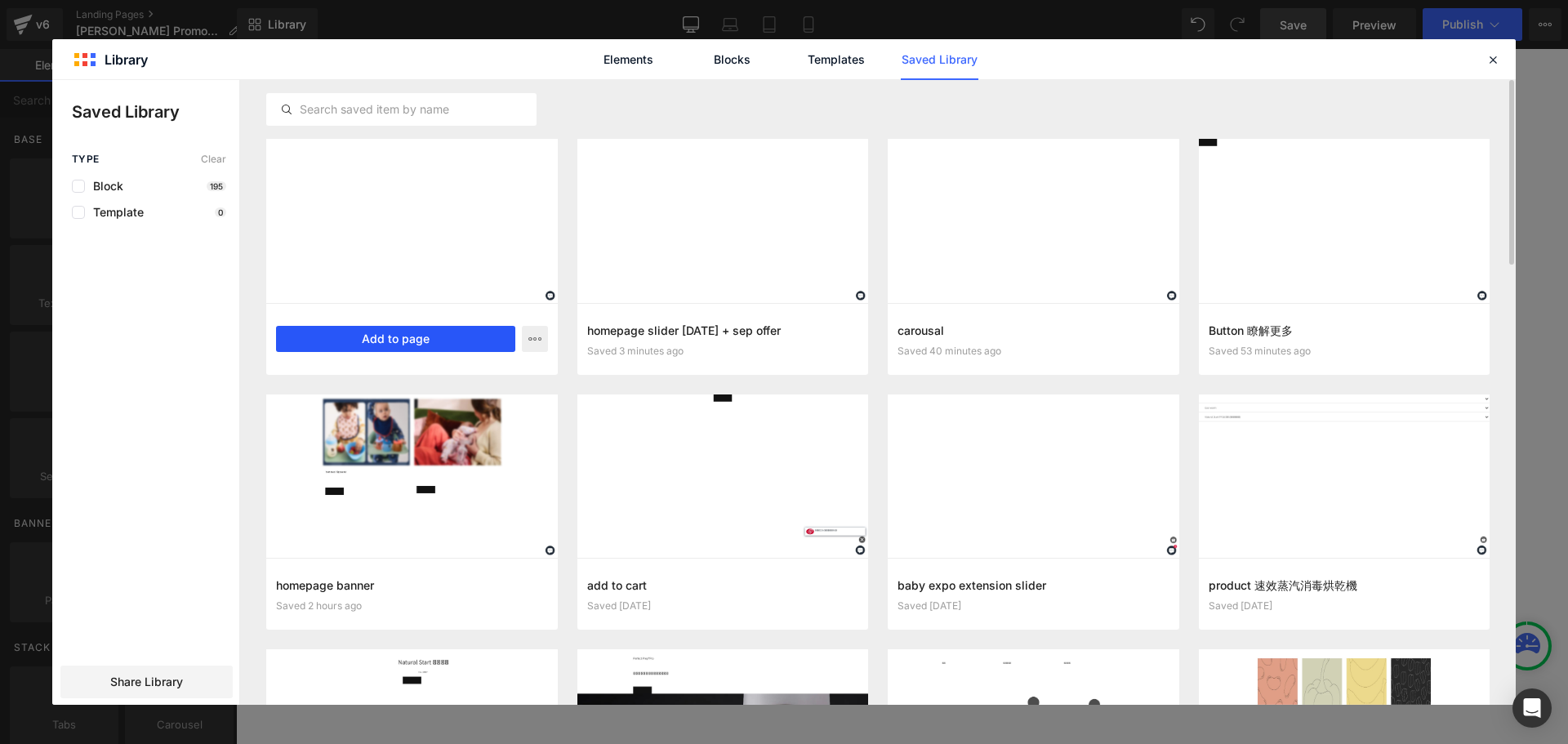
click at [477, 346] on button "Add to page" at bounding box center [395, 339] width 239 height 26
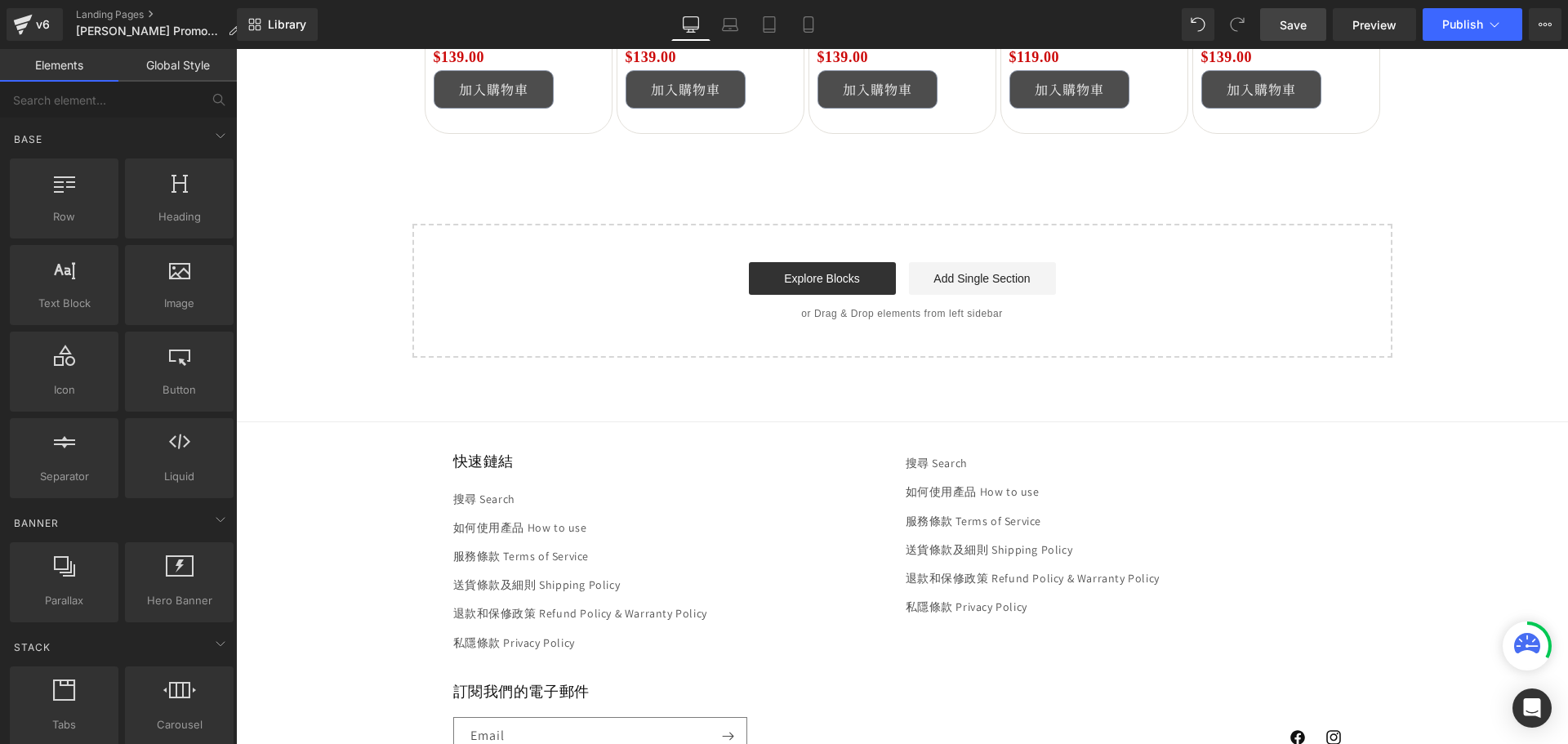
scroll to position [2628, 0]
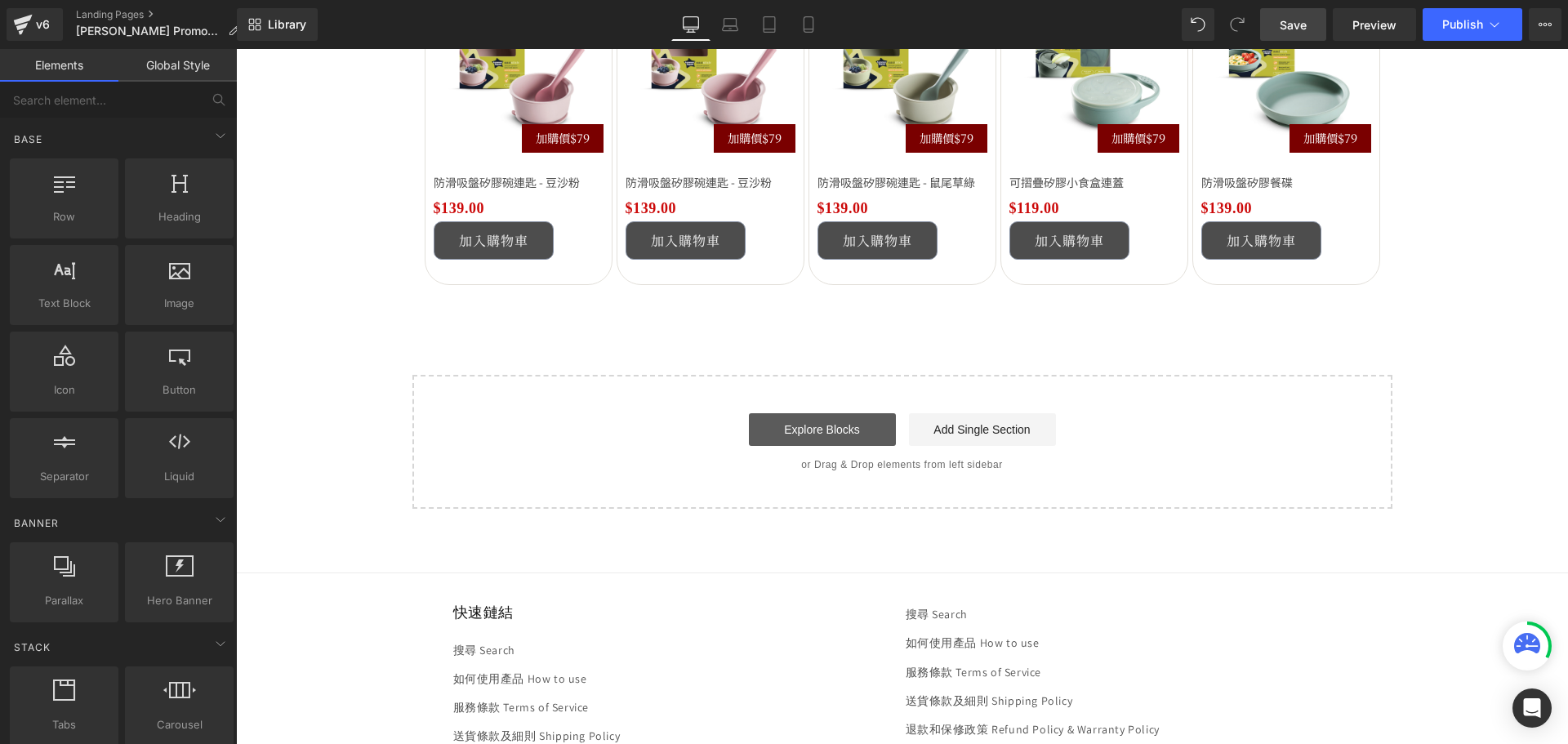
click at [761, 427] on link "Explore Blocks" at bounding box center [821, 429] width 147 height 33
click at [803, 405] on div "Start building your page Explore Blocks Add Single Section or Drag & Drop eleme…" at bounding box center [902, 442] width 976 height 130
click at [804, 418] on link "Explore Blocks" at bounding box center [821, 429] width 147 height 33
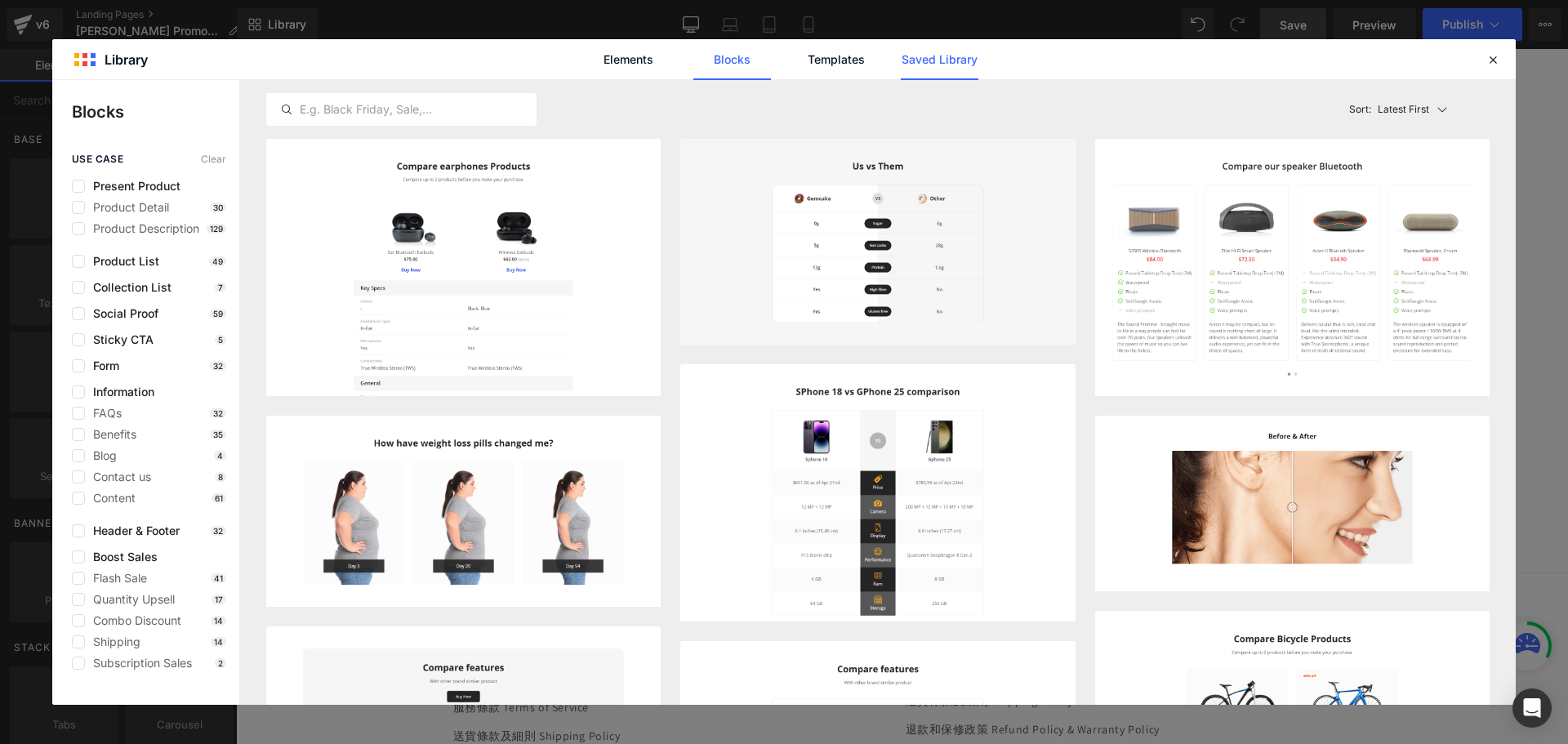
click at [0, 0] on link "Saved Library" at bounding box center [0, 0] width 0 height 0
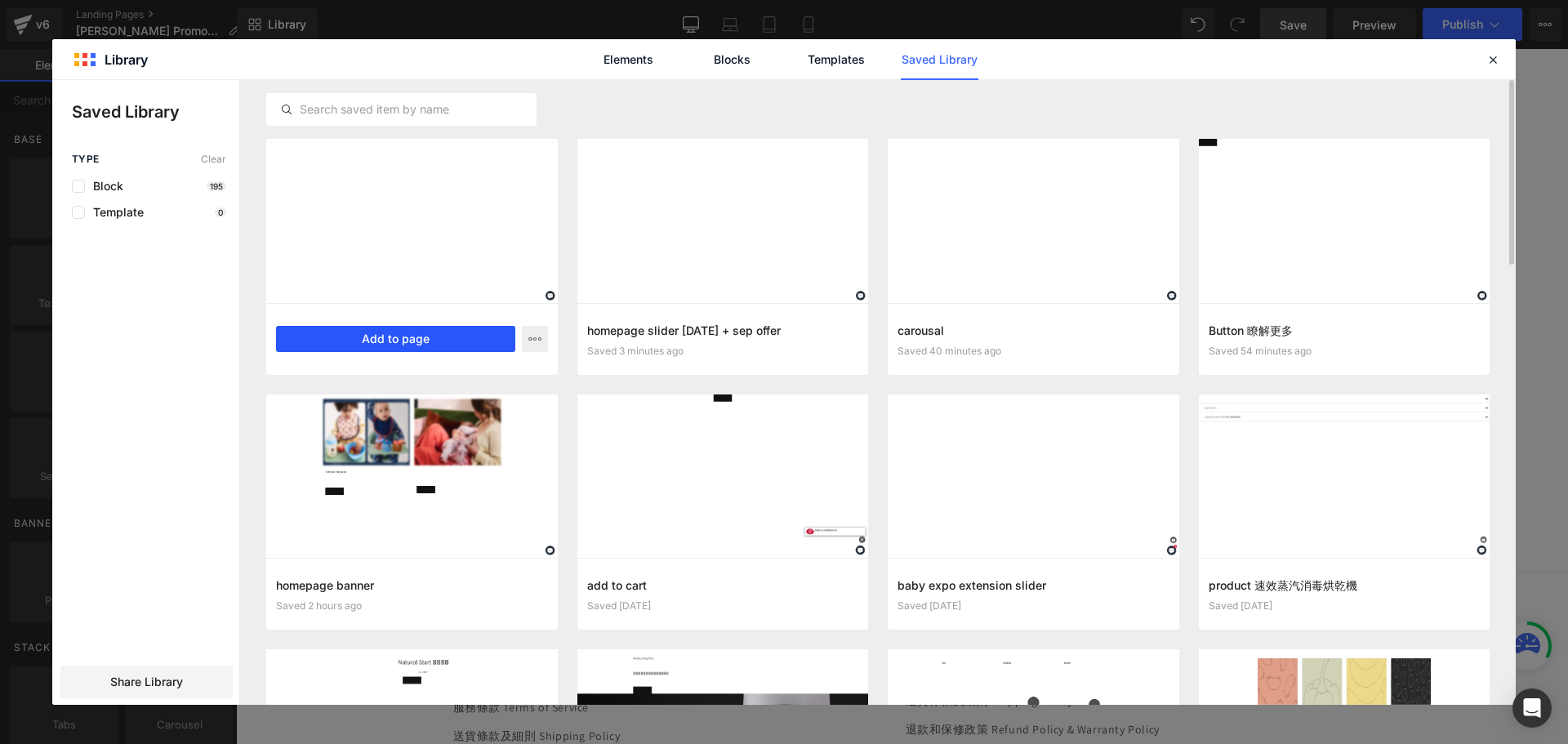
click at [456, 337] on button "Add to page" at bounding box center [395, 339] width 239 height 26
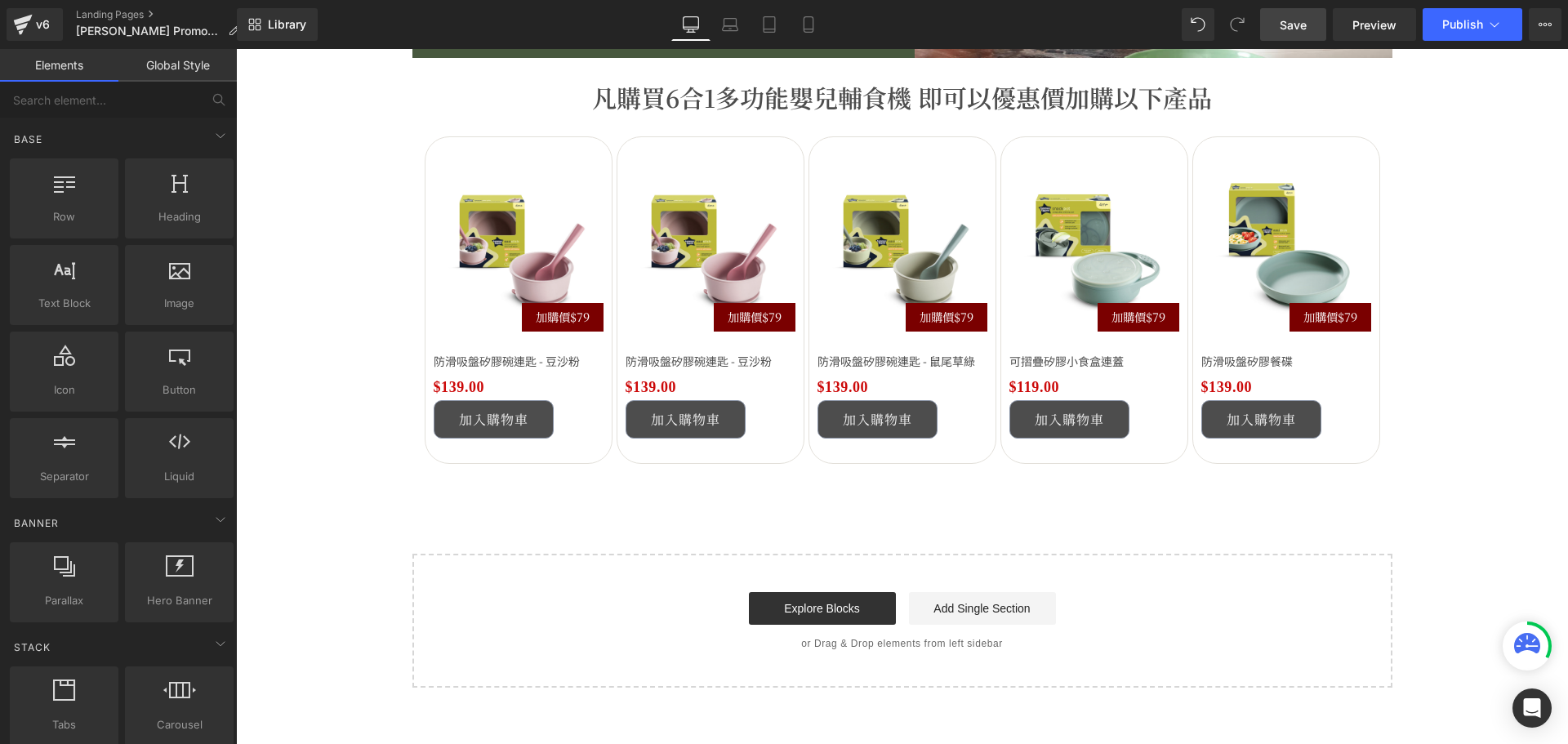
scroll to position [2694, 0]
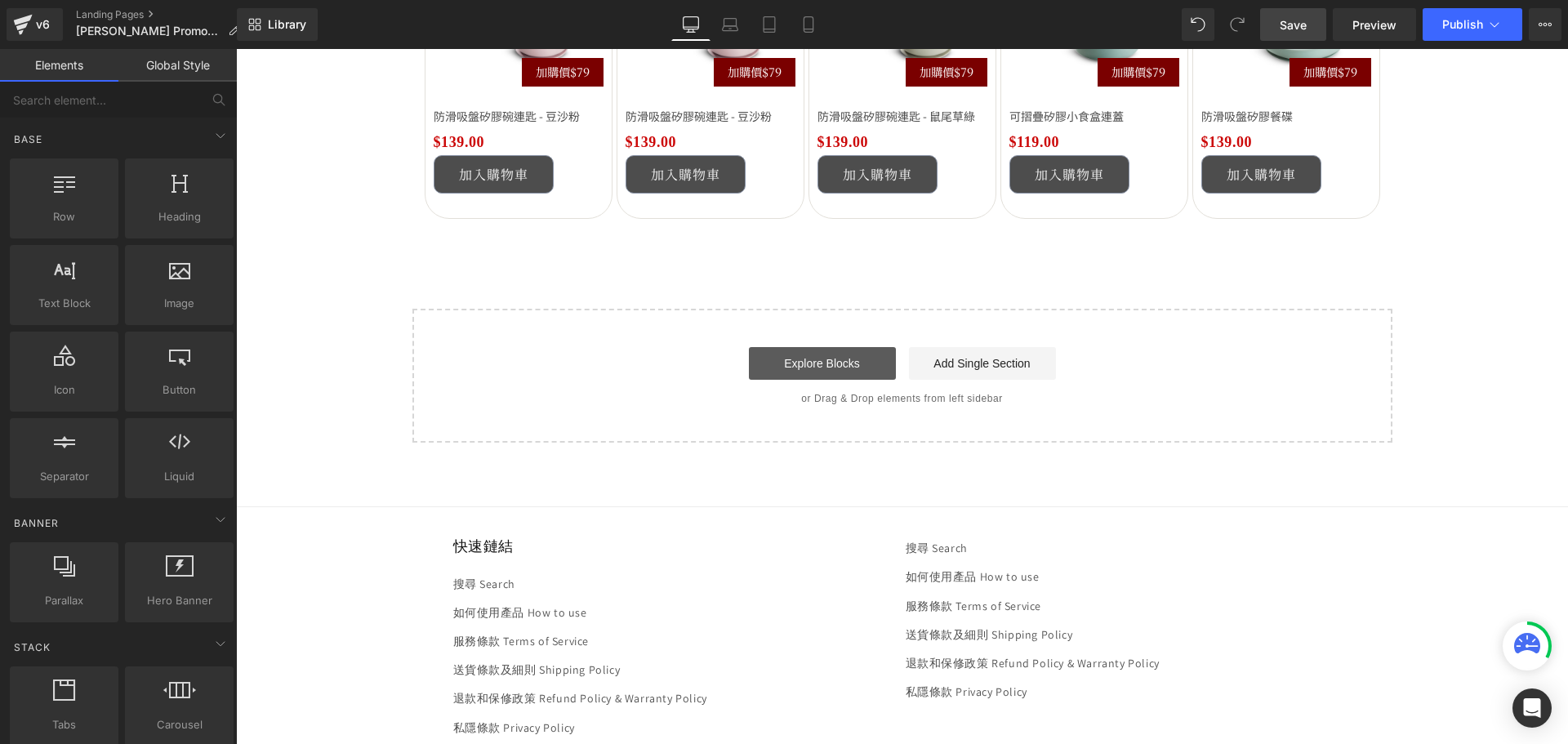
click at [762, 353] on link "Explore Blocks" at bounding box center [821, 363] width 147 height 33
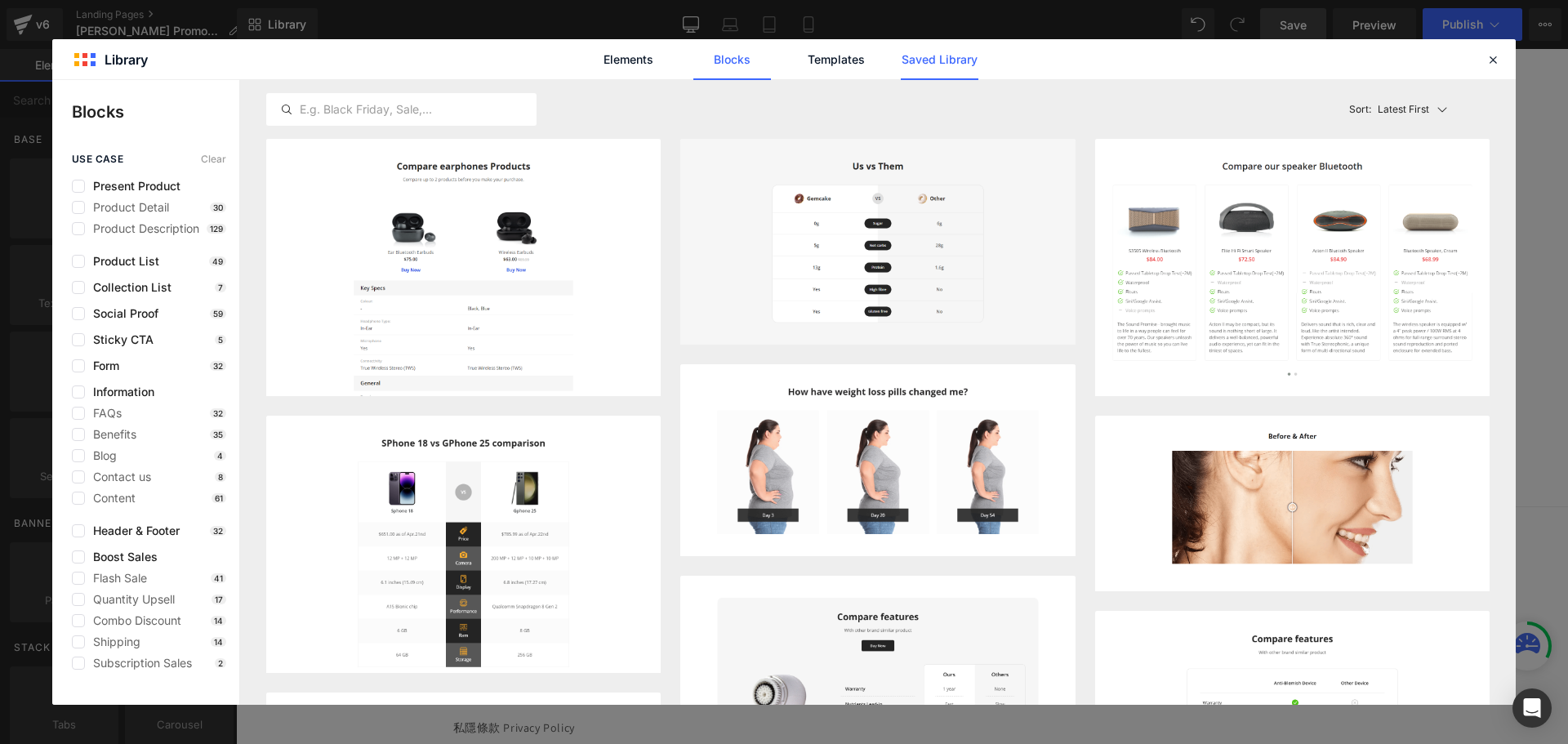
click at [0, 0] on link "Saved Library" at bounding box center [0, 0] width 0 height 0
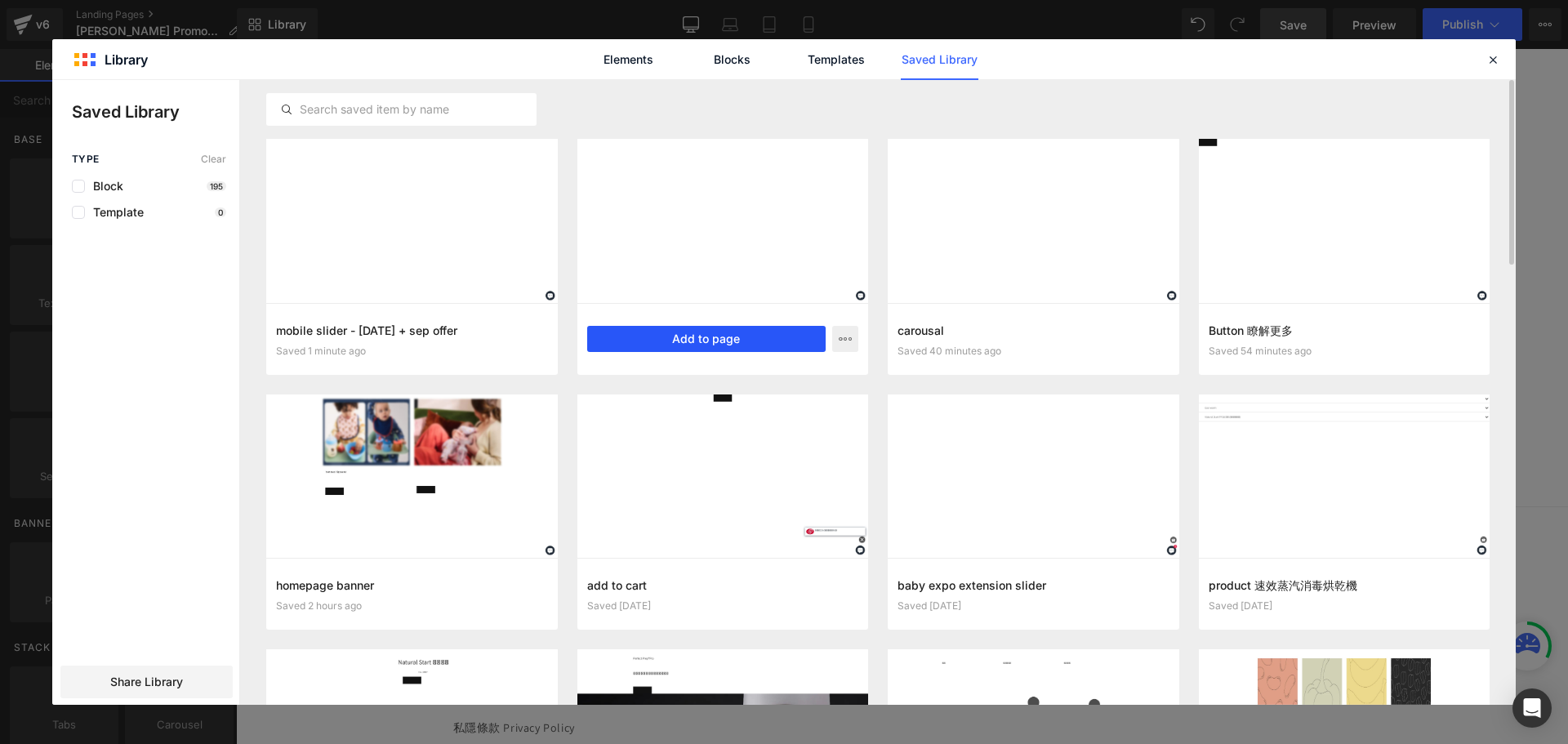
click at [701, 332] on button "Add to page" at bounding box center [707, 339] width 239 height 26
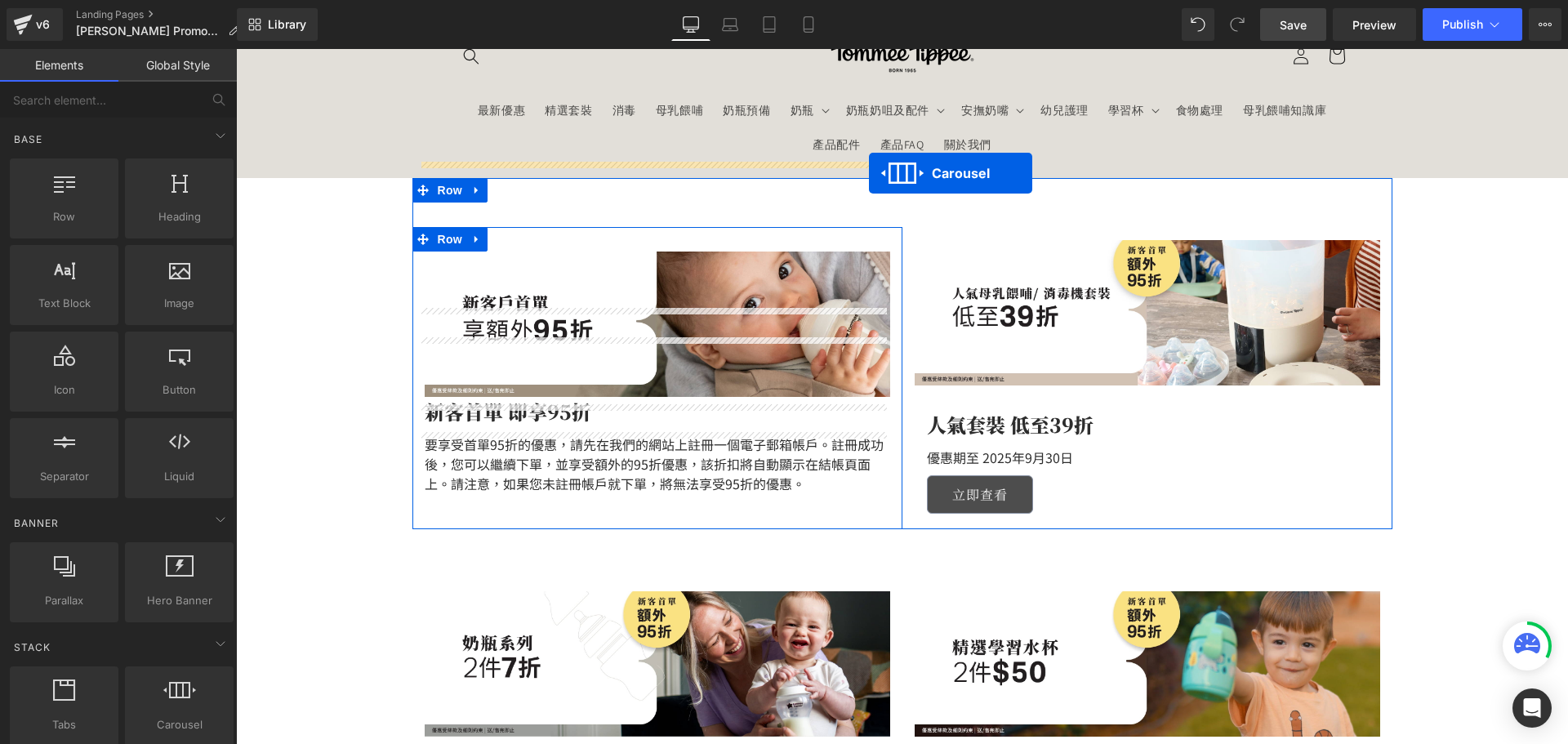
scroll to position [0, 0]
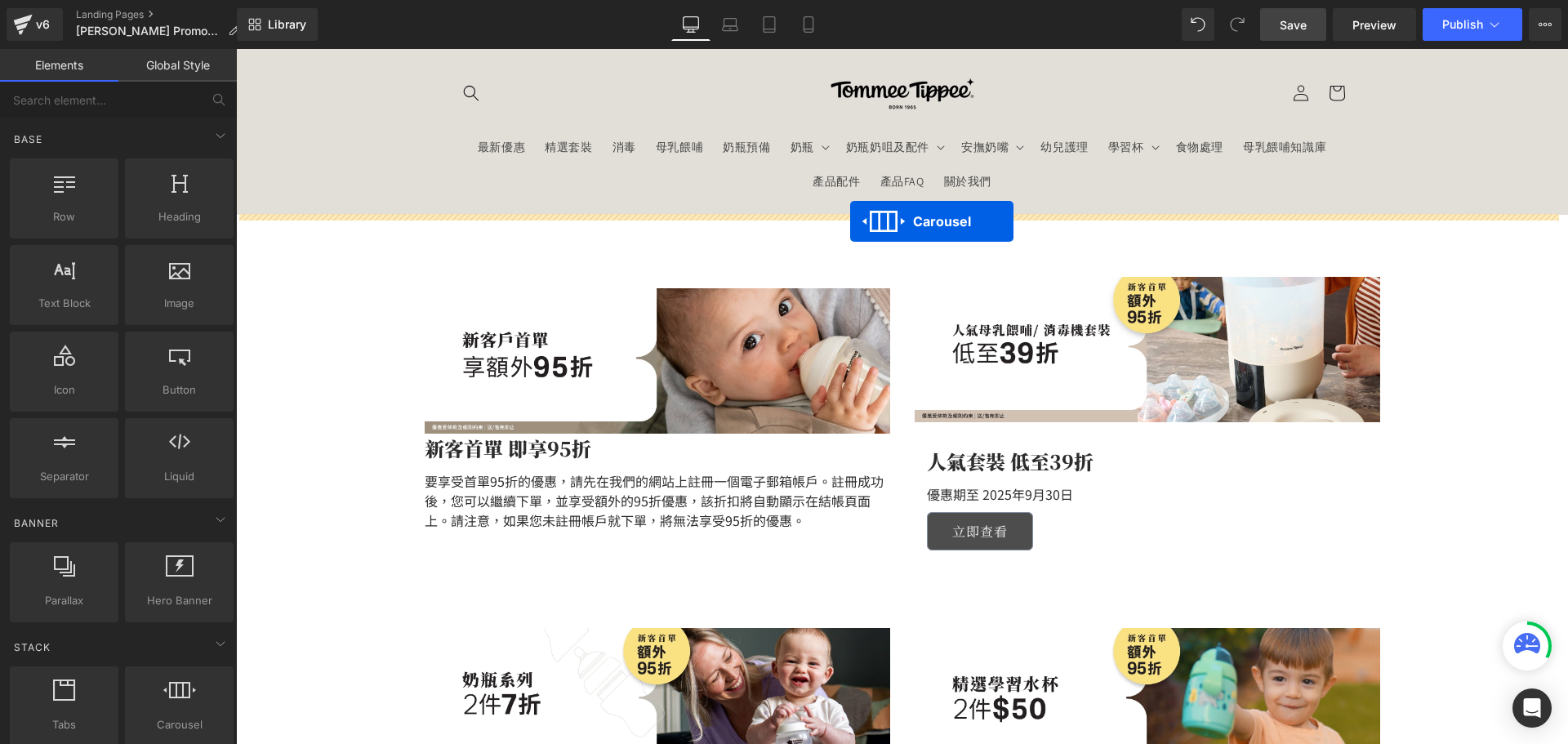
drag, startPoint x: 847, startPoint y: 141, endPoint x: 850, endPoint y: 221, distance: 80.1
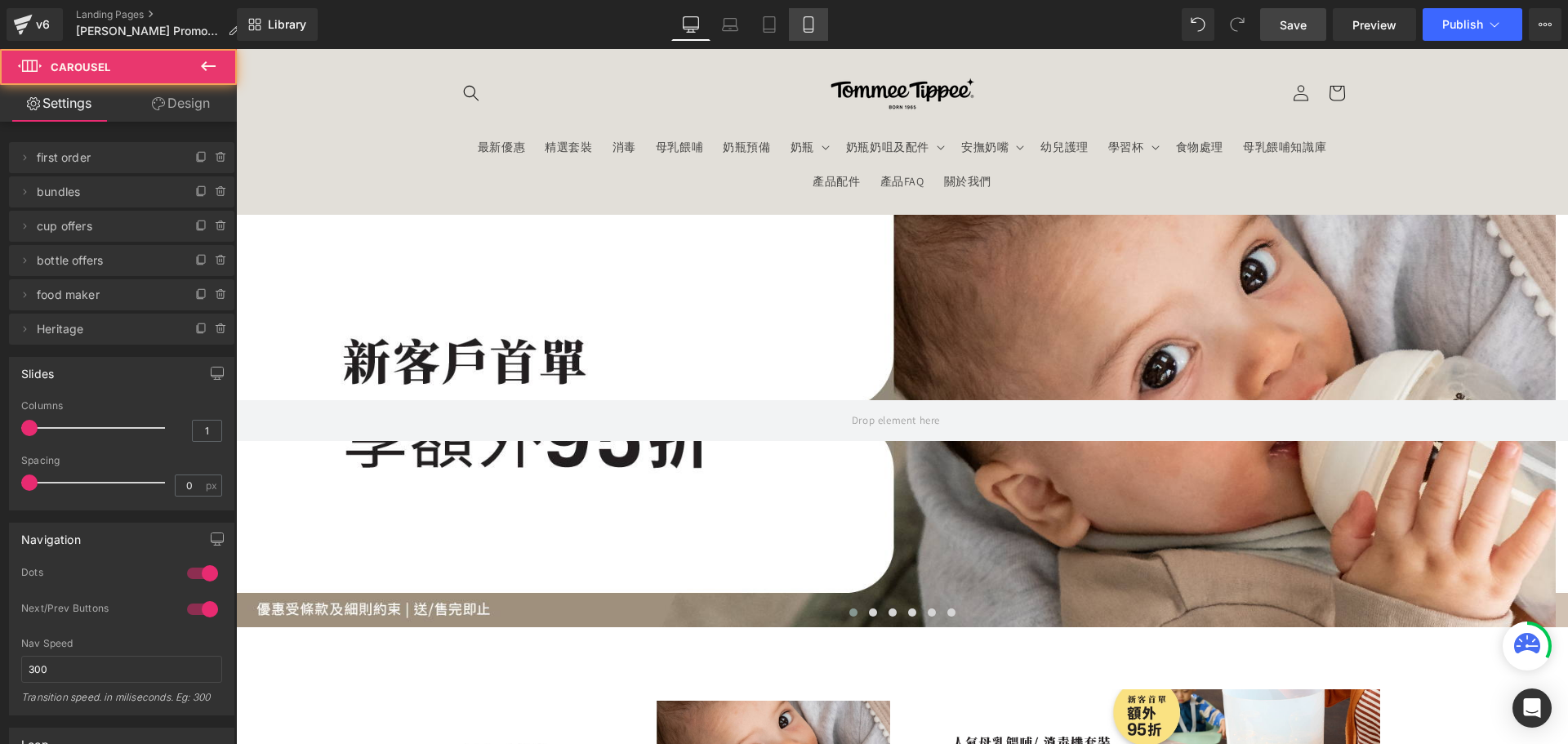
click at [811, 17] on icon at bounding box center [808, 25] width 9 height 16
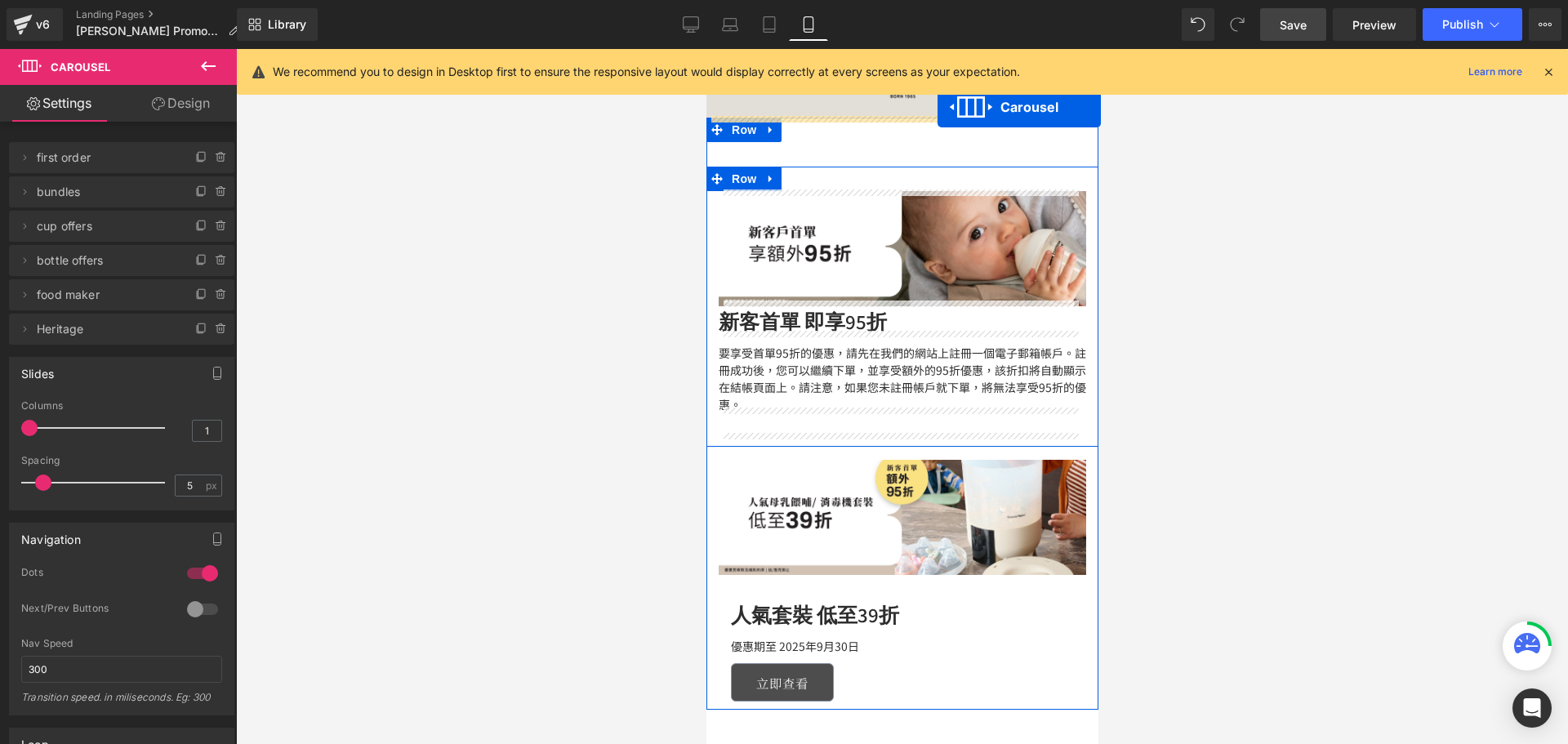
drag, startPoint x: 866, startPoint y: 201, endPoint x: 937, endPoint y: 107, distance: 117.8
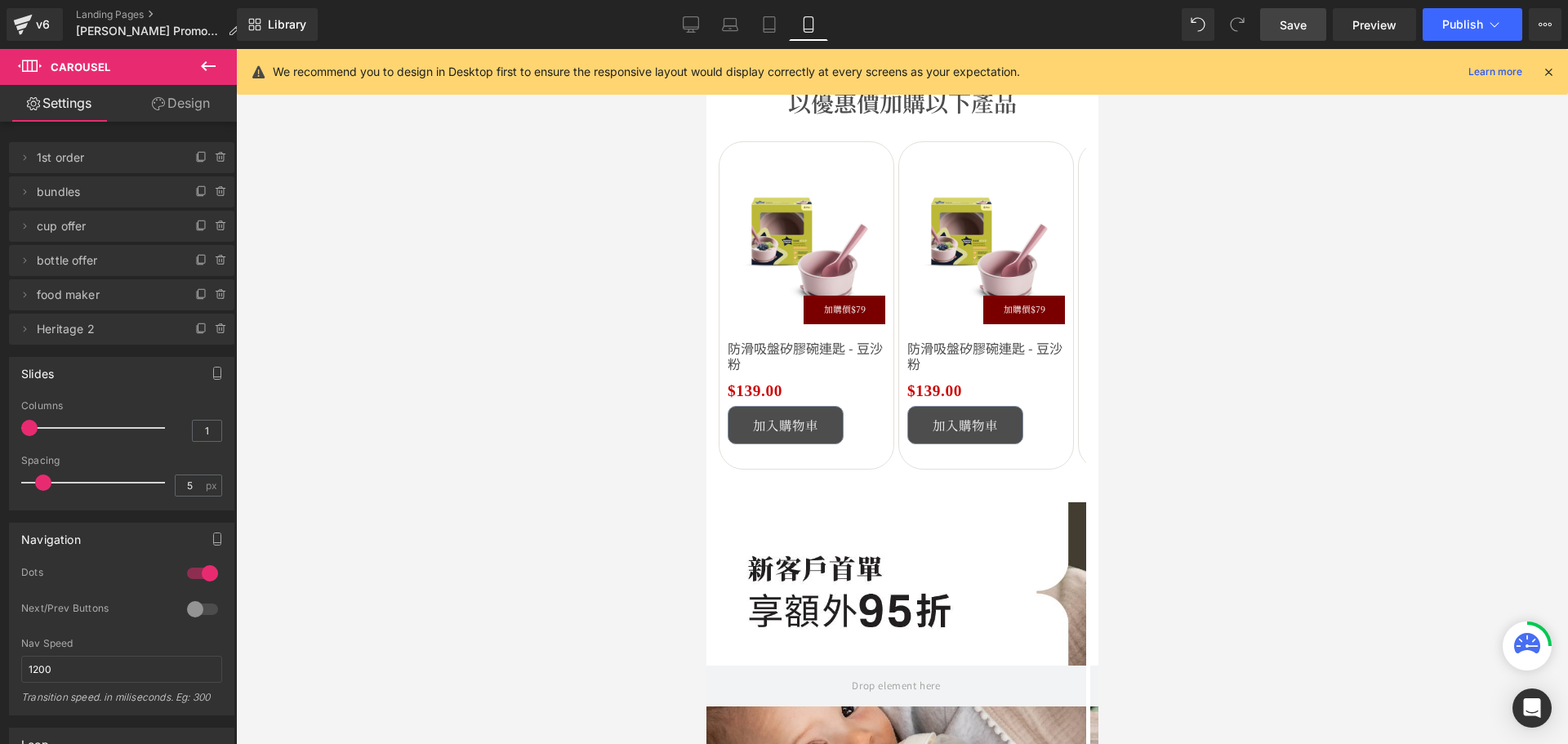
scroll to position [4083, 0]
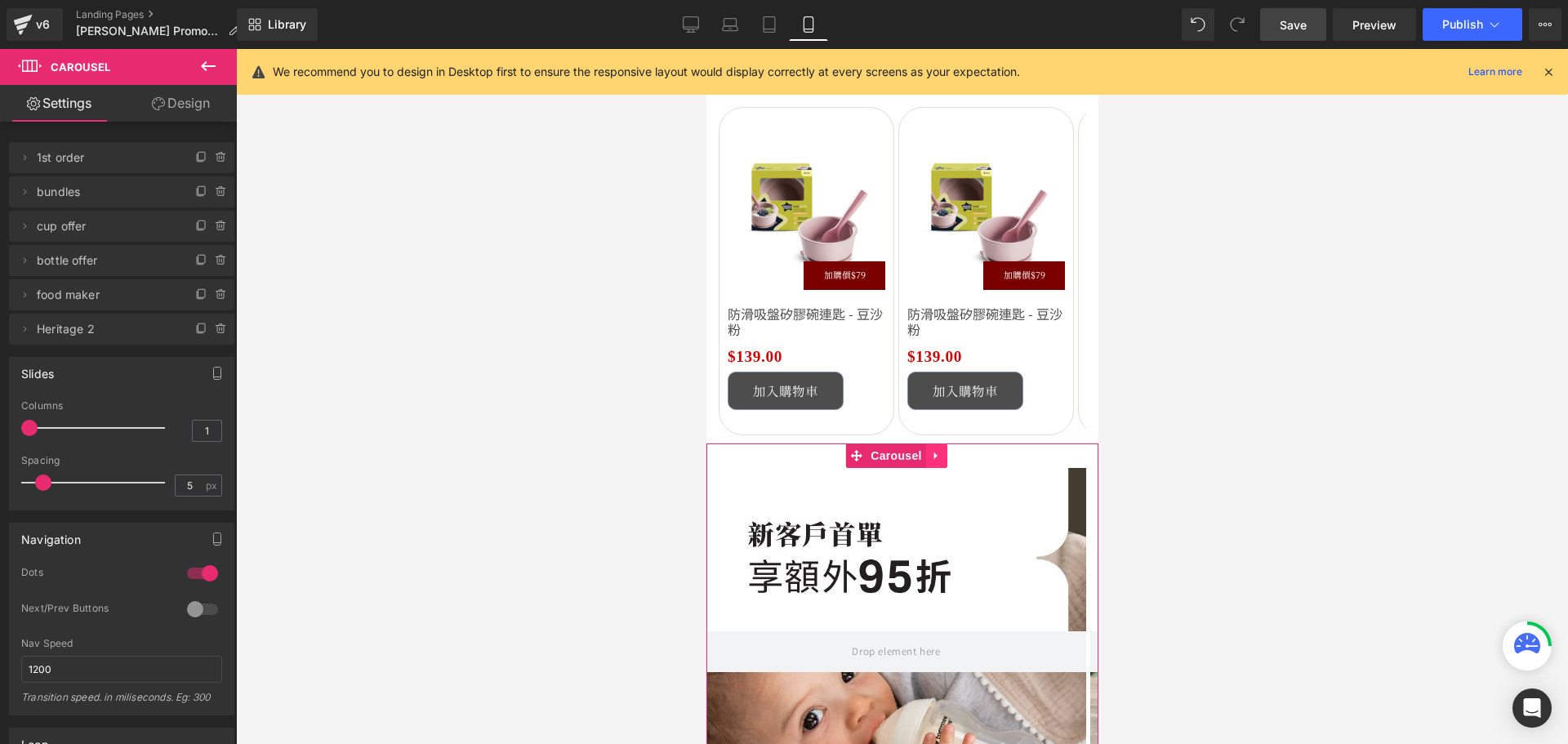
click at [932, 452] on icon at bounding box center [934, 455] width 4 height 7
click at [937, 444] on link at bounding box center [946, 456] width 21 height 25
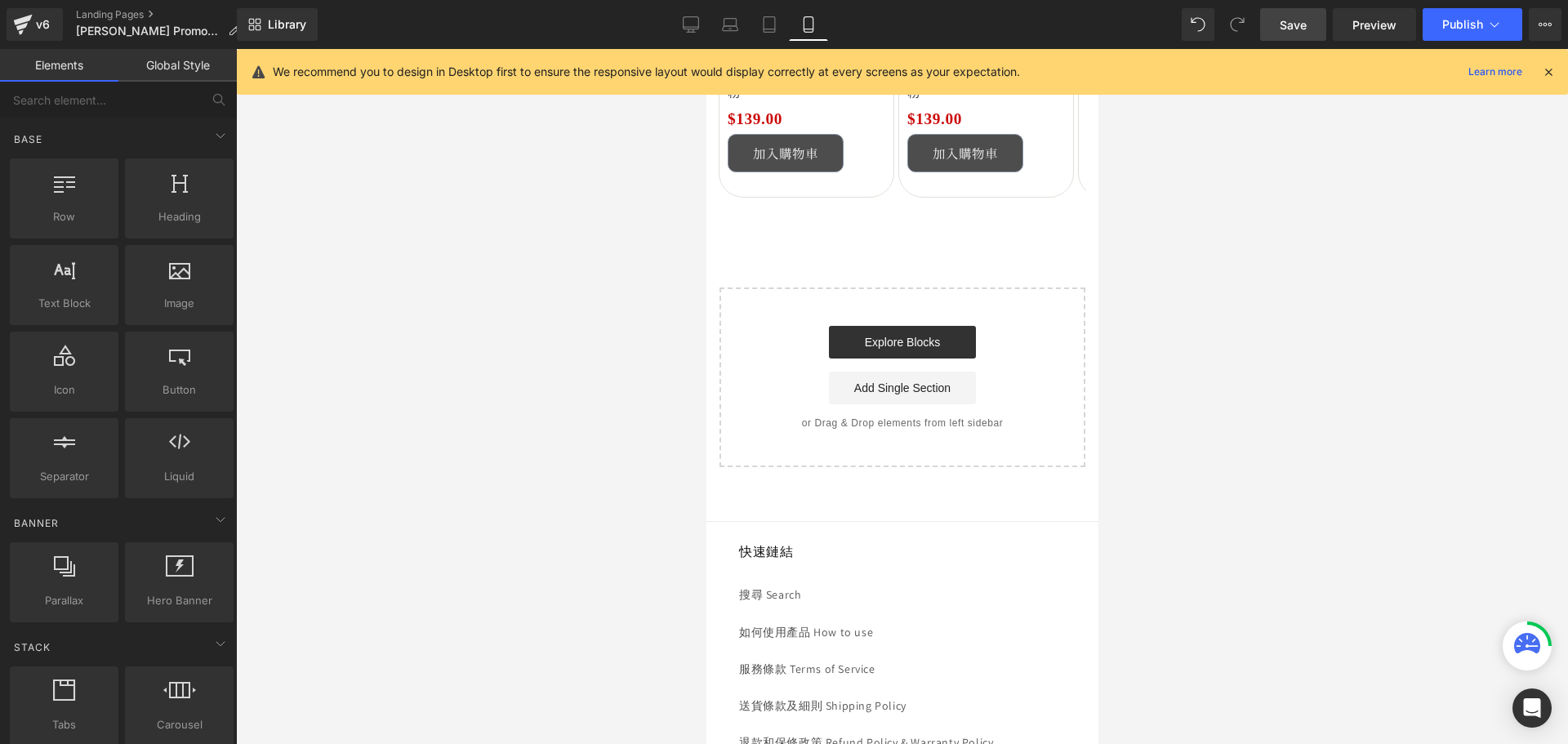
scroll to position [4328, 0]
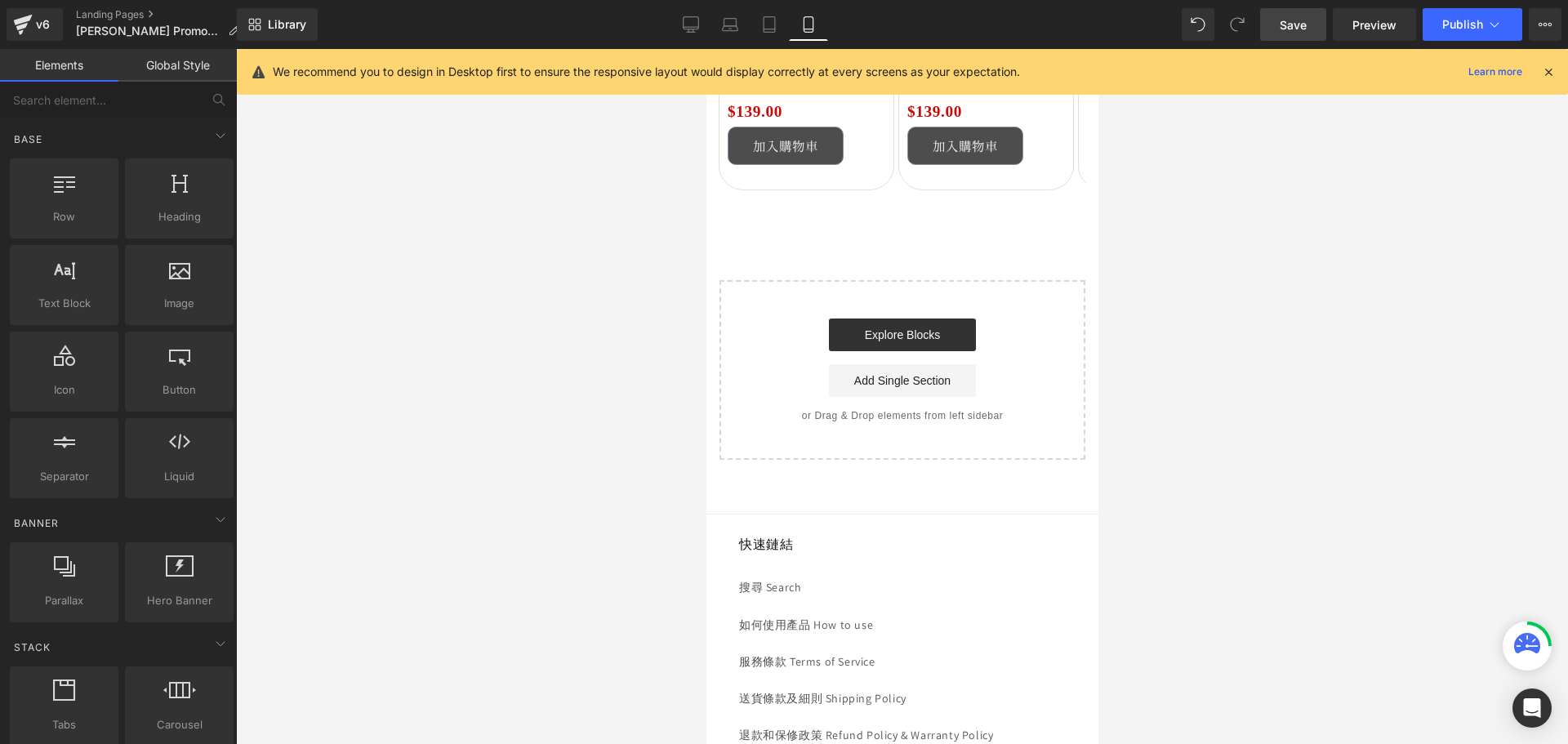
click at [1291, 21] on span "Save" at bounding box center [1292, 25] width 27 height 17
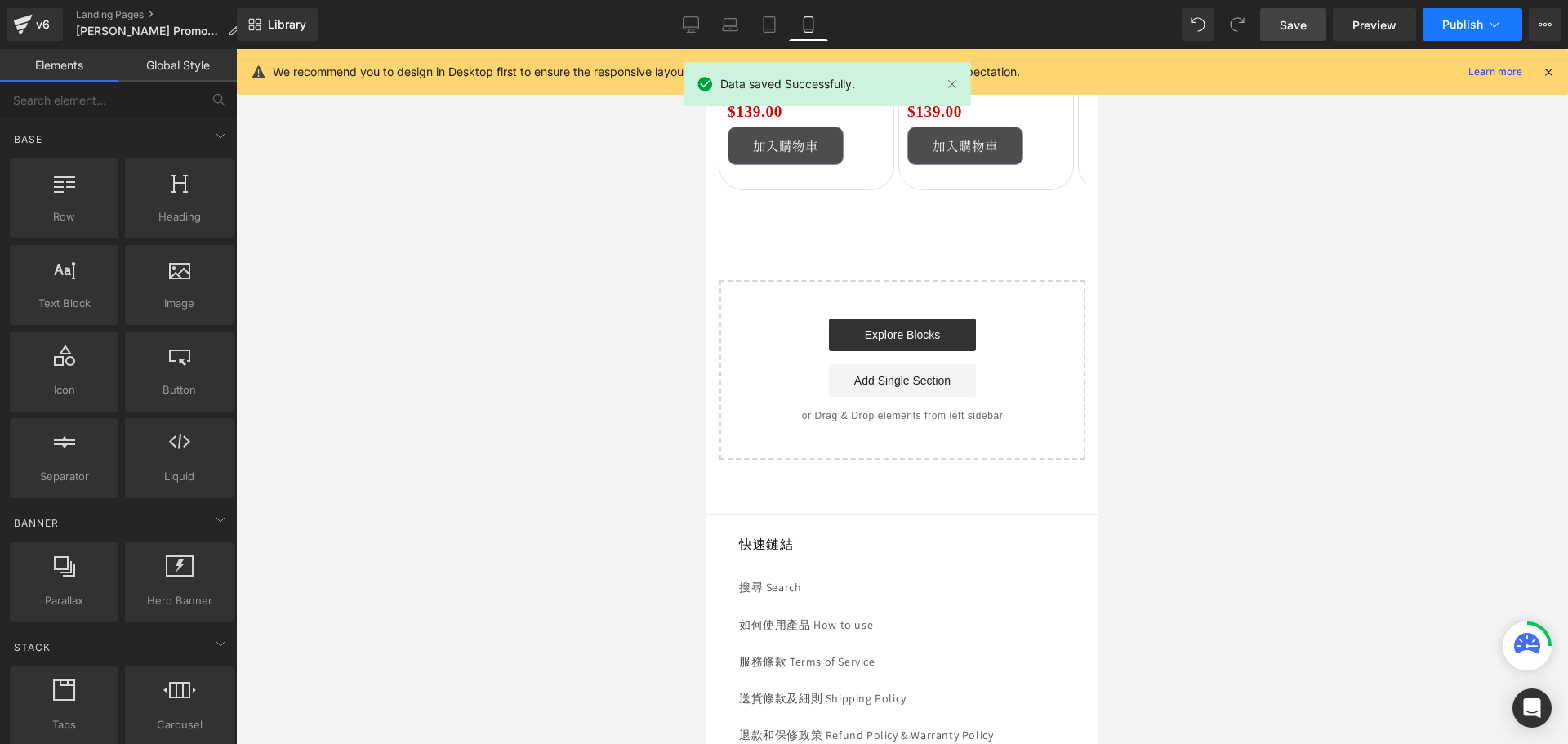
click at [1464, 24] on span "Publish" at bounding box center [1462, 24] width 40 height 13
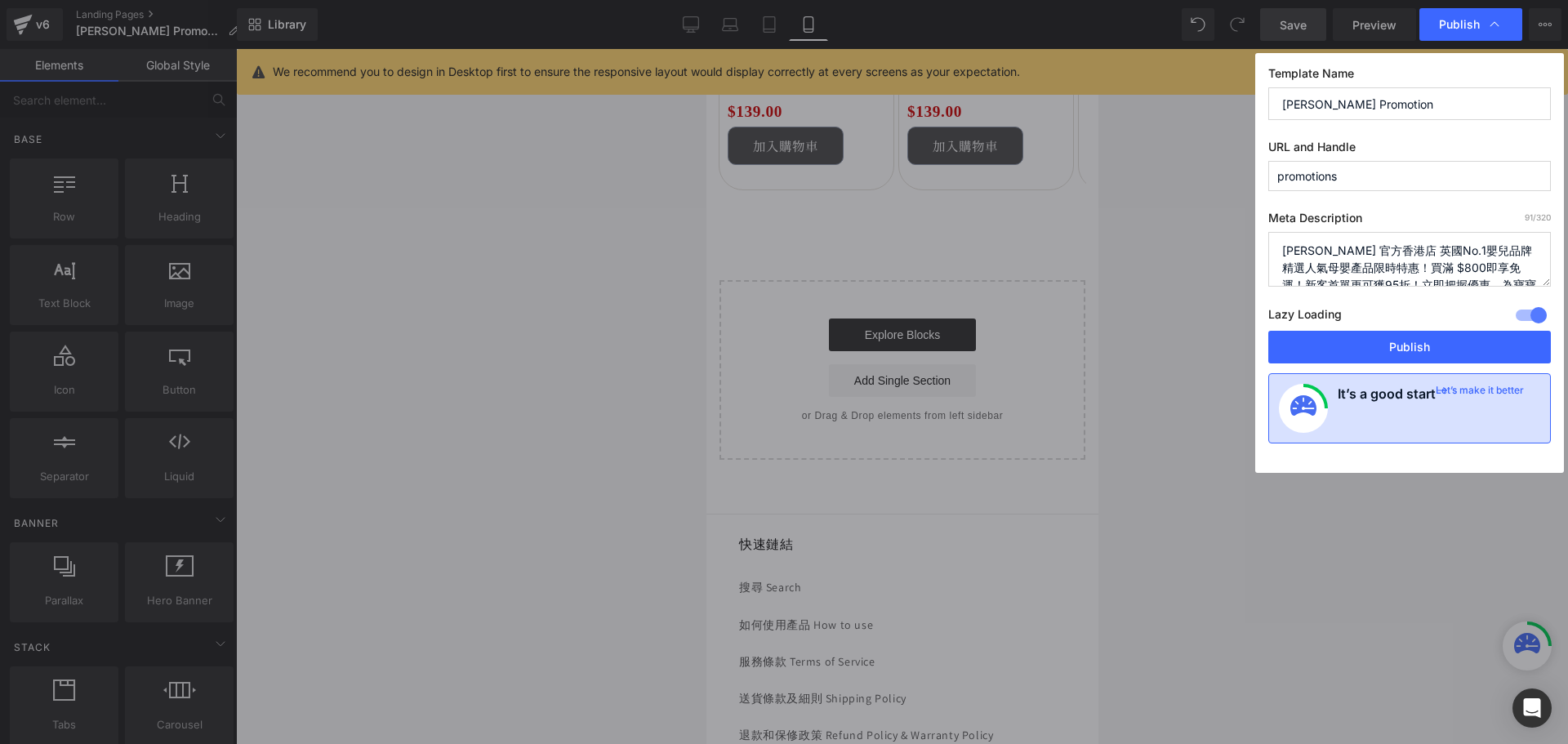
click at [1400, 410] on h4 "It’s a good start" at bounding box center [1386, 409] width 98 height 49
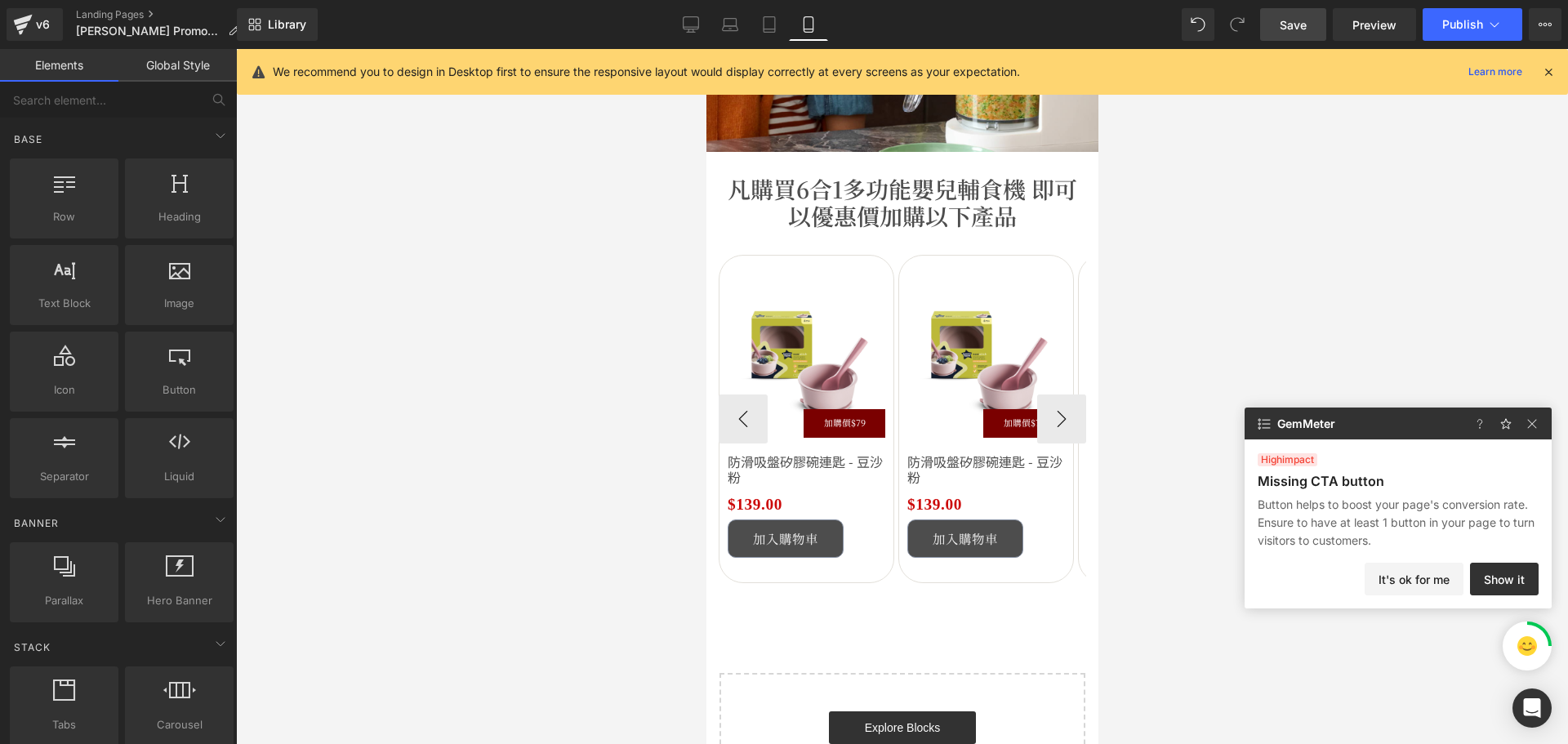
scroll to position [3919, 0]
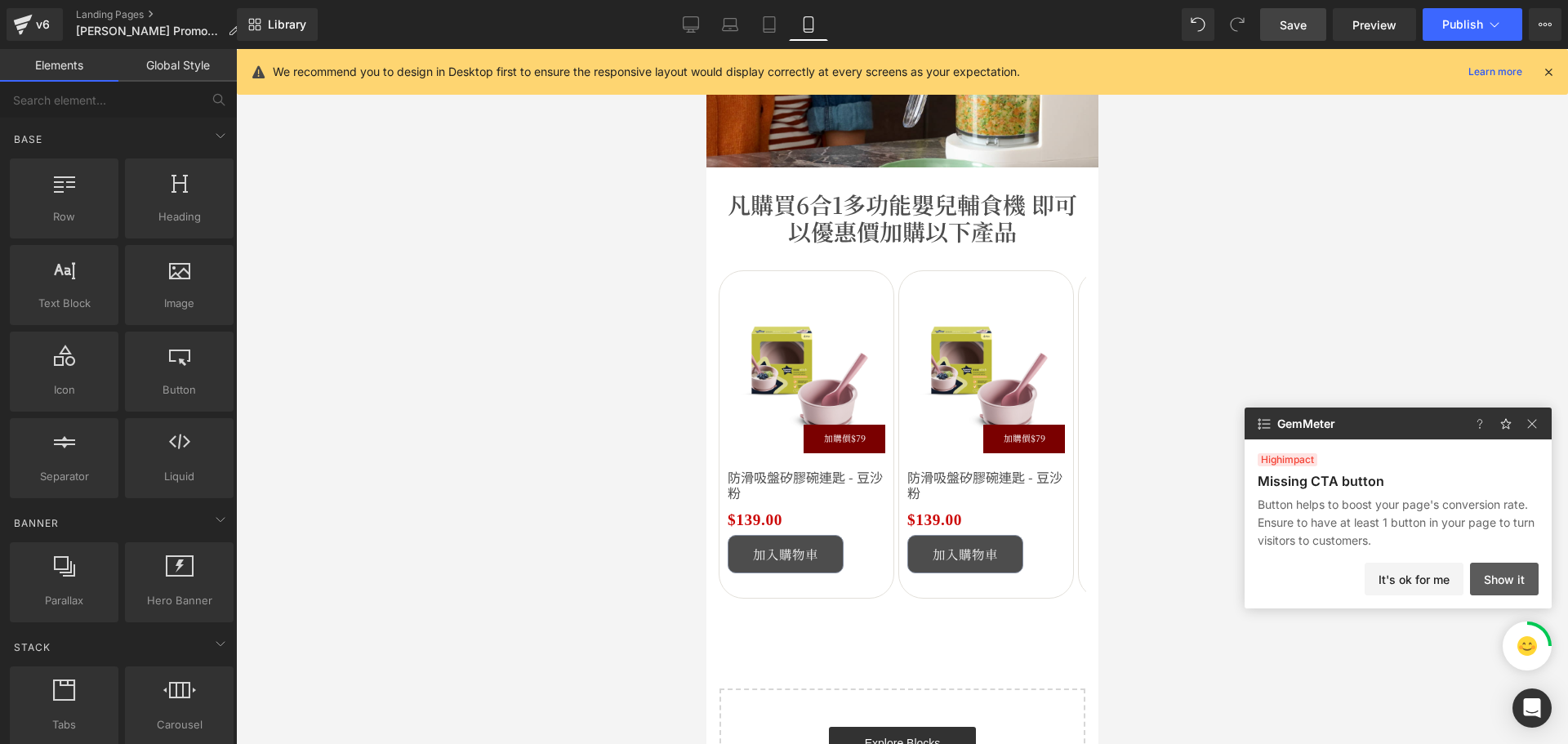
drag, startPoint x: 1428, startPoint y: 578, endPoint x: 1531, endPoint y: 573, distance: 103.1
click at [1531, 573] on div "It's ok for me Show it" at bounding box center [1452, 578] width 174 height 33
click at [0, 0] on button "Show it" at bounding box center [0, 0] width 0 height 0
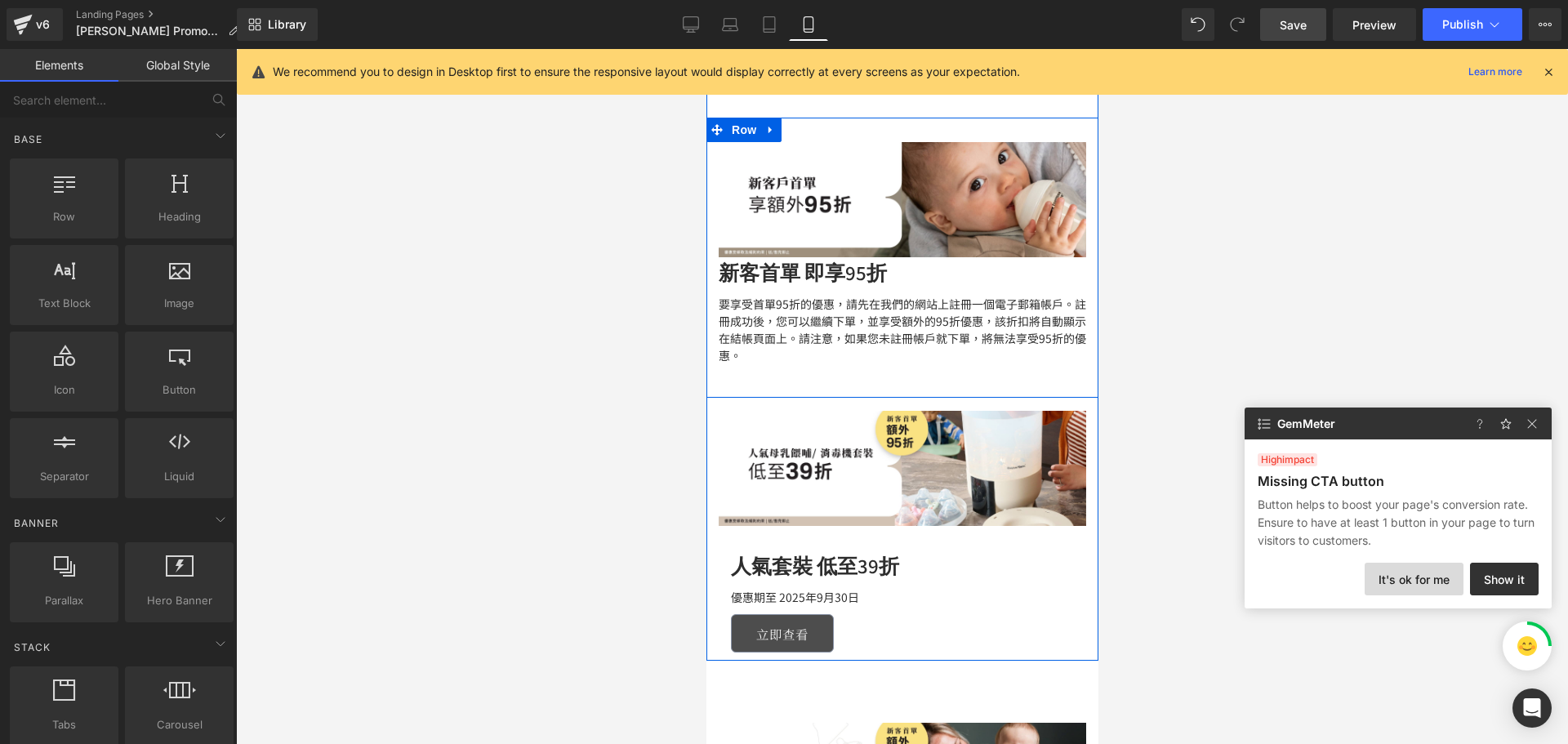
click at [1424, 583] on button "It's ok for me" at bounding box center [1414, 578] width 99 height 33
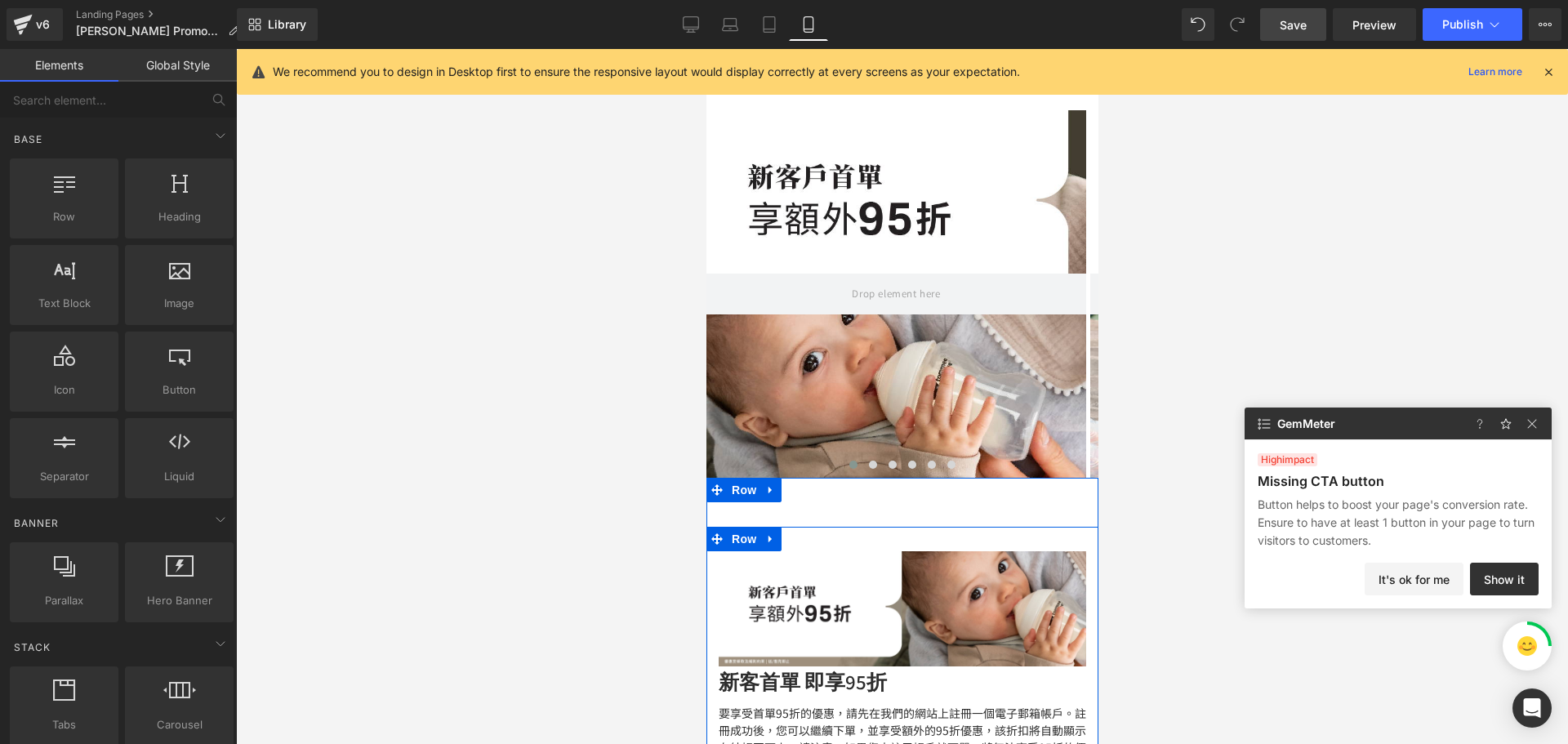
scroll to position [0, 0]
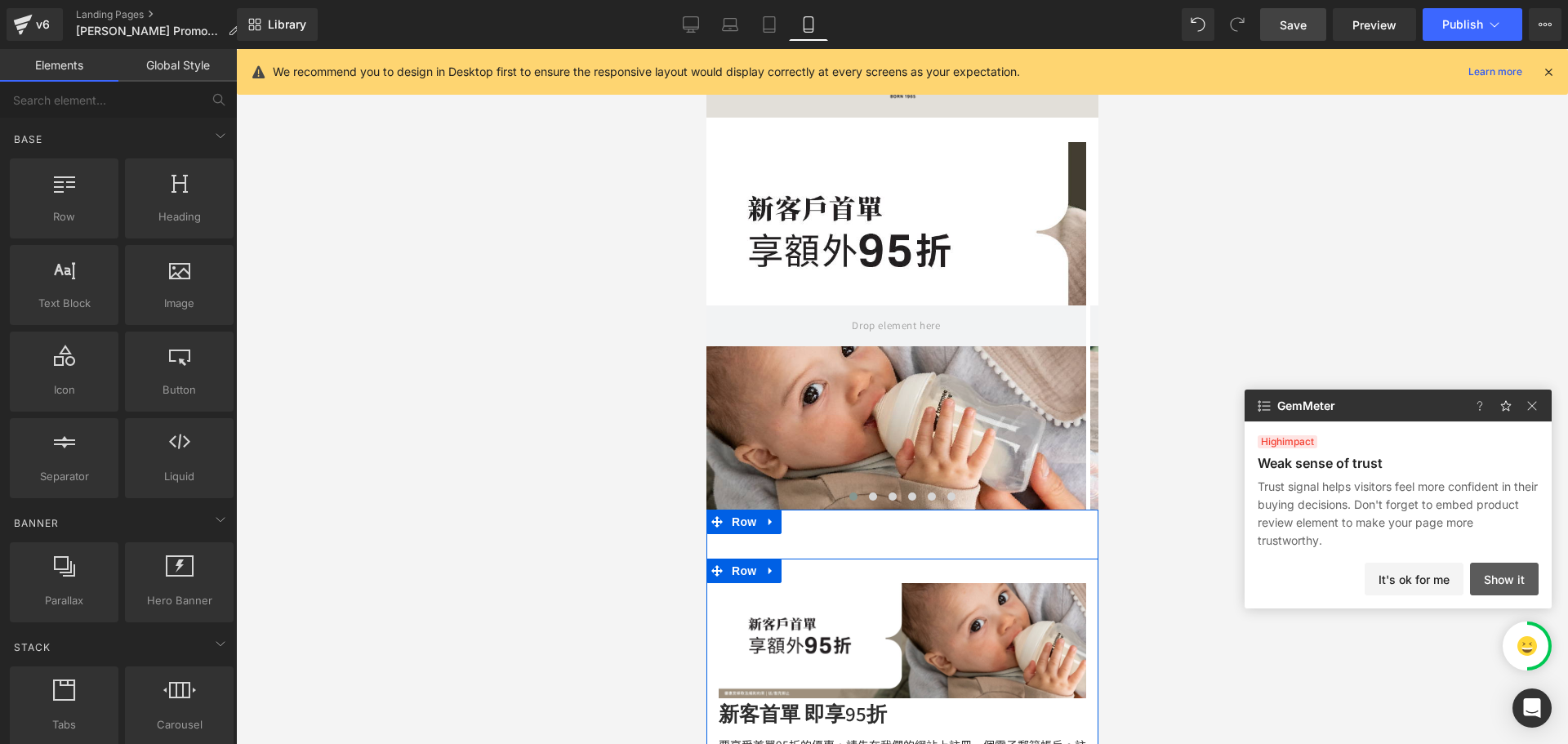
click at [0, 0] on button "Show it" at bounding box center [0, 0] width 0 height 0
drag, startPoint x: 1403, startPoint y: 583, endPoint x: 1424, endPoint y: 583, distance: 21.0
click at [1403, 582] on button "It's ok for me" at bounding box center [1414, 578] width 99 height 33
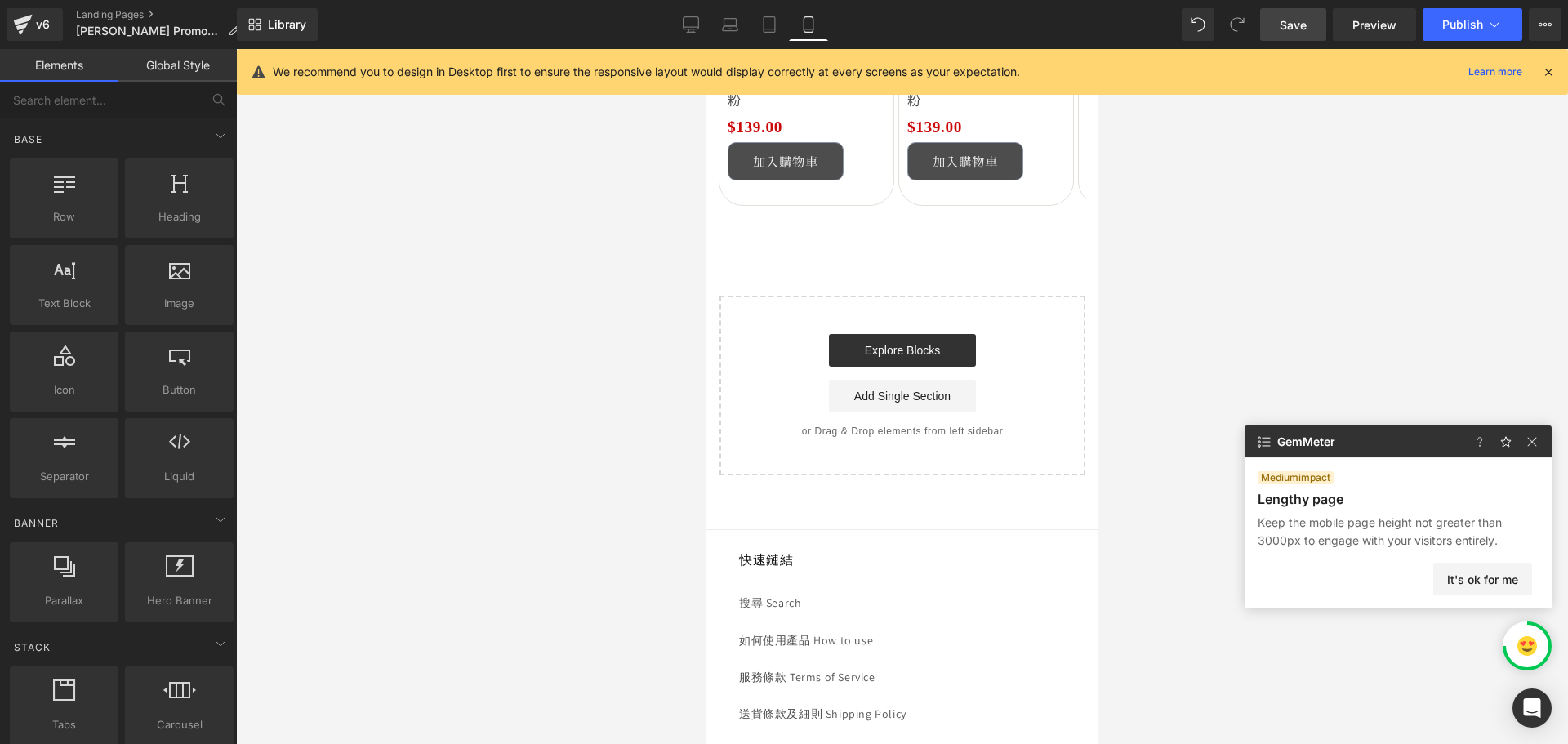
scroll to position [4328, 0]
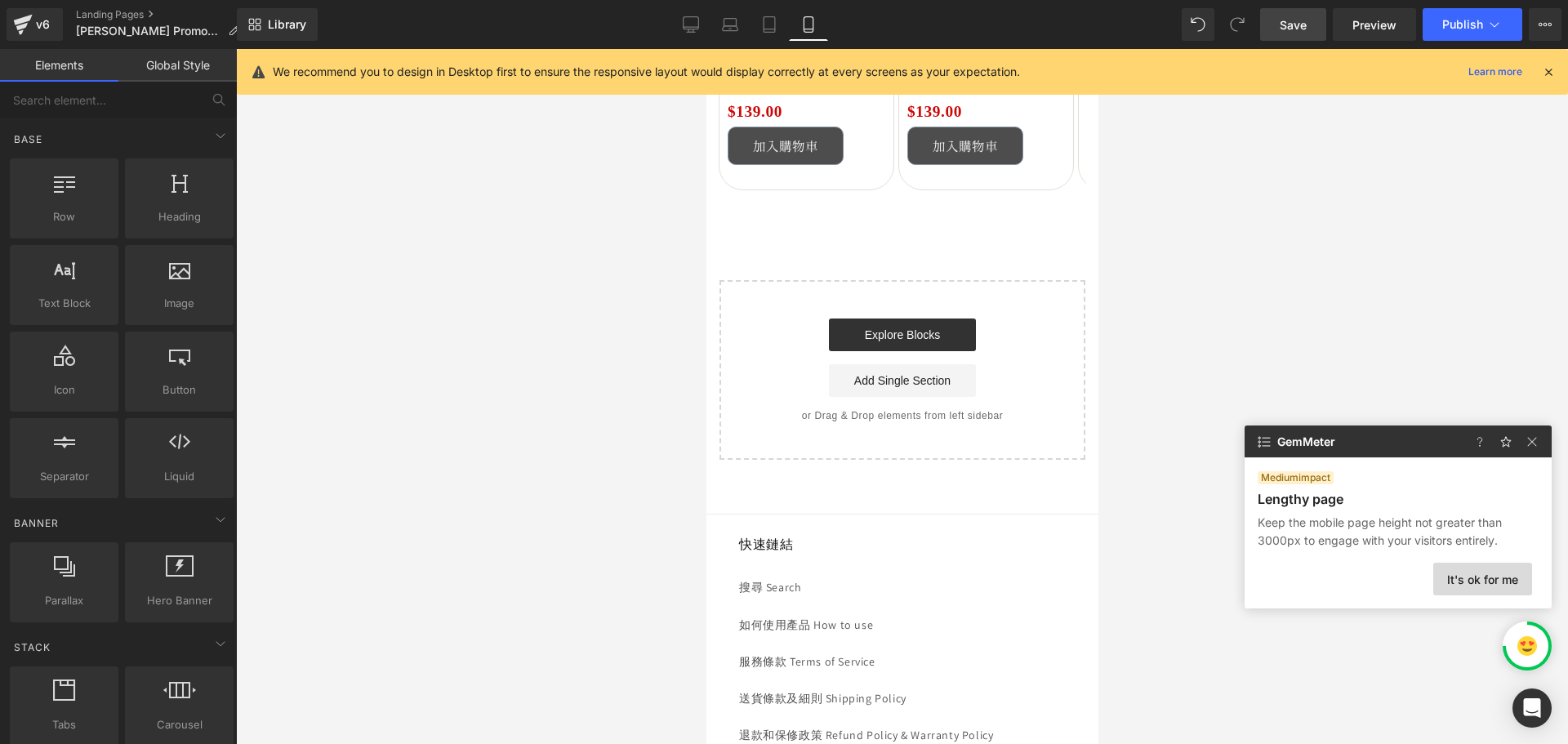
click at [1500, 575] on button "It's ok for me" at bounding box center [1483, 578] width 99 height 33
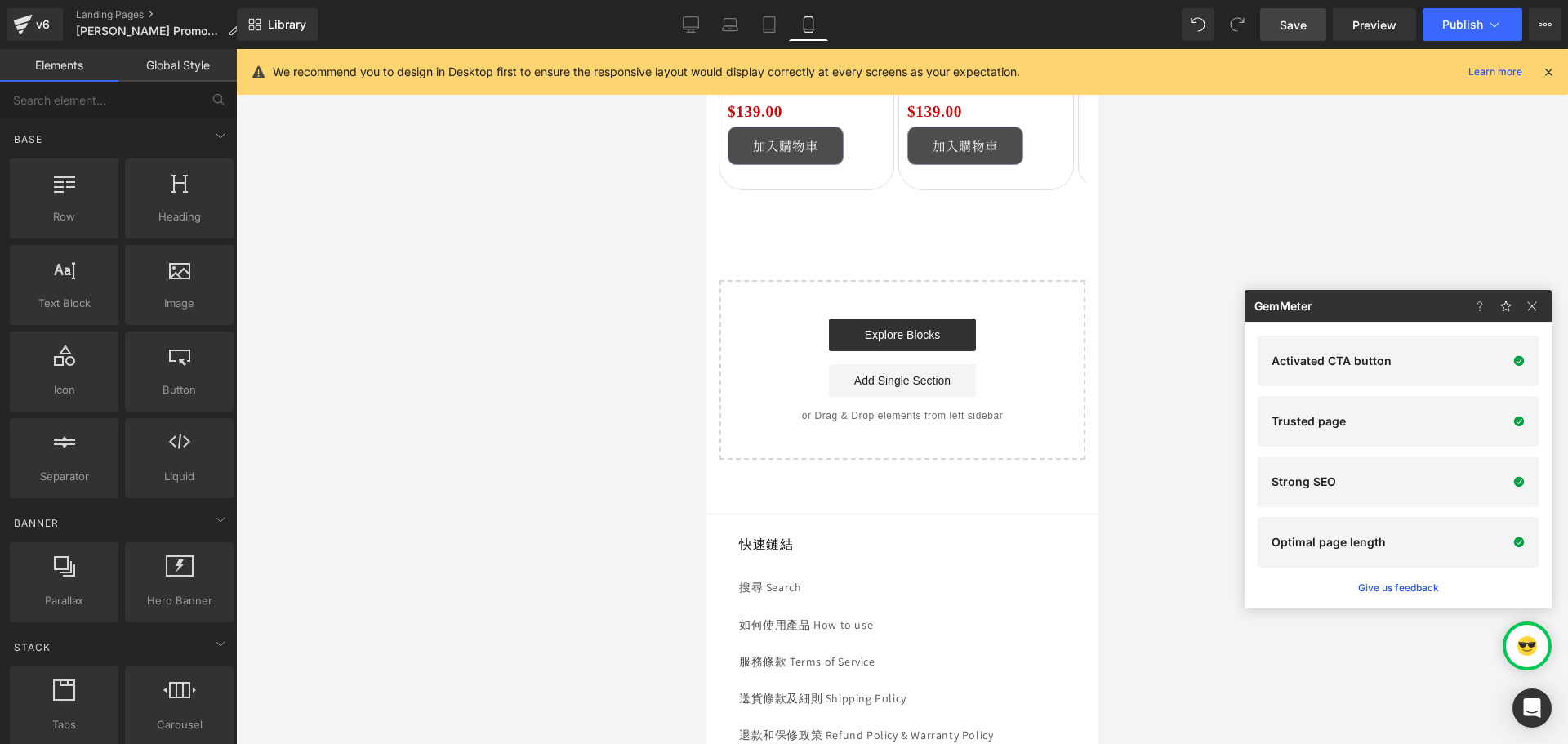
click at [1539, 290] on div at bounding box center [1509, 306] width 85 height 32
click at [0, 0] on img at bounding box center [0, 0] width 0 height 0
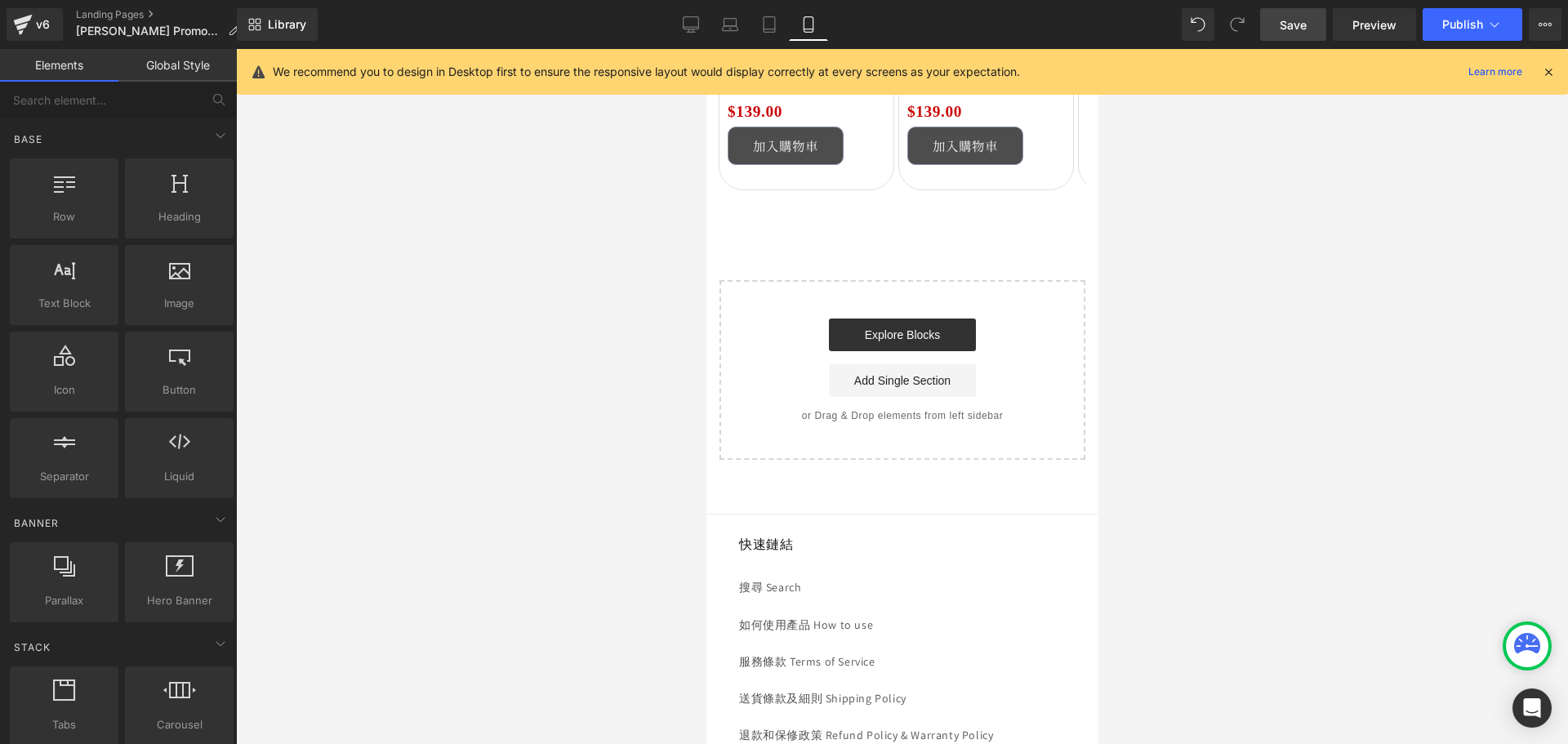
click at [1287, 22] on span "Save" at bounding box center [1292, 25] width 27 height 17
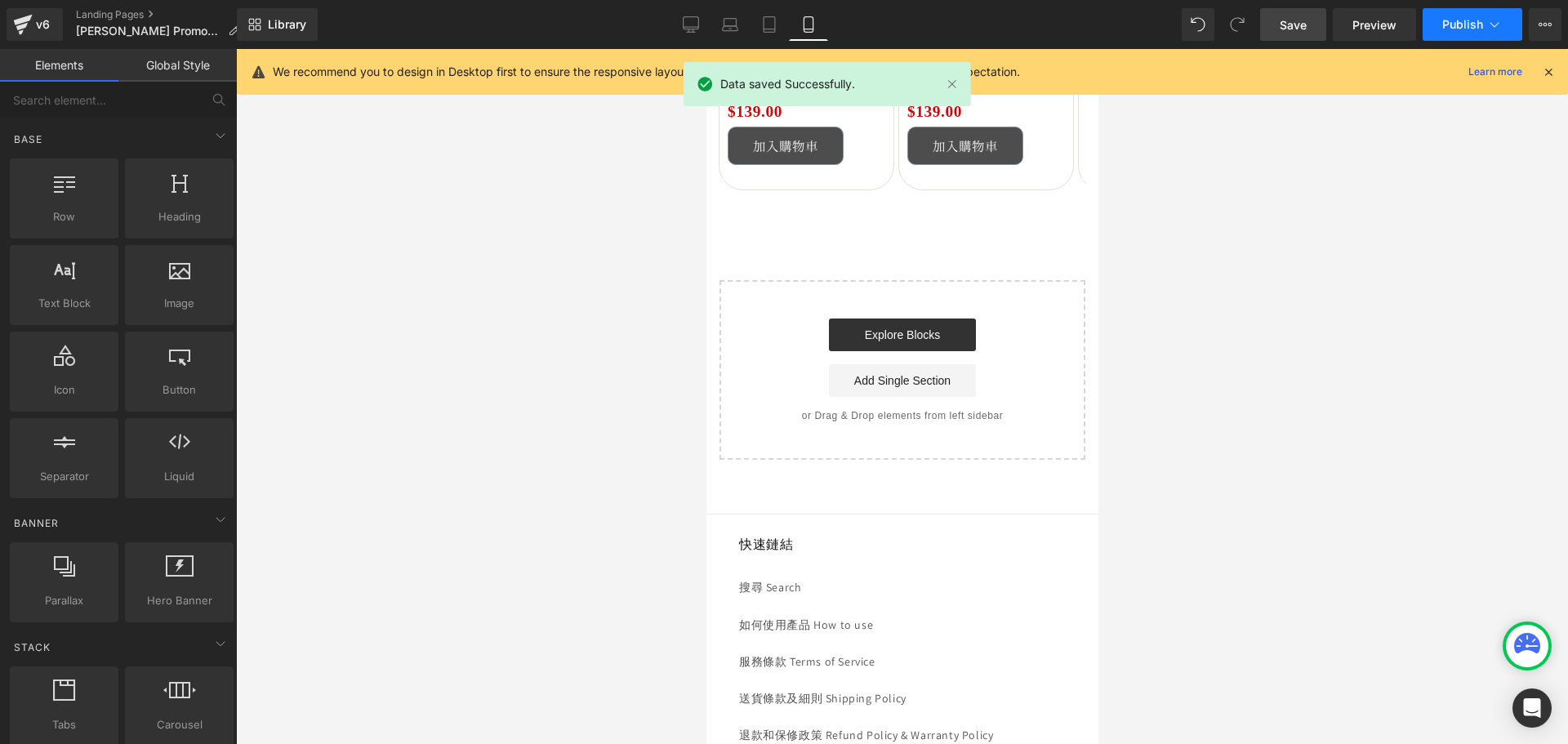
click at [1487, 15] on button "Publish" at bounding box center [1472, 24] width 99 height 33
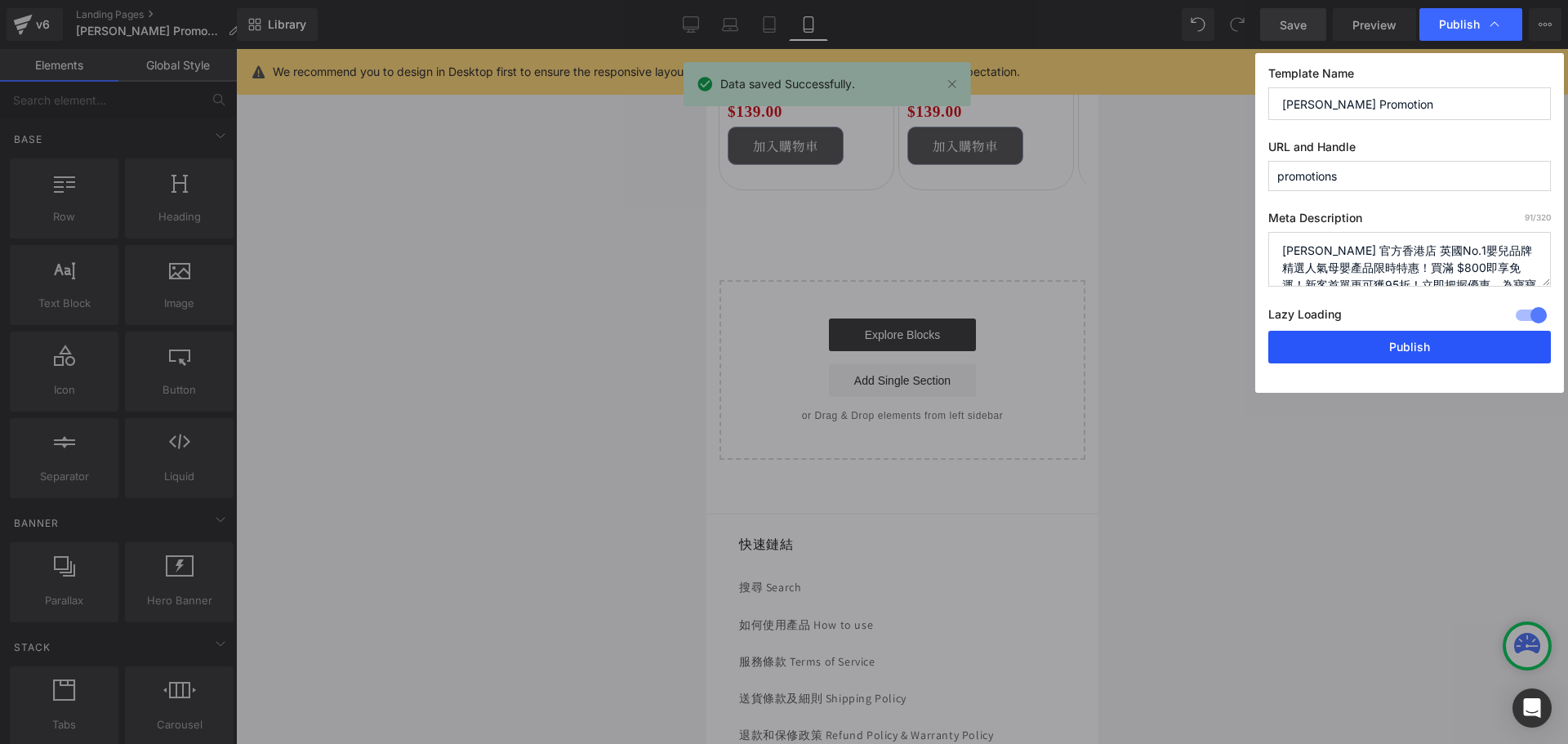
click at [1377, 345] on button "Publish" at bounding box center [1409, 347] width 283 height 33
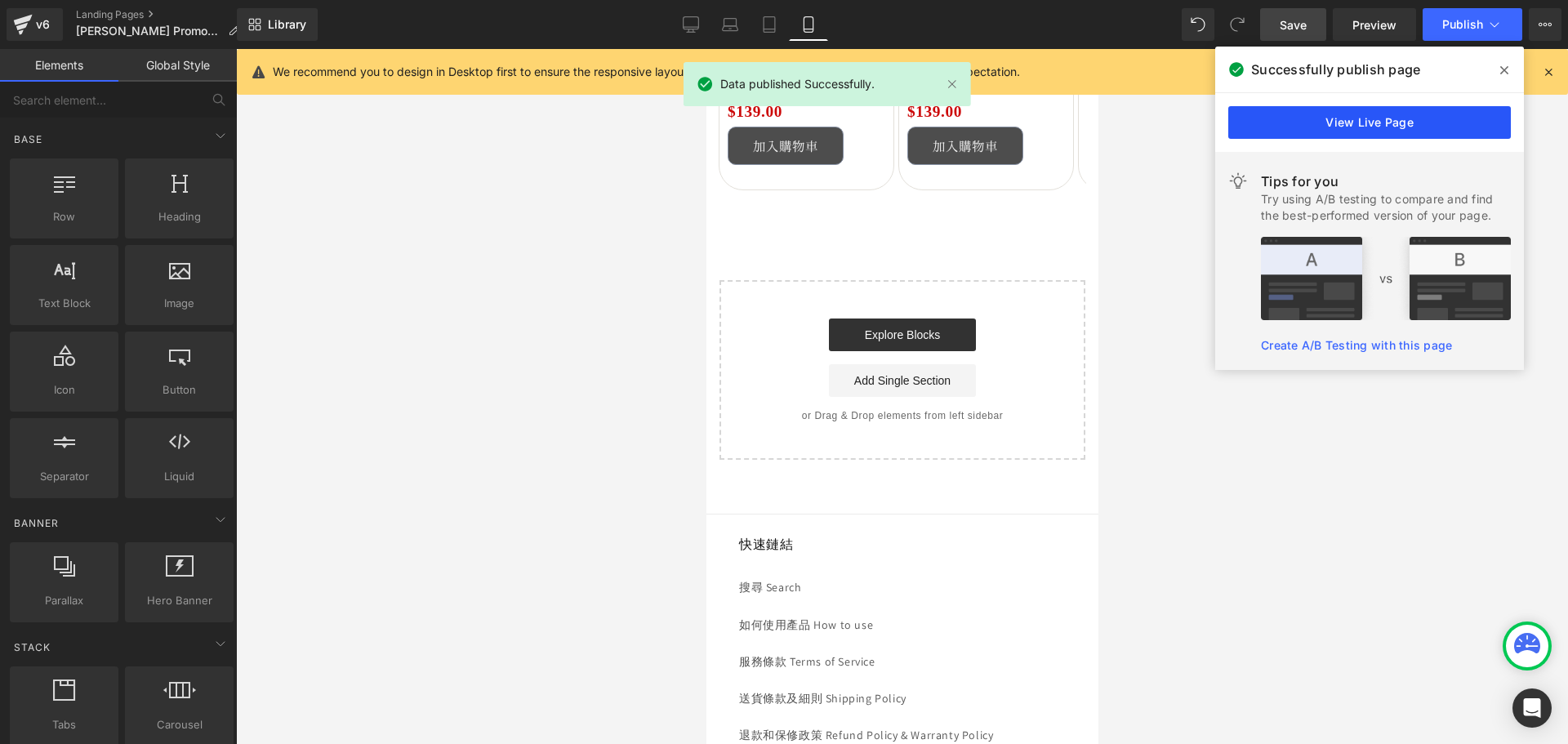
click at [1268, 124] on link "View Live Page" at bounding box center [1369, 122] width 283 height 33
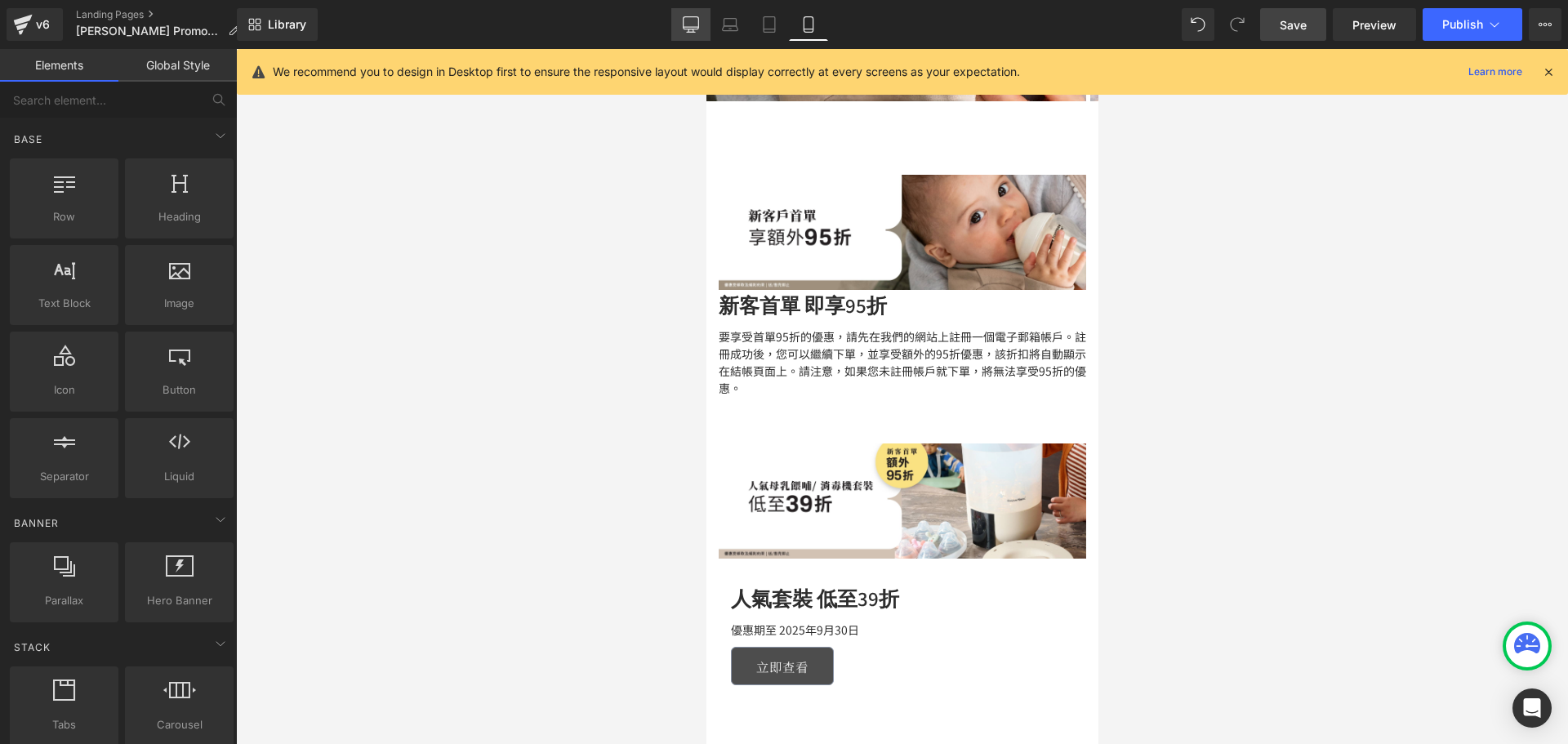
click at [673, 13] on link "Desktop" at bounding box center [690, 24] width 40 height 33
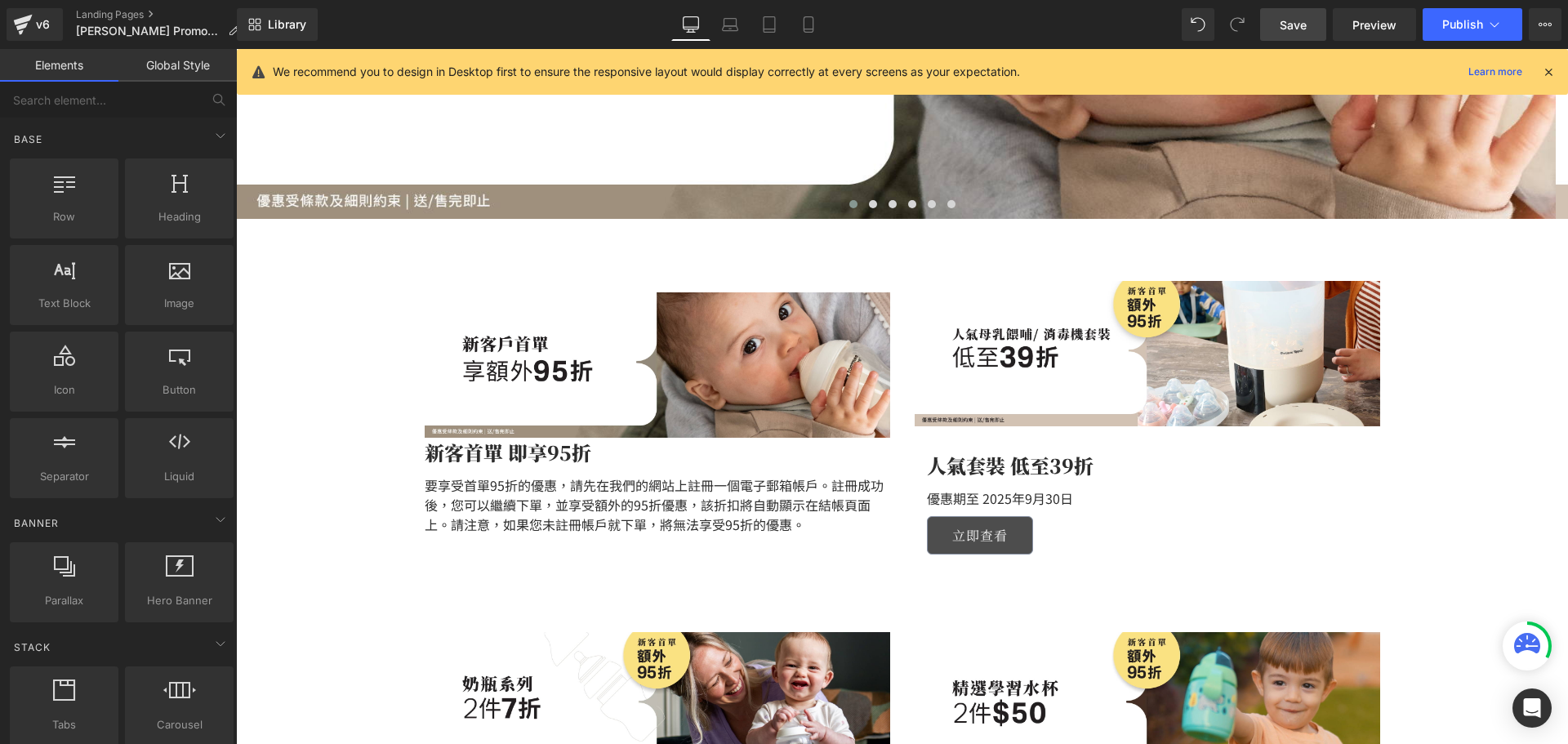
scroll to position [166, 0]
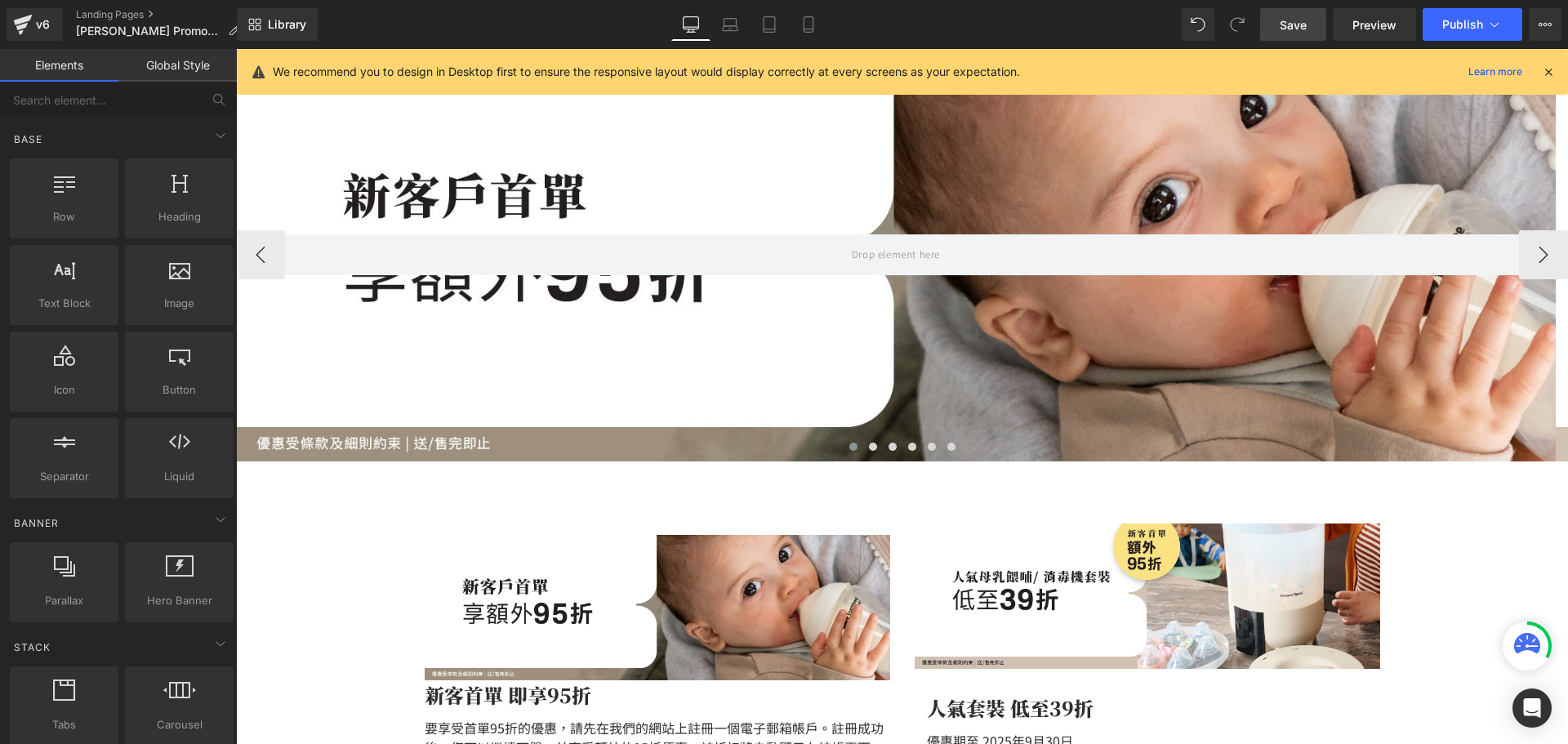
click at [707, 312] on div at bounding box center [895, 255] width 1320 height 412
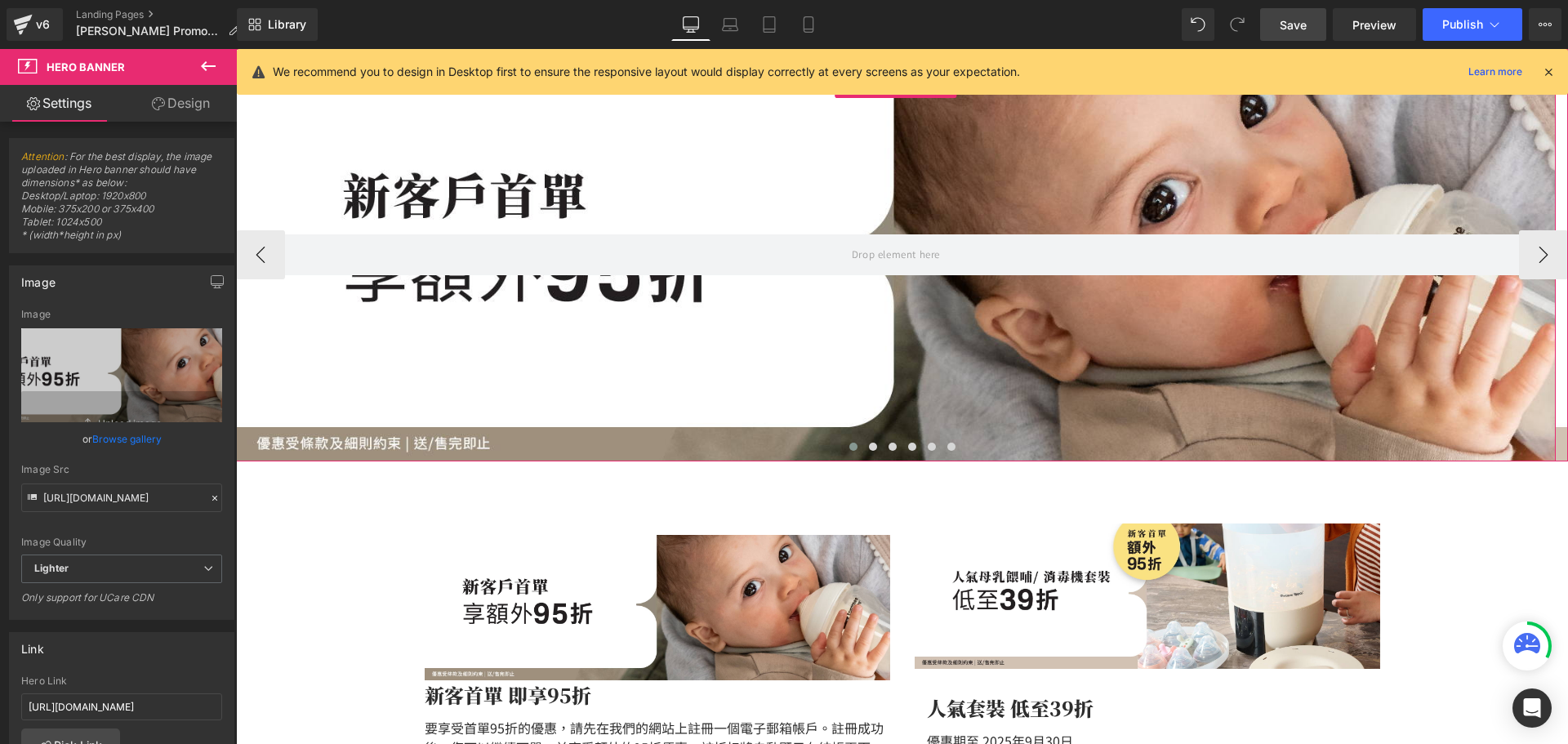
click at [485, 319] on div at bounding box center [895, 255] width 1320 height 412
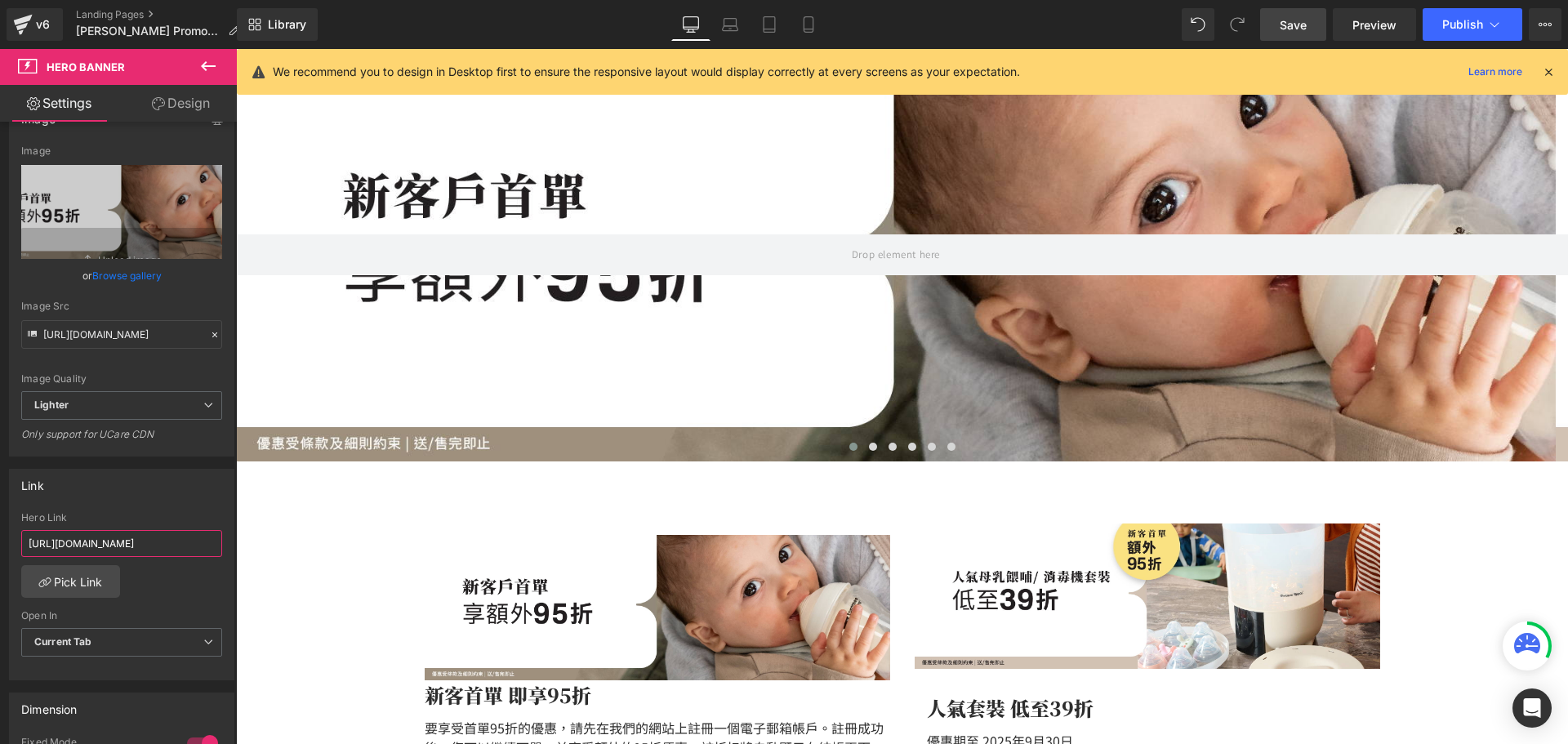
scroll to position [0, 151]
drag, startPoint x: 293, startPoint y: 595, endPoint x: 365, endPoint y: 543, distance: 88.8
type input "h"
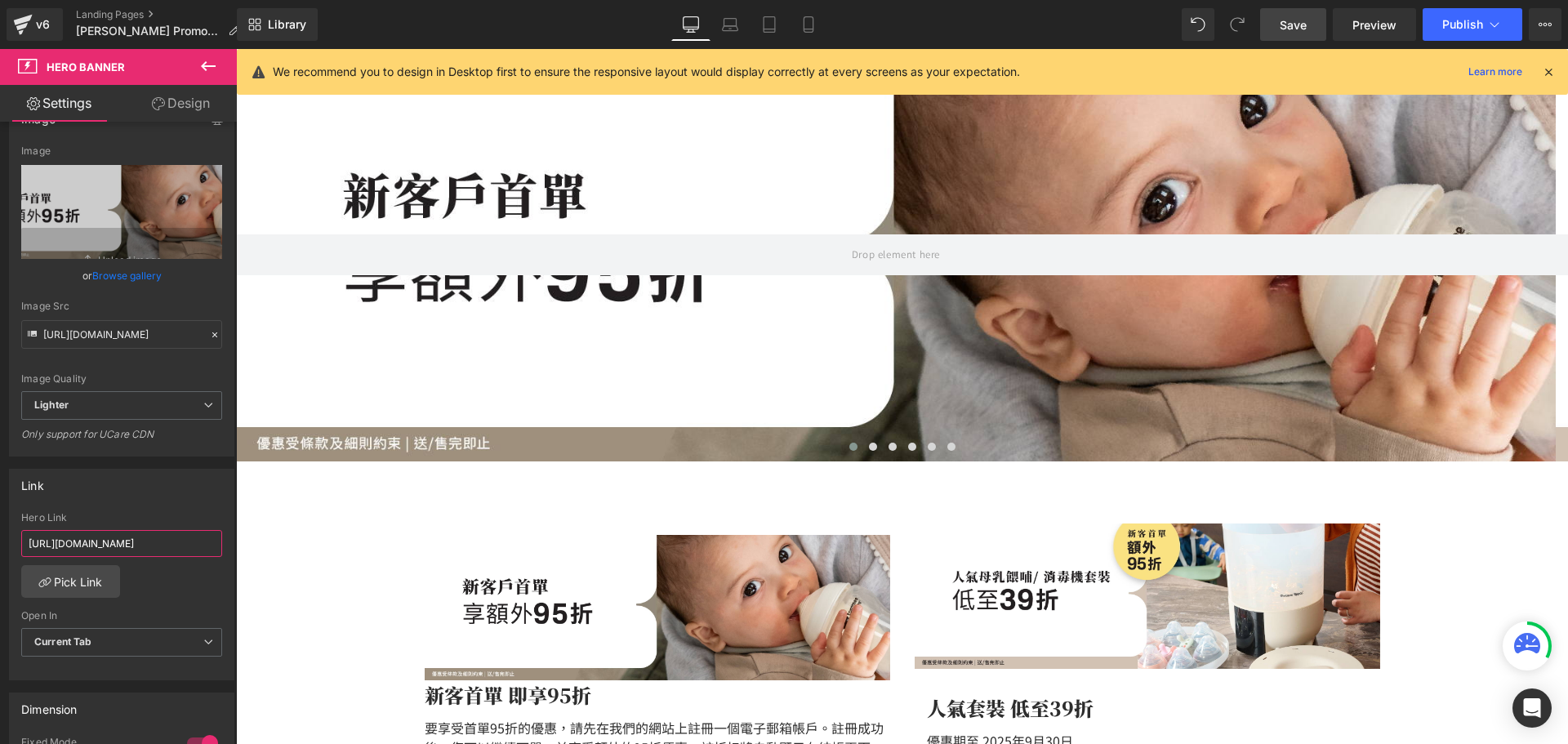
type input "https://tommeetippeehkeshop.com/pages/promotions"
click at [869, 446] on span at bounding box center [872, 446] width 8 height 8
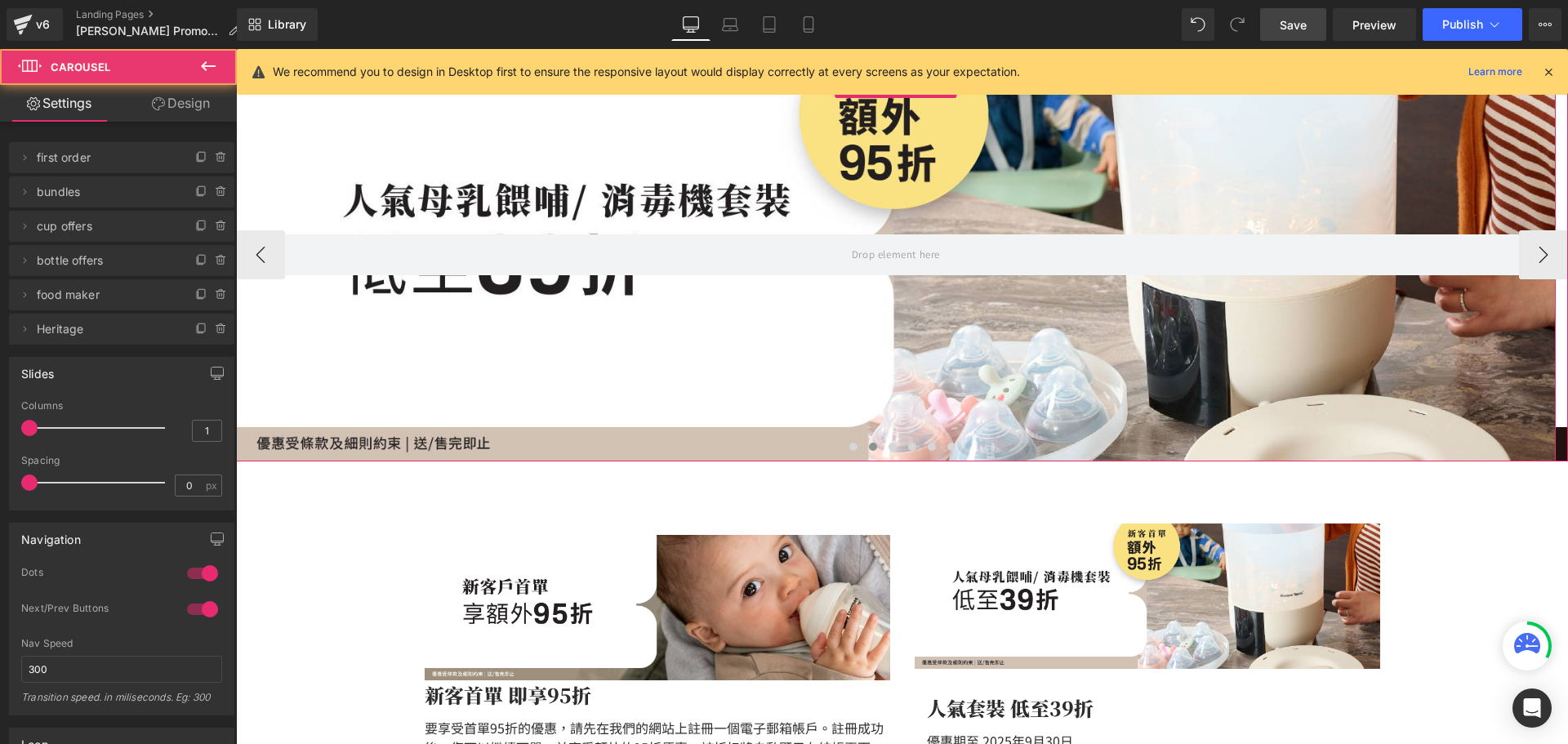
click at [602, 405] on div at bounding box center [895, 255] width 1320 height 412
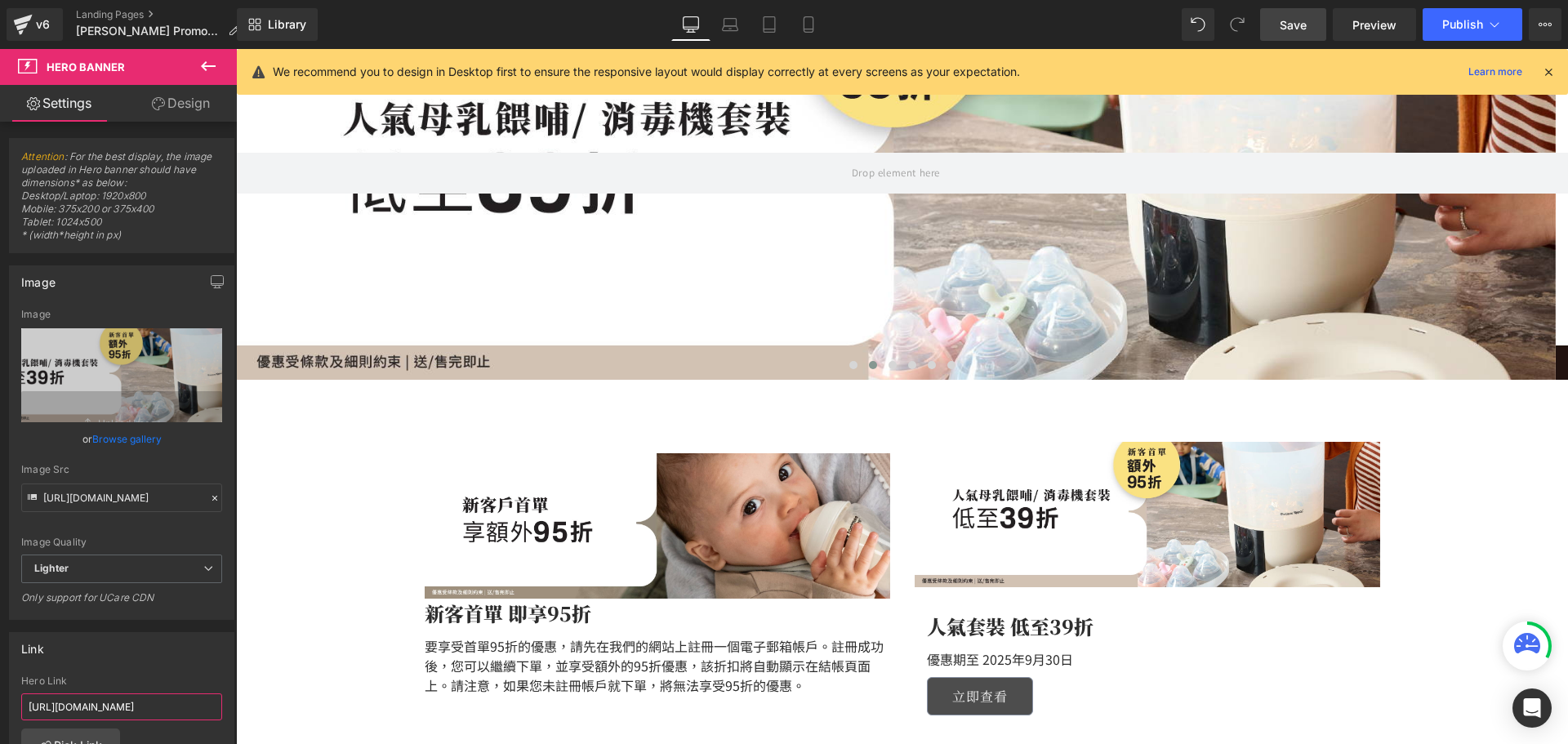
scroll to position [0, 110]
drag, startPoint x: 399, startPoint y: 756, endPoint x: 264, endPoint y: 701, distance: 145.8
click at [1299, 29] on span "Save" at bounding box center [1292, 25] width 27 height 17
click at [1494, 23] on icon at bounding box center [1494, 25] width 17 height 17
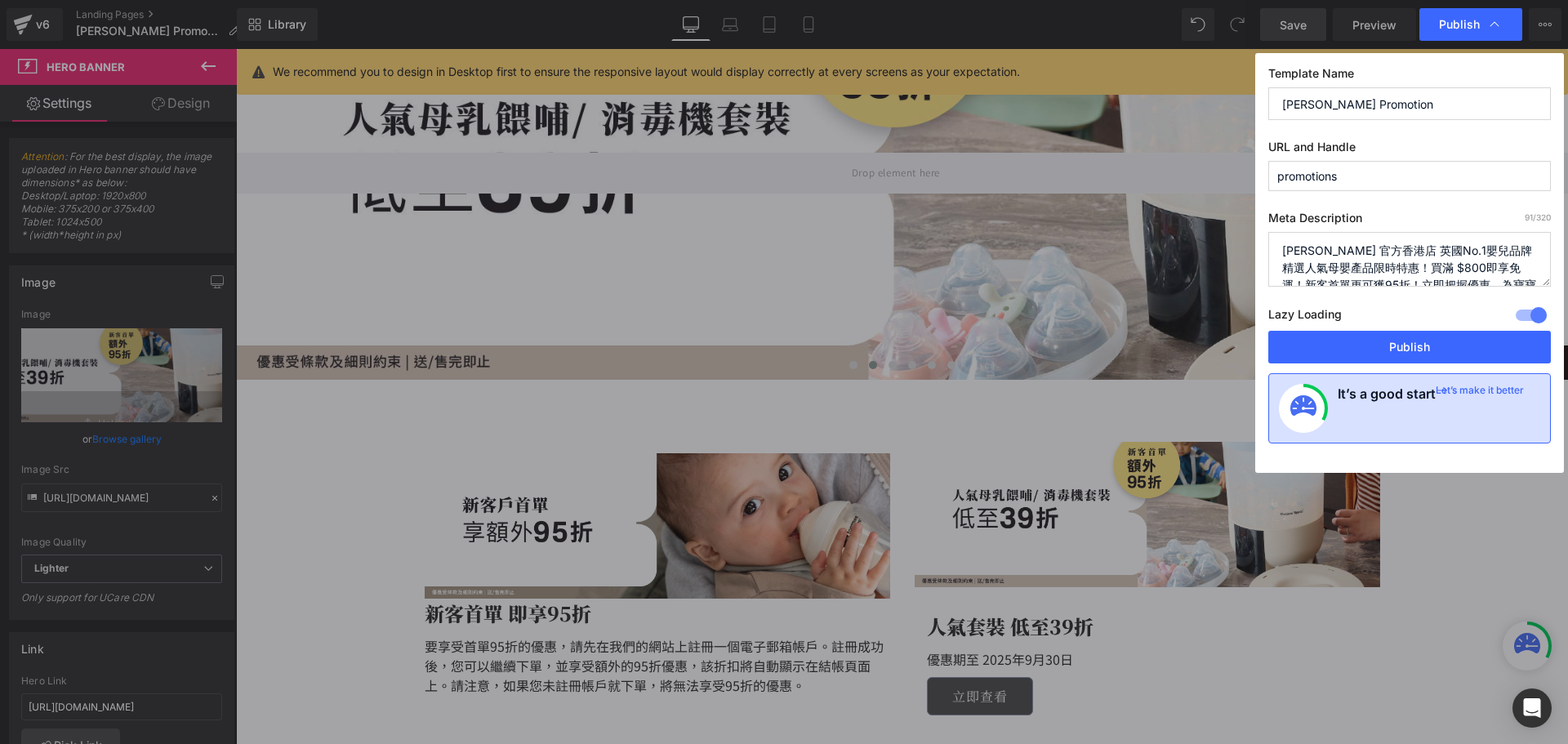
click at [1403, 395] on h4 "It’s a good start" at bounding box center [1386, 409] width 98 height 49
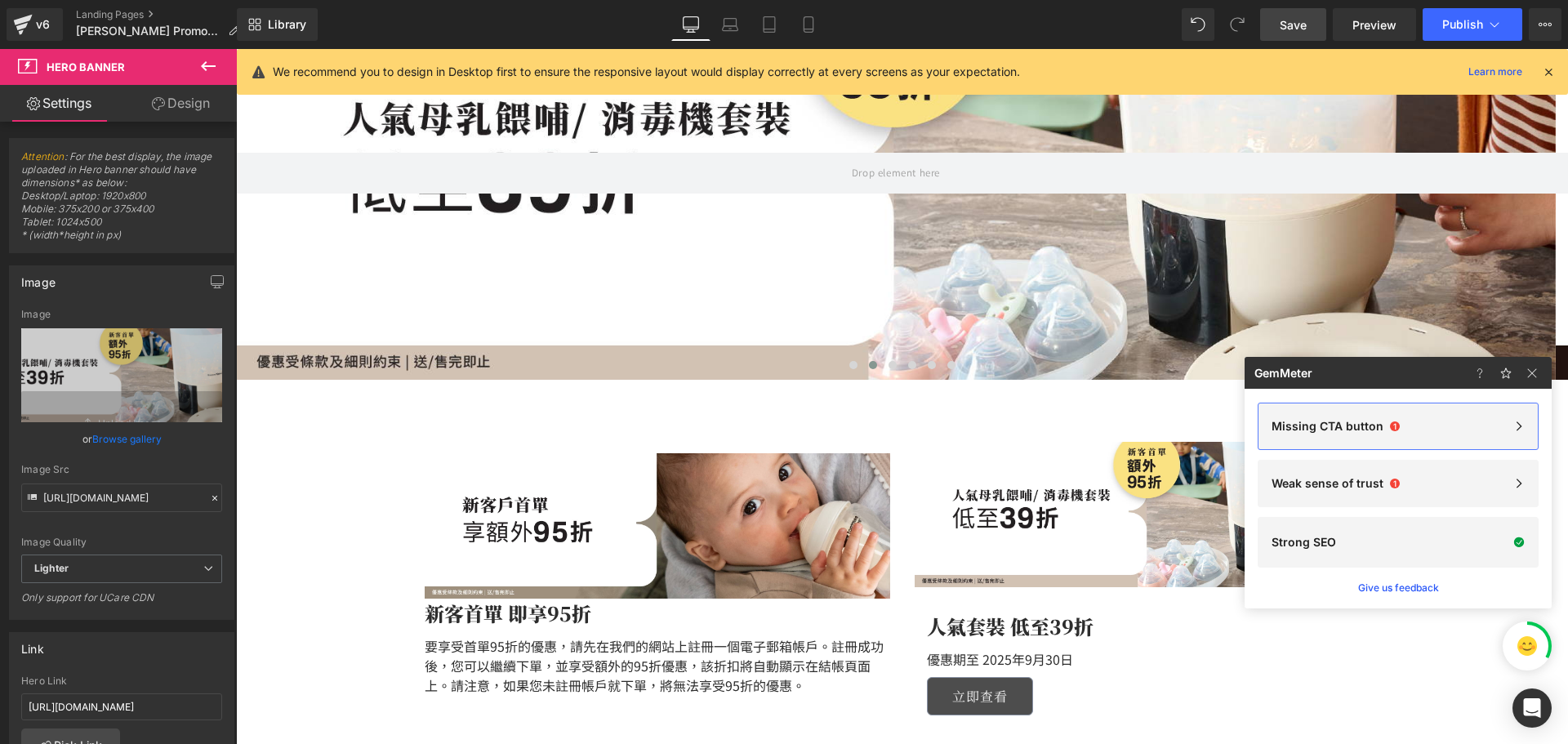
click at [1411, 431] on div "Missing CTA button 1" at bounding box center [1397, 426] width 253 height 13
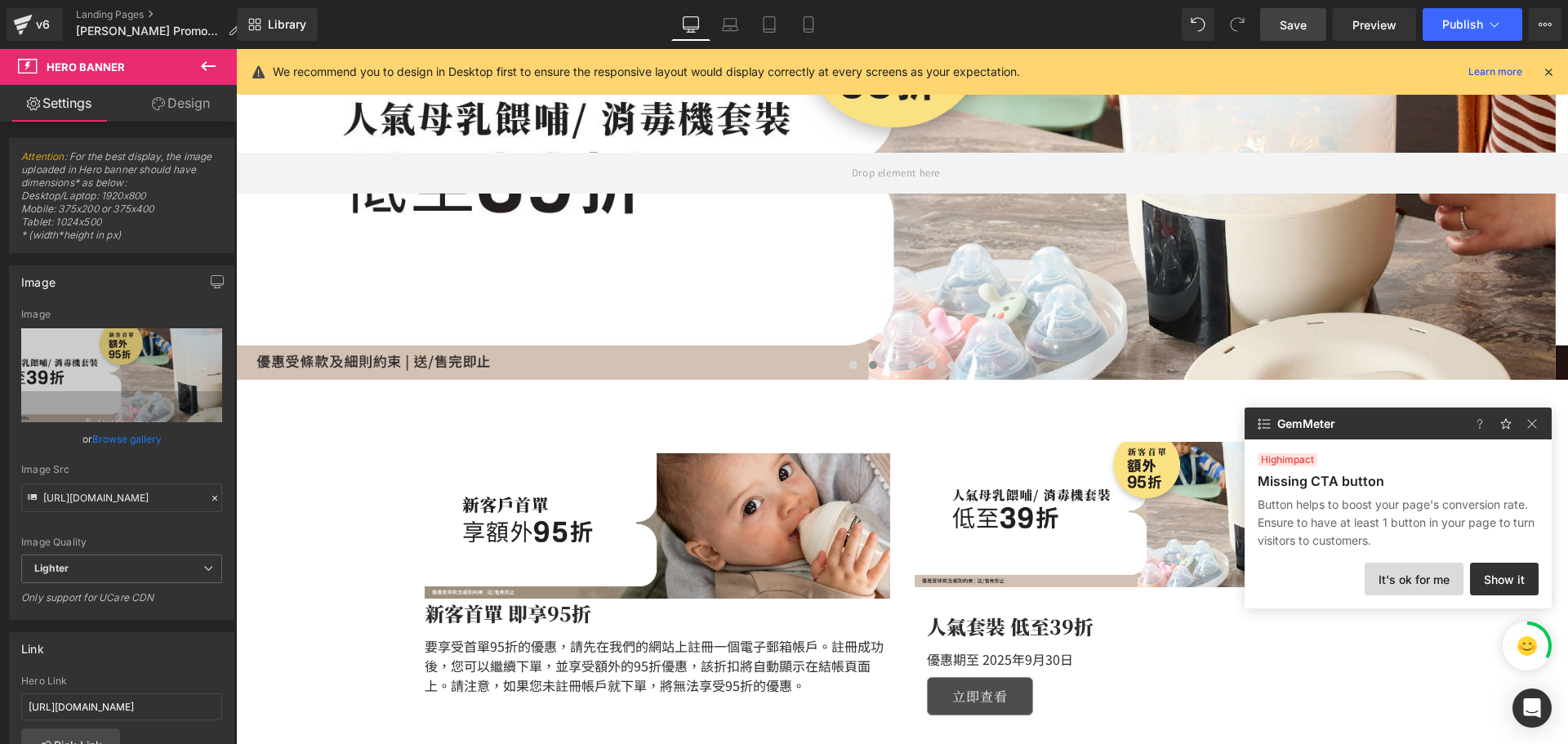
click at [1416, 578] on button "It's ok for me" at bounding box center [1414, 578] width 99 height 33
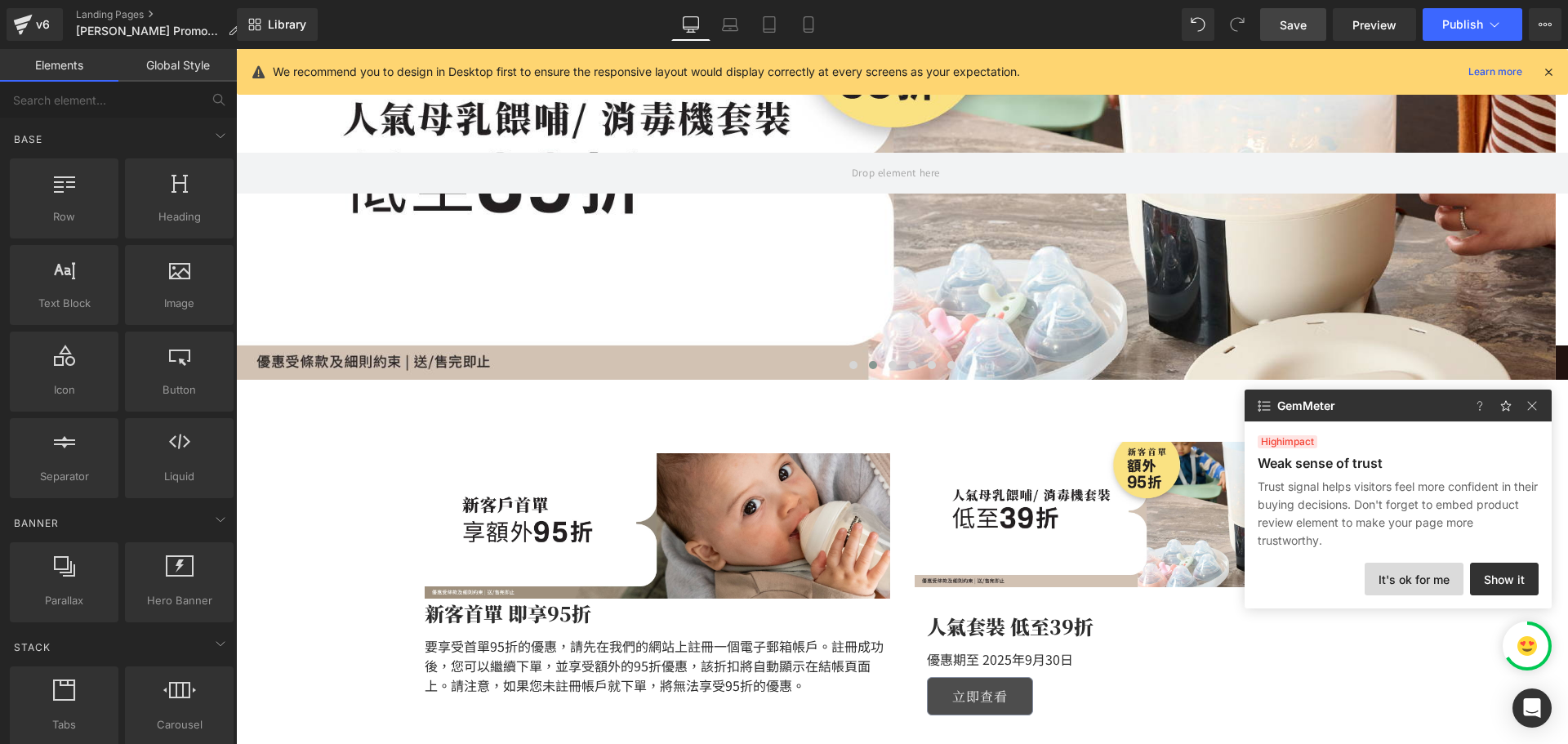
click at [1422, 573] on button "It's ok for me" at bounding box center [1414, 578] width 99 height 33
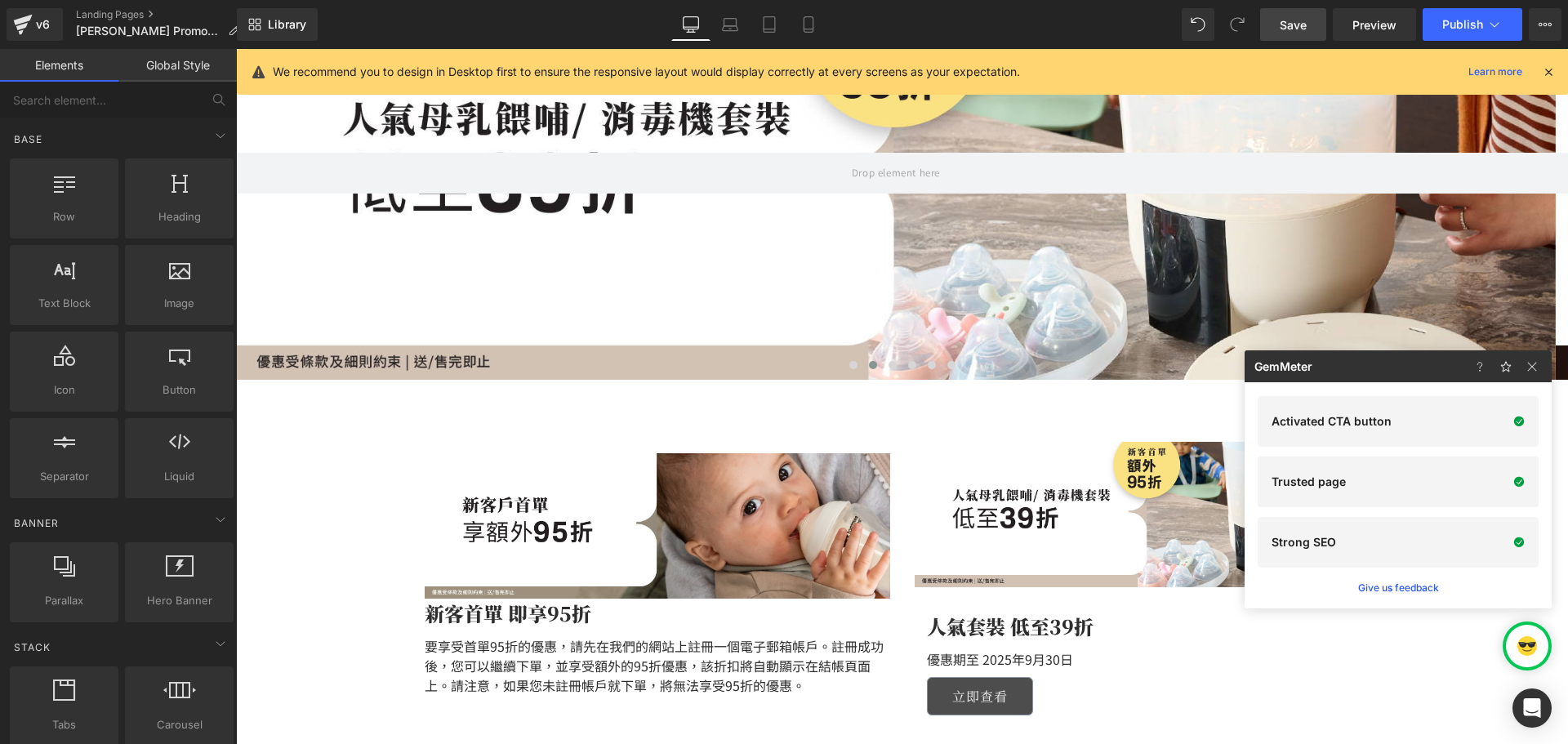
click at [1489, 39] on button "Publish" at bounding box center [1472, 24] width 99 height 33
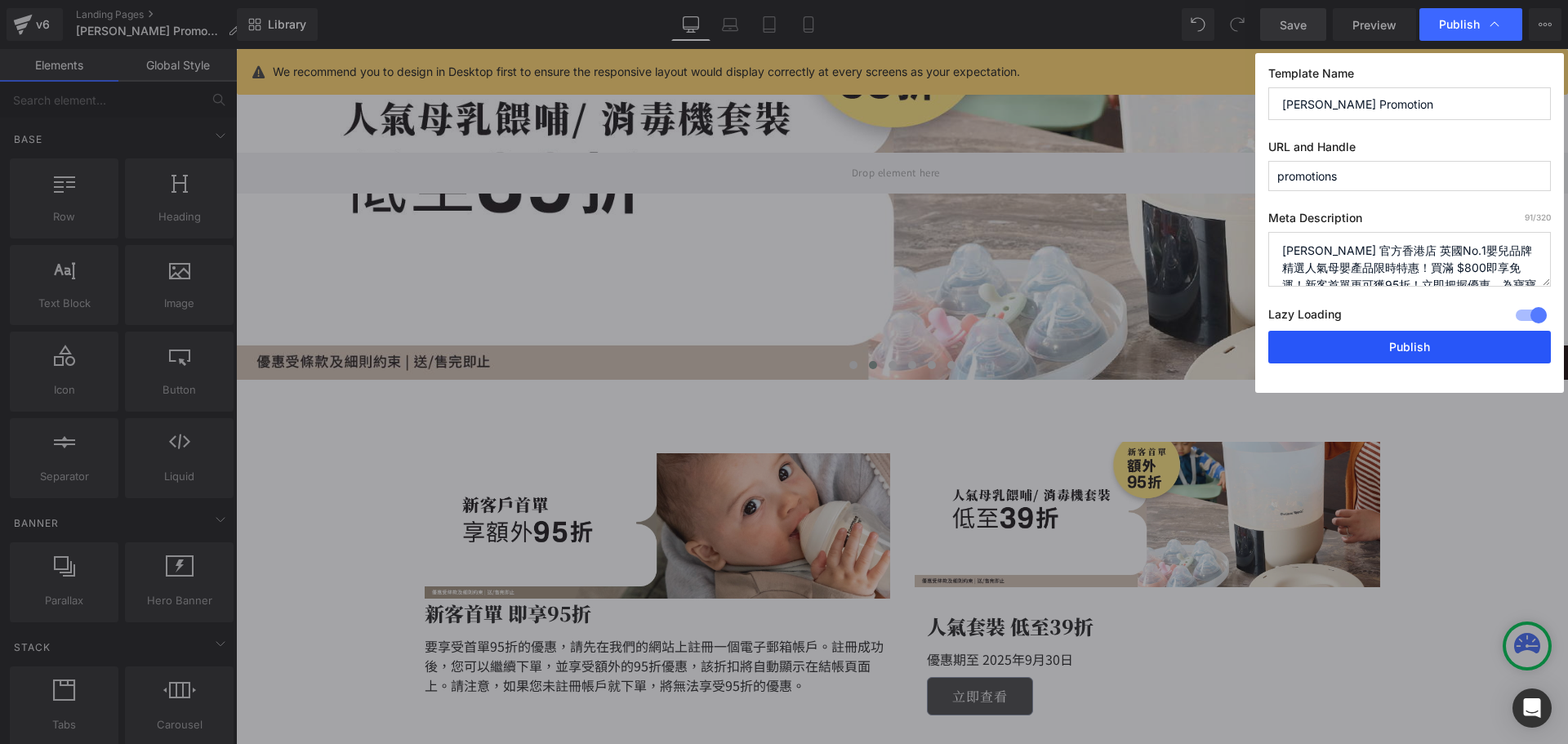
click at [1436, 348] on button "Publish" at bounding box center [1409, 347] width 283 height 33
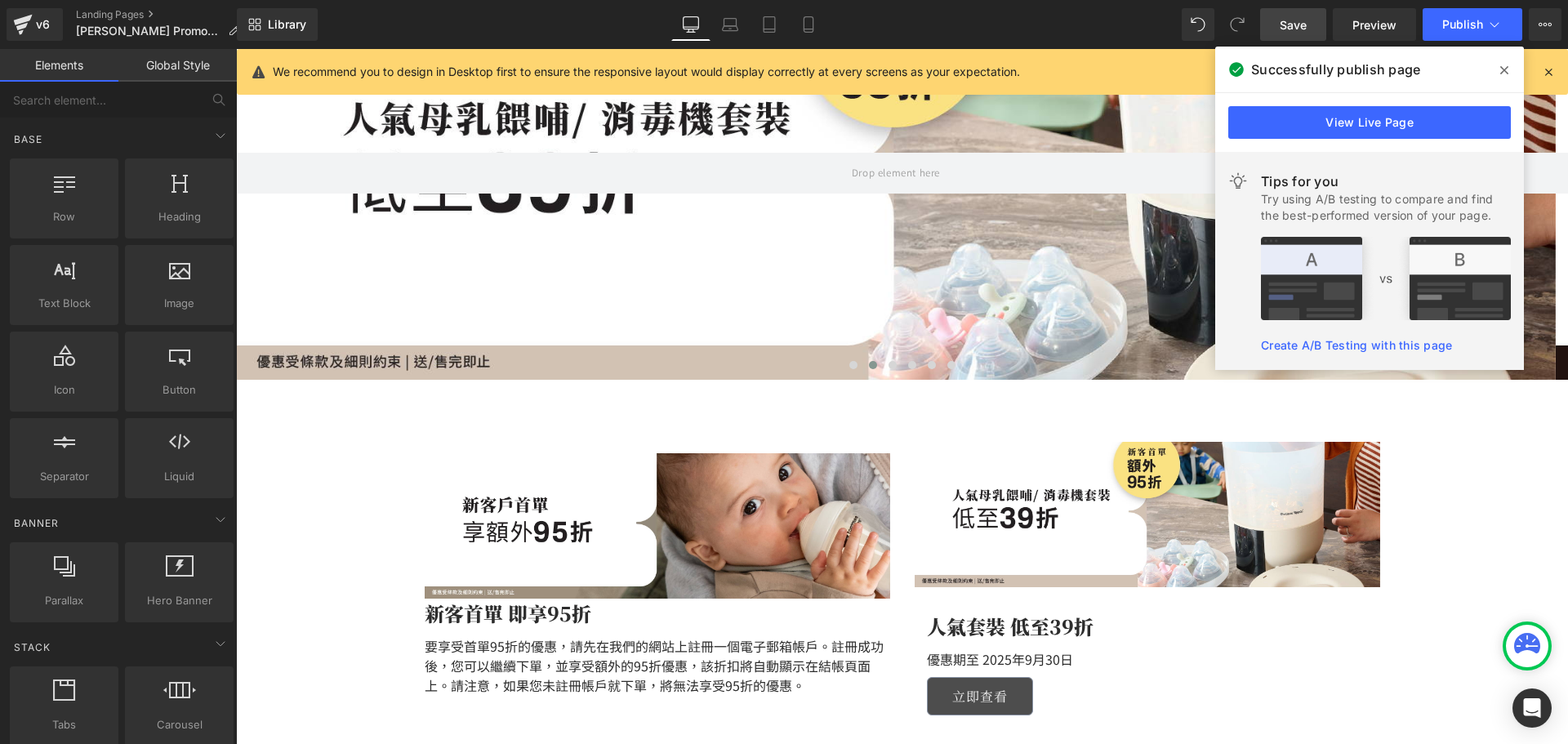
click at [1498, 70] on span at bounding box center [1504, 70] width 26 height 26
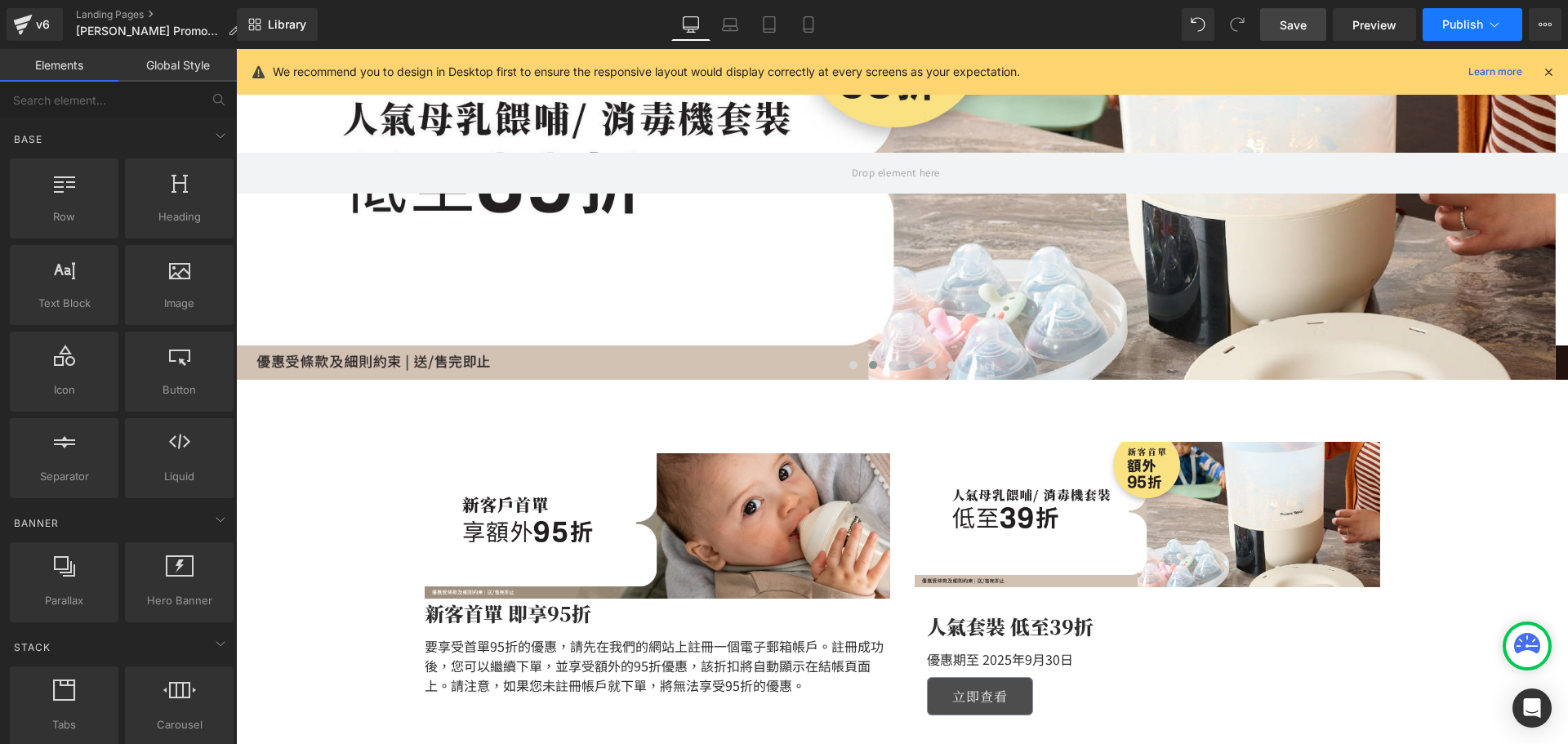
click at [1473, 20] on span "Publish" at bounding box center [1462, 24] width 40 height 13
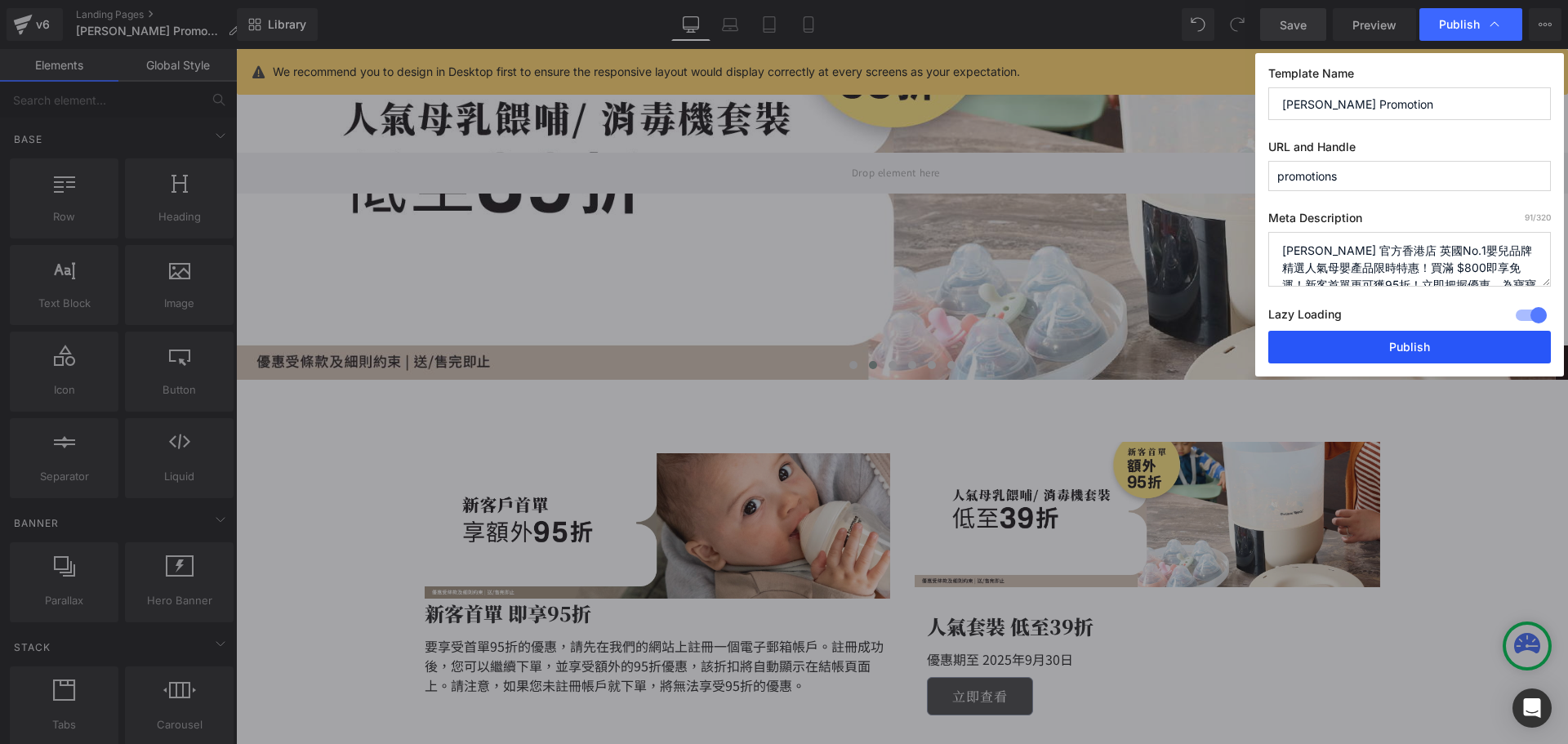
click at [1299, 340] on button "Publish" at bounding box center [1409, 347] width 283 height 33
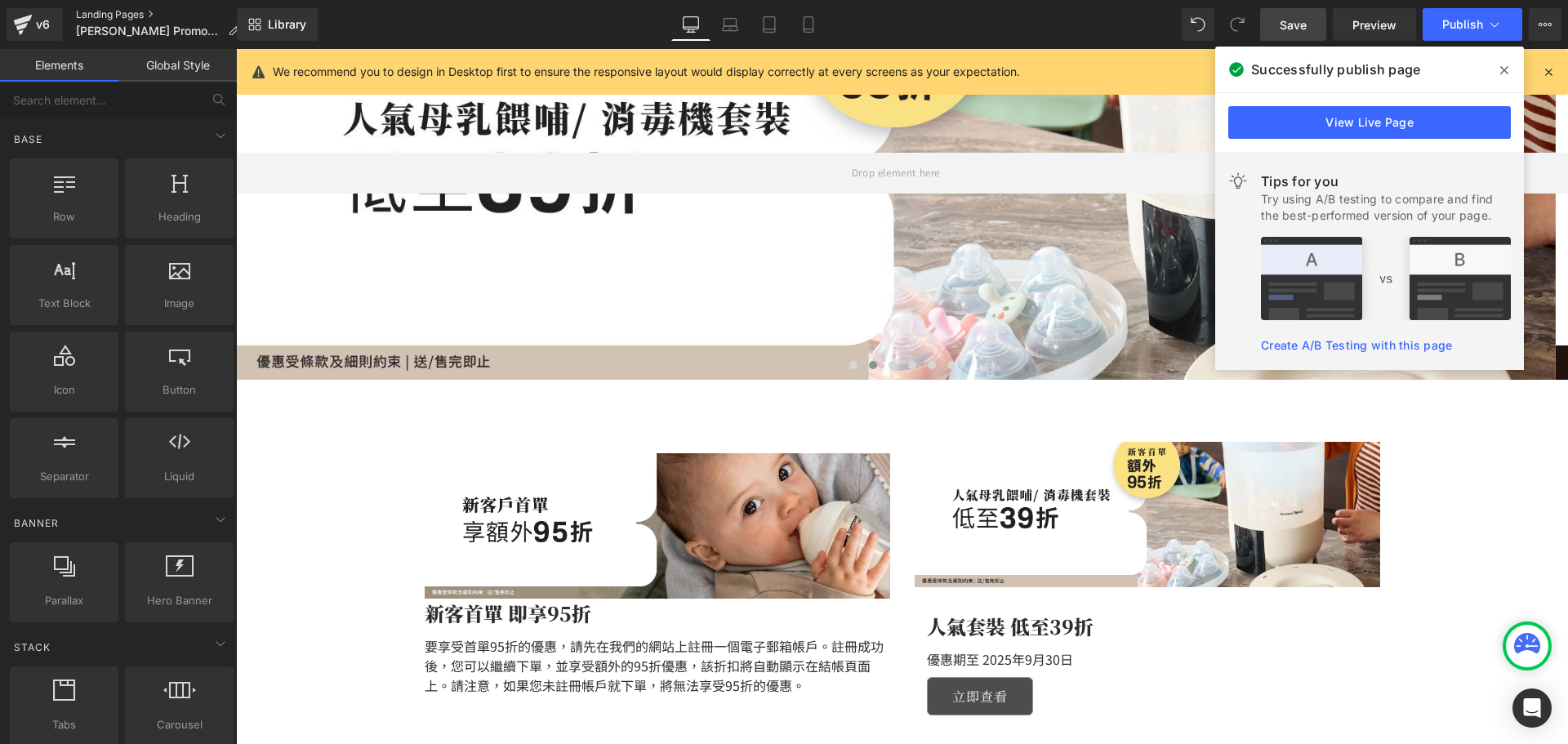
click at [99, 10] on link "Landing Pages" at bounding box center [164, 14] width 176 height 13
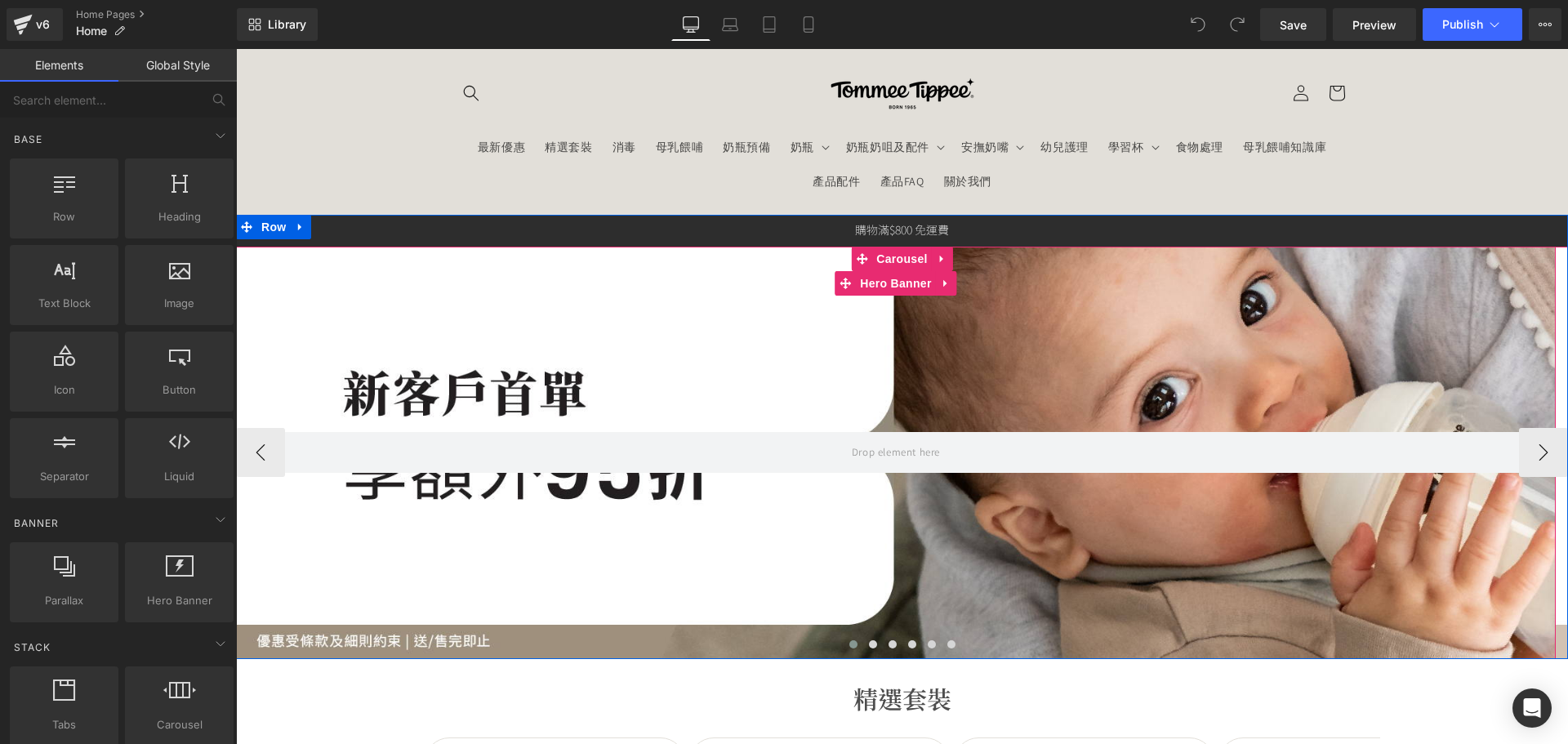
click at [761, 327] on div at bounding box center [895, 453] width 1320 height 412
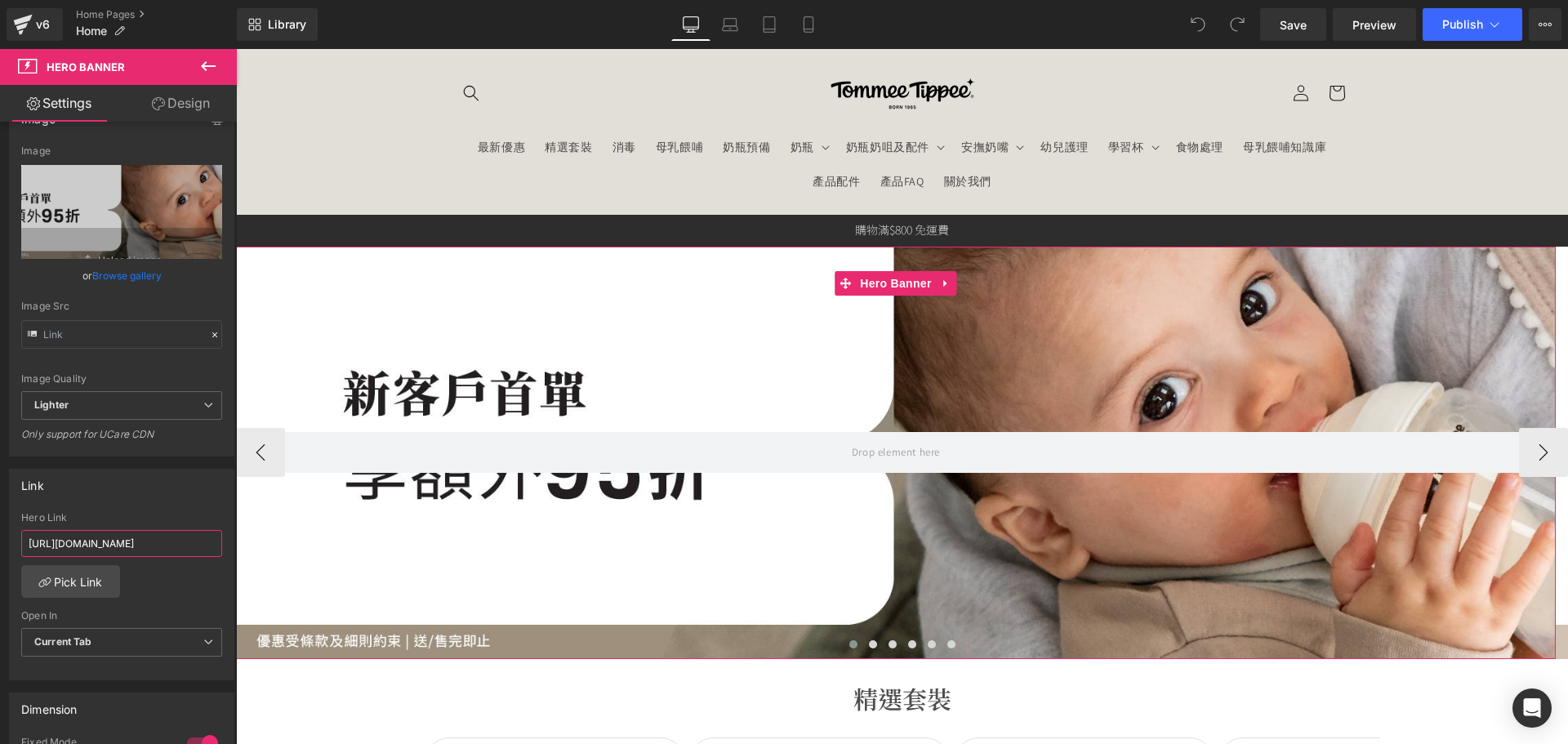
scroll to position [0, 151]
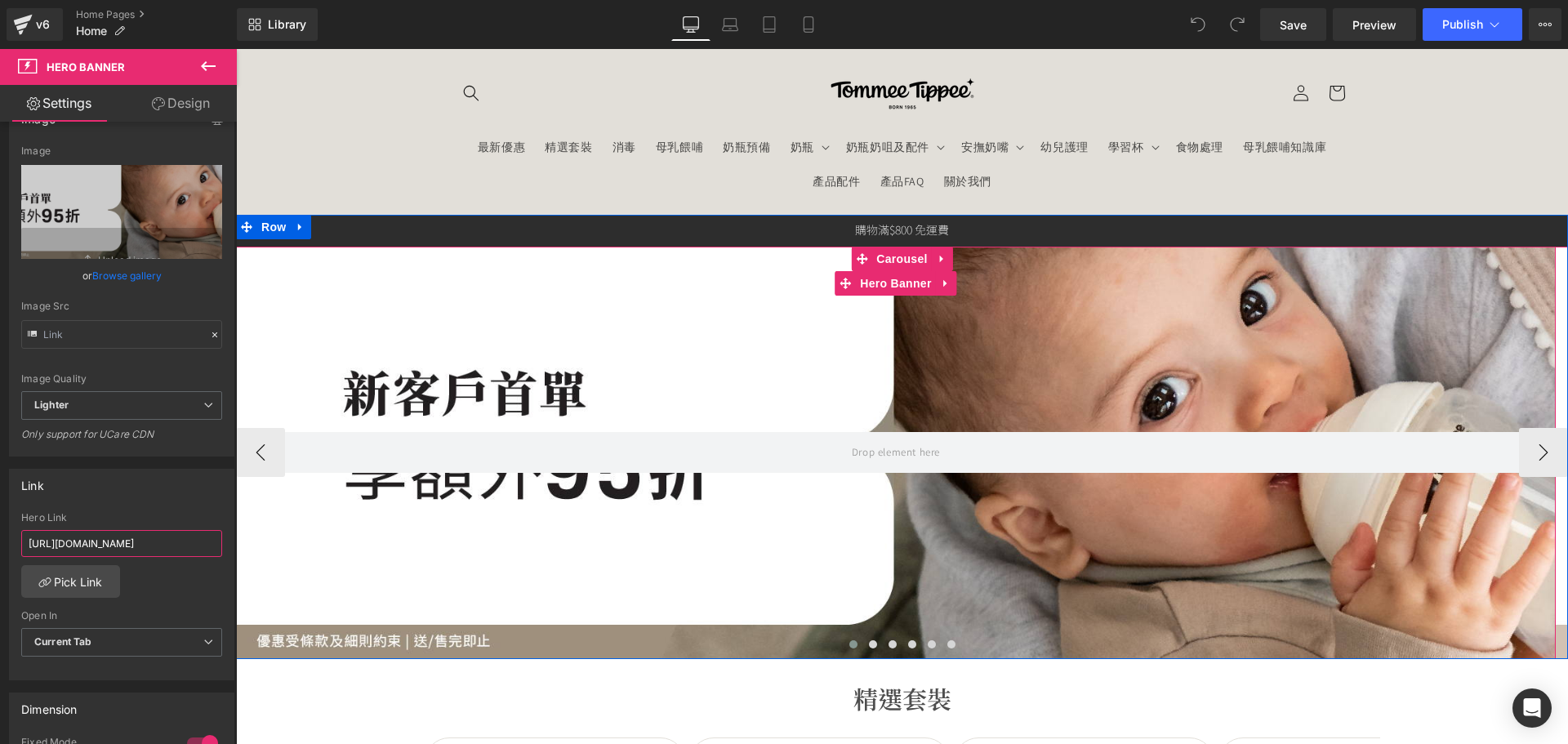
drag, startPoint x: 362, startPoint y: 591, endPoint x: 274, endPoint y: 542, distance: 100.7
type input "h"
click at [599, 309] on div at bounding box center [895, 453] width 1320 height 412
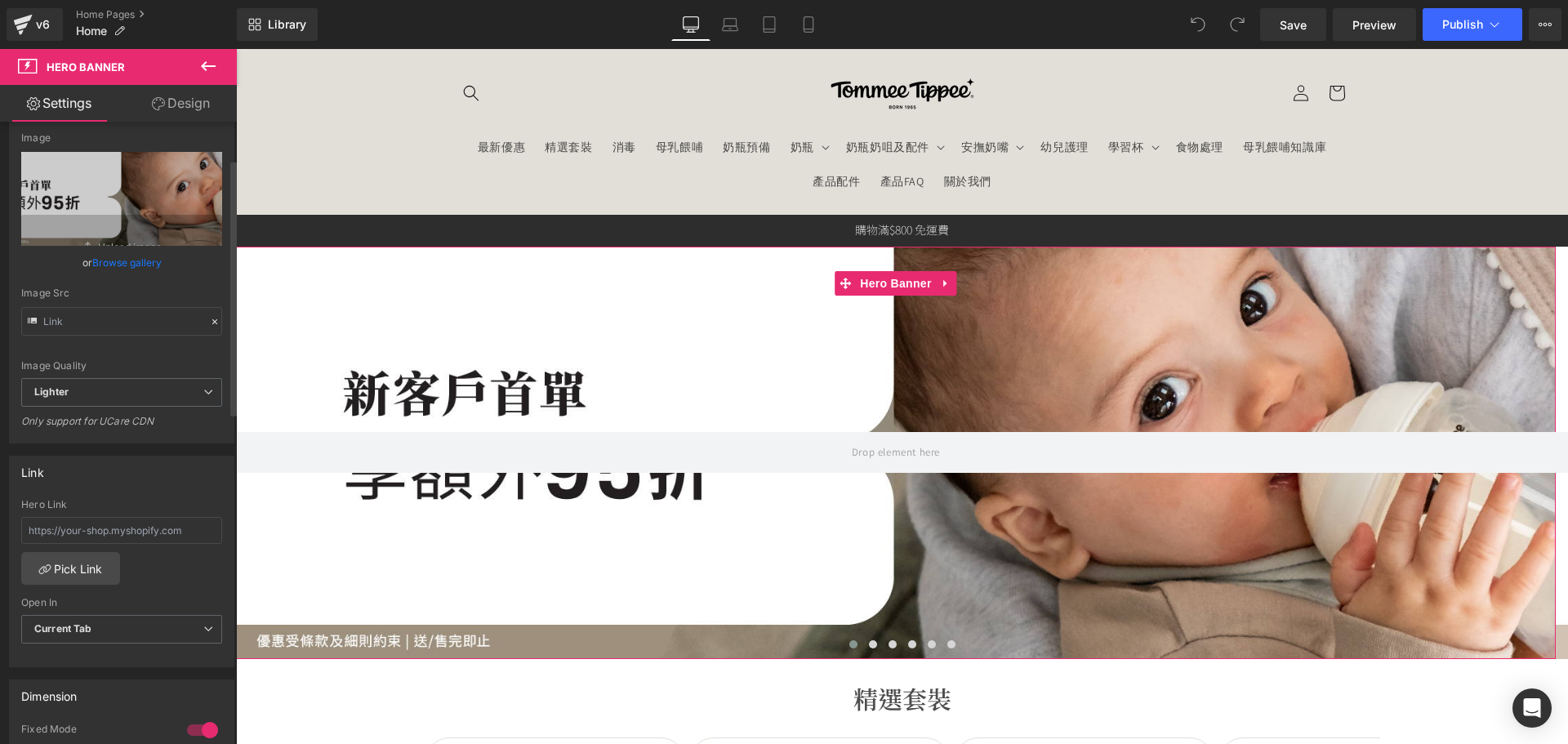
scroll to position [82, 0]
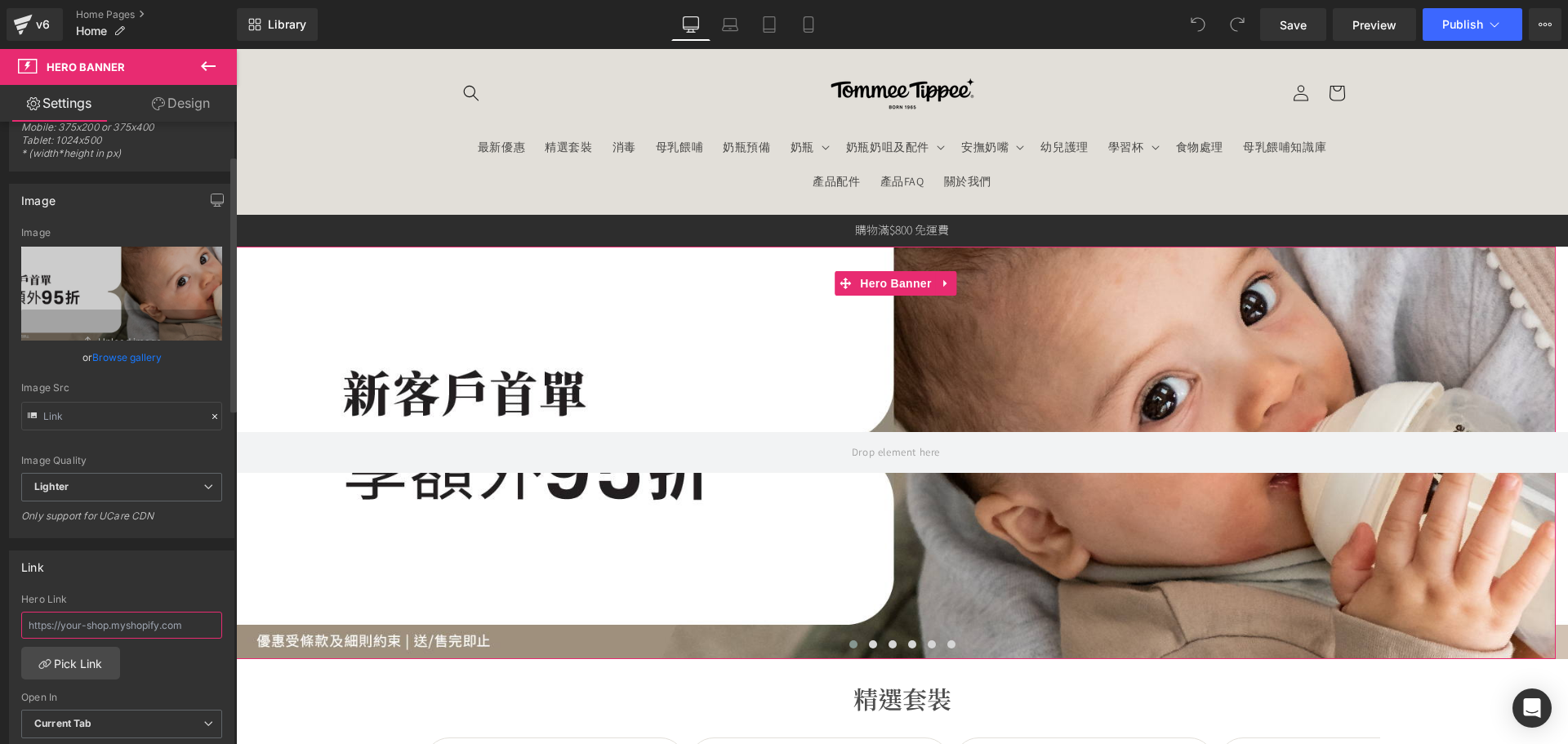
click at [47, 619] on input "text" at bounding box center [121, 625] width 201 height 27
type input "[URL][DOMAIN_NAME]"
click at [160, 569] on div "Link" at bounding box center [121, 566] width 224 height 31
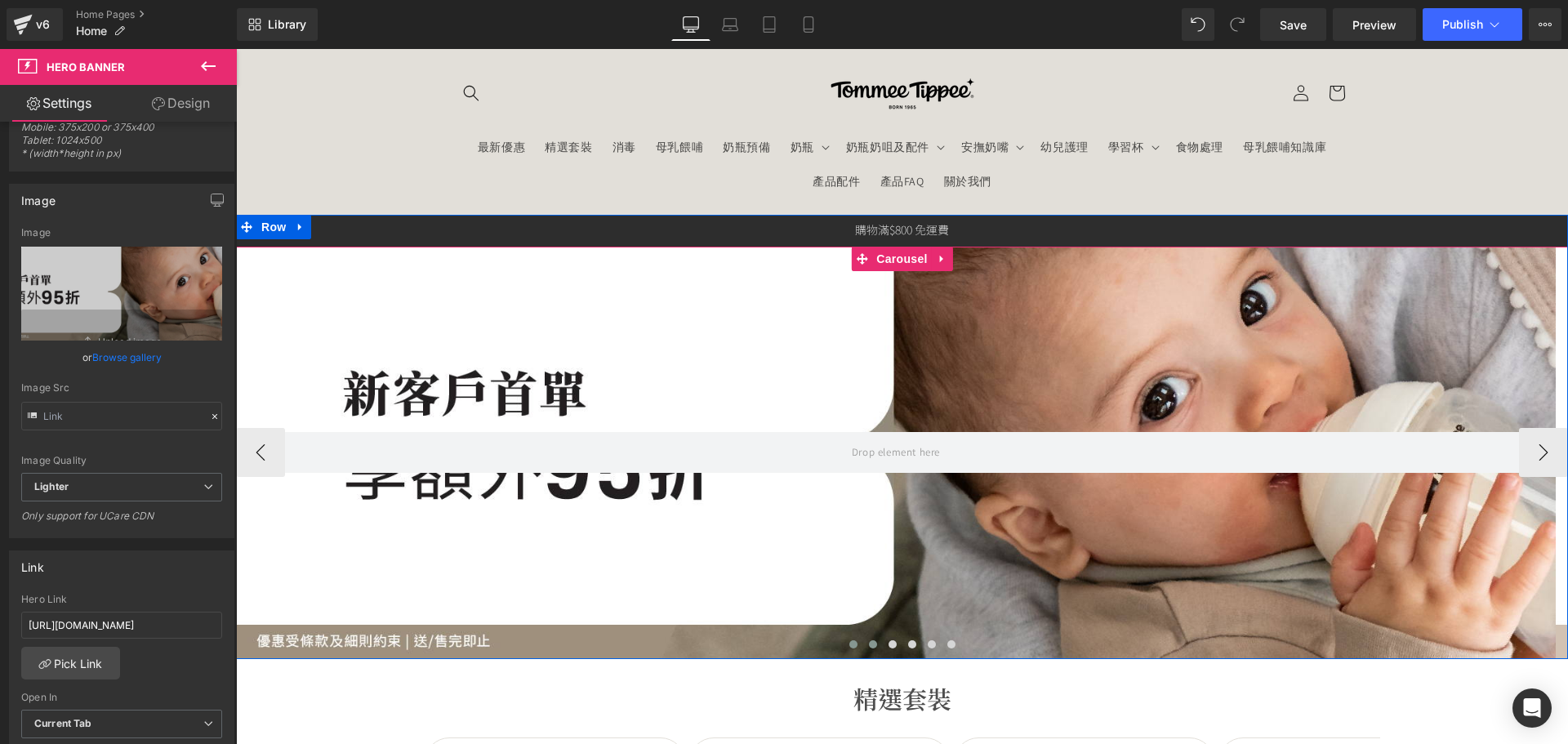
click at [865, 648] on button at bounding box center [872, 644] width 19 height 17
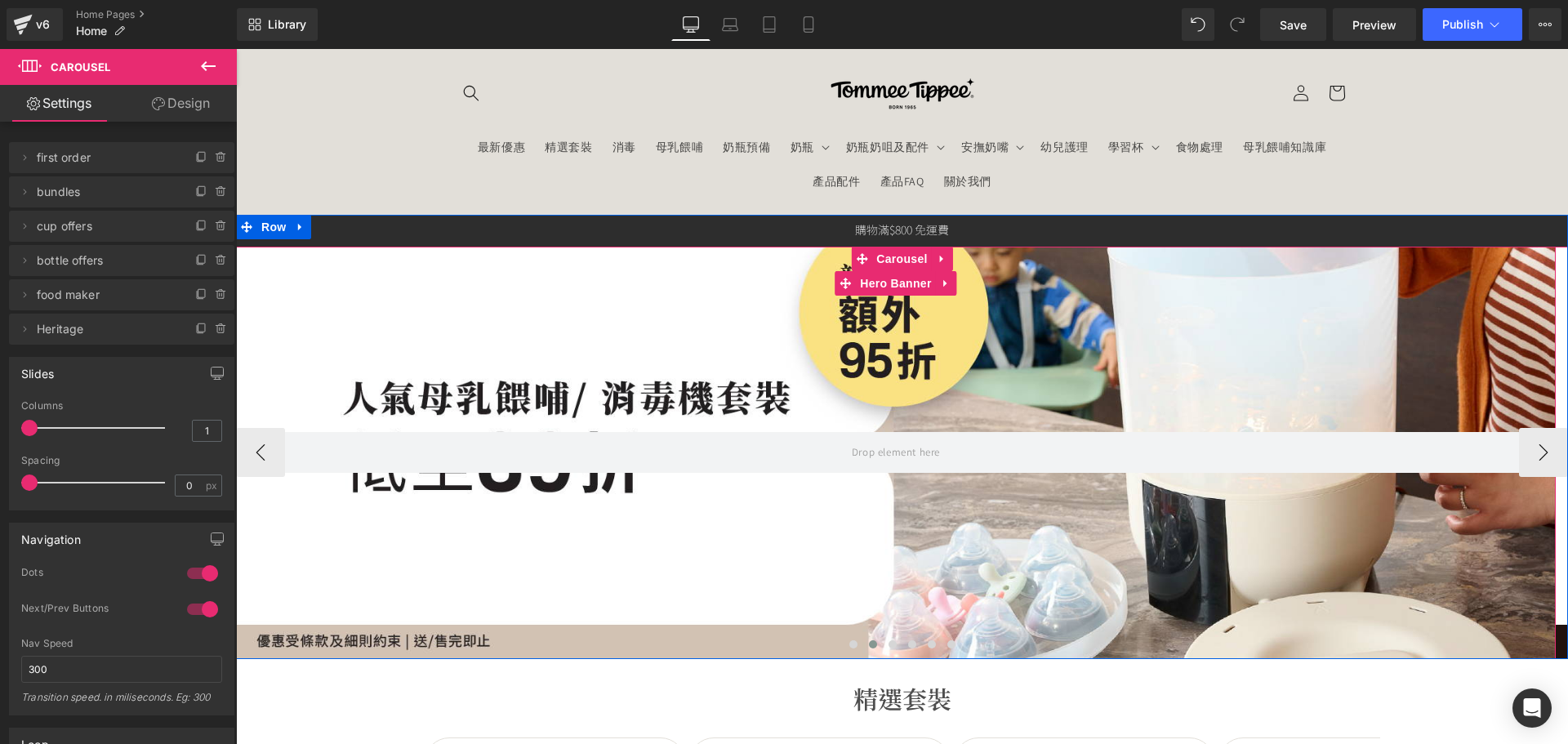
click at [768, 583] on div at bounding box center [895, 453] width 1320 height 412
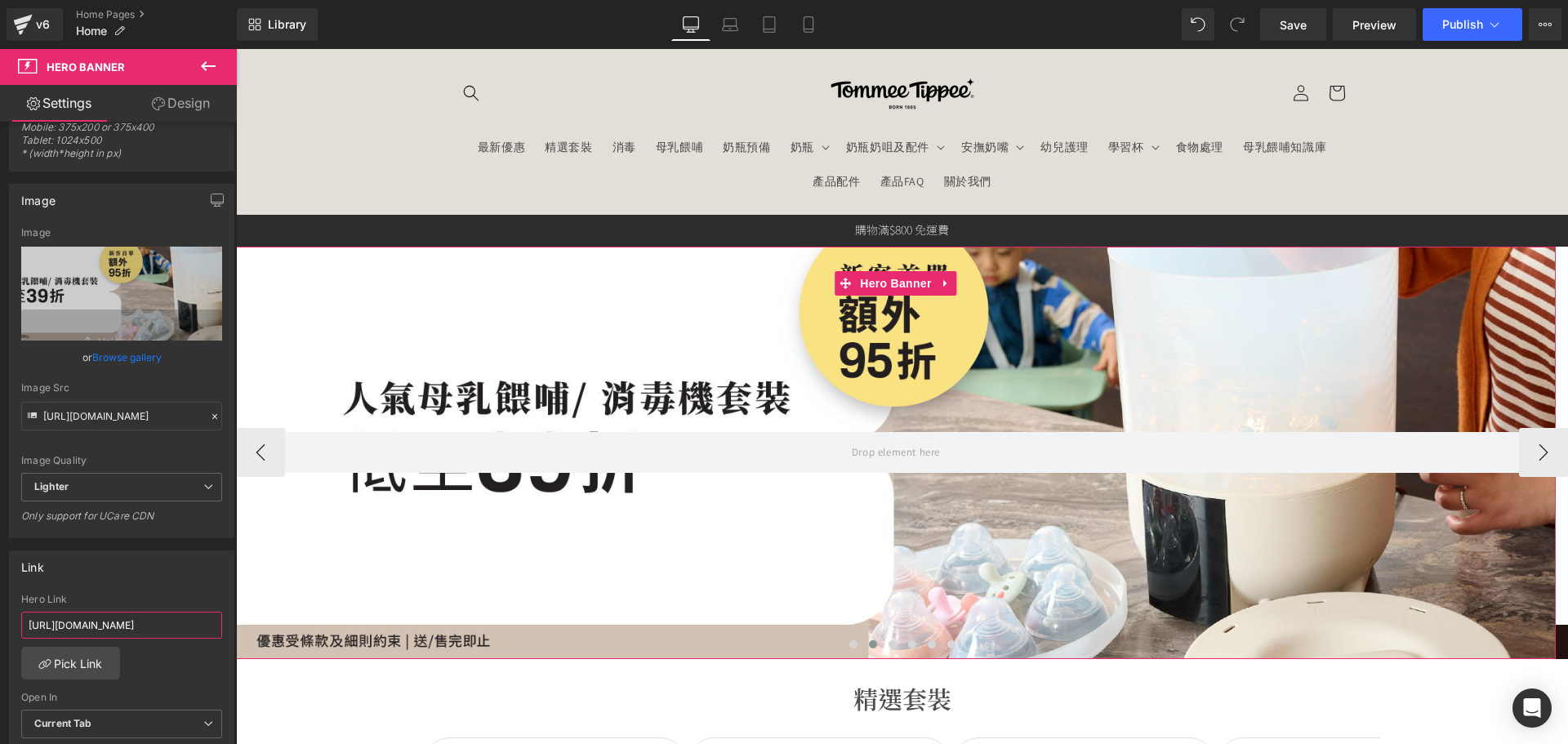
scroll to position [0, 110]
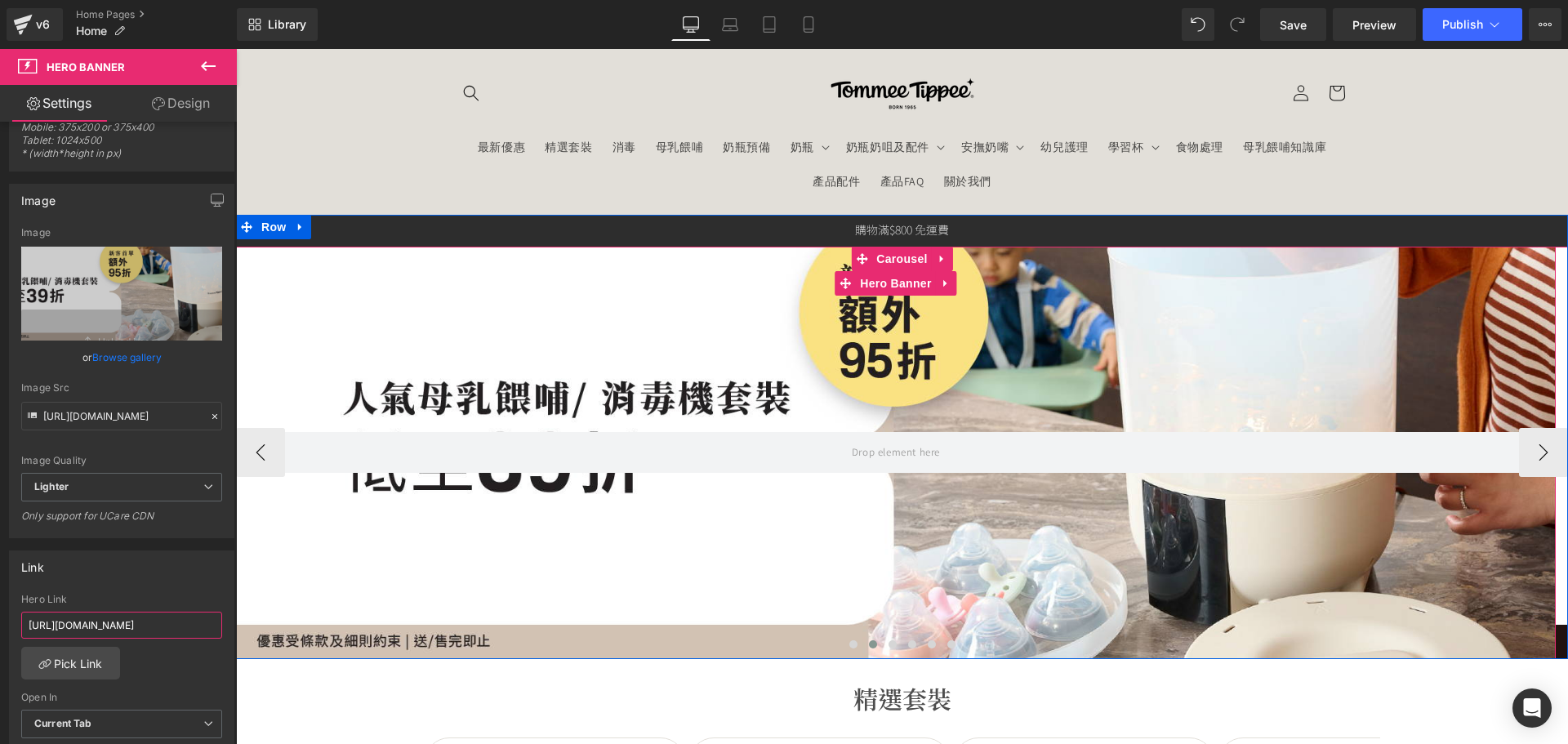
drag, startPoint x: 264, startPoint y: 674, endPoint x: 295, endPoint y: 620, distance: 62.3
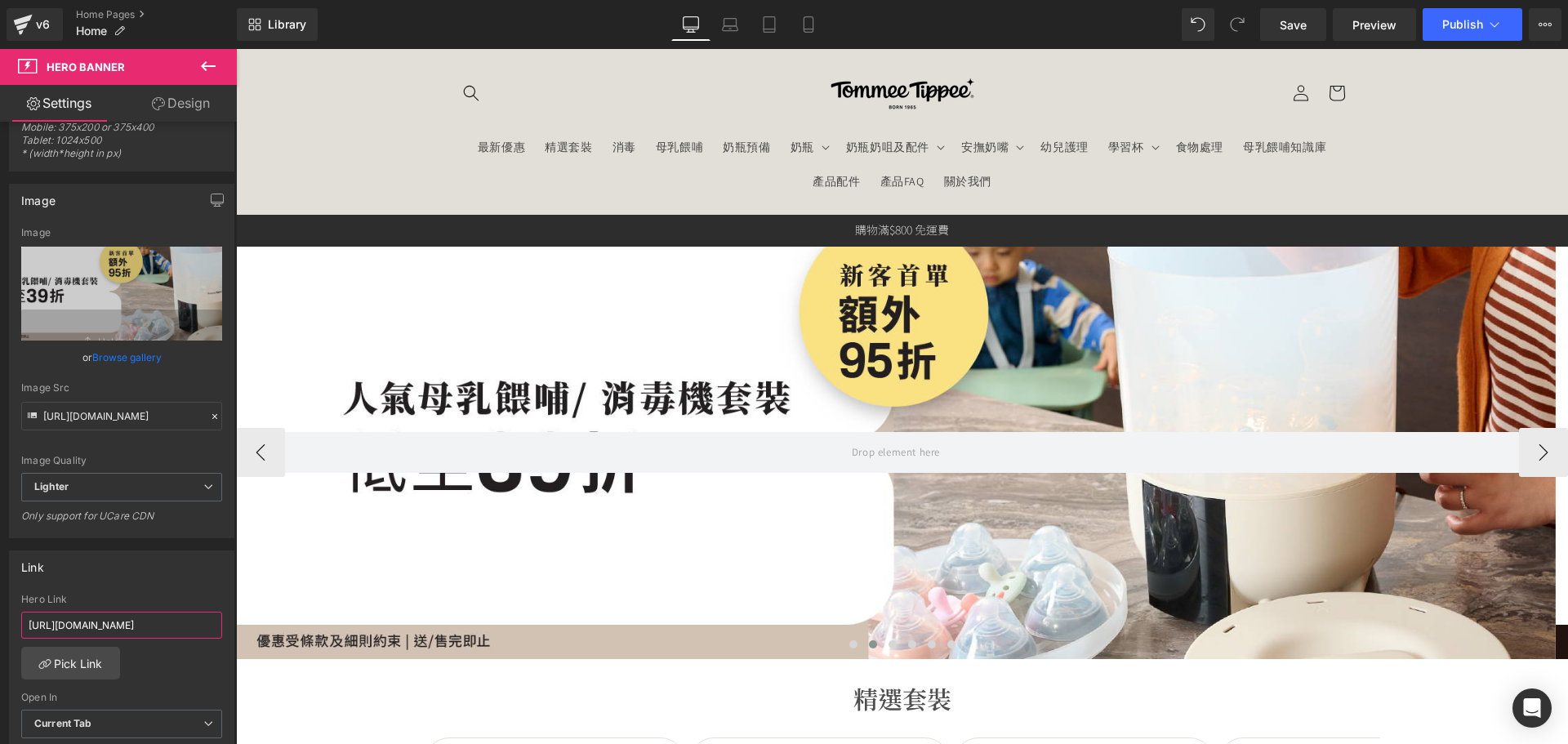
scroll to position [0, 0]
click at [1307, 18] on span "Save" at bounding box center [1292, 25] width 27 height 17
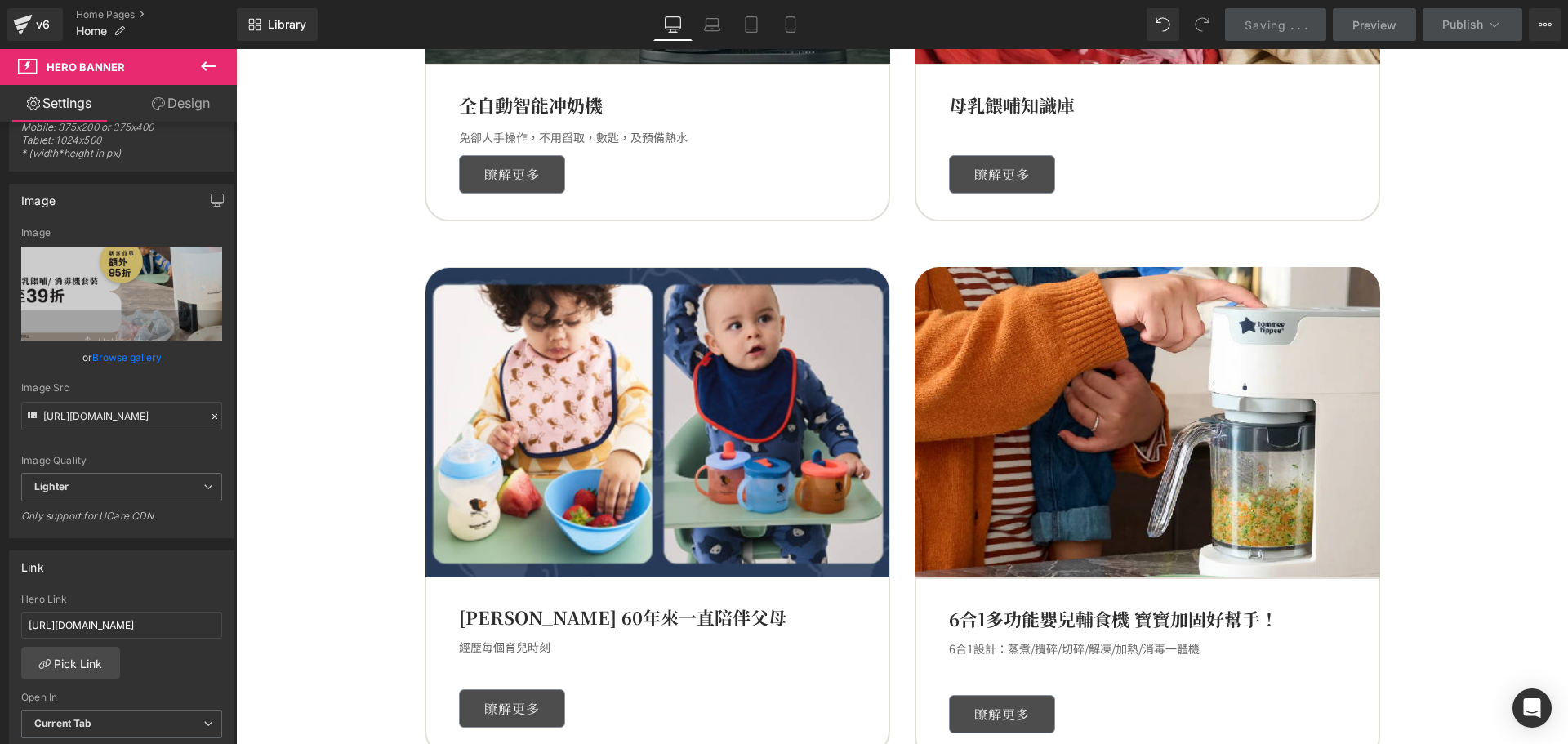
scroll to position [1633, 0]
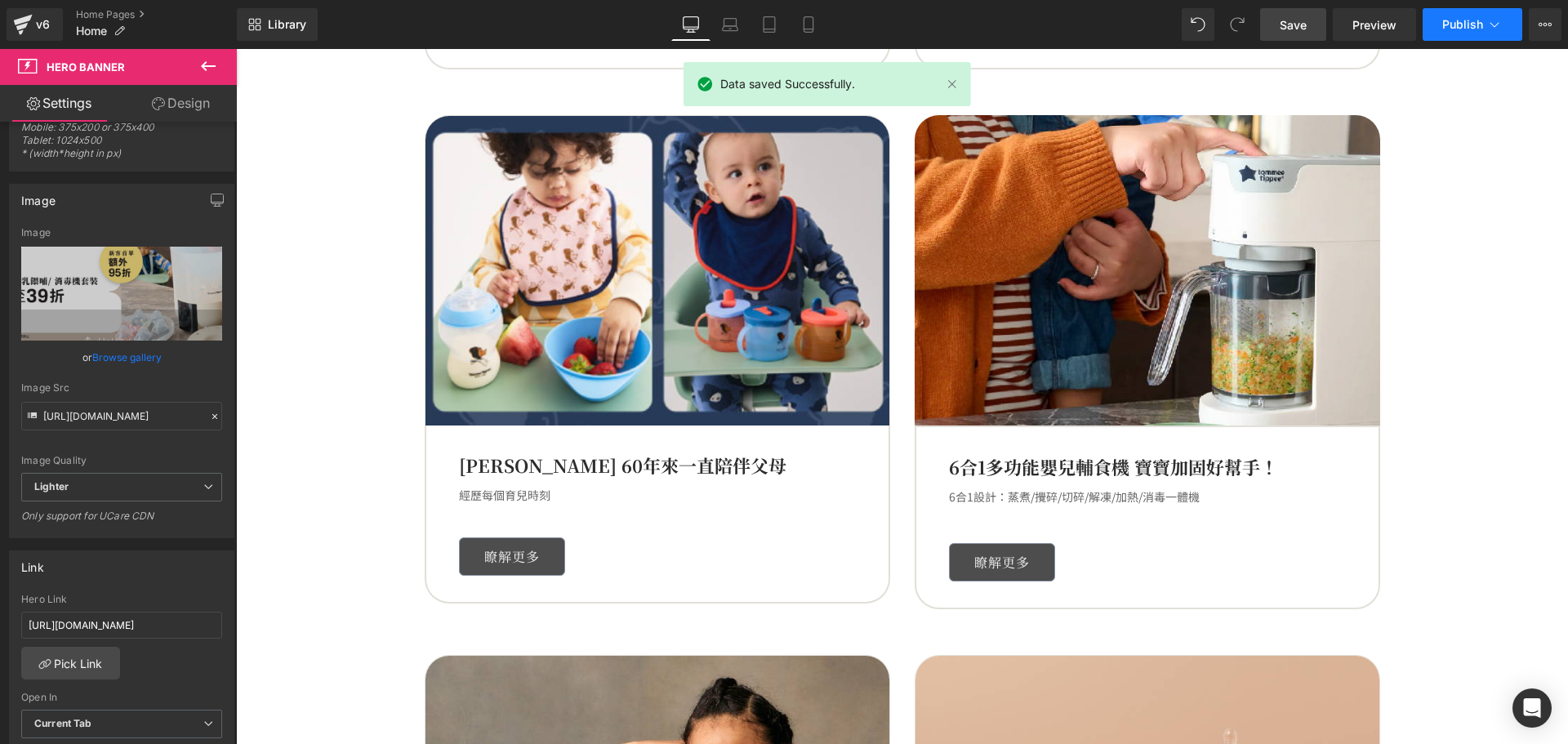
click at [1473, 24] on span "Publish" at bounding box center [1462, 24] width 40 height 13
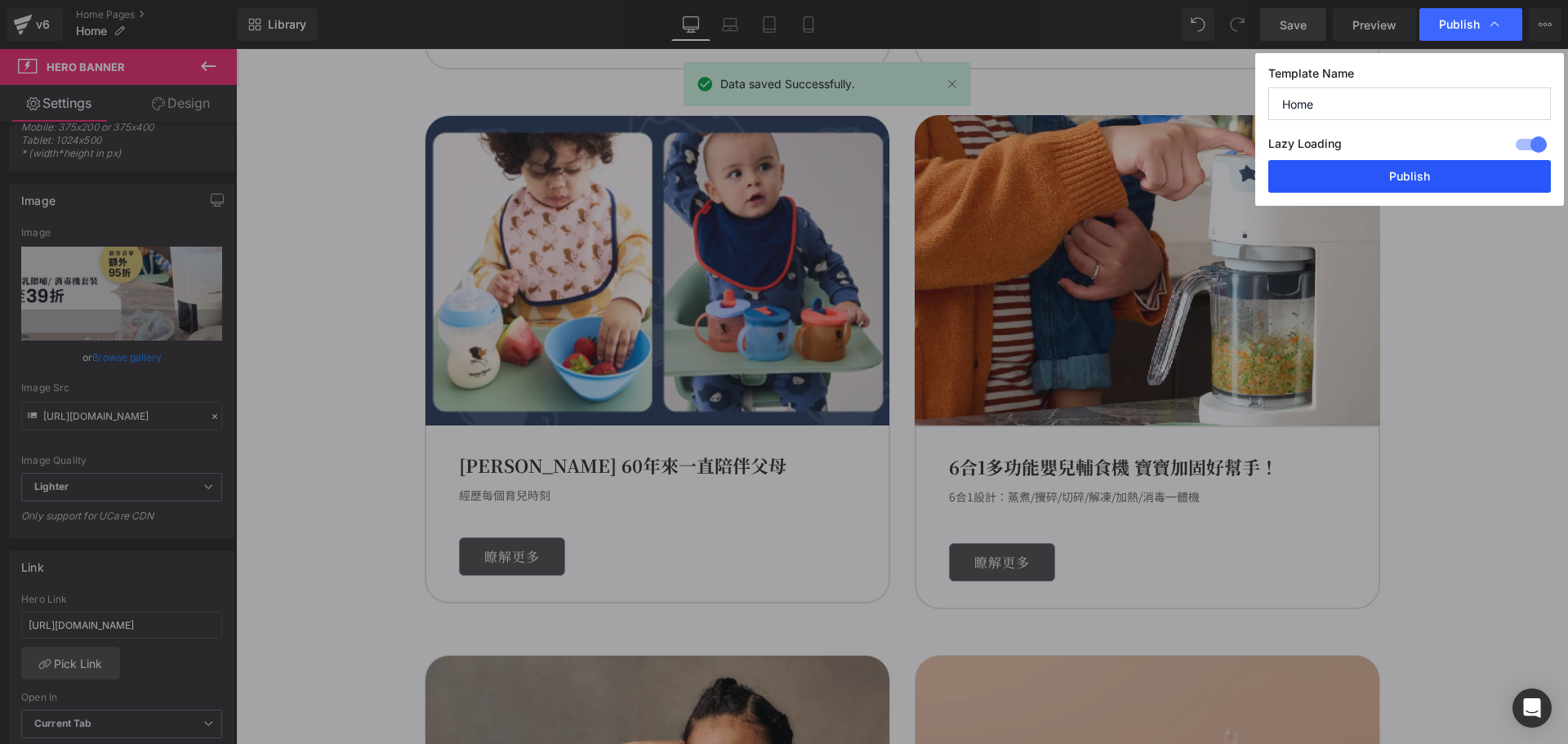
click at [1402, 176] on button "Publish" at bounding box center [1409, 176] width 283 height 33
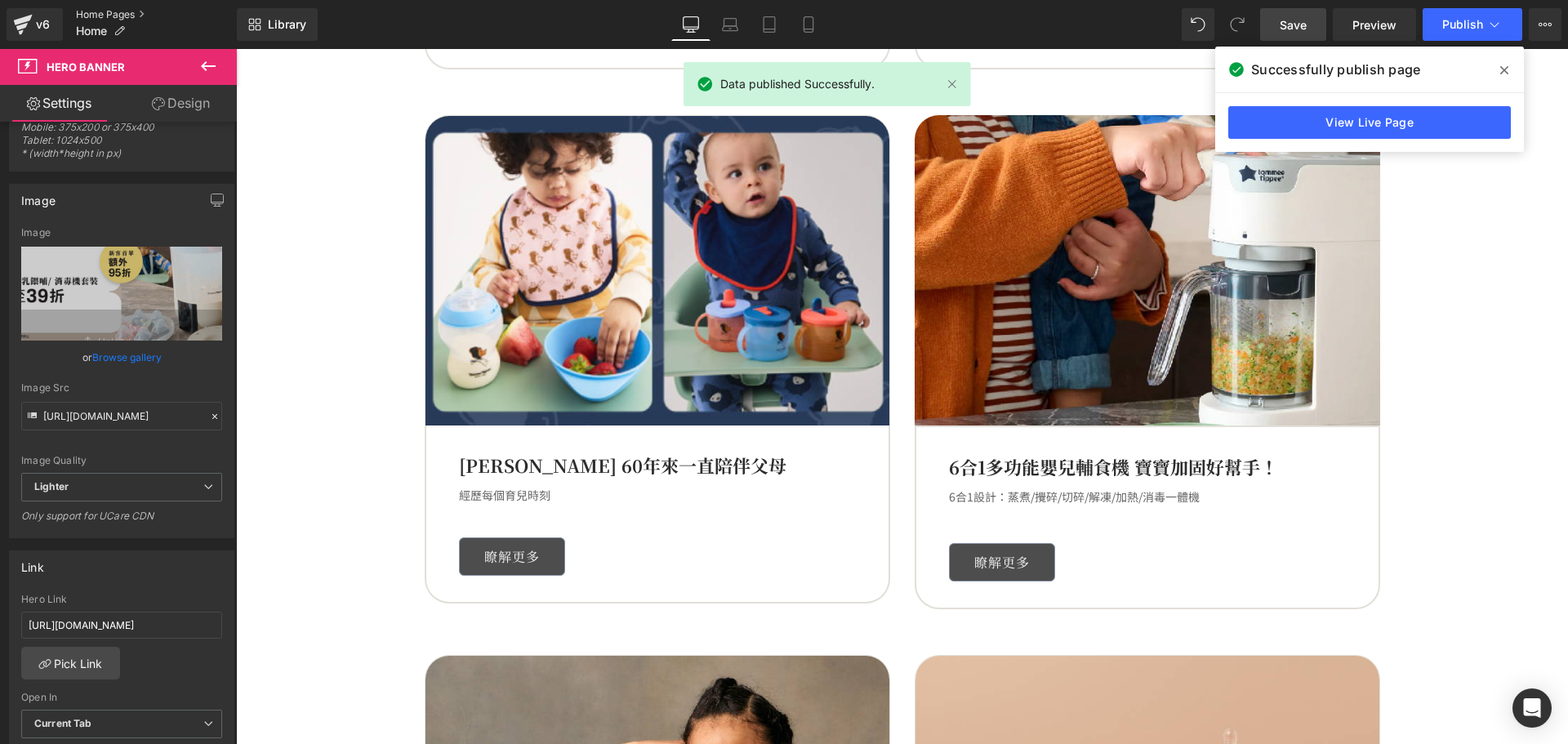
click at [127, 12] on link "Home Pages" at bounding box center [156, 14] width 161 height 13
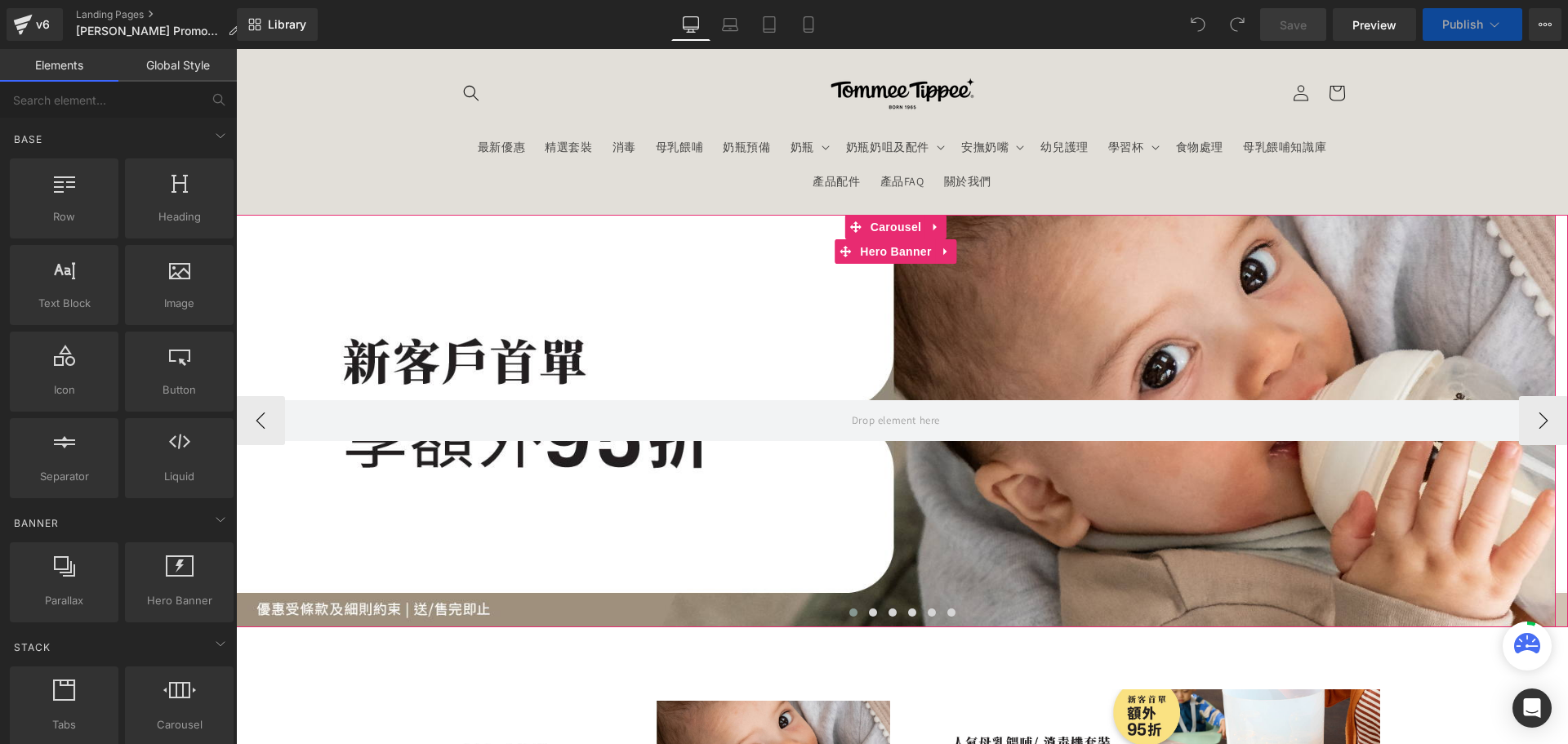
click at [939, 506] on div at bounding box center [895, 421] width 1320 height 412
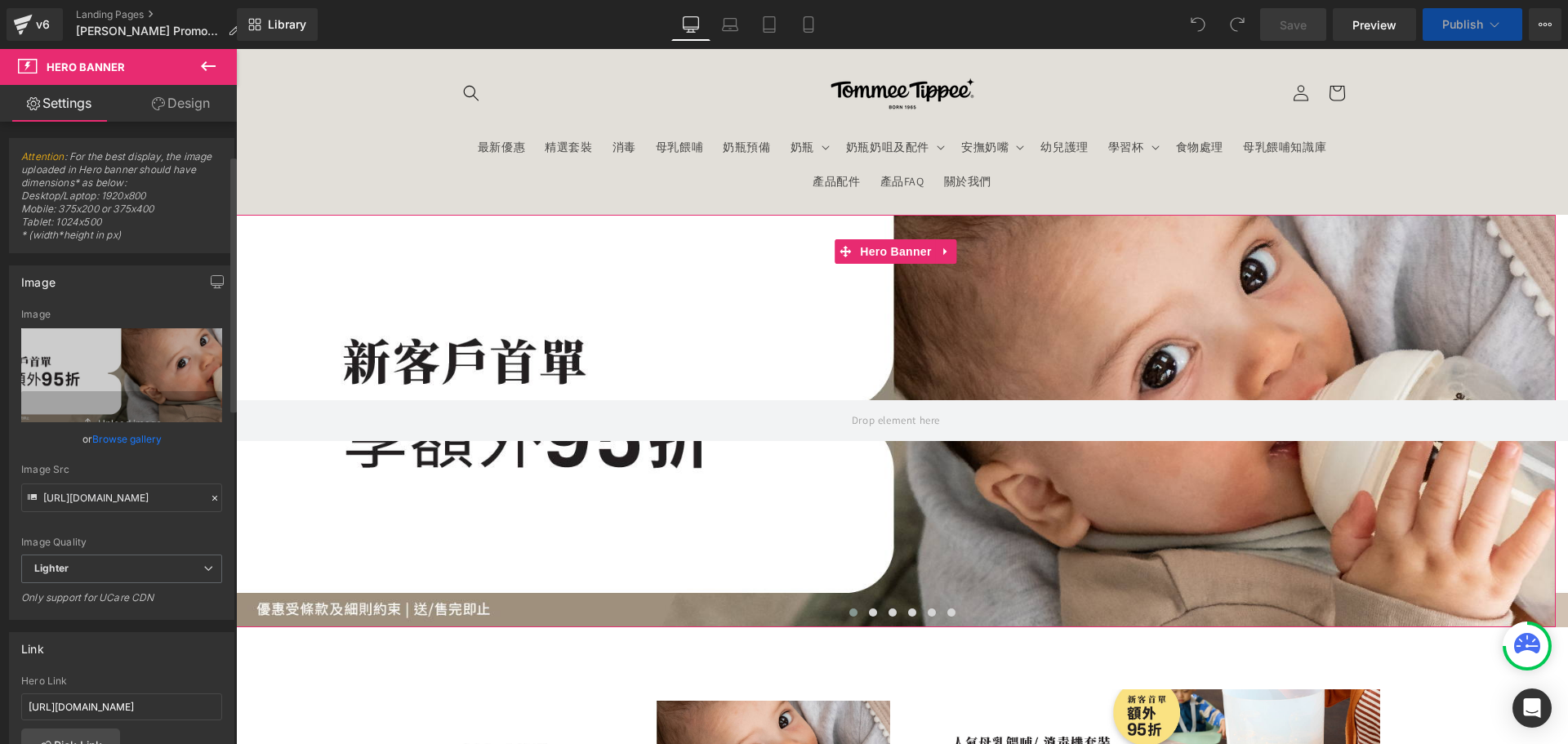
scroll to position [82, 0]
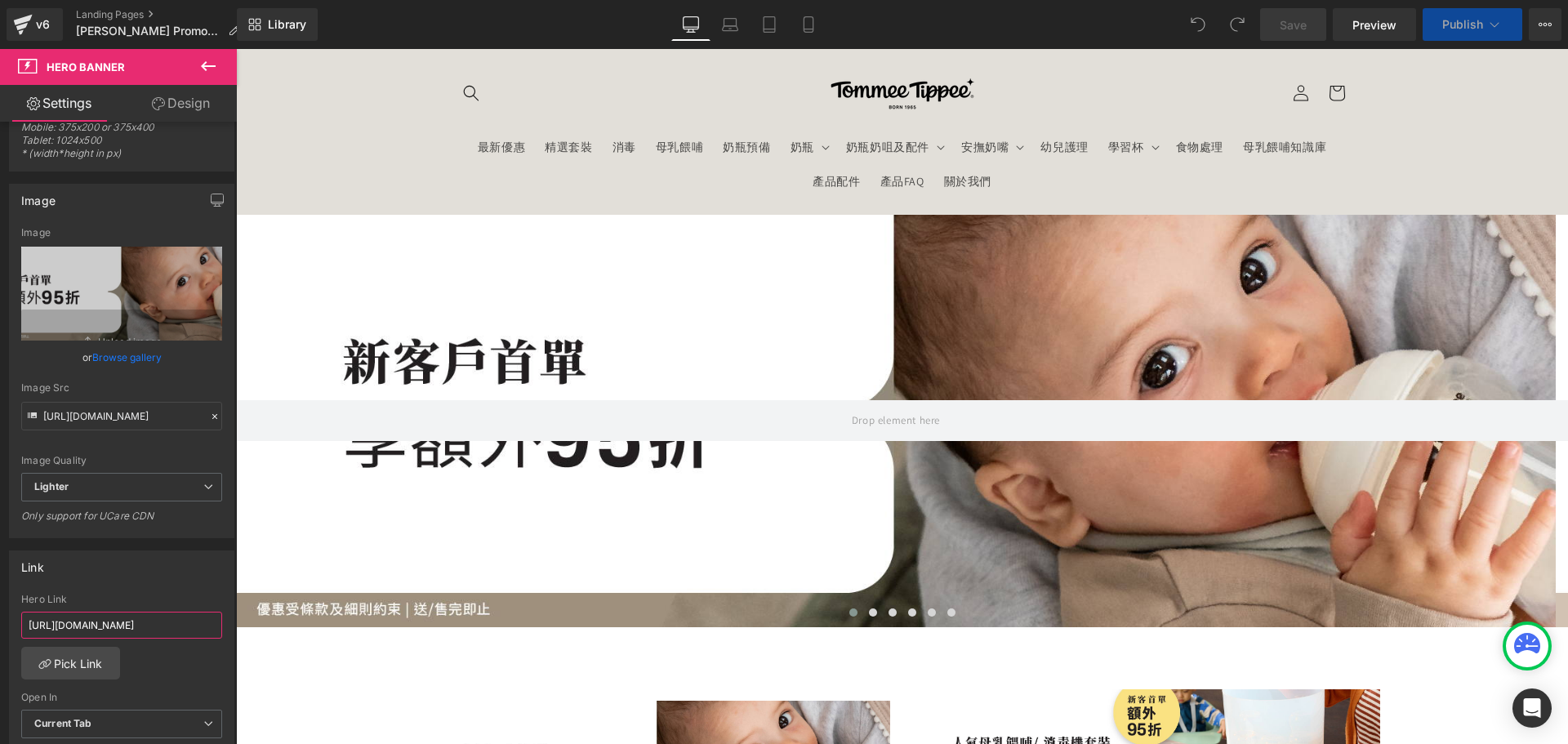
drag, startPoint x: 339, startPoint y: 637, endPoint x: 388, endPoint y: 636, distance: 49.0
paste input "[URL][DOMAIN_NAME]"
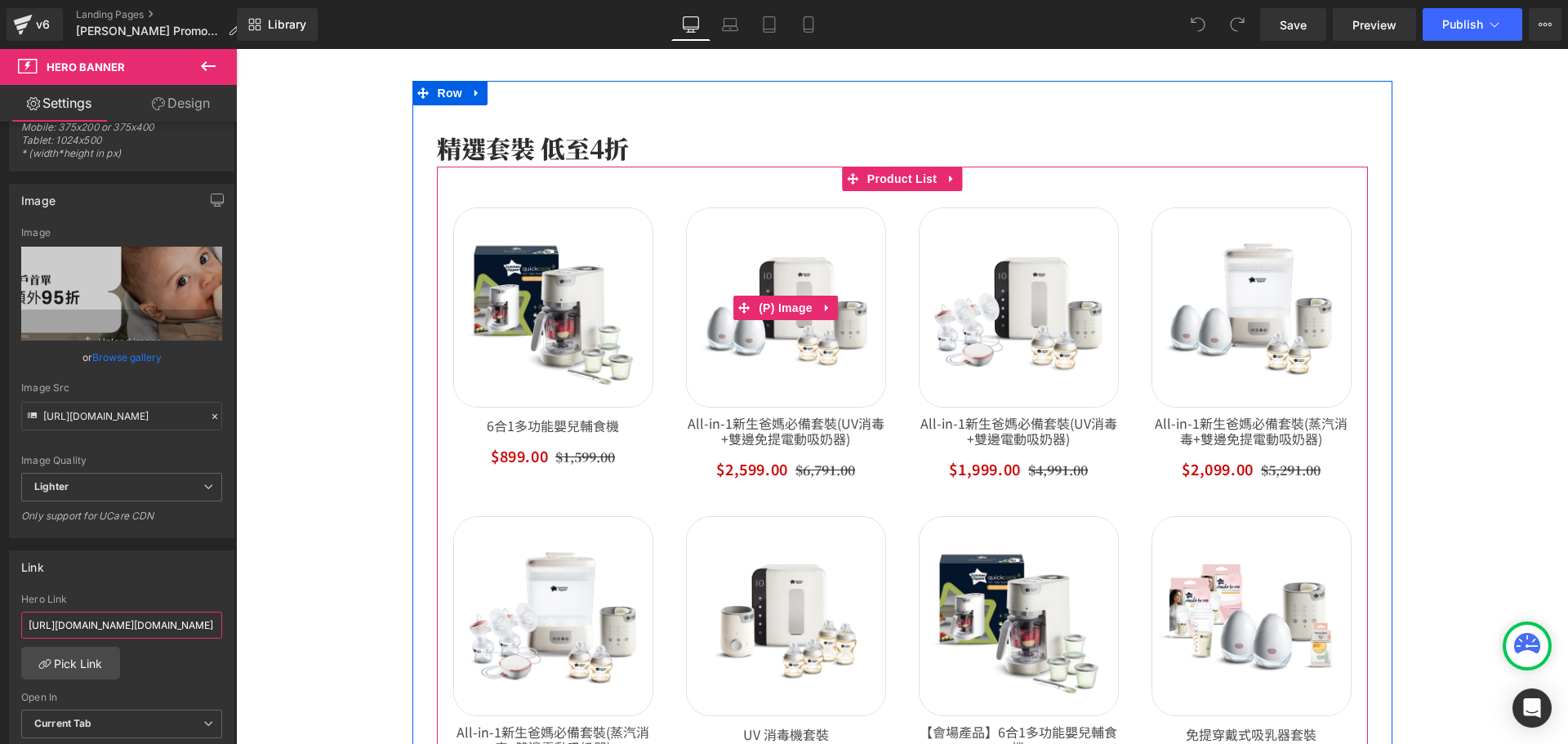
scroll to position [1307, 0]
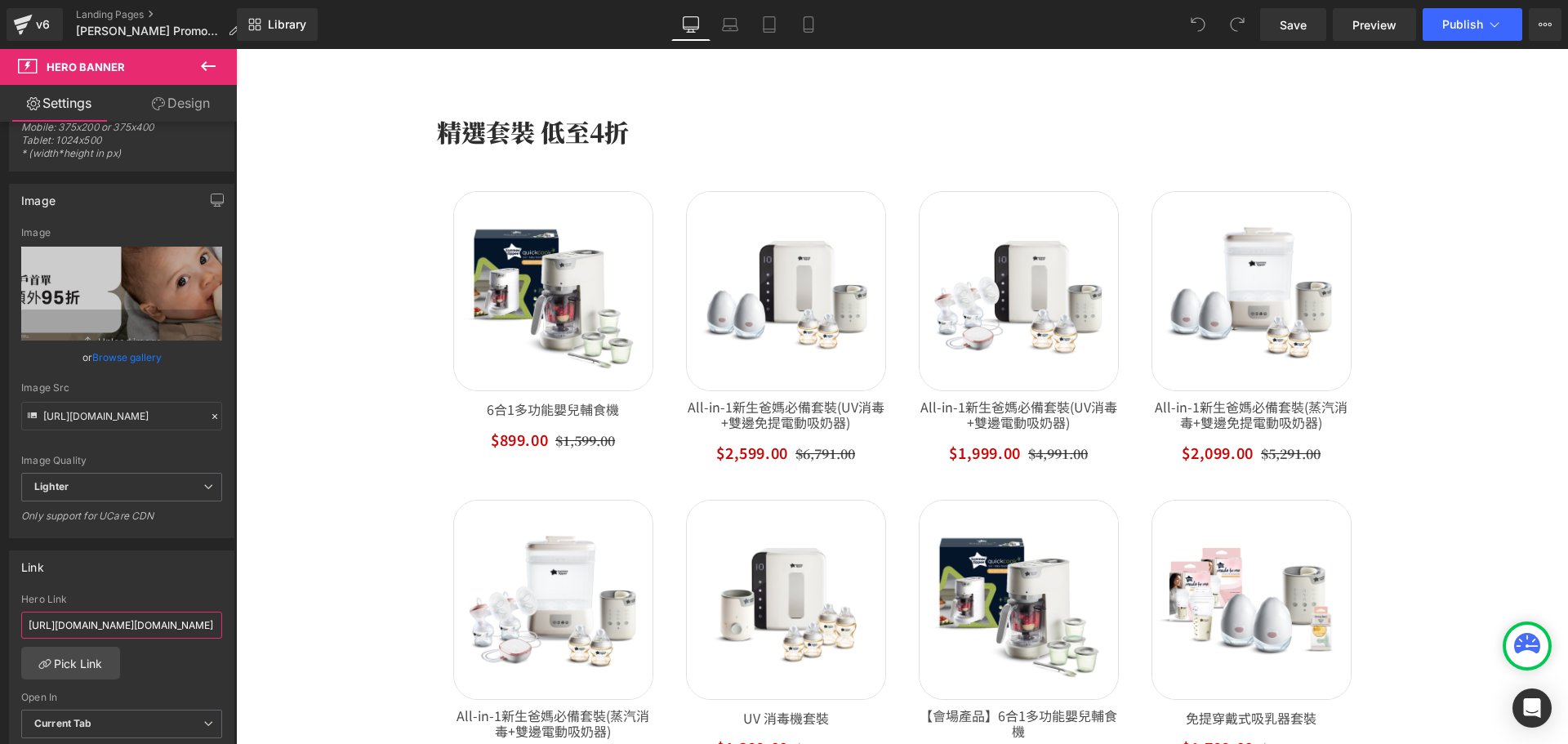
type input "[URL][DOMAIN_NAME][DOMAIN_NAME]"
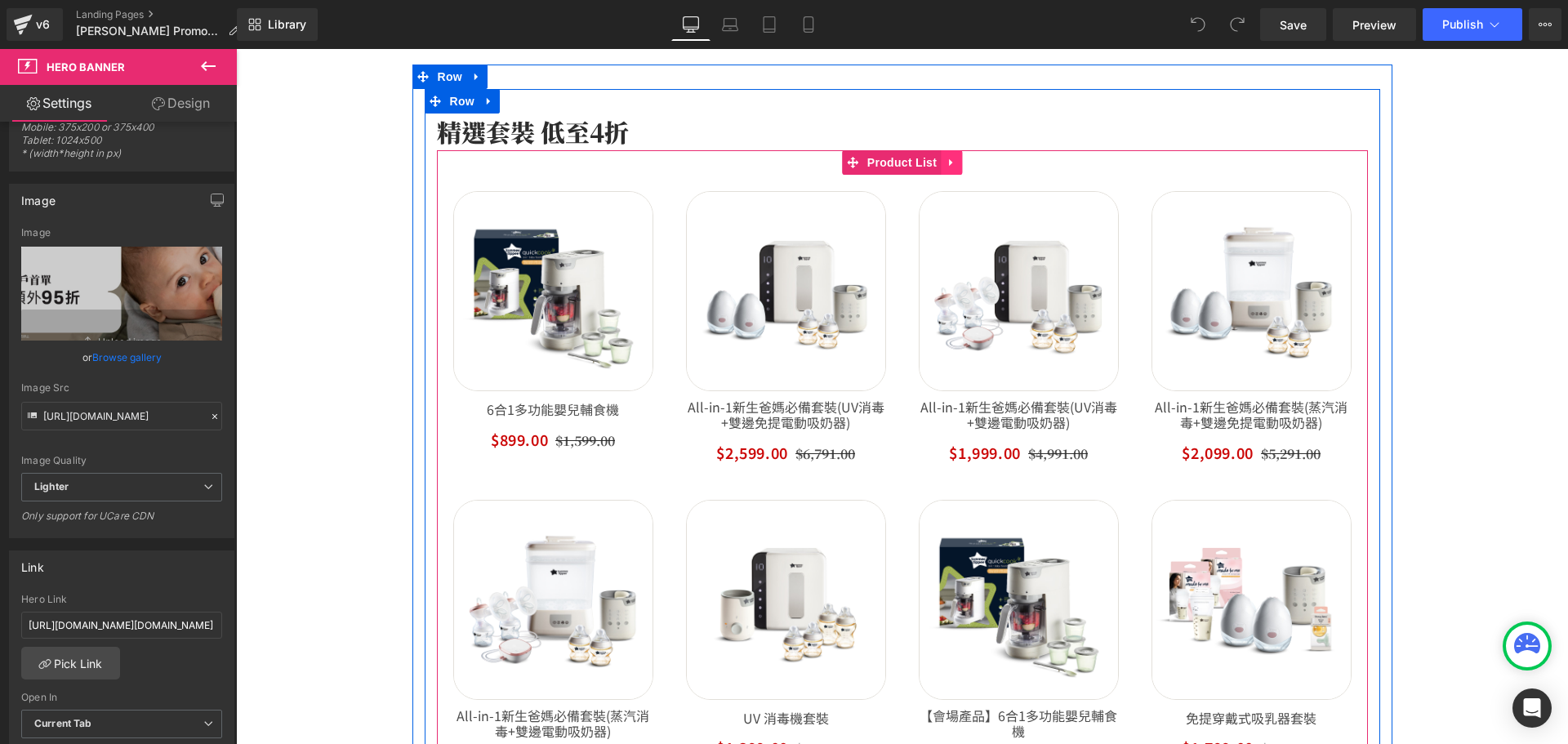
click at [940, 164] on link at bounding box center [951, 163] width 21 height 25
click at [951, 165] on link at bounding box center [961, 163] width 21 height 25
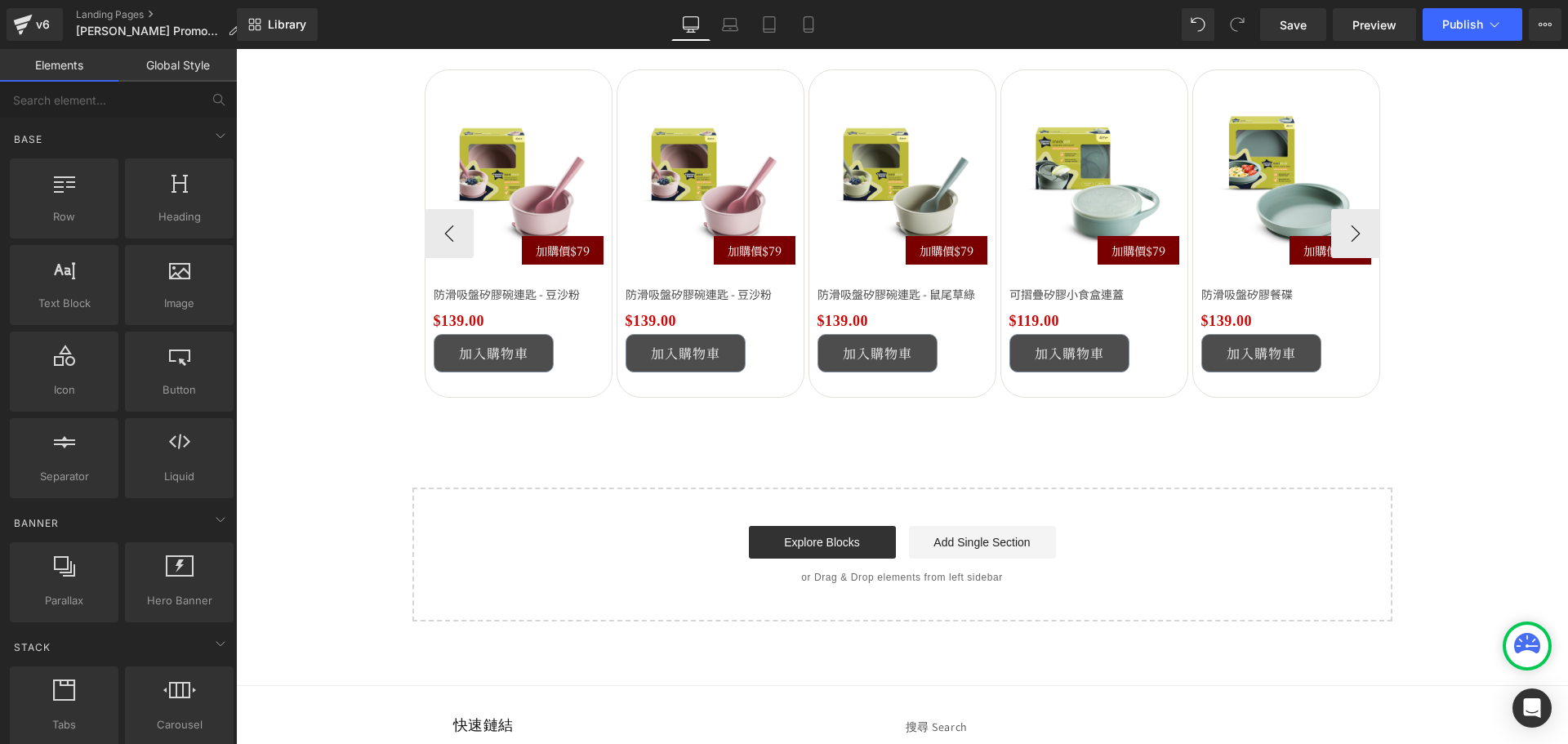
scroll to position [1715, 0]
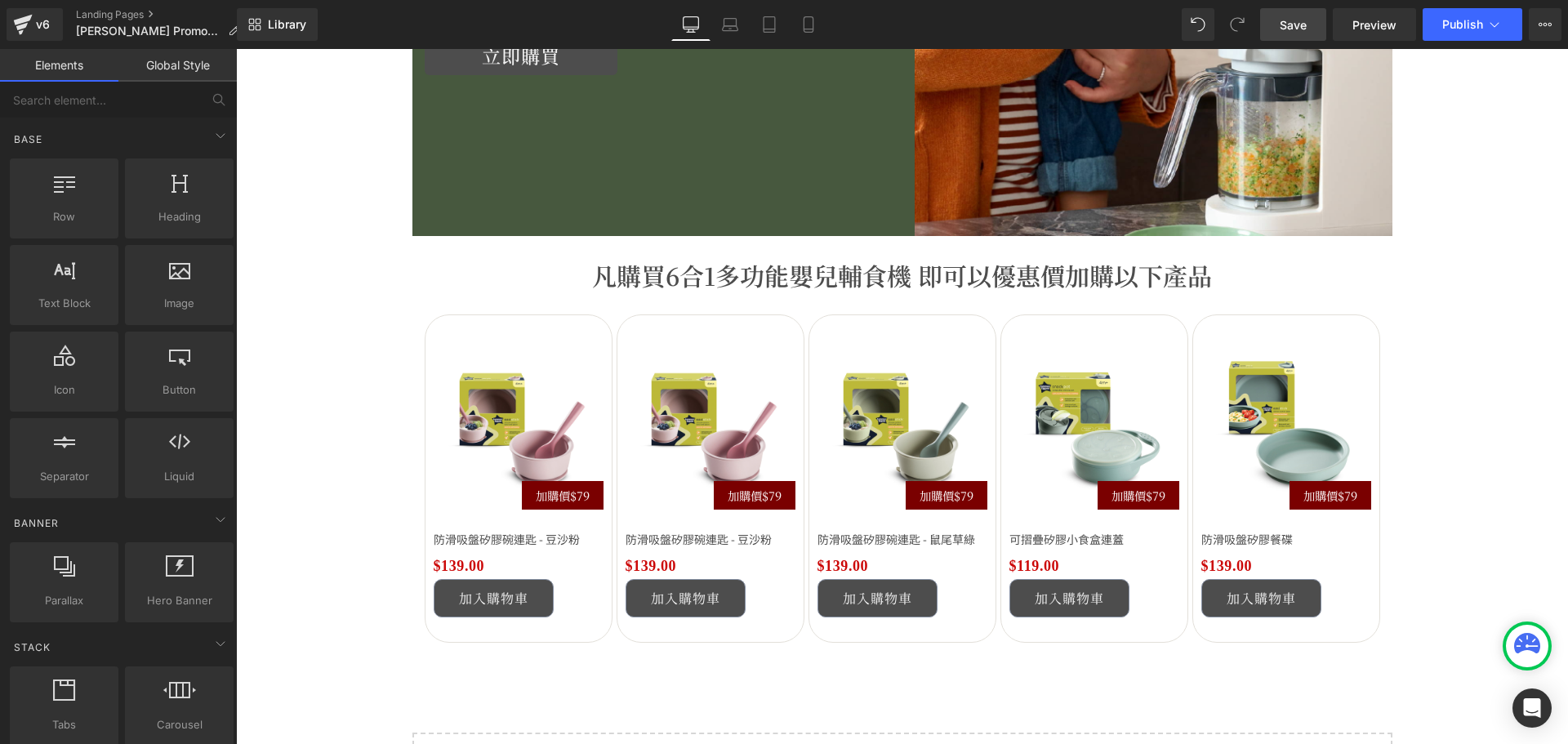
click at [1292, 22] on span "Save" at bounding box center [1292, 25] width 27 height 17
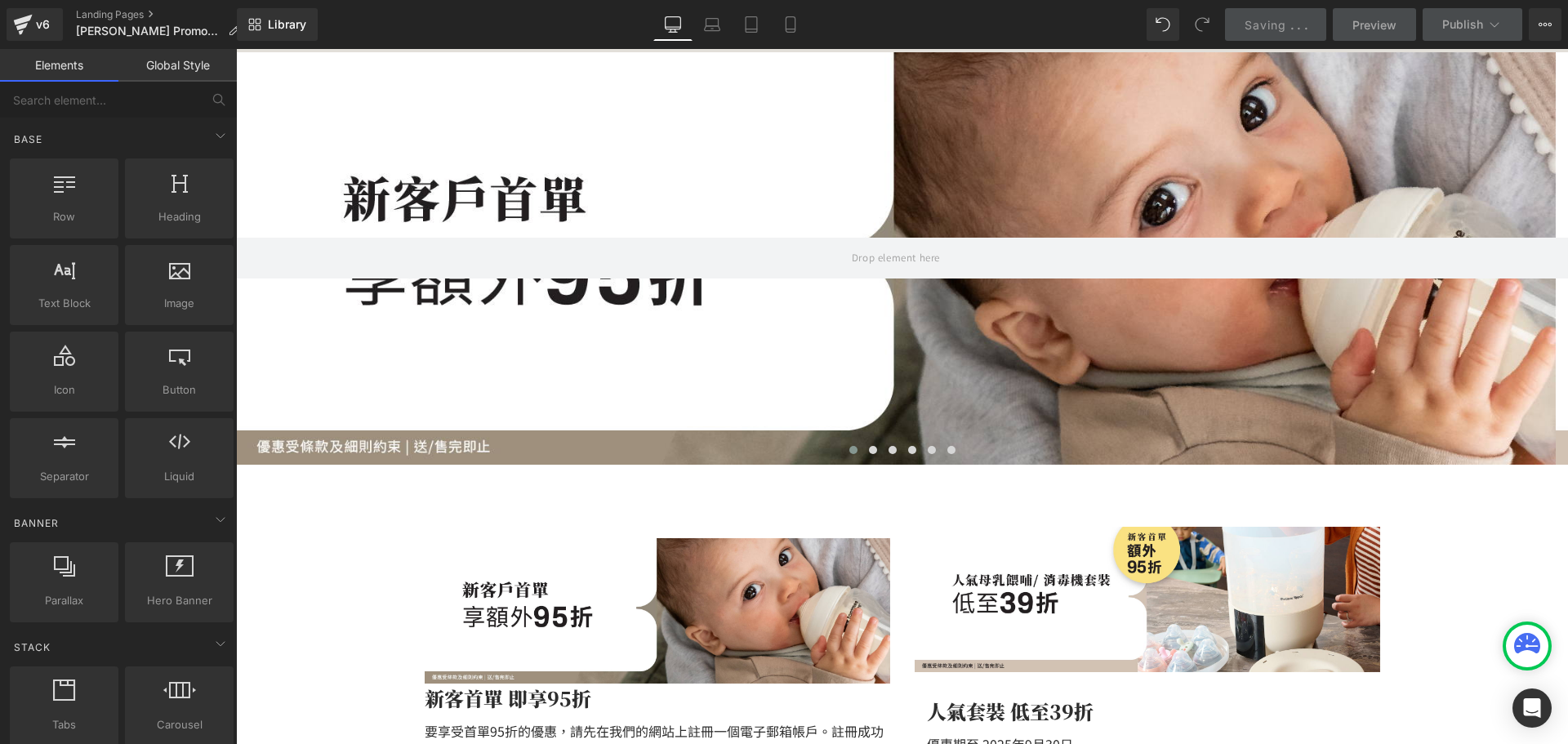
scroll to position [0, 0]
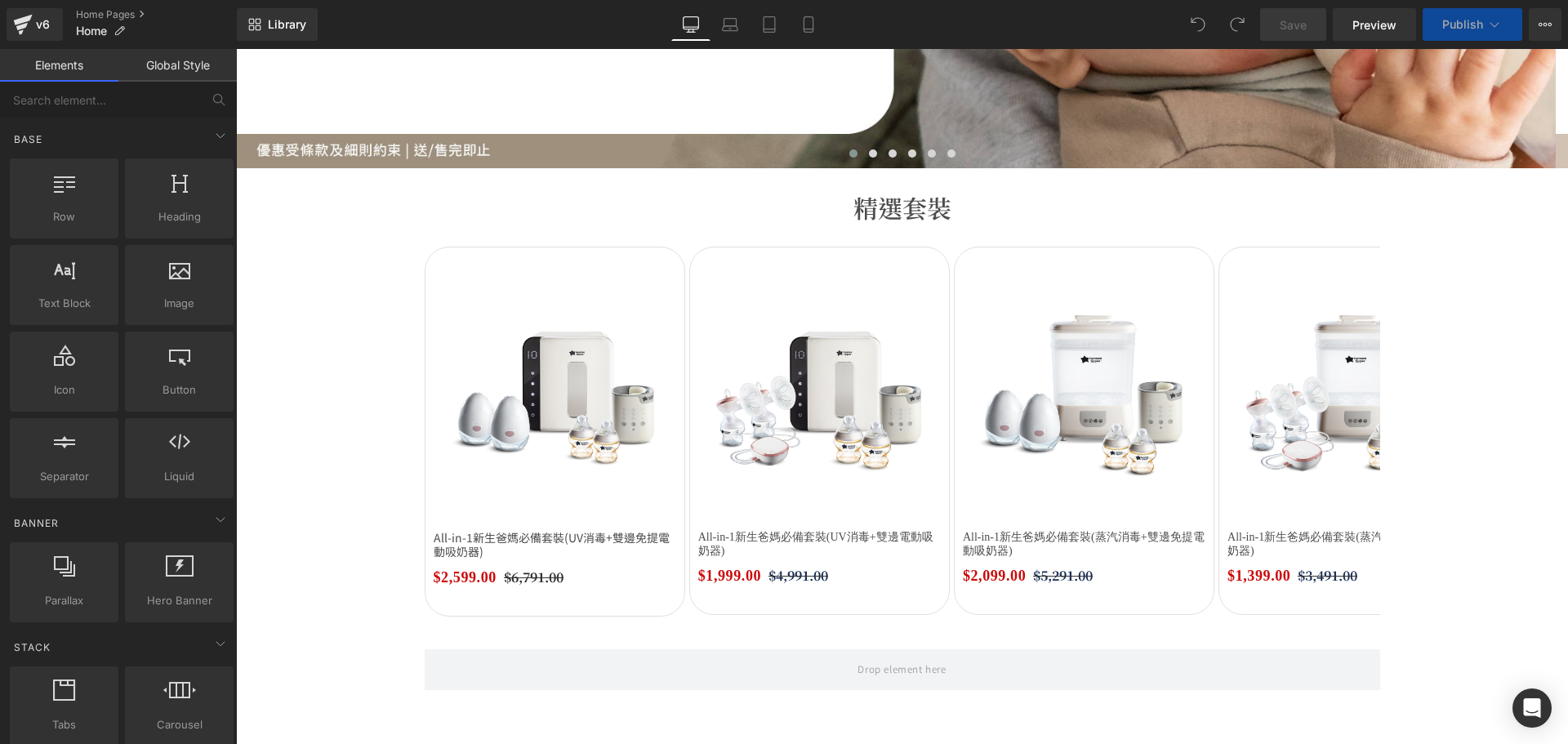
scroll to position [490, 0]
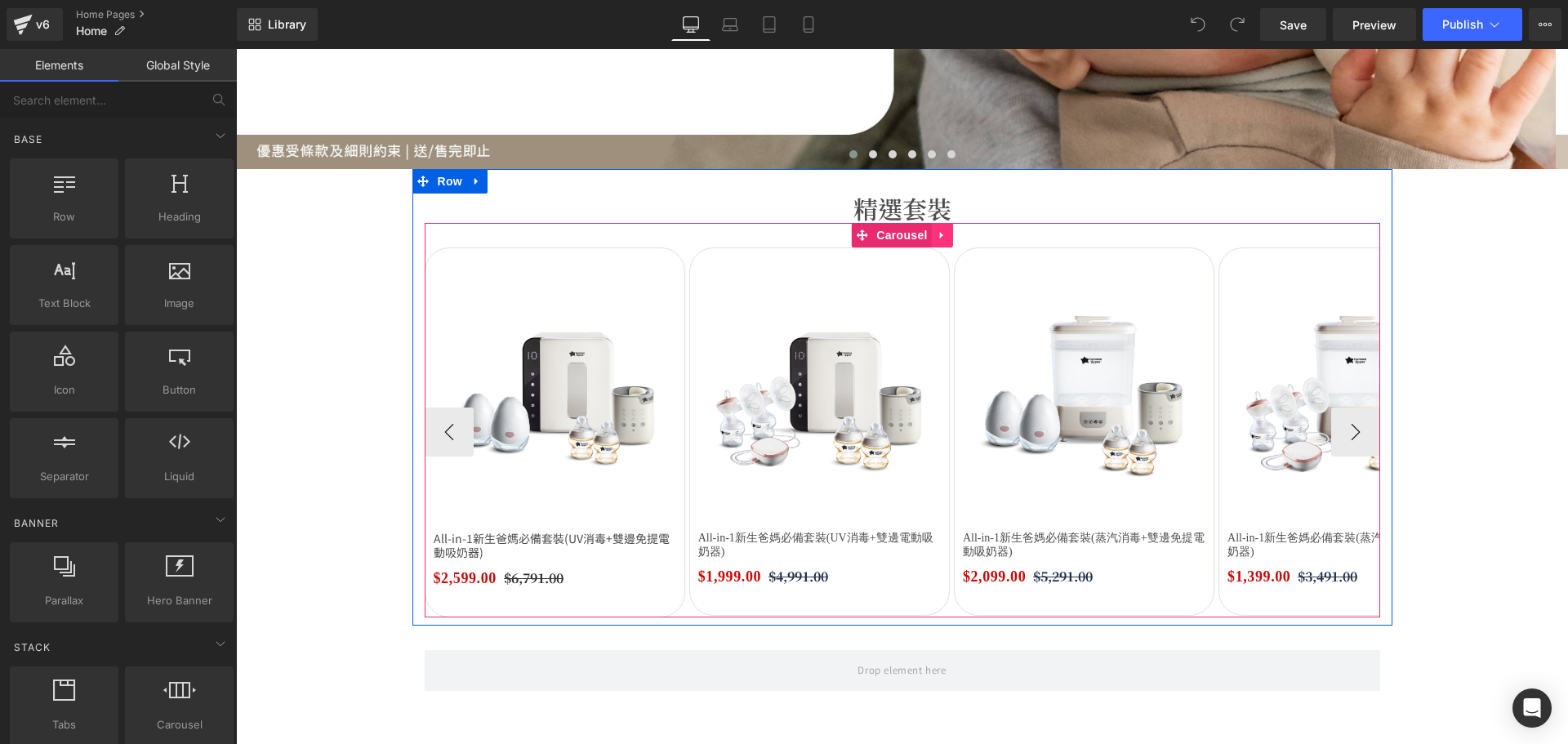
click at [939, 233] on icon at bounding box center [942, 235] width 11 height 12
drag, startPoint x: 942, startPoint y: 239, endPoint x: 907, endPoint y: 237, distance: 35.1
click at [907, 237] on li at bounding box center [931, 235] width 63 height 25
click at [907, 237] on icon at bounding box center [910, 235] width 11 height 12
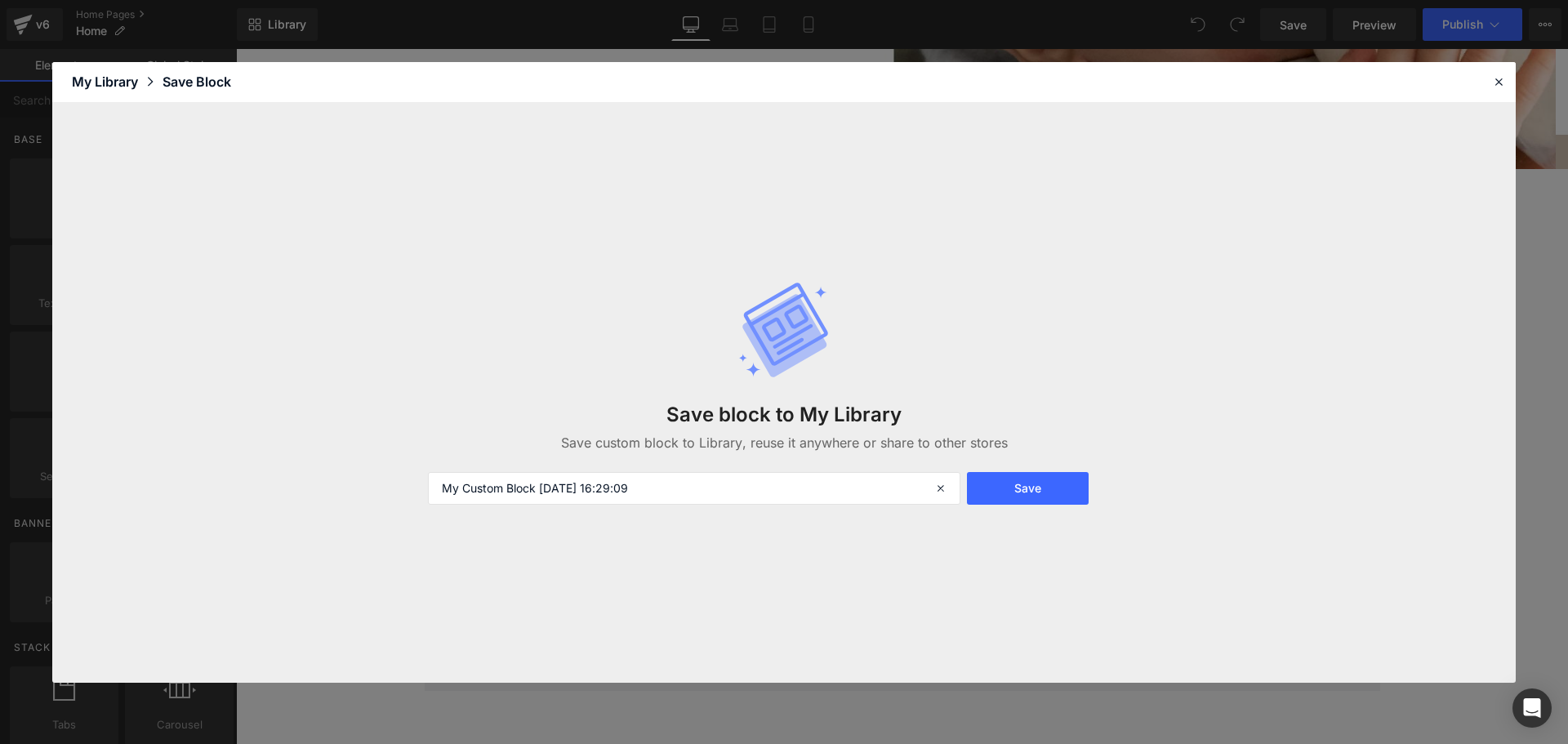
drag, startPoint x: 710, startPoint y: 471, endPoint x: 298, endPoint y: 463, distance: 412.1
click at [298, 464] on div "Save block to My Library Save custom block to Library, reuse it anywhere or sha…" at bounding box center [784, 393] width 1463 height 579
type input "bundles"
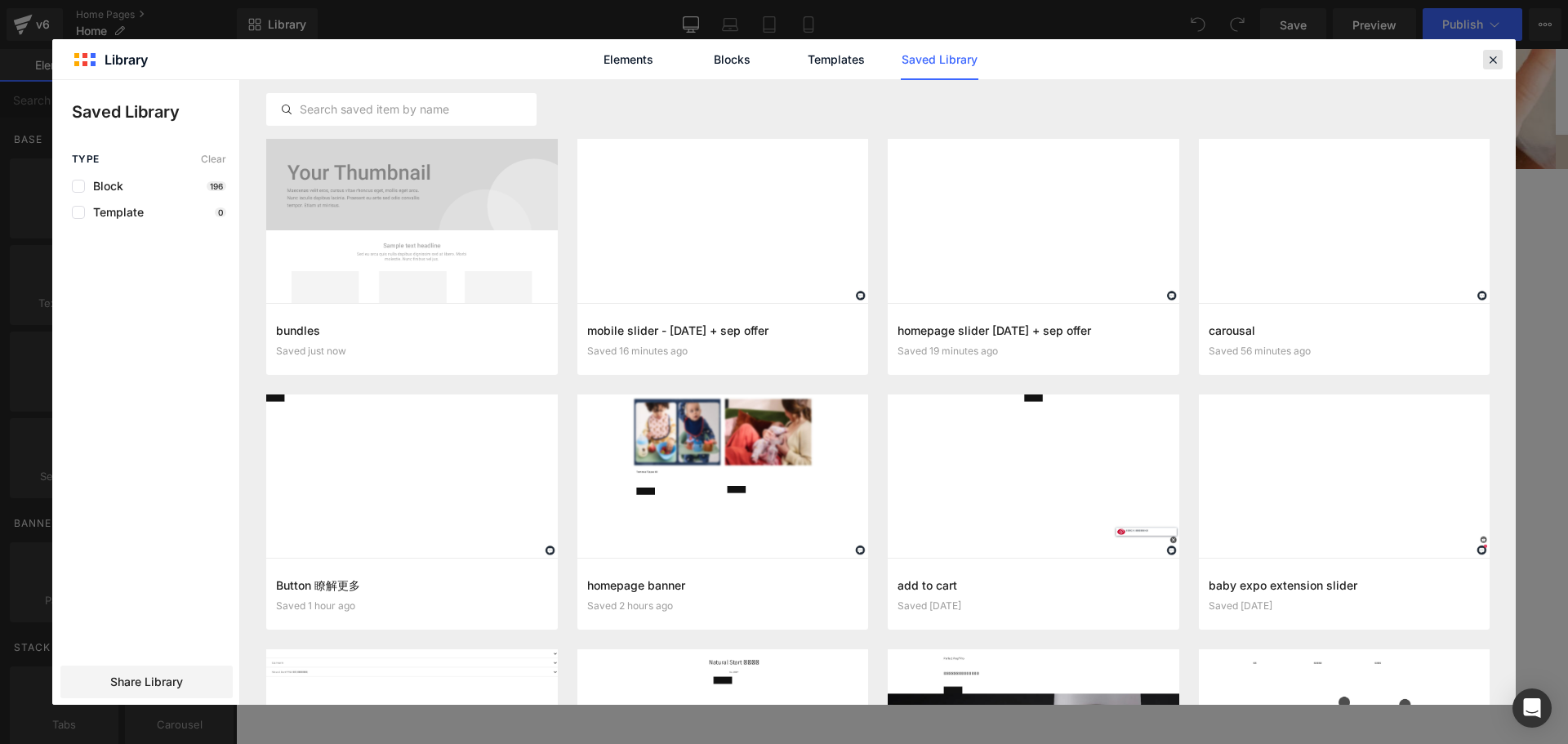
click at [1501, 59] on header "Library Elements Blocks Templates Saved Library" at bounding box center [784, 60] width 1463 height 41
click at [1487, 58] on icon at bounding box center [1492, 59] width 15 height 15
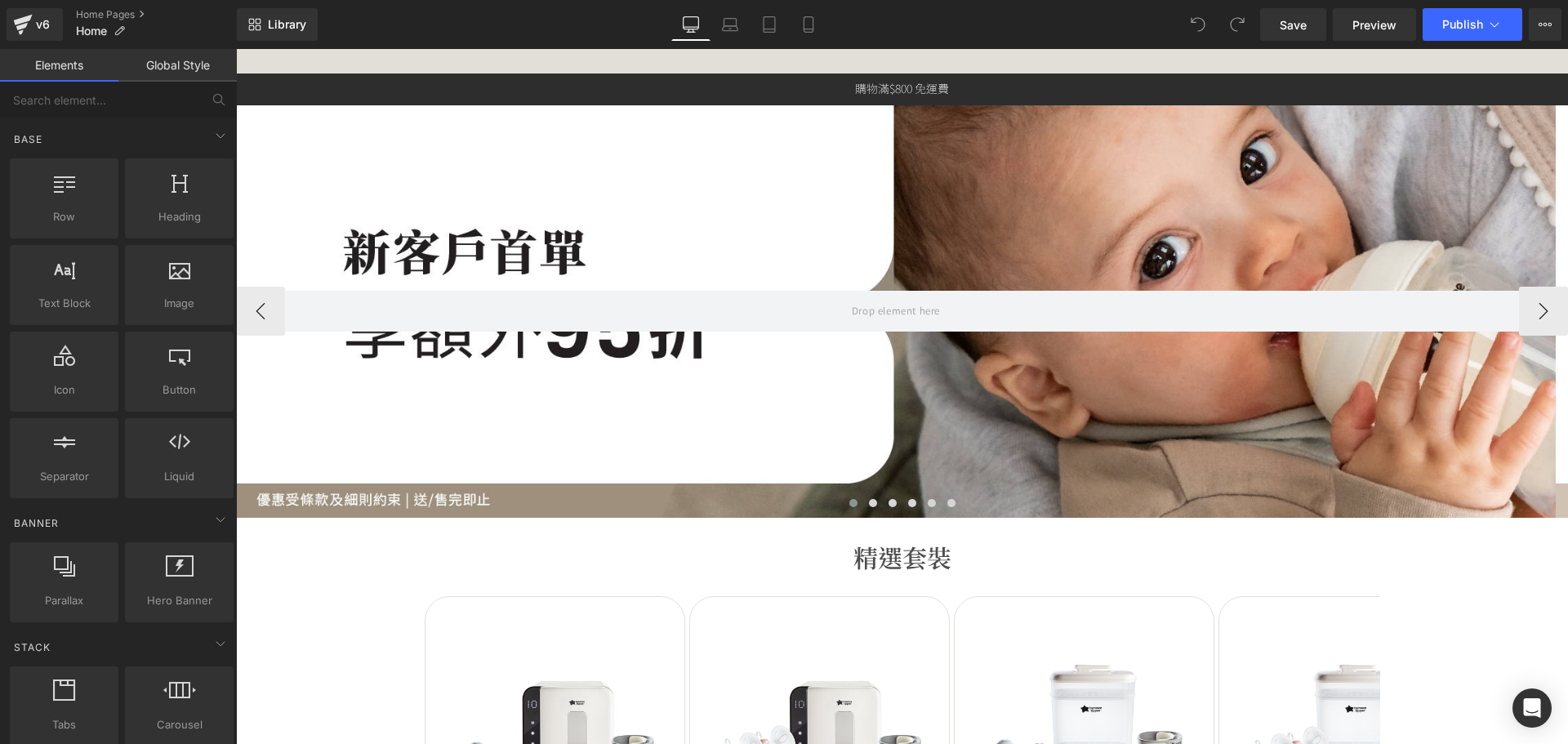
scroll to position [0, 0]
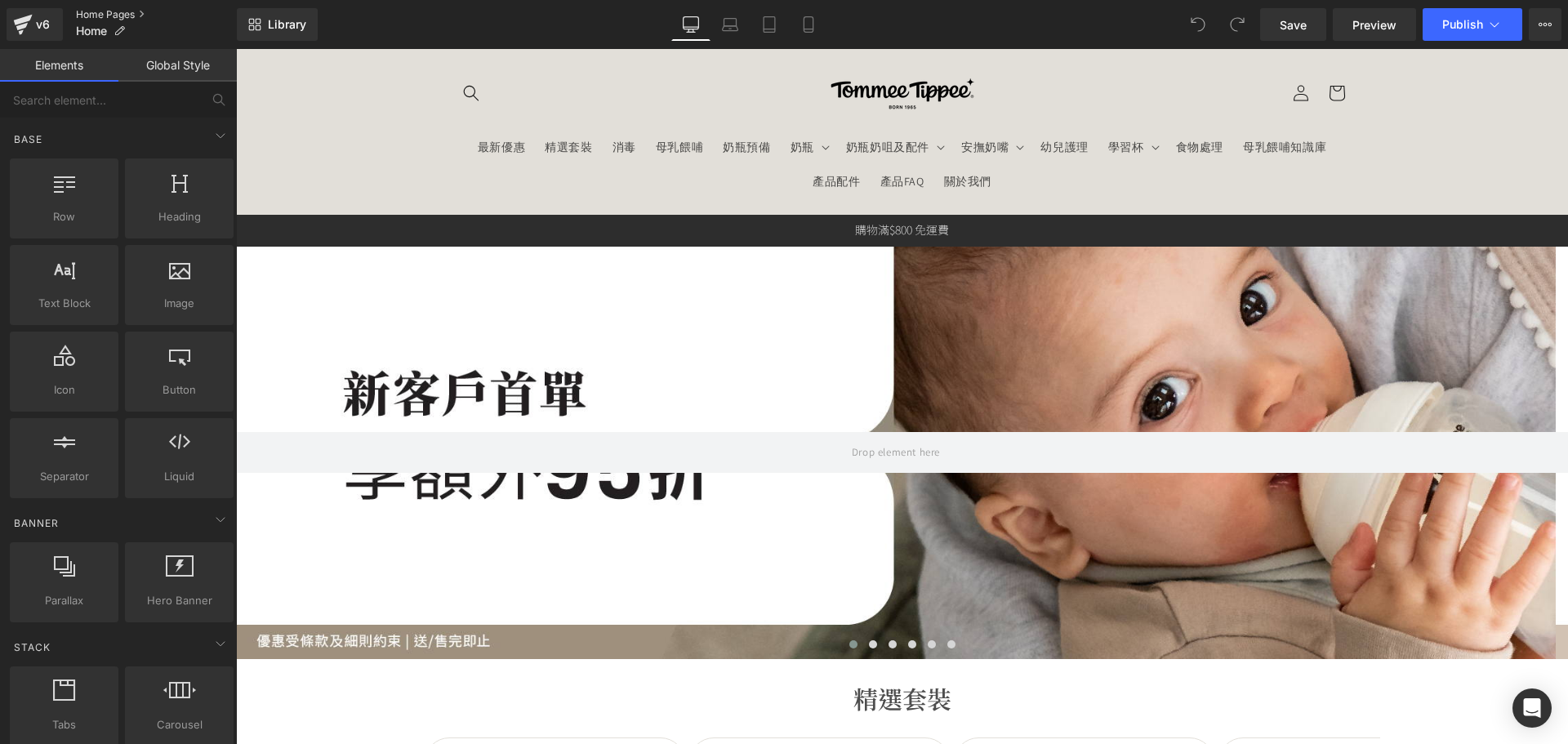
click at [118, 8] on link "Home Pages" at bounding box center [156, 14] width 161 height 13
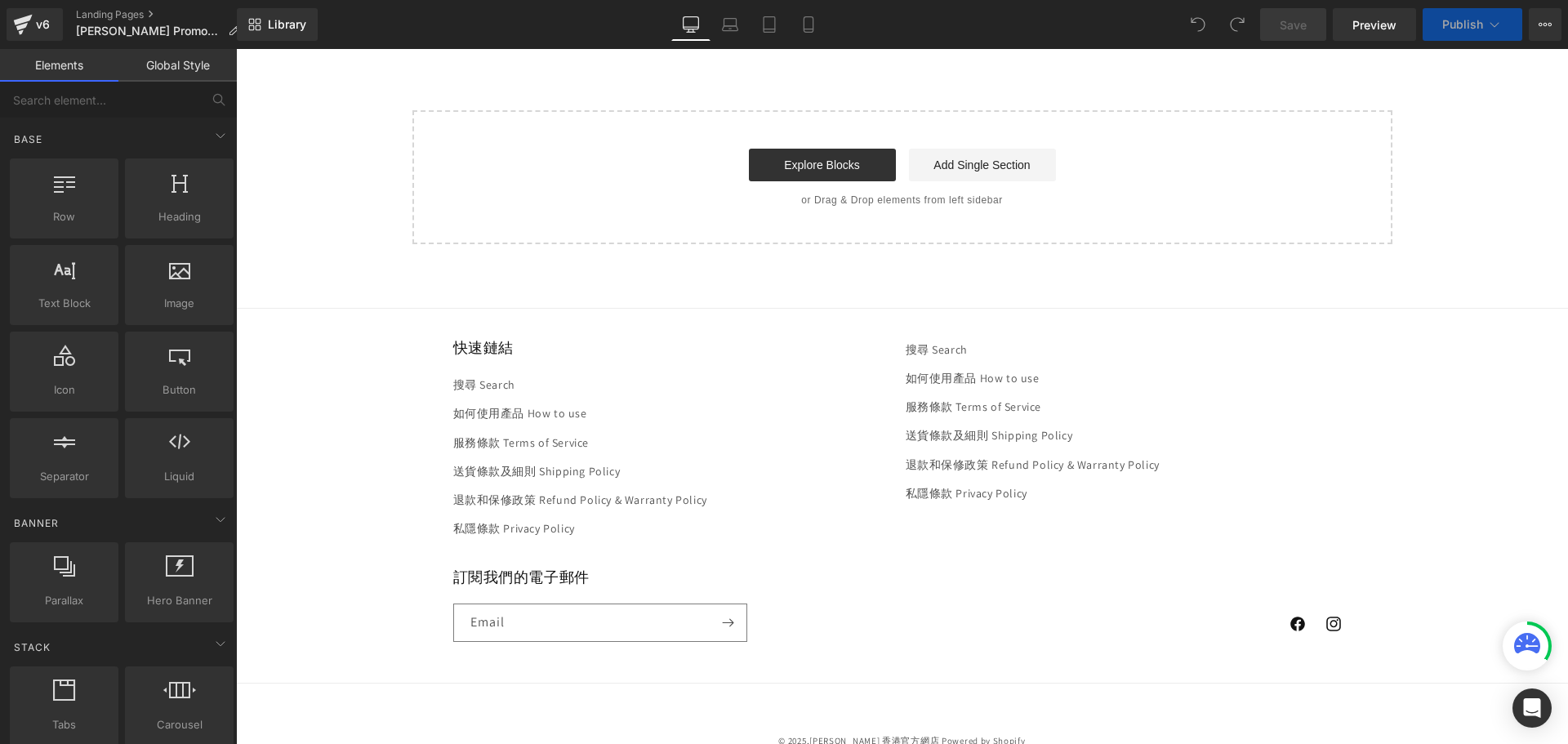
scroll to position [2372, 0]
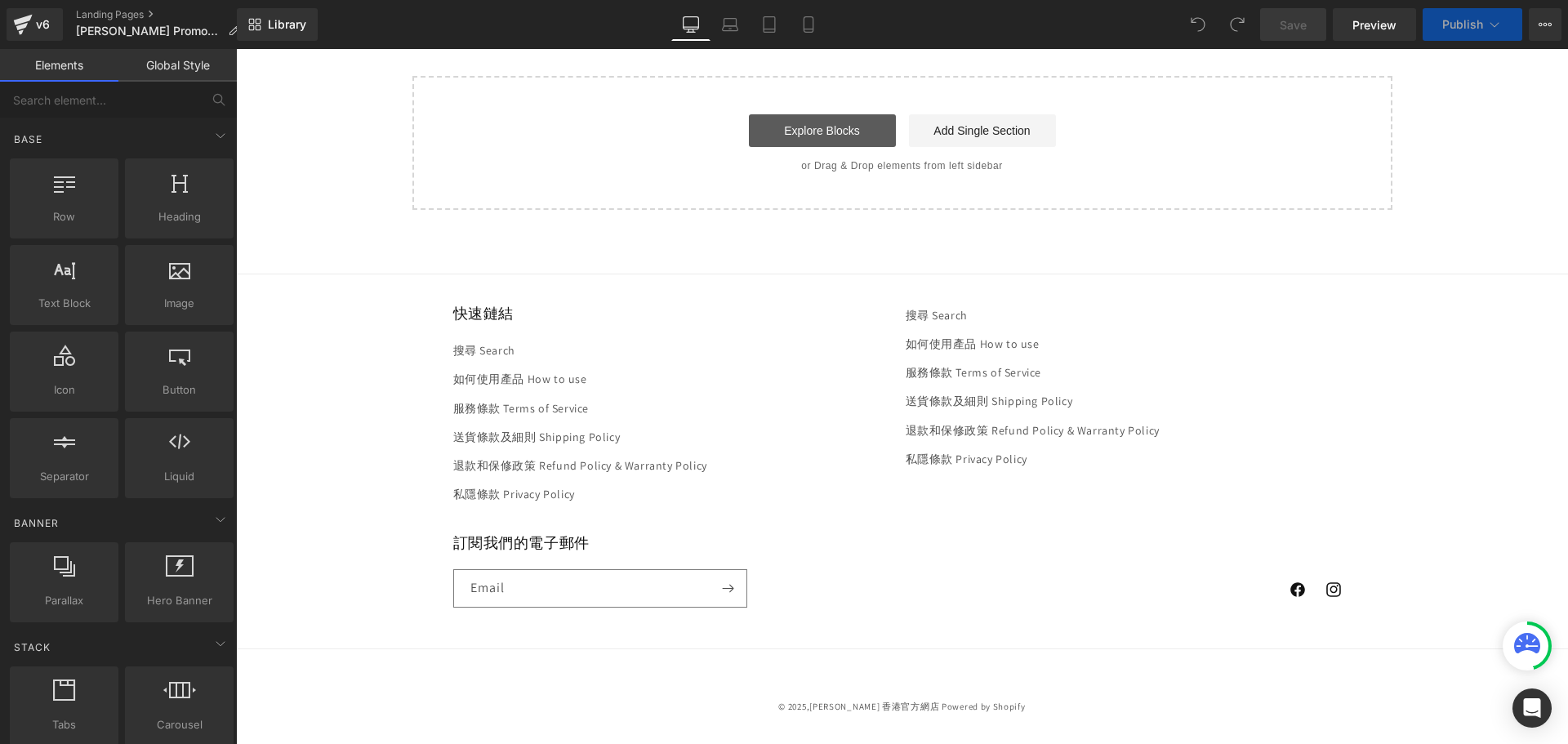
click at [817, 140] on link "Explore Blocks" at bounding box center [821, 130] width 147 height 33
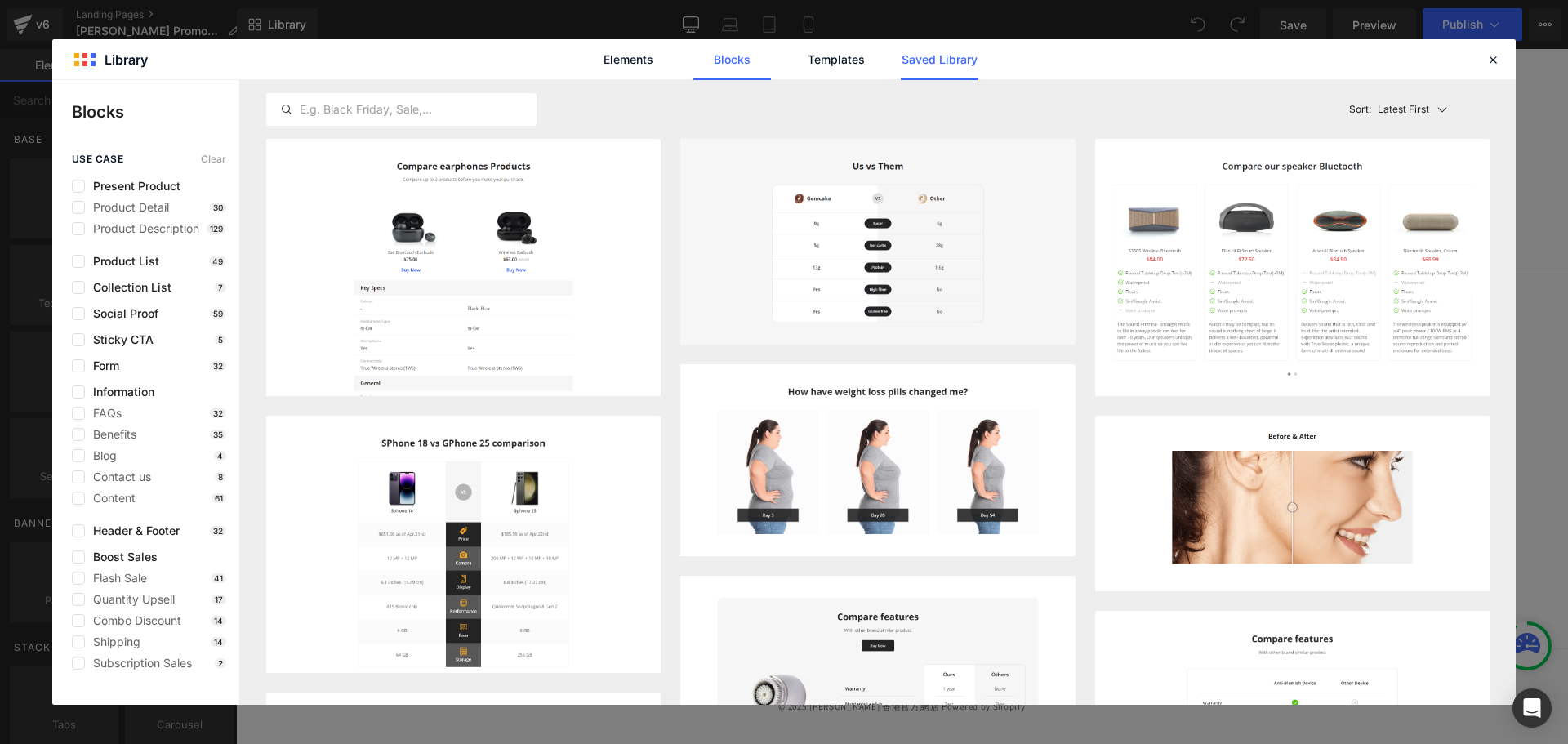
click at [916, 74] on link "Saved Library" at bounding box center [939, 60] width 77 height 41
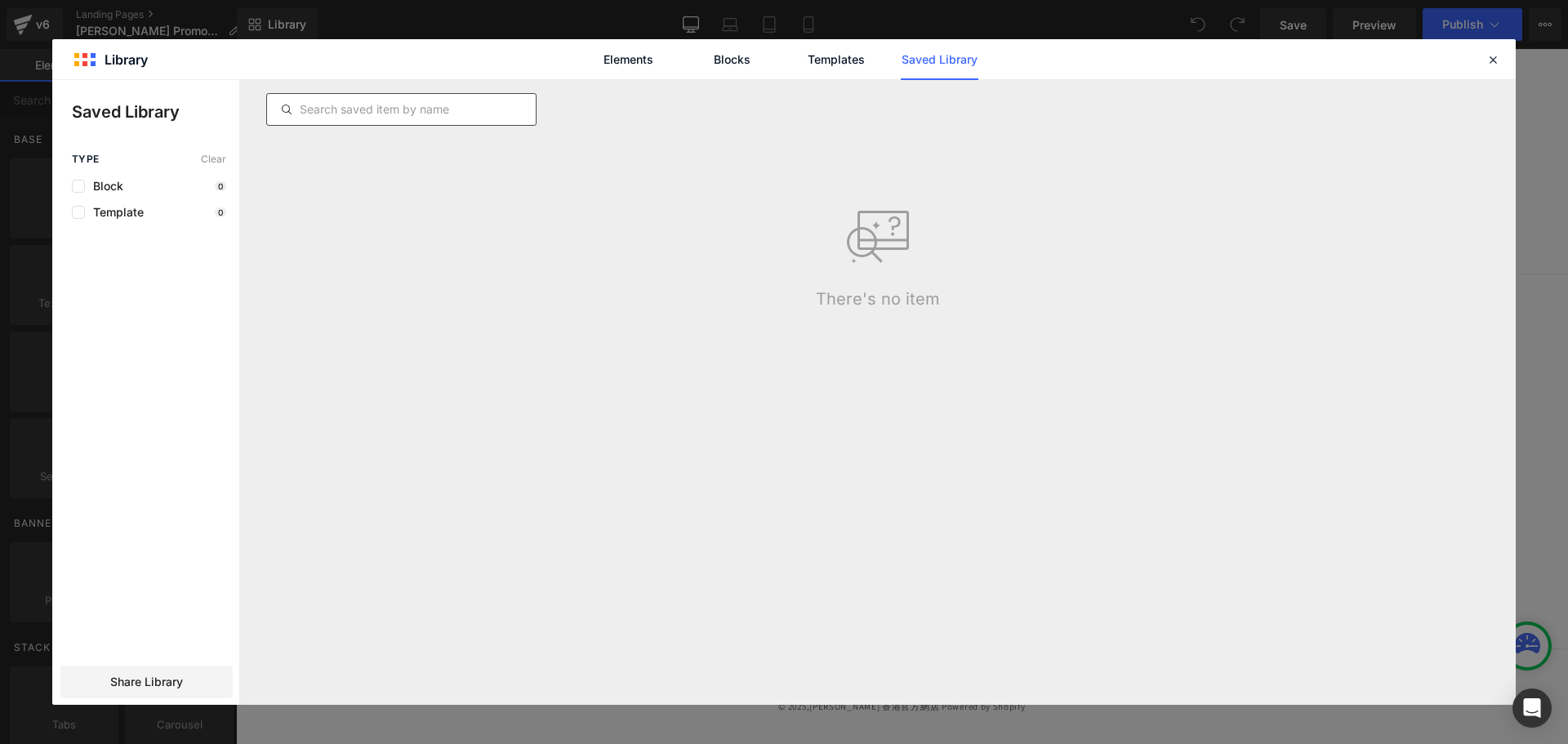
click at [489, 112] on input "text" at bounding box center [401, 109] width 269 height 19
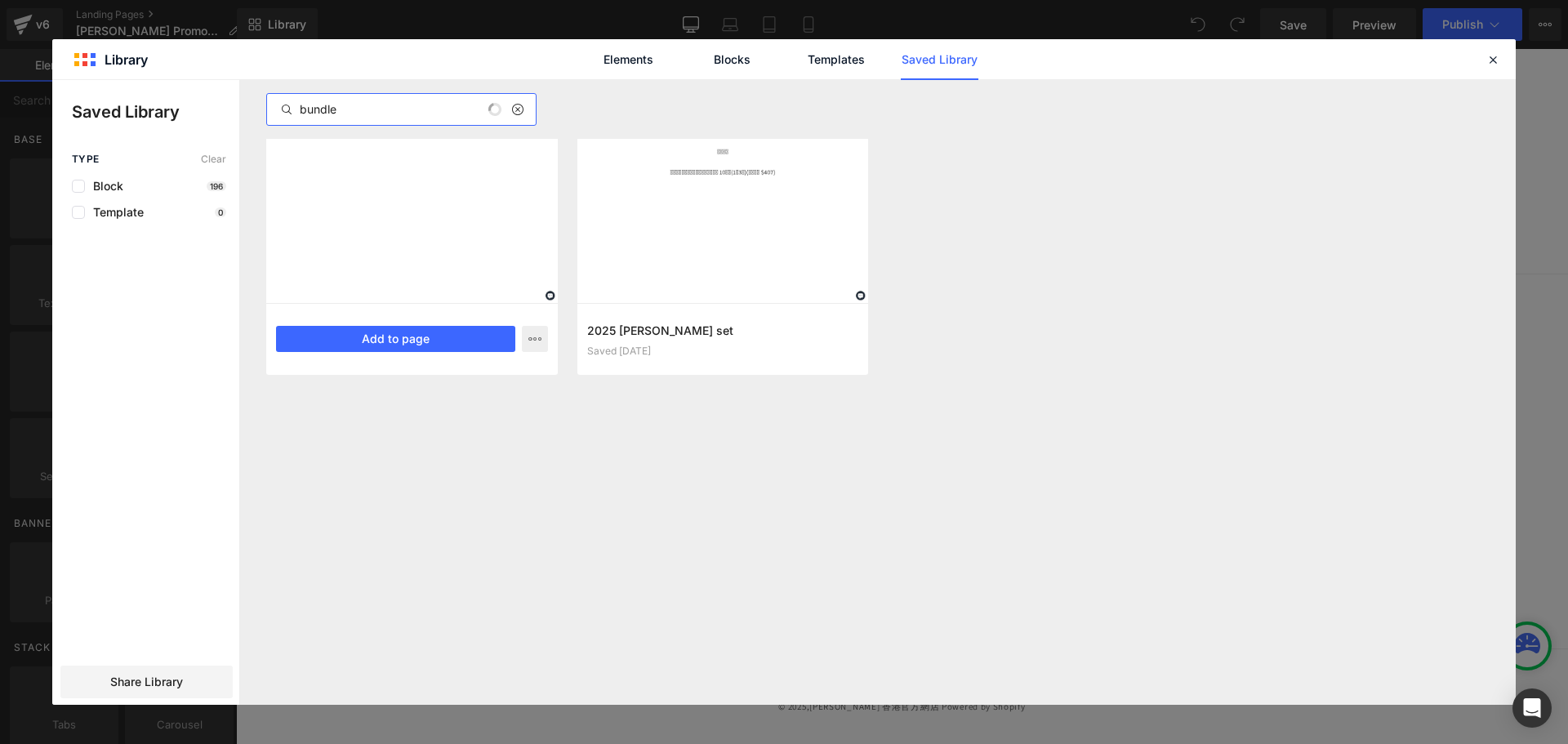
type input "bundle"
click at [391, 193] on div at bounding box center [411, 221] width 291 height 164
click at [400, 329] on button "Add to page" at bounding box center [395, 339] width 239 height 26
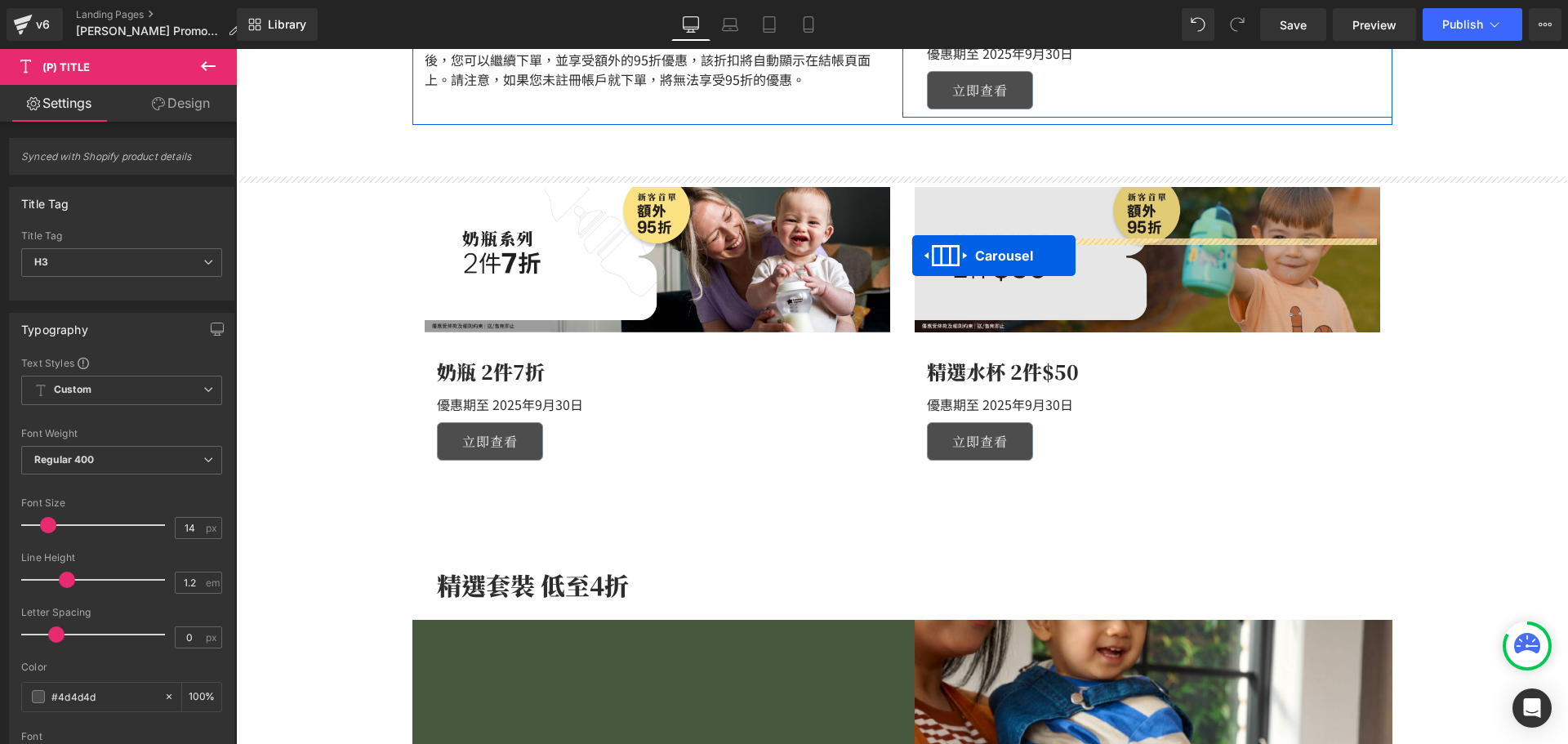
scroll to position [898, 0]
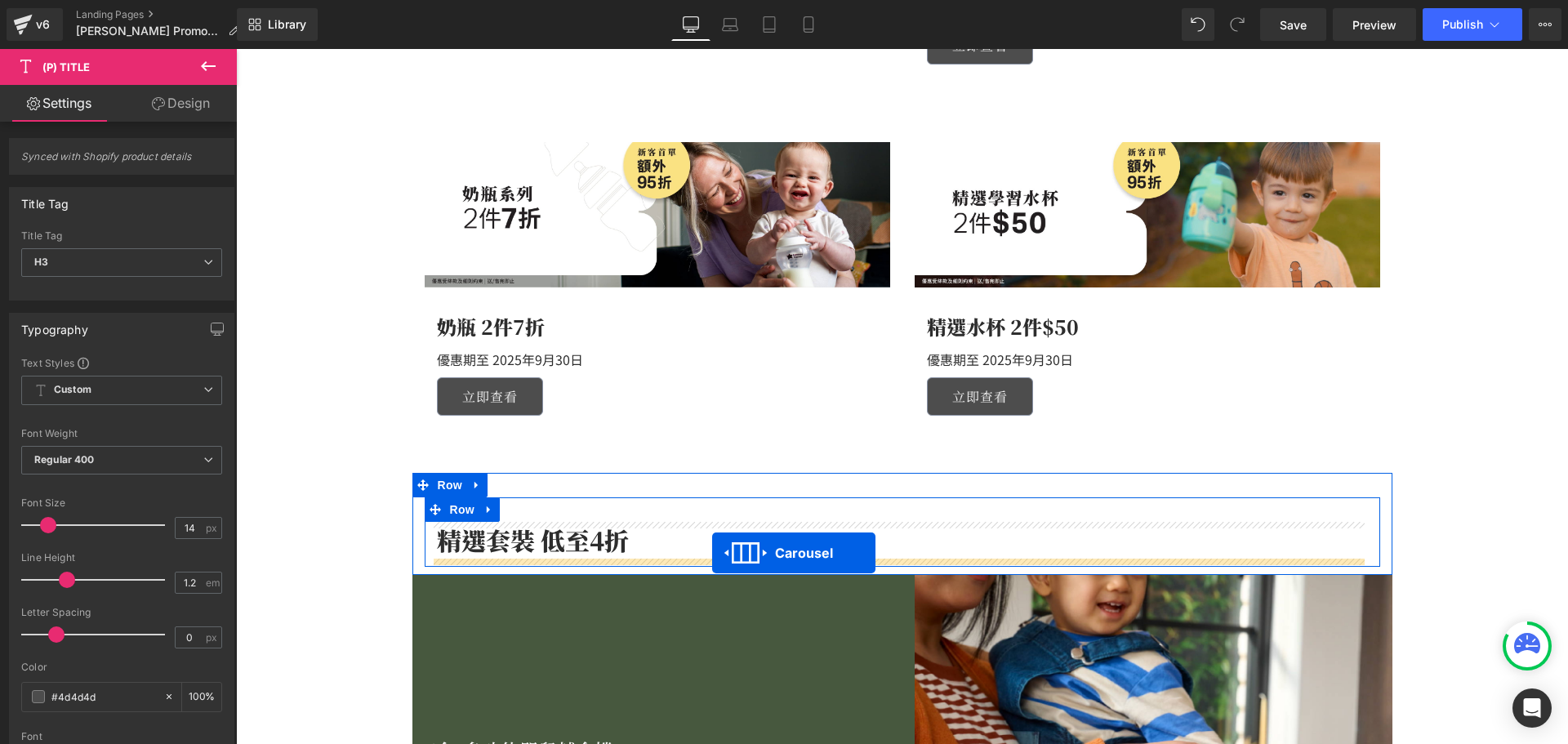
drag, startPoint x: 850, startPoint y: 385, endPoint x: 712, endPoint y: 553, distance: 217.4
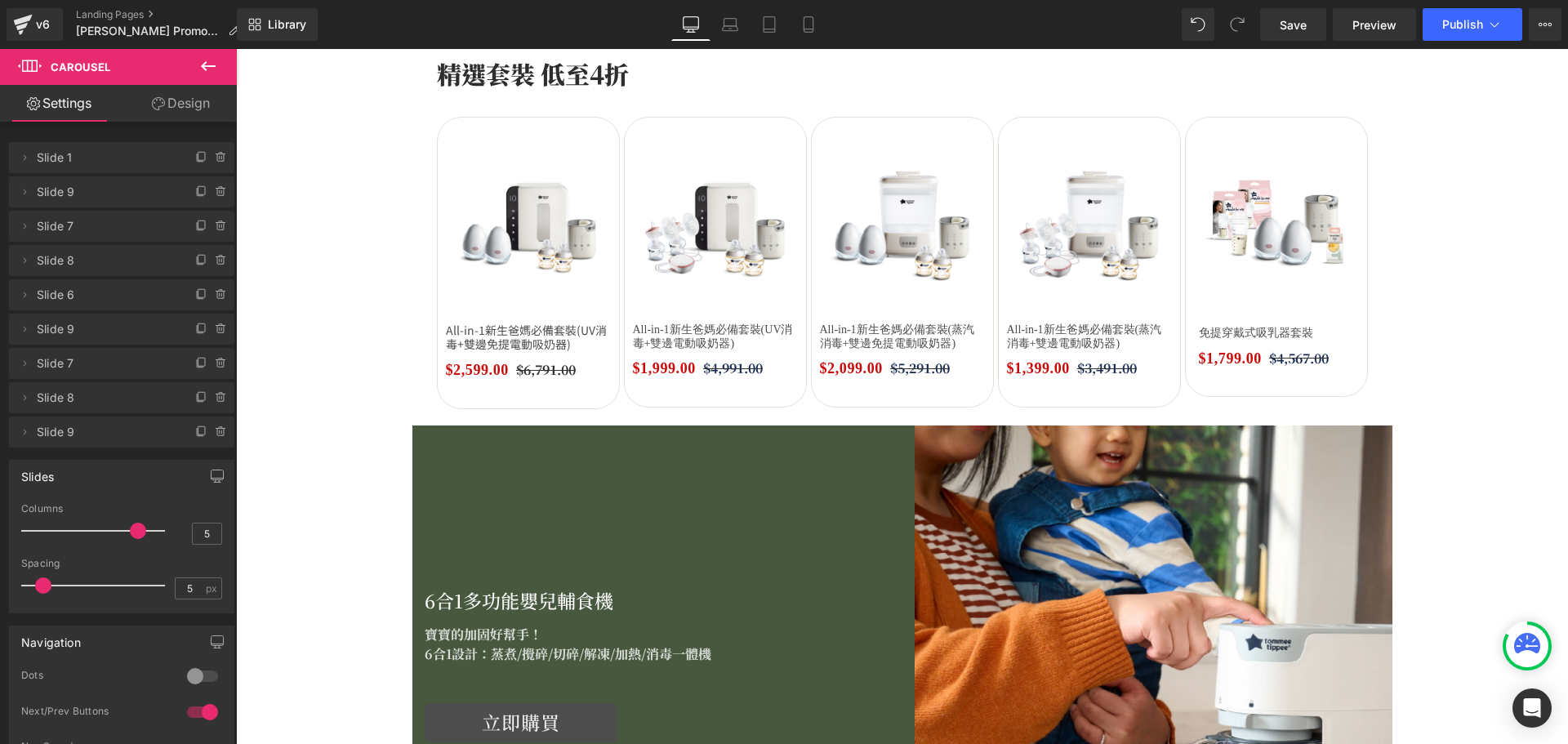
scroll to position [1389, 0]
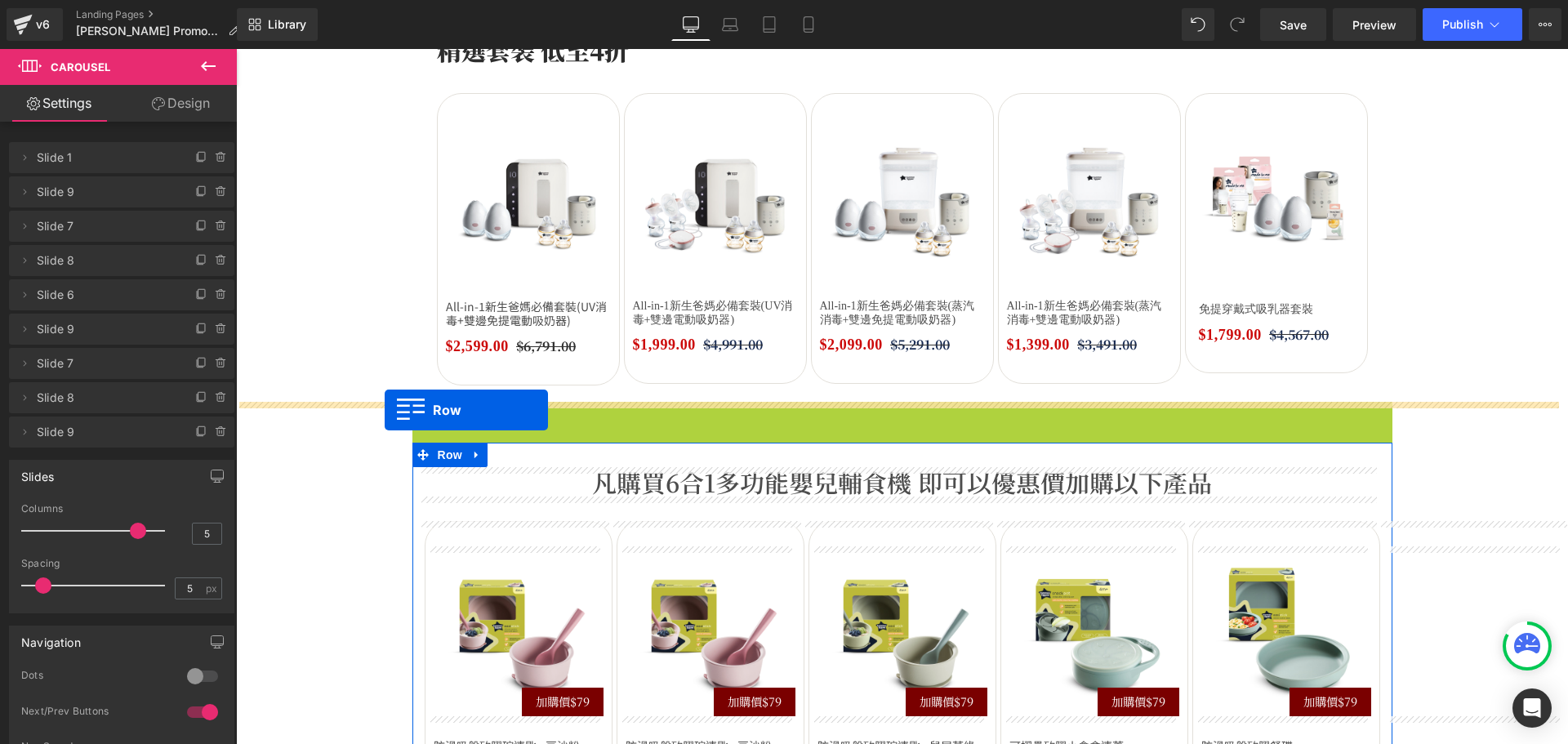
drag, startPoint x: 420, startPoint y: 418, endPoint x: 385, endPoint y: 410, distance: 35.9
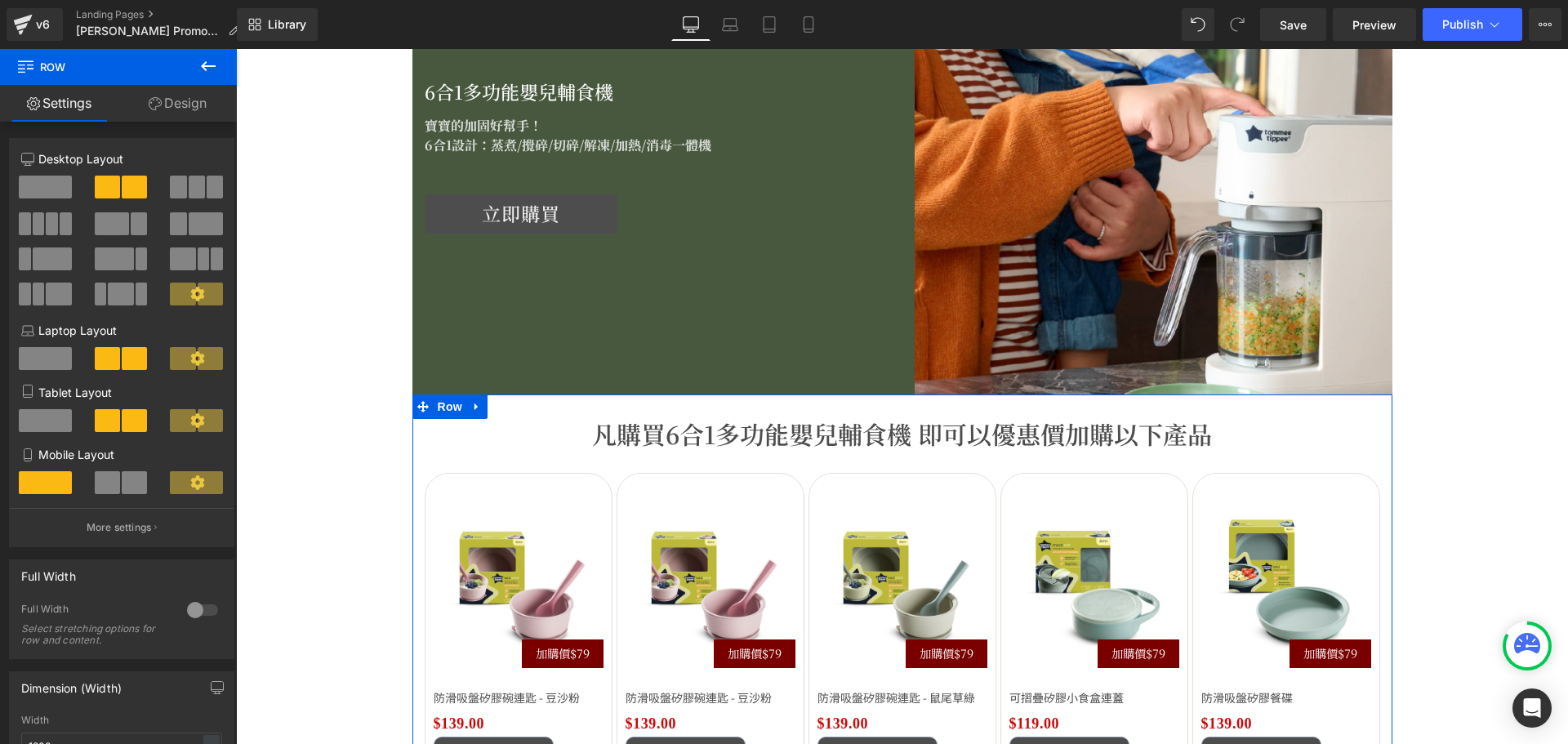
scroll to position [1633, 0]
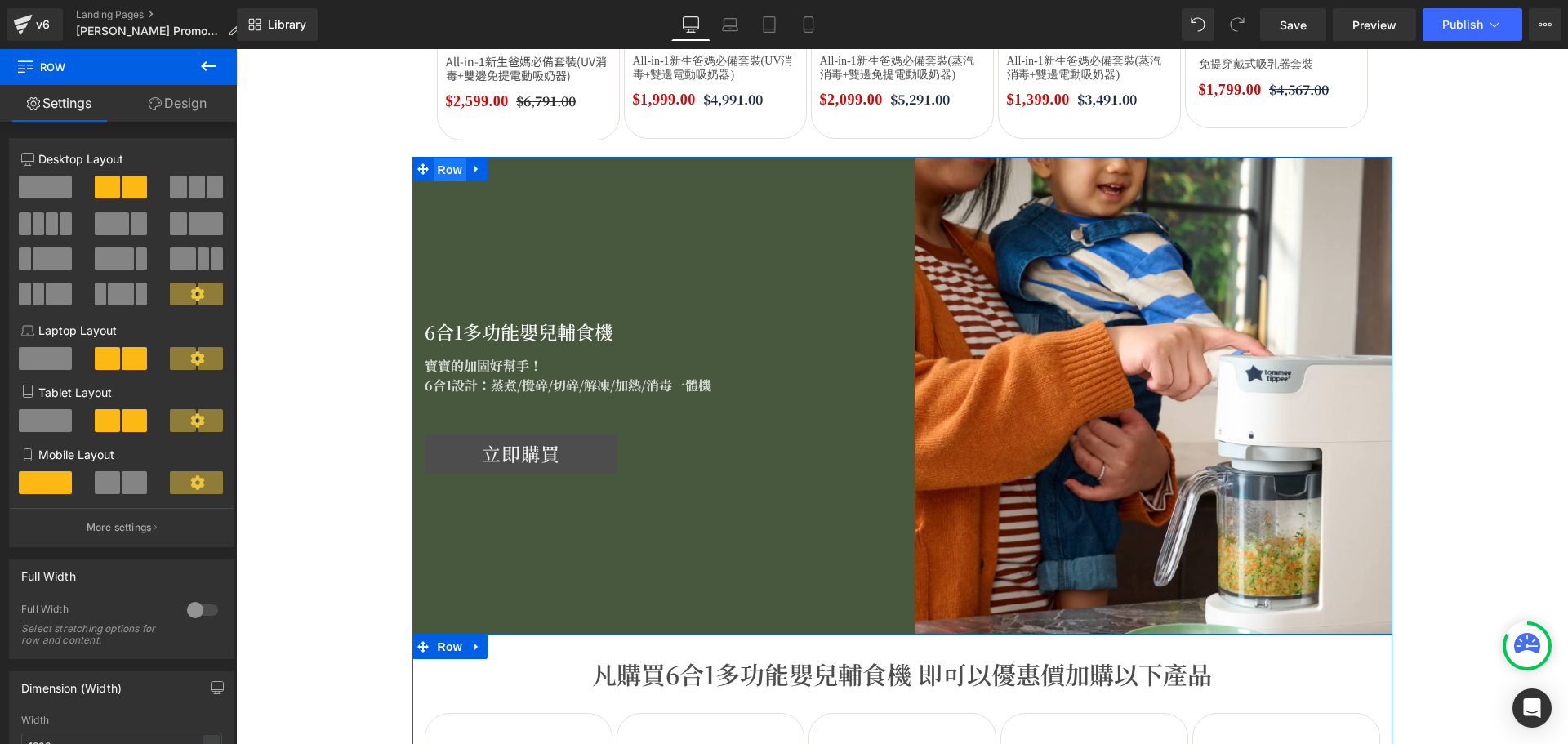
click at [450, 169] on span "Row" at bounding box center [449, 170] width 33 height 25
click at [174, 108] on link "Design" at bounding box center [177, 103] width 118 height 37
click at [0, 0] on div "Spacing" at bounding box center [0, 0] width 0 height 0
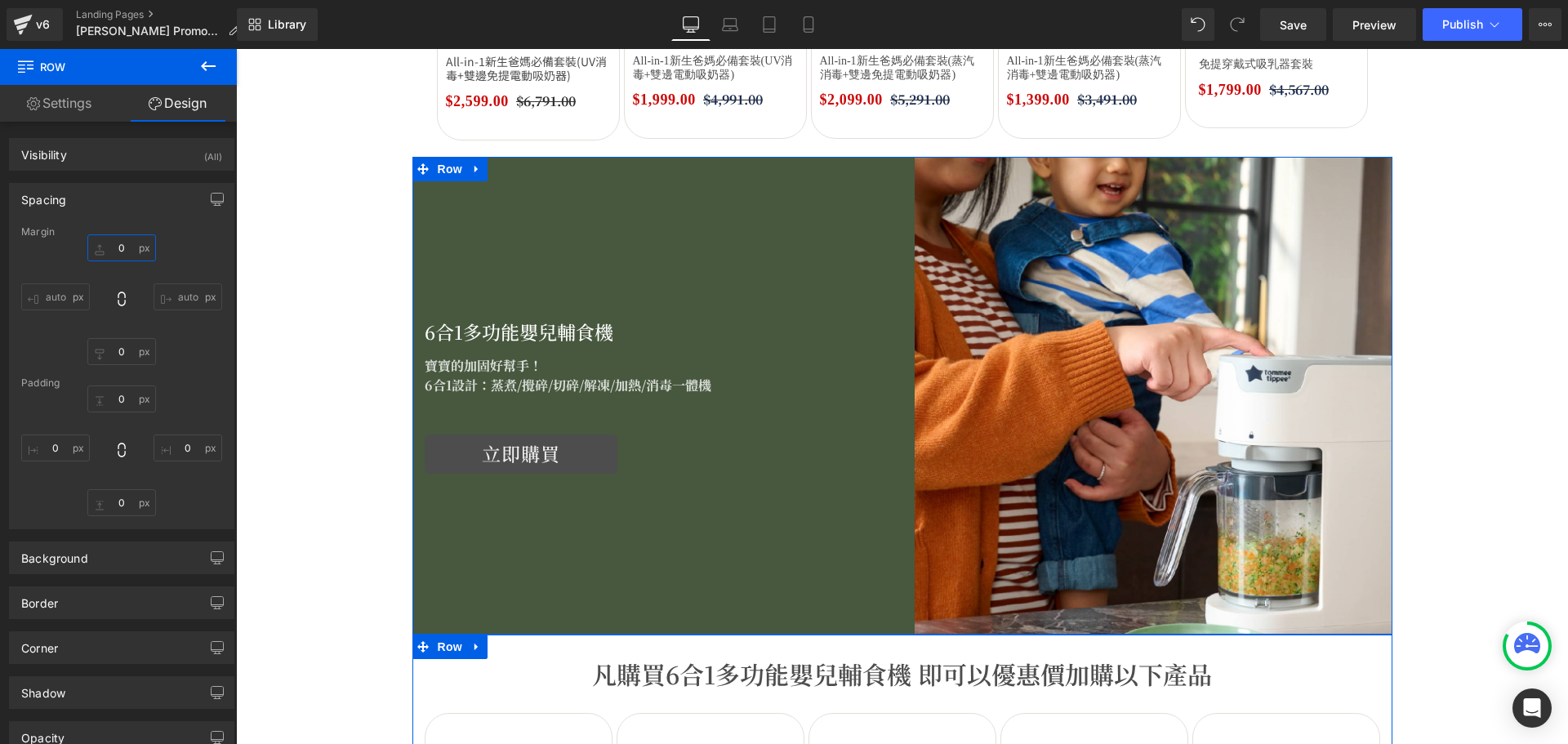
click at [120, 245] on input "text" at bounding box center [121, 247] width 69 height 27
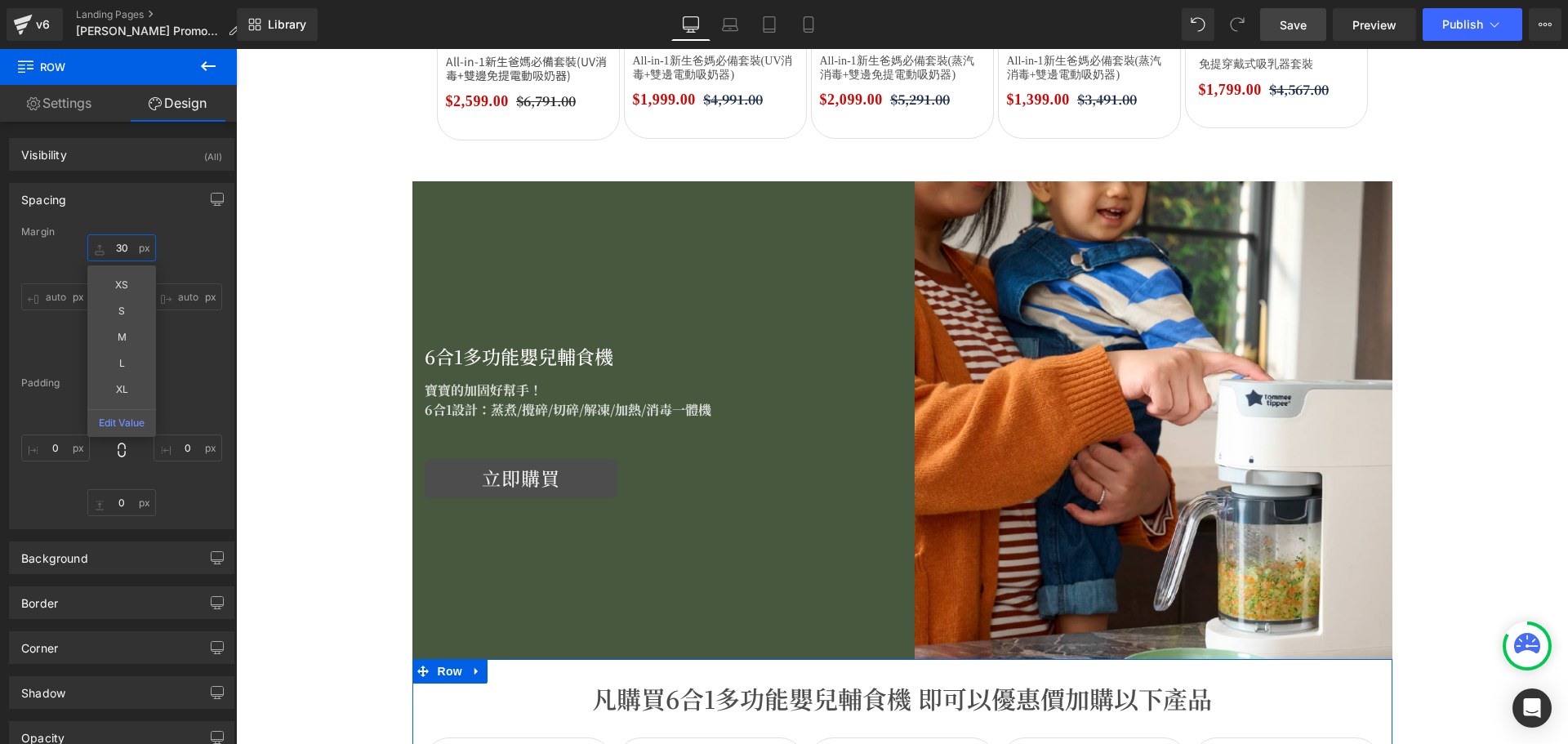
type input "30"
click at [1292, 26] on span "Save" at bounding box center [1292, 25] width 27 height 17
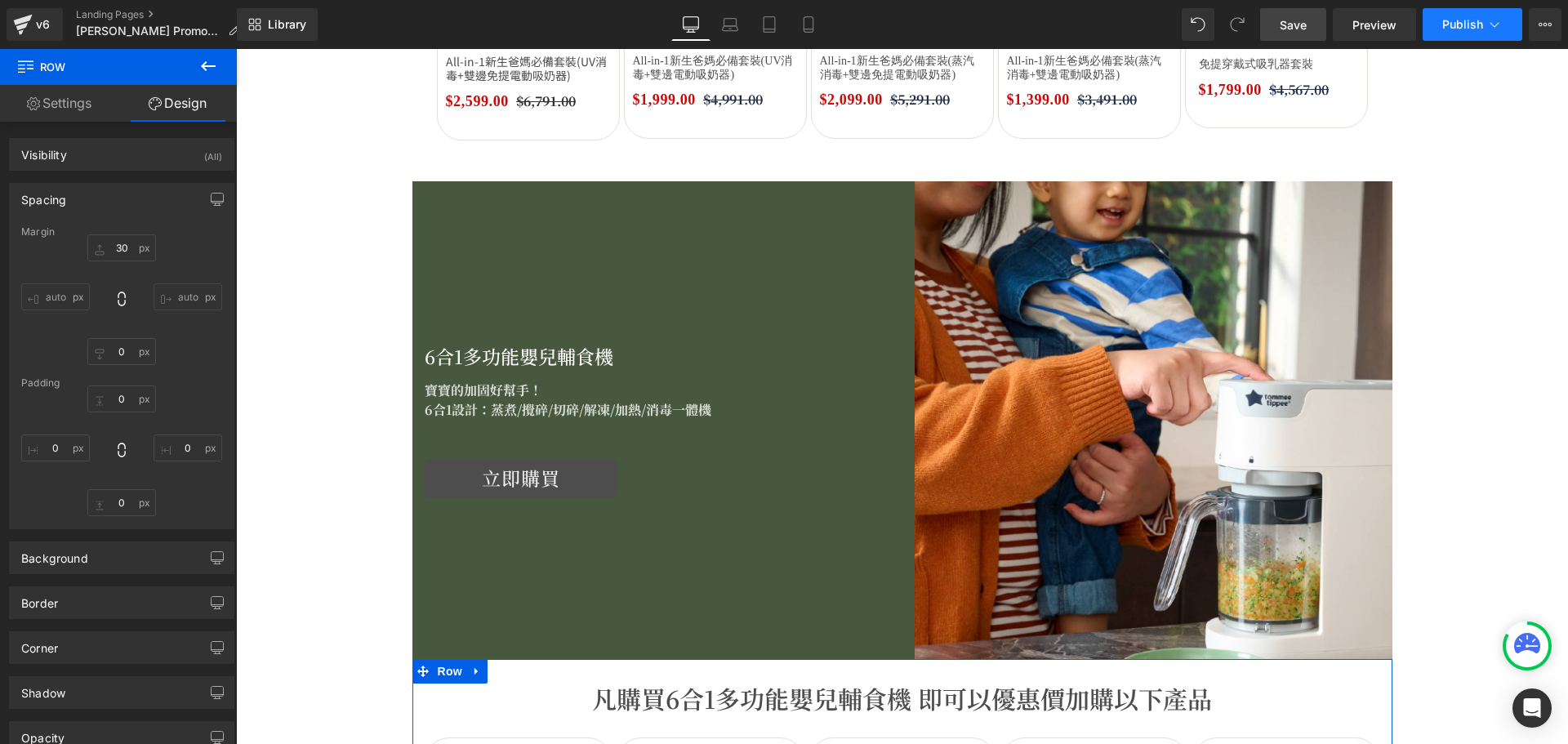
click at [1514, 35] on button "Publish" at bounding box center [1472, 24] width 99 height 33
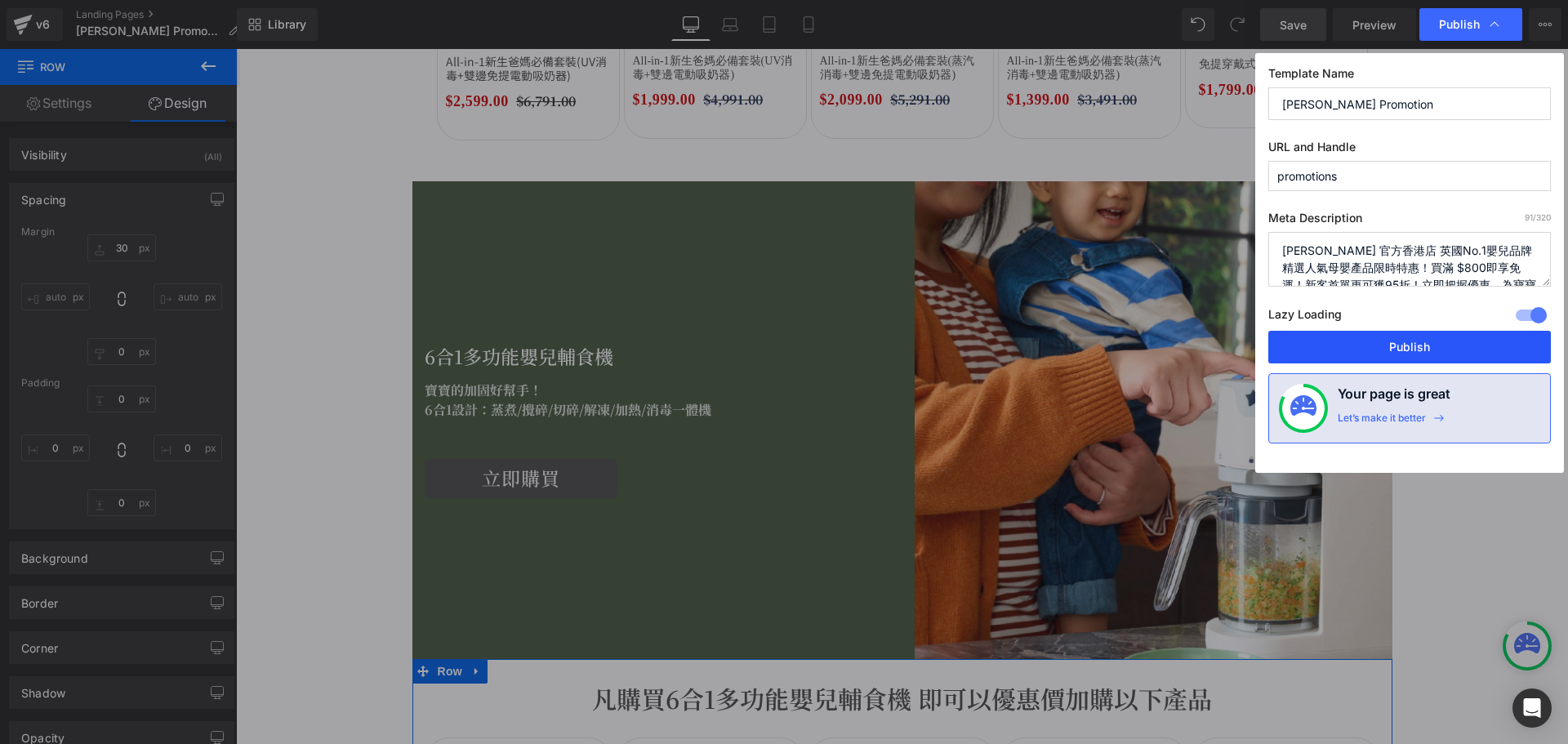
click at [1357, 335] on button "Publish" at bounding box center [1409, 347] width 283 height 33
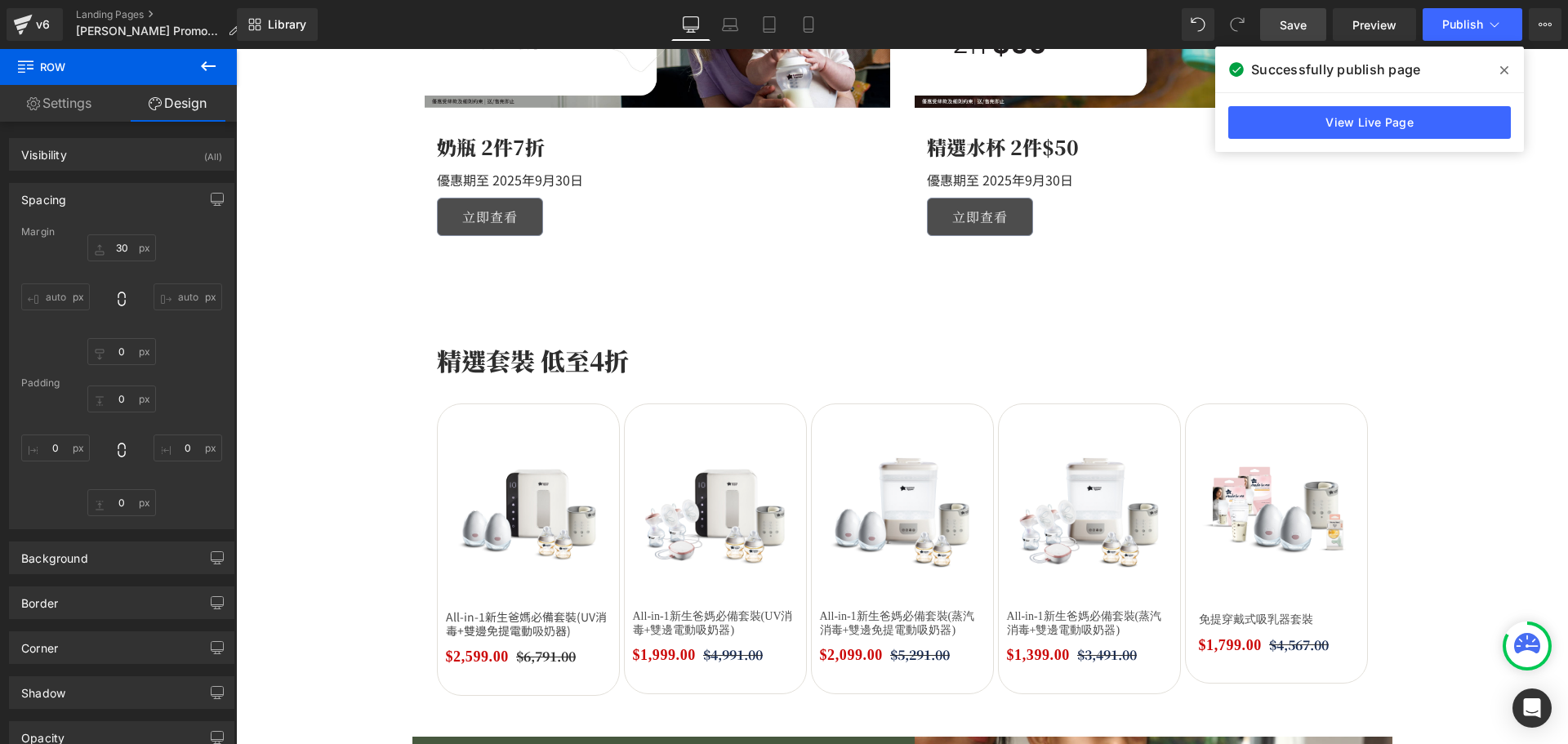
scroll to position [898, 0]
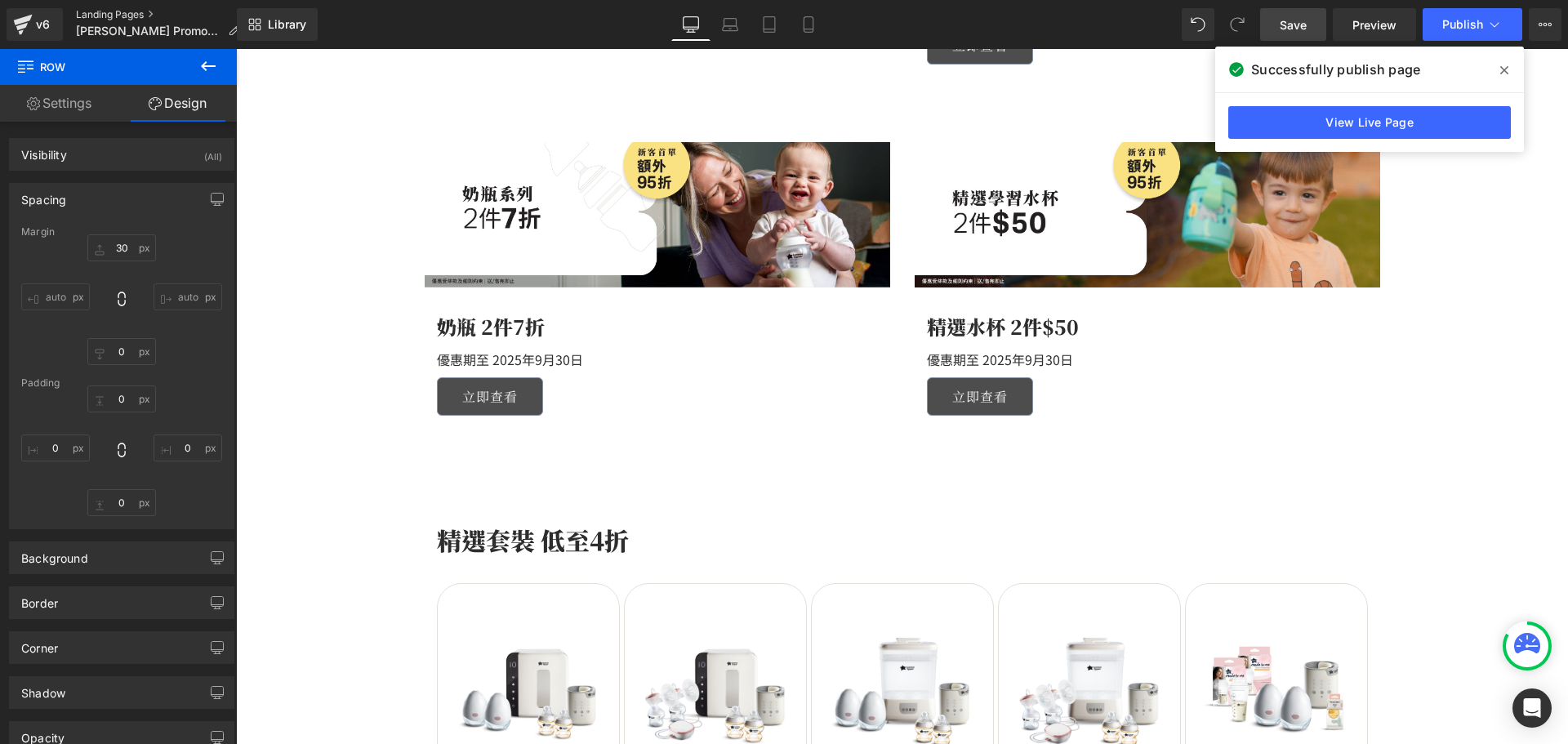
click at [127, 14] on link "Landing Pages" at bounding box center [164, 14] width 176 height 13
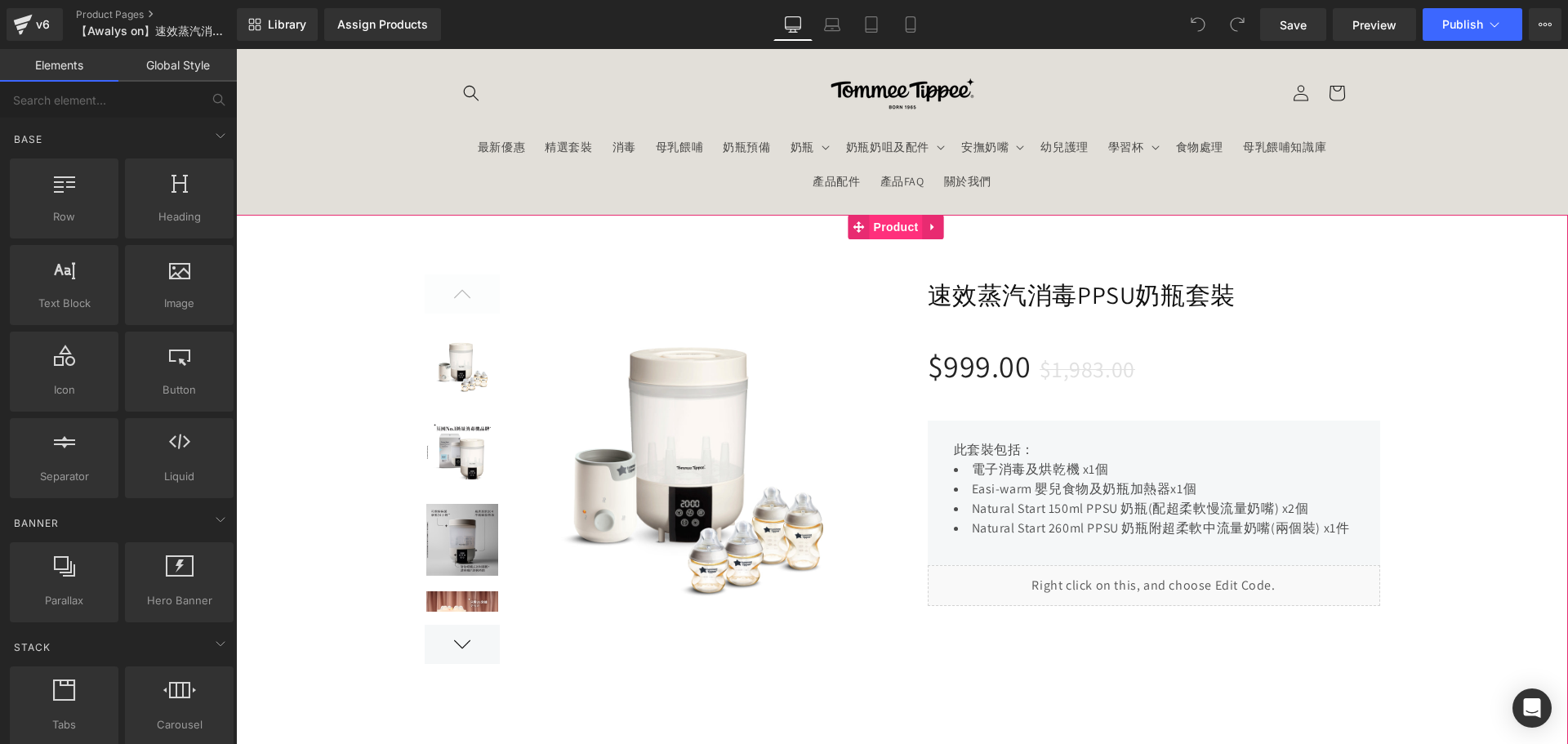
click at [919, 229] on span "Product" at bounding box center [896, 227] width 53 height 25
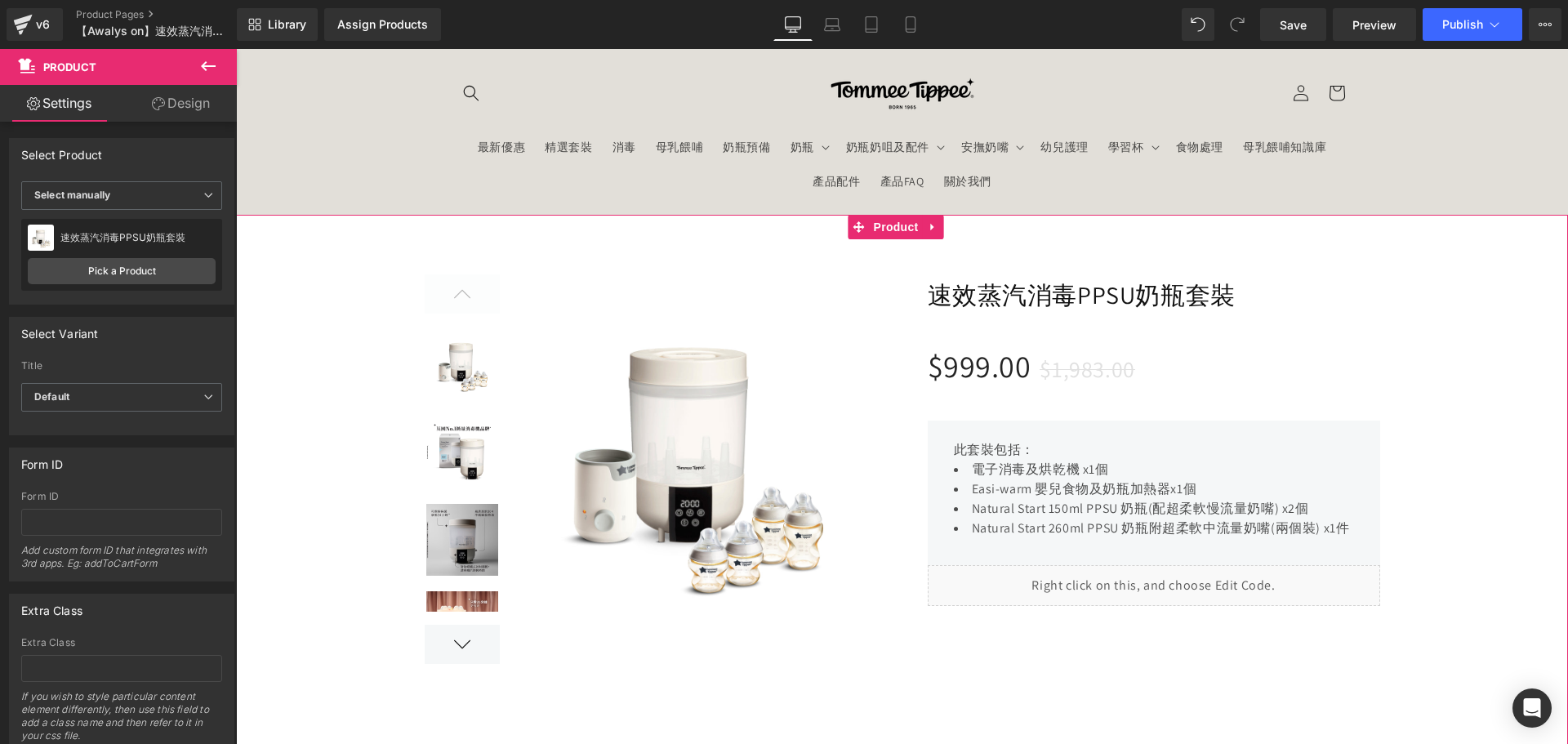
click at [855, 215] on li "Product" at bounding box center [886, 227] width 74 height 25
click at [893, 236] on span "Product" at bounding box center [896, 227] width 53 height 25
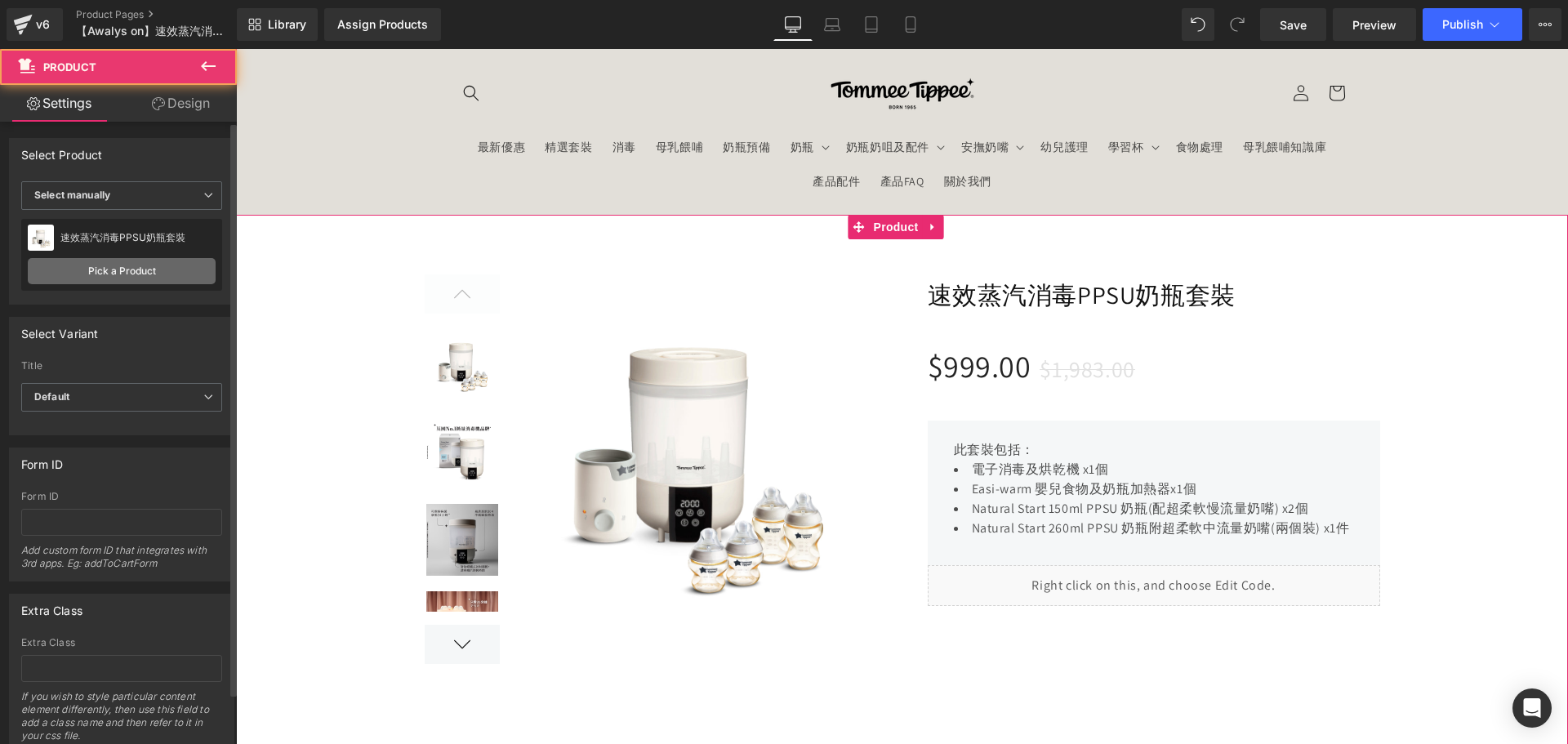
click at [159, 279] on link "Pick a Product" at bounding box center [121, 271] width 188 height 26
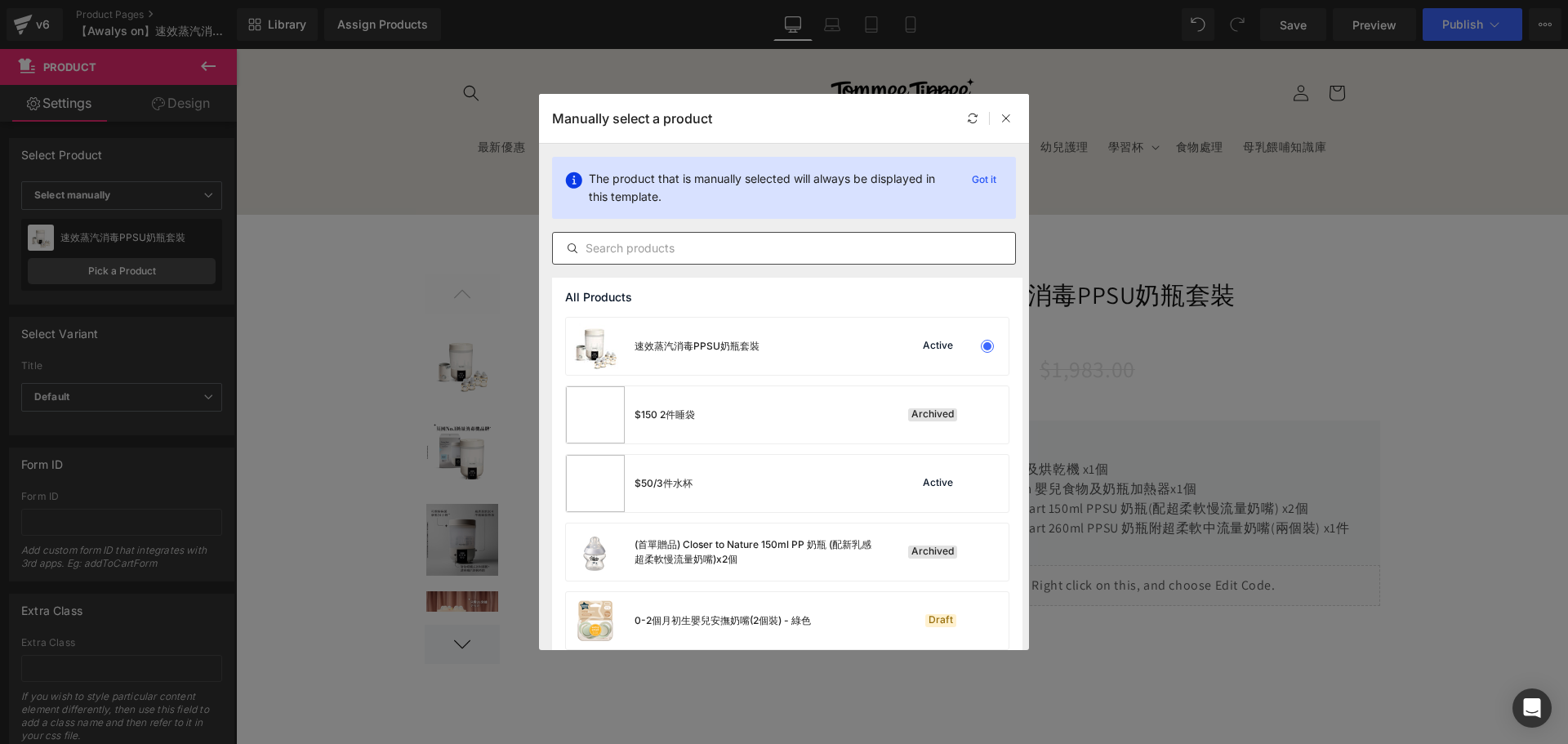
click at [724, 239] on input "text" at bounding box center [784, 248] width 462 height 19
click at [995, 122] on div at bounding box center [989, 118] width 53 height 19
drag, startPoint x: 1005, startPoint y: 120, endPoint x: 769, endPoint y: 111, distance: 236.2
click at [1005, 120] on icon at bounding box center [1005, 118] width 11 height 11
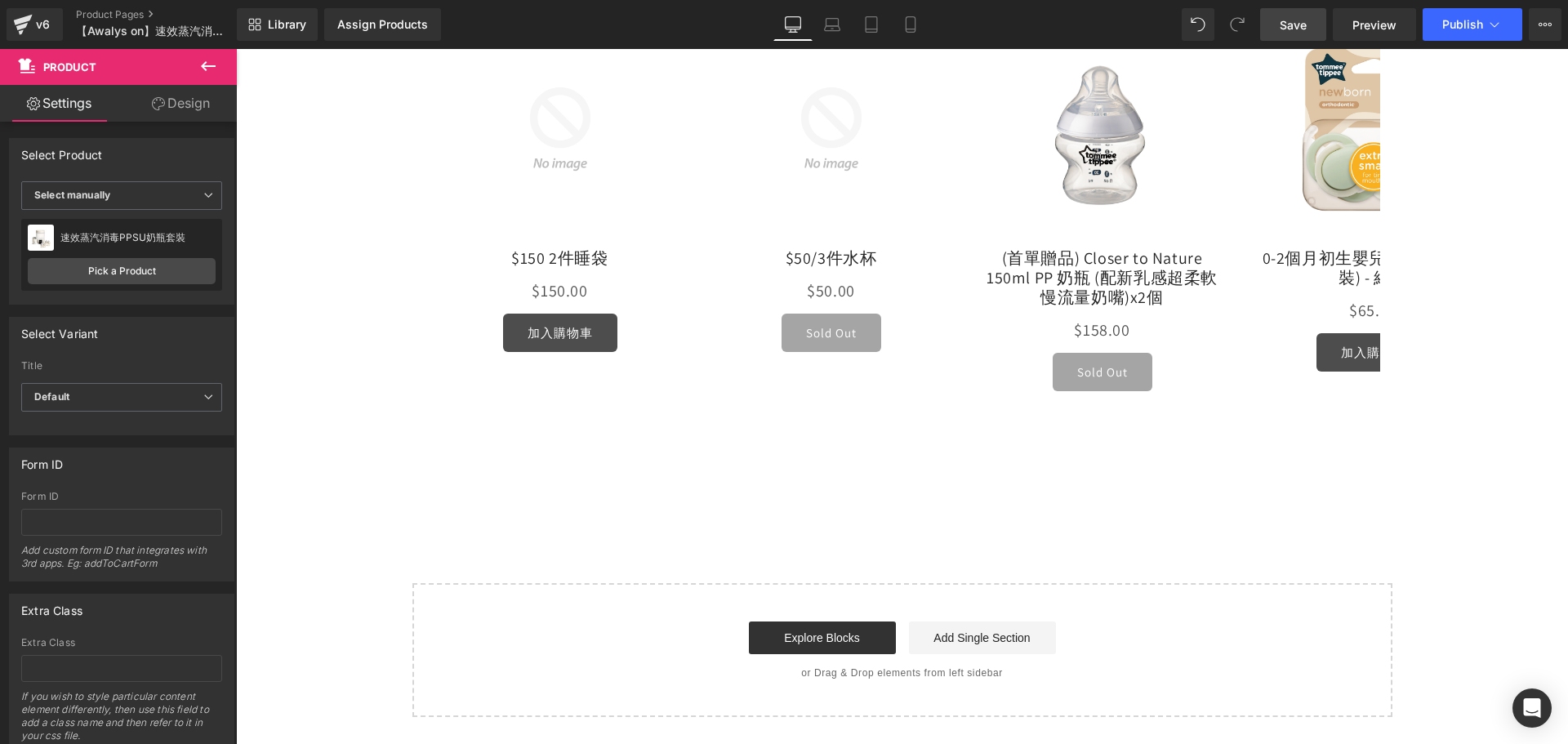
scroll to position [1225, 0]
click at [1283, 22] on span "Save" at bounding box center [1292, 25] width 27 height 17
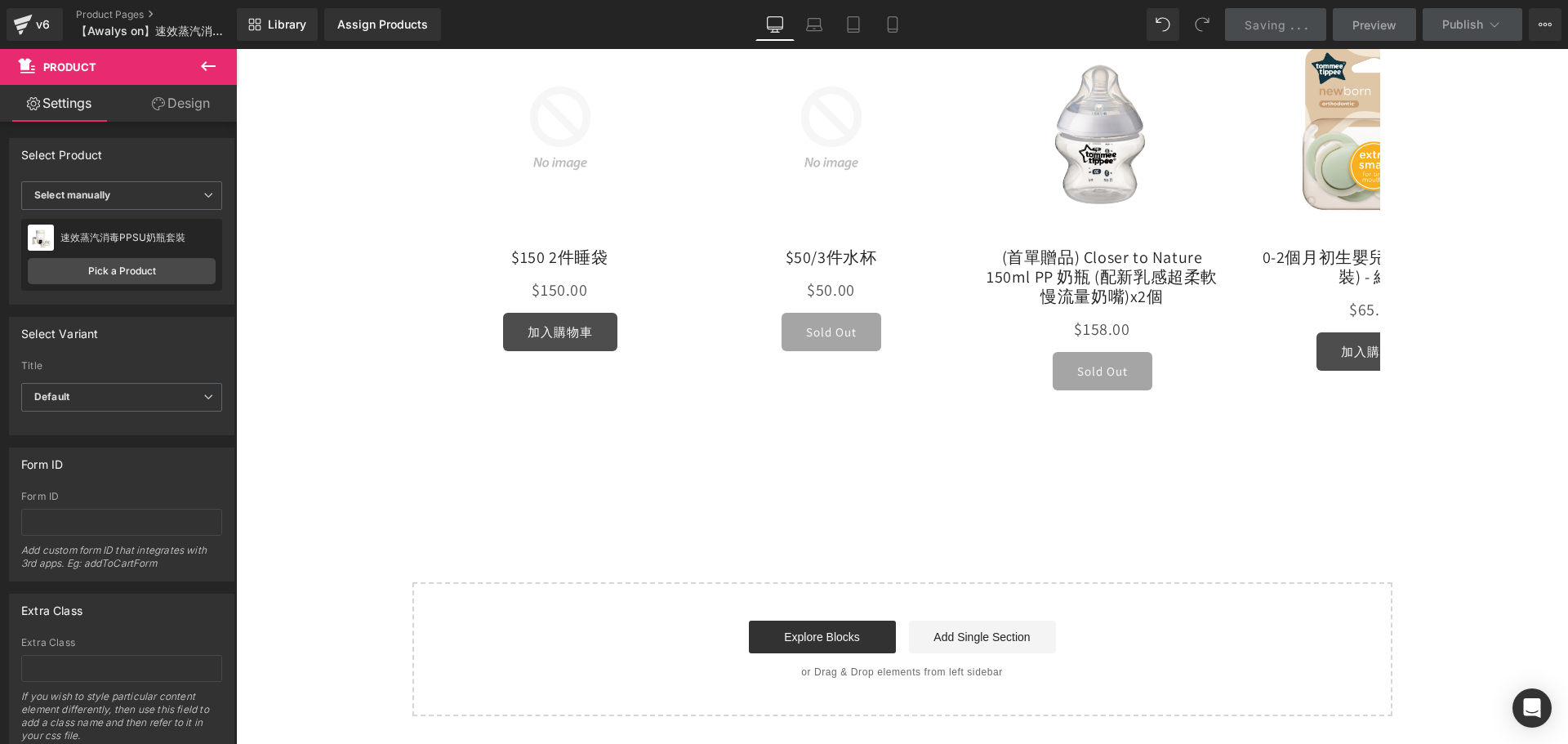
scroll to position [816, 0]
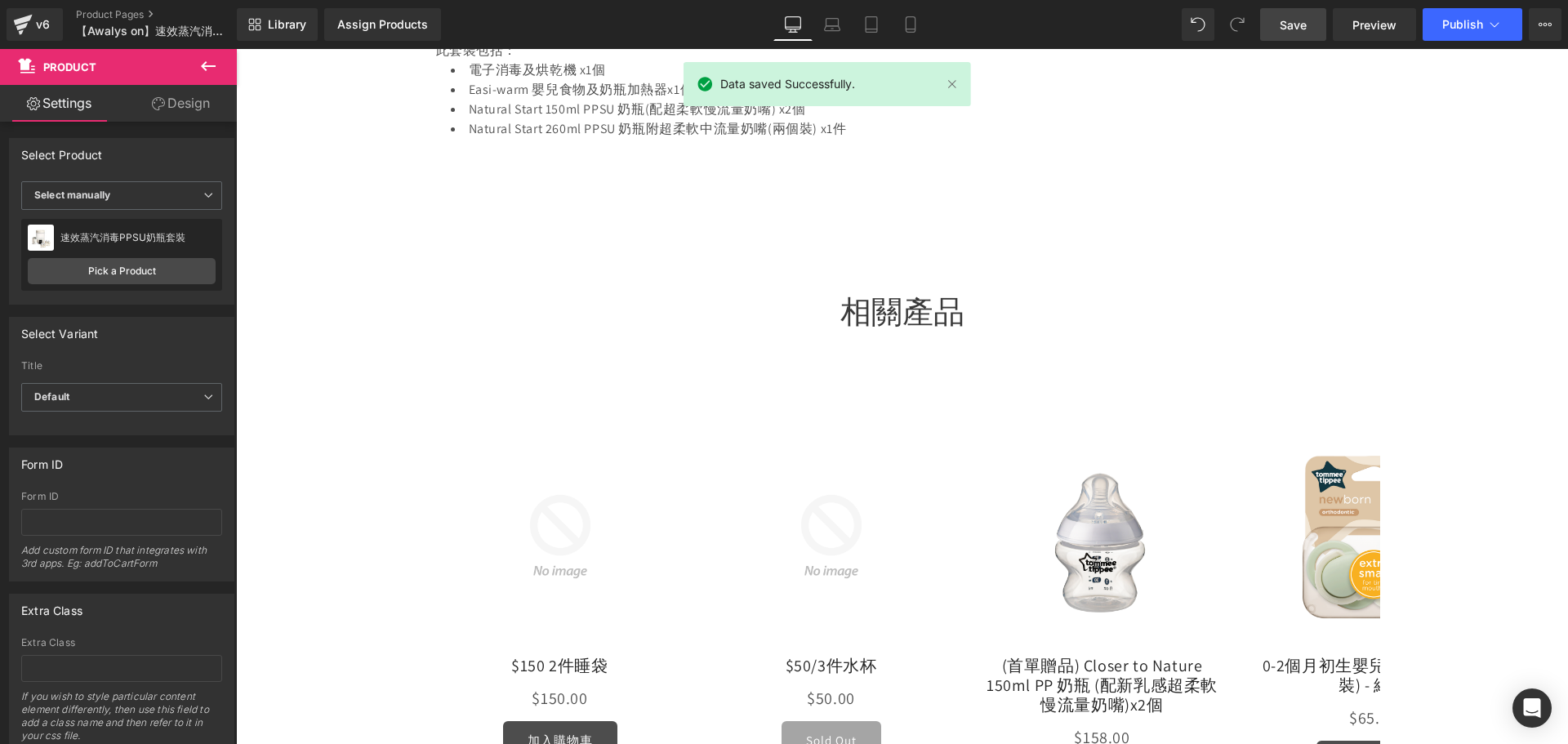
click at [1458, 46] on div "Library Assign Products Product Preview No product match your search. Please tr…" at bounding box center [902, 25] width 1331 height 49
click at [1458, 26] on span "Publish" at bounding box center [1462, 24] width 40 height 13
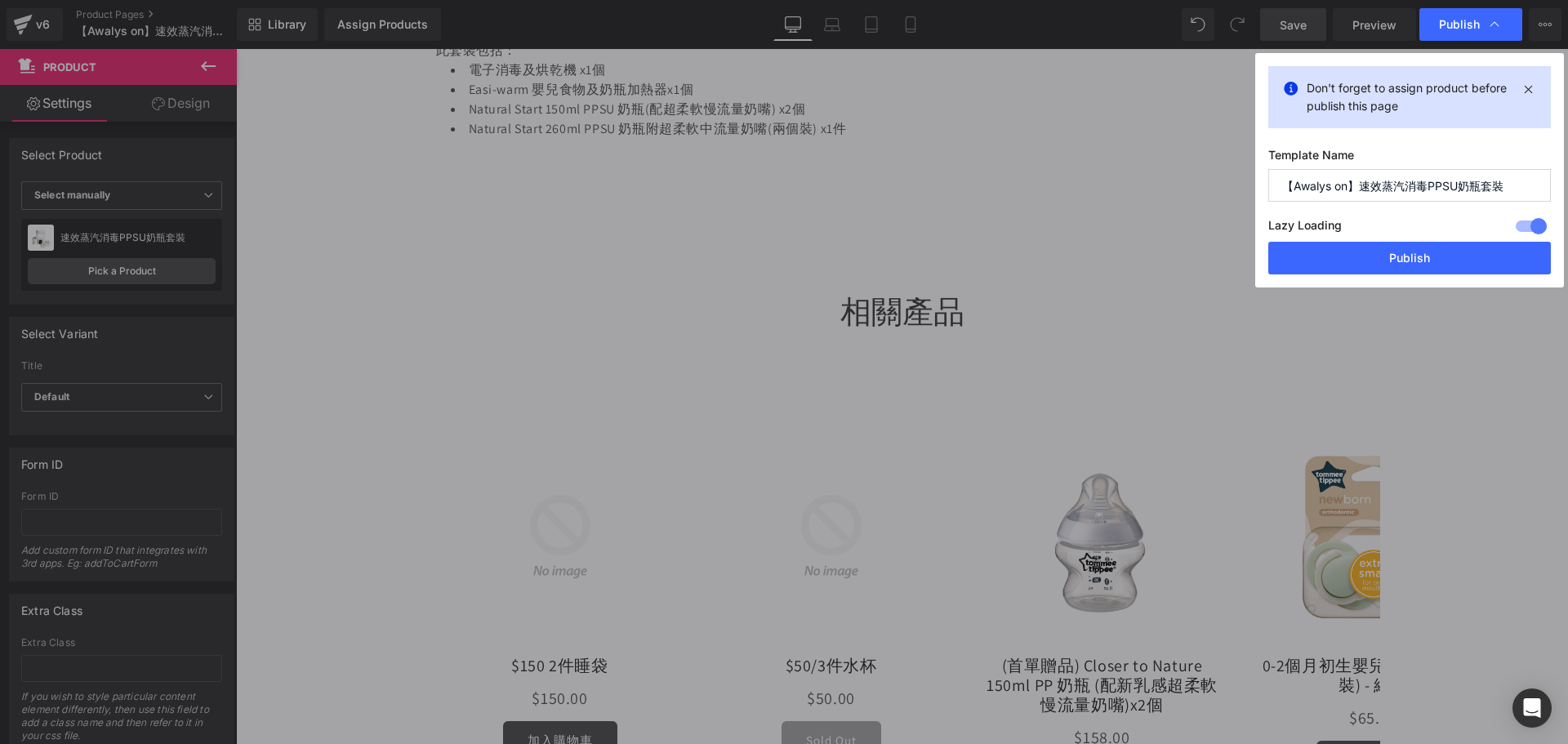
drag, startPoint x: 1432, startPoint y: 184, endPoint x: 1460, endPoint y: 186, distance: 28.1
click at [1460, 186] on input "【Awalys on】速效蒸汽消毒PPSU奶瓶套裝" at bounding box center [1409, 185] width 283 height 33
click at [1353, 186] on input "【Awalys on】速效蒸汽消毒PPSU奶瓶套裝" at bounding box center [1409, 185] width 283 height 33
drag, startPoint x: 1356, startPoint y: 180, endPoint x: 1567, endPoint y: 194, distance: 211.5
click at [1567, 194] on div "Publish Don't forget to assign product before publish this page Template Name 【…" at bounding box center [784, 372] width 1568 height 744
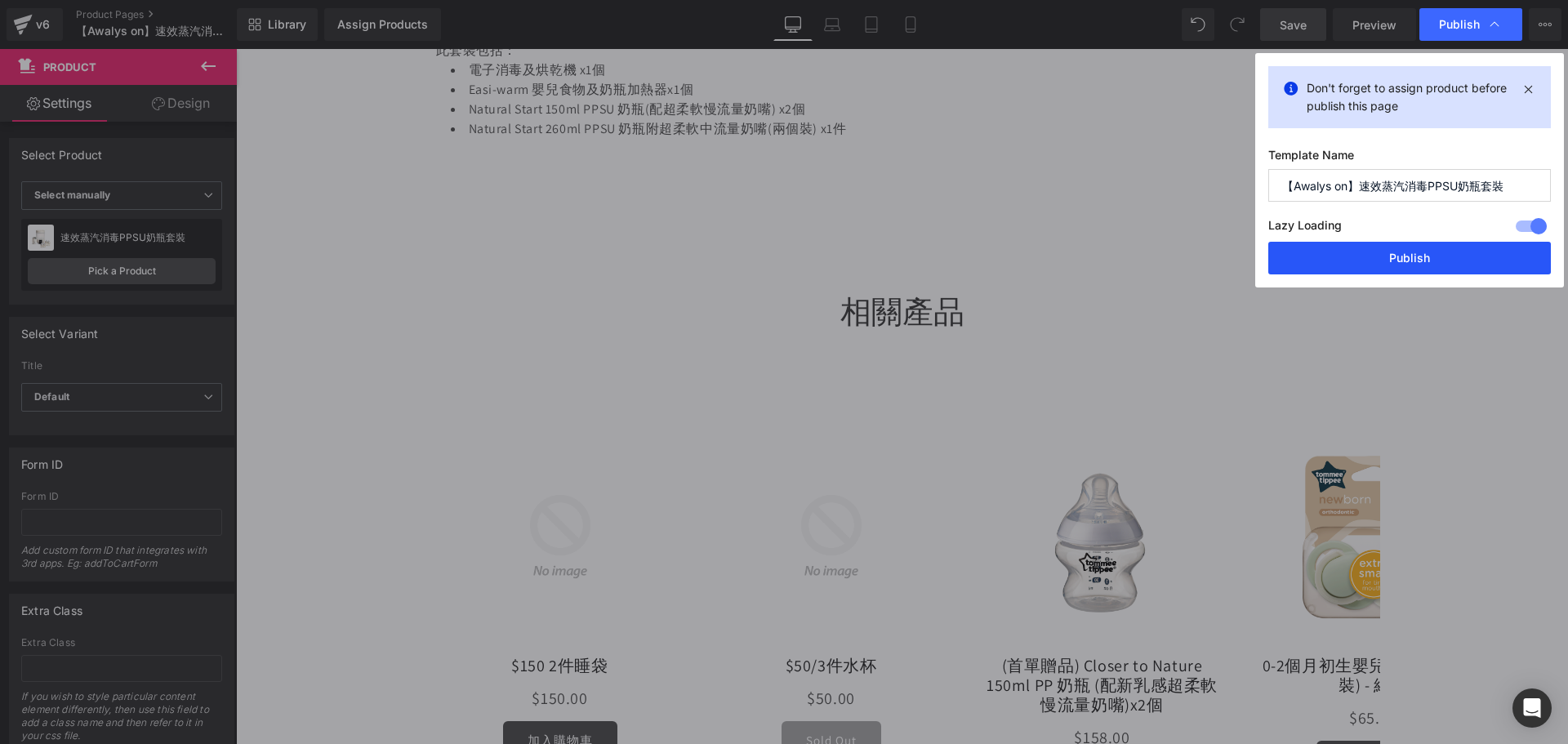
paste input "機"
type input "【Awalys on】速效蒸汽消毒機套裝"
drag, startPoint x: 1437, startPoint y: 242, endPoint x: 1196, endPoint y: 209, distance: 243.2
click at [1437, 242] on button "Publish" at bounding box center [1409, 258] width 283 height 33
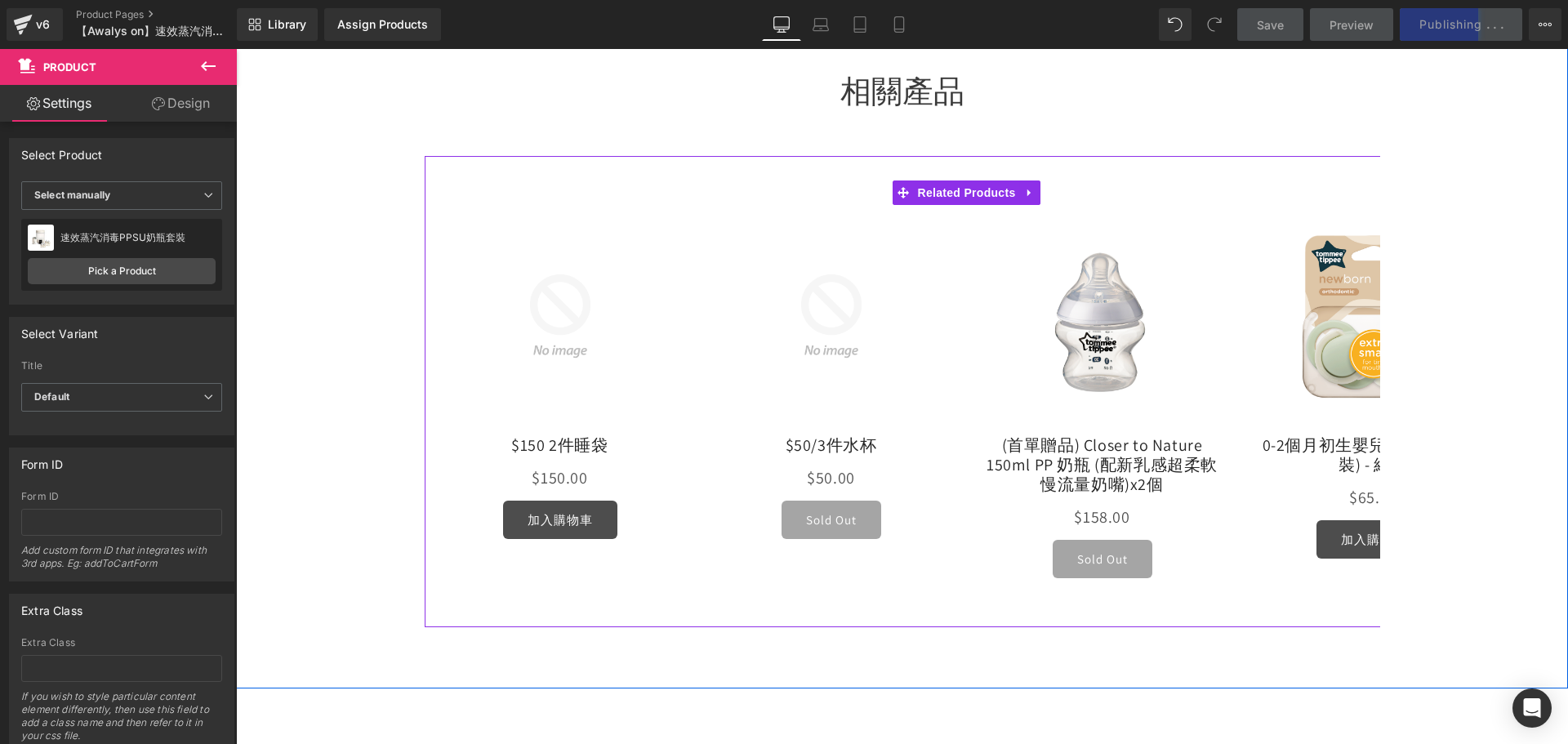
scroll to position [1062, 0]
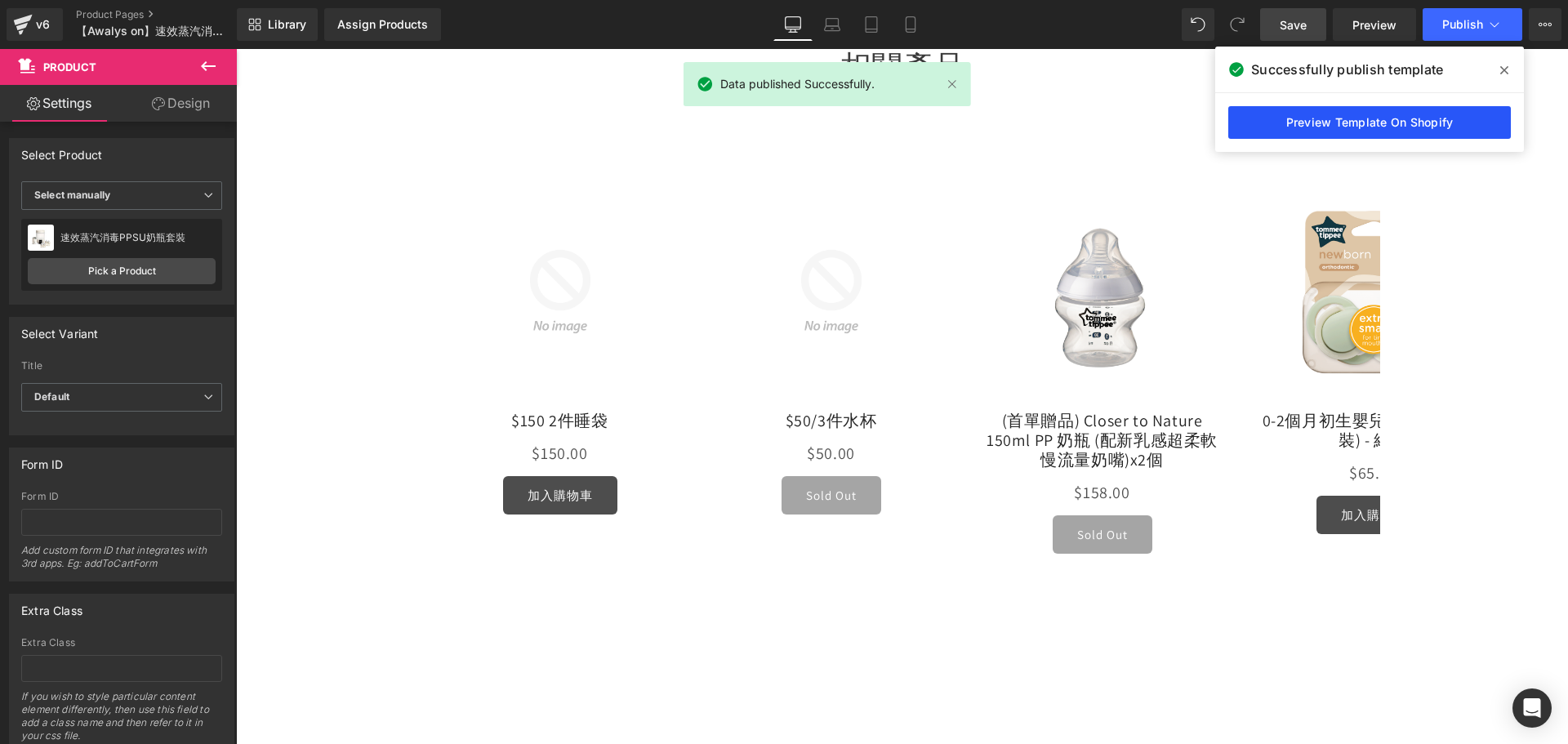
click at [1259, 124] on link "Preview Template On Shopify" at bounding box center [1369, 122] width 283 height 33
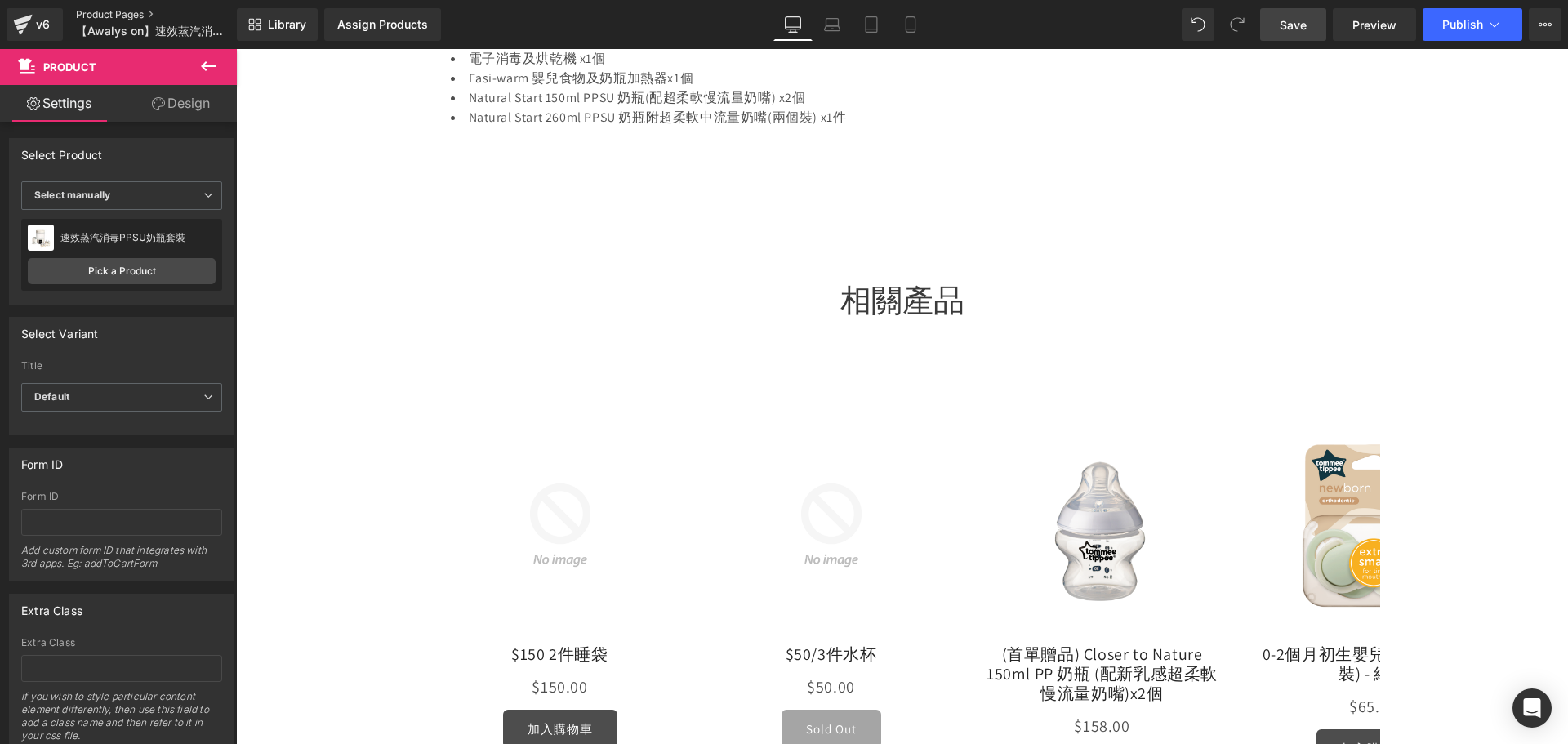
scroll to position [735, 0]
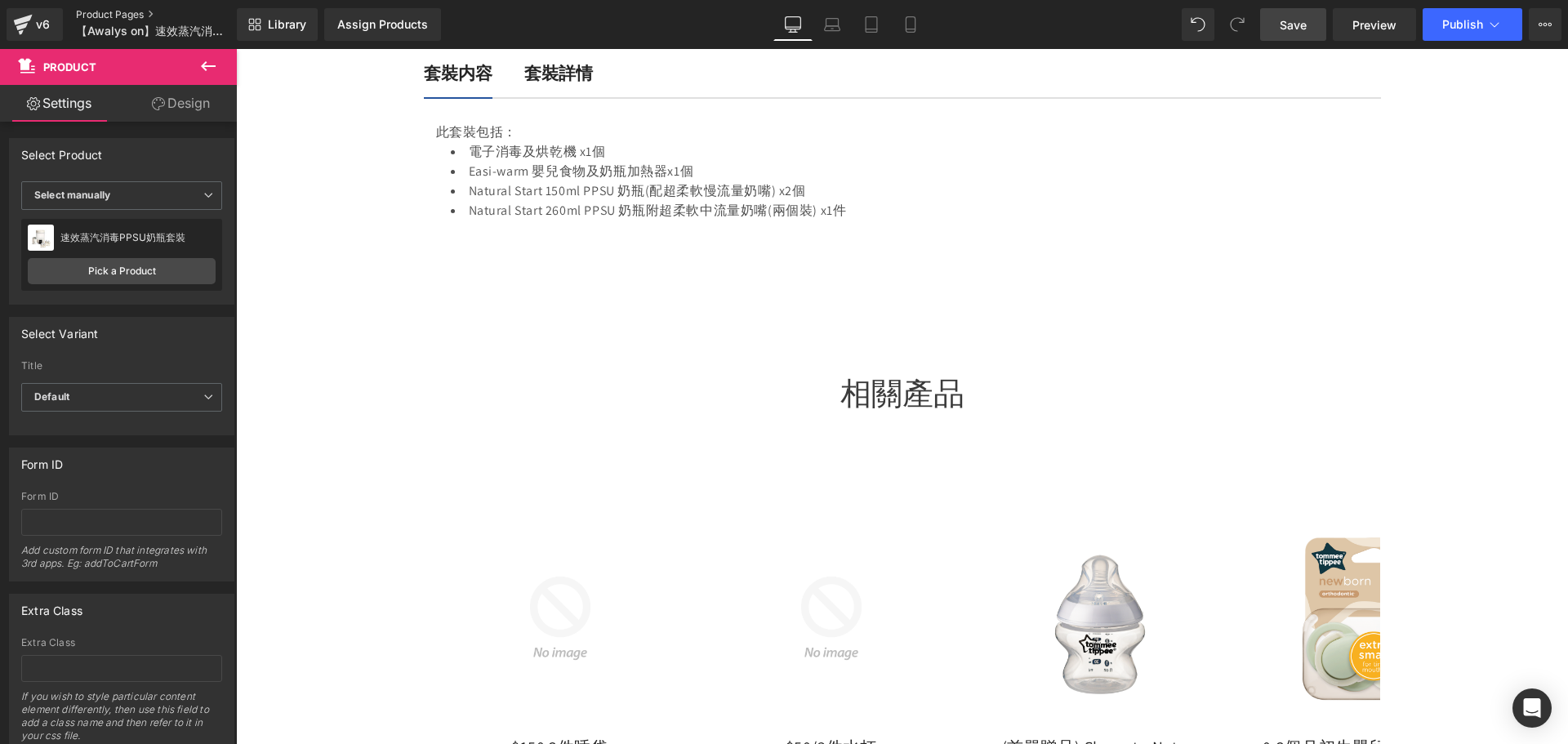
drag, startPoint x: 108, startPoint y: 12, endPoint x: 124, endPoint y: 8, distance: 16.5
click at [108, 12] on link "Product Pages" at bounding box center [169, 14] width 188 height 13
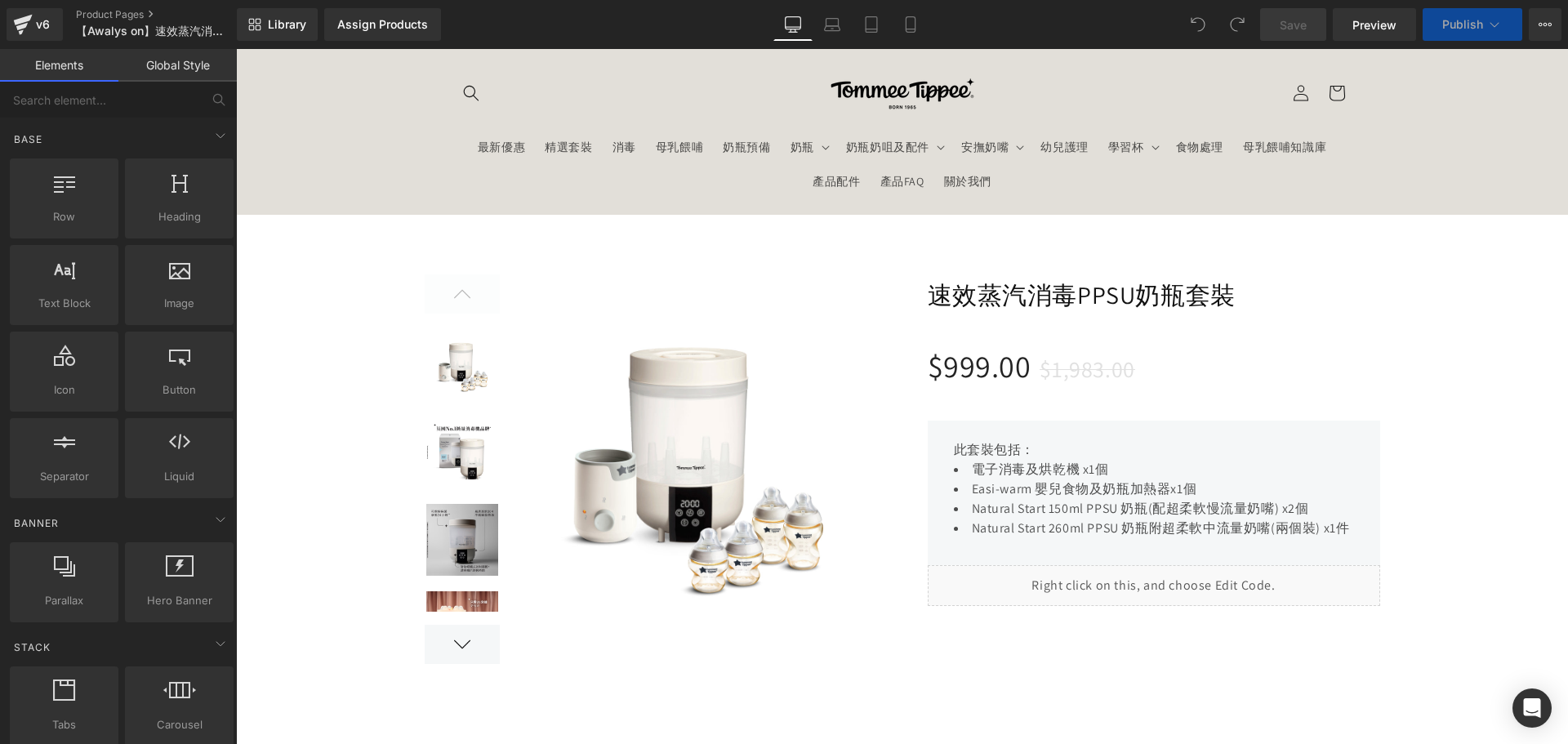
scroll to position [571, 0]
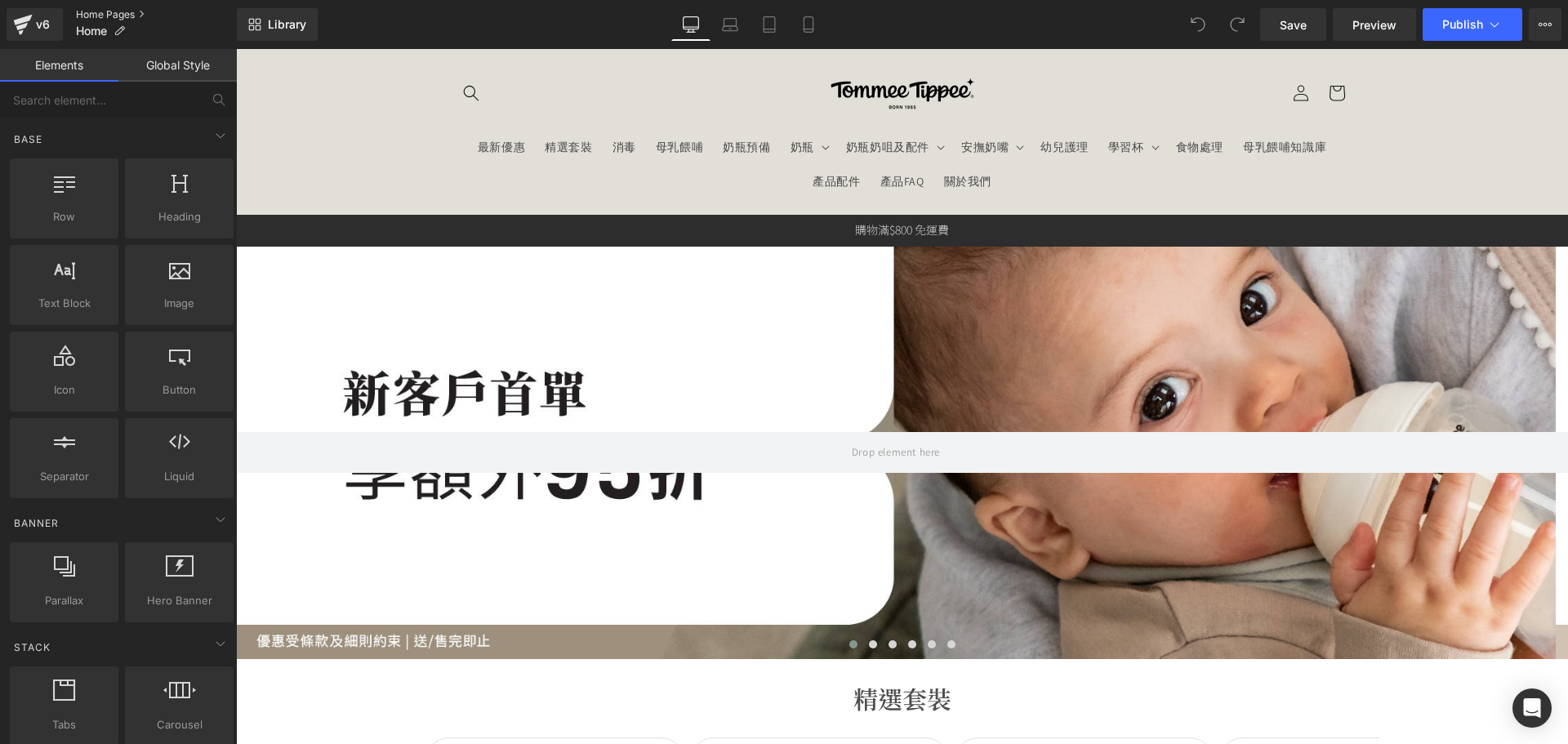
click at [103, 11] on link "Home Pages" at bounding box center [156, 14] width 161 height 13
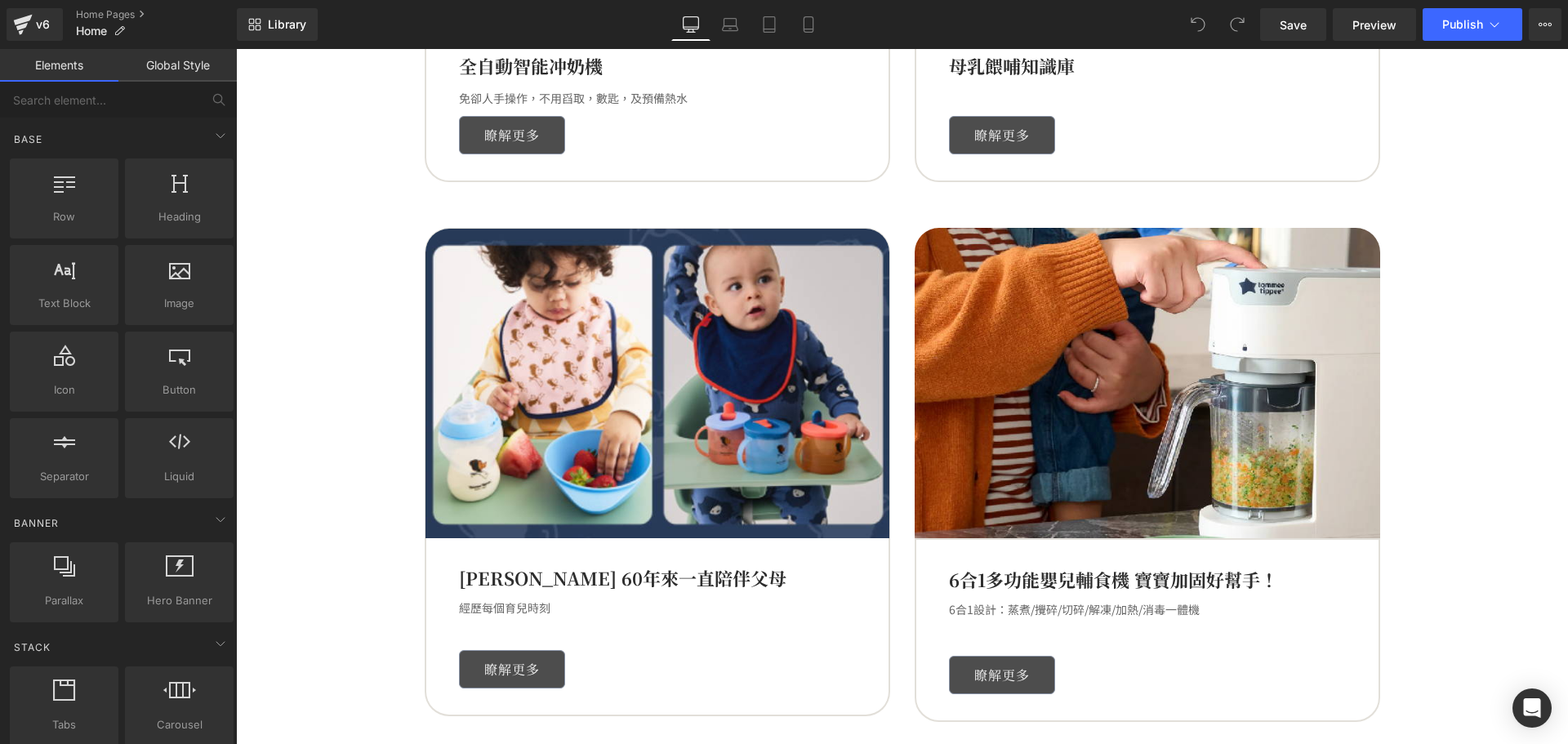
scroll to position [1633, 0]
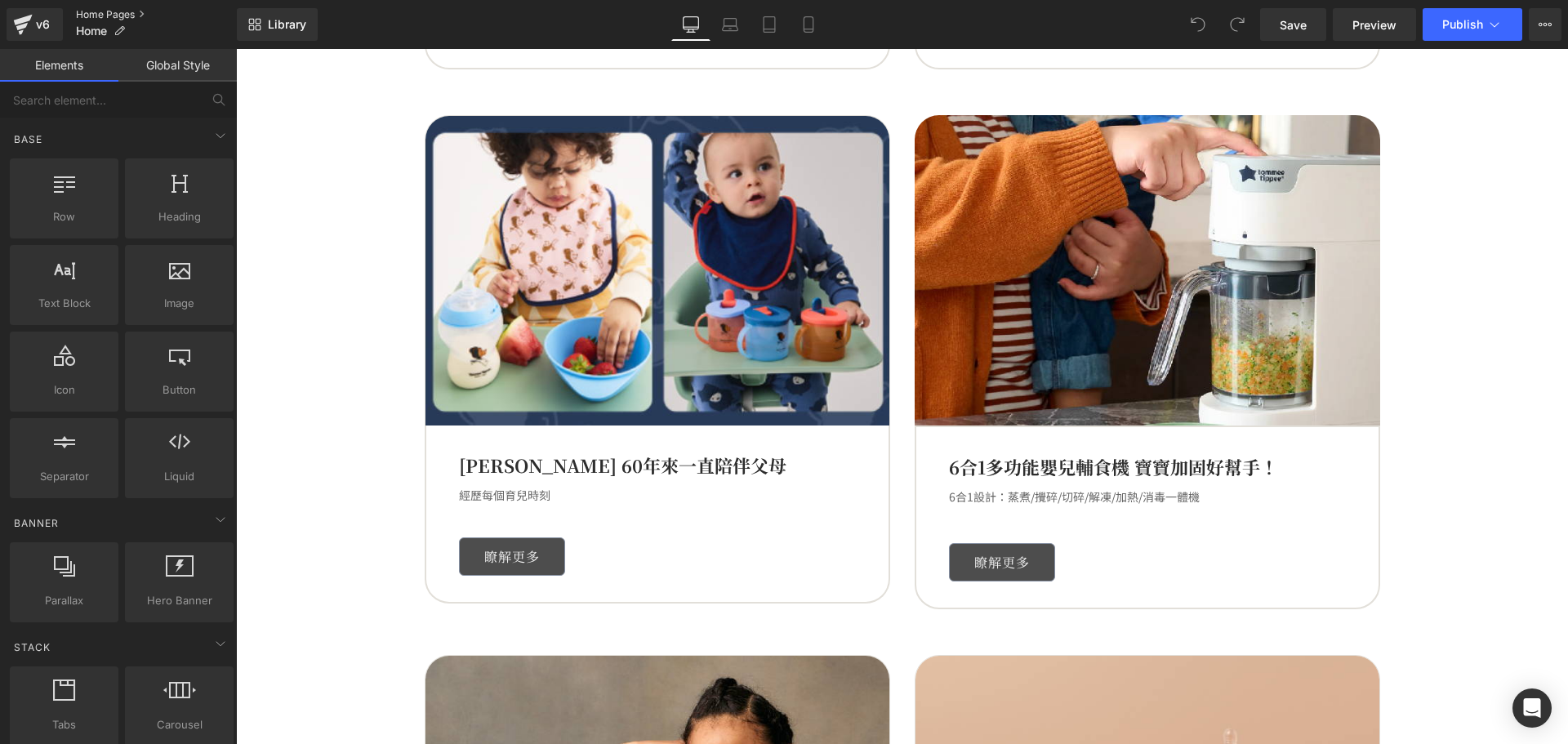
click at [92, 11] on link "Home Pages" at bounding box center [156, 14] width 161 height 13
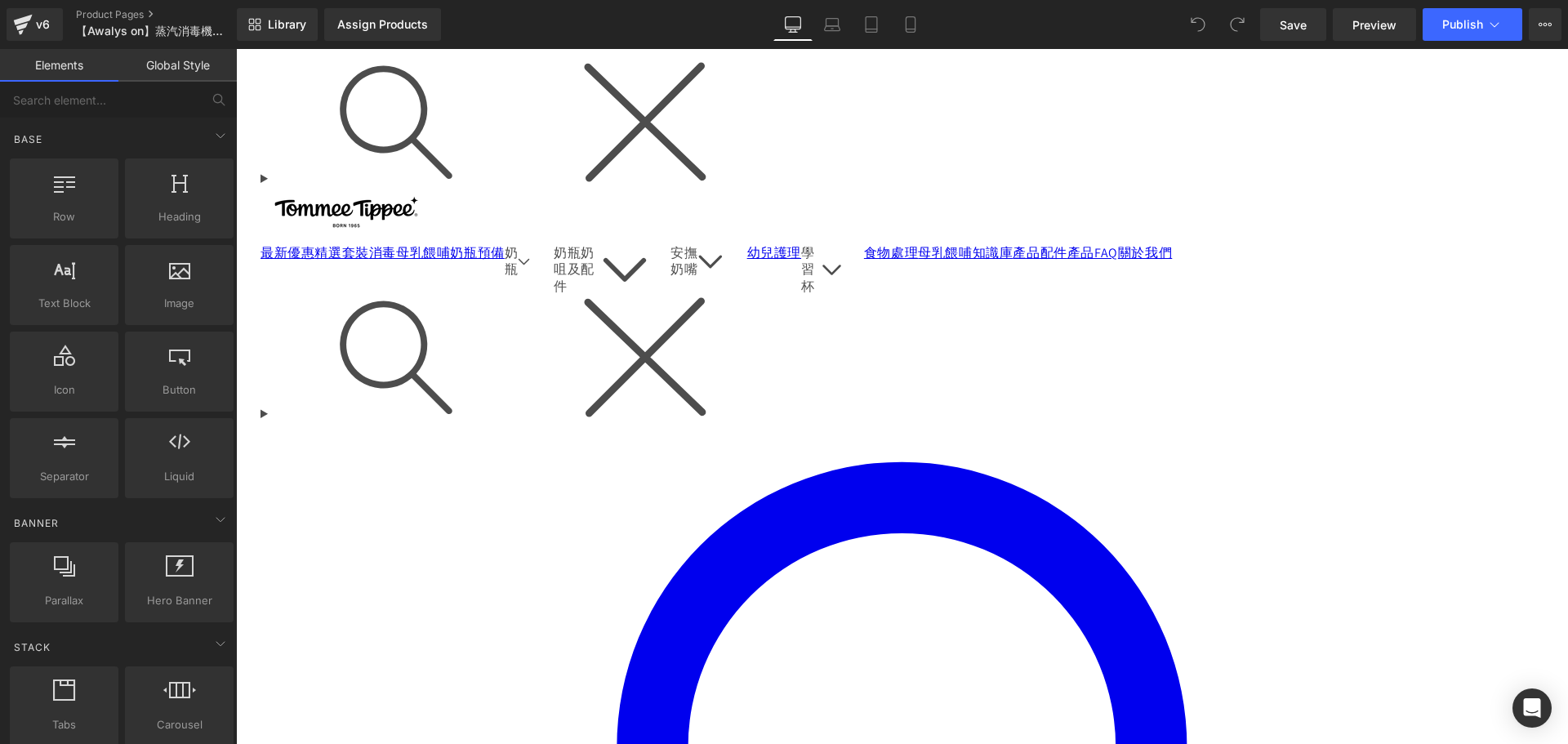
scroll to position [163, 0]
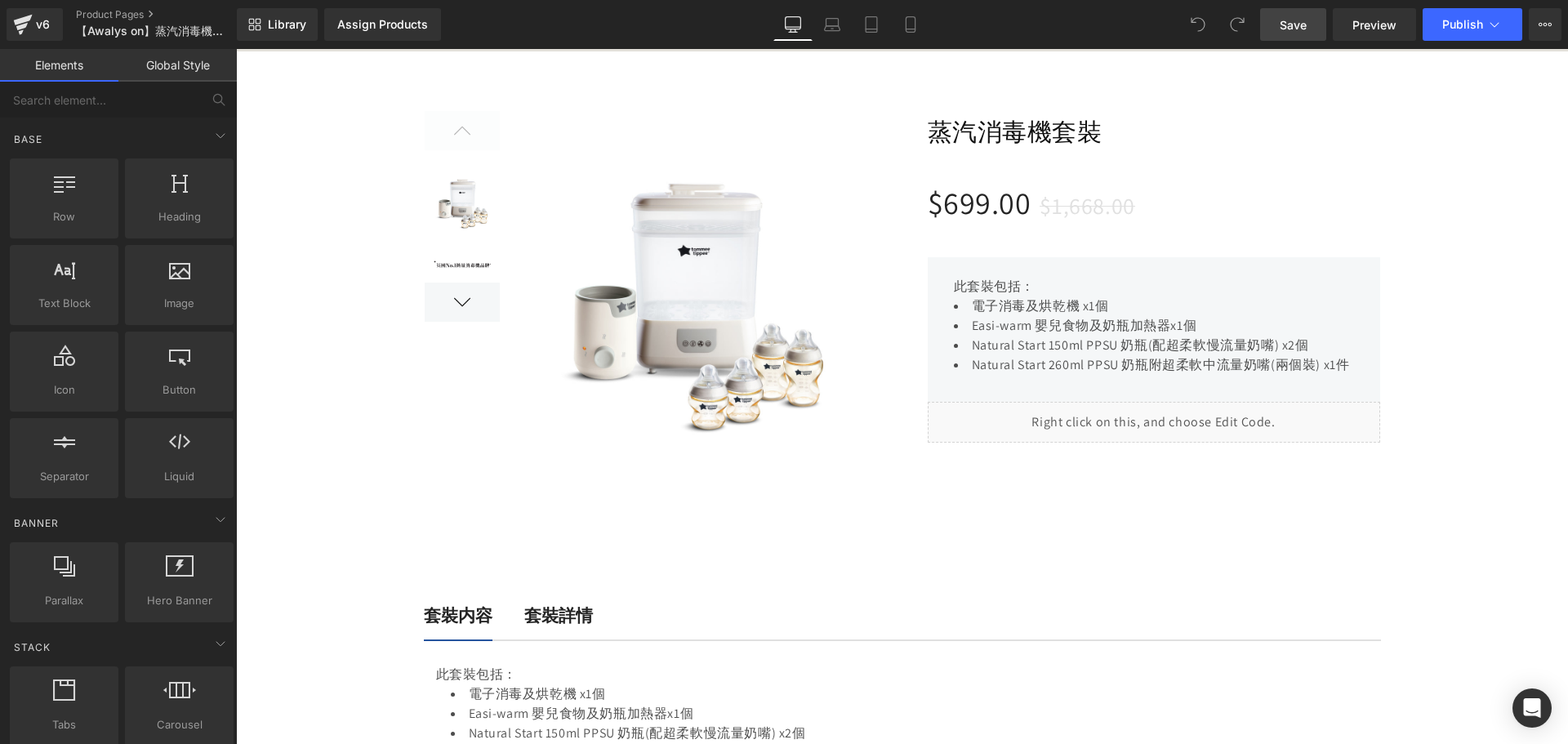
click at [1292, 25] on span "Save" at bounding box center [1292, 25] width 27 height 17
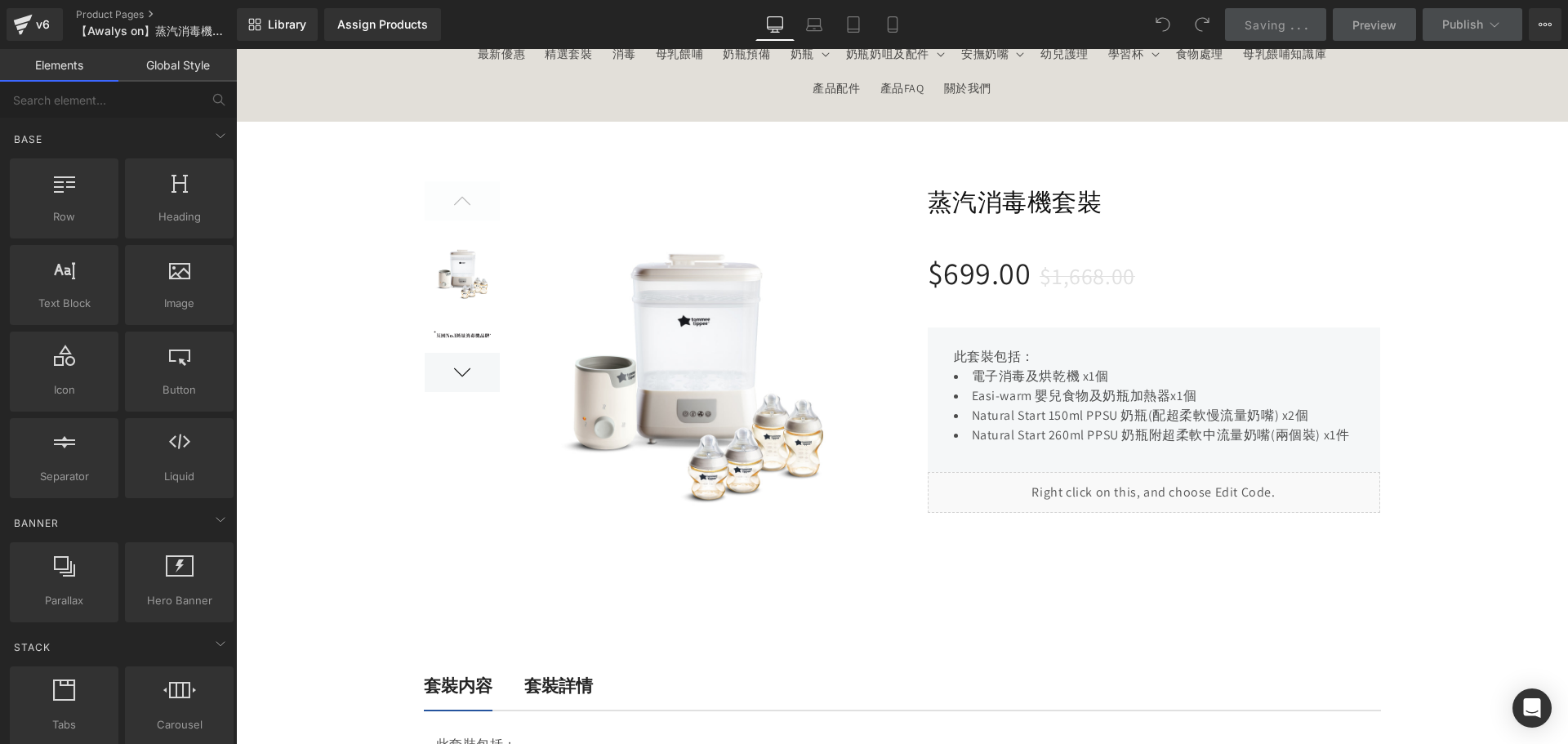
scroll to position [0, 0]
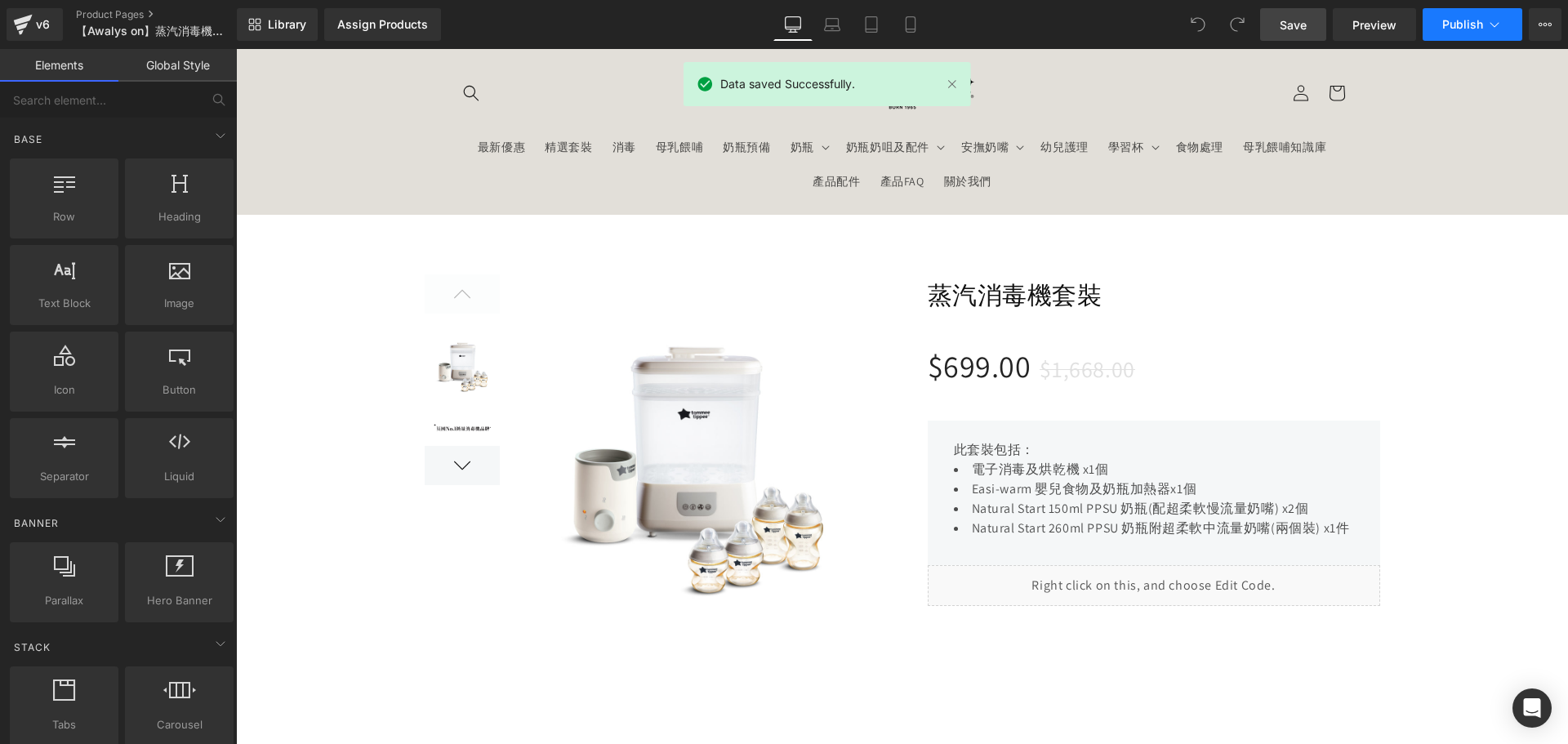
click at [1451, 21] on span "Publish" at bounding box center [1462, 24] width 40 height 13
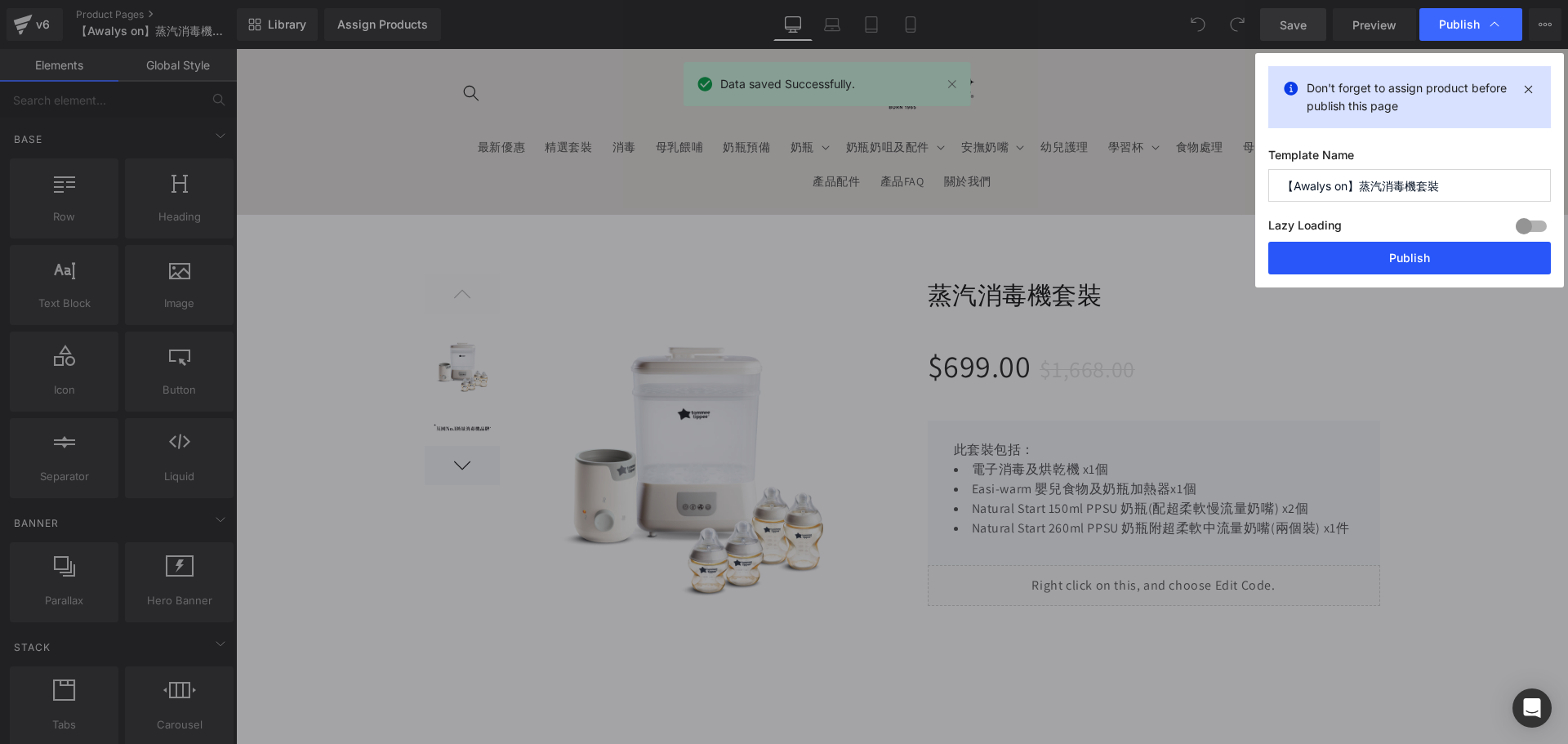
click at [1398, 257] on button "Publish" at bounding box center [1409, 258] width 283 height 33
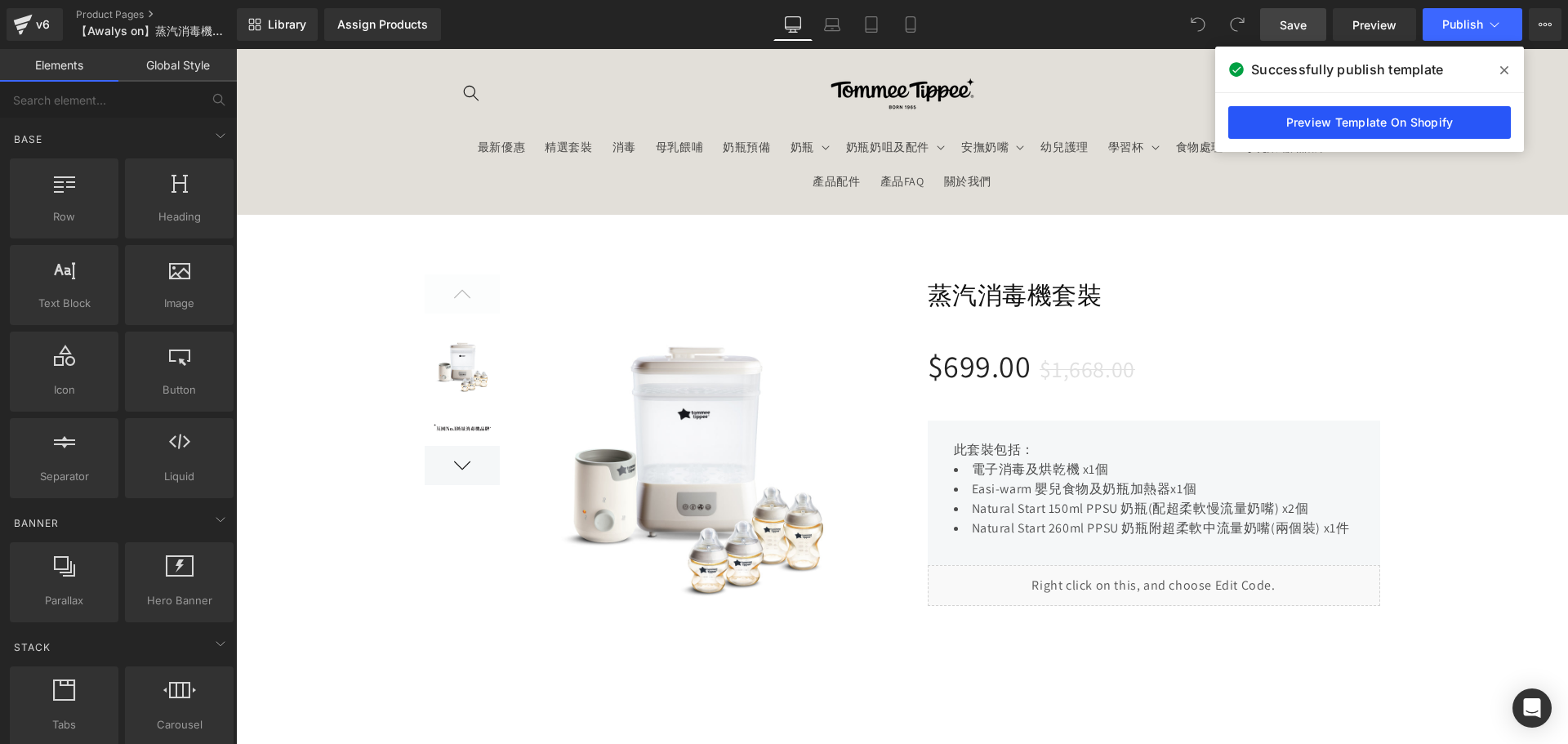
click at [1387, 116] on link "Preview Template On Shopify" at bounding box center [1369, 122] width 283 height 33
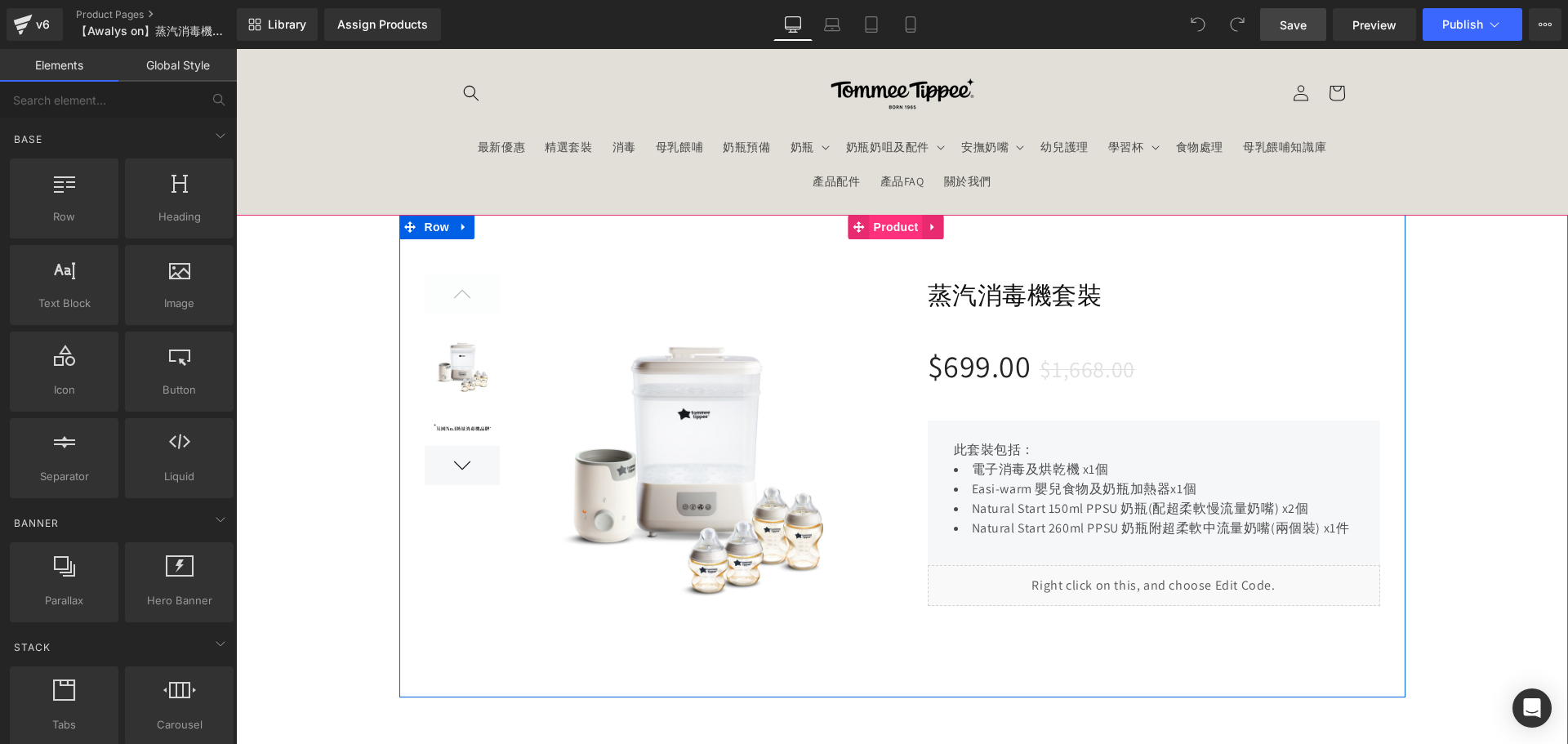
click at [871, 224] on span "Product" at bounding box center [896, 227] width 53 height 25
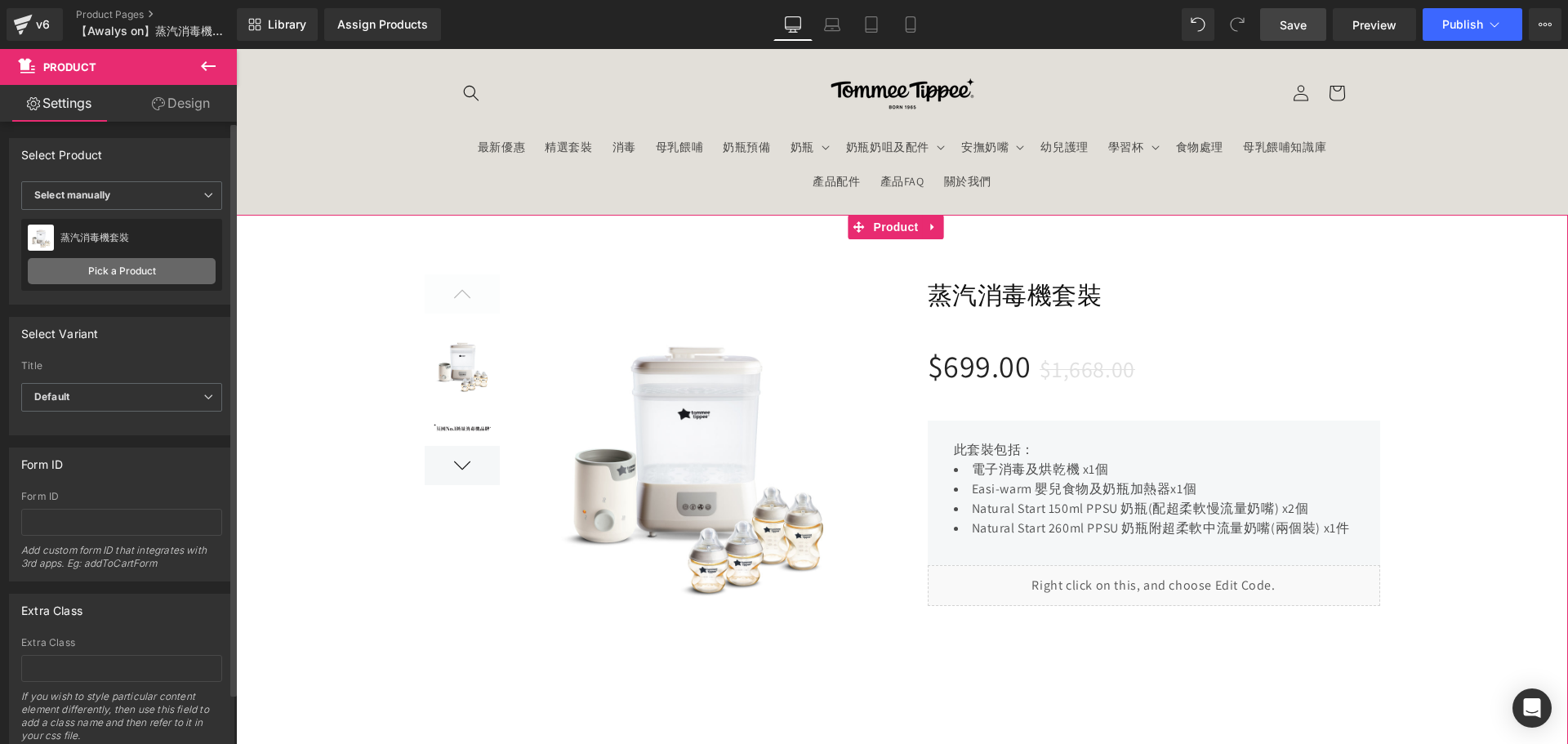
click at [162, 268] on link "Pick a Product" at bounding box center [121, 271] width 188 height 26
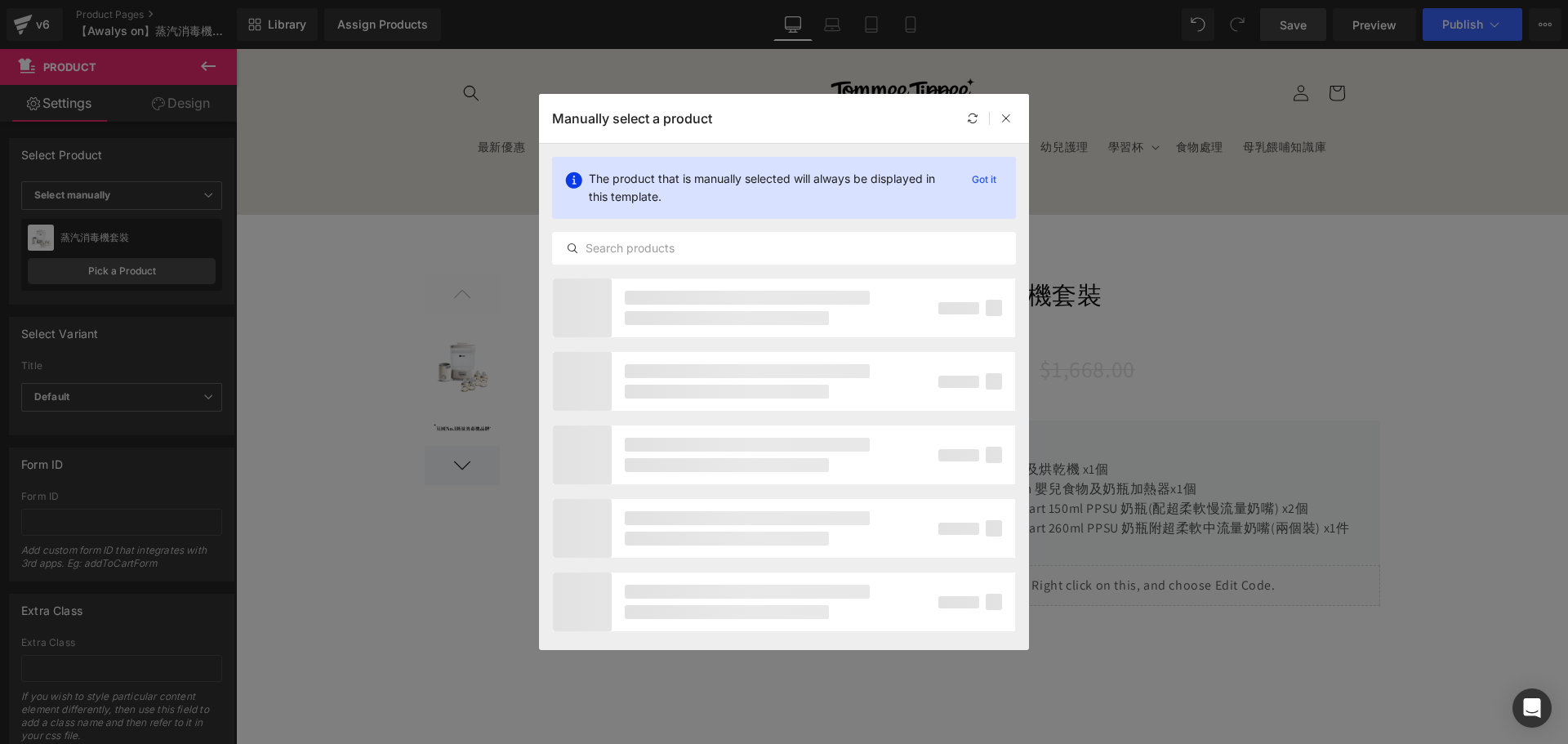
click at [691, 231] on div "The product that is manually selected will always be displayed in this template…" at bounding box center [784, 210] width 490 height 134
click at [698, 264] on div "The product that is manually selected will always be displayed in this template…" at bounding box center [784, 210] width 490 height 134
click at [698, 257] on div at bounding box center [784, 247] width 464 height 33
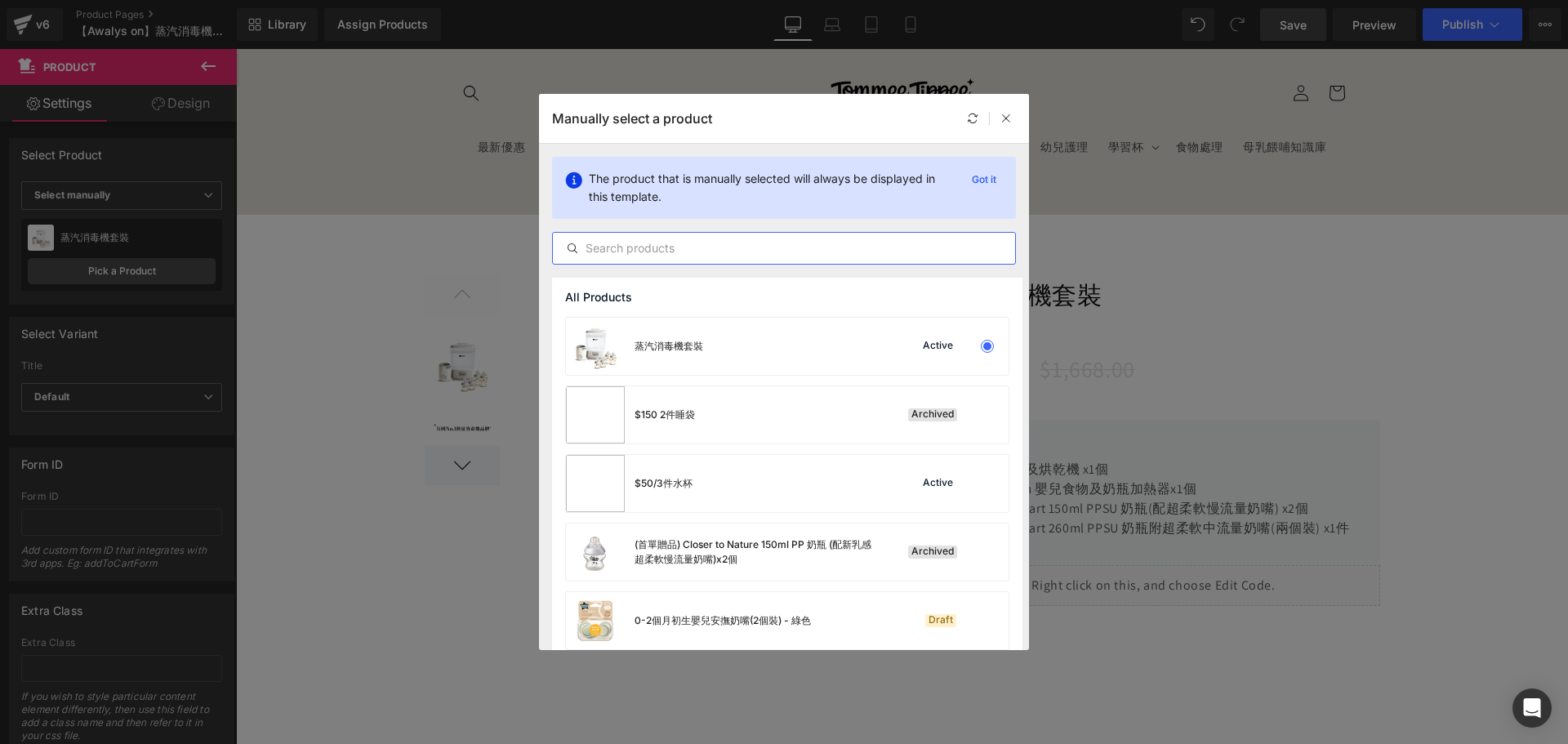
click at [698, 248] on input "text" at bounding box center [784, 248] width 462 height 19
paste input "蒸汽消毒機套裝"
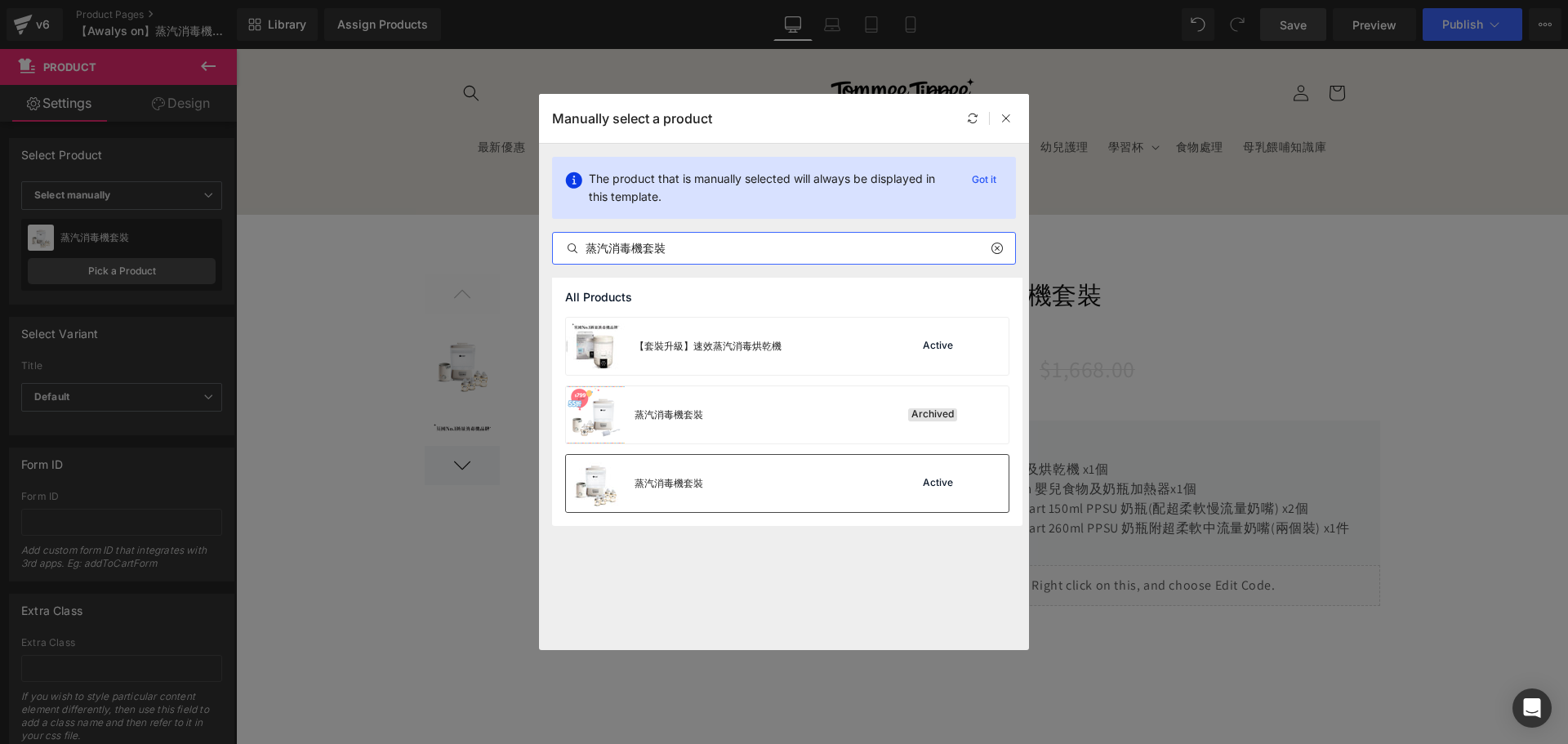
type input "蒸汽消毒機套裝"
click at [791, 493] on div "蒸汽消毒機套裝 Active" at bounding box center [787, 483] width 443 height 57
click at [1288, 15] on link "Save" at bounding box center [1292, 24] width 66 height 33
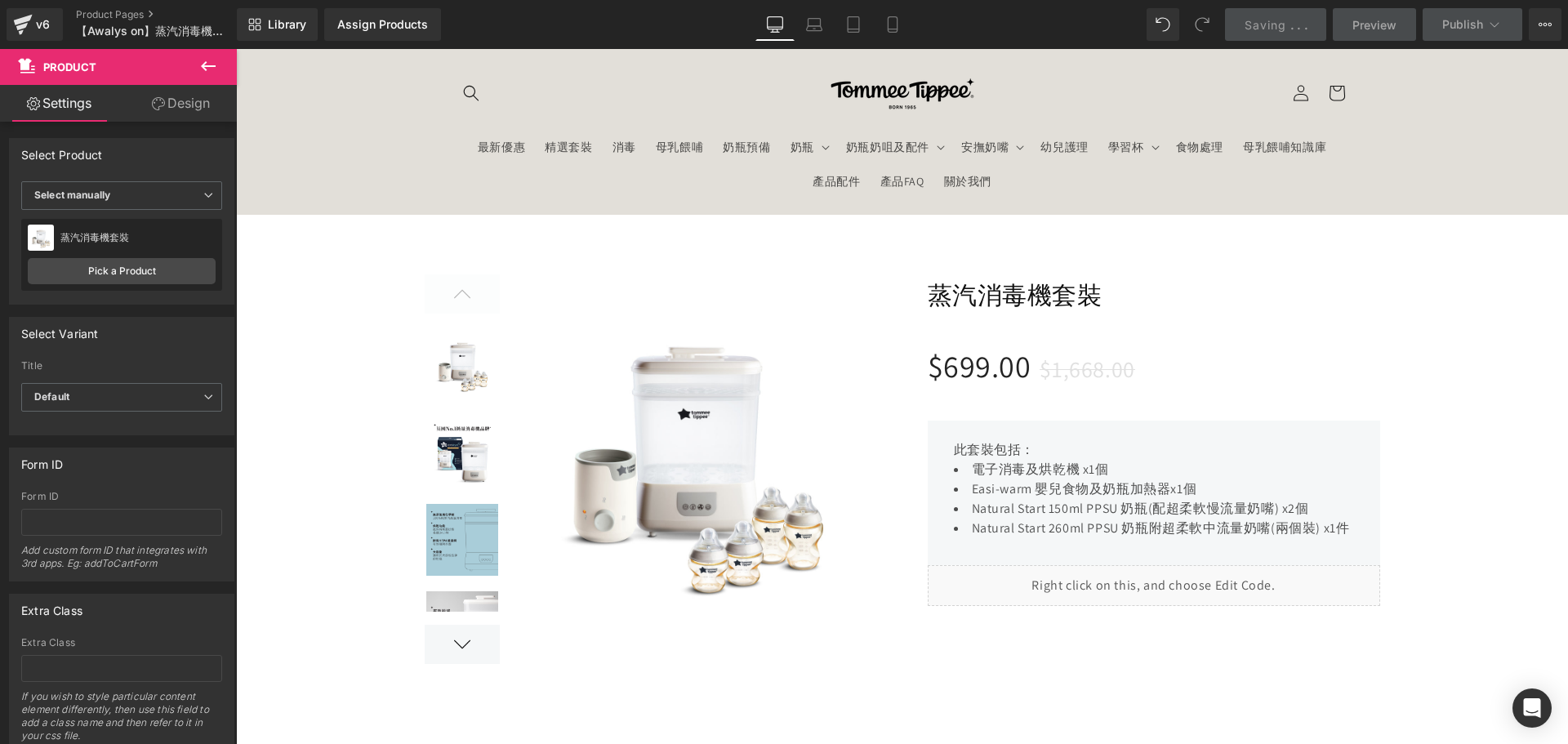
scroll to position [163, 0]
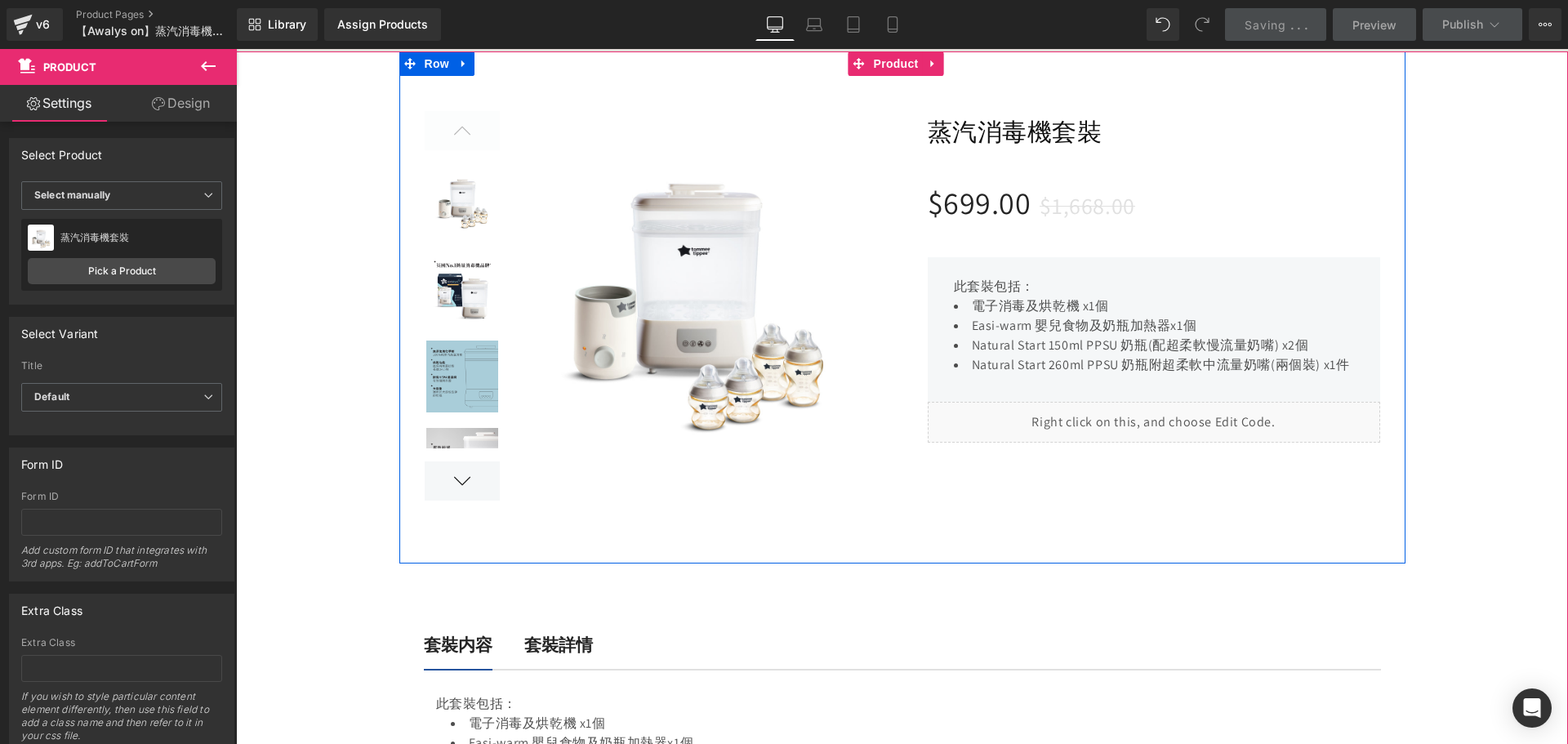
click at [1166, 426] on div "Liquid" at bounding box center [1154, 422] width 453 height 41
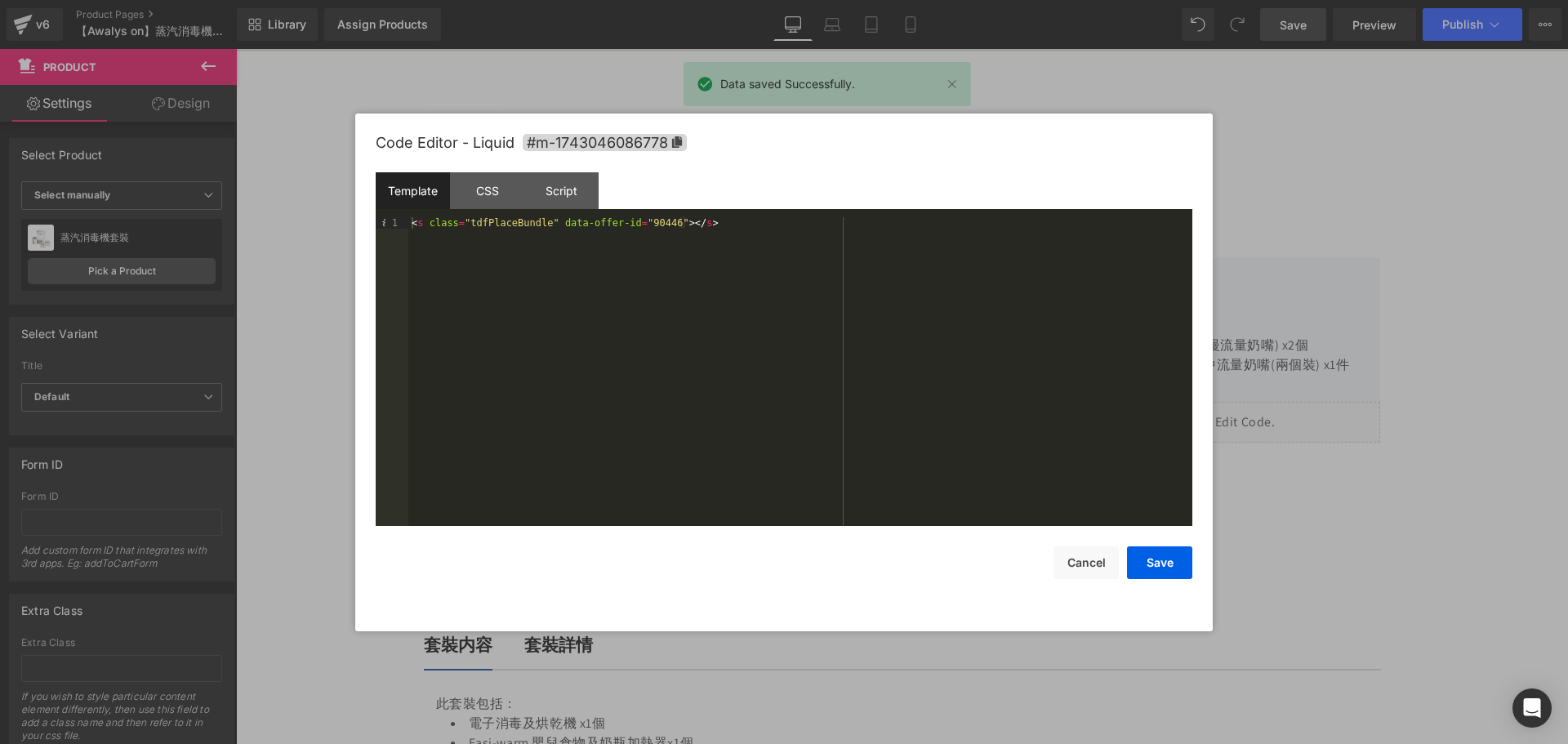
click at [1106, 542] on div "Save Cancel" at bounding box center [784, 552] width 816 height 53
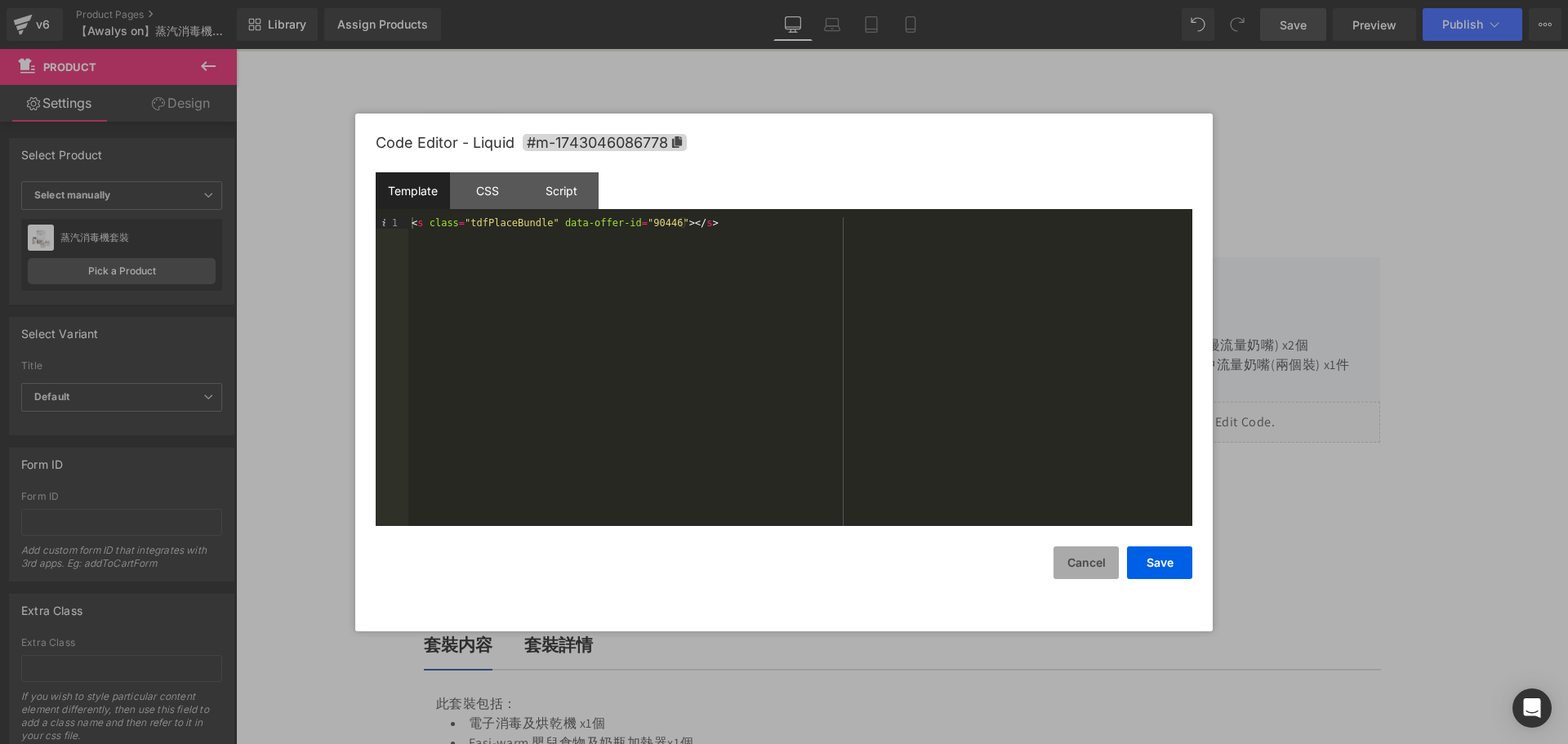
click at [1087, 558] on button "Cancel" at bounding box center [1086, 562] width 65 height 33
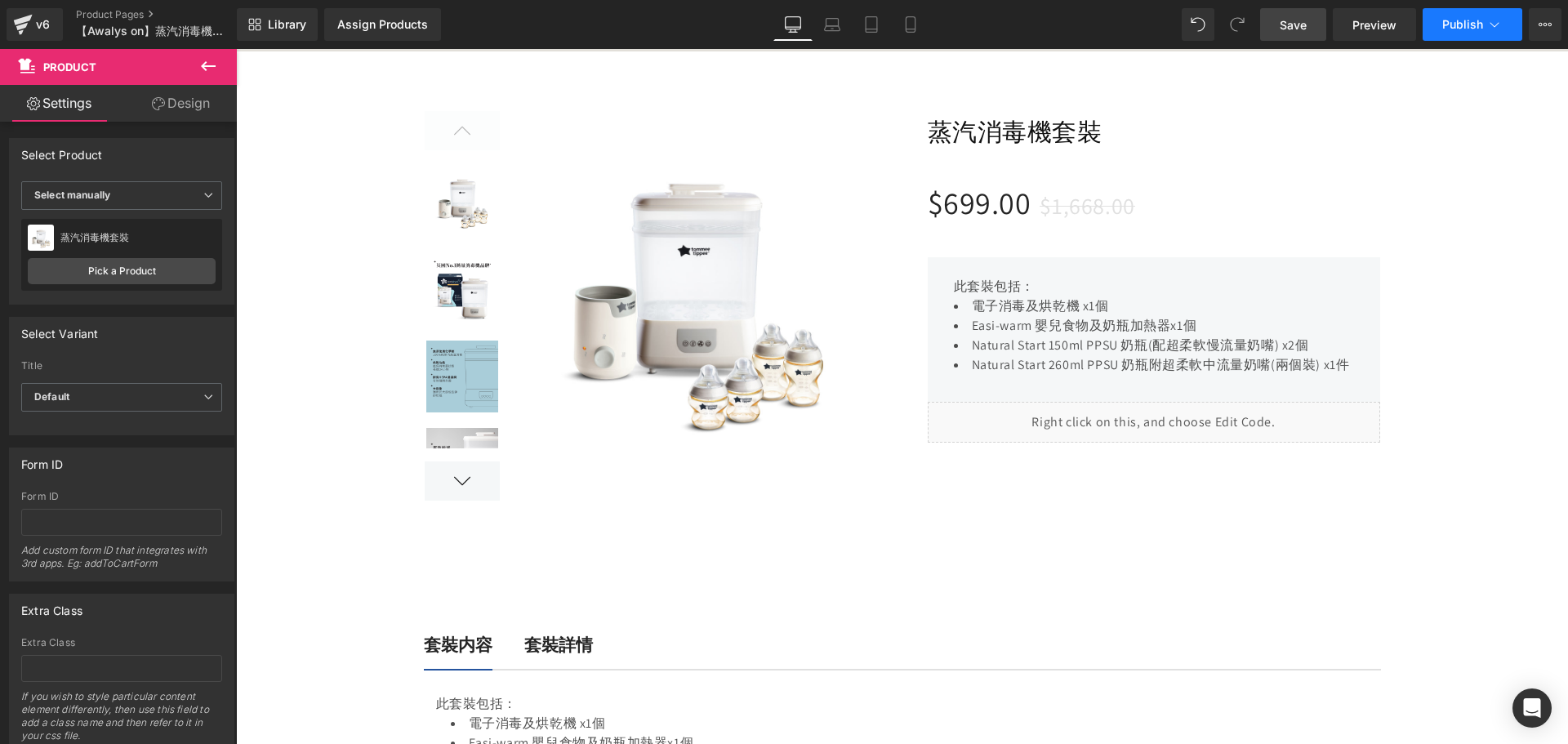
click at [1454, 19] on span "Publish" at bounding box center [1462, 24] width 40 height 13
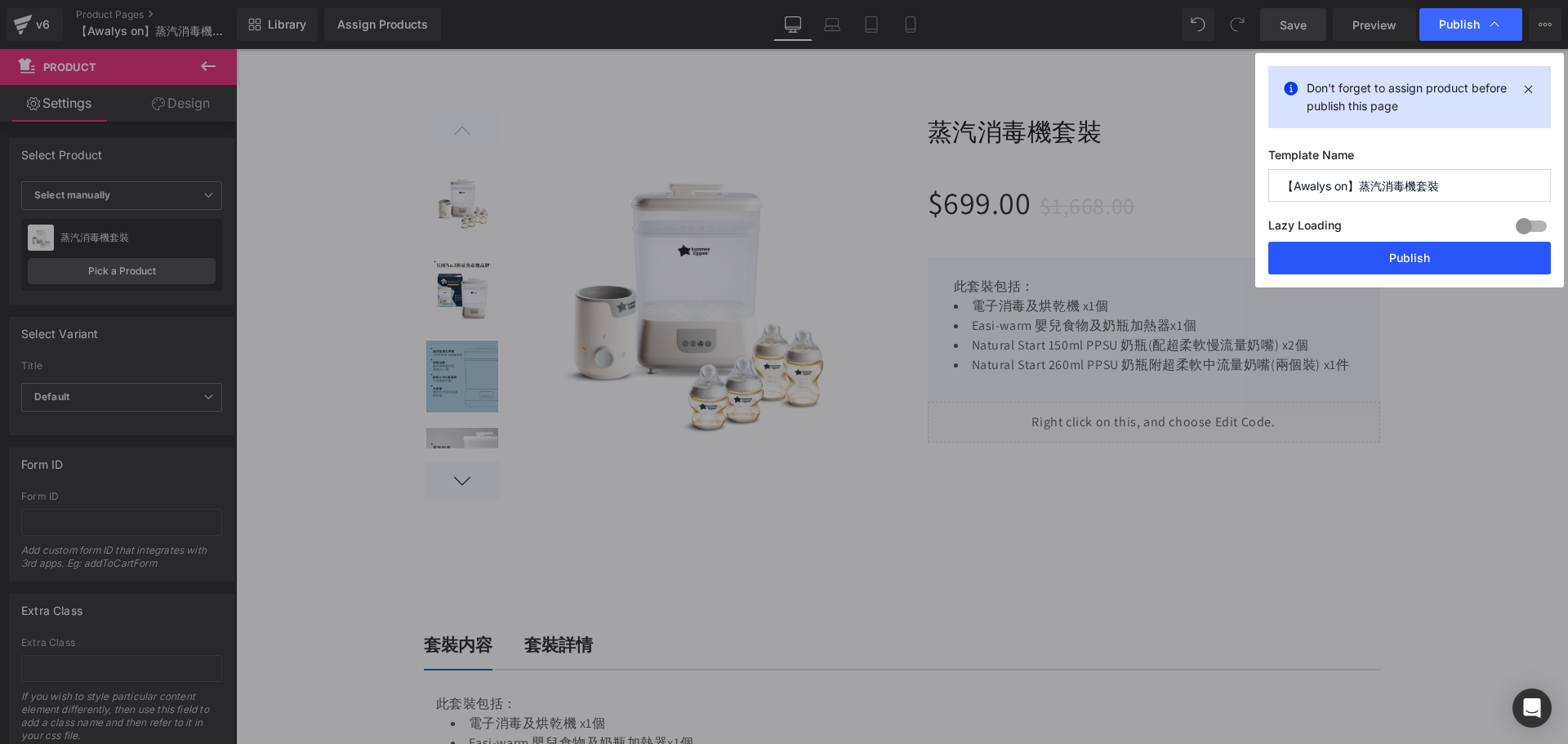
drag, startPoint x: 1403, startPoint y: 249, endPoint x: 1156, endPoint y: 198, distance: 252.2
click at [1403, 249] on button "Publish" at bounding box center [1409, 258] width 283 height 33
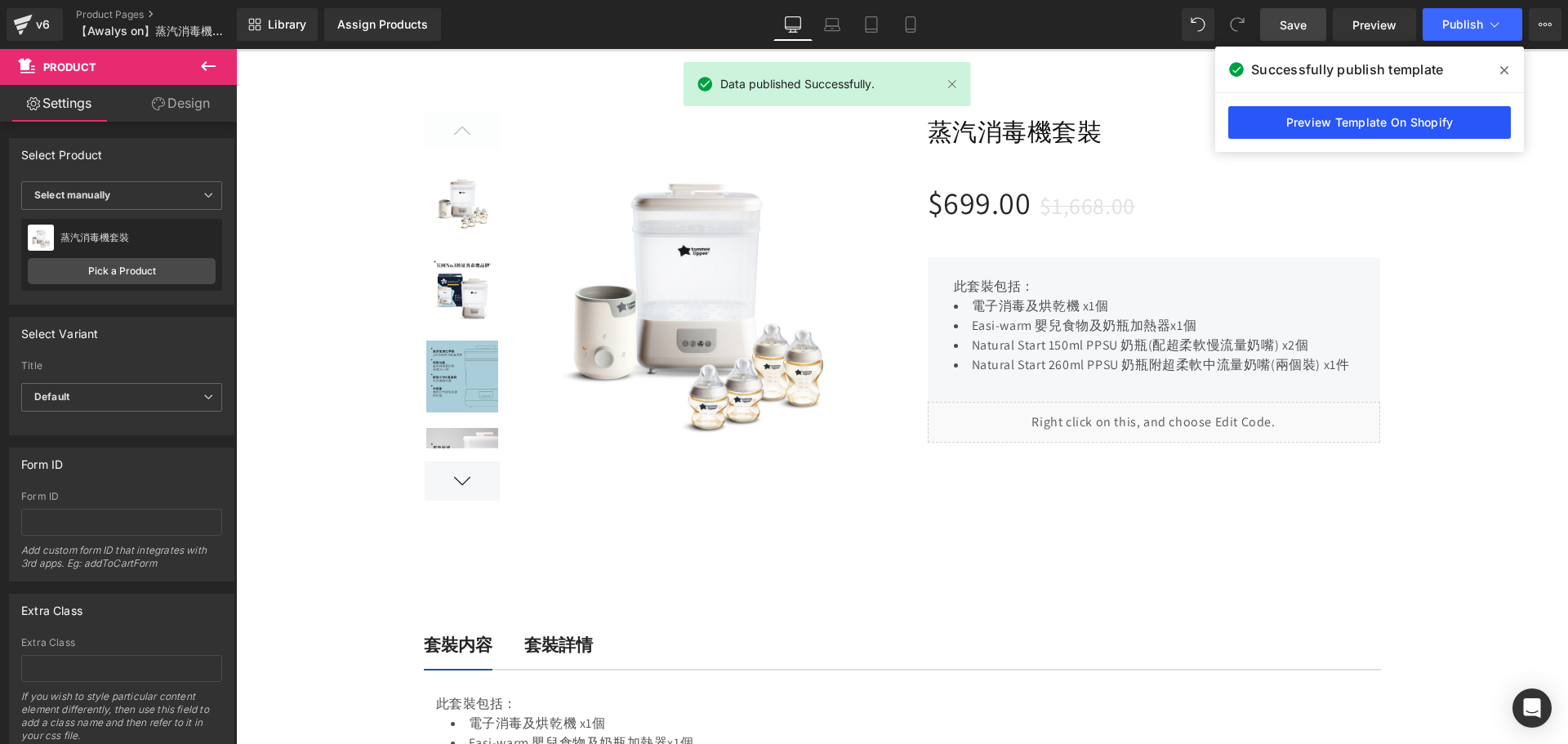
click at [1359, 117] on link "Preview Template On Shopify" at bounding box center [1369, 122] width 283 height 33
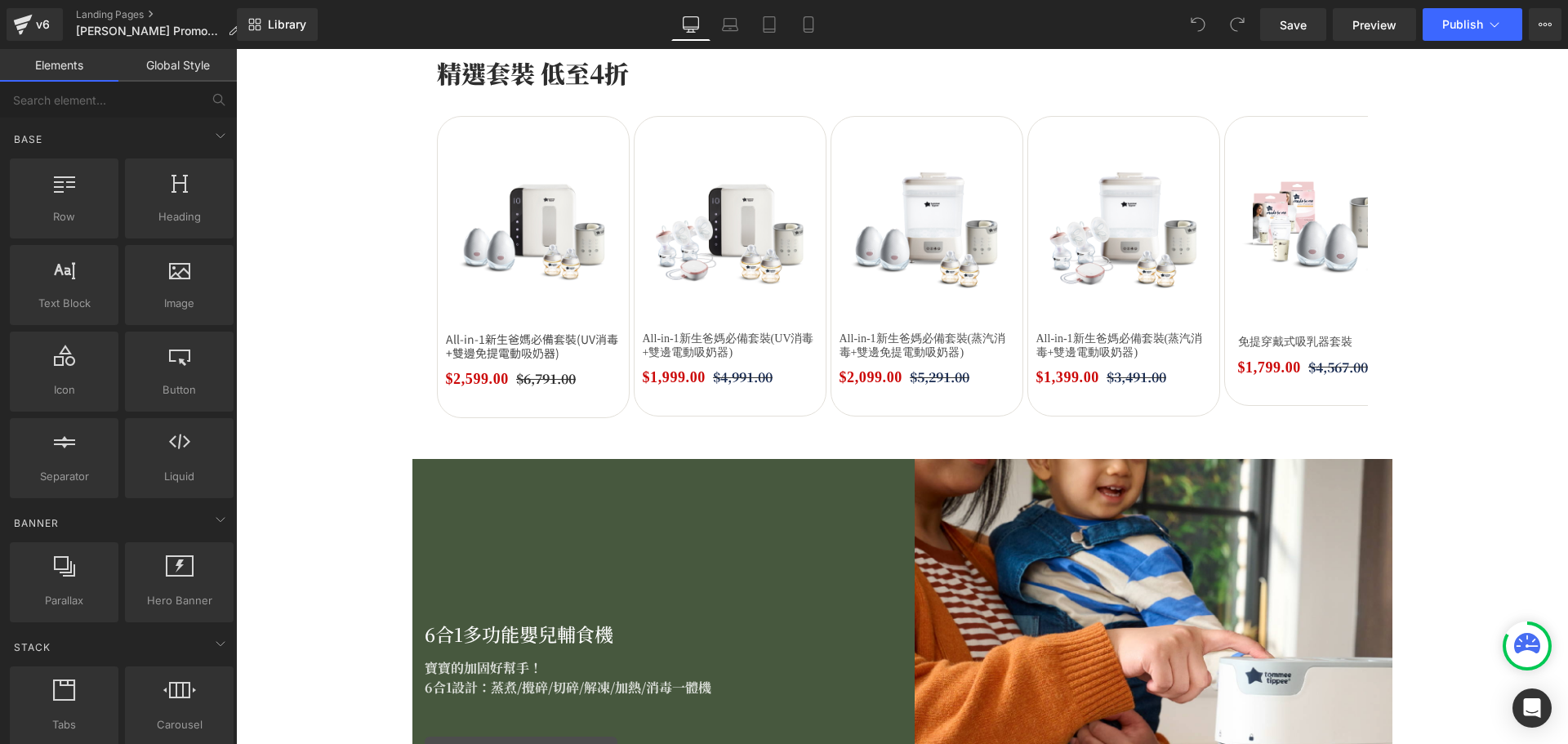
scroll to position [1225, 0]
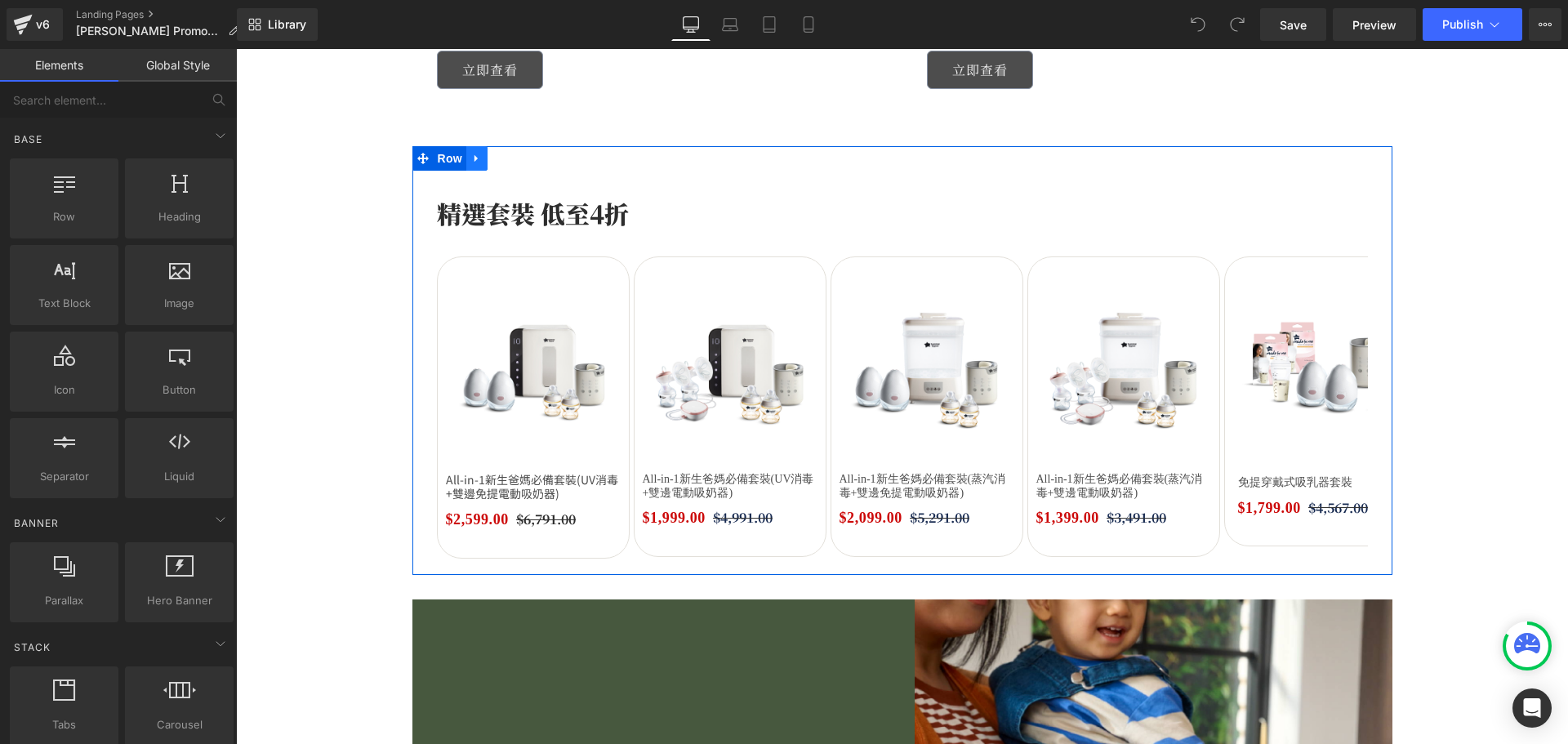
click at [471, 157] on icon at bounding box center [476, 158] width 11 height 12
click at [492, 152] on icon at bounding box center [497, 158] width 11 height 11
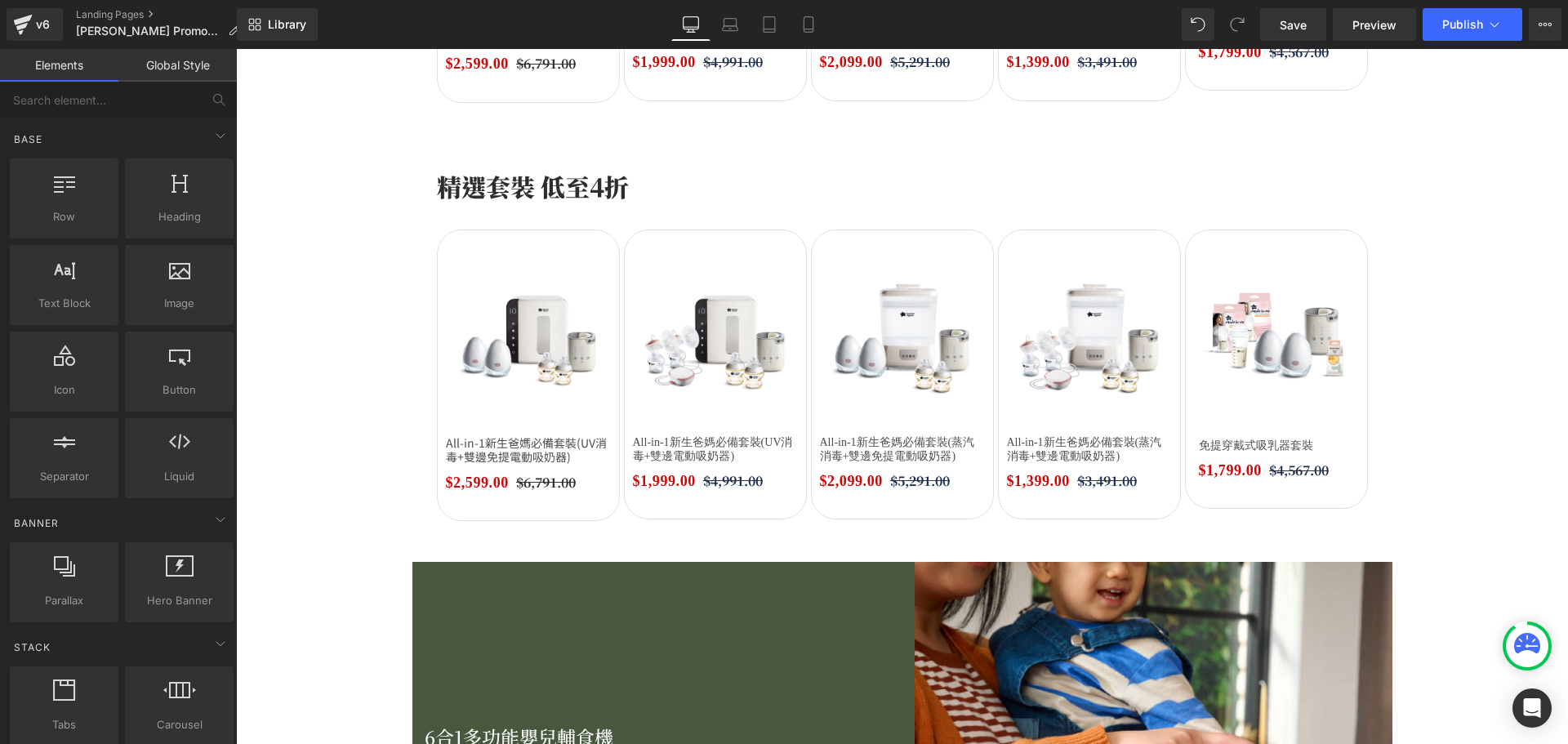
scroll to position [1685, 0]
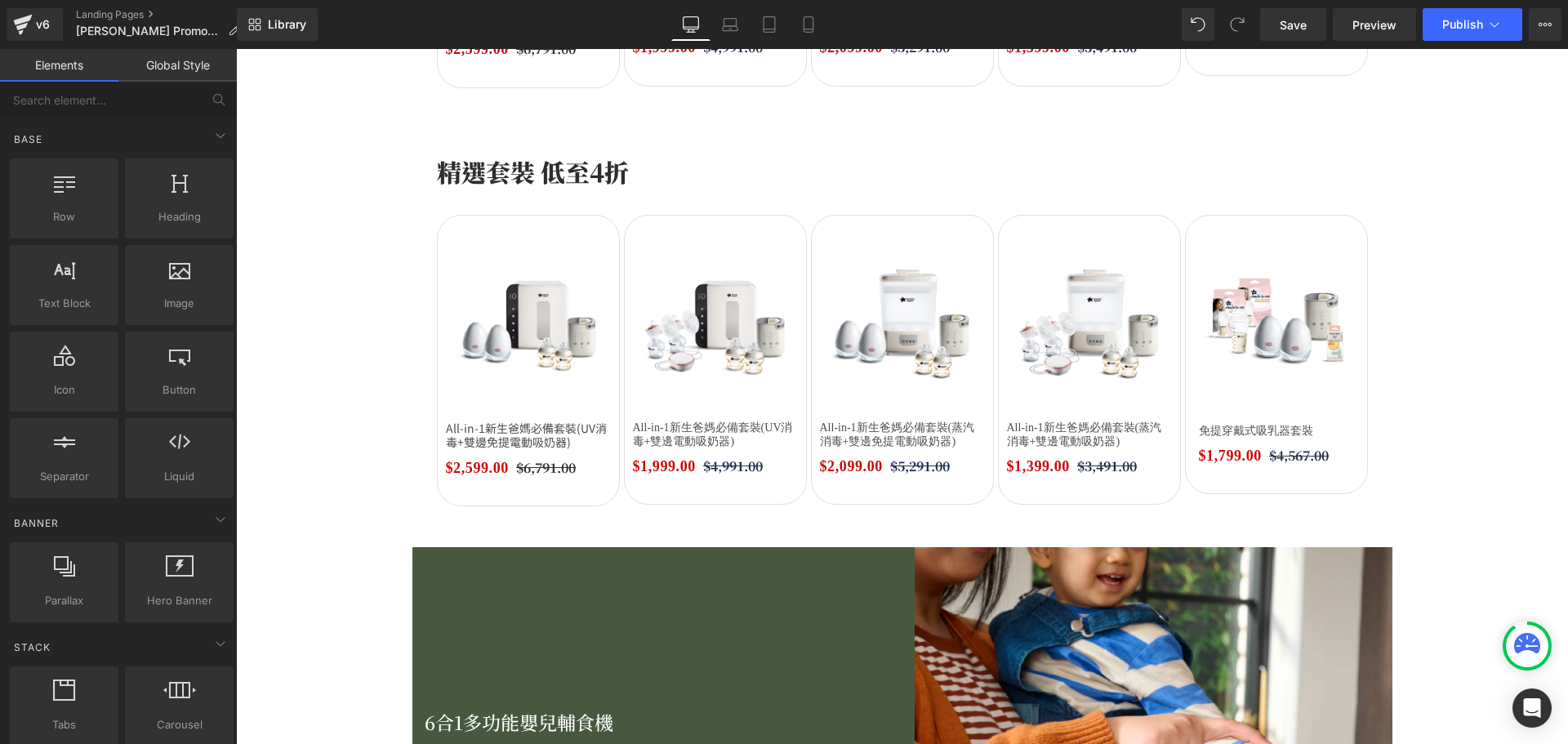
click at [528, 186] on p "精選套裝 低至4折" at bounding box center [902, 172] width 931 height 37
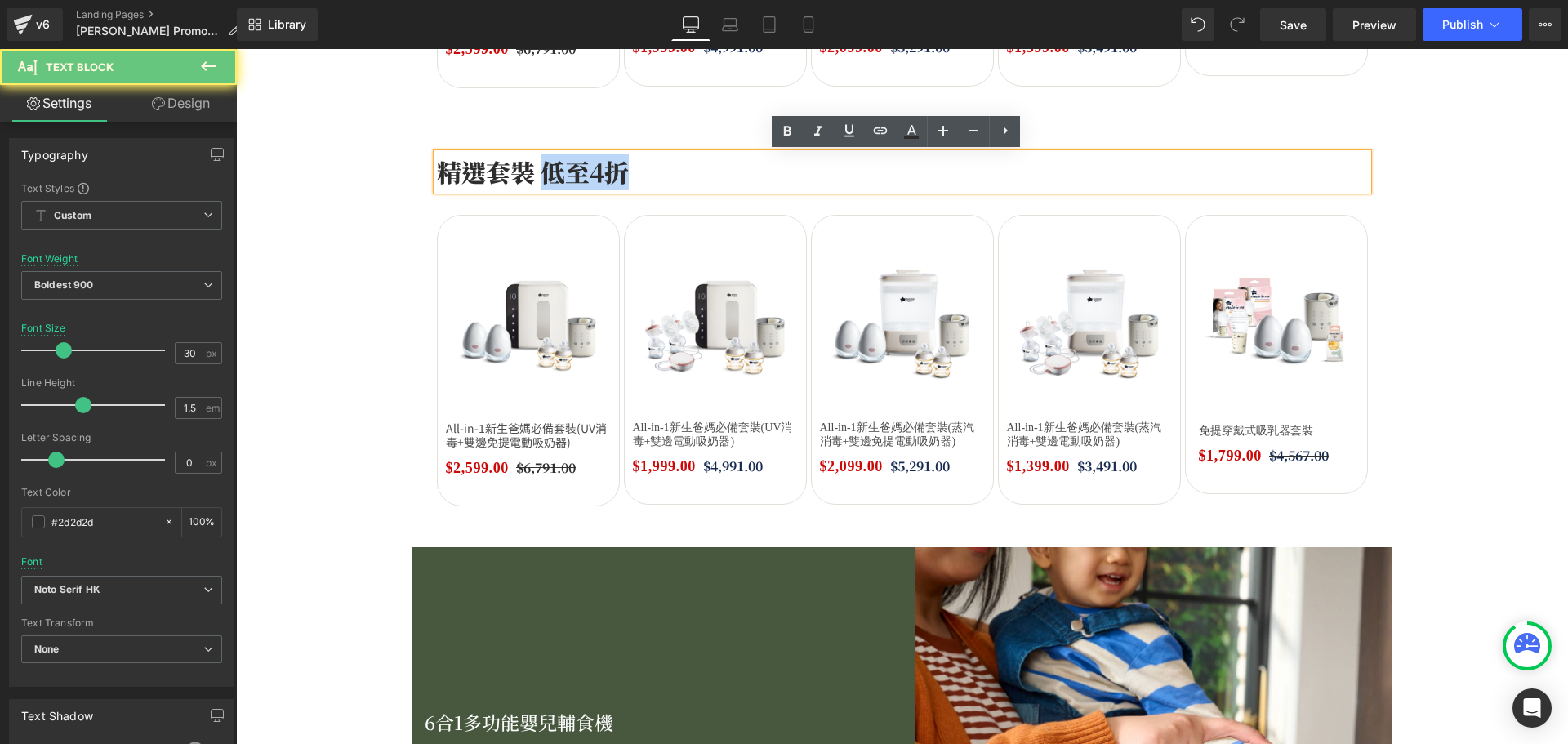
drag, startPoint x: 534, startPoint y: 171, endPoint x: 651, endPoint y: 173, distance: 117.0
click at [651, 173] on p "精選套裝 低至4折" at bounding box center [902, 172] width 931 height 37
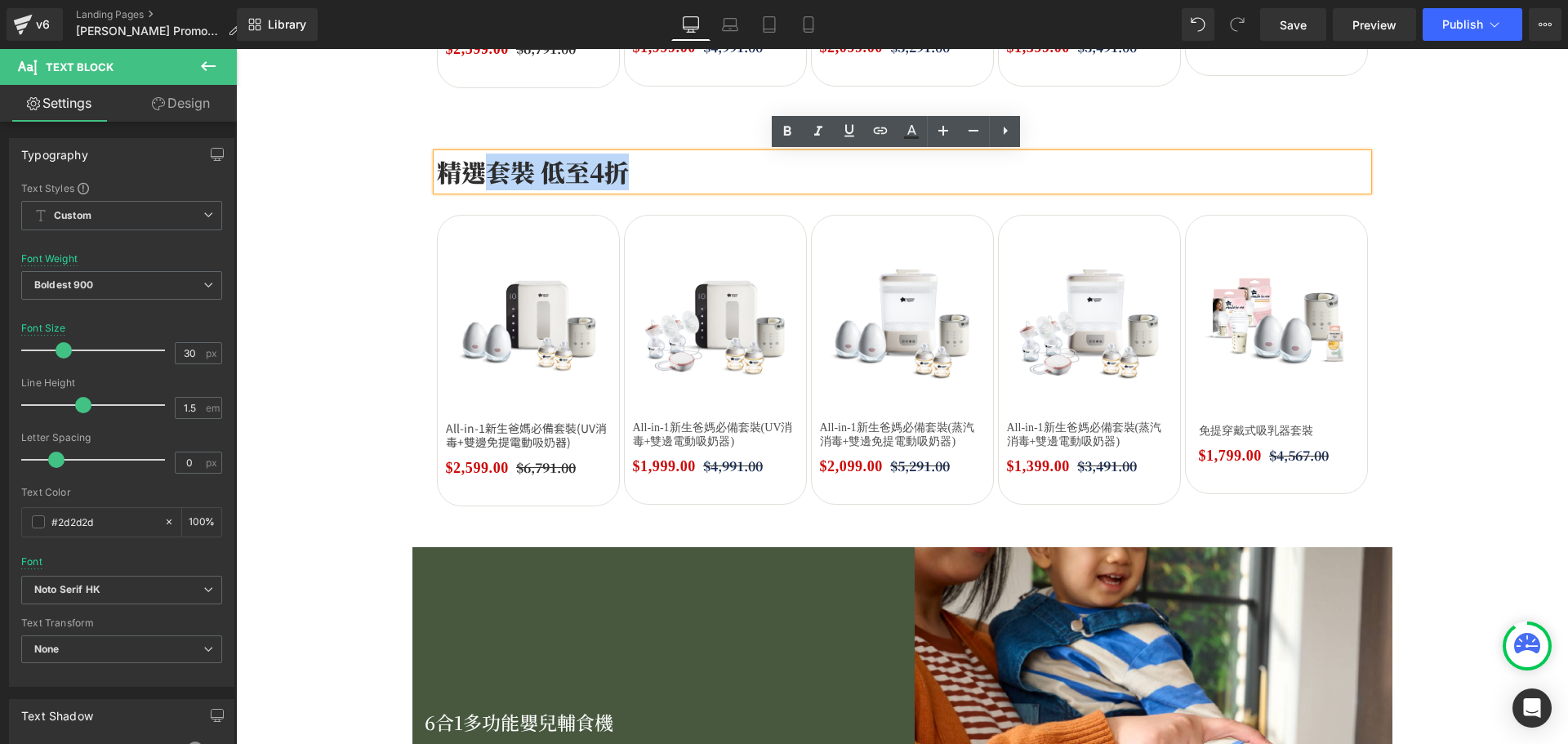
drag, startPoint x: 601, startPoint y: 168, endPoint x: 488, endPoint y: 164, distance: 113.1
click at [488, 164] on p "精選套裝 低至4折" at bounding box center [902, 172] width 931 height 37
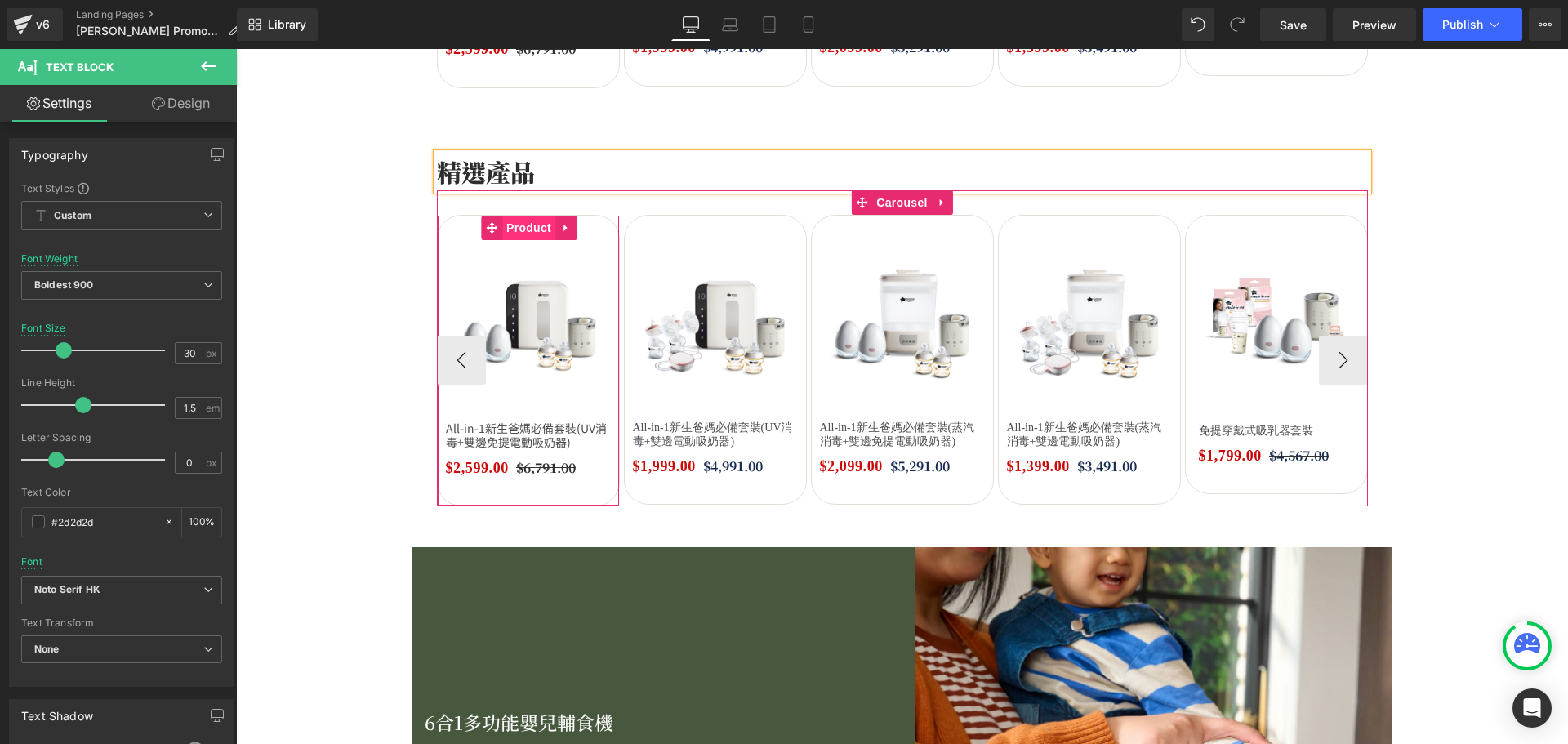
click at [533, 229] on span "Product" at bounding box center [528, 228] width 53 height 25
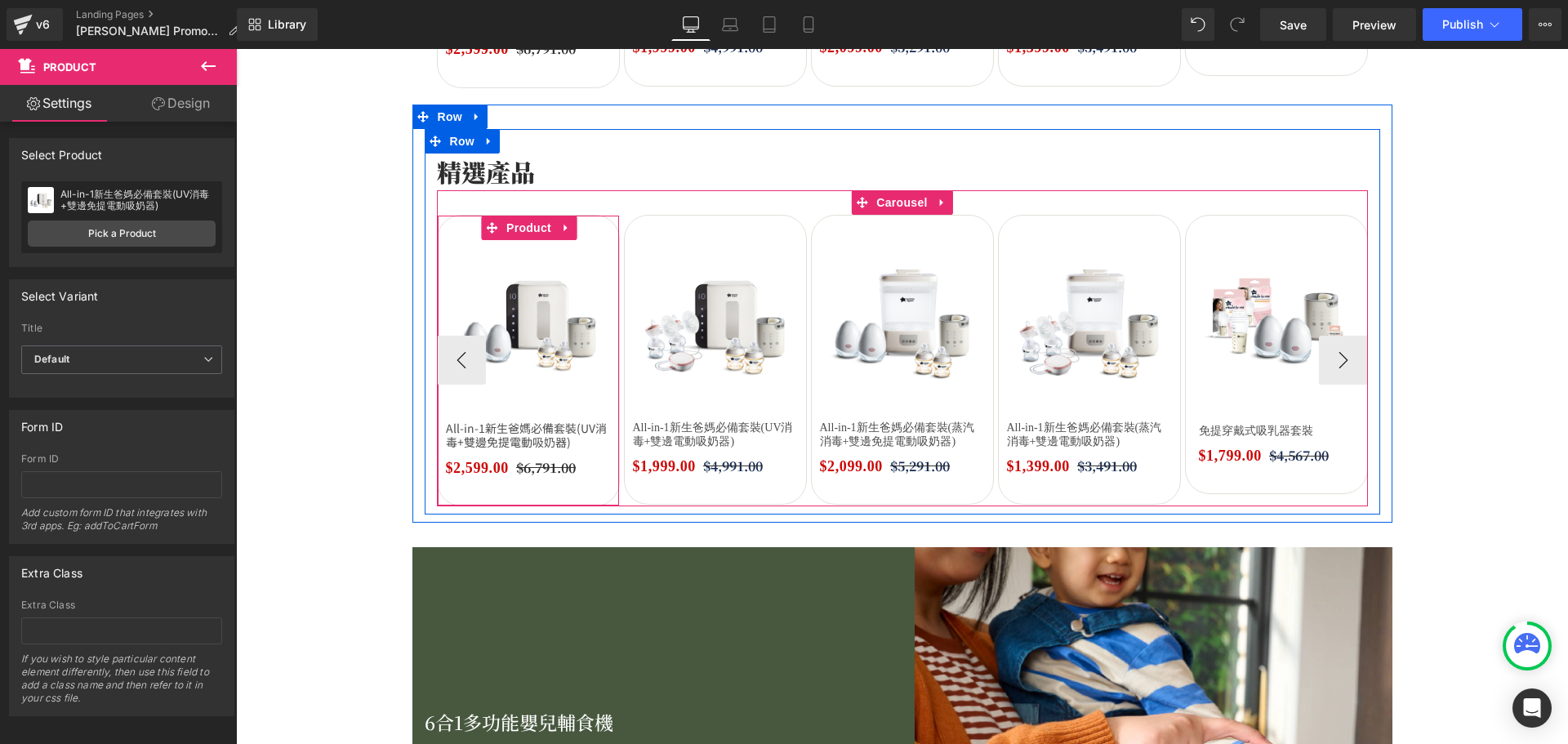
drag, startPoint x: 537, startPoint y: 225, endPoint x: 460, endPoint y: 201, distance: 80.7
click at [536, 225] on span "Product" at bounding box center [528, 228] width 53 height 25
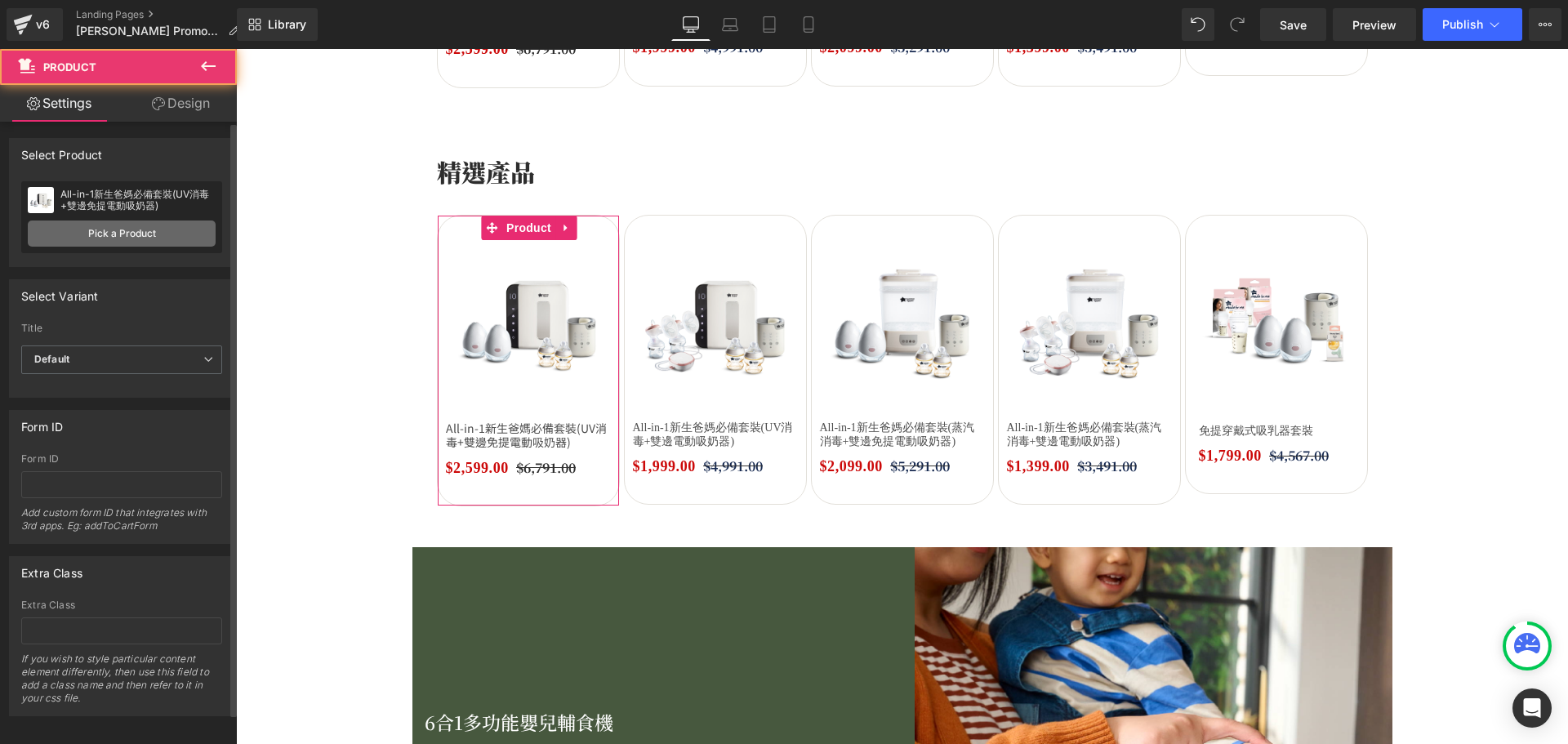
click at [94, 240] on link "Pick a Product" at bounding box center [121, 233] width 188 height 26
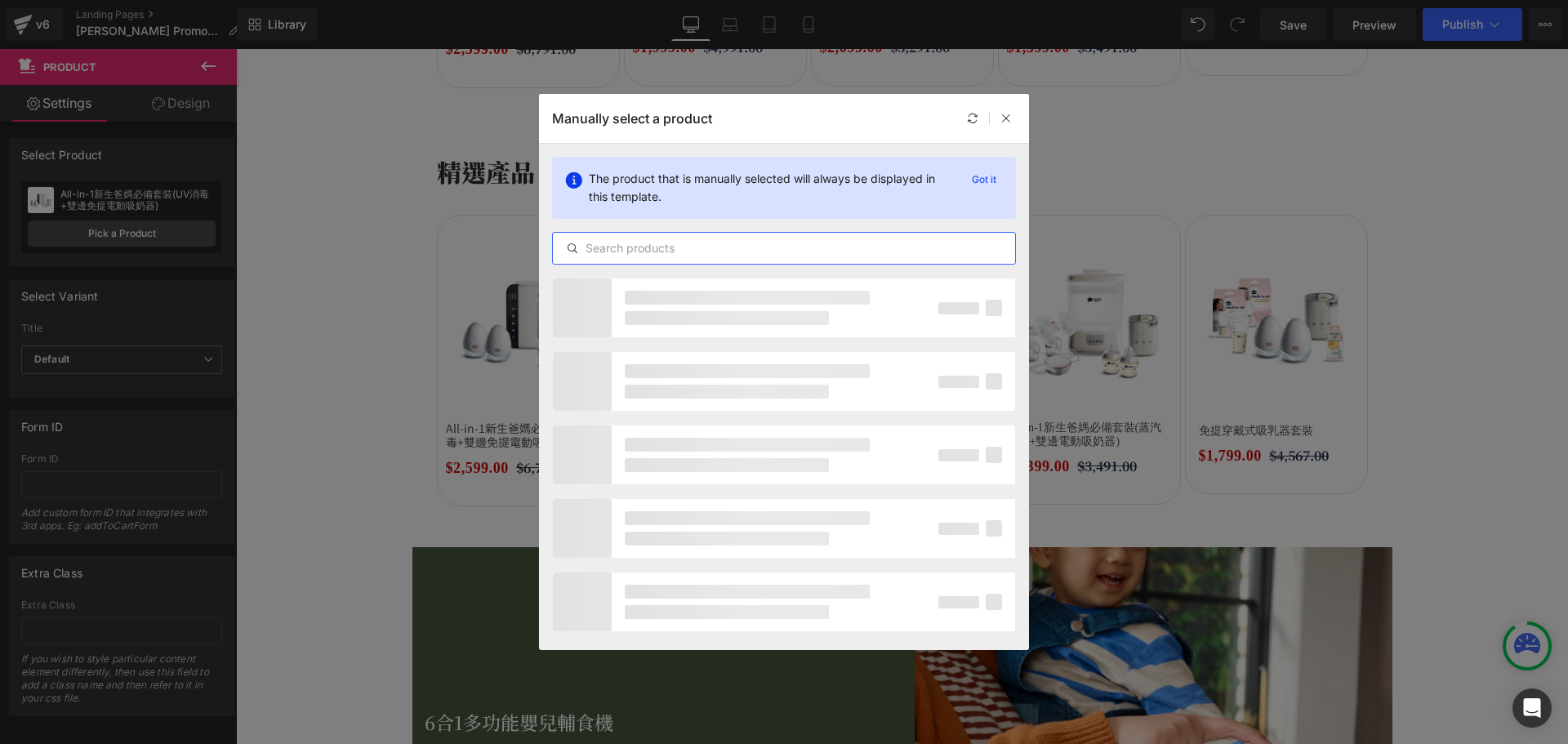
drag, startPoint x: 616, startPoint y: 239, endPoint x: 628, endPoint y: 252, distance: 17.7
click at [617, 239] on input "text" at bounding box center [784, 248] width 462 height 19
paste input "便携式暖奶器"
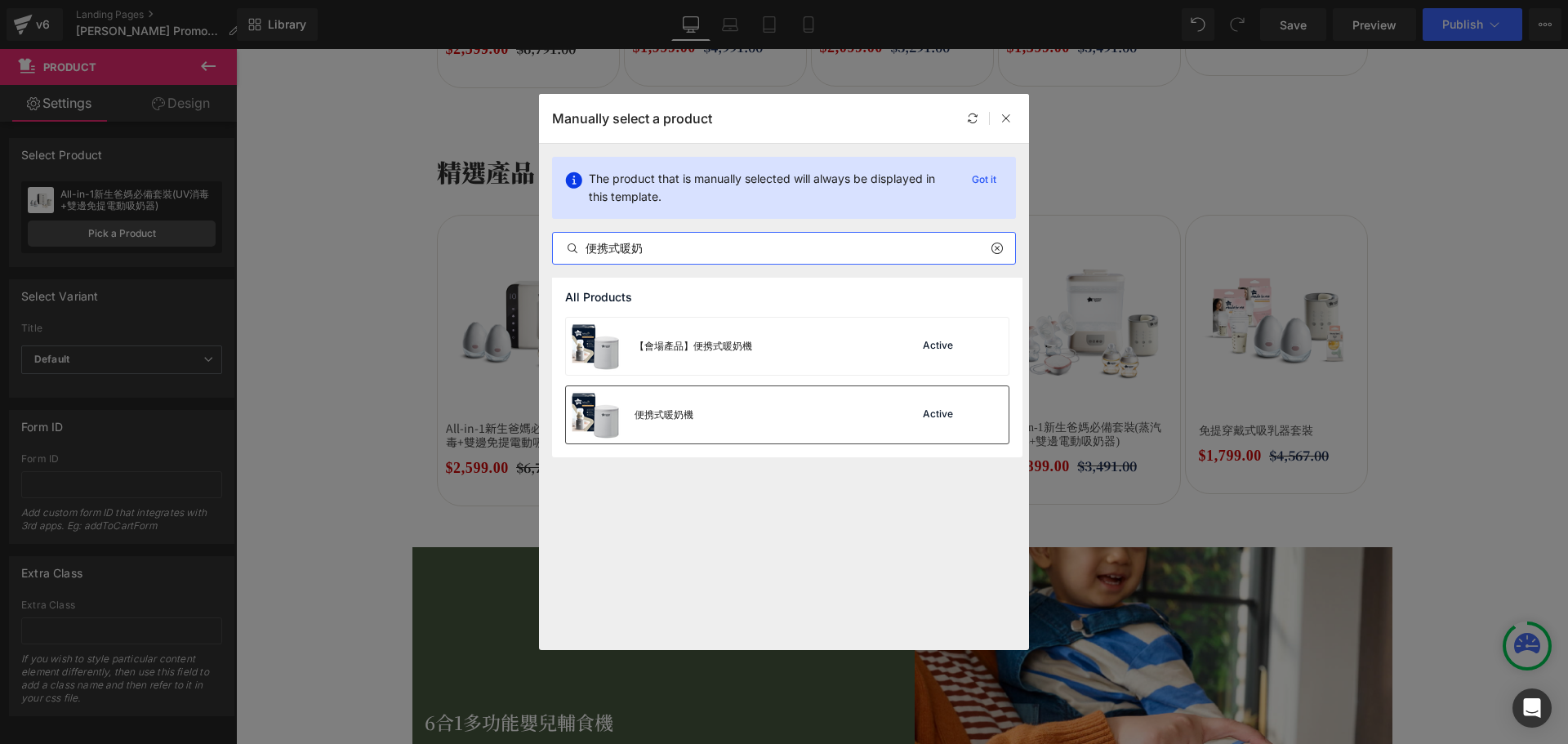
type input "便携式暖奶"
click at [726, 416] on div "便携式暖奶機 Active" at bounding box center [787, 415] width 443 height 57
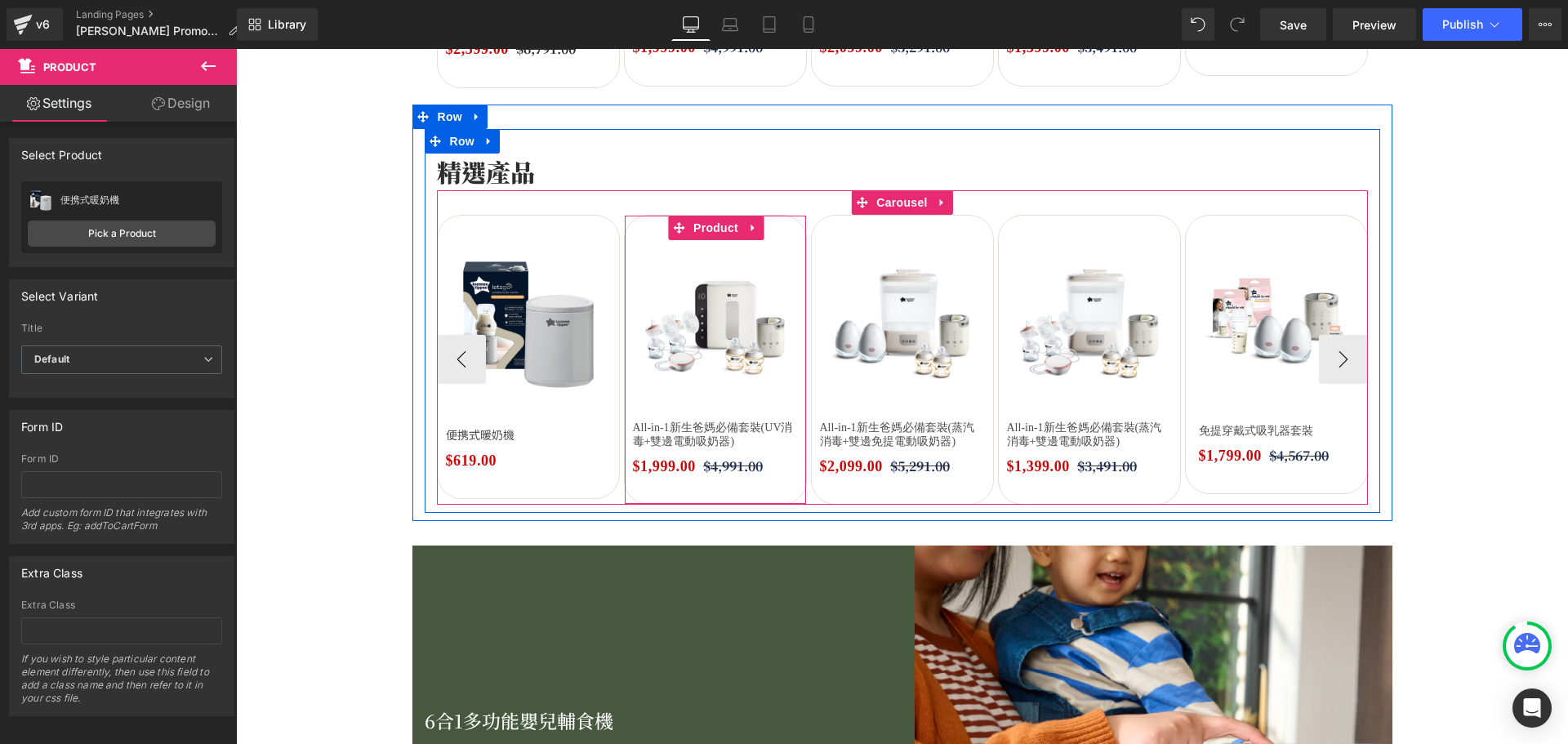
click at [703, 231] on span "Product" at bounding box center [716, 228] width 53 height 25
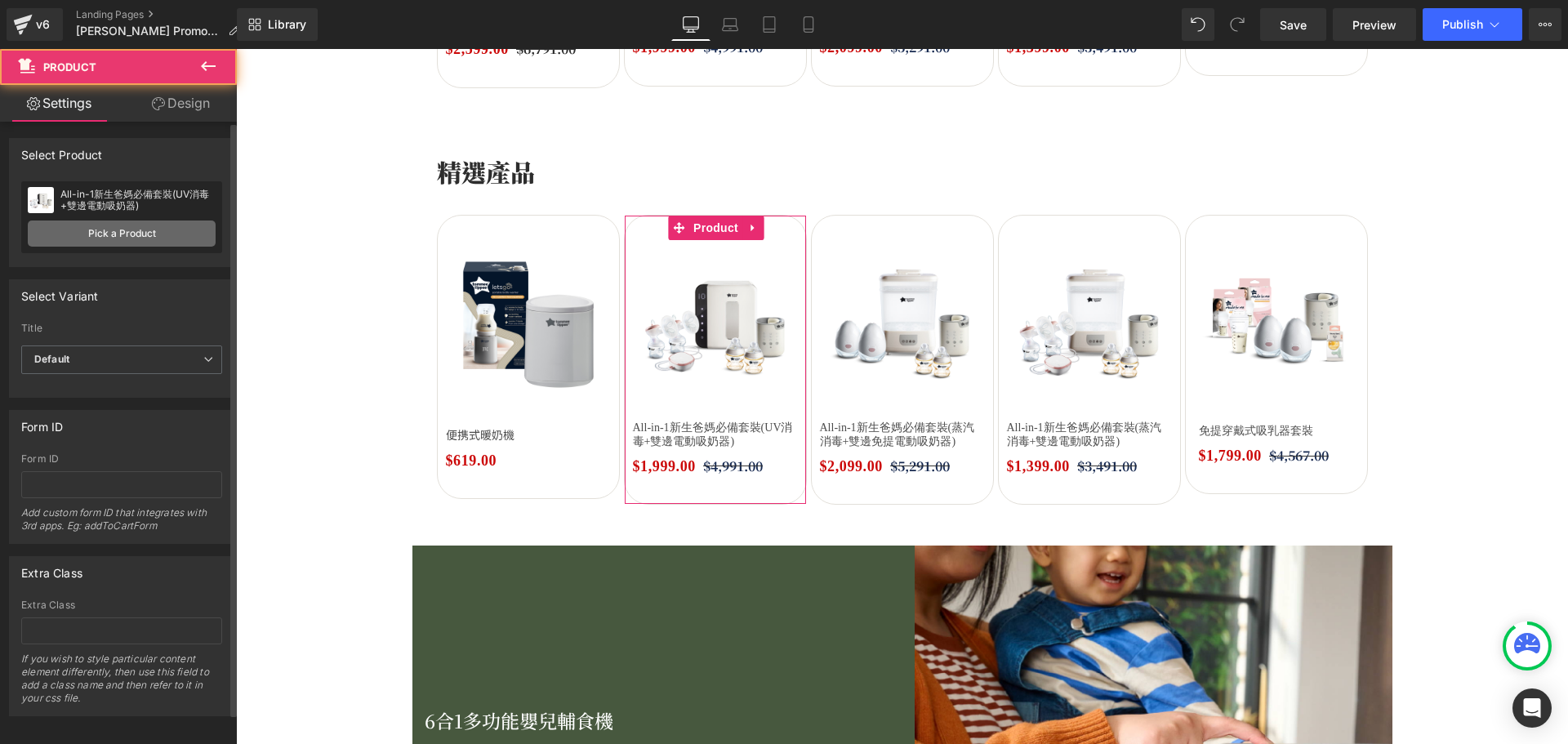
click at [64, 227] on link "Pick a Product" at bounding box center [121, 233] width 188 height 26
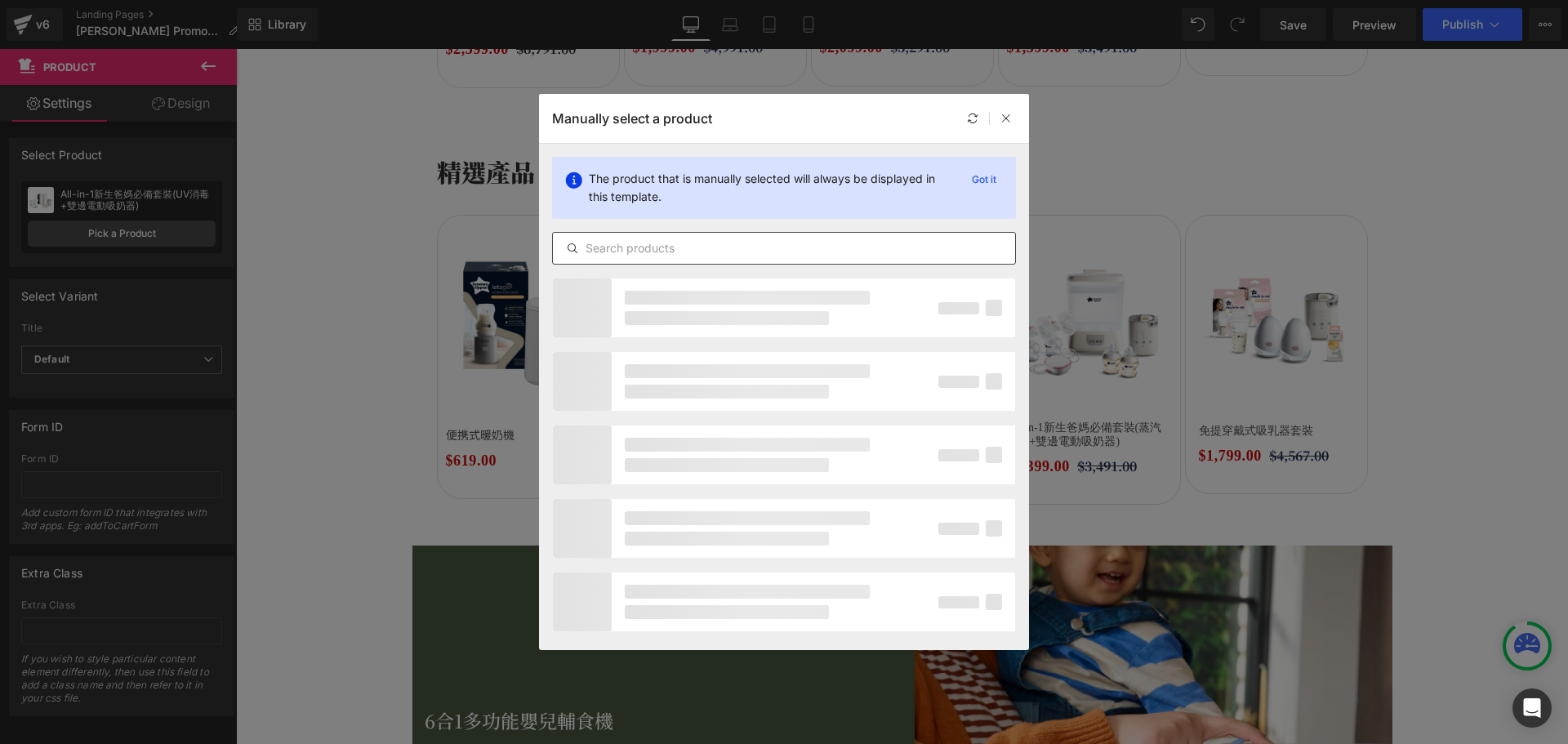
click at [684, 233] on div at bounding box center [784, 247] width 464 height 33
click at [684, 247] on input "text" at bounding box center [784, 248] width 462 height 19
paste input "初生嬰兒安撫套裝, 簡約綠, 0-6m+"
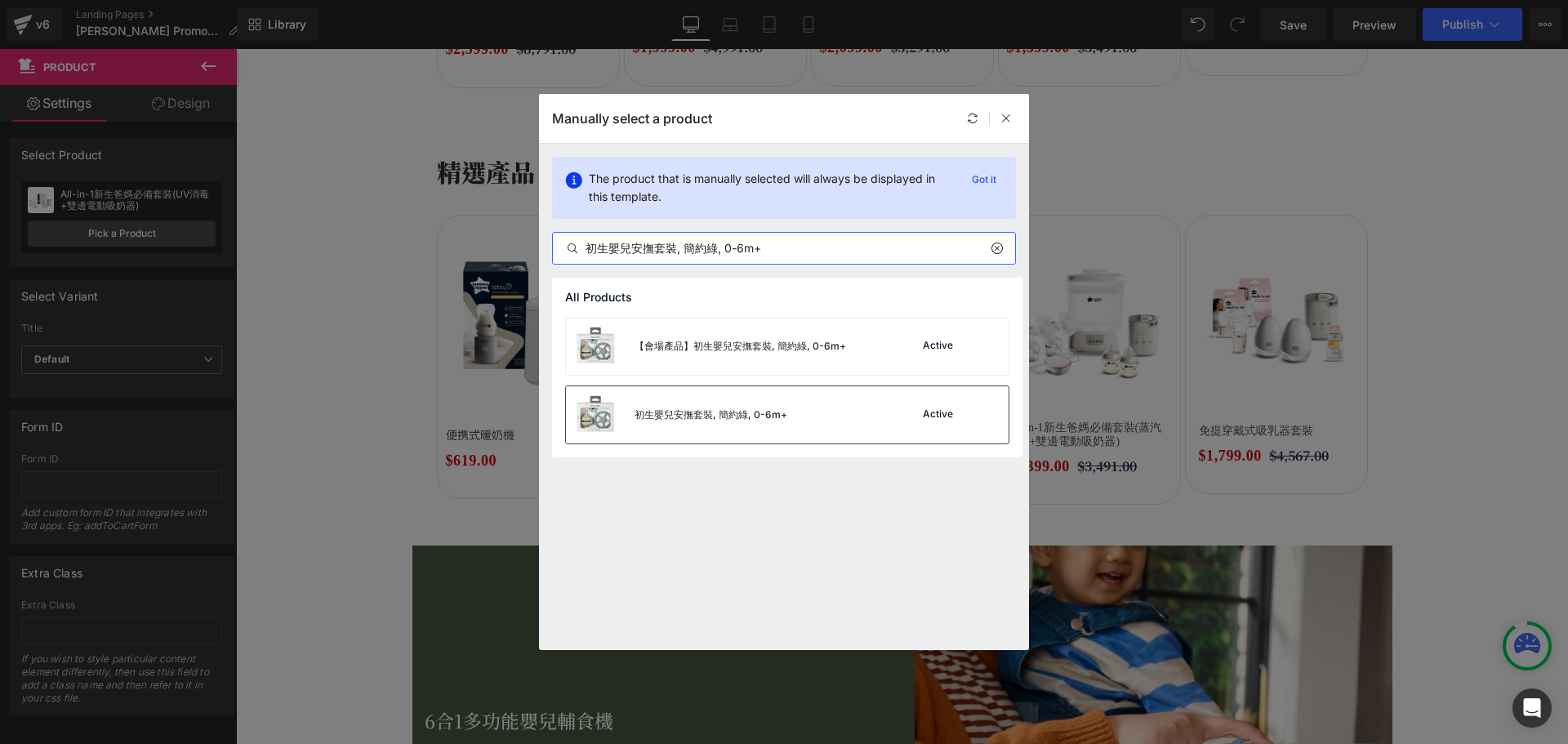
type input "初生嬰兒安撫套裝, 簡約綠, 0-6m+"
click at [737, 405] on div "初生嬰兒安撫套裝, 簡約綠, 0-6m+" at bounding box center [676, 415] width 221 height 57
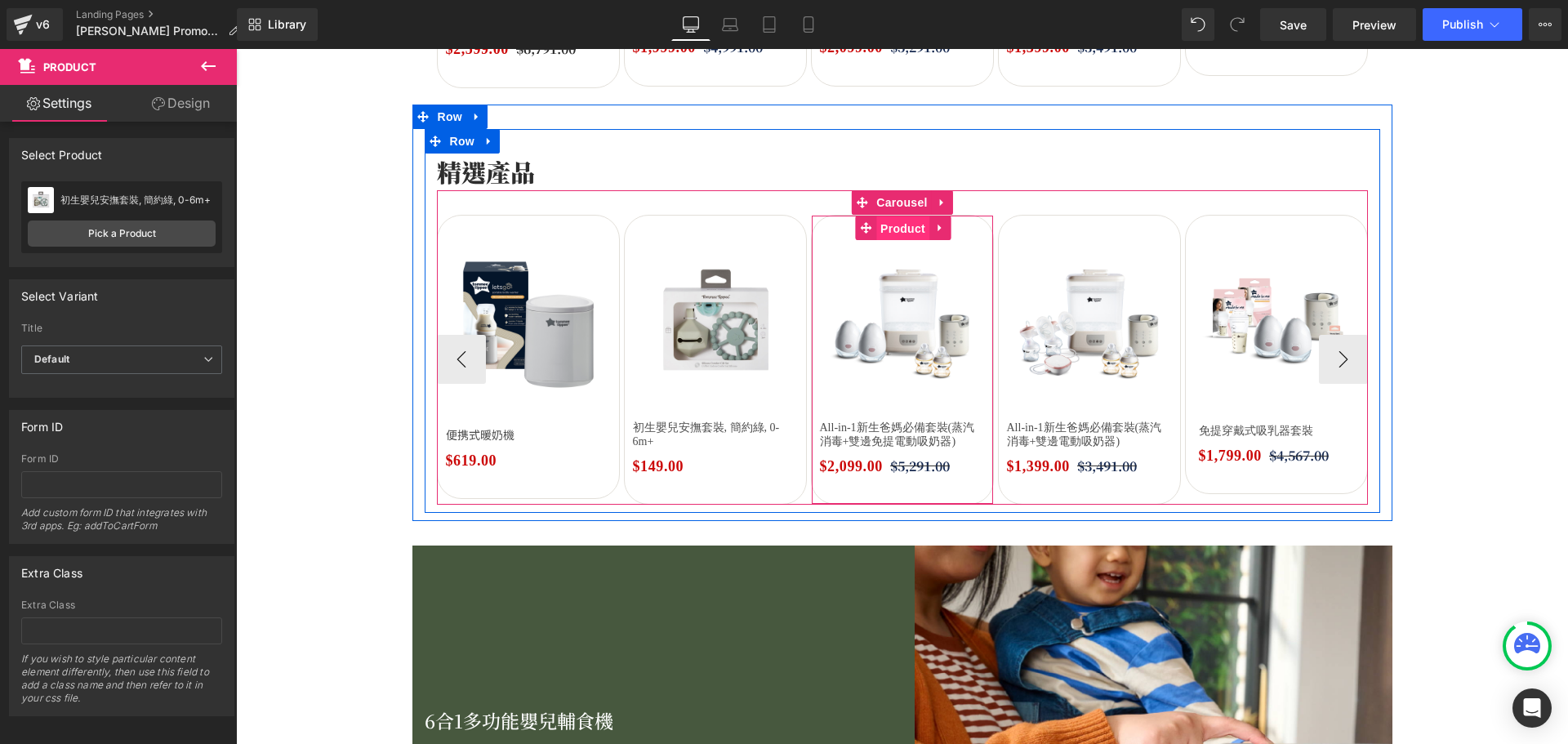
click at [887, 234] on span "Product" at bounding box center [902, 229] width 53 height 25
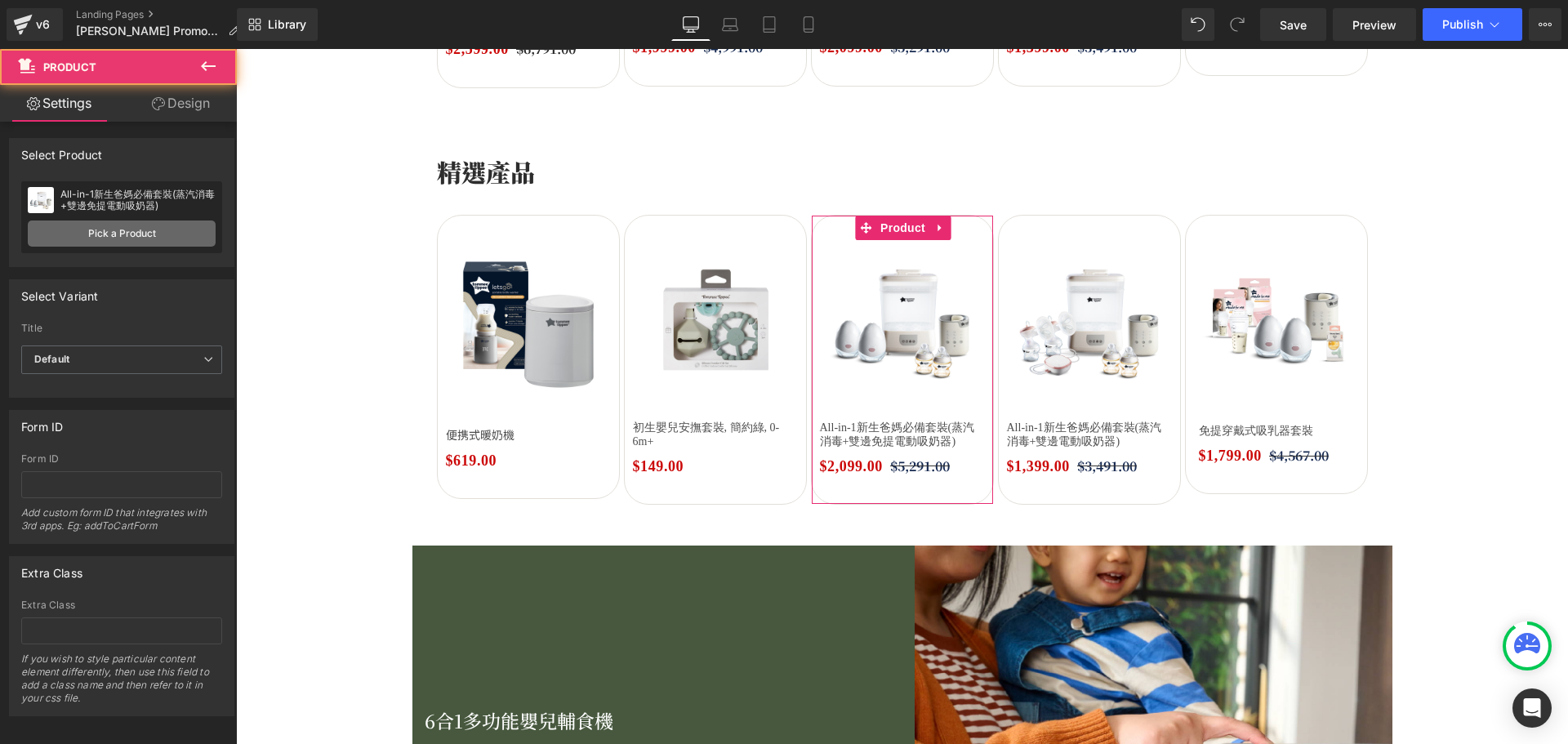
click at [128, 235] on link "Pick a Product" at bounding box center [121, 233] width 188 height 26
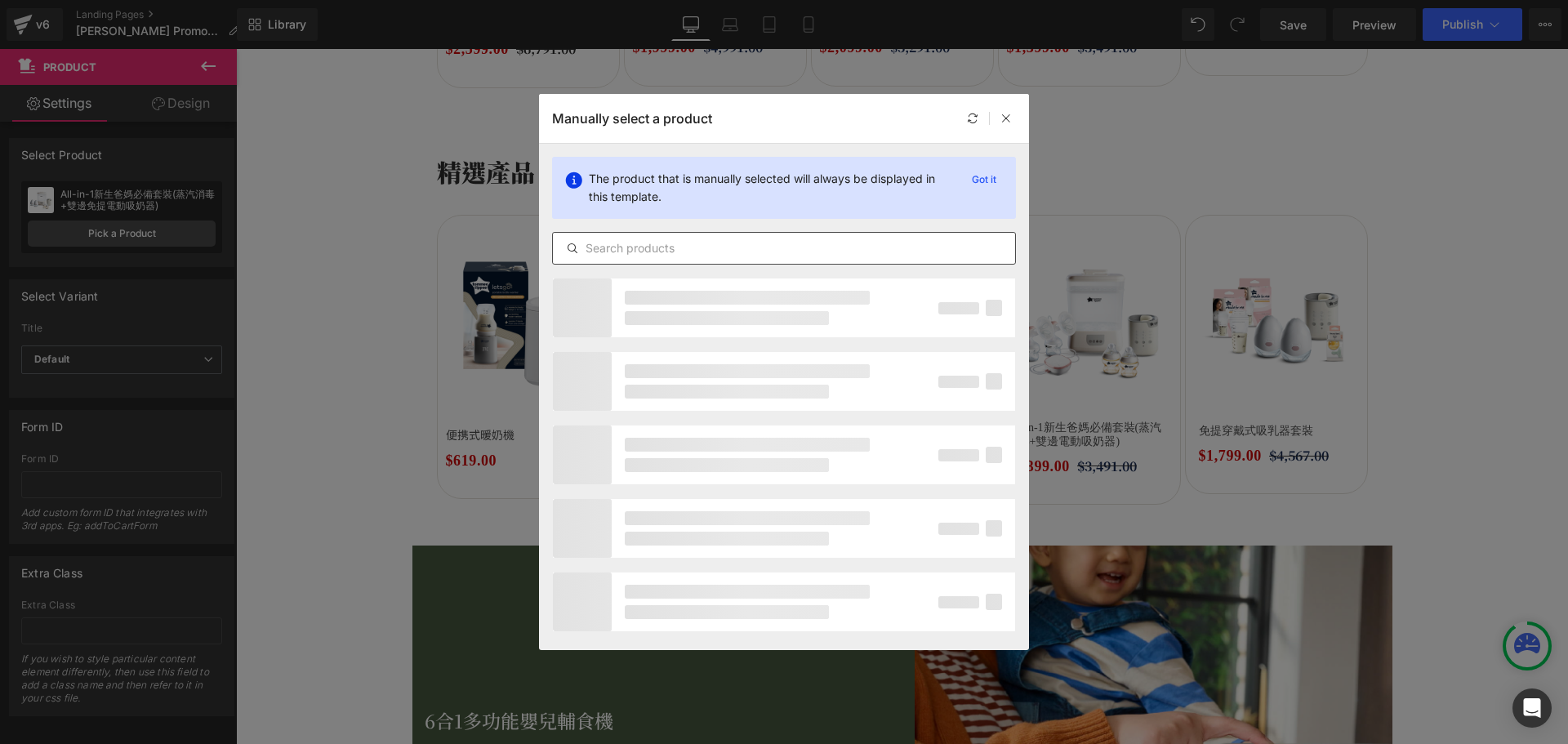
click at [766, 242] on input "text" at bounding box center [784, 248] width 462 height 19
paste input "初生嬰兒安撫套裝, 簡約粉, 0-6m+"
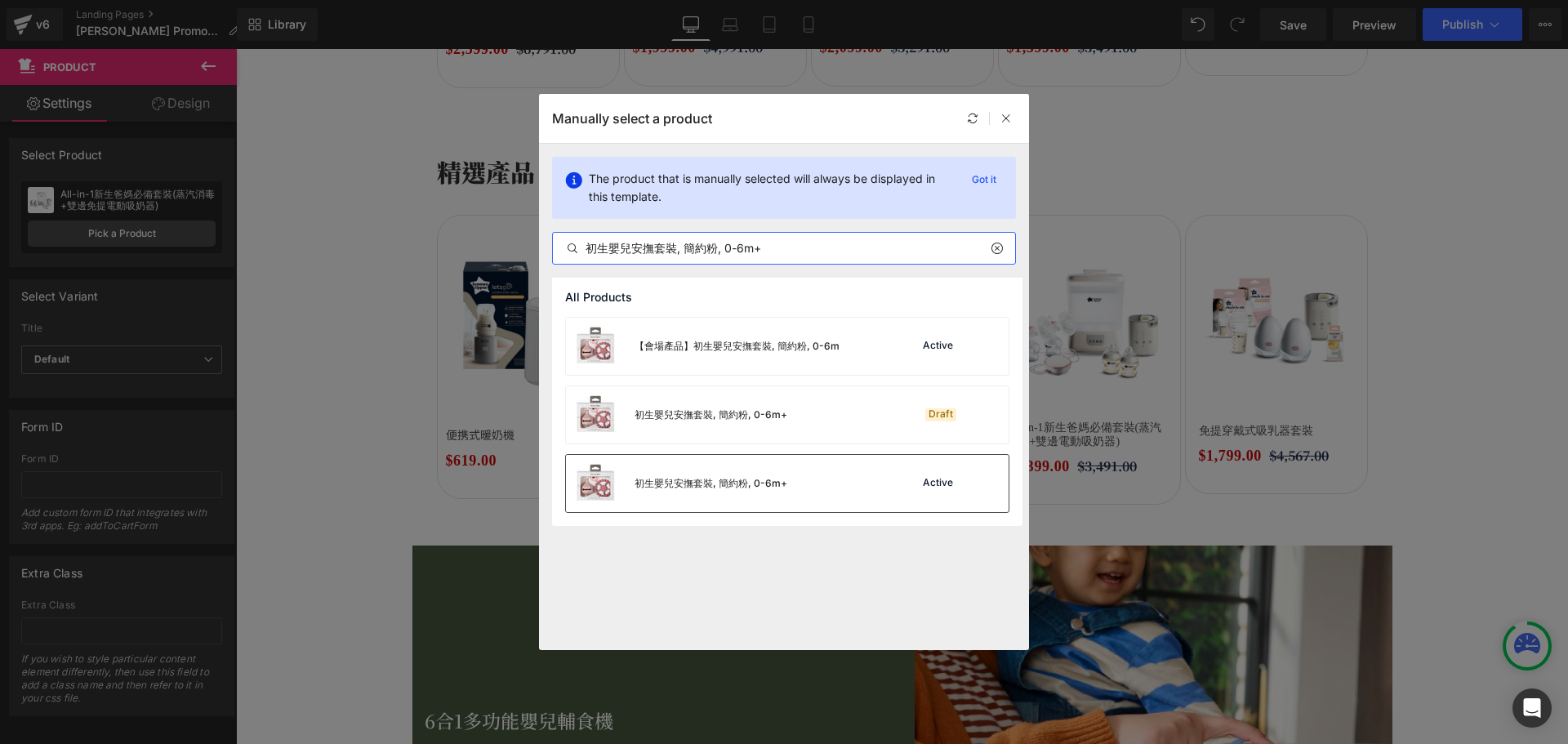
type input "初生嬰兒安撫套裝, 簡約粉, 0-6m+"
click at [779, 472] on div "初生嬰兒安撫套裝, 簡約粉, 0-6m+" at bounding box center [676, 483] width 221 height 57
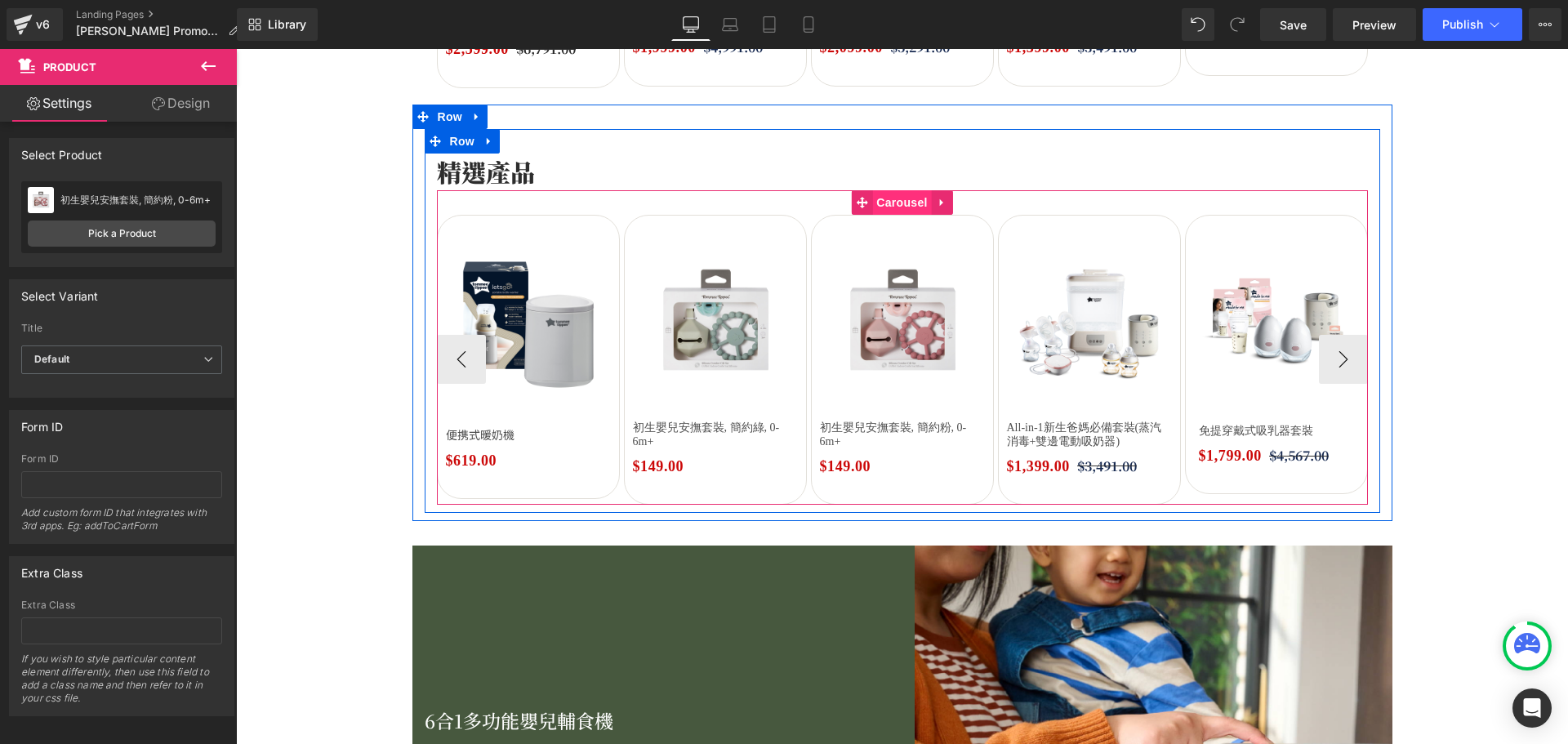
click at [894, 203] on span "Carousel" at bounding box center [901, 203] width 59 height 25
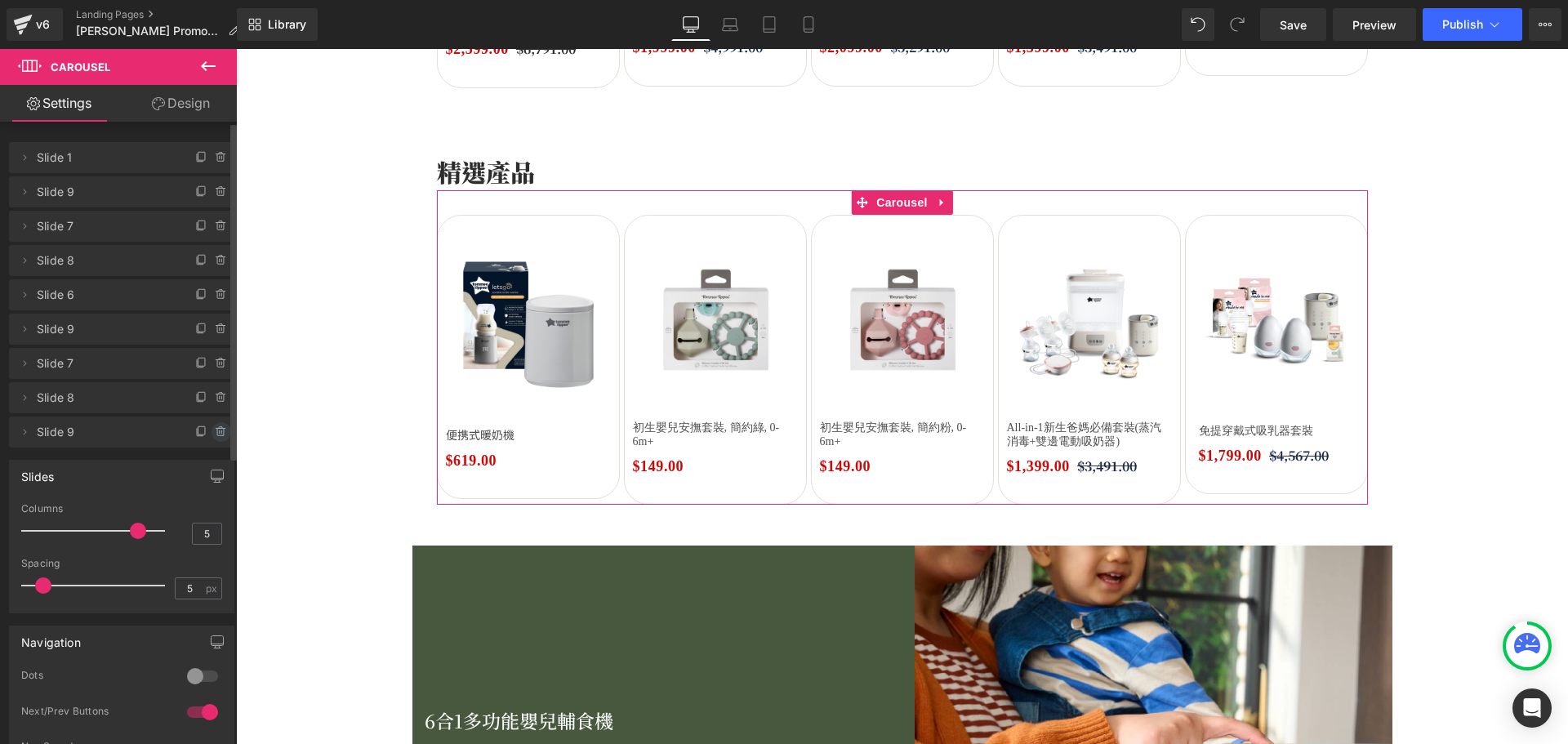
click at [219, 428] on icon at bounding box center [221, 428] width 4 height 2
click at [198, 431] on button "Delete" at bounding box center [203, 432] width 51 height 21
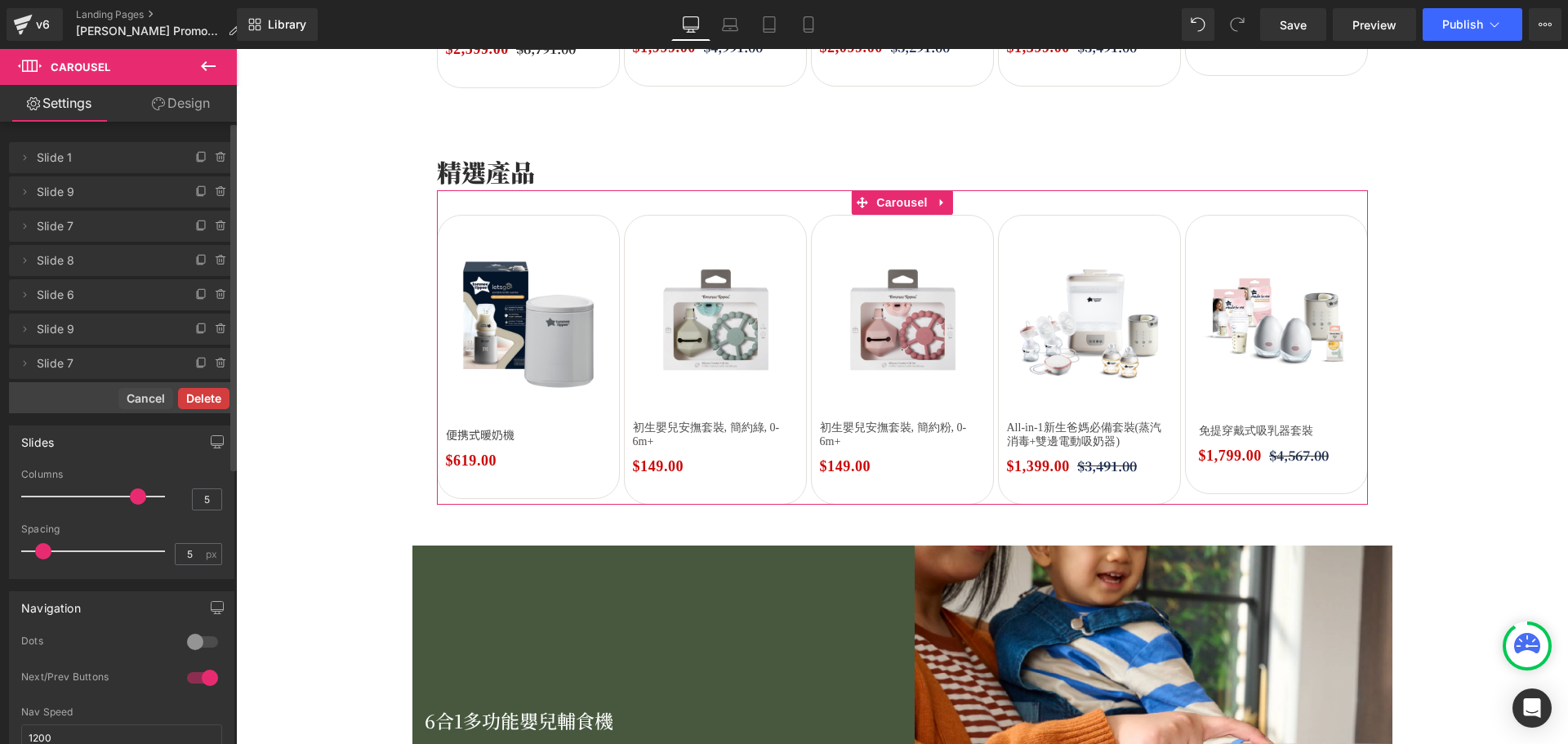
click at [202, 396] on button "Delete" at bounding box center [203, 399] width 51 height 21
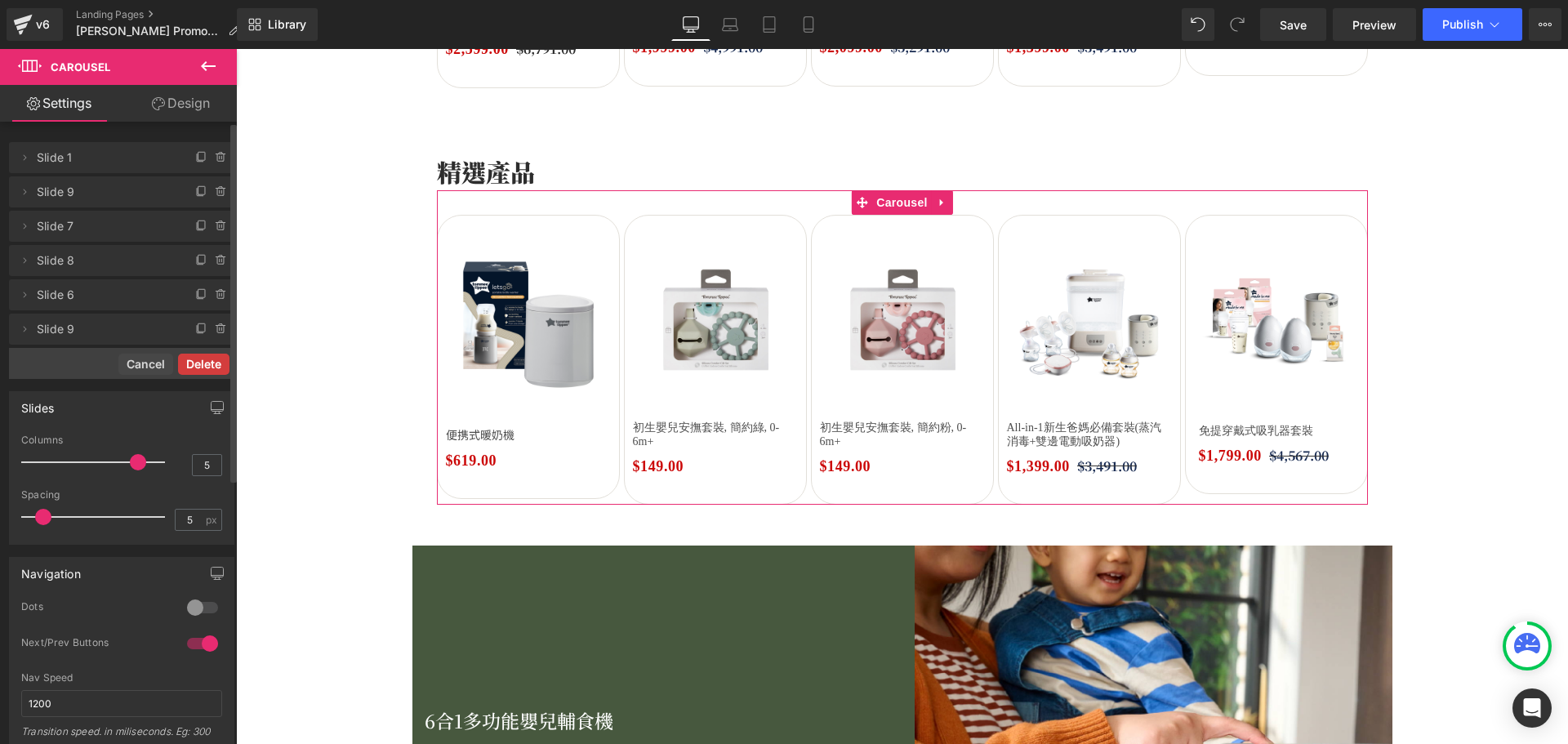
click at [188, 369] on button "Delete" at bounding box center [203, 365] width 51 height 21
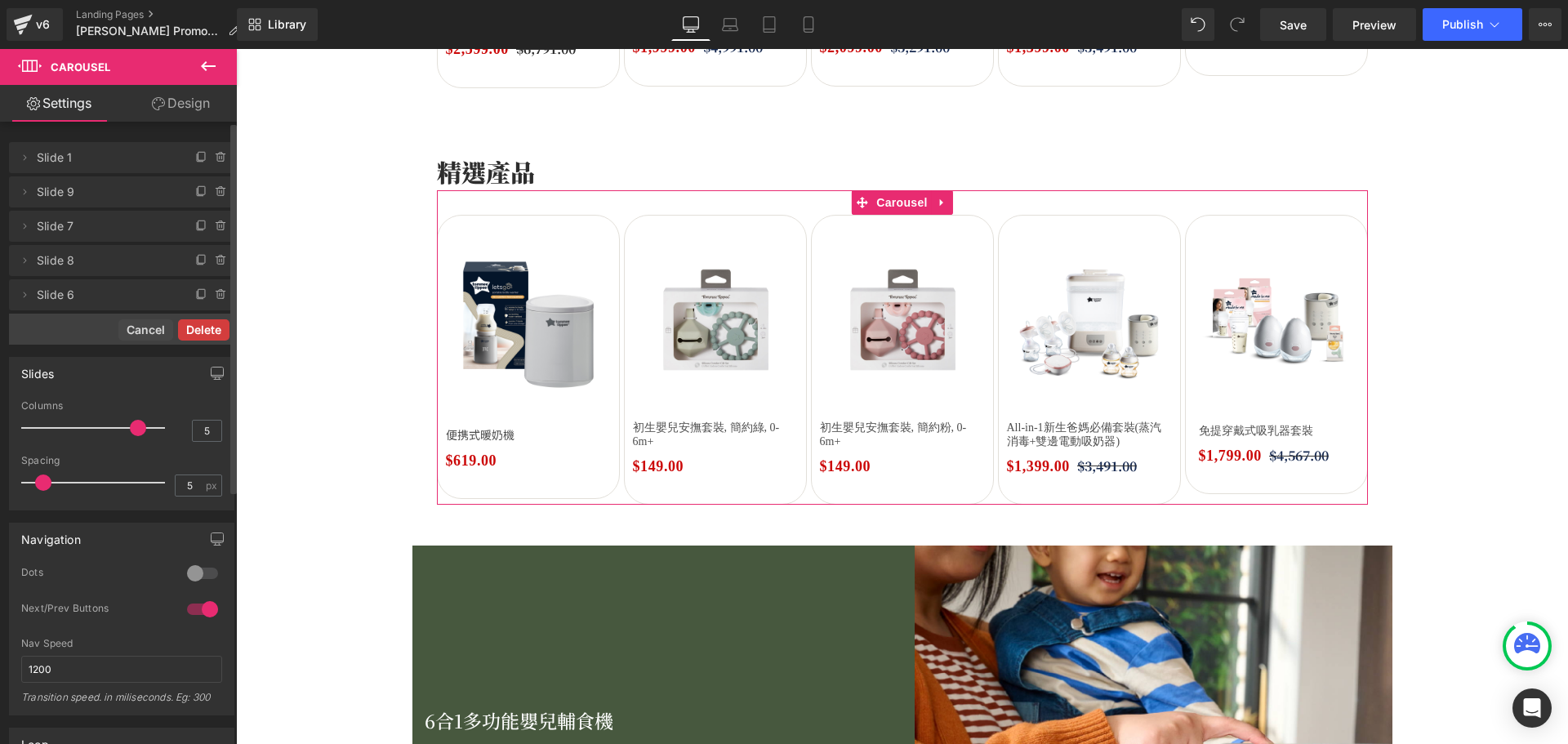
click at [207, 329] on button "Delete" at bounding box center [203, 330] width 51 height 21
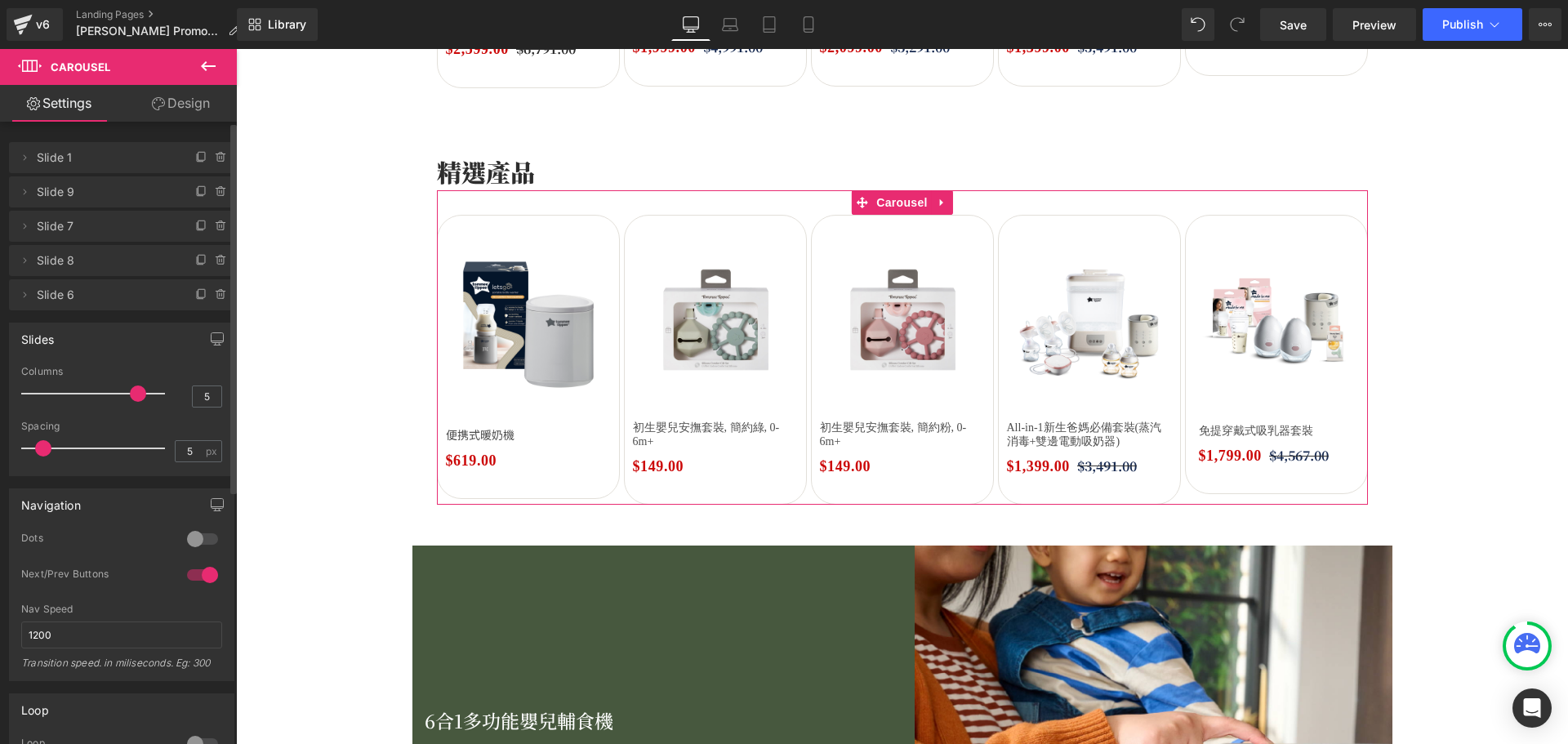
click at [215, 292] on icon at bounding box center [221, 294] width 13 height 13
click at [201, 294] on button "Delete" at bounding box center [203, 296] width 51 height 21
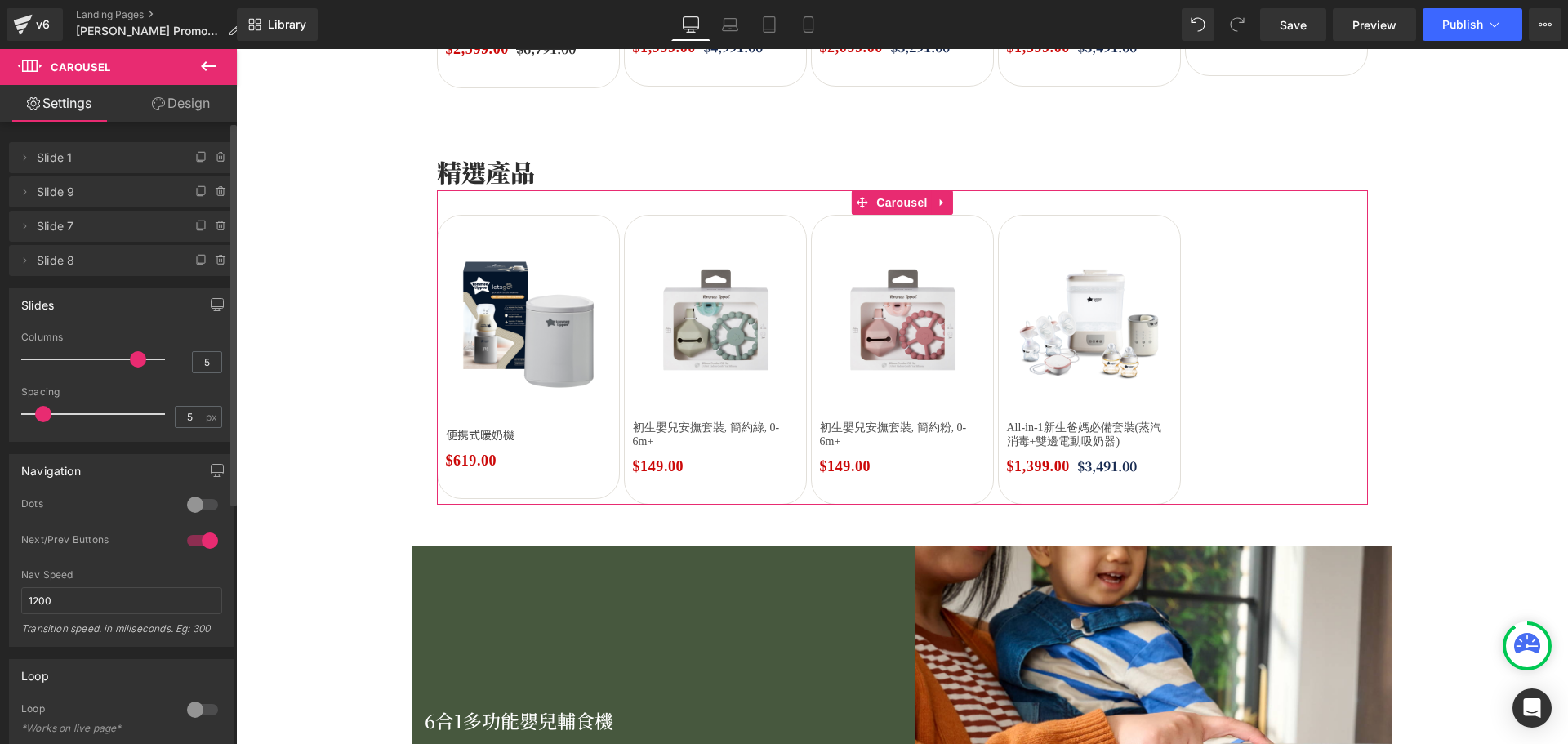
click at [215, 258] on icon at bounding box center [221, 260] width 13 height 13
click at [202, 260] on button "Delete" at bounding box center [203, 262] width 51 height 21
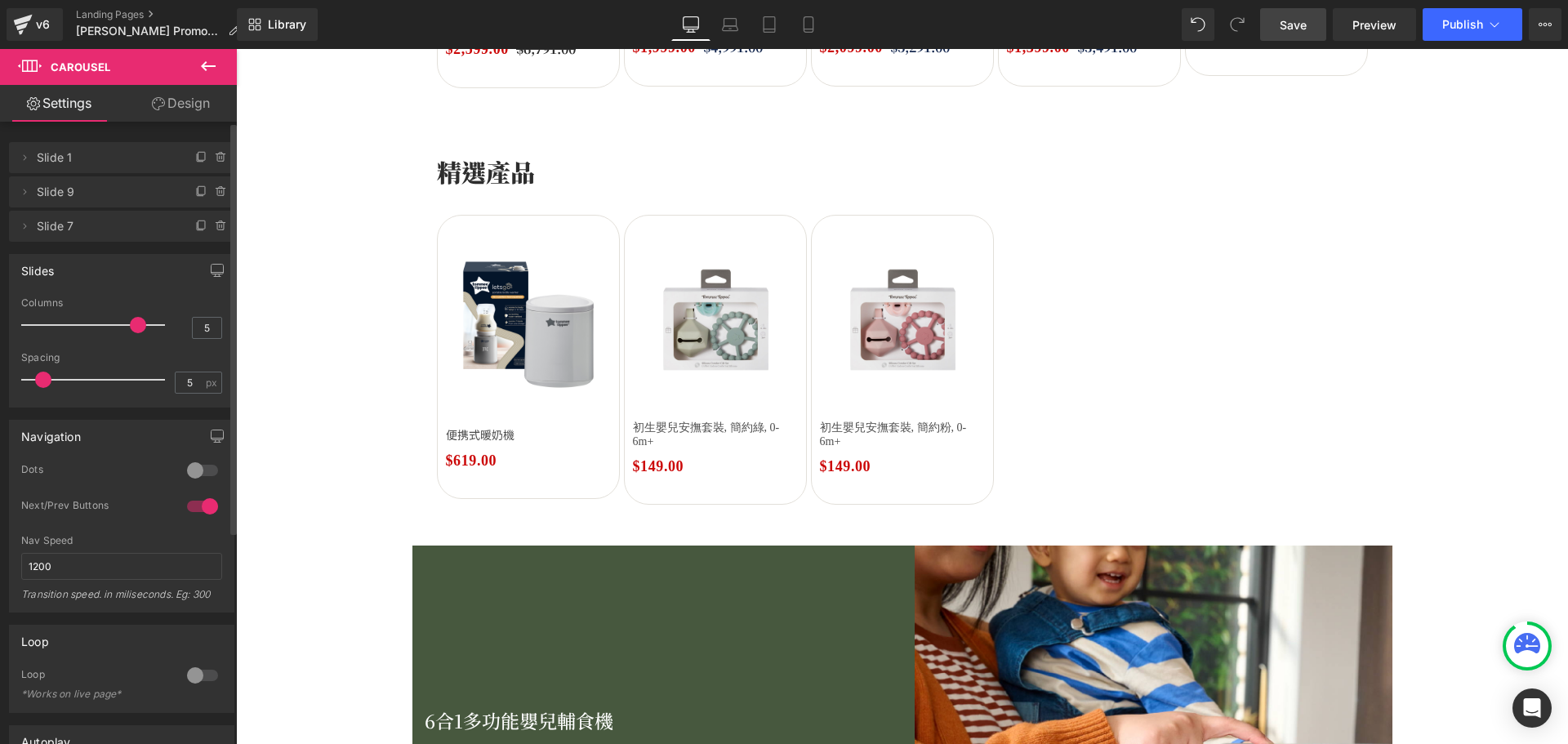
click at [1311, 30] on link "Save" at bounding box center [1292, 24] width 66 height 33
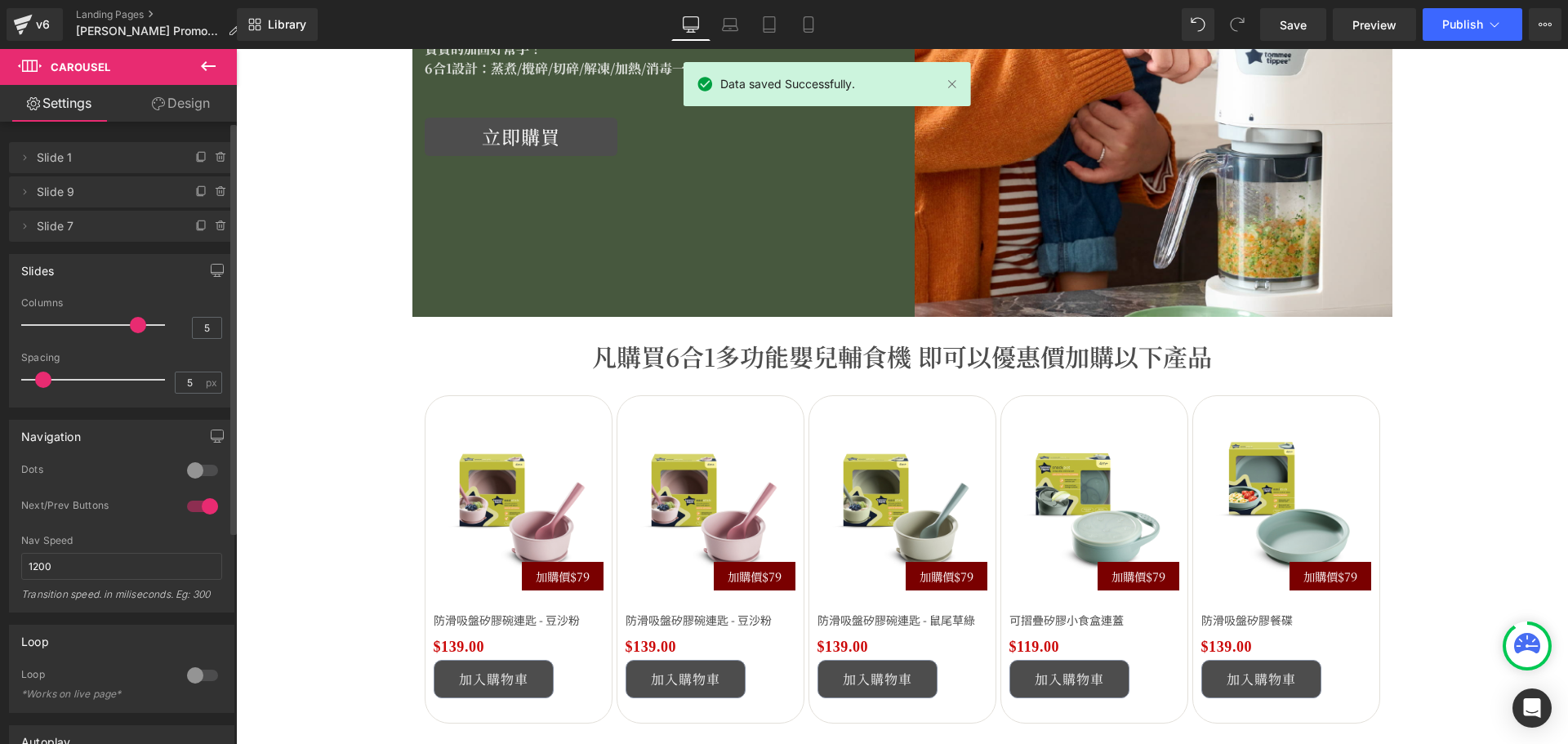
scroll to position [2420, 0]
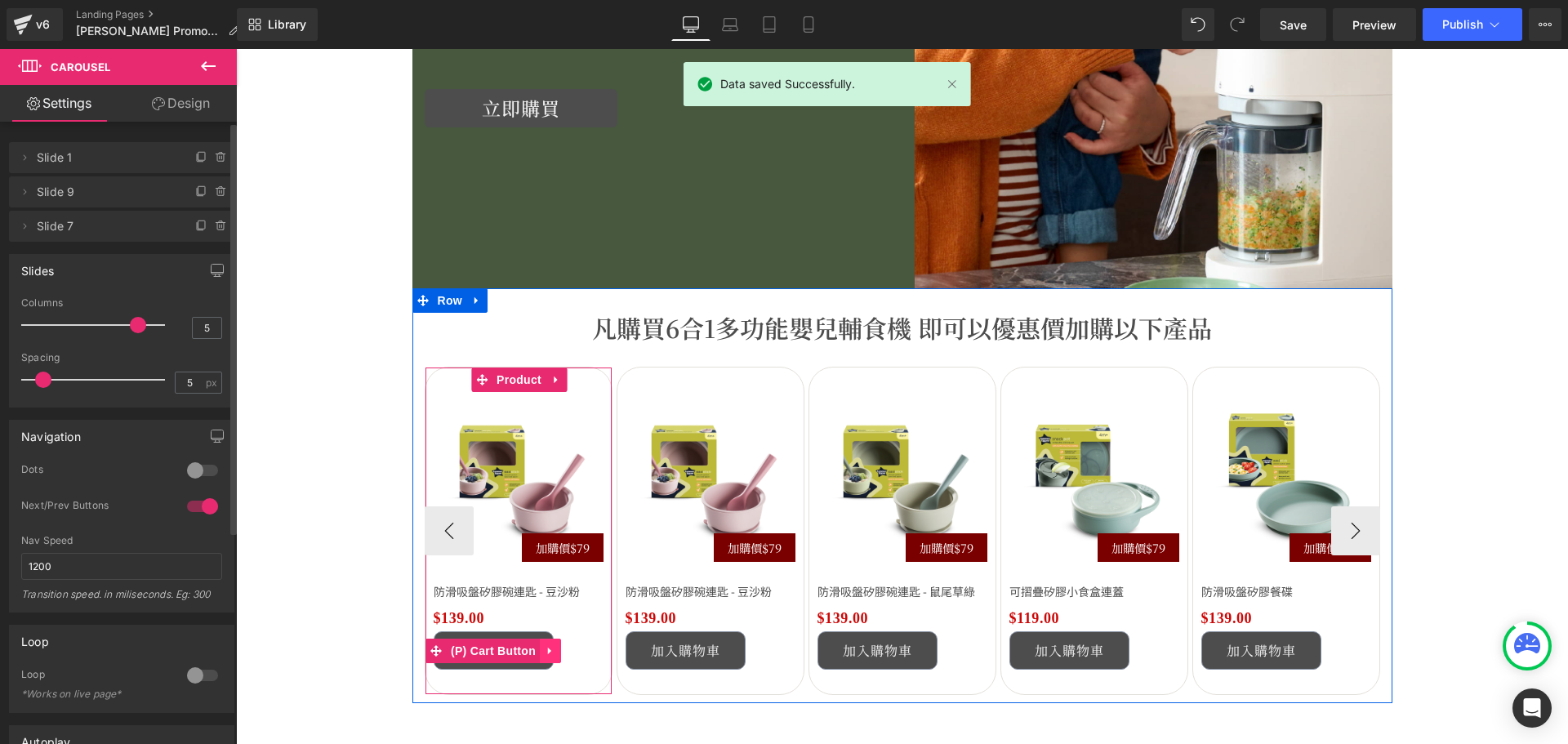
click at [545, 656] on icon at bounding box center [550, 651] width 11 height 12
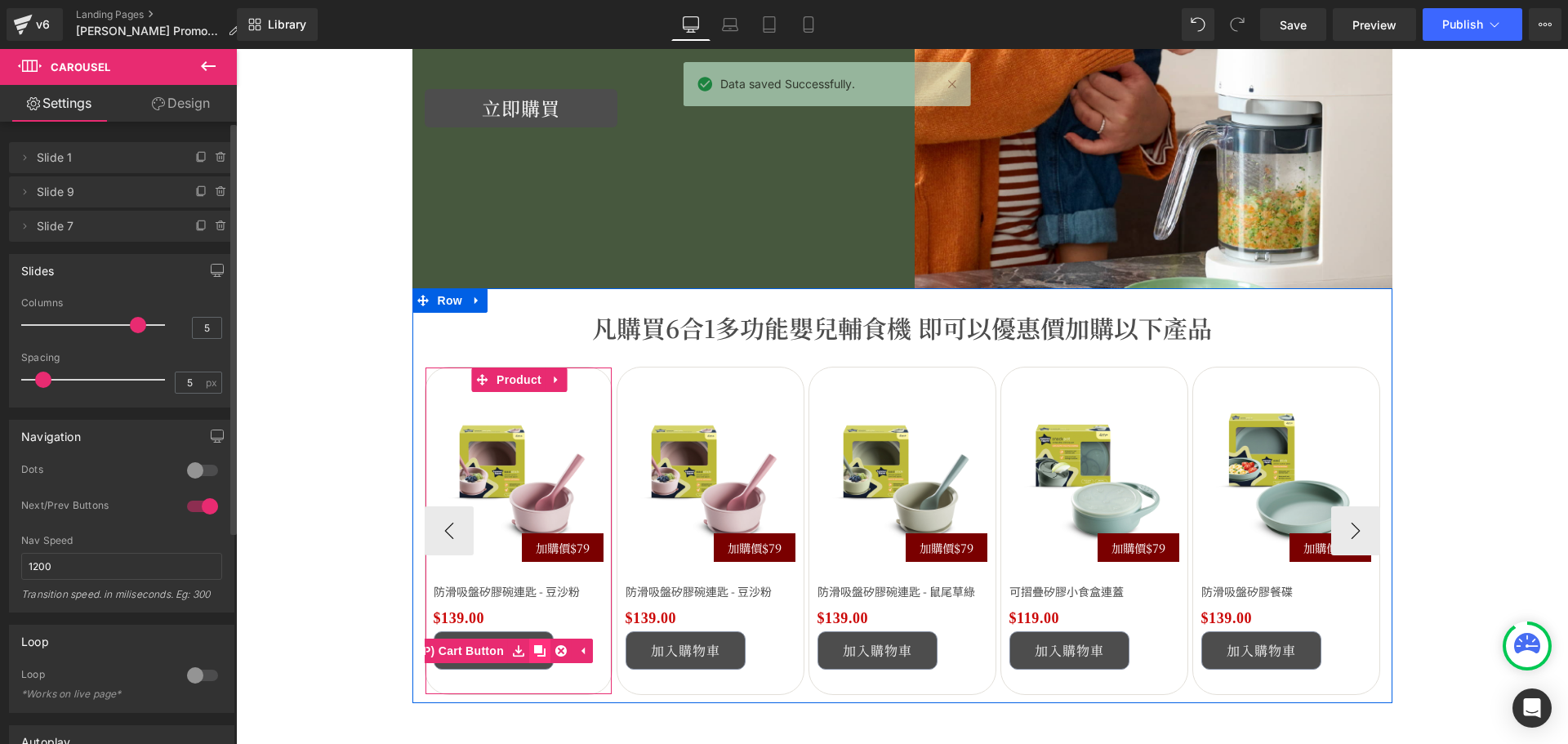
click at [534, 651] on icon at bounding box center [540, 651] width 11 height 11
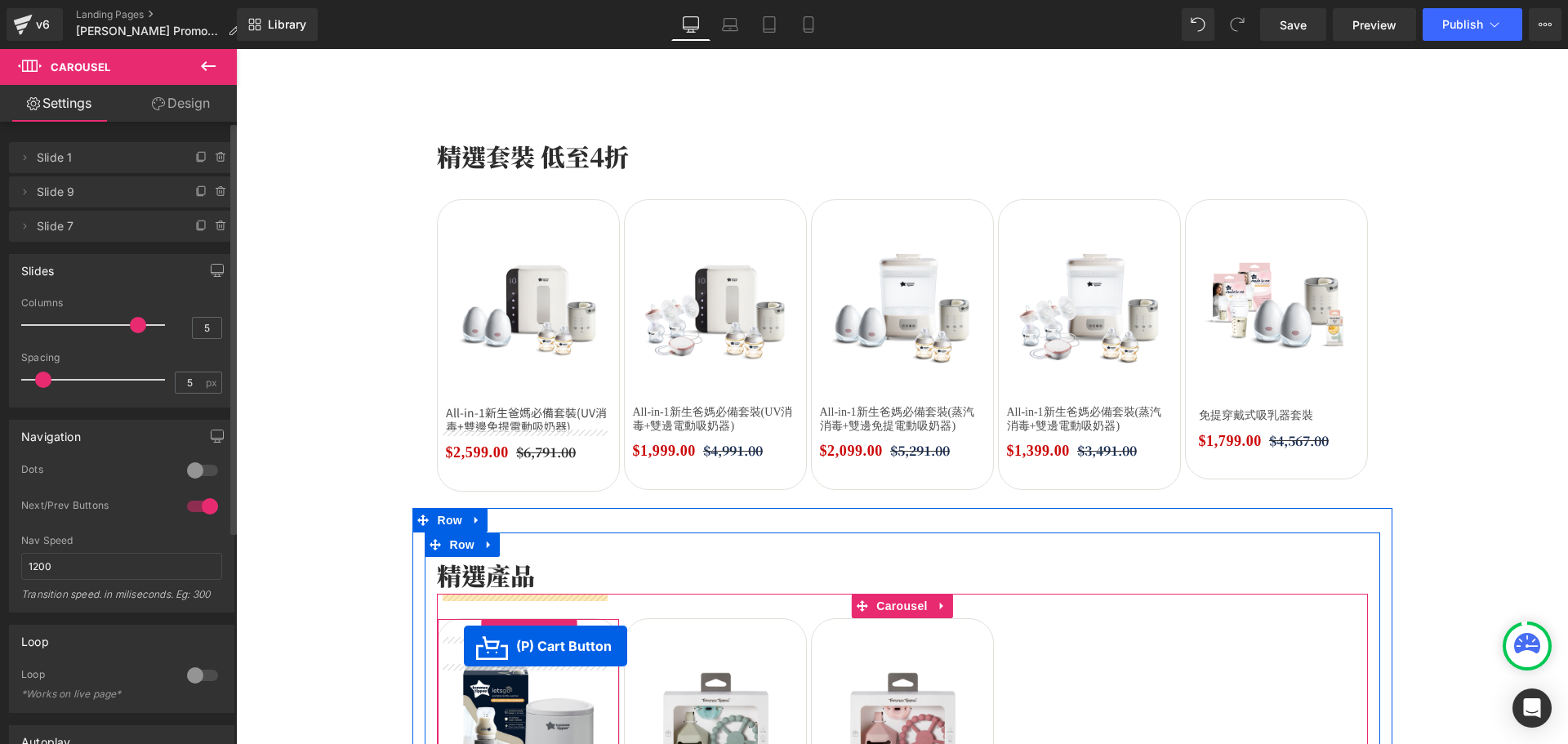
scroll to position [1507, 0]
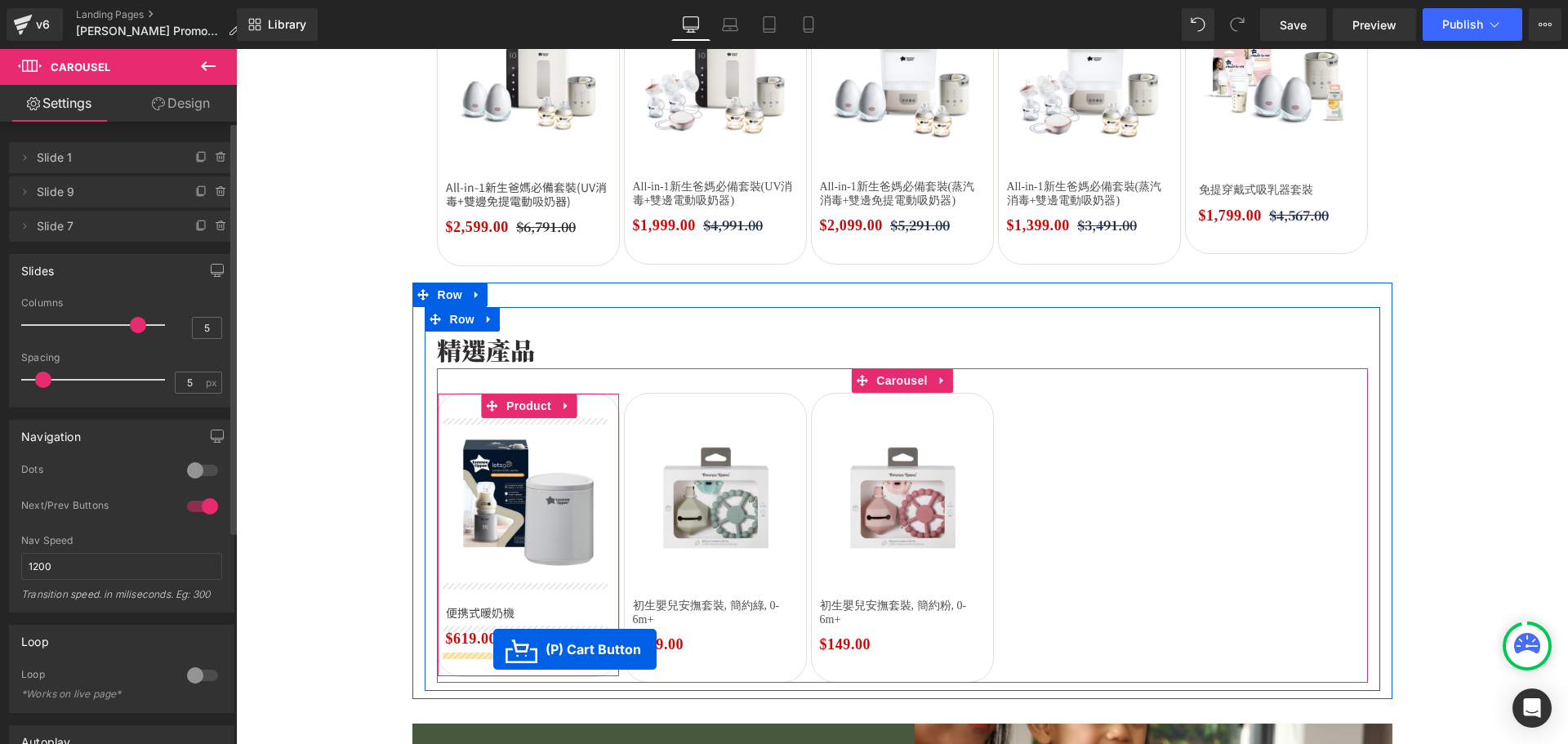
drag, startPoint x: 438, startPoint y: 461, endPoint x: 493, endPoint y: 649, distance: 195.9
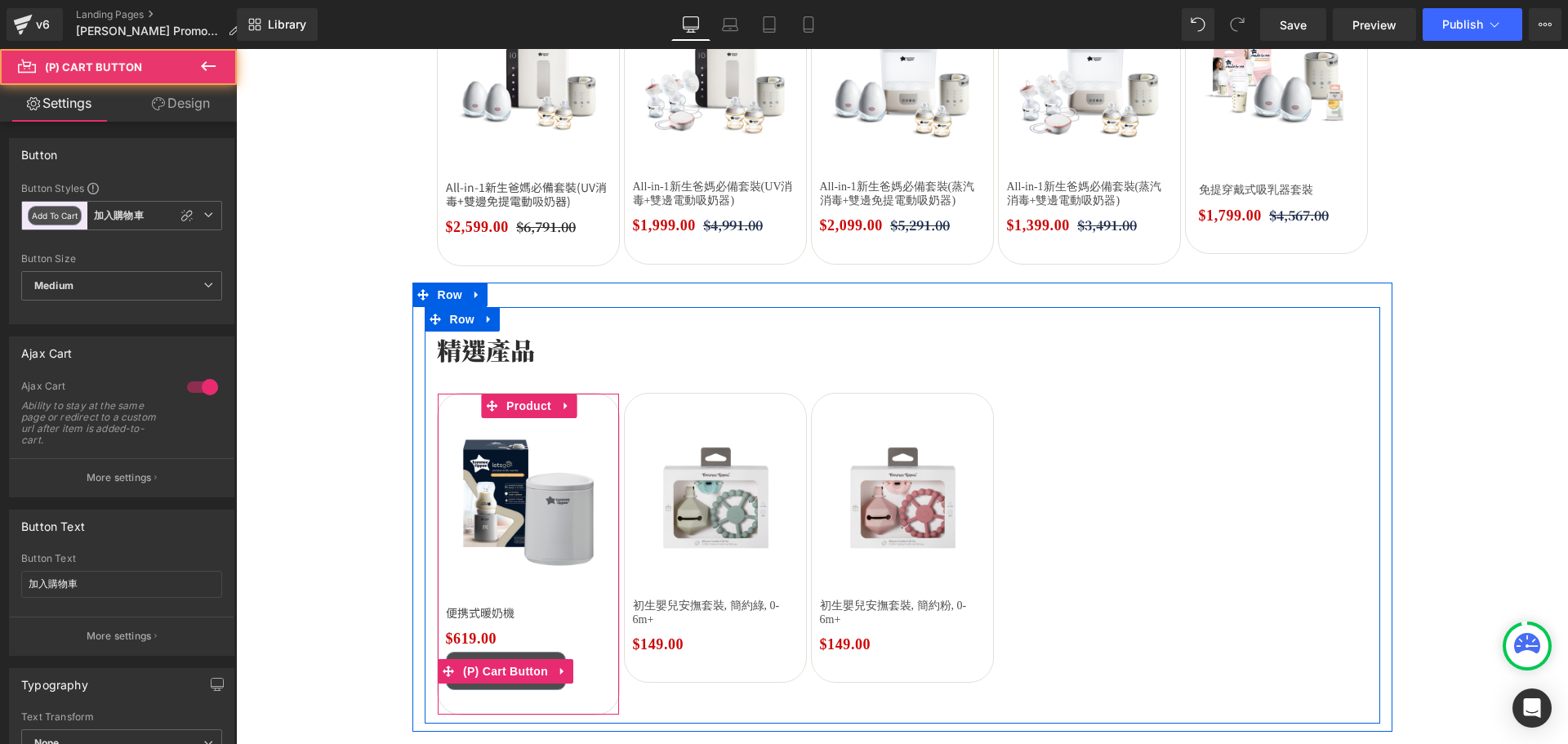
click at [568, 675] on div "加入購物車" at bounding box center [527, 671] width 165 height 39
click at [556, 675] on icon at bounding box center [562, 671] width 11 height 12
click at [546, 671] on icon at bounding box center [551, 671] width 11 height 11
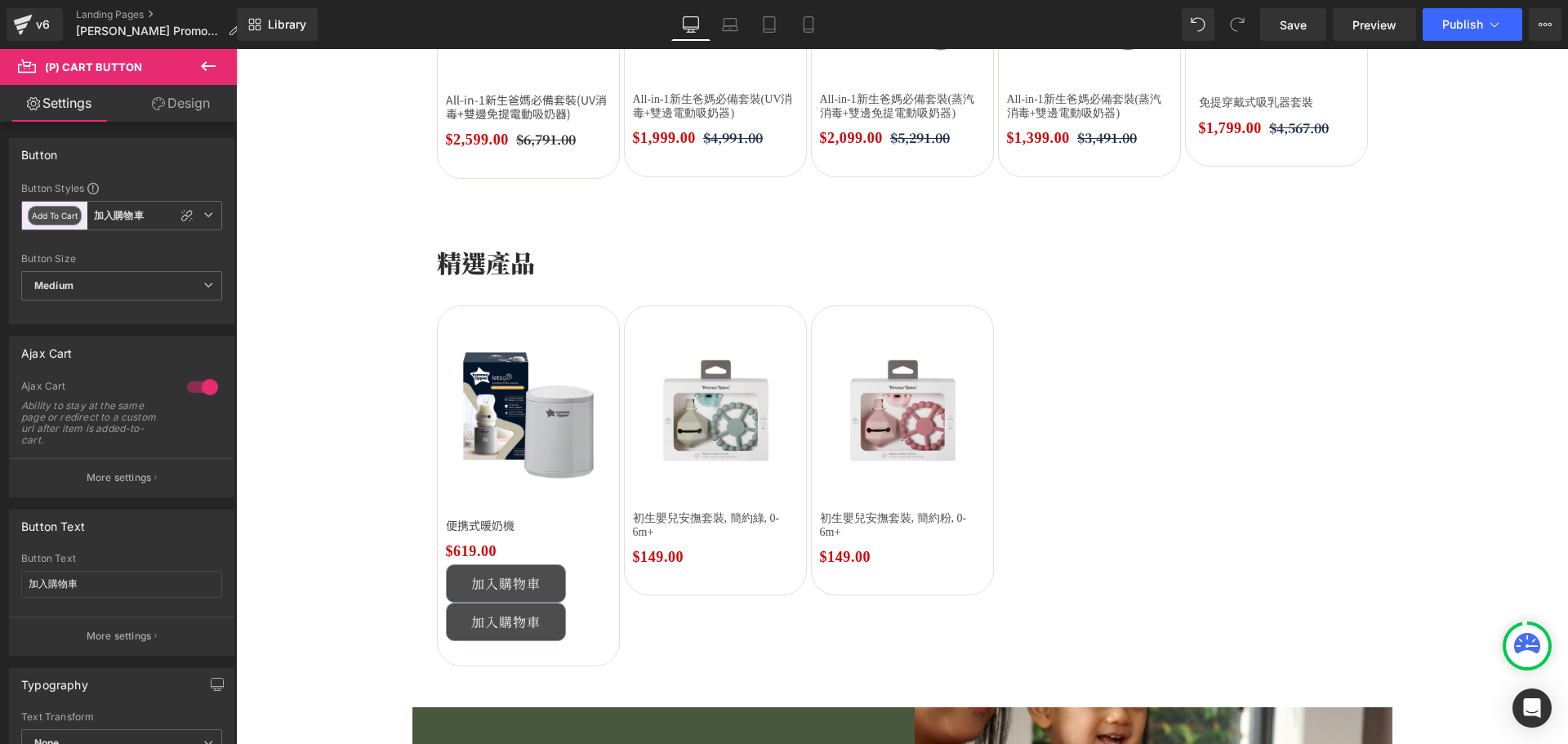
scroll to position [1594, 0]
click at [534, 624] on div "加入購物車 (P) Cart Button" at bounding box center [527, 622] width 165 height 39
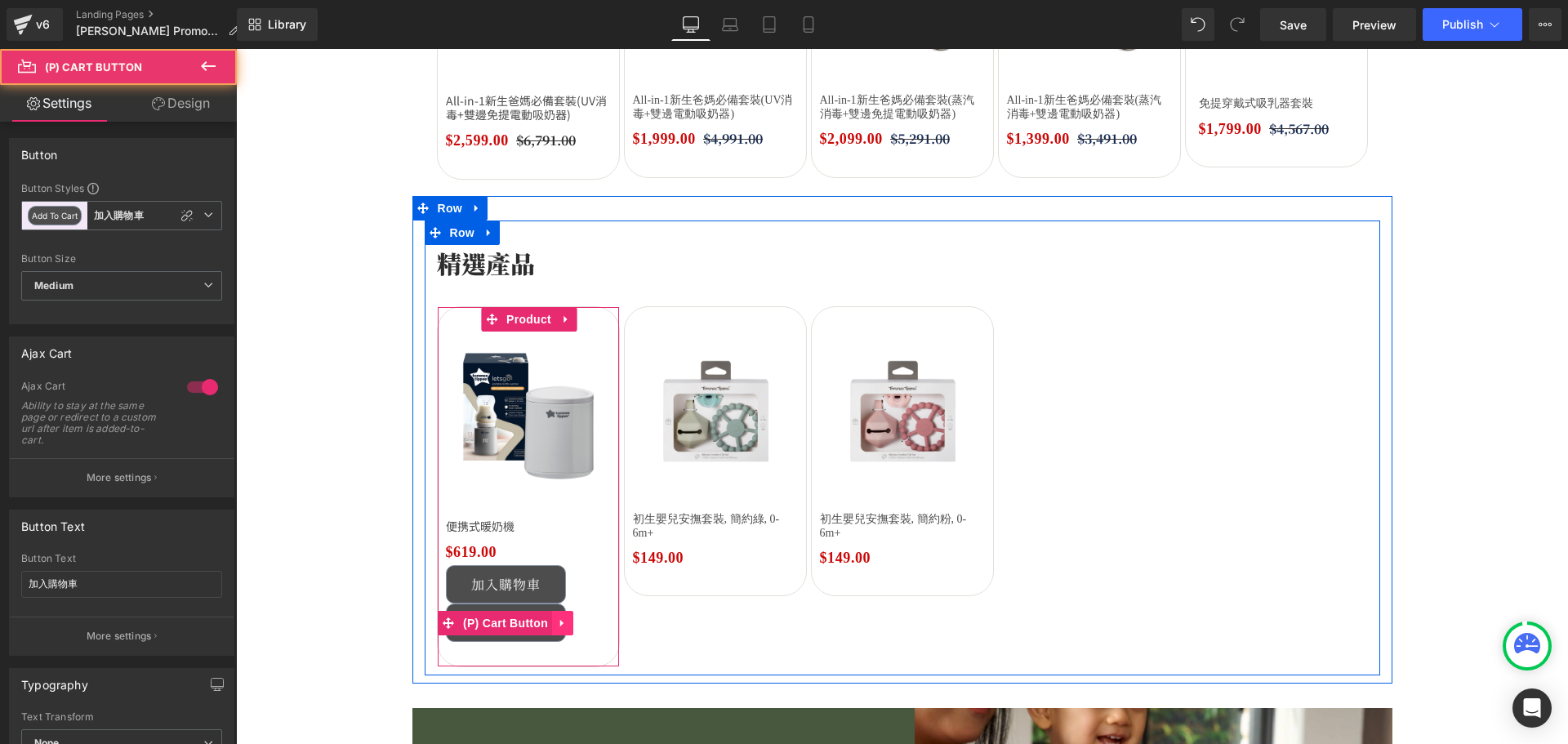
click at [560, 623] on icon at bounding box center [562, 623] width 4 height 7
click at [547, 622] on icon at bounding box center [551, 622] width 11 height 12
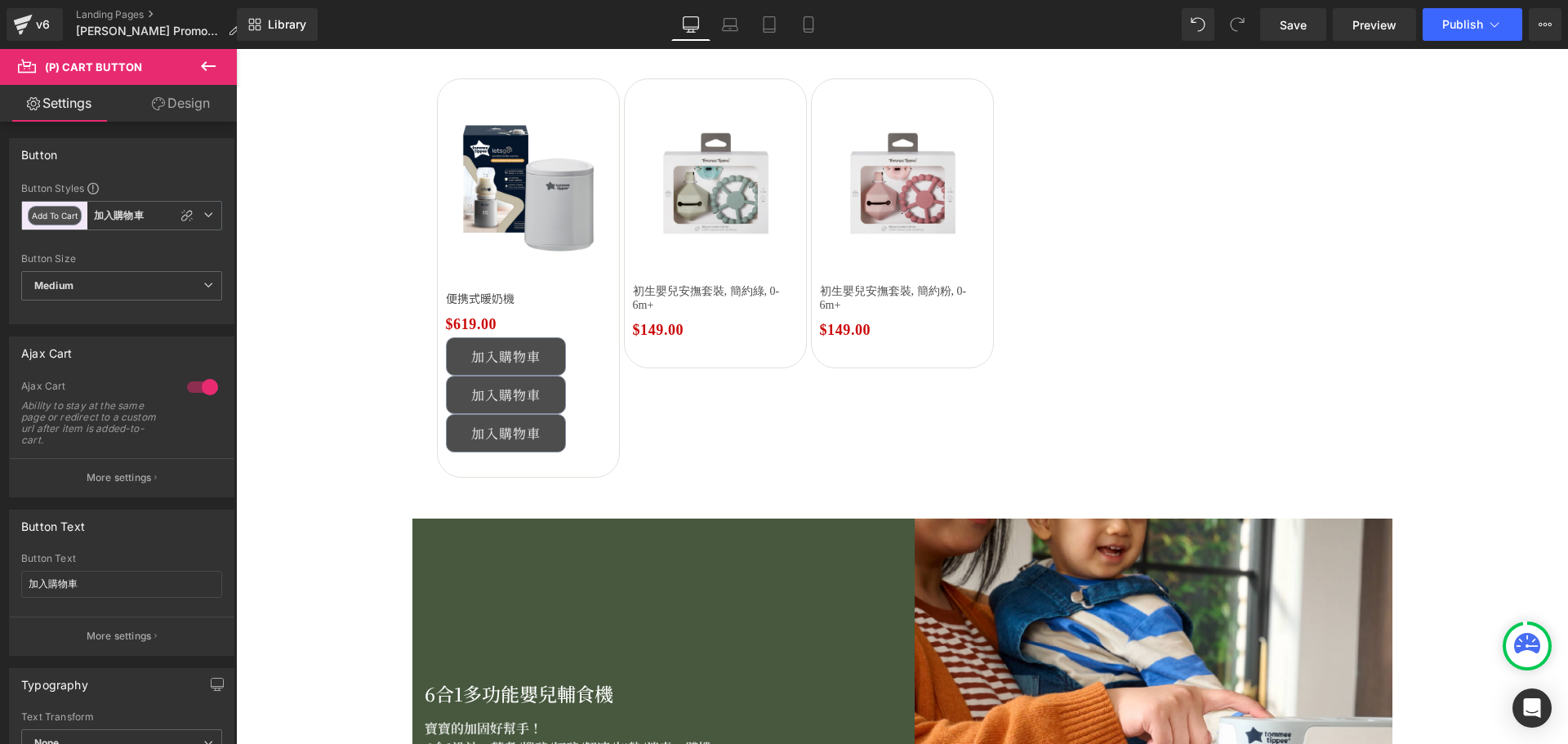
scroll to position [1795, 0]
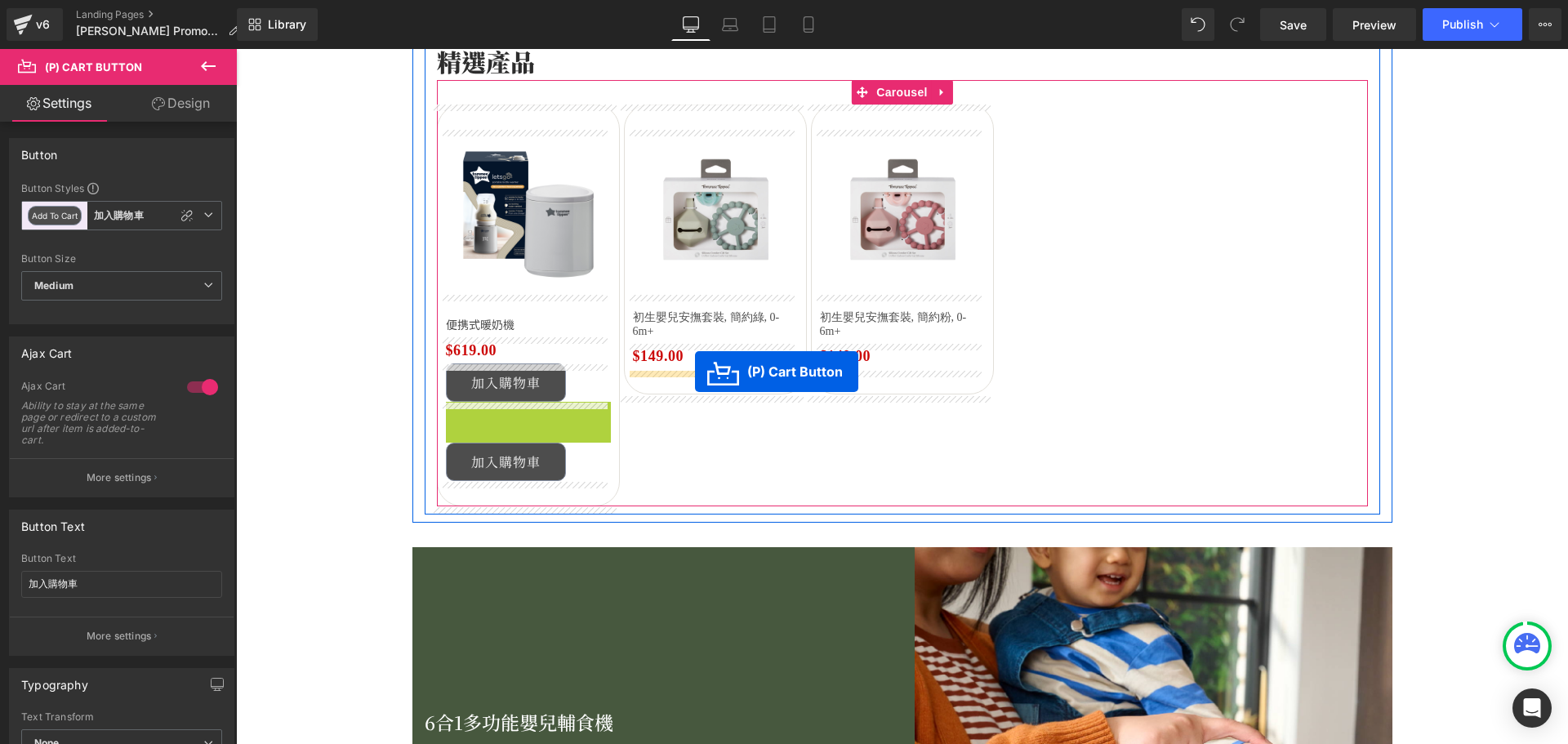
drag, startPoint x: 455, startPoint y: 421, endPoint x: 695, endPoint y: 371, distance: 245.2
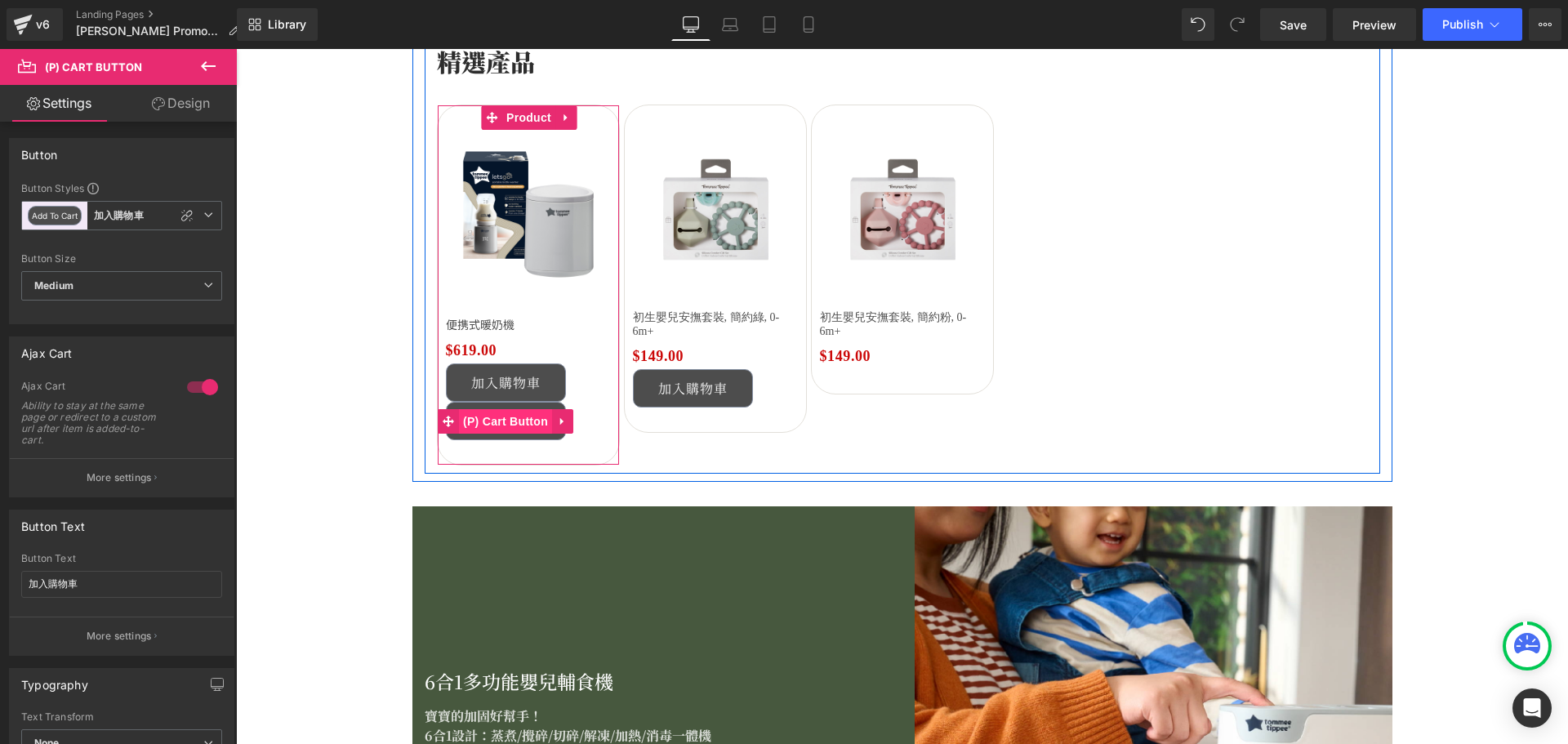
drag, startPoint x: 588, startPoint y: 423, endPoint x: 538, endPoint y: 425, distance: 50.0
click at [587, 423] on div "加入購物車" at bounding box center [527, 421] width 165 height 39
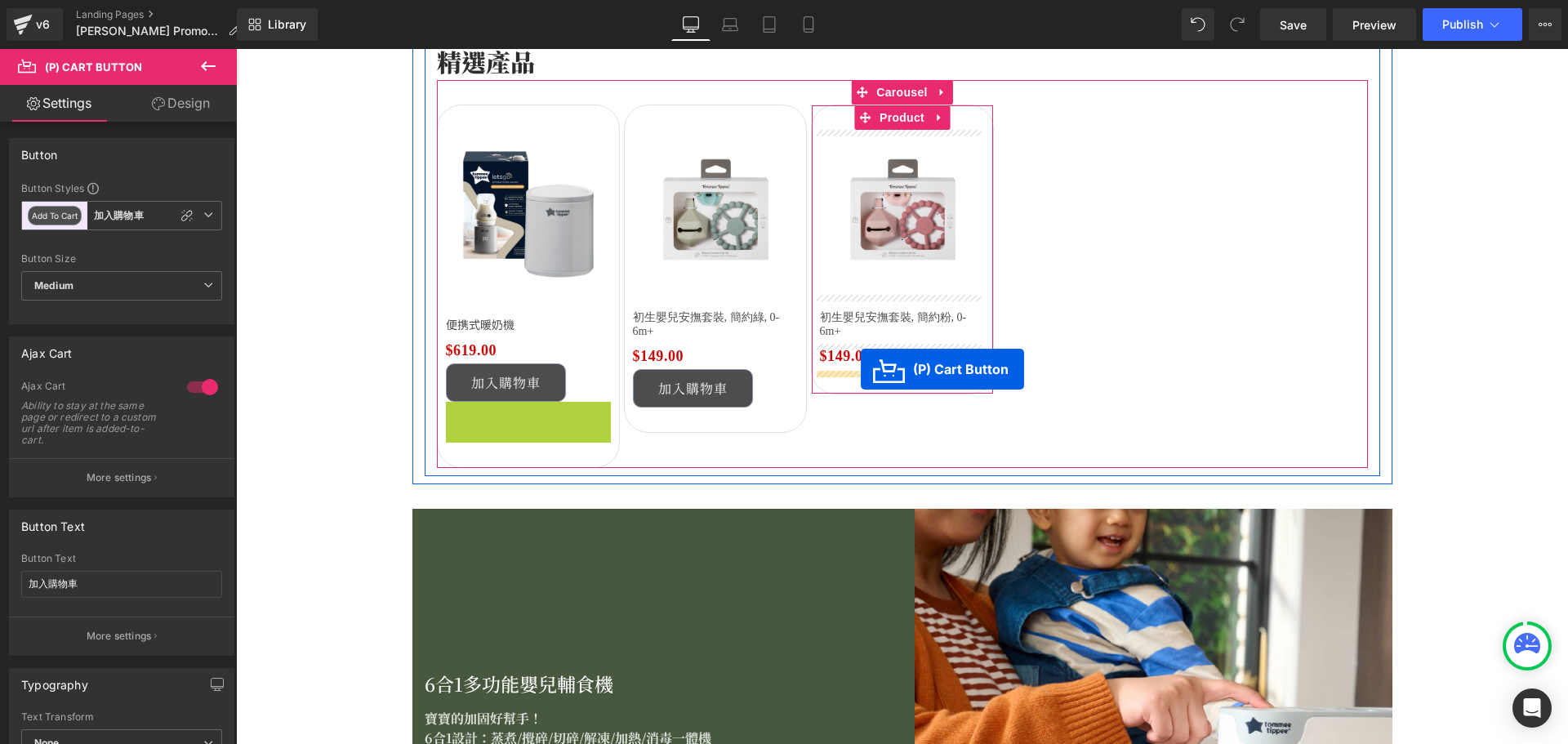
drag, startPoint x: 525, startPoint y: 423, endPoint x: 860, endPoint y: 368, distance: 339.5
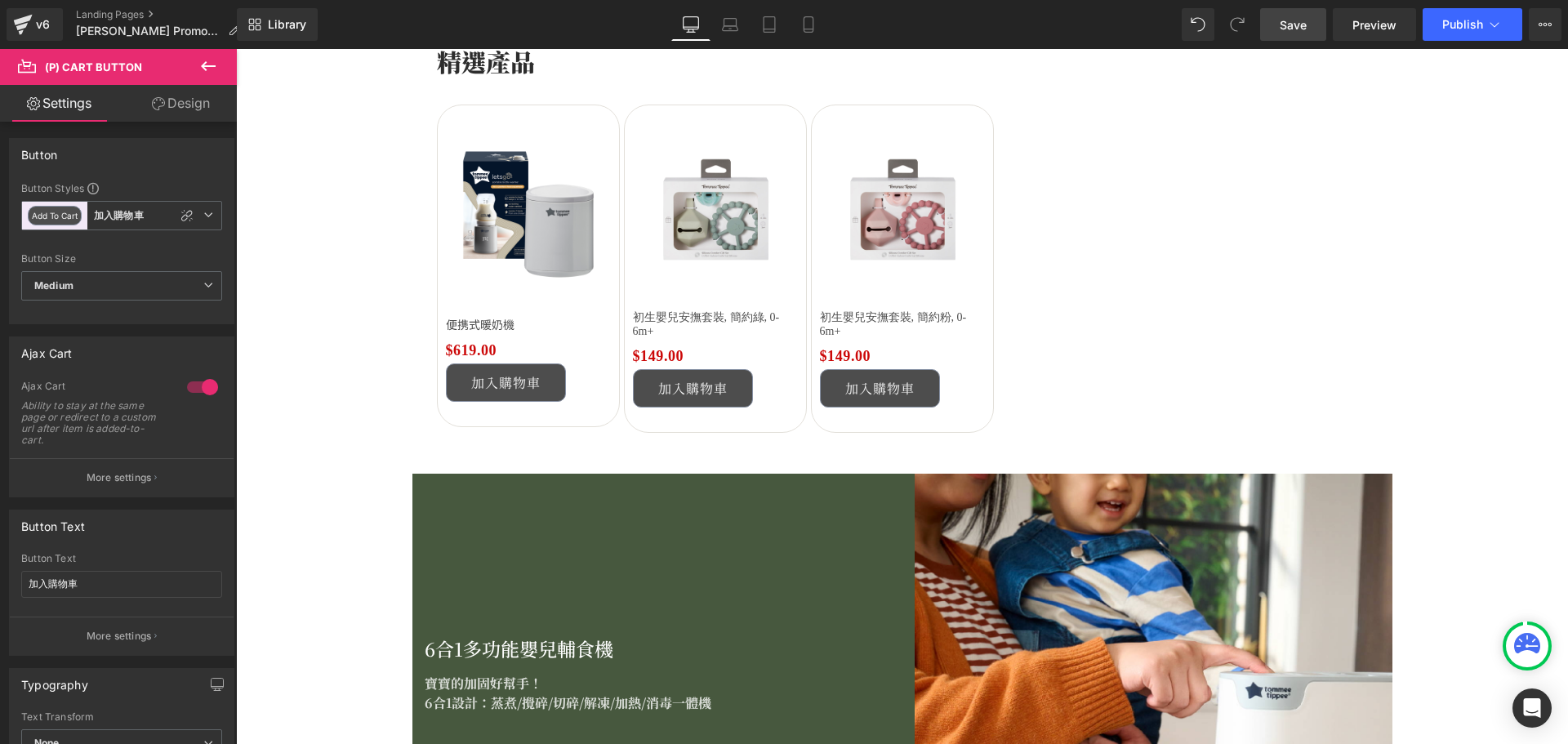
click at [1306, 29] on span "Save" at bounding box center [1292, 25] width 27 height 17
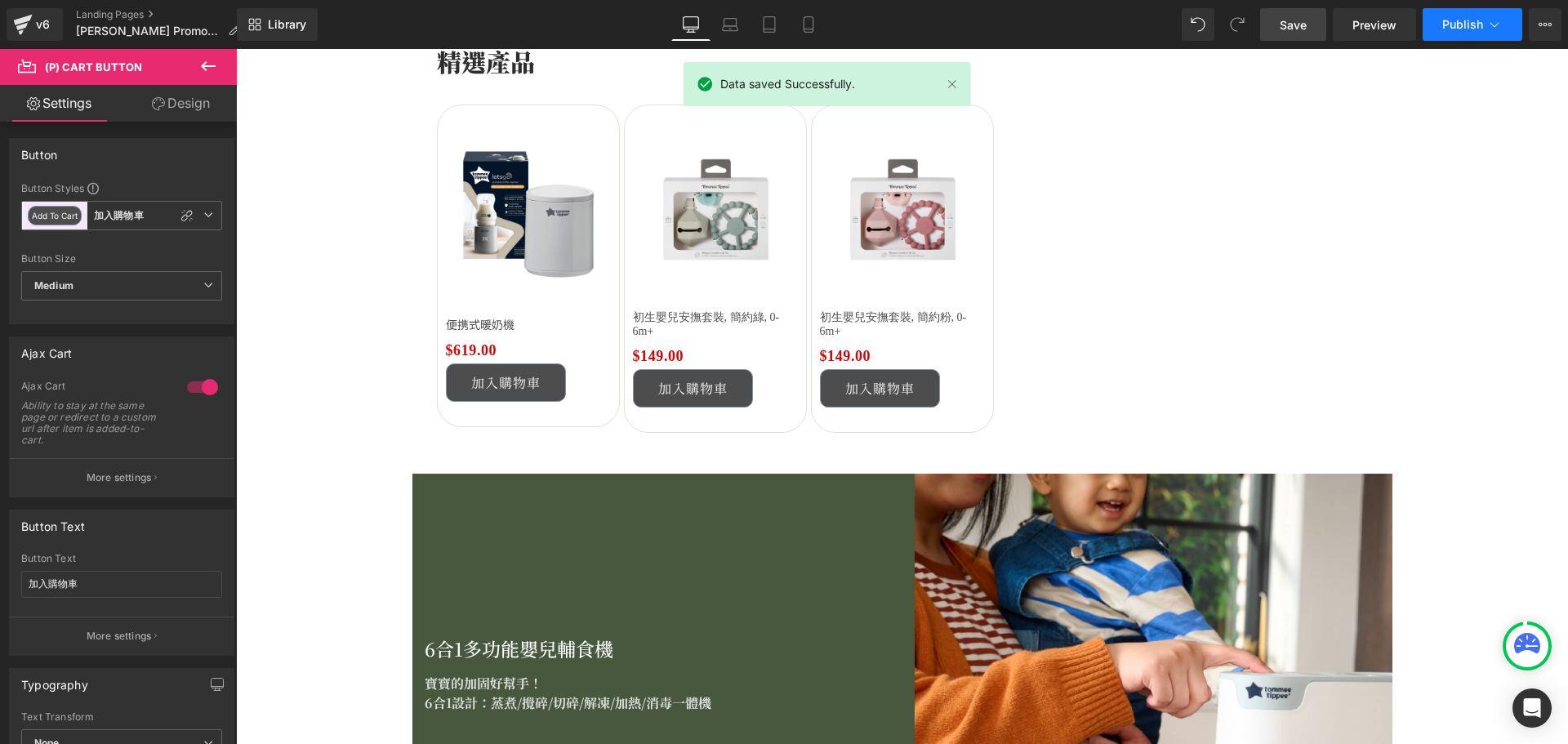
click at [1491, 23] on icon at bounding box center [1494, 25] width 17 height 17
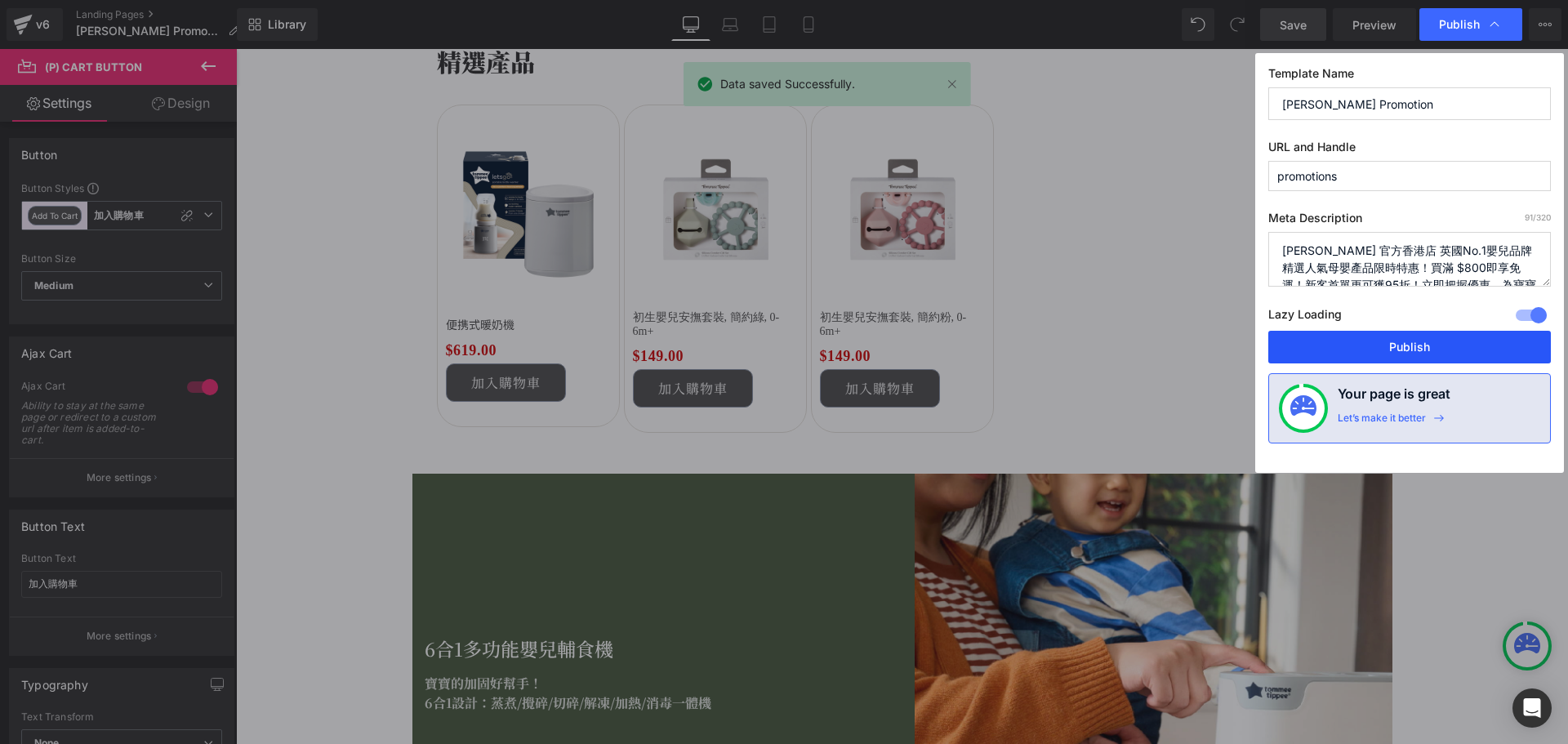
click at [1358, 350] on button "Publish" at bounding box center [1409, 347] width 283 height 33
